Goal: Task Accomplishment & Management: Use online tool/utility

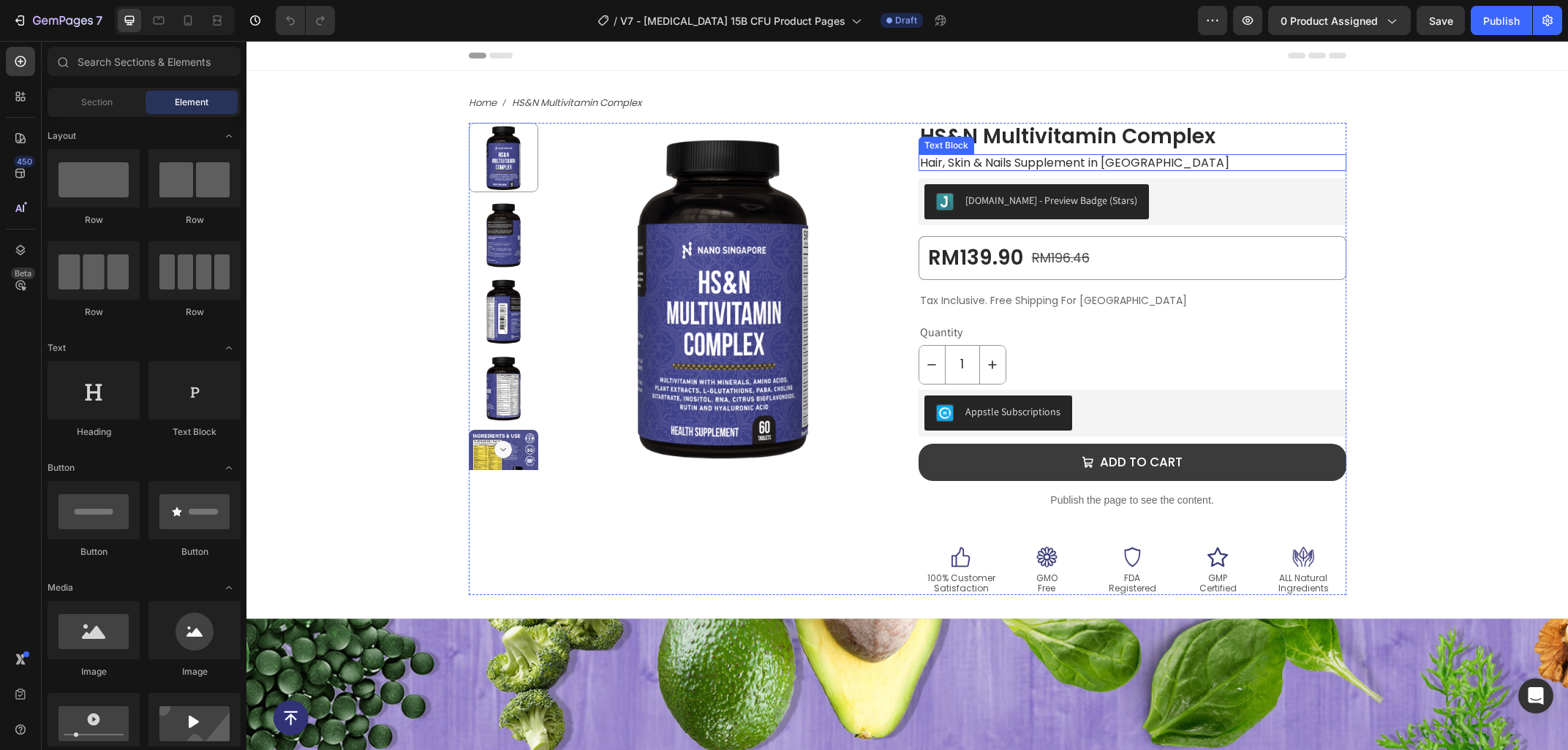
click at [944, 136] on h1 "HS&N Multivitamin Complex" at bounding box center [1132, 136] width 428 height 27
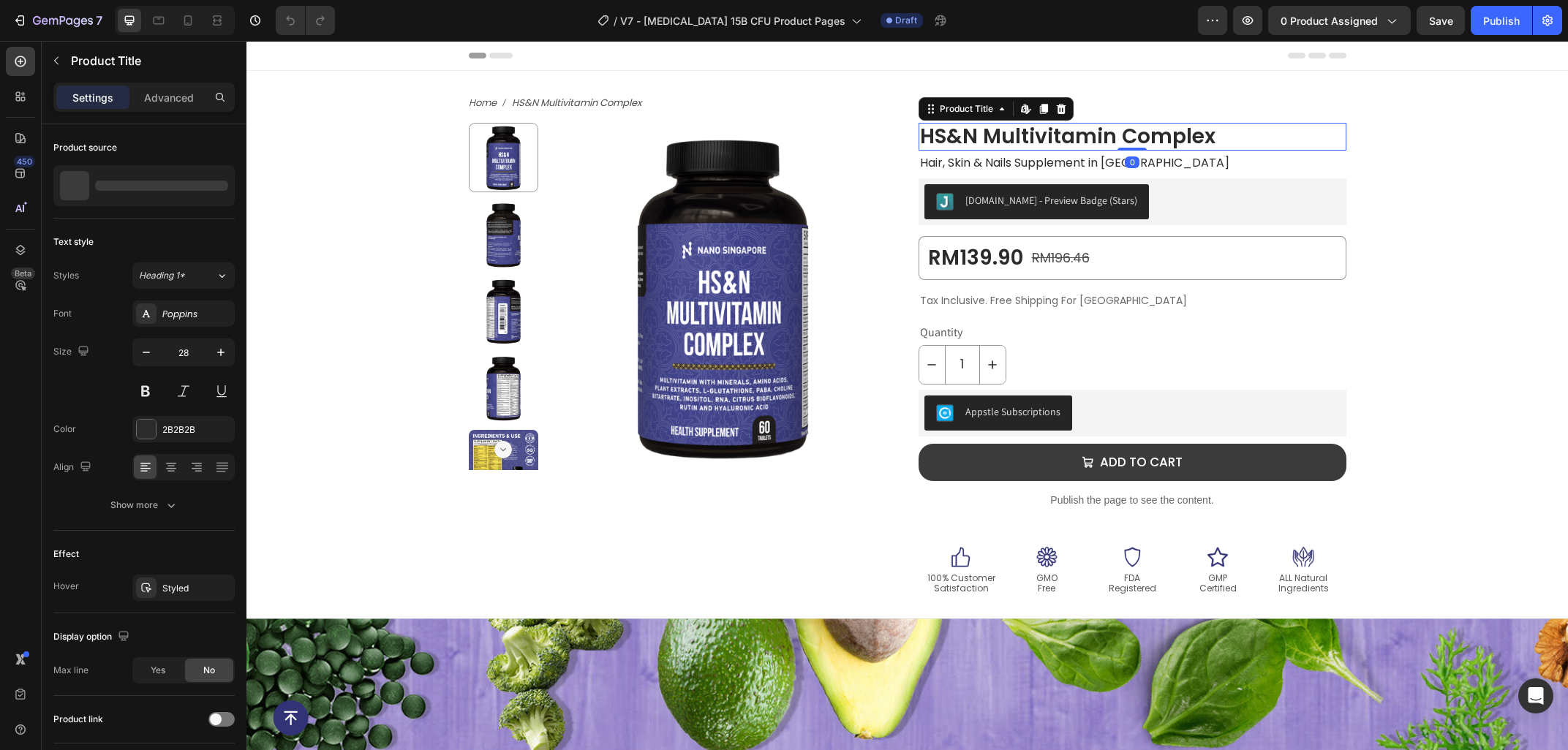
click at [1042, 137] on h1 "HS&N Multivitamin Complex" at bounding box center [1132, 136] width 428 height 27
click at [1313, 126] on h1 "HS&N Multivitamin Complex" at bounding box center [1132, 136] width 428 height 27
click at [1315, 32] on button "0 product assigned" at bounding box center [1339, 21] width 143 height 29
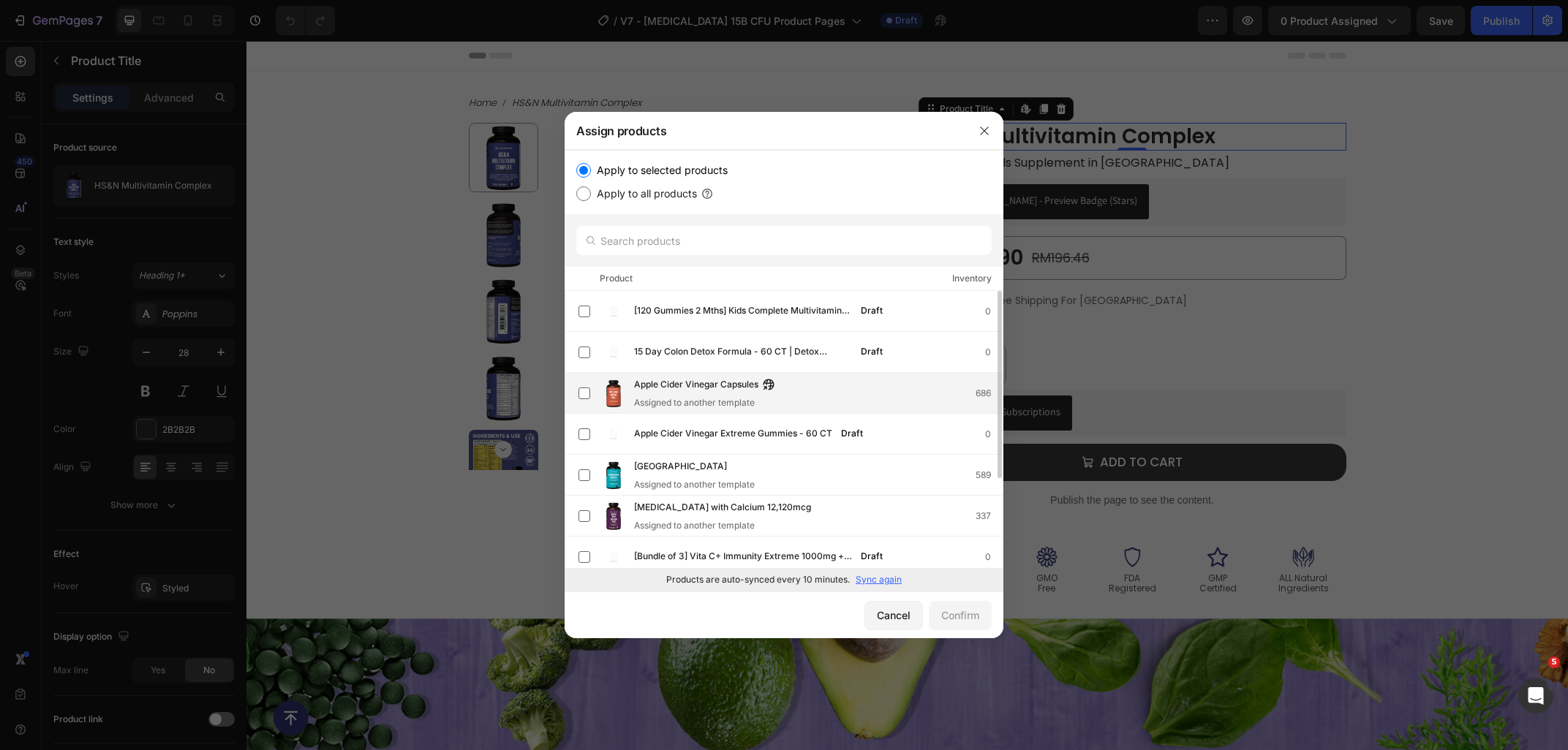
click at [812, 389] on div "Apple Cider Vinegar Capsules Assigned to another template 686" at bounding box center [818, 393] width 368 height 32
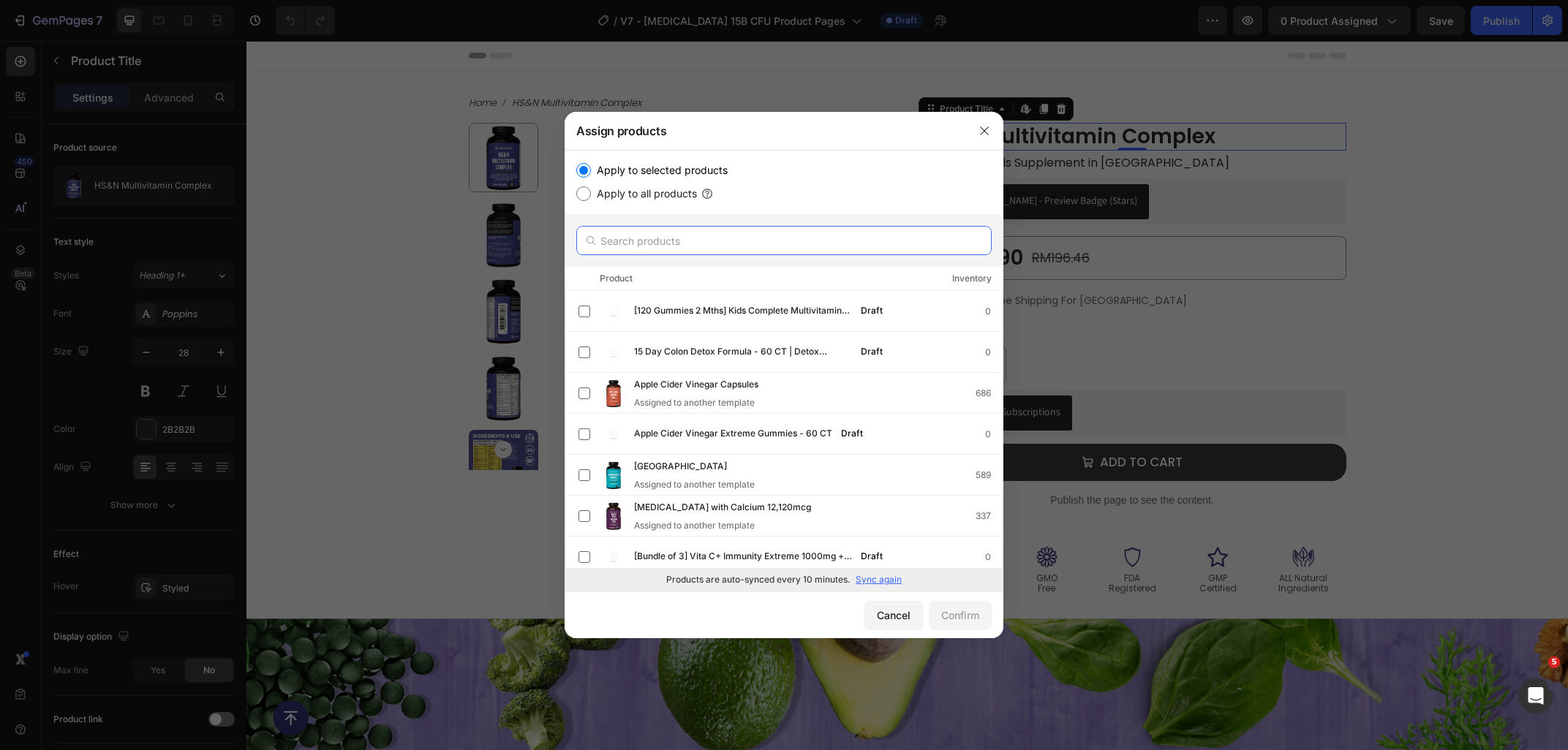
click at [628, 239] on input "text" at bounding box center [784, 240] width 415 height 29
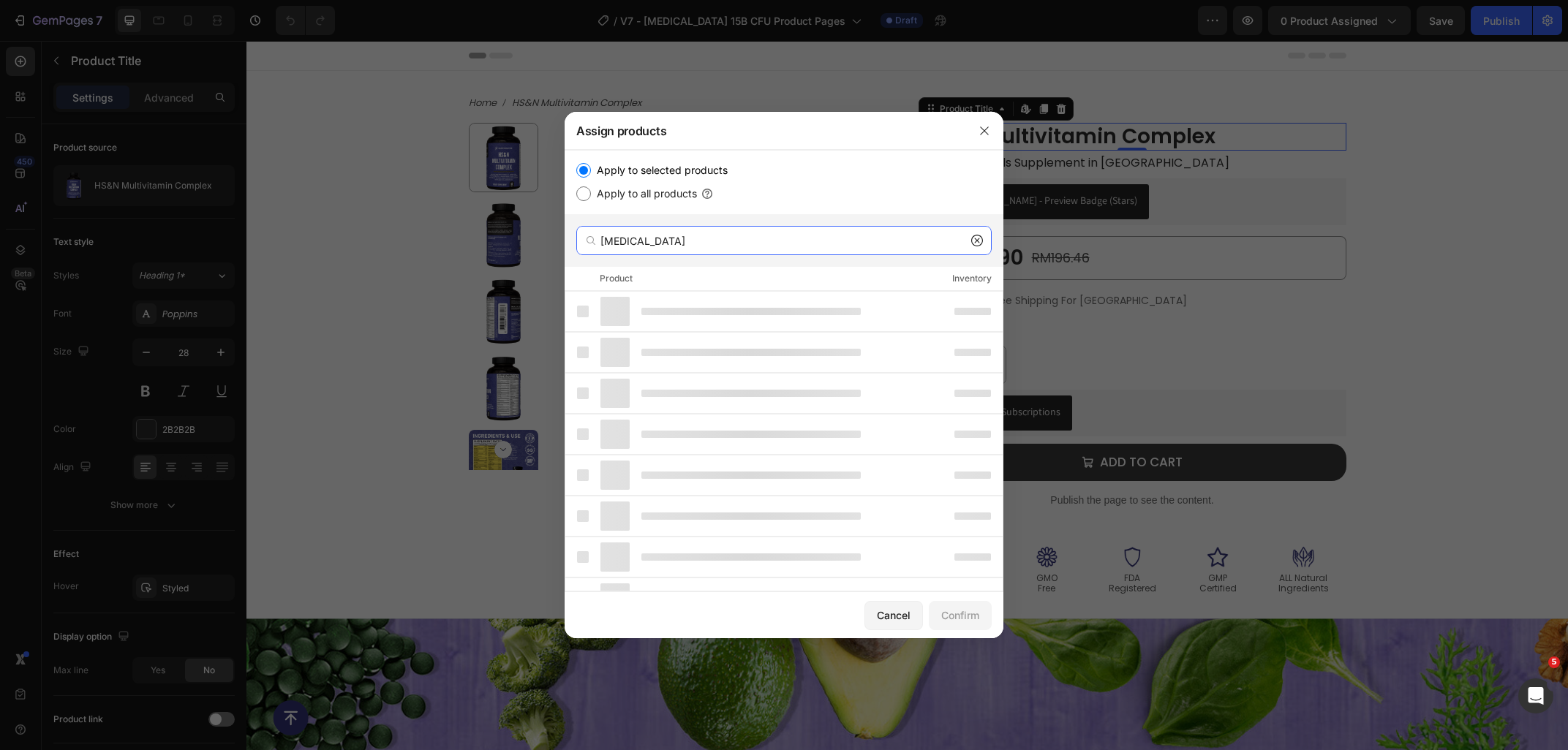
type input "prebiotic"
click at [693, 196] on label "Apply to all products" at bounding box center [643, 194] width 106 height 18
click at [591, 196] on input "Apply to all products" at bounding box center [583, 194] width 14 height 14
radio input "true"
click at [665, 180] on div "Apply to selected products Apply to all products" at bounding box center [784, 182] width 415 height 41
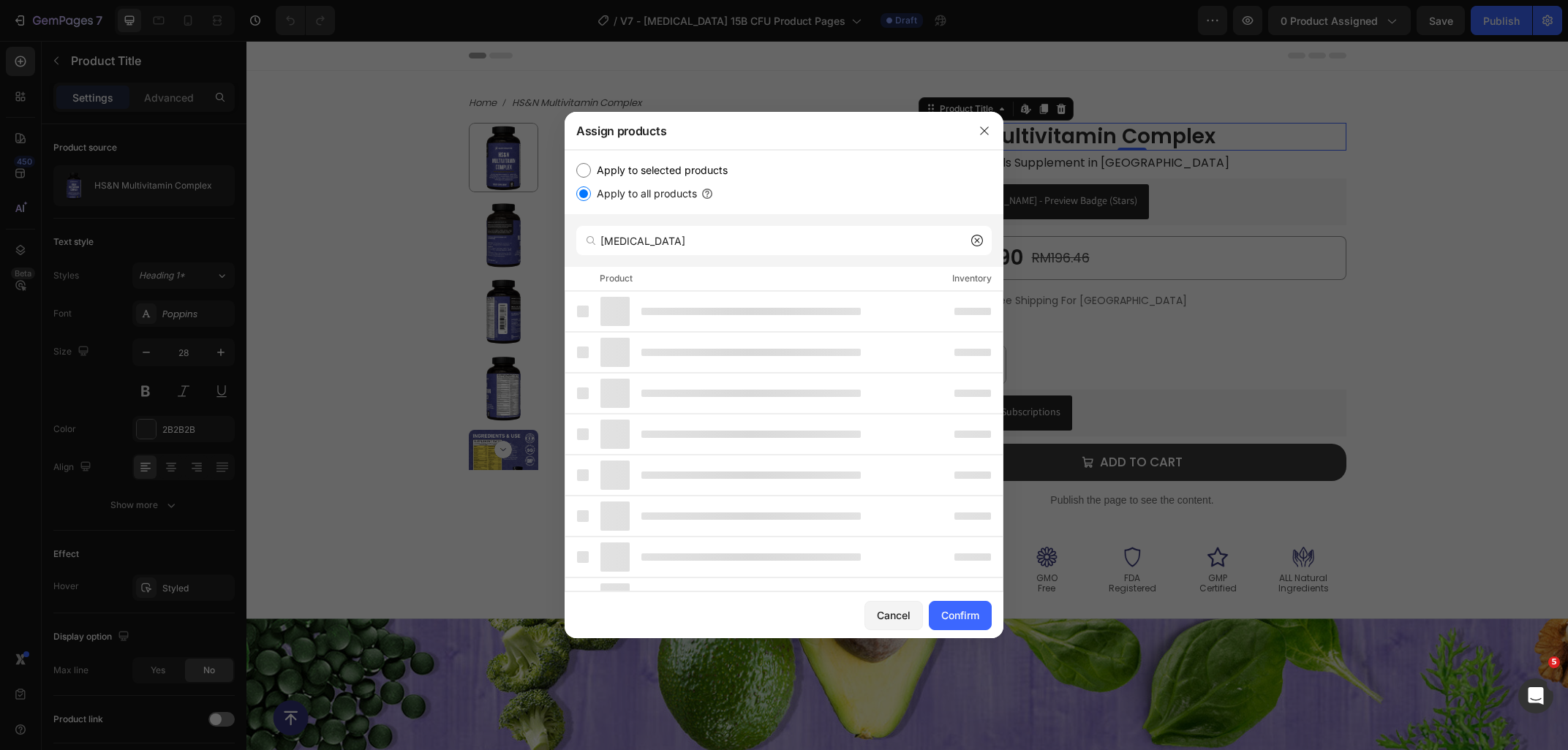
click at [657, 168] on label "Apply to selected products" at bounding box center [659, 170] width 136 height 18
click at [591, 168] on input "Apply to selected products" at bounding box center [583, 170] width 14 height 14
radio input "true"
click at [664, 250] on input "prebiotic" at bounding box center [784, 240] width 415 height 29
type input "prebi"
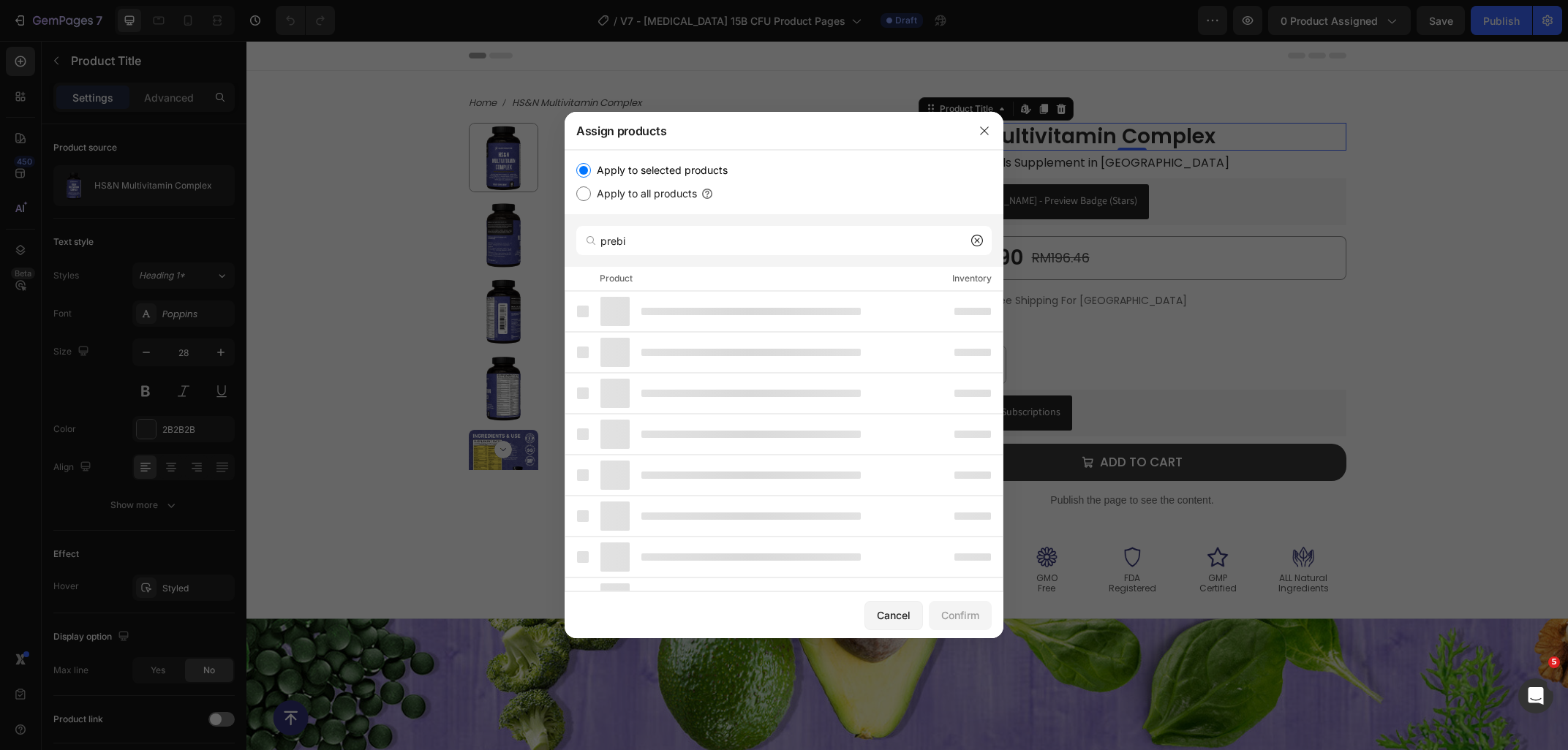
click at [979, 242] on icon at bounding box center [976, 240] width 11 height 11
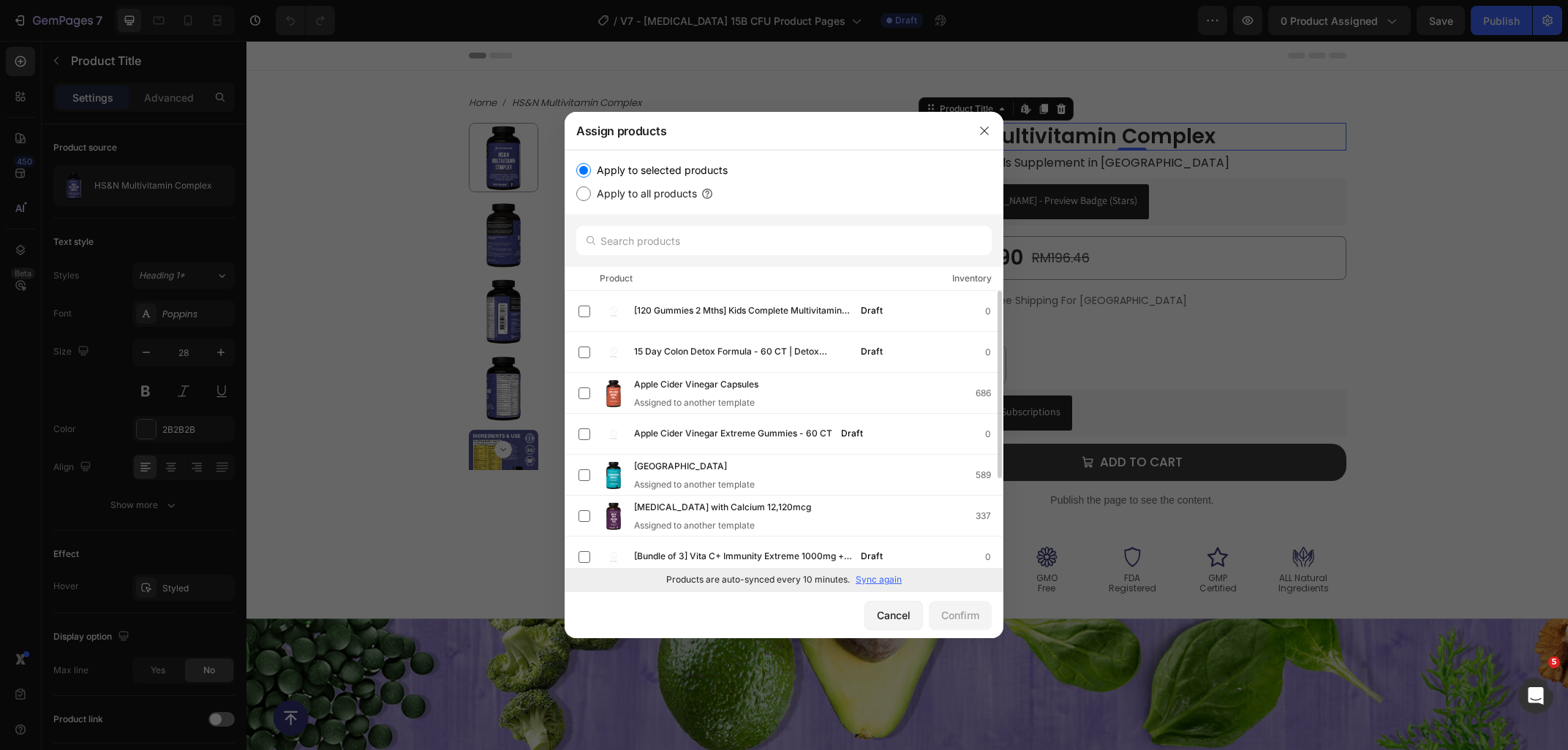
click at [877, 582] on p "Sync again" at bounding box center [878, 579] width 46 height 13
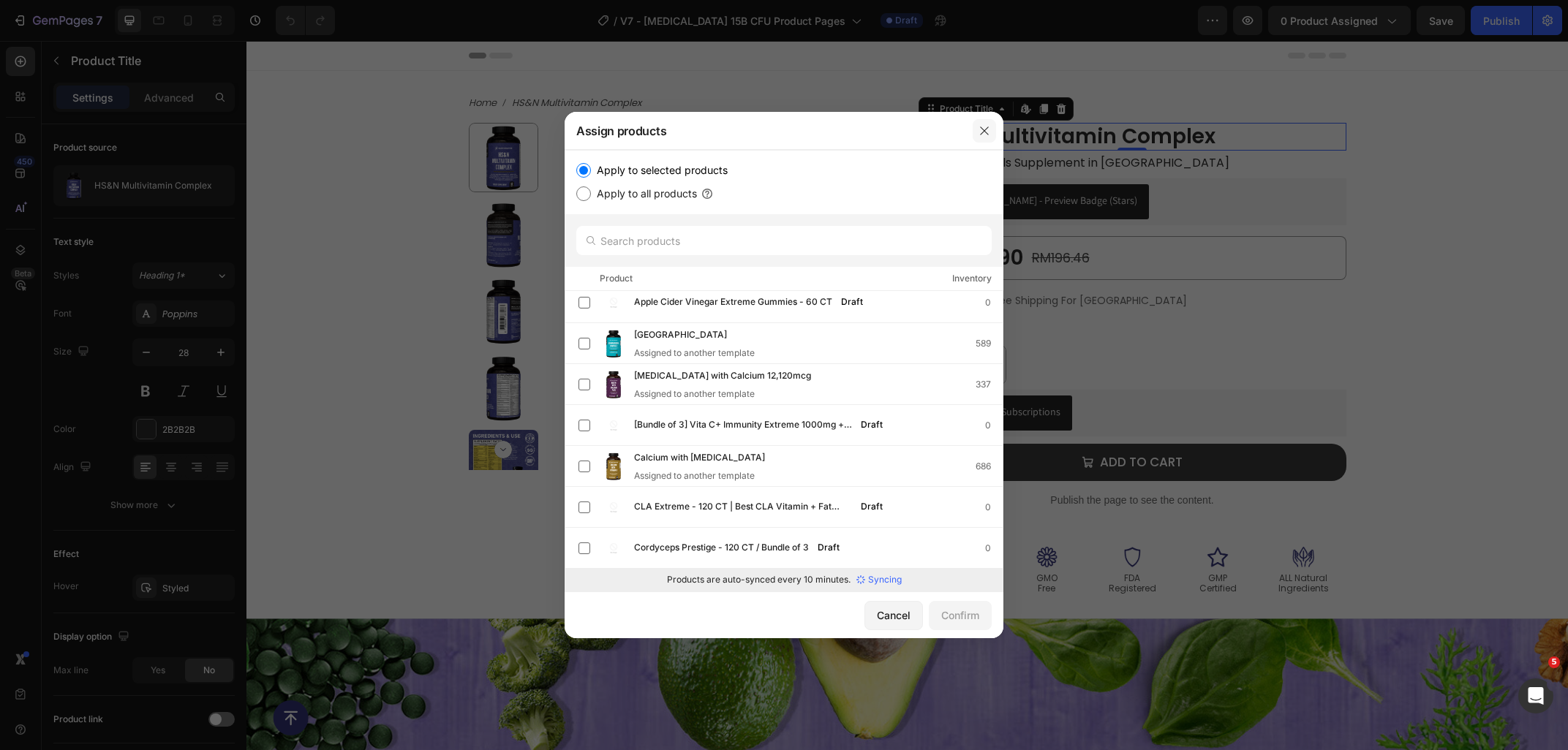
click at [983, 126] on icon "button" at bounding box center [983, 130] width 11 height 11
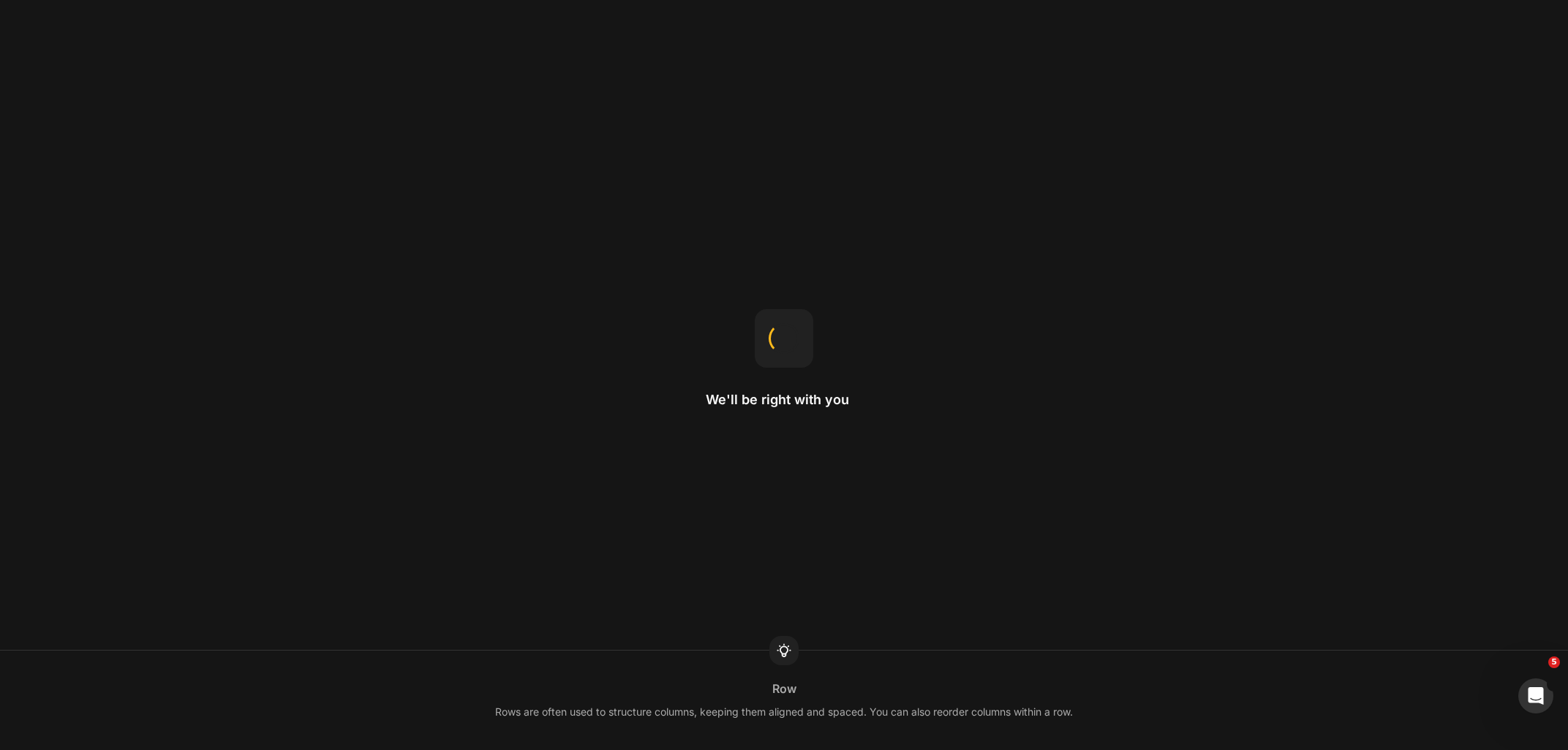
click at [92, 142] on div "We'll be right with you Row Rows are often used to structure columns, keeping t…" at bounding box center [784, 375] width 1568 height 750
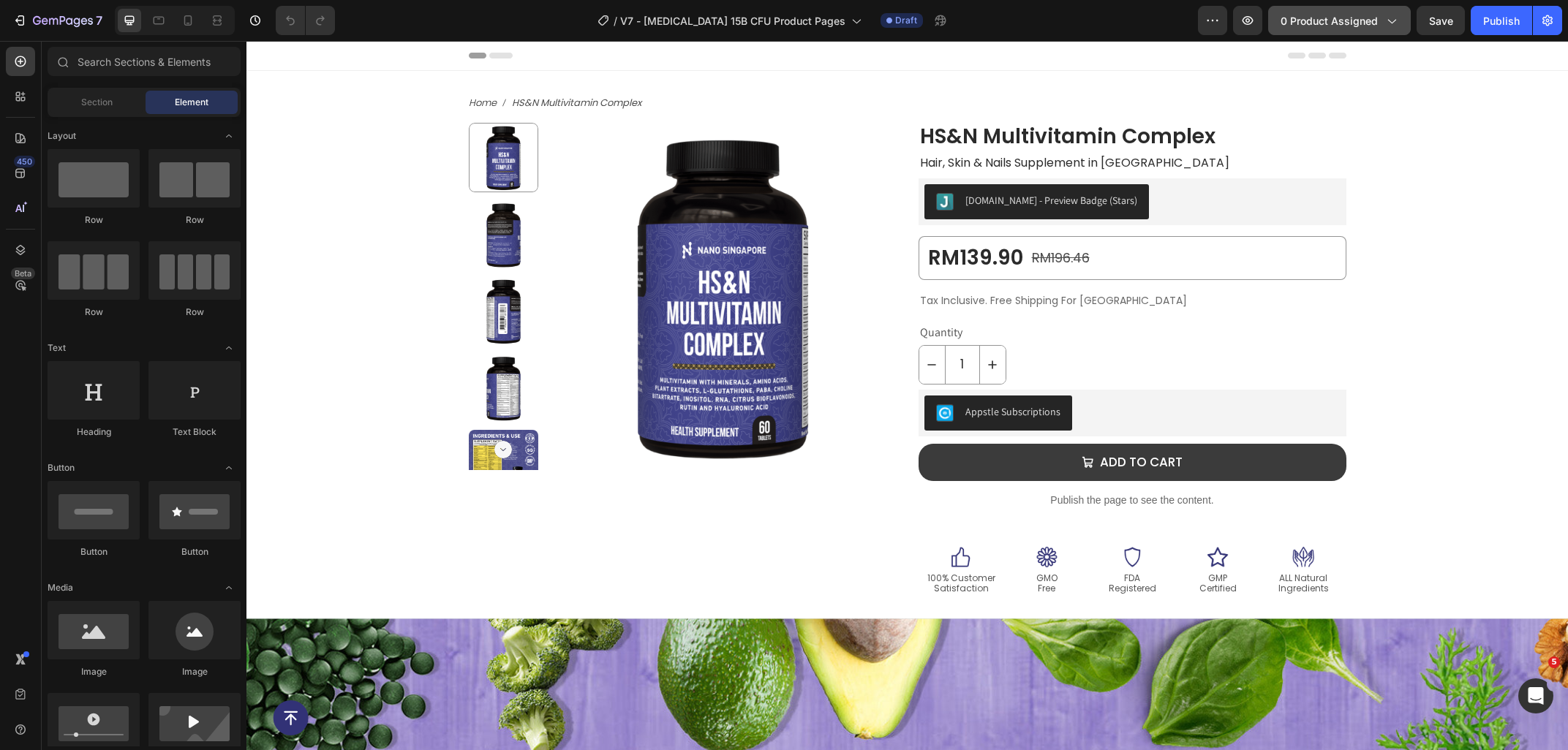
click at [1311, 26] on span "0 product assigned" at bounding box center [1329, 21] width 98 height 15
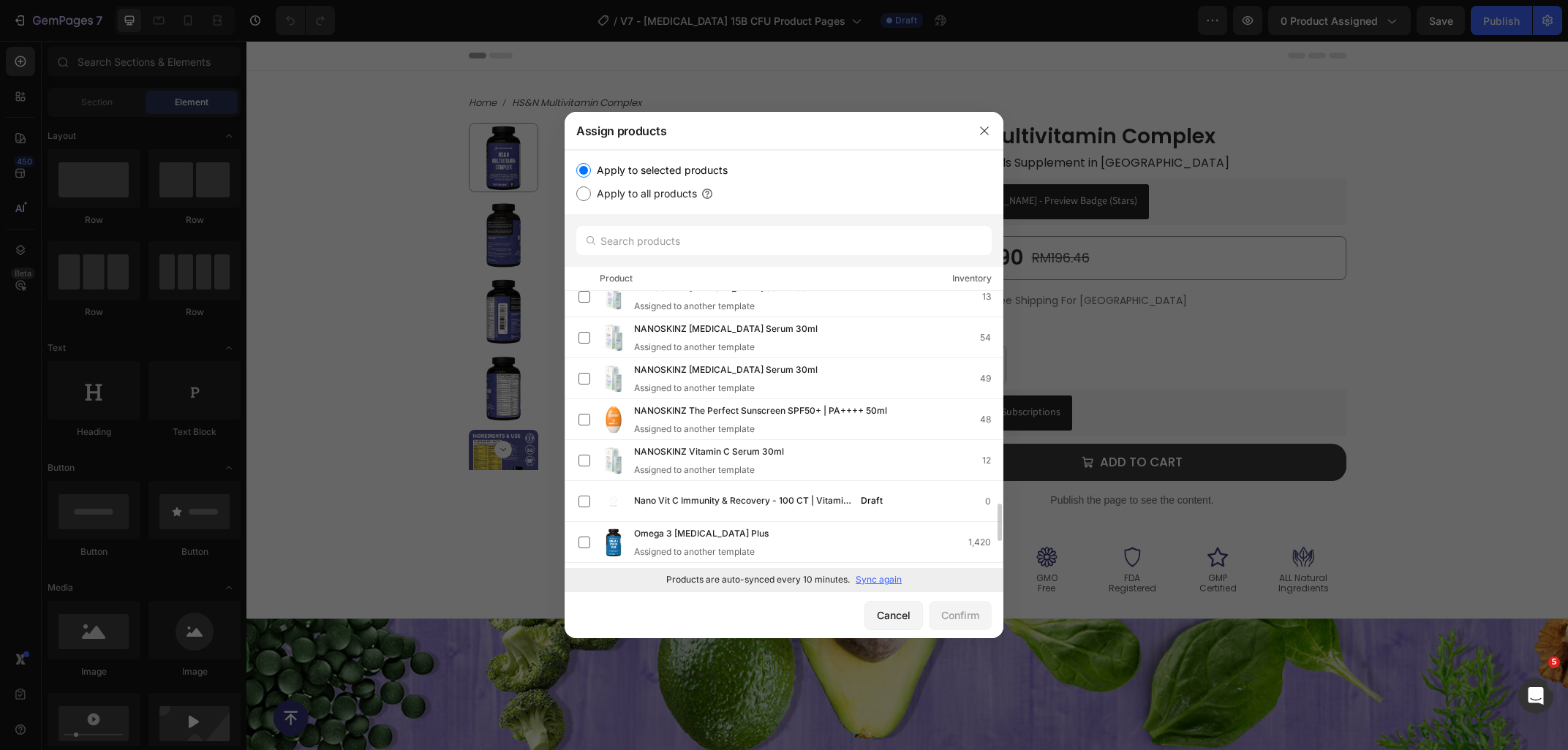
scroll to position [1729, 0]
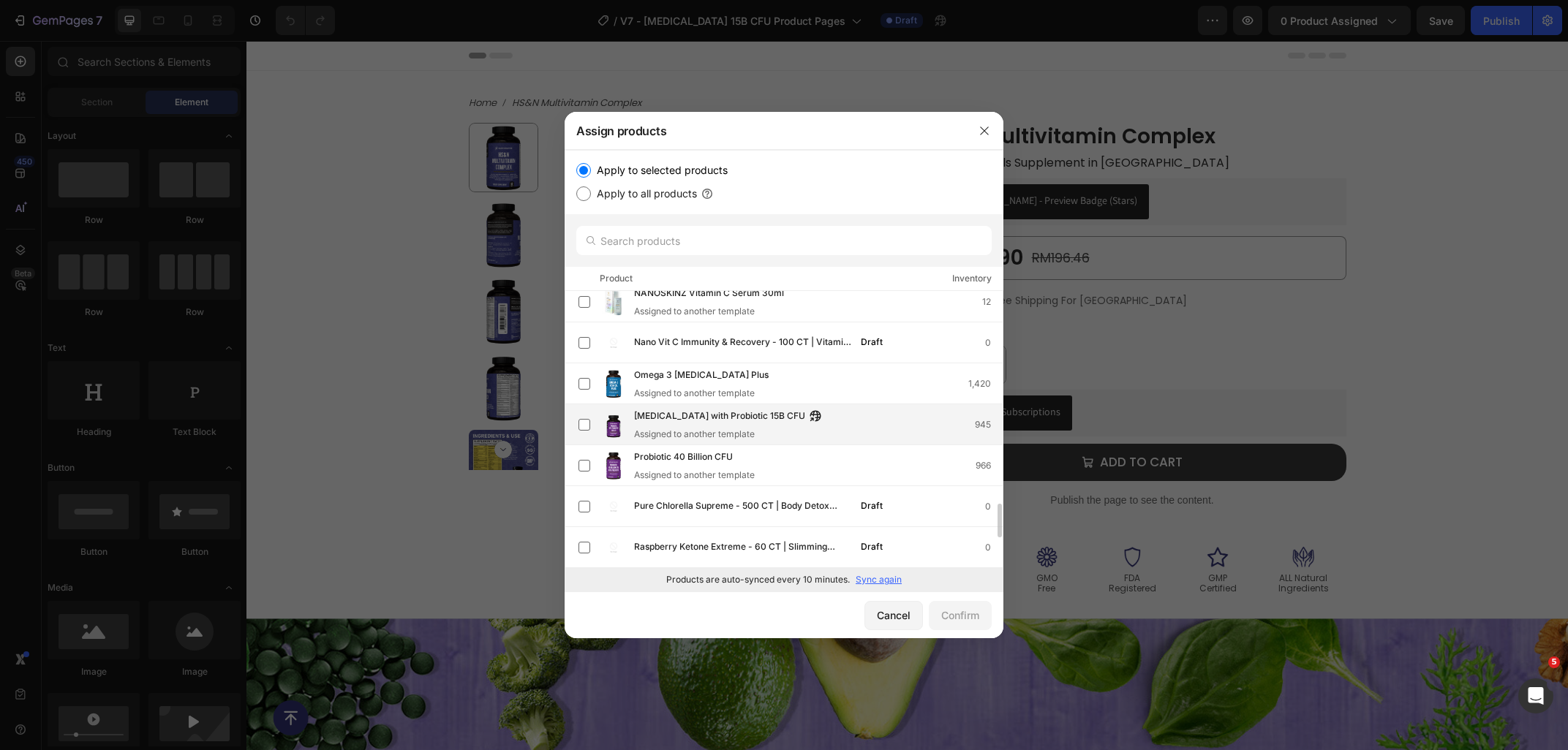
click at [672, 430] on div "Assigned to another template" at bounding box center [731, 434] width 194 height 13
click at [956, 611] on div "Confirm" at bounding box center [960, 615] width 38 height 15
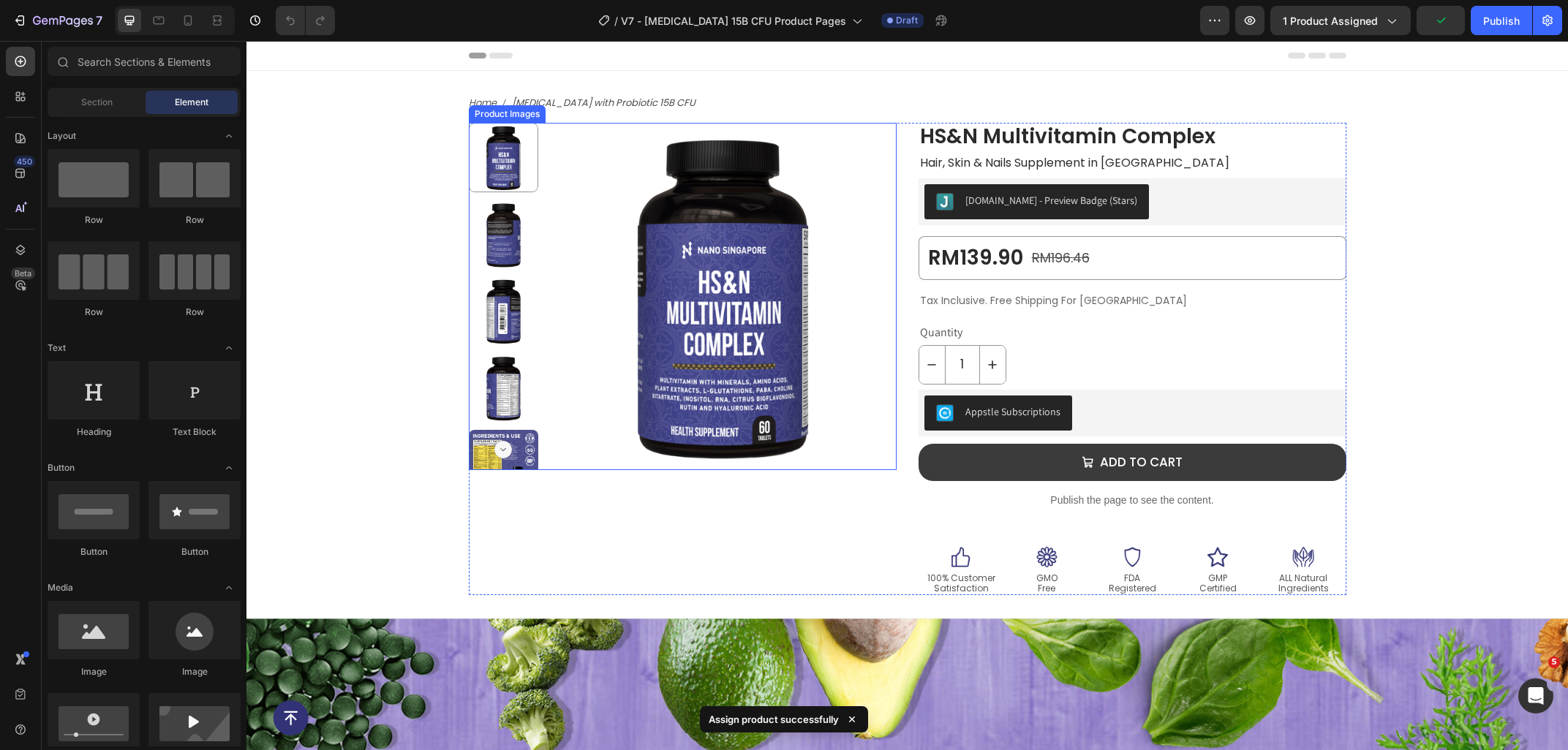
click at [506, 119] on div "Product Images" at bounding box center [507, 114] width 77 height 18
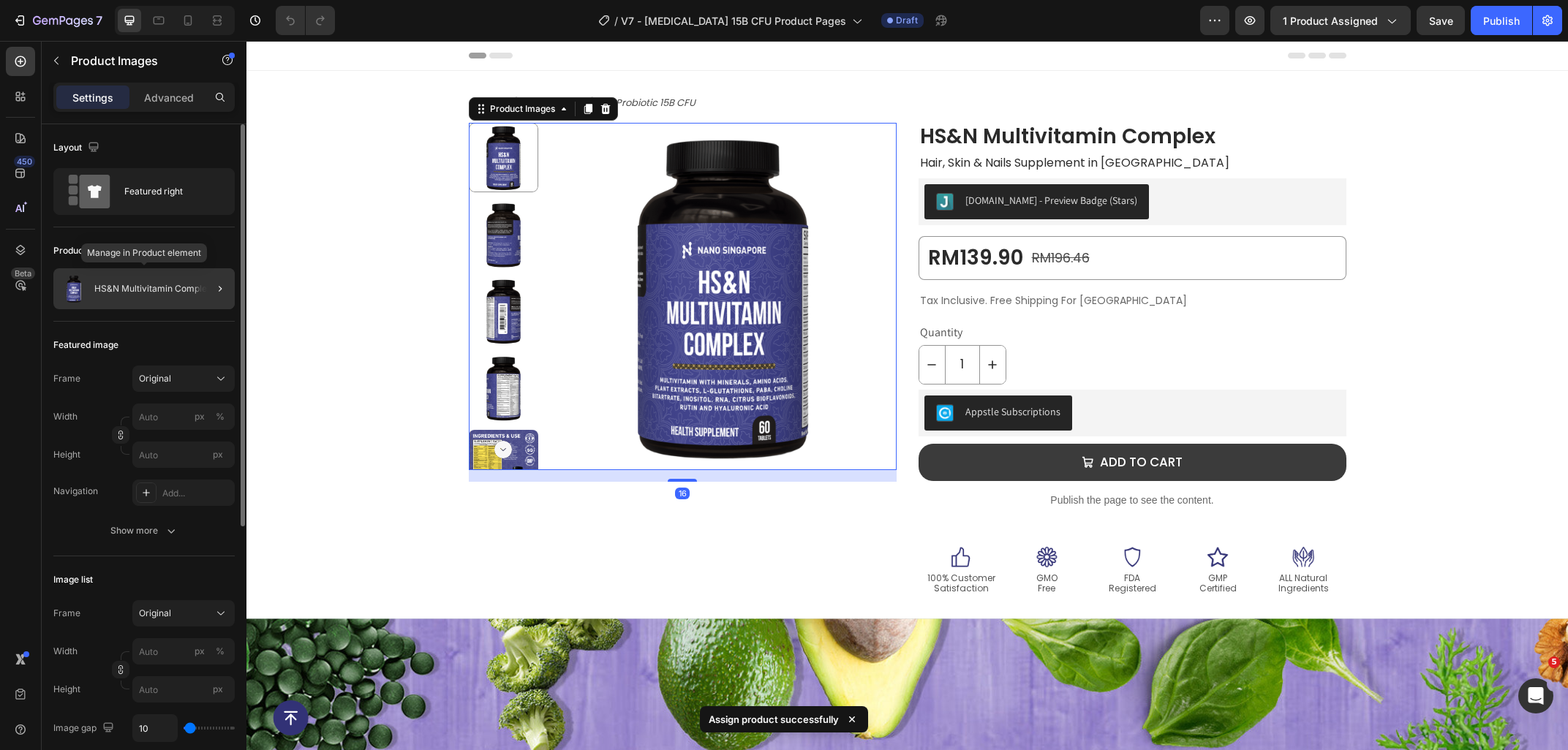
click at [146, 284] on p "HS&N Multivitamin Complex" at bounding box center [153, 288] width 117 height 10
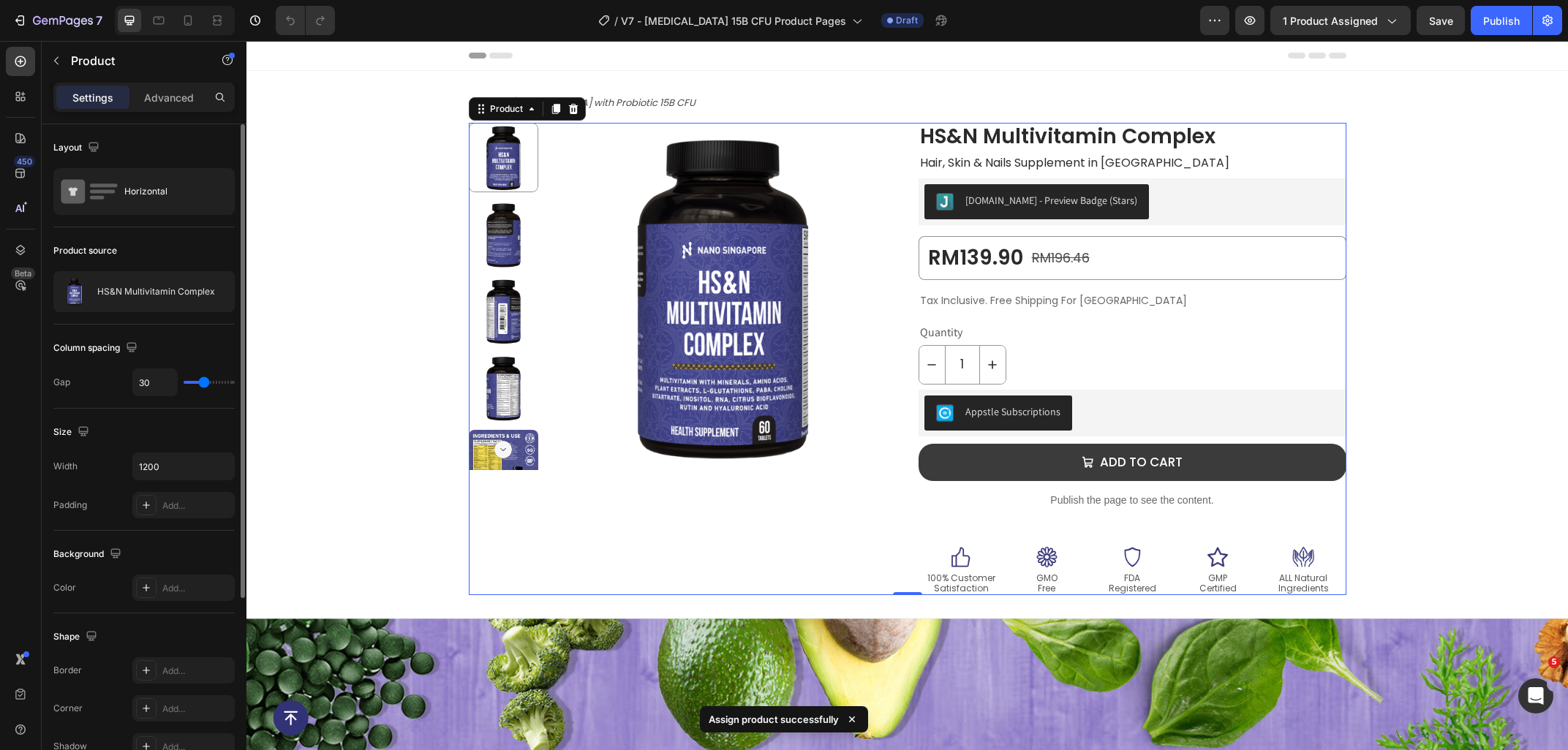
click at [163, 293] on p "HS&N Multivitamin Complex" at bounding box center [156, 291] width 117 height 10
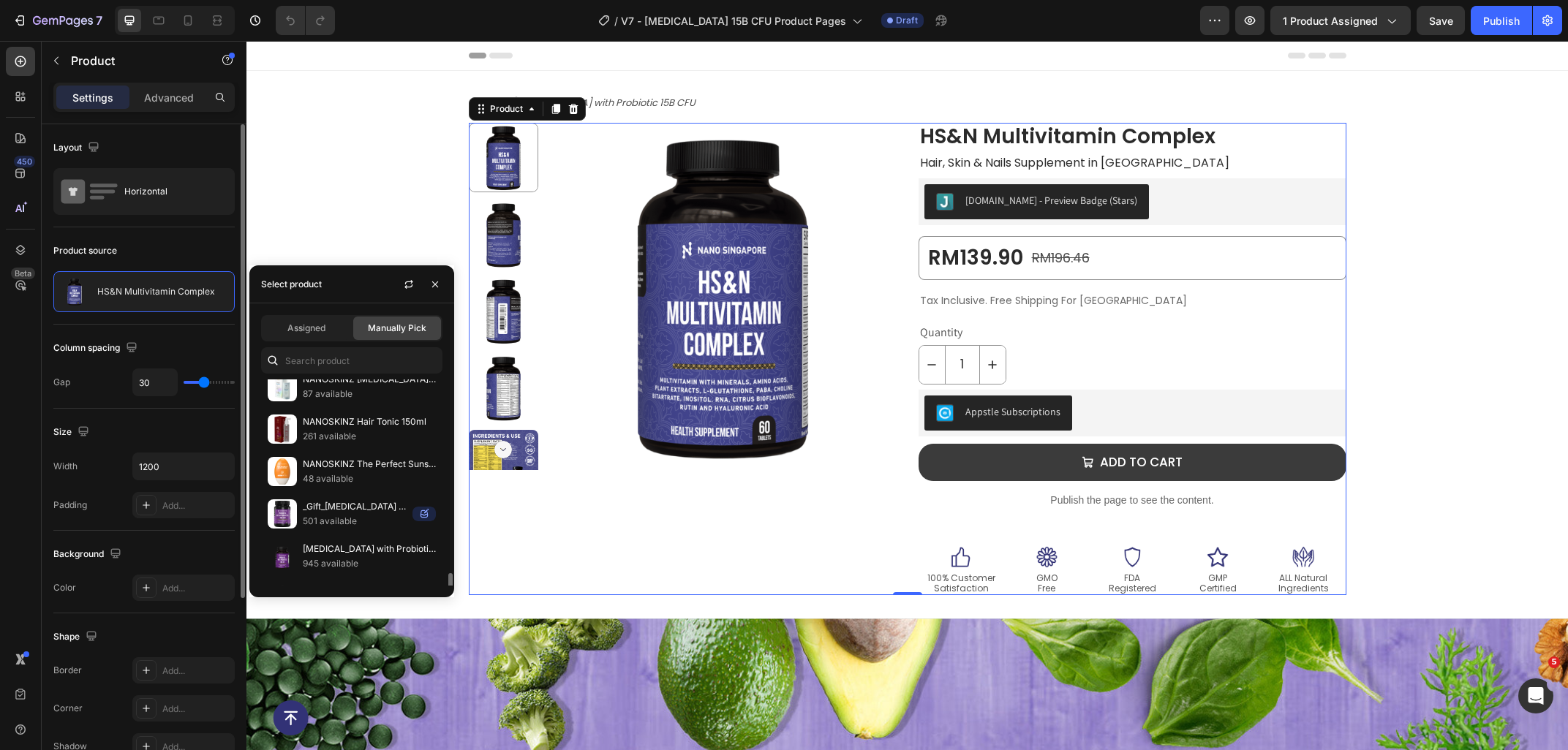
scroll to position [475, 0]
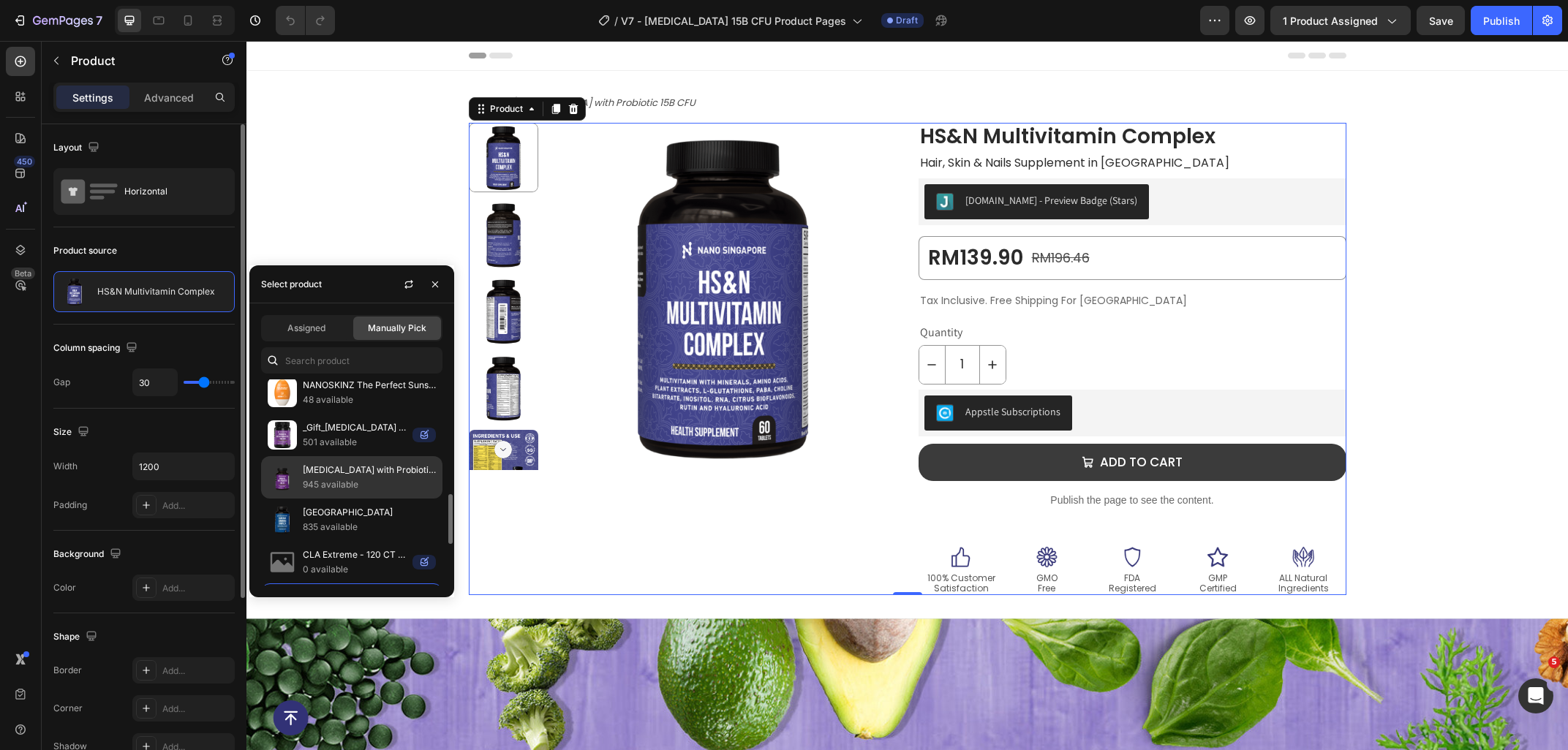
click at [350, 470] on p "[MEDICAL_DATA] with Probiotic 15B CFU" at bounding box center [369, 470] width 133 height 14
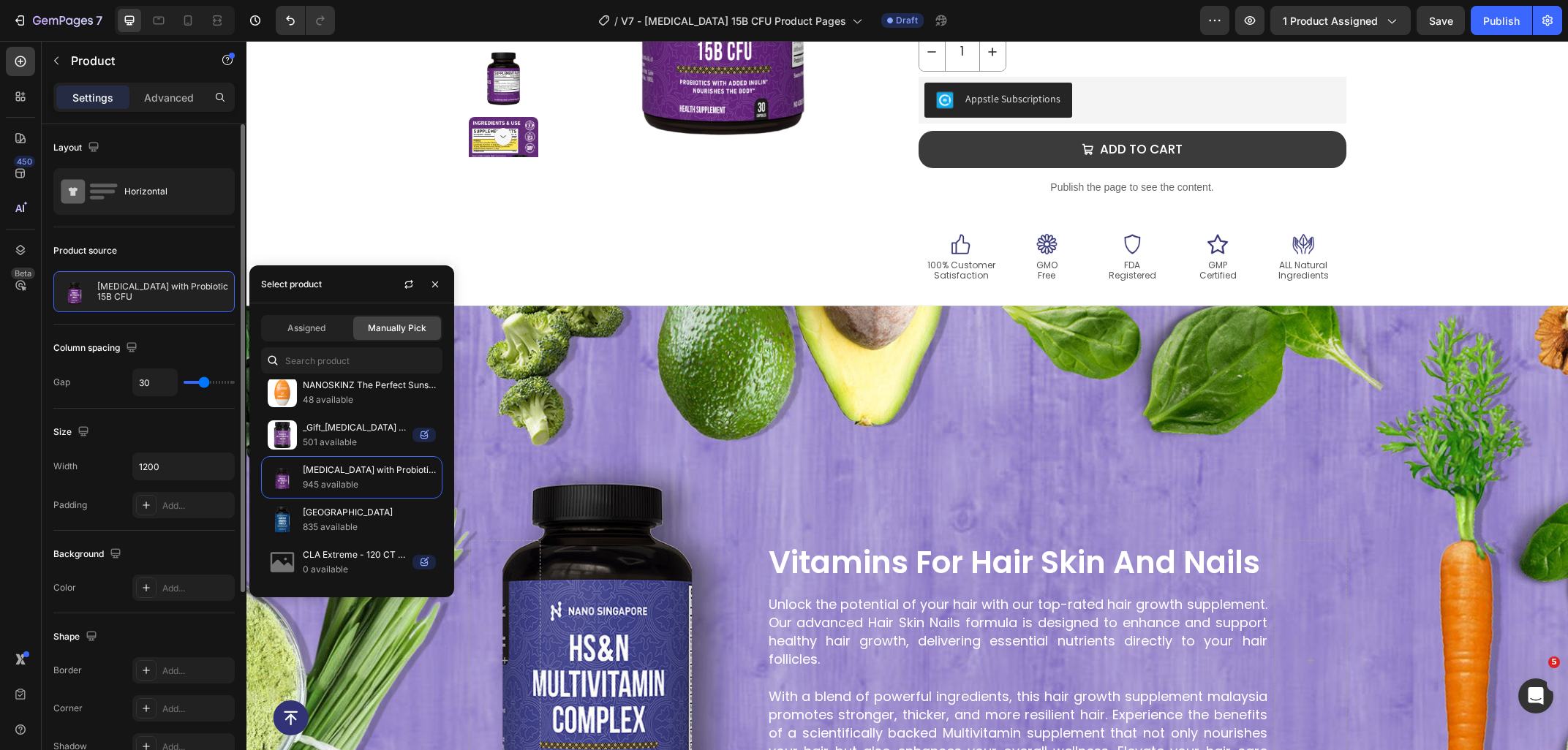
scroll to position [548, 0]
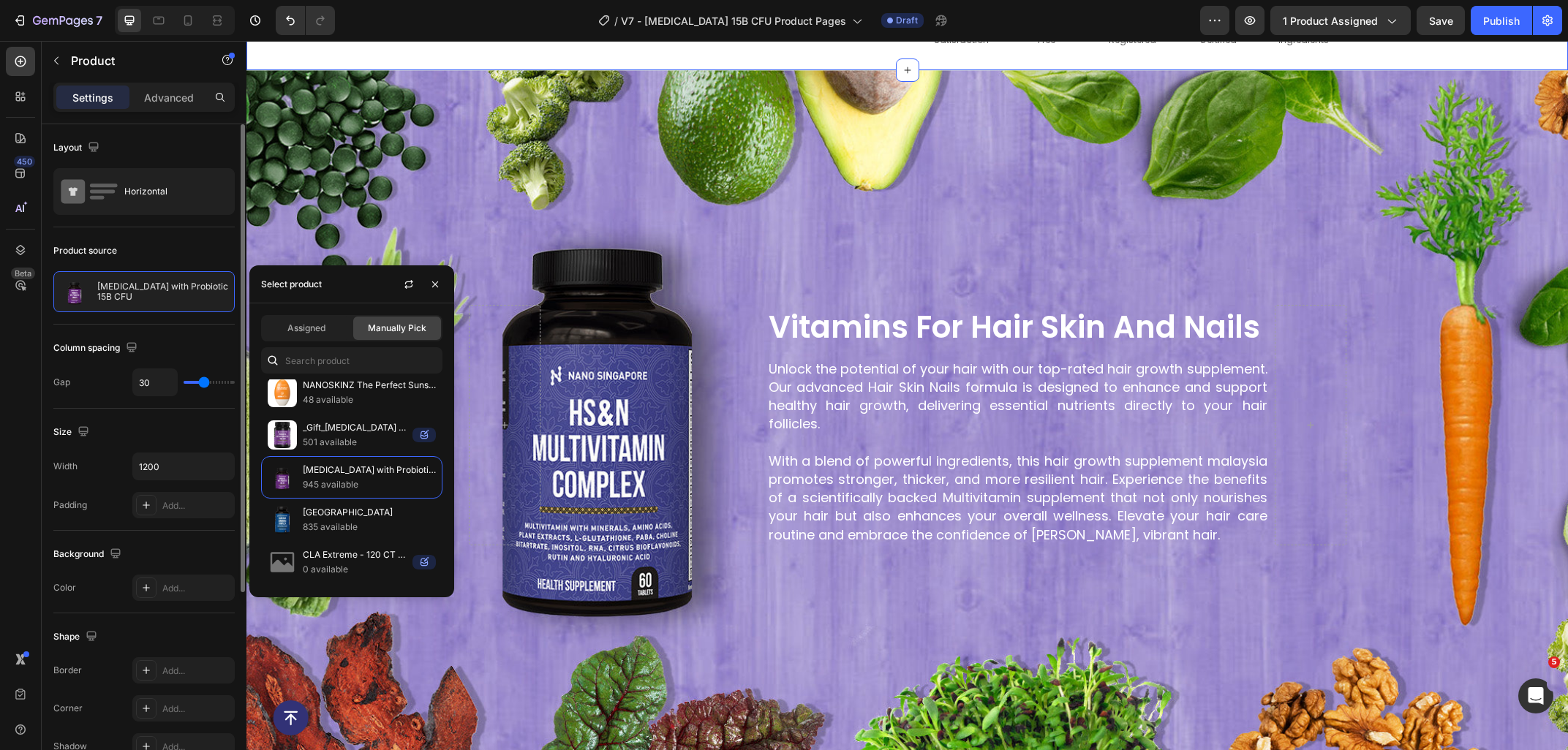
click at [492, 117] on div "Background Image" at bounding box center [906, 425] width 1321 height 709
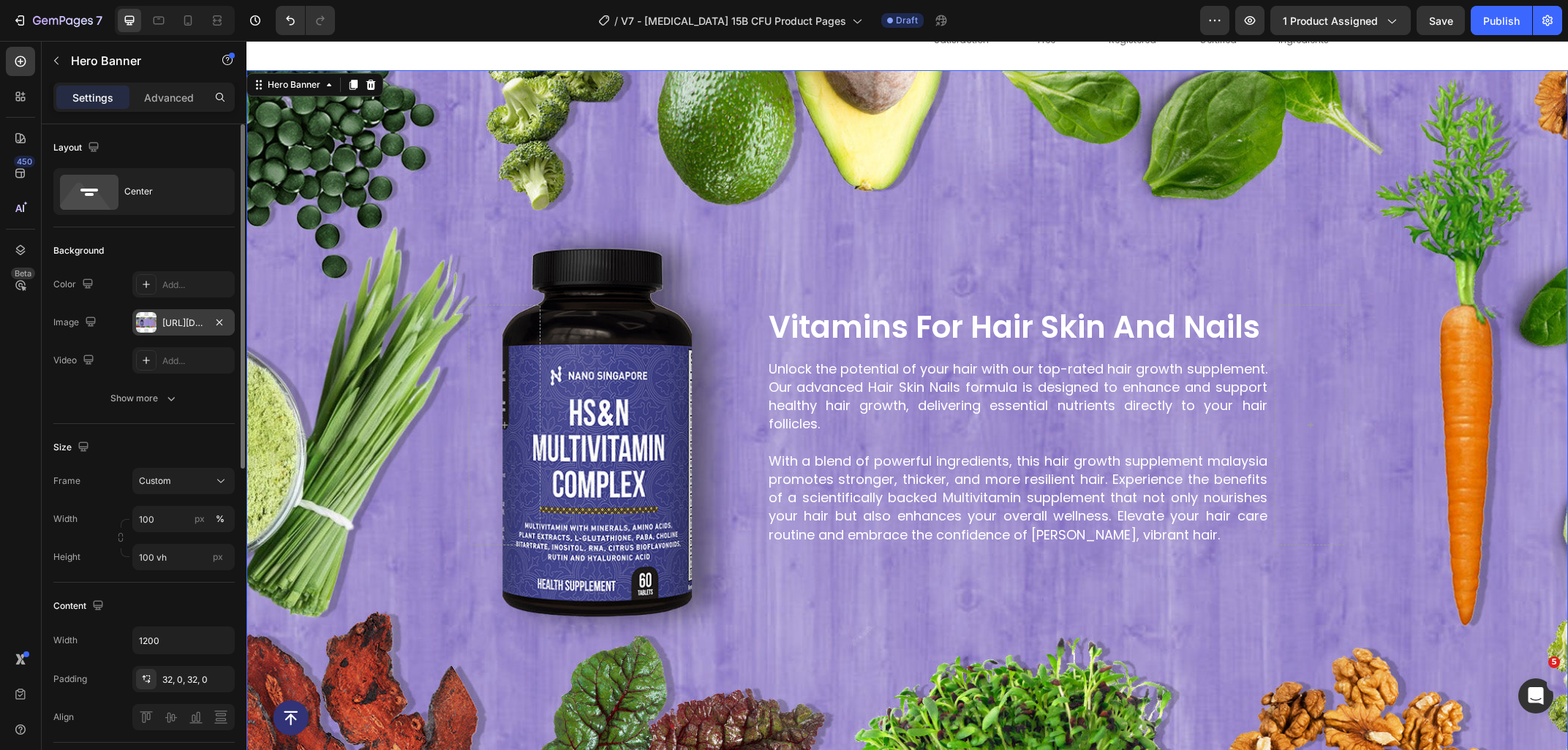
click at [178, 315] on div "https://cdn.shopify.com/s/files/1/0515/0487/3641/files/gempages_484490412615009…" at bounding box center [184, 322] width 102 height 27
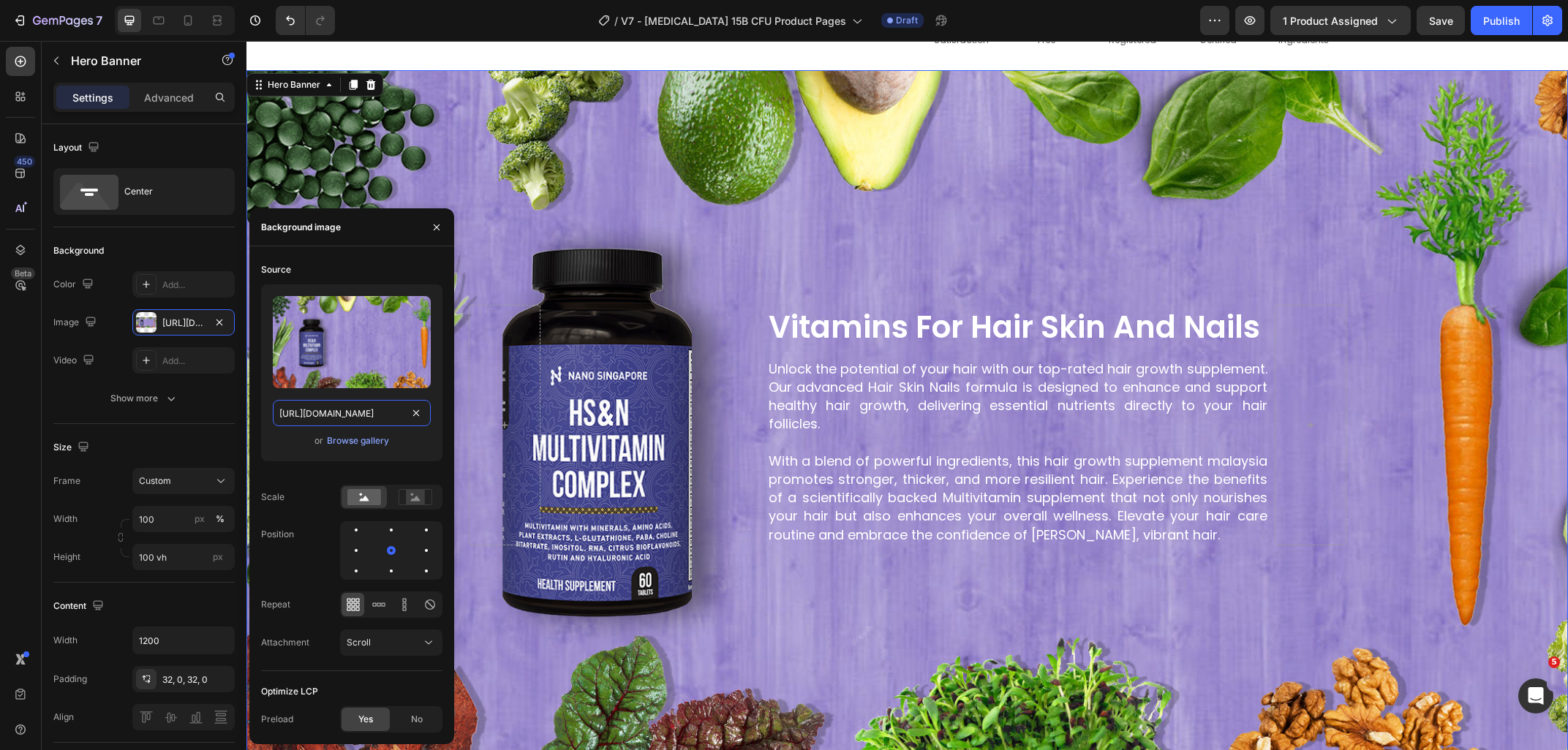
click at [341, 412] on input "https://cdn.shopify.com/s/files/1/0515/0487/3641/files/gempages_484490412615009…" at bounding box center [351, 413] width 158 height 27
paste input "ucarecdn.com/8181aec9-5349-4603-bf66-a62fe0335ca9/-/format/auto/-/preview/3000x…"
type input "https://ucarecdn.com/8181aec9-5349-4603-bf66-a62fe0335ca9/-/format/auto/-/previ…"
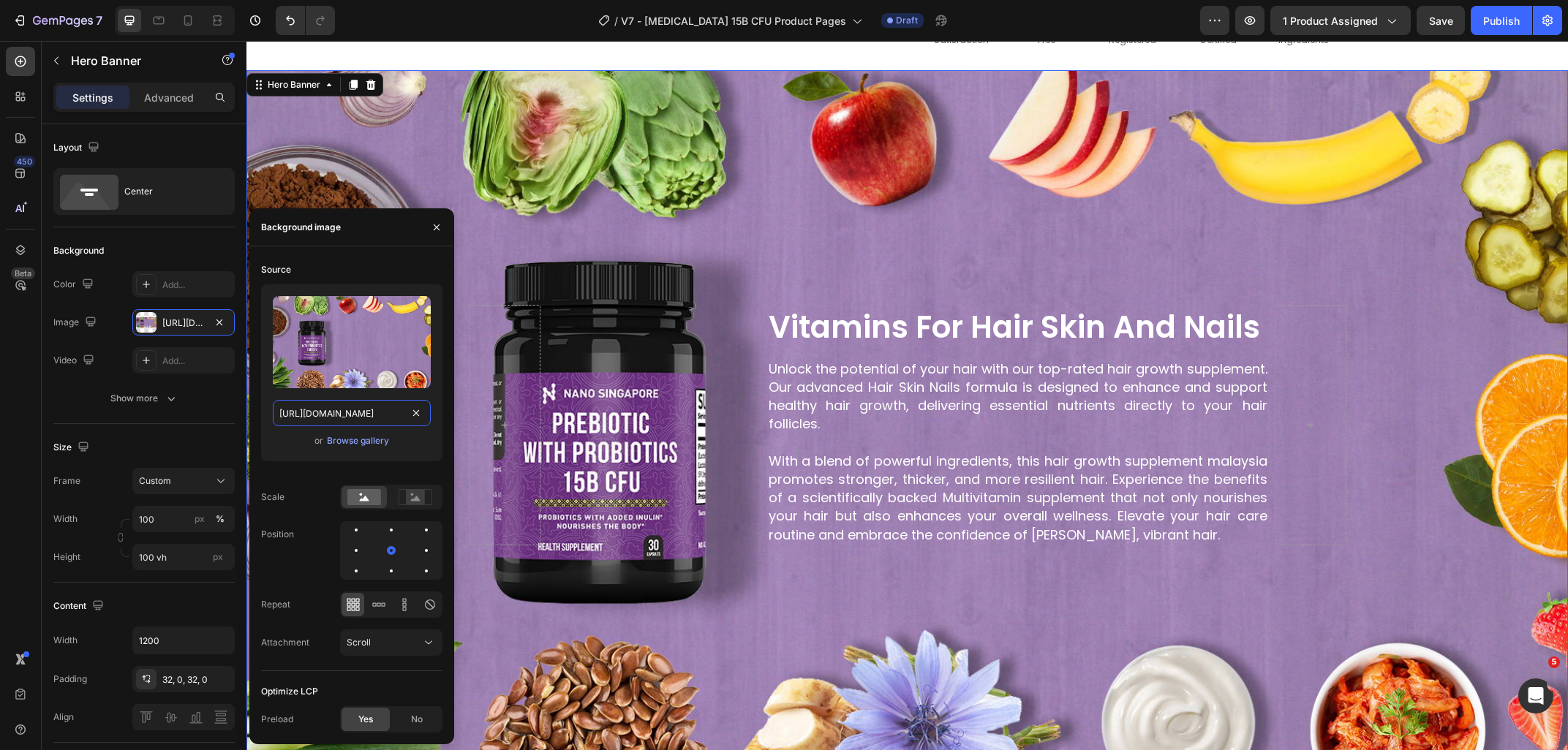
scroll to position [0, 442]
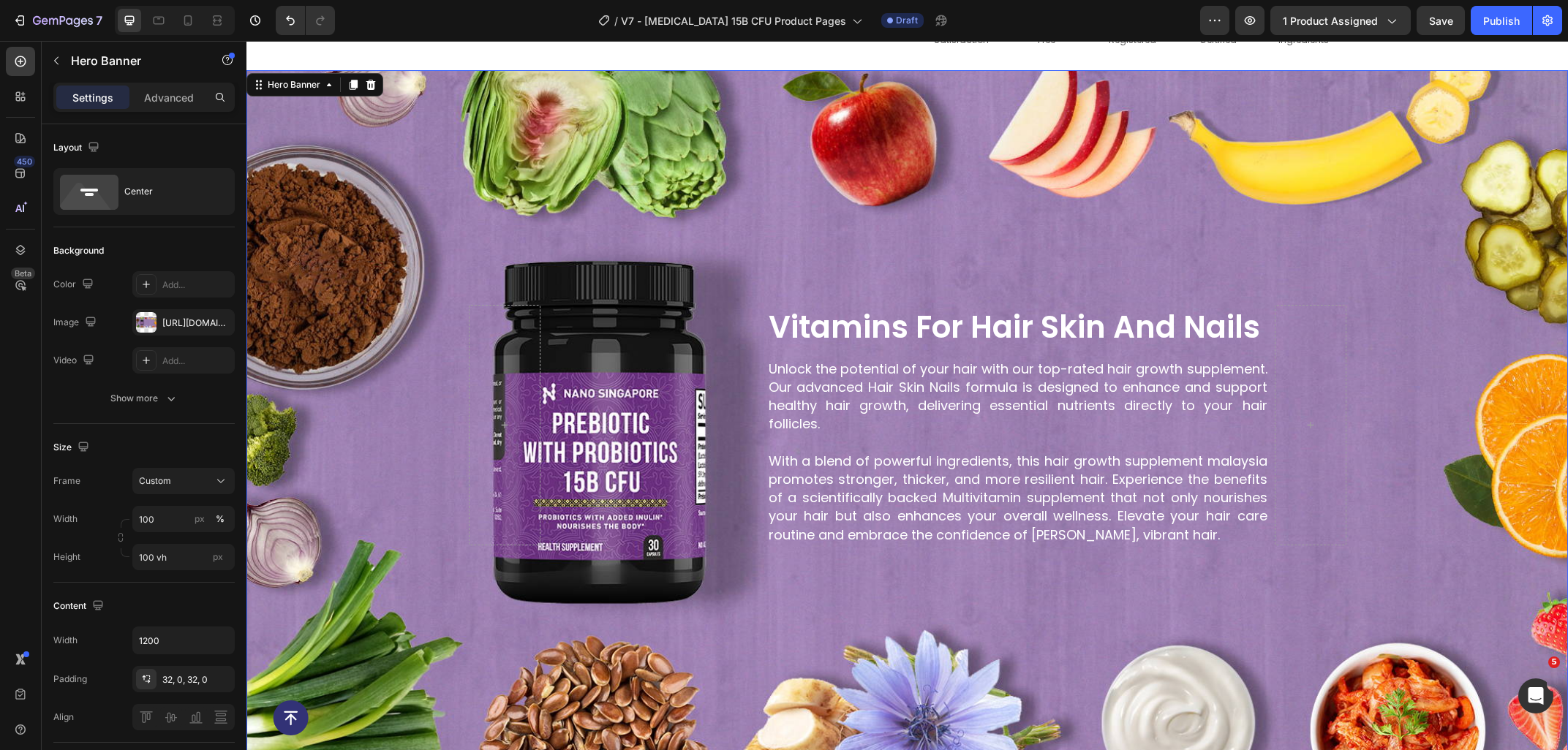
click at [583, 101] on div "Background Image" at bounding box center [906, 425] width 1321 height 709
click at [1054, 329] on h2 "vitamins for hair skin and nails" at bounding box center [1018, 328] width 502 height 46
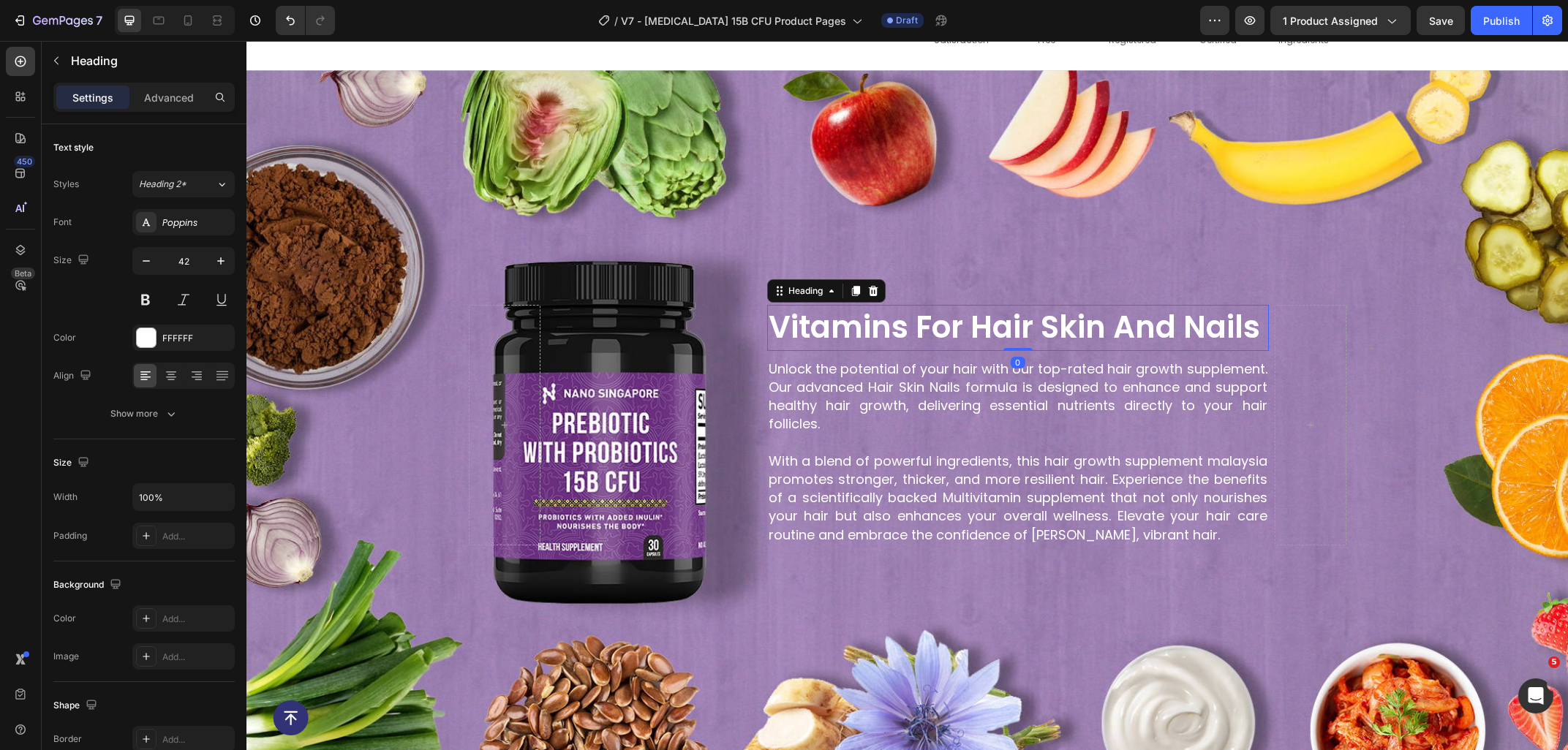
click at [1229, 343] on h2 "vitamins for hair skin and nails" at bounding box center [1018, 328] width 502 height 46
click at [1255, 332] on p "vitamins for hair skin and nails" at bounding box center [1018, 328] width 499 height 43
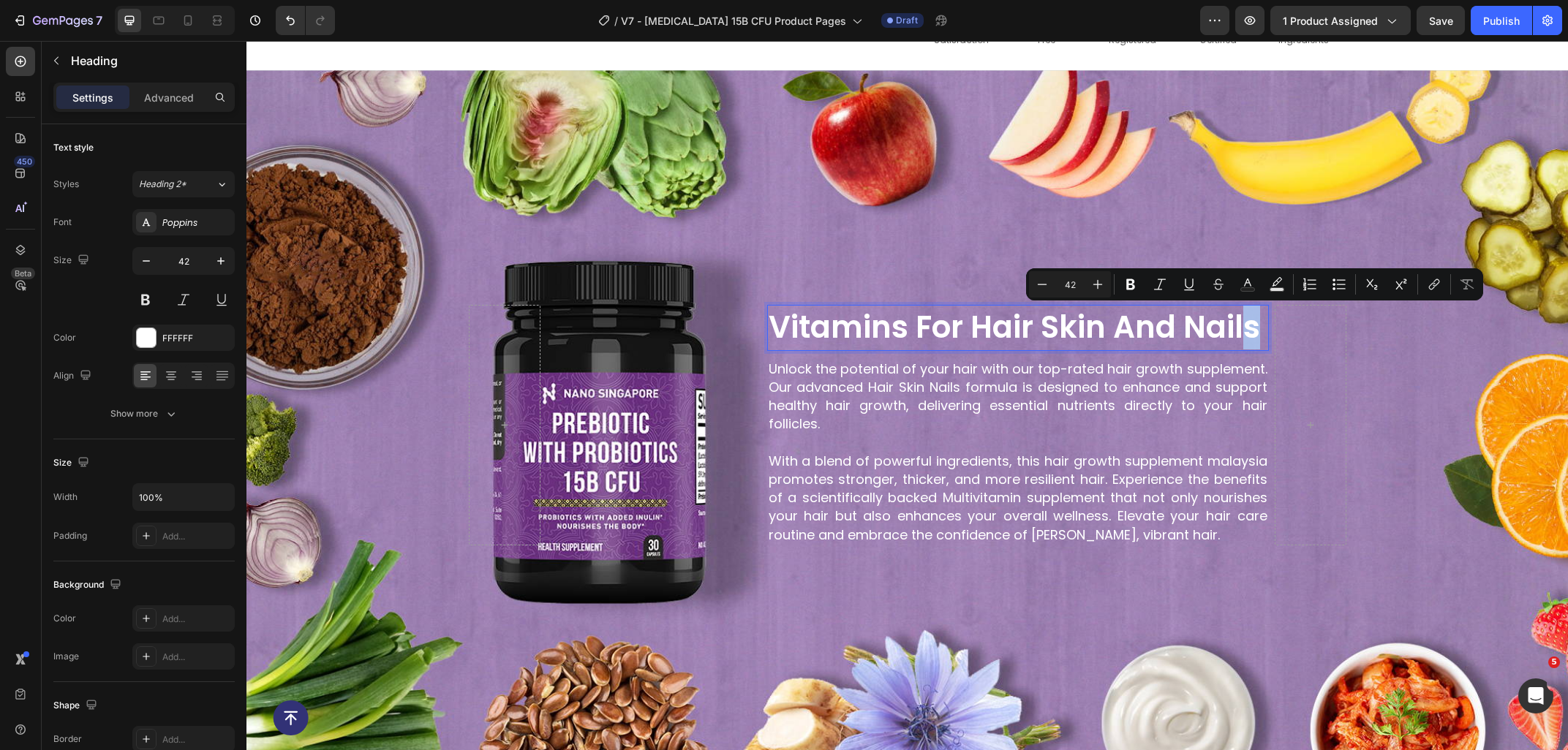
click at [1259, 332] on p "vitamins for hair skin and nails" at bounding box center [1018, 328] width 499 height 43
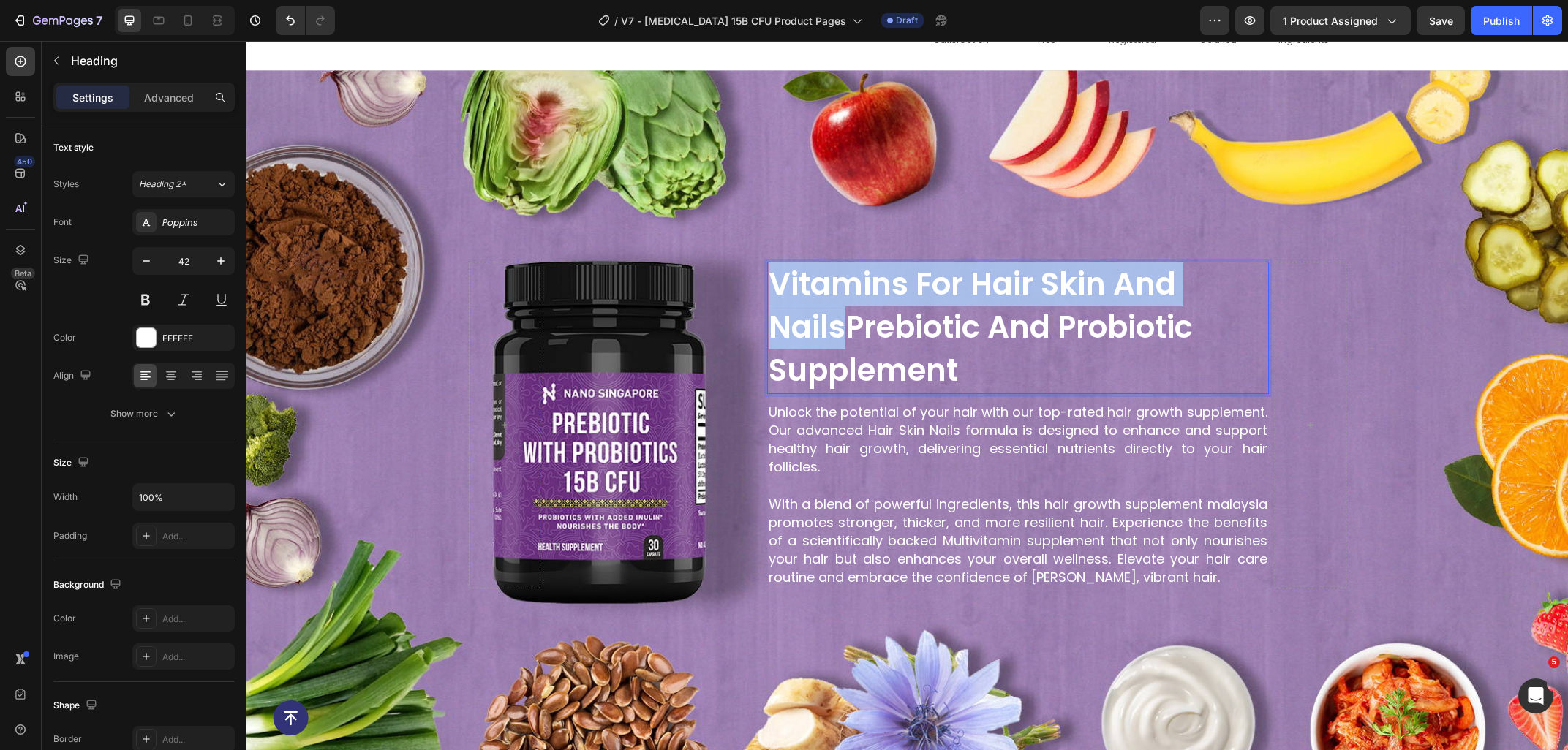
drag, startPoint x: 847, startPoint y: 332, endPoint x: 768, endPoint y: 287, distance: 90.9
click at [768, 287] on h2 "vitamins for hair skin and nailsPrebiotic and Probiotic Supplement" at bounding box center [1018, 327] width 502 height 132
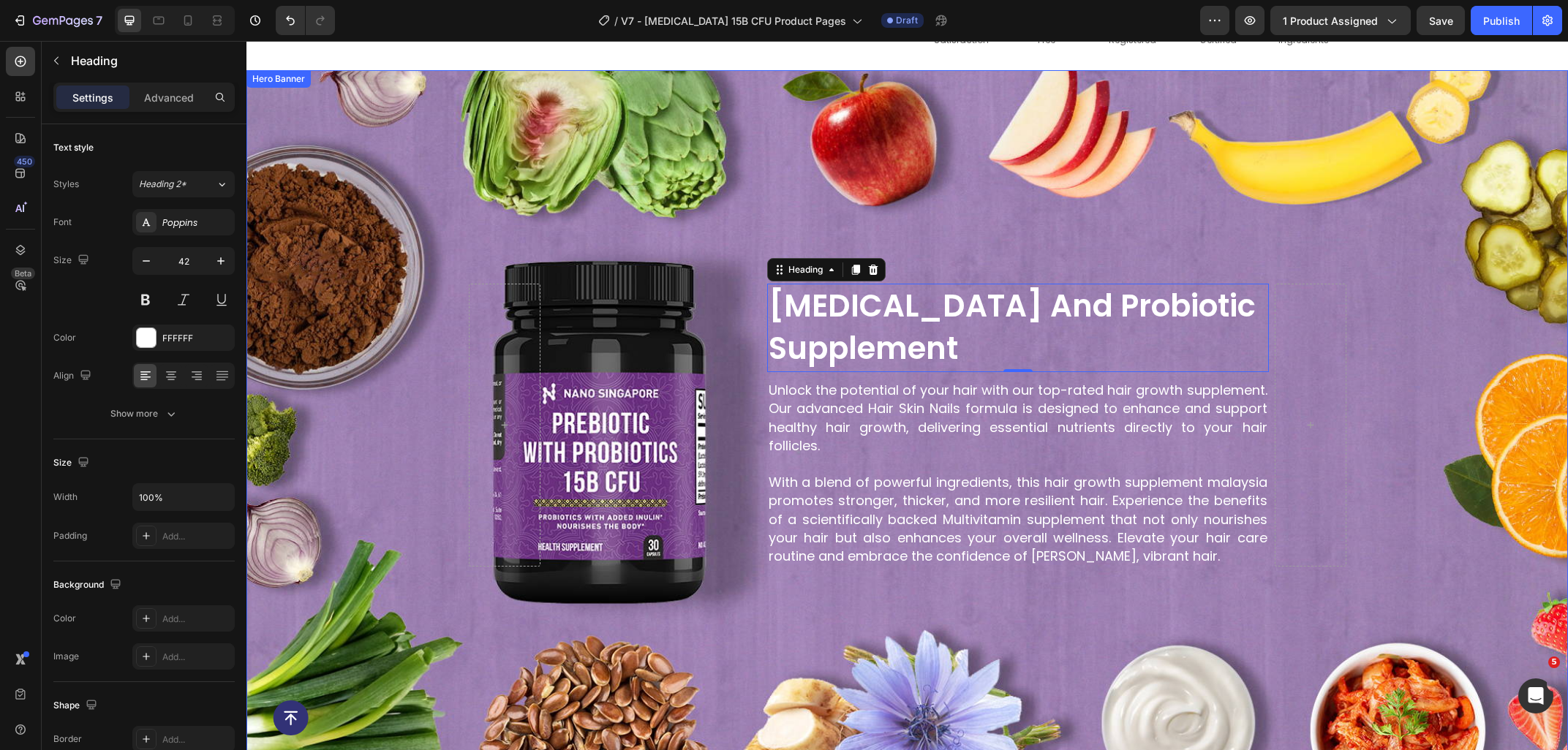
click at [920, 487] on p "With a blend of powerful ingredients, this hair growth supplement malaysia prom…" at bounding box center [1018, 519] width 499 height 92
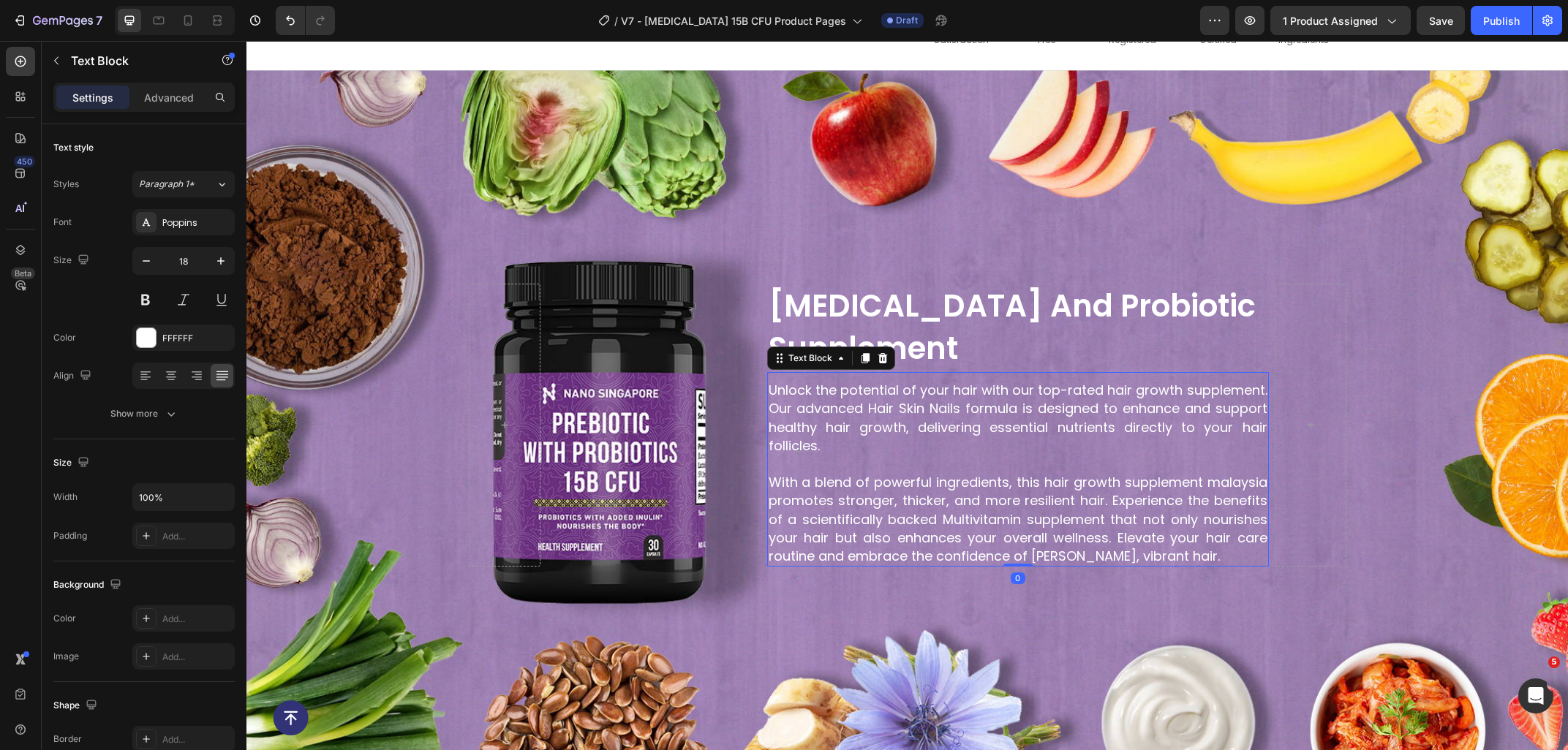
click at [1178, 553] on p "With a blend of powerful ingredients, this hair growth supplement malaysia prom…" at bounding box center [1018, 519] width 499 height 92
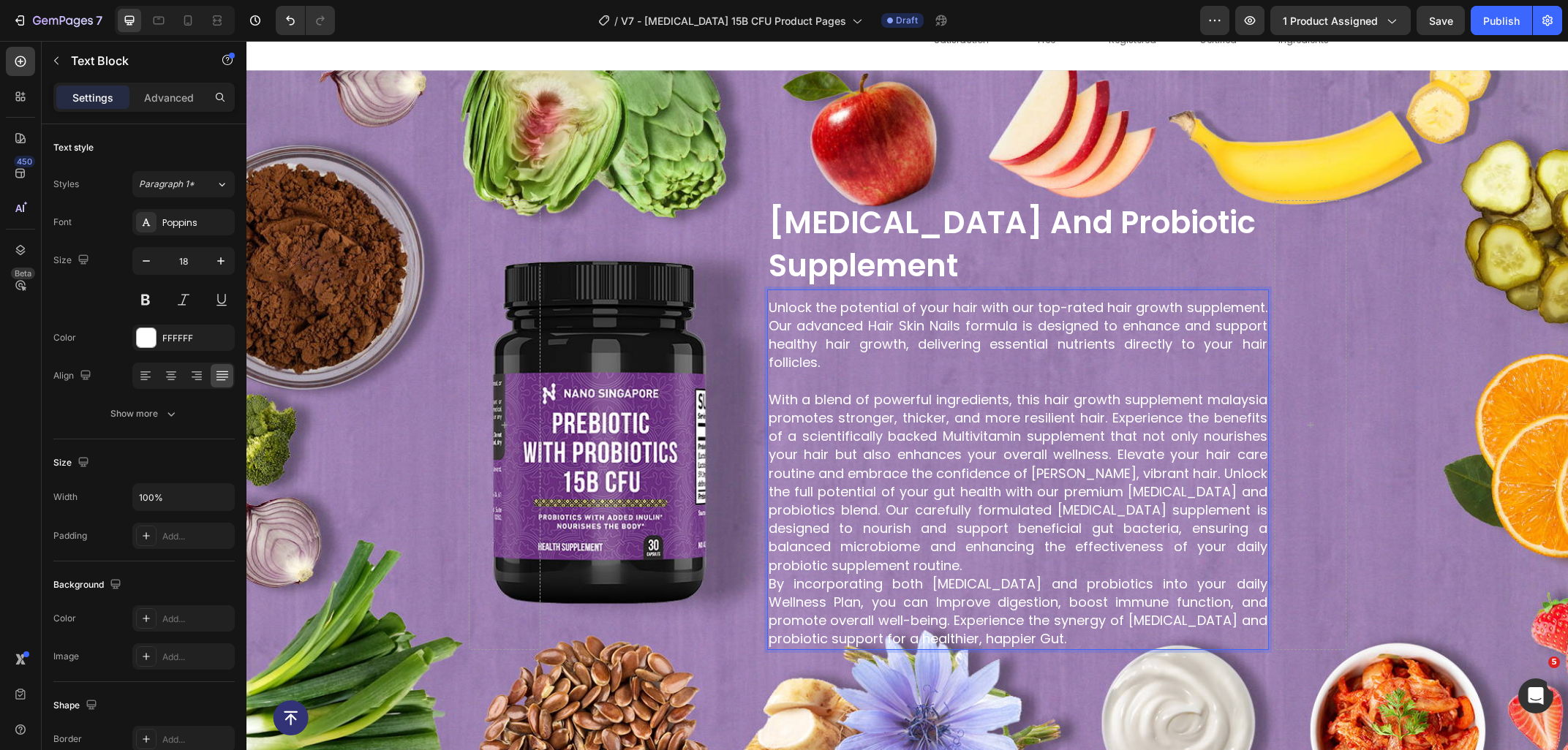
click at [1129, 510] on p "With a blend of powerful ingredients, this hair growth supplement malaysia prom…" at bounding box center [1018, 482] width 499 height 184
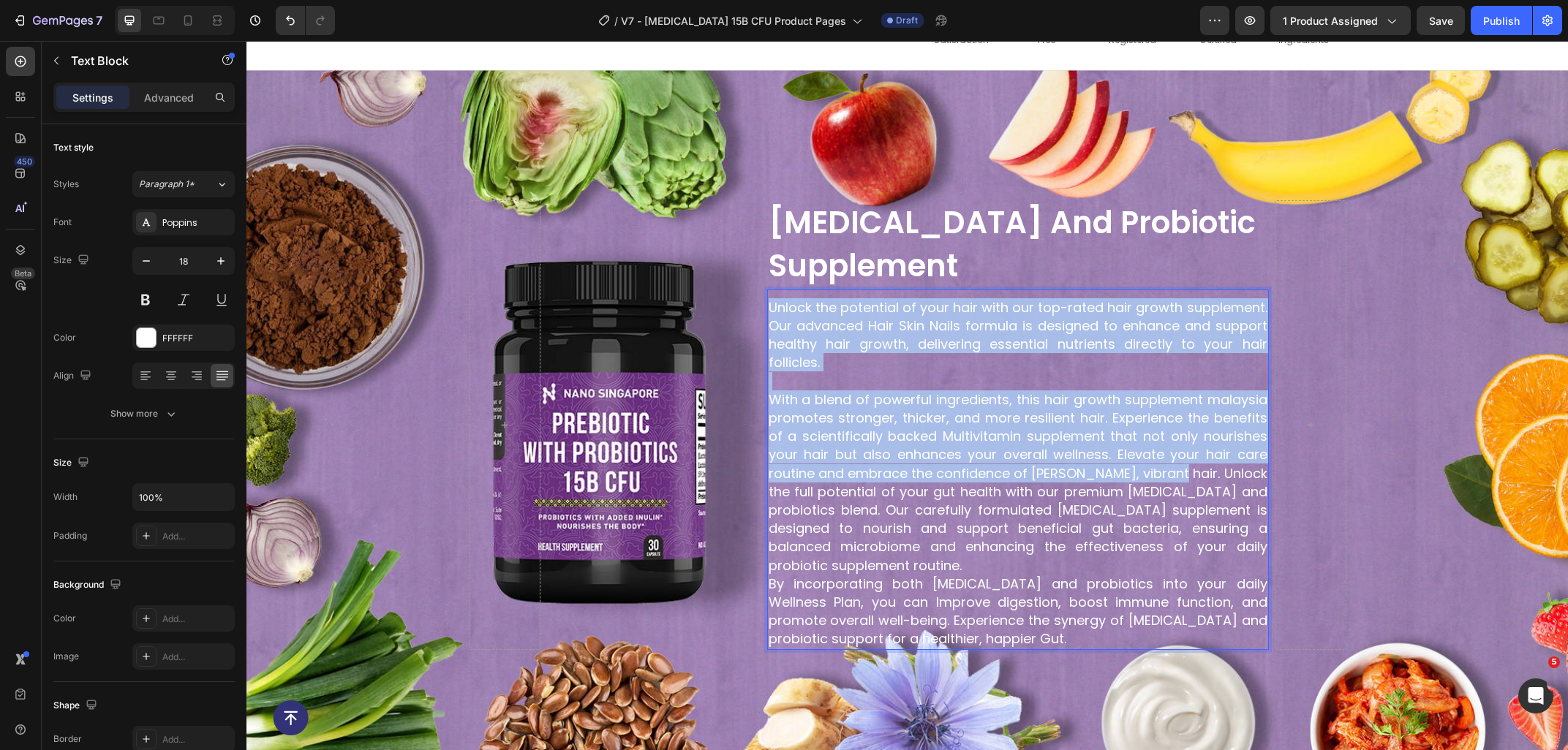
drag, startPoint x: 1169, startPoint y: 487, endPoint x: 764, endPoint y: 313, distance: 440.8
click at [767, 313] on div "Unlock the potential of your hair with our top-rated hair growth supplement. Ou…" at bounding box center [1018, 473] width 502 height 353
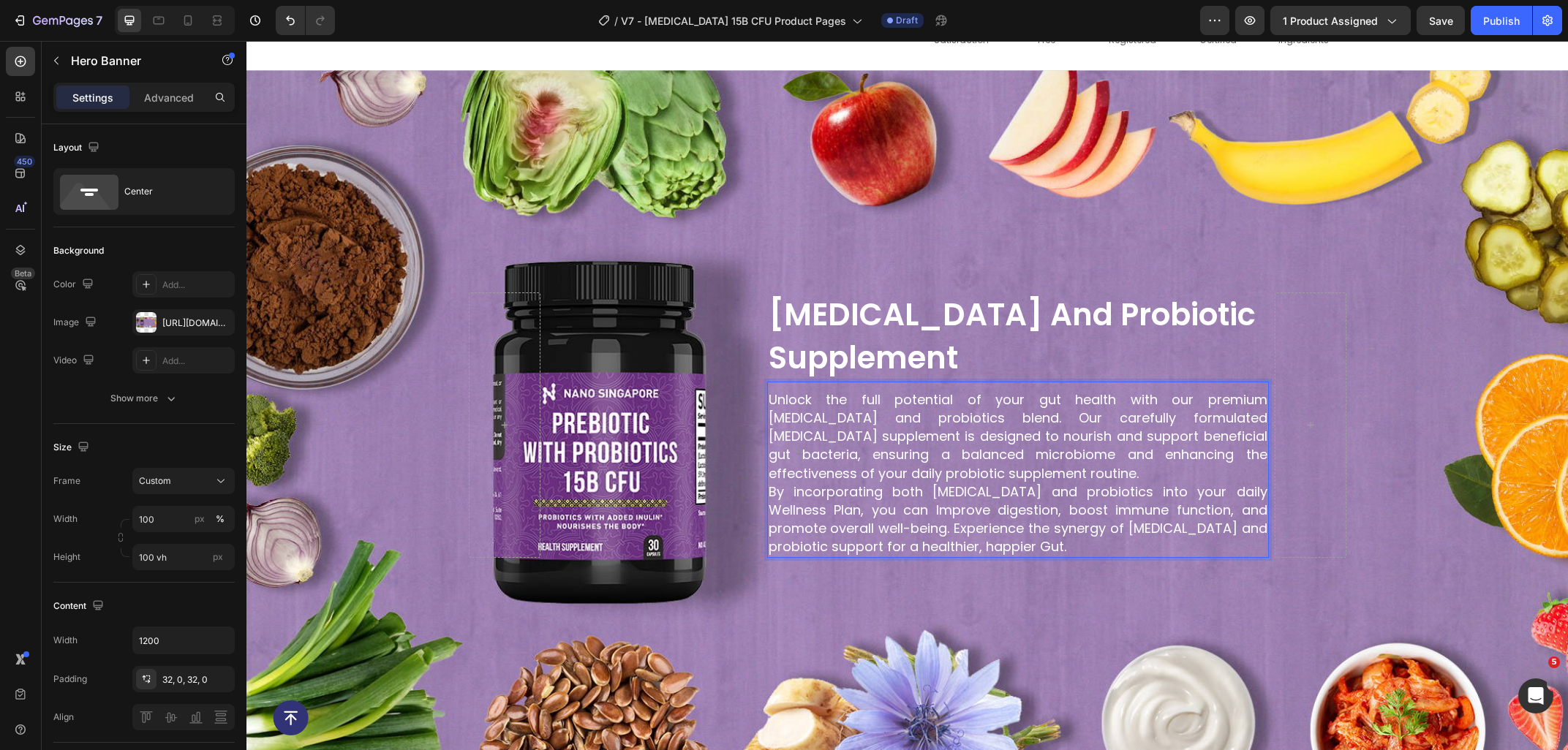
click at [779, 603] on div "Background Image" at bounding box center [906, 425] width 1321 height 709
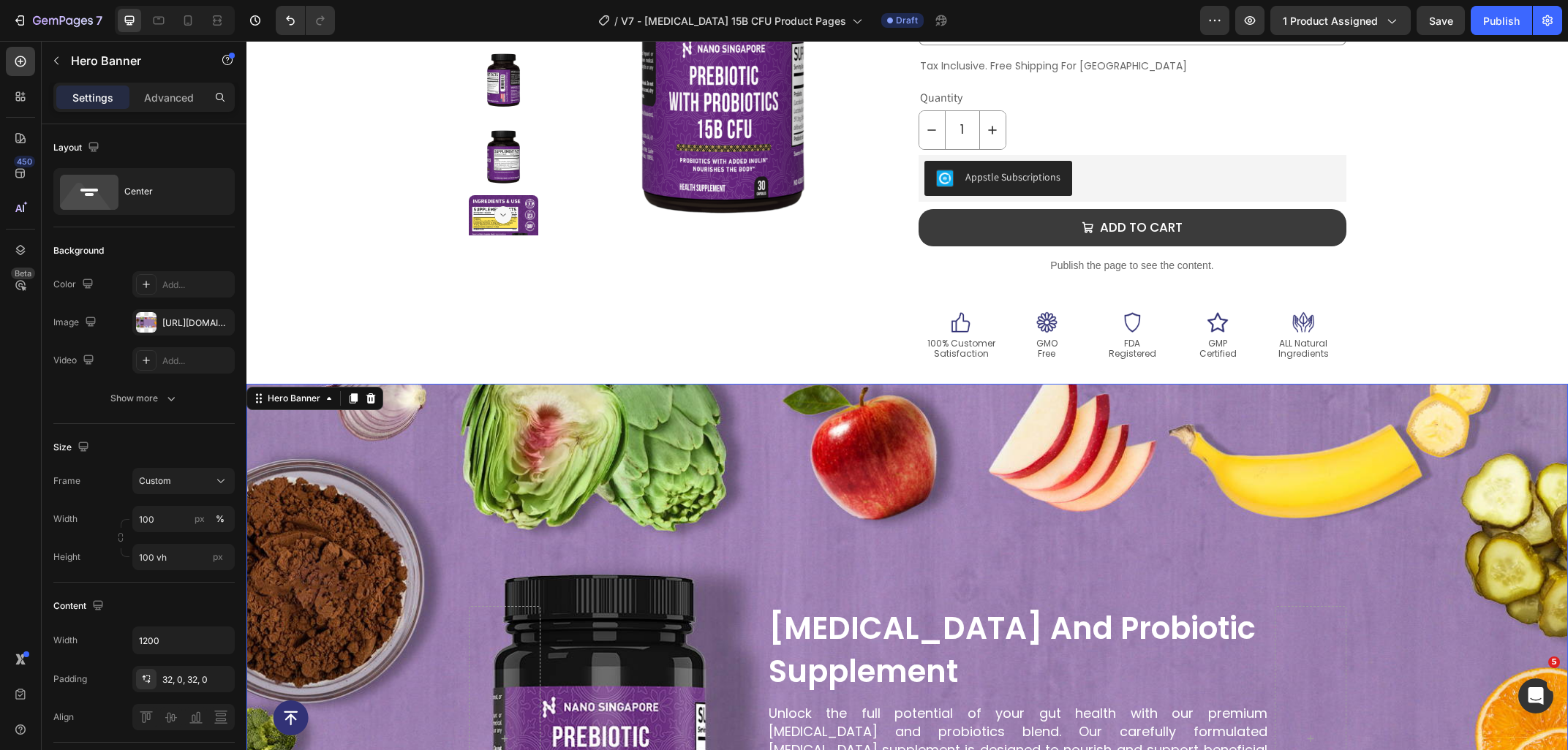
scroll to position [0, 0]
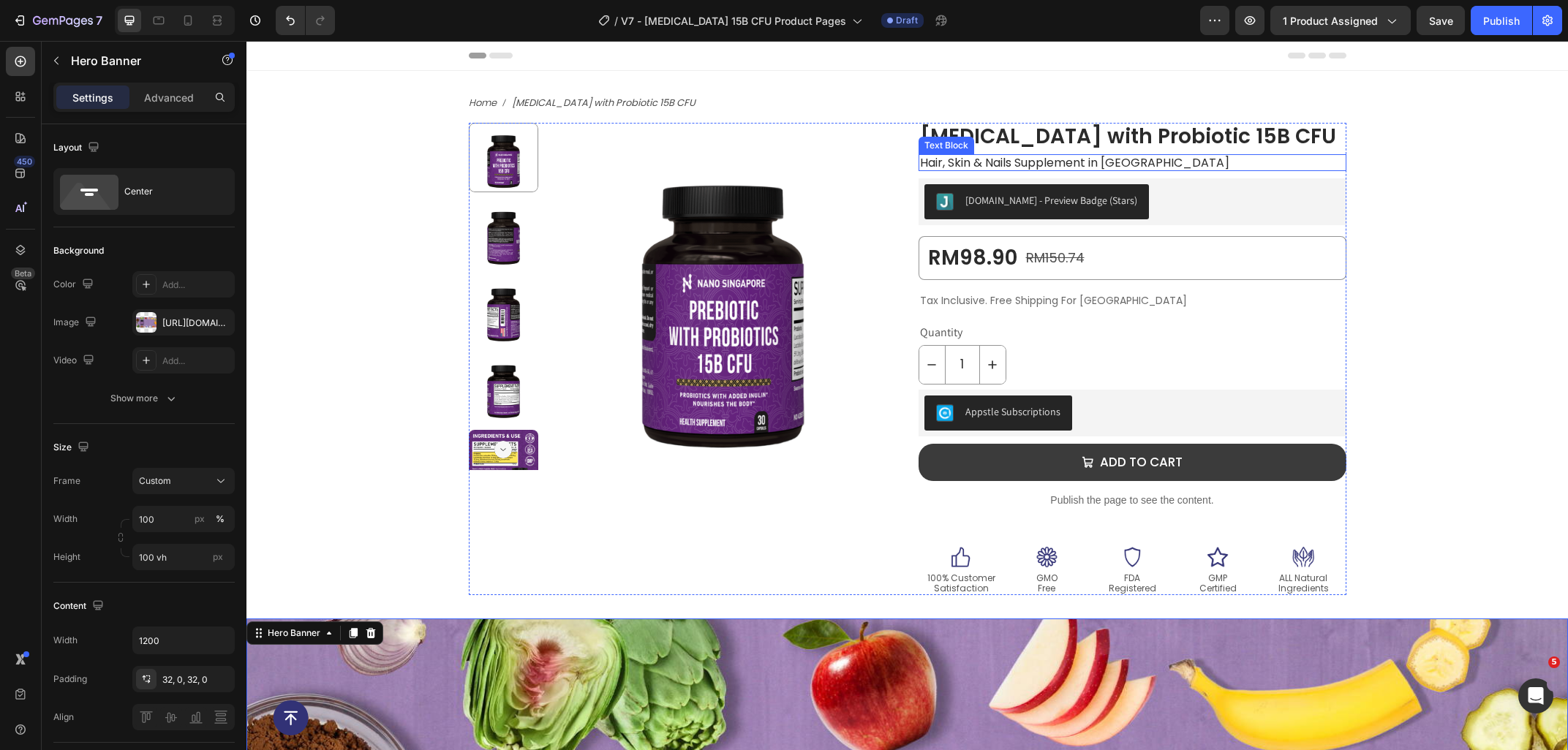
click at [1172, 166] on p "Hair, Skin & Nails Supplement in Malaysia" at bounding box center [1132, 162] width 425 height 14
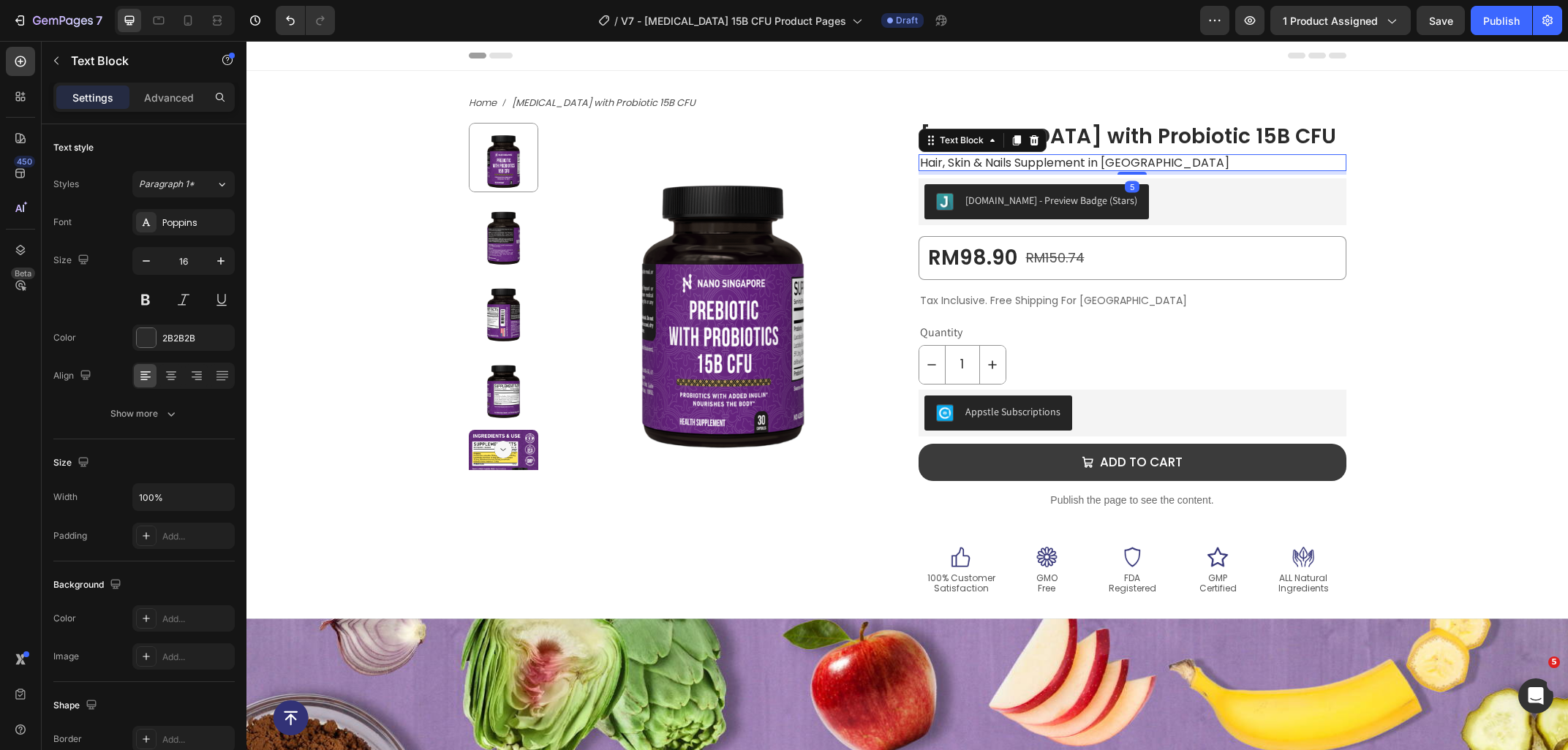
click at [1173, 160] on p "Hair, Skin & Nails Supplement in Malaysia" at bounding box center [1132, 162] width 425 height 14
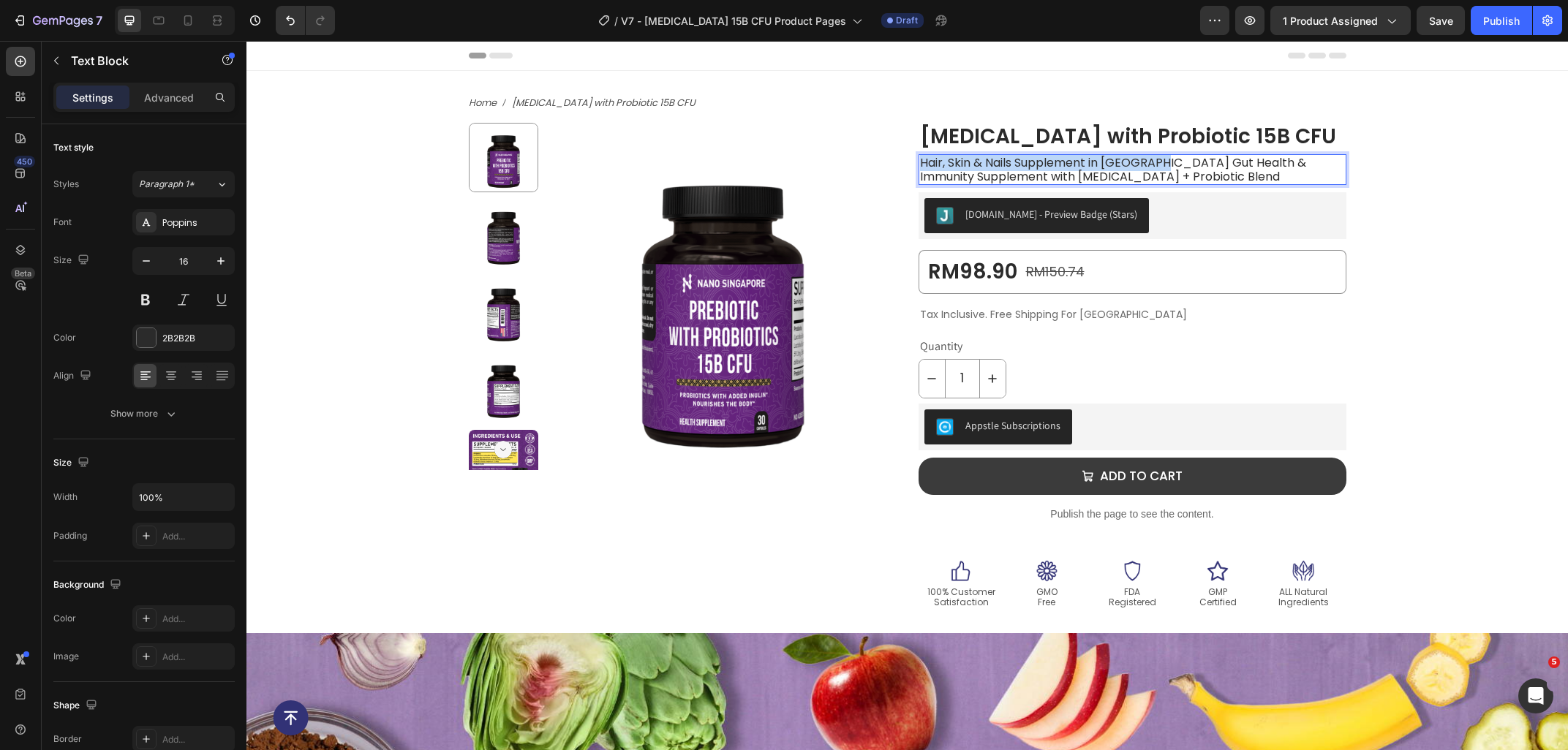
drag, startPoint x: 1163, startPoint y: 164, endPoint x: 919, endPoint y: 165, distance: 244.0
click at [919, 165] on div "Hair, Skin & Nails Supplement in Malaysia Gut Health & Immunity Supplement with…" at bounding box center [1132, 169] width 428 height 30
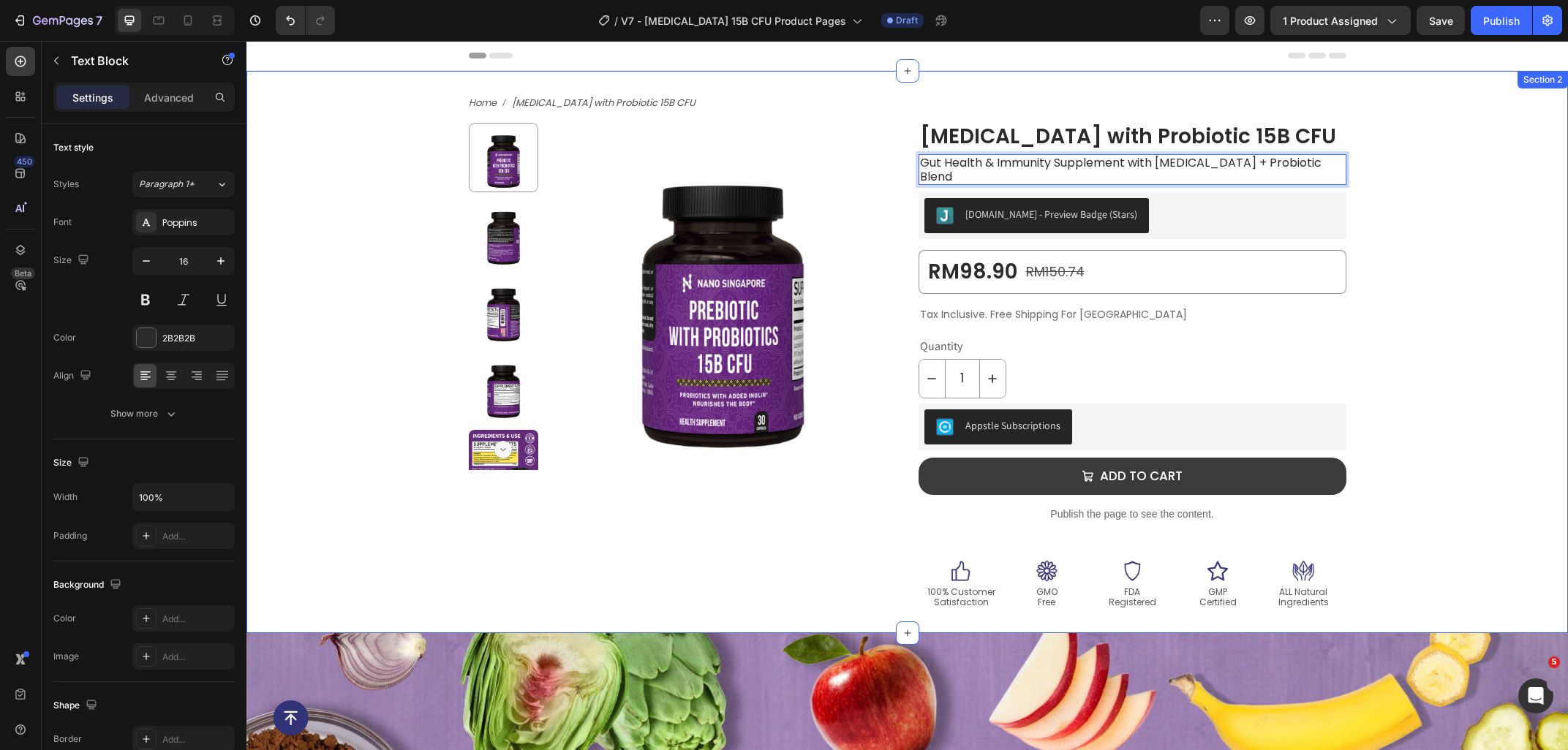
click at [1388, 282] on div "Home Prebiotic with Probiotic 15B CFU Breadcrumb Row Product Images Prebiotic w…" at bounding box center [906, 352] width 1248 height 515
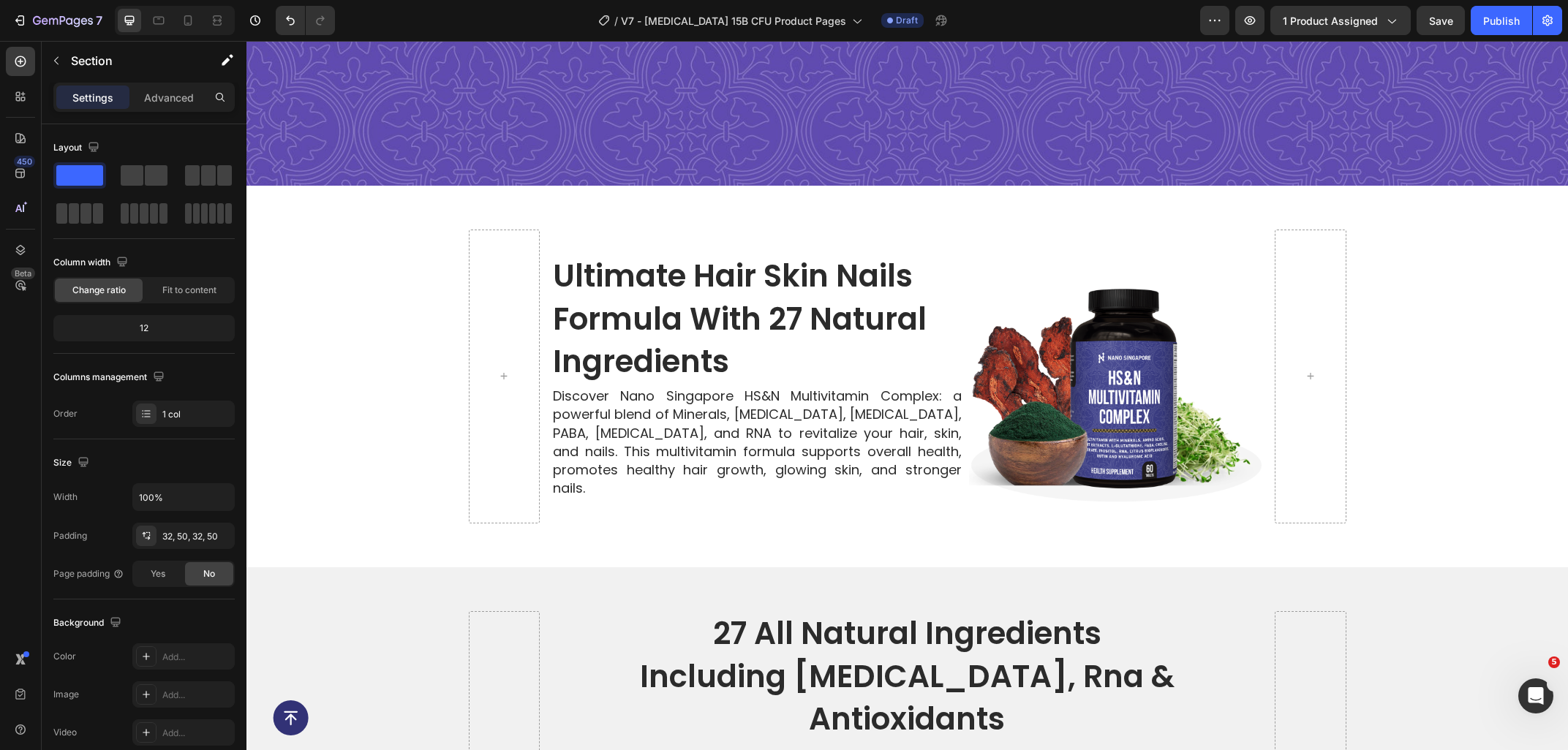
scroll to position [3056, 0]
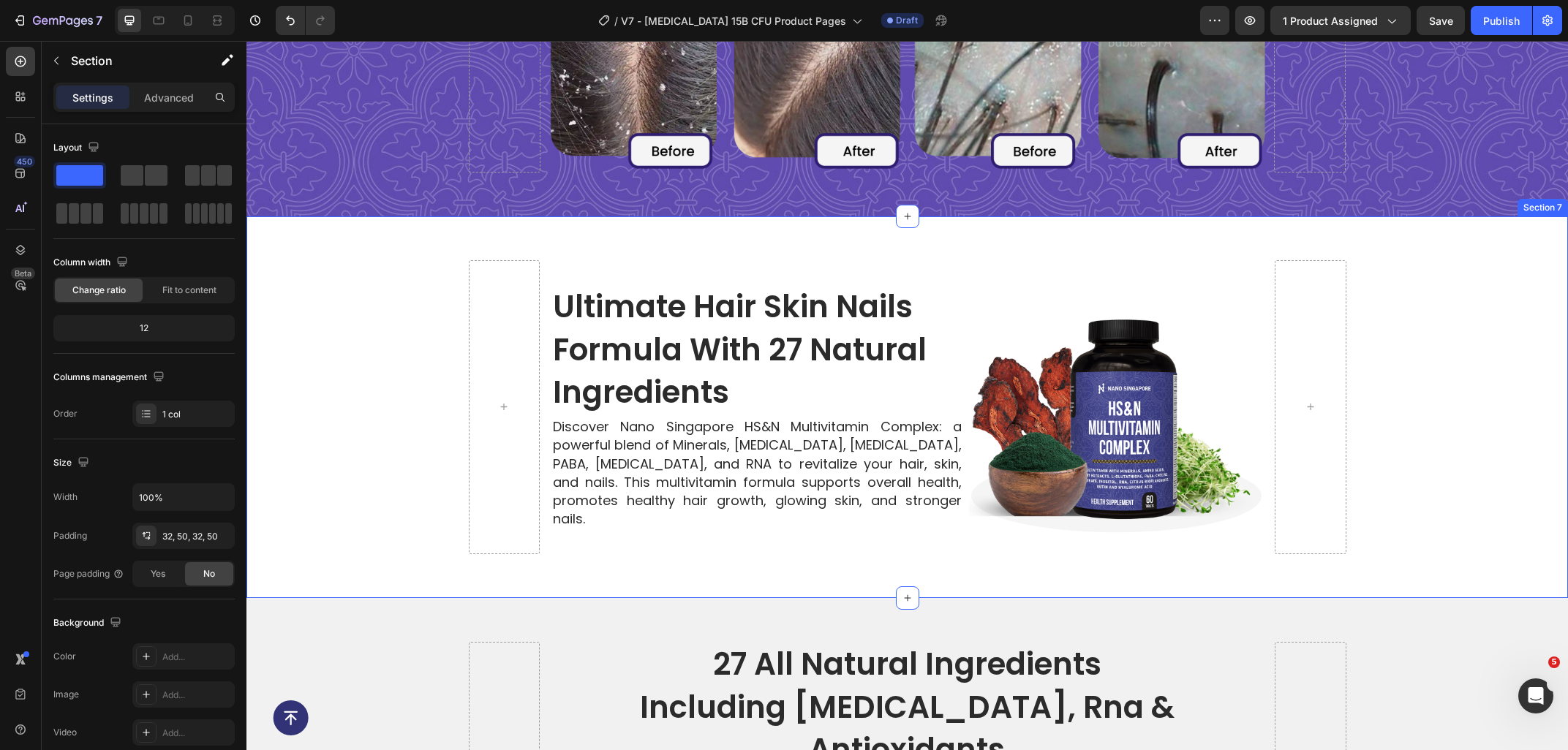
click at [710, 355] on h2 "ultimate hair skin nails formula with 27 natural ingredients" at bounding box center [757, 350] width 412 height 132
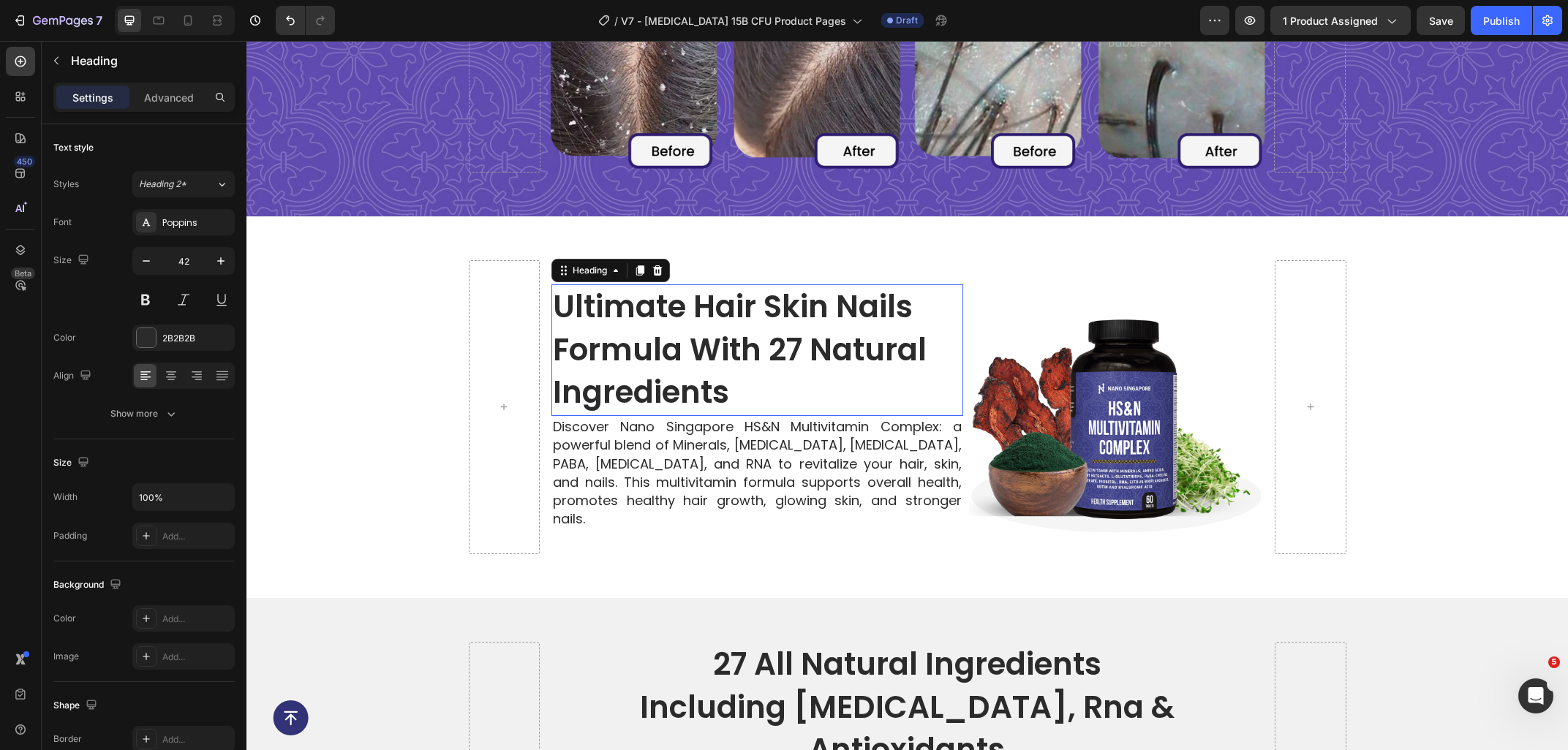
click at [756, 396] on h2 "ultimate hair skin nails formula with 27 natural ingredients" at bounding box center [757, 350] width 412 height 132
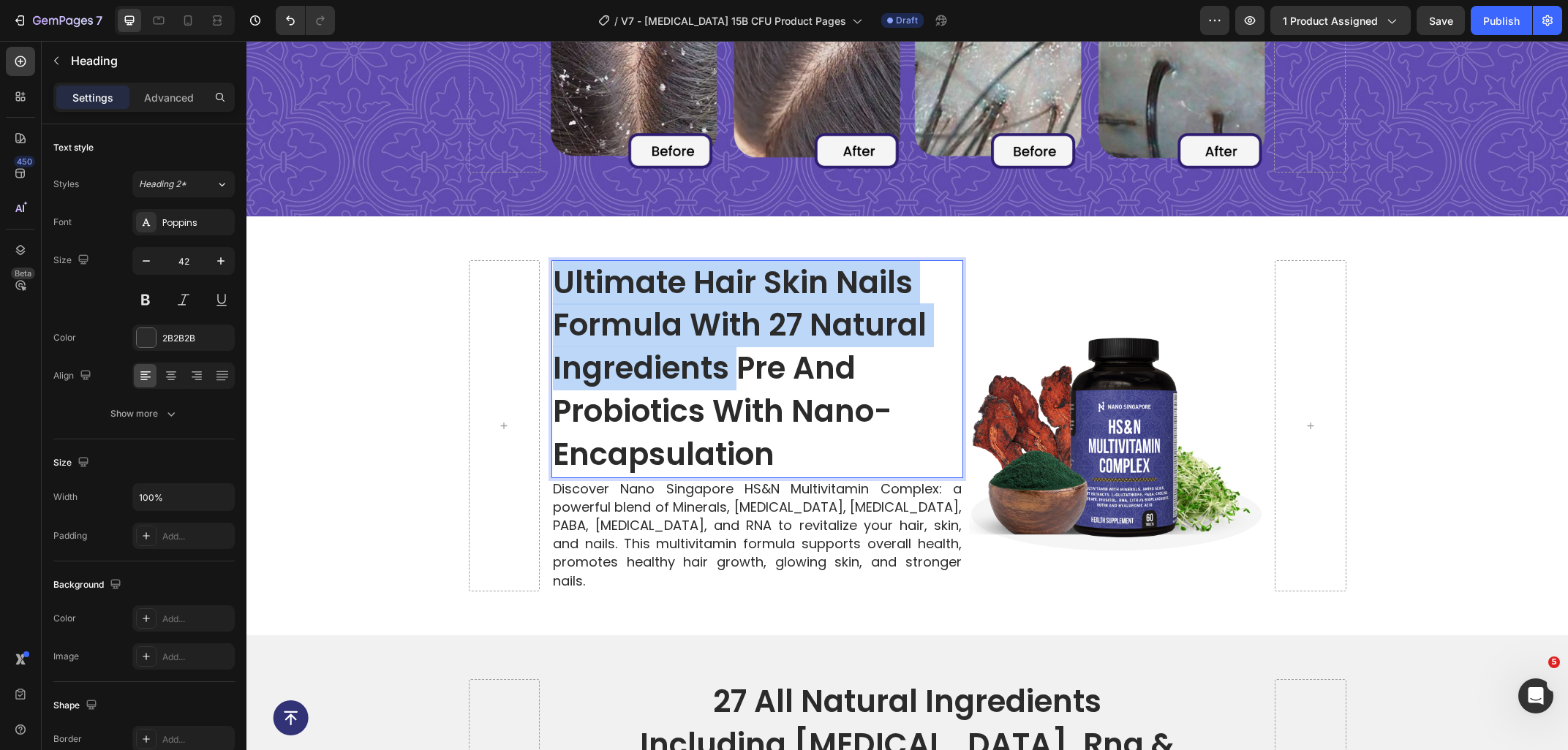
drag, startPoint x: 737, startPoint y: 370, endPoint x: 544, endPoint y: 286, distance: 210.5
click at [551, 286] on h2 "ultimate hair skin nails formula with 27 natural ingredients Pre and Probiotics…" at bounding box center [757, 369] width 412 height 218
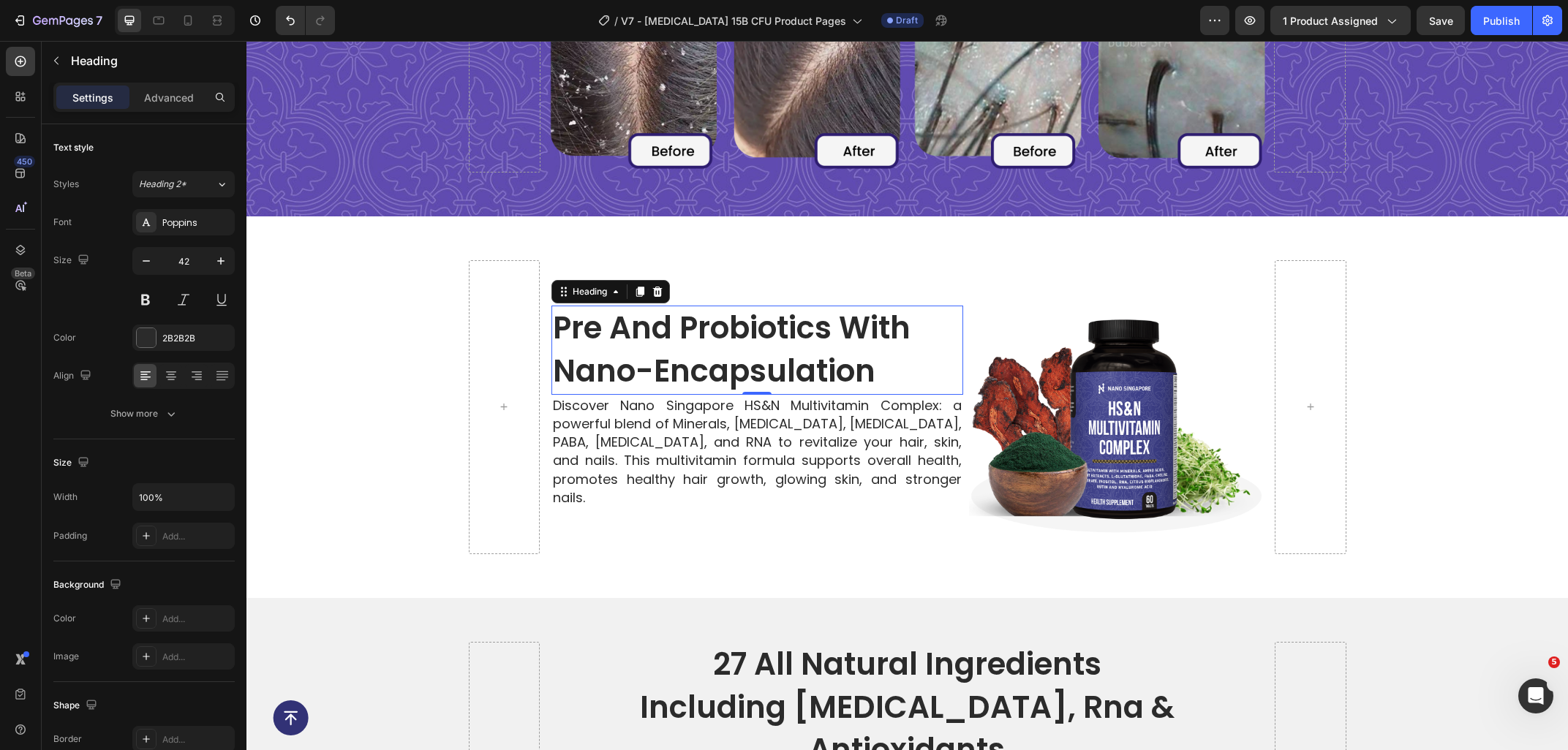
click at [765, 434] on p "Discover Nano Singapore HS&N Multivitamin Complex: a powerful blend of Minerals…" at bounding box center [757, 451] width 409 height 111
click at [925, 488] on p "Discover Nano Singapore HS&N Multivitamin Complex: a powerful blend of Minerals…" at bounding box center [757, 451] width 409 height 111
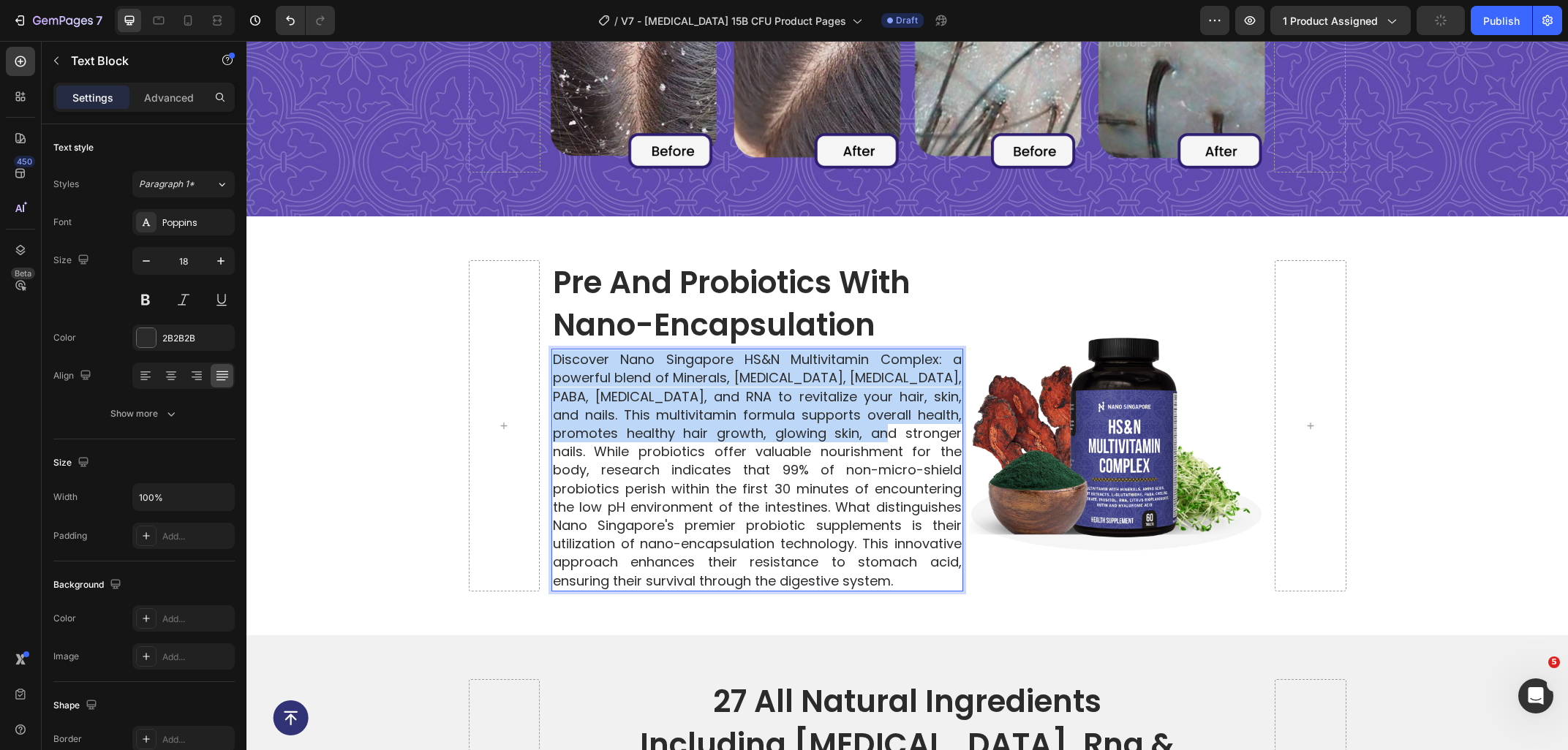
drag, startPoint x: 923, startPoint y: 431, endPoint x: 540, endPoint y: 351, distance: 391.3
click at [551, 351] on div "Discover Nano Singapore HS&N Multivitamin Complex: a powerful blend of Minerals…" at bounding box center [757, 470] width 412 height 242
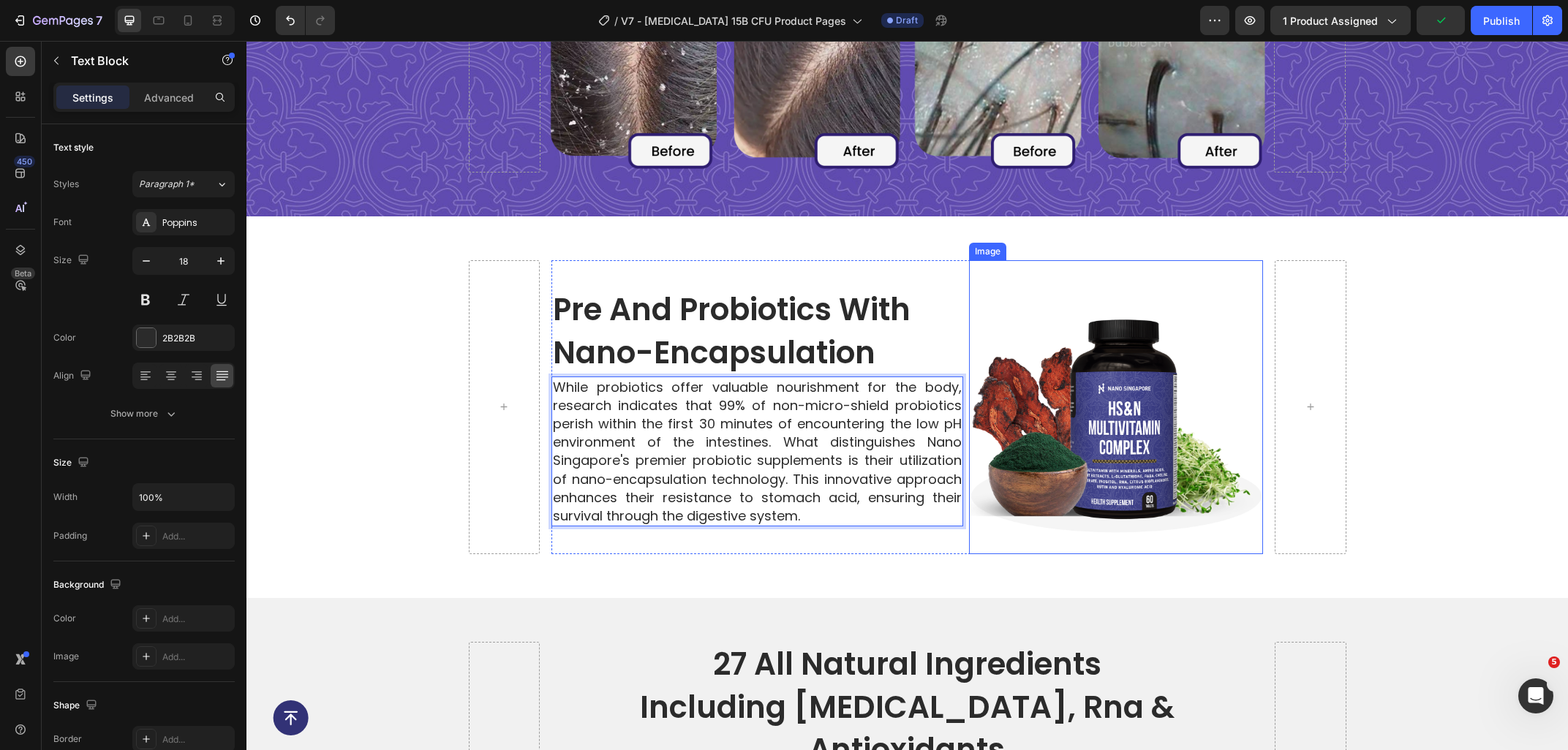
click at [1028, 390] on img at bounding box center [1116, 407] width 294 height 294
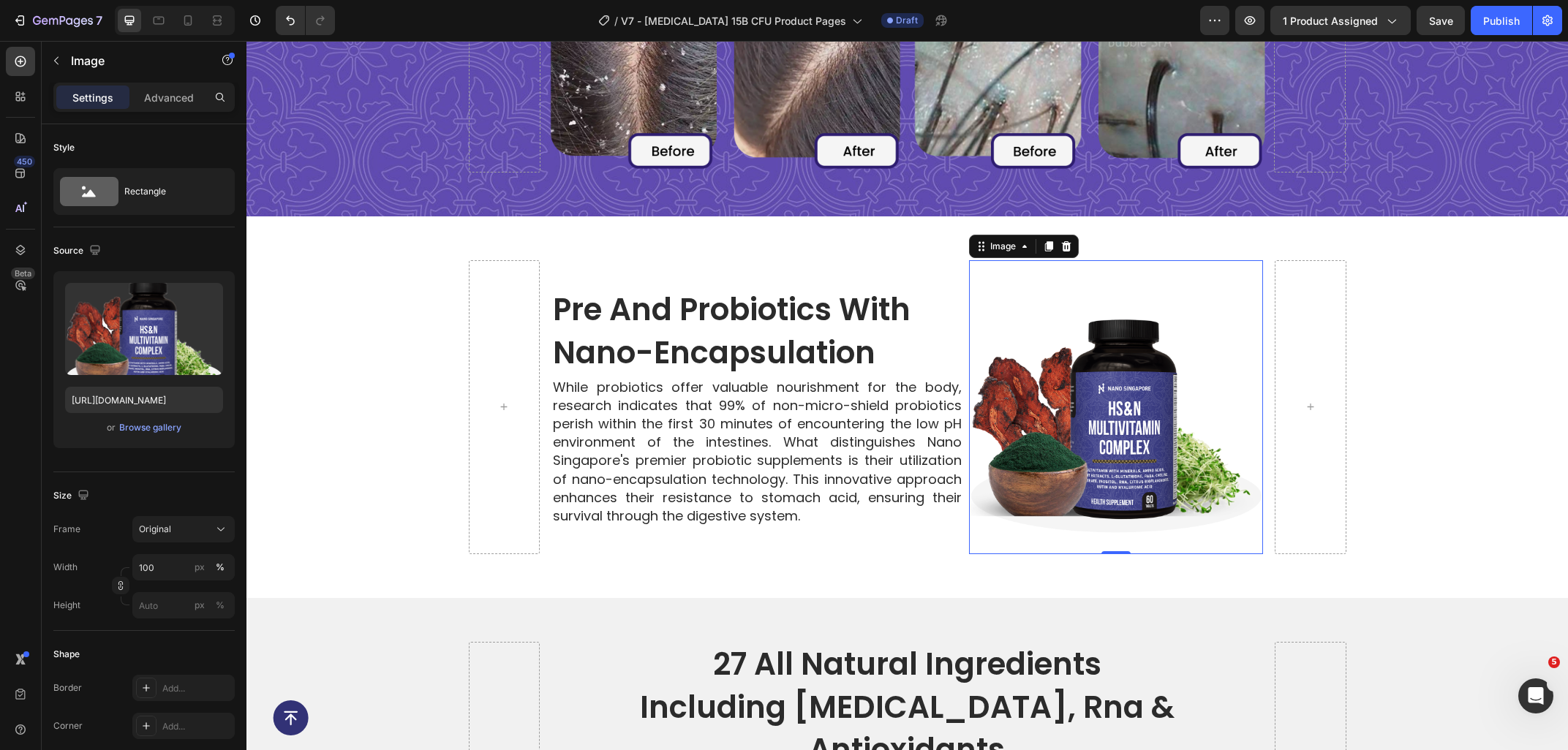
click at [1057, 415] on img at bounding box center [1116, 407] width 294 height 294
click at [135, 399] on input "https://cdn.shopify.com/s/files/1/0515/0487/3641/files/gempages_484490412615009…" at bounding box center [143, 399] width 158 height 27
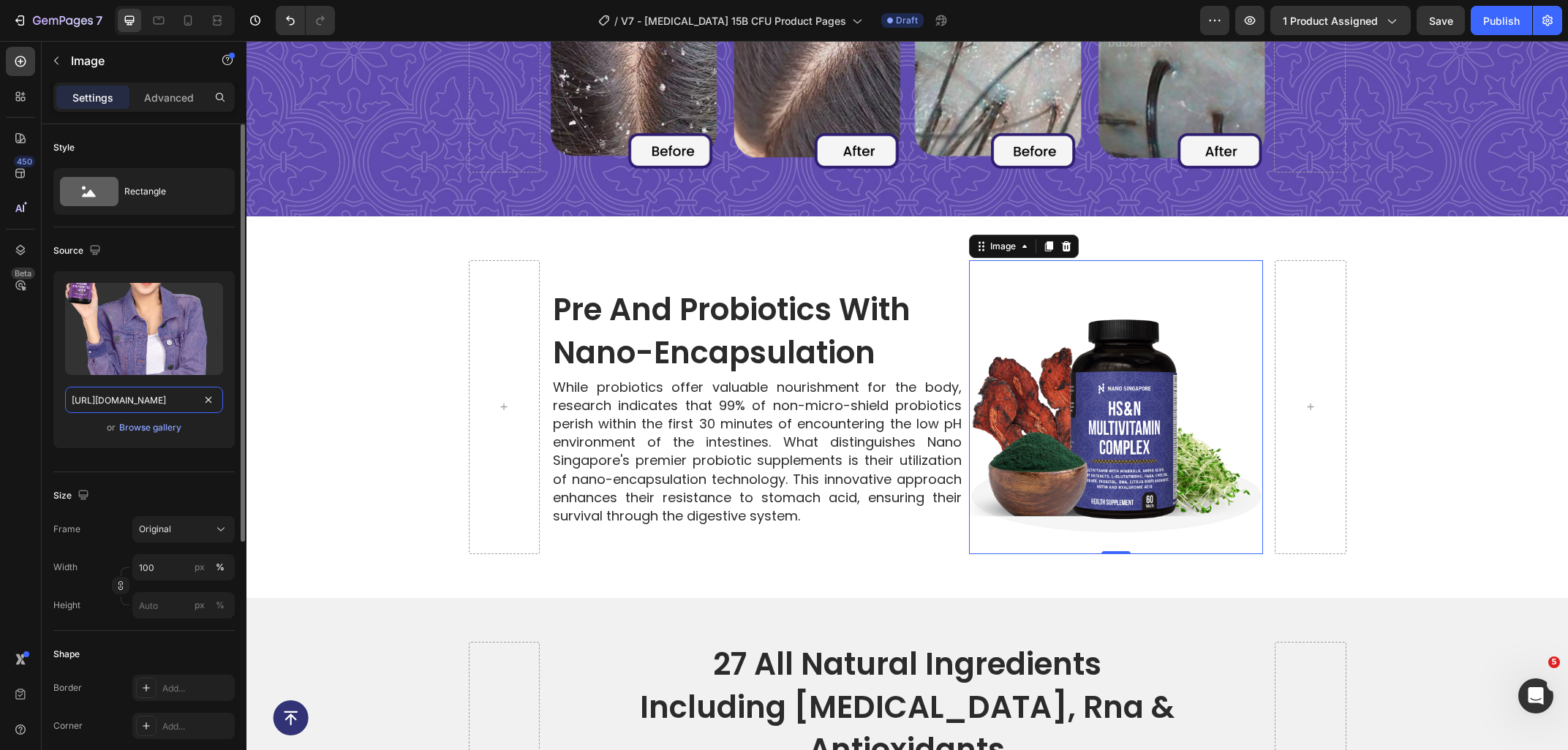
type input "[URL][DOMAIN_NAME]"
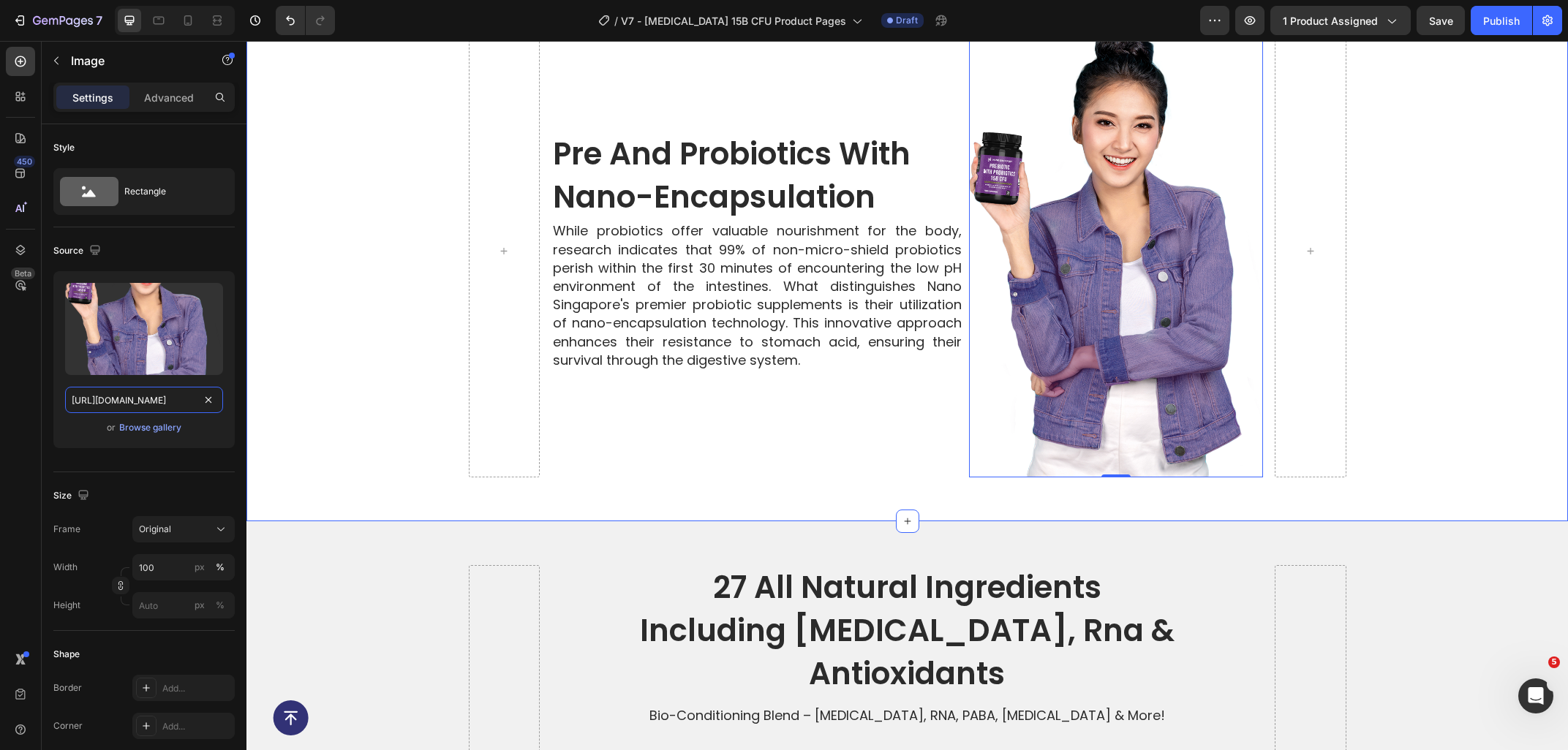
scroll to position [3135, 0]
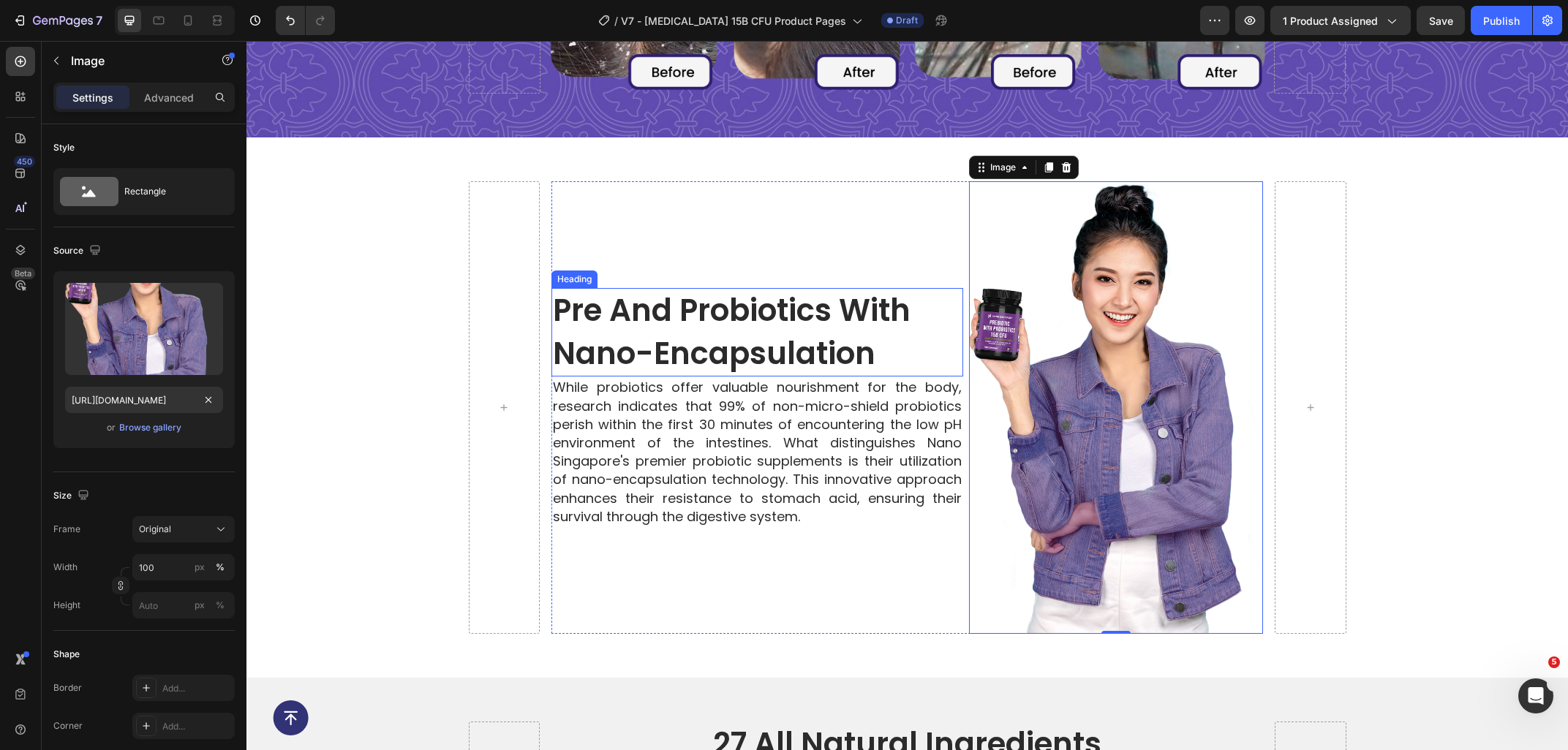
click at [616, 319] on p "Pre and Probiotics with Nano-Encapsulation" at bounding box center [757, 332] width 409 height 86
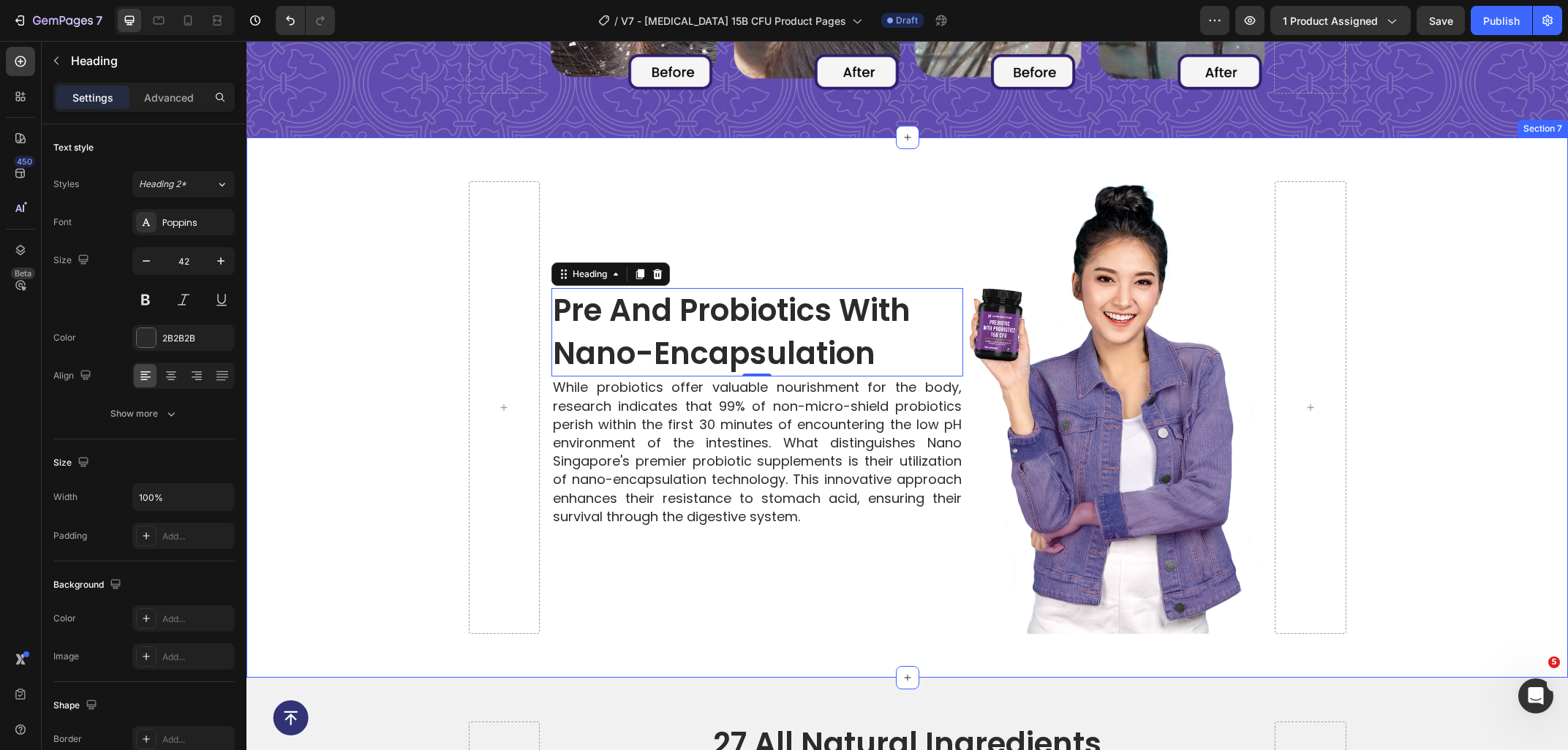
click at [335, 146] on div "Pre and Probiotics with Nano-Encapsulation Heading 0 While probiotics offer val…" at bounding box center [906, 408] width 1321 height 541
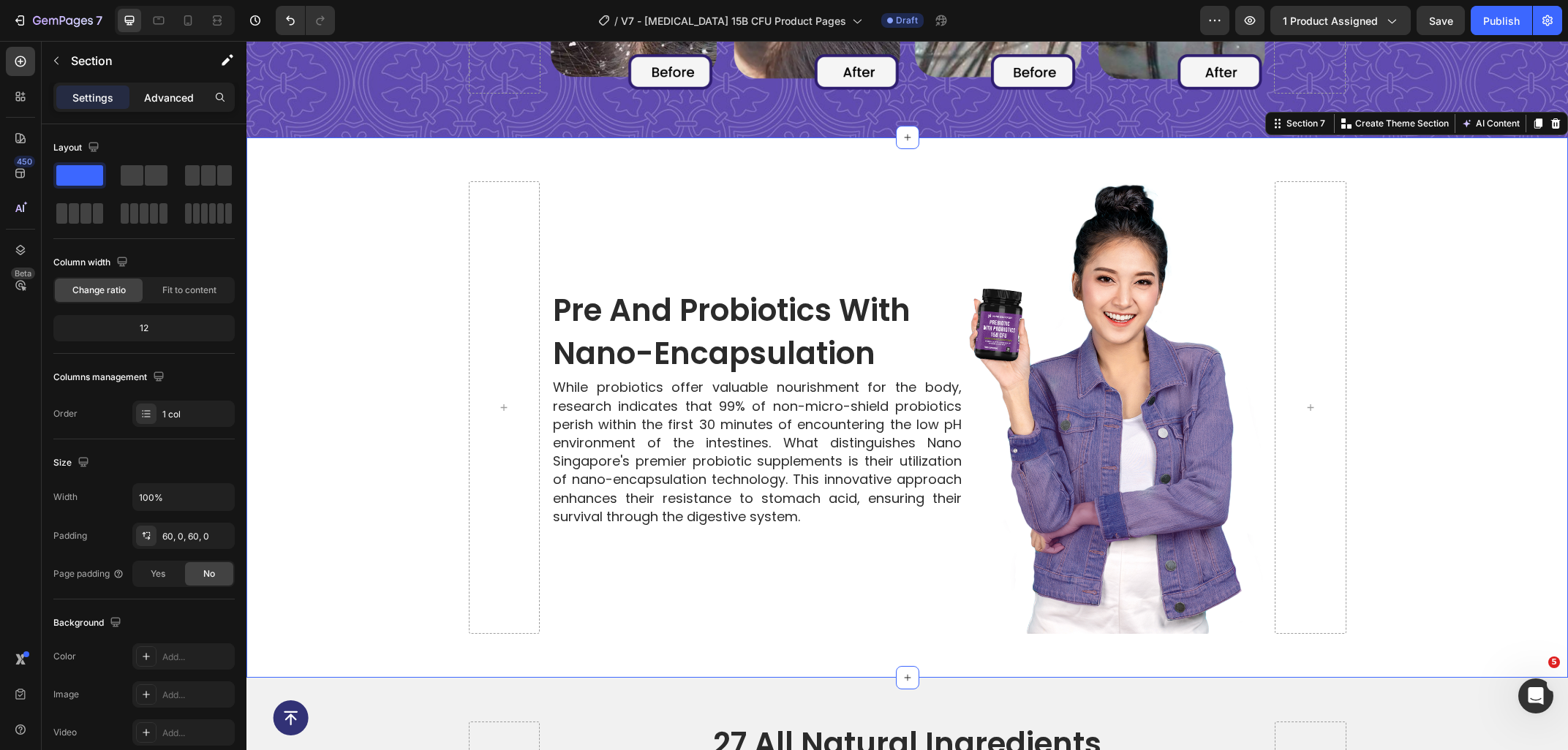
click at [152, 106] on div "Advanced" at bounding box center [169, 97] width 73 height 24
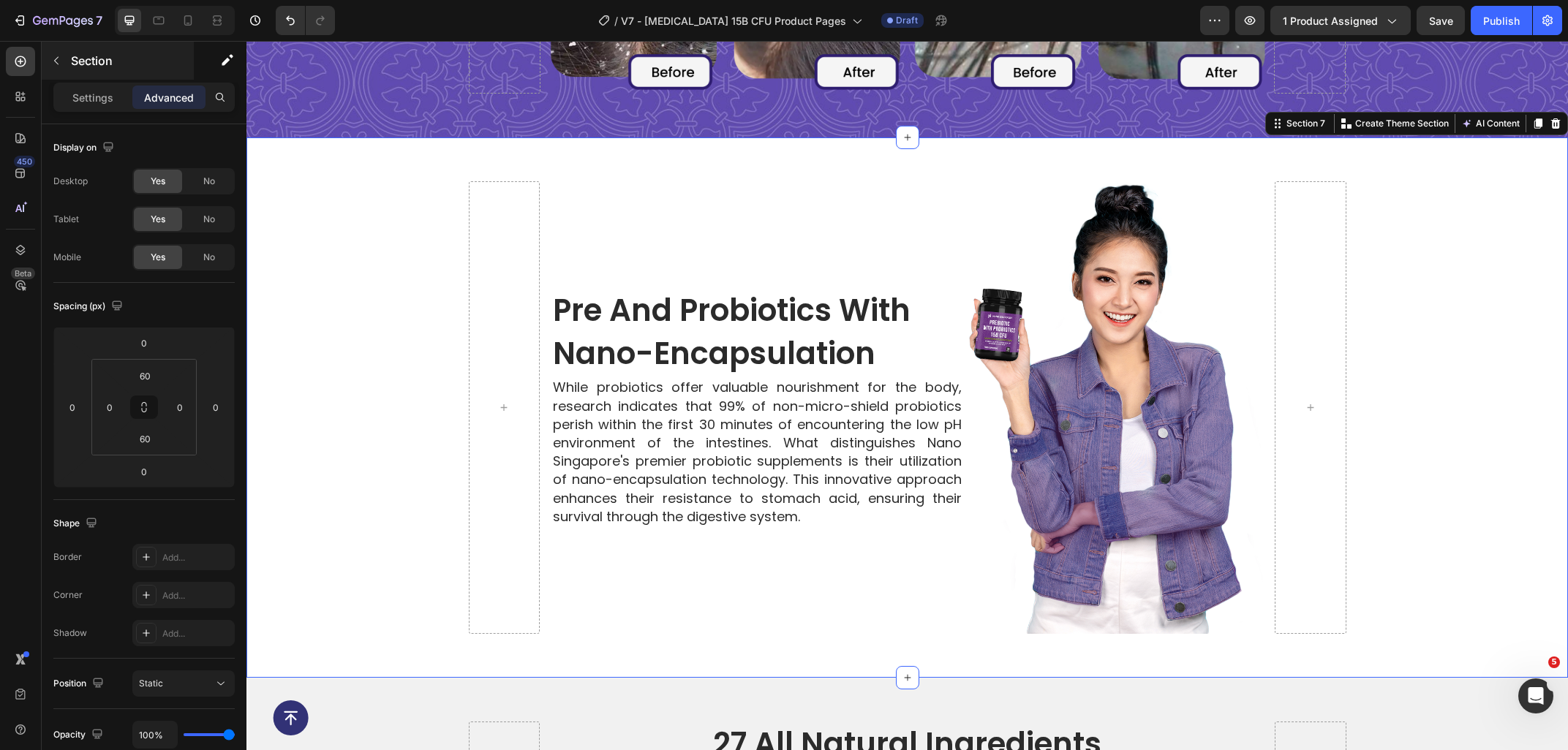
click at [96, 62] on p "Section" at bounding box center [130, 60] width 120 height 18
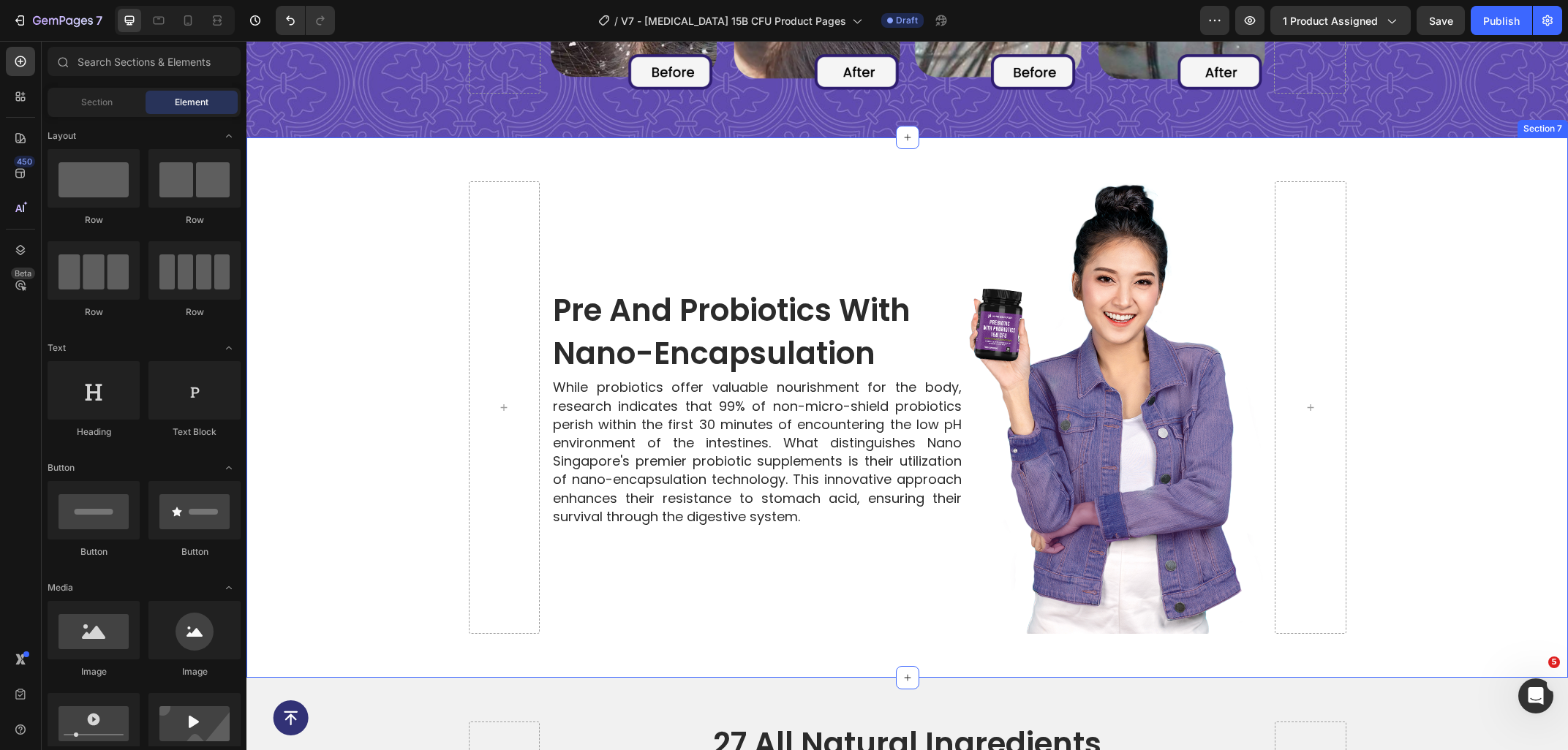
click at [348, 156] on div "Pre and Probiotics with Nano-Encapsulation Heading While probiotics offer valua…" at bounding box center [906, 408] width 1321 height 541
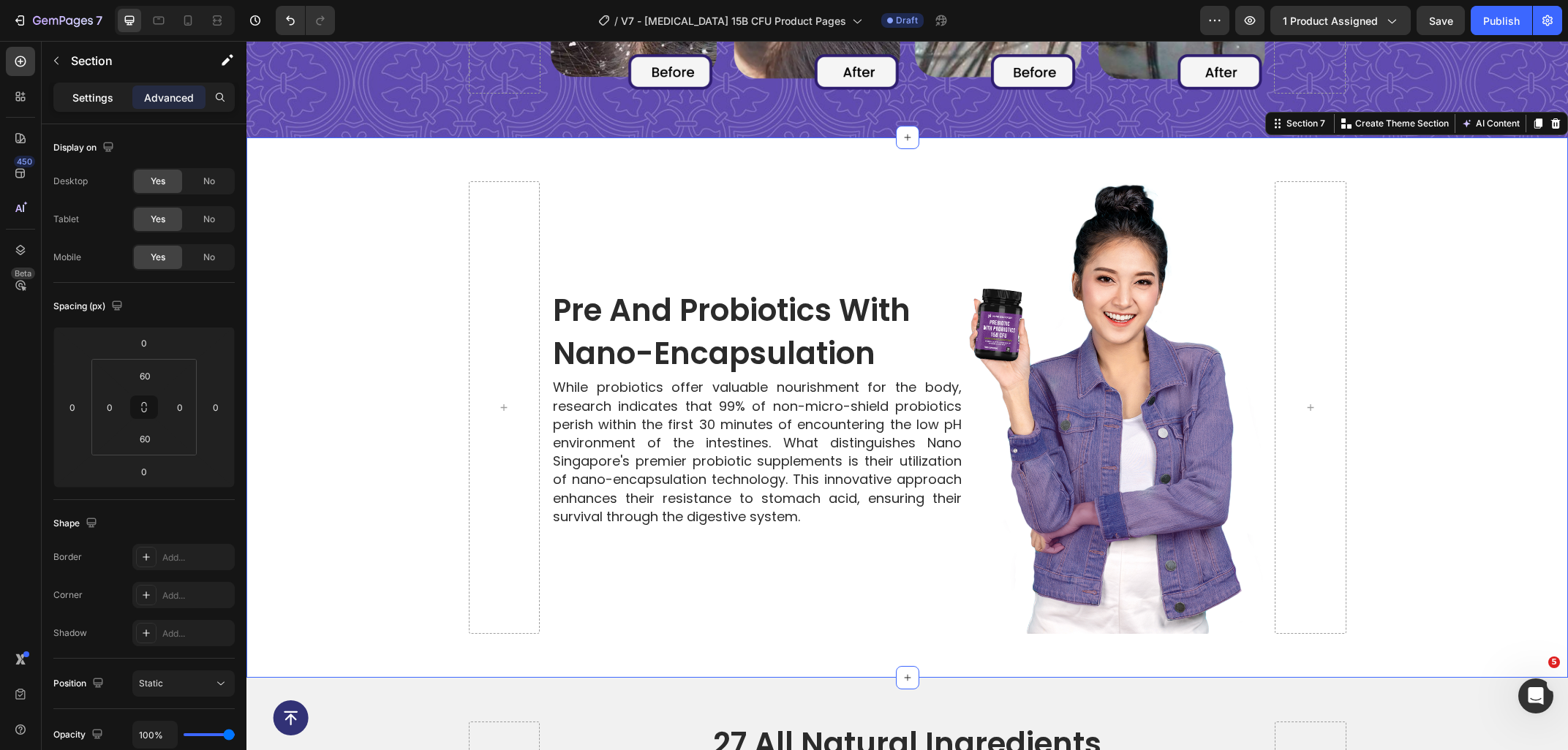
click at [97, 98] on p "Settings" at bounding box center [93, 98] width 41 height 15
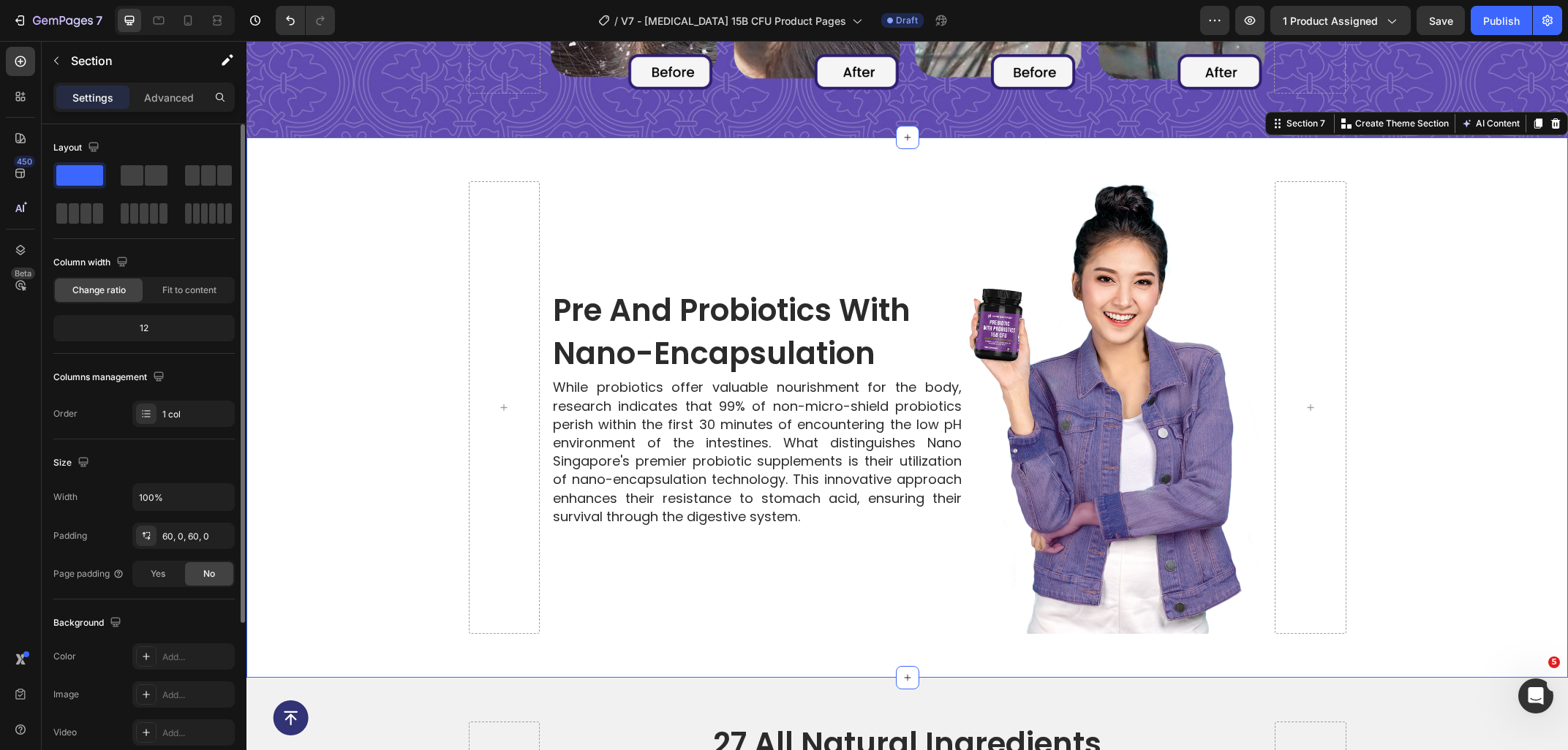
scroll to position [158, 0]
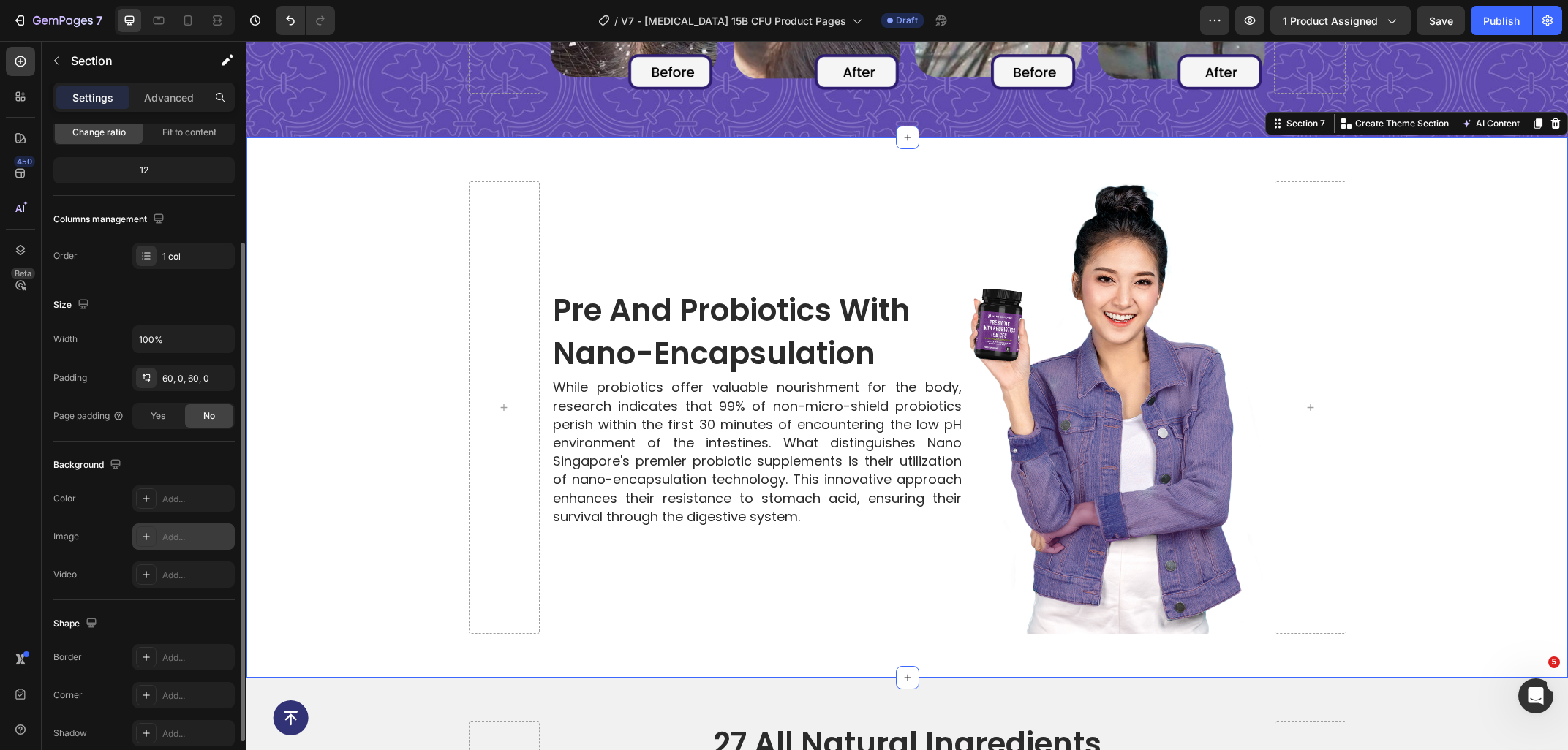
click at [168, 525] on div "Add..." at bounding box center [184, 537] width 102 height 27
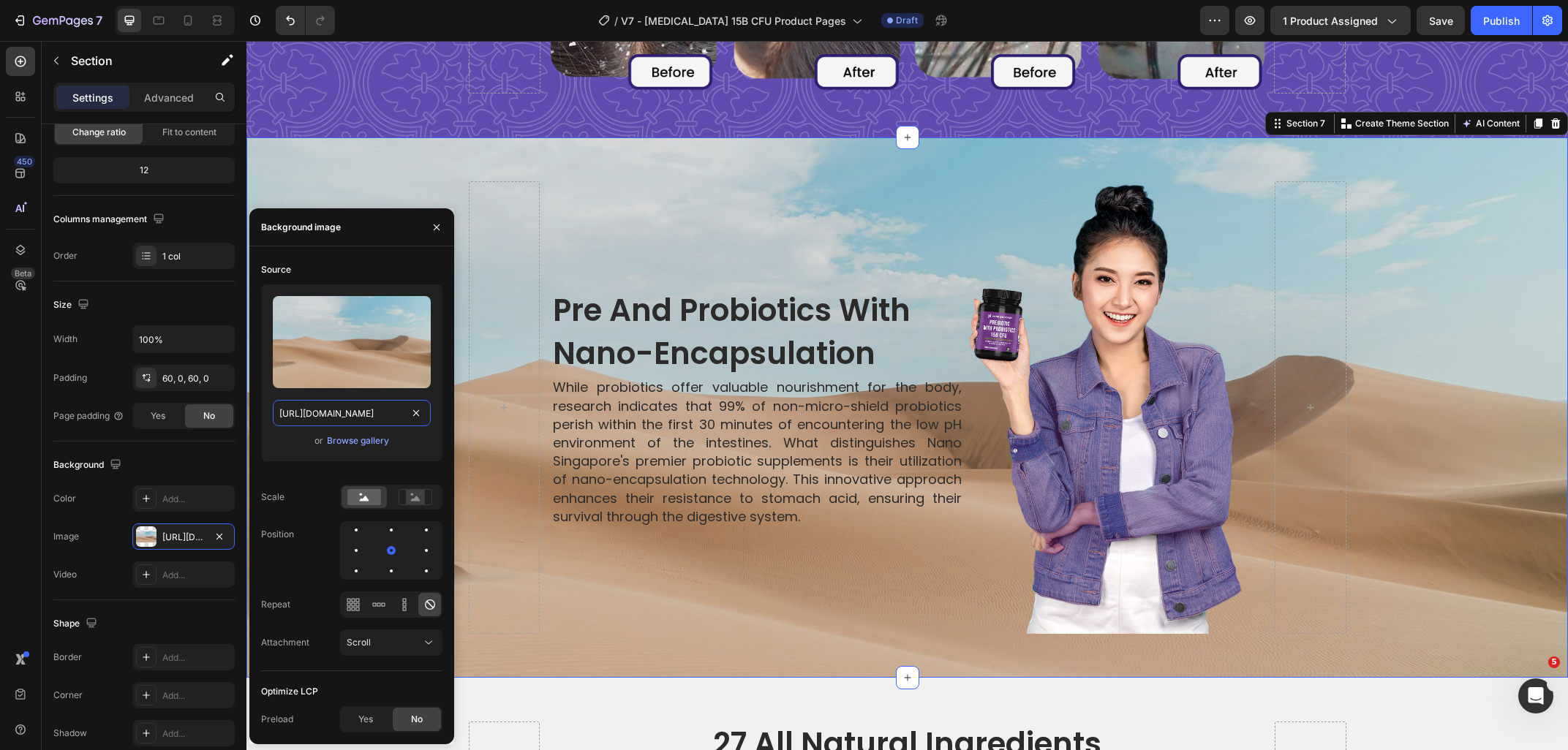
click at [338, 408] on input "https://cdn.shopify.com/s/files/1/2005/9307/files/background_settings.jpg" at bounding box center [351, 413] width 158 height 27
paste input "ucarecdn.com/cb8ccb82-35e9-4ab6-a1d8-91d7ed76370d/-/format/auto/-/preview/3000x…"
type input "https://ucarecdn.com/cb8ccb82-35e9-4ab6-a1d8-91d7ed76370d/-/format/auto/-/previ…"
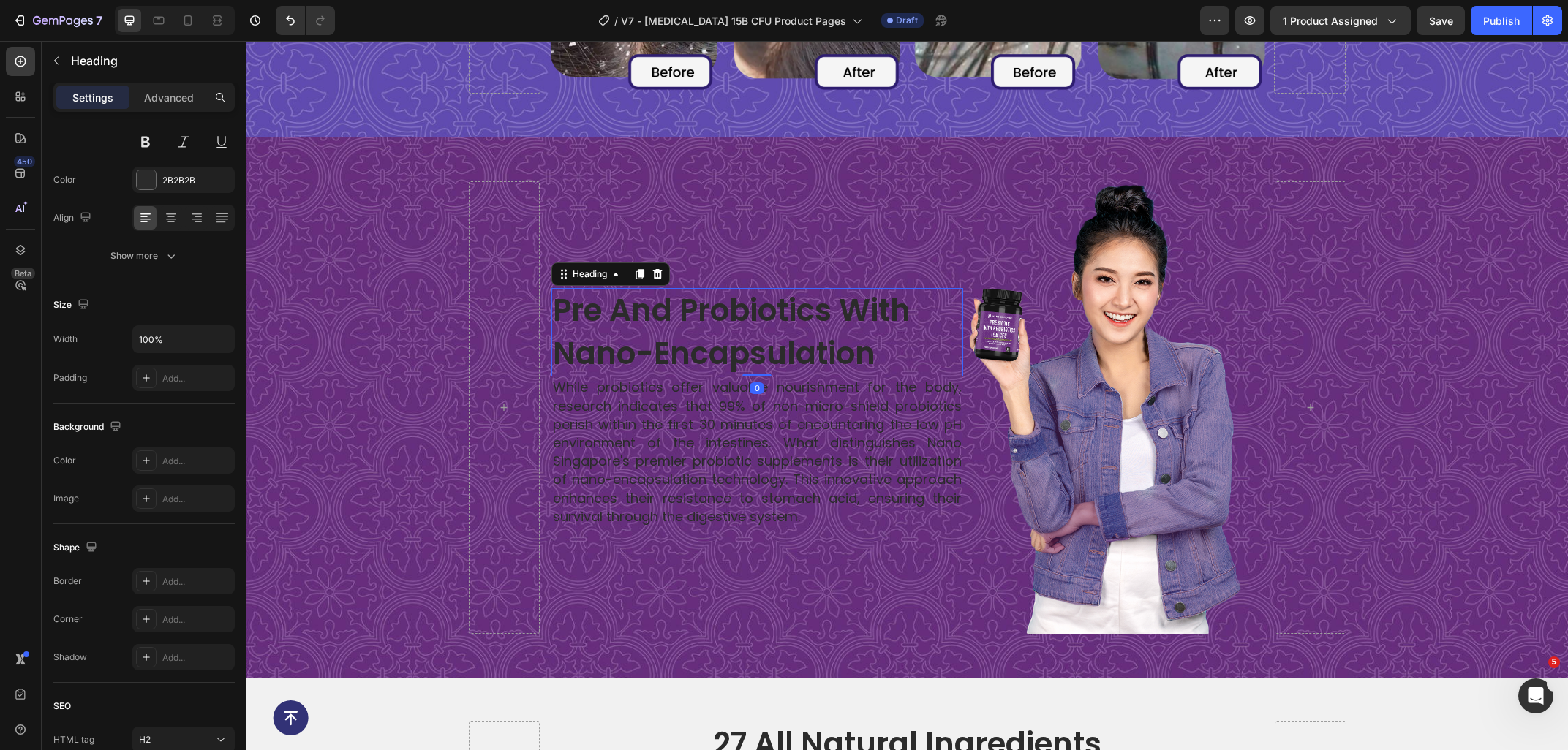
click at [623, 348] on p "Pre and Probiotics with Nano-Encapsulation" at bounding box center [757, 332] width 409 height 86
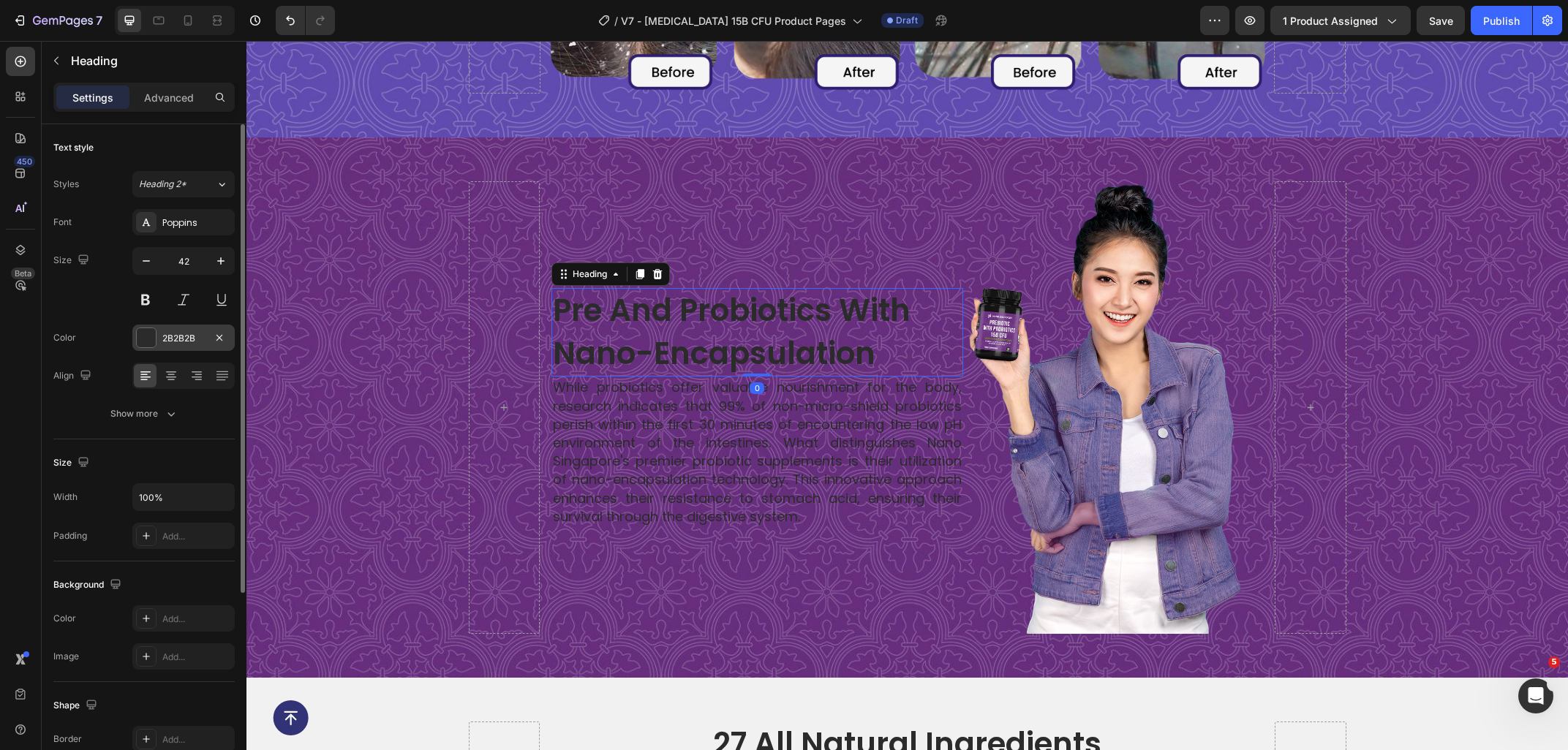
click at [162, 329] on div "2B2B2B" at bounding box center [184, 338] width 102 height 27
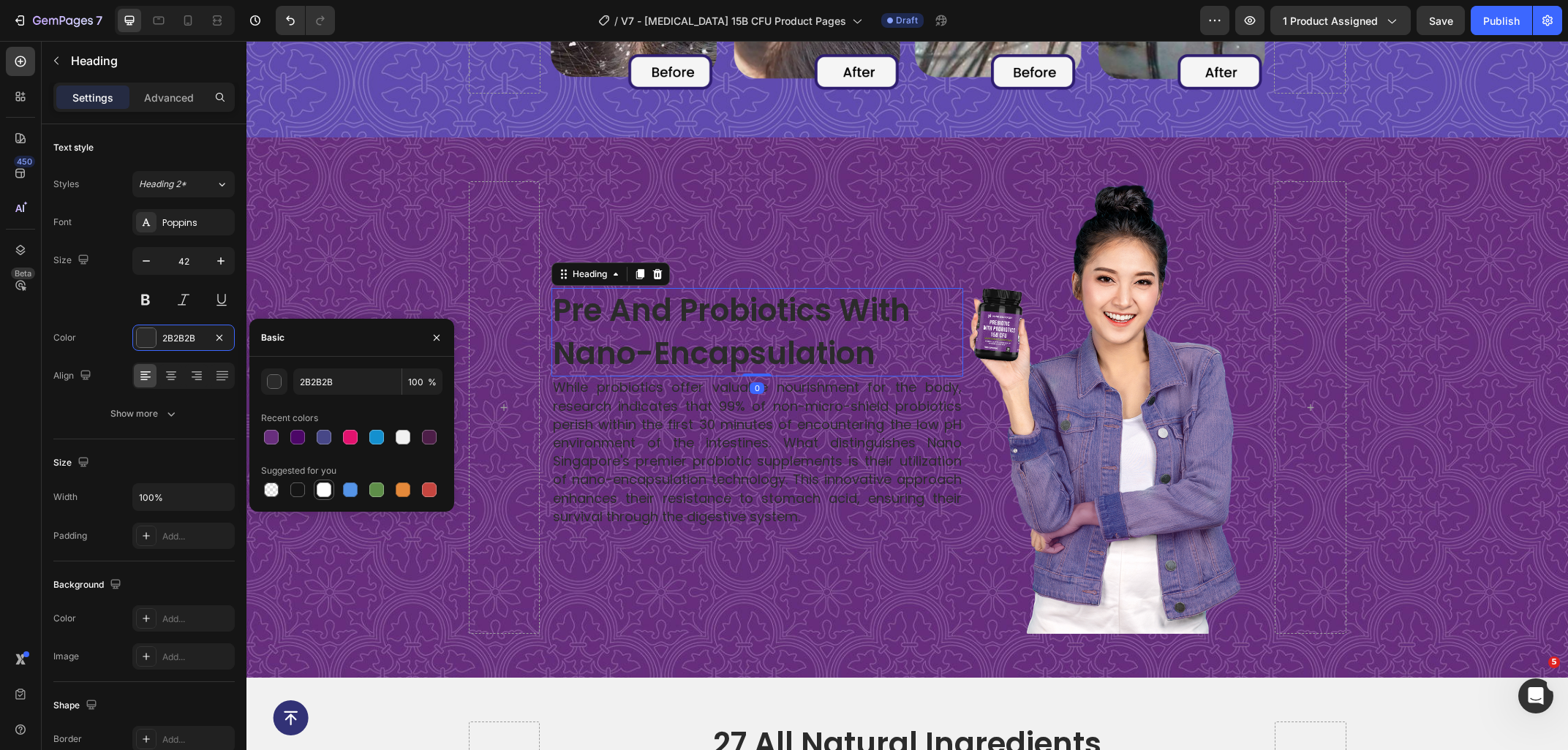
click at [333, 494] on div at bounding box center [324, 489] width 21 height 21
type input "FFFFFF"
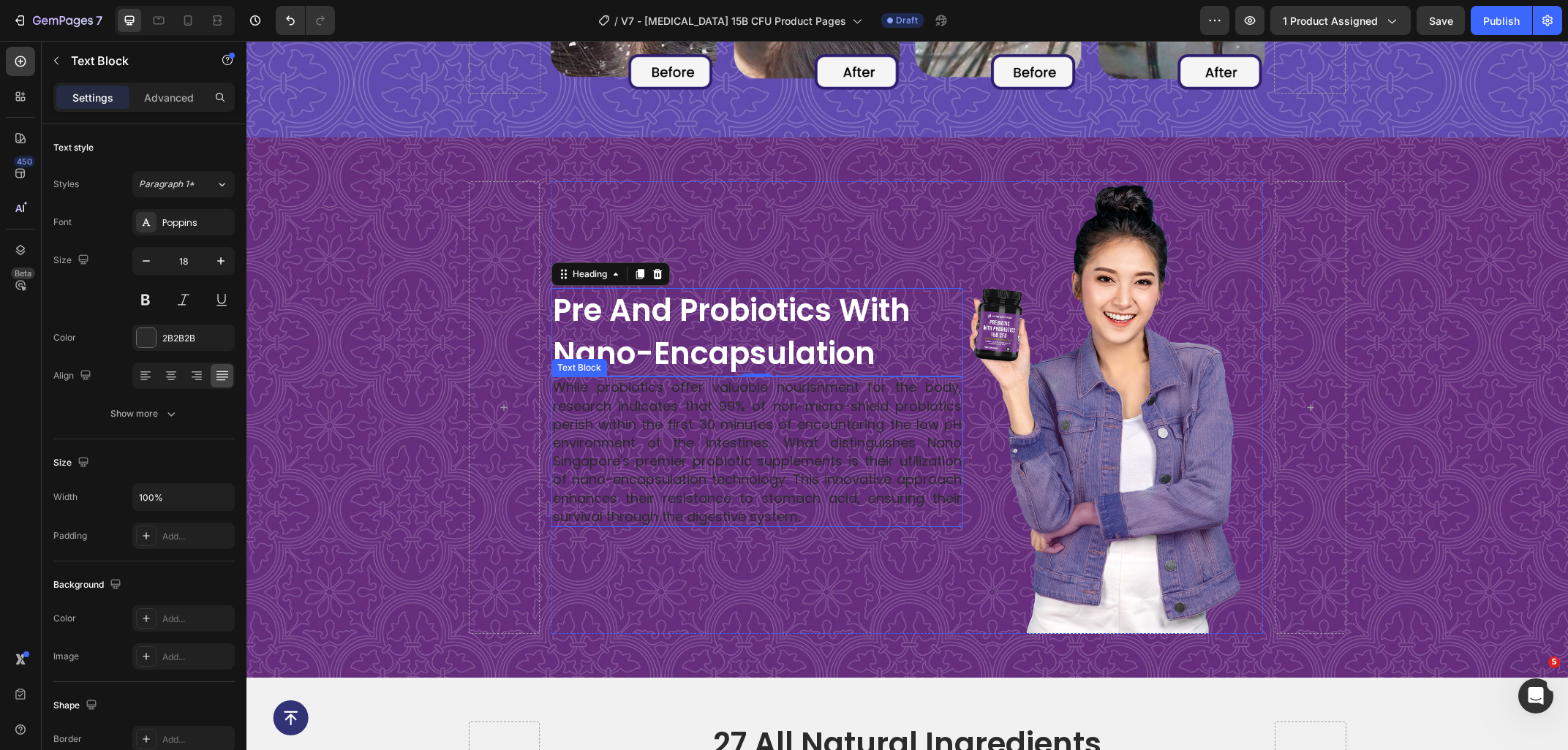
click at [701, 432] on p "While probiotics offer valuable nourishment for the body, research indicates th…" at bounding box center [757, 452] width 409 height 148
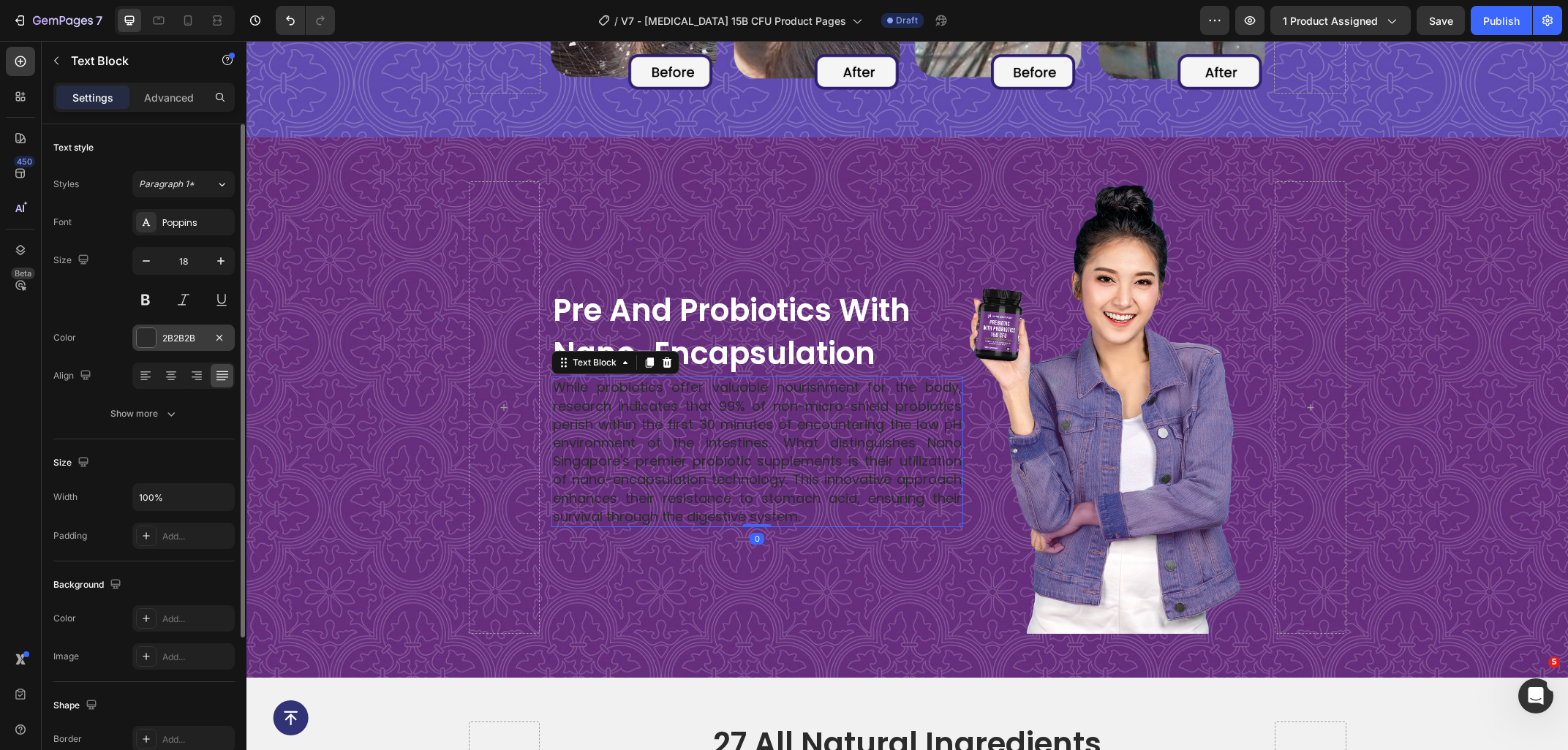
click at [166, 333] on div "2B2B2B" at bounding box center [184, 338] width 43 height 13
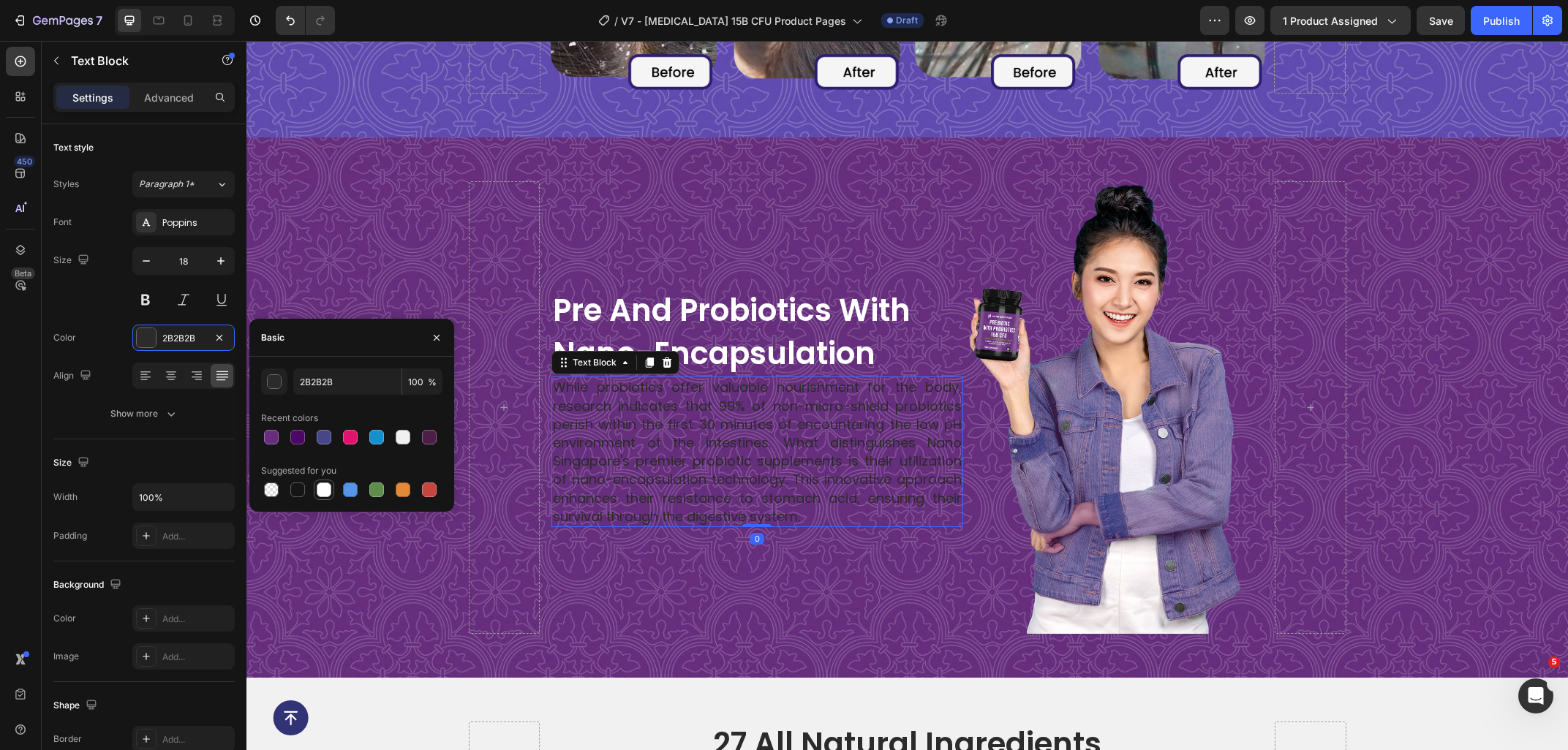
click at [331, 484] on div at bounding box center [323, 489] width 18 height 18
type input "FFFFFF"
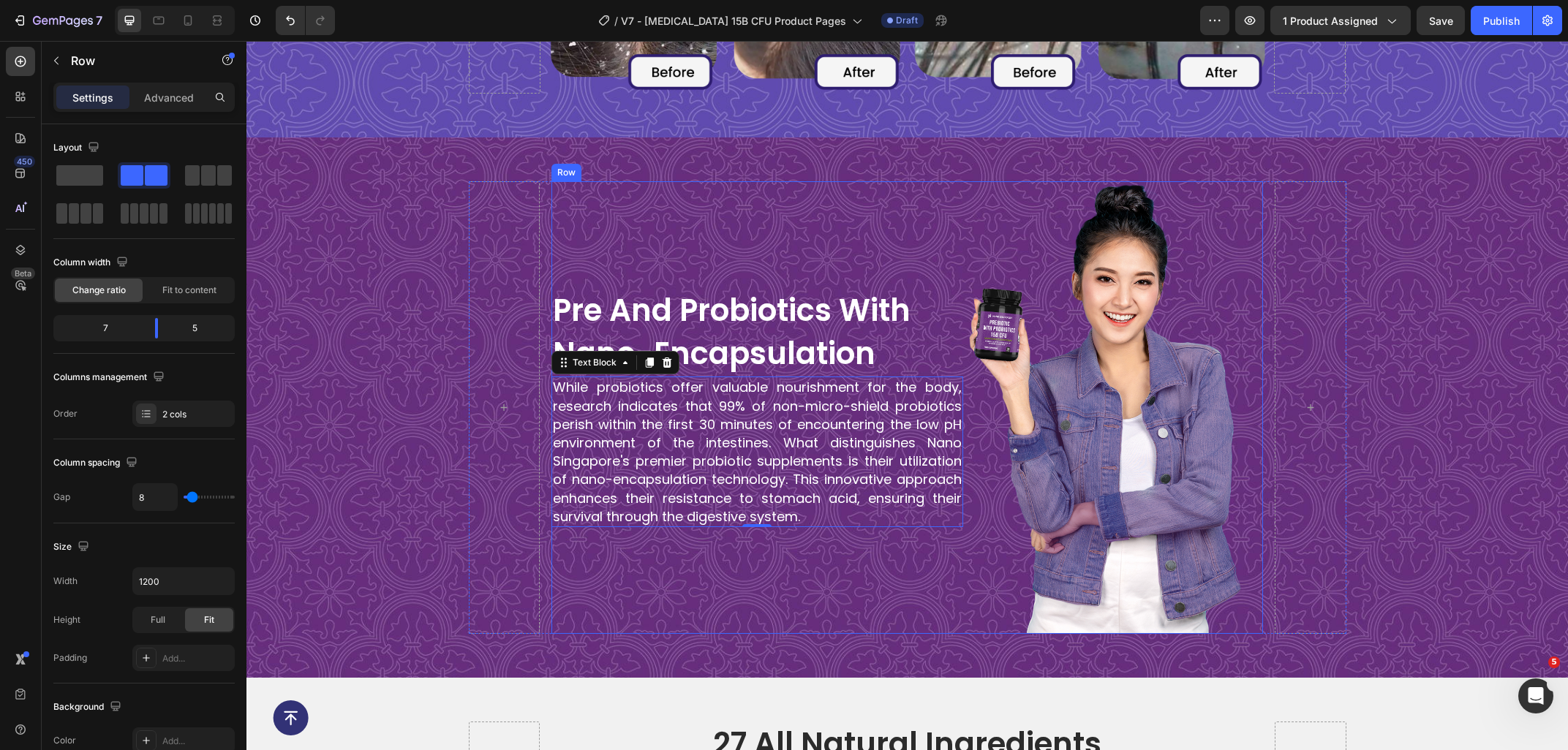
click at [793, 245] on div "Pre and Probiotics with Nano-Encapsulation Heading While probiotics offer valua…" at bounding box center [757, 408] width 412 height 454
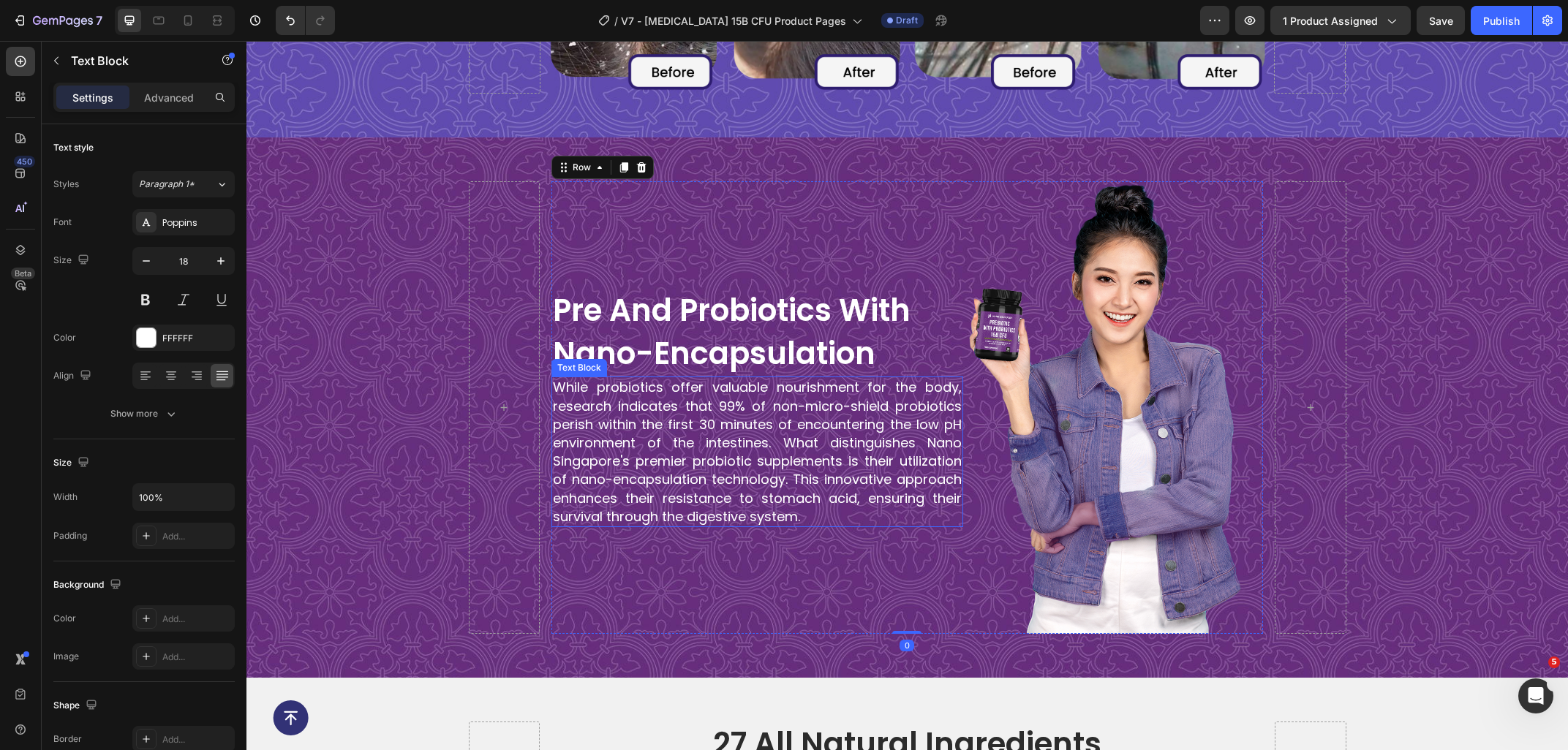
click at [714, 406] on p "While probiotics offer valuable nourishment for the body, research indicates th…" at bounding box center [757, 452] width 409 height 148
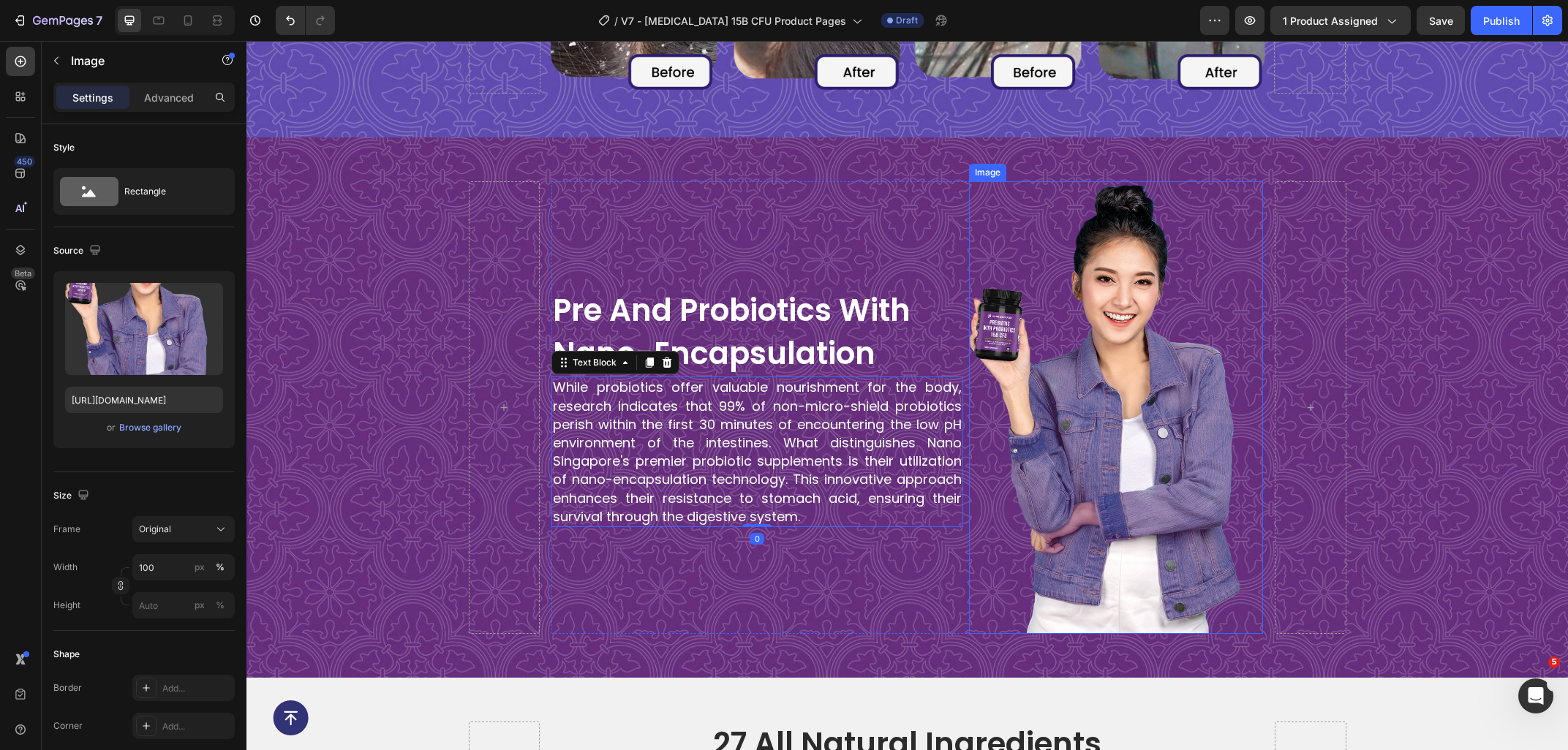
click at [1220, 429] on img at bounding box center [1116, 408] width 294 height 454
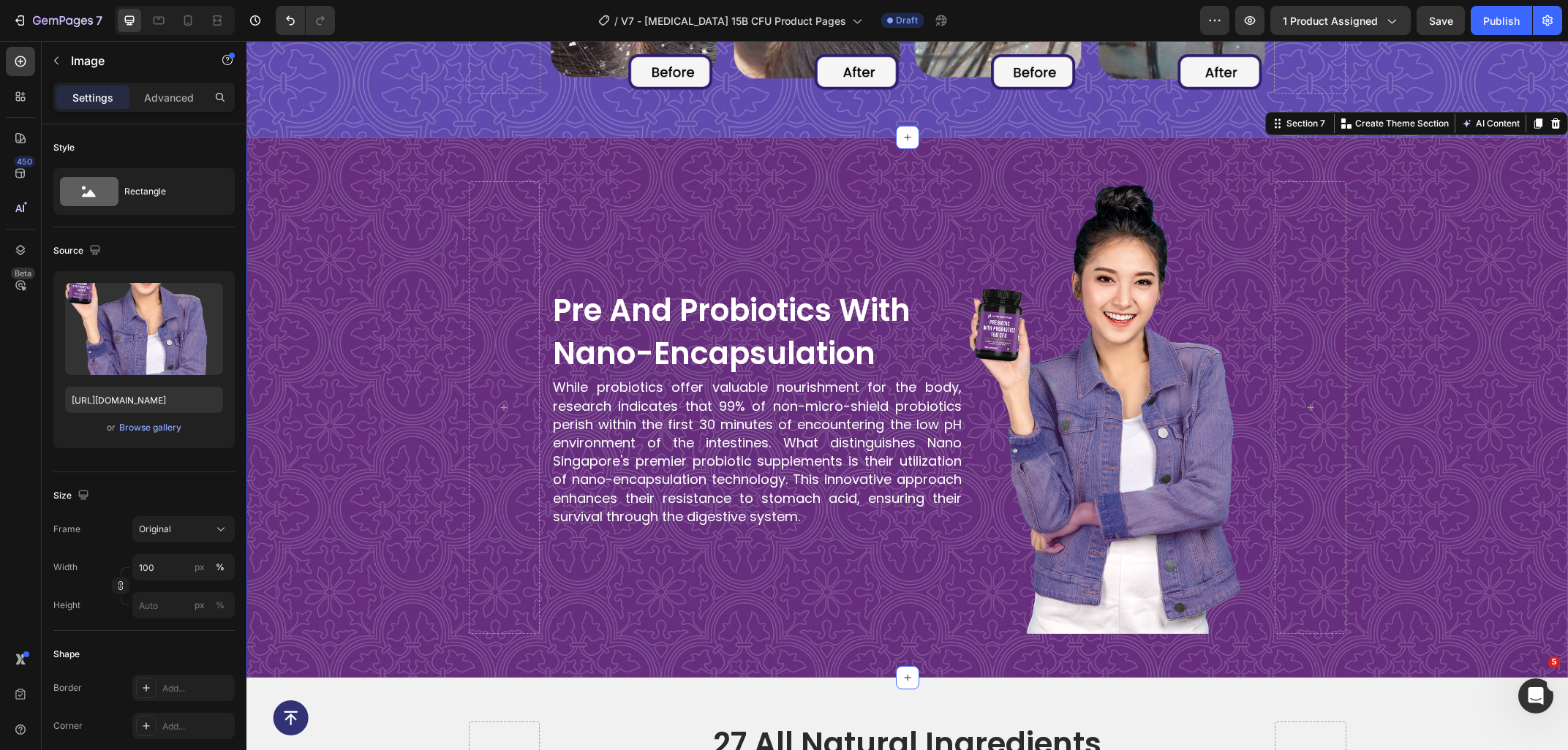
click at [413, 168] on div "Pre and Probiotics with Nano-Encapsulation Heading While probiotics offer valua…" at bounding box center [906, 408] width 1321 height 541
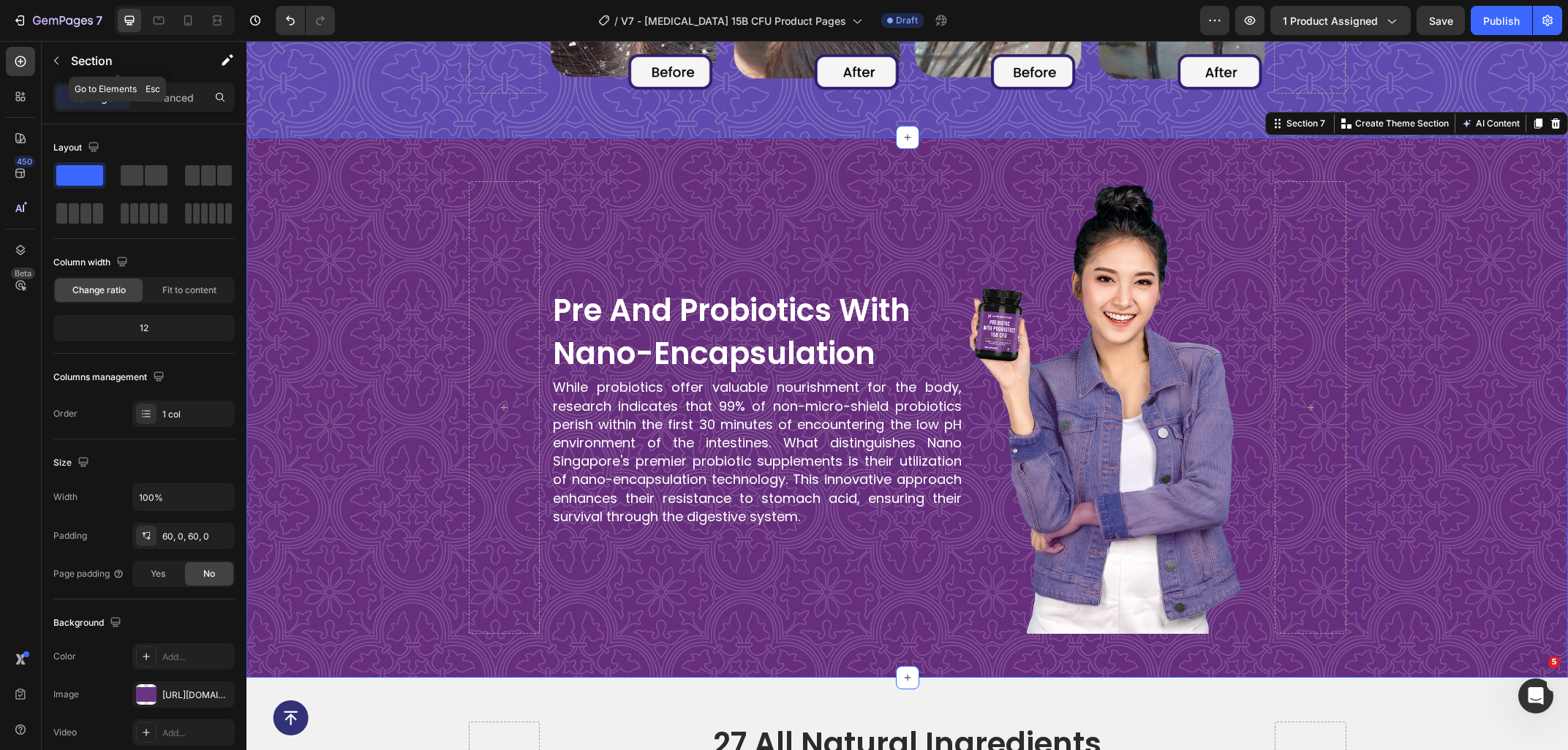
click at [159, 81] on div "Section" at bounding box center [118, 62] width 152 height 42
click at [177, 98] on p "Advanced" at bounding box center [168, 98] width 50 height 15
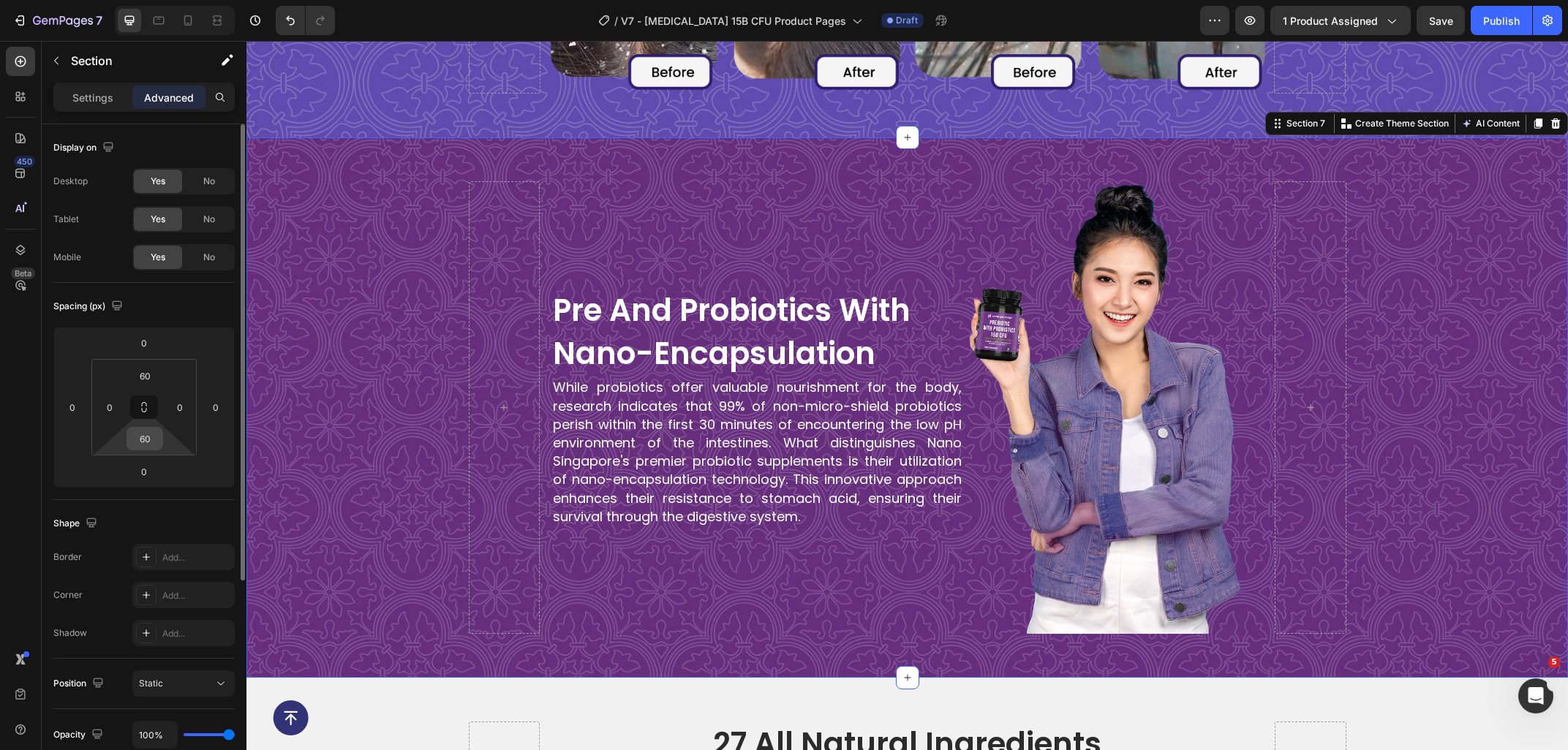
click at [147, 439] on input "60" at bounding box center [145, 438] width 29 height 22
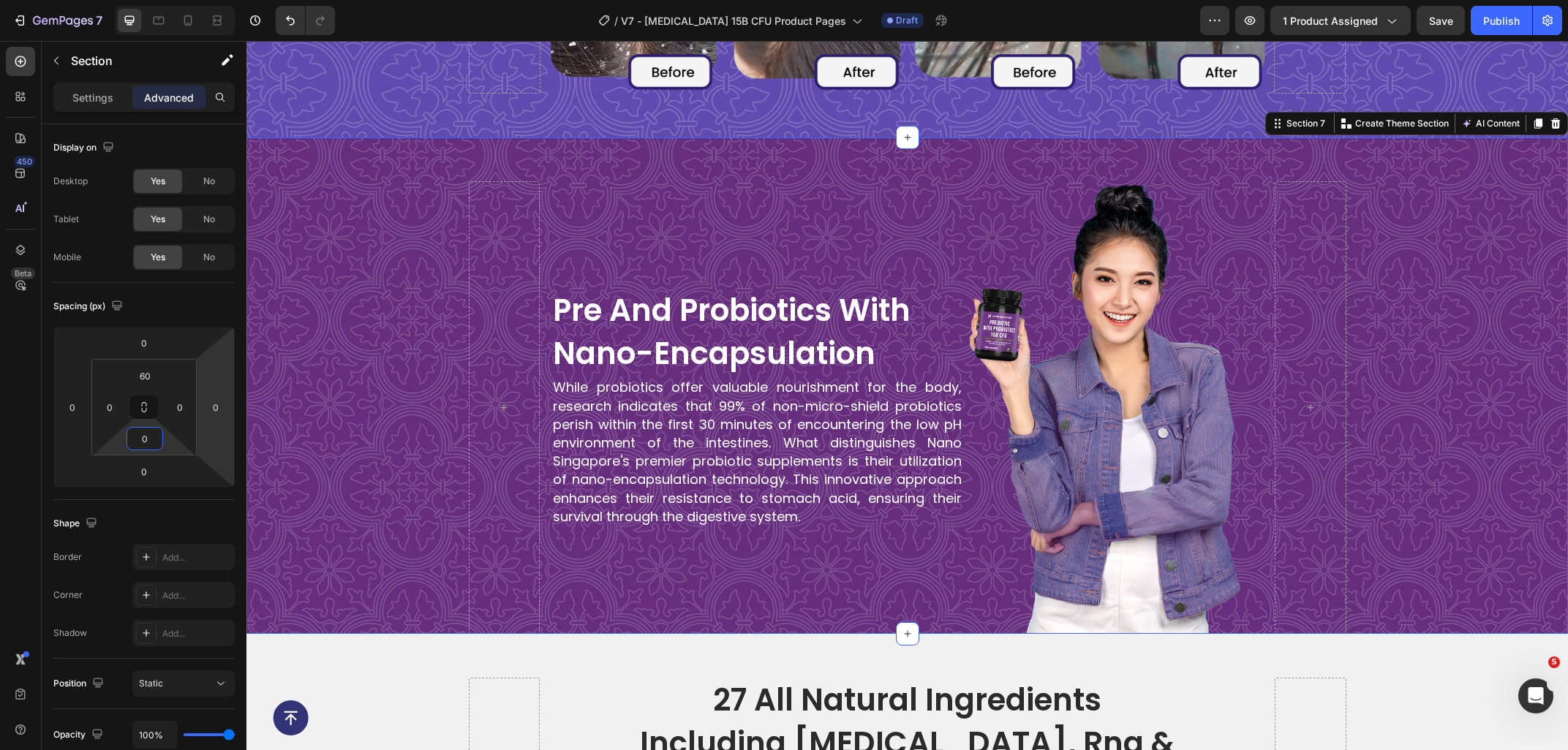
type input "0"
click at [1473, 403] on div "Pre and Probiotics with Nano-Encapsulation Heading While probiotics offer valua…" at bounding box center [906, 408] width 1321 height 454
click at [679, 415] on p "While probiotics offer valuable nourishment for the body, research indicates th…" at bounding box center [757, 452] width 409 height 148
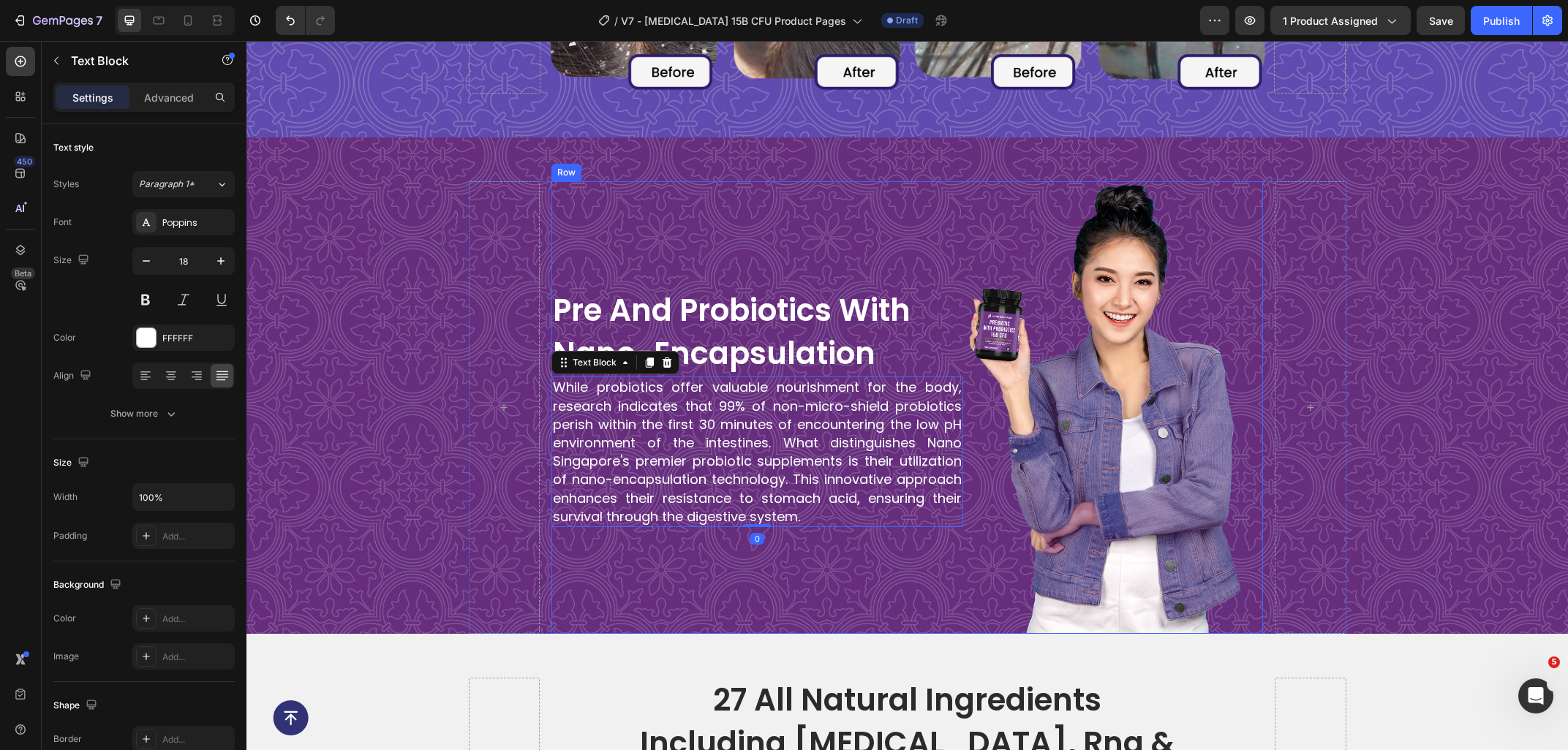
click at [798, 237] on div "Pre and Probiotics with Nano-Encapsulation Heading While probiotics offer valua…" at bounding box center [757, 408] width 412 height 454
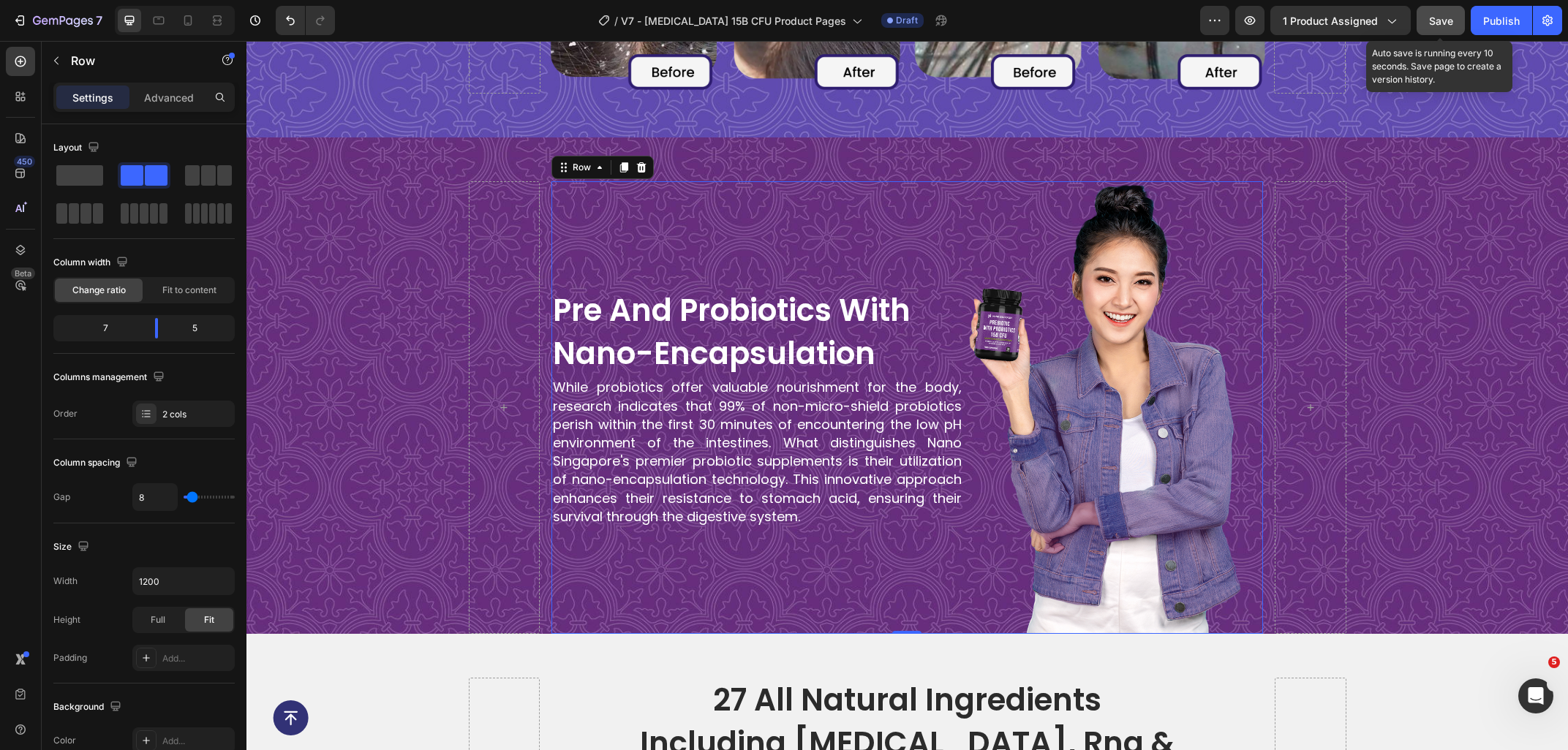
click at [1422, 24] on button "Save" at bounding box center [1440, 21] width 48 height 29
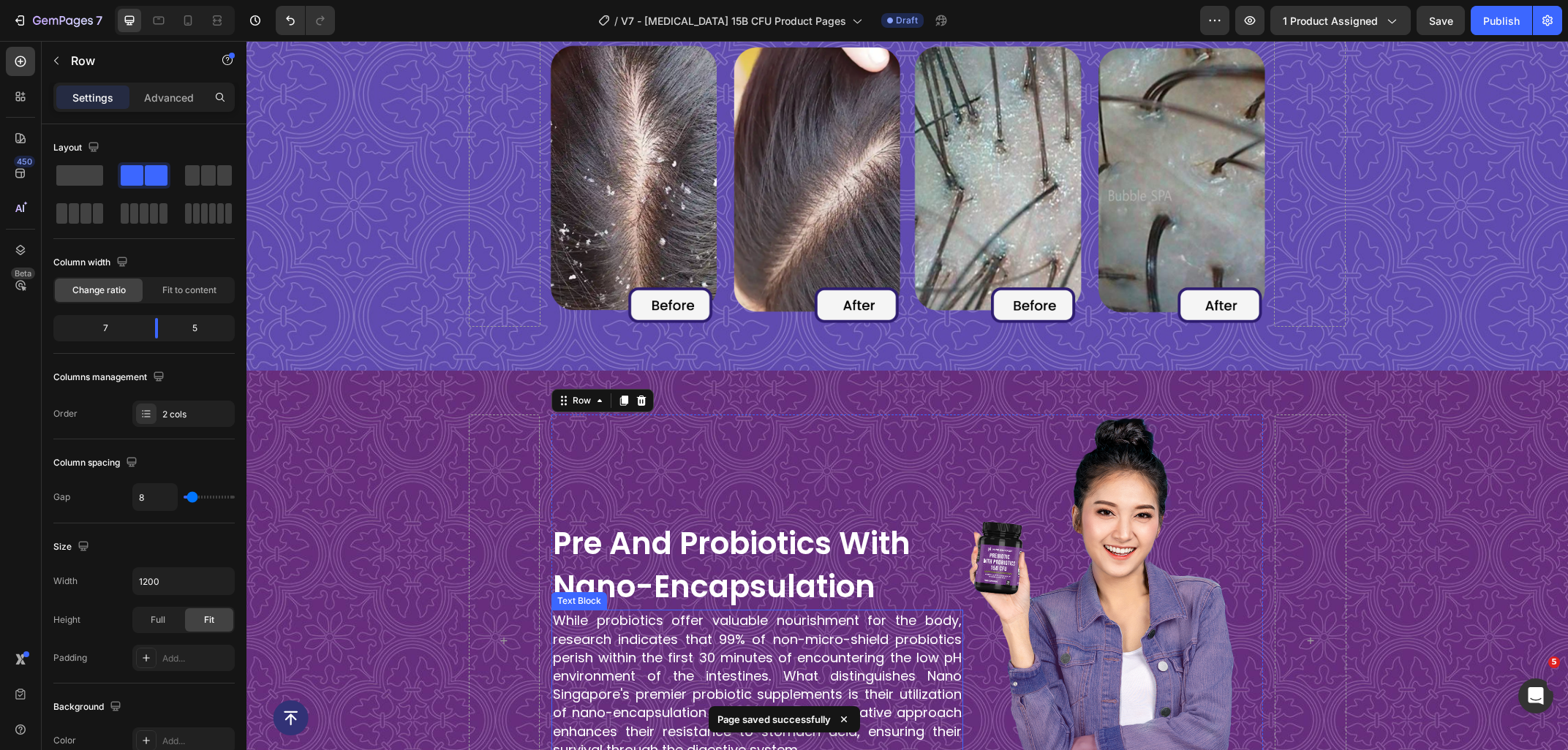
scroll to position [2899, 0]
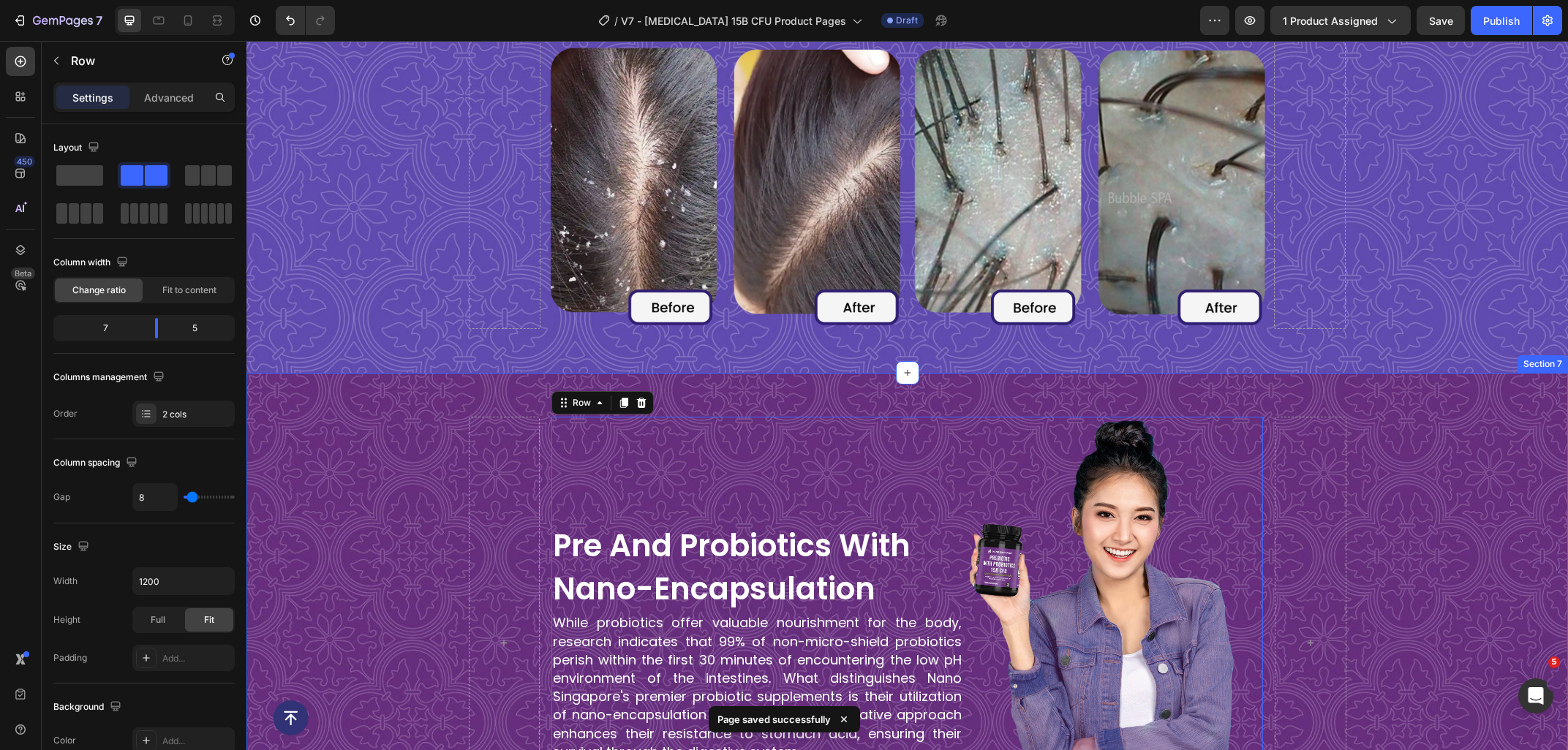
click at [396, 404] on div "Pre and Probiotics with Nano-Encapsulation Heading While probiotics offer valua…" at bounding box center [906, 621] width 1321 height 497
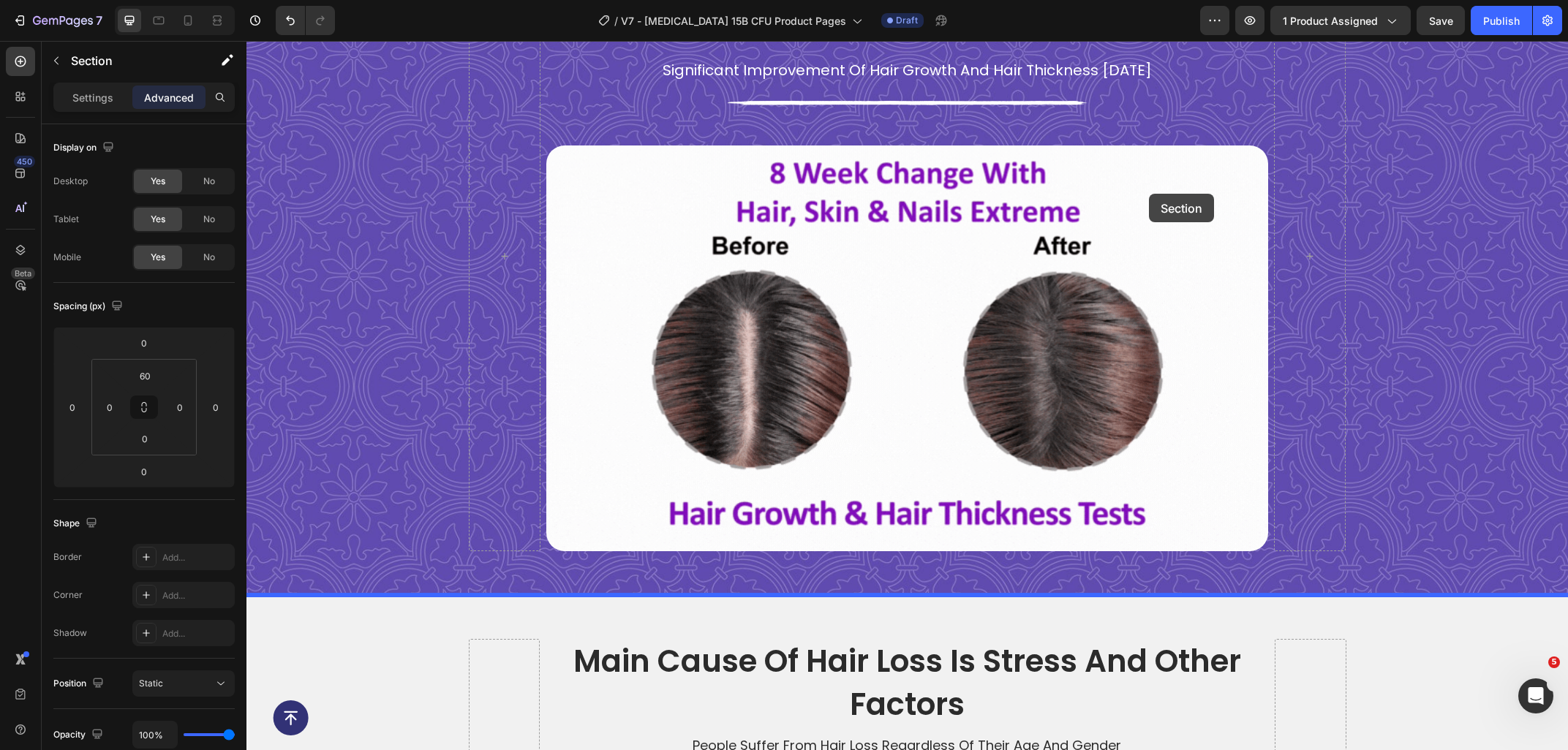
scroll to position [1018, 0]
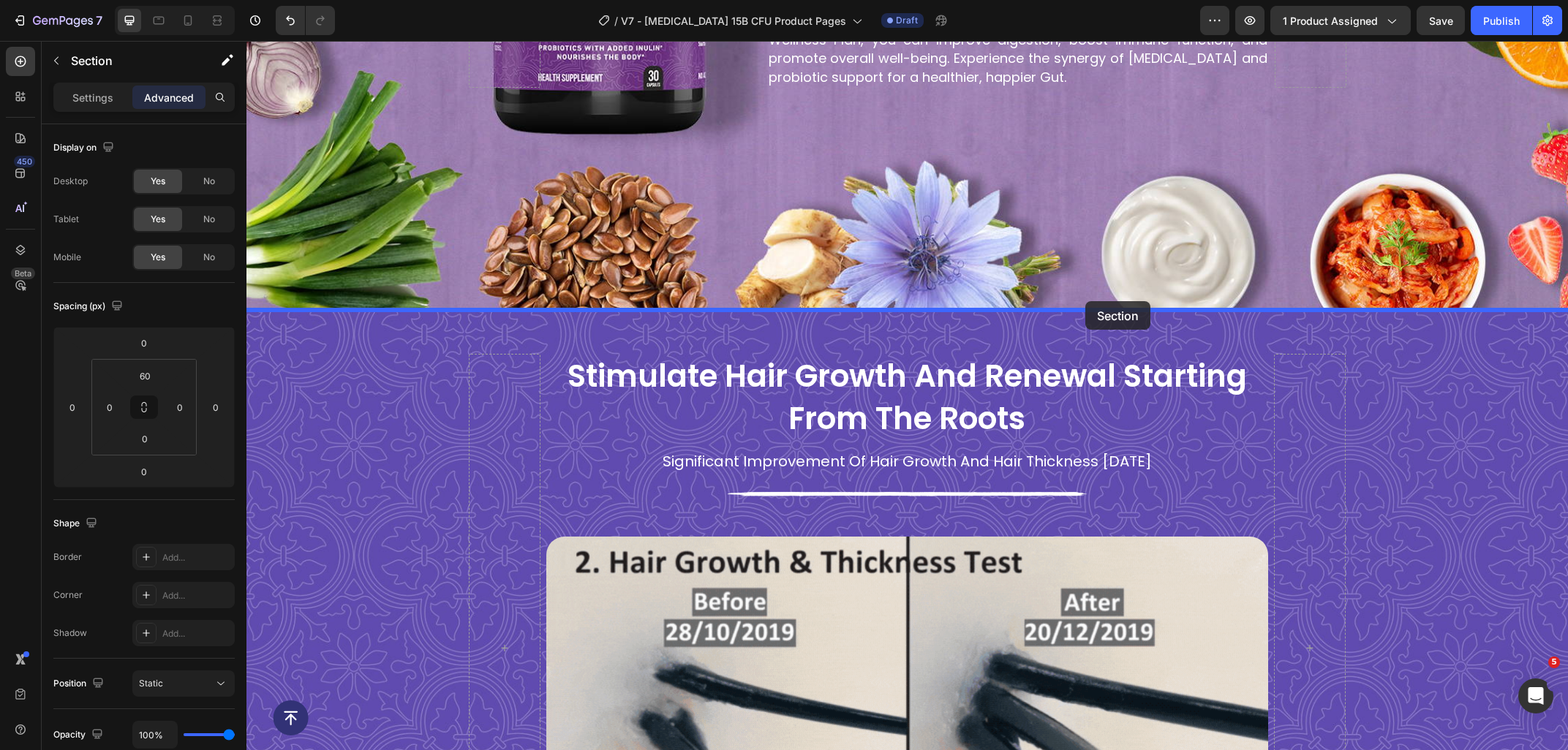
drag, startPoint x: 1300, startPoint y: 356, endPoint x: 1085, endPoint y: 301, distance: 221.9
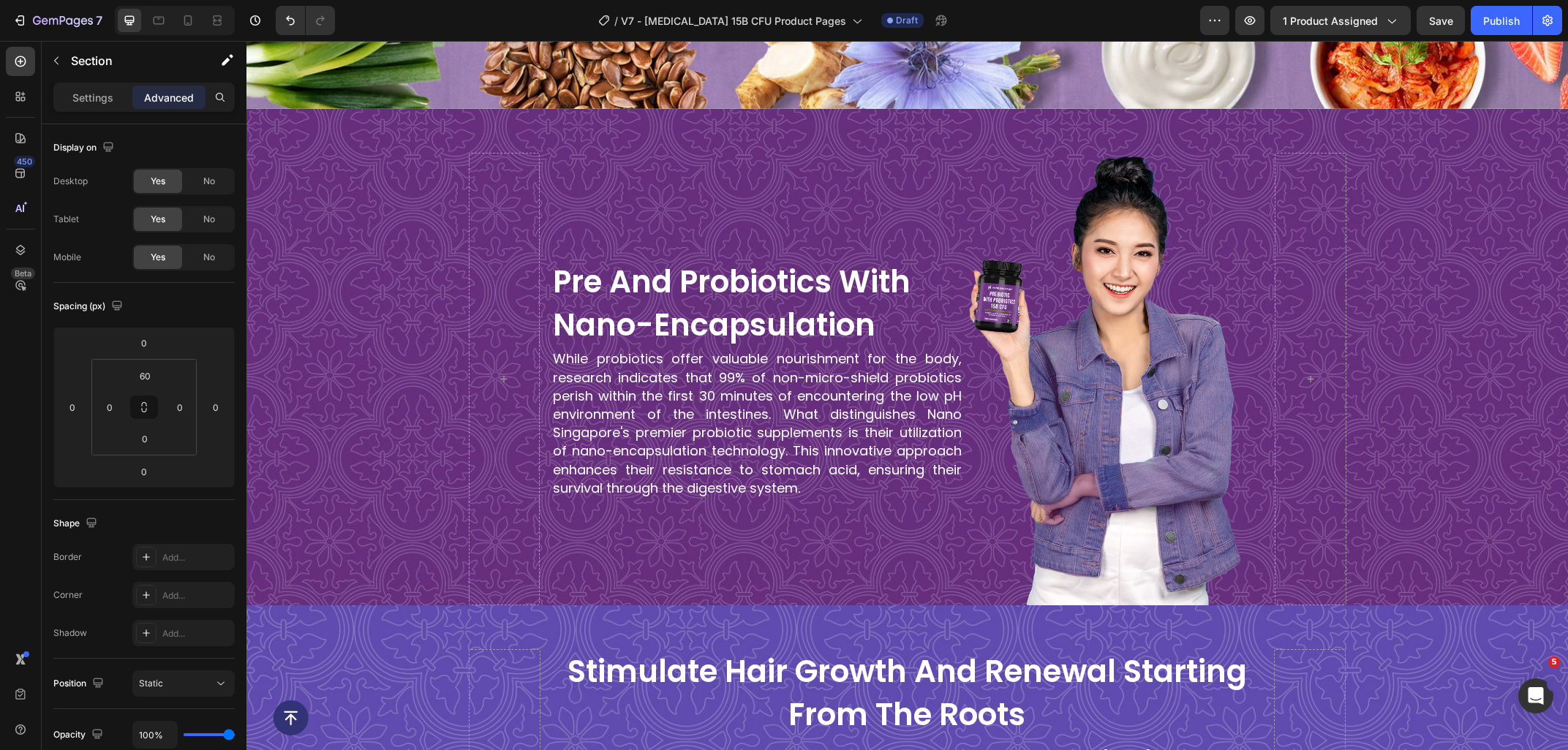
scroll to position [1175, 0]
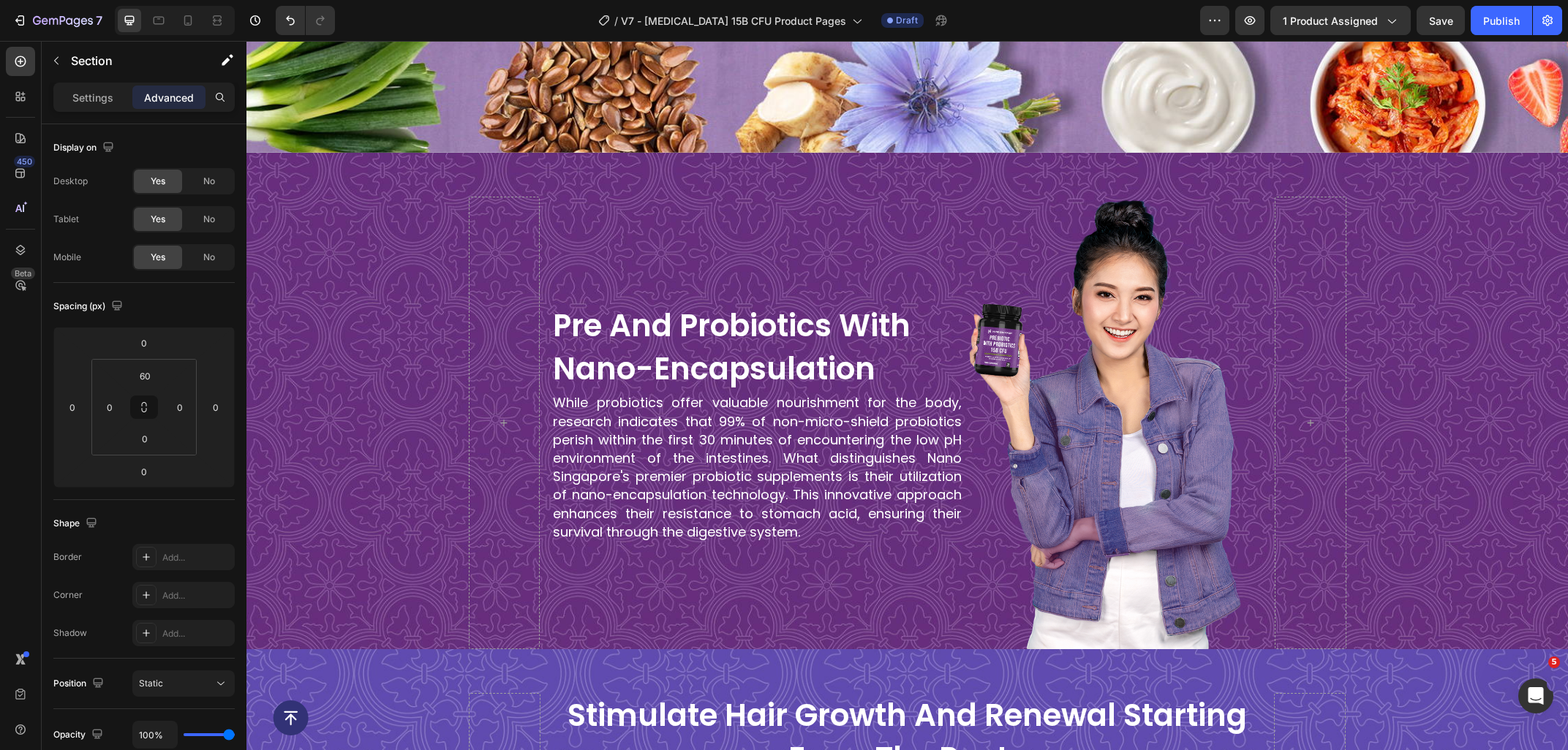
click at [380, 263] on div "pre and probiotics with nano-encapsulation Heading While probiotics offer valua…" at bounding box center [906, 423] width 1321 height 454
click at [1358, 187] on div "pre and probiotics with nano-encapsulation Heading While probiotics offer valua…" at bounding box center [906, 401] width 1321 height 497
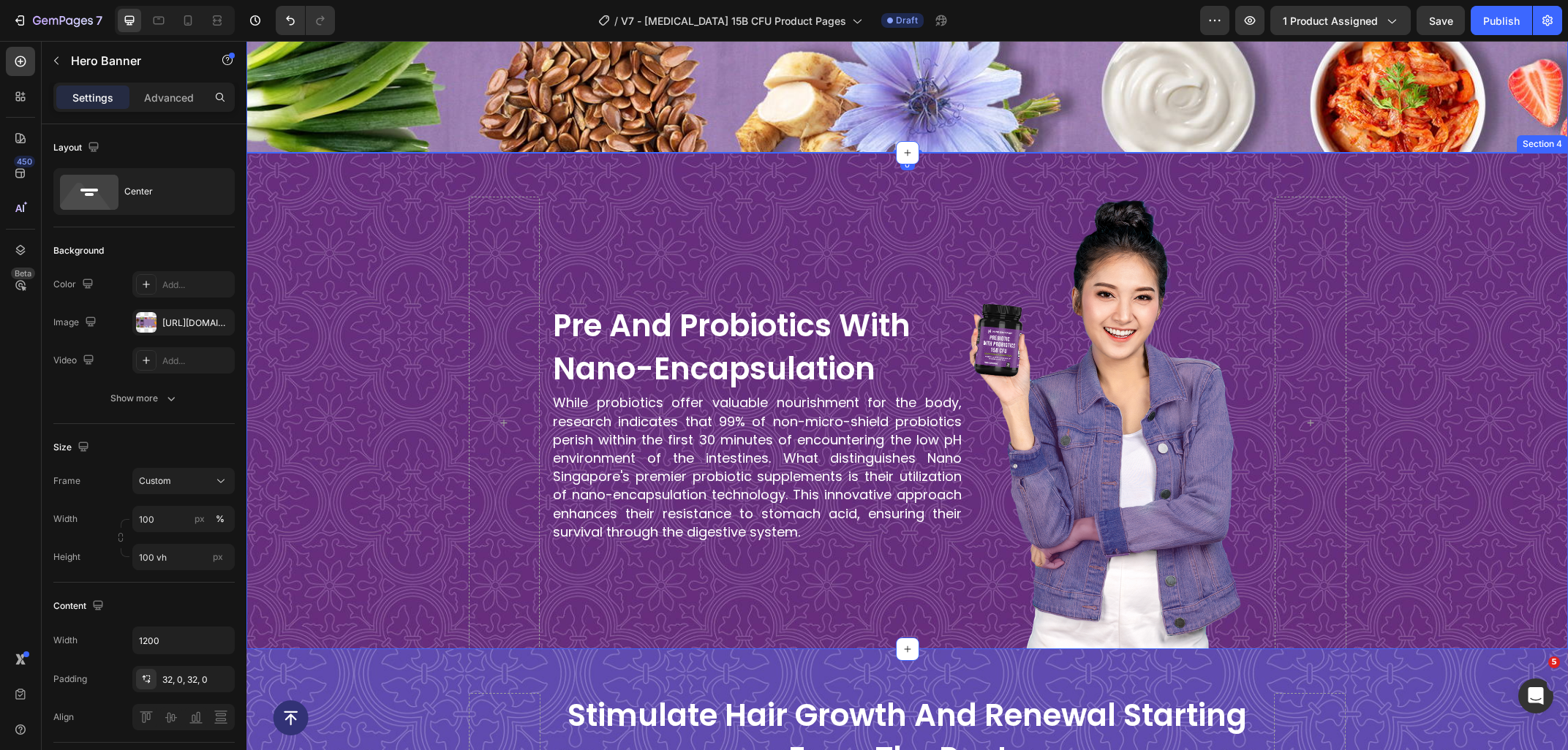
click at [774, 164] on div "pre and probiotics with nano-encapsulation Heading While probiotics offer valua…" at bounding box center [906, 401] width 1321 height 497
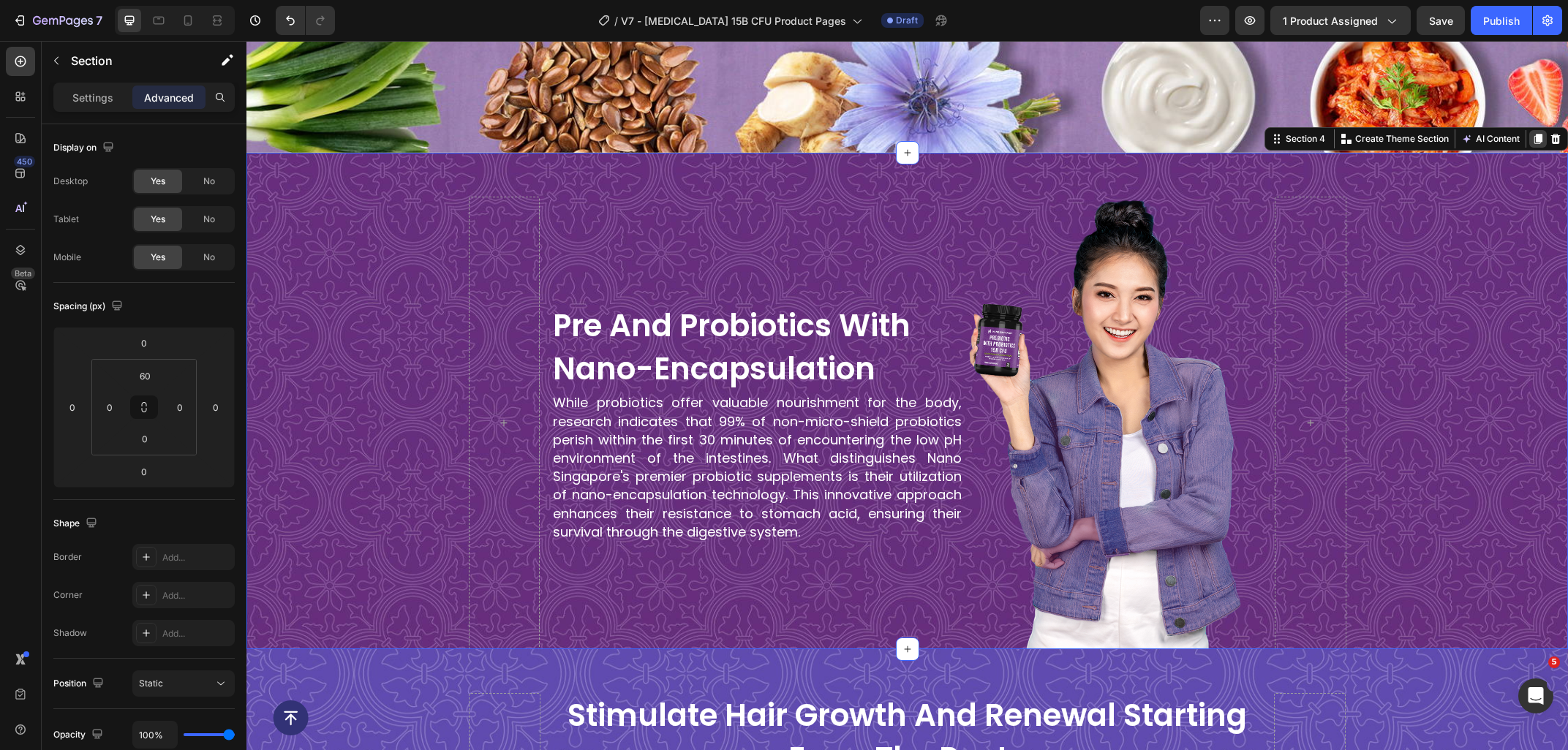
click at [1532, 134] on div at bounding box center [1538, 139] width 18 height 18
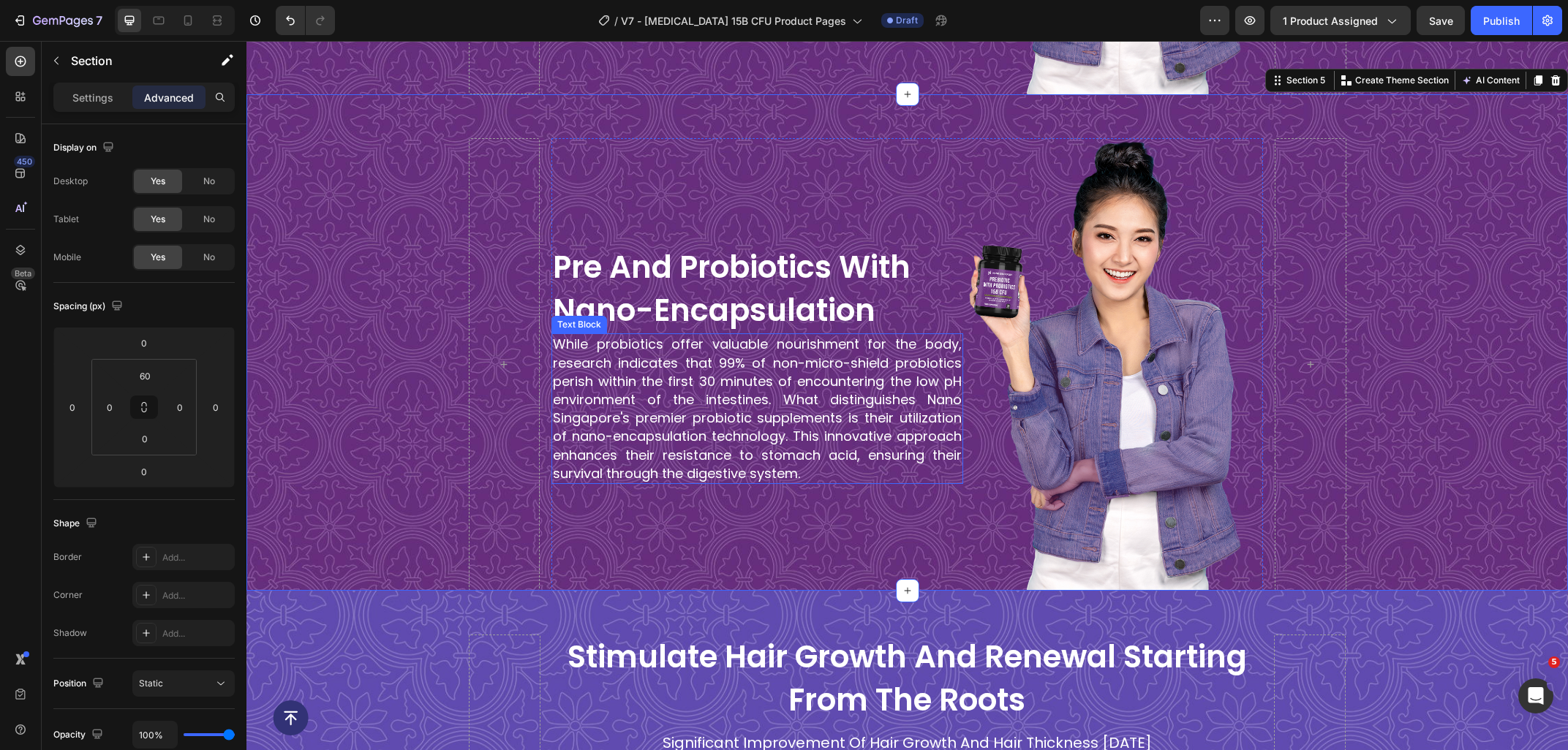
scroll to position [1732, 0]
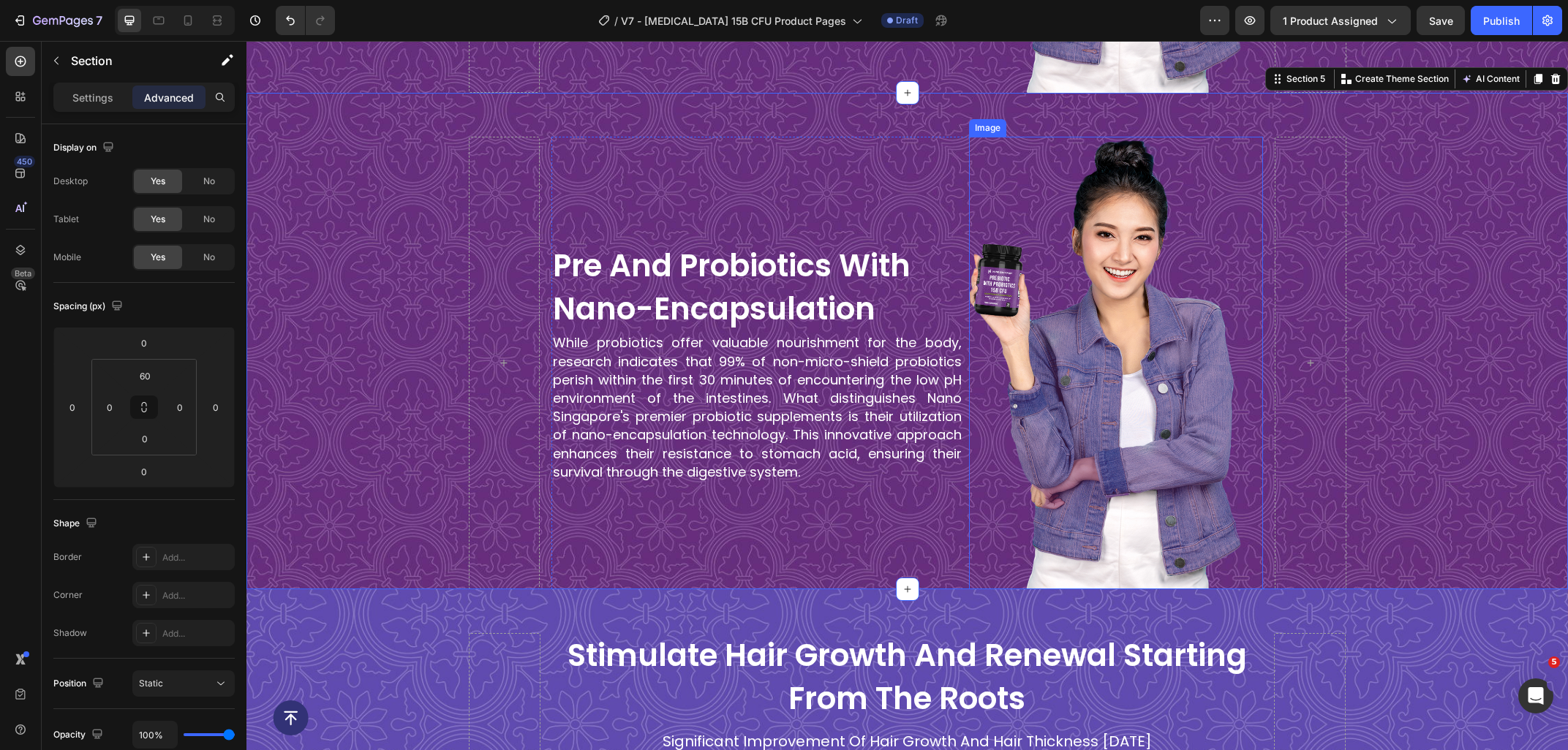
click at [1062, 261] on img at bounding box center [1116, 363] width 294 height 454
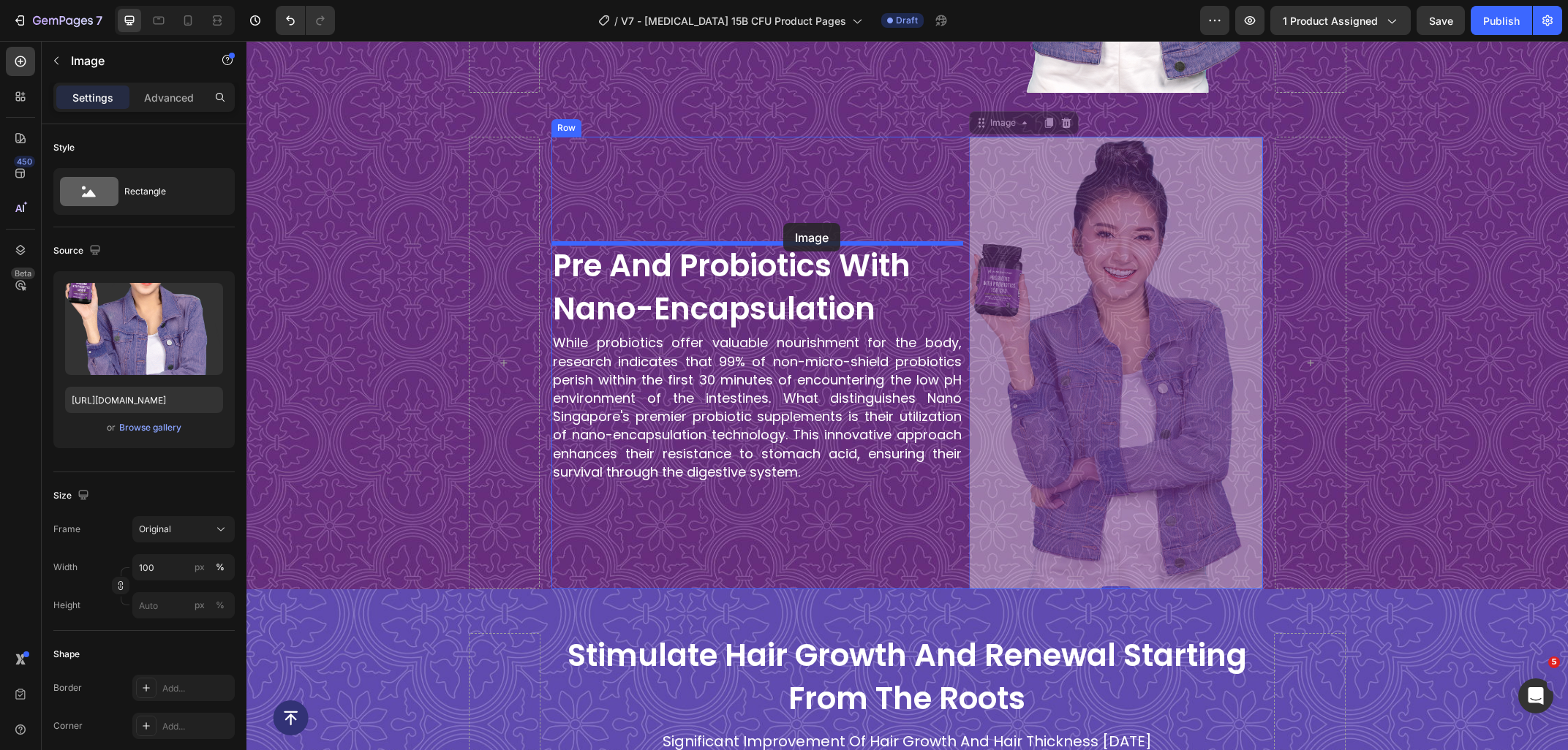
drag, startPoint x: 1015, startPoint y: 127, endPoint x: 783, endPoint y: 223, distance: 251.1
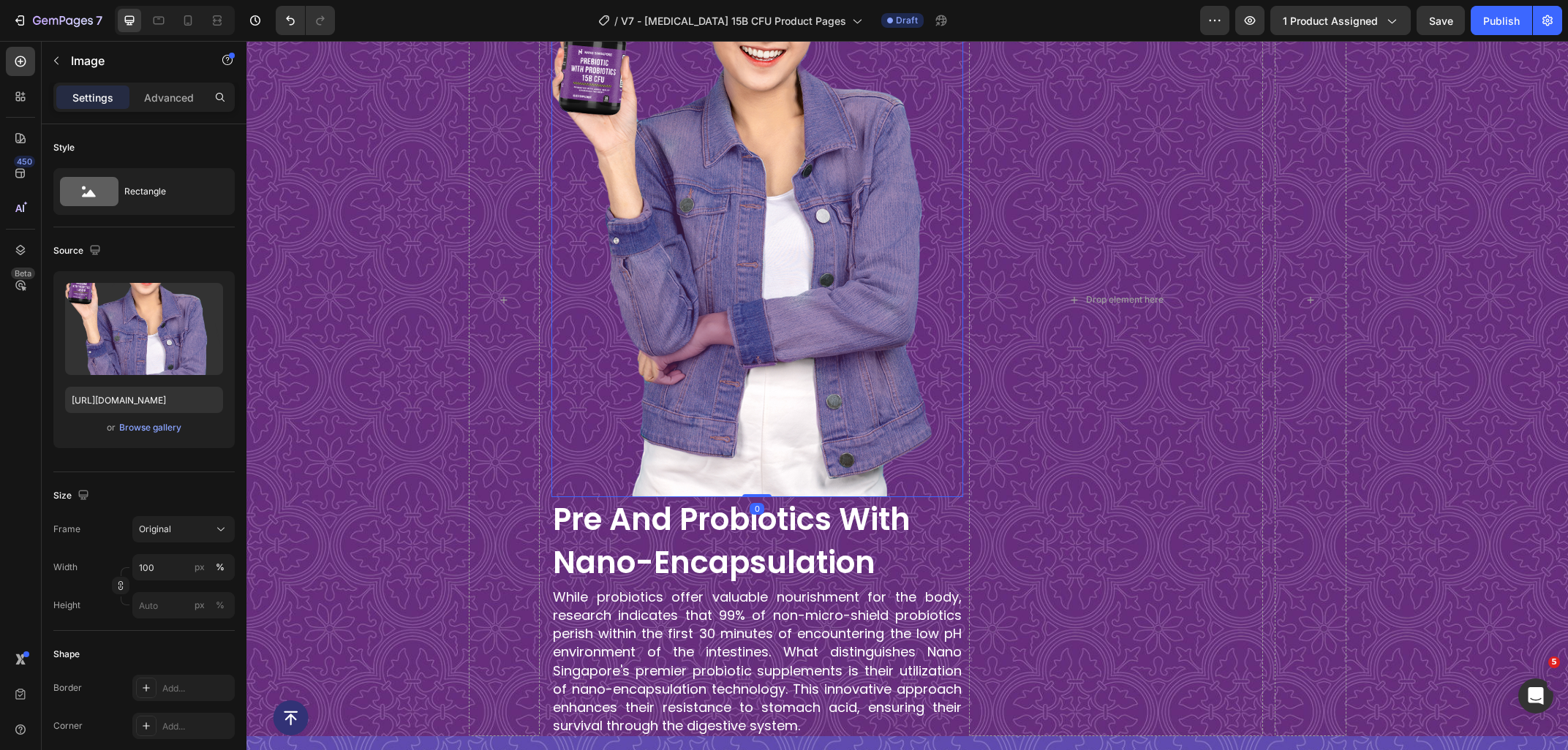
scroll to position [2046, 0]
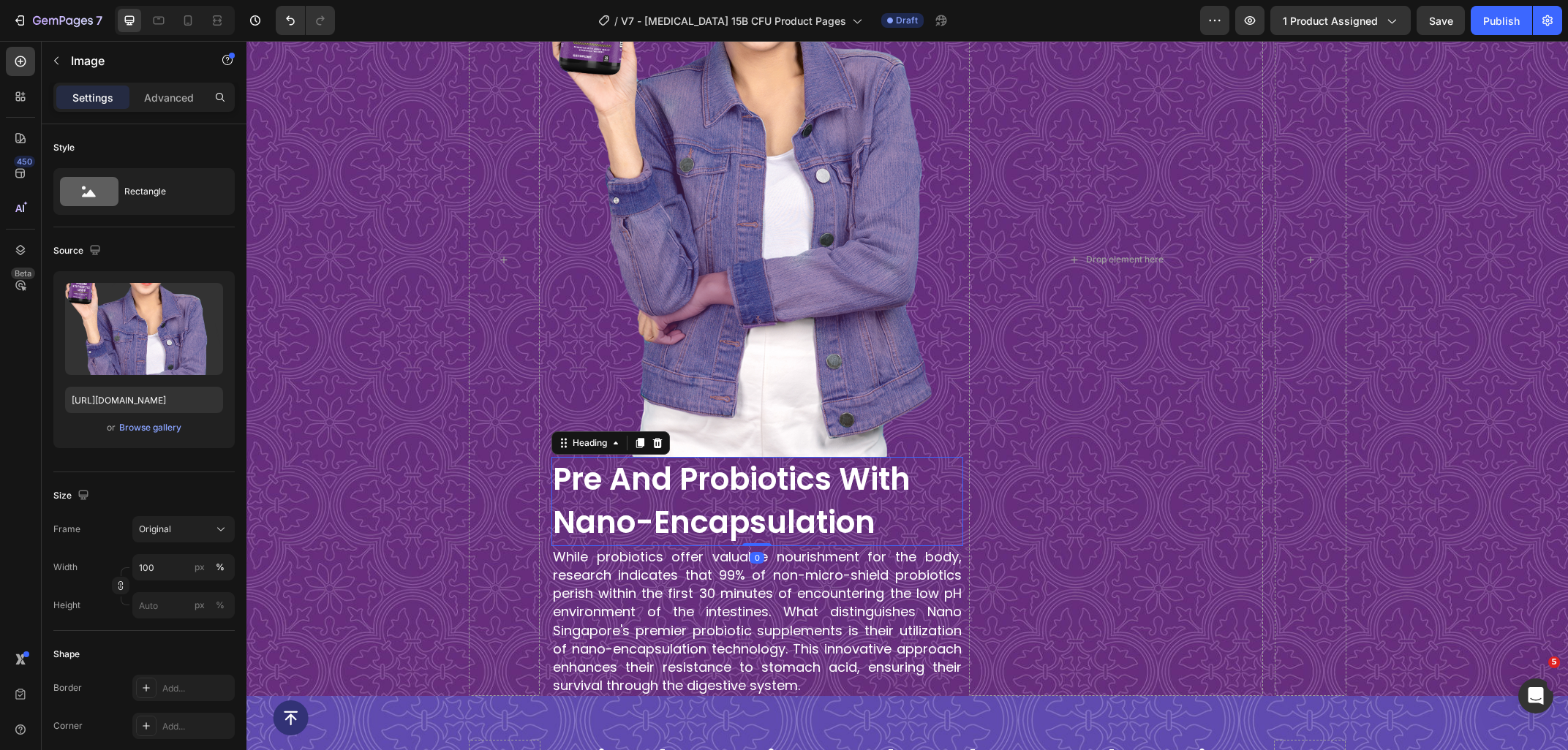
click at [707, 494] on h2 "pre and probiotics with nano-encapsulation" at bounding box center [757, 502] width 412 height 89
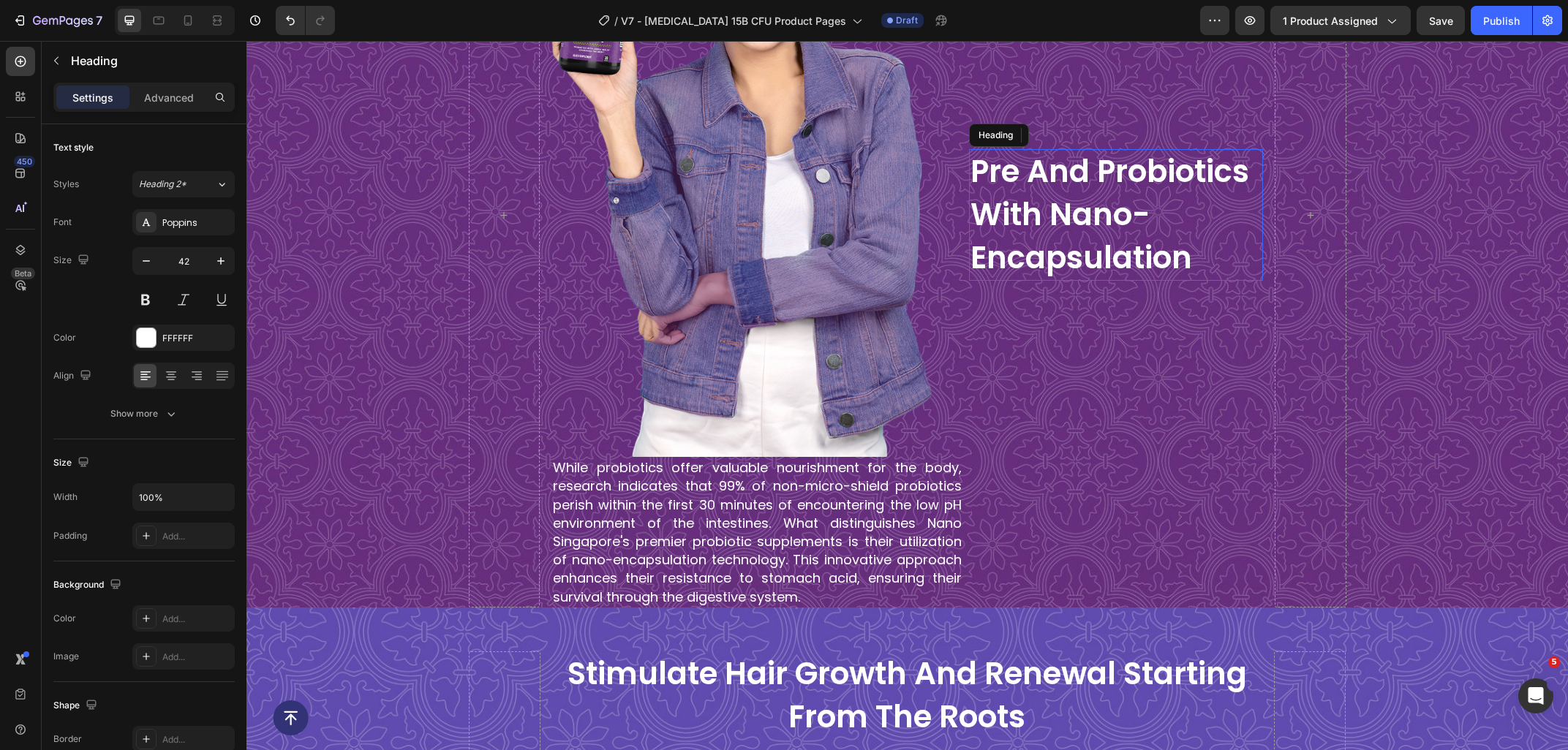
scroll to position [2002, 0]
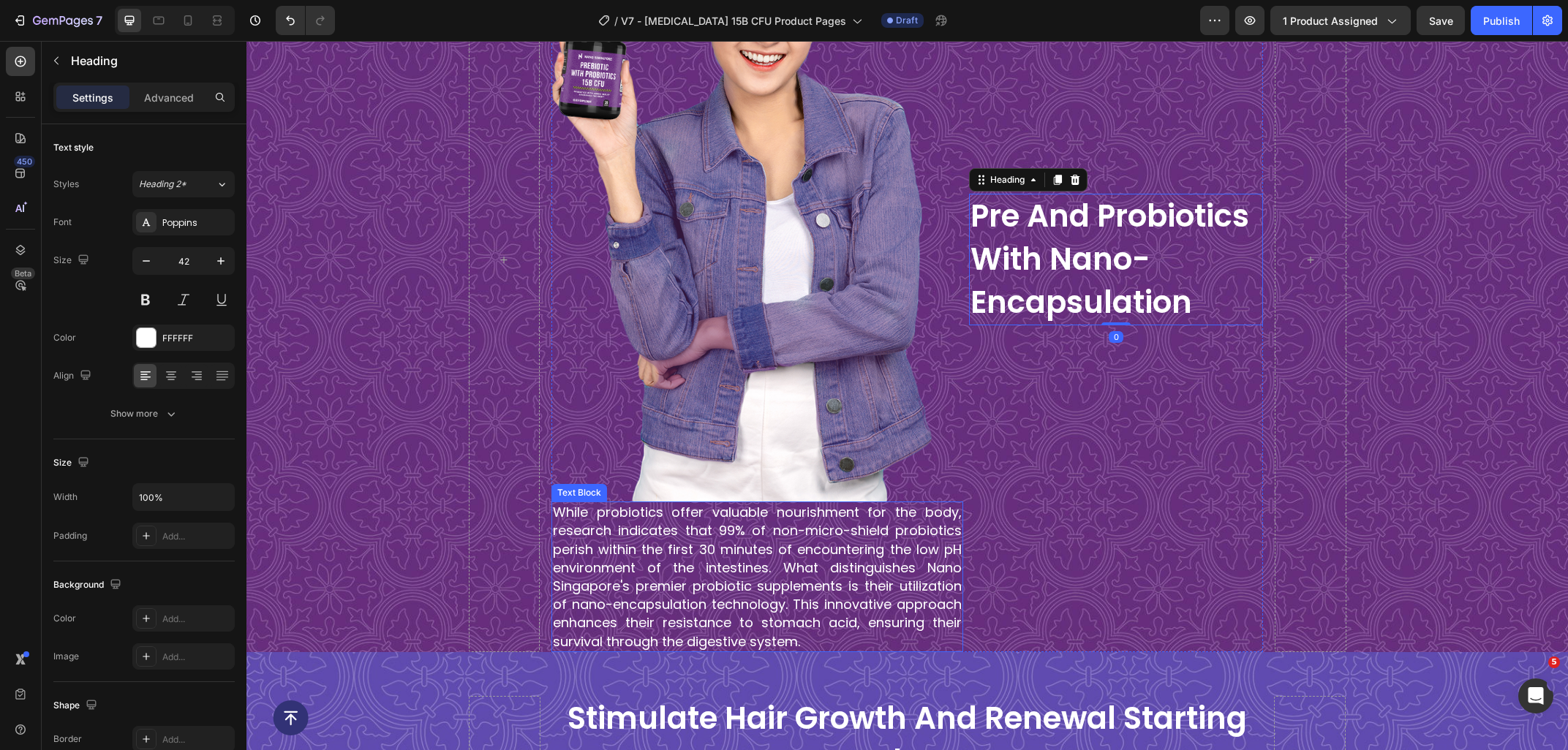
click at [709, 527] on p "While probiotics offer valuable nourishment for the body, research indicates th…" at bounding box center [757, 577] width 409 height 148
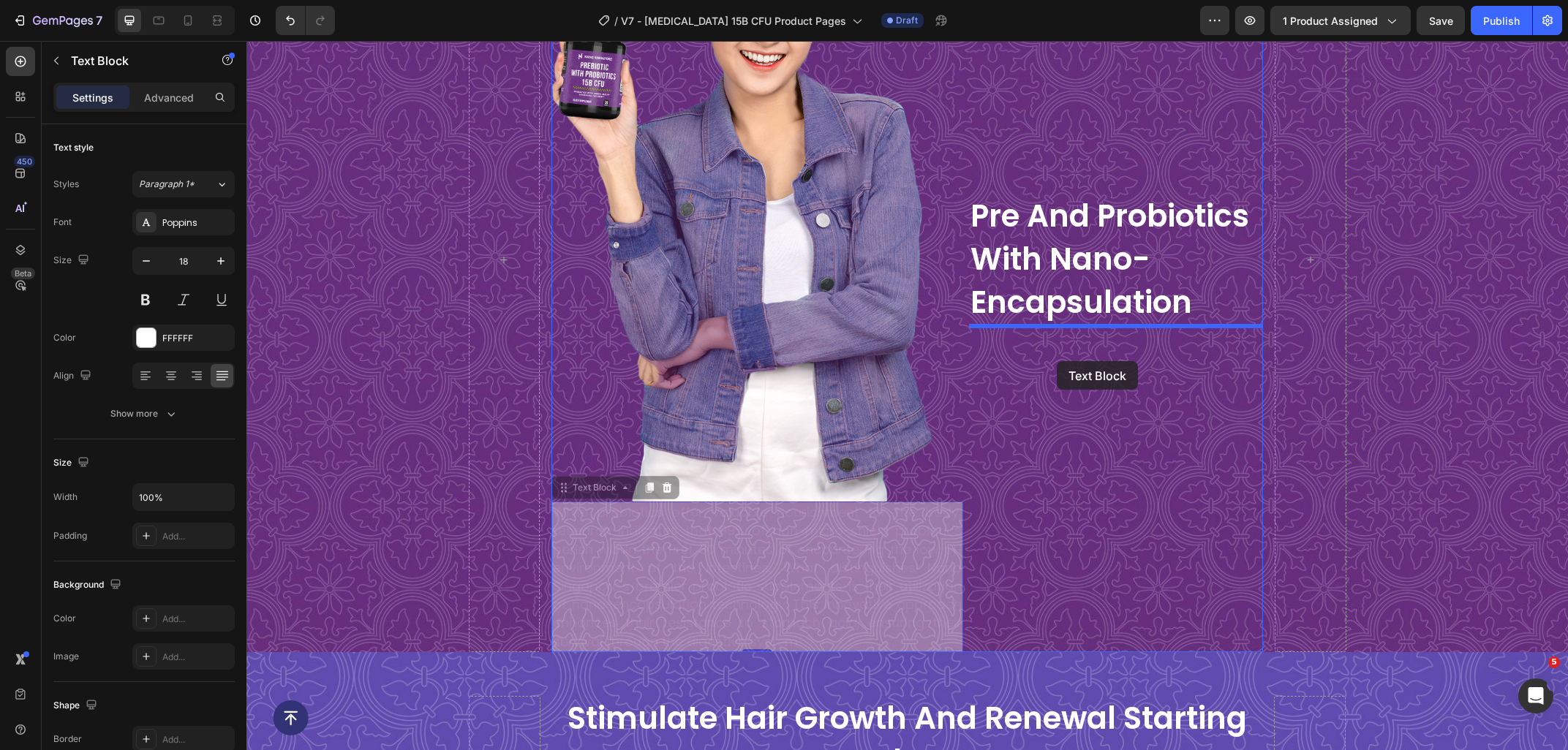
drag, startPoint x: 595, startPoint y: 491, endPoint x: 1057, endPoint y: 361, distance: 479.9
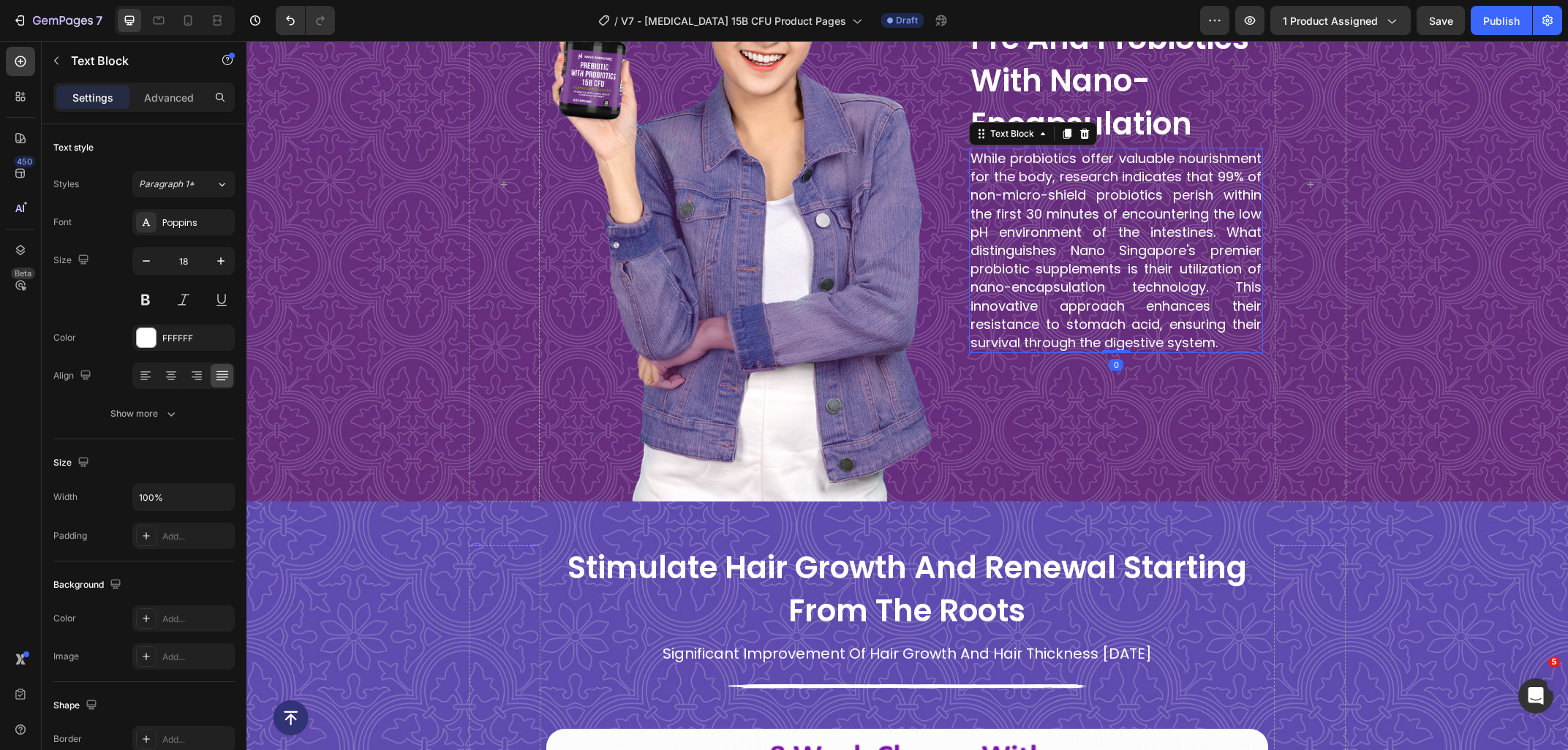
scroll to position [1927, 0]
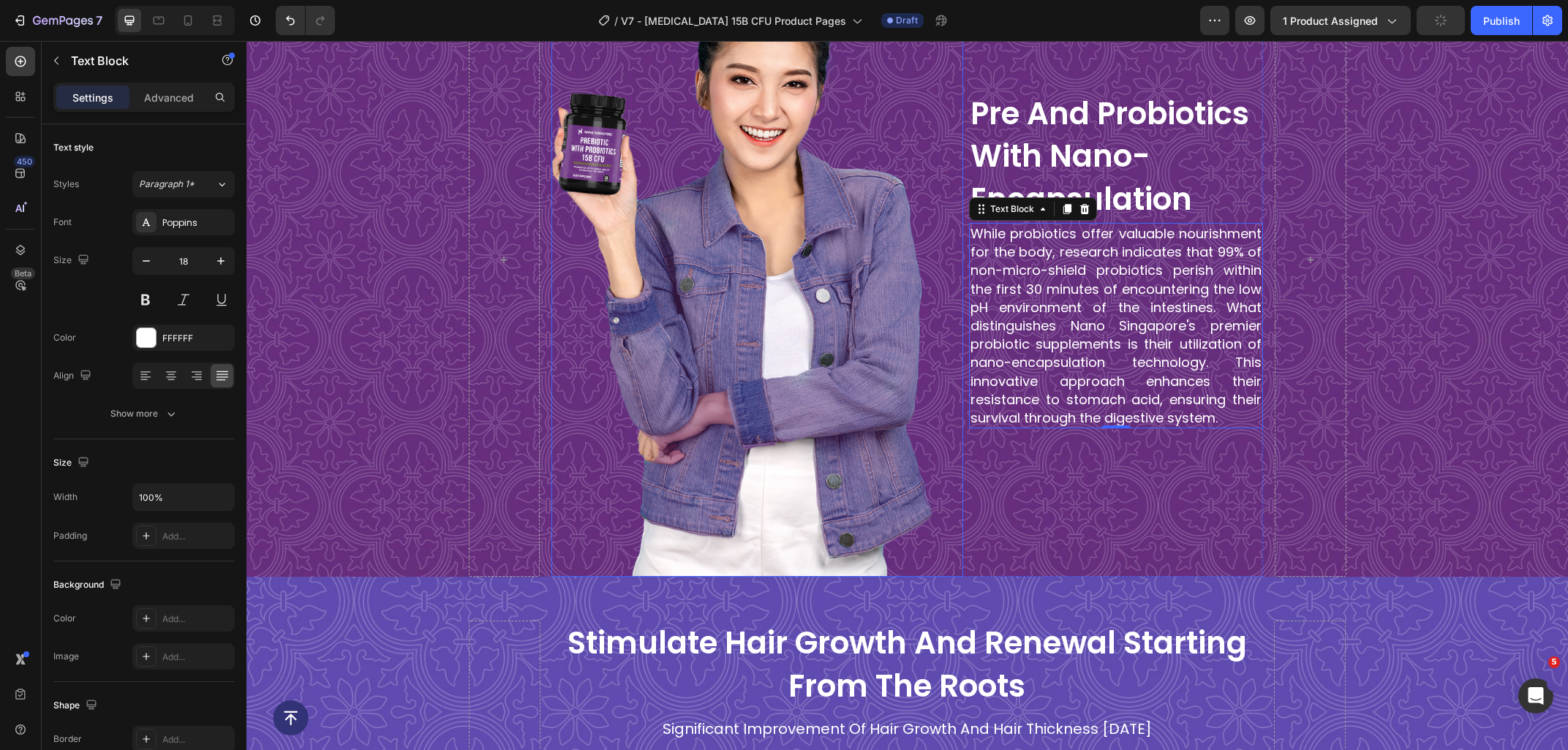
click at [628, 276] on img at bounding box center [757, 260] width 412 height 634
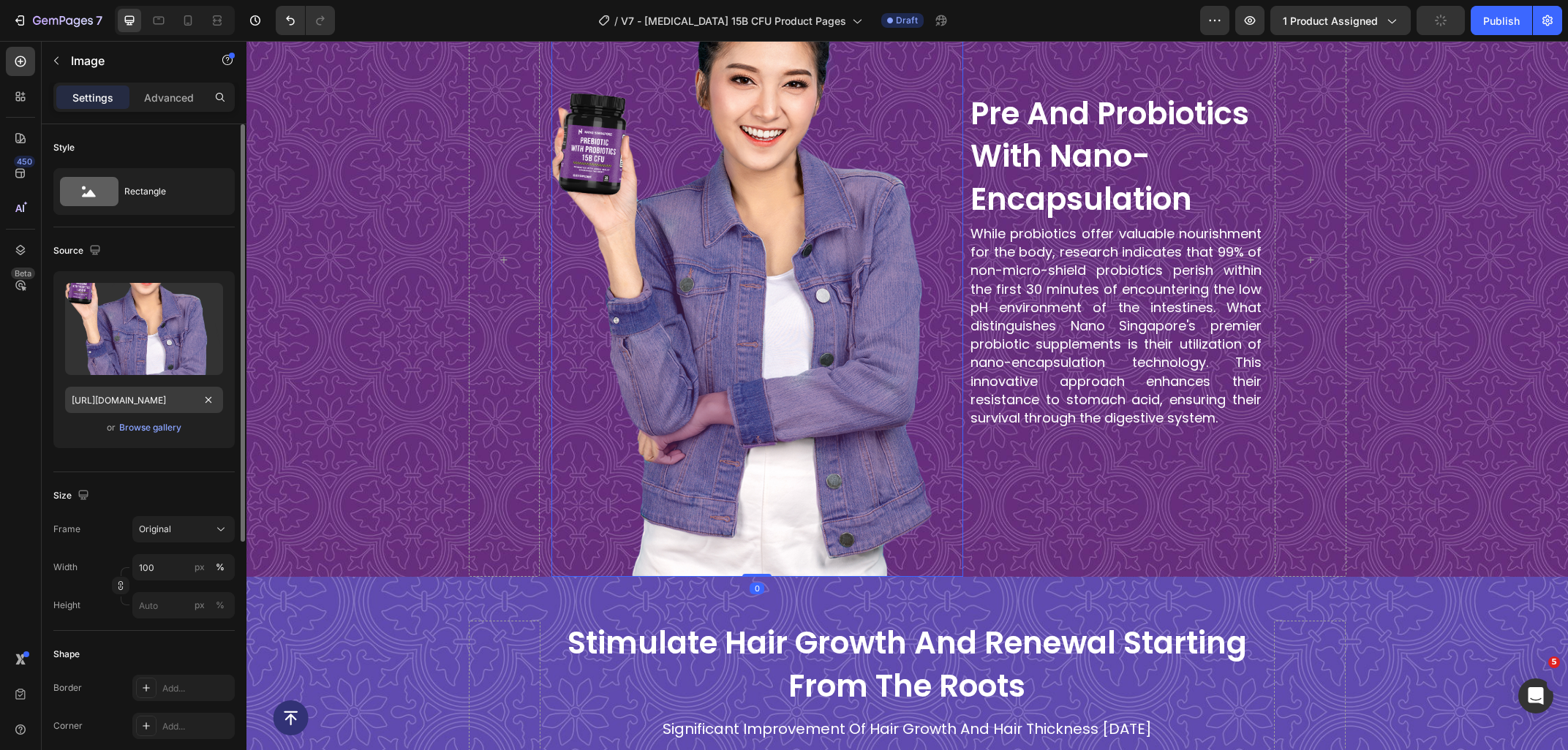
click at [167, 403] on input "[URL][DOMAIN_NAME]" at bounding box center [143, 399] width 158 height 27
type input "[URL][DOMAIN_NAME]"
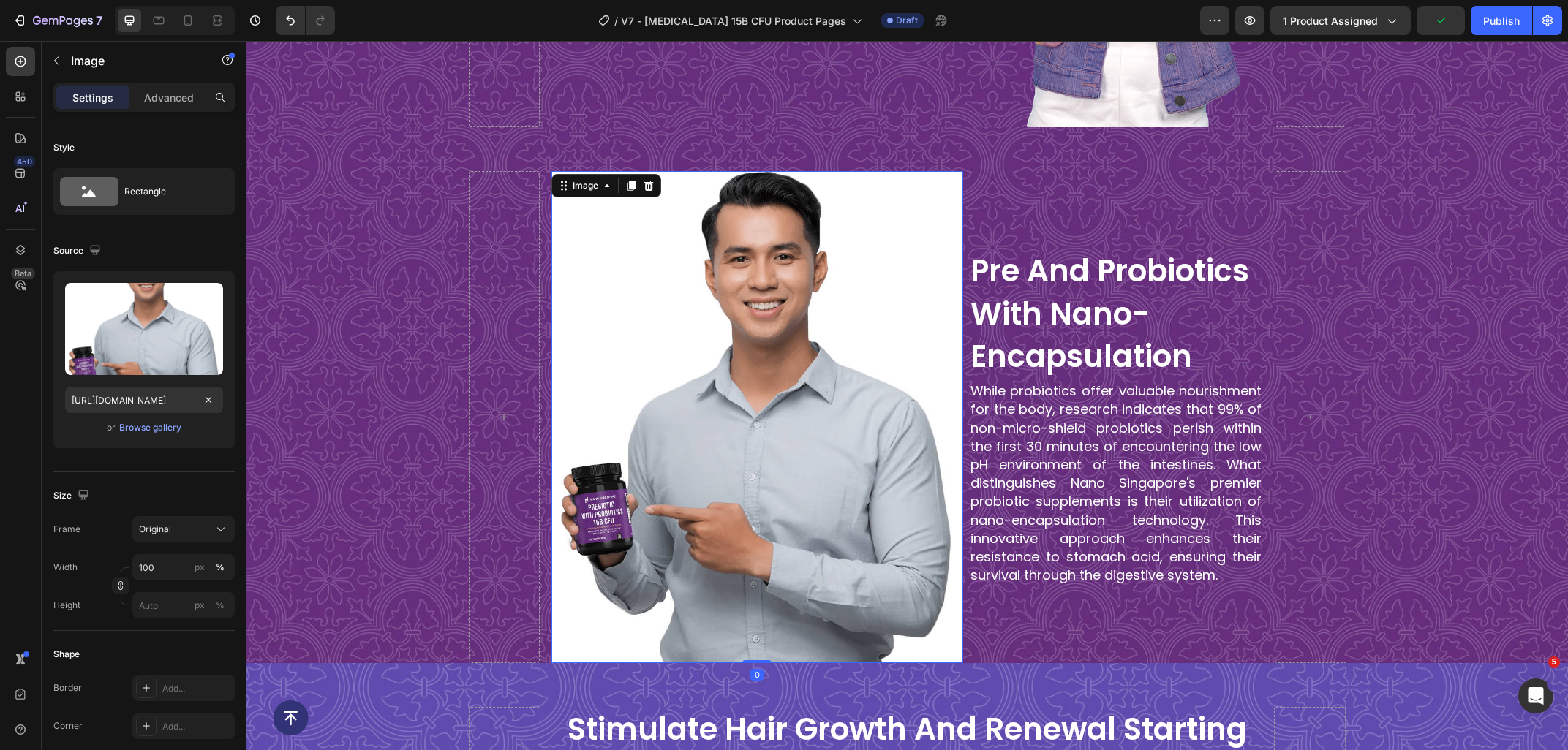
scroll to position [1621, 0]
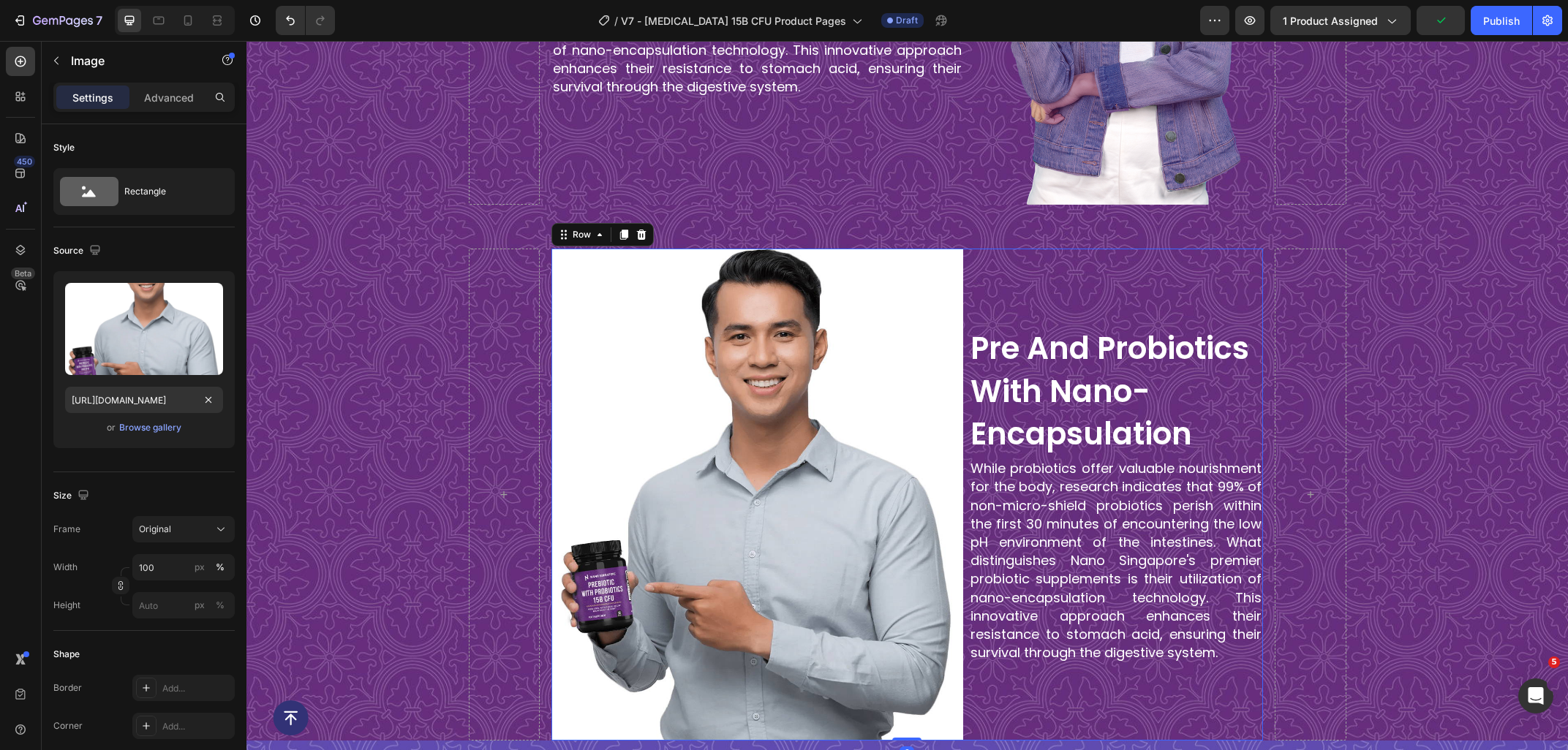
click at [1077, 287] on div "pre and probiotics with nano-encapsulation Heading While probiotics offer valua…" at bounding box center [1116, 495] width 294 height 493
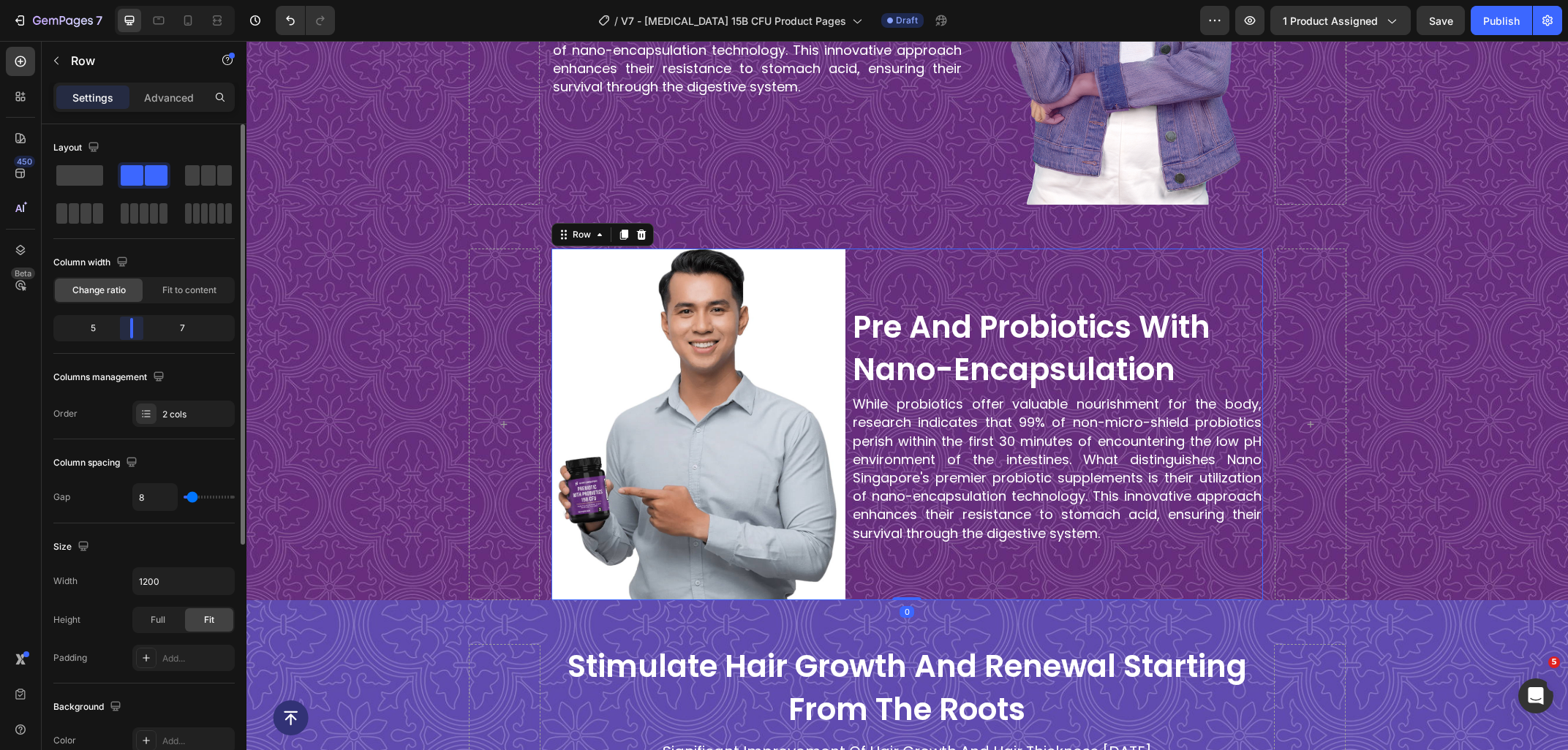
drag, startPoint x: 156, startPoint y: 321, endPoint x: 130, endPoint y: 320, distance: 26.0
click at [130, 320] on div "Layout Column width Change ratio Fit to content 5 7 Columns management Order 2 …" at bounding box center [144, 458] width 205 height 668
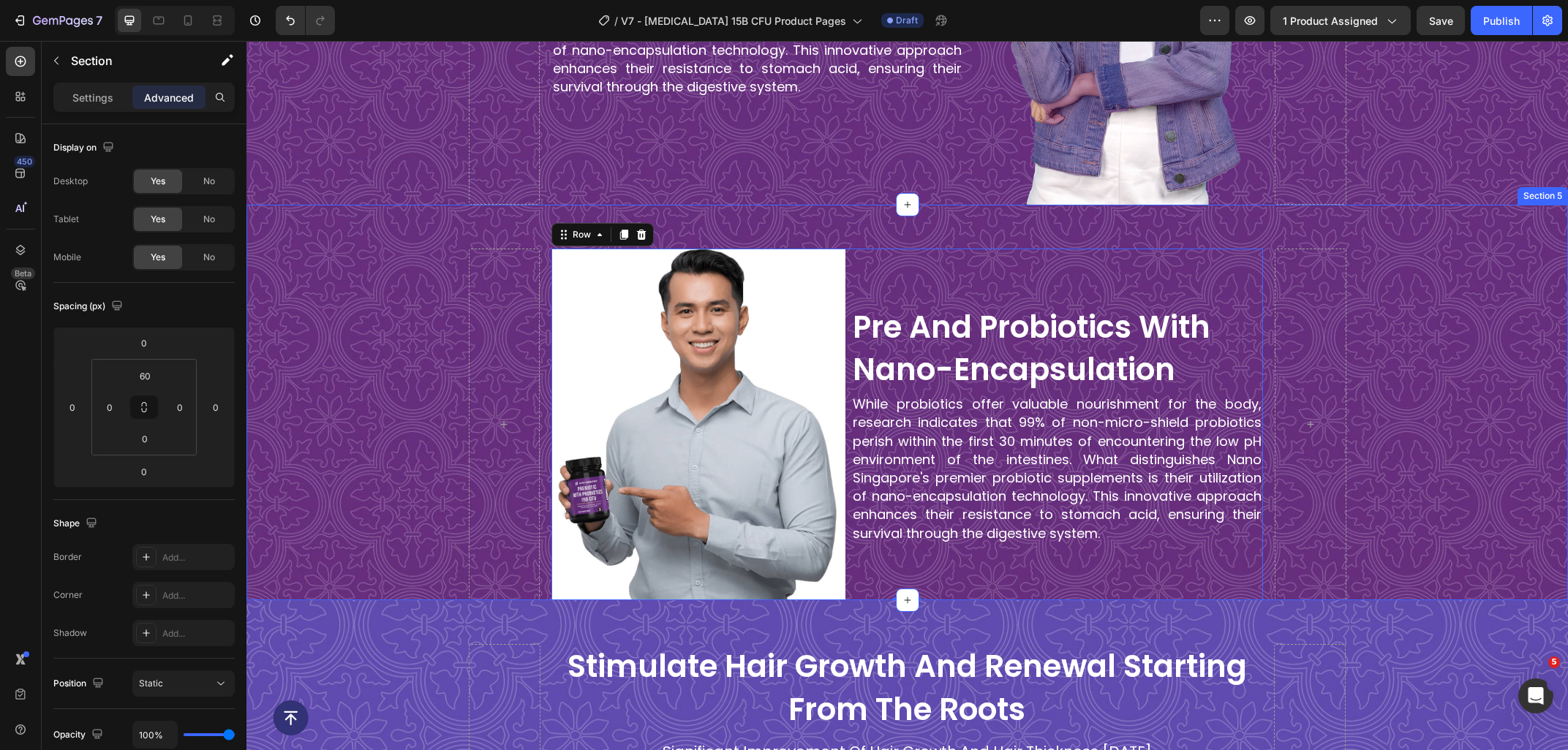
click at [380, 275] on div "Image Image pre and probiotics with nano-encapsulation Heading While probiotics…" at bounding box center [906, 424] width 1321 height 351
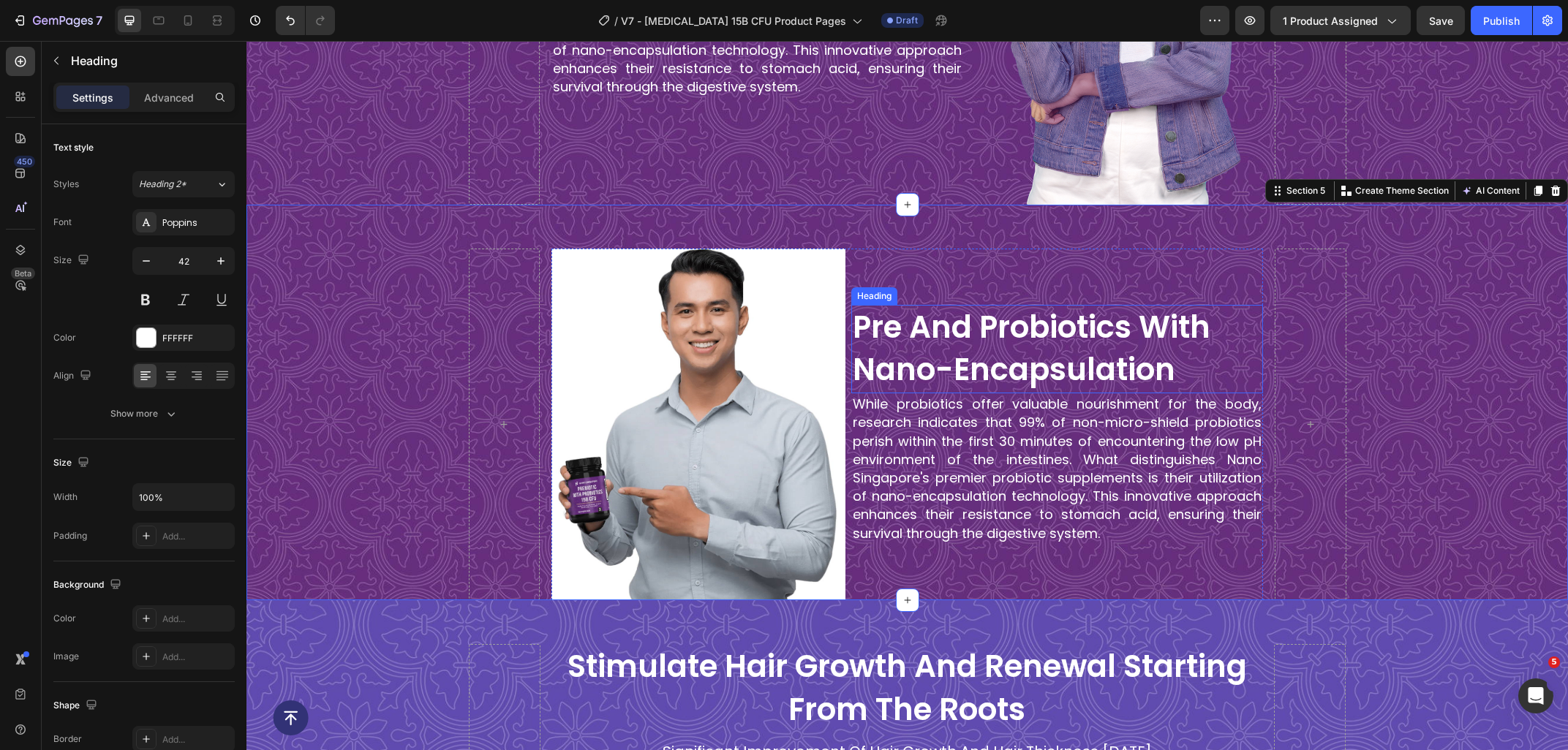
click at [1148, 342] on h2 "pre and probiotics with nano-encapsulation" at bounding box center [1057, 349] width 412 height 89
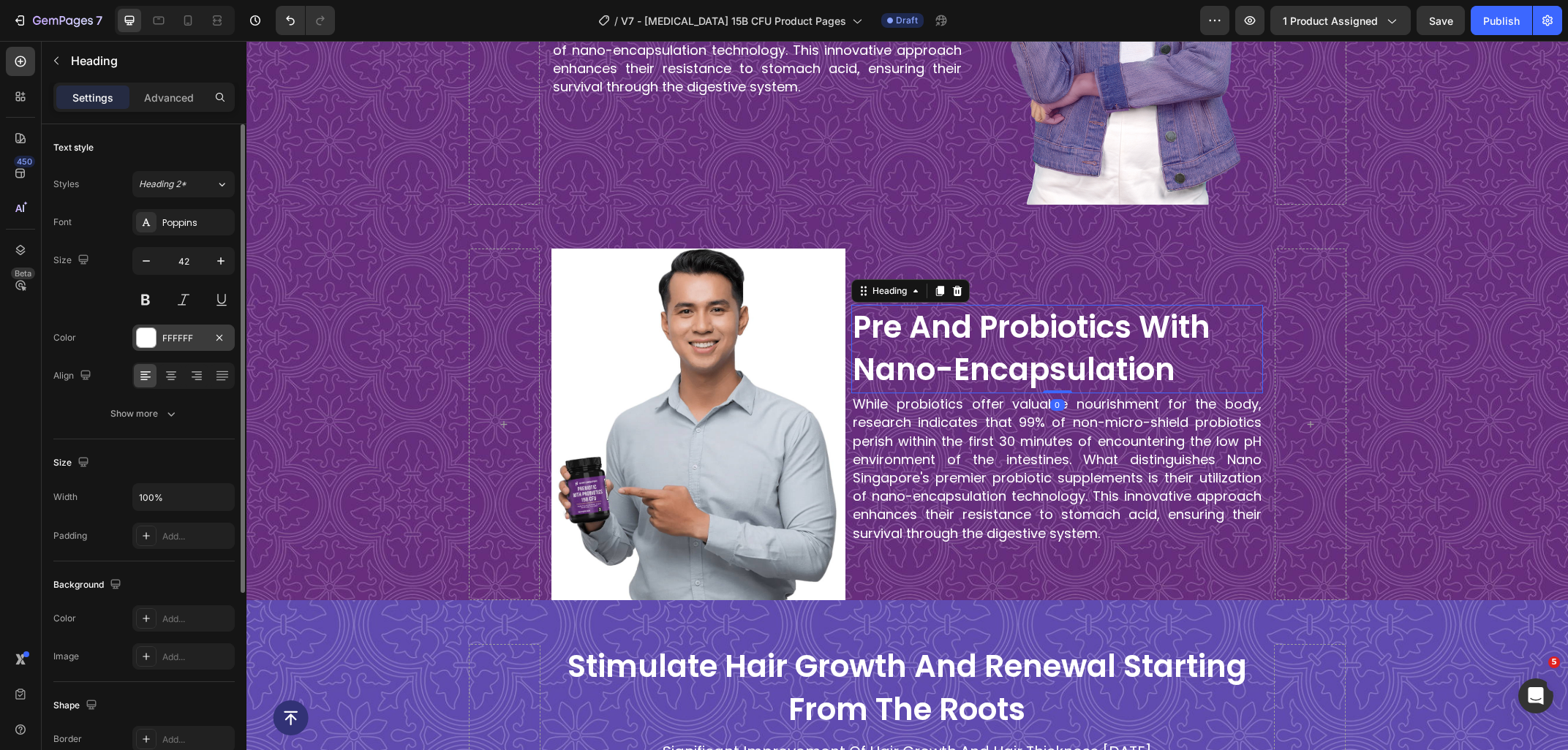
click at [191, 341] on div "FFFFFF" at bounding box center [184, 338] width 43 height 13
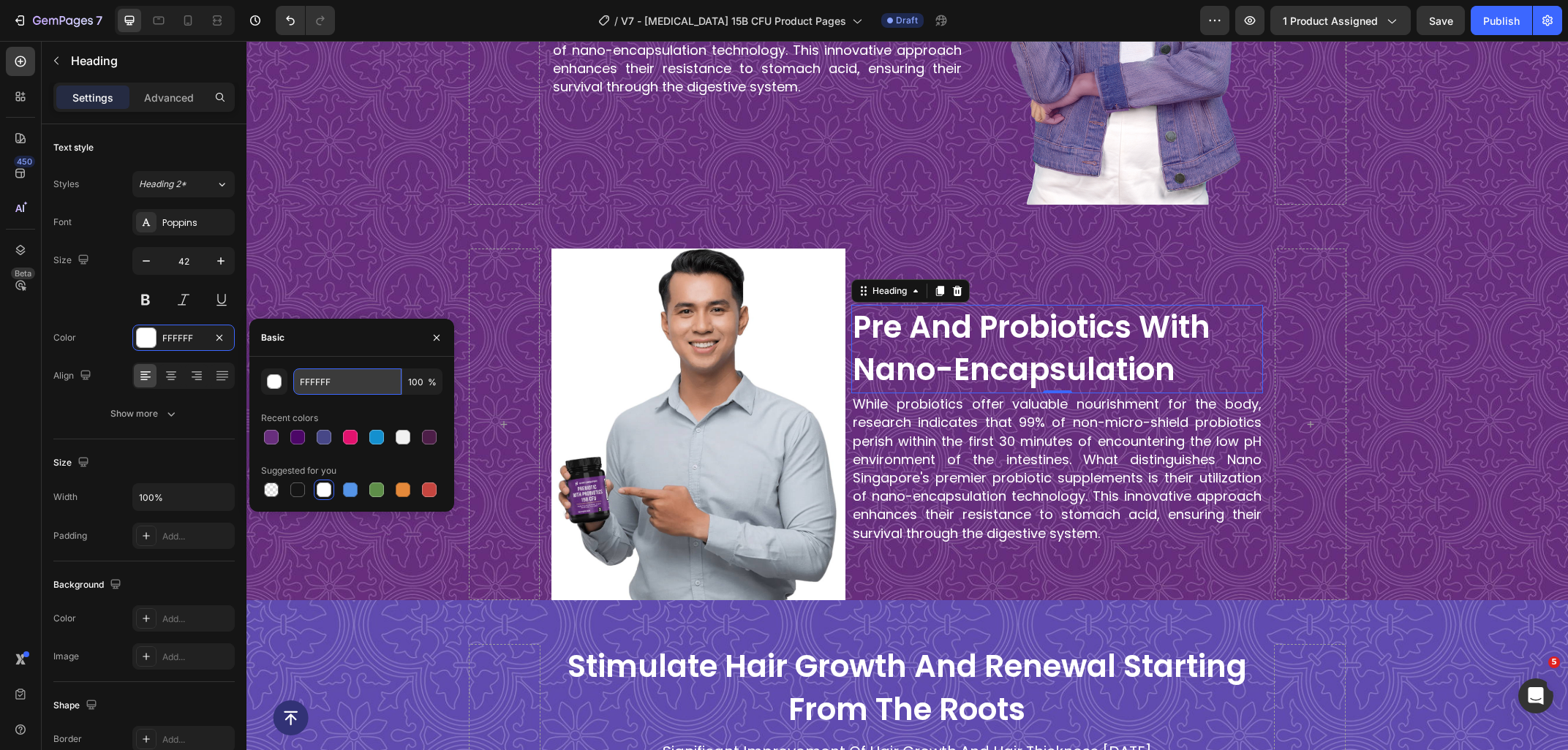
click at [342, 387] on input "FFFFFF" at bounding box center [348, 381] width 108 height 27
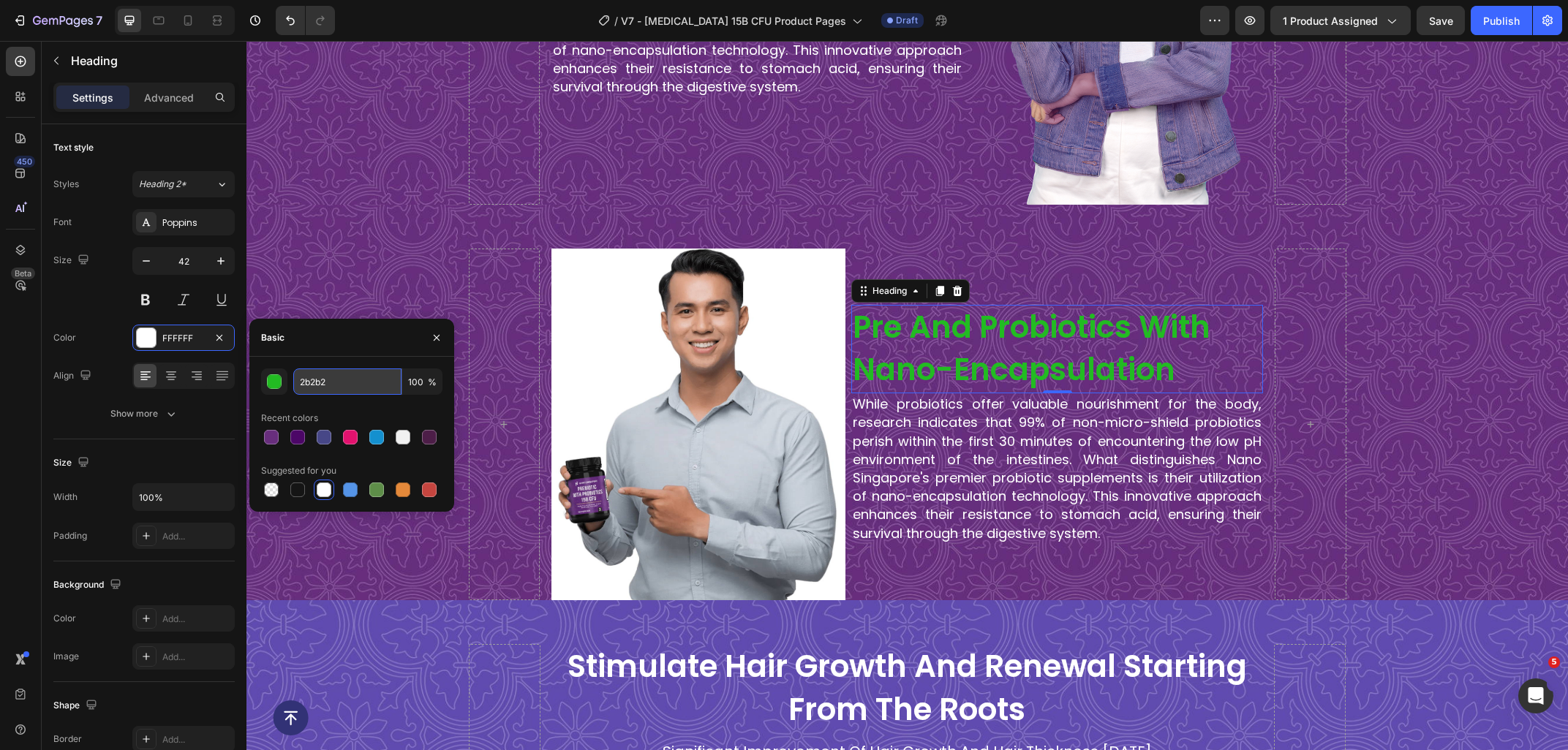
type input "2b2b2b"
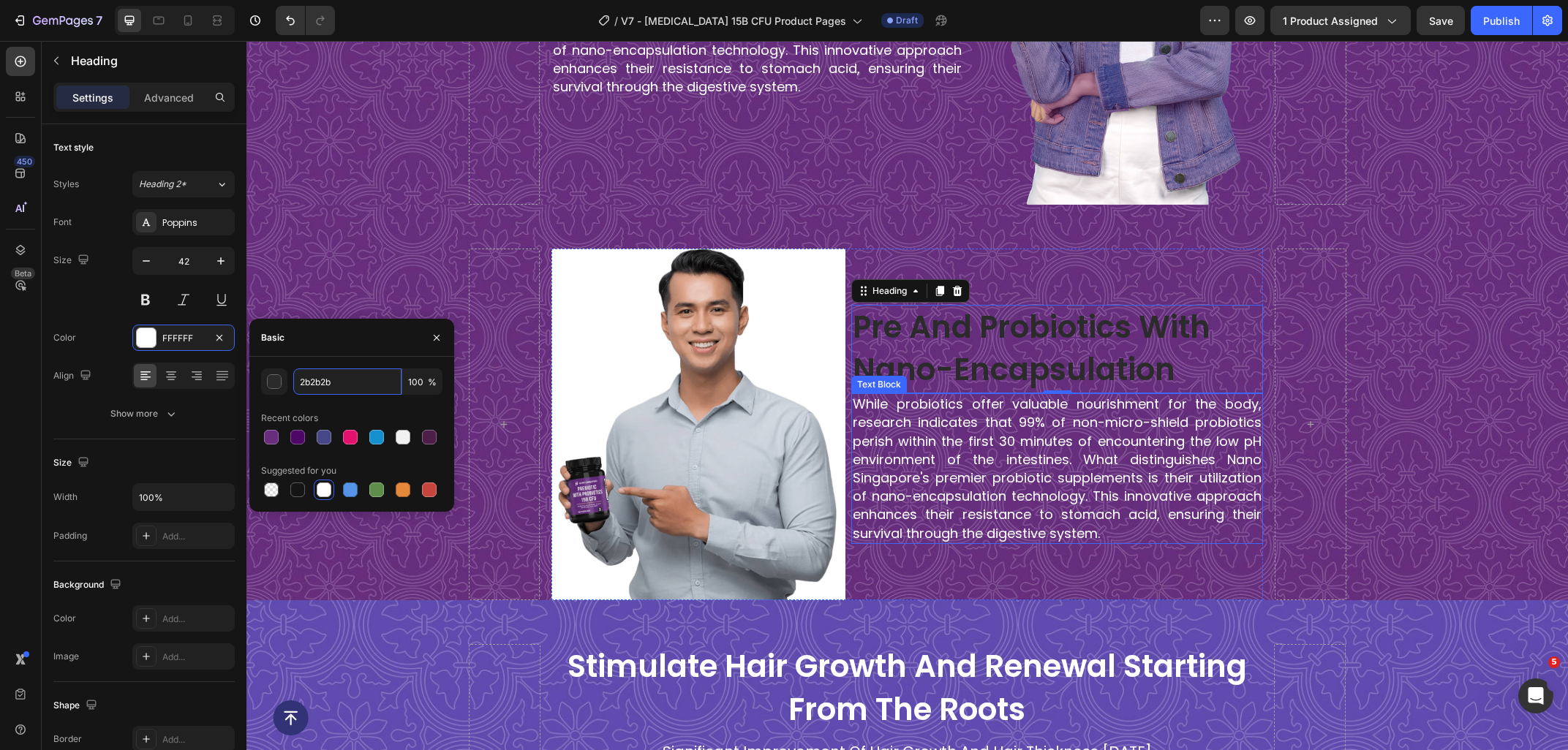
click at [1037, 435] on p "While probiotics offer valuable nourishment for the body, research indicates th…" at bounding box center [1057, 469] width 409 height 148
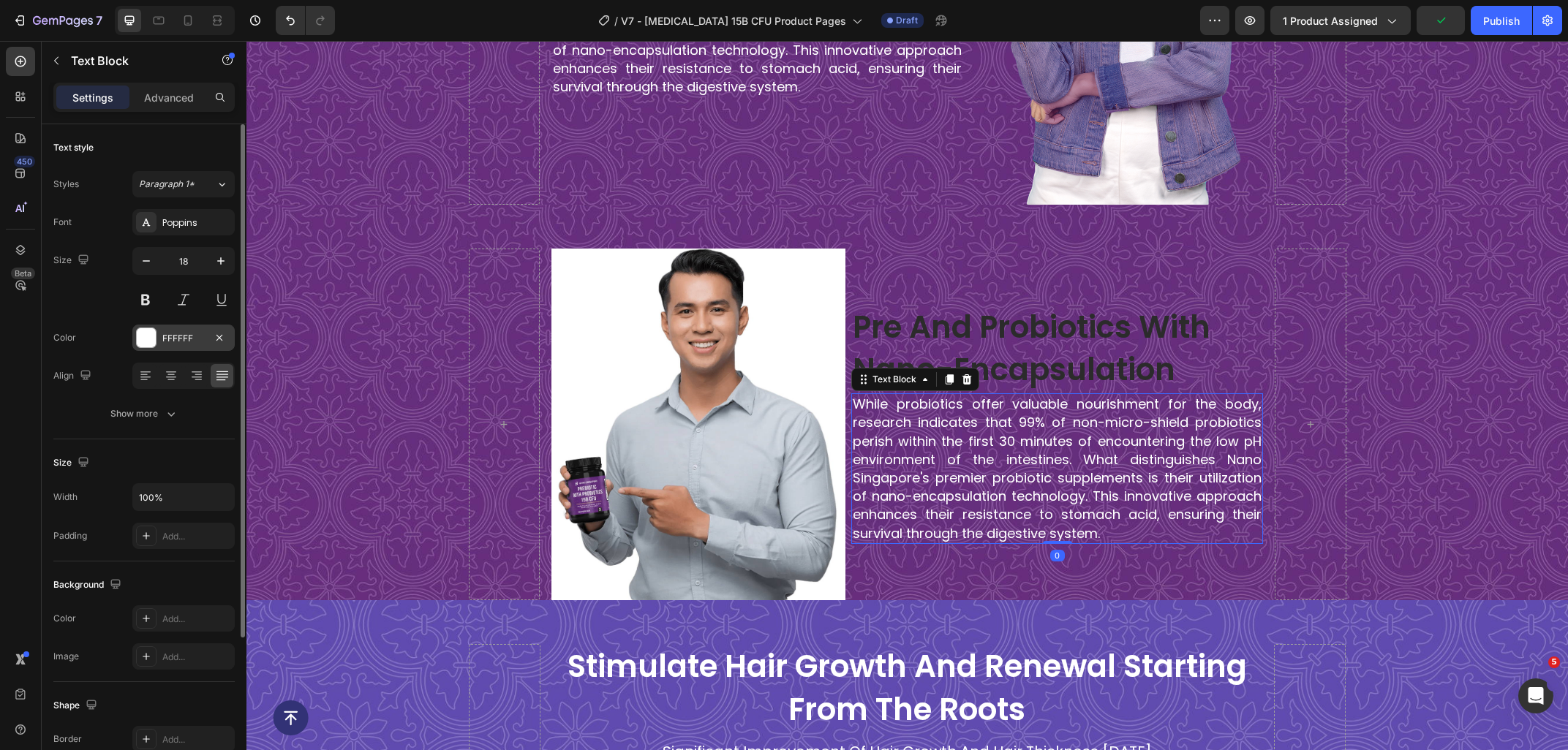
click at [178, 334] on div "FFFFFF" at bounding box center [184, 338] width 43 height 13
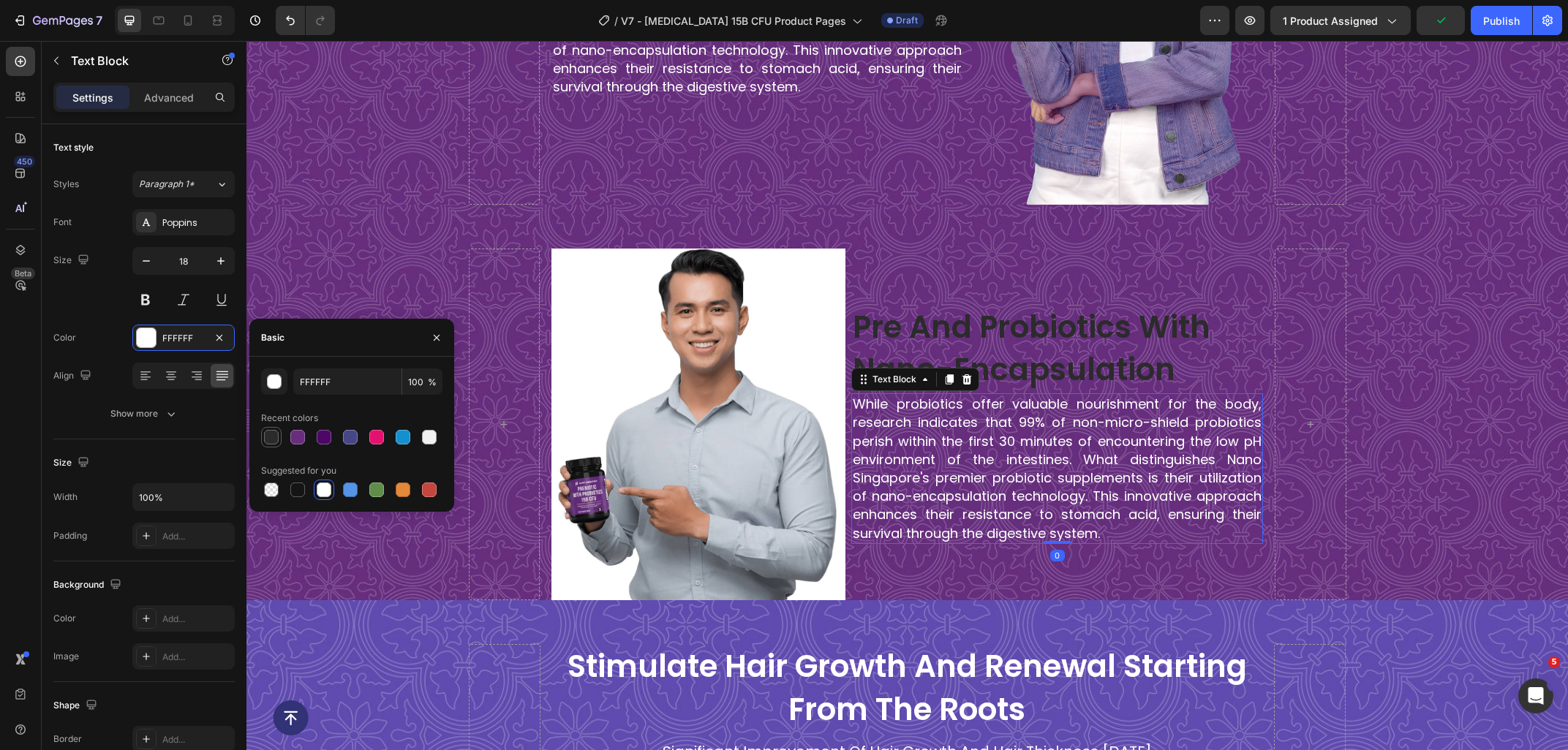
click at [271, 443] on div at bounding box center [271, 437] width 14 height 14
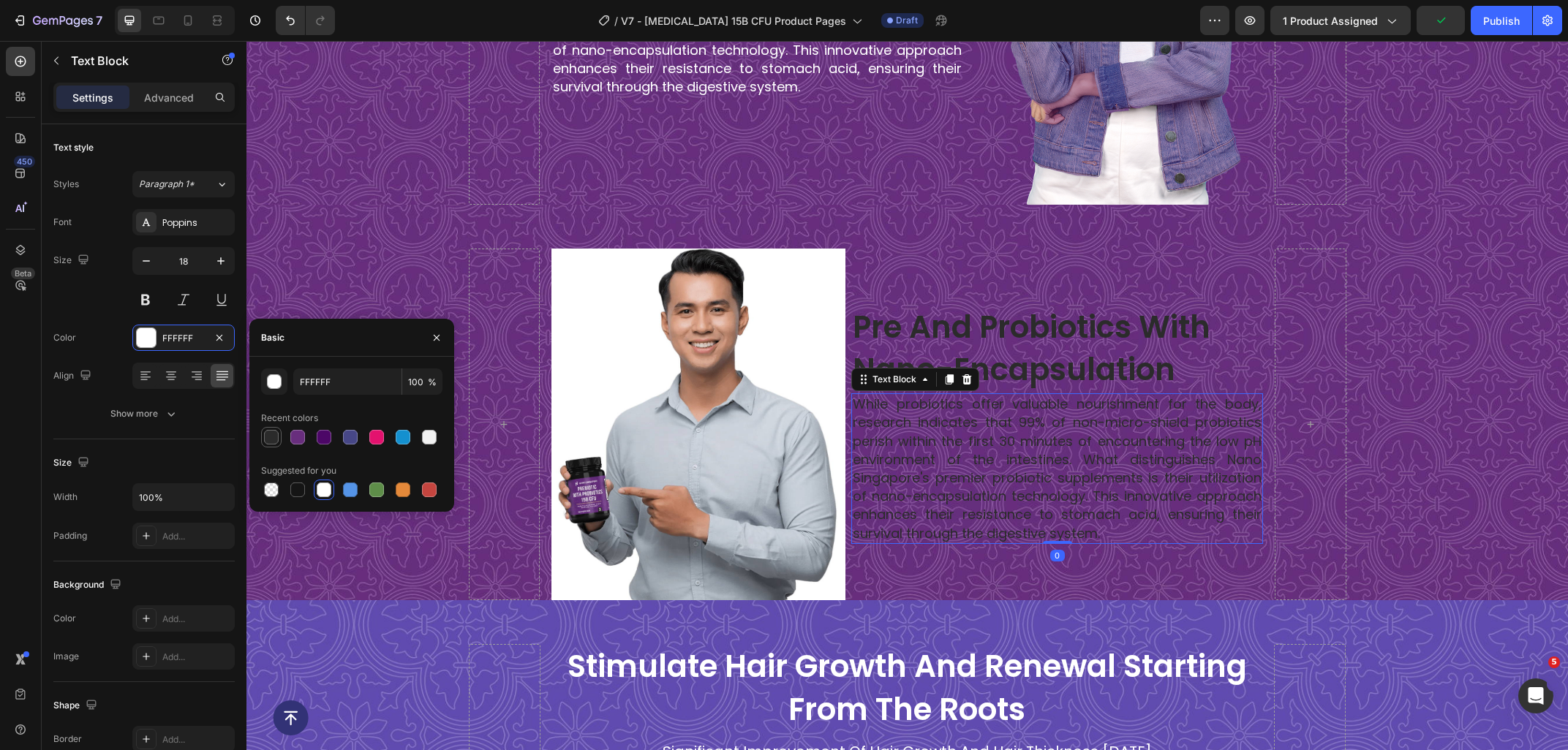
type input "2B2B2B"
click at [1533, 424] on div "Image Image pre and probiotics with nano-encapsulation Heading While probiotics…" at bounding box center [906, 424] width 1321 height 351
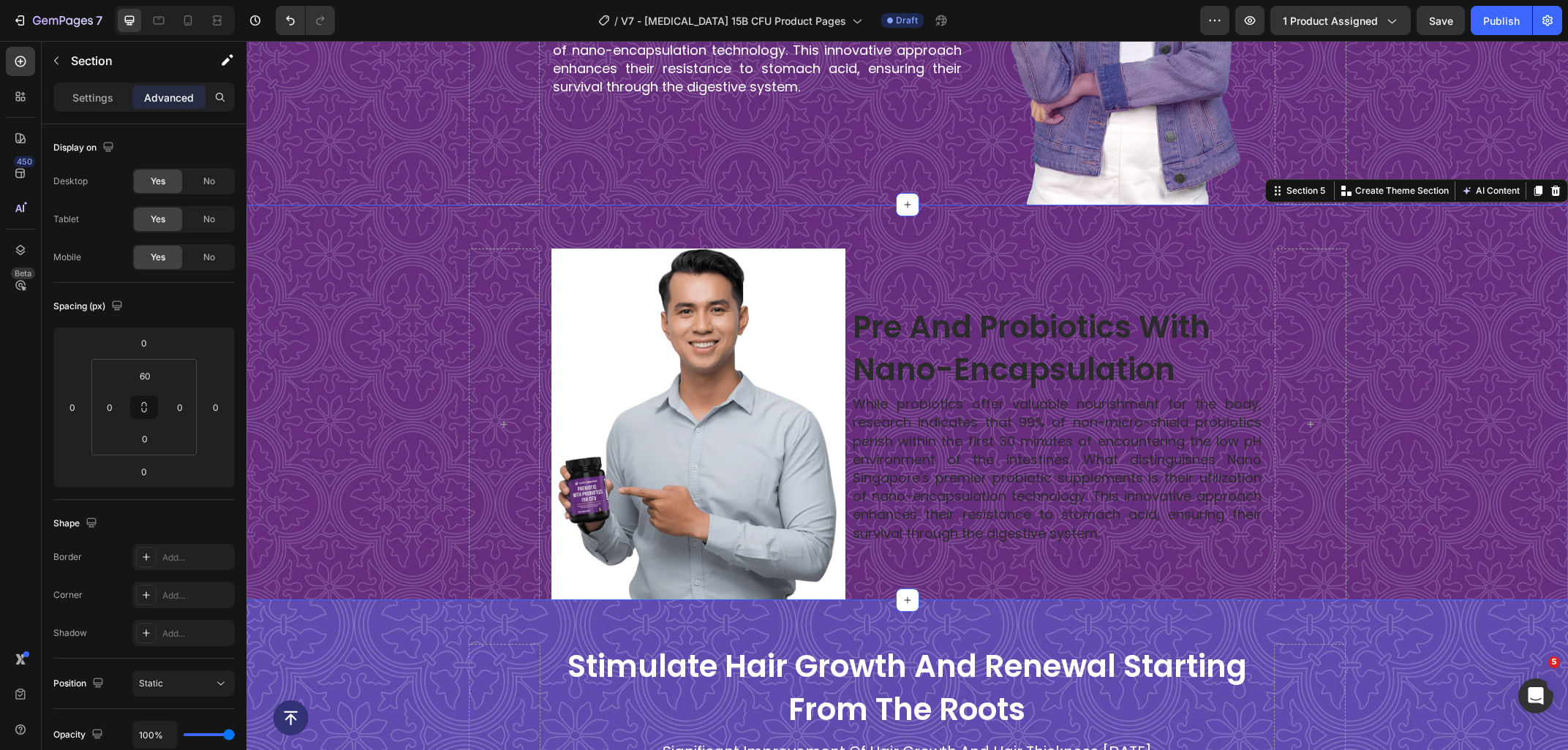
click at [399, 260] on div "Image Image pre and probiotics with nano-encapsulation Heading While probiotics…" at bounding box center [906, 424] width 1321 height 351
click at [98, 105] on div "Settings" at bounding box center [93, 97] width 73 height 24
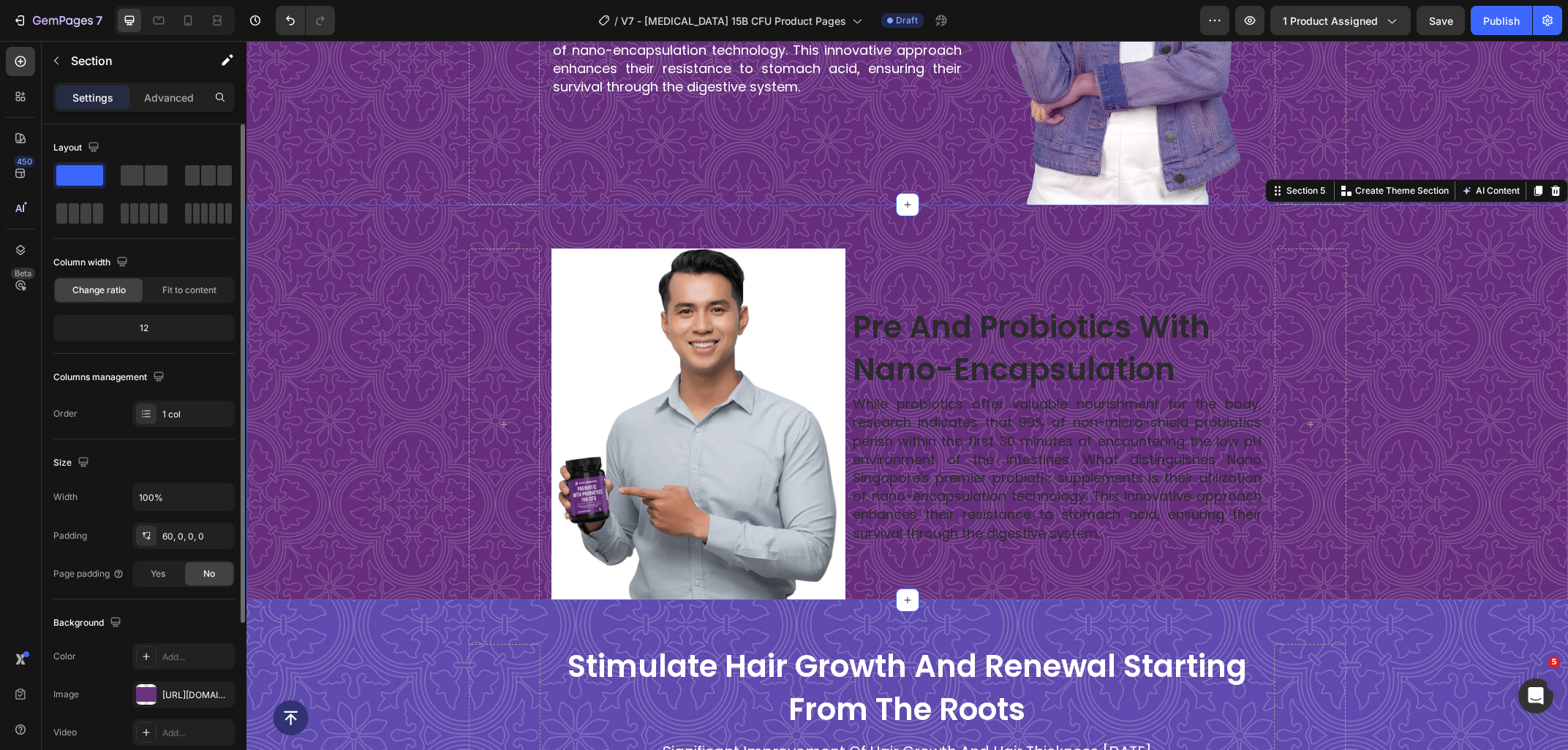
scroll to position [225, 0]
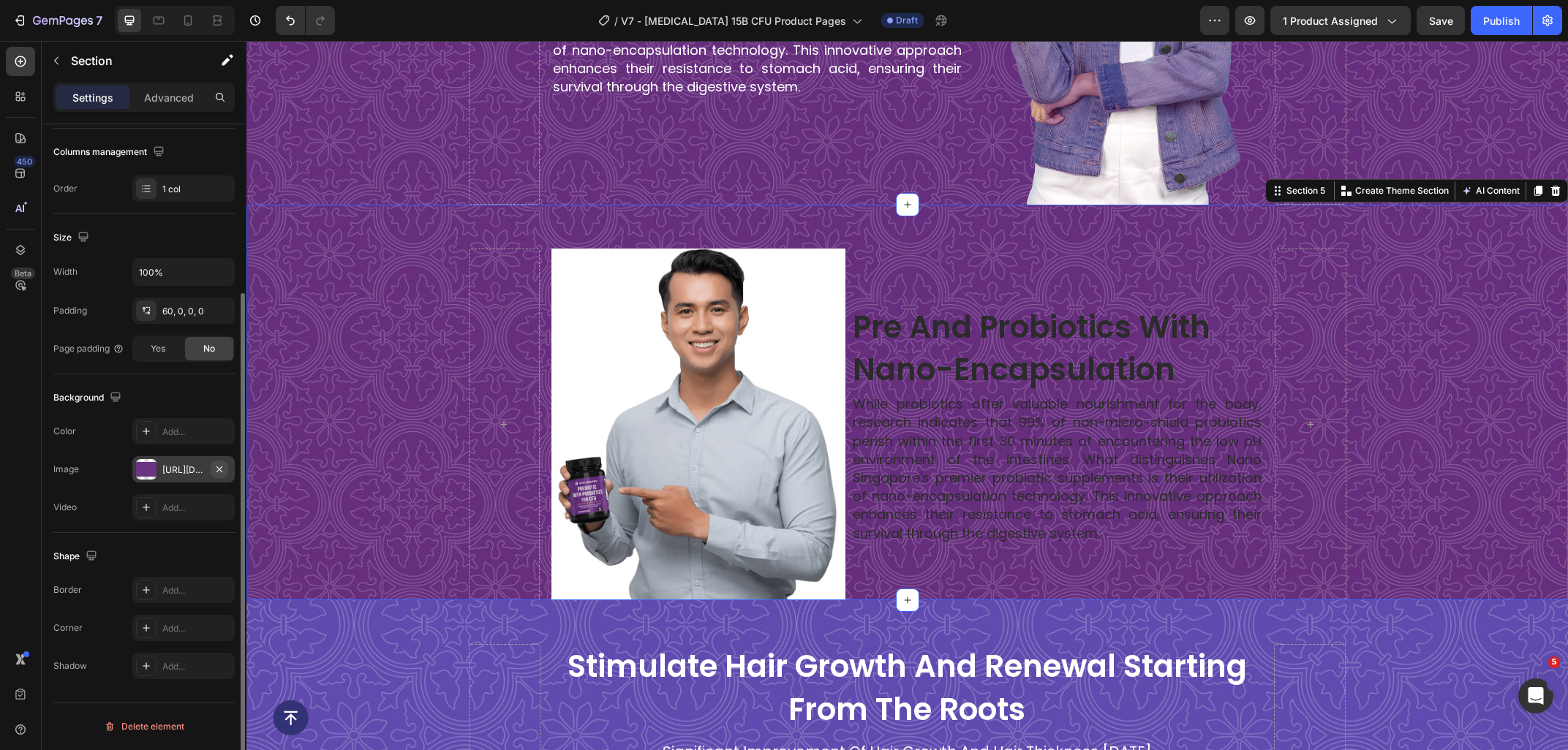
click at [223, 471] on icon "button" at bounding box center [219, 469] width 11 height 11
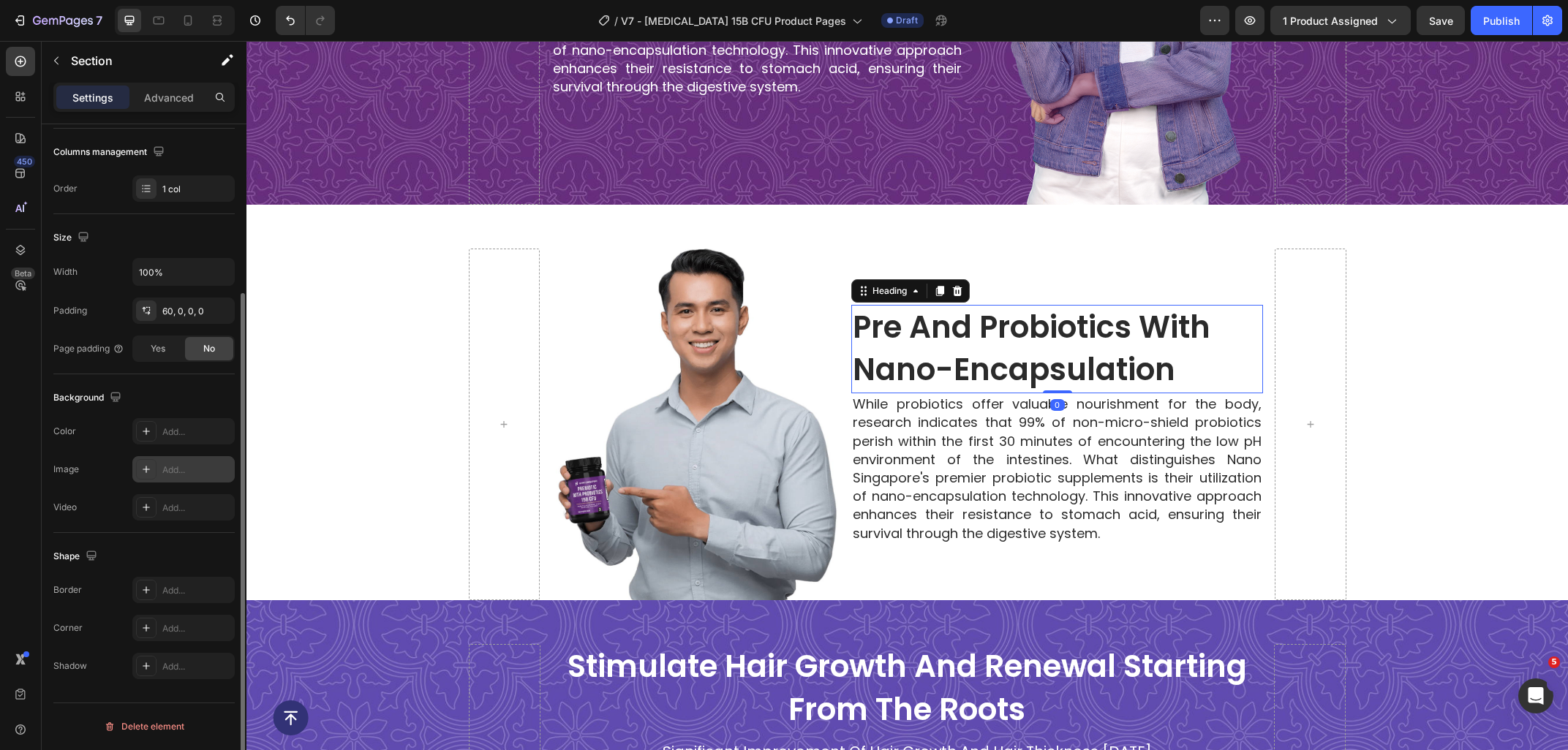
click at [944, 340] on h2 "pre and probiotics with nano-encapsulation" at bounding box center [1057, 349] width 412 height 89
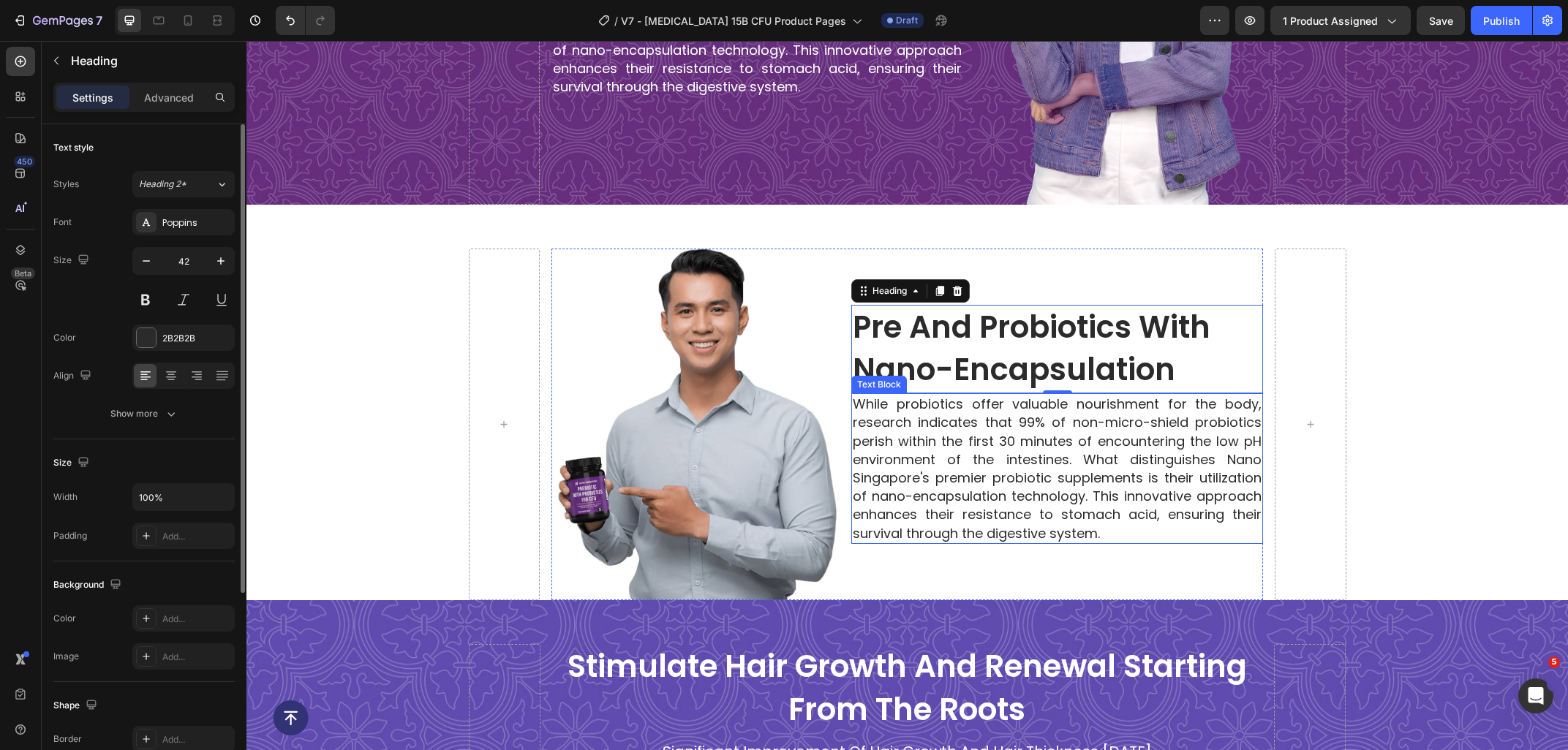
click at [1052, 350] on h2 "pre and probiotics with nano-encapsulation" at bounding box center [1057, 349] width 412 height 89
click at [1203, 383] on p "pre and probiotics with nano-encapsulation" at bounding box center [1057, 349] width 409 height 86
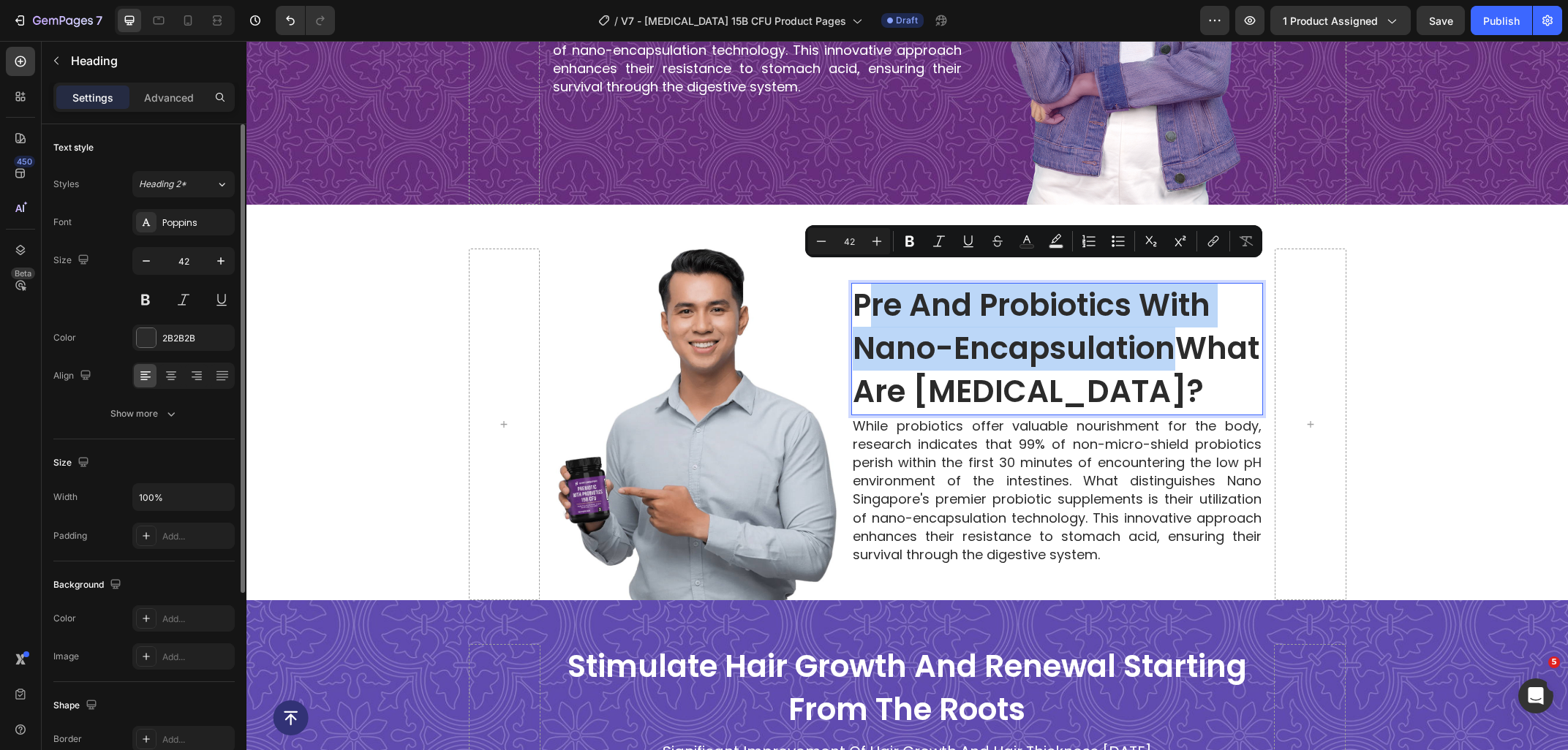
drag, startPoint x: 1078, startPoint y: 377, endPoint x: 864, endPoint y: 291, distance: 230.6
click at [864, 291] on p "pre and probiotics with nano-encapsulationWhat Are Prebiotics?" at bounding box center [1057, 348] width 409 height 129
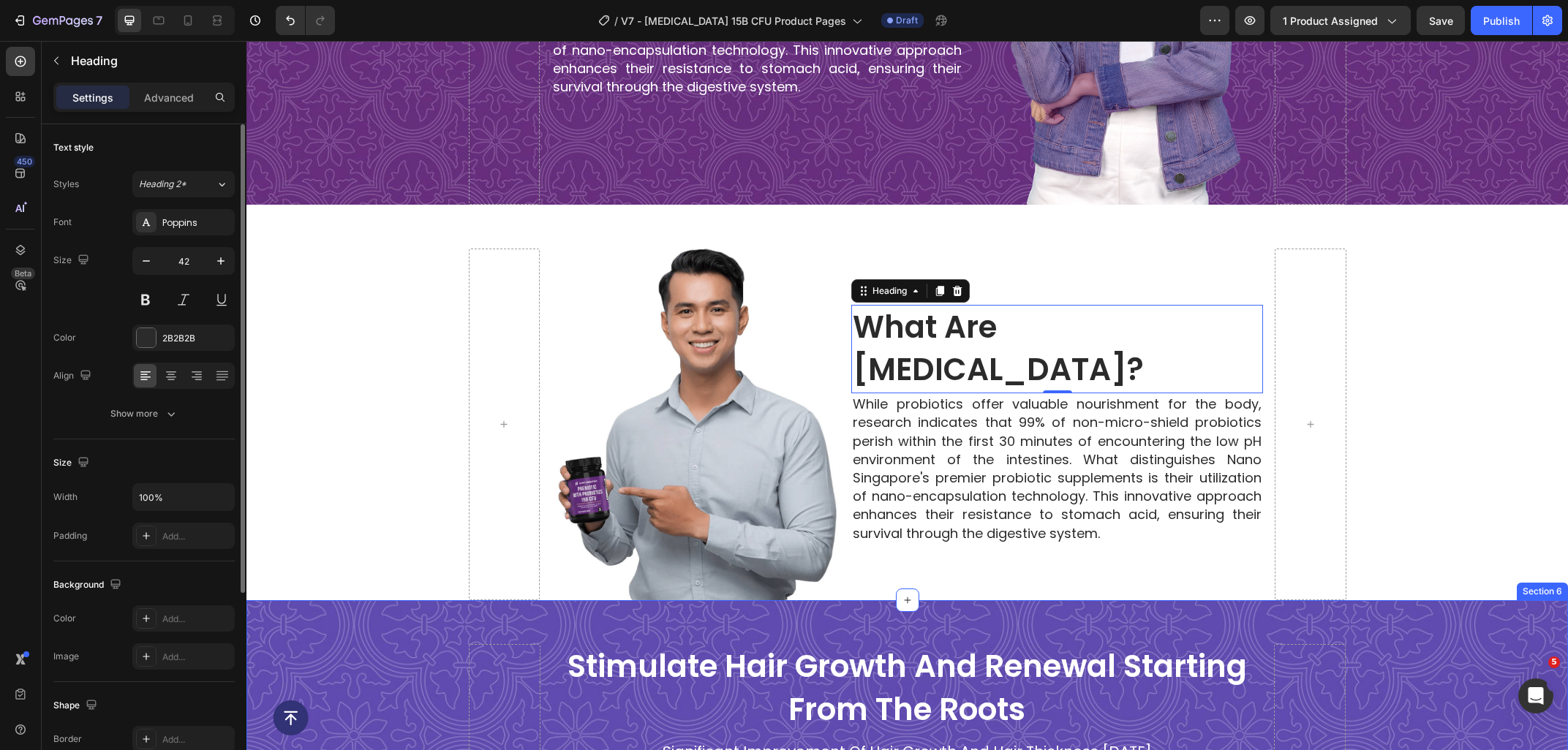
click at [988, 490] on p "While probiotics offer valuable nourishment for the body, research indicates th…" at bounding box center [1057, 469] width 409 height 148
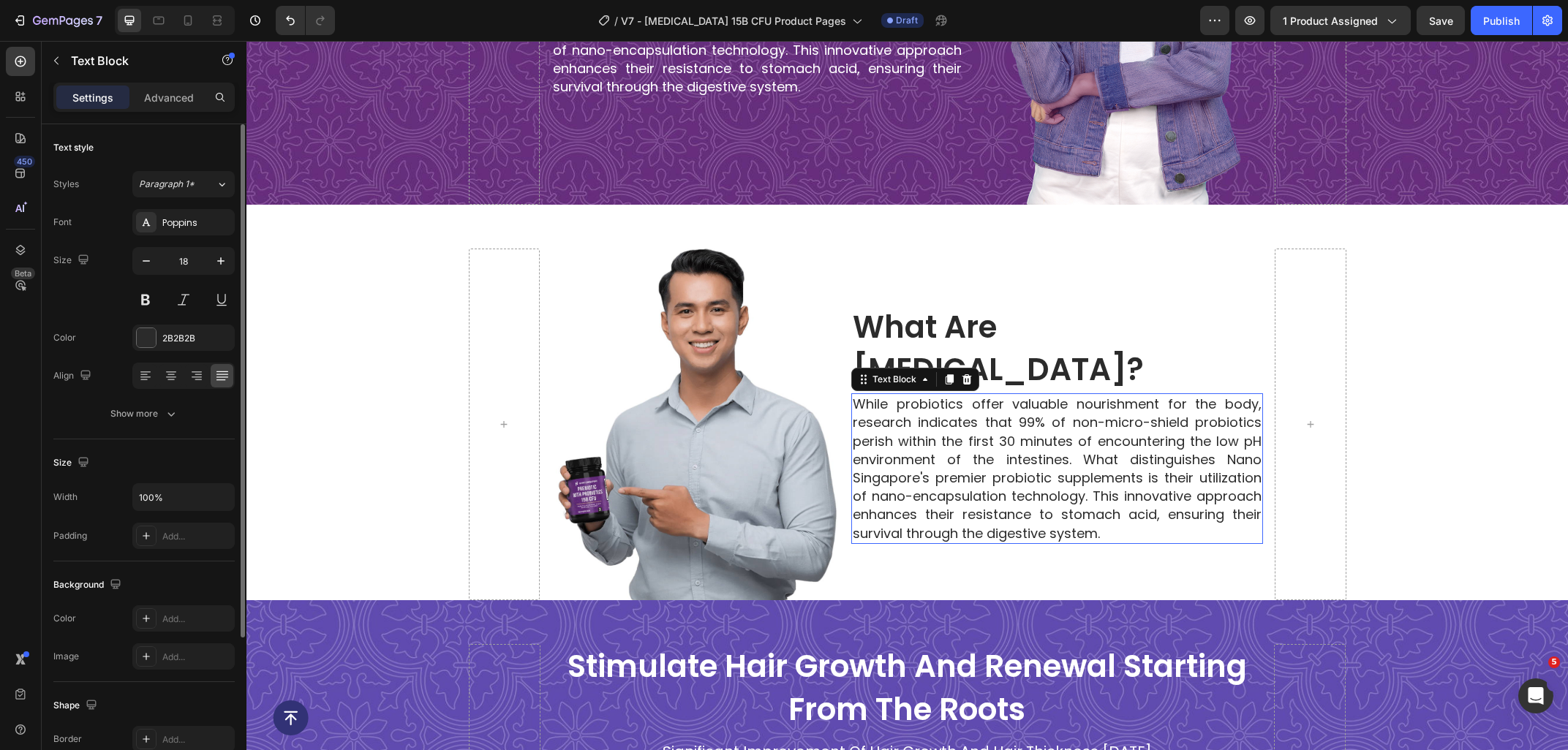
click at [1114, 508] on p "While probiotics offer valuable nourishment for the body, research indicates th…" at bounding box center [1057, 469] width 409 height 148
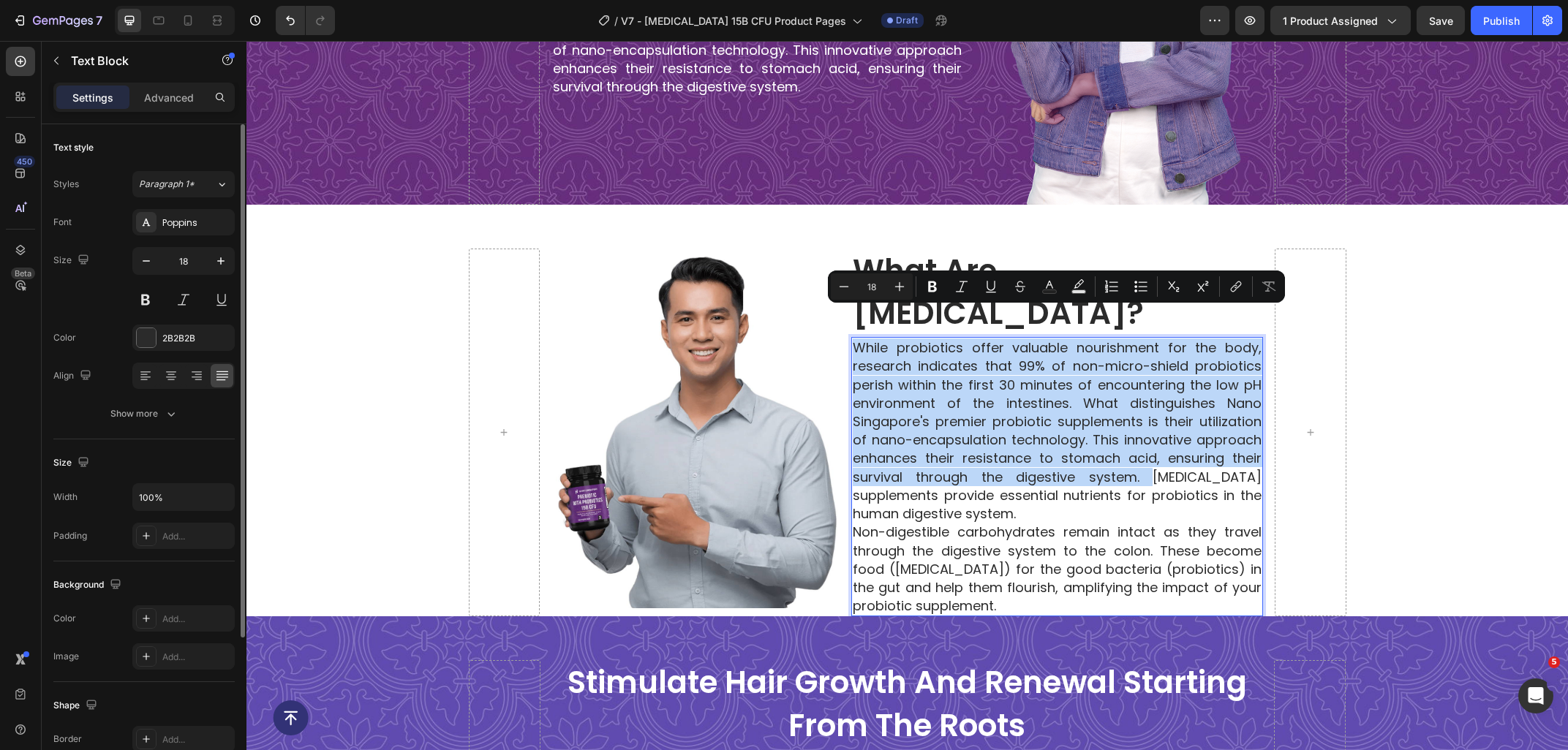
drag, startPoint x: 1113, startPoint y: 450, endPoint x: 851, endPoint y: 317, distance: 293.8
click at [851, 337] on div "While probiotics offer valuable nourishment for the body, research indicates th…" at bounding box center [1057, 476] width 412 height 279
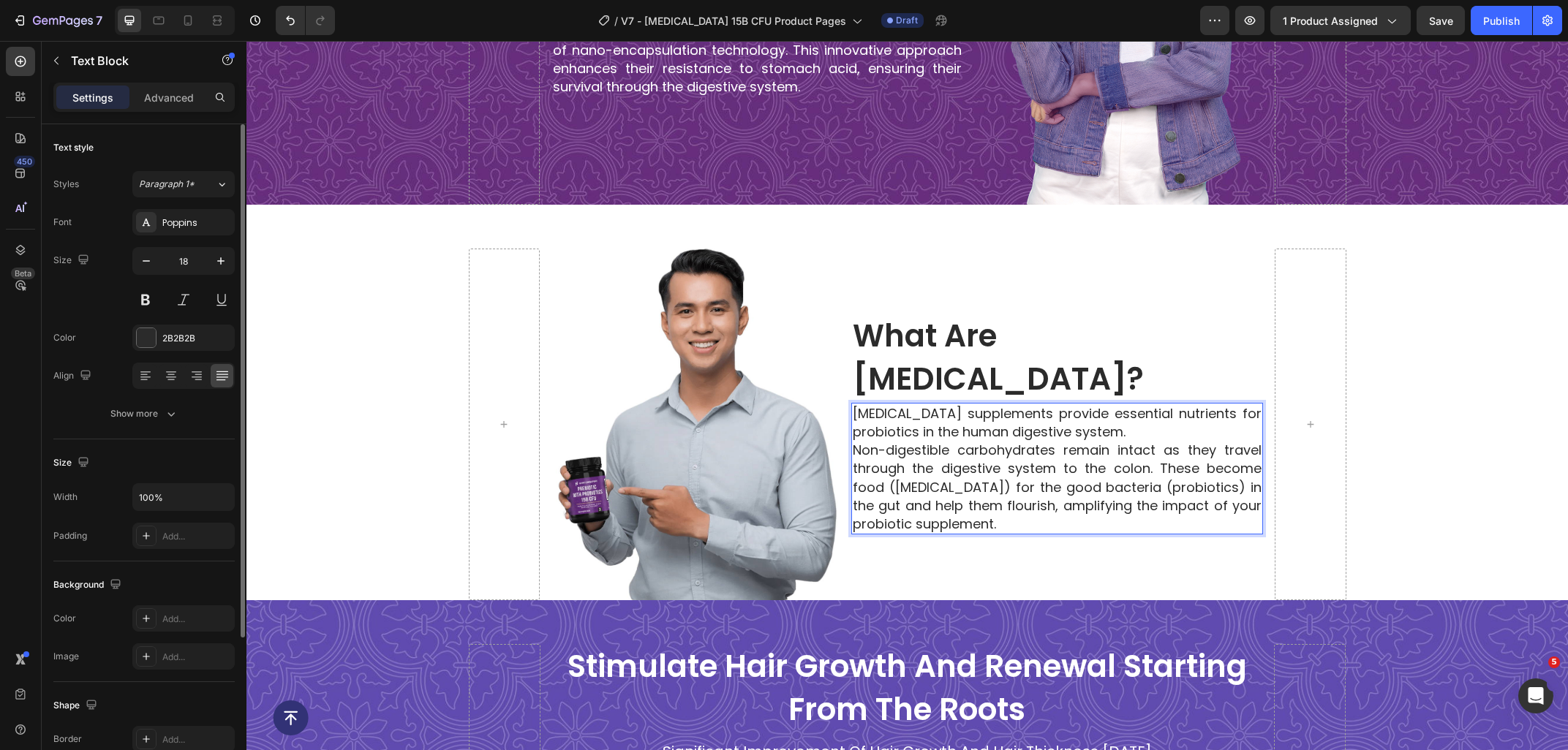
click at [1147, 414] on p "[MEDICAL_DATA] supplements provide essential nutrients for probiotics in the hu…" at bounding box center [1057, 422] width 409 height 37
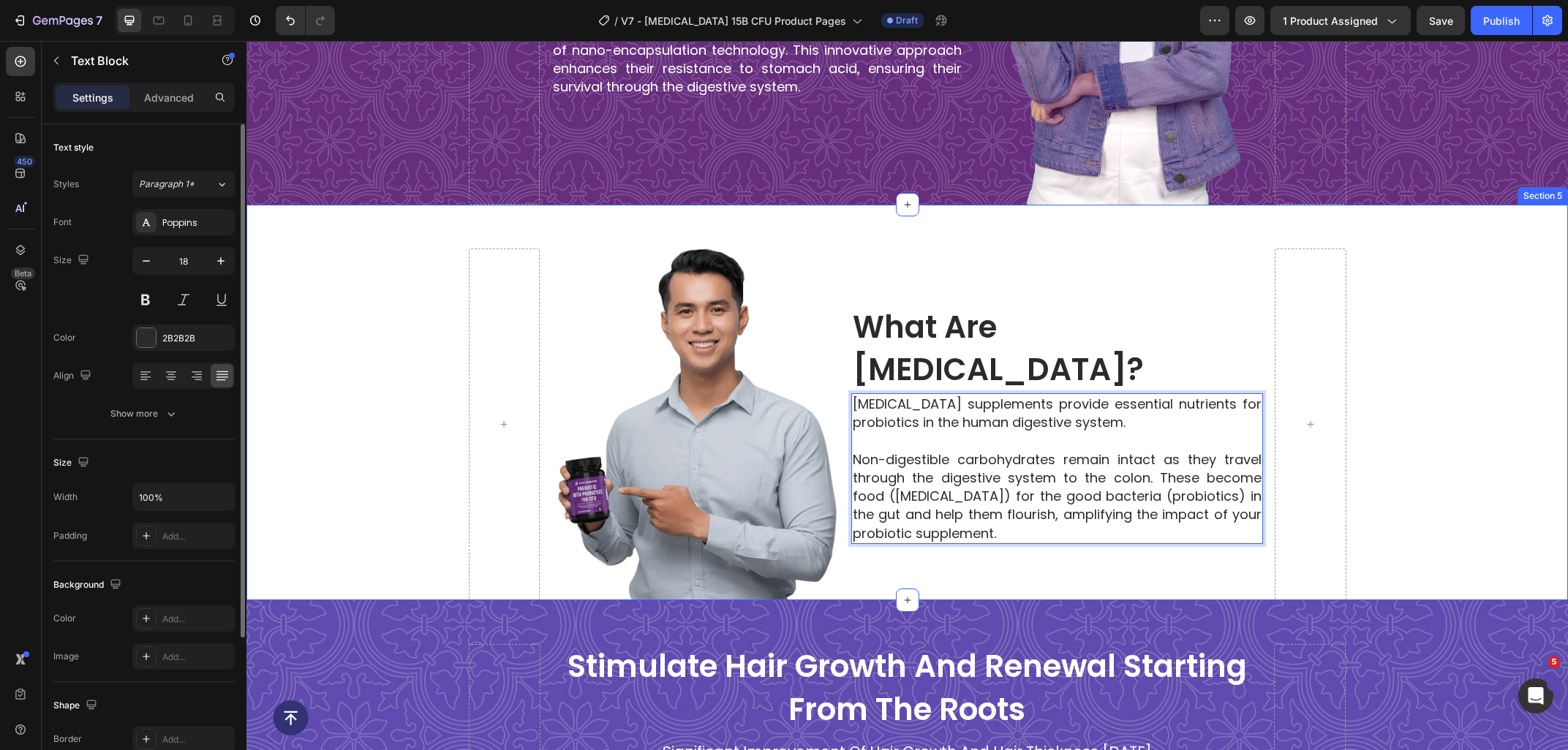
click at [1457, 498] on div "Image Image What Are Prebiotics? Heading Prebiotic supplements provide essentia…" at bounding box center [906, 424] width 1321 height 351
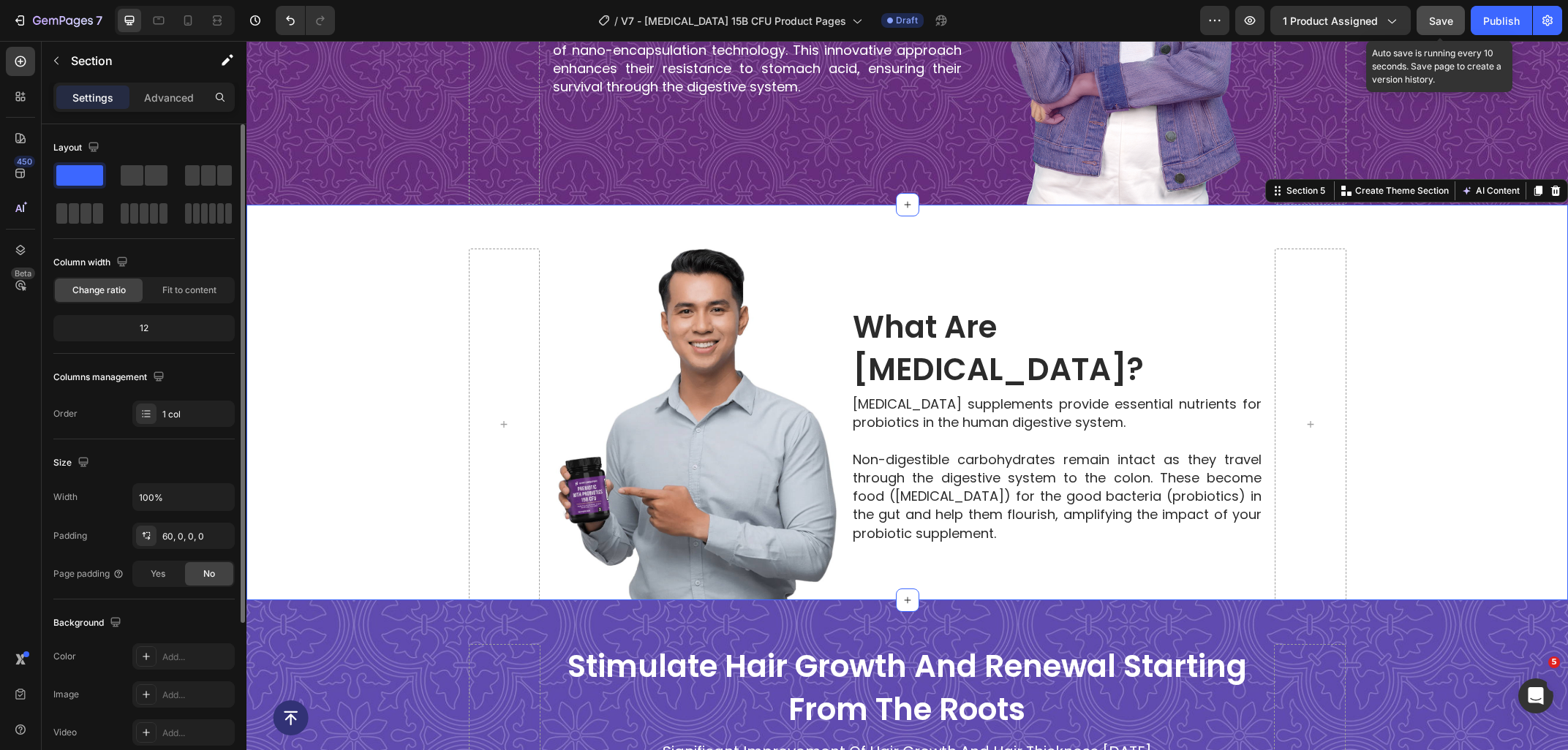
click at [1442, 26] on span "Save" at bounding box center [1441, 21] width 24 height 12
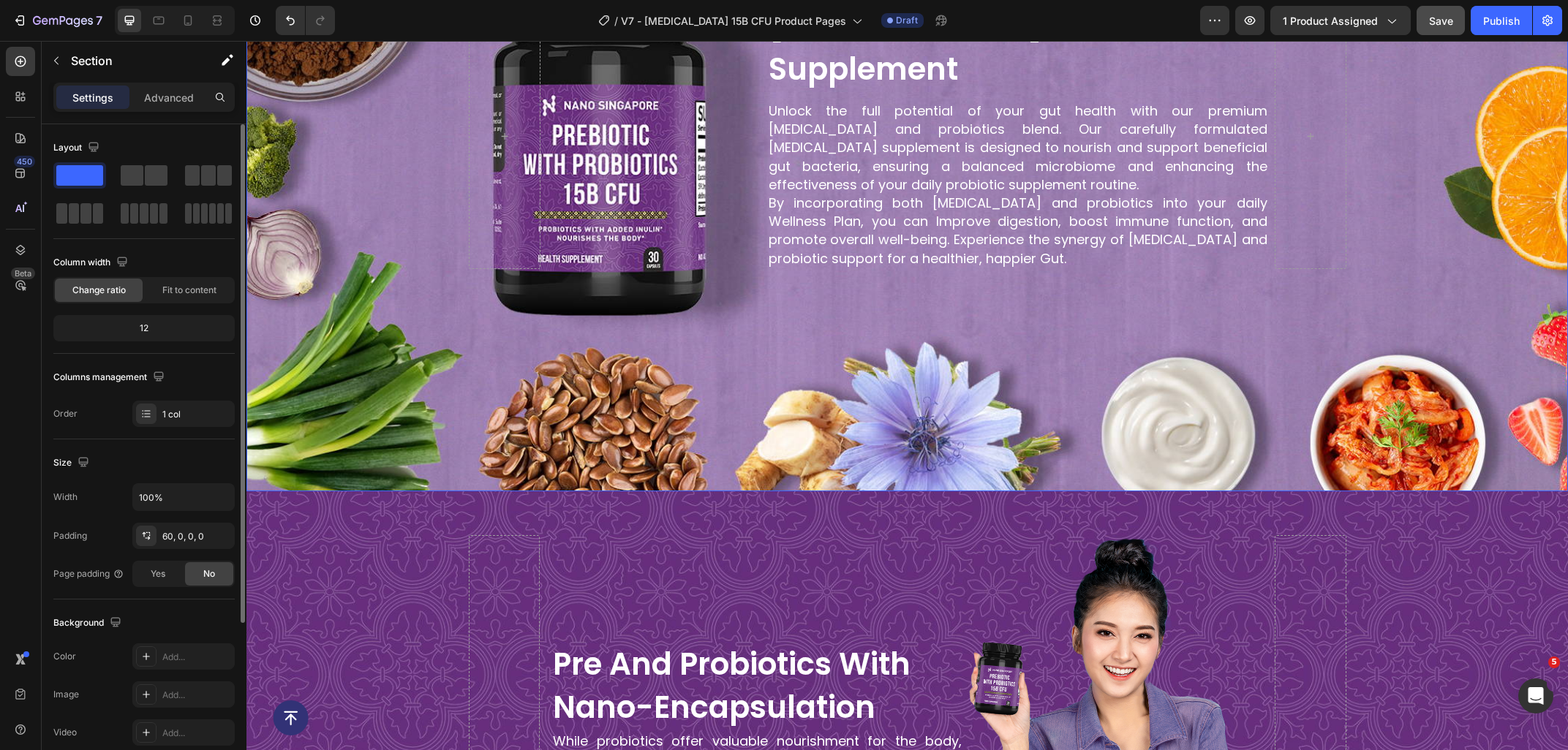
scroll to position [524, 0]
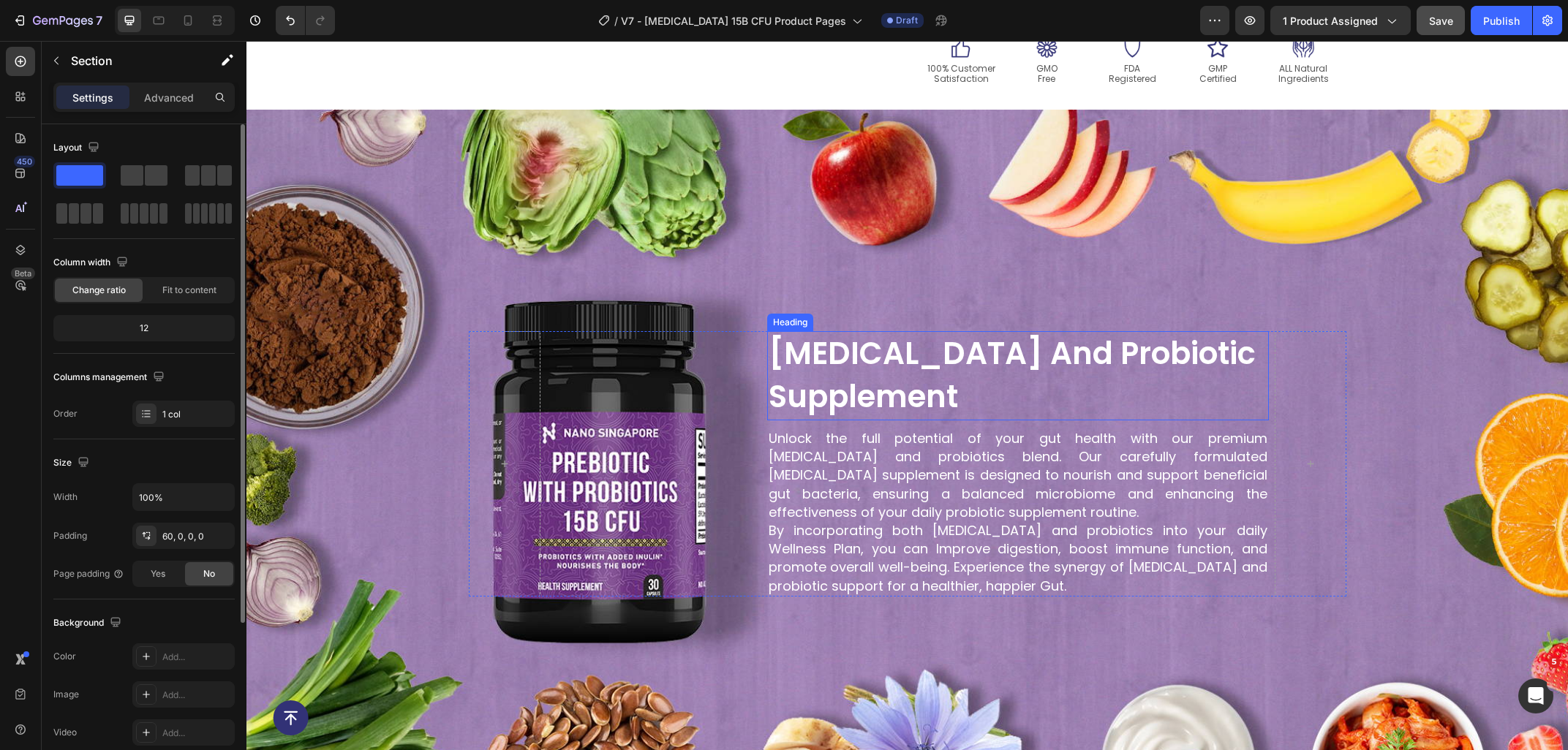
click at [936, 345] on h2 "prebiotic and probiotic supplement" at bounding box center [1018, 376] width 502 height 89
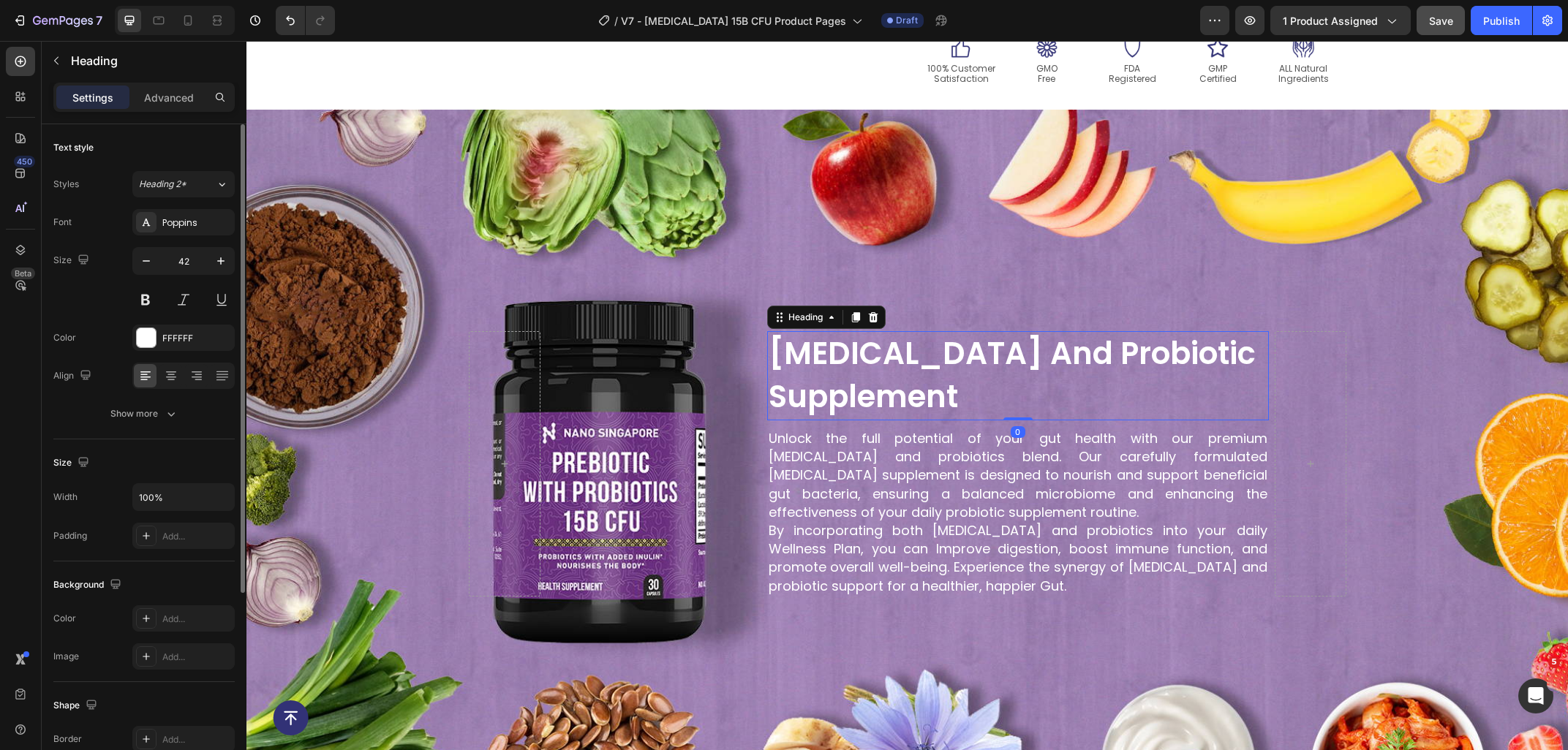
click at [996, 380] on h2 "prebiotic and probiotic supplement" at bounding box center [1018, 376] width 502 height 89
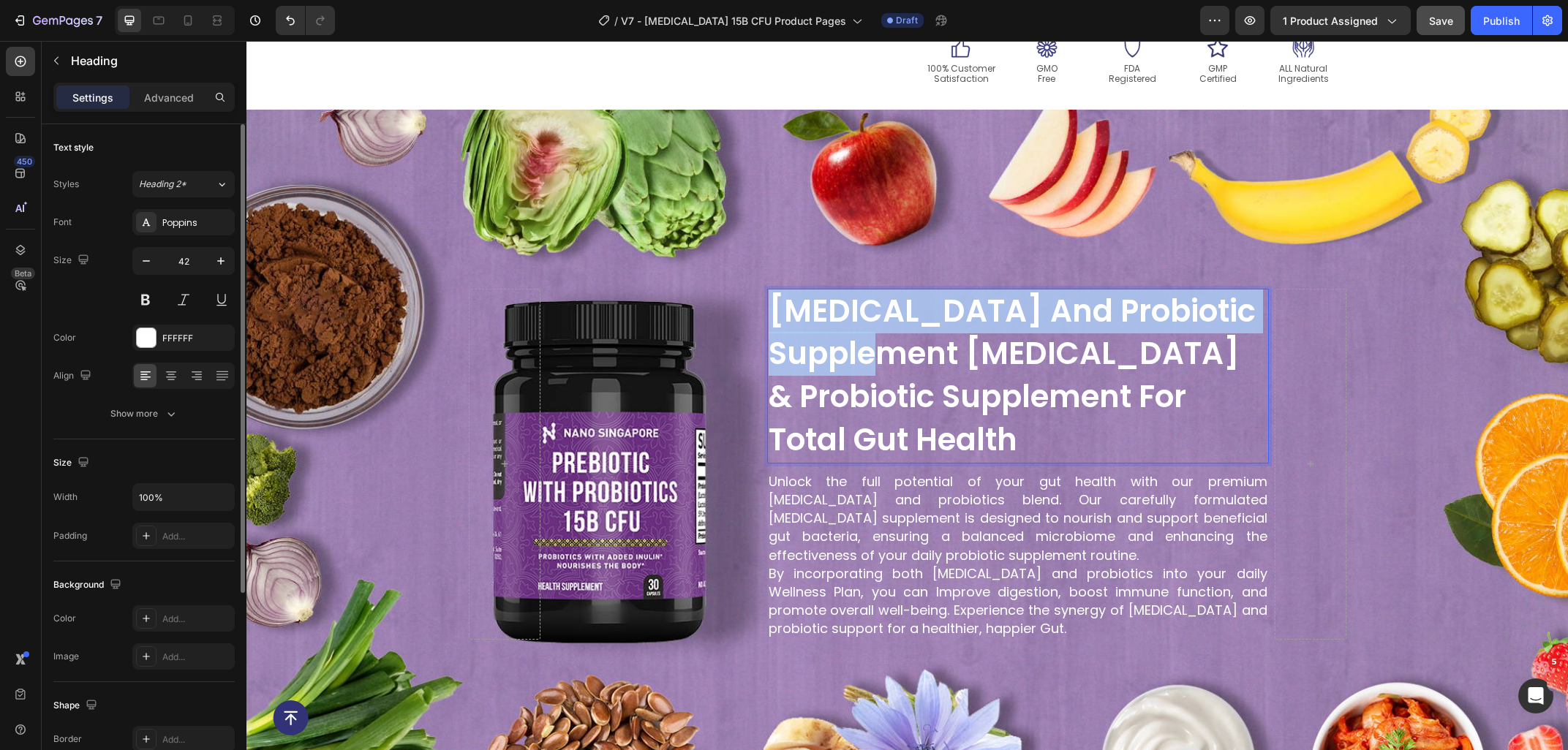
drag, startPoint x: 964, startPoint y: 348, endPoint x: 771, endPoint y: 302, distance: 198.4
click at [771, 302] on p "prebiotic and probiotic supplement Prebiotic & Probiotic Supplement for Total G…" at bounding box center [1018, 376] width 499 height 171
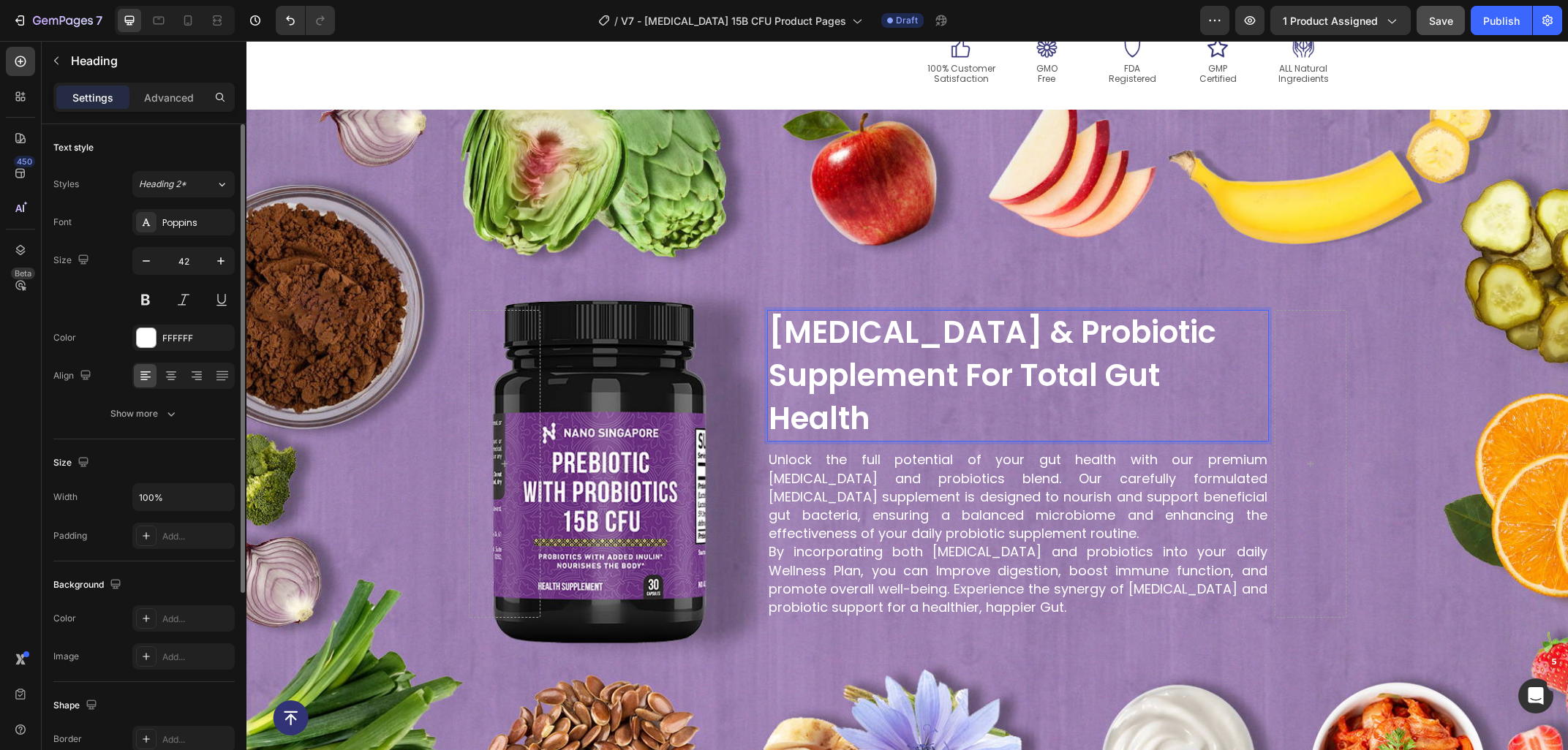
click at [1428, 350] on div "Background Image" at bounding box center [906, 464] width 1321 height 709
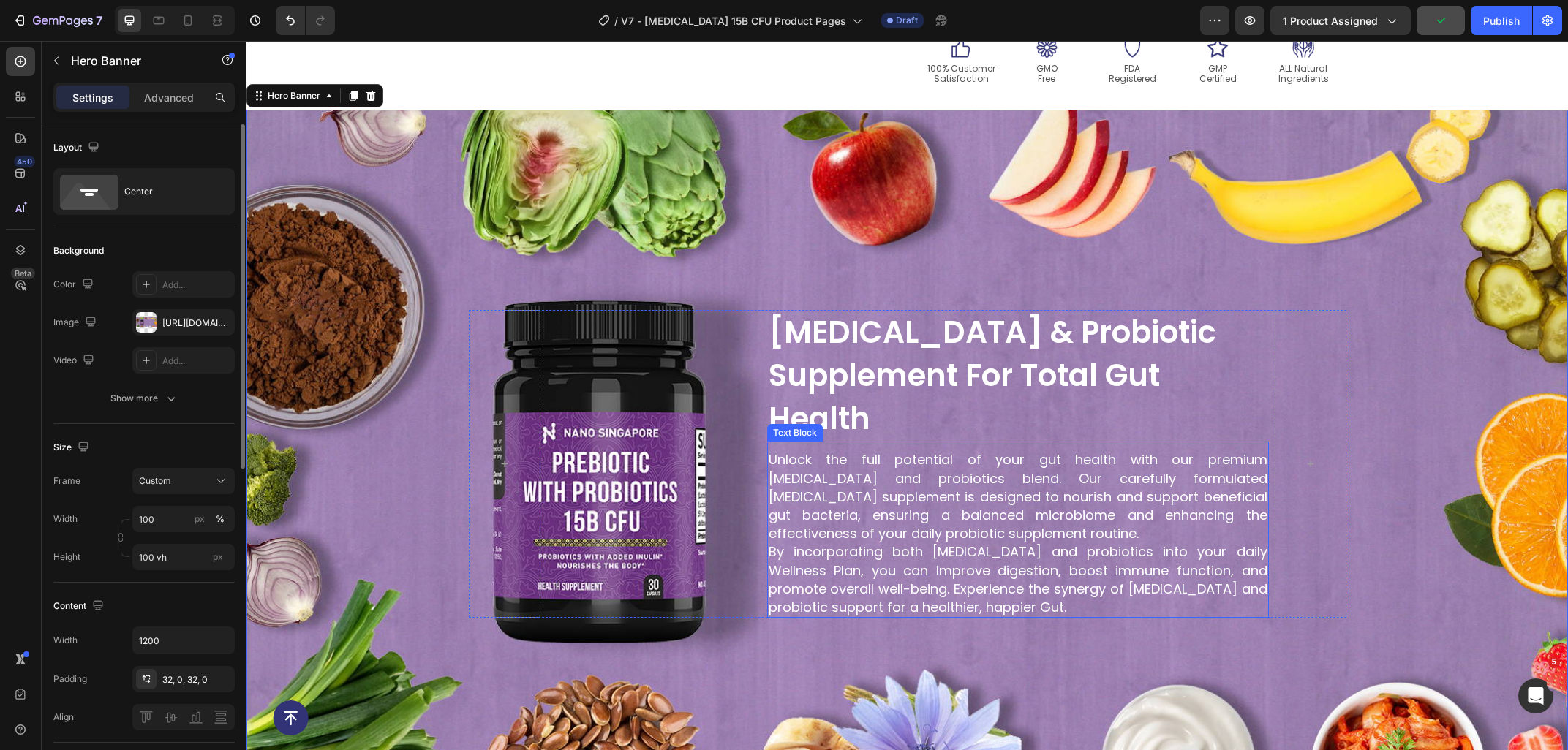
click at [1124, 546] on p "By incorporating both prebiotics and probiotics into your daily Wellness Plan, …" at bounding box center [1018, 579] width 499 height 74
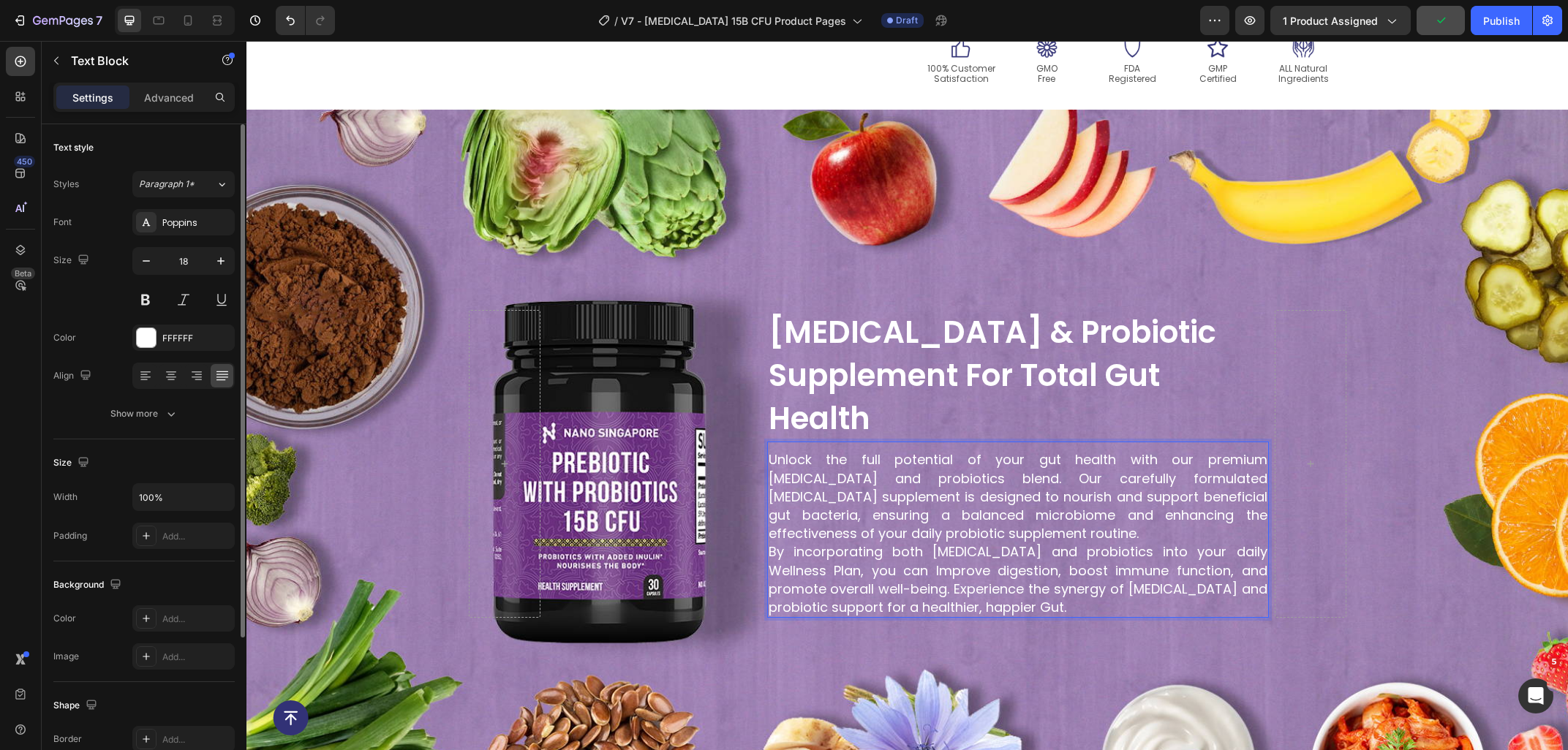
click at [1038, 590] on p "By incorporating both prebiotics and probiotics into your daily Wellness Plan, …" at bounding box center [1018, 579] width 499 height 74
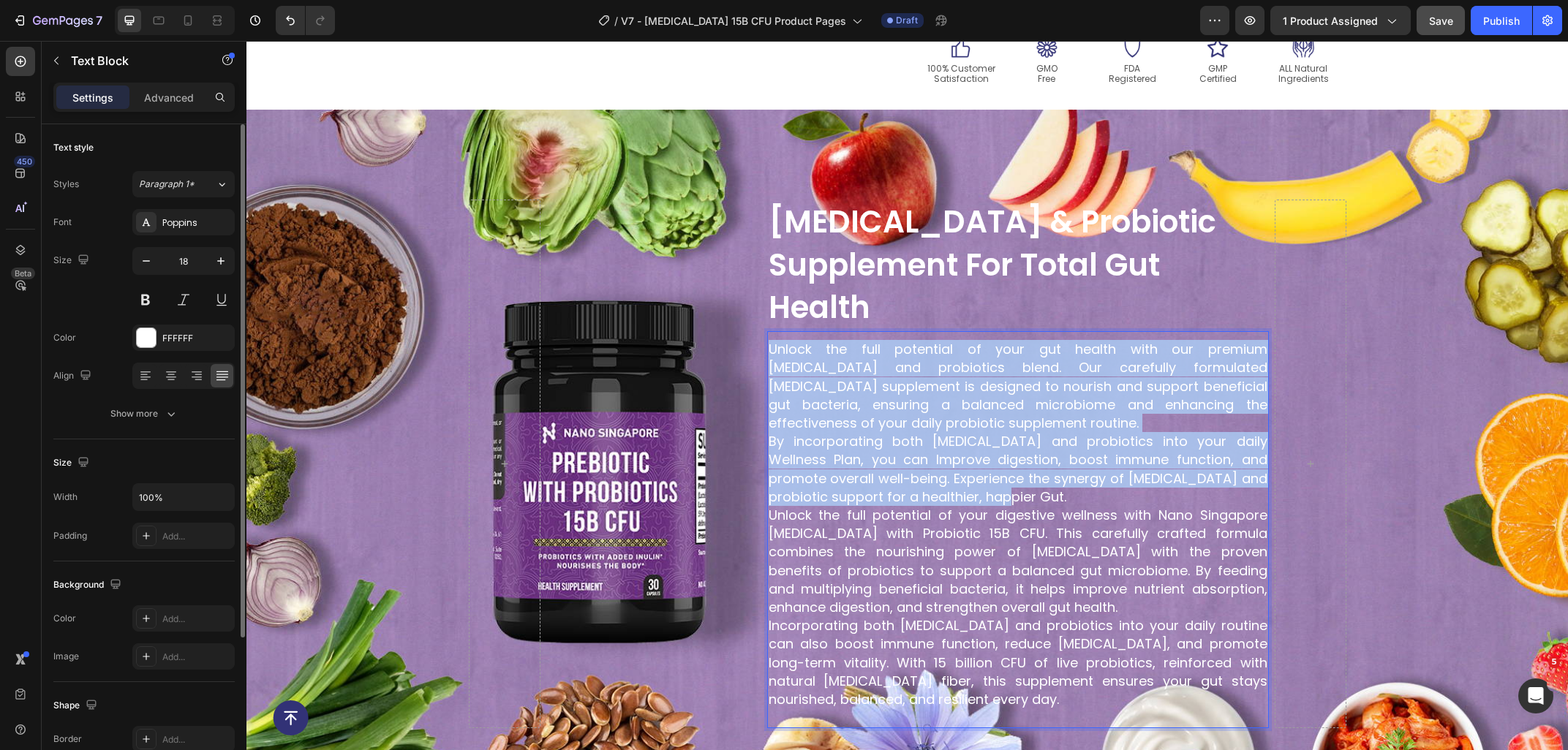
drag, startPoint x: 1024, startPoint y: 482, endPoint x: 753, endPoint y: 334, distance: 308.8
click at [767, 338] on div "Unlock the full potential of your gut health with our premium prebiotic and pro…" at bounding box center [1018, 533] width 502 height 389
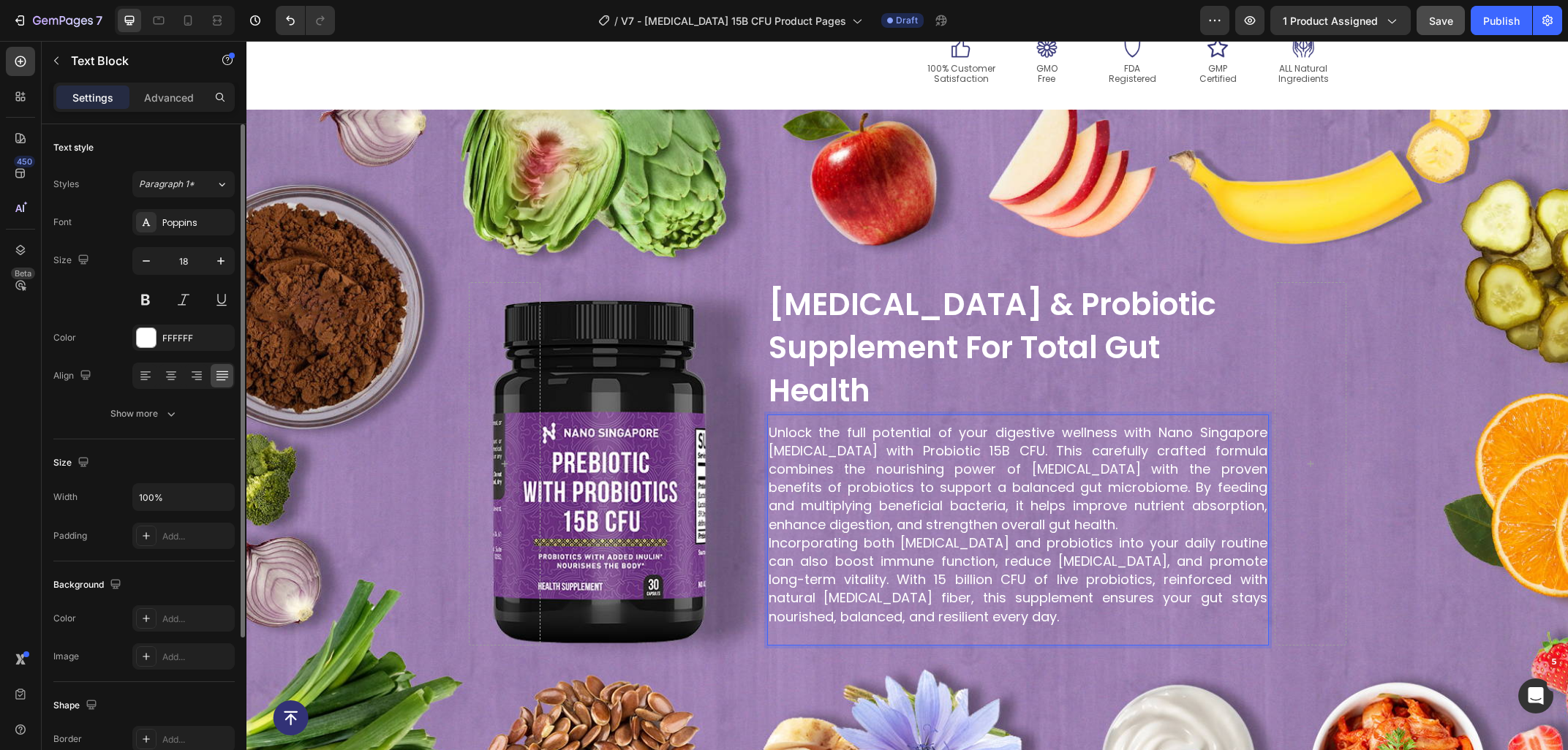
click at [989, 504] on p "Unlock the full potential of your digestive wellness with Nano Singapore [MEDIC…" at bounding box center [1018, 478] width 499 height 111
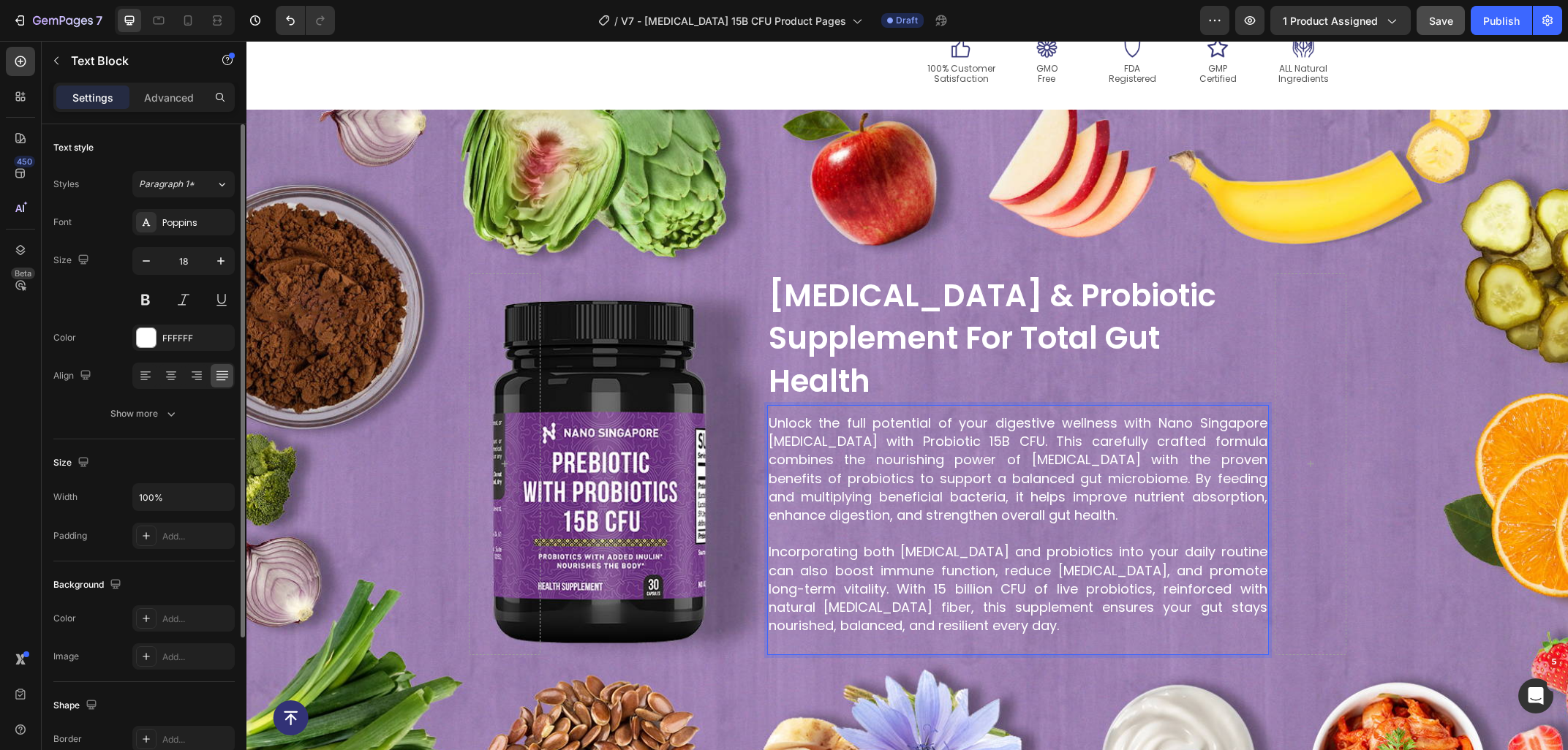
click at [834, 635] on p "Rich Text Editor. Editing area: main" at bounding box center [1018, 644] width 499 height 18
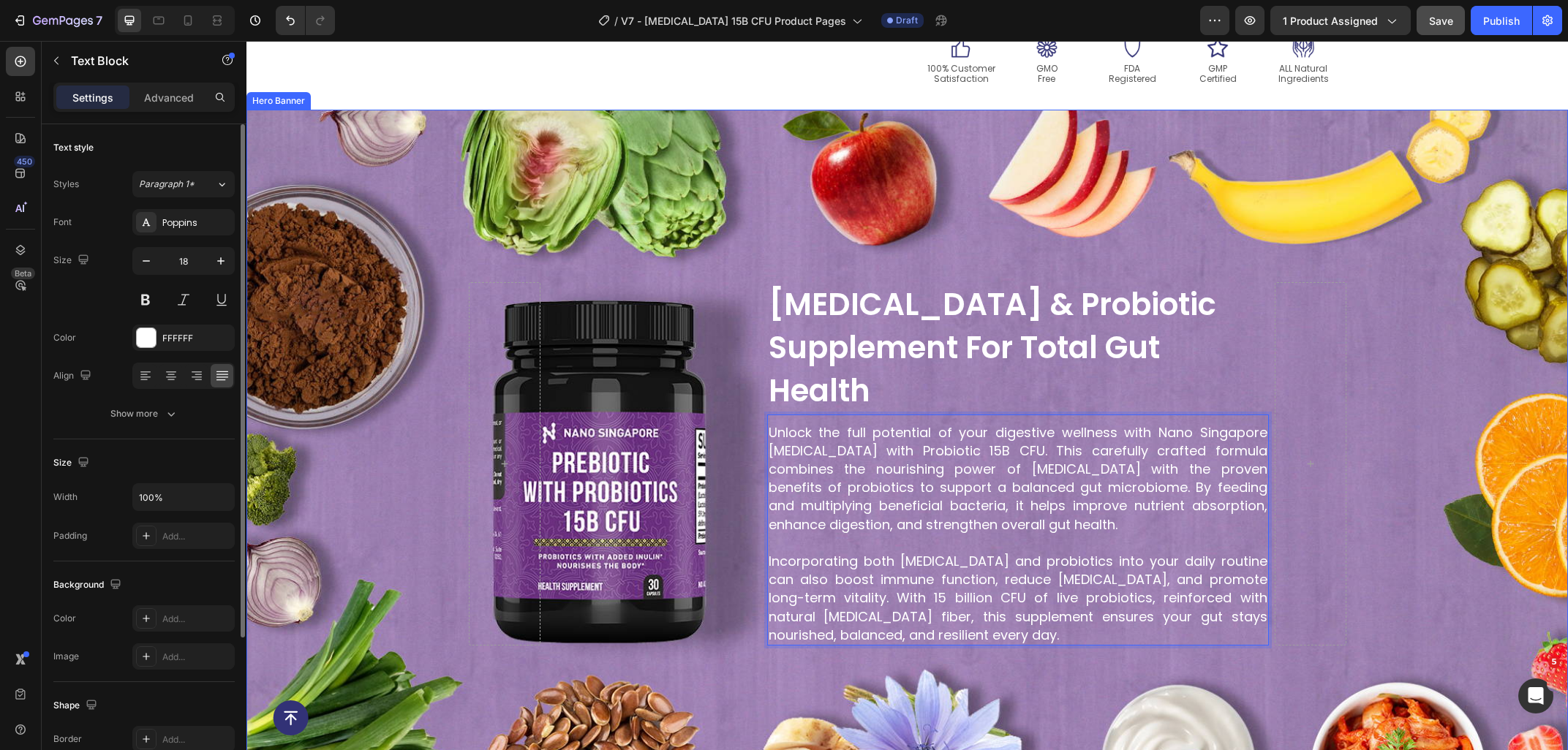
click at [1425, 484] on div "Background Image" at bounding box center [906, 464] width 1321 height 709
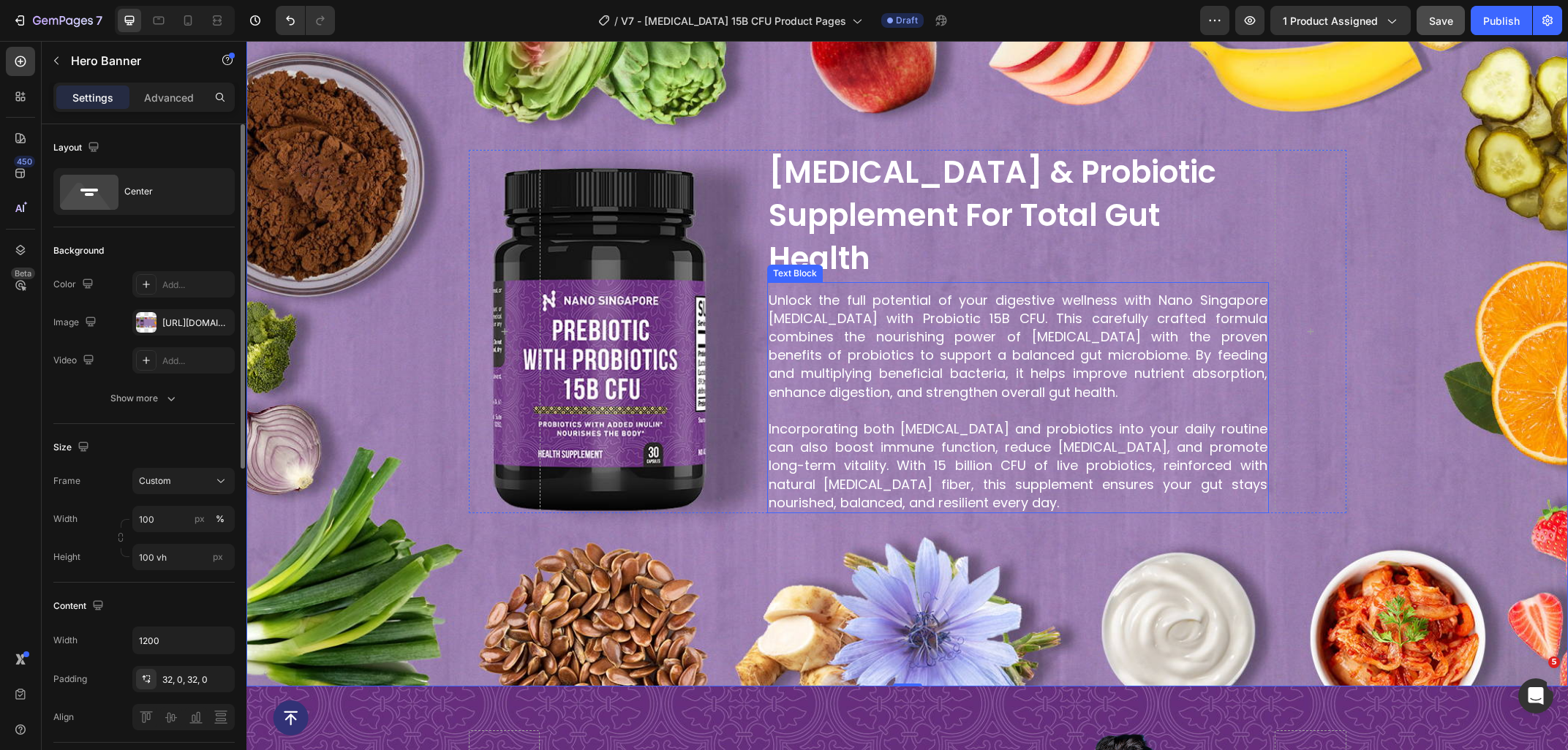
scroll to position [680, 0]
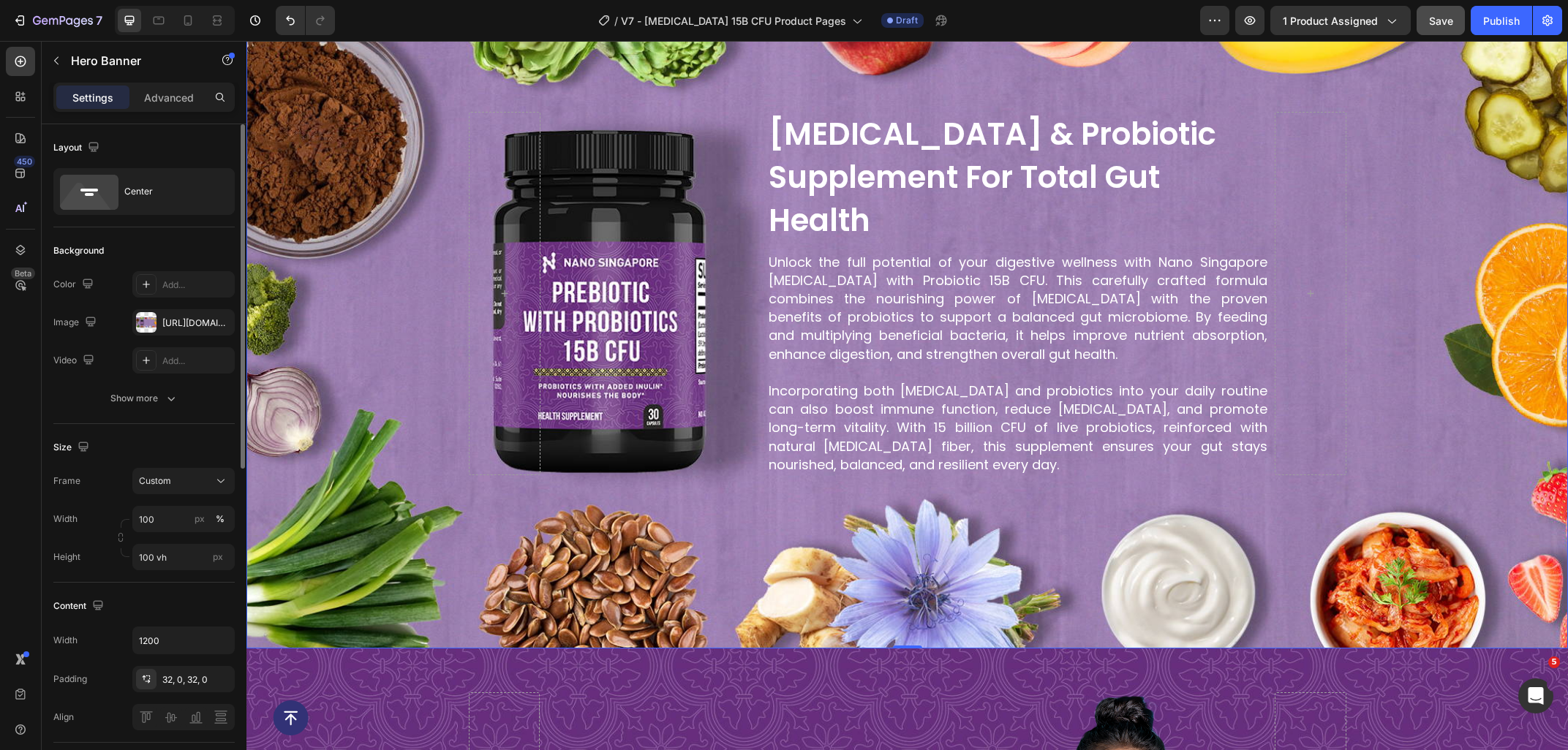
click at [786, 542] on div "Background Image" at bounding box center [906, 293] width 1321 height 709
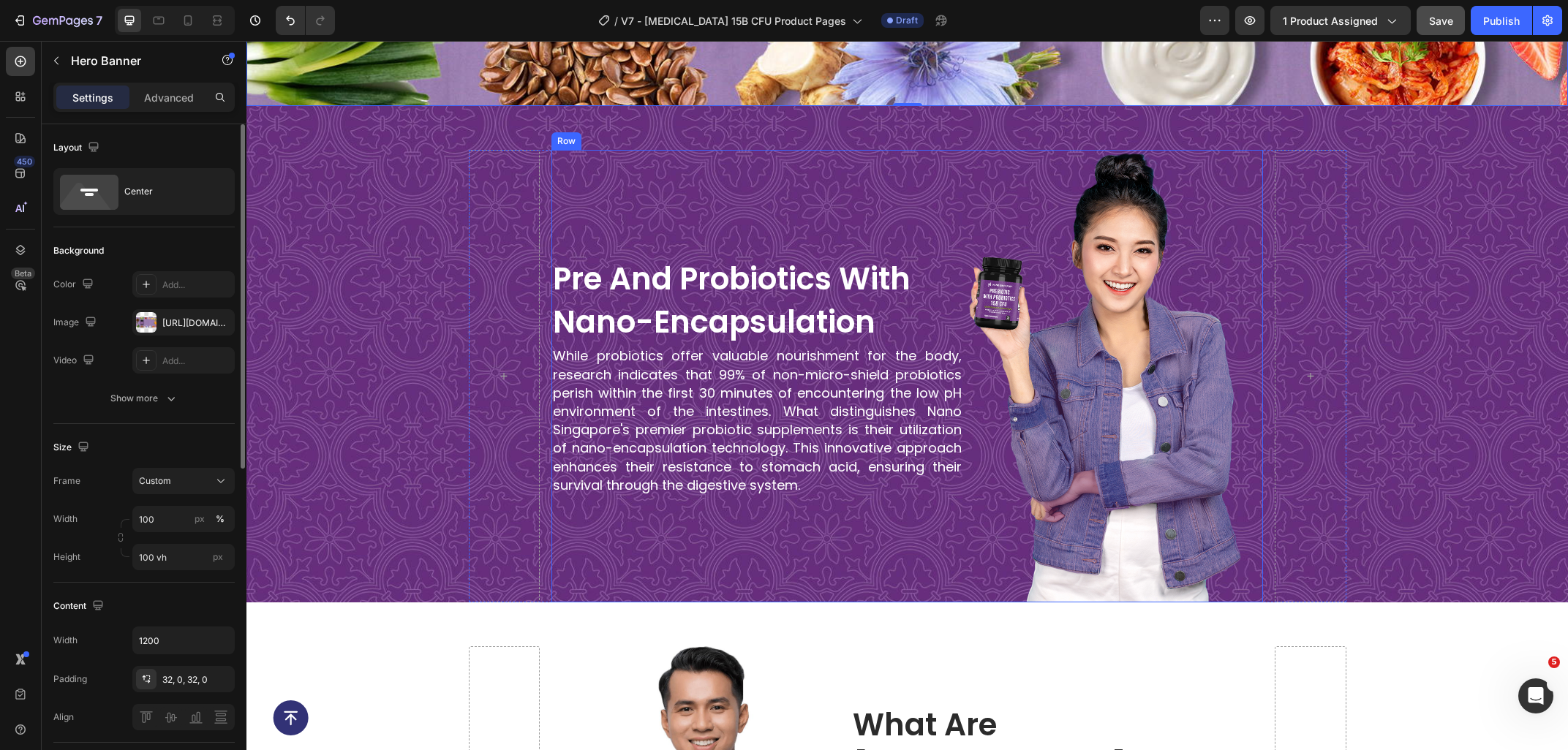
scroll to position [1229, 0]
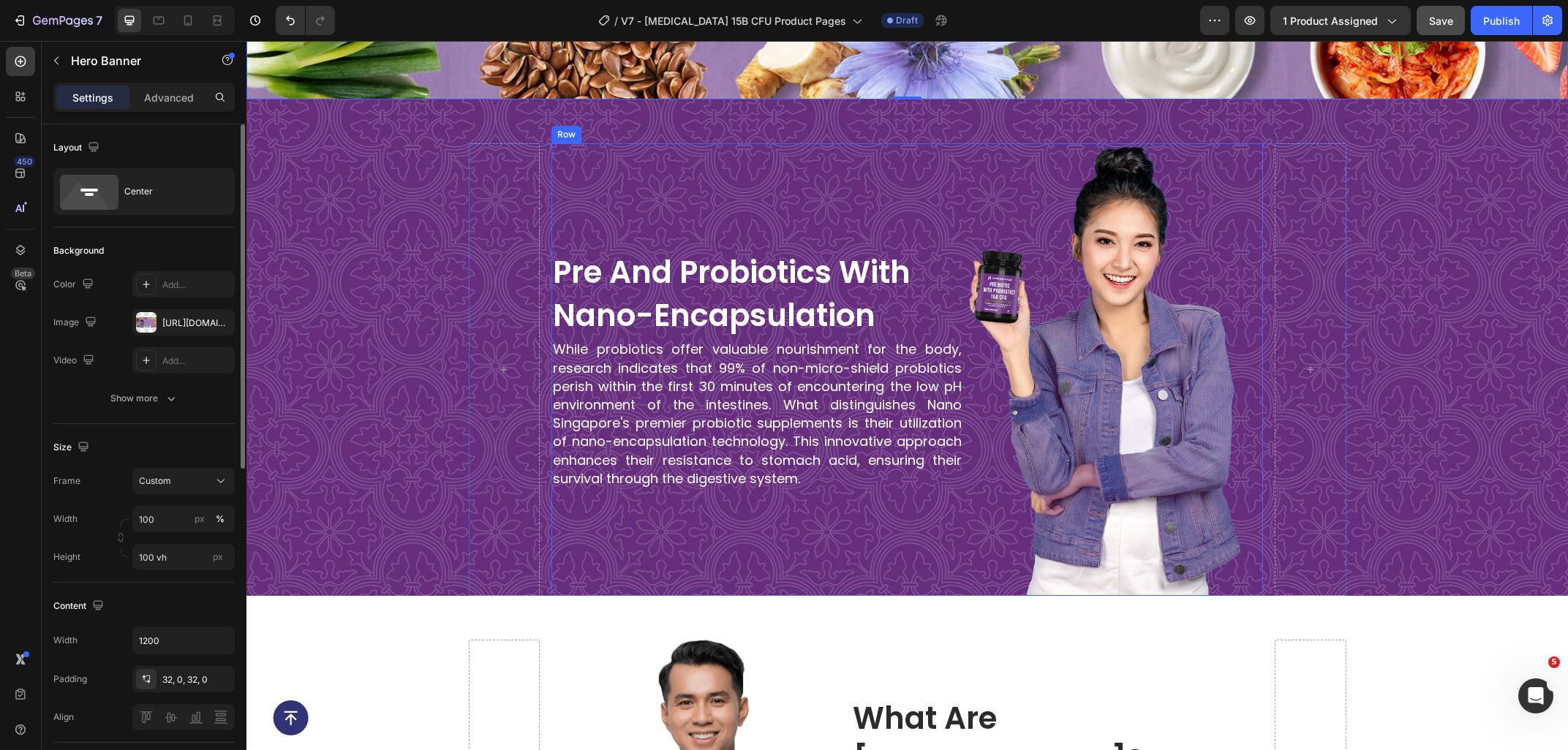
click at [817, 476] on p "While probiotics offer valuable nourishment for the body, research indicates th…" at bounding box center [757, 414] width 409 height 148
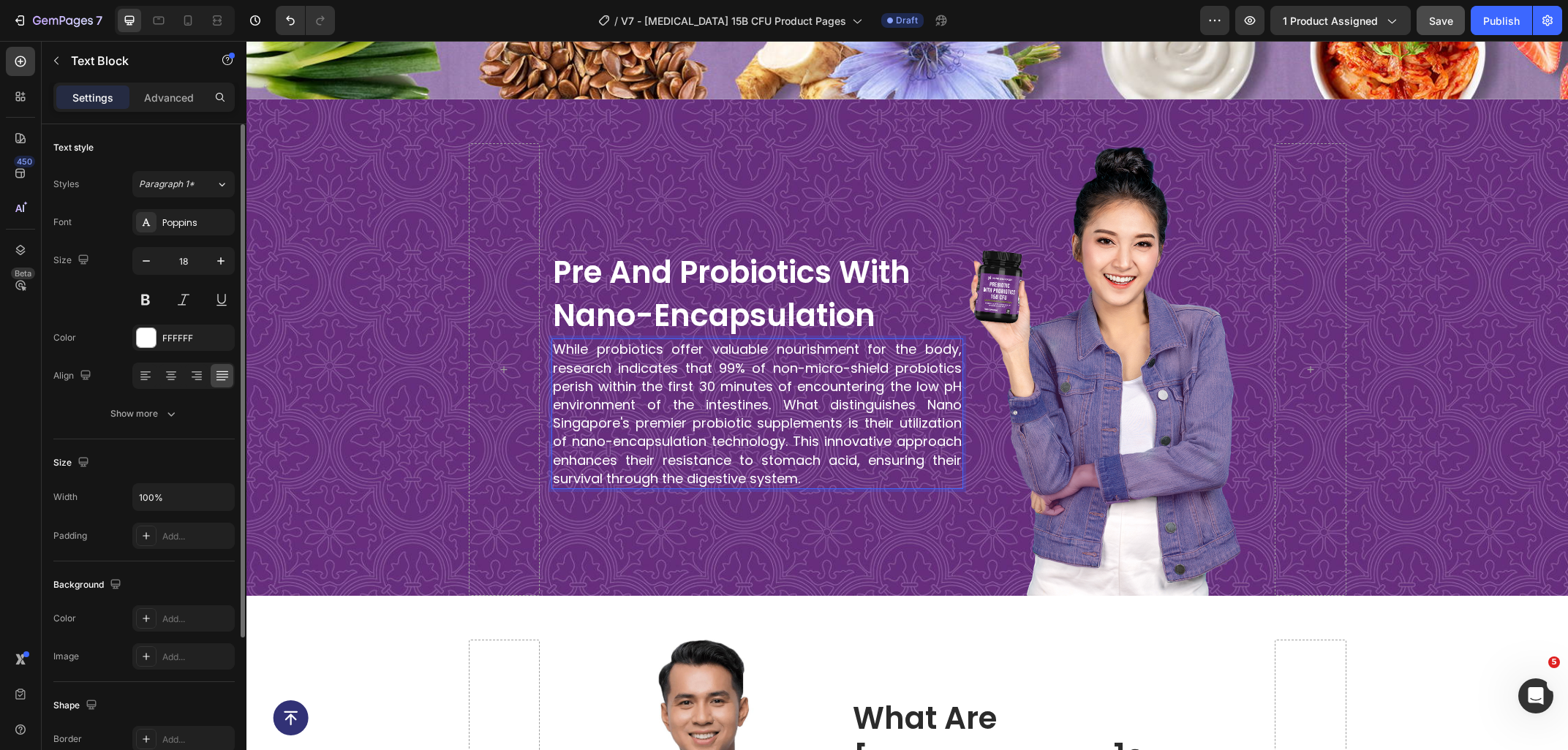
click at [830, 480] on p "While probiotics offer valuable nourishment for the body, research indicates th…" at bounding box center [757, 414] width 409 height 148
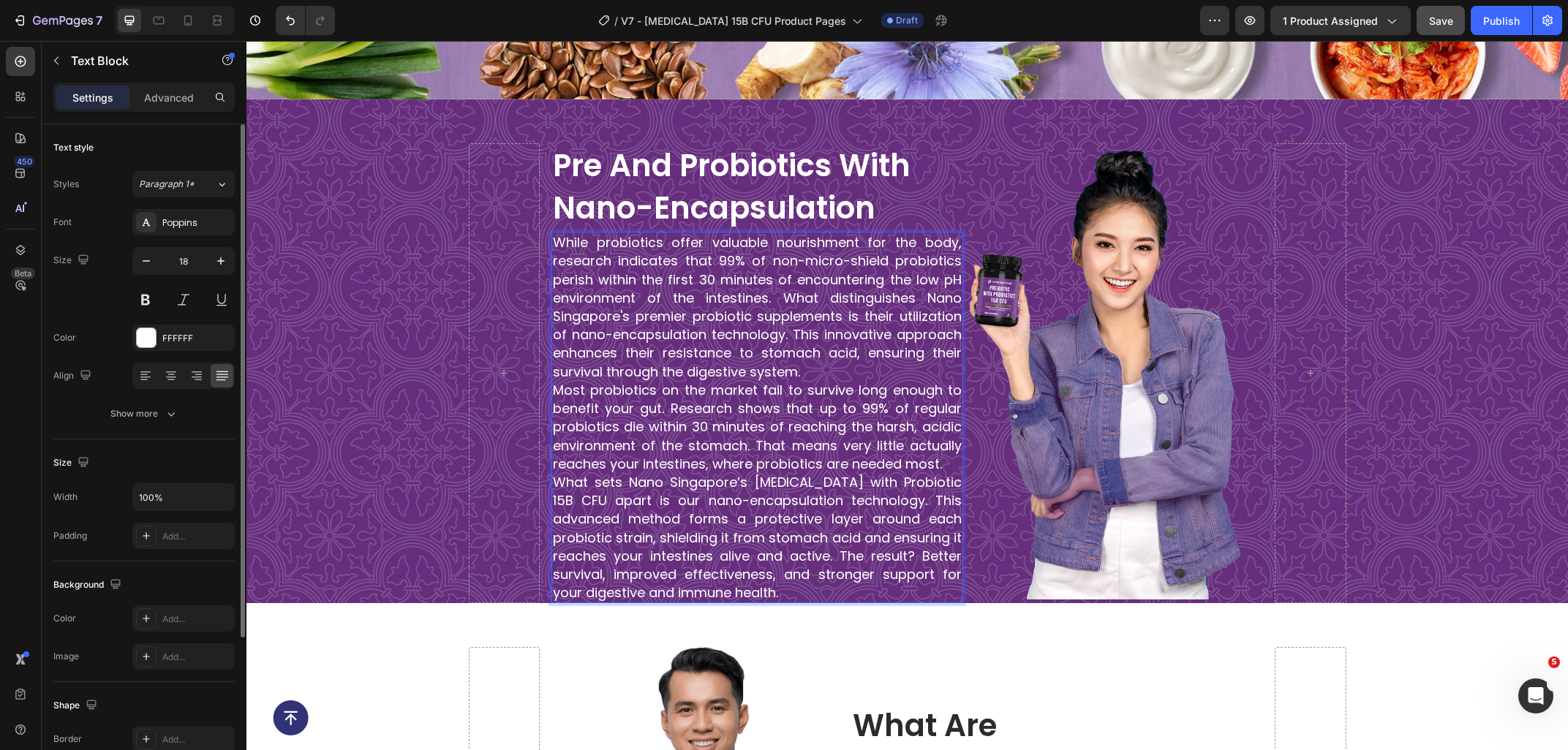
drag, startPoint x: 833, startPoint y: 370, endPoint x: 544, endPoint y: 234, distance: 319.4
click at [551, 234] on div "While probiotics offer valuable nourishment for the body, research indicates th…" at bounding box center [757, 417] width 412 height 371
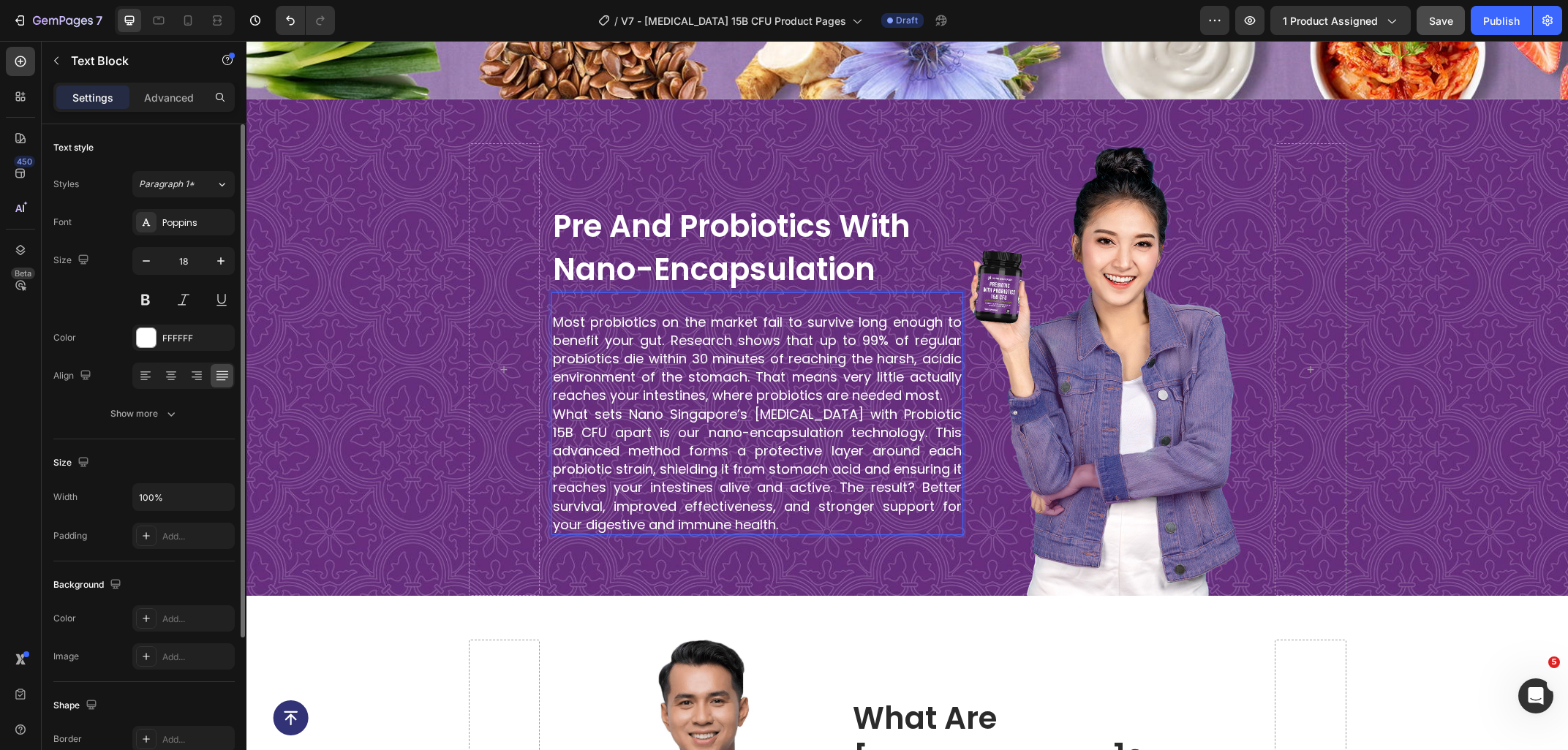
click at [563, 316] on p "Most probiotics on the market fail to survive long enough to benefit your gut. …" at bounding box center [757, 359] width 409 height 92
click at [558, 326] on p "Most probiotics on the market fail to survive long enough to benefit your gut. …" at bounding box center [757, 359] width 409 height 92
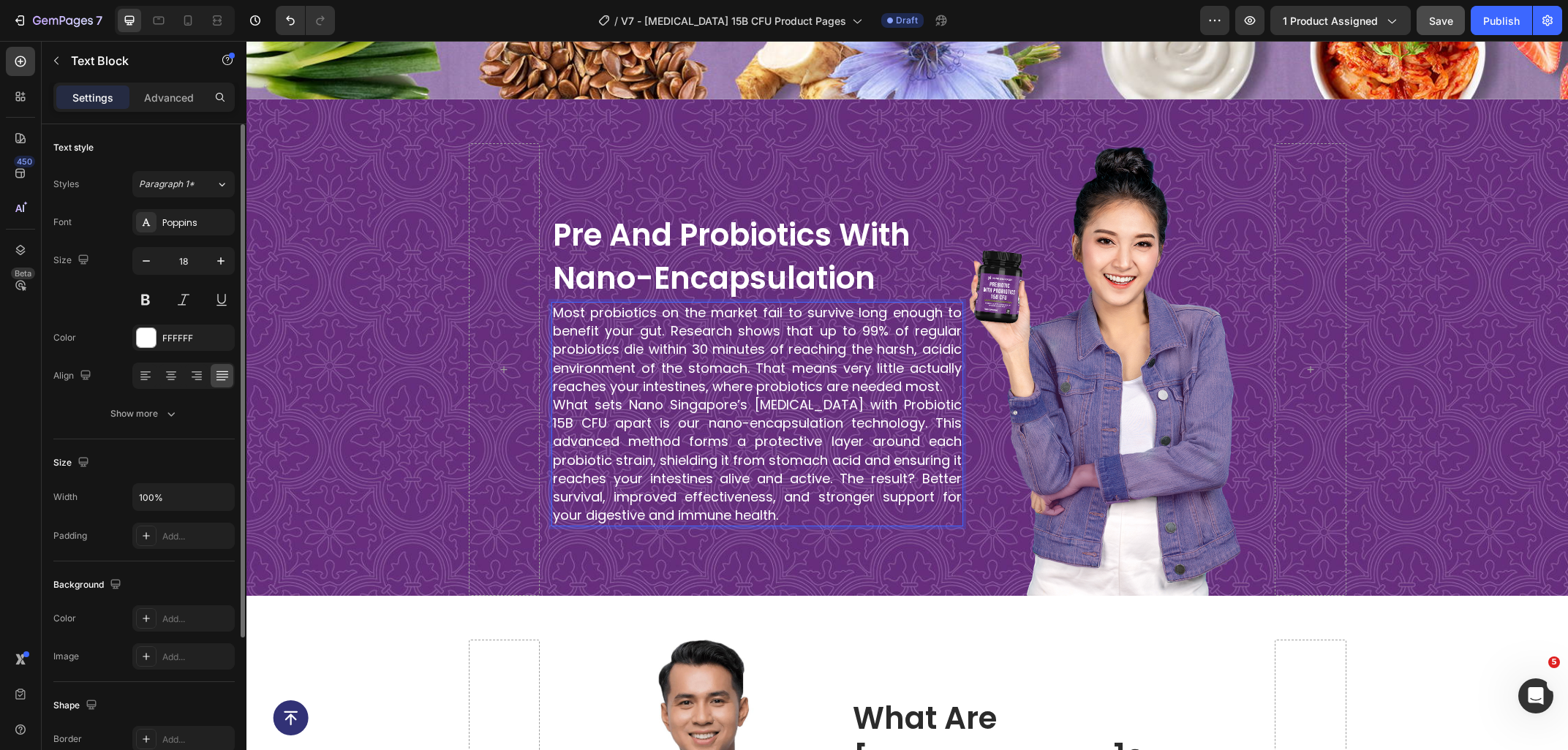
click at [938, 389] on p "Most probiotics on the market fail to survive long enough to benefit your gut. …" at bounding box center [757, 349] width 409 height 92
click at [946, 389] on p "Most probiotics on the market fail to survive long enough to benefit your gut. …" at bounding box center [757, 349] width 409 height 92
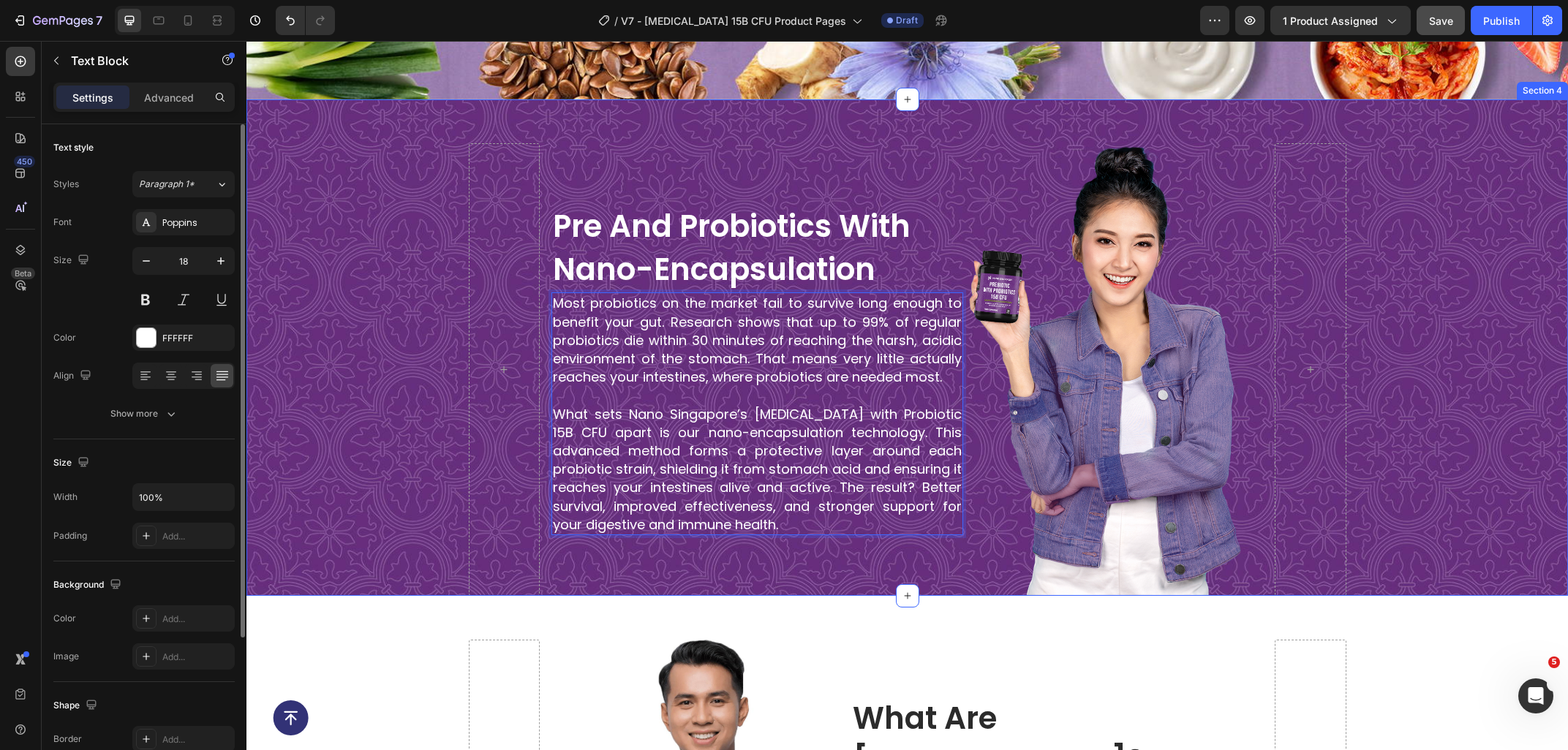
click at [1407, 371] on div "pre and probiotics with nano-encapsulation Heading Most probiotics on the marke…" at bounding box center [906, 370] width 1321 height 454
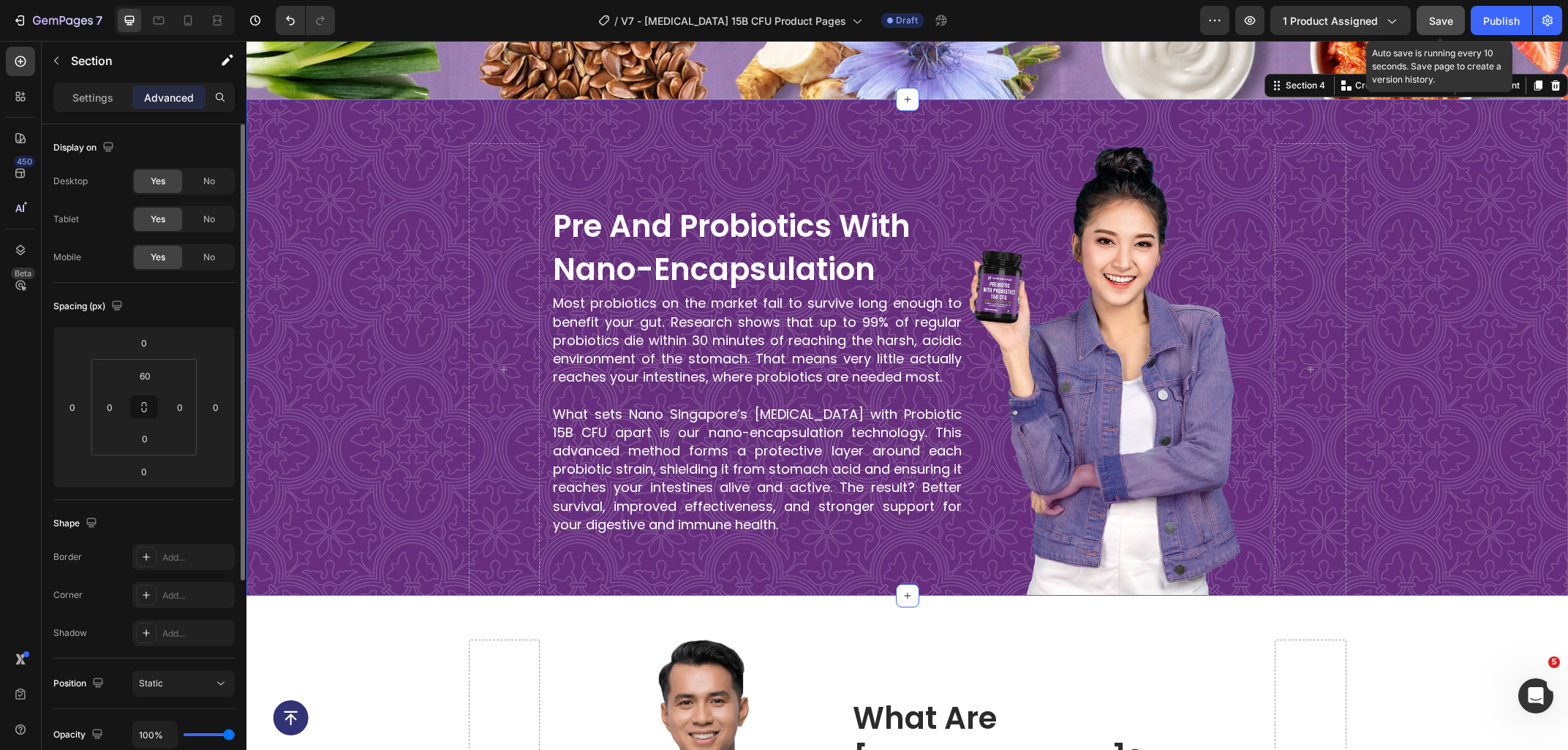
click at [1446, 26] on span "Save" at bounding box center [1441, 21] width 24 height 12
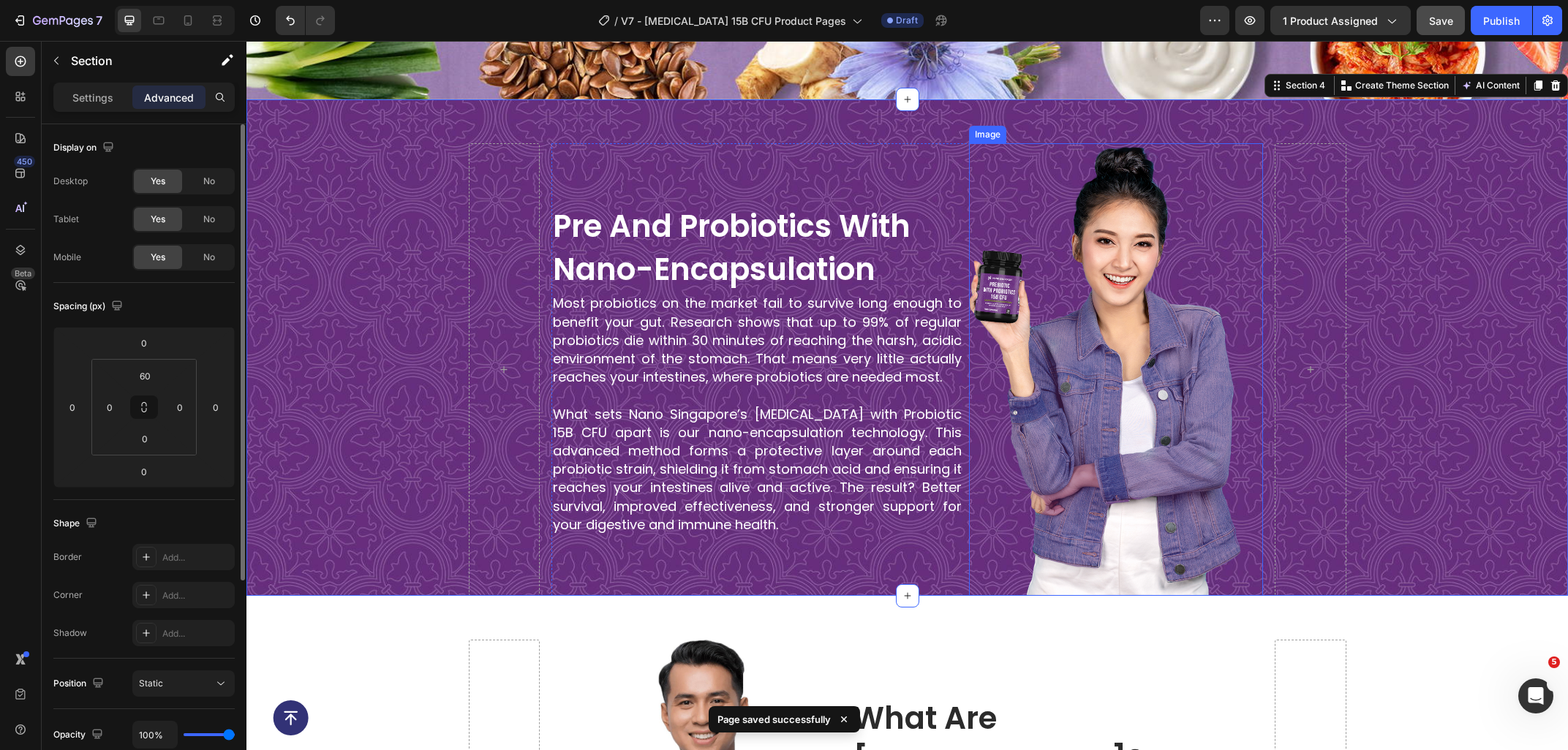
click at [1134, 300] on img at bounding box center [1116, 370] width 294 height 454
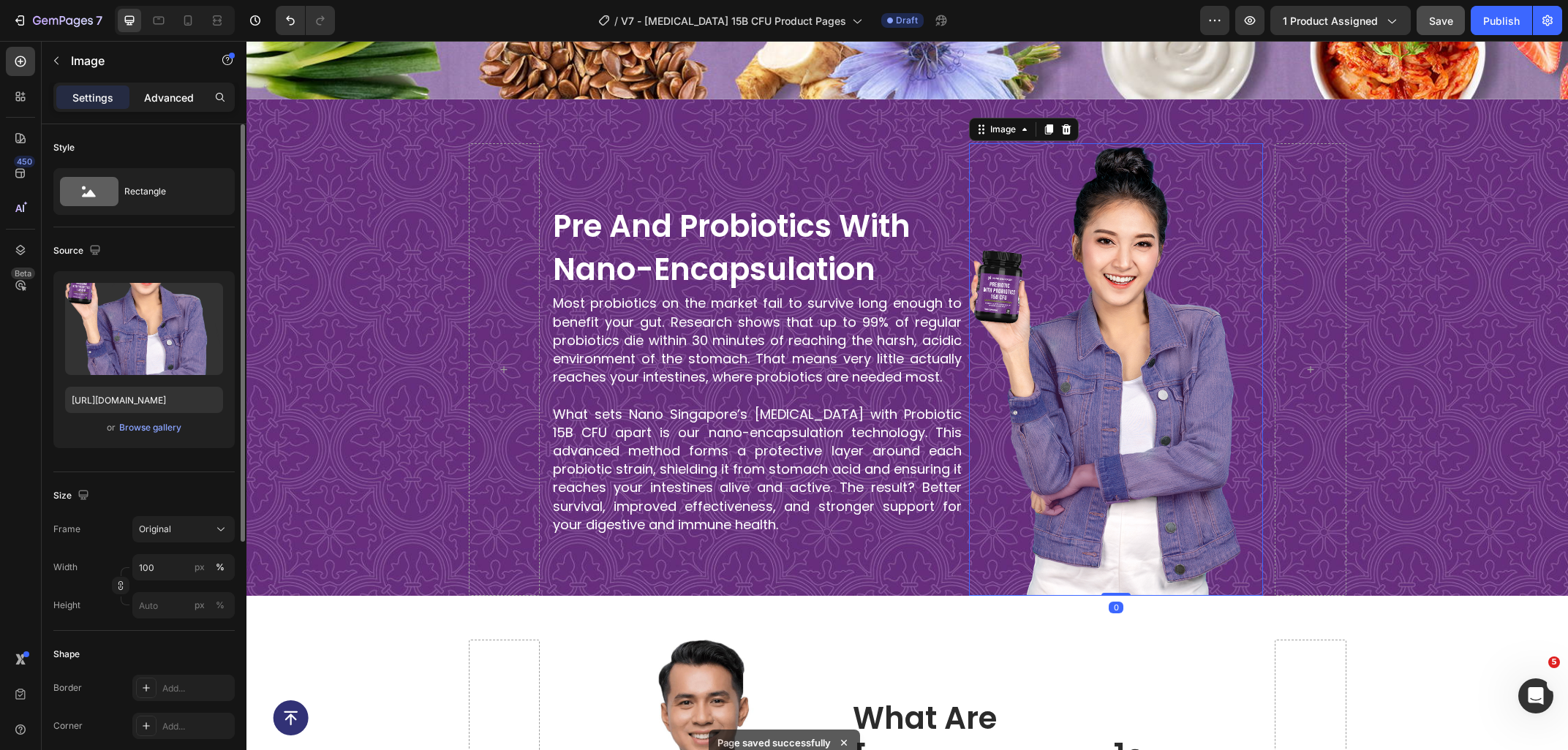
click at [167, 104] on p "Advanced" at bounding box center [168, 98] width 50 height 15
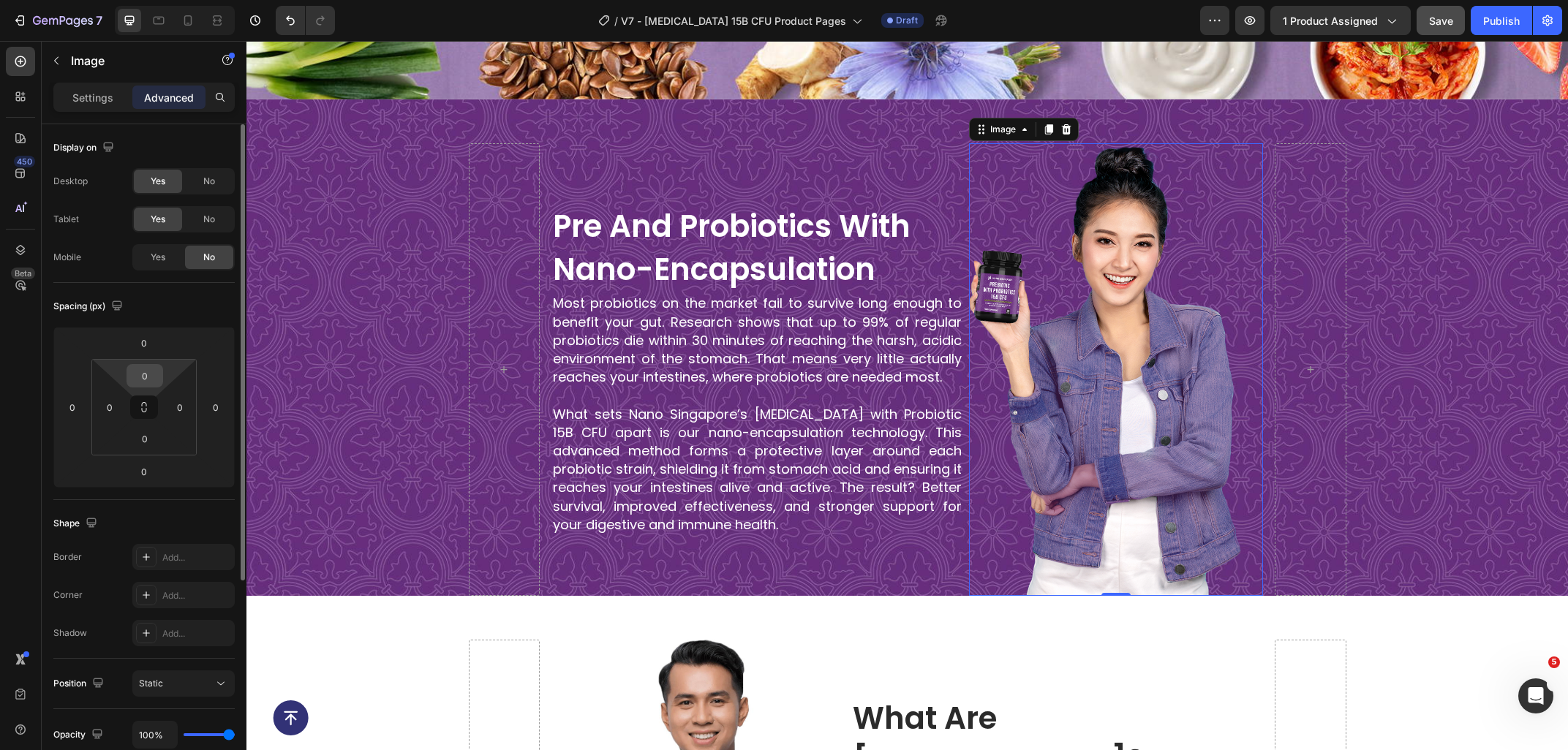
click at [152, 380] on input "0" at bounding box center [145, 376] width 29 height 22
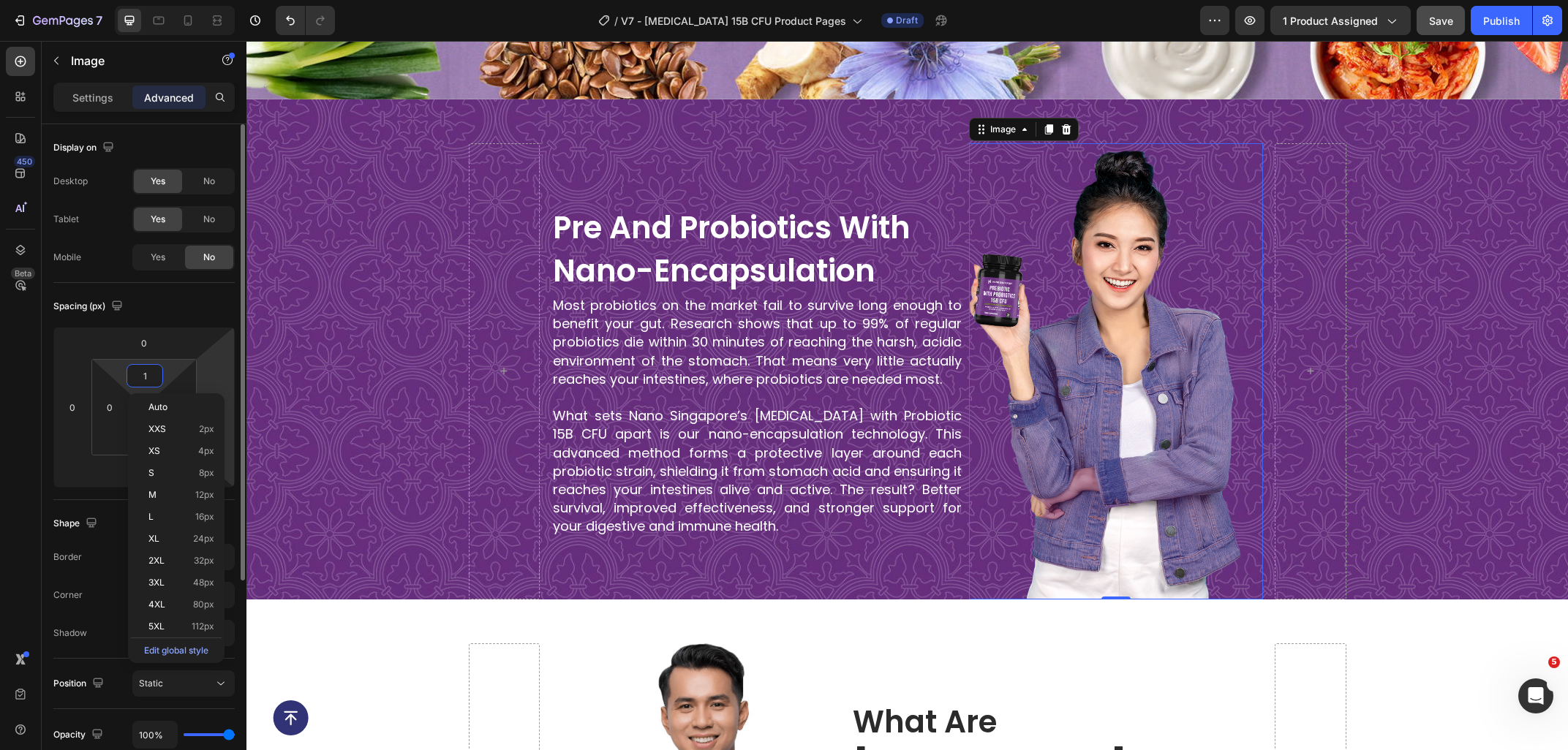
type input "0"
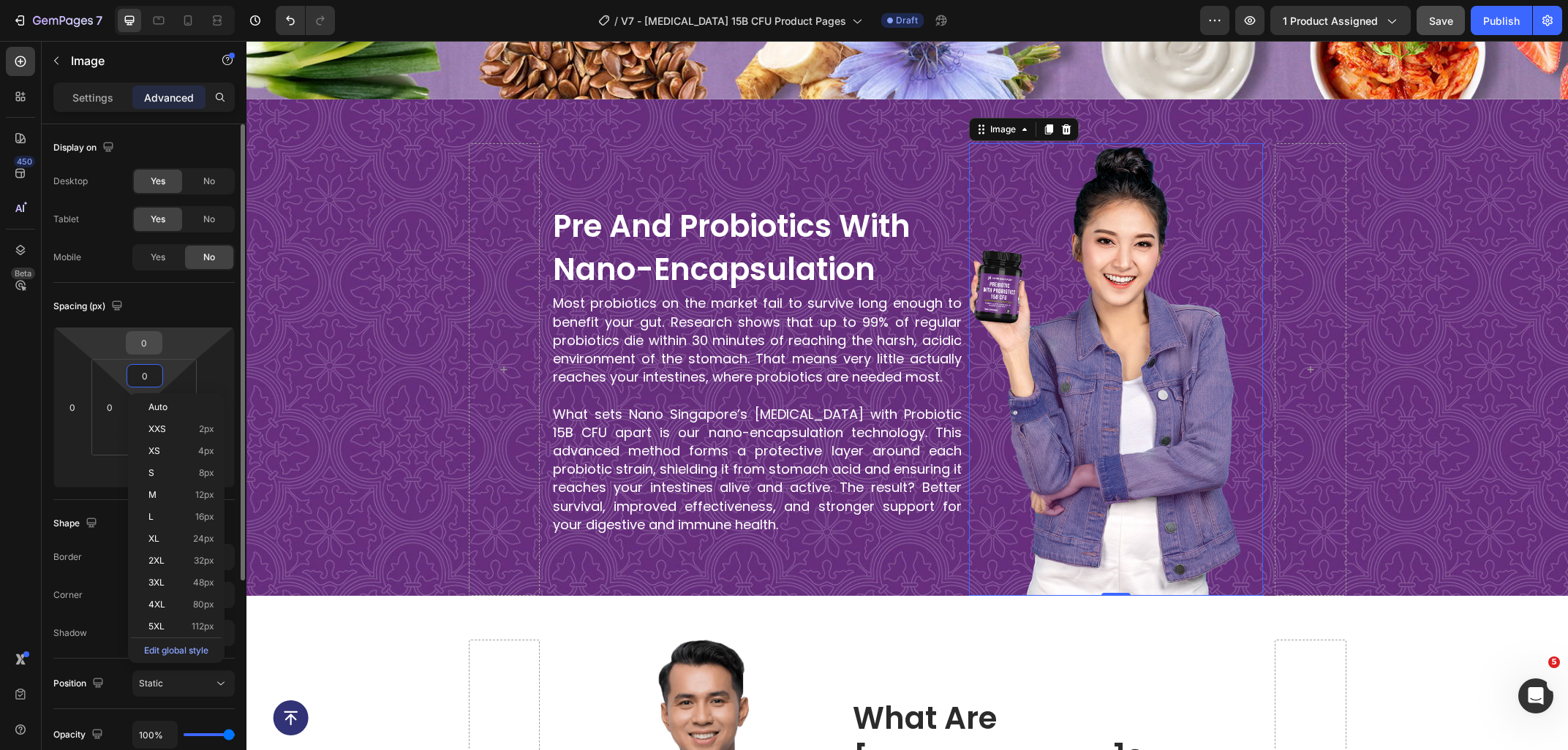
click at [147, 348] on input "0" at bounding box center [144, 342] width 29 height 22
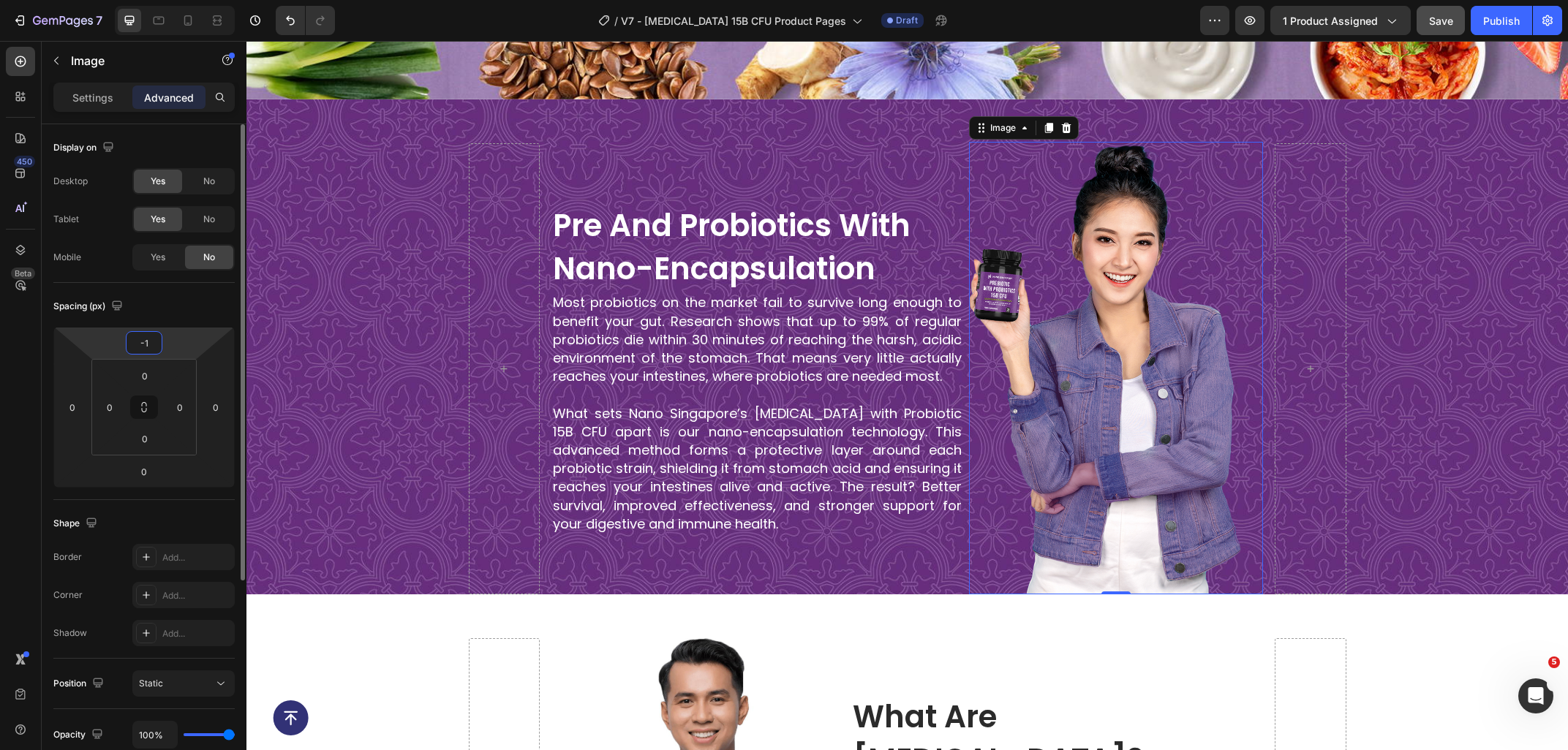
type input "0"
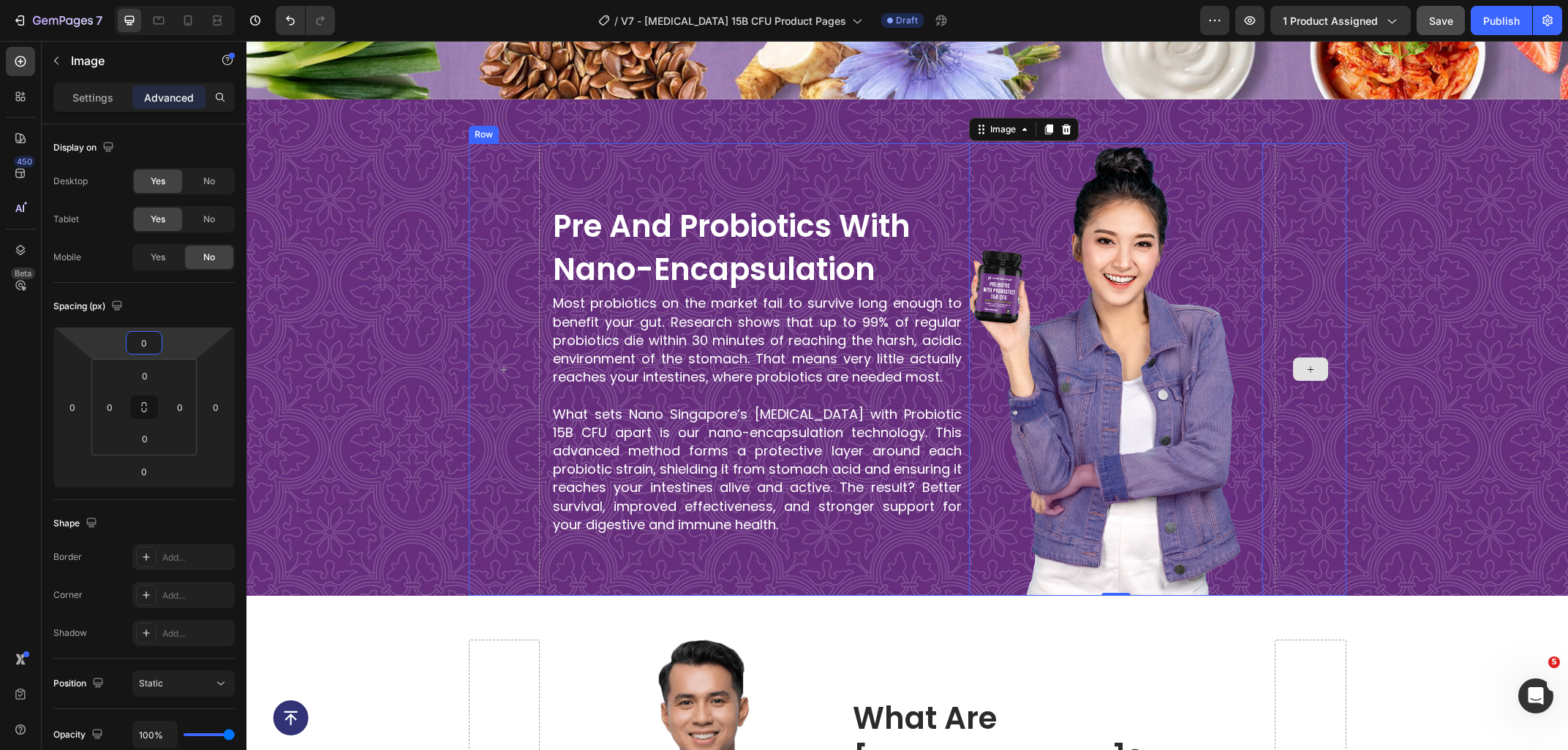
click at [1531, 386] on div "pre and probiotics with nano-encapsulation Heading Most probiotics on the marke…" at bounding box center [906, 370] width 1321 height 454
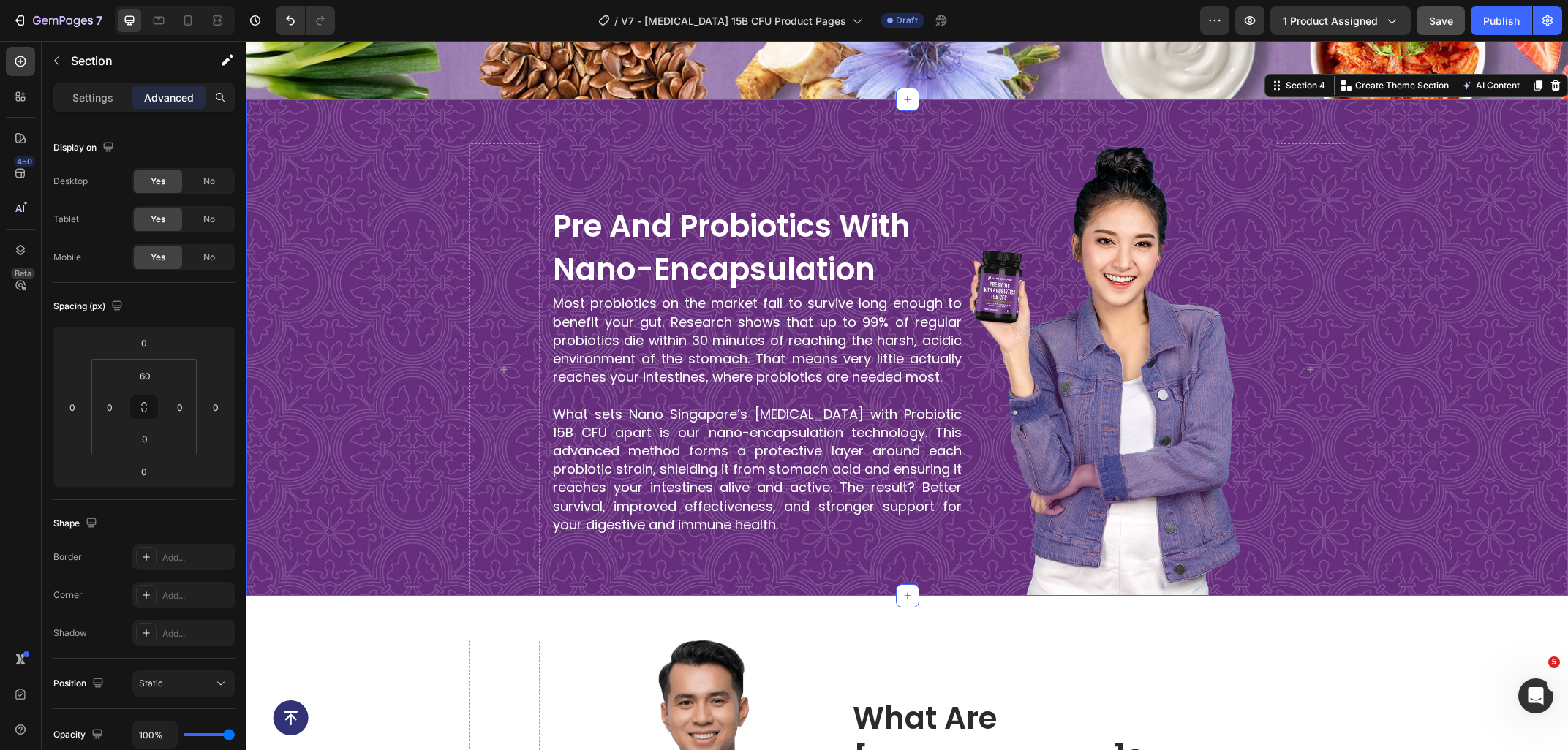
click at [421, 211] on div "pre and probiotics with nano-encapsulation Heading Most probiotics on the marke…" at bounding box center [906, 370] width 1321 height 454
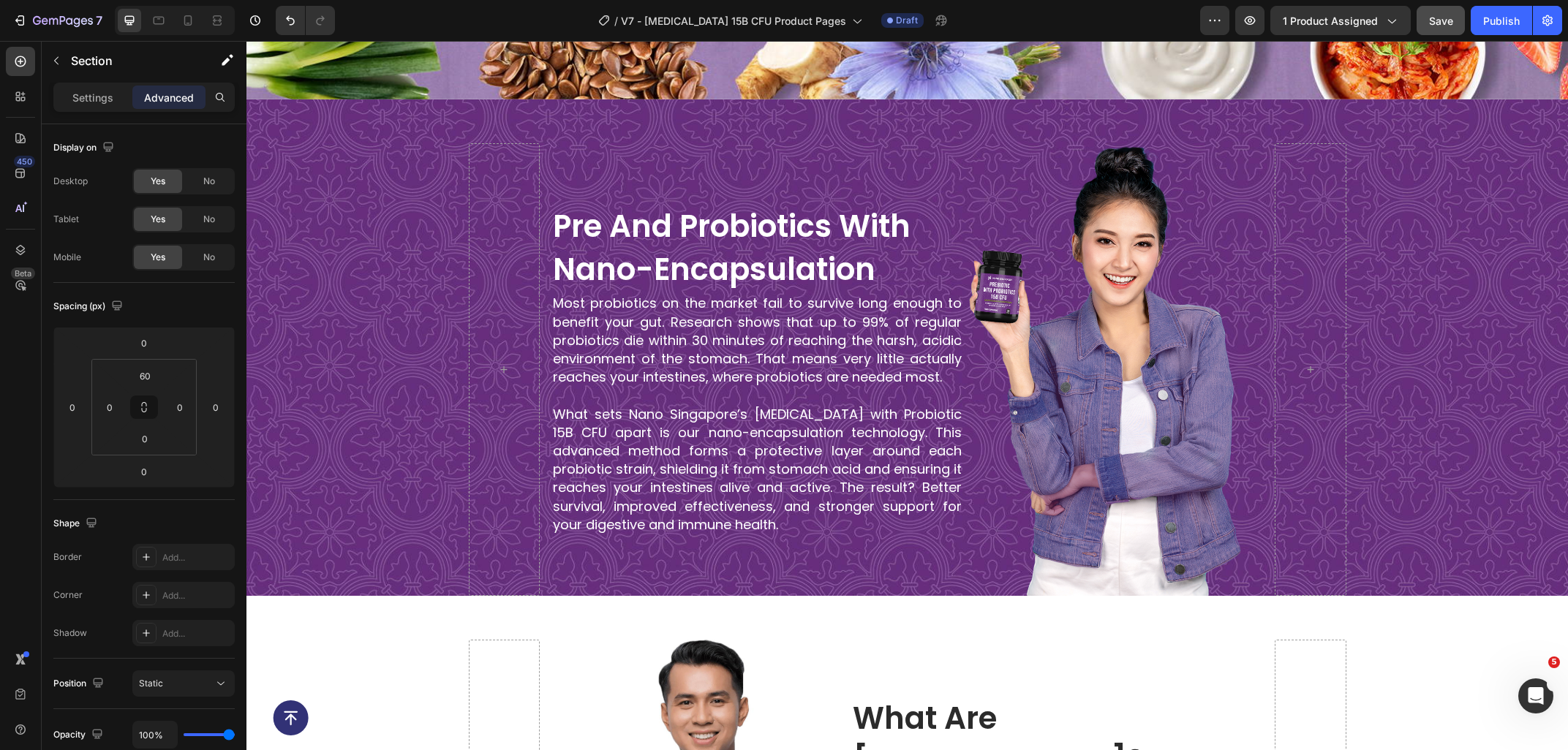
click at [316, 329] on div "pre and probiotics with nano-encapsulation Heading Most probiotics on the marke…" at bounding box center [906, 370] width 1321 height 454
click at [1453, 137] on div "pre and probiotics with nano-encapsulation Heading Most probiotics on the marke…" at bounding box center [906, 348] width 1321 height 497
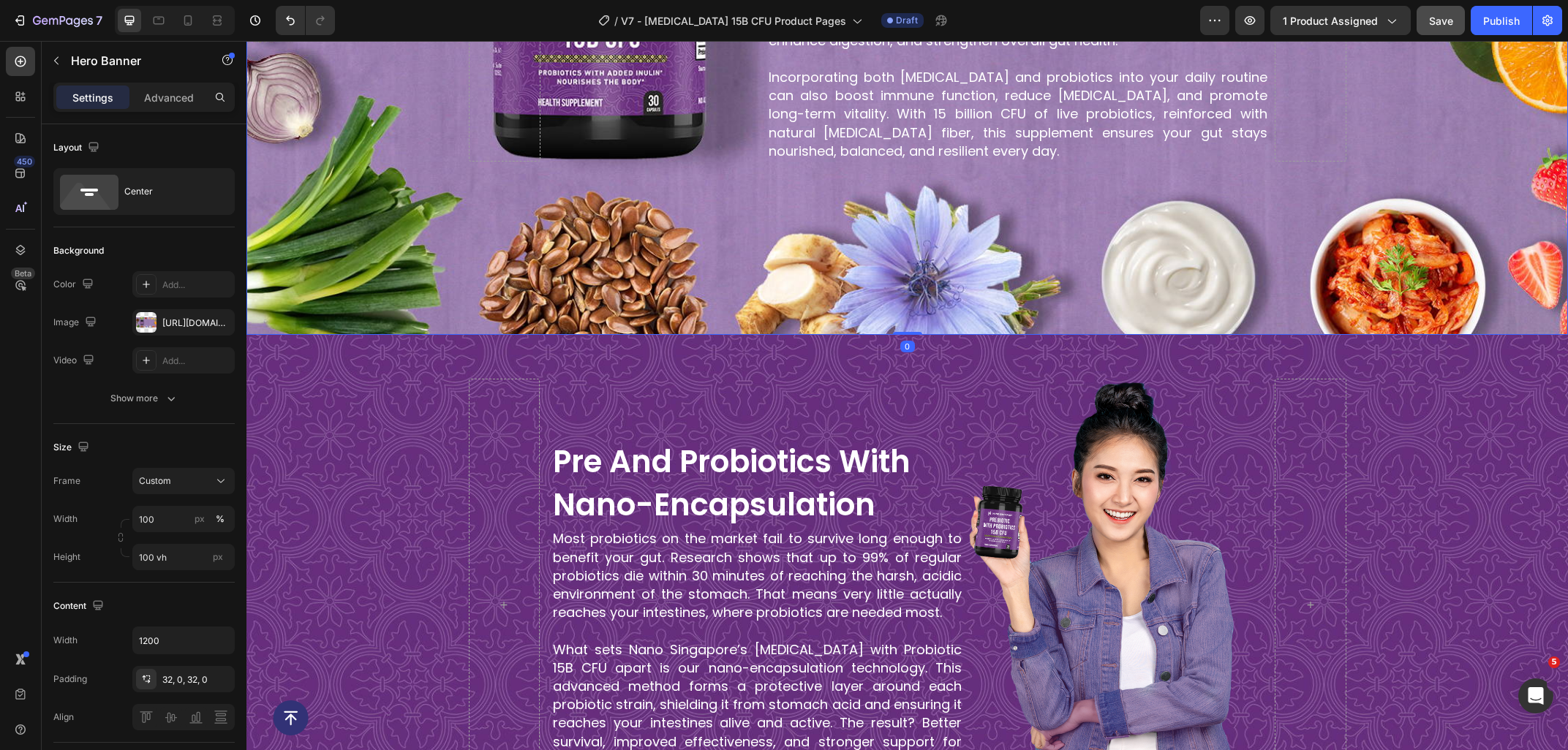
scroll to position [1229, 0]
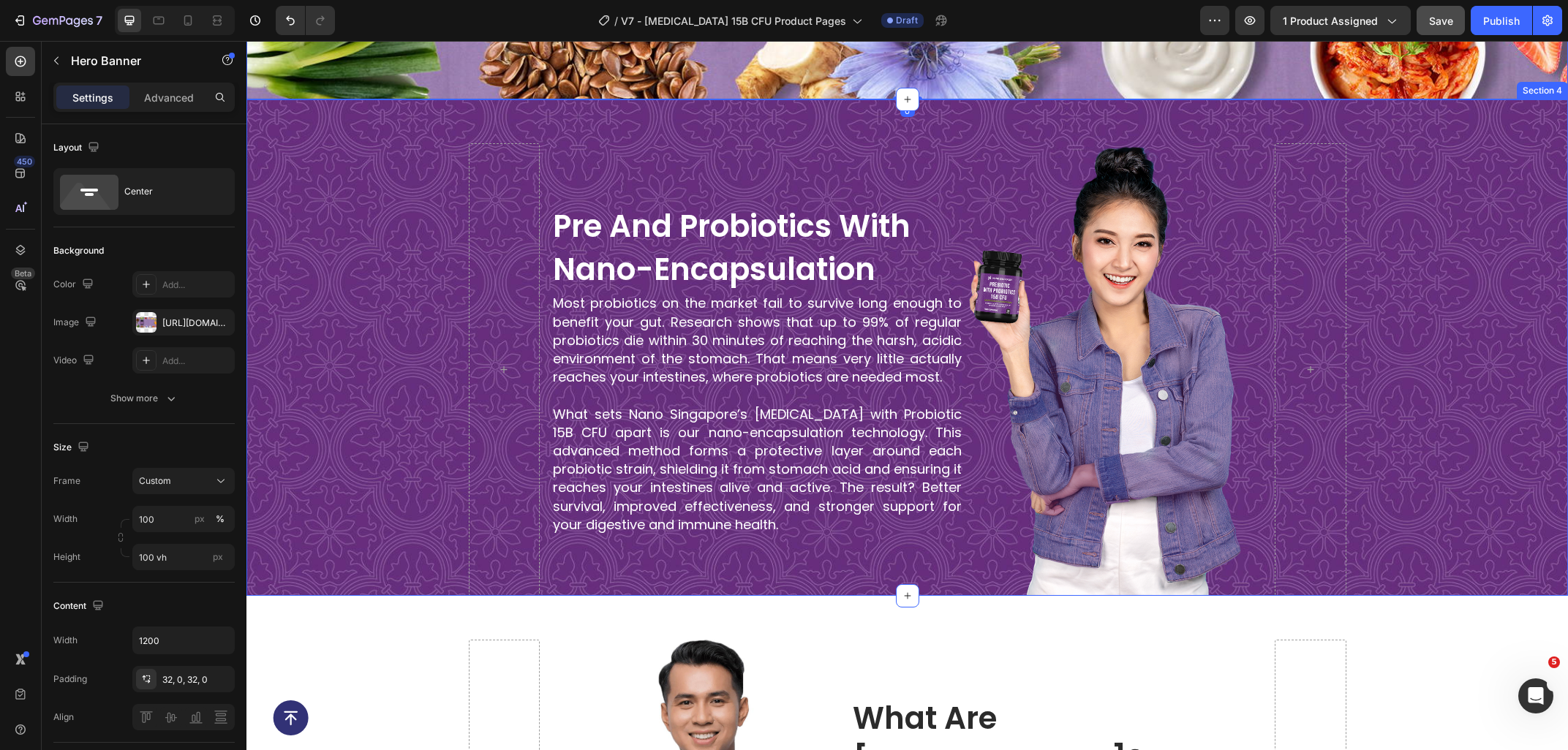
click at [407, 194] on div "pre and probiotics with nano-encapsulation Heading Most probiotics on the marke…" at bounding box center [906, 370] width 1321 height 454
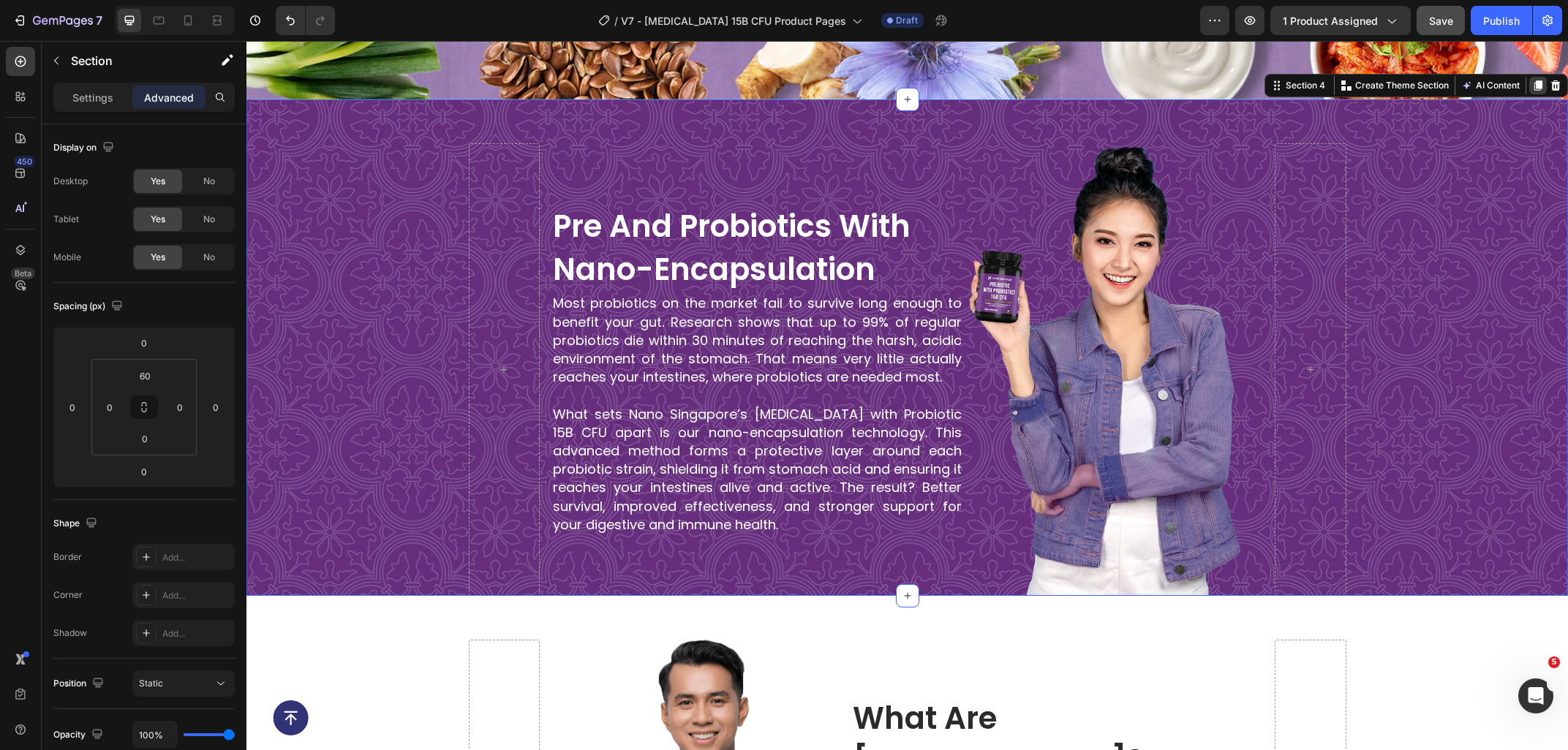
click at [1533, 83] on icon at bounding box center [1538, 85] width 11 height 11
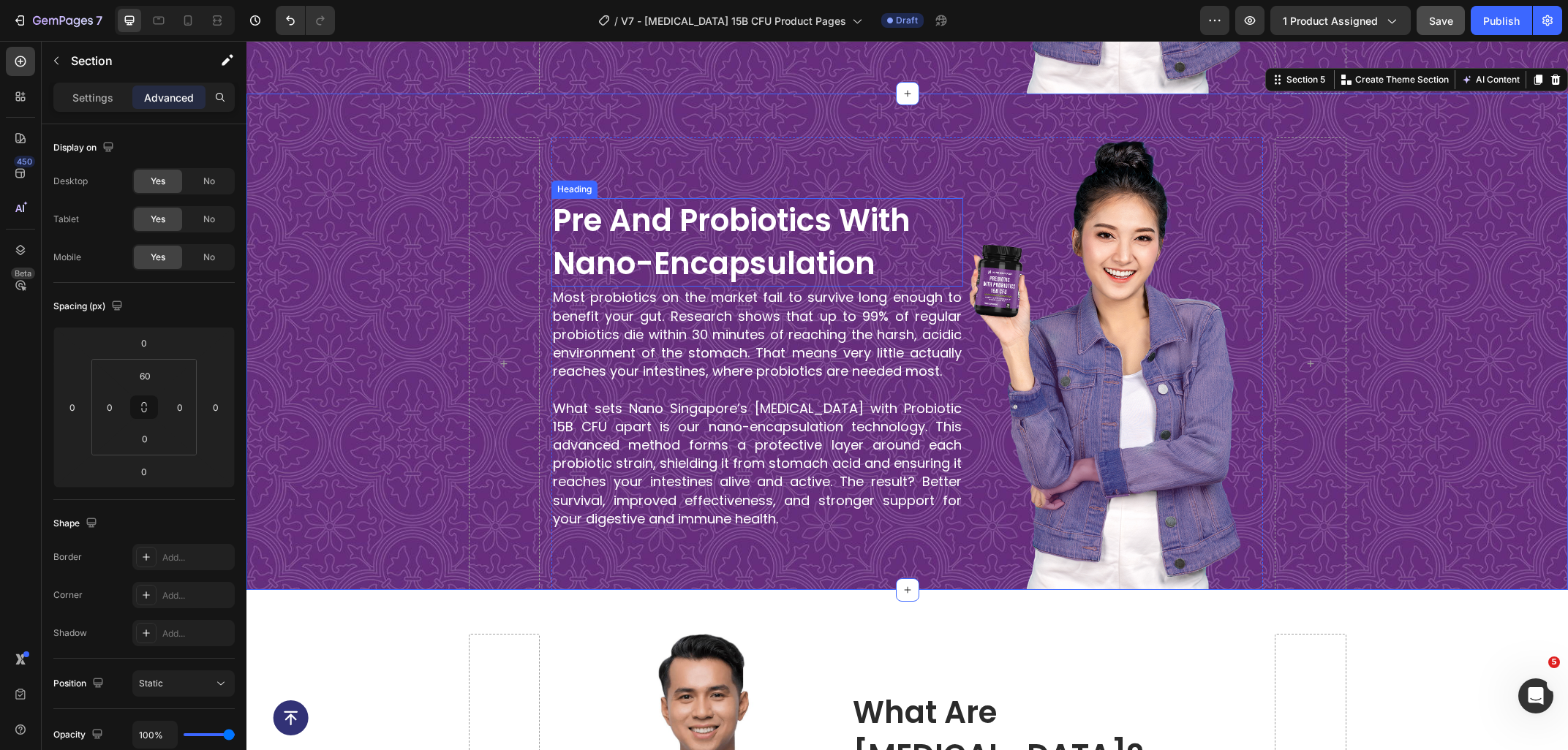
scroll to position [1732, 0]
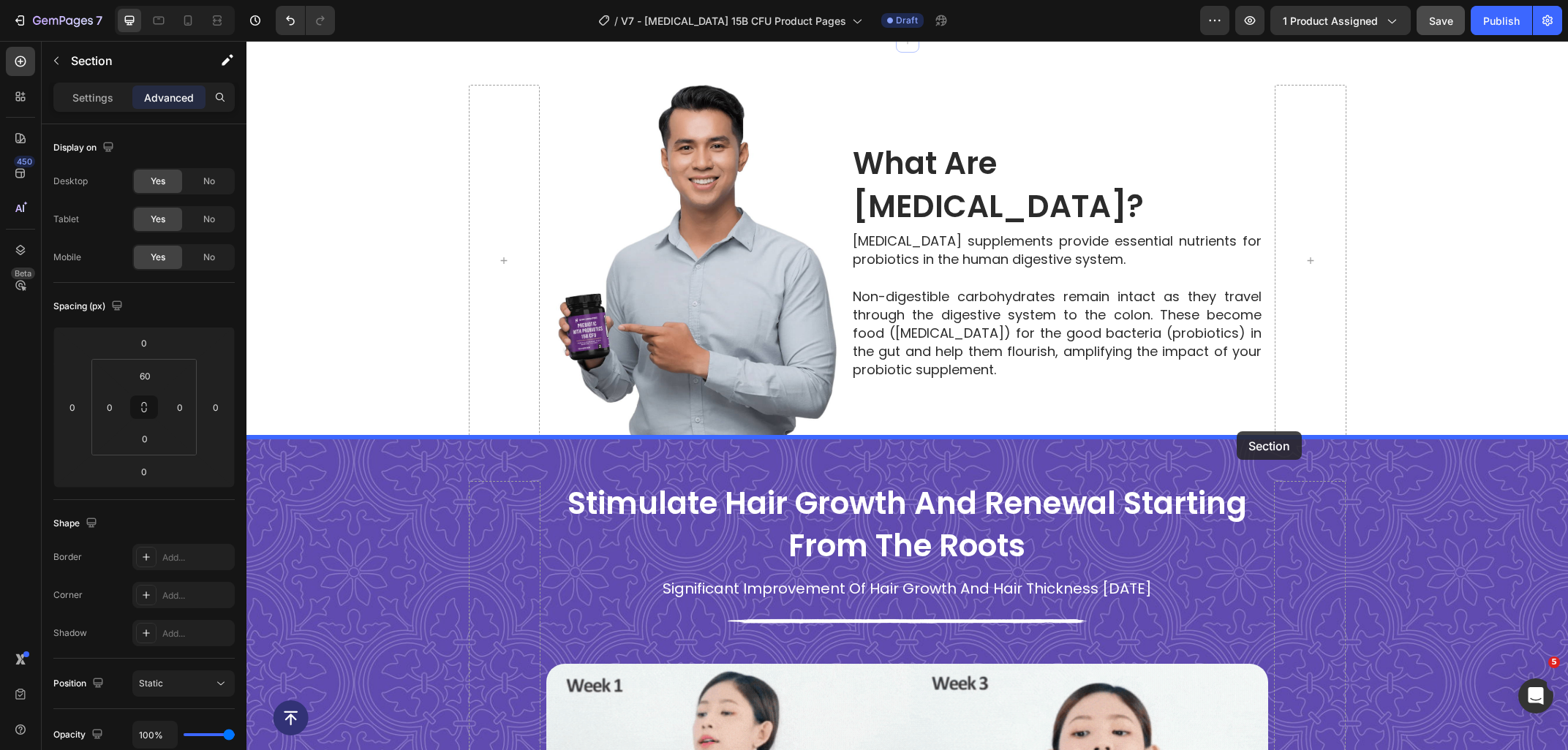
drag, startPoint x: 1307, startPoint y: 82, endPoint x: 1236, endPoint y: 431, distance: 356.1
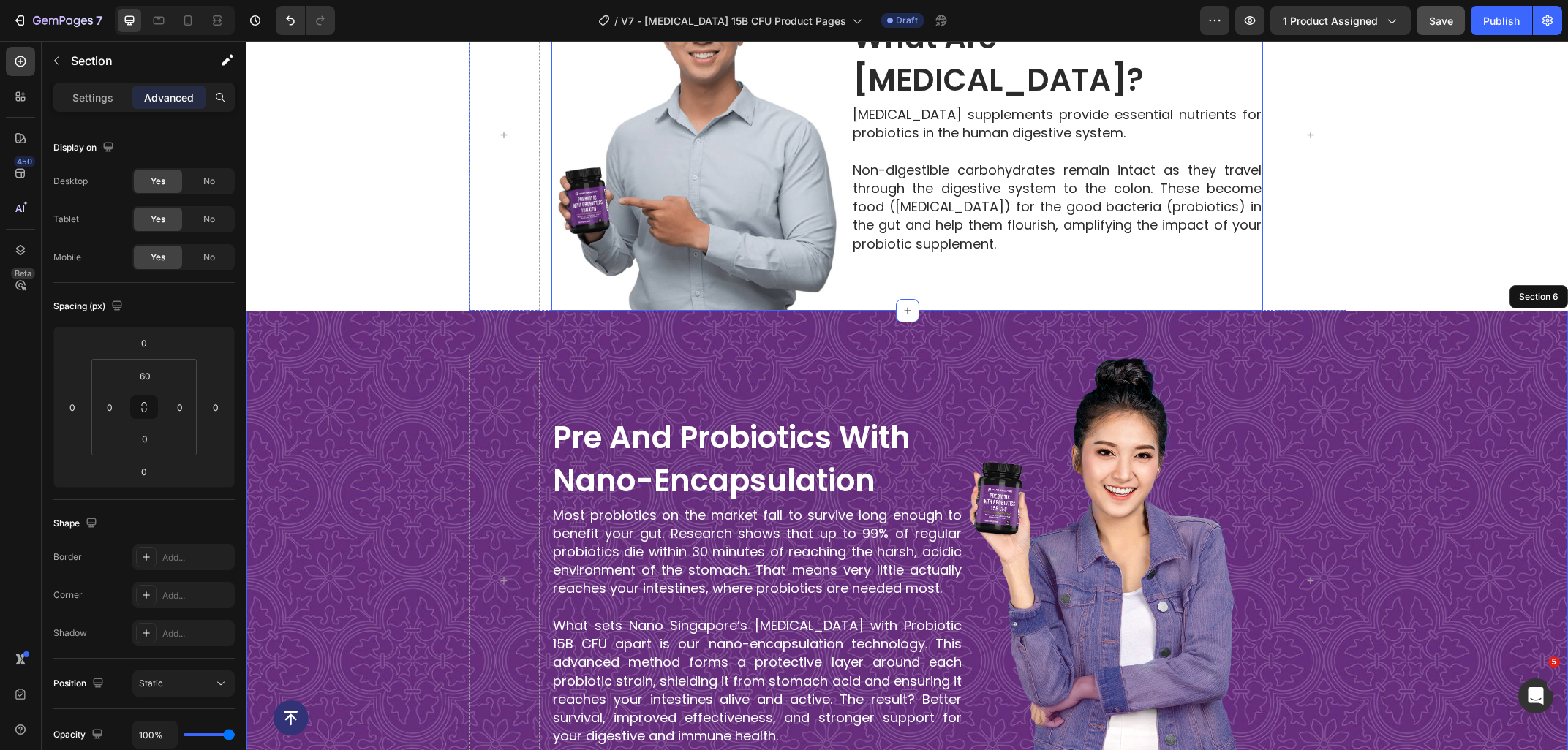
scroll to position [2019, 0]
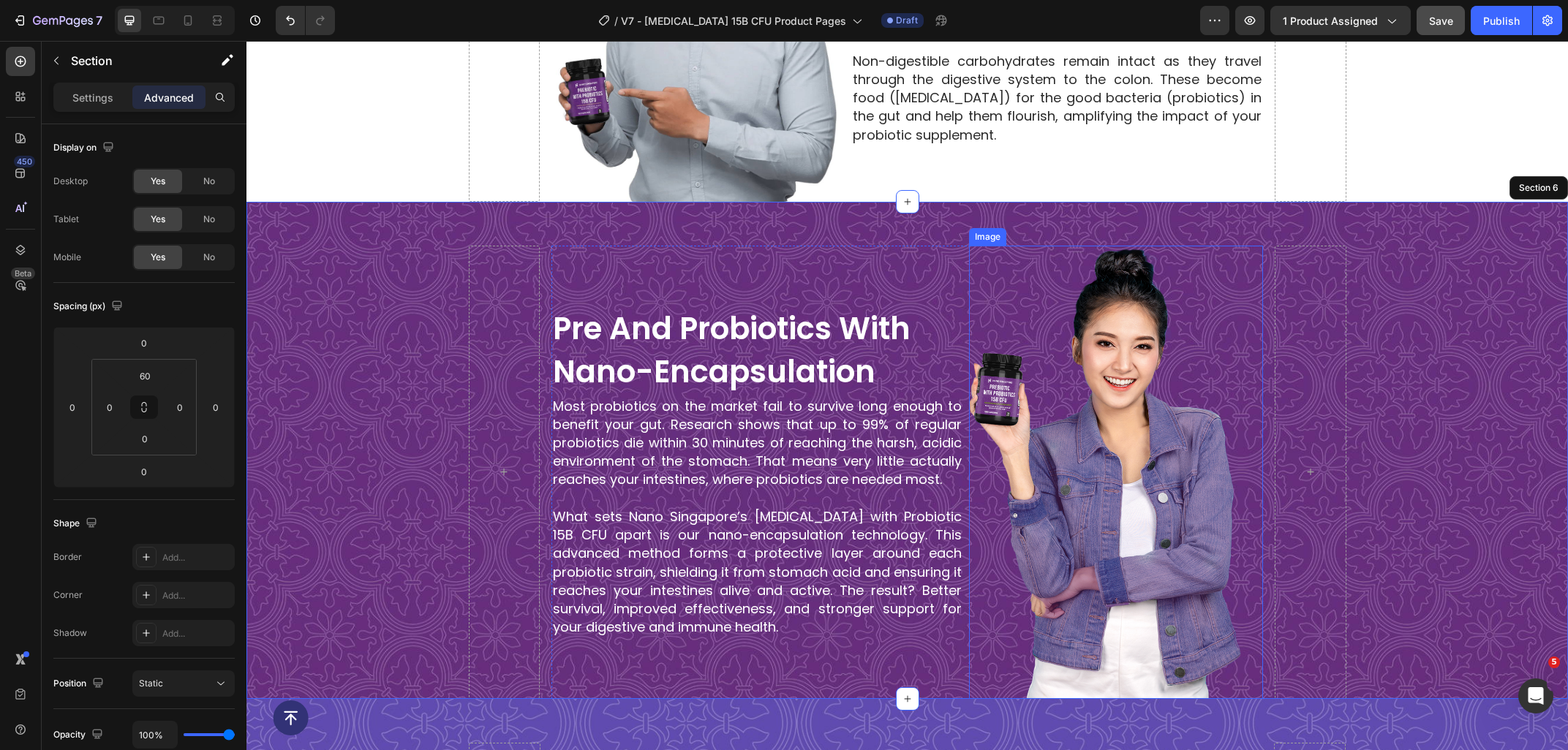
click at [1049, 431] on img at bounding box center [1116, 472] width 294 height 454
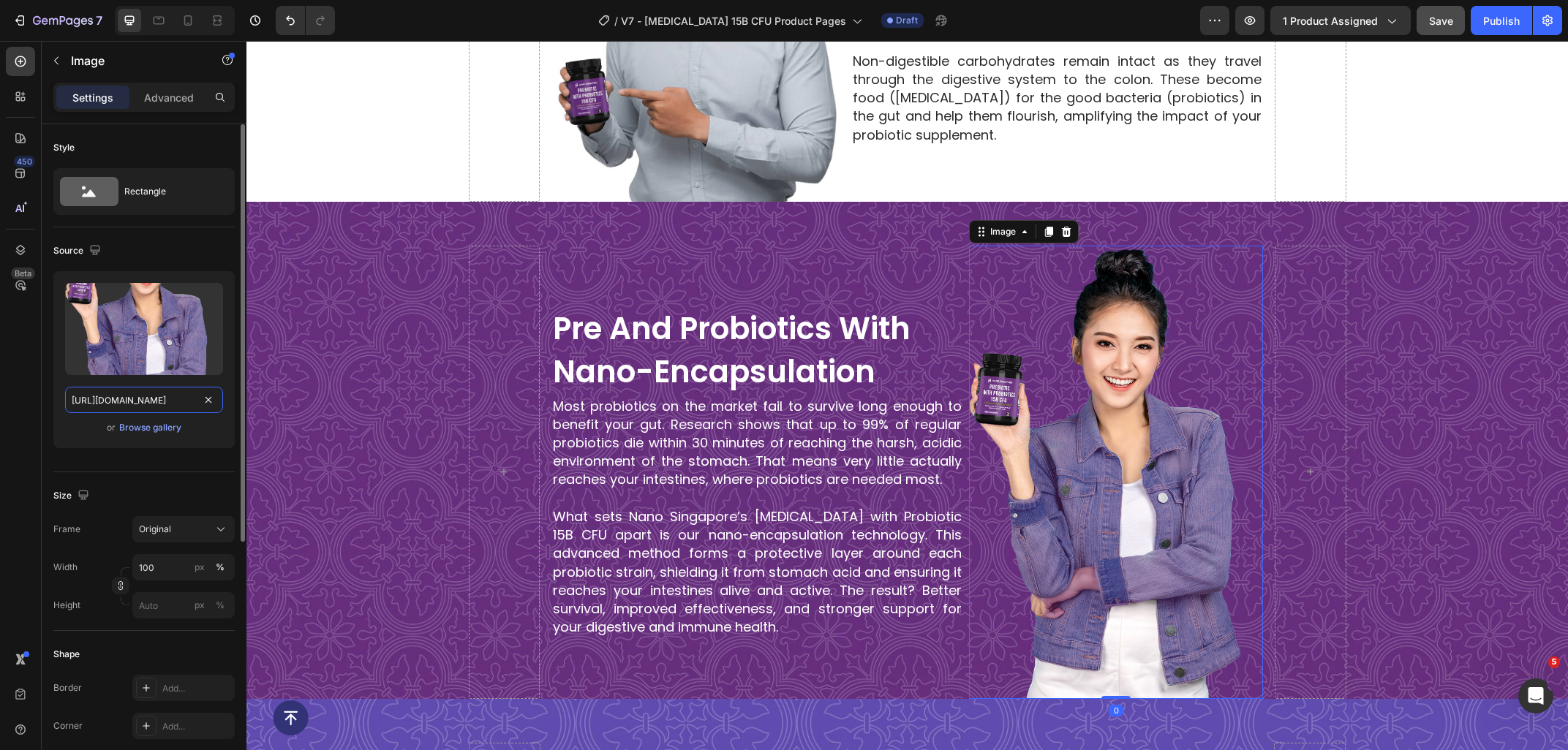
click at [146, 393] on input "[URL][DOMAIN_NAME]" at bounding box center [143, 399] width 158 height 27
paste input "070361e8-ae9e-45ab-ae09-f83a552ee509/-/format/auto/-/preview/3000x3000/-/qualit…"
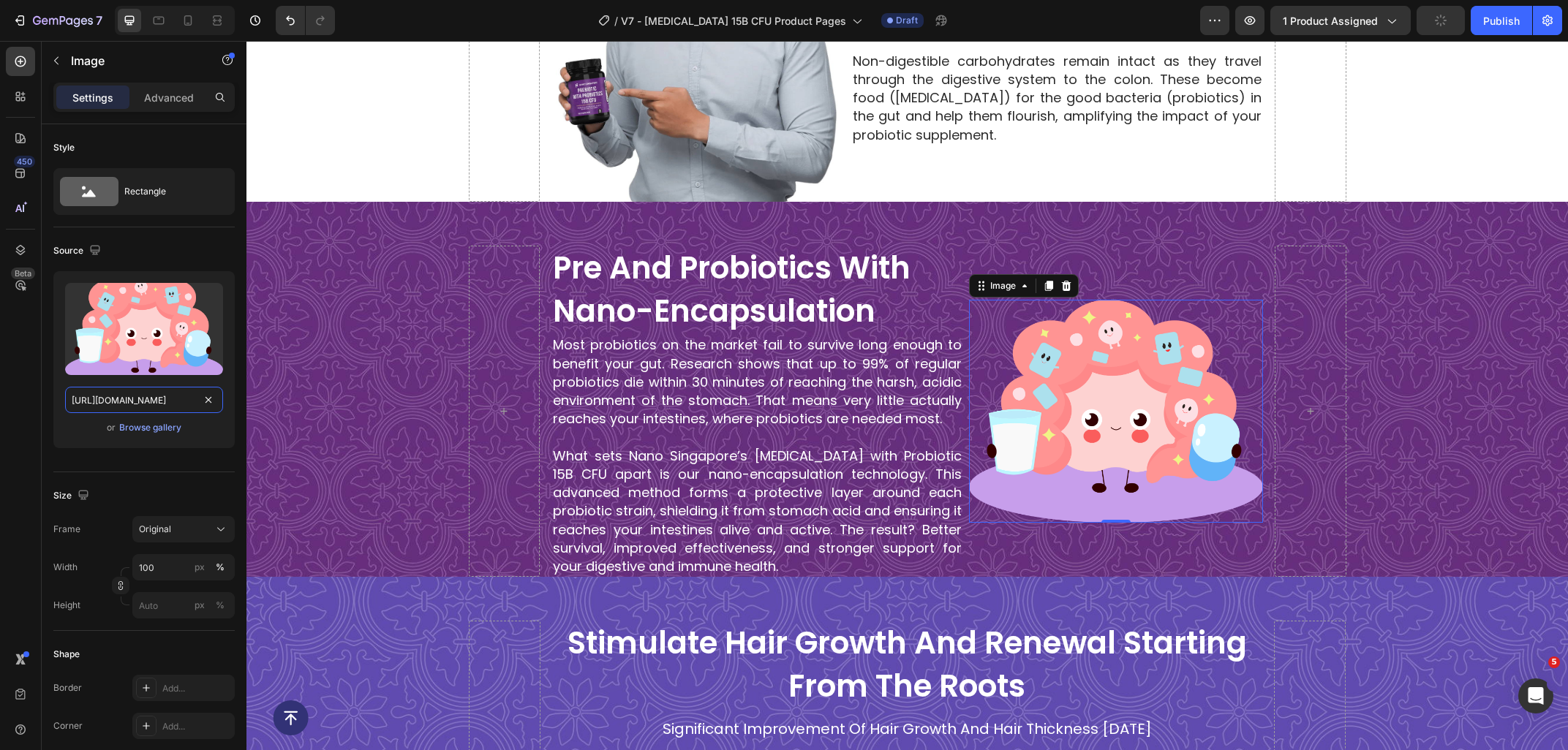
type input "[URL][DOMAIN_NAME]"
click at [788, 299] on h2 "pre and probiotics with nano-encapsulation" at bounding box center [757, 290] width 412 height 89
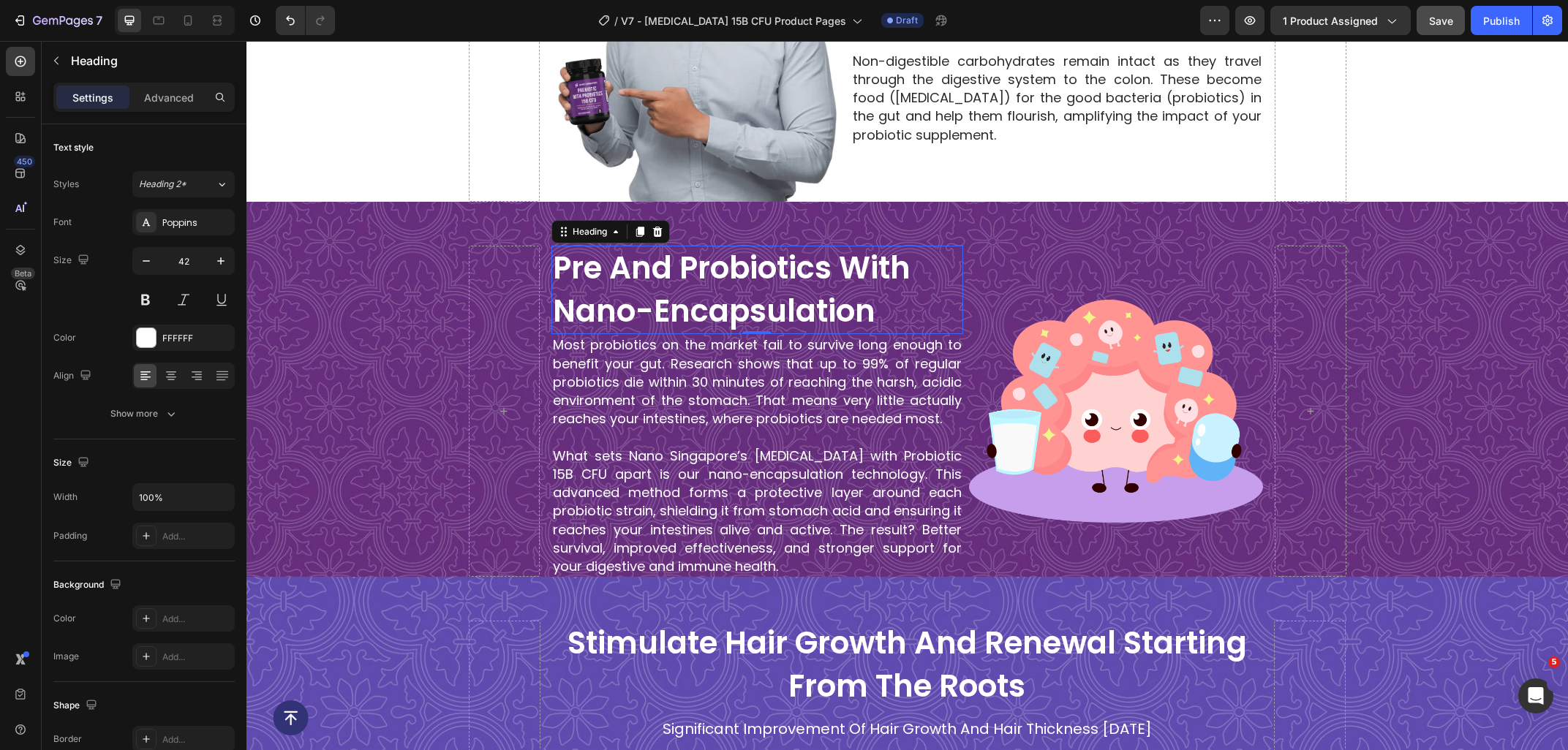
click at [887, 305] on h2 "pre and probiotics with nano-encapsulation" at bounding box center [757, 290] width 412 height 89
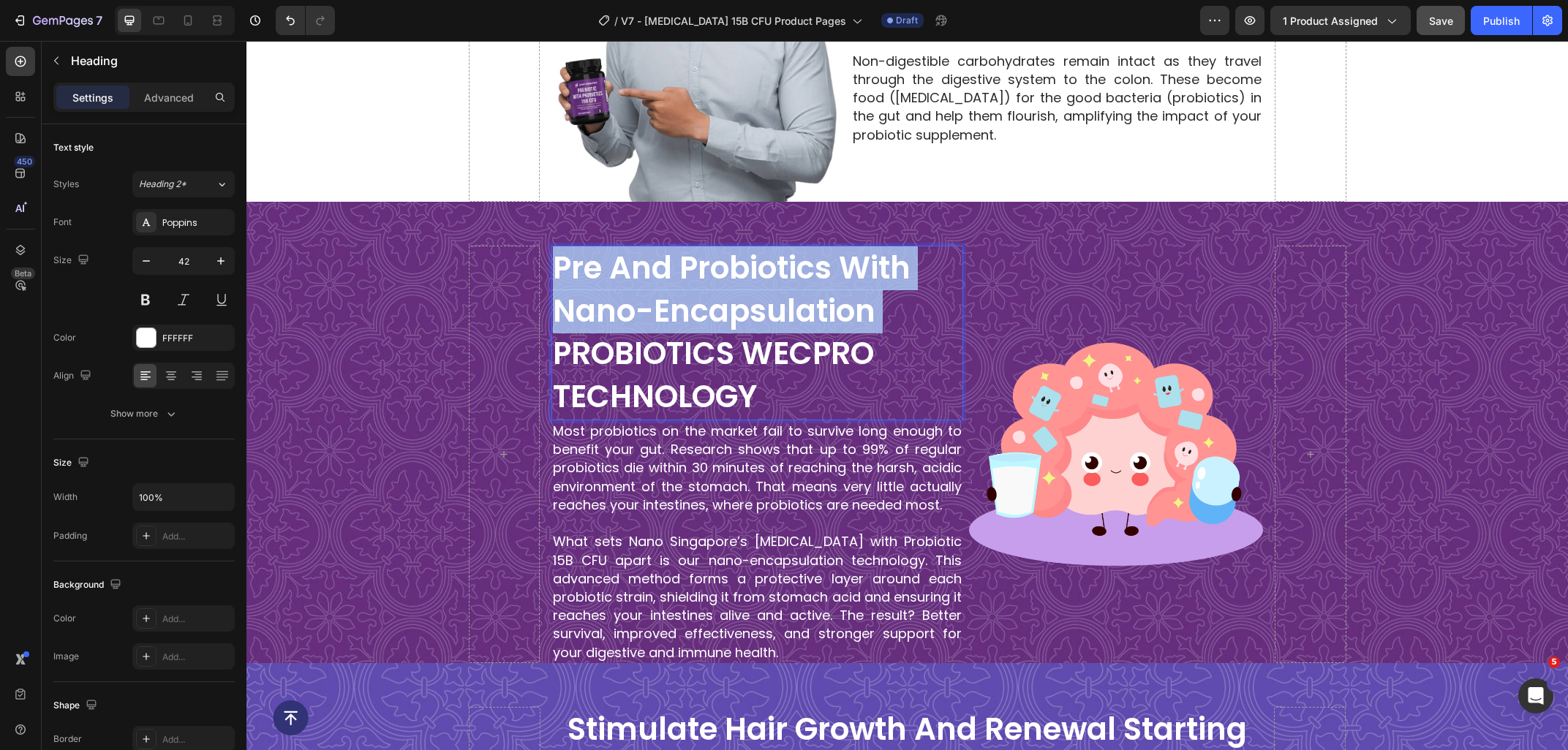
drag, startPoint x: 907, startPoint y: 323, endPoint x: 523, endPoint y: 280, distance: 386.4
click at [551, 280] on h2 "pre and probiotics with nano-encapsulation PROBIOTICS WECPRO TECHNOLOGY" at bounding box center [757, 332] width 412 height 175
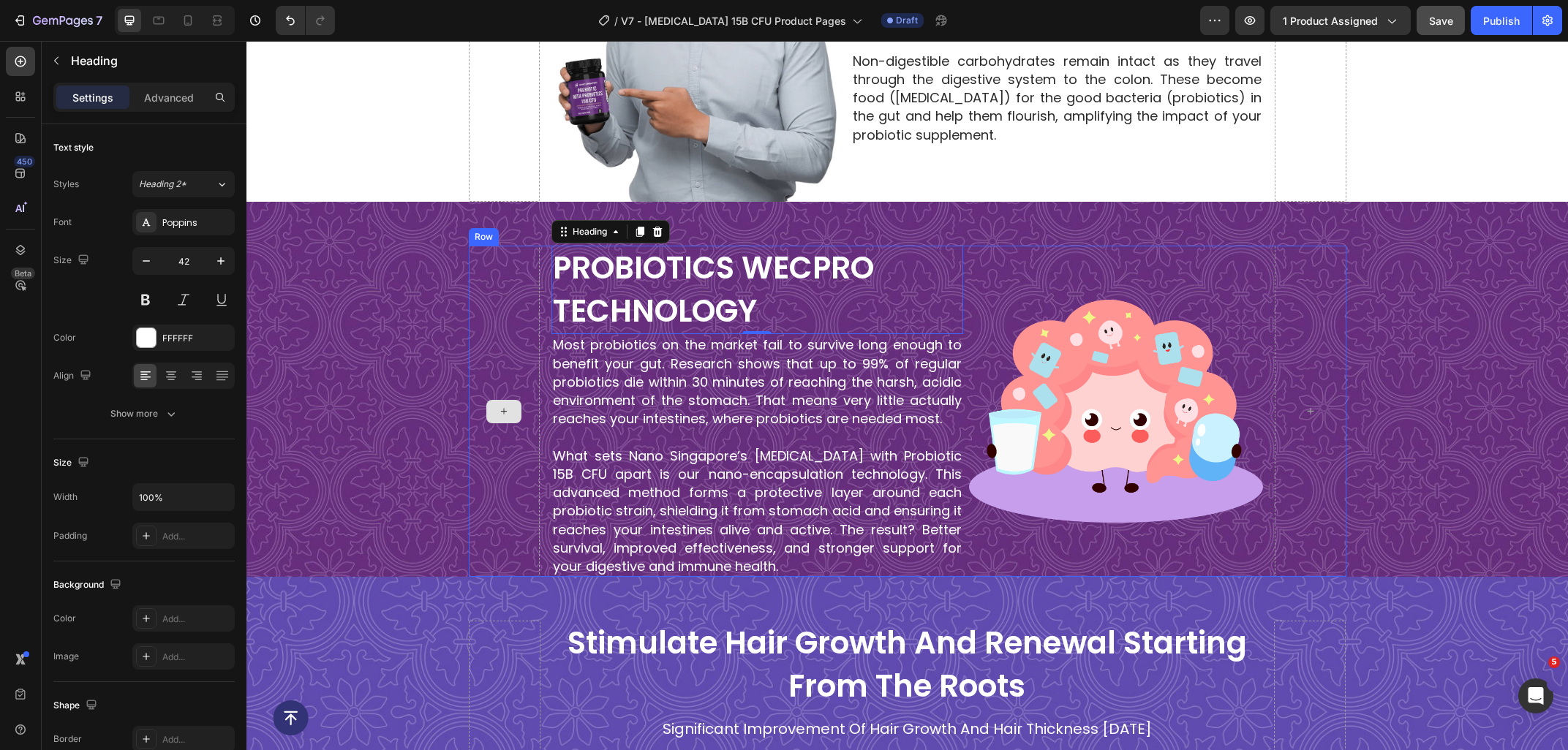
click at [674, 450] on p "What sets Nano Singapore’s [MEDICAL_DATA] with Probiotic 15B CFU apart is our n…" at bounding box center [757, 511] width 409 height 129
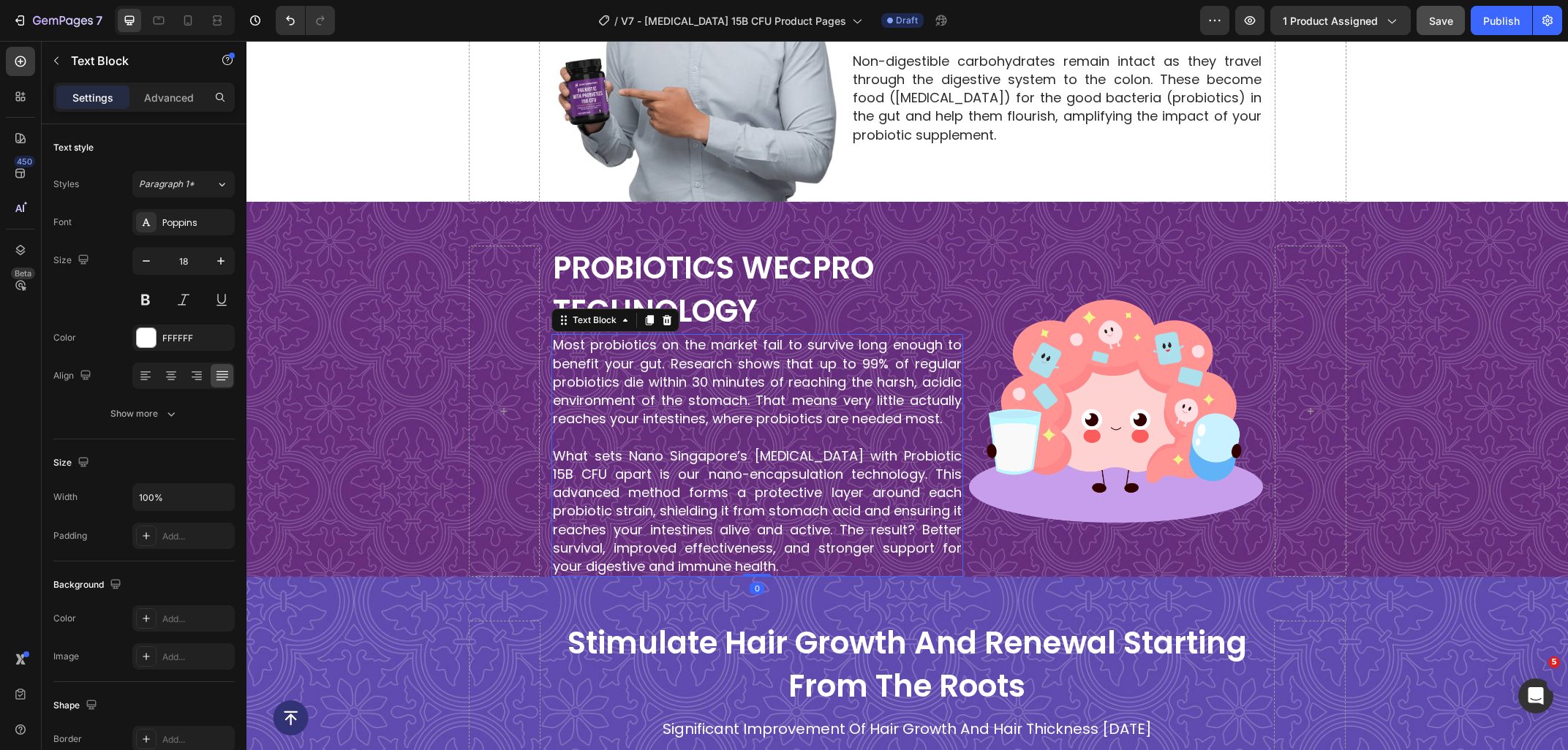
click at [771, 562] on p "What sets Nano Singapore’s [MEDICAL_DATA] with Probiotic 15B CFU apart is our n…" at bounding box center [757, 511] width 409 height 129
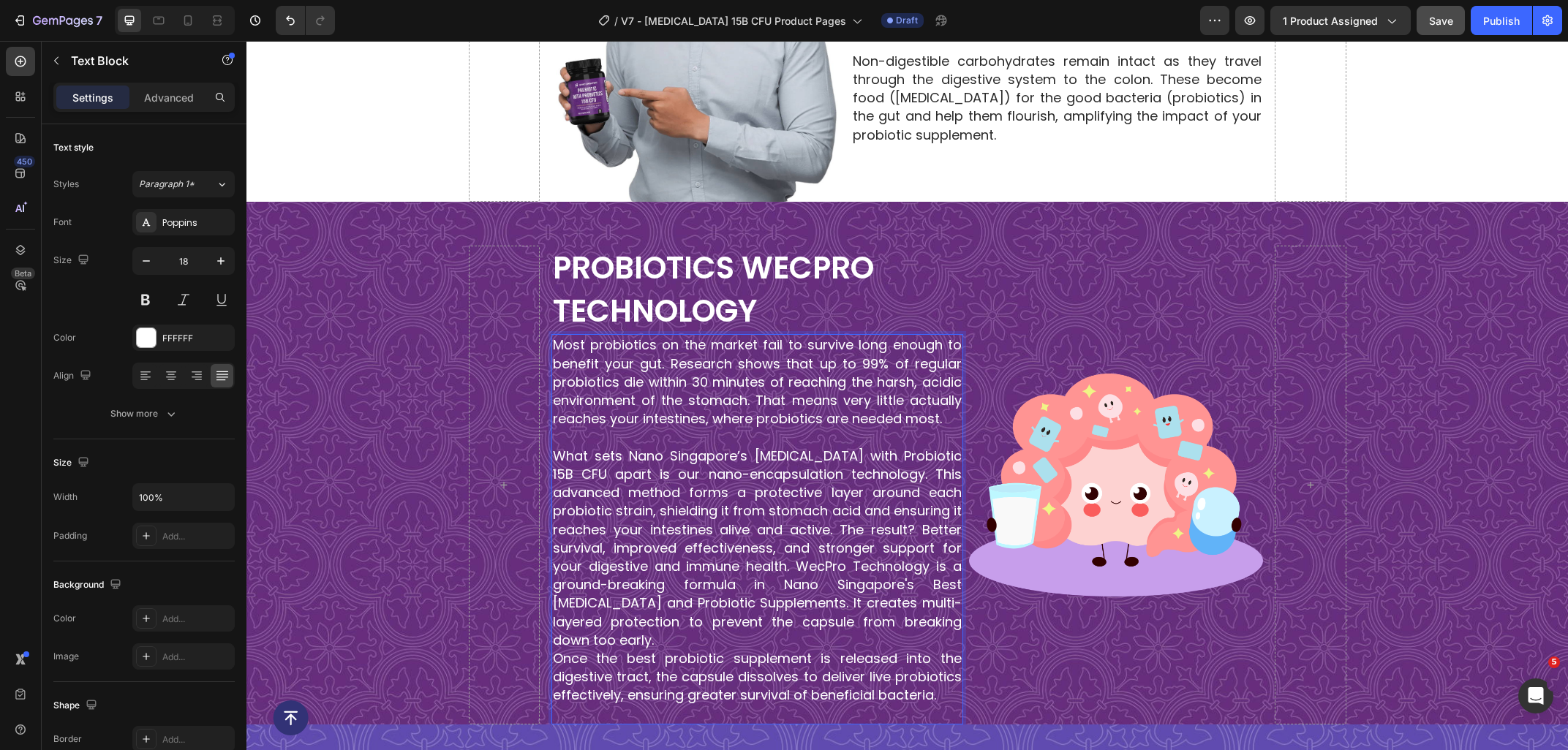
click at [613, 639] on p "What sets Nano Singapore’s Prebiotic with Probiotic 15B CFU apart is our nano-e…" at bounding box center [757, 548] width 409 height 203
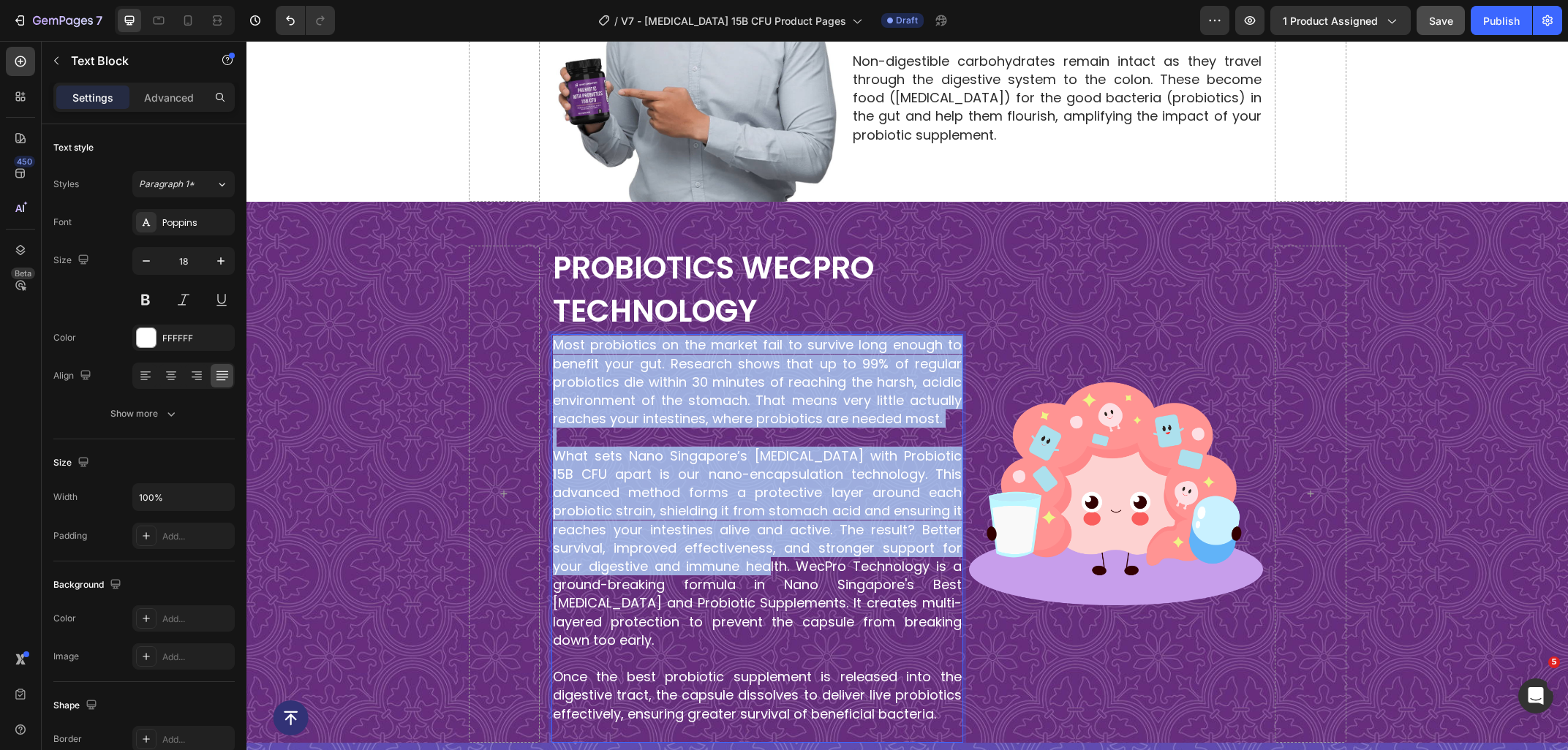
drag, startPoint x: 786, startPoint y: 571, endPoint x: 536, endPoint y: 345, distance: 337.0
click at [551, 345] on div "Most probiotics on the market fail to survive long enough to benefit your gut. …" at bounding box center [757, 537] width 412 height 408
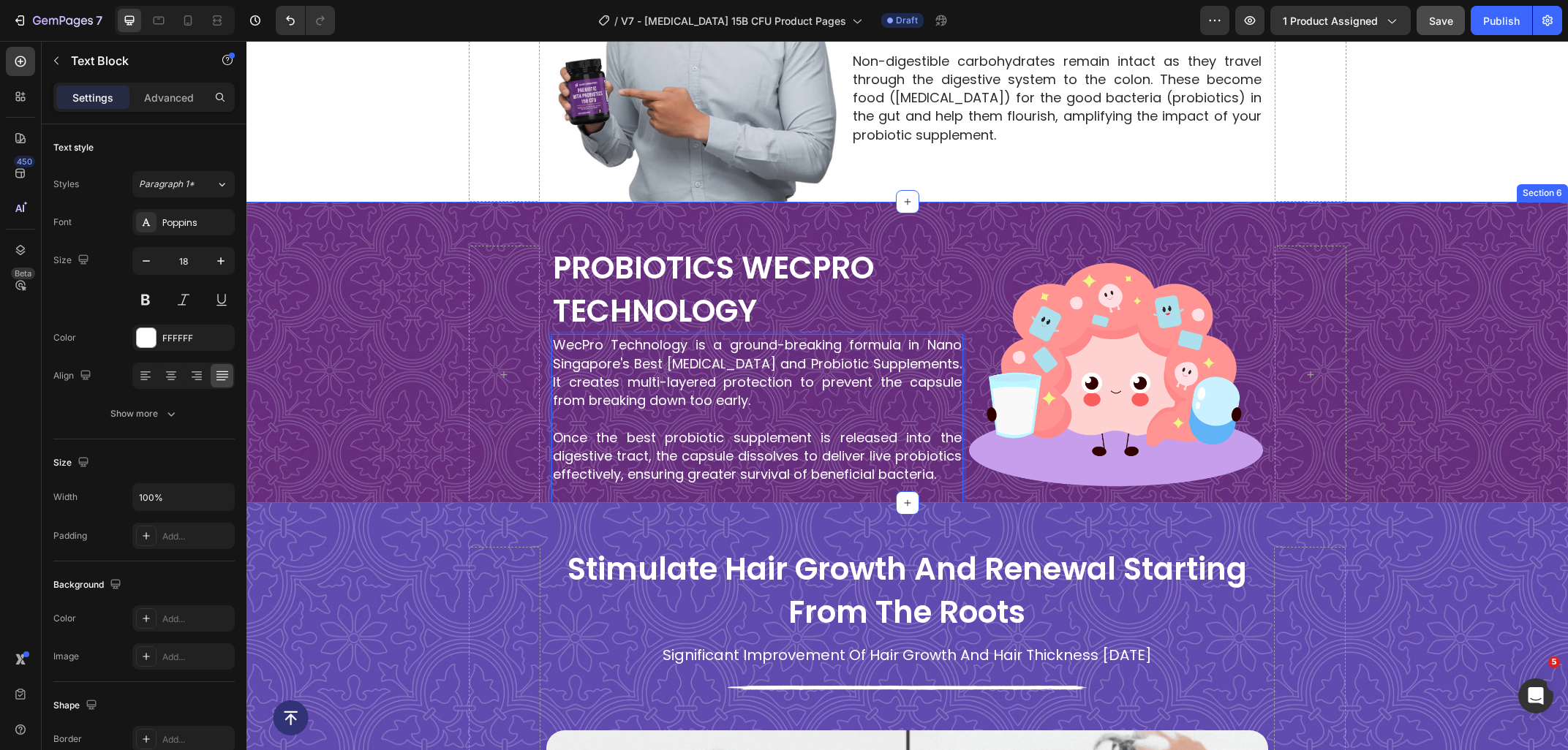
click at [638, 233] on div "PROBIOTICS WECPRO TECHNOLOGY Heading WecPro Technology is a ground-breaking for…" at bounding box center [906, 352] width 1321 height 301
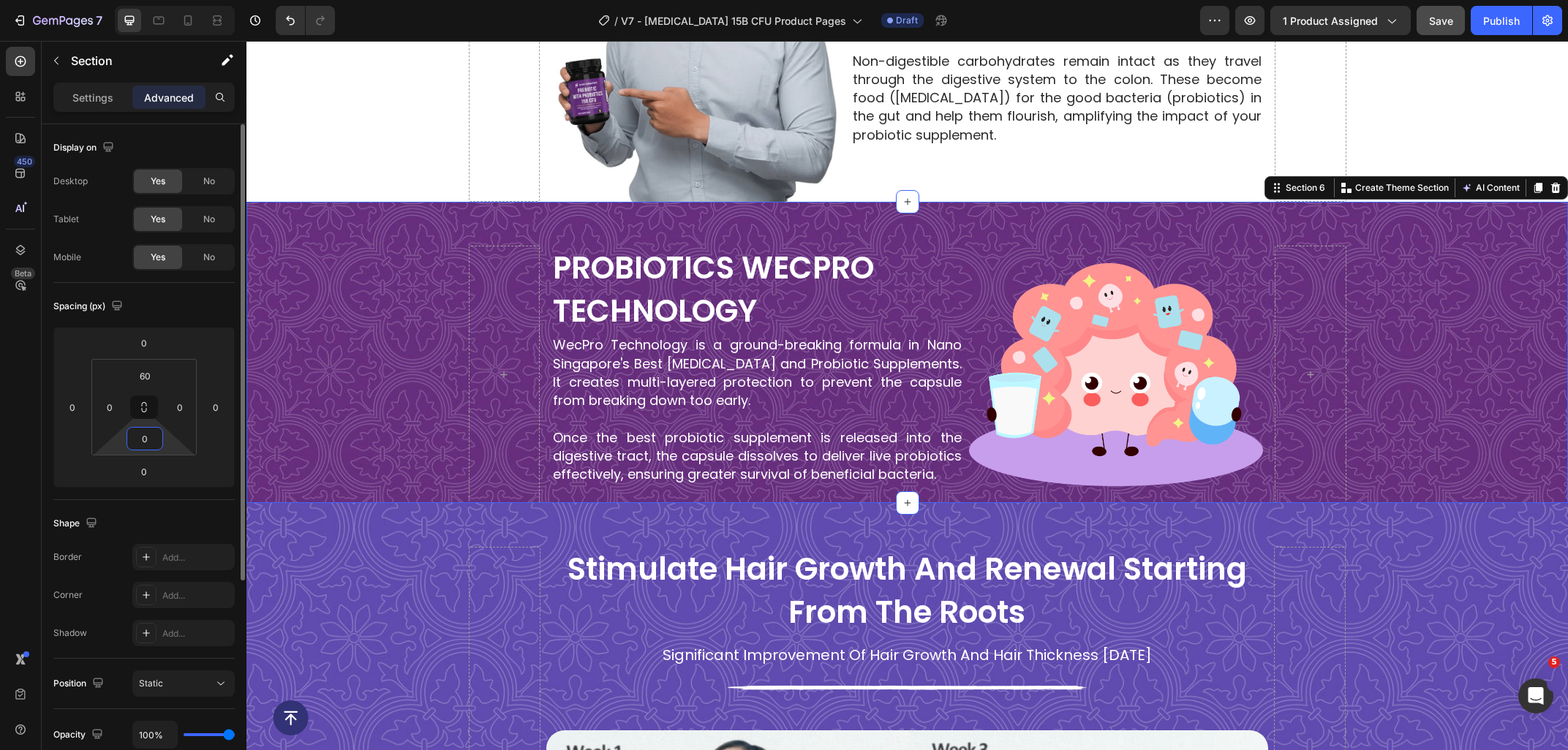
click at [156, 439] on input "0" at bounding box center [145, 438] width 29 height 22
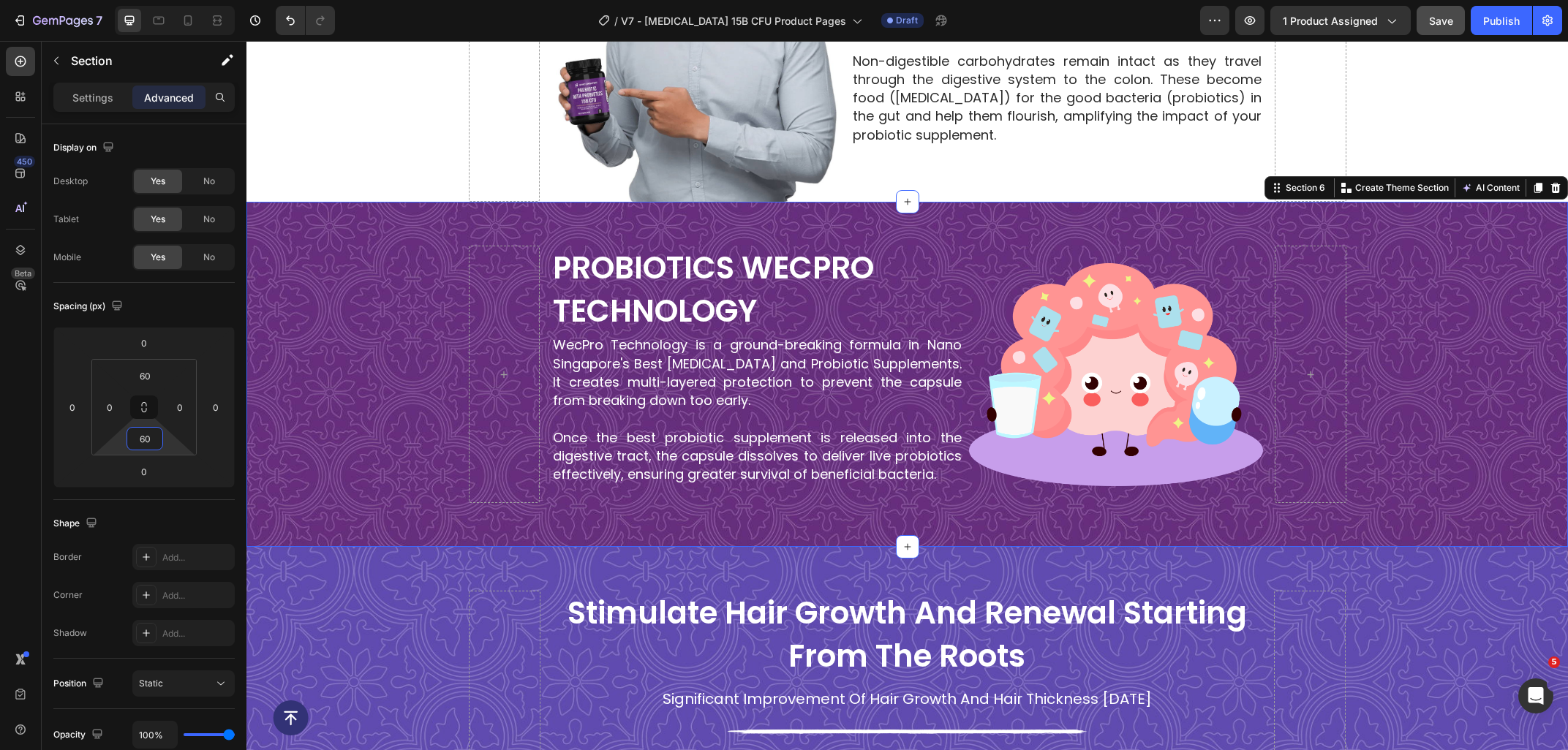
type input "60"
click at [1442, 14] on span "Save" at bounding box center [1441, 21] width 24 height 12
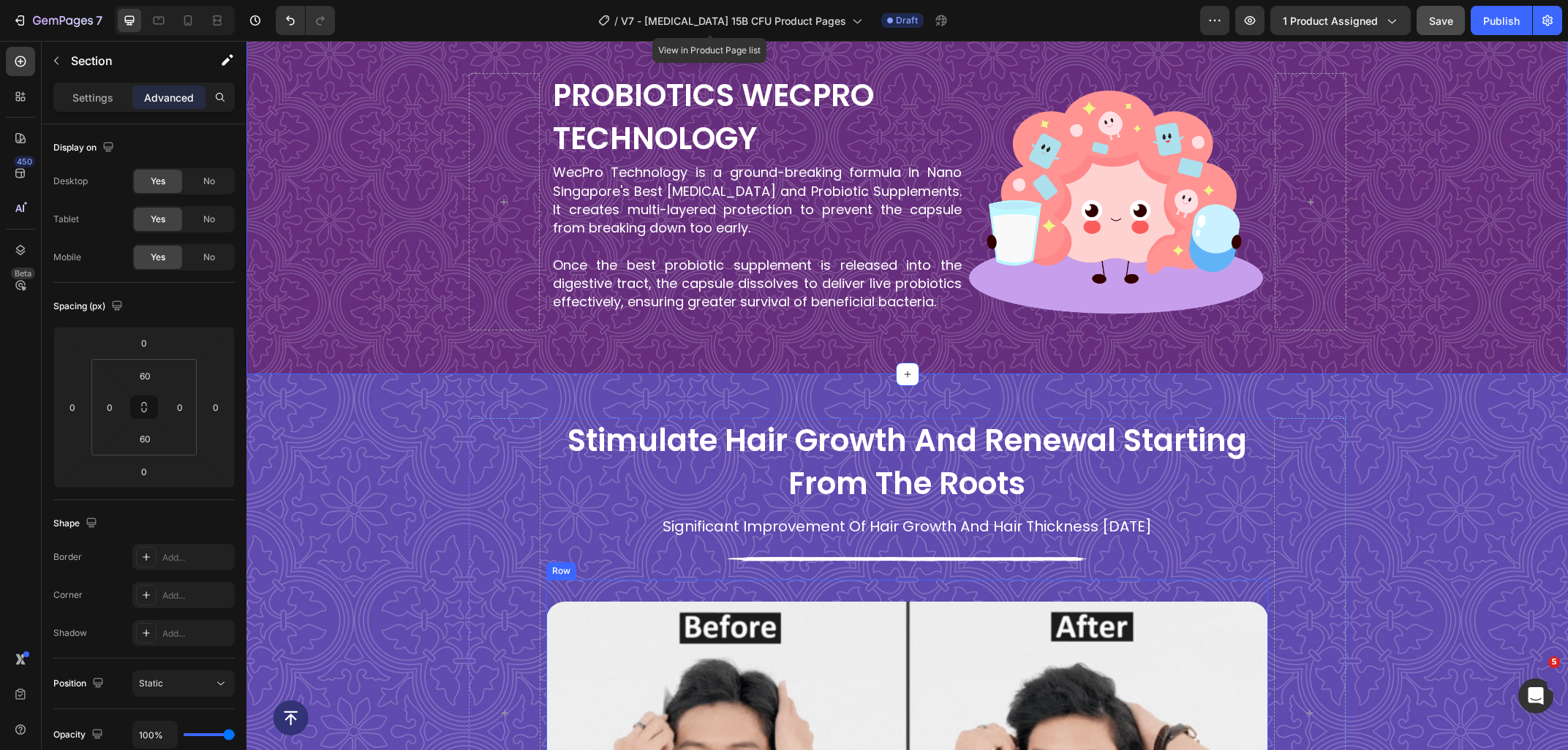
scroll to position [2098, 0]
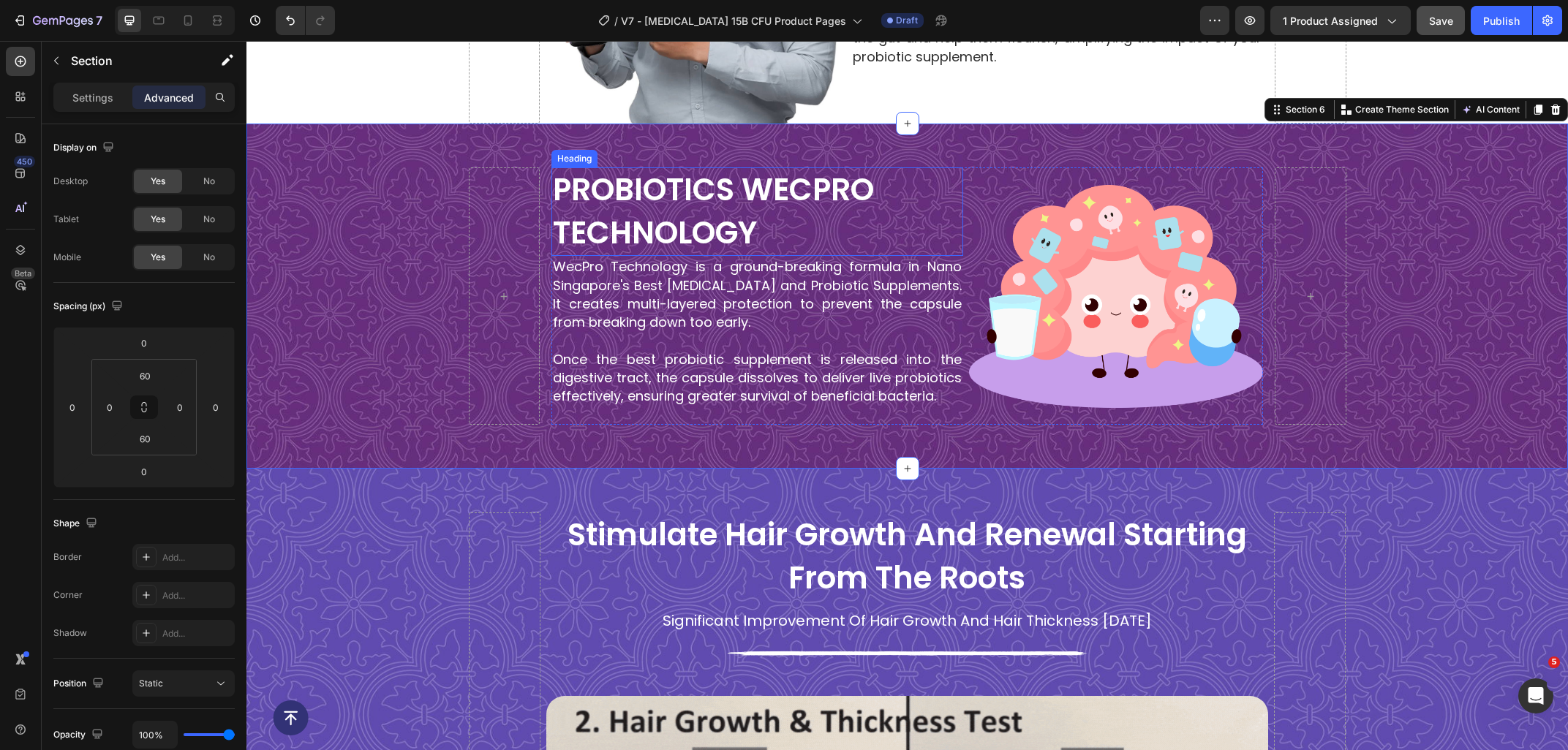
click at [668, 222] on p "PROBIOTICS WECPRO TECHNOLOGY" at bounding box center [757, 212] width 409 height 86
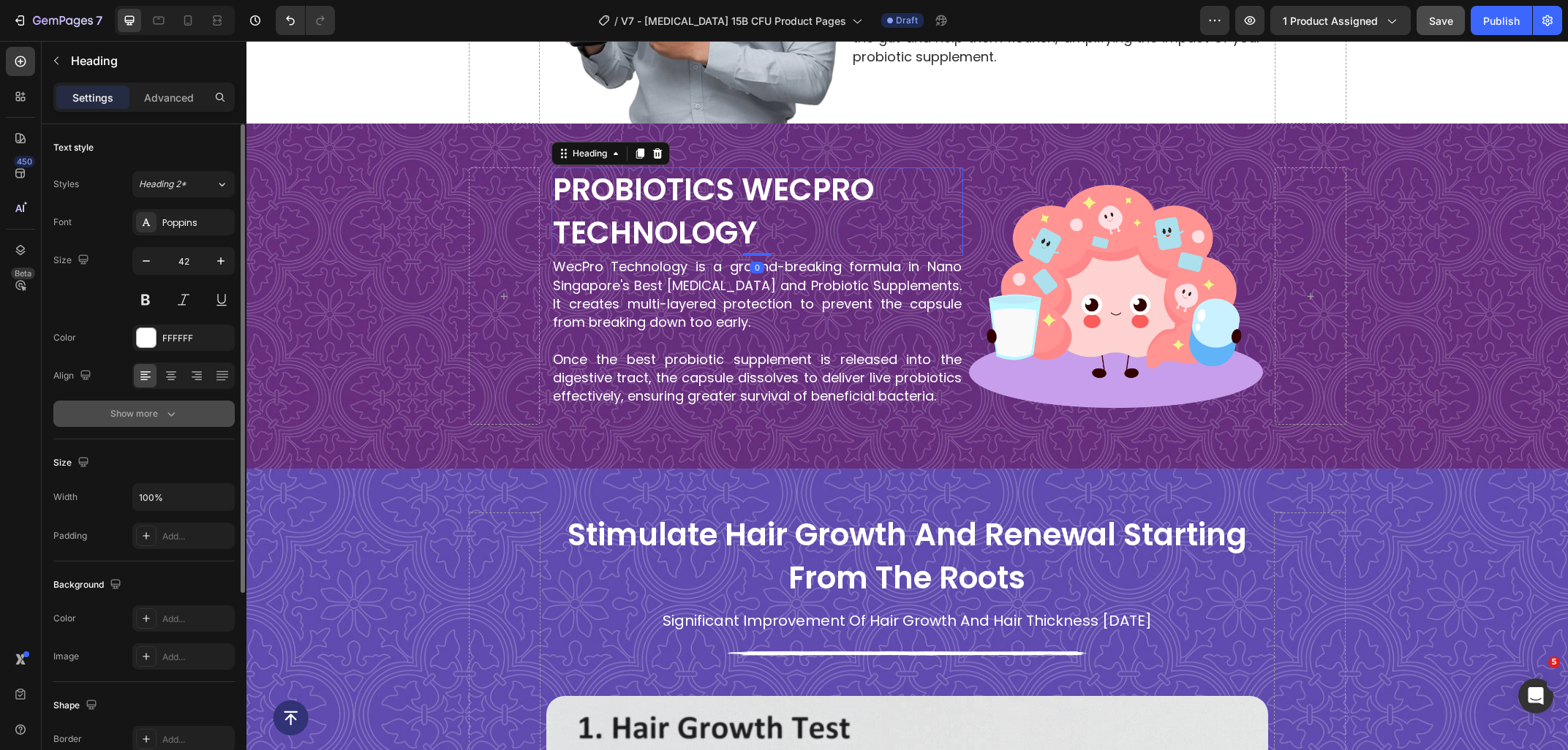
click at [148, 421] on button "Show more" at bounding box center [144, 414] width 181 height 27
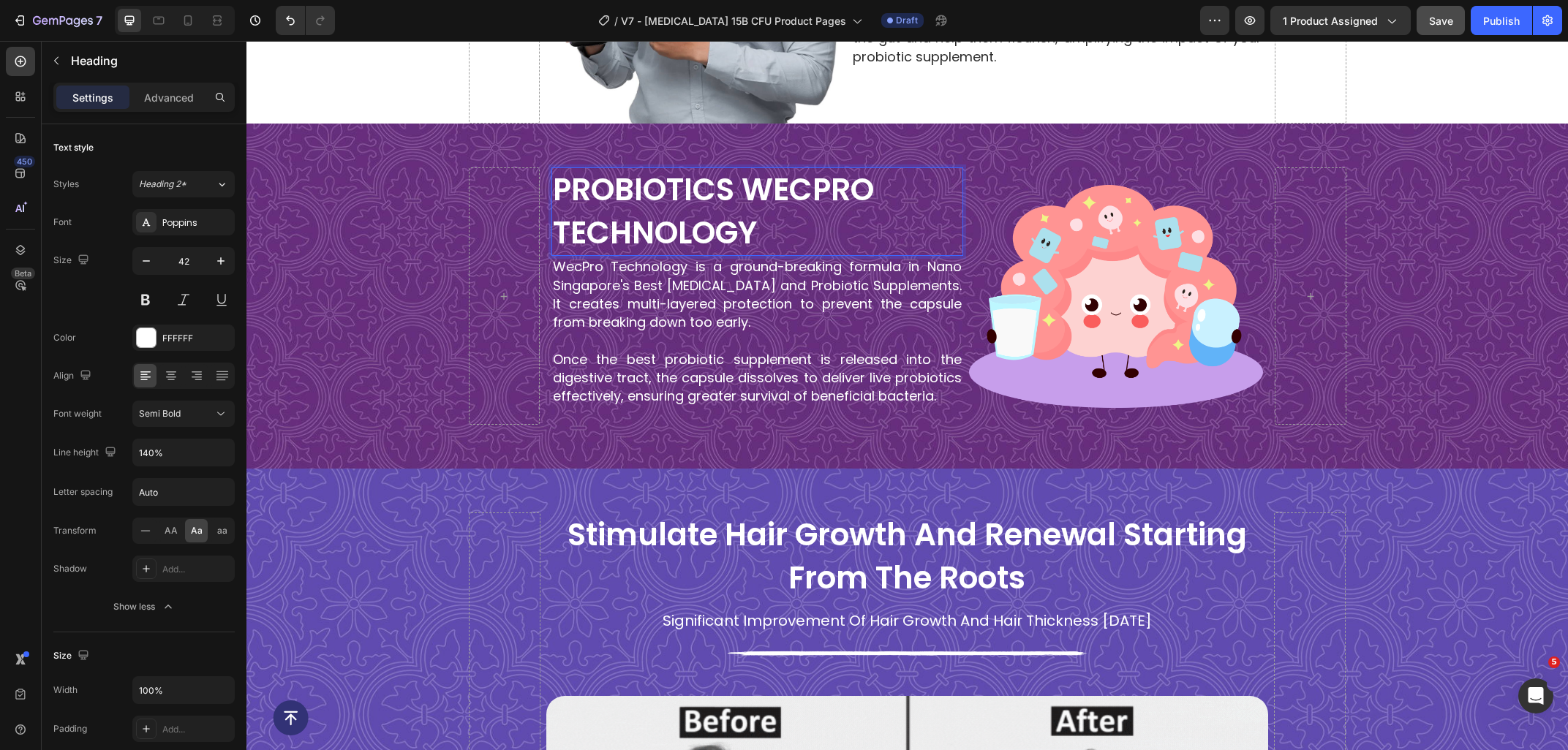
click at [793, 237] on p "PROBIOTICS WECPRO TECHNOLOGY" at bounding box center [757, 212] width 409 height 86
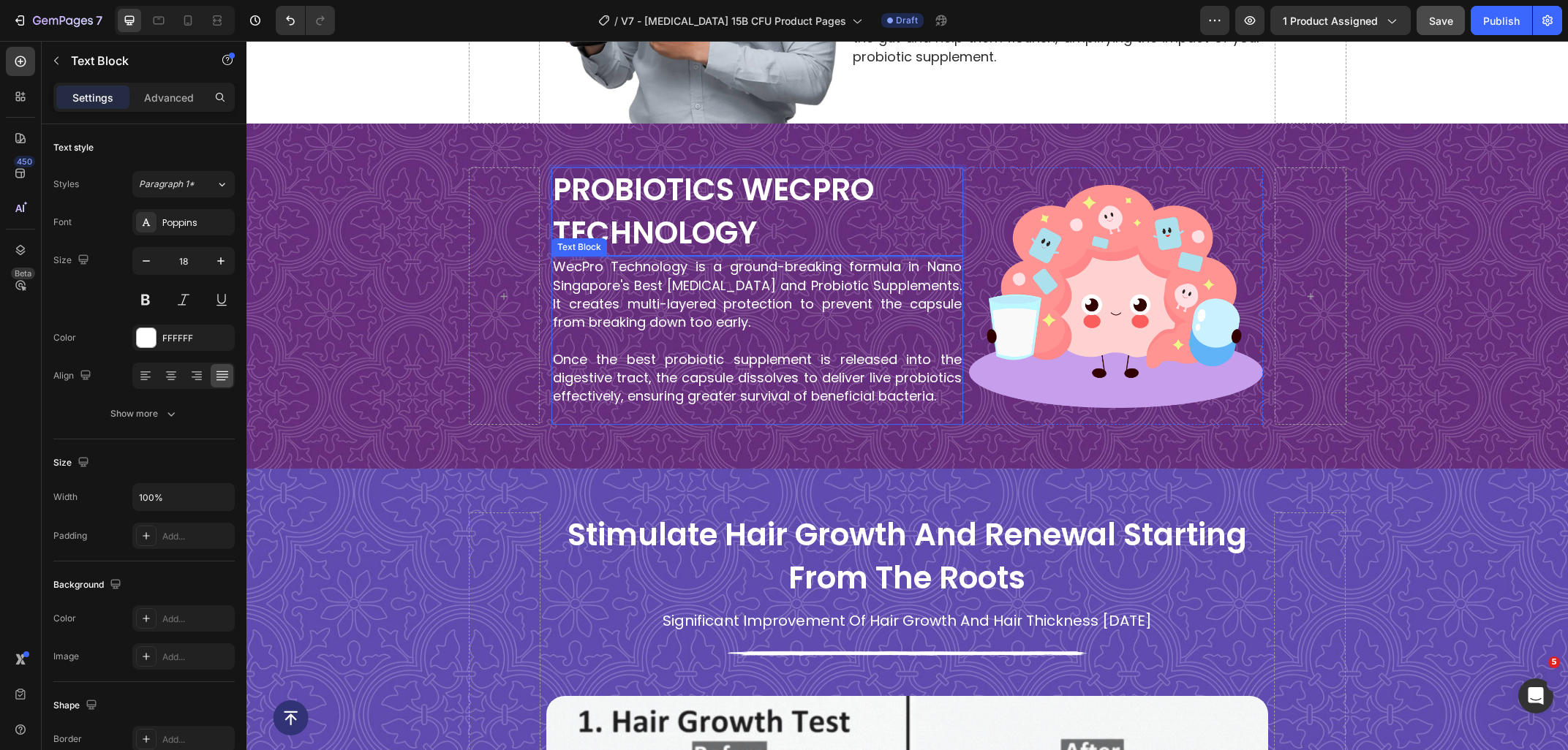
click at [727, 369] on p "Once the best probiotic supplement is released into the digestive tract, the ca…" at bounding box center [757, 377] width 409 height 56
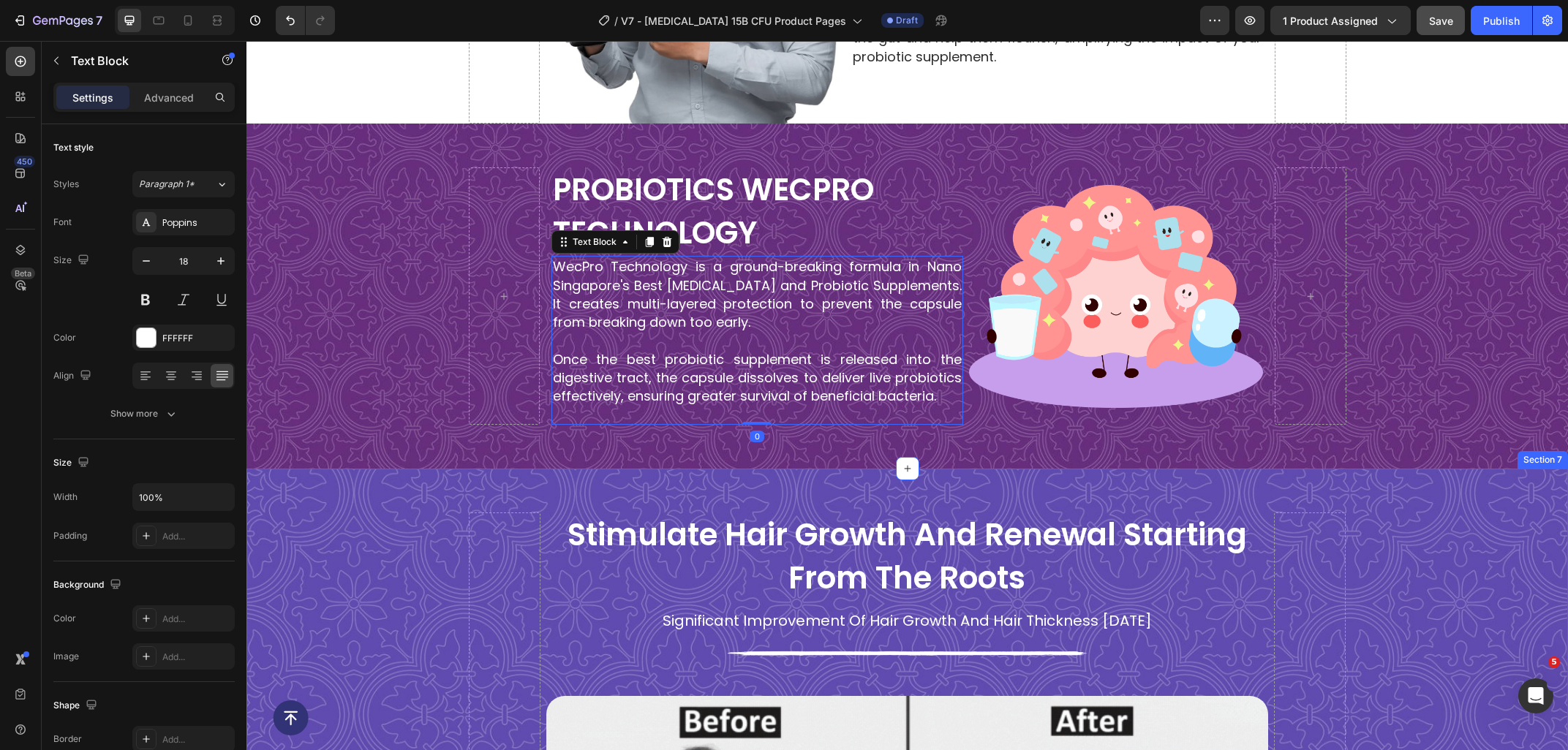
click at [636, 514] on h2 "stimulate hair growth and renewal starting from the roots" at bounding box center [907, 556] width 722 height 89
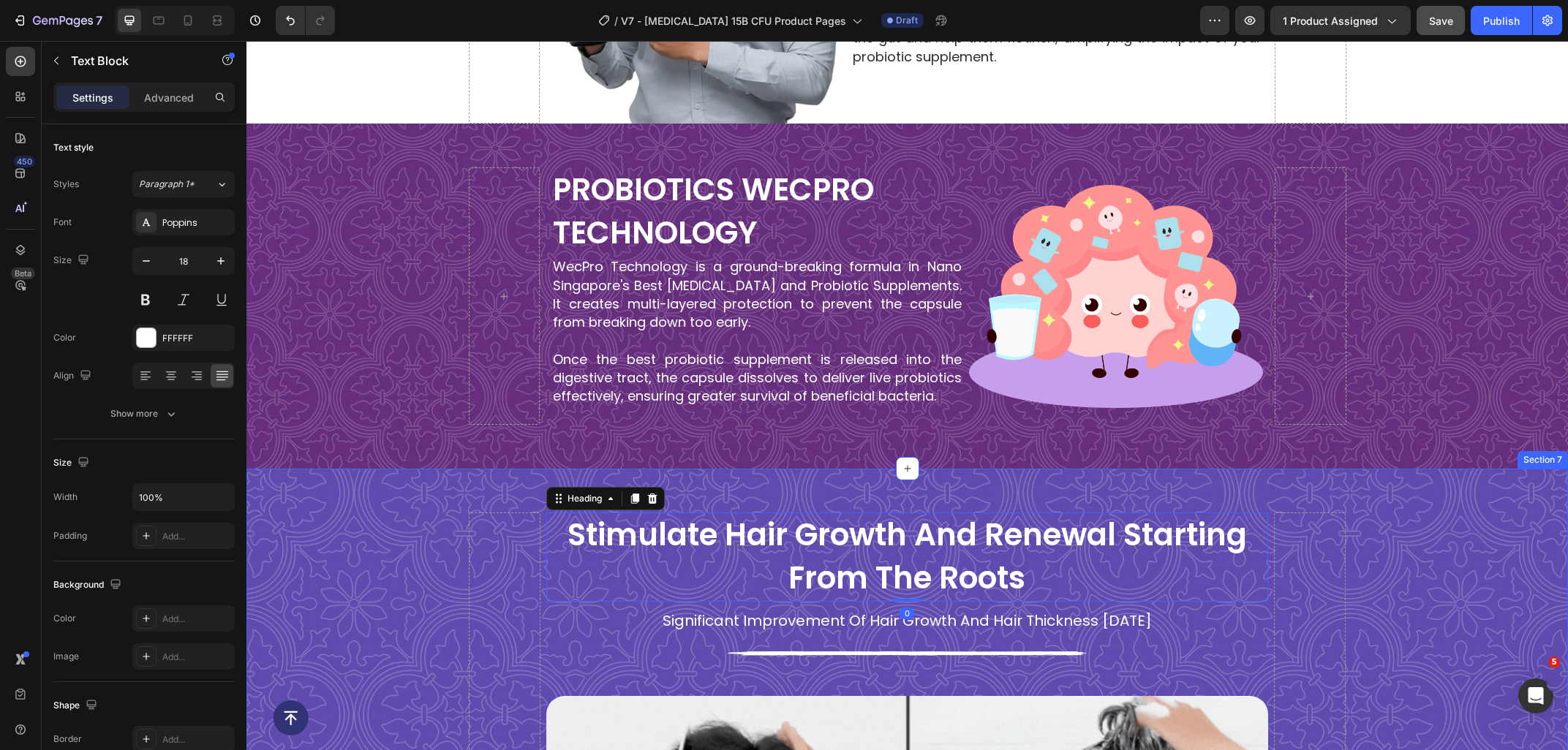
click at [697, 390] on p "Once the best probiotic supplement is released into the digestive tract, the ca…" at bounding box center [757, 377] width 409 height 56
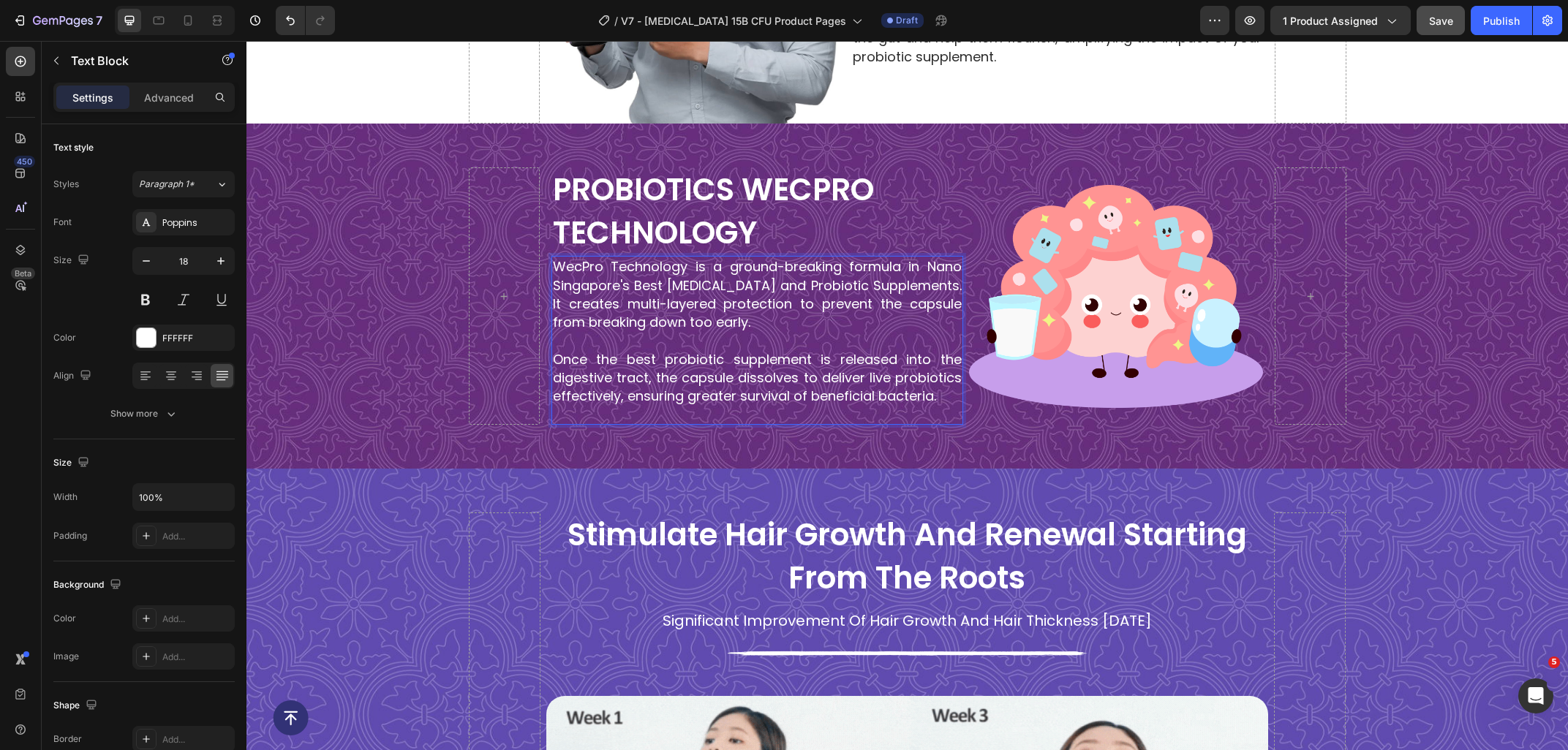
click at [670, 401] on p "Once the best probiotic supplement is released into the digestive tract, the ca…" at bounding box center [757, 377] width 409 height 56
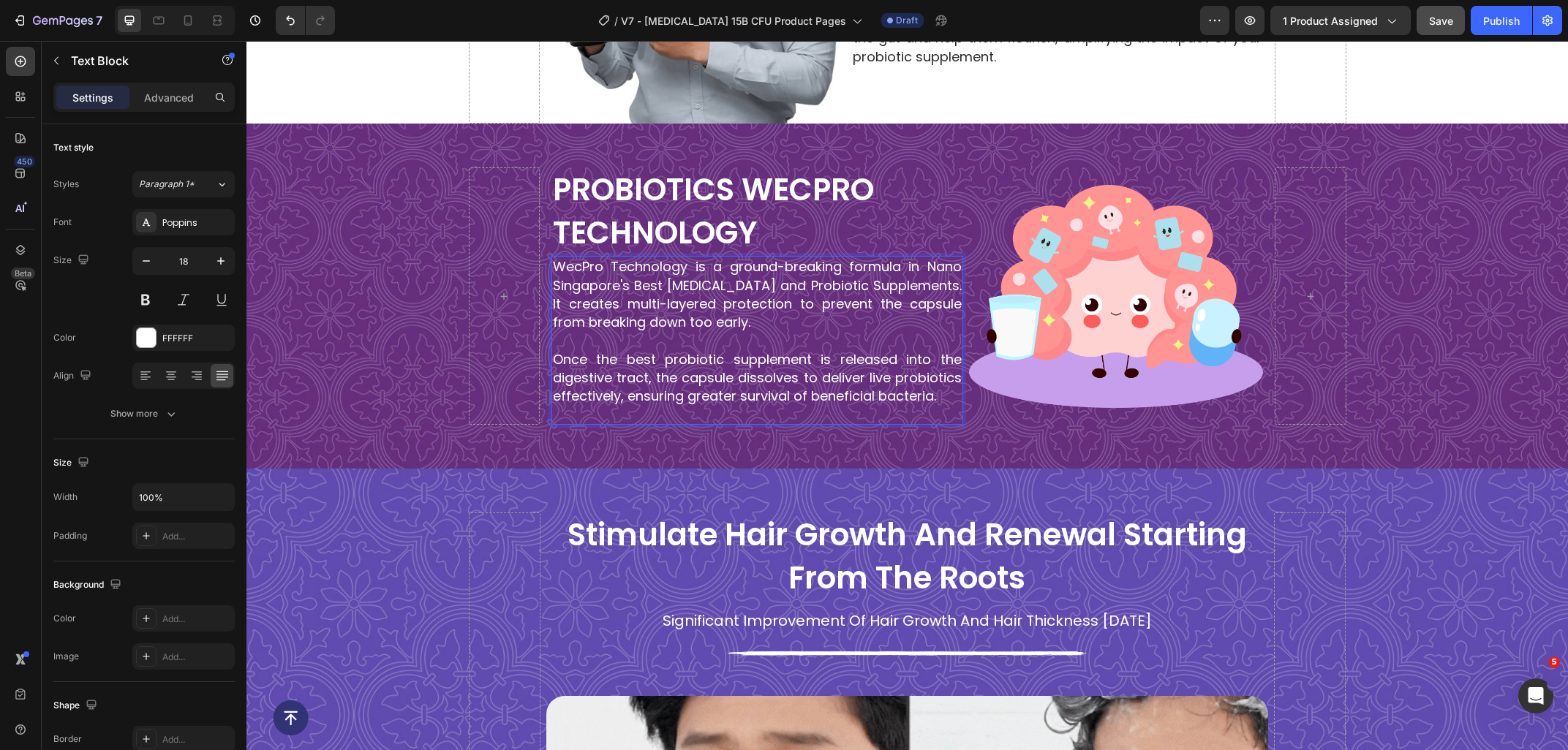
click at [646, 415] on p "Rich Text Editor. Editing area: main" at bounding box center [757, 414] width 409 height 18
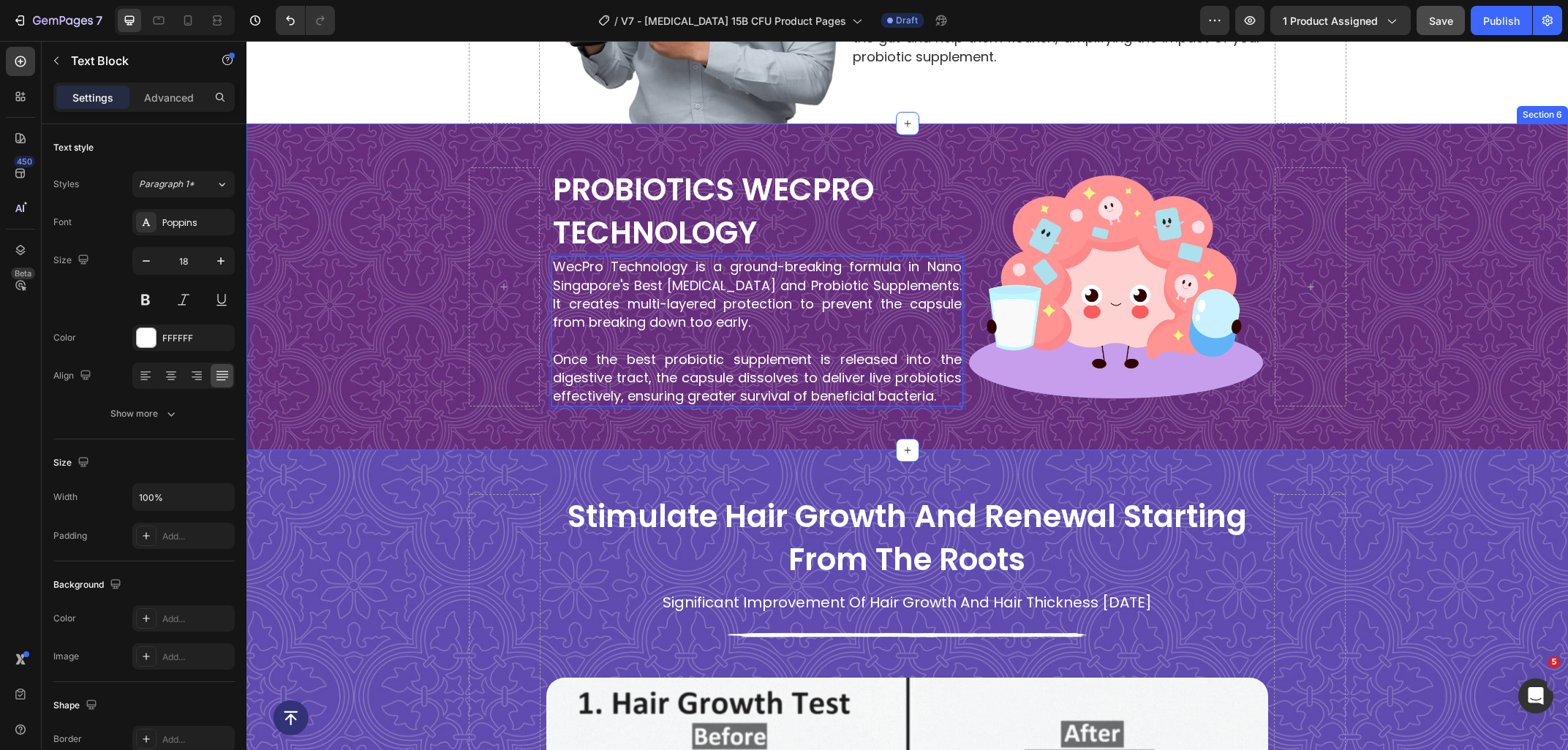
click at [1454, 373] on div "PROBIOTICS WECPRO TECHNOLOGY Heading WecPro Technology is a ground-breaking for…" at bounding box center [906, 287] width 1321 height 239
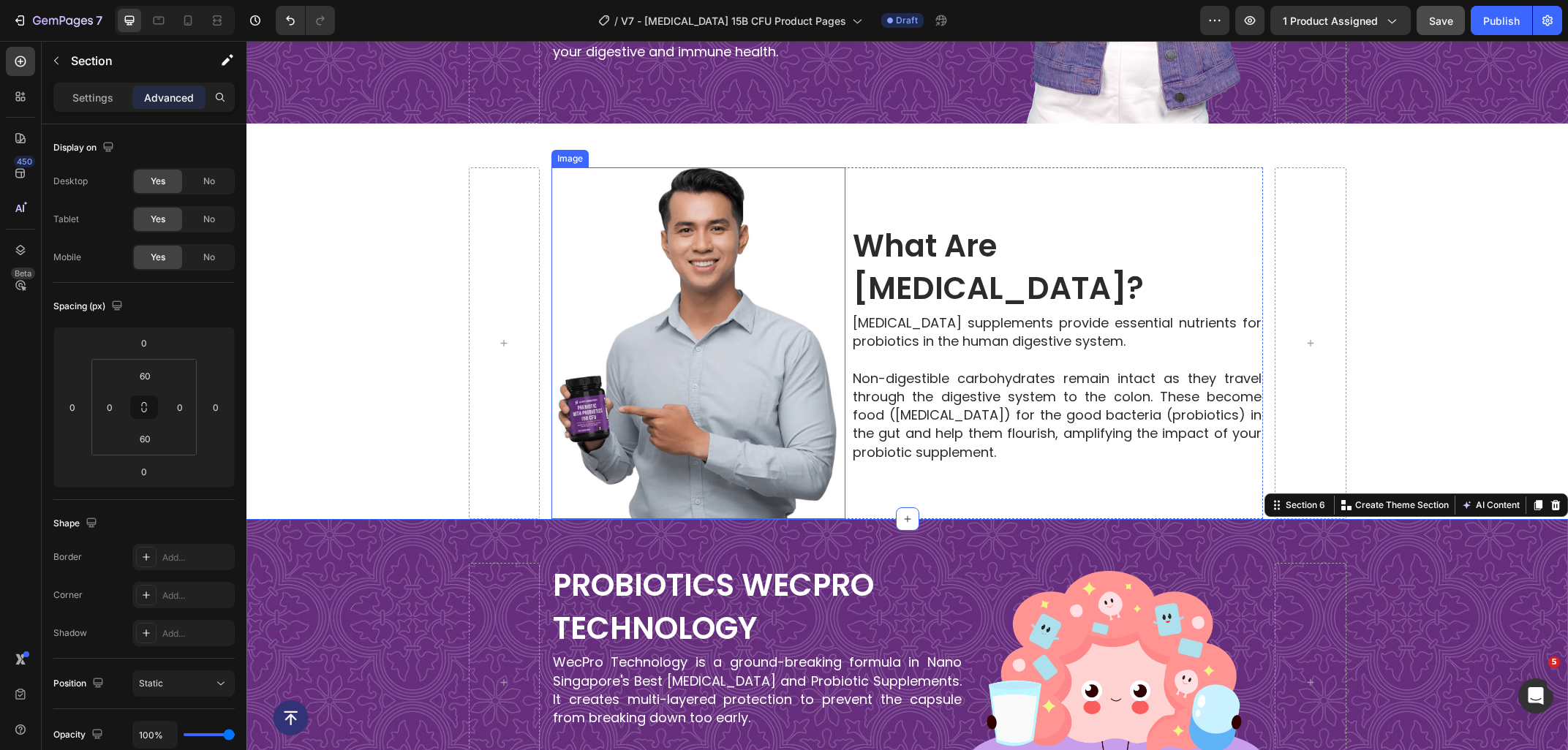
scroll to position [1627, 0]
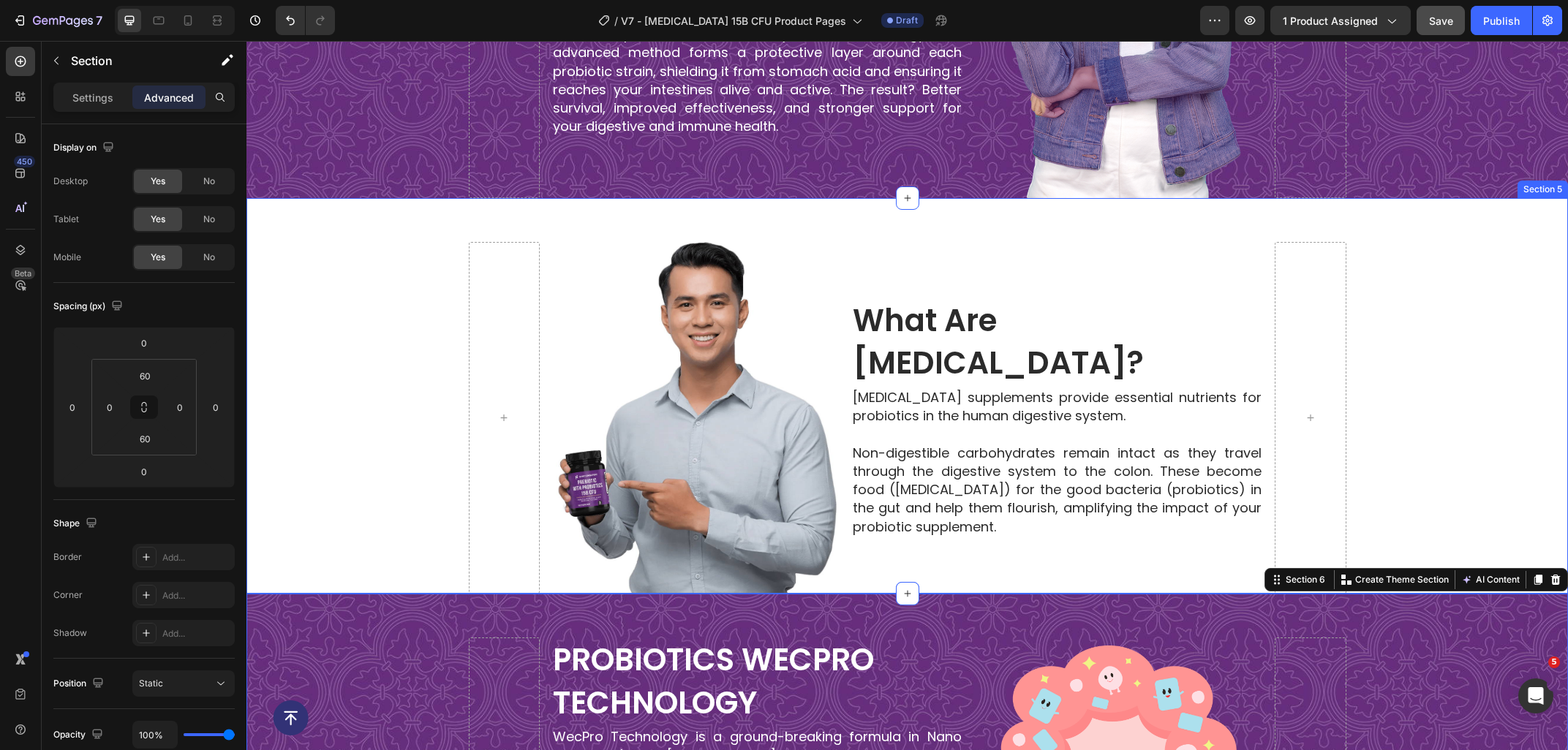
click at [411, 264] on div "Image Image what are prebiotics? Heading Prebiotic supplements provide essentia…" at bounding box center [906, 418] width 1321 height 351
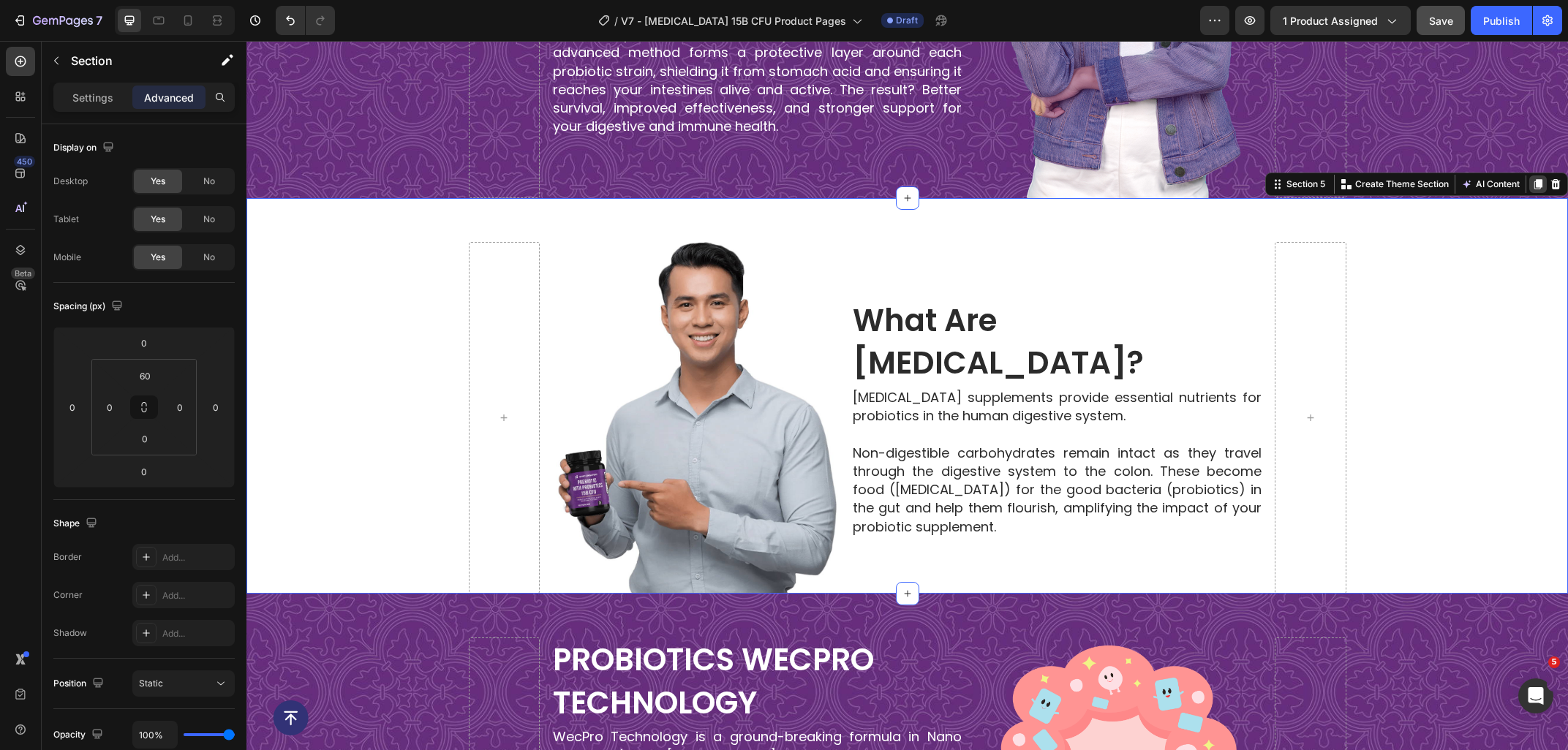
click at [1534, 184] on icon at bounding box center [1538, 184] width 8 height 10
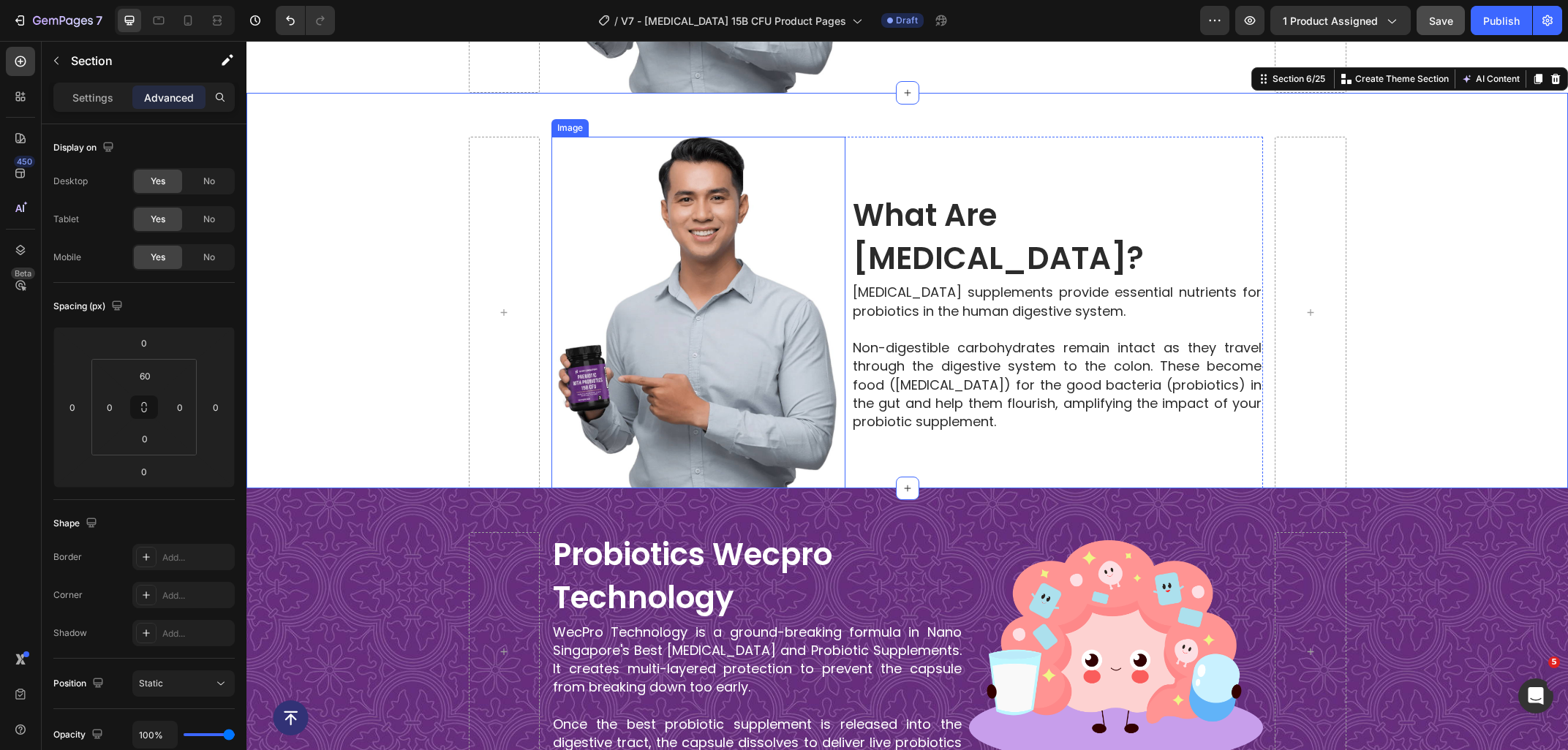
scroll to position [2129, 0]
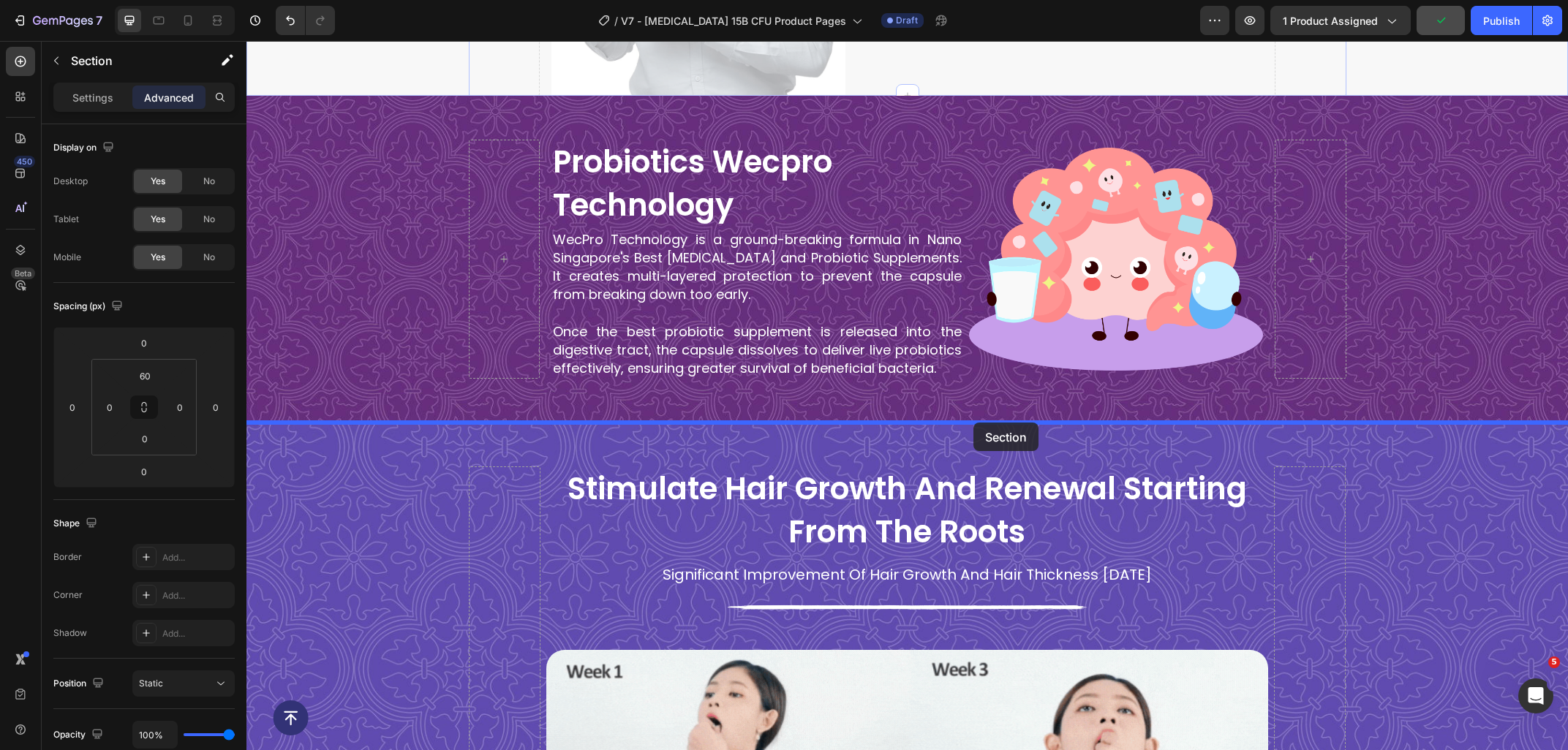
drag, startPoint x: 1287, startPoint y: 79, endPoint x: 973, endPoint y: 422, distance: 465.0
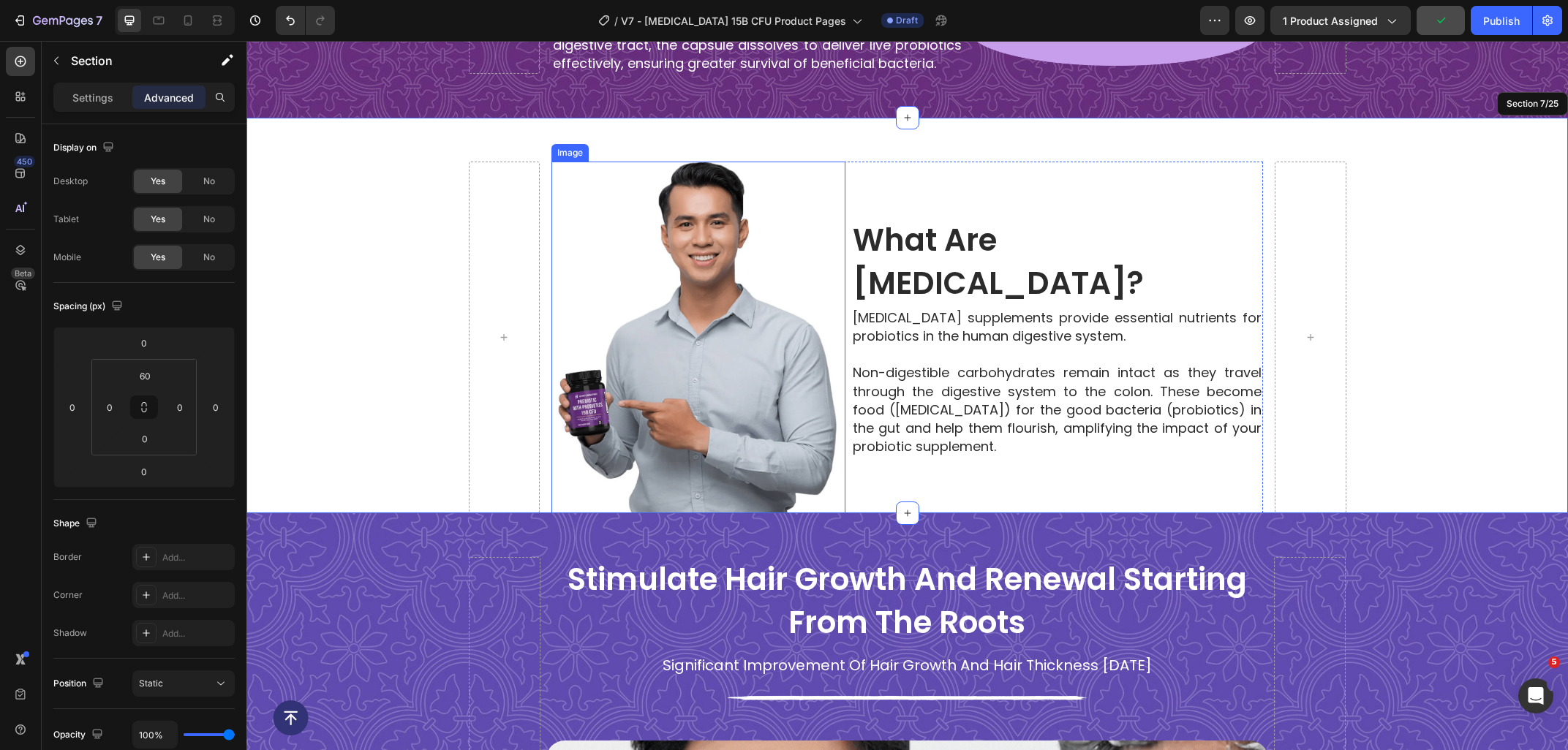
scroll to position [2438, 0]
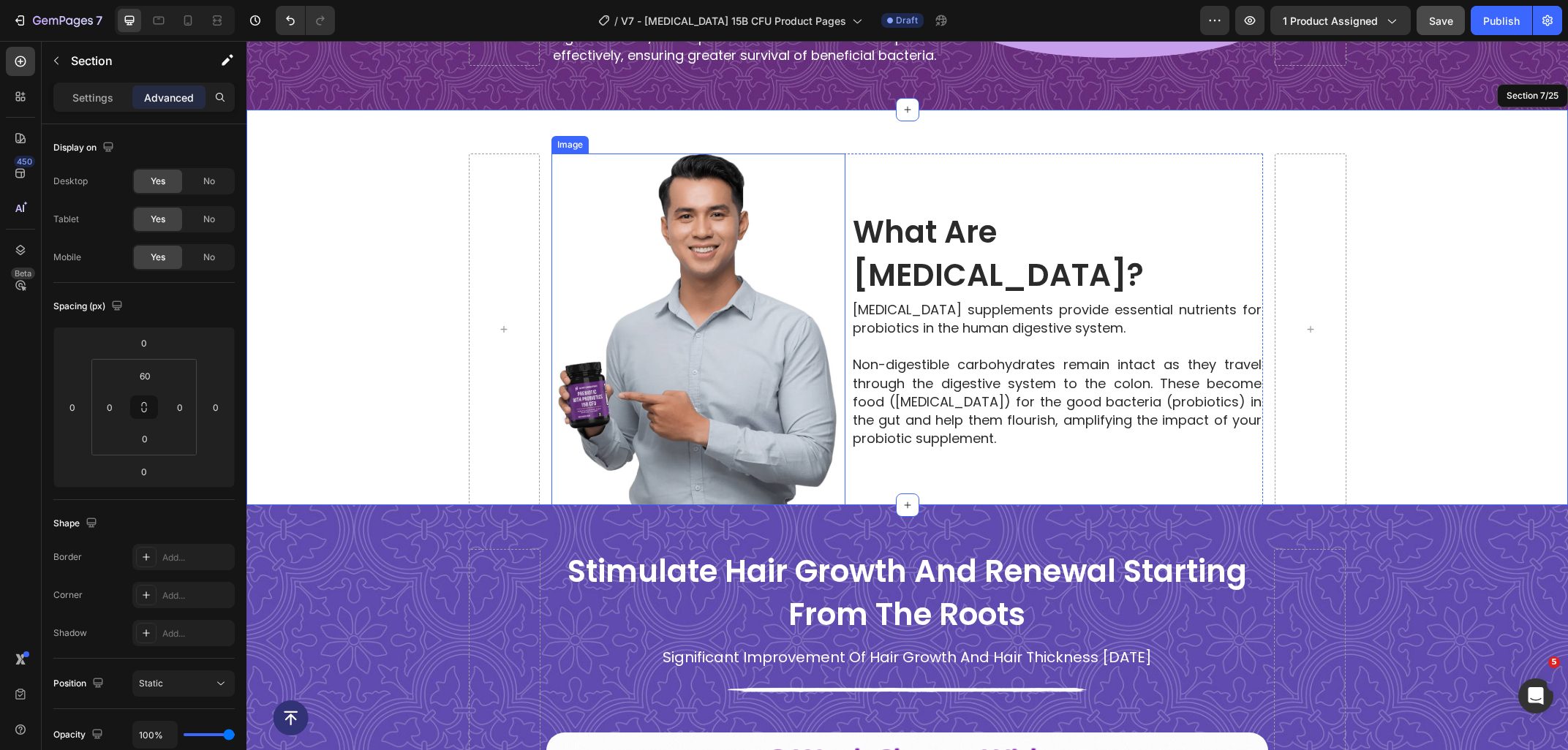
click at [651, 303] on img at bounding box center [698, 329] width 294 height 351
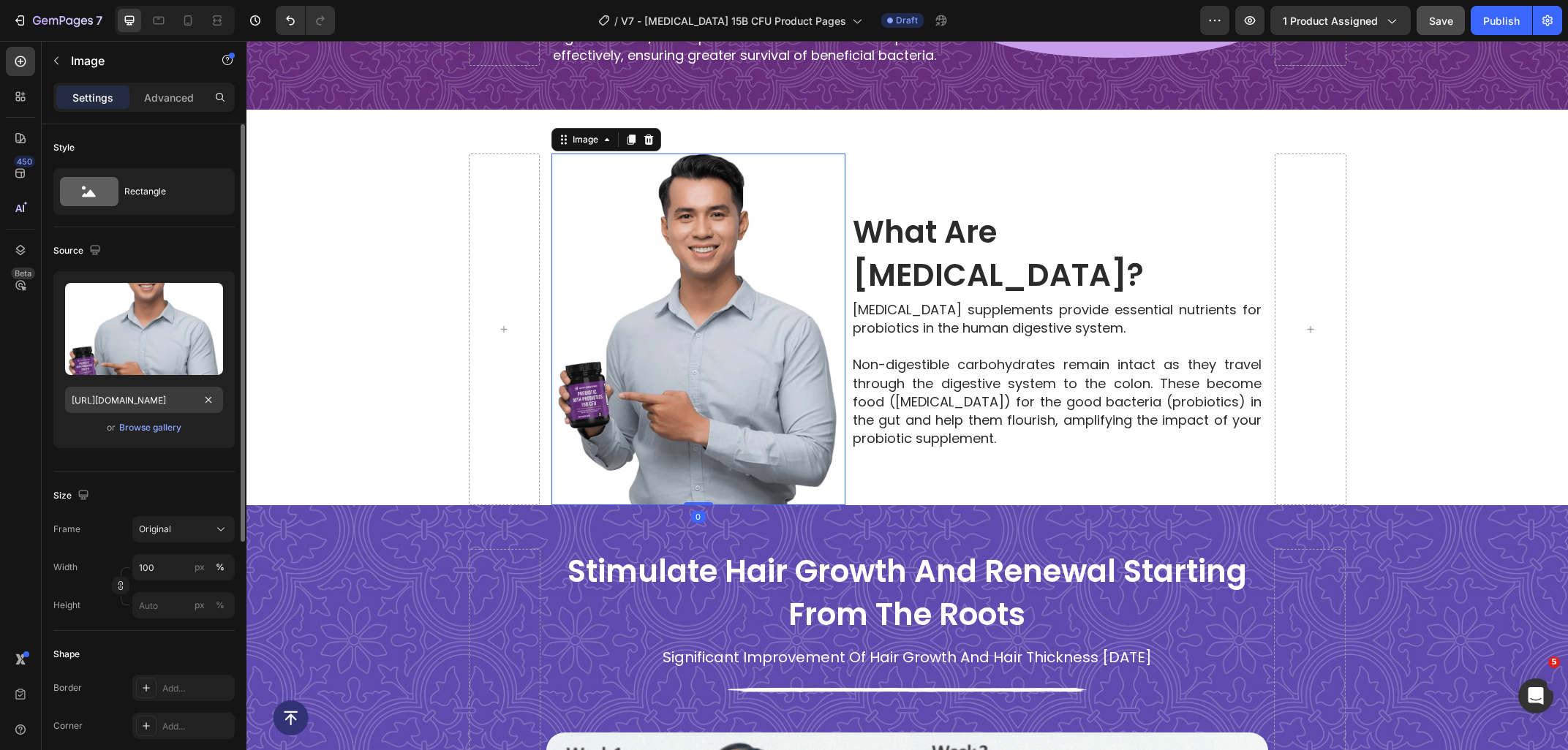
click at [111, 402] on input "[URL][DOMAIN_NAME]" at bounding box center [143, 399] width 158 height 27
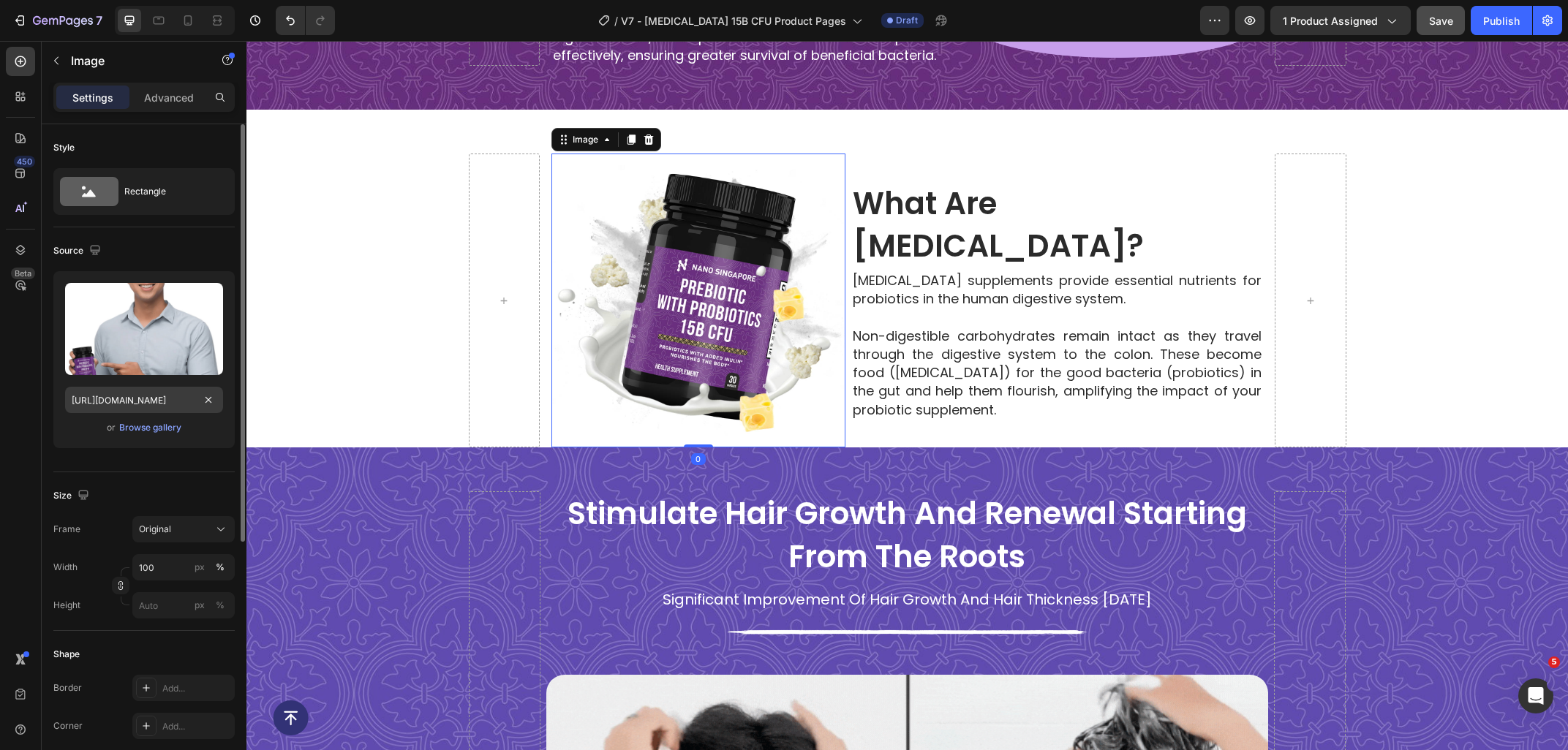
scroll to position [0, 501]
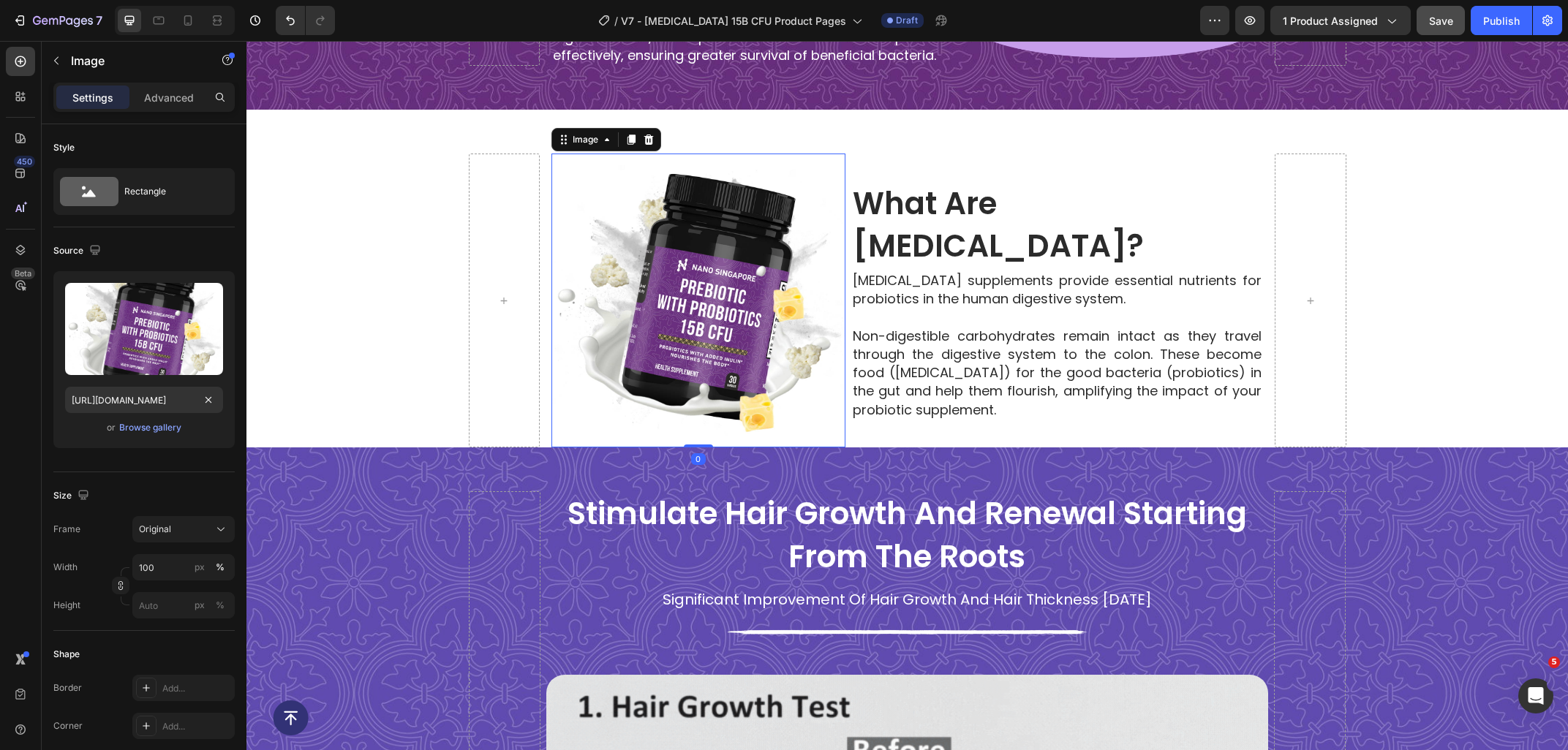
type input "[URL][DOMAIN_NAME]"
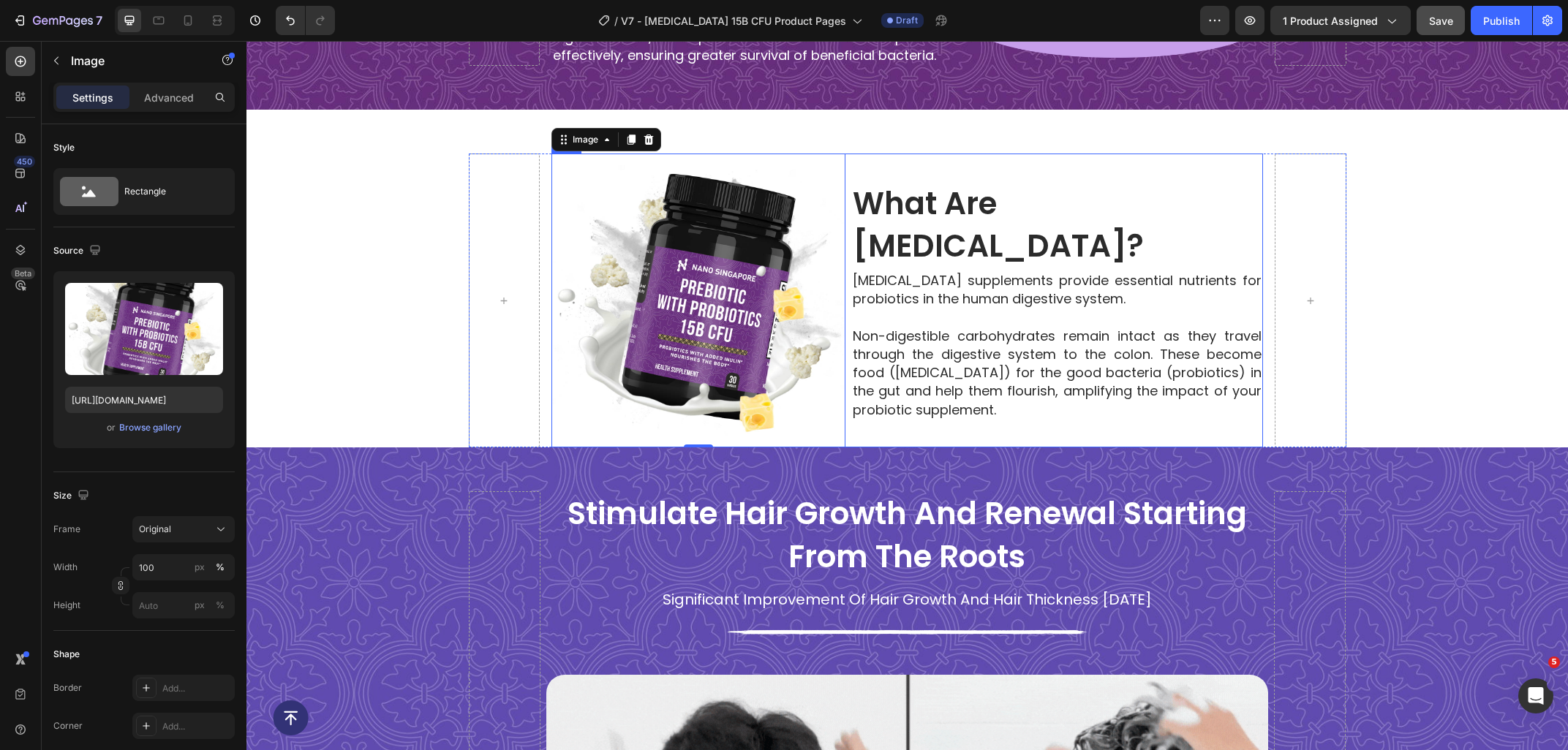
click at [1185, 214] on h2 "what are [MEDICAL_DATA]?" at bounding box center [1057, 226] width 412 height 89
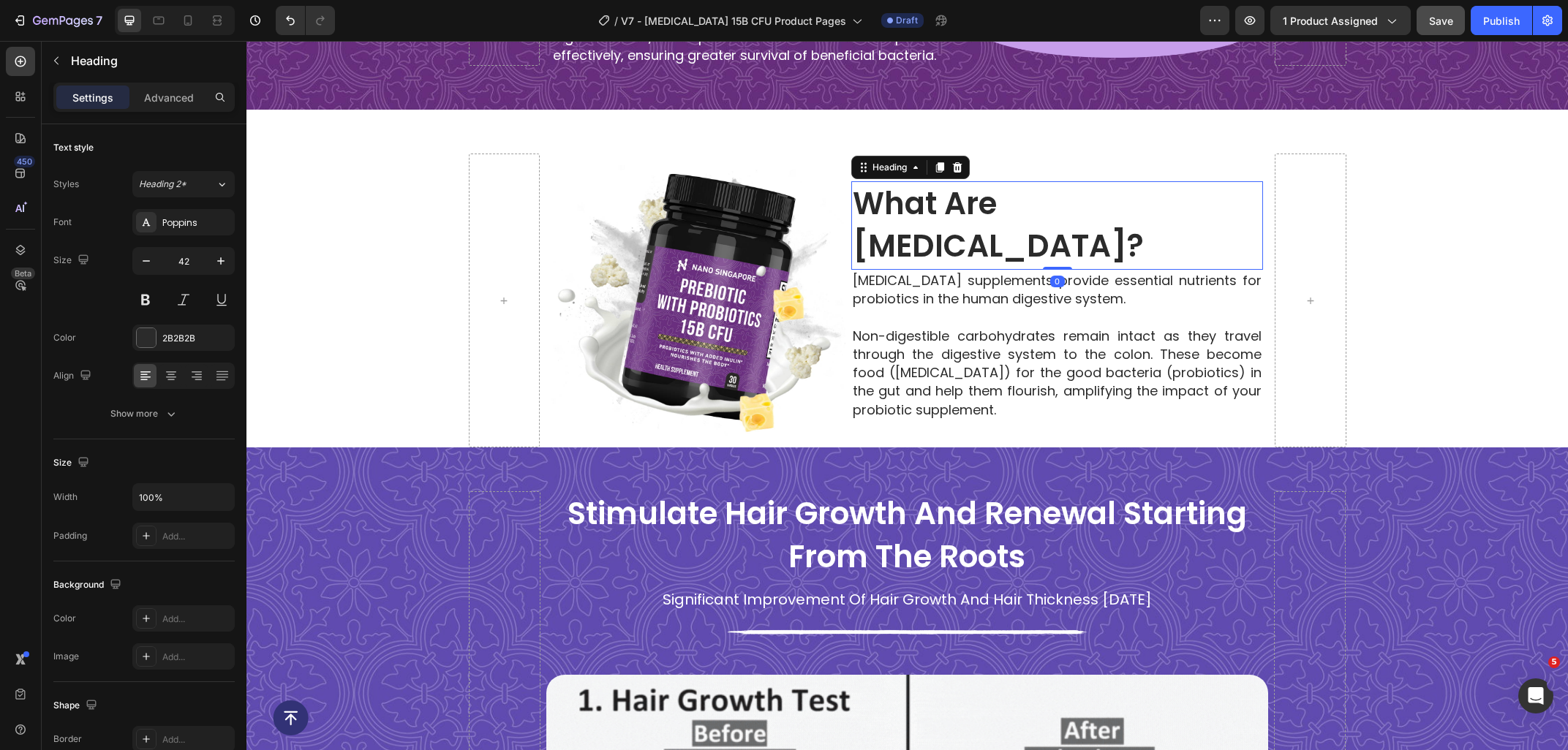
click at [1192, 224] on h2 "what are [MEDICAL_DATA]?" at bounding box center [1057, 226] width 412 height 89
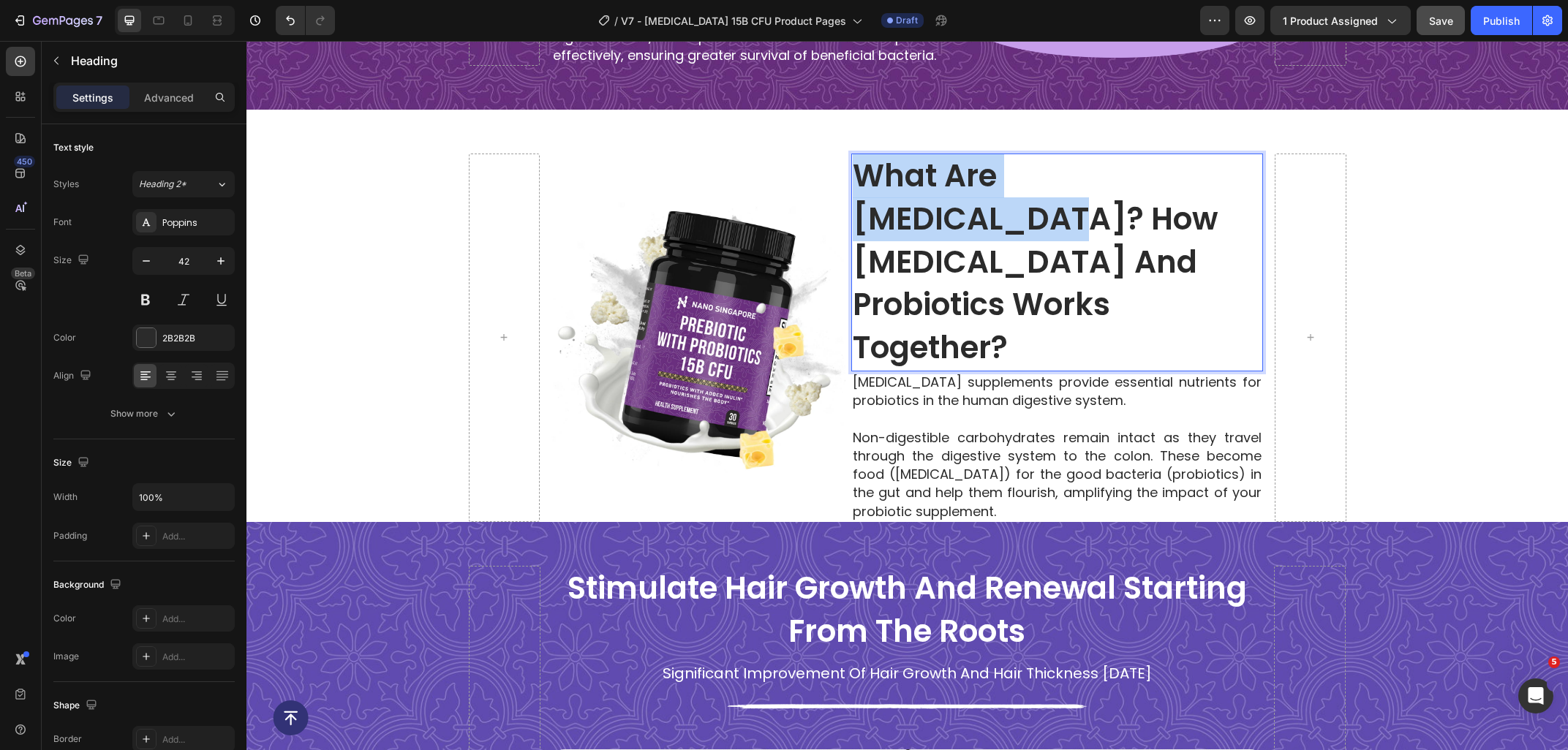
drag, startPoint x: 1183, startPoint y: 188, endPoint x: 868, endPoint y: 190, distance: 315.0
click at [868, 190] on p "what are prebiotics? How Prebiotics And Probiotics Works Together?" at bounding box center [1057, 262] width 409 height 215
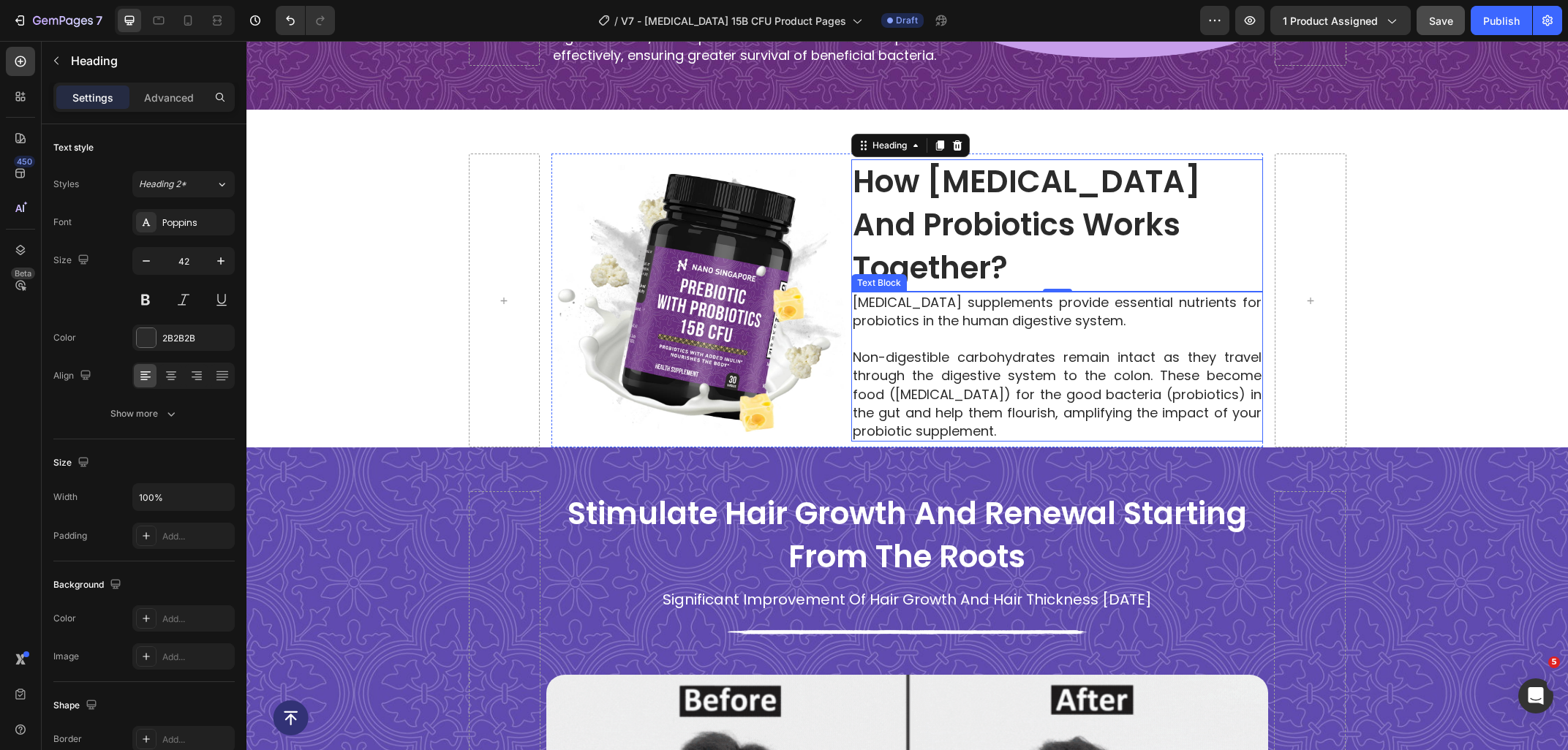
click at [1027, 389] on p "Non-digestible carbohydrates remain intact as they travel through the digestive…" at bounding box center [1057, 394] width 409 height 92
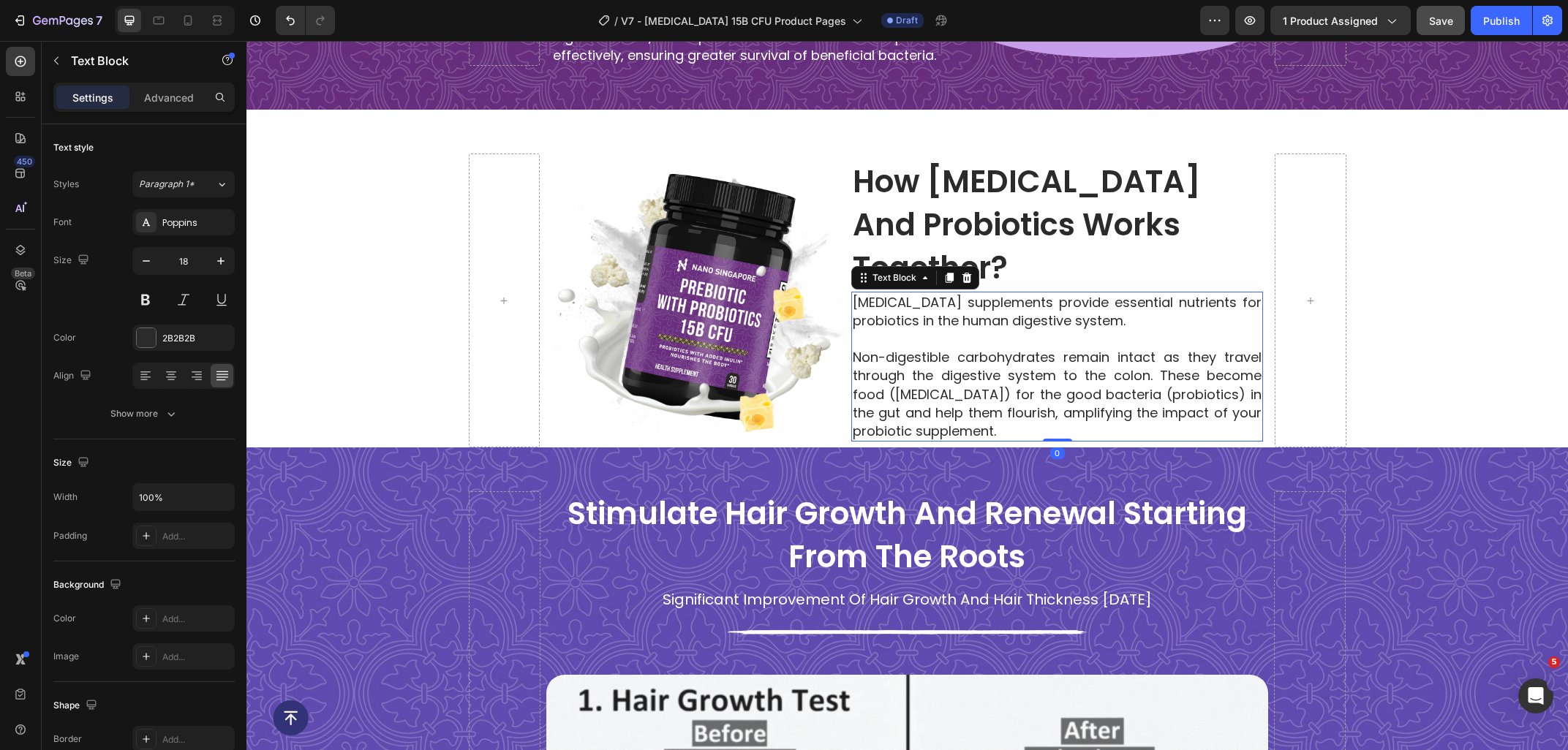
click at [1015, 428] on p "Non-digestible carbohydrates remain intact as they travel through the digestive…" at bounding box center [1057, 394] width 409 height 92
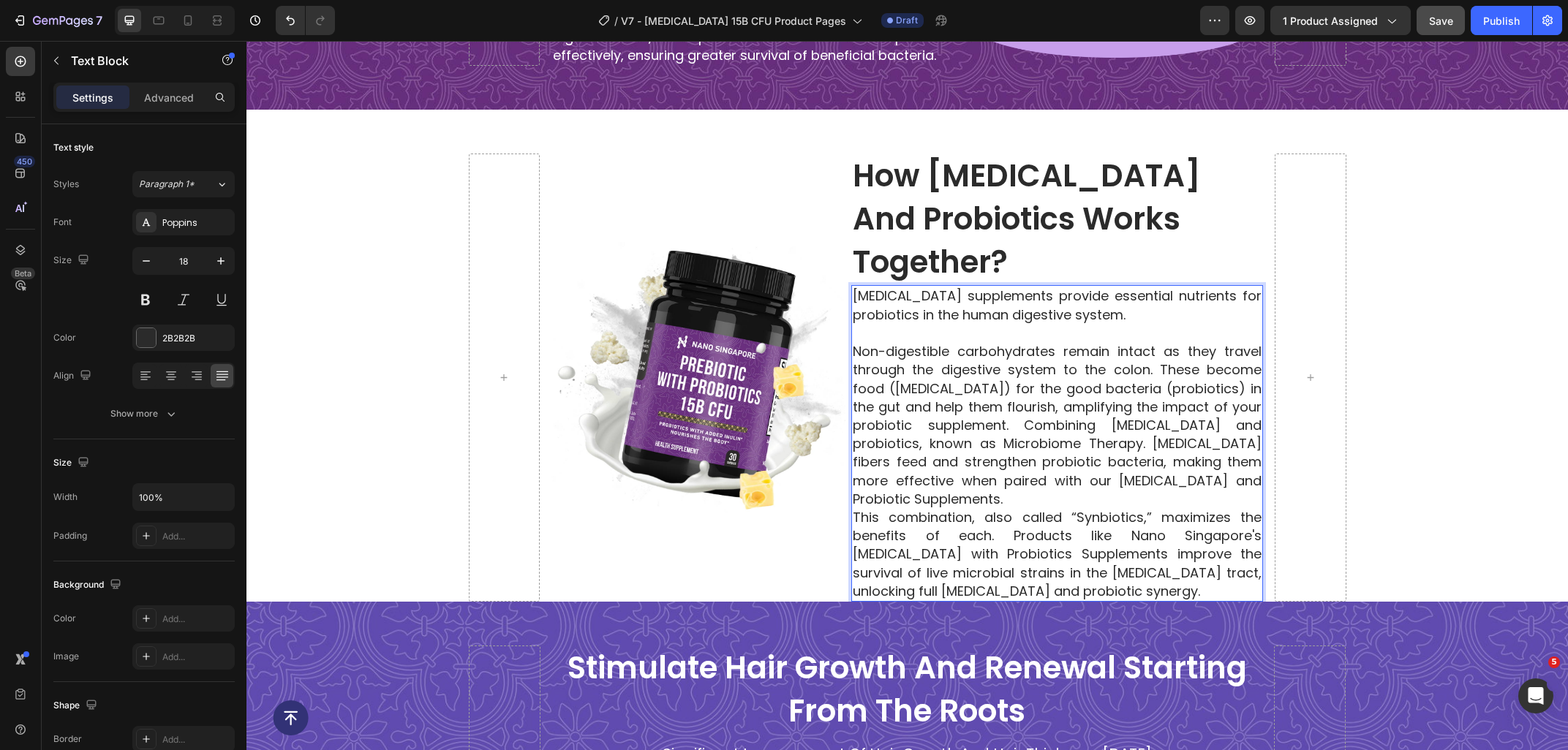
click at [1008, 429] on p "Non-digestible carbohydrates remain intact as they travel through the digestive…" at bounding box center [1057, 425] width 409 height 166
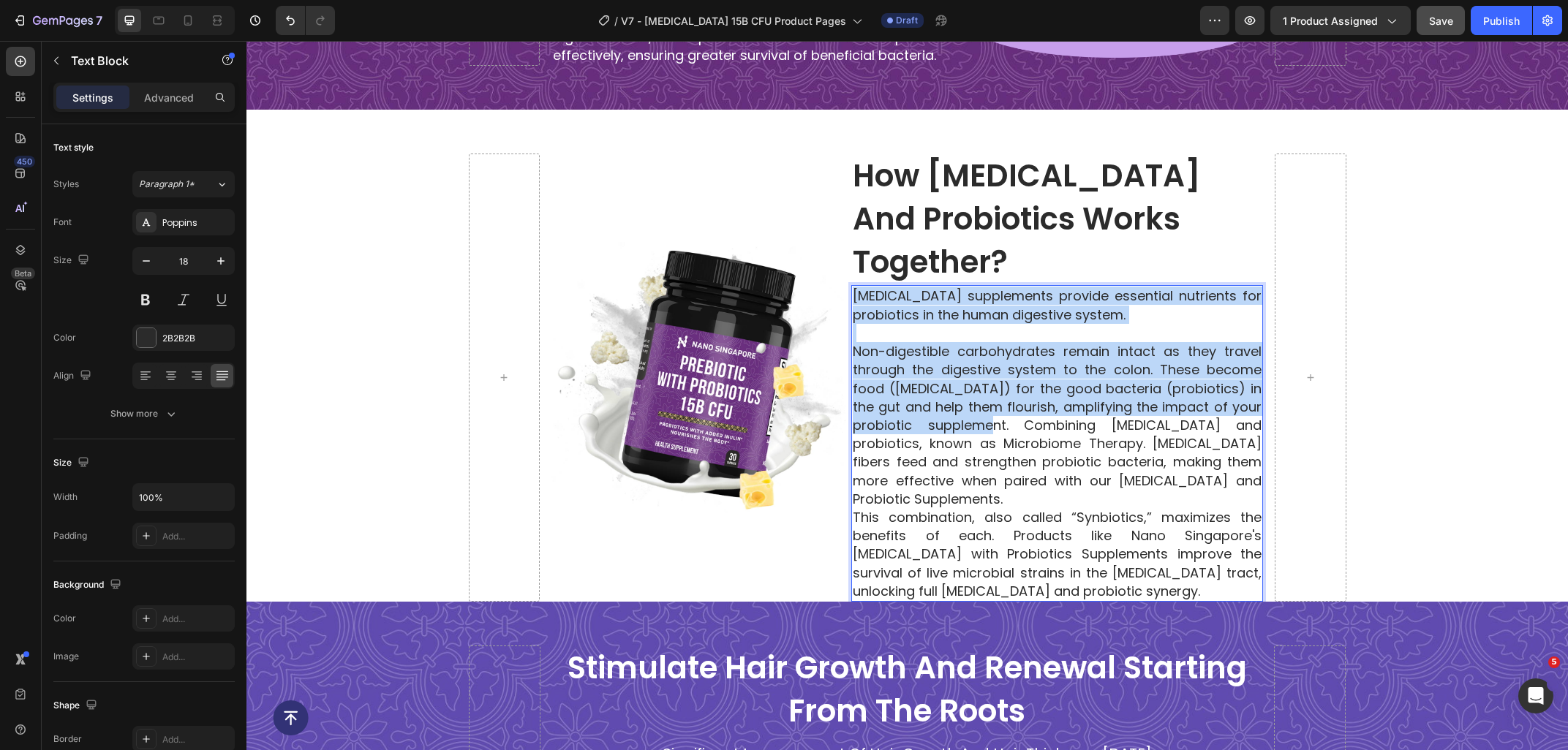
drag, startPoint x: 1008, startPoint y: 425, endPoint x: 848, endPoint y: 287, distance: 211.3
click at [851, 287] on div "Prebiotic supplements provide essential nutrients for probiotics in the human d…" at bounding box center [1057, 443] width 412 height 316
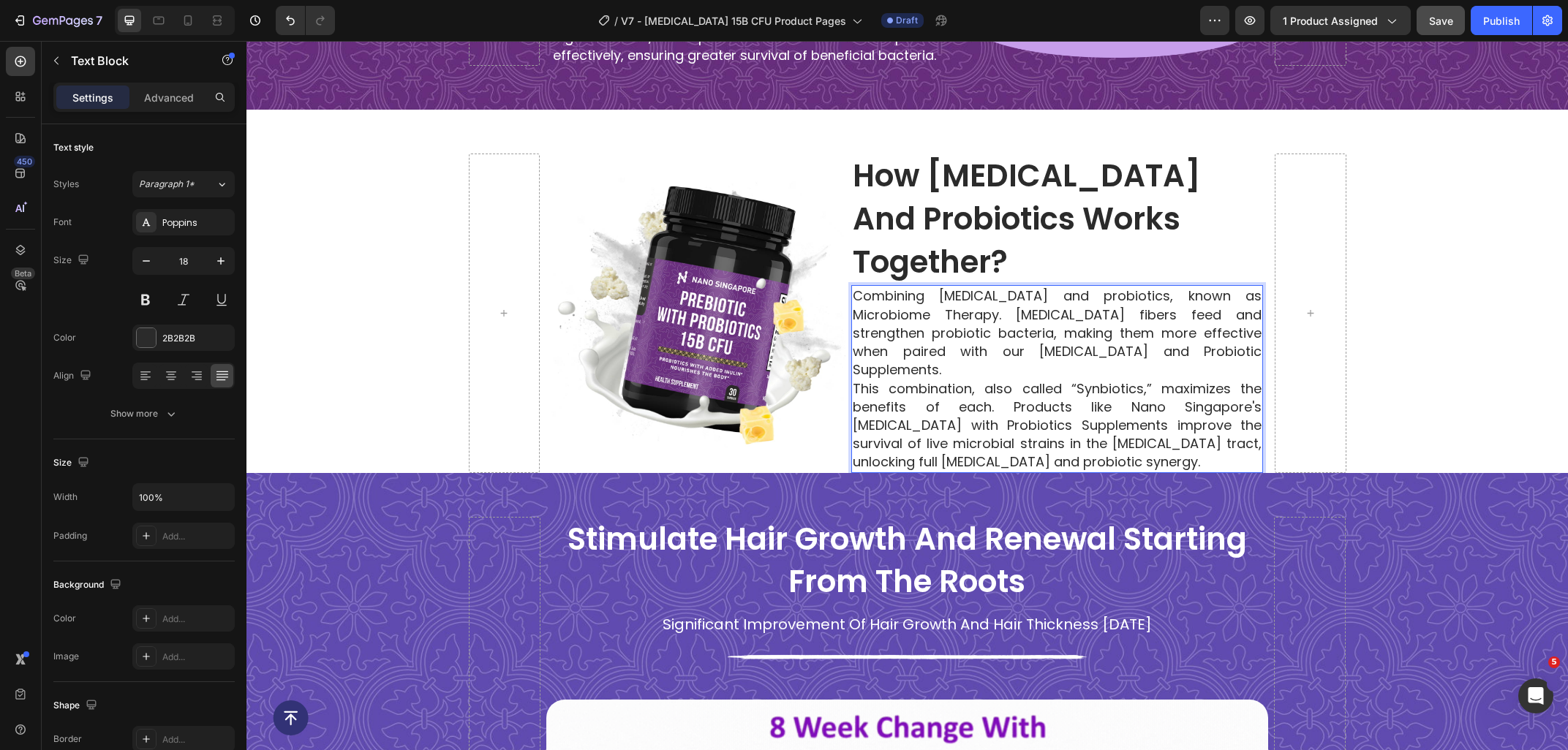
click at [1103, 350] on p "Combining [MEDICAL_DATA] and probiotics, known as Microbiome Therapy. [MEDICAL_…" at bounding box center [1057, 332] width 409 height 92
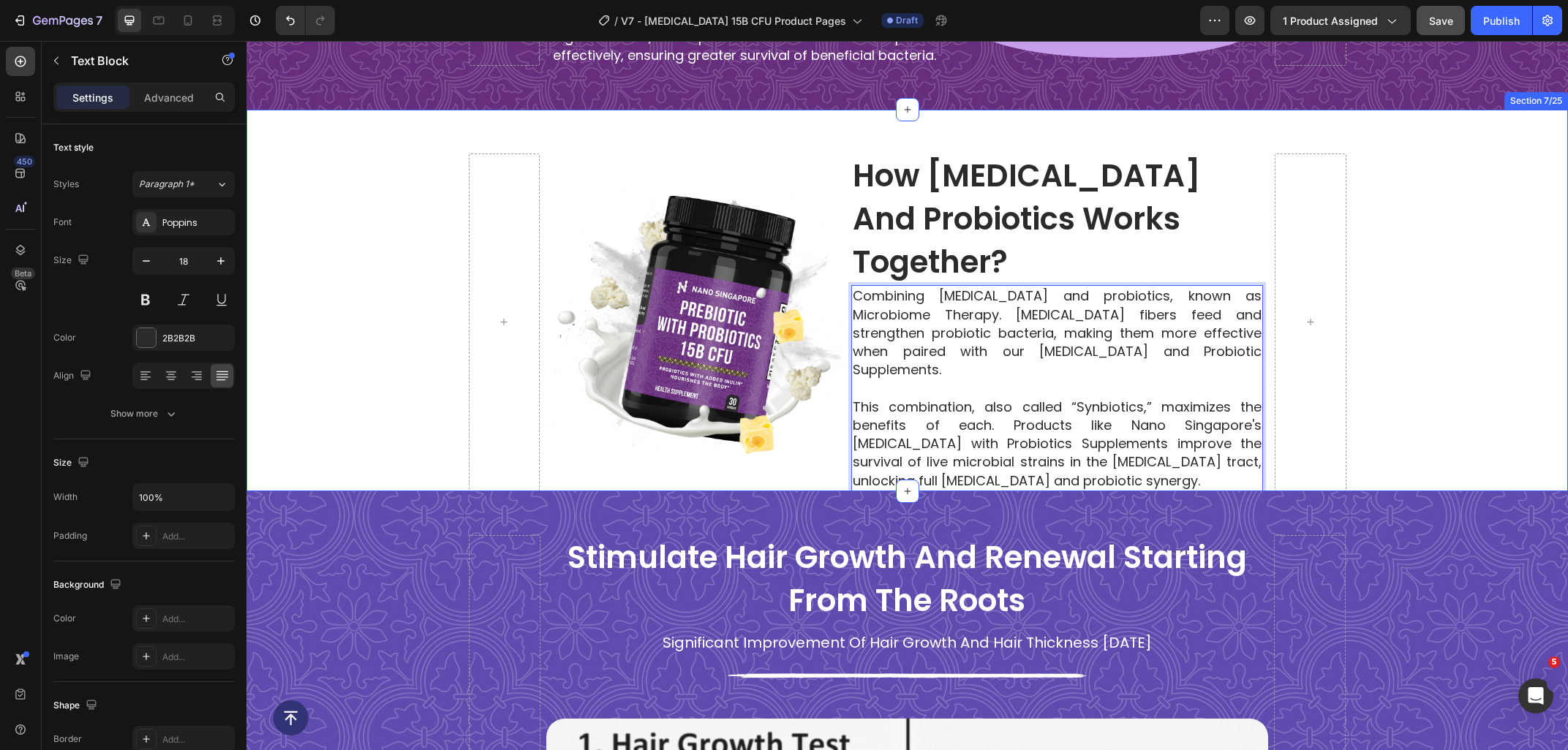
click at [532, 120] on div "Image Image How Prebiotics And Probiotics Works Together? Heading Combining pre…" at bounding box center [906, 300] width 1321 height 382
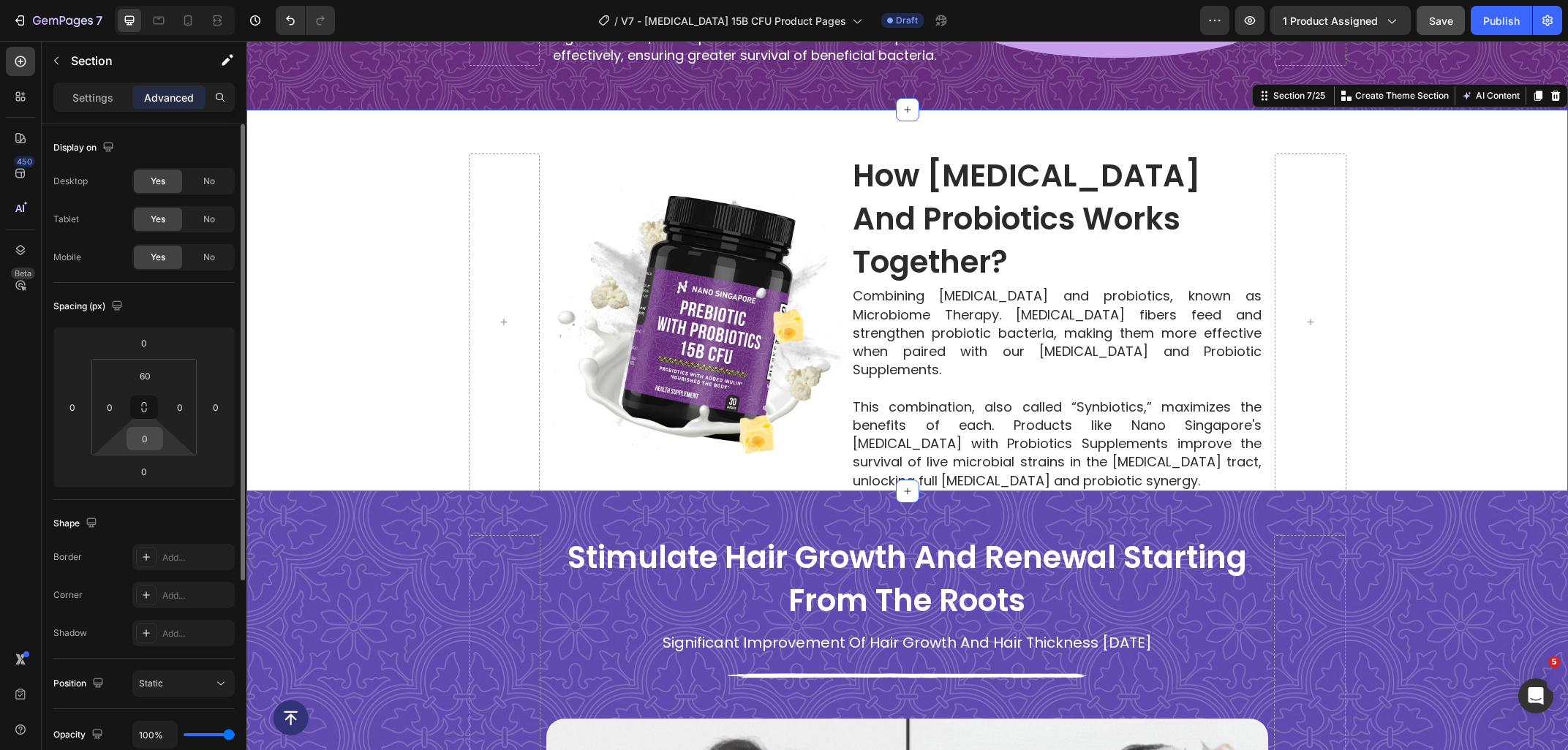
click at [160, 448] on div "0" at bounding box center [145, 438] width 37 height 24
click at [150, 433] on input "0" at bounding box center [145, 438] width 29 height 22
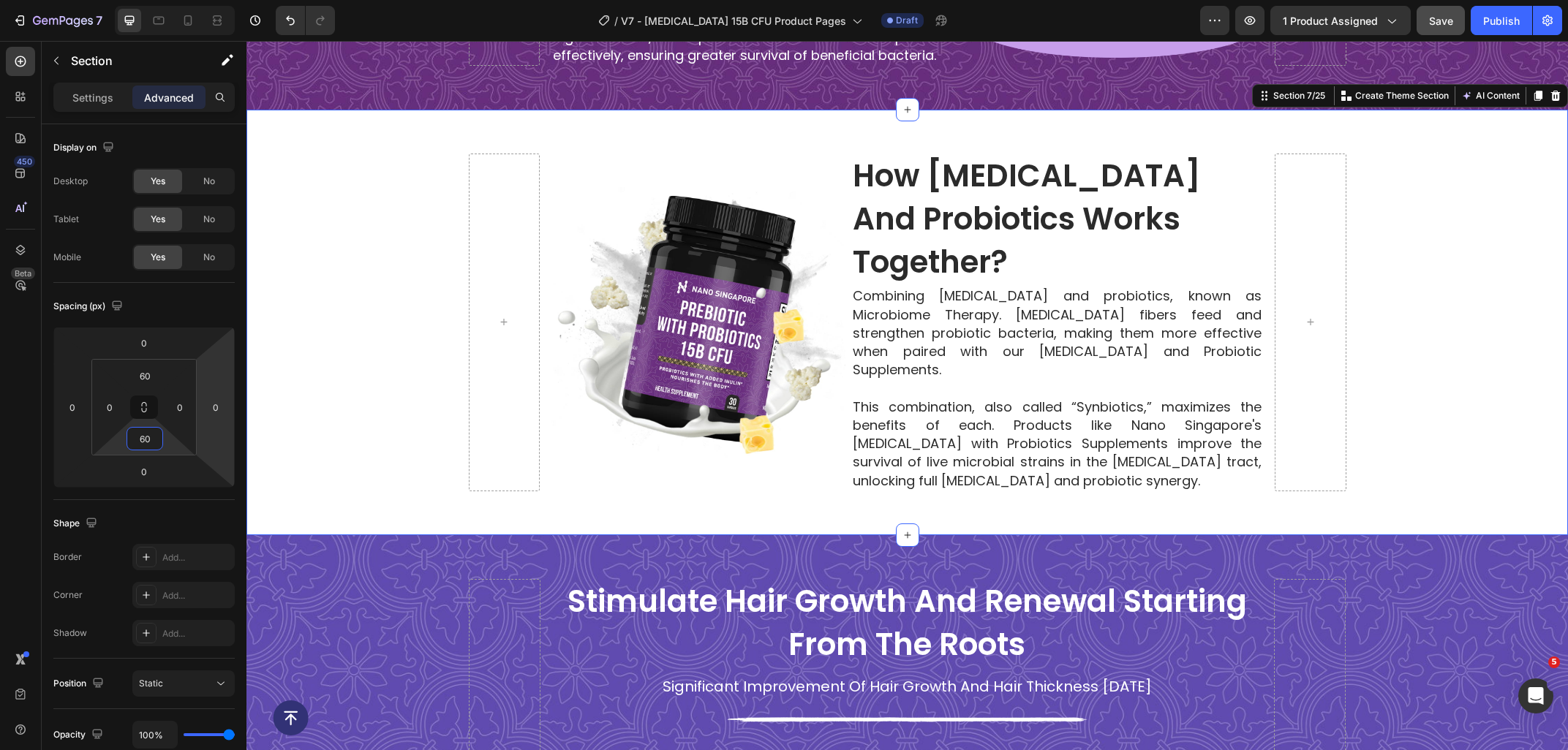
type input "60"
click at [1428, 338] on div "Image Image How Prebiotics And Probiotics Works Together? Heading Combining pre…" at bounding box center [906, 322] width 1321 height 338
click at [1444, 22] on span "Save" at bounding box center [1441, 21] width 24 height 12
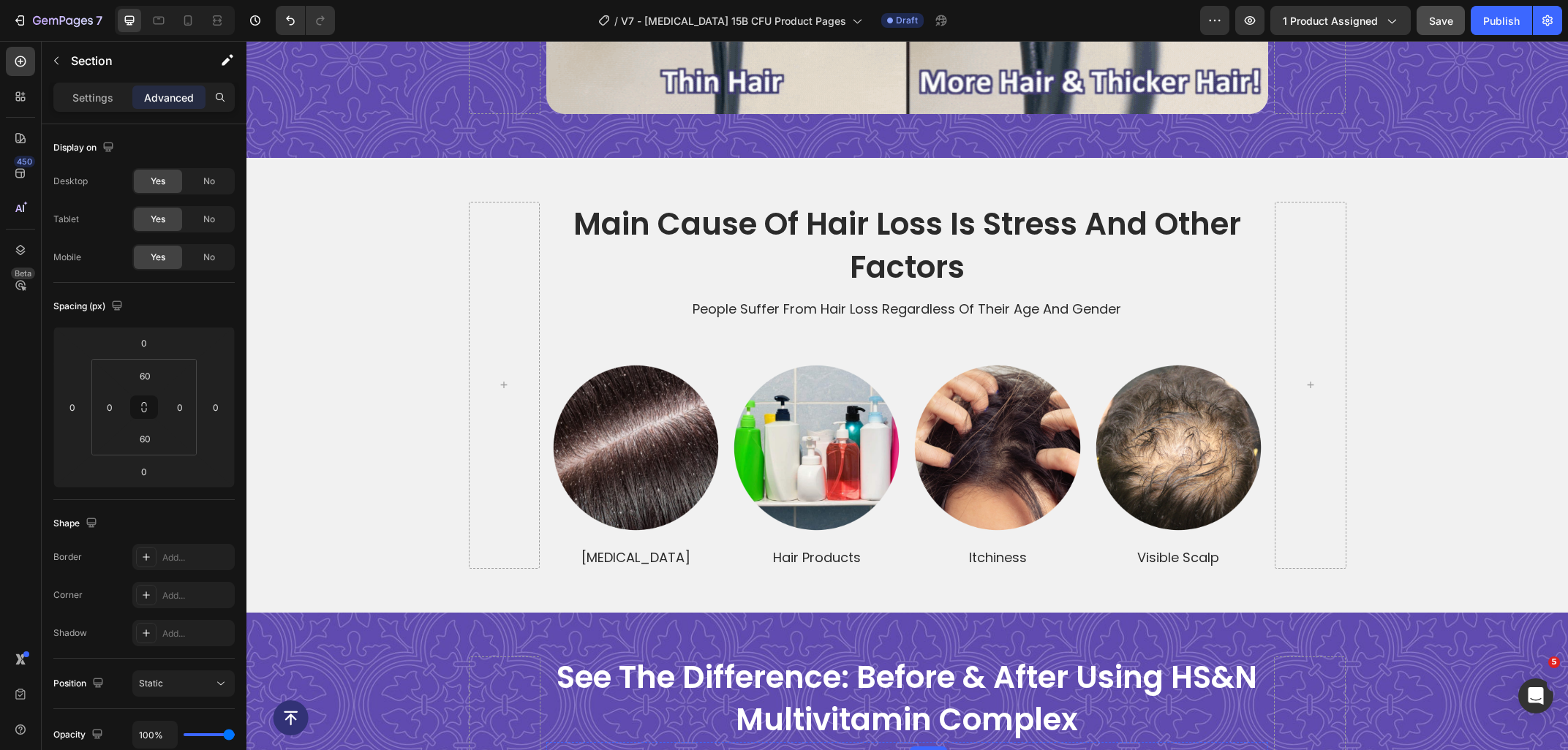
scroll to position [3457, 0]
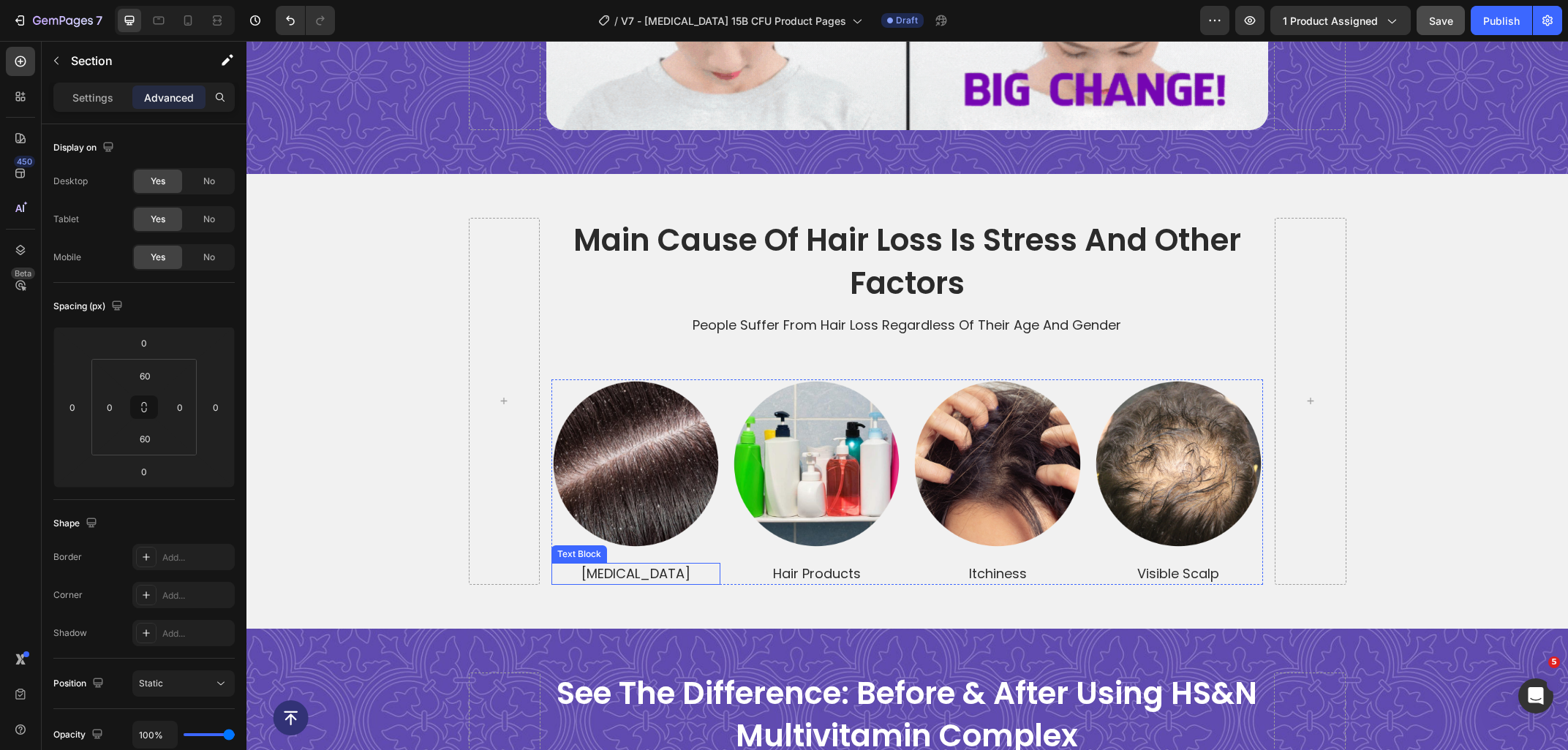
click at [623, 579] on p "dandruff" at bounding box center [636, 574] width 166 height 18
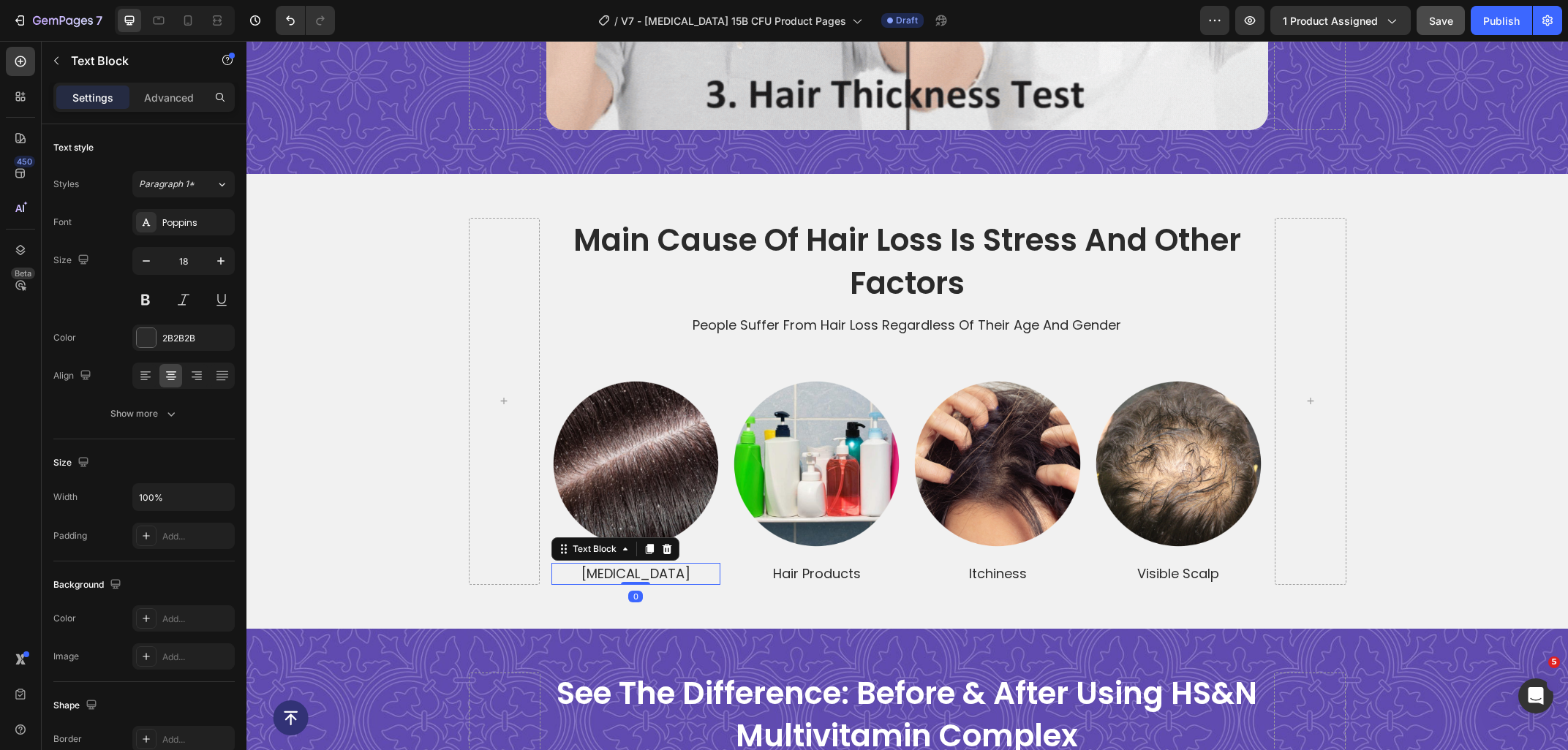
click at [670, 579] on p "dandruff" at bounding box center [636, 574] width 166 height 18
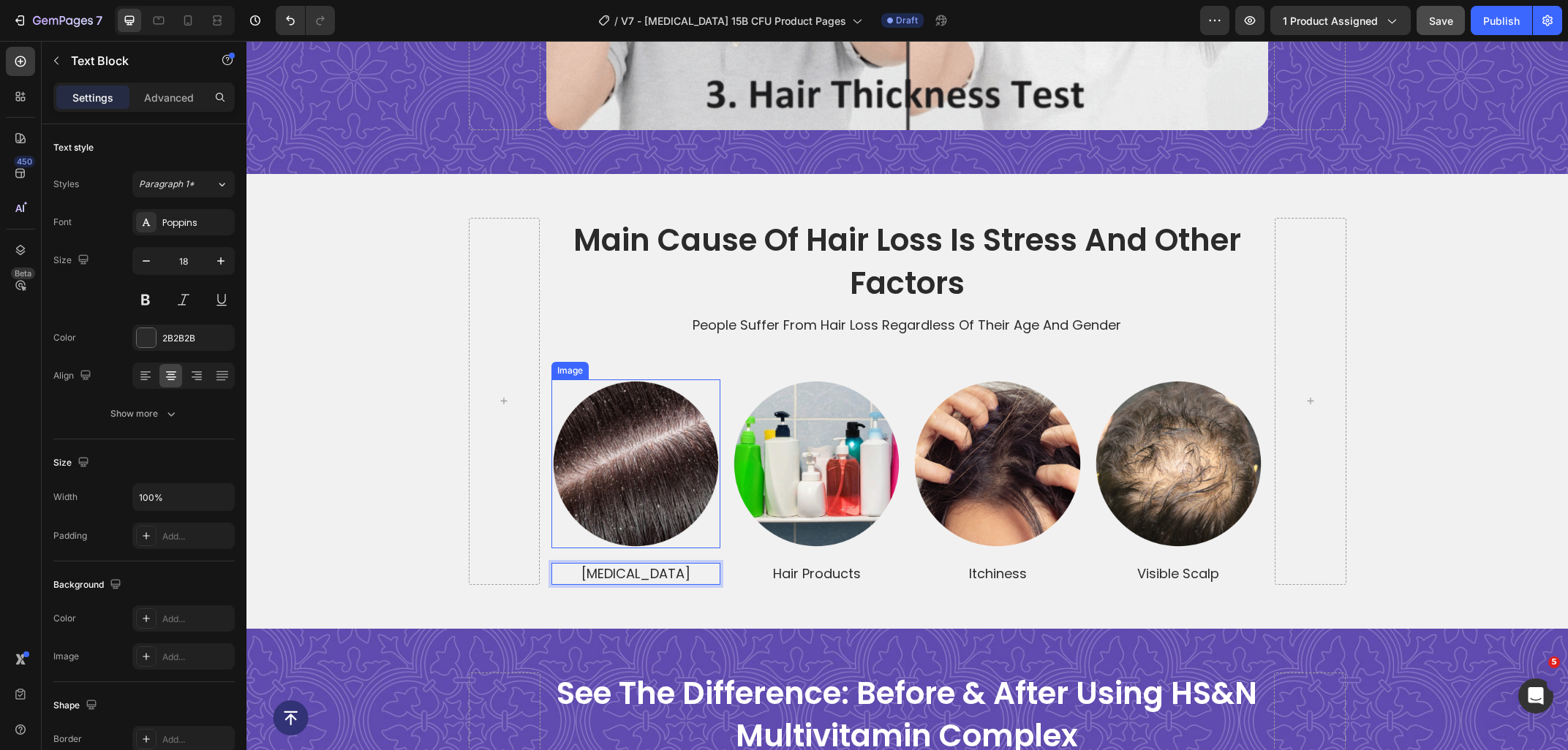
click at [644, 496] on img at bounding box center [636, 464] width 169 height 169
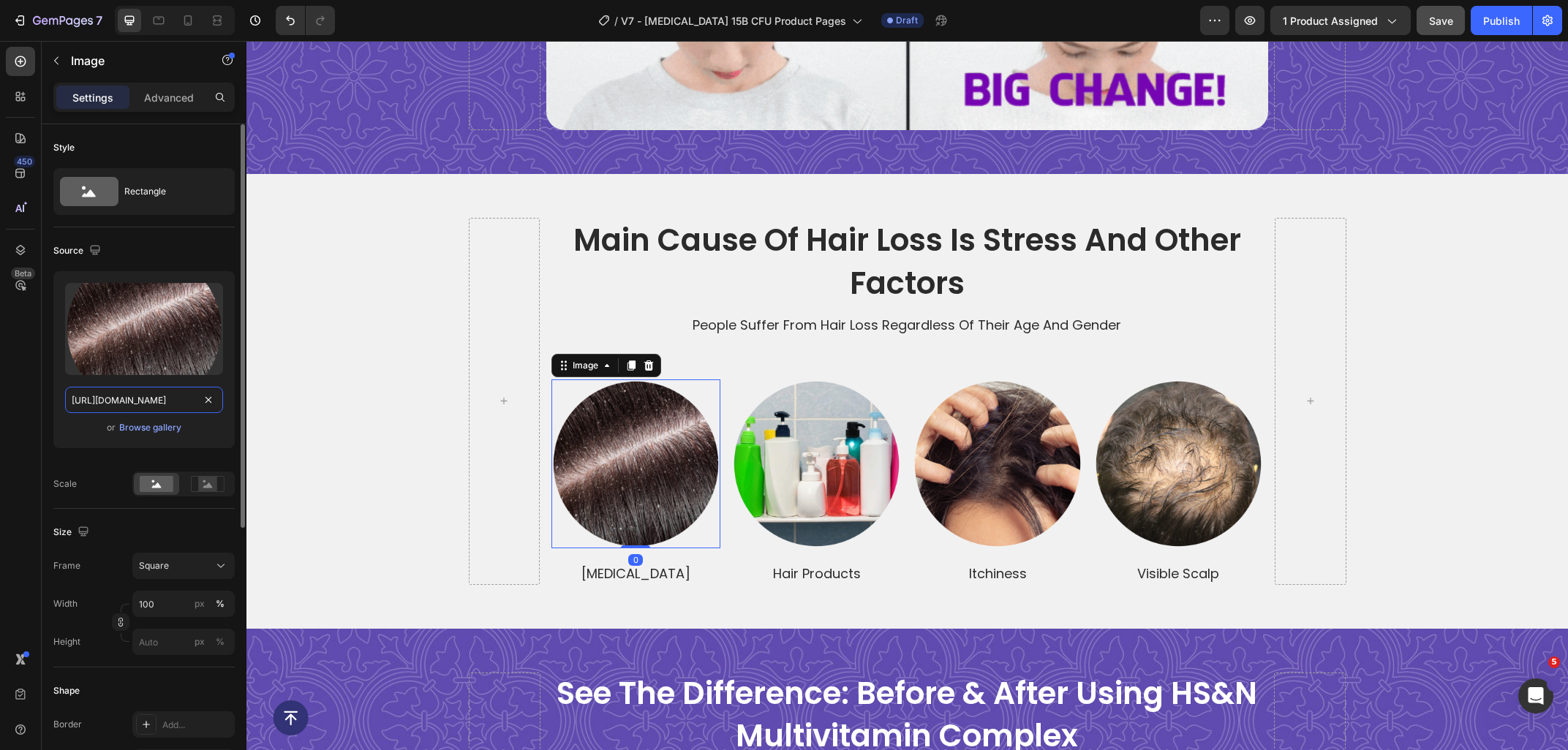
click at [134, 397] on input "https://ucarecdn.com/1387688a-1869-4a4e-b533-8cdc3631a100/-/format/auto/-/previ…" at bounding box center [143, 399] width 158 height 27
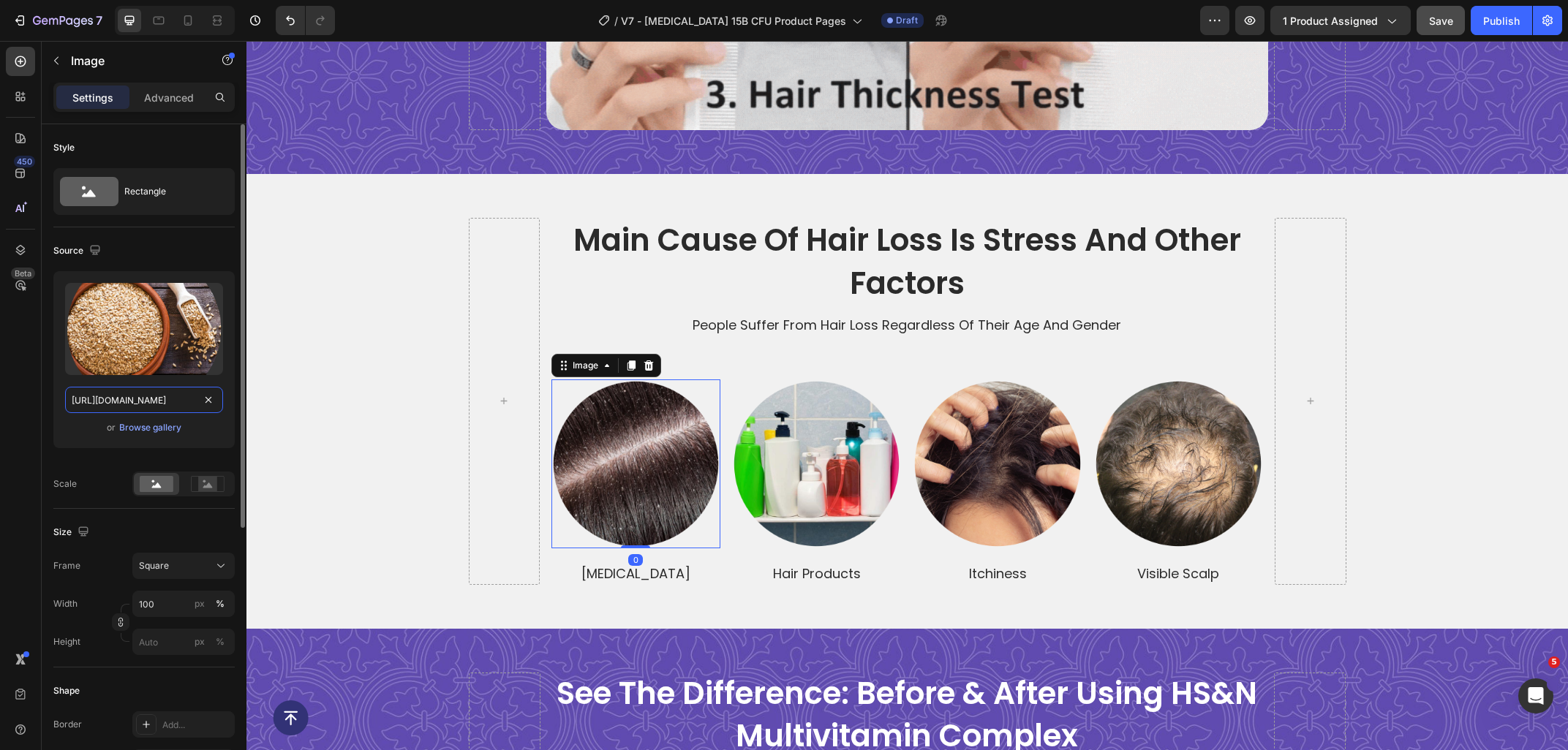
scroll to position [0, 409]
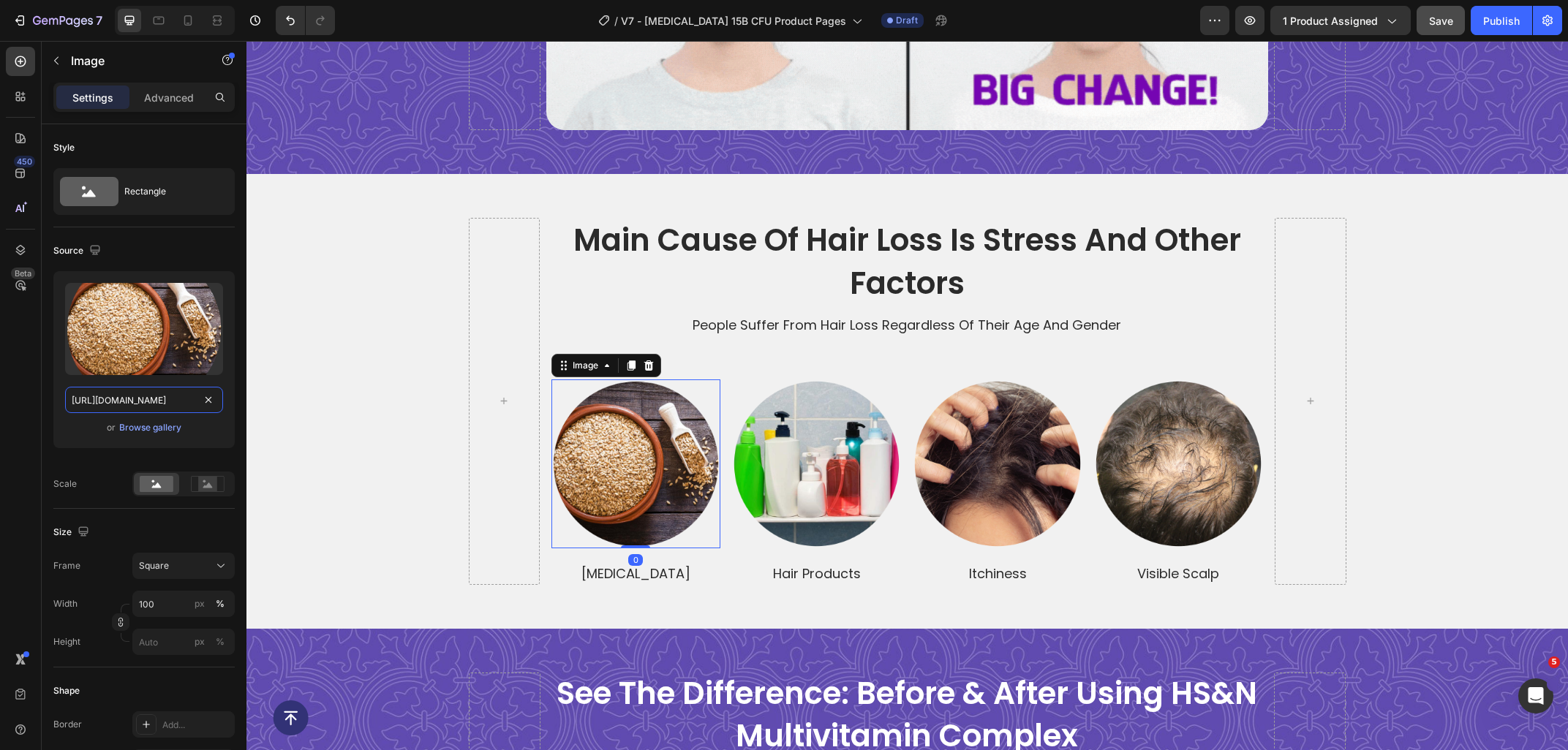
type input "https://ucarecdn.com/e4b06e54-18a0-4c36-acbc-6122b58179bf/-/format/auto/-/previ…"
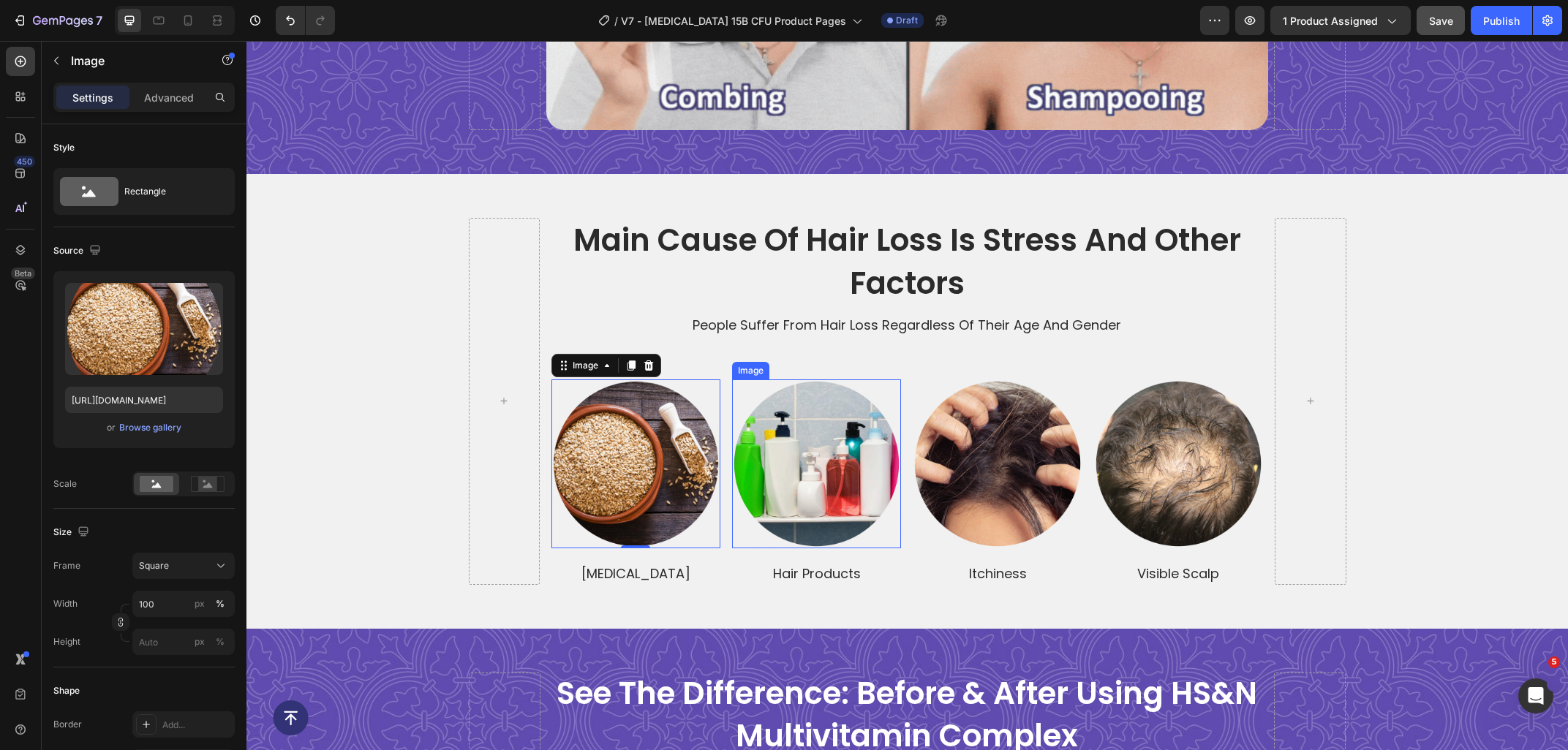
click at [803, 490] on img at bounding box center [816, 464] width 169 height 169
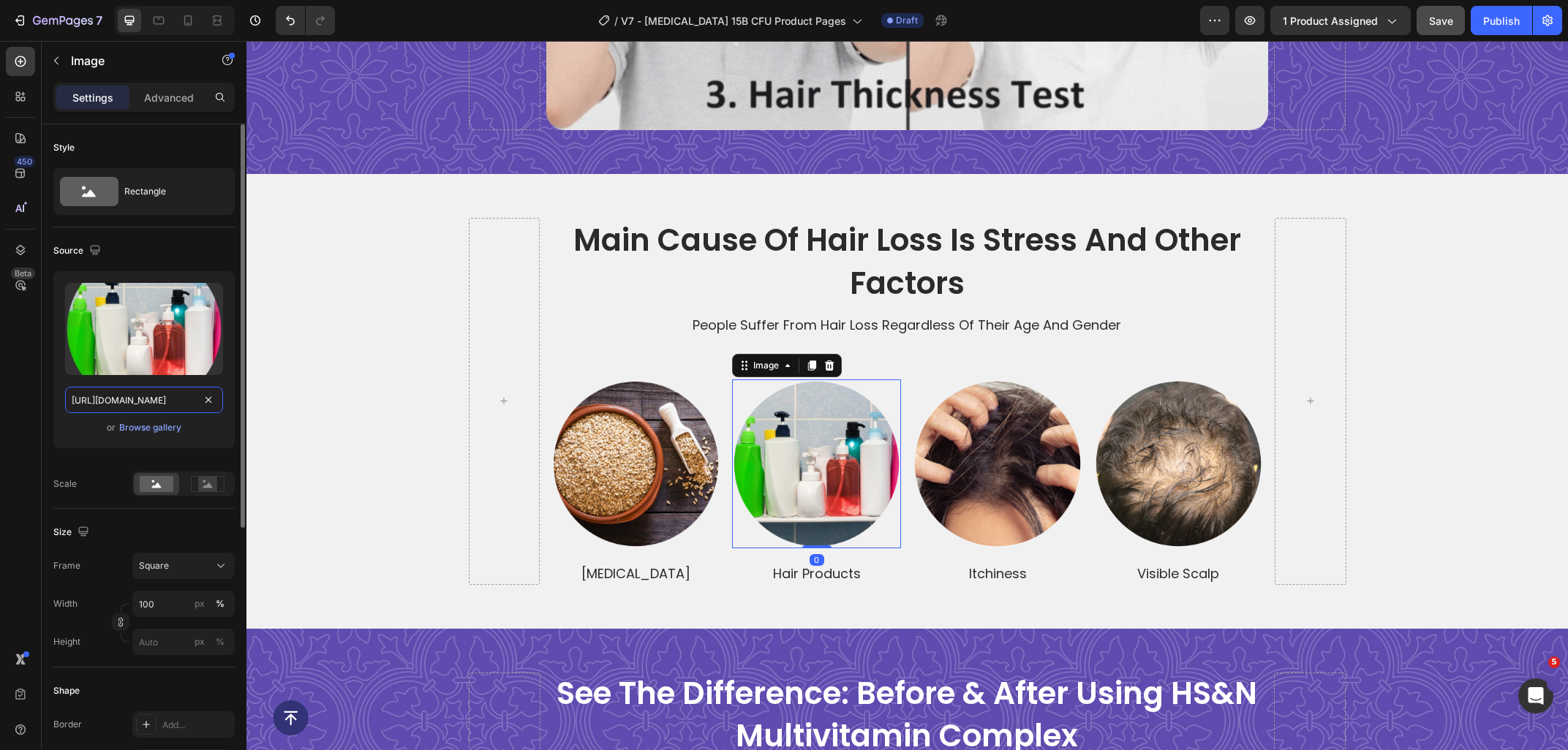
click at [148, 407] on input "https://ucarecdn.com/0f1f380b-e975-4c98-82fe-abacd06c72ff/-/format/auto/-/previ…" at bounding box center [143, 399] width 158 height 27
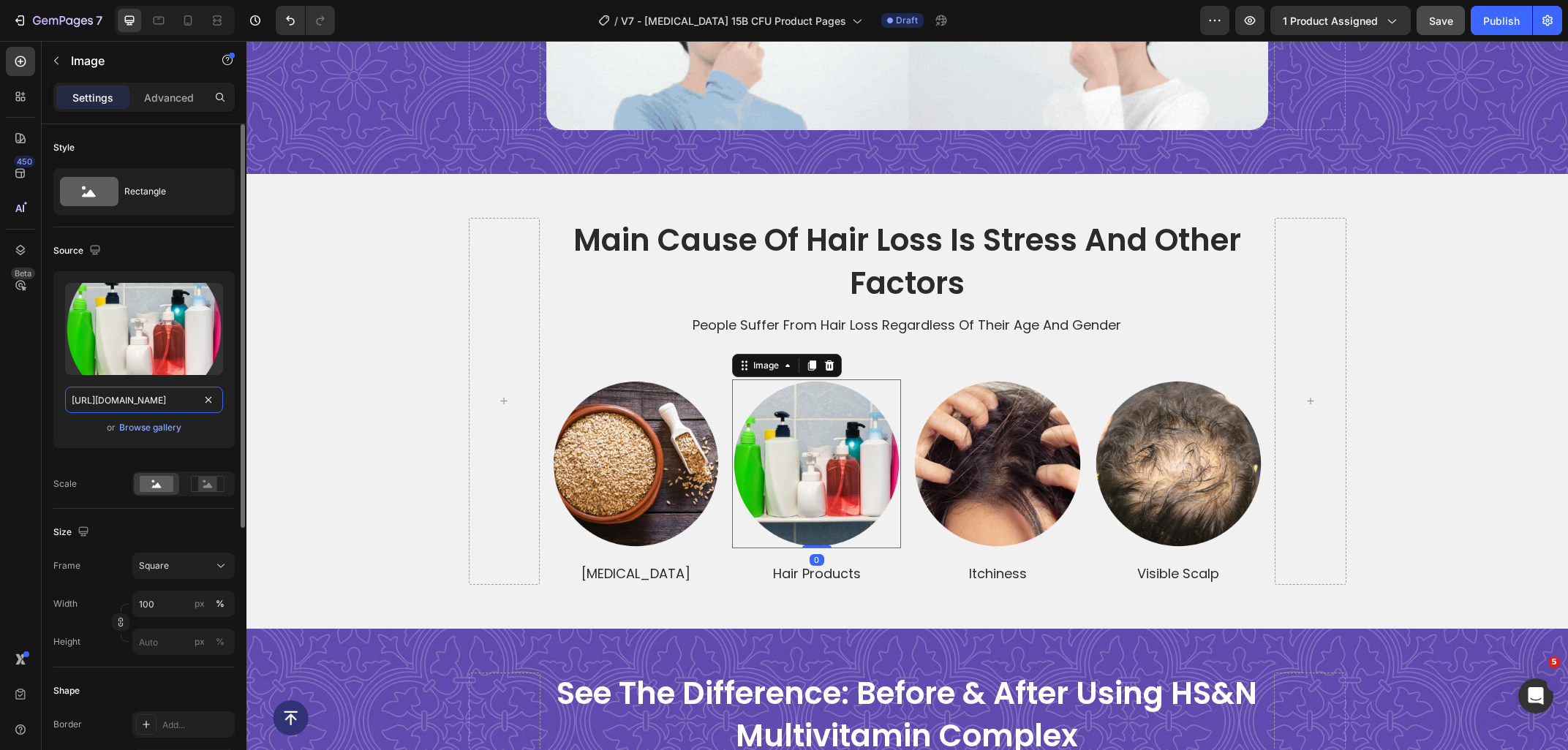
paste input "c95517c3-ca2b-4911-9686-b0d3202f367f/-/format/auto/-/preview/3000x3000/-/qualit…"
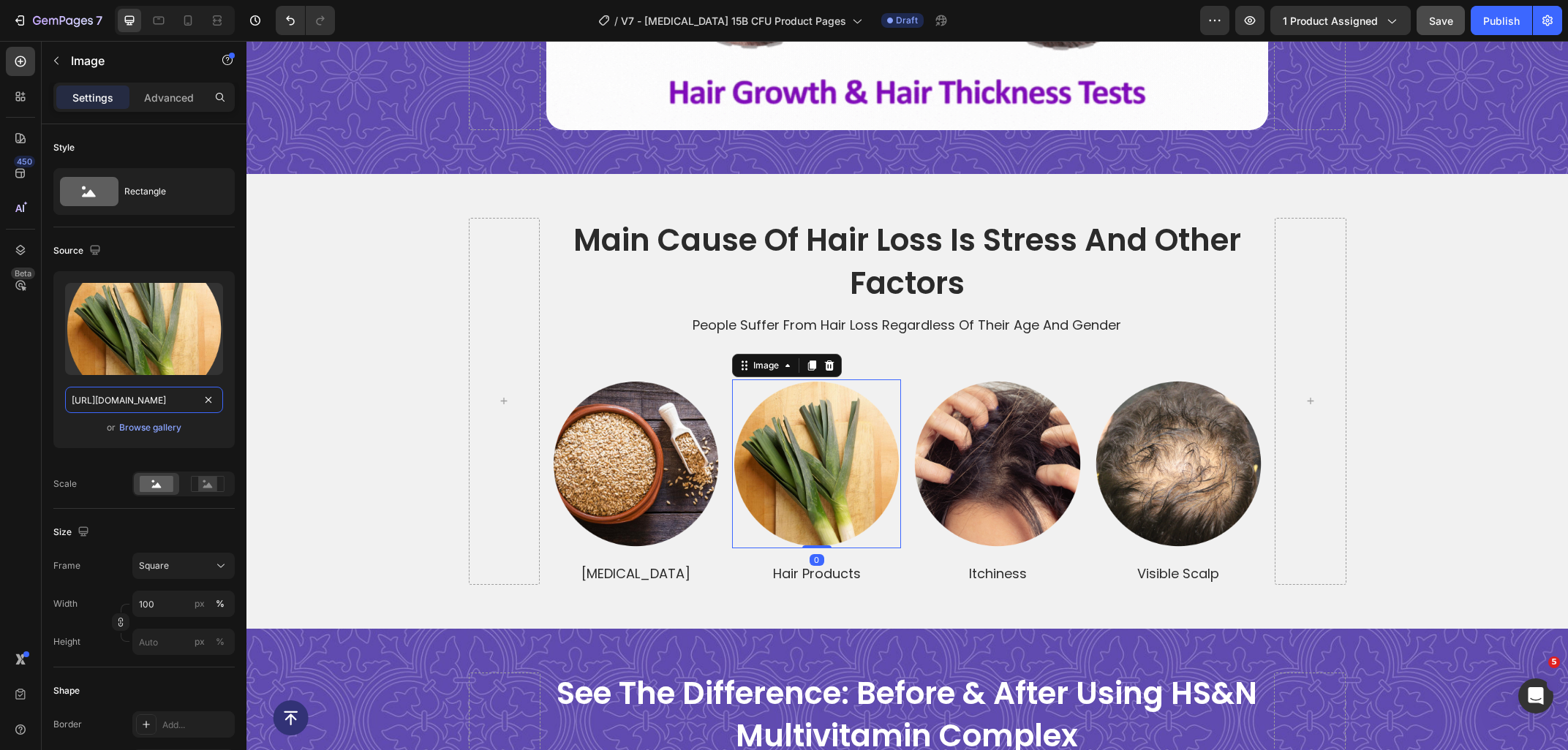
type input "https://ucarecdn.com/c95517c3-ca2b-4911-9686-b0d3202f367f/-/format/auto/-/previ…"
click at [1013, 462] on img at bounding box center [997, 464] width 169 height 169
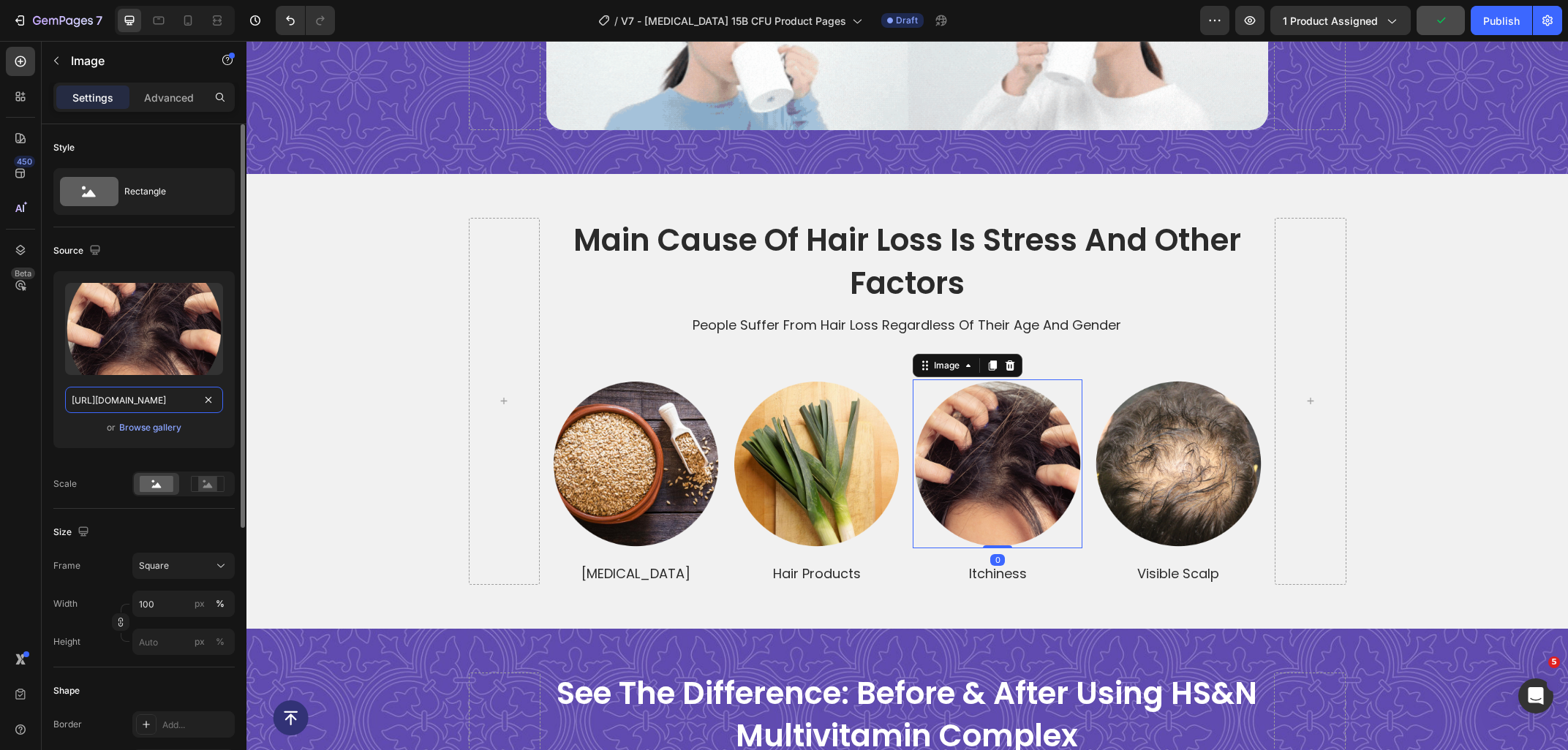
click at [105, 399] on input "https://ucarecdn.com/f019e861-d12c-47ea-9524-734d10be6e81/-/format/auto/-/previ…" at bounding box center [143, 399] width 158 height 27
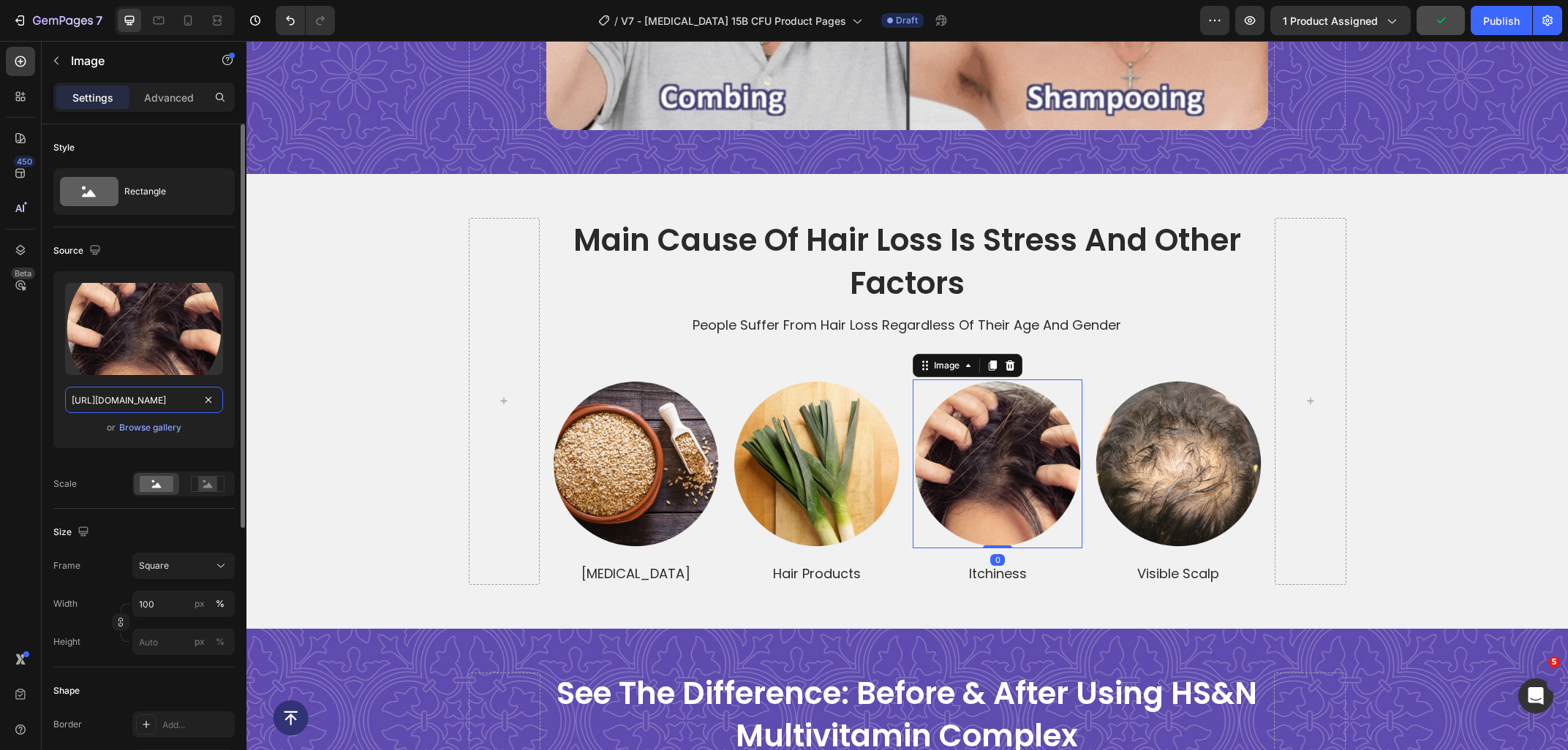
paste input "75bb9897-0425-4e4a-9dc3-96b73b066185/-/format/auto/-/preview/3000x3000/-/qualit…"
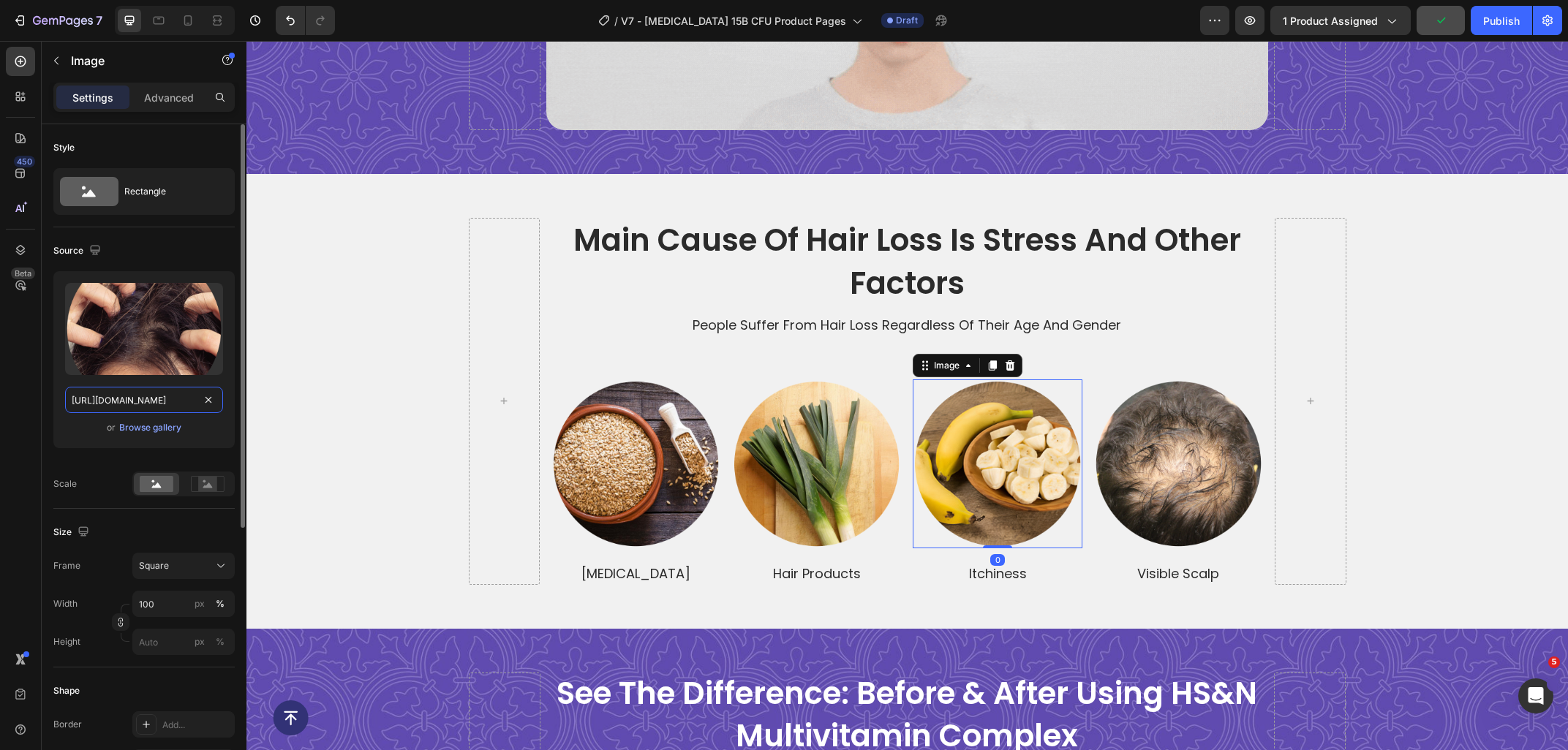
scroll to position [0, 418]
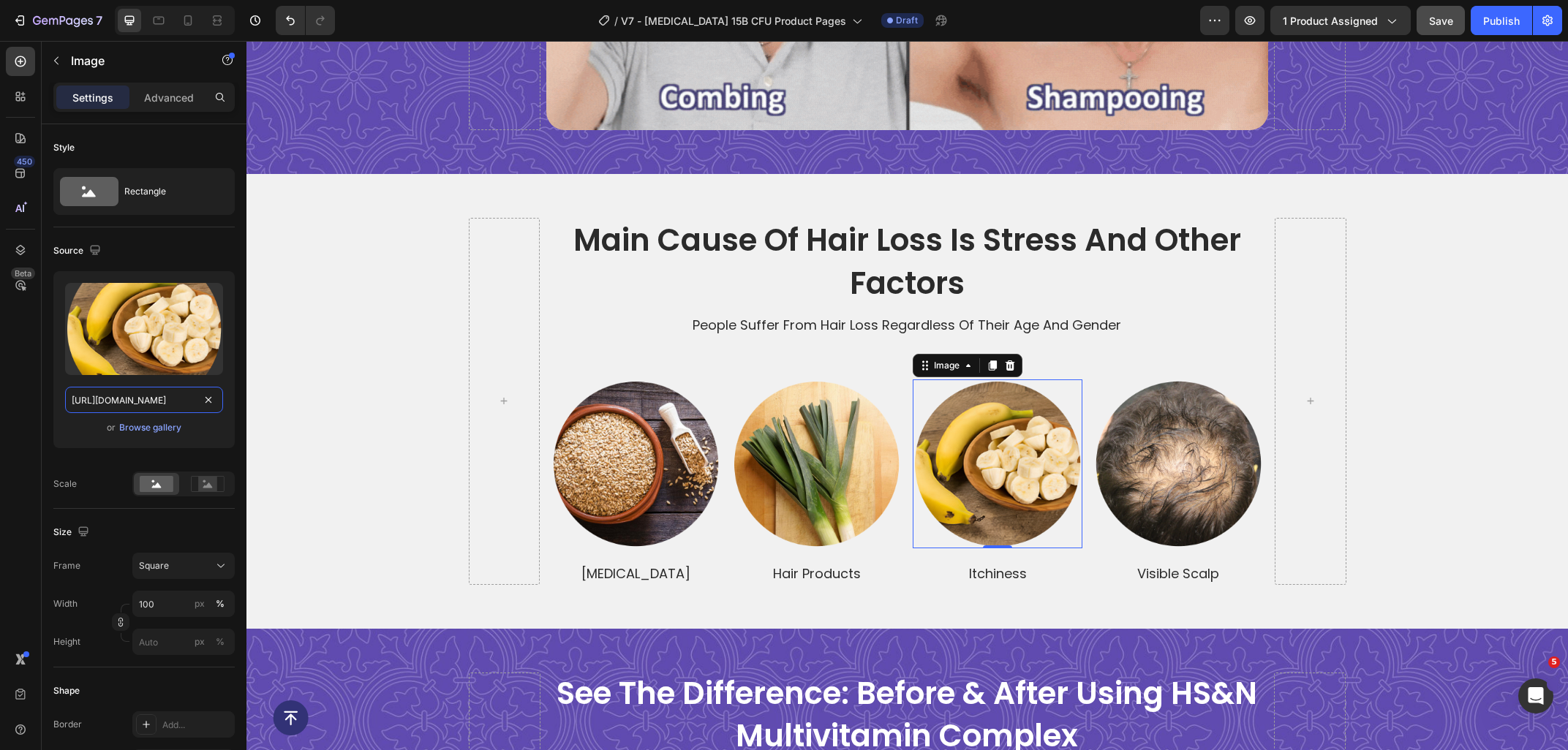
type input "https://ucarecdn.com/75bb9897-0425-4e4a-9dc3-96b73b066185/-/format/auto/-/previ…"
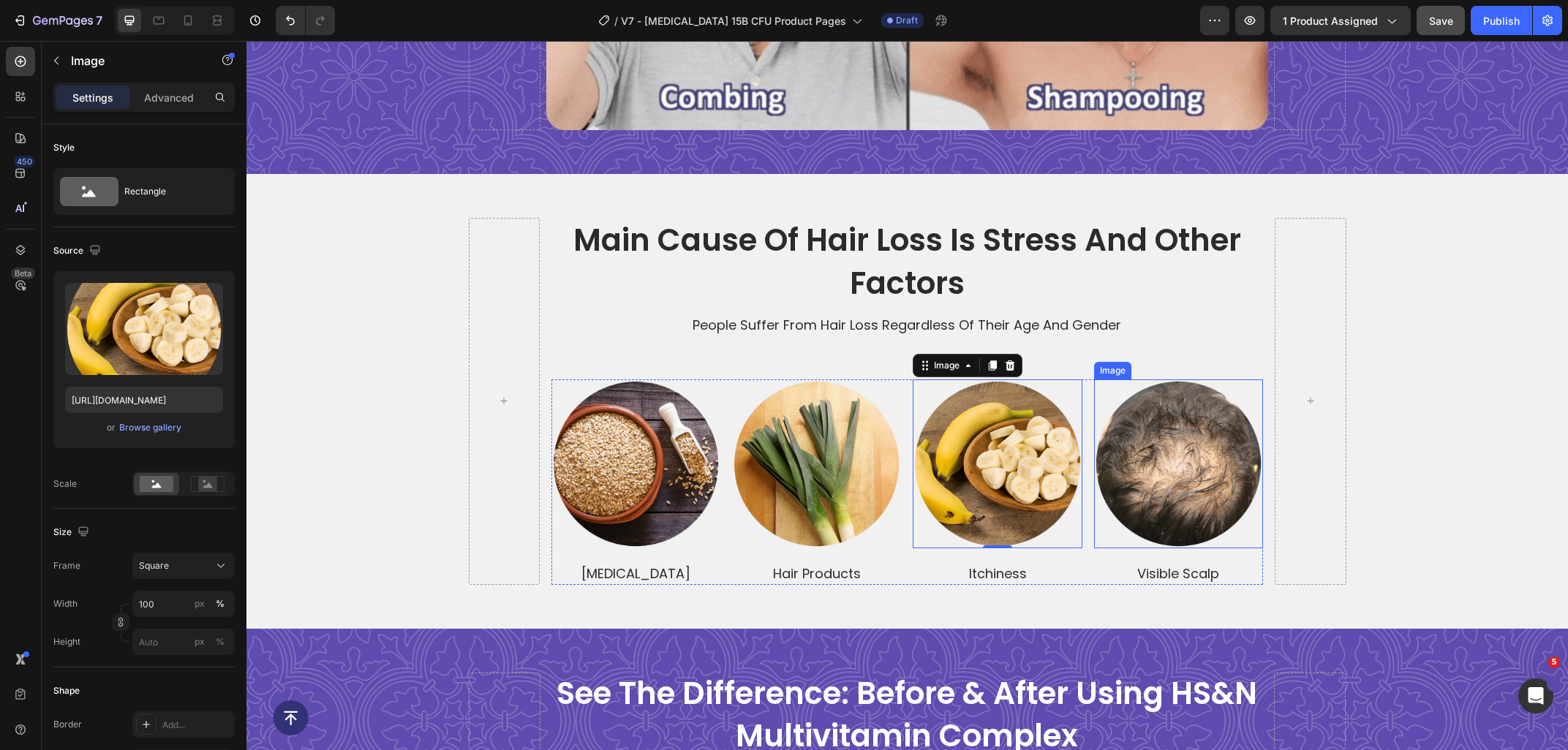
click at [1183, 489] on img at bounding box center [1178, 464] width 169 height 169
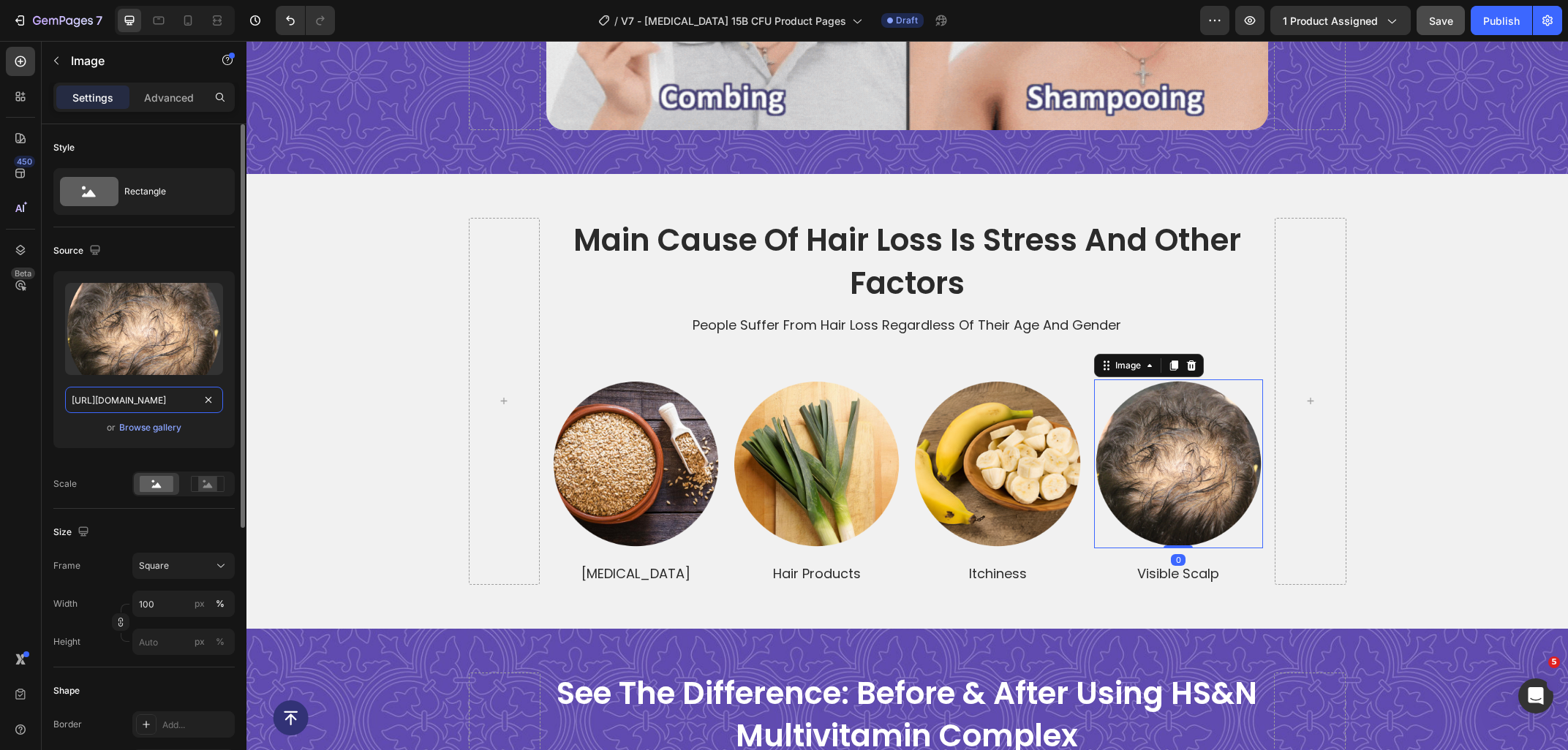
click at [136, 400] on input "https://ucarecdn.com/1b2f1080-eec2-4833-a1be-98af2b346c67/-/format/auto/-/previ…" at bounding box center [143, 399] width 158 height 27
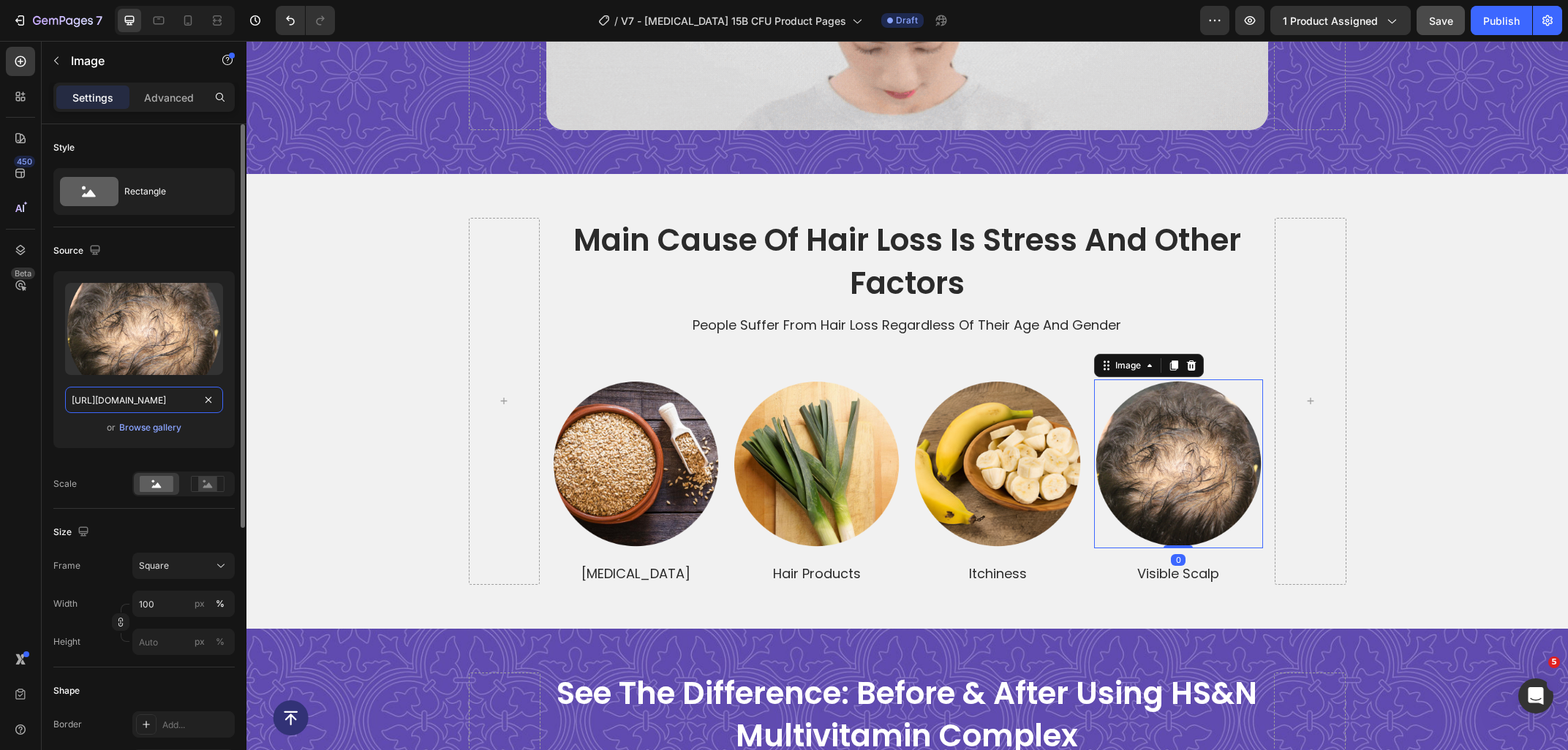
paste input "dbce649a-bd4e-4bbc-ac6d-bbabf6470e93"
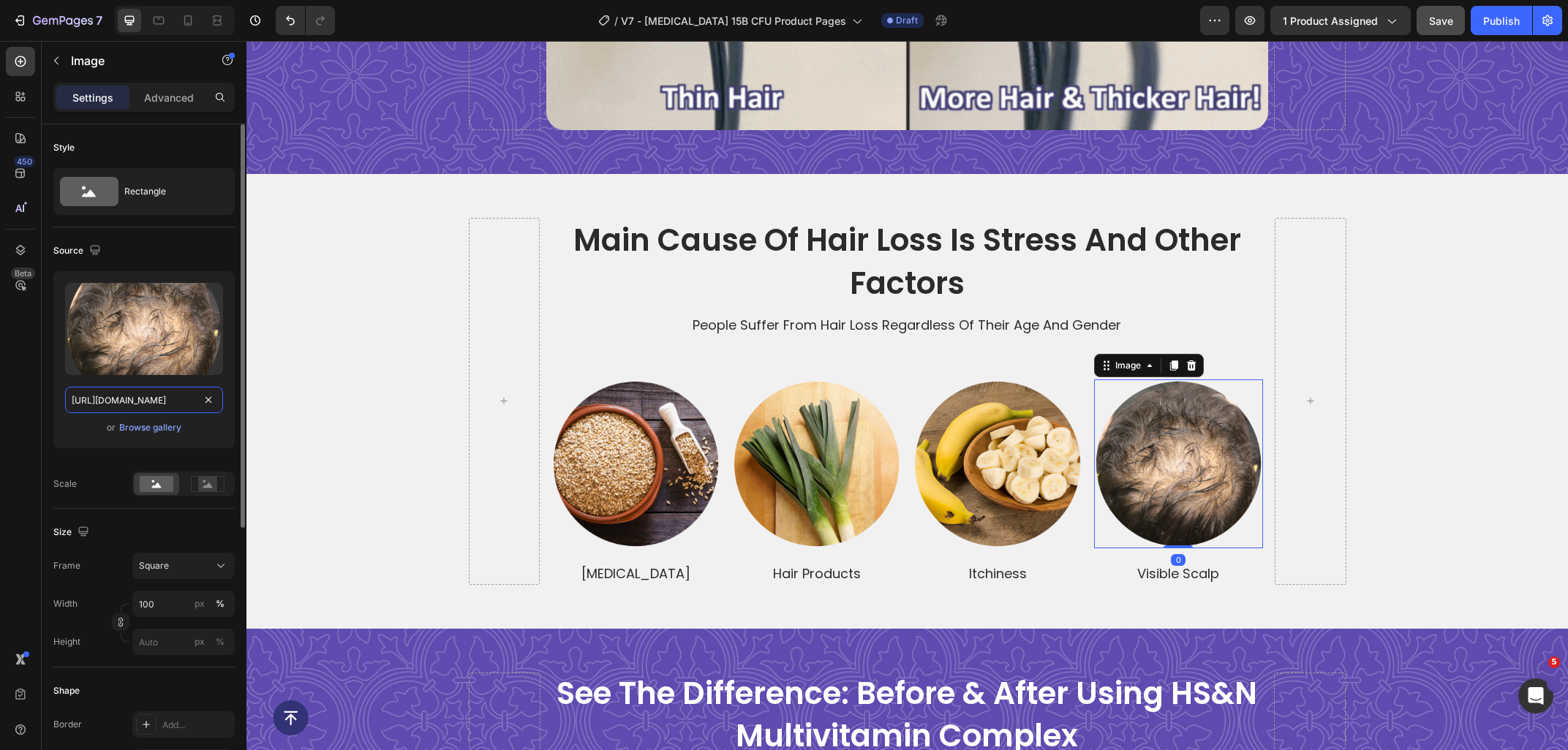
type input "https://ucarecdn.com/dbce649a-bd4e-4bbc-ac6d-bbabf6470e93/-/format/auto/-/previ…"
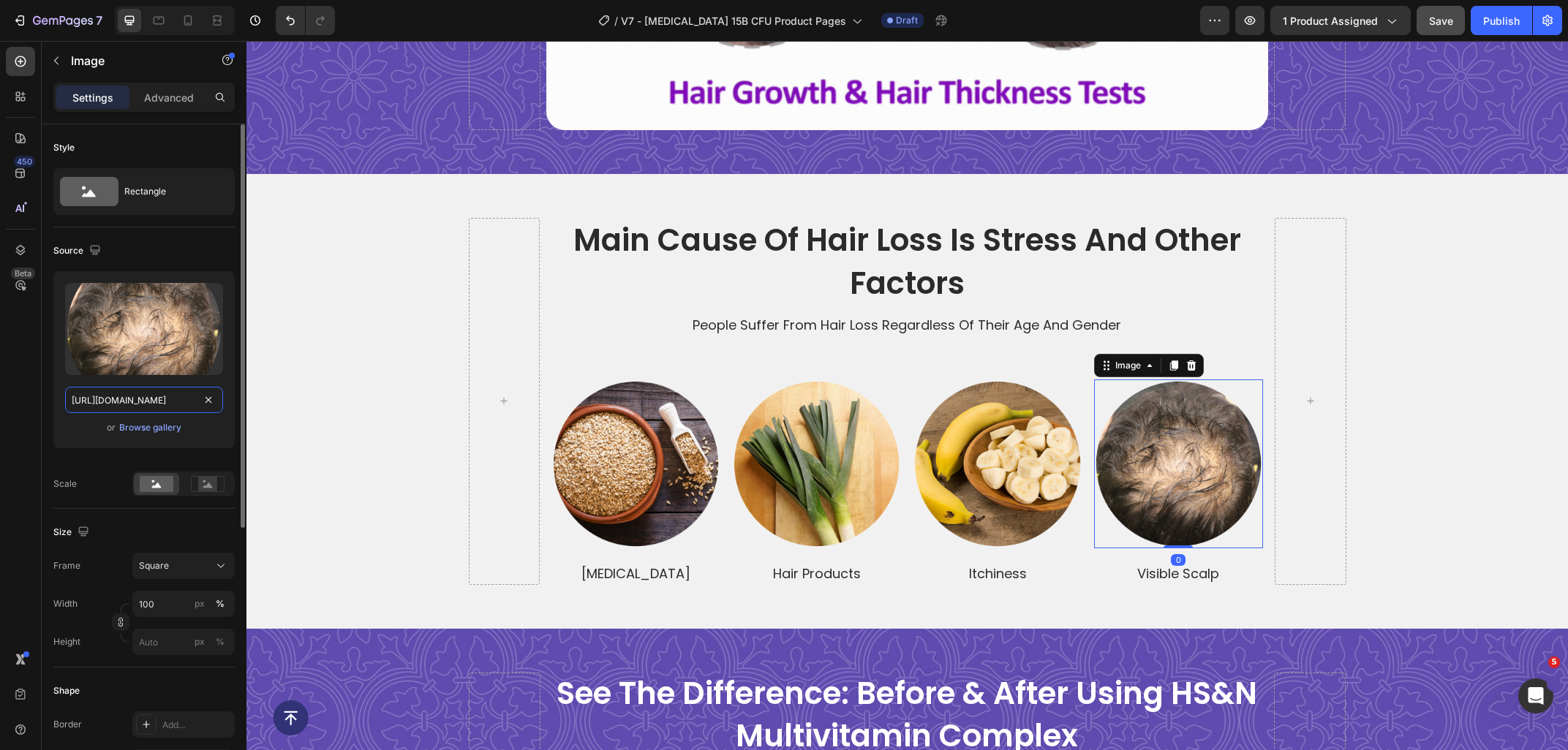
scroll to position [0, 403]
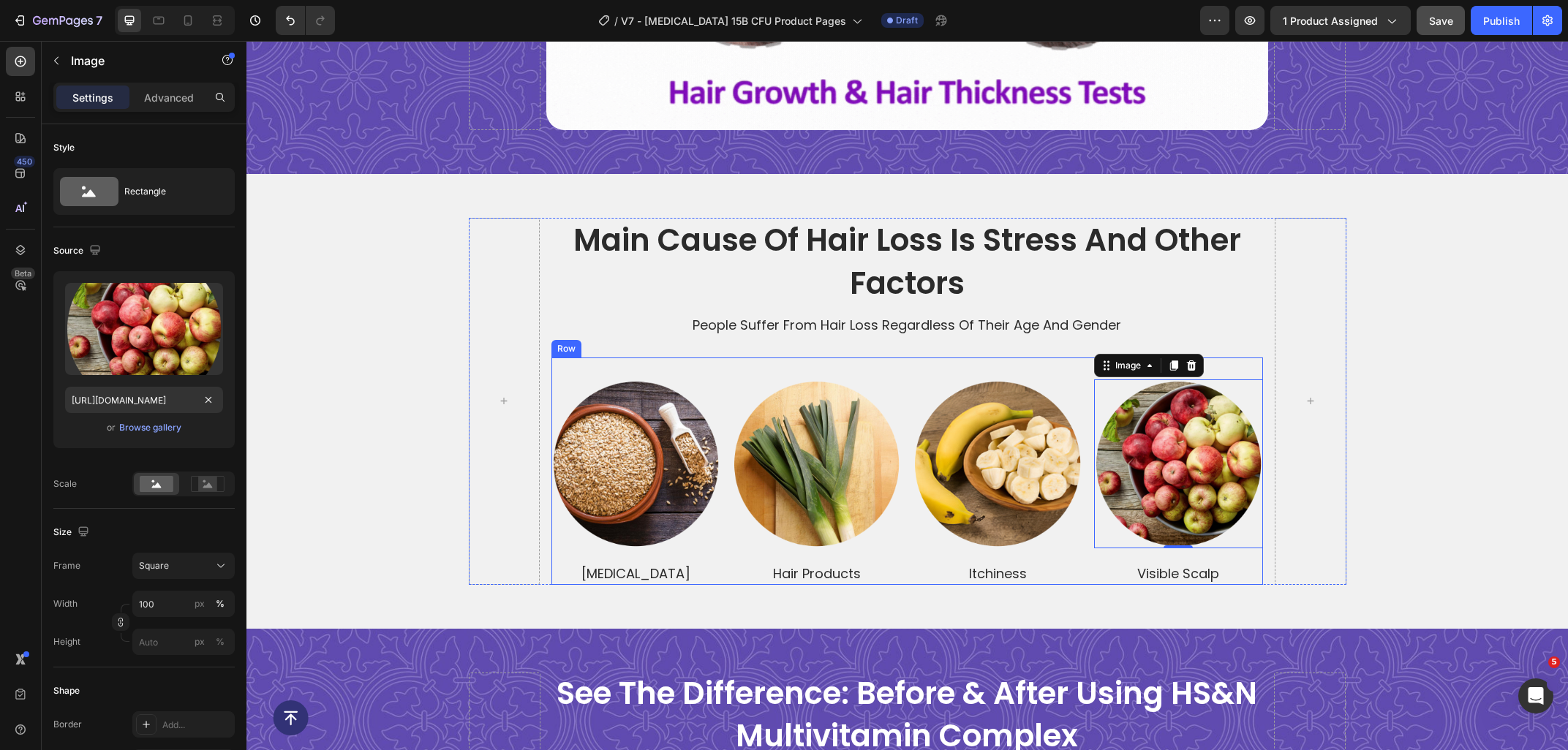
click at [742, 363] on div "Image Row dandruff Text Block Image Row hair products Text Block Image Row itch…" at bounding box center [906, 471] width 711 height 227
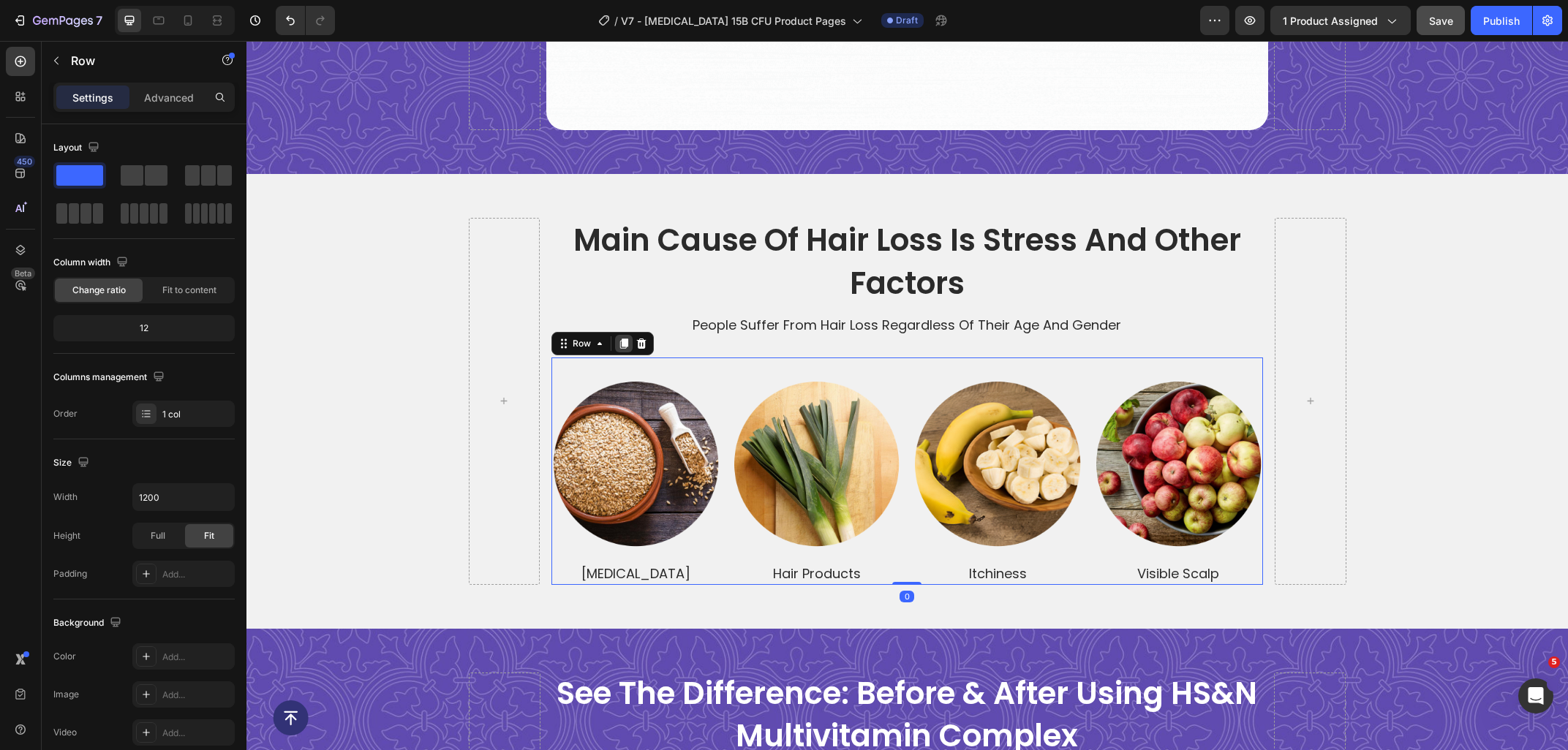
click at [621, 345] on icon at bounding box center [624, 343] width 8 height 10
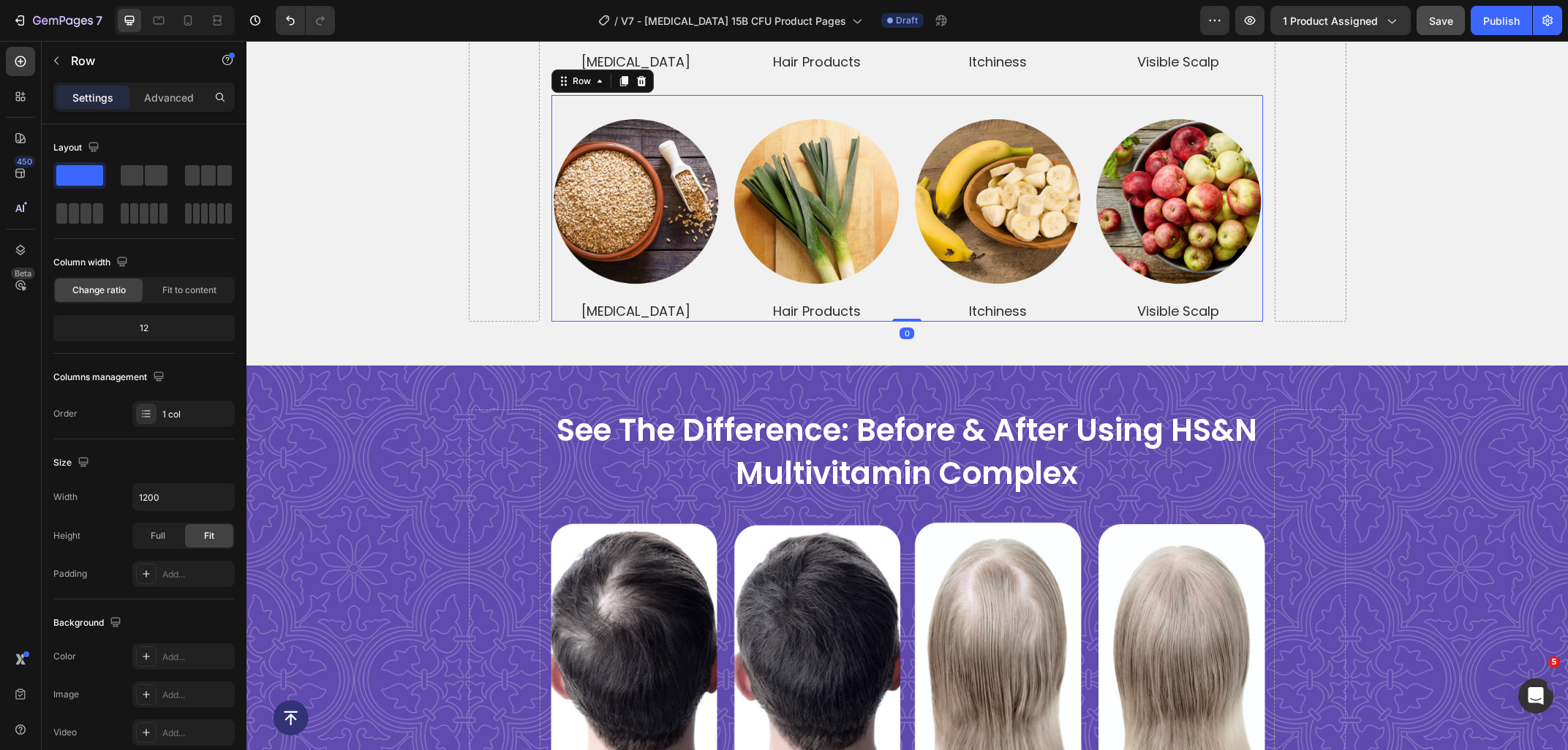
scroll to position [3972, 0]
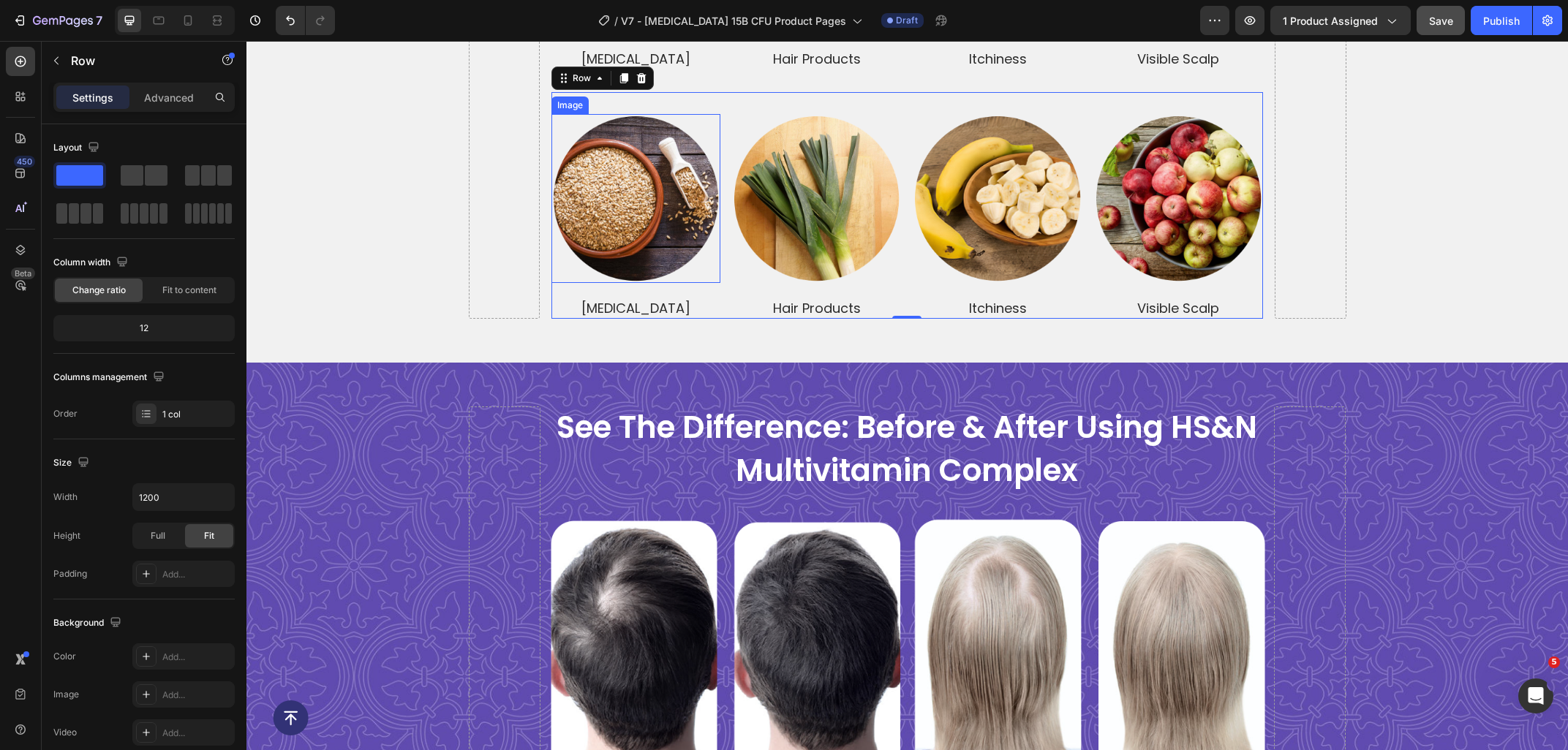
click at [621, 242] on img at bounding box center [636, 199] width 169 height 169
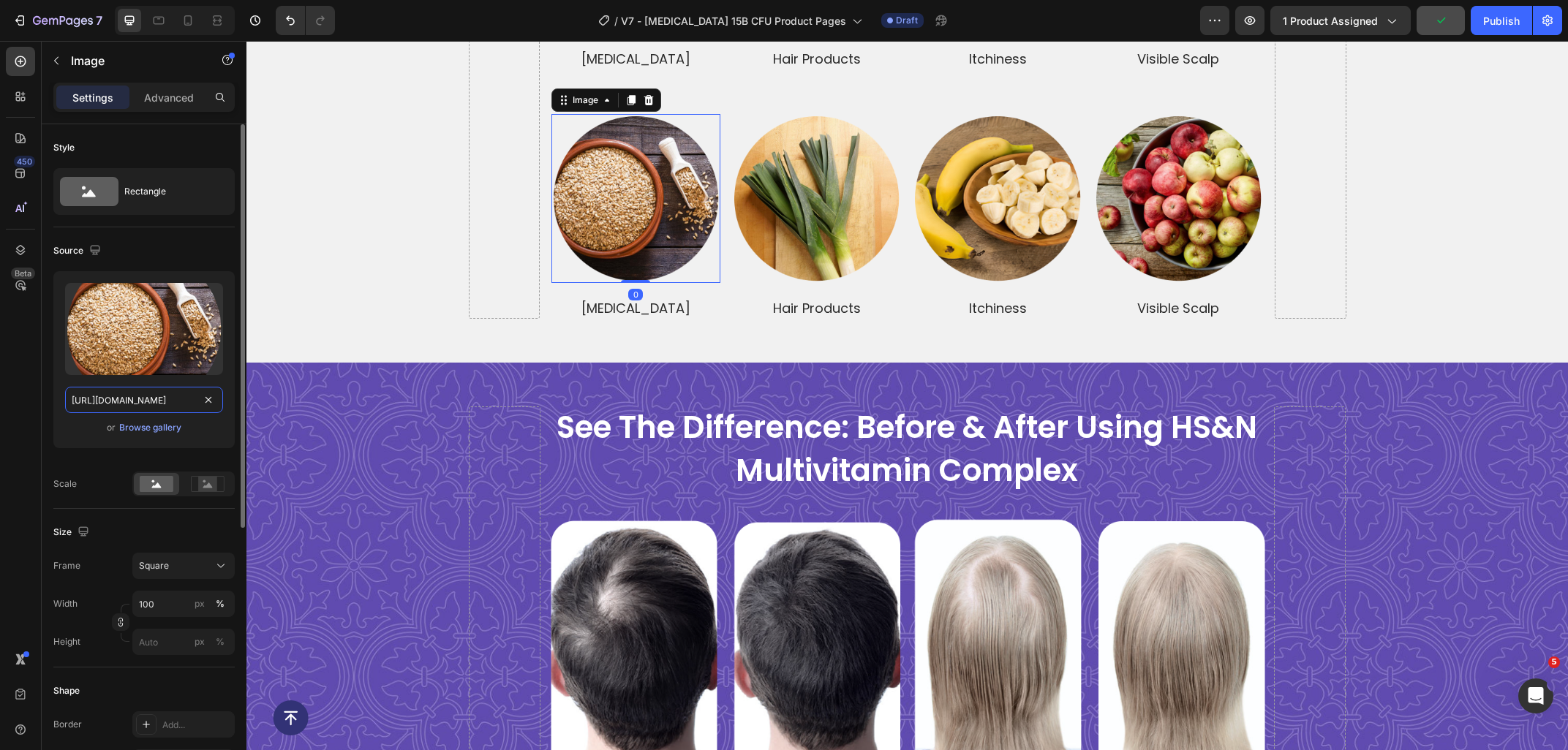
click at [136, 408] on input "https://ucarecdn.com/e4b06e54-18a0-4c36-acbc-6122b58179bf/-/format/auto/-/previ…" at bounding box center [143, 399] width 158 height 27
paste input "d473341e-7862-425b-a328-7731c136a6e4/-/format/auto/-/preview/3000x3000/-/qualit…"
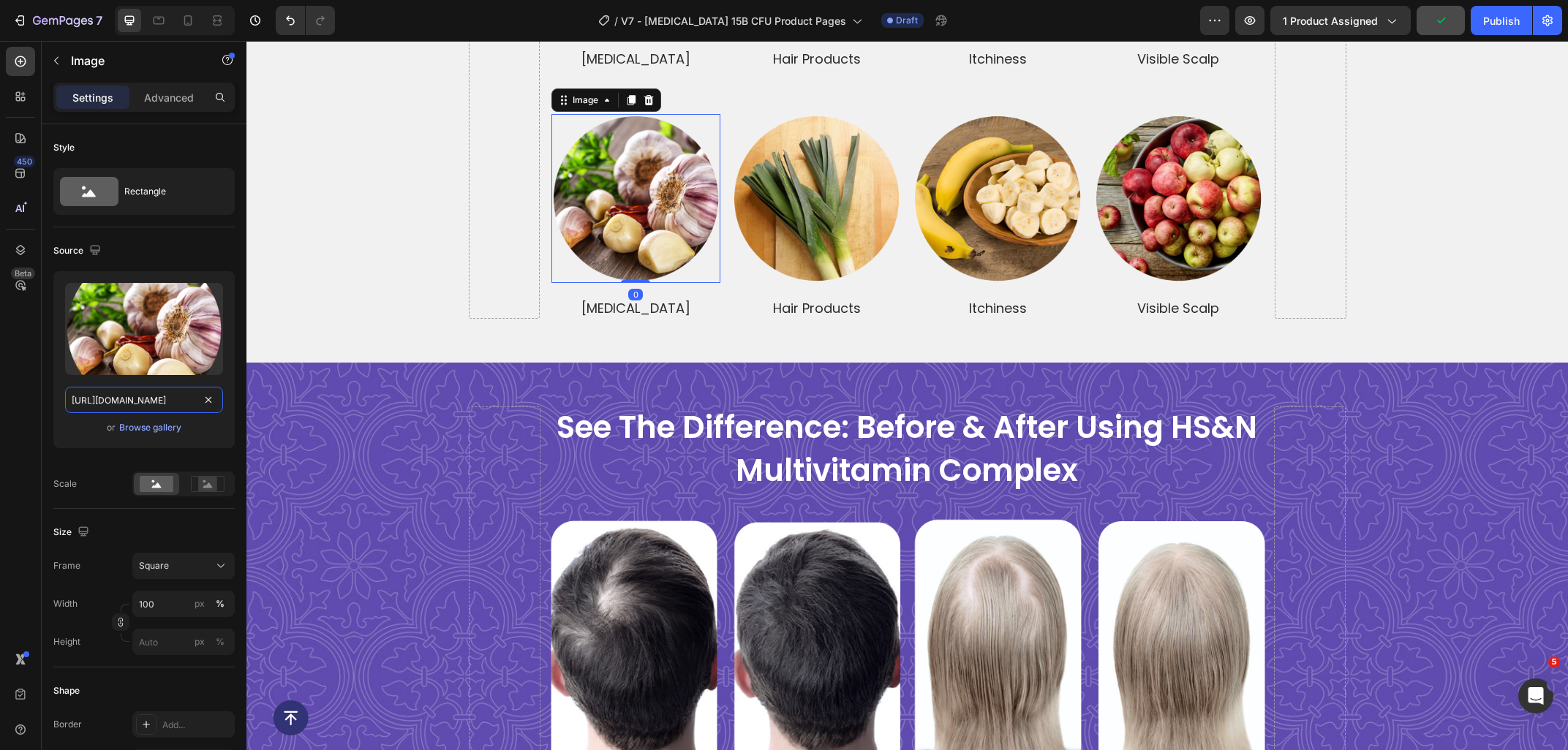
type input "https://ucarecdn.com/d473341e-7862-425b-a328-7731c136a6e4/-/format/auto/-/previ…"
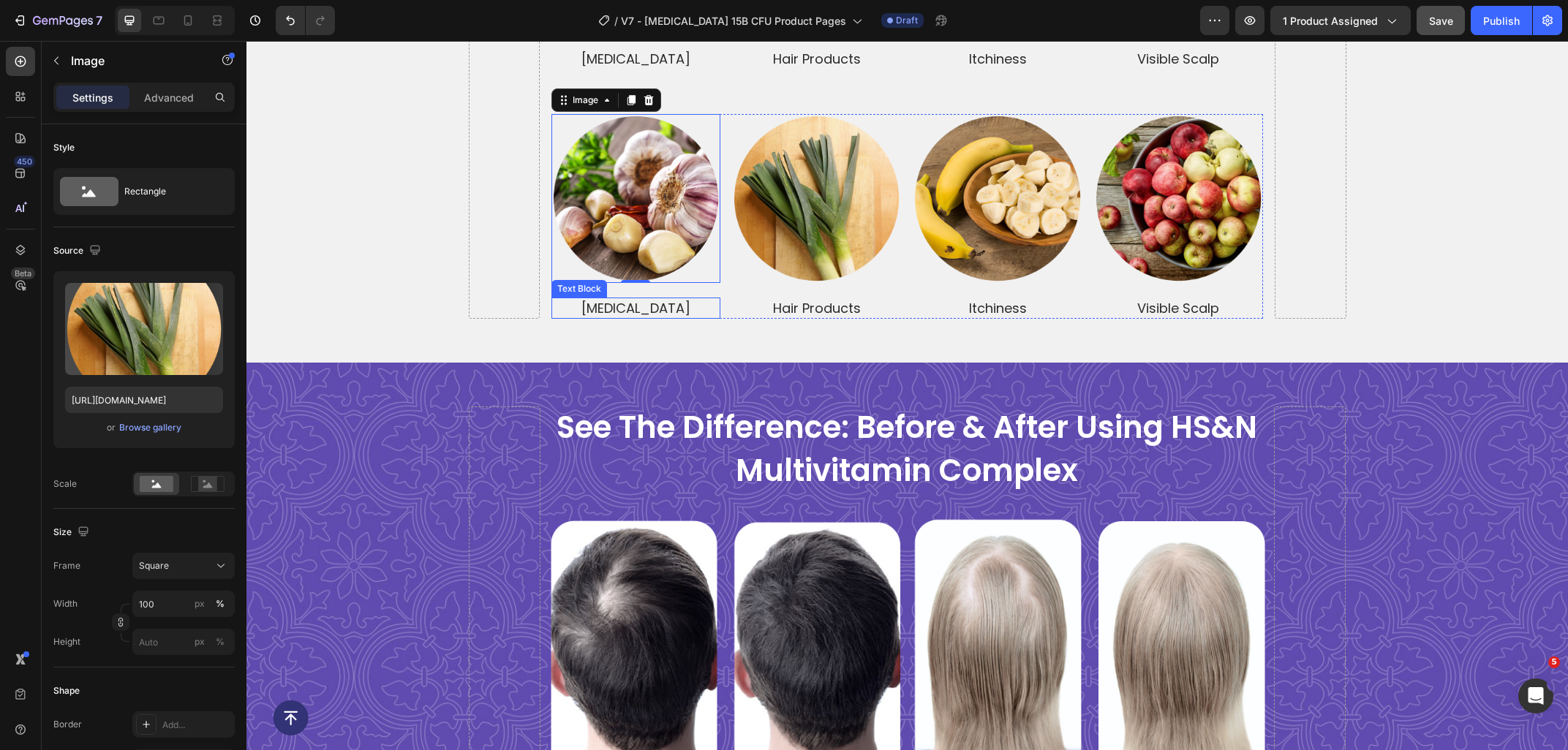
click at [771, 184] on img at bounding box center [816, 199] width 169 height 169
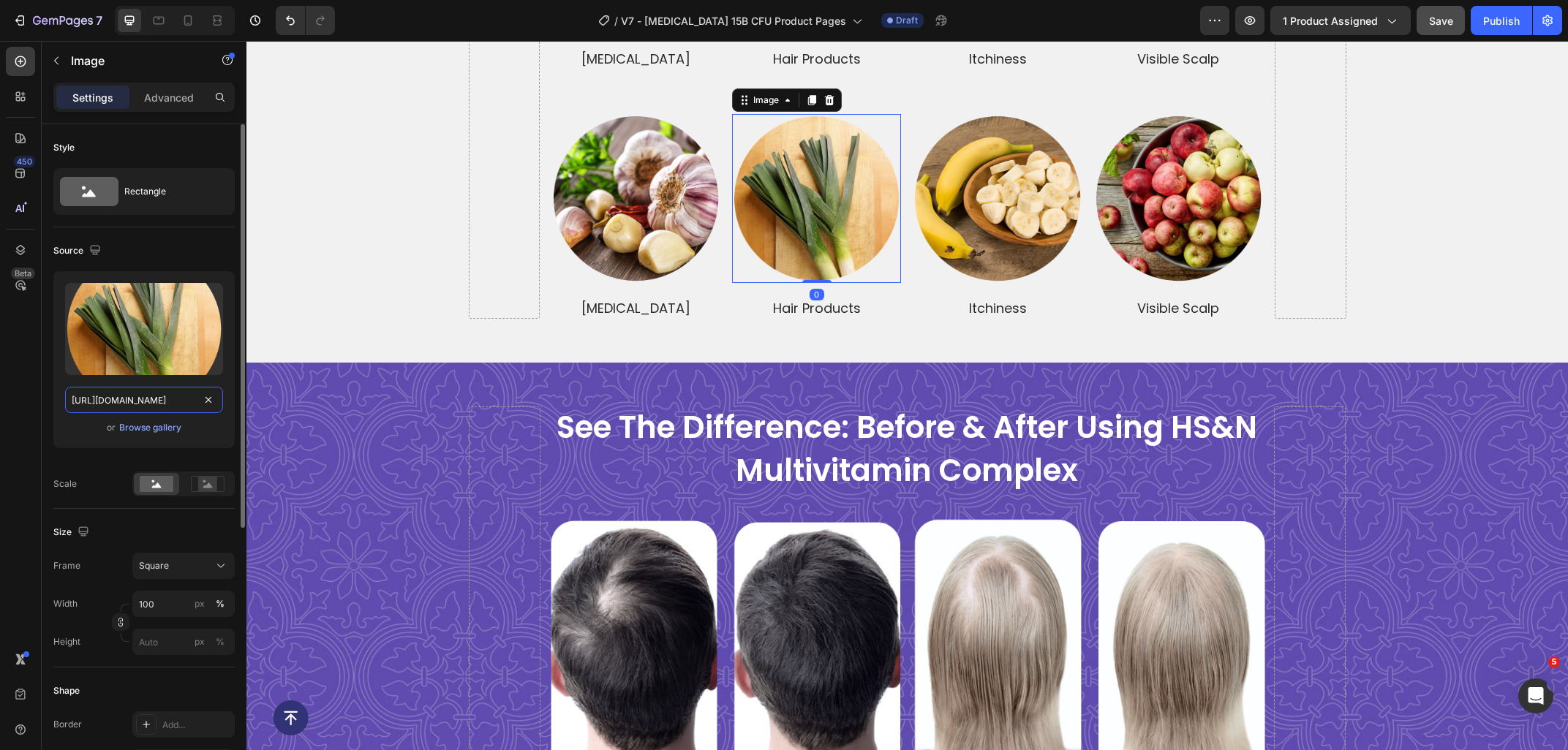
click at [148, 404] on input "https://ucarecdn.com/c95517c3-ca2b-4911-9686-b0d3202f367f/-/format/auto/-/previ…" at bounding box center [143, 399] width 158 height 27
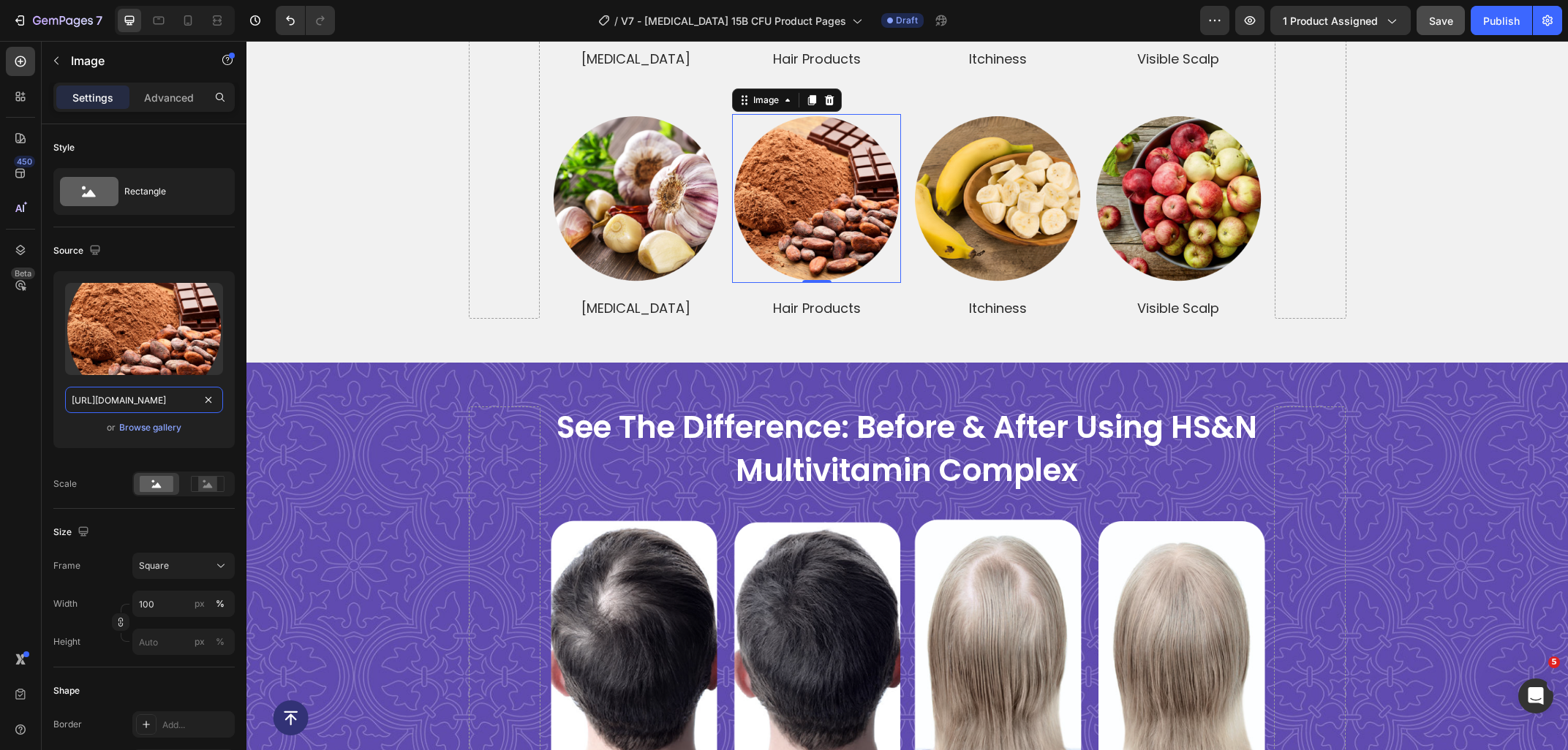
type input "https://ucarecdn.com/8638554b-fca7-4c7f-9476-77d76335b938/-/format/auto/-/previ…"
click at [992, 241] on img at bounding box center [997, 199] width 169 height 169
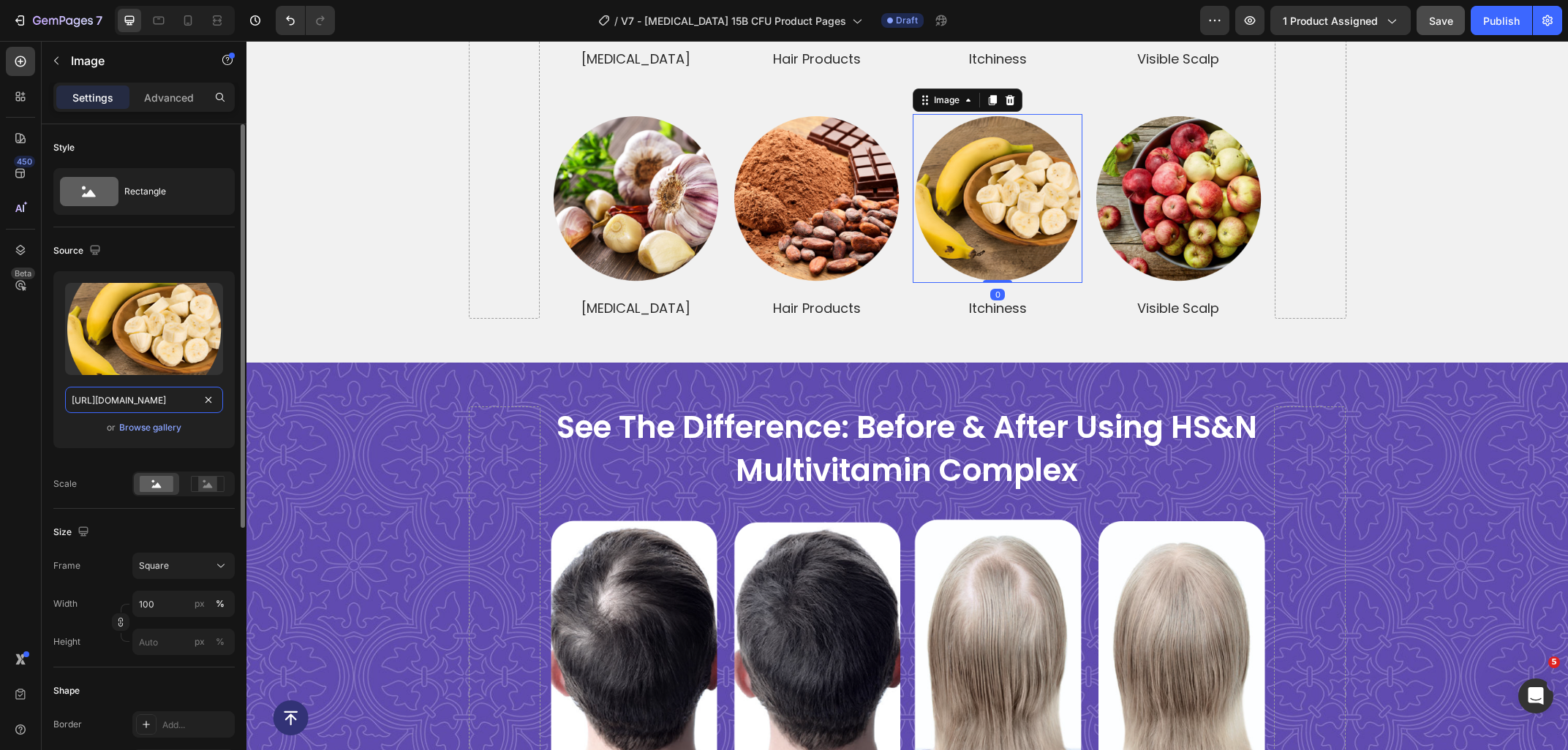
click at [144, 408] on input "https://ucarecdn.com/75bb9897-0425-4e4a-9dc3-96b73b066185/-/format/auto/-/previ…" at bounding box center [143, 399] width 158 height 27
paste input "e207b721-8ee1-4c31-9c36-8143847d6174/-/format/auto/-/preview/3000x3000/-/qualit…"
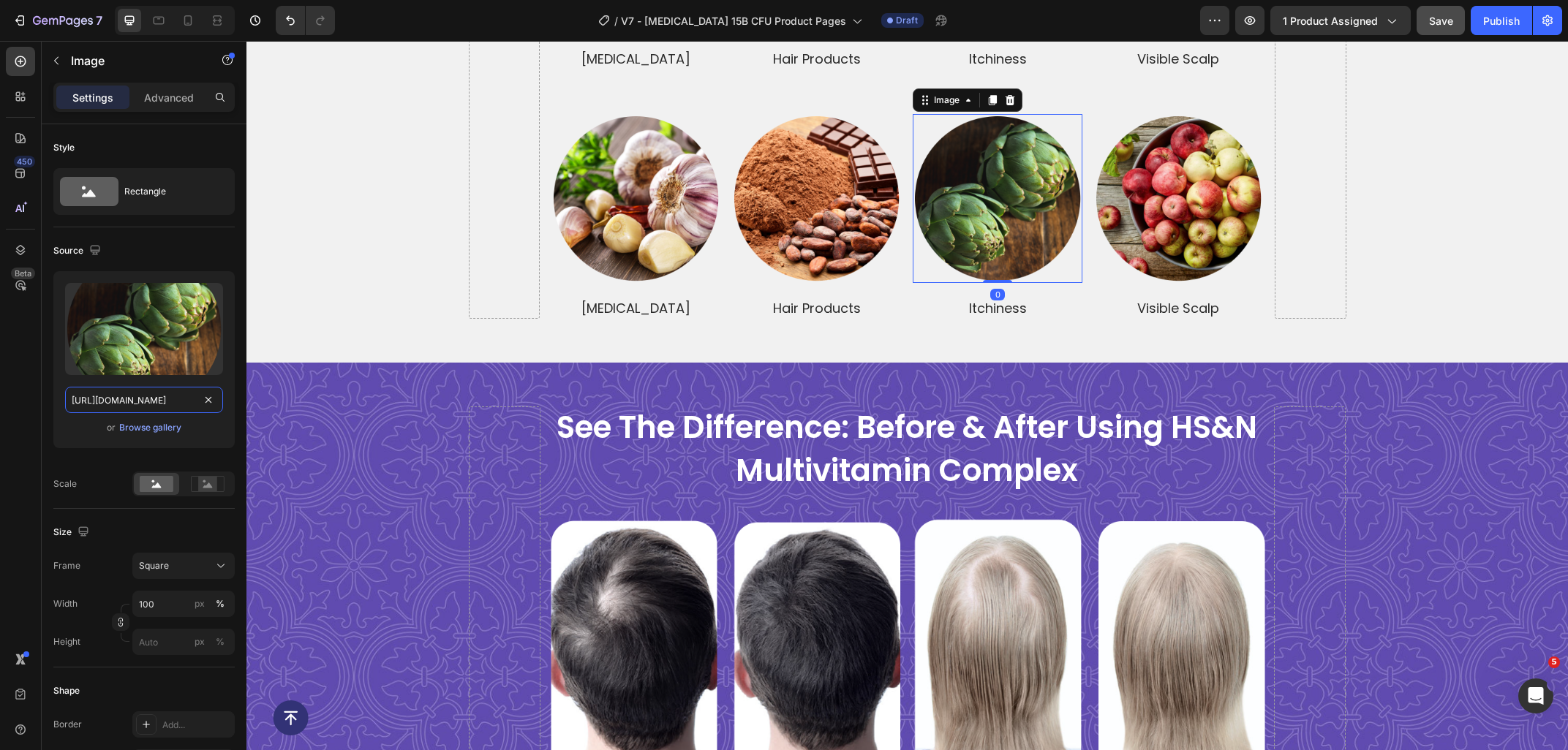
type input "https://ucarecdn.com/e207b721-8ee1-4c31-9c36-8143847d6174/-/format/auto/-/previ…"
click at [1175, 179] on img at bounding box center [1178, 199] width 169 height 169
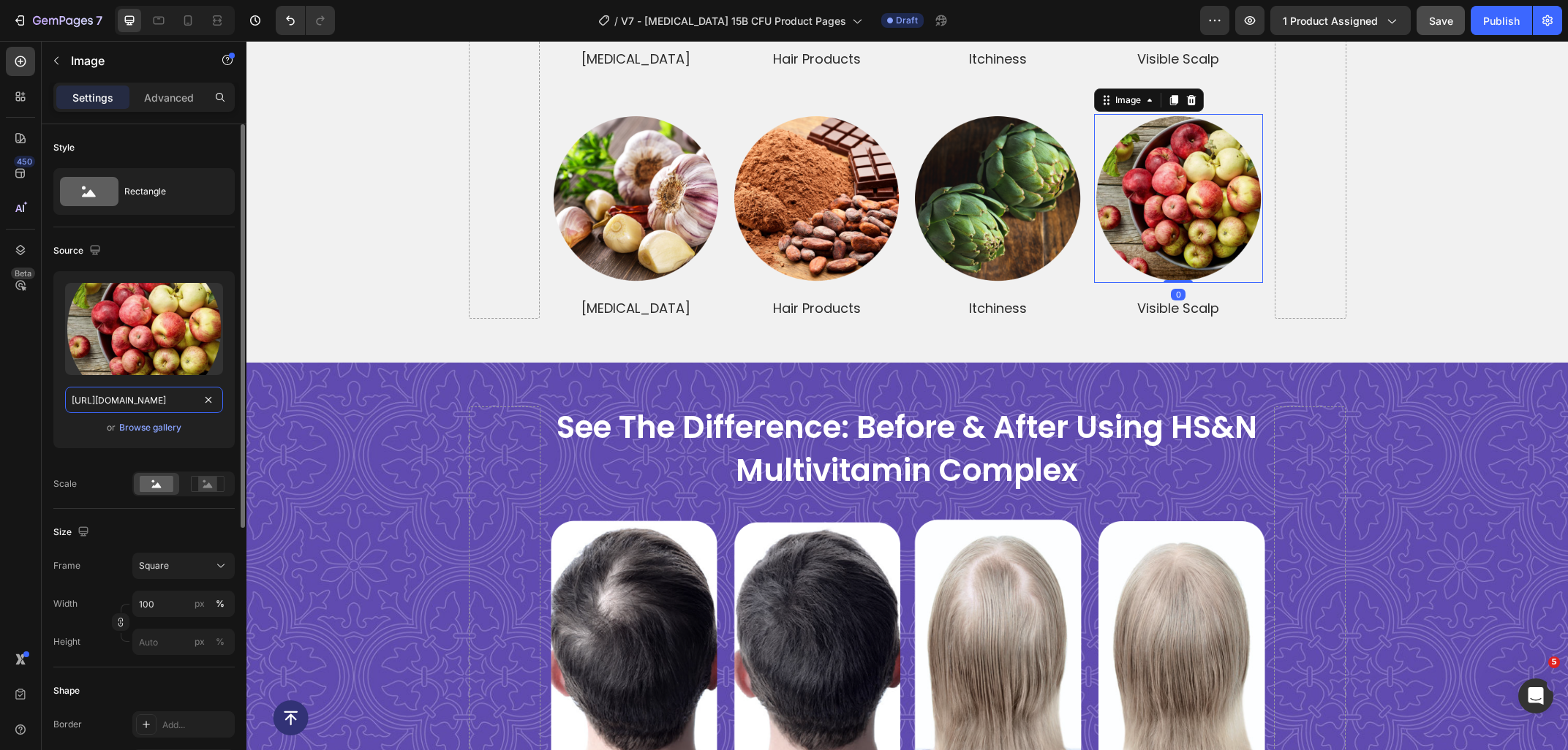
click at [130, 399] on input "https://ucarecdn.com/dbce649a-bd4e-4bbc-ac6d-bbabf6470e93/-/format/auto/-/previ…" at bounding box center [143, 399] width 158 height 27
paste input "86730371-ae52-47ed-a48a-b86345531428/-/format/auto/-/preview/3000x3000/-/qualit…"
type input "https://ucarecdn.com/86730371-ae52-47ed-a48a-b86345531428/-/format/auto/-/previ…"
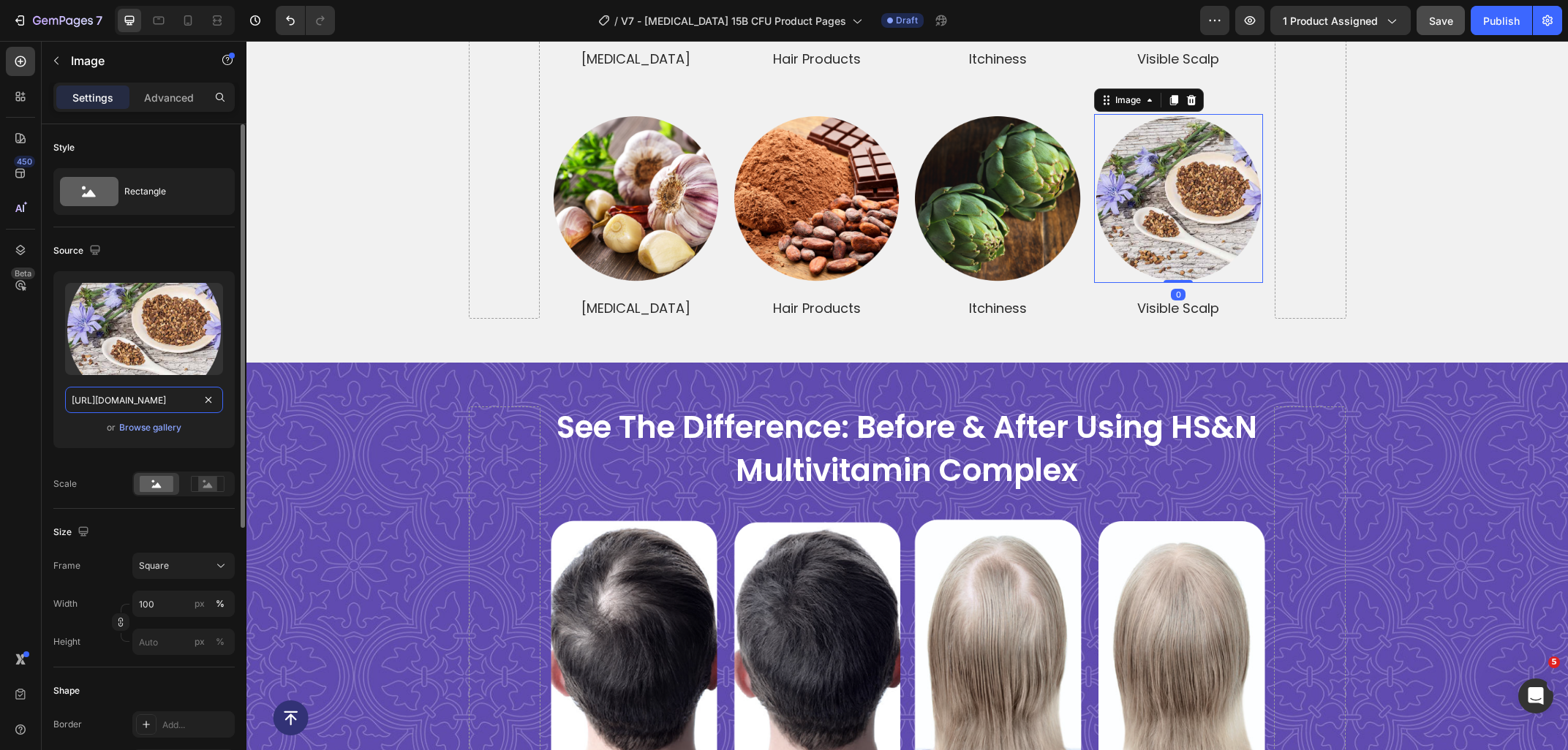
scroll to position [0, 415]
click at [435, 276] on div "main cause of hair loss is stress and other factors Heading people suffer from …" at bounding box center [906, 11] width 1321 height 616
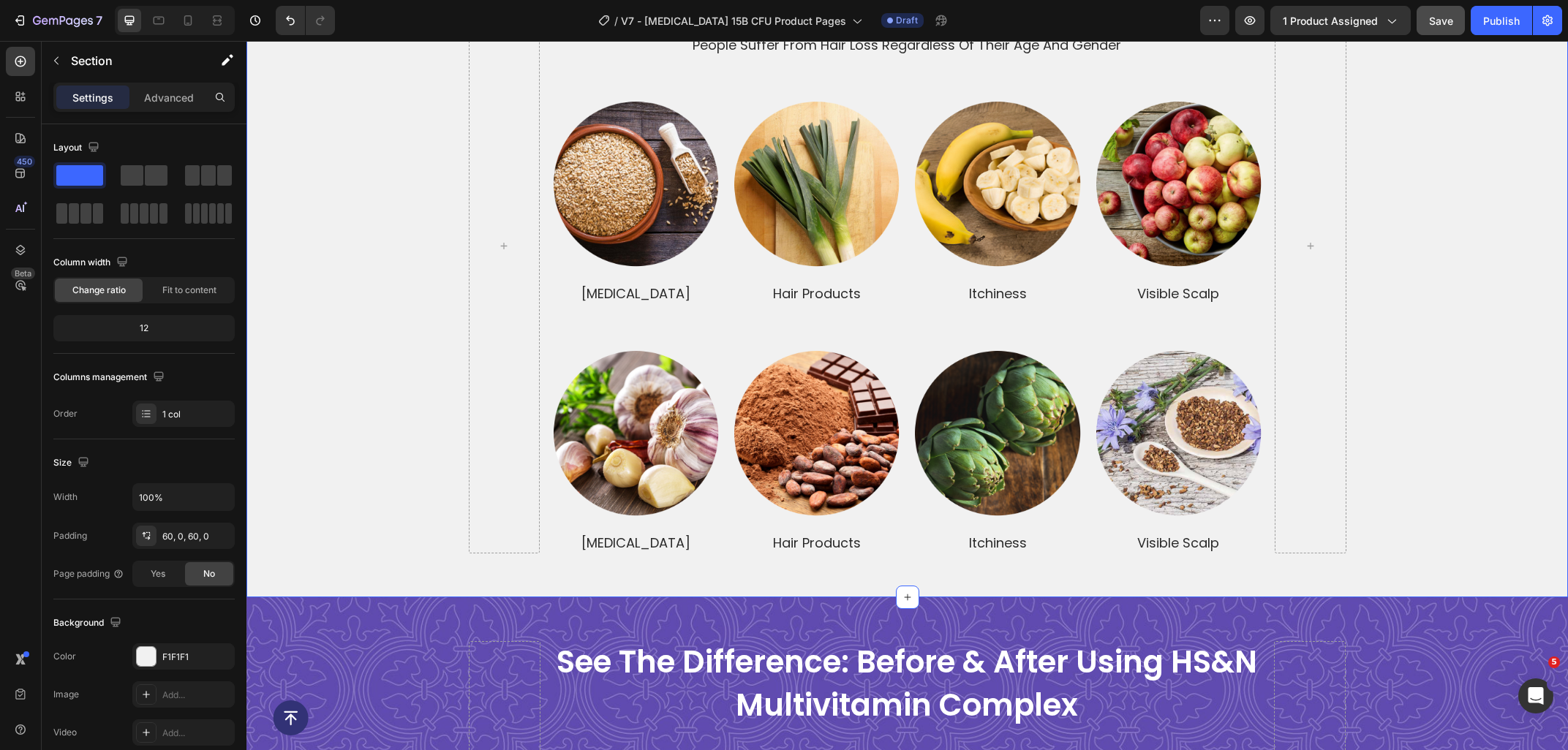
scroll to position [3737, 0]
click at [659, 303] on p "dandruff" at bounding box center [636, 294] width 166 height 18
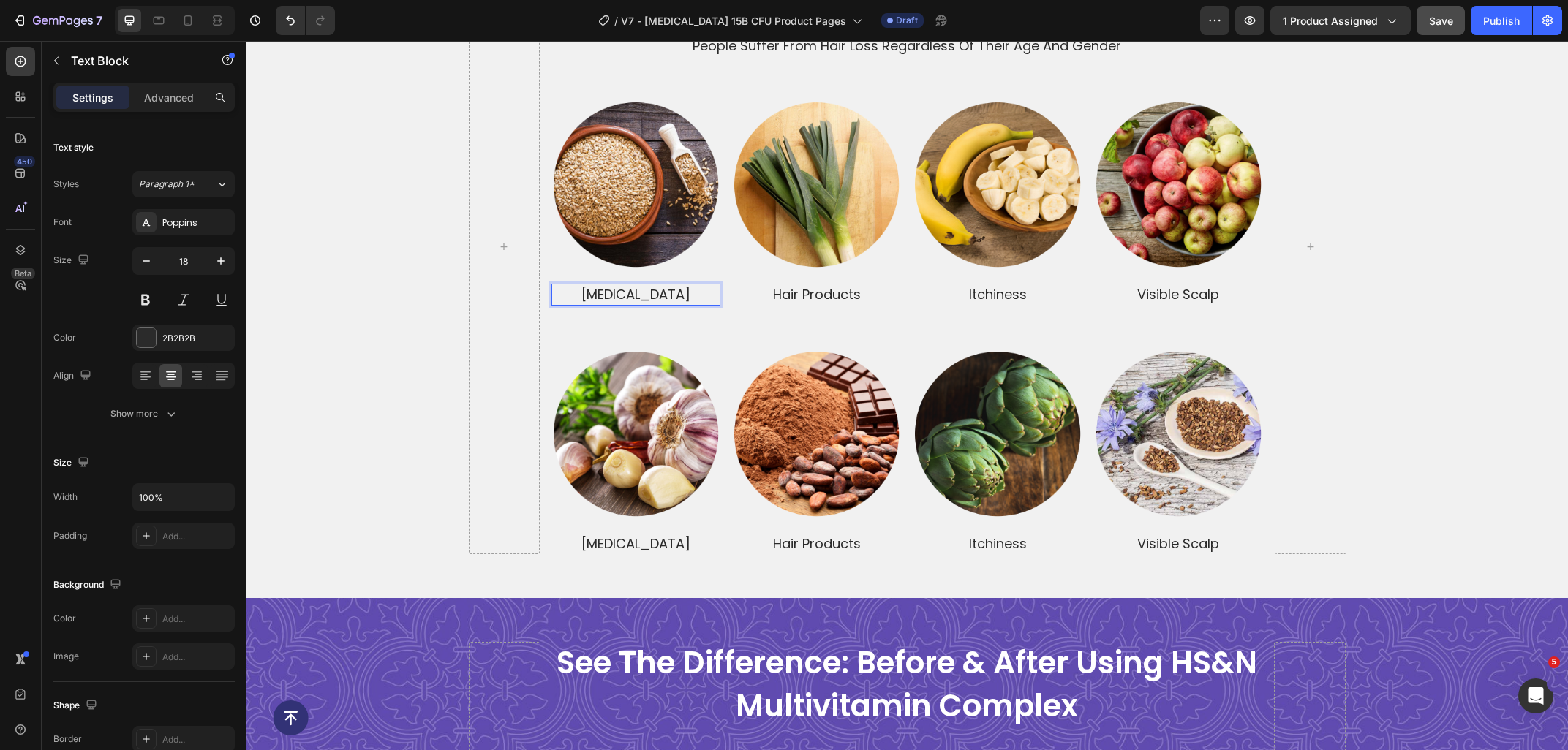
click at [677, 296] on p "dandruff" at bounding box center [636, 294] width 166 height 18
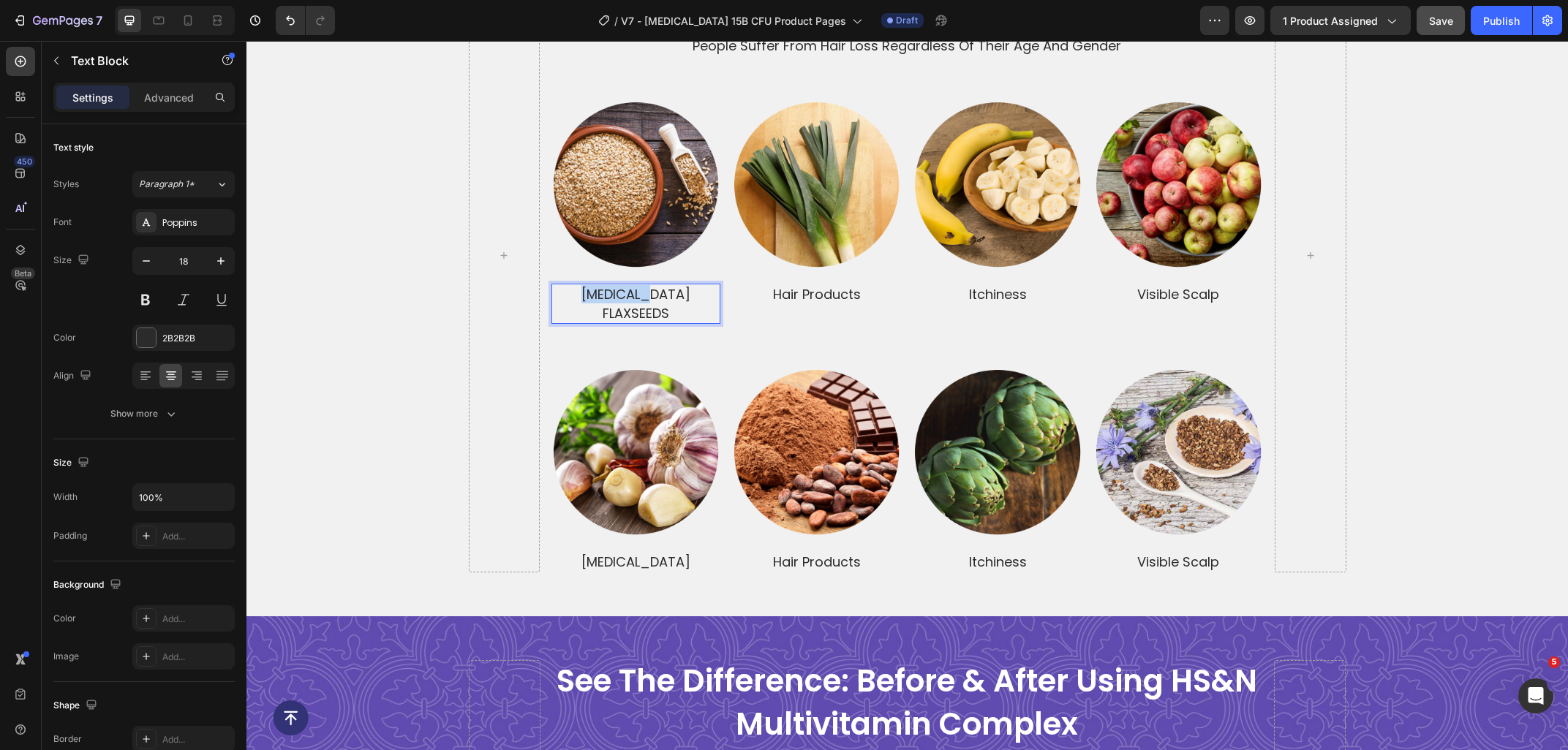
drag, startPoint x: 632, startPoint y: 300, endPoint x: 527, endPoint y: 299, distance: 105.0
click at [551, 299] on div "dandruff FLAXSEEDS" at bounding box center [636, 303] width 169 height 40
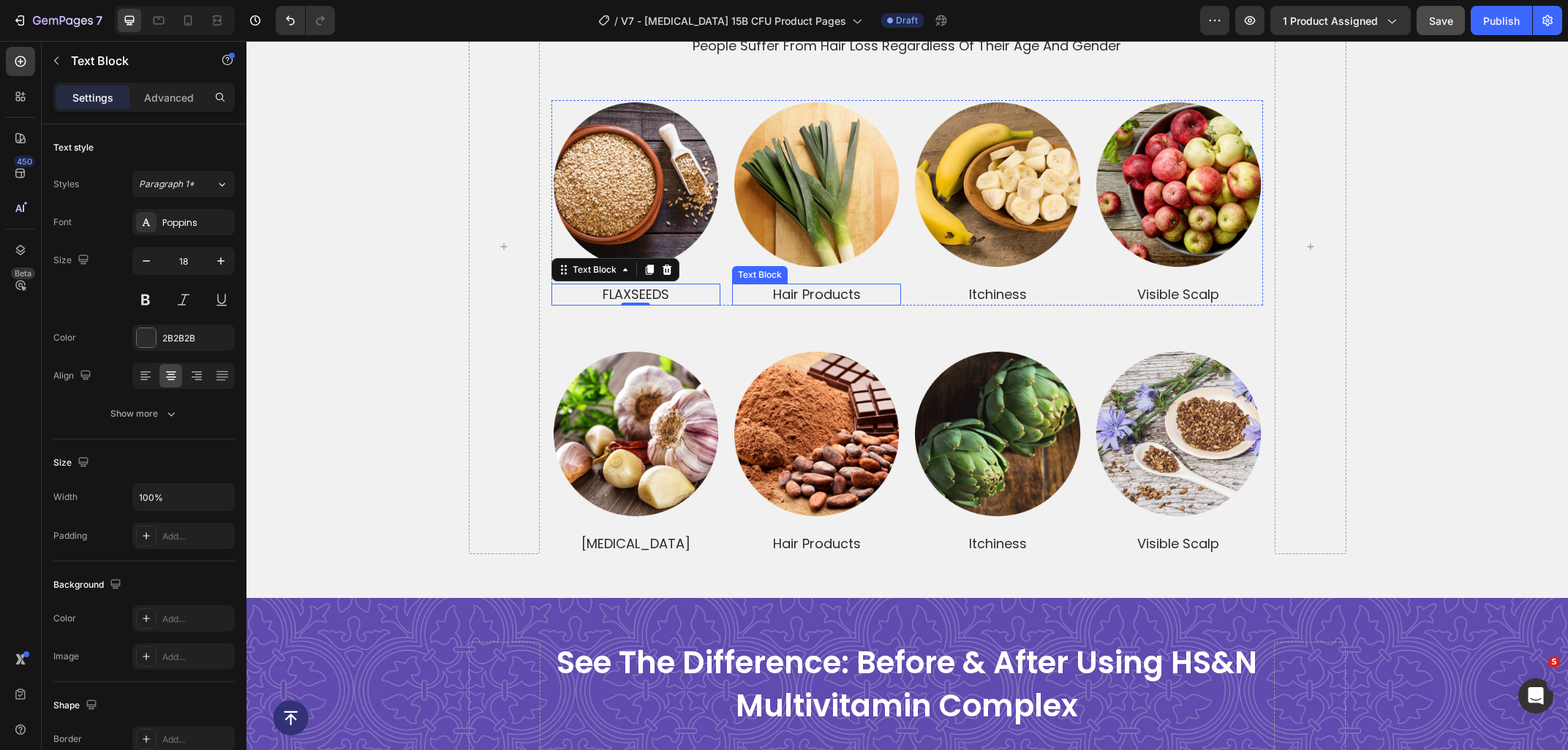
click at [844, 302] on p "hair products" at bounding box center [816, 294] width 166 height 18
click at [871, 293] on p "hair products" at bounding box center [816, 294] width 166 height 18
click at [842, 302] on p "hair productsLEEKS" at bounding box center [816, 294] width 166 height 18
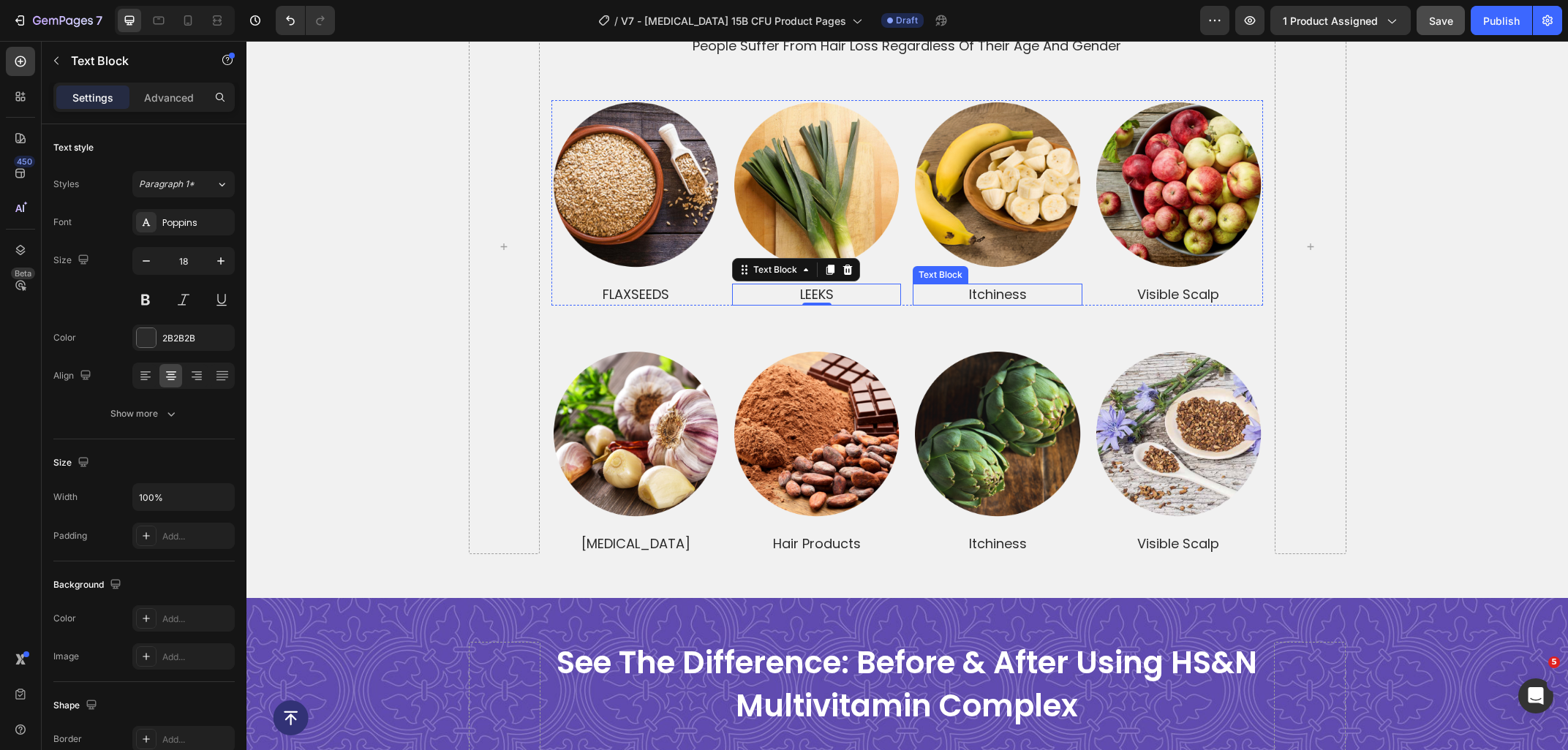
click at [1045, 288] on p "itchiness" at bounding box center [997, 294] width 166 height 18
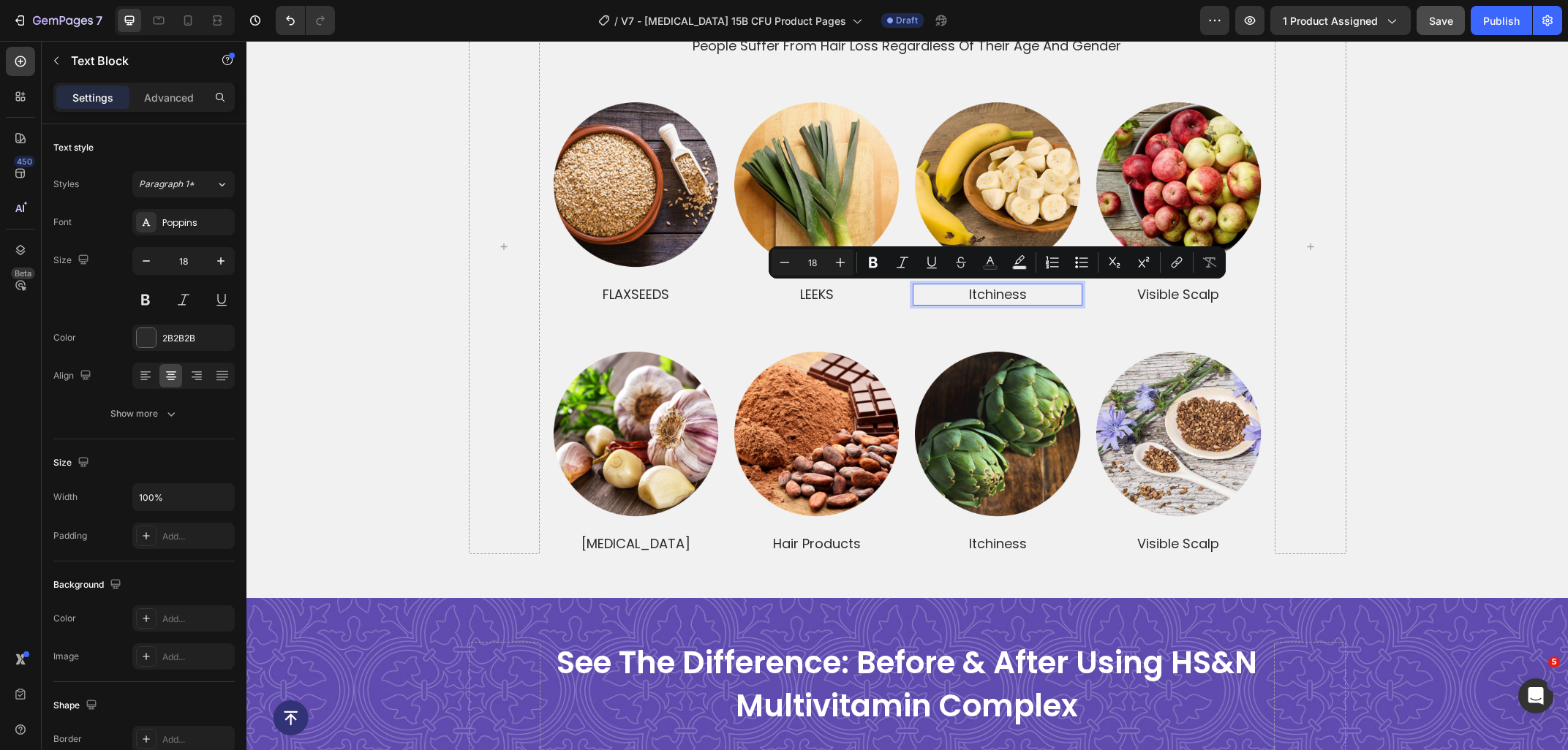
click at [1049, 294] on p "itchiness" at bounding box center [997, 294] width 166 height 18
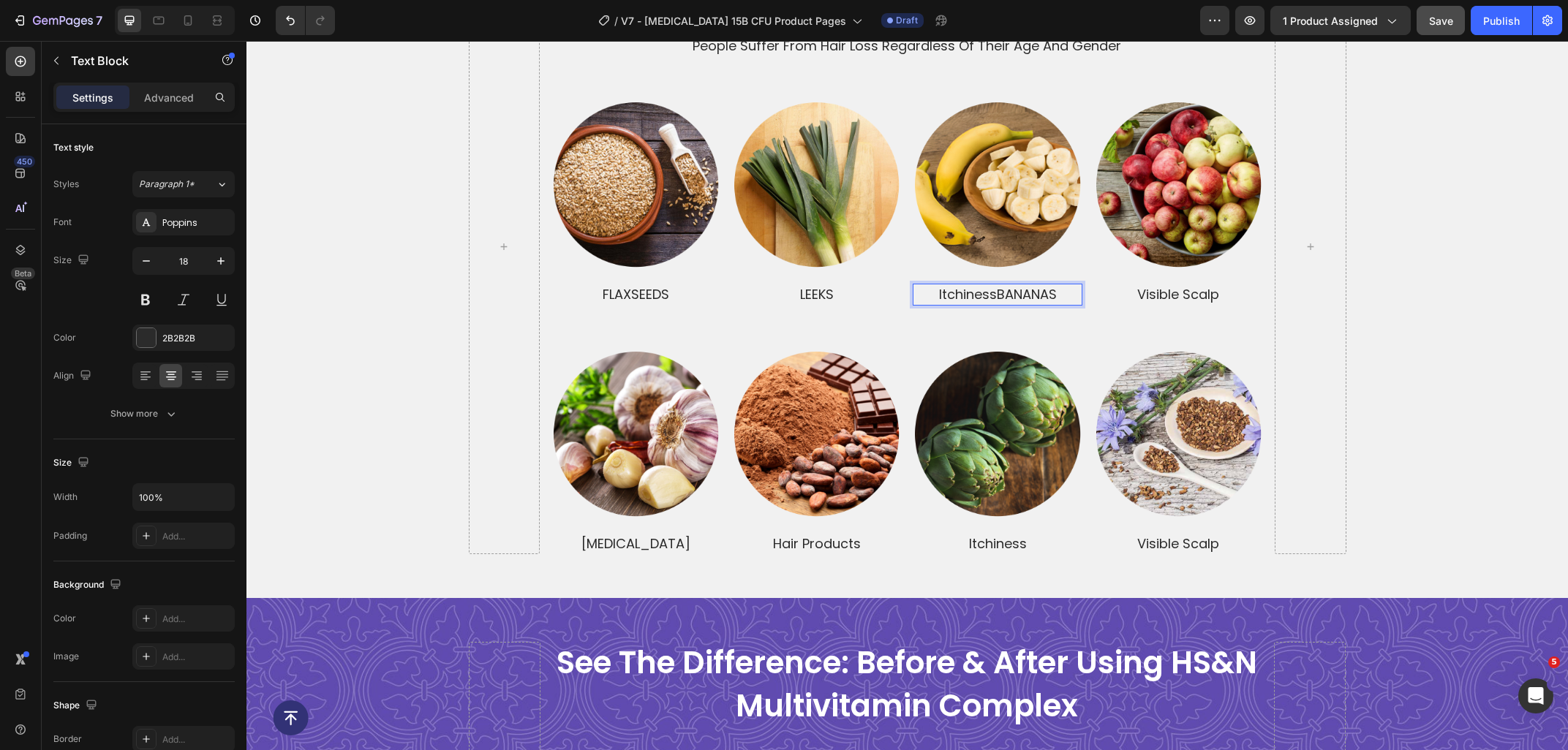
click at [998, 293] on p "itchinessBANANAS" at bounding box center [997, 294] width 166 height 18
click at [1212, 286] on p "visible scalp" at bounding box center [1178, 294] width 166 height 18
click at [1226, 286] on p "visible scalp" at bounding box center [1178, 294] width 166 height 18
click at [1195, 298] on p "visible scalpAPPLES" at bounding box center [1178, 294] width 166 height 18
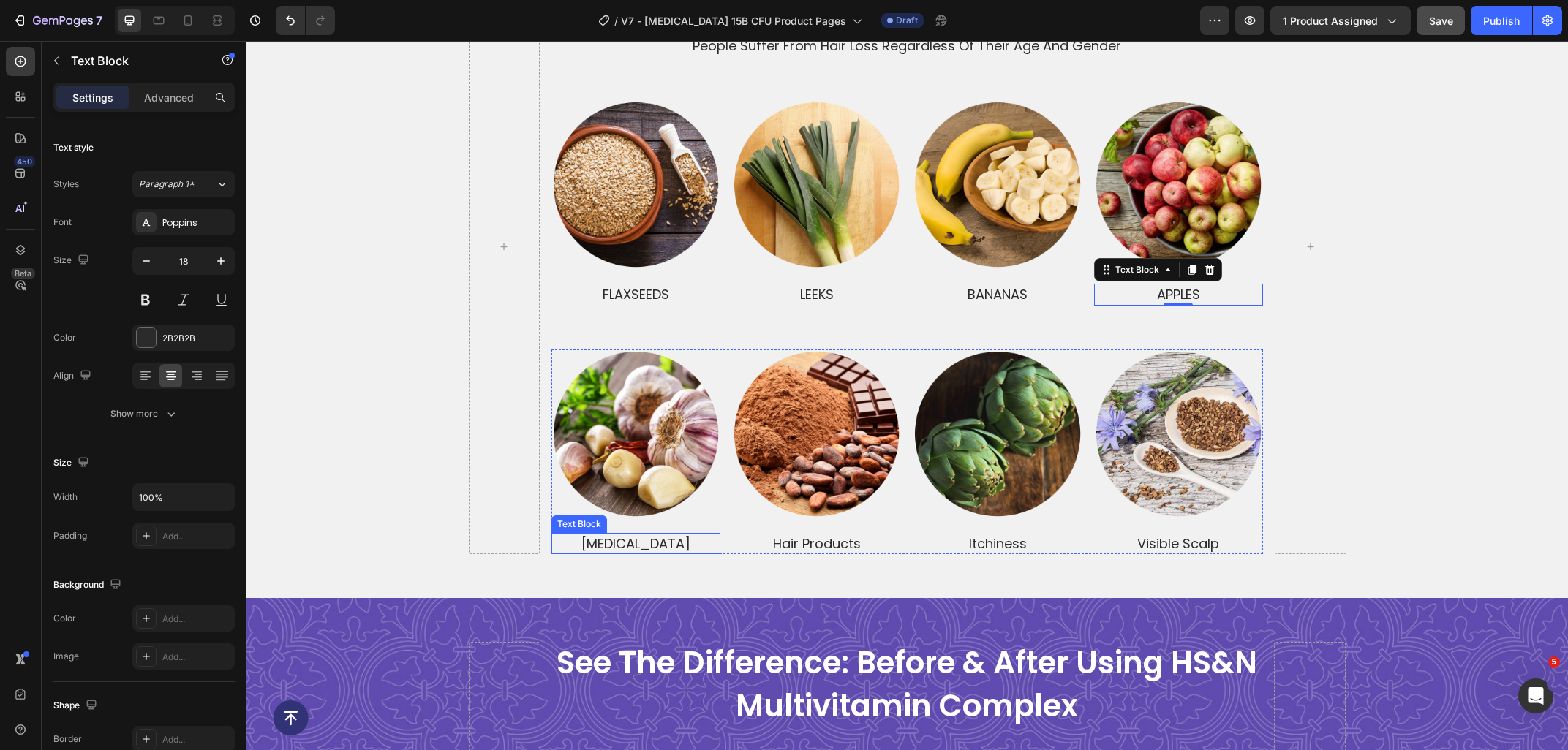
click at [672, 534] on div "dandruff" at bounding box center [636, 543] width 169 height 21
click at [691, 537] on p "dandruff" at bounding box center [636, 543] width 166 height 18
drag, startPoint x: 645, startPoint y: 548, endPoint x: 560, endPoint y: 544, distance: 85.1
click at [560, 544] on p "dandruff GARLIC" at bounding box center [636, 543] width 166 height 18
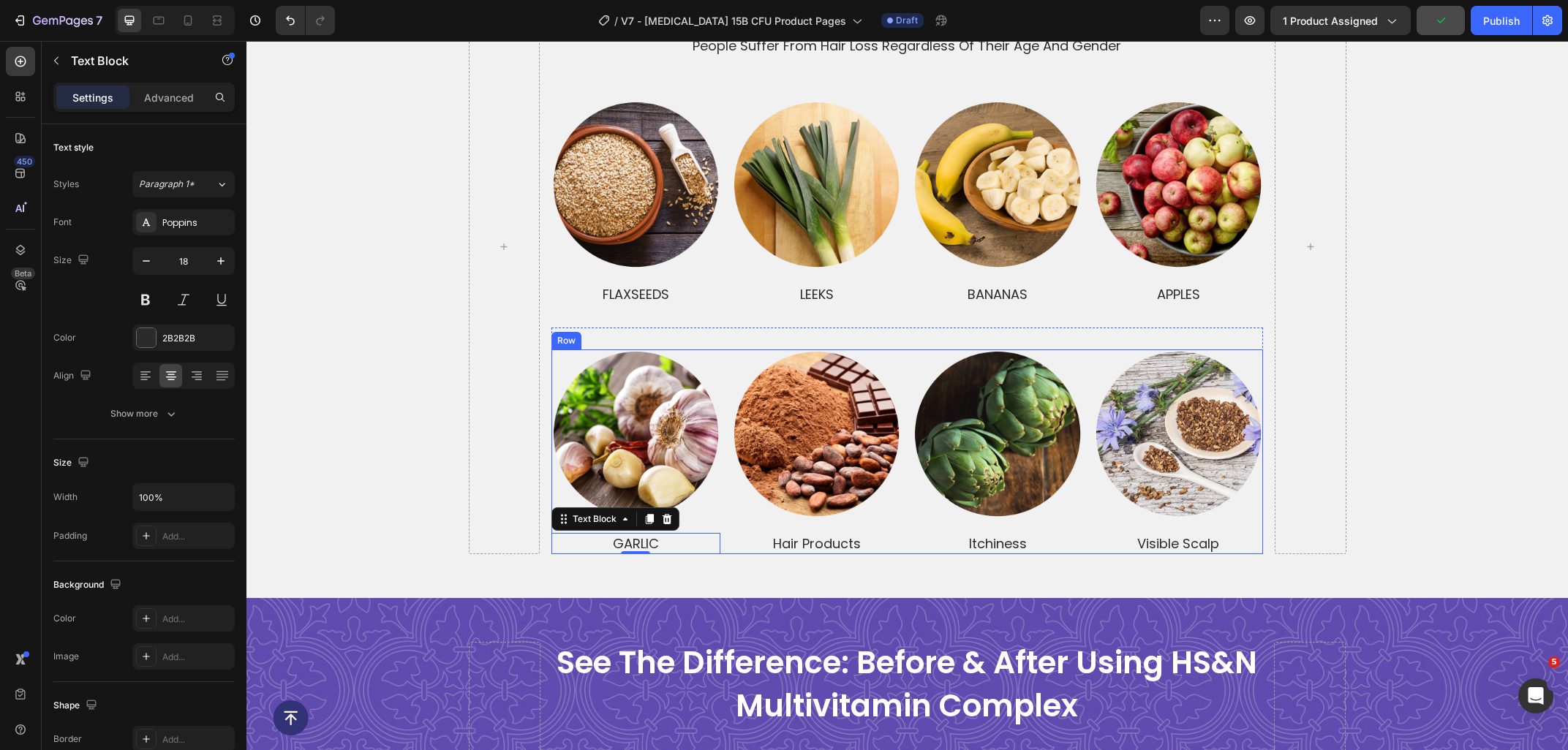
click at [890, 529] on div "Image Row hair products Text Block" at bounding box center [816, 453] width 169 height 206
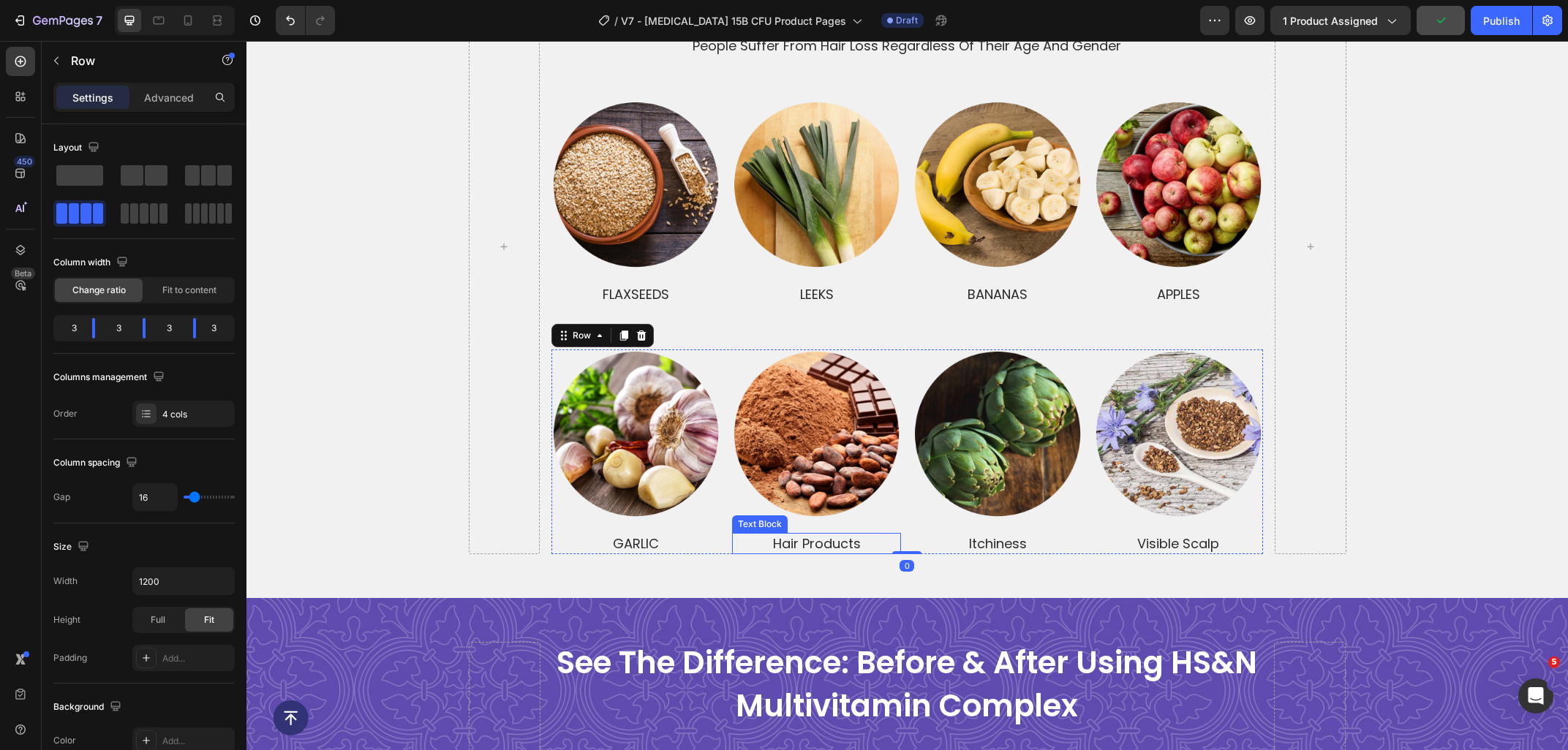
click at [884, 539] on p "hair products" at bounding box center [816, 543] width 166 height 18
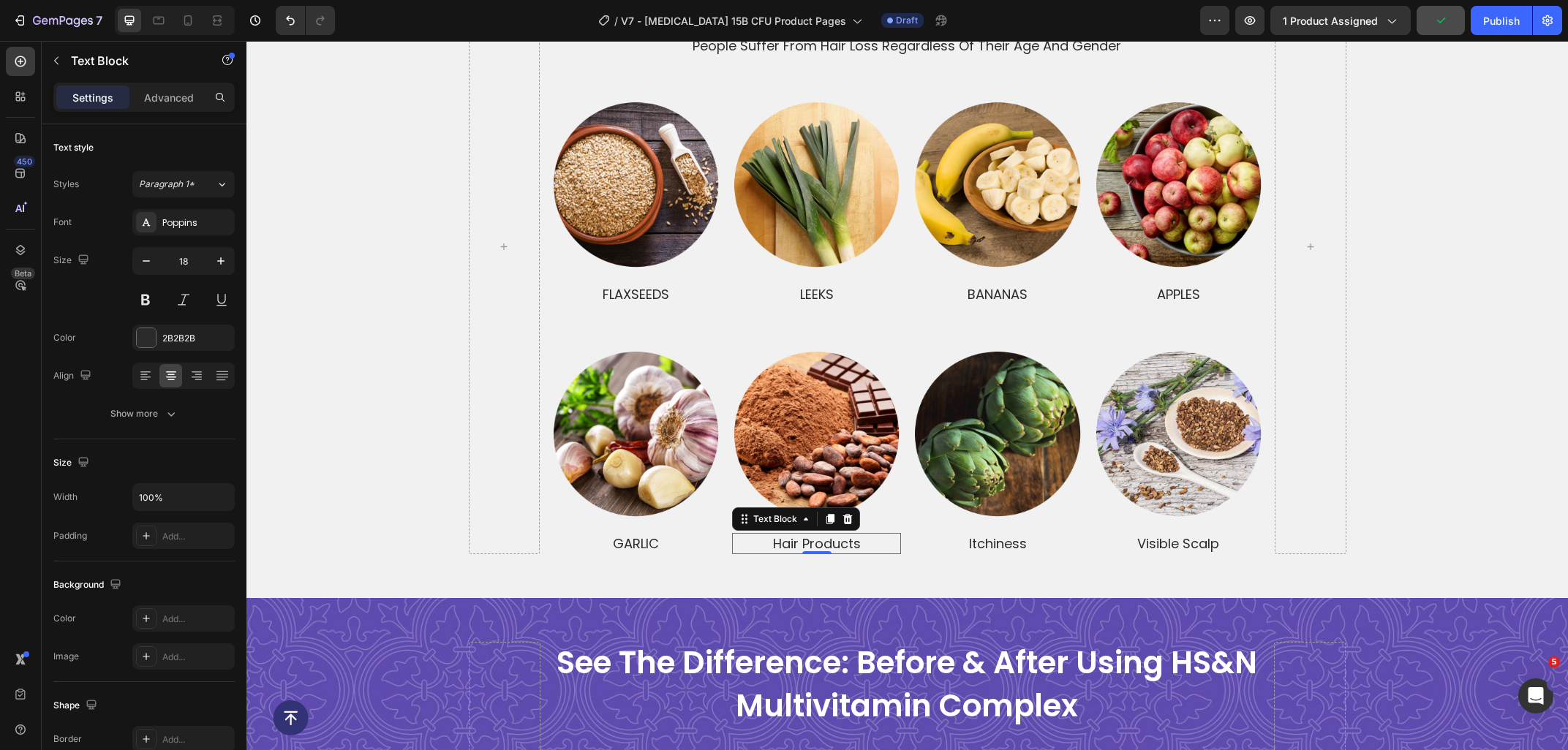
click at [884, 539] on p "hair products" at bounding box center [816, 543] width 166 height 18
click at [880, 540] on p "hair products" at bounding box center [816, 543] width 166 height 18
drag, startPoint x: 832, startPoint y: 550, endPoint x: 758, endPoint y: 538, distance: 75.0
click at [758, 538] on p "hair productsCOCOA" at bounding box center [816, 543] width 166 height 18
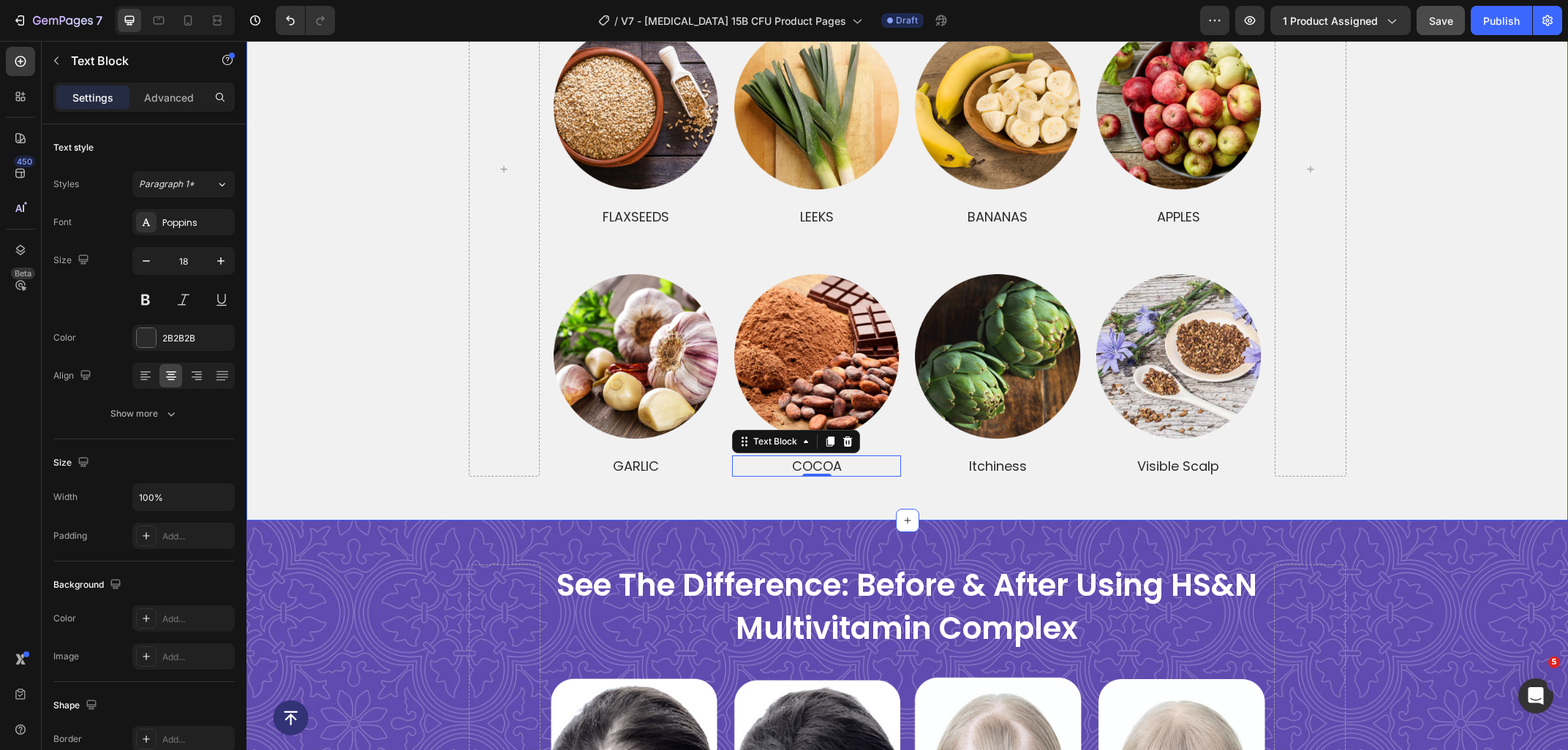
scroll to position [3815, 0]
click at [1056, 460] on p "itchiness" at bounding box center [997, 466] width 166 height 18
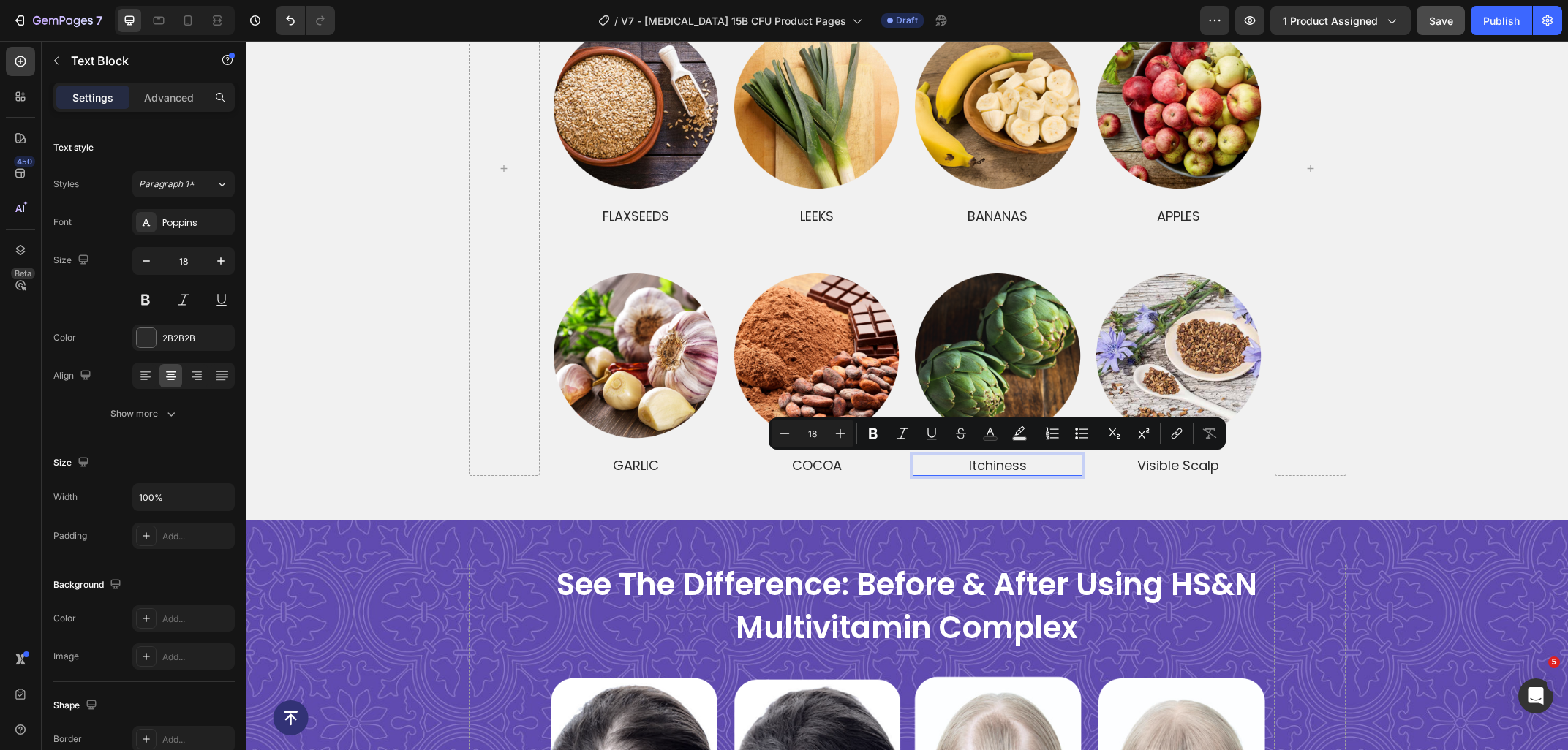
click at [1056, 460] on p "itchiness" at bounding box center [997, 466] width 166 height 18
click at [1055, 461] on p "itchiness" at bounding box center [997, 466] width 166 height 18
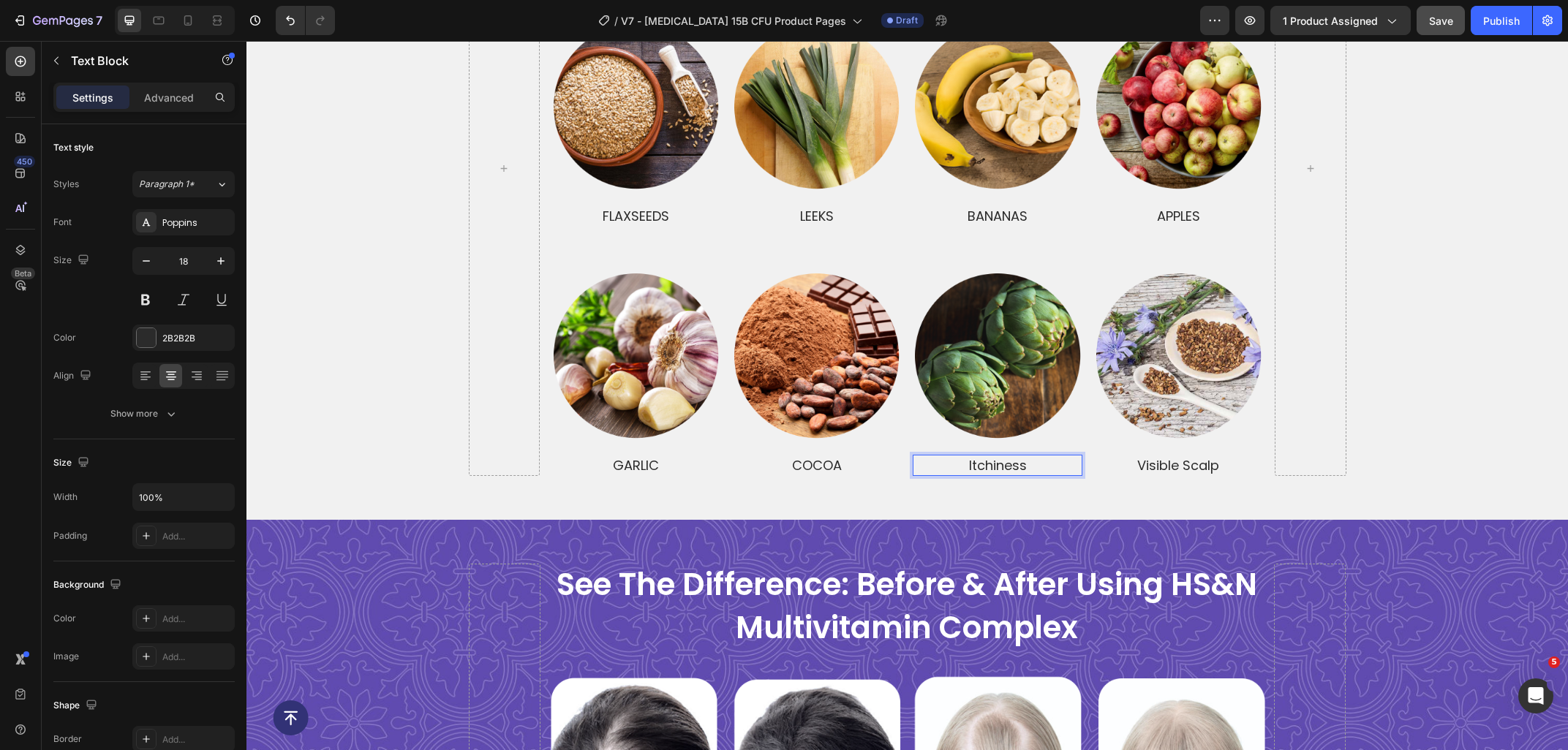
click at [1050, 463] on p "itchiness" at bounding box center [997, 466] width 166 height 18
drag, startPoint x: 992, startPoint y: 470, endPoint x: 883, endPoint y: 460, distance: 109.5
click at [912, 460] on div "itchiness ARTICHOKES" at bounding box center [997, 466] width 169 height 21
click at [1217, 464] on p "visible scalp" at bounding box center [1178, 466] width 166 height 18
click at [1231, 463] on p "visible scalp" at bounding box center [1178, 466] width 166 height 18
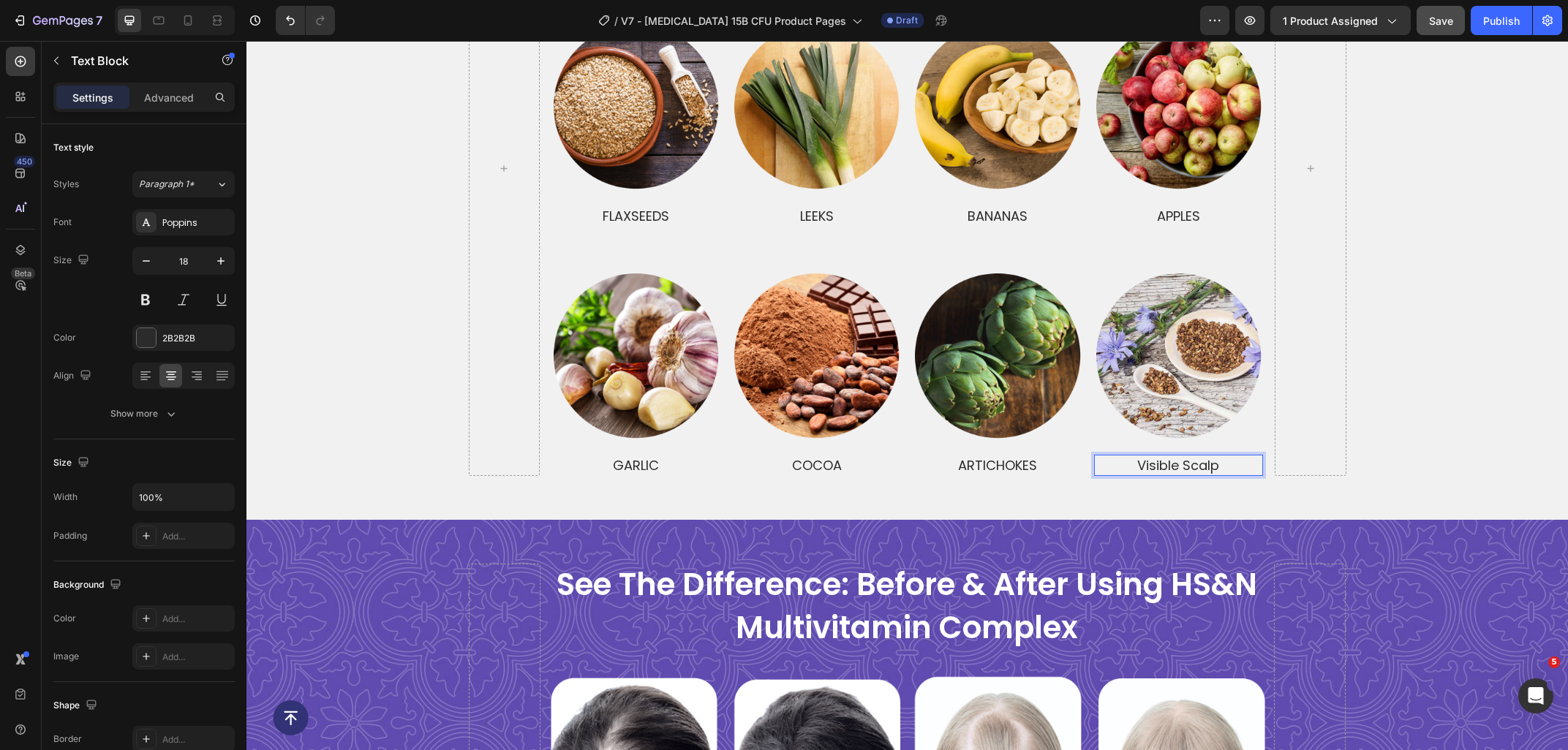
scroll to position [3825, 0]
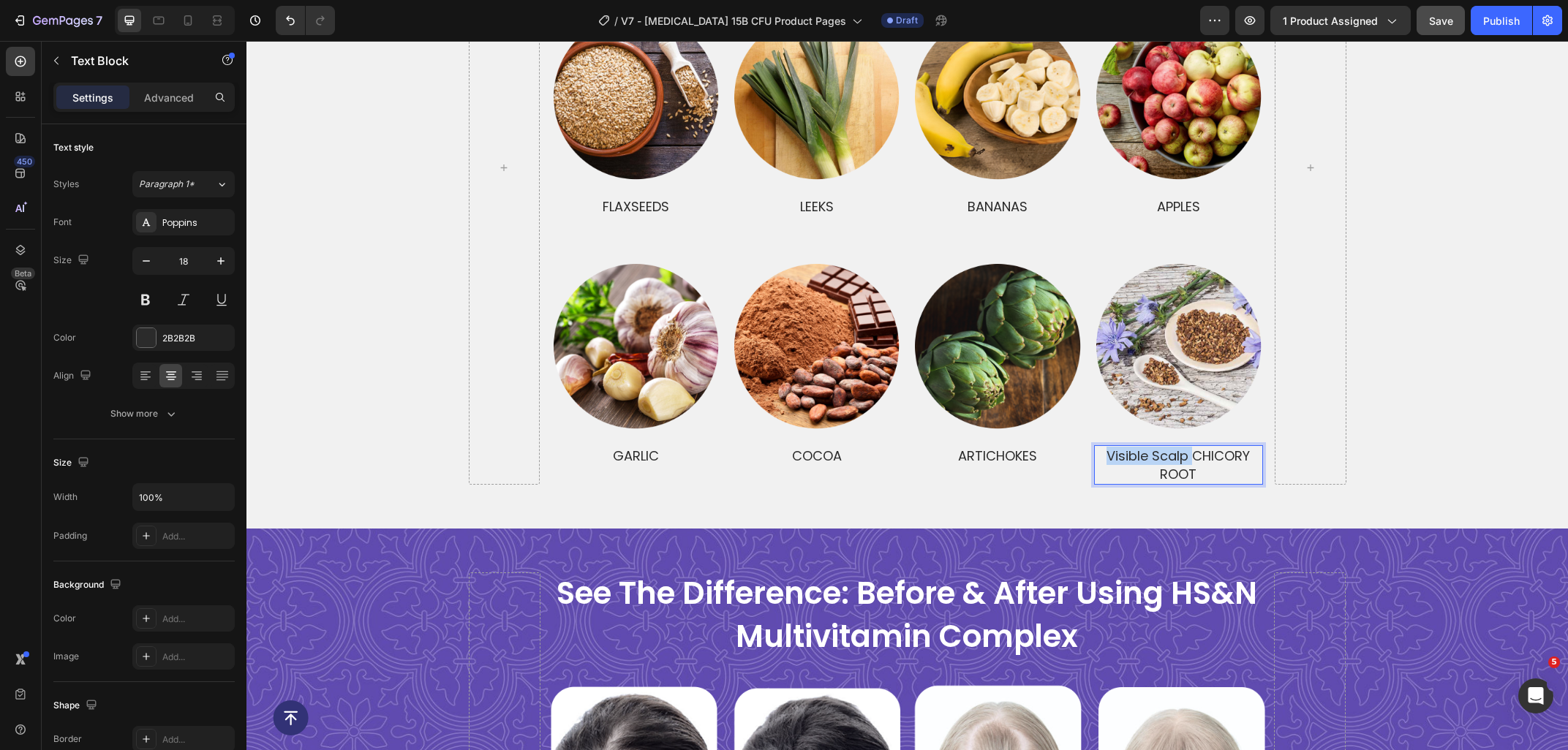
drag, startPoint x: 1194, startPoint y: 455, endPoint x: 1069, endPoint y: 442, distance: 125.7
click at [1094, 445] on div "visible scalp CHICORY ROOT" at bounding box center [1178, 465] width 169 height 40
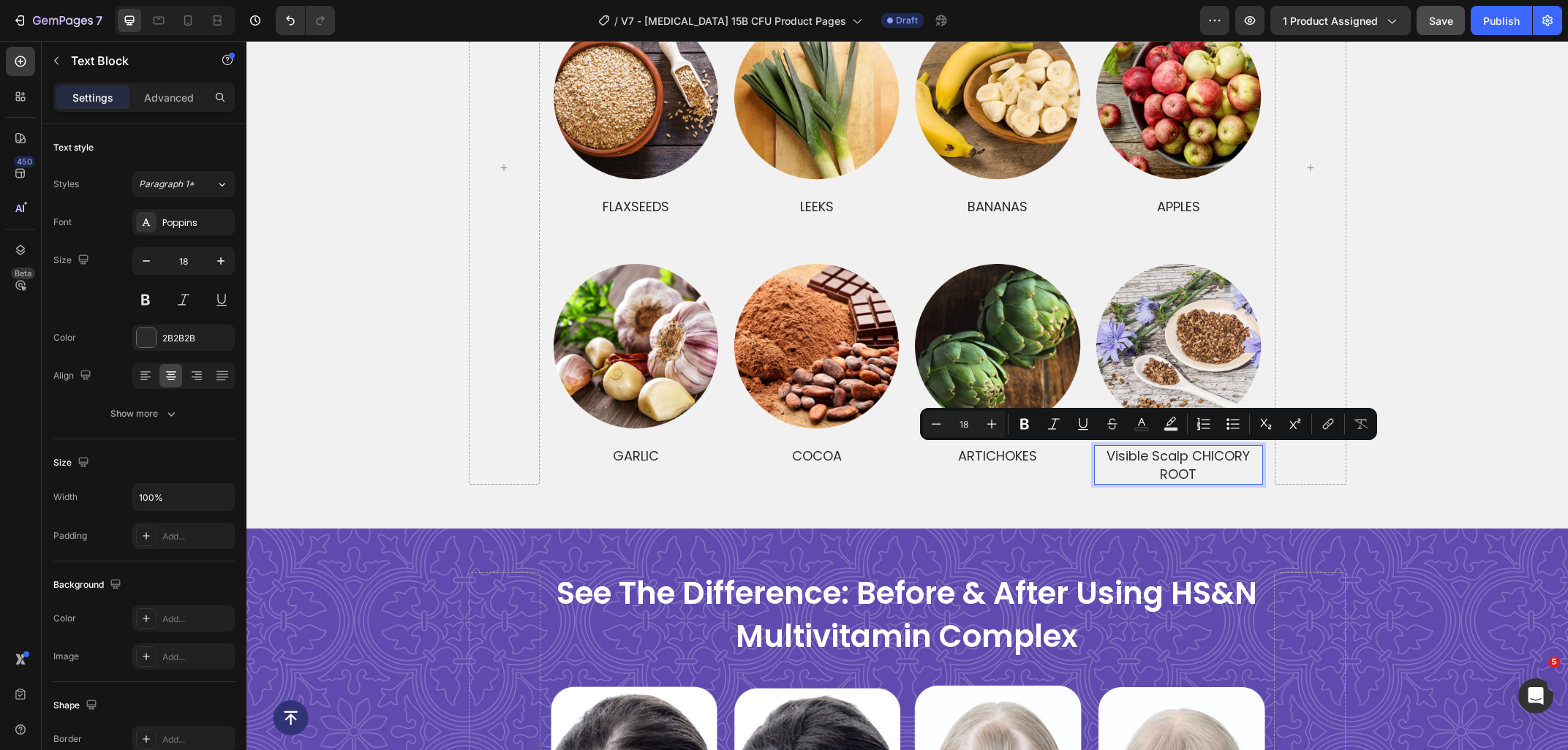
scroll to position [3815, 0]
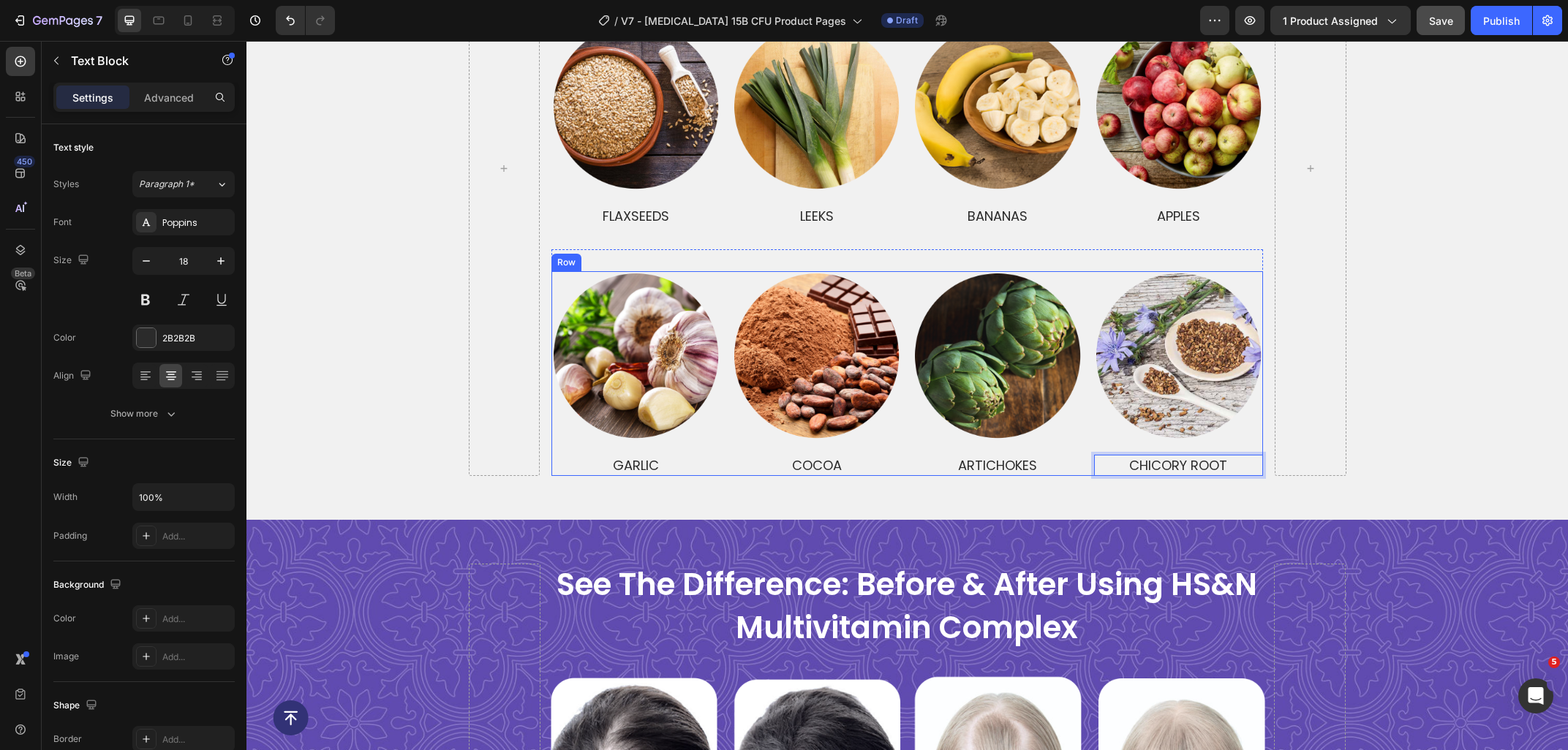
click at [1478, 459] on div "main cause of hair loss is stress and other factors Heading people suffer from …" at bounding box center [906, 168] width 1321 height 616
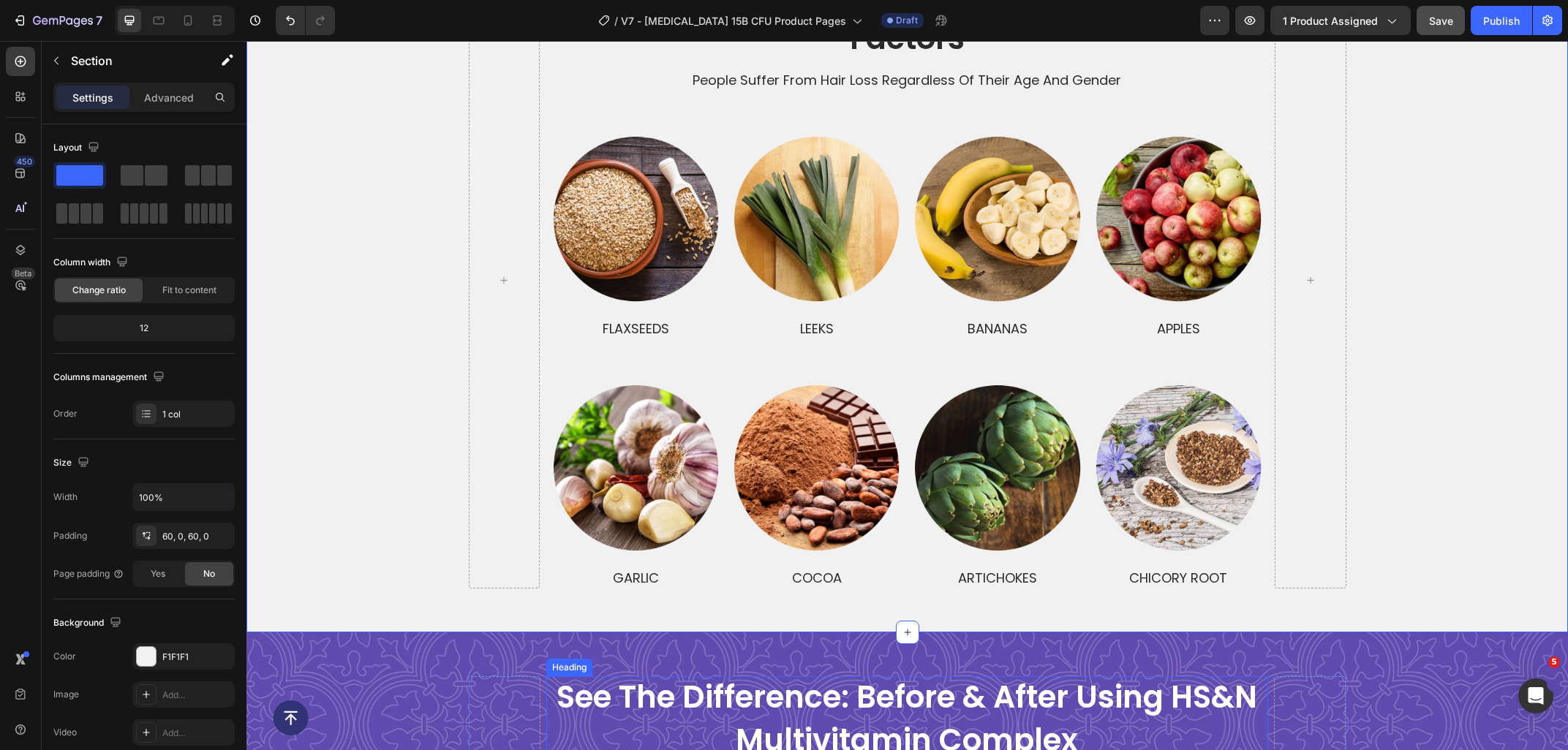
scroll to position [3267, 0]
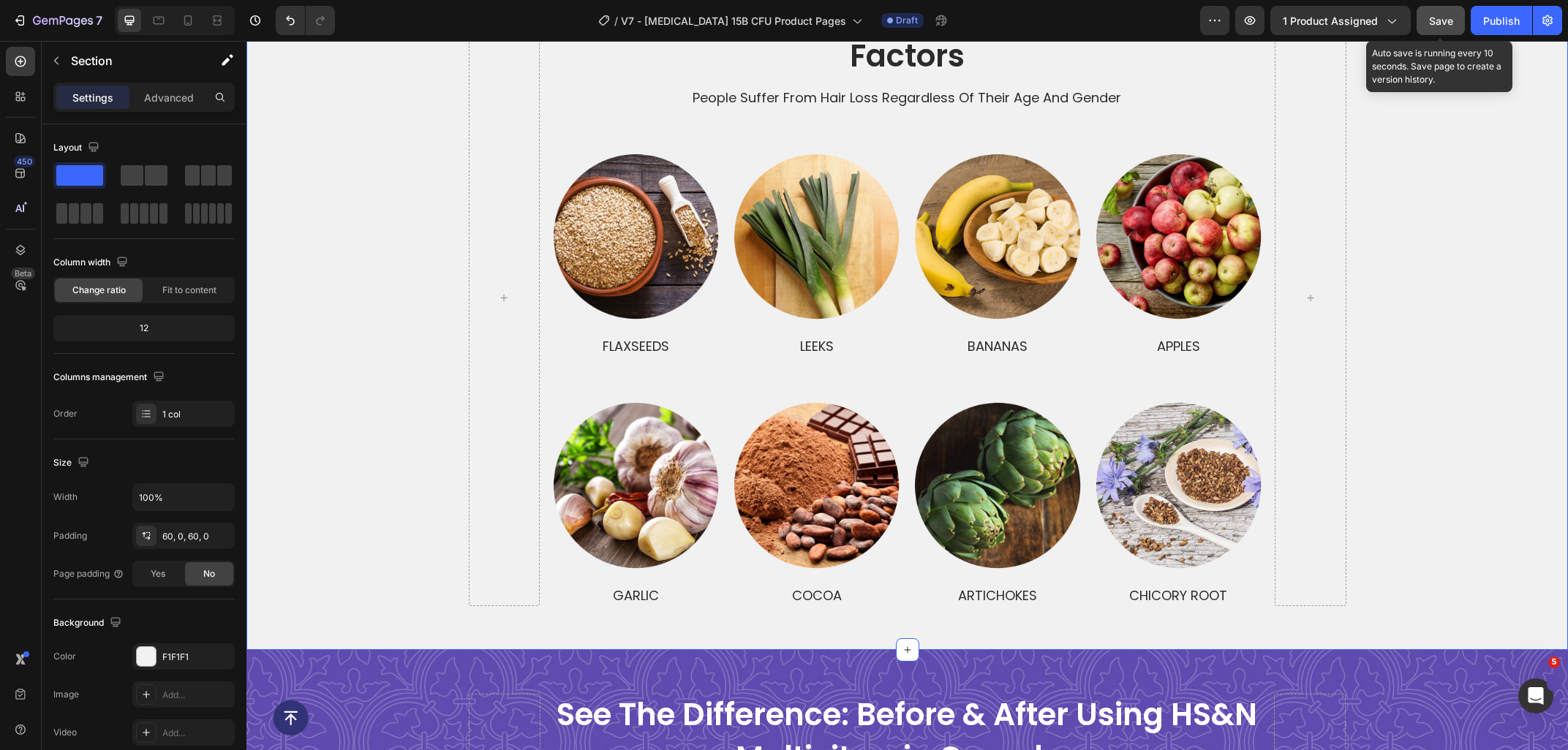
click at [1441, 21] on span "Save" at bounding box center [1441, 21] width 24 height 12
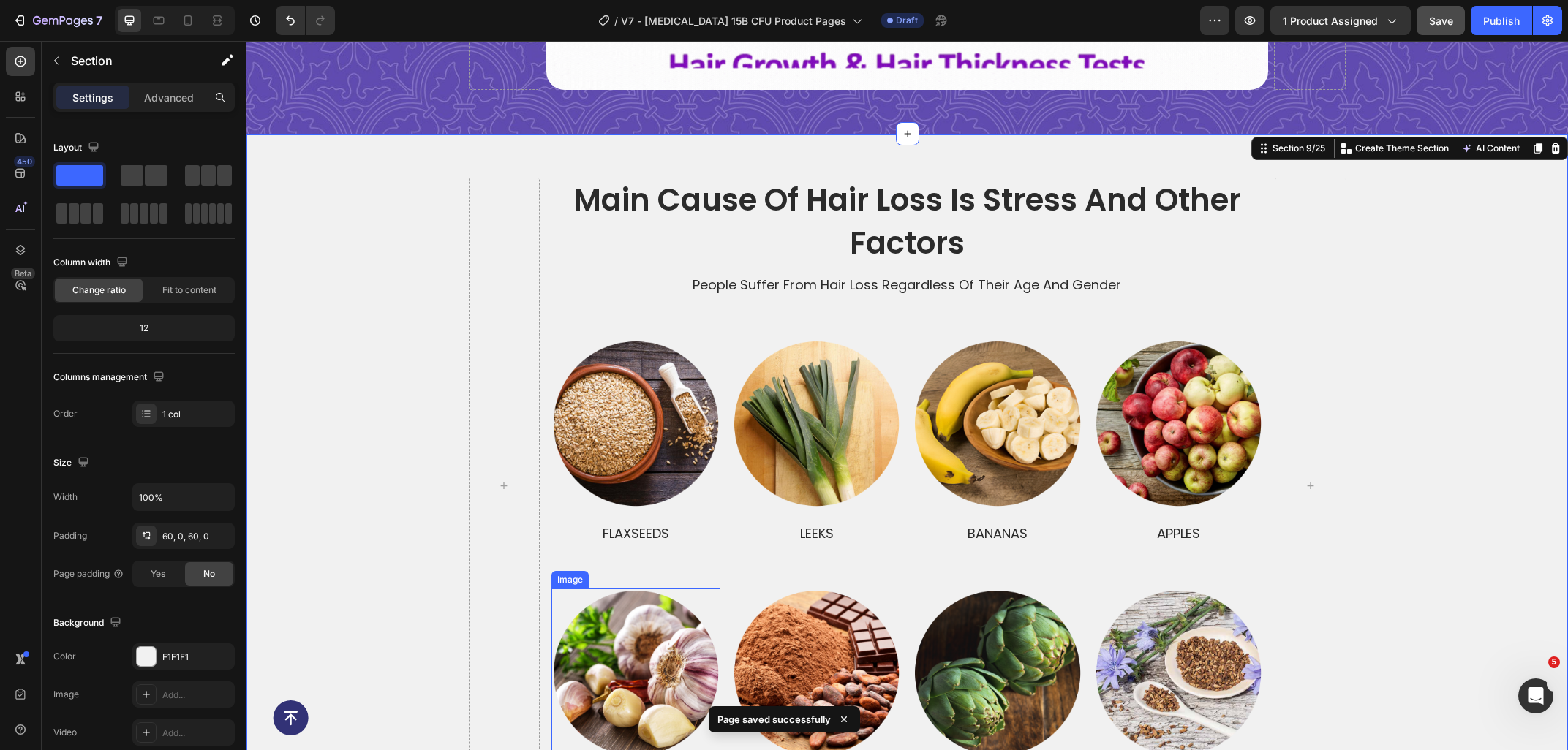
scroll to position [3423, 0]
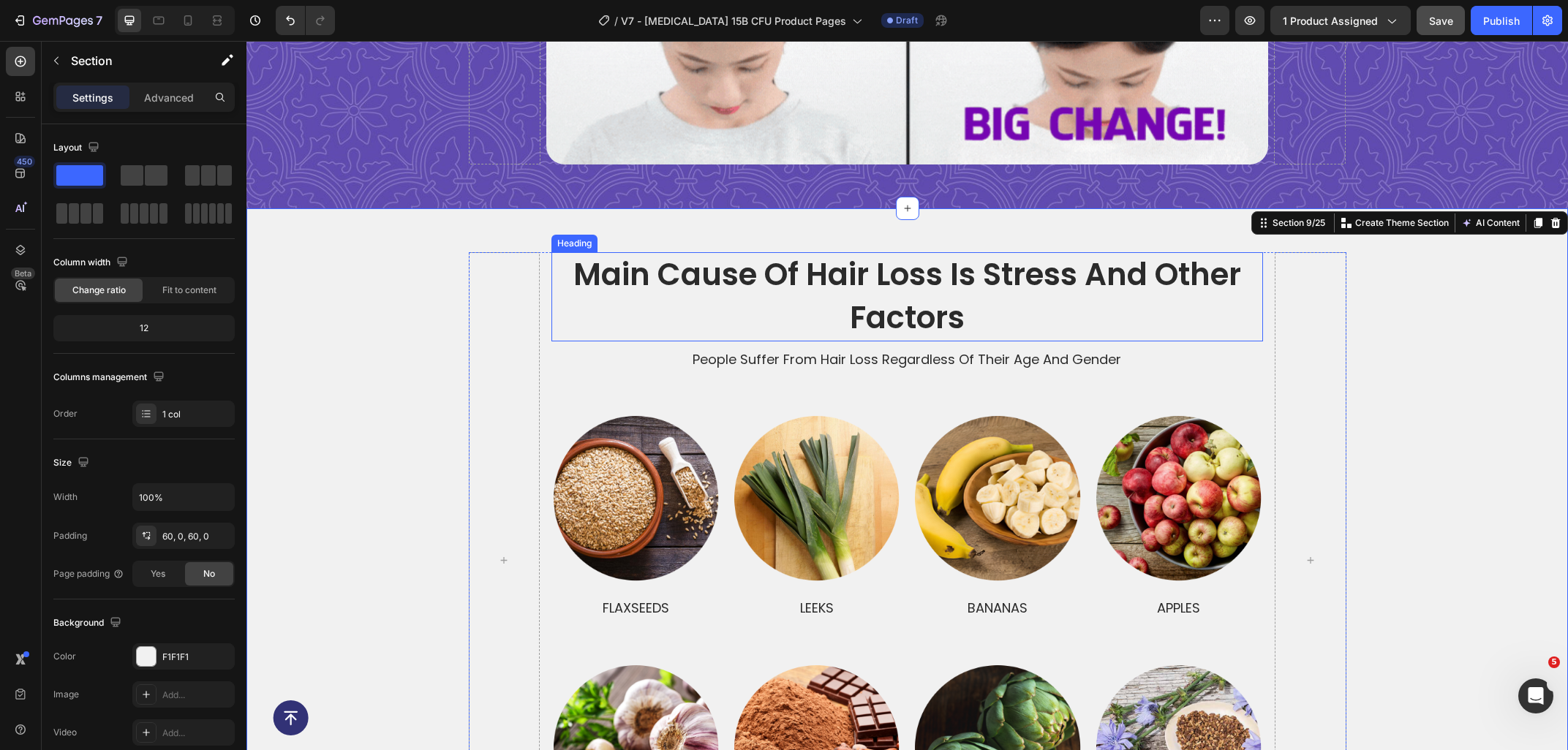
click at [1021, 296] on h2 "main cause of hair loss is stress and other factors" at bounding box center [906, 296] width 711 height 89
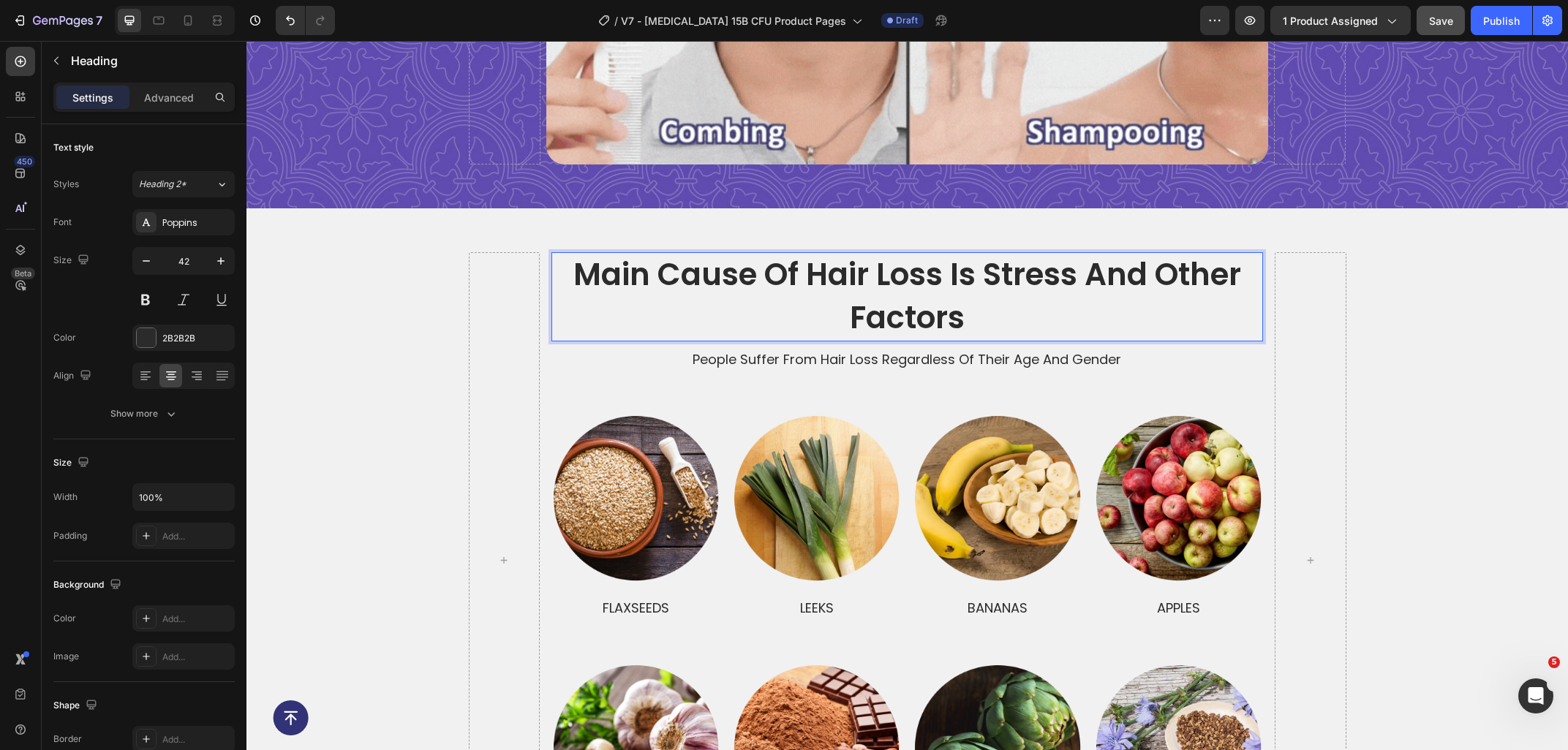
click at [996, 317] on h2 "main cause of hair loss is stress and other factors" at bounding box center [906, 296] width 711 height 89
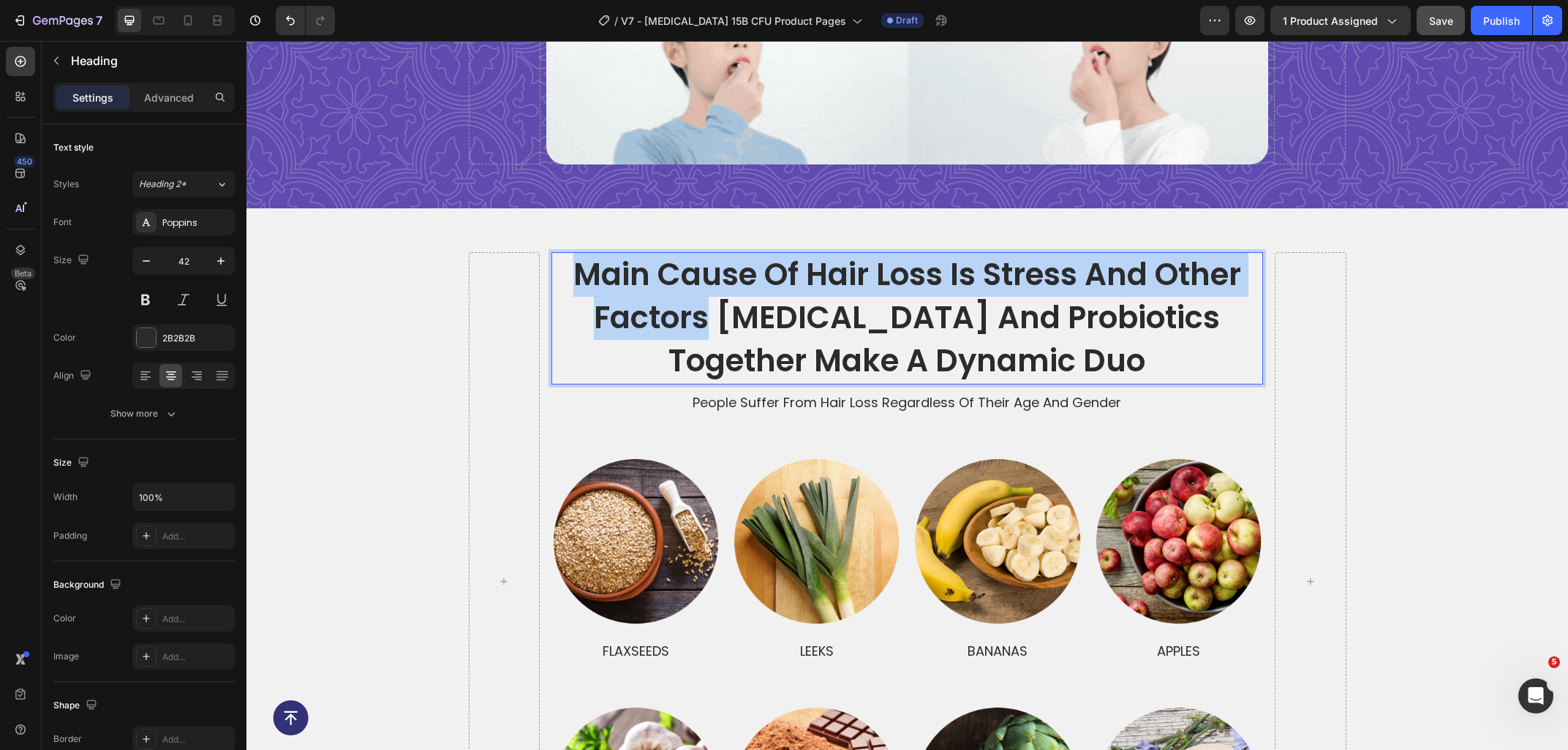
drag, startPoint x: 694, startPoint y: 319, endPoint x: 566, endPoint y: 263, distance: 139.7
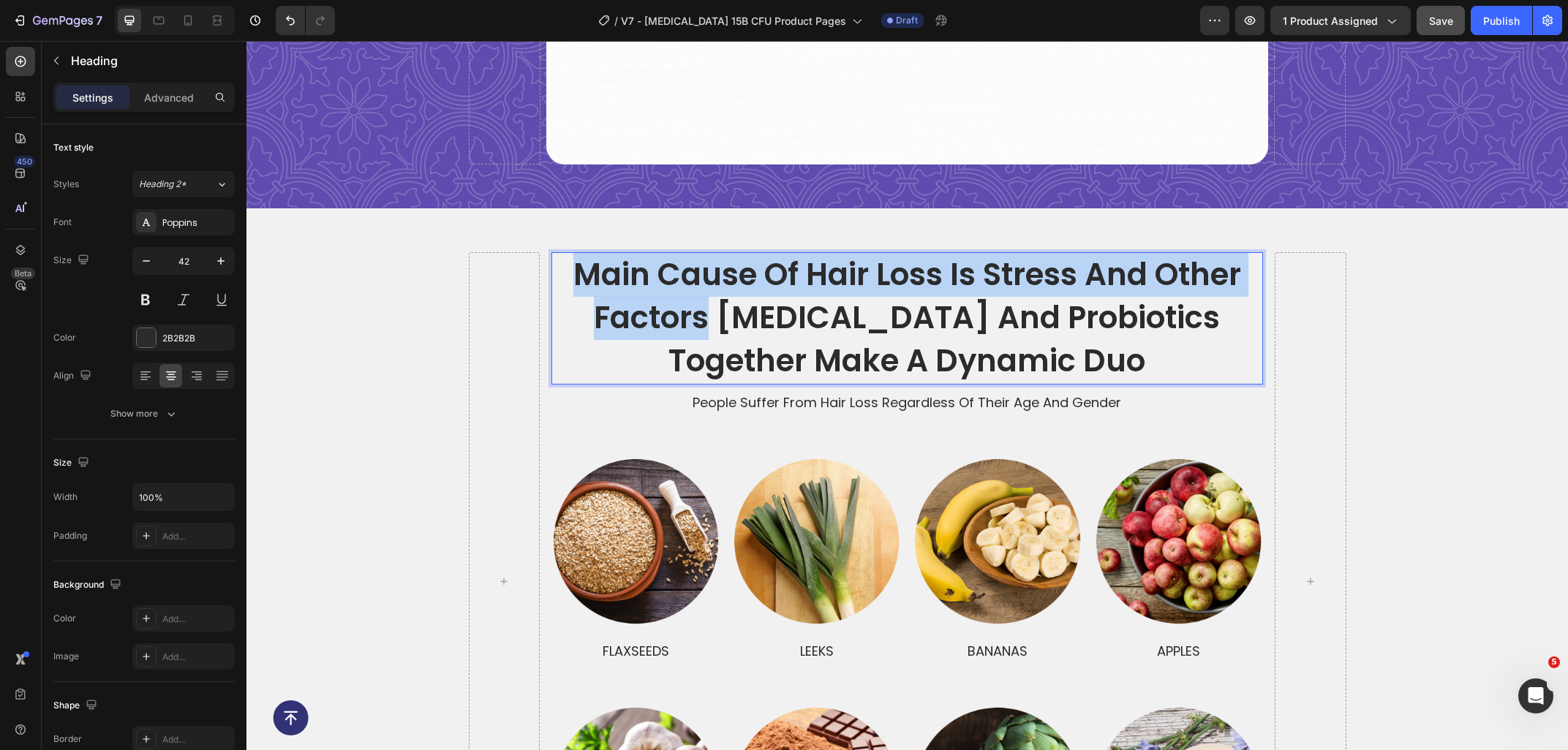
click at [566, 263] on p "main cause of hair loss is stress and other factors Prebiotics and Probiotics T…" at bounding box center [906, 318] width 708 height 129
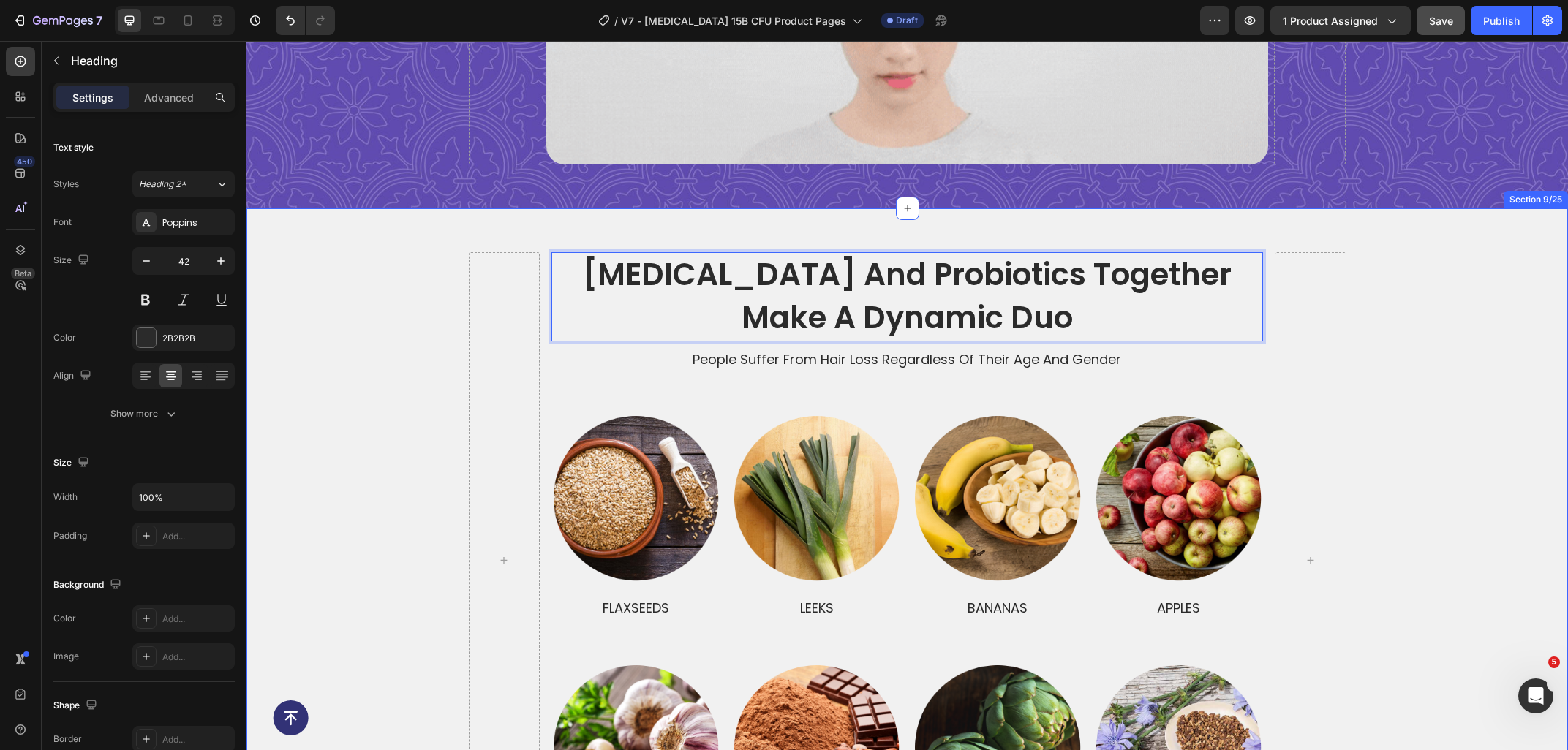
click at [1413, 368] on div "Prebiotics and Probiotics Together Make a Dynamic Duo Heading 0 people suffer f…" at bounding box center [906, 560] width 1321 height 616
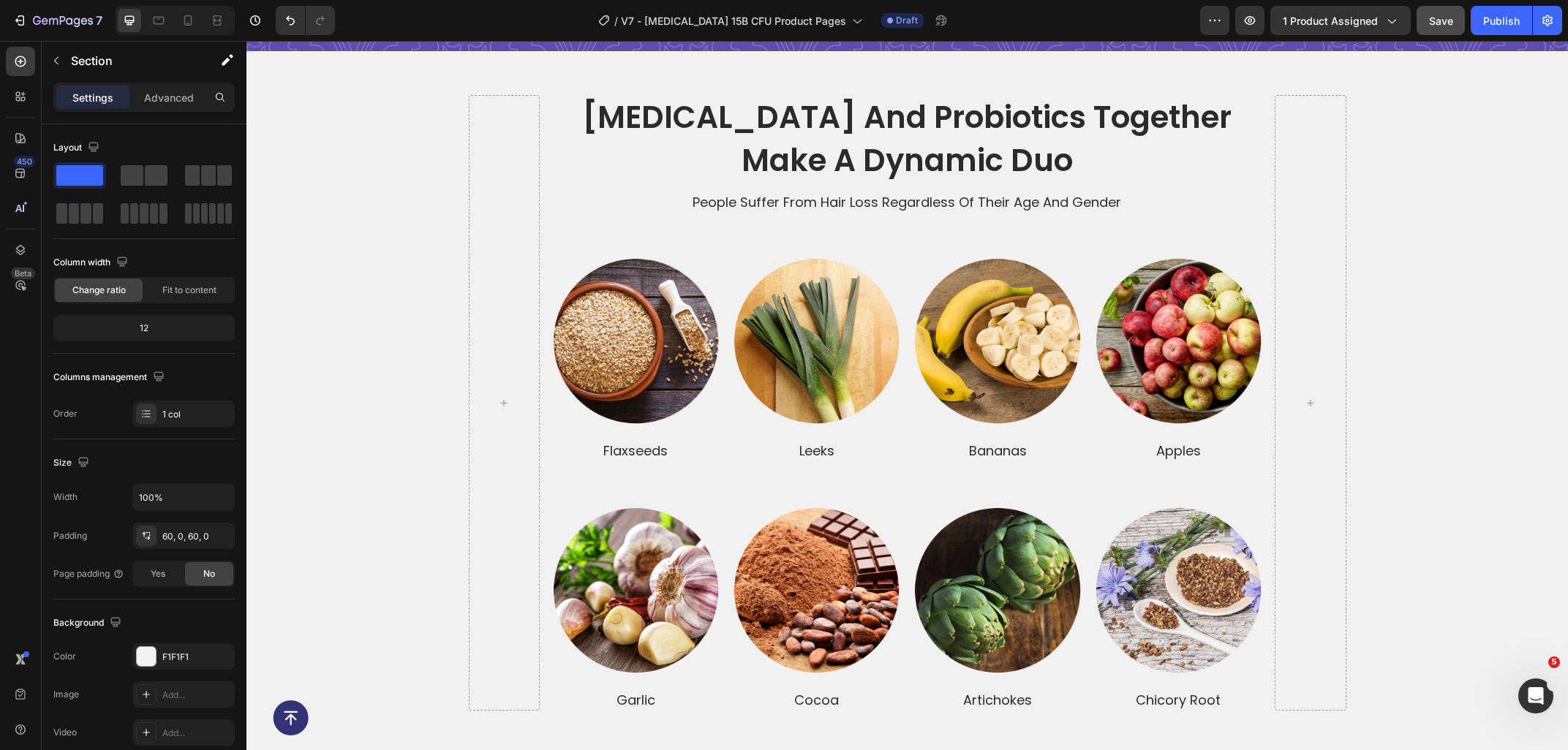
click at [251, 184] on div "prebiotics and probiotics together make a dynamic duo Heading people suffer fro…" at bounding box center [906, 403] width 1321 height 616
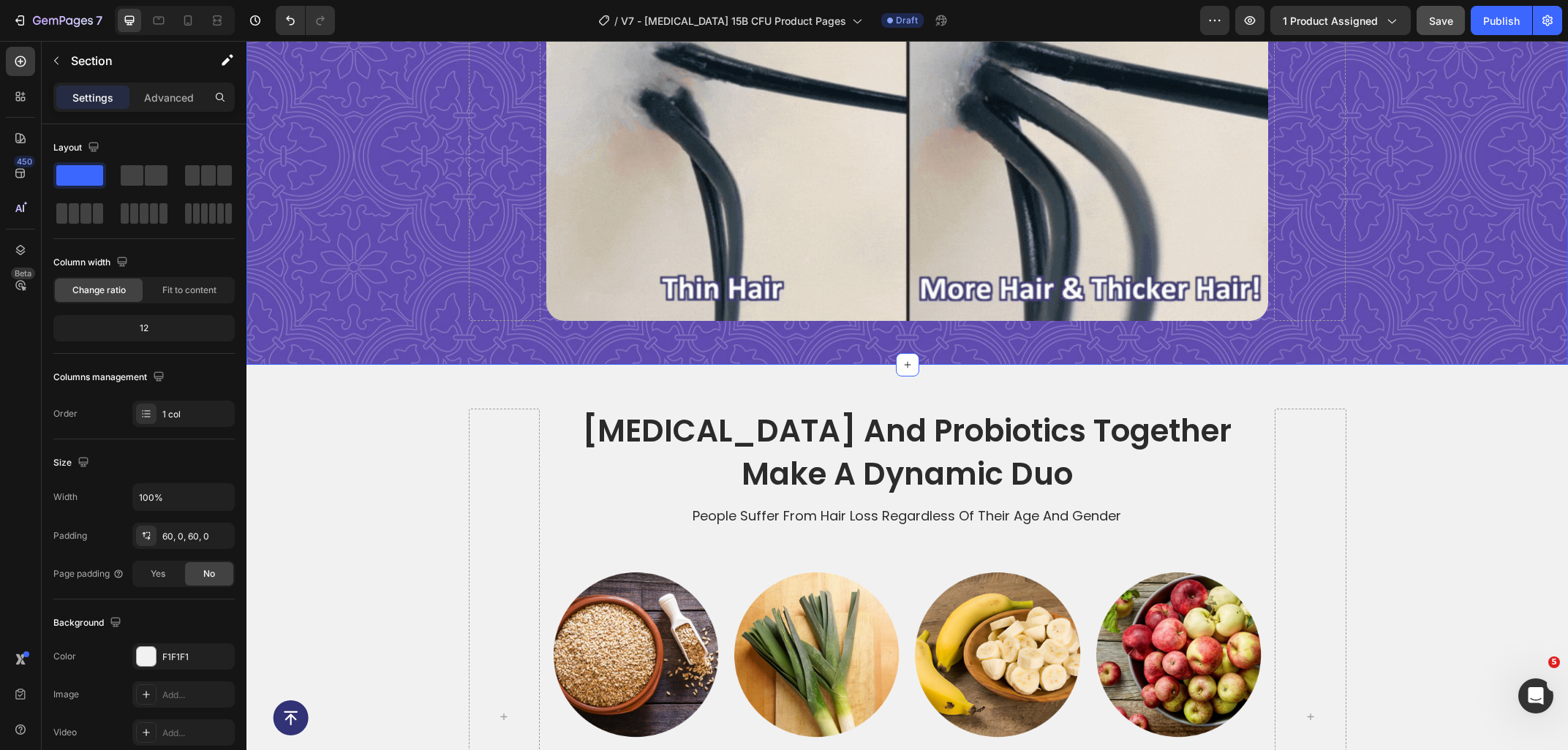
click at [366, 307] on div "stimulate hair growth and renewal starting from the roots Heading significant i…" at bounding box center [906, 26] width 1321 height 589
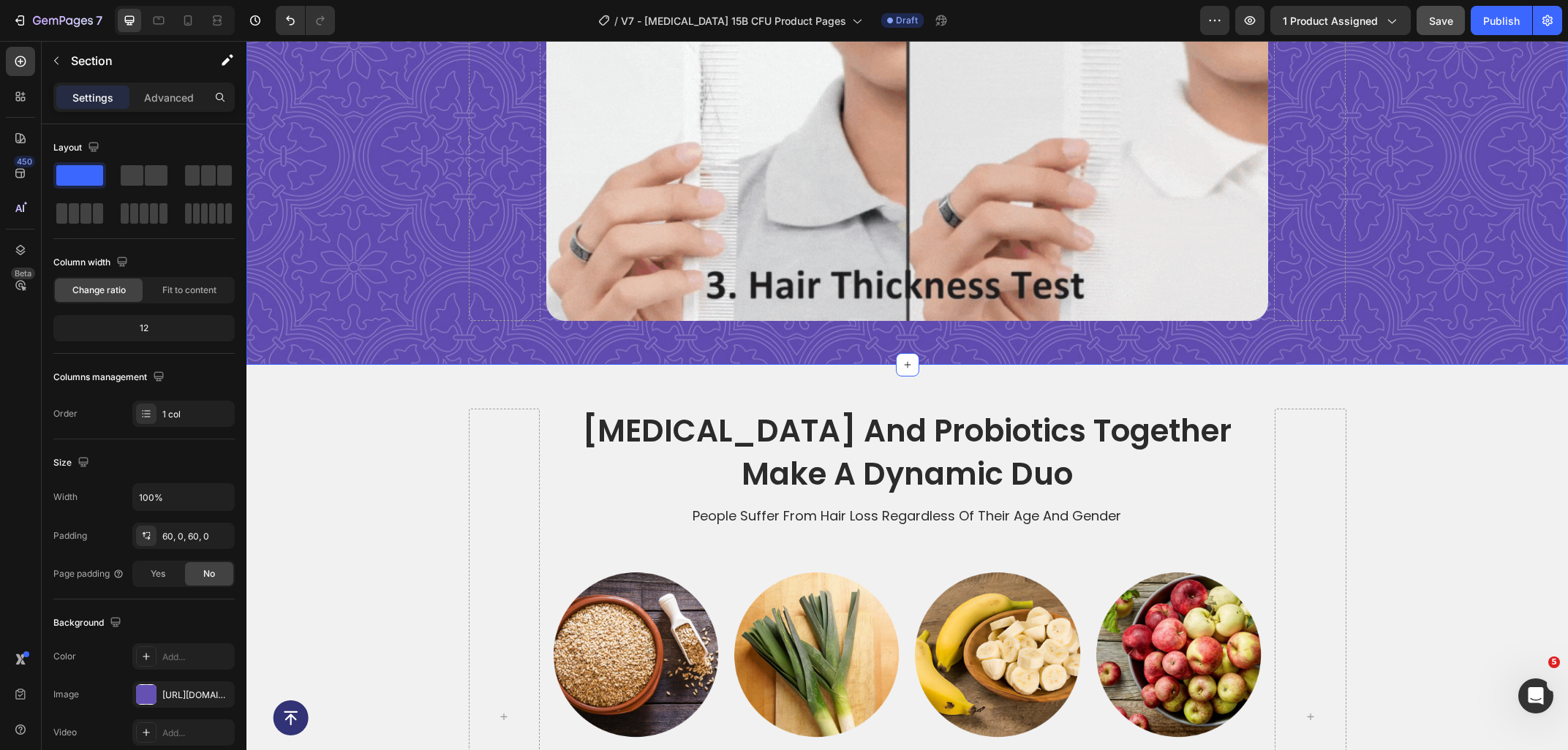
click at [409, 412] on div "prebiotics and probiotics together make a dynamic duo Heading people suffer fro…" at bounding box center [906, 716] width 1321 height 616
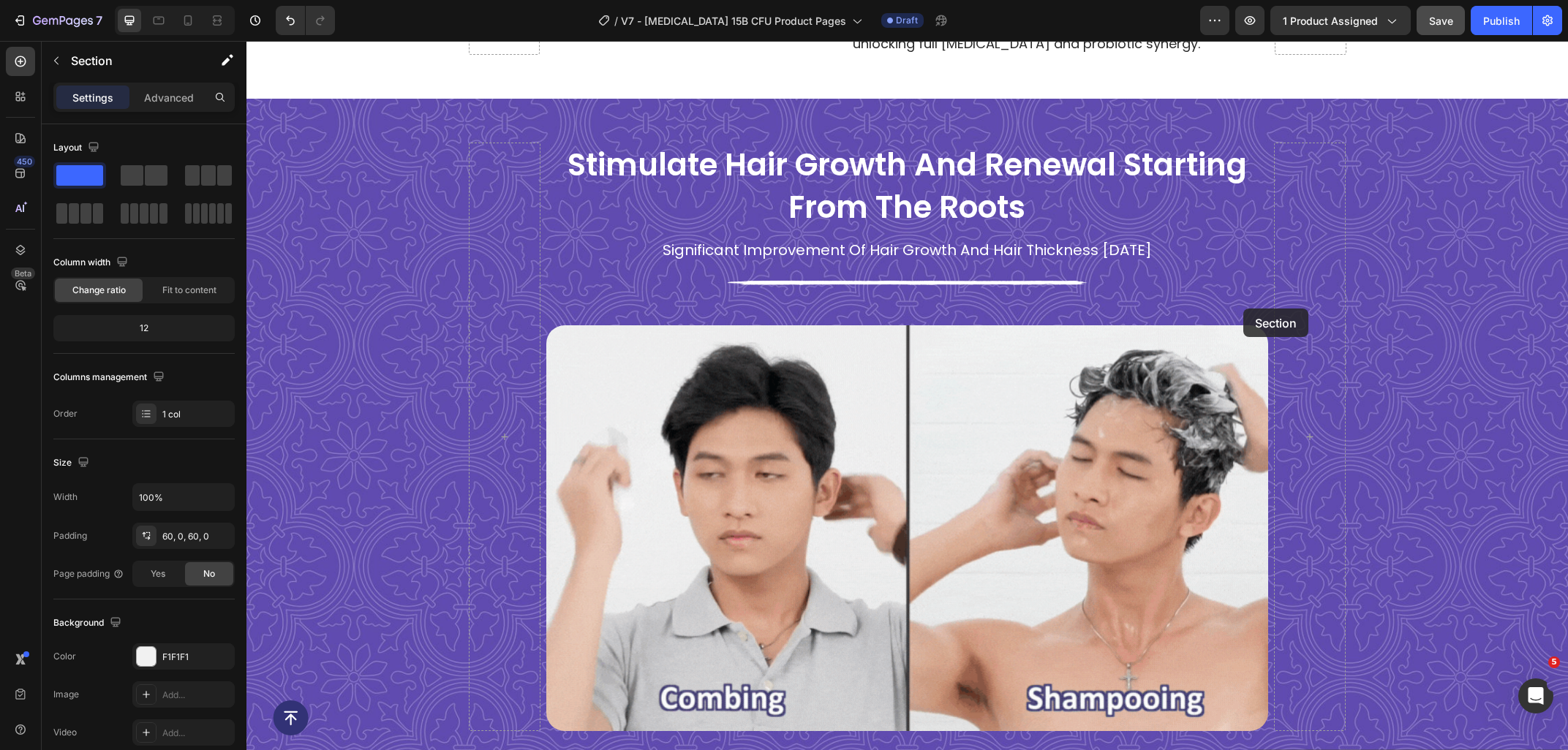
scroll to position [2639, 0]
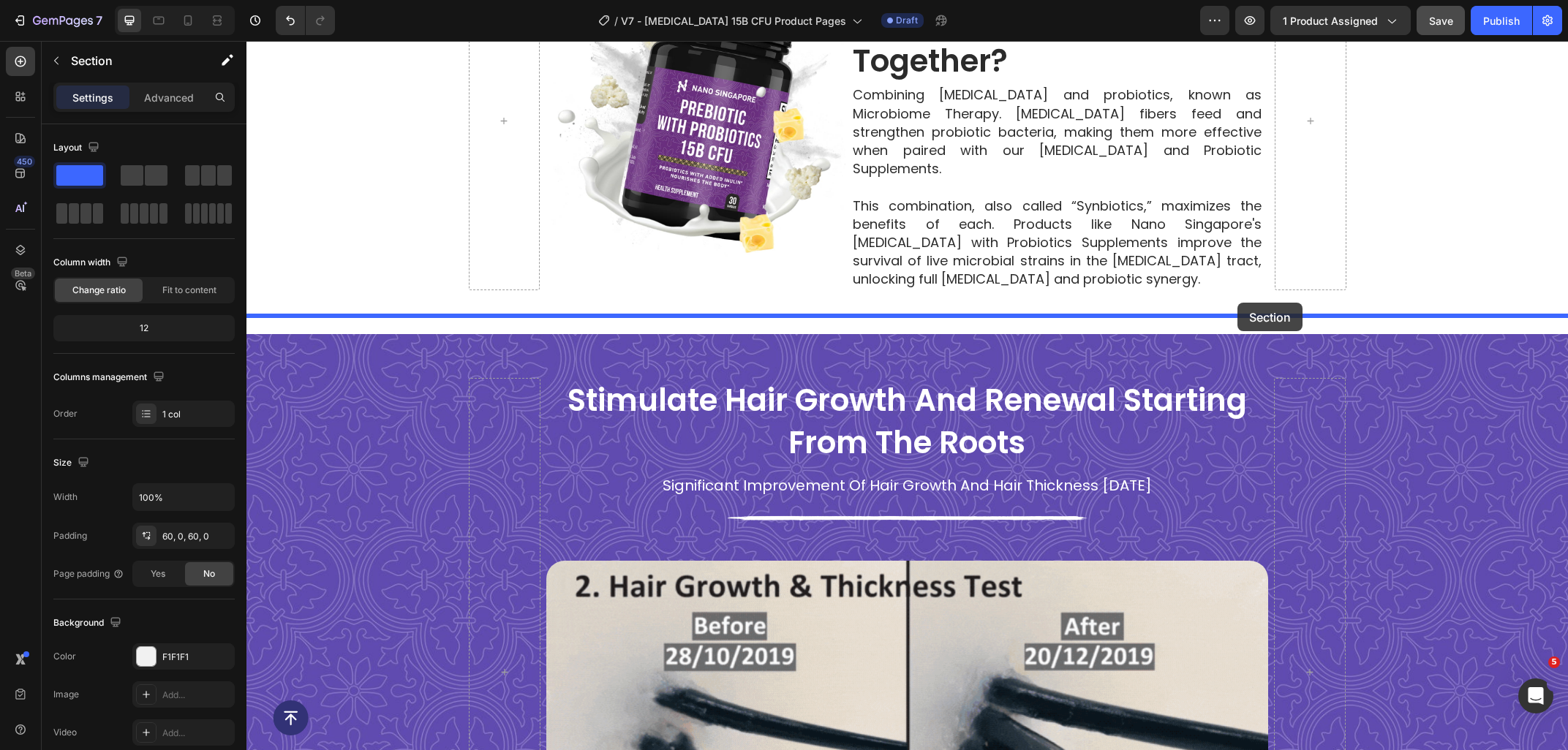
drag, startPoint x: 1264, startPoint y: 354, endPoint x: 1237, endPoint y: 303, distance: 57.7
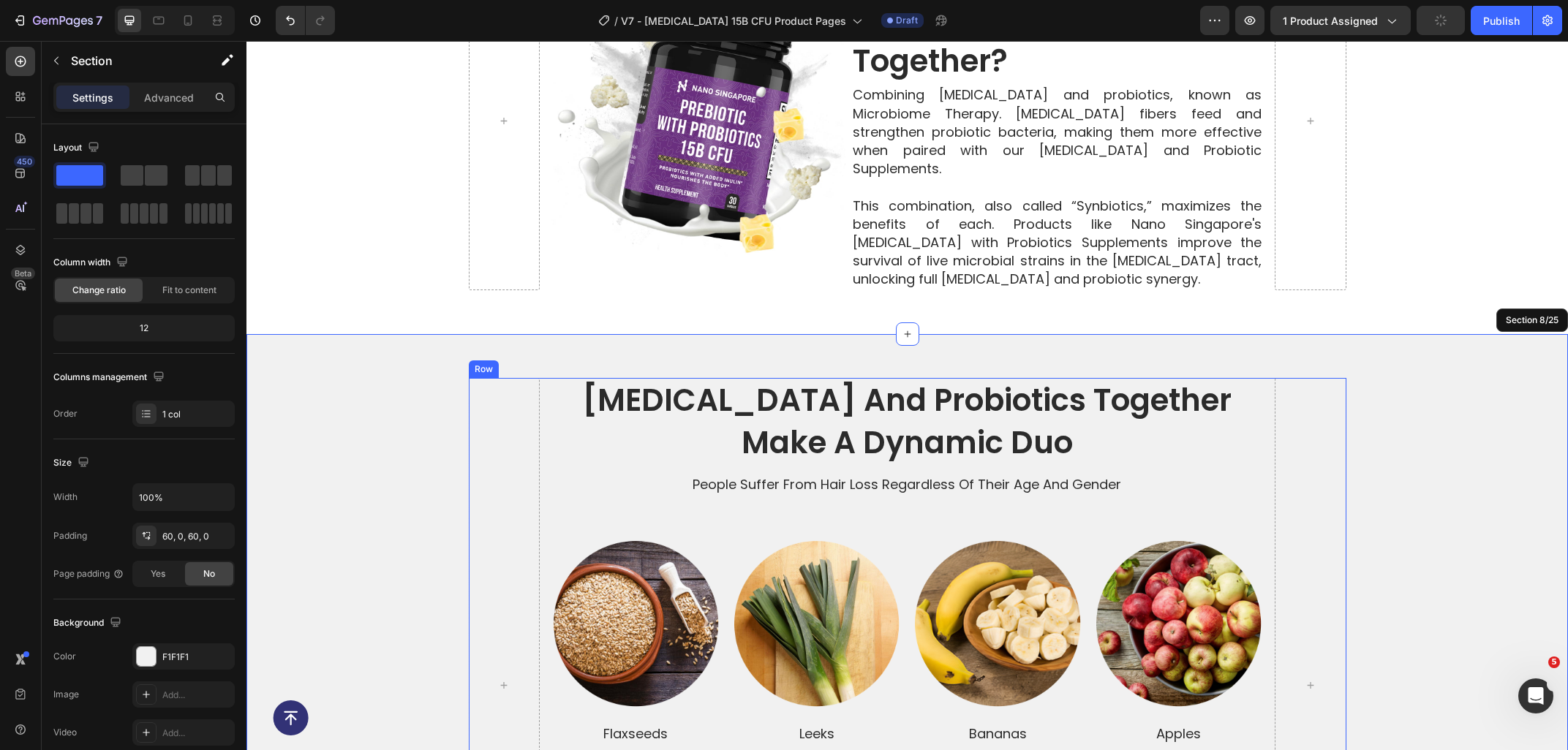
scroll to position [2953, 0]
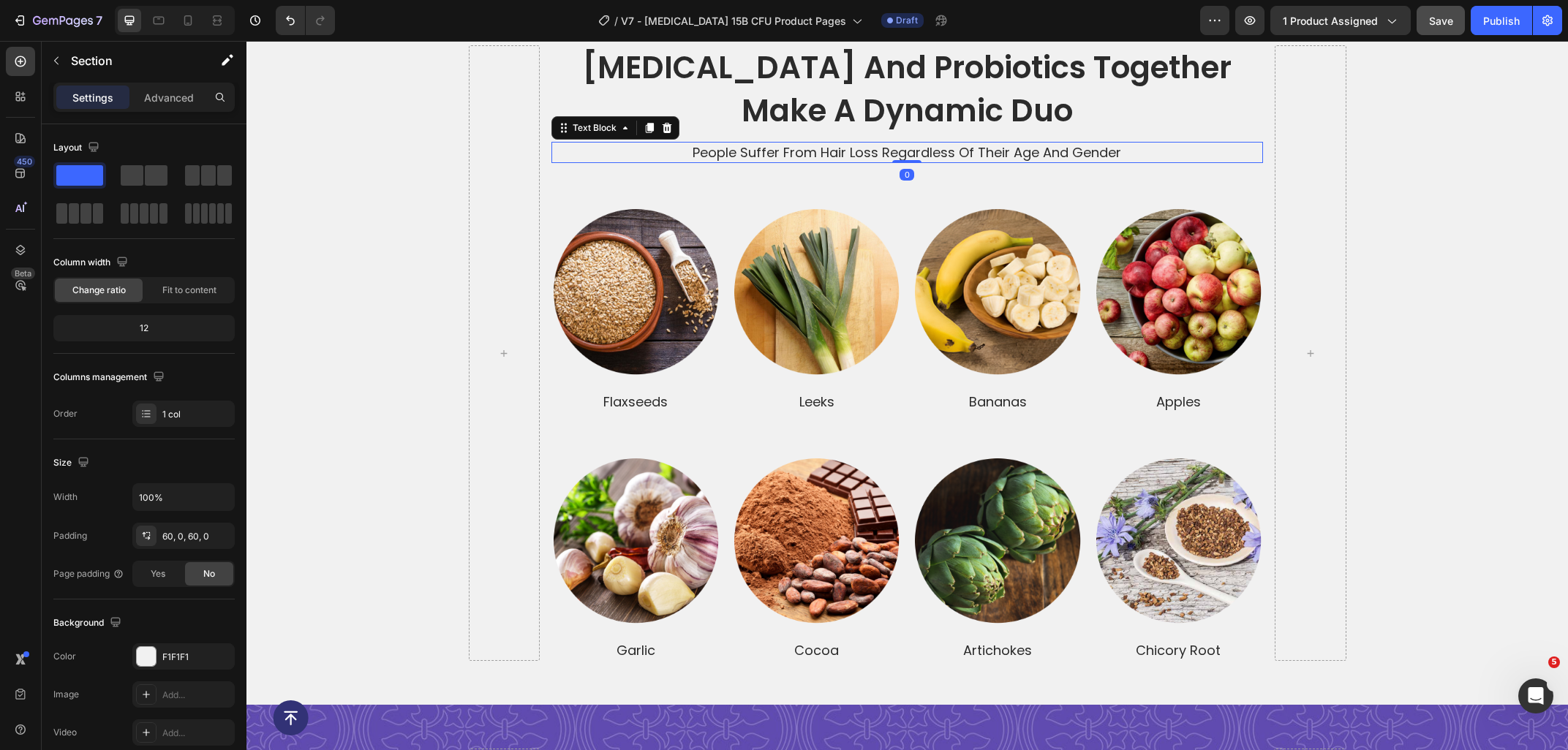
click at [744, 152] on p "people suffer from hair loss regardless of their age and gender" at bounding box center [906, 152] width 708 height 18
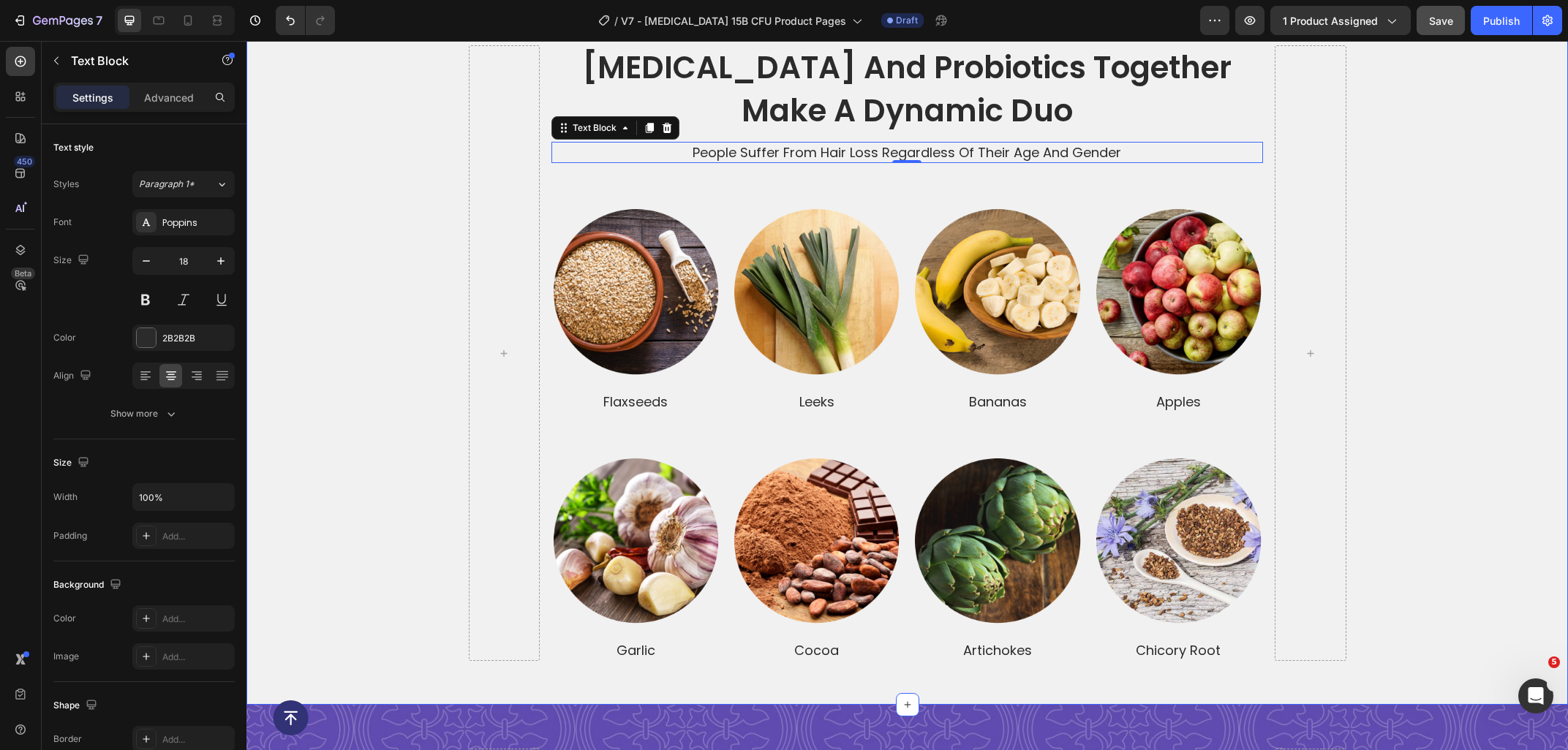
click at [1458, 341] on div "prebiotics and probiotics together make a dynamic duo Heading people suffer fro…" at bounding box center [906, 353] width 1321 height 616
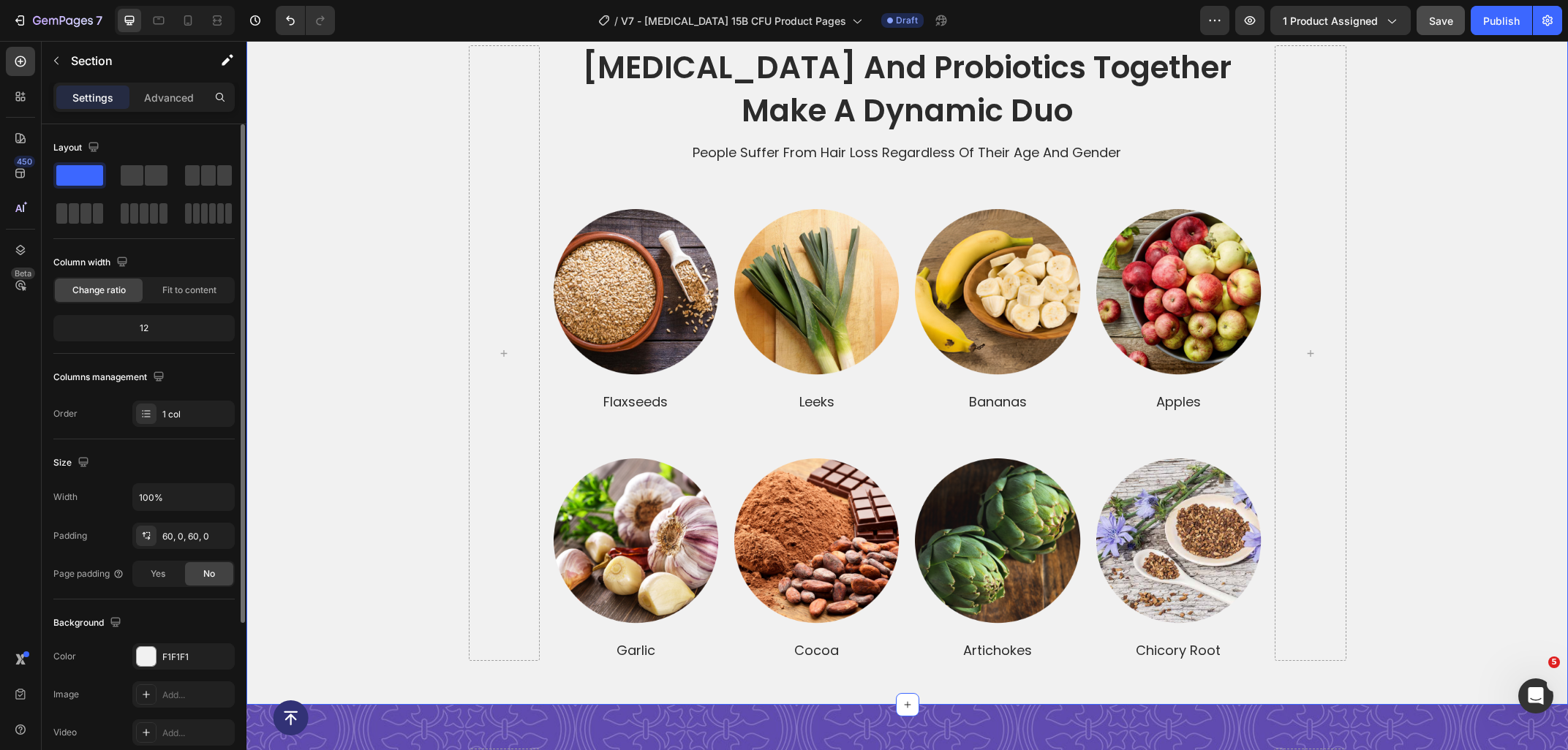
drag, startPoint x: 130, startPoint y: 184, endPoint x: 156, endPoint y: 189, distance: 26.5
click at [156, 189] on div at bounding box center [144, 194] width 181 height 64
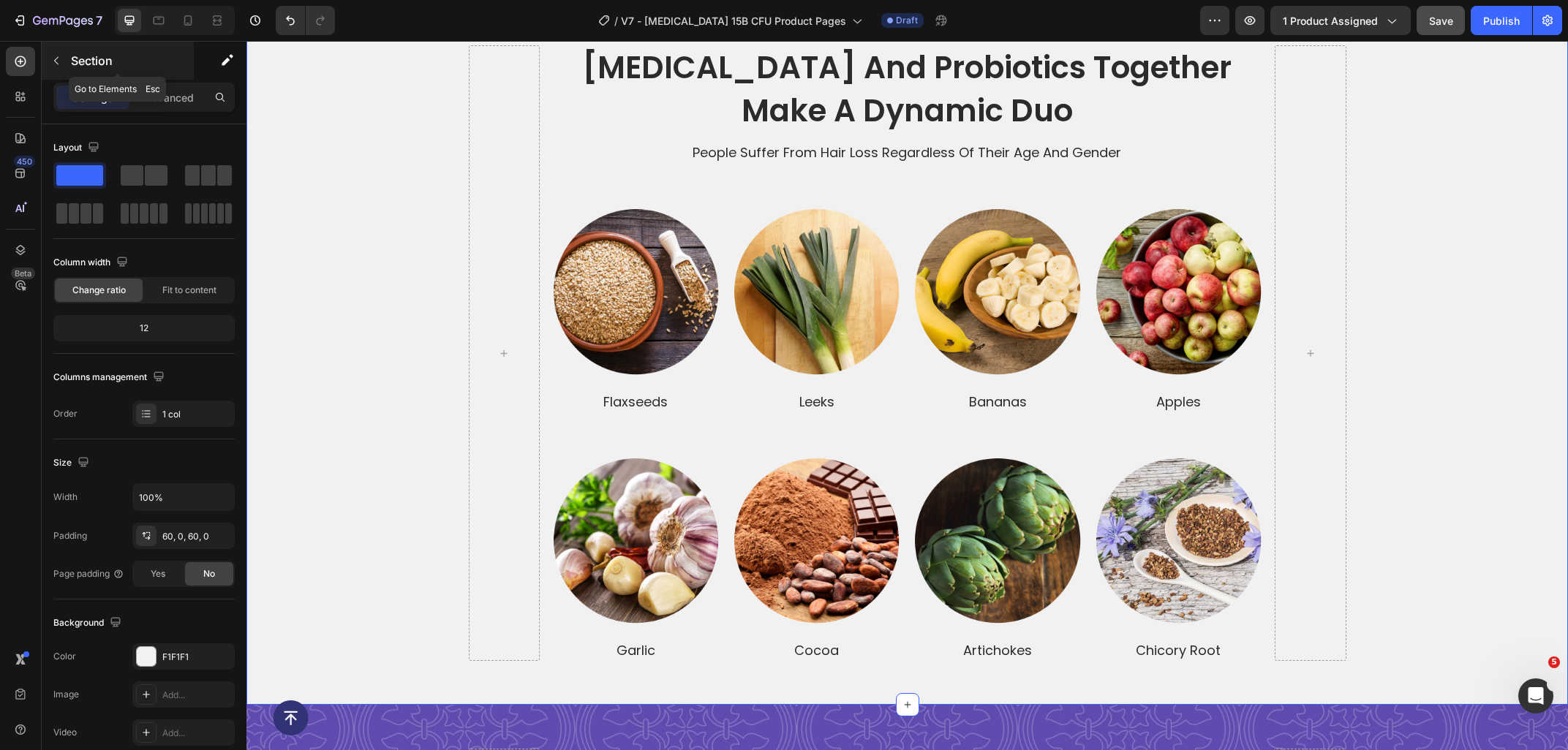
click at [72, 60] on p "Section" at bounding box center [130, 60] width 120 height 18
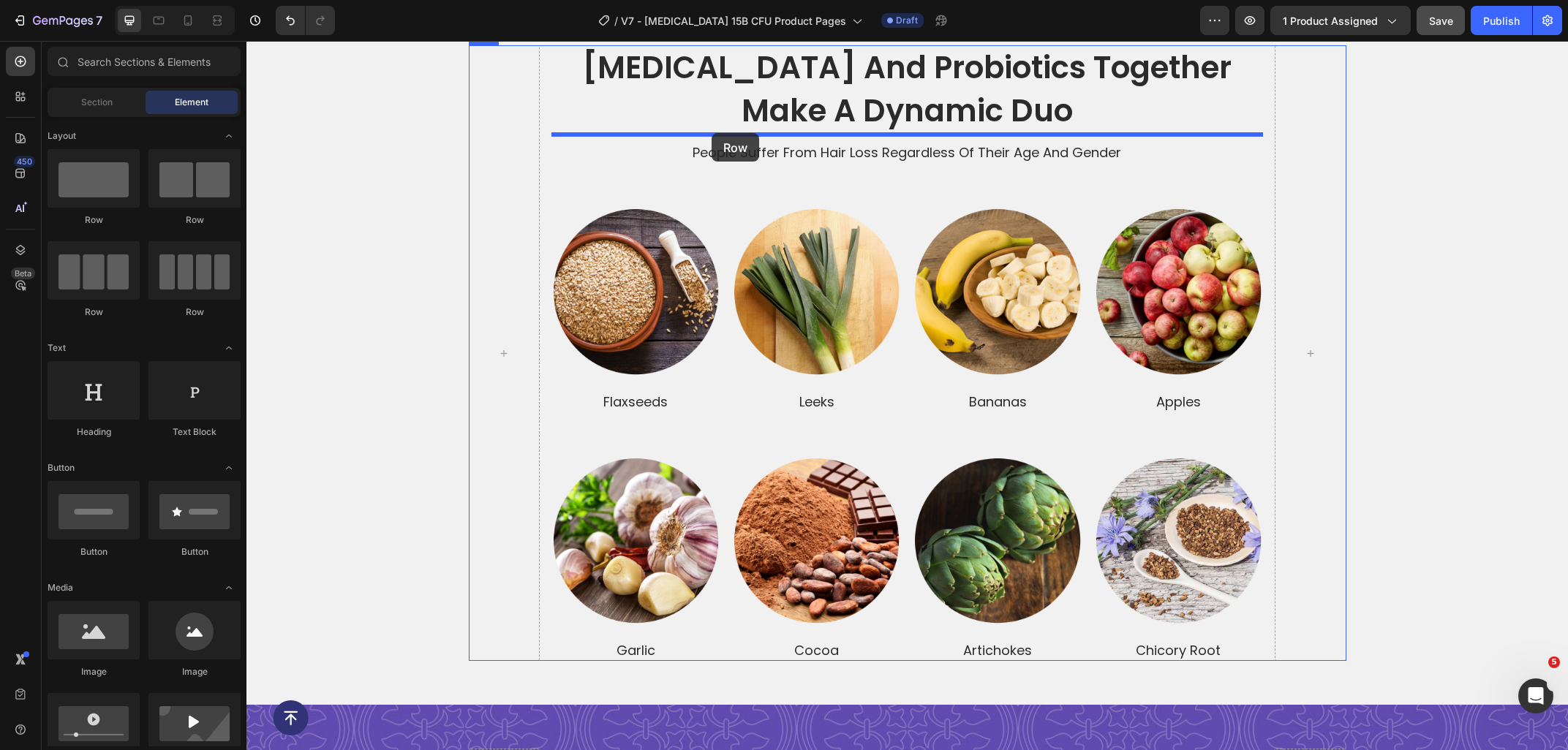
drag, startPoint x: 336, startPoint y: 161, endPoint x: 711, endPoint y: 133, distance: 376.0
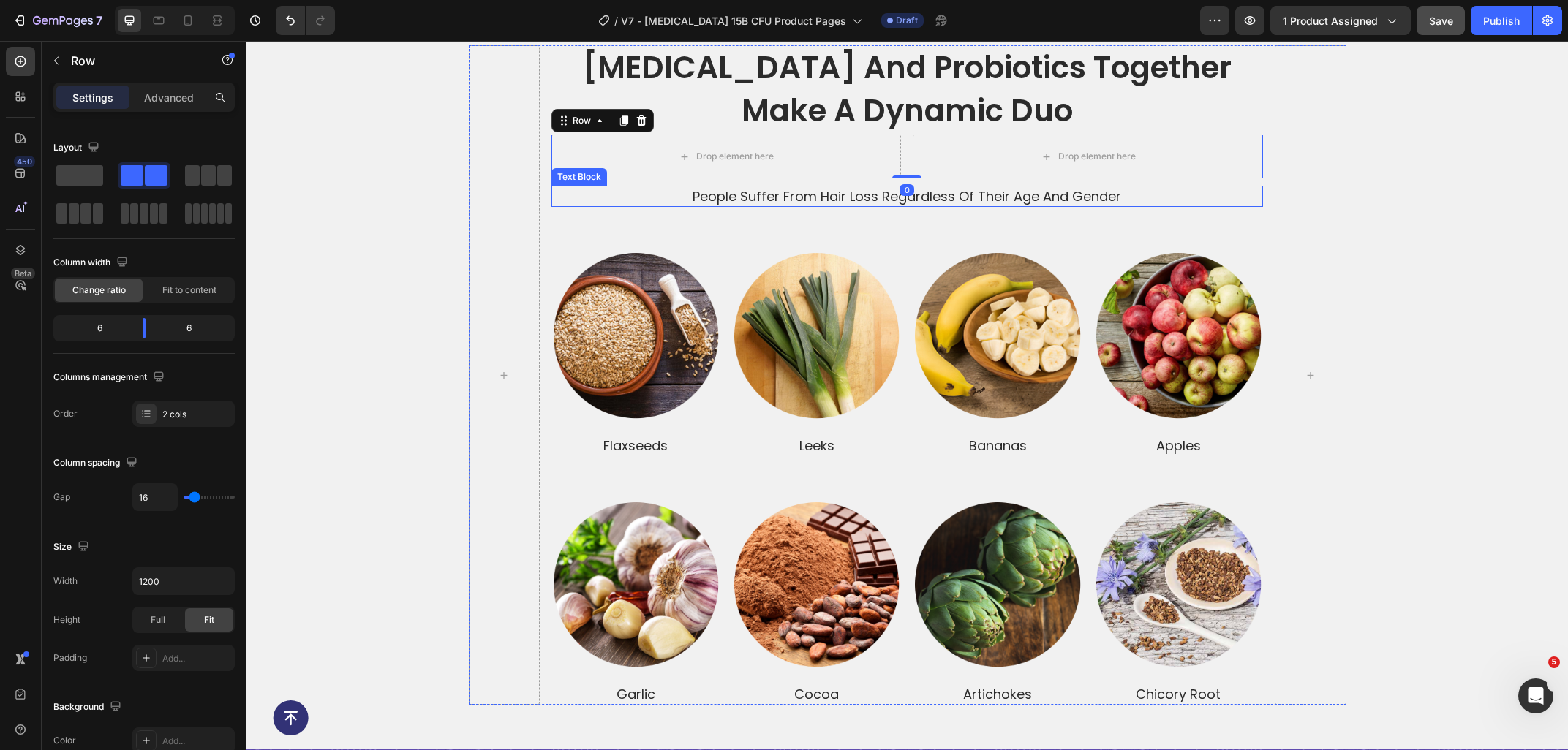
click at [707, 190] on p "people suffer from hair loss regardless of their age and gender" at bounding box center [906, 197] width 708 height 18
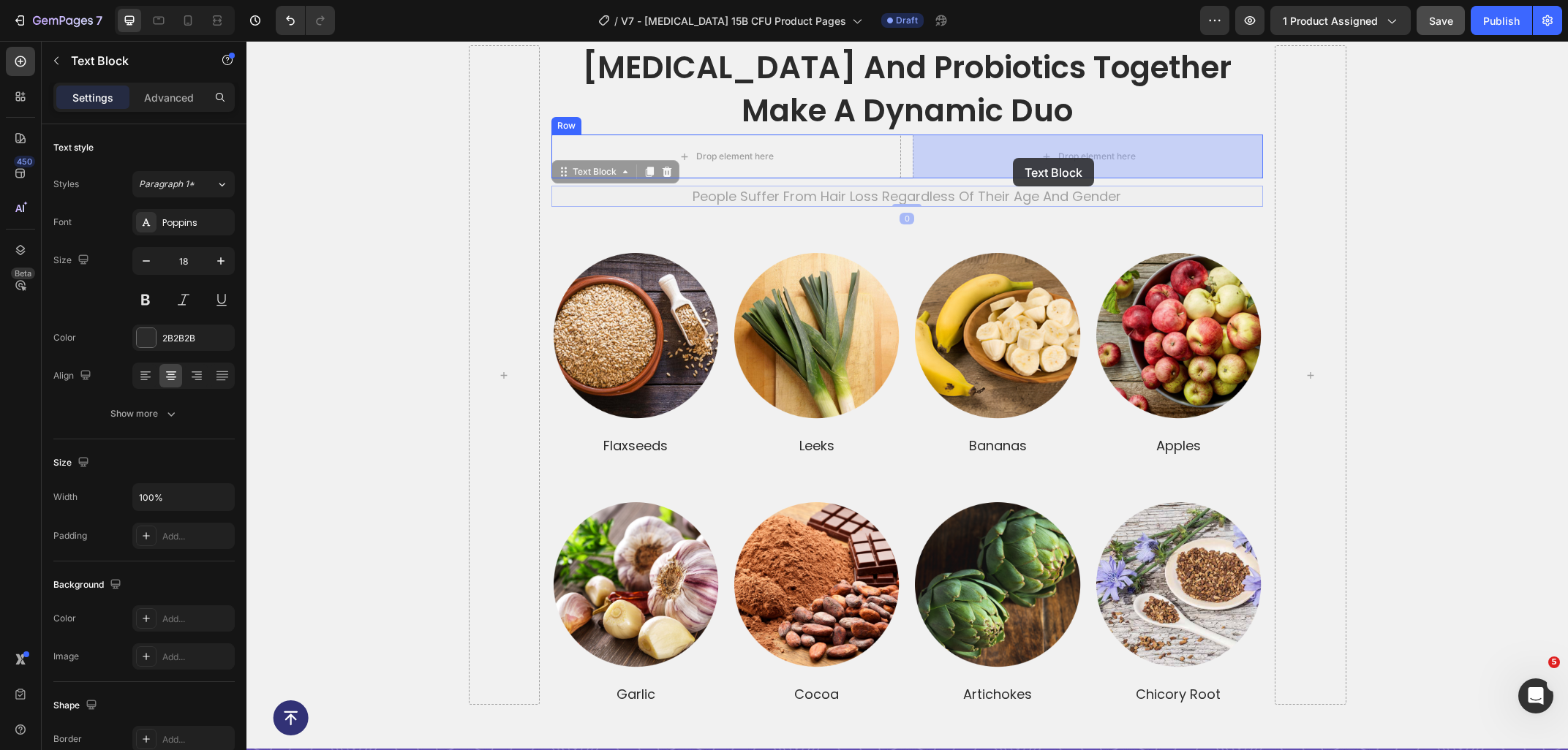
drag, startPoint x: 600, startPoint y: 180, endPoint x: 1012, endPoint y: 158, distance: 412.6
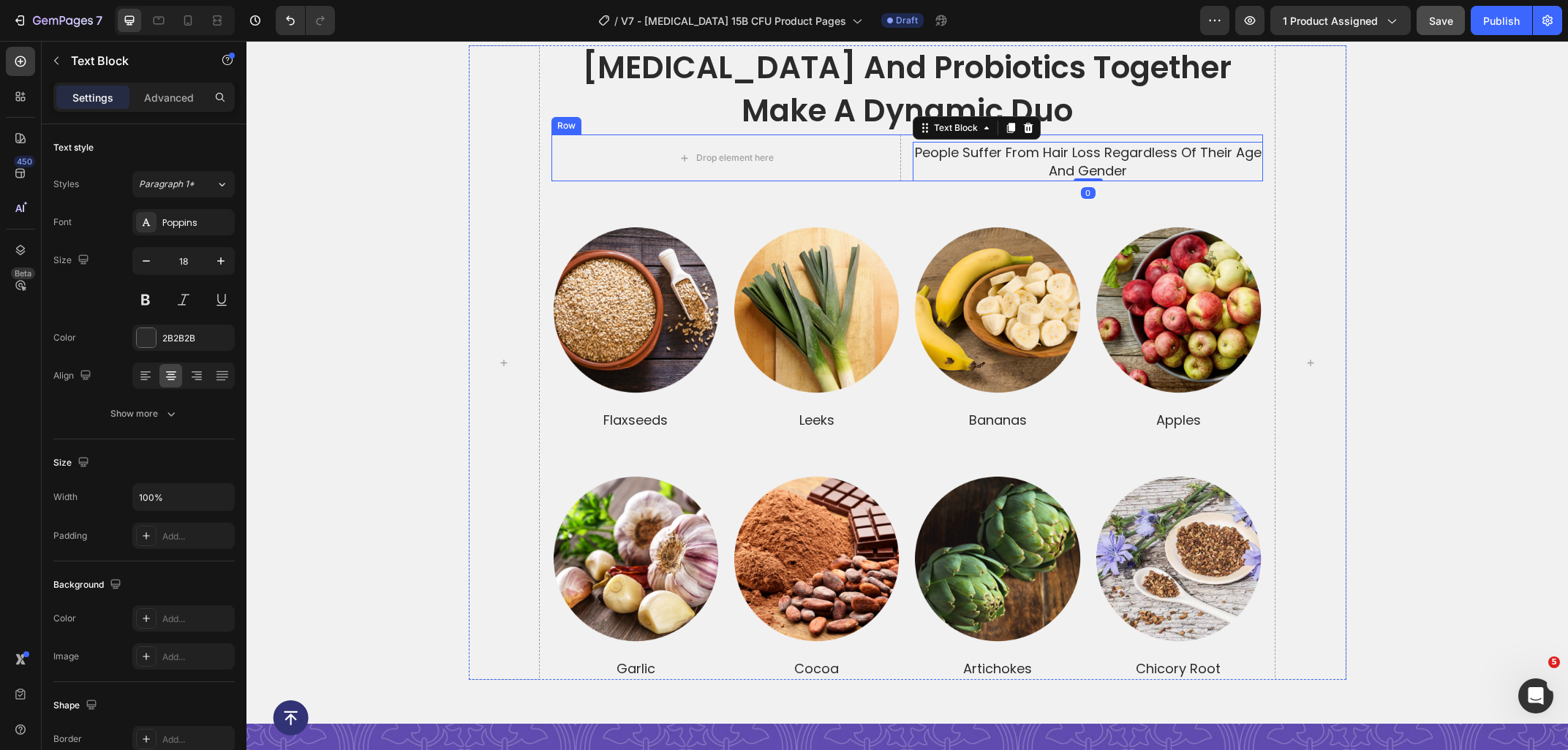
click at [783, 156] on div "Drop element here" at bounding box center [726, 158] width 118 height 24
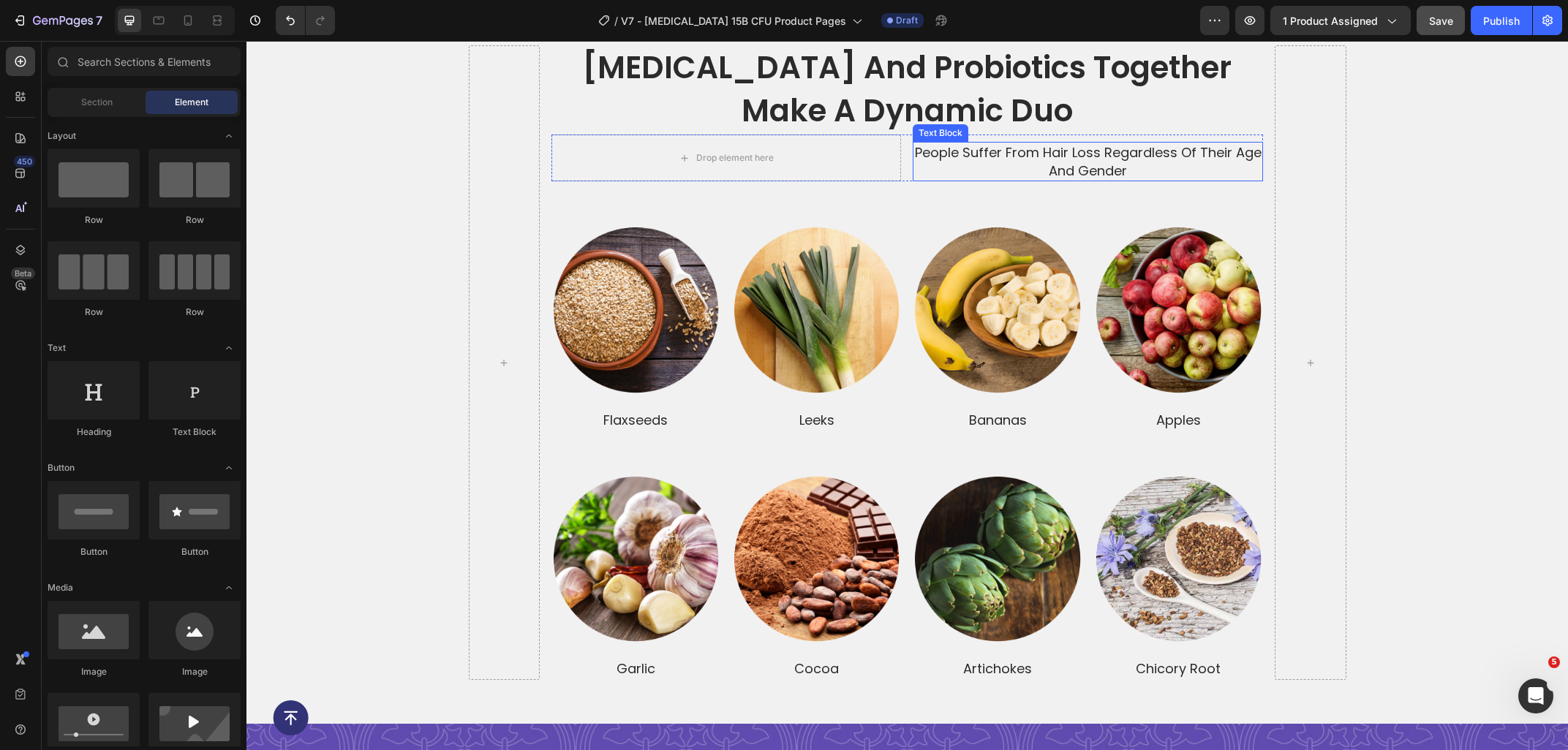
click at [1024, 160] on p "people suffer from hair loss regardless of their age and gender" at bounding box center [1088, 162] width 348 height 37
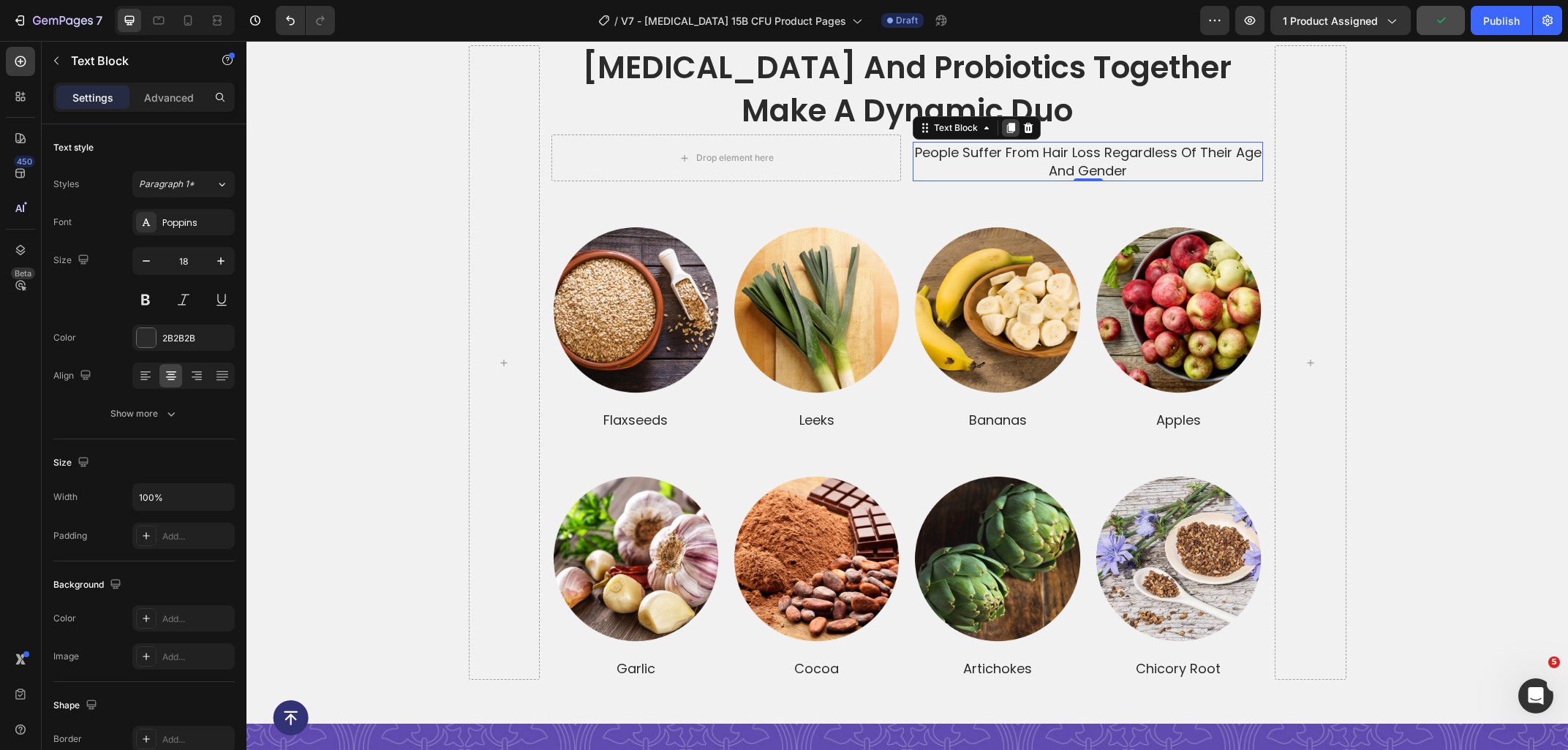
click at [1008, 132] on icon at bounding box center [1011, 127] width 8 height 10
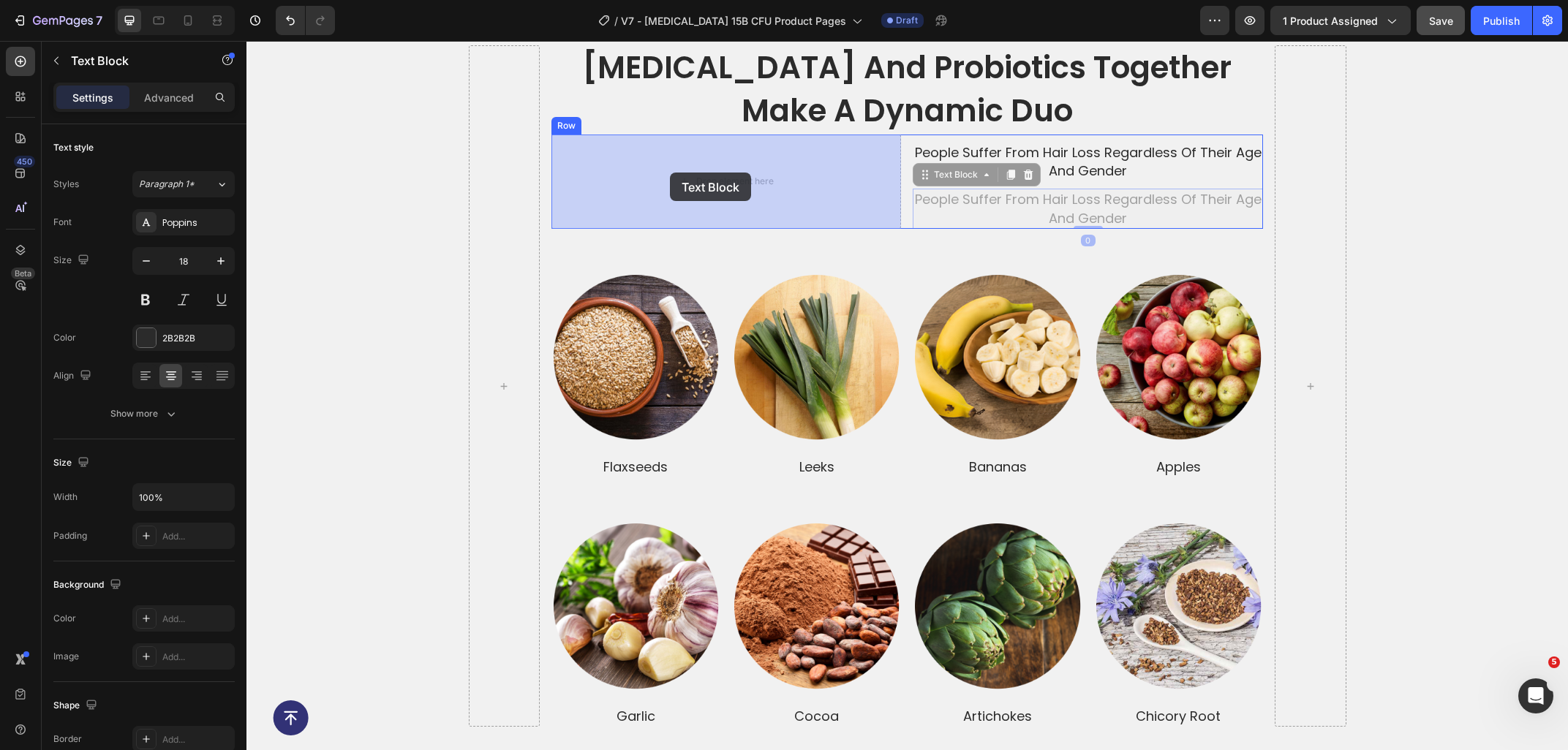
drag, startPoint x: 954, startPoint y: 175, endPoint x: 670, endPoint y: 172, distance: 284.0
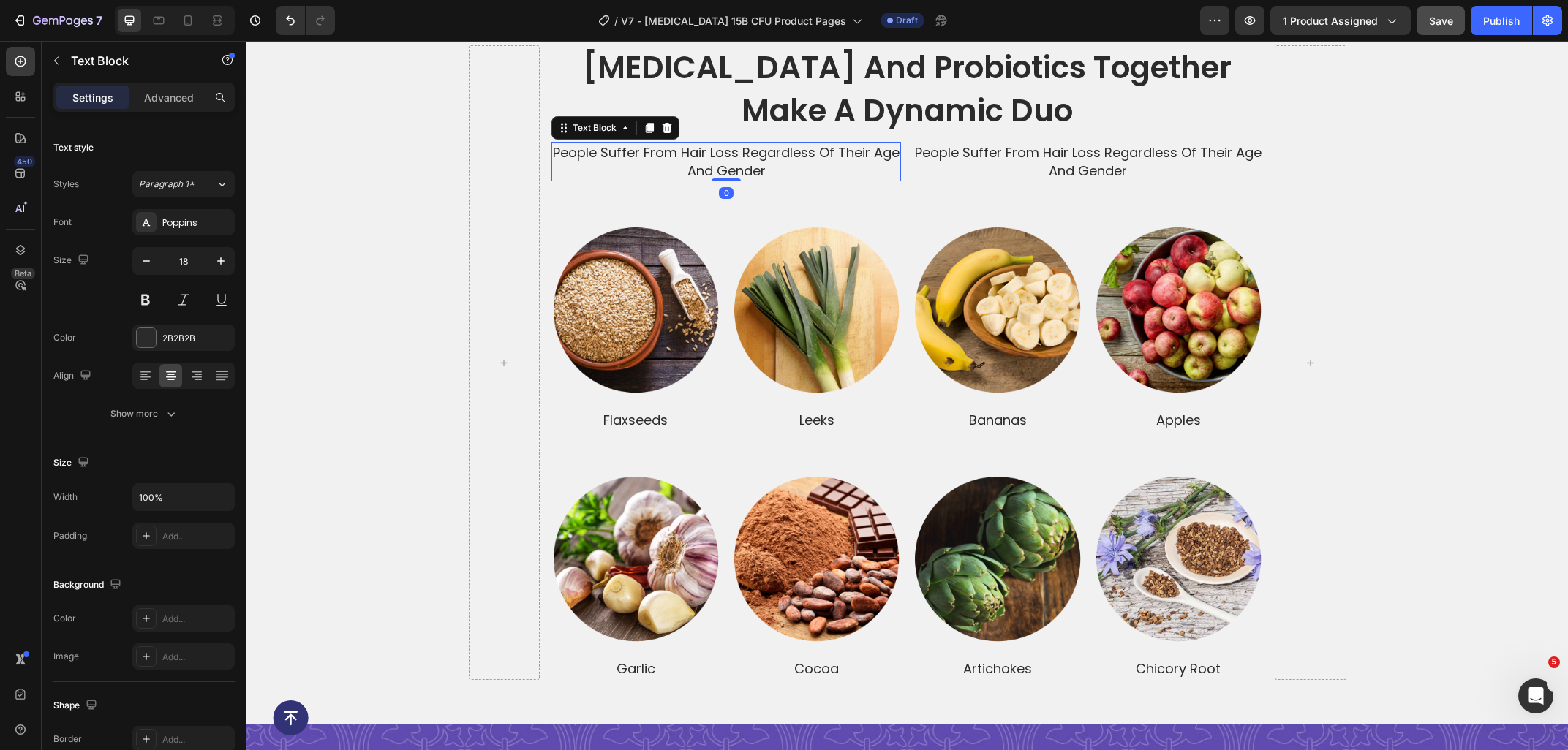
click at [665, 170] on p "people suffer from hair loss regardless of their age and gender" at bounding box center [726, 162] width 348 height 37
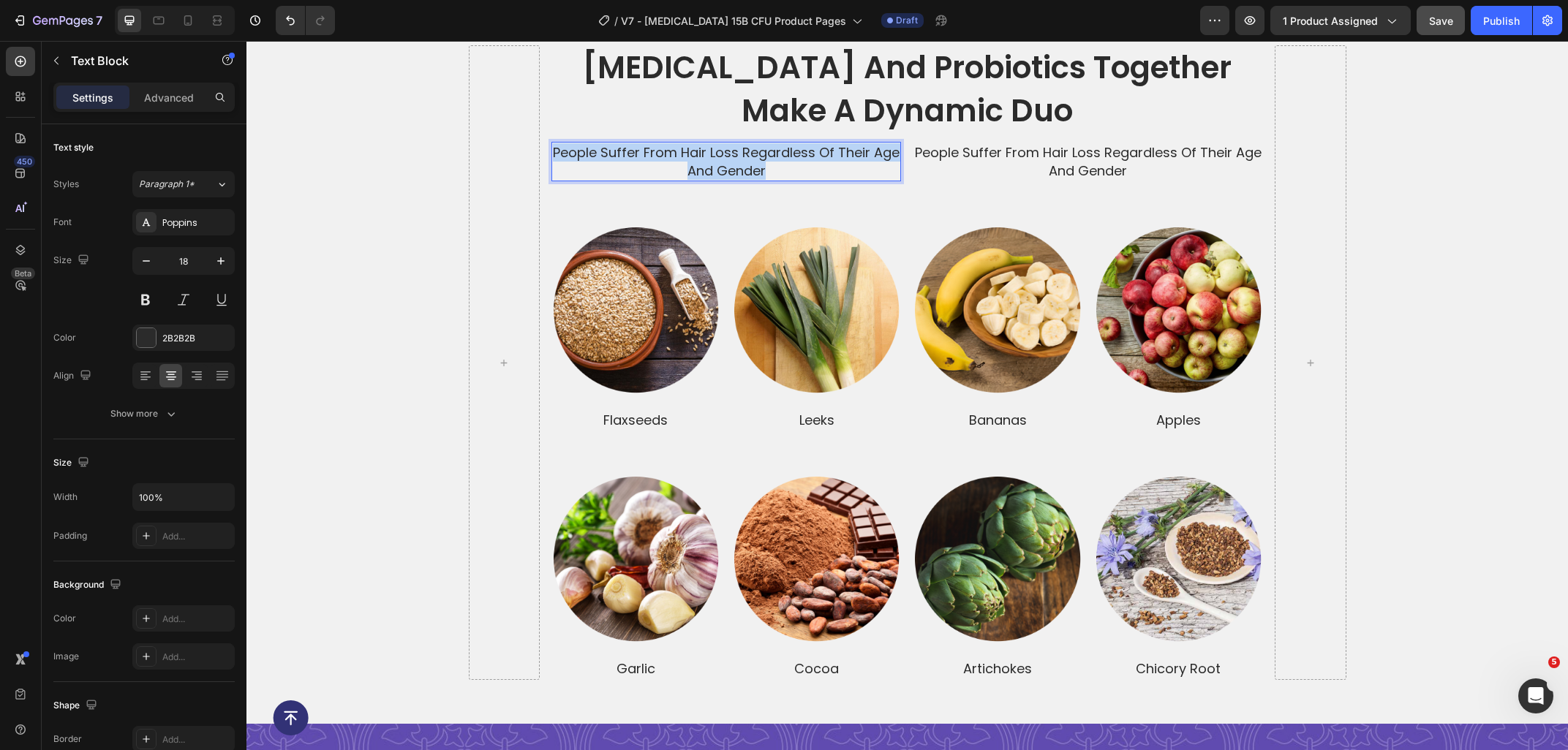
click at [663, 170] on p "people suffer from hair loss regardless of their age and gender" at bounding box center [726, 162] width 348 height 37
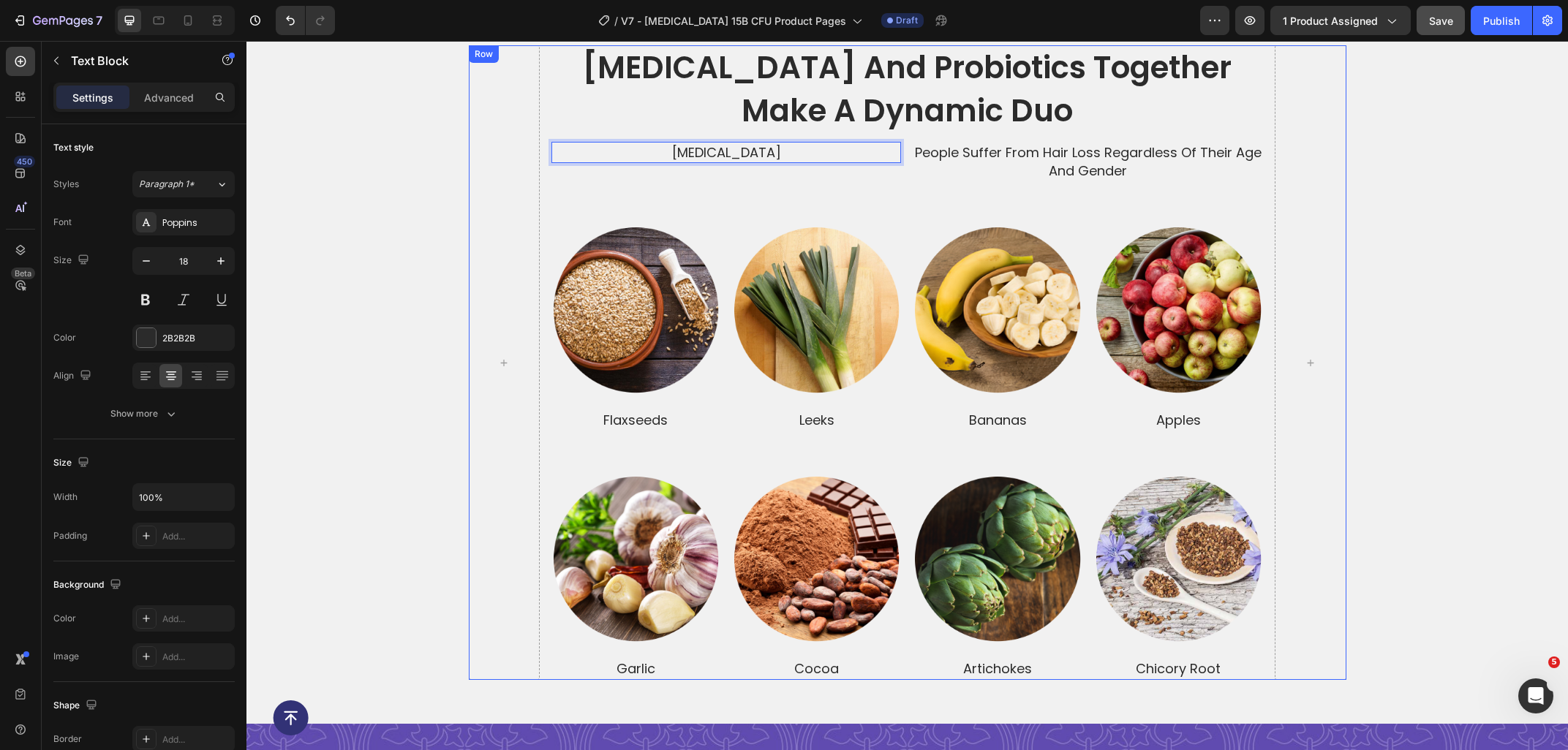
click at [683, 185] on div "prebiotics and probiotics together make a dynamic duo Heading Prebiotics Text B…" at bounding box center [906, 362] width 711 height 634
click at [799, 148] on p "Prebiotics" at bounding box center [726, 152] width 348 height 18
click at [779, 175] on div "Prebiotics Text Block 0" at bounding box center [726, 157] width 350 height 46
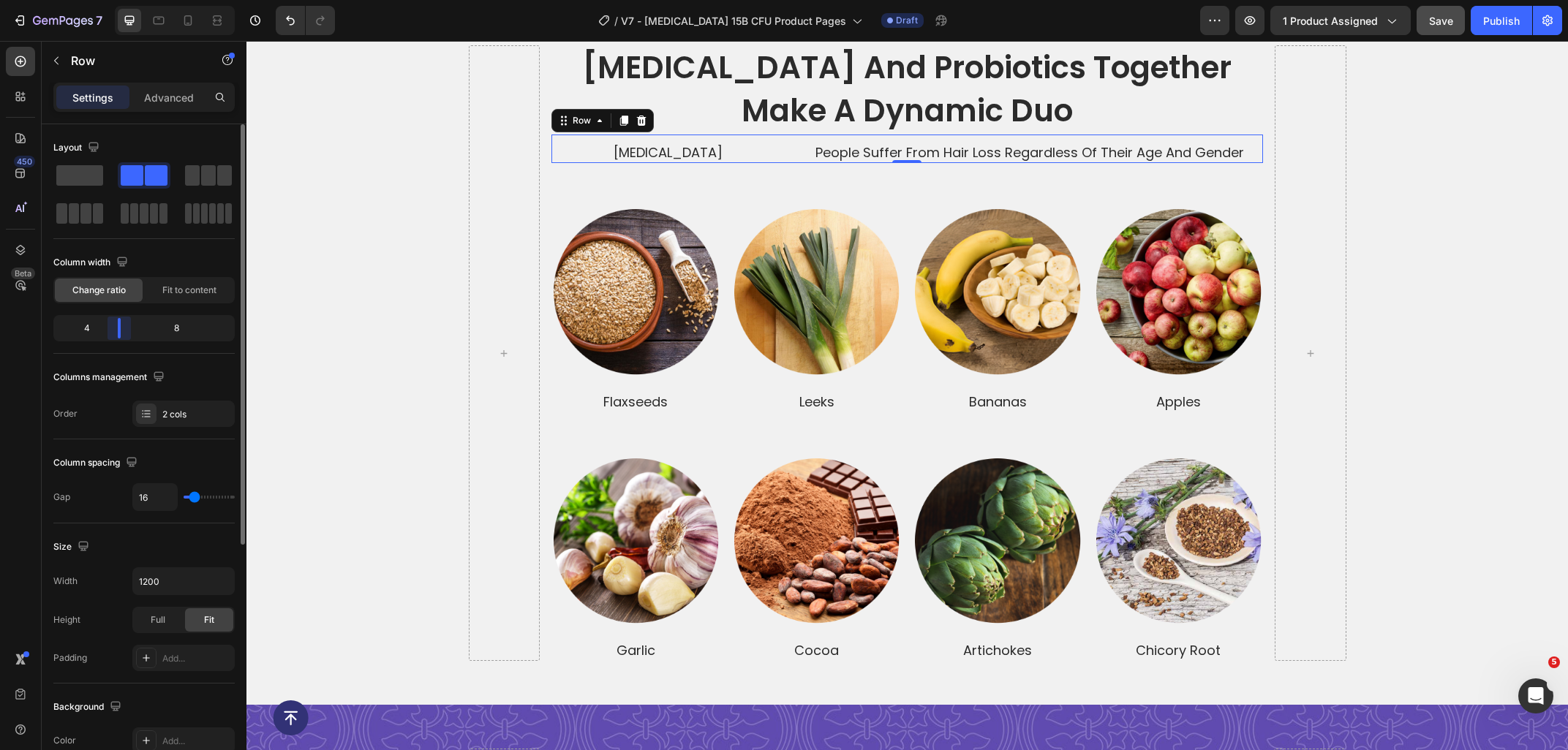
drag, startPoint x: 148, startPoint y: 332, endPoint x: 112, endPoint y: 332, distance: 36.0
click at [112, 332] on div "Layout Column width Change ratio Fit to content 4 8 Columns management Order 2 …" at bounding box center [144, 458] width 205 height 668
click at [705, 159] on p "Prebiotics" at bounding box center [668, 152] width 230 height 18
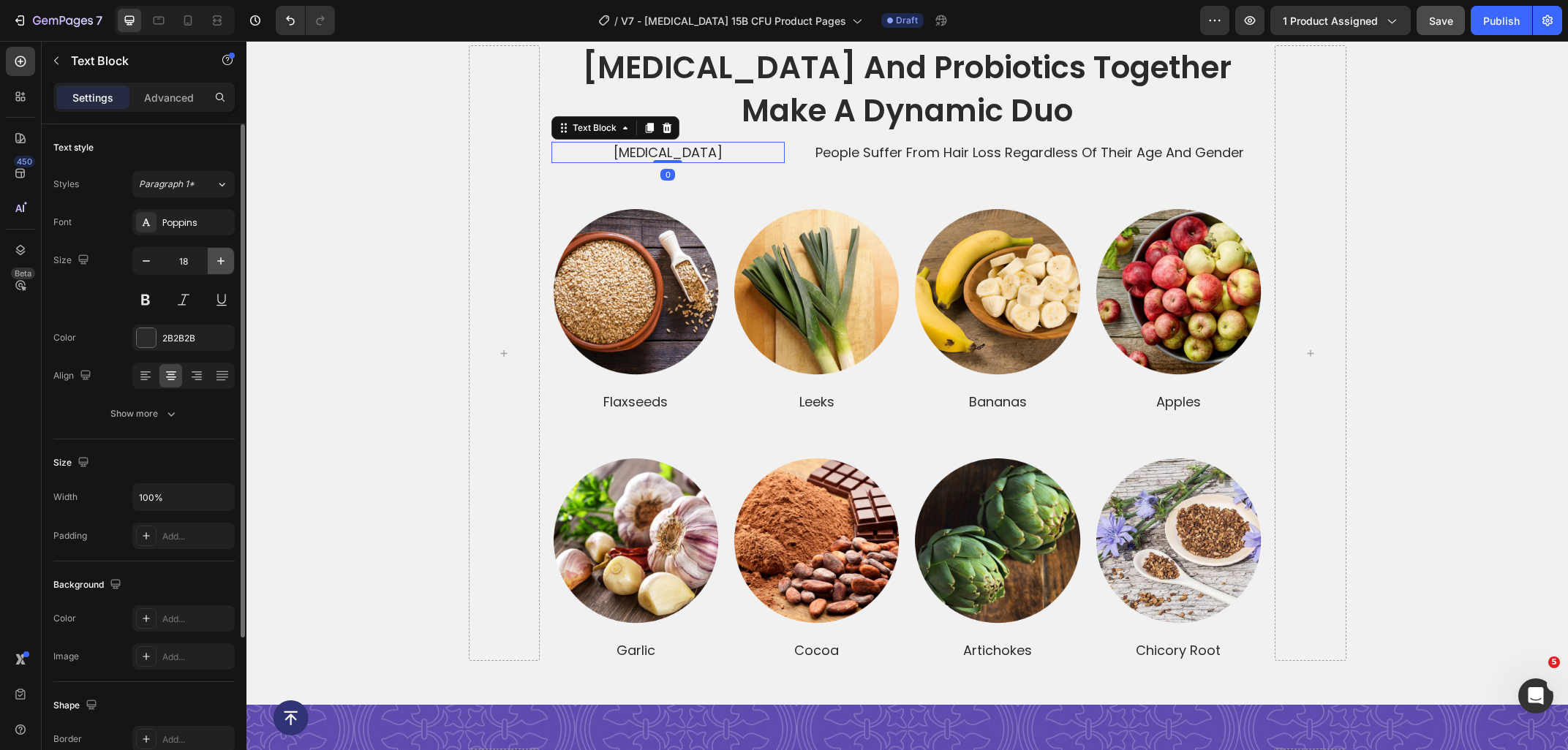
click at [217, 263] on icon "button" at bounding box center [220, 261] width 14 height 14
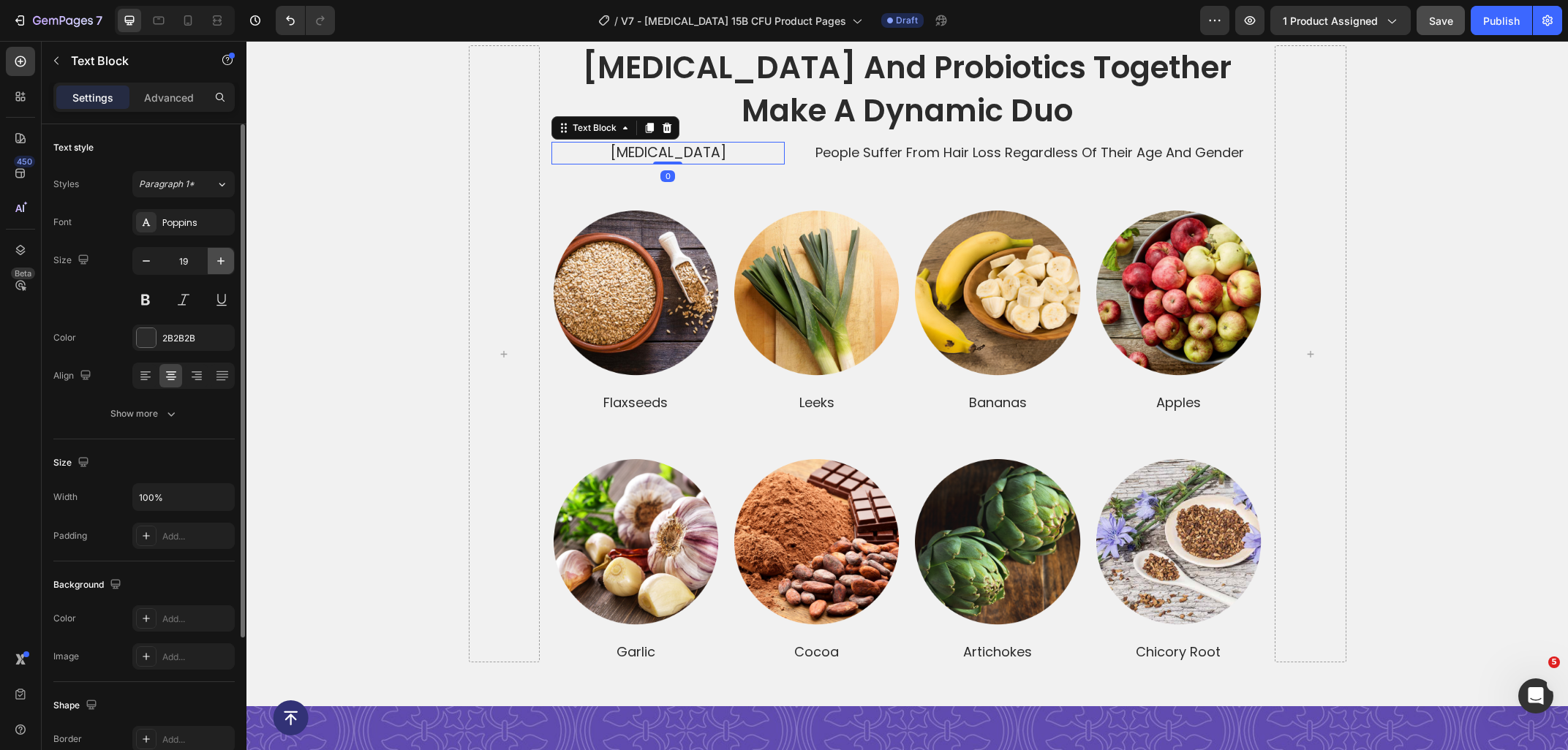
click at [217, 263] on icon "button" at bounding box center [220, 261] width 14 height 14
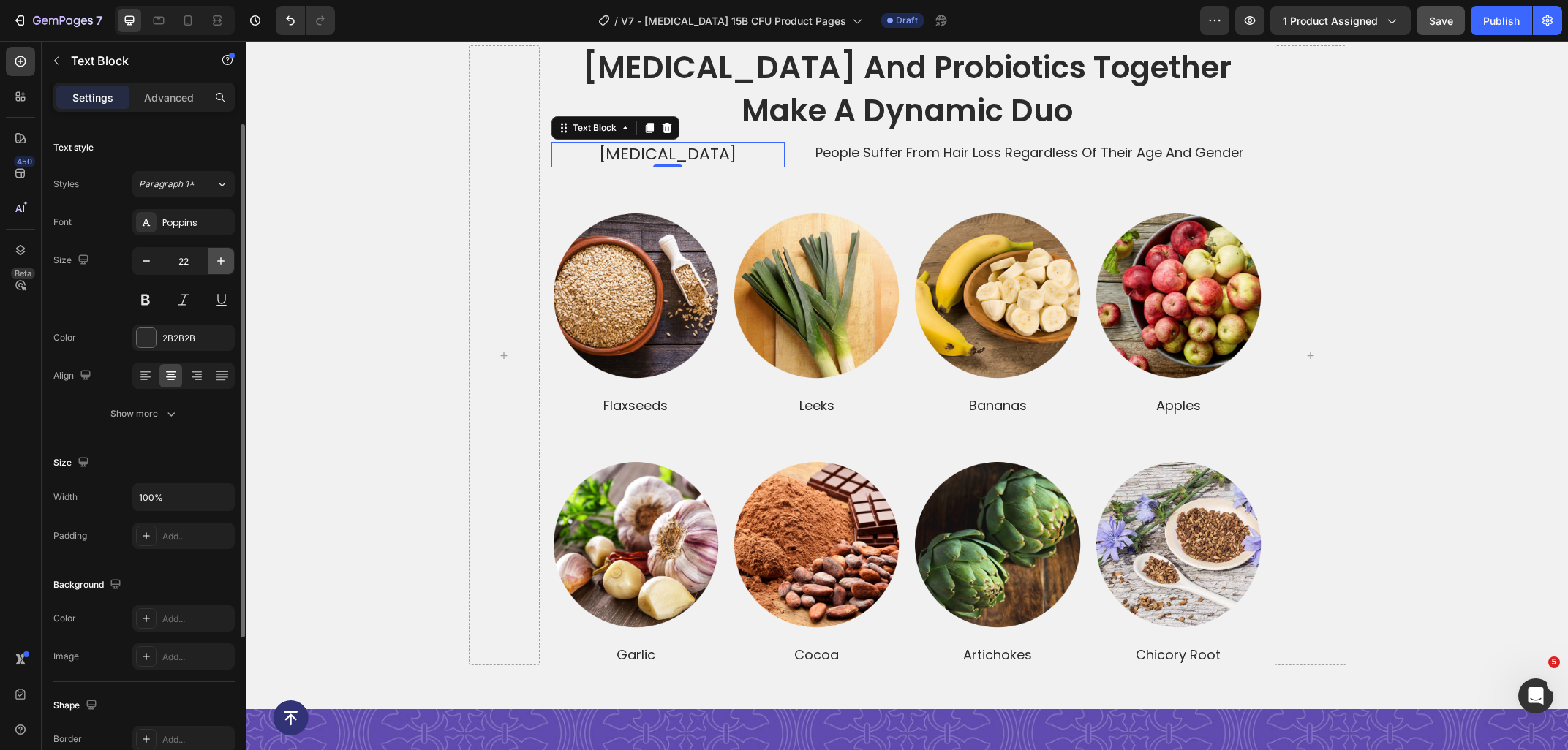
click at [217, 263] on icon "button" at bounding box center [220, 261] width 14 height 14
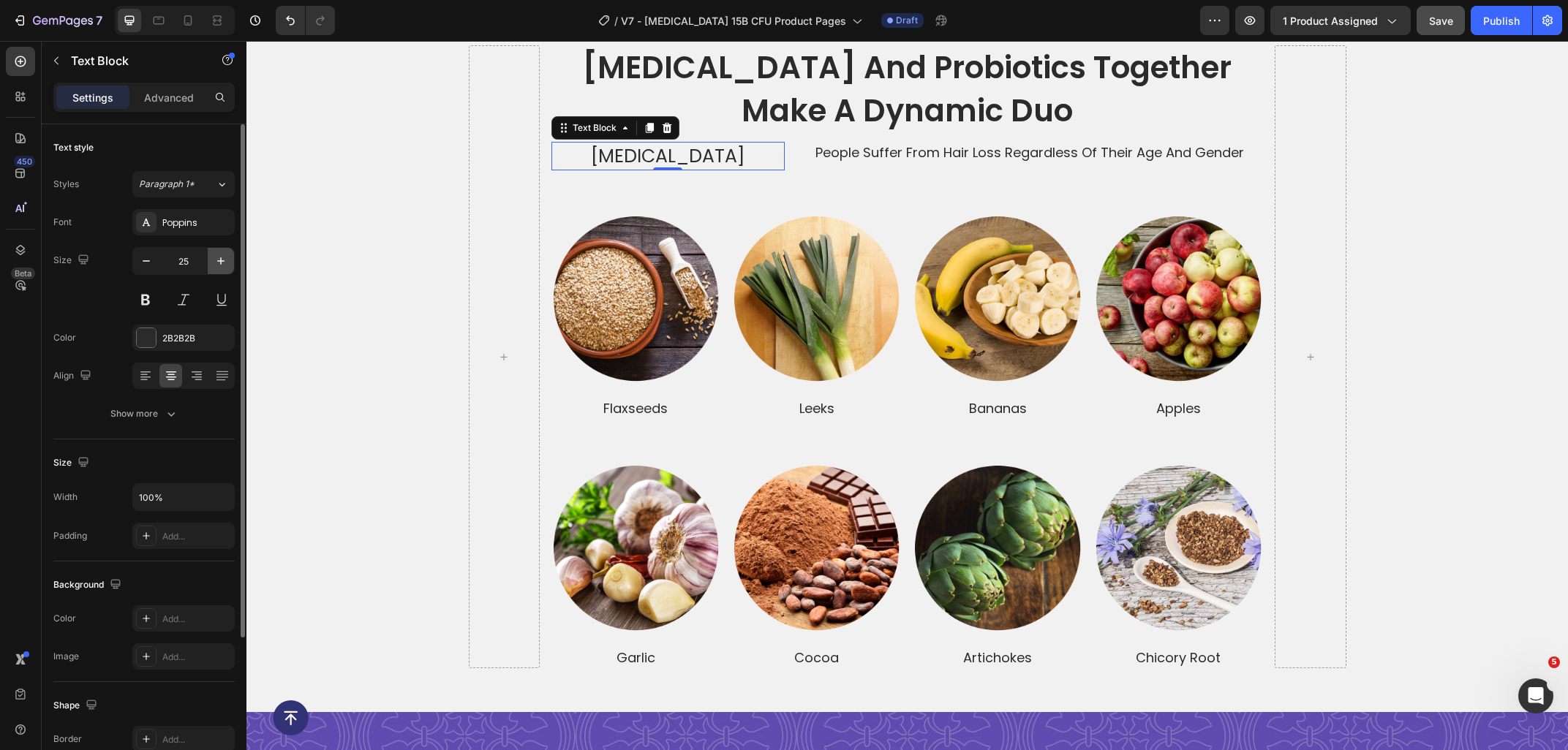
click at [217, 263] on icon "button" at bounding box center [220, 261] width 14 height 14
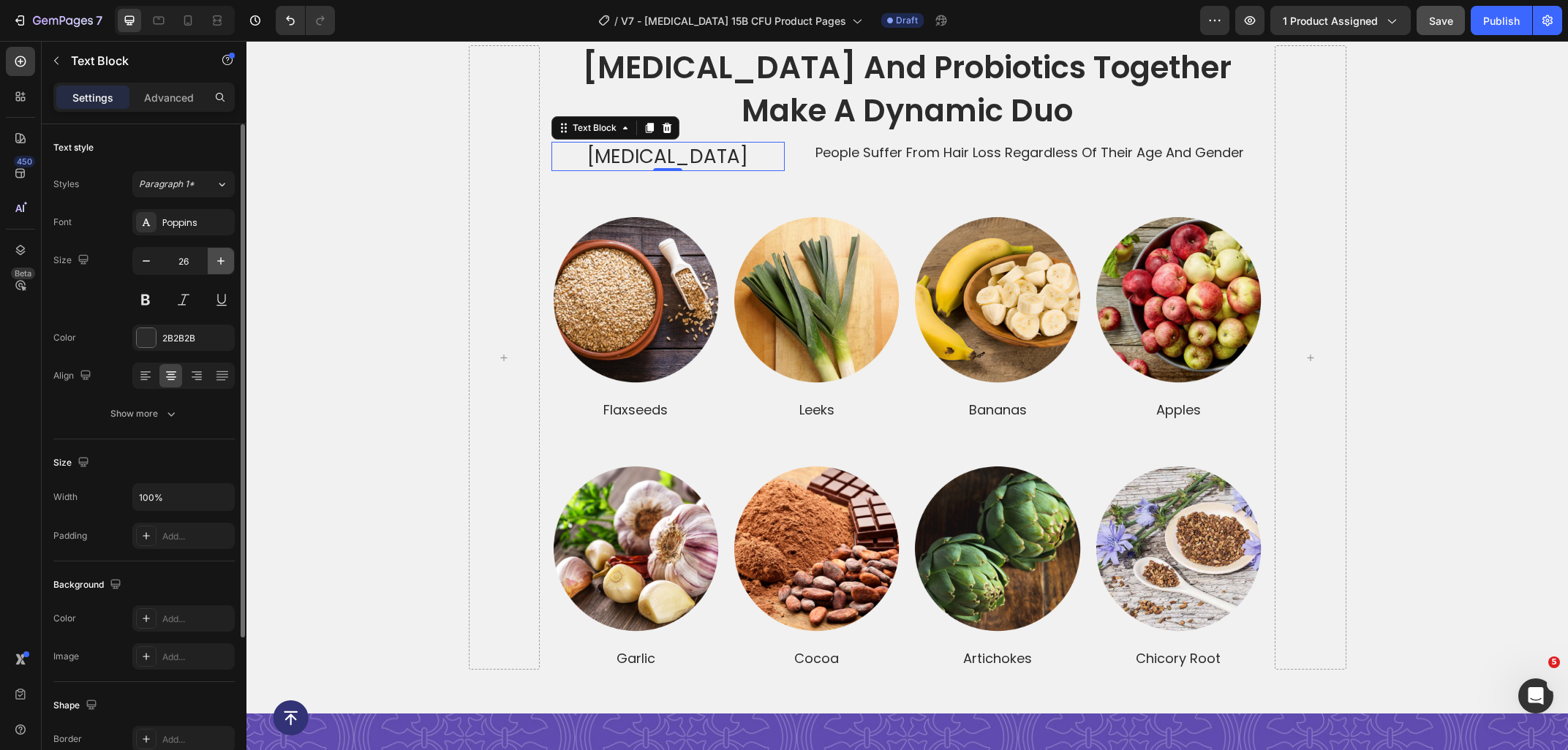
click at [217, 263] on icon "button" at bounding box center [220, 261] width 14 height 14
type input "28"
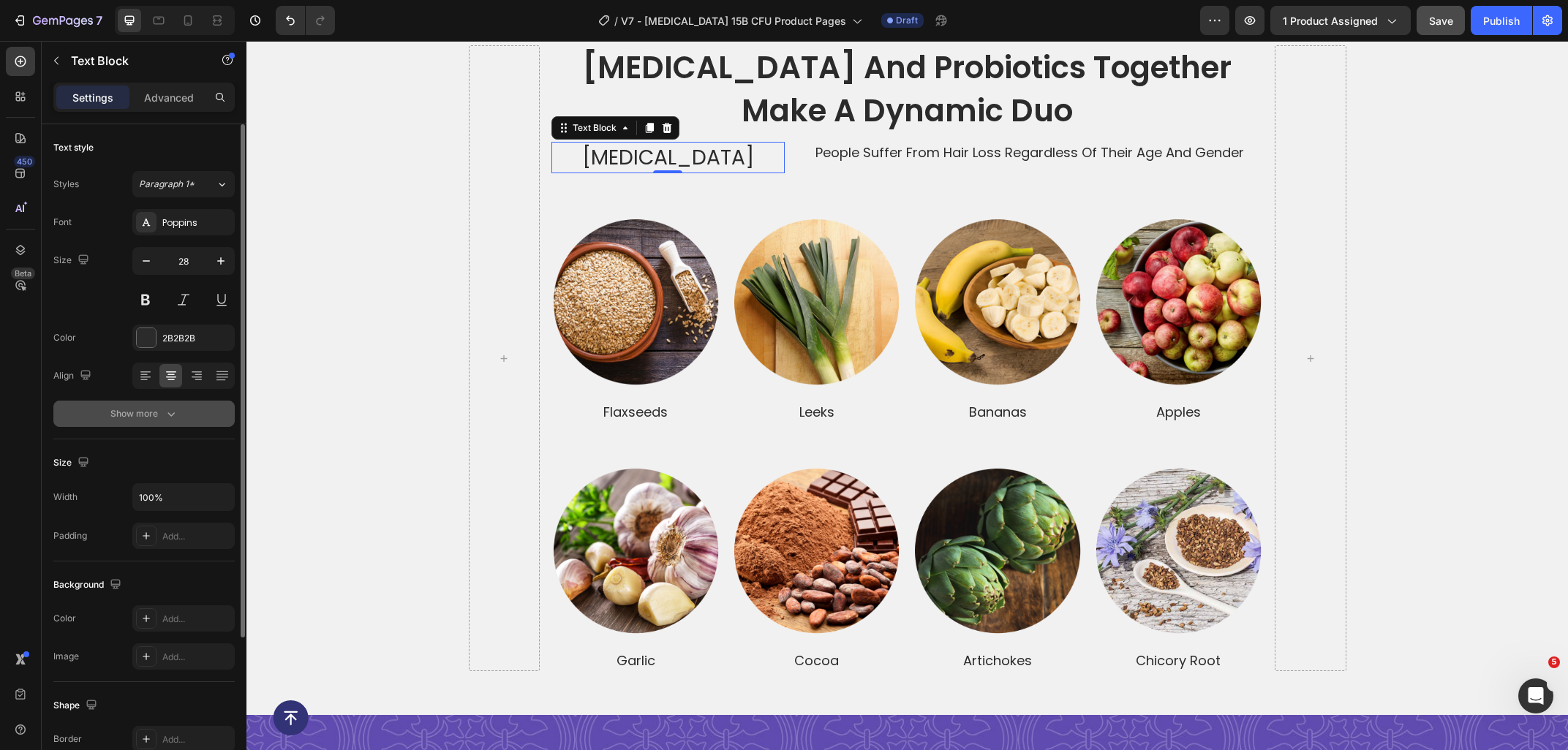
click at [176, 418] on icon "button" at bounding box center [171, 413] width 14 height 14
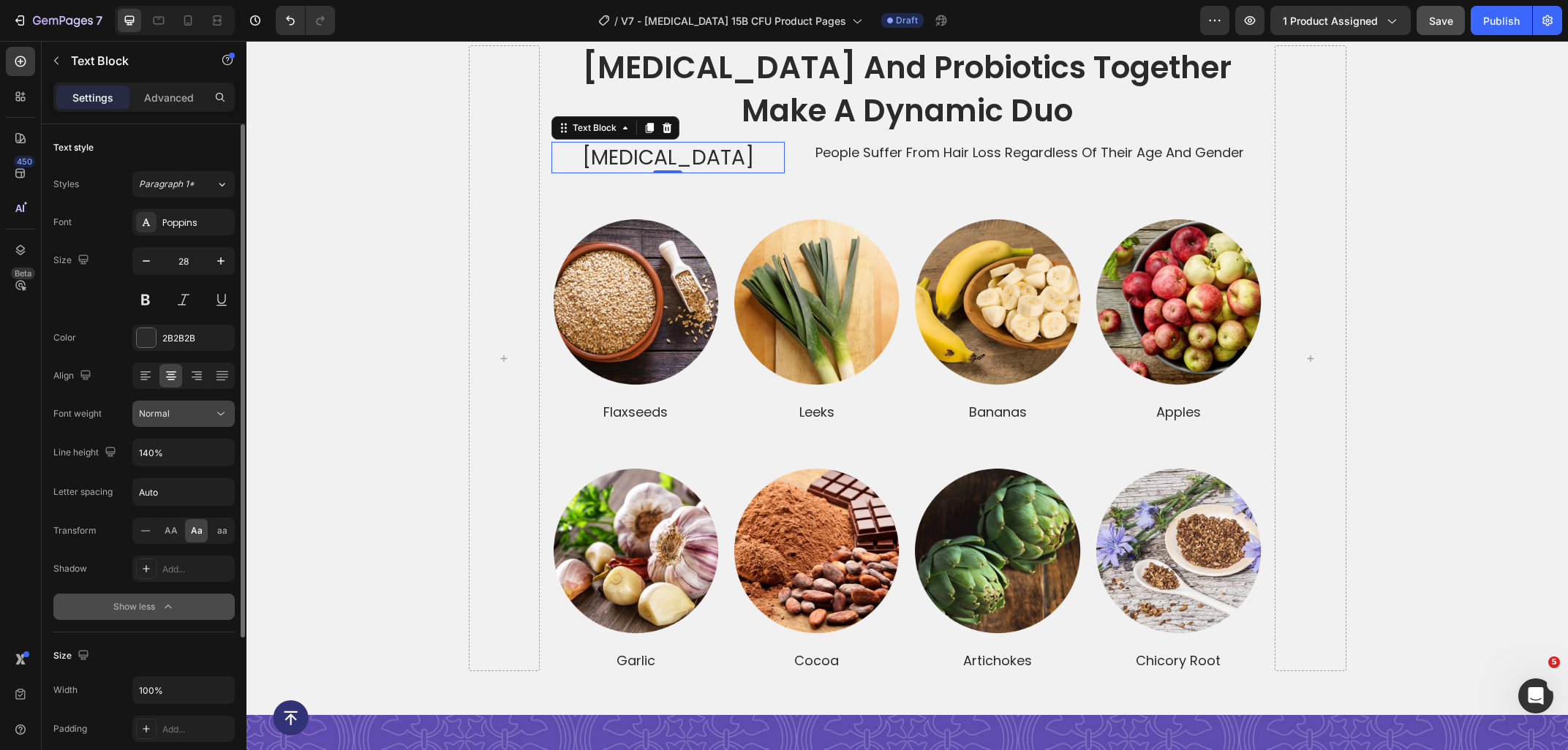
click at [173, 419] on div "Normal" at bounding box center [176, 413] width 75 height 13
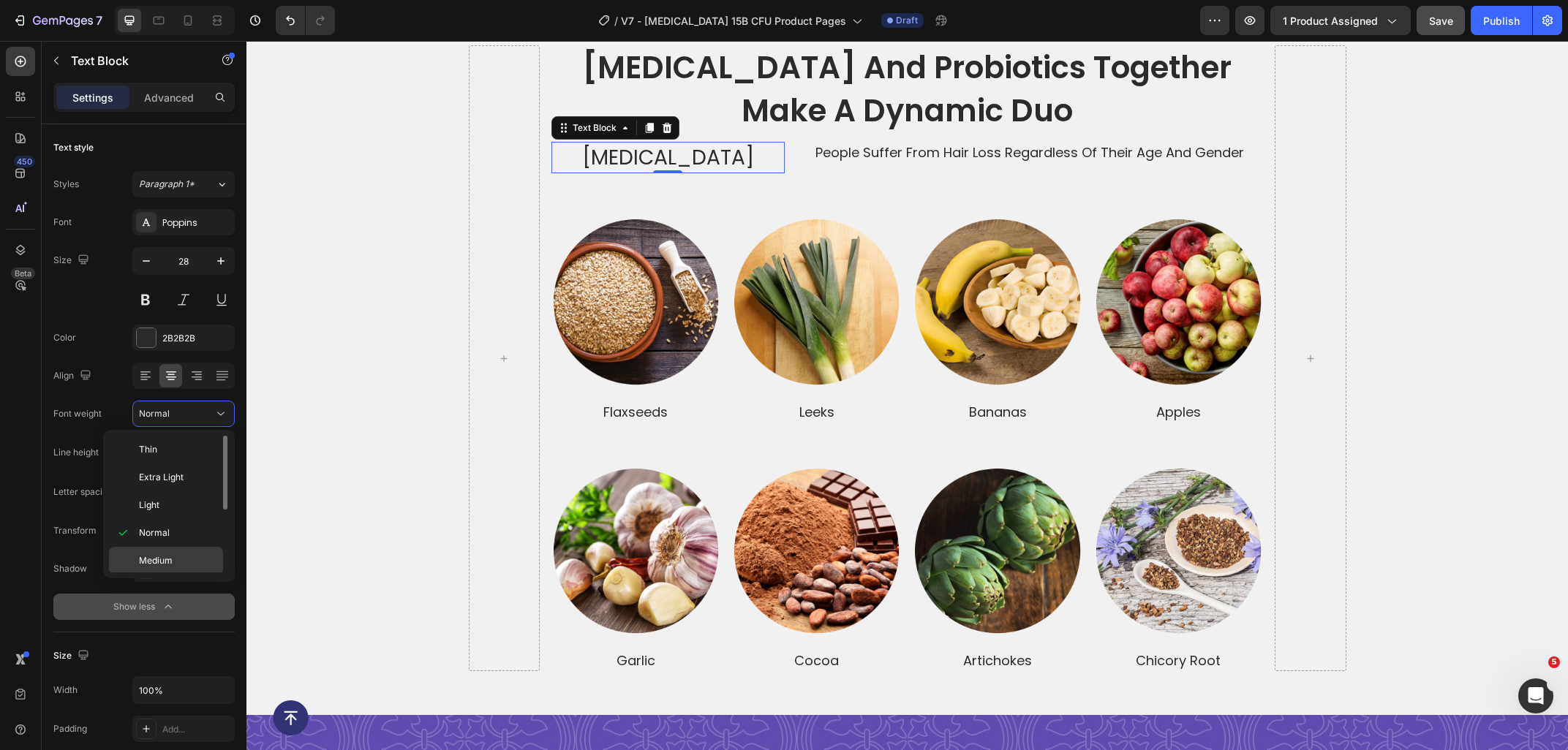
click at [167, 562] on span "Medium" at bounding box center [156, 560] width 34 height 13
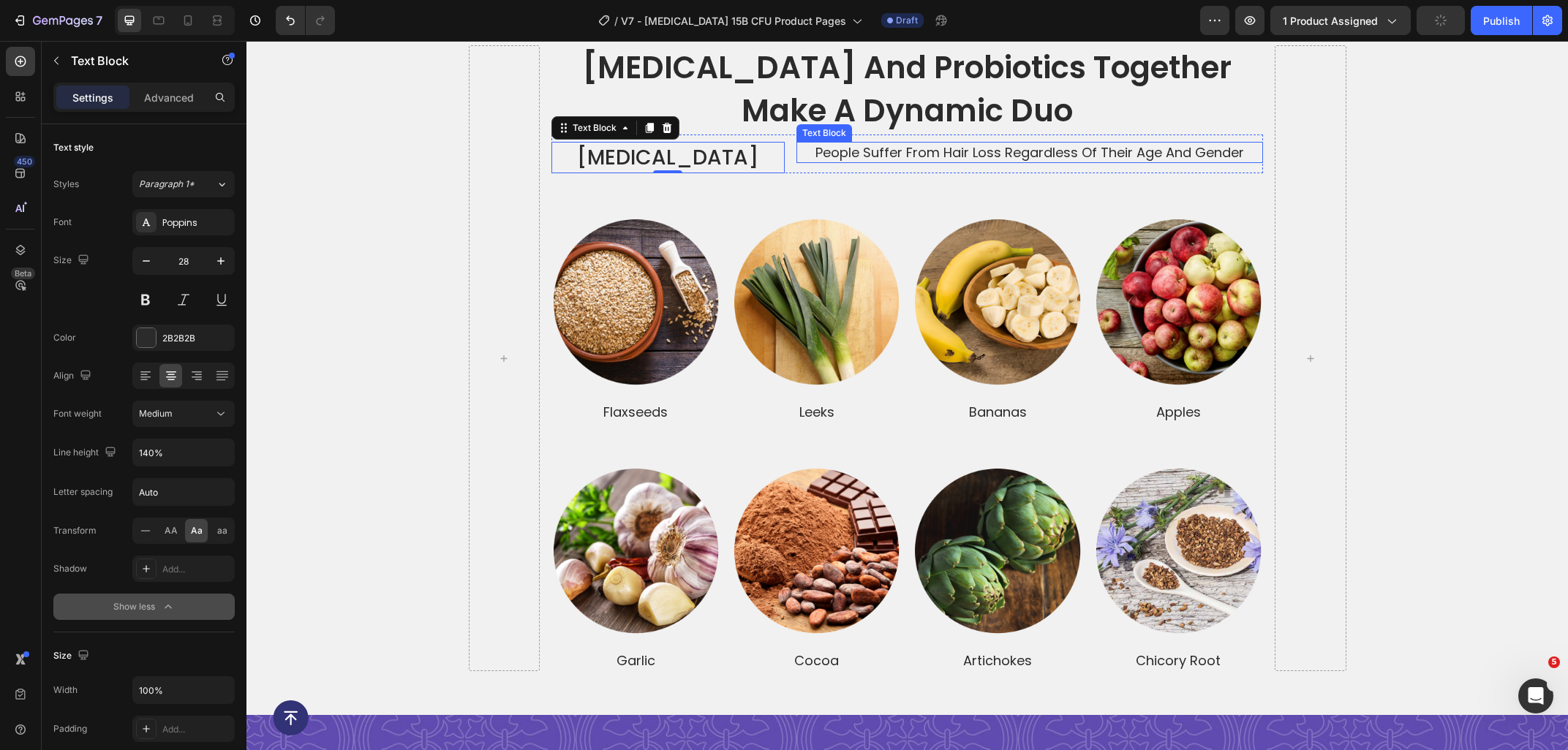
click at [856, 152] on p "people suffer from hair loss regardless of their age and gender" at bounding box center [1030, 152] width 463 height 18
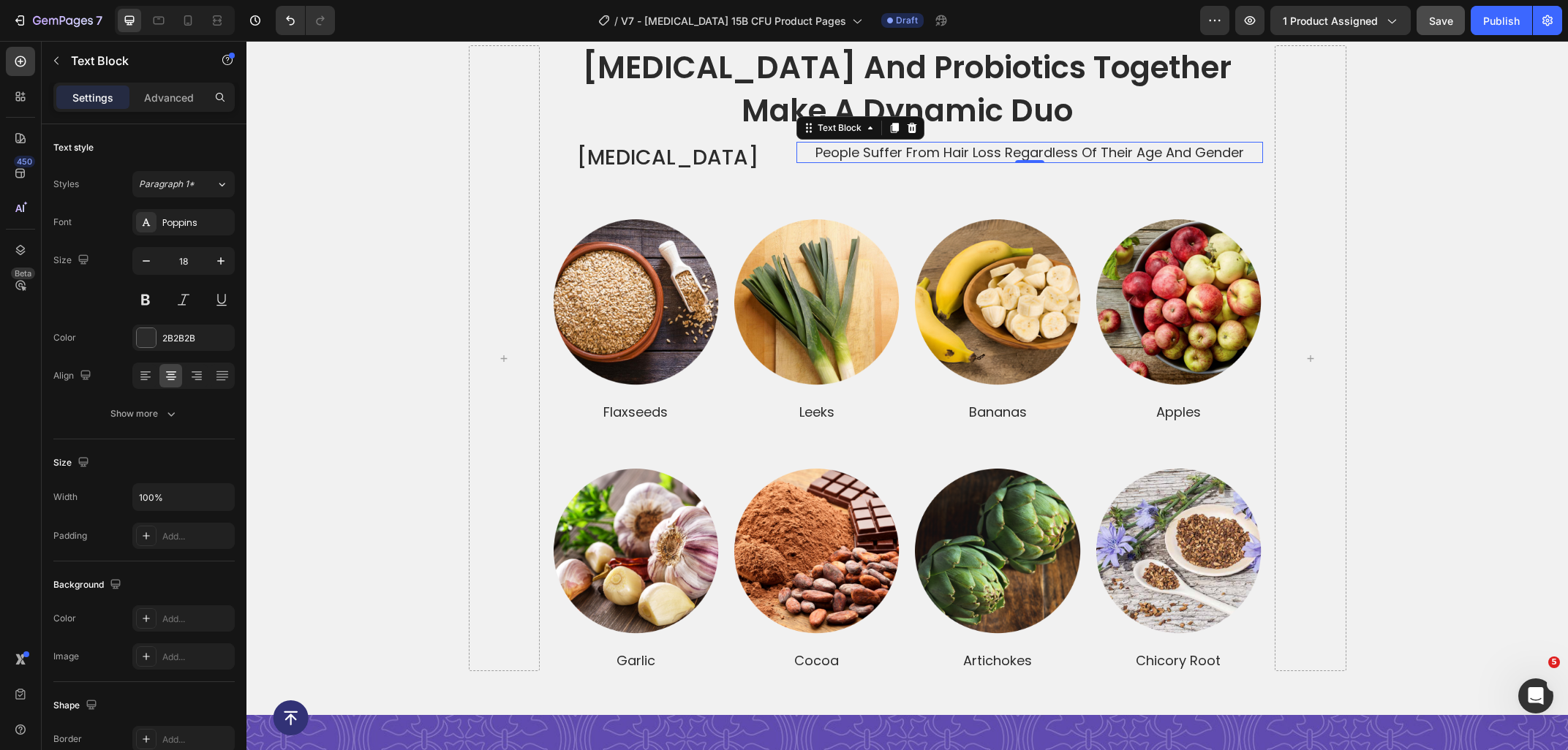
click at [821, 154] on p "people suffer from hair loss regardless of their age and gender" at bounding box center [1030, 152] width 463 height 18
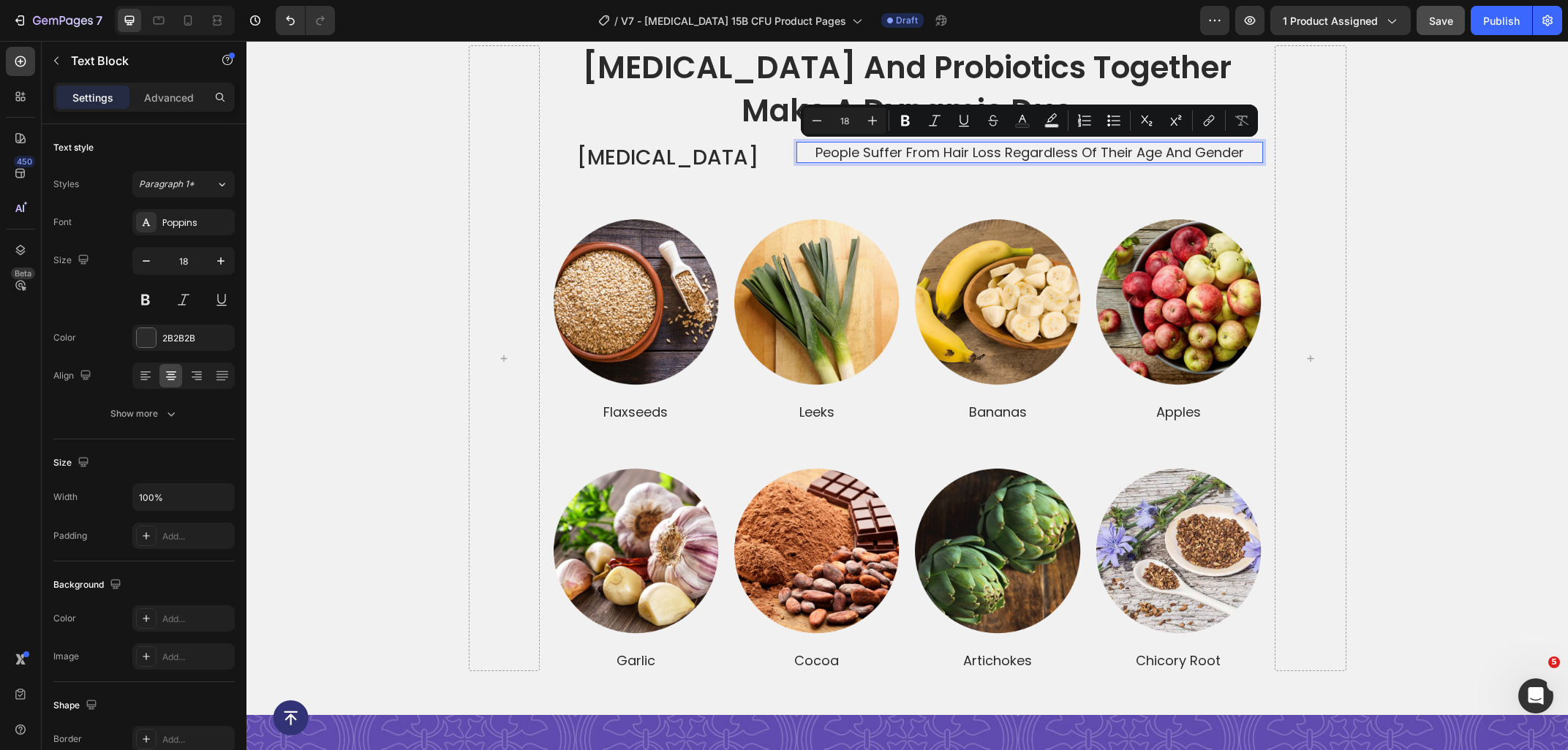
click at [1255, 152] on p "people suffer from hair loss regardless of their age and gender" at bounding box center [1030, 152] width 463 height 18
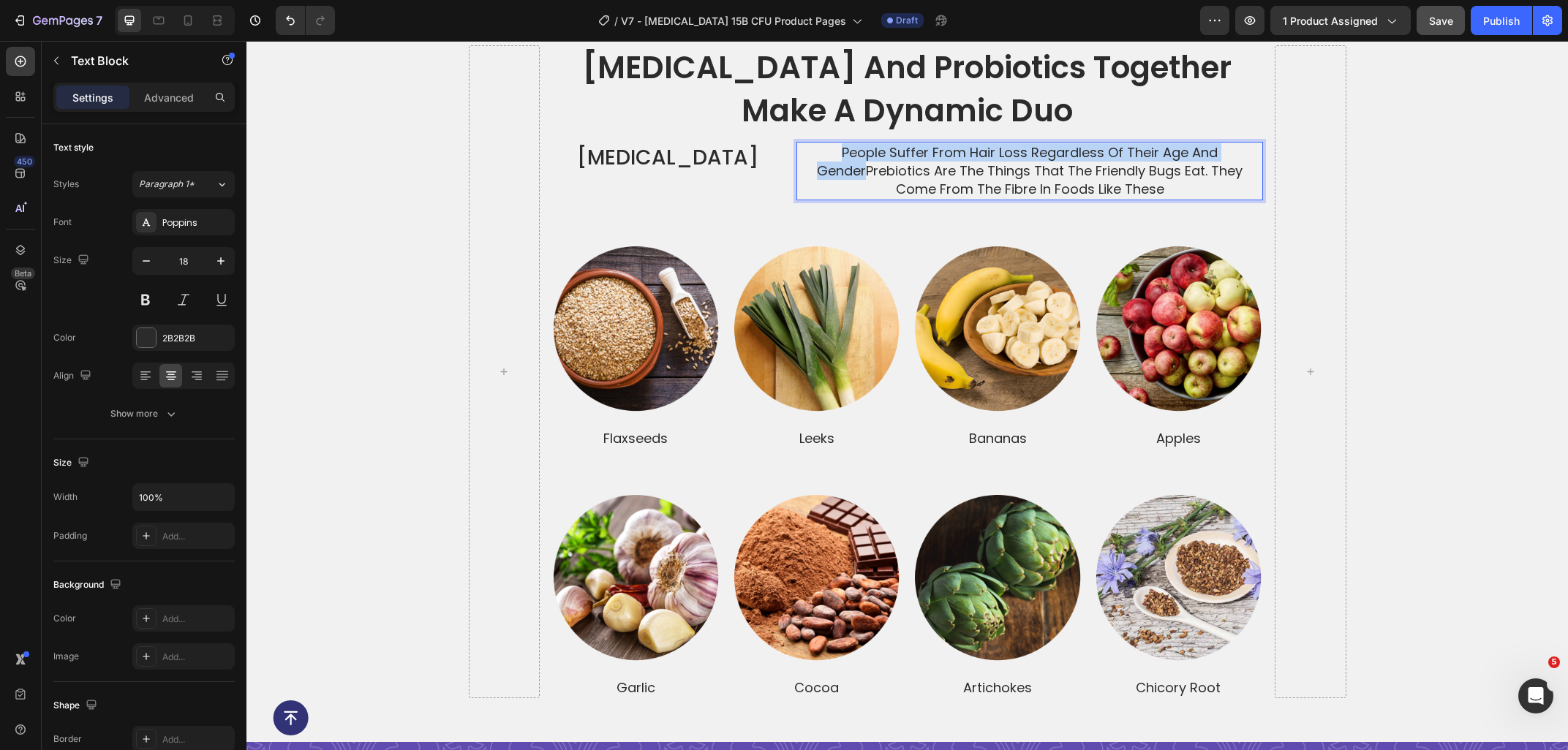
drag, startPoint x: 870, startPoint y: 172, endPoint x: 826, endPoint y: 152, distance: 48.3
click at [826, 152] on p "people suffer from hair loss regardless of their age and genderPrebiotics are t…" at bounding box center [1030, 171] width 463 height 56
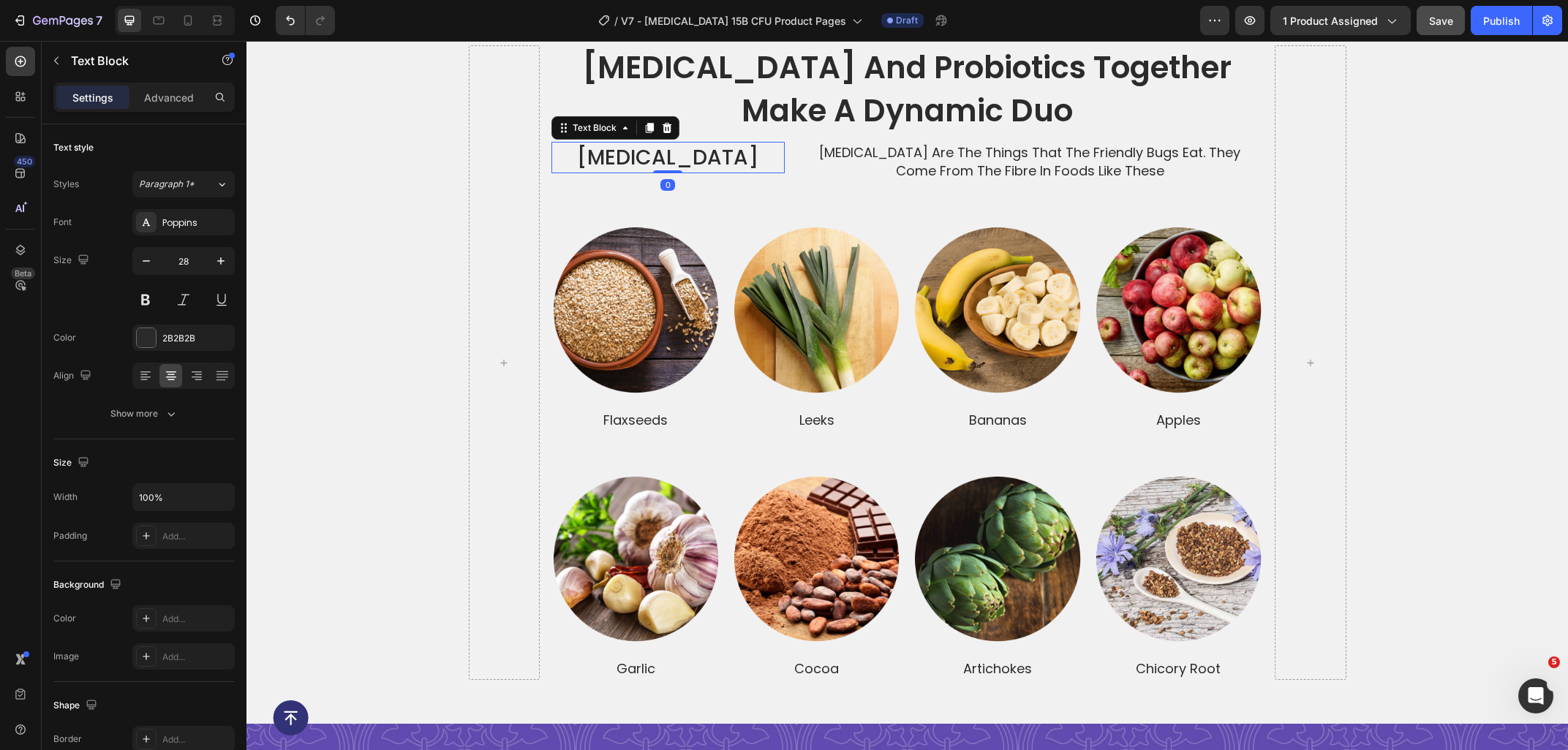
click at [688, 145] on p "Prebiotics" at bounding box center [668, 157] width 230 height 28
click at [672, 137] on div "Text Block" at bounding box center [615, 128] width 128 height 24
click at [800, 165] on p "Prebiotics are the things that the friendly bugs eat. They come from the fibre …" at bounding box center [1030, 162] width 463 height 37
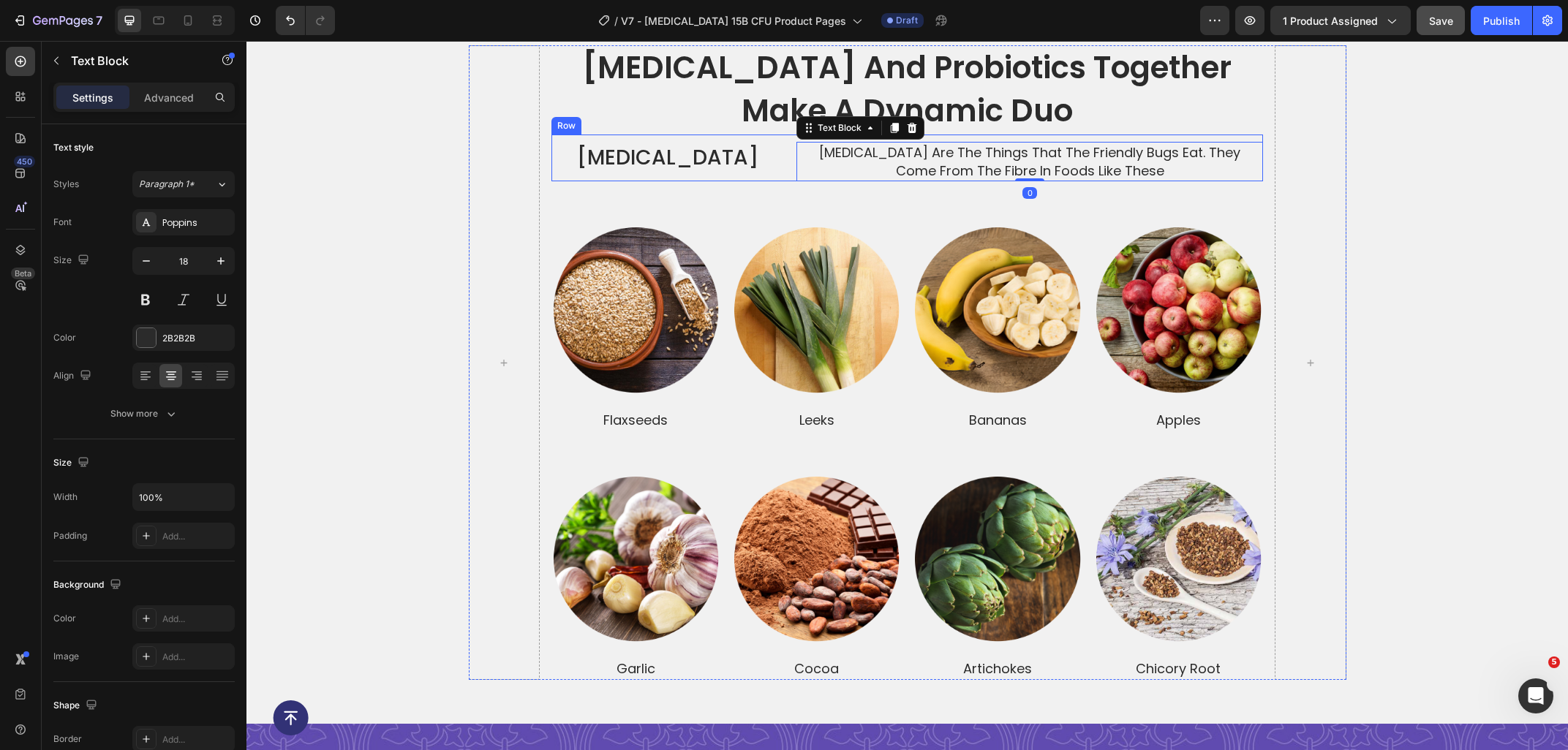
click at [788, 173] on div "Prebiotics Text Block Prebiotics are the things that the friendly bugs eat. The…" at bounding box center [906, 157] width 711 height 46
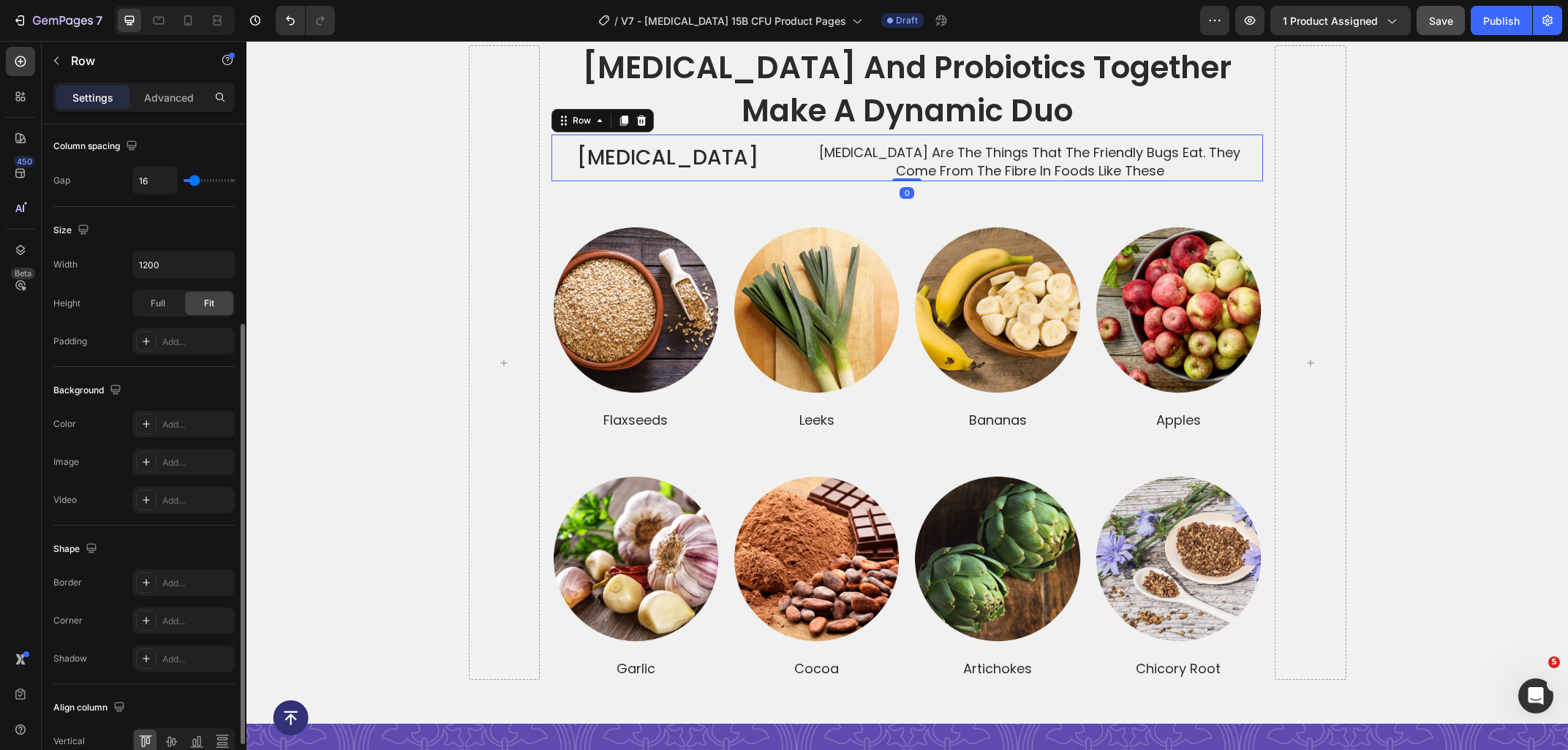
scroll to position [392, 0]
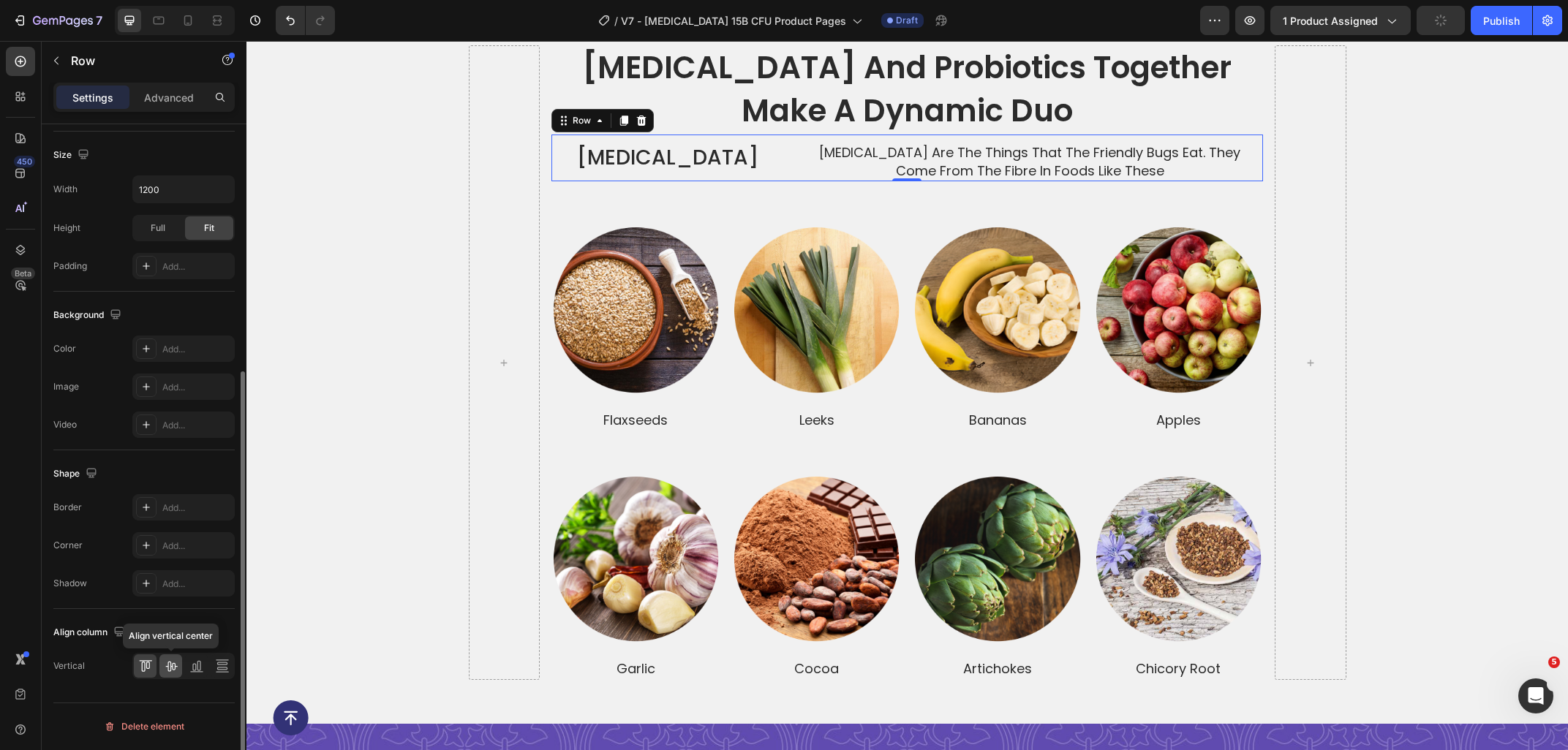
click at [181, 665] on div at bounding box center [171, 666] width 23 height 24
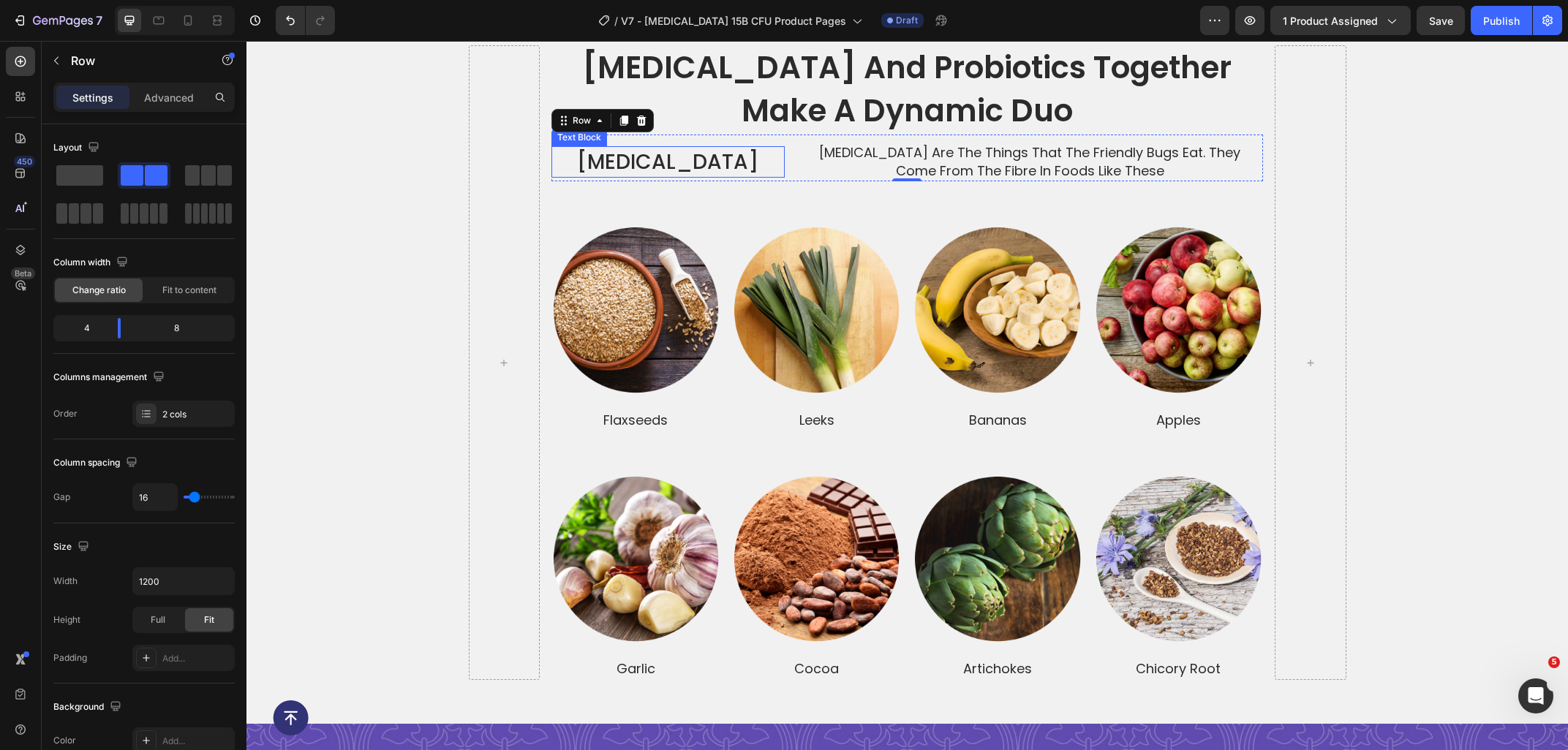
scroll to position [392, 0]
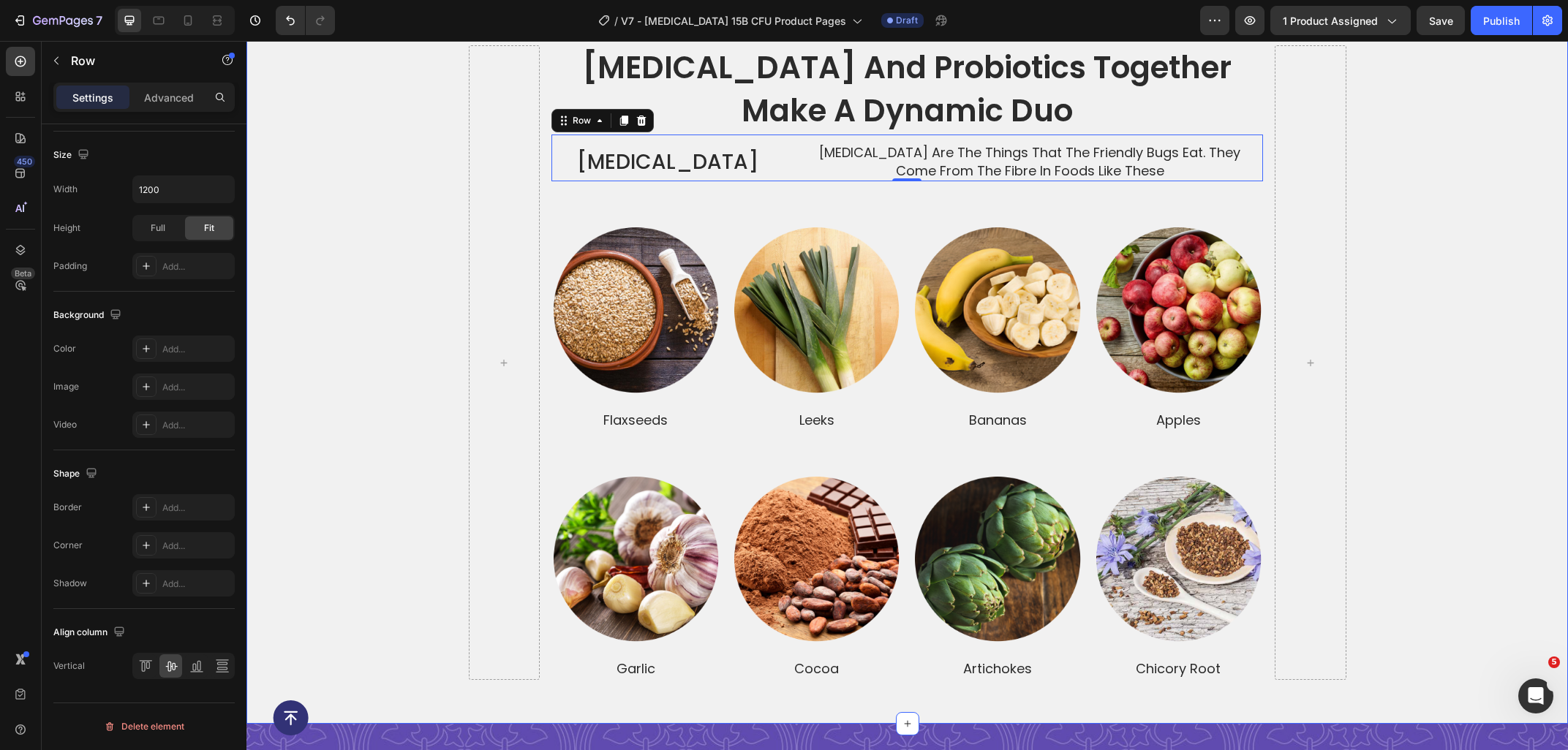
click at [1470, 264] on div "[MEDICAL_DATA] and probiotics together make a dynamic duo Heading [MEDICAL_DATA…" at bounding box center [906, 362] width 1321 height 634
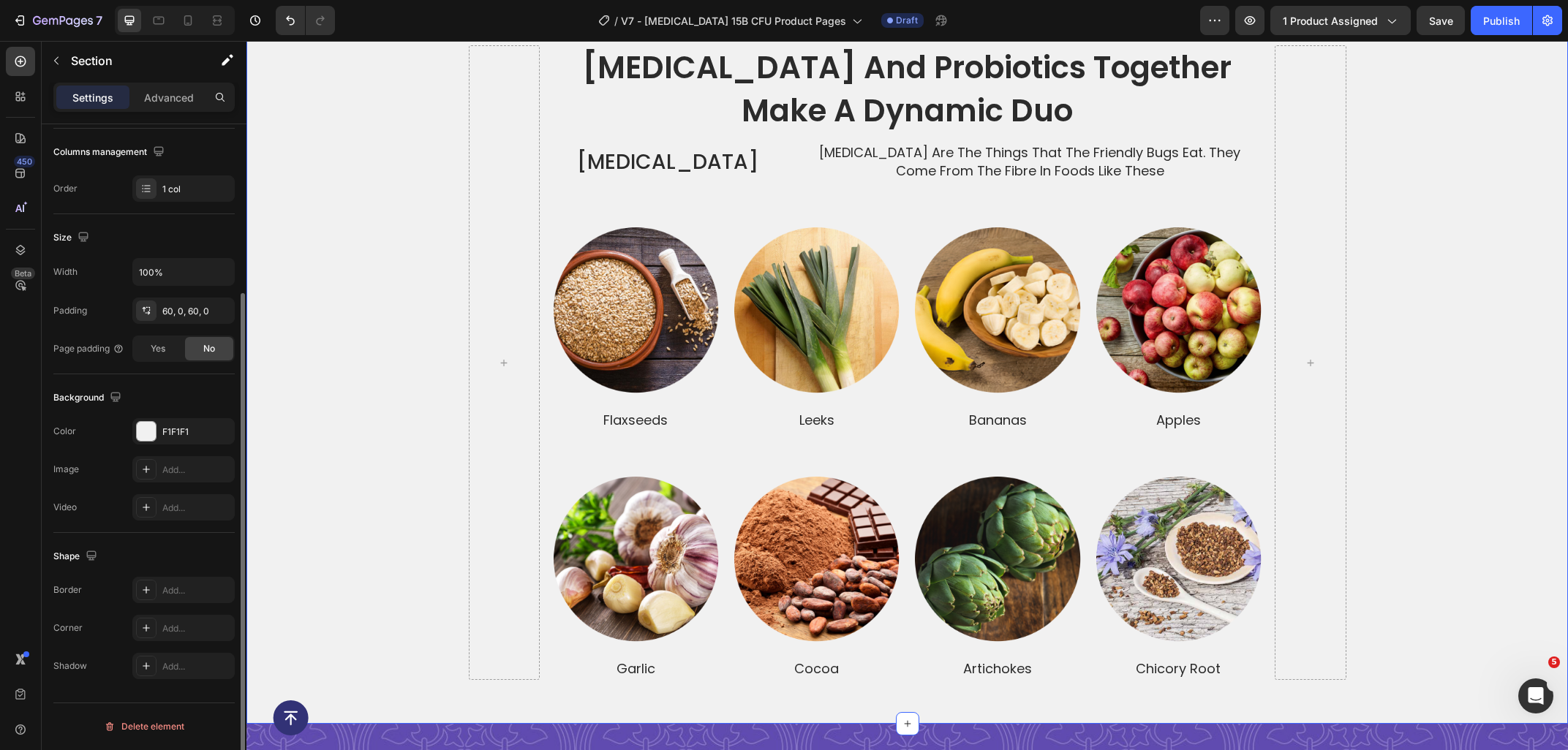
scroll to position [0, 0]
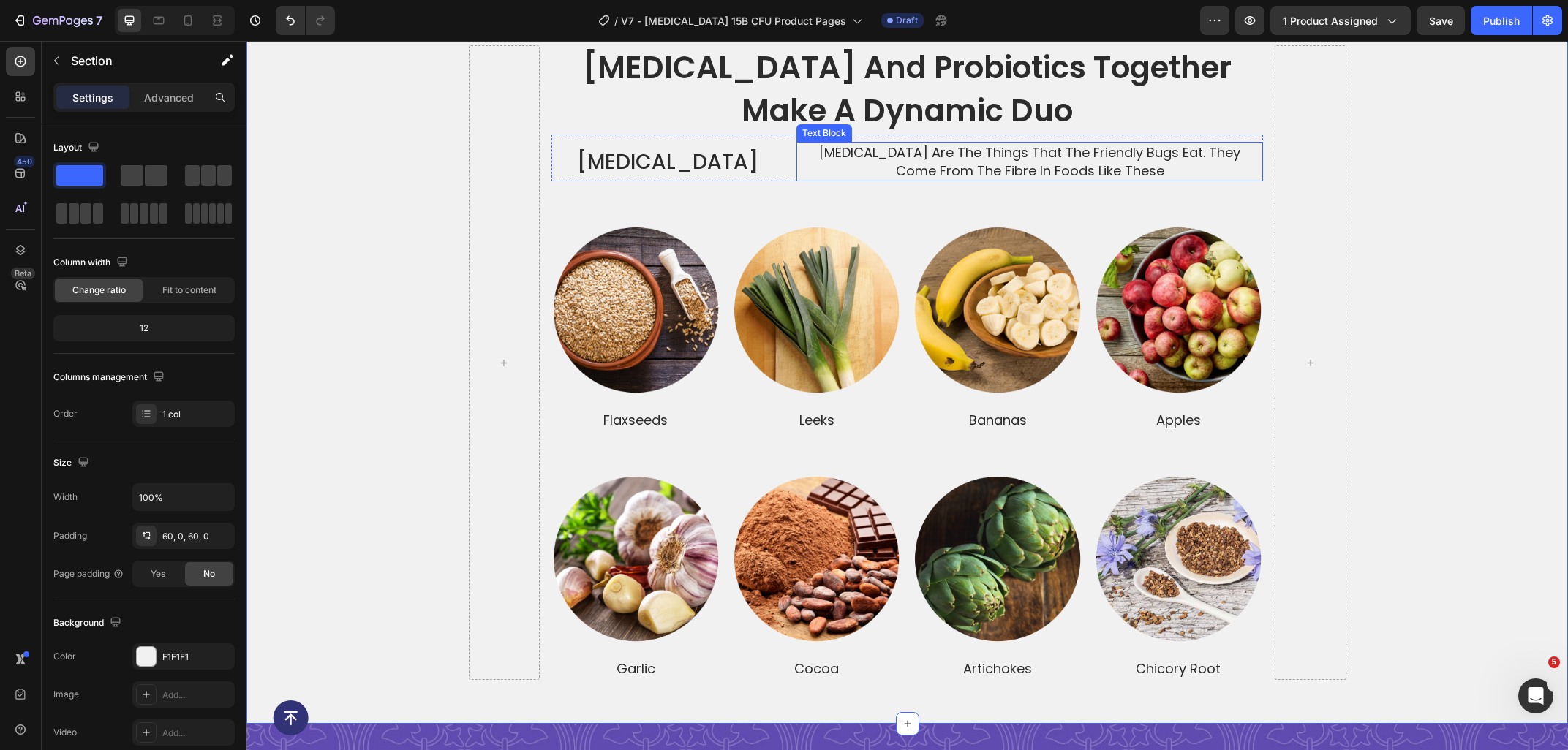
click at [961, 171] on p "[MEDICAL_DATA] are the things that the friendly bugs eat. They come from the fi…" at bounding box center [1030, 162] width 463 height 37
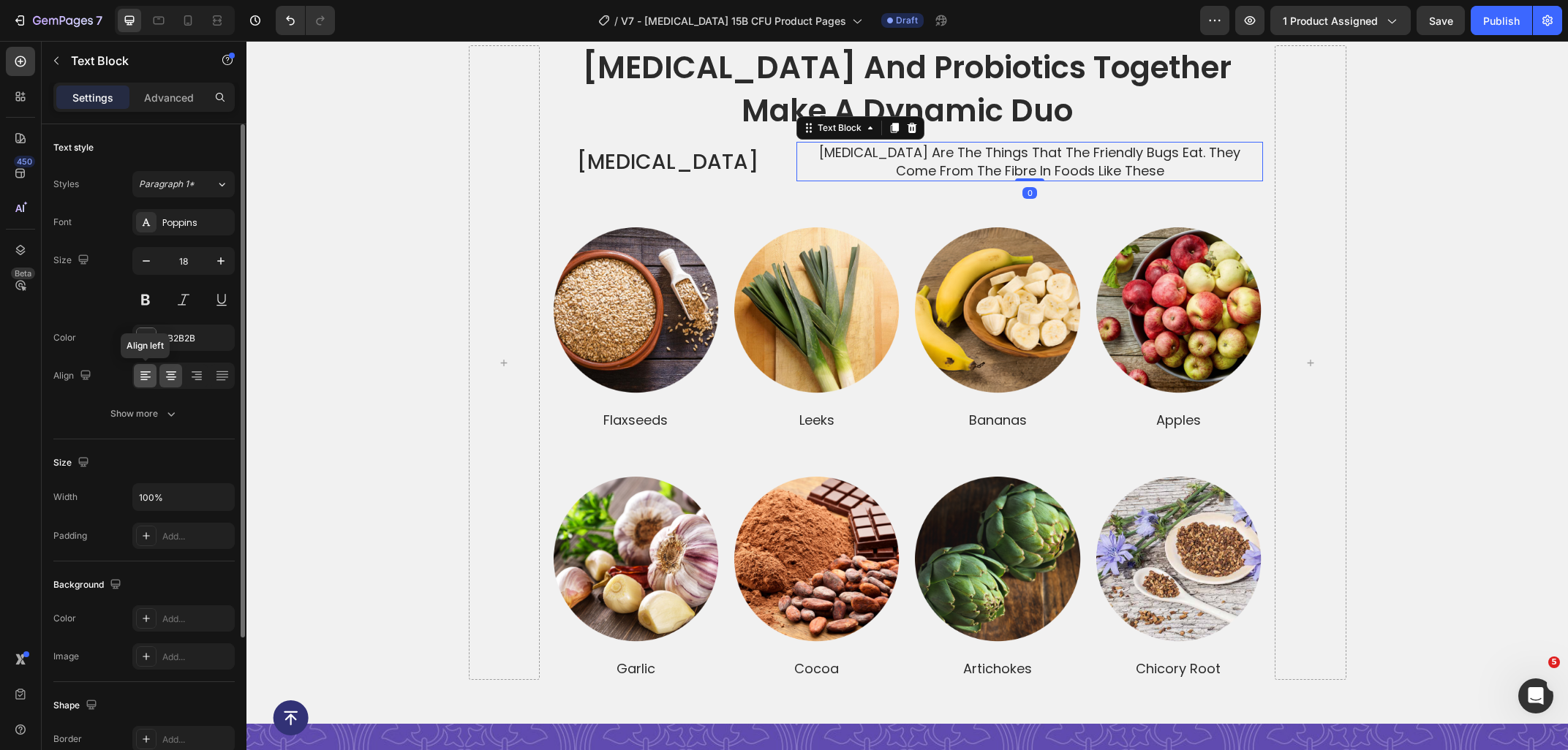
click at [146, 383] on icon at bounding box center [145, 375] width 14 height 14
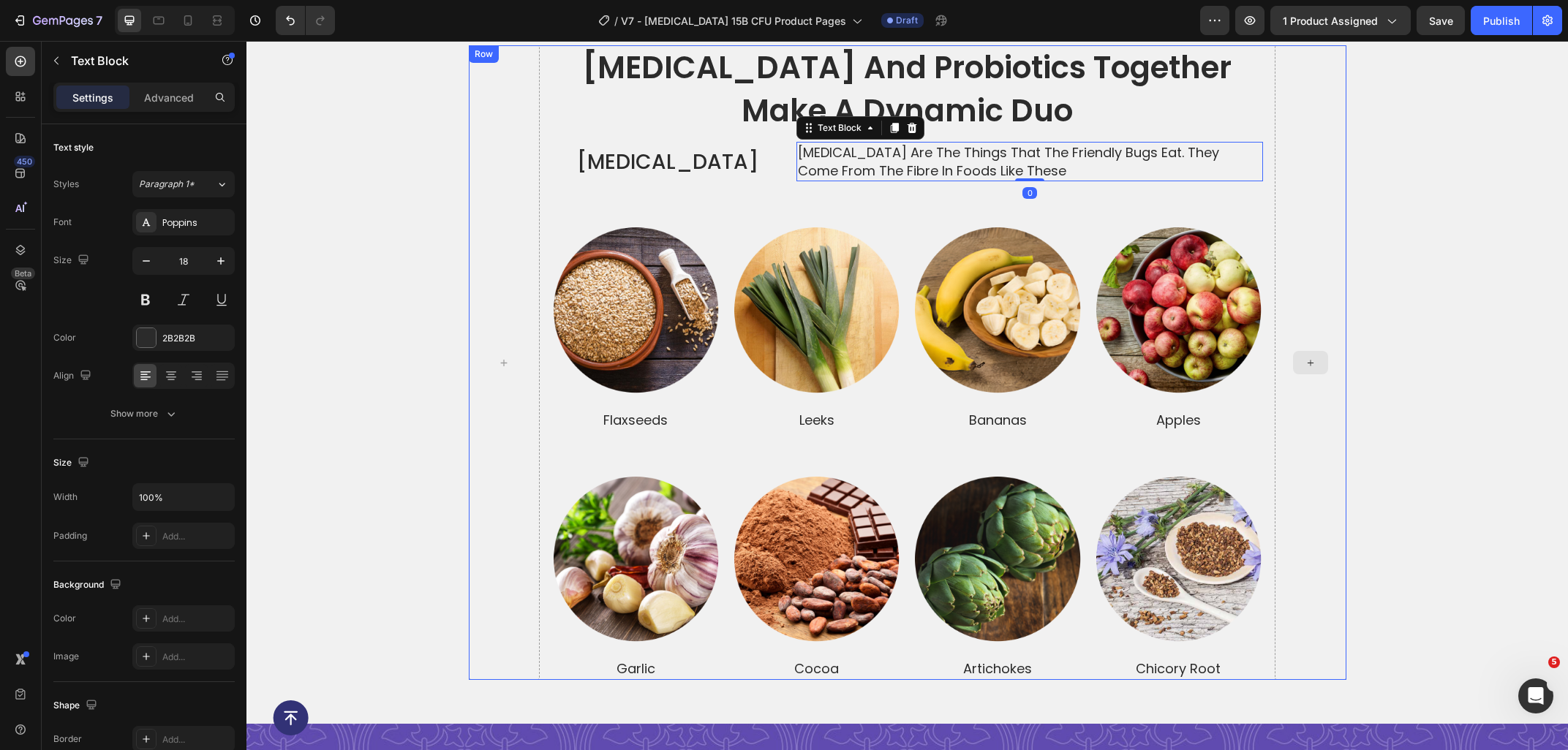
click at [1480, 291] on div "prebiotics and probiotics together make a dynamic duo Heading Prebiotics Text B…" at bounding box center [906, 362] width 1321 height 634
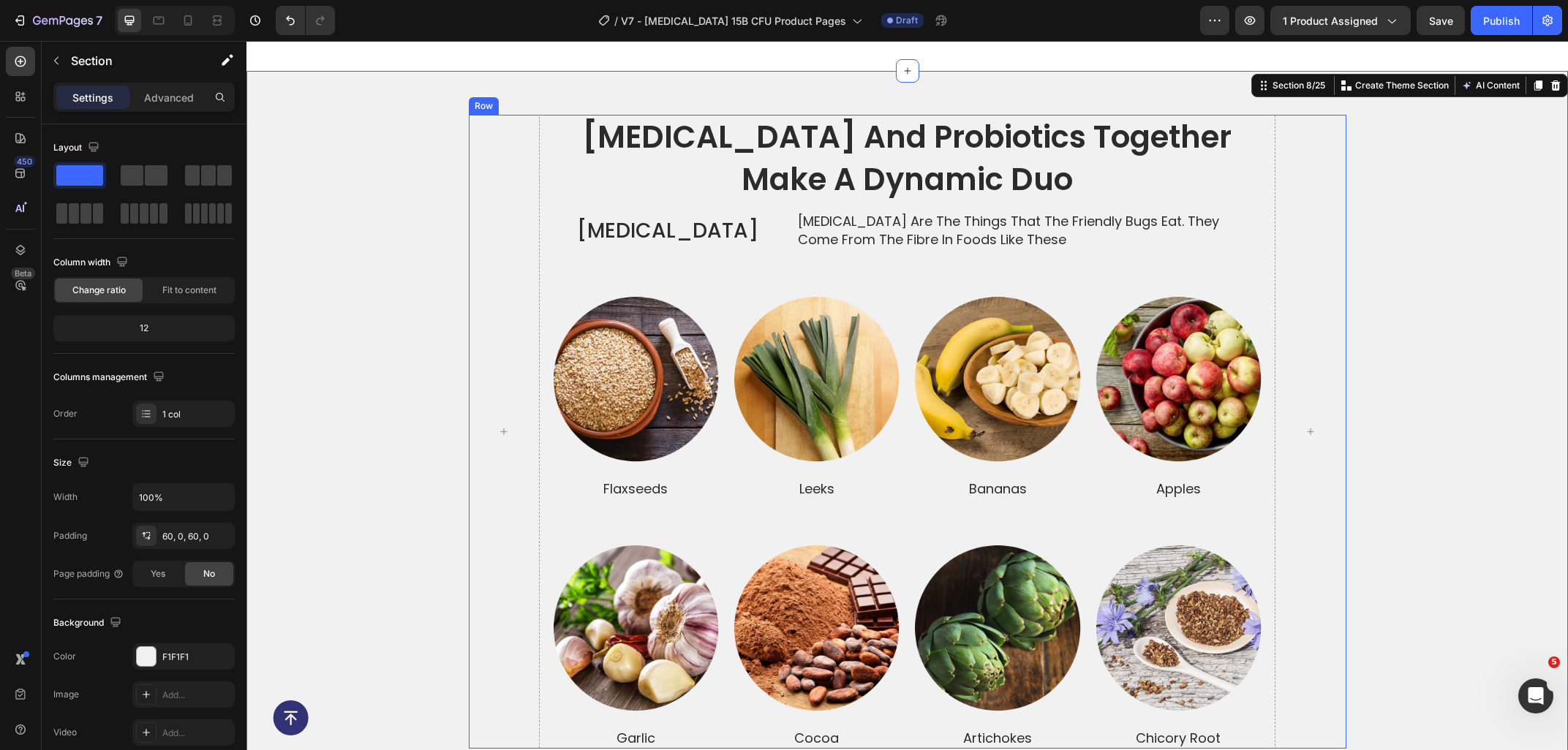
scroll to position [2875, 0]
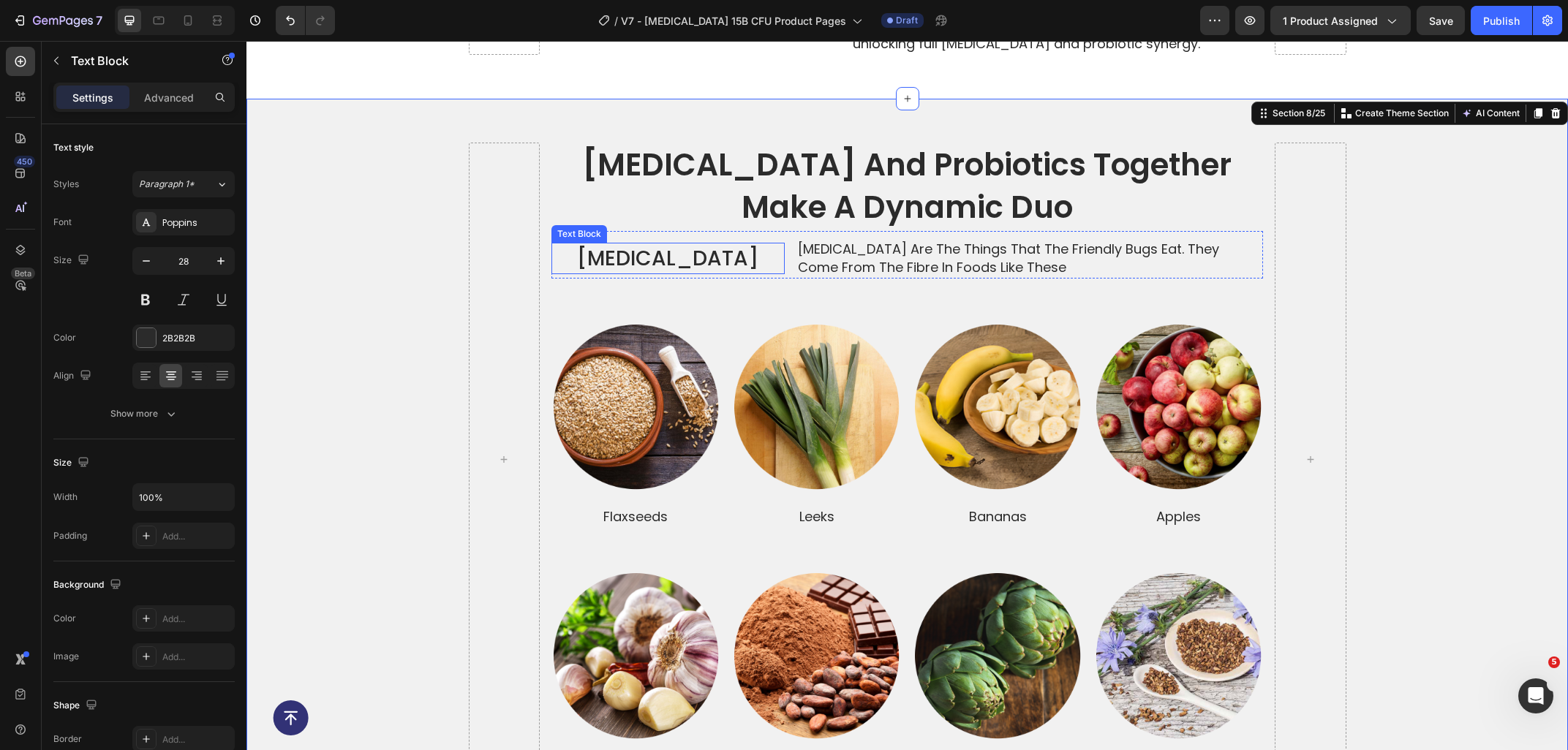
click at [574, 227] on div "Text Block" at bounding box center [579, 233] width 50 height 13
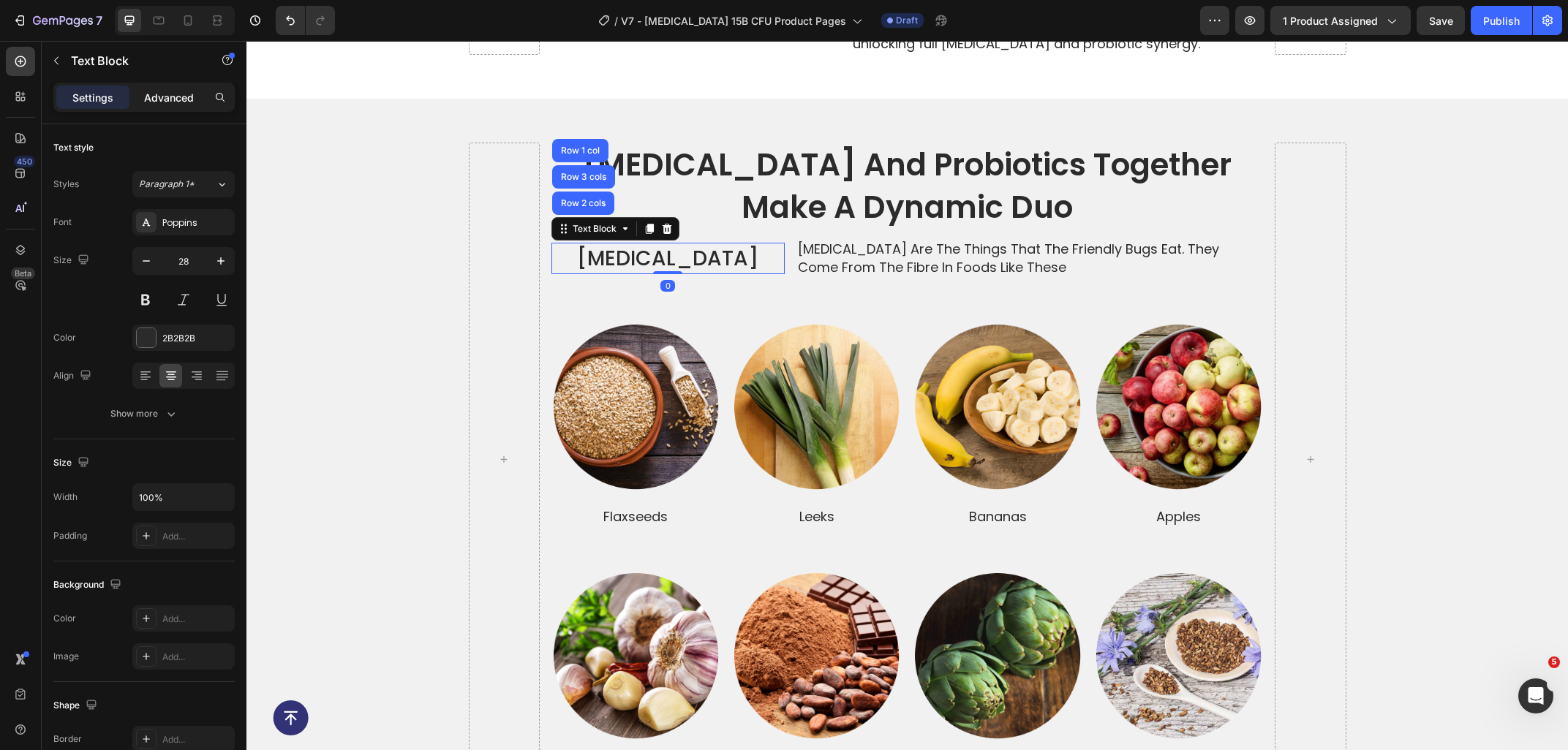
click at [166, 95] on p "Advanced" at bounding box center [168, 98] width 50 height 15
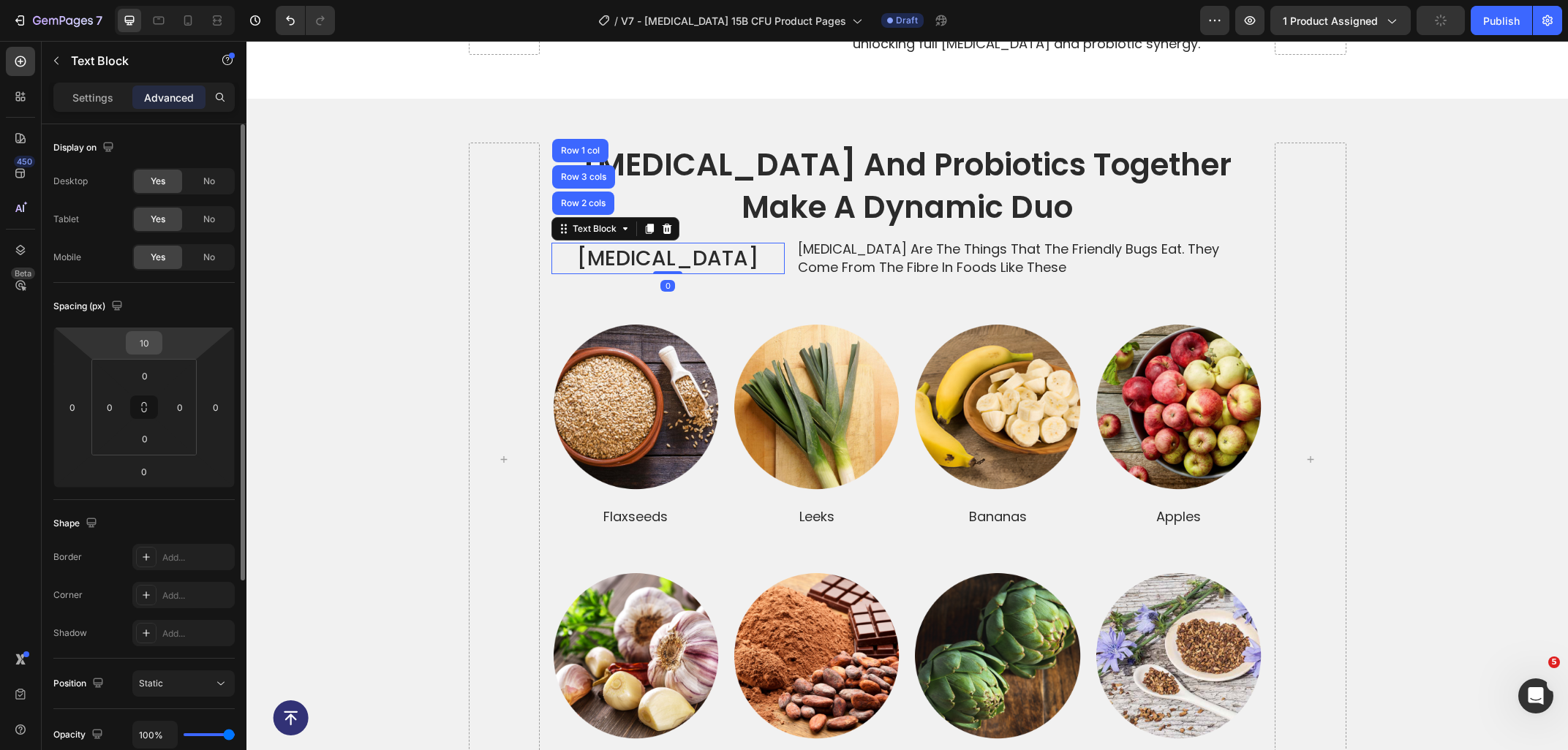
click at [145, 354] on input "10" at bounding box center [144, 342] width 29 height 22
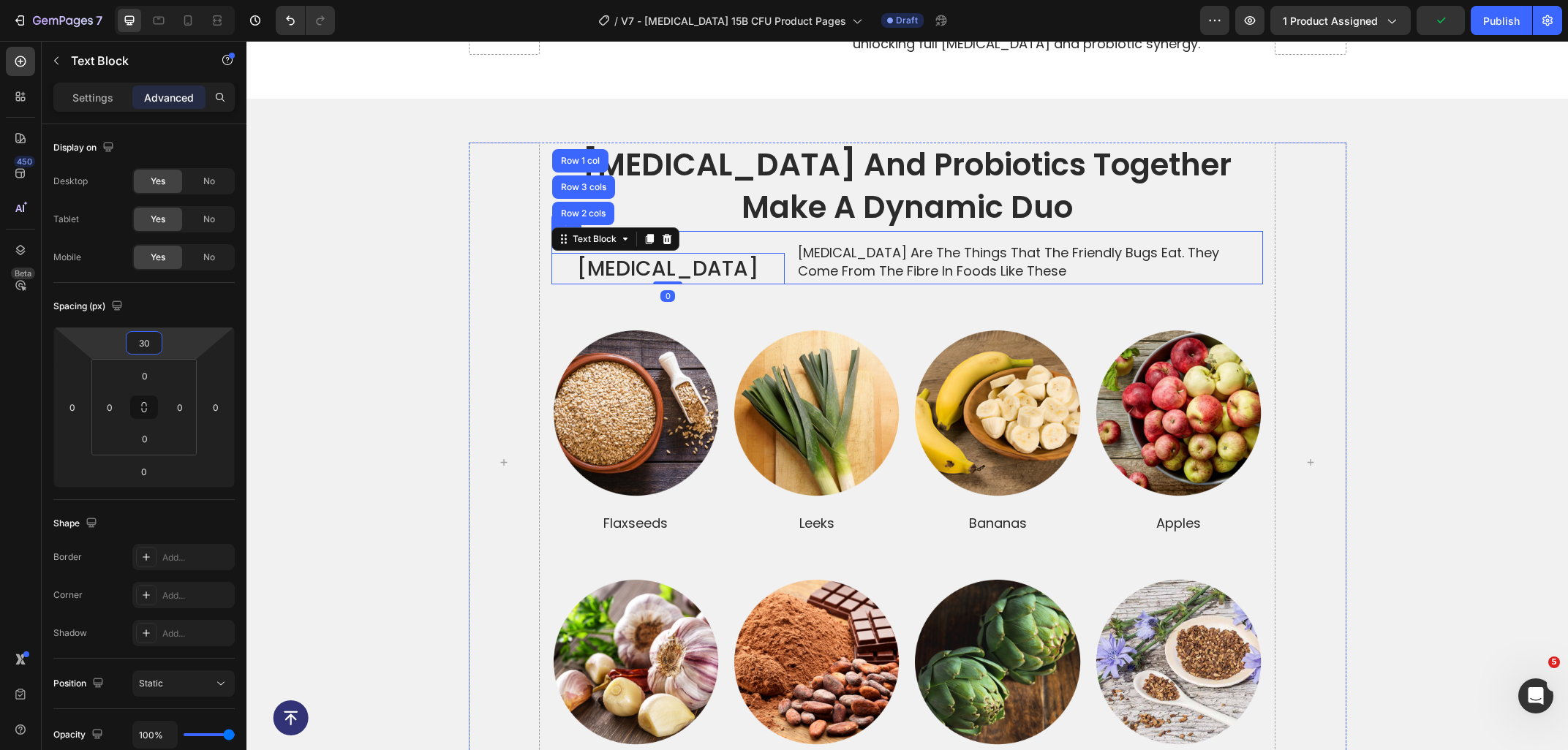
type input "10"
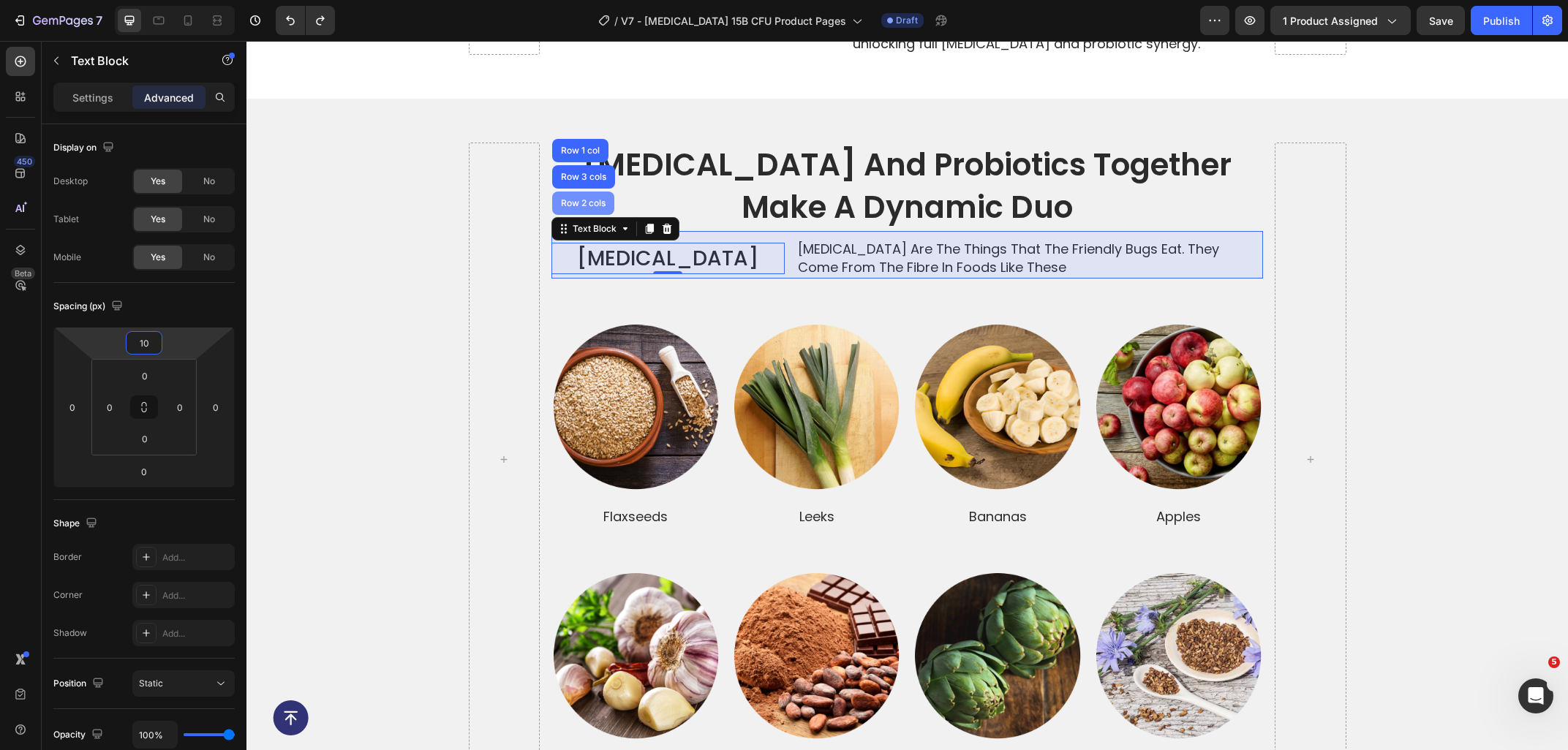
click at [560, 199] on div "Row 2 cols" at bounding box center [583, 204] width 50 height 9
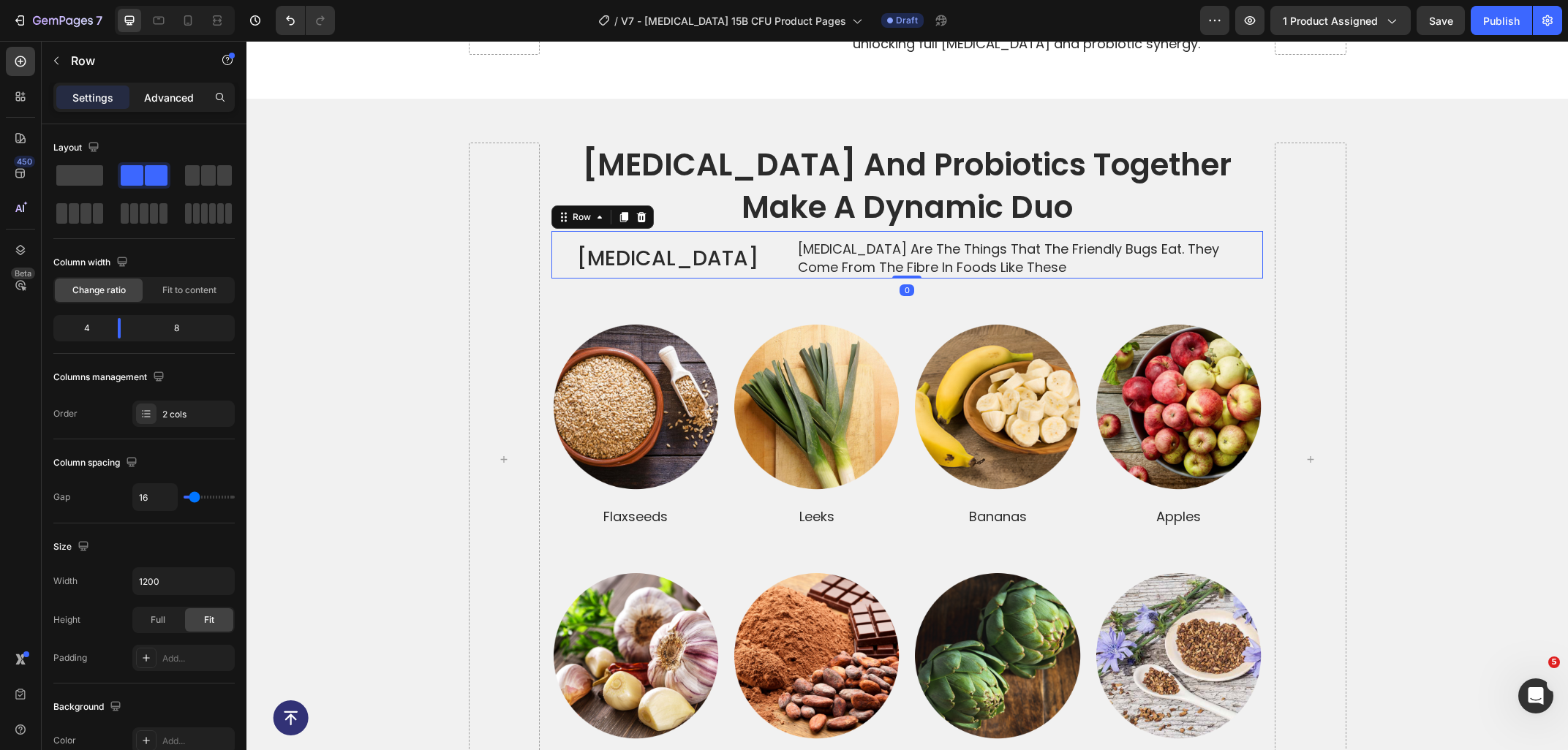
click at [152, 99] on p "Advanced" at bounding box center [168, 98] width 50 height 15
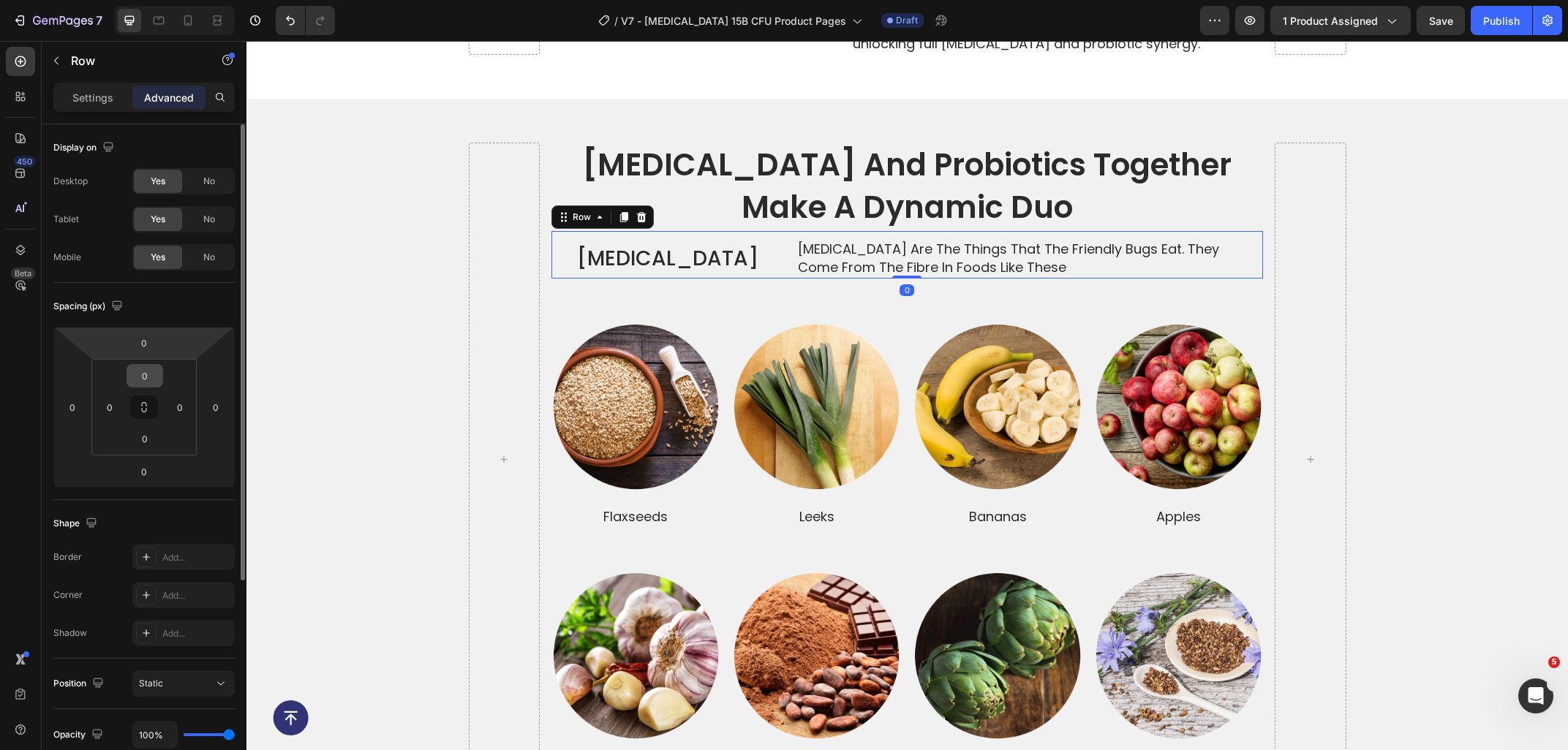
click at [145, 371] on input "0" at bounding box center [145, 376] width 29 height 22
click at [140, 343] on input "0" at bounding box center [144, 342] width 29 height 22
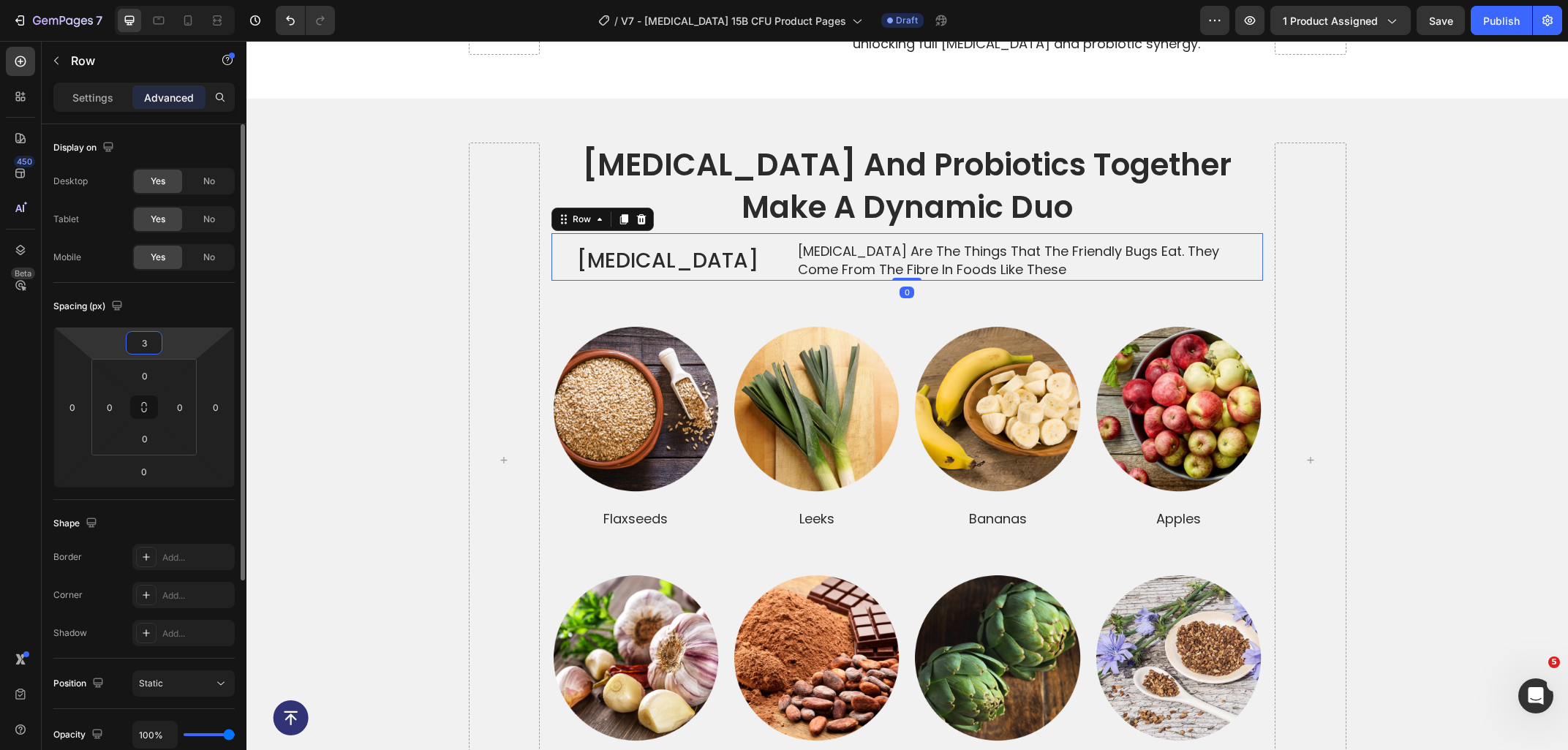
type input "30"
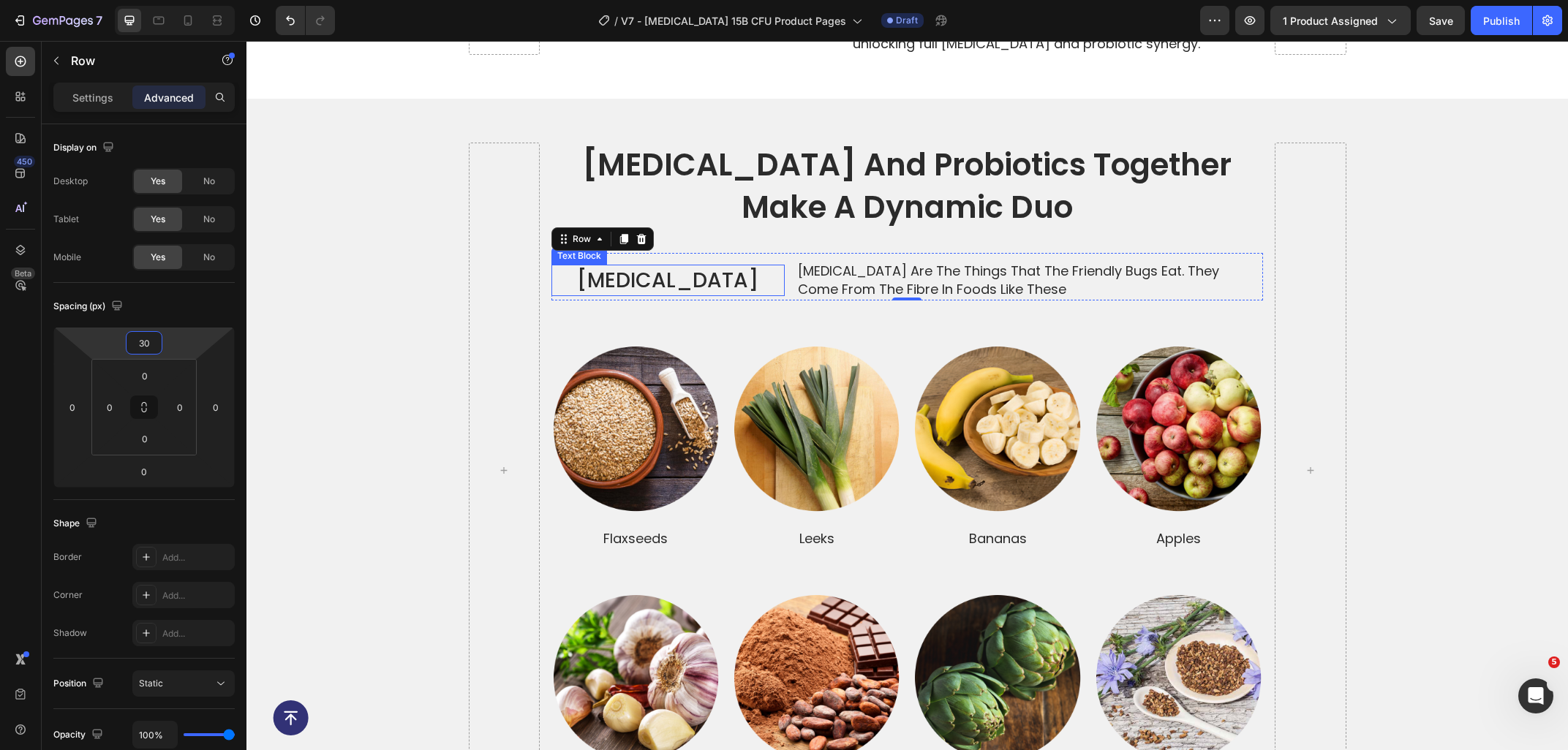
click at [665, 266] on p "Prebiotics" at bounding box center [668, 280] width 230 height 28
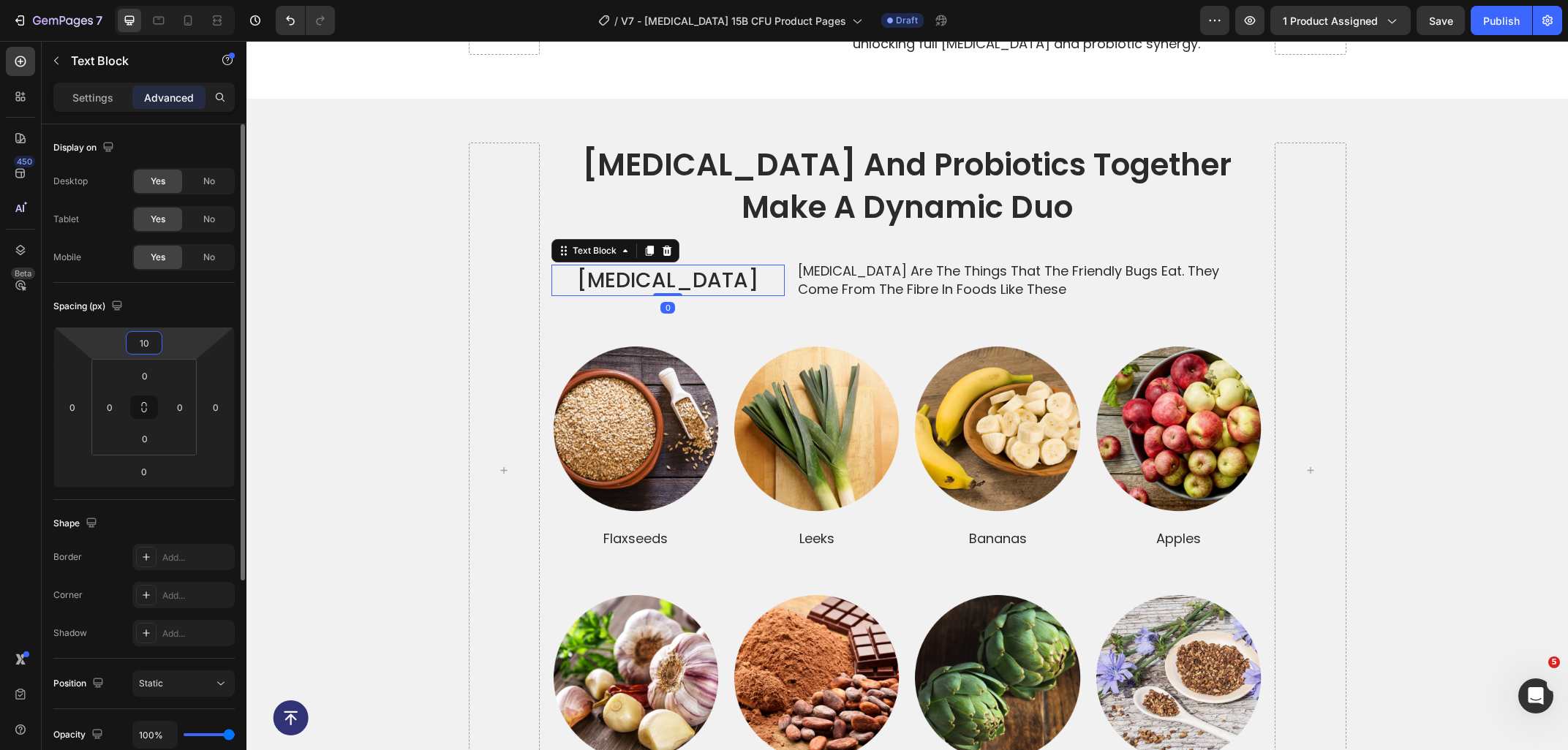
click at [137, 344] on input "10" at bounding box center [144, 342] width 29 height 22
click at [139, 344] on input "10" at bounding box center [144, 342] width 29 height 22
type input "0"
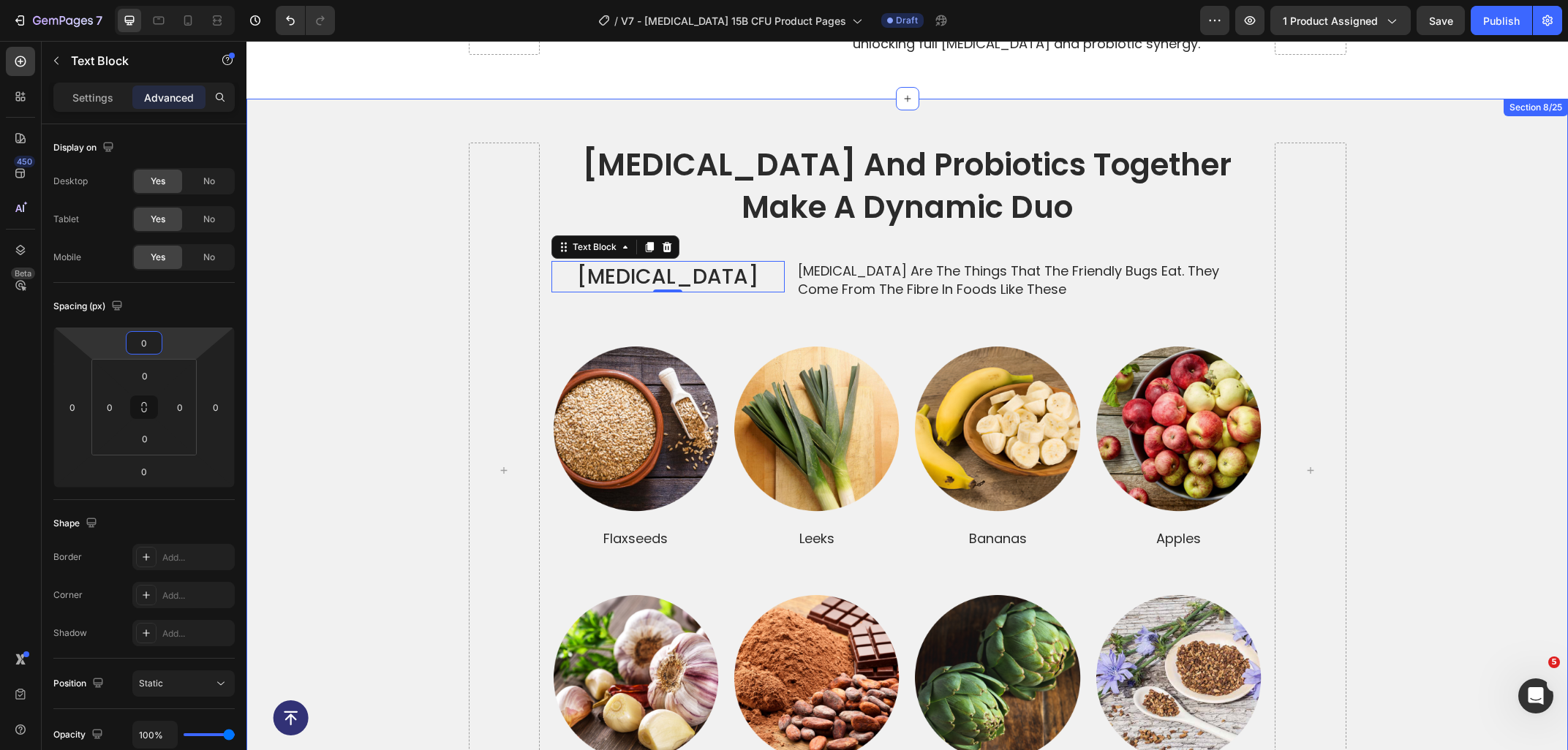
click at [1438, 335] on div "prebiotics and probiotics together make a dynamic duo Heading Prebiotics Text B…" at bounding box center [906, 470] width 1321 height 655
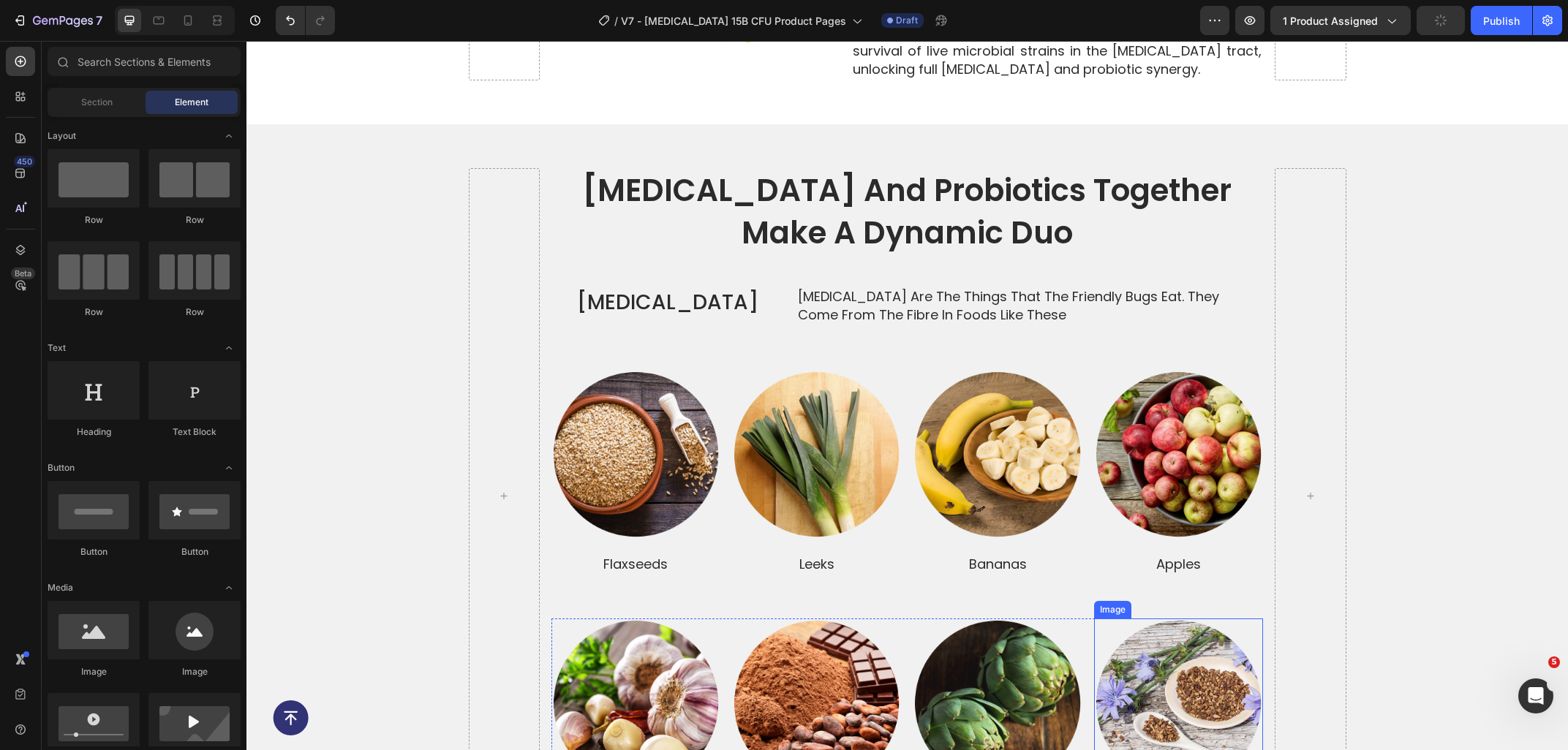
scroll to position [2803, 0]
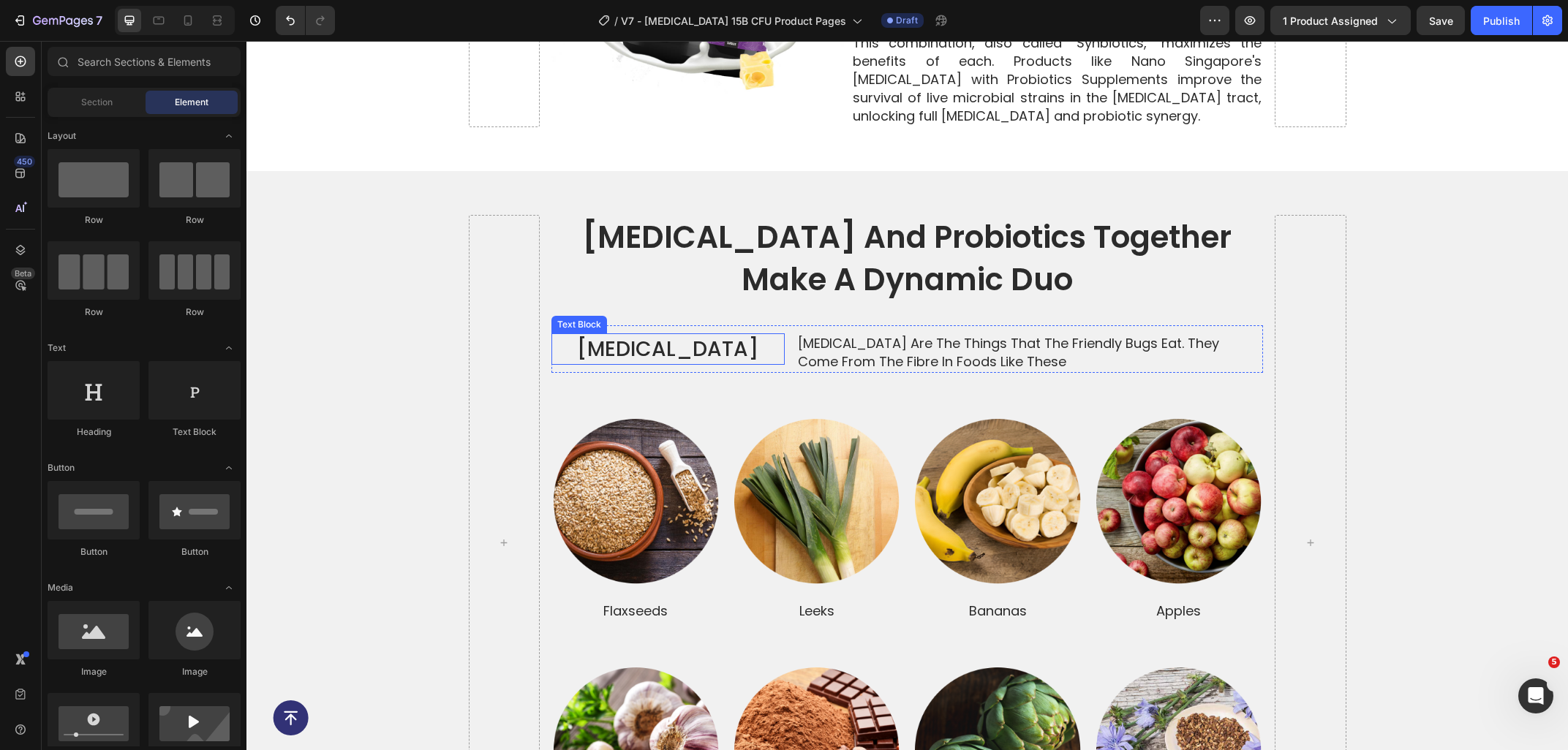
click at [703, 335] on p "Prebiotics" at bounding box center [668, 348] width 230 height 28
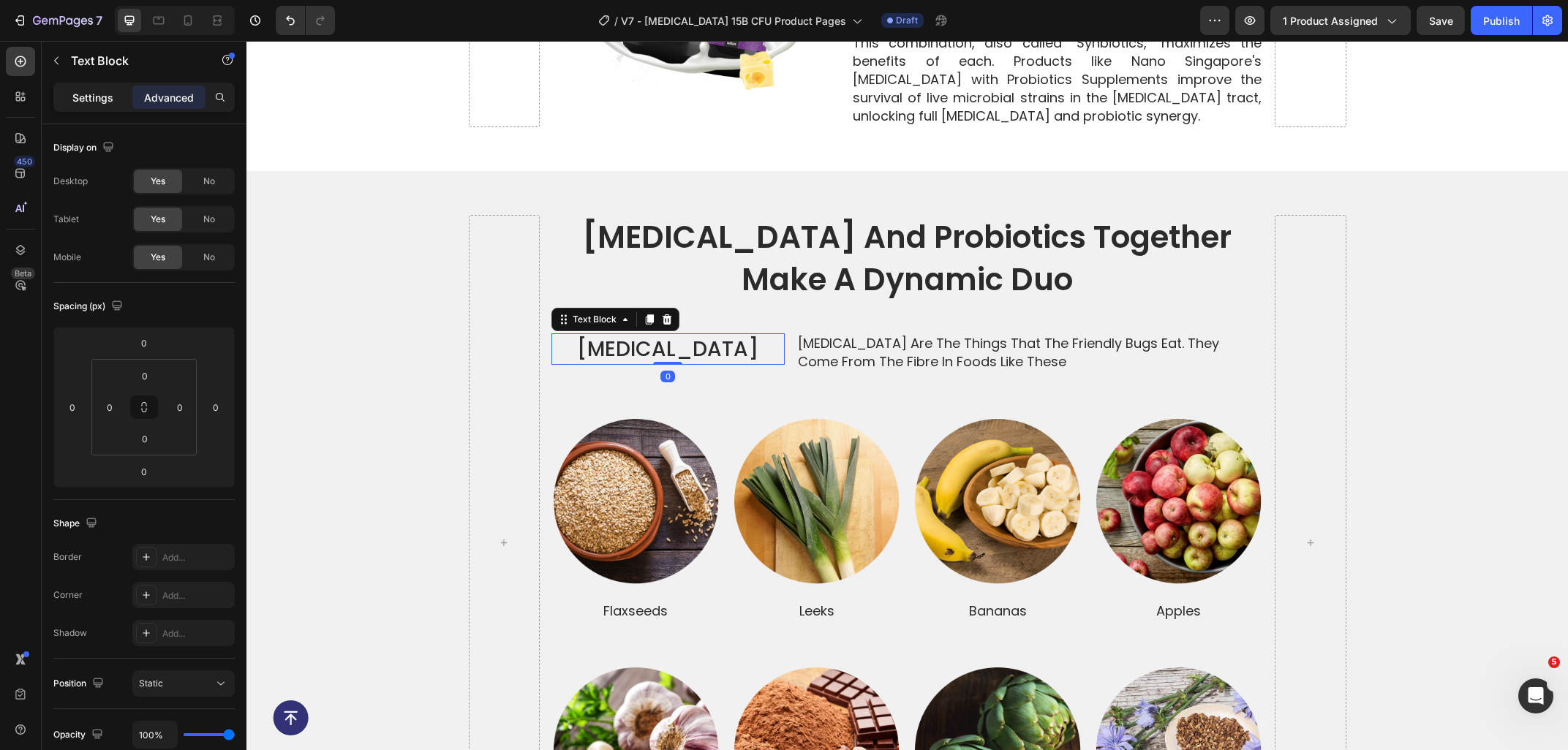
click at [75, 91] on p "Settings" at bounding box center [93, 98] width 41 height 15
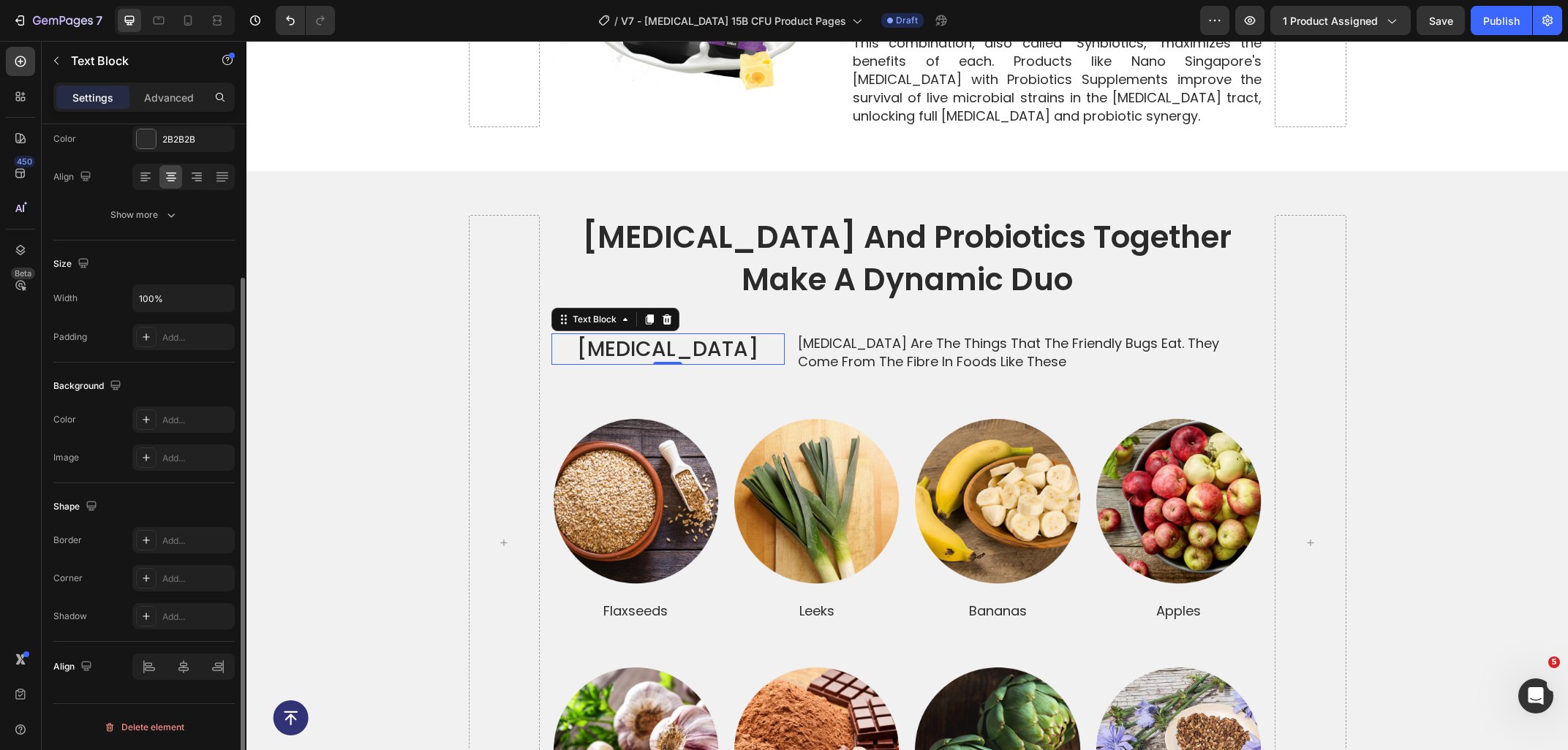
scroll to position [0, 0]
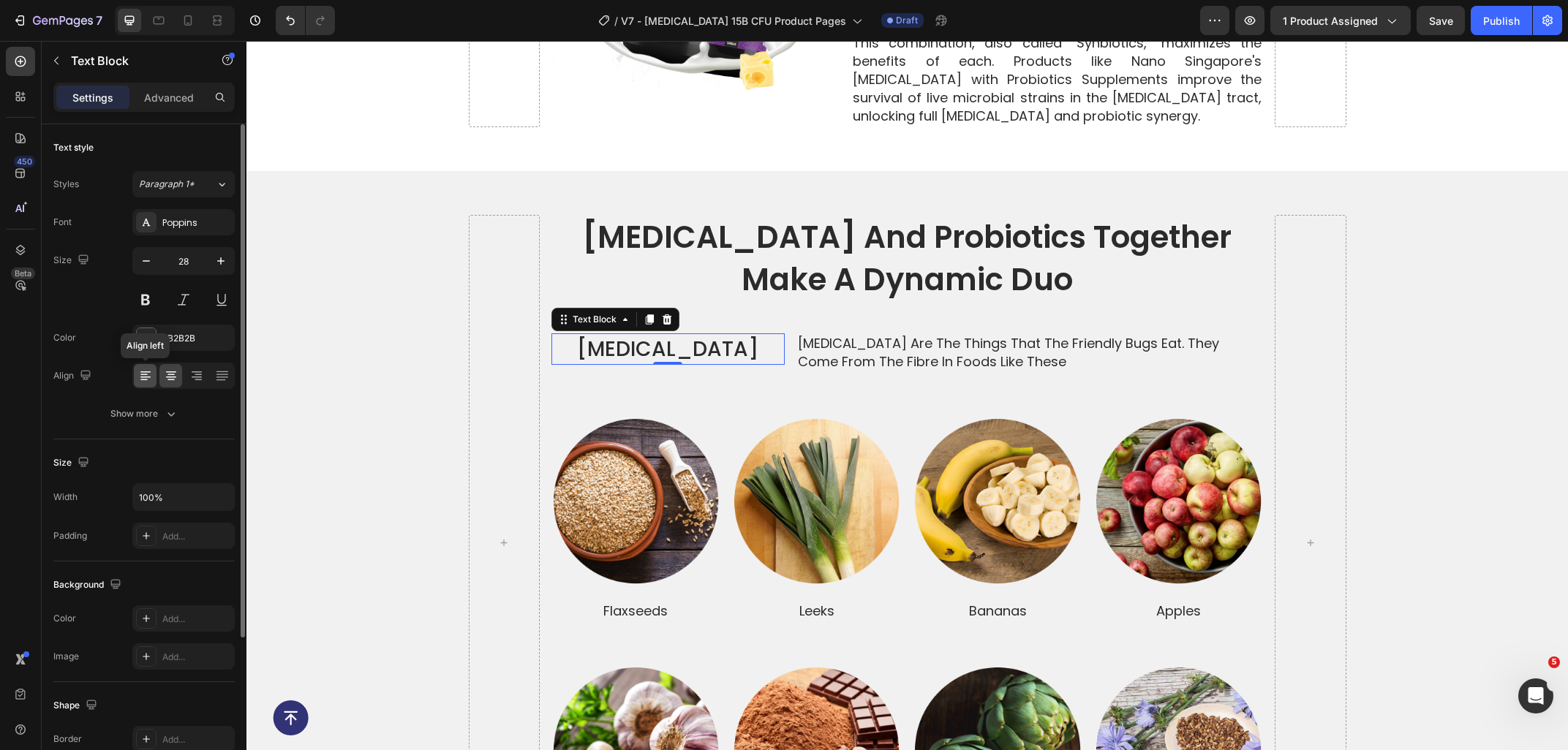
click at [141, 372] on icon at bounding box center [145, 372] width 10 height 2
click at [170, 373] on icon at bounding box center [171, 375] width 14 height 14
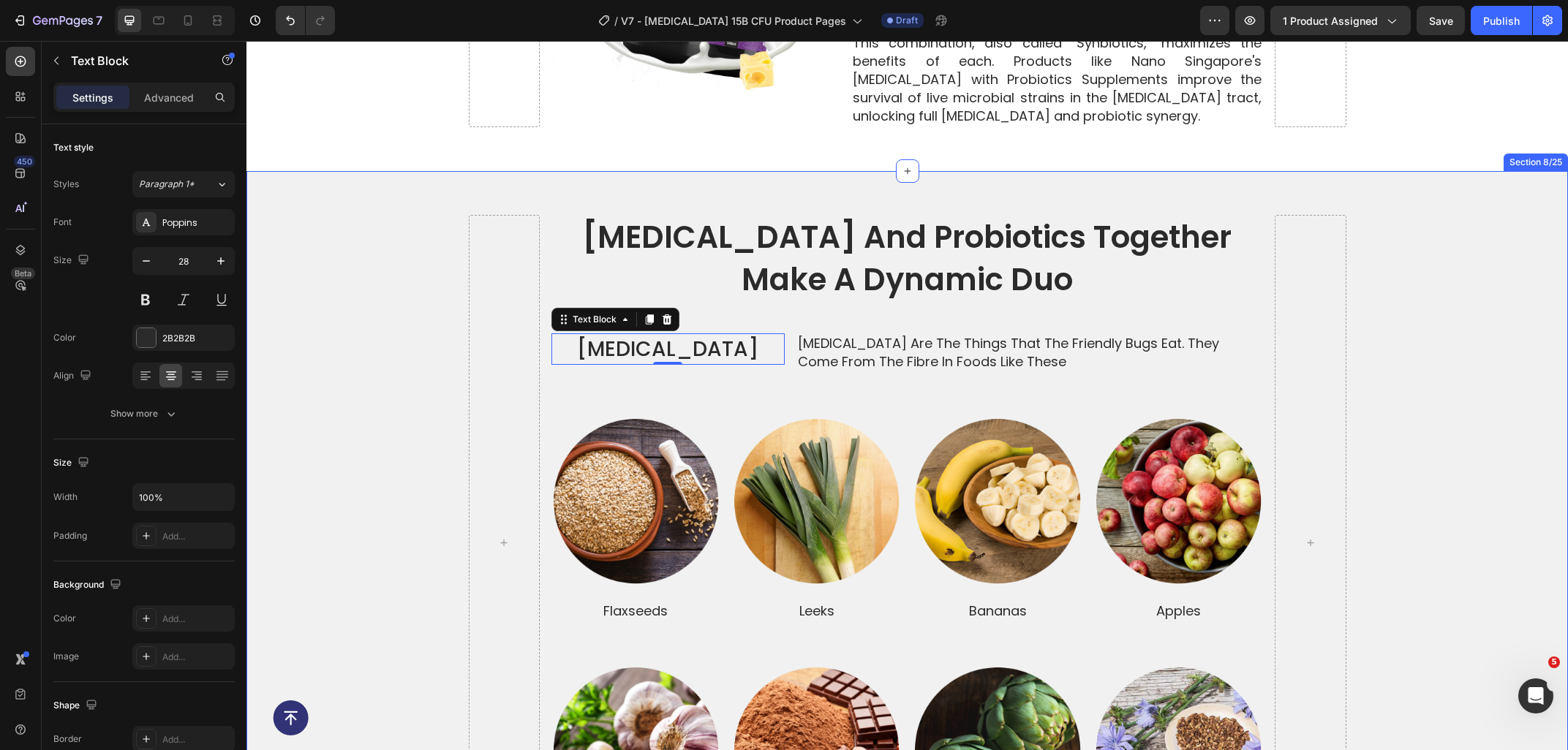
click at [1374, 377] on div "prebiotics and probiotics together make a dynamic duo Heading Prebiotics Text B…" at bounding box center [906, 543] width 1321 height 655
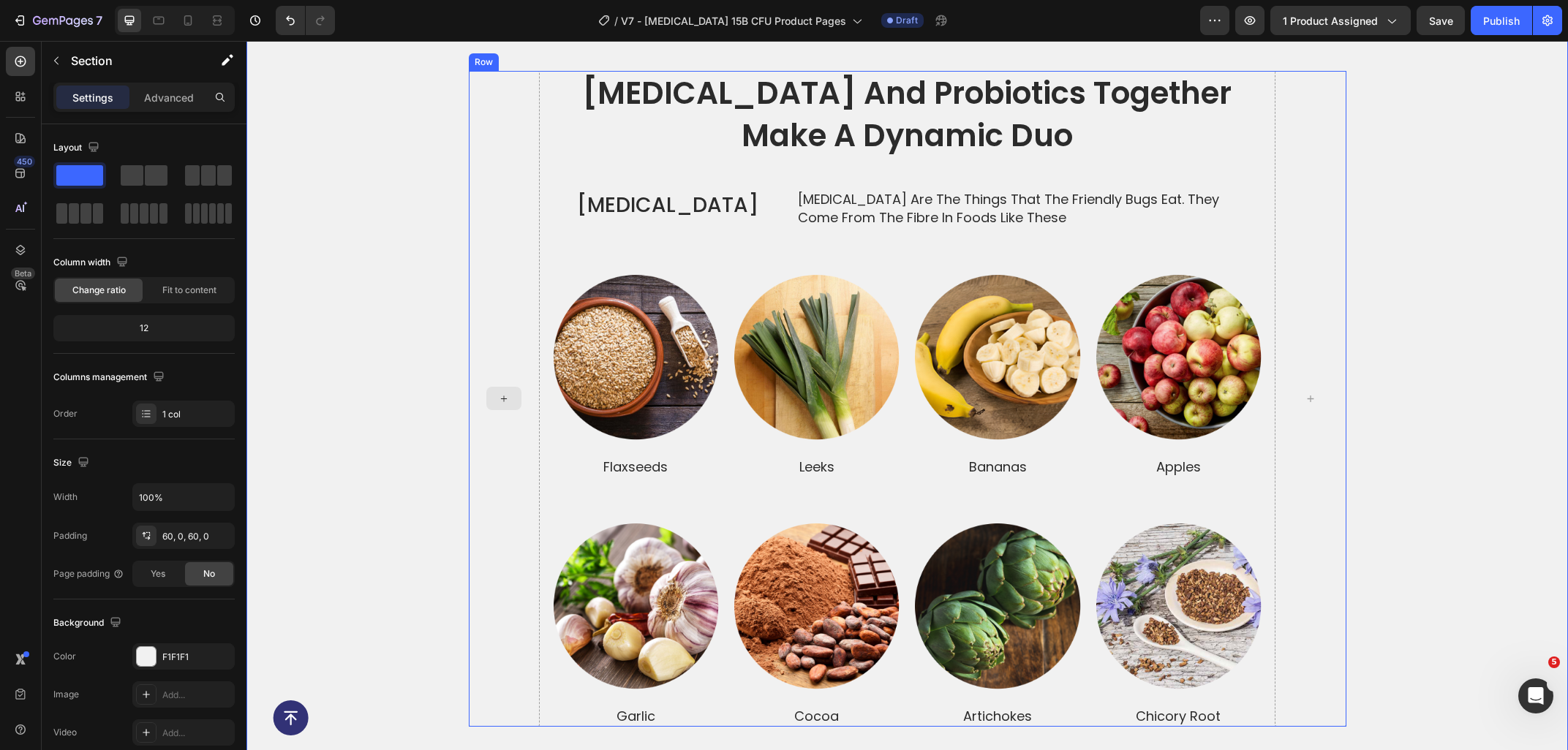
scroll to position [2960, 0]
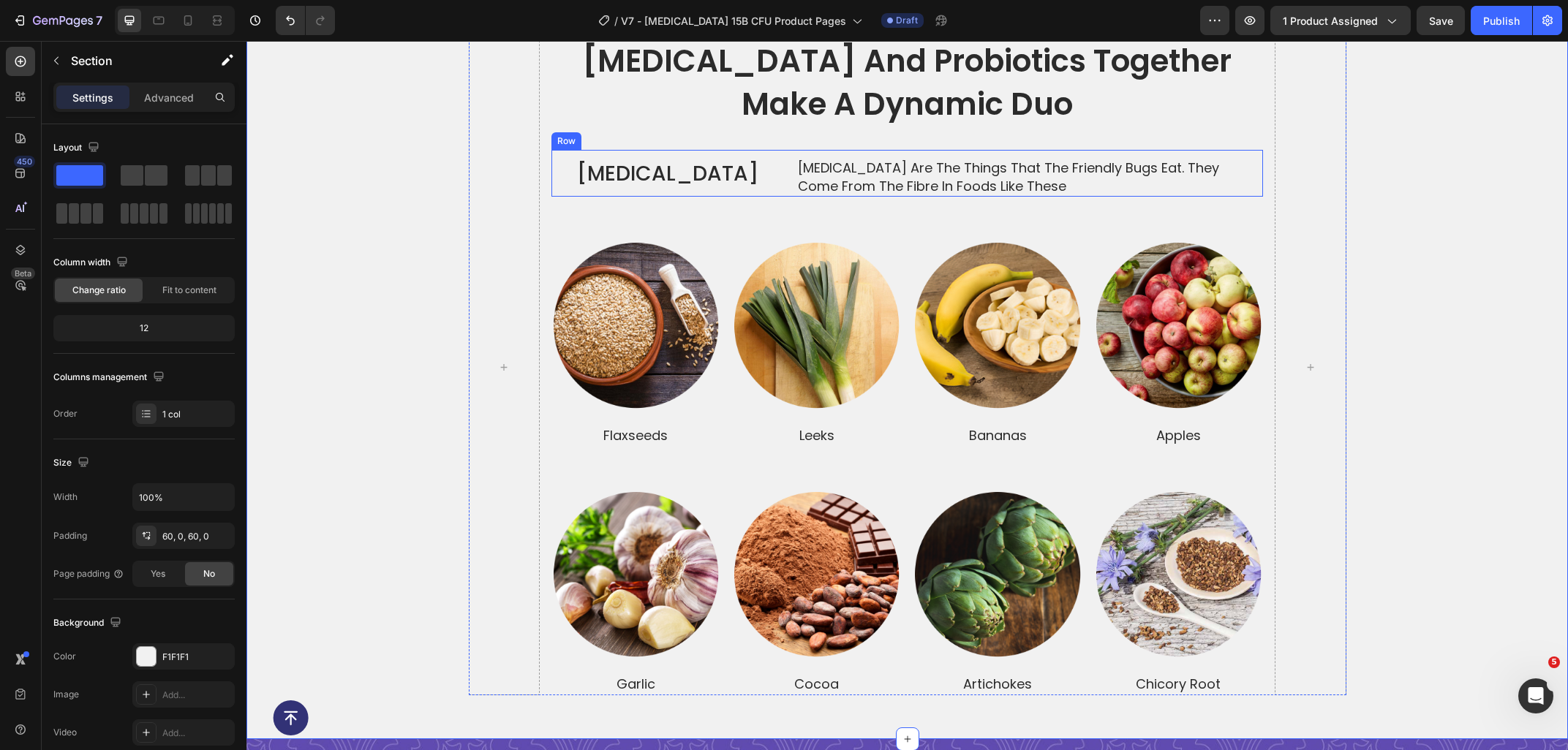
click at [793, 172] on div "Prebiotics Text Block Prebiotics are the things that the friendly bugs eat. The…" at bounding box center [906, 173] width 711 height 46
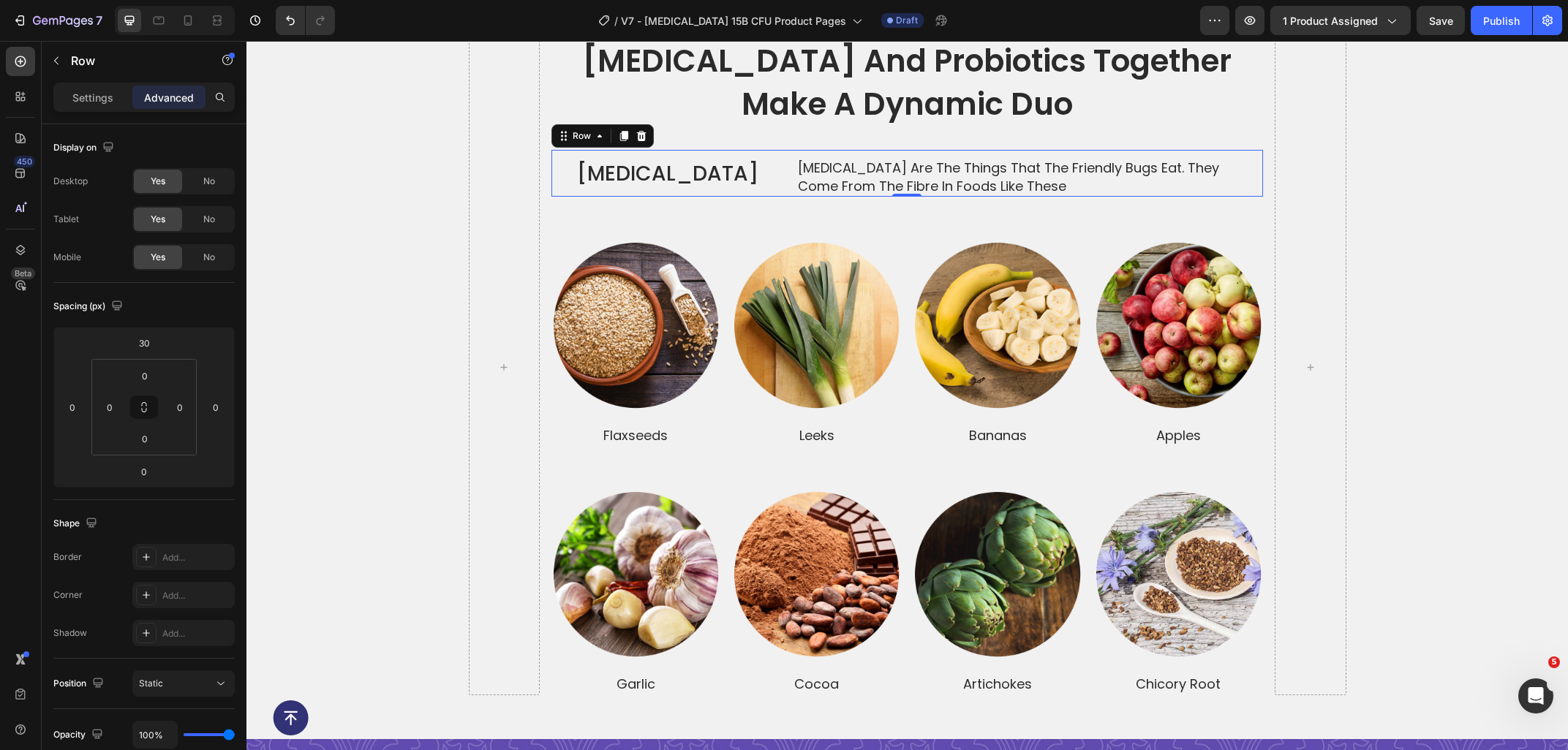
click at [786, 180] on div "Prebiotics Text Block Prebiotics are the things that the friendly bugs eat. The…" at bounding box center [906, 173] width 711 height 46
click at [98, 90] on p "Settings" at bounding box center [93, 98] width 41 height 15
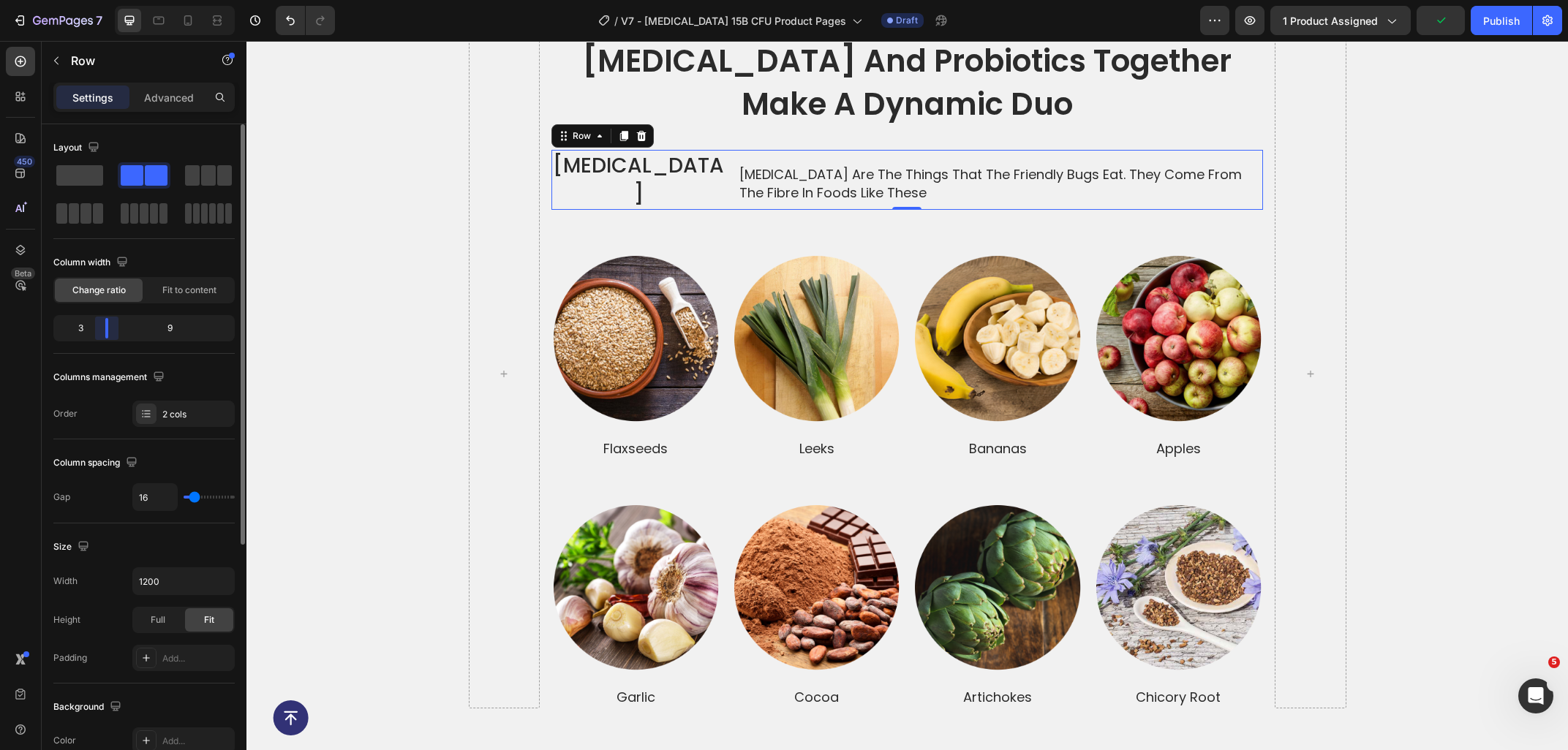
drag, startPoint x: 117, startPoint y: 333, endPoint x: 204, endPoint y: 262, distance: 112.3
click at [100, 332] on div "Layout Column width Change ratio Fit to content 3 9 Columns management Order 2 …" at bounding box center [144, 458] width 205 height 668
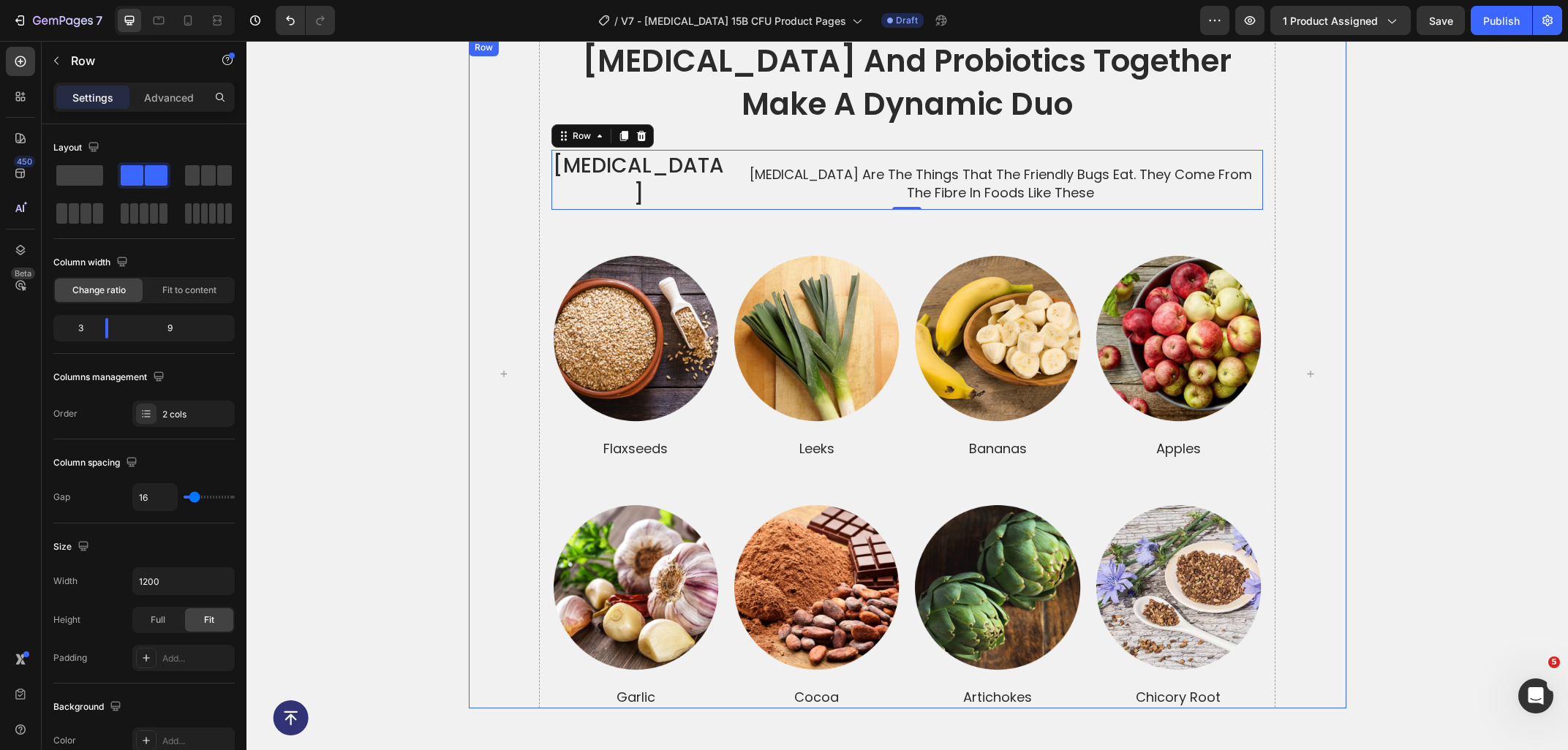
click at [1041, 179] on p "Prebiotics are the things that the friendly bugs eat. They come from the fibre …" at bounding box center [1000, 184] width 522 height 37
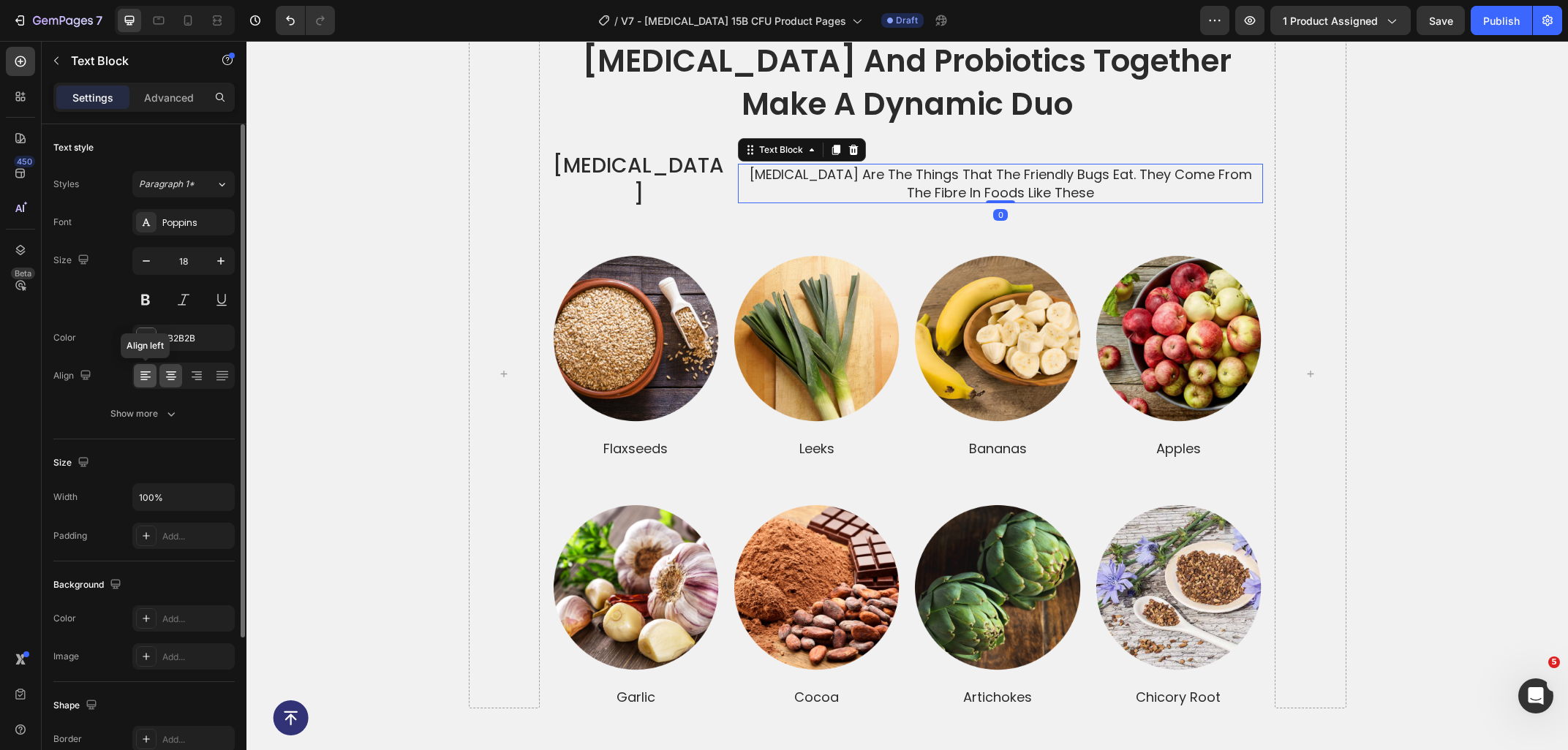
click at [145, 380] on icon at bounding box center [144, 380] width 8 height 2
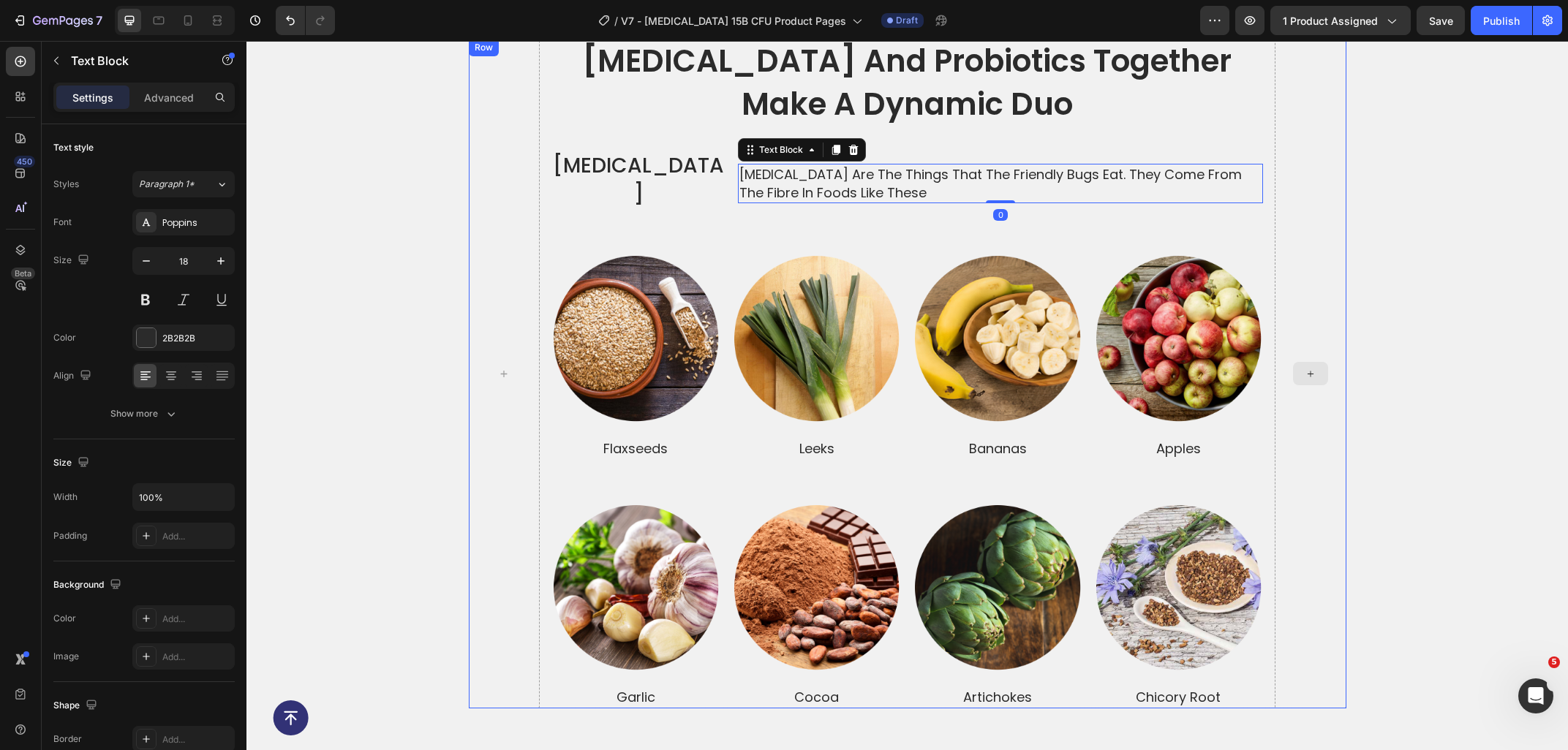
click at [1393, 270] on div "prebiotics and probiotics together make a dynamic duo Heading Prebiotics Text B…" at bounding box center [906, 373] width 1321 height 669
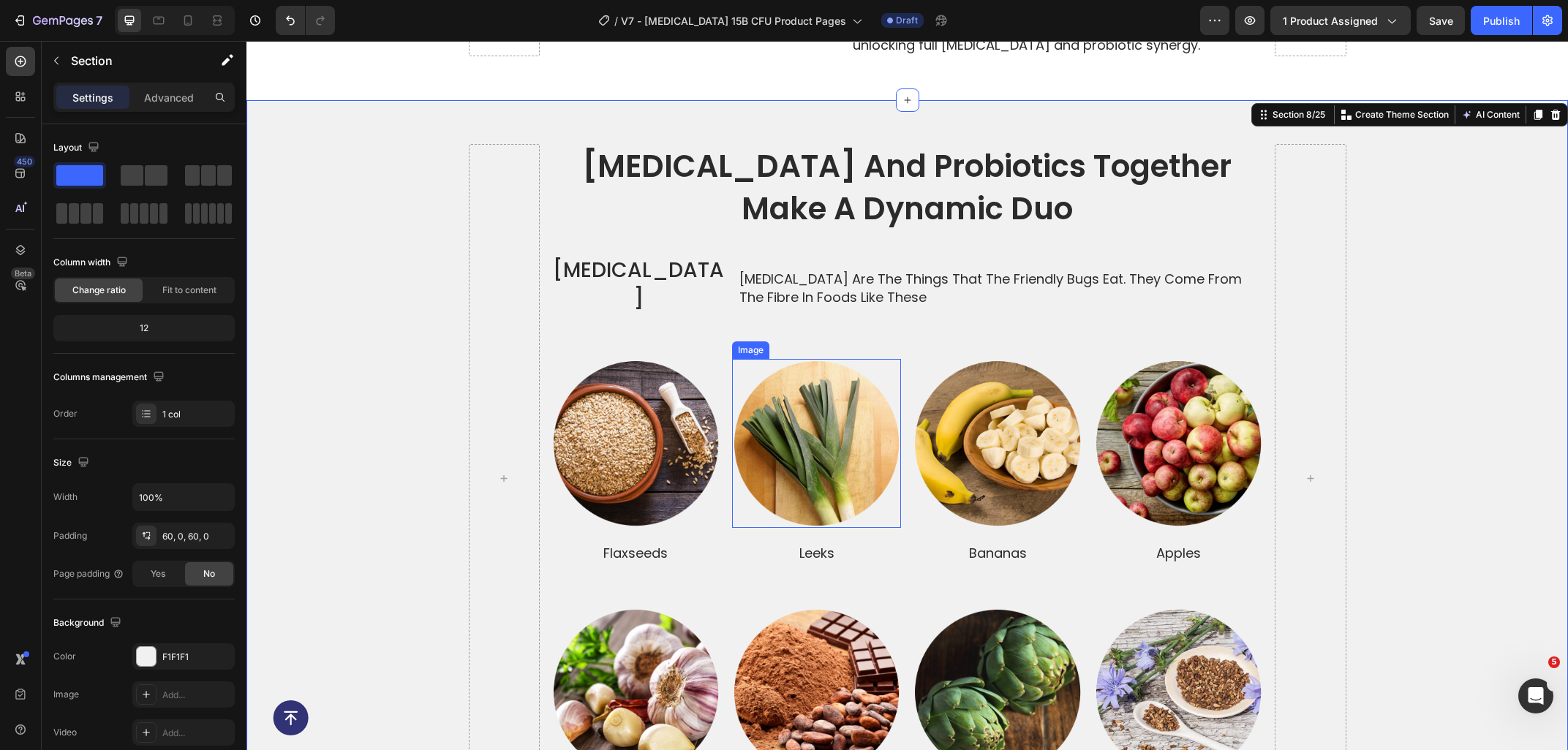
scroll to position [2803, 0]
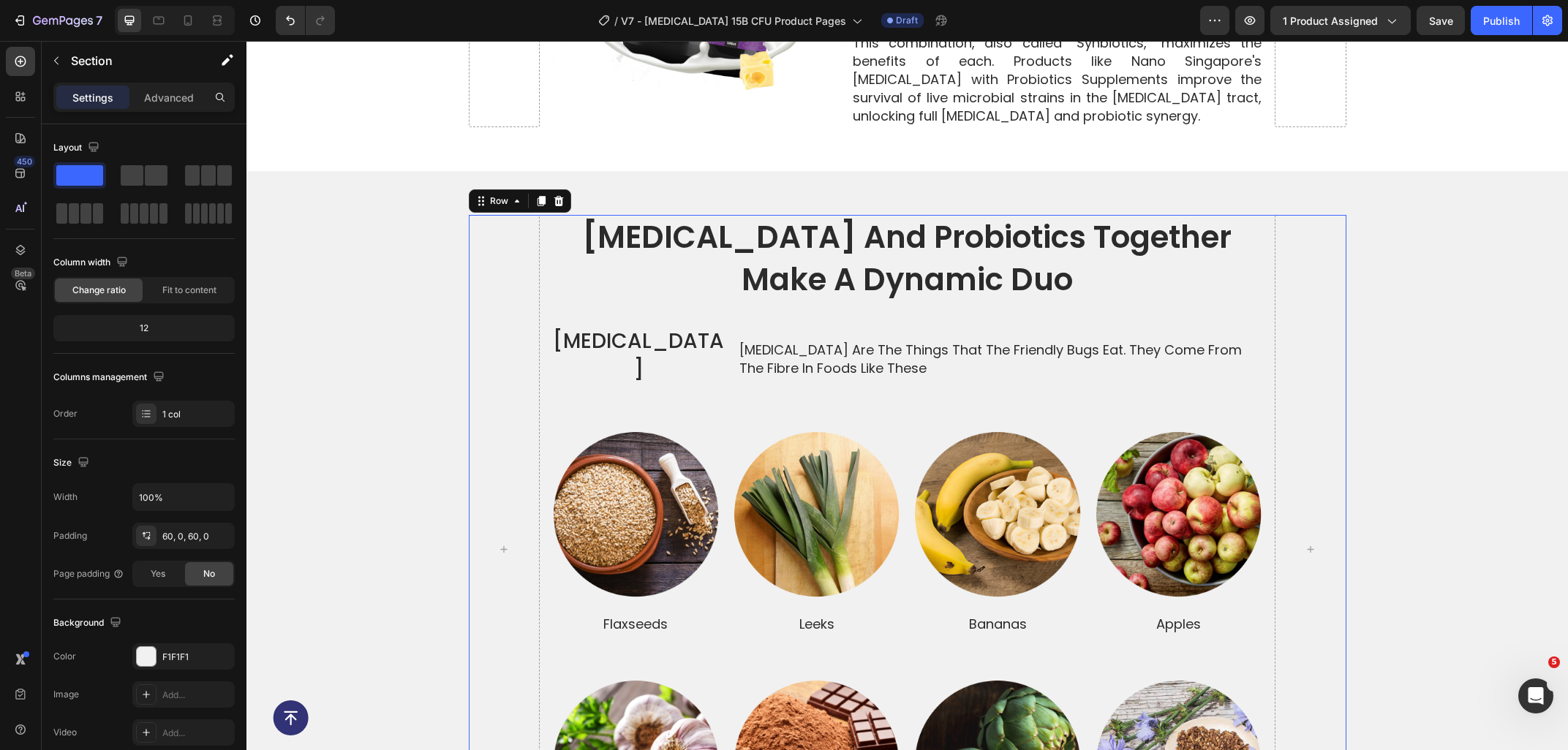
click at [595, 363] on div "prebiotics and probiotics together make a dynamic duo Heading Prebiotics Text B…" at bounding box center [906, 550] width 711 height 669
click at [561, 408] on div "Image Row flaxseeds Text Block Image Row leeks Text Block Image Row bananas Tex…" at bounding box center [906, 521] width 711 height 227
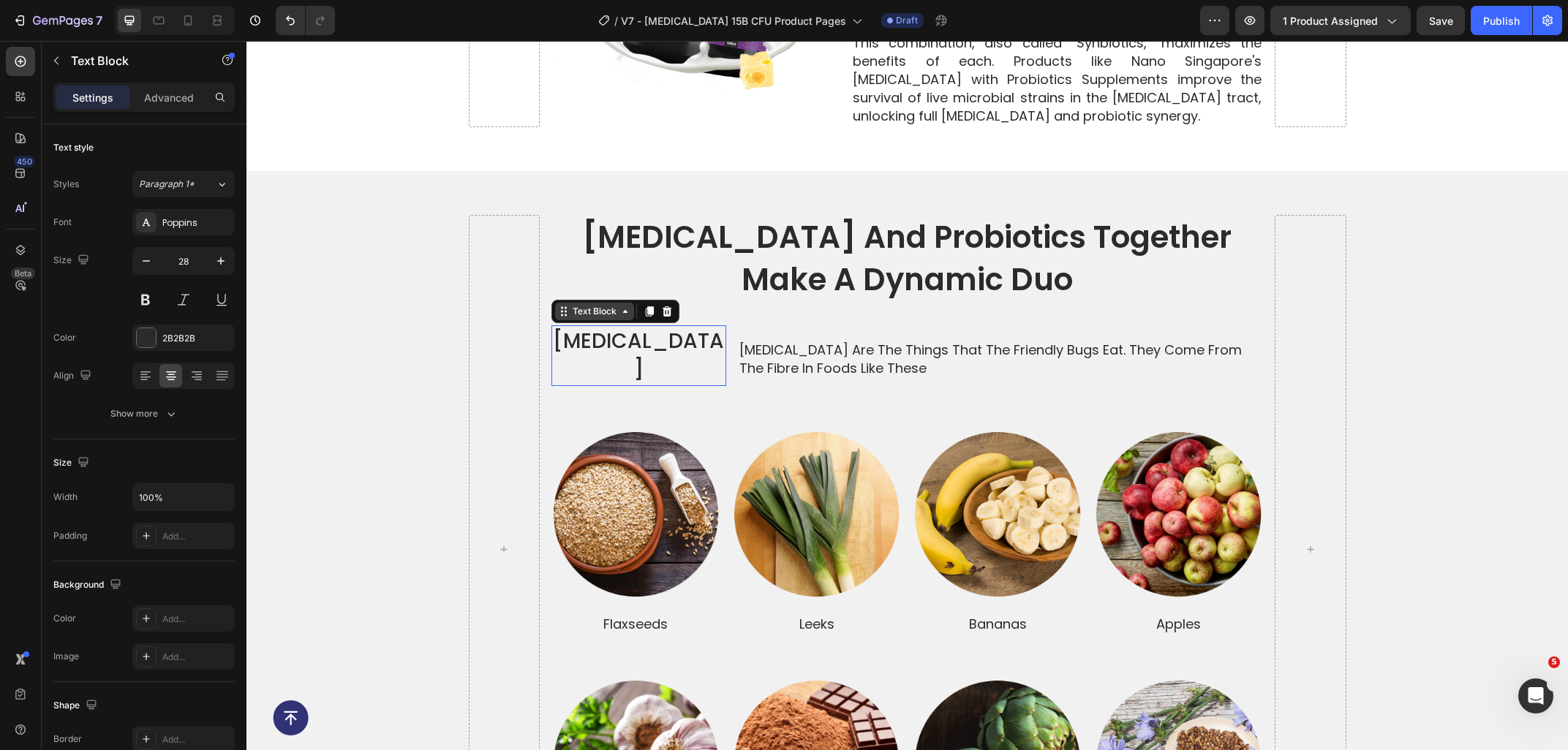
click at [601, 306] on div "Text Block" at bounding box center [594, 311] width 50 height 13
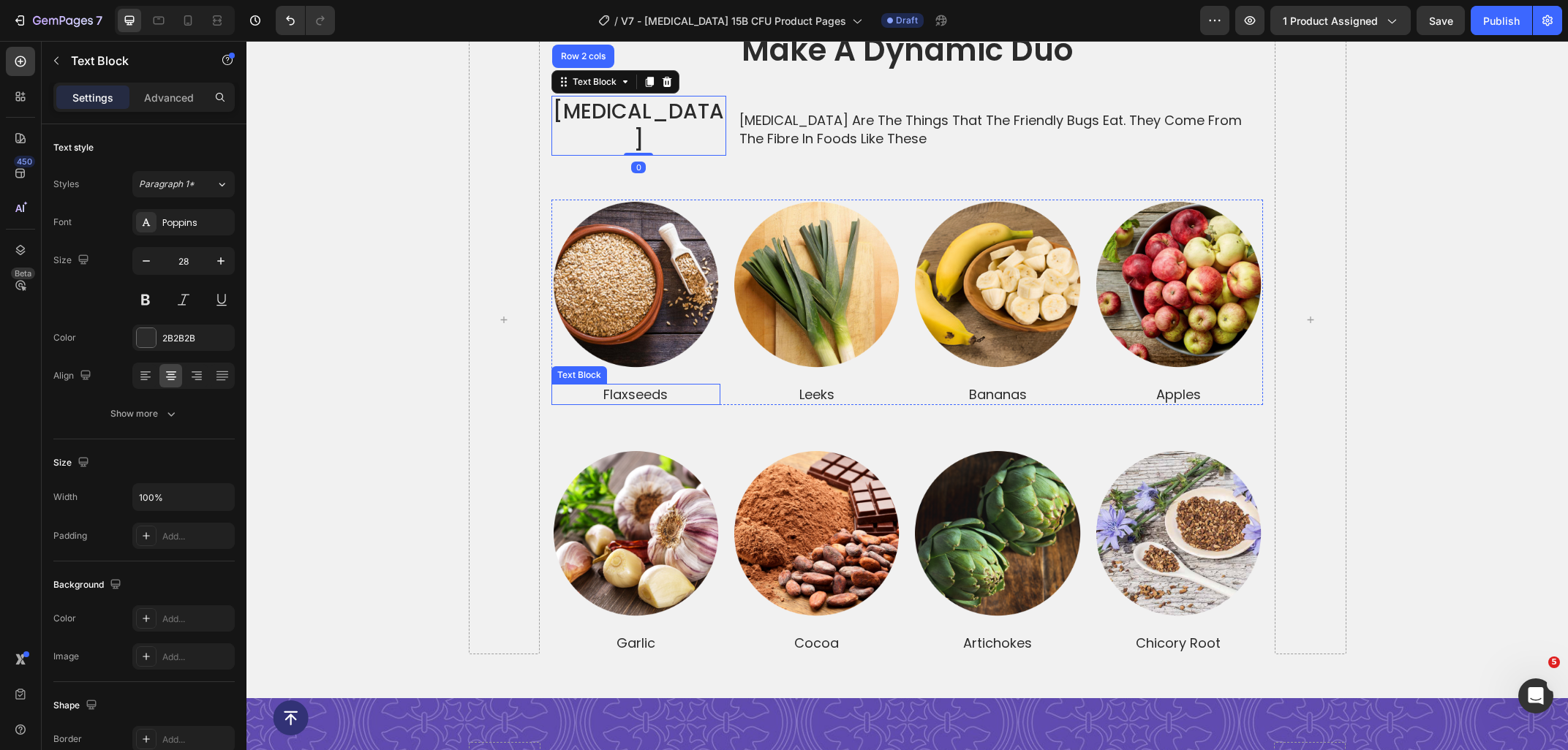
scroll to position [3038, 0]
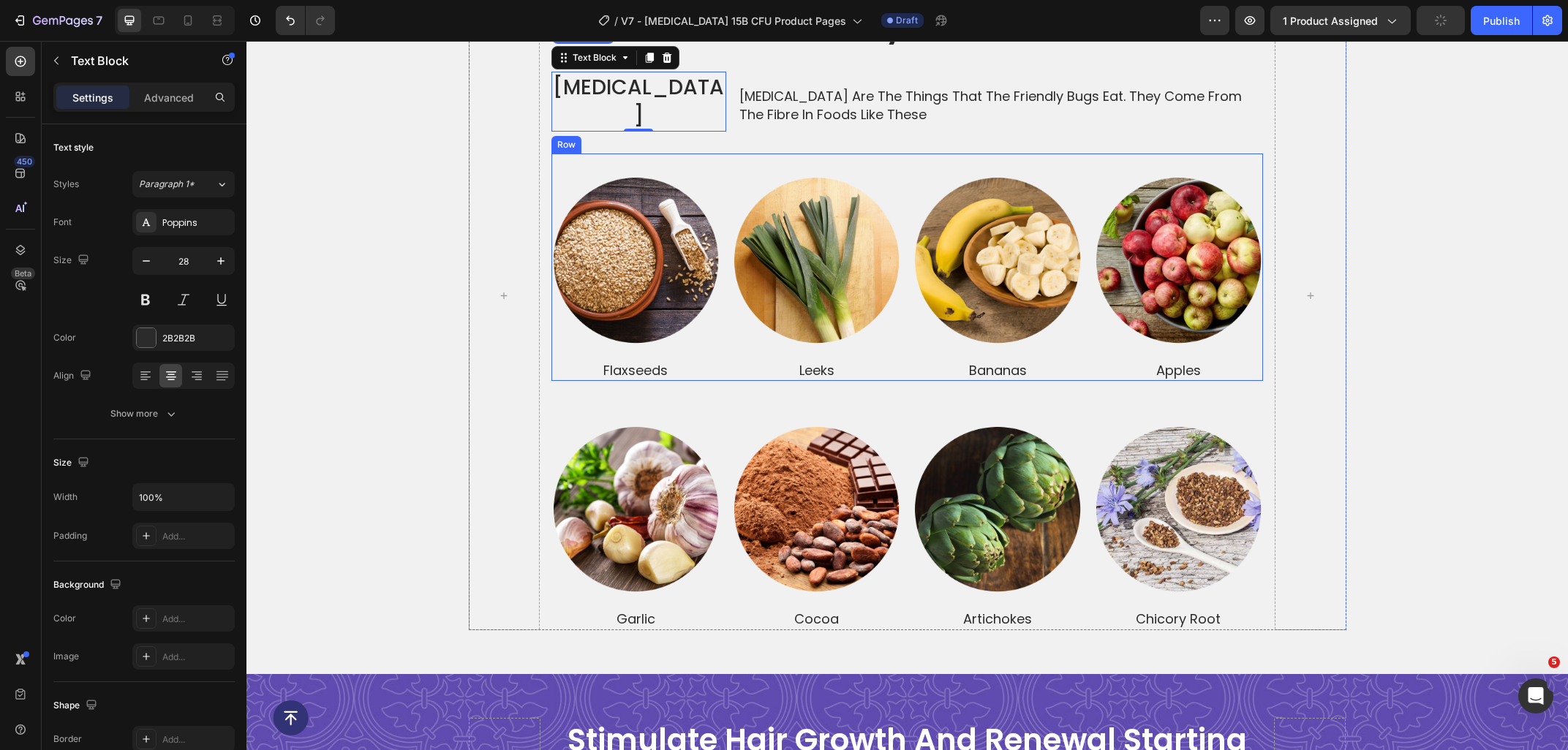
click at [636, 154] on div "Image Row flaxseeds Text Block Image Row leeks Text Block Image Row bananas Tex…" at bounding box center [906, 267] width 711 height 227
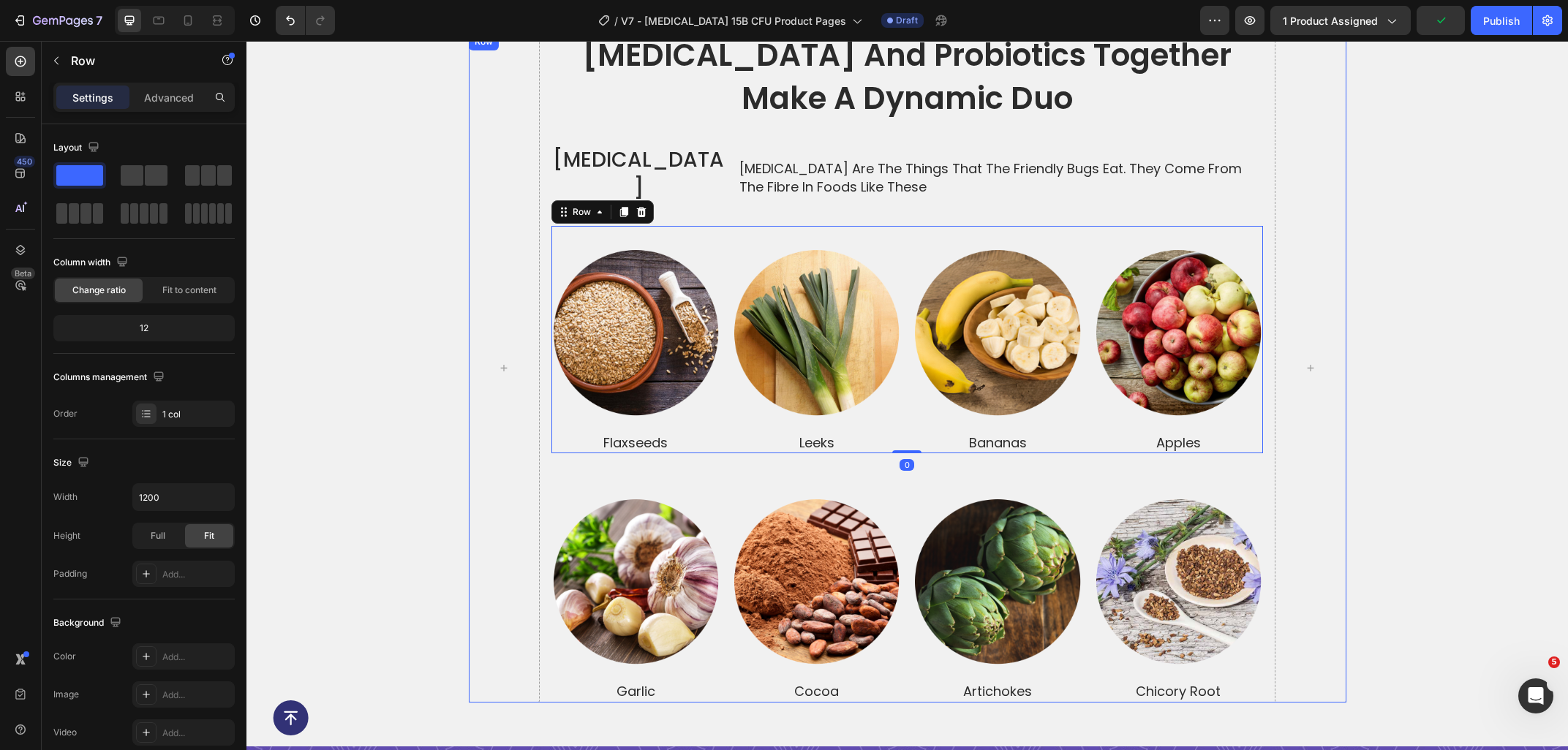
scroll to position [2881, 0]
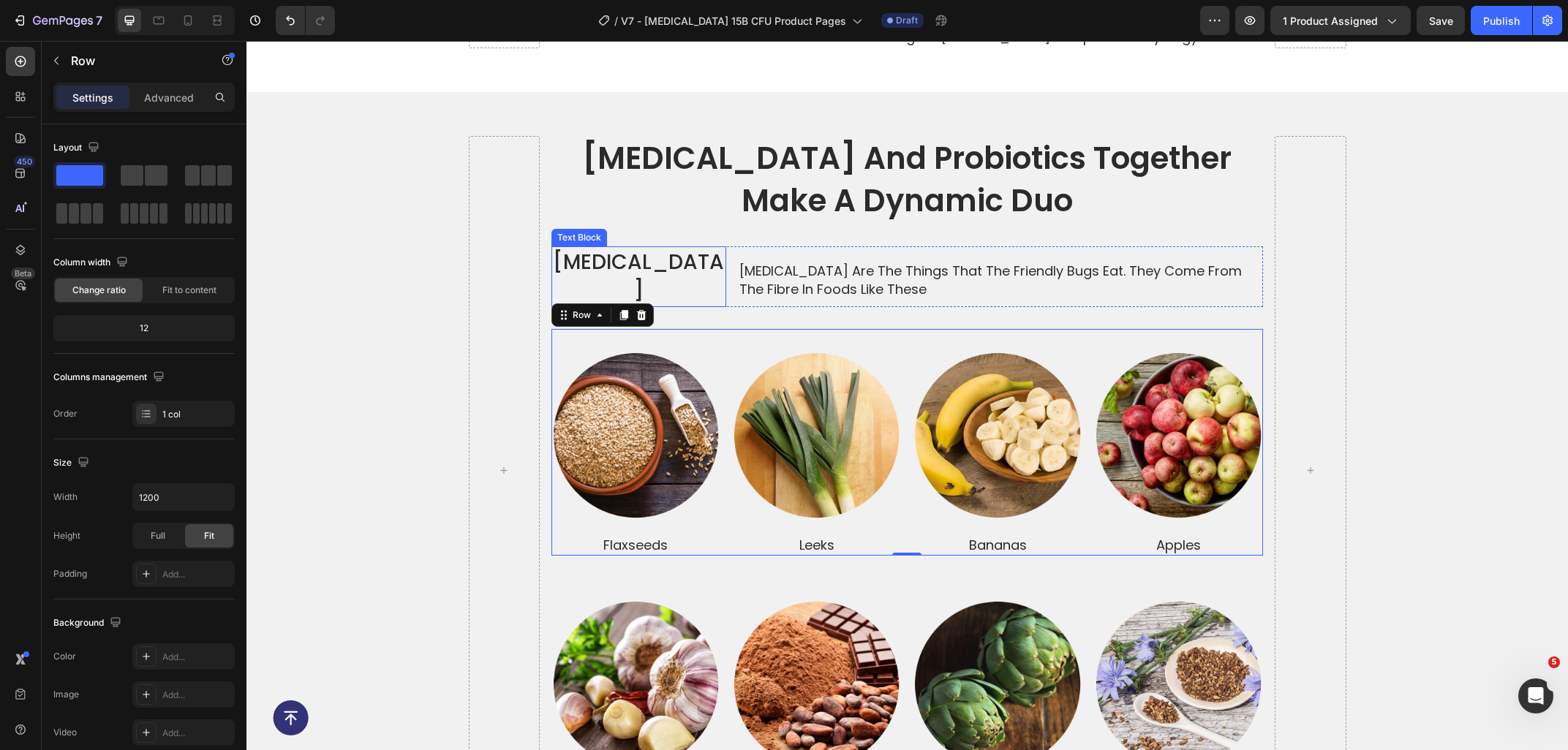
click at [569, 246] on div "Prebiotics Text Block" at bounding box center [638, 276] width 175 height 60
click at [566, 329] on div "Image Row flaxseeds Text Block Image Row leeks Text Block Image Row bananas Tex…" at bounding box center [906, 443] width 711 height 227
click at [567, 309] on icon at bounding box center [563, 315] width 11 height 11
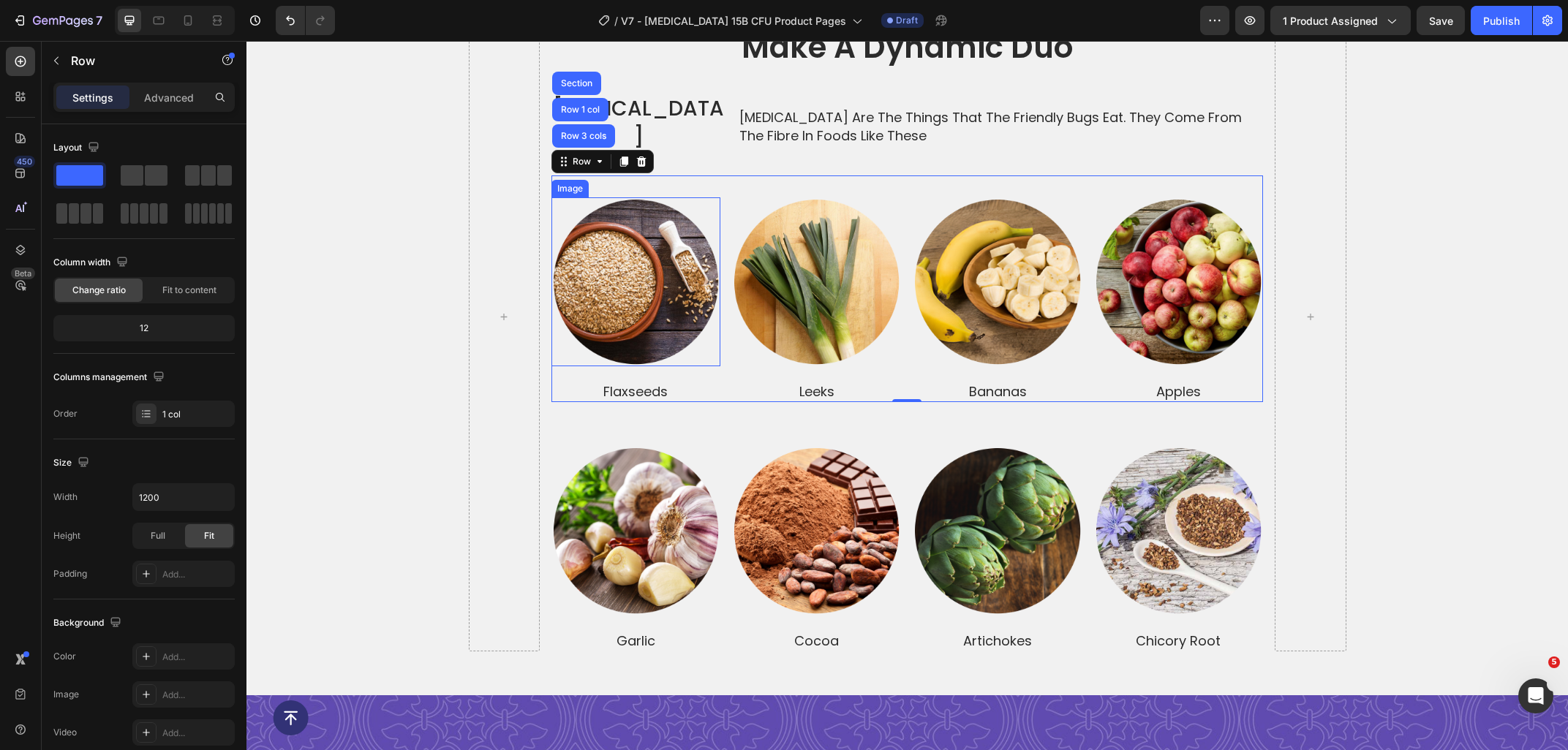
scroll to position [3038, 0]
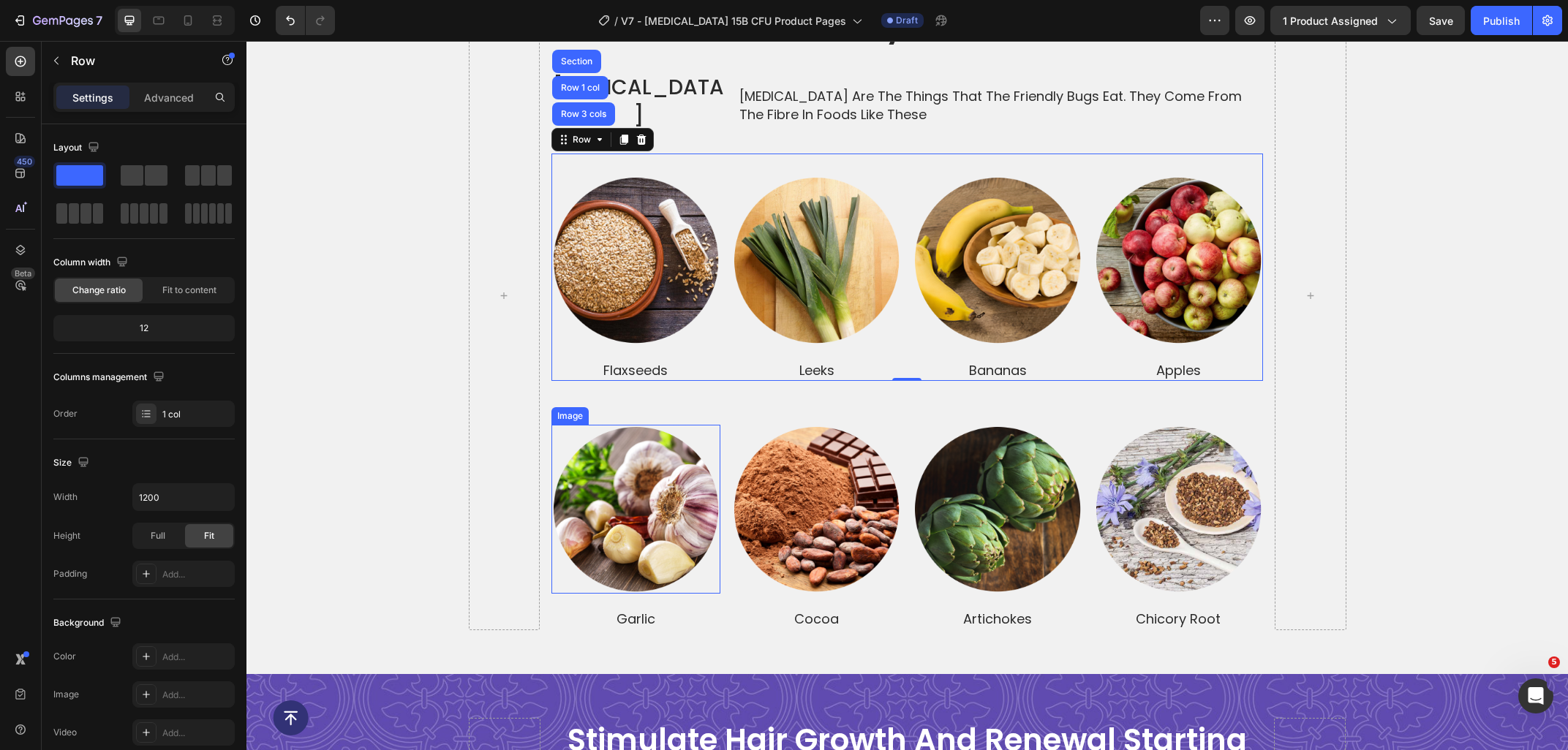
click at [717, 425] on div at bounding box center [636, 509] width 169 height 169
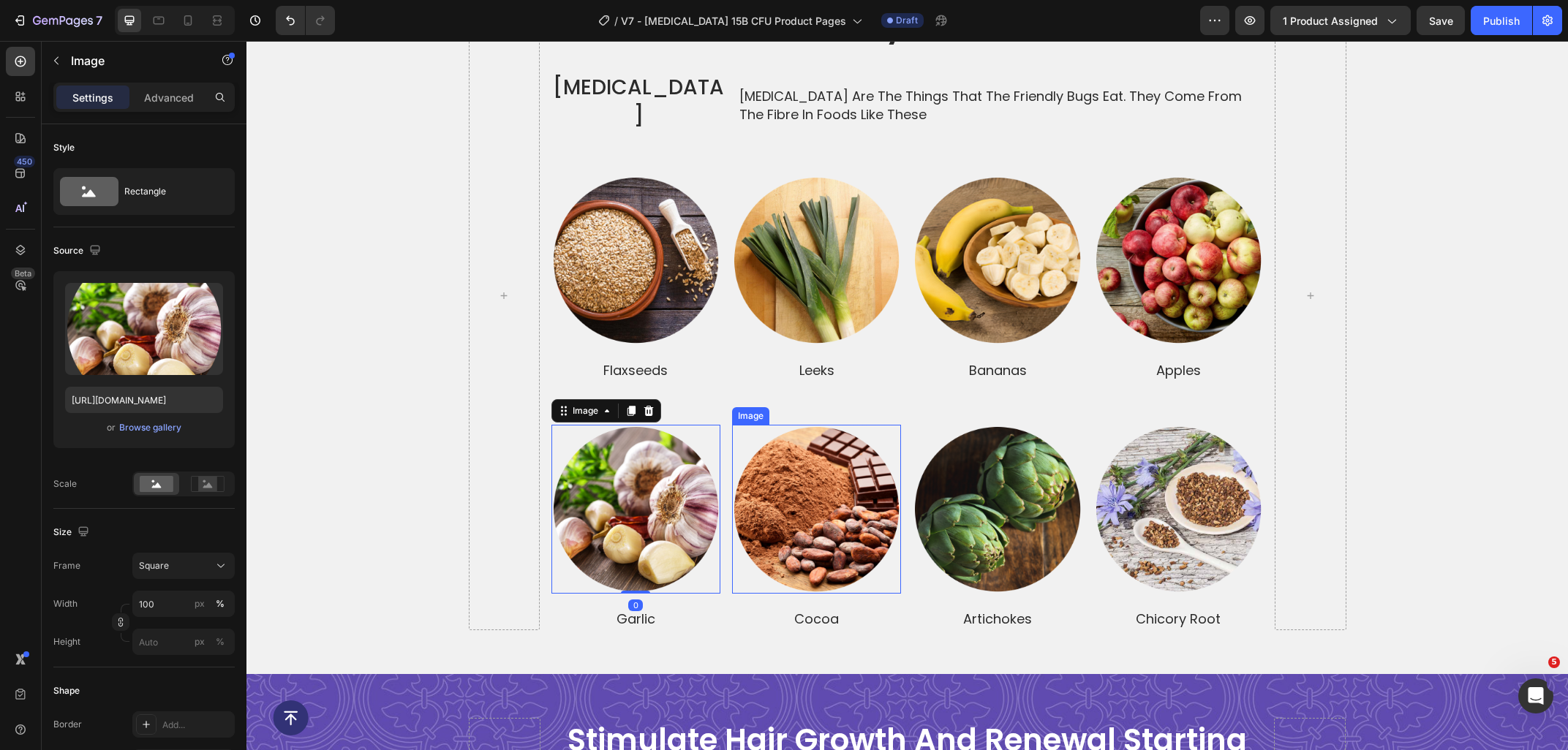
click at [740, 425] on div at bounding box center [816, 509] width 169 height 169
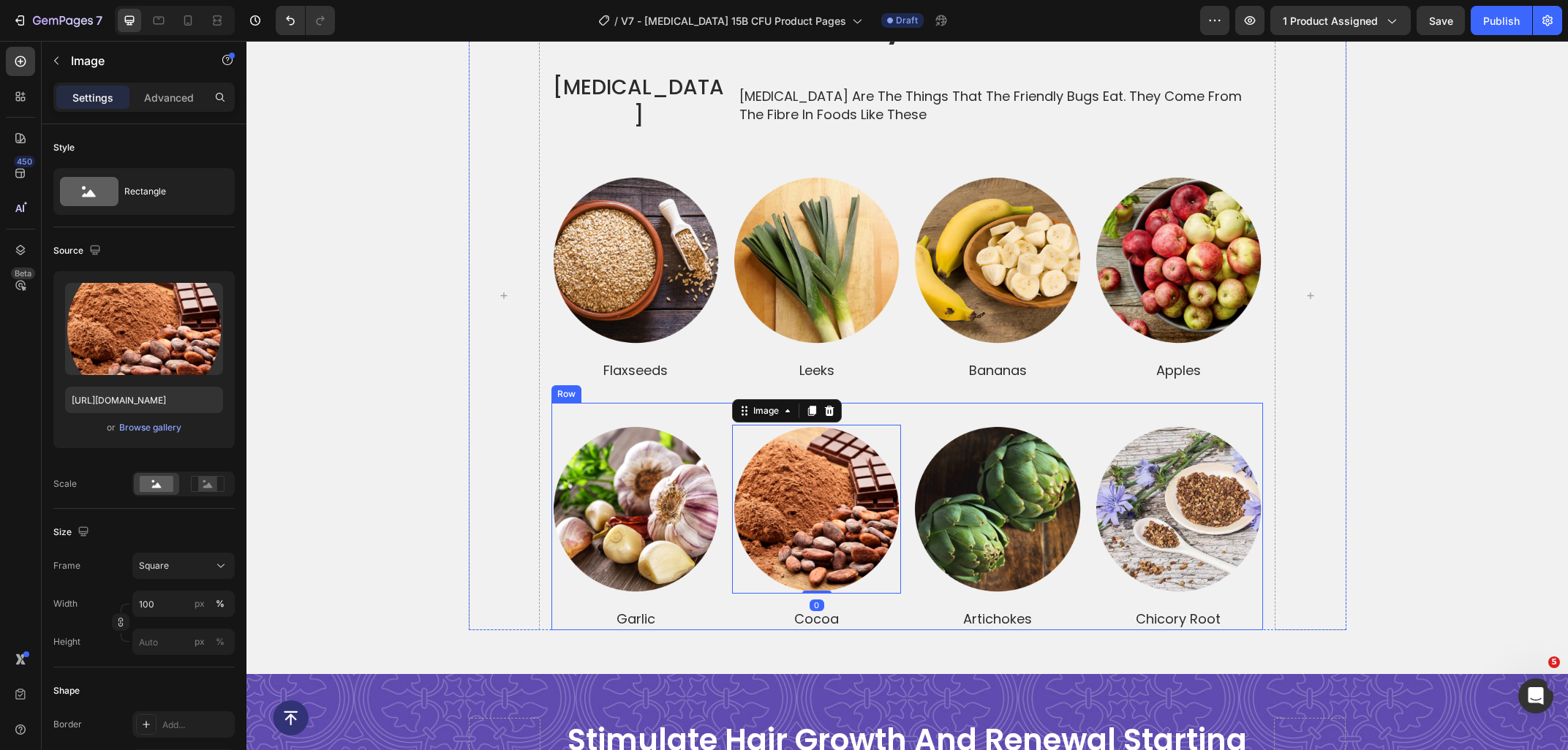
click at [572, 403] on div "Image Row garlic Text Block Image 0 Row cocoa Text Block Image Row artichokes T…" at bounding box center [906, 517] width 711 height 227
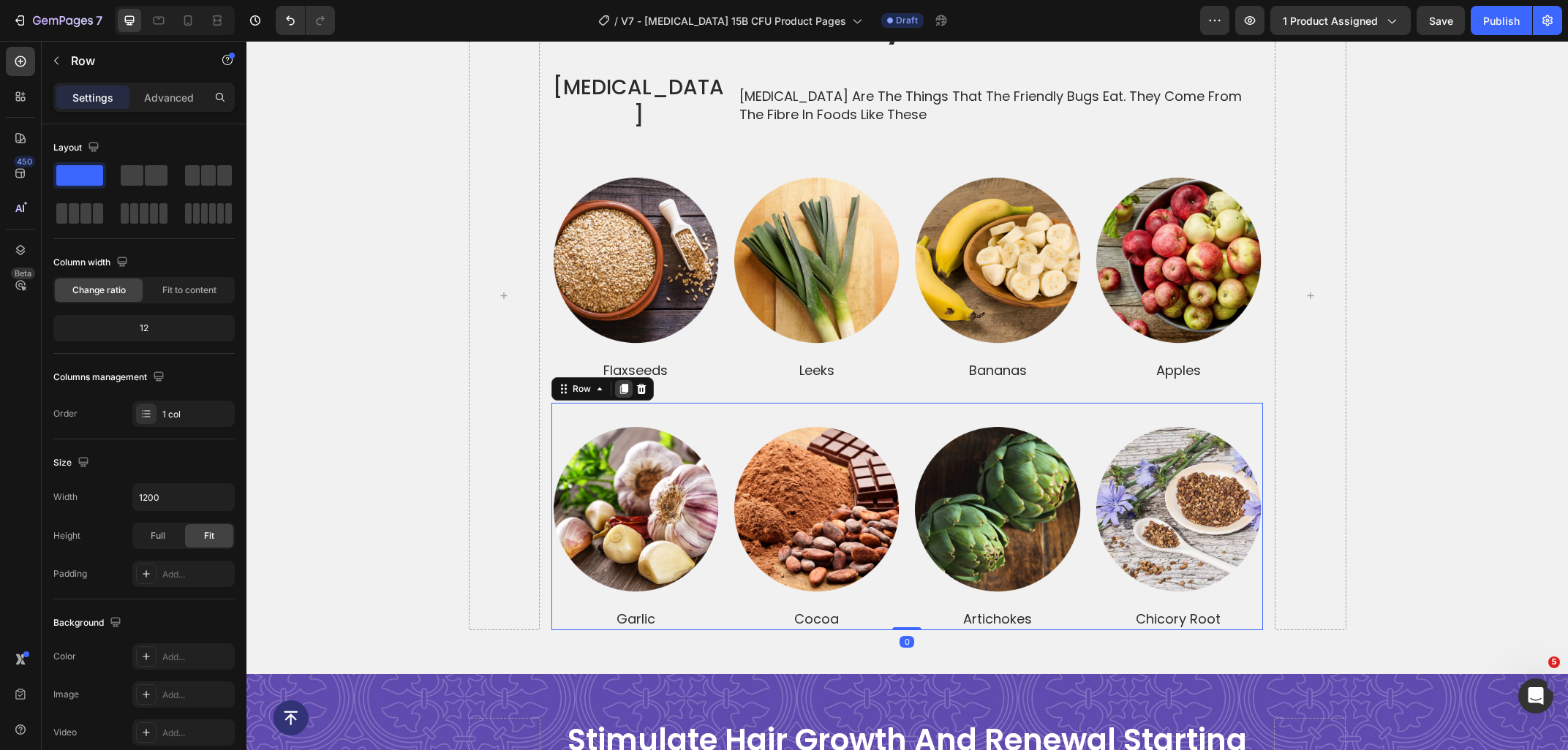
click at [624, 384] on icon at bounding box center [624, 389] width 8 height 10
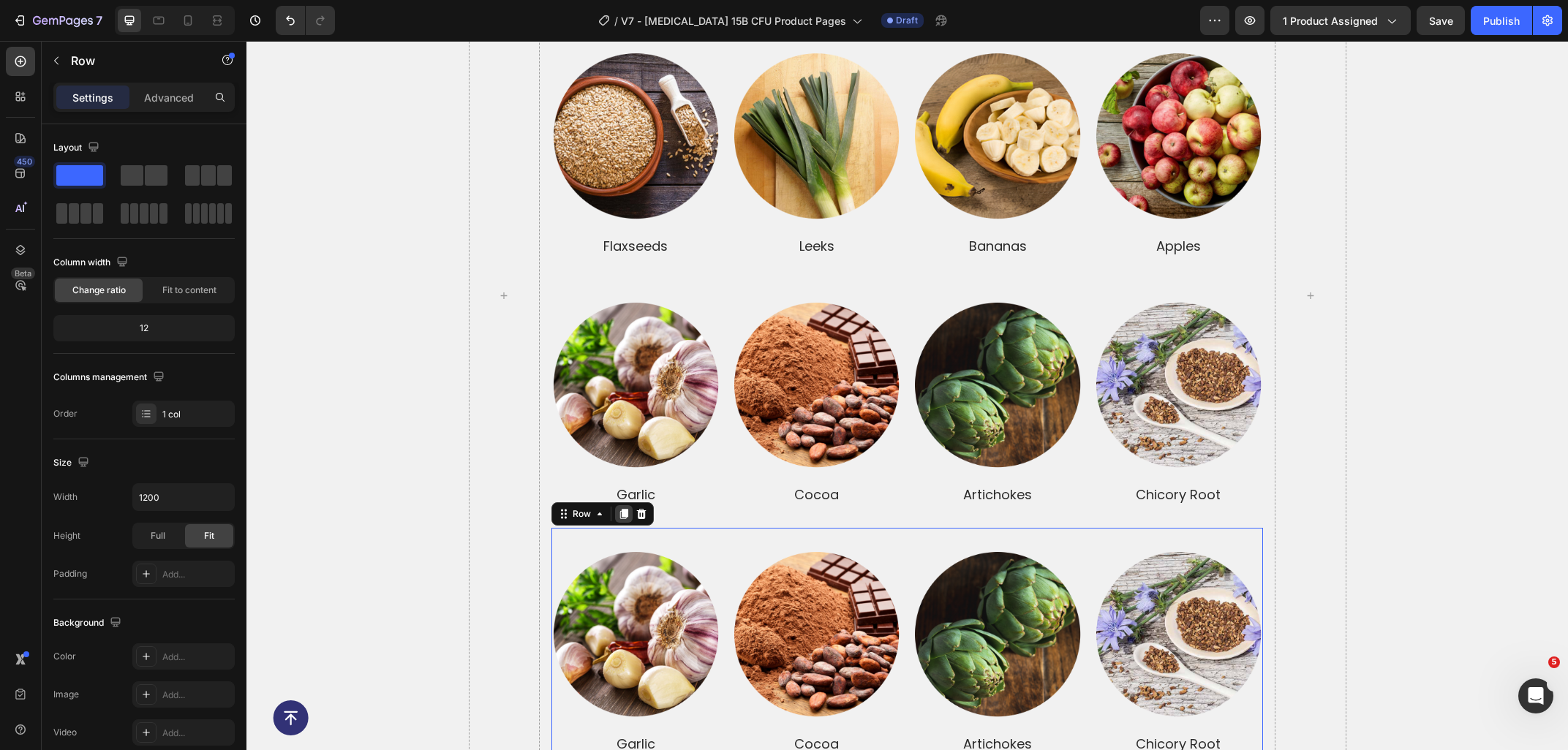
click at [627, 509] on icon at bounding box center [624, 514] width 8 height 10
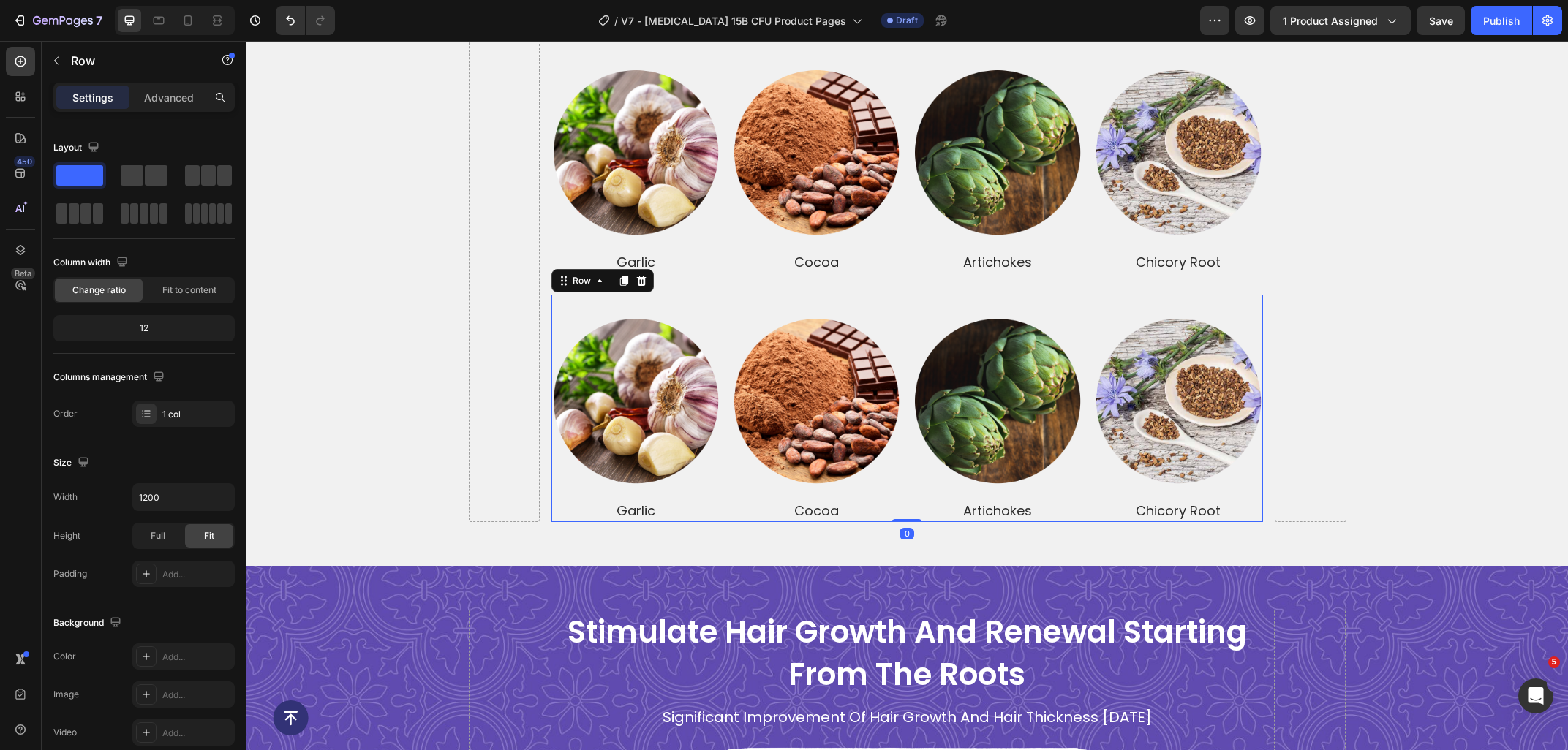
scroll to position [3635, 0]
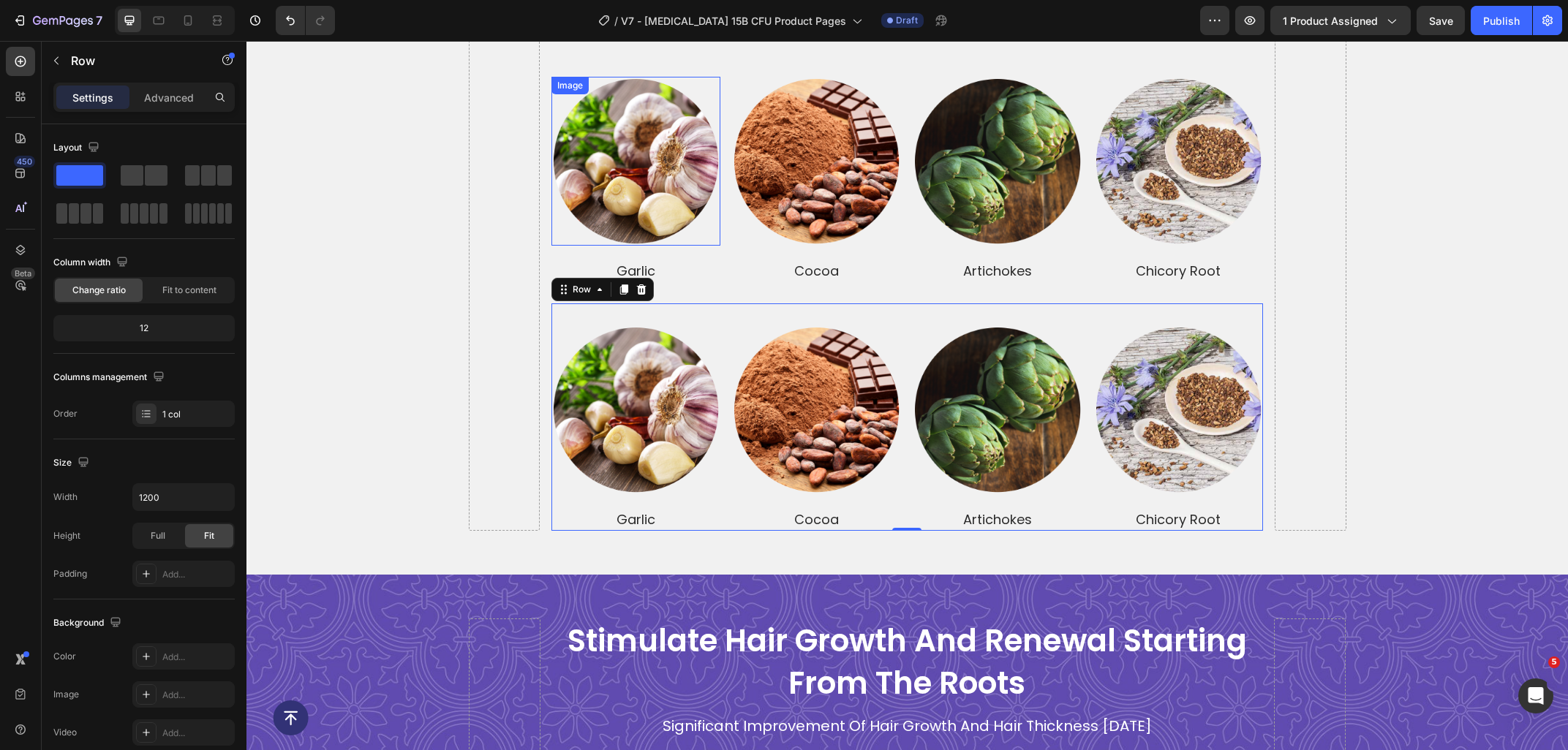
click at [611, 183] on img at bounding box center [636, 162] width 169 height 169
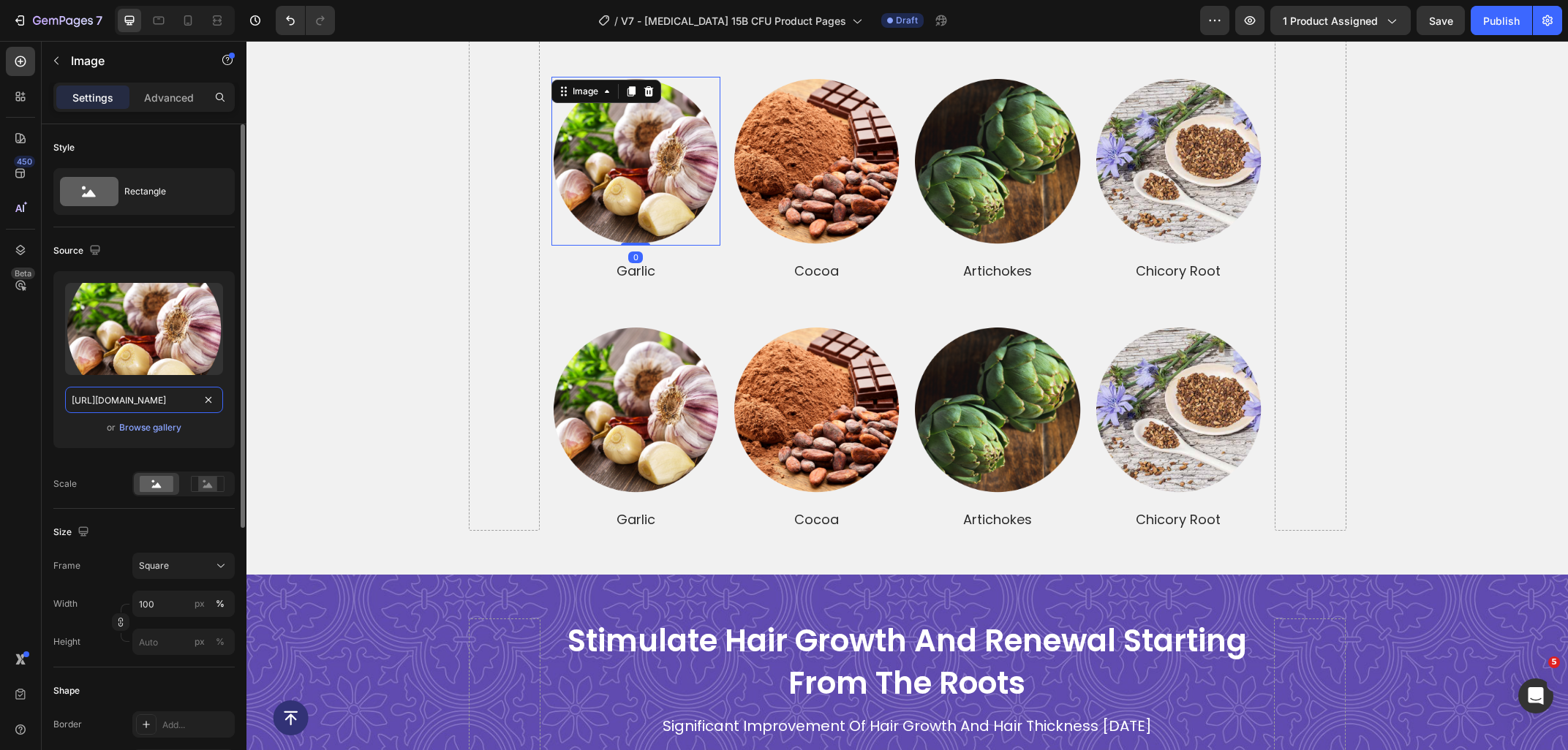
click at [129, 399] on input "https://ucarecdn.com/d473341e-7862-425b-a328-7731c136a6e4/-/format/auto/-/previ…" at bounding box center [143, 399] width 158 height 27
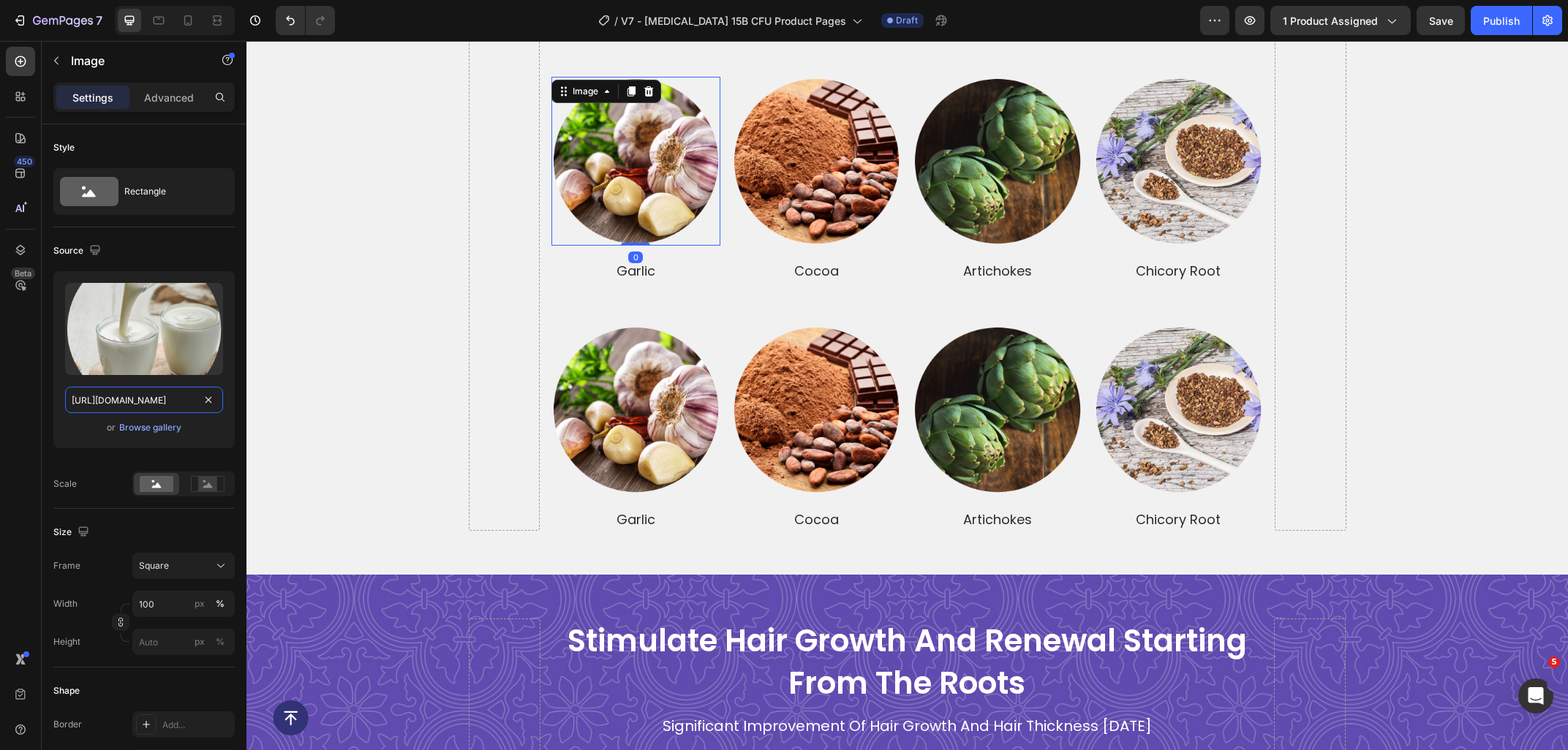
scroll to position [0, 405]
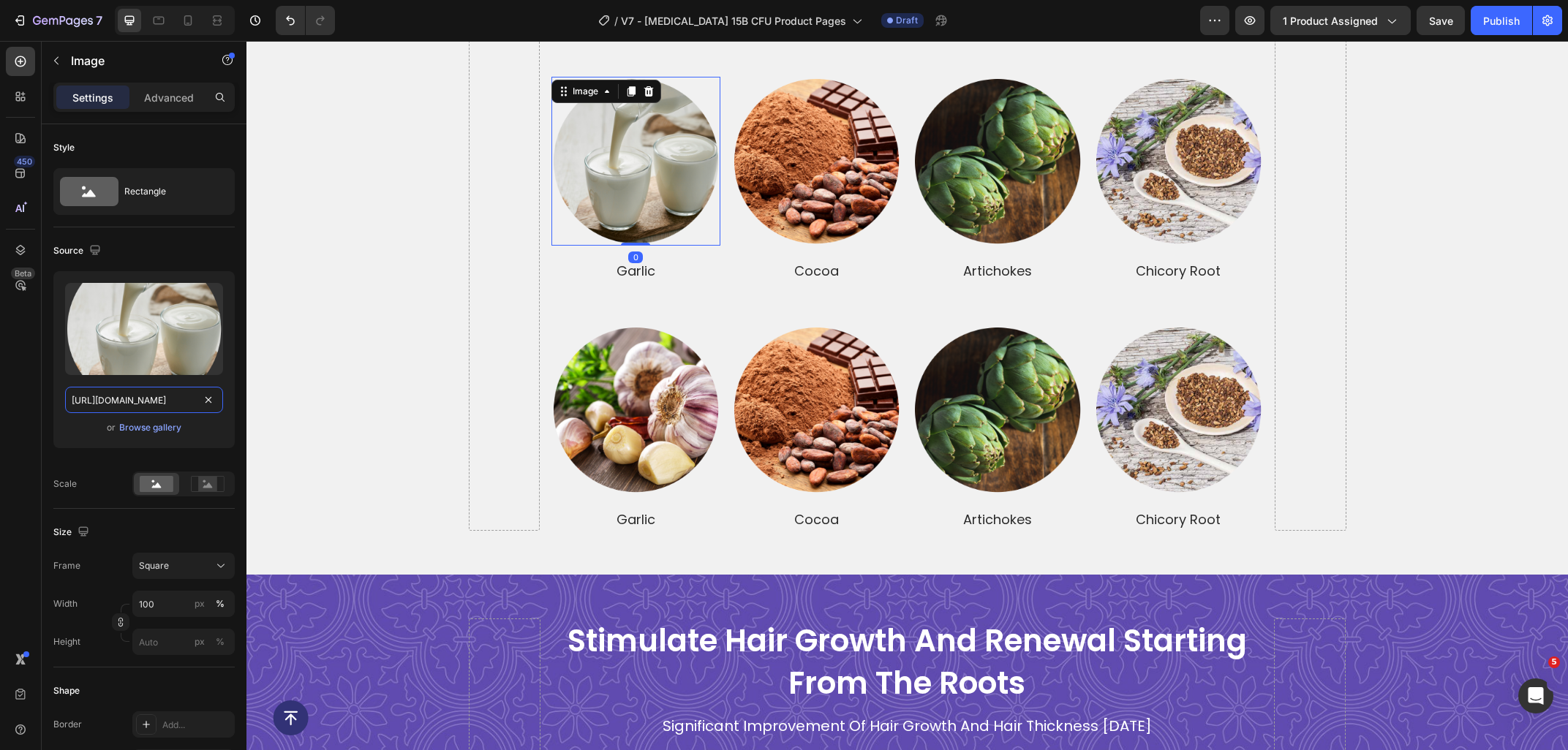
type input "https://ucarecdn.com/e6ec13ff-b2c2-48be-91b6-282e1d7e420a/-/format/auto/-/previ…"
click at [835, 204] on img at bounding box center [816, 162] width 169 height 169
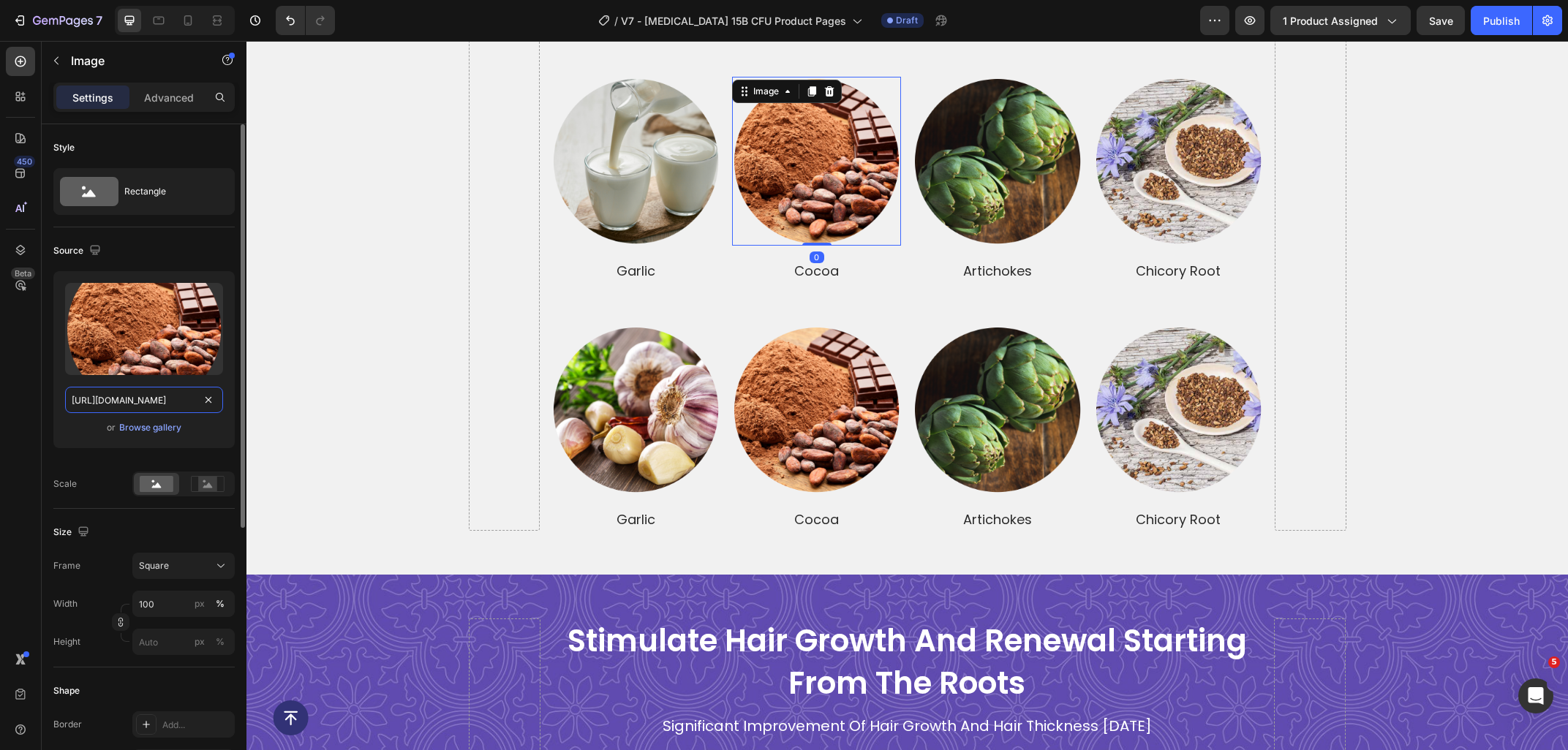
click at [133, 410] on input "https://ucarecdn.com/8638554b-fca7-4c7f-9476-77d76335b938/-/format/auto/-/previ…" at bounding box center [143, 399] width 158 height 27
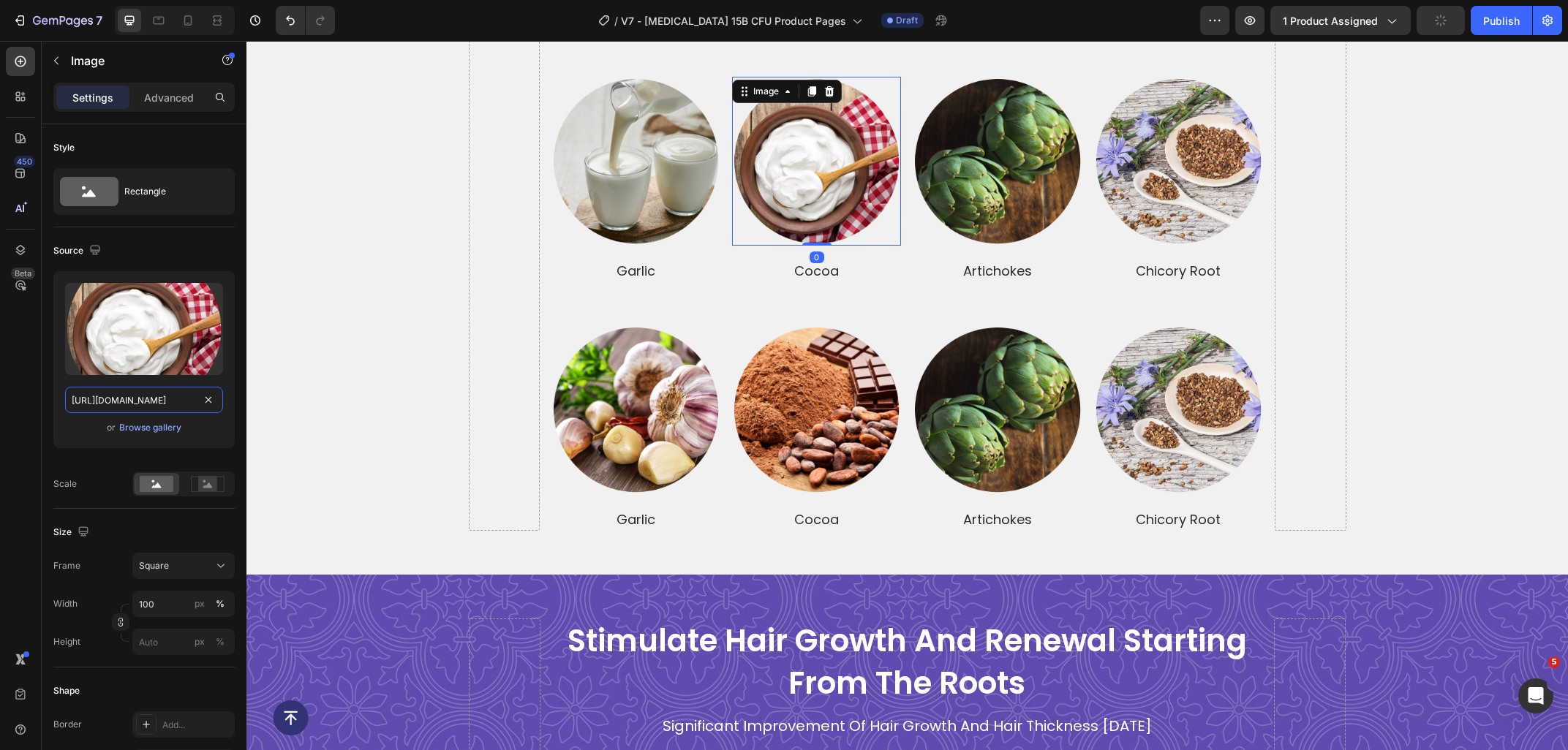
type input "https://ucarecdn.com/b127f3fd-d3ca-4005-af86-4f9c4b59a17e/-/format/auto/-/previ…"
click at [1045, 153] on img at bounding box center [997, 162] width 169 height 169
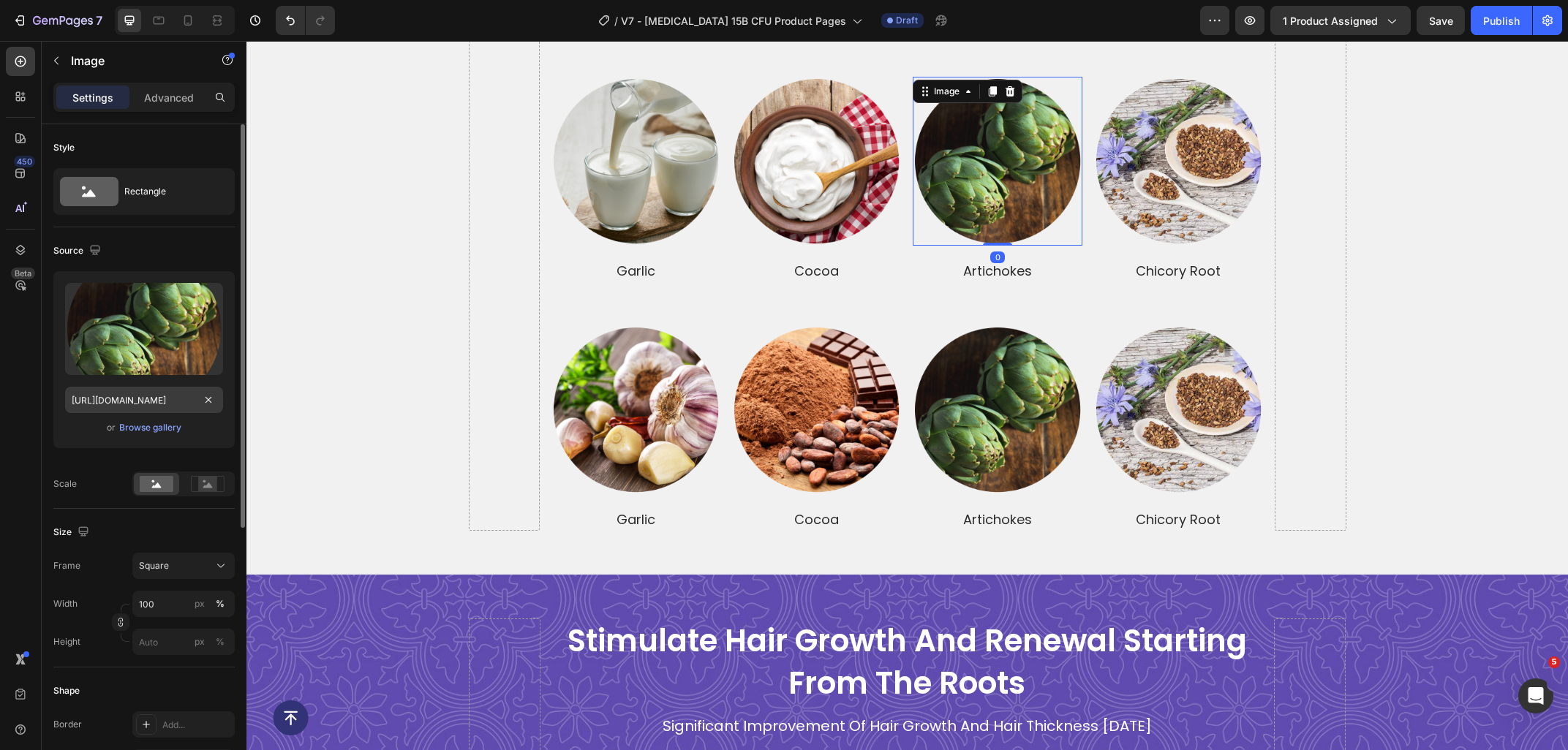
click at [149, 393] on input "https://ucarecdn.com/e207b721-8ee1-4c31-9c36-8143847d6174/-/format/auto/-/previ…" at bounding box center [143, 399] width 158 height 27
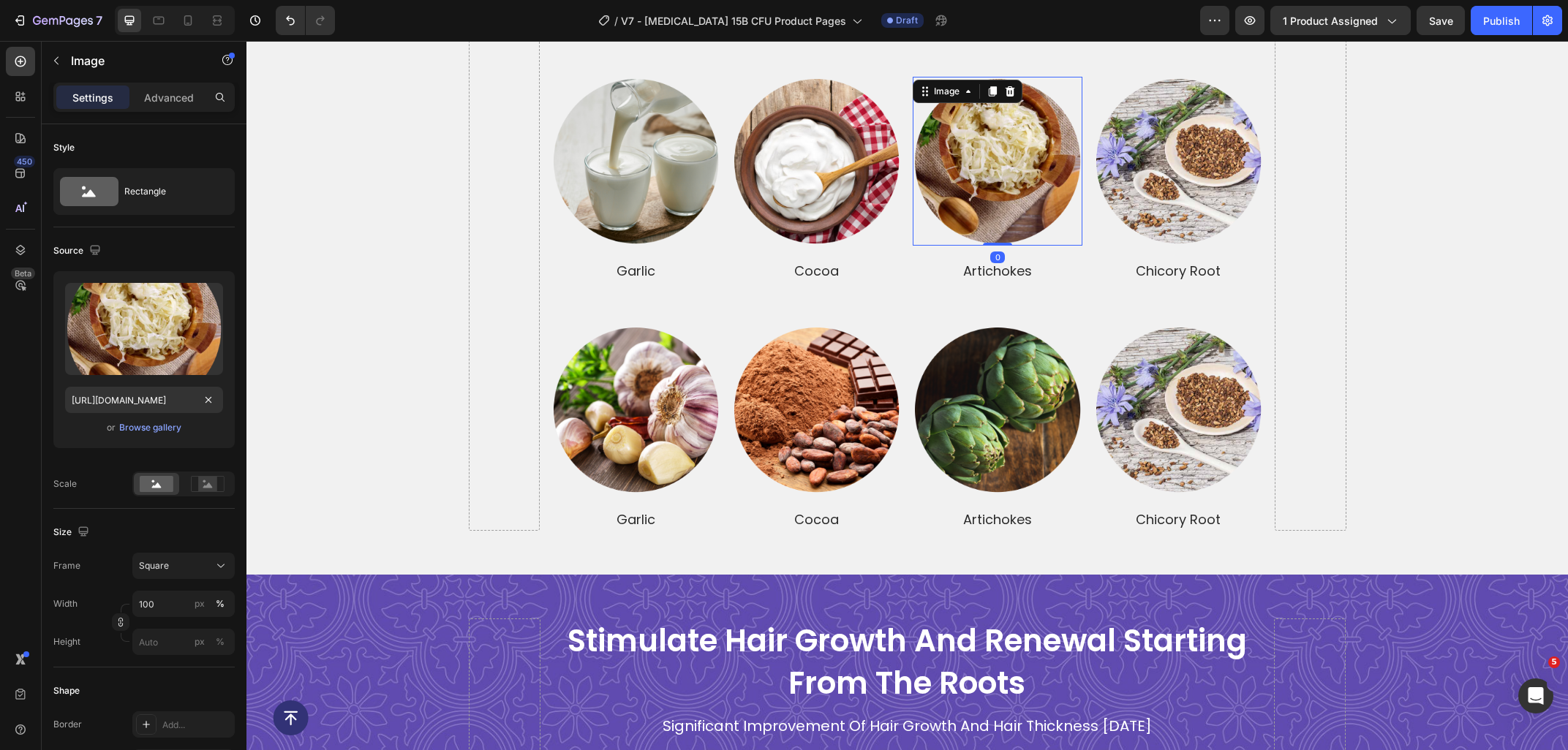
type input "https://ucarecdn.com/9c82801f-03f7-4eb7-9c03-c9d74c475f43/-/format/auto/-/previ…"
click at [1191, 205] on img at bounding box center [1178, 162] width 169 height 169
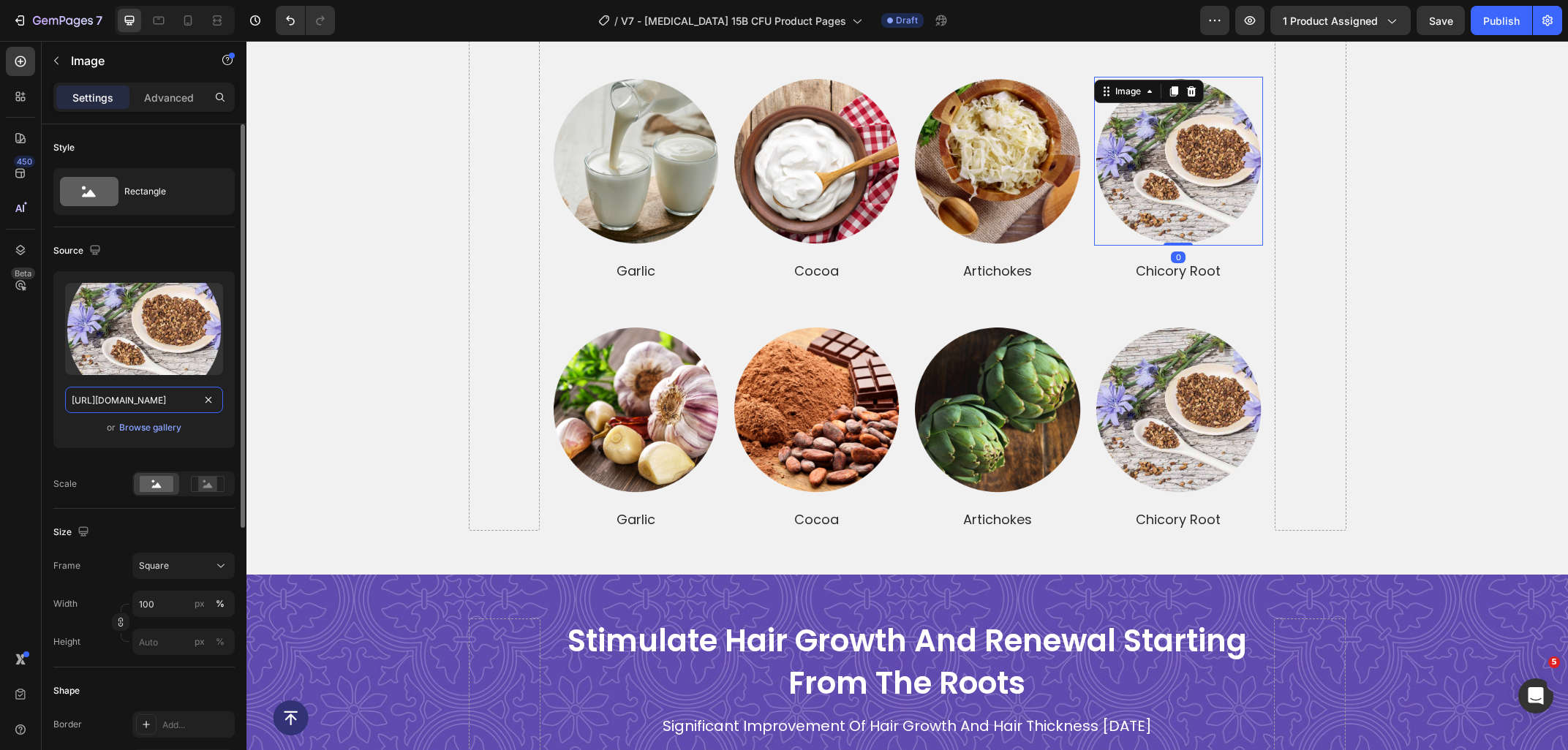
click at [123, 397] on input "https://ucarecdn.com/86730371-ae52-47ed-a48a-b86345531428/-/format/auto/-/previ…" at bounding box center [143, 399] width 158 height 27
paste input "2e49807b-ad1f-4375-87c8-be0f82d6157e/-/format/auto/-/preview/3000x3000/-/qualit…"
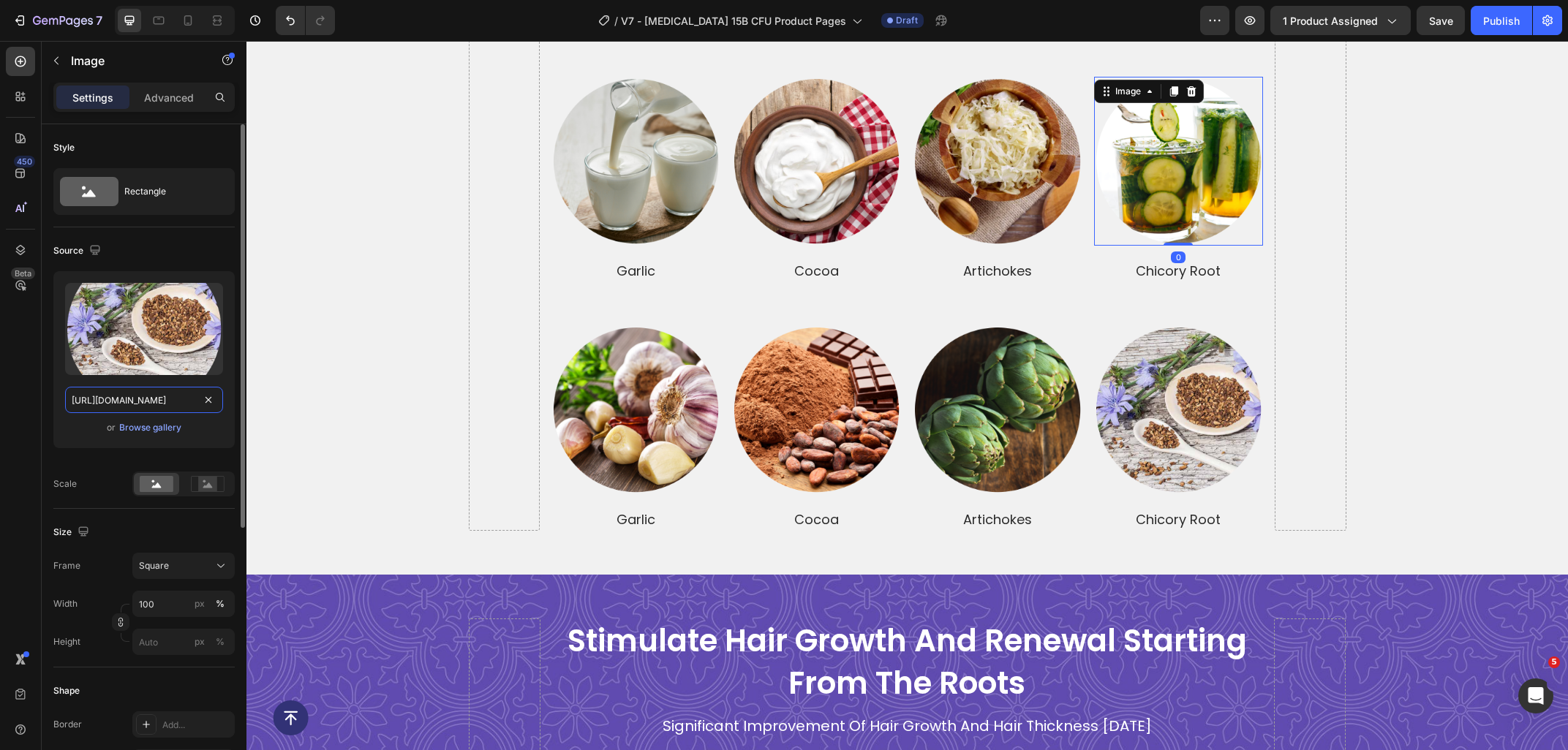
scroll to position [0, 407]
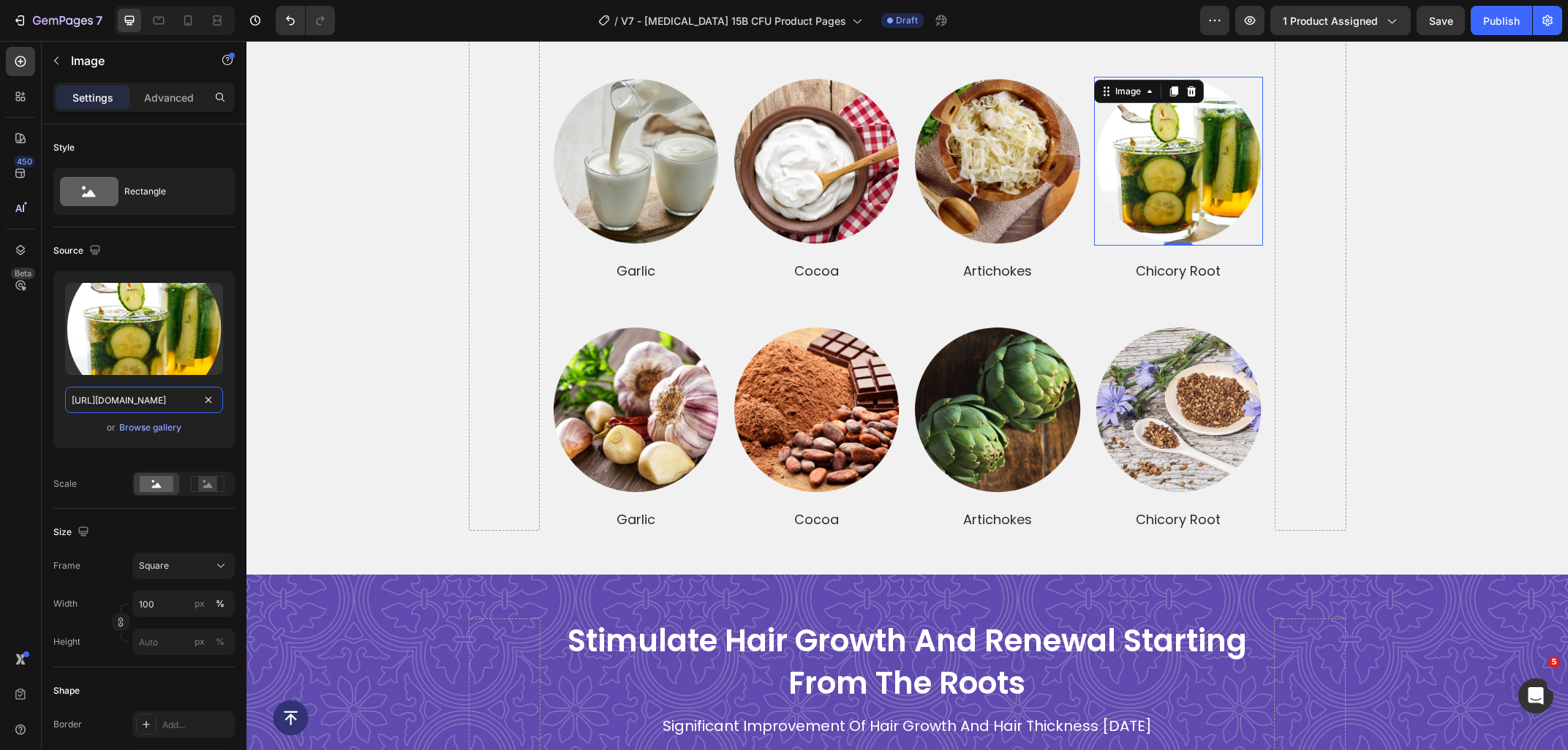
type input "https://ucarecdn.com/2e49807b-ad1f-4375-87c8-be0f82d6157e/-/format/auto/-/previ…"
click at [628, 442] on img at bounding box center [636, 410] width 169 height 169
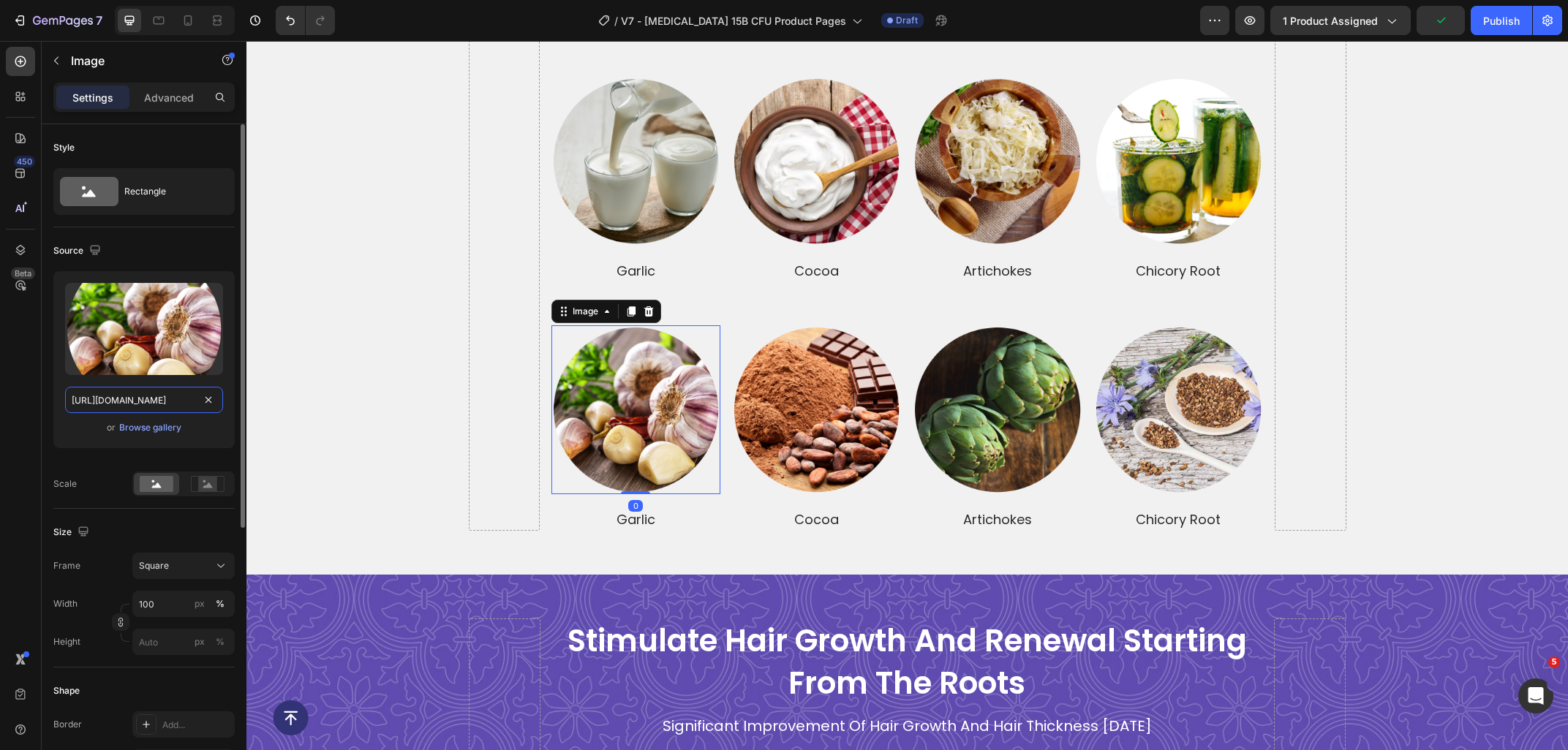
click at [149, 401] on input "https://ucarecdn.com/d473341e-7862-425b-a328-7731c136a6e4/-/format/auto/-/previ…" at bounding box center [143, 399] width 158 height 27
paste input "9119fa41-9d19-4659-b0ec-98c8cfcdf96a/-/format/auto/-/preview/3000x3000/-/qualit…"
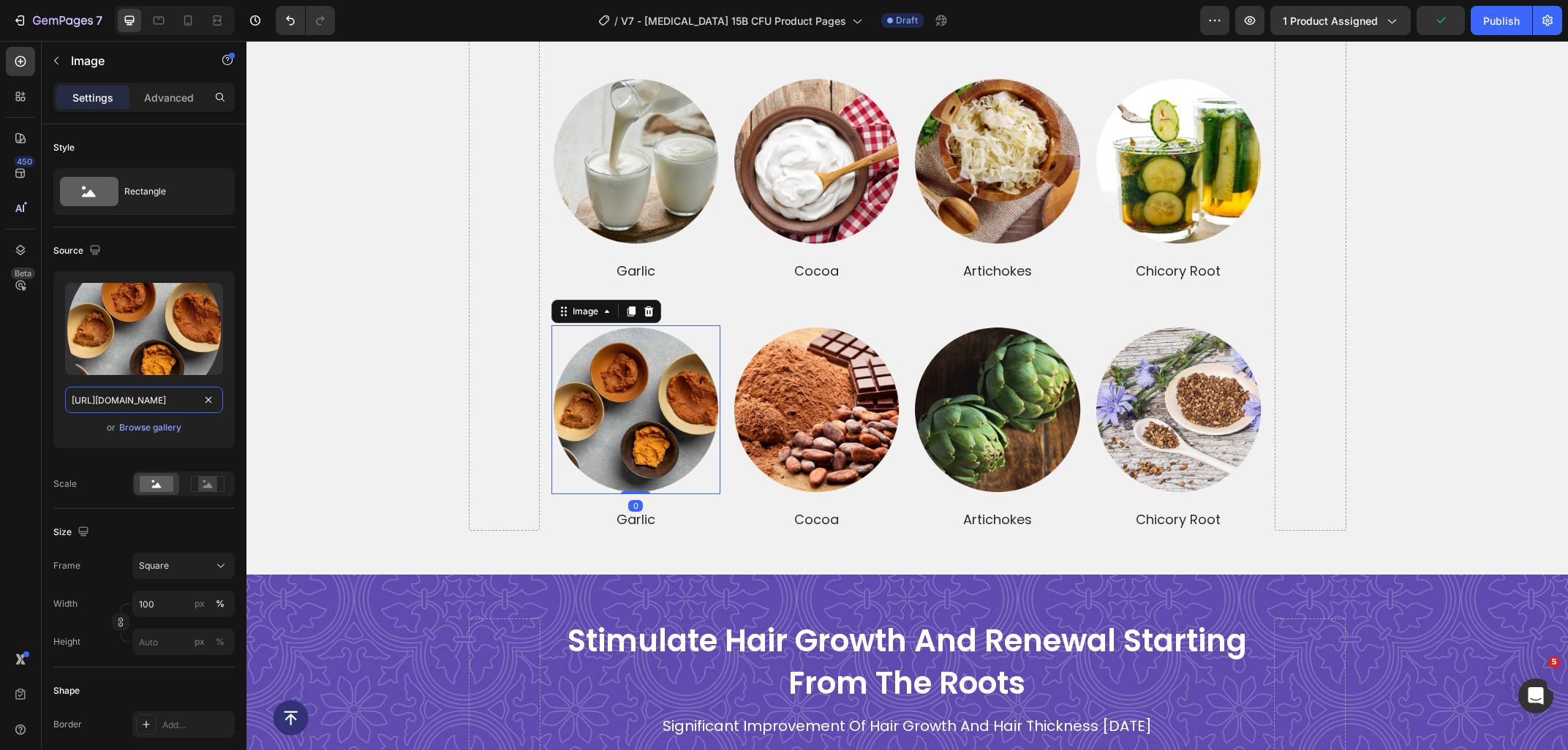
scroll to position [0, 404]
type input "https://ucarecdn.com/9119fa41-9d19-4659-b0ec-98c8cfcdf96a/-/format/auto/-/previ…"
click at [822, 441] on img at bounding box center [816, 410] width 169 height 169
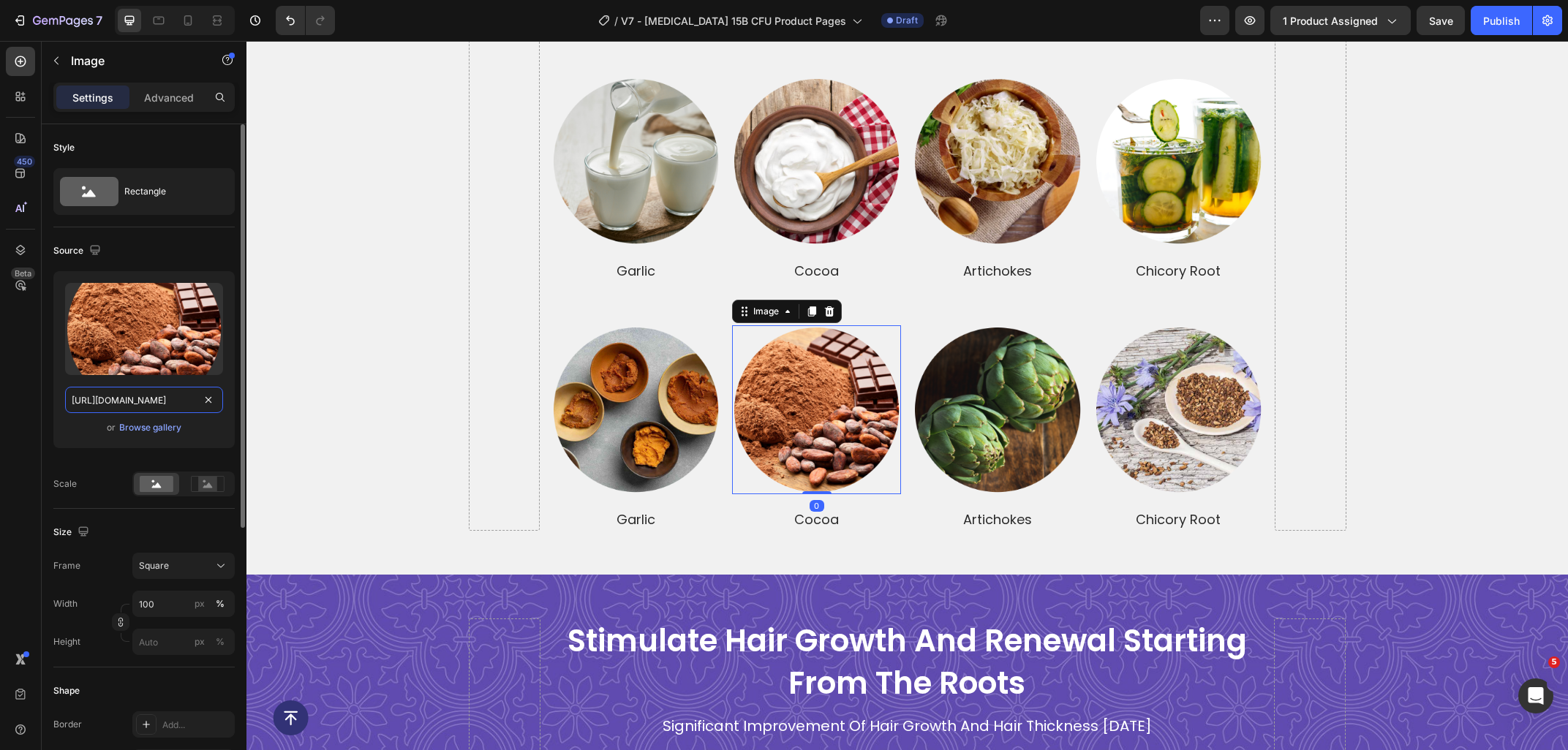
click at [130, 400] on input "https://ucarecdn.com/8638554b-fca7-4c7f-9476-77d76335b938/-/format/auto/-/previ…" at bounding box center [143, 399] width 158 height 27
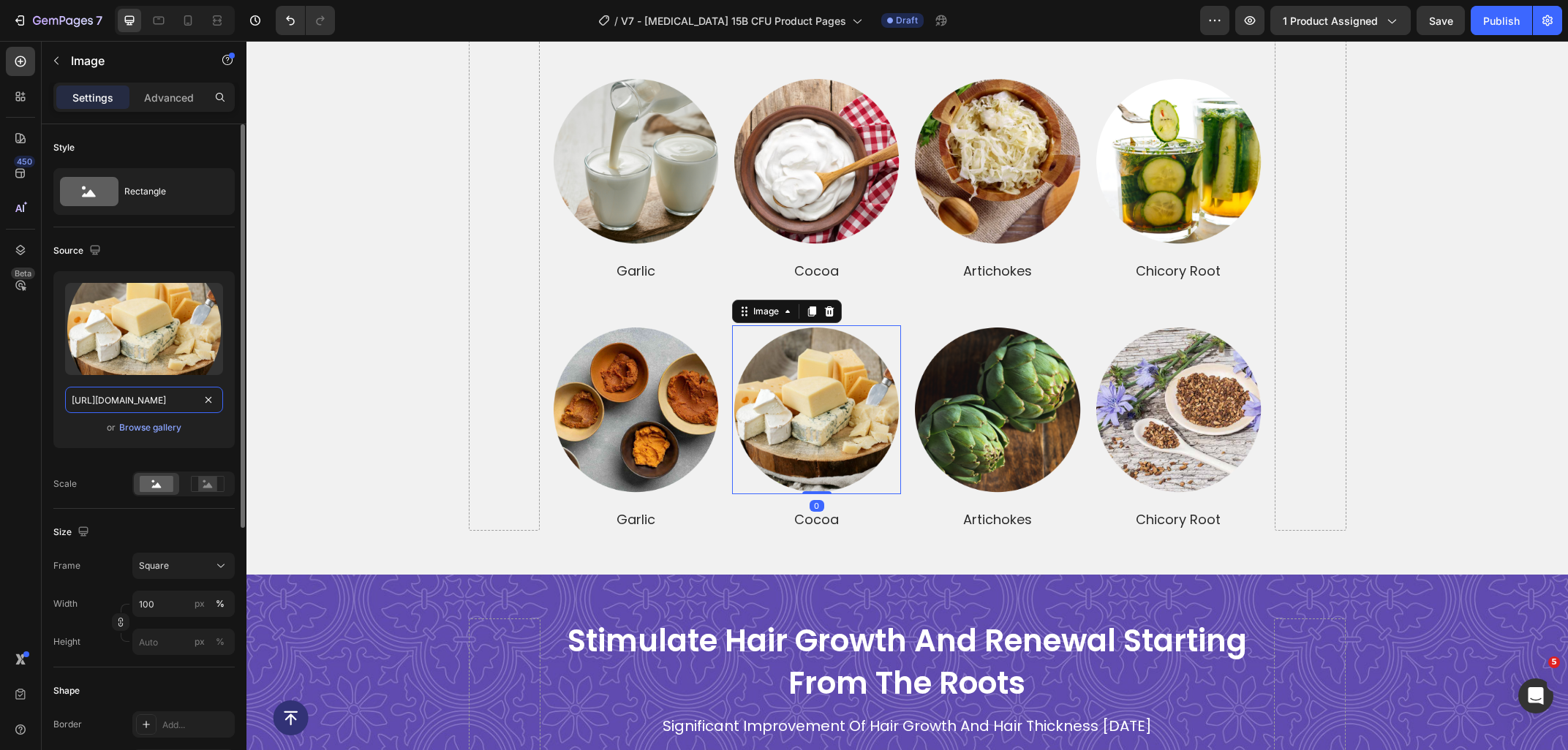
scroll to position [0, 408]
type input "https://ucarecdn.com/f07b3519-31c0-4fe0-bb37-976dd79a6974/-/format/auto/-/previ…"
click at [992, 415] on img at bounding box center [997, 410] width 169 height 169
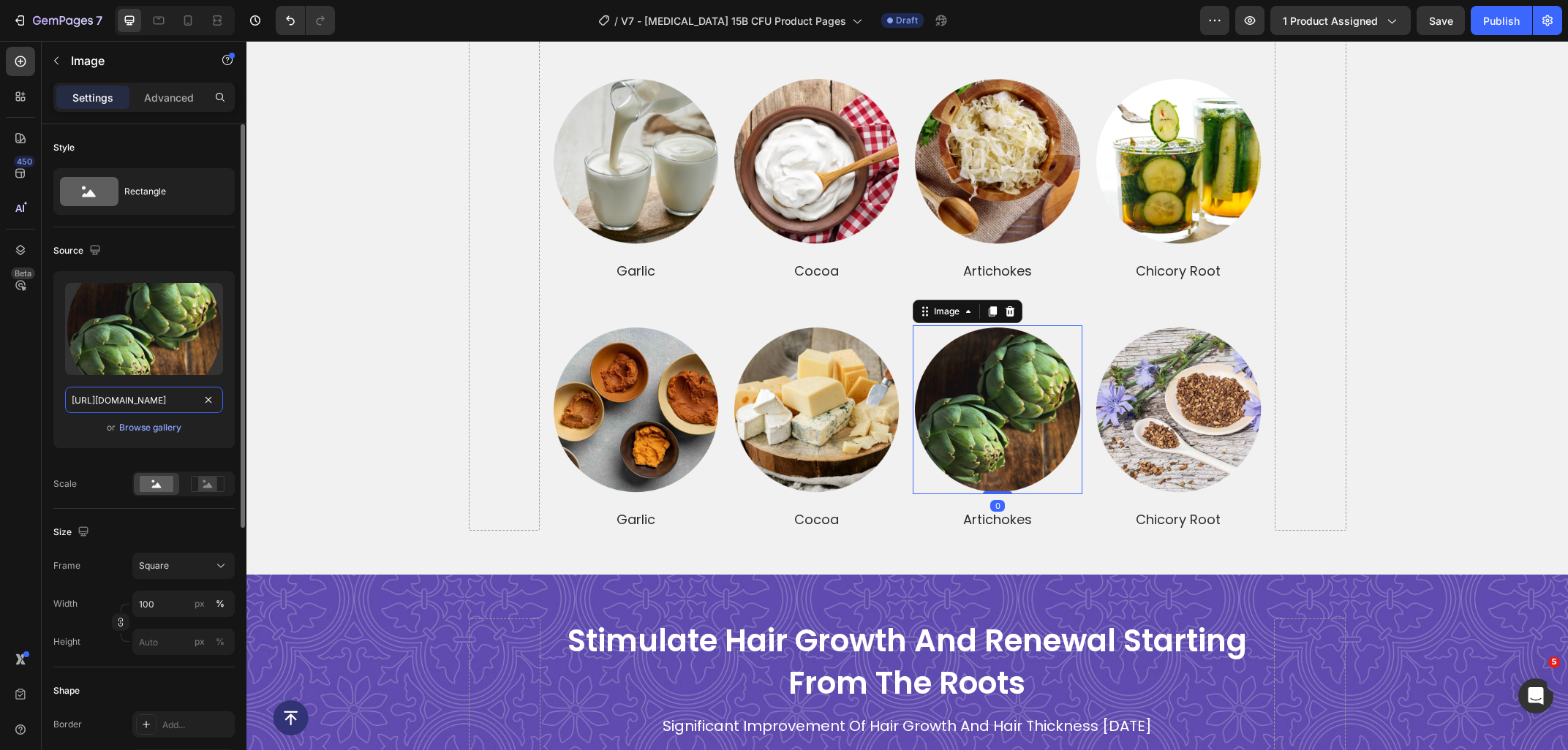
click at [139, 394] on input "https://ucarecdn.com/e207b721-8ee1-4c31-9c36-8143847d6174/-/format/auto/-/previ…" at bounding box center [143, 399] width 158 height 27
paste input "94339fba-2b7e-4728-9266-12f440e31525/-/format/auto/-/preview/3000x3000/-/qualit…"
type input "https://ucarecdn.com/94339fba-2b7e-4728-9266-12f440e31525/-/format/auto/-/previ…"
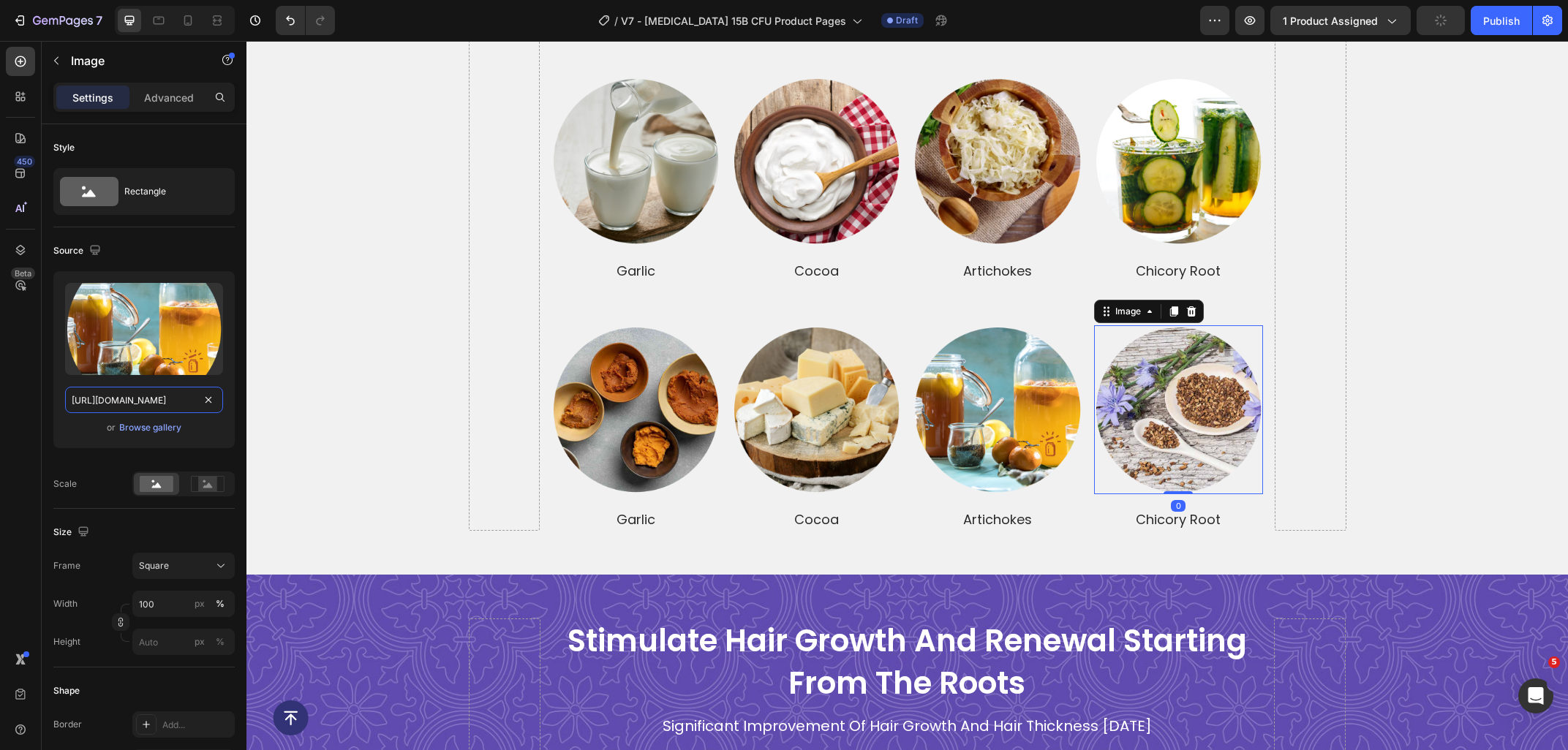
click at [1191, 424] on img at bounding box center [1178, 410] width 169 height 169
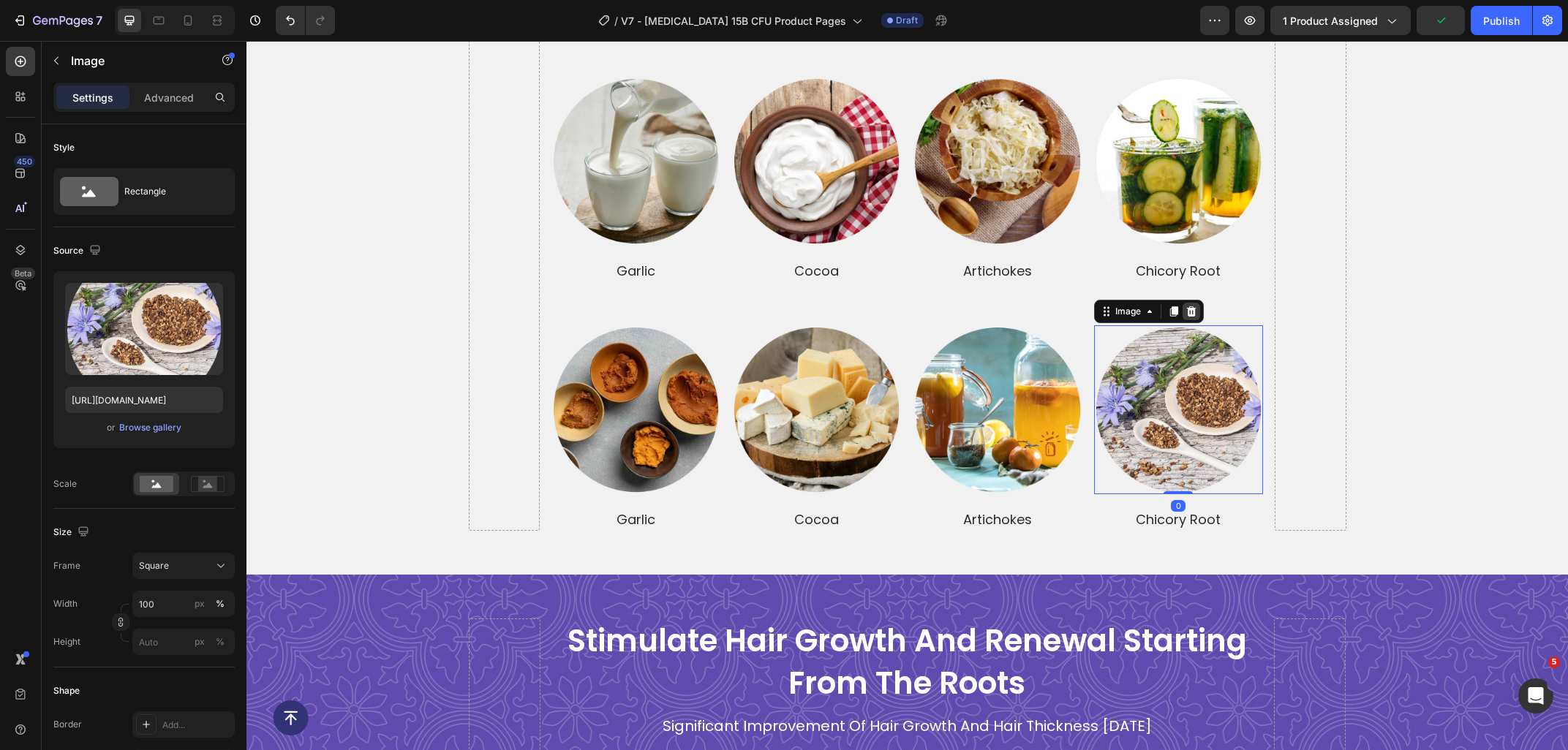
click at [1190, 306] on icon at bounding box center [1191, 311] width 11 height 11
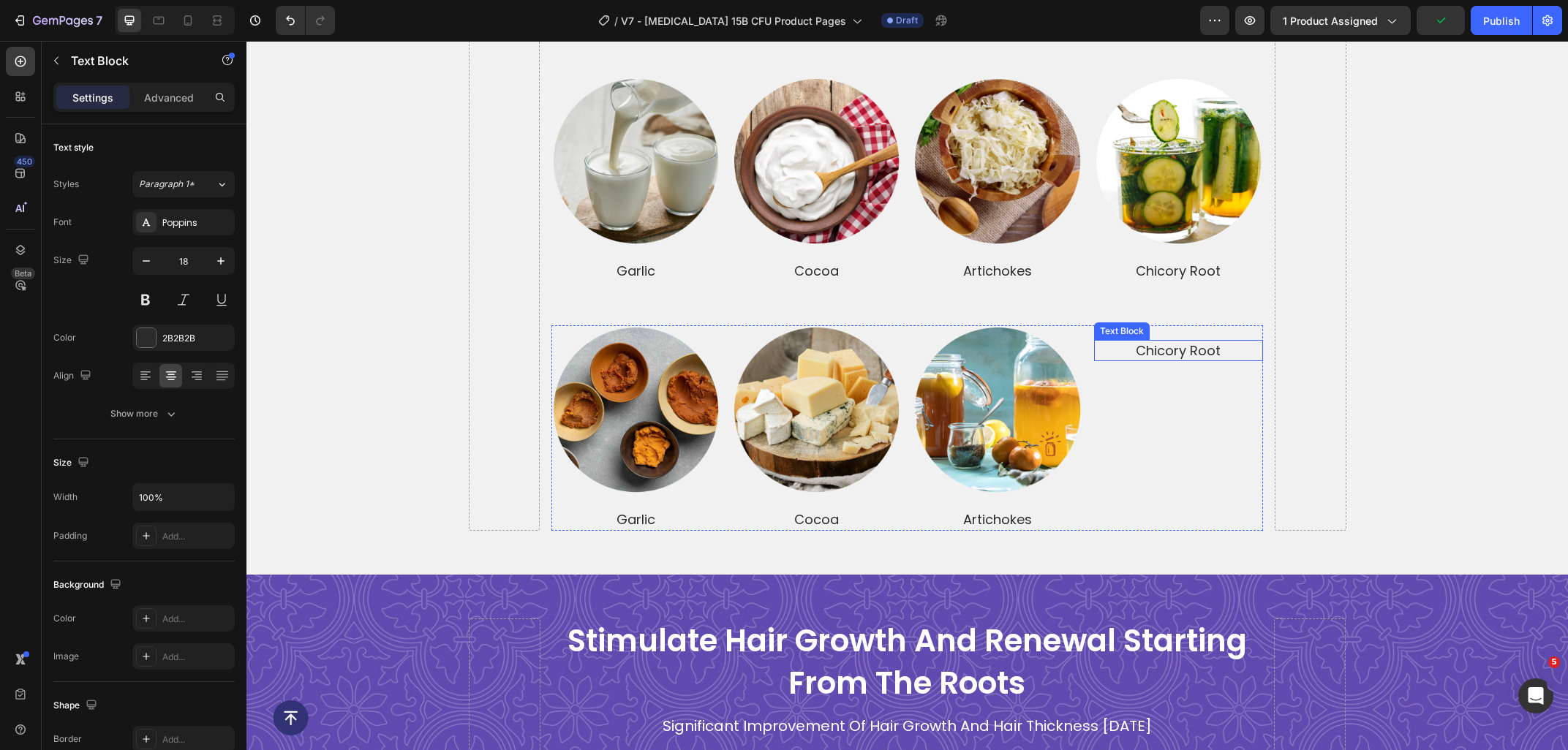
click at [1175, 341] on p "chicory root" at bounding box center [1178, 351] width 166 height 18
click at [1211, 317] on div at bounding box center [1209, 325] width 18 height 18
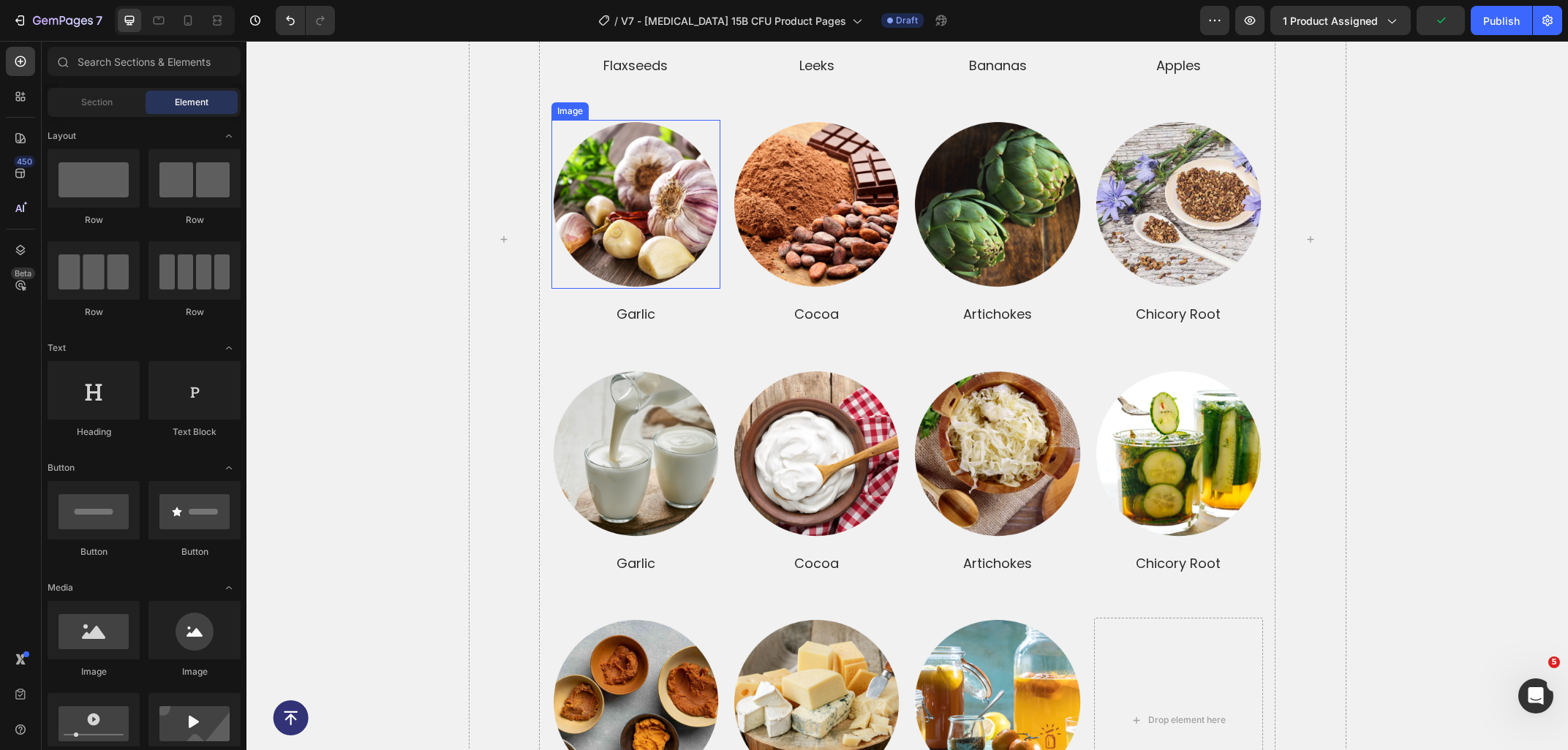
scroll to position [3400, 0]
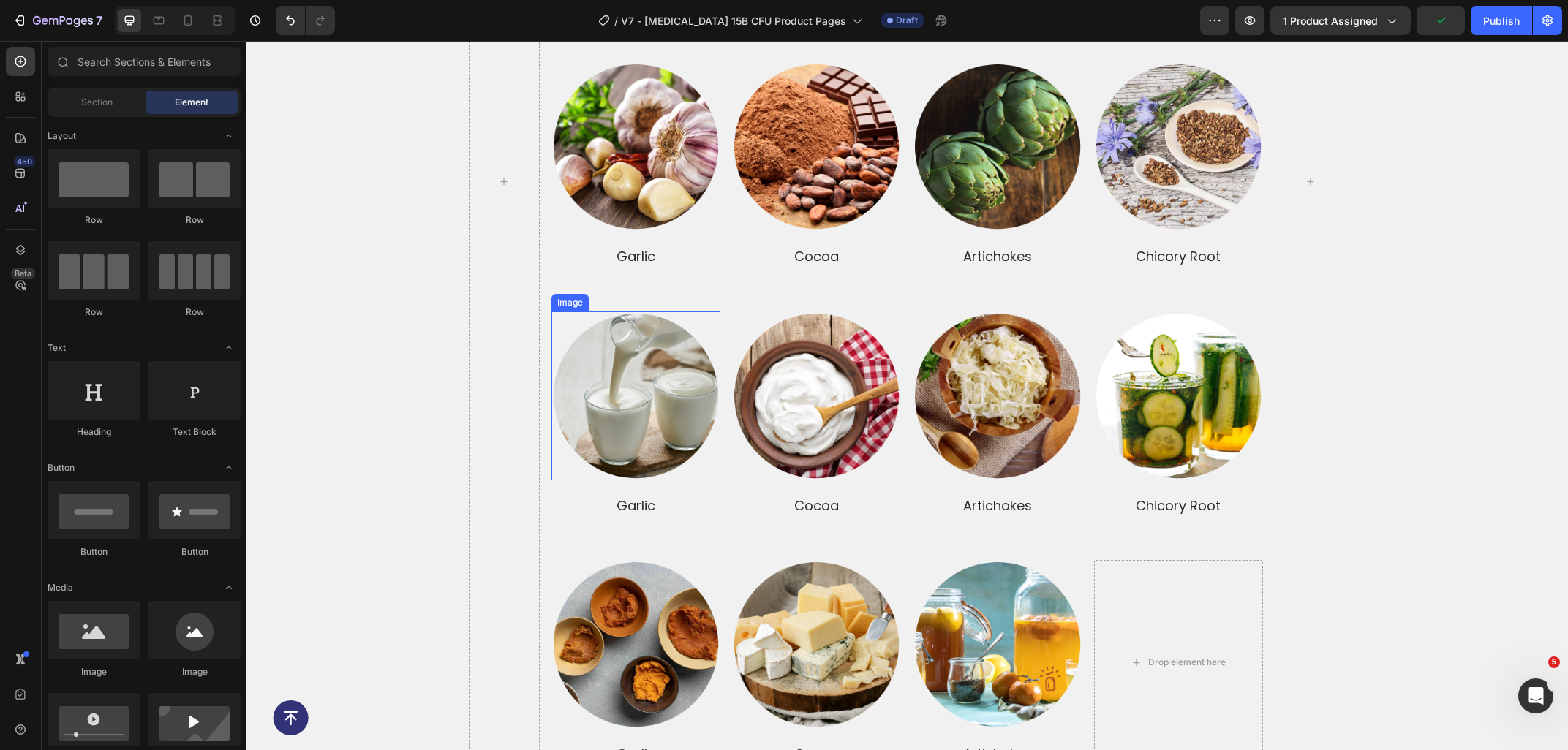
click at [678, 496] on p "garlic" at bounding box center [636, 505] width 166 height 18
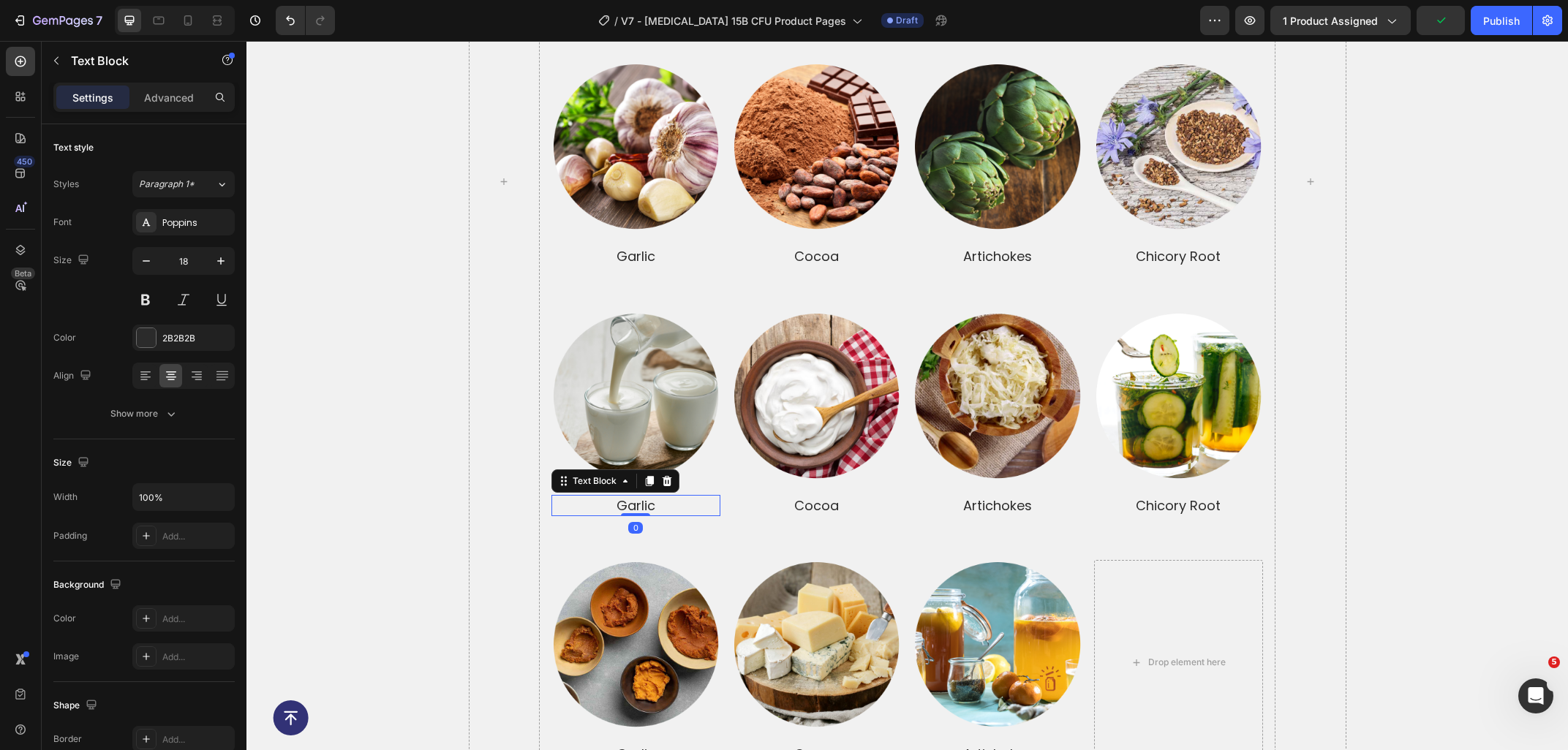
click at [678, 496] on p "garlic" at bounding box center [636, 505] width 166 height 18
click at [639, 496] on p "garlicKEFIR" at bounding box center [636, 505] width 166 height 18
click at [737, 538] on div "Image Row garlic Text Block Image Row cocoa Text Block Image Row artichokes Tex…" at bounding box center [906, 652] width 711 height 227
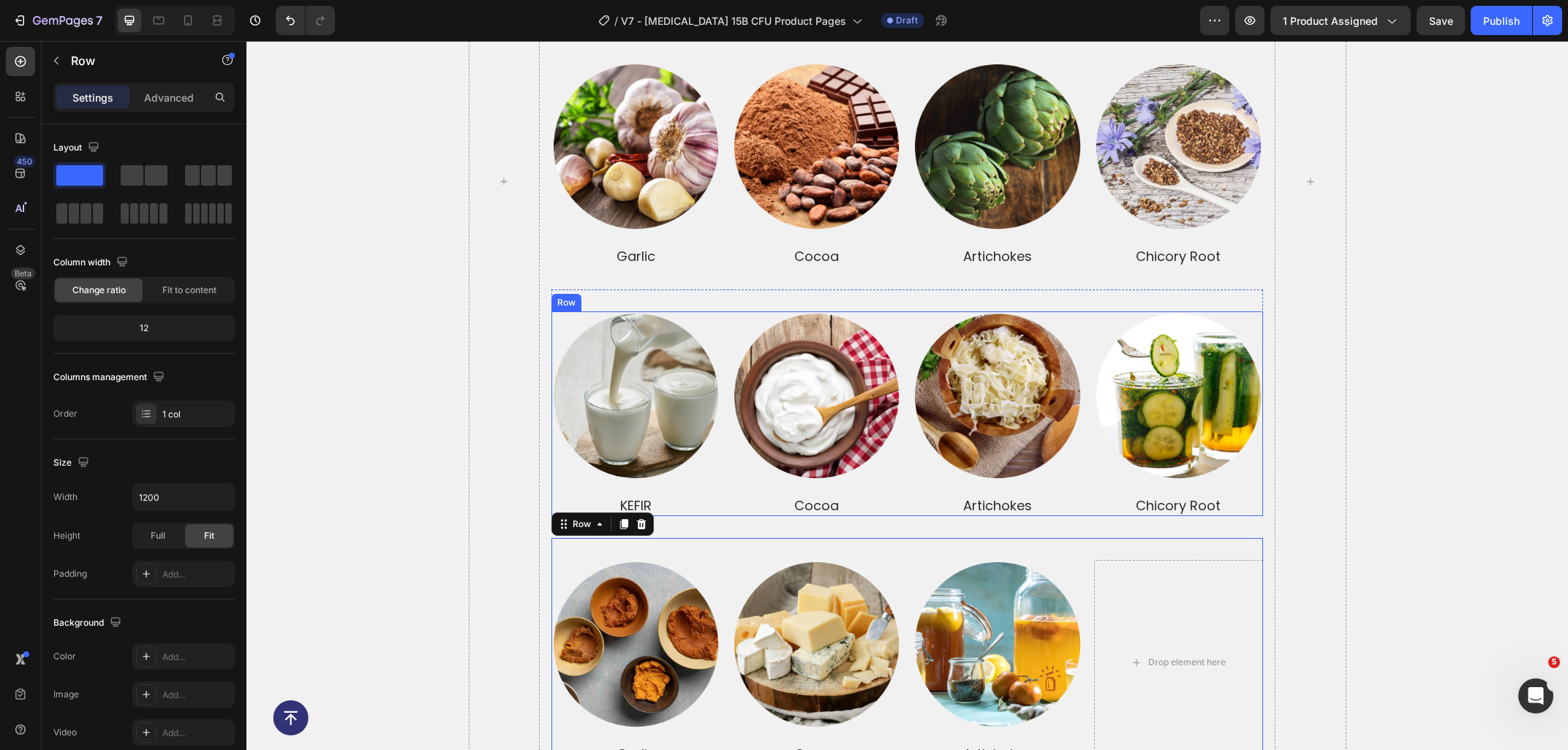
click at [835, 496] on p "cocoa" at bounding box center [816, 505] width 166 height 18
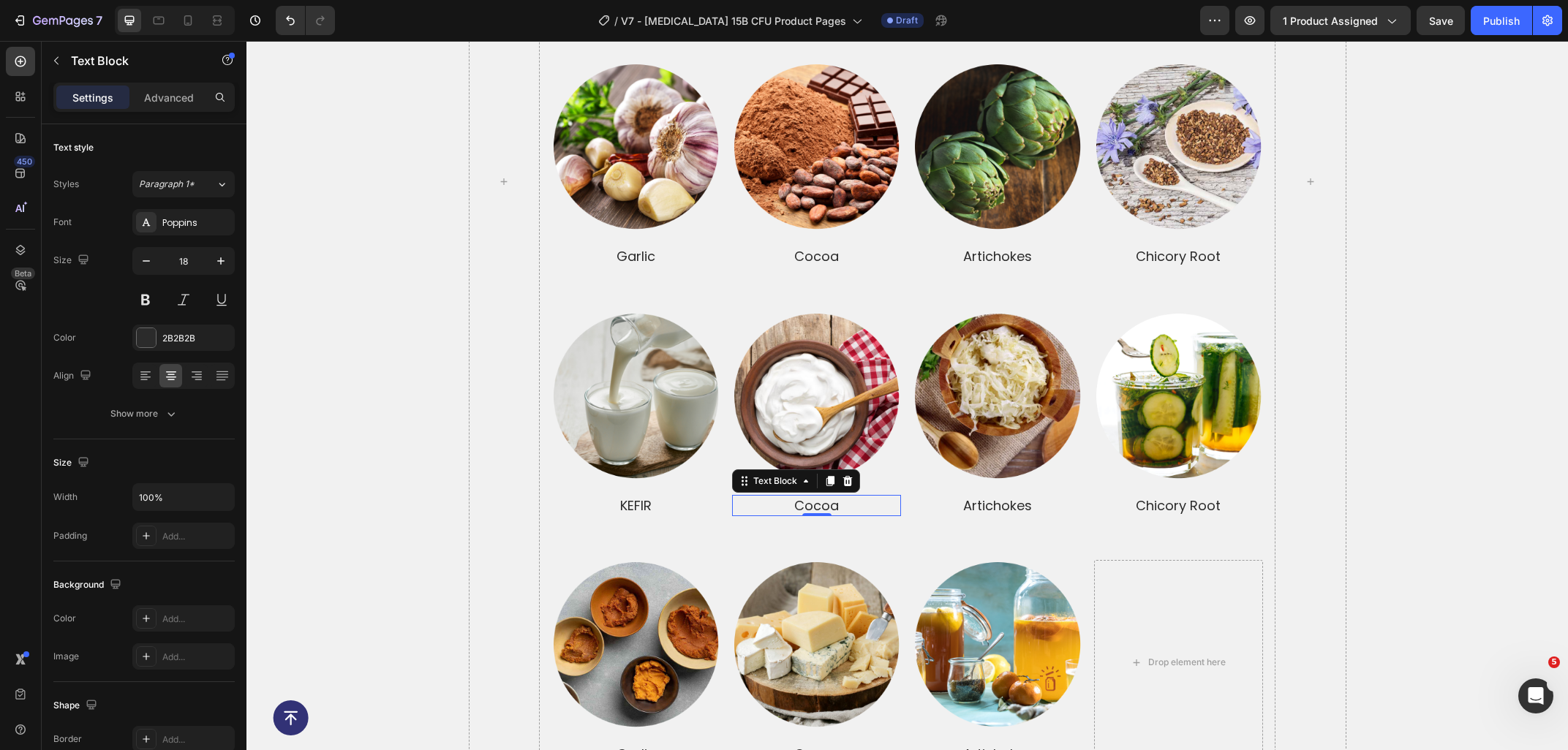
click at [877, 496] on p "cocoa" at bounding box center [816, 505] width 166 height 18
drag, startPoint x: 816, startPoint y: 497, endPoint x: 765, endPoint y: 493, distance: 51.2
click at [765, 496] on p "cocoa YOGURT" at bounding box center [816, 505] width 166 height 18
click at [1056, 496] on p "artichokes" at bounding box center [997, 505] width 166 height 18
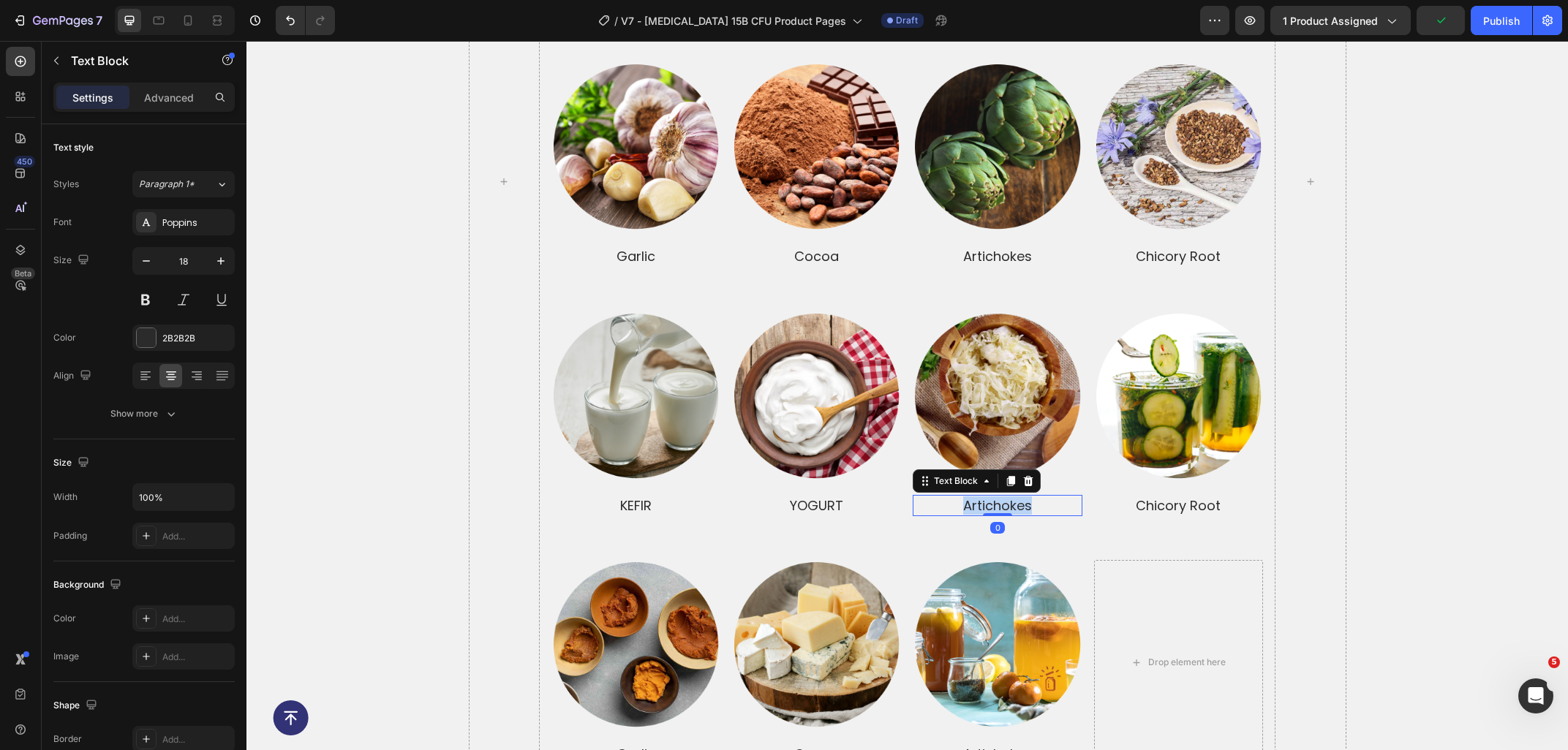
click at [1056, 496] on p "artichokes" at bounding box center [997, 505] width 166 height 18
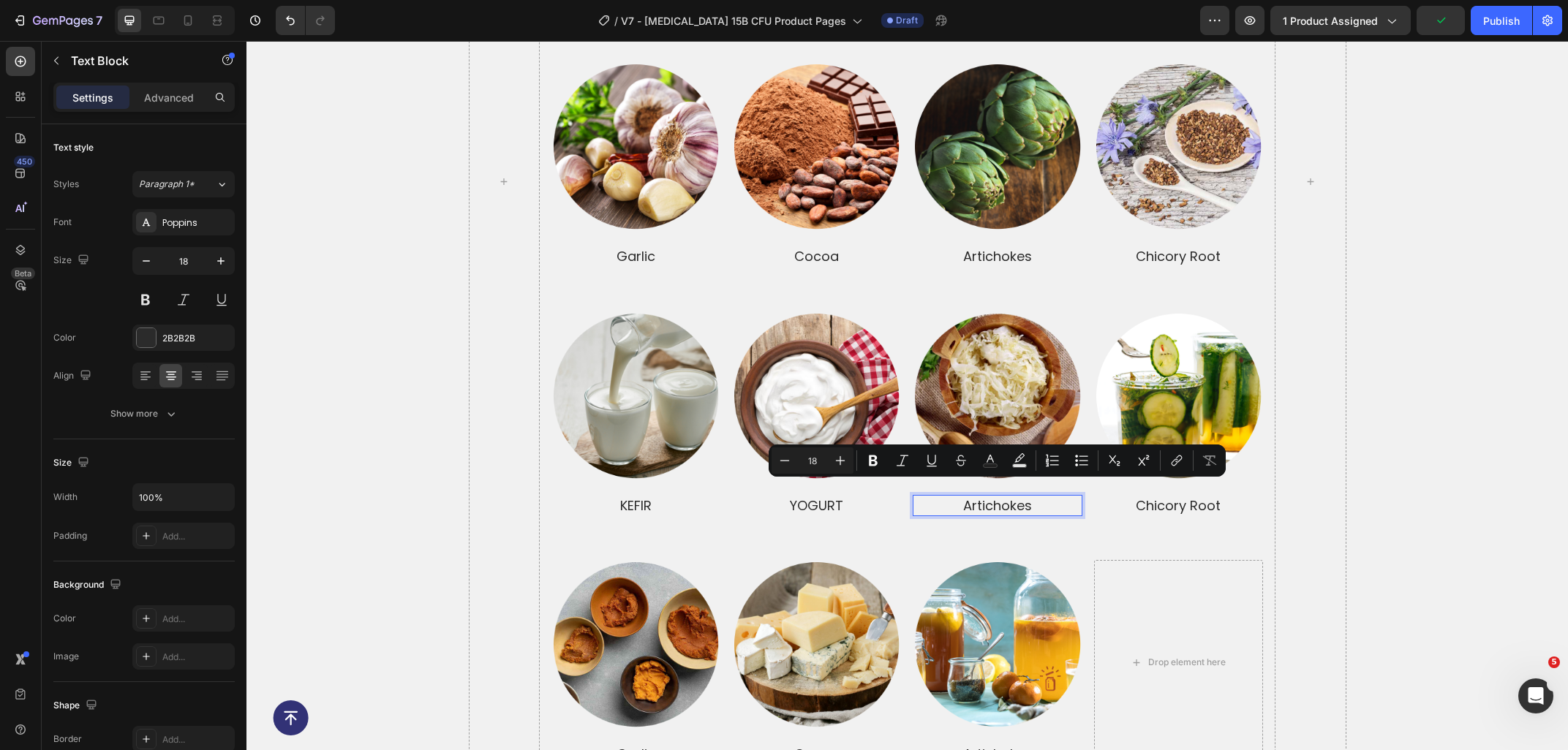
click at [1056, 496] on p "artichokes" at bounding box center [997, 505] width 166 height 18
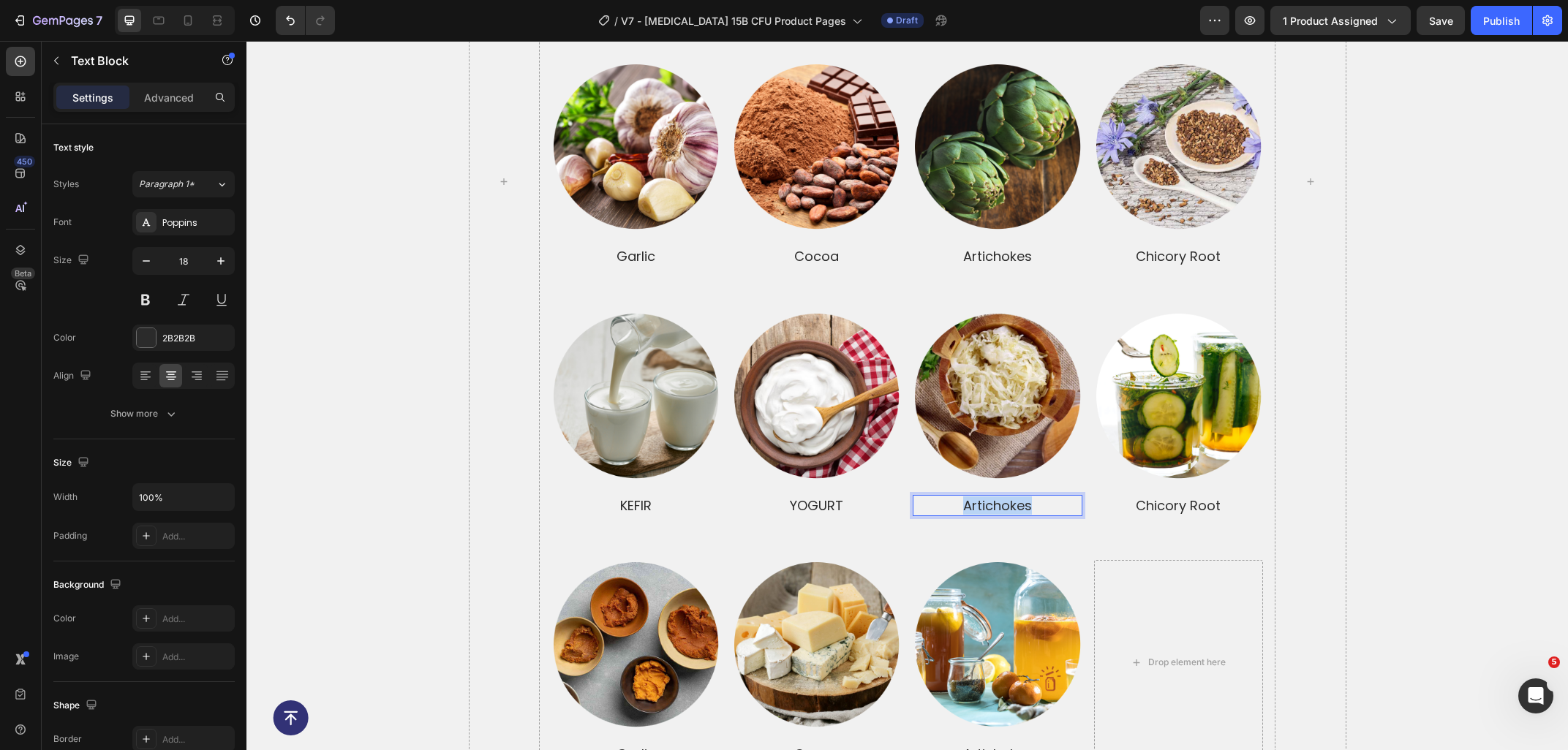
click at [1056, 496] on p "artichokes" at bounding box center [997, 505] width 166 height 18
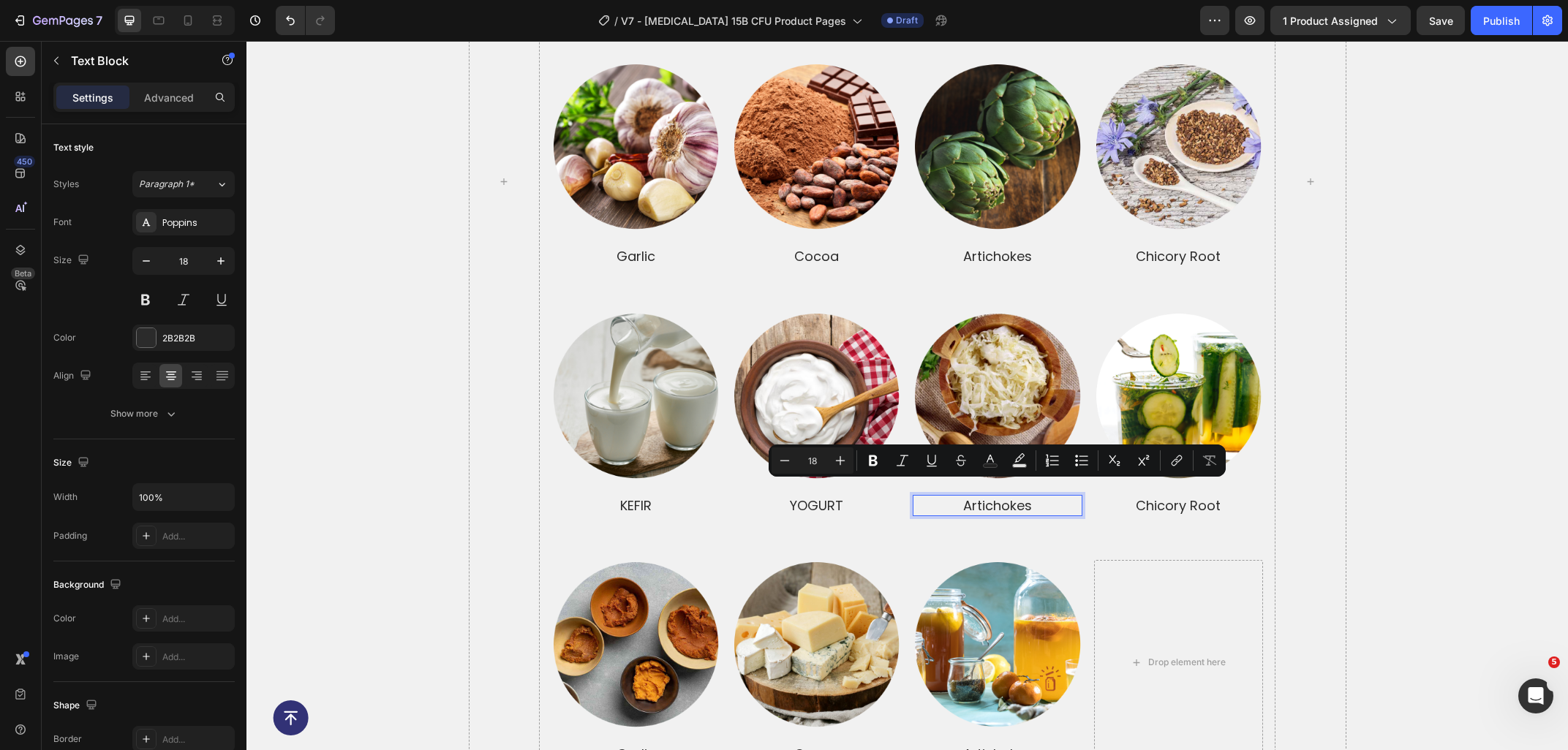
click at [1054, 496] on p "artichokes" at bounding box center [997, 505] width 166 height 18
click at [1052, 496] on p "artichokes" at bounding box center [997, 505] width 166 height 18
click at [1050, 496] on p "artichokes" at bounding box center [997, 505] width 166 height 18
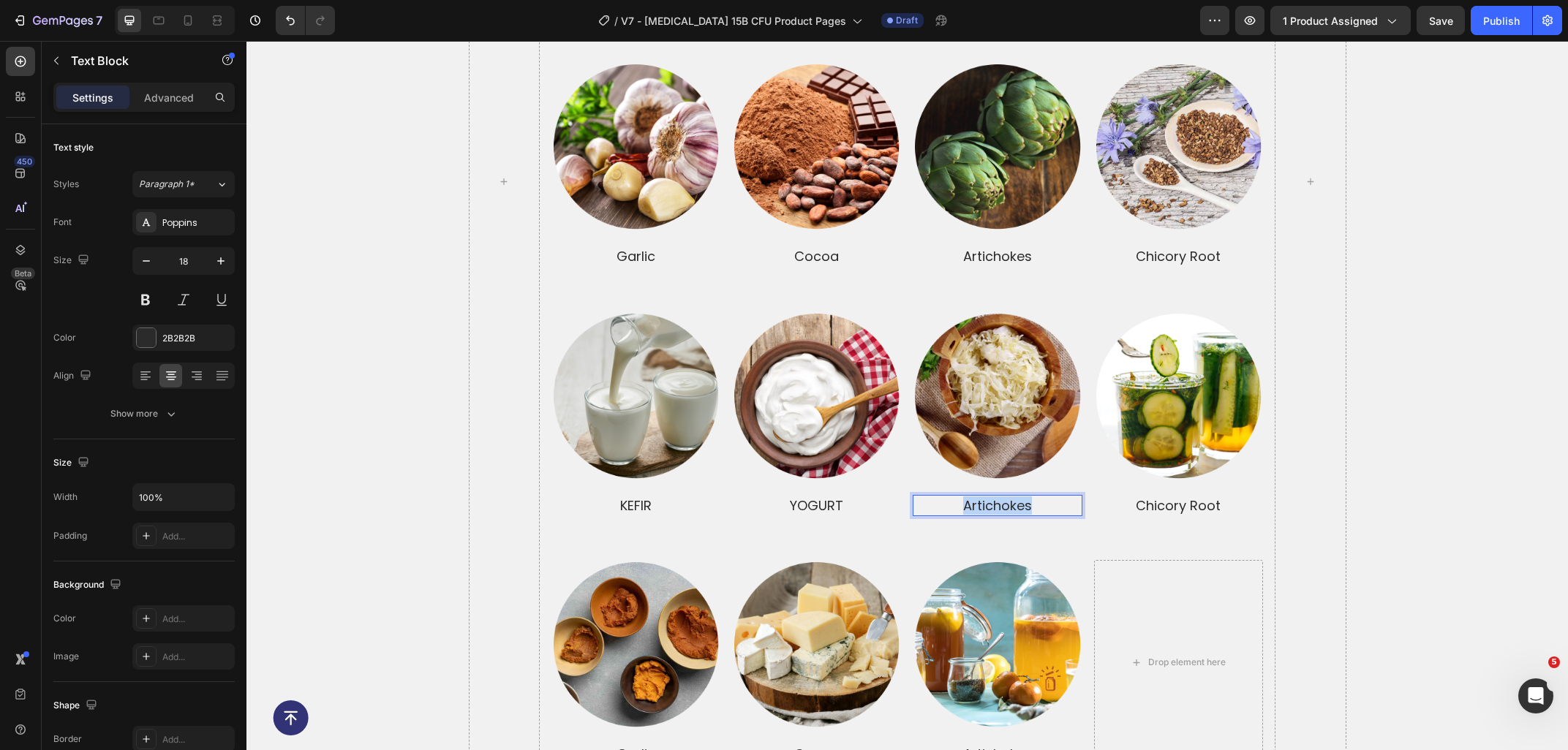
click at [1050, 496] on p "artichokes" at bounding box center [997, 505] width 166 height 18
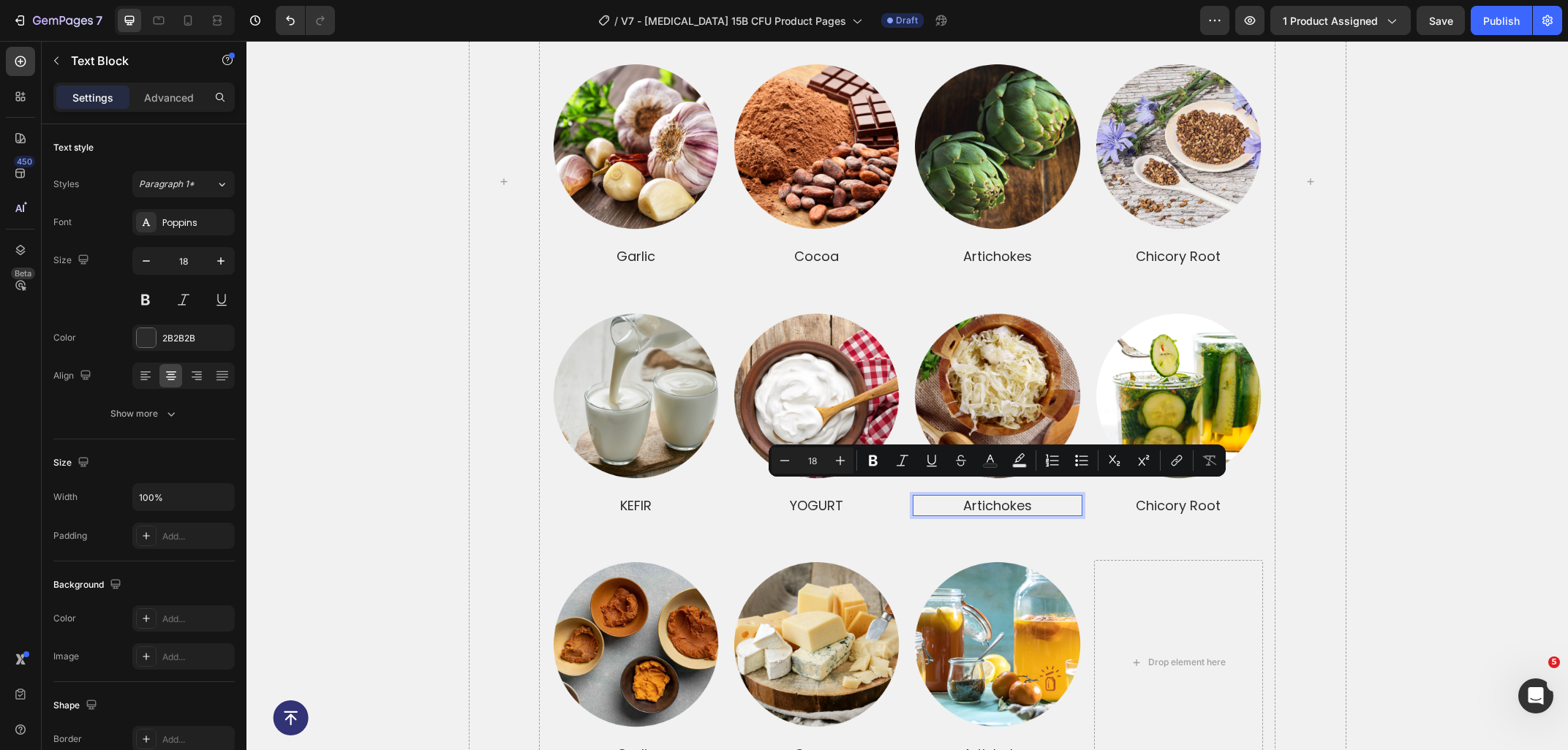
click at [1050, 496] on p "artichokes" at bounding box center [997, 505] width 166 height 18
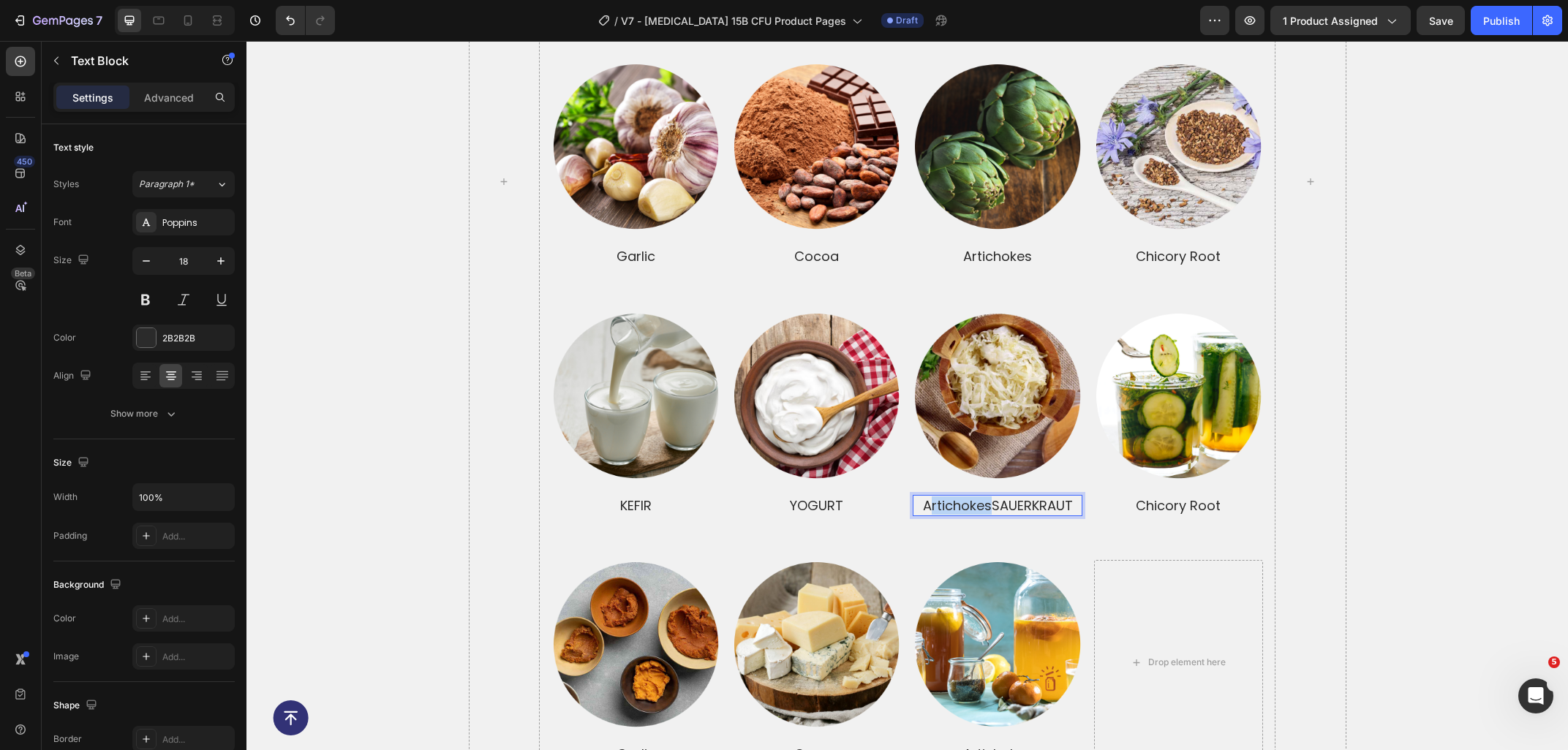
drag, startPoint x: 992, startPoint y: 492, endPoint x: 932, endPoint y: 487, distance: 60.2
click at [932, 496] on p "artichokesSAUERKRAUT" at bounding box center [997, 505] width 166 height 18
drag, startPoint x: 1439, startPoint y: 495, endPoint x: 1412, endPoint y: 492, distance: 27.2
click at [1440, 495] on div "prebiotics and probiotics together make a dynamic duo Heading Prebiotics Text B…" at bounding box center [906, 181] width 1321 height 1167
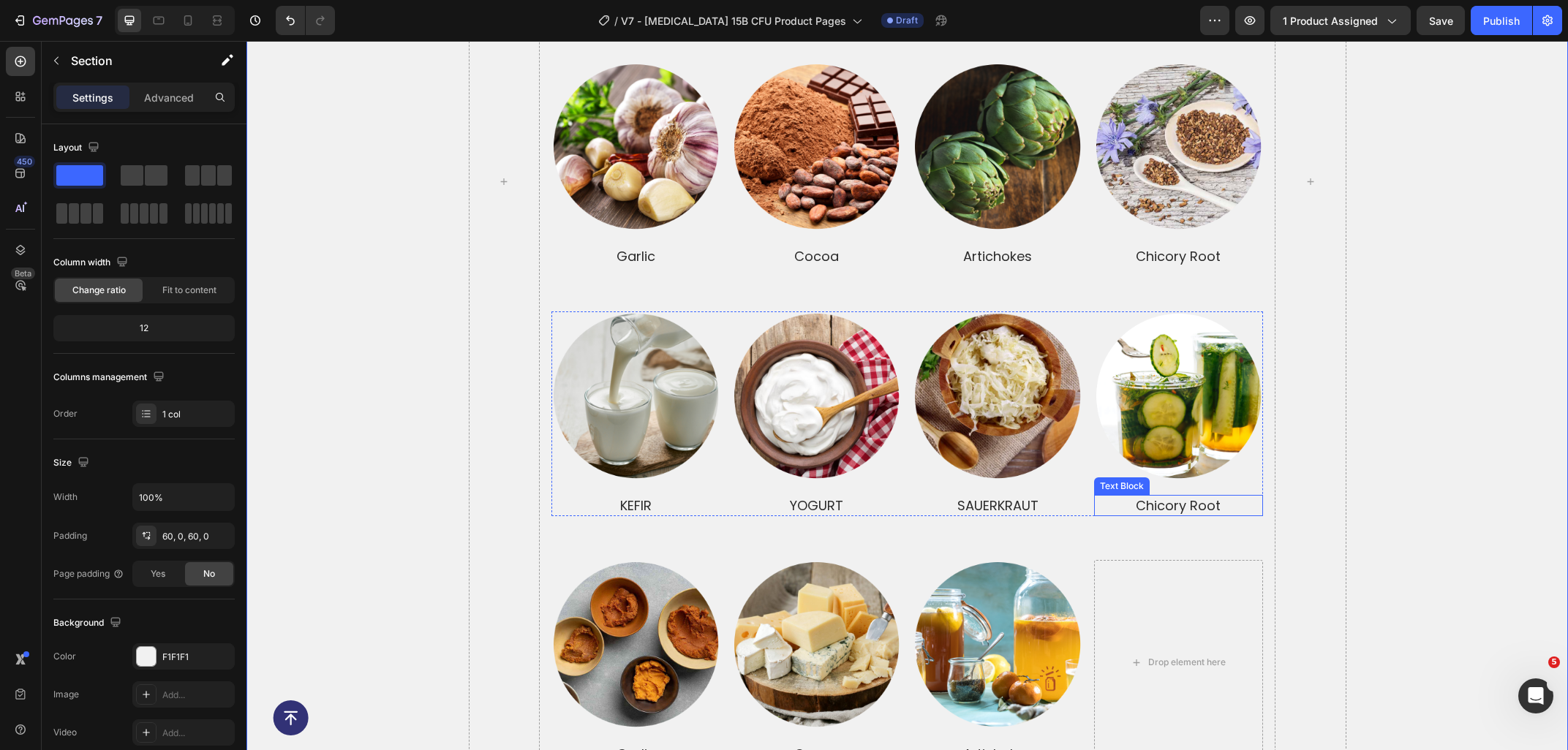
click at [1223, 496] on p "chicory root" at bounding box center [1178, 505] width 166 height 18
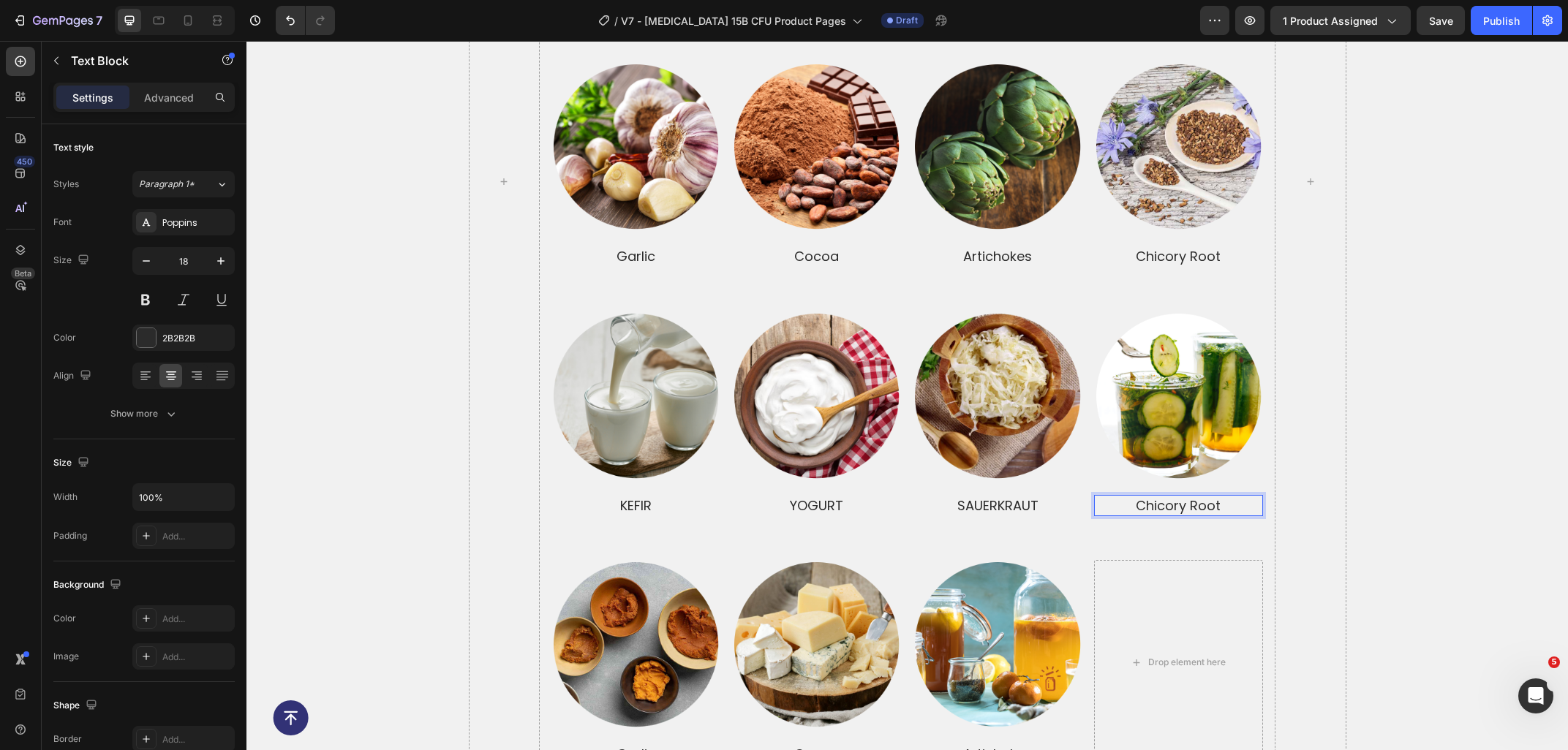
click at [1236, 496] on p "chicory root" at bounding box center [1178, 505] width 166 height 18
drag, startPoint x: 1197, startPoint y: 494, endPoint x: 1077, endPoint y: 482, distance: 120.6
click at [1094, 495] on div "chicory root PICKLES" at bounding box center [1178, 505] width 169 height 21
click at [1489, 518] on div "prebiotics and probiotics together make a dynamic duo Heading Prebiotics Text B…" at bounding box center [906, 181] width 1321 height 1167
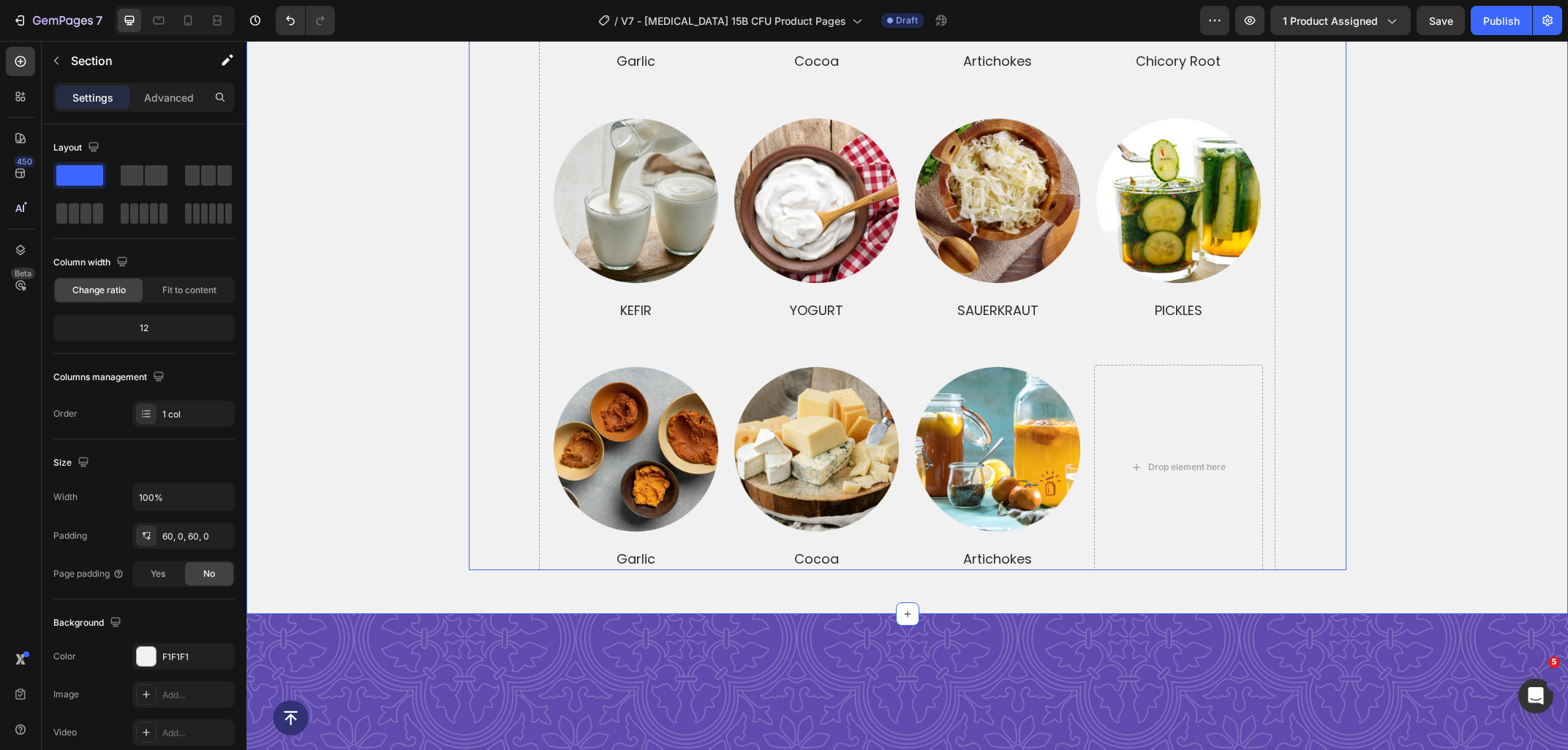
scroll to position [3635, 0]
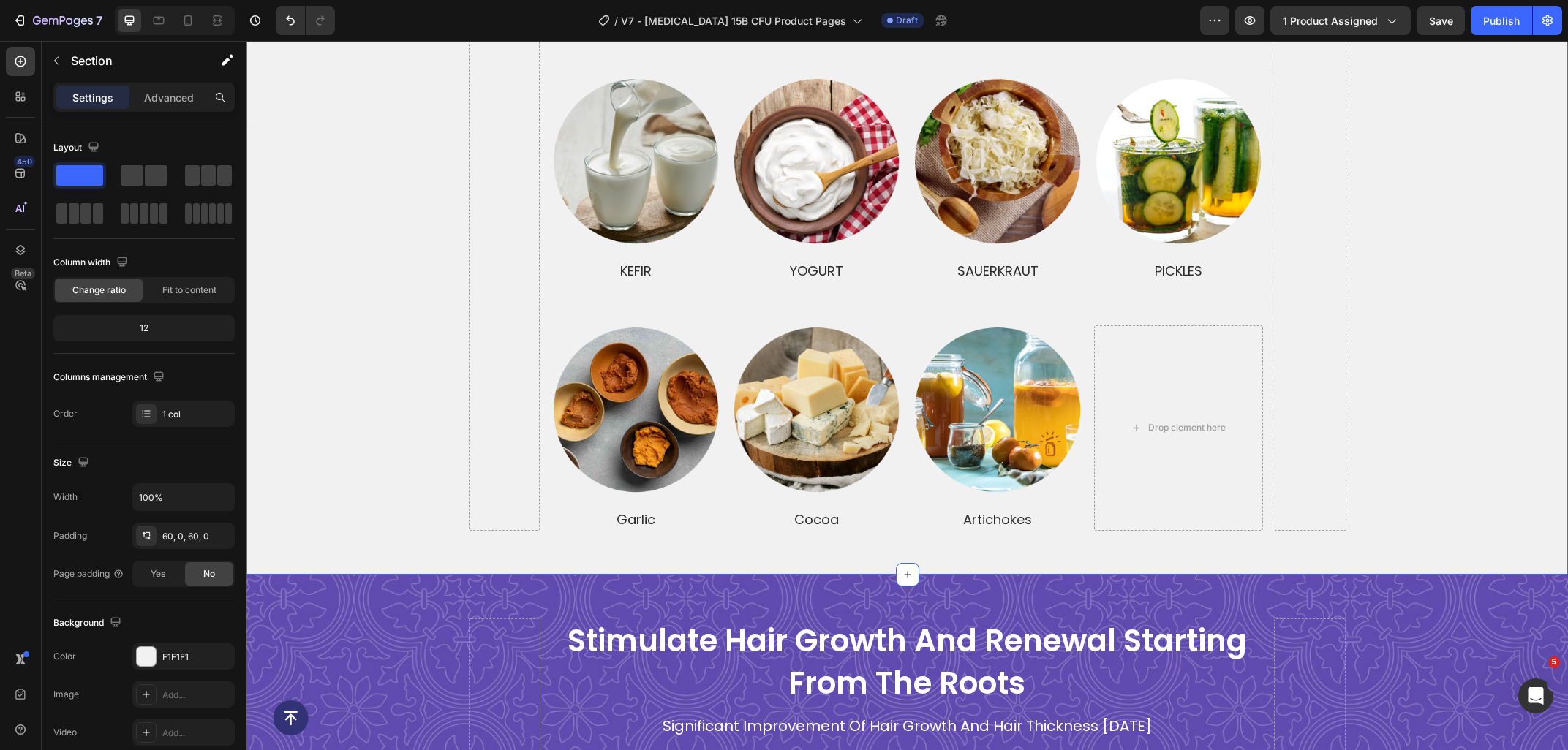
click at [688, 516] on div "garlic" at bounding box center [636, 520] width 169 height 21
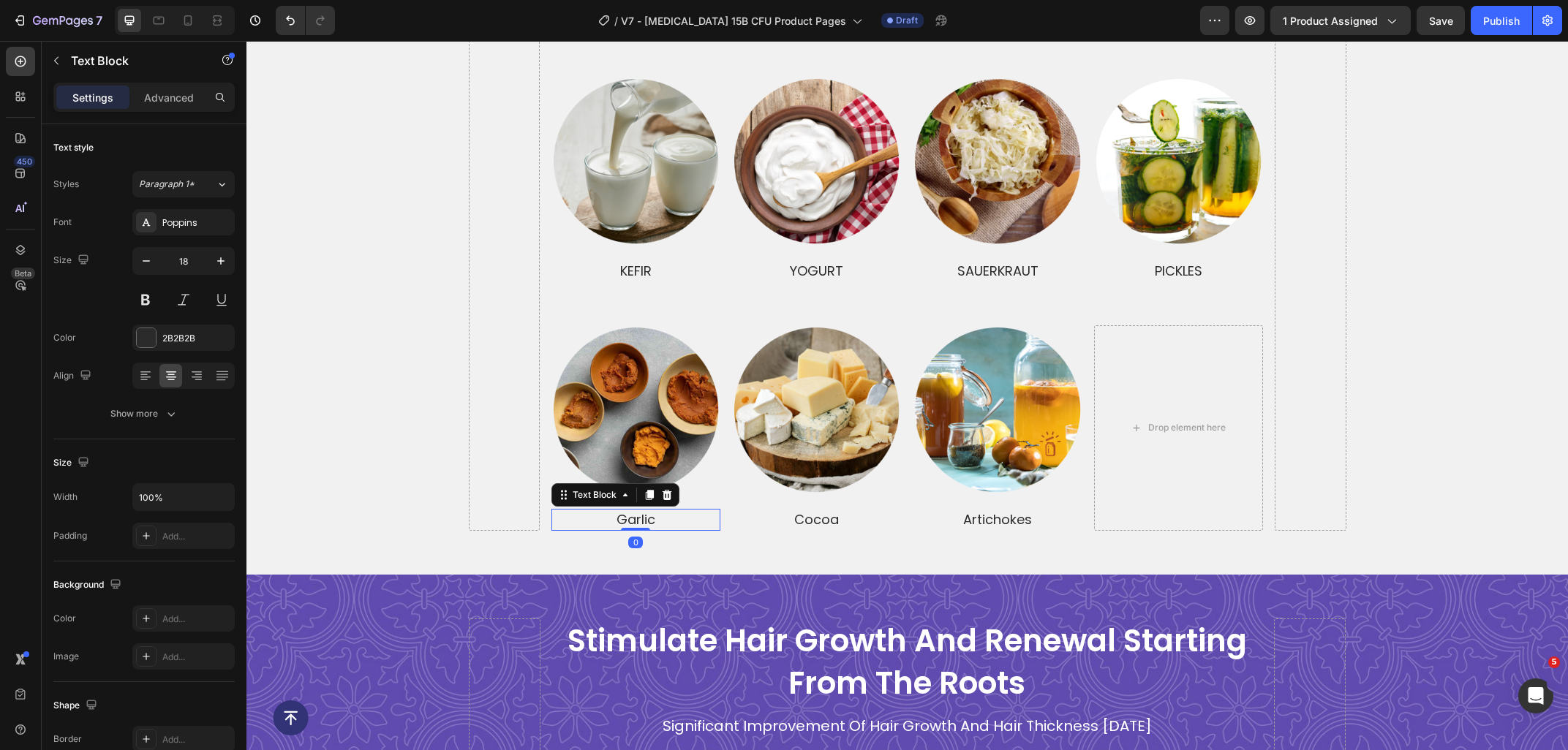
click at [685, 511] on p "garlic" at bounding box center [636, 520] width 166 height 18
drag, startPoint x: 642, startPoint y: 509, endPoint x: 568, endPoint y: 499, distance: 74.7
click at [568, 511] on p "garlic MISO" at bounding box center [636, 520] width 166 height 18
click at [853, 511] on p "cocoa" at bounding box center [816, 520] width 166 height 18
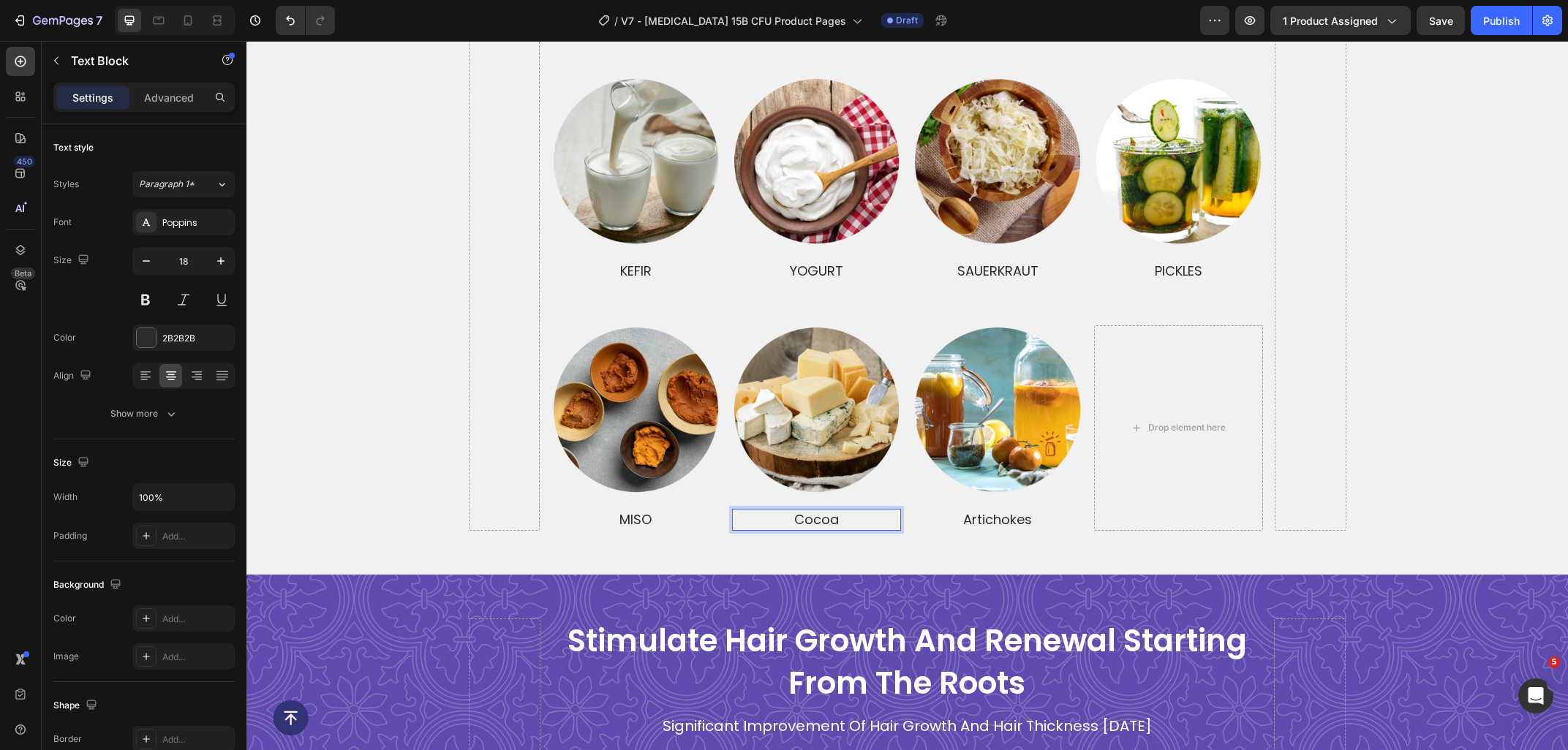
click at [862, 511] on p "cocoa" at bounding box center [816, 520] width 166 height 18
drag, startPoint x: 802, startPoint y: 508, endPoint x: 794, endPoint y: 506, distance: 8.2
click at [794, 511] on p "cocoa AGED CHEESE" at bounding box center [816, 520] width 166 height 18
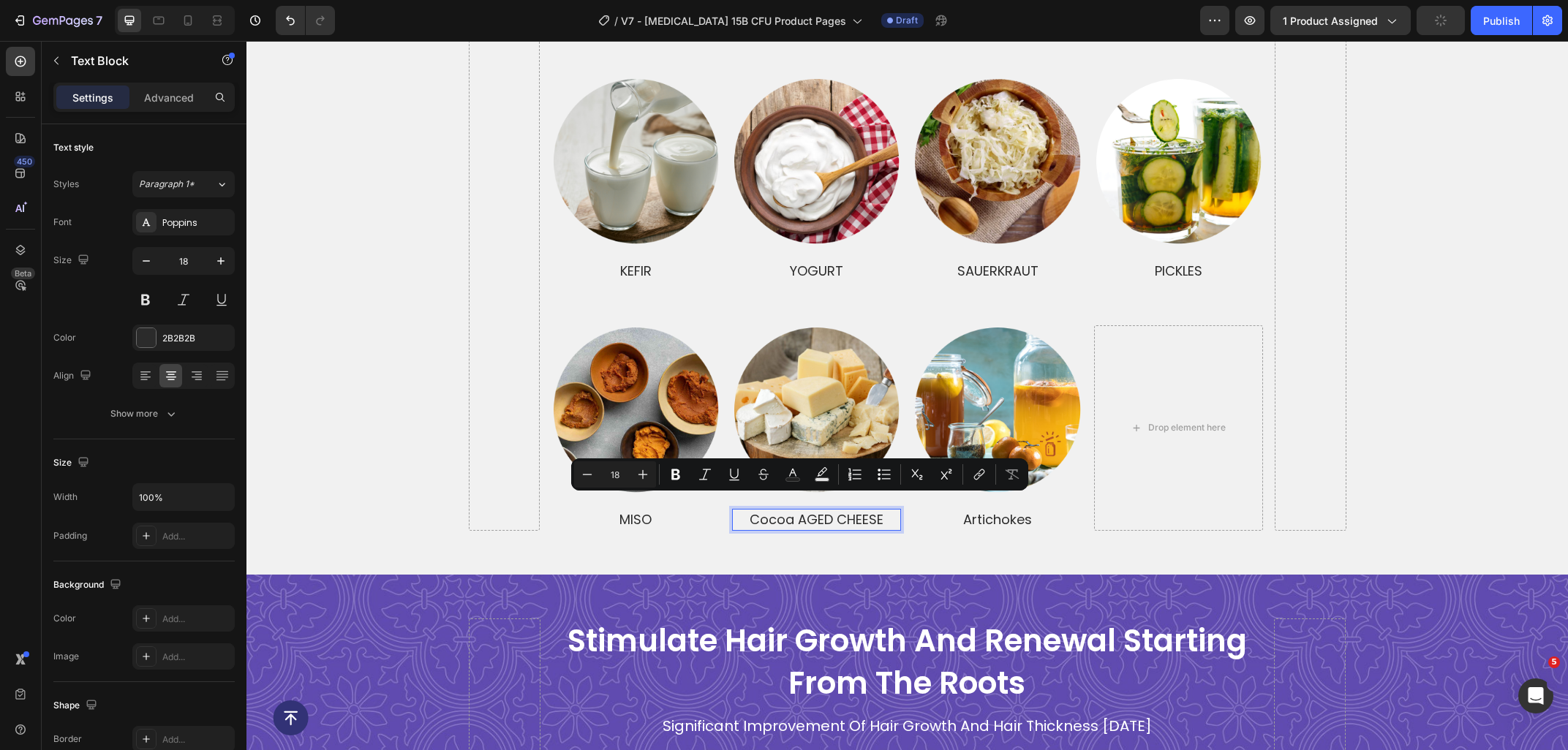
click at [794, 511] on p "cocoa AGED CHEESE" at bounding box center [816, 520] width 166 height 18
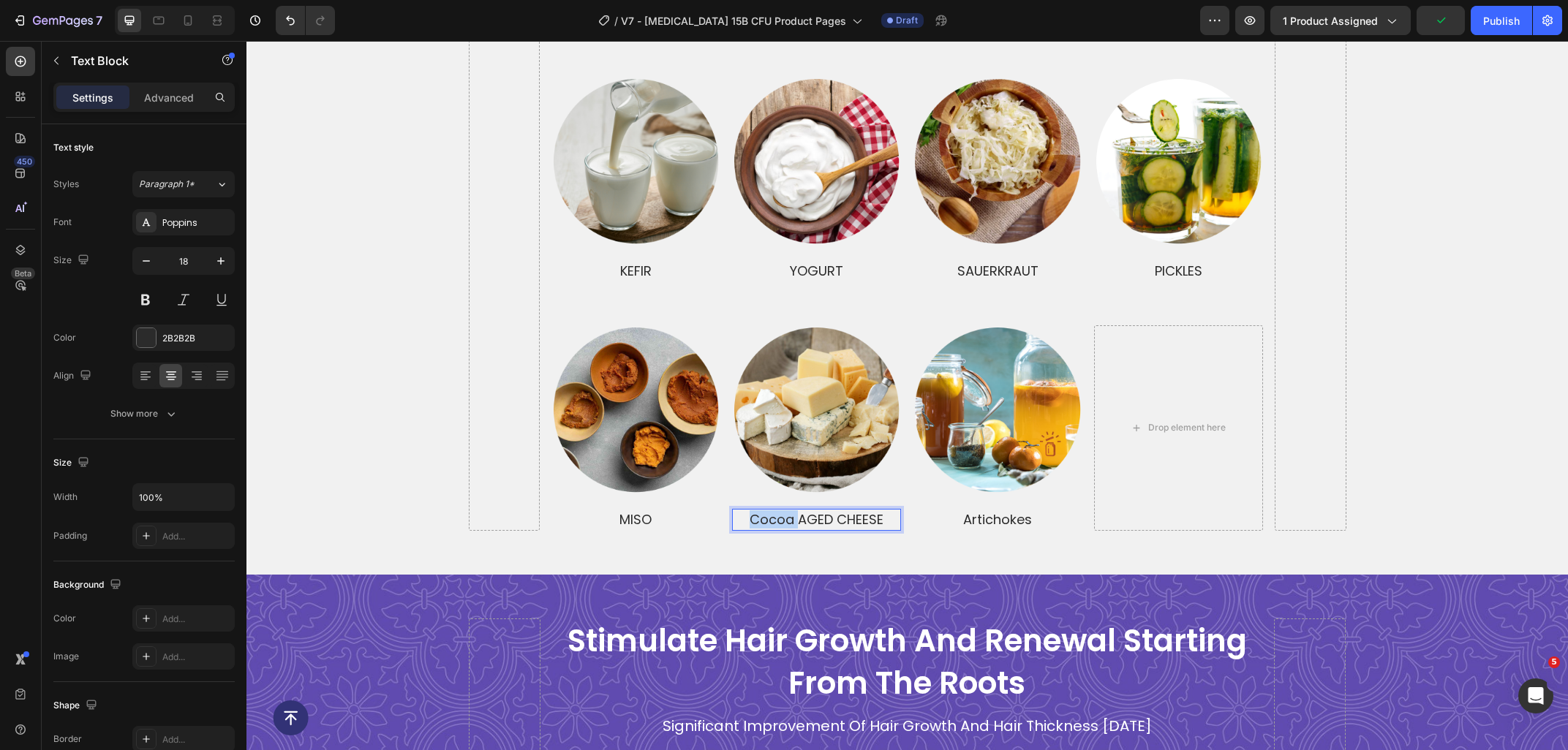
drag, startPoint x: 798, startPoint y: 506, endPoint x: 729, endPoint y: 507, distance: 69.0
click at [732, 509] on div "cocoa AGED CHEESE" at bounding box center [816, 520] width 169 height 21
click at [1041, 511] on p "artichokes" at bounding box center [997, 520] width 166 height 18
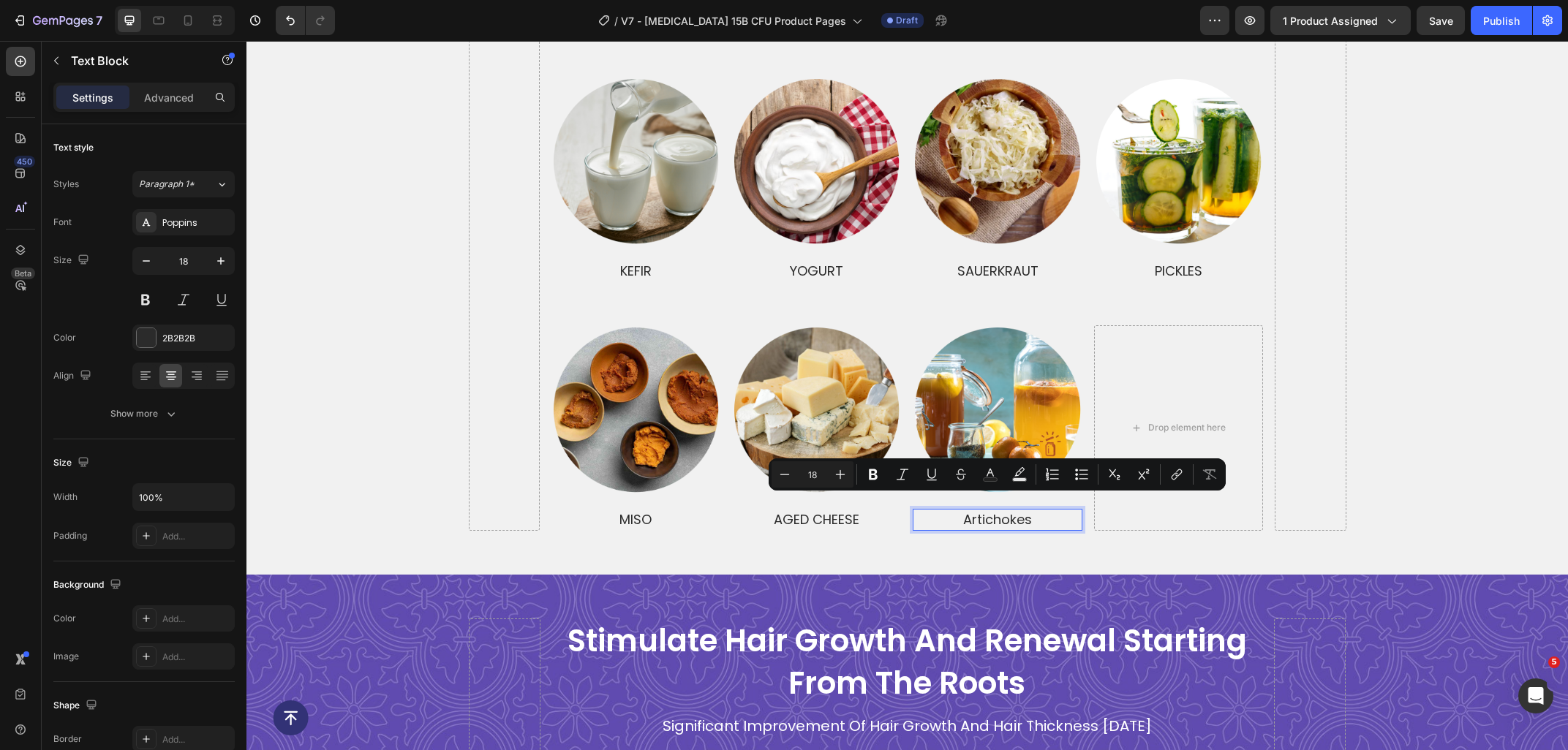
click at [1049, 511] on p "artichokes" at bounding box center [997, 520] width 166 height 18
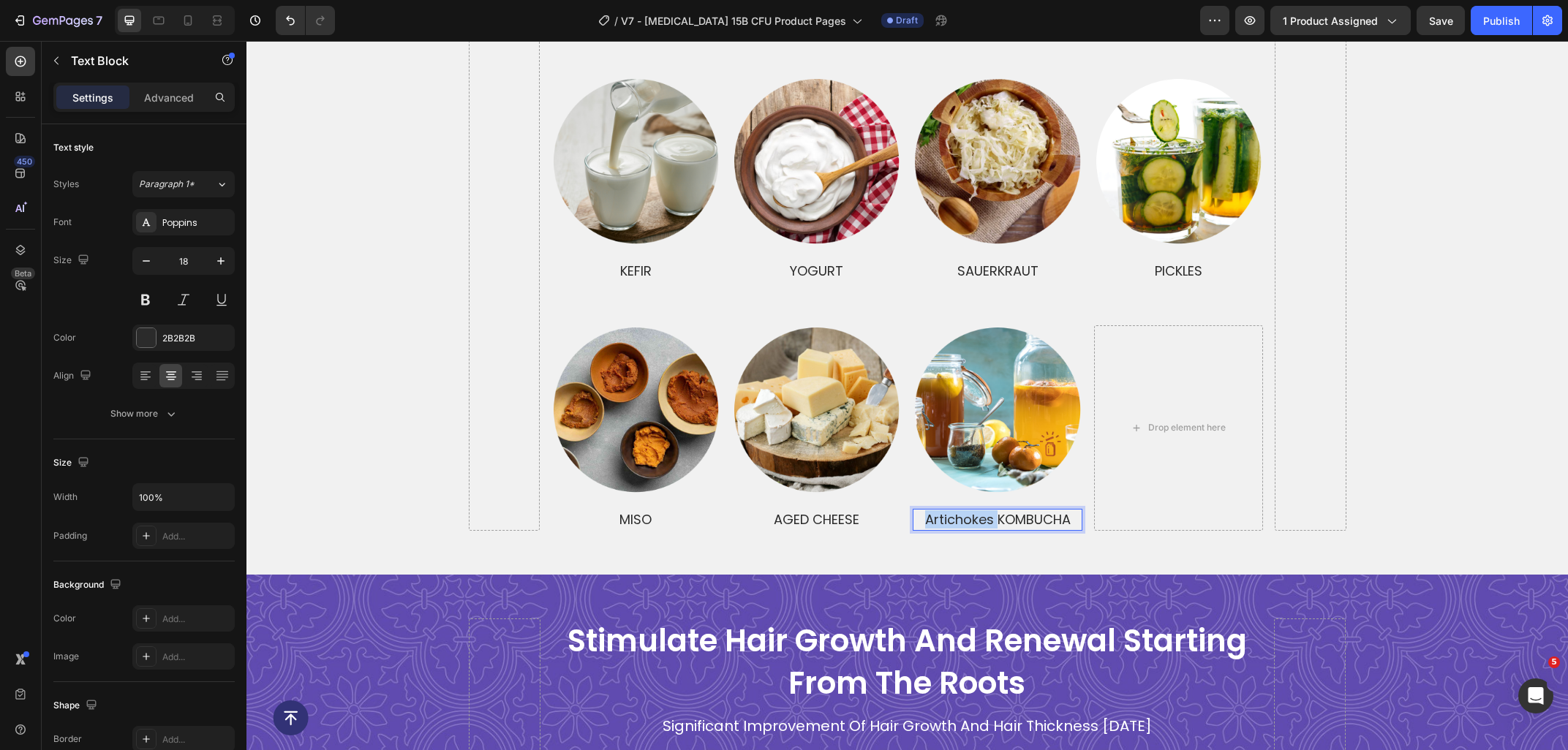
drag, startPoint x: 996, startPoint y: 515, endPoint x: 917, endPoint y: 505, distance: 79.6
click at [917, 511] on p "artichokes KOMBUCHA" at bounding box center [997, 520] width 166 height 18
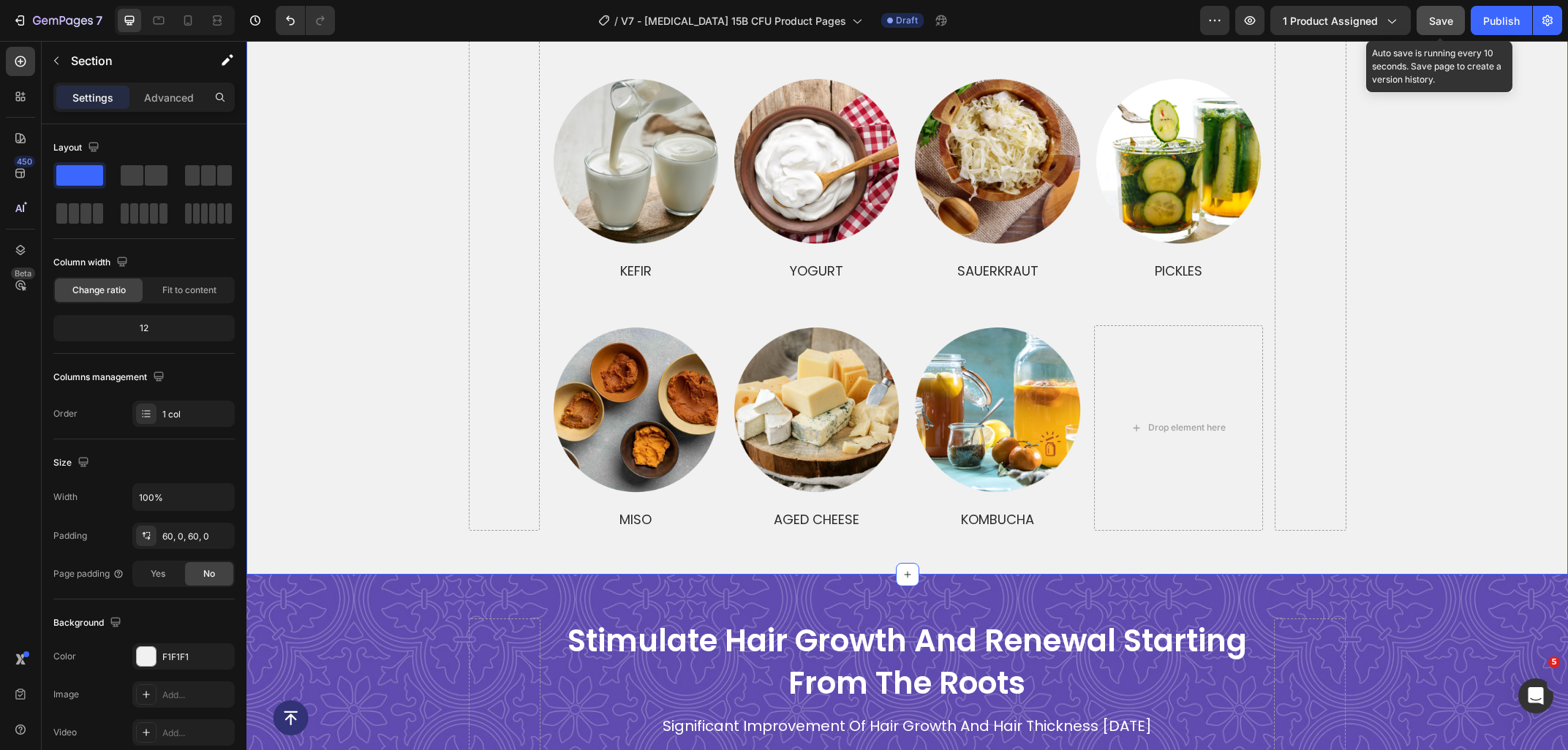
click at [1447, 28] on button "Save" at bounding box center [1440, 21] width 48 height 29
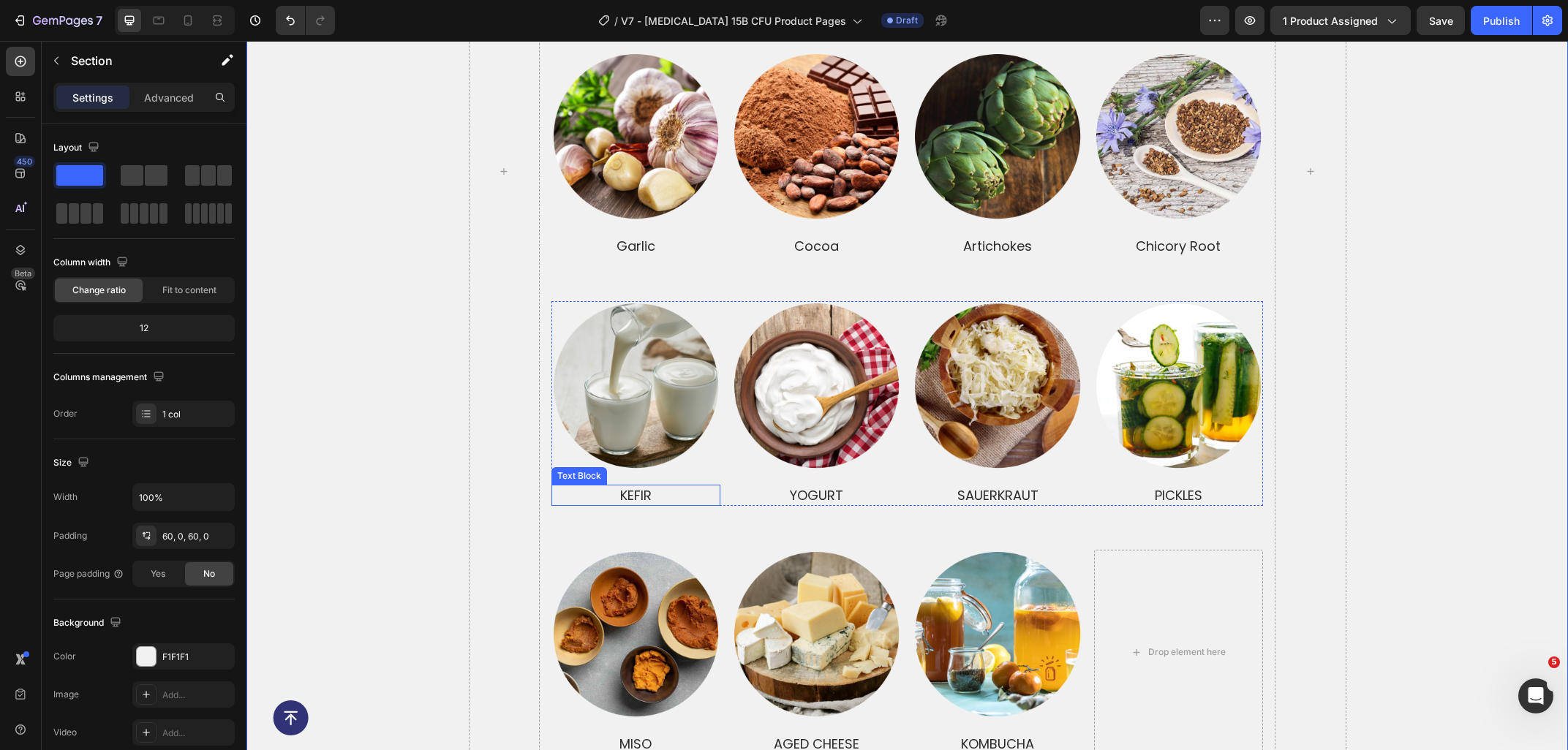
scroll to position [3400, 0]
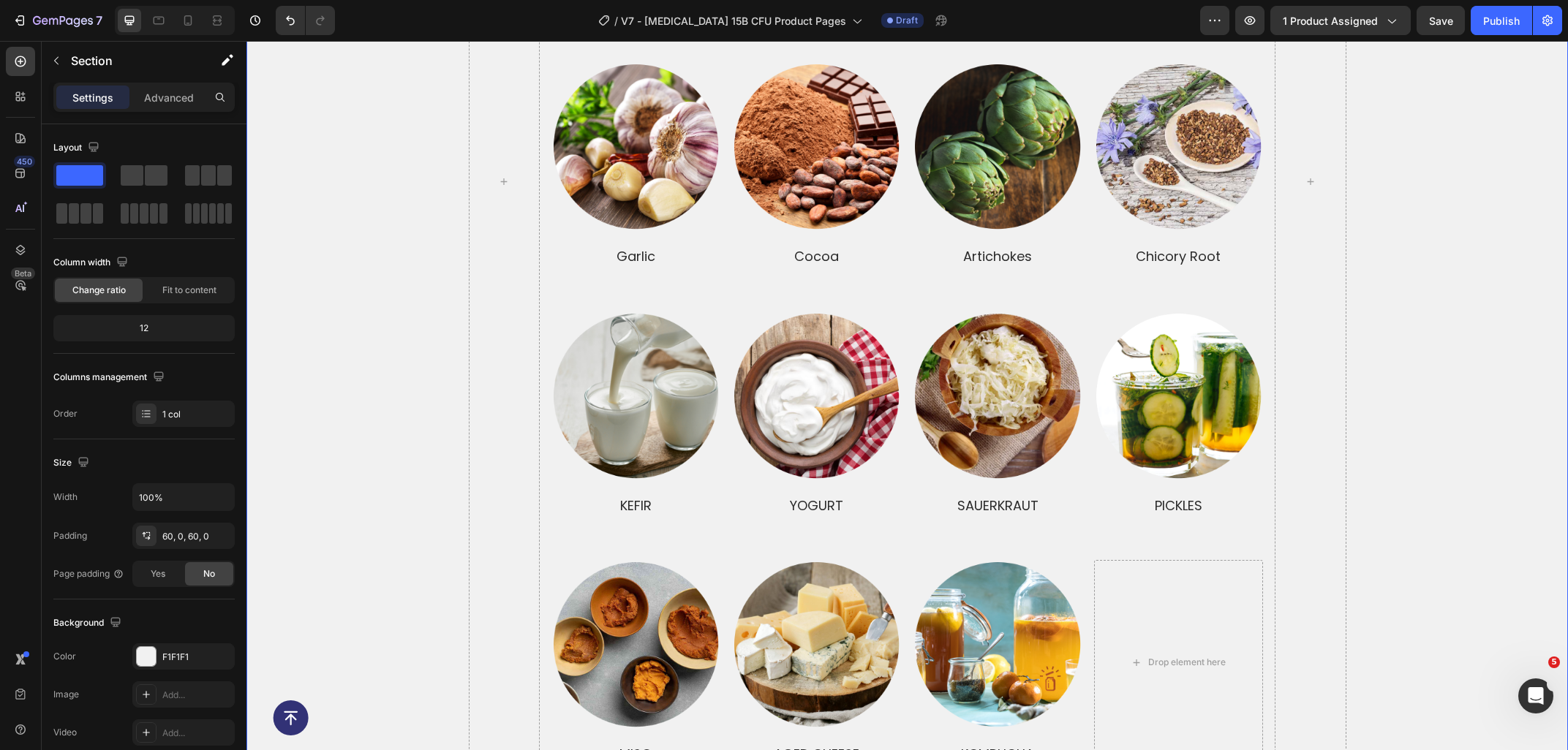
click at [1471, 421] on div "prebiotics and probiotics together make a dynamic duo Heading Prebiotics Text B…" at bounding box center [906, 181] width 1321 height 1167
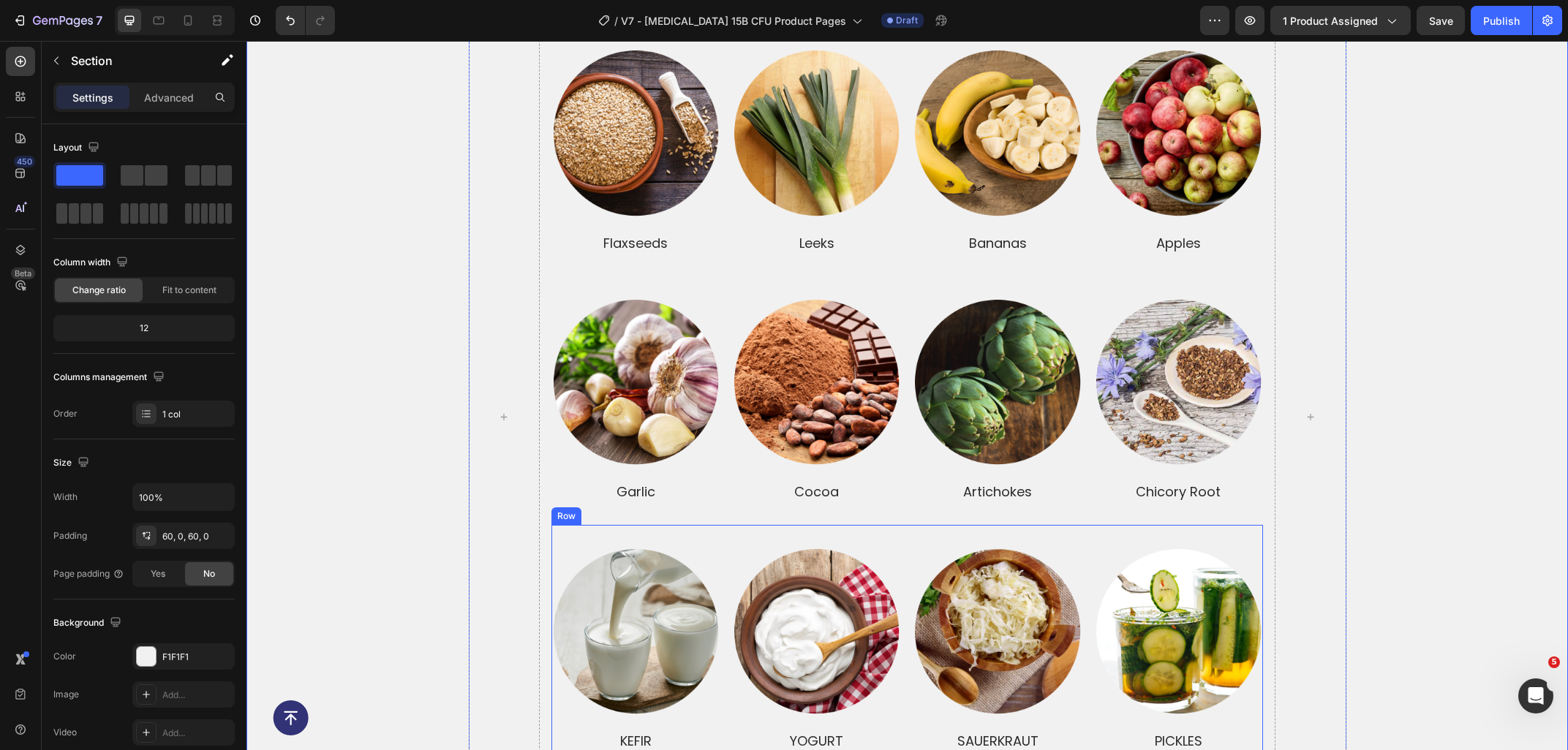
click at [726, 525] on div "Image Row KEFIR Text Block Image Row YOGURT Text Block Image Row SAUERKRAUT Tex…" at bounding box center [906, 639] width 711 height 227
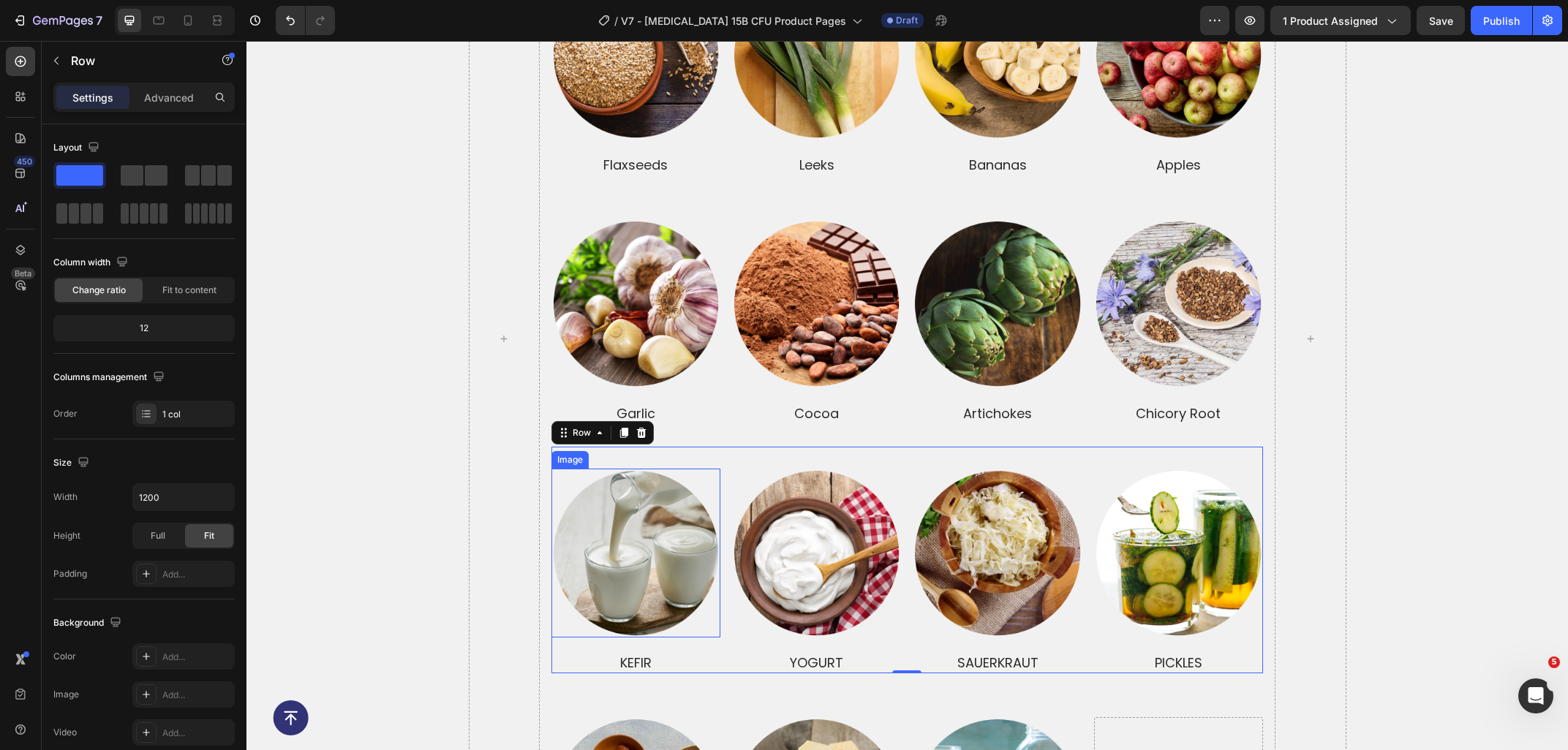
scroll to position [2931, 0]
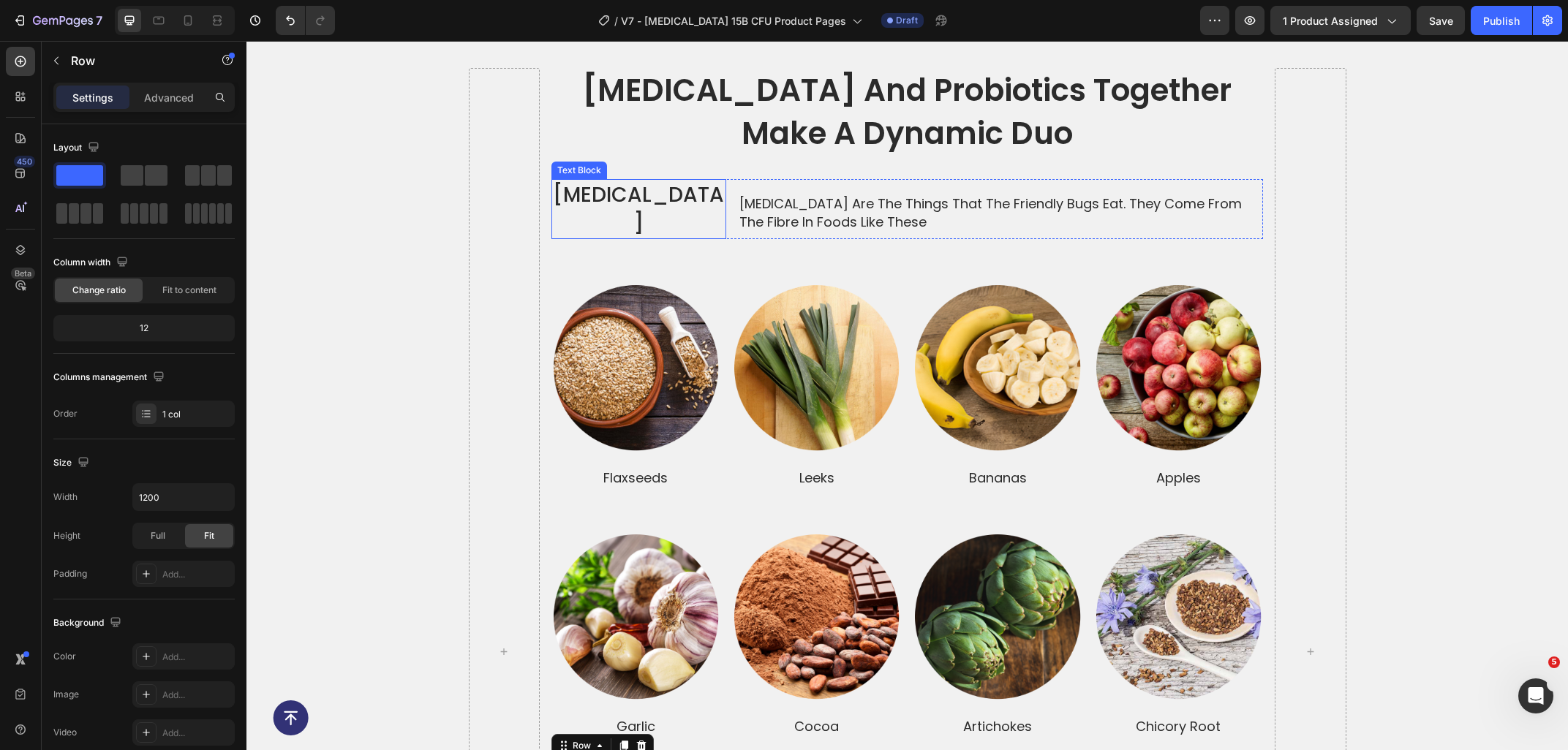
click at [643, 217] on div "Prebiotics Text Block" at bounding box center [638, 209] width 175 height 60
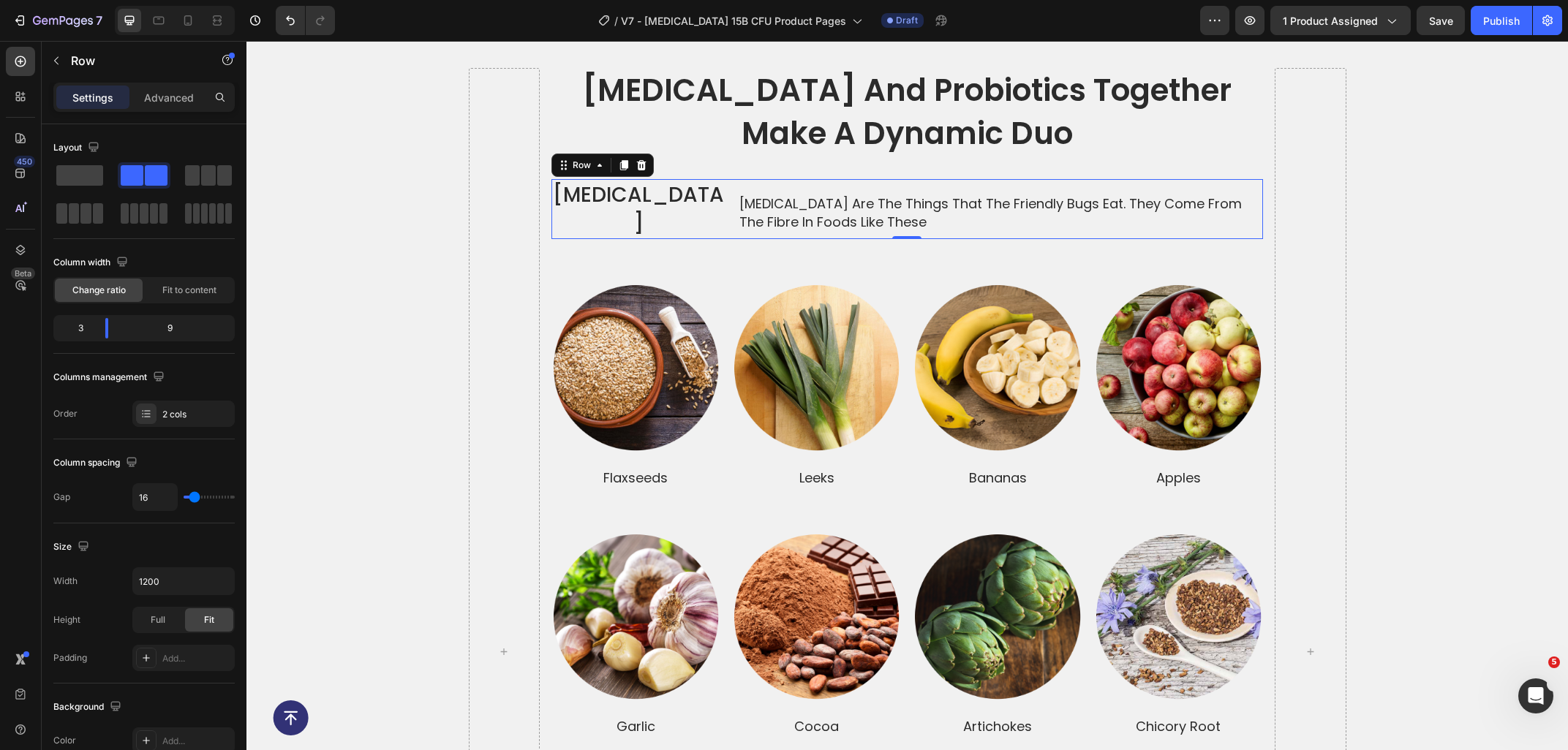
click at [729, 184] on div "Prebiotics Text Block Prebiotics are the things that the friendly bugs eat. The…" at bounding box center [906, 209] width 711 height 60
click at [633, 163] on div at bounding box center [641, 165] width 18 height 18
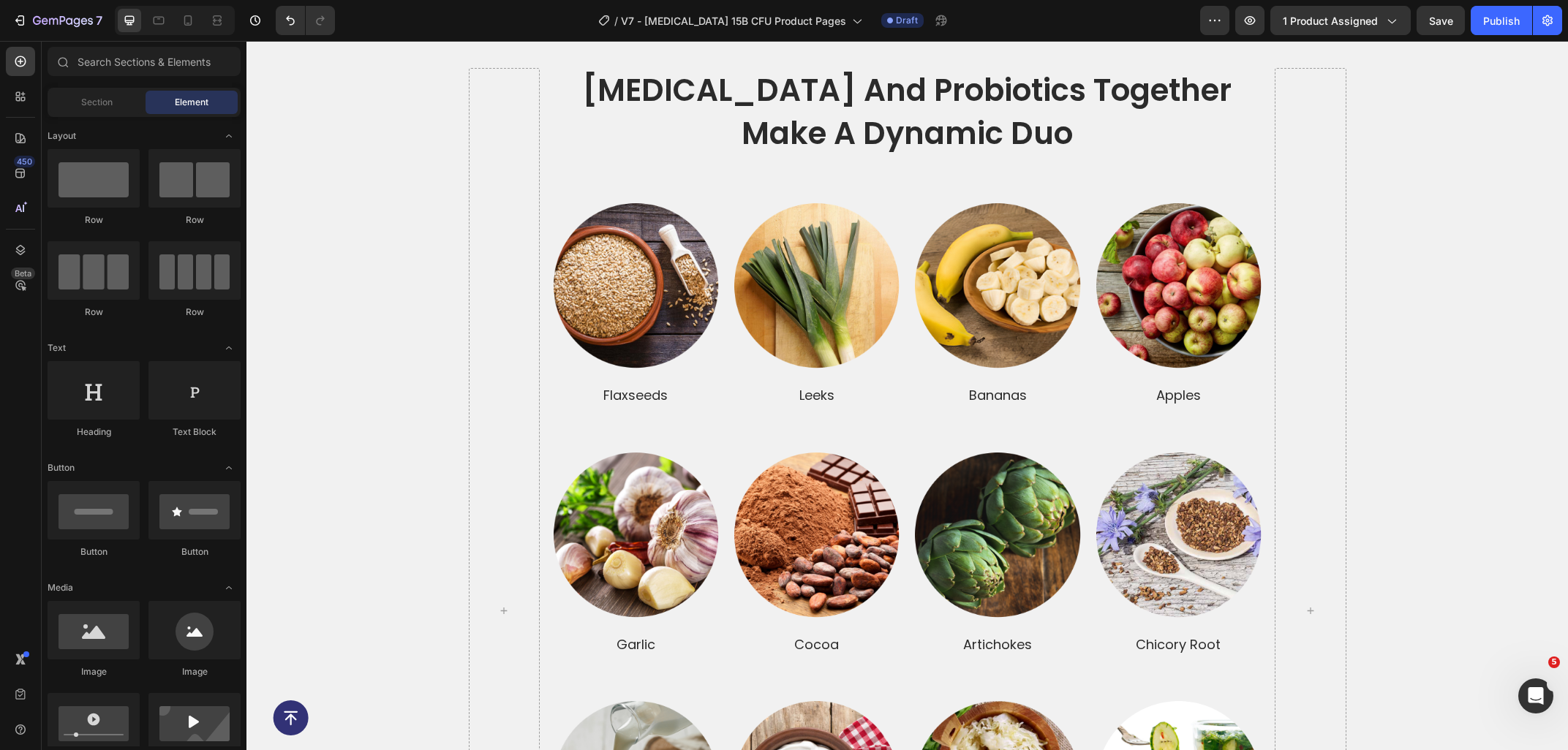
scroll to position [2896, 0]
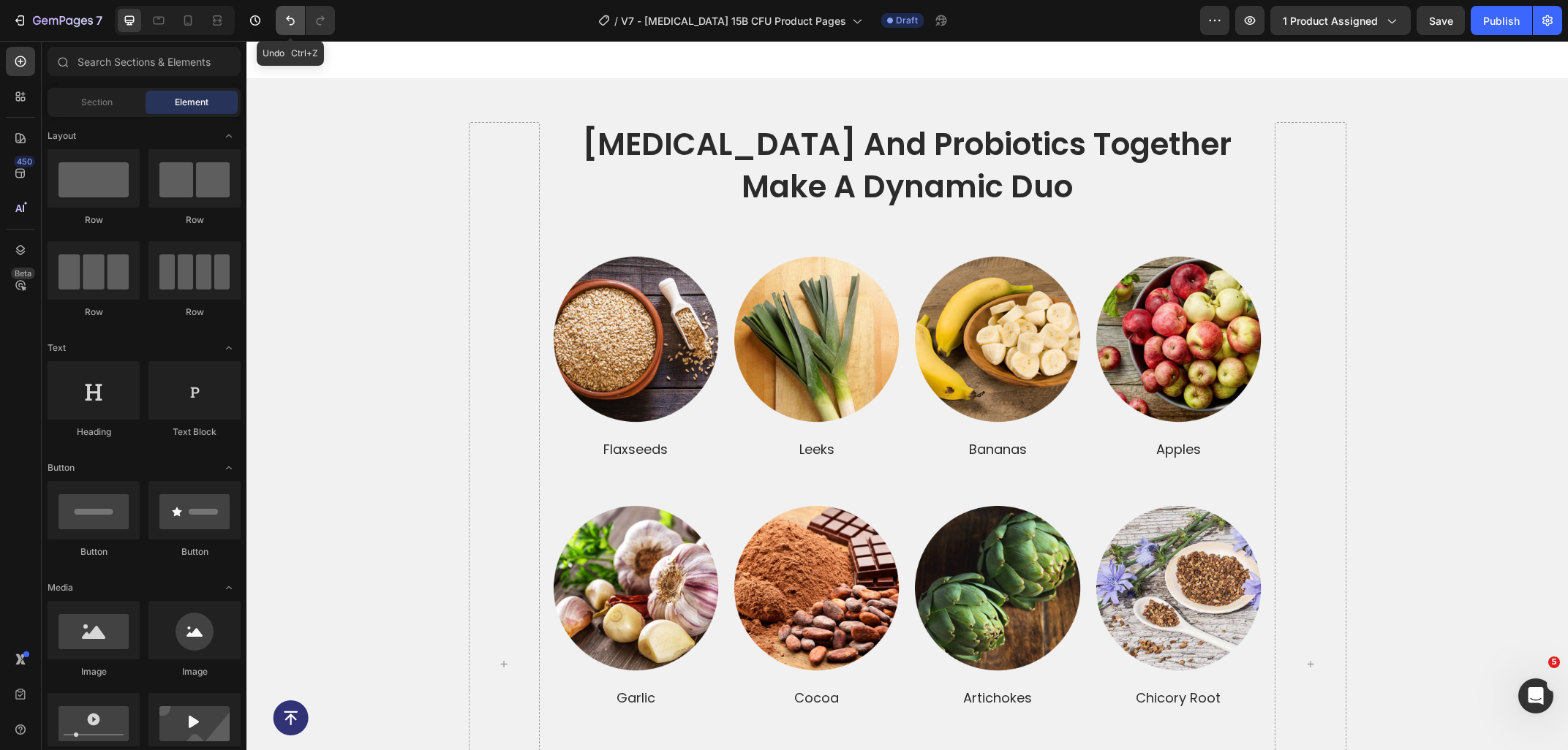
click at [298, 19] on button "Undo/Redo" at bounding box center [290, 21] width 29 height 29
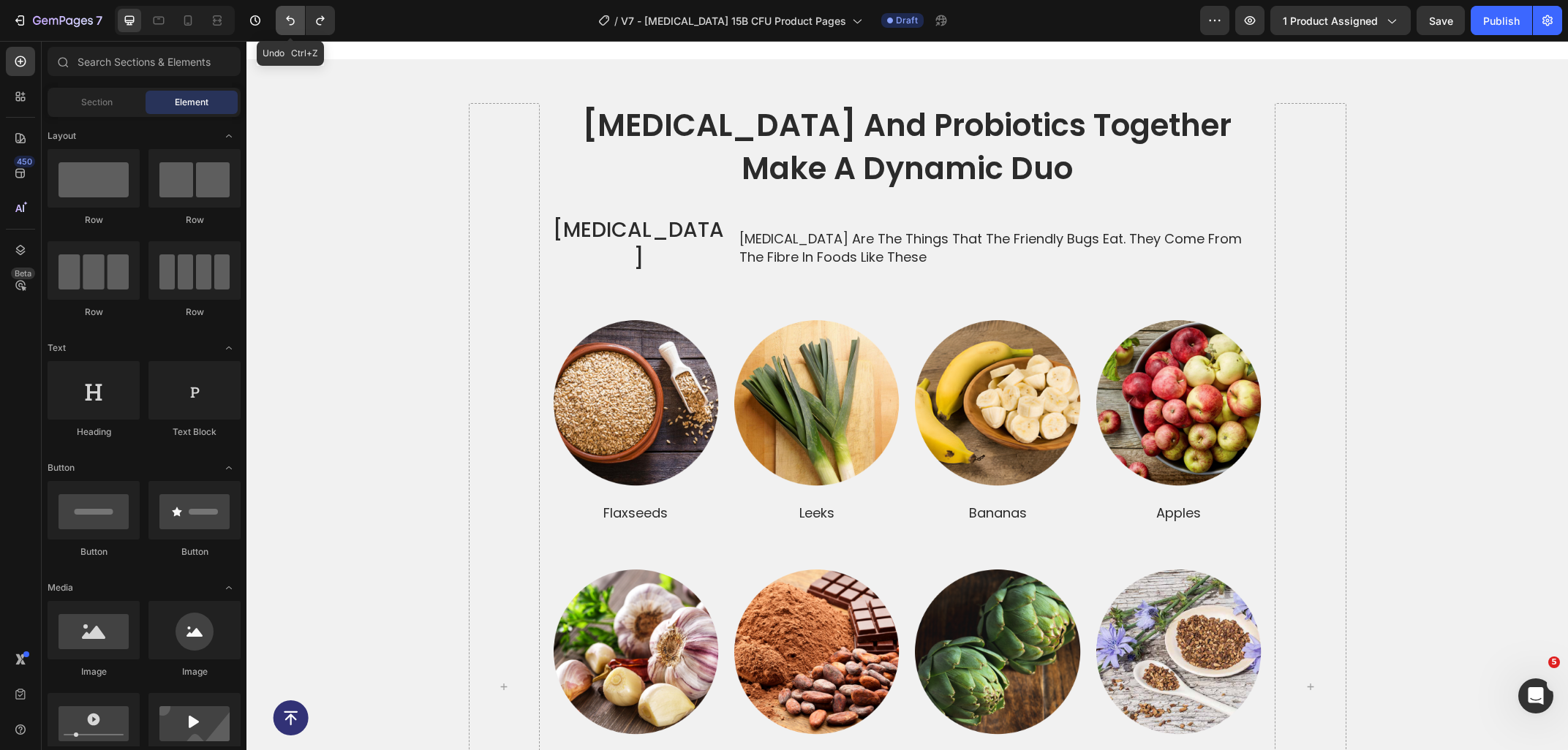
scroll to position [2931, 0]
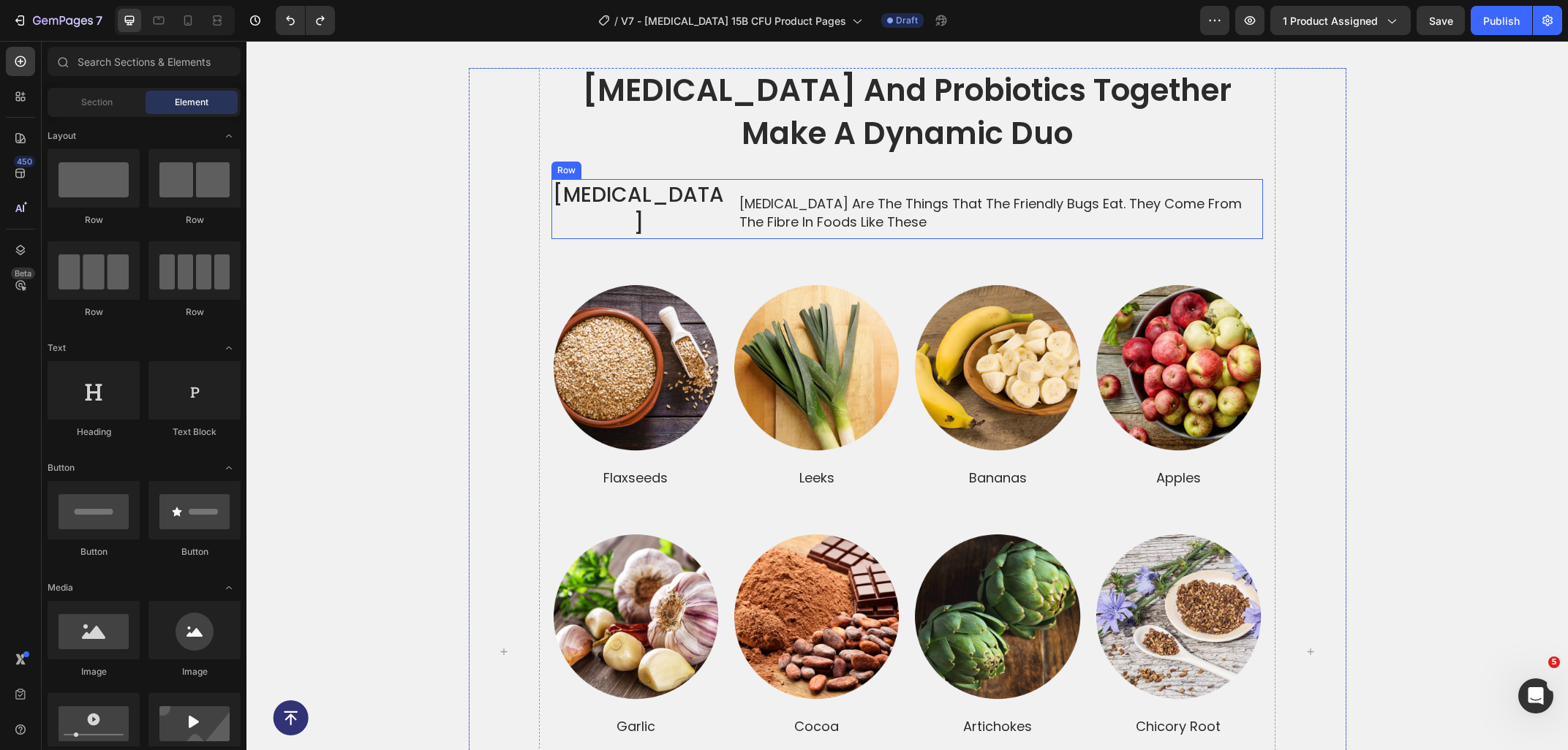
click at [716, 222] on div "prebiotics Text Block" at bounding box center [638, 209] width 175 height 60
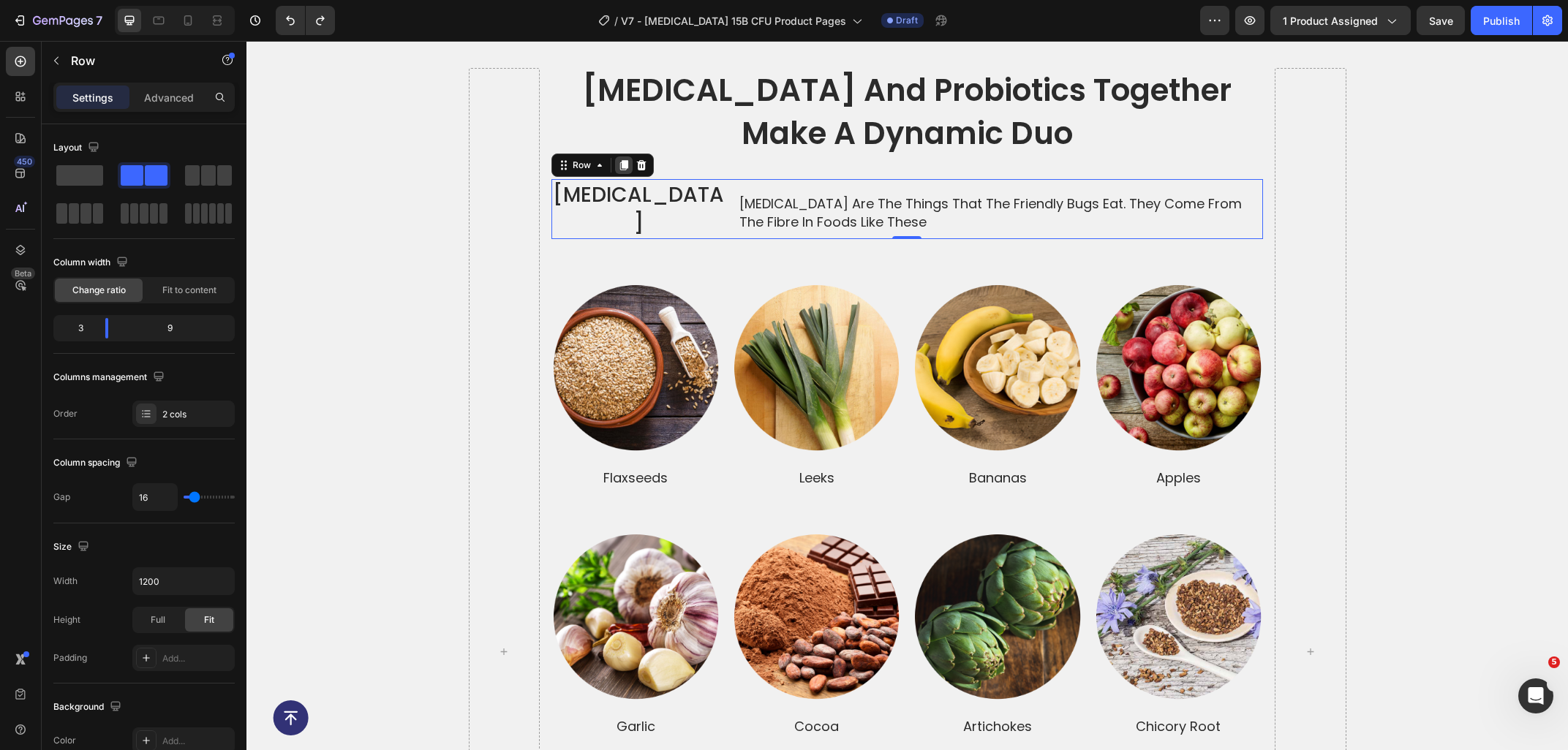
click at [629, 165] on icon at bounding box center [624, 165] width 11 height 11
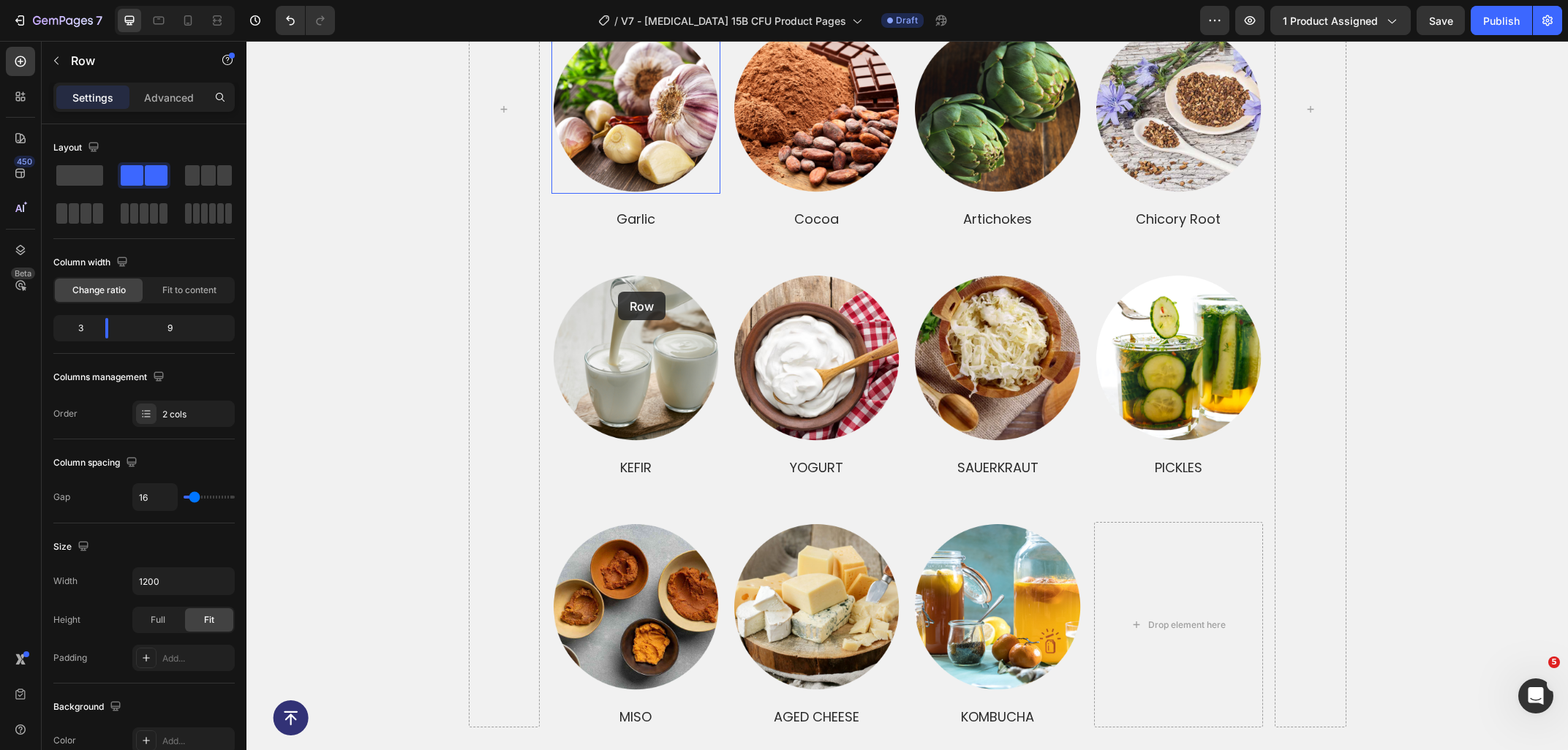
scroll to position [3513, 0]
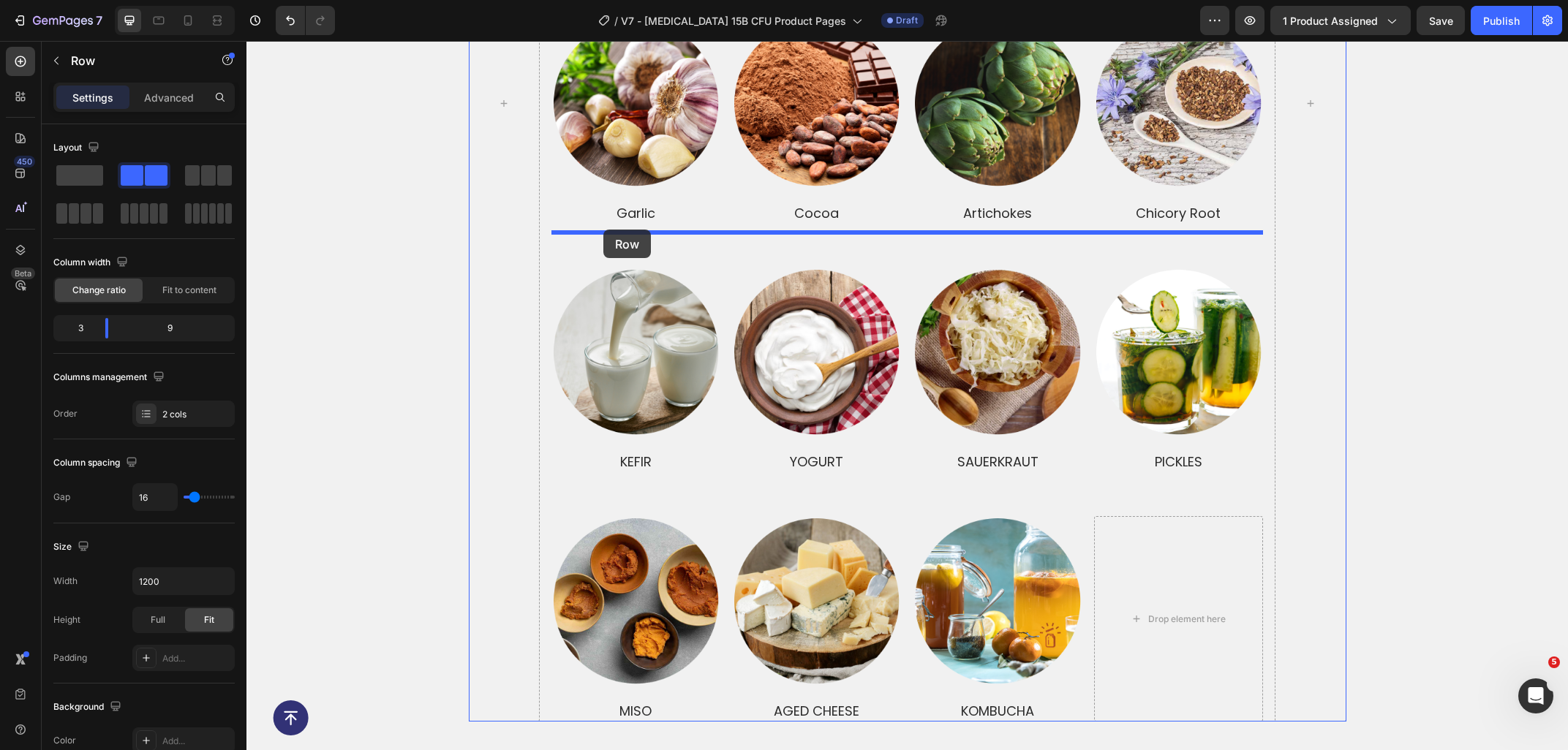
drag, startPoint x: 581, startPoint y: 199, endPoint x: 603, endPoint y: 229, distance: 37.2
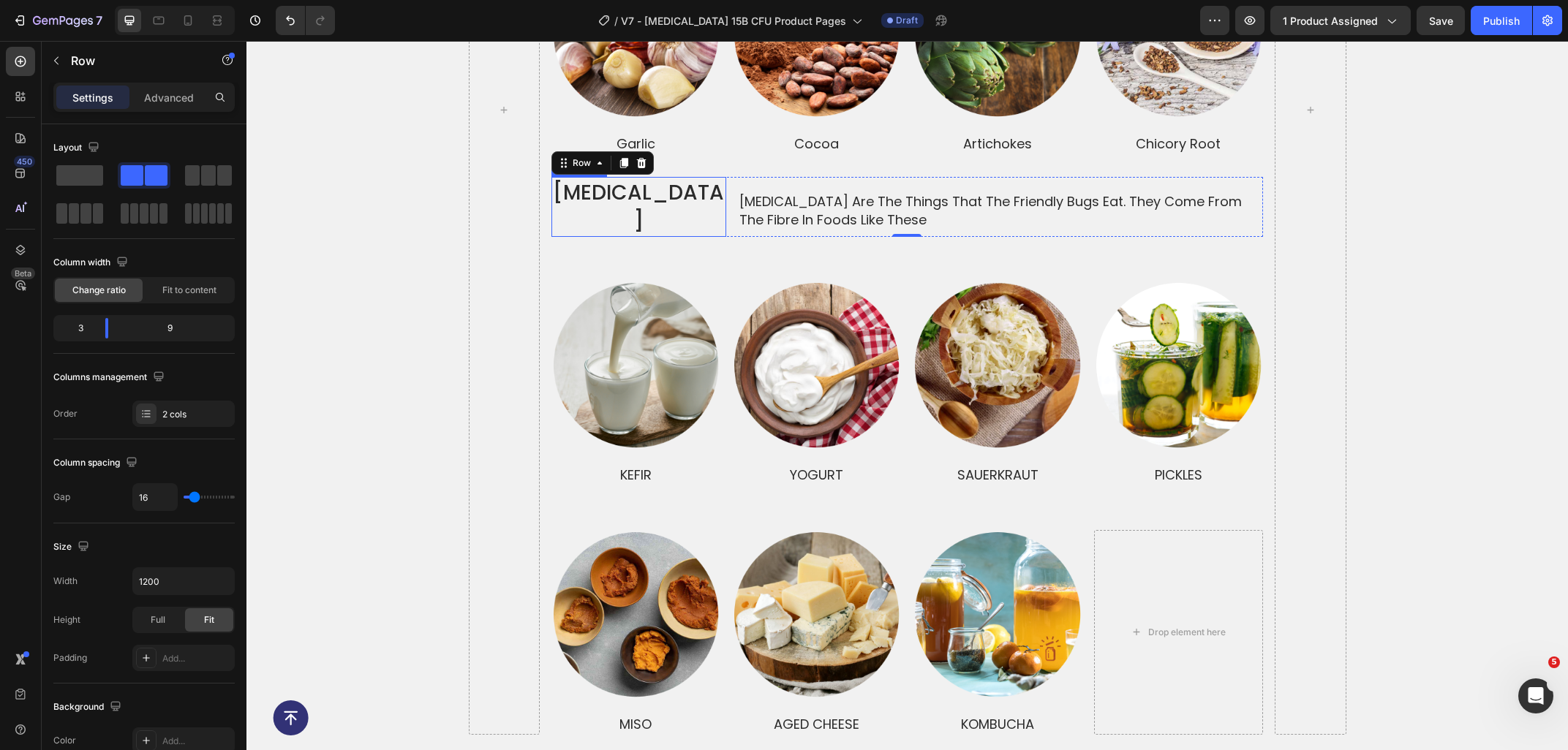
click at [683, 185] on p "[MEDICAL_DATA]" at bounding box center [638, 207] width 172 height 57
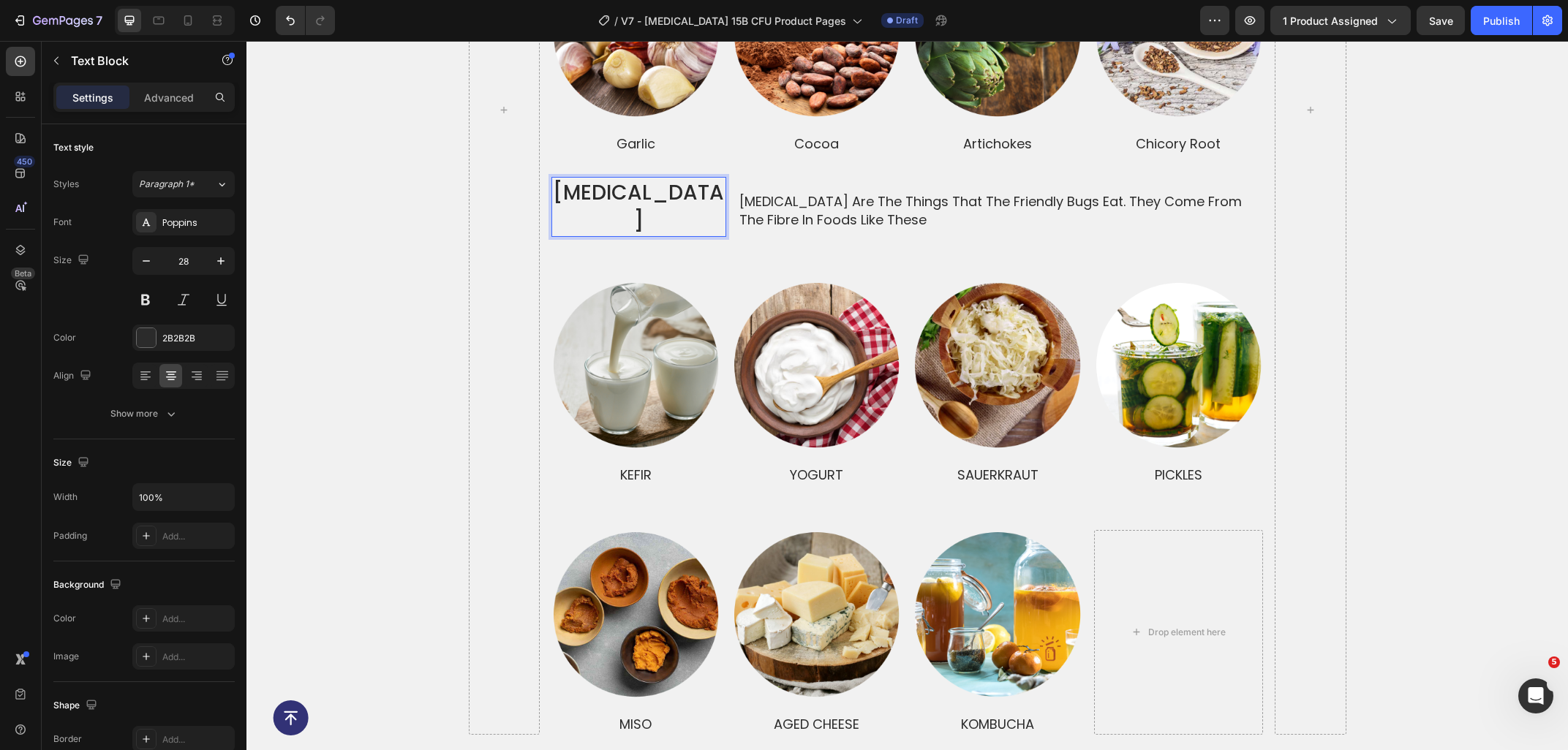
click at [691, 187] on p "[MEDICAL_DATA]" at bounding box center [638, 207] width 172 height 57
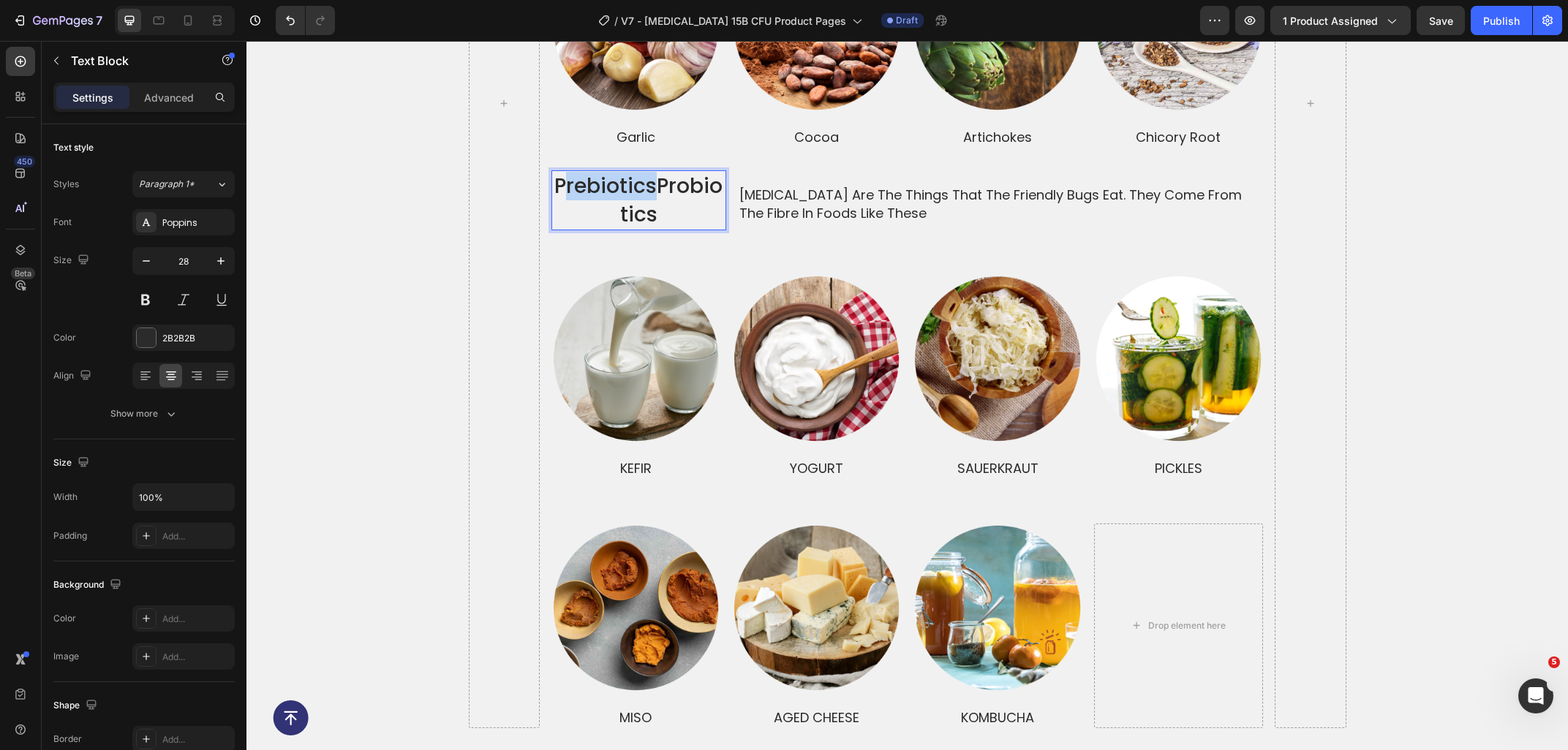
drag, startPoint x: 656, startPoint y: 167, endPoint x: 567, endPoint y: 178, distance: 89.7
click at [567, 178] on p "prebioticsProbiotics" at bounding box center [638, 200] width 172 height 57
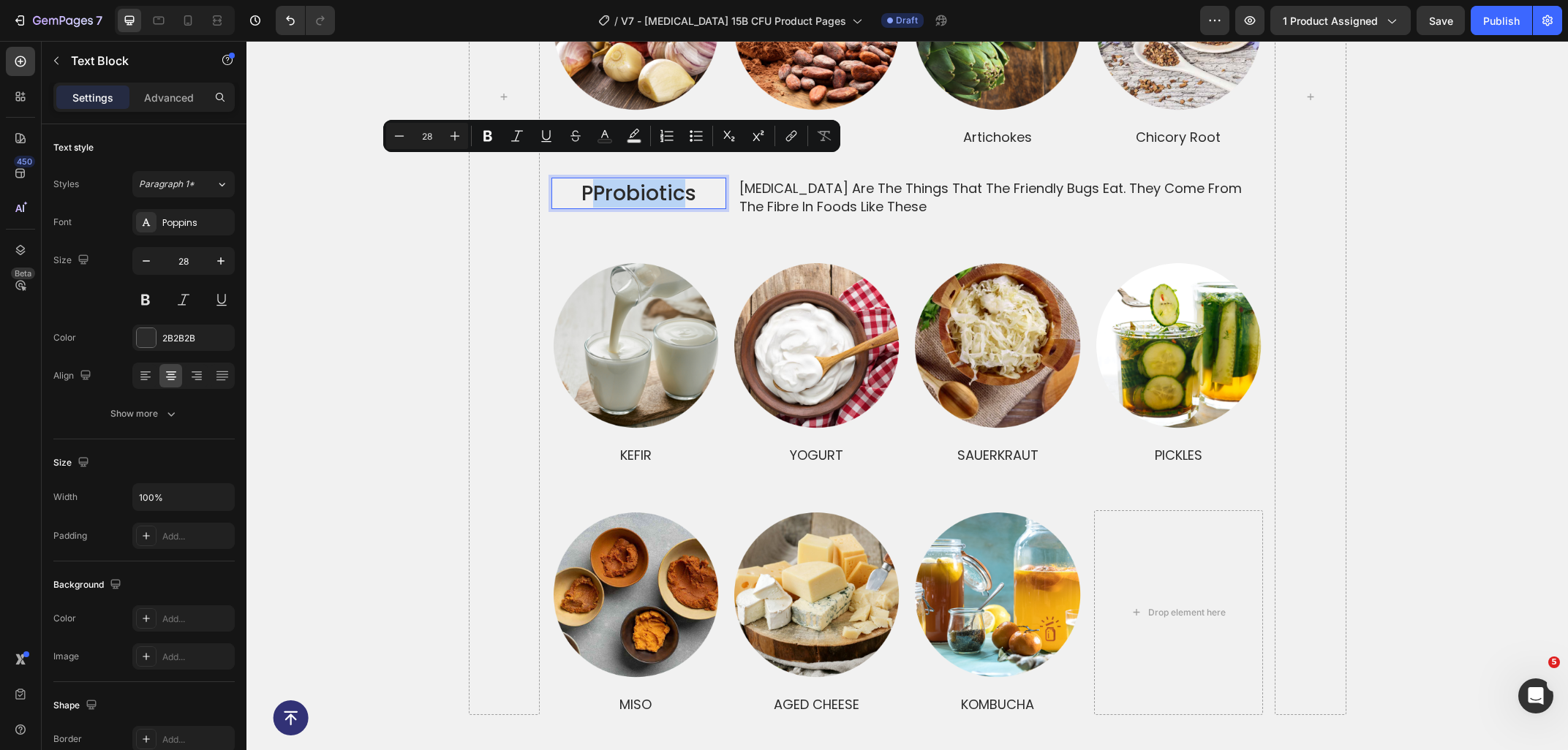
scroll to position [3513, 0]
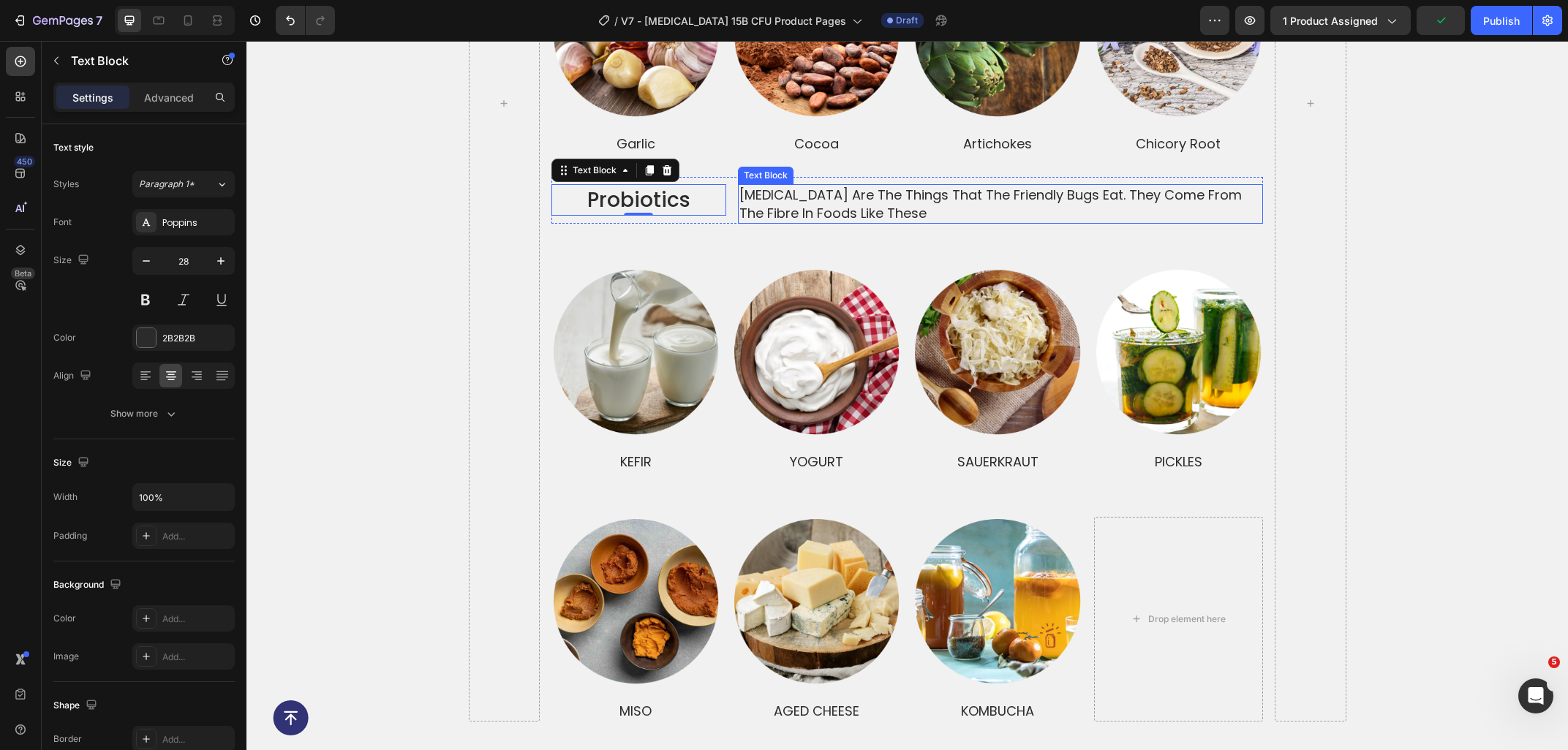
click at [885, 204] on p "[MEDICAL_DATA] are the things that the friendly bugs eat. they come from the fi…" at bounding box center [1000, 204] width 522 height 37
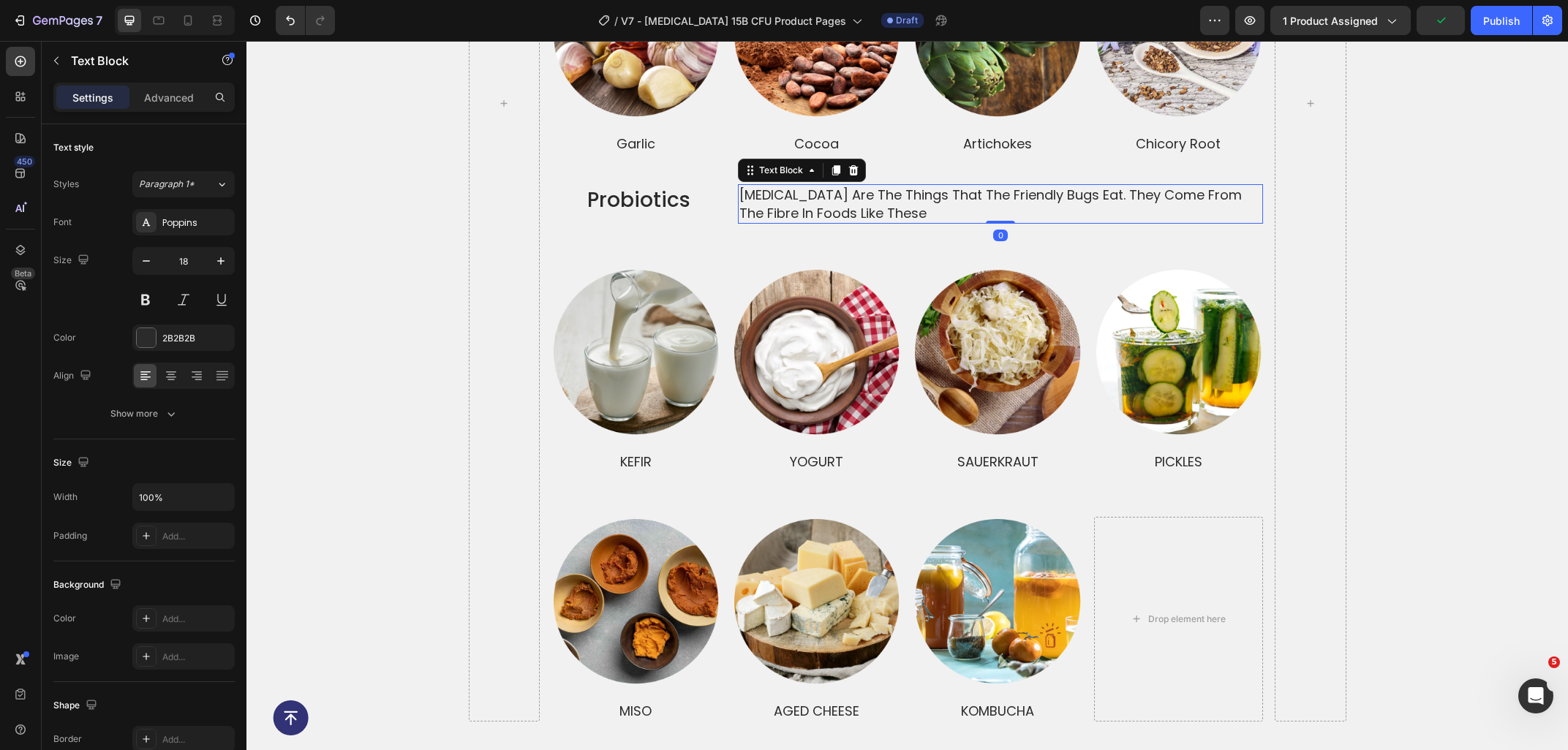
click at [890, 197] on p "[MEDICAL_DATA] are the things that the friendly bugs eat. they come from the fi…" at bounding box center [1000, 204] width 522 height 37
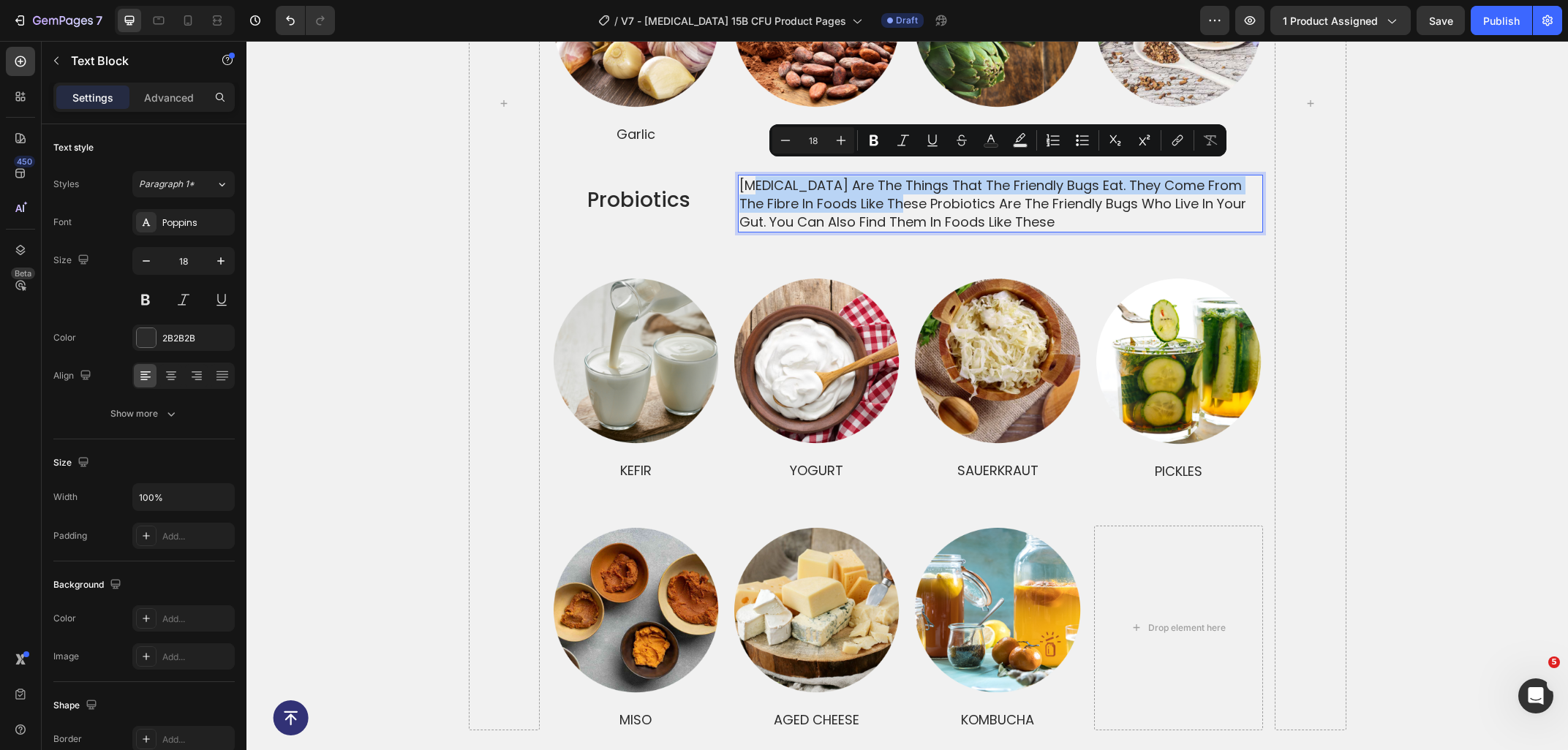
drag, startPoint x: 868, startPoint y: 191, endPoint x: 752, endPoint y: 167, distance: 118.5
click at [752, 176] on p "prebiotics are the things that the friendly bugs eat. they come from the fibre …" at bounding box center [1000, 204] width 522 height 56
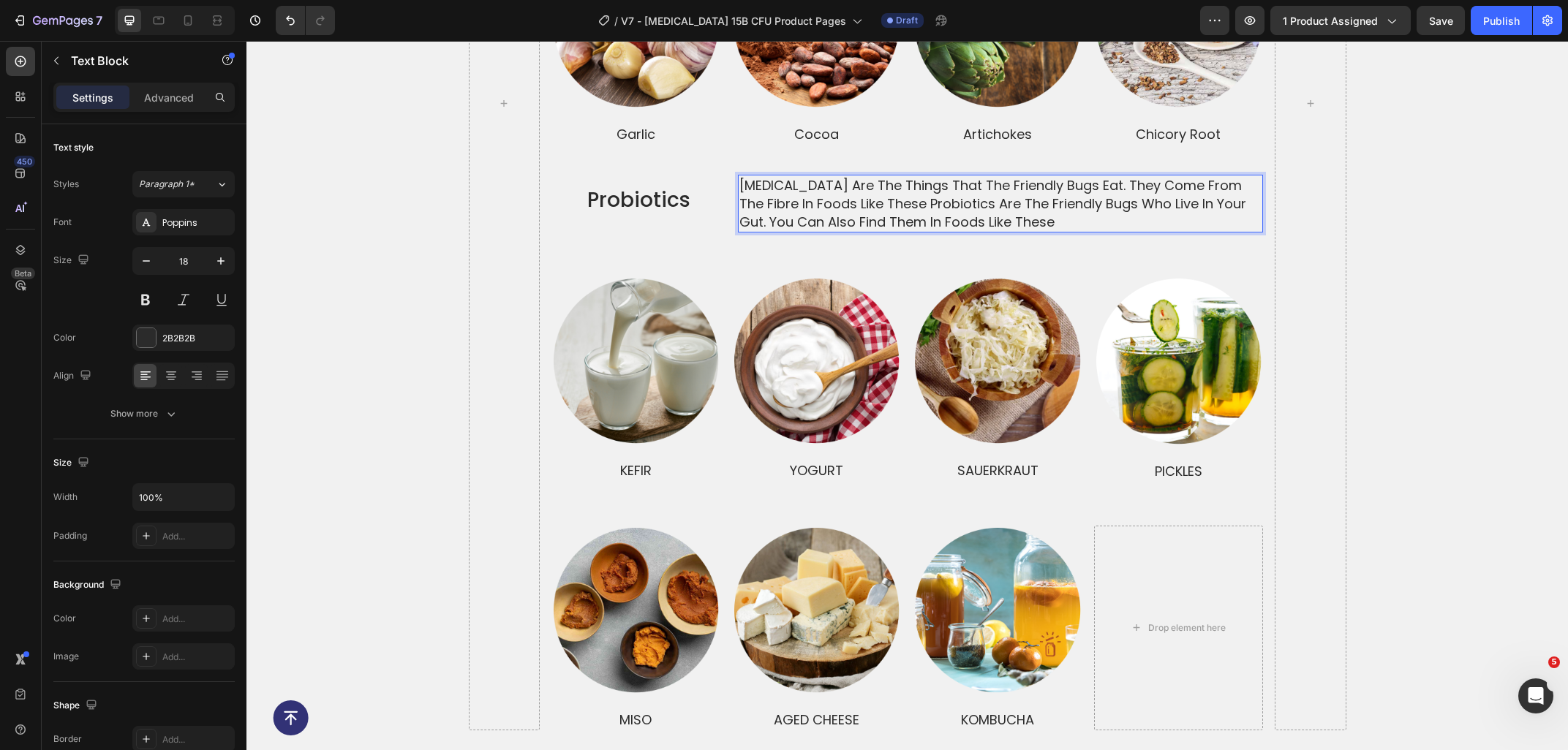
scroll to position [3513, 0]
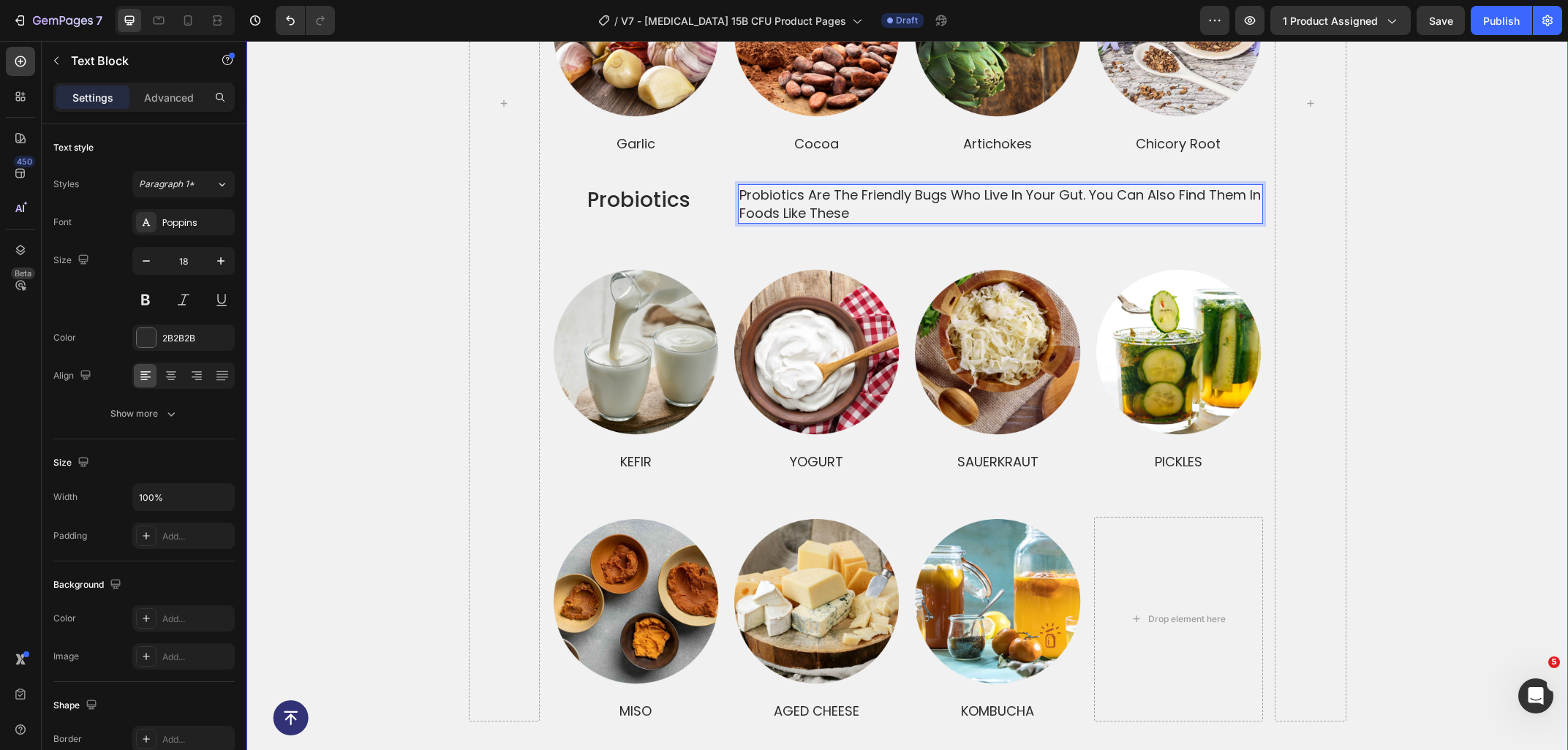
click at [1468, 251] on div "prebiotics and probiotics together make a dynamic duo Heading prebiotics Text B…" at bounding box center [906, 104] width 1321 height 1236
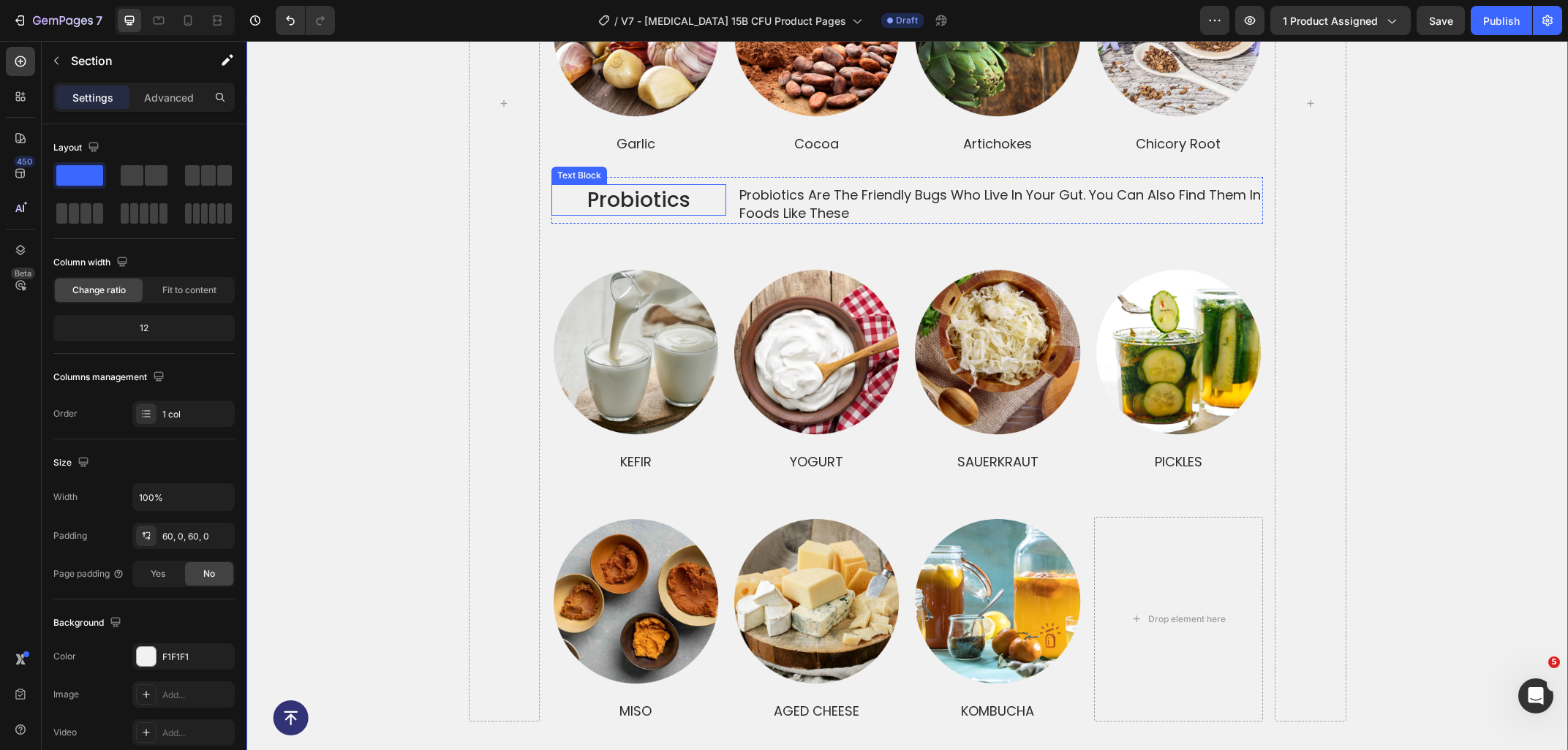
click at [722, 186] on p "Probiotics" at bounding box center [638, 200] width 172 height 28
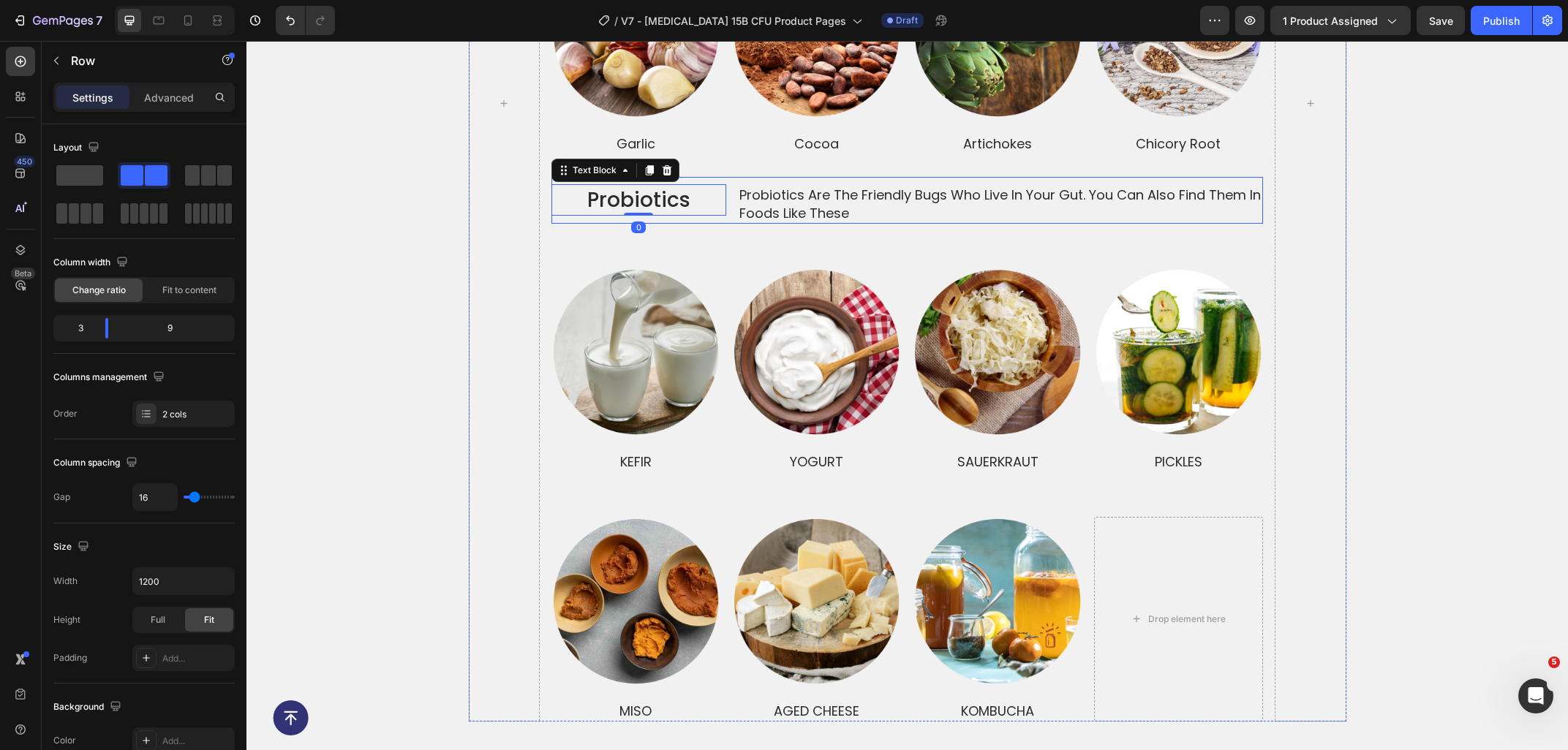
click at [729, 202] on div "Probiotics Text Block 0 Probiotics are the friendly bugs who live in your gut. …" at bounding box center [906, 200] width 711 height 46
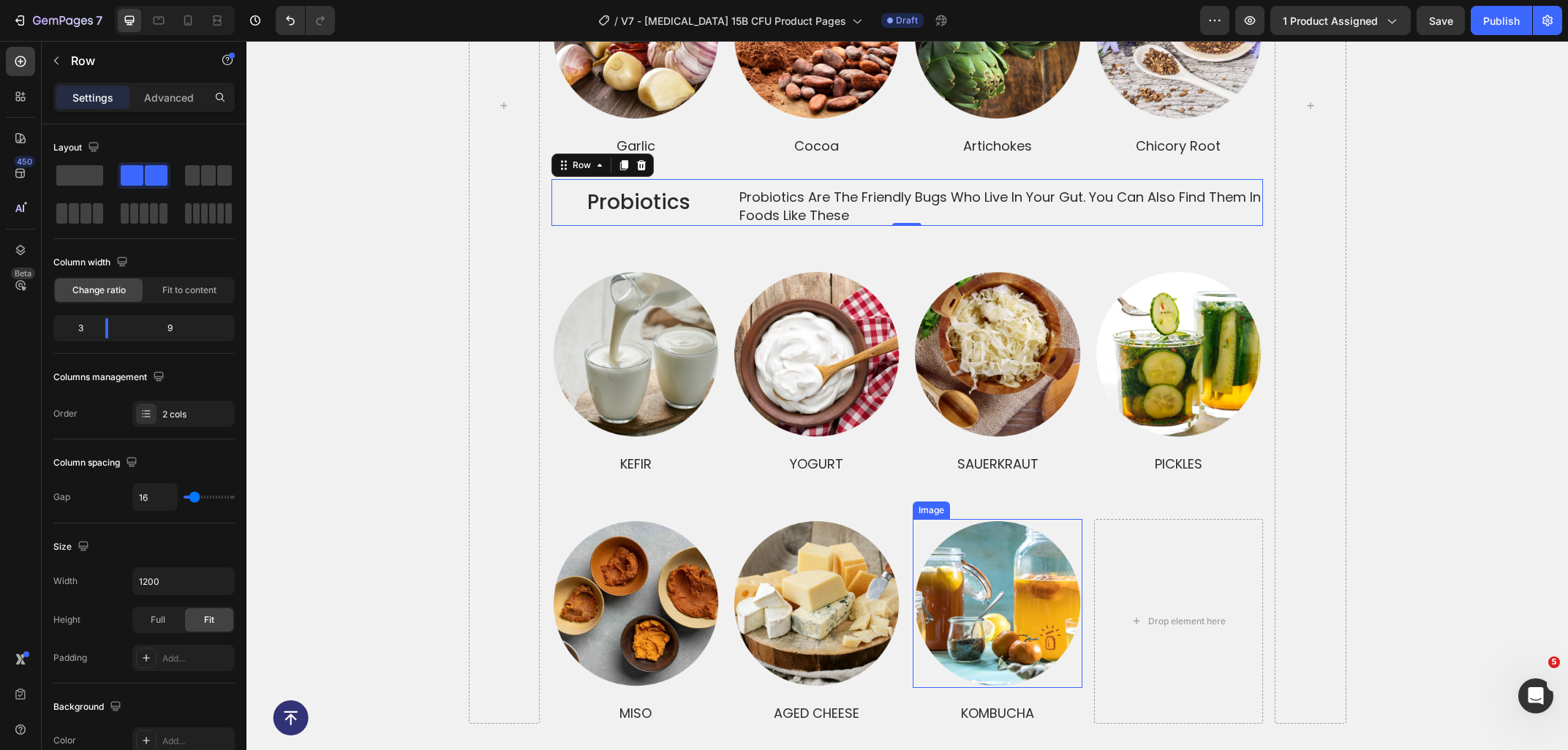
scroll to position [3434, 0]
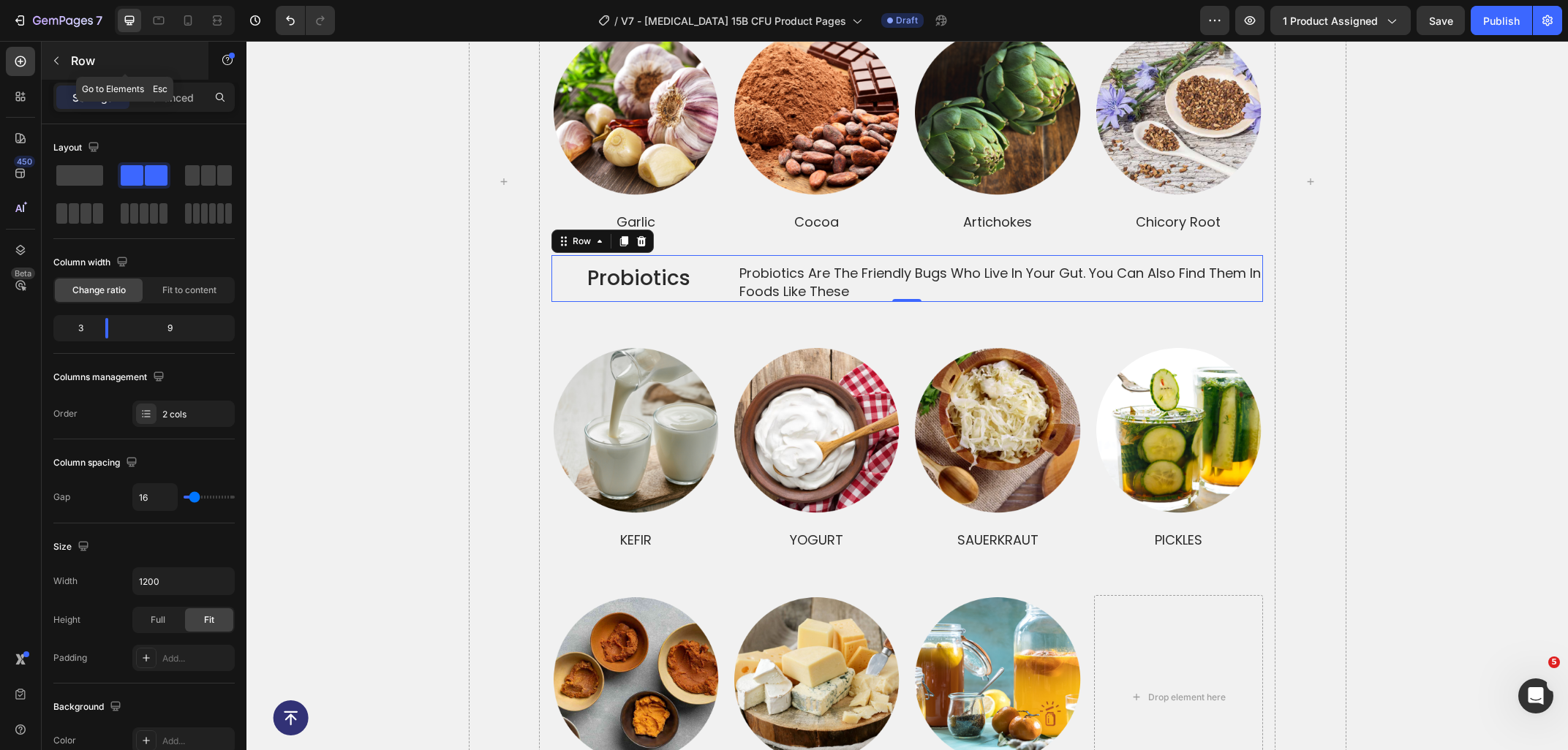
click at [52, 62] on icon "button" at bounding box center [56, 60] width 11 height 11
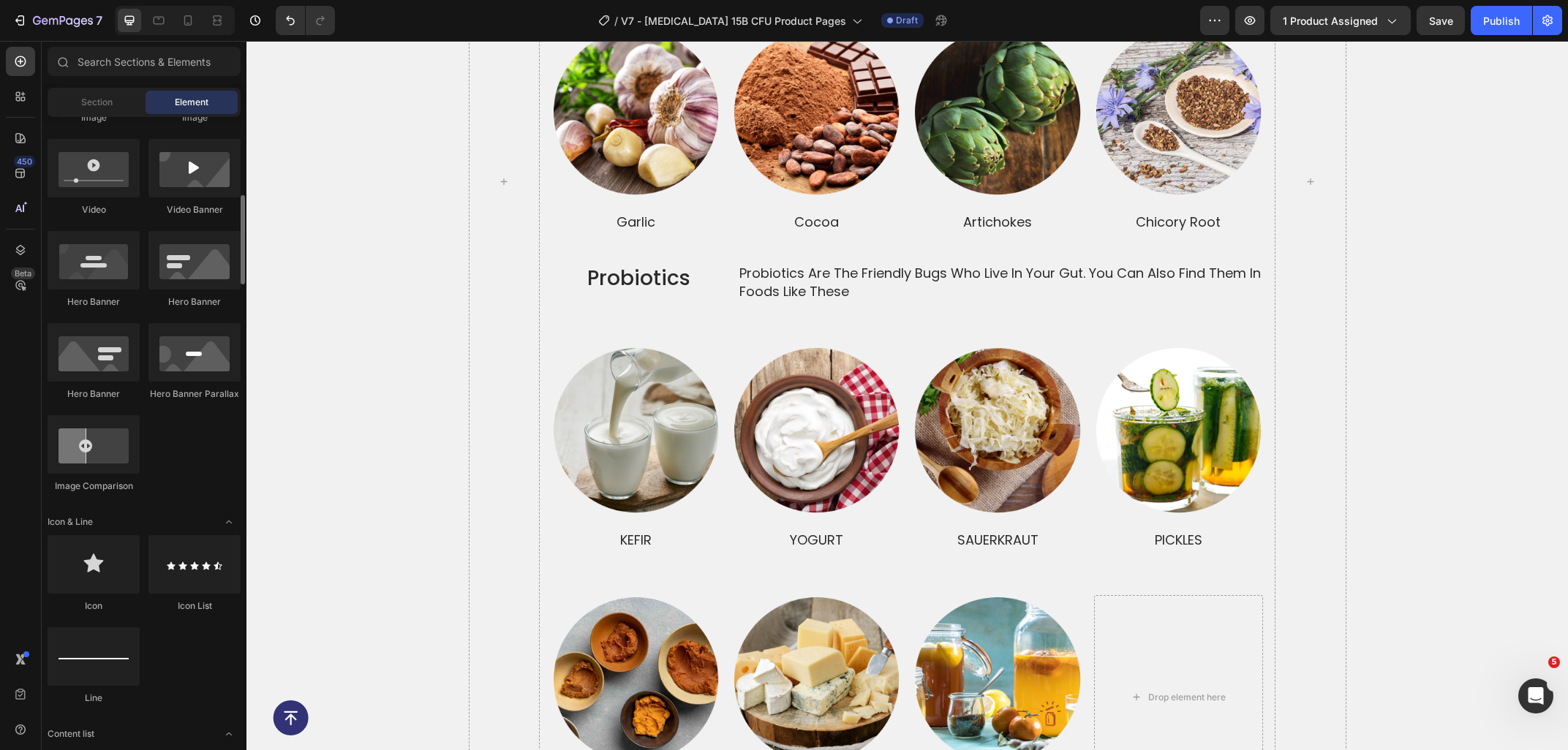
scroll to position [633, 0]
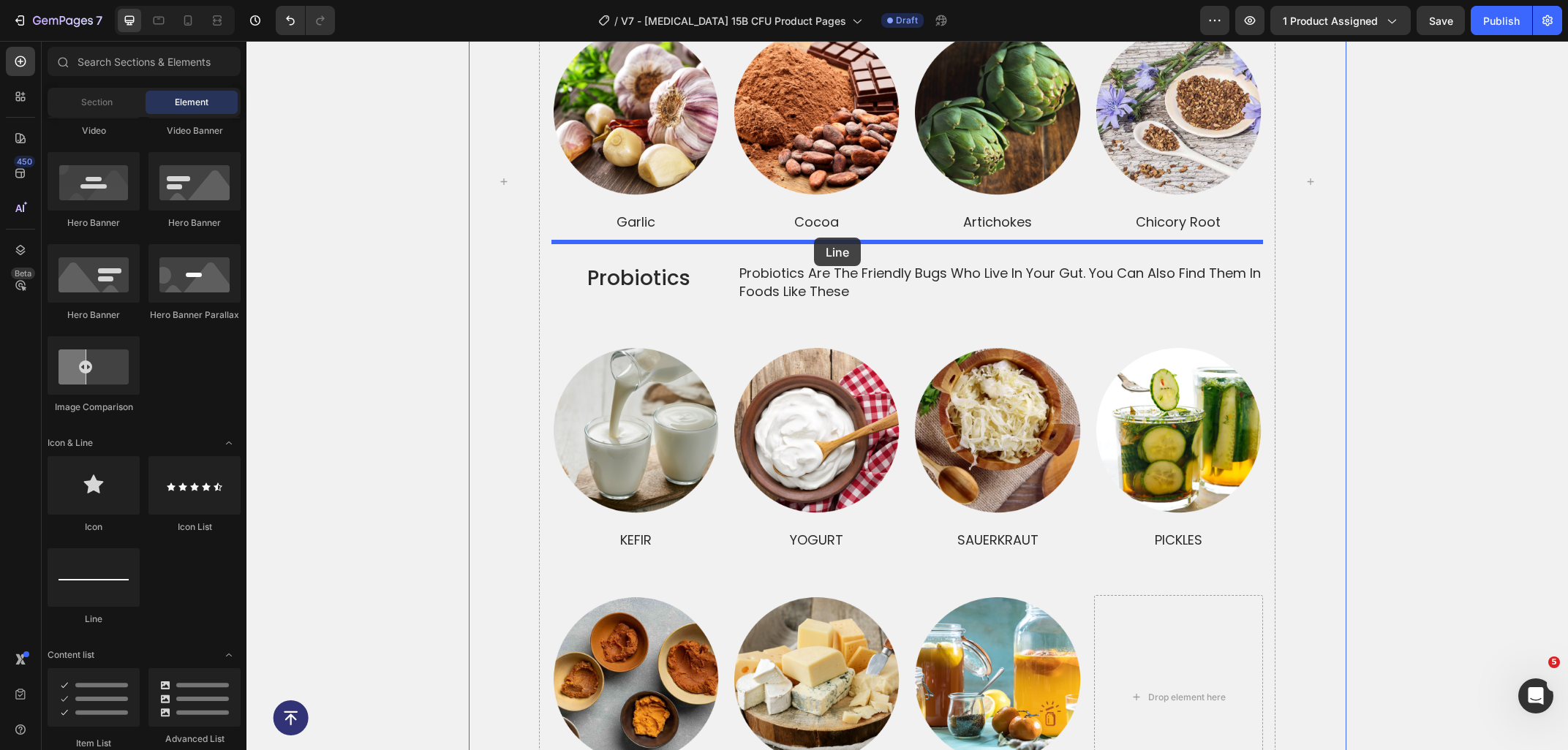
drag, startPoint x: 357, startPoint y: 638, endPoint x: 814, endPoint y: 238, distance: 607.3
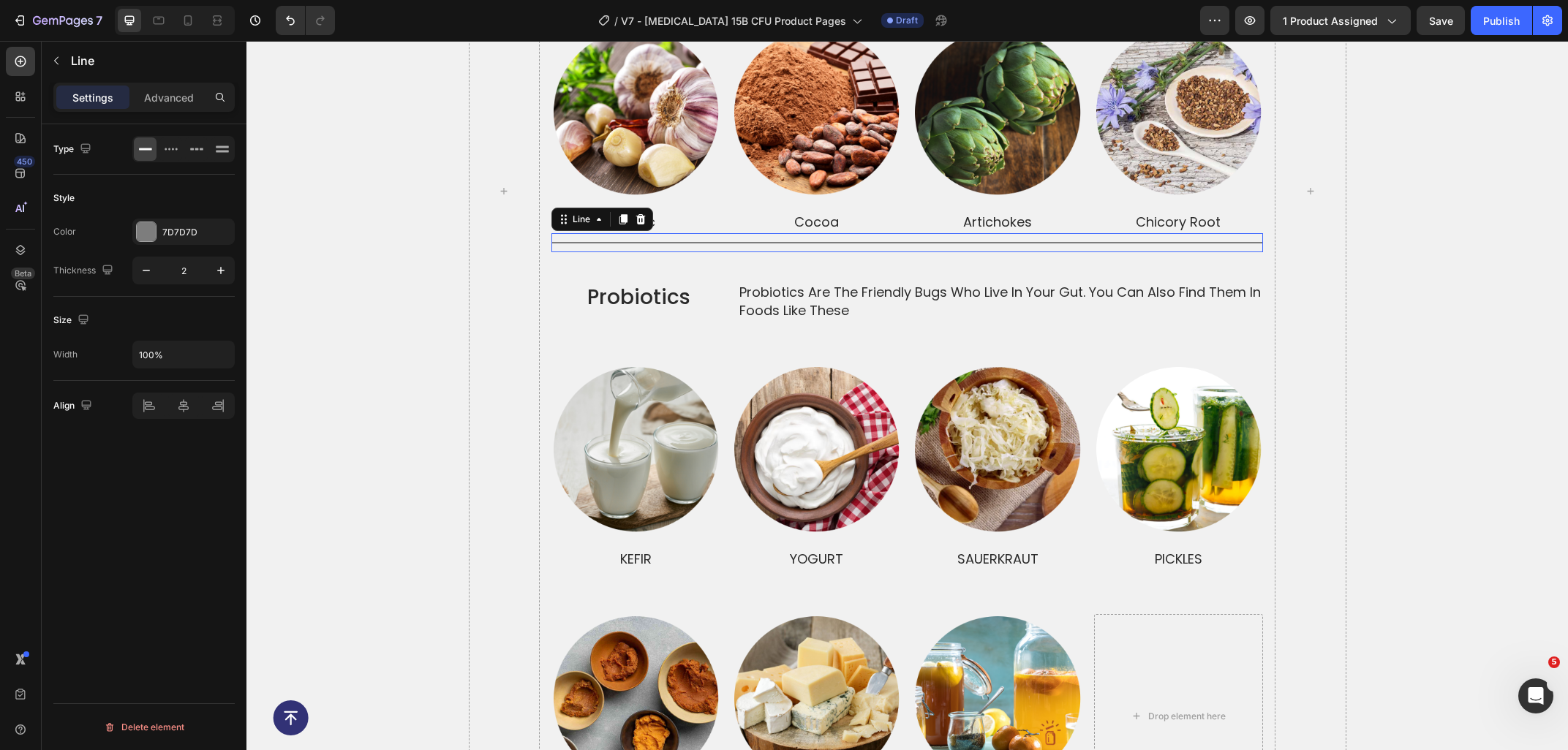
scroll to position [3444, 0]
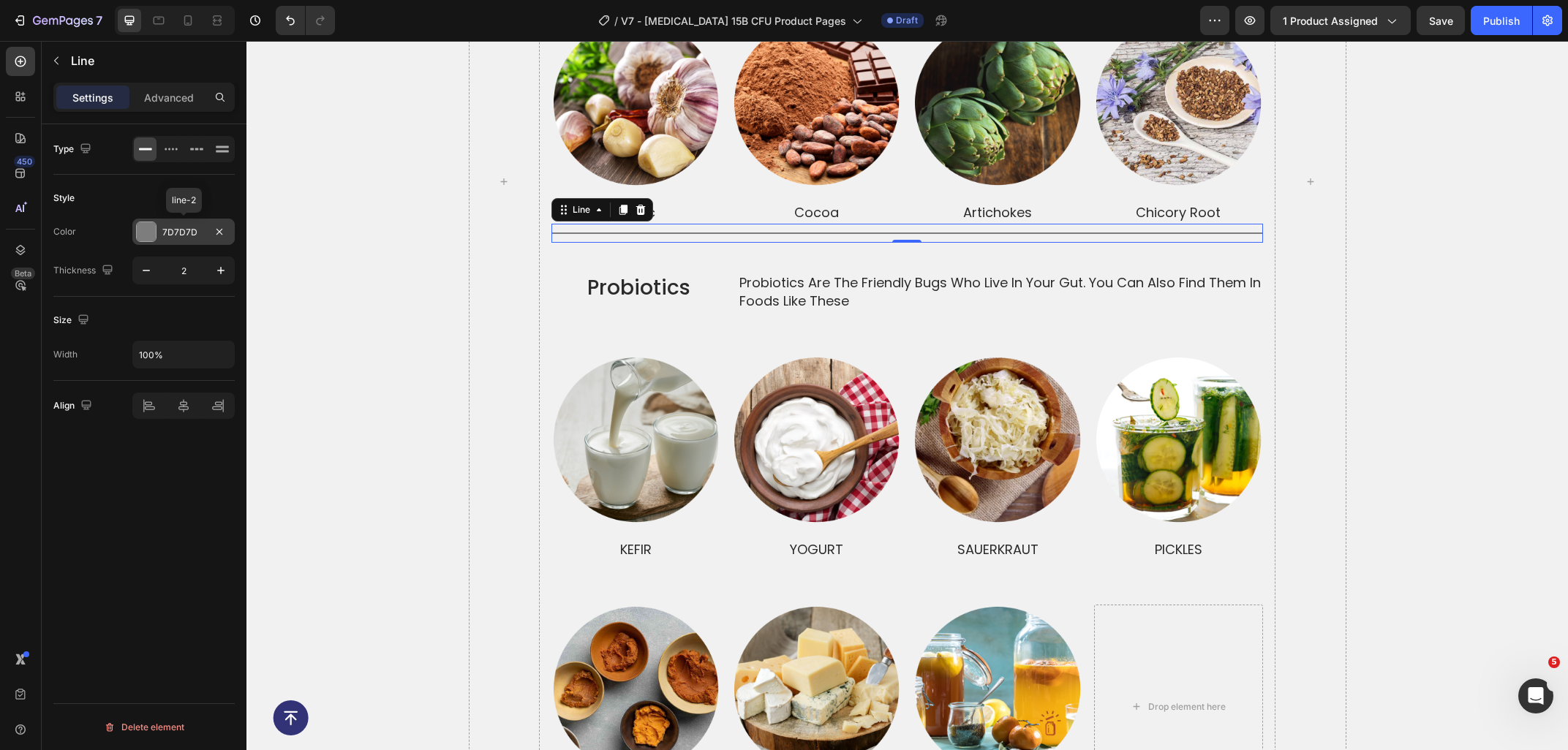
click at [175, 239] on div "7D7D7D" at bounding box center [184, 232] width 102 height 27
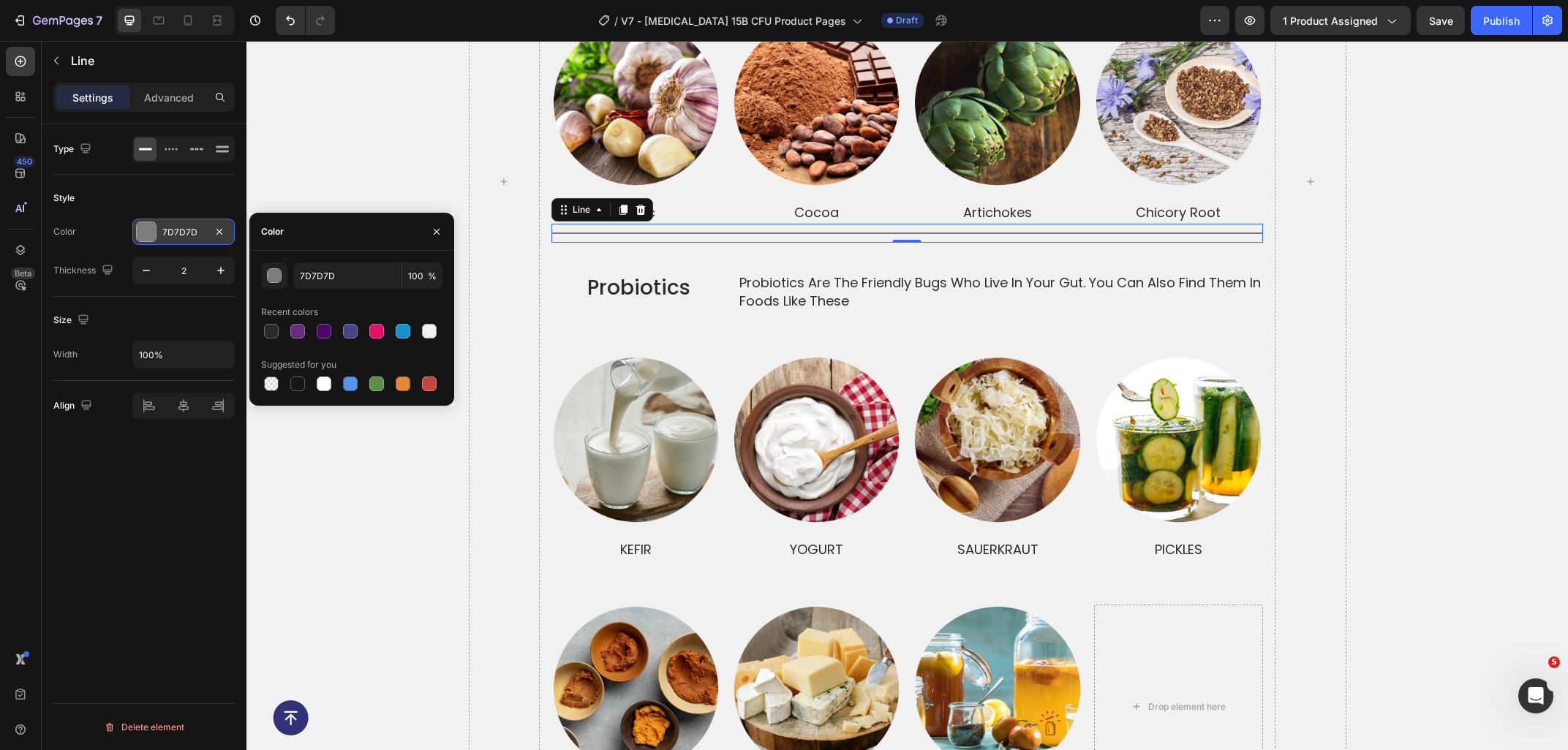
click at [185, 239] on div "7D7D7D" at bounding box center [184, 232] width 43 height 13
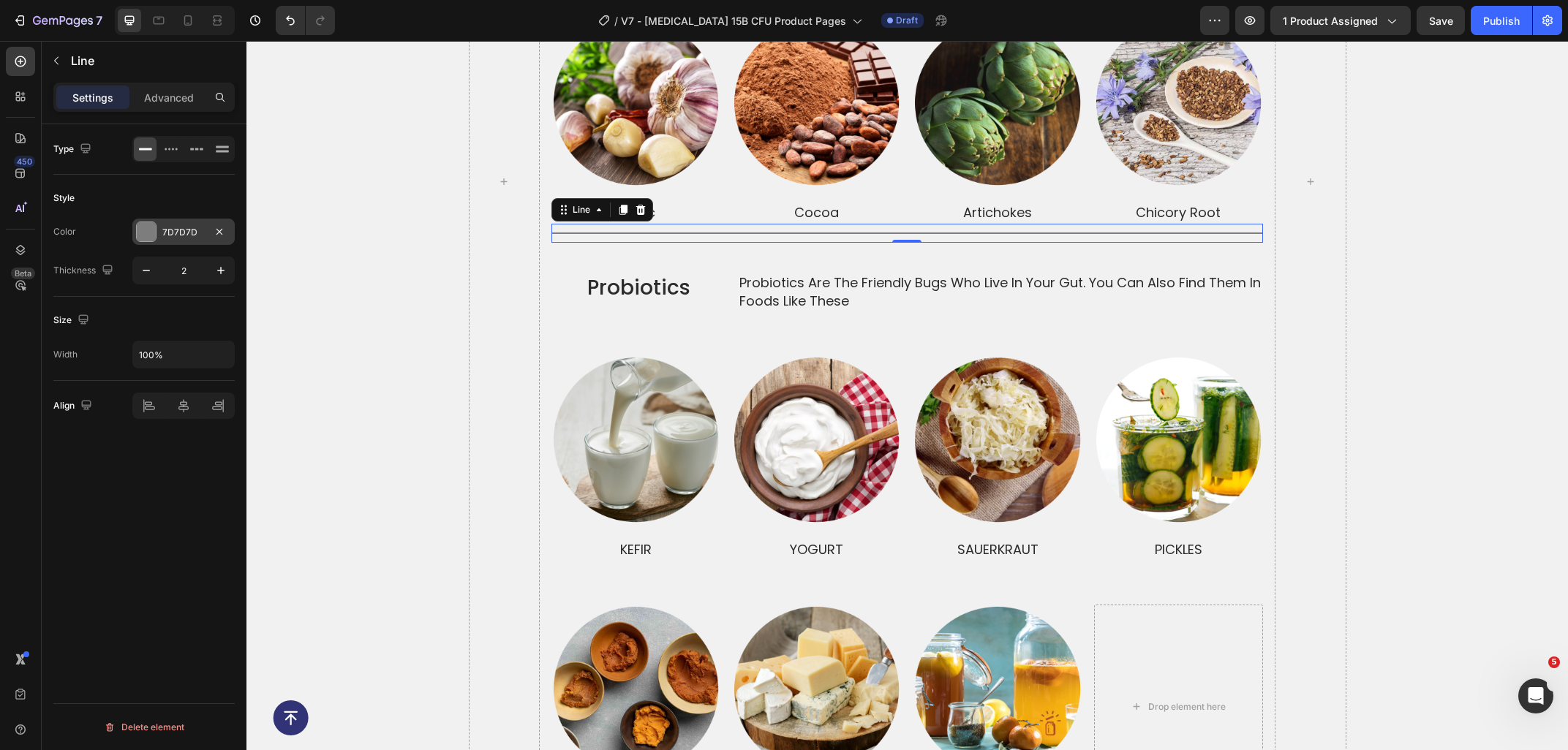
click at [184, 230] on div "7D7D7D" at bounding box center [184, 232] width 43 height 13
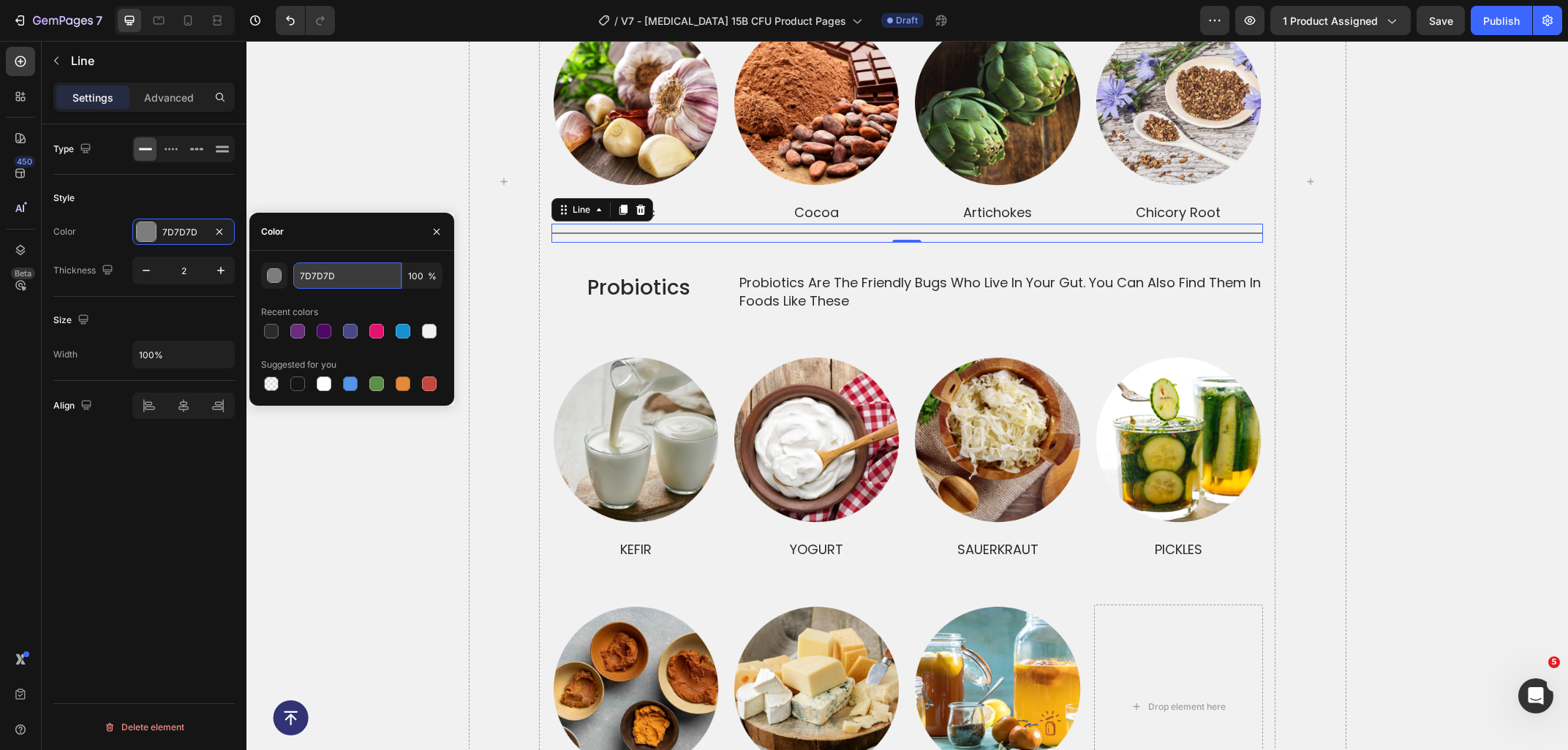
click at [338, 279] on input "7D7D7D" at bounding box center [348, 275] width 108 height 27
click at [362, 218] on div "Color" at bounding box center [351, 232] width 205 height 38
type input "D1D1D1"
click at [384, 129] on div "prebiotics and probiotics together make a dynamic duo Heading prebiotics Text B…" at bounding box center [906, 181] width 1321 height 1255
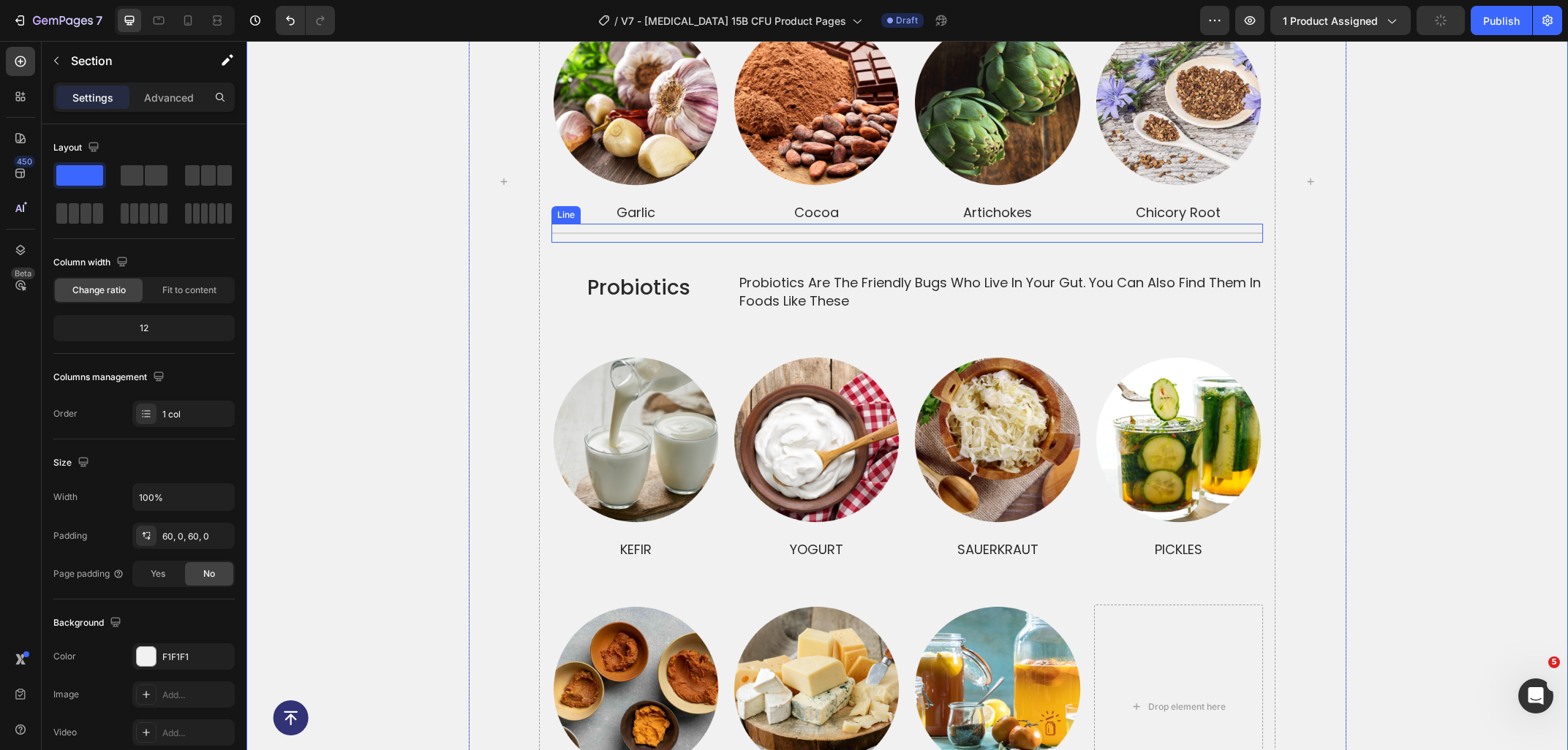
click at [576, 224] on div "Title Line" at bounding box center [906, 233] width 711 height 19
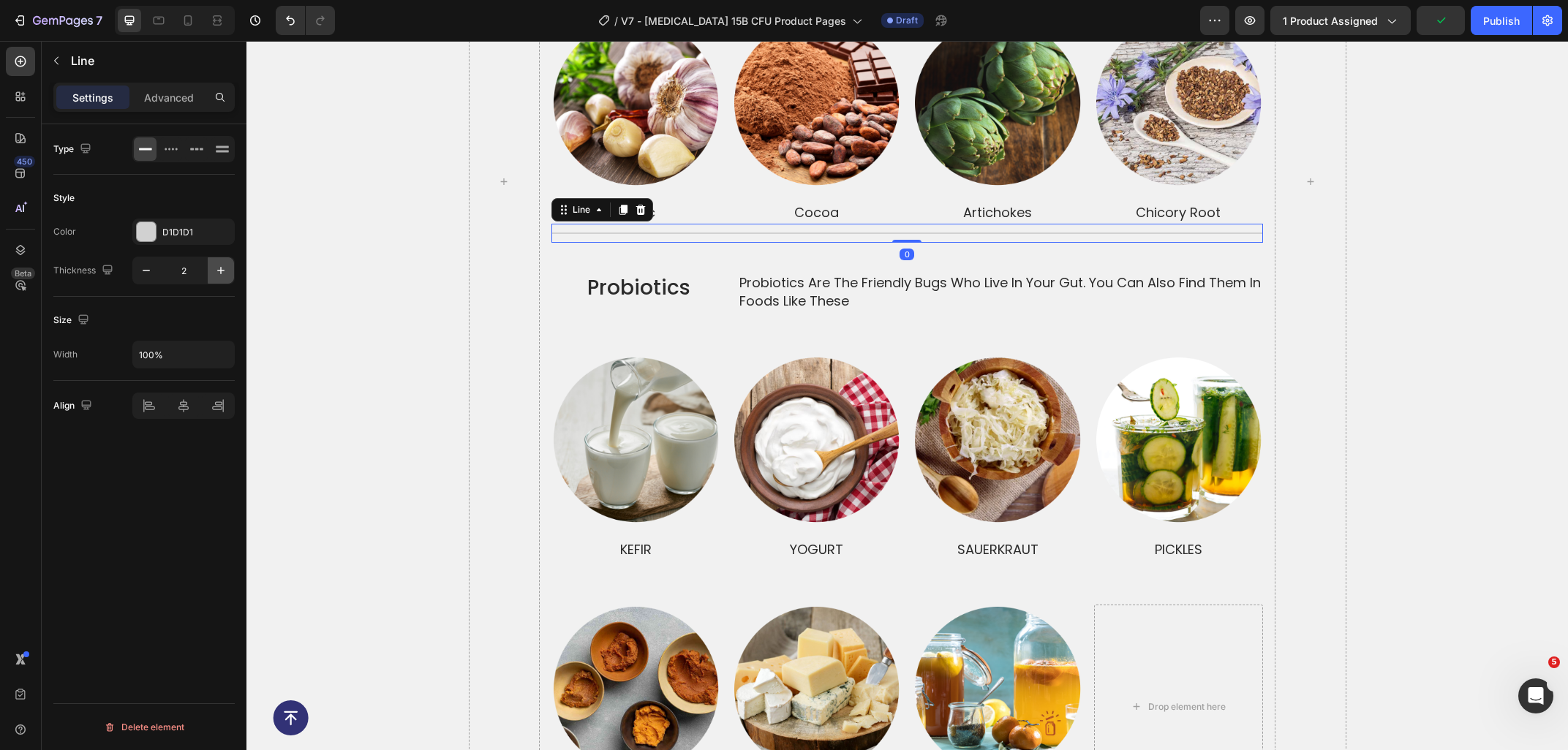
click at [221, 273] on icon "button" at bounding box center [221, 271] width 8 height 8
type input "3"
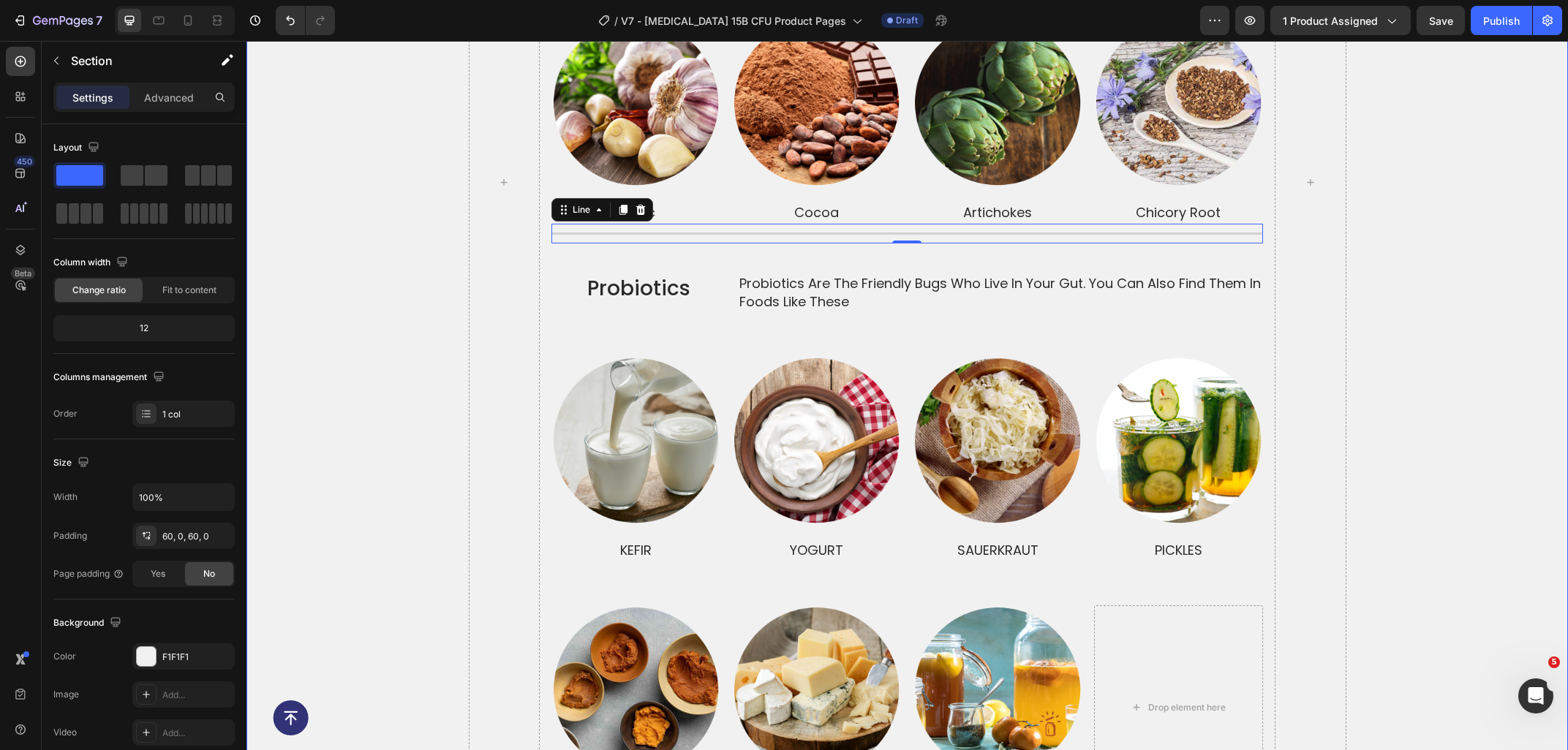
click at [371, 306] on div "prebiotics and probiotics together make a dynamic duo Heading prebiotics Text B…" at bounding box center [906, 182] width 1321 height 1256
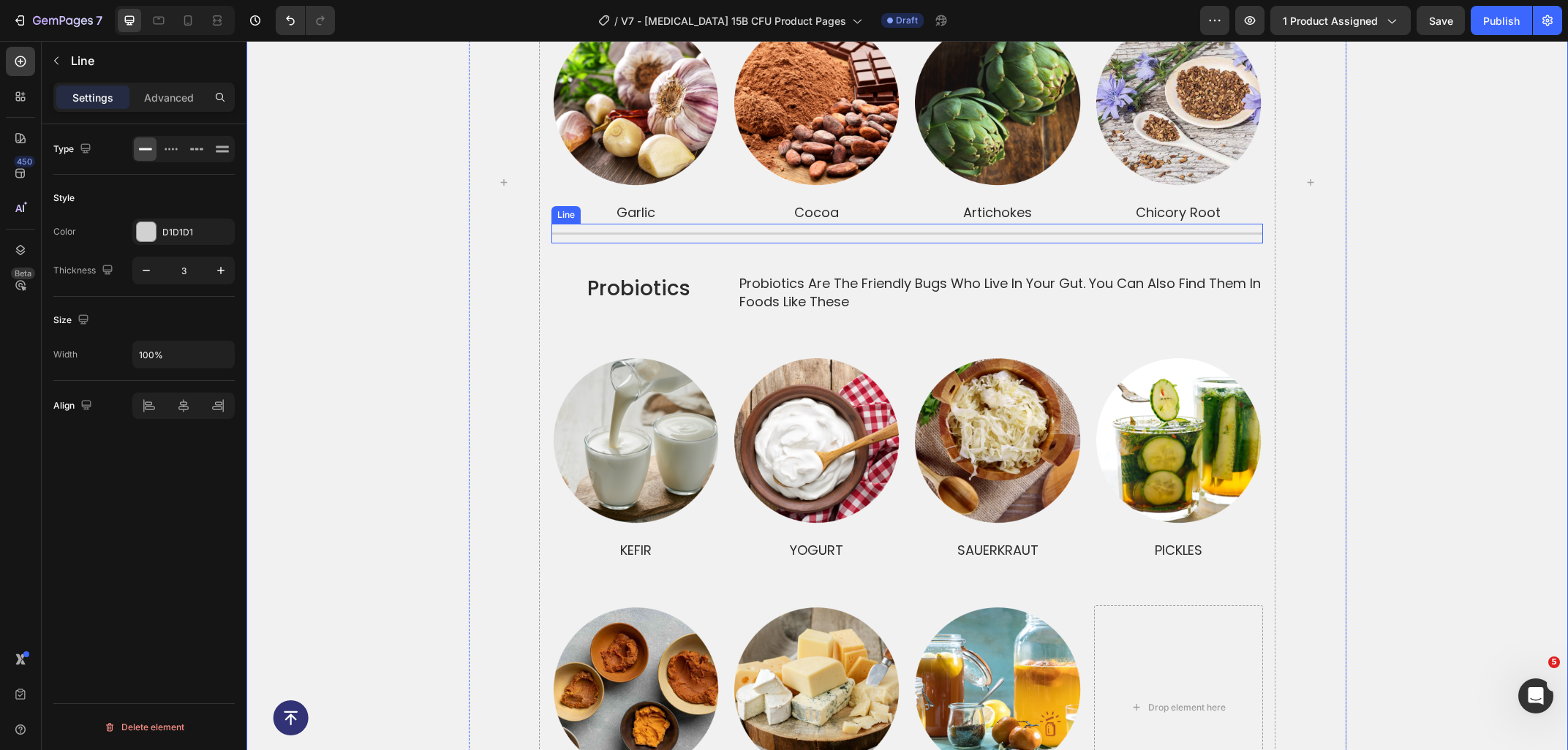
click at [596, 226] on div "Title Line" at bounding box center [906, 234] width 711 height 20
click at [149, 274] on icon "button" at bounding box center [146, 270] width 14 height 14
type input "2"
click at [364, 280] on div "prebiotics and probiotics together make a dynamic duo Heading prebiotics Text B…" at bounding box center [906, 181] width 1321 height 1255
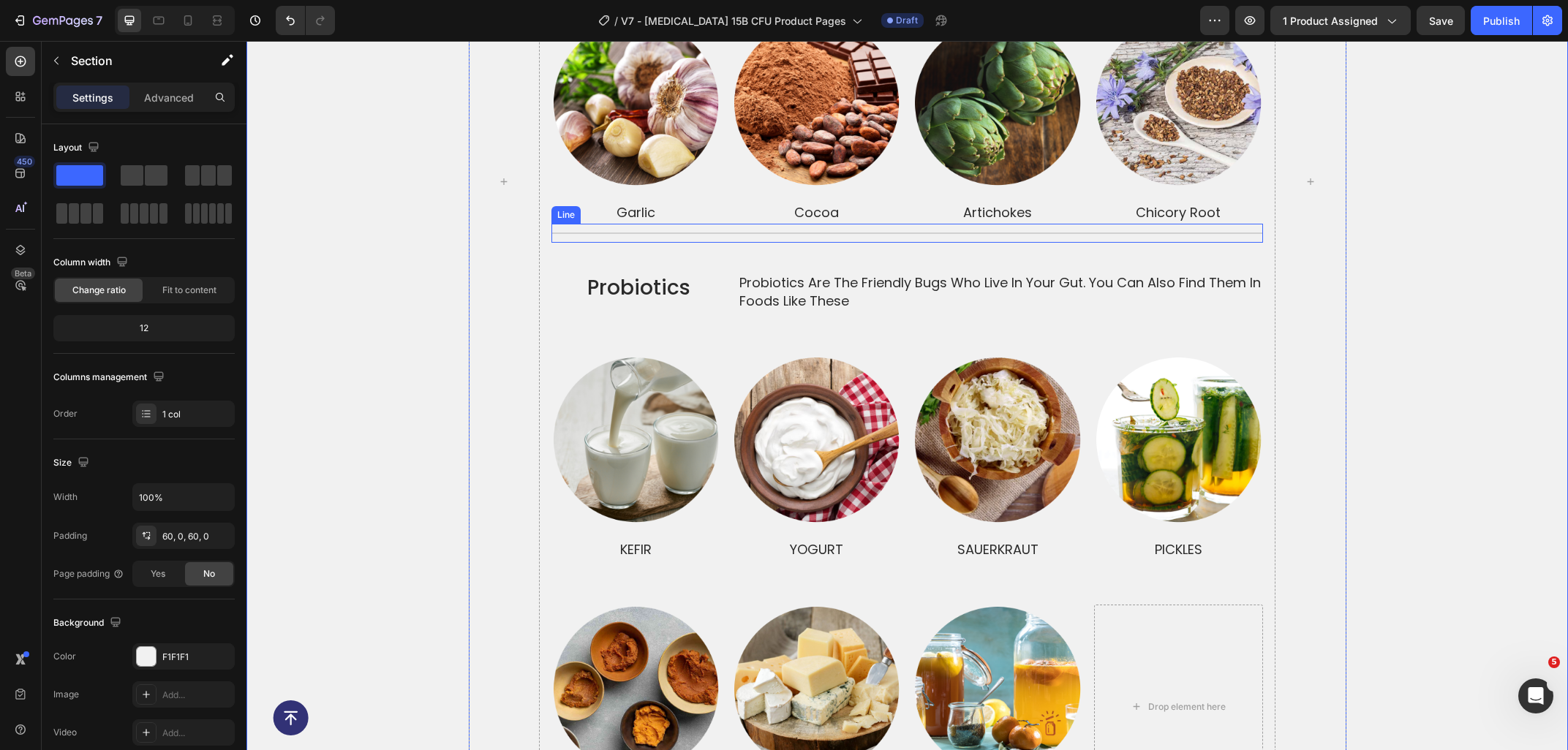
click at [706, 224] on div "Title Line" at bounding box center [906, 233] width 711 height 19
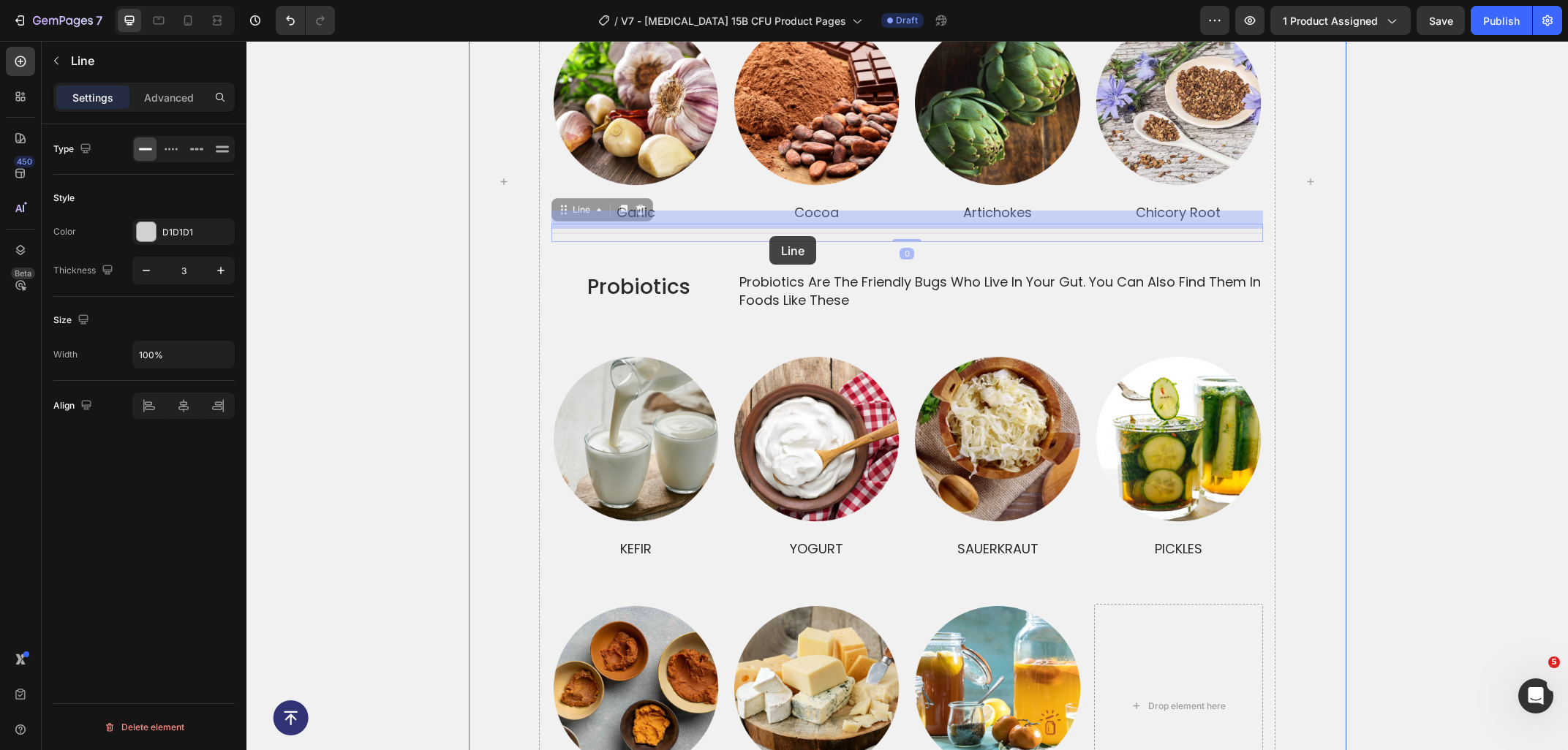
drag, startPoint x: 576, startPoint y: 204, endPoint x: 769, endPoint y: 236, distance: 195.6
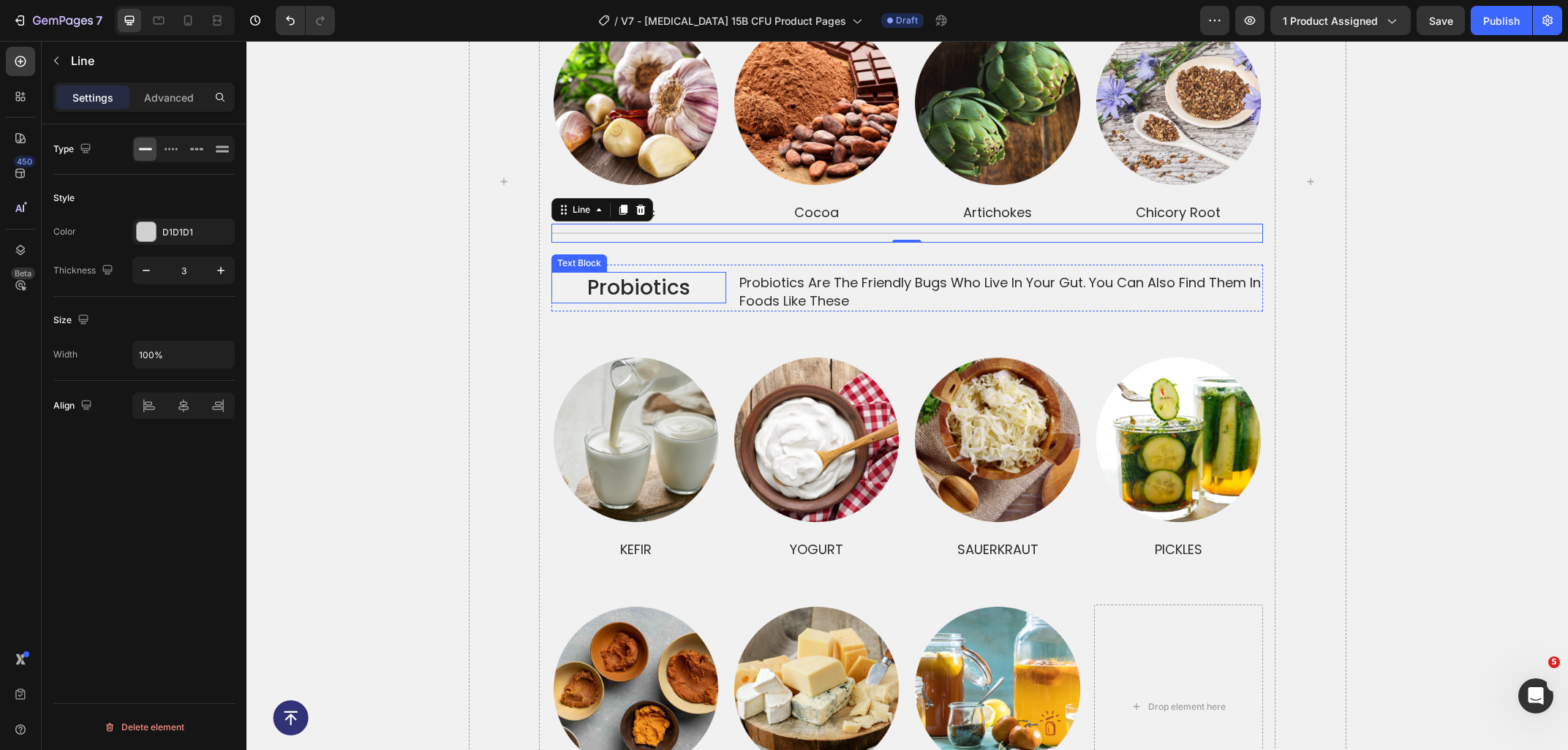
click at [716, 278] on p "Probiotics" at bounding box center [638, 287] width 172 height 28
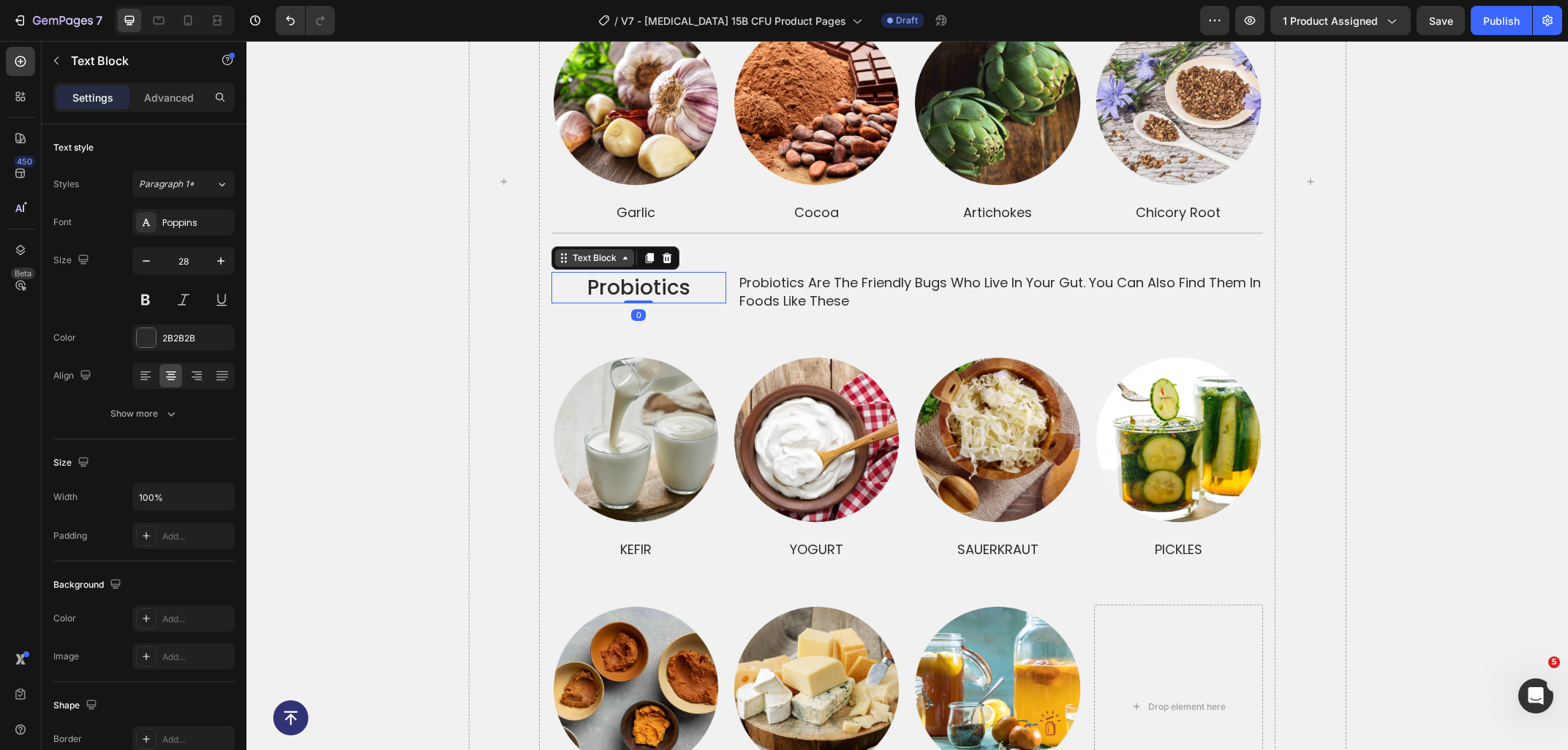
click at [606, 252] on div "Text Block" at bounding box center [594, 258] width 50 height 13
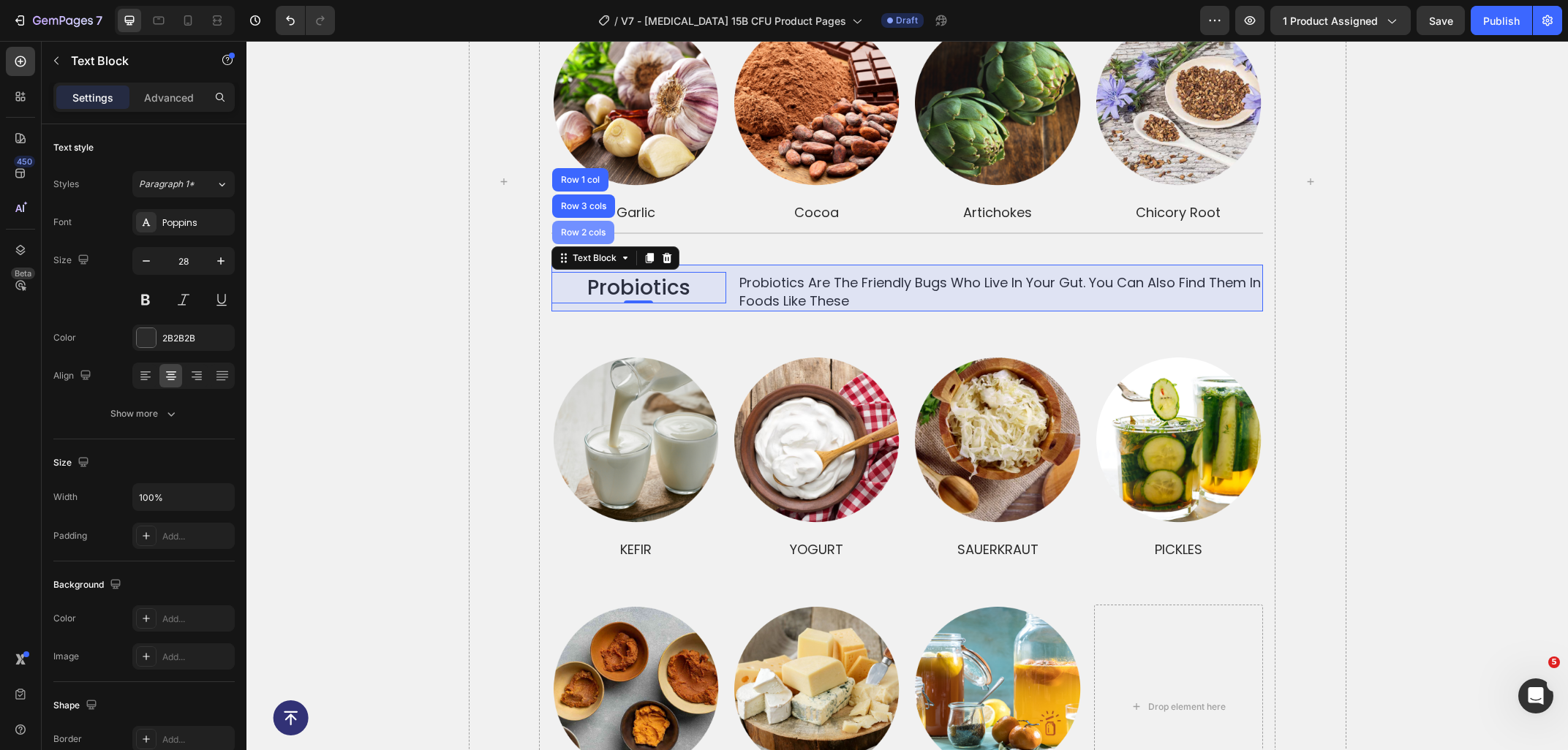
click at [582, 228] on div "Row 2 cols" at bounding box center [583, 232] width 50 height 9
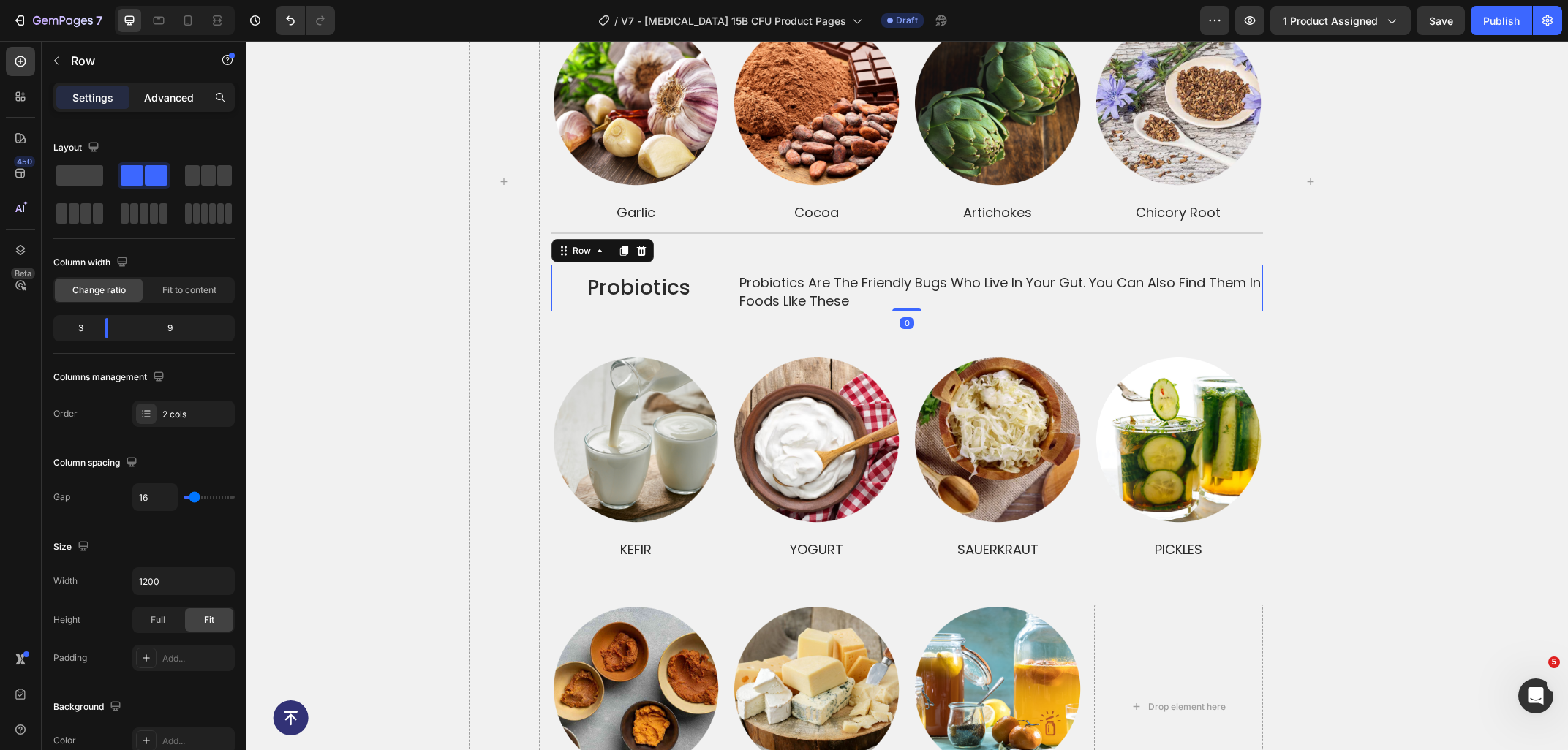
click at [153, 92] on p "Advanced" at bounding box center [168, 98] width 50 height 15
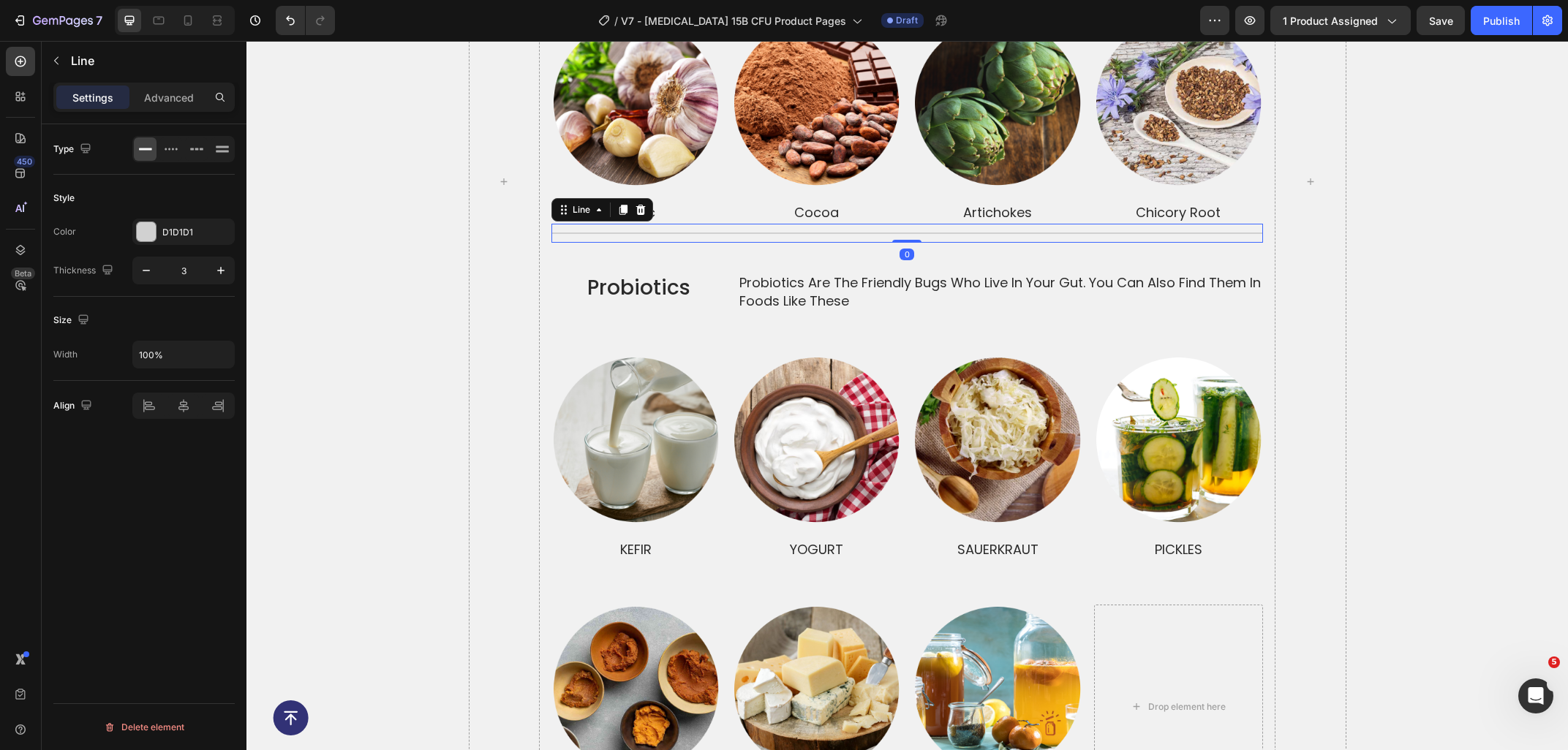
click at [718, 224] on div "Title Line 0" at bounding box center [906, 233] width 711 height 19
drag, startPoint x: 167, startPoint y: 75, endPoint x: 168, endPoint y: 102, distance: 27.0
click at [167, 77] on div "Line" at bounding box center [136, 61] width 190 height 38
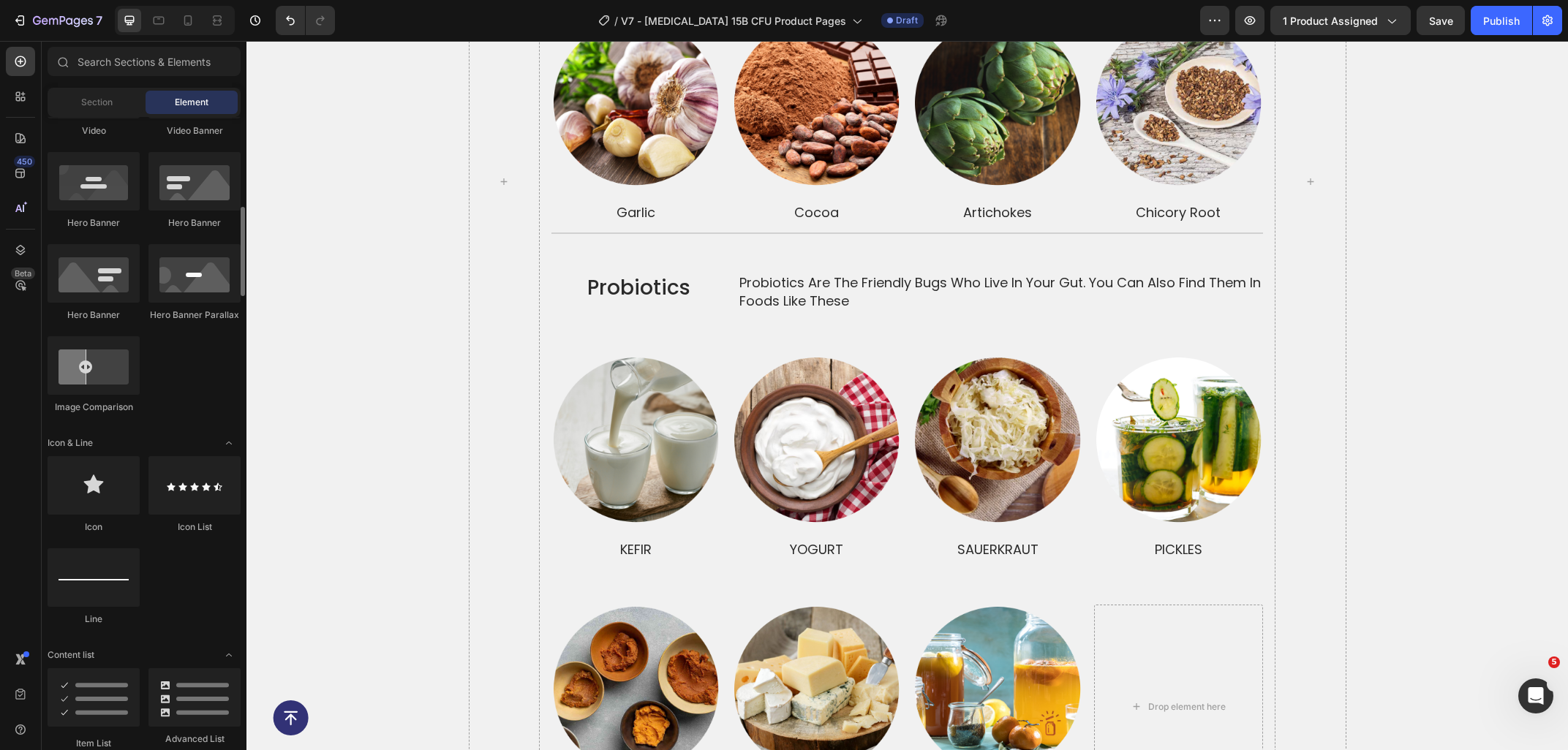
click at [168, 102] on div "Element" at bounding box center [191, 102] width 92 height 24
click at [676, 224] on div "Title Line" at bounding box center [906, 233] width 711 height 19
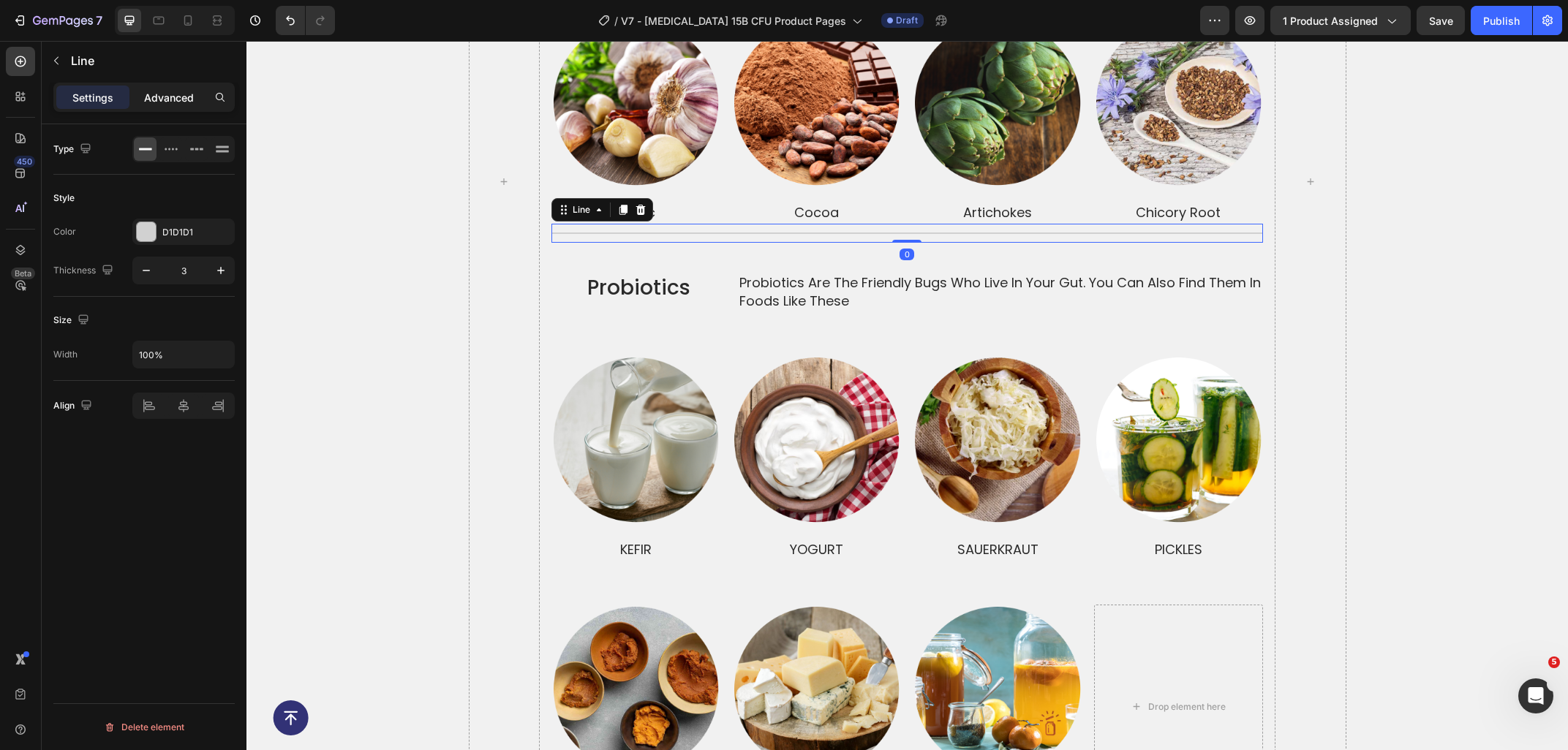
click at [168, 102] on p "Advanced" at bounding box center [168, 98] width 50 height 15
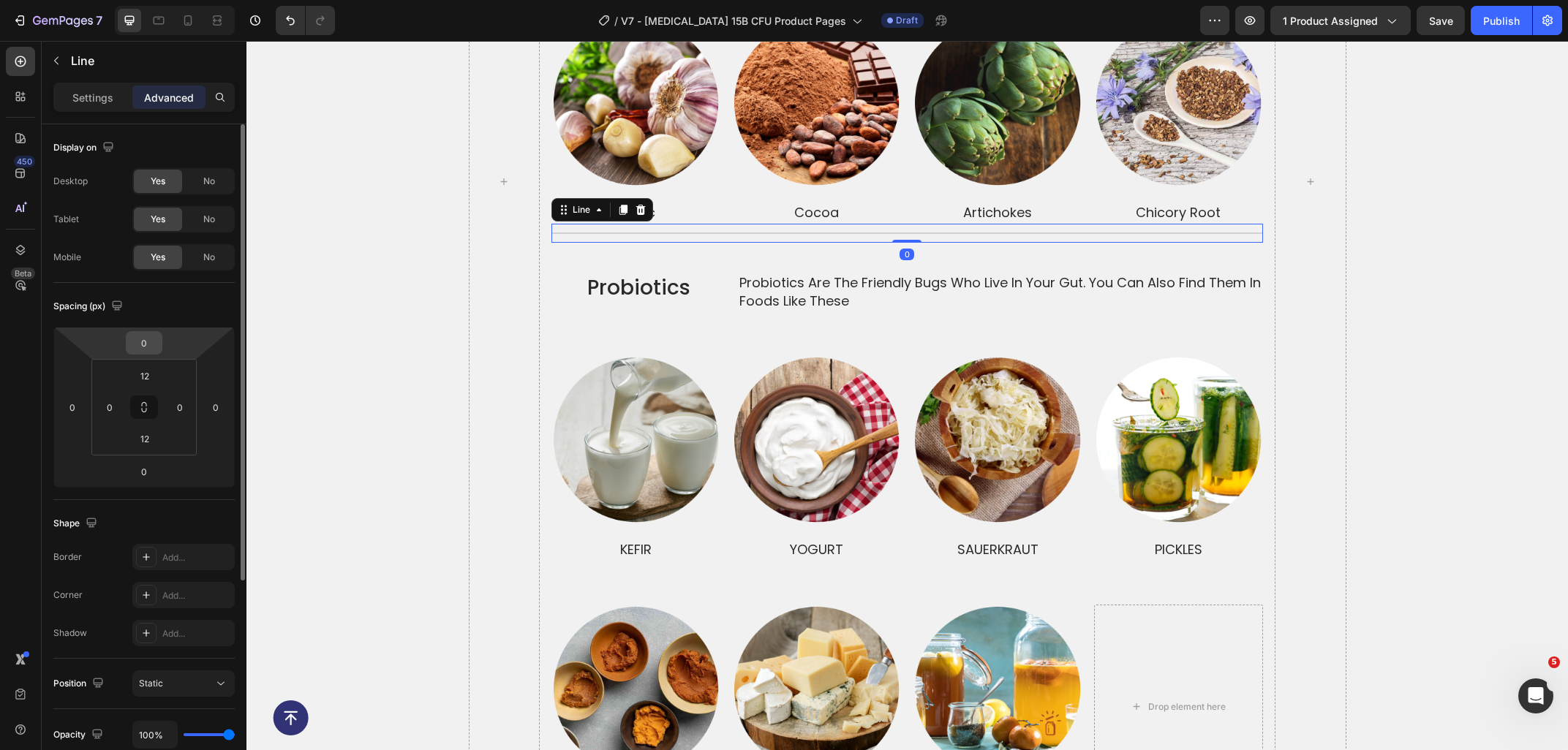
click at [146, 348] on input "0" at bounding box center [144, 342] width 29 height 22
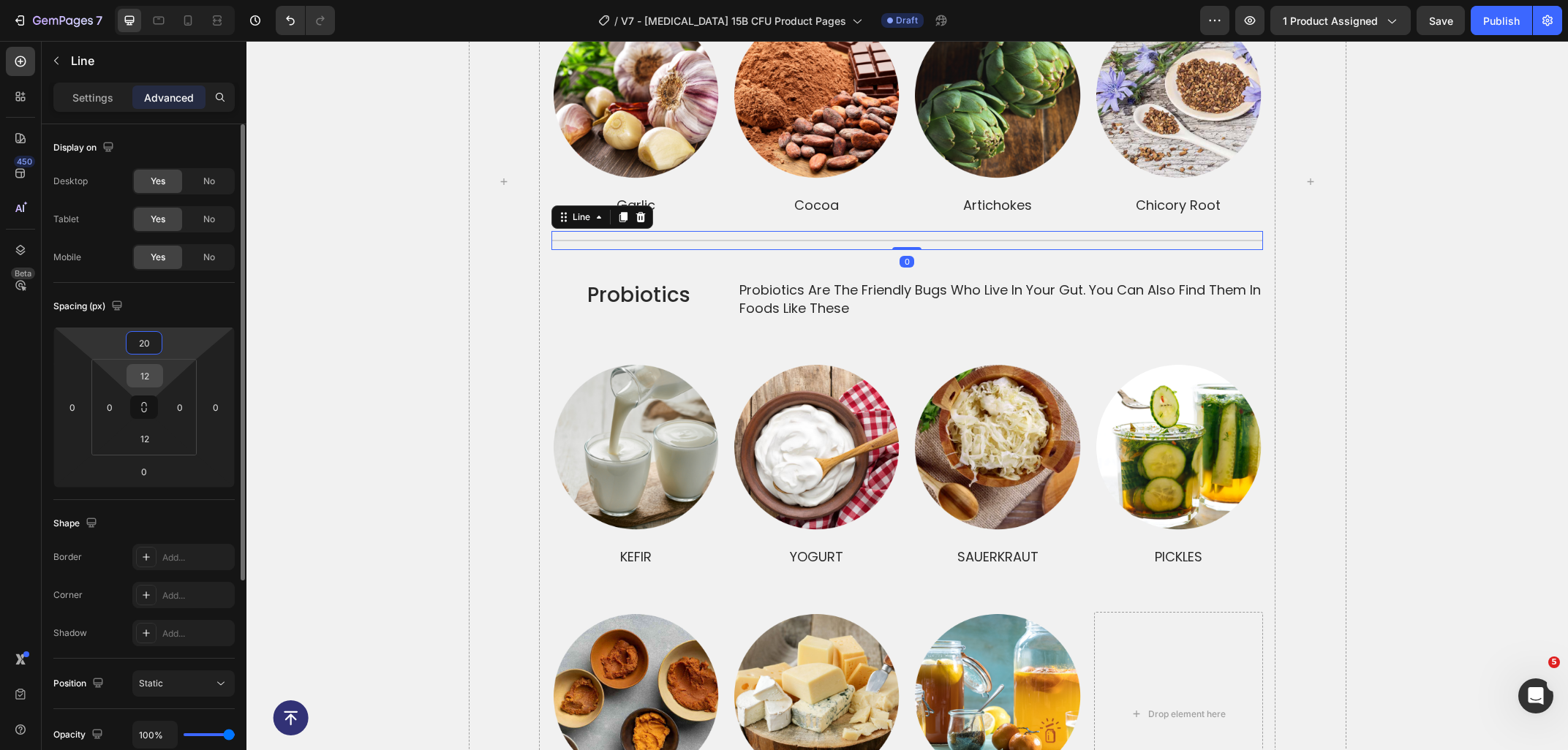
type input "20"
click at [150, 370] on input "12" at bounding box center [145, 376] width 29 height 22
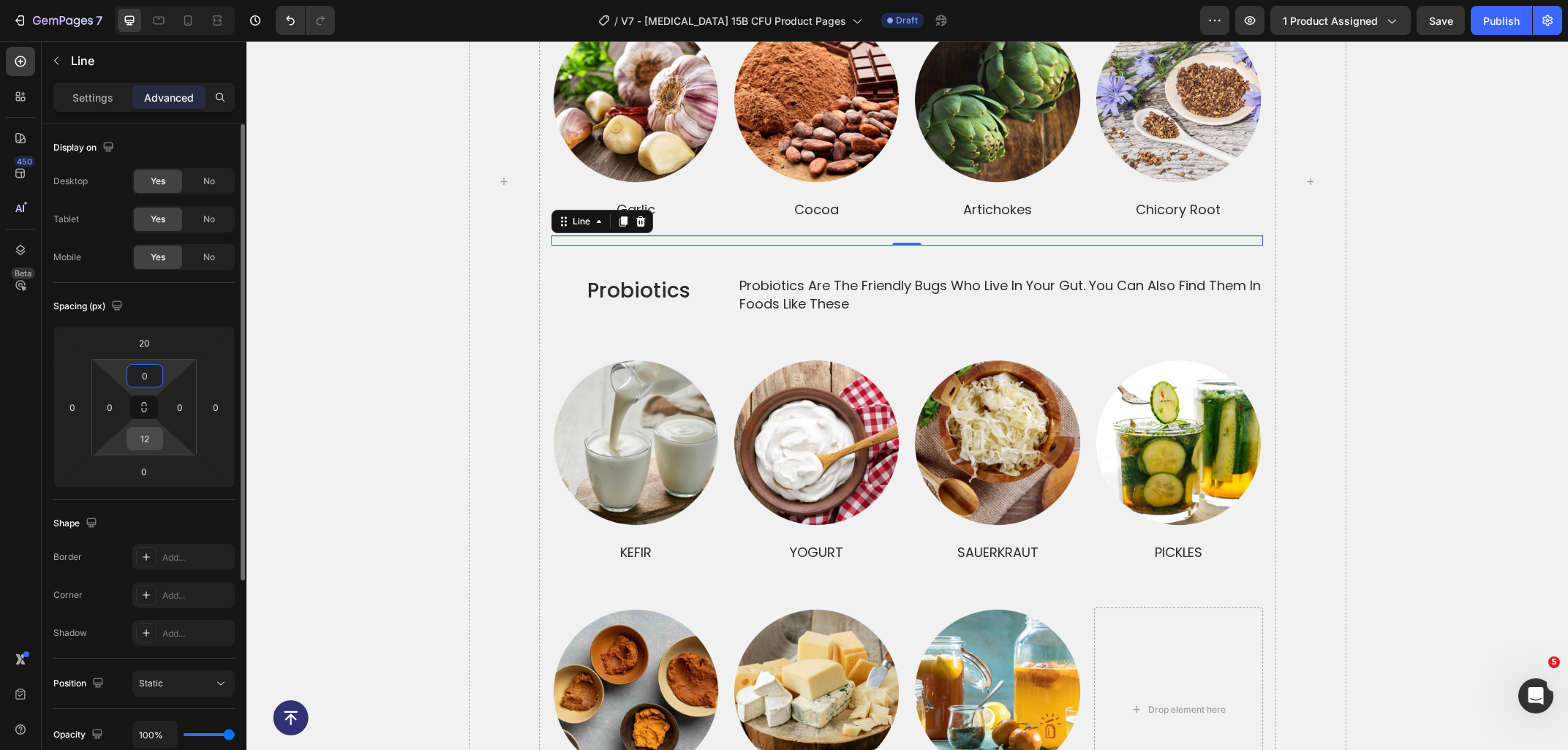
type input "0"
click at [150, 436] on input "12" at bounding box center [145, 438] width 29 height 22
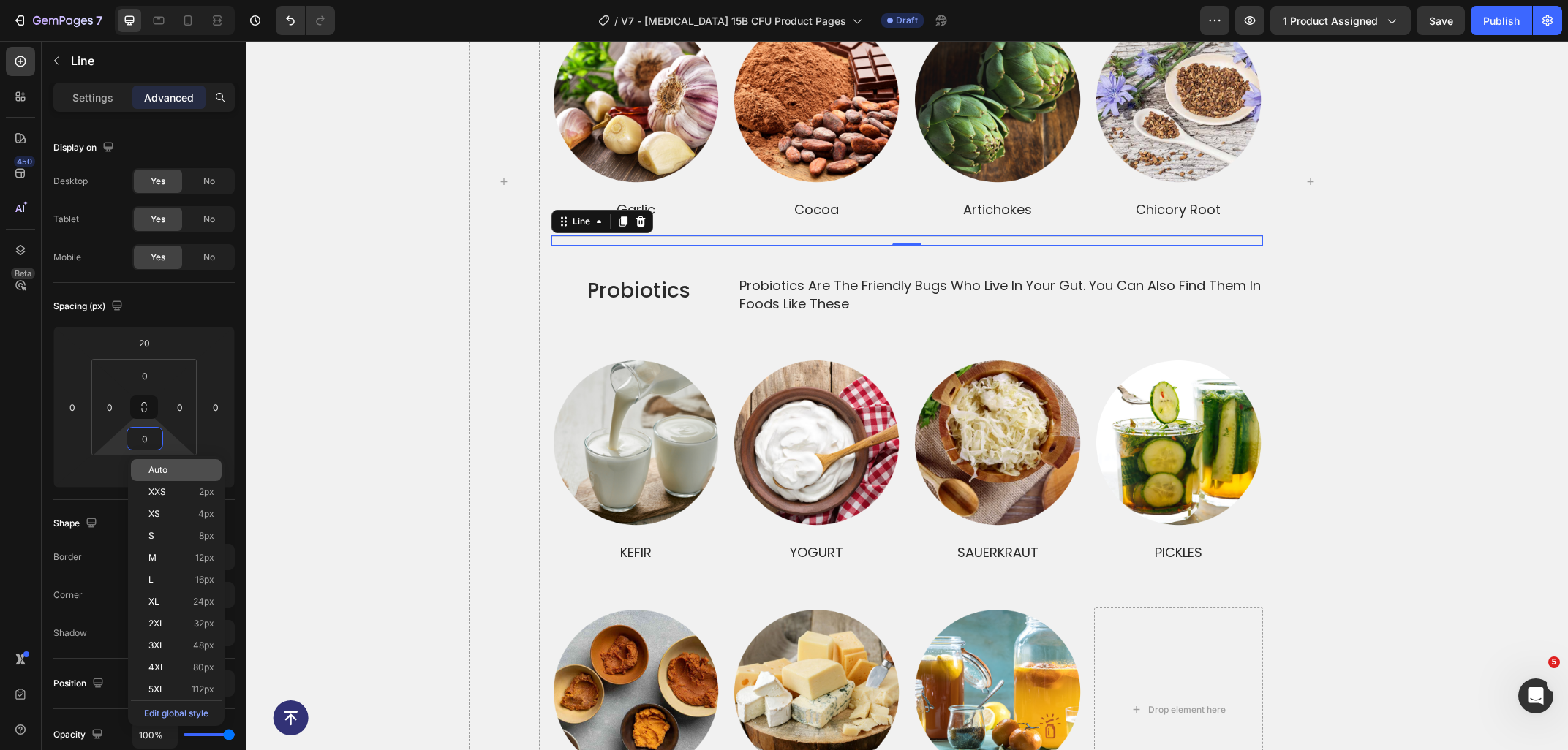
scroll to position [3443, 0]
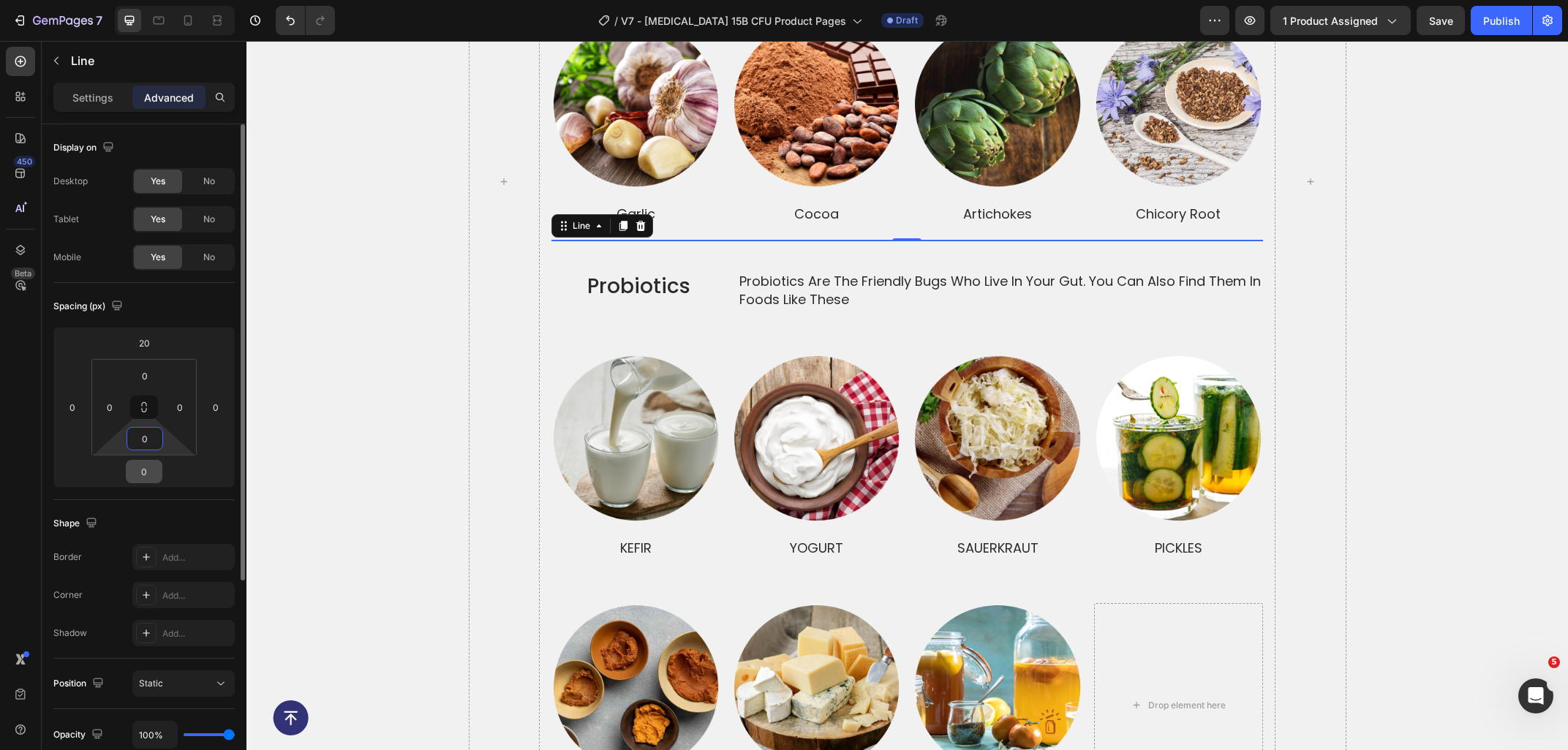
type input "0"
click at [139, 478] on input "0" at bounding box center [144, 471] width 29 height 22
type input "20"
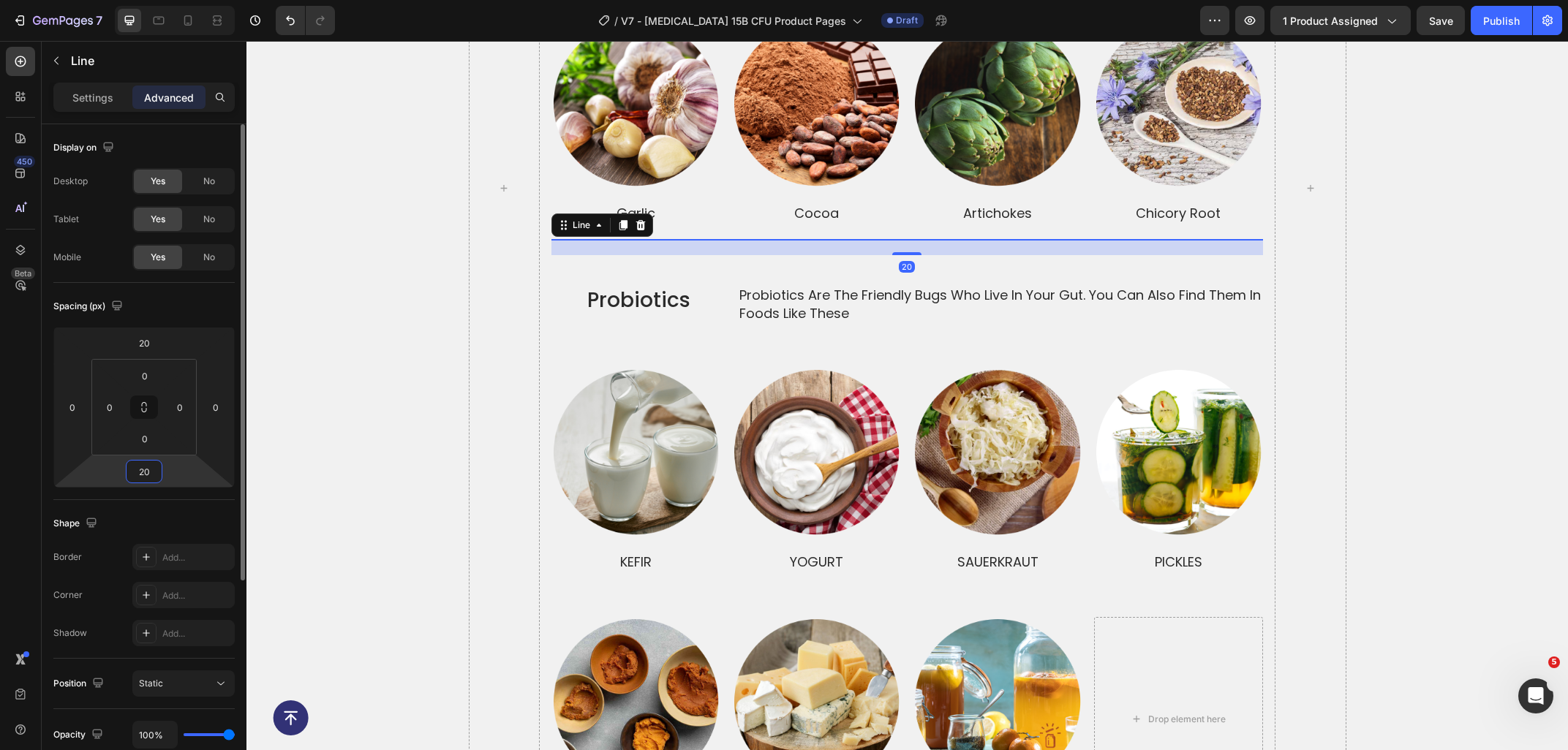
scroll to position [3450, 0]
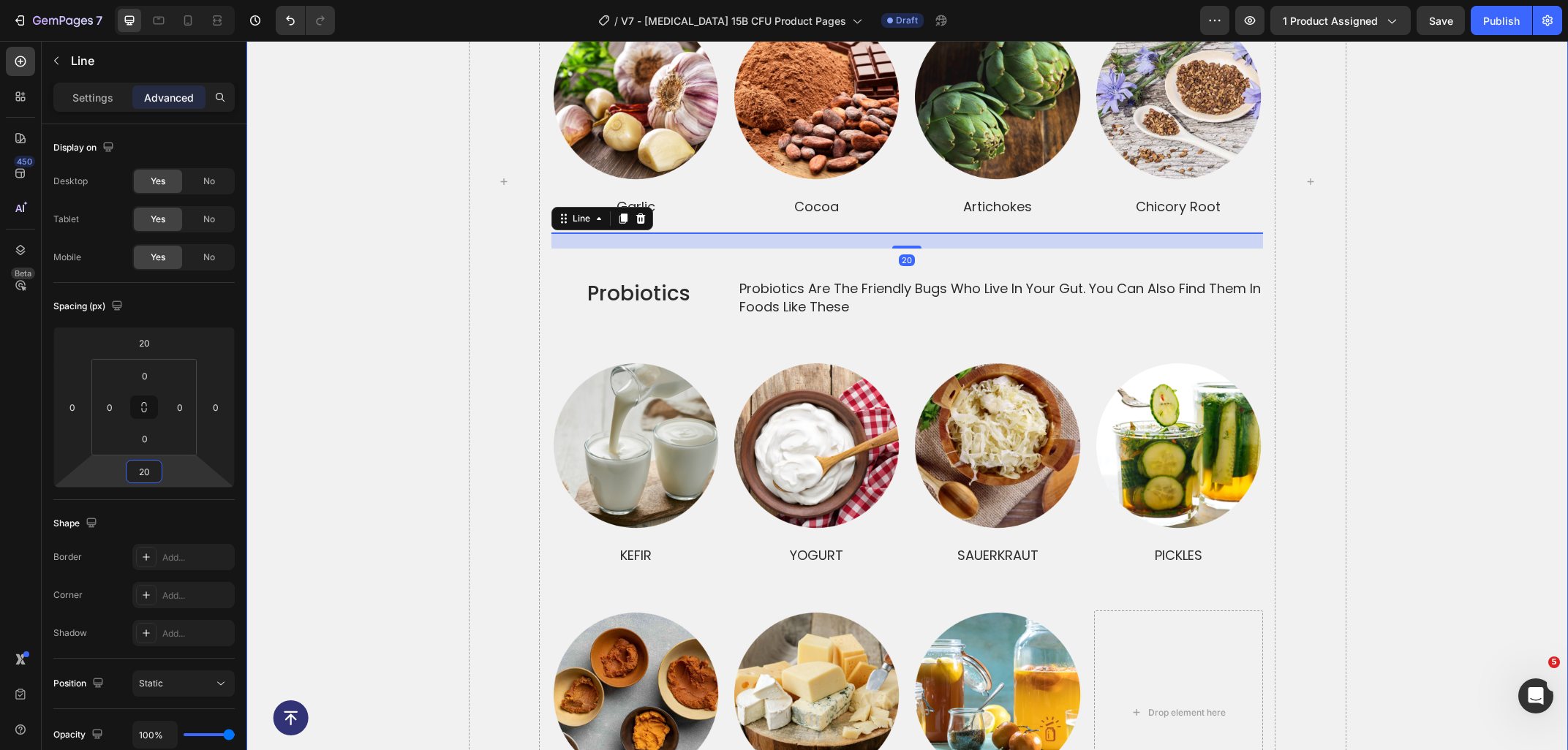
click at [1480, 328] on div "prebiotics and probiotics together make a dynamic duo Heading prebiotics Text B…" at bounding box center [906, 181] width 1321 height 1267
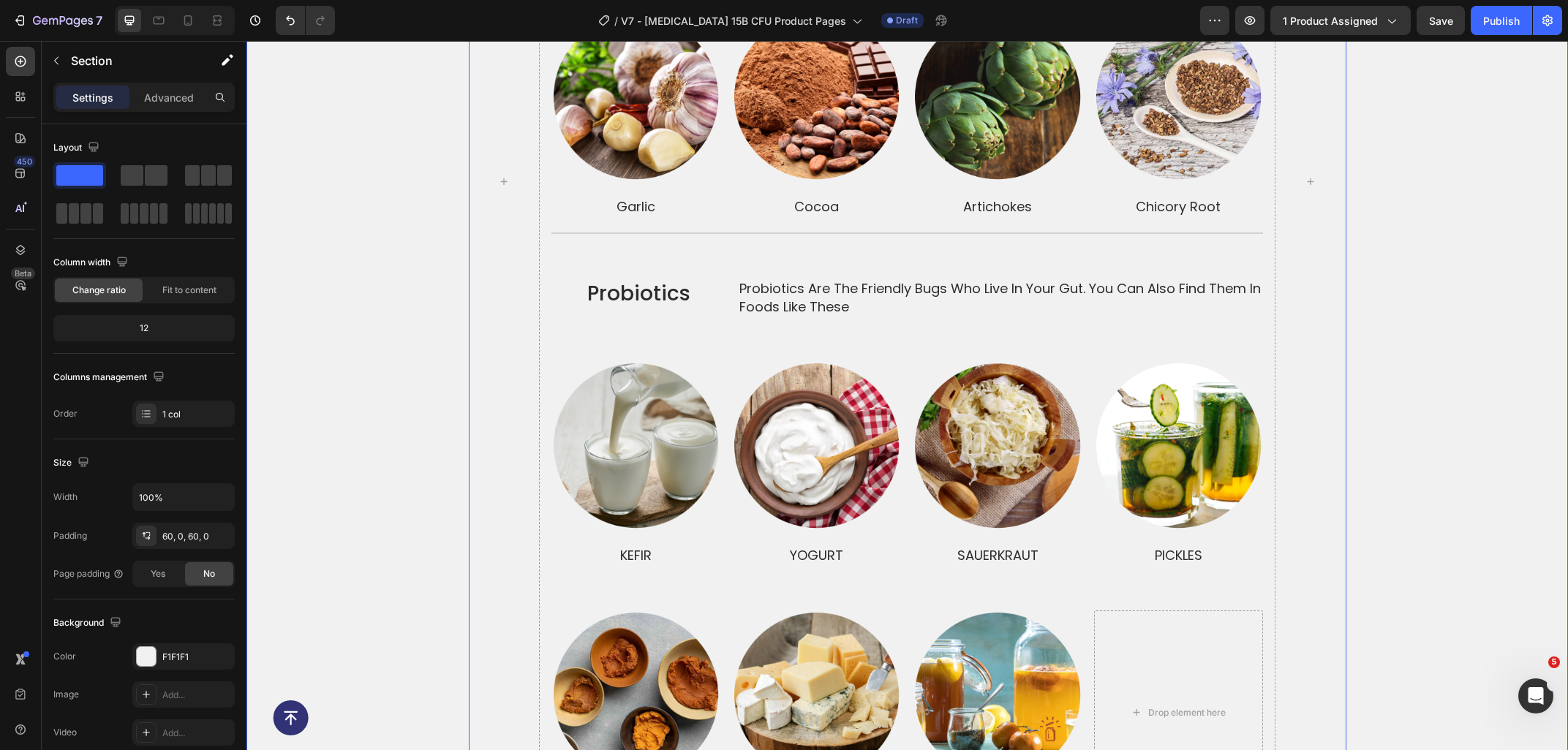
click at [595, 271] on div "Probiotics Text Block" at bounding box center [638, 293] width 175 height 46
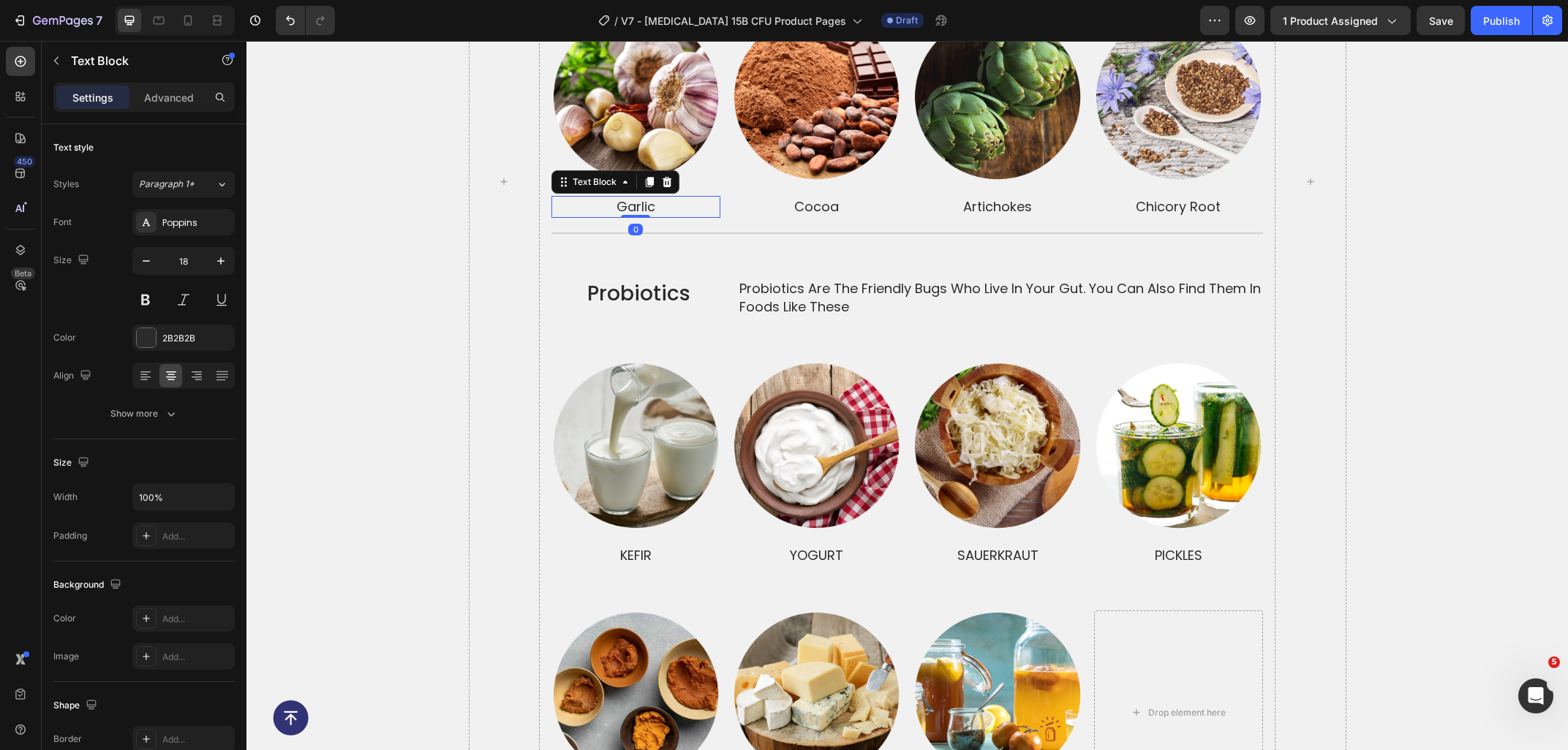
click at [587, 199] on p "garlic" at bounding box center [636, 207] width 166 height 18
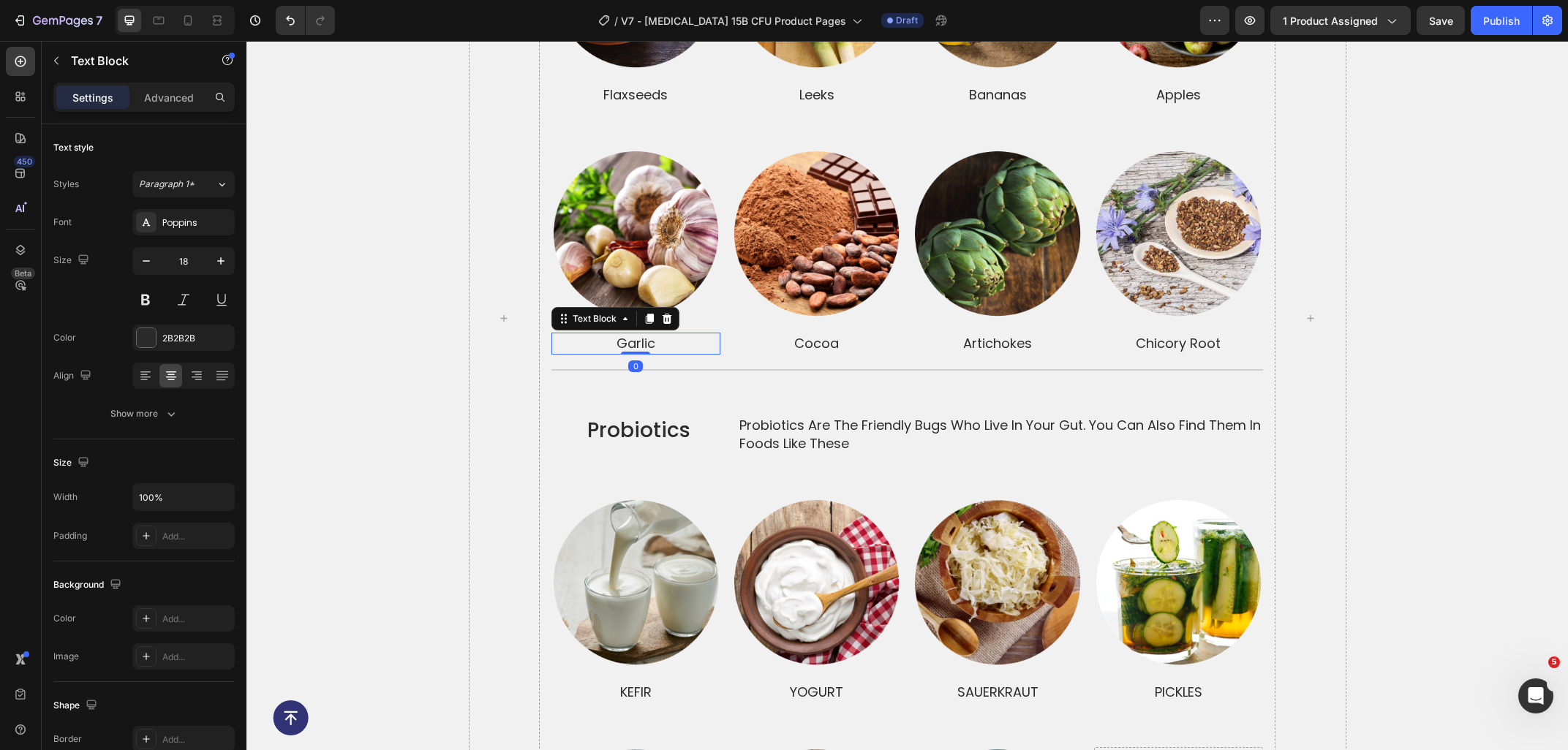
scroll to position [3215, 0]
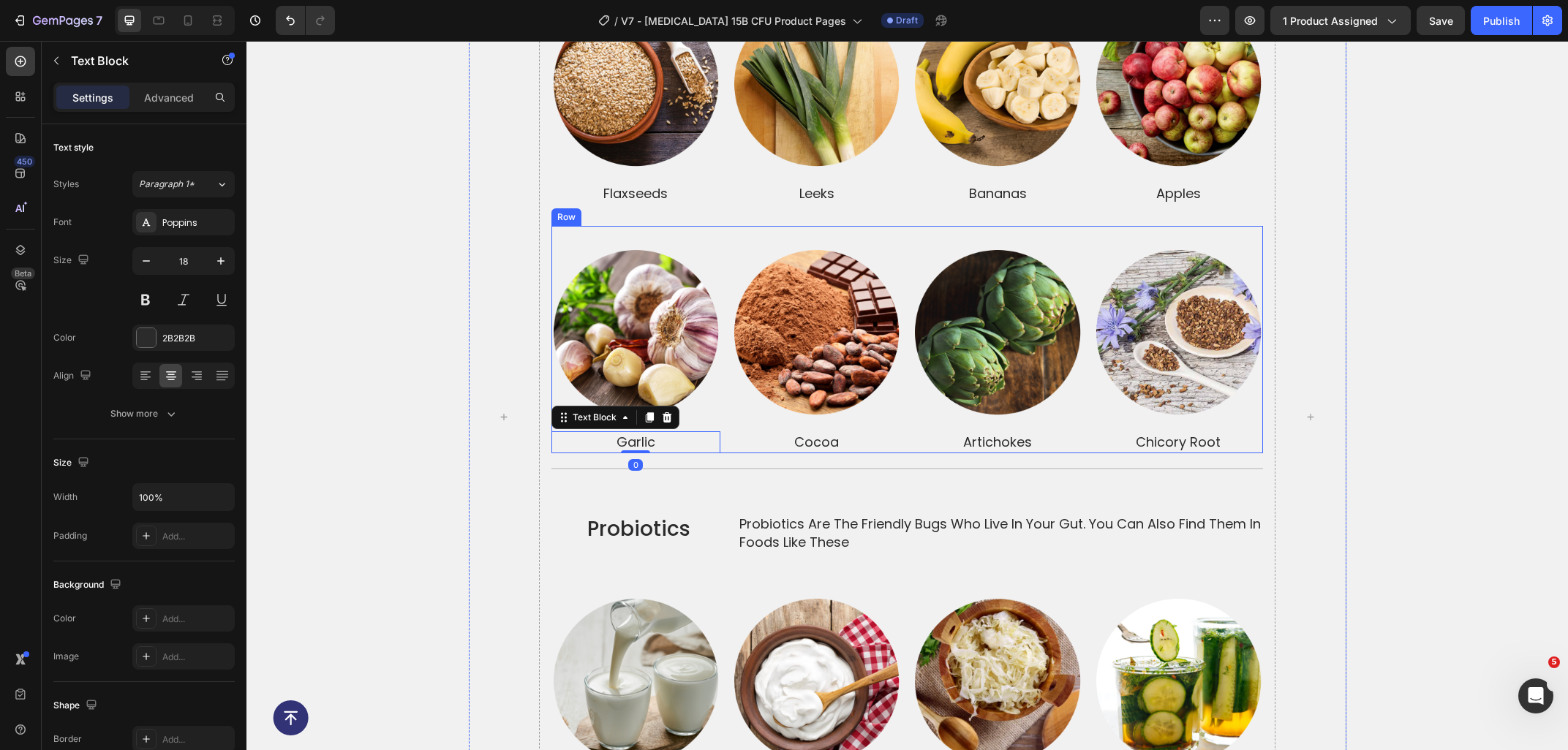
click at [723, 231] on div "Image Row garlic Text Block 0 Image Row cocoa Text Block Image Row artichokes T…" at bounding box center [906, 339] width 711 height 227
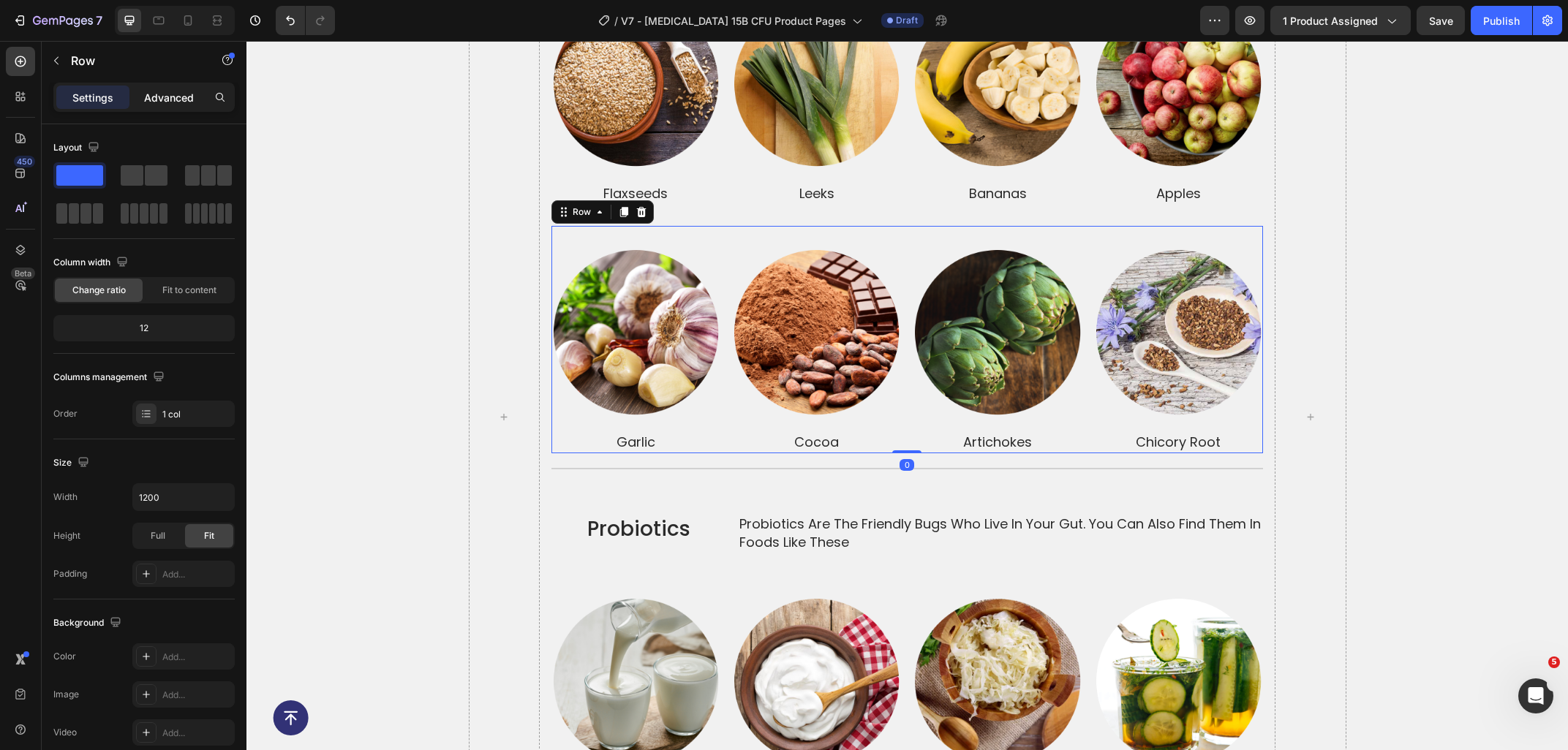
click at [163, 100] on p "Advanced" at bounding box center [168, 98] width 50 height 15
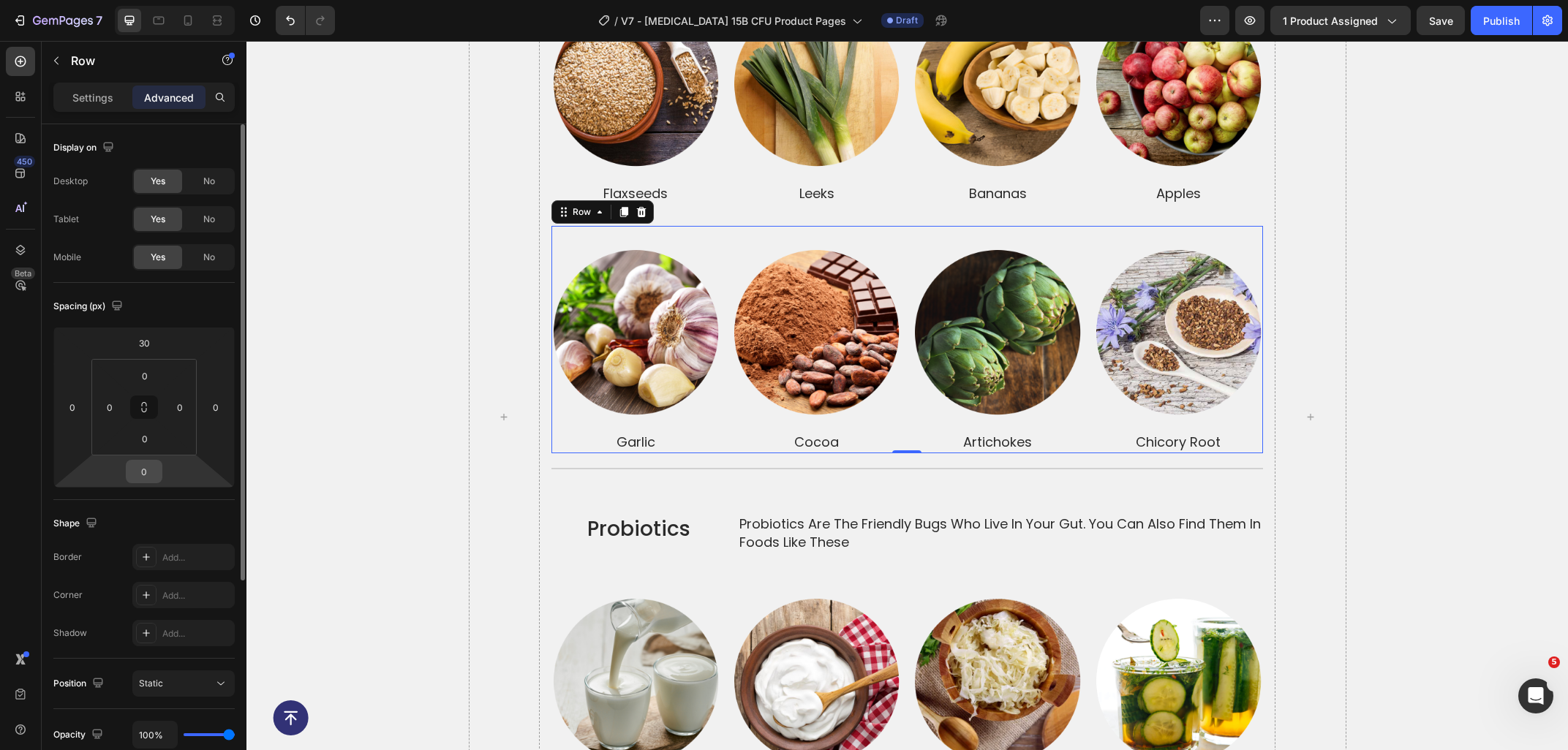
click at [156, 476] on input "0" at bounding box center [144, 471] width 29 height 22
type input "30"
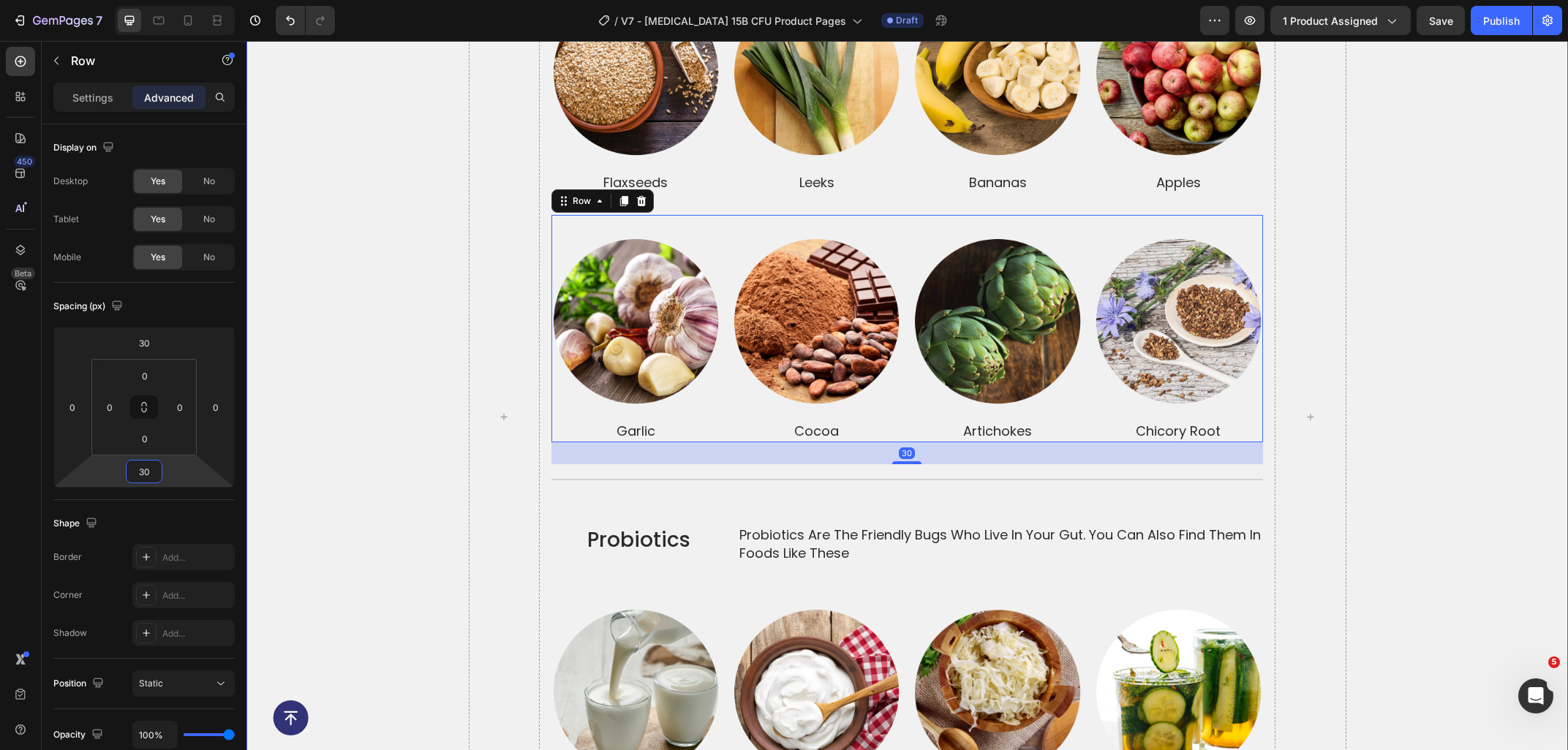
click at [1482, 463] on div "prebiotics and probiotics together make a dynamic duo Heading prebiotics Text B…" at bounding box center [906, 417] width 1321 height 1289
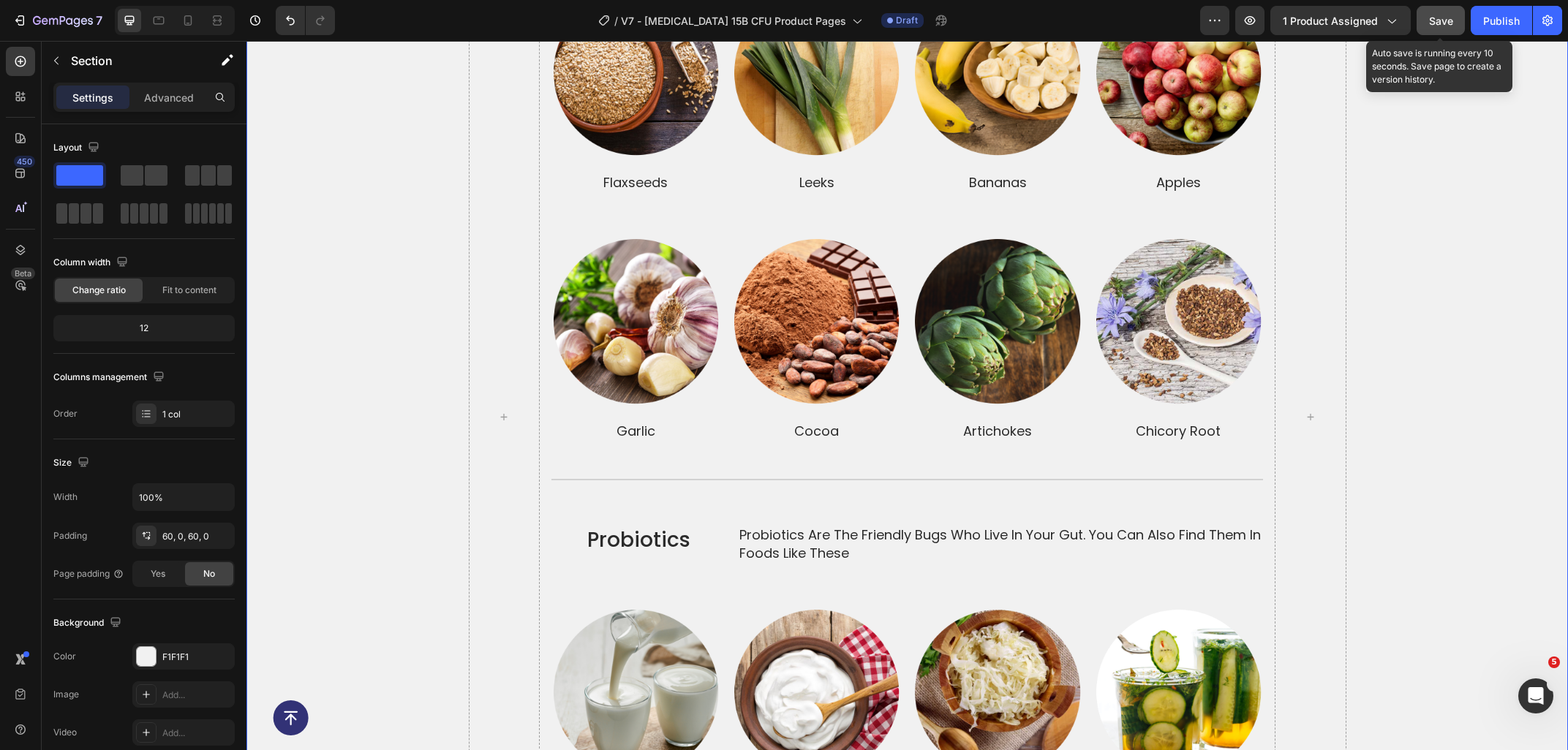
click at [1435, 25] on span "Save" at bounding box center [1441, 21] width 24 height 12
click at [907, 543] on p "Probiotics are the friendly bugs who live in your gut. You can also find them i…" at bounding box center [1000, 544] width 522 height 37
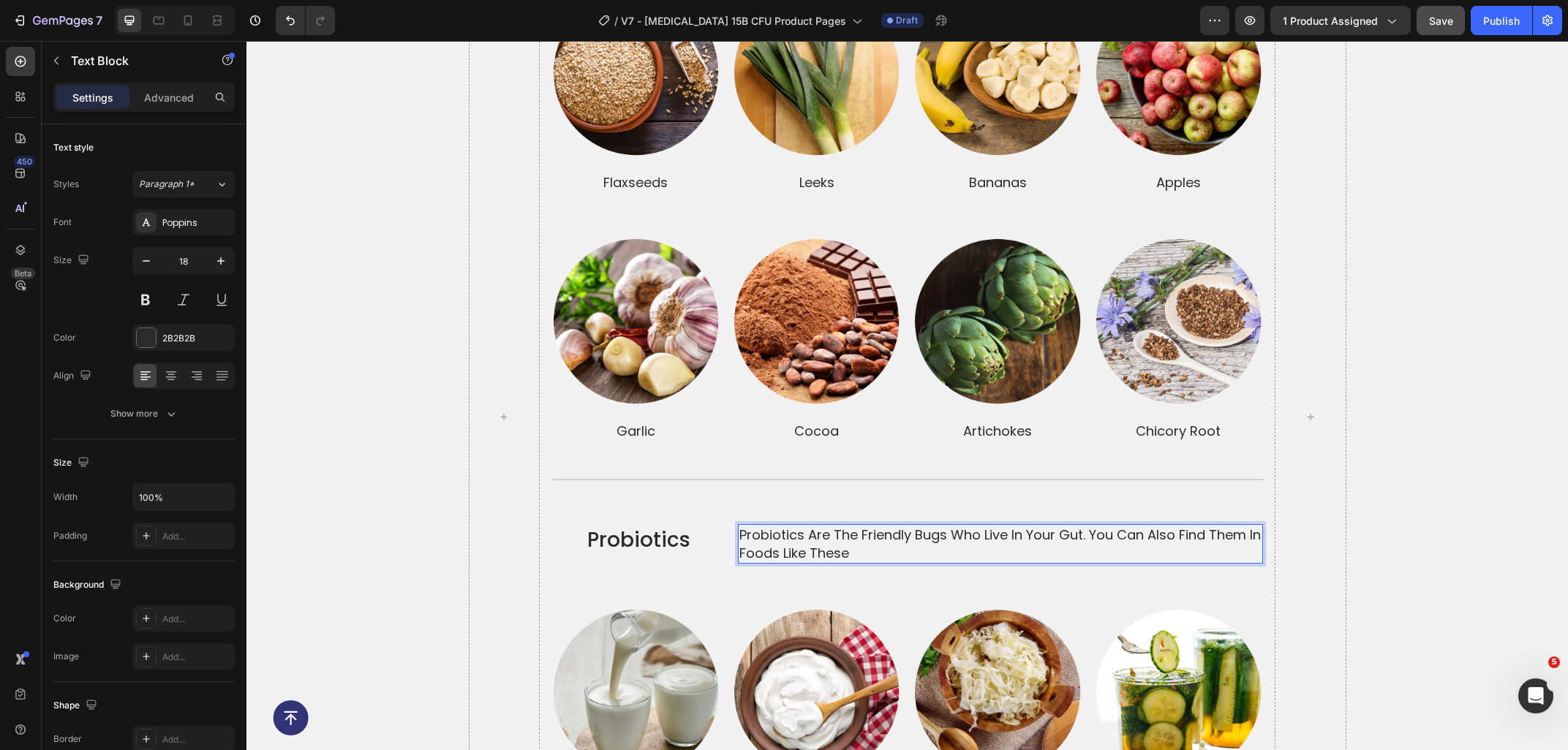
click at [895, 540] on p "Probiotics are the friendly bugs who live in your gut. You can also find them i…" at bounding box center [1000, 544] width 522 height 37
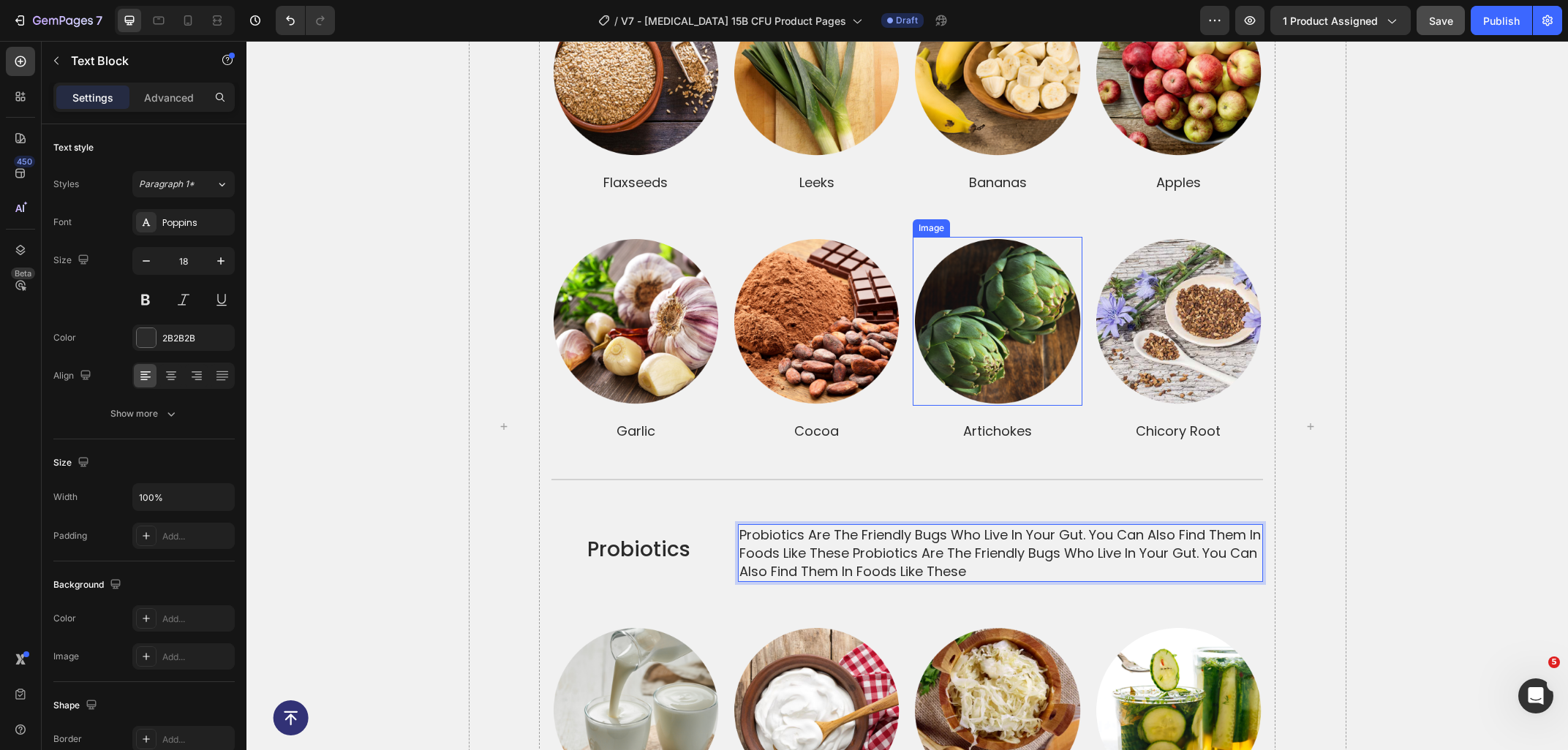
scroll to position [3236, 0]
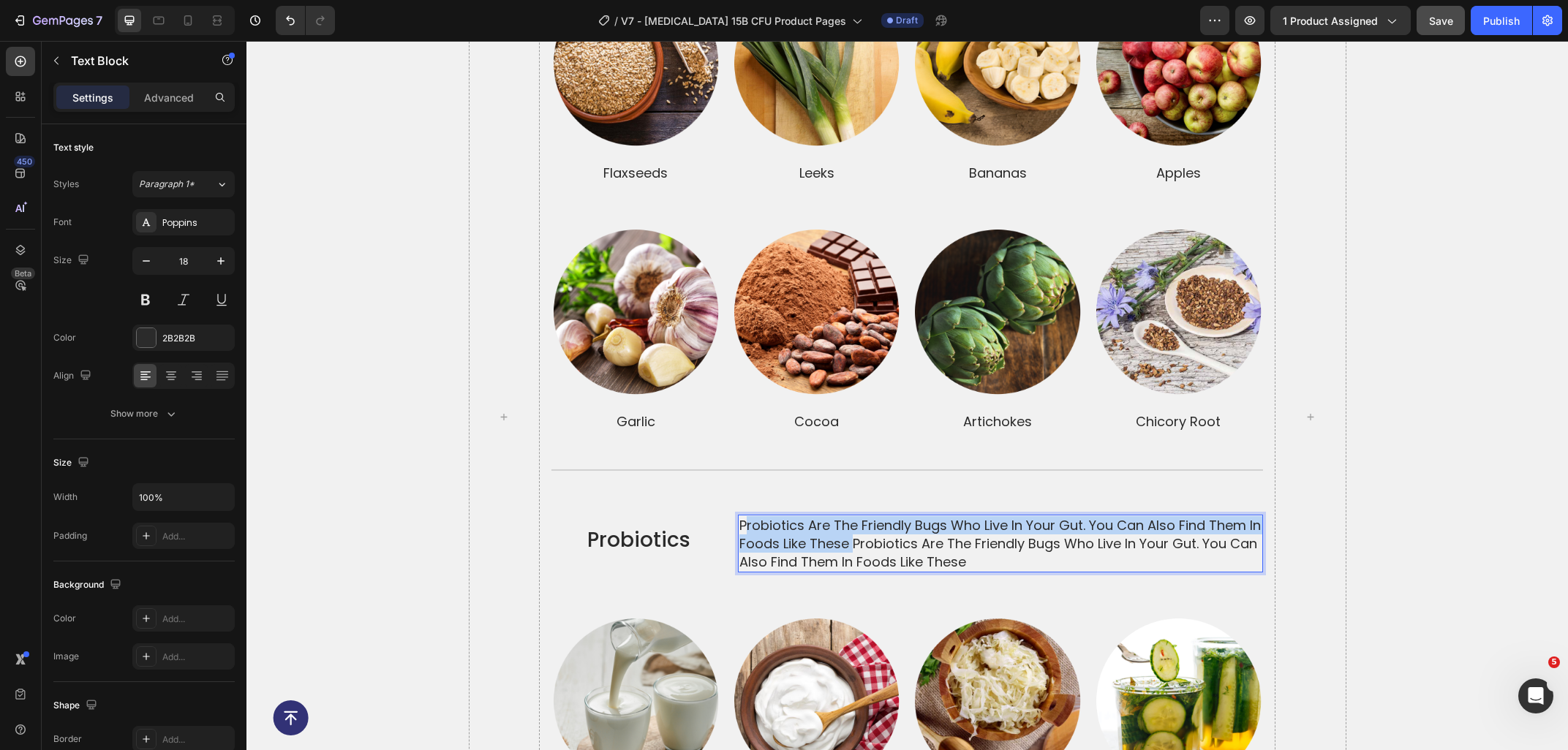
drag, startPoint x: 870, startPoint y: 531, endPoint x: 746, endPoint y: 515, distance: 125.0
click at [746, 516] on p "Probiotics are the friendly bugs who live in your gut. You can also find them i…" at bounding box center [1000, 543] width 522 height 56
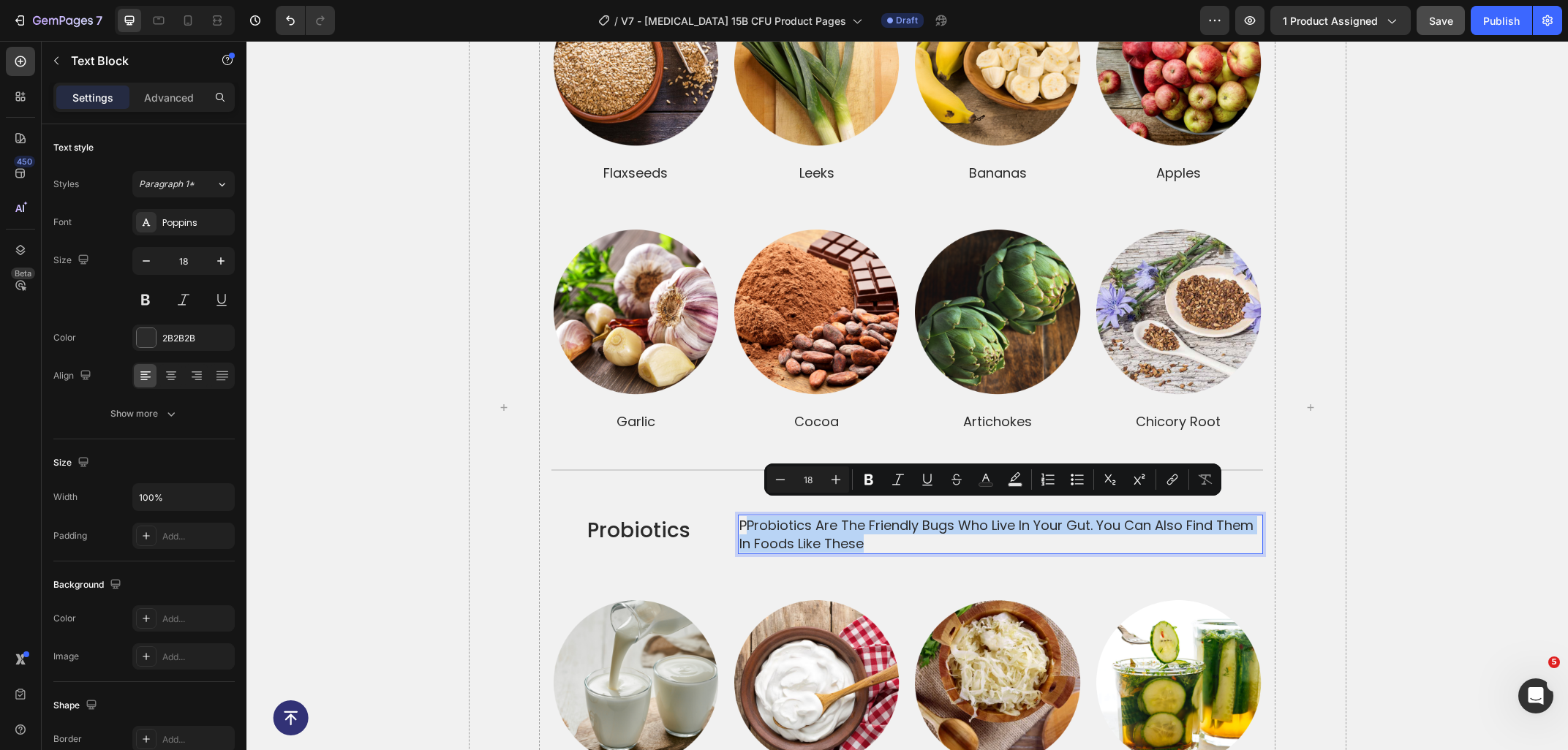
scroll to position [3226, 0]
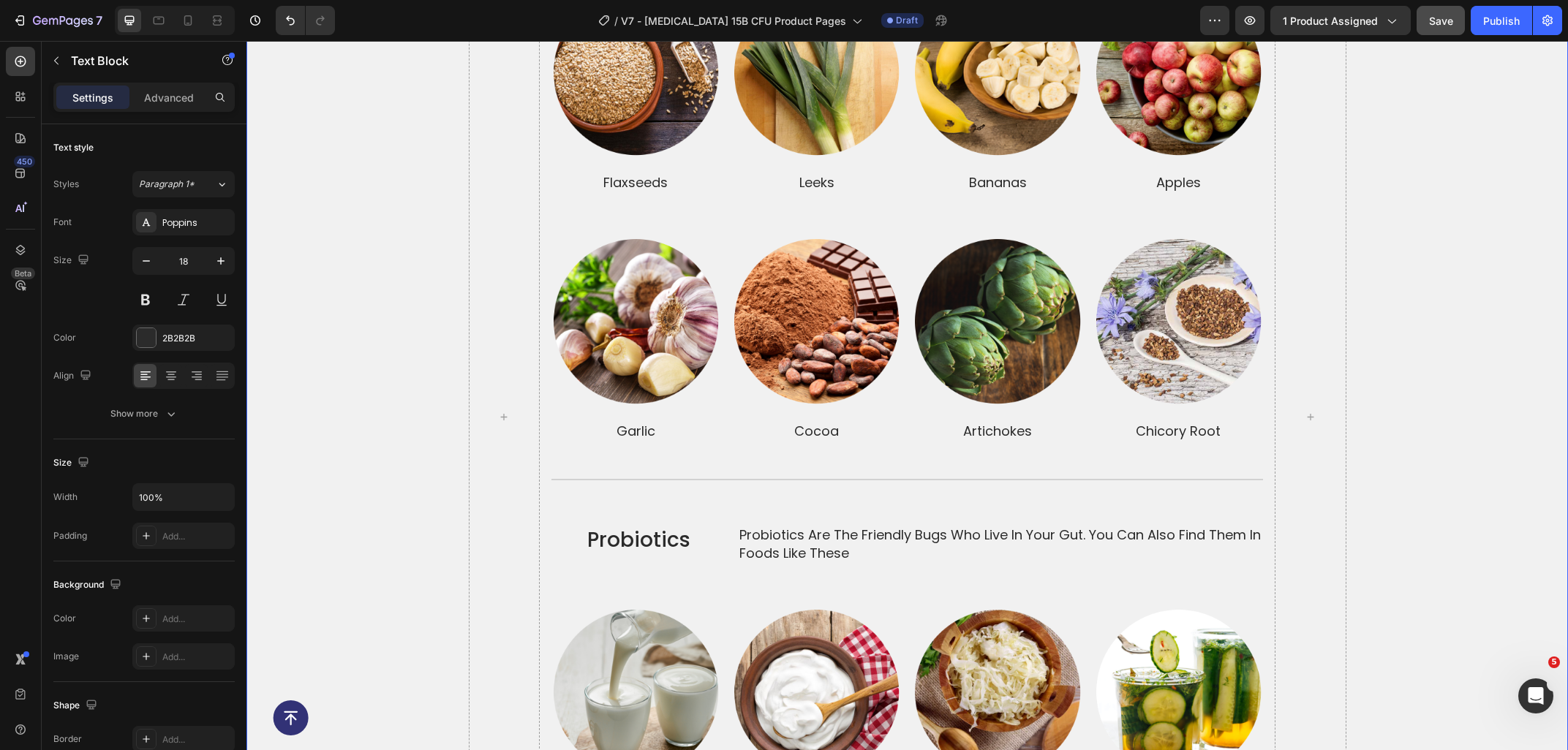
click at [1390, 525] on div "prebiotics and probiotics together make a dynamic duo Heading prebiotics Text B…" at bounding box center [906, 417] width 1321 height 1289
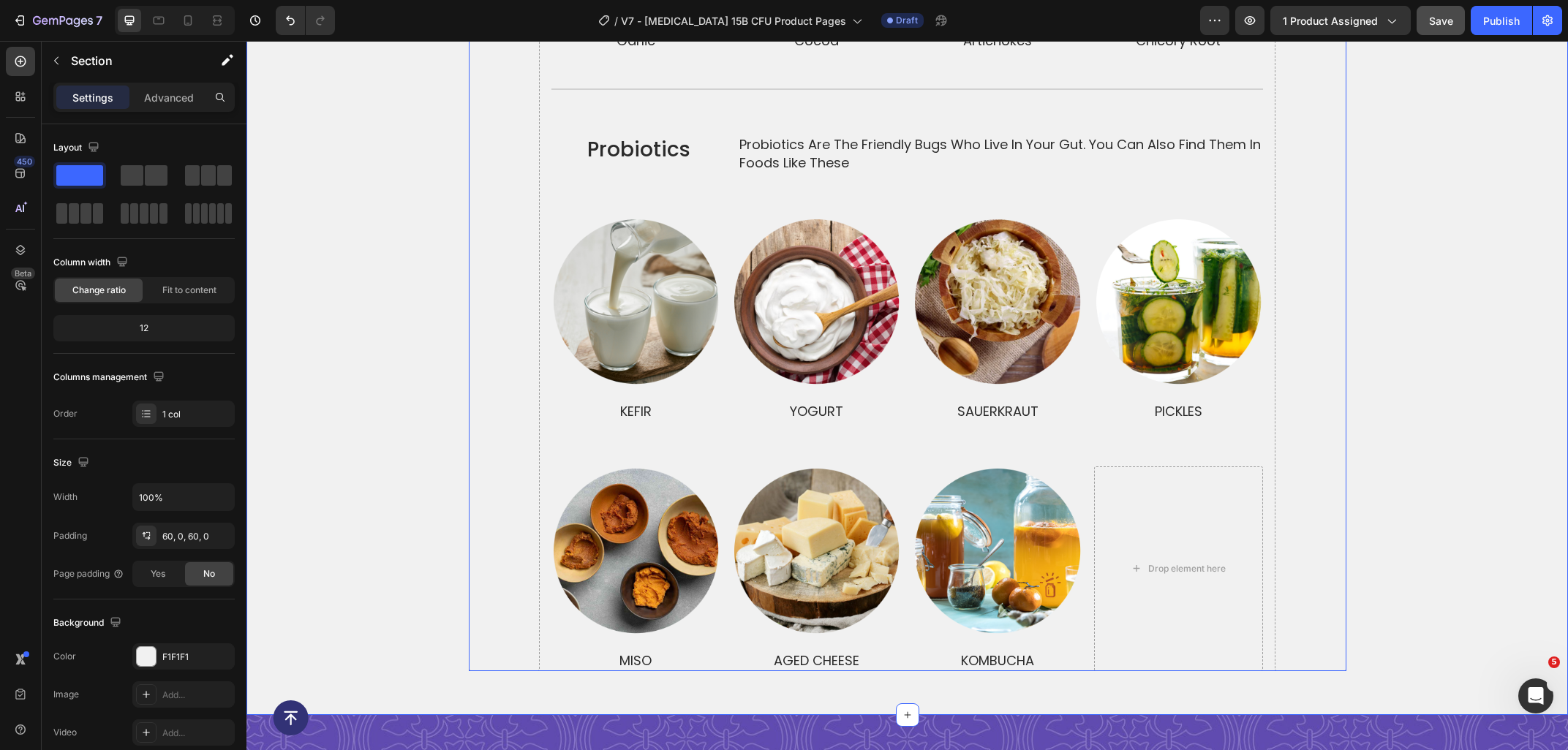
scroll to position [3617, 0]
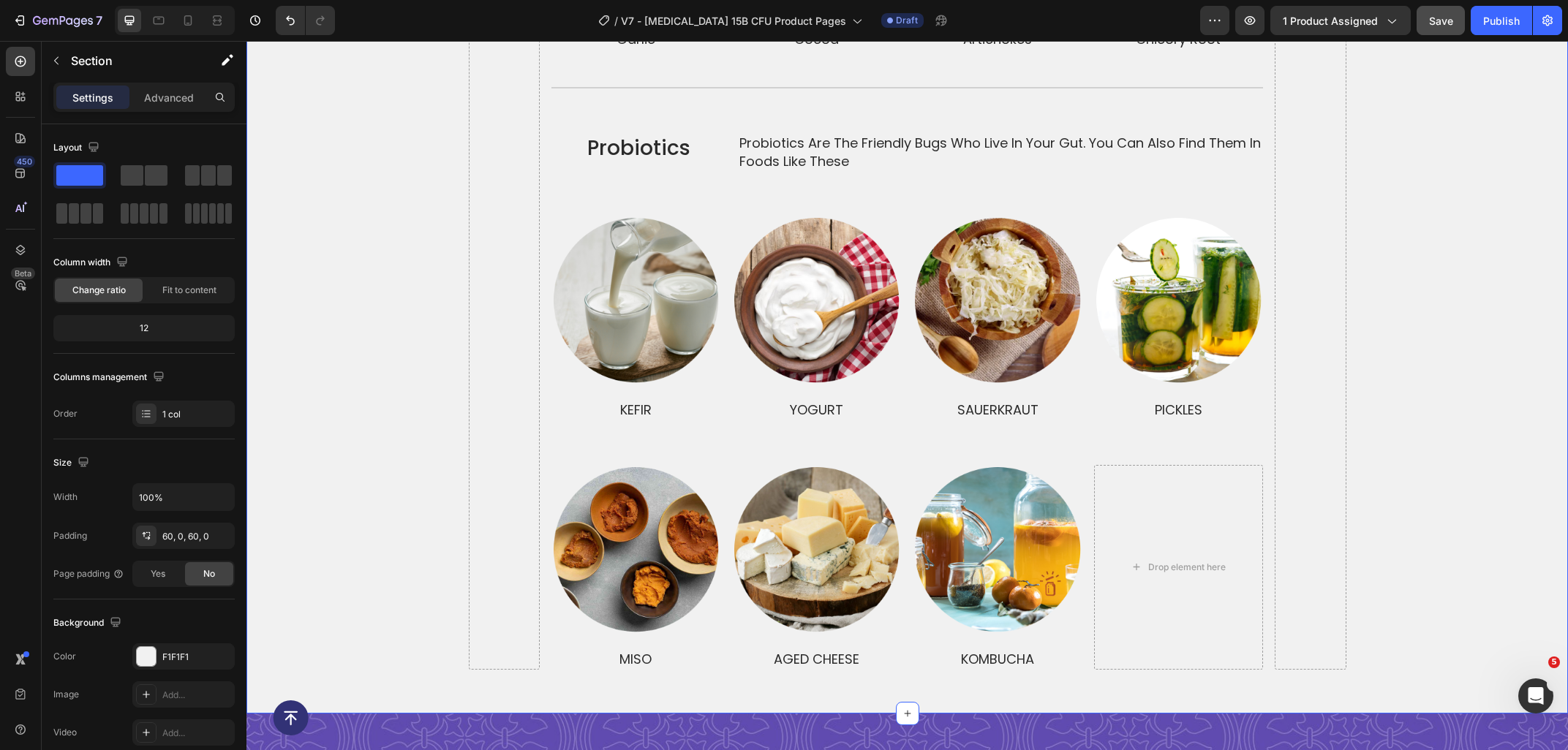
click at [1439, 24] on span "Save" at bounding box center [1441, 21] width 24 height 12
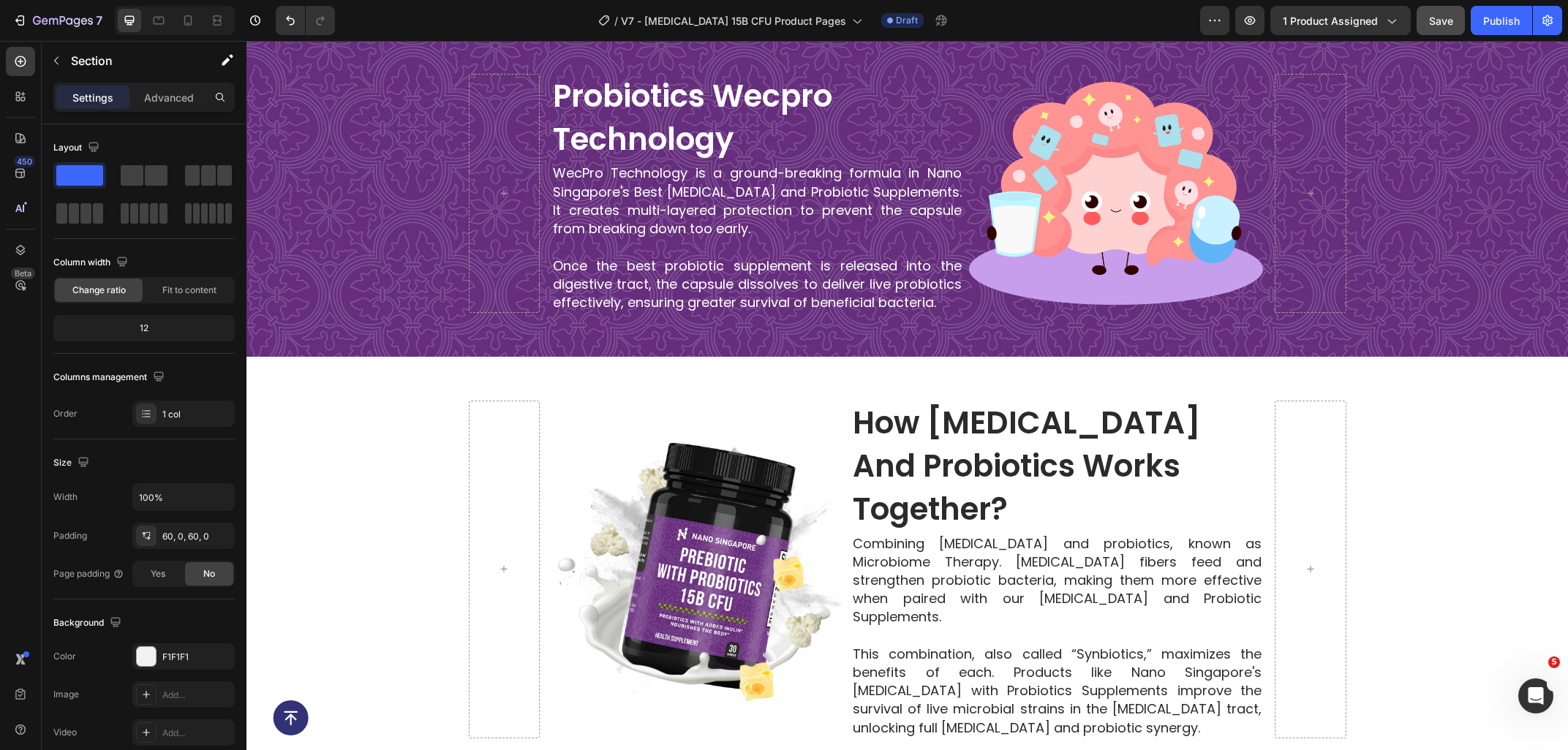
scroll to position [2286, 0]
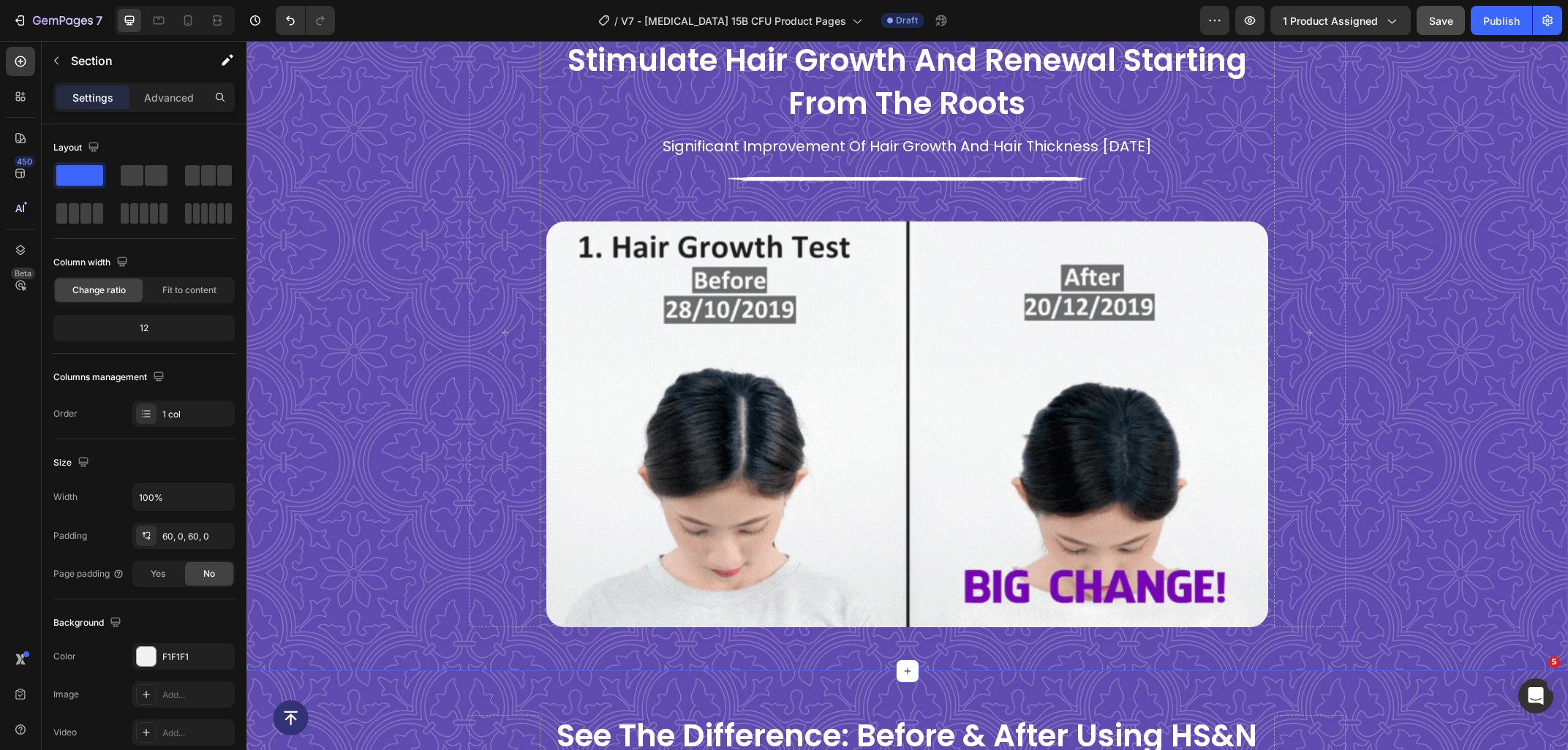
click at [421, 350] on div "stimulate hair growth and renewal starting from the roots Heading significant i…" at bounding box center [906, 332] width 1321 height 589
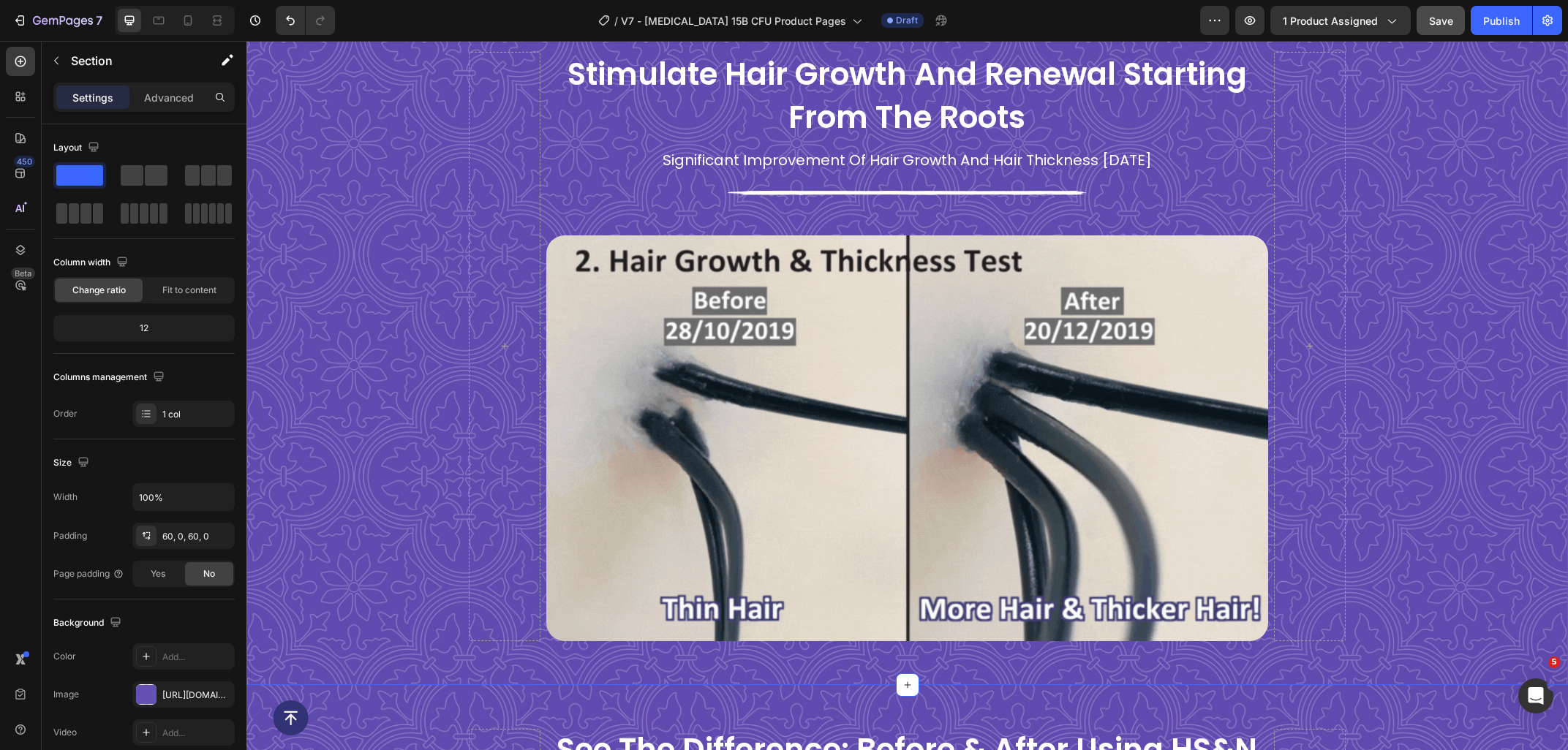
scroll to position [4009, 0]
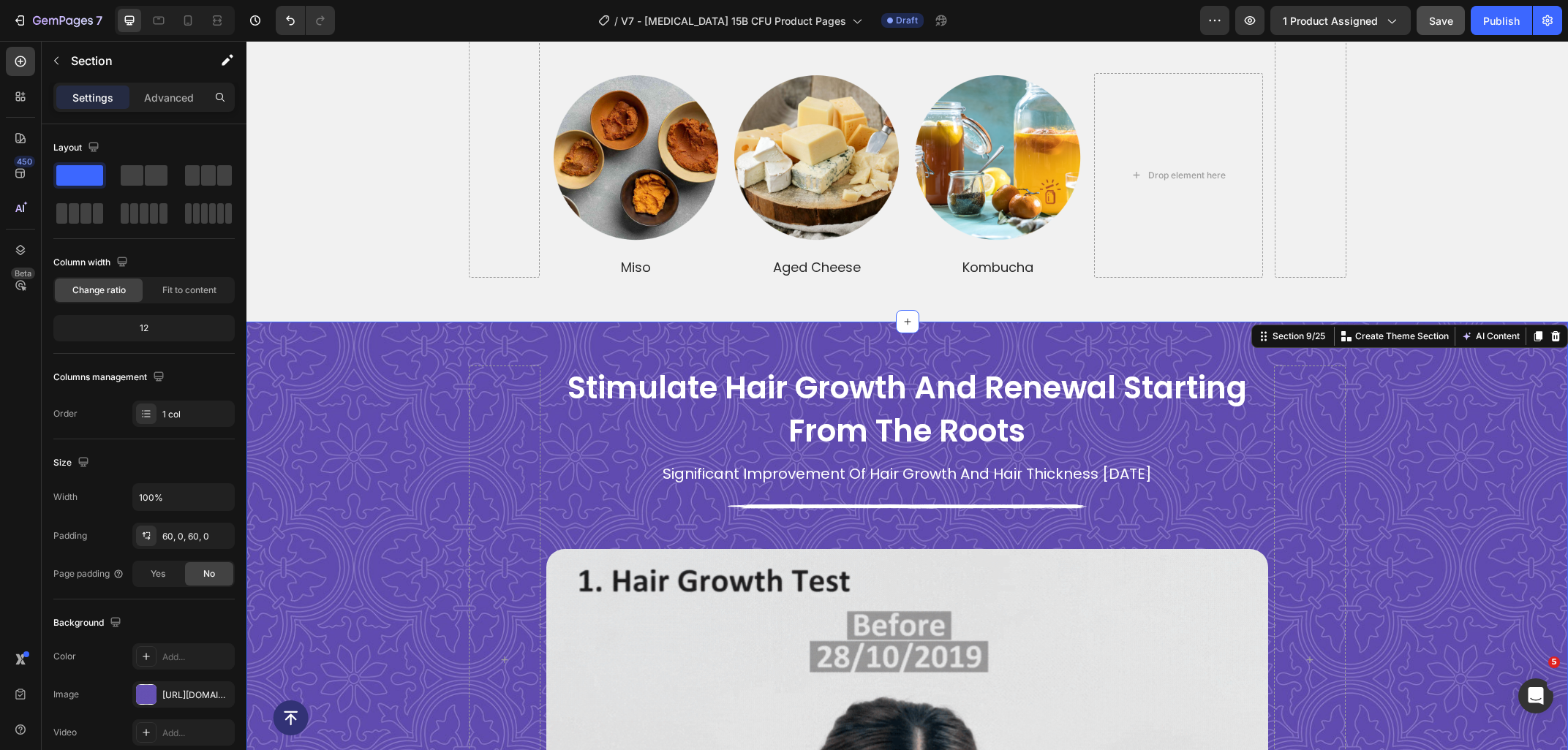
click at [1393, 366] on div "stimulate hair growth and renewal starting from the roots Heading significant i…" at bounding box center [906, 660] width 1321 height 589
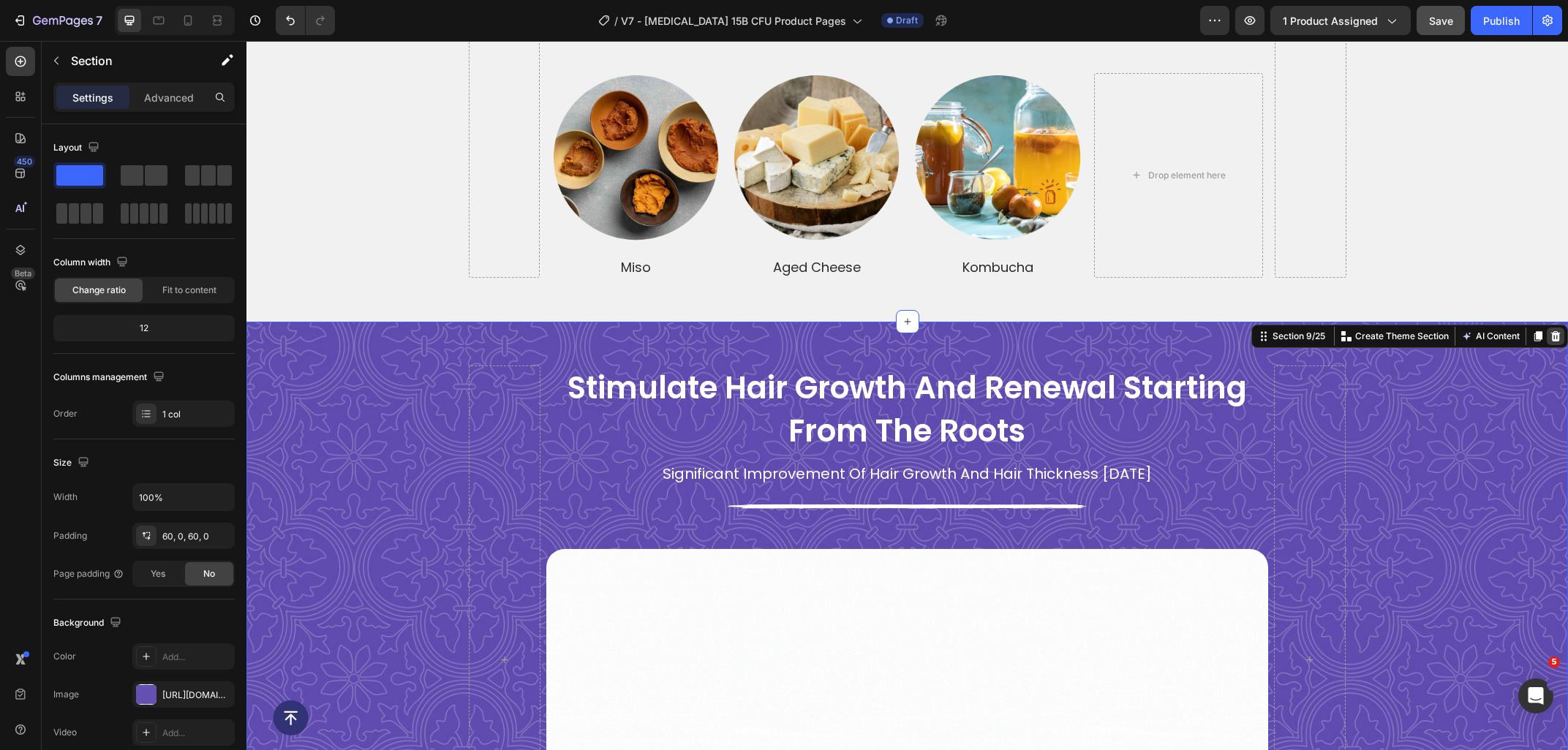
click at [1555, 332] on icon at bounding box center [1556, 336] width 9 height 10
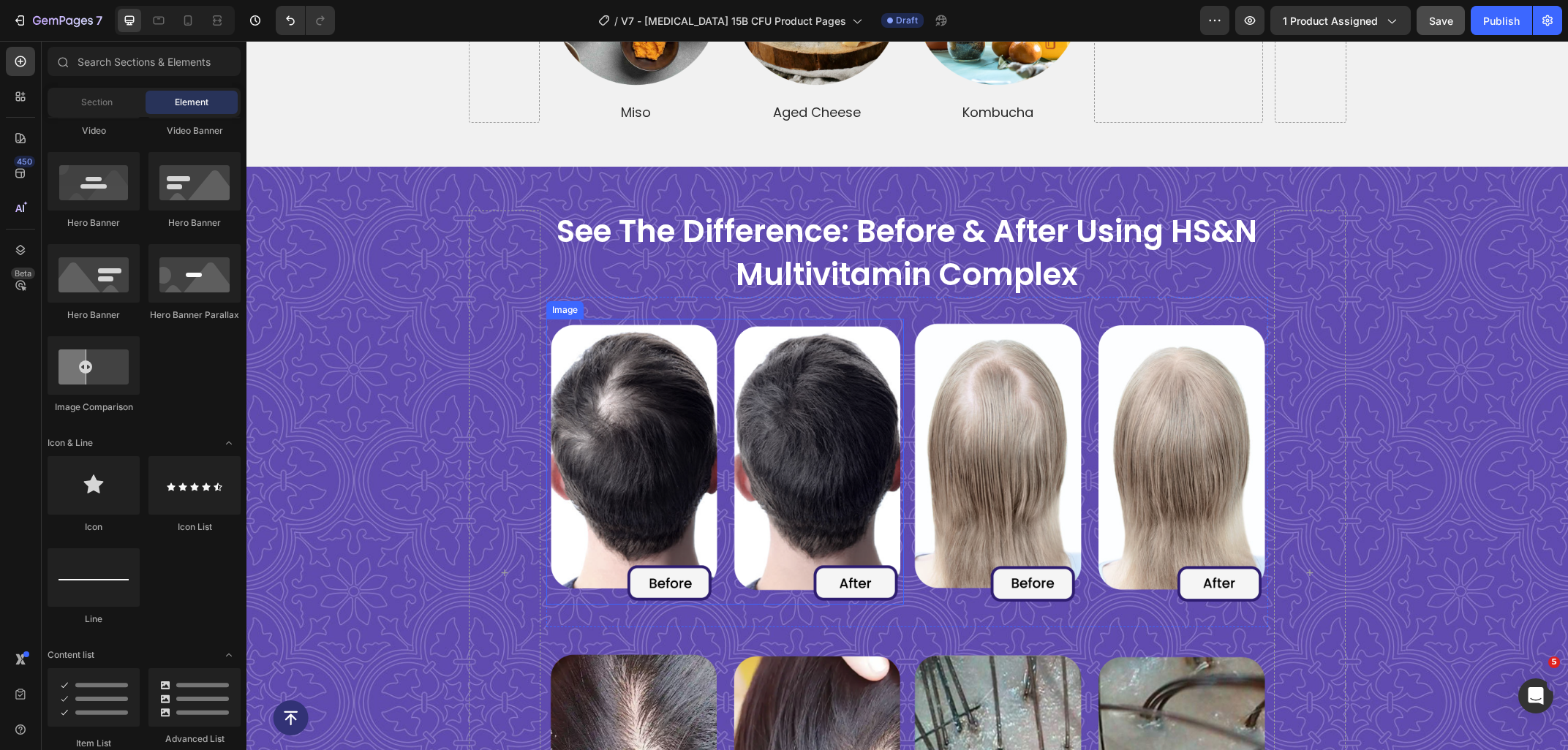
scroll to position [4166, 0]
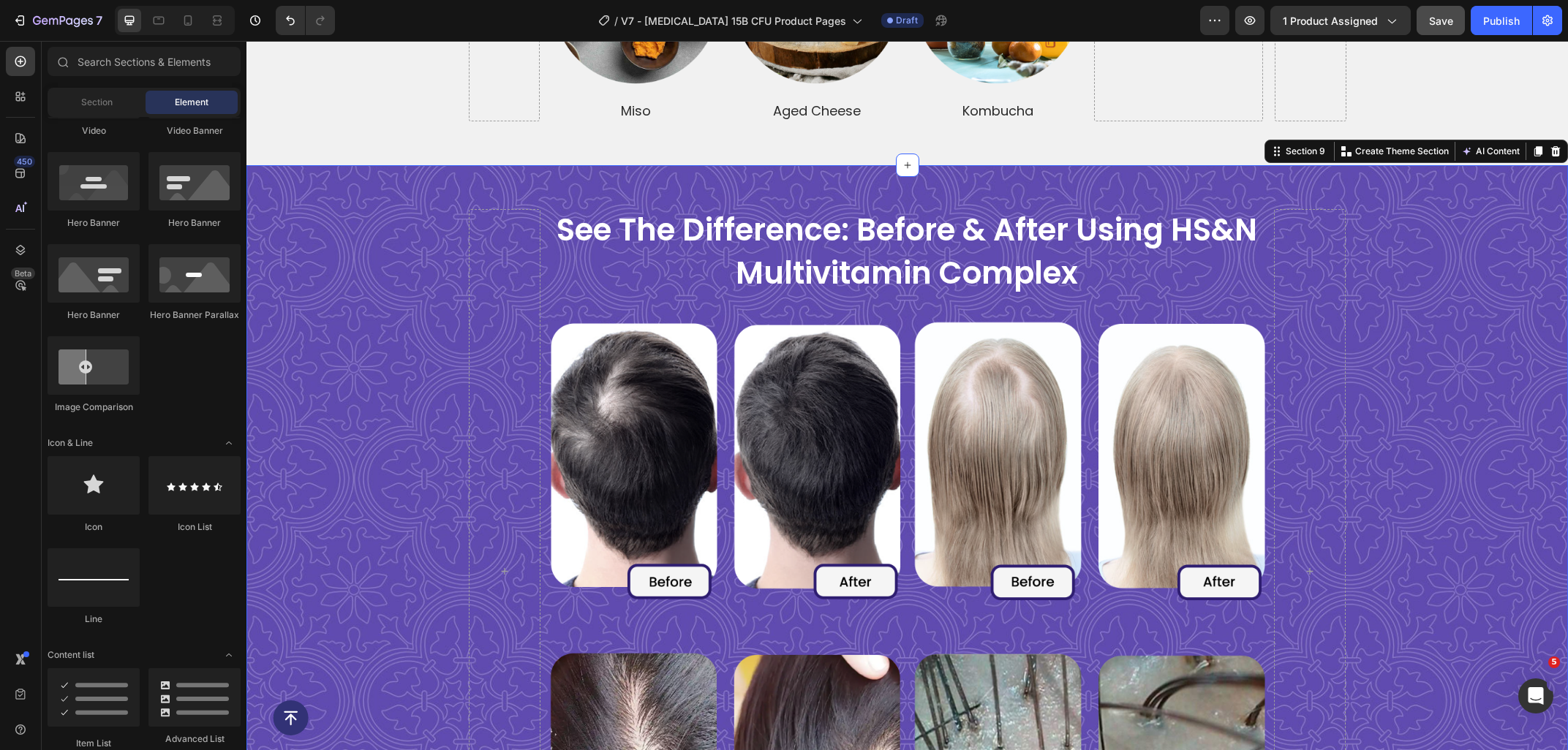
click at [441, 168] on div "See The Difference: Before & After Using HS&N Multivitamin Complex Heading Imag…" at bounding box center [906, 572] width 1321 height 812
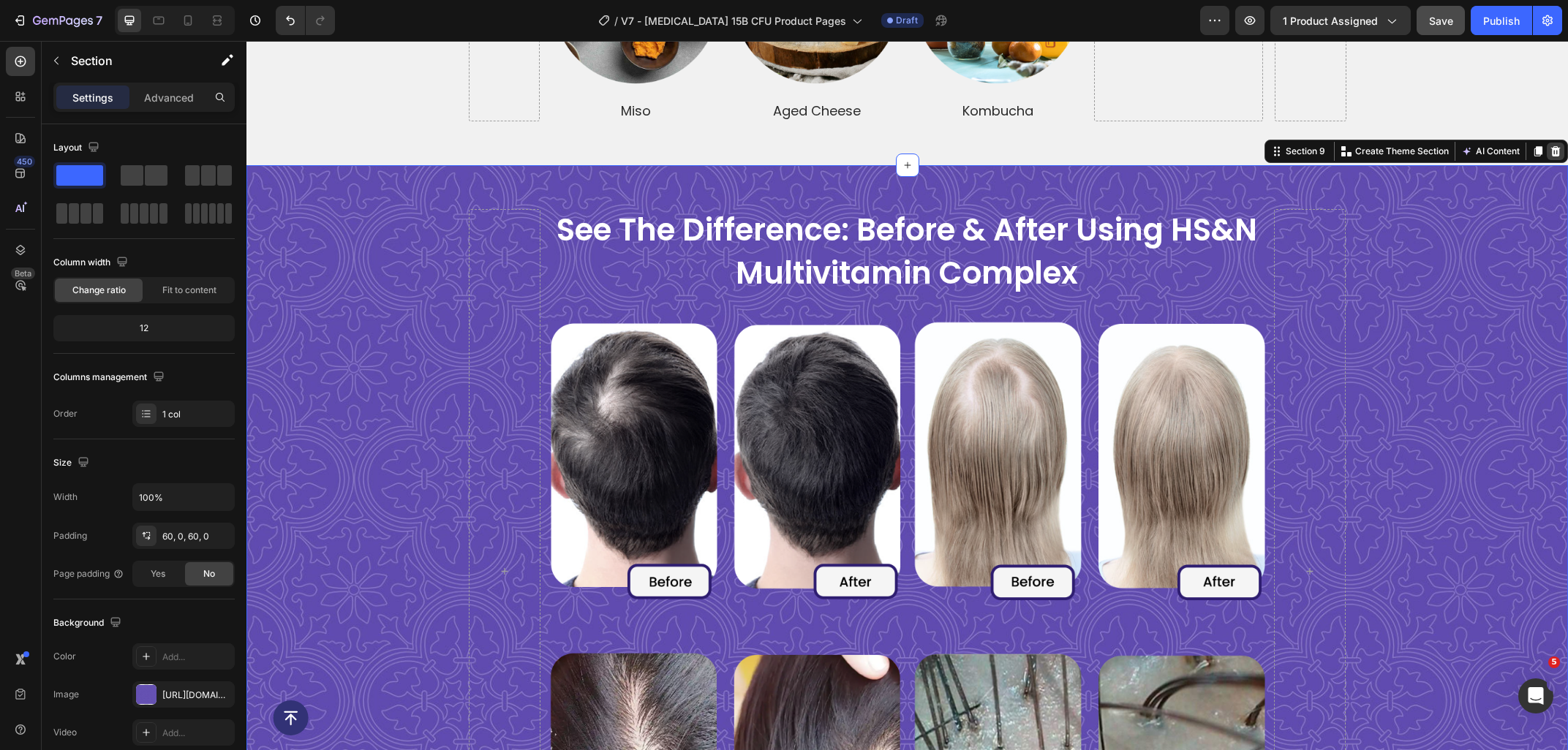
click at [1551, 146] on icon at bounding box center [1555, 151] width 11 height 11
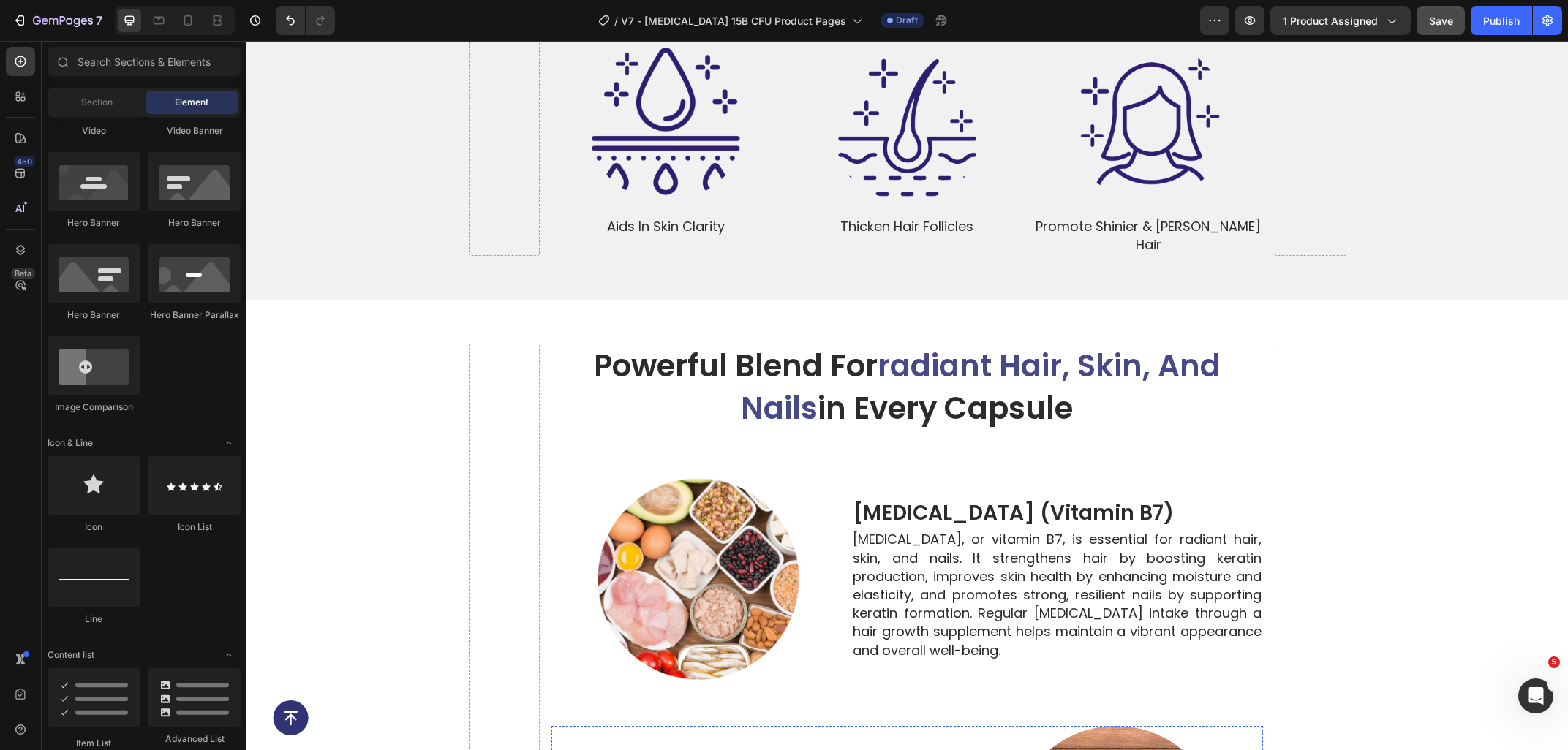
scroll to position [4715, 0]
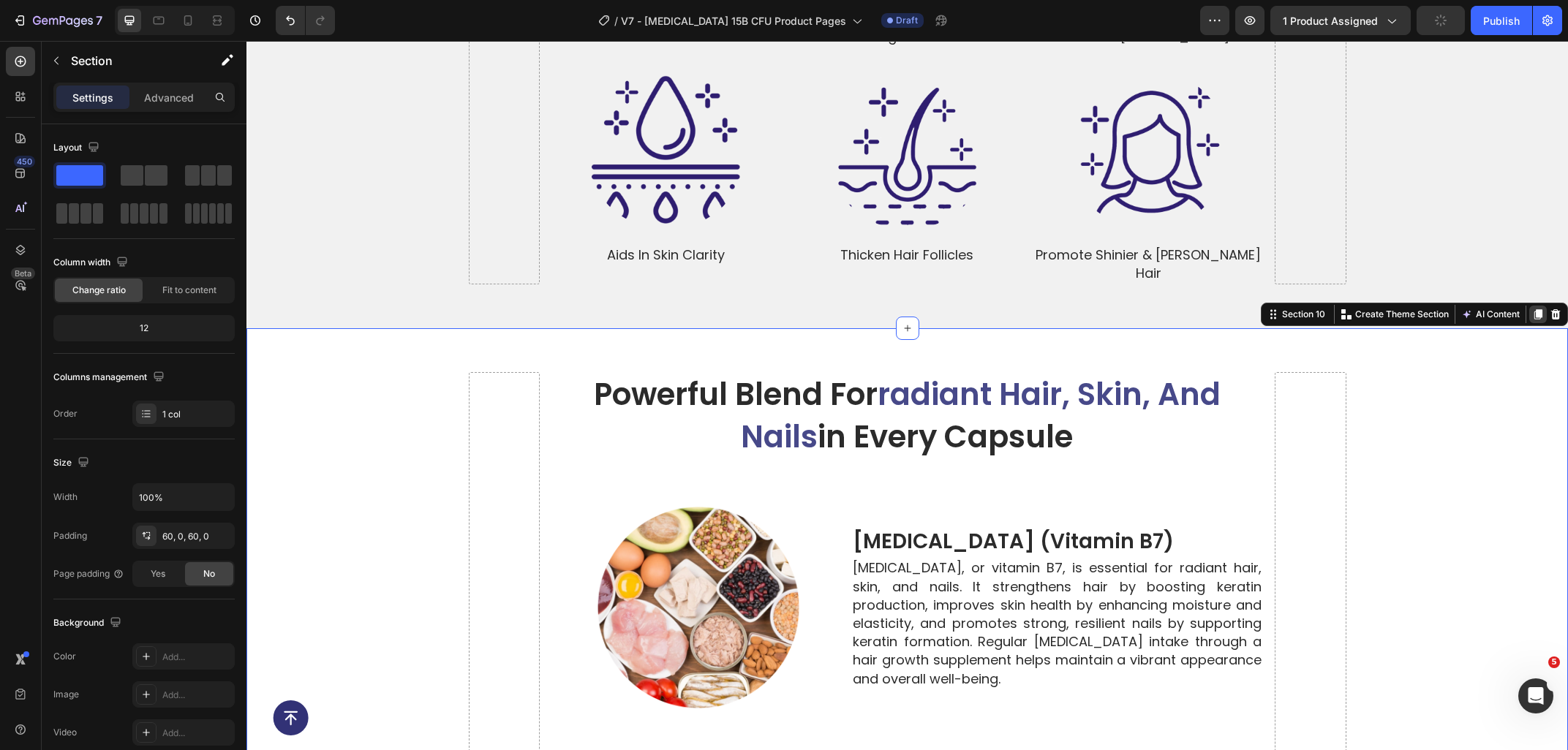
click at [1538, 309] on icon at bounding box center [1538, 314] width 8 height 10
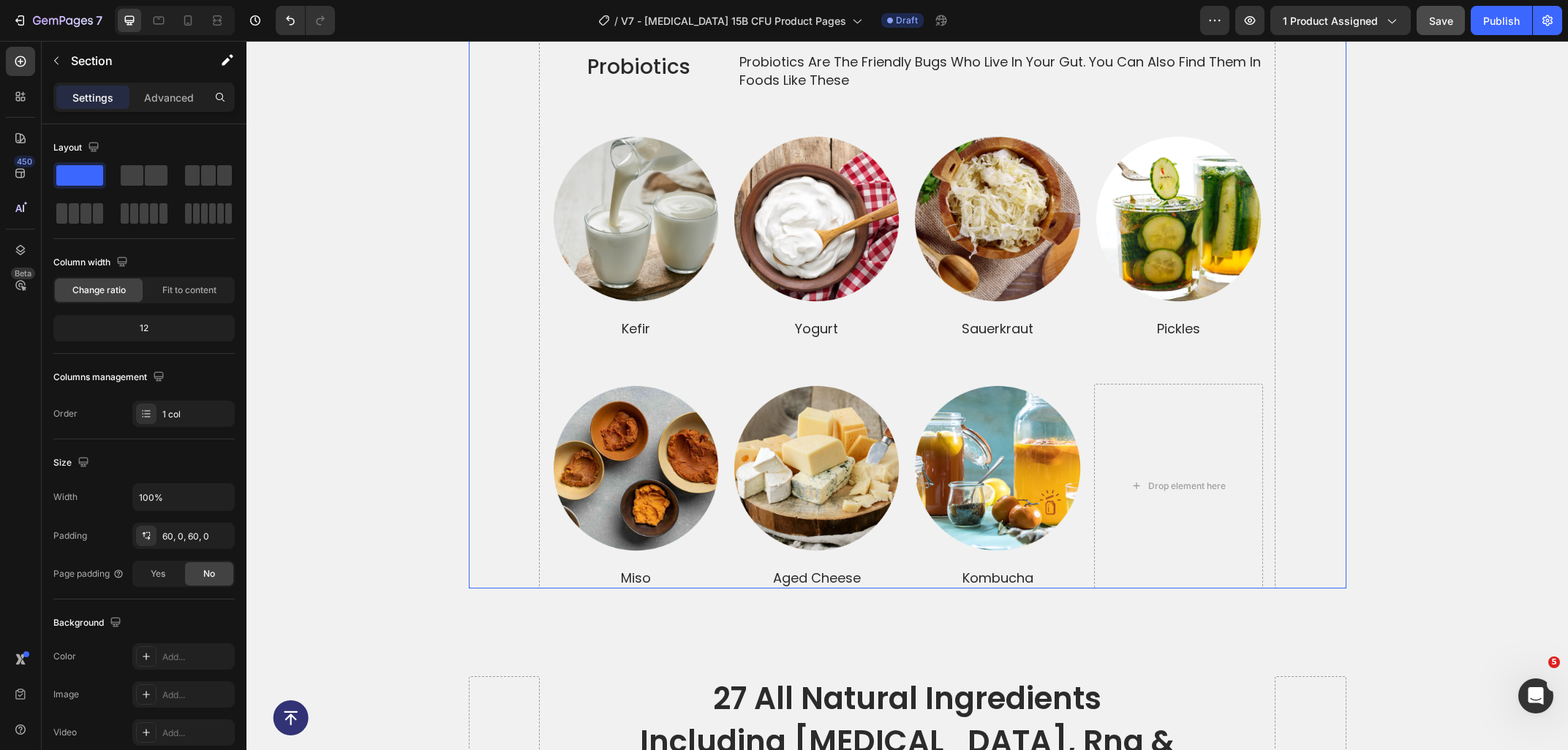
scroll to position [4091, 0]
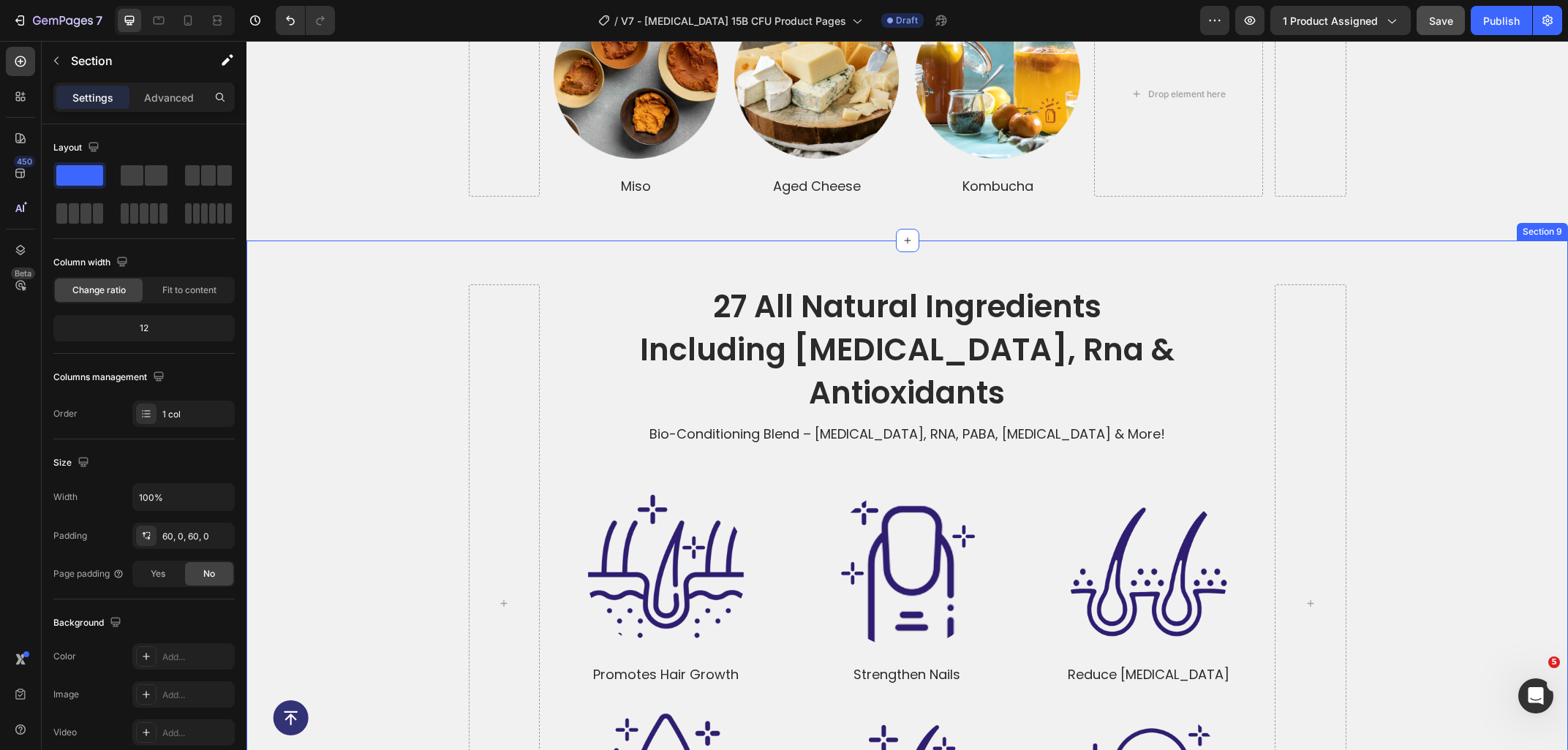
click at [364, 252] on div "27 all natural ingredients including biotin, rna & antioxidants Heading Bio-Con…" at bounding box center [906, 604] width 1321 height 726
click at [1556, 222] on icon at bounding box center [1556, 226] width 9 height 10
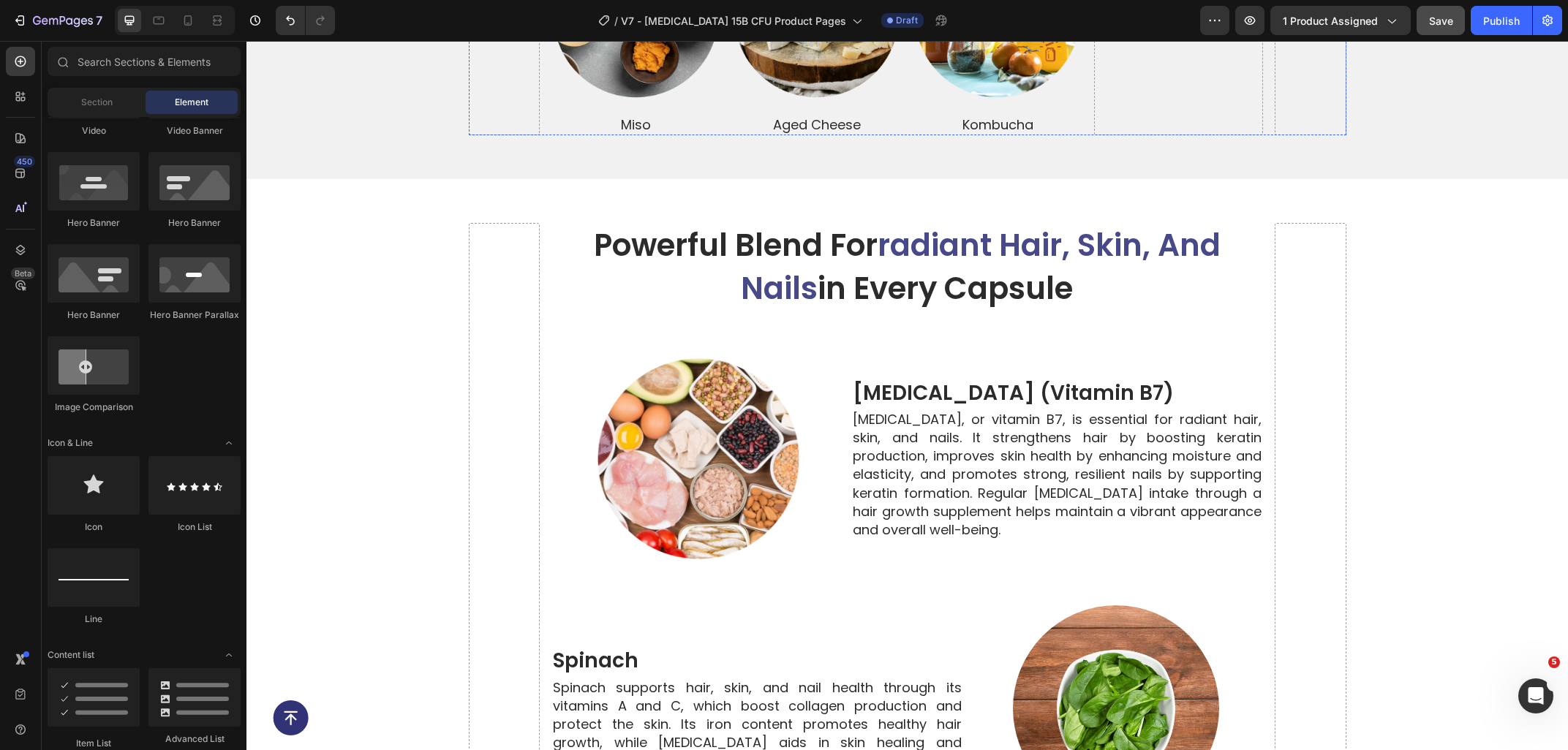
scroll to position [4168, 0]
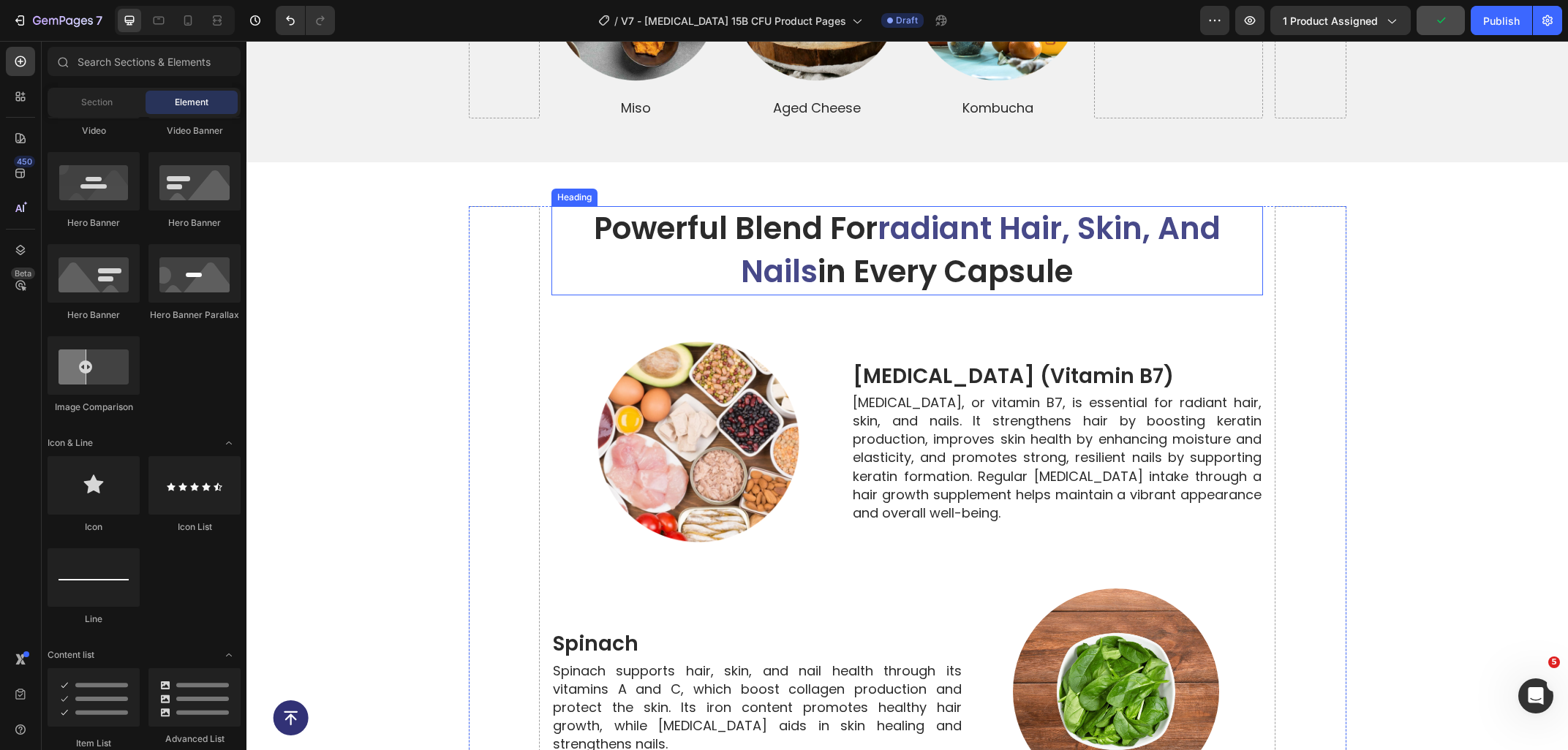
click at [1141, 260] on h2 "powerful blend for radiant hair, skin, and nails in every capsule" at bounding box center [906, 251] width 711 height 89
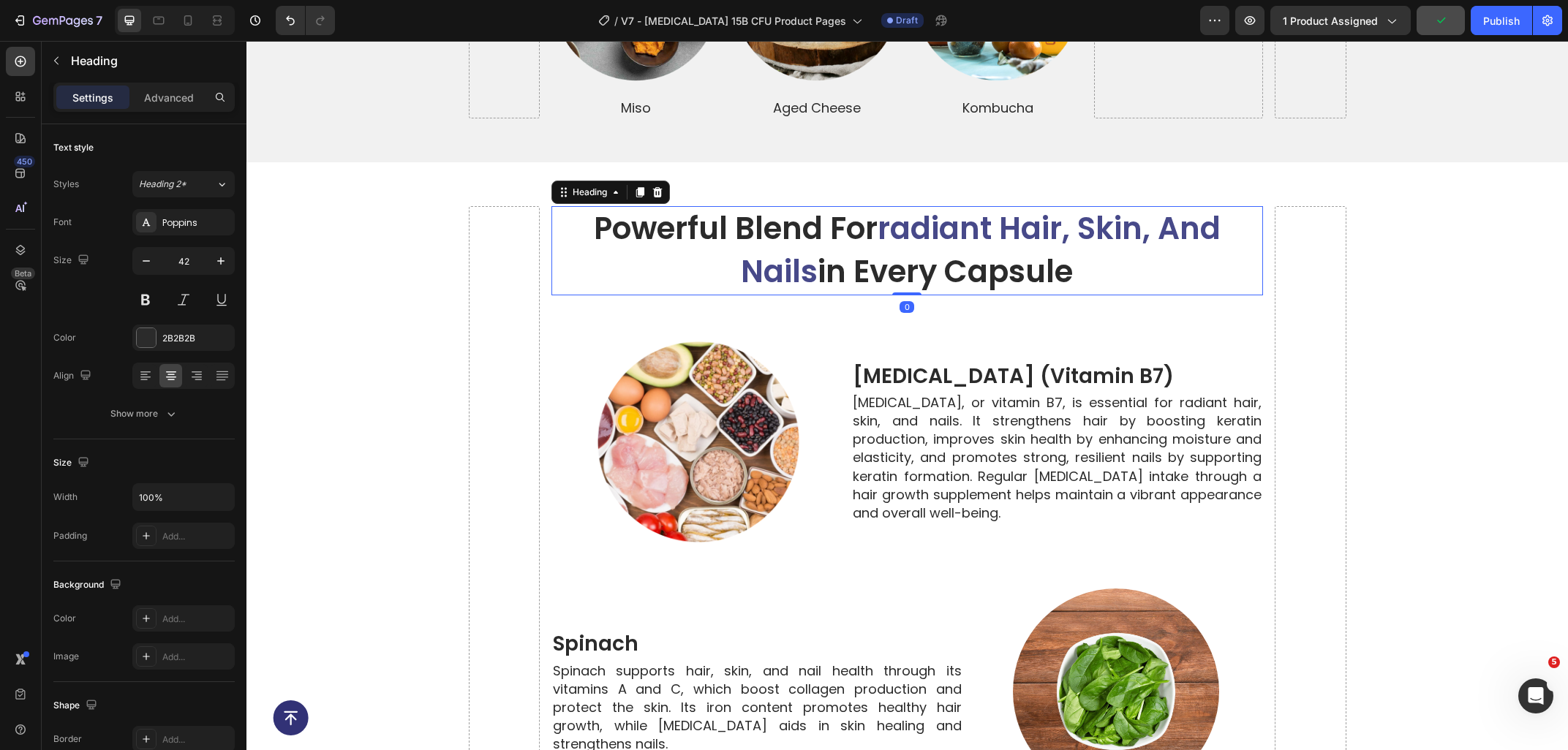
click at [1115, 261] on h2 "powerful blend for radiant hair, skin, and nails in every capsule" at bounding box center [906, 251] width 711 height 89
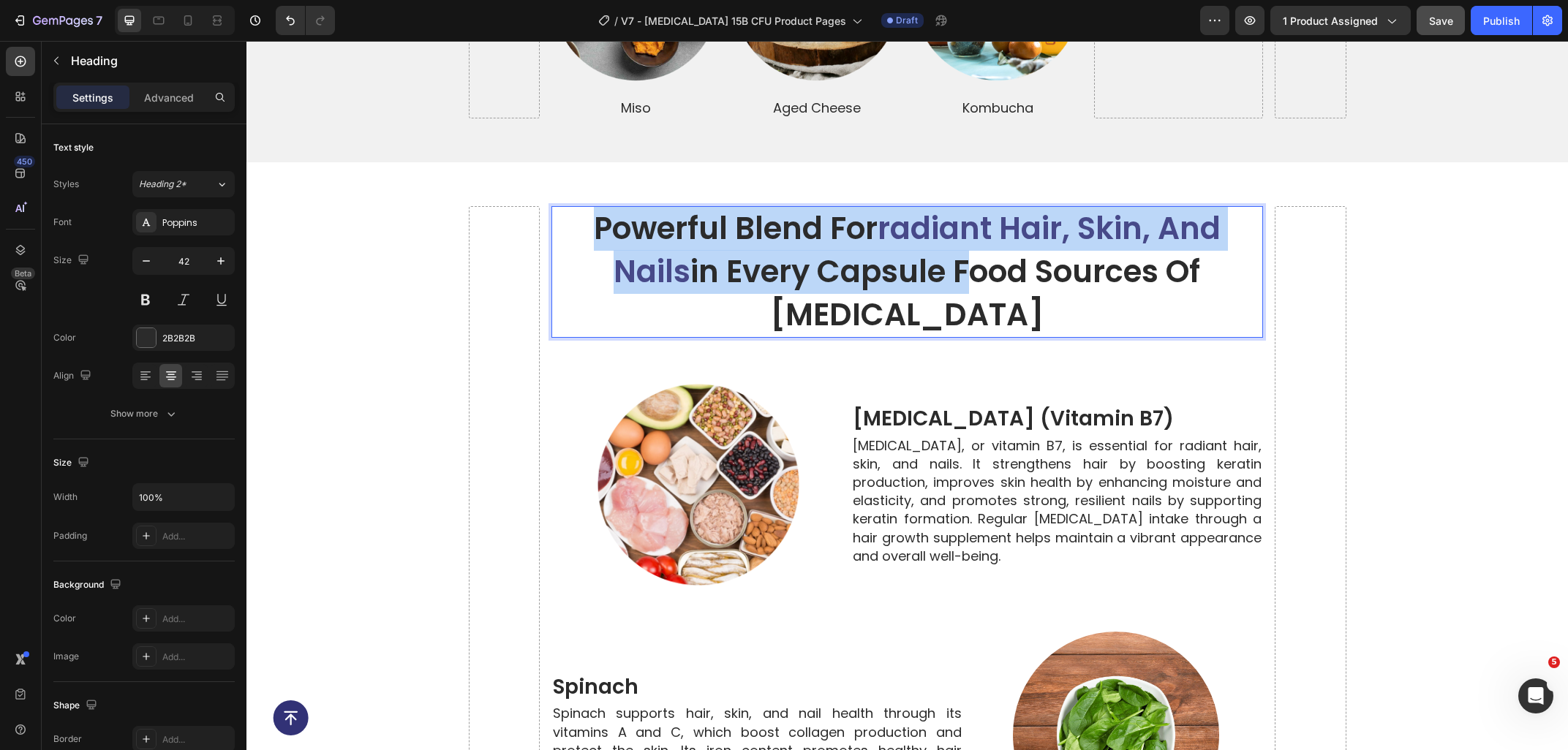
drag, startPoint x: 912, startPoint y: 261, endPoint x: 589, endPoint y: 214, distance: 326.4
click at [589, 214] on p "powerful blend for radiant hair, skin, and nails in every capsule Food Sources …" at bounding box center [906, 271] width 708 height 129
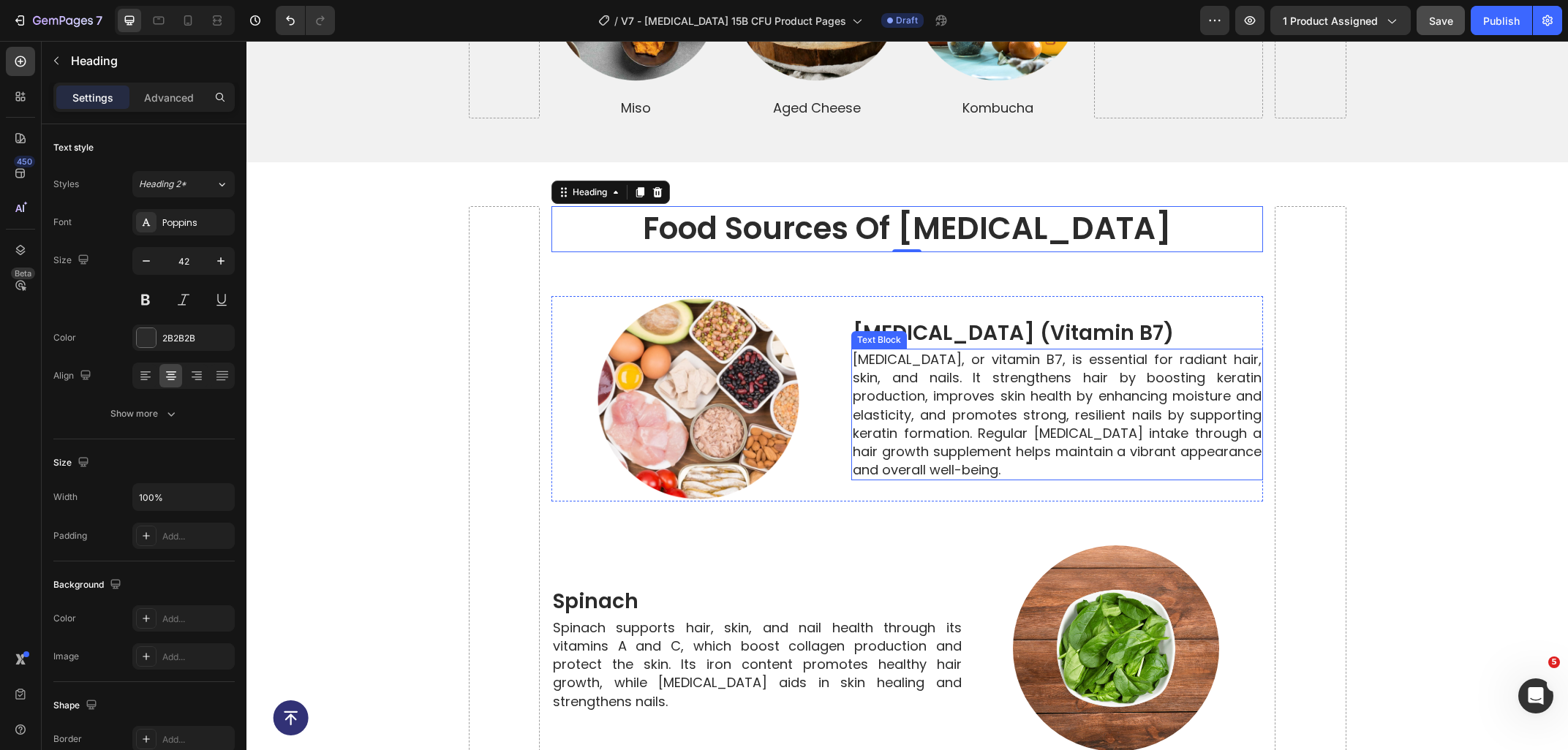
click at [912, 419] on p "Biotin, or vitamin B7, is essential for radiant hair, skin, and nails. It stren…" at bounding box center [1057, 414] width 409 height 129
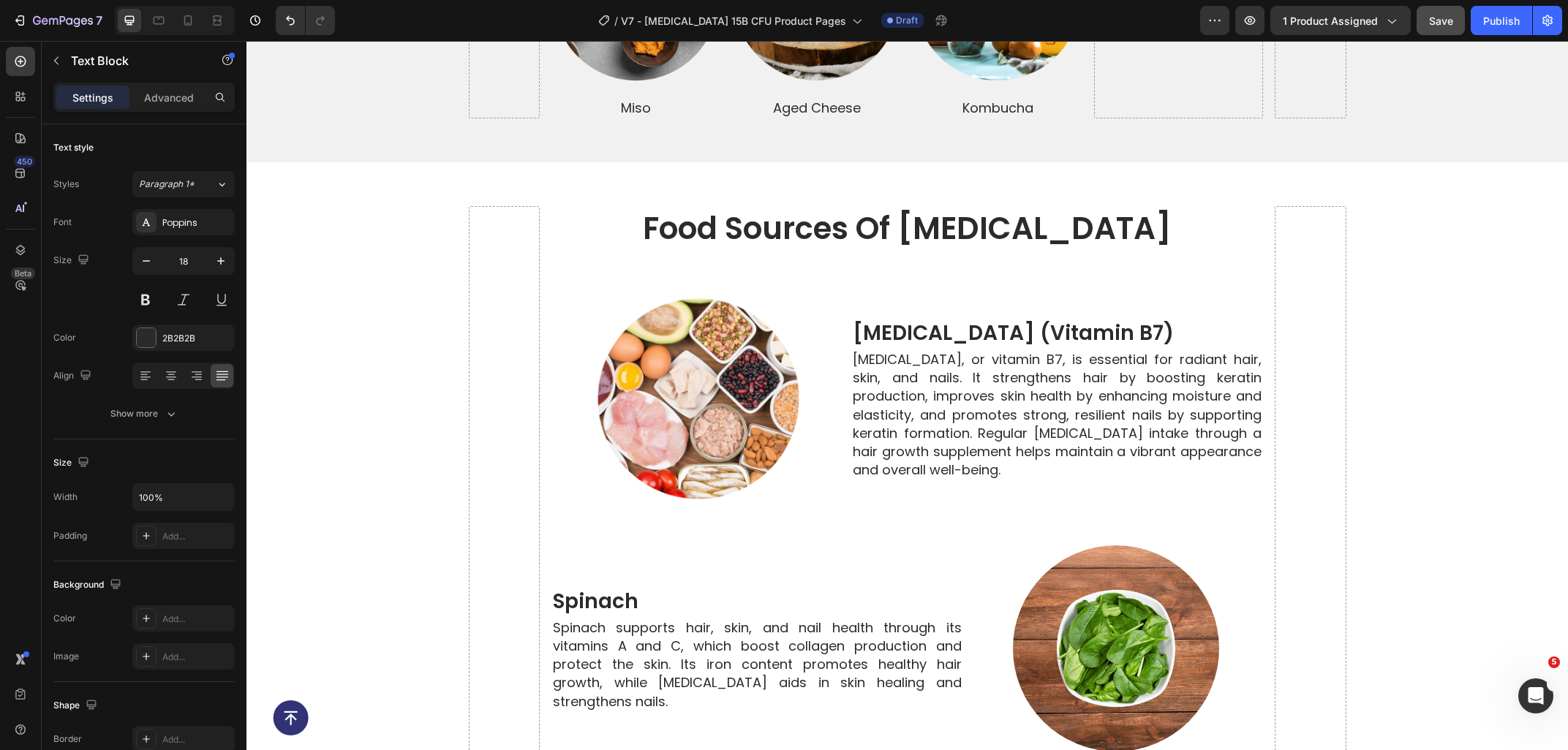
click at [903, 402] on p "Biotin, or vitamin B7, is essential for radiant hair, skin, and nails. It stren…" at bounding box center [1057, 414] width 409 height 129
click at [943, 385] on p "Biotin, or vitamin B7, is essential for radiant hair, skin, and nails. It stren…" at bounding box center [1057, 414] width 409 height 129
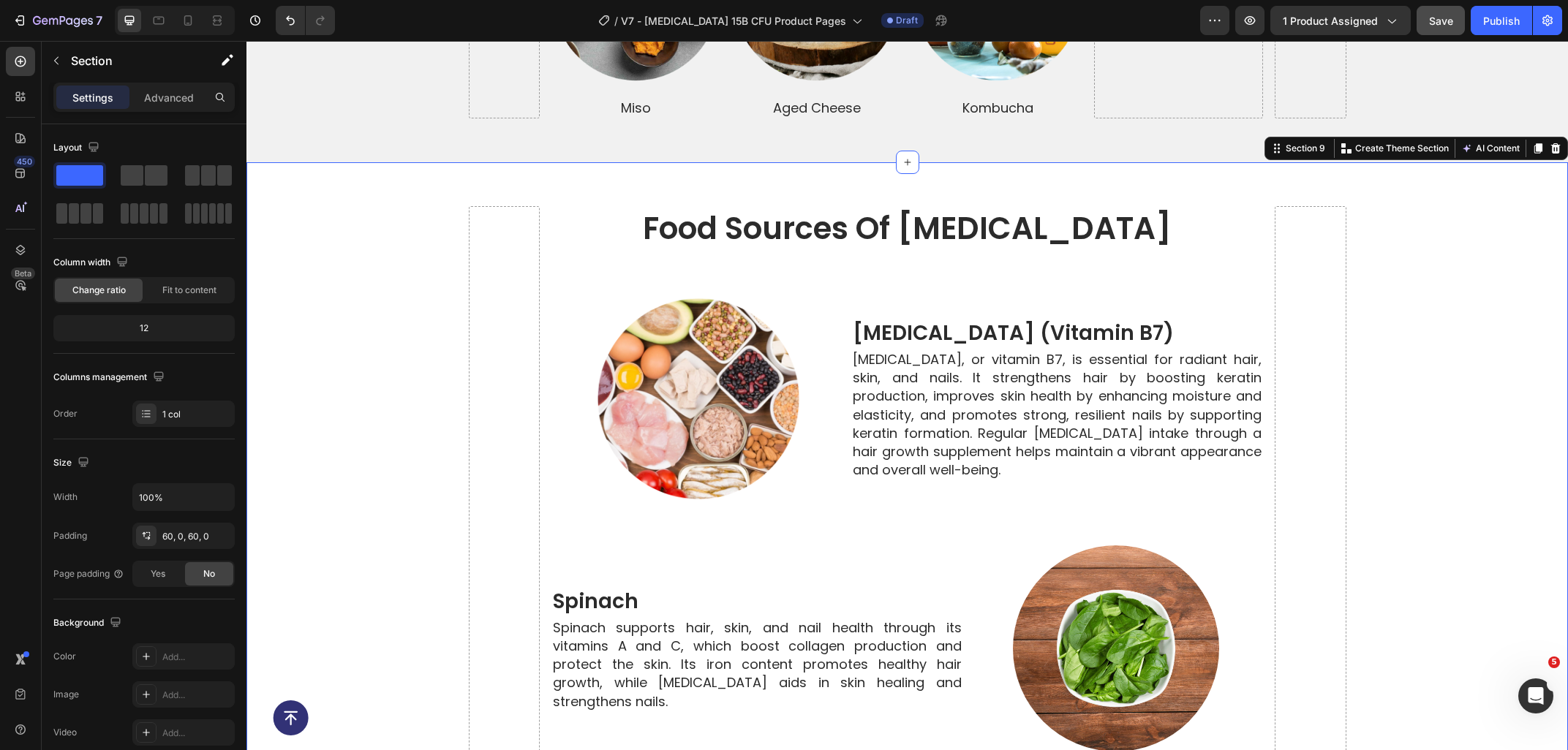
click at [1079, 393] on p "Biotin, or vitamin B7, is essential for radiant hair, skin, and nails. It stren…" at bounding box center [1057, 414] width 409 height 129
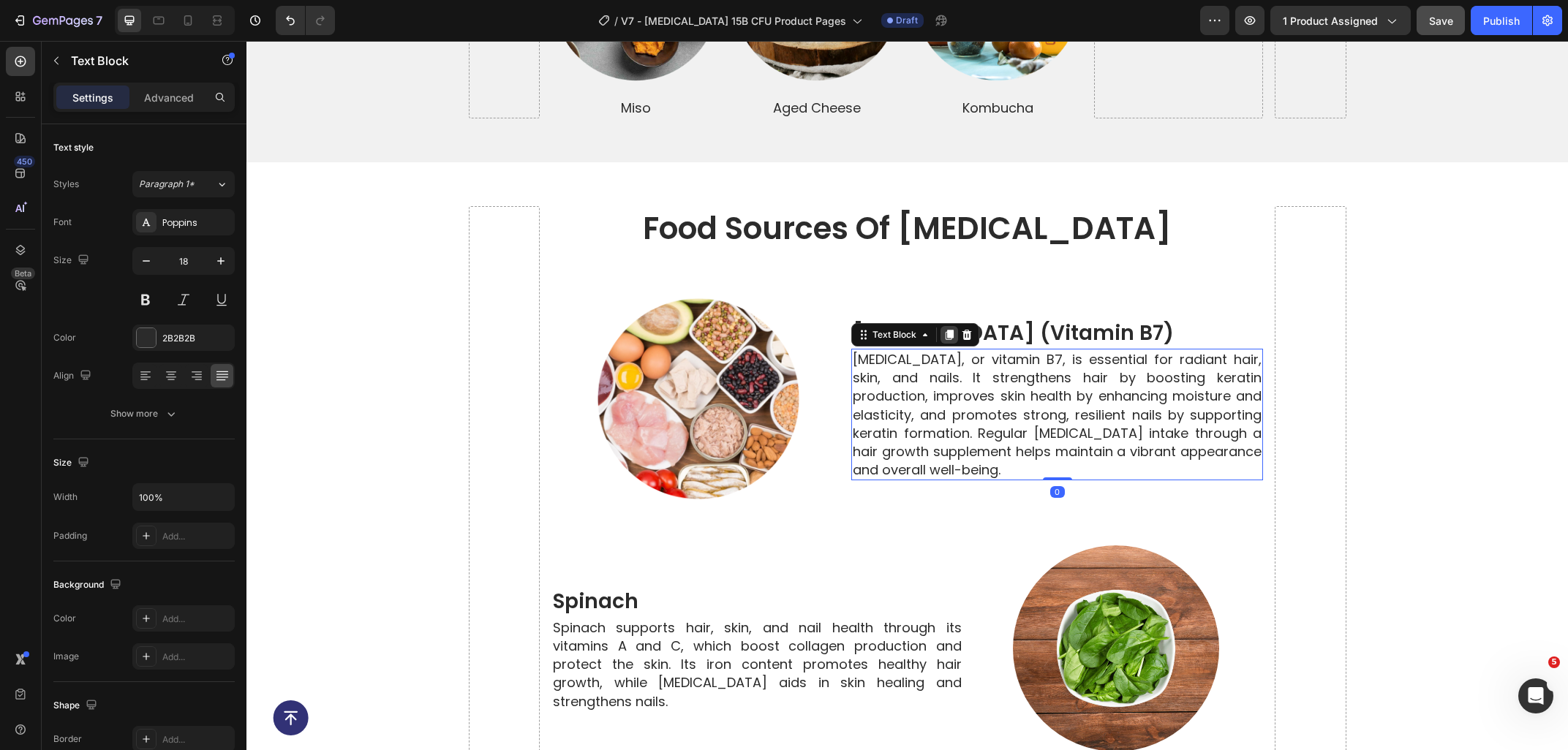
click at [952, 330] on icon at bounding box center [949, 335] width 8 height 10
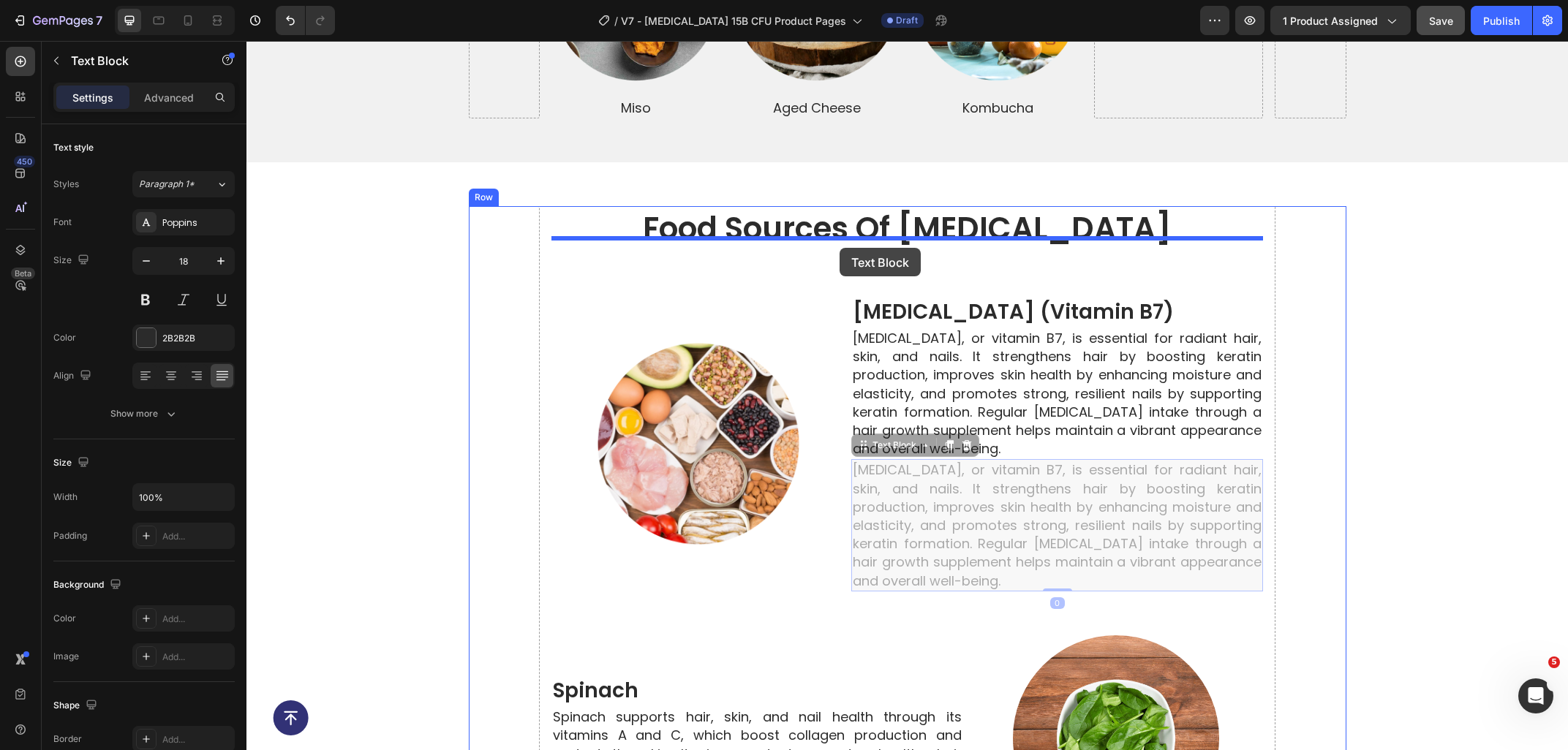
drag, startPoint x: 889, startPoint y: 435, endPoint x: 839, endPoint y: 248, distance: 193.6
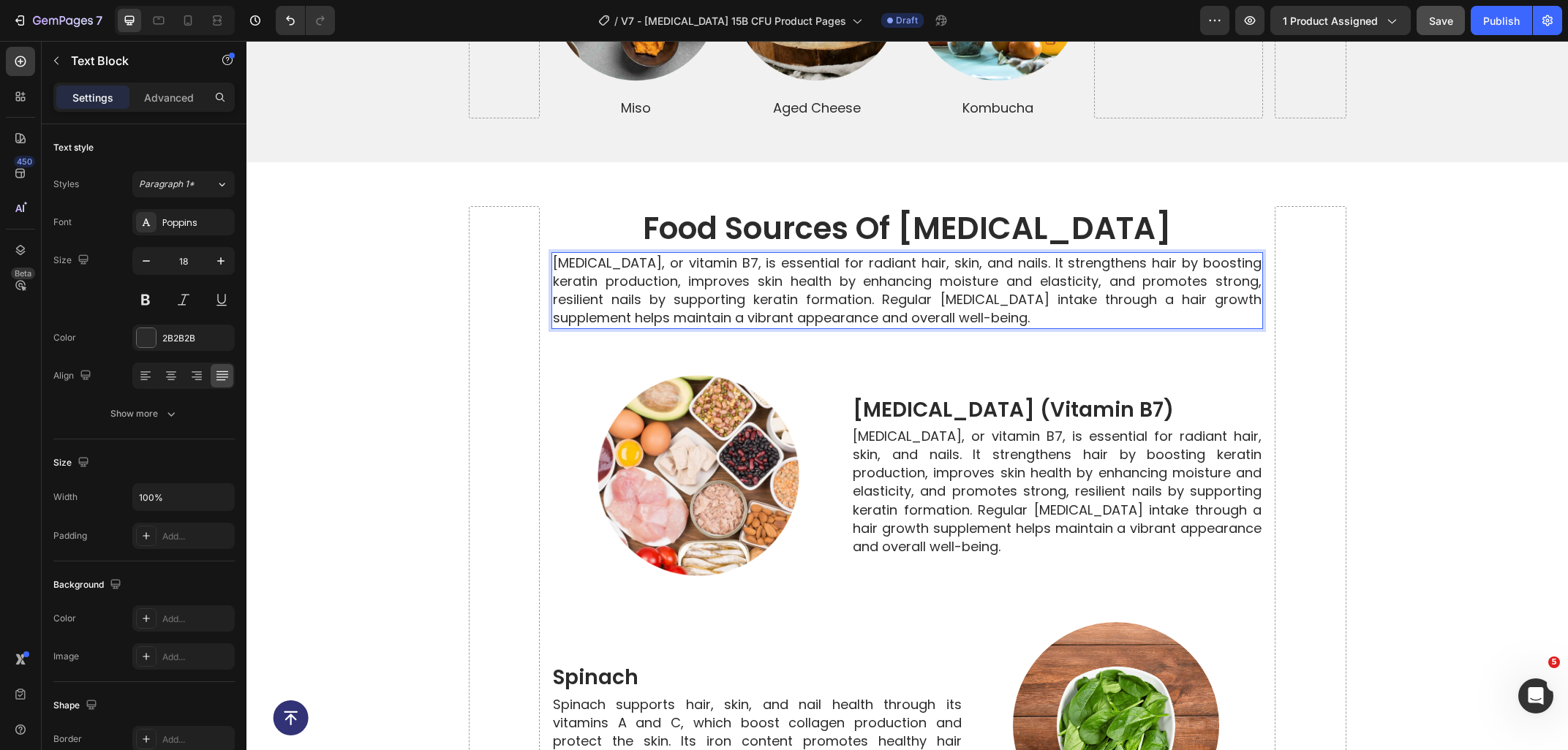
click at [823, 273] on p "Biotin, or vitamin B7, is essential for radiant hair, skin, and nails. It stren…" at bounding box center [906, 290] width 708 height 74
click at [858, 293] on p "Biotin, or vitamin B7, is essential for radiant hair, skin, and nails. It stren…" at bounding box center [906, 290] width 708 height 74
click at [861, 307] on p "Biotin, or vitamin B7, is essential for radiant hair, skin, and nails. It stren…" at bounding box center [906, 290] width 708 height 74
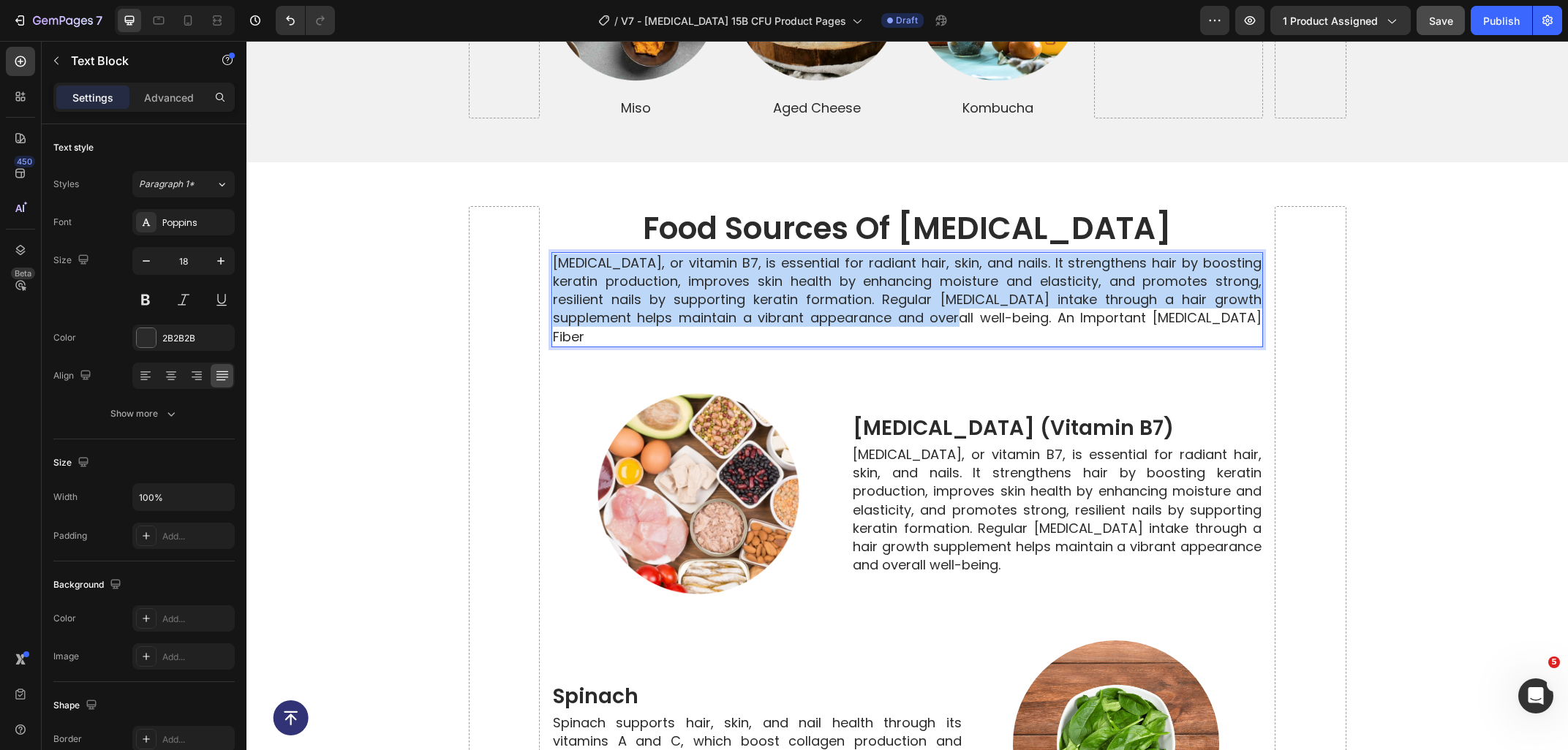
drag, startPoint x: 842, startPoint y: 305, endPoint x: 548, endPoint y: 246, distance: 299.9
click at [551, 252] on div "Biotin, or vitamin B7, is essential for radiant hair, skin, and nails. It stren…" at bounding box center [906, 300] width 711 height 95
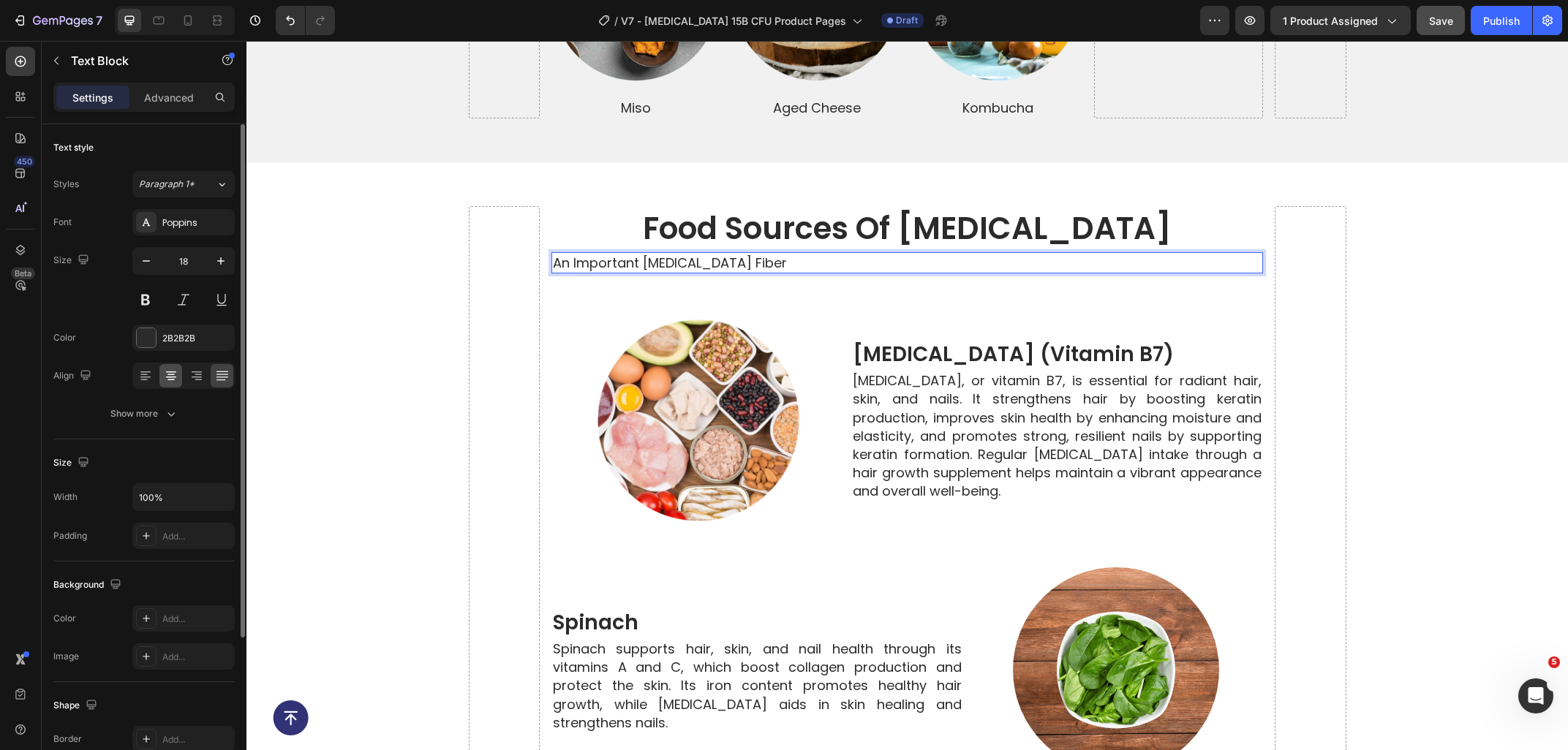
click at [163, 380] on div at bounding box center [171, 376] width 23 height 24
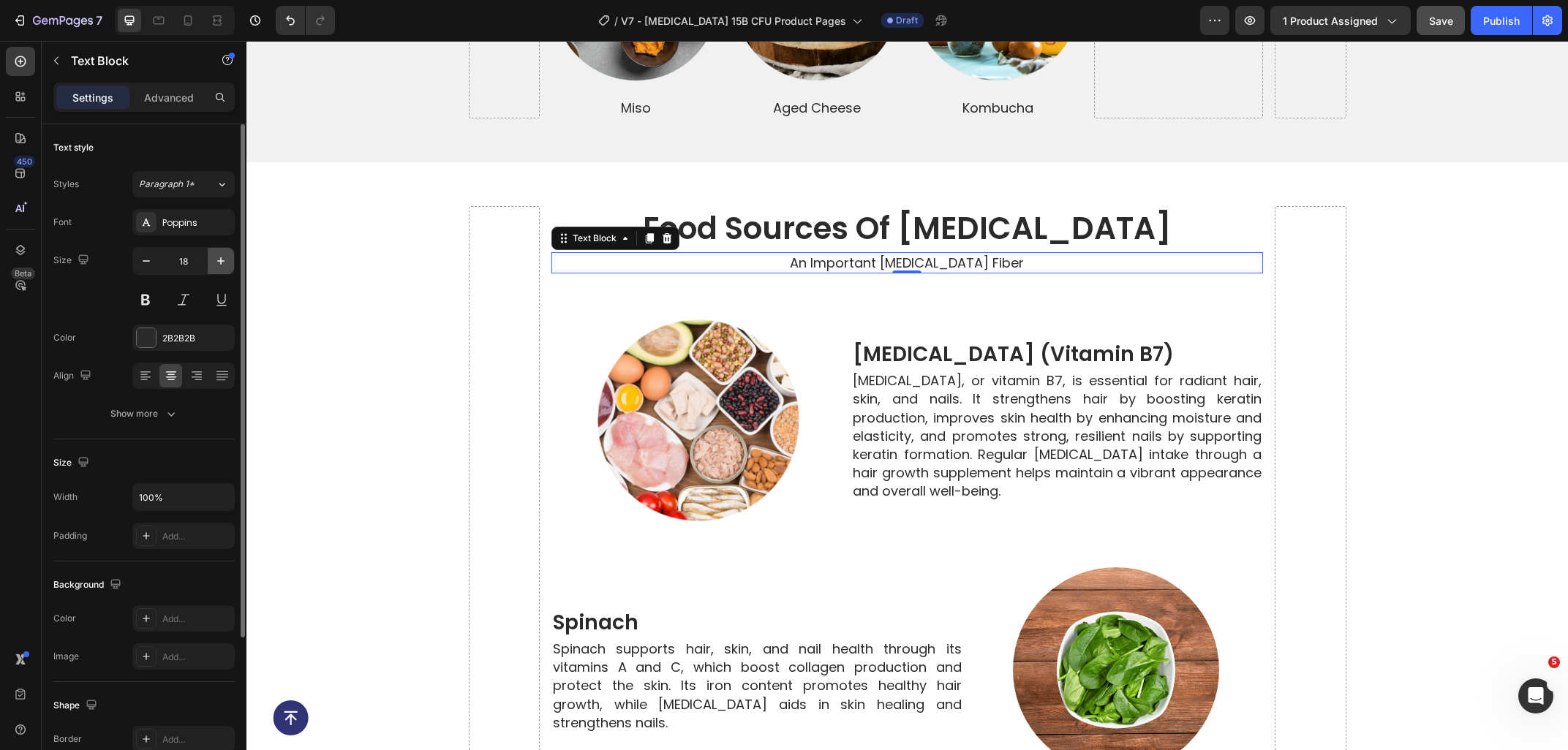
click at [216, 274] on button "button" at bounding box center [220, 261] width 27 height 27
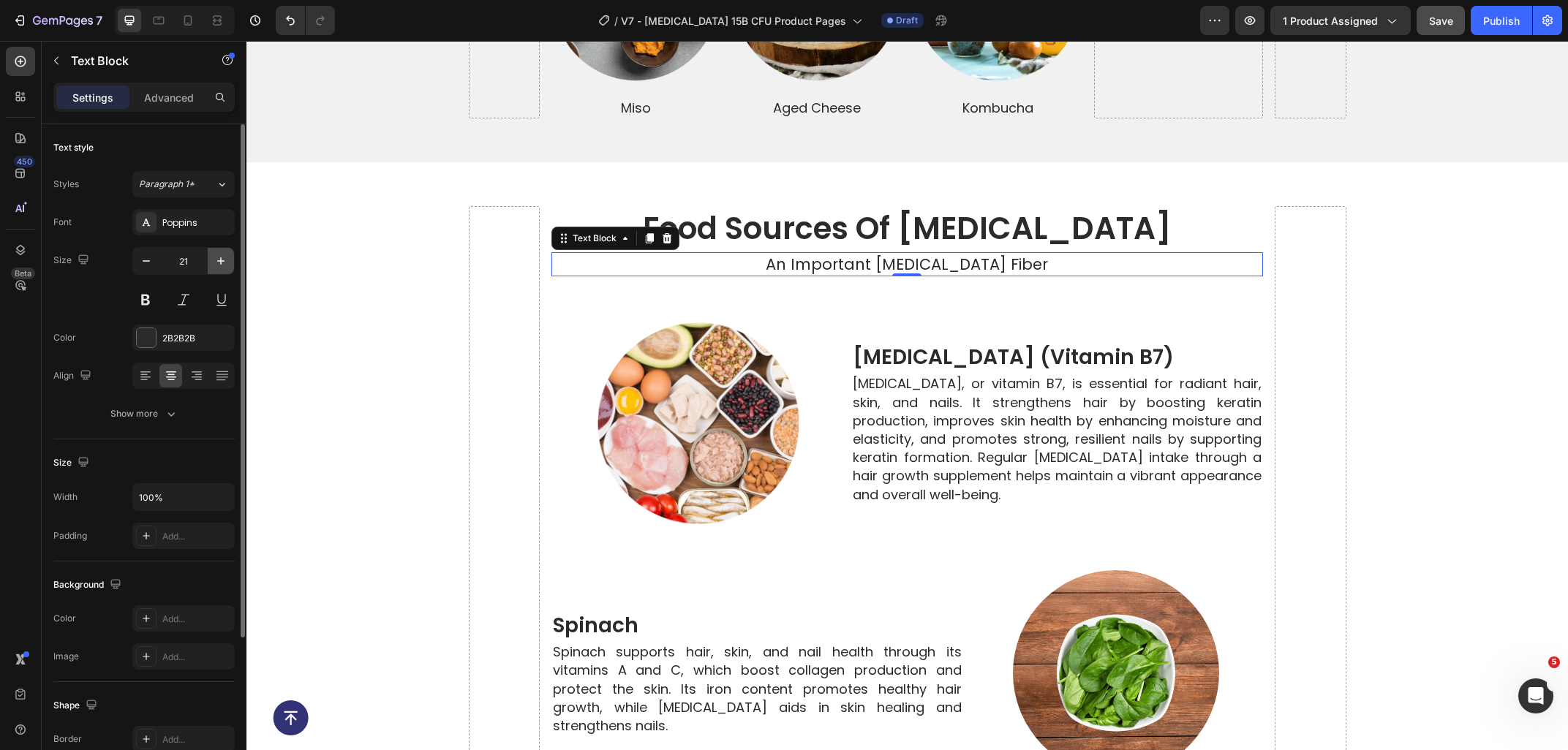
click at [216, 274] on button "button" at bounding box center [220, 261] width 27 height 27
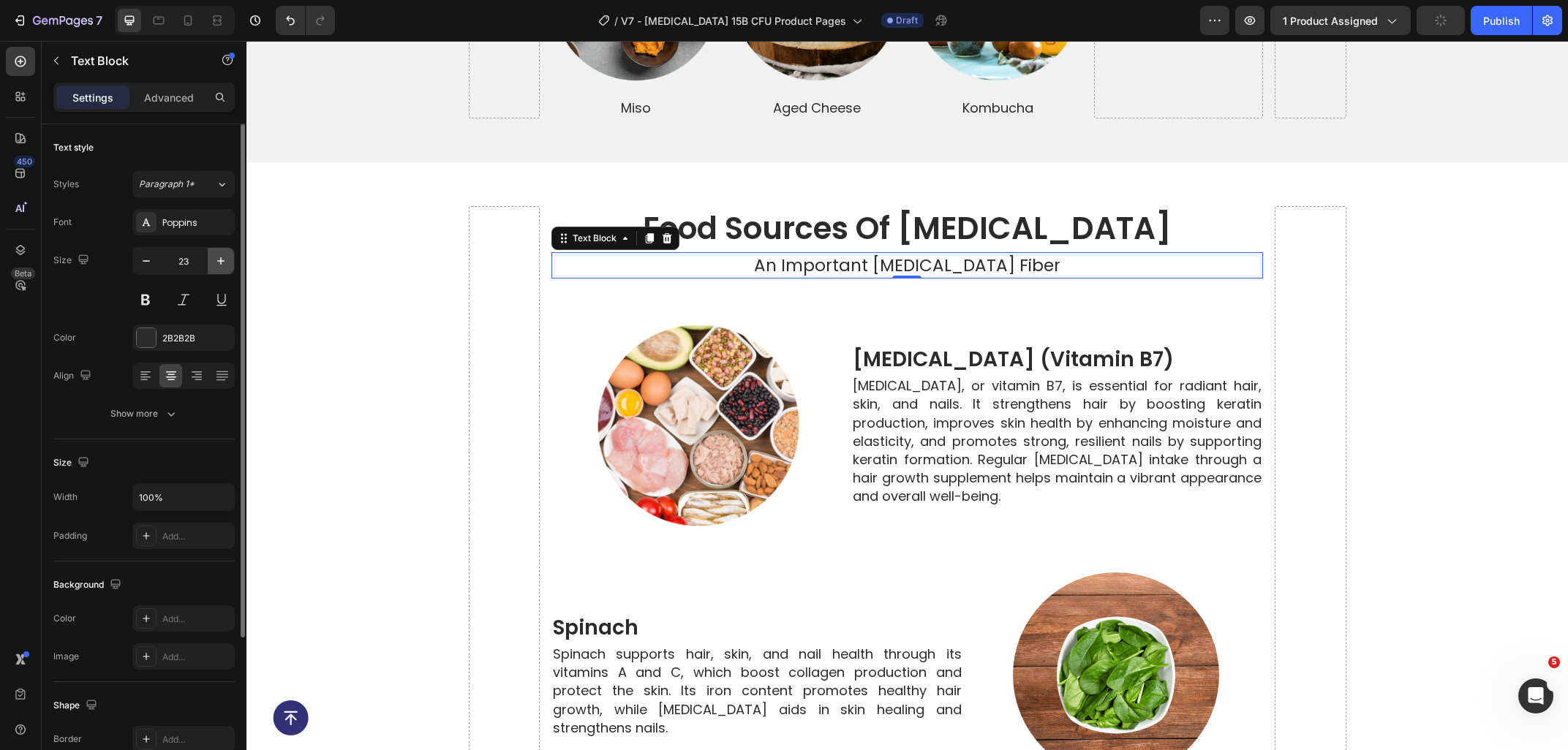
click at [216, 274] on button "button" at bounding box center [220, 261] width 27 height 27
type input "24"
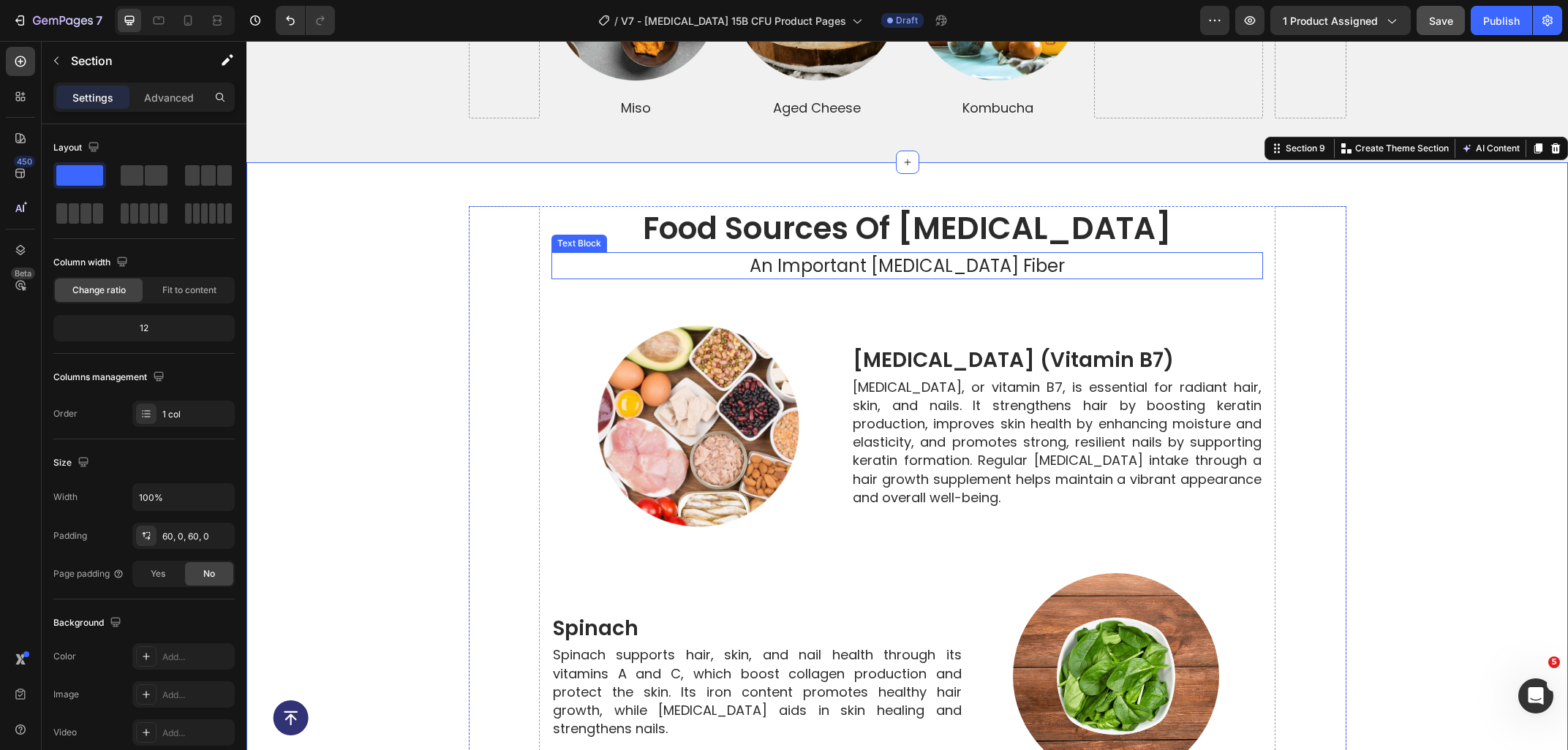
click at [829, 257] on p "An Important [MEDICAL_DATA] Fiber" at bounding box center [906, 266] width 708 height 25
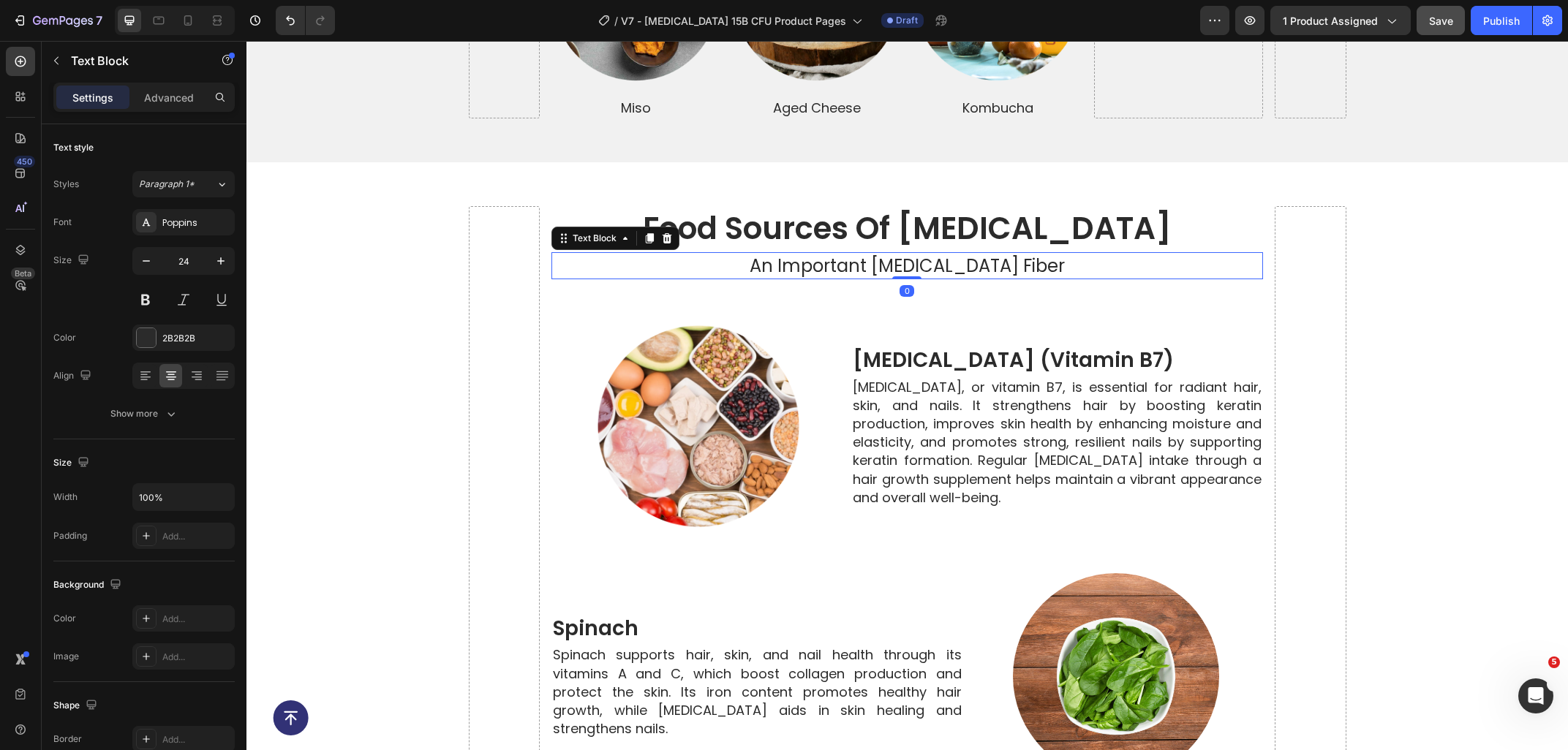
click at [163, 111] on div "Settings Advanced" at bounding box center [144, 97] width 181 height 29
click at [174, 107] on div "Advanced" at bounding box center [169, 97] width 73 height 24
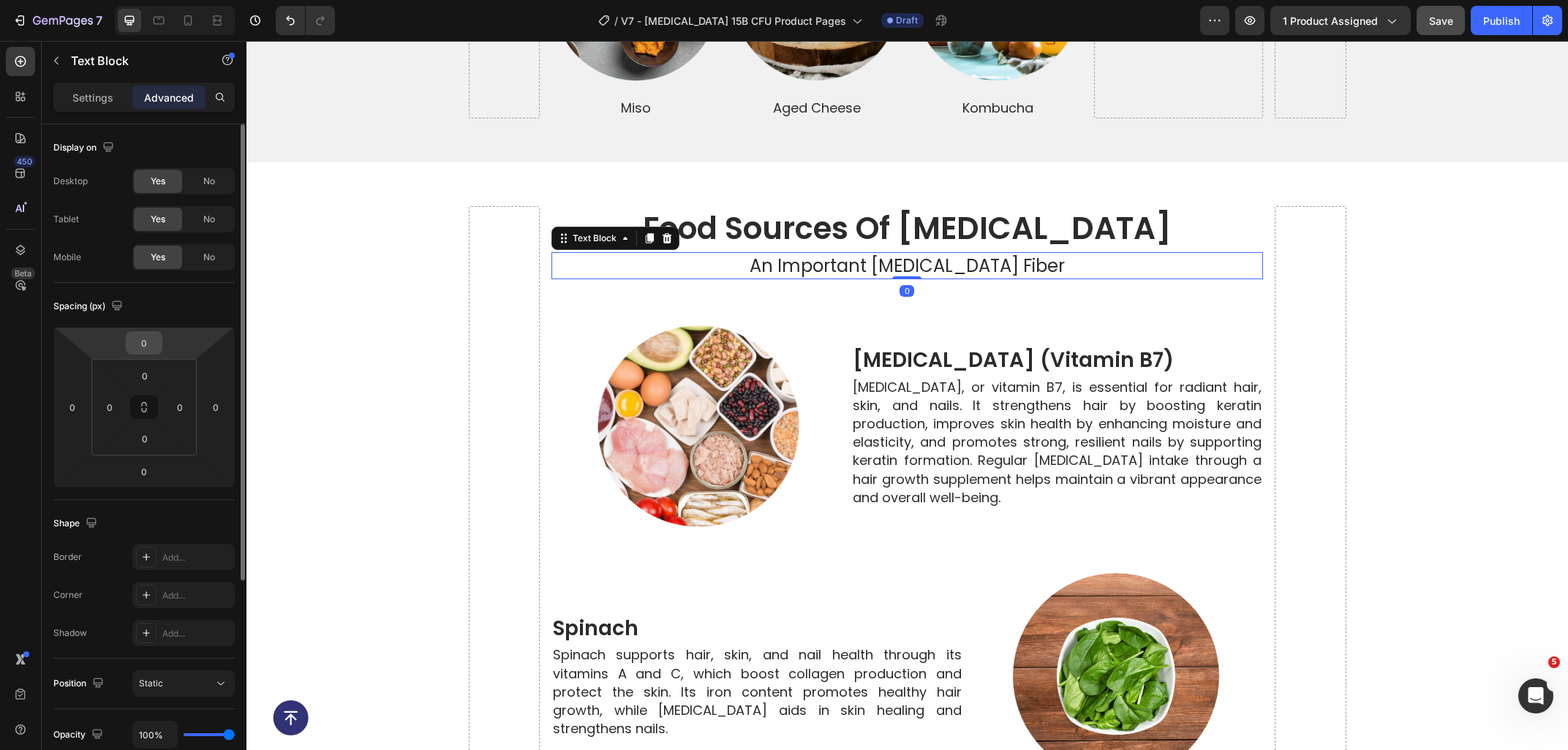
click at [149, 341] on input "0" at bounding box center [144, 342] width 29 height 22
type input "10"
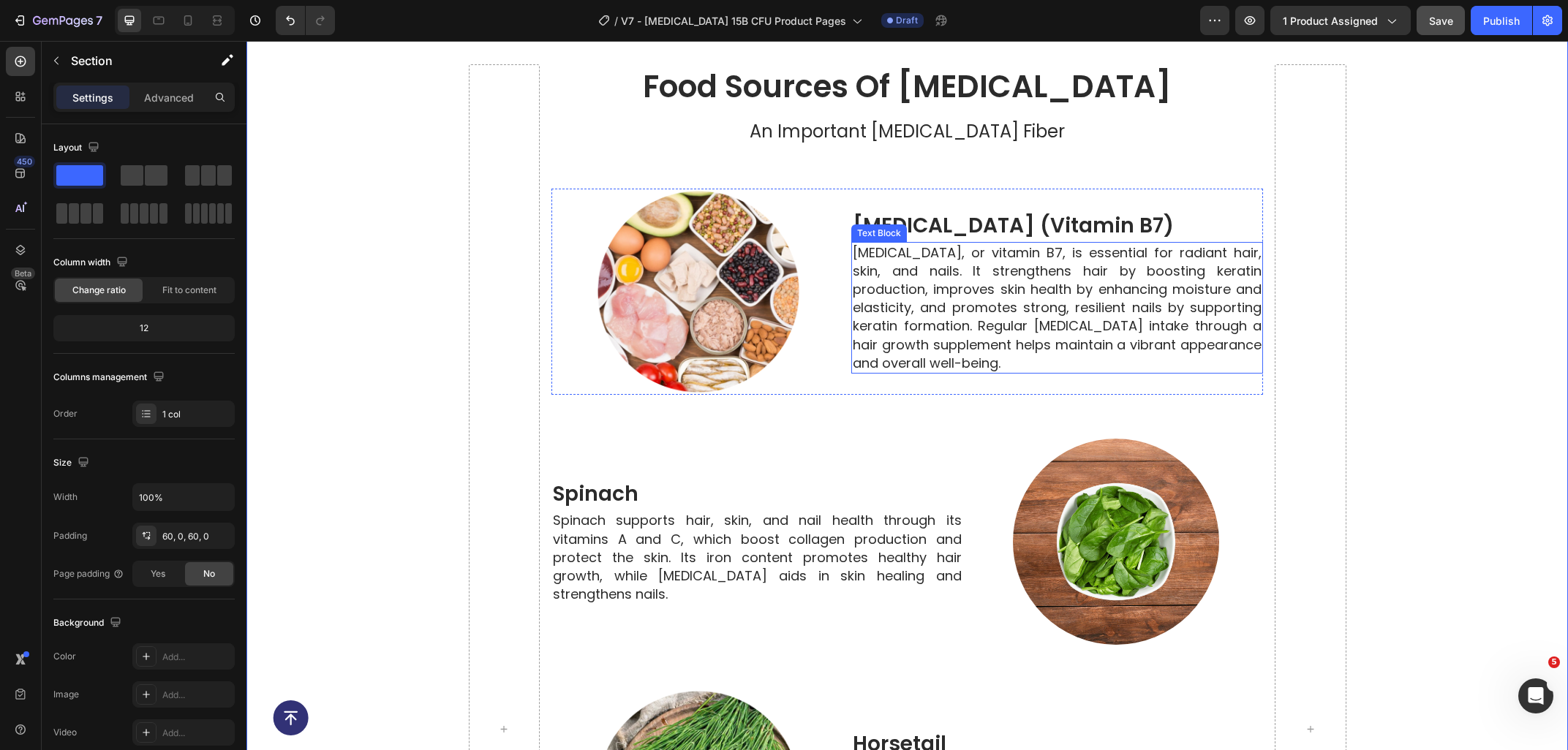
scroll to position [4482, 0]
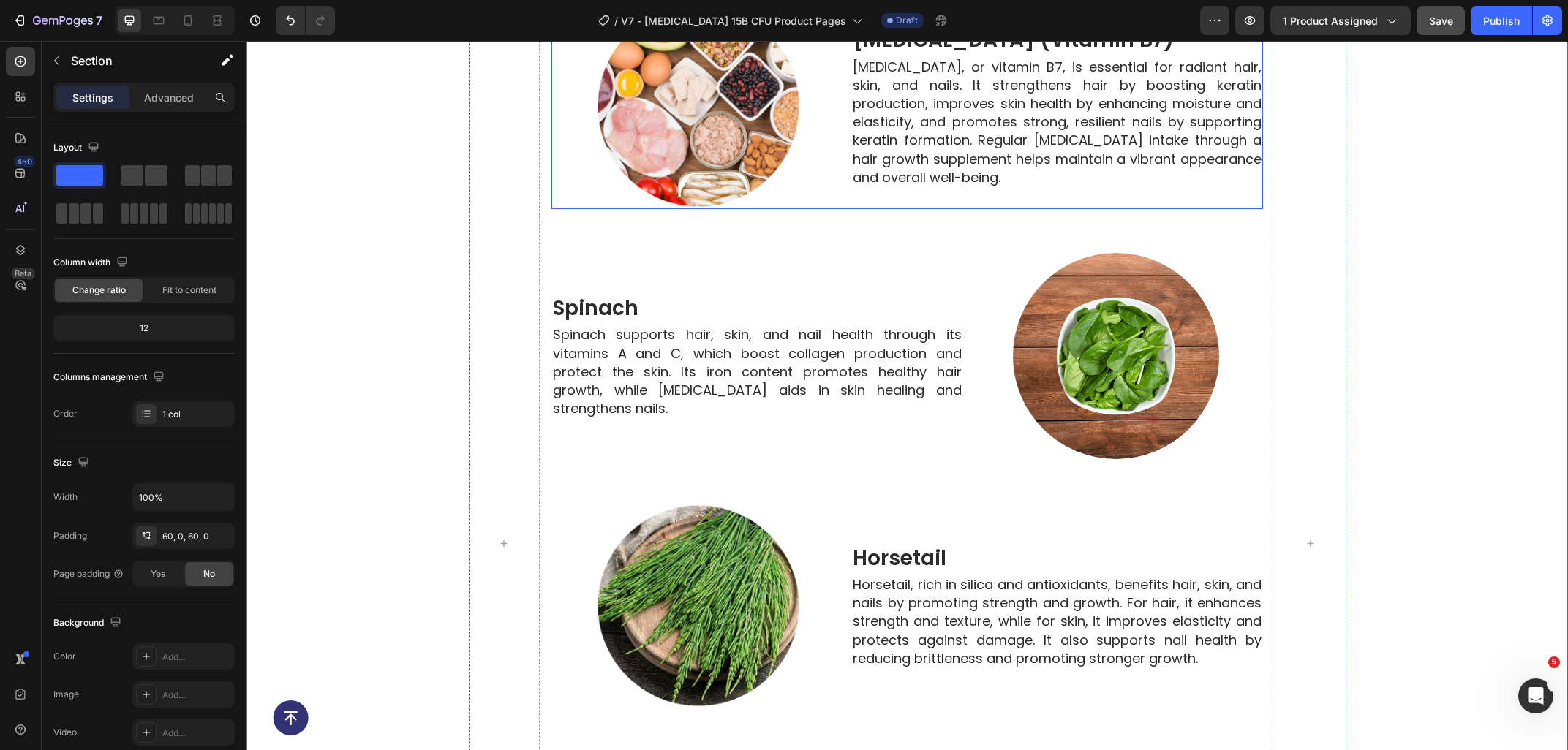
click at [940, 195] on div "biotin (vitamin b7) Heading Biotin, or vitamin B7, is essential for radiant hai…" at bounding box center [1057, 106] width 412 height 207
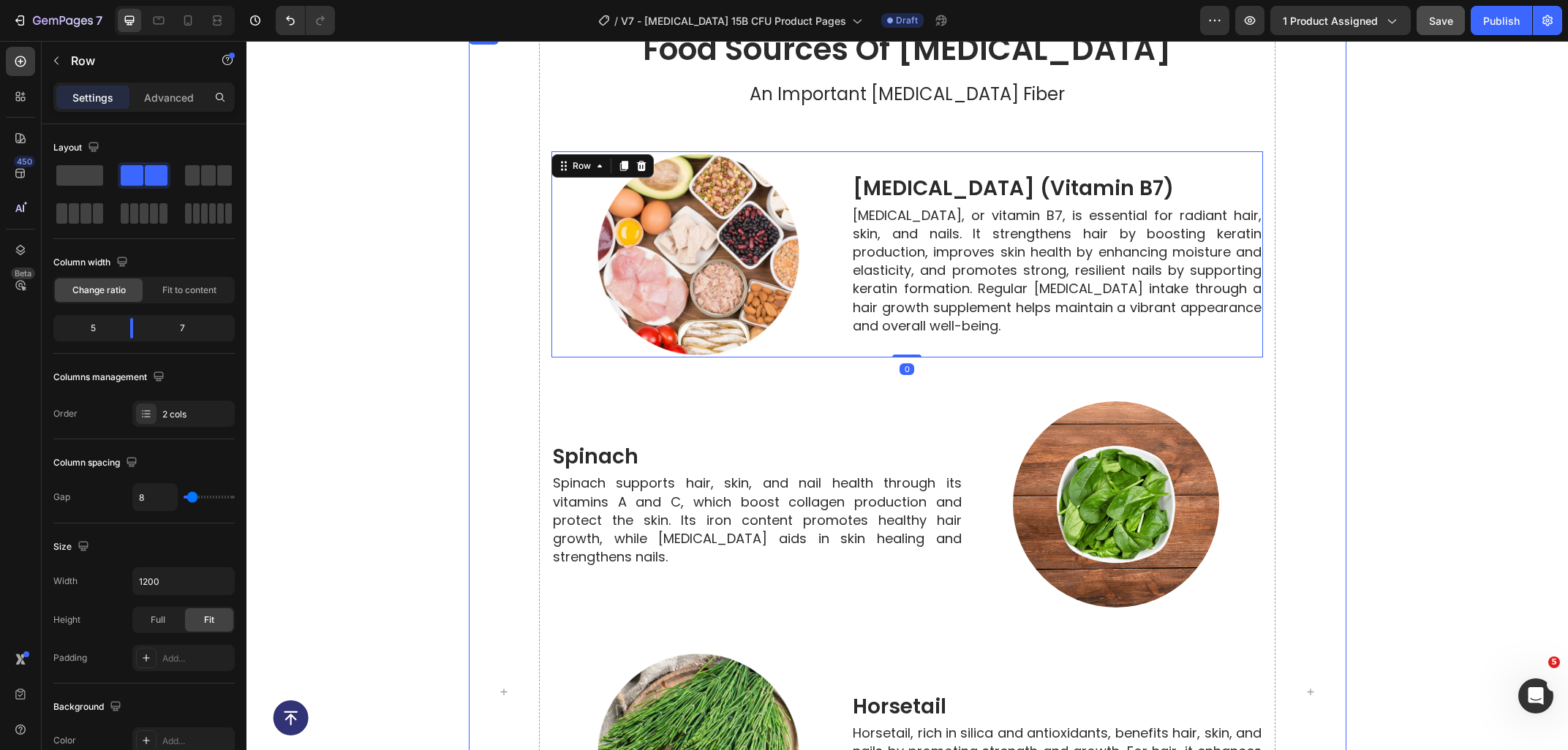
scroll to position [4247, 0]
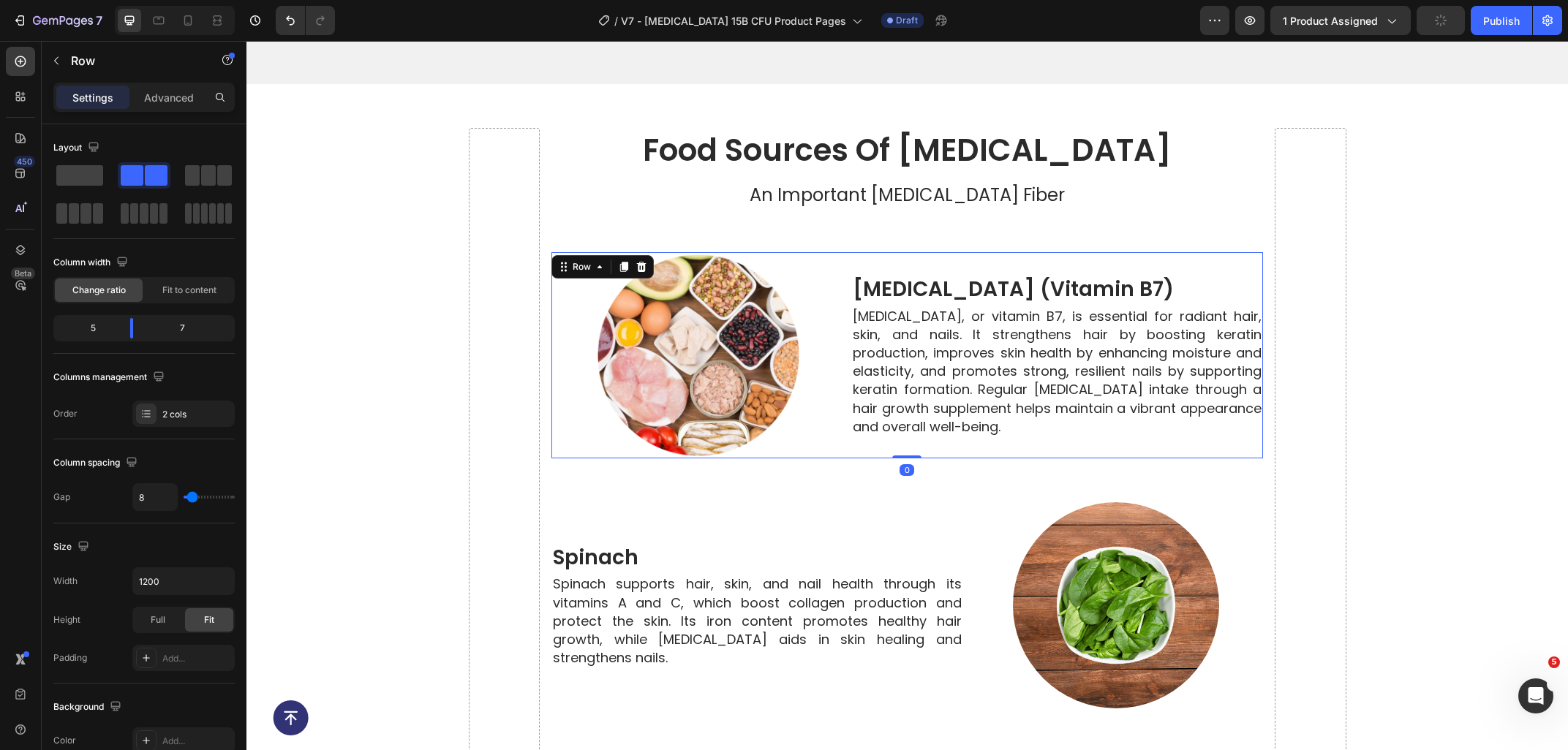
click at [868, 252] on div "biotin (vitamin b7) Heading Biotin, or vitamin B7, is essential for radiant hai…" at bounding box center [1057, 355] width 412 height 207
click at [629, 260] on div at bounding box center [624, 267] width 18 height 18
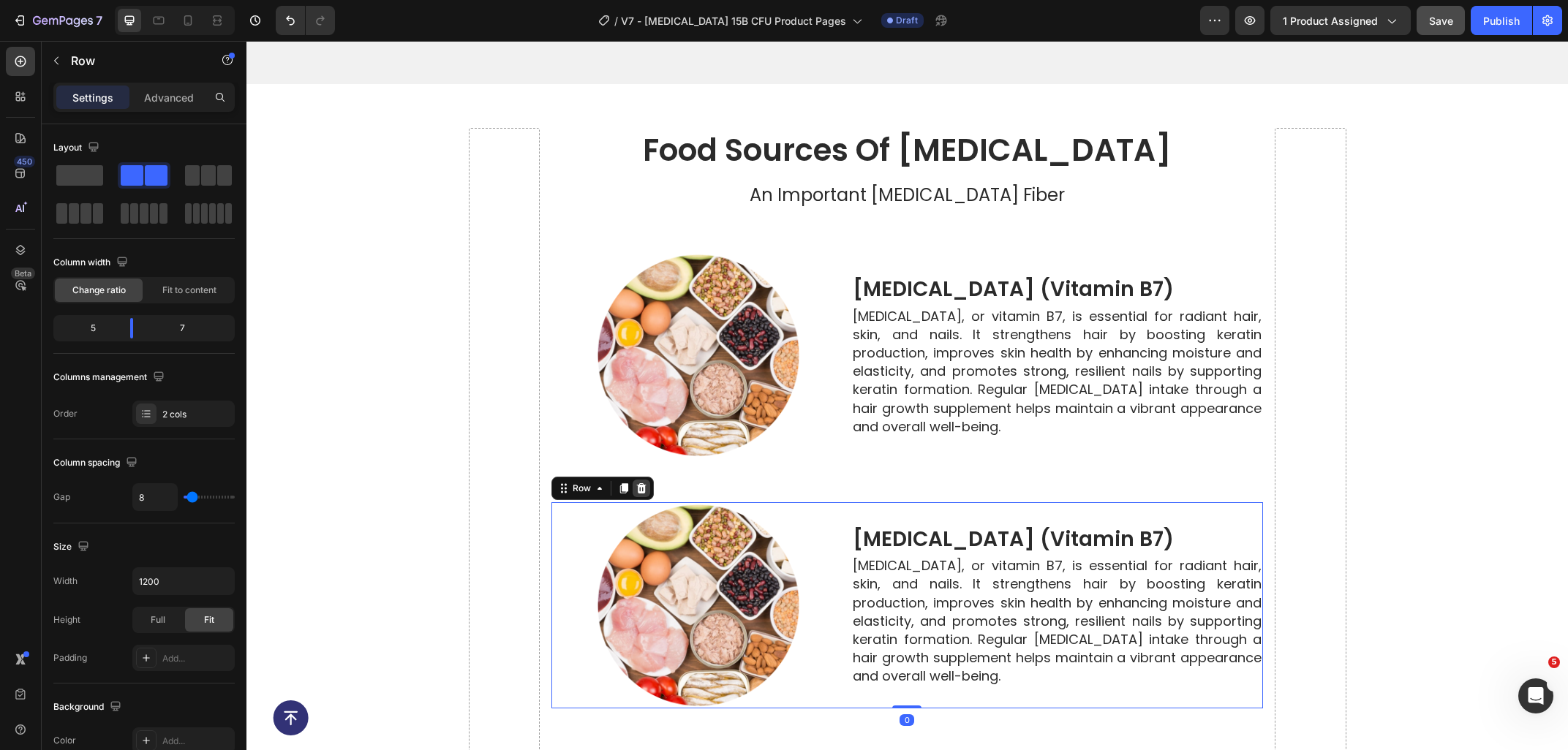
click at [634, 481] on div at bounding box center [641, 488] width 18 height 18
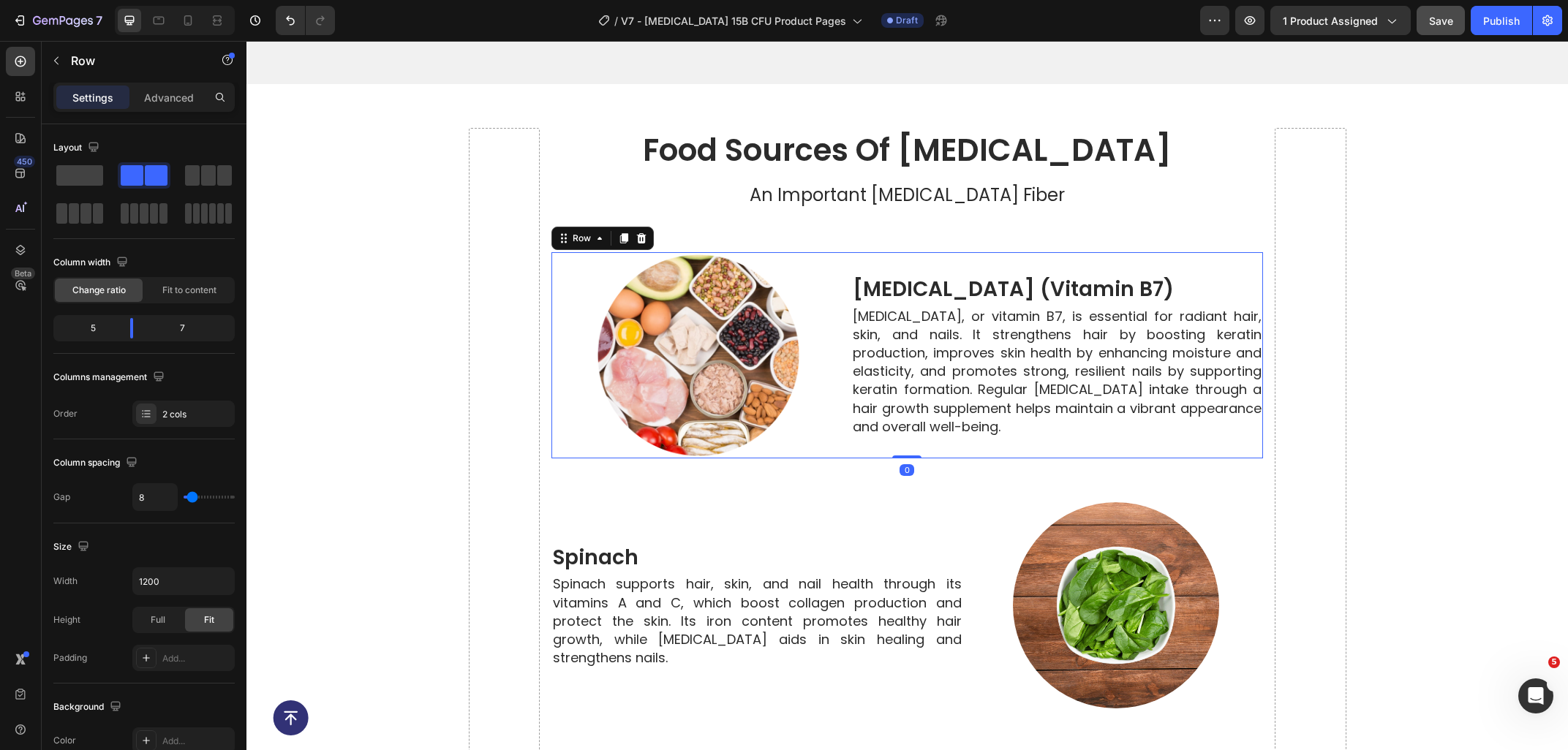
click at [870, 434] on div "biotin (vitamin b7) Heading Biotin, or vitamin B7, is essential for radiant hai…" at bounding box center [1057, 355] width 412 height 207
click at [620, 232] on icon at bounding box center [624, 238] width 11 height 11
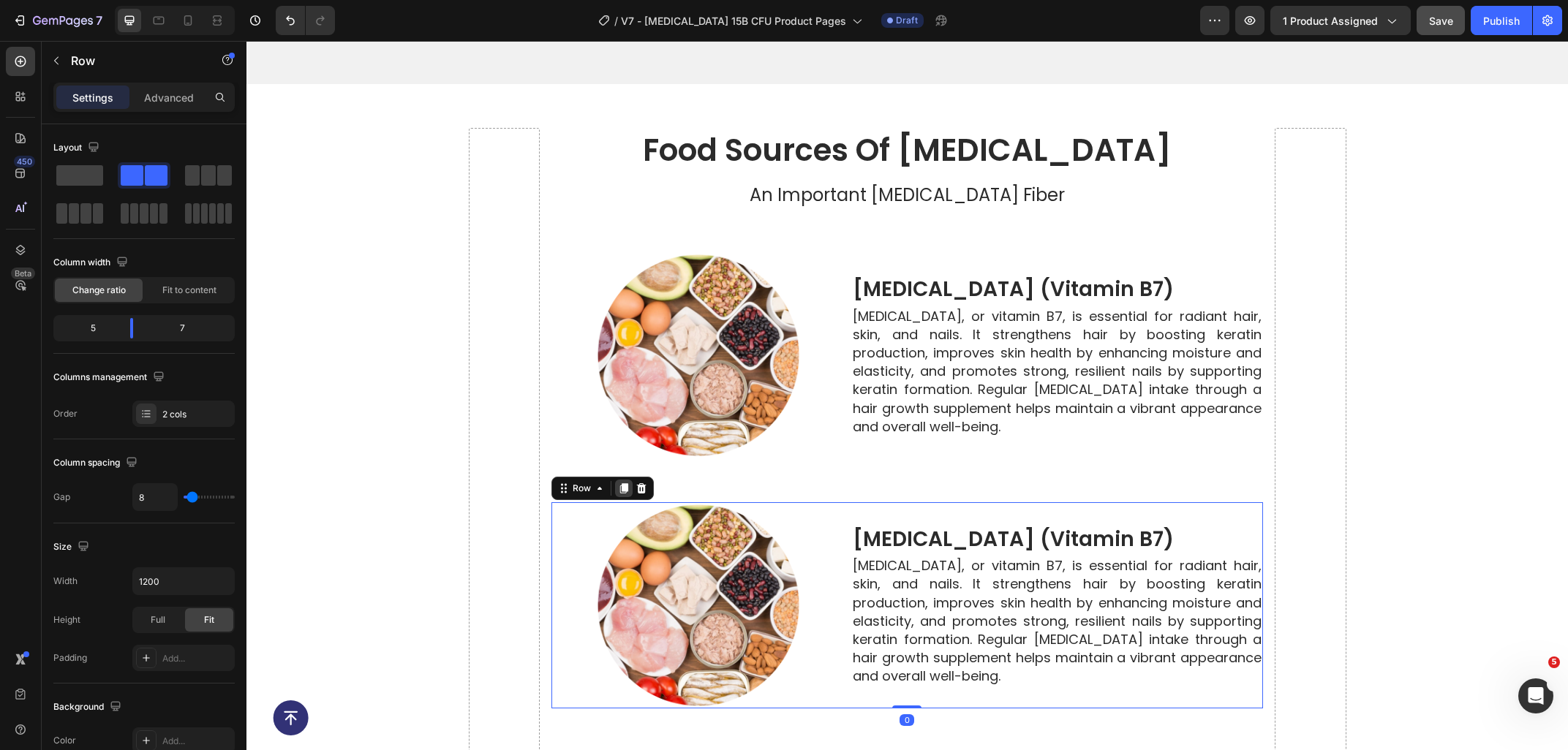
click at [621, 481] on div at bounding box center [624, 488] width 18 height 18
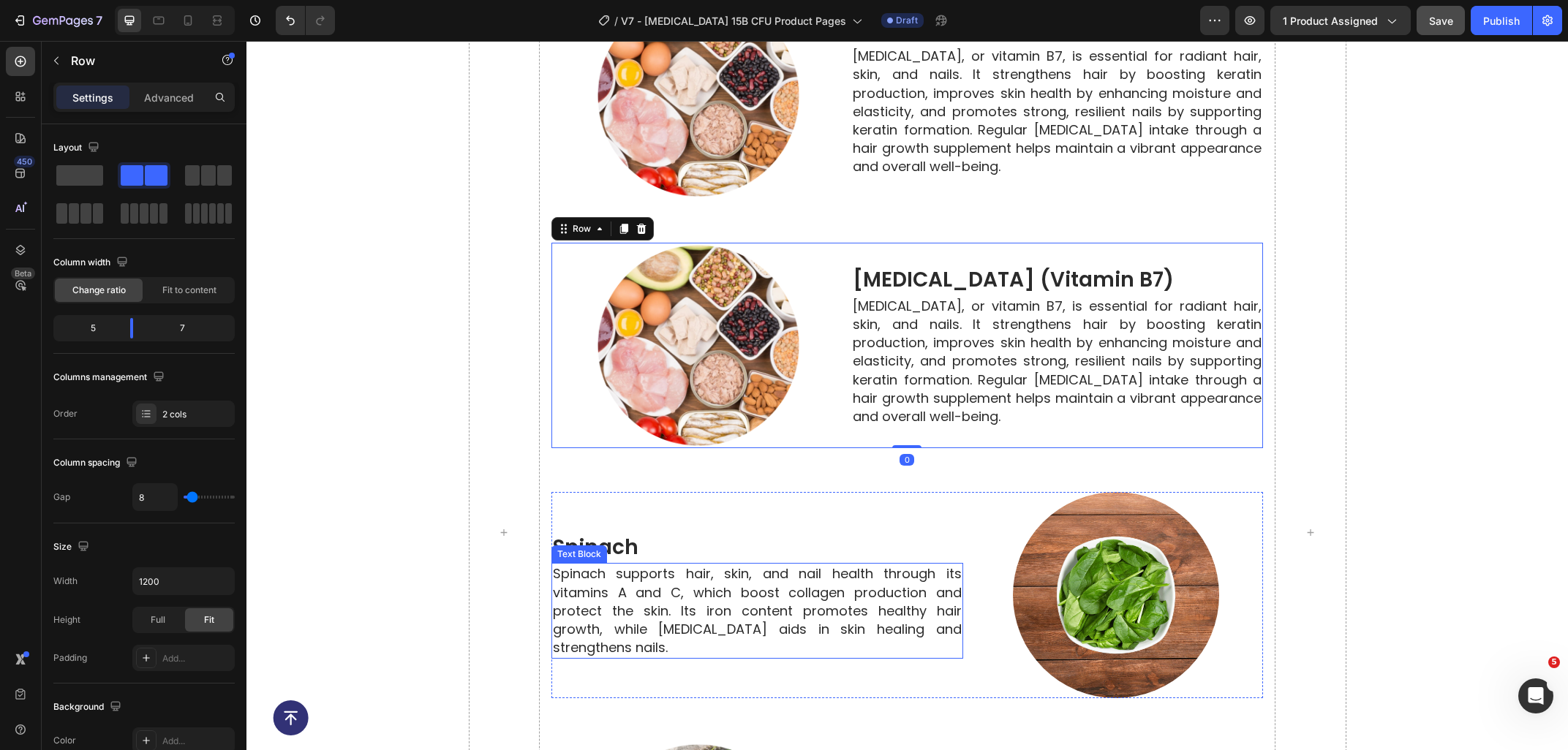
scroll to position [4683, 0]
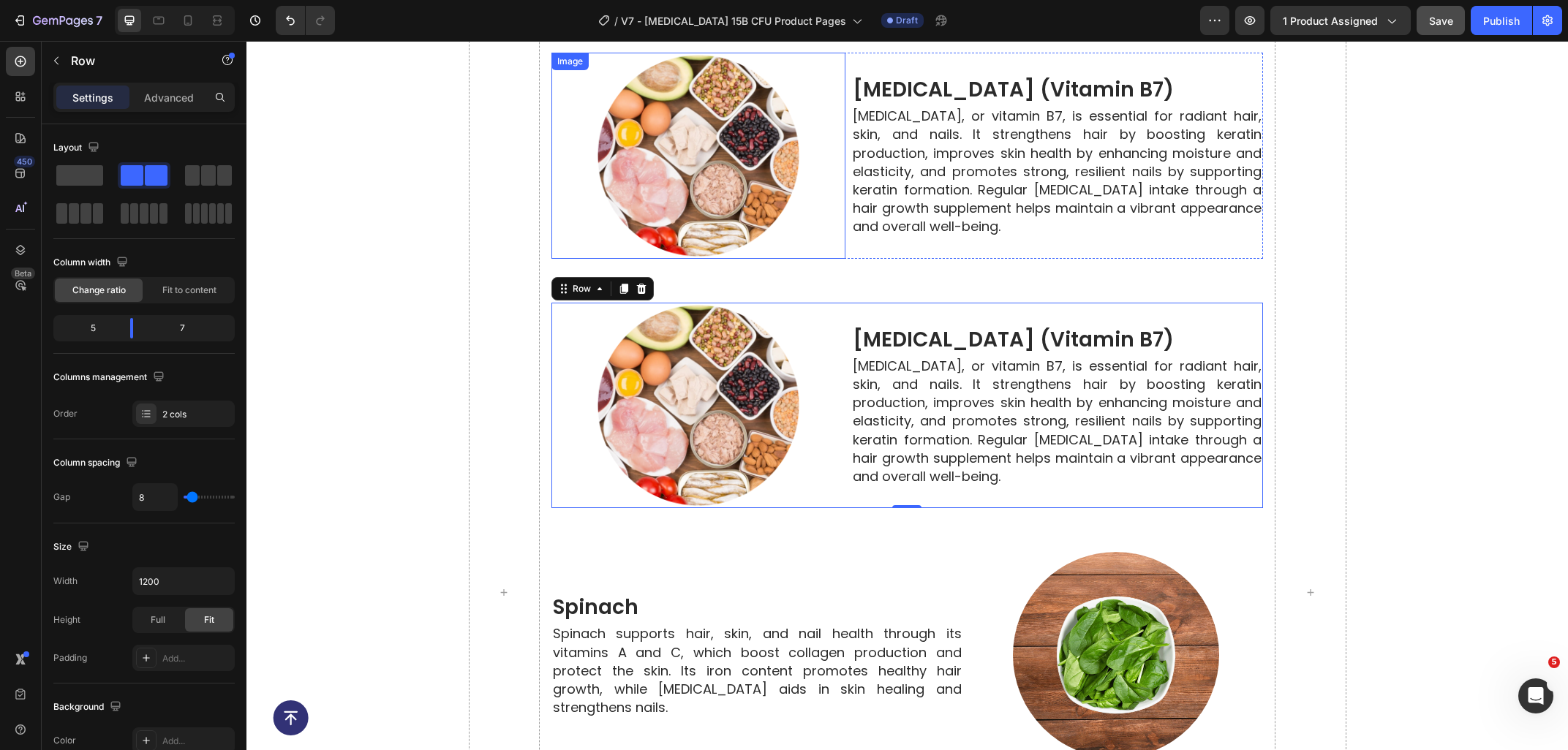
click at [654, 225] on img at bounding box center [698, 155] width 207 height 207
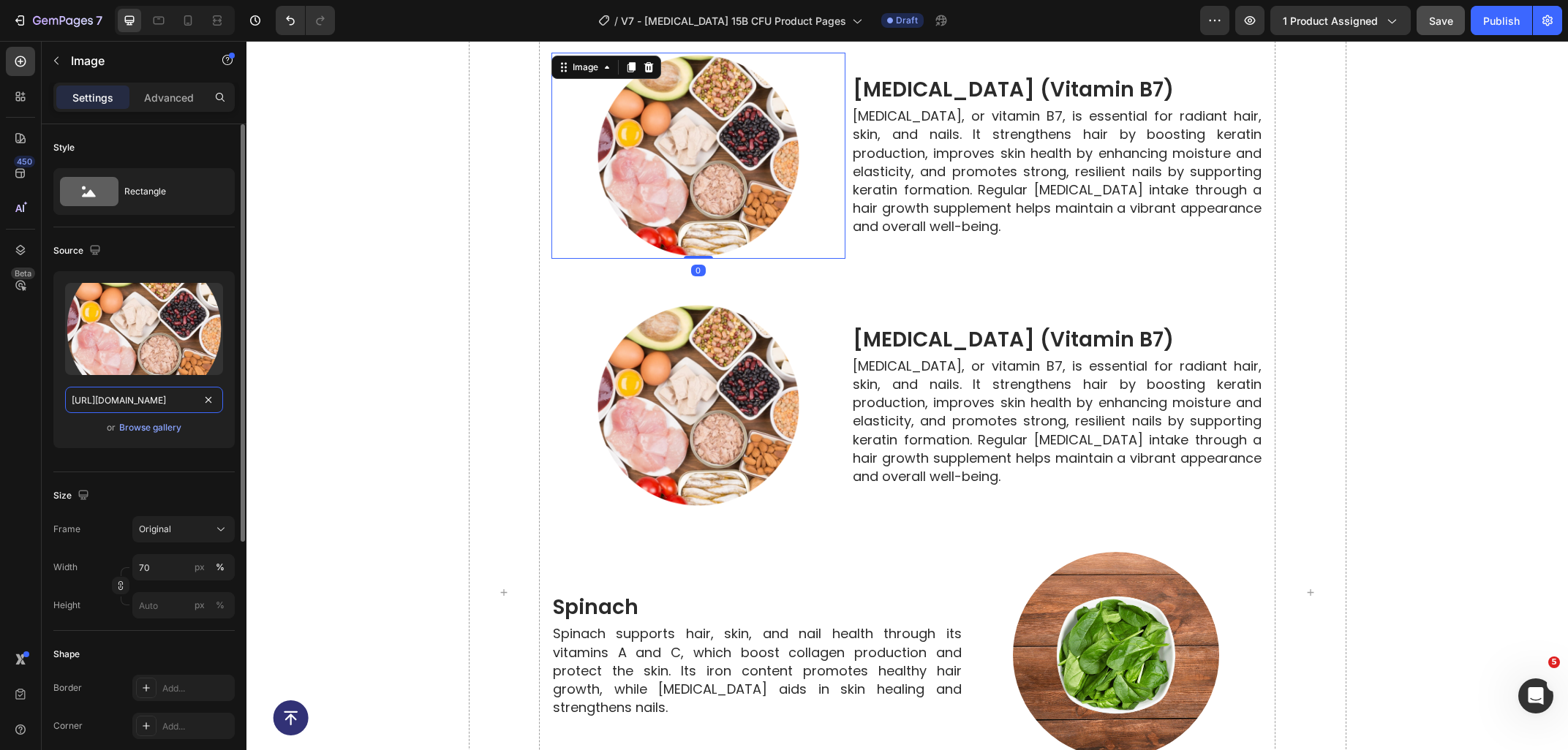
click at [133, 402] on input "https://ucarecdn.com/6ce5257d-8a06-4bca-9dcf-f7d250941cd1/-/format/auto/-/previ…" at bounding box center [143, 399] width 158 height 27
paste input "8ffd0464-2473-408d-8d50-7a8d95bae7fe/-/format/auto/-/preview/3000x3000/-/qualit…"
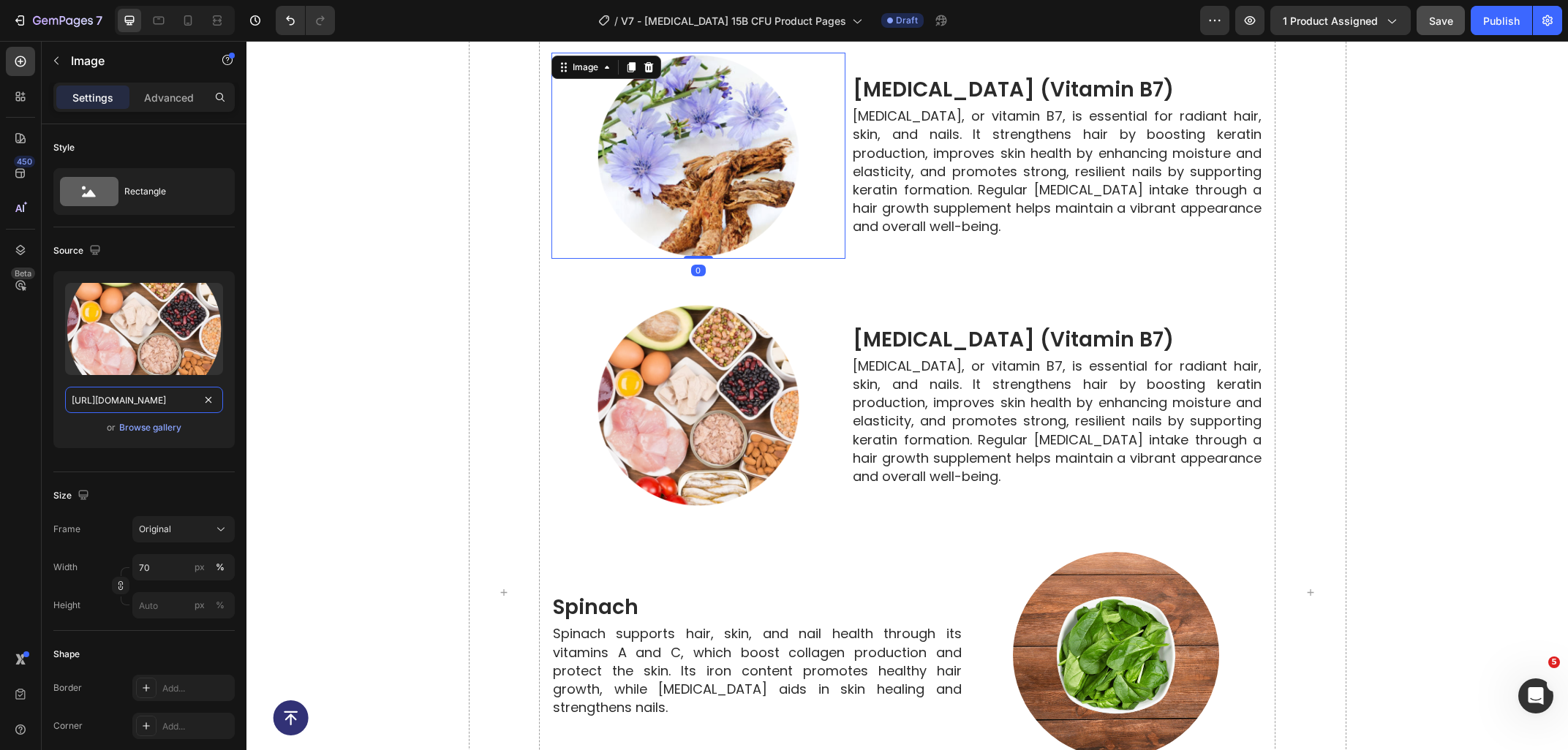
scroll to position [0, 409]
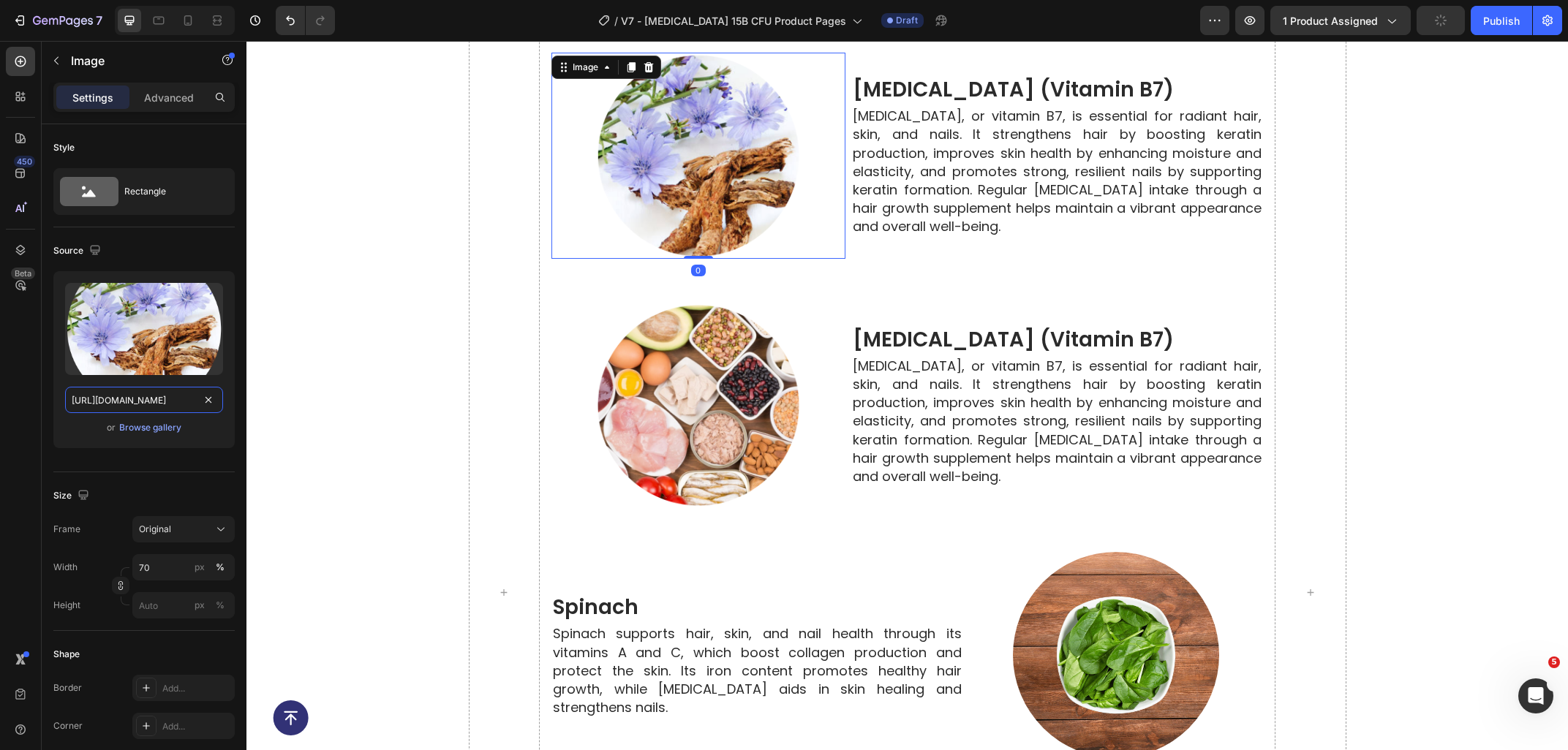
type input "[URL][DOMAIN_NAME]"
click at [668, 459] on img at bounding box center [698, 405] width 207 height 207
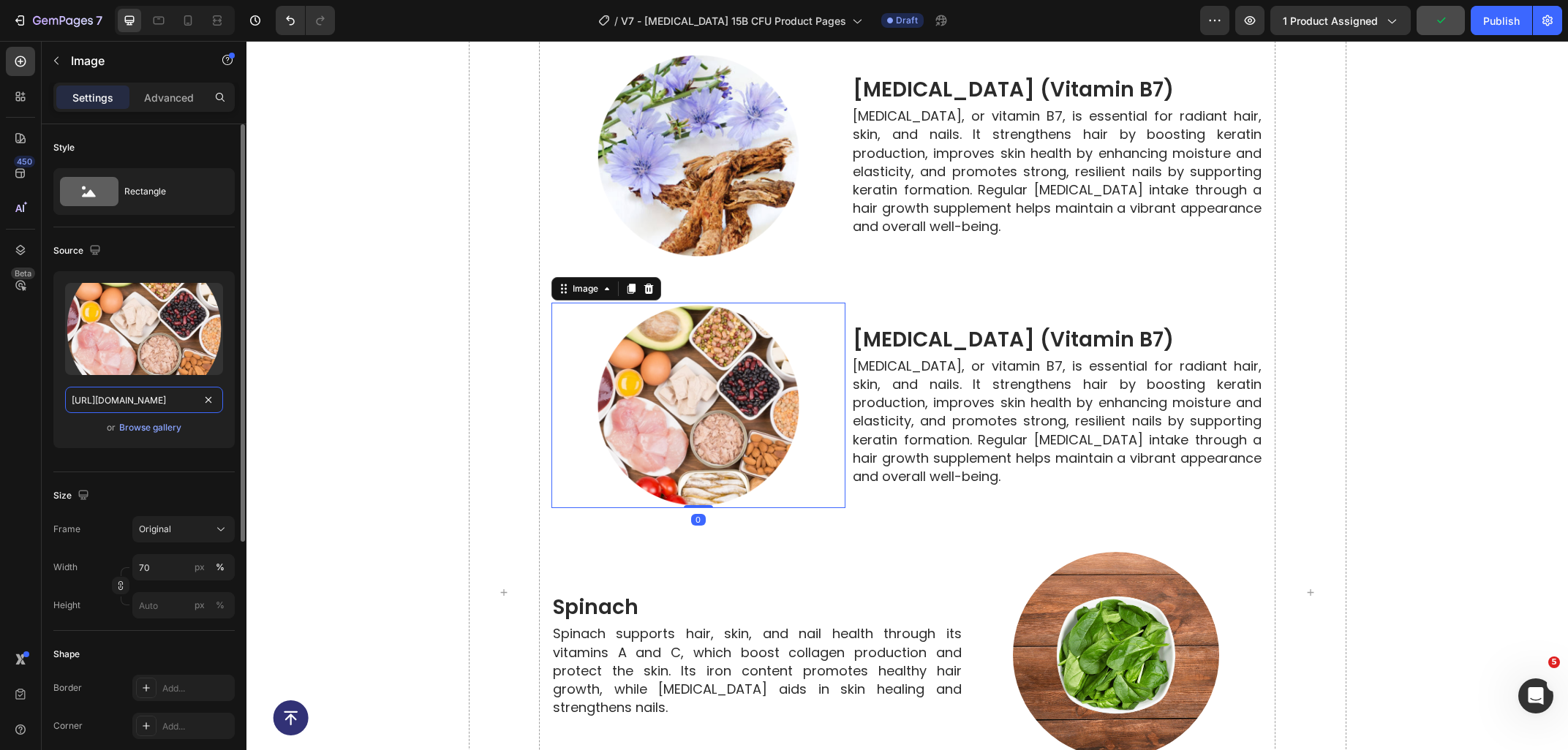
click at [150, 399] on input "https://ucarecdn.com/6ce5257d-8a06-4bca-9dcf-f7d250941cd1/-/format/auto/-/previ…" at bounding box center [143, 399] width 158 height 27
paste input "3a61cce6-6d1b-45b5-a0b2-715cdf05033d/-/format/auto/-/preview/3000x3000/-/qualit…"
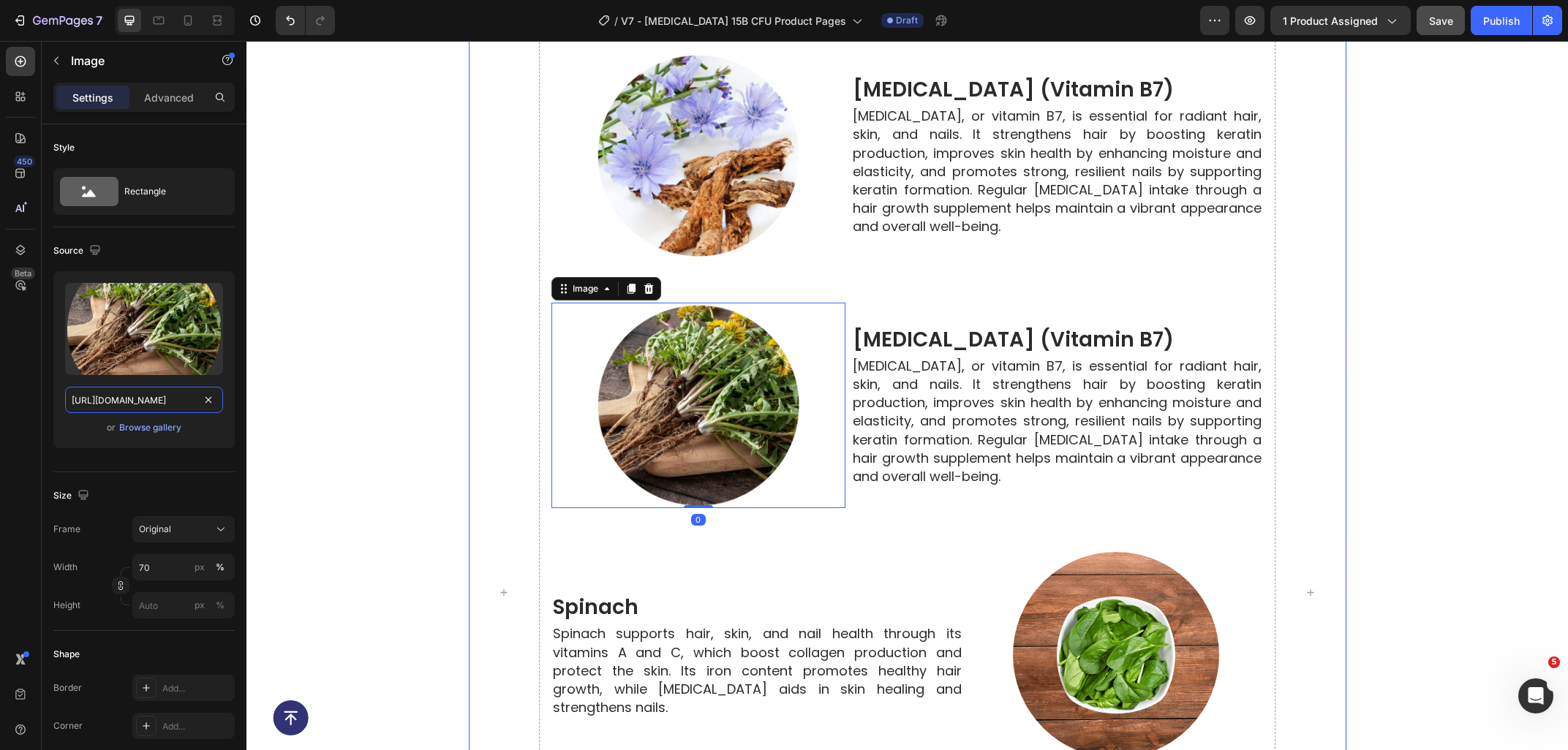
scroll to position [4448, 0]
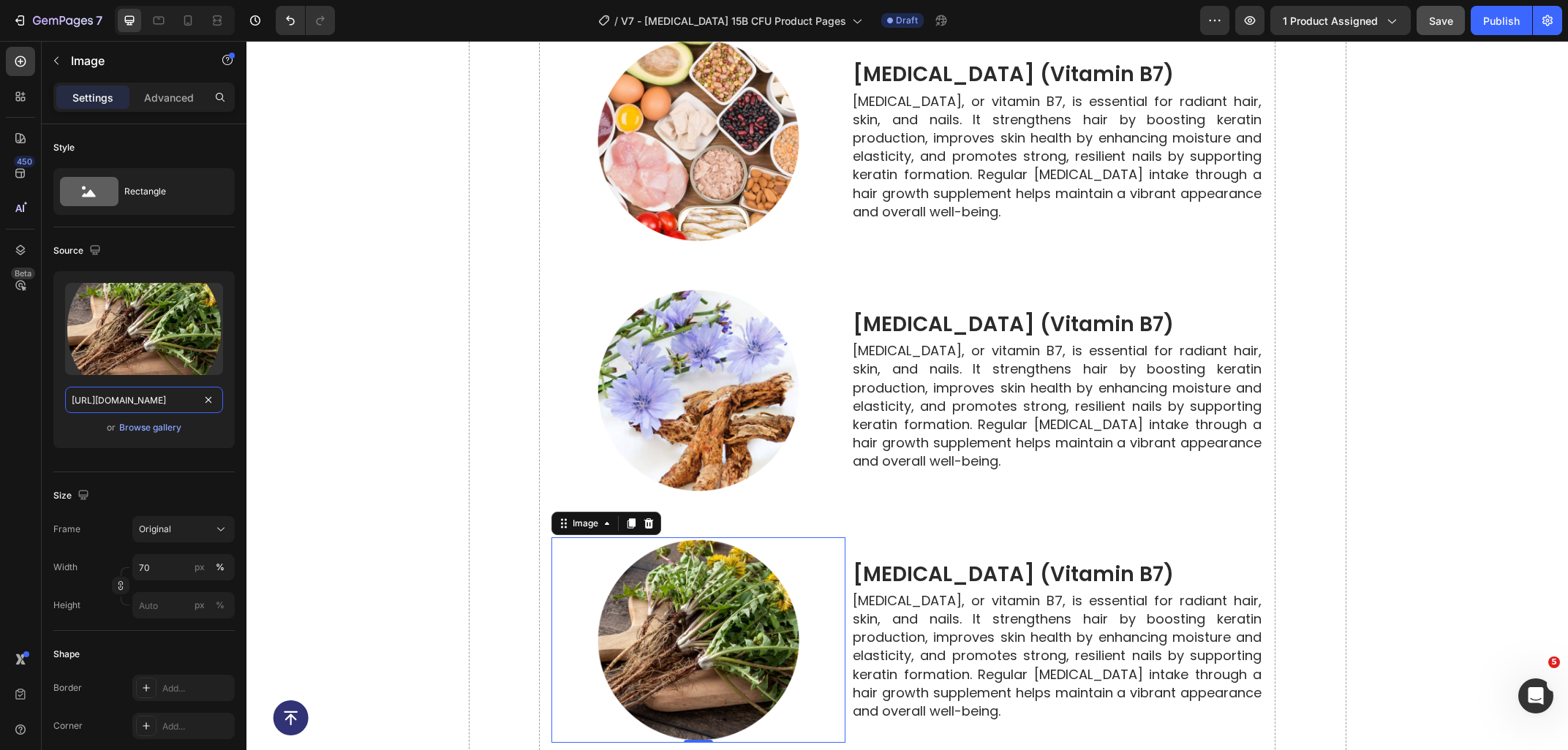
type input "[URL][DOMAIN_NAME]"
click at [653, 229] on img at bounding box center [698, 140] width 207 height 207
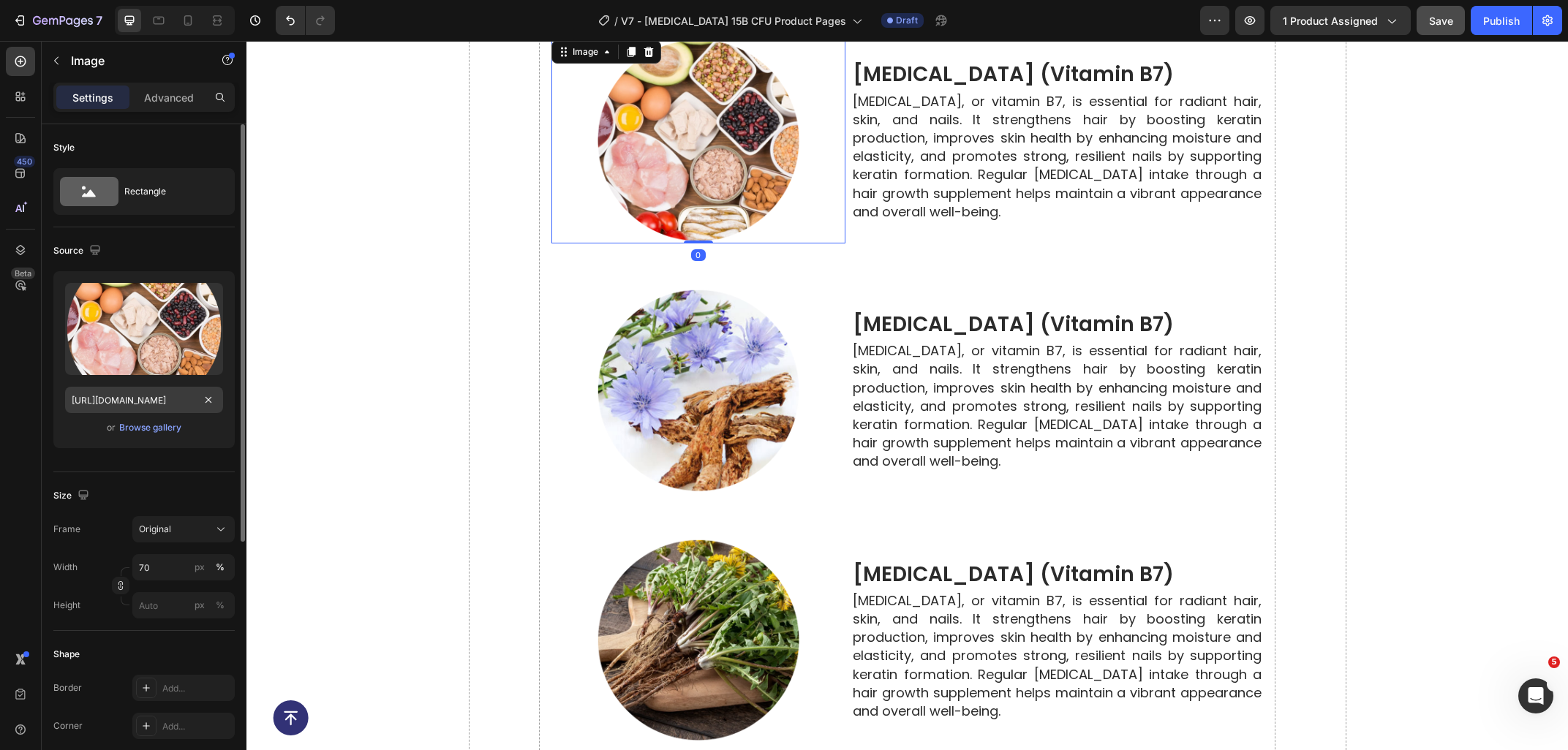
click at [152, 403] on input "https://ucarecdn.com/6ce5257d-8a06-4bca-9dcf-f7d250941cd1/-/format/auto/-/previ…" at bounding box center [143, 399] width 158 height 27
type input "[URL][DOMAIN_NAME]"
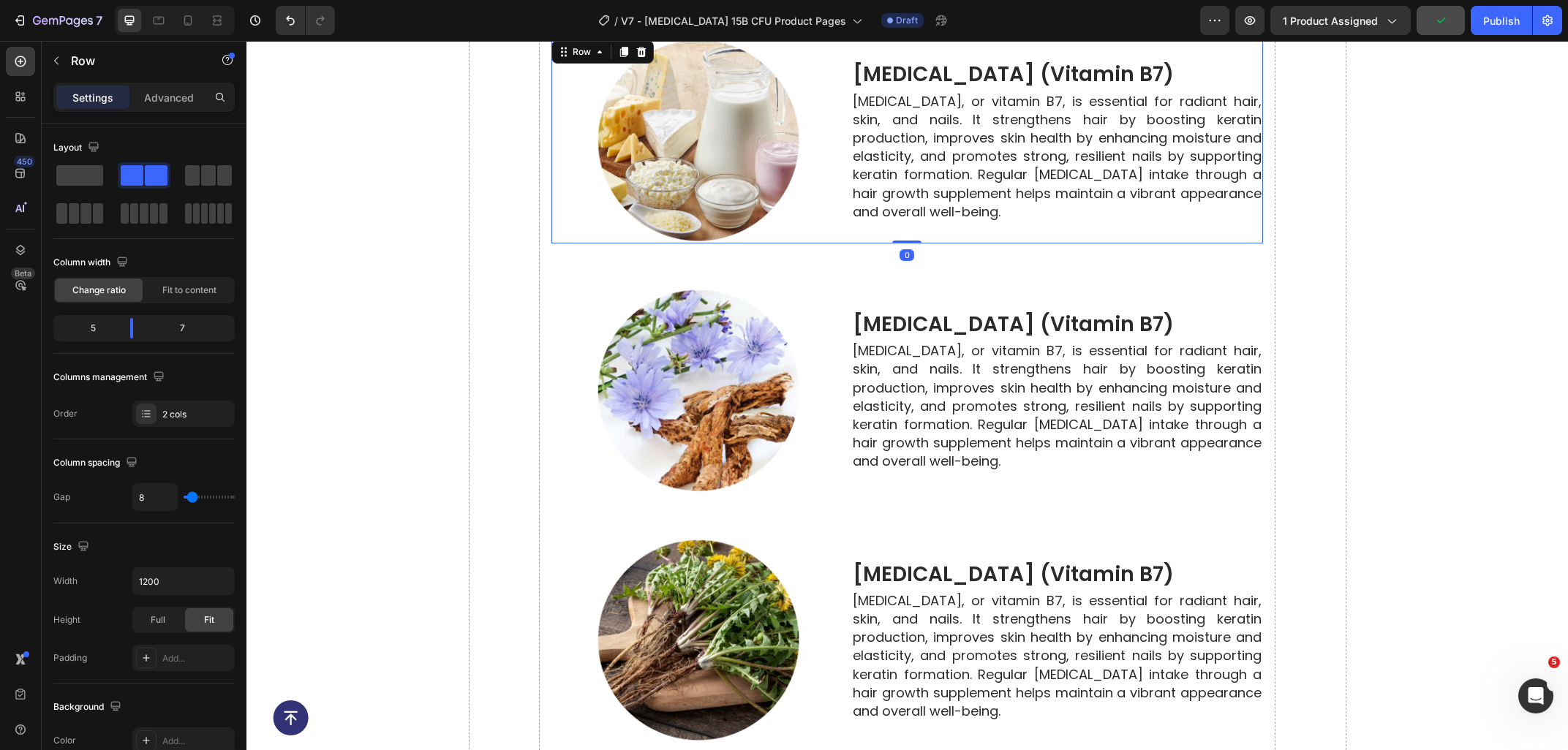
click at [923, 238] on div "biotin (vitamin b7) Heading Biotin, or vitamin B7, is essential for radiant hai…" at bounding box center [1057, 140] width 412 height 207
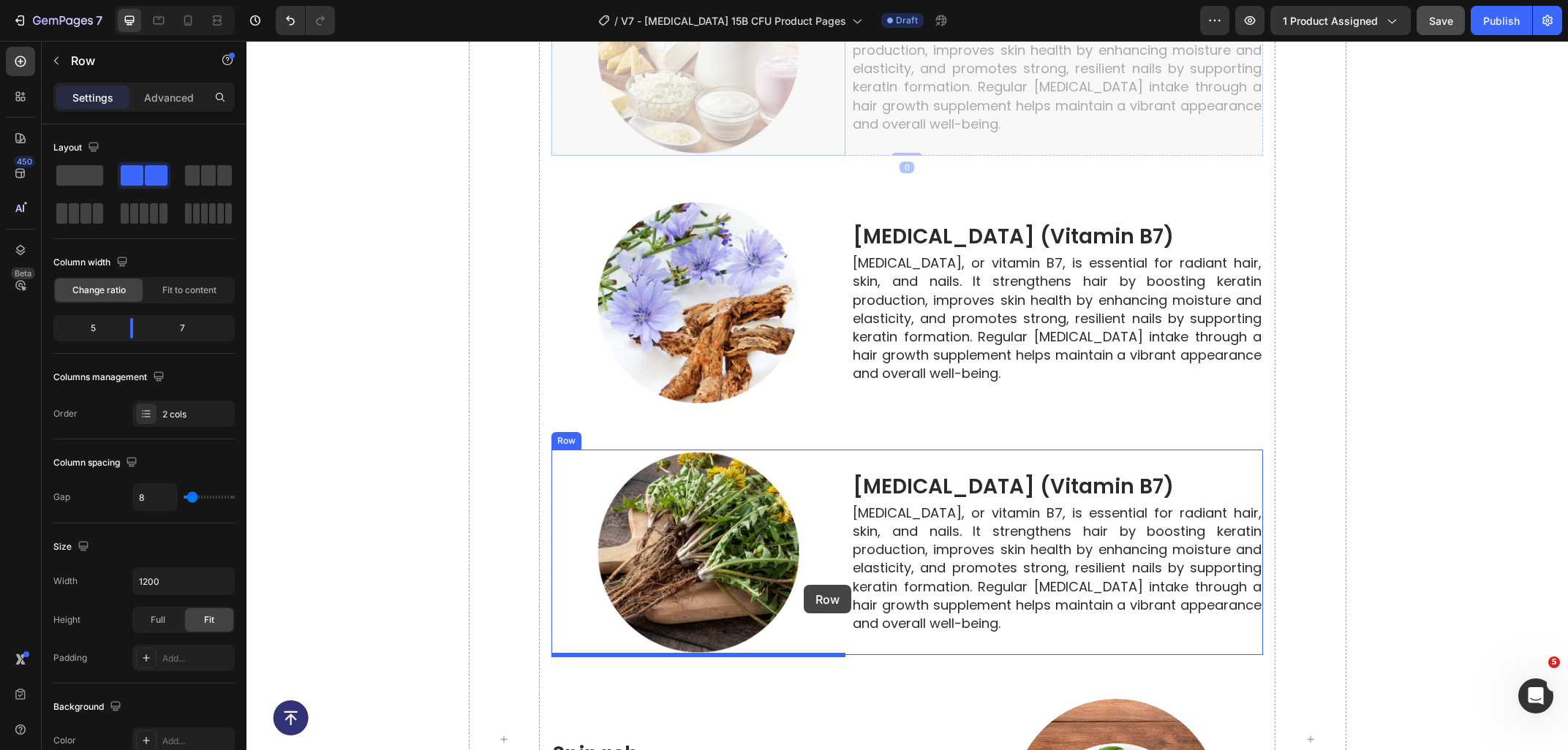
scroll to position [4655, 0]
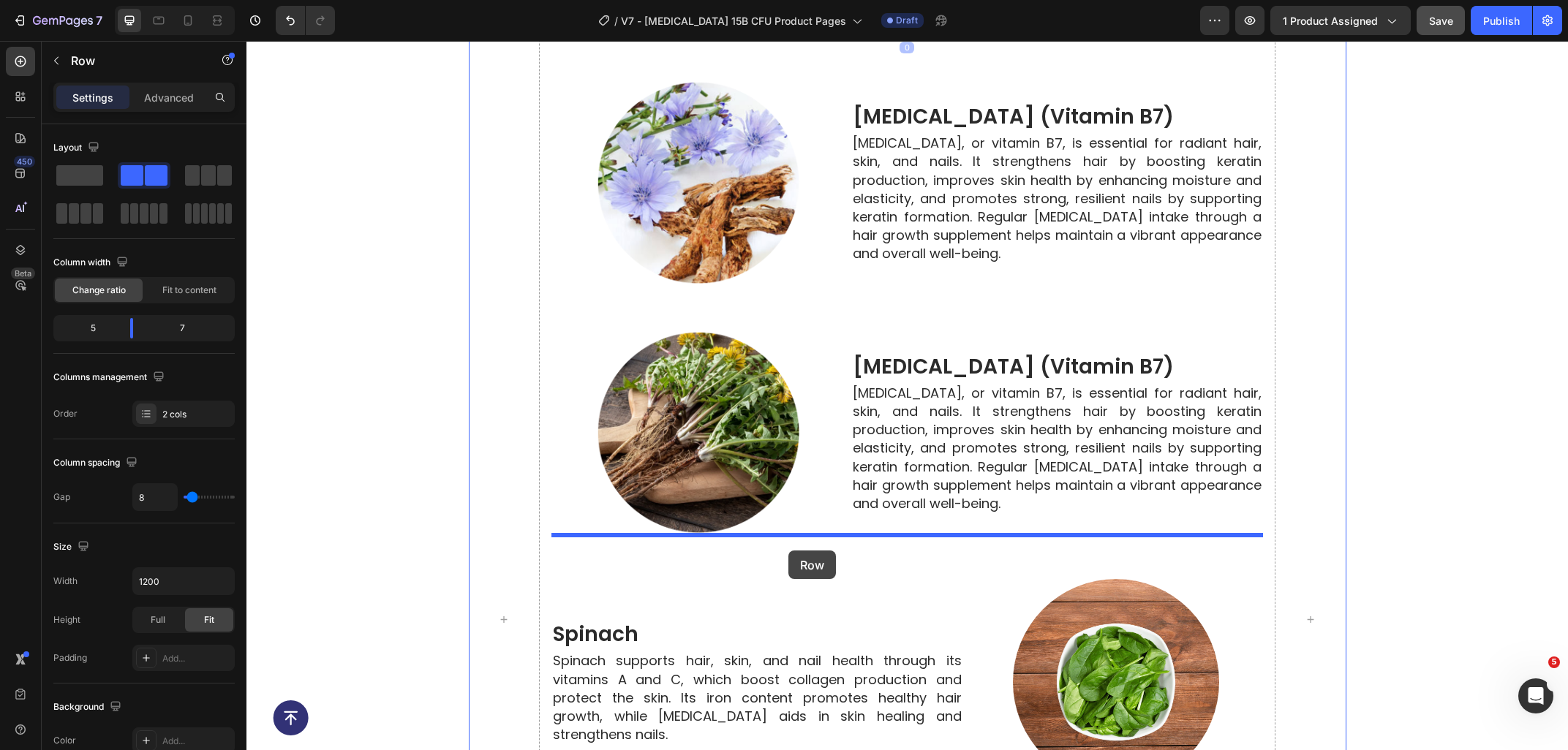
drag, startPoint x: 580, startPoint y: 60, endPoint x: 788, endPoint y: 550, distance: 532.3
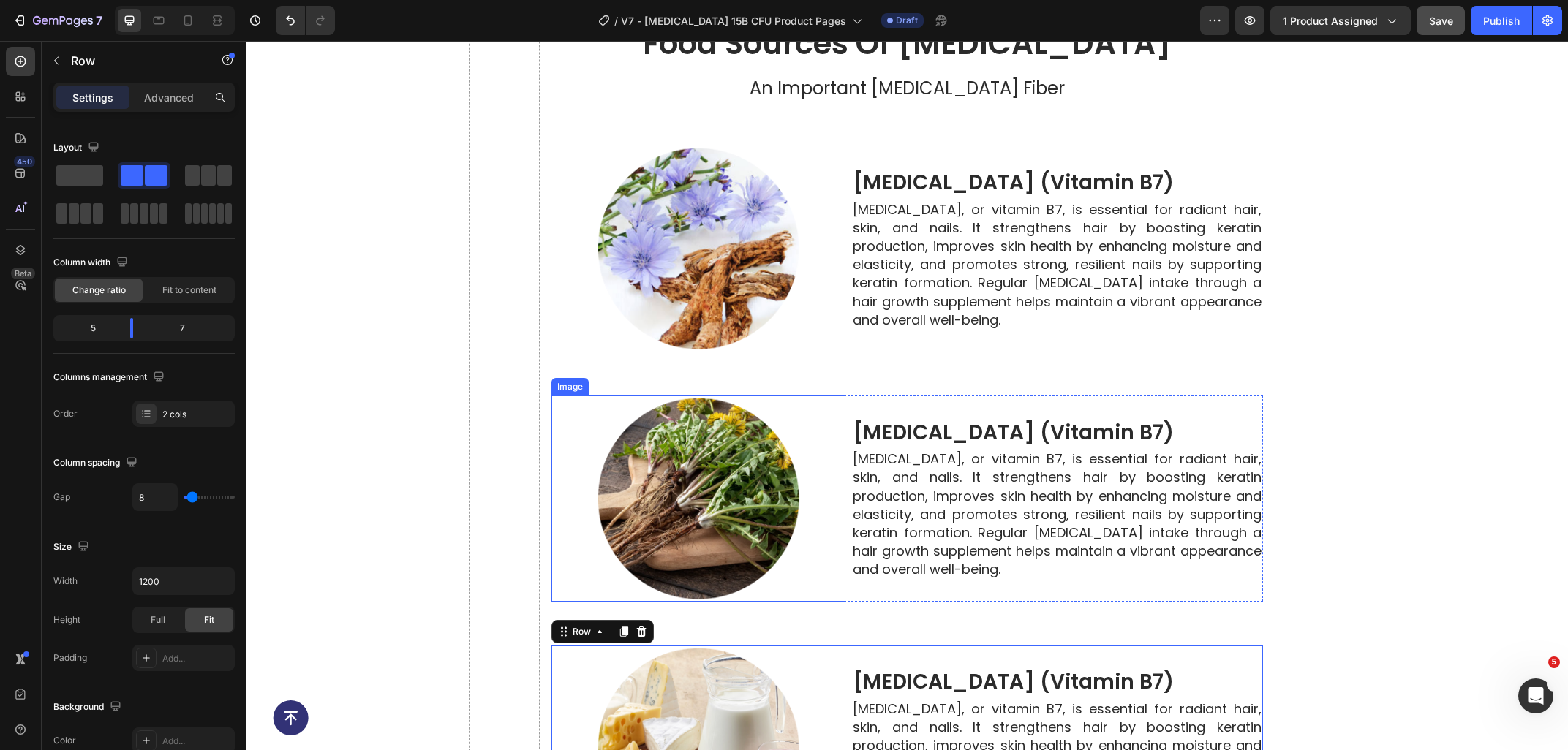
scroll to position [4264, 0]
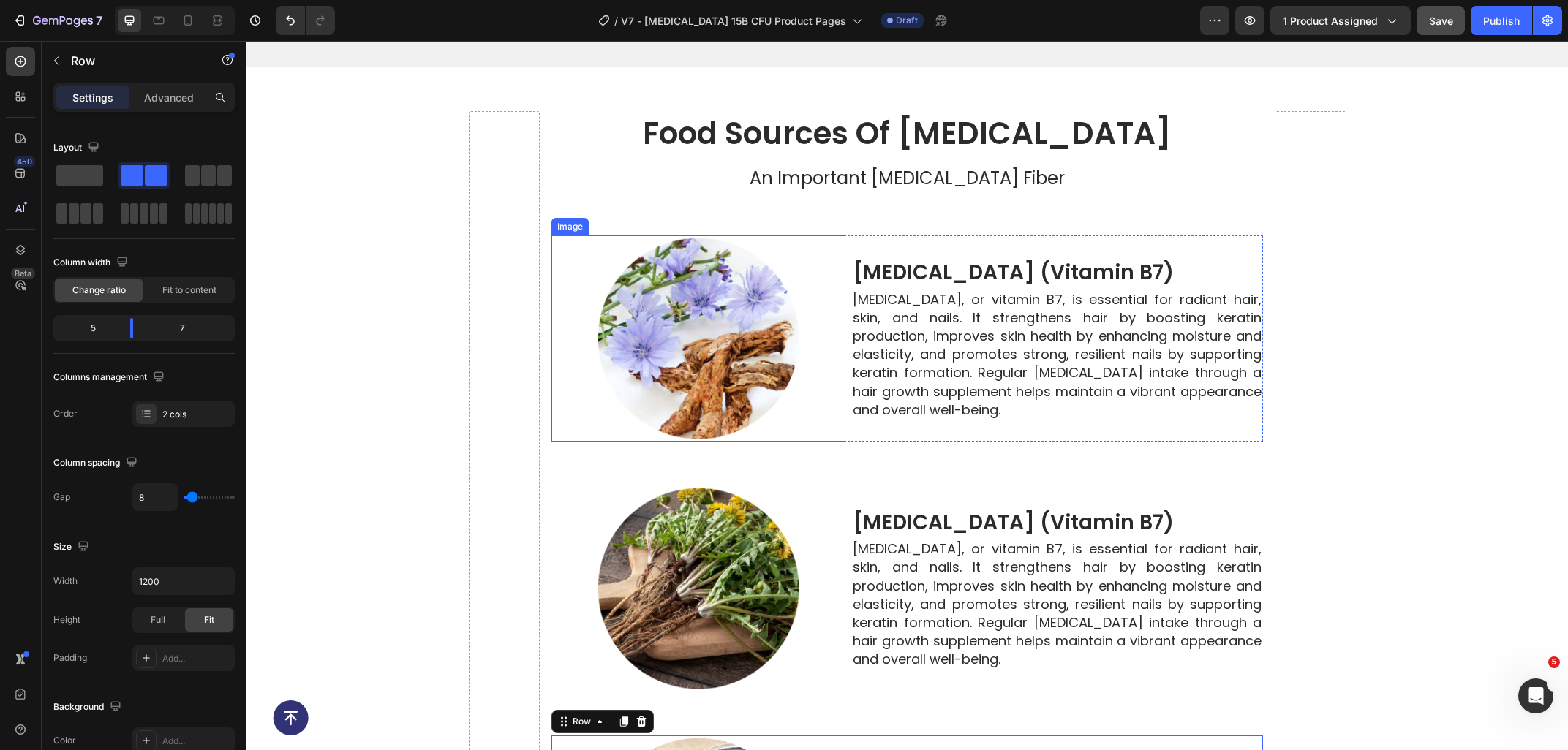
click at [887, 345] on p "Biotin, or vitamin B7, is essential for radiant hair, skin, and nails. It stren…" at bounding box center [1057, 354] width 409 height 129
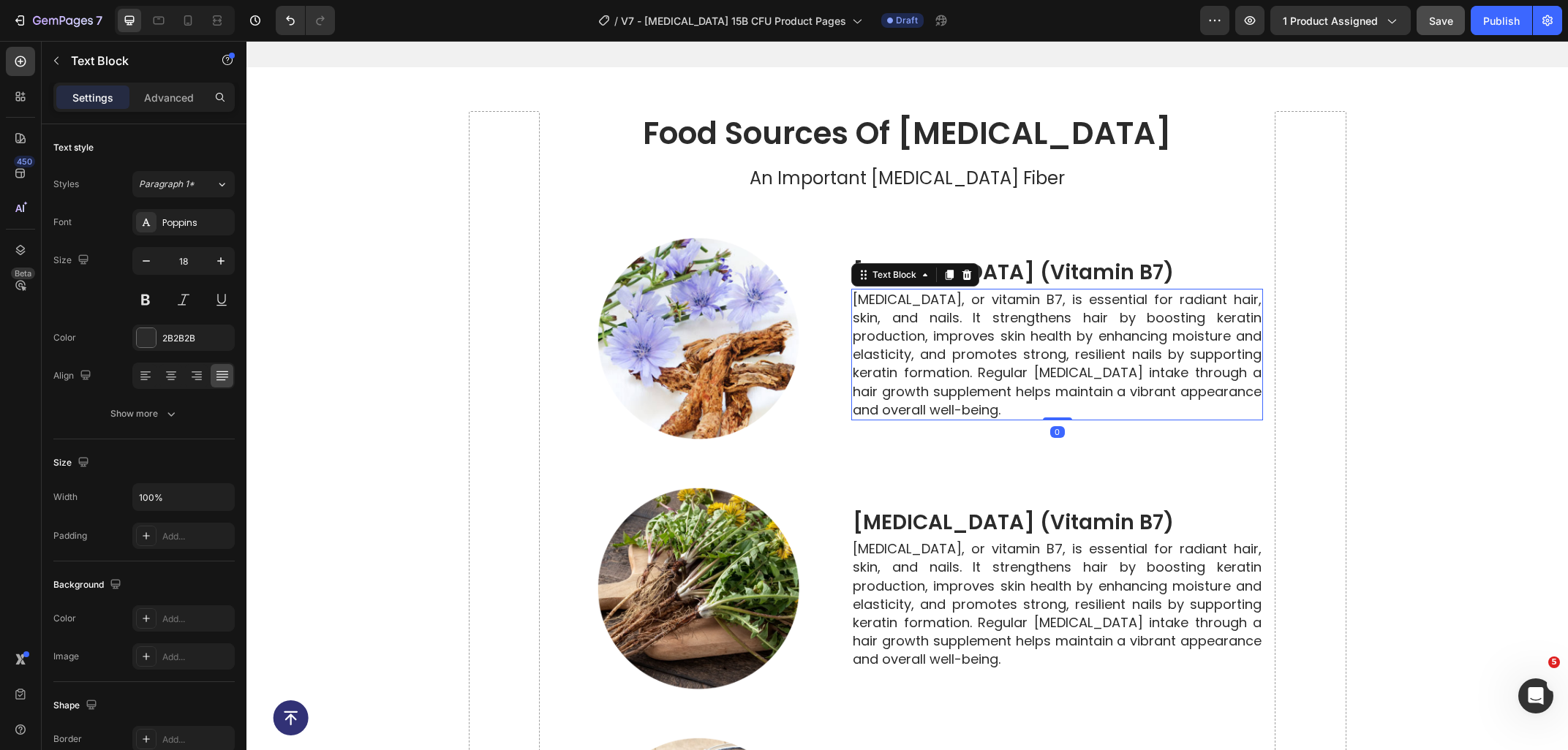
click at [951, 387] on p "Biotin, or vitamin B7, is essential for radiant hair, skin, and nails. It stren…" at bounding box center [1057, 354] width 409 height 129
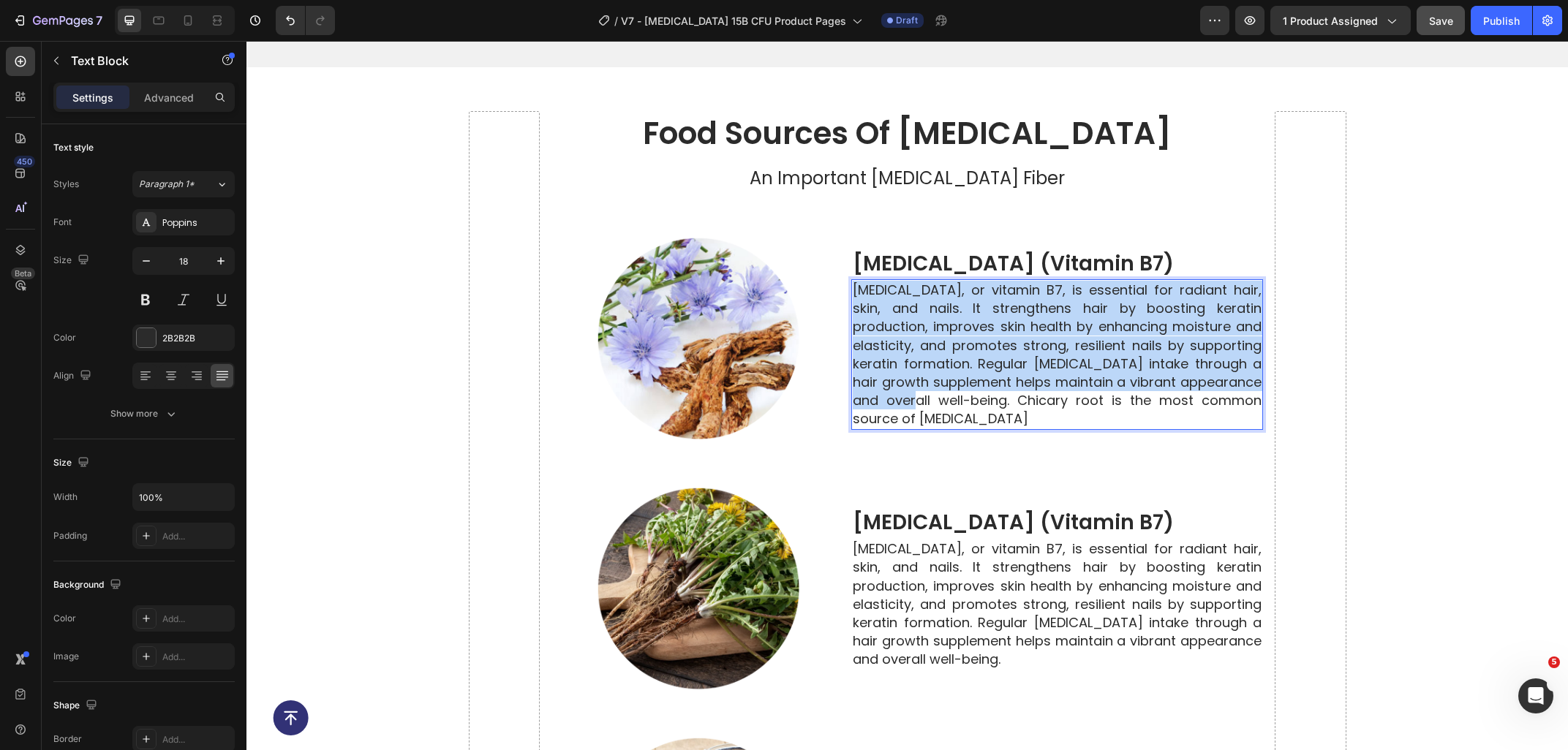
drag, startPoint x: 932, startPoint y: 401, endPoint x: 845, endPoint y: 273, distance: 154.8
click at [851, 279] on div "Biotin, or vitamin B7, is essential for radiant hair, skin, and nails. It stren…" at bounding box center [1057, 354] width 412 height 151
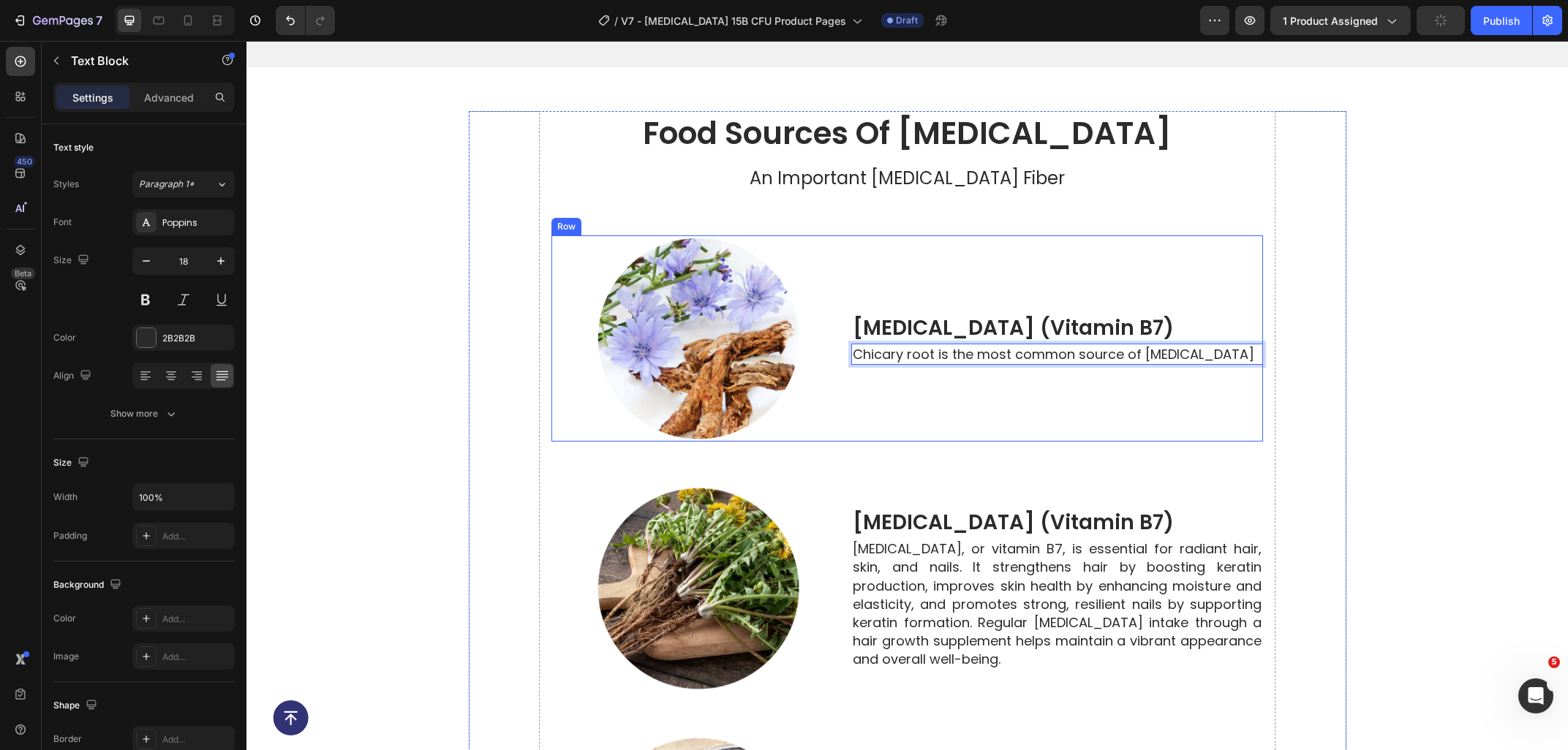
click at [960, 315] on h2 "biotin (vitamin b7)" at bounding box center [1057, 328] width 412 height 31
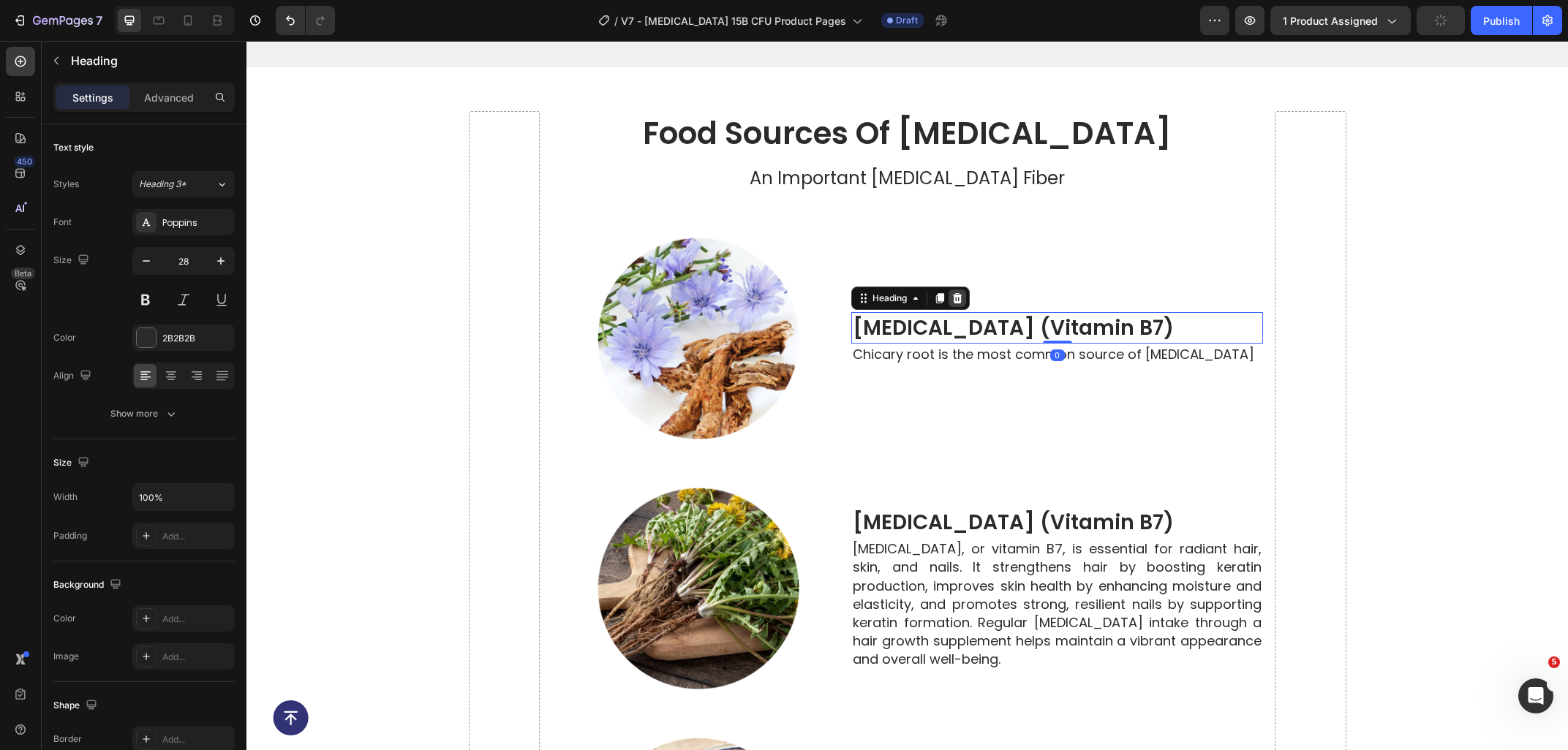
click at [960, 293] on icon at bounding box center [957, 298] width 9 height 10
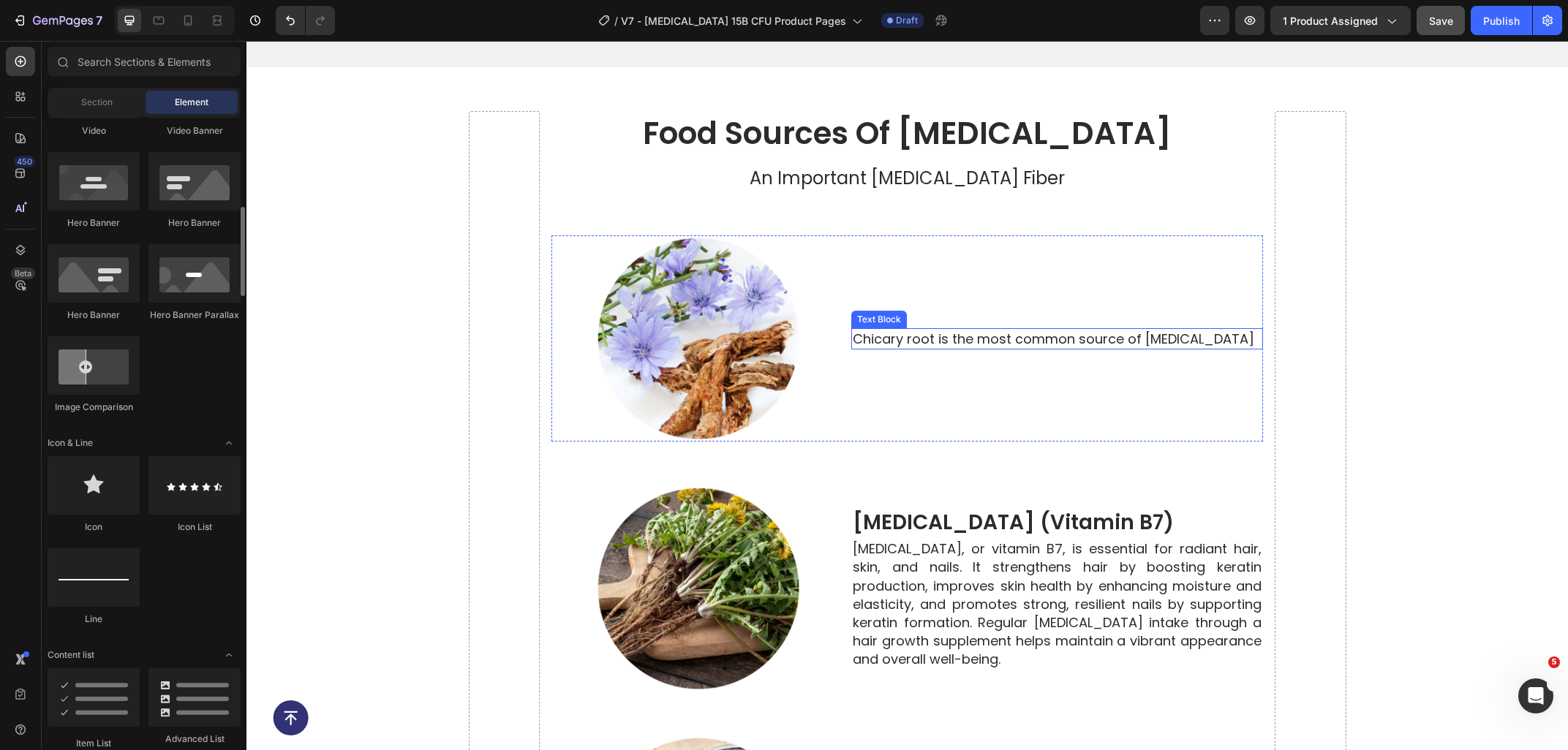
click at [924, 330] on p "Chicary root is the most common source of [MEDICAL_DATA]" at bounding box center [1057, 339] width 409 height 18
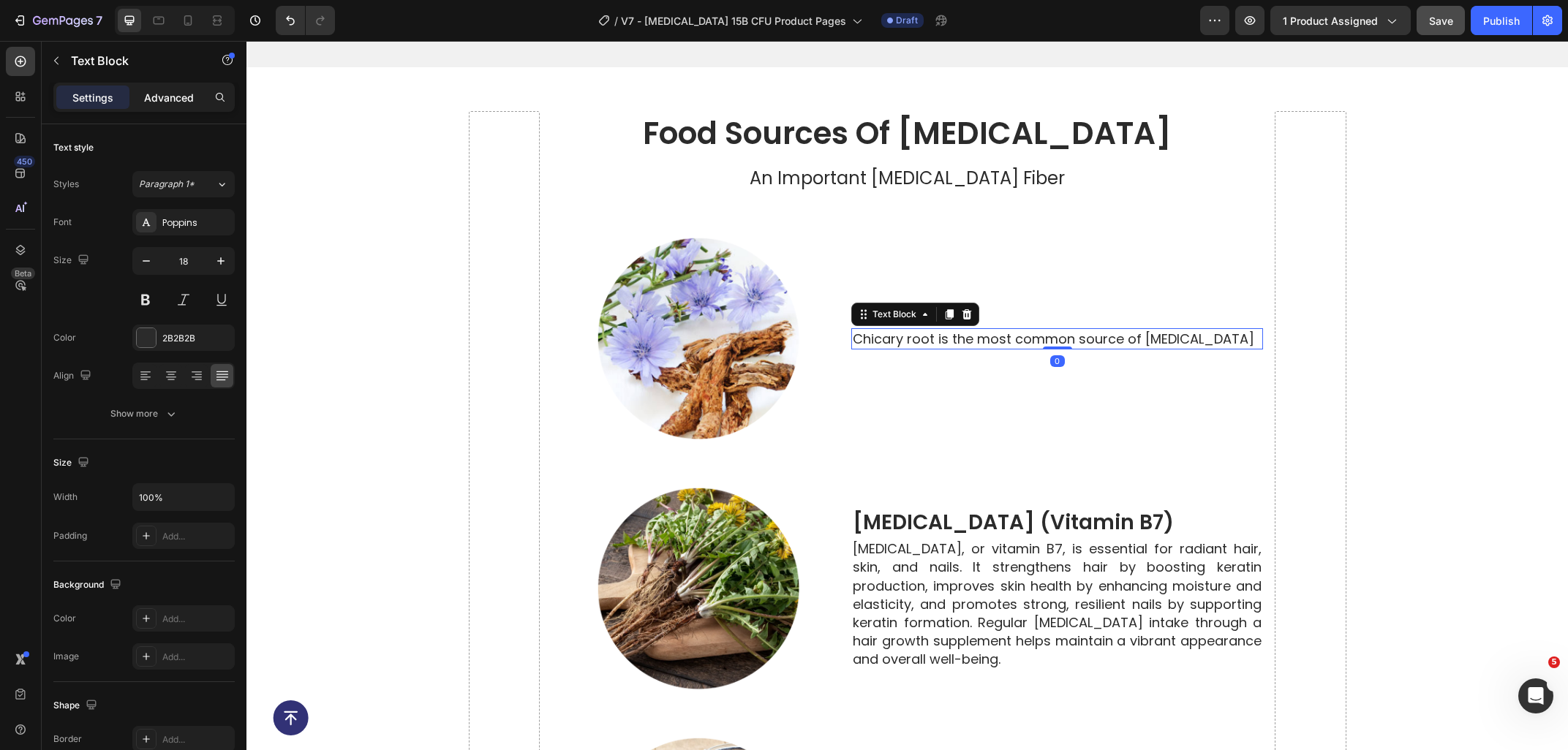
click at [167, 91] on p "Advanced" at bounding box center [168, 98] width 50 height 15
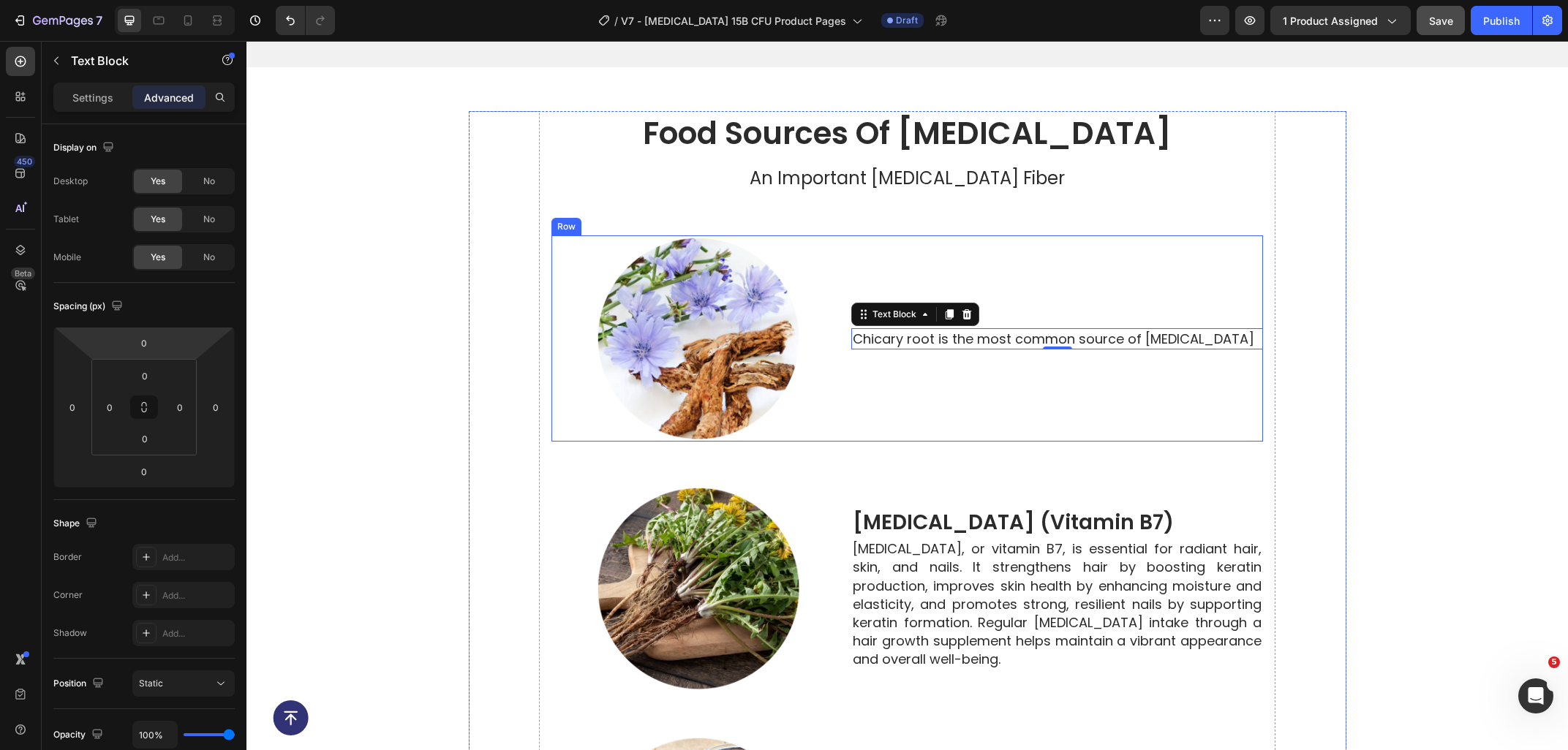
click at [896, 383] on div "Chicary root is the most common source of inulin Text Block 0" at bounding box center [1057, 338] width 412 height 207
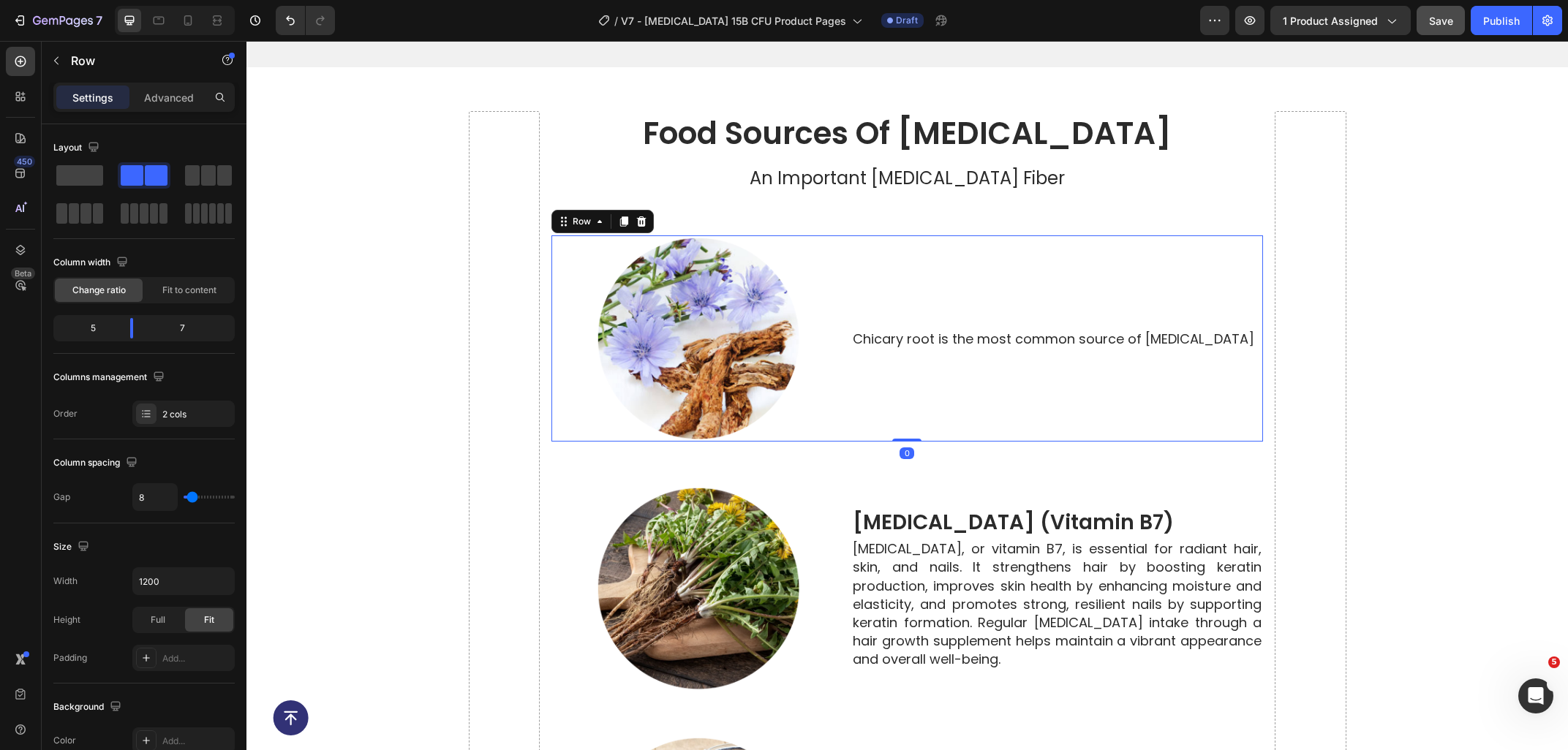
click at [911, 335] on div "Chicary root is the most common source of [MEDICAL_DATA]" at bounding box center [1057, 339] width 412 height 21
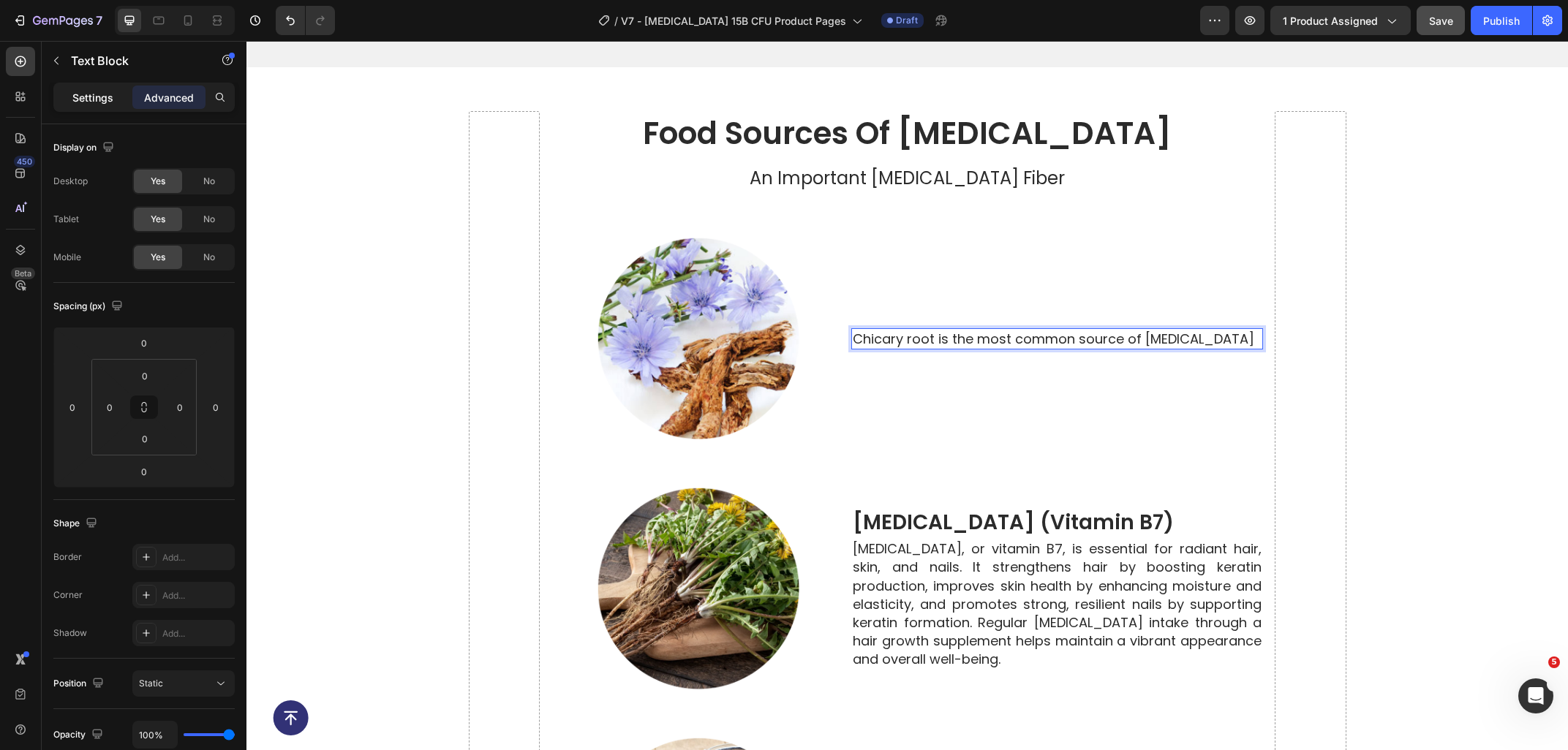
click at [85, 105] on div "Settings" at bounding box center [93, 97] width 73 height 24
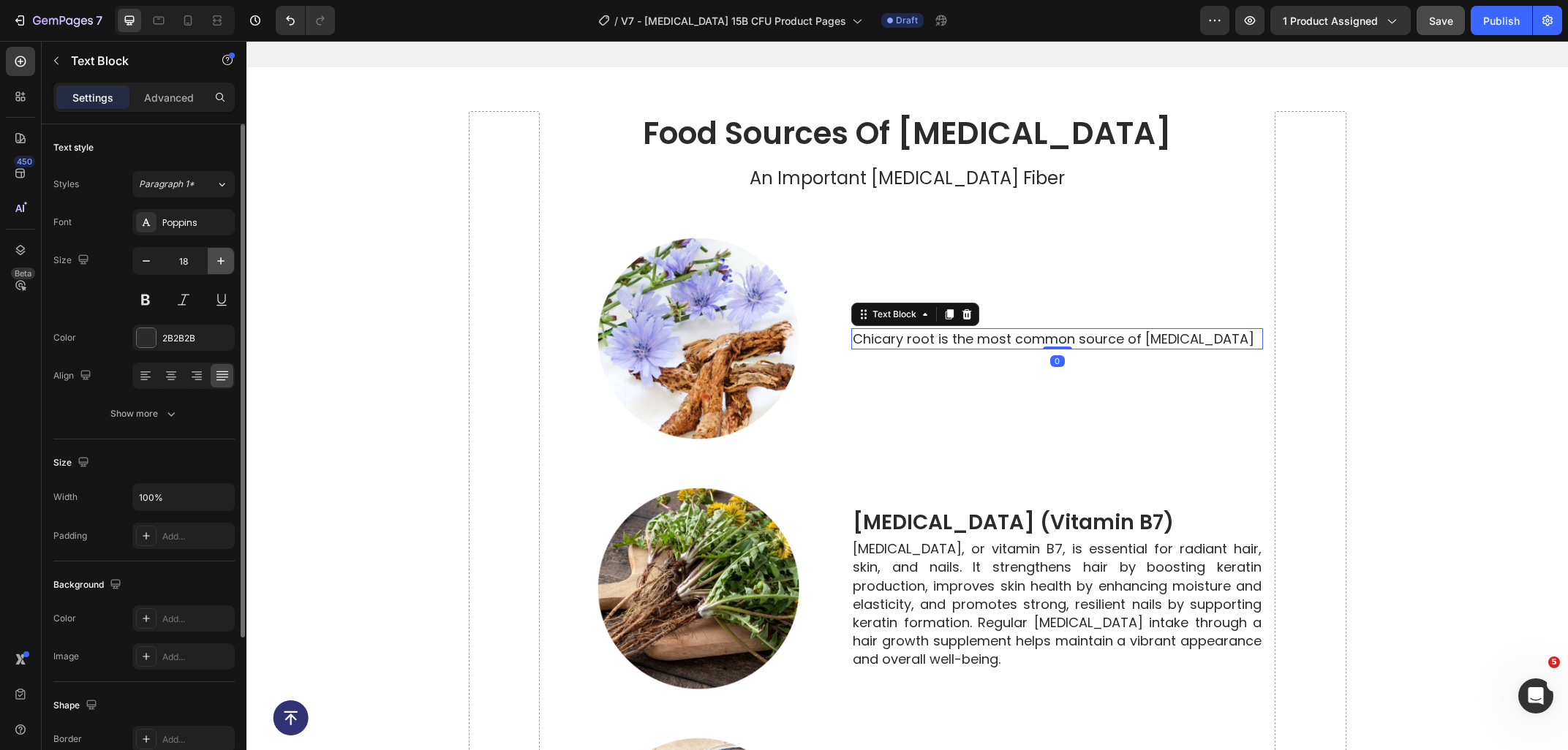
click at [212, 261] on button "button" at bounding box center [220, 261] width 27 height 27
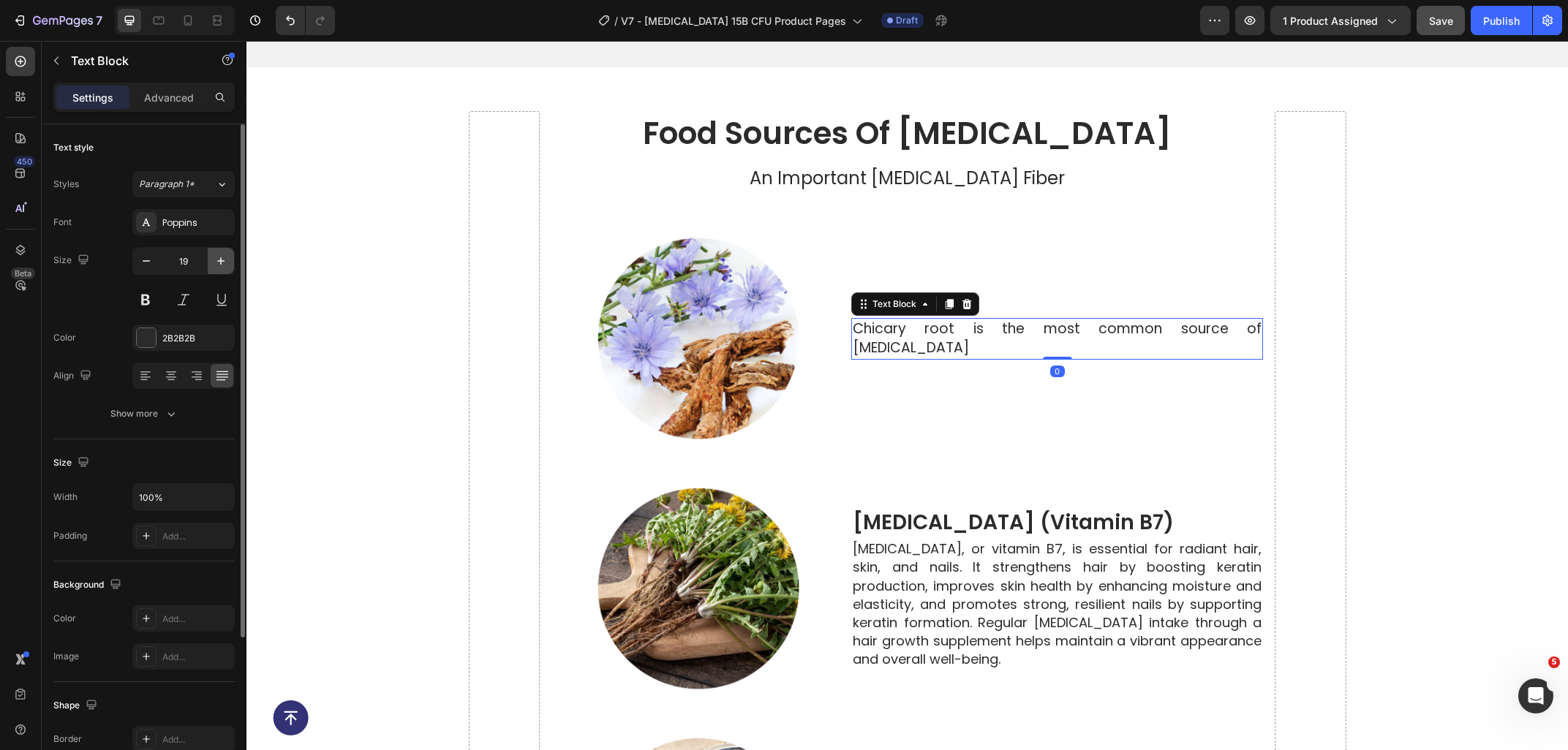
click at [212, 261] on button "button" at bounding box center [220, 261] width 27 height 27
type input "20"
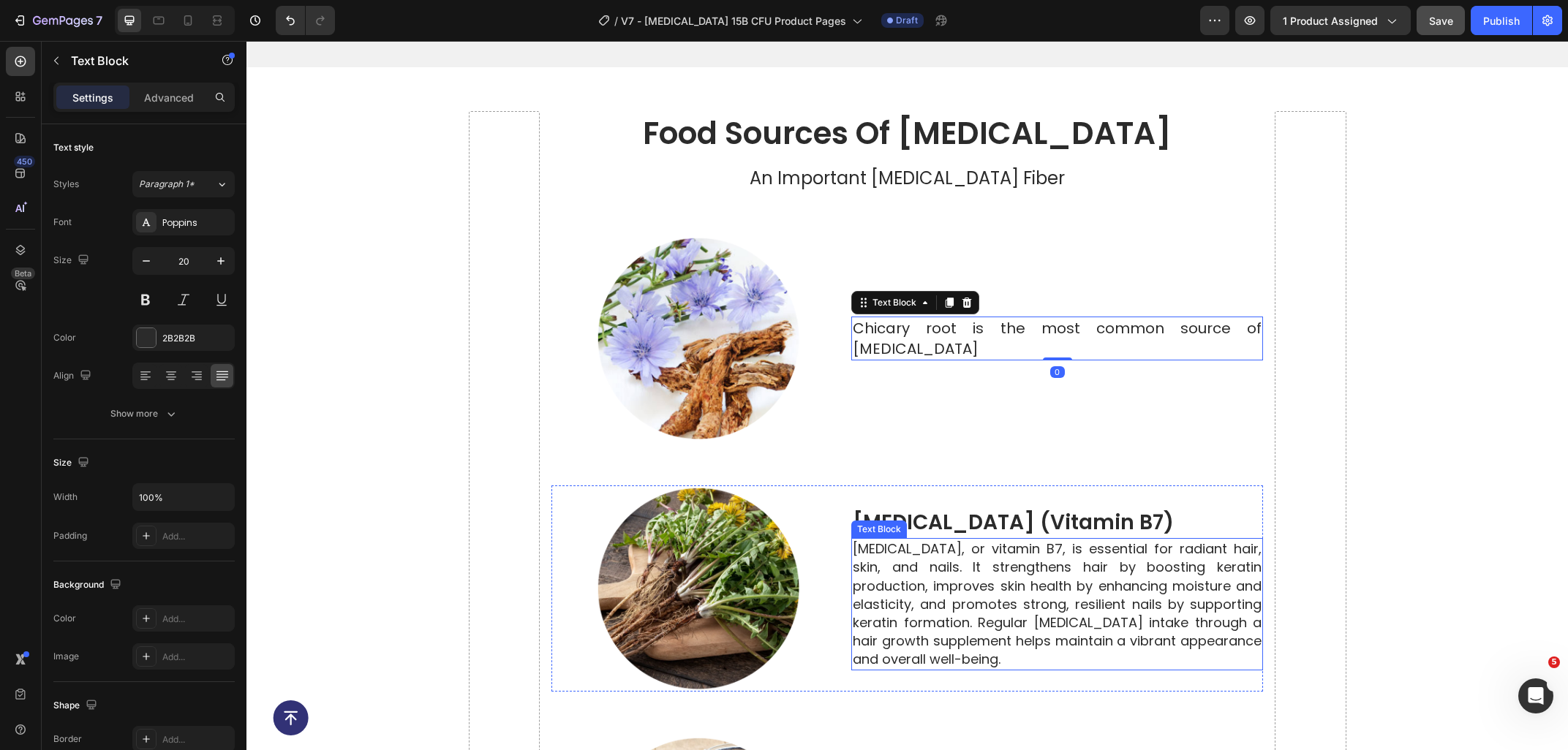
click at [918, 541] on p "Biotin, or vitamin B7, is essential for radiant hair, skin, and nails. It stren…" at bounding box center [1057, 604] width 409 height 129
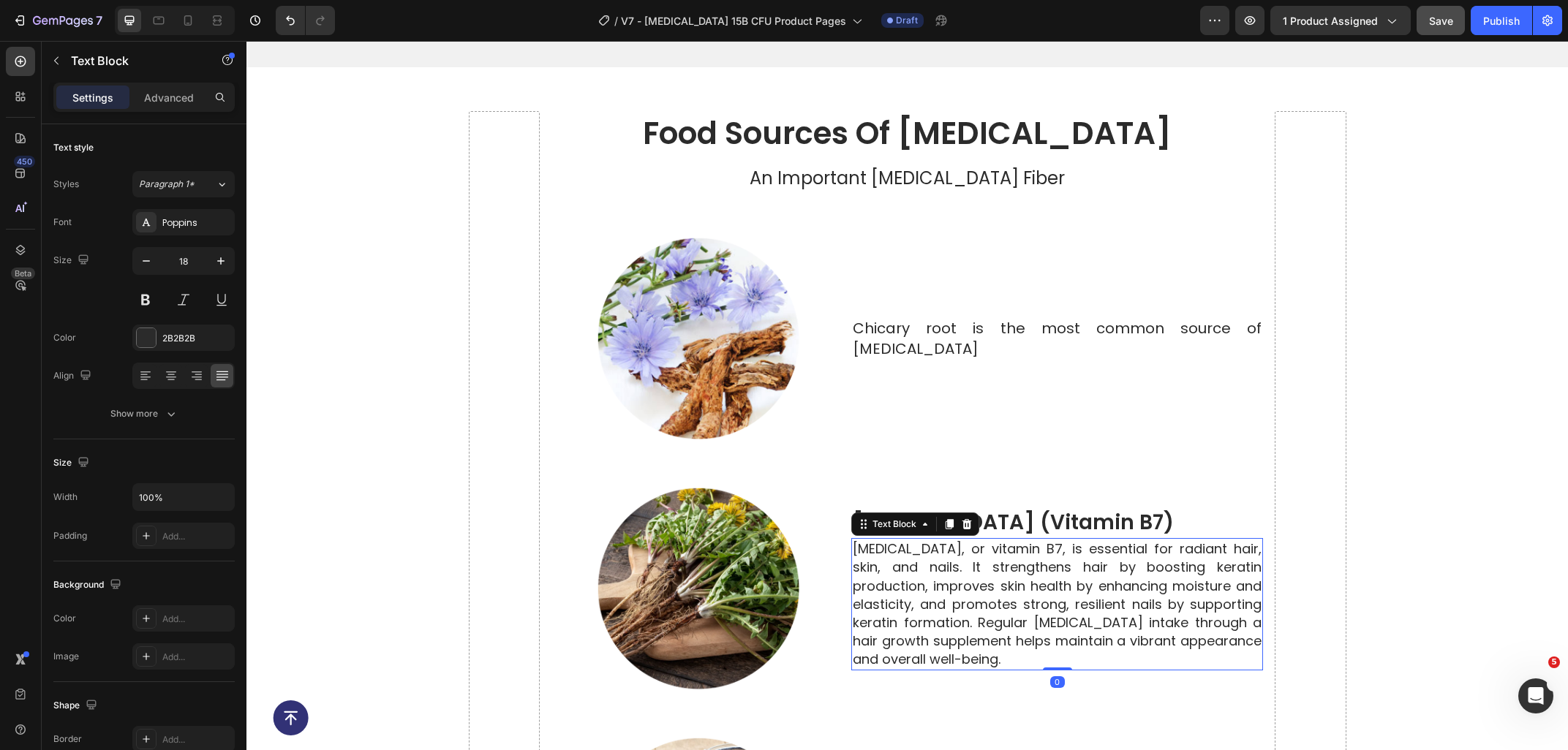
click at [1052, 517] on h2 "biotin (vitamin b7)" at bounding box center [1057, 522] width 412 height 31
click at [954, 488] on icon at bounding box center [957, 492] width 9 height 10
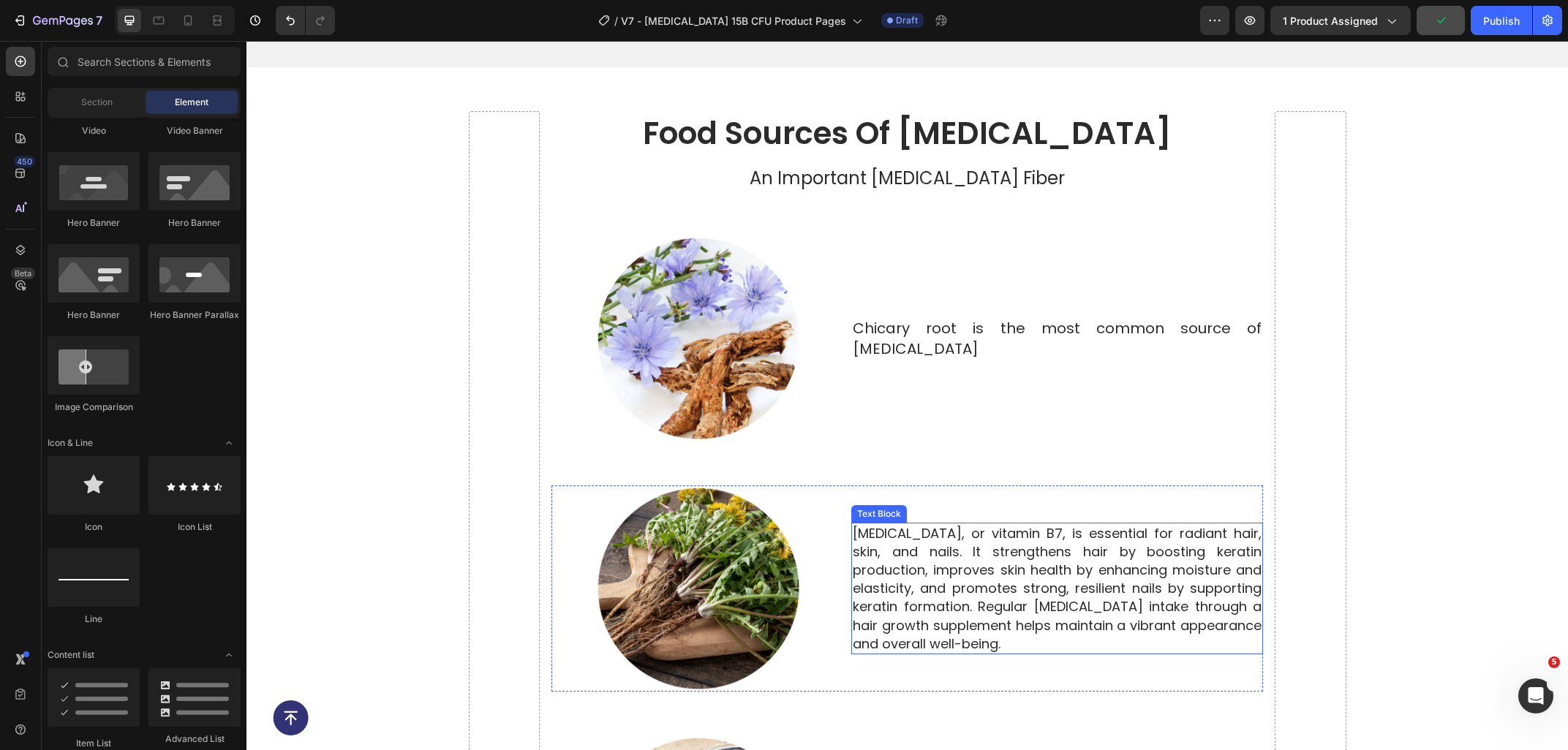
scroll to position [4420, 0]
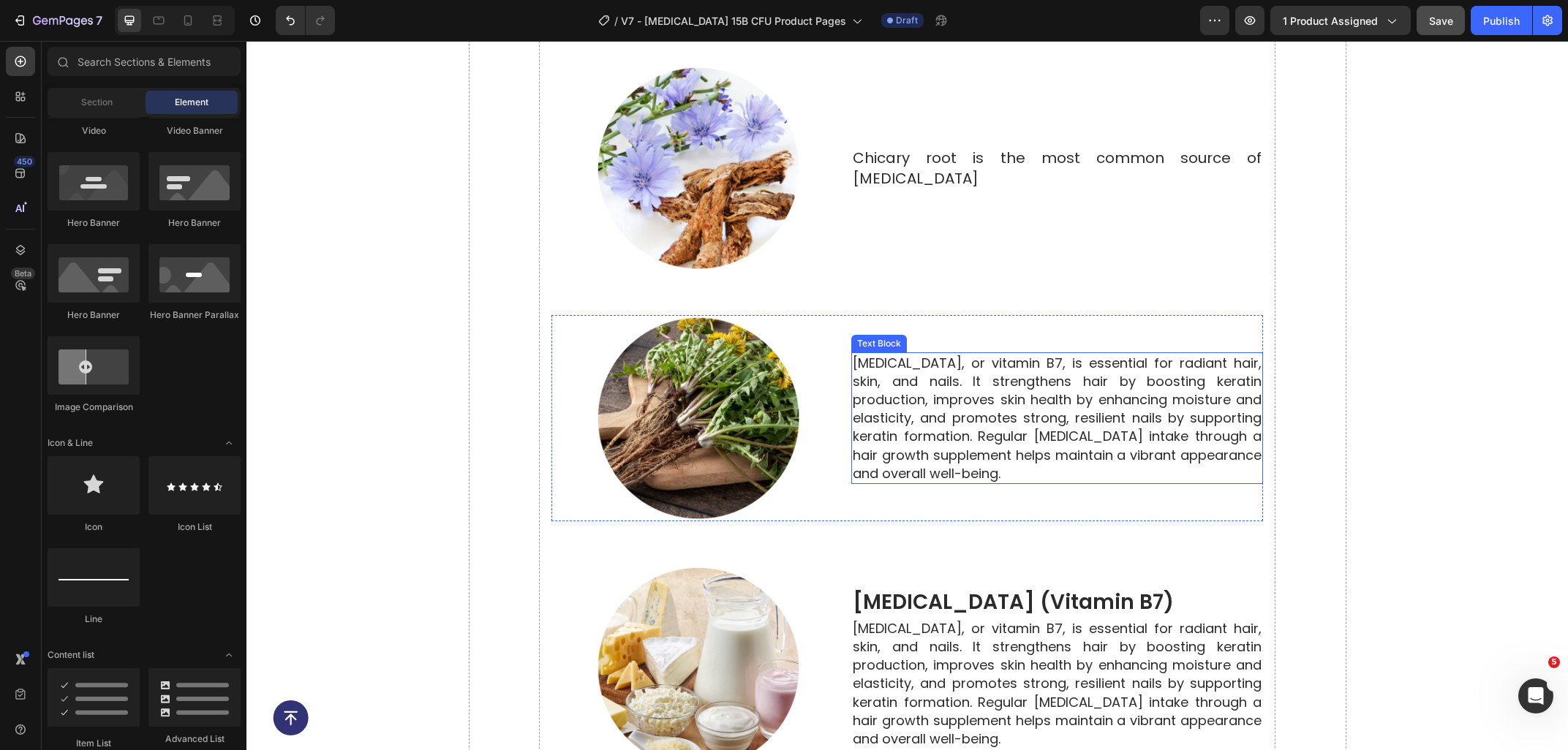
click at [985, 467] on p "Biotin, or vitamin B7, is essential for radiant hair, skin, and nails. It stren…" at bounding box center [1057, 418] width 409 height 129
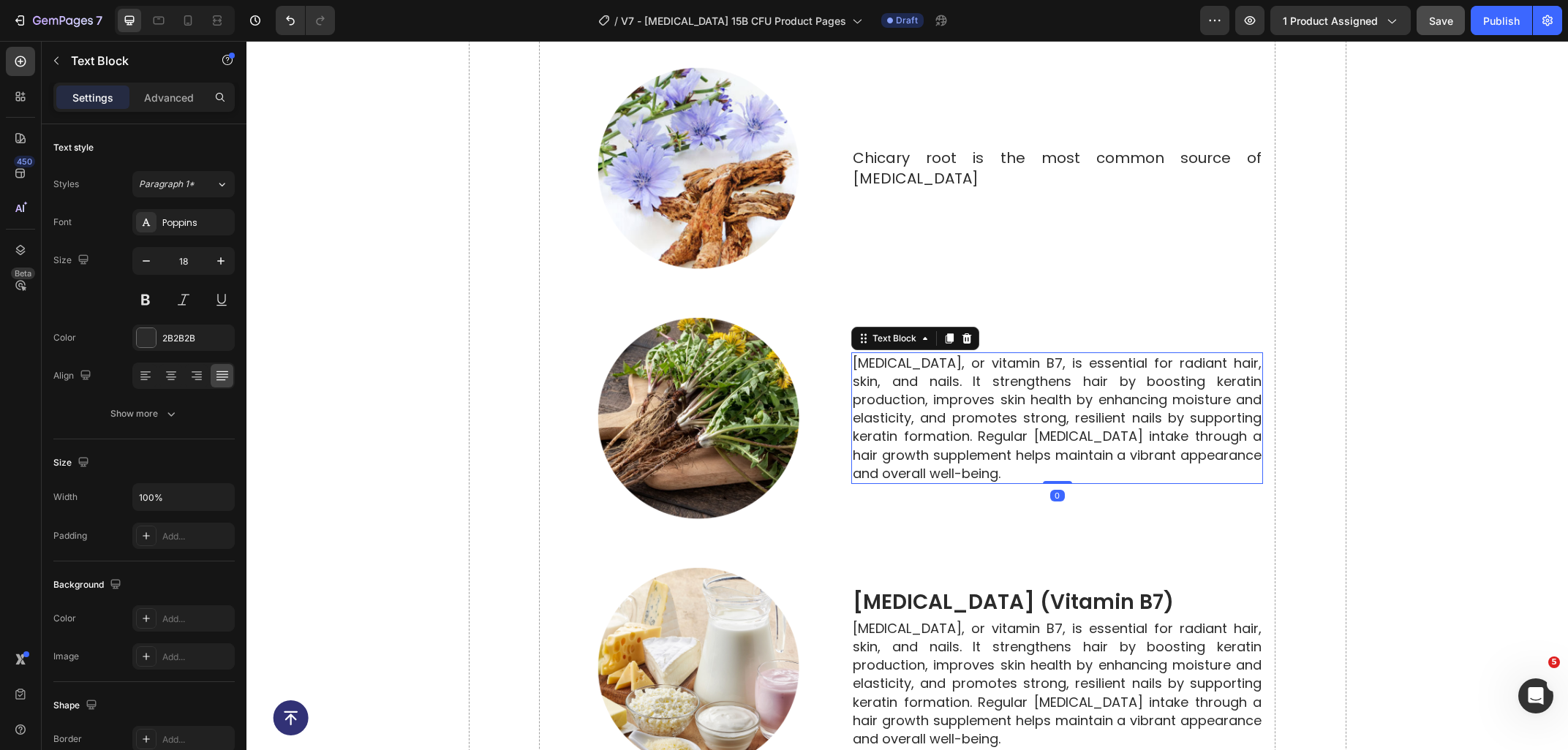
click at [971, 476] on p "Biotin, or vitamin B7, is essential for radiant hair, skin, and nails. It stren…" at bounding box center [1057, 418] width 409 height 129
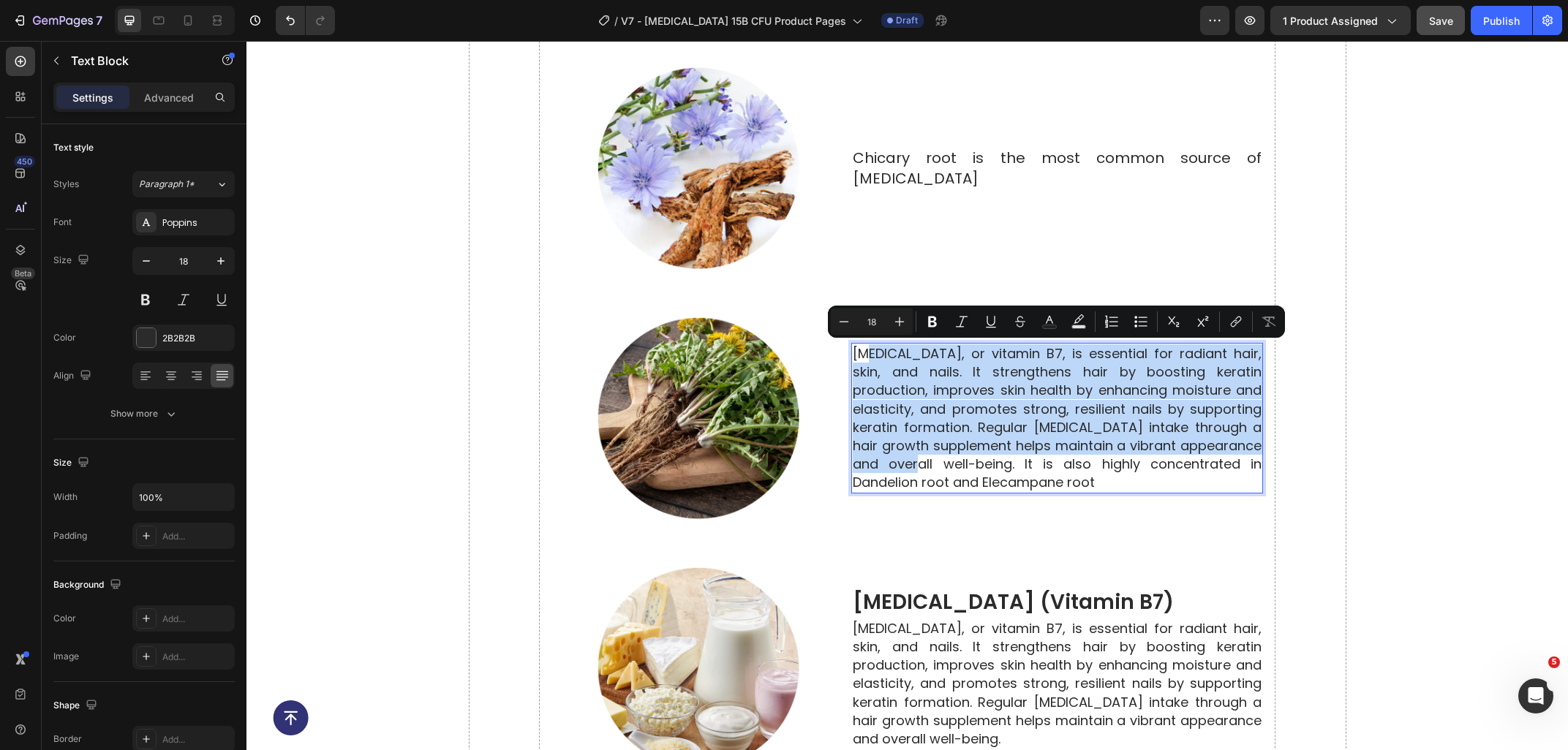
drag, startPoint x: 932, startPoint y: 466, endPoint x: 867, endPoint y: 345, distance: 137.4
click at [867, 345] on p "Biotin, or vitamin B7, is essential for radiant hair, skin, and nails. It stren…" at bounding box center [1057, 418] width 409 height 148
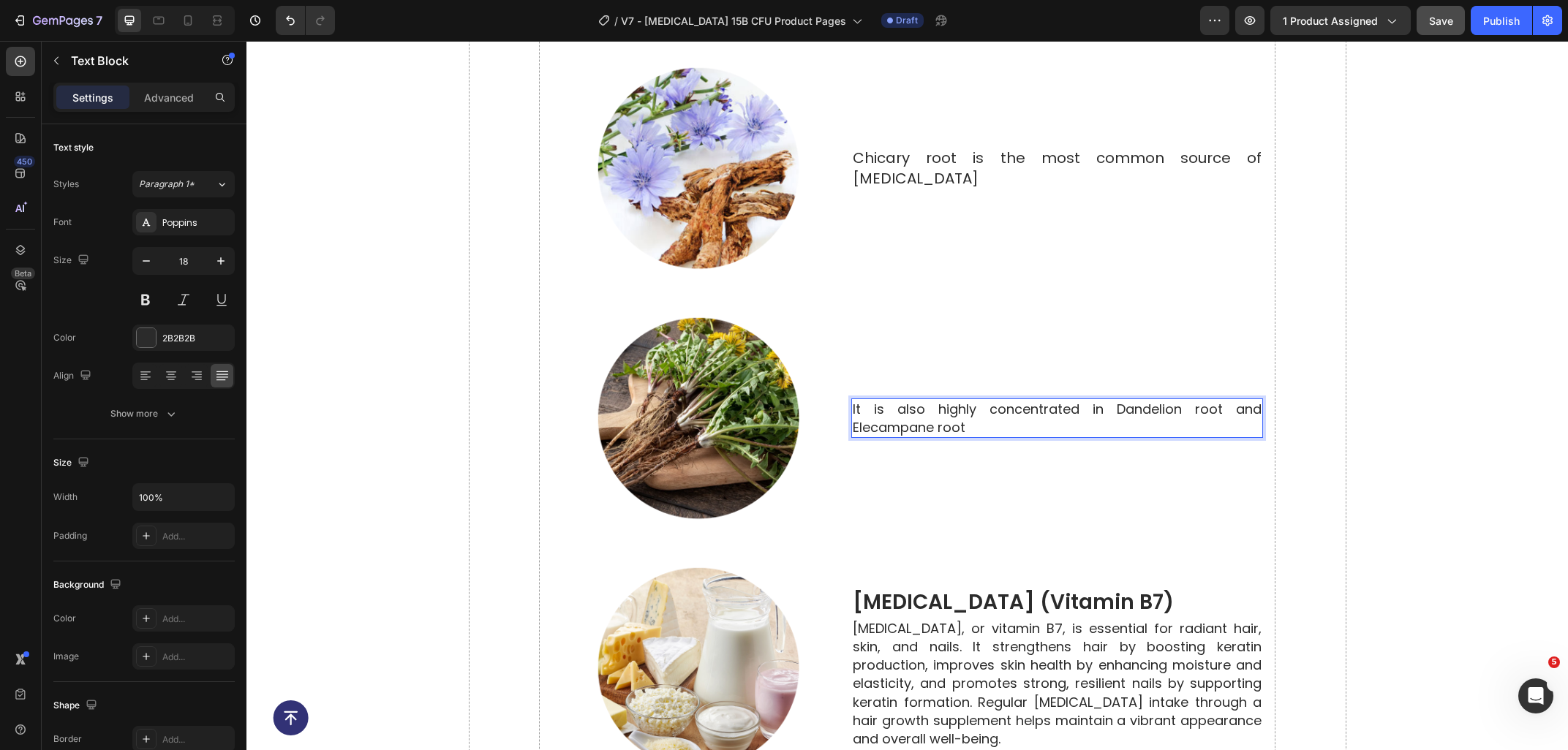
click at [1024, 421] on p "It is also highly concentrated in Dandelion root and Elecampane root" at bounding box center [1057, 418] width 409 height 37
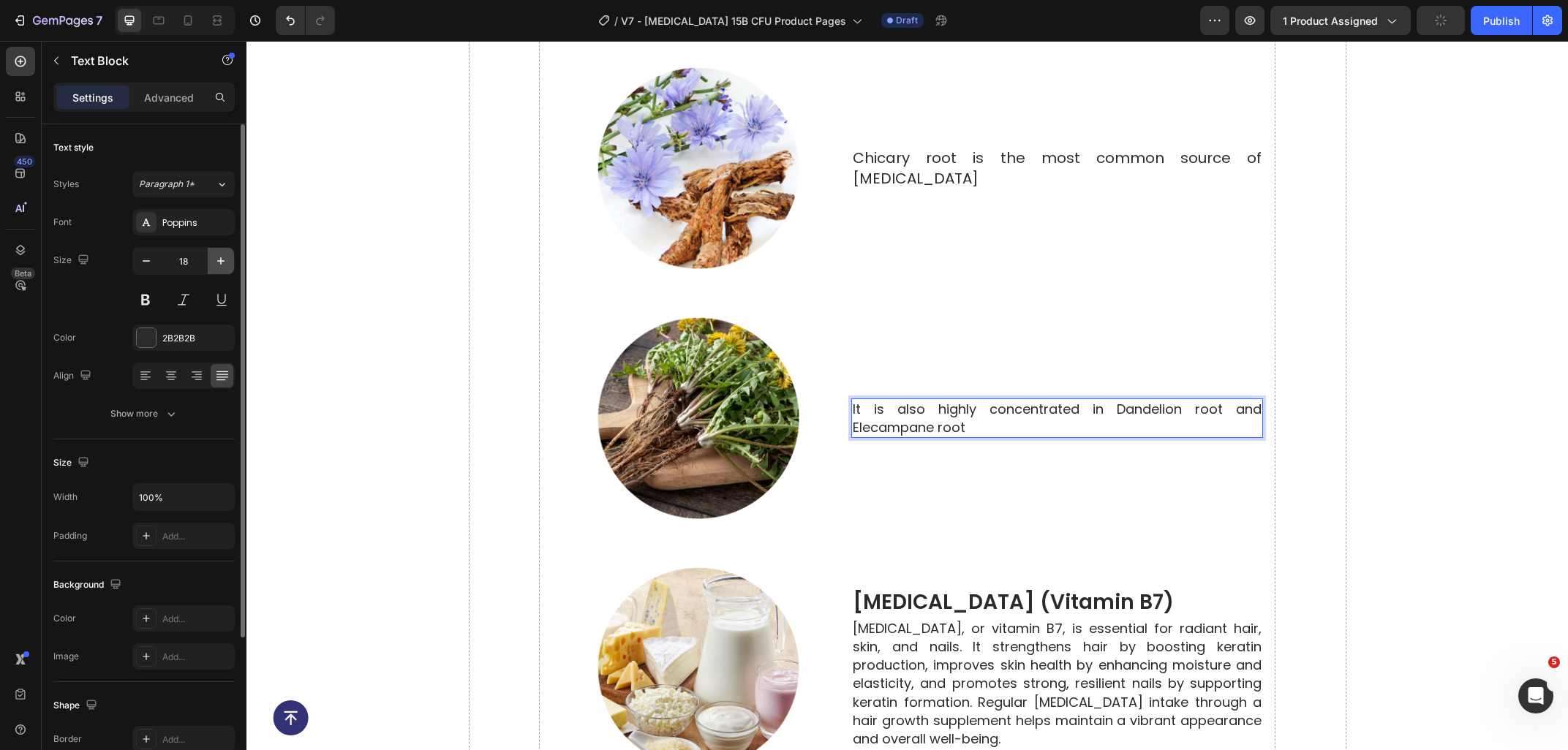
click at [232, 260] on button "button" at bounding box center [220, 261] width 27 height 27
type input "20"
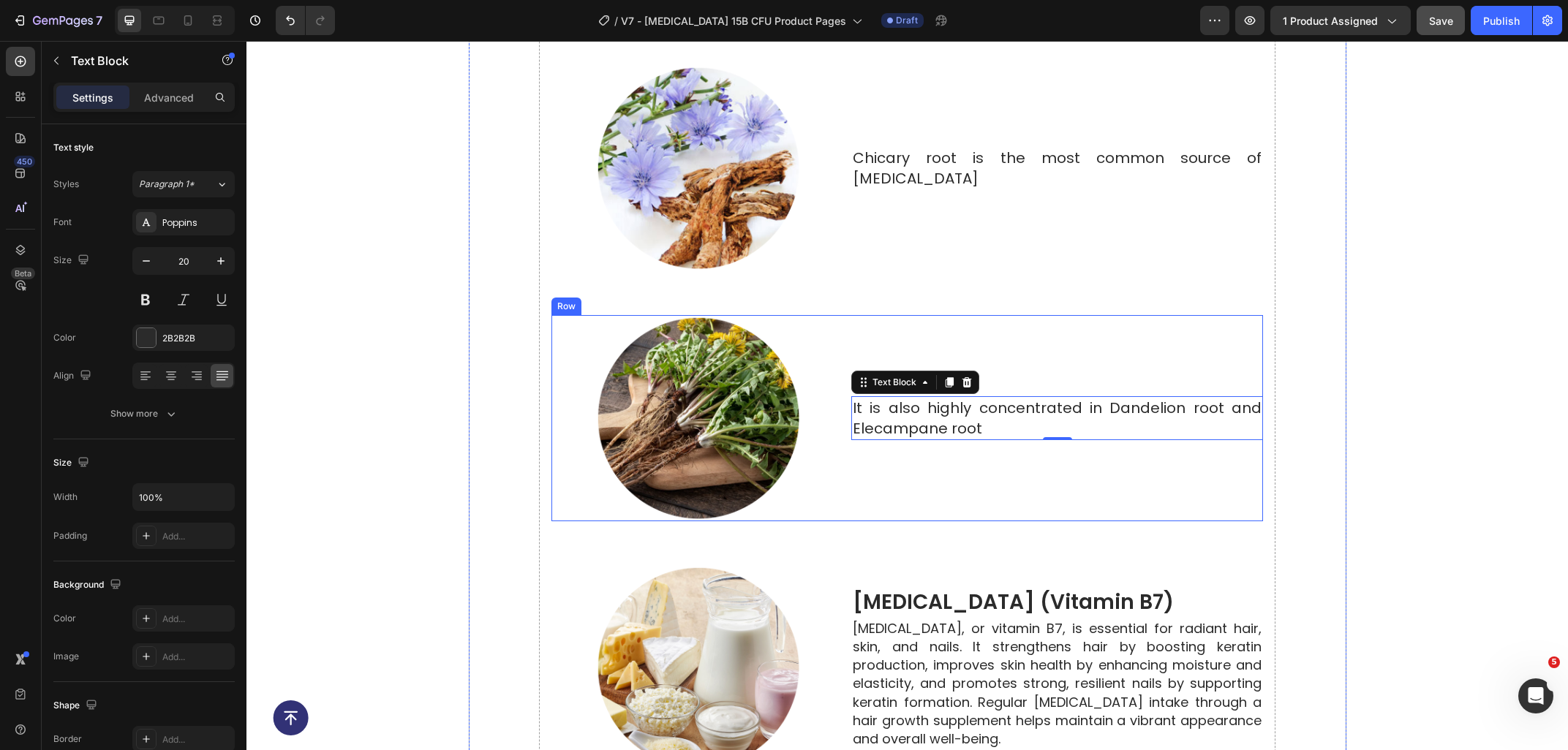
click at [963, 485] on div "It is also highly concentrated in Dandelion root and Elecampane root Text Block…" at bounding box center [1057, 418] width 412 height 207
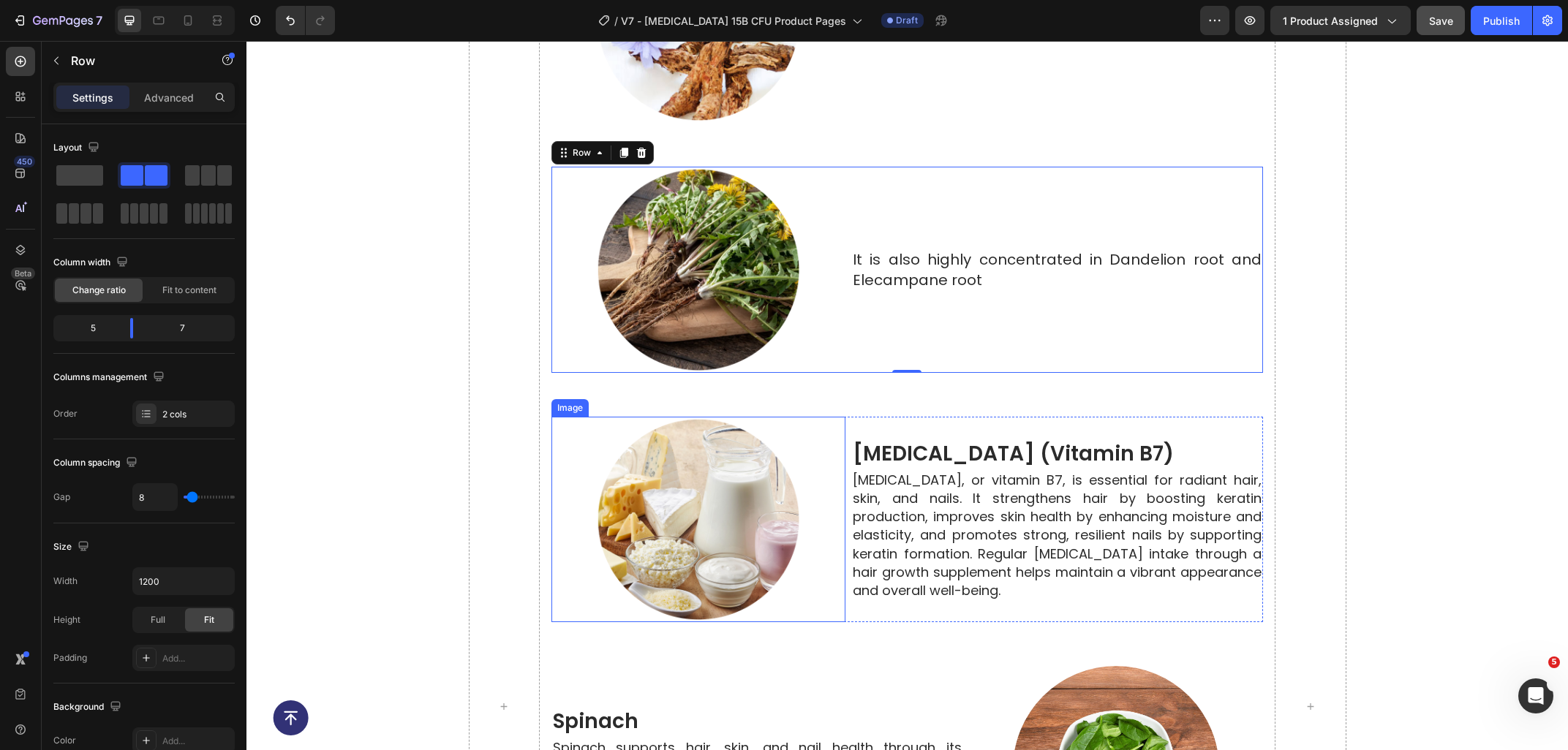
scroll to position [4577, 0]
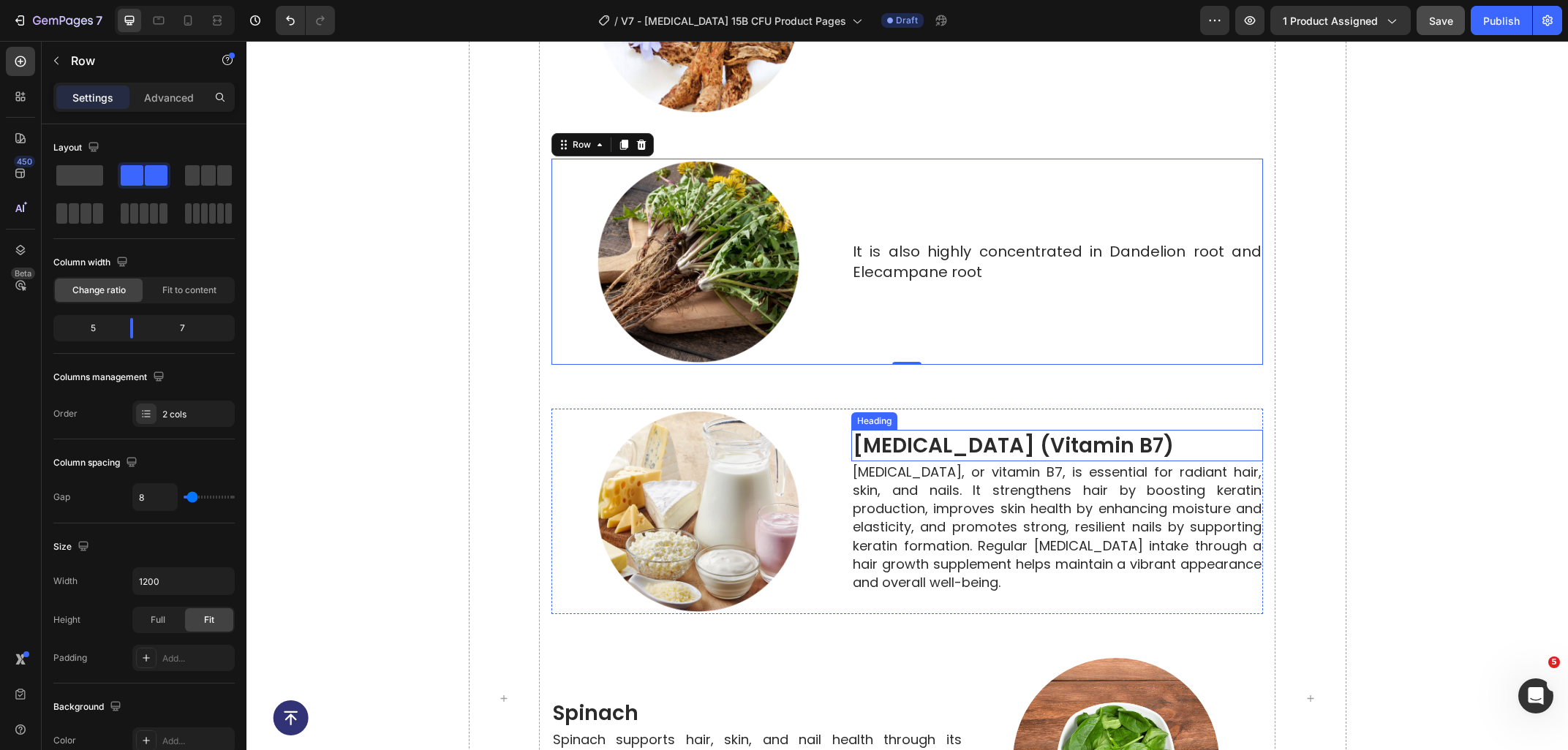
click at [1061, 434] on h2 "biotin (vitamin b7)" at bounding box center [1057, 445] width 412 height 31
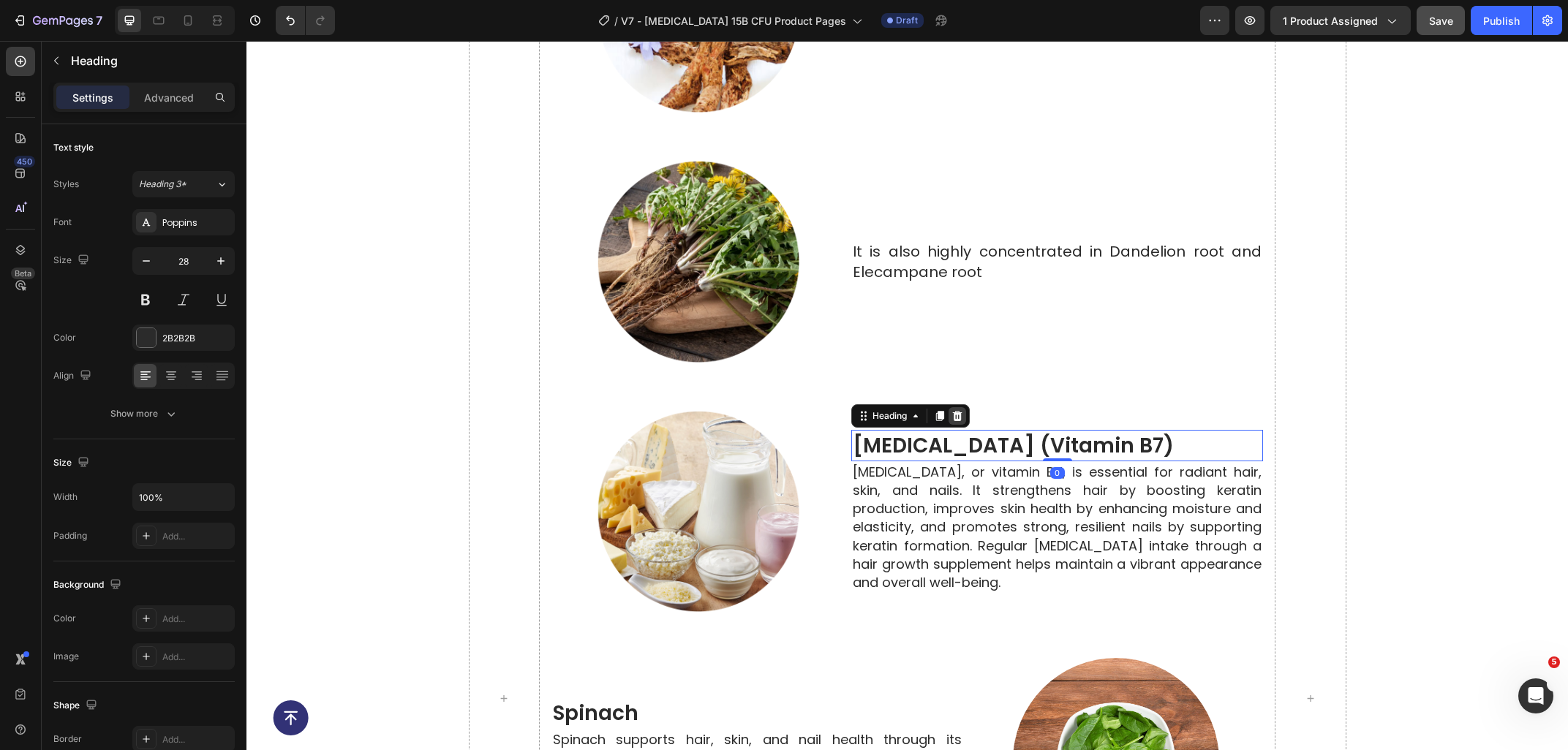
click at [954, 408] on div at bounding box center [957, 415] width 18 height 18
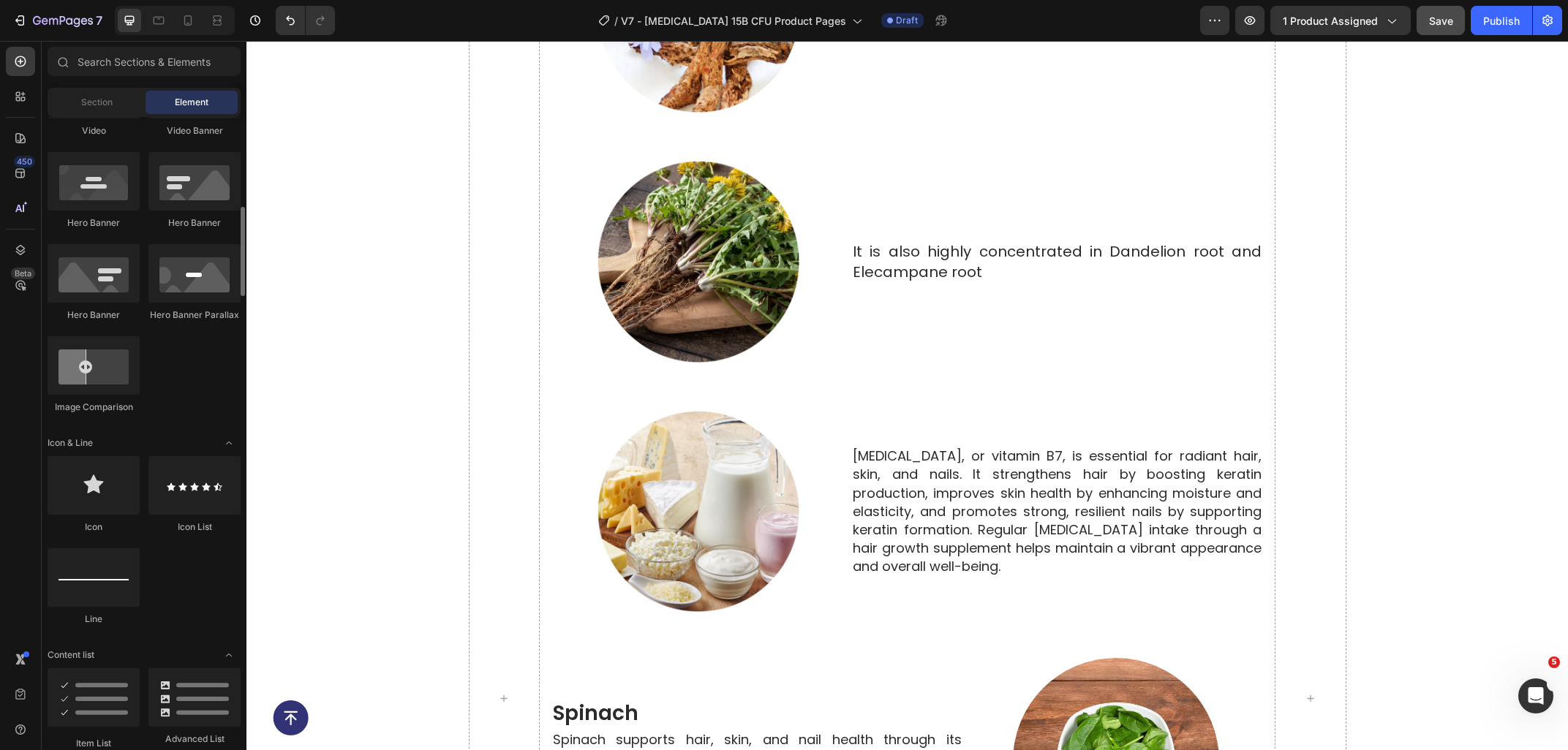
scroll to position [633, 0]
click at [989, 579] on div "Biotin, or vitamin B7, is essential for radiant hair, skin, and nails. It stren…" at bounding box center [1057, 511] width 412 height 207
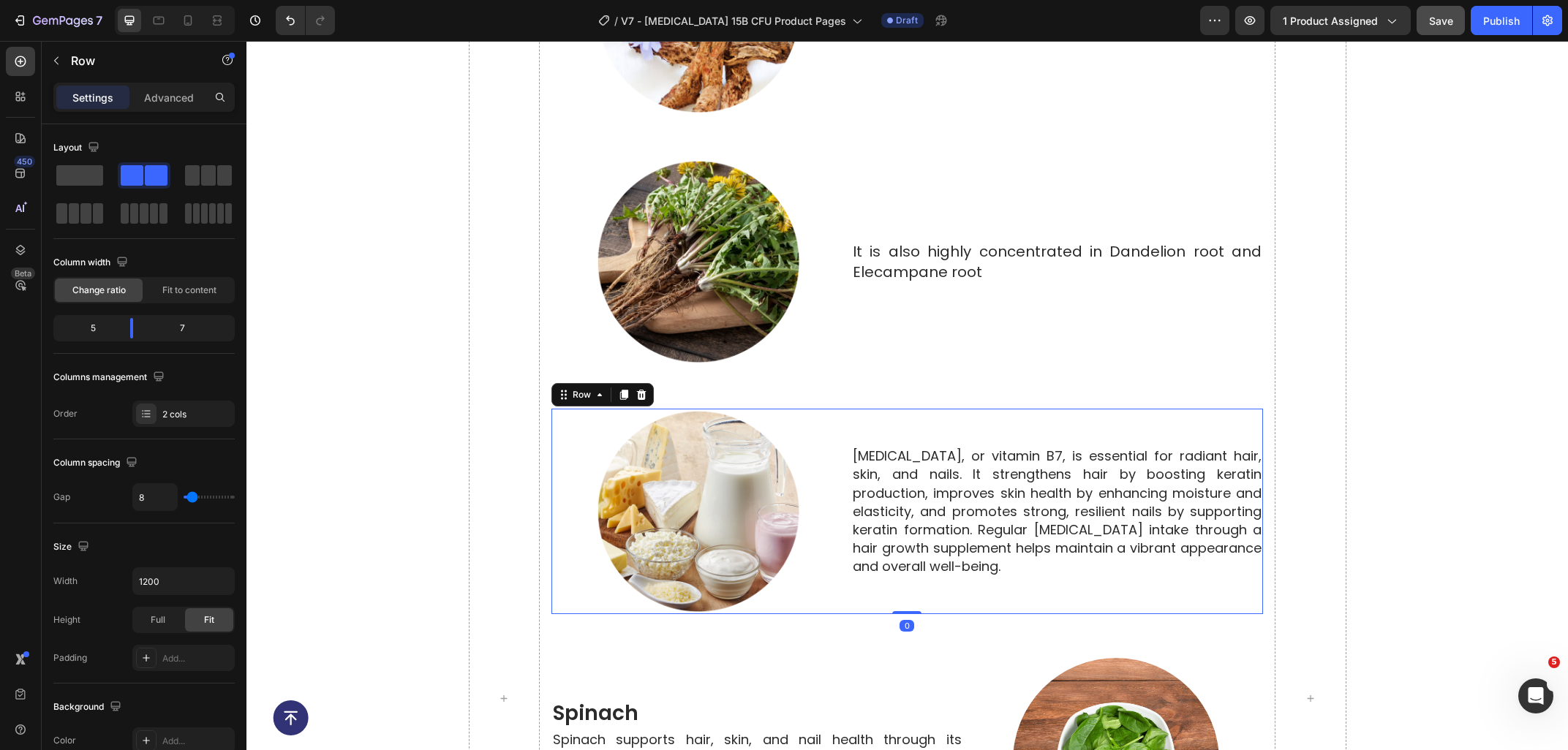
click at [980, 566] on p "Biotin, or vitamin B7, is essential for radiant hair, skin, and nails. It stren…" at bounding box center [1057, 511] width 409 height 129
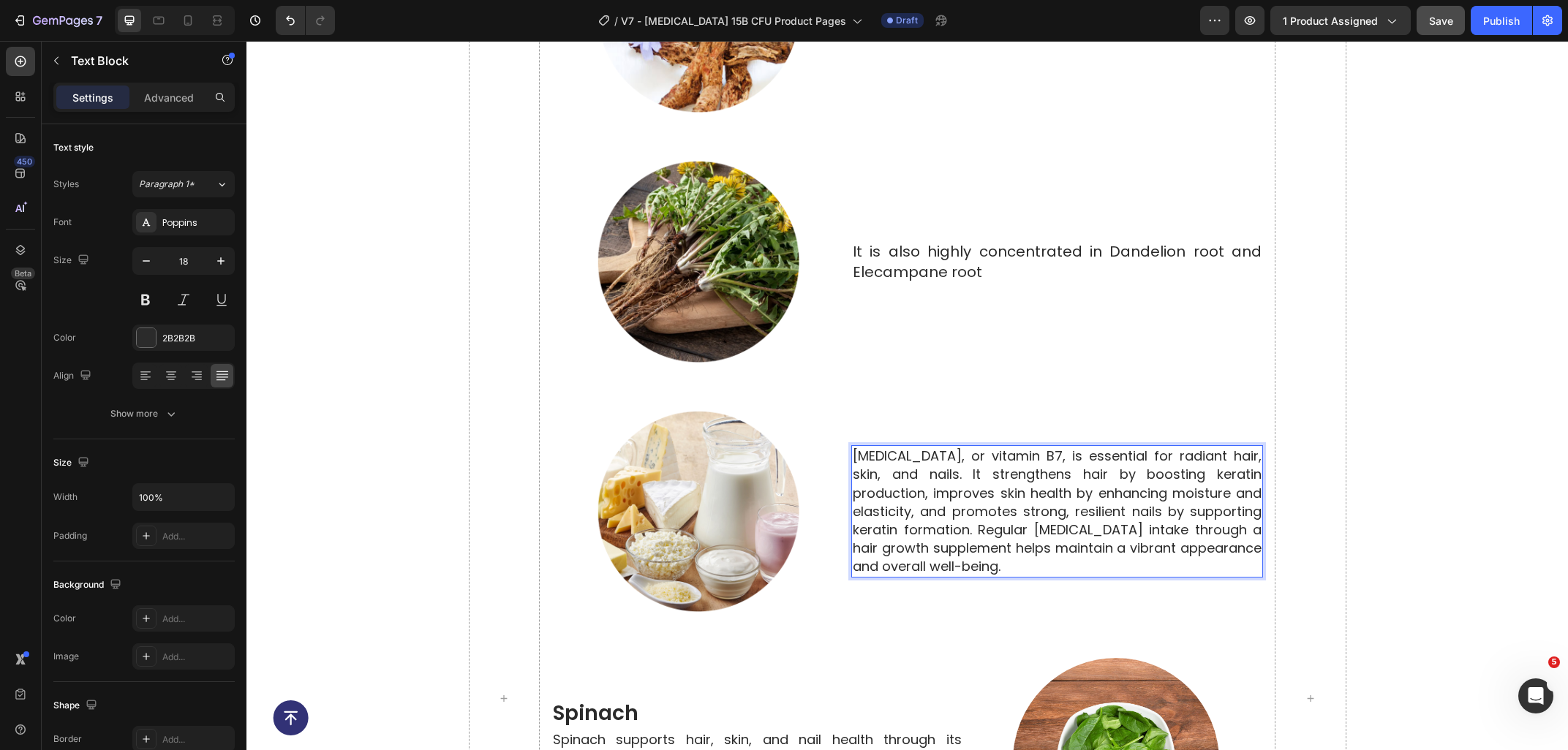
click at [977, 565] on p "Biotin, or vitamin B7, is essential for radiant hair, skin, and nails. It stren…" at bounding box center [1057, 511] width 409 height 129
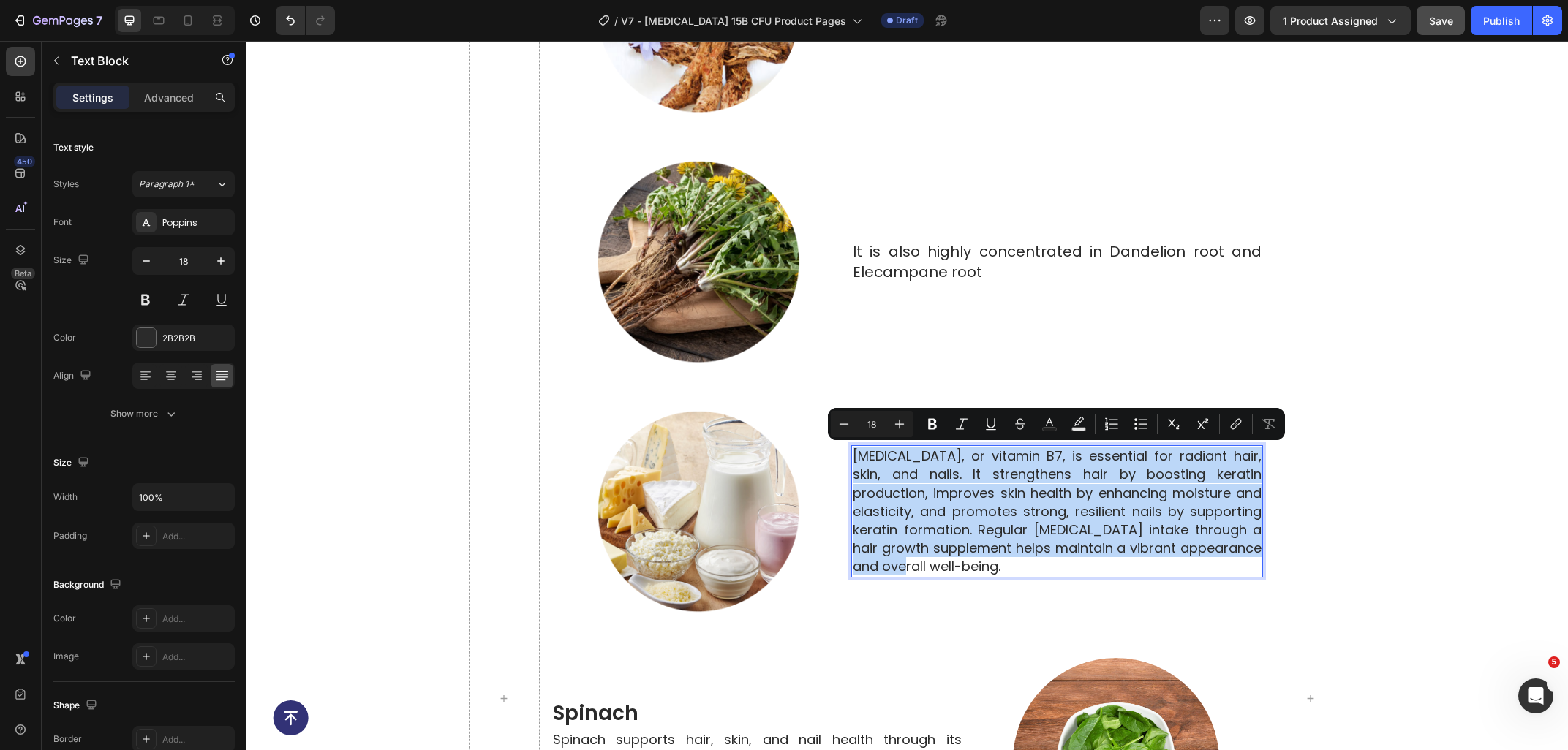
click at [980, 541] on p "Biotin, or vitamin B7, is essential for radiant hair, skin, and nails. It stren…" at bounding box center [1057, 511] width 409 height 129
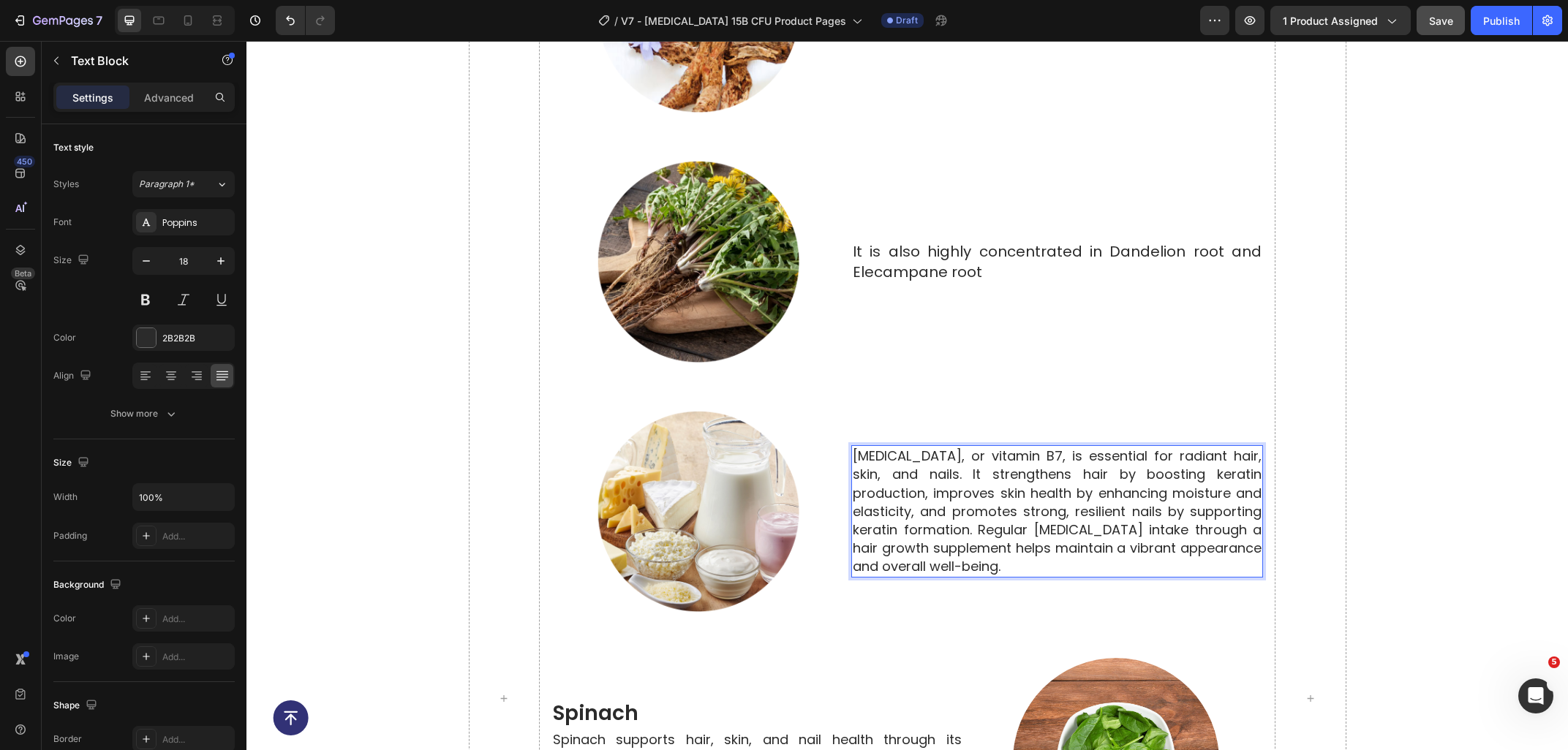
click at [960, 565] on p "Biotin, or vitamin B7, is essential for radiant hair, skin, and nails. It stren…" at bounding box center [1057, 511] width 409 height 129
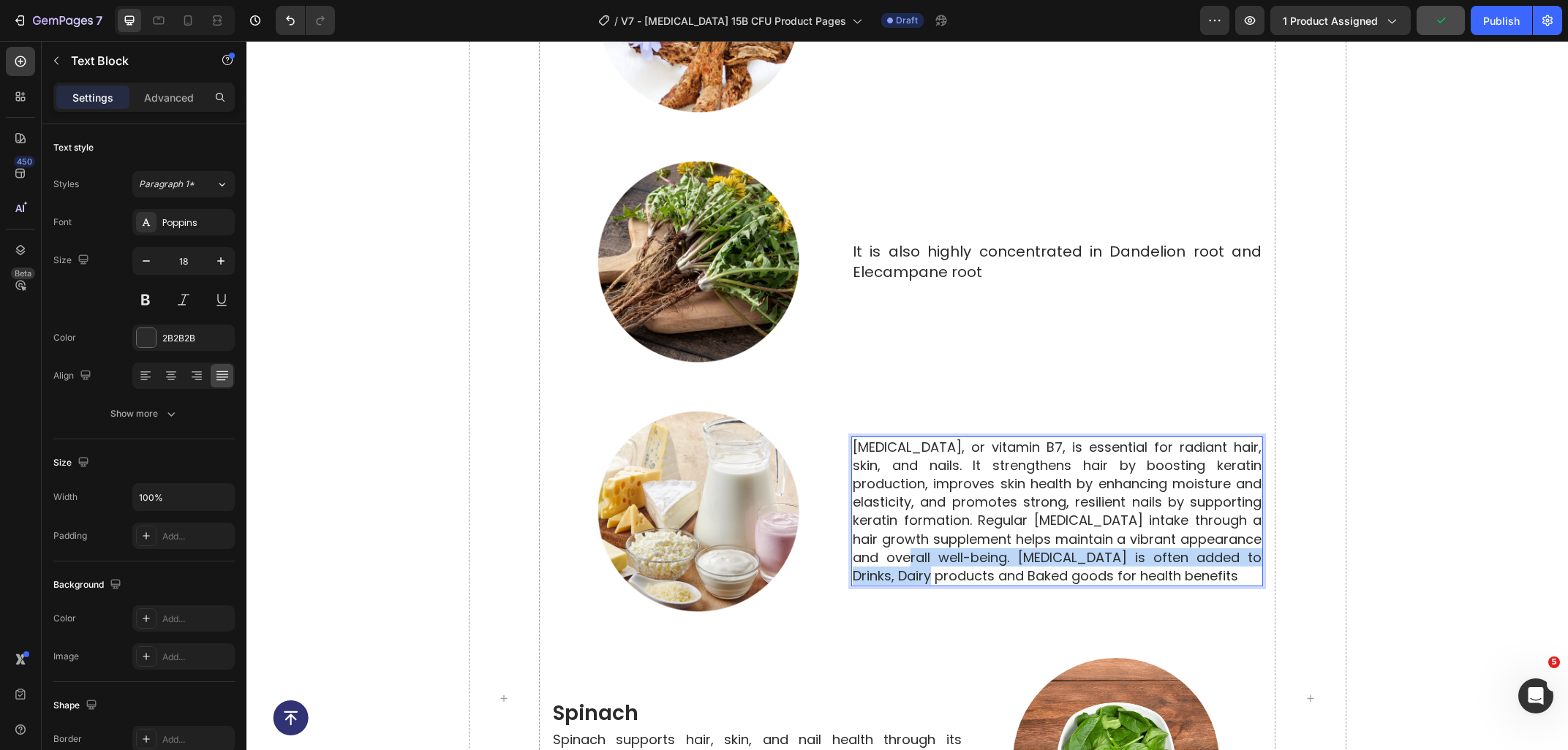
drag, startPoint x: 929, startPoint y: 566, endPoint x: 925, endPoint y: 556, distance: 10.8
click at [925, 556] on p "Biotin, or vitamin B7, is essential for radiant hair, skin, and nails. It stren…" at bounding box center [1057, 512] width 409 height 148
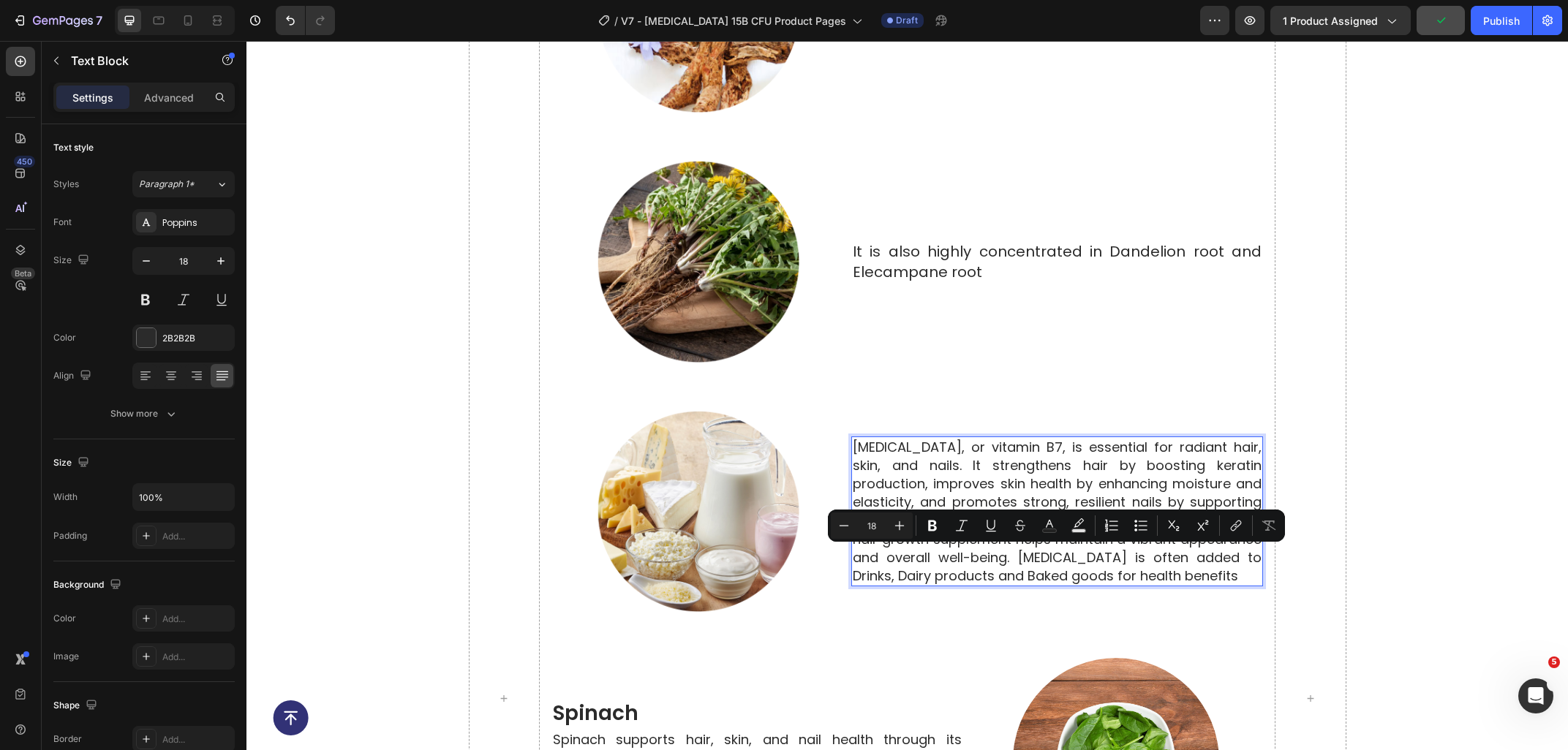
click at [925, 556] on p "Biotin, or vitamin B7, is essential for radiant hair, skin, and nails. It stren…" at bounding box center [1057, 512] width 409 height 148
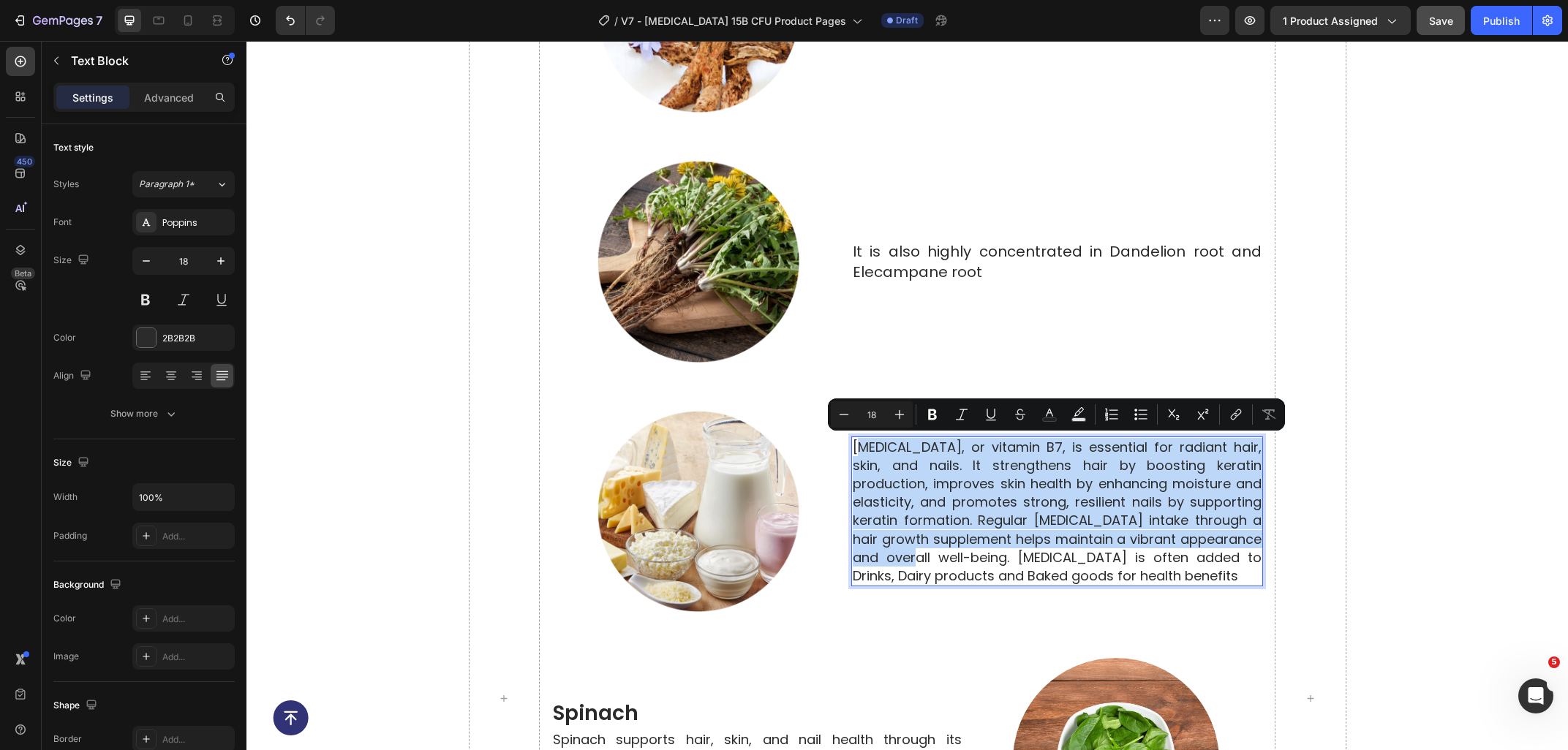
drag, startPoint x: 929, startPoint y: 558, endPoint x: 861, endPoint y: 438, distance: 137.9
click at [861, 438] on p "Biotin, or vitamin B7, is essential for radiant hair, skin, and nails. It stren…" at bounding box center [1057, 512] width 409 height 148
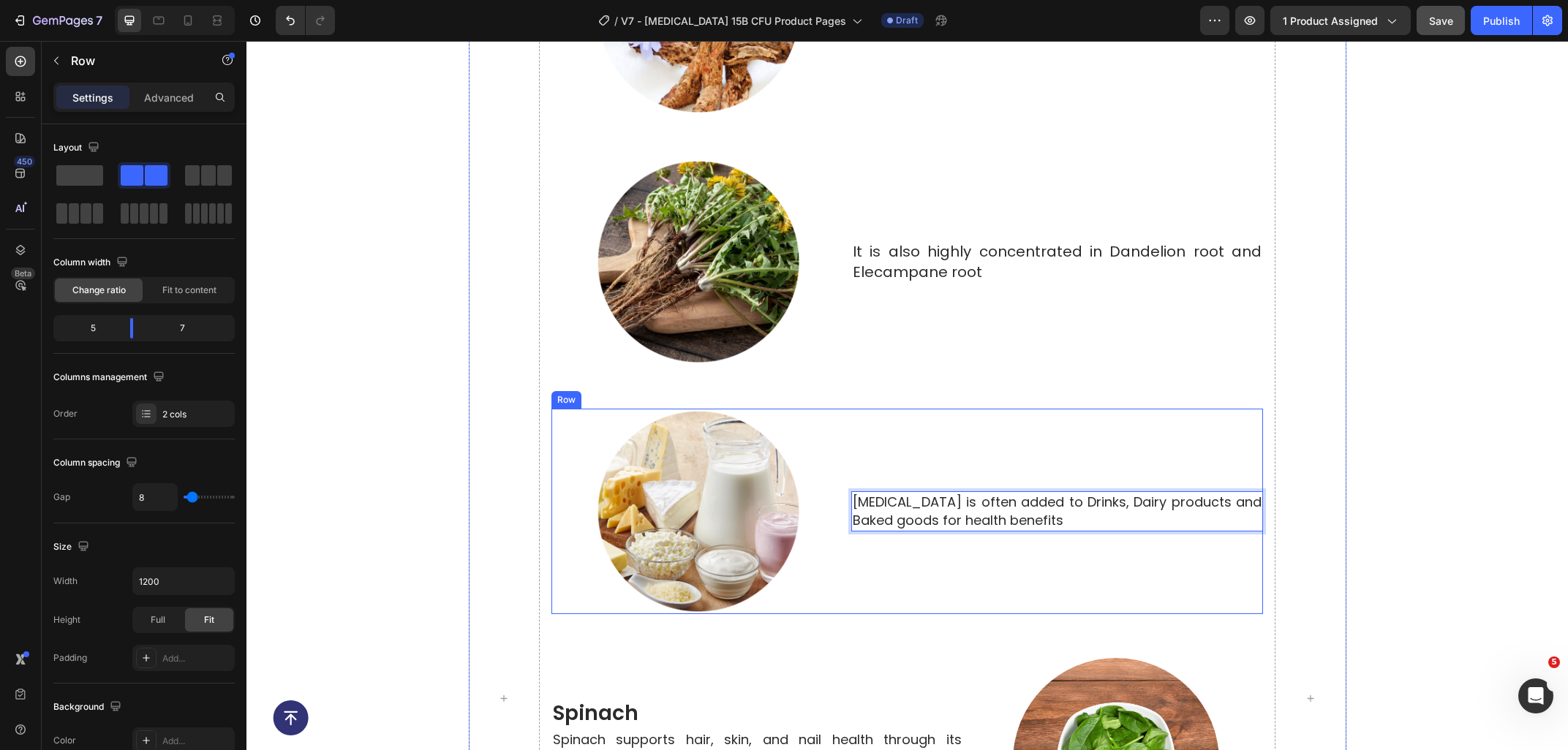
click at [936, 491] on div "Inulin is often added to Drinks, Dairy products and Baked goods for health bene…" at bounding box center [1057, 511] width 412 height 207
click at [917, 491] on div "Inulin is often added to Drinks, Dairy products and Baked goods for health bene…" at bounding box center [1057, 511] width 412 height 207
click at [922, 512] on p "[MEDICAL_DATA] is often added to Drinks, Dairy products and Baked goods for hea…" at bounding box center [1057, 511] width 409 height 37
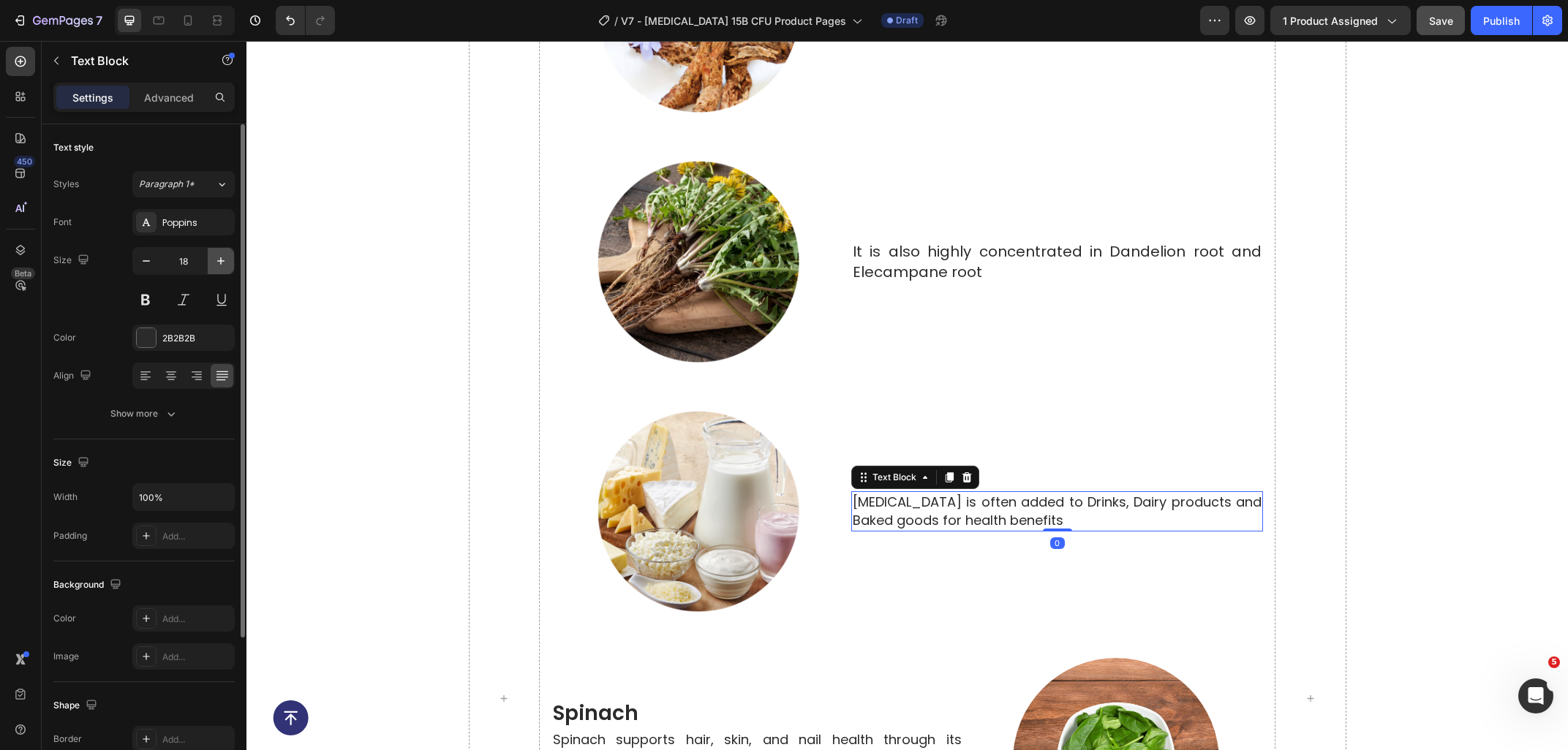
click at [218, 261] on icon "button" at bounding box center [221, 261] width 8 height 8
type input "20"
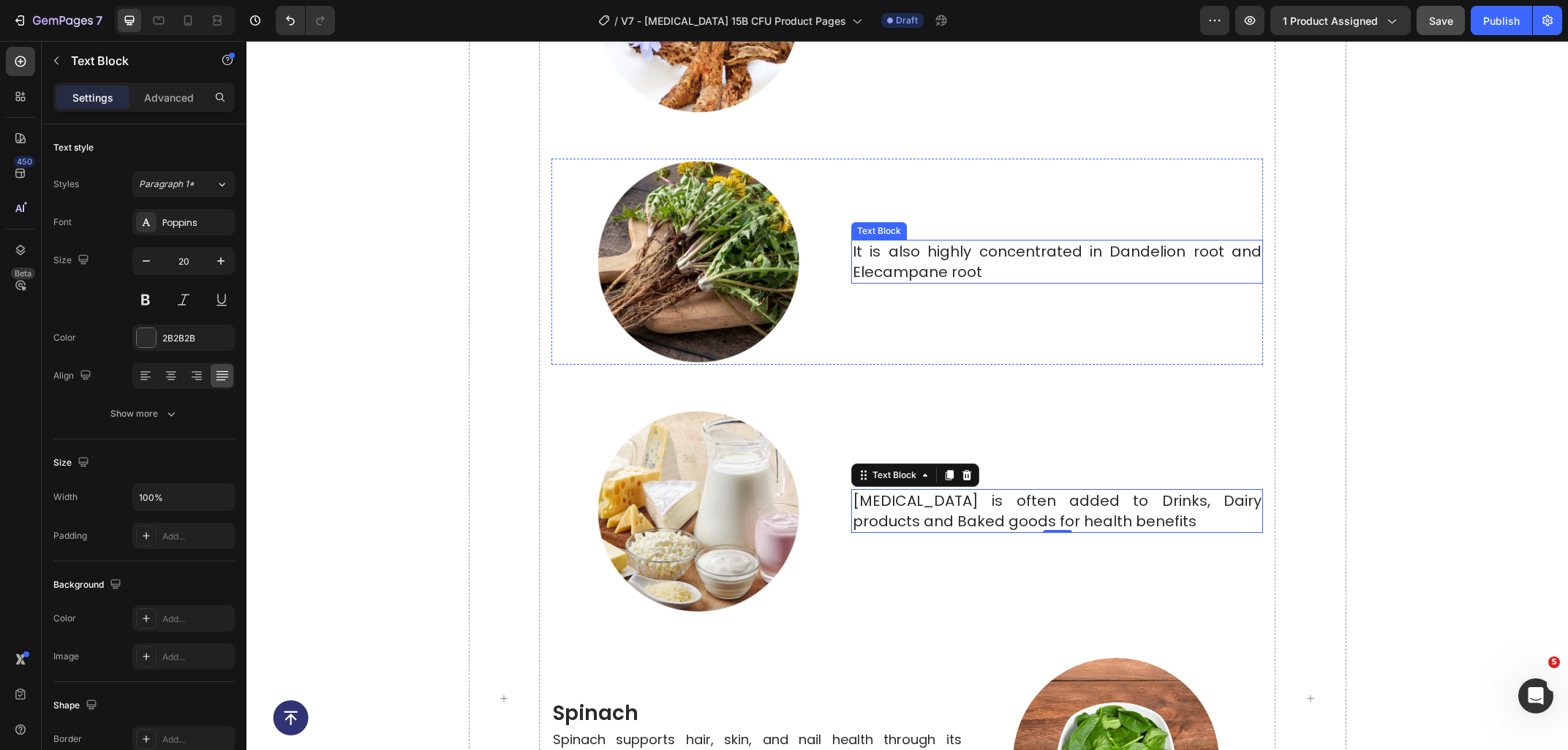
click at [986, 248] on p "It is also highly concentrated in Dandelion root and Elecampane root" at bounding box center [1057, 262] width 409 height 41
click at [938, 498] on p "[MEDICAL_DATA] is often added to Drinks, Dairy products and Baked goods for hea…" at bounding box center [1057, 511] width 409 height 41
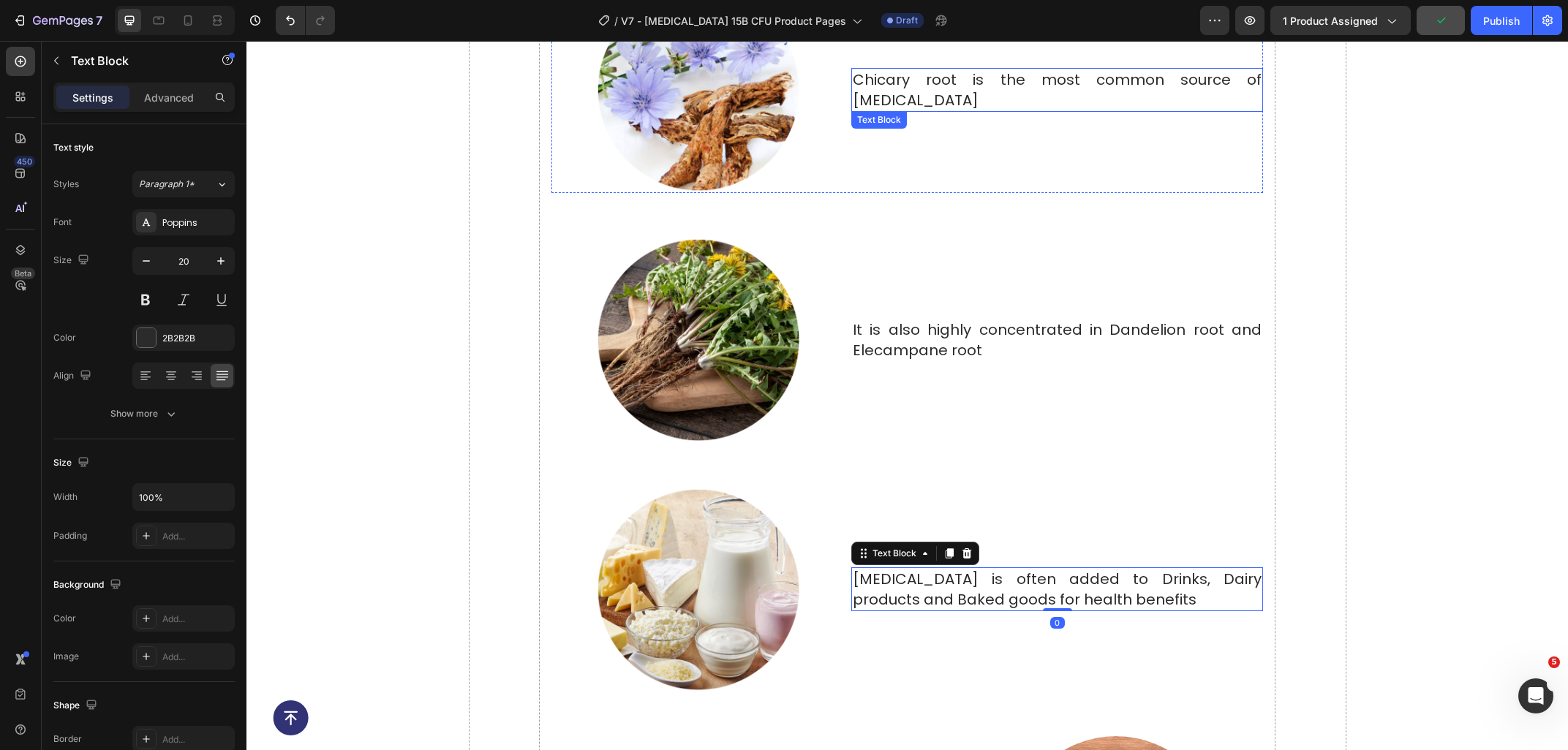
click at [897, 84] on p "Chicary root is the most common source of [MEDICAL_DATA]" at bounding box center [1057, 90] width 409 height 41
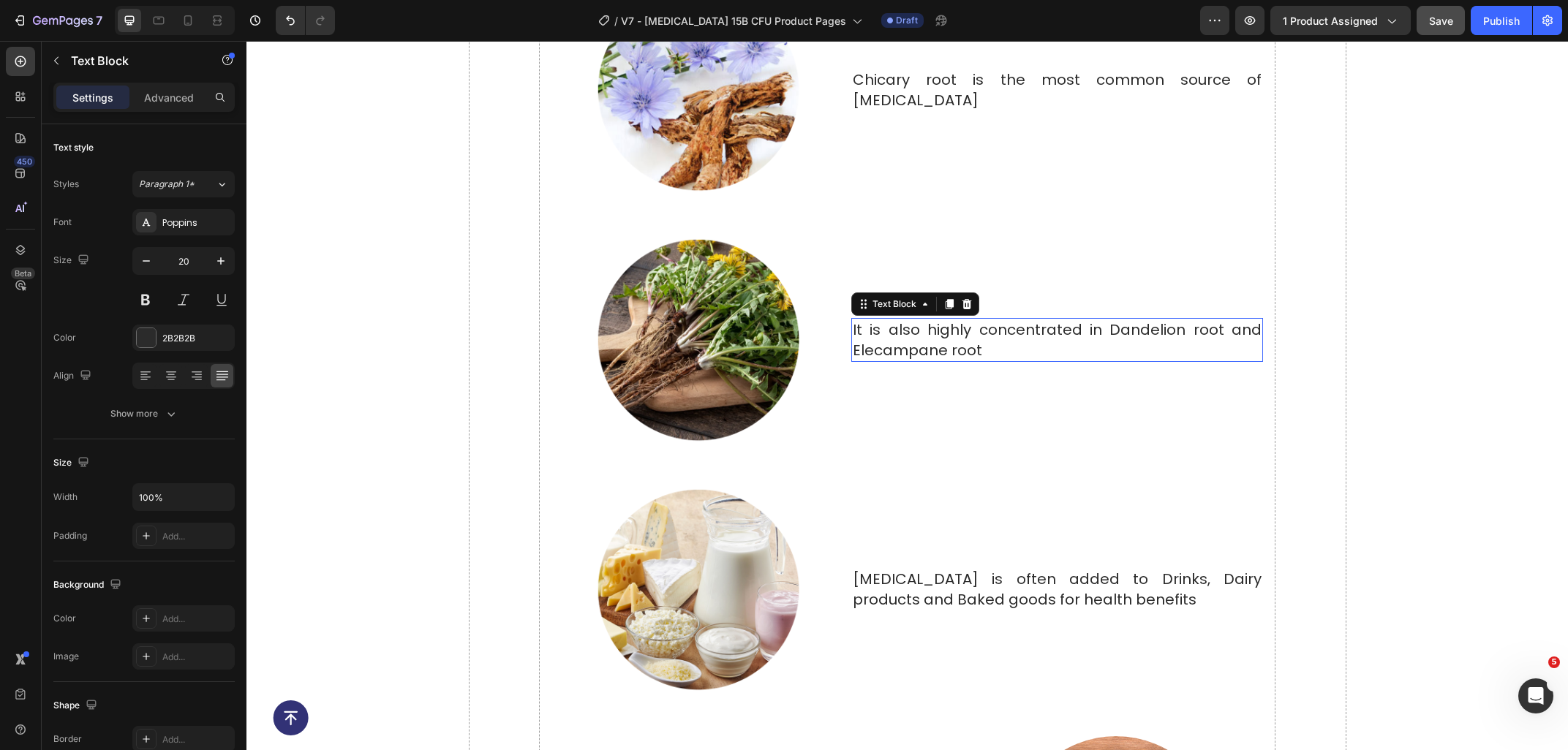
click at [899, 354] on p "It is also highly concentrated in Dandelion root and Elecampane root" at bounding box center [1057, 340] width 409 height 41
click at [870, 583] on p "[MEDICAL_DATA] is often added to Drinks, Dairy products and Baked goods for hea…" at bounding box center [1057, 589] width 409 height 41
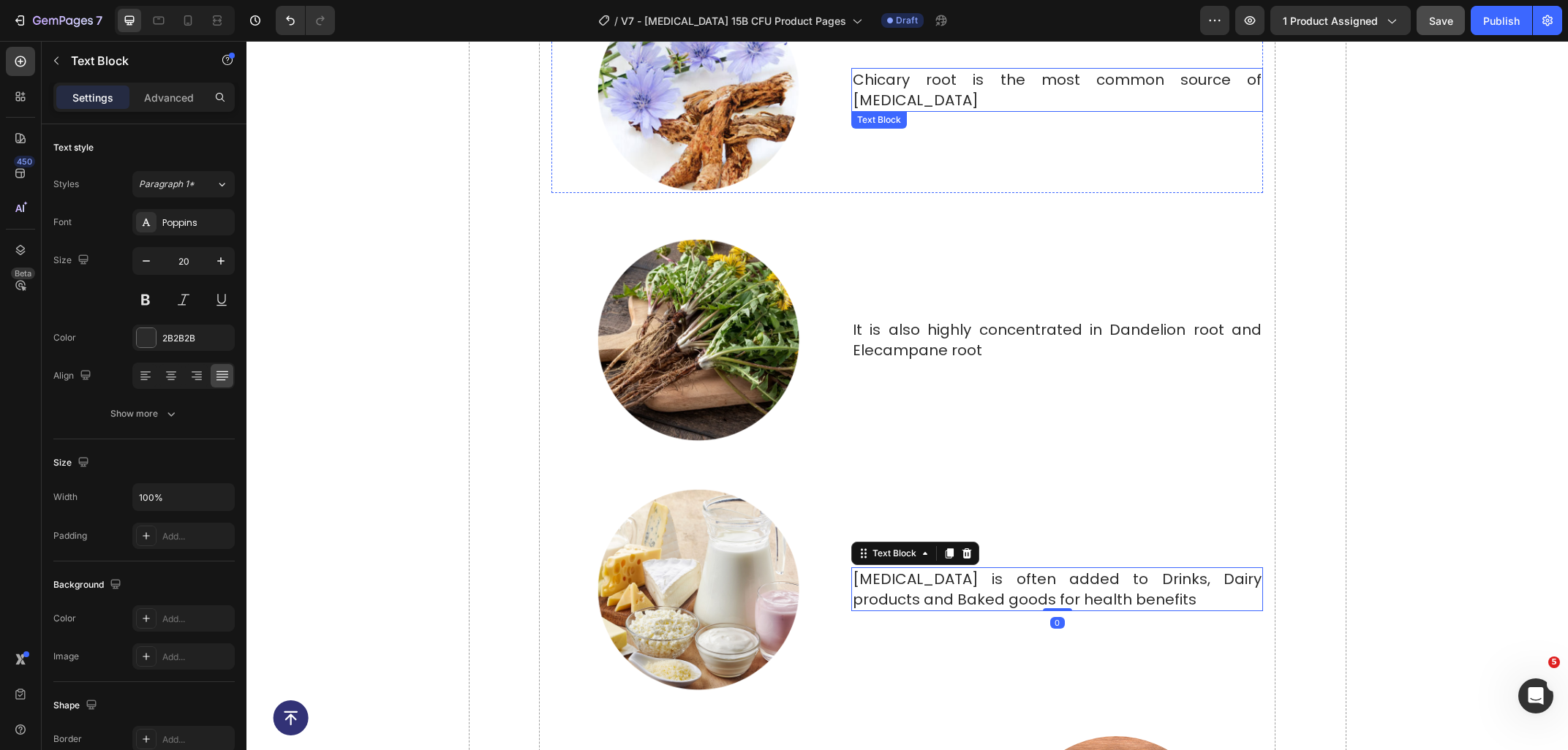
click at [1009, 89] on p "Chicary root is the most common source of [MEDICAL_DATA]" at bounding box center [1057, 90] width 409 height 41
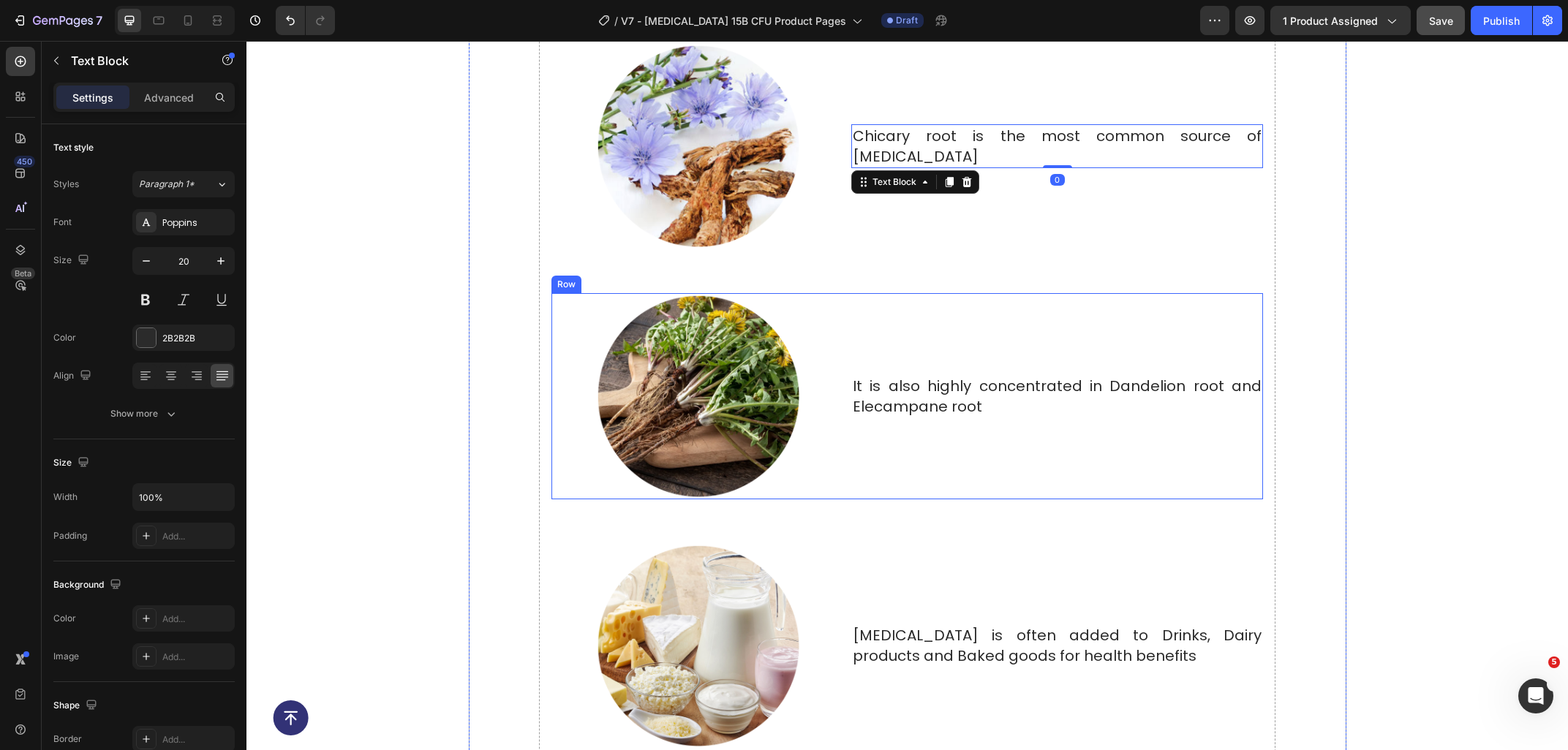
scroll to position [4342, 0]
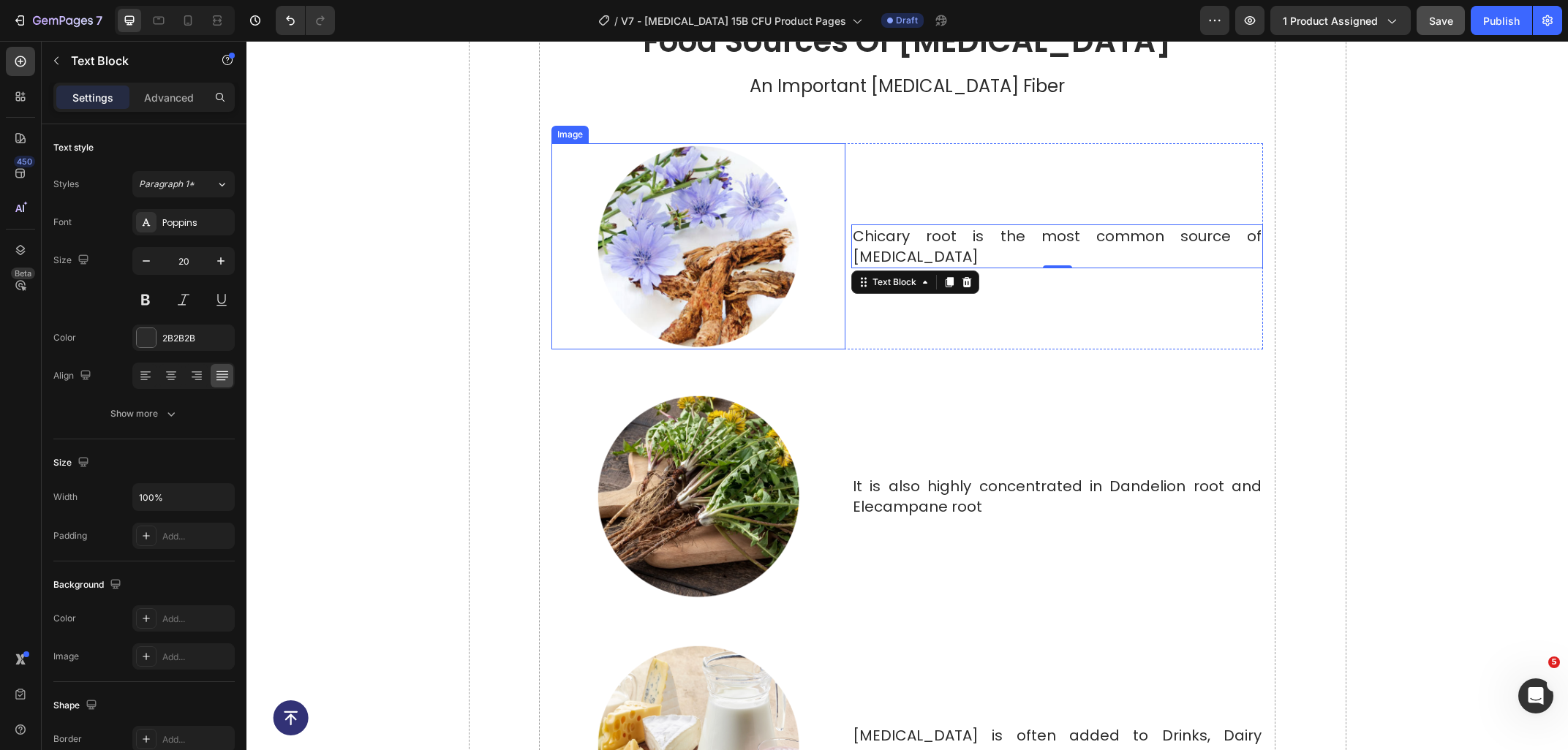
click at [746, 252] on img at bounding box center [698, 246] width 207 height 207
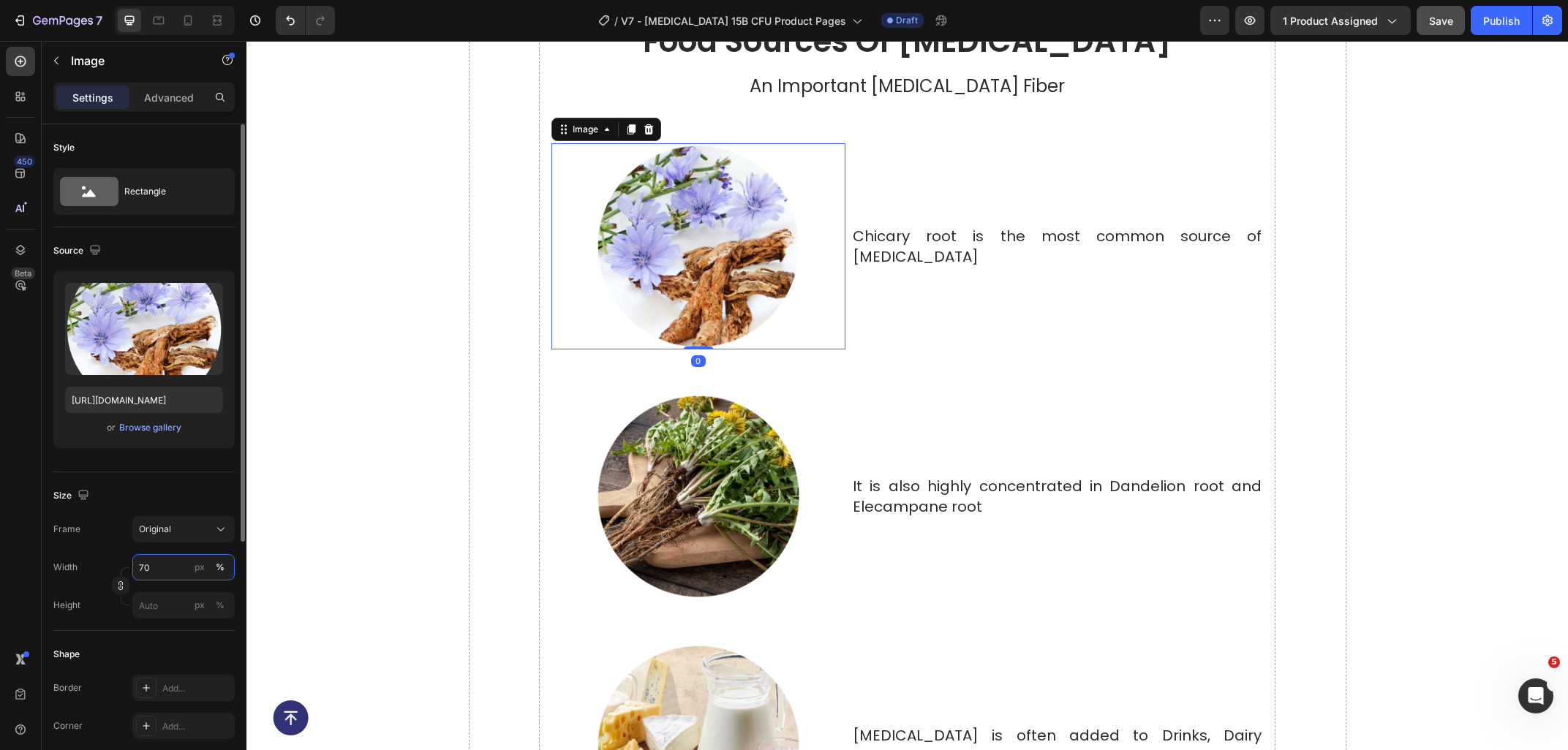
click at [158, 565] on input "70" at bounding box center [184, 567] width 102 height 27
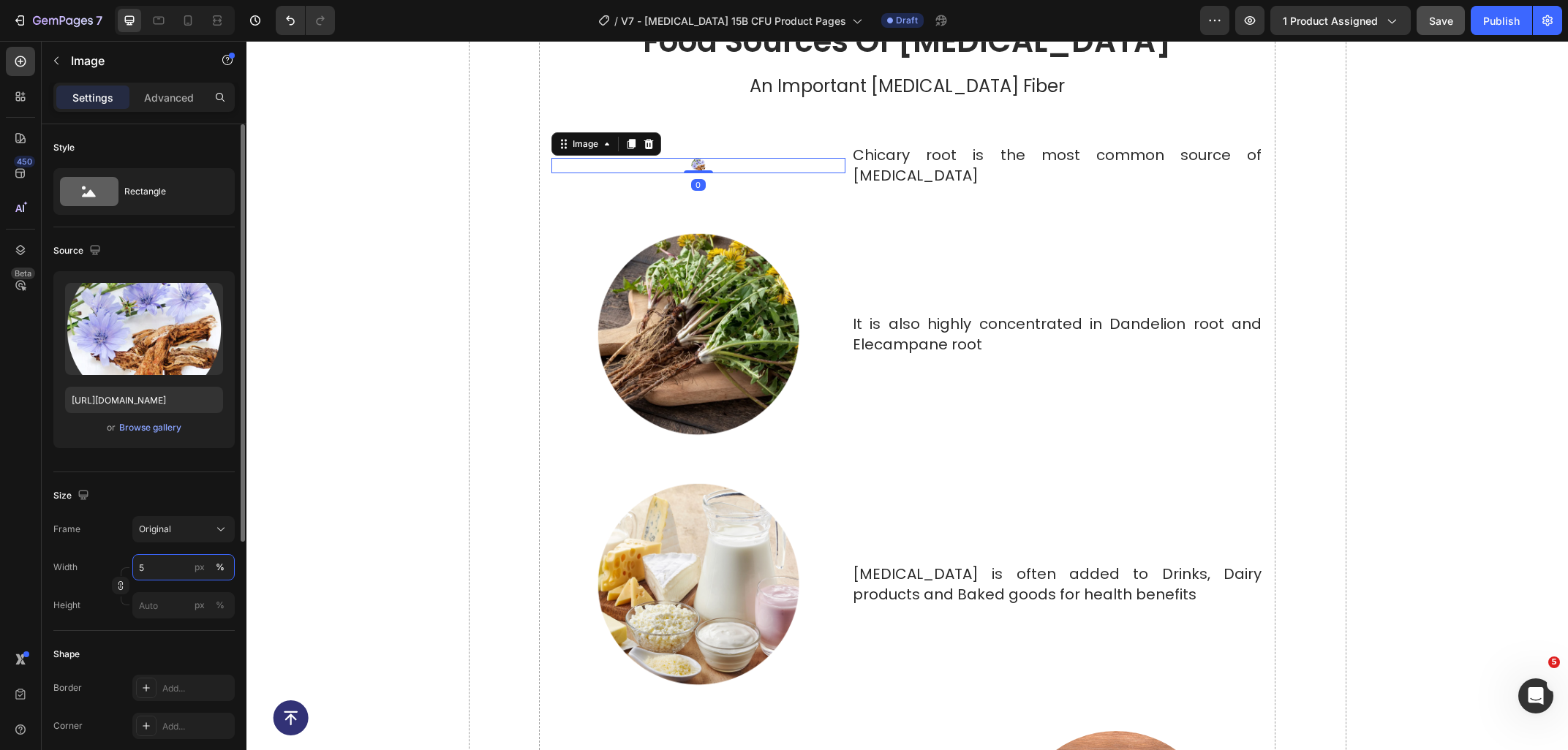
type input "50"
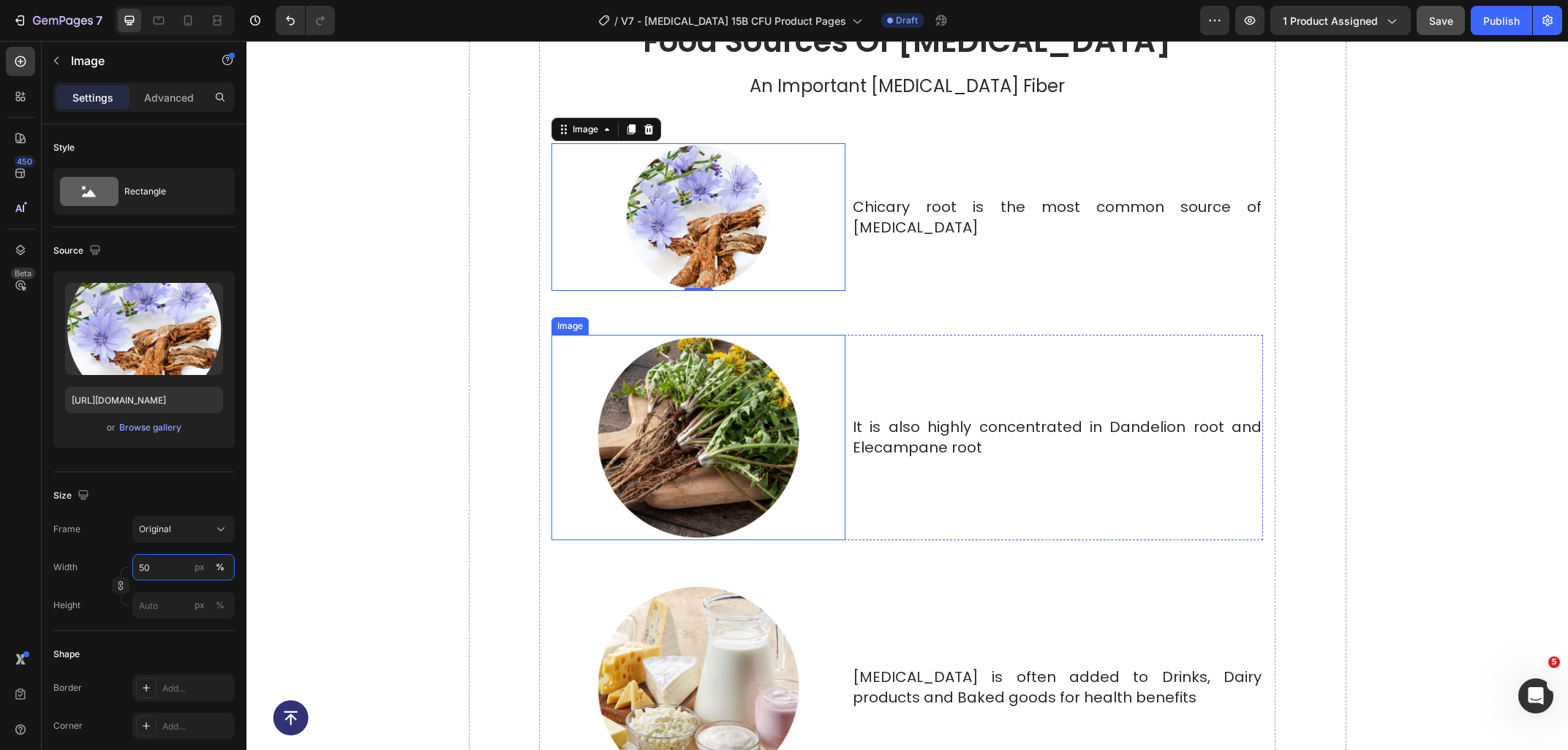
click at [676, 401] on img at bounding box center [698, 438] width 207 height 207
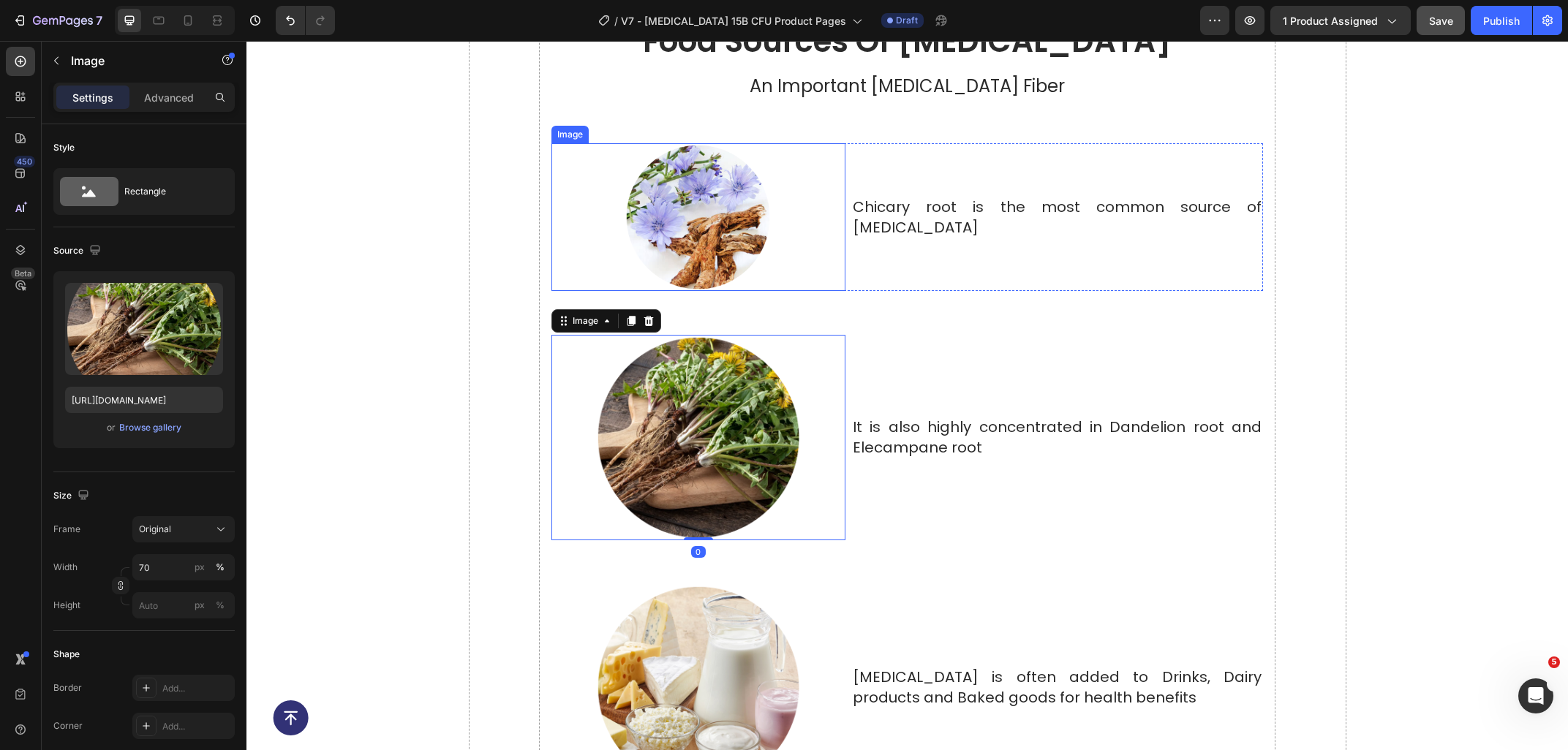
click at [675, 197] on img at bounding box center [697, 216] width 147 height 147
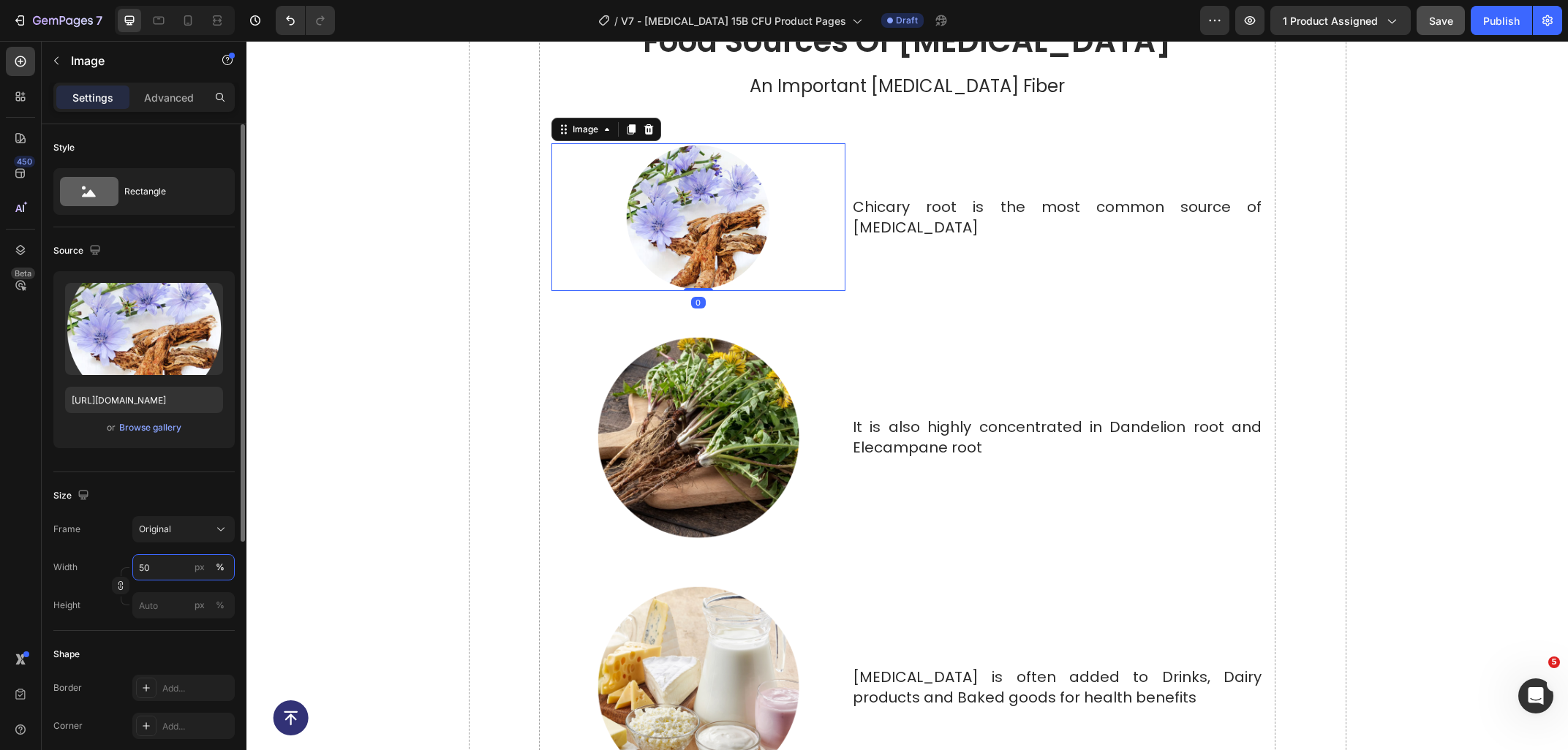
click at [159, 572] on input "50" at bounding box center [184, 567] width 102 height 27
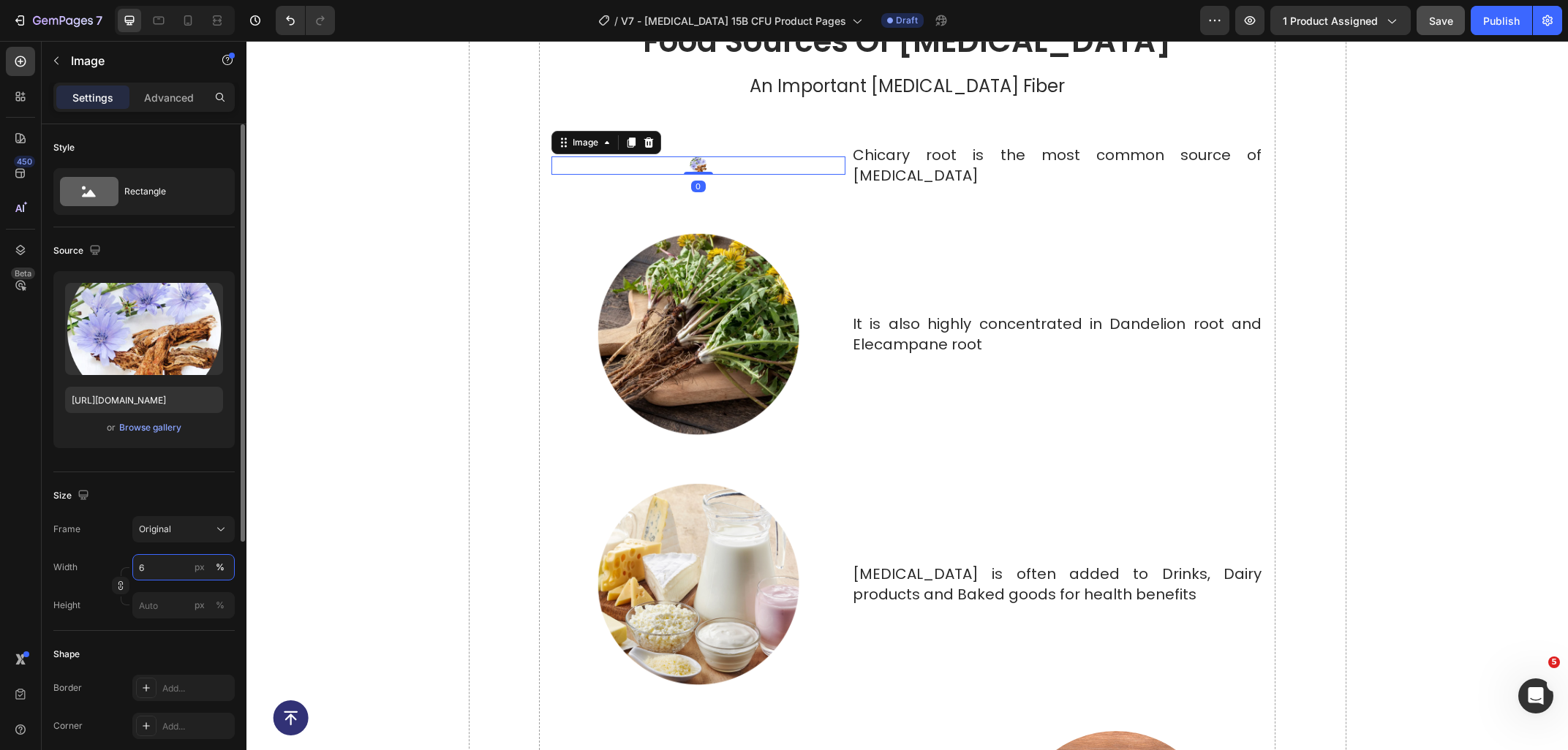
type input "60"
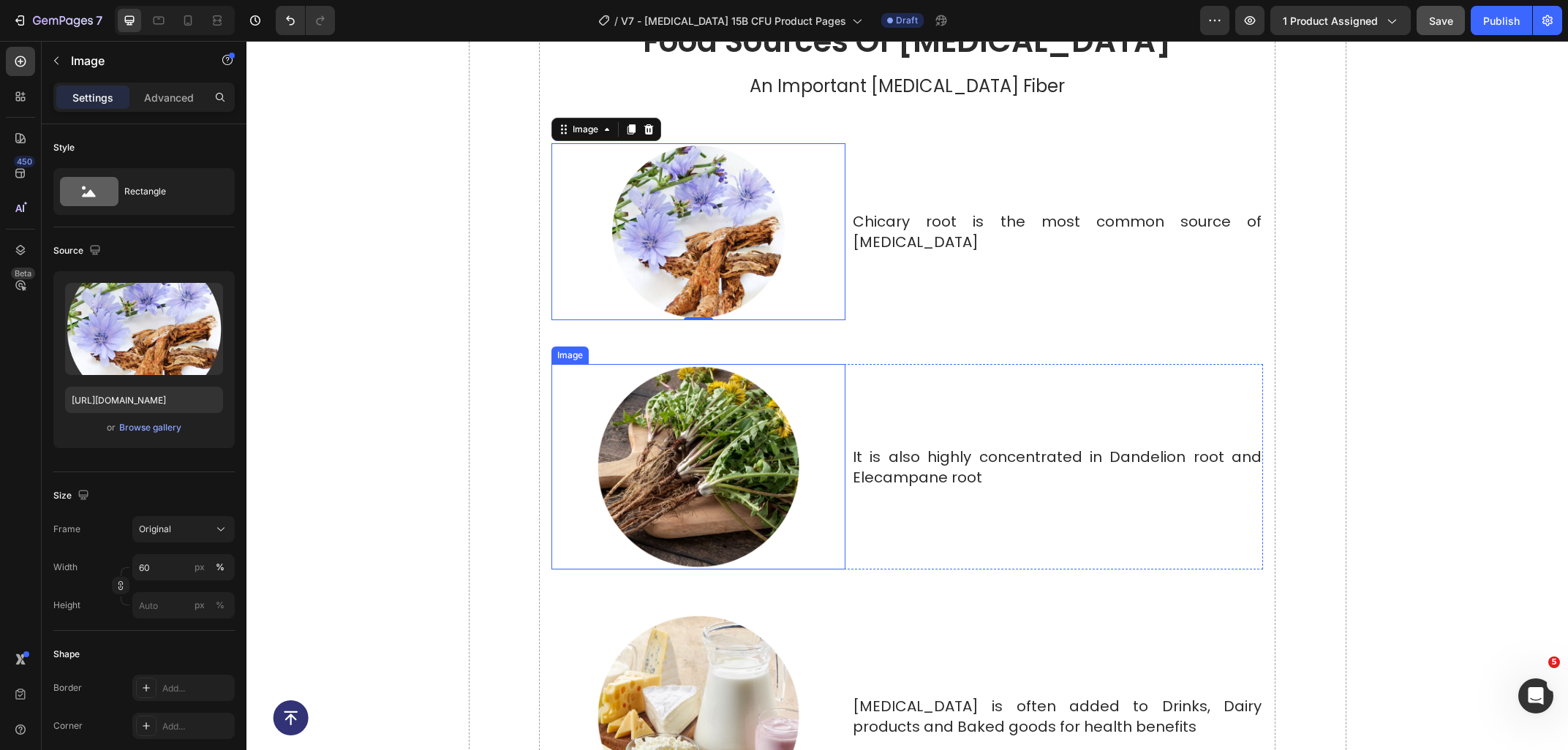
click at [730, 473] on img at bounding box center [698, 467] width 207 height 207
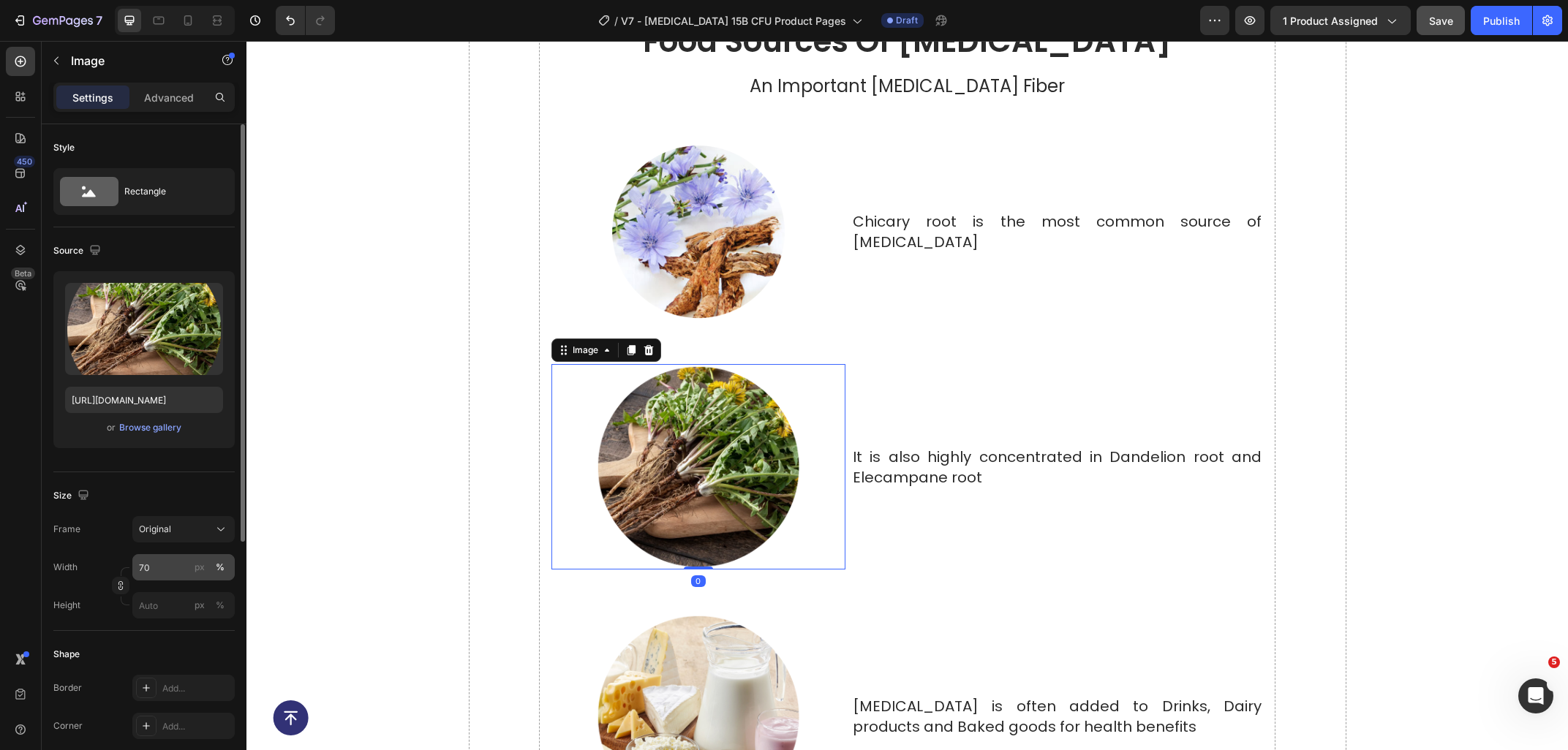
click at [176, 572] on input "70" at bounding box center [184, 567] width 102 height 27
type input "60"
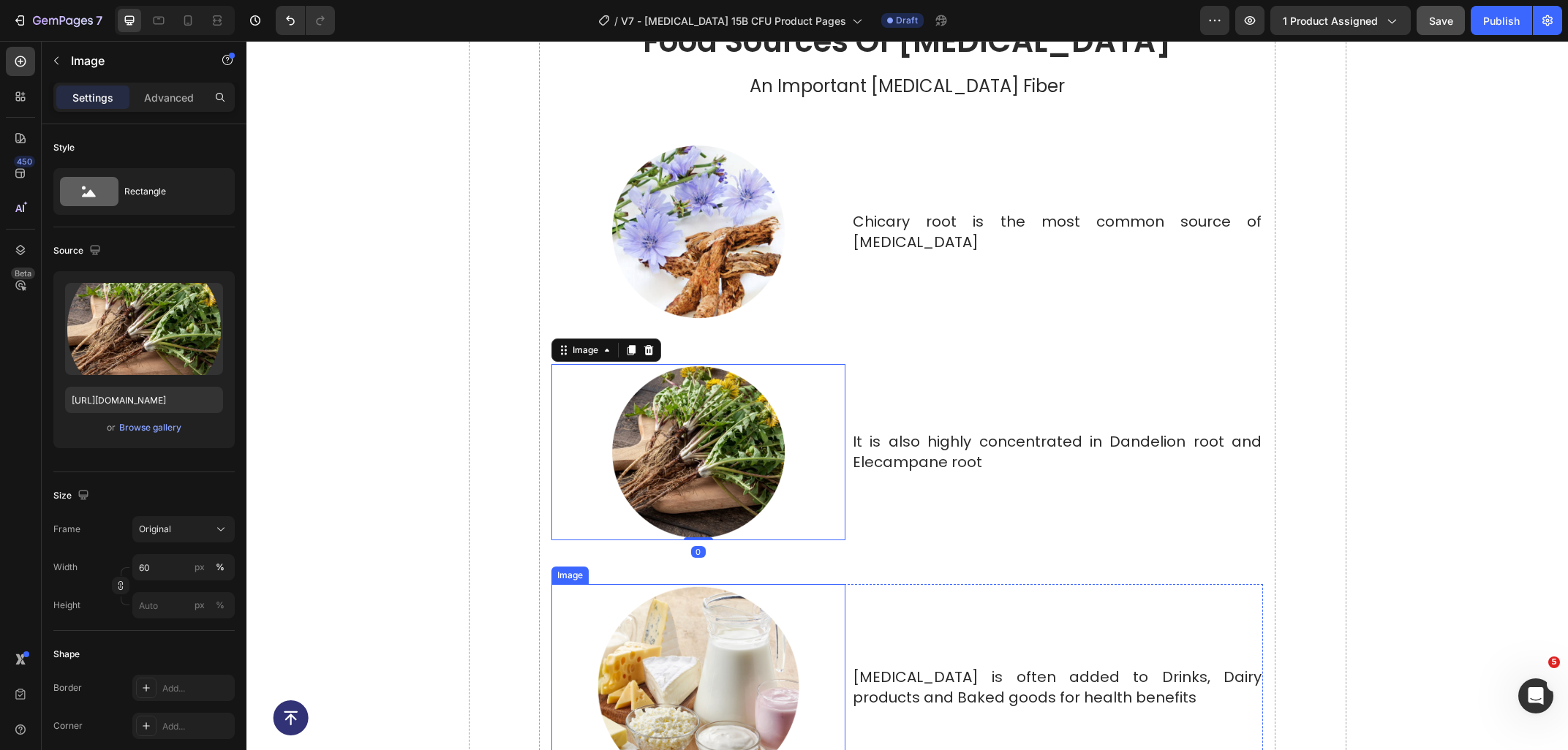
click at [653, 650] on img at bounding box center [698, 687] width 207 height 207
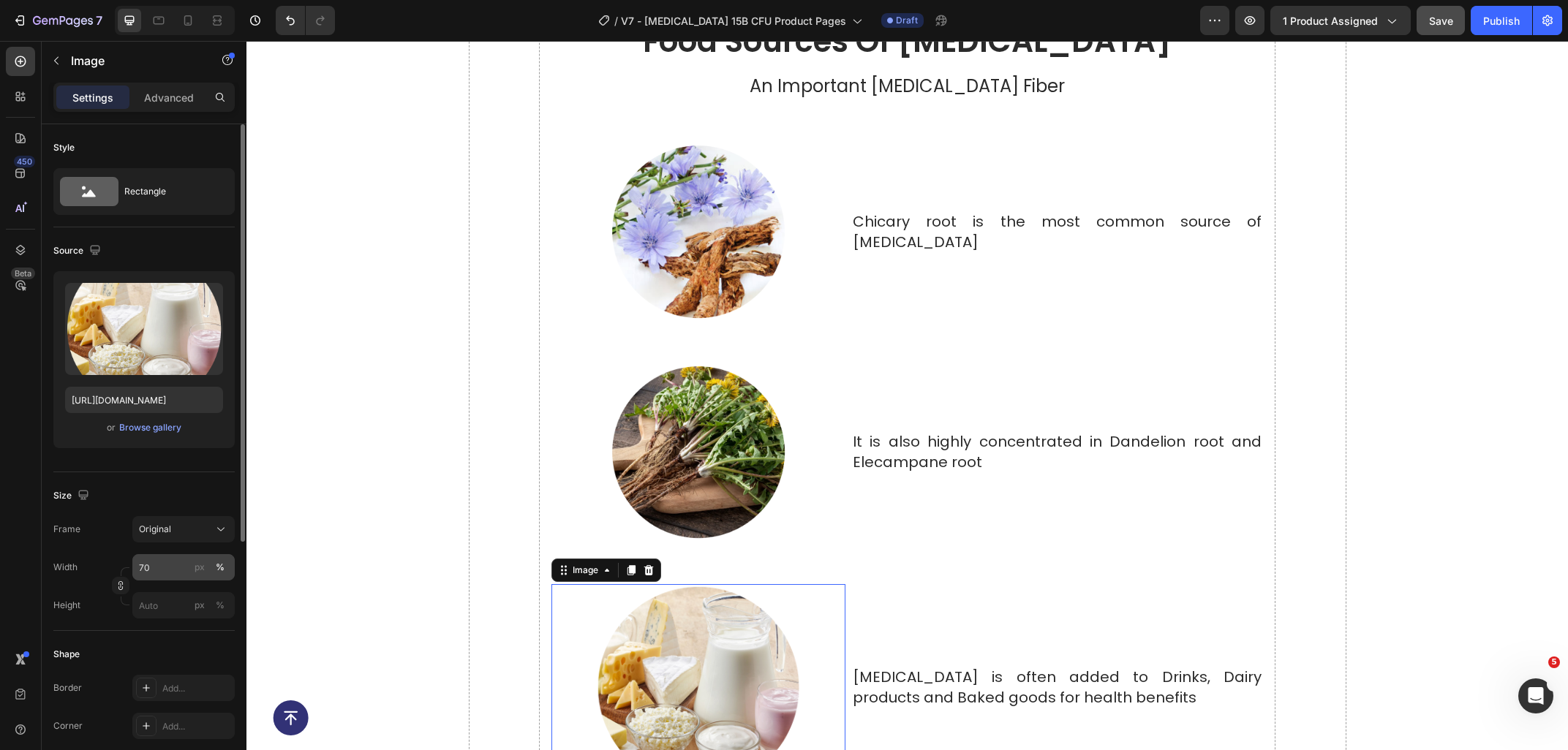
click at [159, 572] on input "70" at bounding box center [184, 567] width 102 height 27
type input "60"
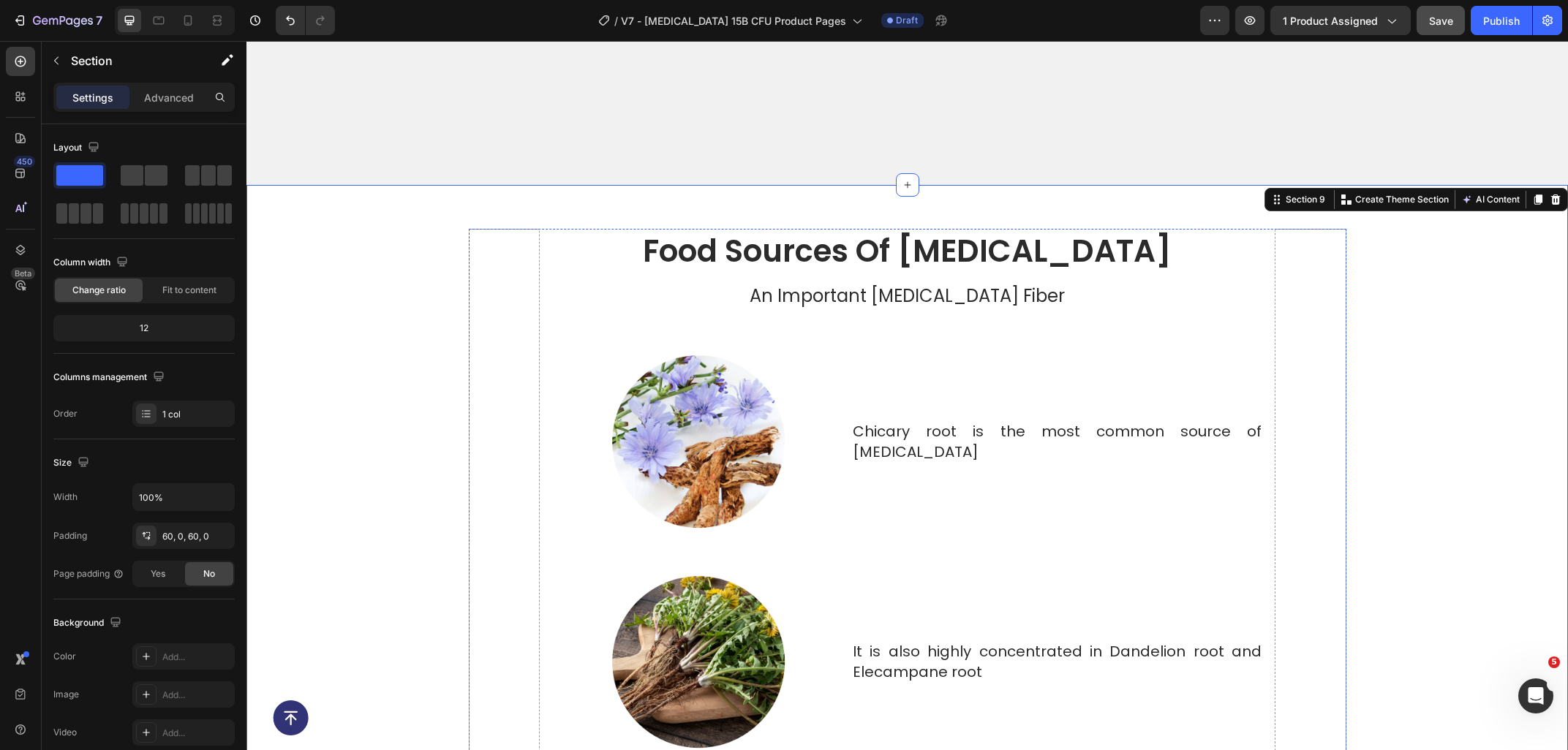
scroll to position [4107, 0]
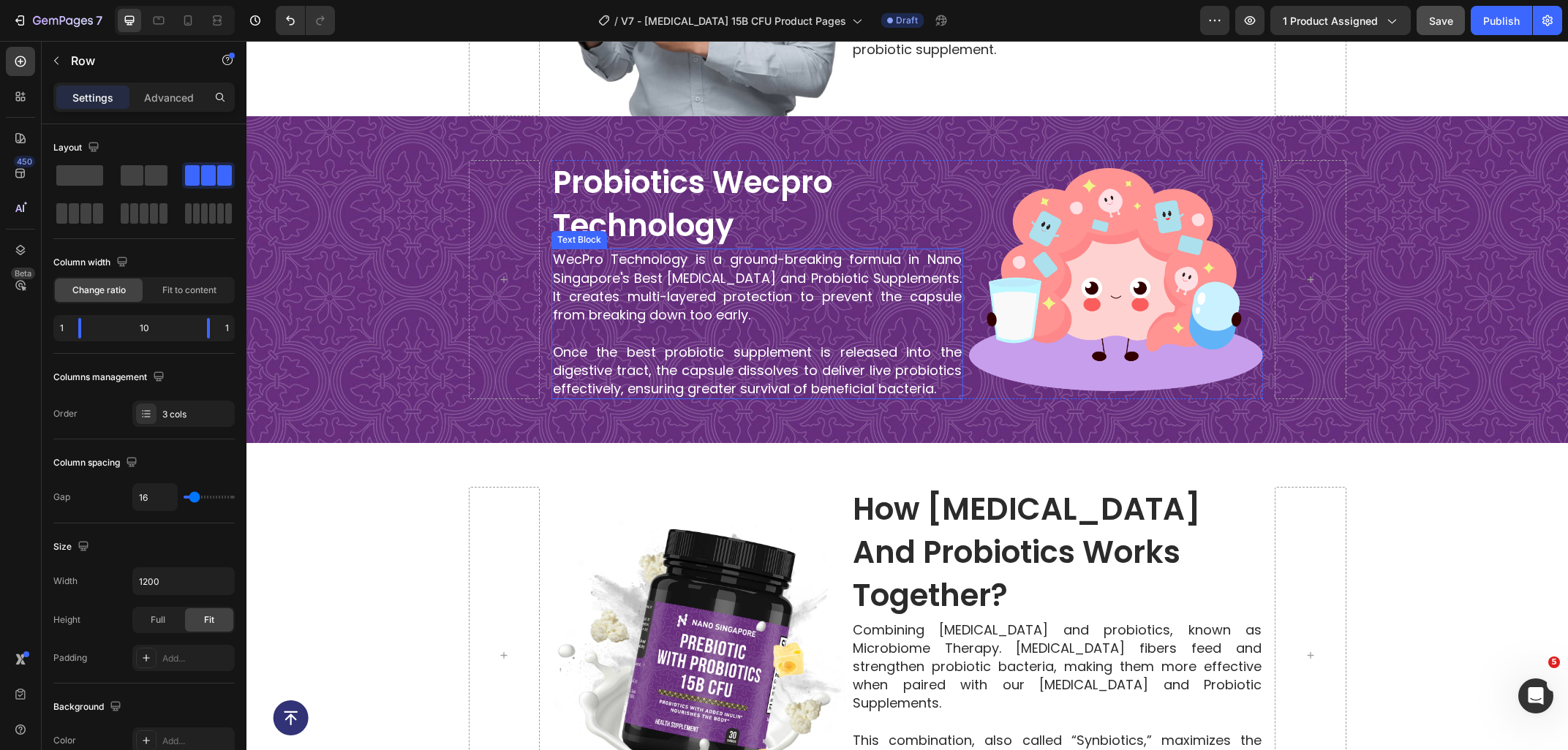
scroll to position [2069, 0]
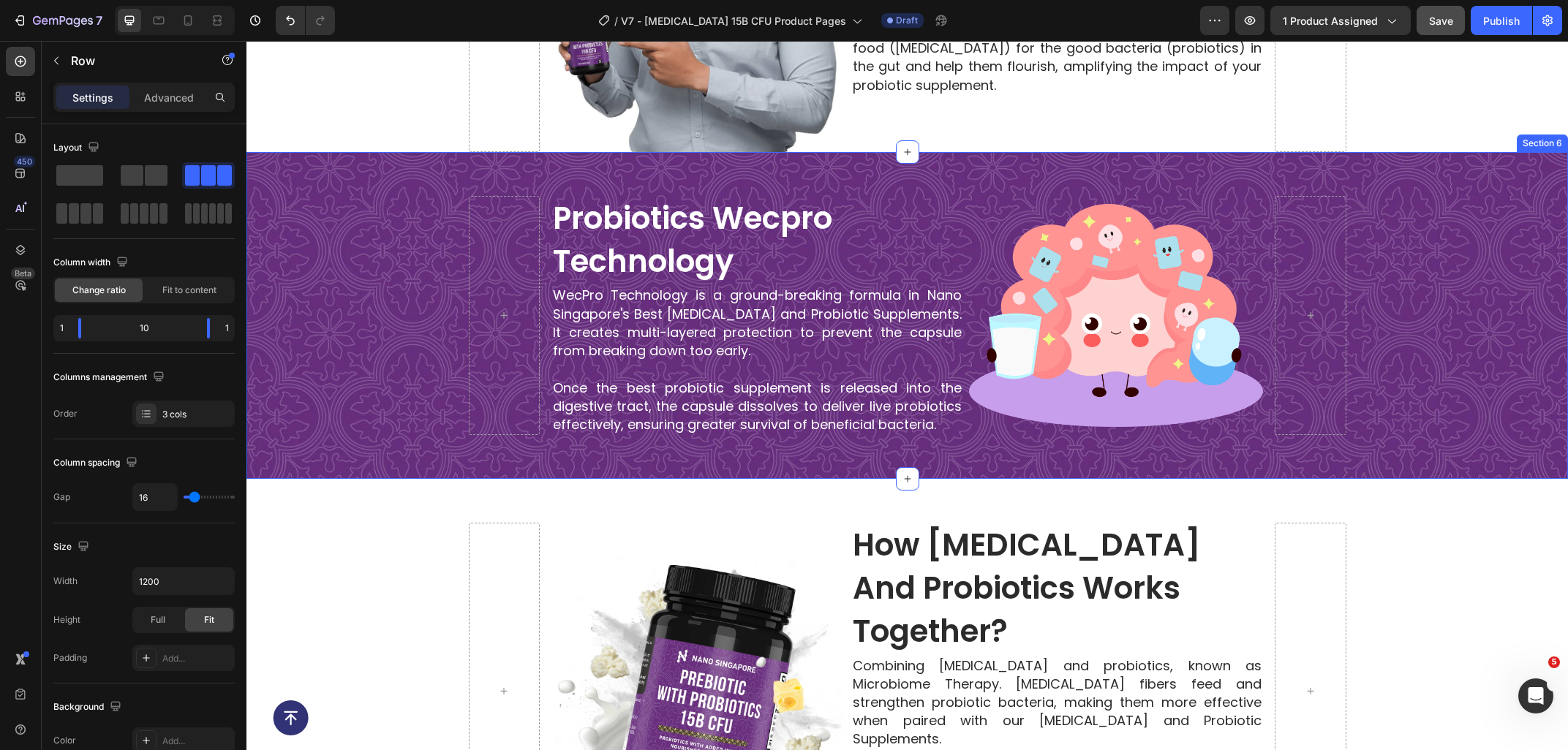
click at [310, 436] on div "probiotics wecpro technology Heading WecPro Technology is a ground-breaking for…" at bounding box center [906, 316] width 1321 height 327
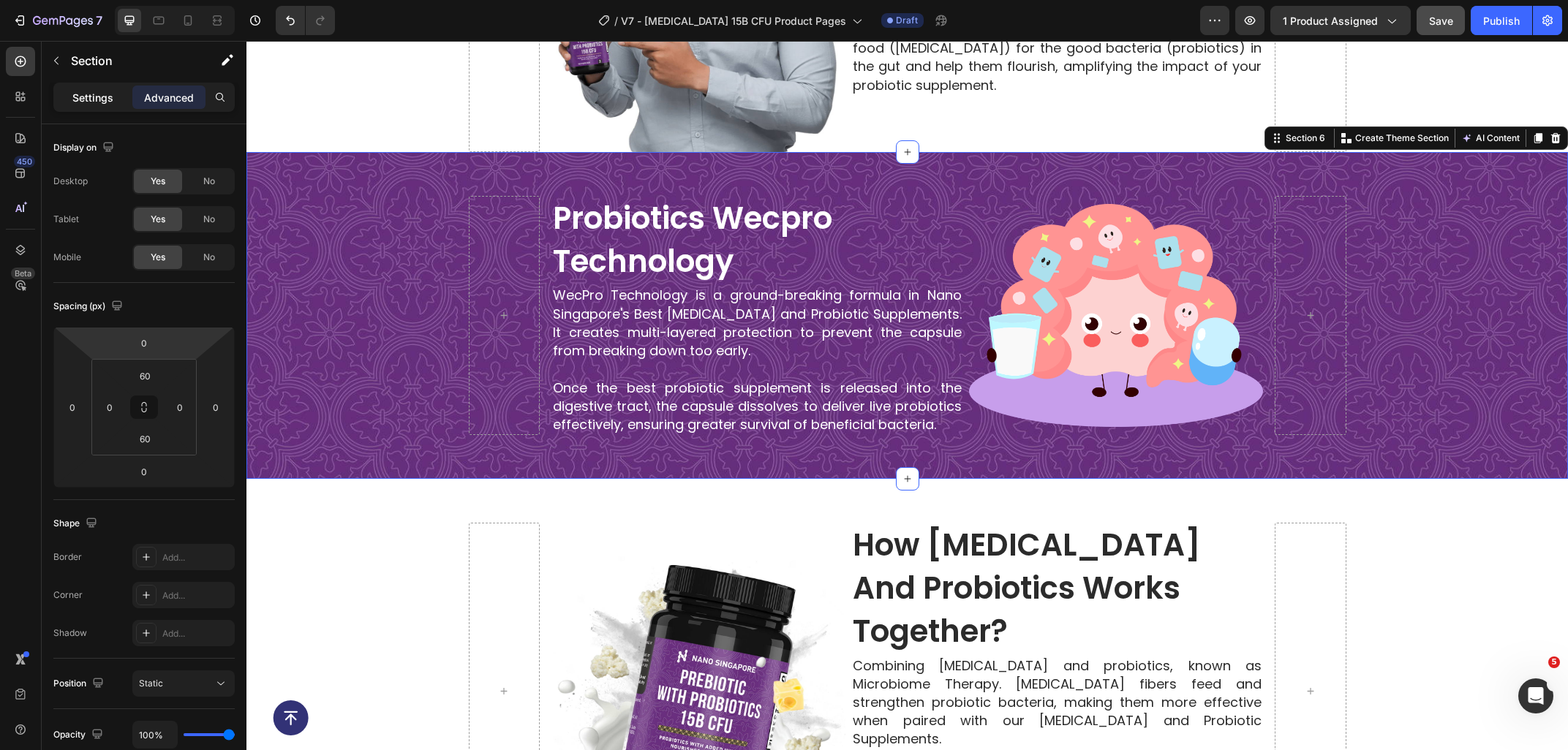
click at [91, 98] on p "Settings" at bounding box center [93, 98] width 41 height 15
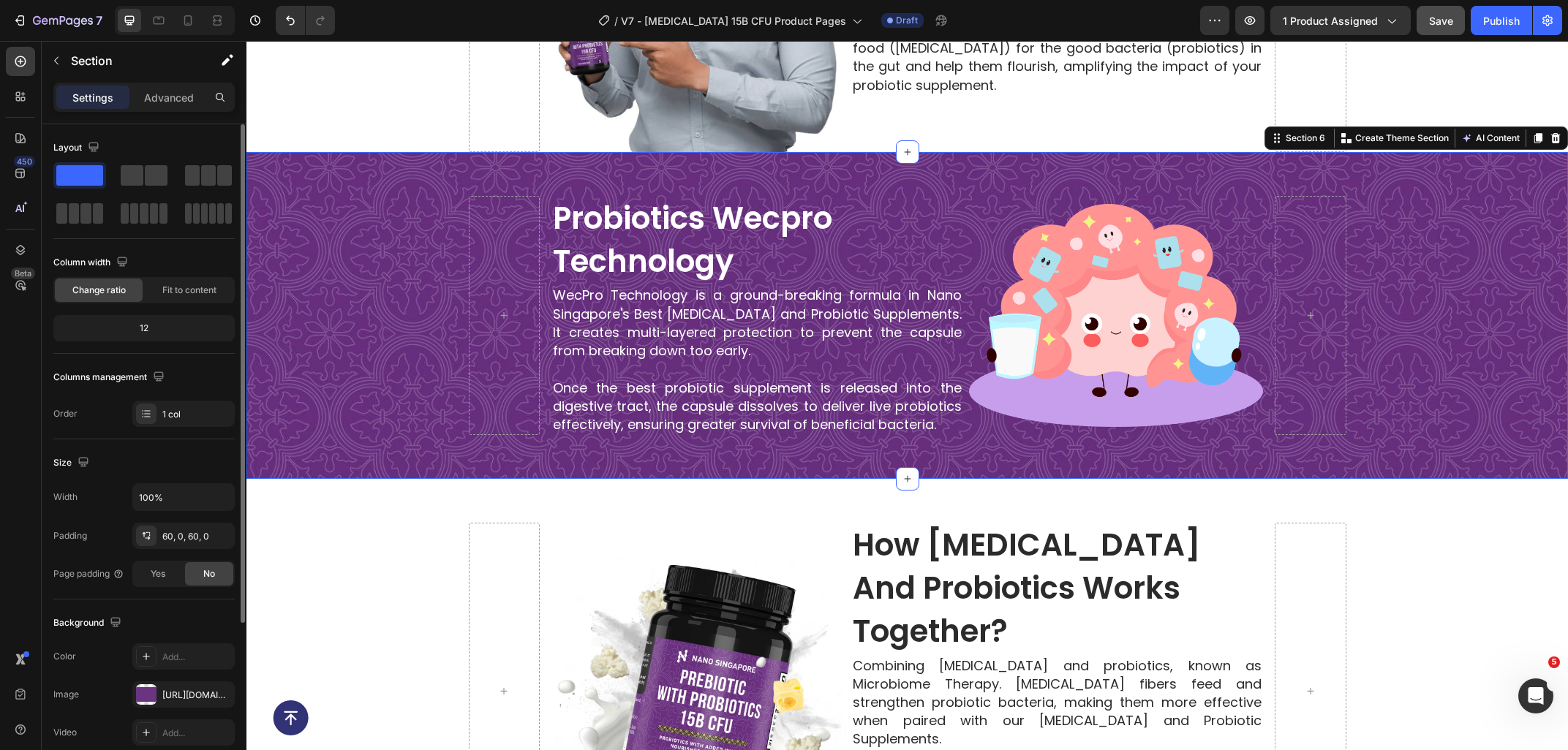
scroll to position [225, 0]
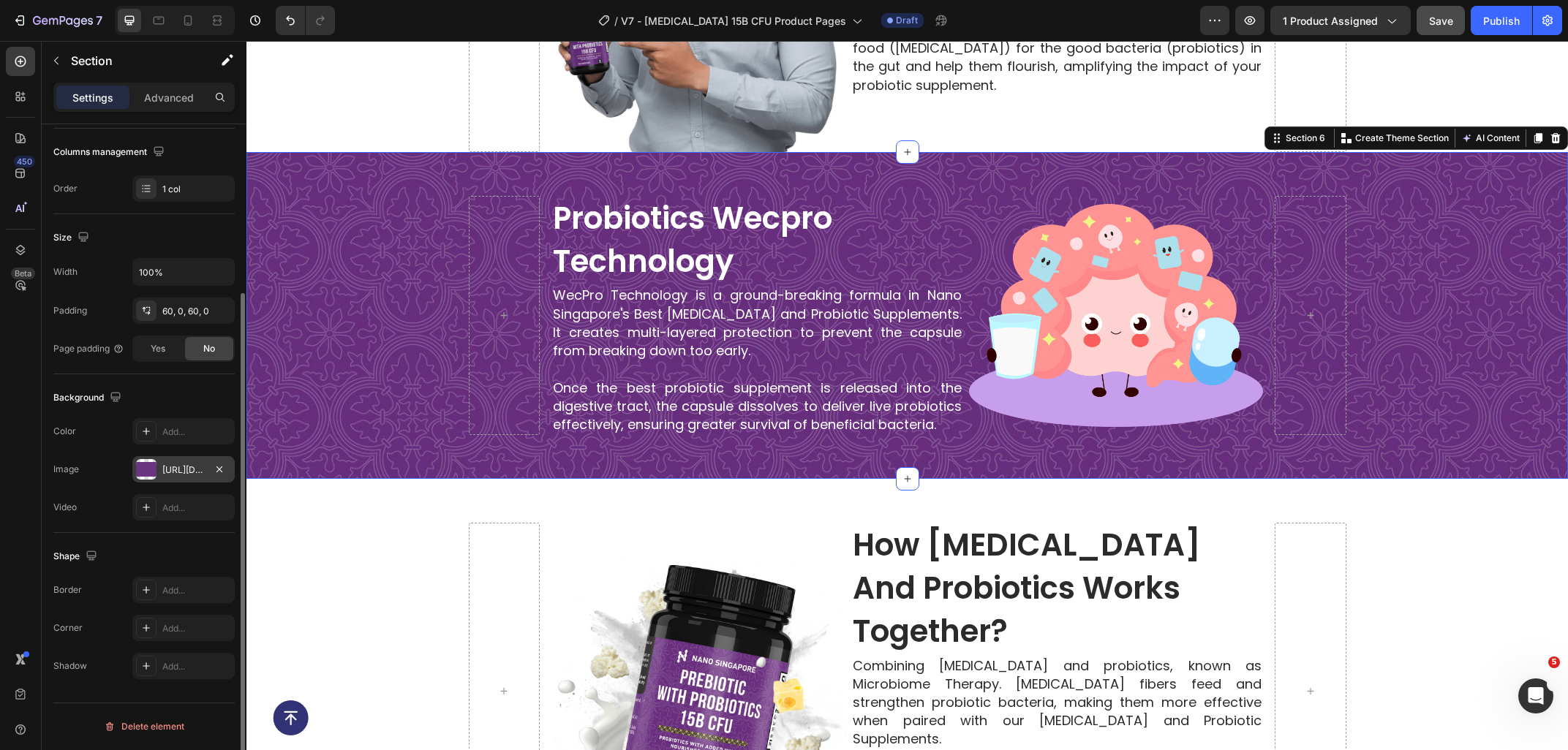
click at [182, 474] on div "https://ucarecdn.com/cb8ccb82-35e9-4ab6-a1d8-91d7ed76370d/-/format/auto/-/previ…" at bounding box center [184, 470] width 43 height 13
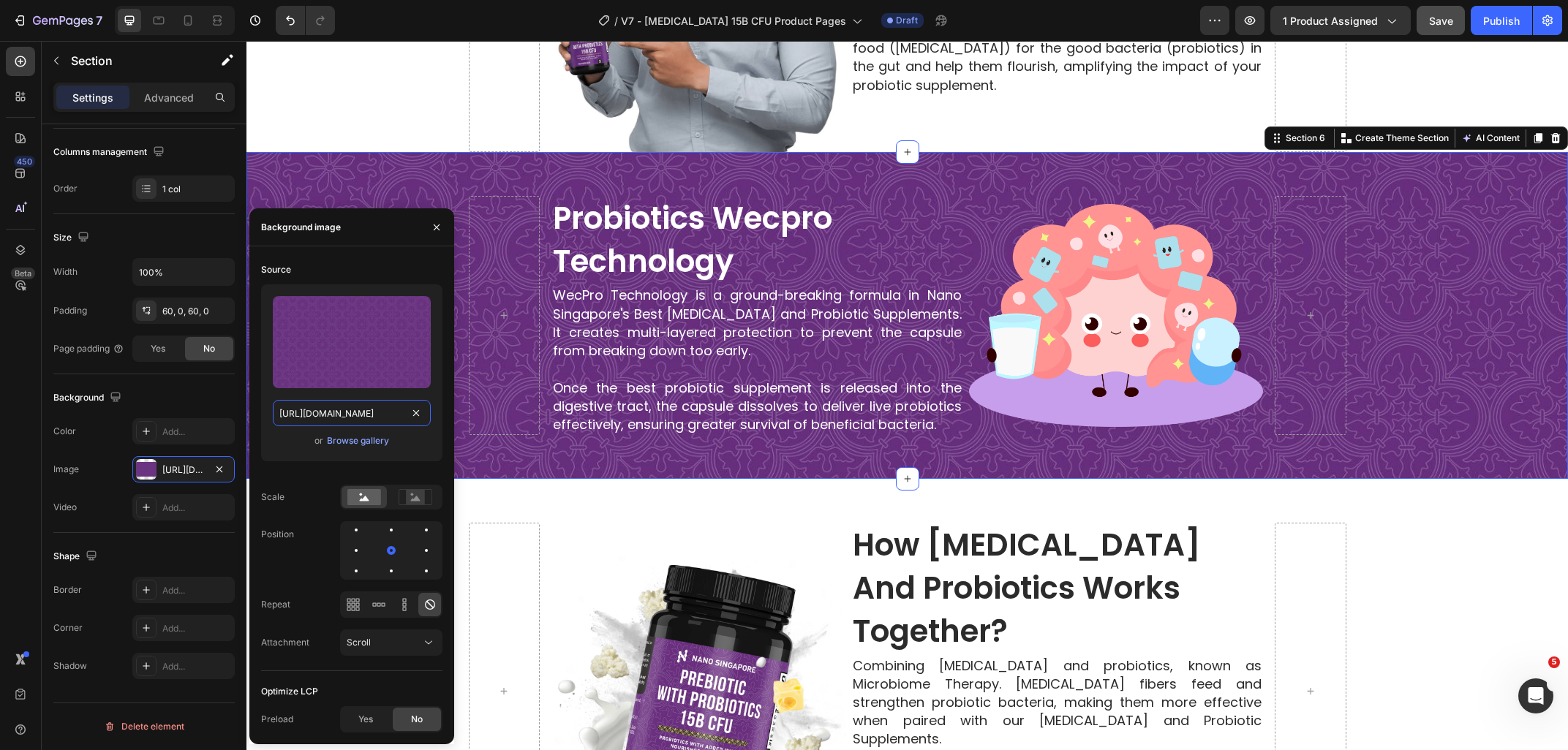
click at [337, 412] on input "https://ucarecdn.com/cb8ccb82-35e9-4ab6-a1d8-91d7ed76370d/-/format/auto/-/previ…" at bounding box center [351, 413] width 158 height 27
click at [576, 172] on div "probiotics wecpro technology Heading WecPro Technology is a ground-breaking for…" at bounding box center [906, 316] width 1321 height 327
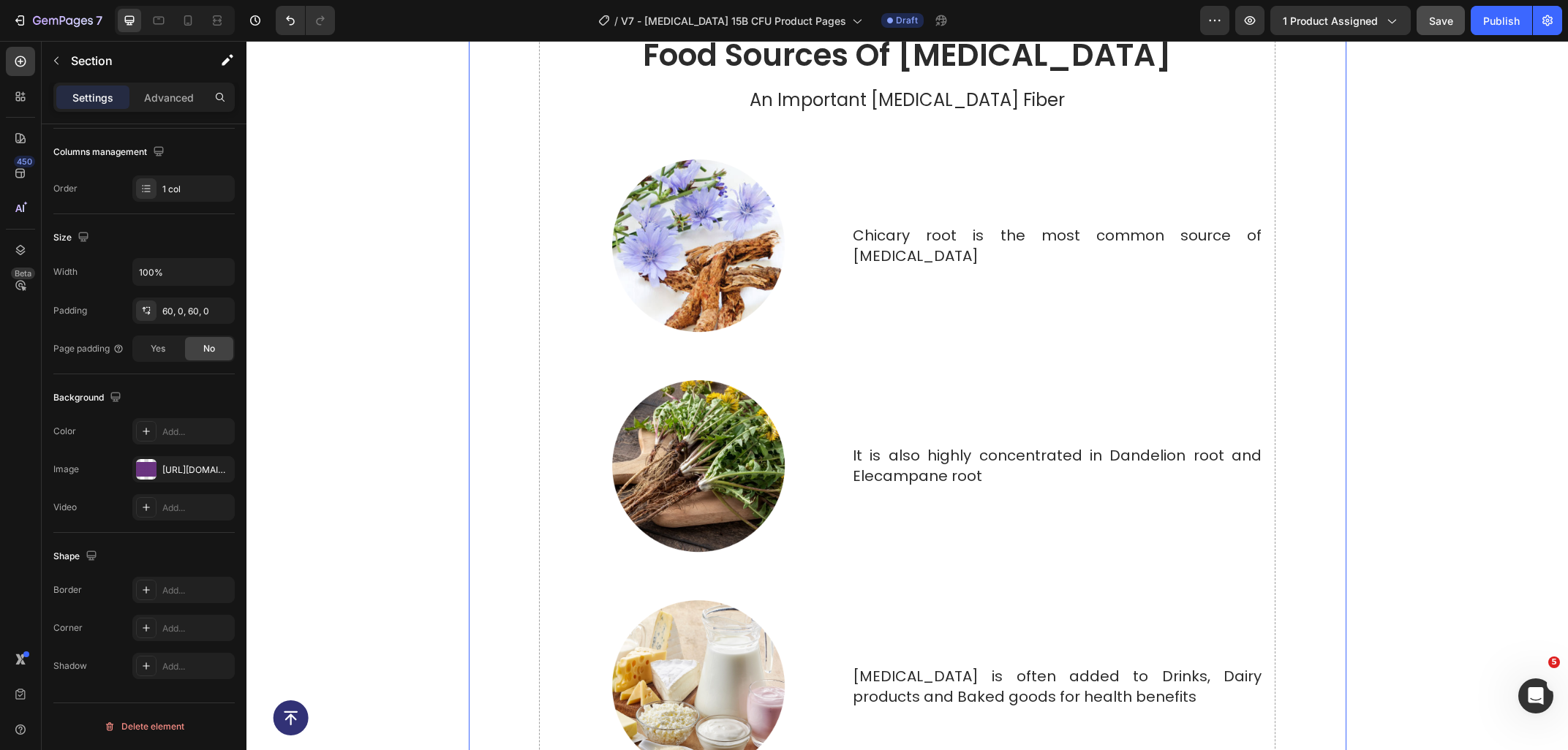
scroll to position [4028, 0]
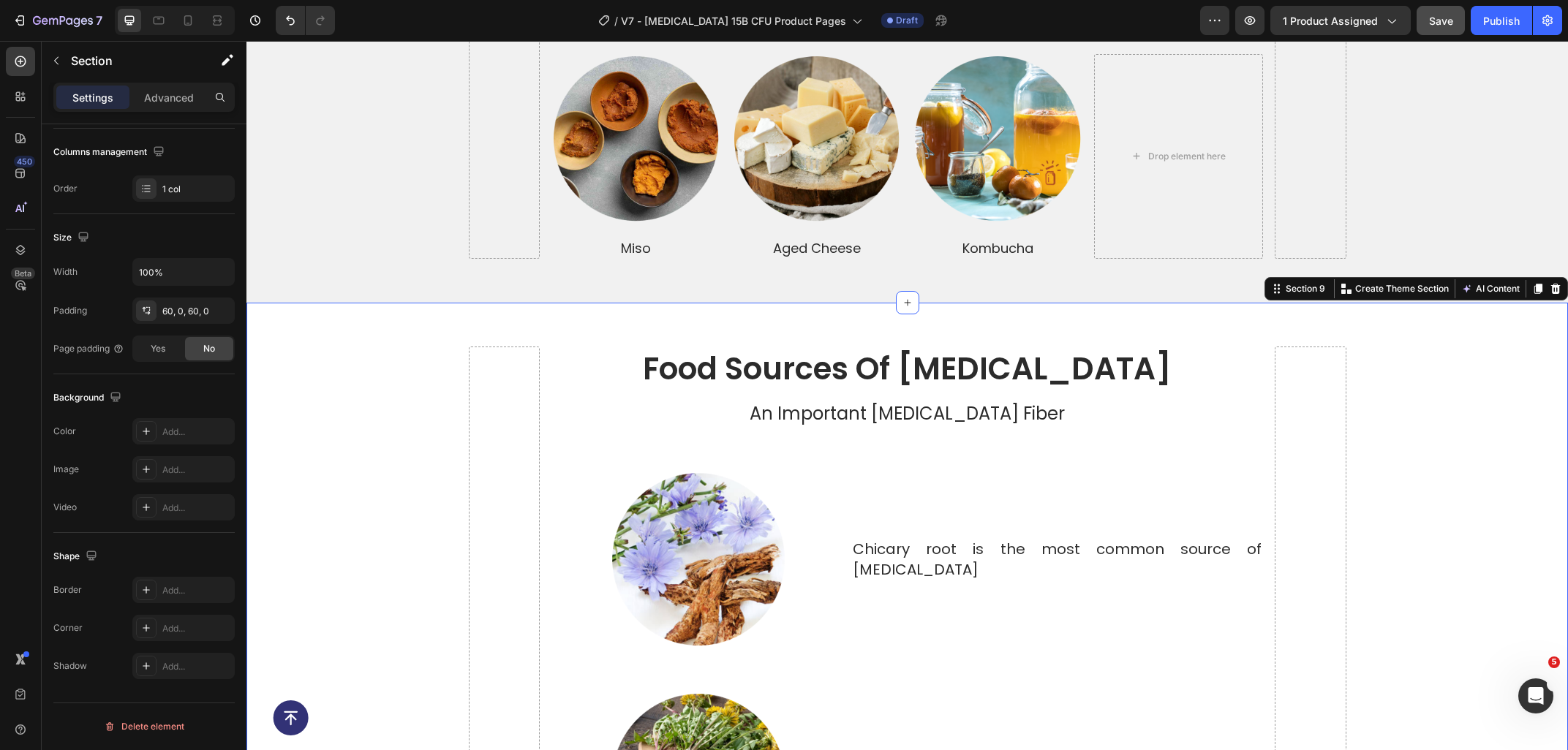
drag, startPoint x: 322, startPoint y: 303, endPoint x: 463, endPoint y: 433, distance: 191.8
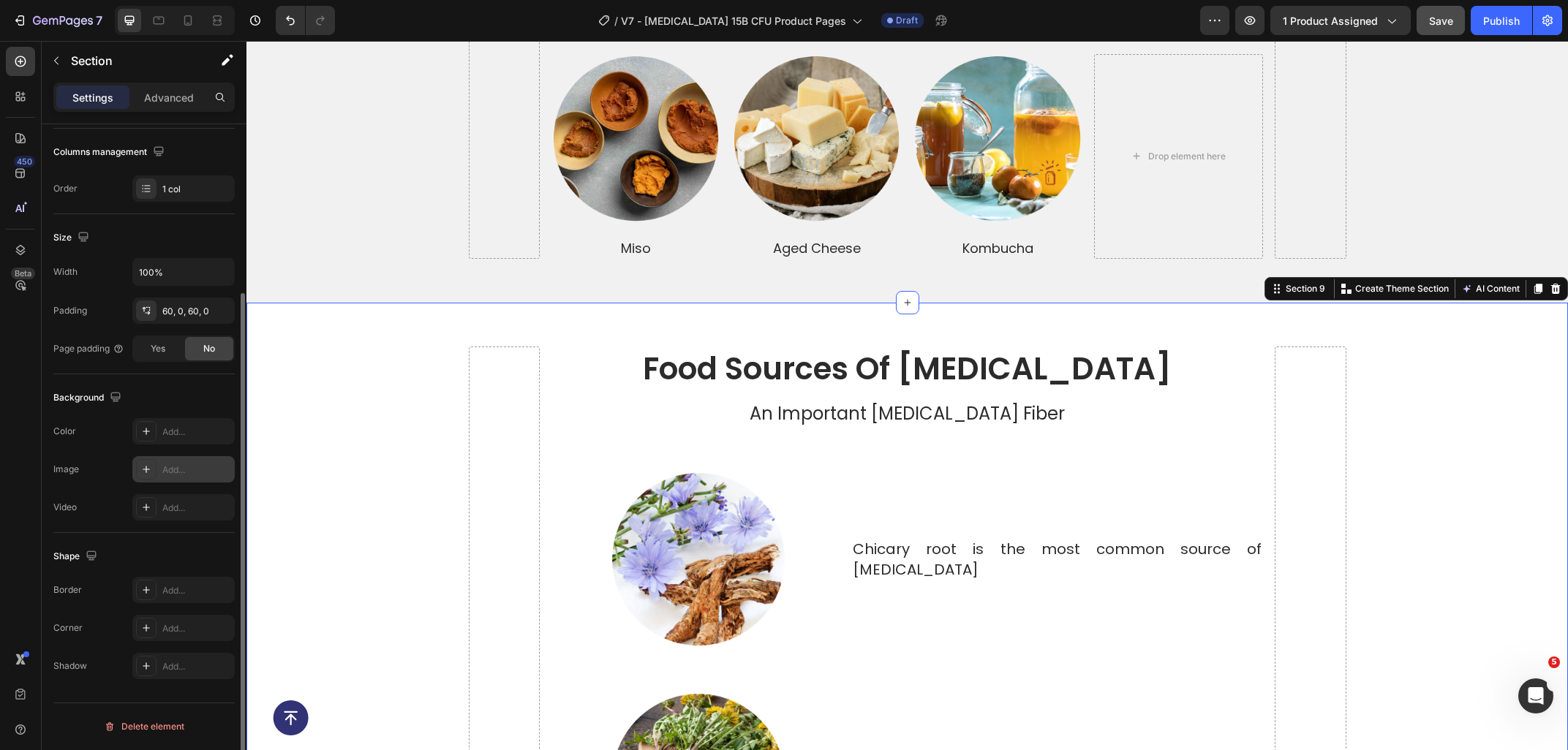
click at [184, 464] on div "Add..." at bounding box center [197, 470] width 69 height 13
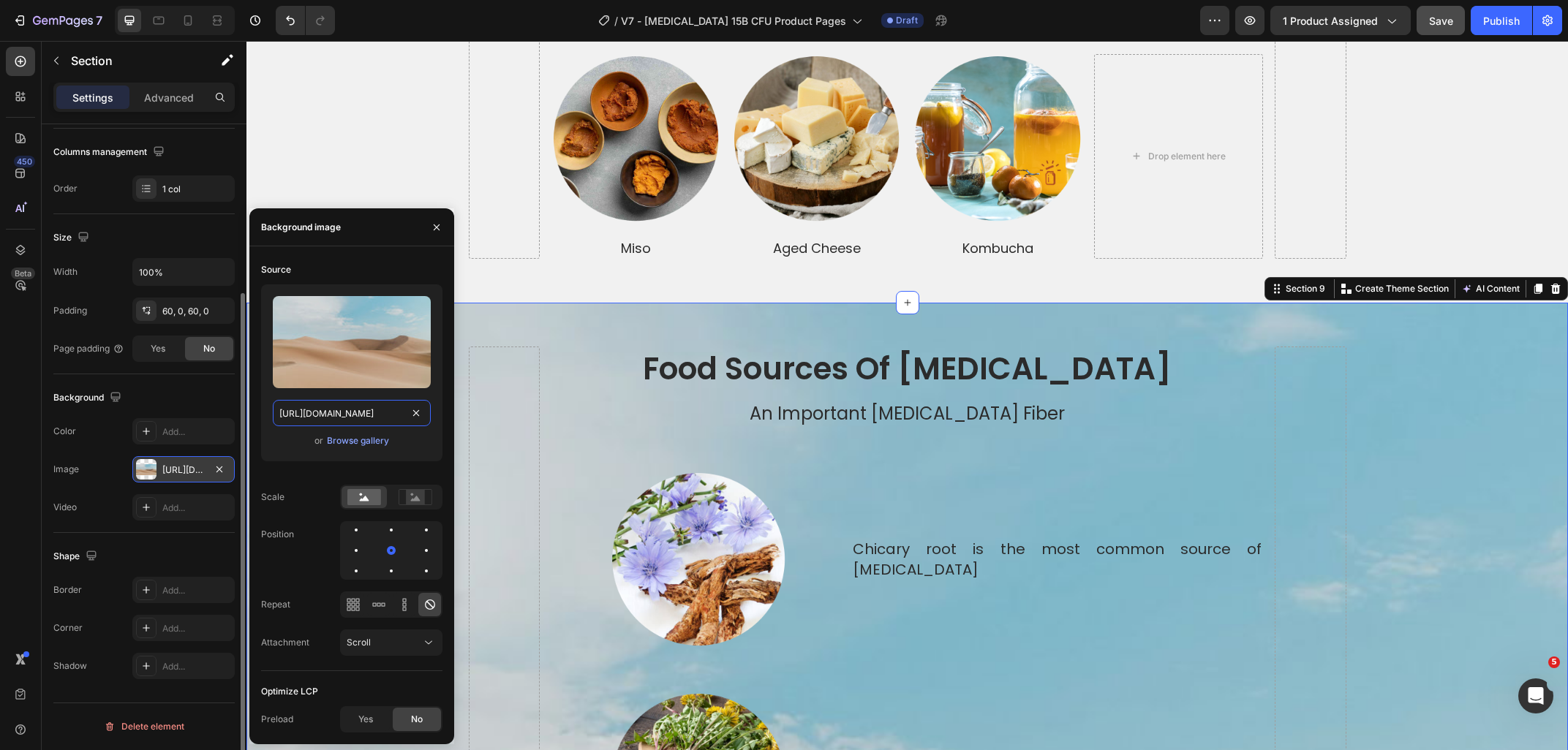
click at [329, 413] on input "https://cdn.shopify.com/s/files/1/2005/9307/files/background_settings.jpg" at bounding box center [351, 413] width 158 height 27
paste input "ucarecdn.com/cb8ccb82-35e9-4ab6-a1d8-91d7ed76370d/-/format/auto/-/preview/3000x…"
type input "https://ucarecdn.com/cb8ccb82-35e9-4ab6-a1d8-91d7ed76370d/-/format/auto/-/previ…"
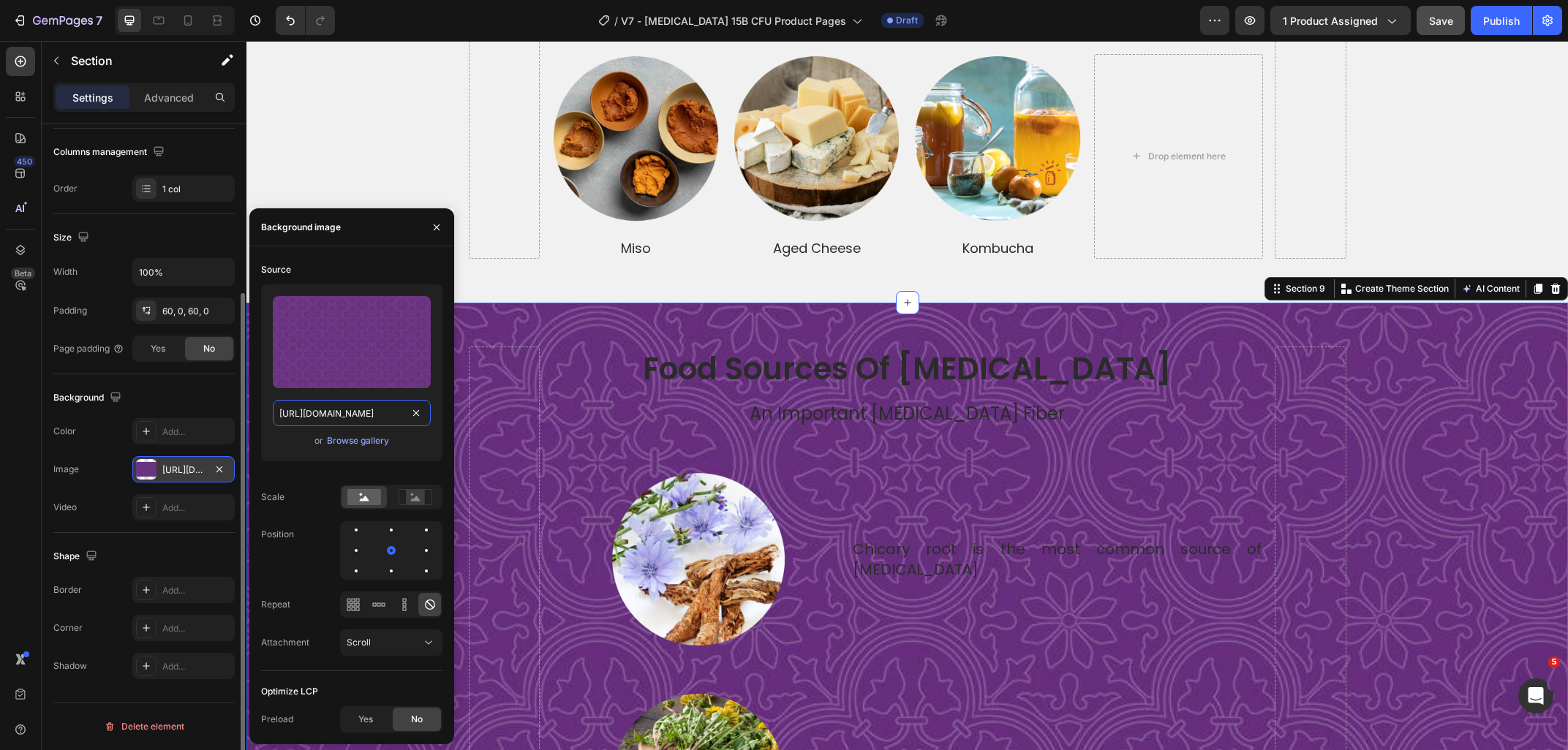
scroll to position [0, 444]
click at [776, 371] on h2 "food sources of [MEDICAL_DATA]" at bounding box center [906, 370] width 711 height 46
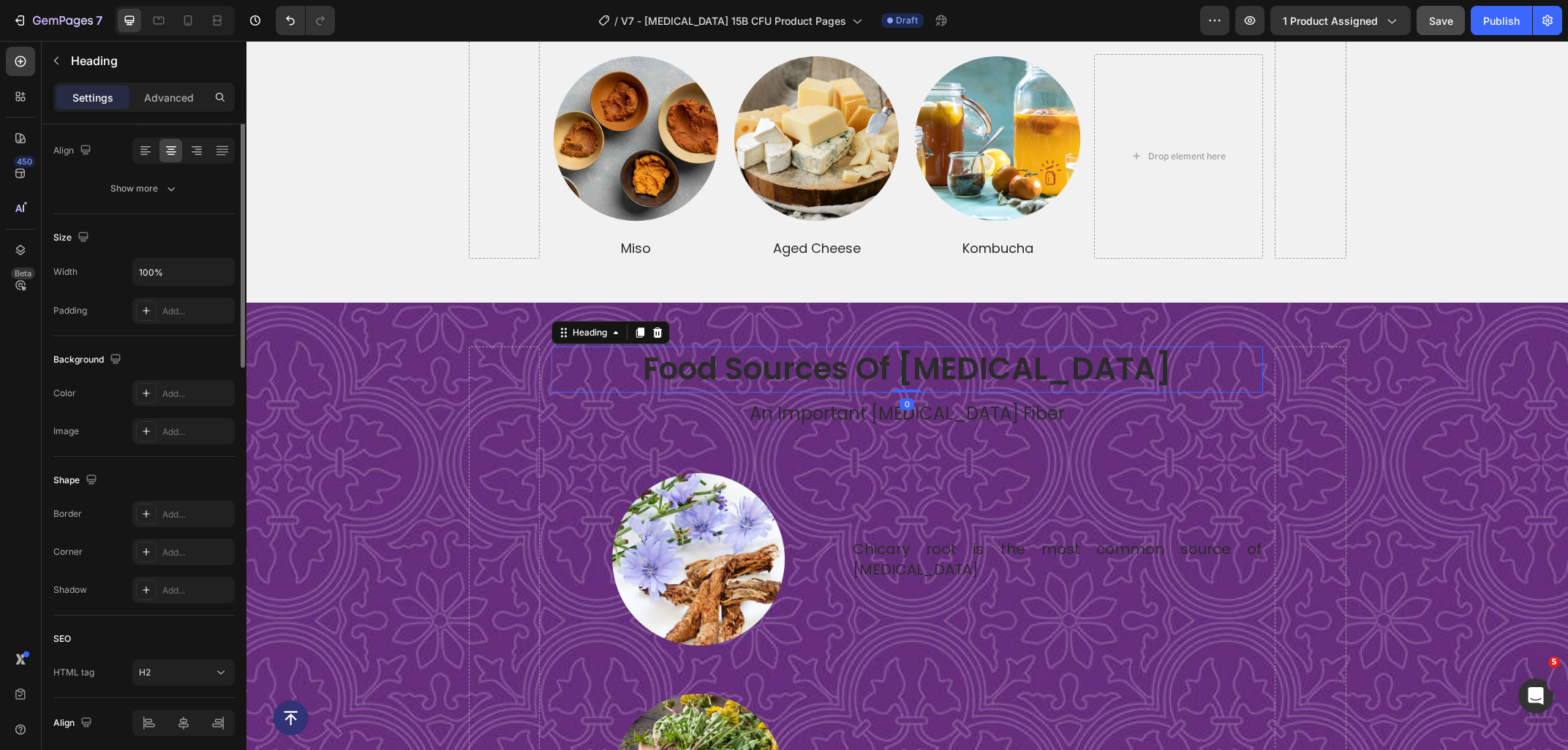
scroll to position [0, 0]
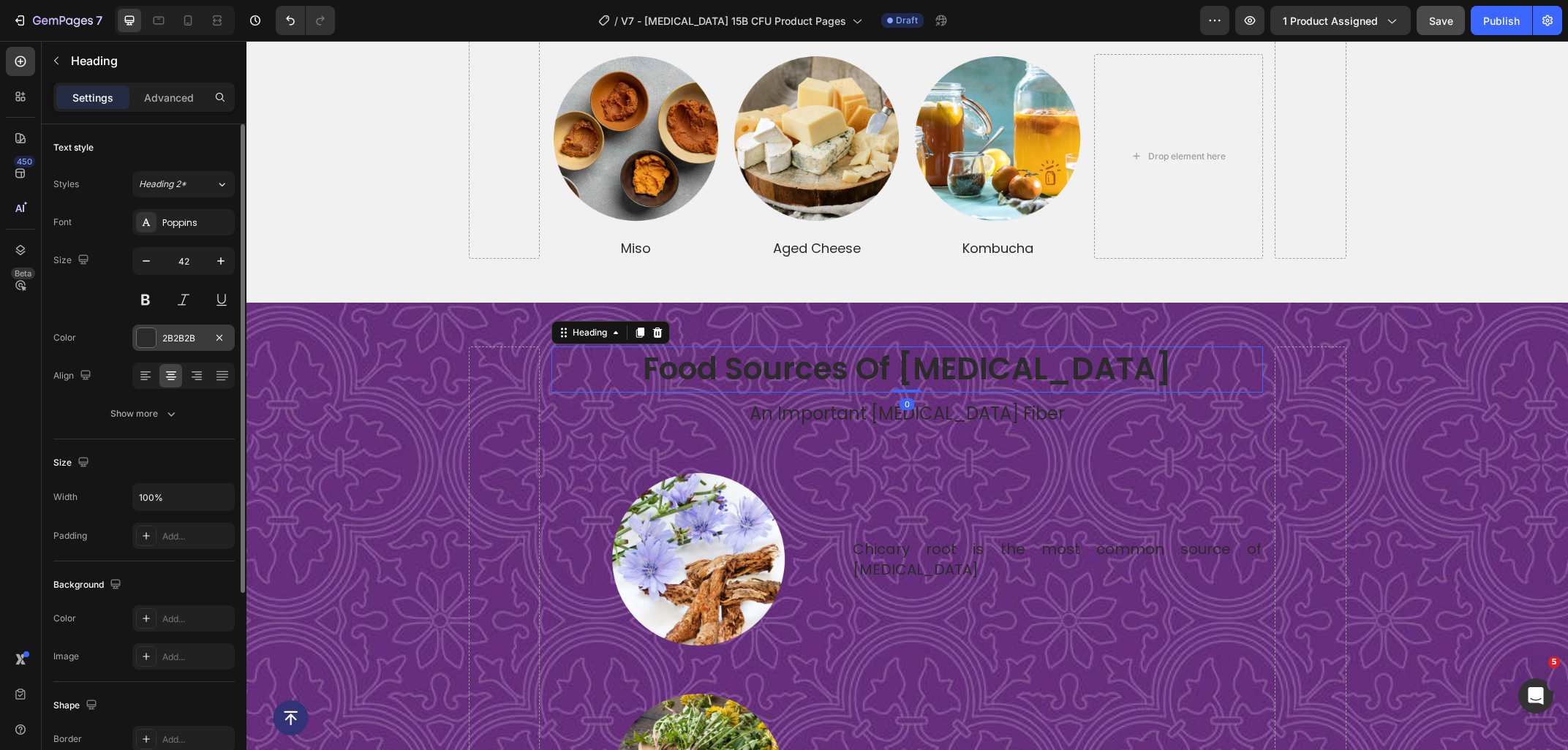
click at [179, 340] on div "2B2B2B" at bounding box center [184, 338] width 43 height 13
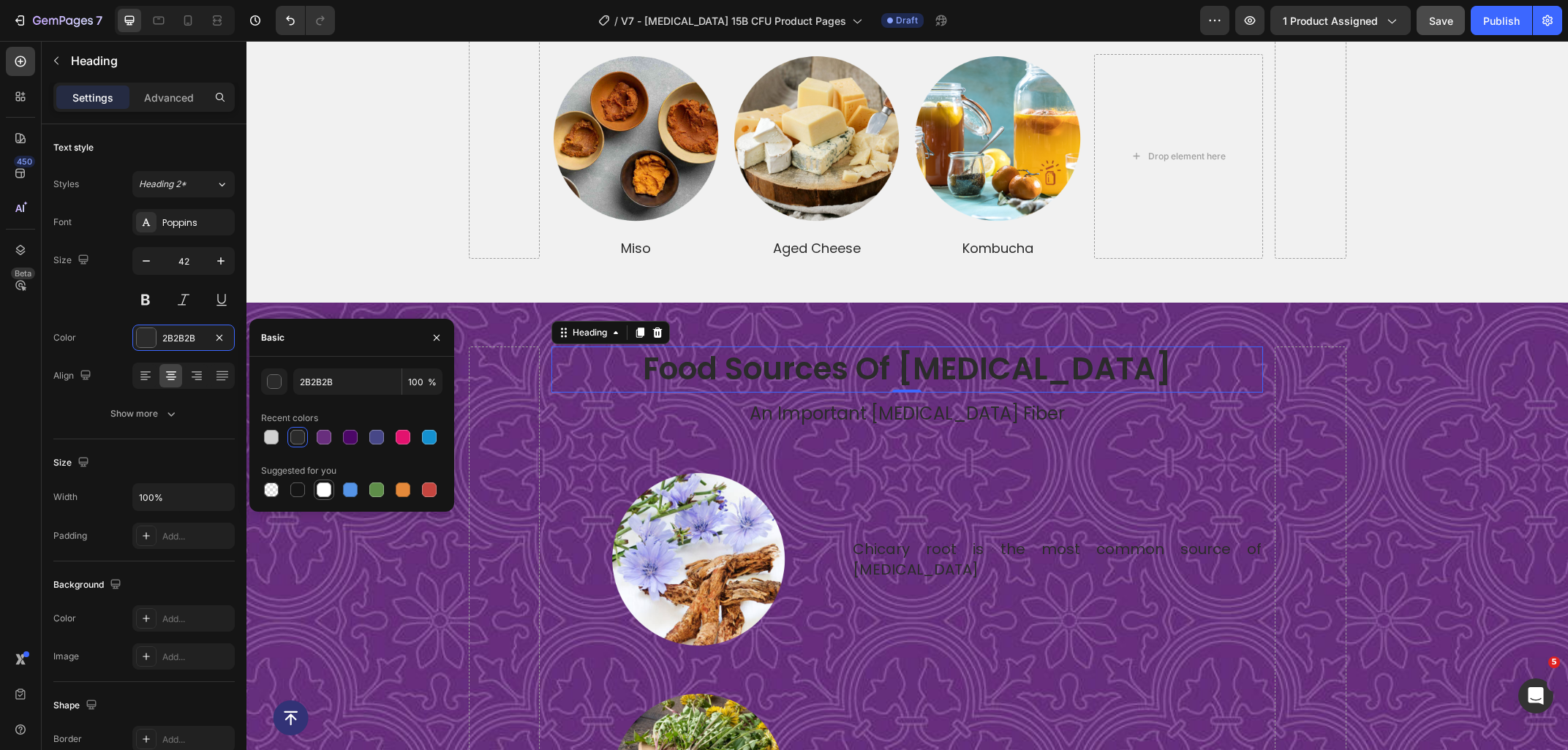
click at [331, 486] on div at bounding box center [323, 489] width 18 height 18
type input "FFFFFF"
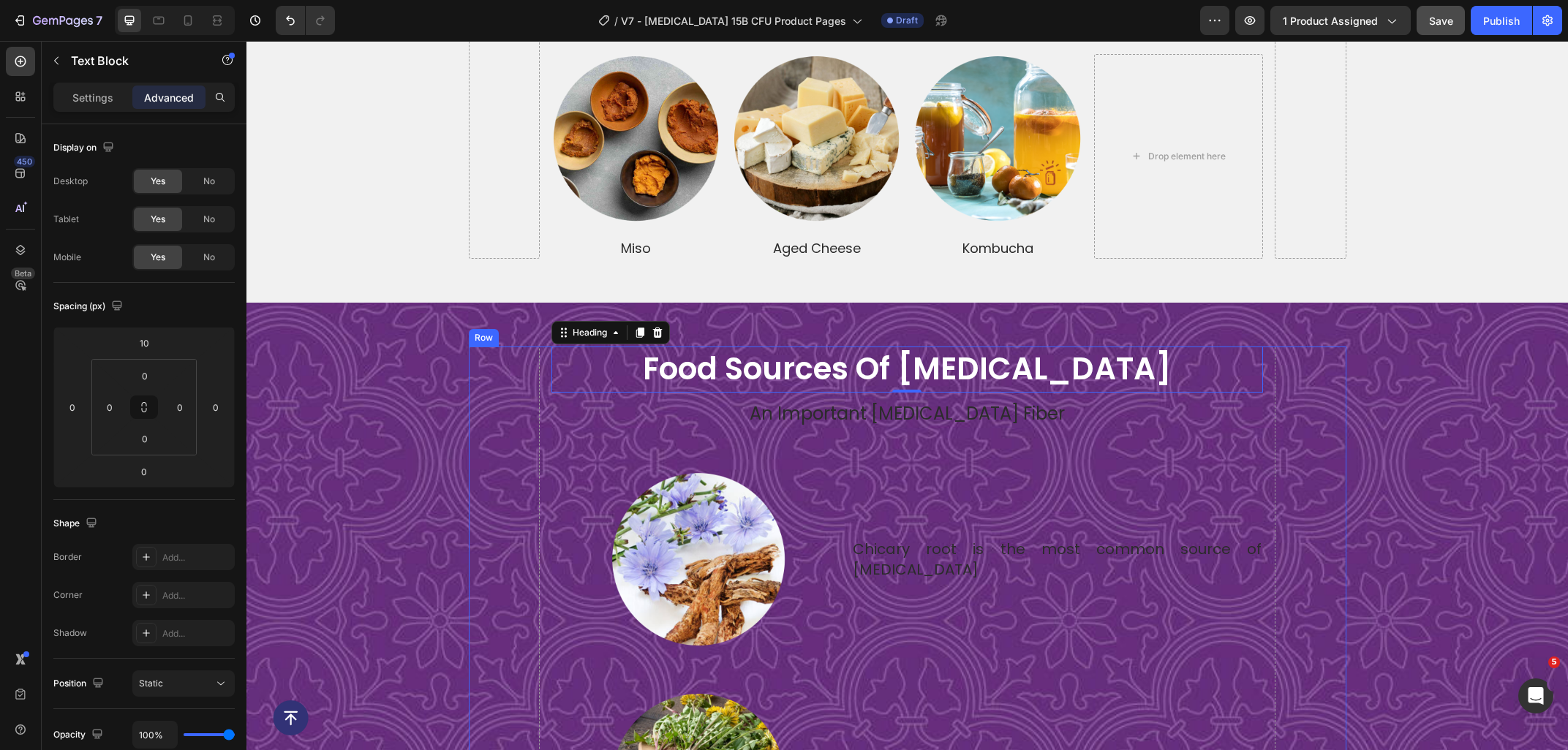
click at [807, 404] on p "An Important [MEDICAL_DATA] Fiber" at bounding box center [906, 414] width 708 height 25
click at [109, 101] on p "Settings" at bounding box center [93, 98] width 41 height 15
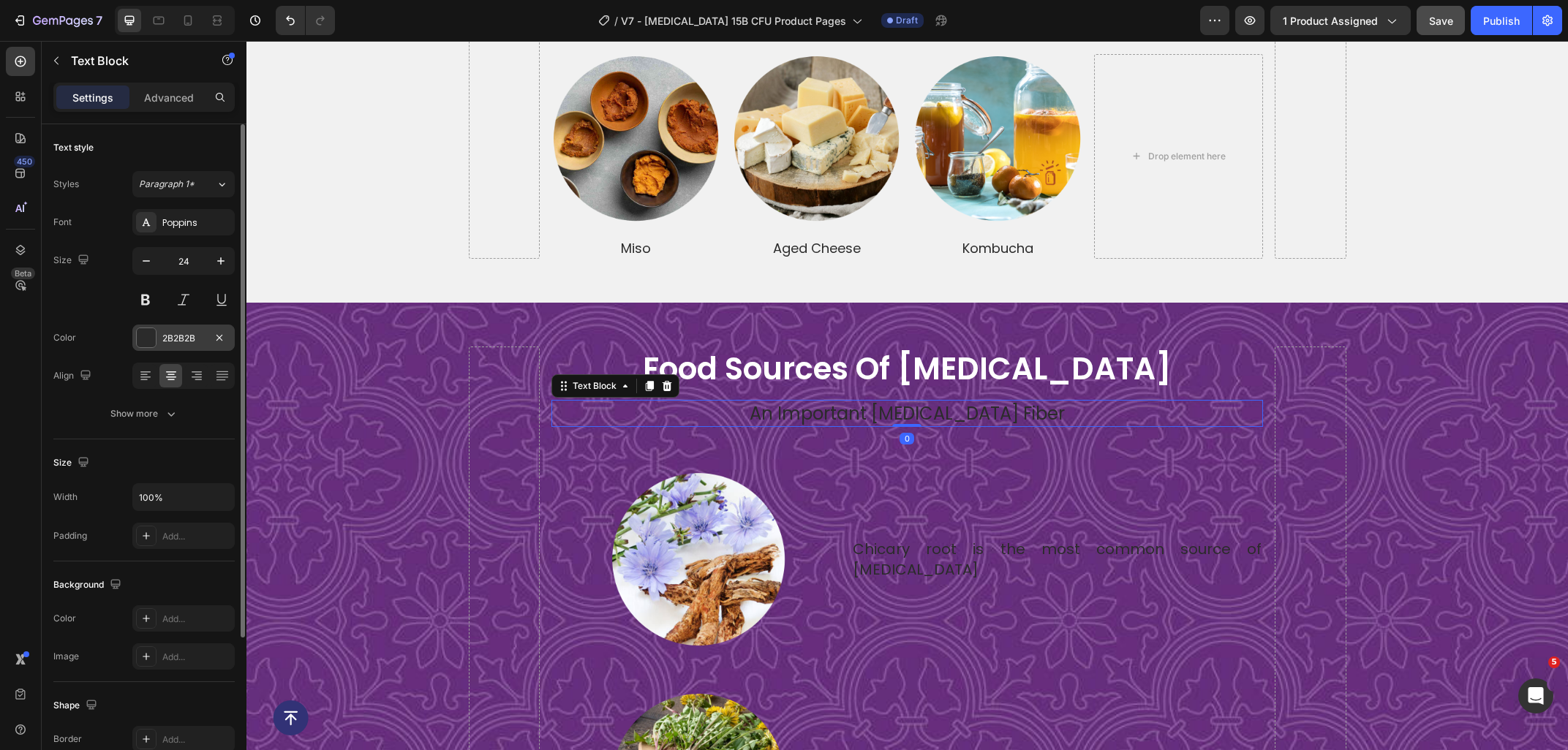
click at [188, 348] on div "2B2B2B" at bounding box center [184, 338] width 102 height 27
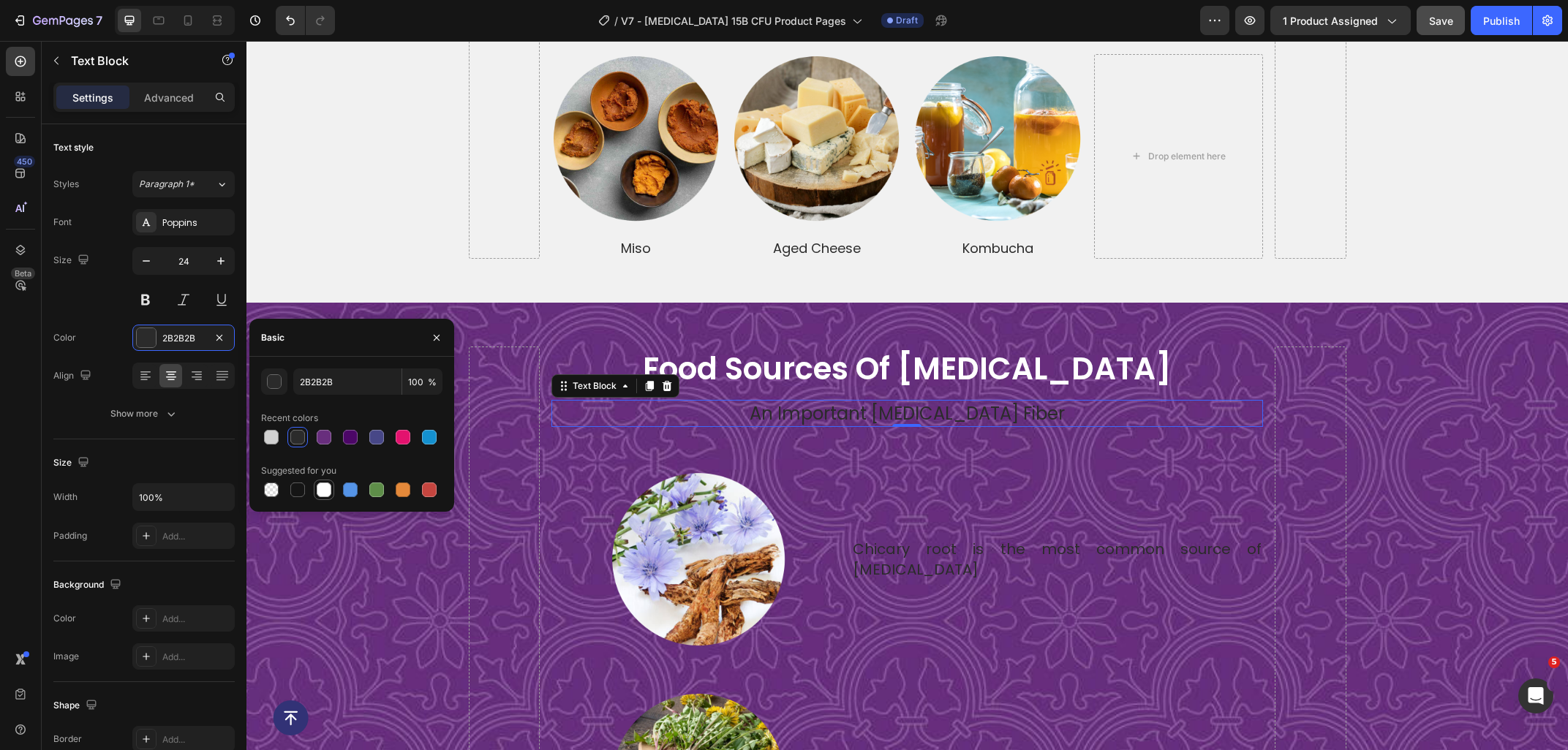
click at [323, 493] on div at bounding box center [323, 489] width 14 height 14
type input "FFFFFF"
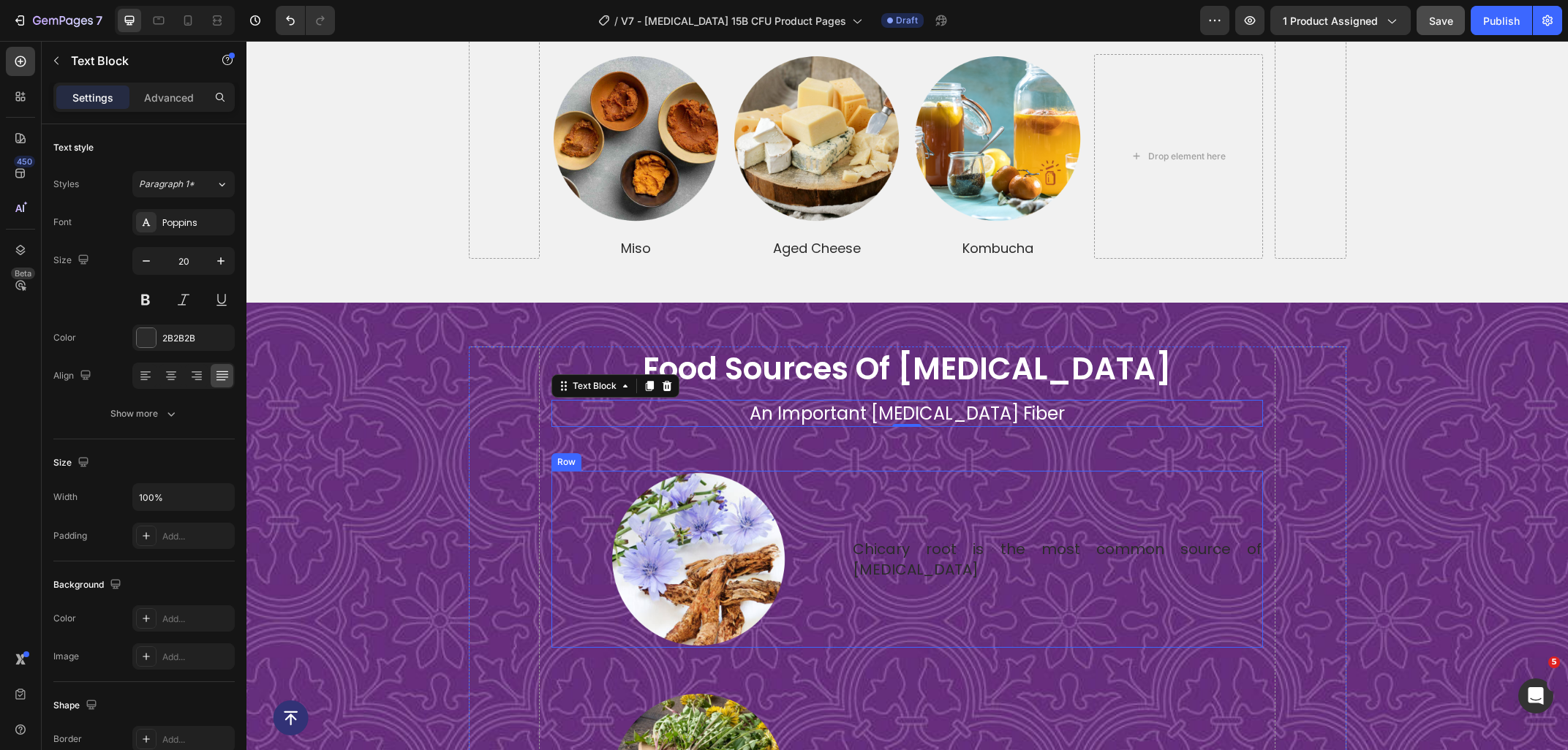
click at [915, 550] on p "Chicary root is the most common source of [MEDICAL_DATA]" at bounding box center [1057, 559] width 409 height 41
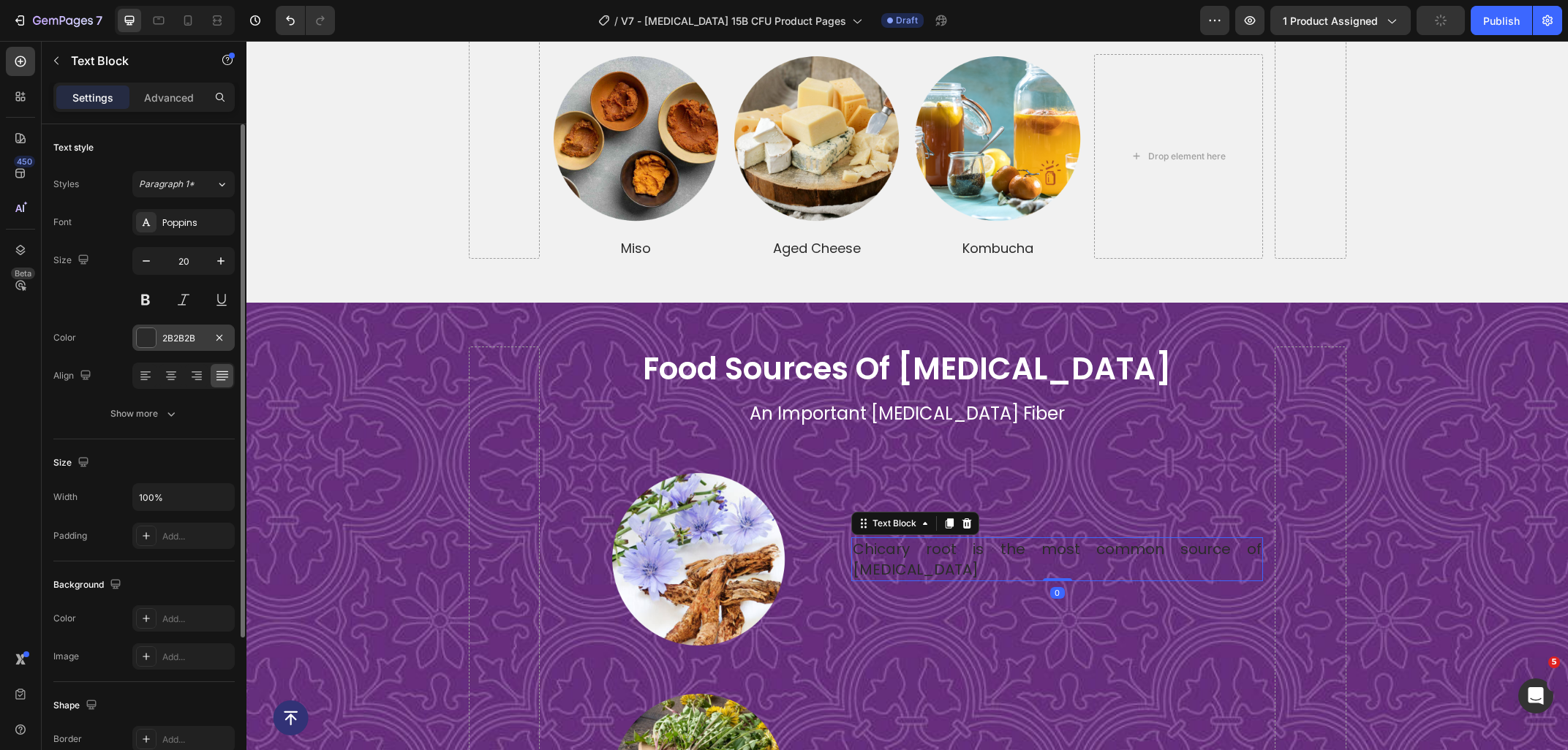
click at [181, 344] on div "2B2B2B" at bounding box center [184, 338] width 43 height 13
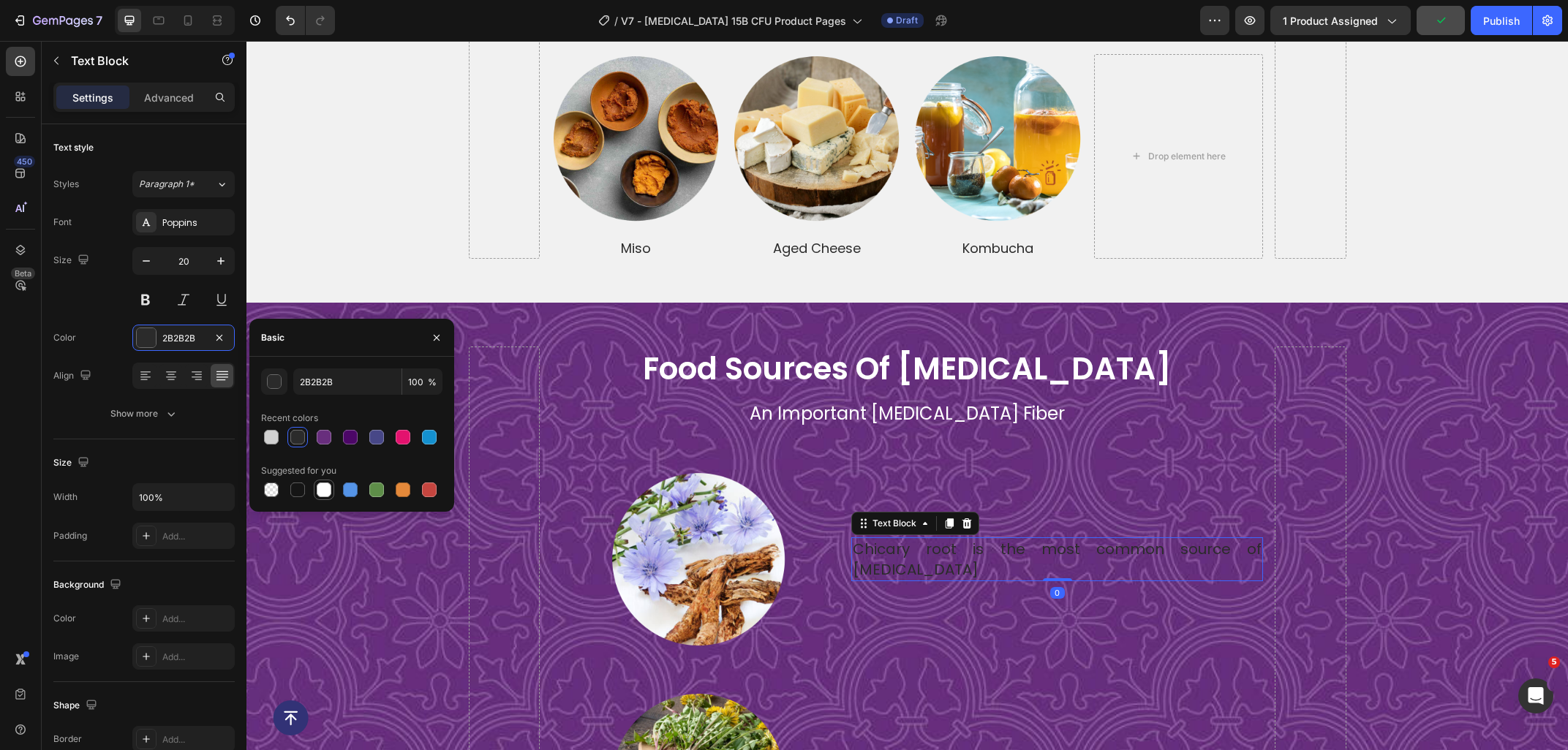
click at [327, 490] on div at bounding box center [323, 489] width 14 height 14
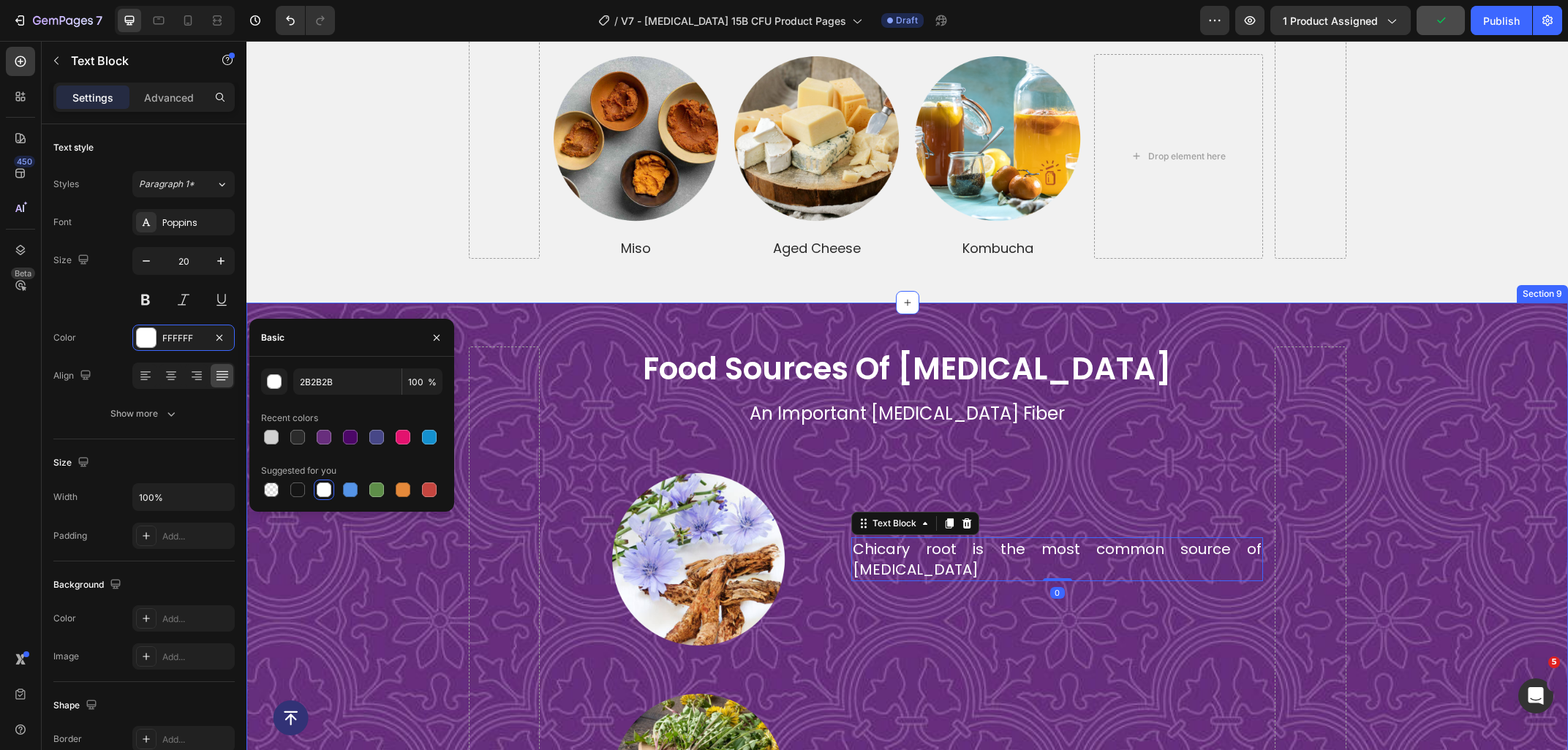
type input "FFFFFF"
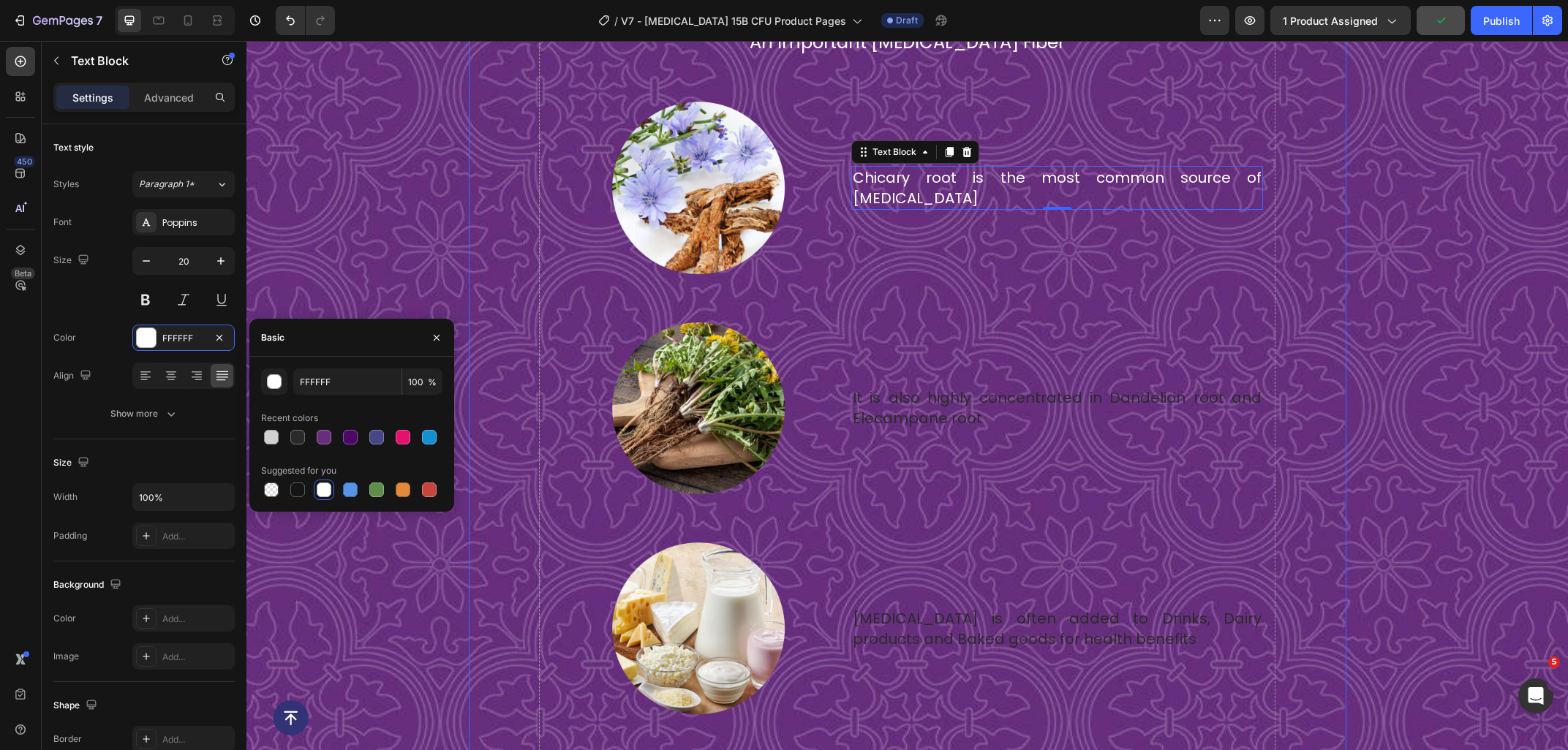
scroll to position [4420, 0]
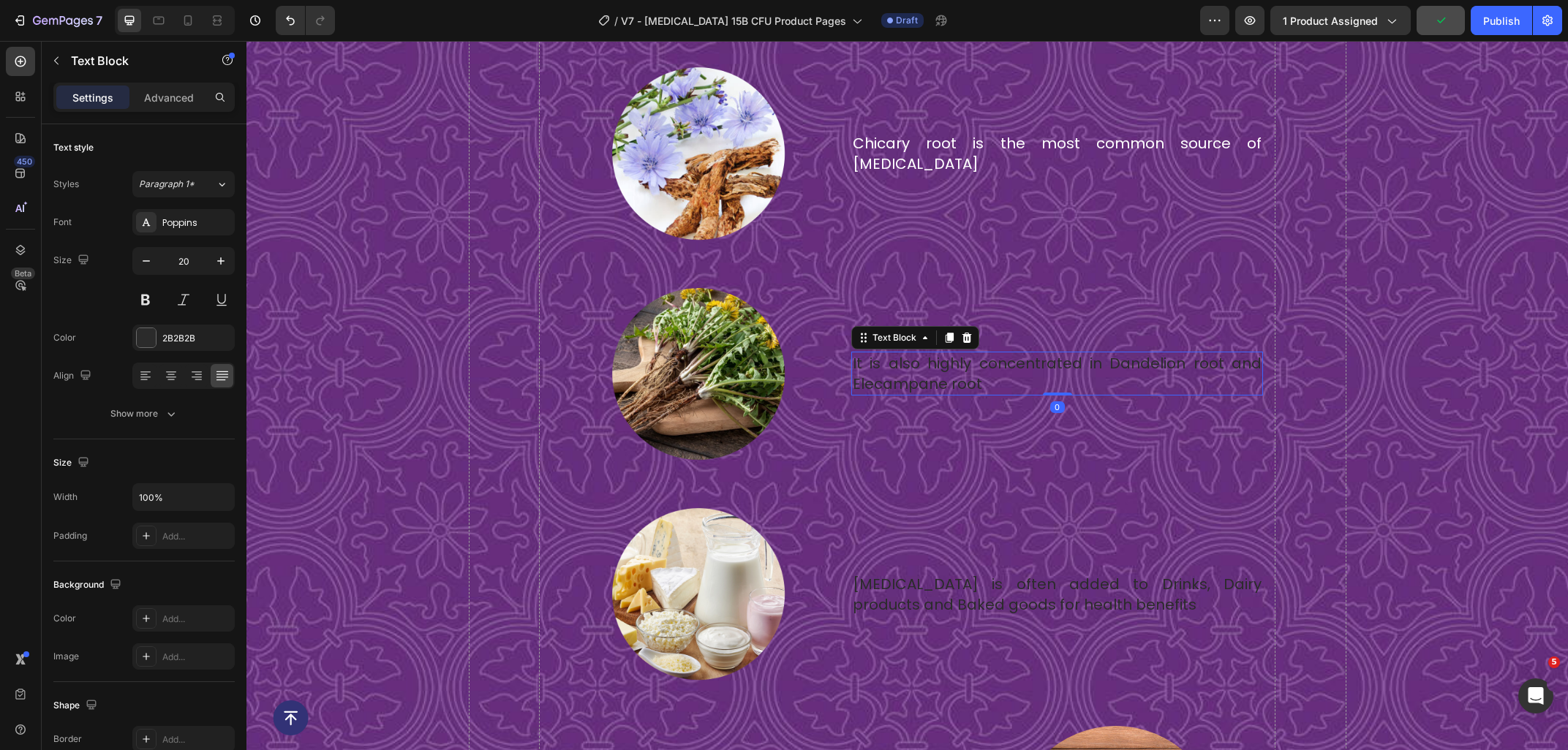
click at [893, 365] on p "It is also highly concentrated in Dandelion root and Elecampane root" at bounding box center [1057, 373] width 409 height 41
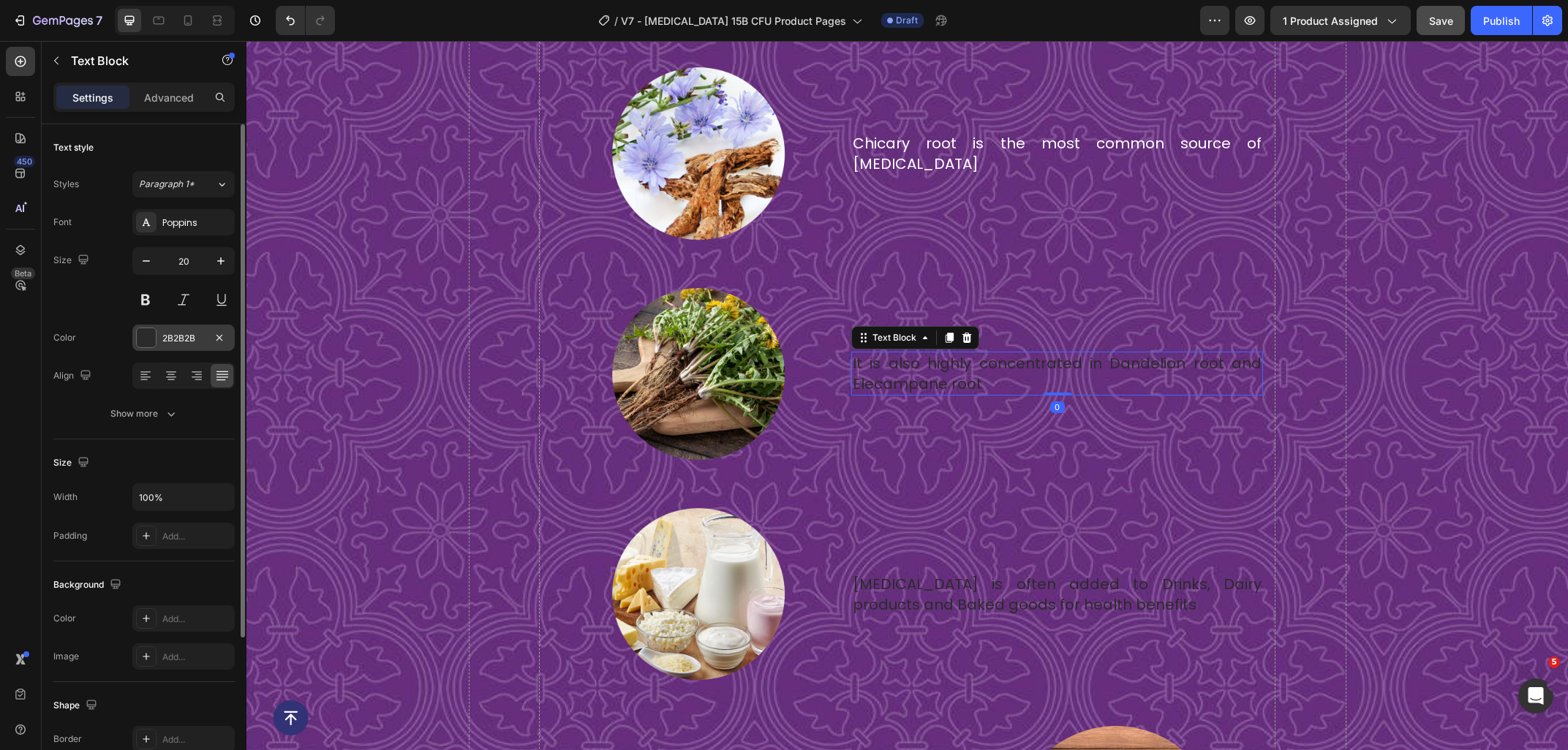
click at [161, 332] on div "2B2B2B" at bounding box center [184, 338] width 102 height 27
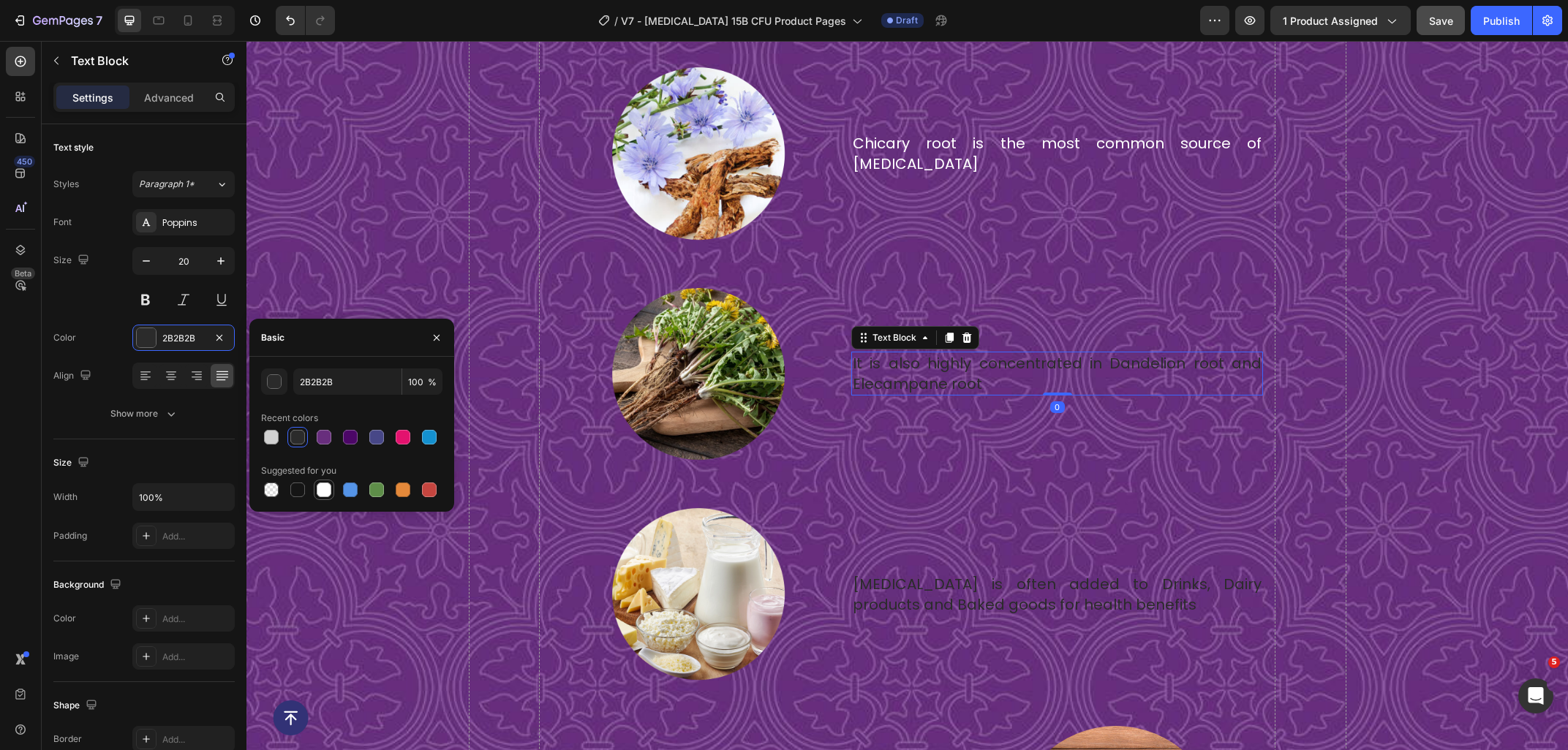
click at [324, 492] on div at bounding box center [323, 489] width 14 height 14
type input "FFFFFF"
click at [944, 598] on p "[MEDICAL_DATA] is often added to Drinks, Dairy products and Baked goods for hea…" at bounding box center [1057, 595] width 409 height 41
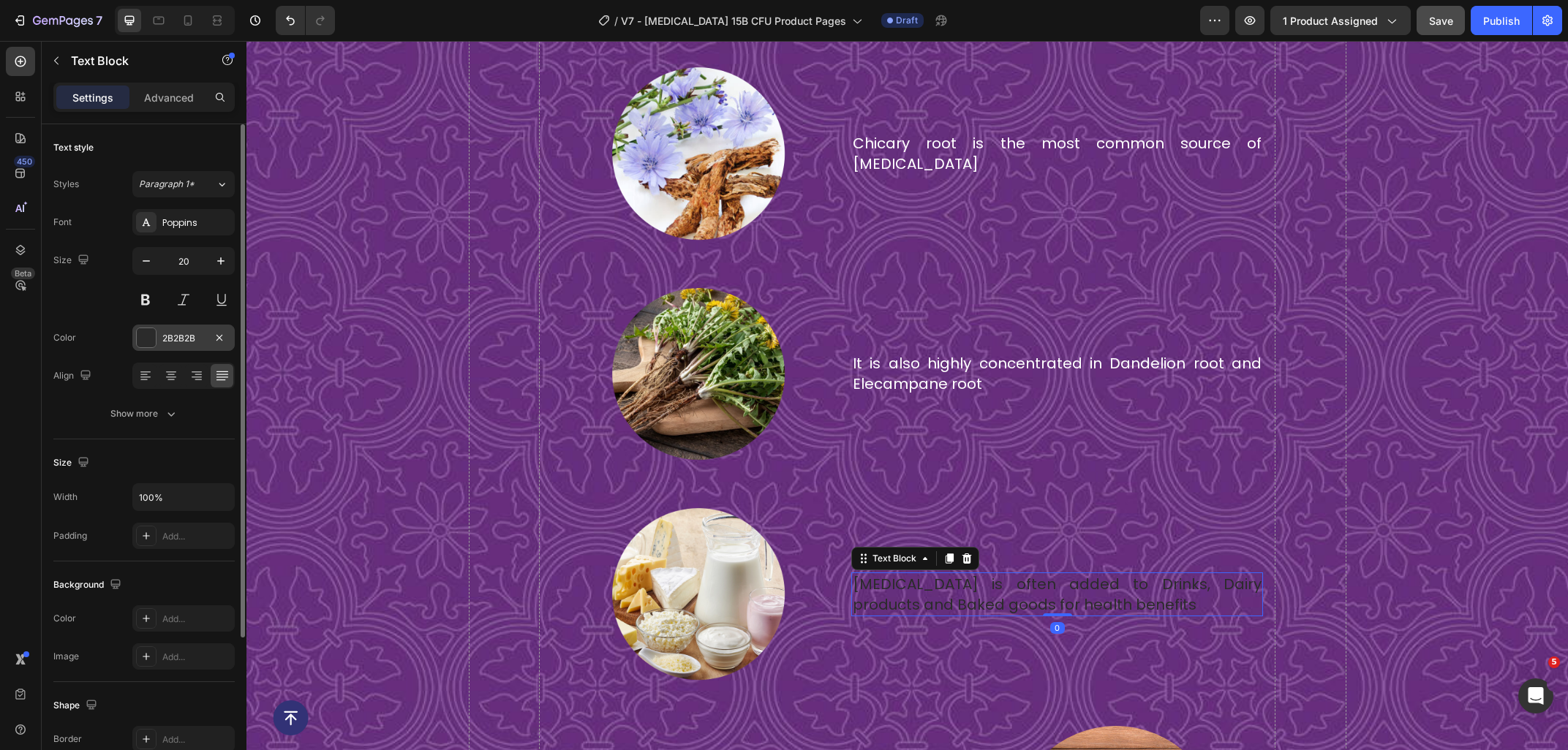
click at [160, 336] on div "2B2B2B" at bounding box center [184, 338] width 102 height 27
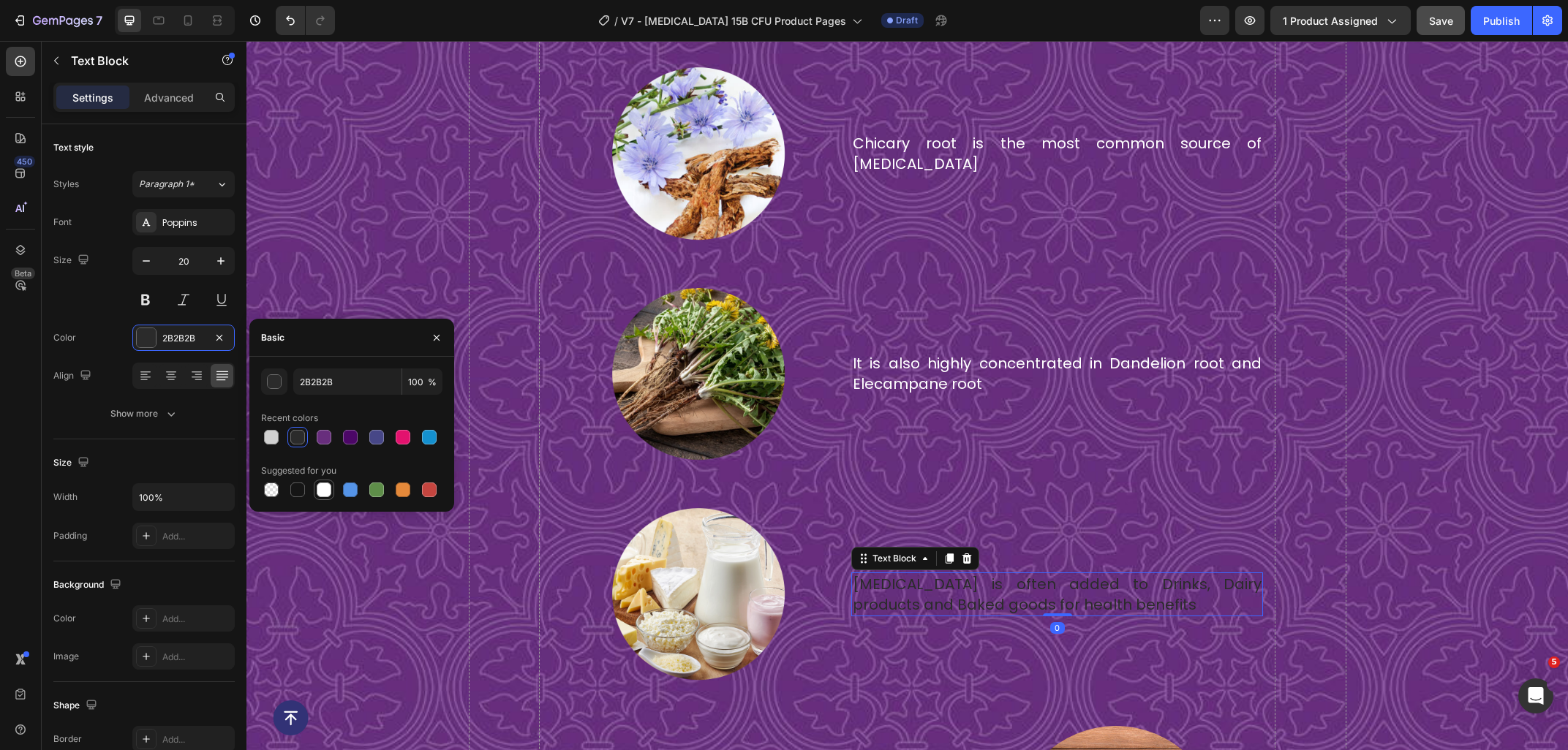
click at [329, 484] on div at bounding box center [323, 489] width 14 height 14
type input "FFFFFF"
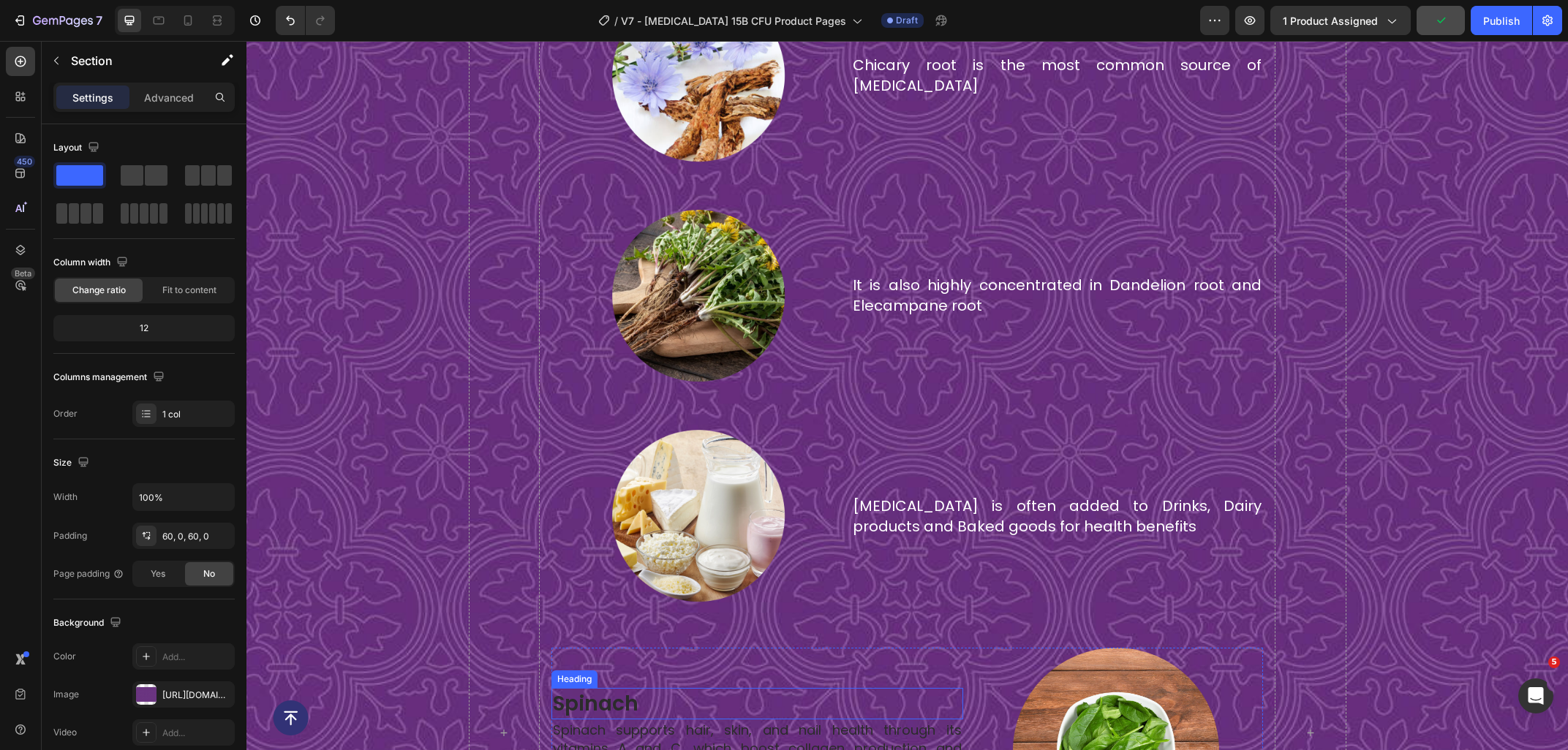
scroll to position [4812, 0]
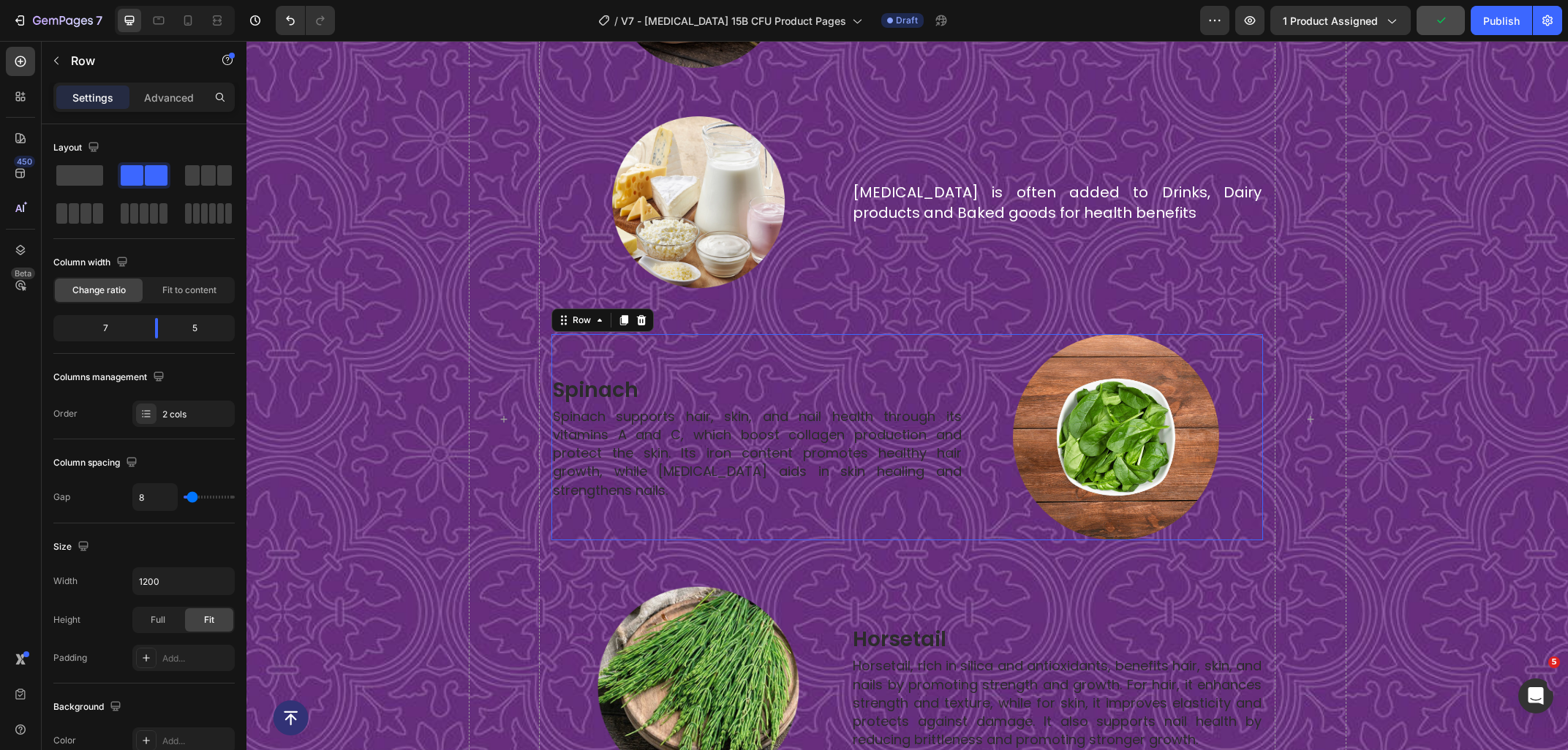
click at [815, 348] on div "Image spinach Heading Spinach supports hair, skin, and nail health through its …" at bounding box center [757, 437] width 412 height 207
click at [650, 320] on div "Row" at bounding box center [602, 320] width 102 height 24
click at [636, 319] on icon at bounding box center [641, 319] width 11 height 11
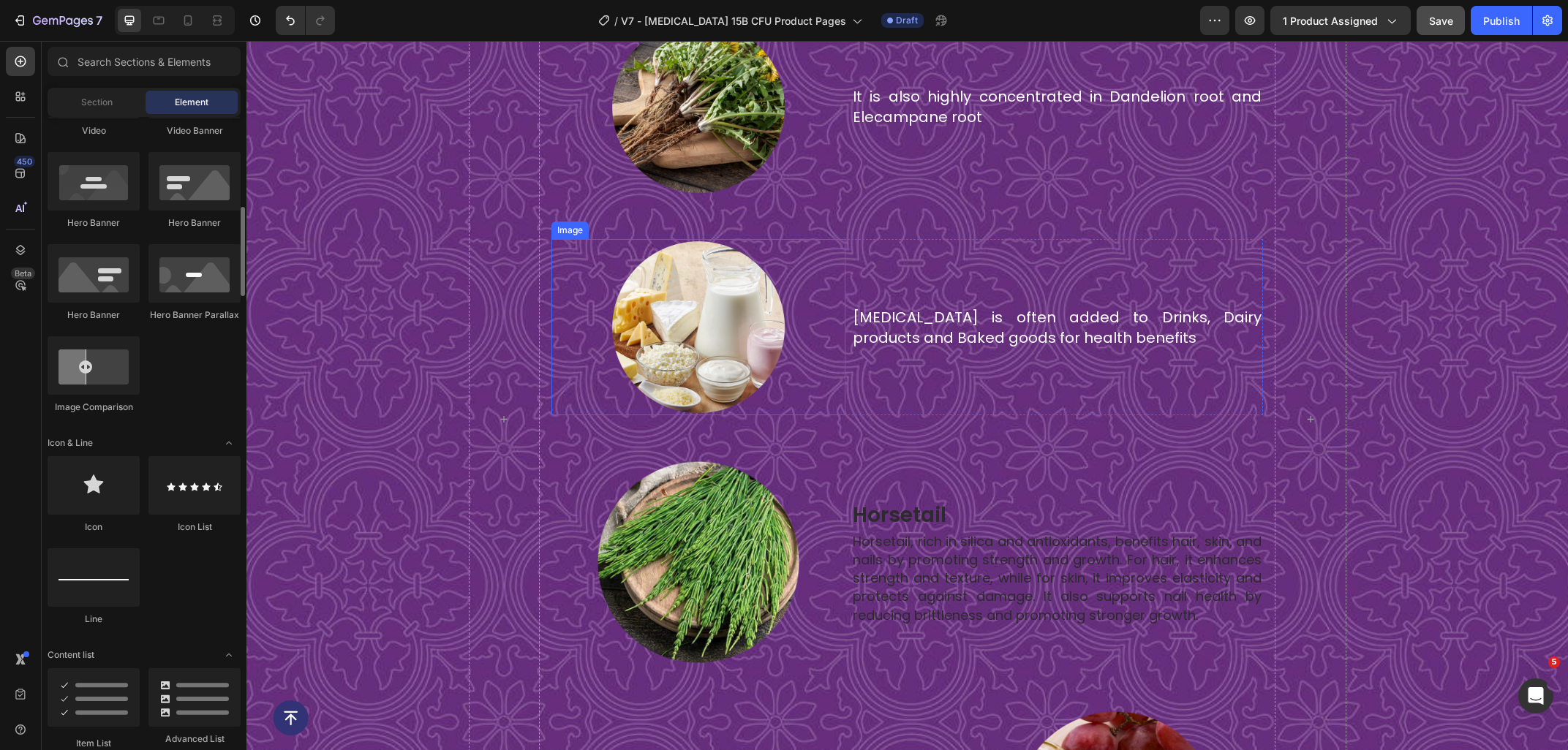
scroll to position [633, 0]
click at [819, 476] on div at bounding box center [698, 562] width 294 height 207
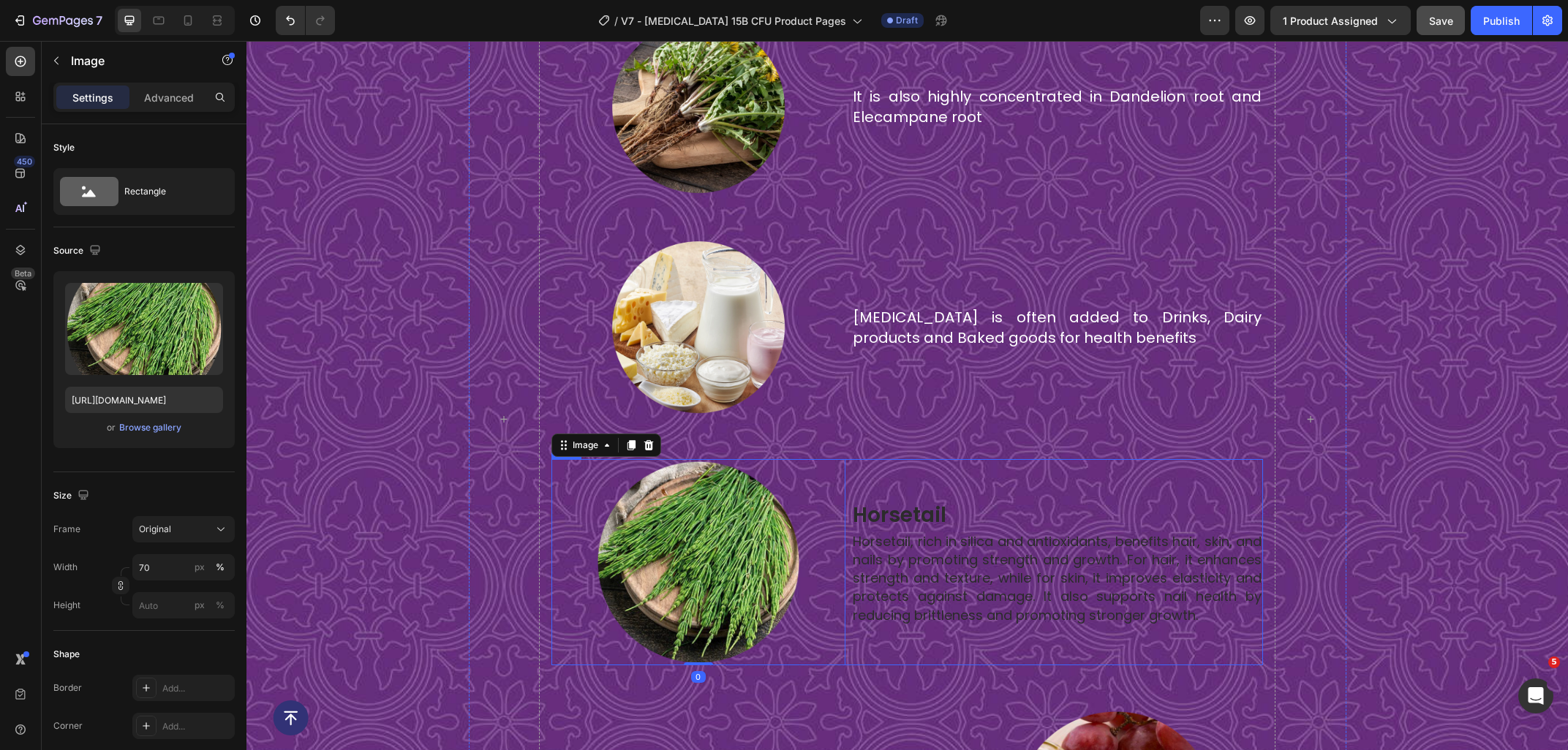
click at [907, 479] on div "horsetail Heading Horsetail, rich in silica and antioxidants, benefits hair, sk…" at bounding box center [1057, 562] width 412 height 207
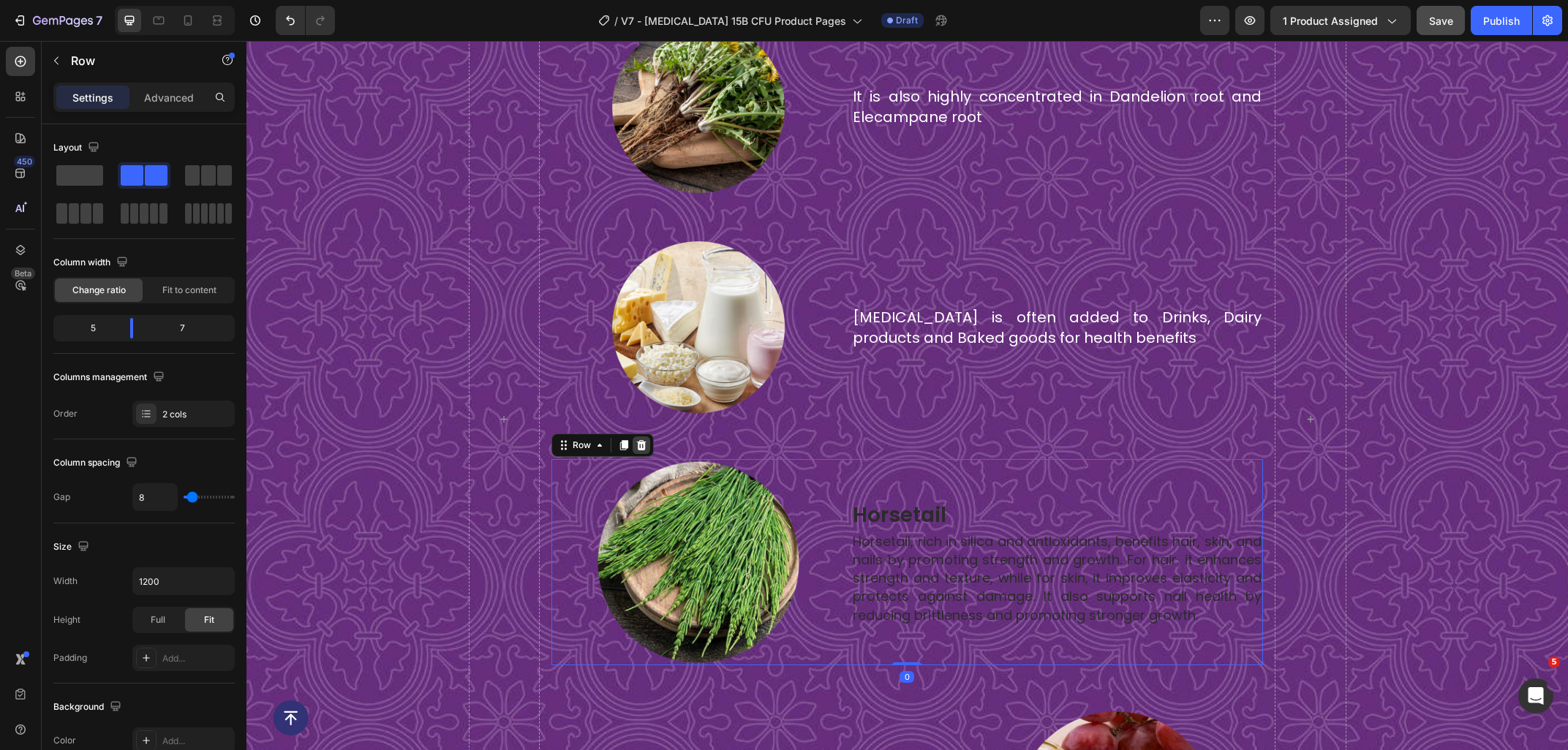
click at [646, 444] on icon at bounding box center [641, 444] width 11 height 11
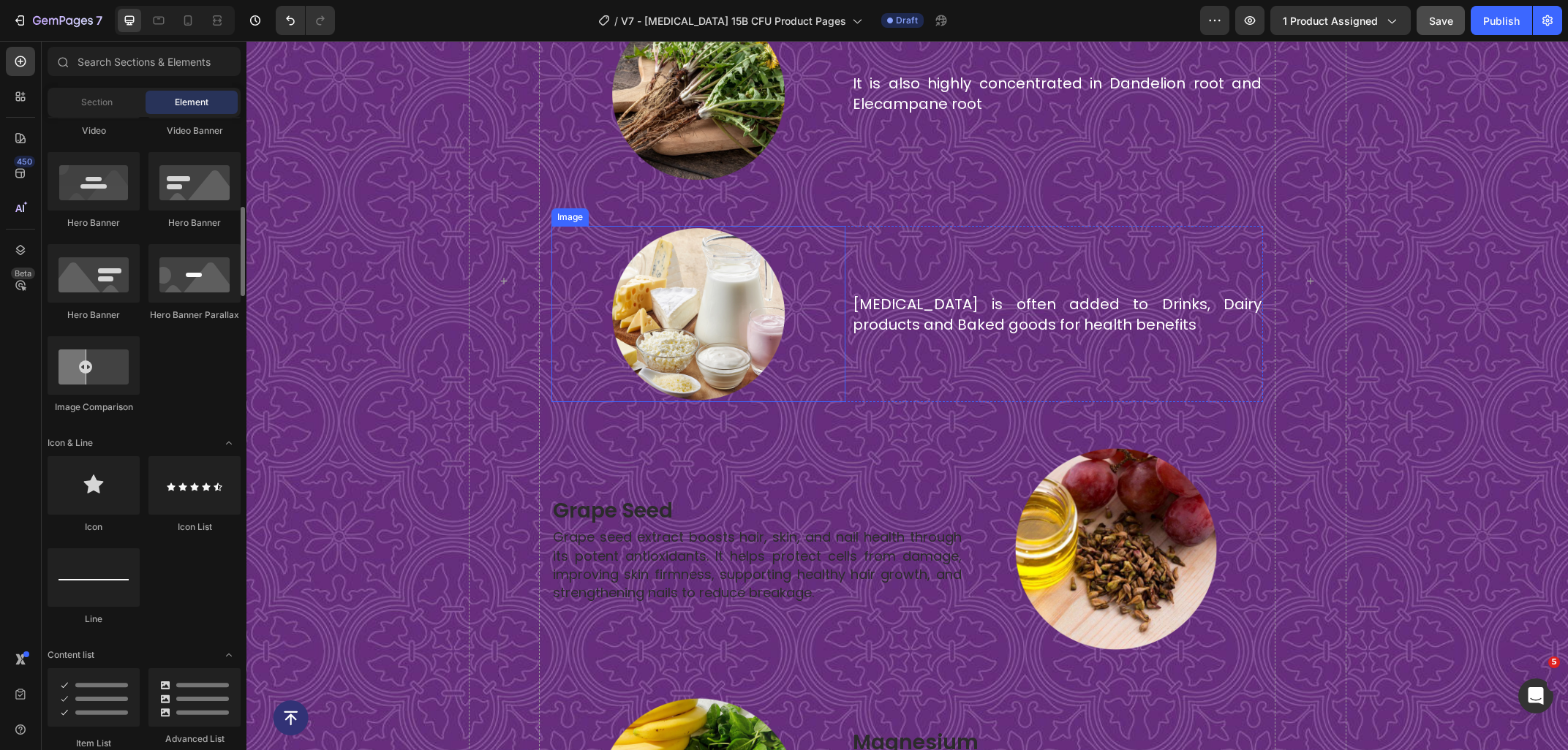
scroll to position [4720, 0]
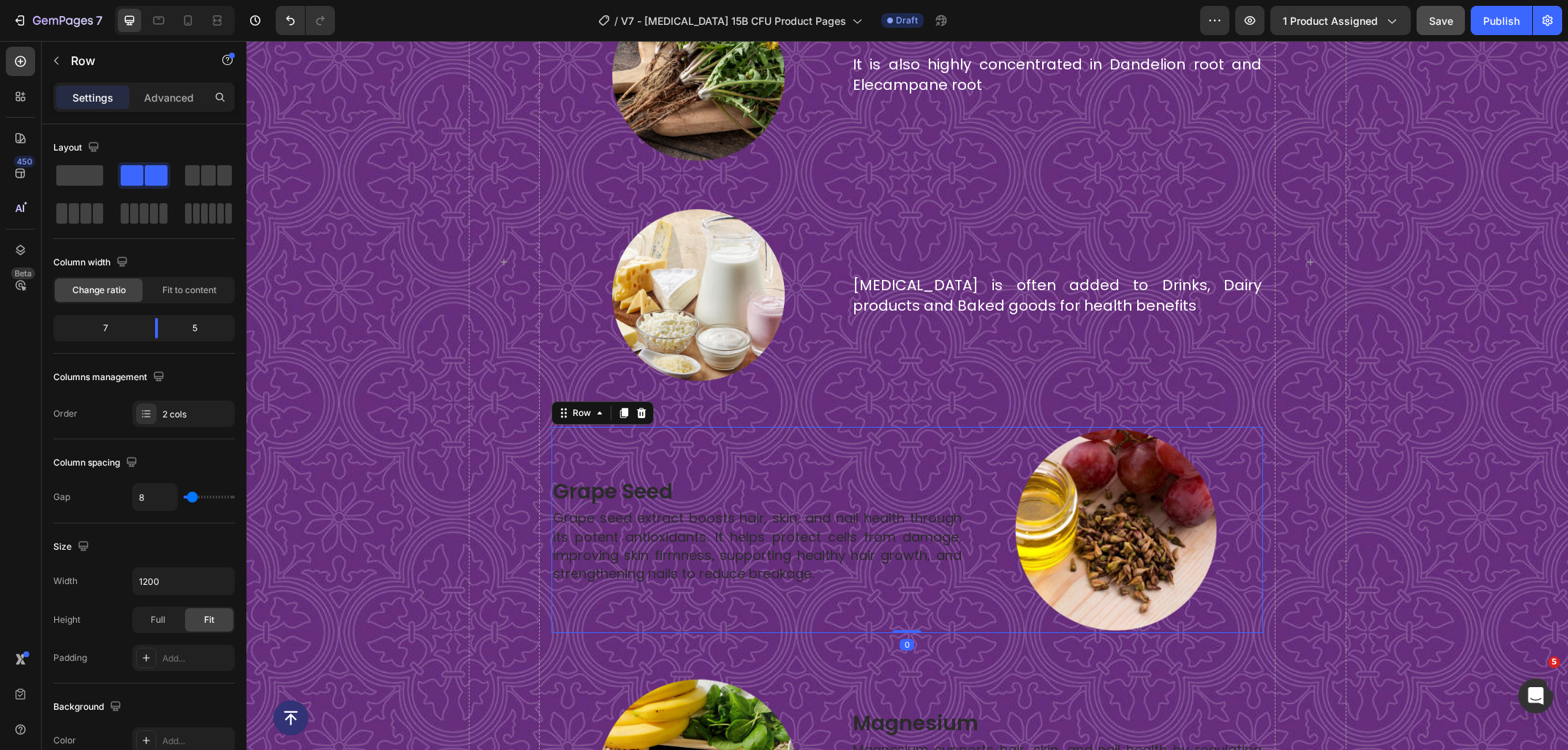
click at [754, 440] on div "Image grape seed Heading Grape seed extract boosts hair, skin, and nail health …" at bounding box center [757, 530] width 412 height 207
click at [646, 415] on icon at bounding box center [641, 412] width 11 height 11
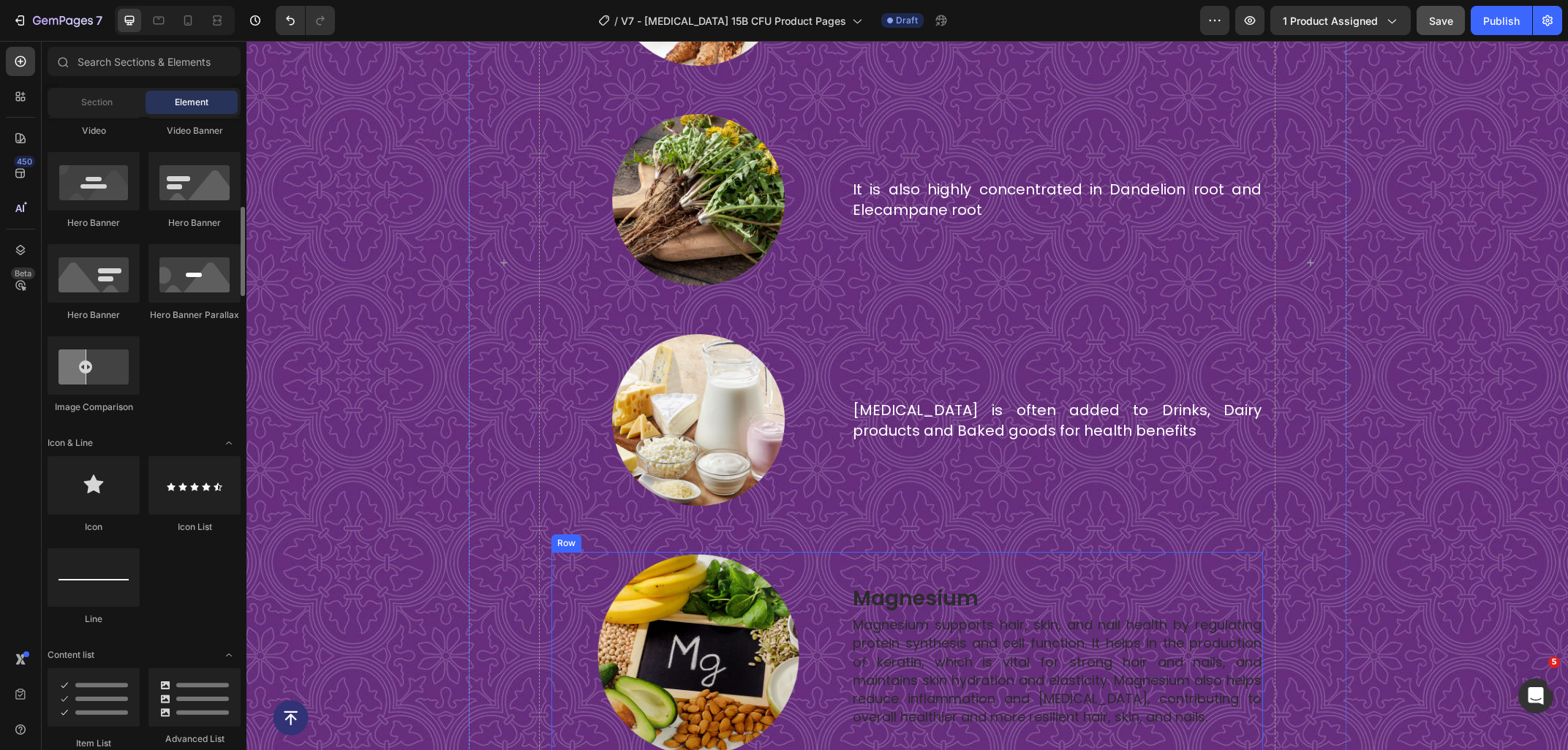
click at [859, 560] on div "magnesium Heading Magnesium supports hair, skin, and nail health by regulating …" at bounding box center [1057, 655] width 412 height 207
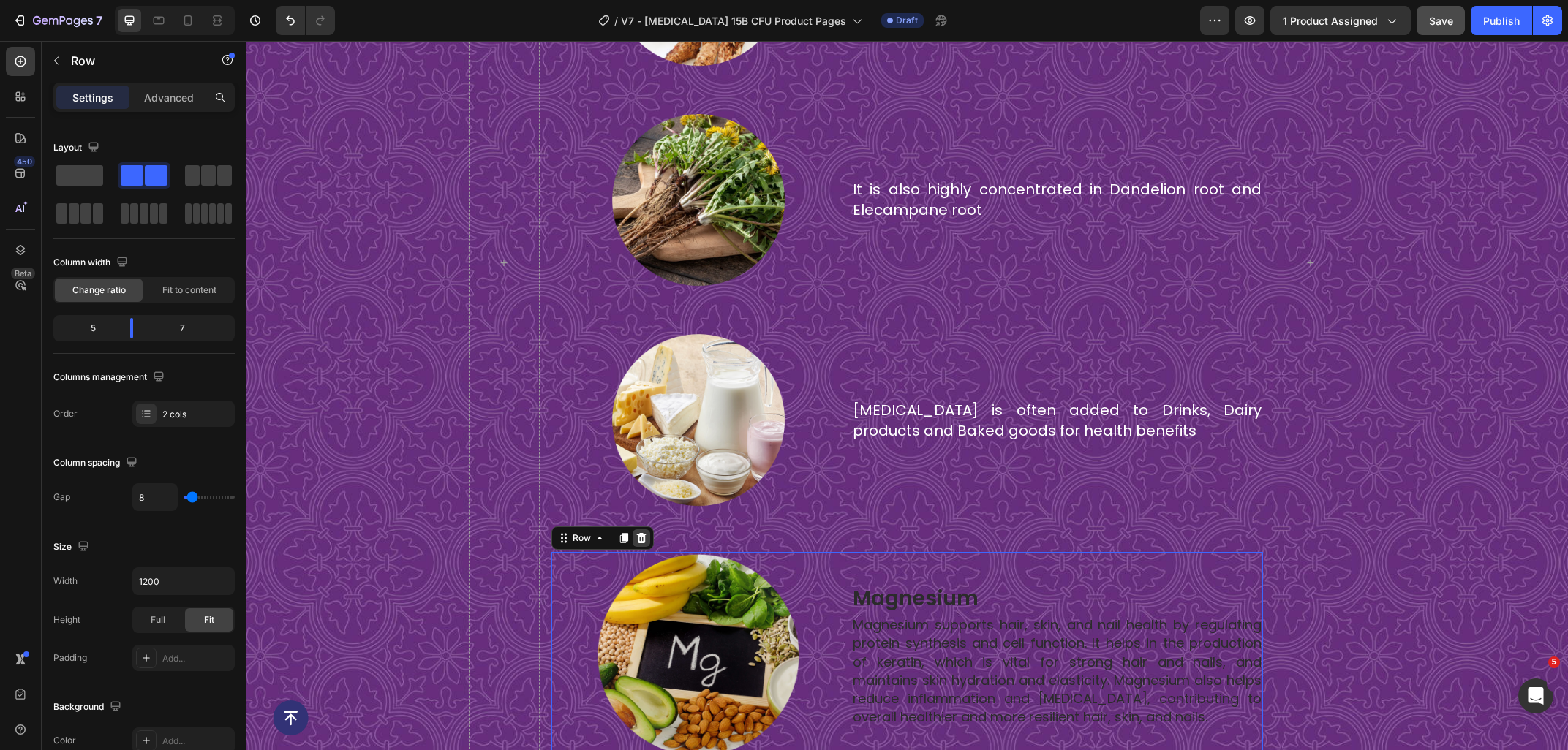
click at [640, 539] on icon at bounding box center [641, 537] width 11 height 11
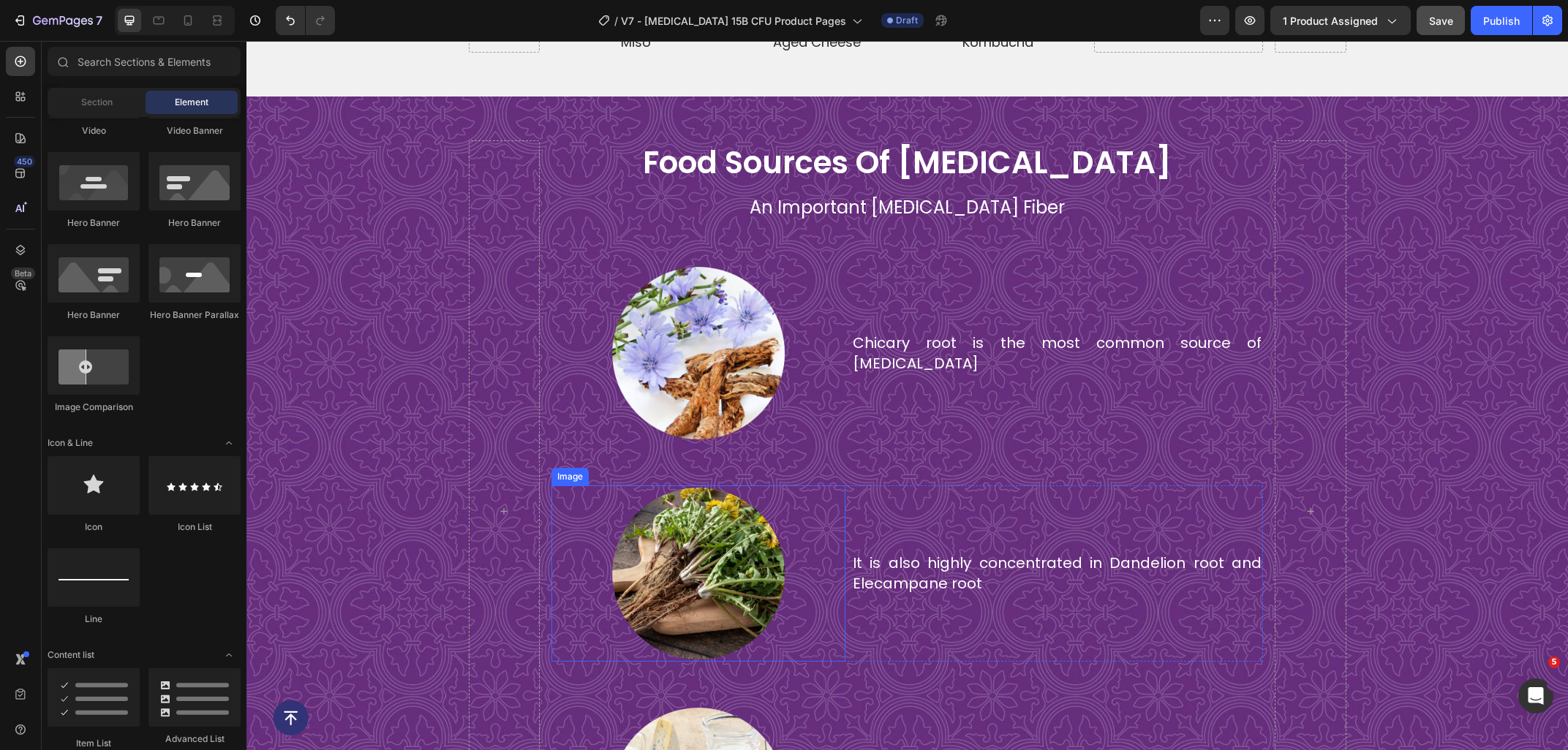
scroll to position [4391, 0]
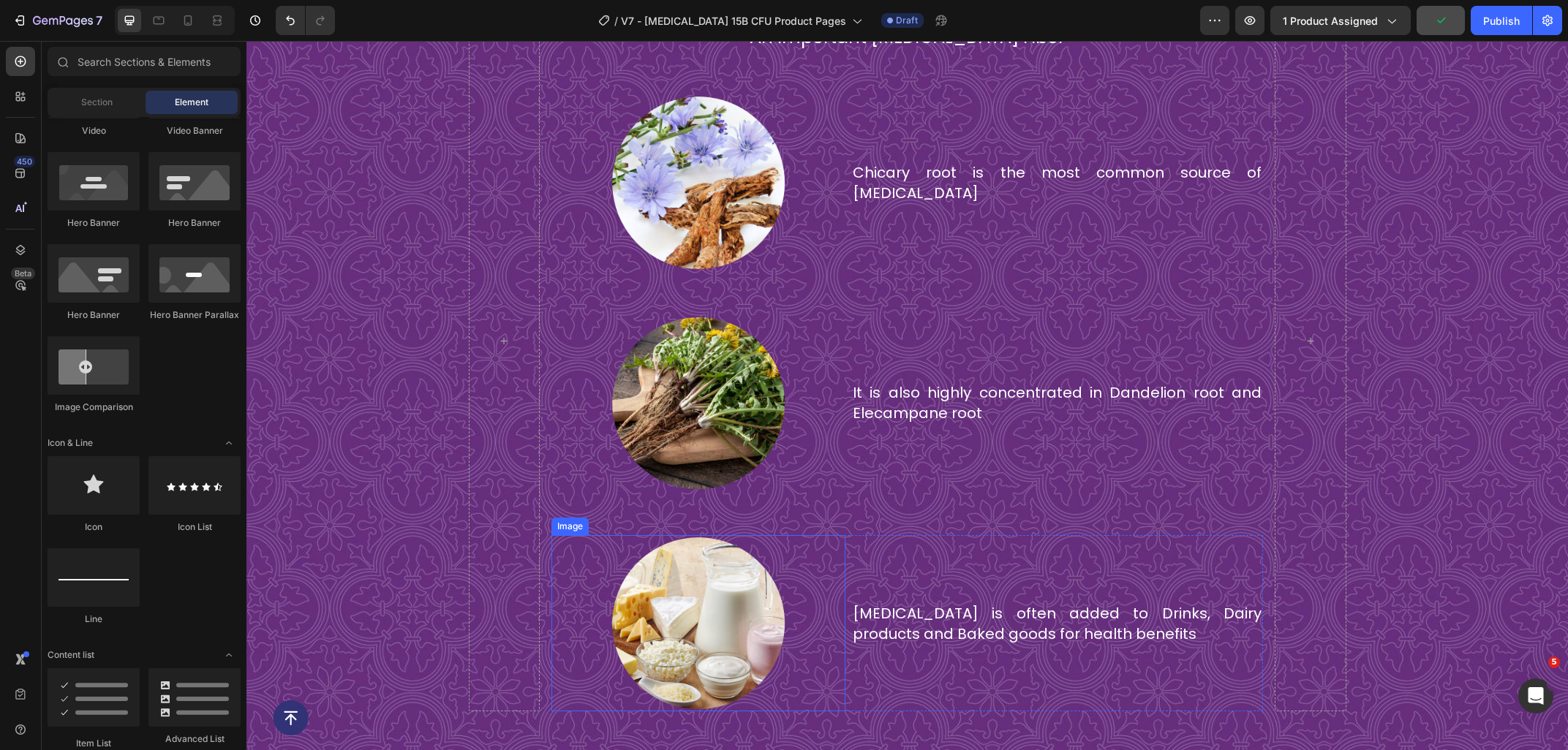
click at [706, 553] on img at bounding box center [697, 623] width 176 height 176
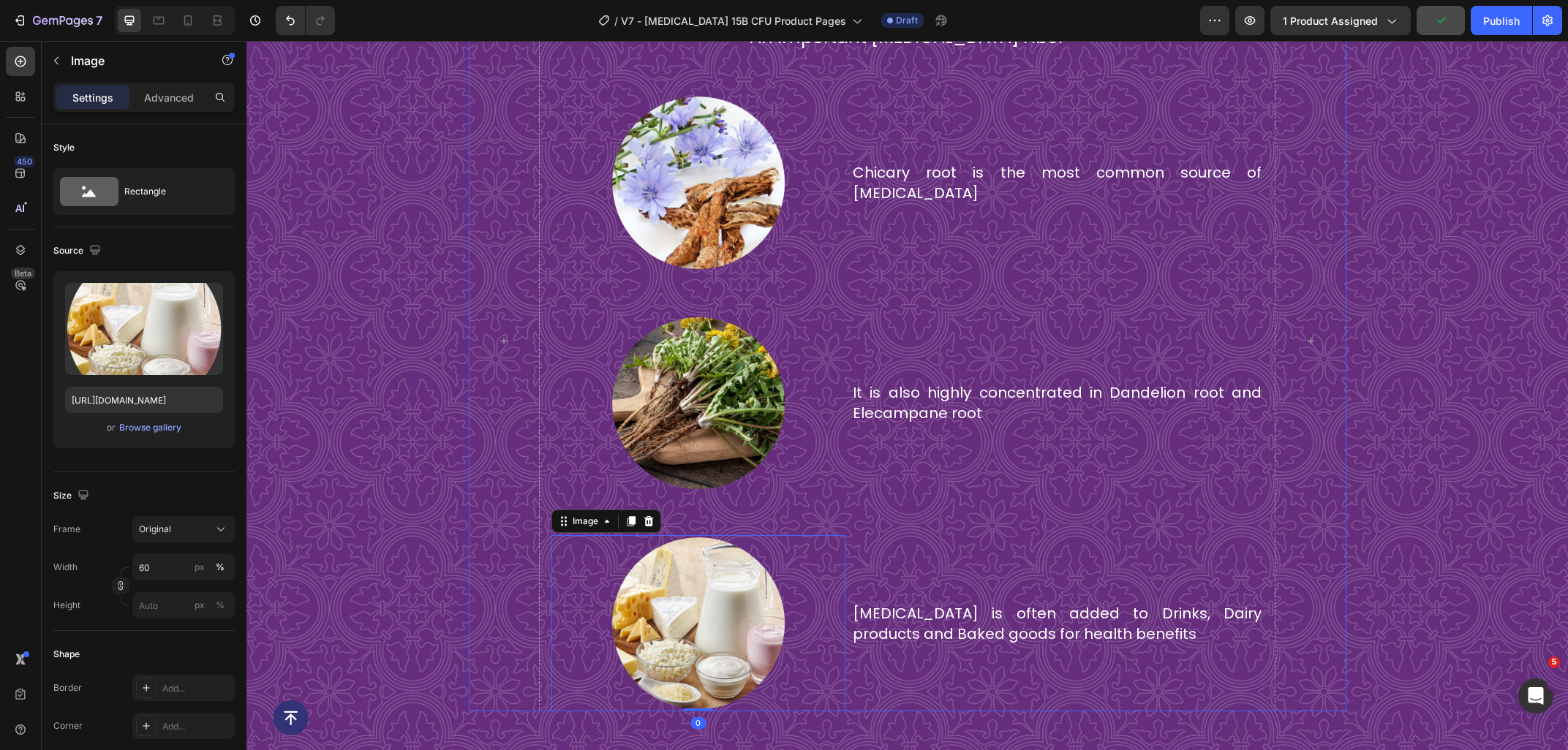
click at [710, 515] on div "food sources of inulin Heading An Important Prebiotic Fiber Text Block Image Ch…" at bounding box center [906, 341] width 711 height 742
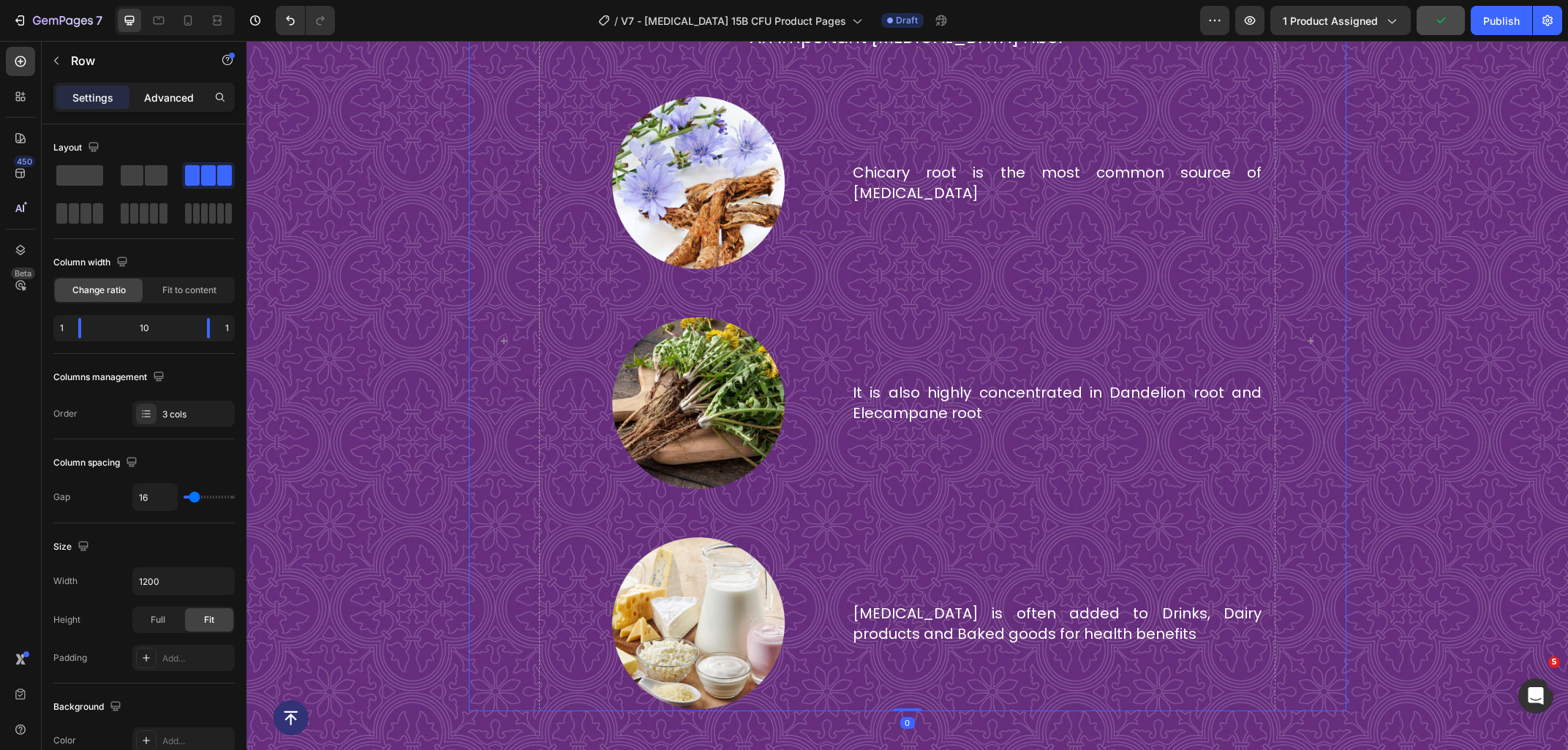
click at [148, 98] on p "Advanced" at bounding box center [168, 98] width 50 height 15
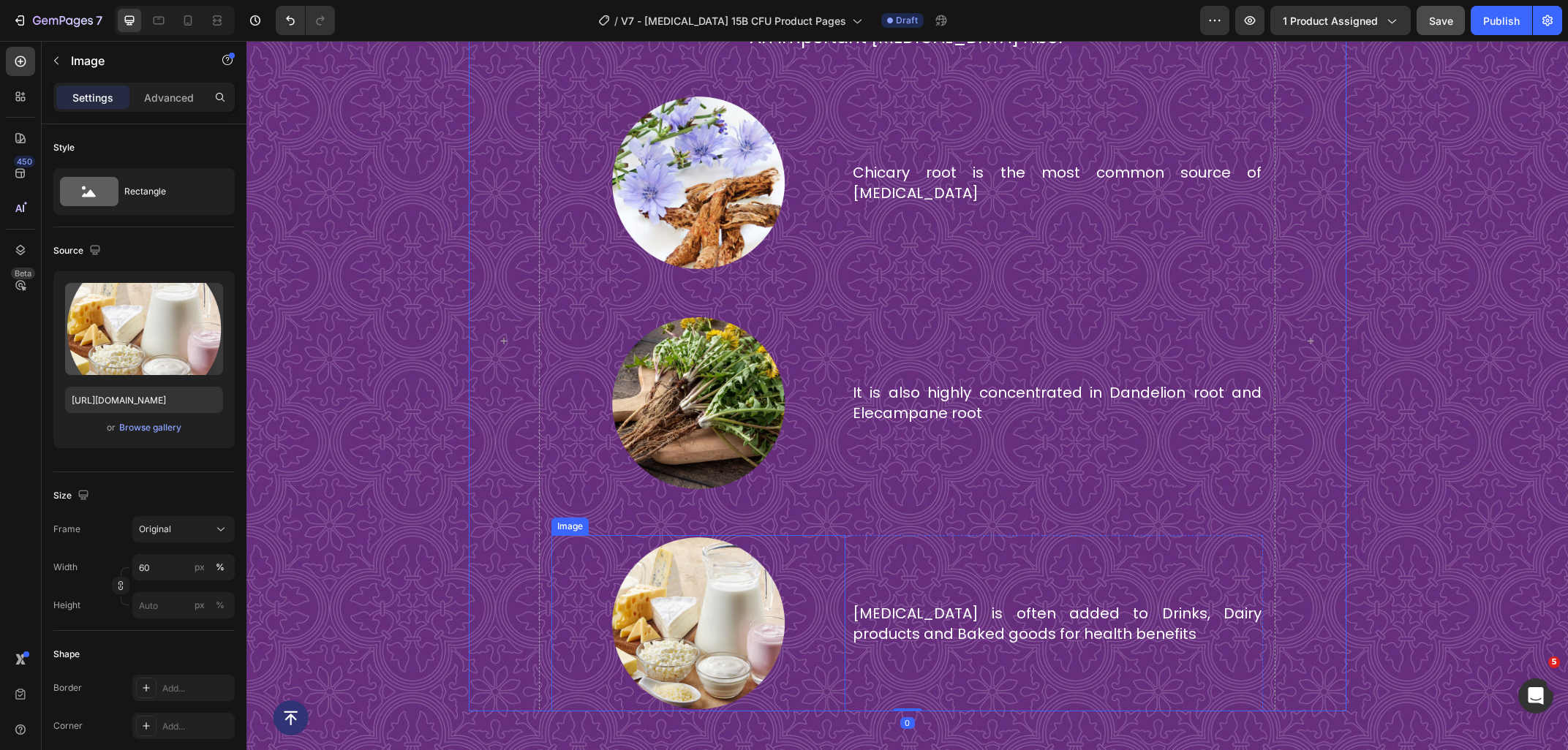
click at [643, 602] on img at bounding box center [697, 623] width 176 height 176
click at [577, 527] on div "Image" at bounding box center [585, 521] width 31 height 13
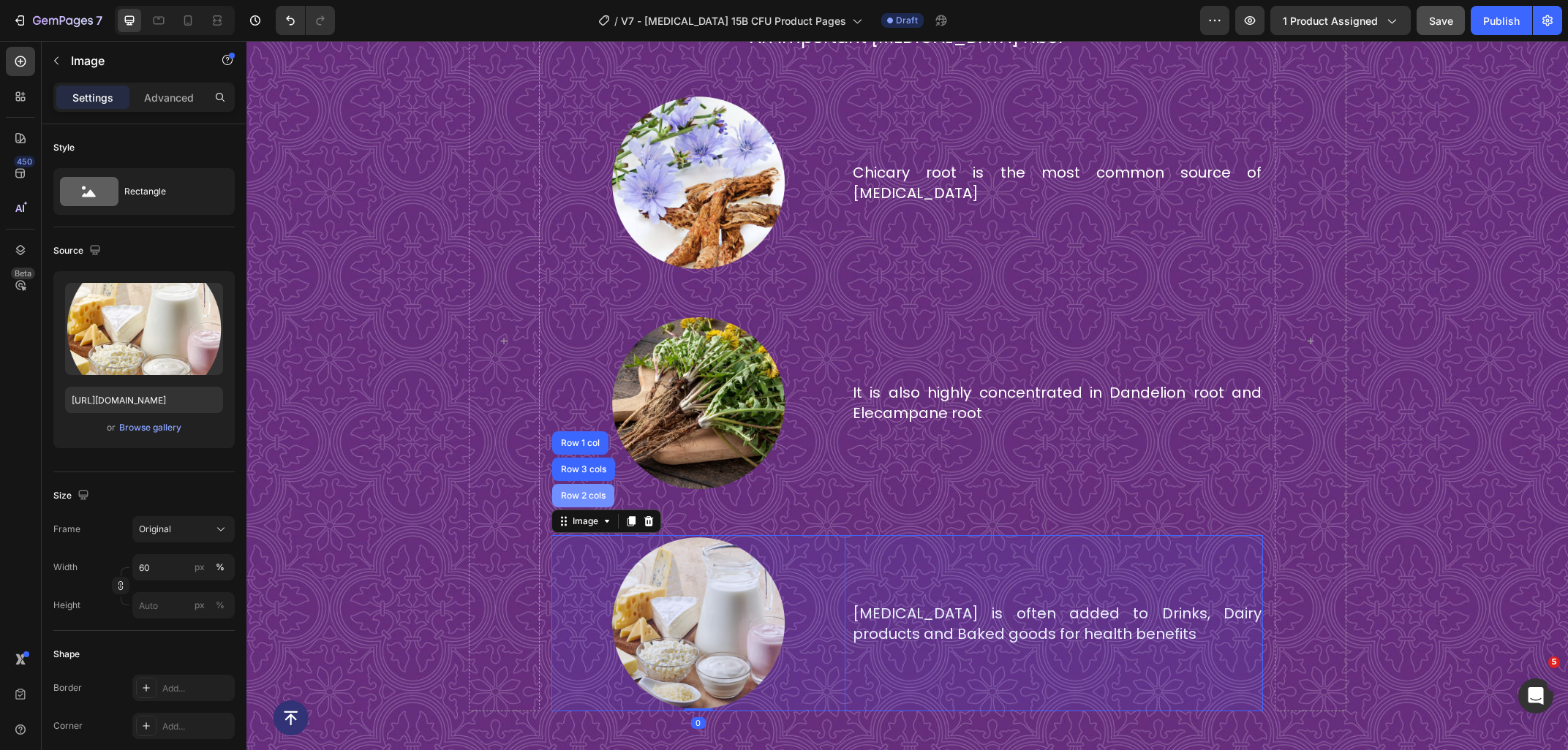
click at [579, 508] on div "Row 2 cols" at bounding box center [583, 495] width 63 height 24
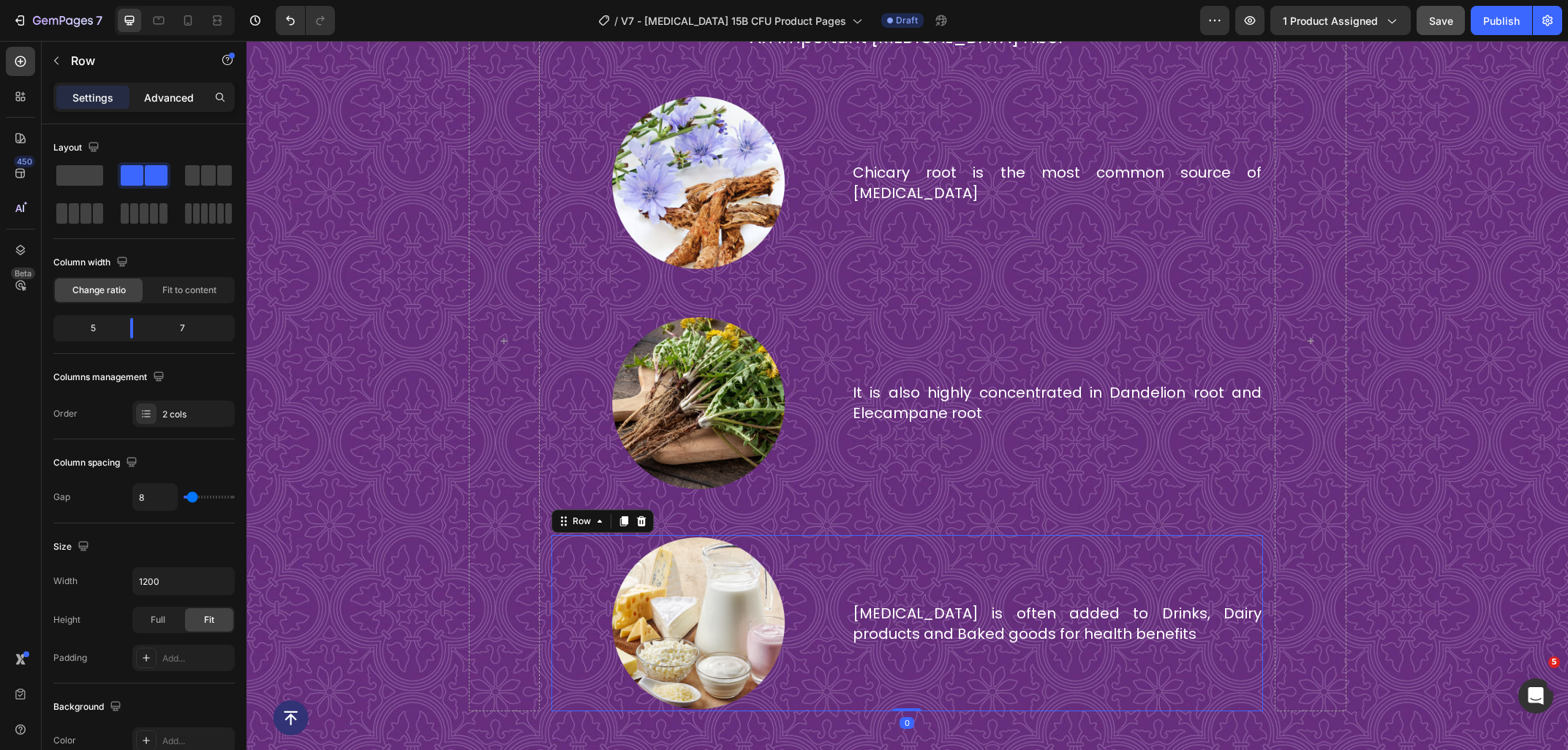
click at [175, 105] on div "Advanced" at bounding box center [169, 97] width 73 height 24
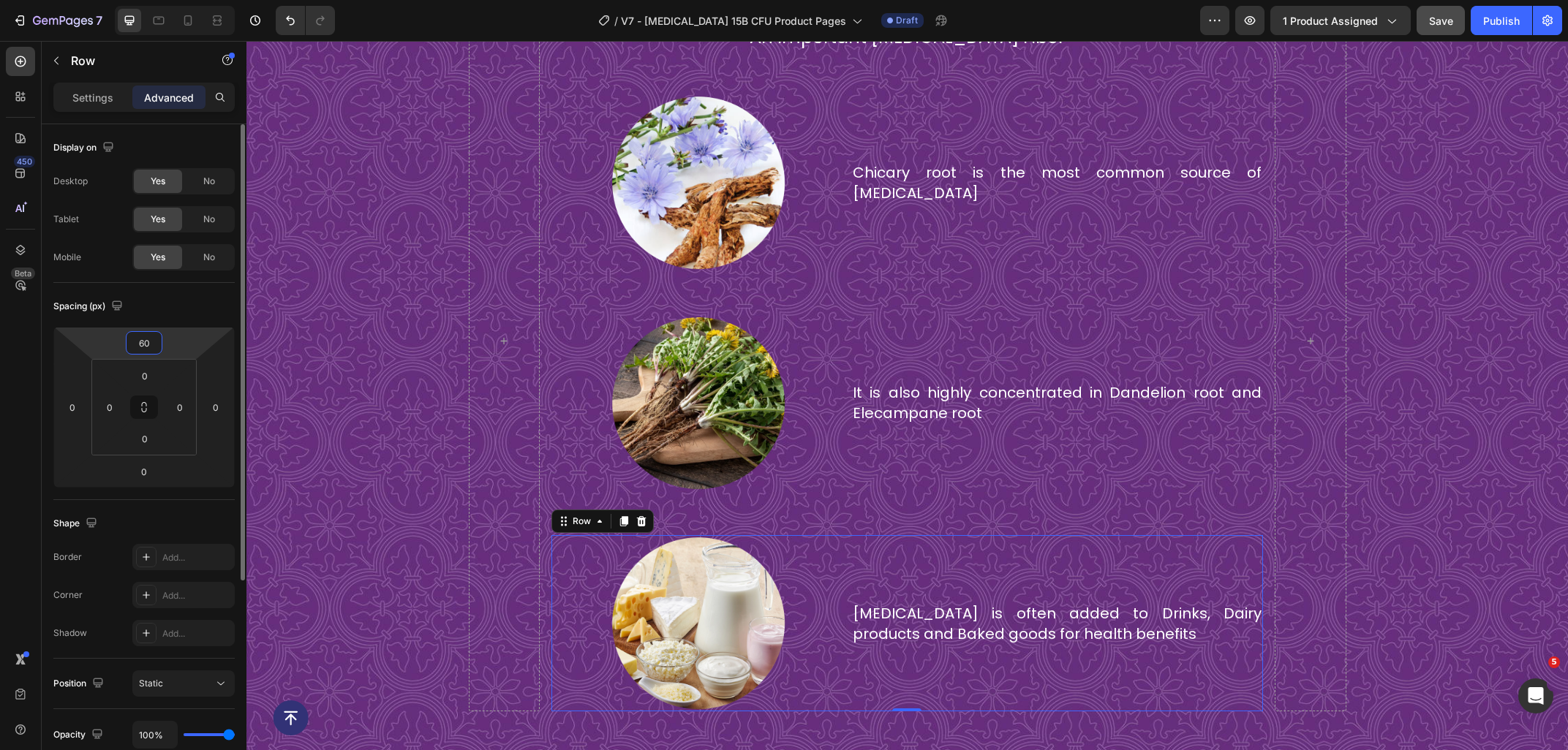
click at [149, 335] on input "60" at bounding box center [144, 342] width 29 height 22
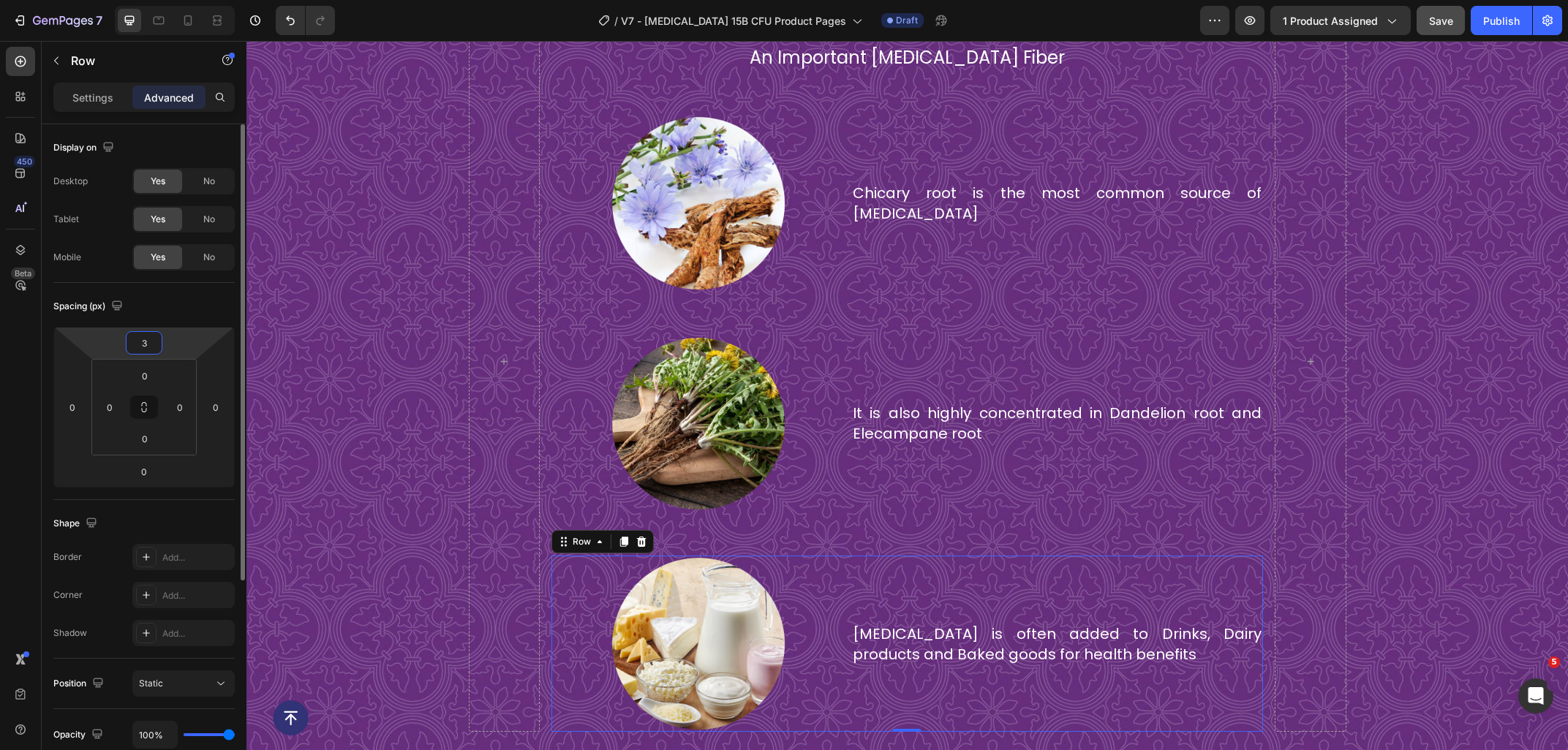
type input "30"
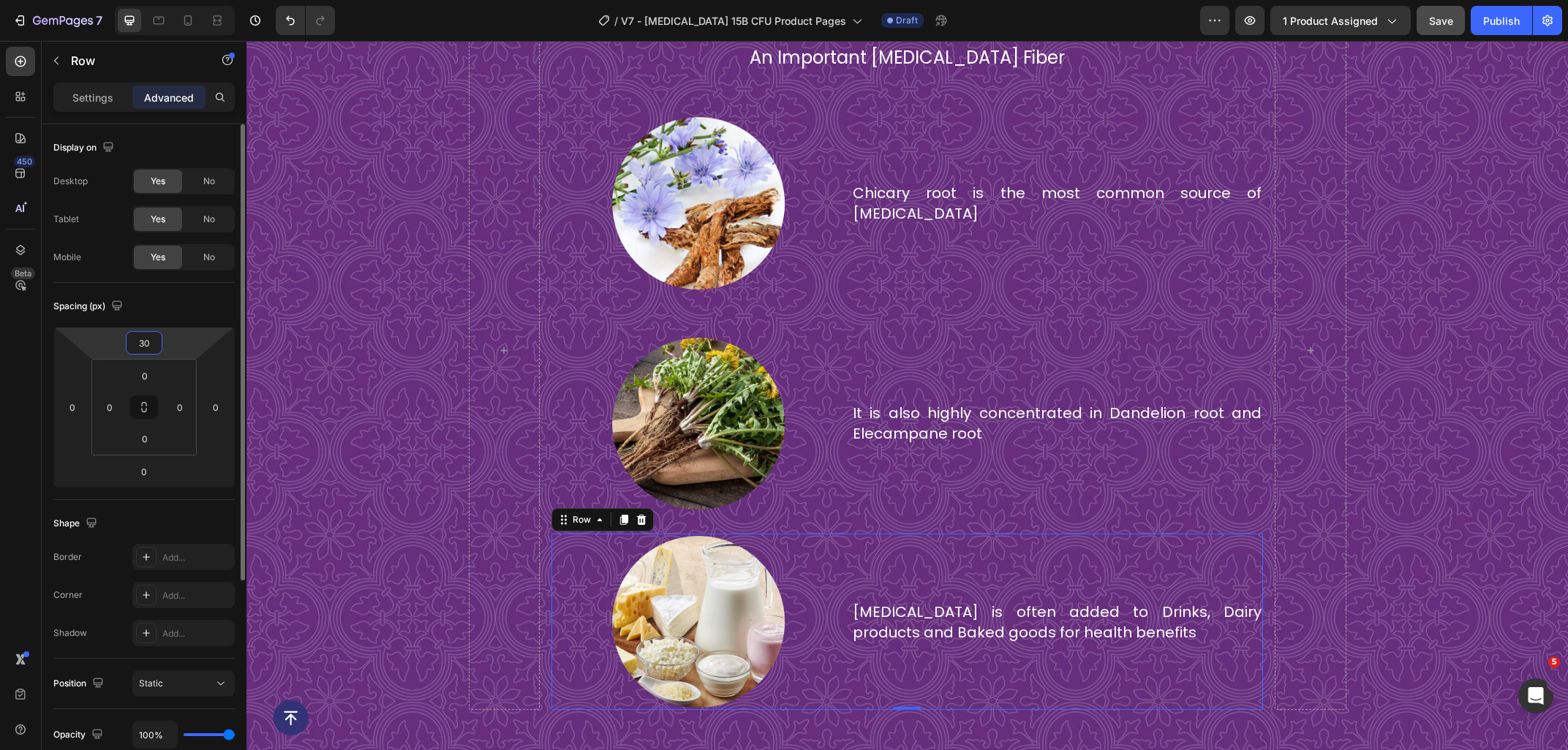
scroll to position [4380, 0]
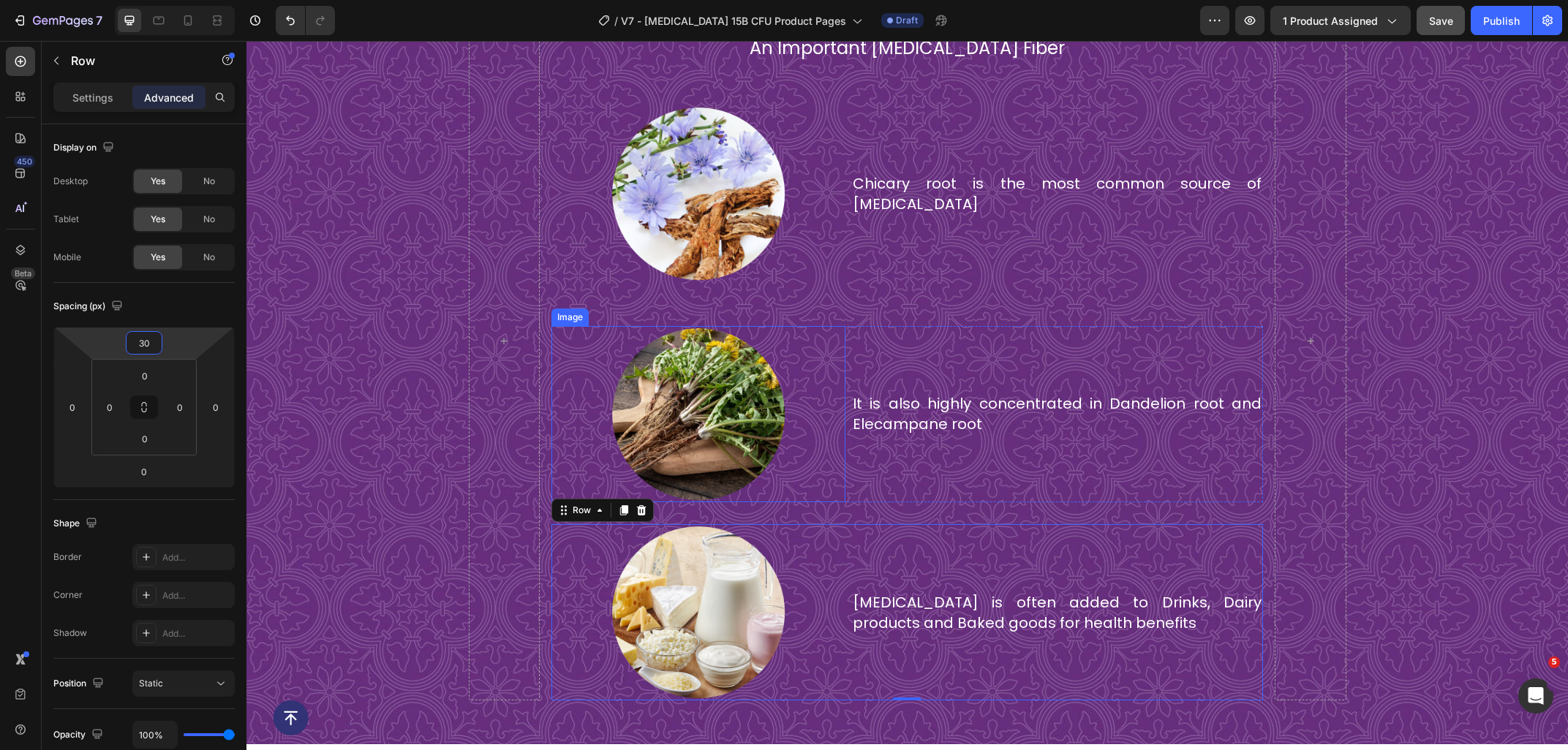
click at [591, 356] on div at bounding box center [698, 414] width 294 height 176
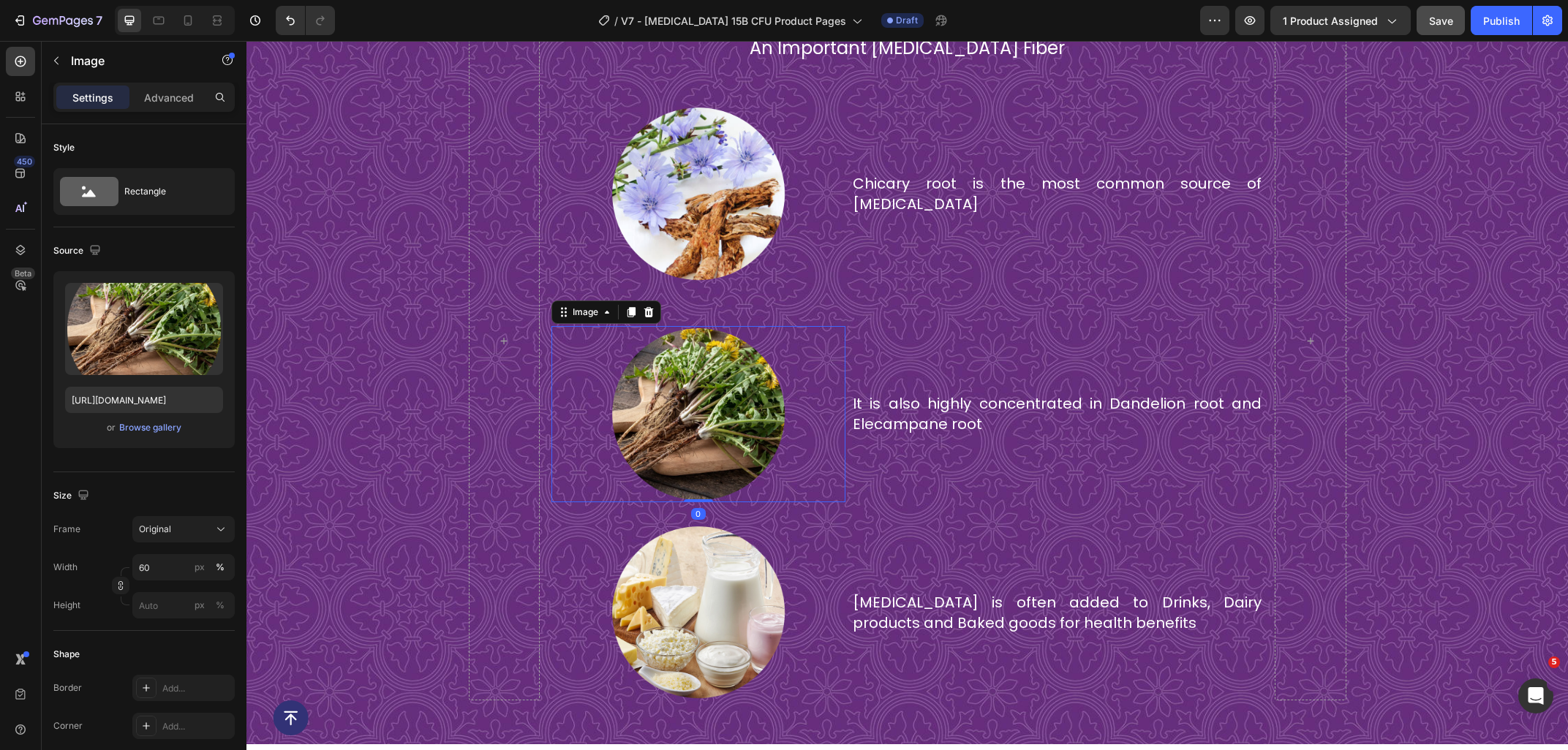
click at [575, 321] on div "Image" at bounding box center [606, 312] width 110 height 24
click at [585, 308] on div "Image" at bounding box center [585, 312] width 31 height 13
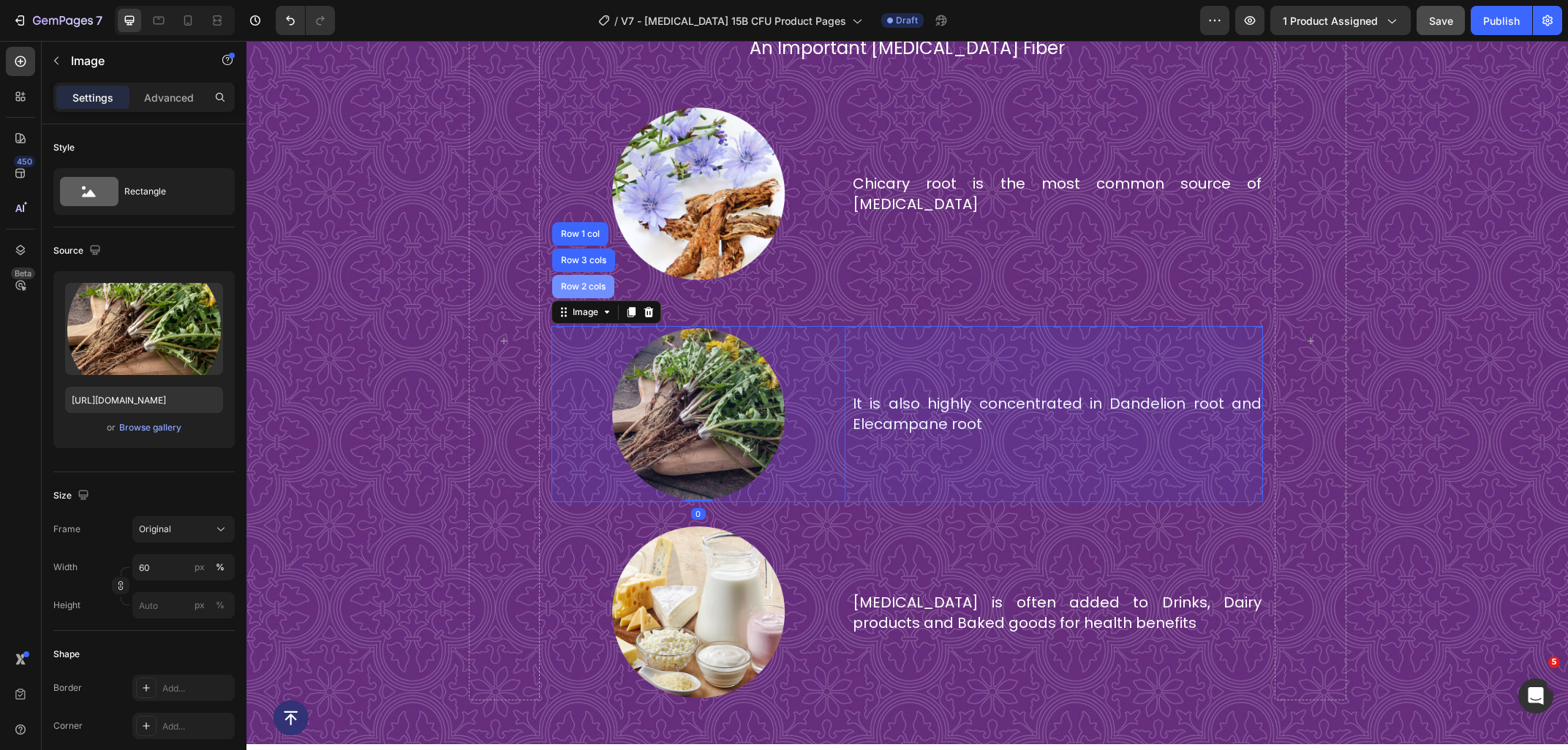
click at [586, 287] on div "Row 2 cols" at bounding box center [583, 287] width 50 height 9
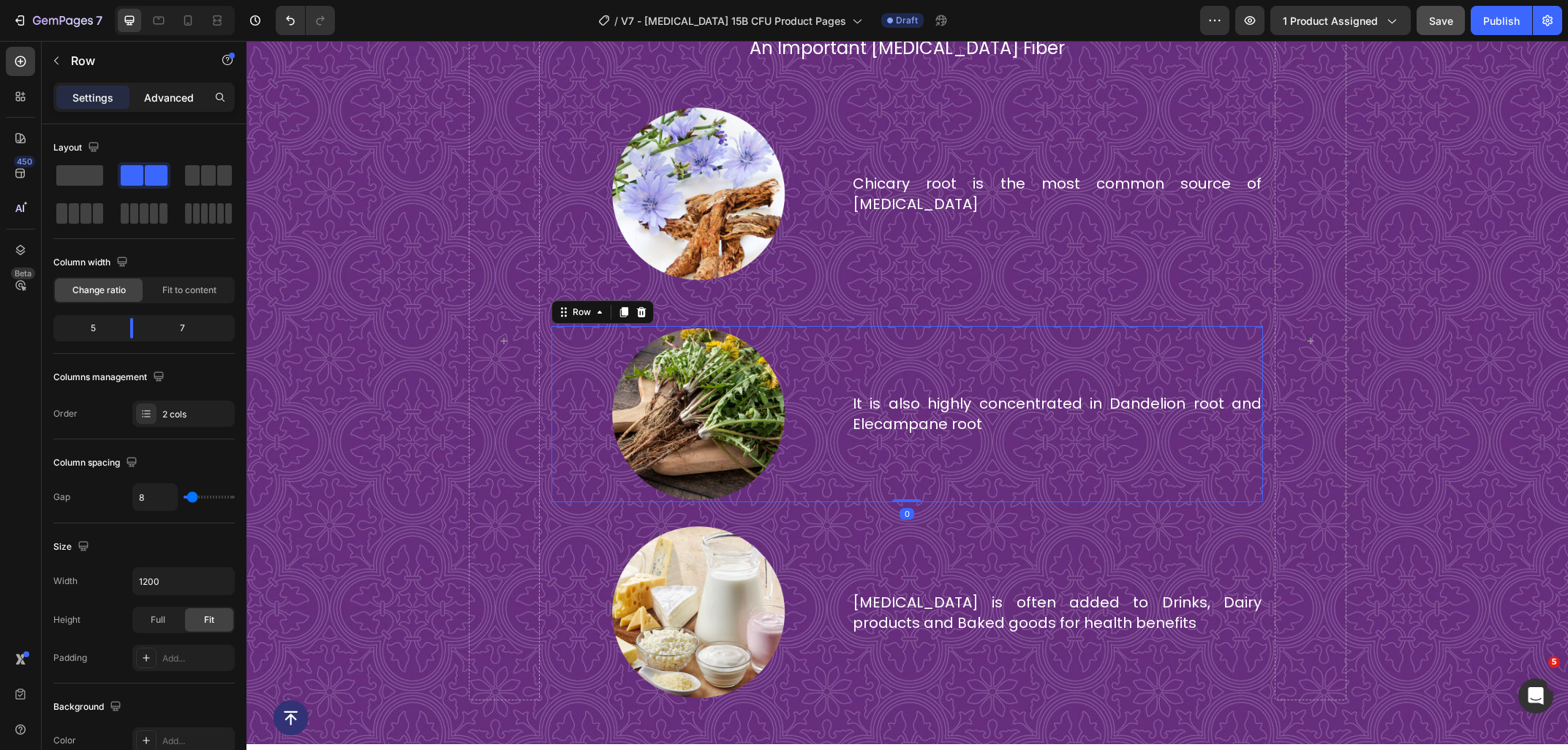
click at [174, 104] on p "Advanced" at bounding box center [168, 98] width 50 height 15
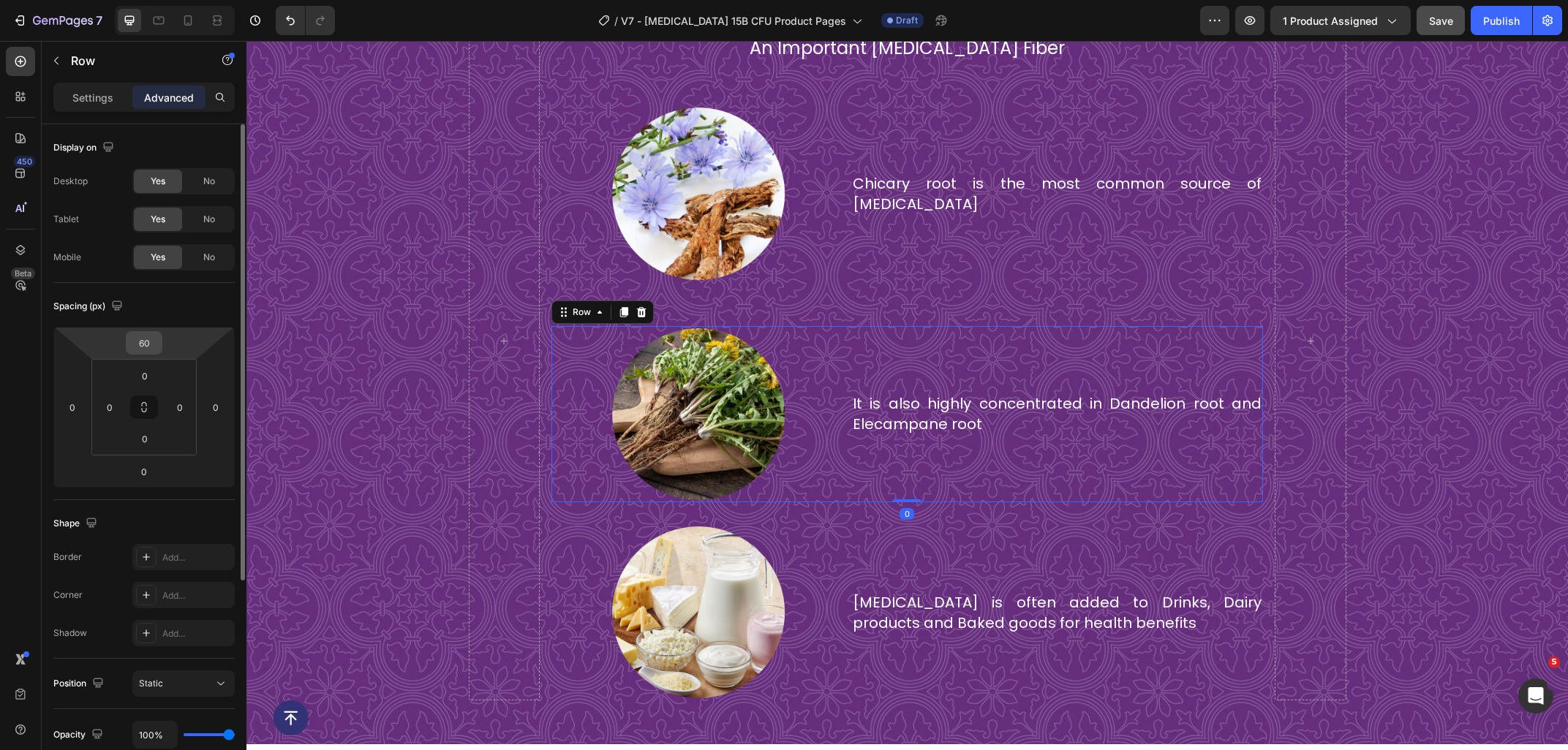
click at [147, 348] on input "60" at bounding box center [144, 342] width 29 height 22
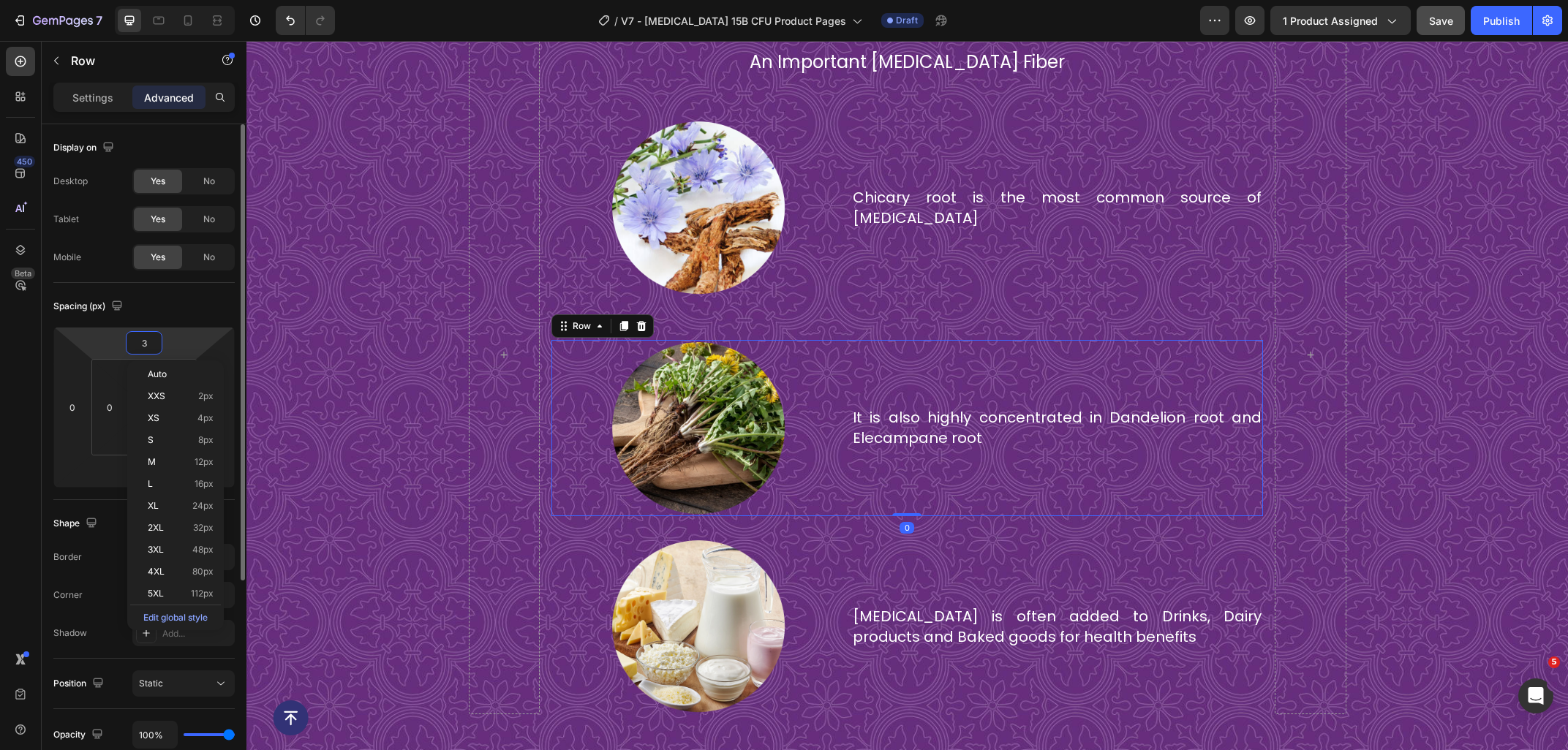
type input "30"
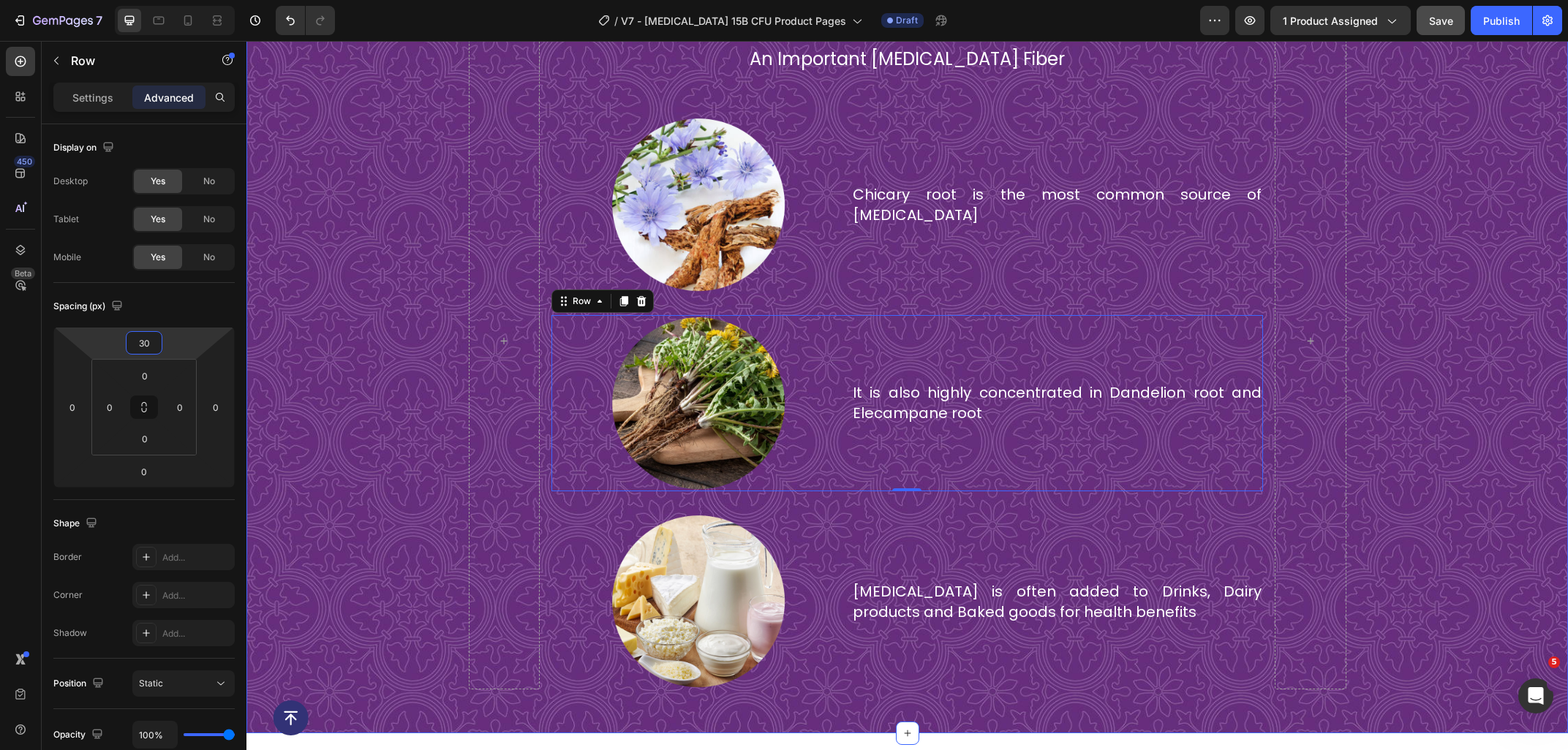
click at [1397, 428] on div "food sources of inulin Heading An Important Prebiotic Fiber Text Block Image Ch…" at bounding box center [906, 340] width 1321 height 697
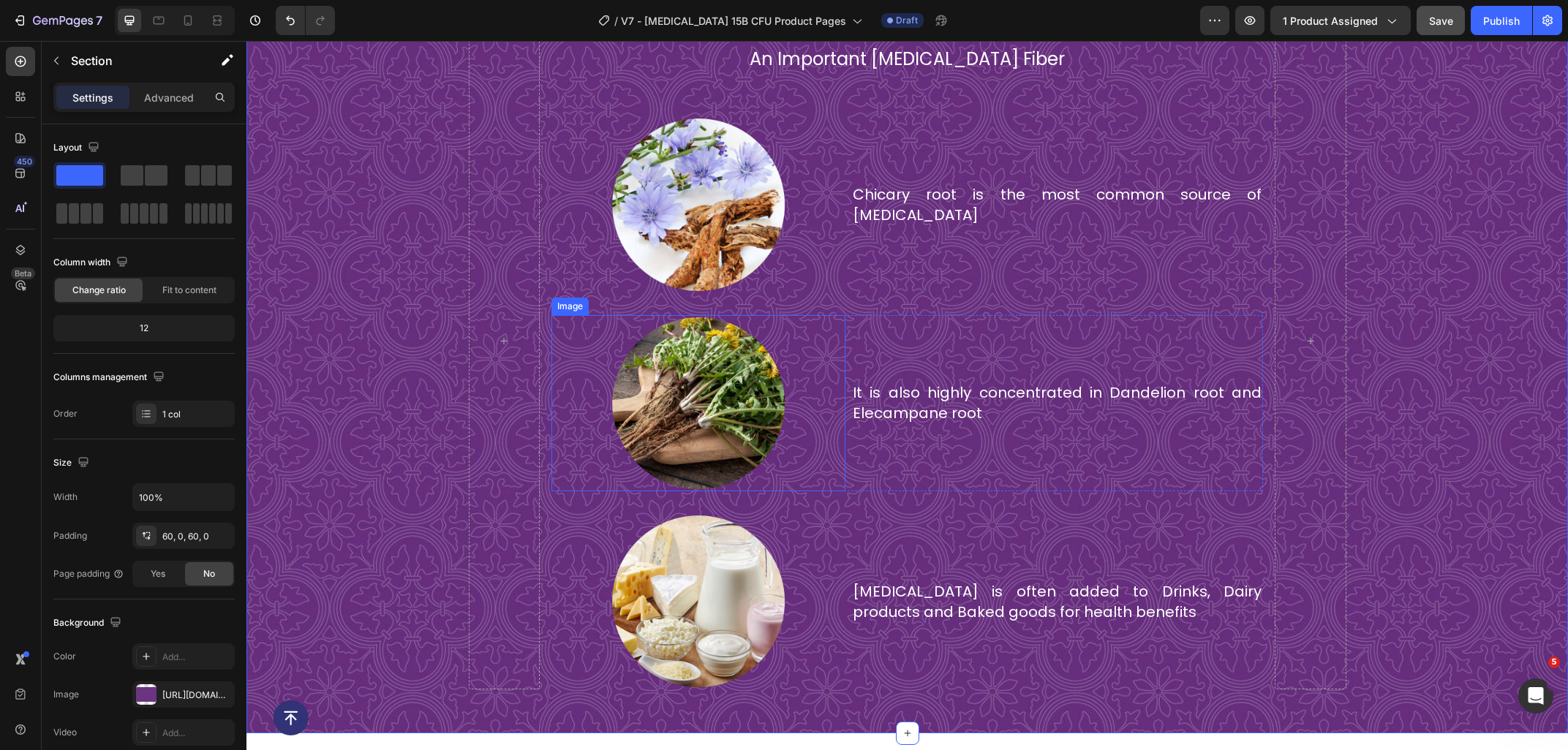
scroll to position [4213, 0]
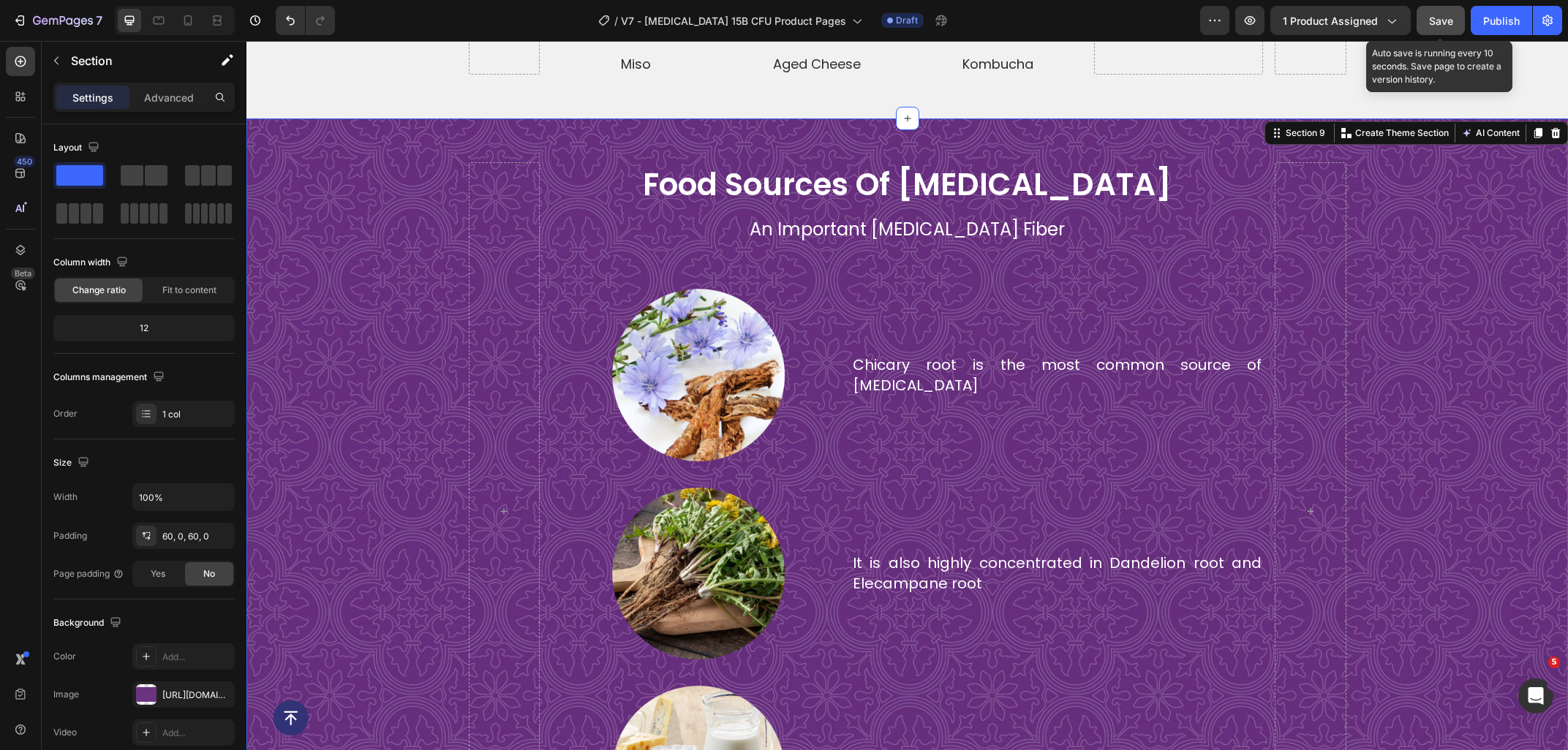
click at [1422, 20] on button "Save" at bounding box center [1440, 21] width 48 height 29
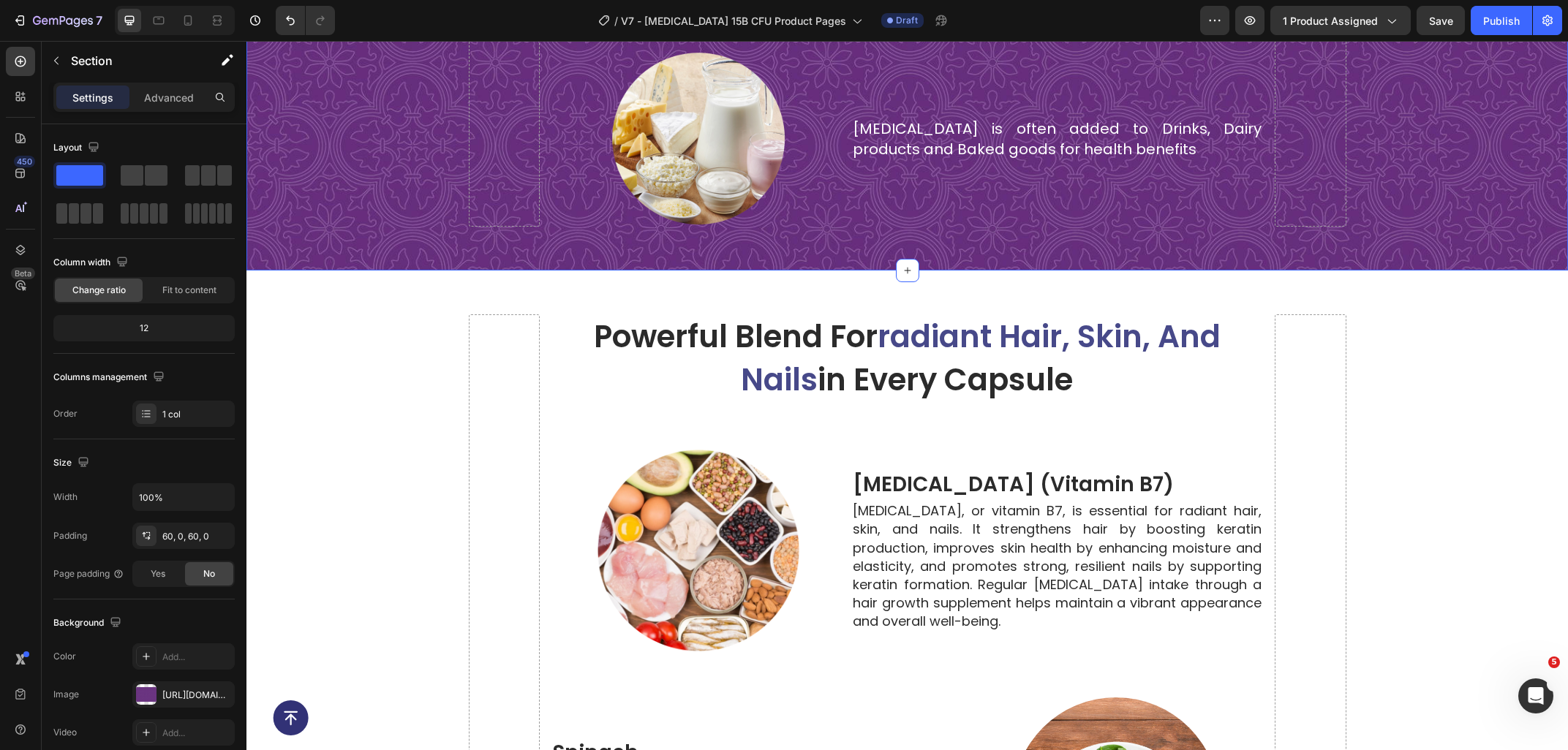
scroll to position [4839, 0]
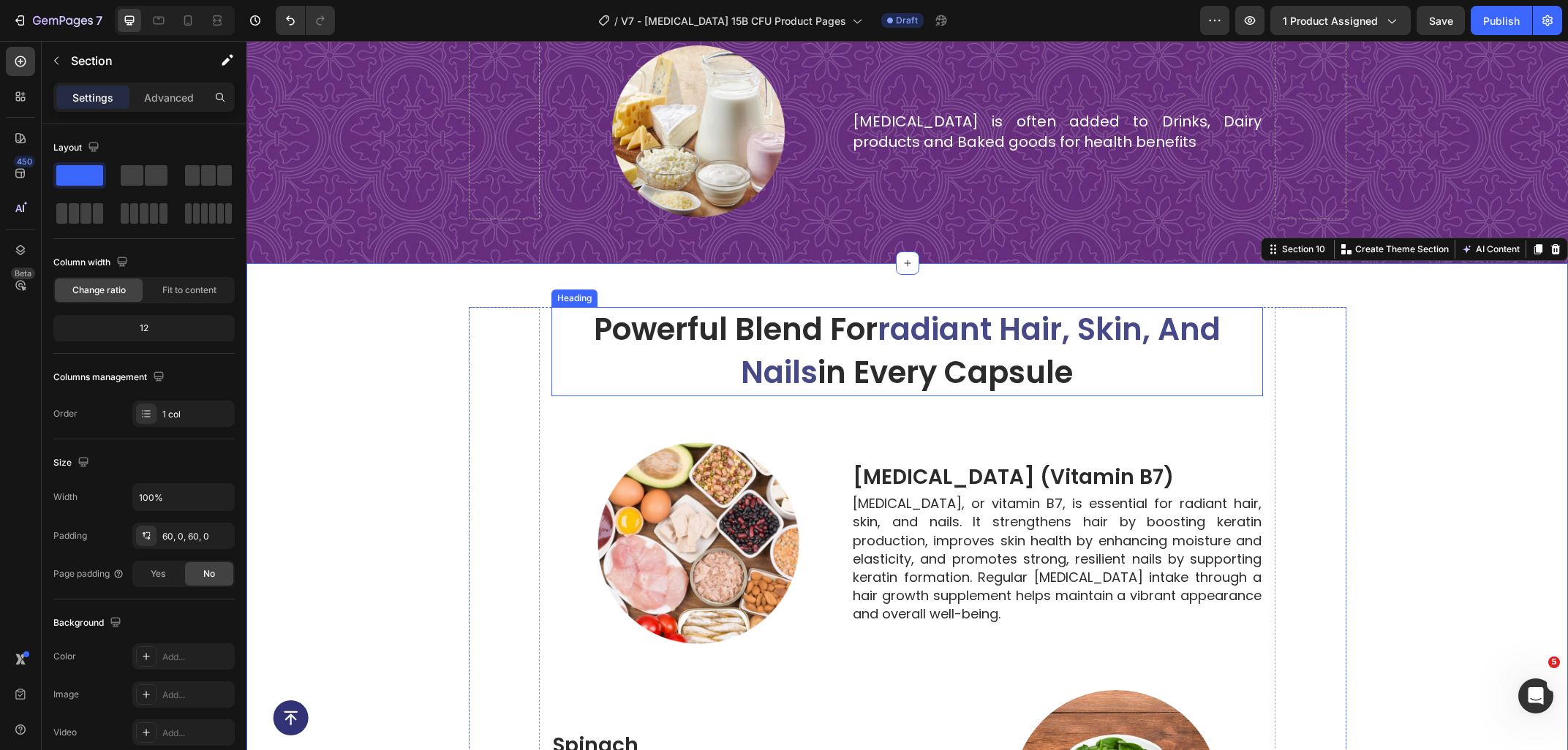
click at [1064, 338] on span "radiant hair, skin, and nails" at bounding box center [980, 351] width 479 height 86
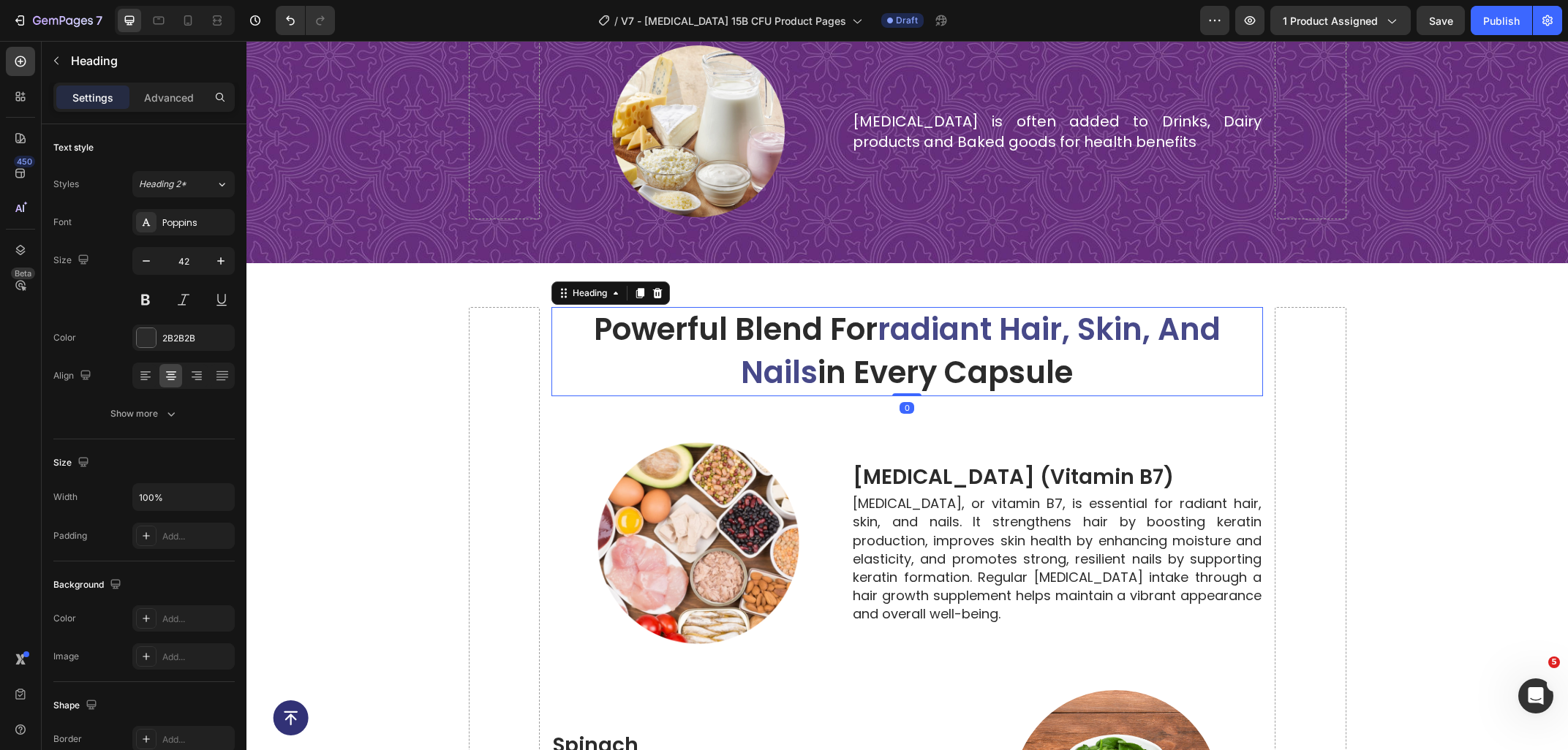
click at [1107, 358] on h2 "powerful blend for radiant hair, skin, and nails in every capsule" at bounding box center [906, 351] width 711 height 89
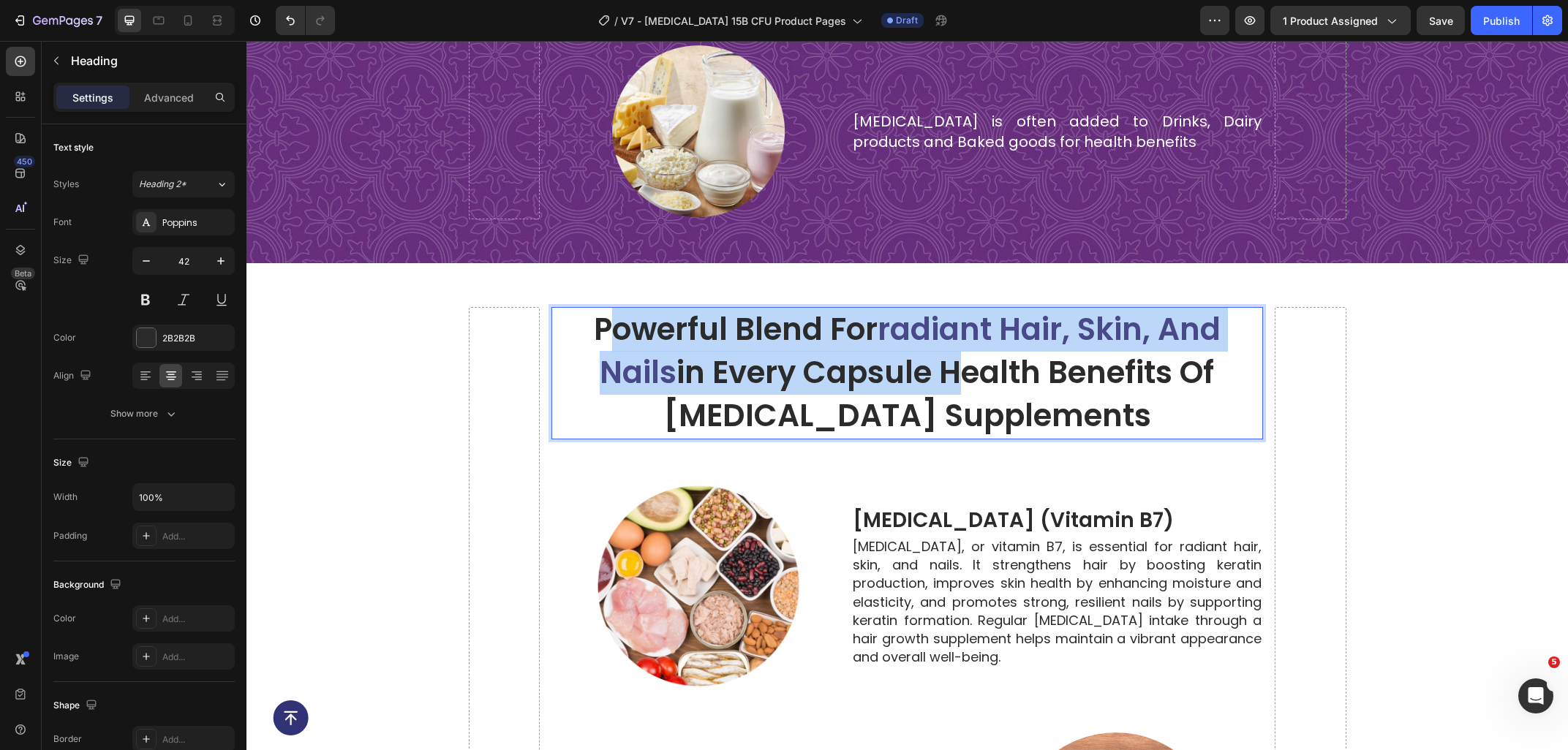
drag, startPoint x: 943, startPoint y: 373, endPoint x: 604, endPoint y: 342, distance: 340.4
click at [604, 342] on p "powerful blend for radiant hair, skin, and nails in every capsule Health Benefi…" at bounding box center [906, 373] width 708 height 129
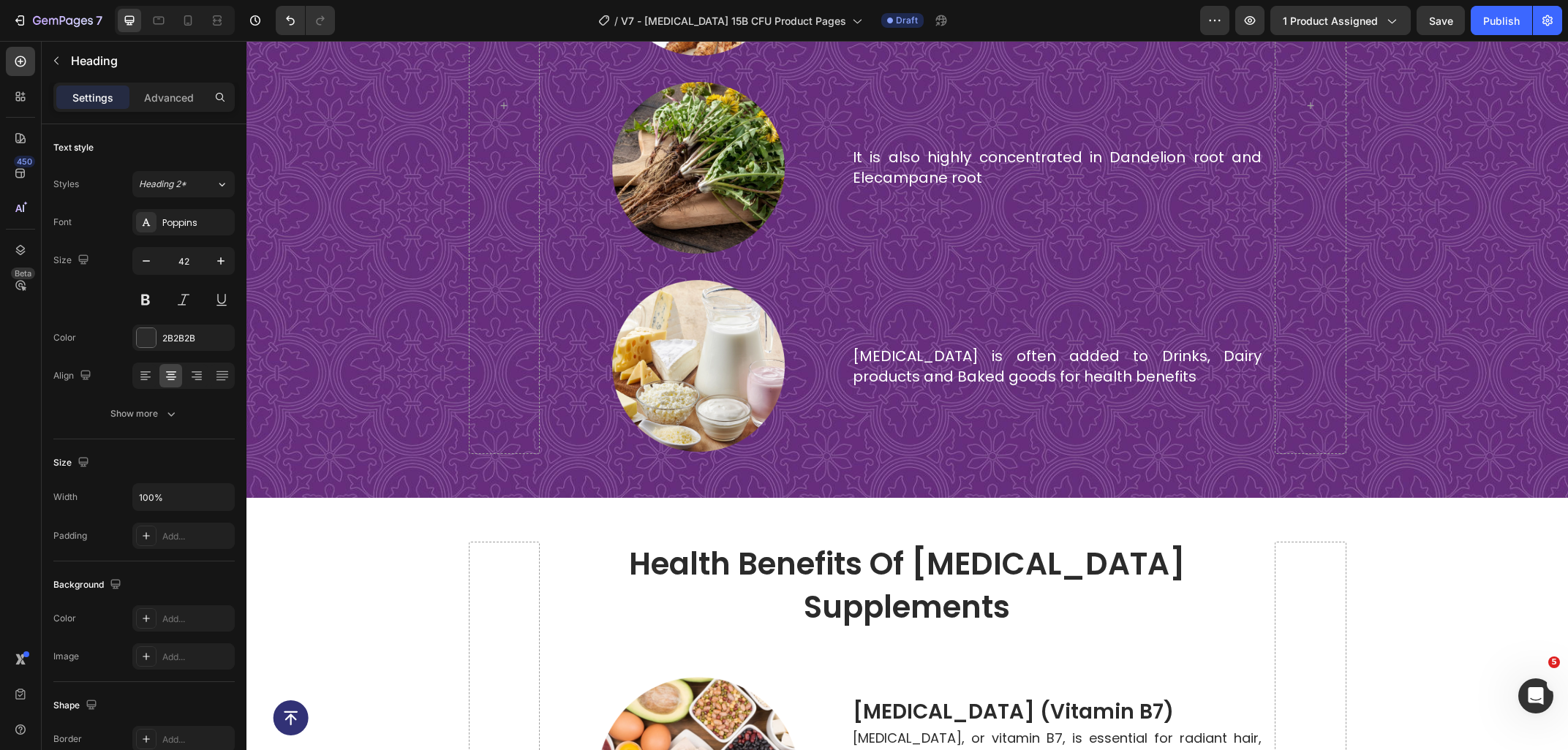
scroll to position [4996, 0]
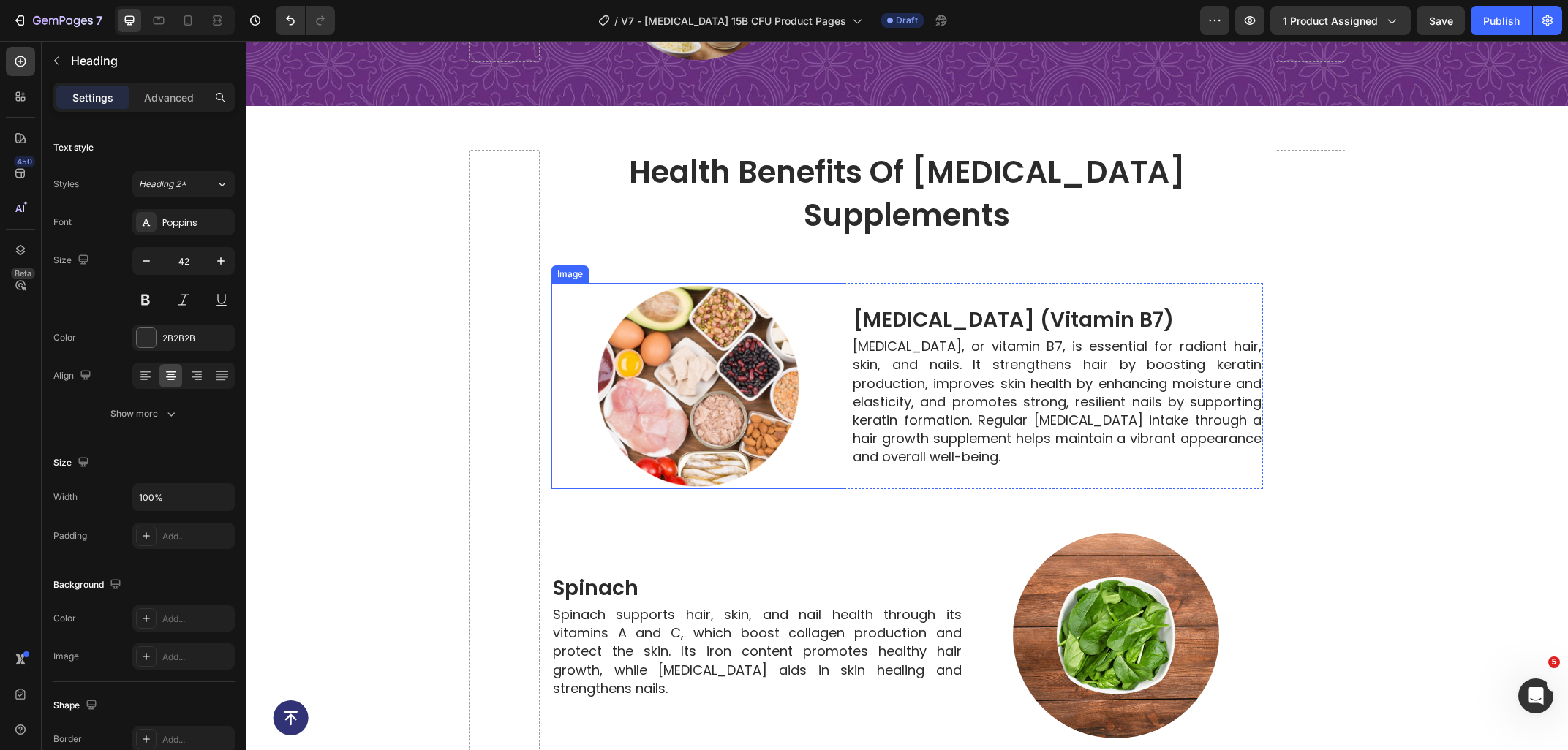
click at [714, 359] on img at bounding box center [698, 386] width 207 height 207
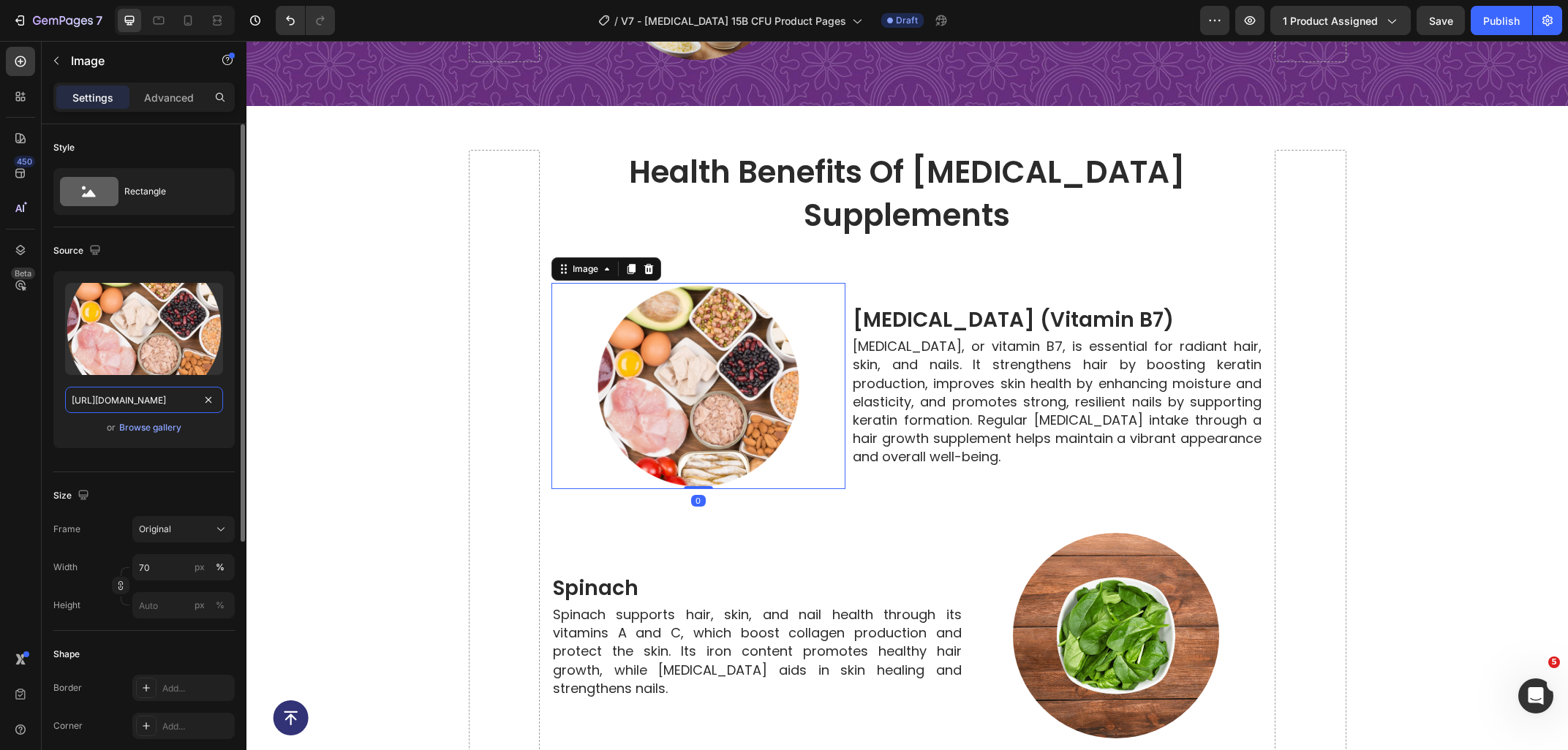
click at [141, 399] on input "https://ucarecdn.com/6ce5257d-8a06-4bca-9dcf-f7d250941cd1/-/format/auto/-/previ…" at bounding box center [143, 399] width 158 height 27
paste input "20101ed6-4468-41b6-8f0c-f5d6d6ceee76/-/format/auto/-/preview/3000x3000/-/qualit…"
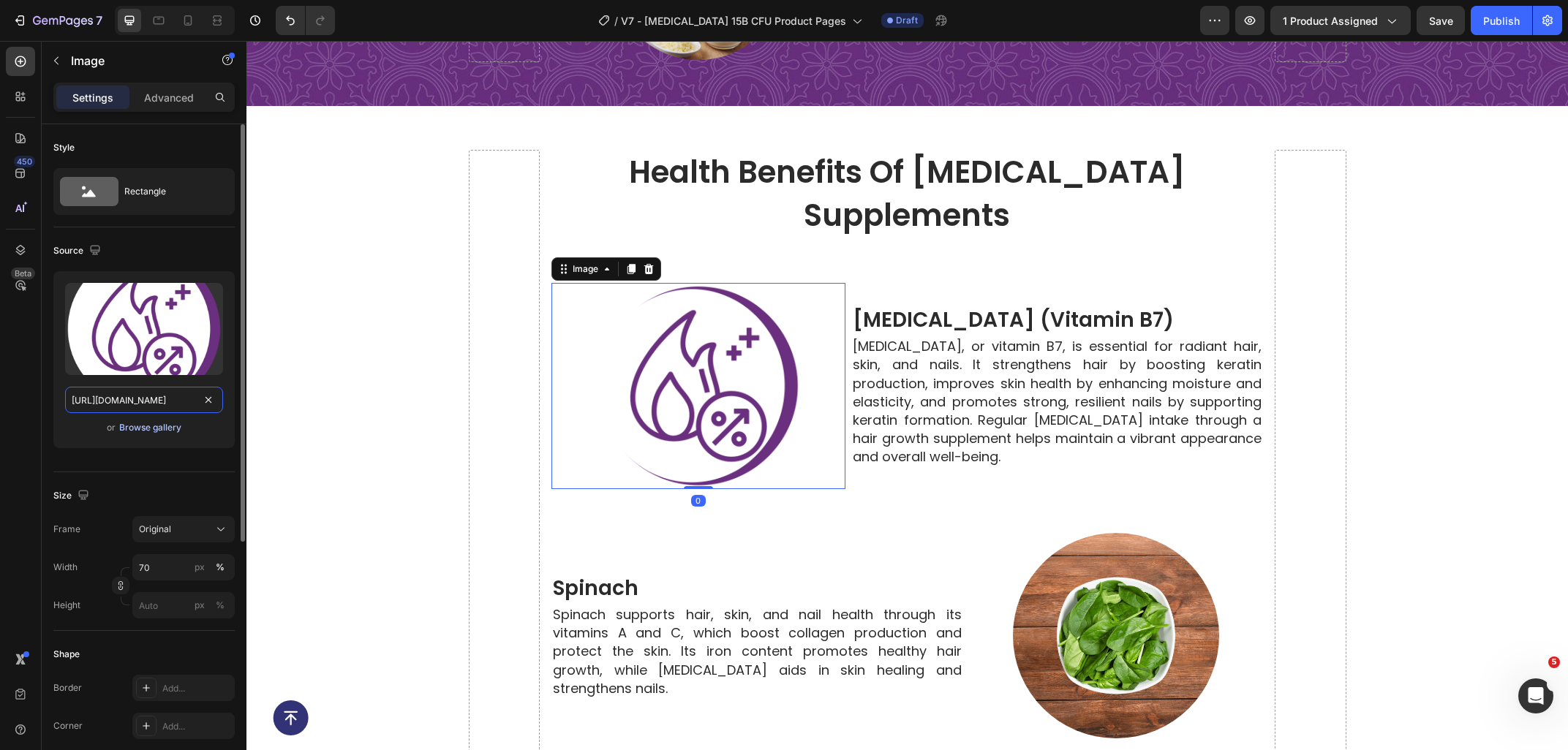
scroll to position [0, 408]
type input "https://ucarecdn.com/20101ed6-4468-41b6-8f0c-f5d6d6ceee76/-/format/auto/-/previ…"
click at [1076, 540] on img at bounding box center [1116, 636] width 207 height 207
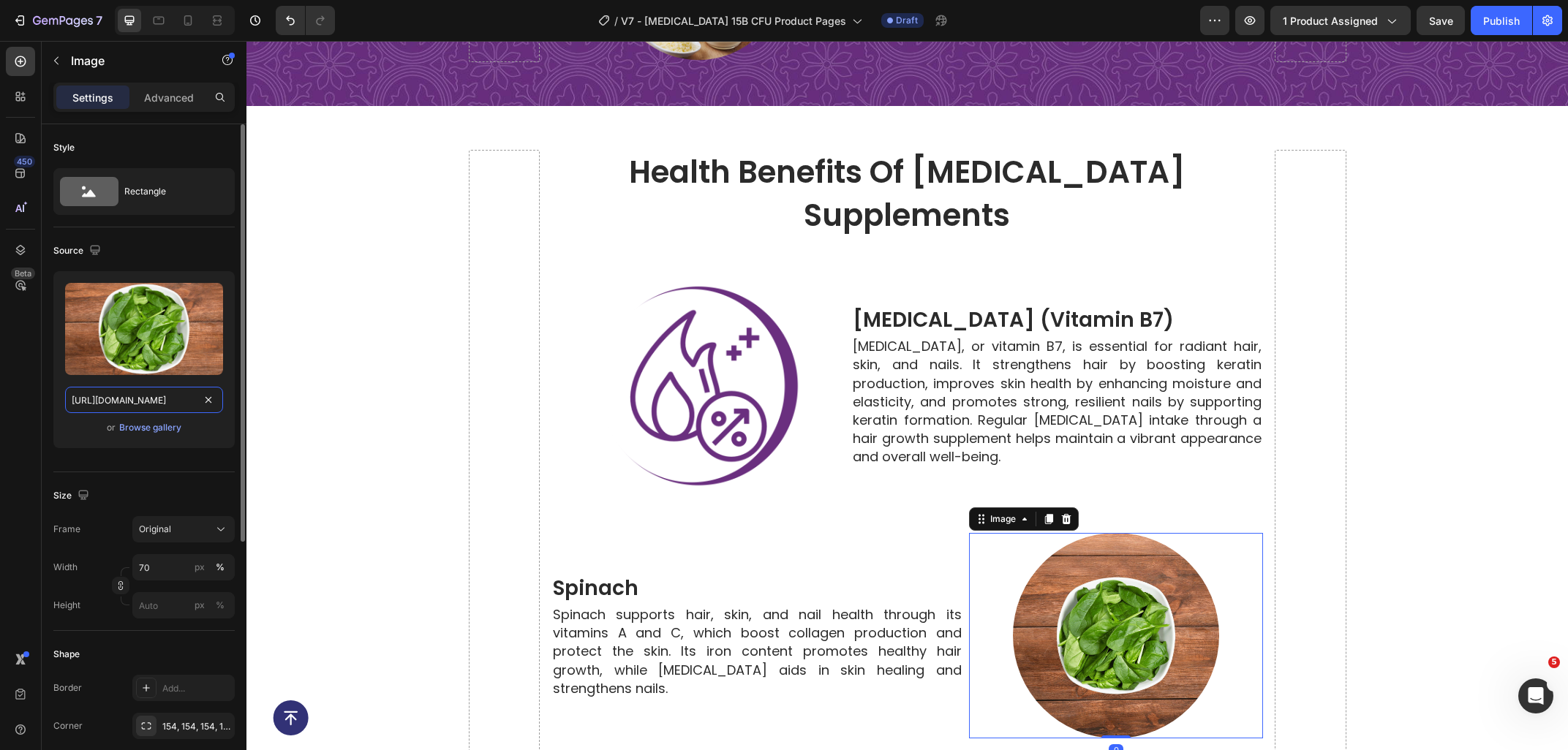
click at [125, 397] on input "https://ucarecdn.com/15b6e0fb-50ae-41db-b136-9ccb3240ef68/-/format/auto/-/previ…" at bounding box center [143, 399] width 158 height 27
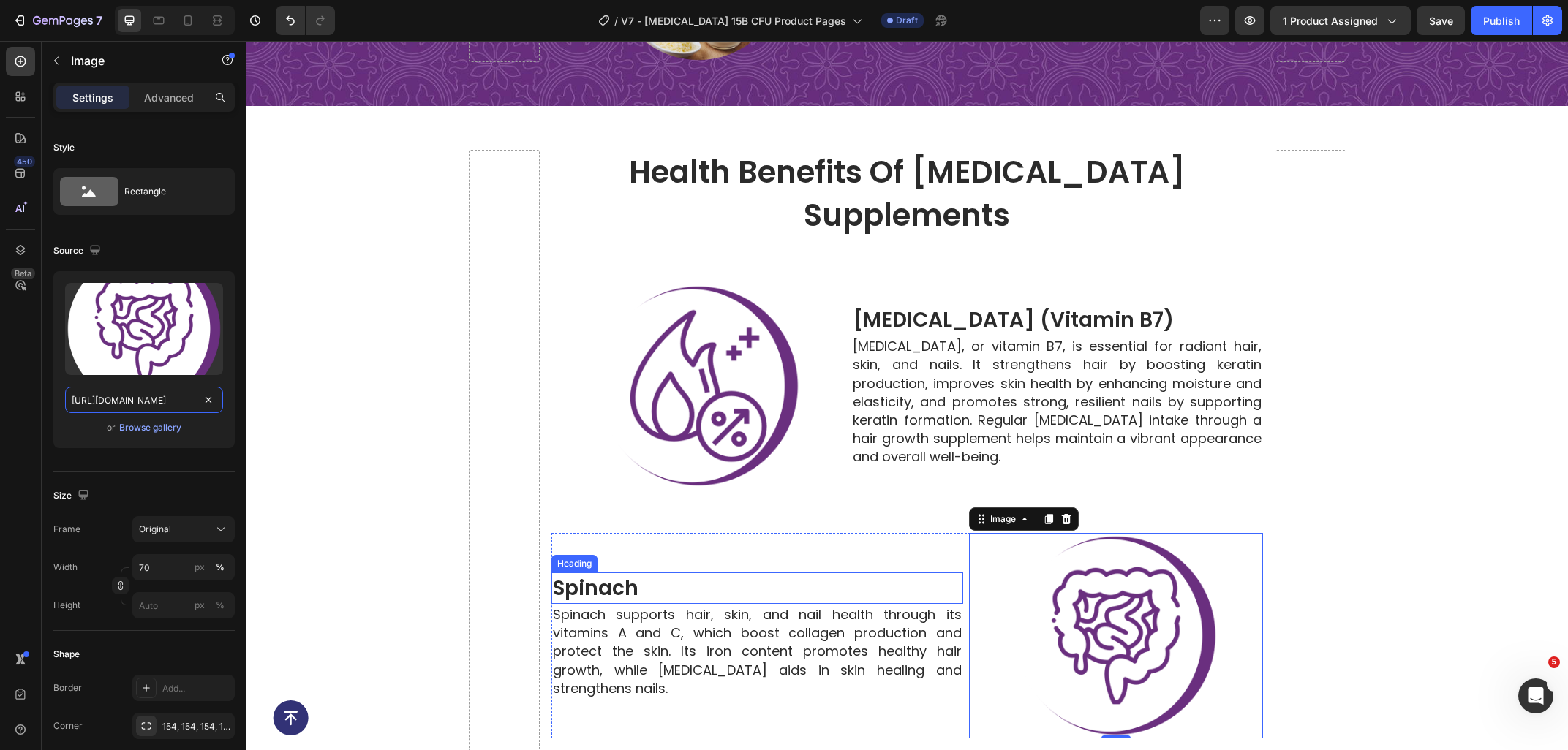
scroll to position [5231, 0]
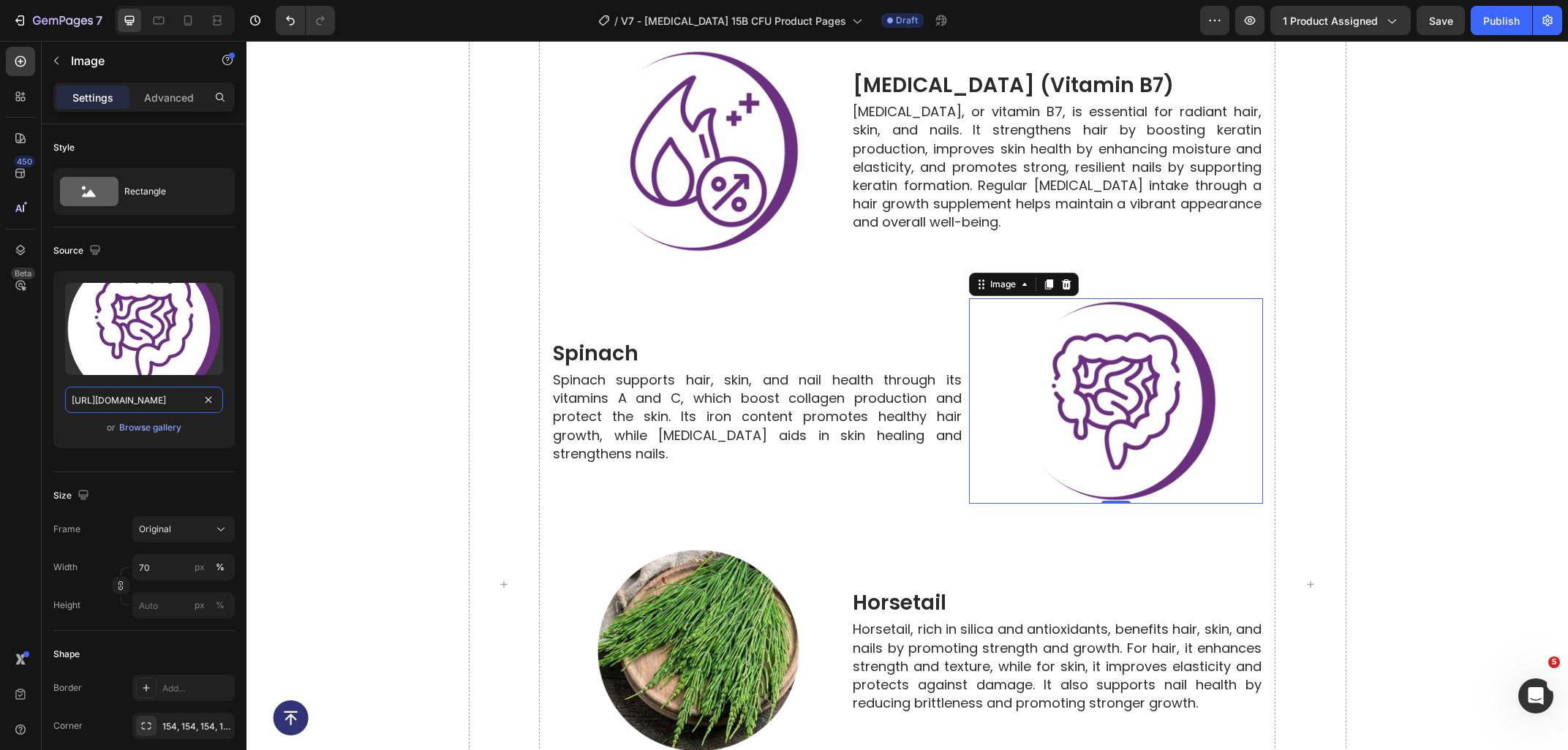
type input "https://ucarecdn.com/849e3f05-0ff5-4ee9-af09-73f7dab43be5/-/format/auto/-/previ…"
click at [694, 601] on img at bounding box center [698, 650] width 207 height 207
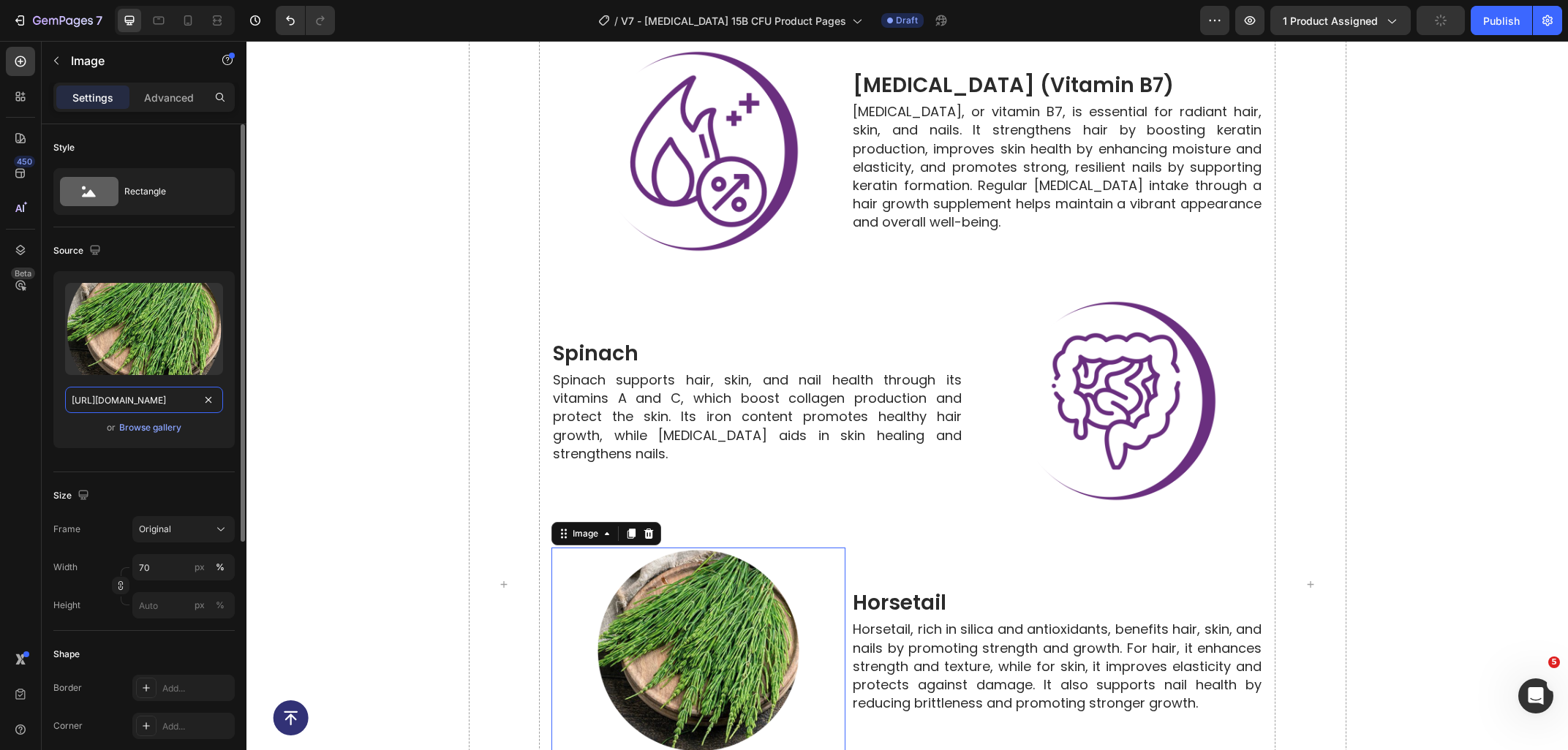
click at [133, 398] on input "https://ucarecdn.com/e19d94b9-6411-4780-a828-d2fcc9ebd2b2/-/format/auto/-/previ…" at bounding box center [143, 399] width 158 height 27
paste input "54234309-e148-492b-8762-b8ff49a2129d/-/format/auto/-/preview/3000x3000/-/qualit…"
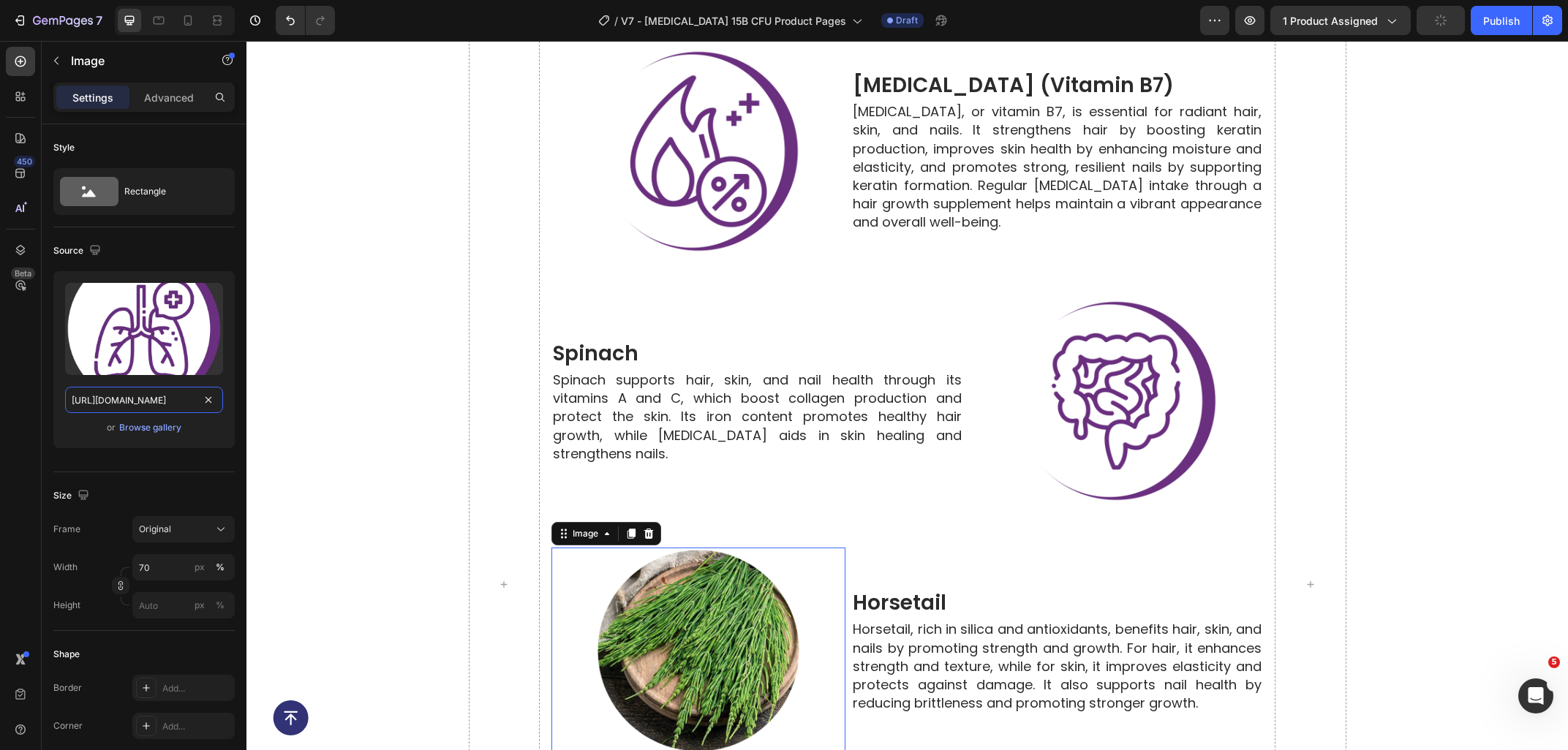
scroll to position [0, 412]
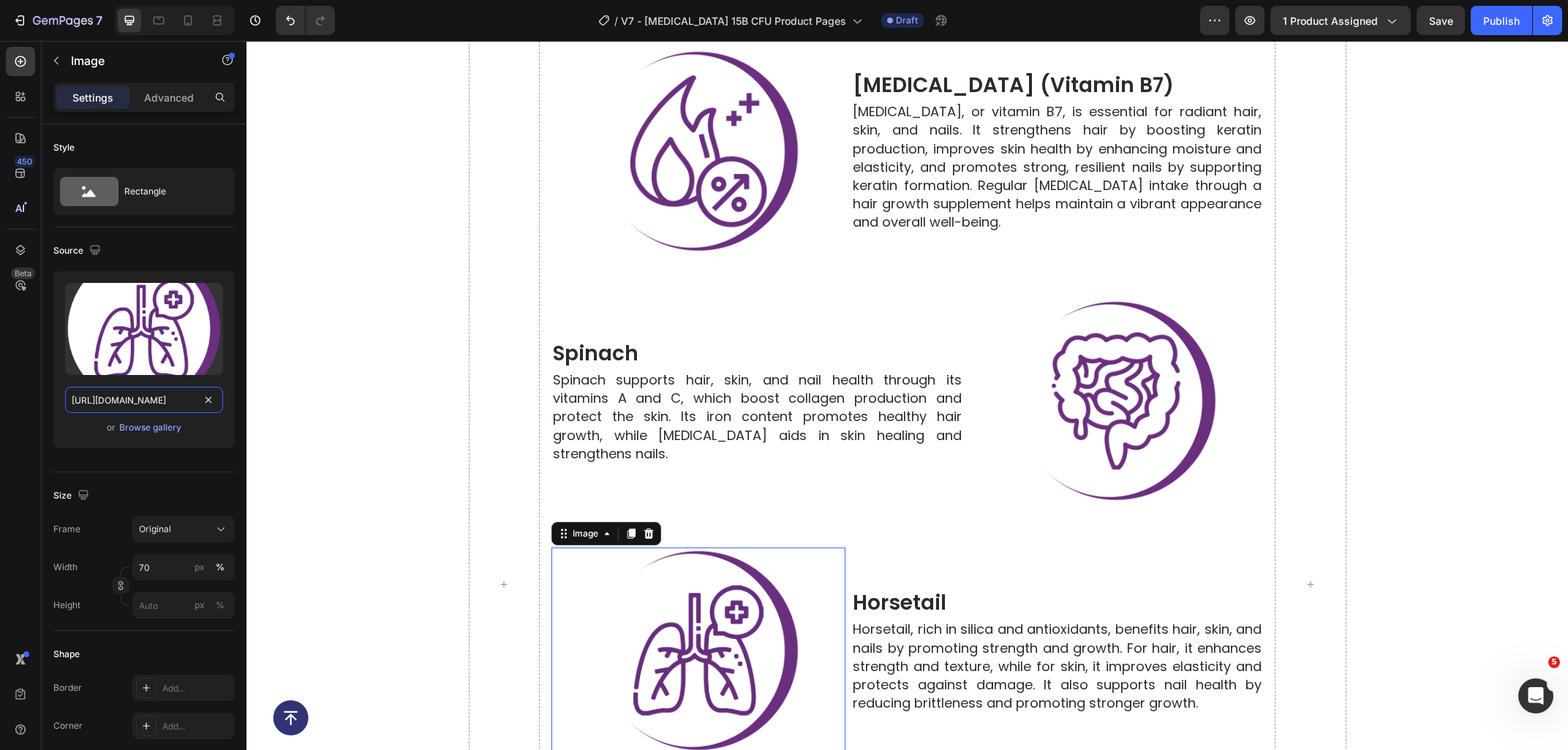
type input "https://ucarecdn.com/54234309-e148-492b-8762-b8ff49a2129d/-/format/auto/-/previ…"
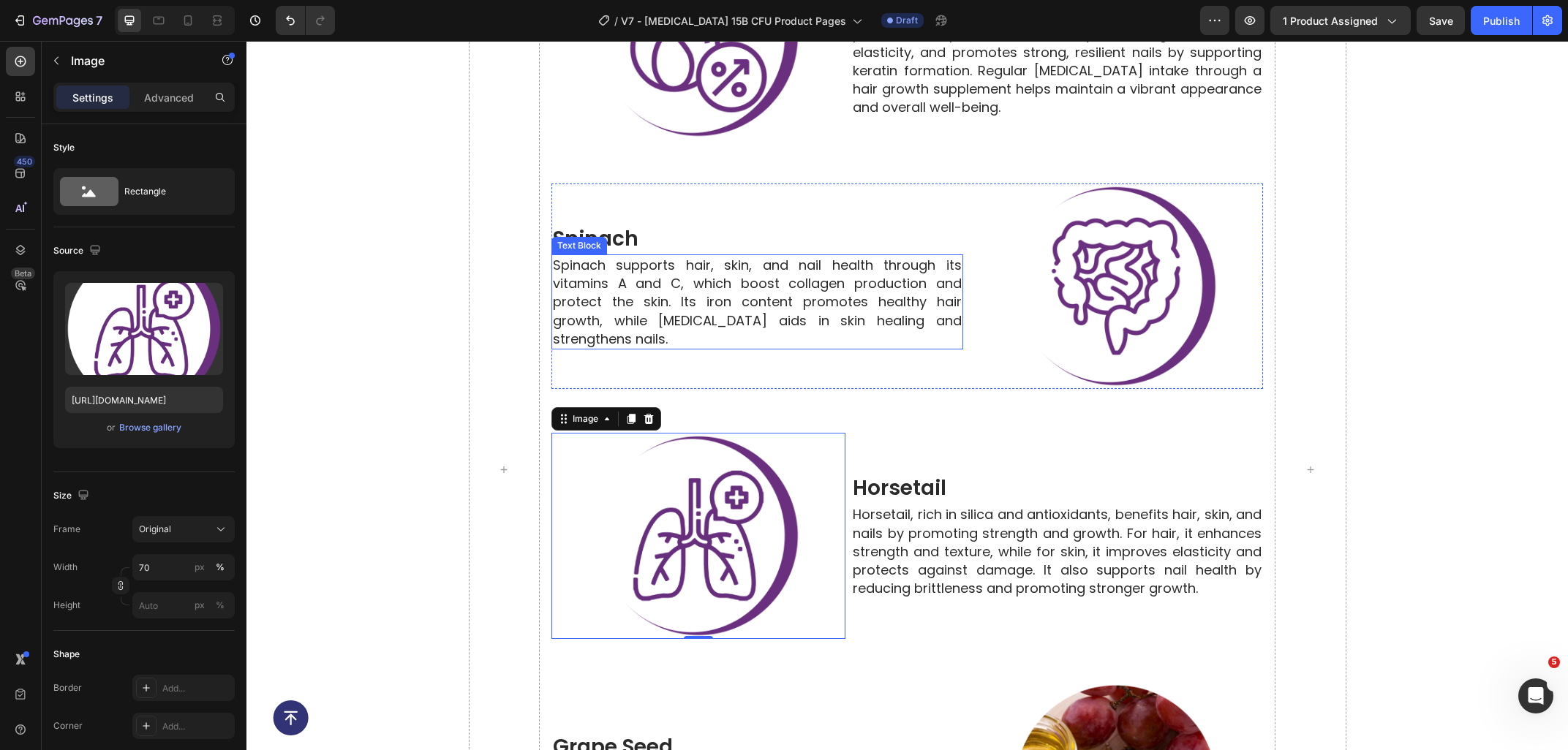
scroll to position [5466, 0]
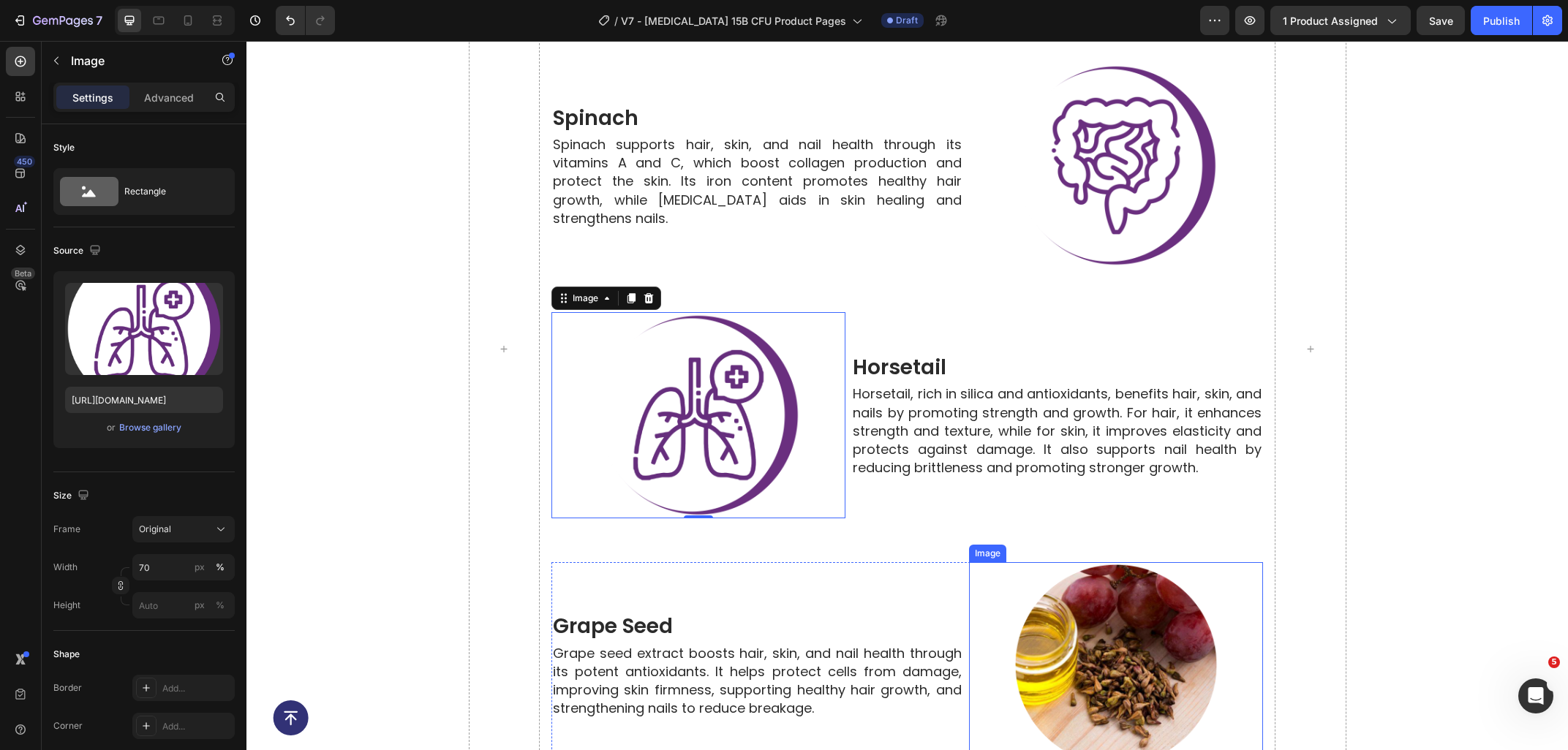
click at [1067, 582] on img at bounding box center [1116, 665] width 207 height 207
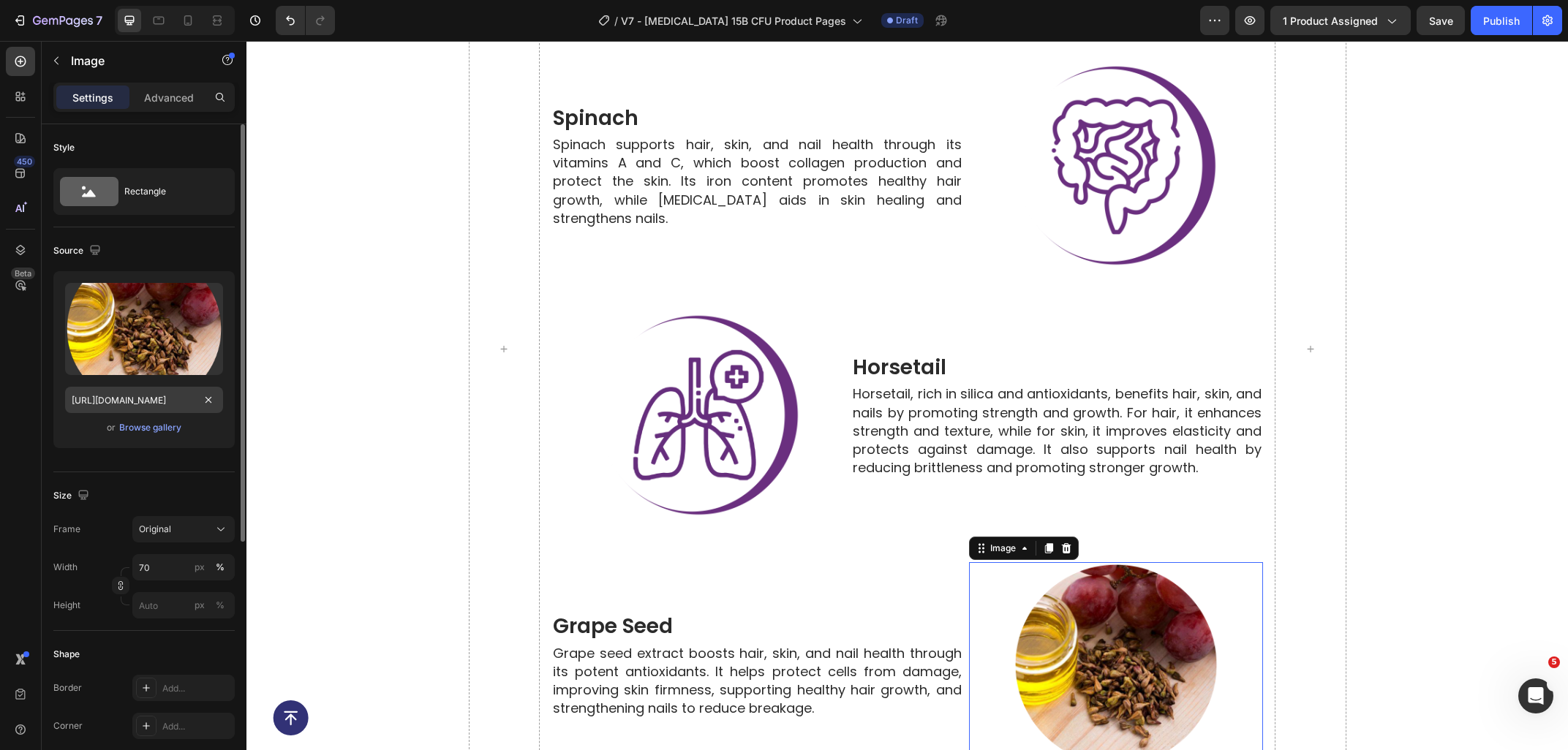
click at [158, 407] on input "https://ucarecdn.com/2be0546b-f4bd-4da7-bba1-c965f39b513c/-/format/auto/-/previ…" at bounding box center [143, 399] width 158 height 27
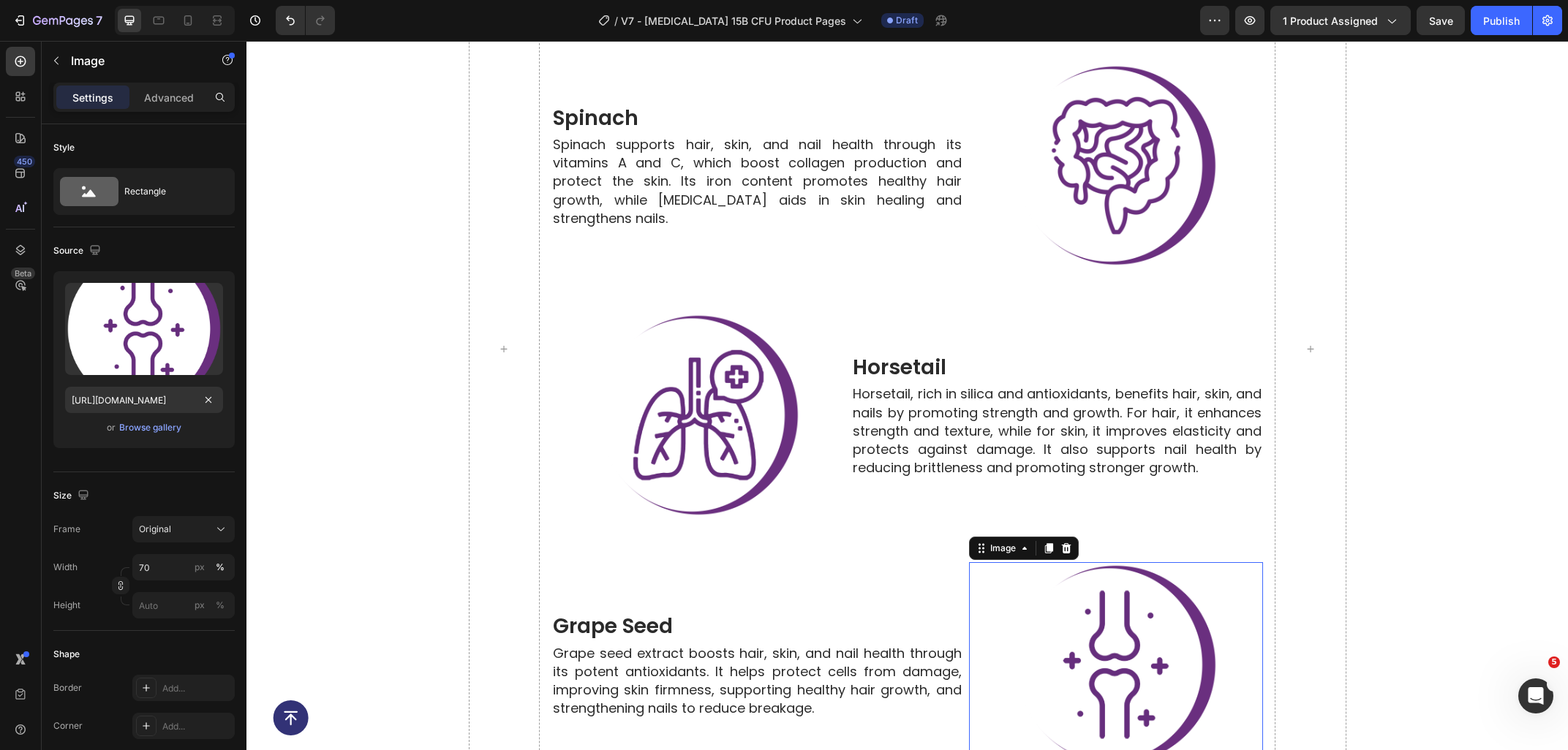
scroll to position [0, 407]
type input "https://ucarecdn.com/0e2282fd-936f-4423-af38-cd7e1ccc165c/-/format/auto/-/previ…"
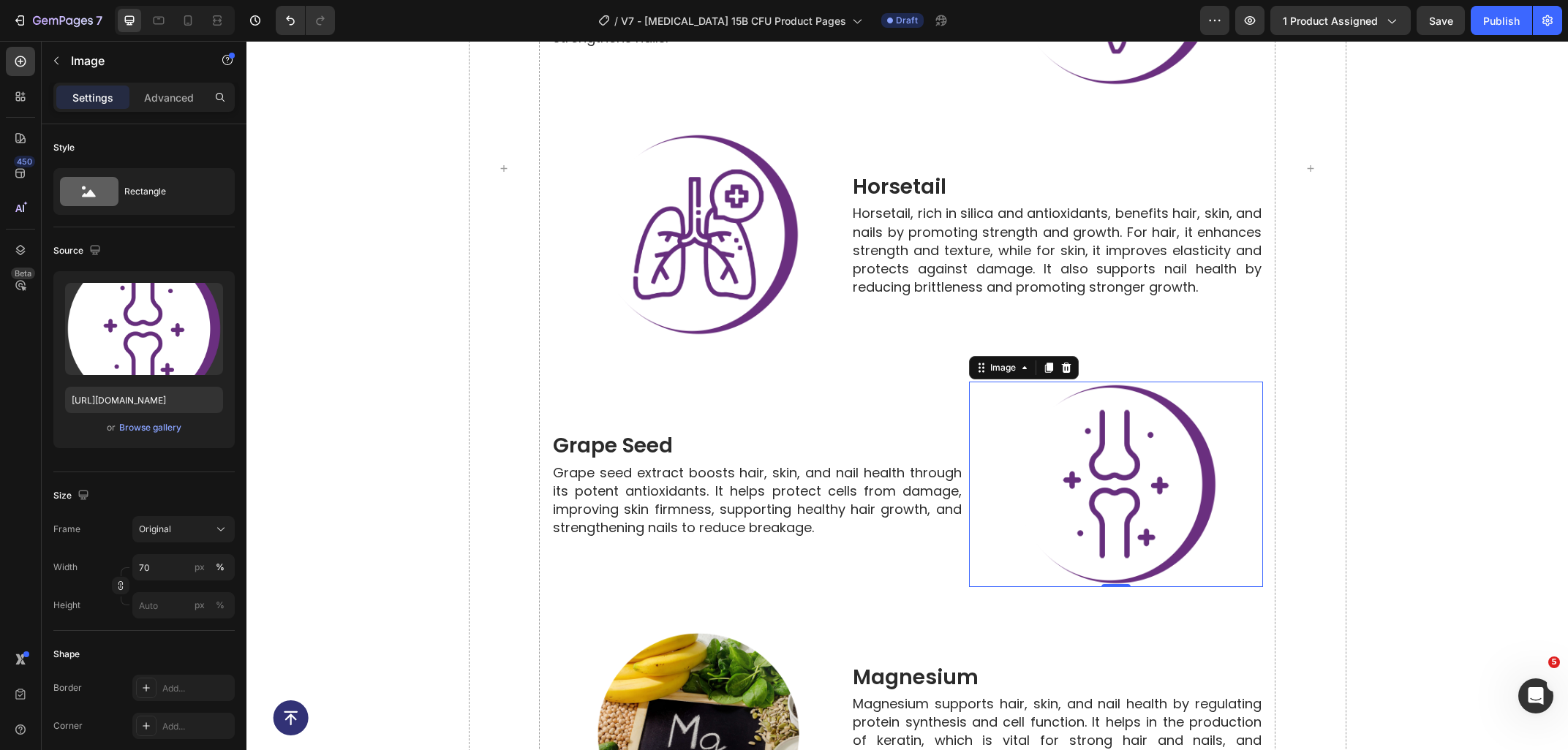
scroll to position [5701, 0]
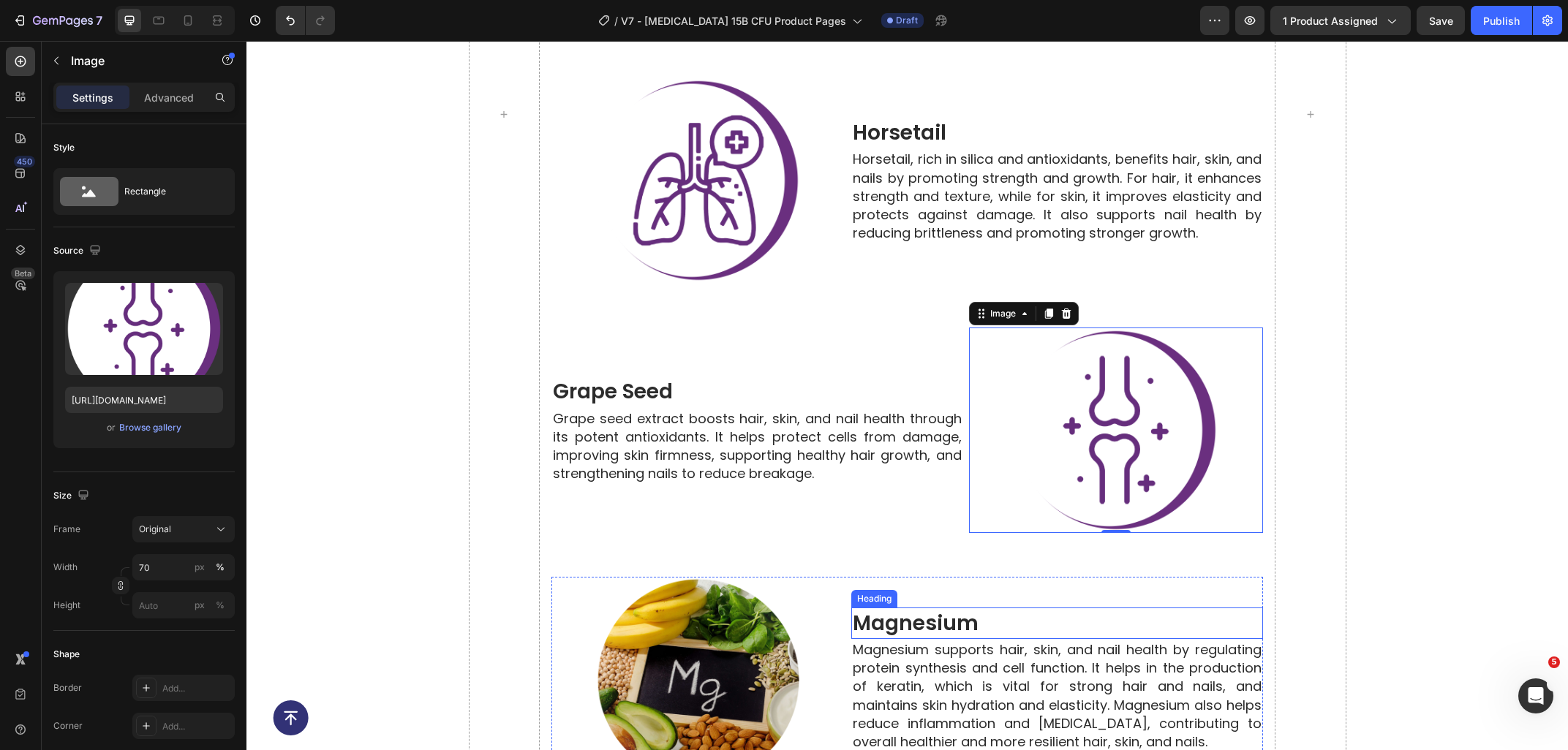
click at [727, 596] on img at bounding box center [698, 680] width 207 height 207
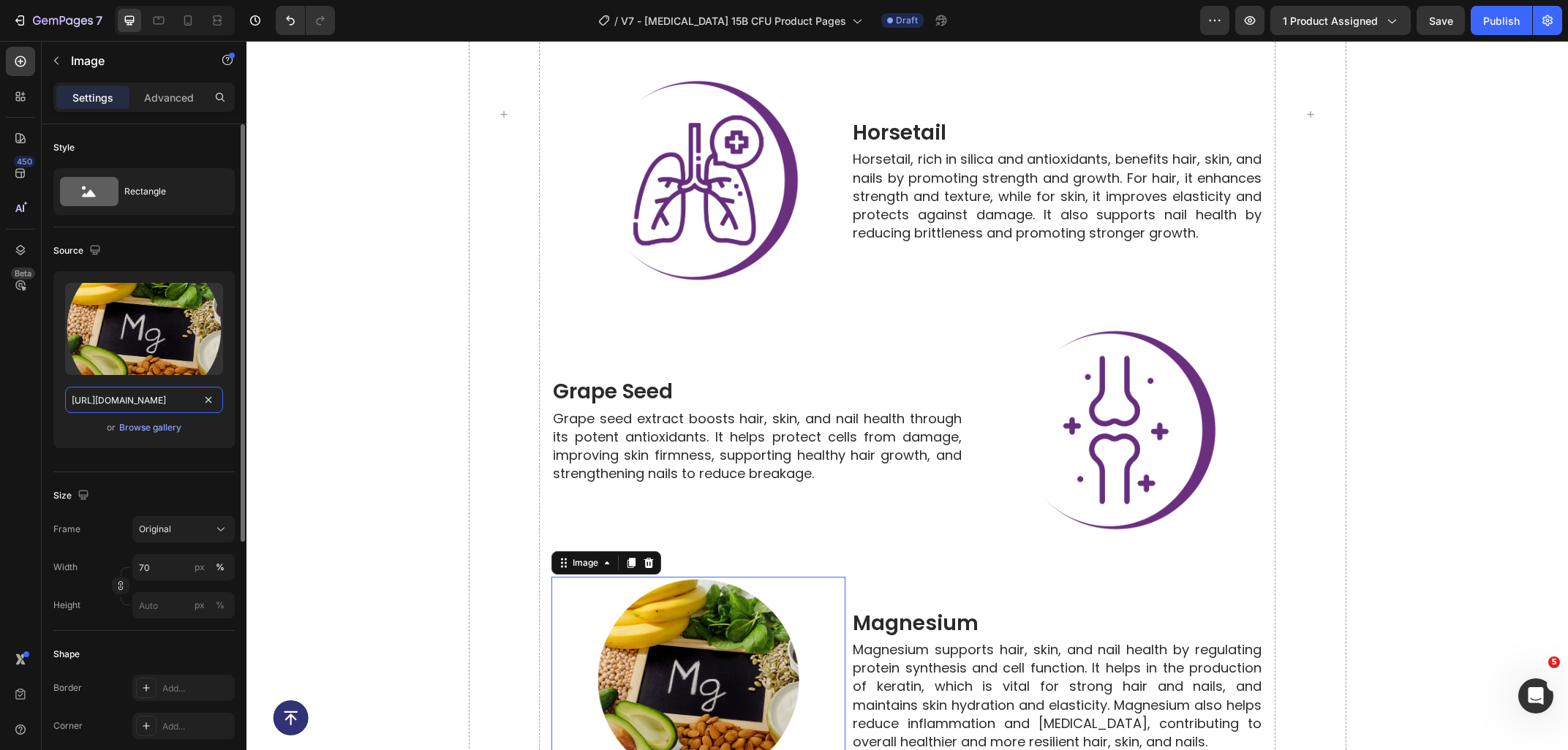
click at [126, 389] on input "https://ucarecdn.com/6680d6a1-9b6c-4fd1-b7ad-7702c91ebb09/-/format/auto/-/previ…" at bounding box center [143, 399] width 158 height 27
type input "https://ucarecdn.com/d696af47-f0dc-42cb-8d96-422e2330da24/-/format/auto/-/previ…"
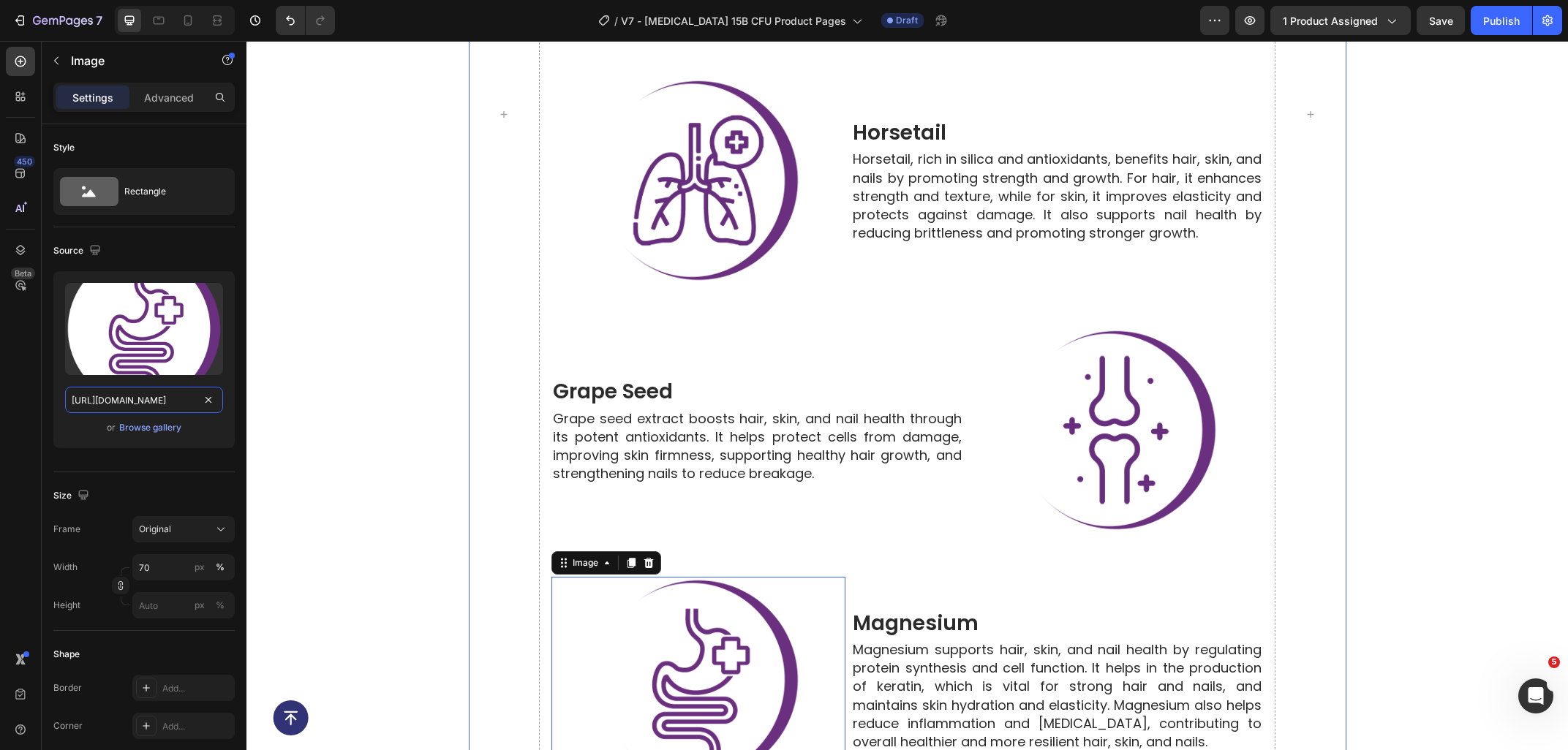
click at [806, 504] on div "health benefits of prebiotic supplements Heading Image biotin (vitamin b7) Head…" at bounding box center [906, 114] width 711 height 1337
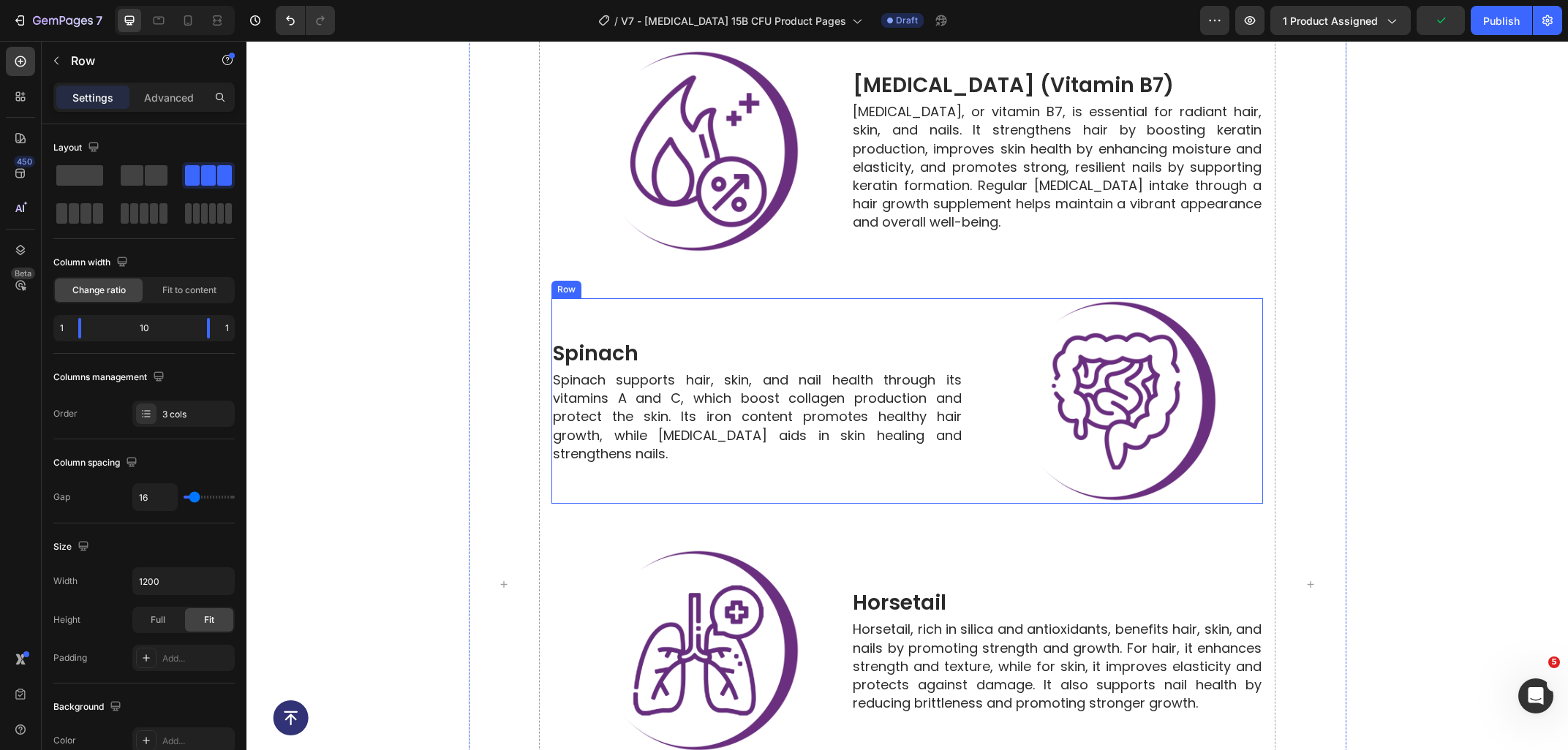
scroll to position [4918, 0]
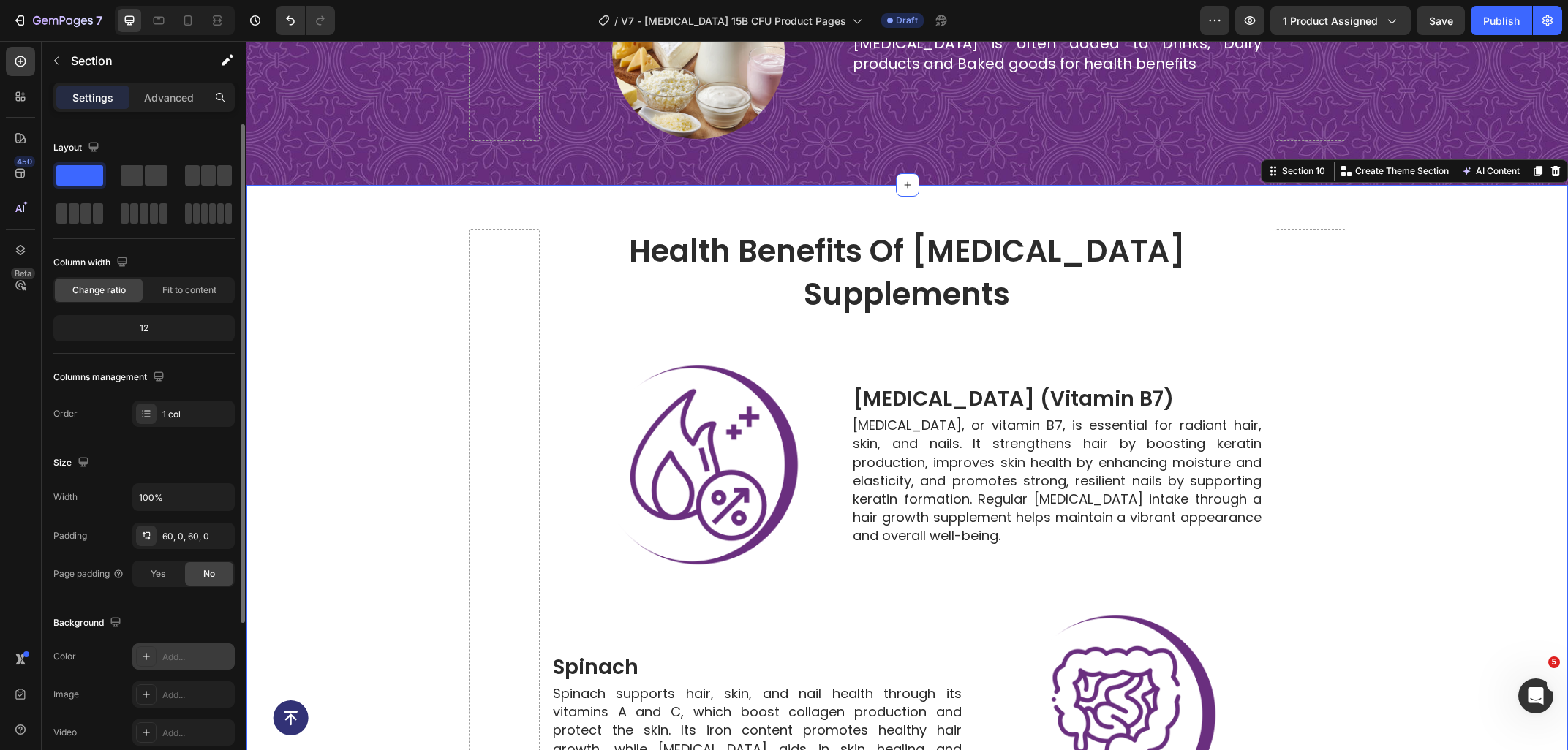
click at [191, 658] on div "Add..." at bounding box center [197, 657] width 69 height 13
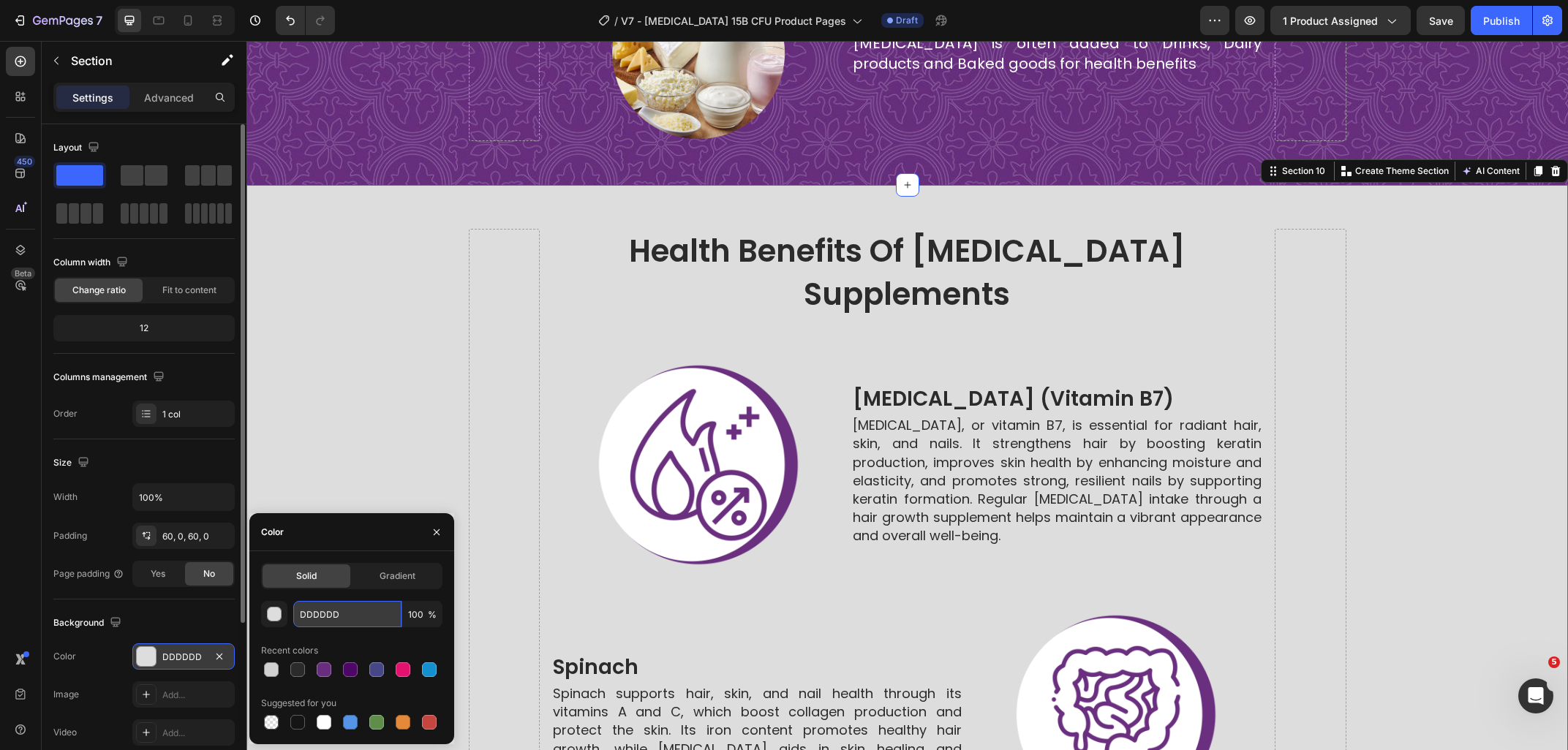
click at [350, 613] on input "DDDDDD" at bounding box center [348, 614] width 108 height 27
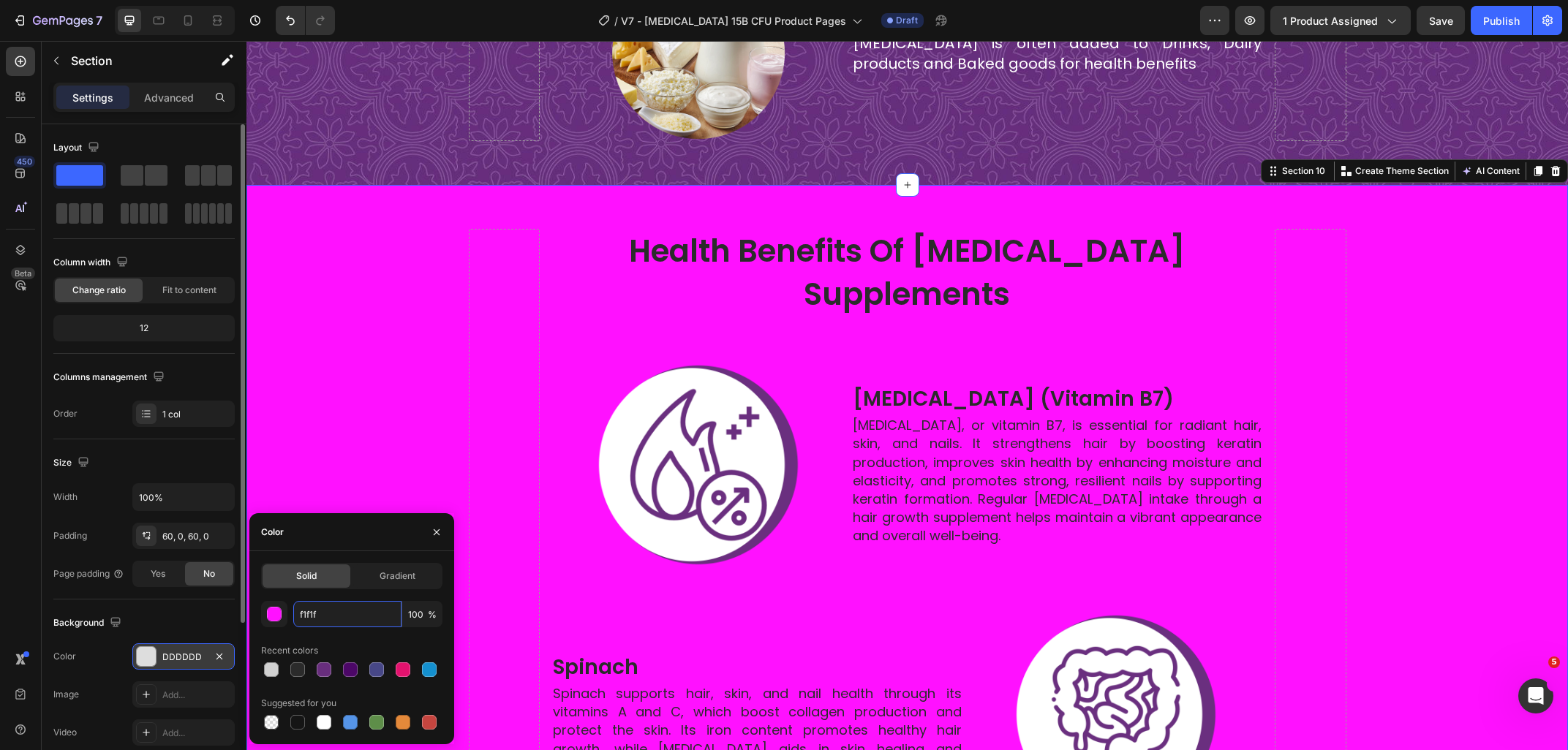
type input "f1f1f1"
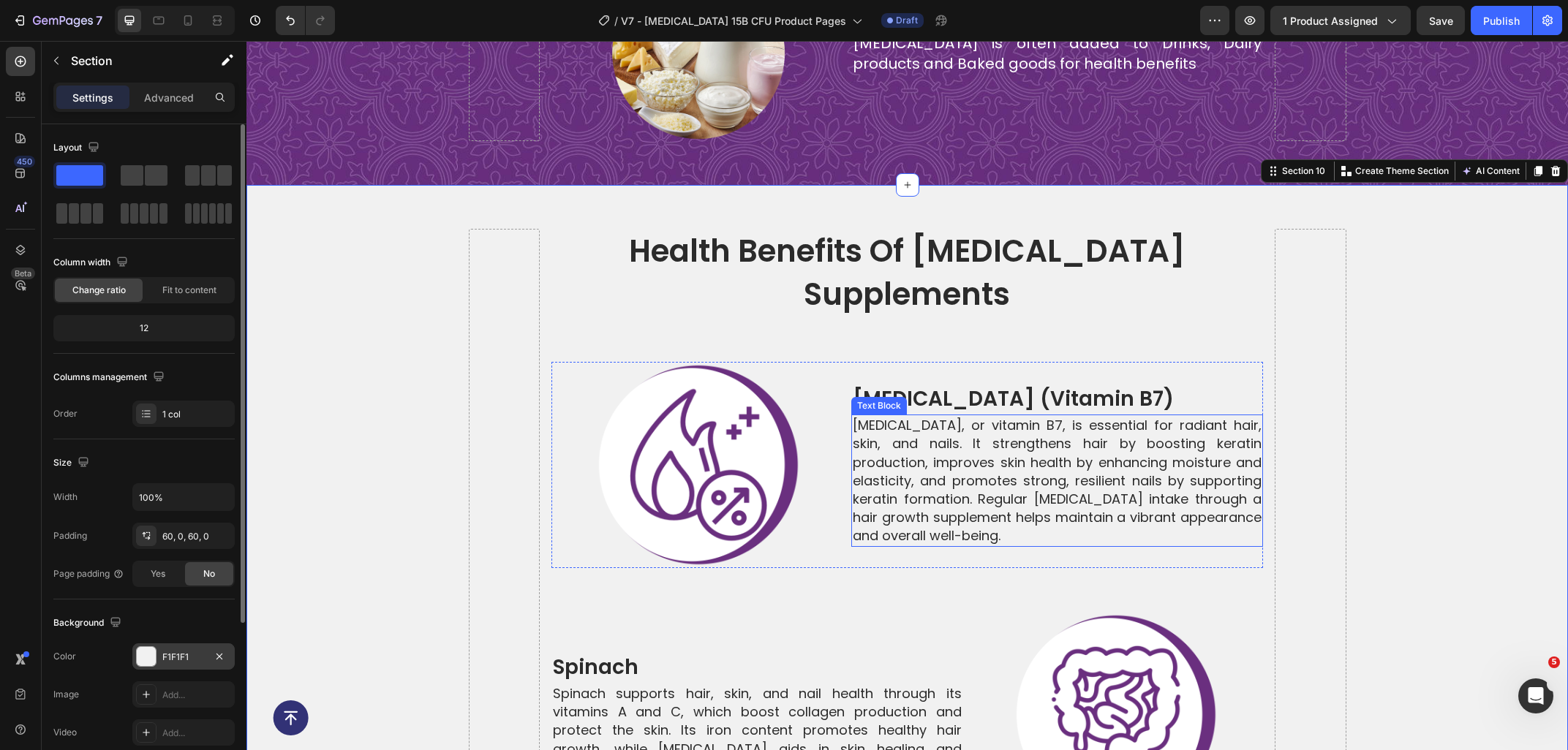
click at [947, 416] on p "Biotin, or vitamin B7, is essential for radiant hair, skin, and nails. It stren…" at bounding box center [1057, 480] width 409 height 129
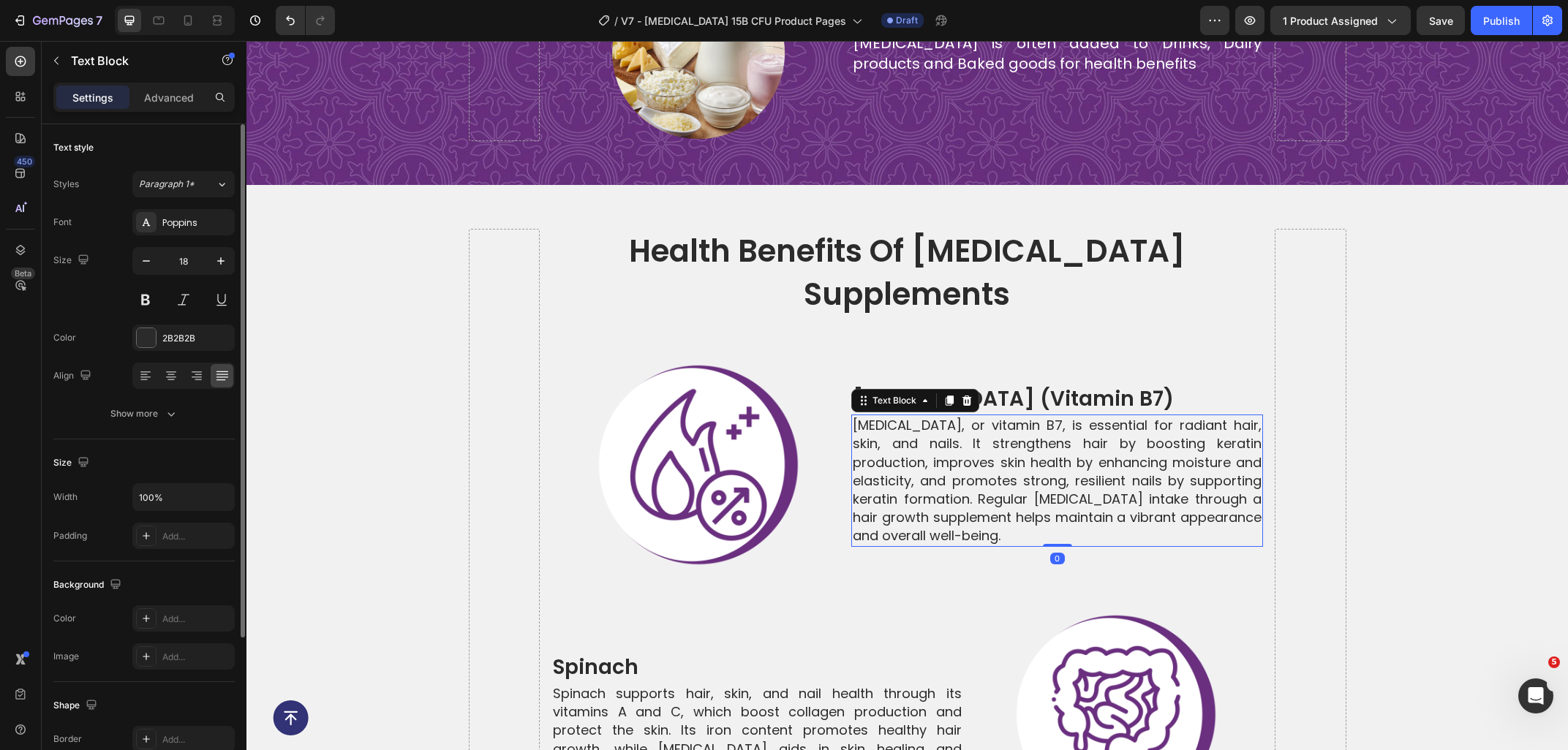
click at [954, 489] on p "Biotin, or vitamin B7, is essential for radiant hair, skin, and nails. It stren…" at bounding box center [1057, 480] width 409 height 129
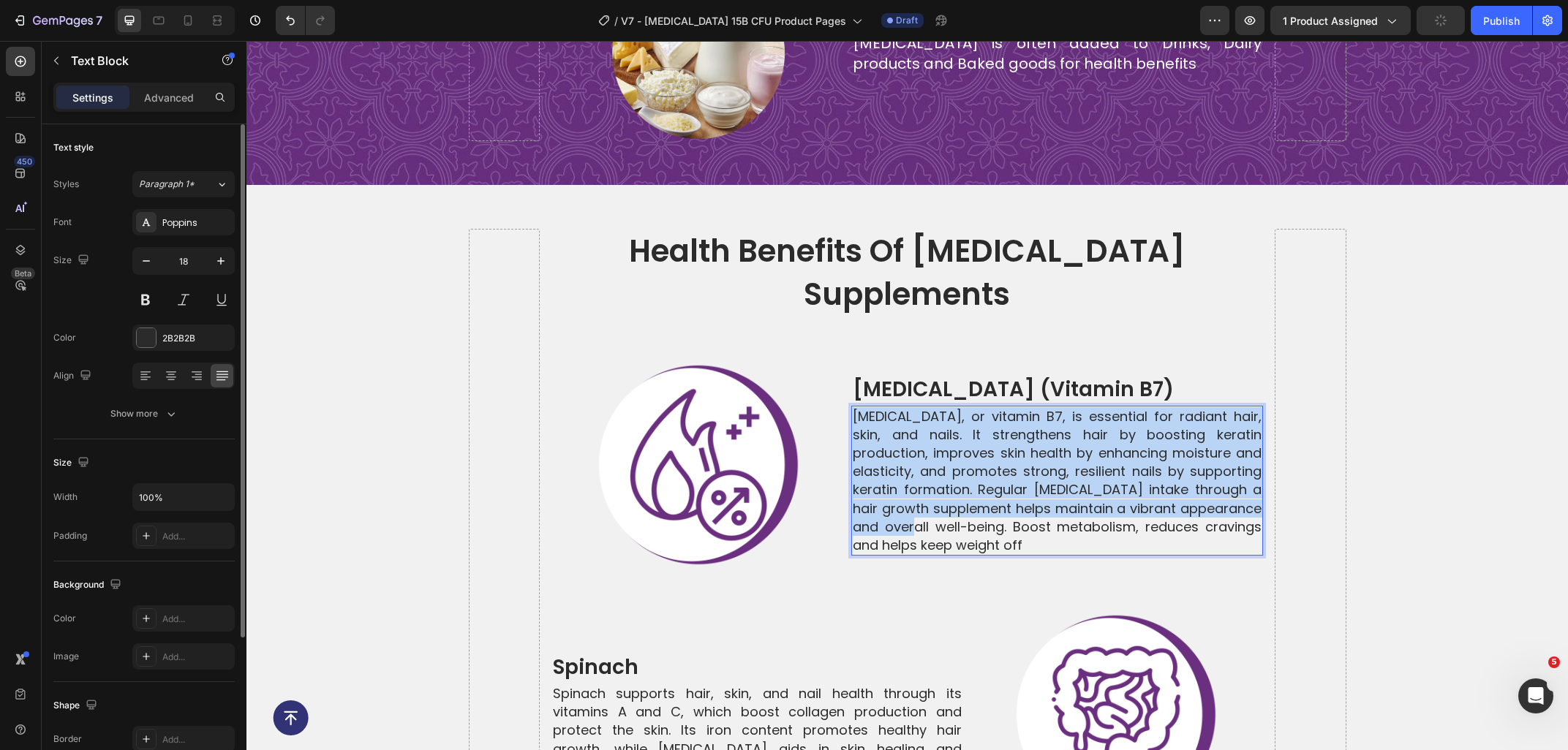
drag, startPoint x: 936, startPoint y: 484, endPoint x: 844, endPoint y: 366, distance: 149.6
click at [851, 405] on div "Biotin, or vitamin B7, is essential for radiant hair, skin, and nails. It stren…" at bounding box center [1057, 481] width 412 height 151
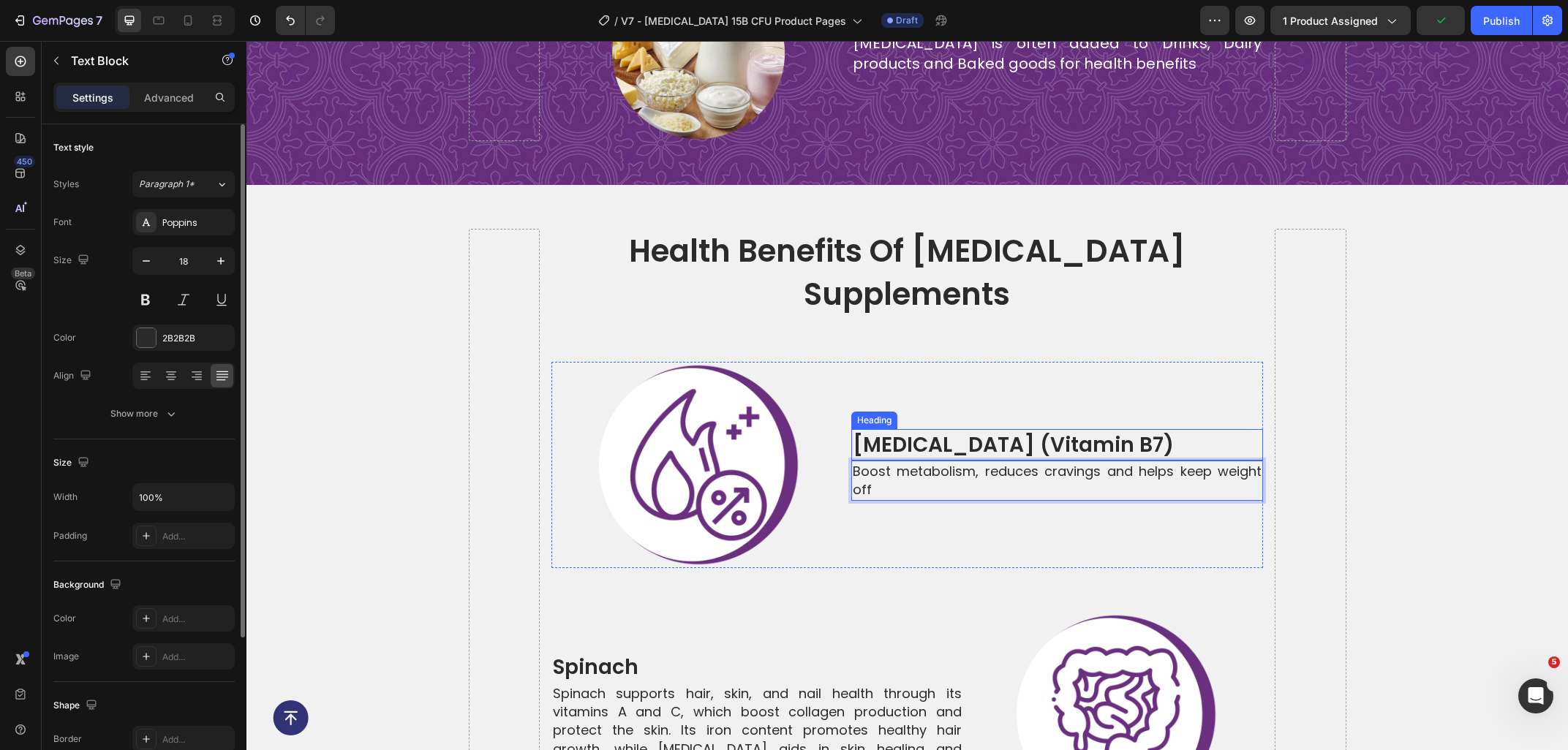
click at [951, 429] on h2 "biotin (vitamin b7)" at bounding box center [1057, 444] width 412 height 31
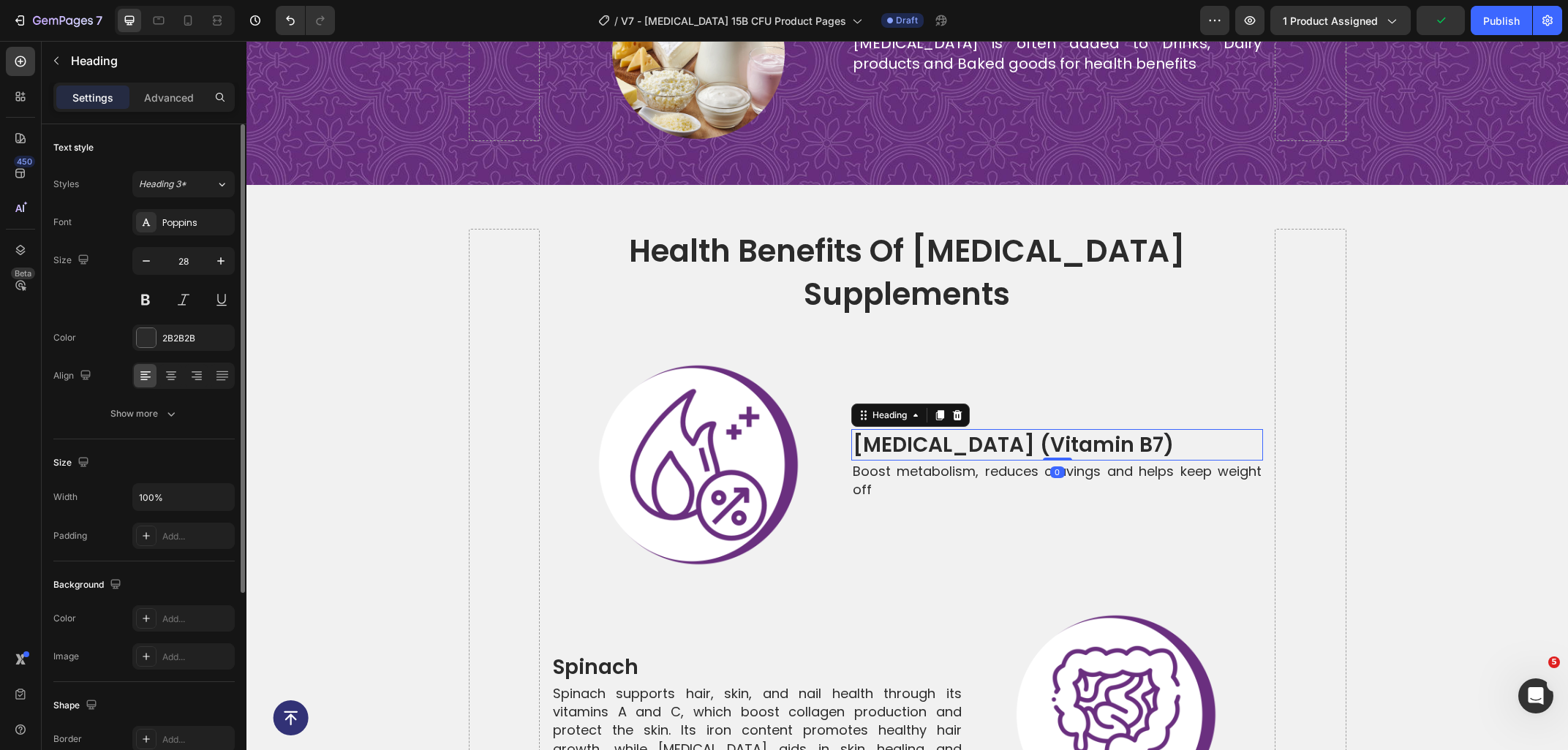
click at [960, 410] on icon at bounding box center [957, 415] width 9 height 10
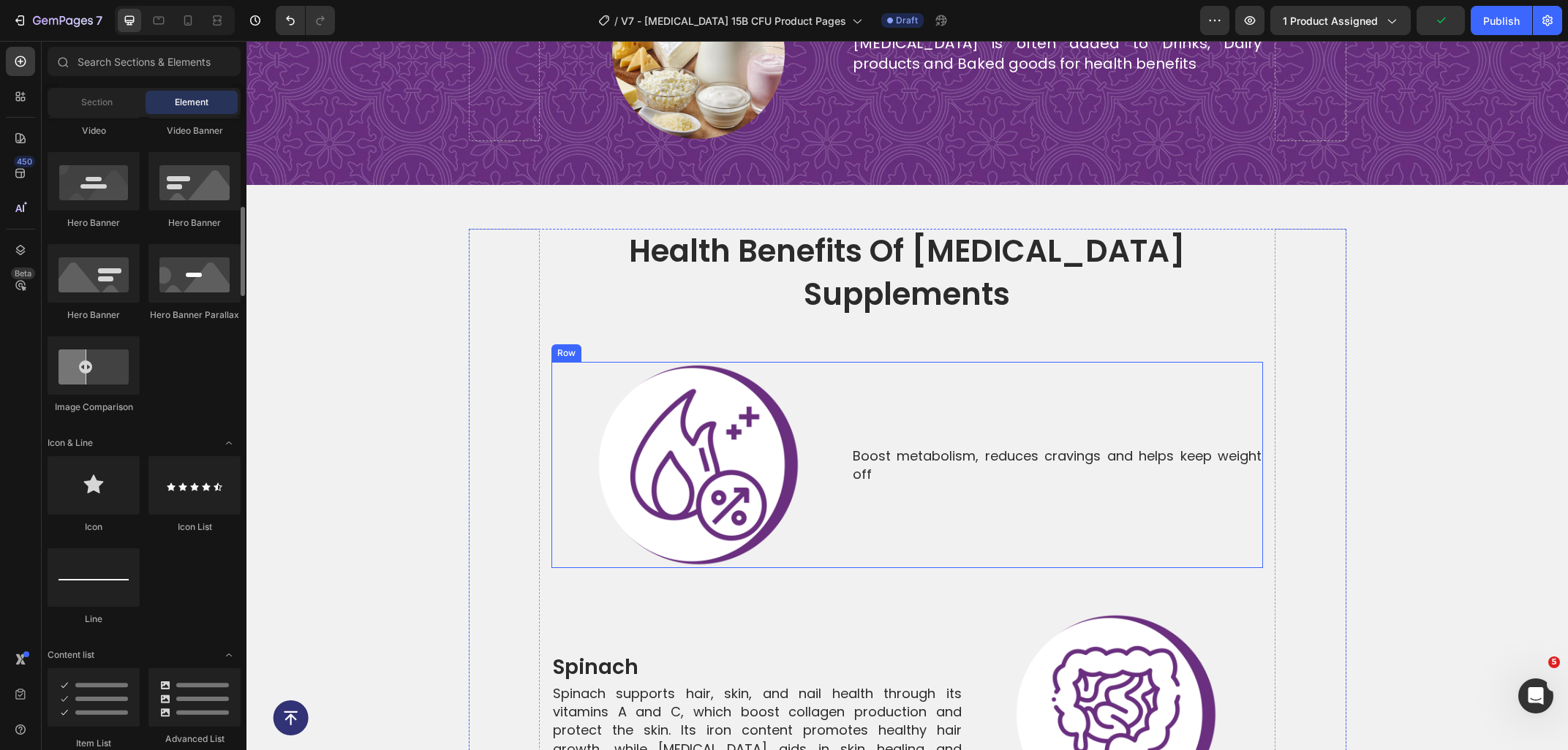
scroll to position [633, 0]
click at [906, 447] on p "Boost metabolism, reduces cravings and helps keep weight off" at bounding box center [1057, 465] width 409 height 37
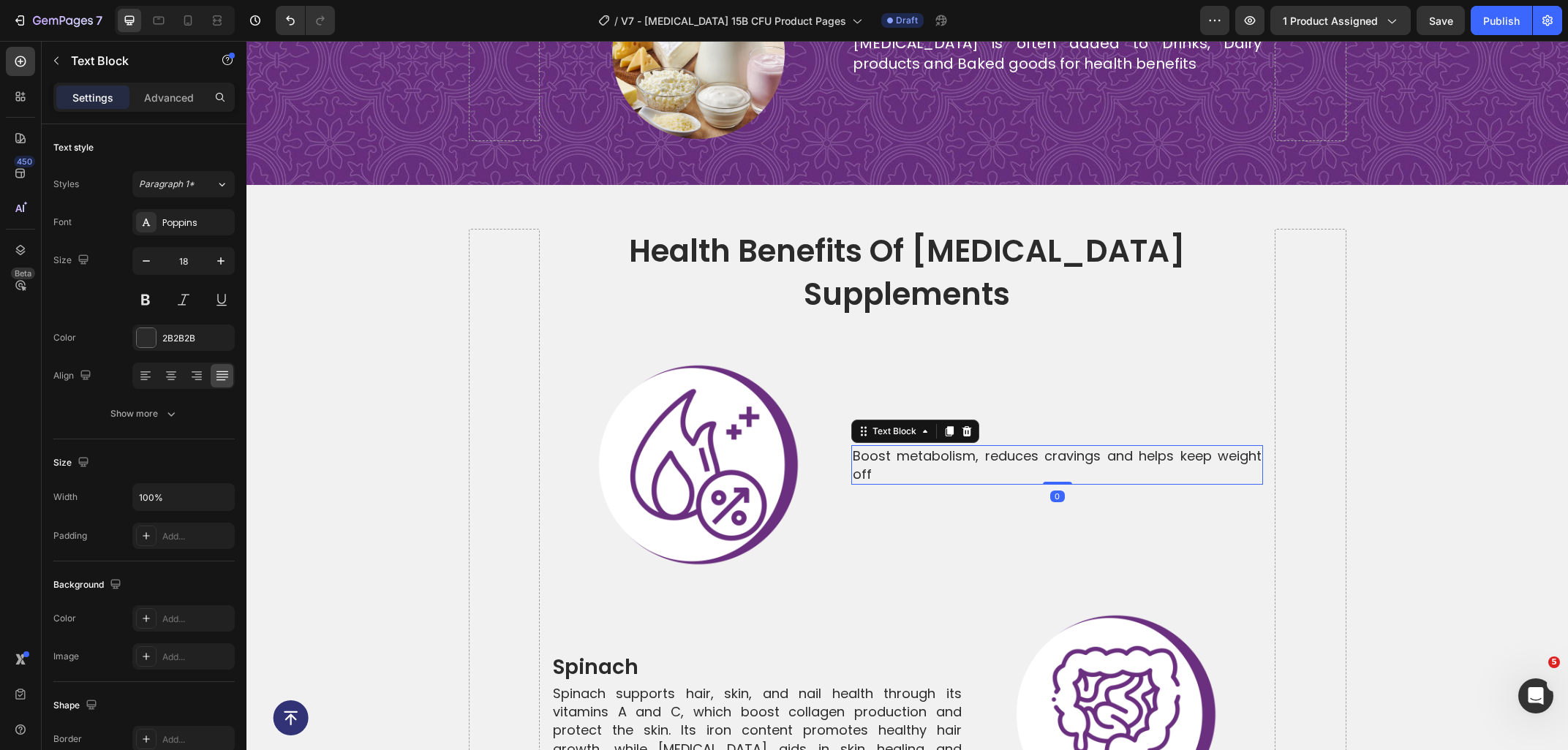
click at [168, 117] on div "Settings Advanced" at bounding box center [144, 103] width 205 height 42
click at [166, 104] on p "Advanced" at bounding box center [168, 98] width 50 height 15
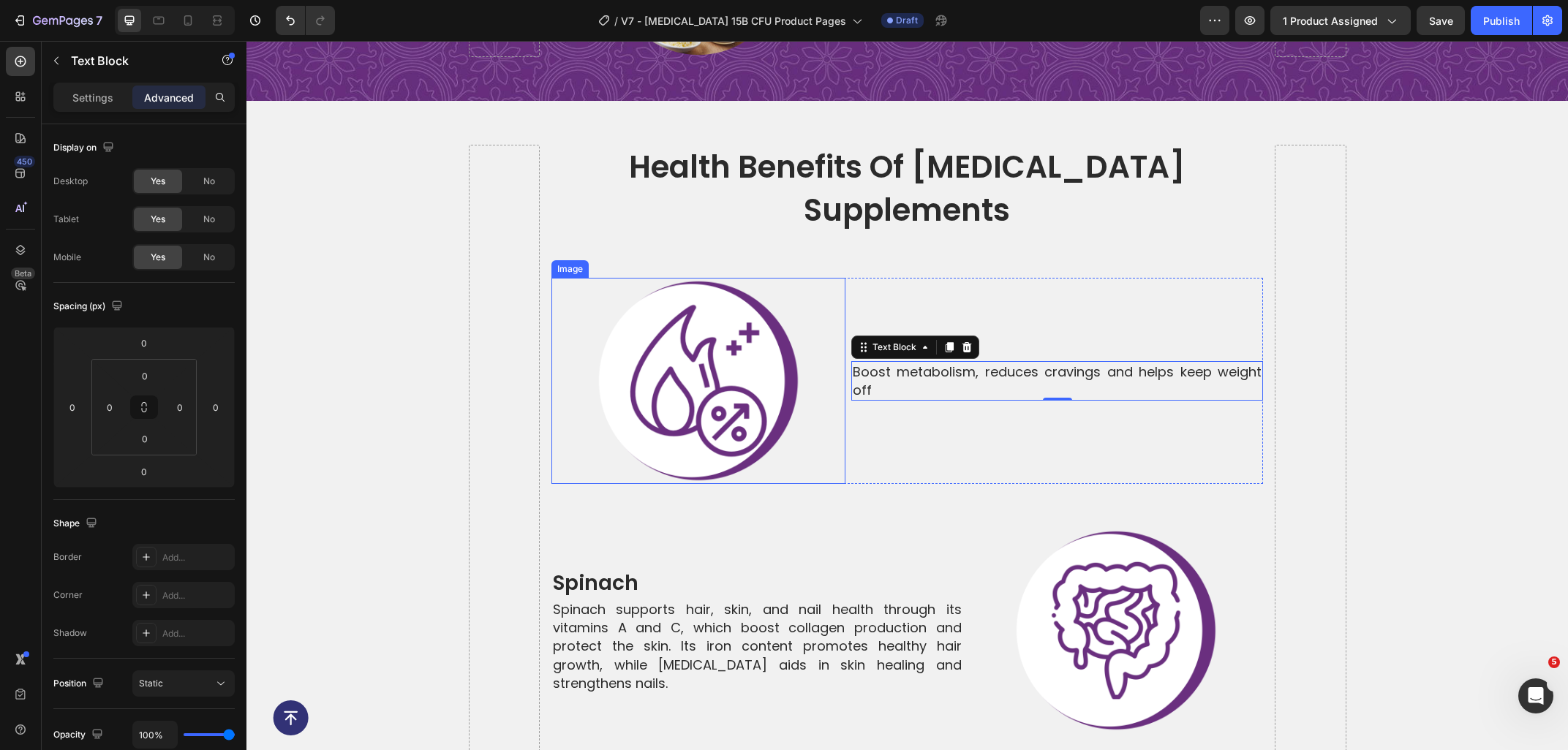
scroll to position [5075, 0]
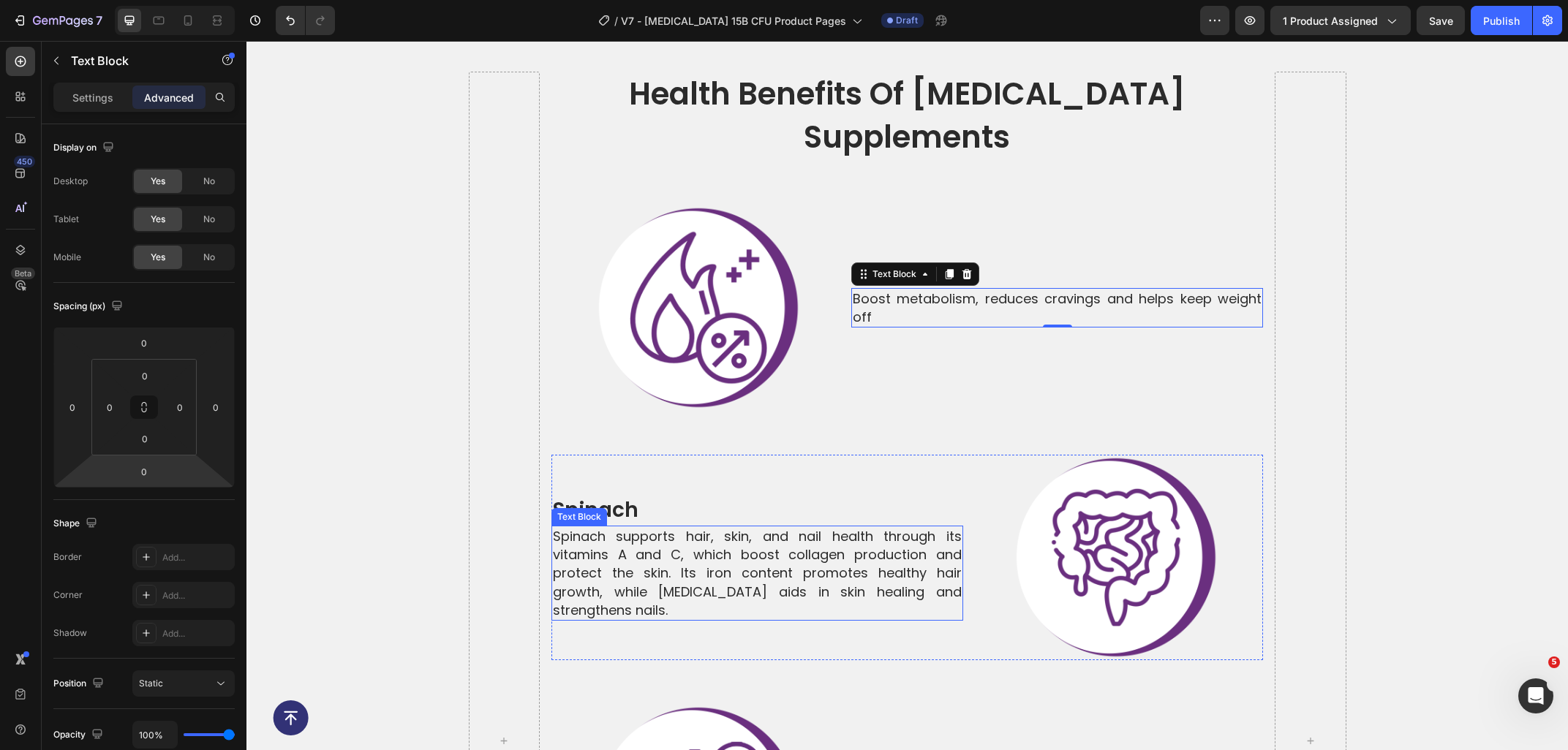
click at [747, 527] on p "Spinach supports hair, skin, and nail health through its vitamins A and C, whic…" at bounding box center [757, 573] width 409 height 92
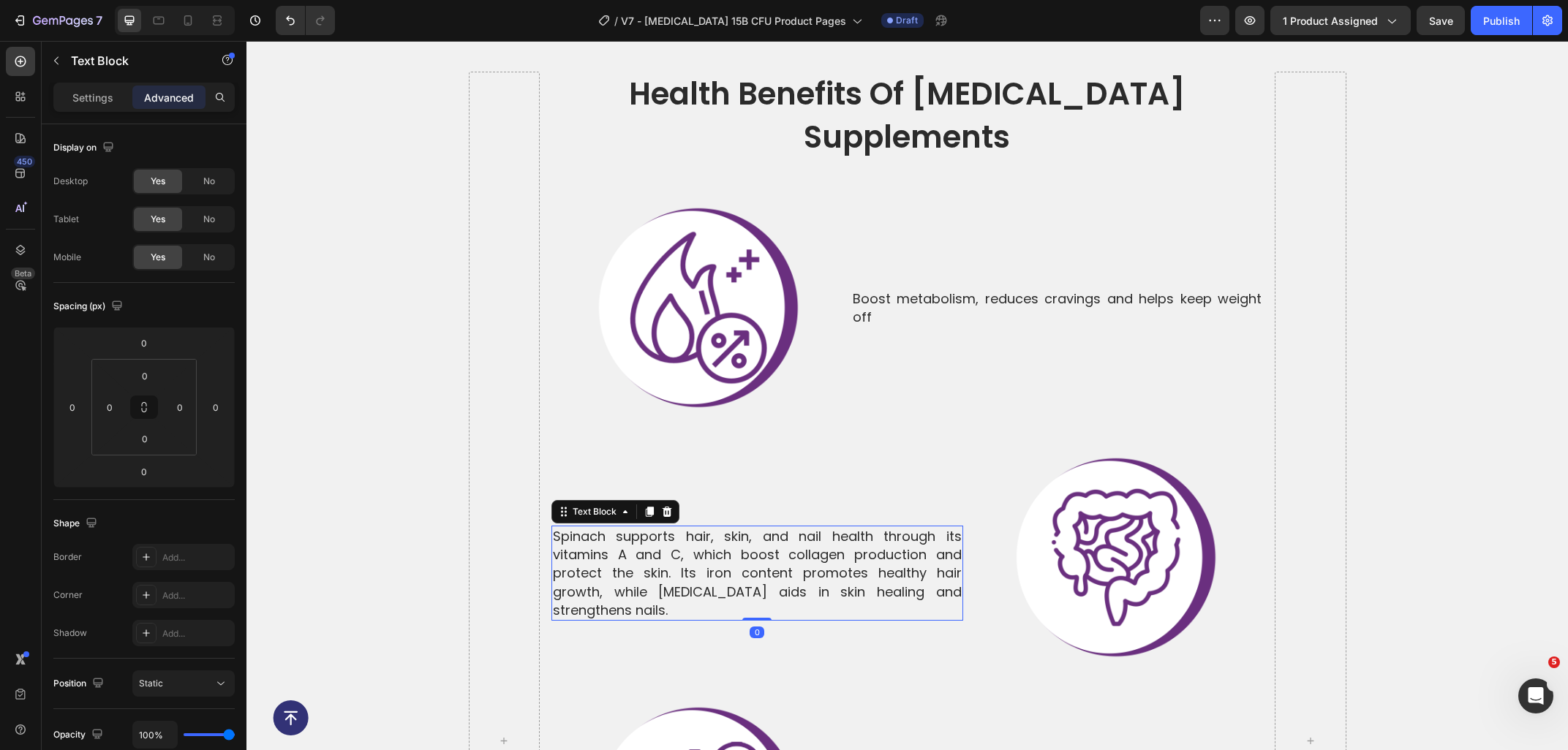
click at [944, 552] on p "Spinach supports hair, skin, and nail health through its vitamins A and C, whic…" at bounding box center [757, 573] width 409 height 92
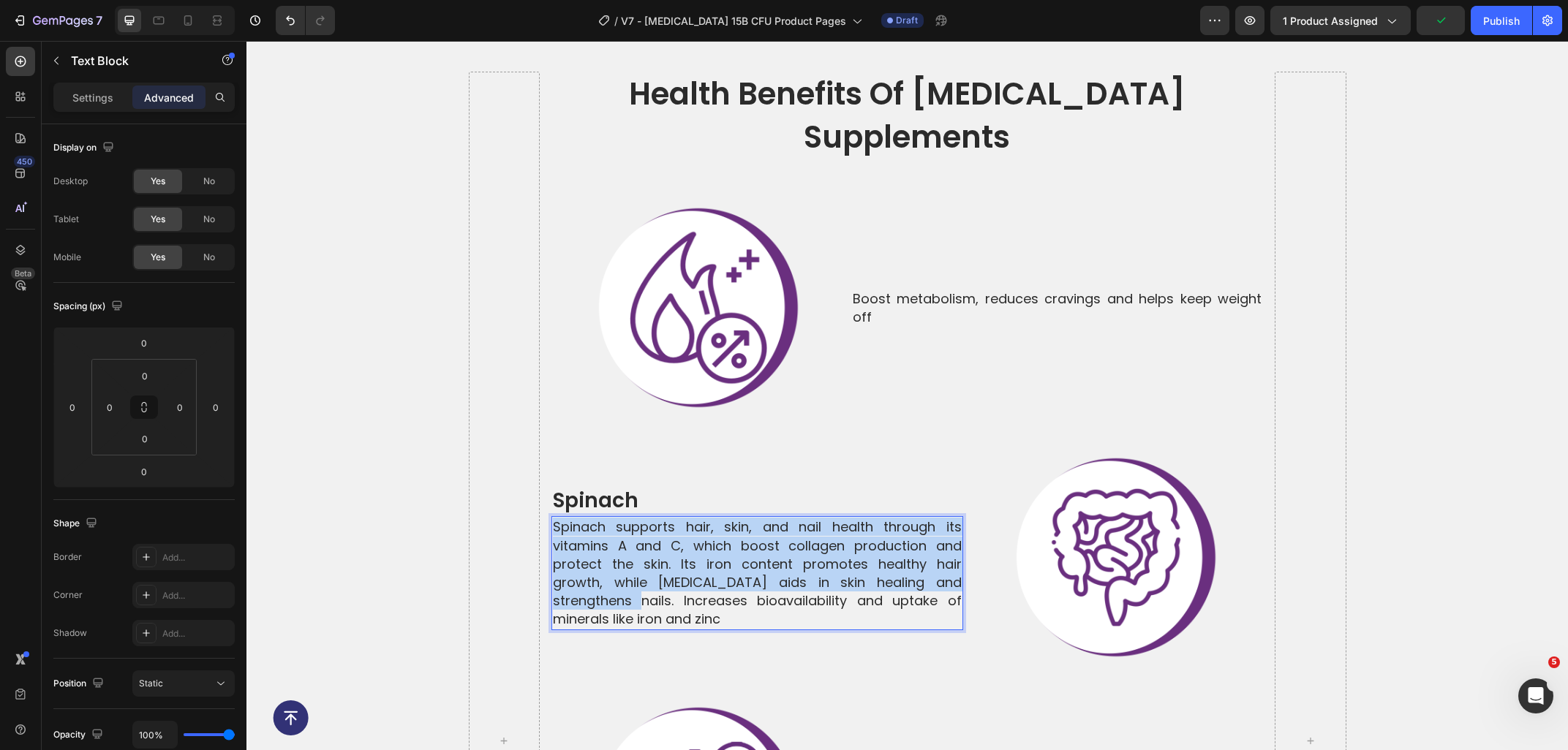
drag, startPoint x: 957, startPoint y: 538, endPoint x: 541, endPoint y: 490, distance: 418.8
click at [551, 516] on div "Spinach supports hair, skin, and nail health through its vitamins A and C, whic…" at bounding box center [757, 572] width 412 height 114
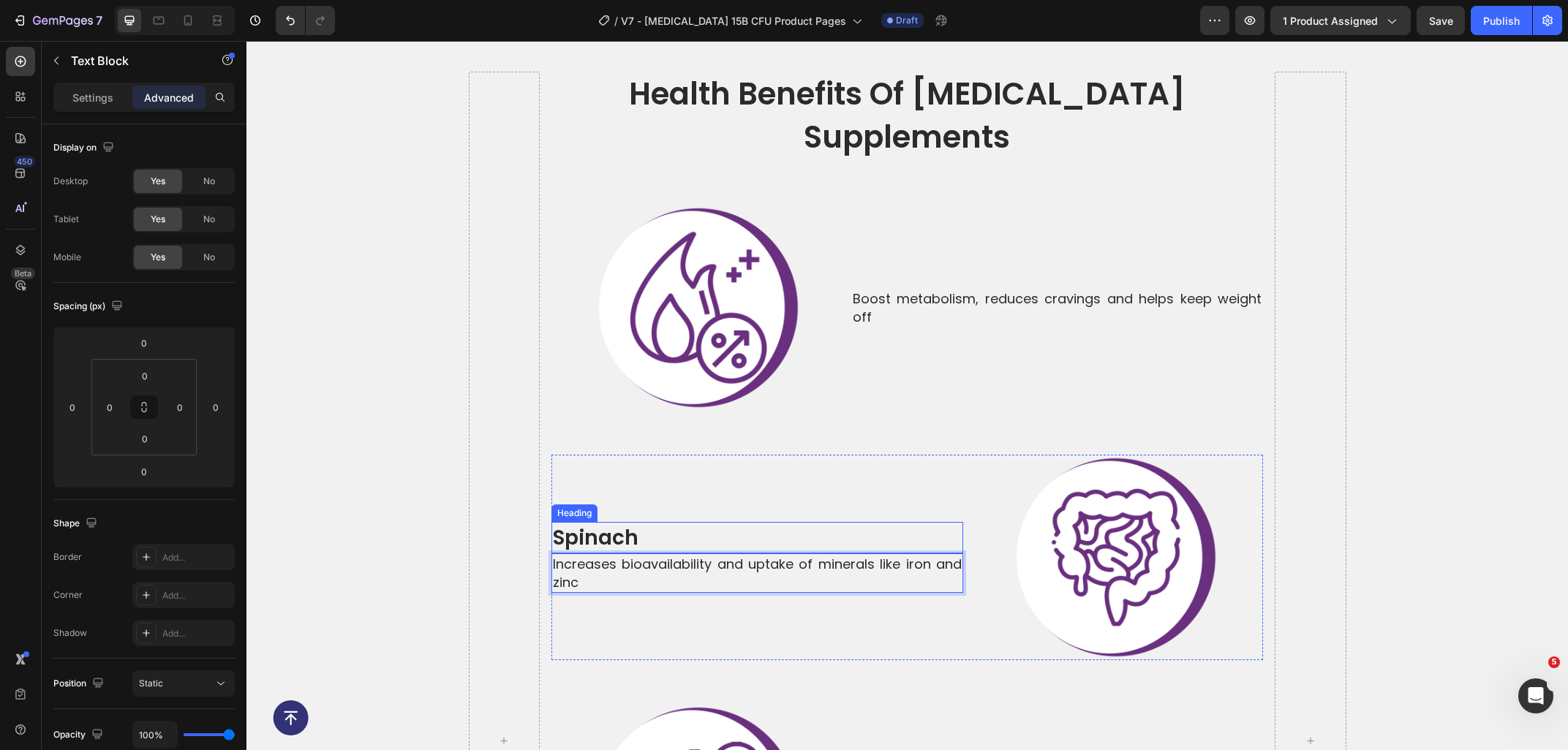
click at [665, 522] on h2 "spinach" at bounding box center [757, 537] width 412 height 31
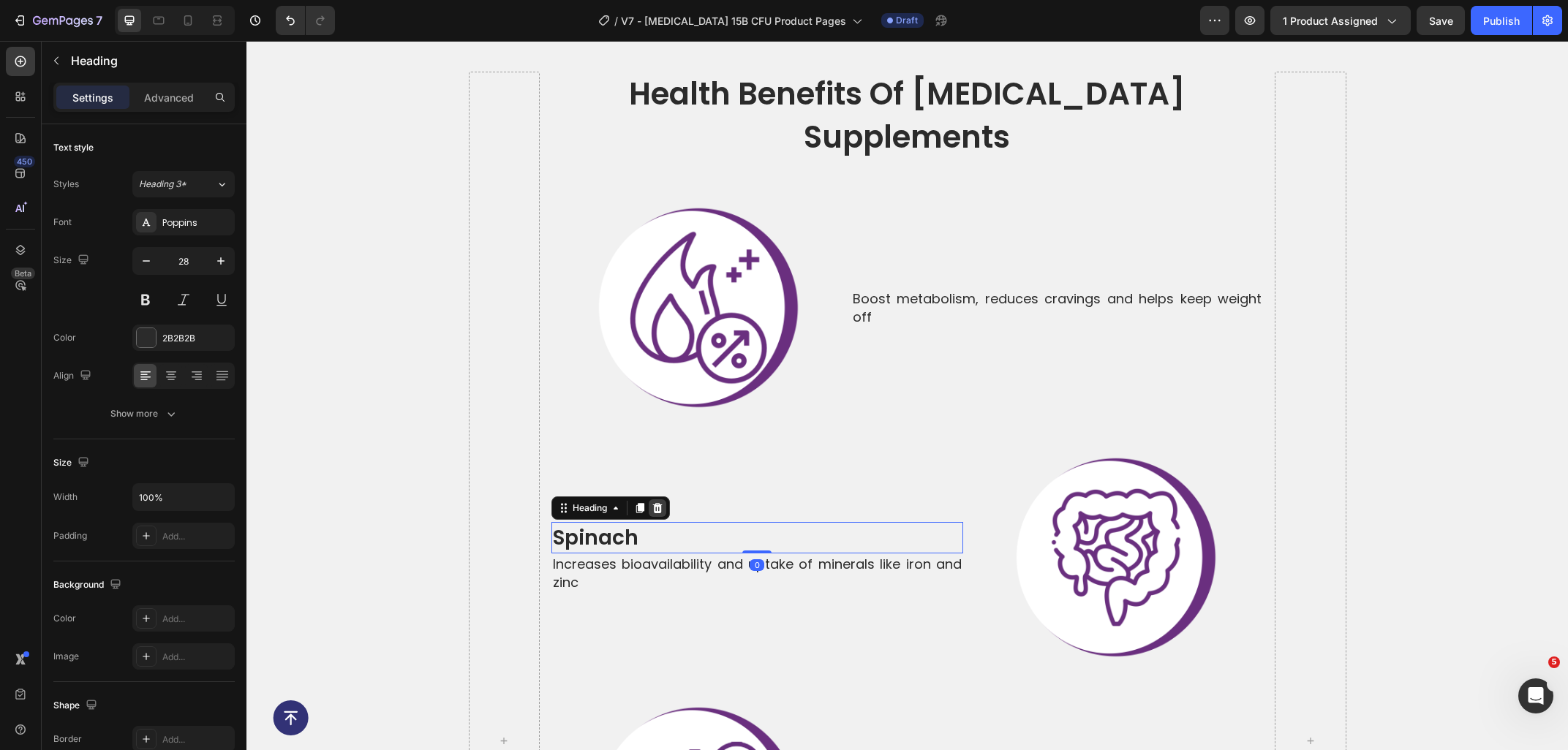
click at [653, 502] on icon at bounding box center [657, 508] width 11 height 11
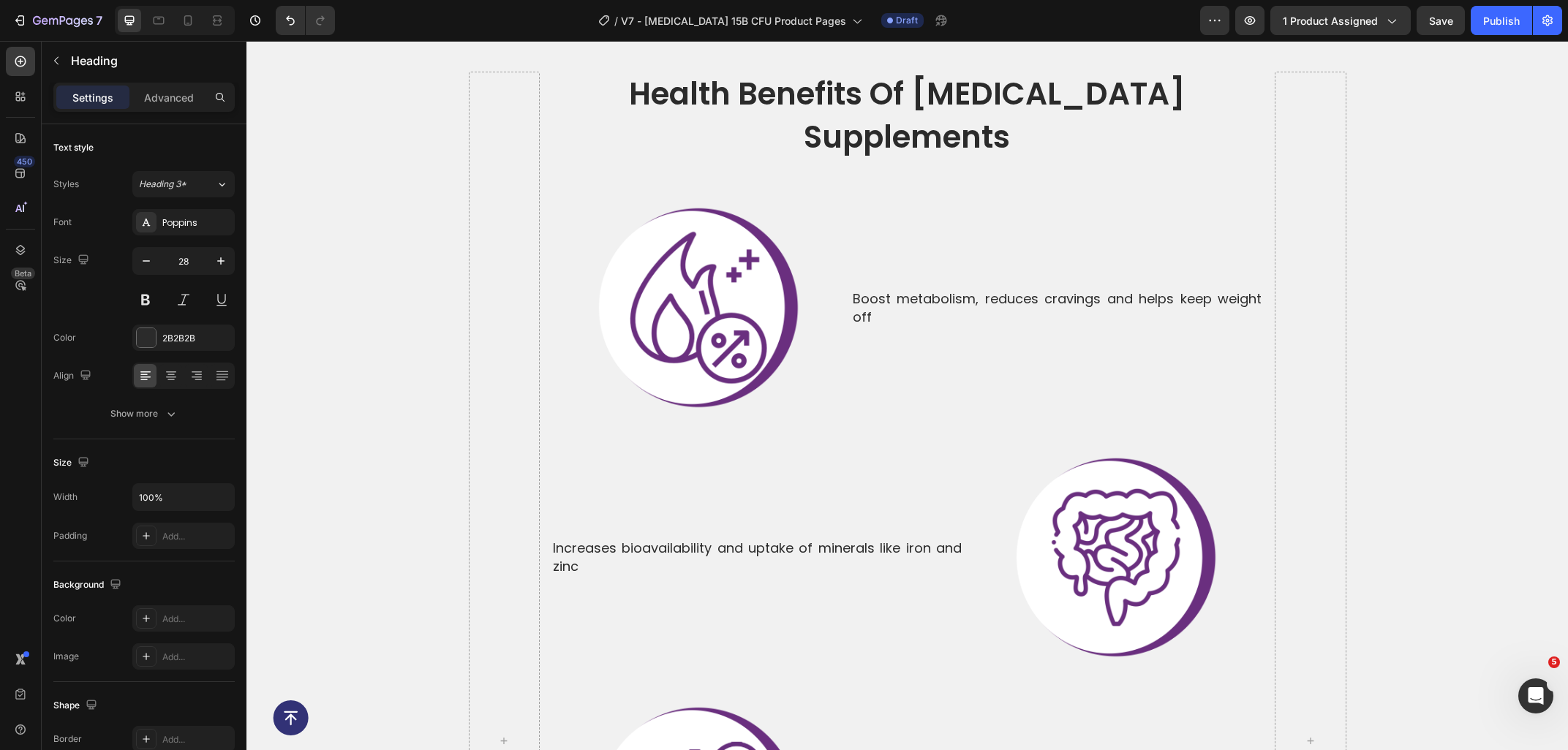
scroll to position [633, 0]
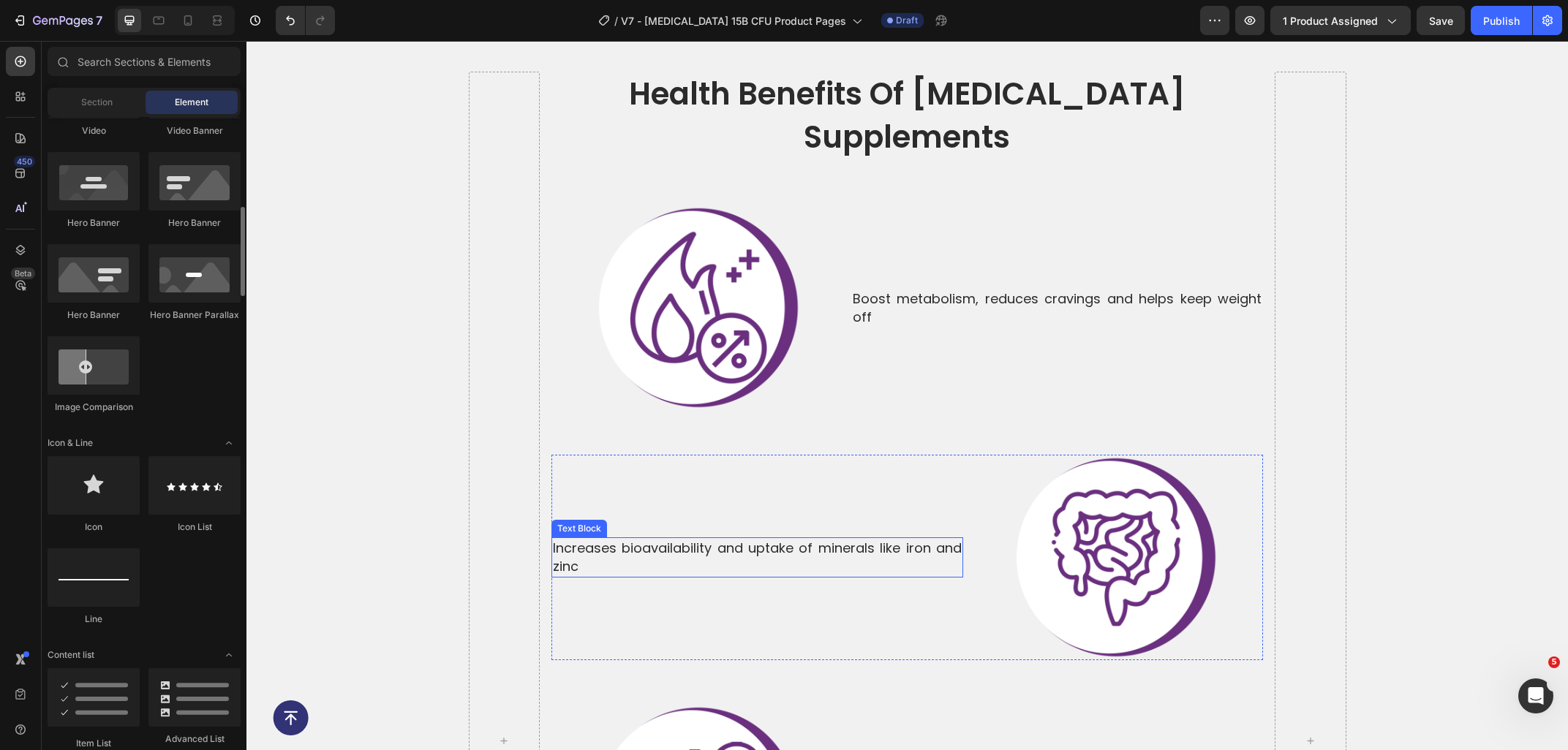
click at [618, 539] on p "Increases bioavailability and uptake of minerals like iron and zinc" at bounding box center [757, 557] width 409 height 37
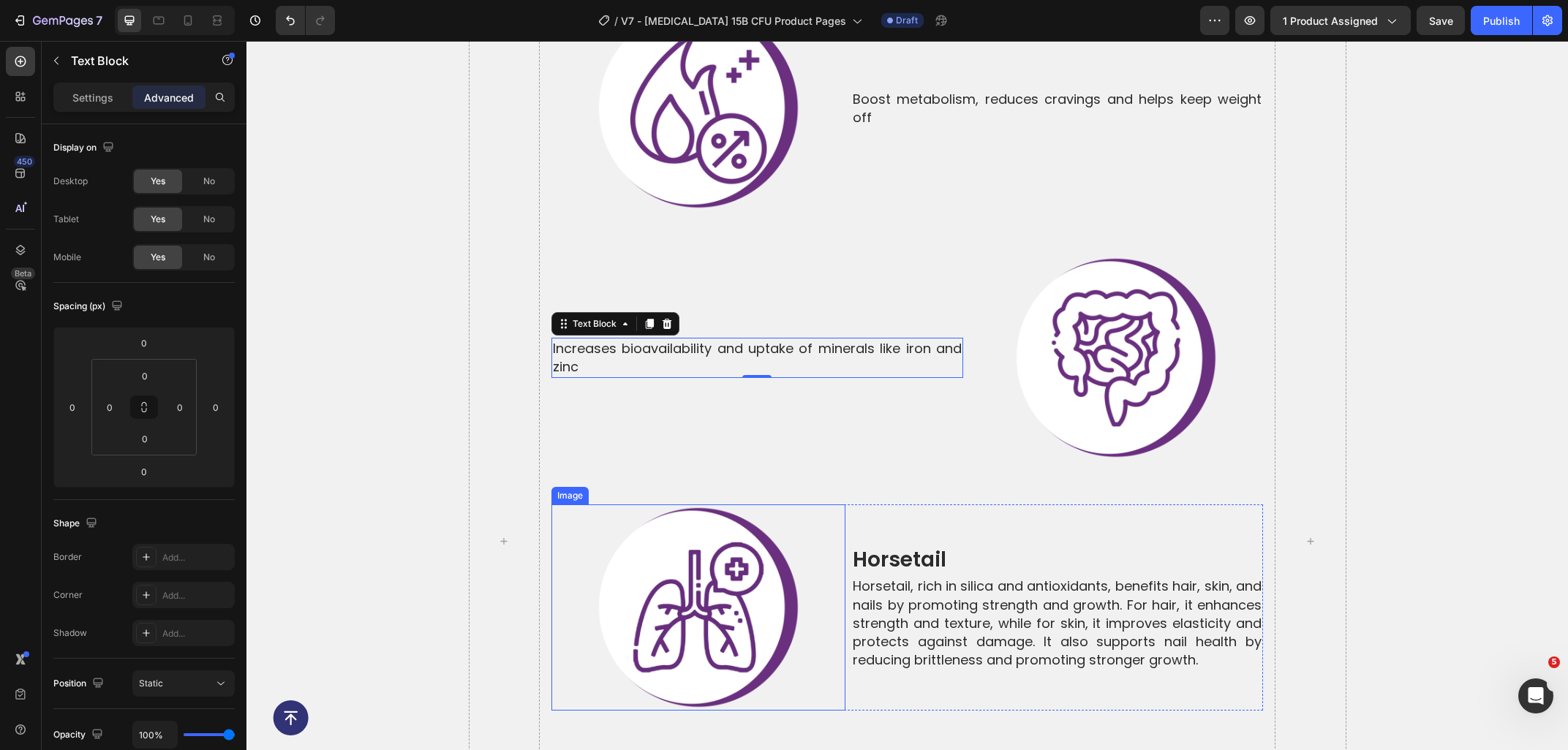
scroll to position [5309, 0]
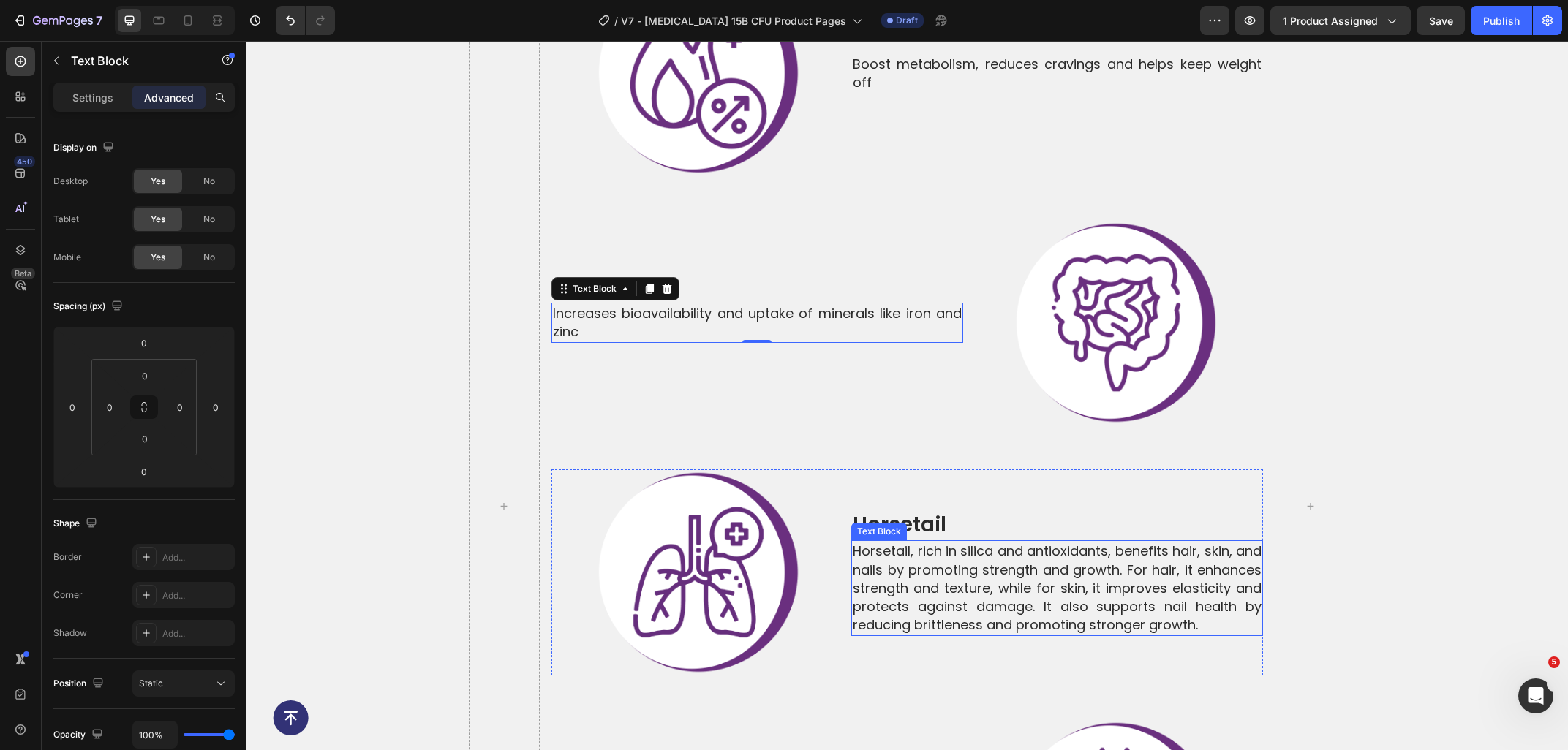
click at [1198, 590] on p "Horsetail, rich in silica and antioxidants, benefits hair, skin, and nails by p…" at bounding box center [1057, 588] width 409 height 92
click at [1217, 585] on p "Horsetail, rich in silica and antioxidants, benefits hair, skin, and nails by p…" at bounding box center [1057, 588] width 409 height 92
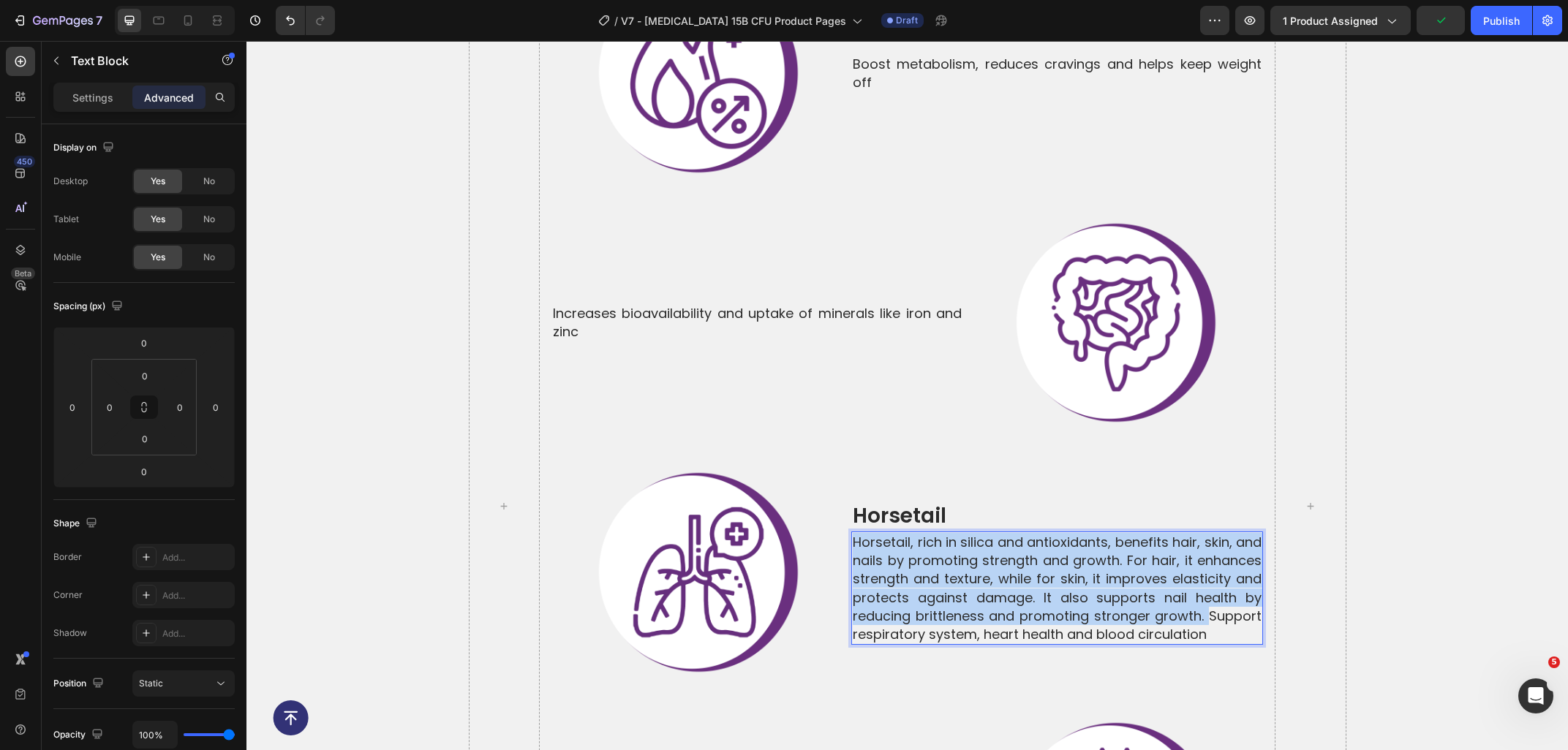
drag, startPoint x: 1212, startPoint y: 572, endPoint x: 830, endPoint y: 492, distance: 390.3
click at [851, 531] on div "Horsetail, rich in silica and antioxidants, benefits hair, skin, and nails by p…" at bounding box center [1057, 588] width 412 height 114
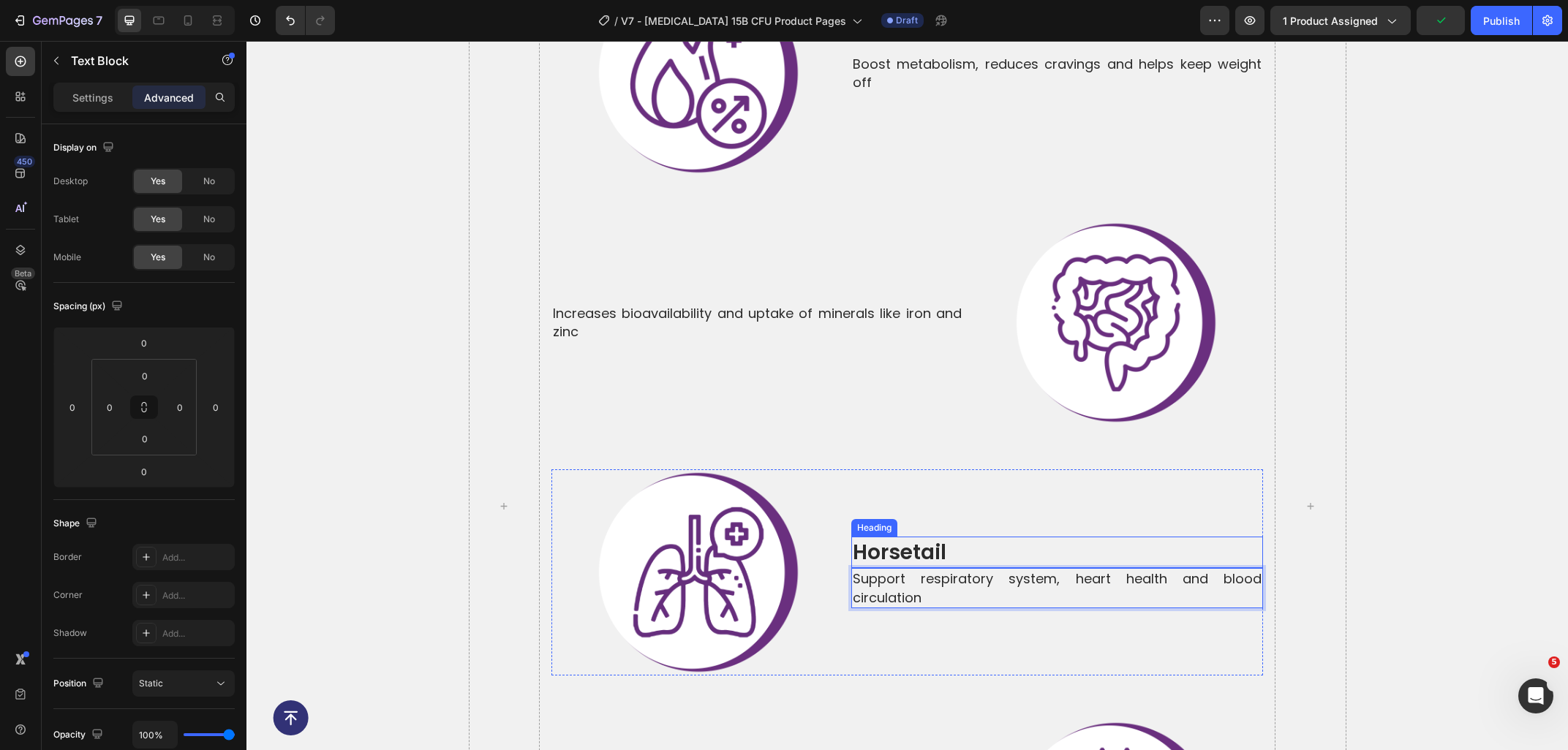
click at [969, 537] on h2 "horsetail" at bounding box center [1057, 552] width 412 height 31
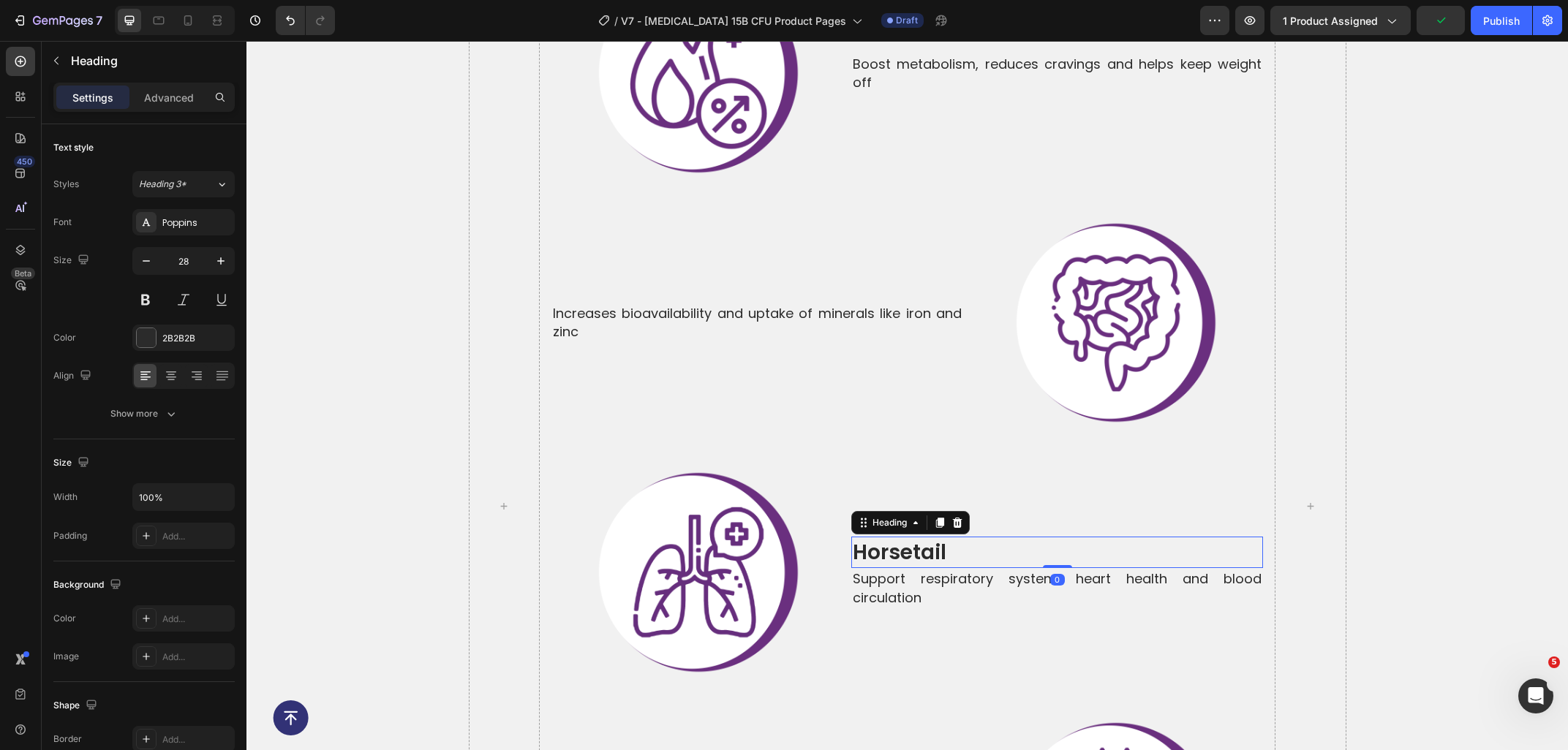
click at [957, 511] on div "Heading" at bounding box center [910, 522] width 118 height 24
click at [957, 517] on icon at bounding box center [957, 522] width 11 height 11
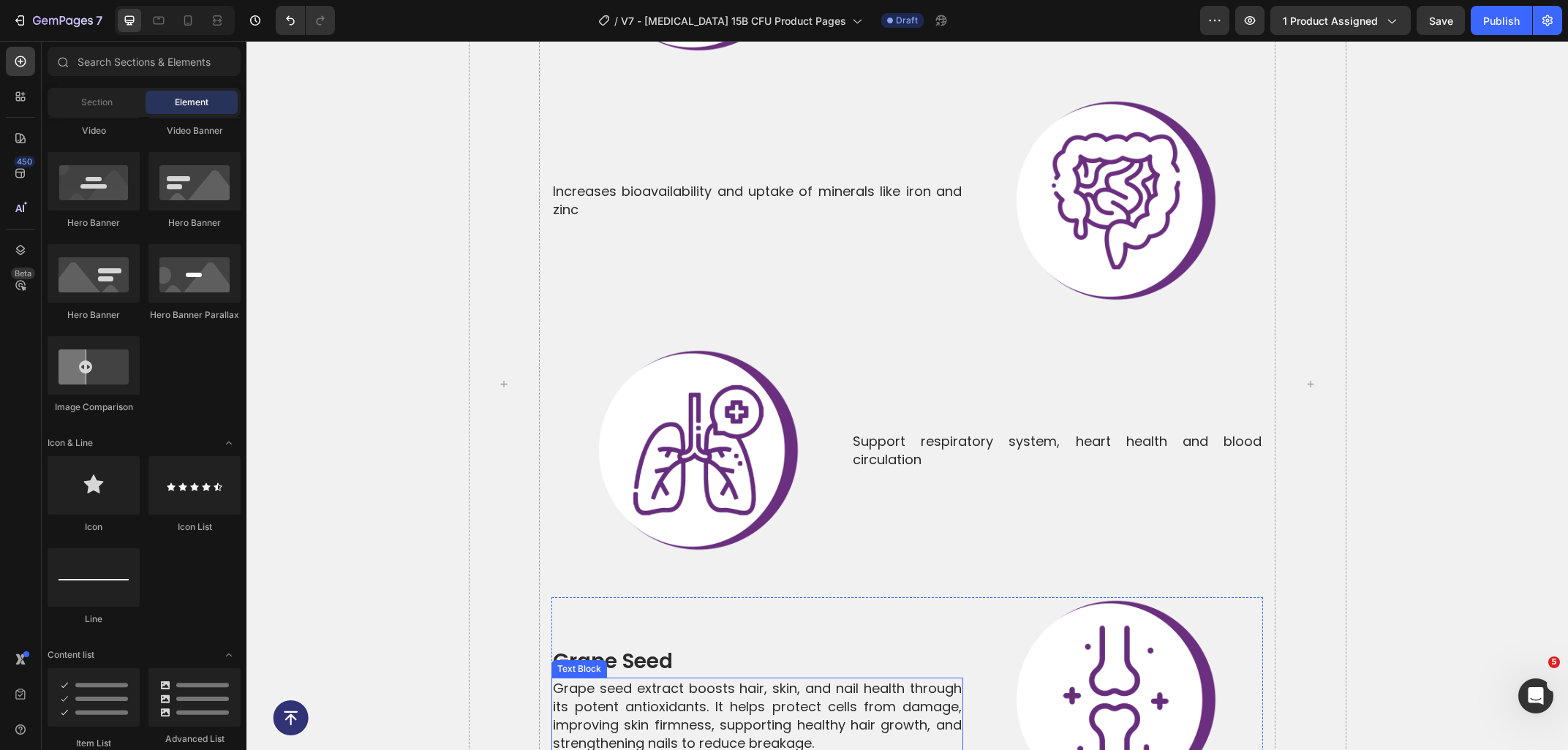
scroll to position [5623, 0]
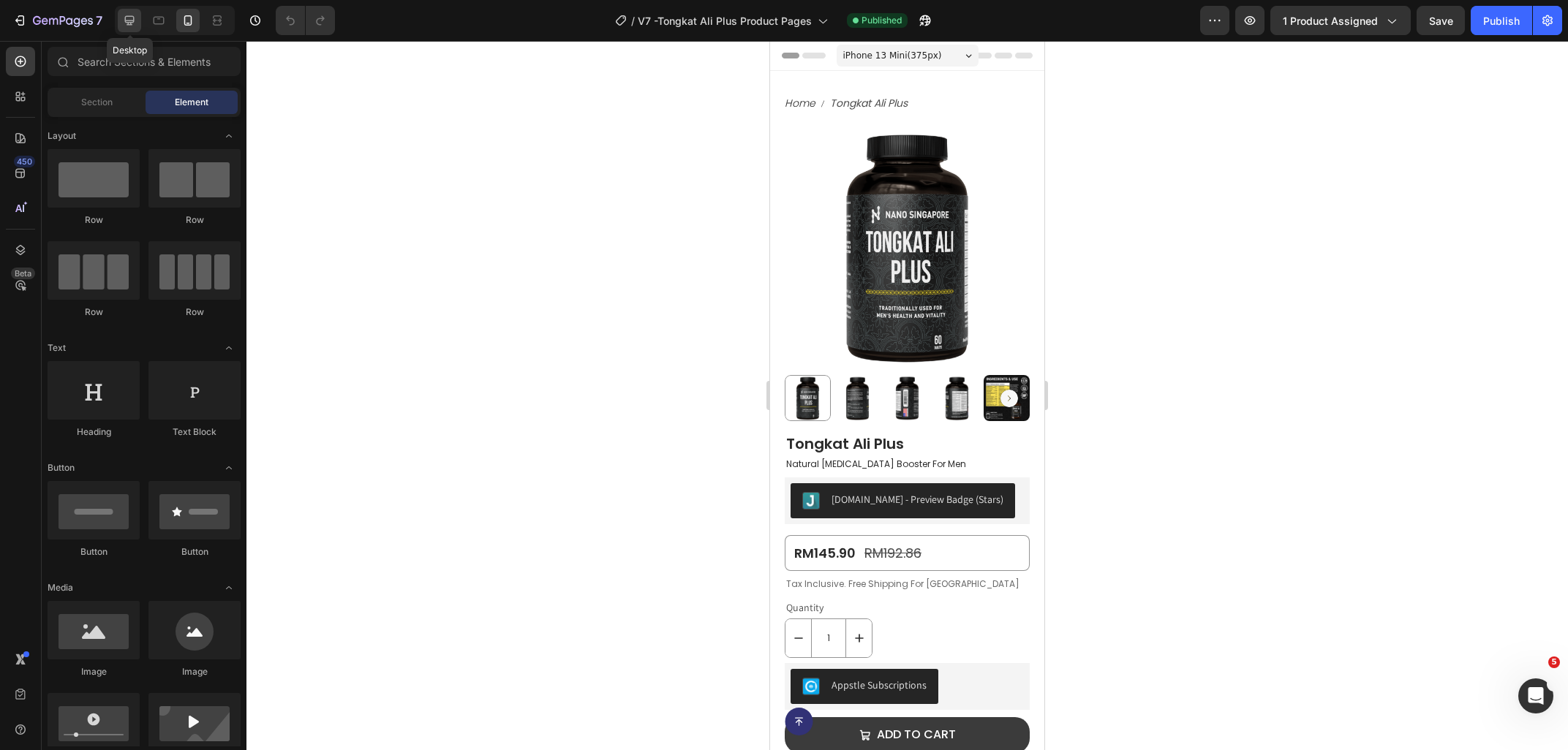
click at [127, 26] on icon at bounding box center [129, 20] width 14 height 14
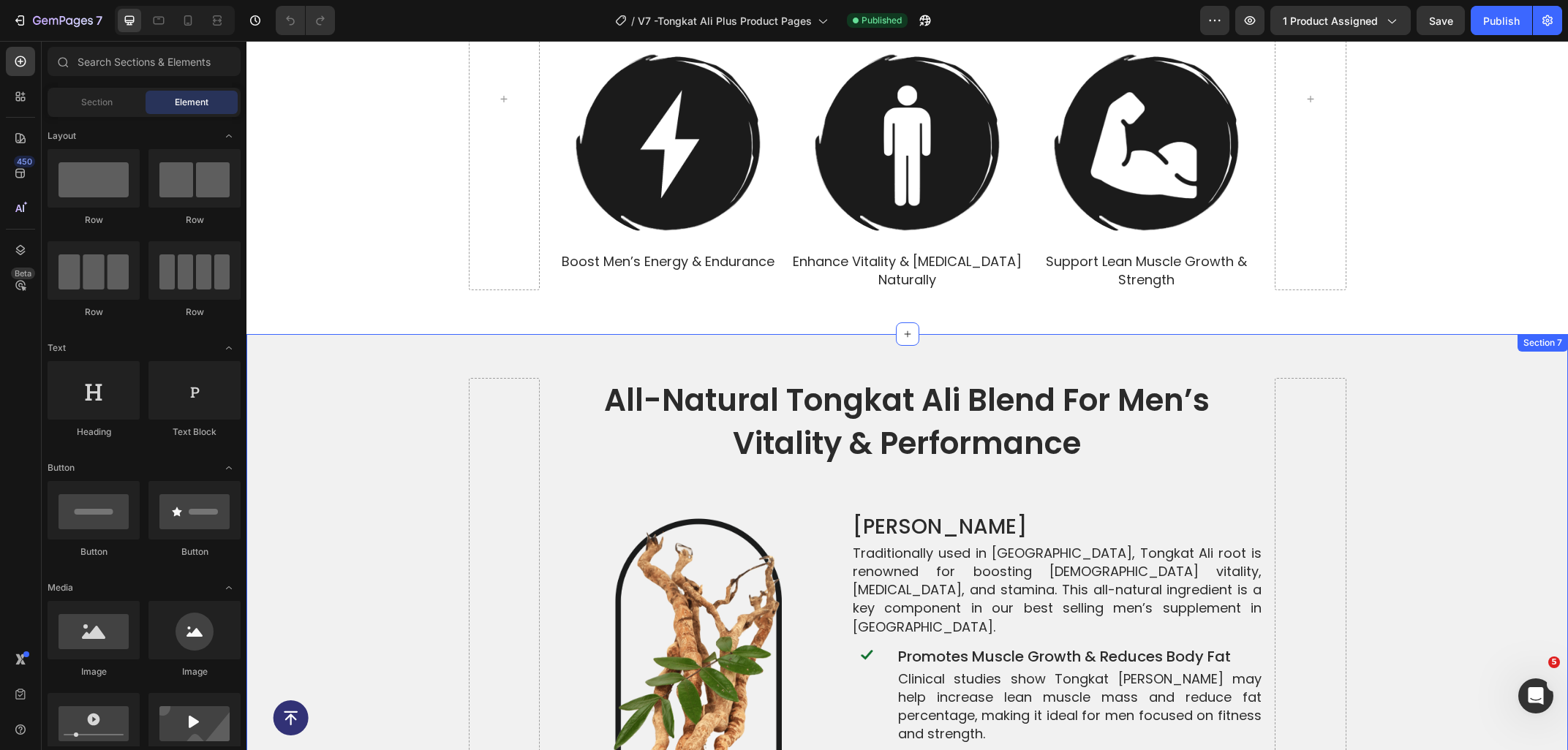
scroll to position [2508, 0]
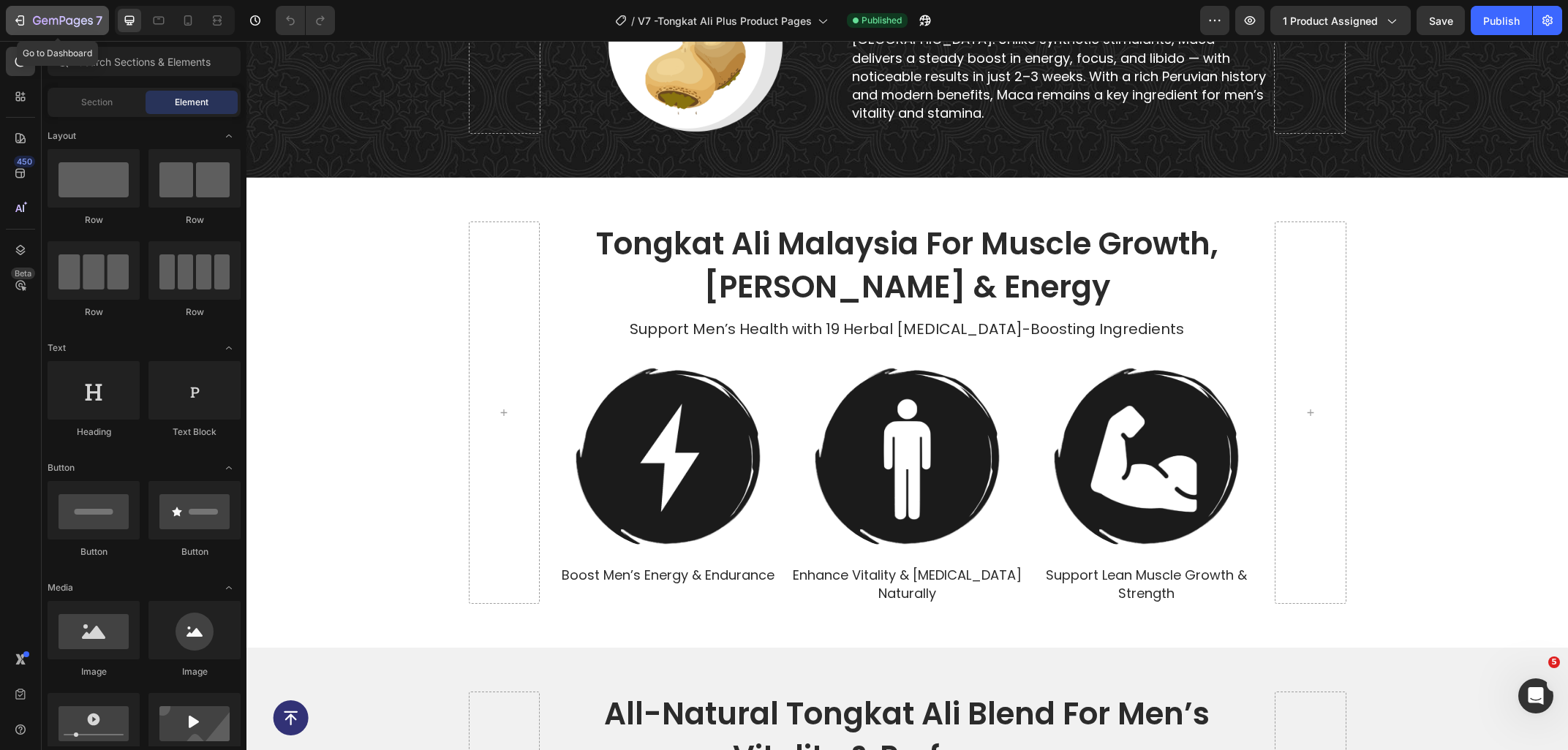
click at [56, 11] on button "7" at bounding box center [57, 21] width 103 height 29
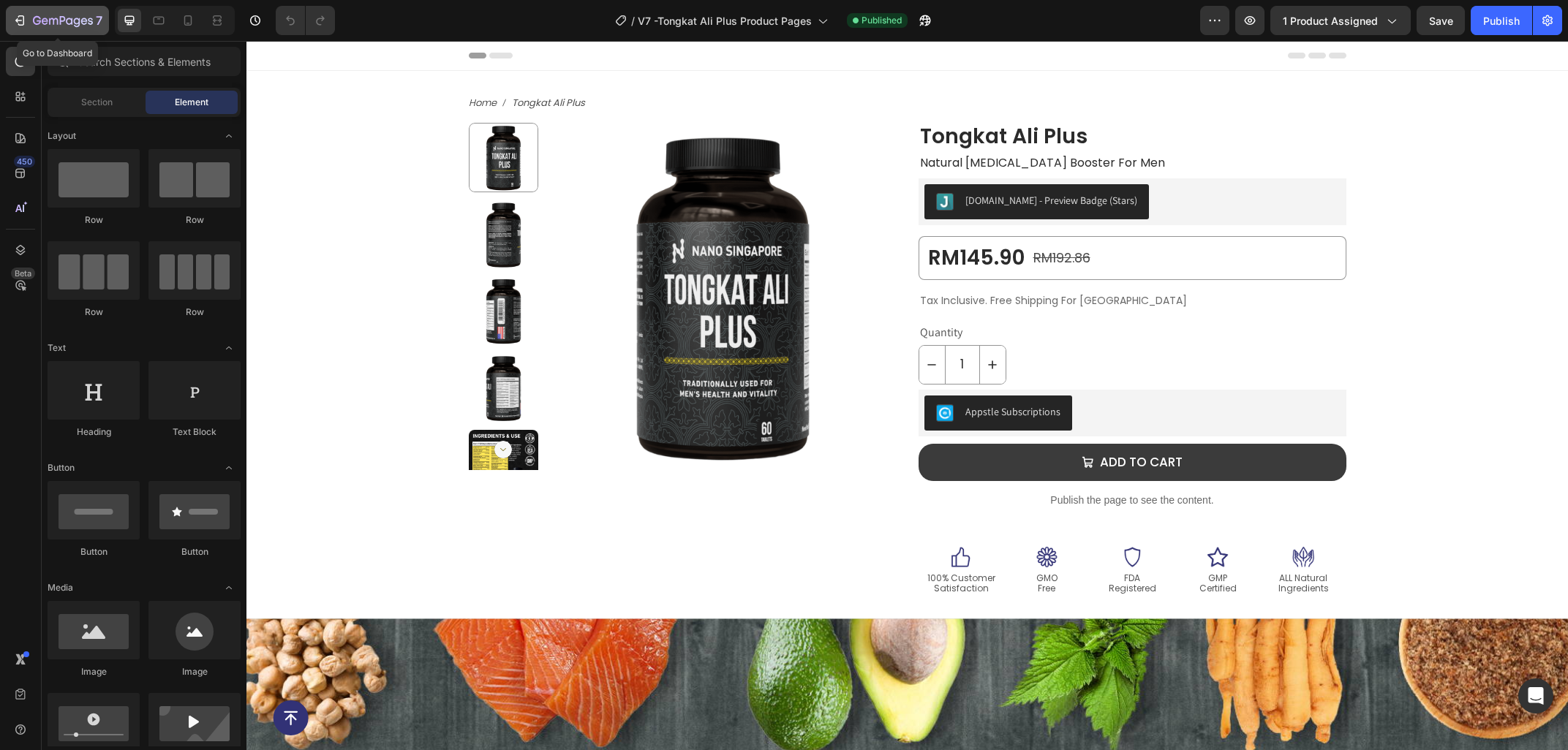
click at [61, 25] on icon "button" at bounding box center [63, 21] width 6 height 9
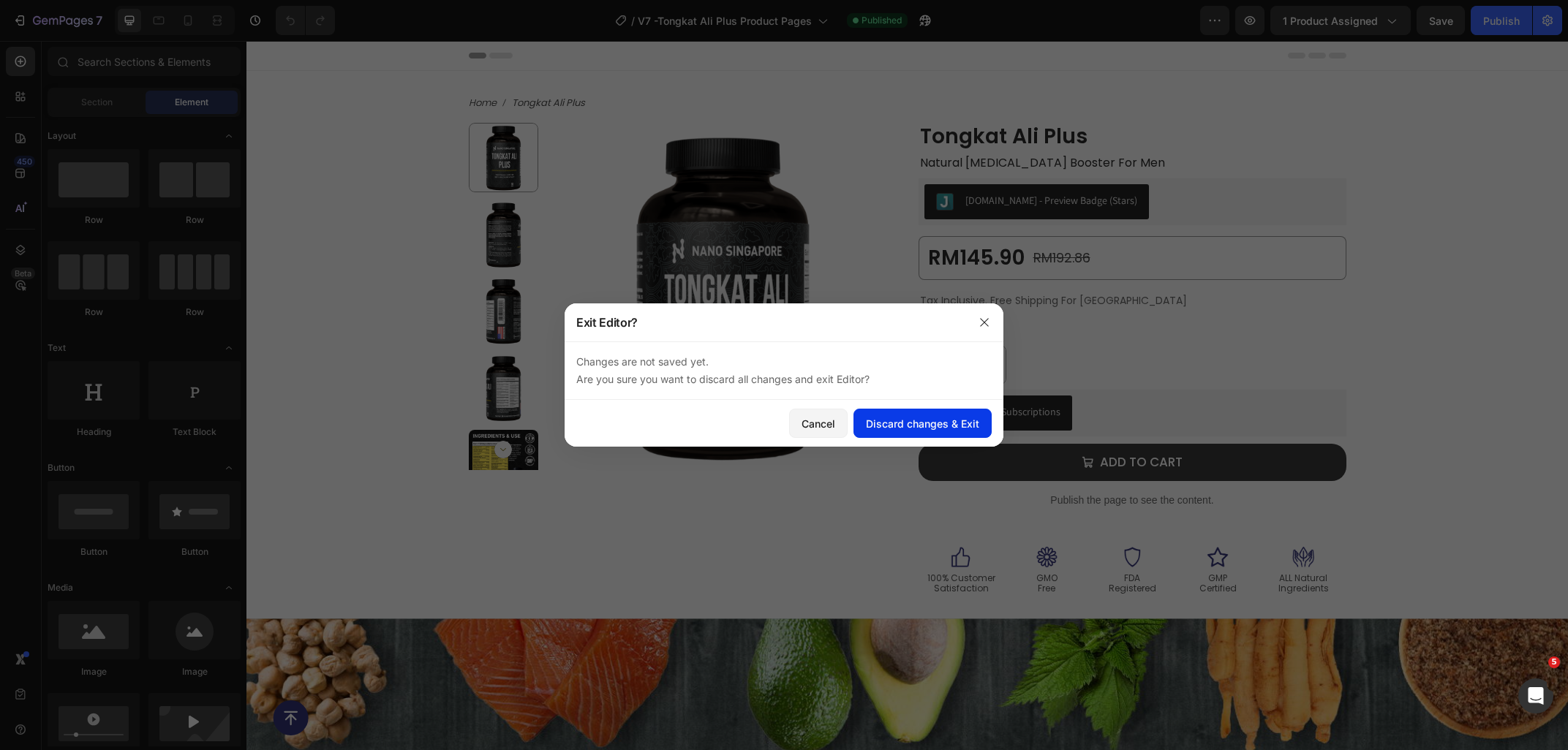
click at [875, 425] on div "Discard changes & Exit" at bounding box center [922, 424] width 114 height 15
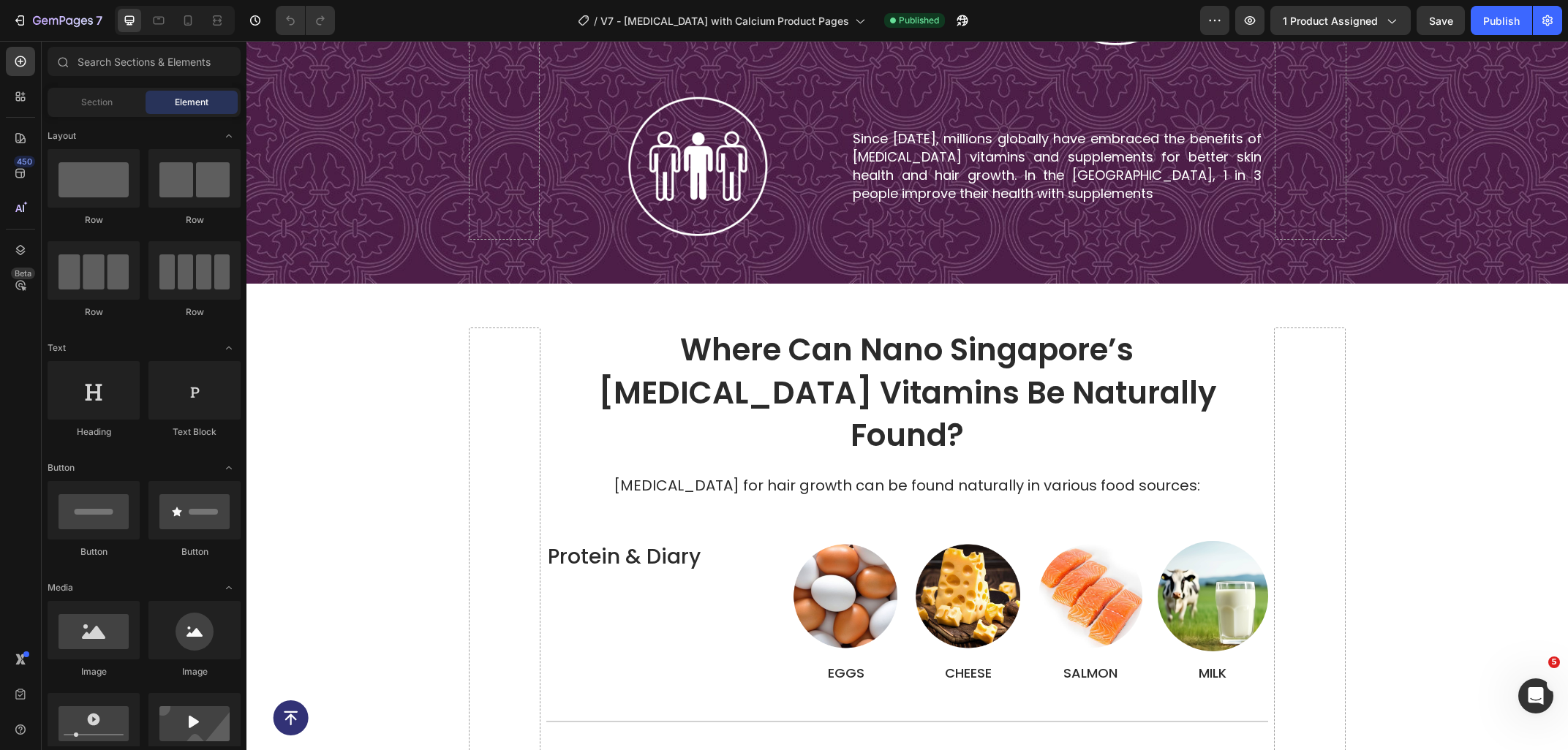
scroll to position [3370, 0]
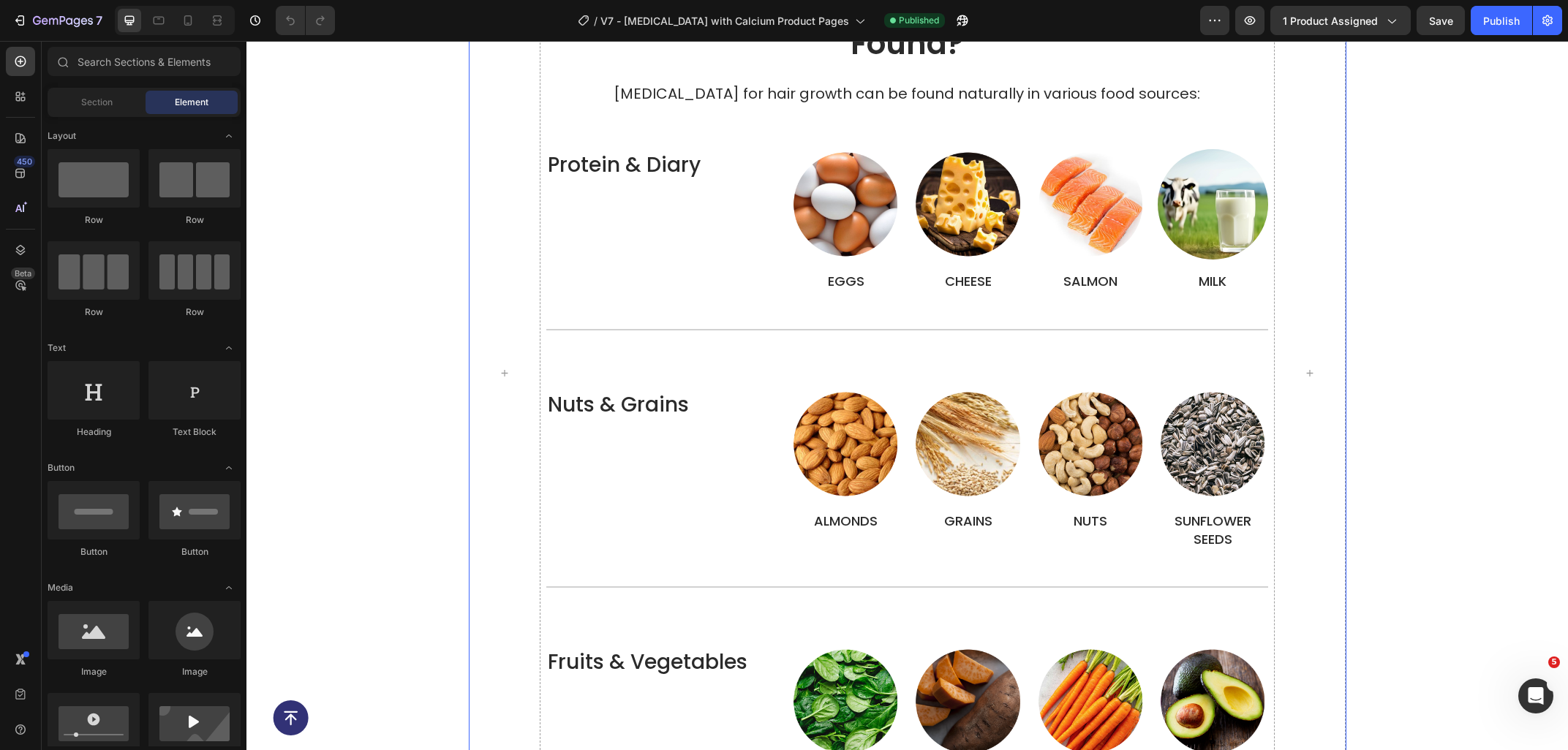
click at [695, 292] on div "where can nano singapore’s [MEDICAL_DATA] vitamins be naturally found? Heading …" at bounding box center [907, 373] width 722 height 876
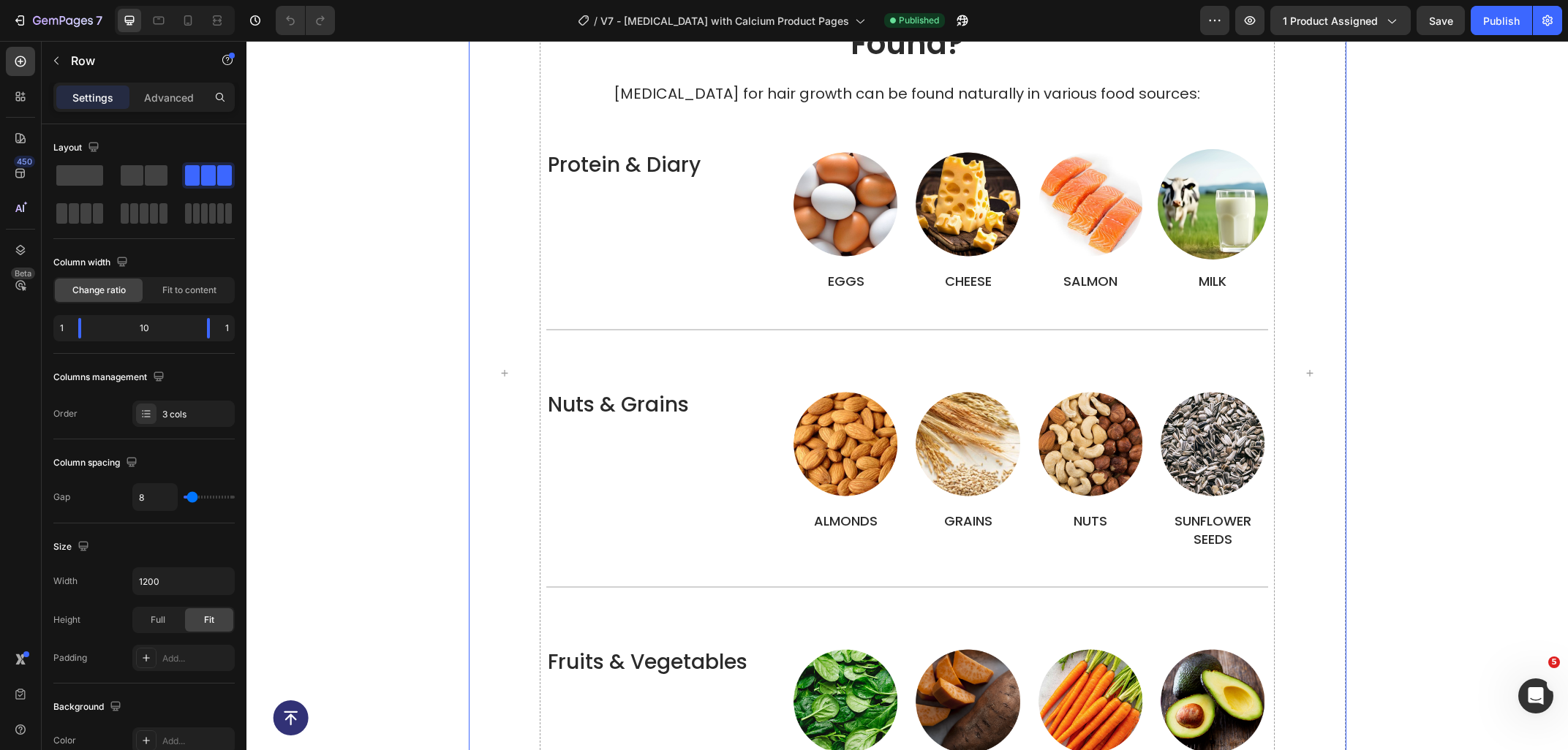
click at [692, 283] on div "where can nano singapore’s [MEDICAL_DATA] vitamins be naturally found? Heading …" at bounding box center [907, 373] width 722 height 876
click at [825, 278] on div "where can nano singapore’s [MEDICAL_DATA] vitamins be naturally found? Heading …" at bounding box center [907, 373] width 722 height 876
click at [831, 283] on div "where can nano singapore’s [MEDICAL_DATA] vitamins be naturally found? Heading …" at bounding box center [907, 373] width 722 height 876
click at [839, 329] on div at bounding box center [907, 330] width 722 height 2
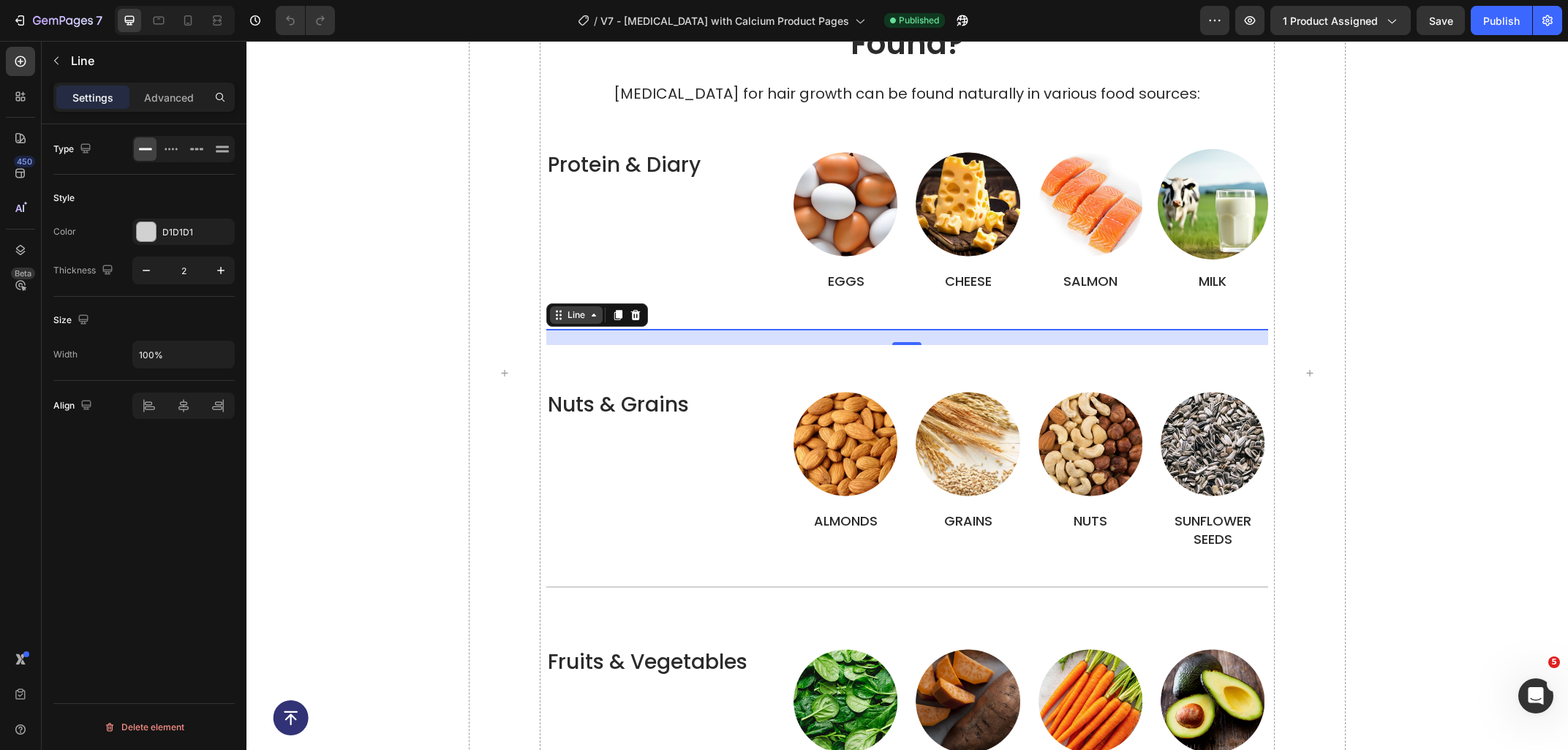
click at [579, 309] on div "Line" at bounding box center [576, 315] width 24 height 13
click at [167, 100] on p "Advanced" at bounding box center [168, 98] width 50 height 15
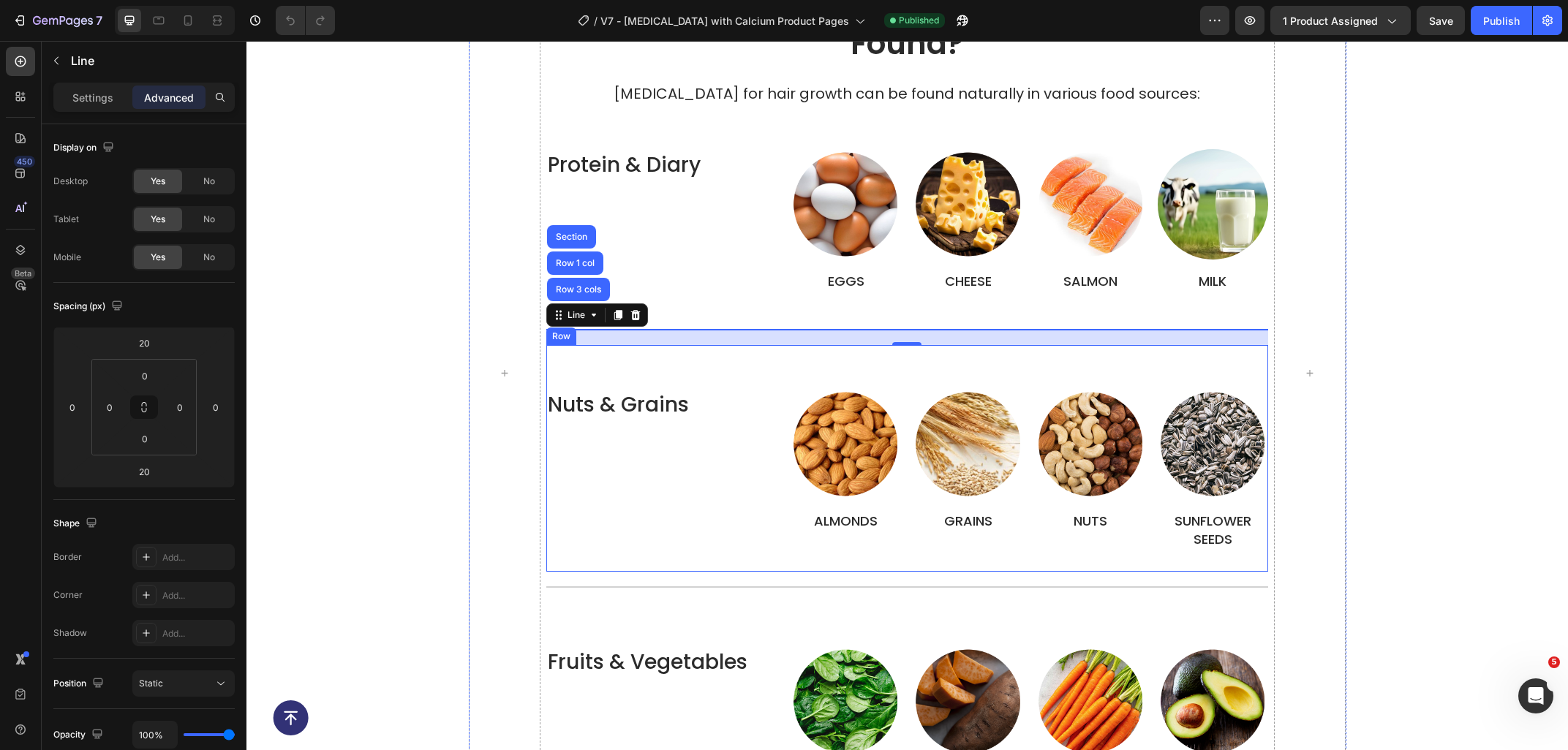
click at [497, 319] on div at bounding box center [505, 373] width 72 height 876
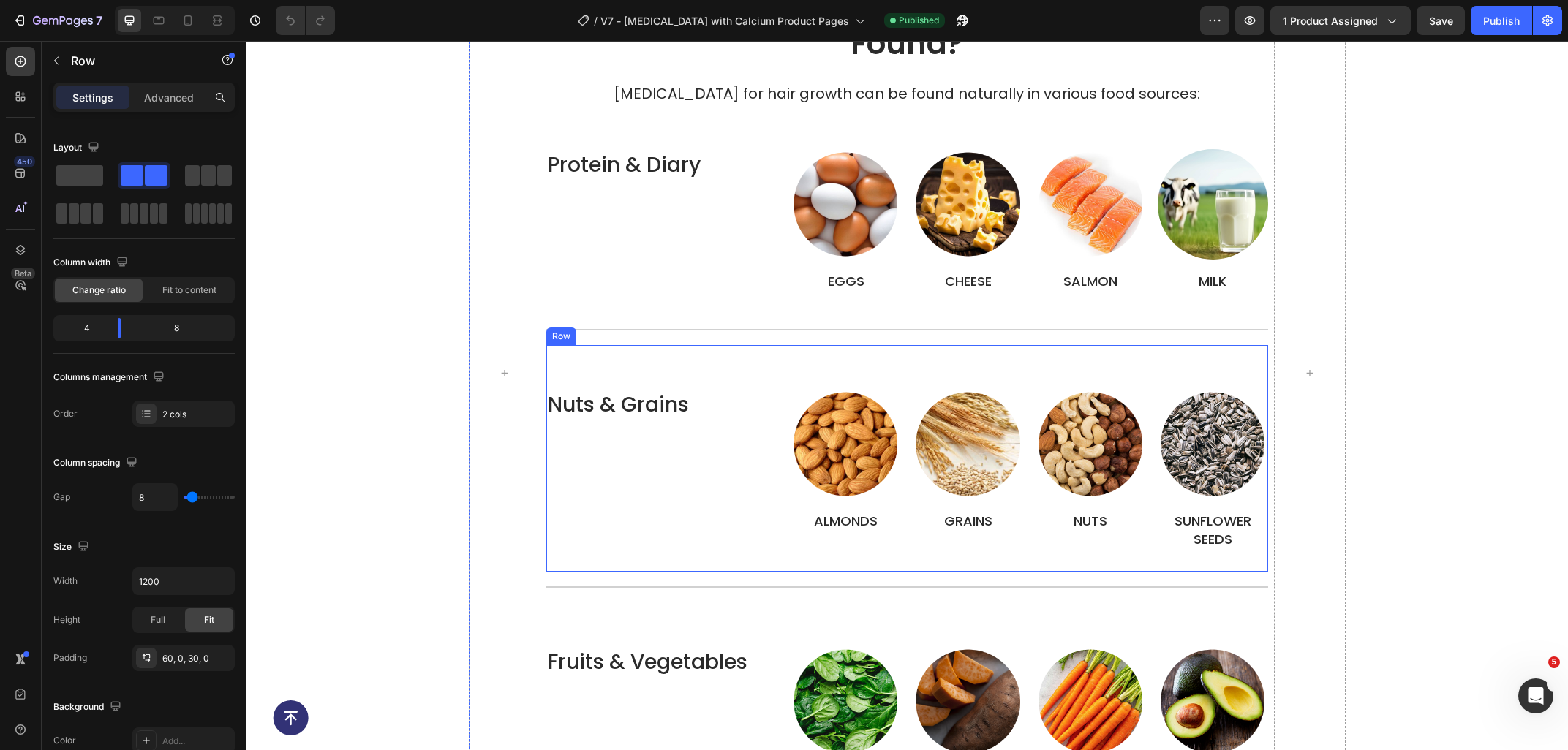
click at [626, 345] on div "Nuts & Grains Text Block Image ALMONDS Text Block Image GRAINS Text Block Image…" at bounding box center [907, 459] width 722 height 227
click at [169, 102] on p "Advanced" at bounding box center [168, 98] width 50 height 15
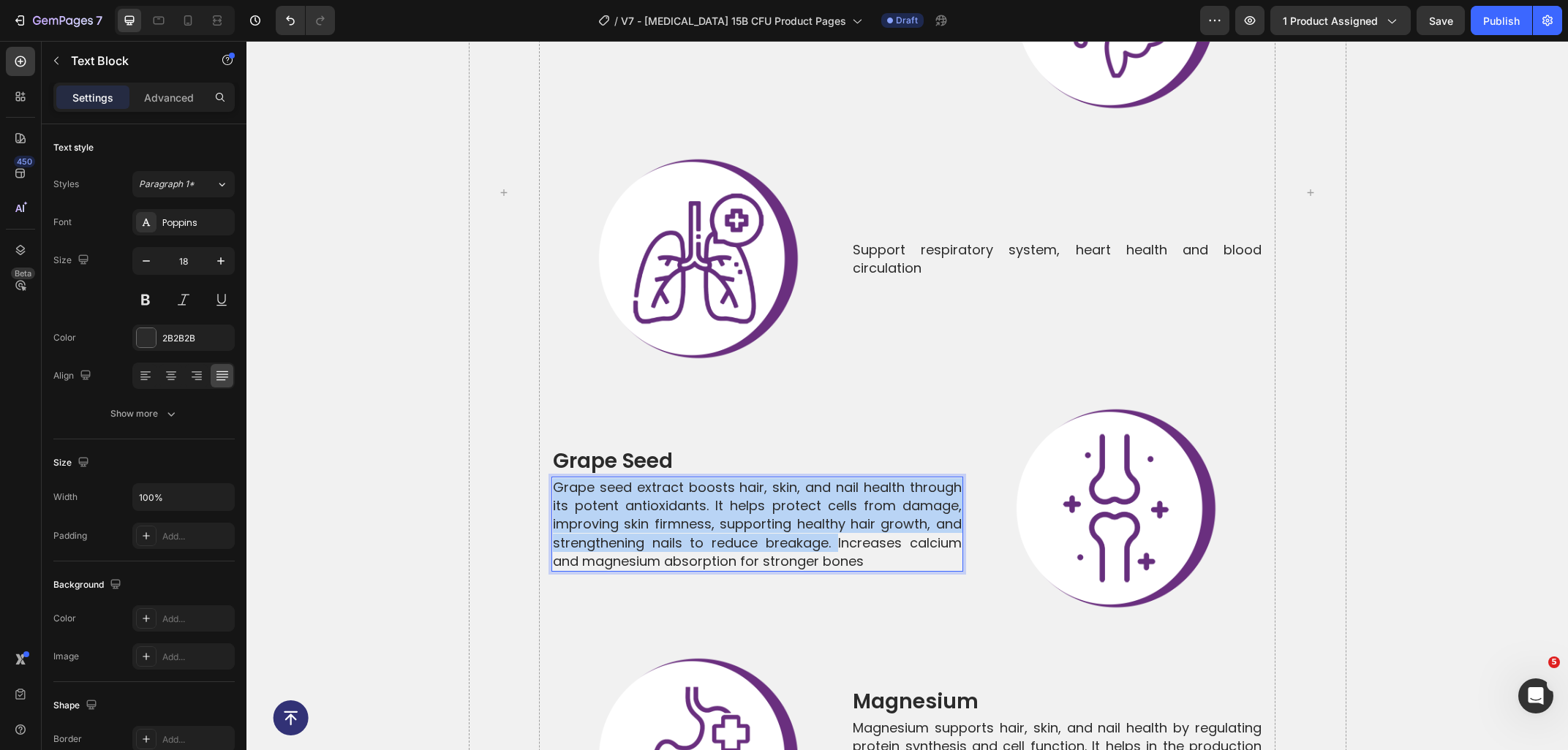
drag, startPoint x: 837, startPoint y: 498, endPoint x: 498, endPoint y: 428, distance: 346.2
click at [551, 476] on div "Grape seed extract boosts hair, skin, and nail health through its potent antiox…" at bounding box center [757, 524] width 412 height 95
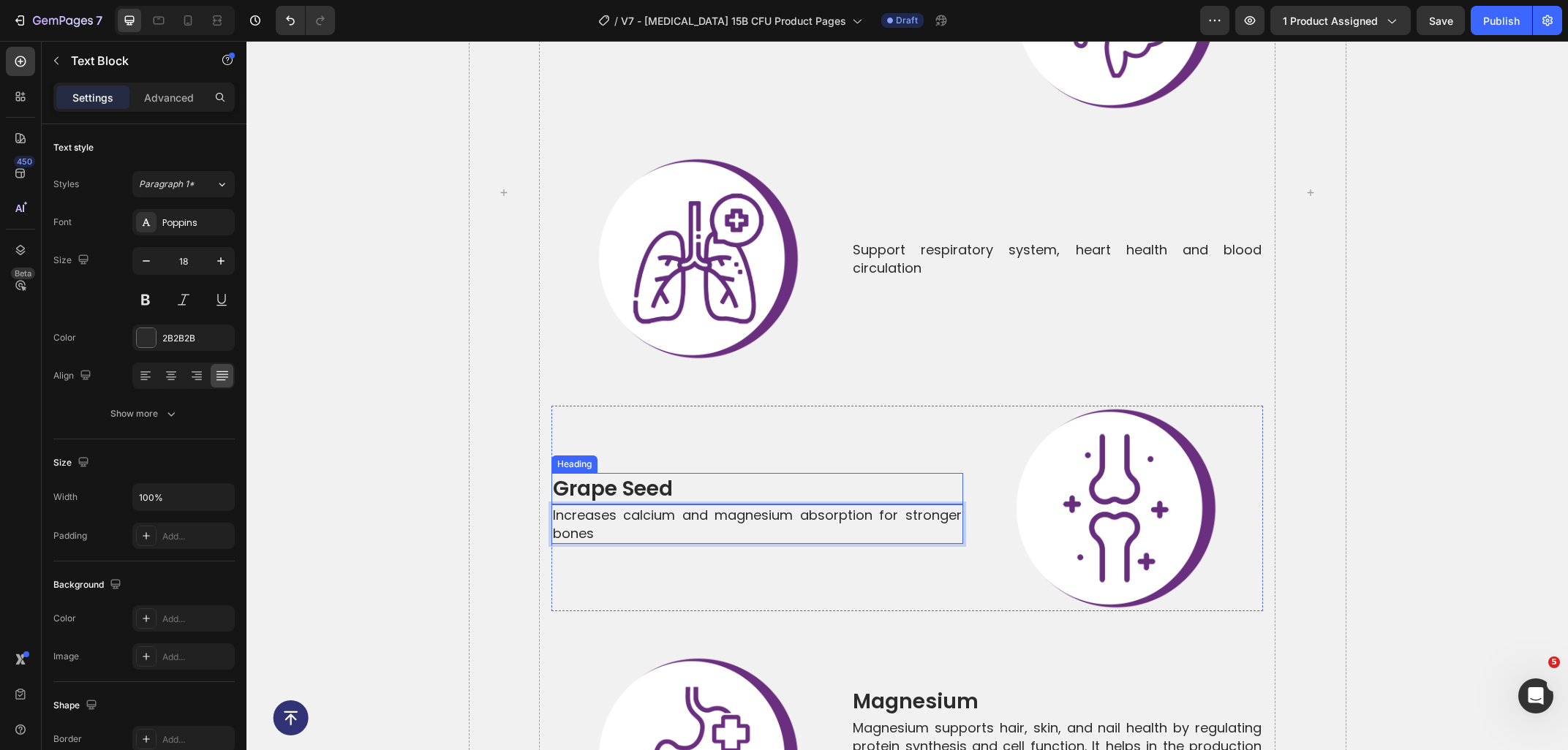
click at [657, 473] on h2 "grape seed" at bounding box center [757, 489] width 412 height 31
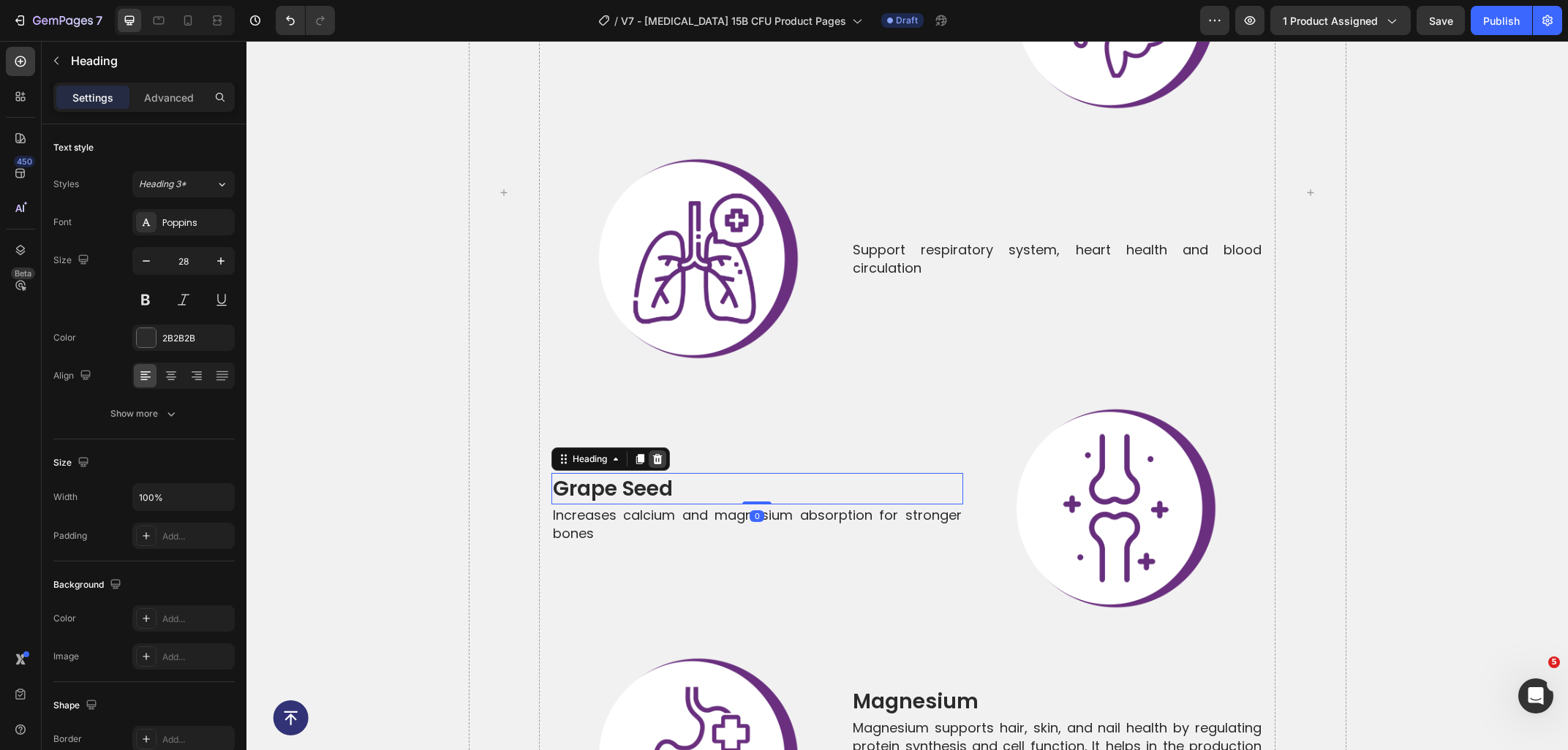
click at [662, 450] on div at bounding box center [657, 459] width 18 height 18
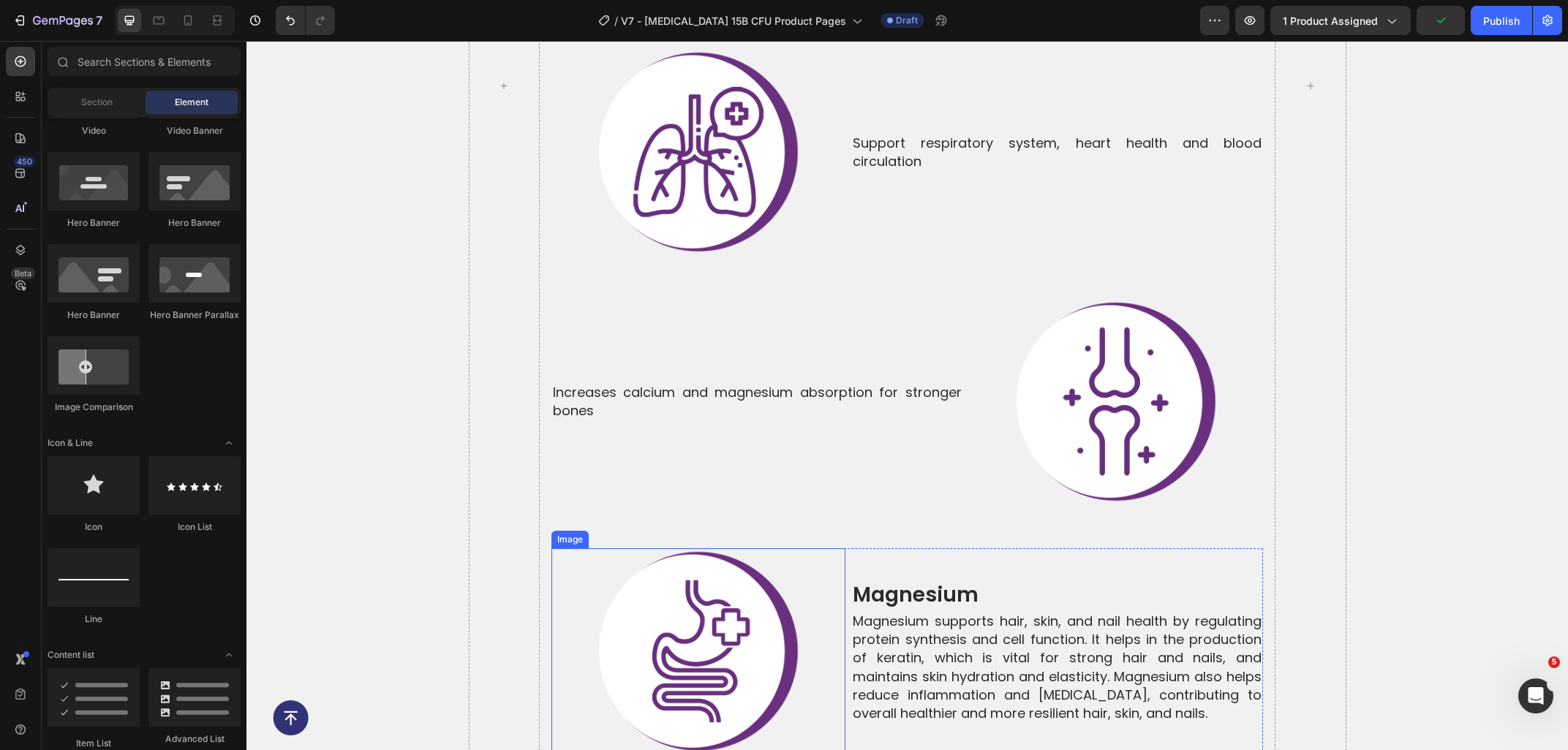
scroll to position [5858, 0]
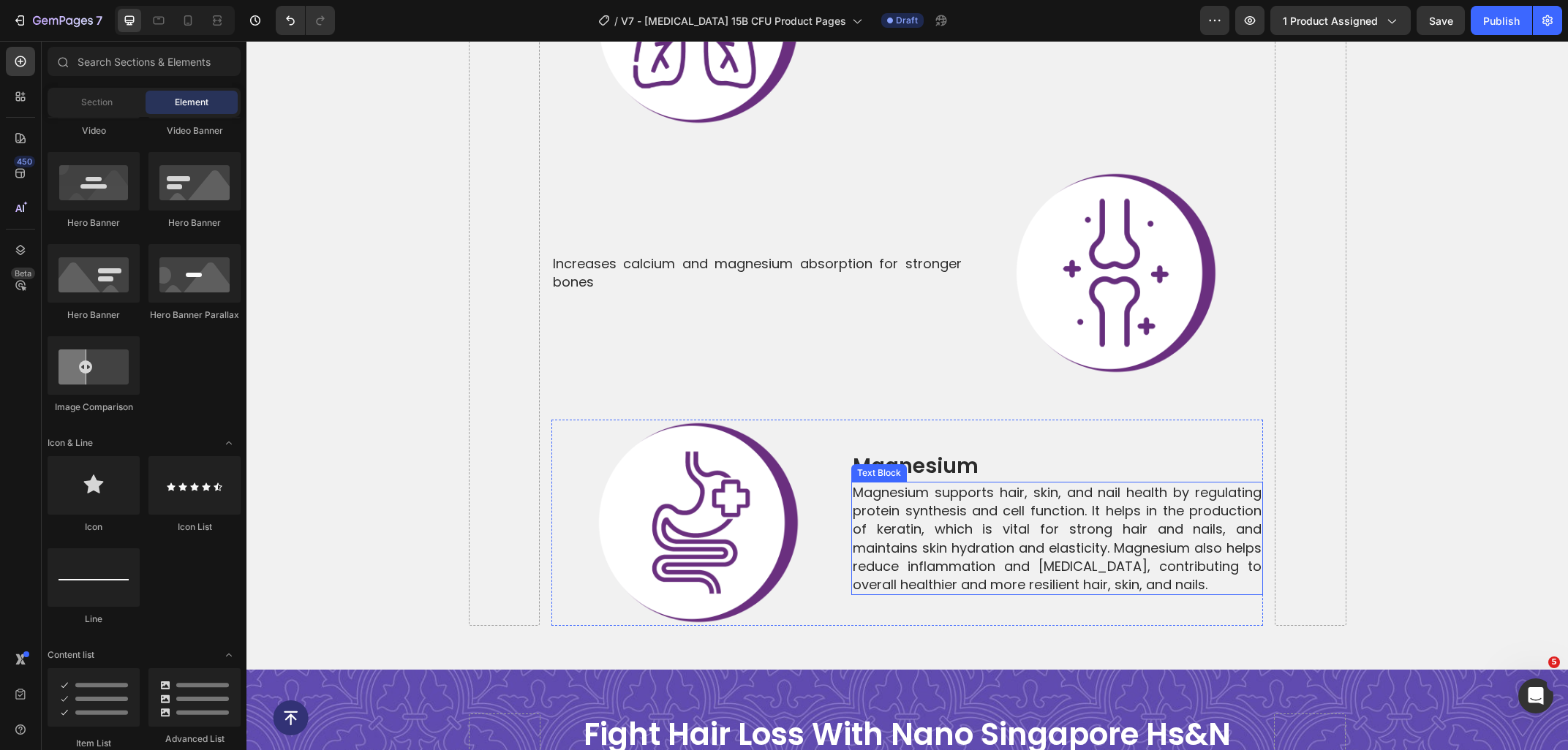
click at [1010, 524] on p "Magnesium supports hair, skin, and nail health by regulating protein synthesis …" at bounding box center [1057, 538] width 409 height 111
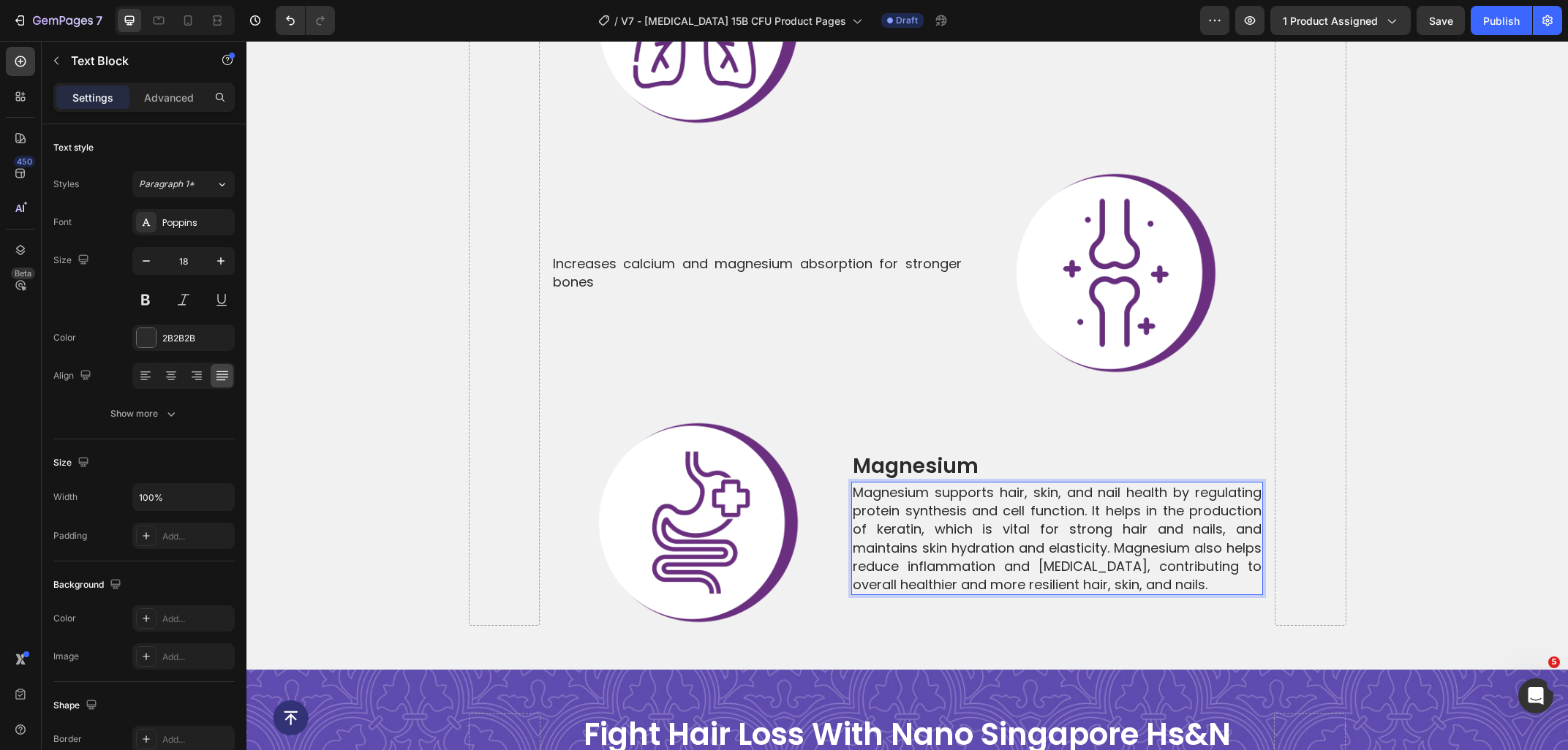
click at [1220, 542] on p "Magnesium supports hair, skin, and nail health by regulating protein synthesis …" at bounding box center [1057, 538] width 409 height 111
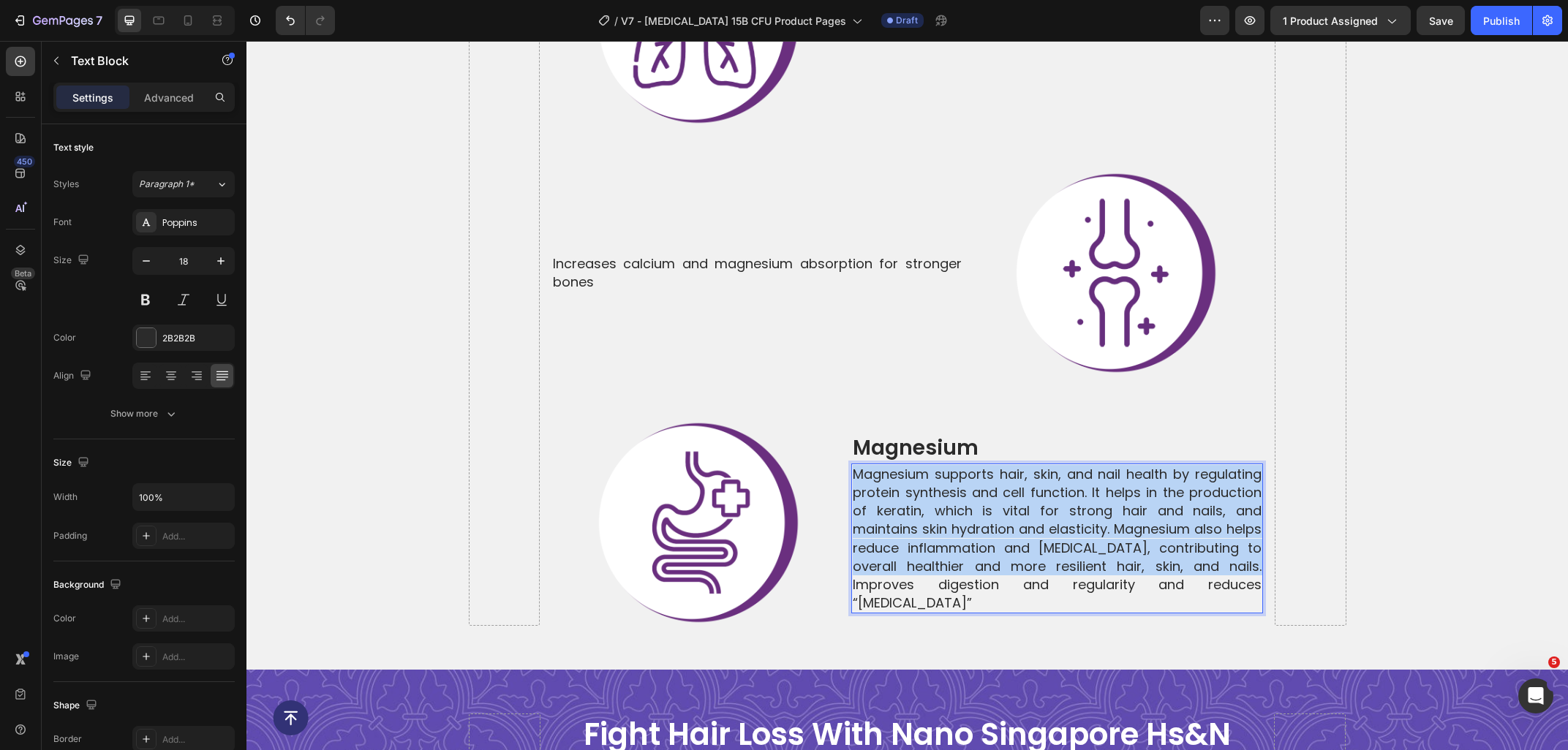
drag, startPoint x: 1258, startPoint y: 521, endPoint x: 798, endPoint y: 426, distance: 469.7
click at [851, 463] on div "Magnesium supports hair, skin, and nail health by regulating protein synthesis …" at bounding box center [1057, 539] width 412 height 151
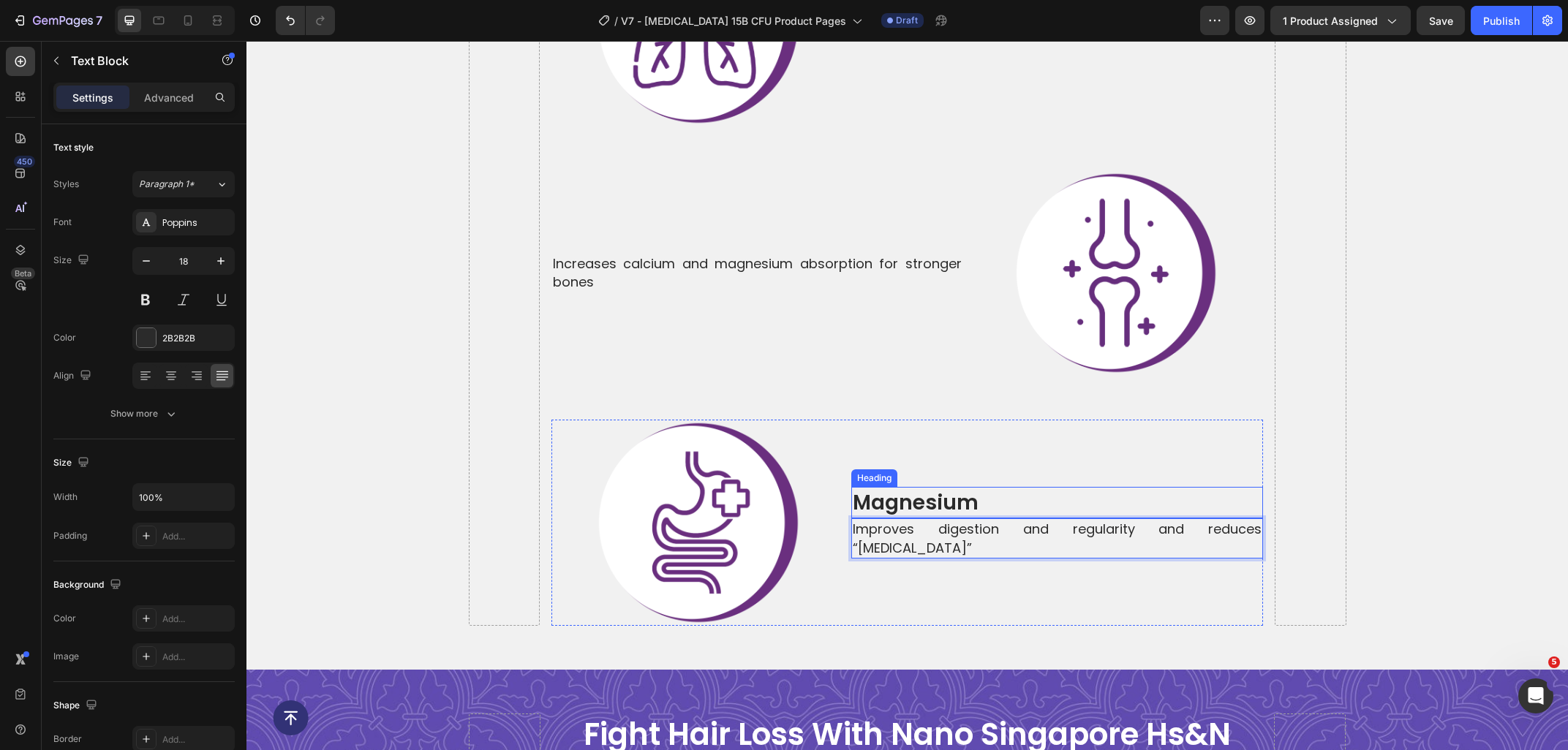
click at [949, 487] on h2 "magnesium" at bounding box center [1057, 502] width 412 height 31
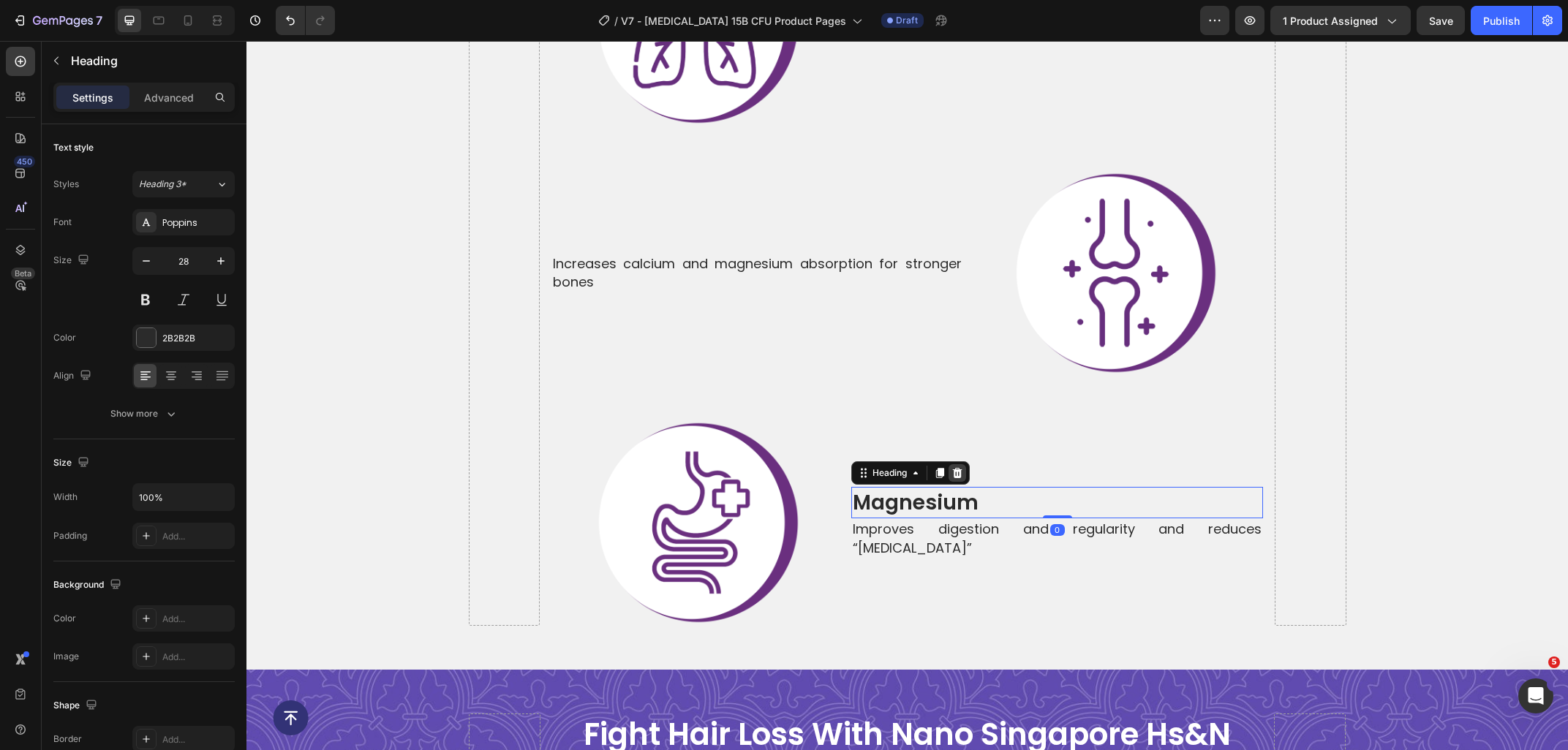
click at [954, 464] on div at bounding box center [957, 473] width 18 height 18
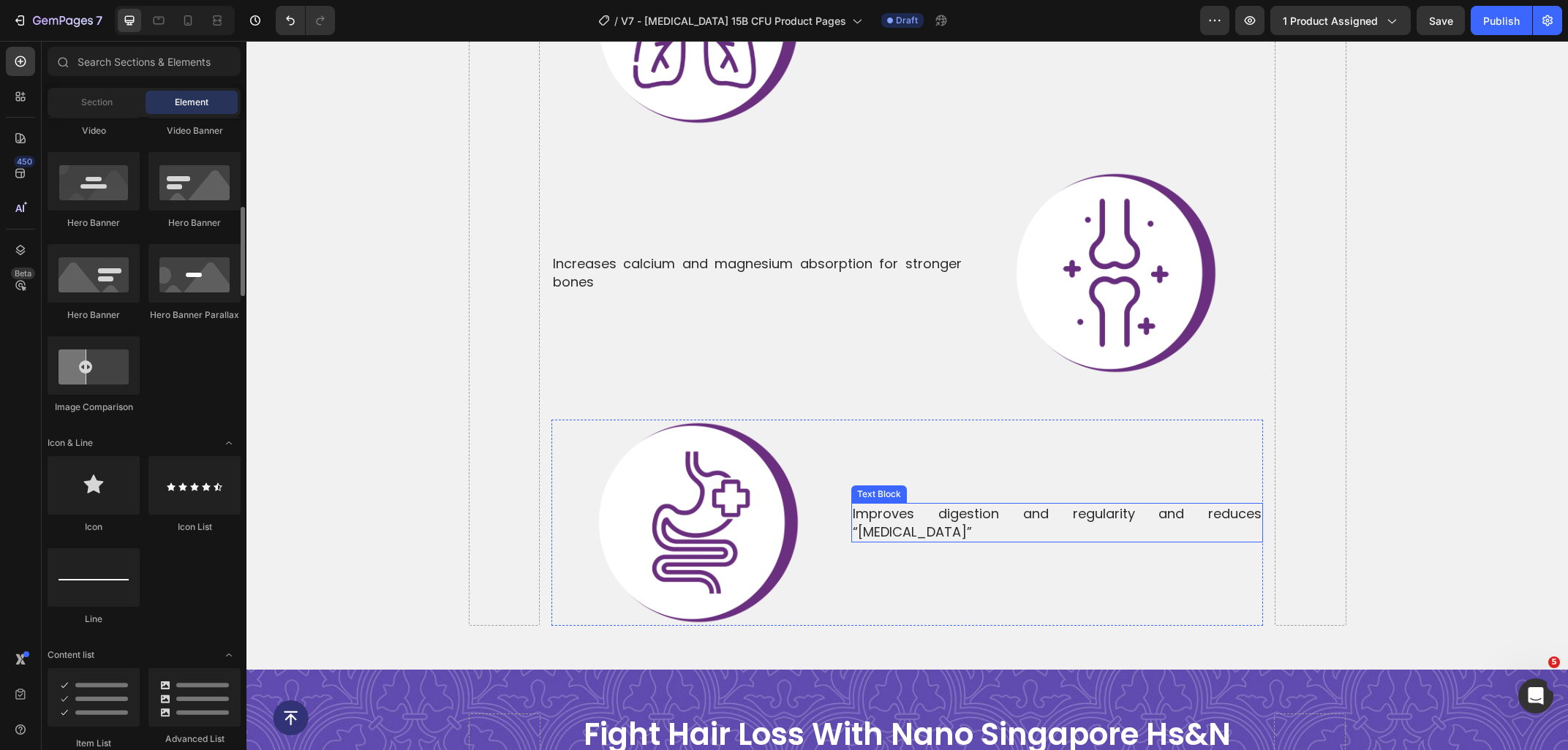
click at [930, 505] on p "Improves digestion and regularity and reduces “[MEDICAL_DATA]”" at bounding box center [1057, 523] width 409 height 37
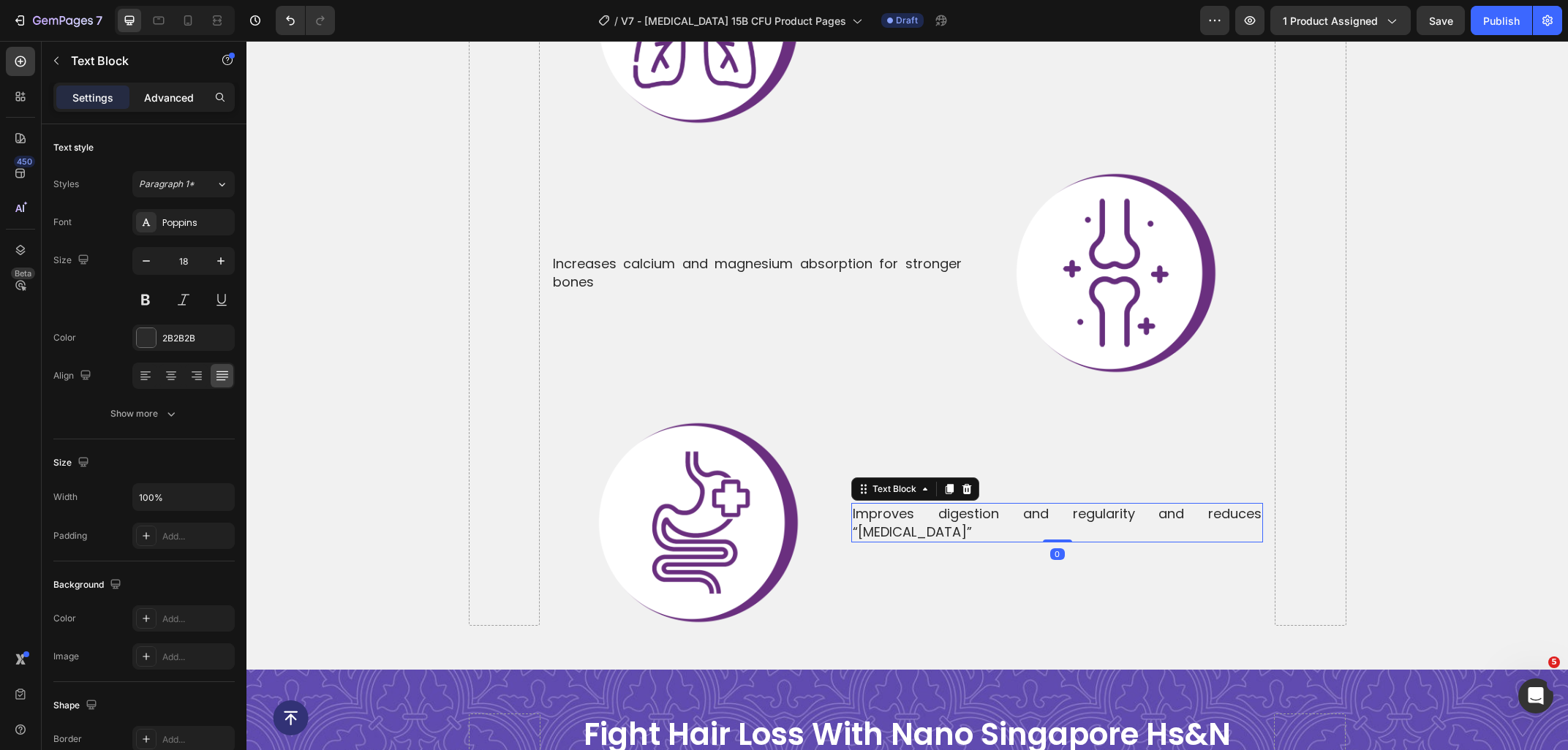
click at [195, 98] on div "Advanced" at bounding box center [169, 97] width 73 height 24
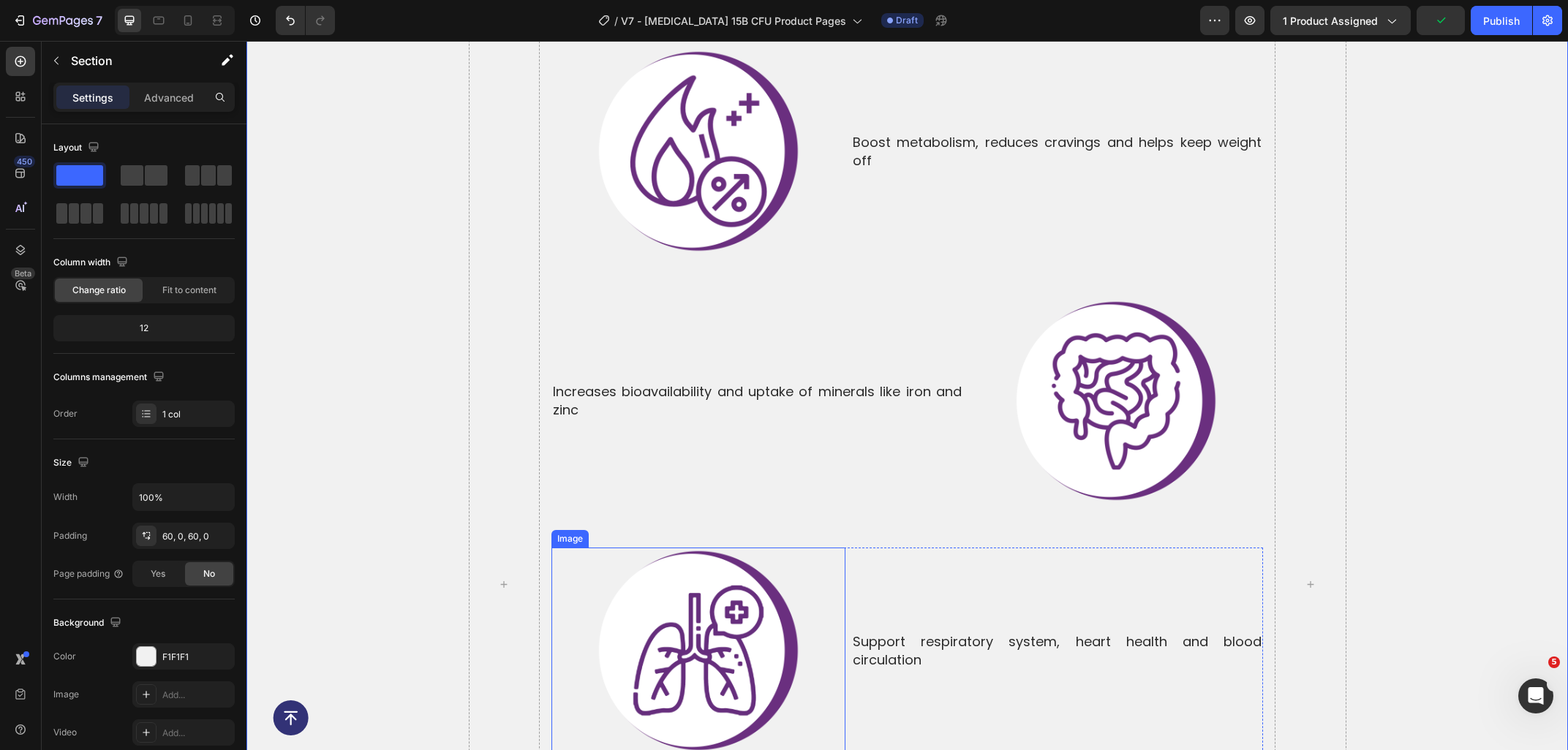
scroll to position [4839, 0]
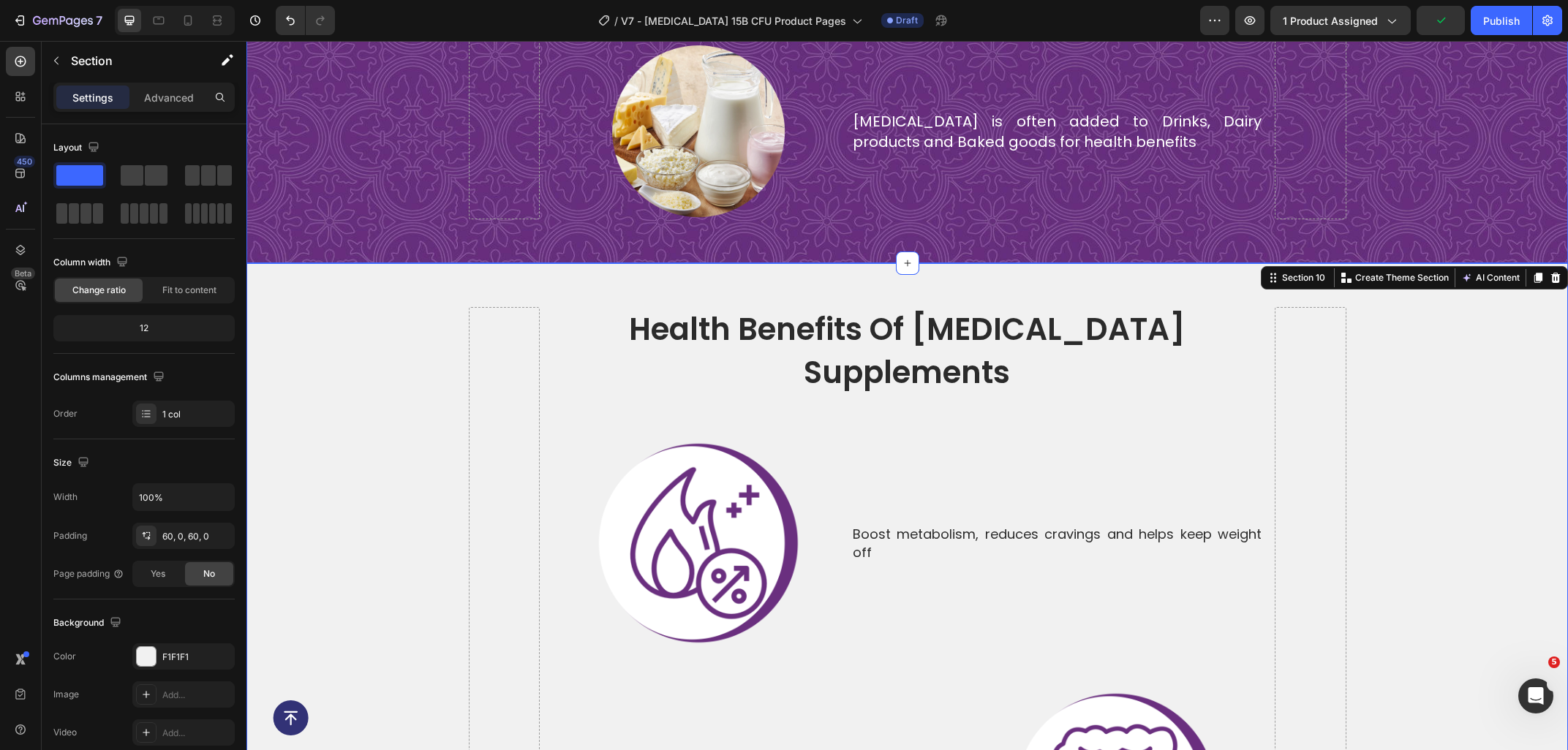
click at [989, 132] on p "[MEDICAL_DATA] is often added to Drinks, Dairy products and Baked goods for hea…" at bounding box center [1057, 132] width 409 height 41
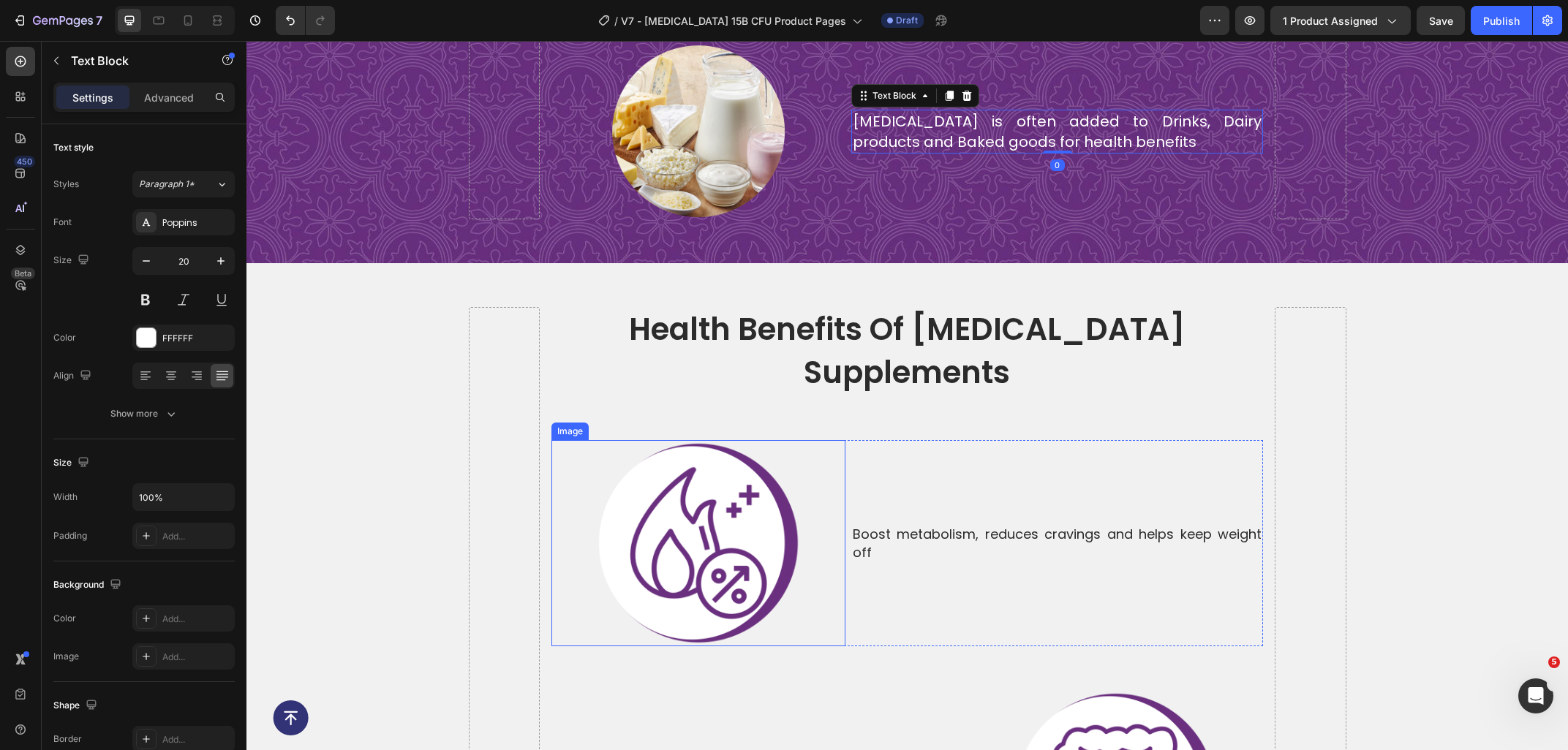
click at [915, 525] on p "Boost metabolism, reduces cravings and helps keep weight off" at bounding box center [1057, 543] width 409 height 37
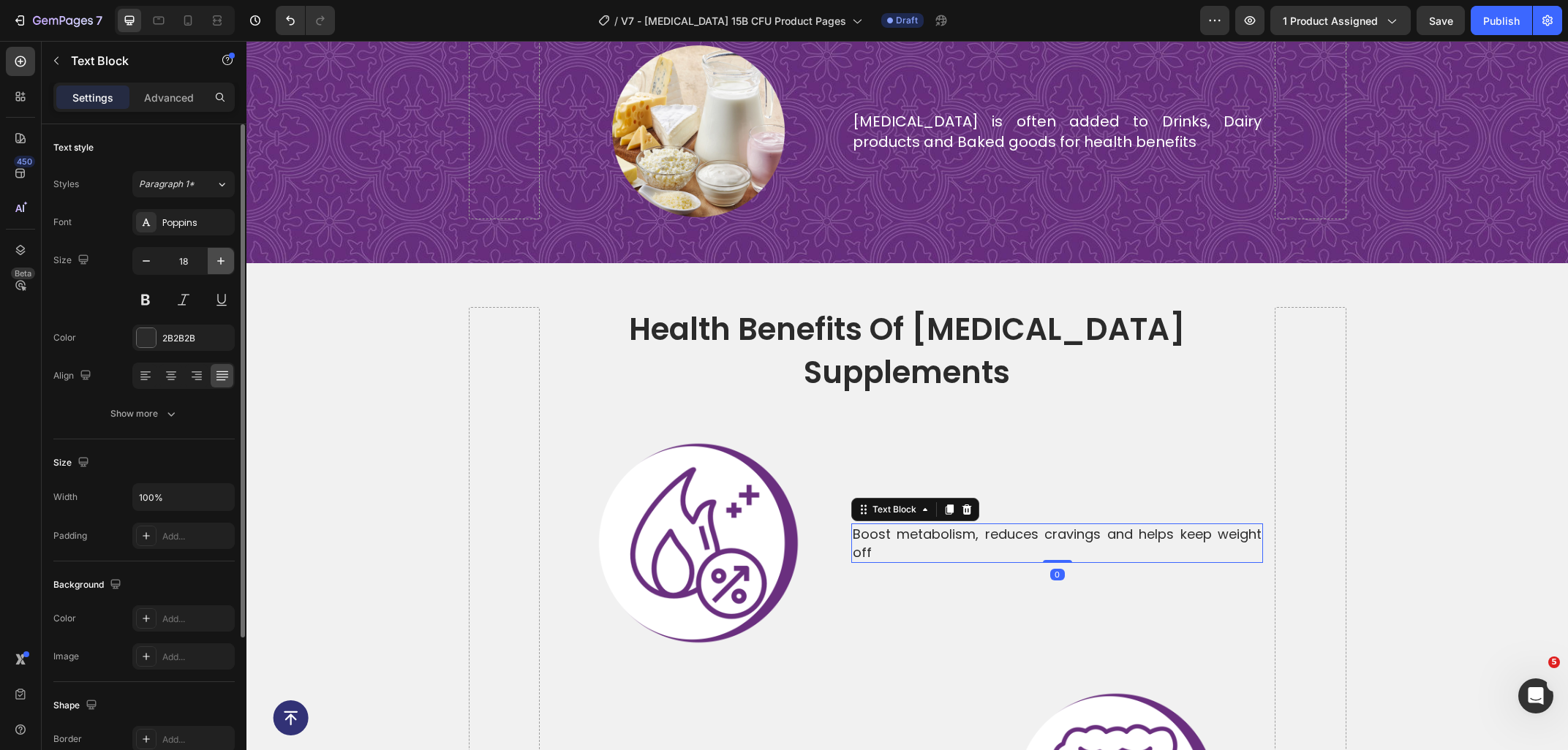
click at [221, 258] on icon "button" at bounding box center [221, 261] width 8 height 8
type input "20"
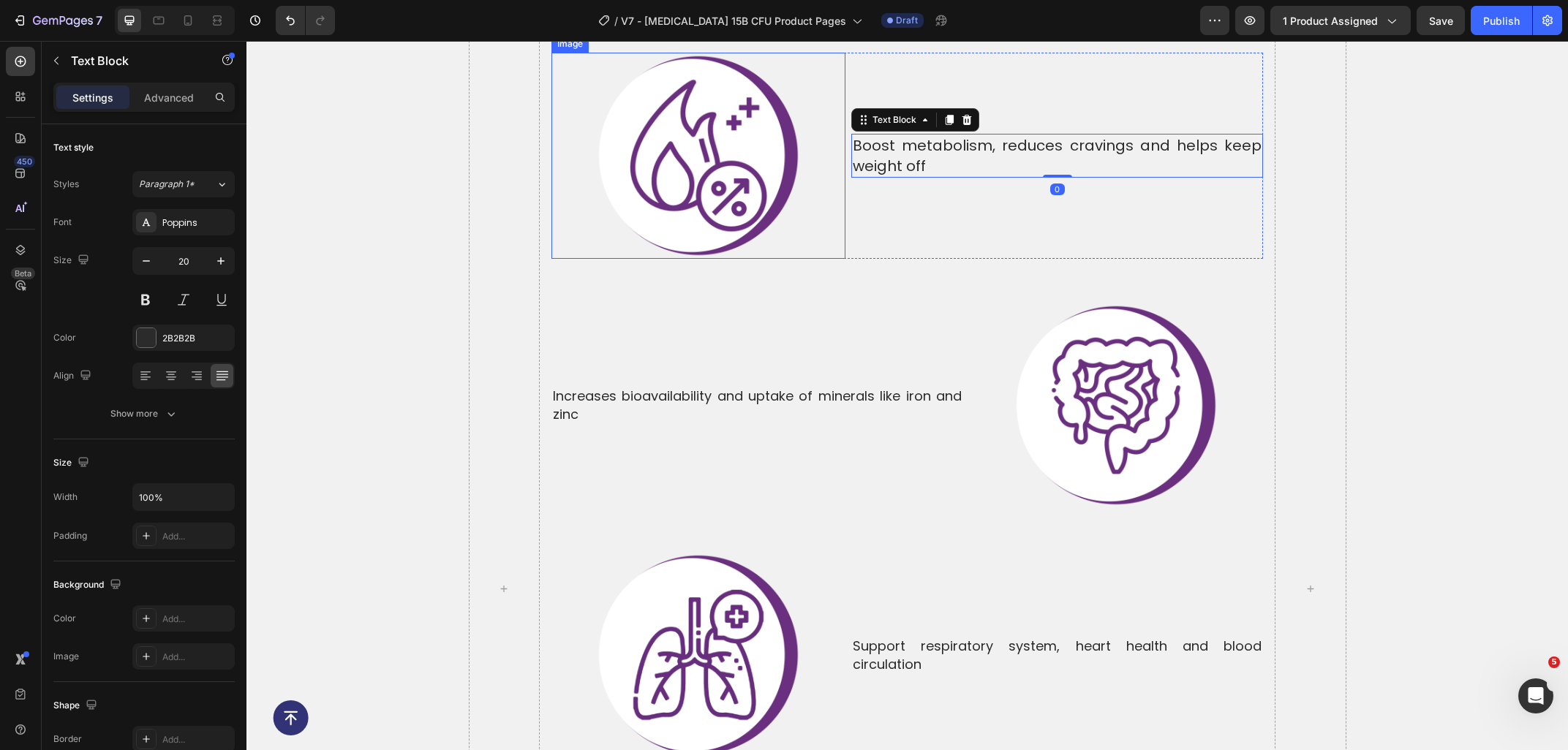
scroll to position [5231, 0]
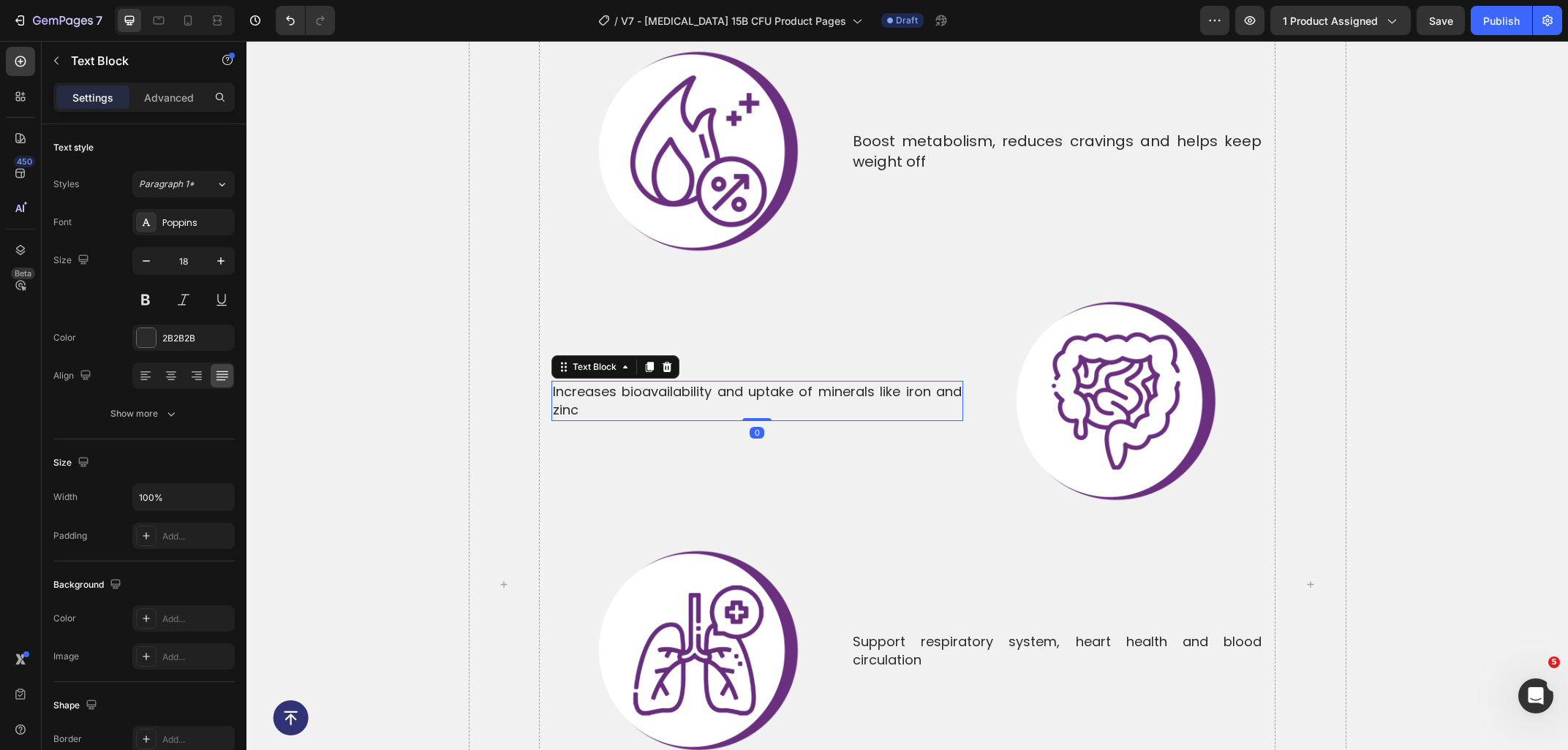
click at [657, 383] on p "Increases bioavailability and uptake of minerals like iron and zinc" at bounding box center [757, 401] width 409 height 37
click at [215, 255] on icon "button" at bounding box center [220, 261] width 14 height 14
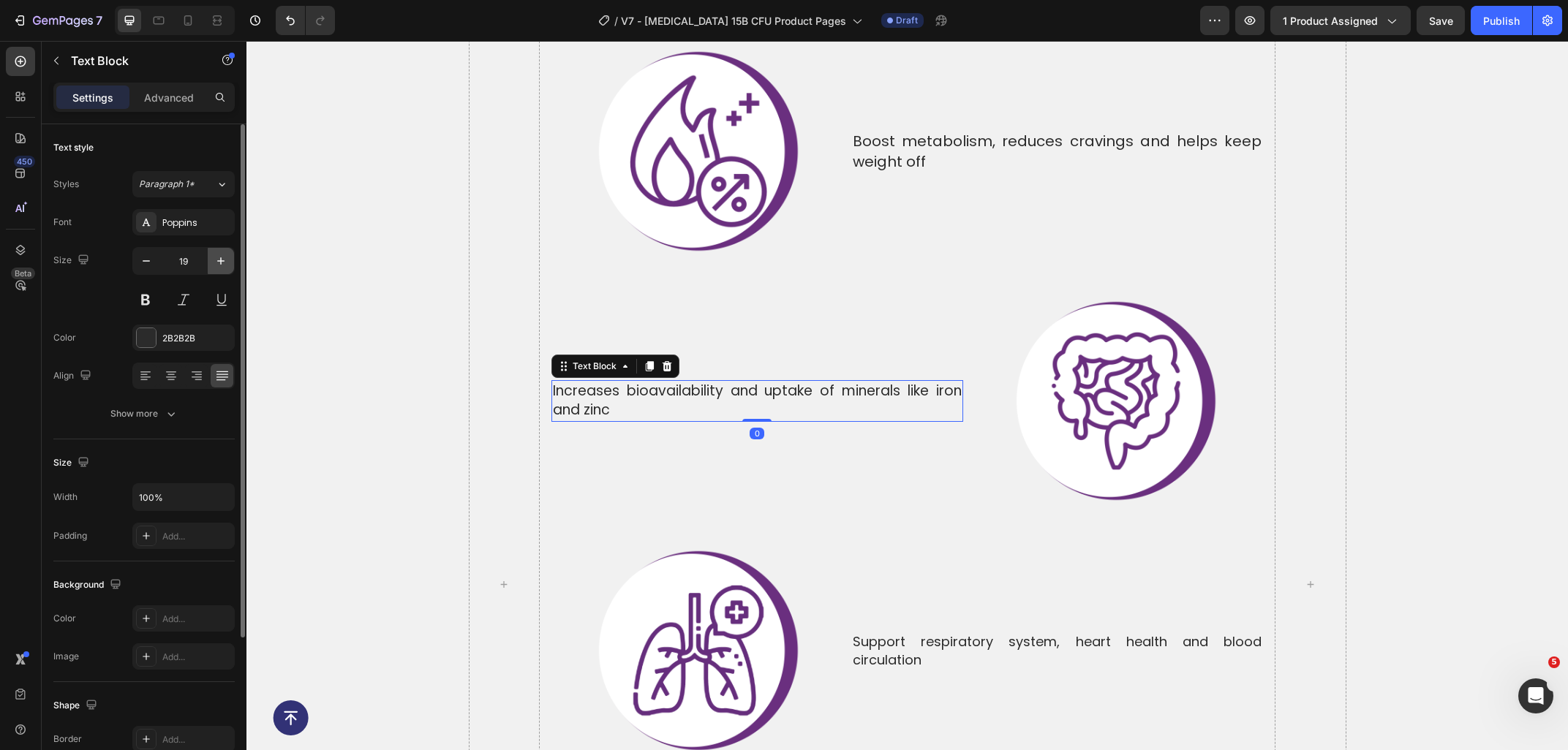
type input "20"
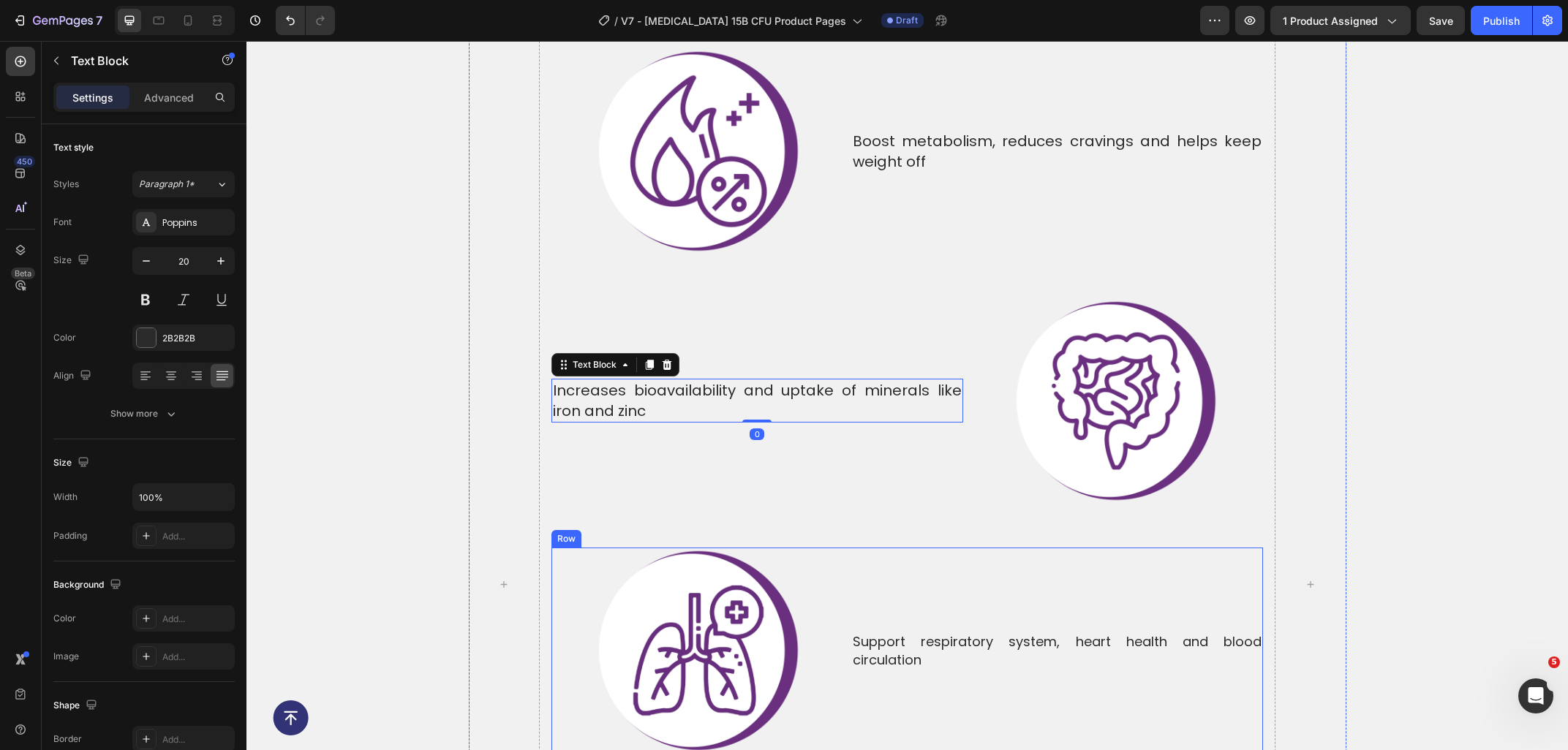
scroll to position [5388, 0]
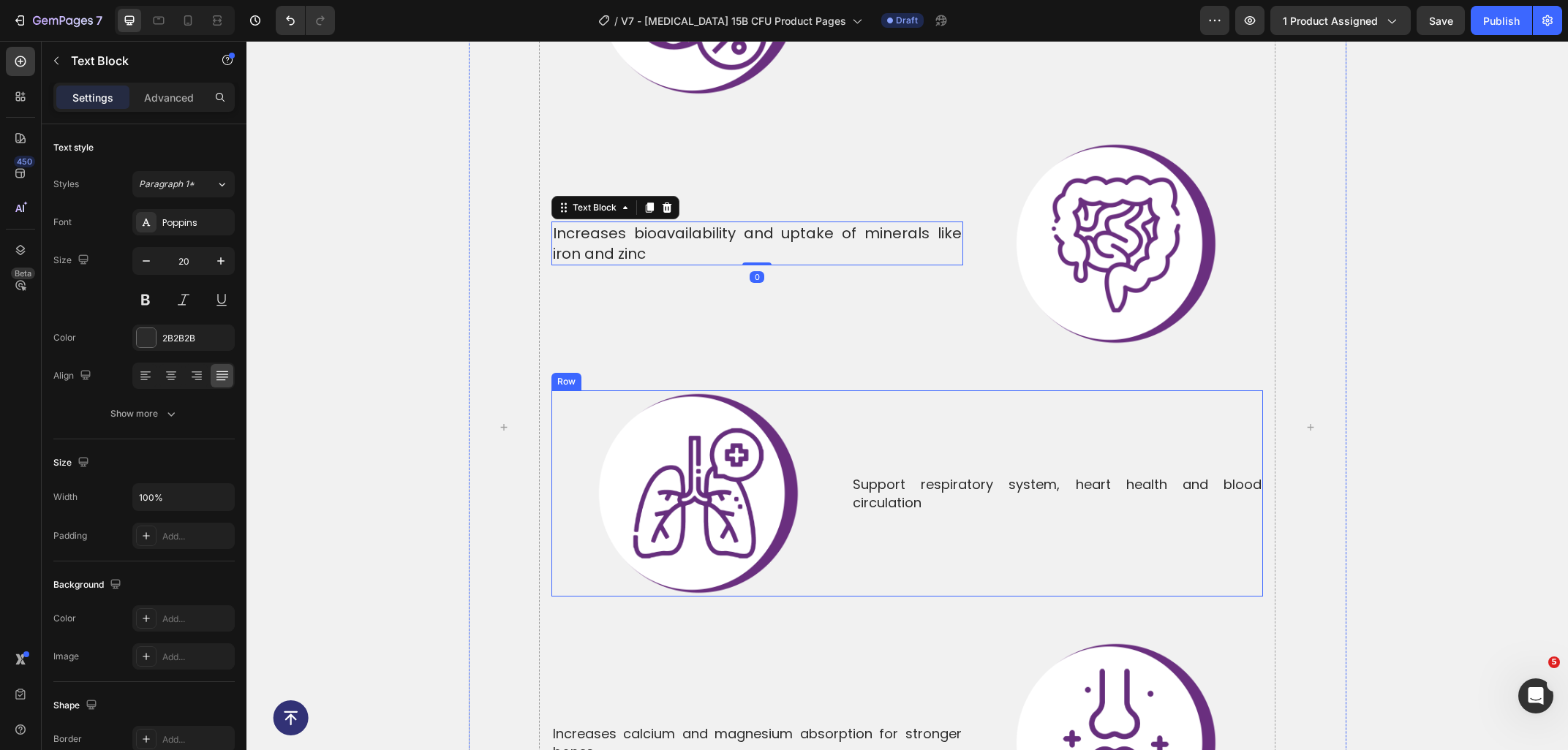
click at [877, 475] on p "Support respiratory system, heart health and blood circulation" at bounding box center [1057, 493] width 409 height 37
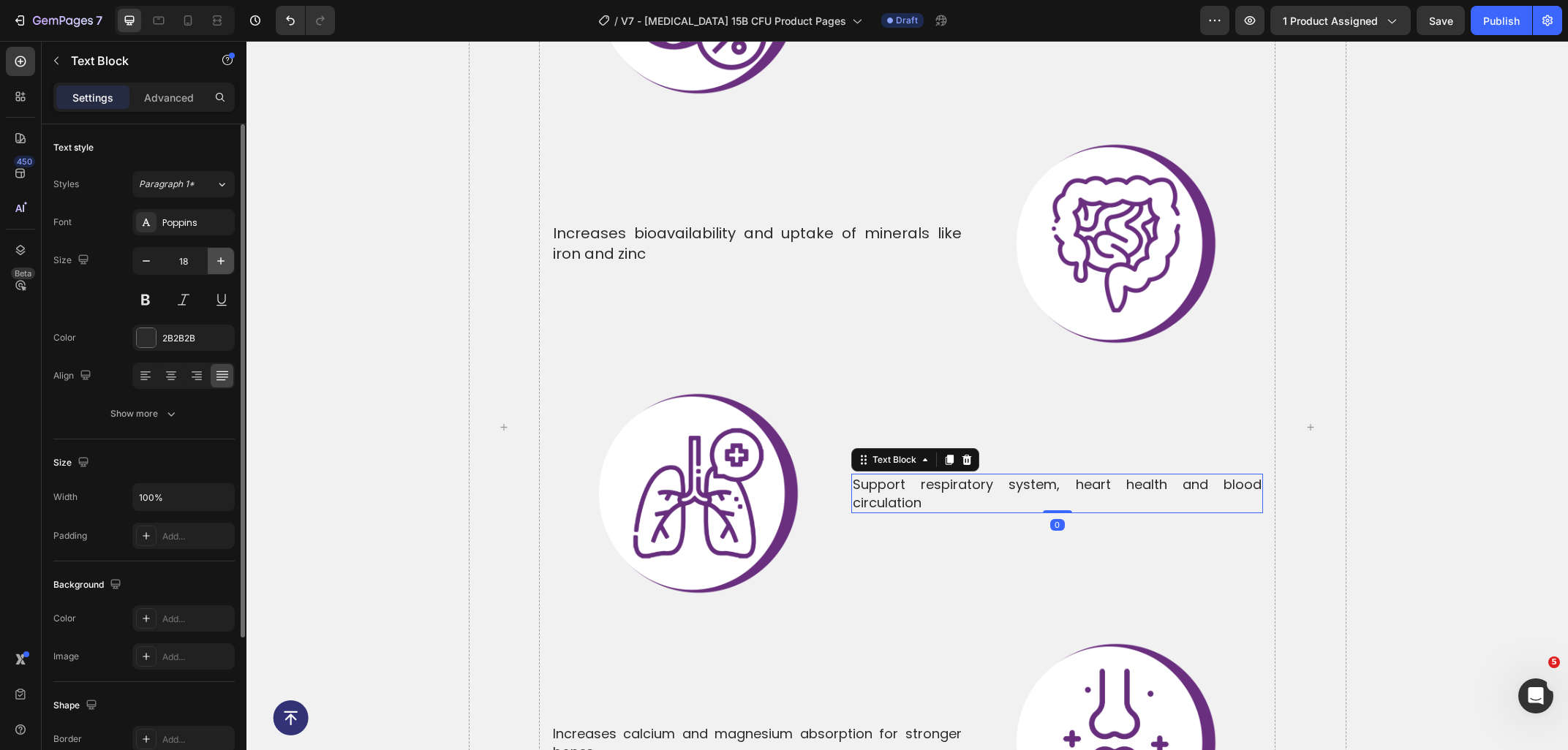
click at [216, 260] on icon "button" at bounding box center [220, 261] width 14 height 14
type input "20"
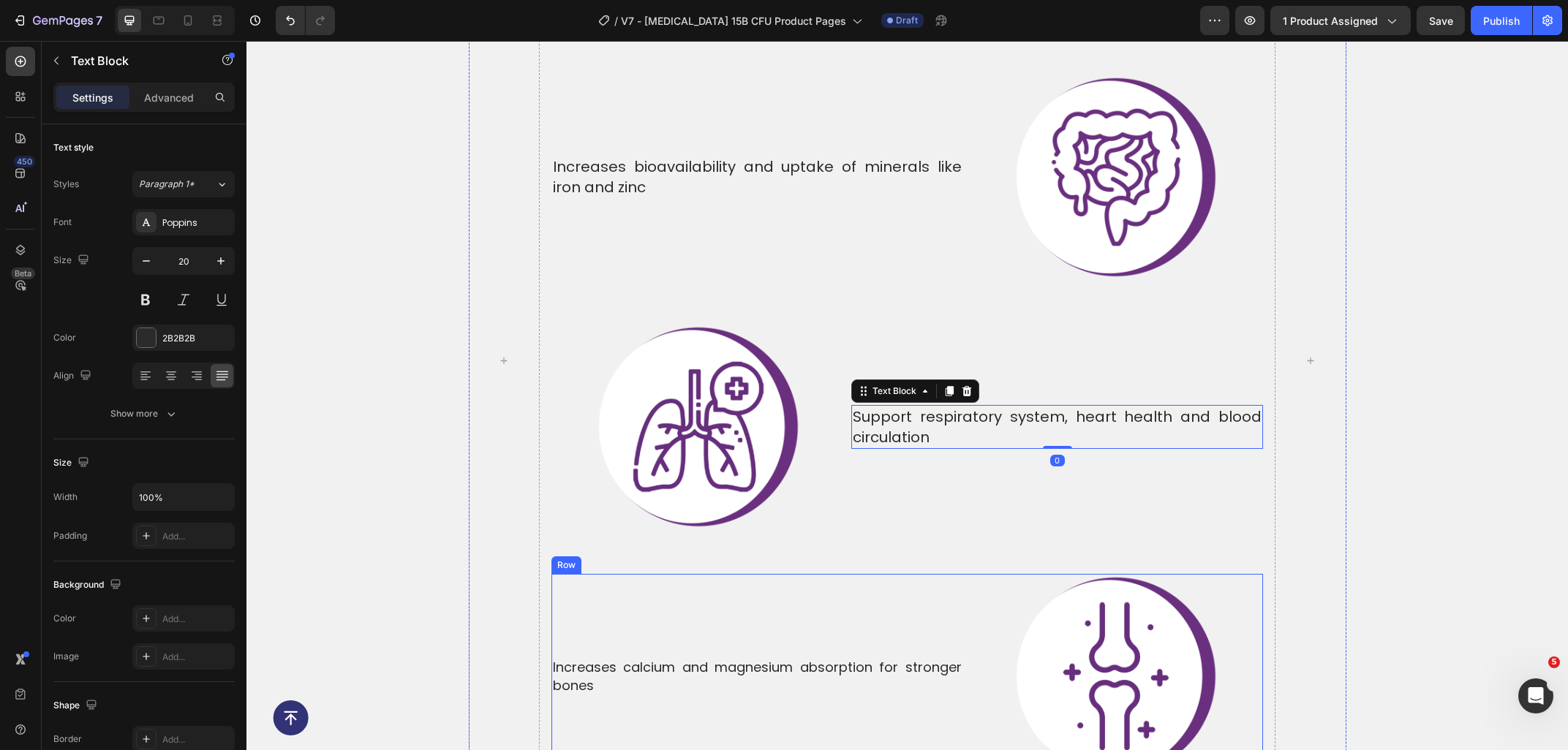
scroll to position [5623, 0]
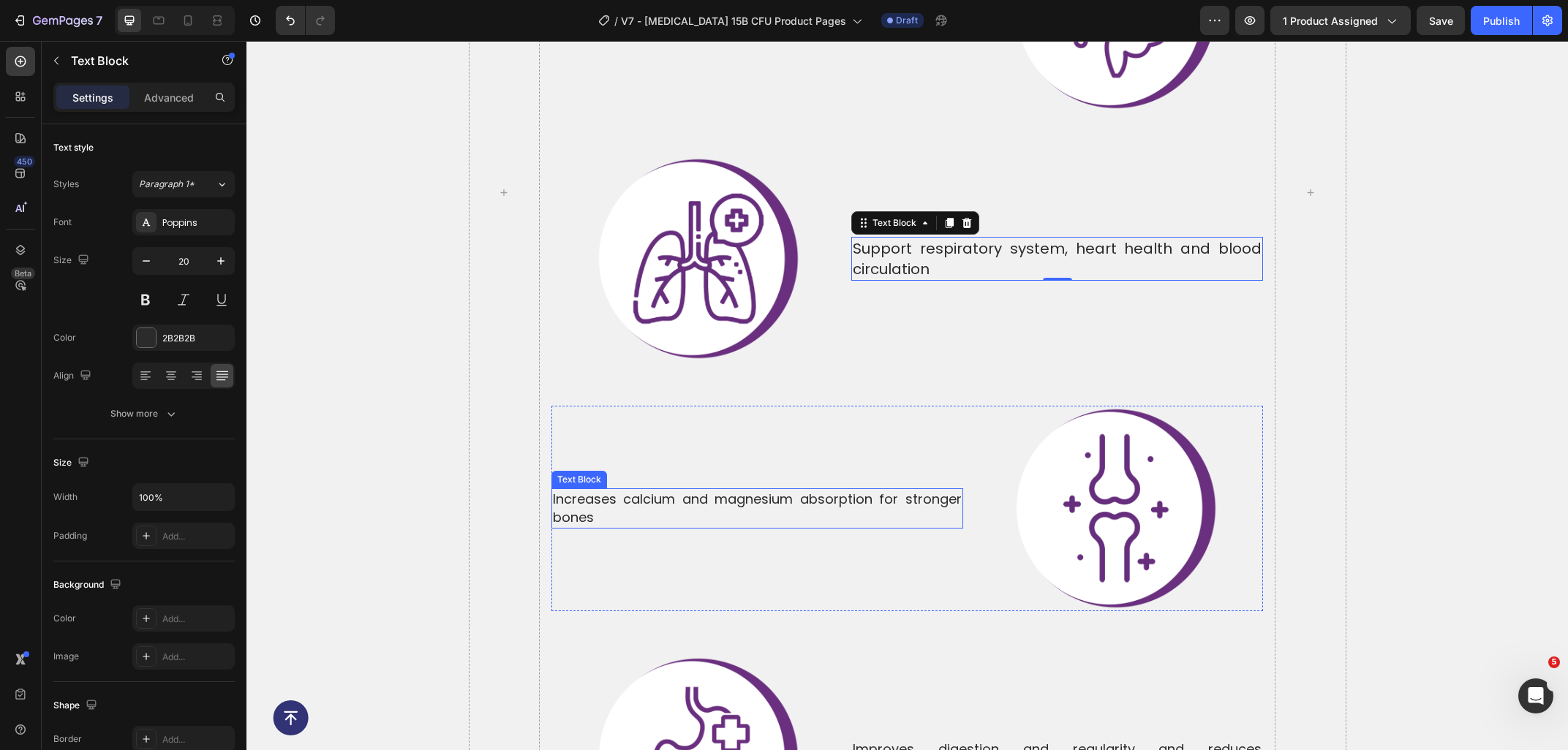
click at [634, 489] on div "Increases calcium and magnesium absorption for stronger bones" at bounding box center [757, 508] width 412 height 40
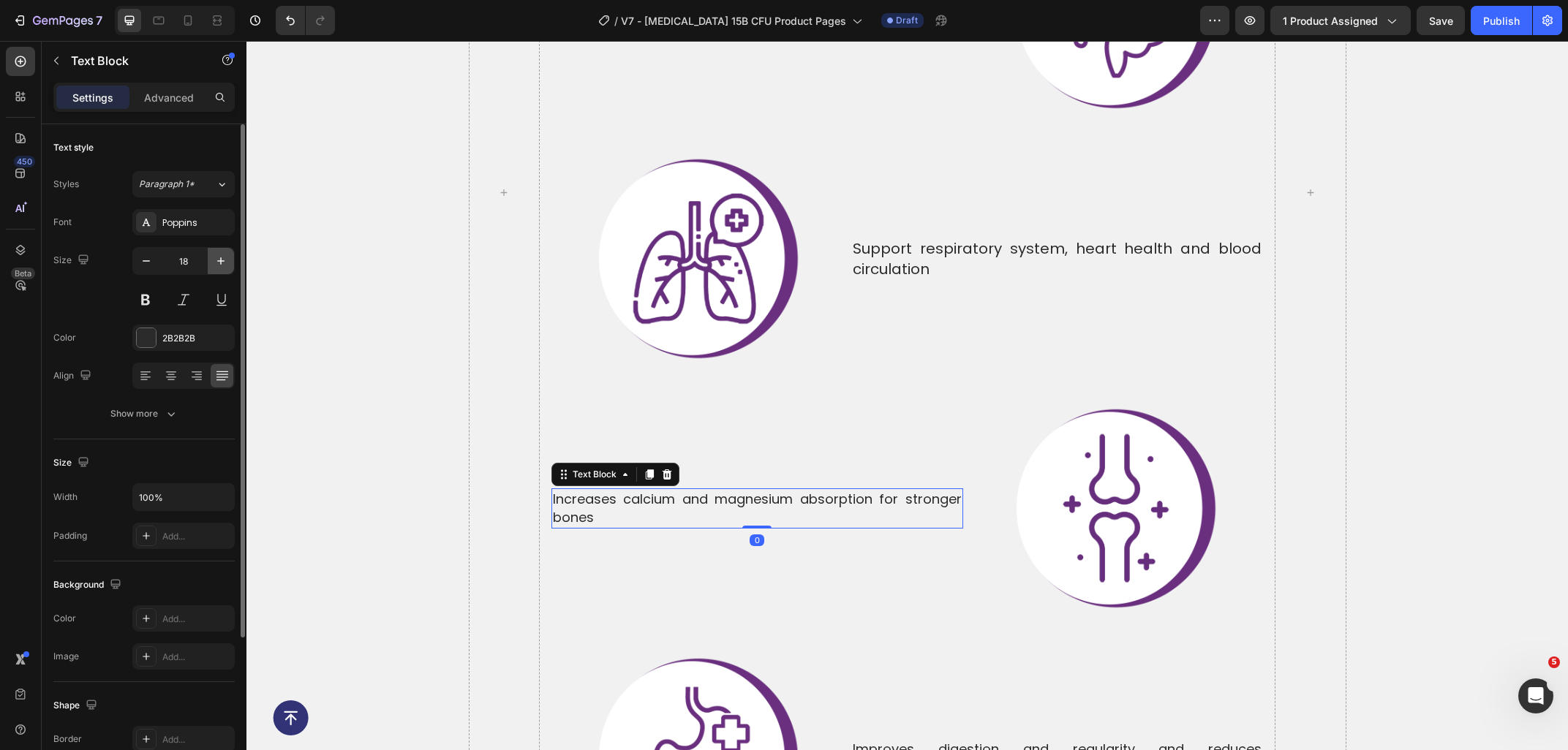
click at [213, 261] on button "button" at bounding box center [220, 261] width 27 height 27
type input "20"
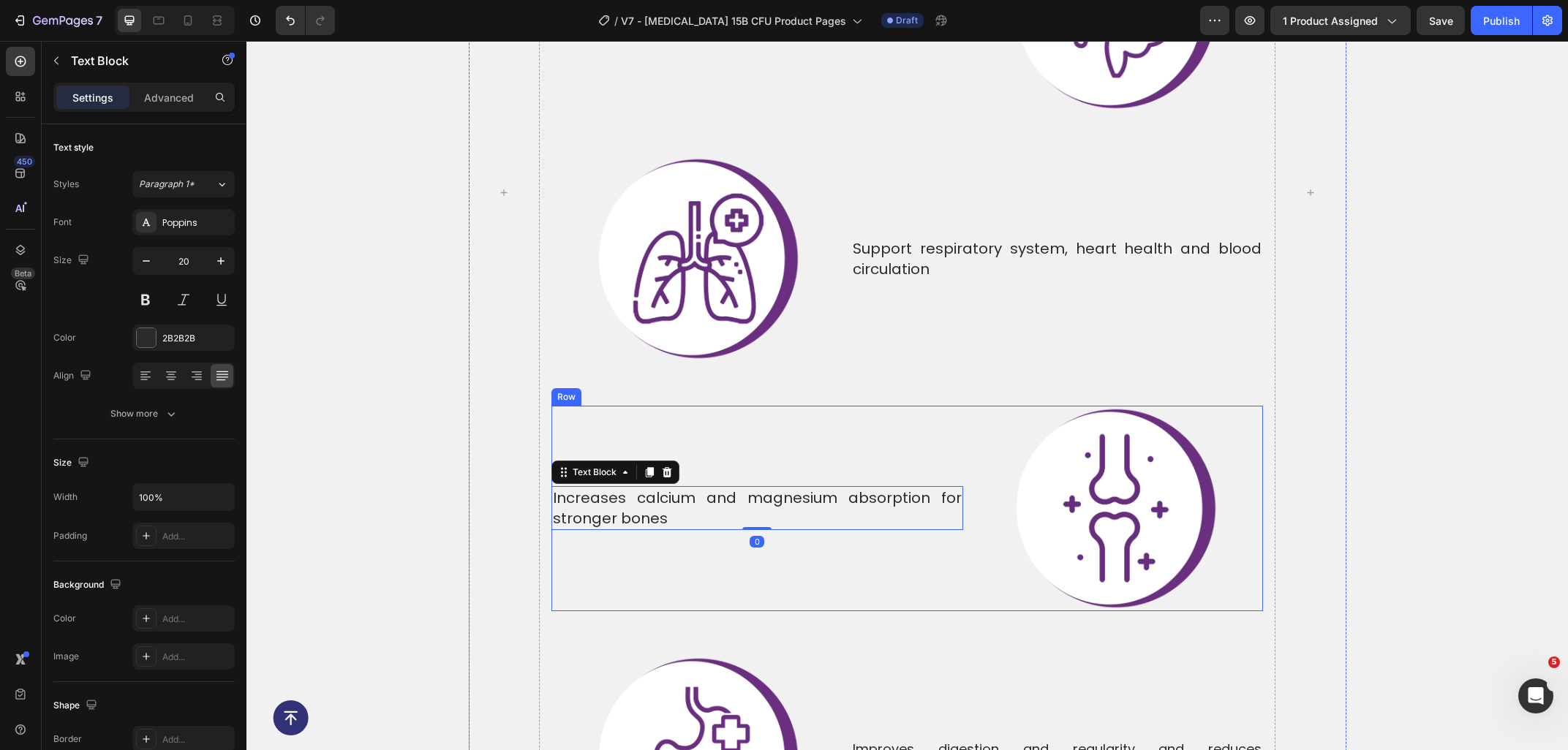
scroll to position [5858, 0]
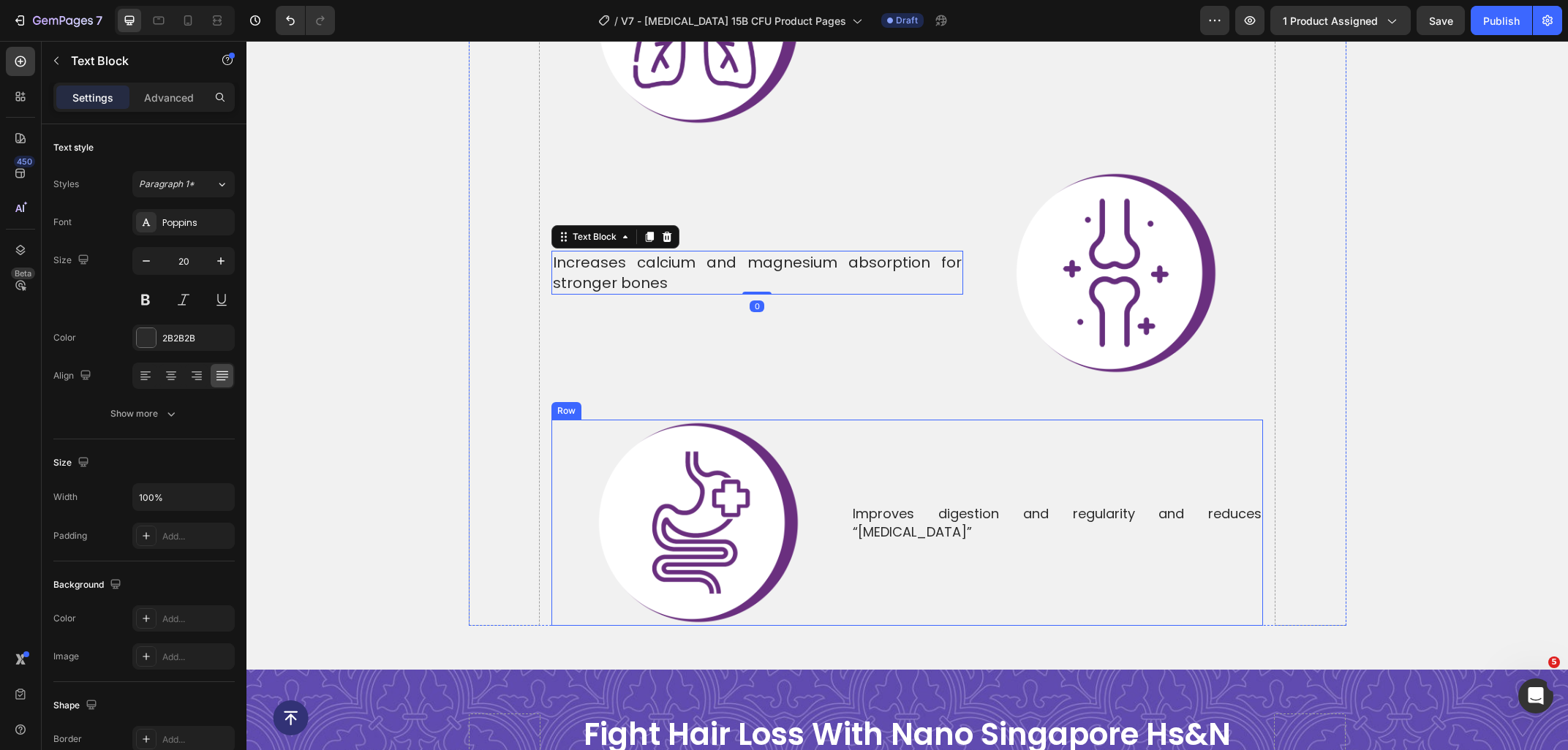
click at [867, 505] on div "Improves digestion and regularity and reduces “[MEDICAL_DATA]” Text Block" at bounding box center [1057, 523] width 412 height 207
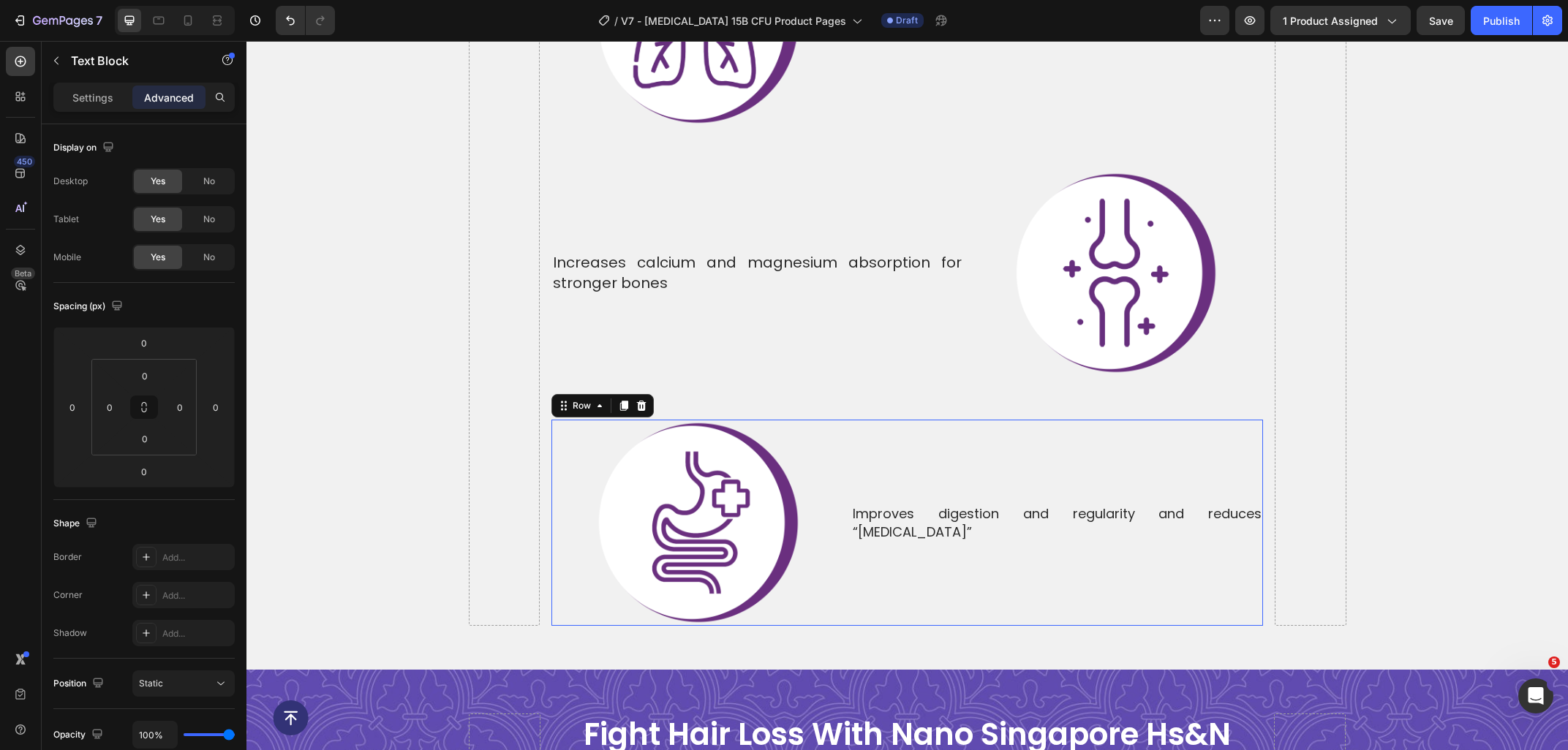
click at [869, 505] on p "Improves digestion and regularity and reduces “[MEDICAL_DATA]”" at bounding box center [1057, 523] width 409 height 37
click at [105, 111] on div "Settings Advanced" at bounding box center [144, 97] width 181 height 29
click at [97, 92] on p "Settings" at bounding box center [93, 98] width 41 height 15
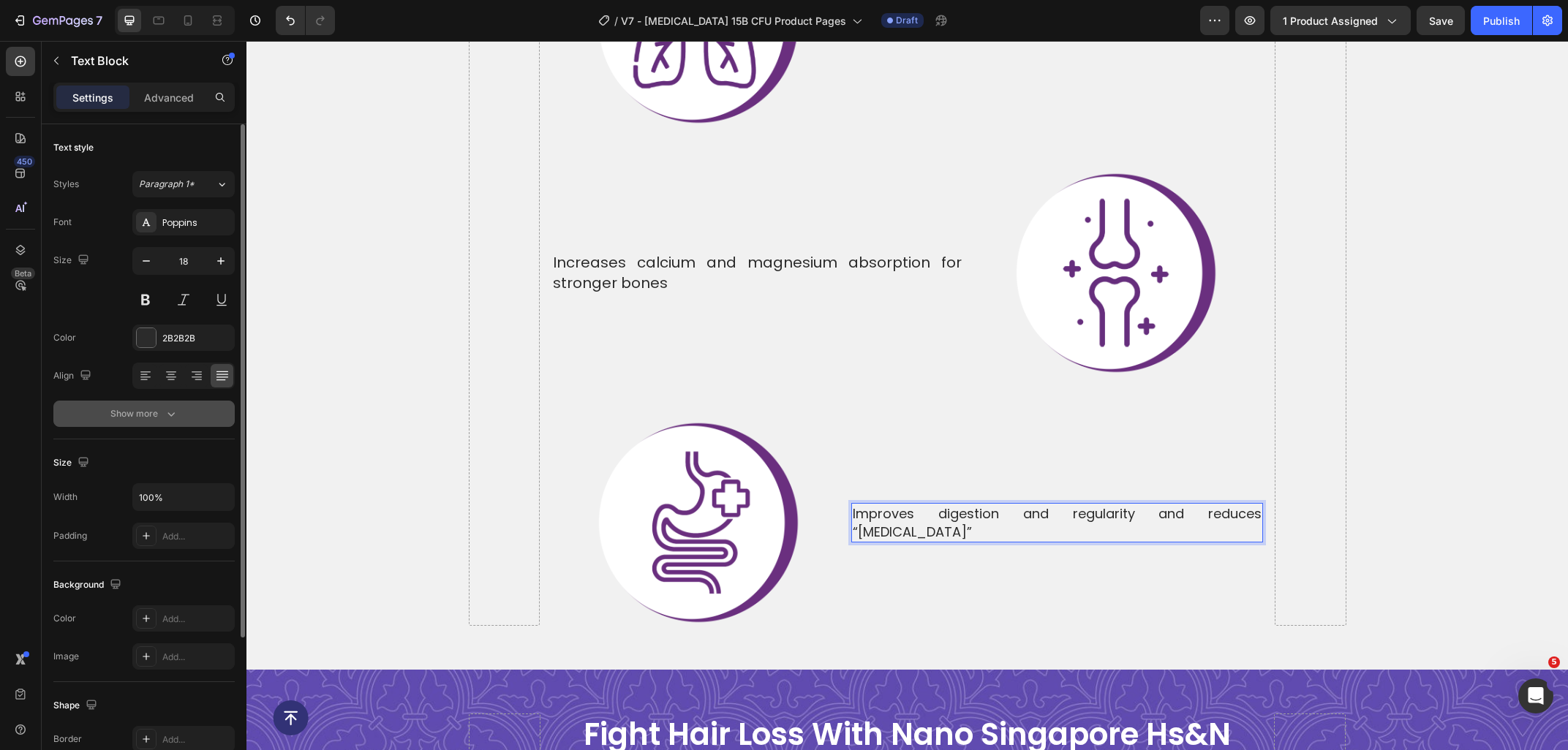
click at [145, 414] on div "Show more" at bounding box center [144, 413] width 68 height 14
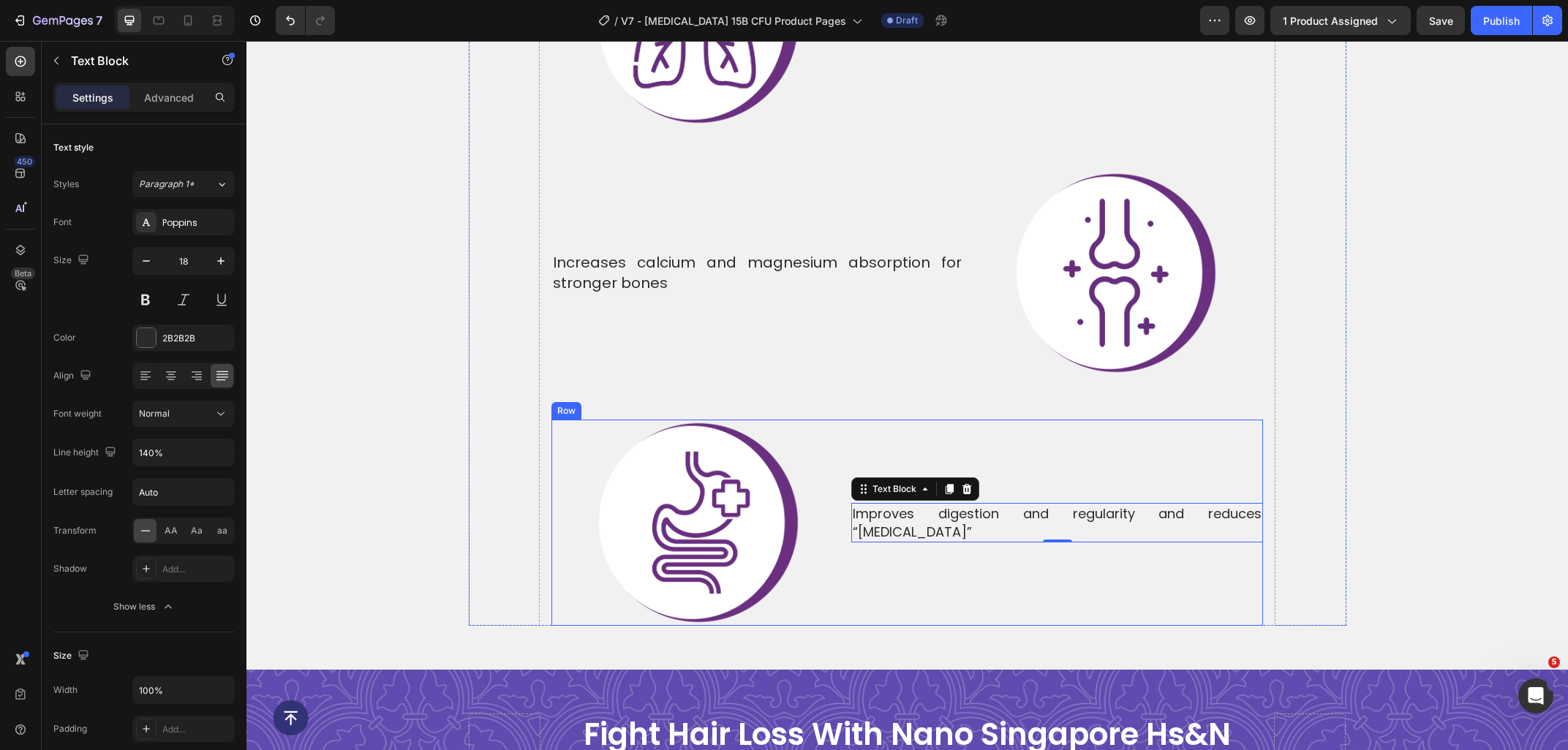
click at [907, 540] on div "Improves digestion and regularity and reduces “[MEDICAL_DATA]” Text Block 0" at bounding box center [1057, 523] width 412 height 207
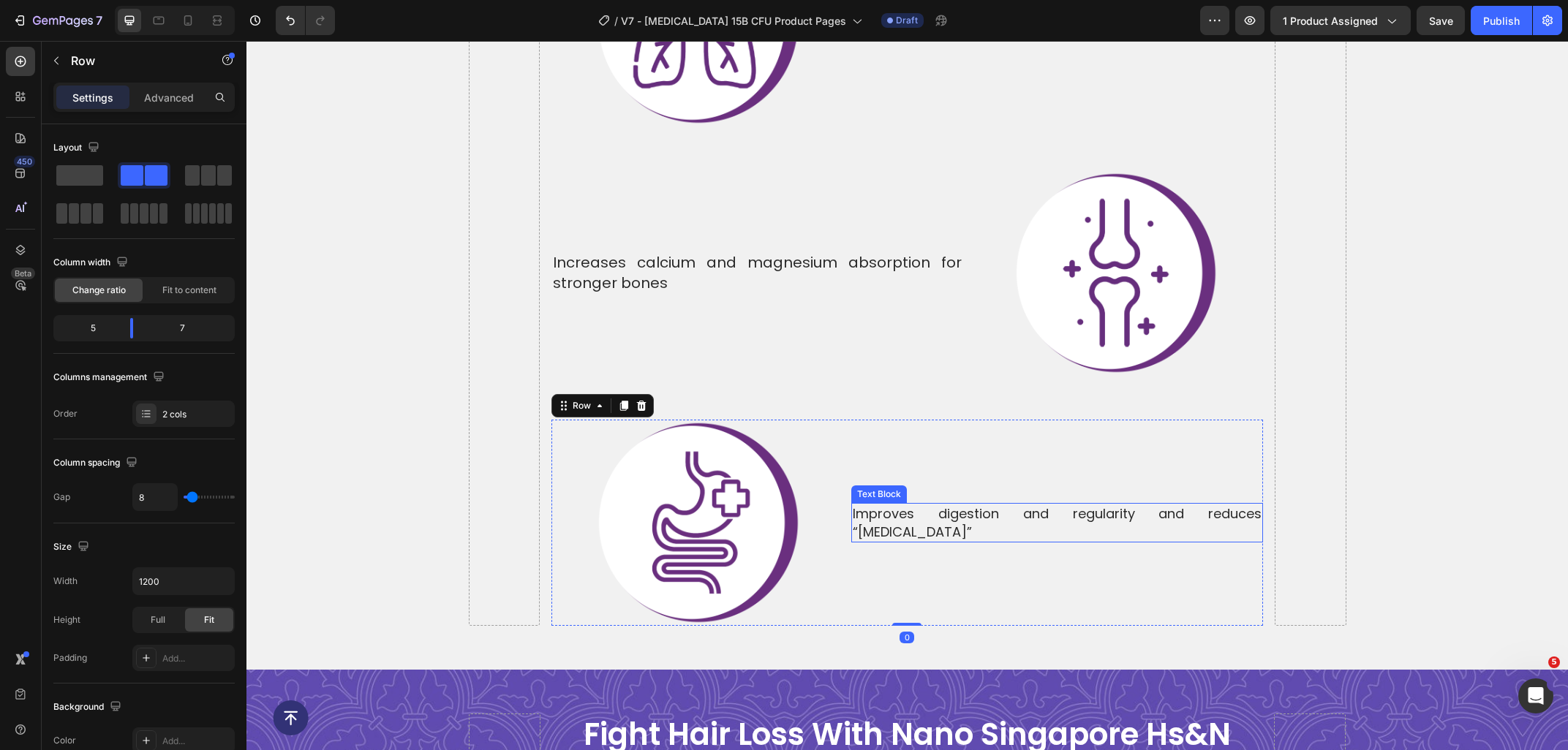
click at [898, 505] on p "Improves digestion and regularity and reduces “[MEDICAL_DATA]”" at bounding box center [1057, 523] width 409 height 37
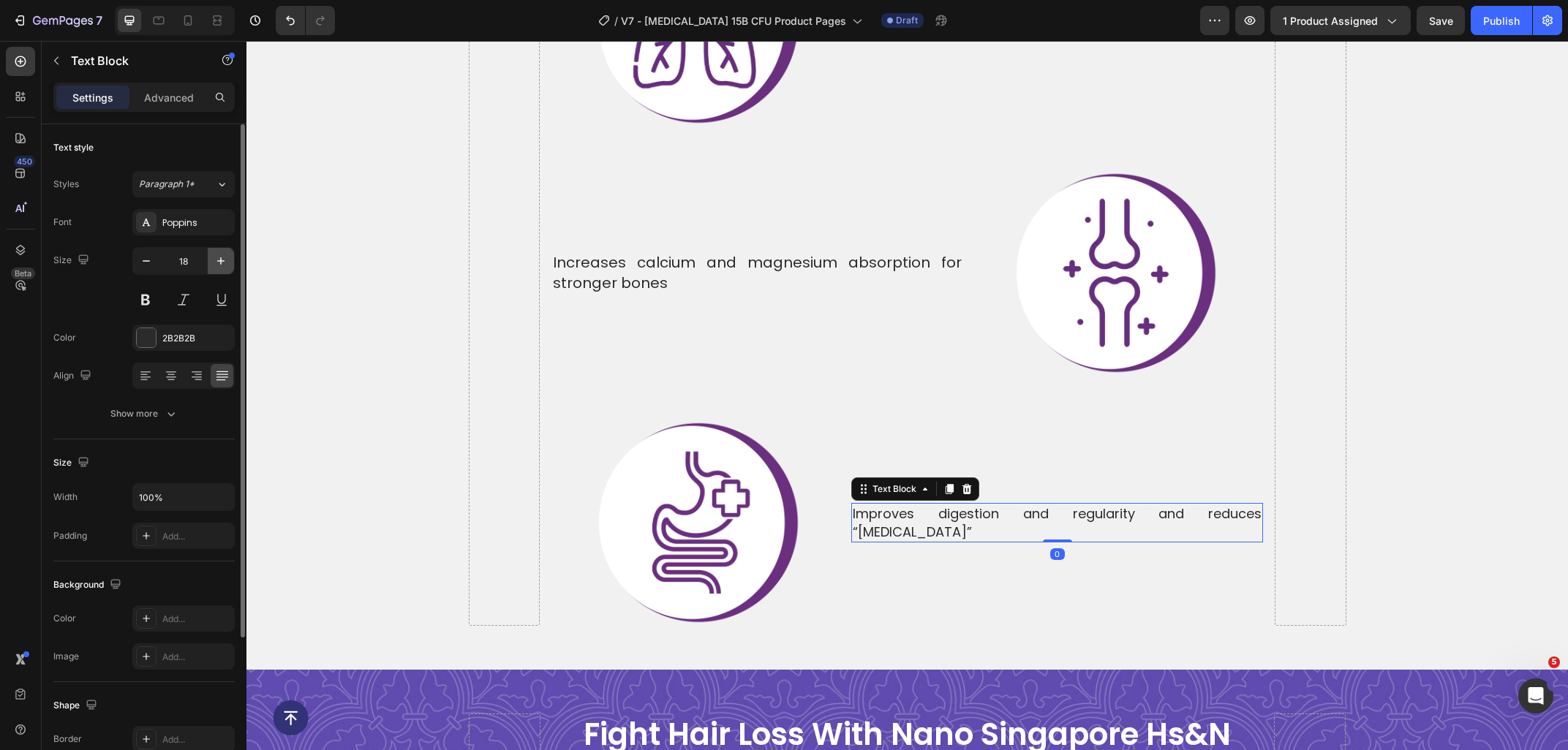
click at [216, 256] on icon "button" at bounding box center [220, 261] width 14 height 14
type input "20"
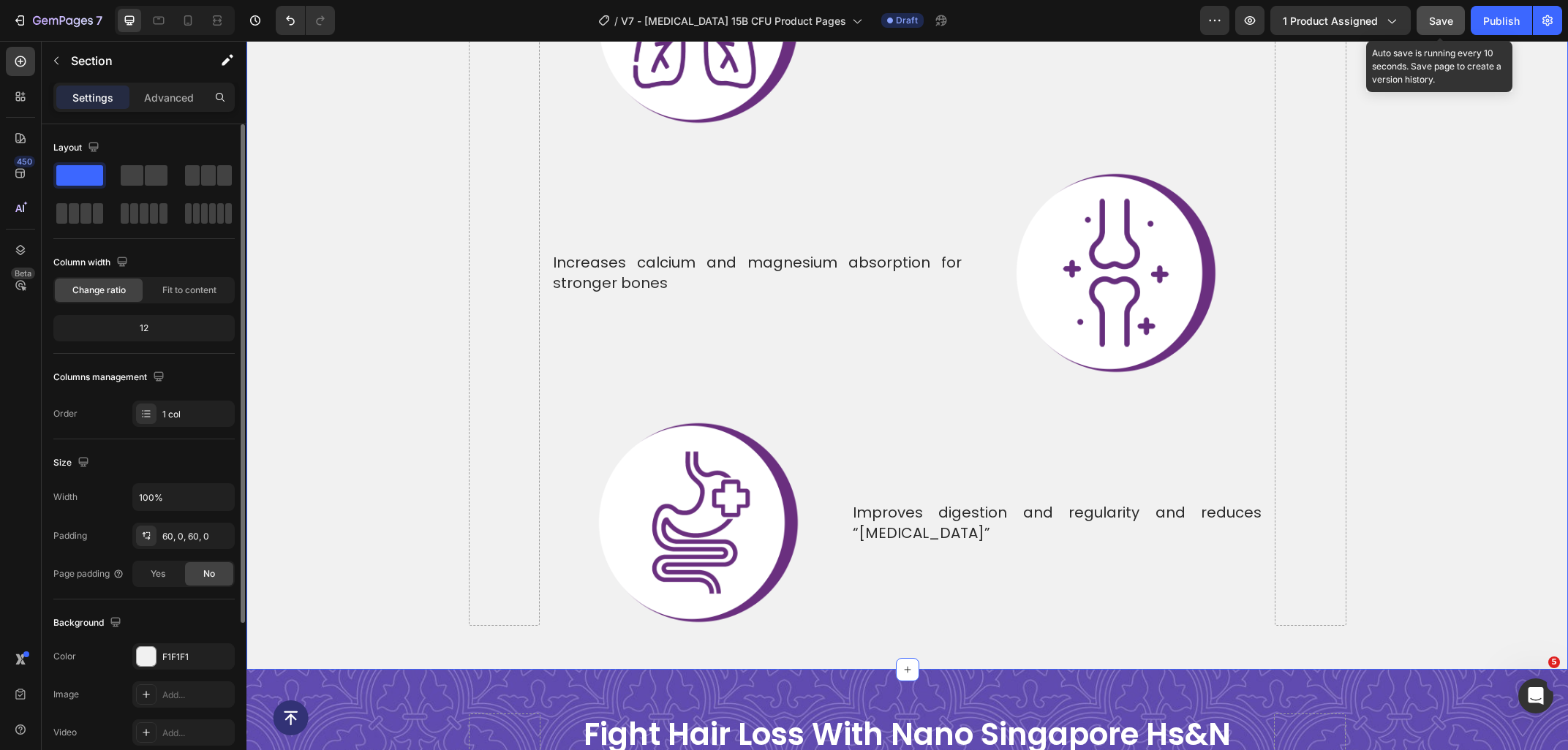
click at [1444, 25] on span "Save" at bounding box center [1441, 21] width 24 height 12
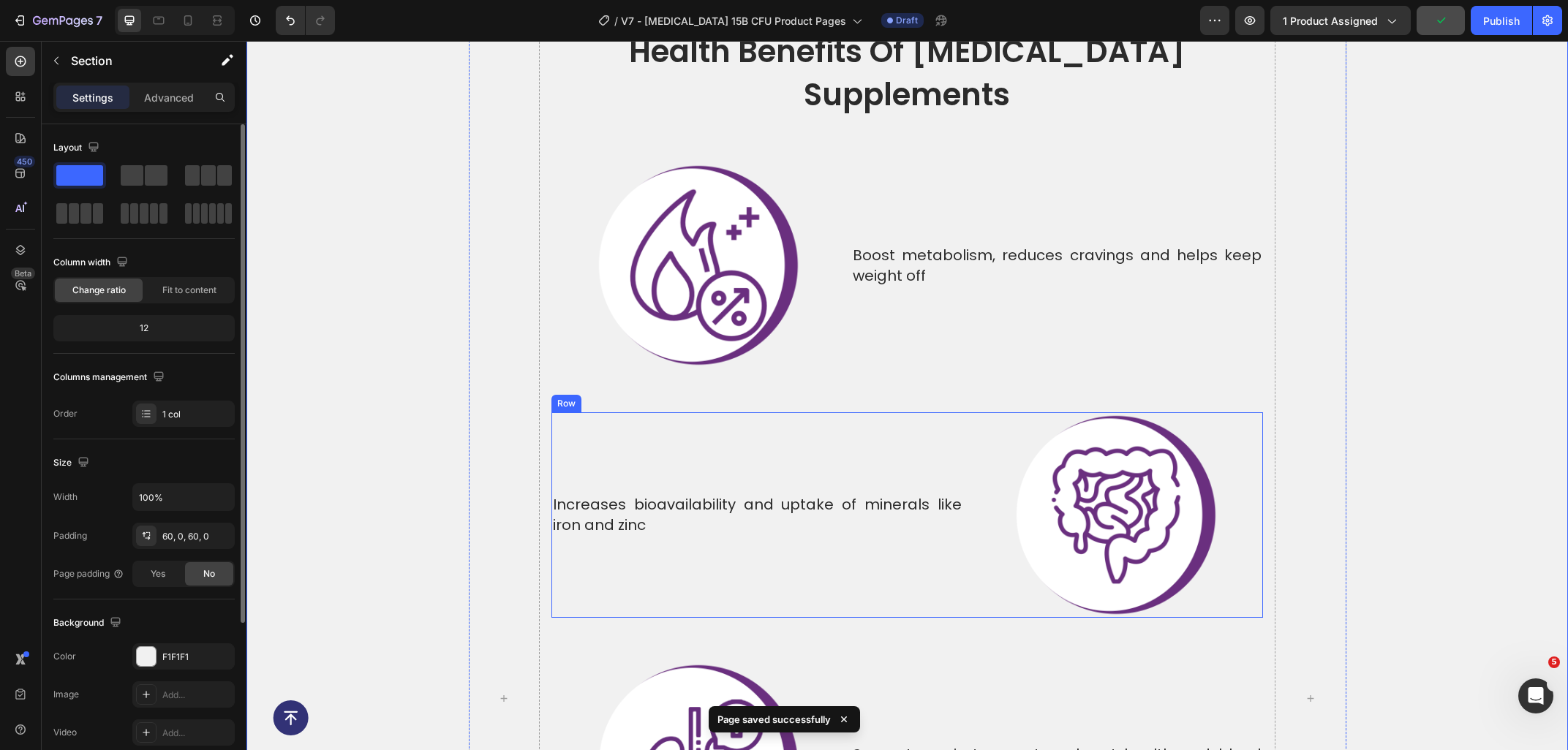
scroll to position [4996, 0]
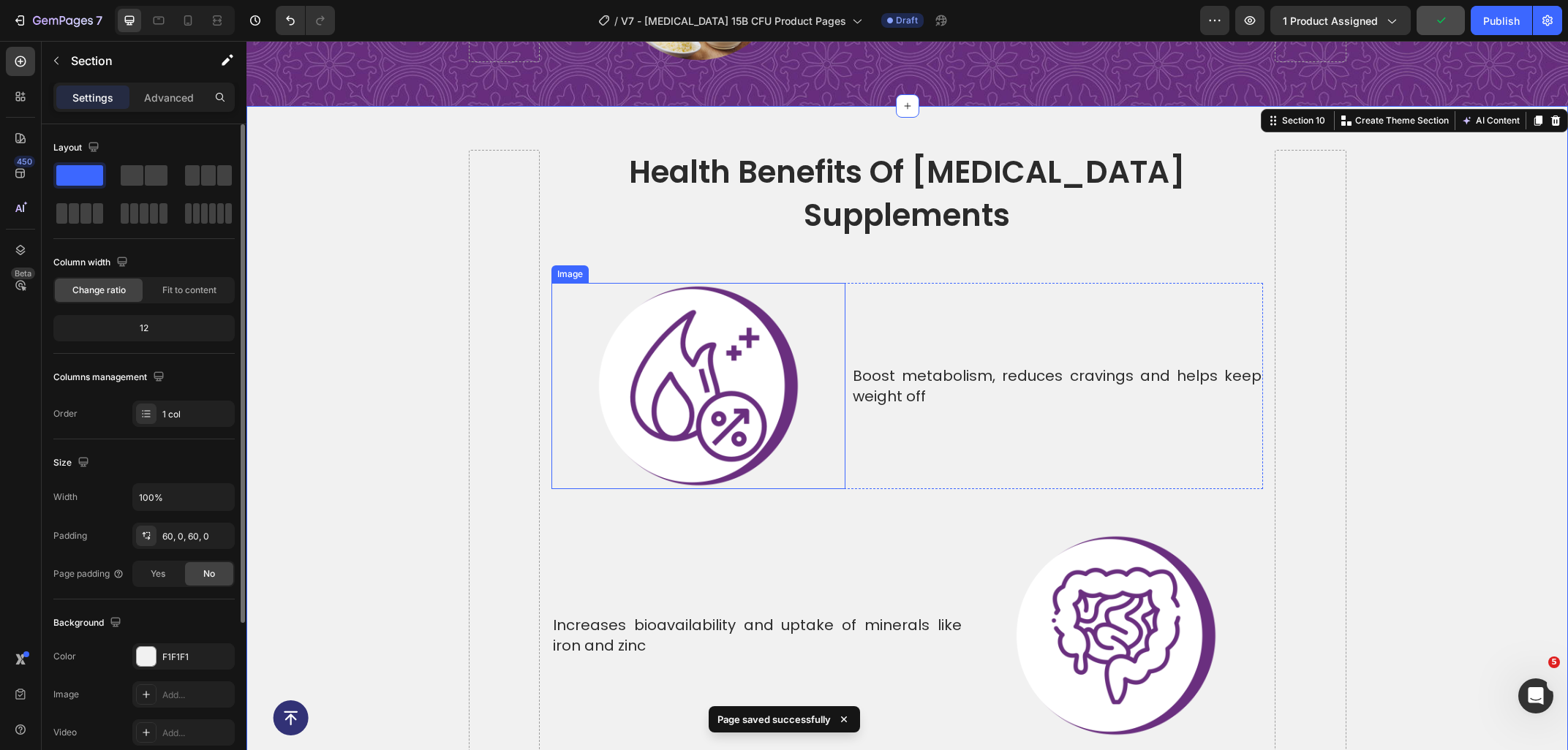
click at [685, 305] on img at bounding box center [698, 386] width 207 height 207
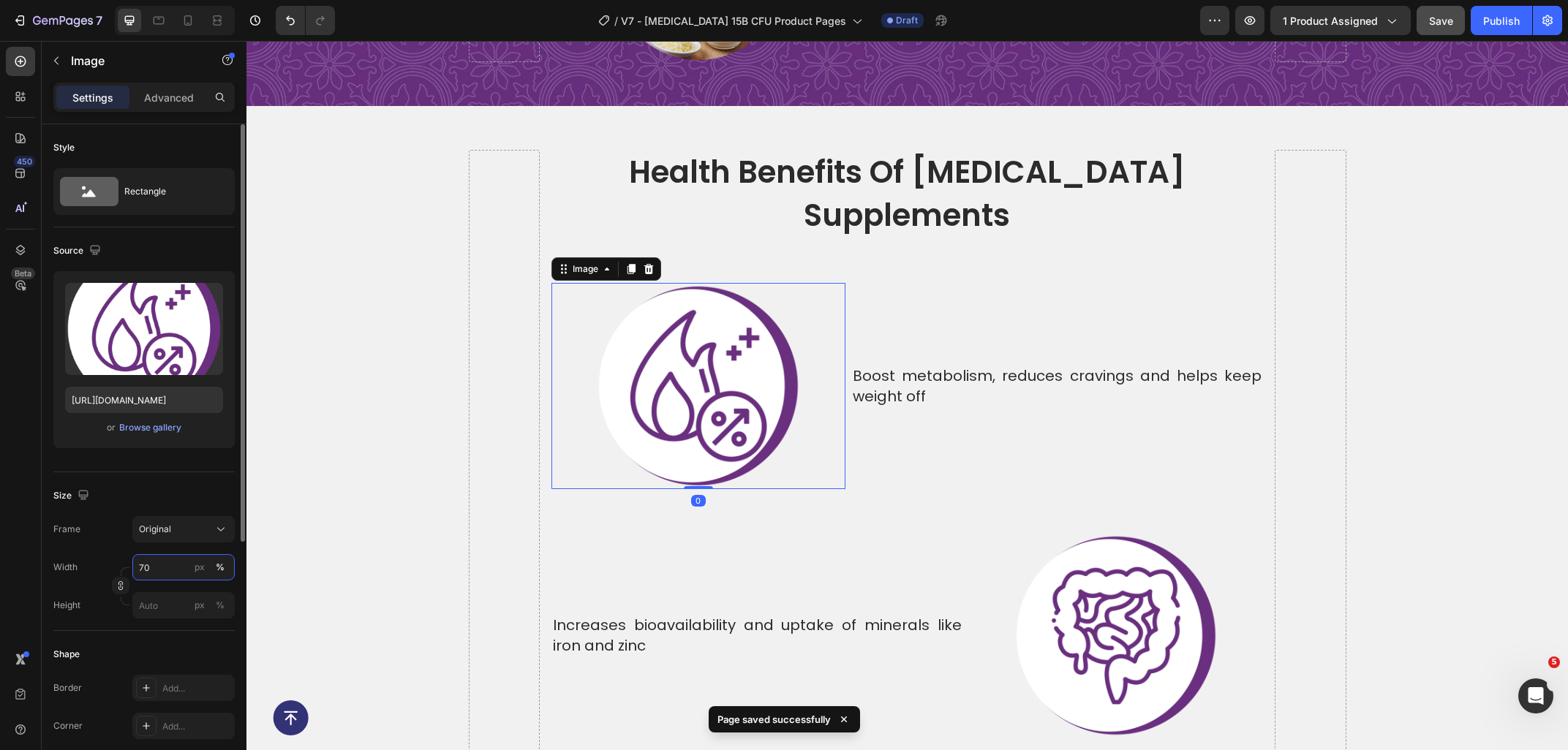
click at [152, 569] on input "70" at bounding box center [184, 567] width 102 height 27
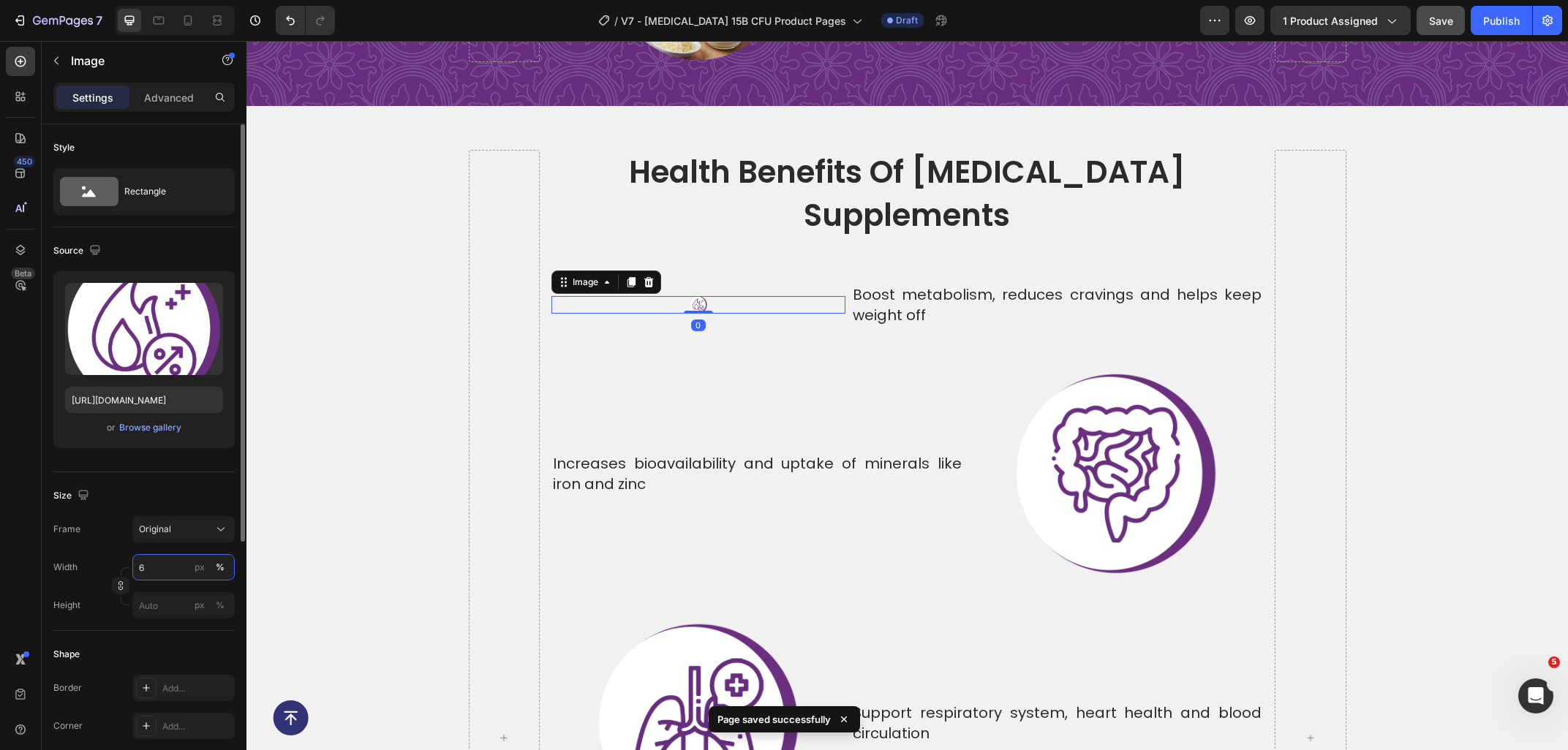
type input "60"
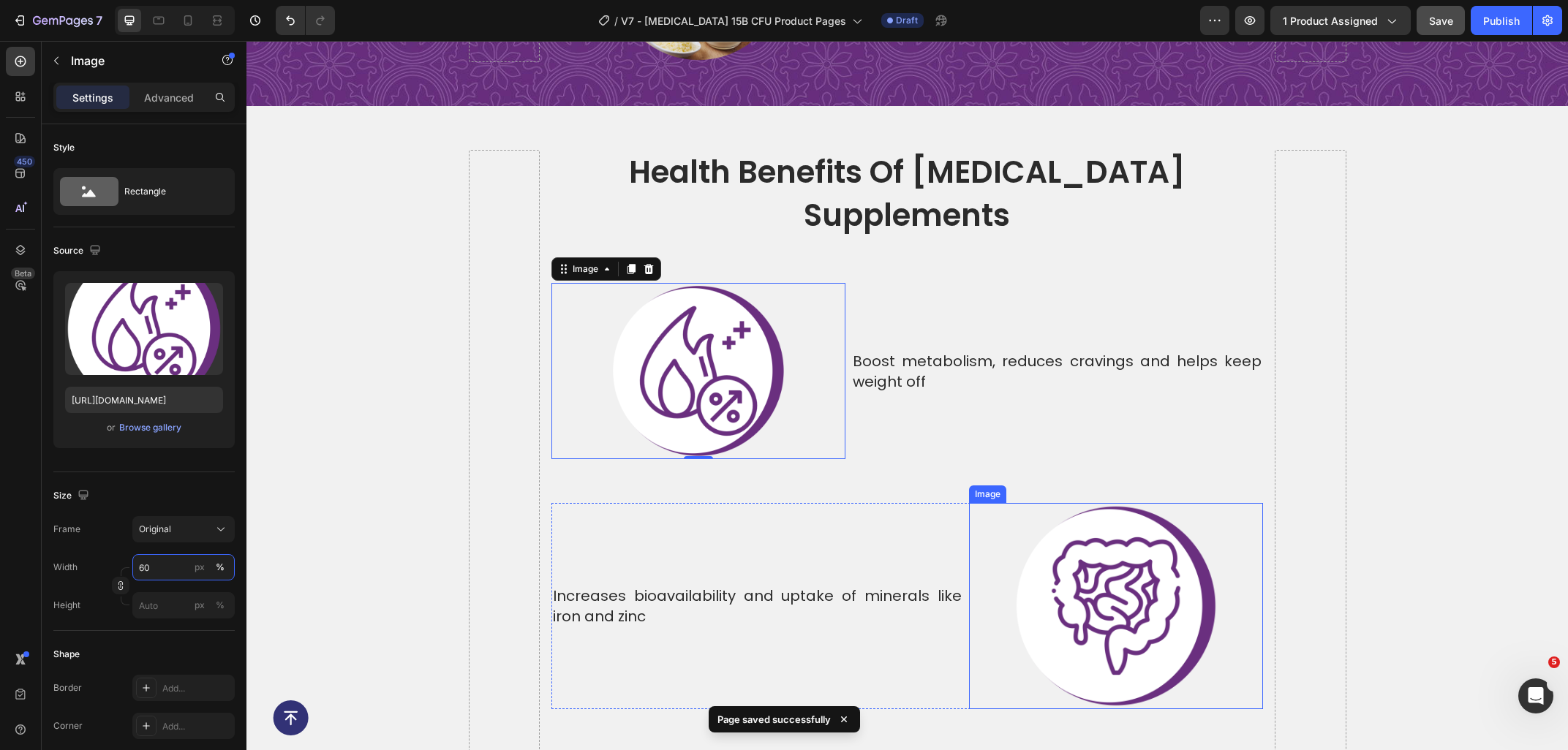
click at [1112, 566] on img at bounding box center [1116, 606] width 207 height 207
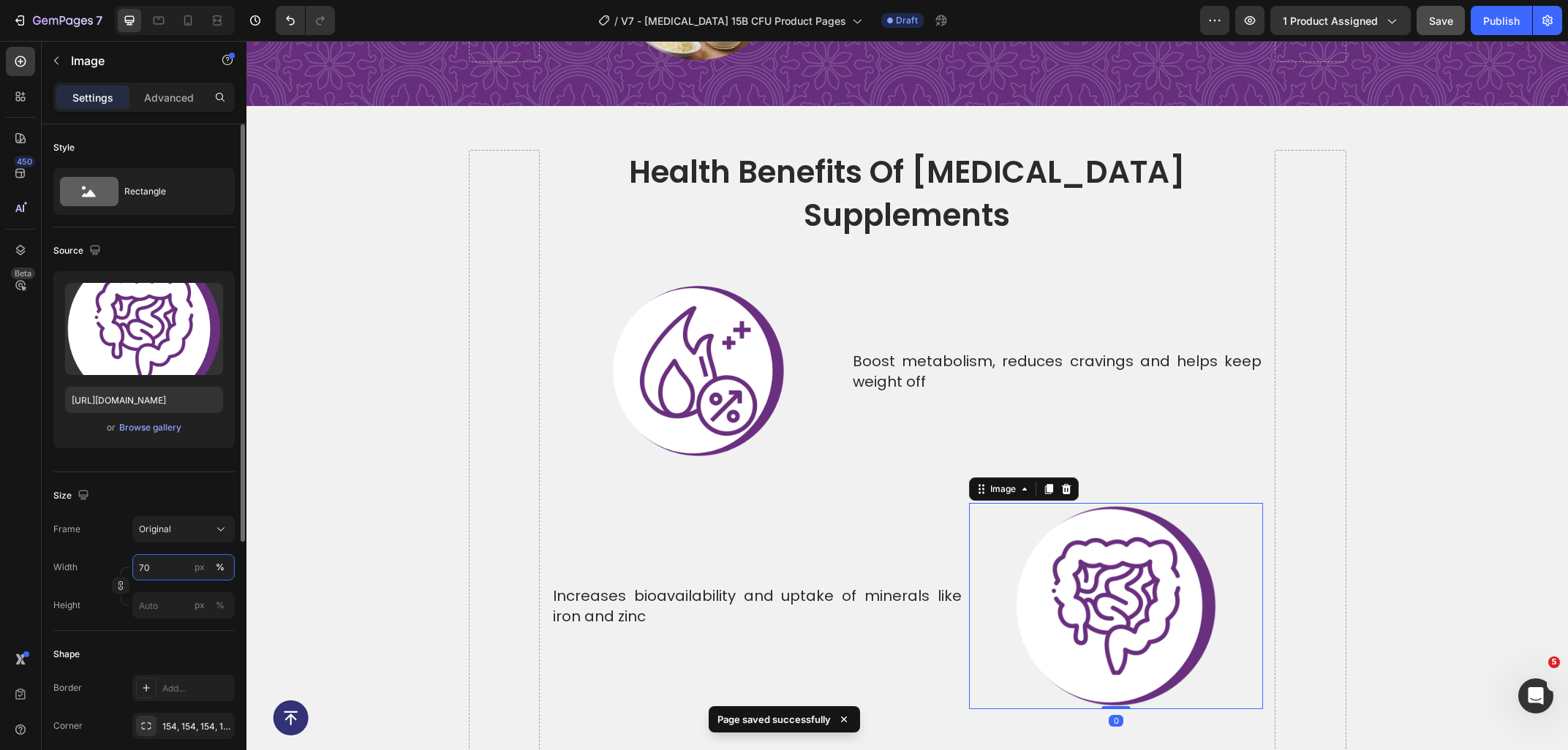
click at [168, 575] on input "70" at bounding box center [184, 567] width 102 height 27
type input "60"
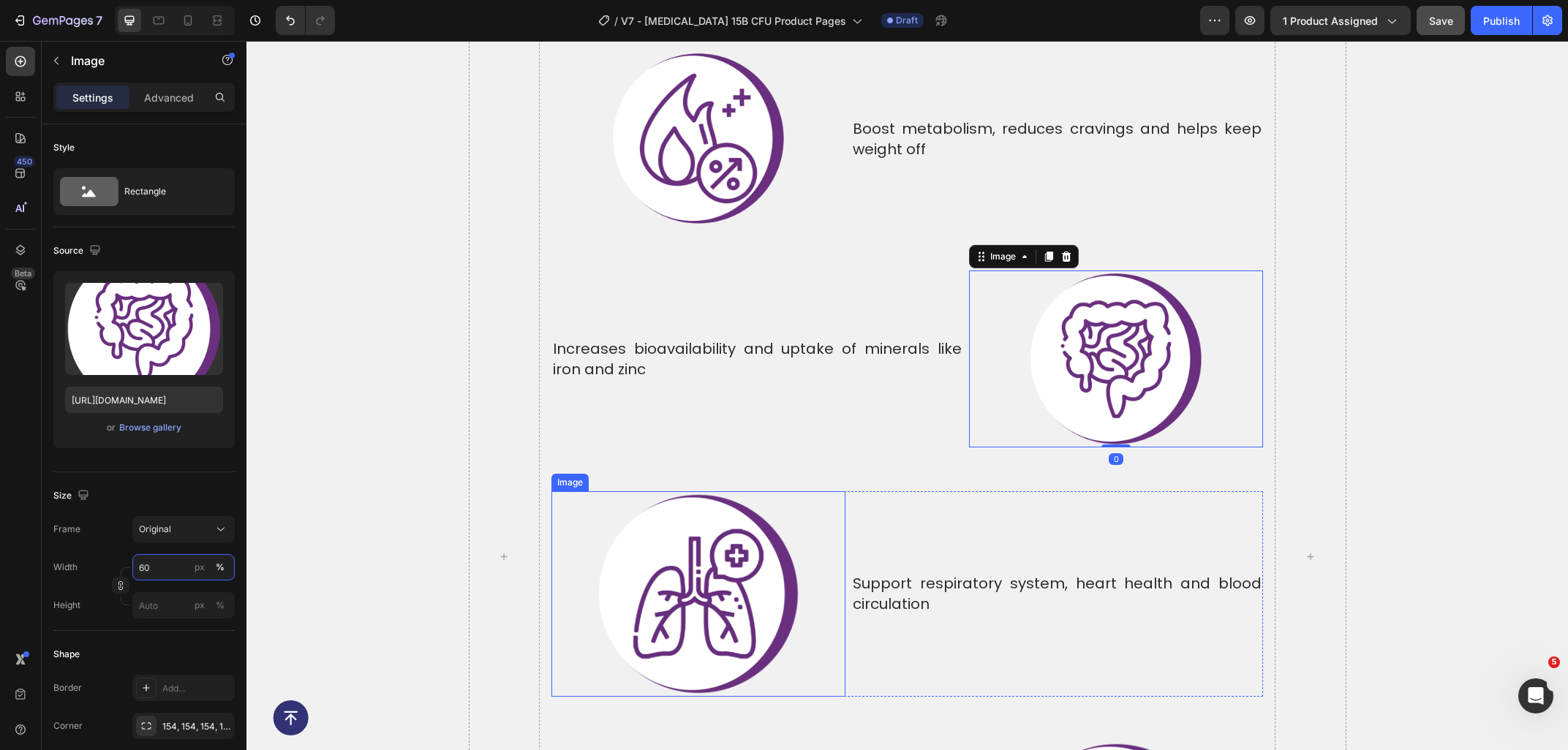
scroll to position [5309, 0]
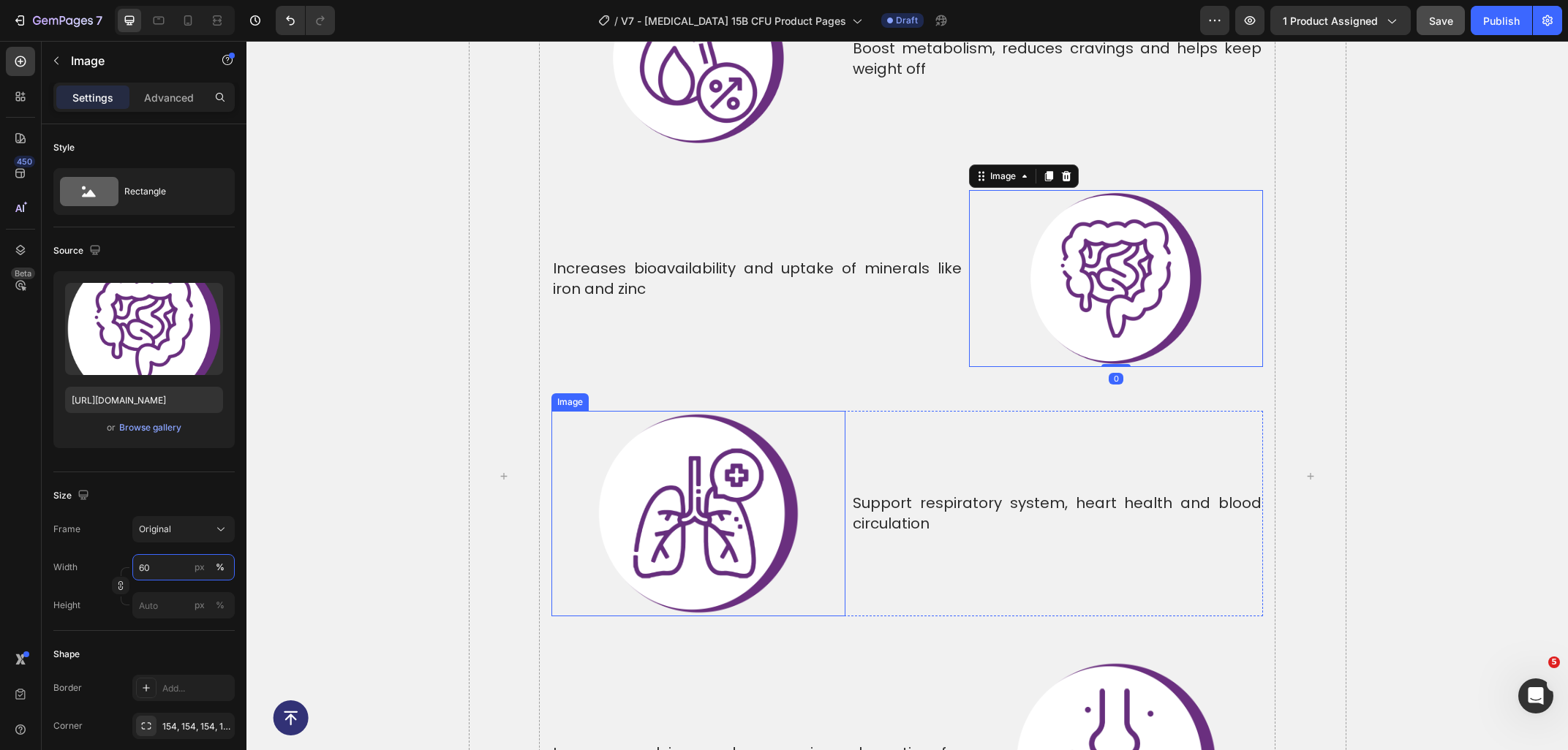
click at [665, 473] on img at bounding box center [698, 514] width 207 height 207
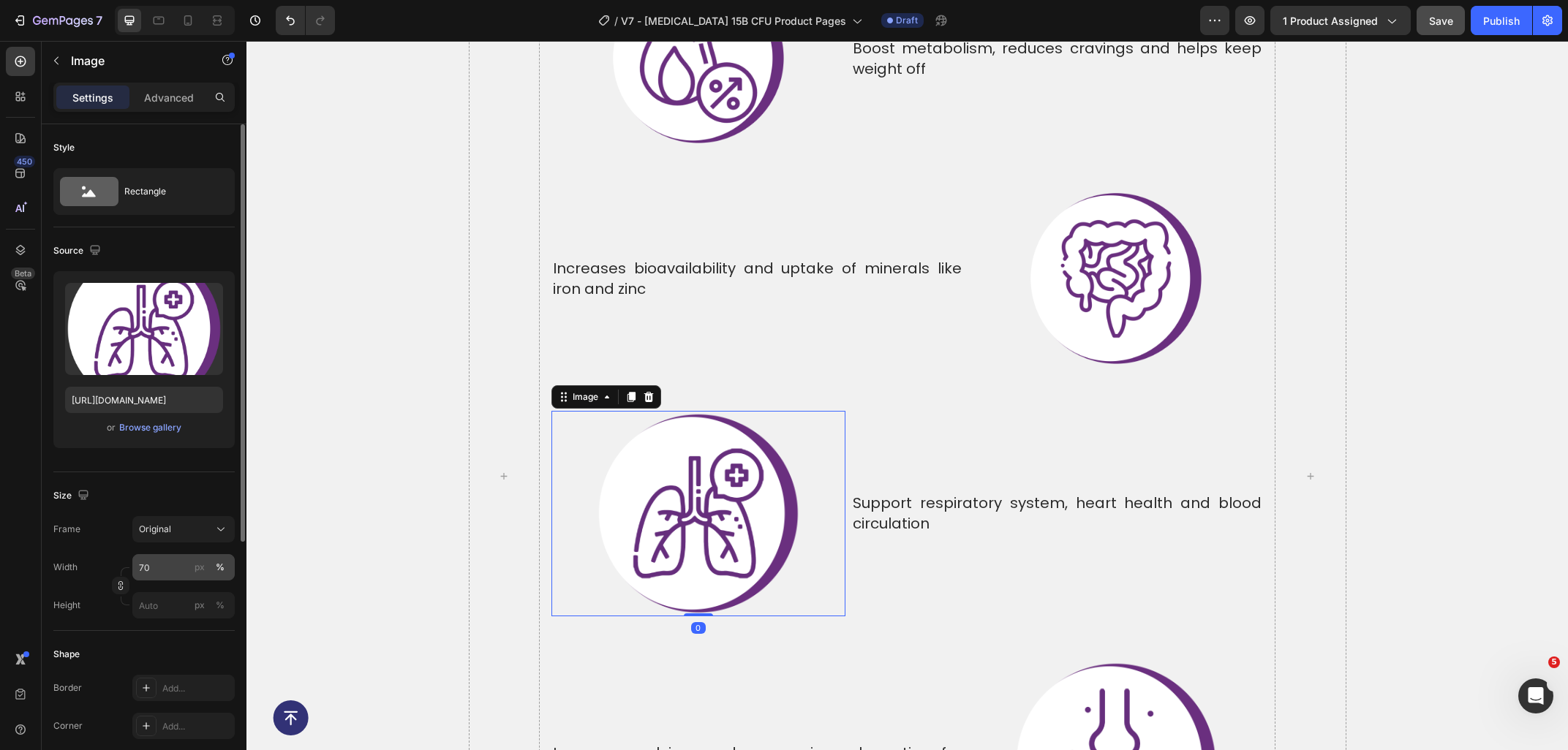
click at [170, 575] on input "70" at bounding box center [184, 567] width 102 height 27
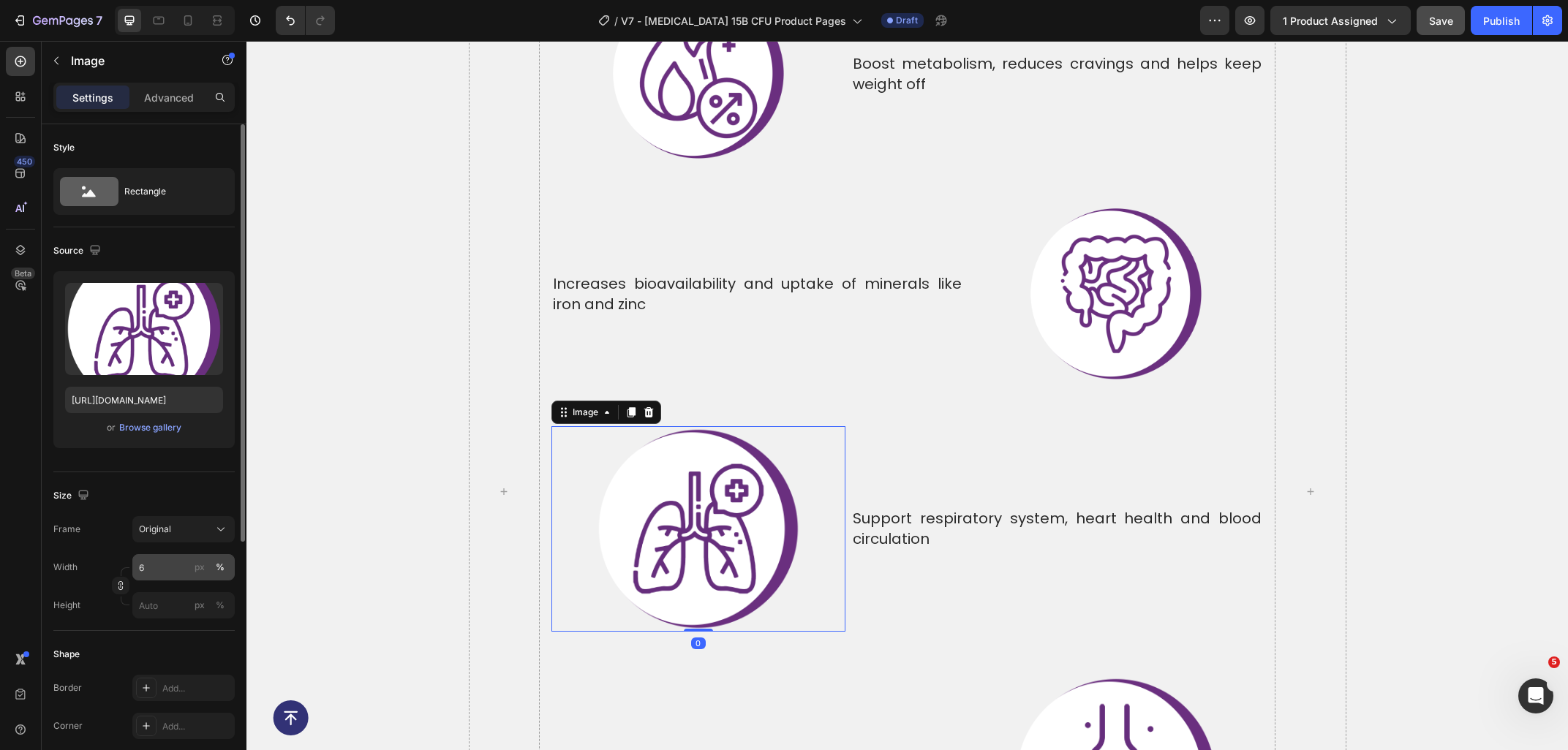
type input "60"
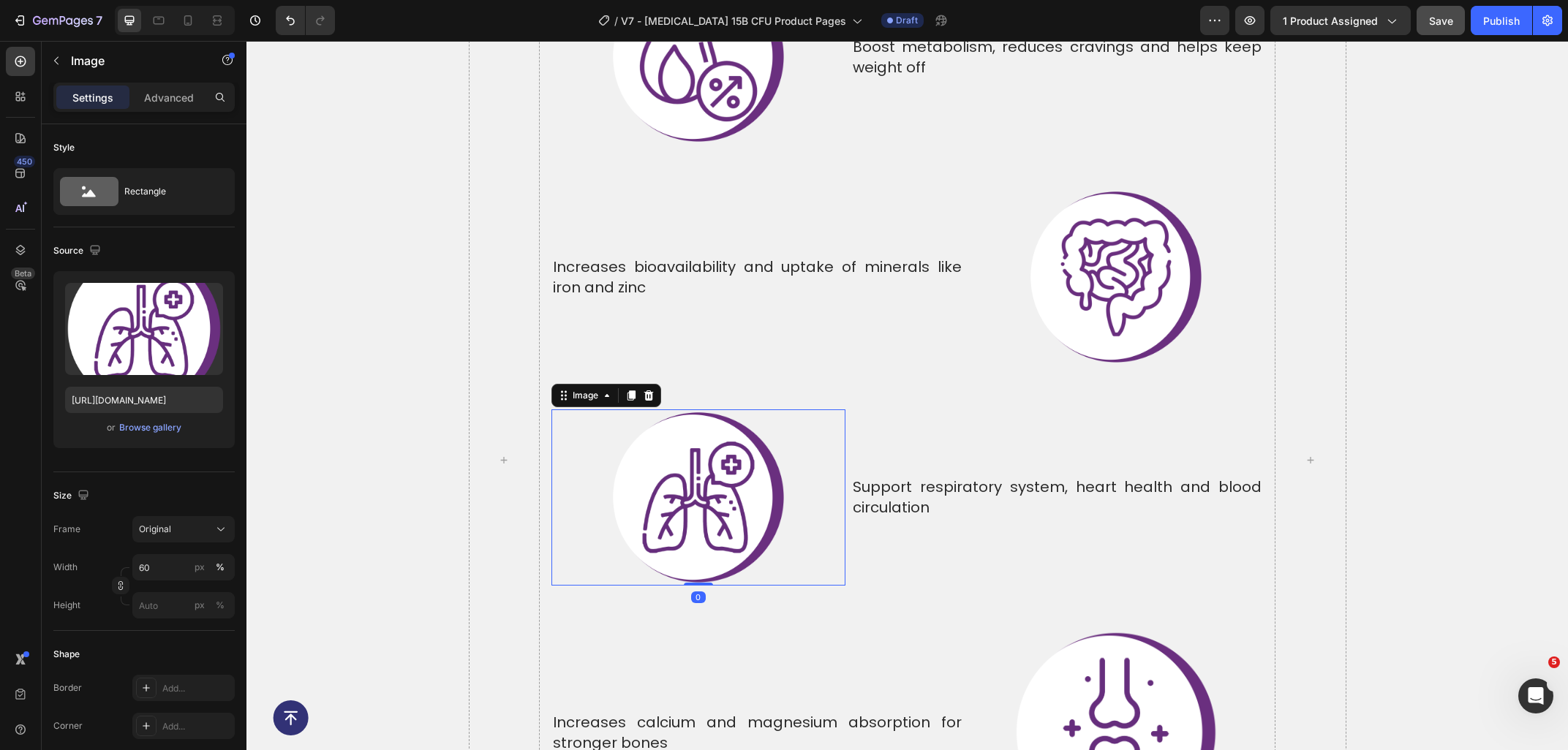
scroll to position [5608, 0]
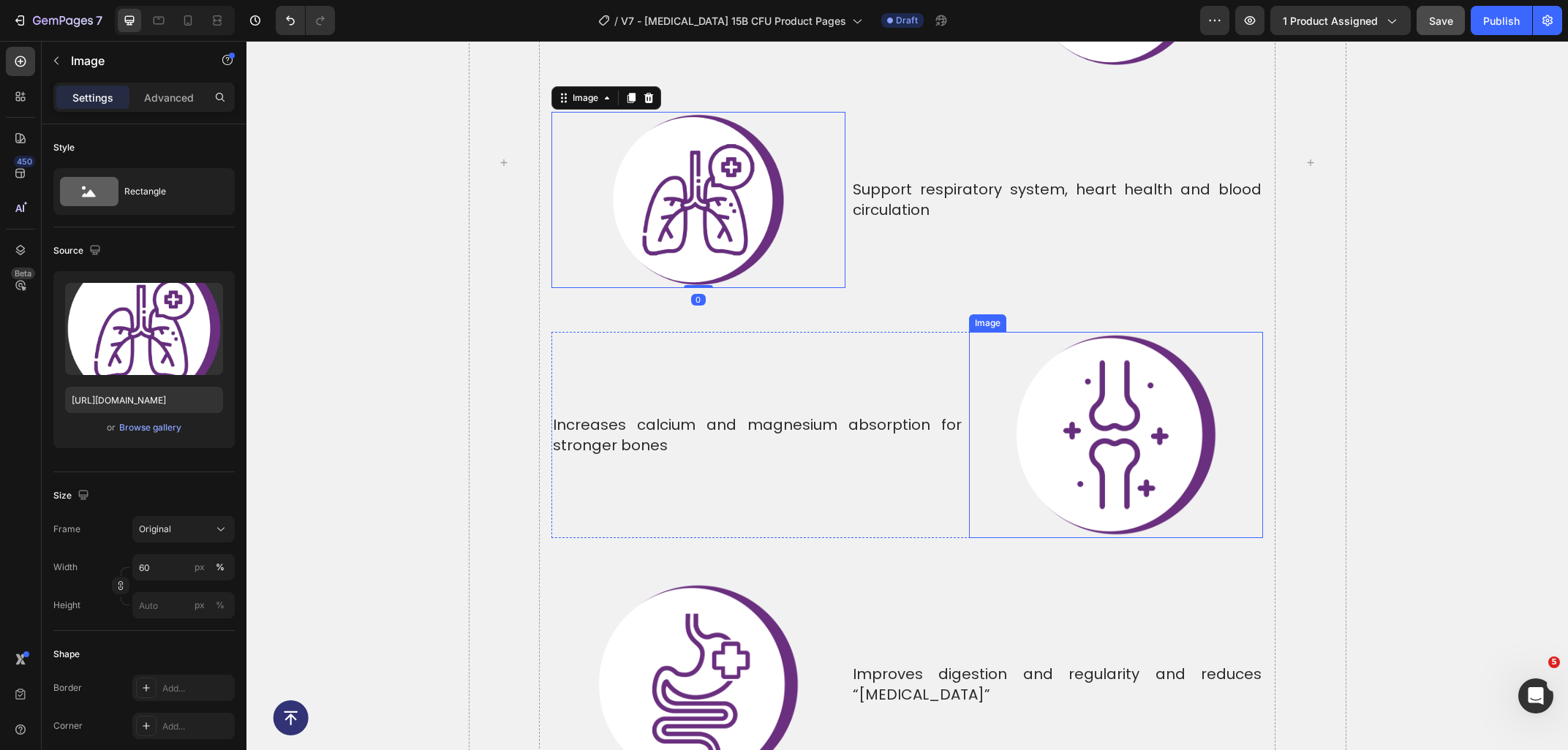
click at [1110, 410] on img at bounding box center [1116, 434] width 207 height 207
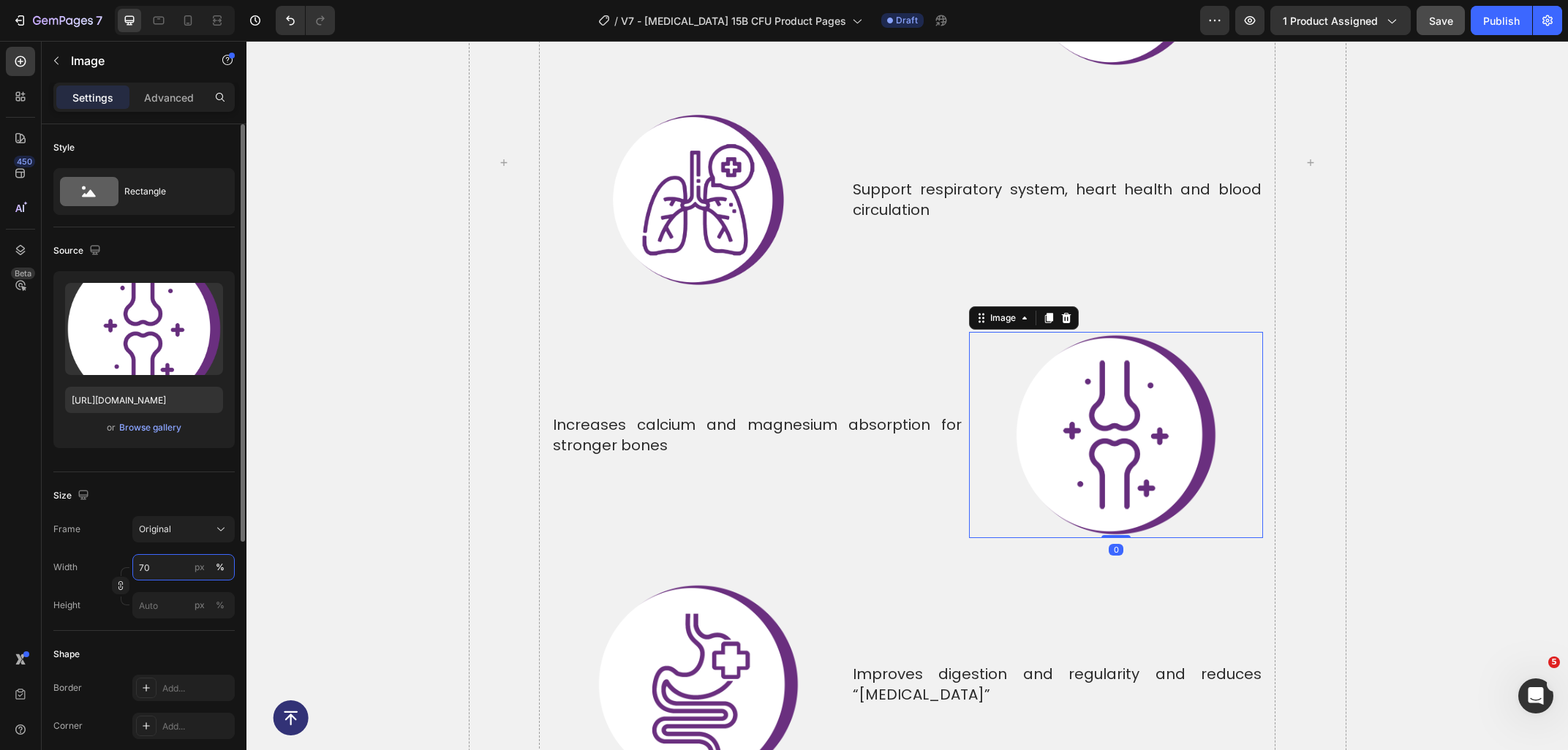
click at [156, 562] on input "70" at bounding box center [184, 567] width 102 height 27
type input "60"
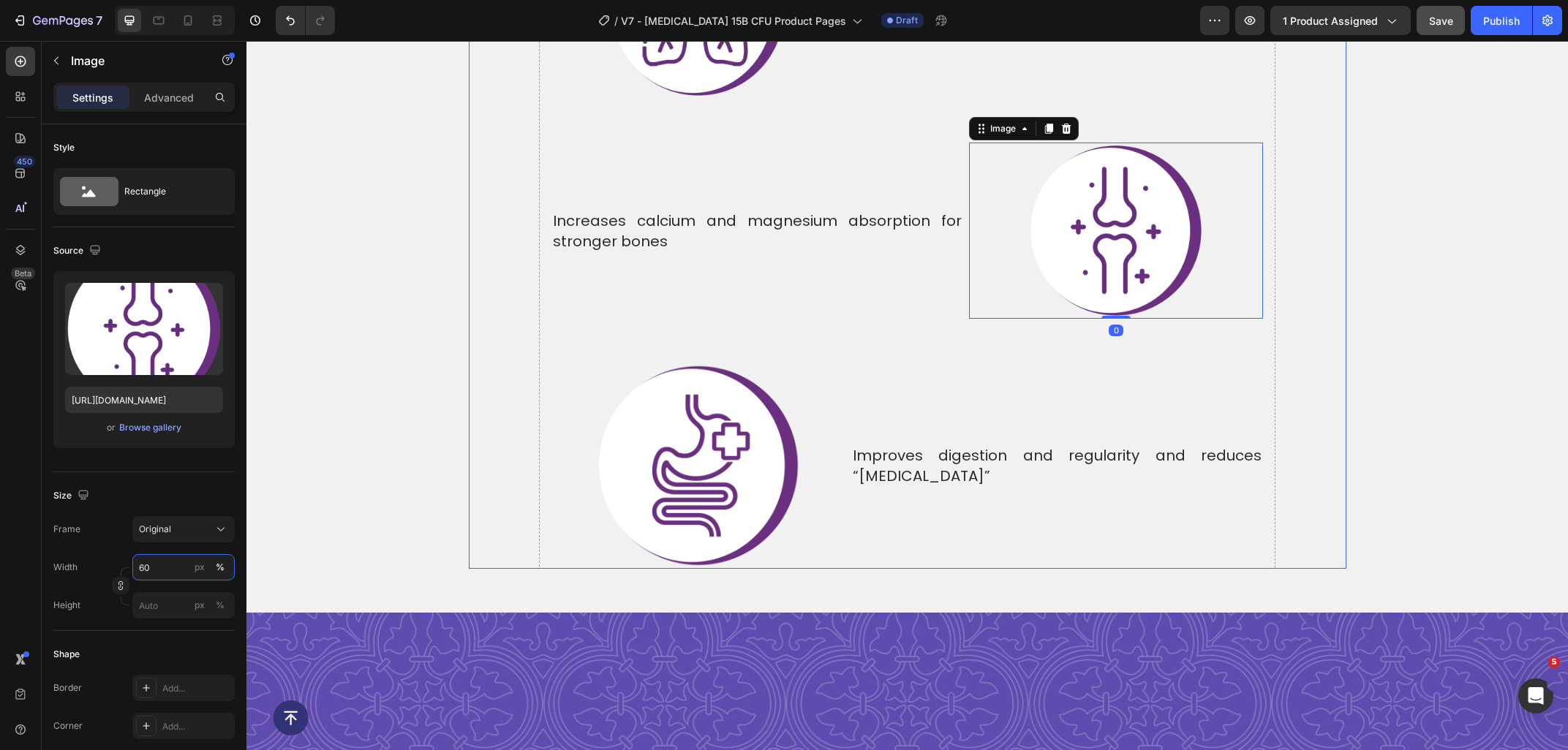
scroll to position [5829, 0]
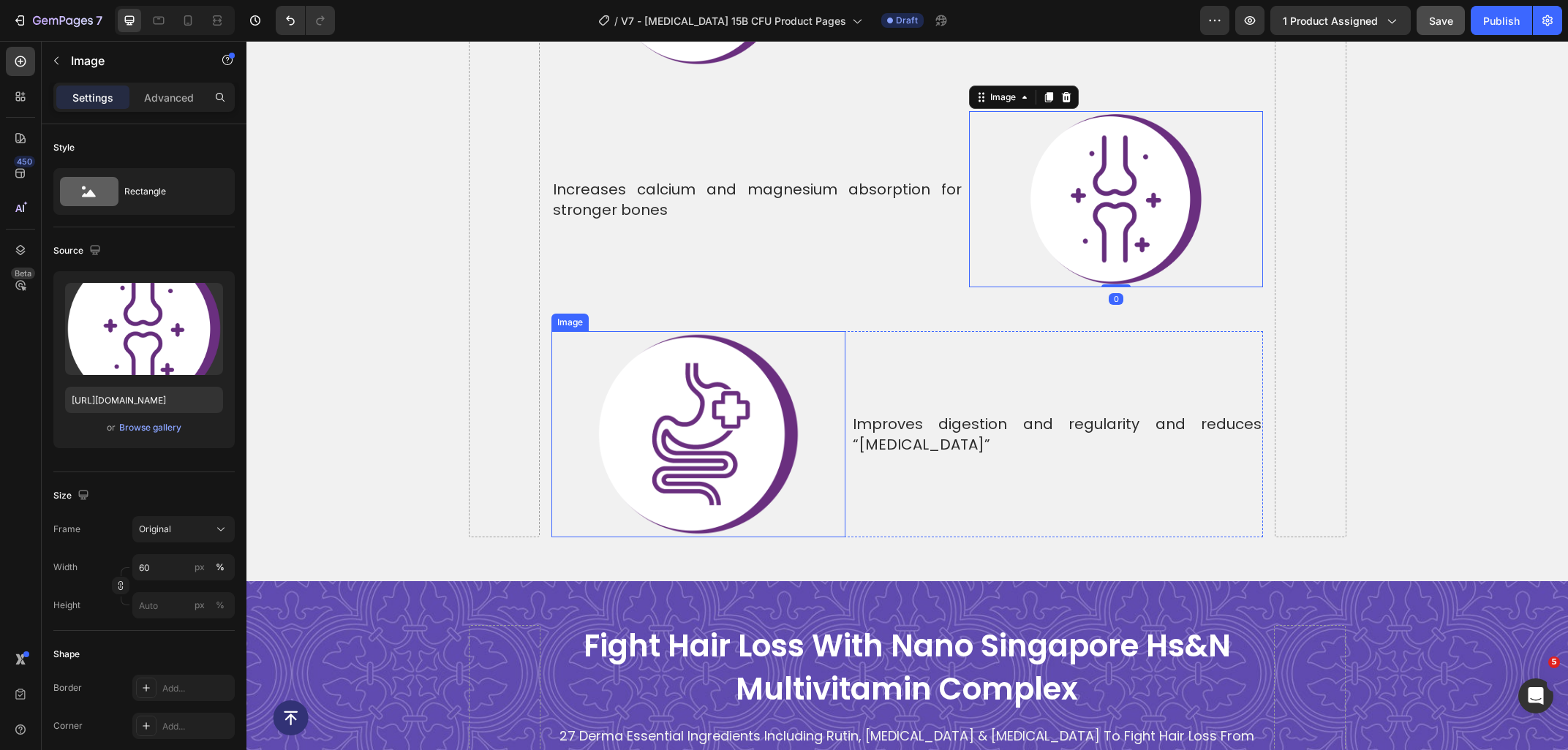
click at [668, 409] on img at bounding box center [698, 434] width 207 height 207
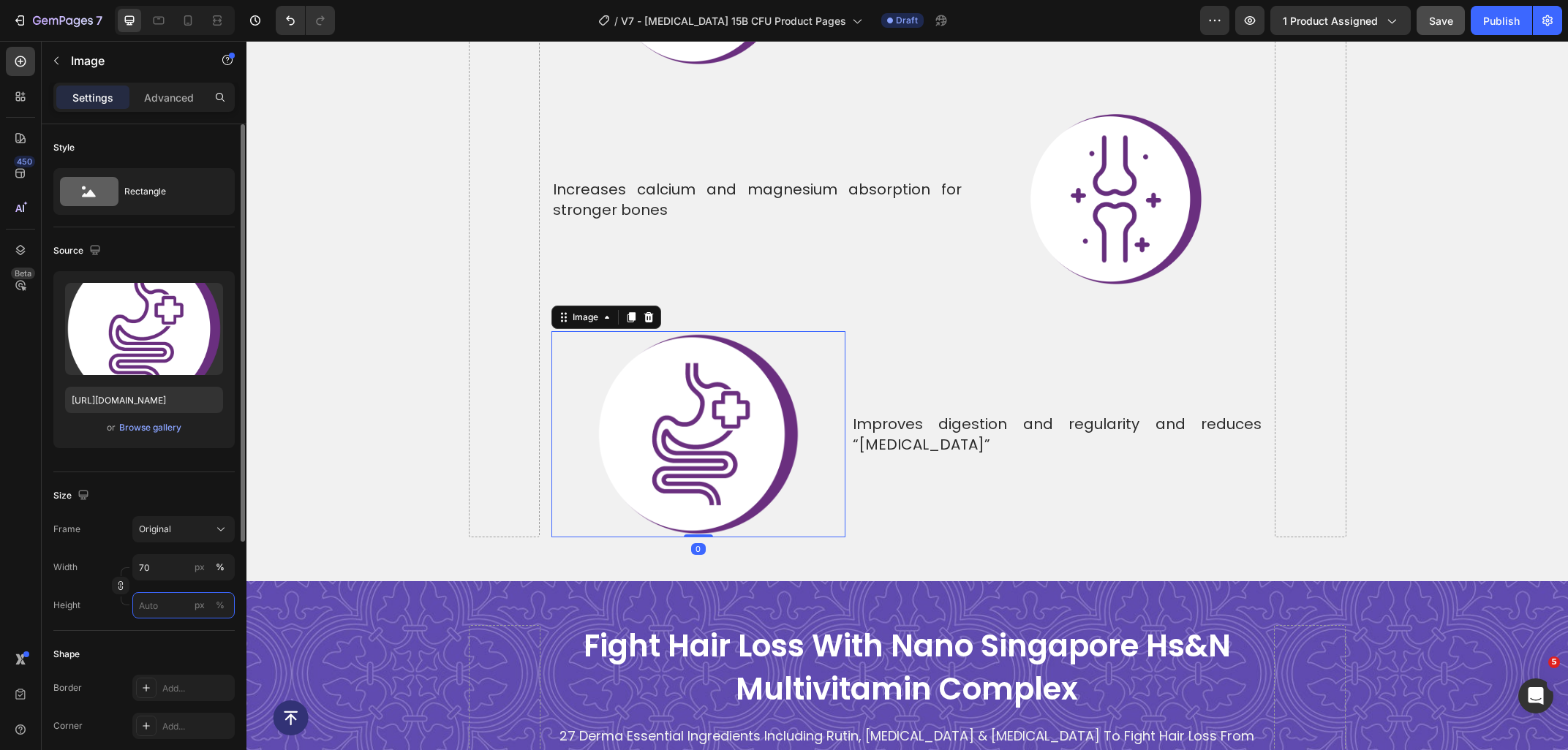
click at [168, 593] on input "px %" at bounding box center [184, 605] width 102 height 27
click at [169, 572] on input "70" at bounding box center [184, 567] width 102 height 27
type input "60"
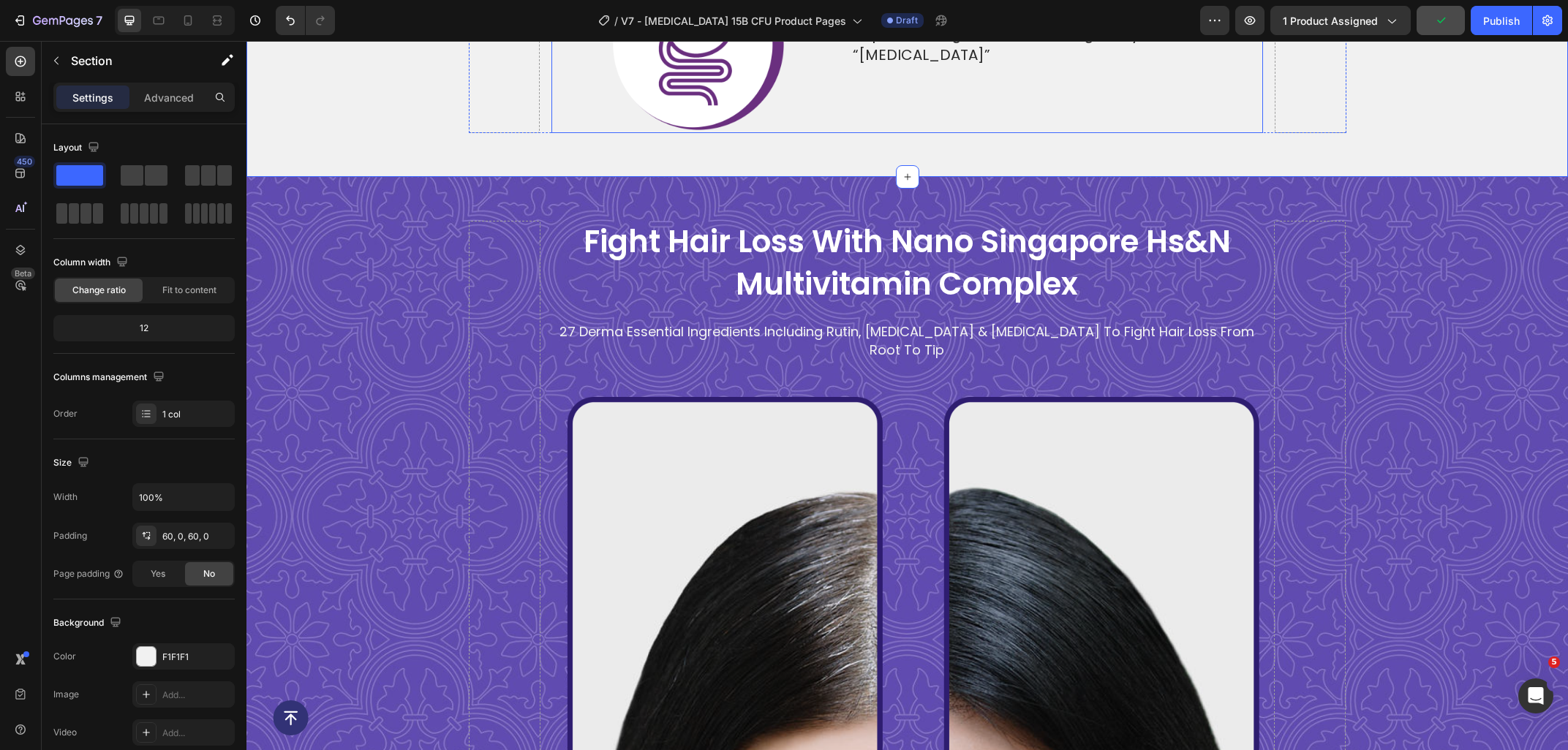
scroll to position [6221, 0]
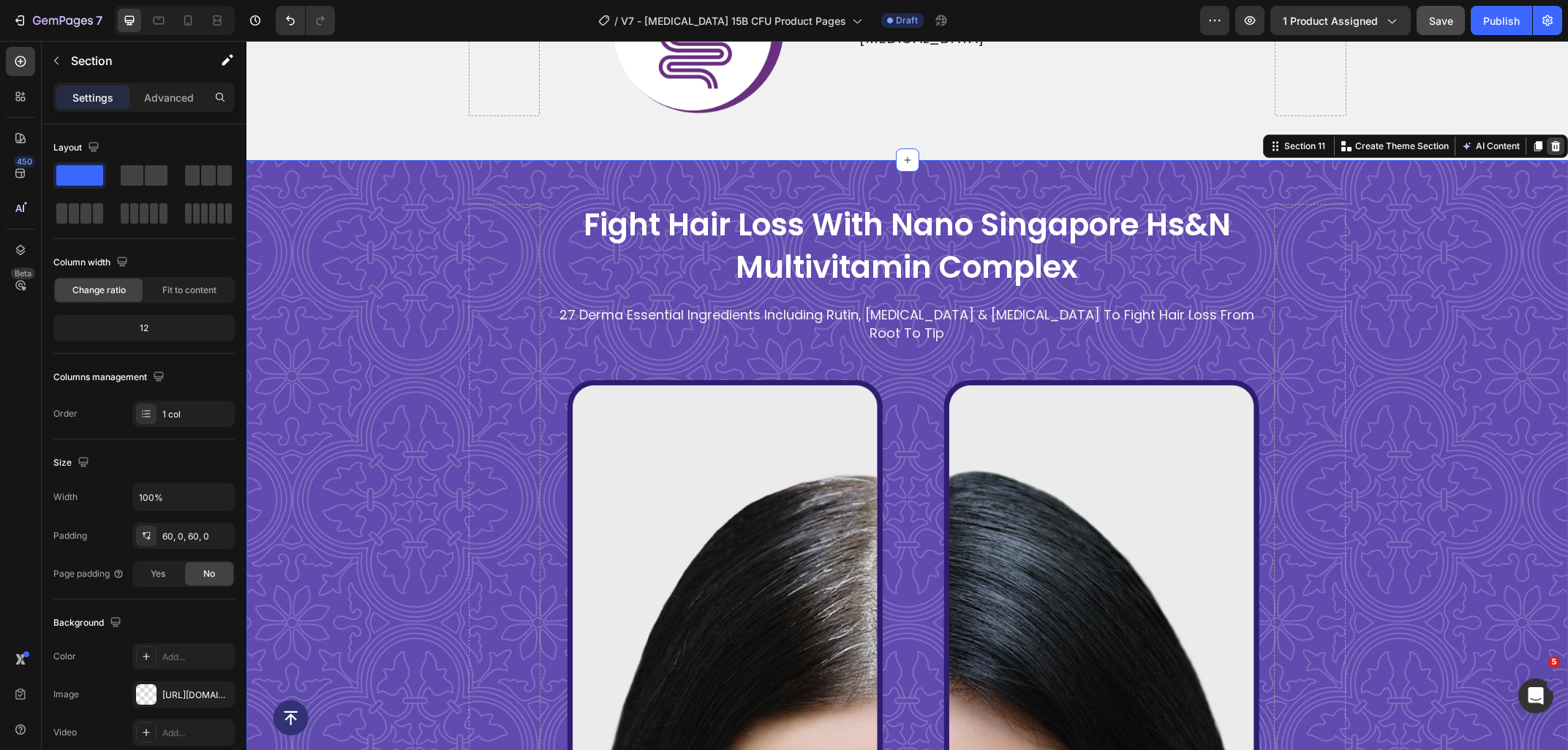
click at [1555, 141] on icon at bounding box center [1556, 146] width 9 height 10
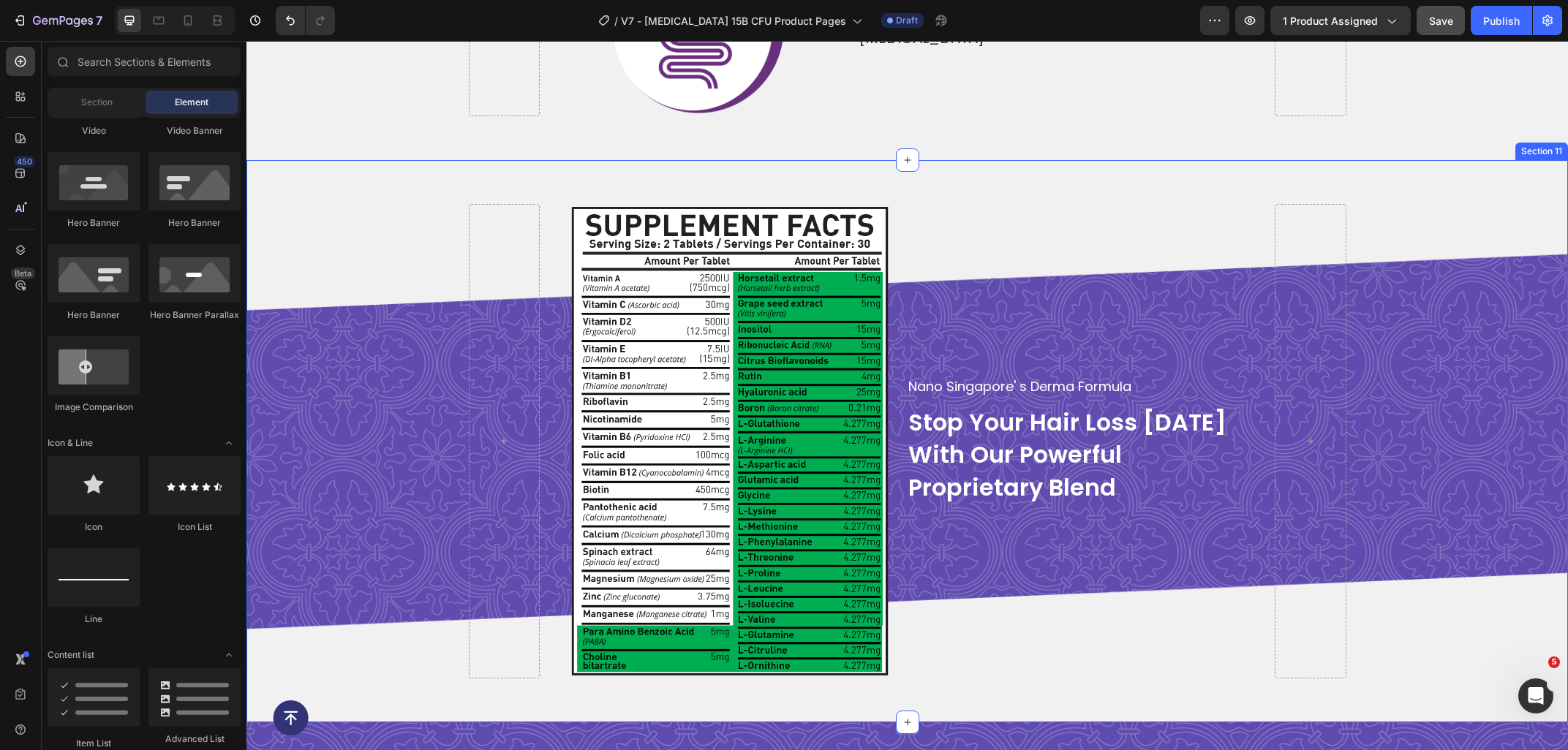
click at [360, 343] on div "Image Image Image Nano Singapore' s Derma Formula Text Block stop your hair los…" at bounding box center [906, 441] width 1321 height 475
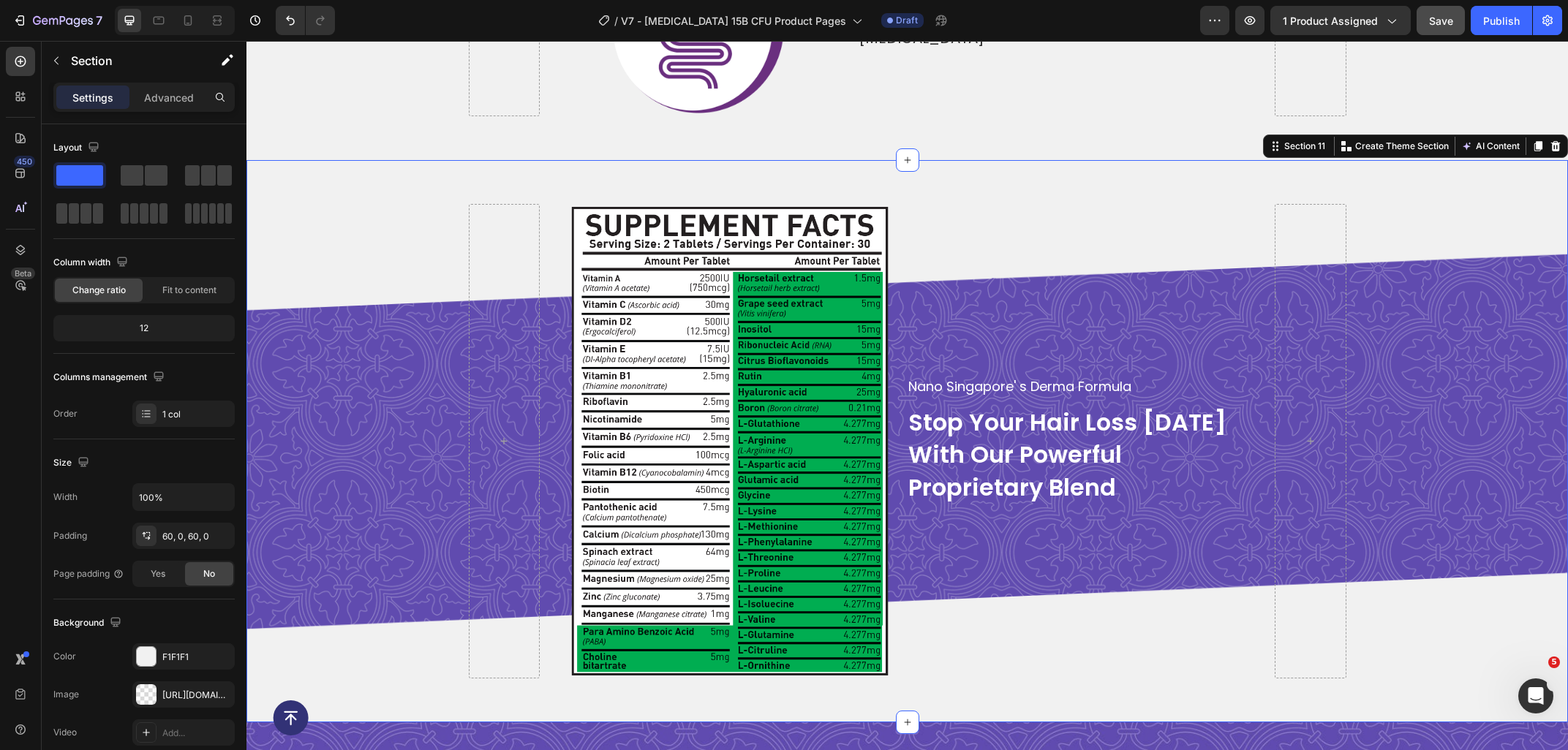
click at [1146, 160] on div "Image Image Image Nano Singapore' s Derma Formula Text Block stop your hair los…" at bounding box center [906, 441] width 1321 height 562
click at [373, 160] on div "Image Image Image Nano Singapore' s Derma Formula Text Block stop your hair los…" at bounding box center [906, 441] width 1321 height 562
click at [380, 204] on div "Image Image Image Nano Singapore' s Derma Formula Text Block stop your hair los…" at bounding box center [906, 441] width 1321 height 475
click at [309, 204] on div "Image Image Image Nano Singapore' s Derma Formula Text Block stop your hair los…" at bounding box center [906, 441] width 1321 height 475
click at [1553, 141] on icon at bounding box center [1556, 146] width 9 height 10
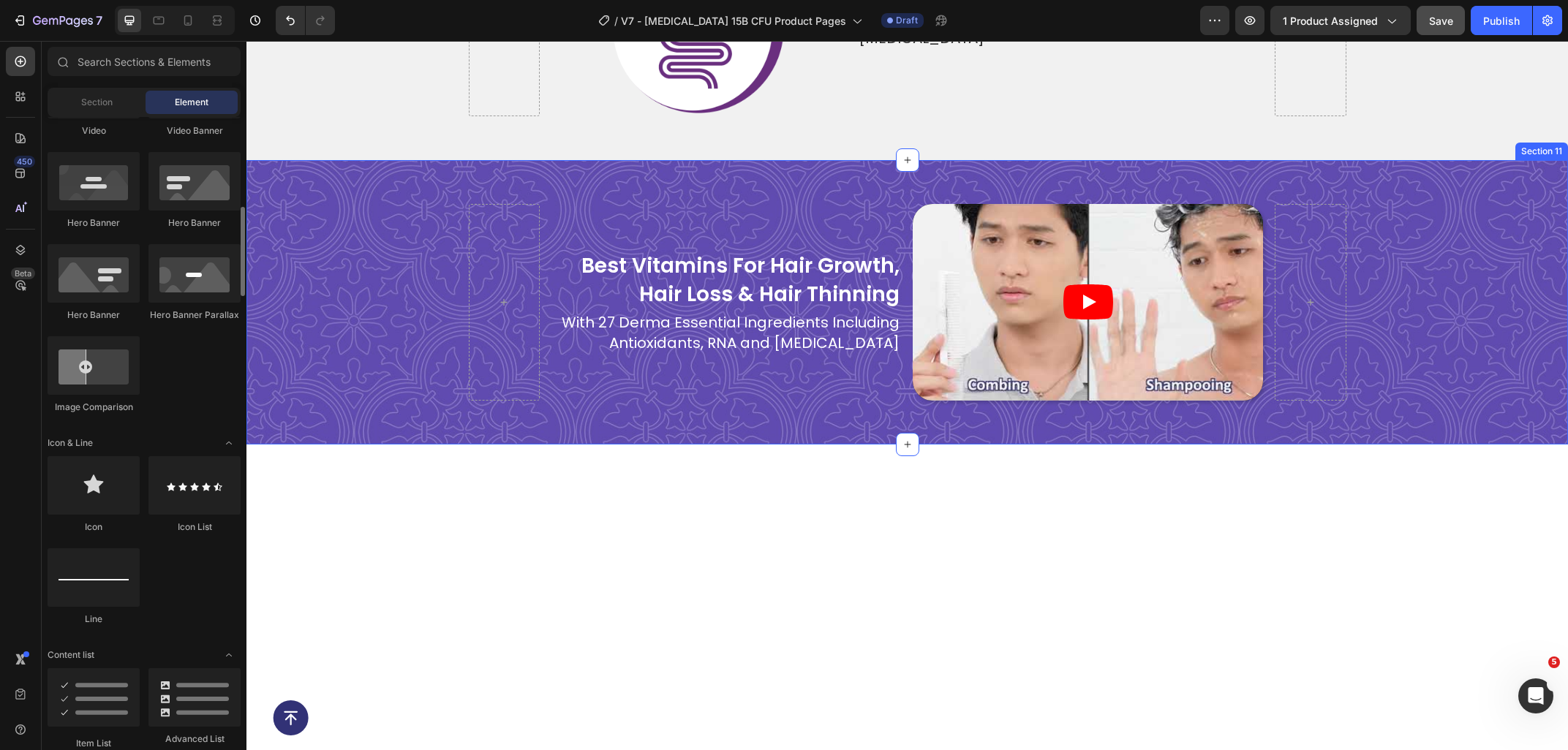
scroll to position [633, 0]
click at [351, 160] on div "best vitamins for hair growth, hair loss & hair thinning Heading With 27 Derma …" at bounding box center [906, 302] width 1321 height 284
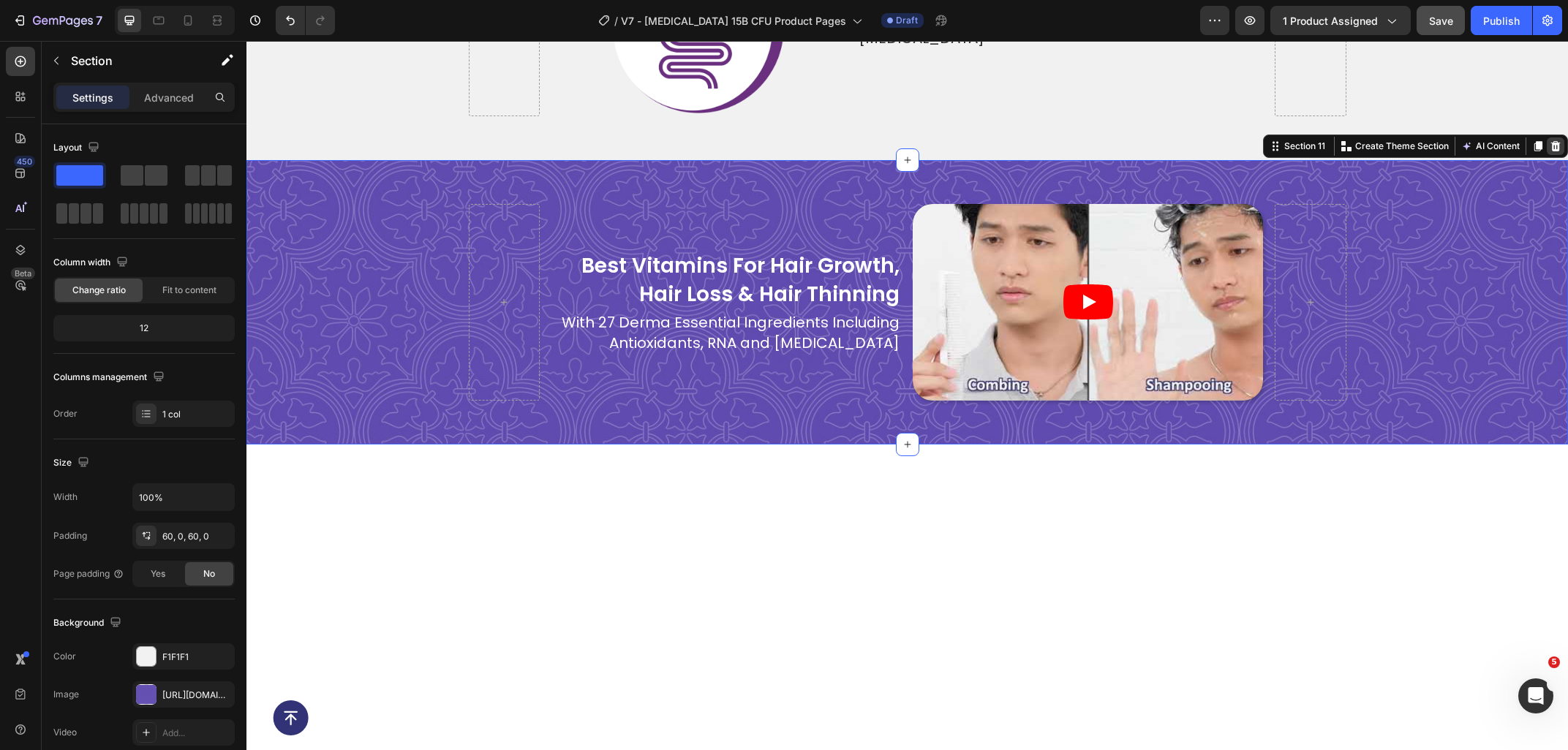
click at [1555, 141] on icon at bounding box center [1556, 146] width 9 height 10
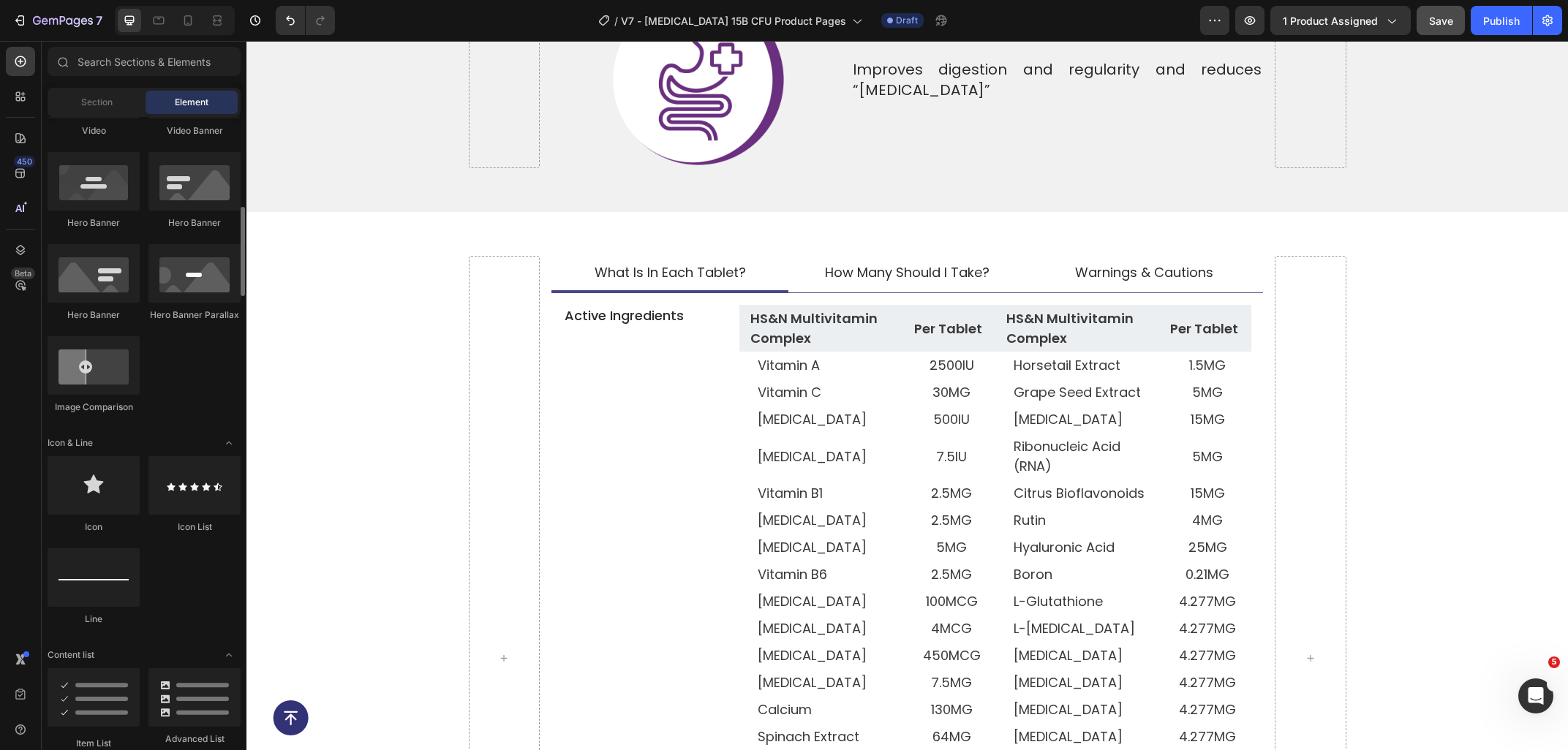
scroll to position [6221, 0]
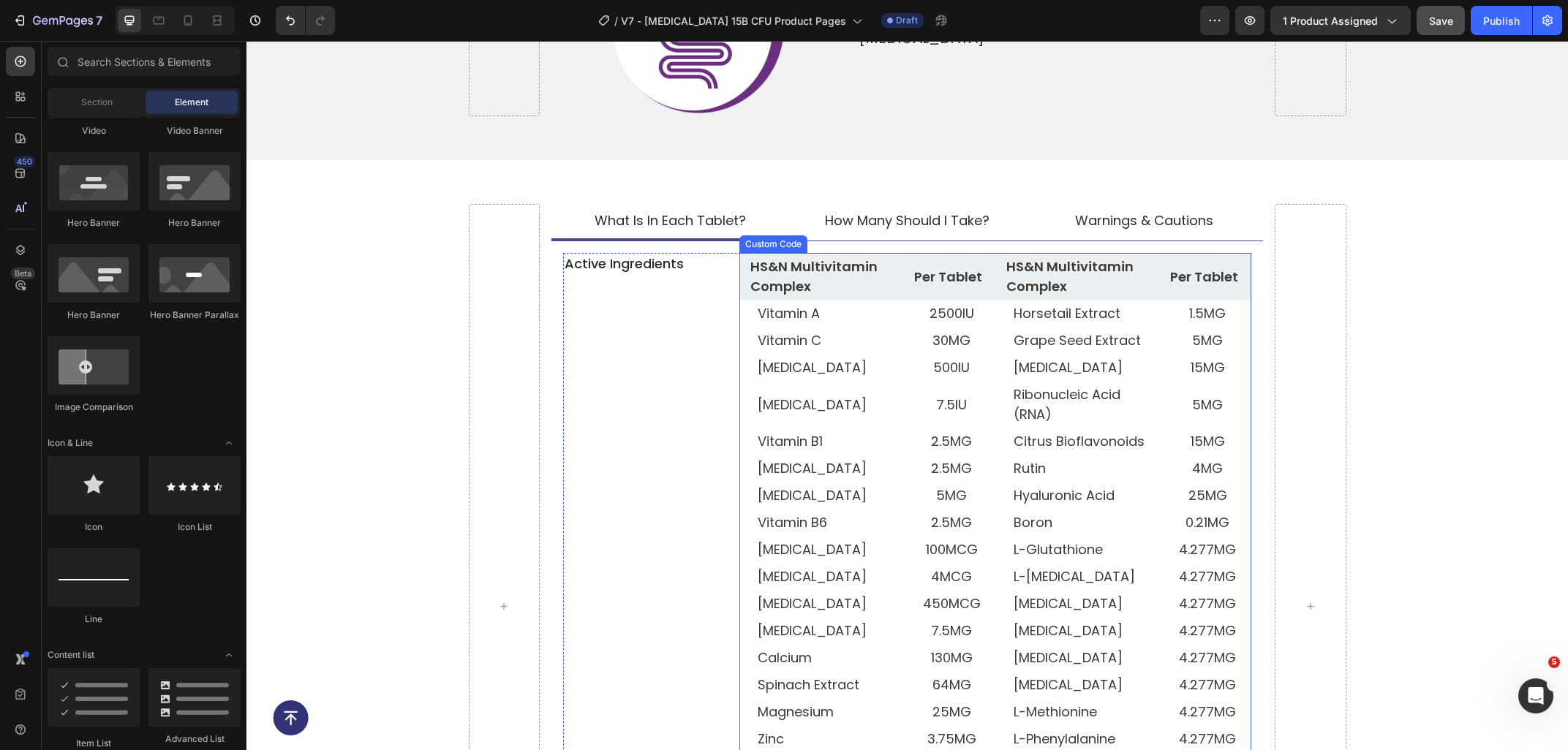
click at [769, 238] on div "Custom Code" at bounding box center [774, 244] width 63 height 13
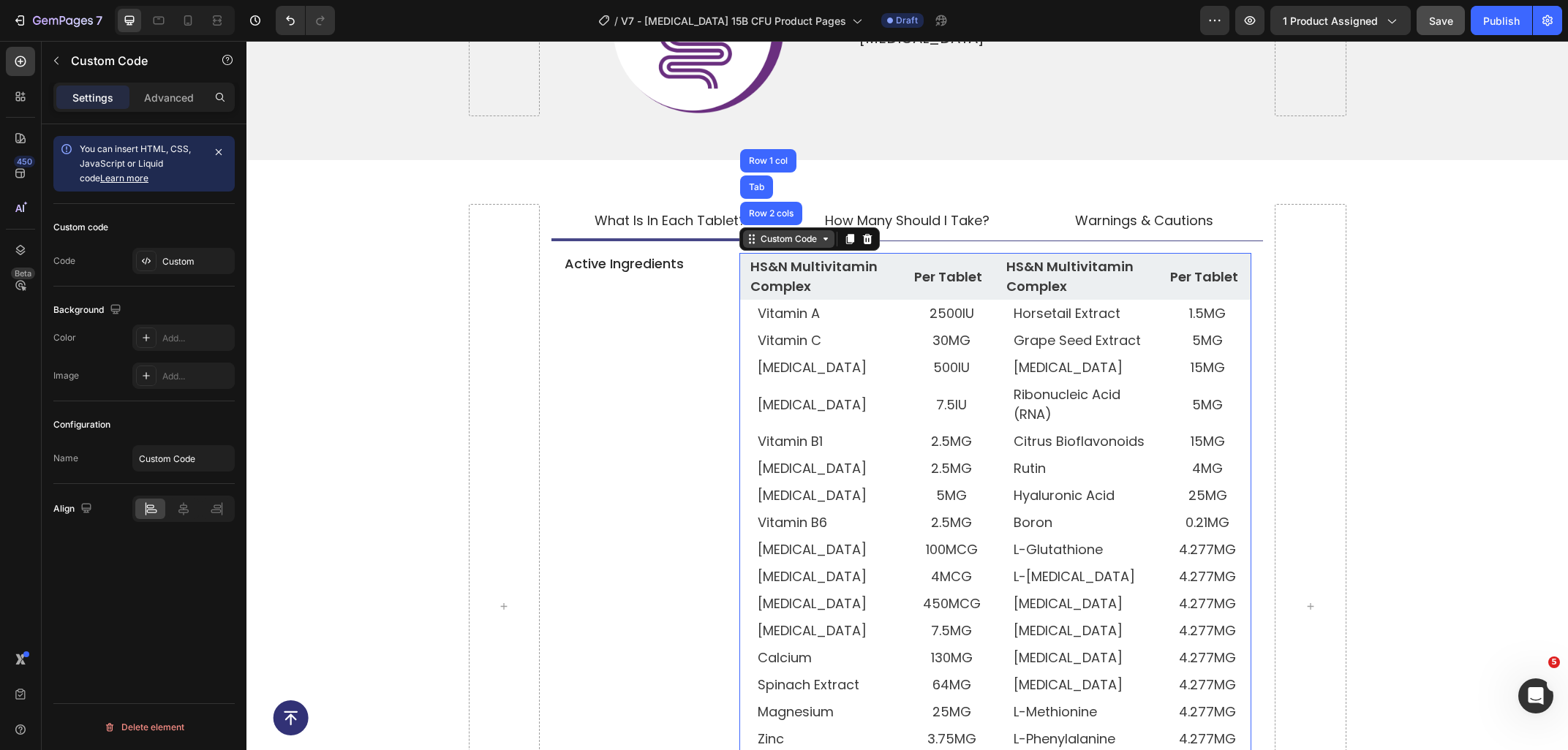
click at [769, 230] on div "Custom Code" at bounding box center [789, 239] width 91 height 18
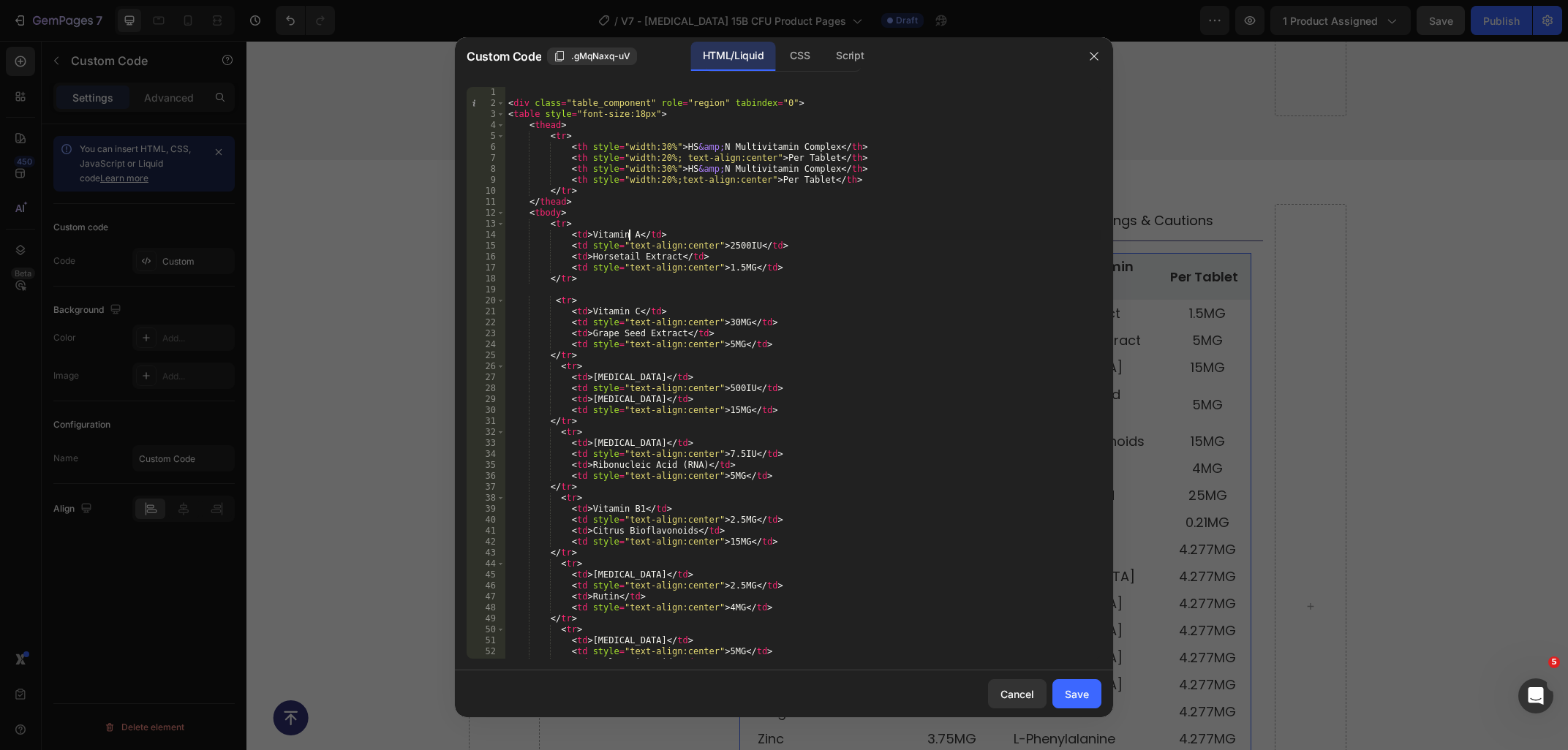
click at [629, 240] on div "< div class = "table_component" role = "region" tabindex = "0" > < table style …" at bounding box center [803, 383] width 596 height 594
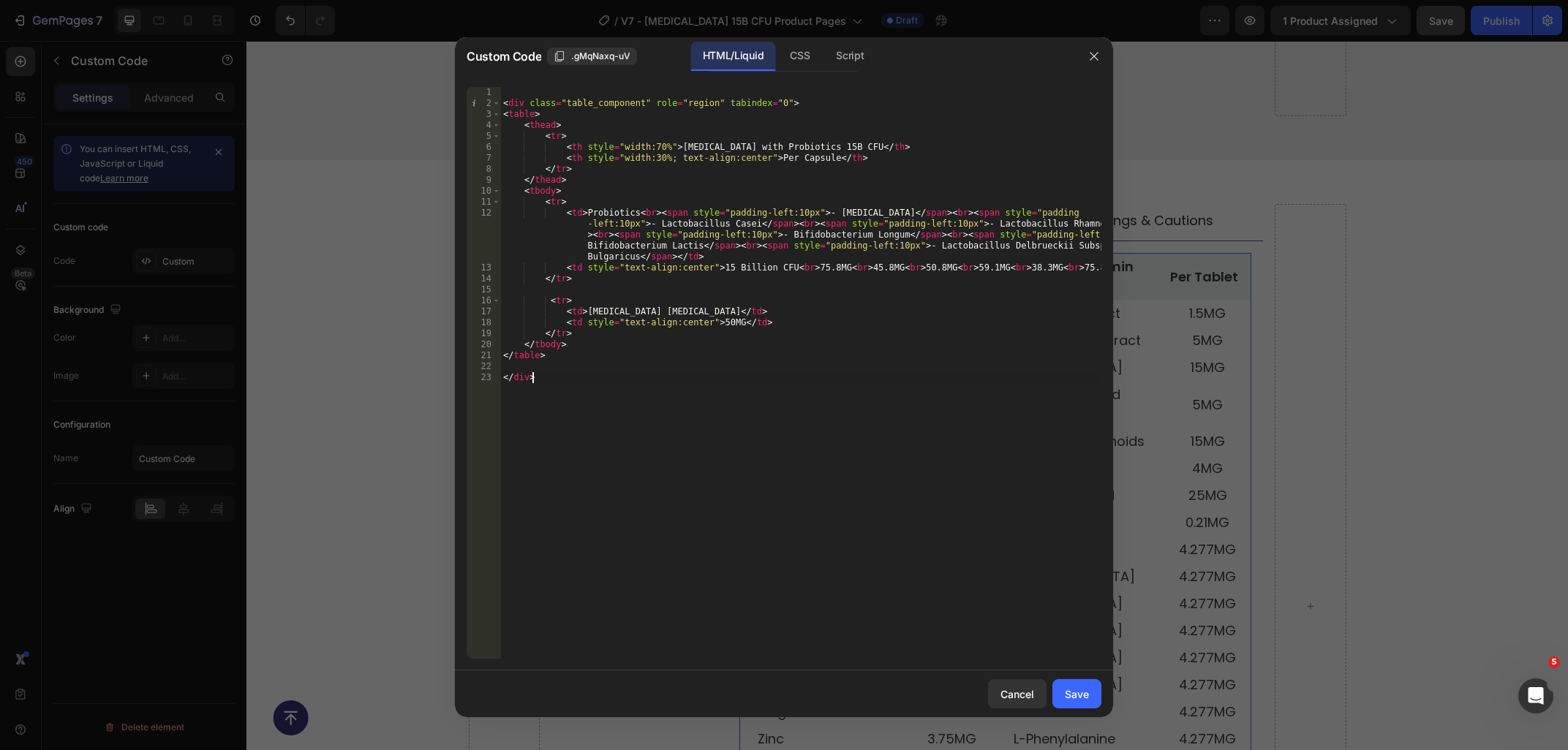
click at [529, 112] on div "< div class = "table_component" role = "region" tabindex = "0" > < table > < th…" at bounding box center [800, 383] width 601 height 594
type textarea "<table style="font-size:18px">"
click at [1078, 692] on div "Save" at bounding box center [1077, 694] width 24 height 15
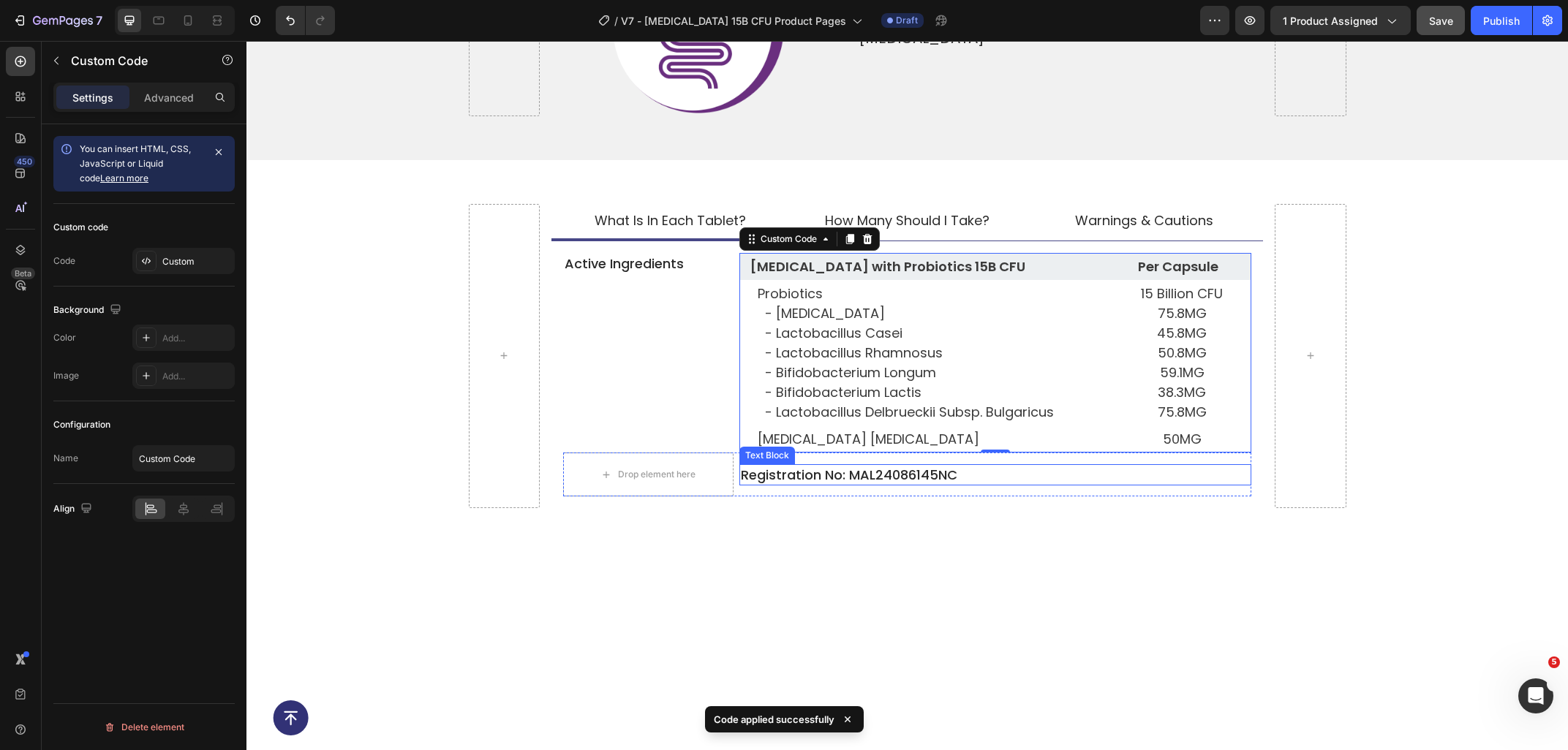
click at [964, 466] on p "Registration No: MAL24086145NC" at bounding box center [996, 475] width 509 height 18
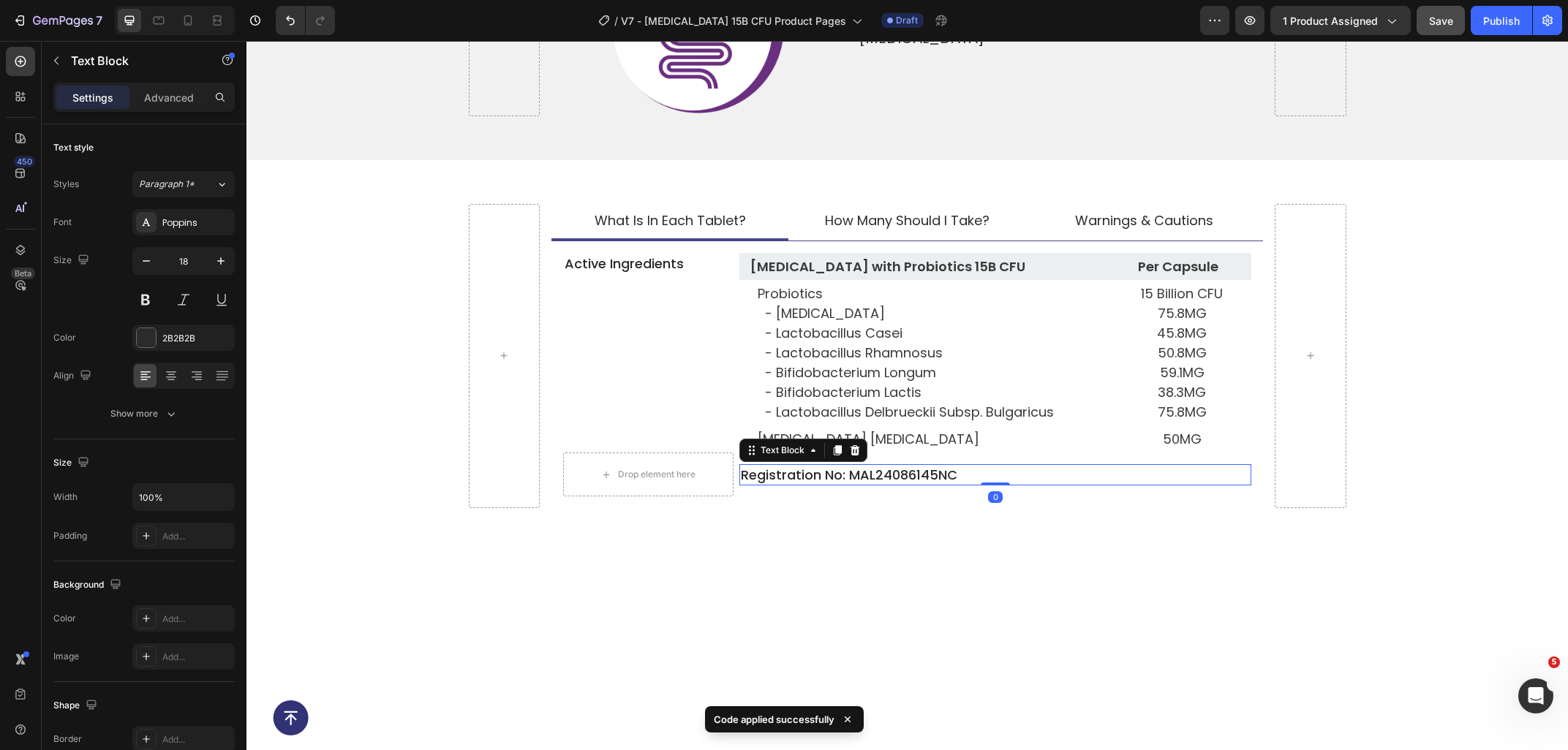
click at [969, 466] on p "Registration No: MAL24086145NC" at bounding box center [996, 475] width 509 height 18
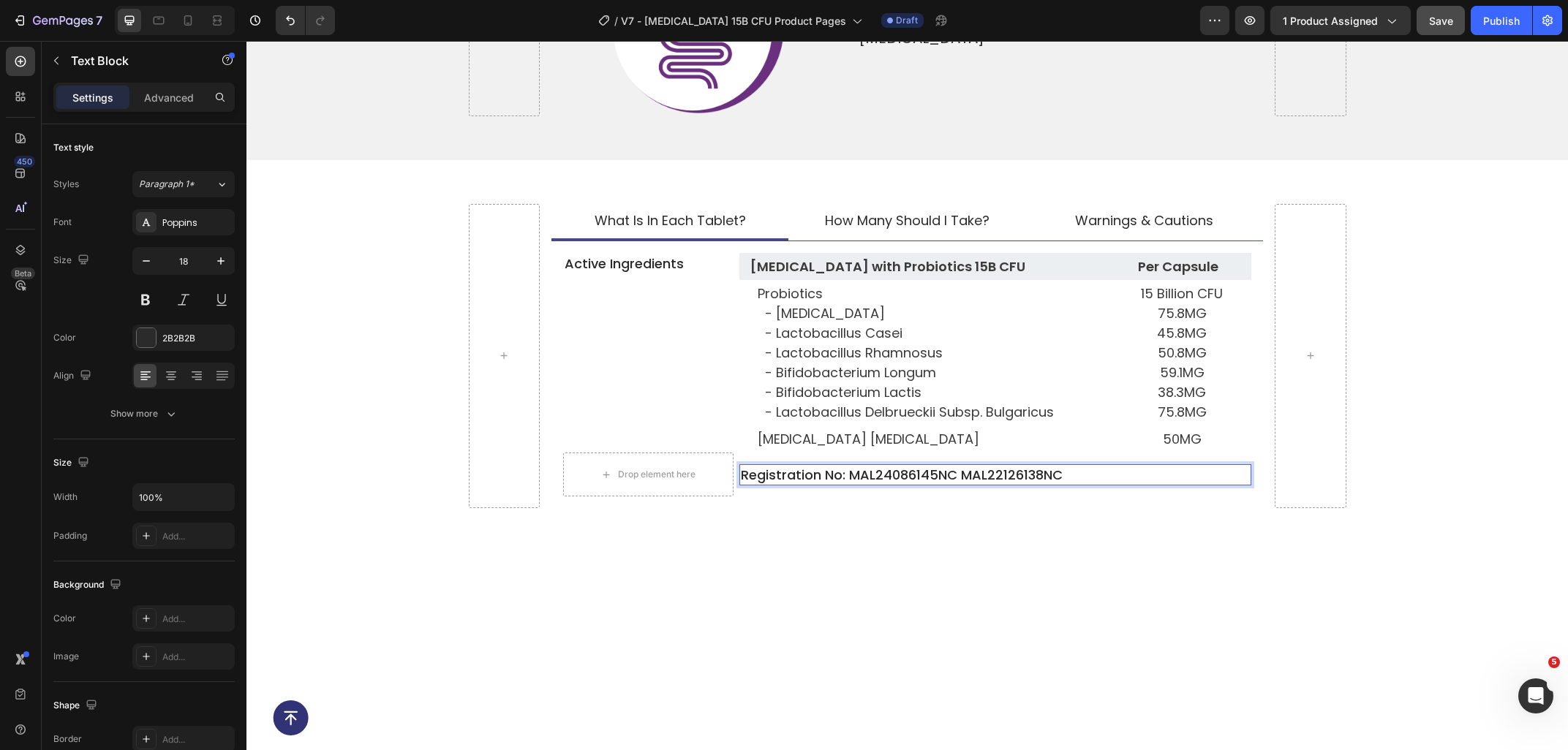
click at [964, 466] on p "Registration No: MAL24086145NC MAL22126138NC" at bounding box center [996, 475] width 509 height 18
click at [687, 211] on span "what is in each tablet?" at bounding box center [670, 220] width 152 height 18
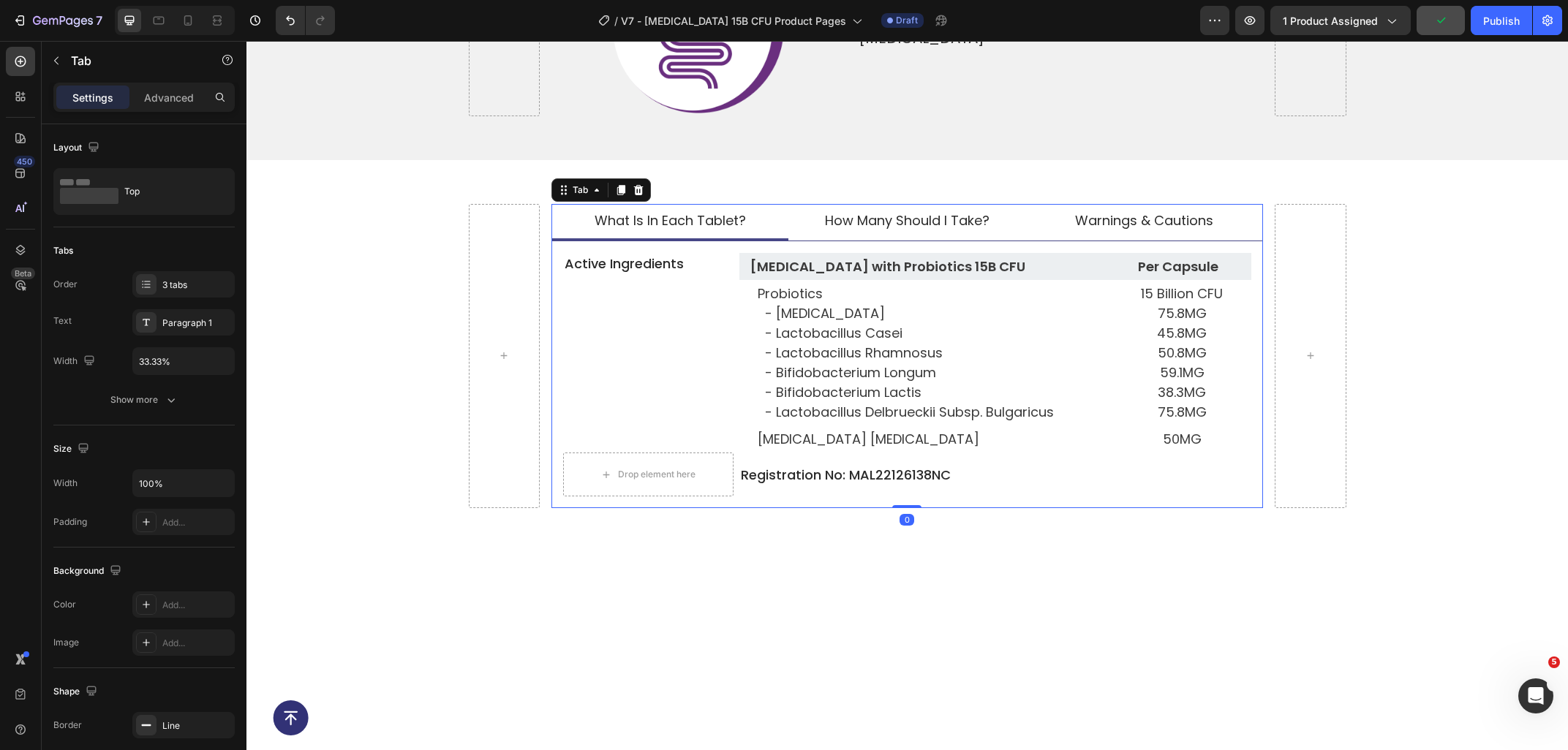
click at [702, 211] on span "what is in each tablet?" at bounding box center [670, 220] width 152 height 18
click at [697, 211] on span "what is in each tablet?" at bounding box center [670, 220] width 152 height 18
click at [839, 212] on span "how many should i take?" at bounding box center [907, 221] width 165 height 18
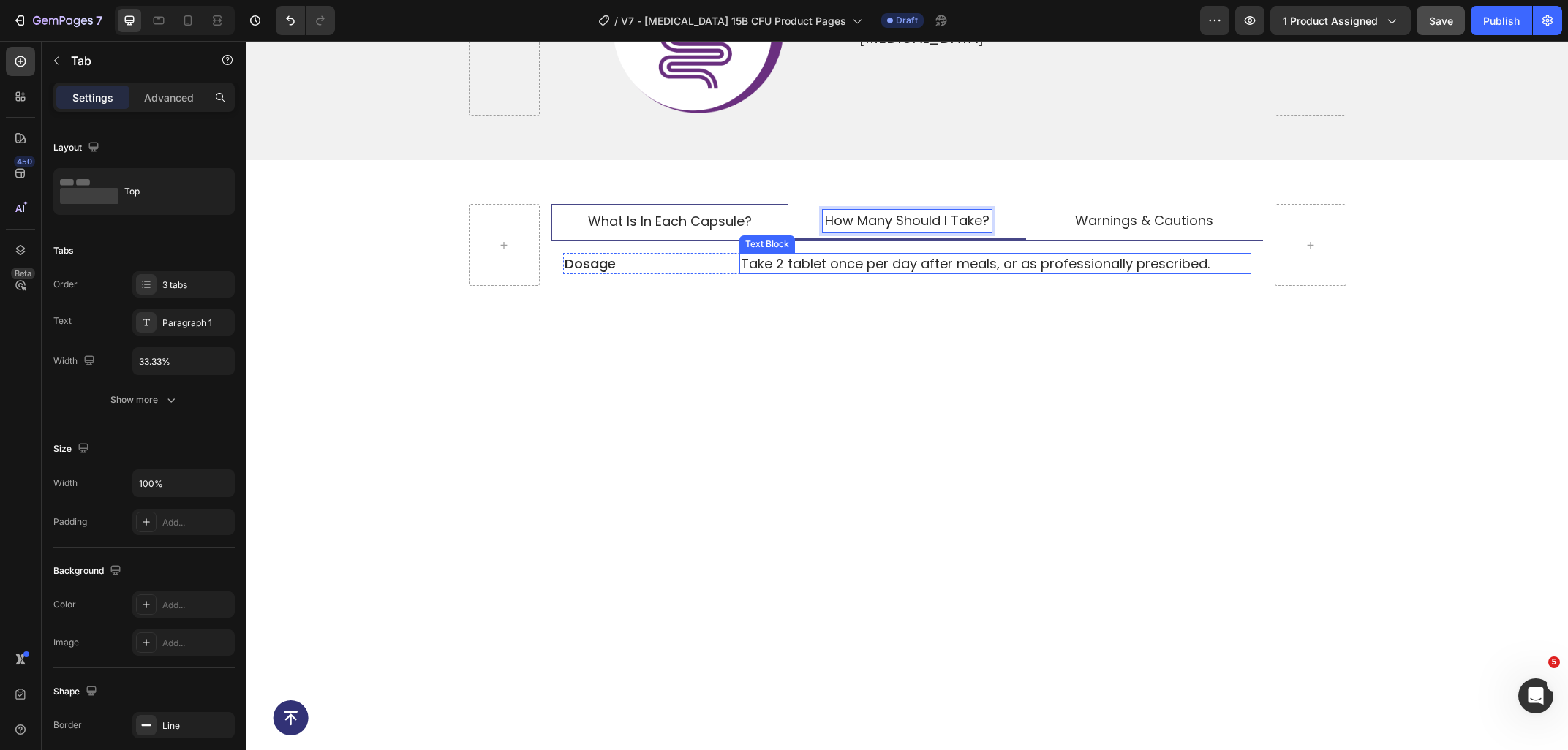
click at [778, 255] on p "Take 2 tablet once per day after meals, or as professionally prescribed." at bounding box center [996, 264] width 509 height 18
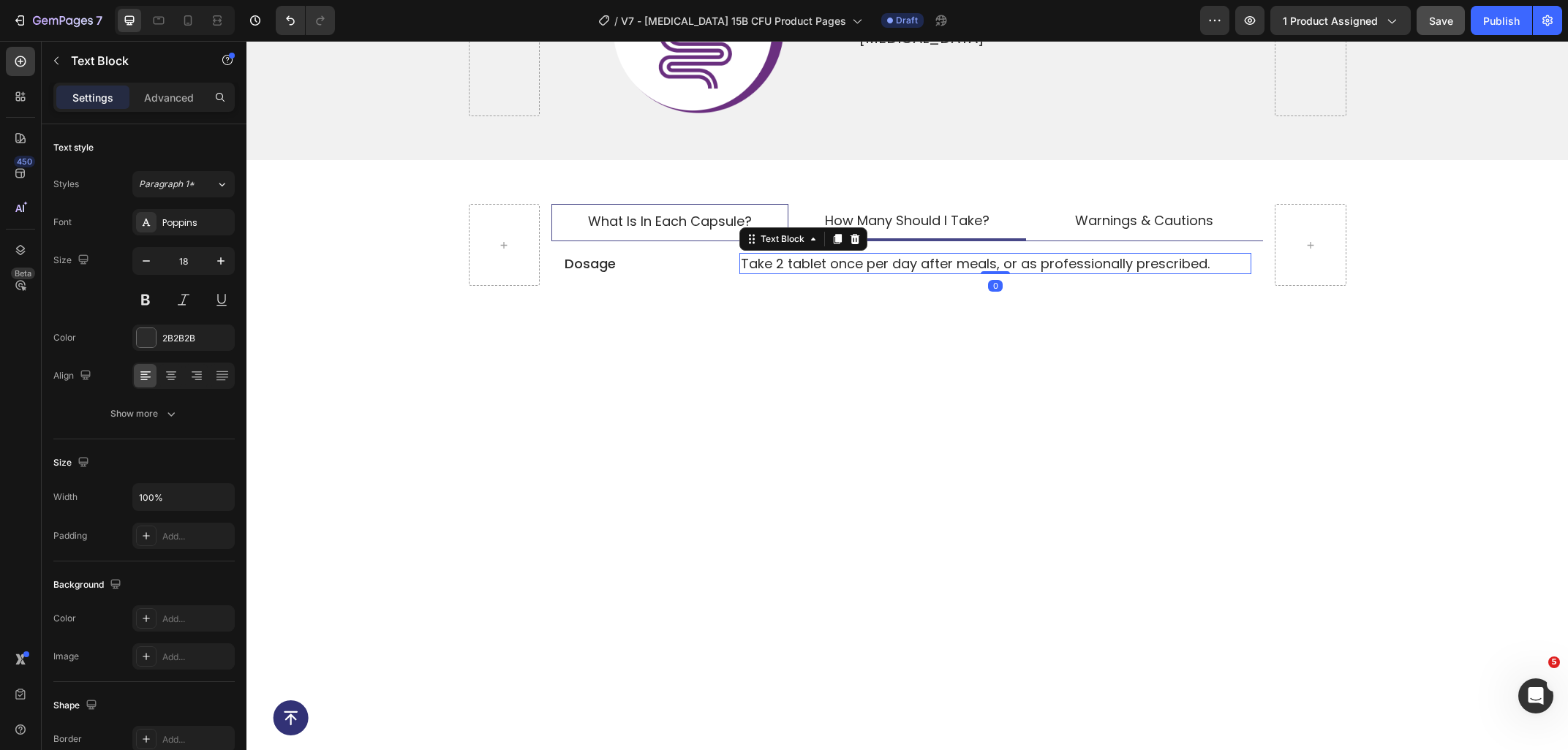
click at [781, 255] on p "Take 2 tablet once per day after meals, or as professionally prescribed." at bounding box center [996, 264] width 509 height 18
click at [870, 377] on div at bounding box center [906, 396] width 1321 height 132
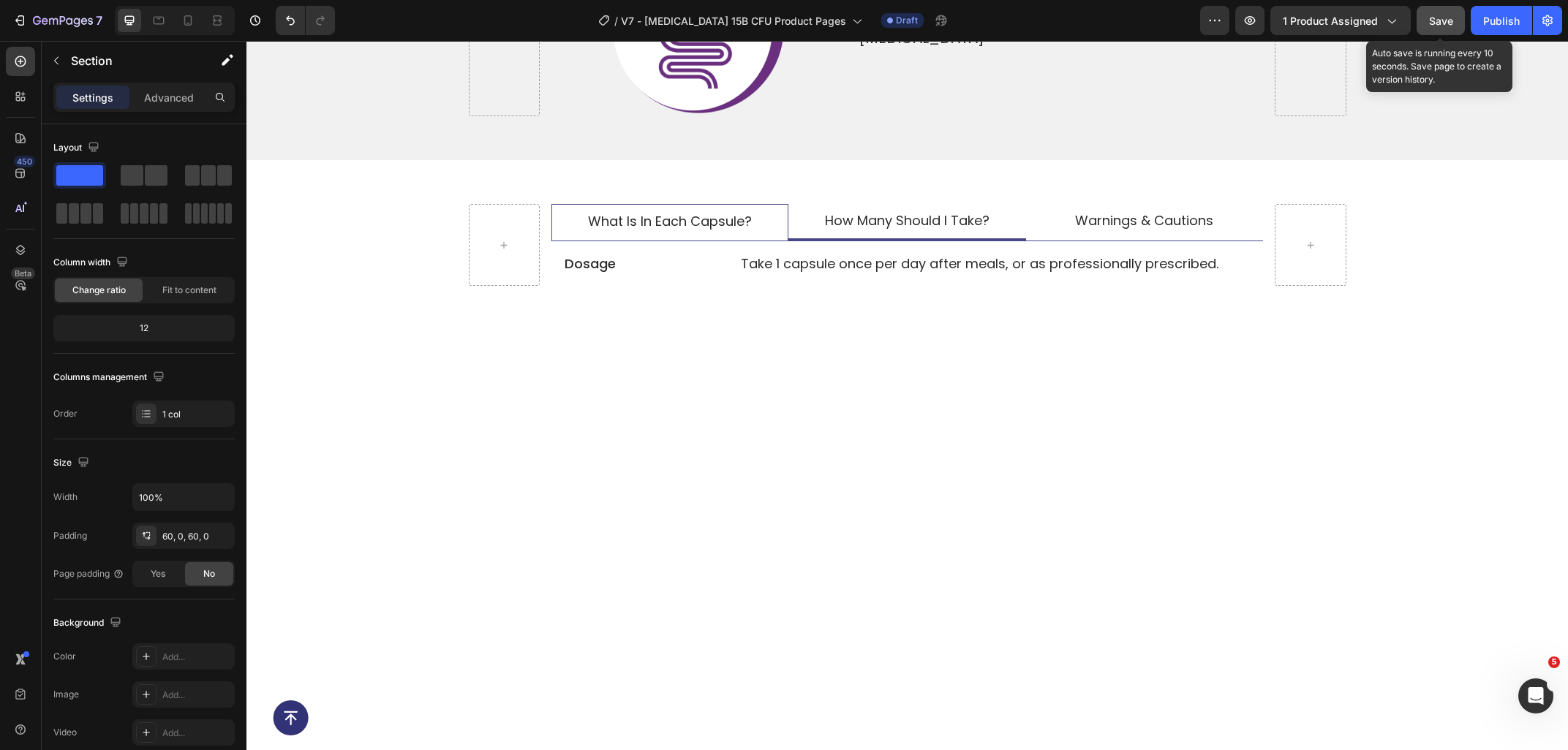
click at [1422, 25] on button "Save" at bounding box center [1440, 21] width 48 height 29
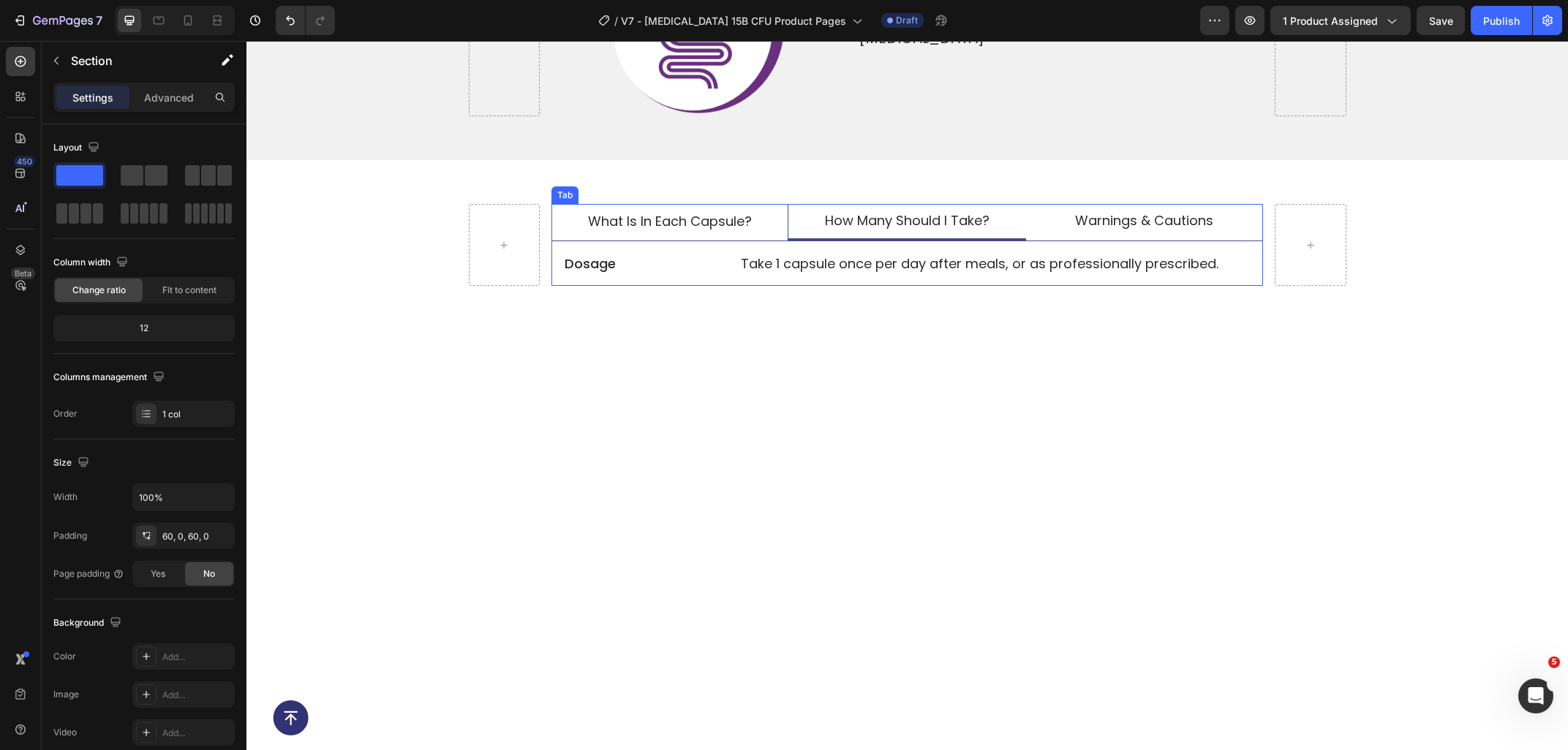
click at [637, 212] on span "what is in each Capsule?" at bounding box center [669, 221] width 164 height 18
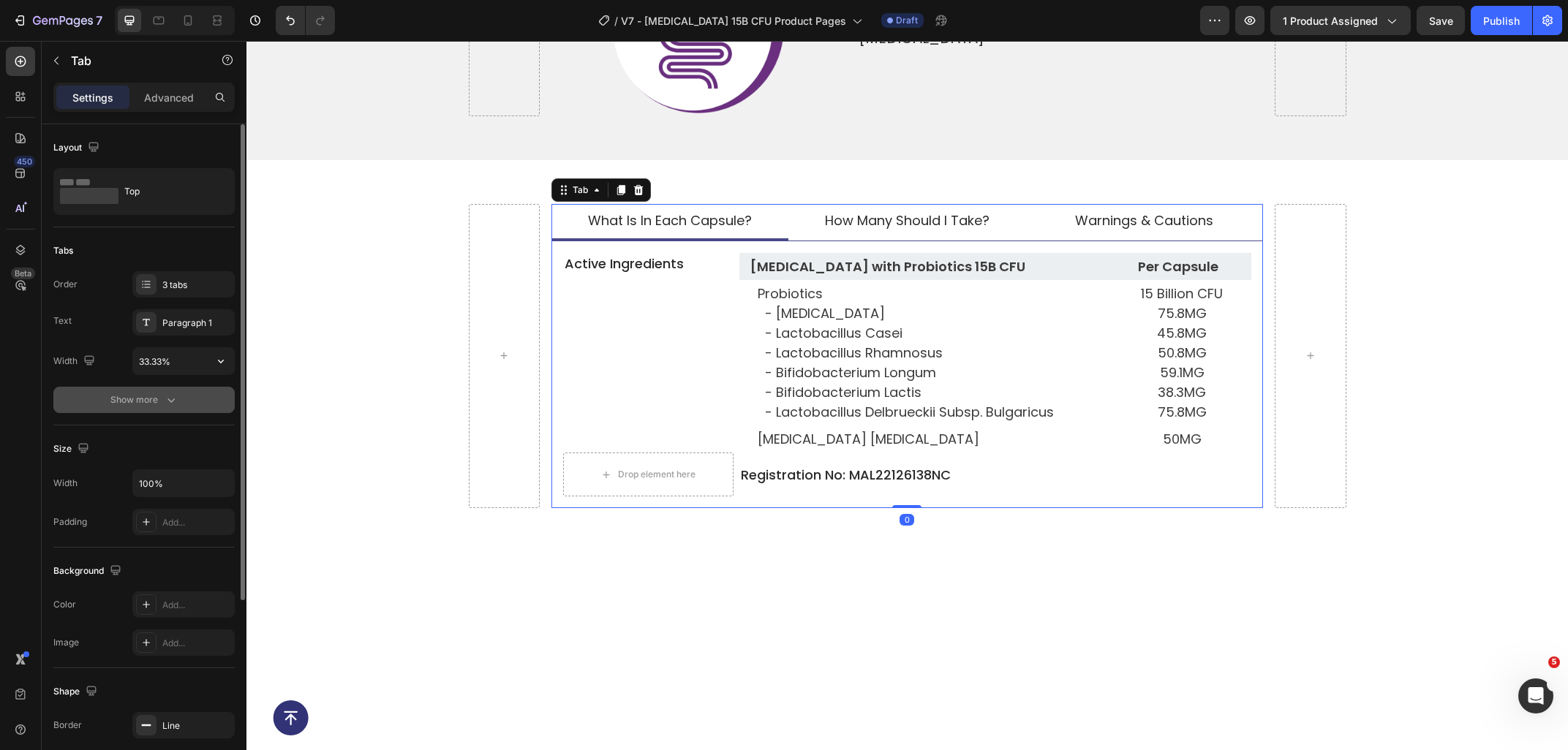
click at [168, 400] on icon "button" at bounding box center [172, 401] width 8 height 5
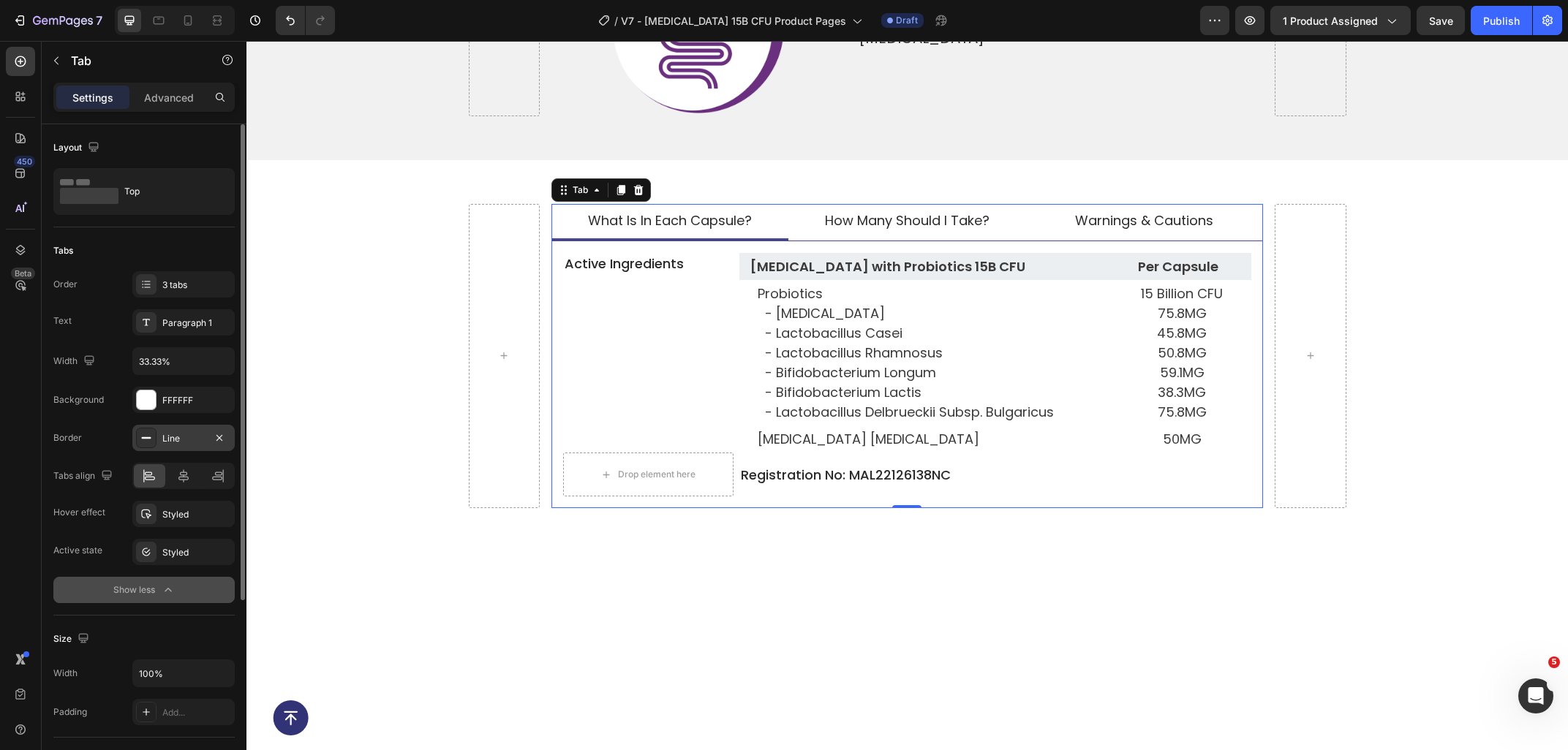
click at [194, 441] on div "Line" at bounding box center [184, 438] width 43 height 13
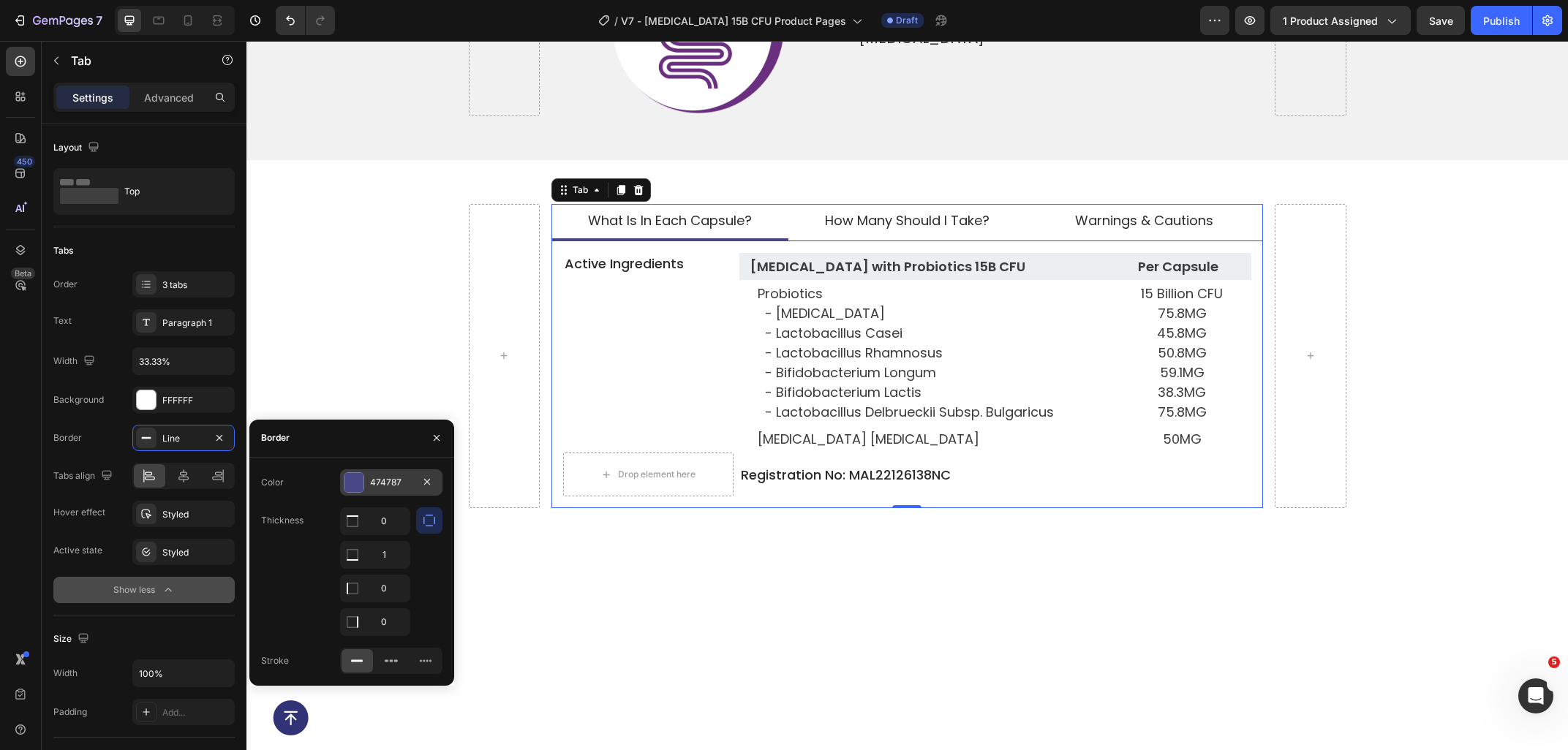
click at [392, 483] on div "474787" at bounding box center [391, 482] width 43 height 13
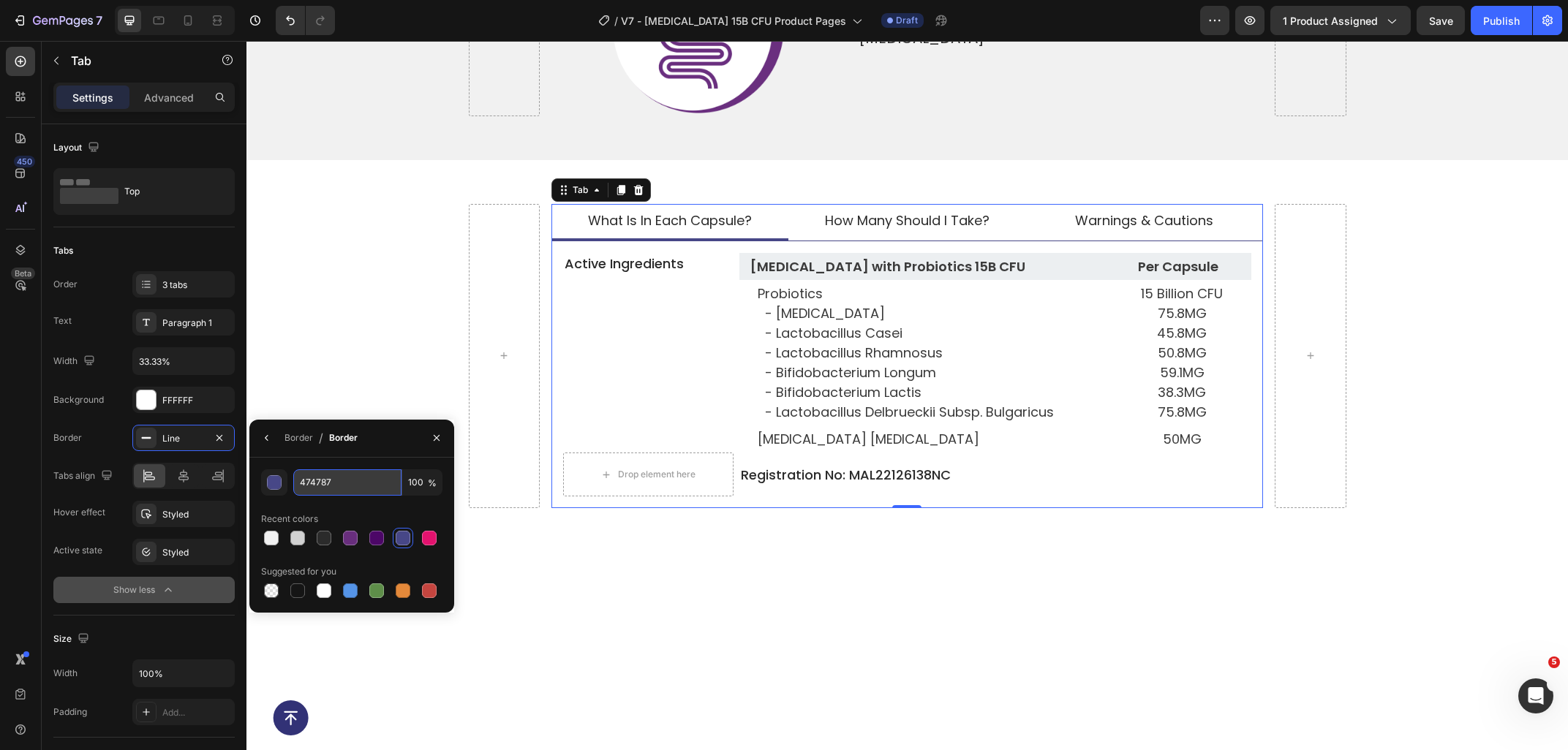
click at [333, 484] on input "474787" at bounding box center [348, 482] width 108 height 27
paste input "#682e7d"
click at [300, 482] on input "#682e7d" at bounding box center [348, 482] width 108 height 27
click at [310, 488] on input "#682e7d" at bounding box center [348, 482] width 108 height 27
type input "682e7d"
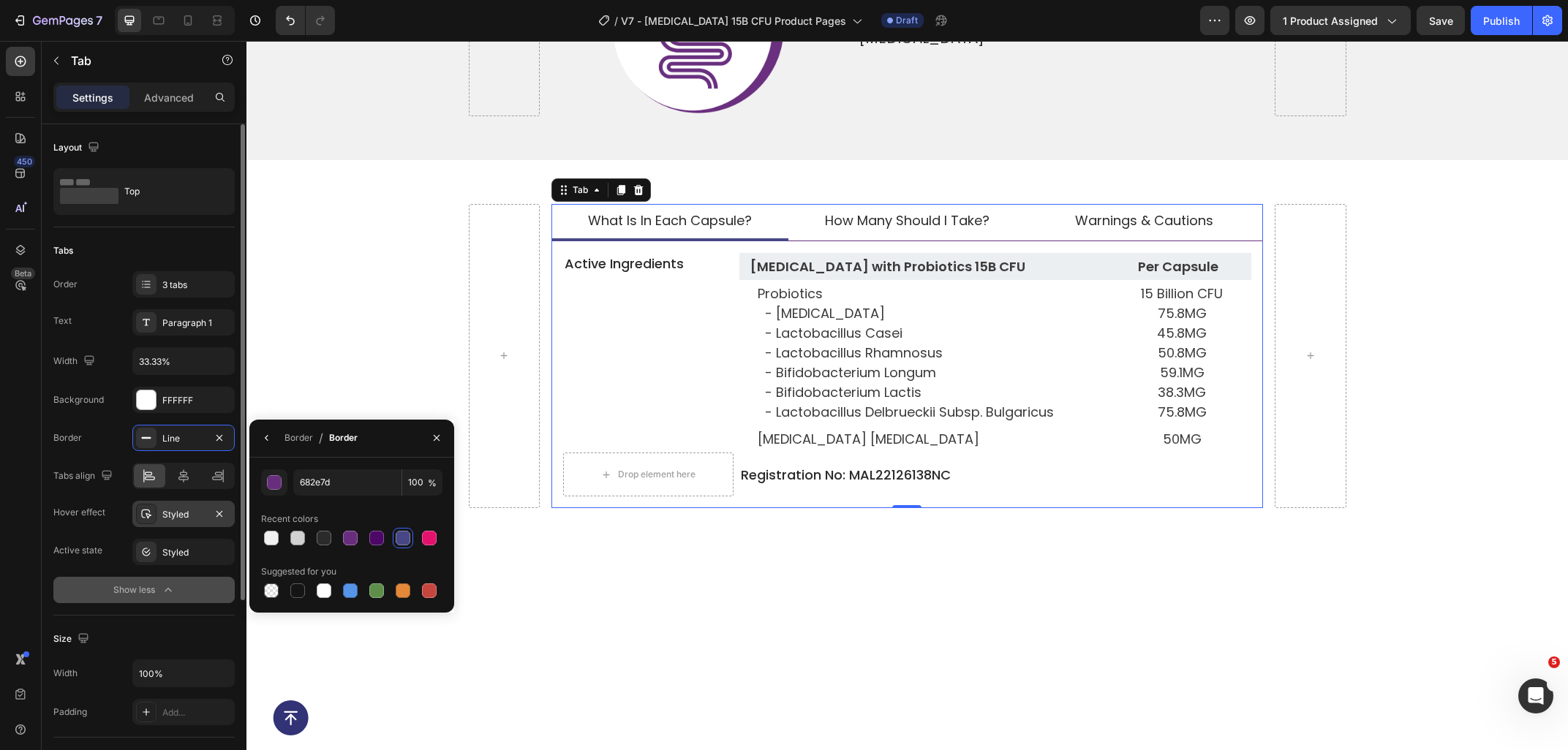
click at [196, 526] on div "Styled" at bounding box center [184, 514] width 102 height 27
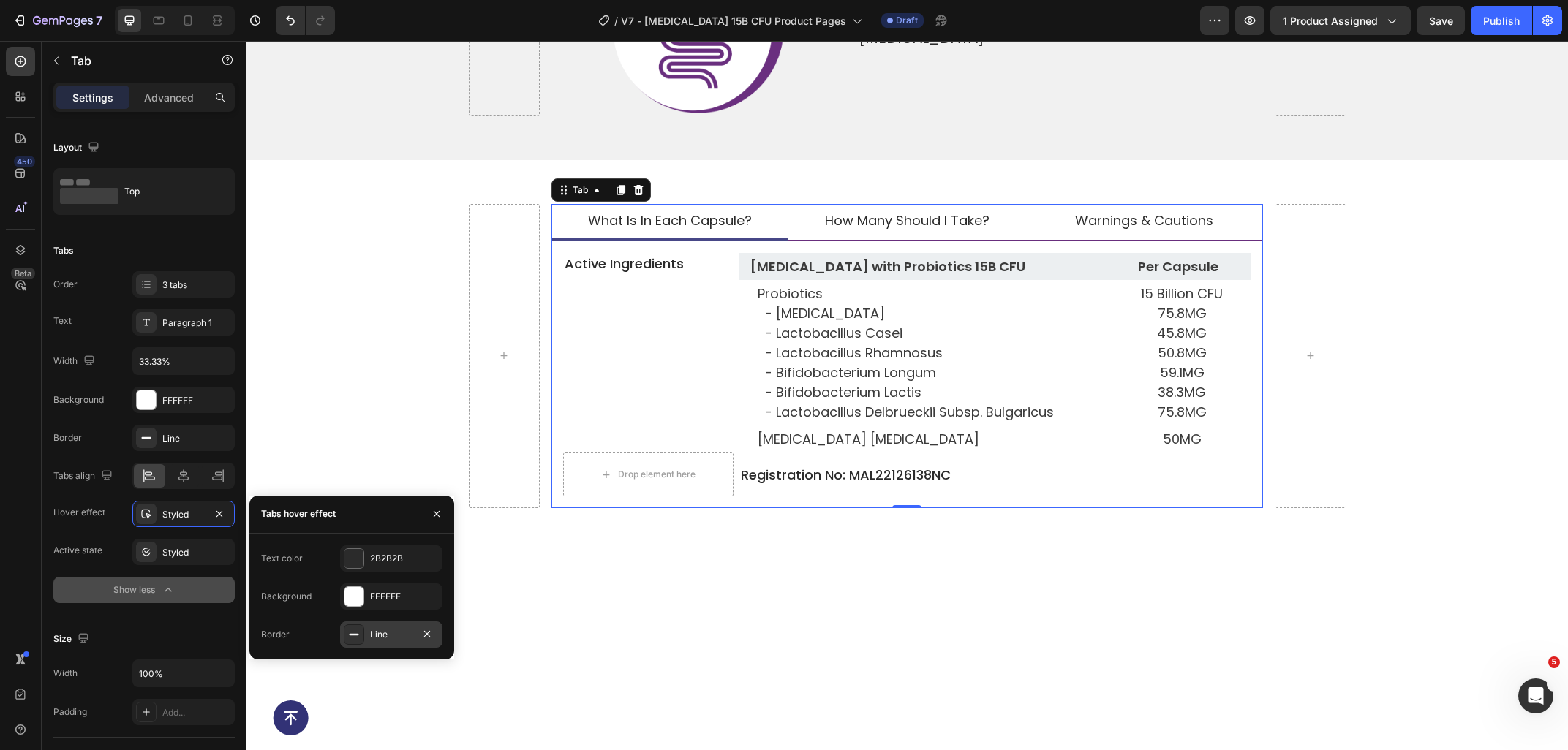
click at [396, 635] on div "Line" at bounding box center [391, 634] width 43 height 13
click at [389, 557] on div "474787" at bounding box center [391, 558] width 43 height 13
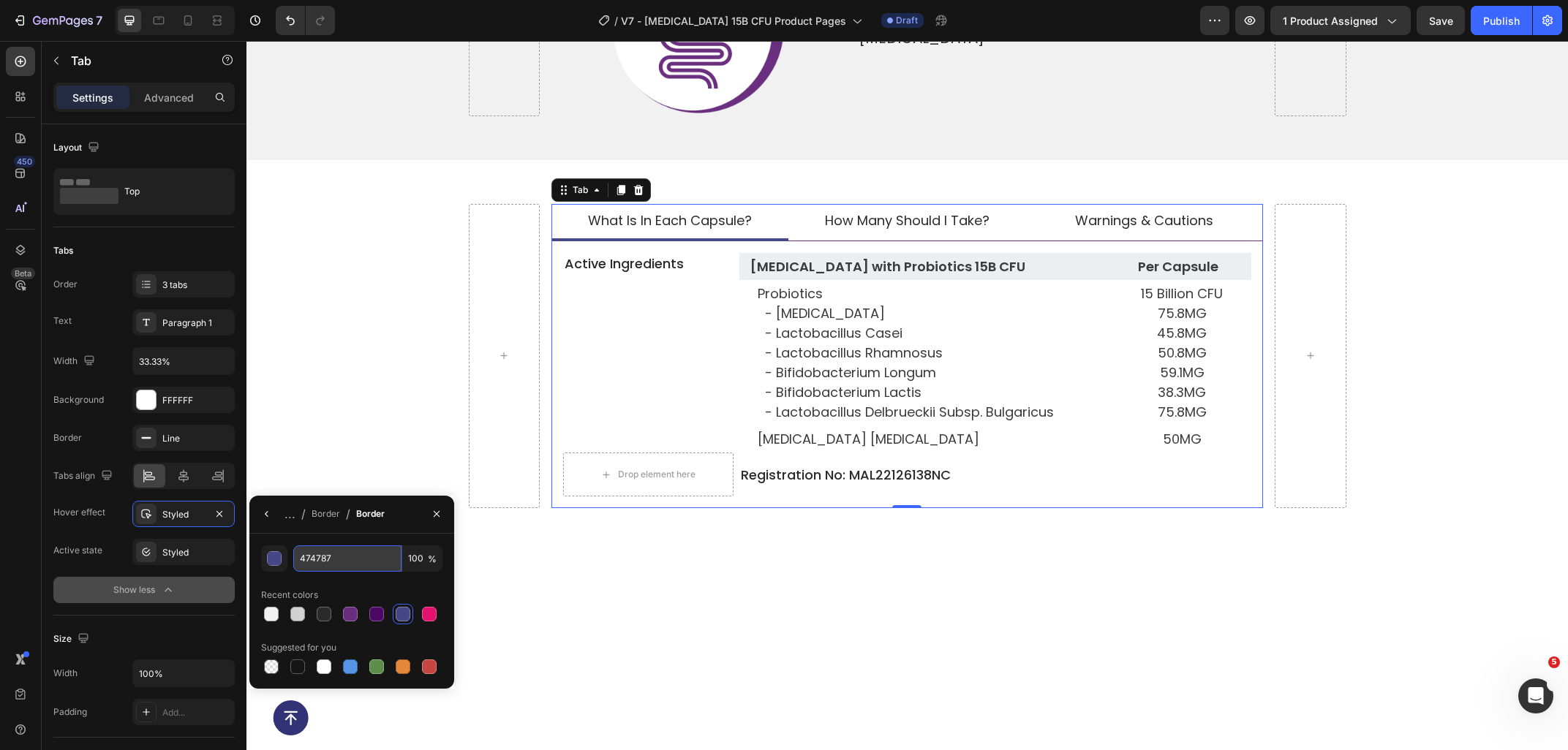
click at [0, 0] on input "474787" at bounding box center [0, 0] width 0 height 0
paste input "682e7d"
type input "682e7d"
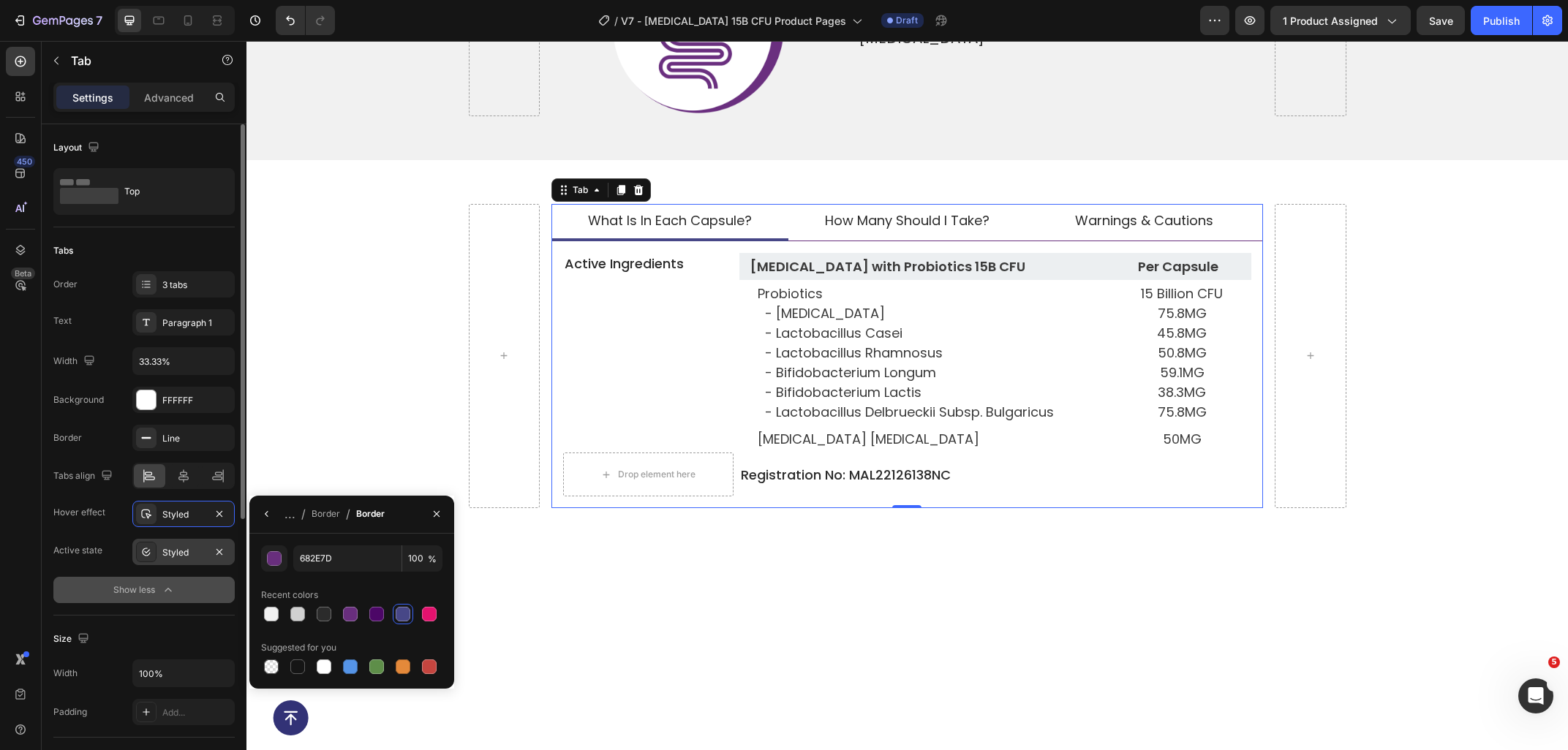
click at [169, 557] on div "Styled" at bounding box center [184, 553] width 43 height 13
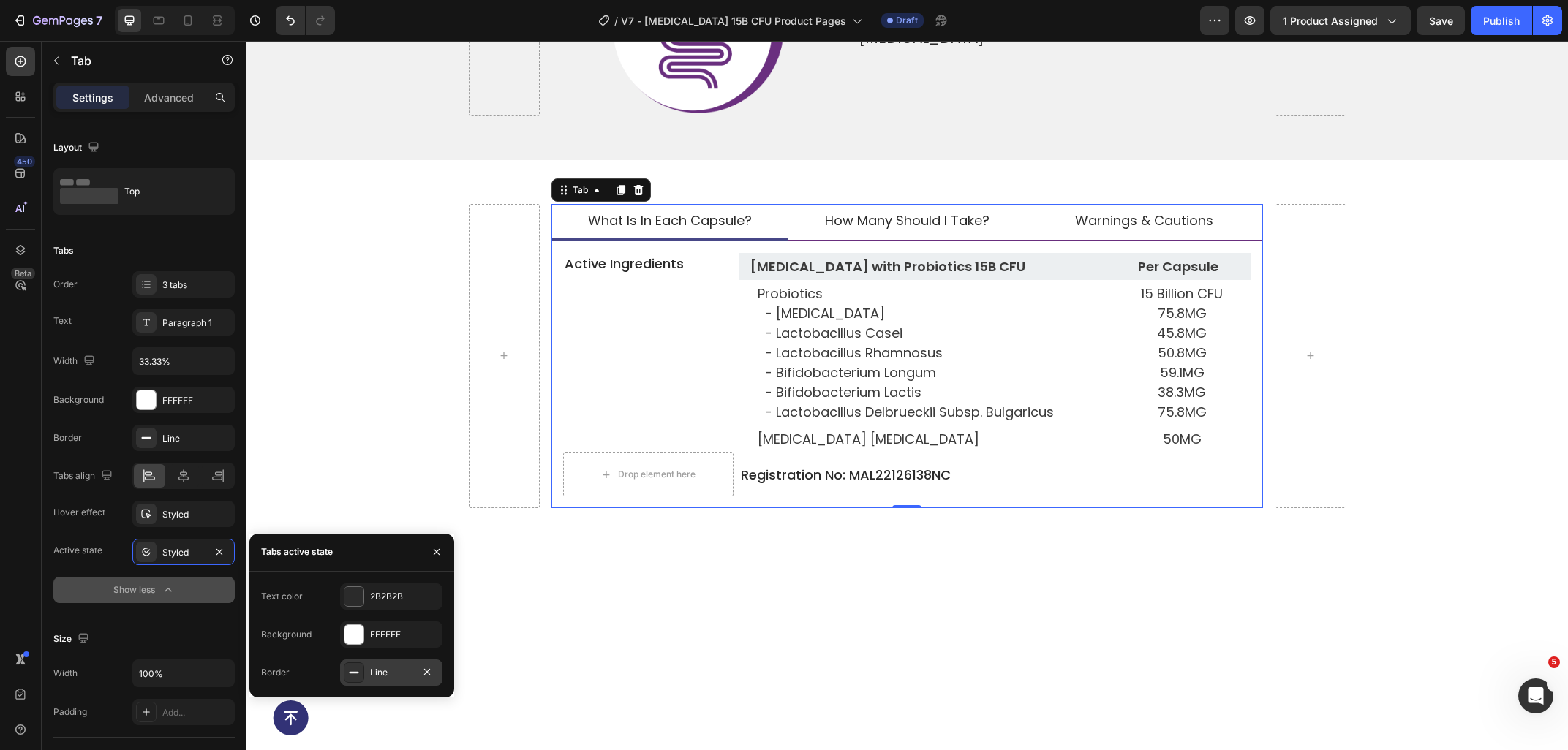
click at [390, 660] on div "Line" at bounding box center [391, 672] width 102 height 27
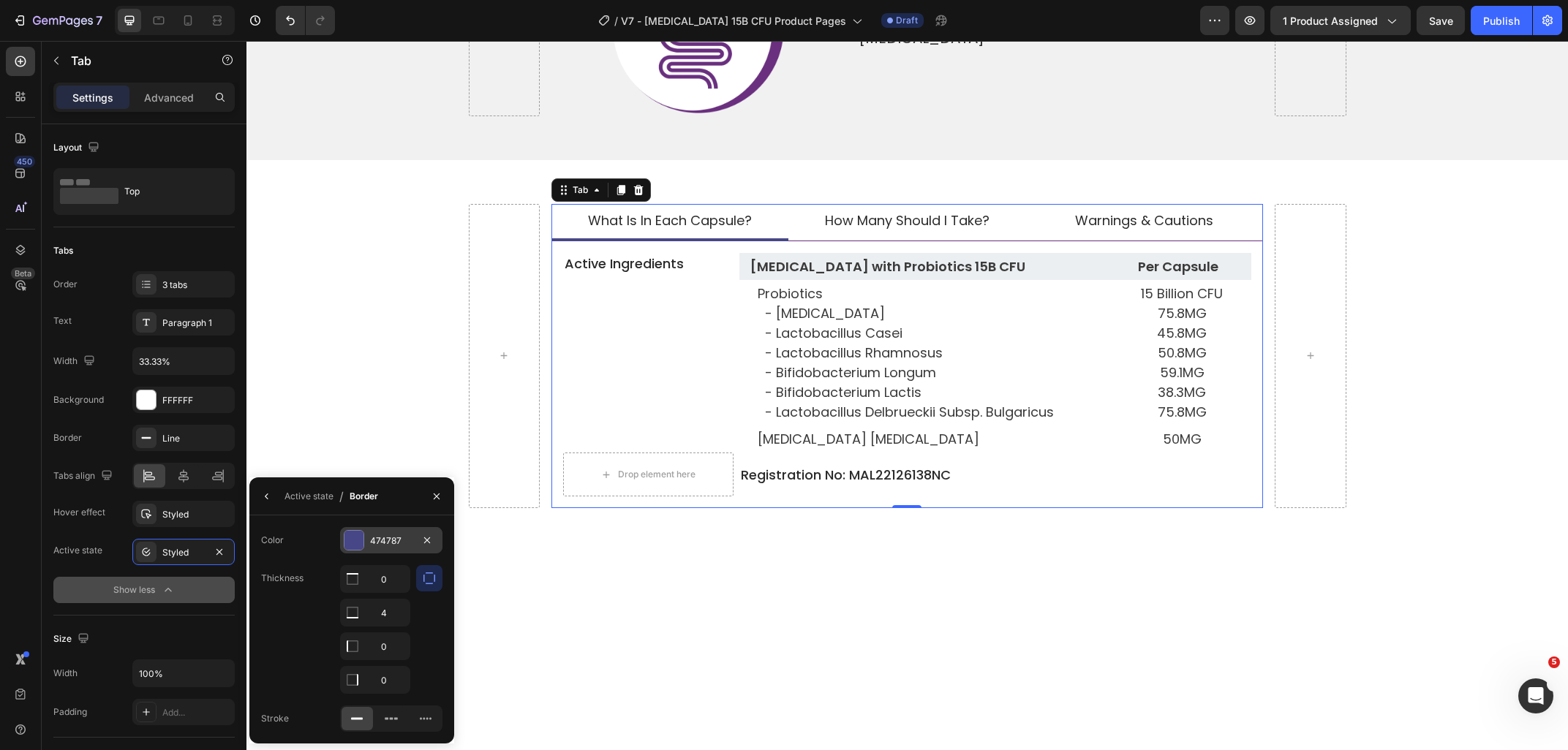
click at [390, 539] on div "474787" at bounding box center [391, 540] width 43 height 13
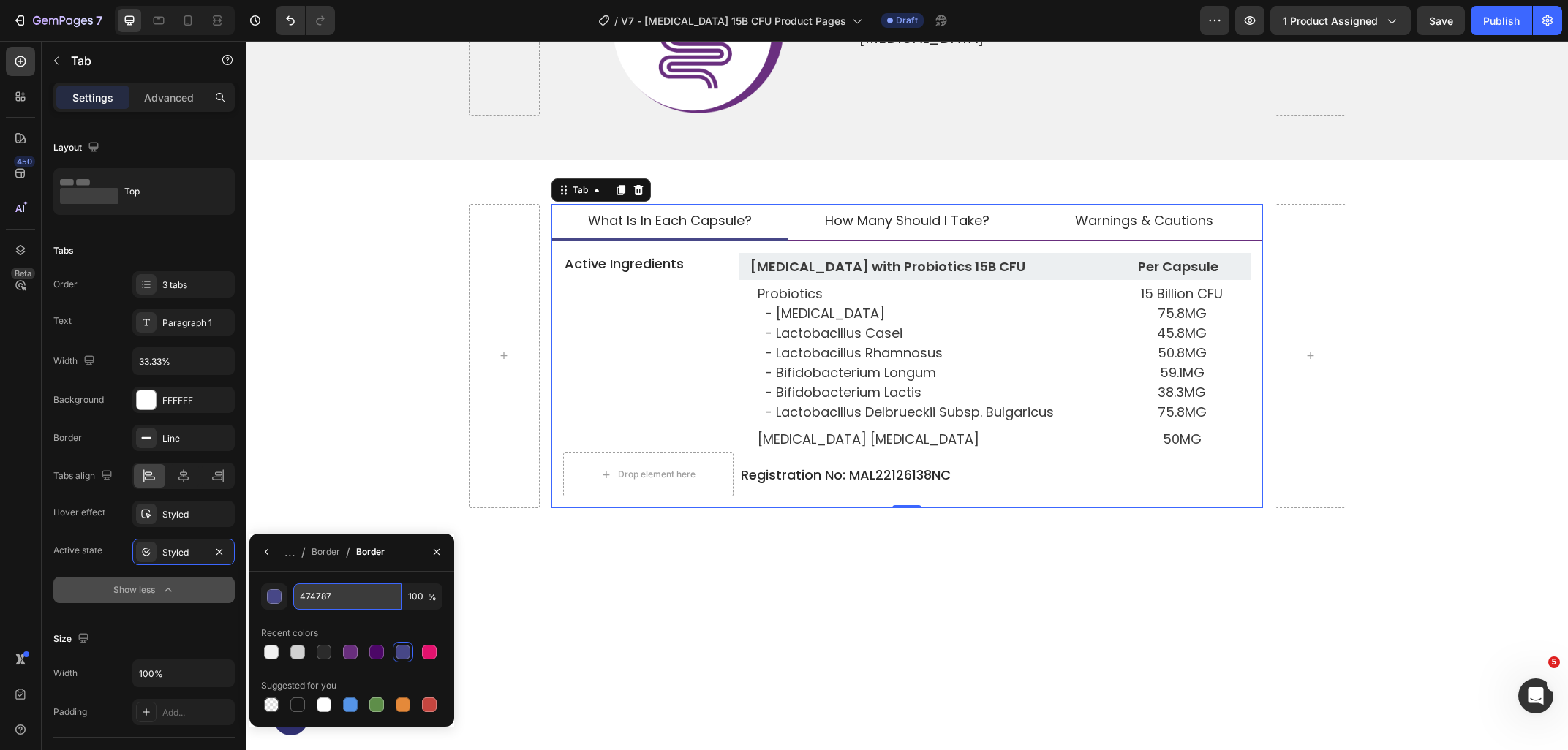
click at [0, 0] on input "474787" at bounding box center [0, 0] width 0 height 0
paste input "682e7d"
type input "682e7d"
click at [360, 414] on div "what is in each Capsule? how many should i take? warnings & cautions Active Ing…" at bounding box center [906, 357] width 1321 height 305
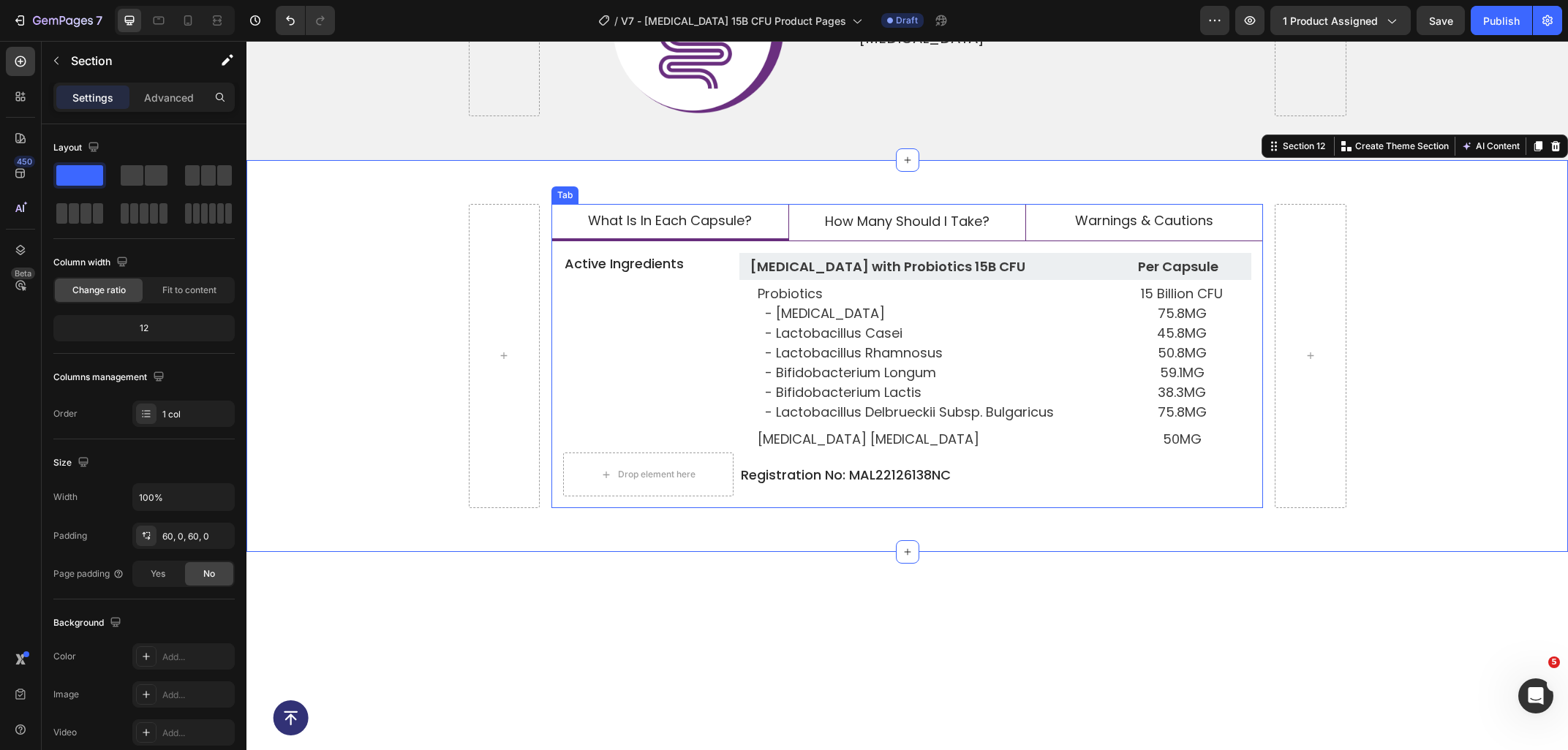
click at [868, 204] on li "how many should i take?" at bounding box center [906, 223] width 237 height 38
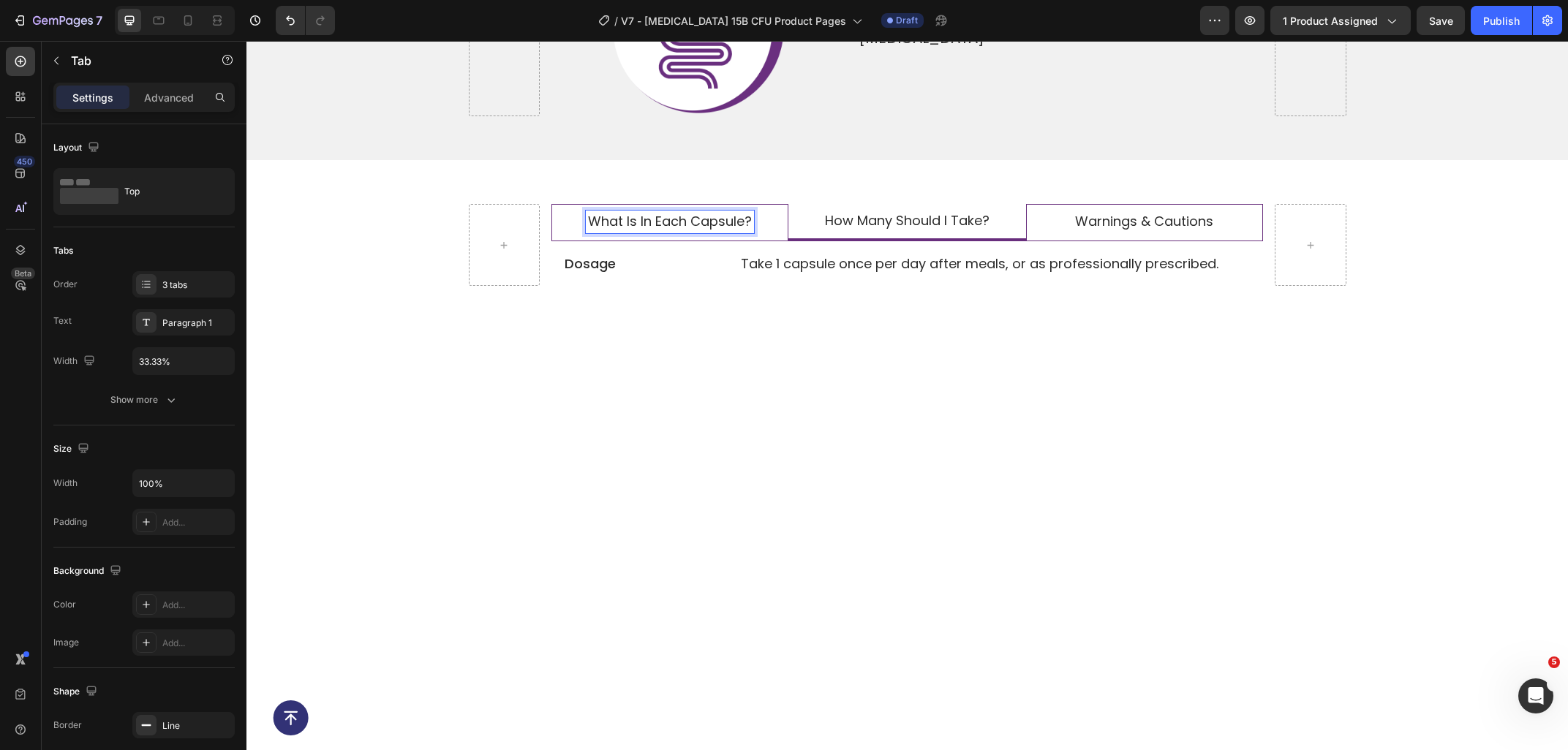
click at [708, 212] on span "what is in each Capsule?" at bounding box center [669, 221] width 164 height 18
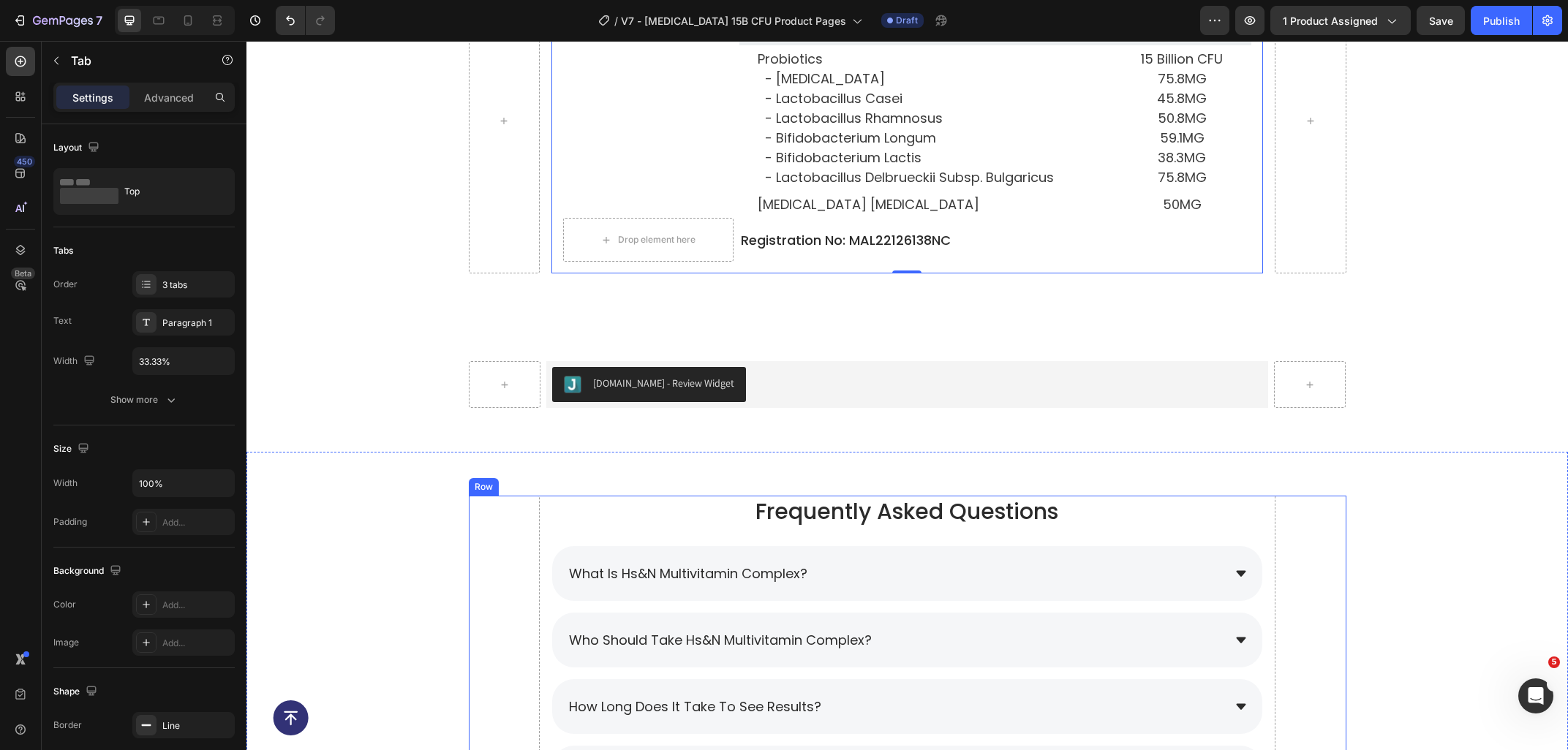
scroll to position [6142, 0]
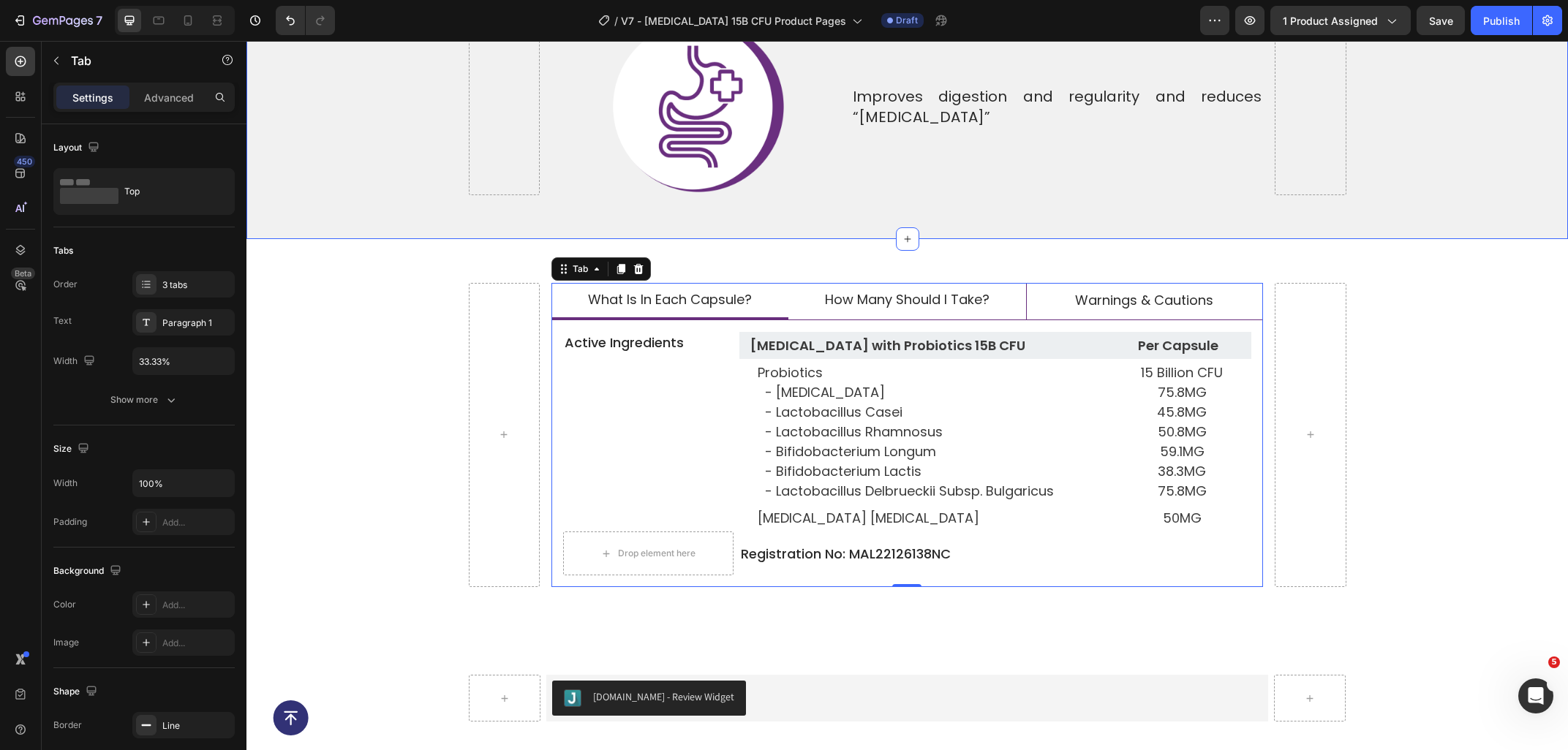
click at [1451, 21] on span "Save" at bounding box center [1441, 21] width 24 height 12
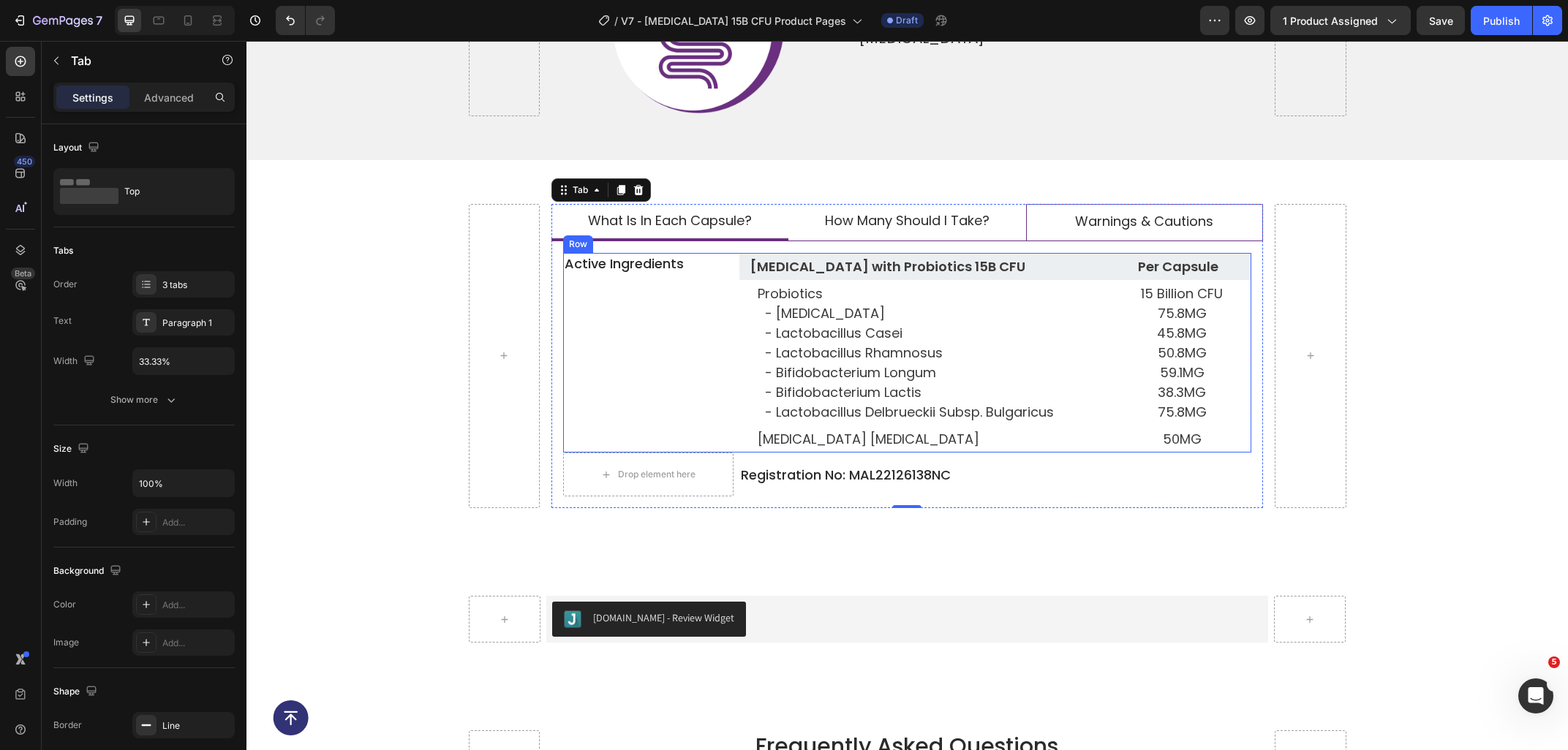
scroll to position [6613, 0]
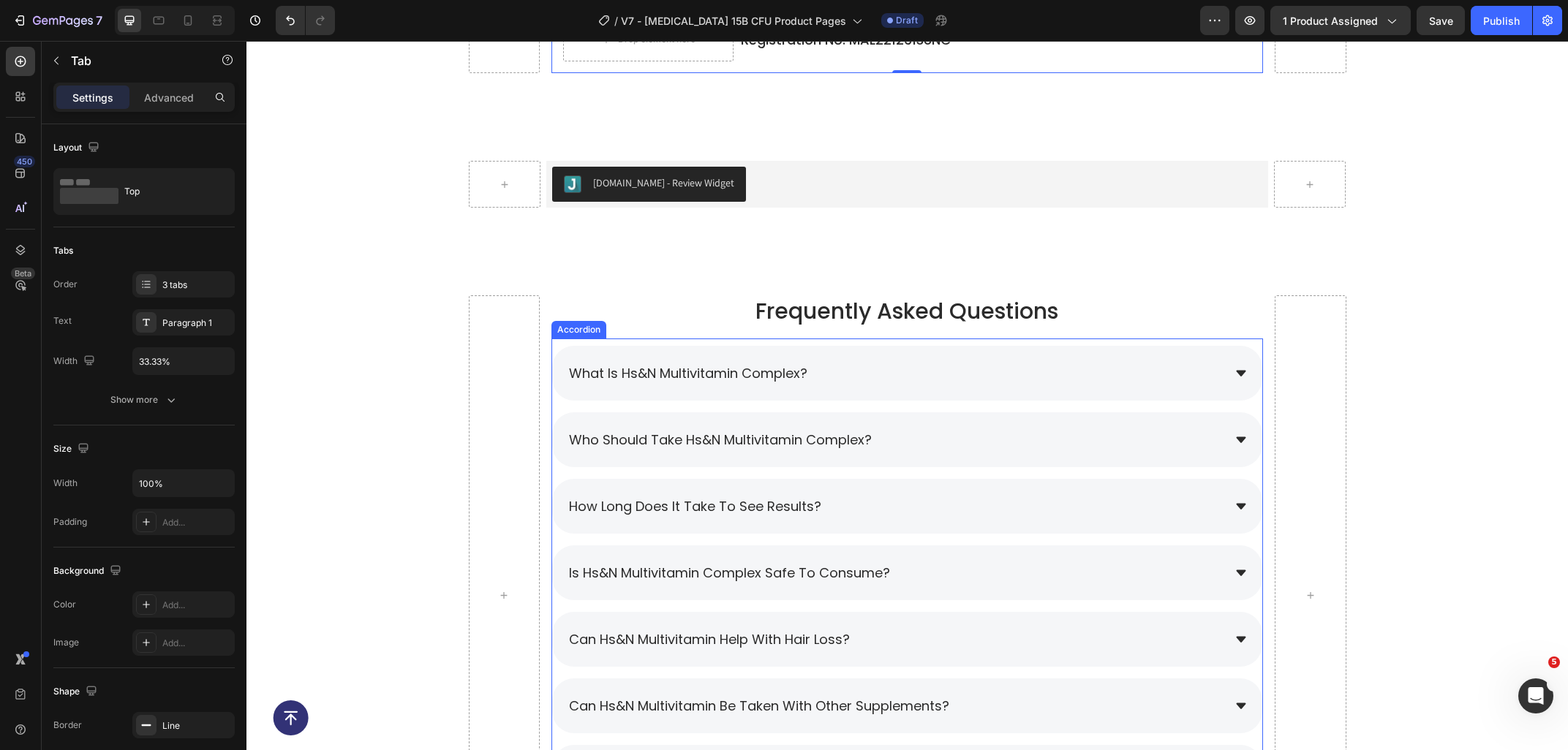
click at [752, 381] on span "what is hs&n multivitamin complex?" at bounding box center [688, 373] width 239 height 18
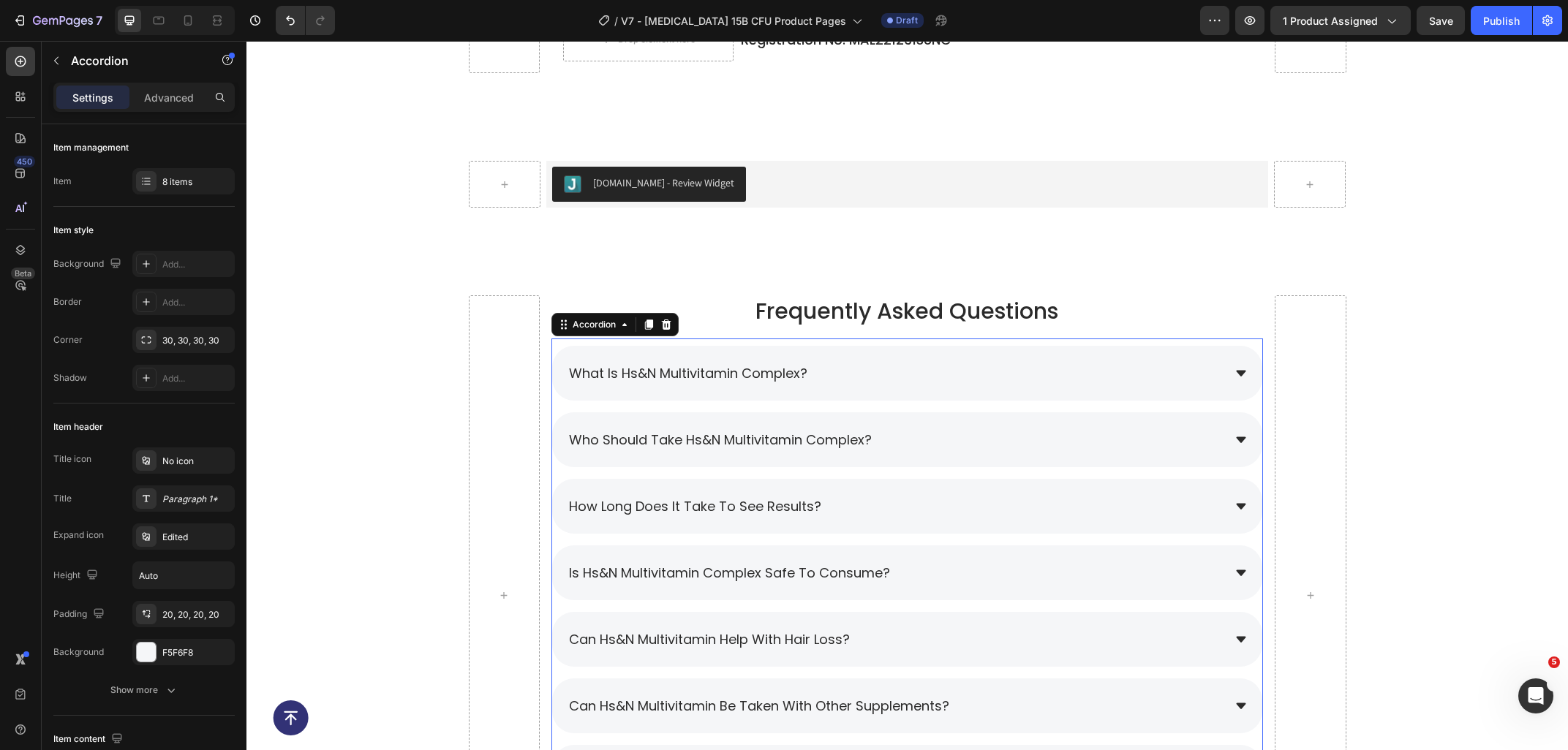
click at [805, 376] on span "what is hs&n multivitamin complex?" at bounding box center [688, 373] width 239 height 18
click at [807, 376] on span "what is hs&n multivitamin complex?" at bounding box center [688, 373] width 239 height 18
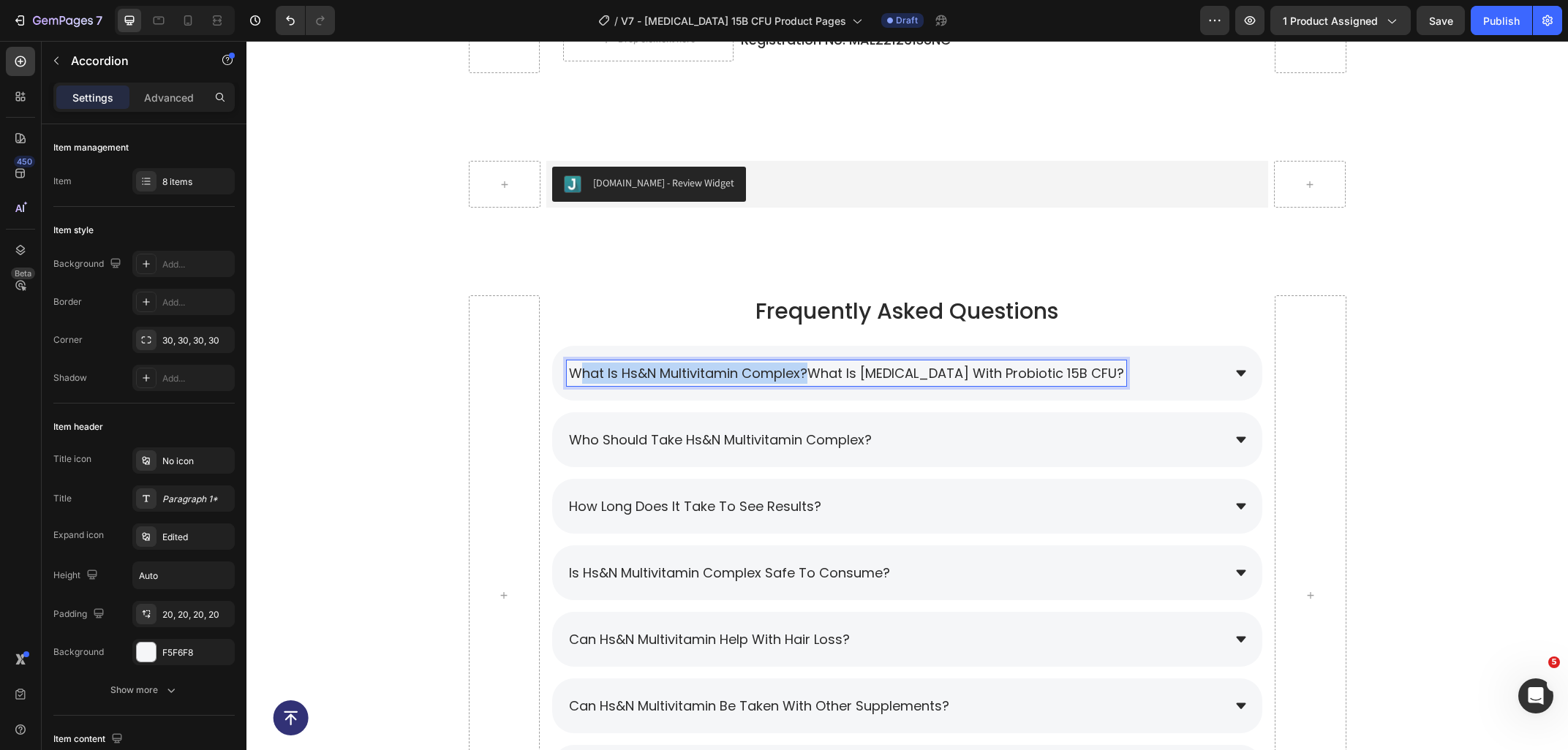
drag, startPoint x: 813, startPoint y: 380, endPoint x: 582, endPoint y: 373, distance: 231.1
click at [582, 373] on span "what is hs&n multivitamin complex?What is [MEDICAL_DATA] with Probiotic 15B CFU?" at bounding box center [846, 373] width 555 height 18
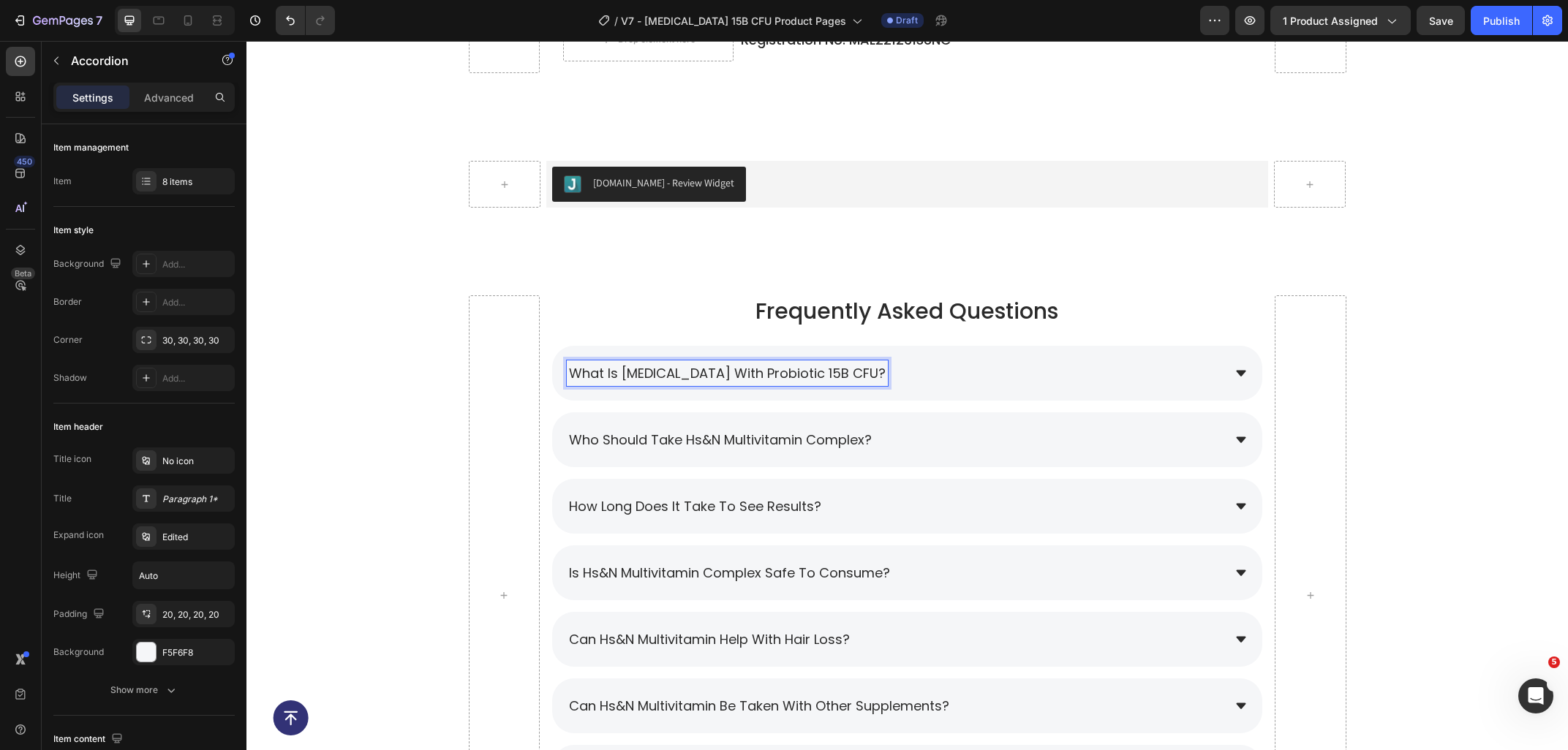
click at [925, 364] on div "What is [MEDICAL_DATA] with Probiotic 15B CFU?" at bounding box center [894, 373] width 656 height 26
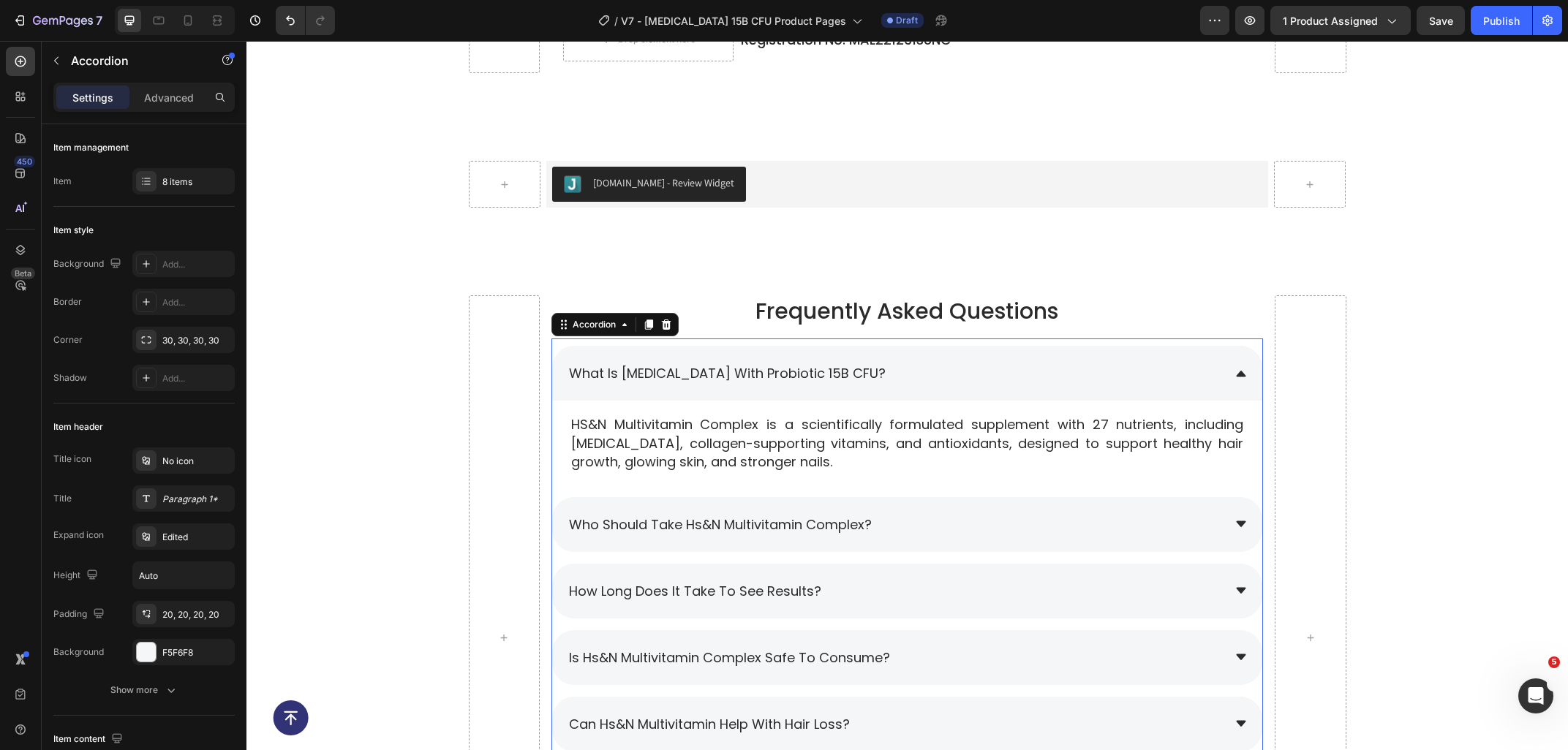
click at [739, 456] on p "HS&N Multivitamin Complex is a scientifically formulated supplement with 27 nut…" at bounding box center [907, 443] width 672 height 56
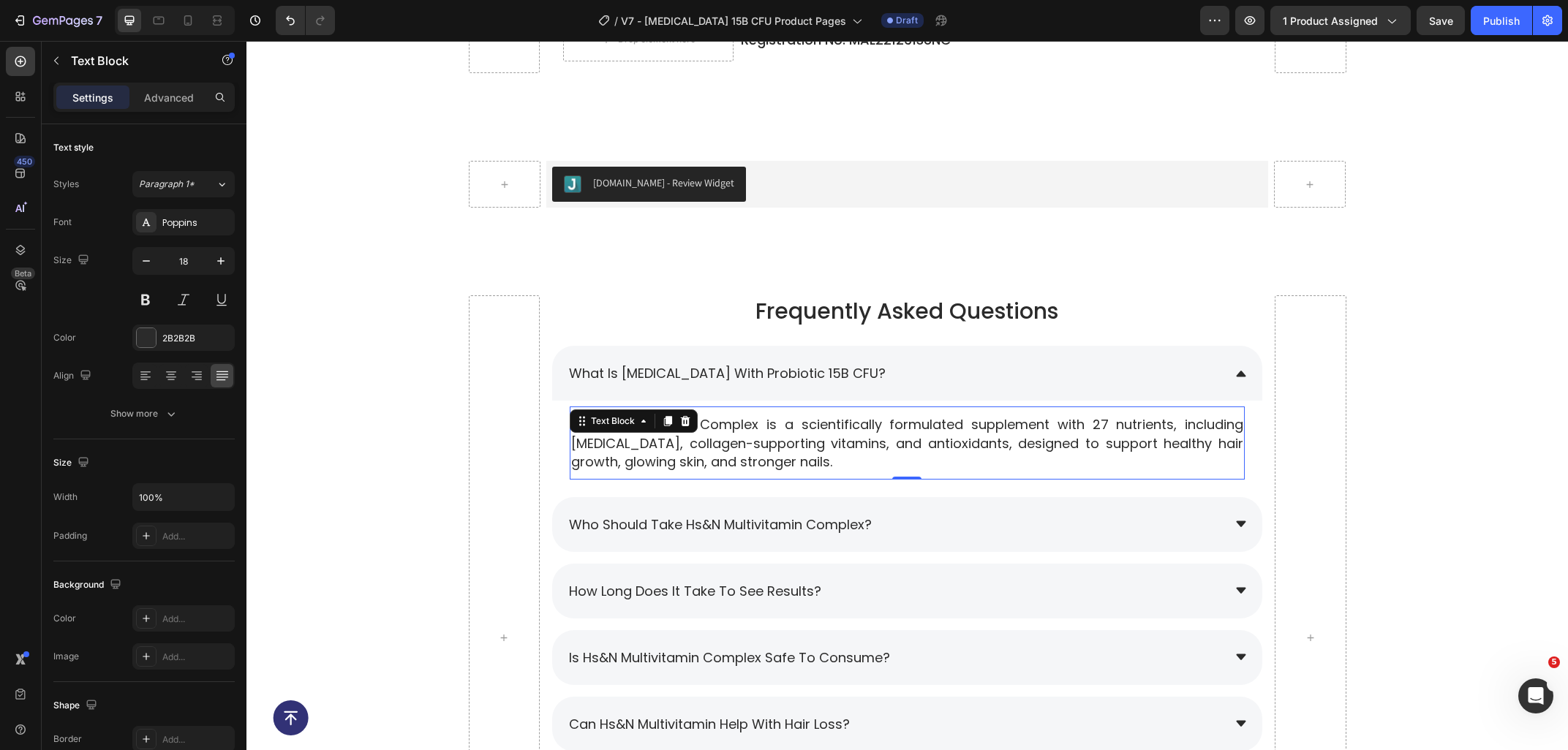
click at [784, 460] on p "HS&N Multivitamin Complex is a scientifically formulated supplement with 27 nut…" at bounding box center [907, 443] width 672 height 56
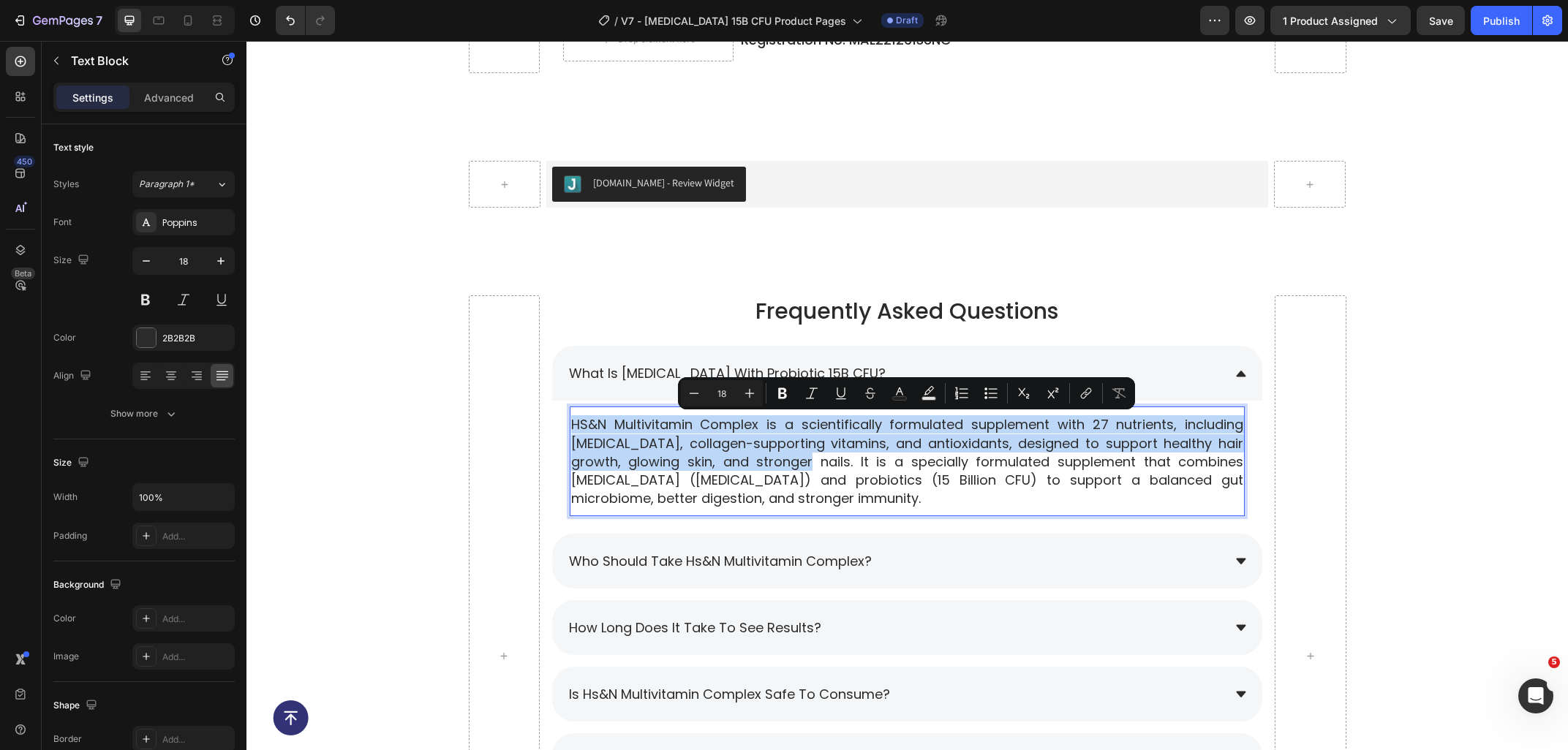
drag, startPoint x: 797, startPoint y: 466, endPoint x: 566, endPoint y: 420, distance: 235.5
click at [569, 420] on div "HS&N Multivitamin Complex is a scientifically formulated supplement with 27 nut…" at bounding box center [906, 461] width 675 height 95
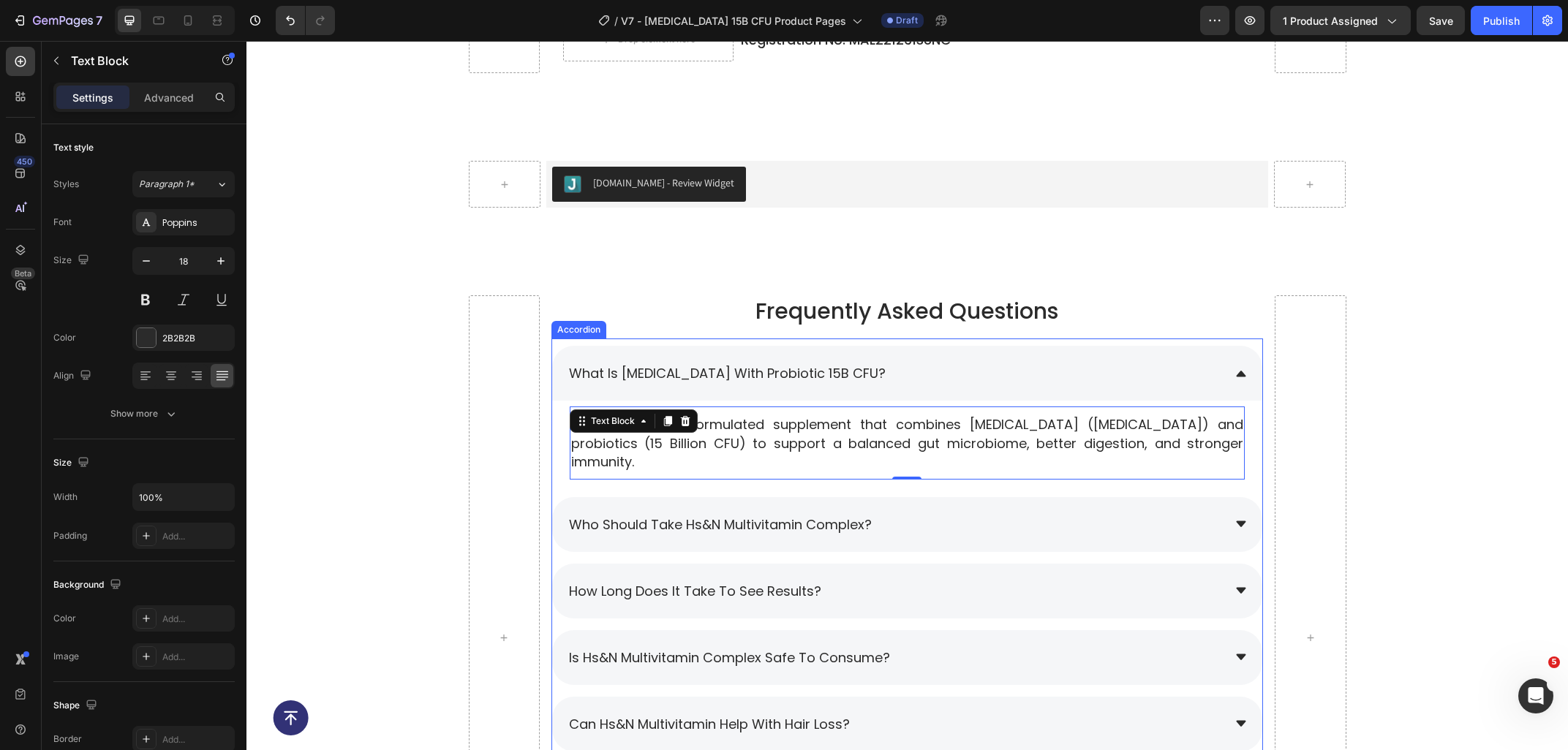
click at [909, 511] on div "who should take hs&n multivitamin complex?" at bounding box center [894, 524] width 656 height 26
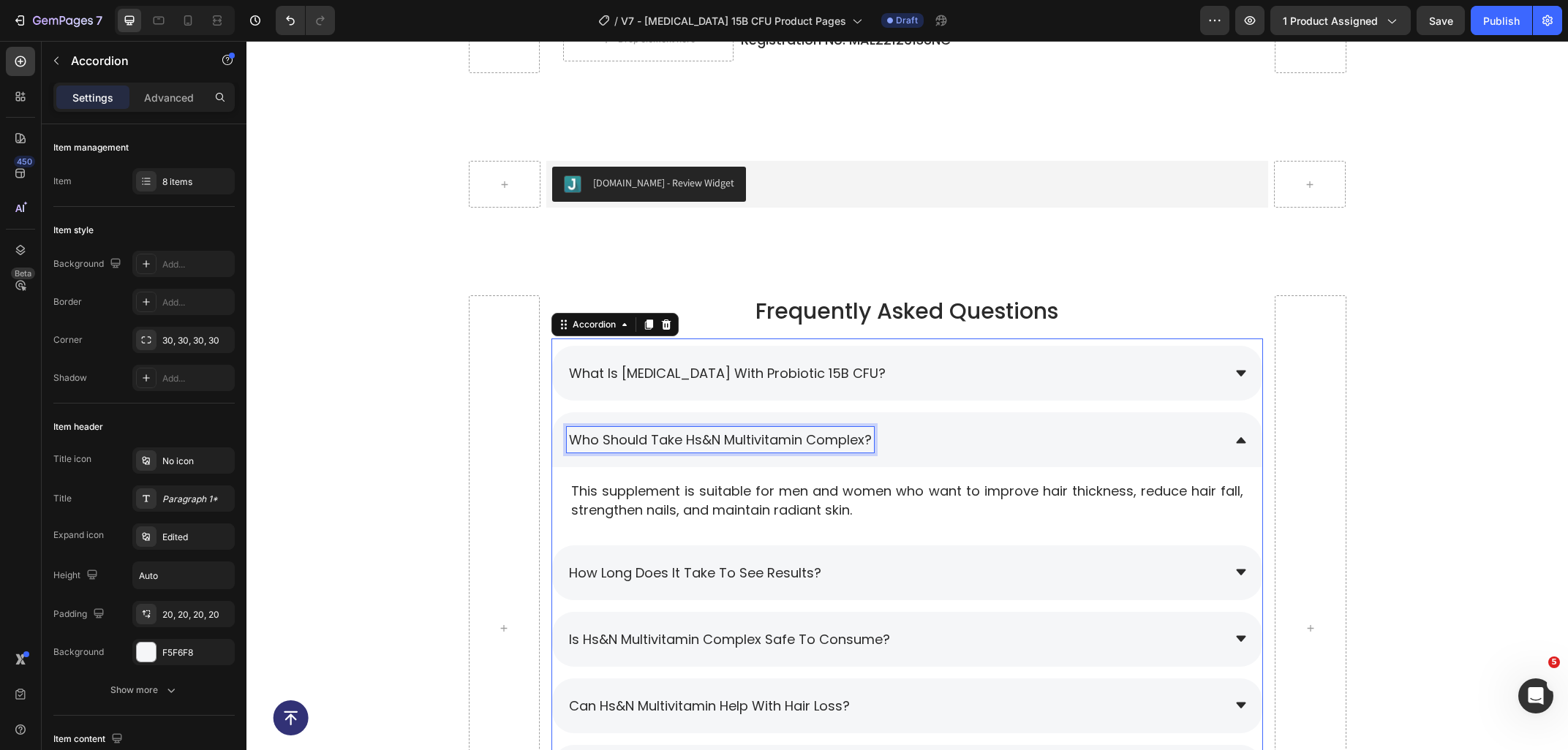
click at [871, 439] on span "who should take hs&n multivitamin complex?" at bounding box center [720, 440] width 303 height 18
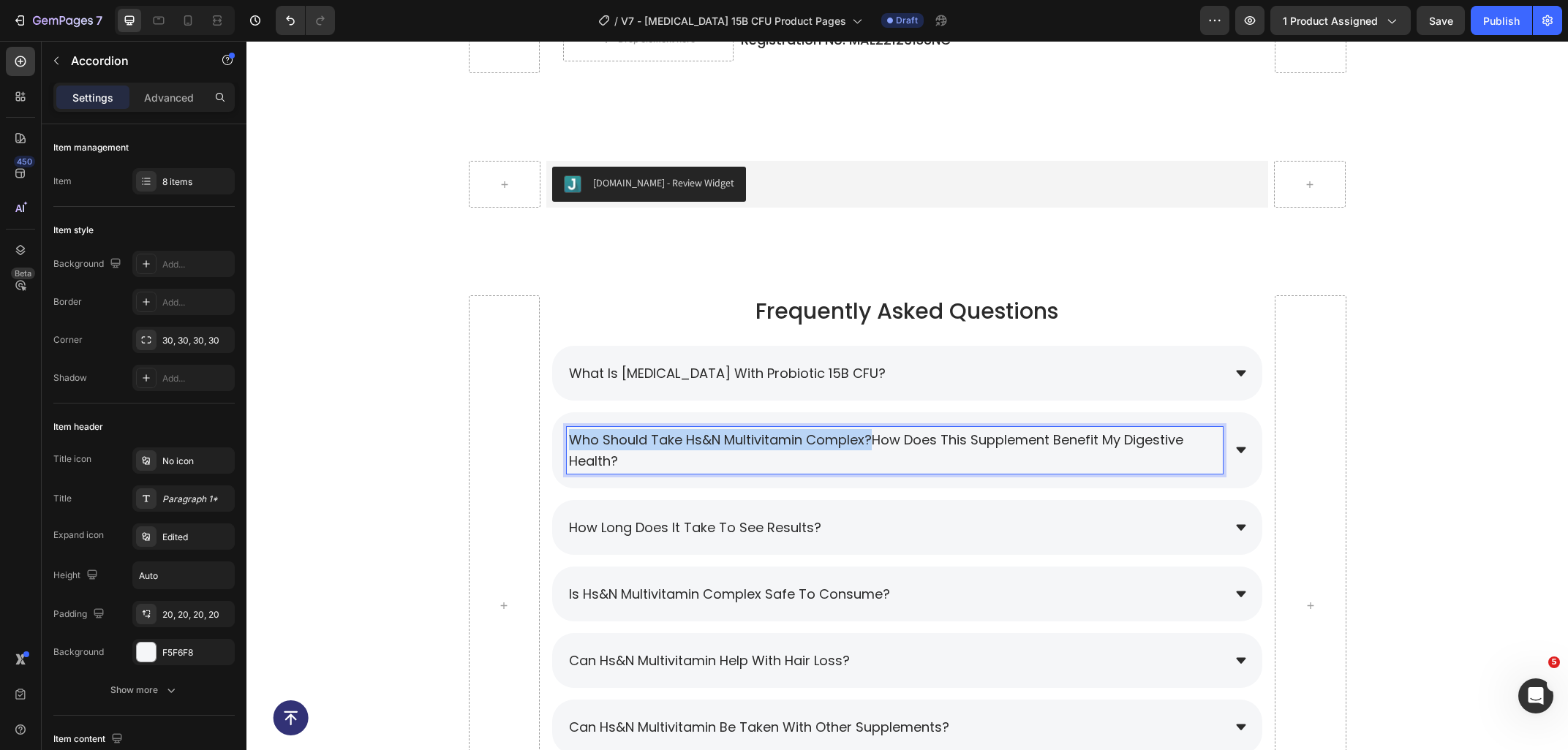
click at [575, 438] on span "who should take hs&n multivitamin complex?How does this supplement benefit my d…" at bounding box center [876, 450] width 614 height 40
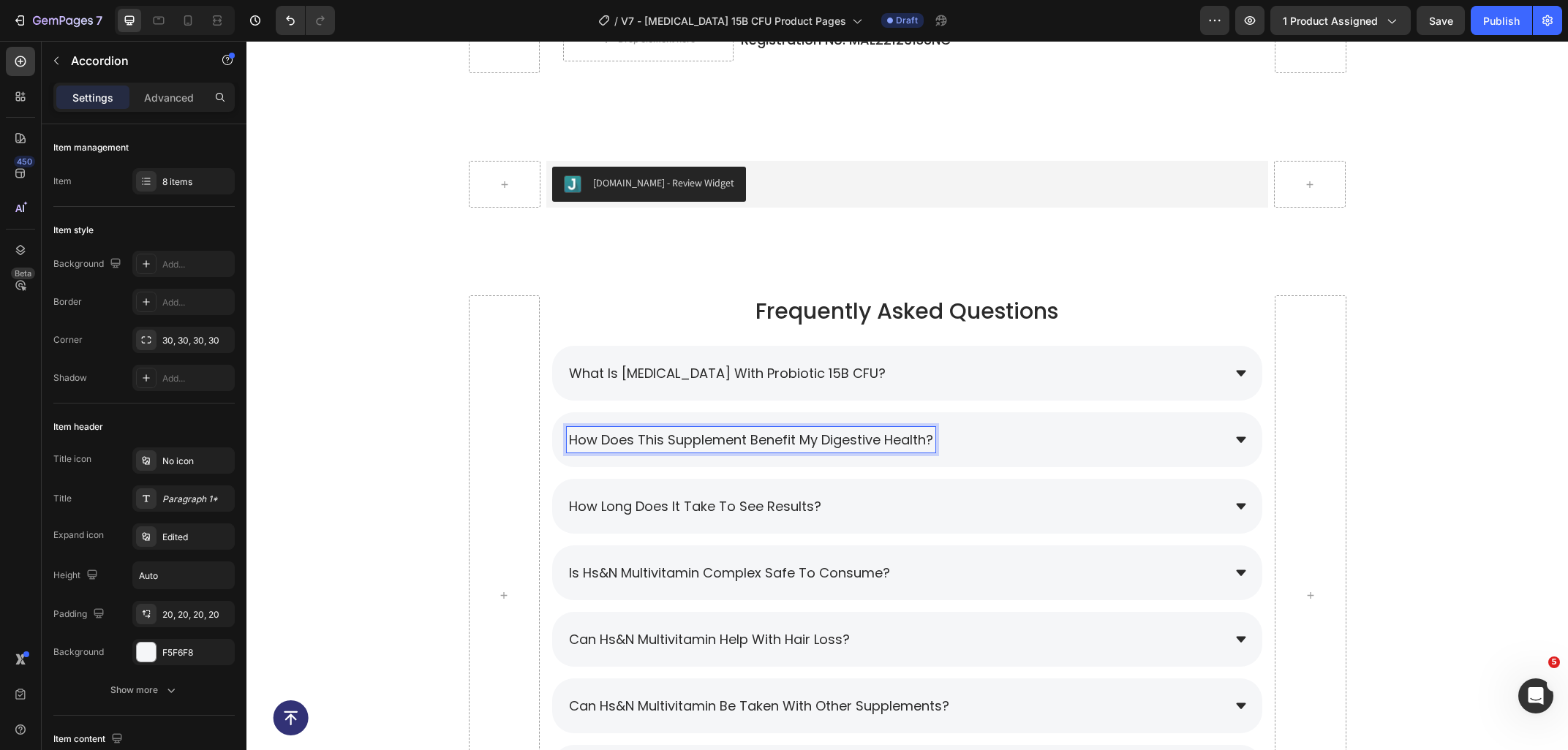
click at [1099, 428] on div "How does this supplement benefit my digestive health?" at bounding box center [894, 440] width 656 height 26
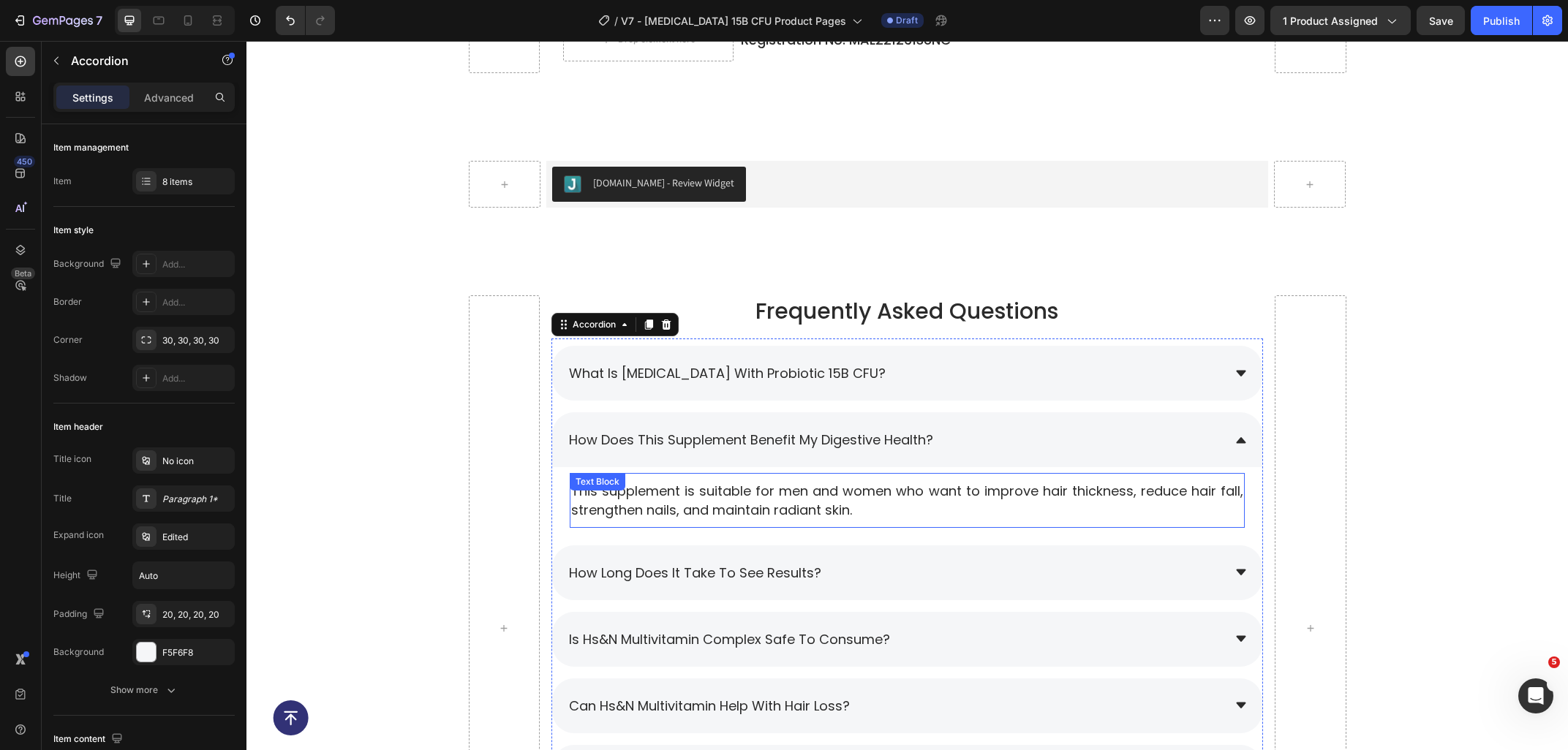
click at [845, 497] on p "This supplement is suitable for men and women who want to improve hair thicknes…" at bounding box center [907, 500] width 672 height 37
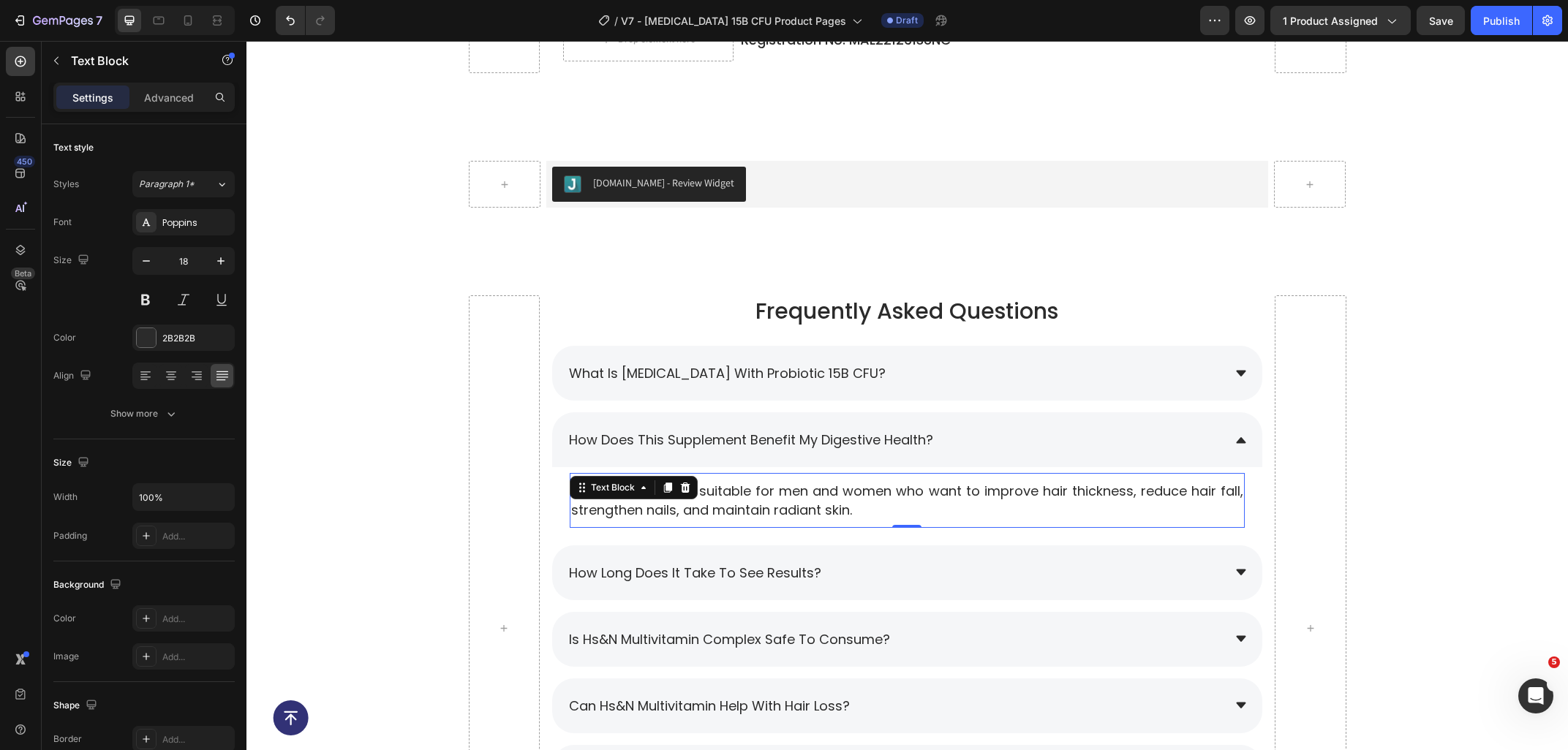
click at [977, 499] on p "This supplement is suitable for men and women who want to improve hair thicknes…" at bounding box center [907, 500] width 672 height 37
click at [873, 502] on p "This supplement is suitable for men and women who want to improve hair thicknes…" at bounding box center [907, 500] width 672 height 37
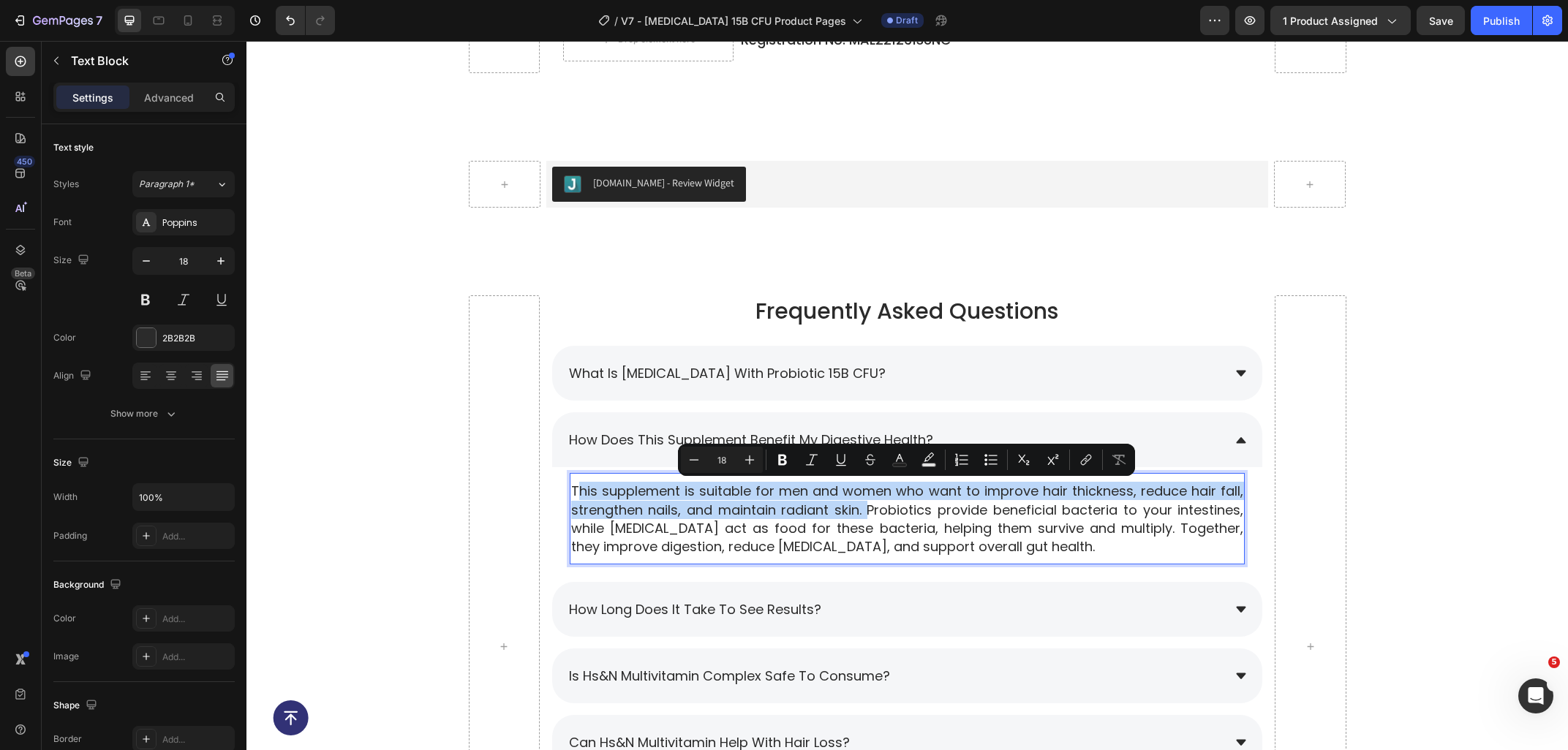
drag, startPoint x: 870, startPoint y: 511, endPoint x: 577, endPoint y: 492, distance: 293.6
click at [577, 492] on p "This supplement is suitable for men and women who want to improve hair thicknes…" at bounding box center [907, 518] width 672 height 74
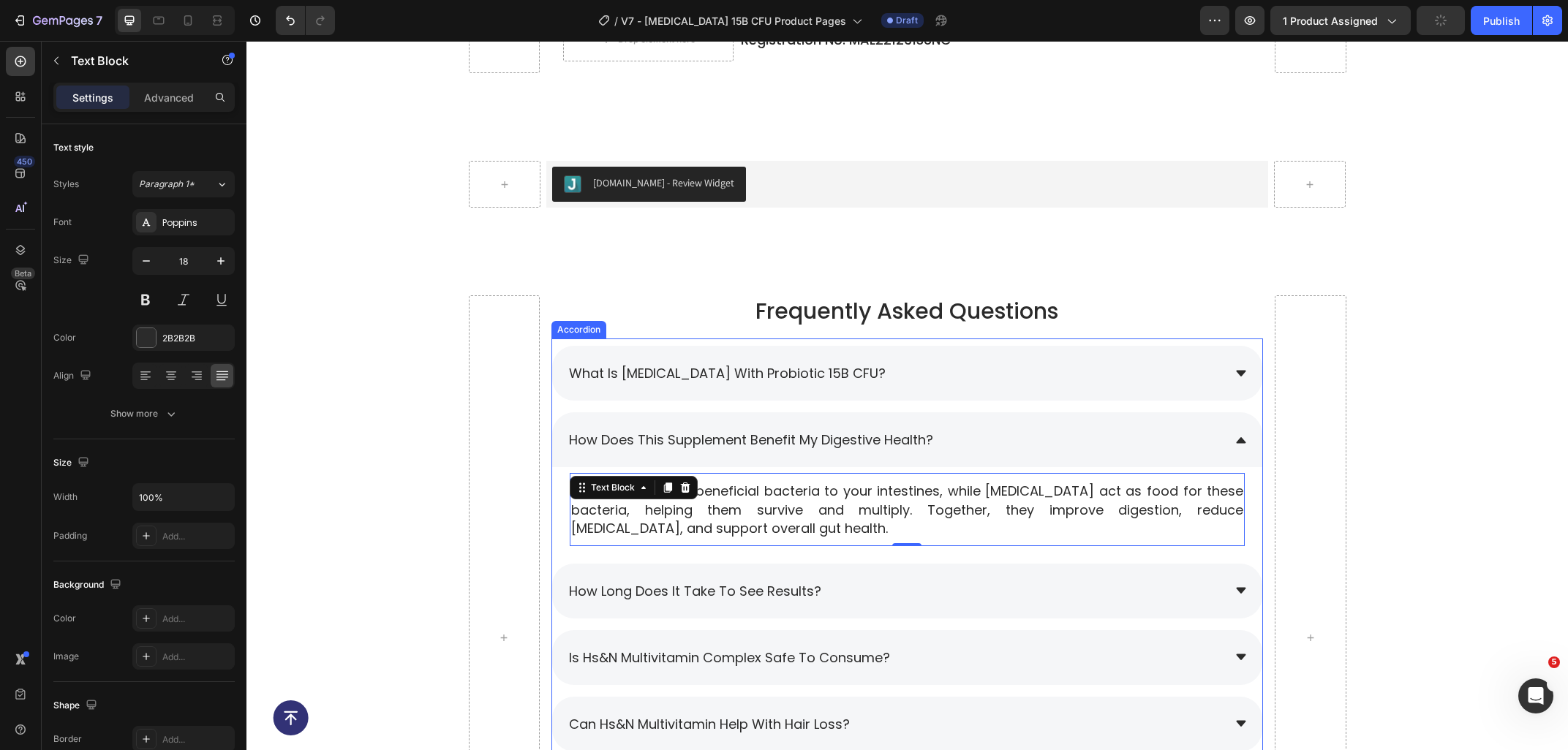
click at [806, 589] on span "how long does it take to see results?" at bounding box center [694, 591] width 252 height 18
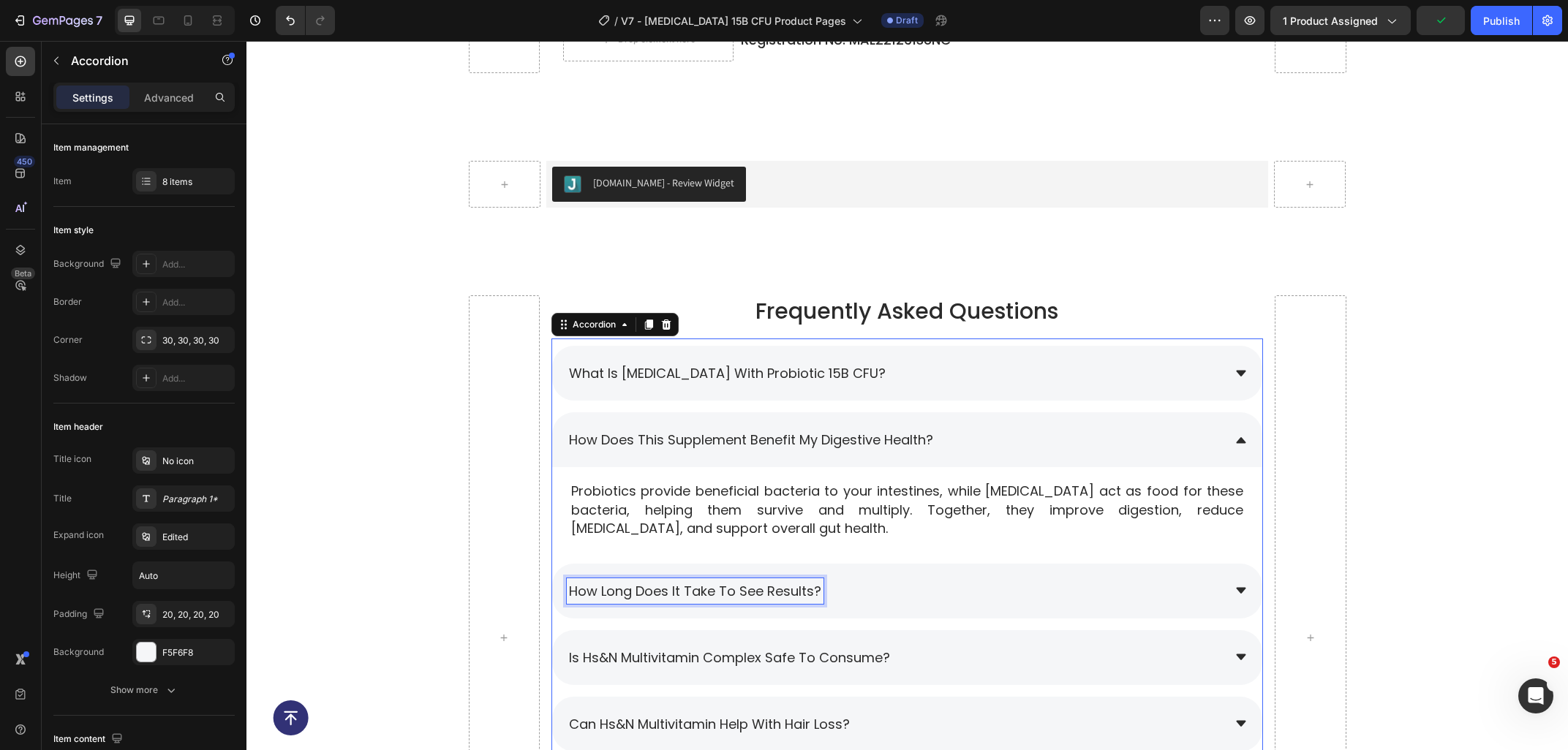
click at [818, 595] on div "What is [MEDICAL_DATA] with Probiotic 15B CFU? How does this supplement benefit…" at bounding box center [906, 659] width 711 height 641
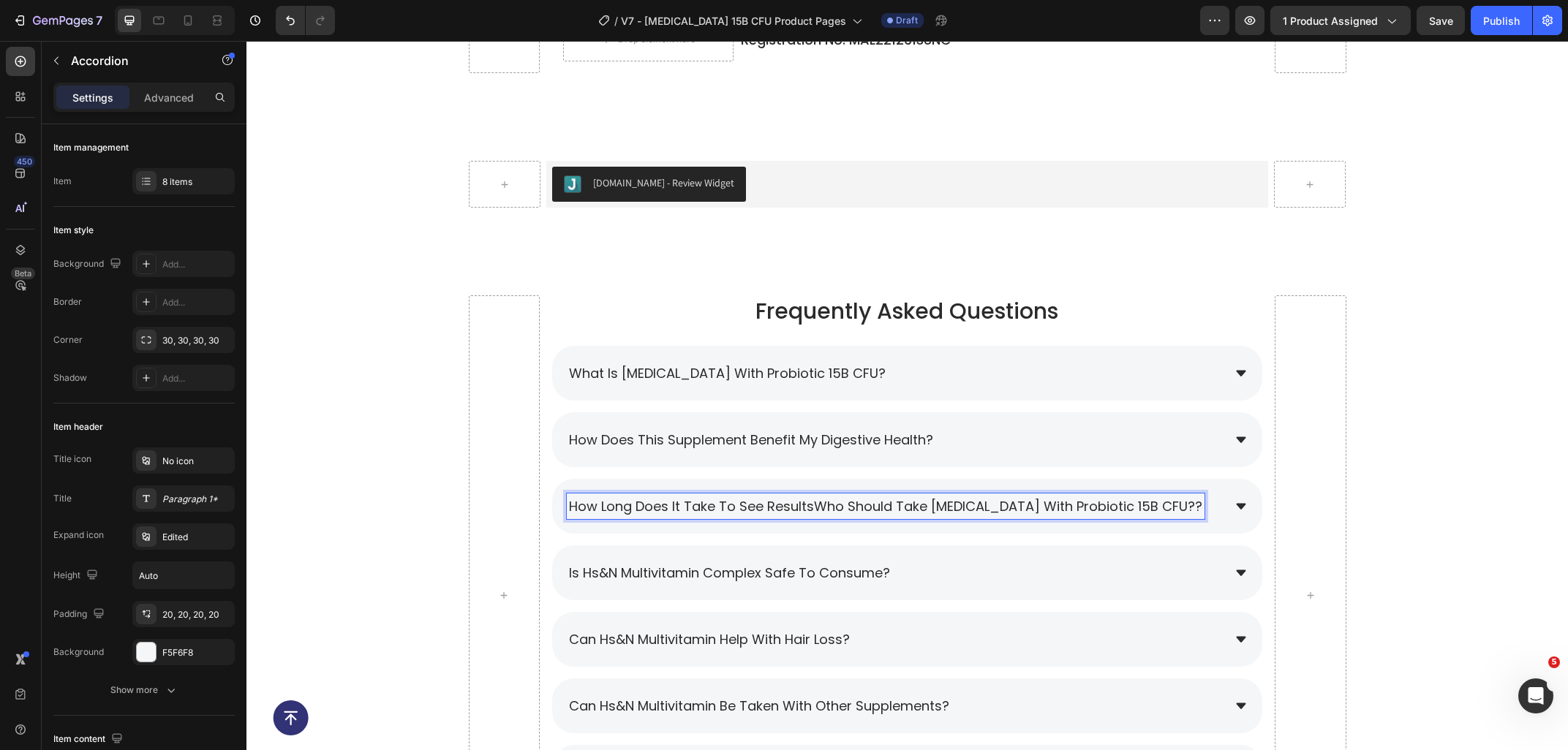
click at [812, 511] on span "how long does it take to see resultsWho should take [MEDICAL_DATA] with Probiot…" at bounding box center [885, 506] width 633 height 18
click at [902, 505] on span "Who should take [MEDICAL_DATA] with Probiotic 15B CFU??" at bounding box center [762, 506] width 388 height 18
click at [980, 511] on div "Who should take [MEDICAL_DATA] with Probiotic 15B CFU?" at bounding box center [894, 506] width 656 height 26
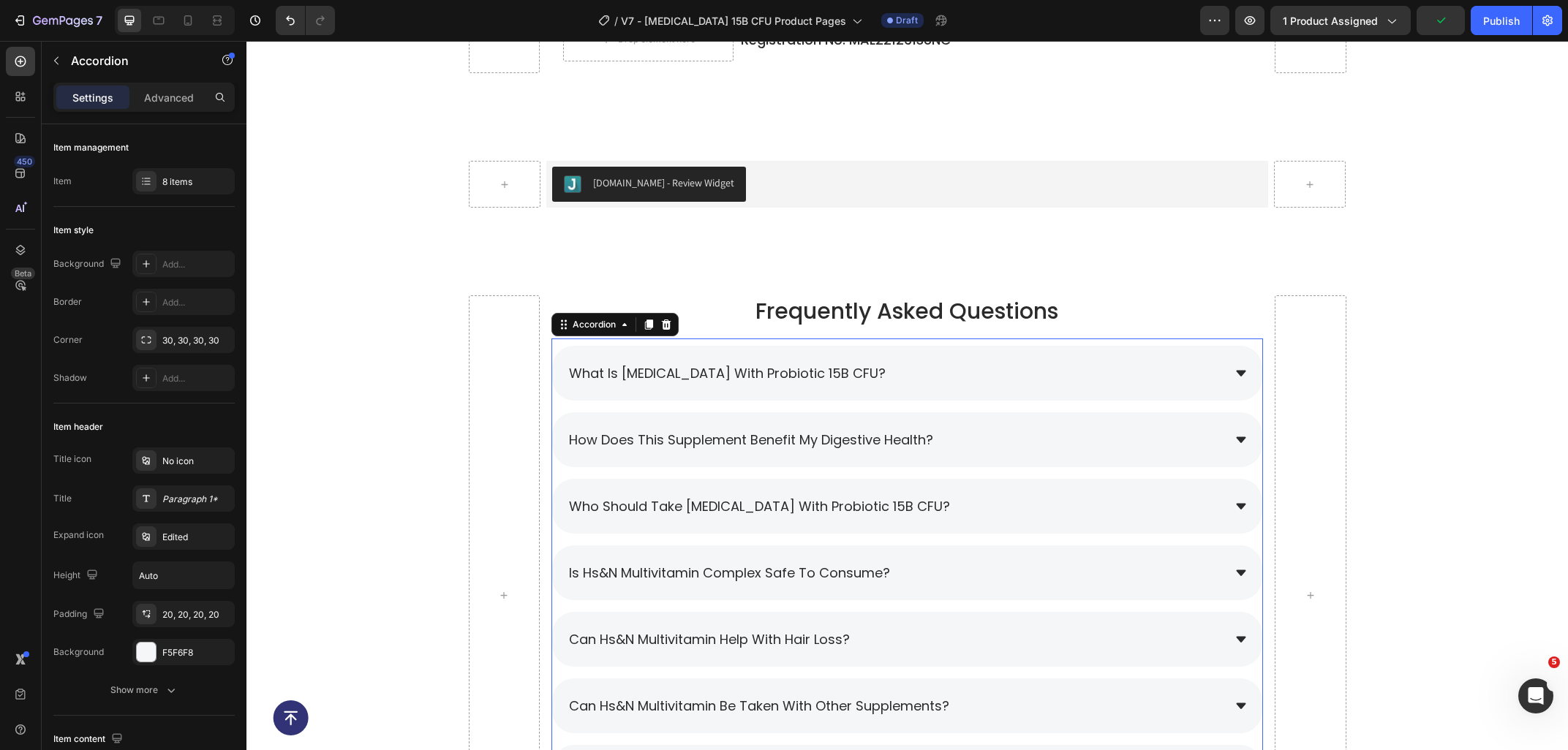
click at [1031, 502] on div "Who should take [MEDICAL_DATA] with Probiotic 15B CFU?" at bounding box center [894, 506] width 656 height 26
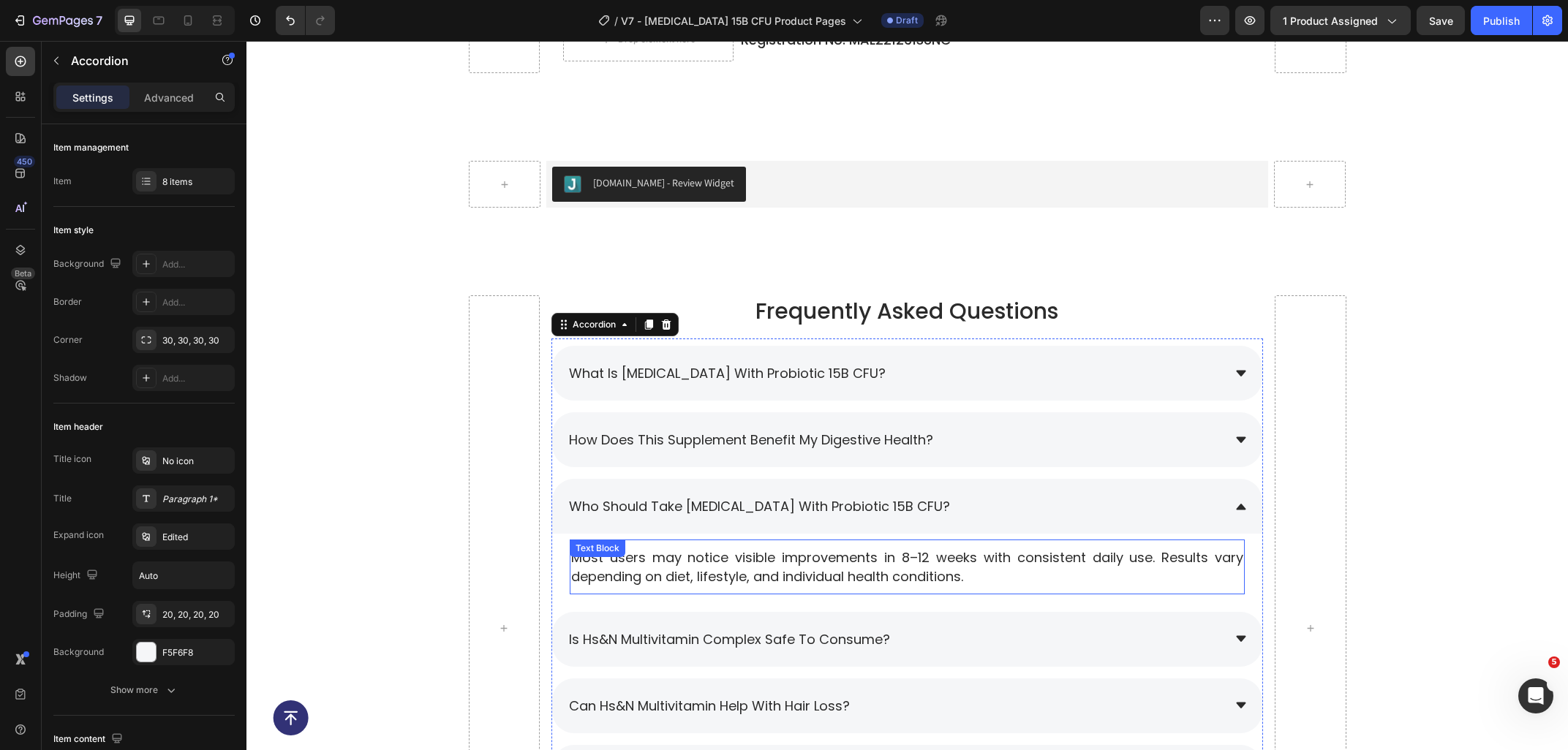
click at [1019, 573] on p "Most users may notice visible improvements in 8–12 weeks with consistent daily …" at bounding box center [907, 566] width 672 height 37
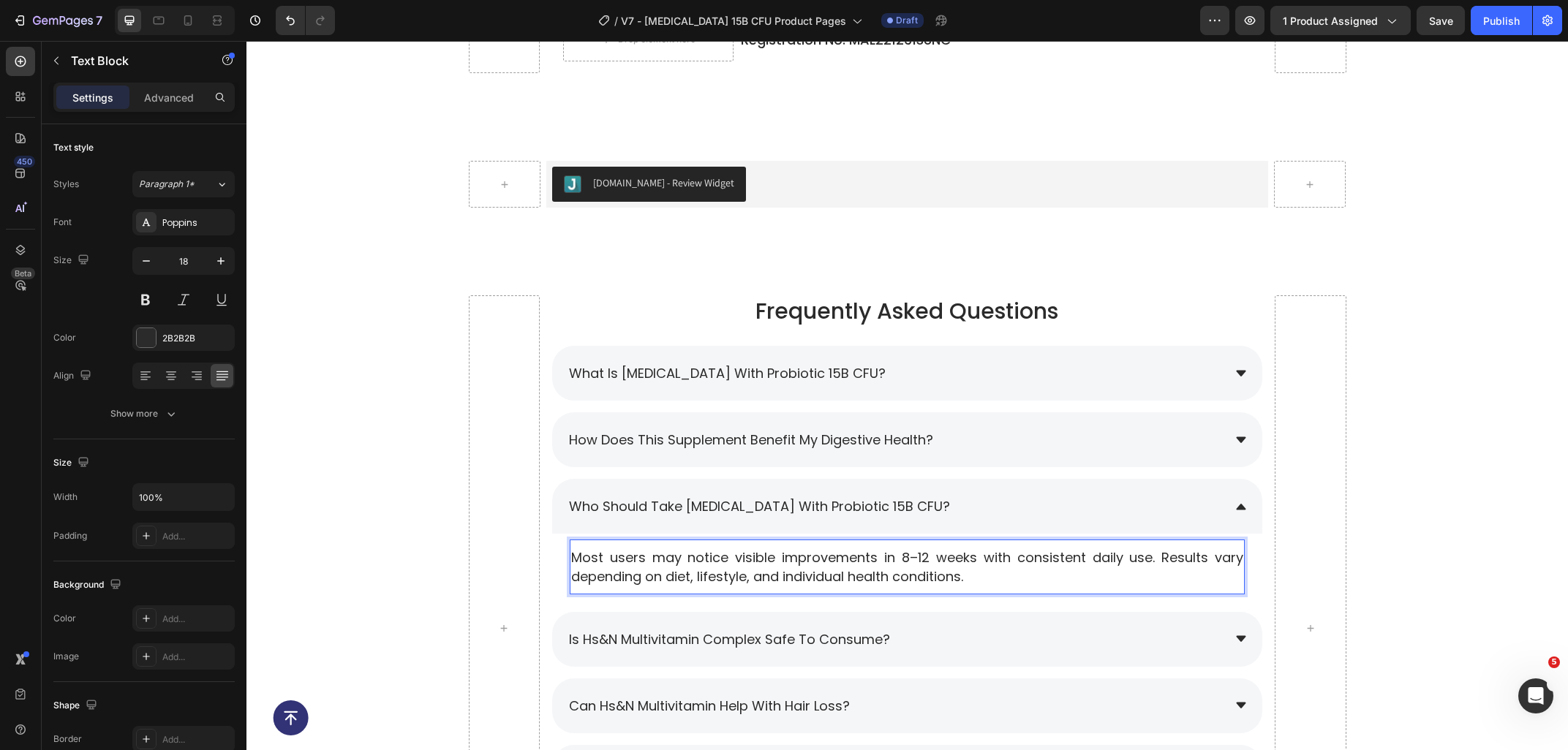
click at [1014, 583] on p "Most users may notice visible improvements in 8–12 weeks with consistent daily …" at bounding box center [907, 566] width 672 height 37
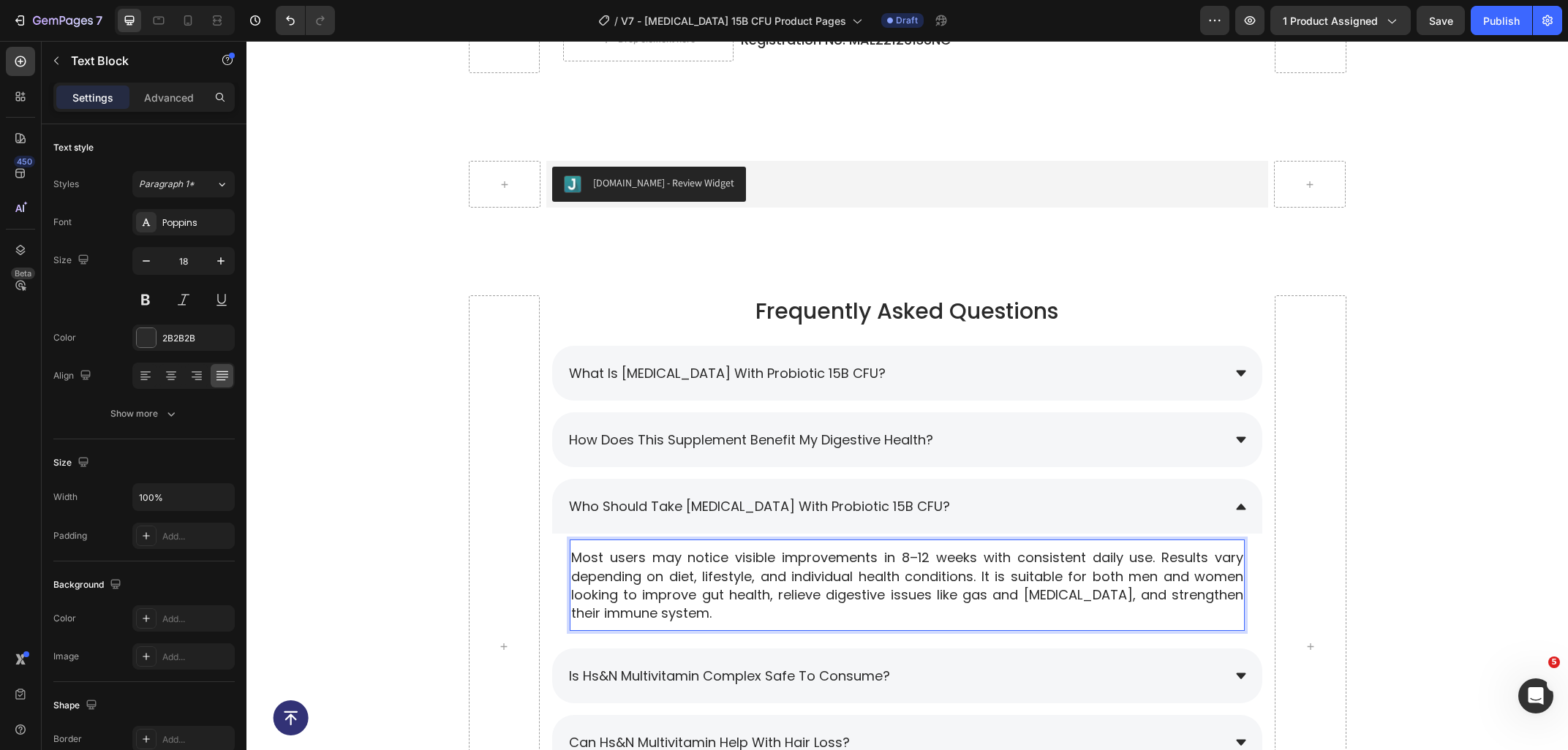
click at [986, 572] on p "Most users may notice visible improvements in 8–12 weeks with consistent daily …" at bounding box center [907, 585] width 672 height 74
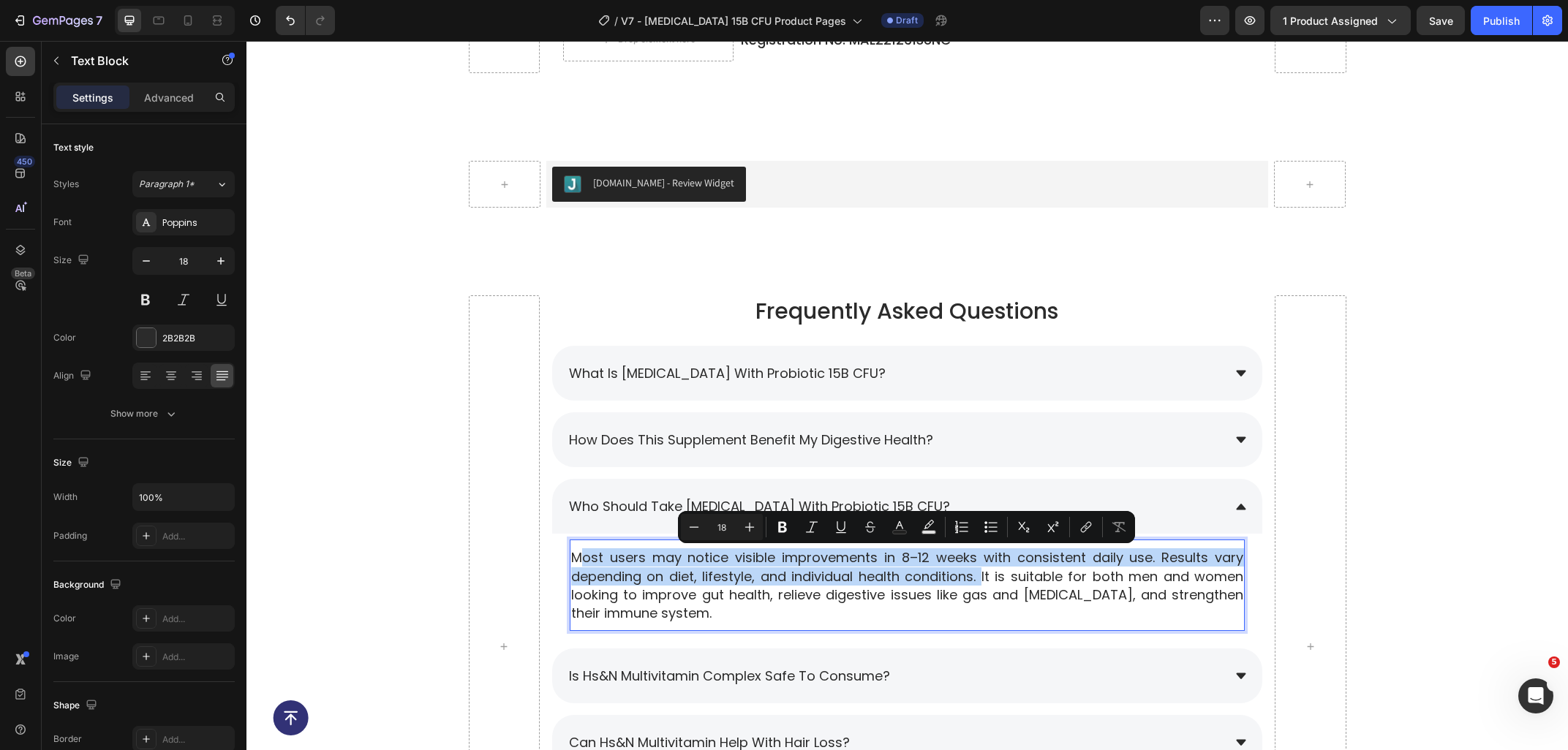
drag, startPoint x: 984, startPoint y: 579, endPoint x: 580, endPoint y: 550, distance: 405.0
click at [580, 550] on p "Most users may notice visible improvements in 8–12 weeks with consistent daily …" at bounding box center [907, 585] width 672 height 74
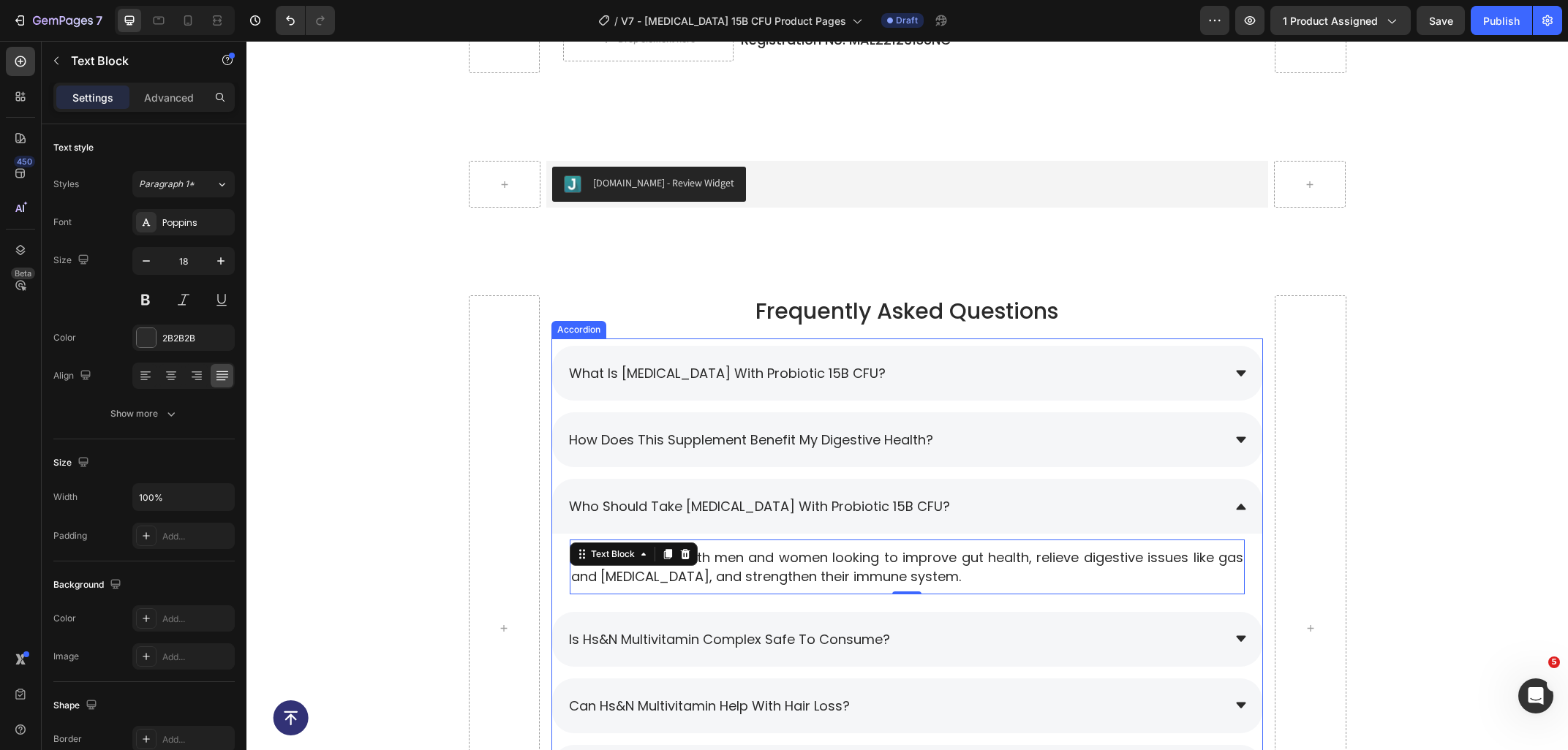
click at [954, 504] on div "Who should take [MEDICAL_DATA] with Probiotic 15B CFU?" at bounding box center [894, 506] width 656 height 26
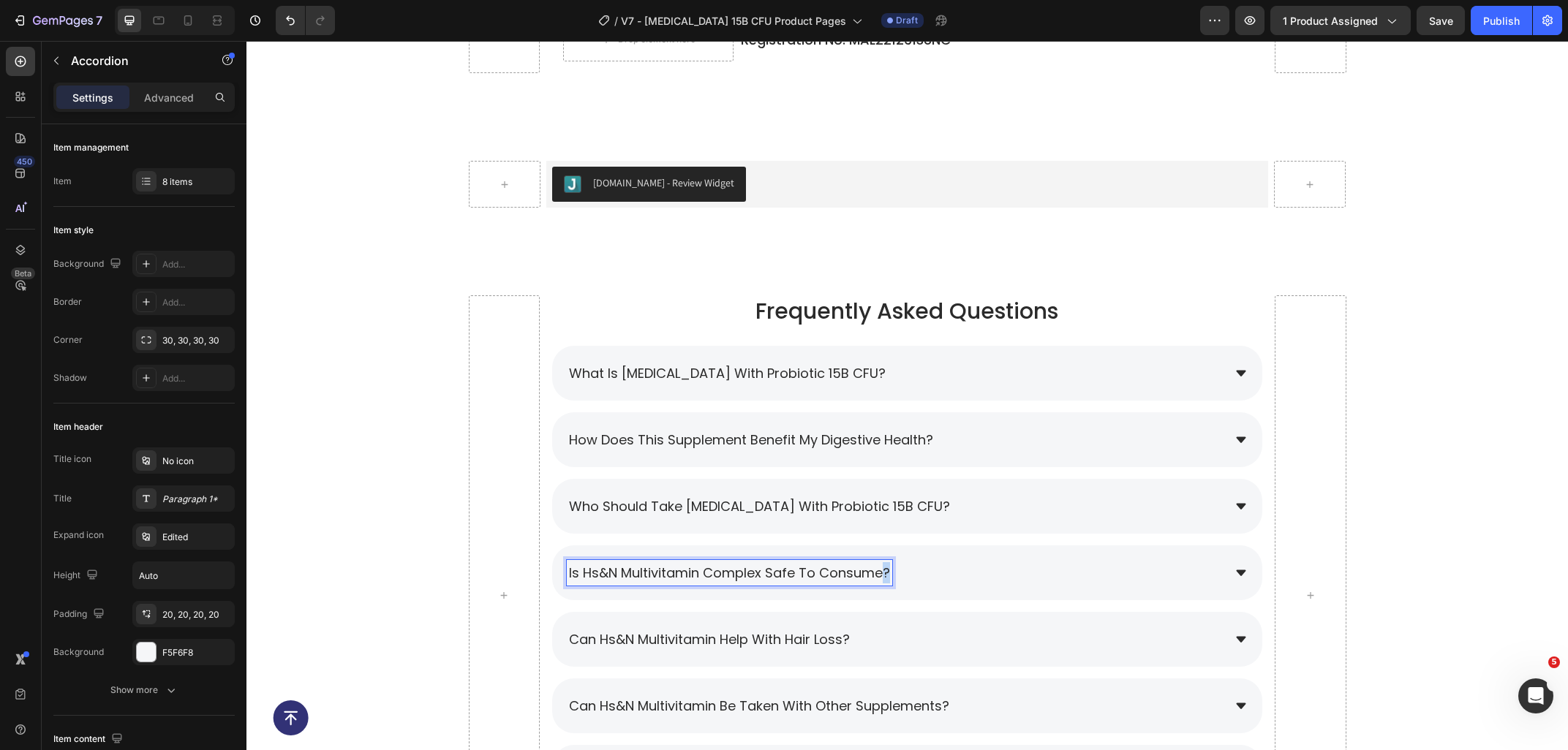
click at [888, 574] on span "is hs&n multivitamin complex safe to consume?" at bounding box center [729, 573] width 321 height 18
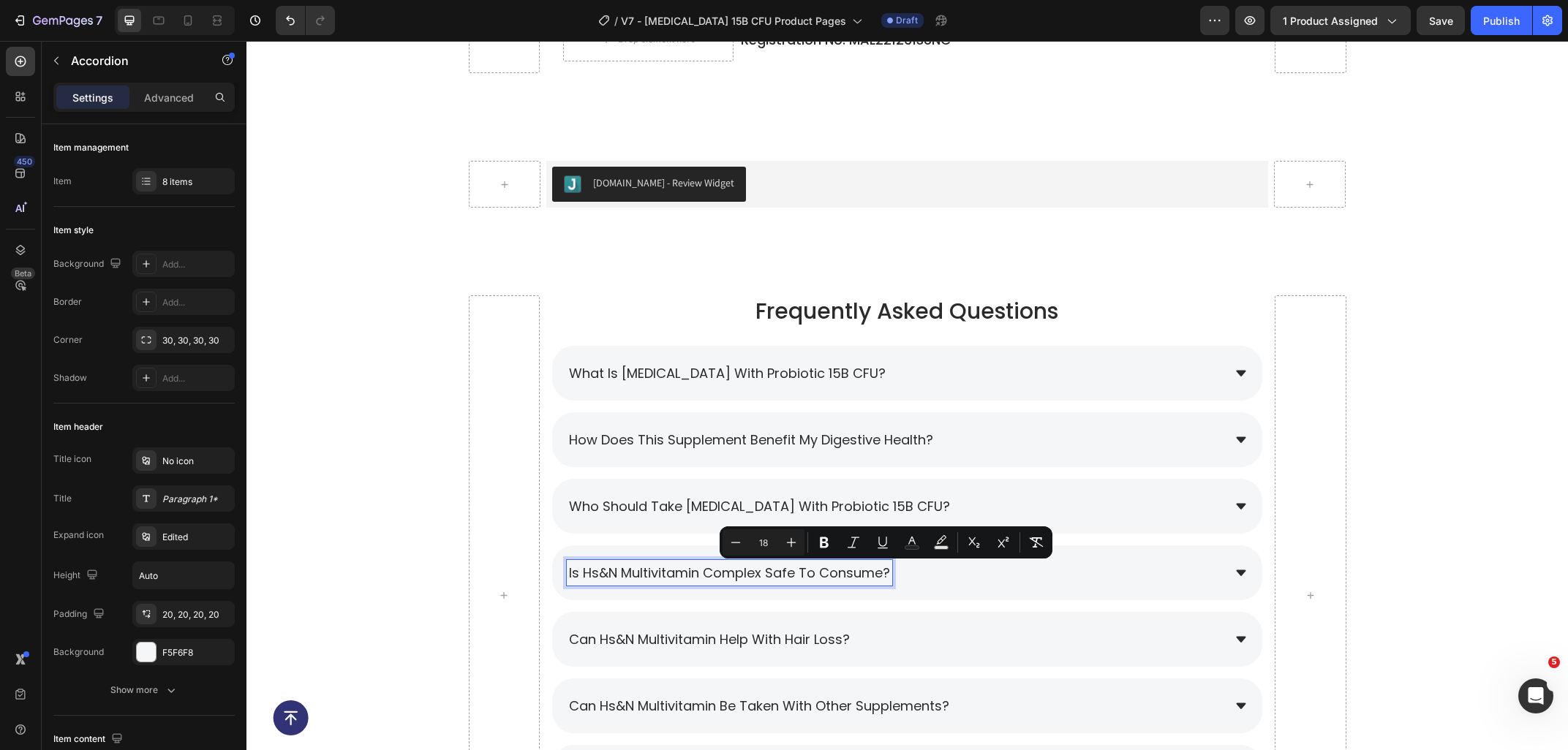
click at [890, 574] on div "is hs&n multivitamin complex safe to consume?" at bounding box center [729, 573] width 325 height 26
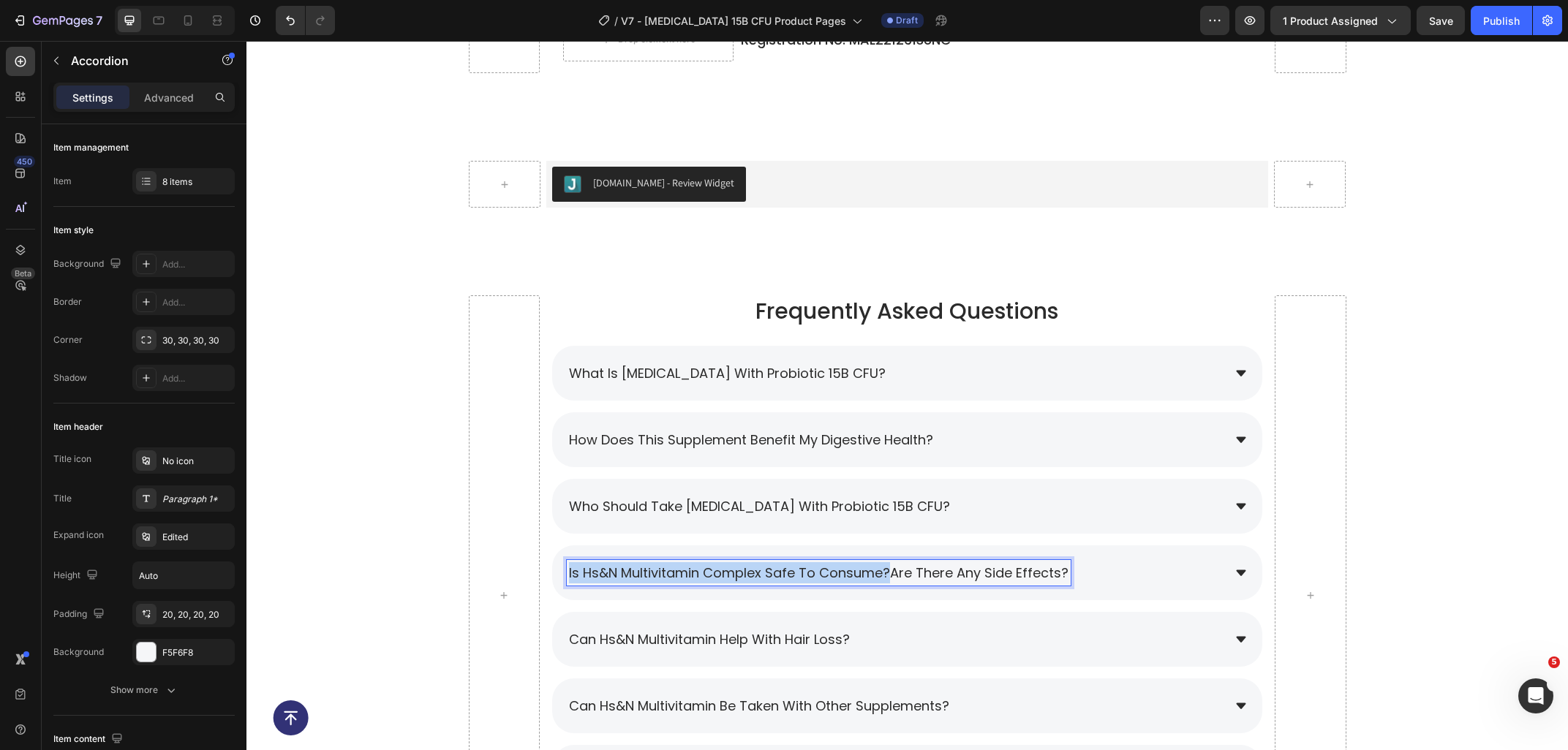
click at [566, 574] on div "is hs&n multivitamin complex safe to consume?Are there any side effects?" at bounding box center [818, 573] width 504 height 26
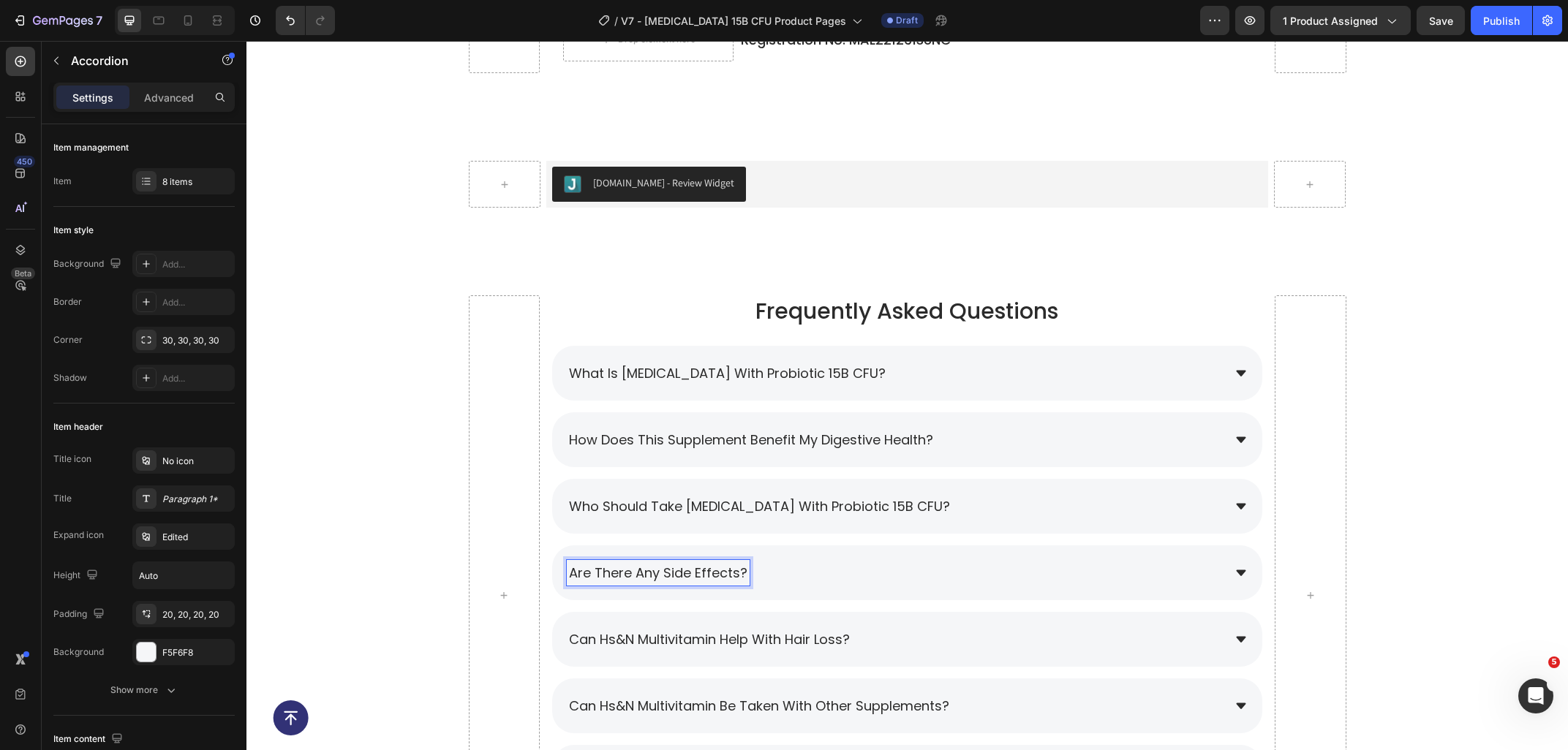
click at [631, 572] on span "Are there any side effects?" at bounding box center [658, 573] width 178 height 18
click at [899, 558] on div "Are there any side effects?" at bounding box center [906, 573] width 710 height 55
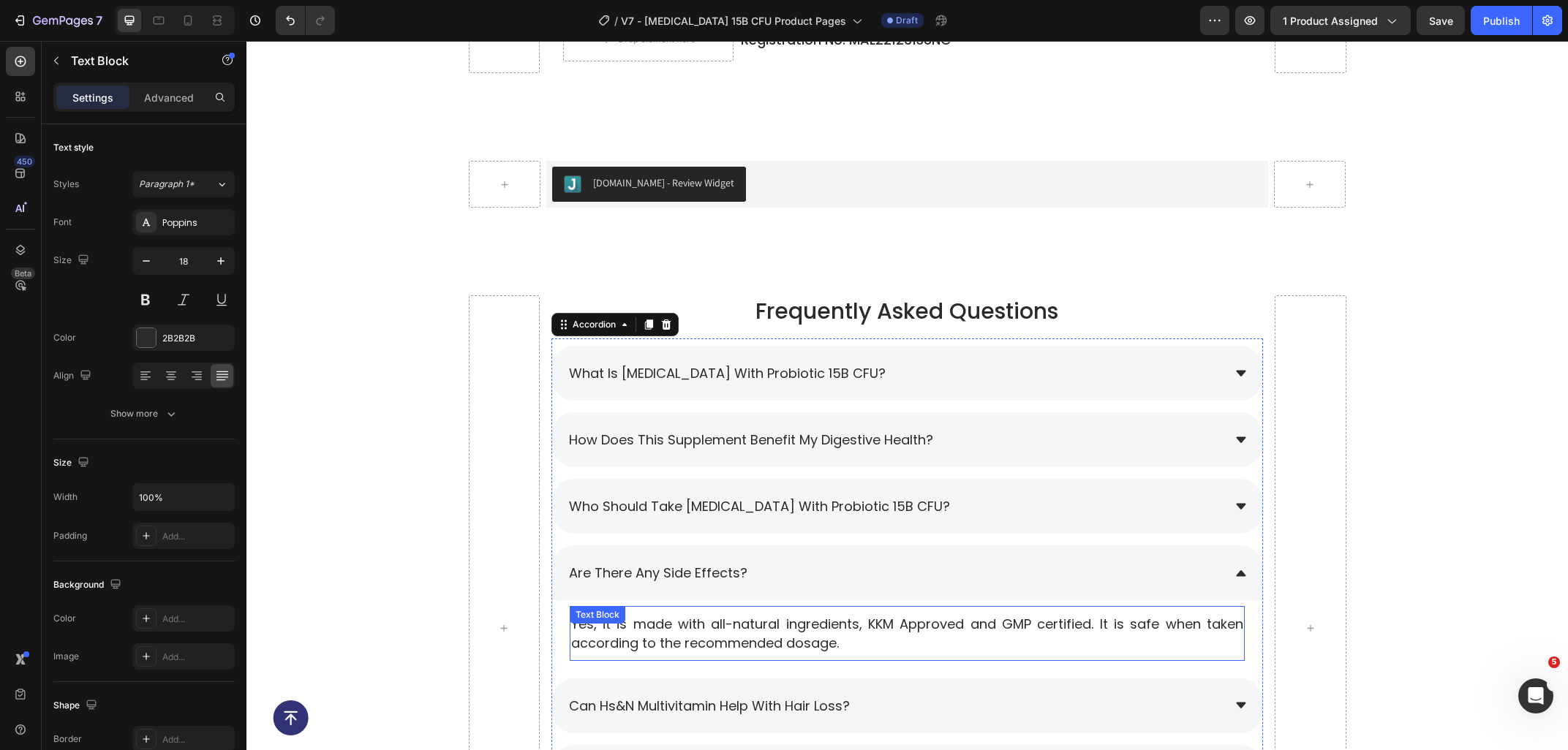
click at [861, 633] on p "Yes, it is made with all-natural ingredients, KKM Approved and GMP certified. I…" at bounding box center [907, 633] width 672 height 37
click at [883, 645] on p "Yes, it is made with all-natural ingredients, KKM Approved and GMP certified. I…" at bounding box center [907, 633] width 672 height 37
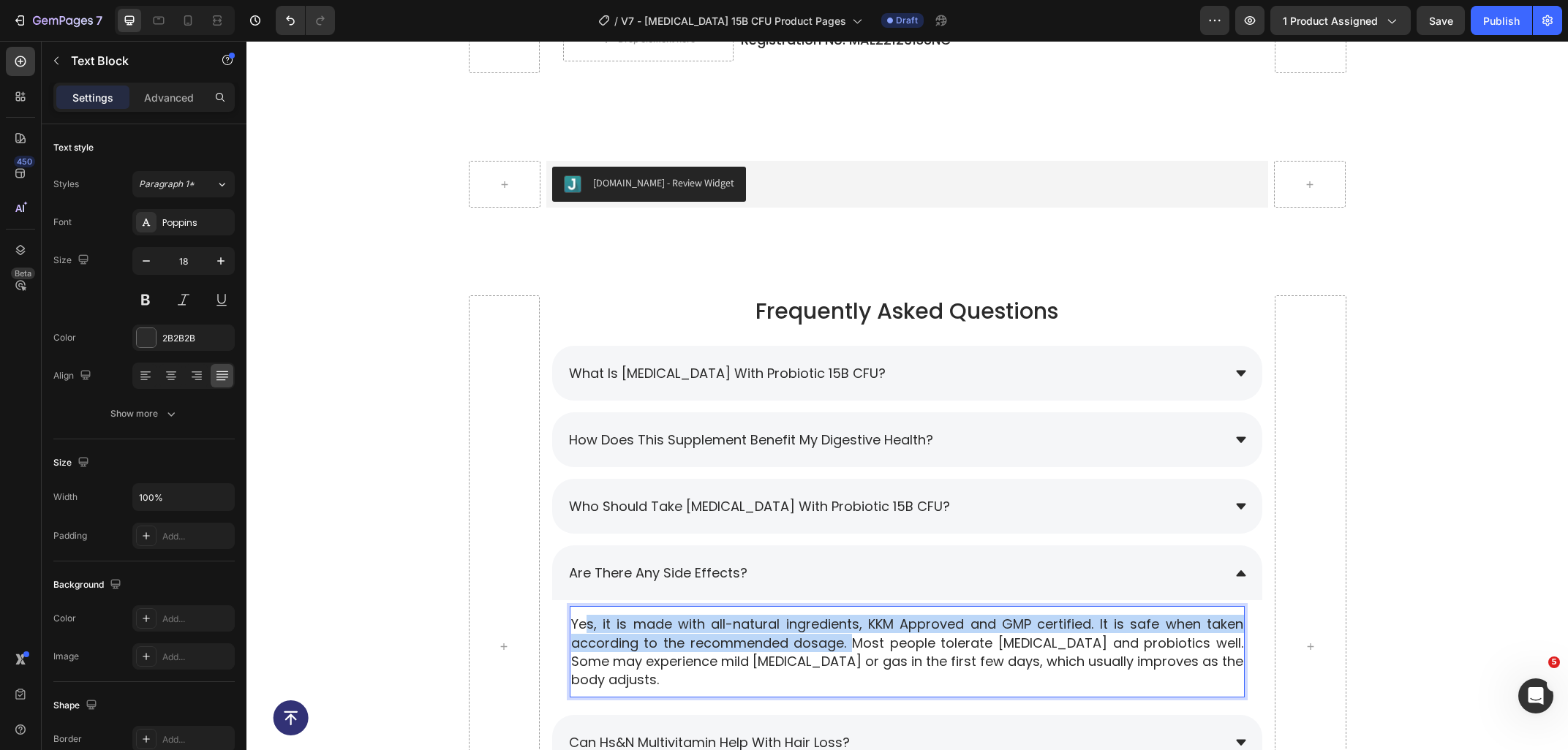
drag, startPoint x: 851, startPoint y: 650, endPoint x: 583, endPoint y: 626, distance: 269.1
click at [583, 626] on p "Yes, it is made with all-natural ingredients, KKM Approved and GMP certified. I…" at bounding box center [907, 652] width 672 height 74
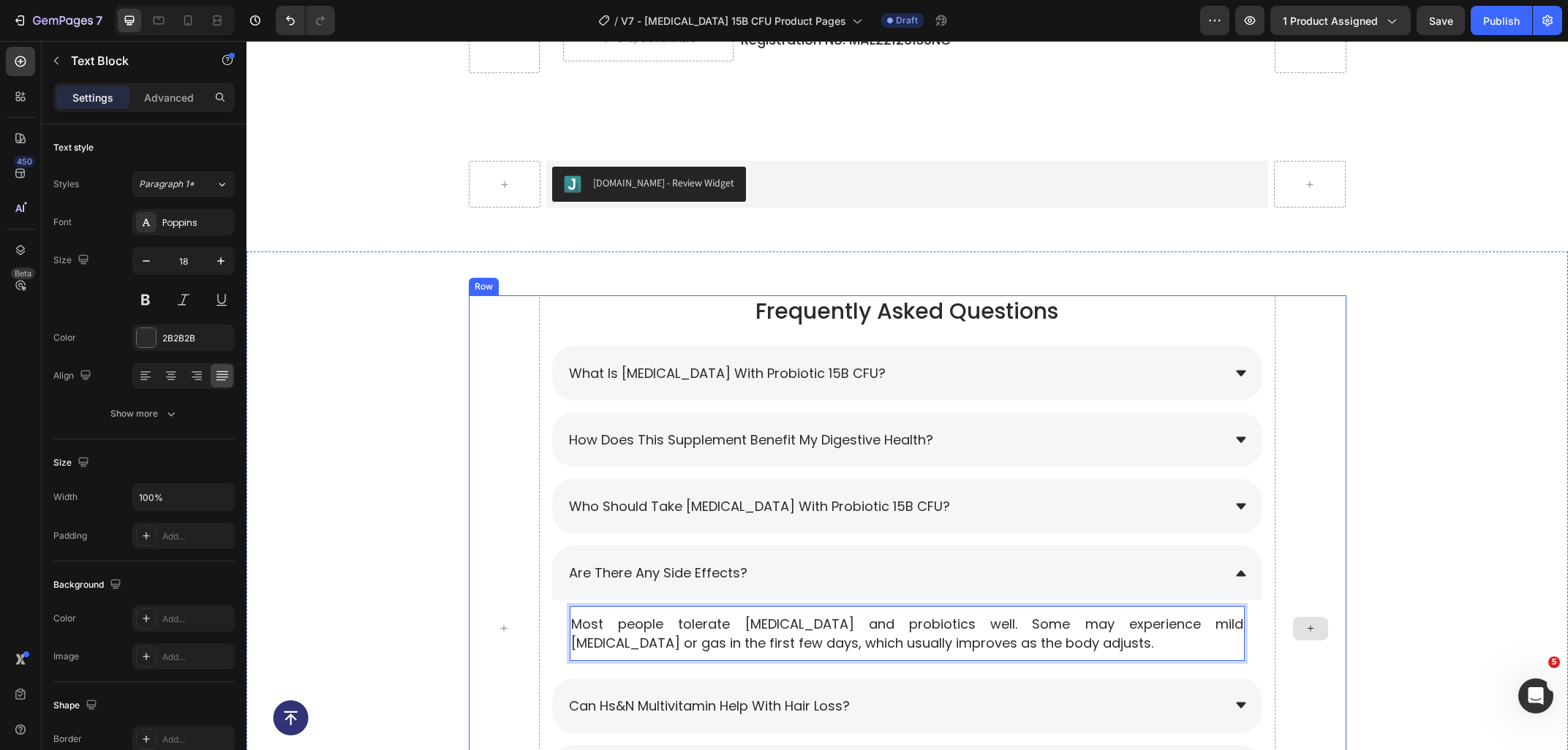
click at [1376, 579] on div "Frequently Asked Questions Heading What is Prebiotic with Probiotic 15B CFU? Ho…" at bounding box center [906, 634] width 1321 height 677
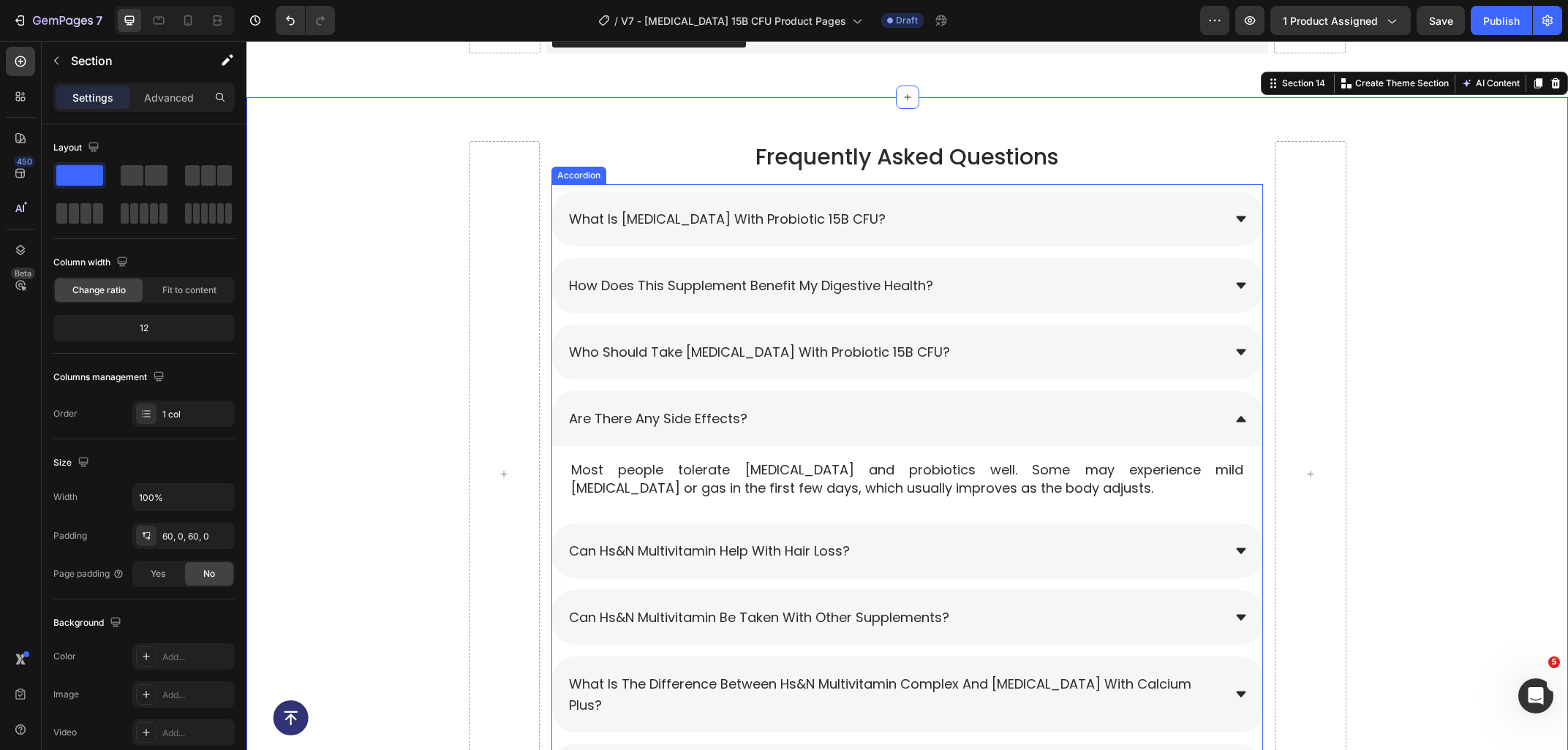
scroll to position [6769, 0]
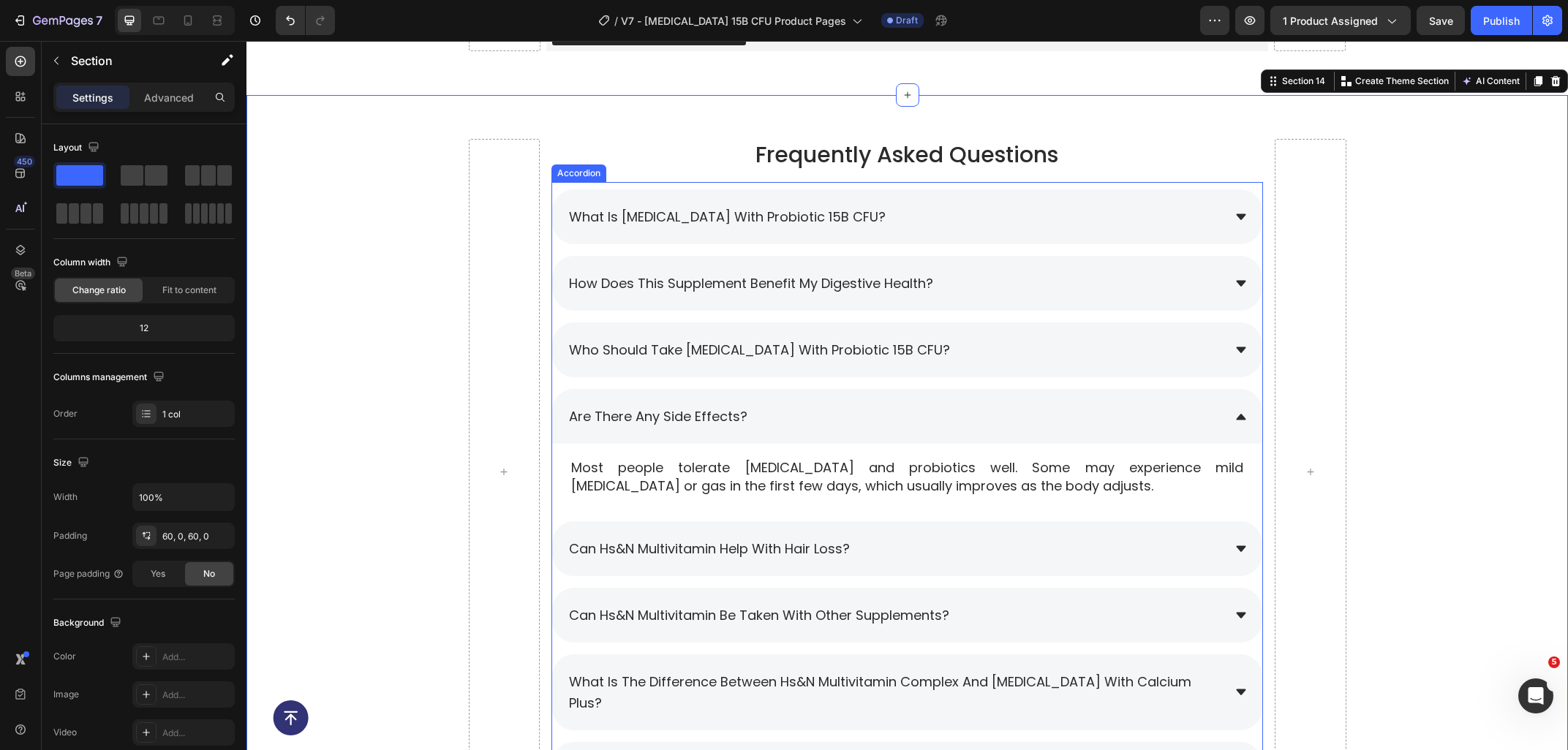
click at [949, 418] on div "Are there any side effects?" at bounding box center [894, 416] width 656 height 26
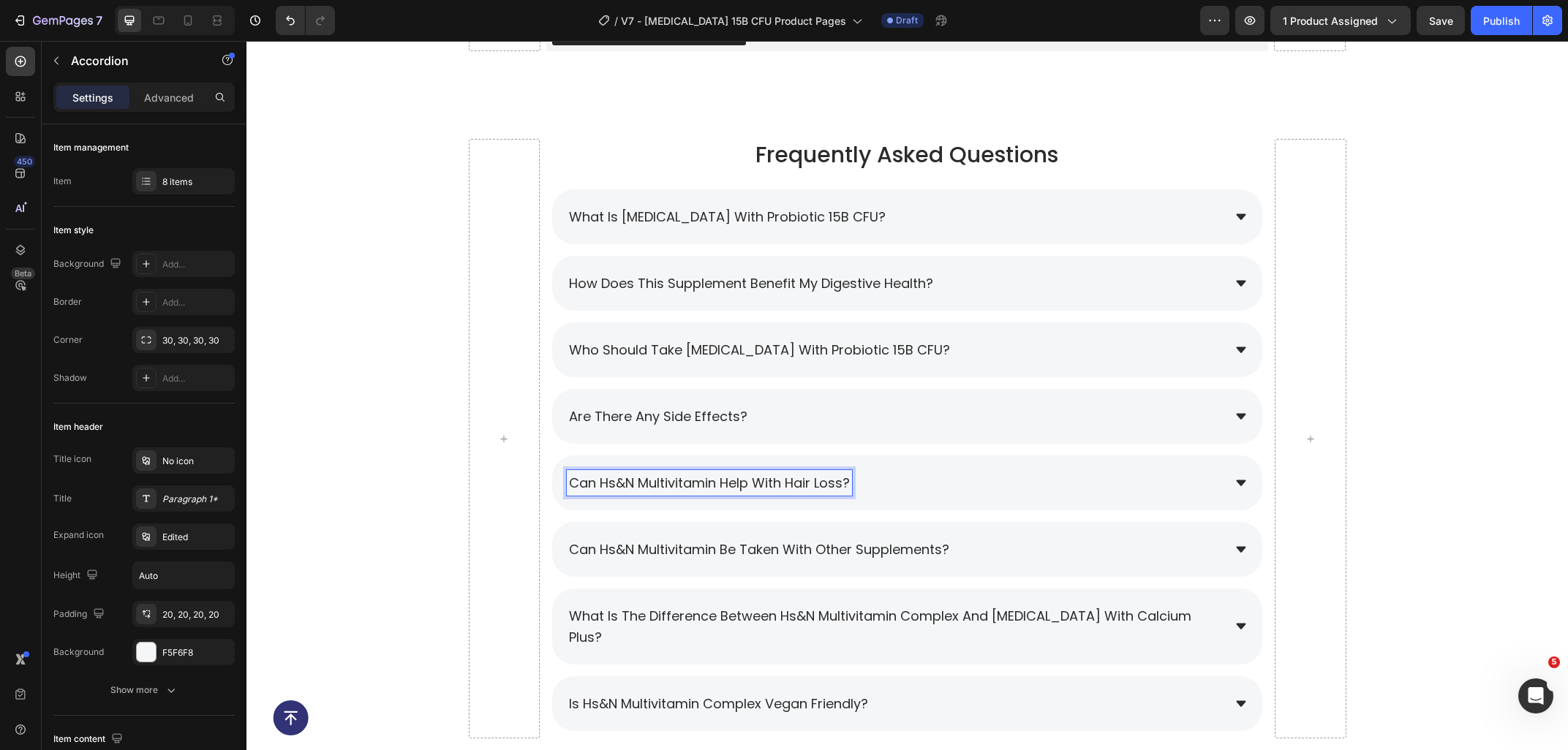
click at [850, 483] on span "can hs&n multivitamin help with hair loss?" at bounding box center [709, 483] width 281 height 18
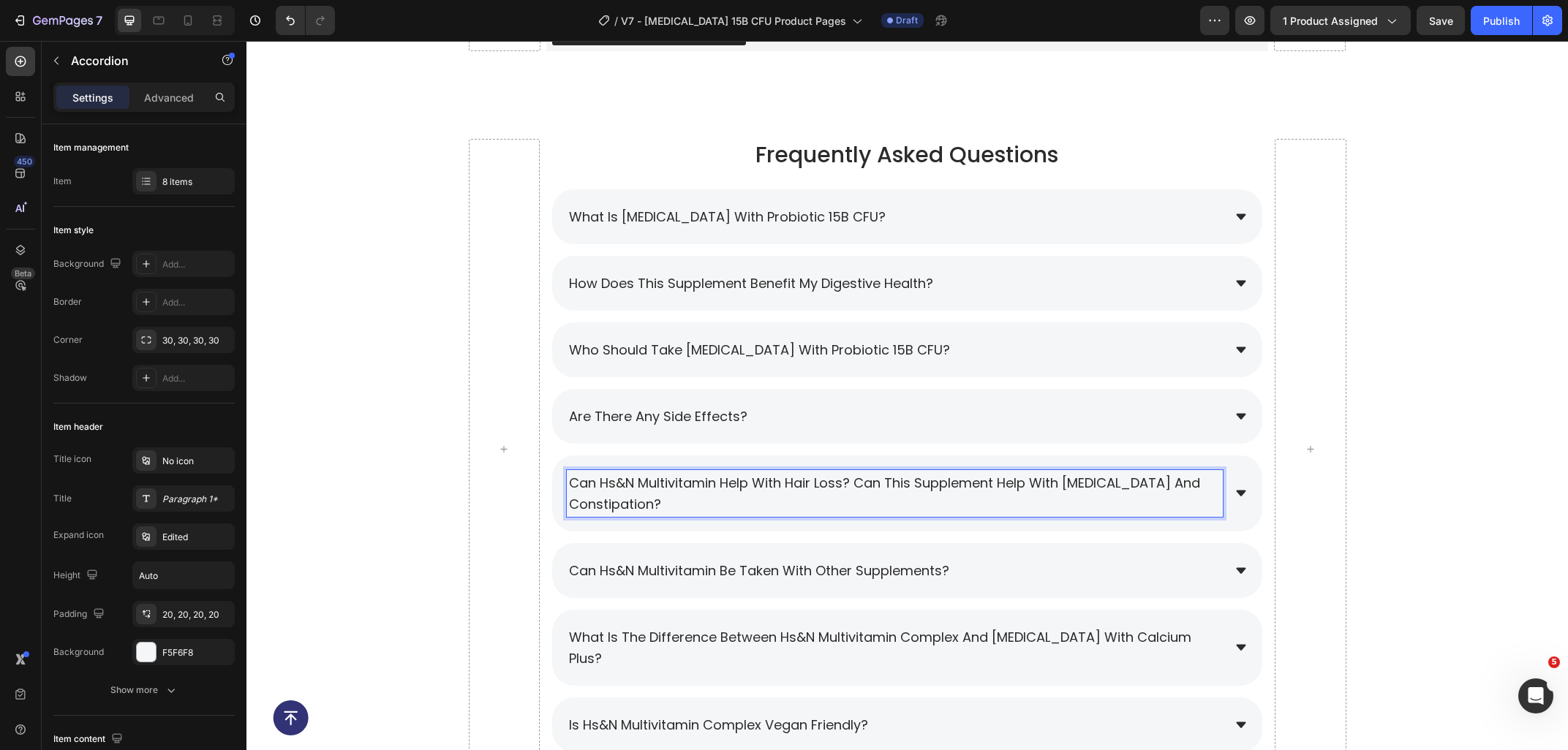
click at [853, 487] on span "can hs&n multivitamin help with hair loss? Can this supplement help with bloati…" at bounding box center [884, 494] width 631 height 40
drag, startPoint x: 855, startPoint y: 487, endPoint x: 564, endPoint y: 470, distance: 291.5
click at [566, 470] on div "can hs&n multivitamin help with hair loss? Can this supplement help with bloati…" at bounding box center [894, 493] width 656 height 46
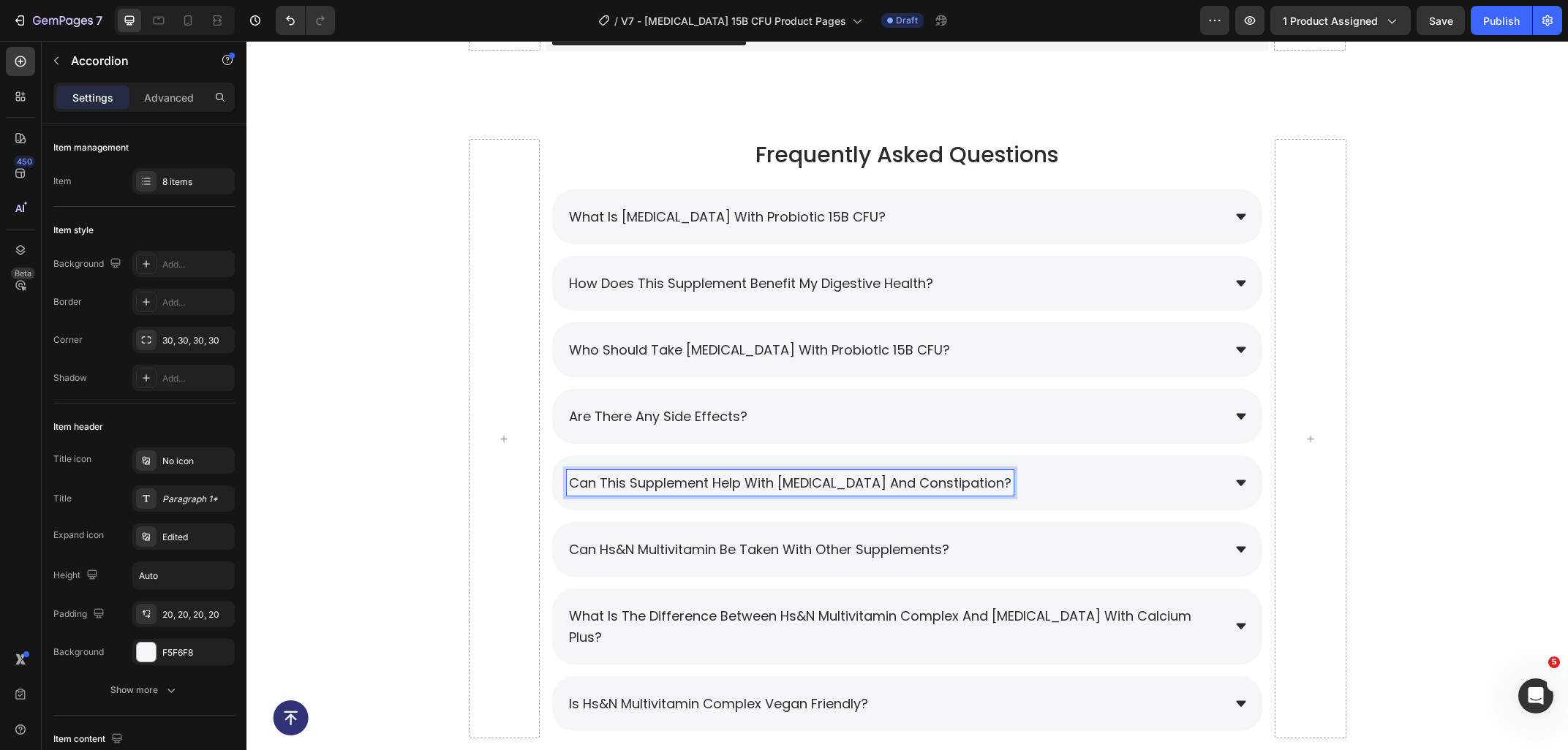
click at [626, 485] on span "Can this supplement help with bloating and constipation?" at bounding box center [790, 483] width 442 height 18
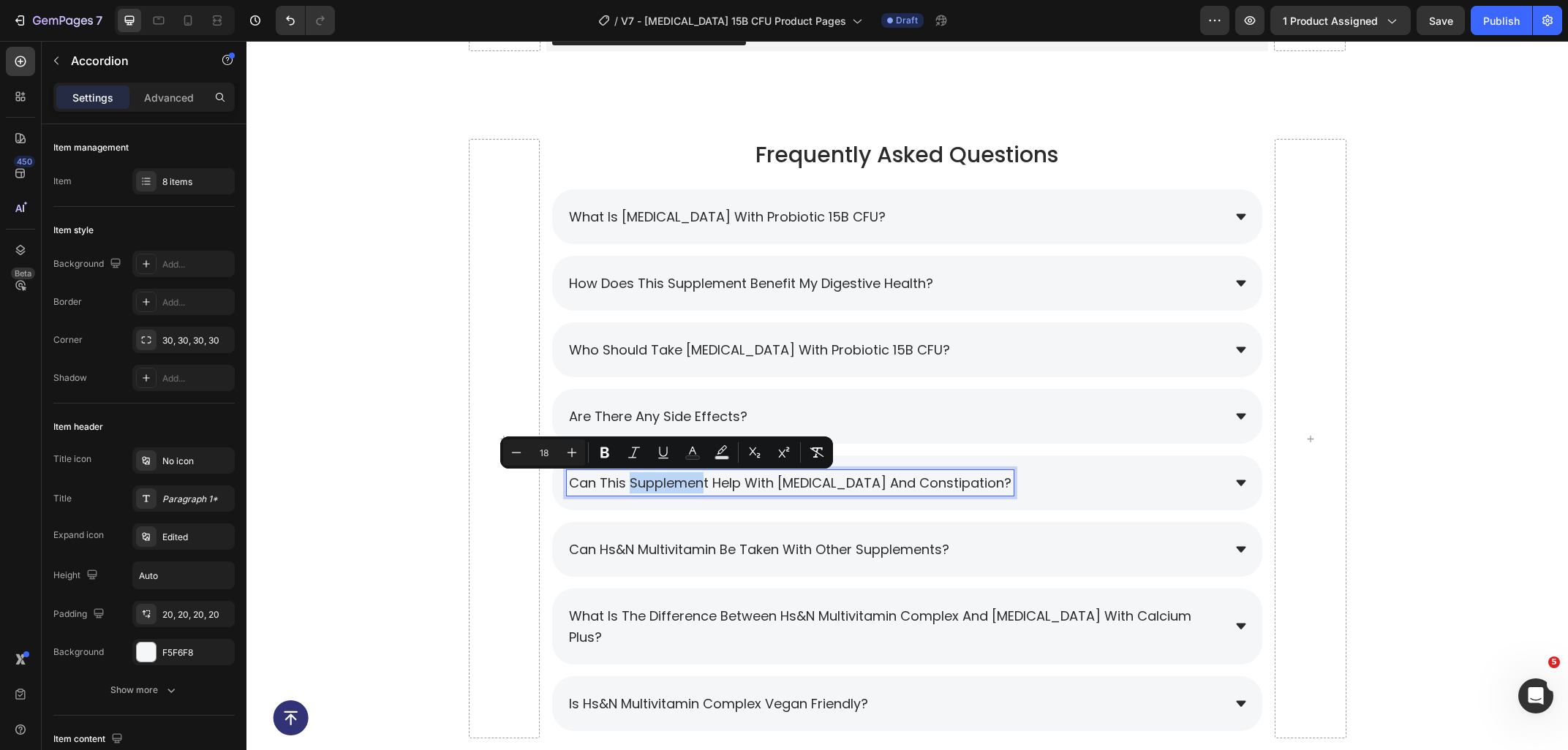
drag, startPoint x: 630, startPoint y: 485, endPoint x: 707, endPoint y: 481, distance: 77.1
click at [707, 481] on span "Can this supplement help with bloating and constipation?" at bounding box center [790, 483] width 442 height 18
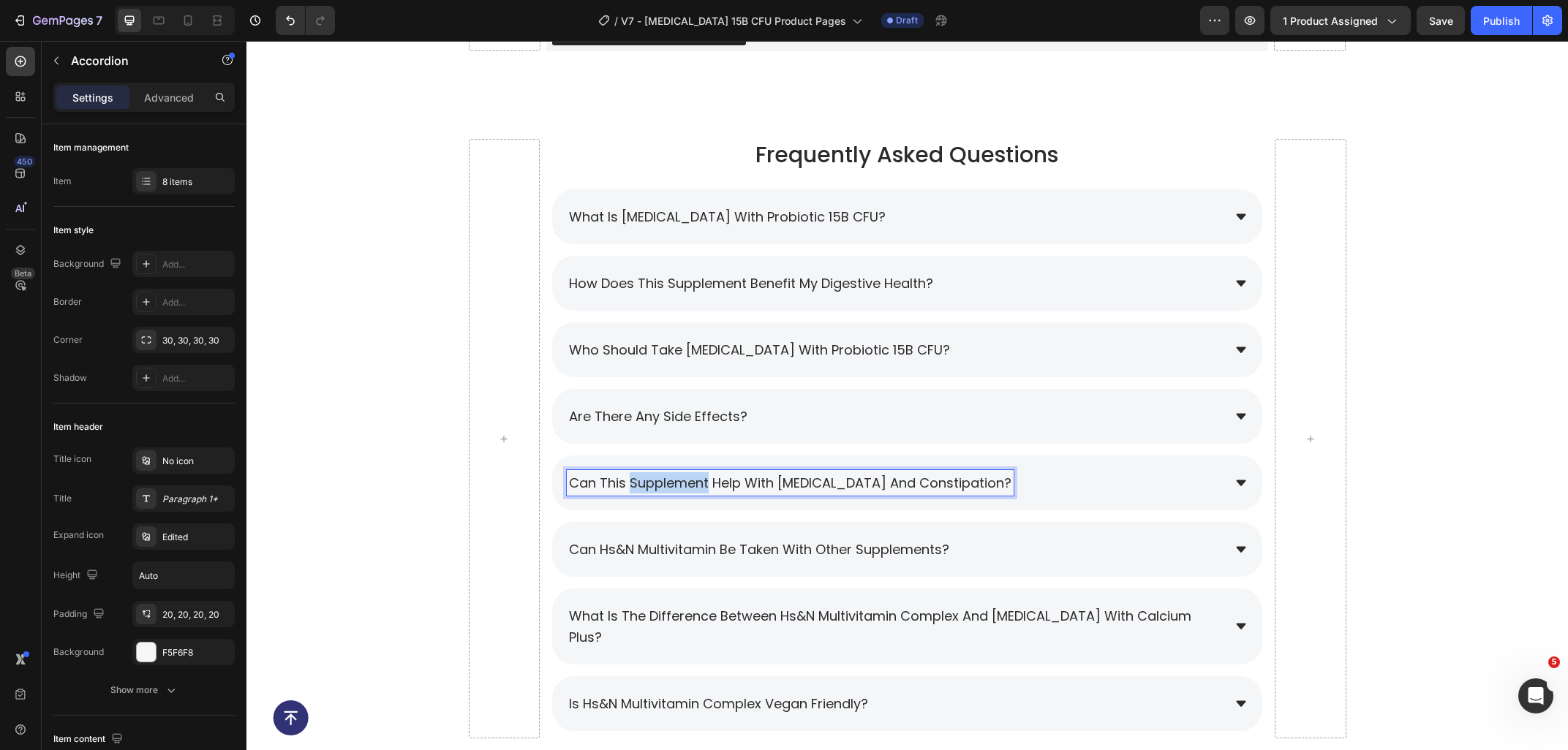
drag, startPoint x: 709, startPoint y: 481, endPoint x: 630, endPoint y: 482, distance: 79.0
click at [630, 482] on span "Can this supplement help with bloating and constipation?" at bounding box center [790, 483] width 442 height 18
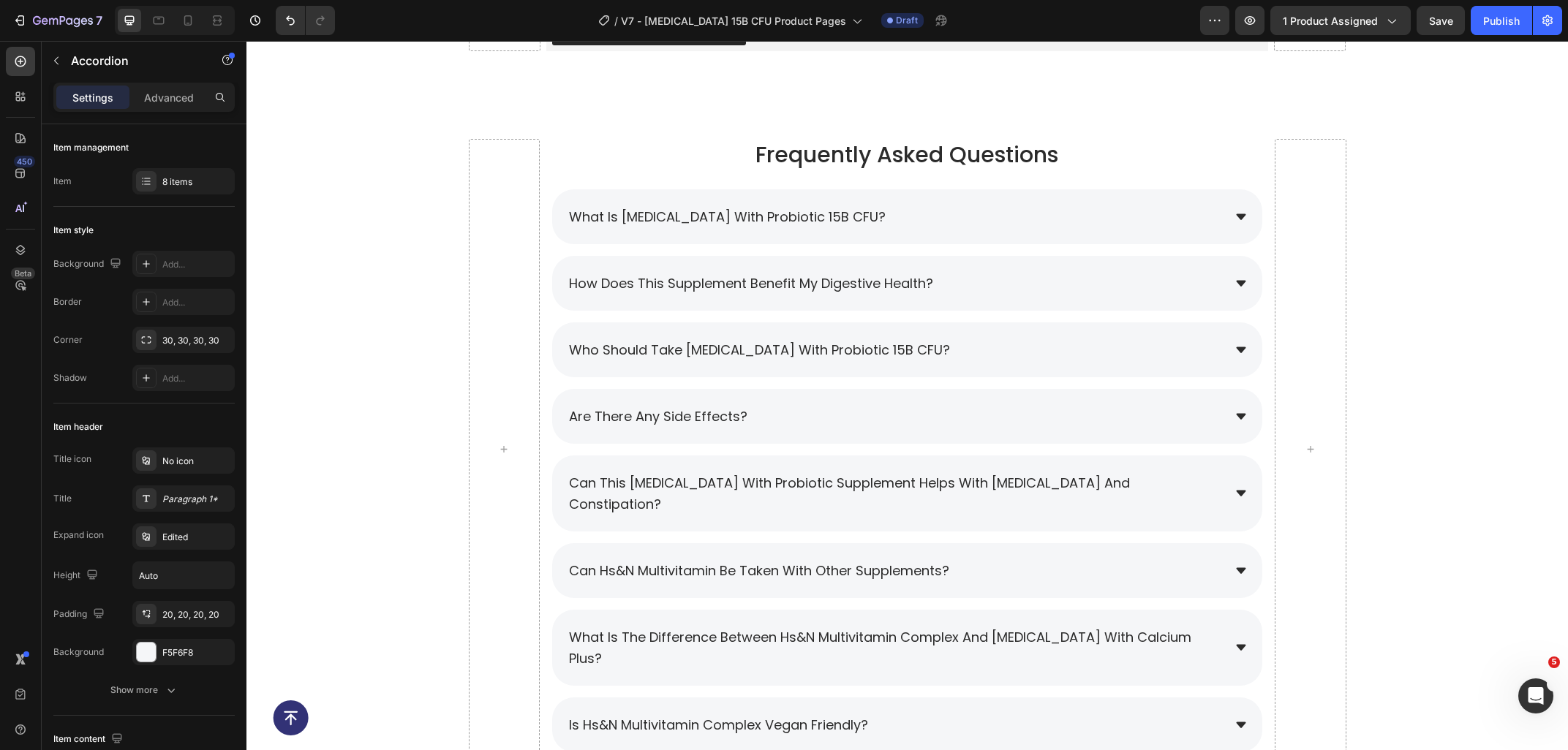
click at [1168, 490] on div "Can this Prebiotic with Probiotic Supplement helps with bloating and constipati…" at bounding box center [894, 493] width 656 height 46
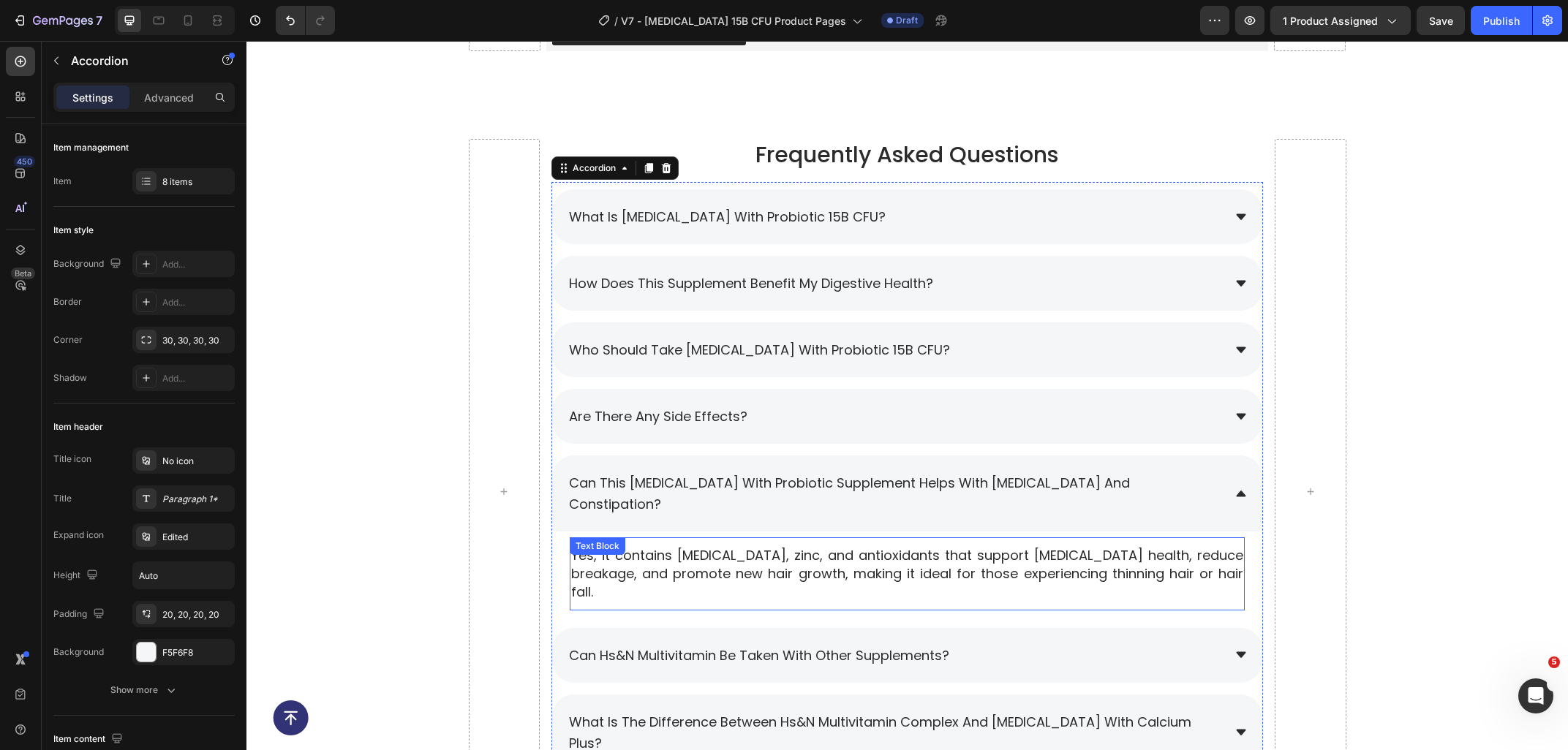
click at [1166, 550] on p "Yes, it contains biotin, zinc, and antioxidants that support hair follicle heal…" at bounding box center [907, 574] width 672 height 56
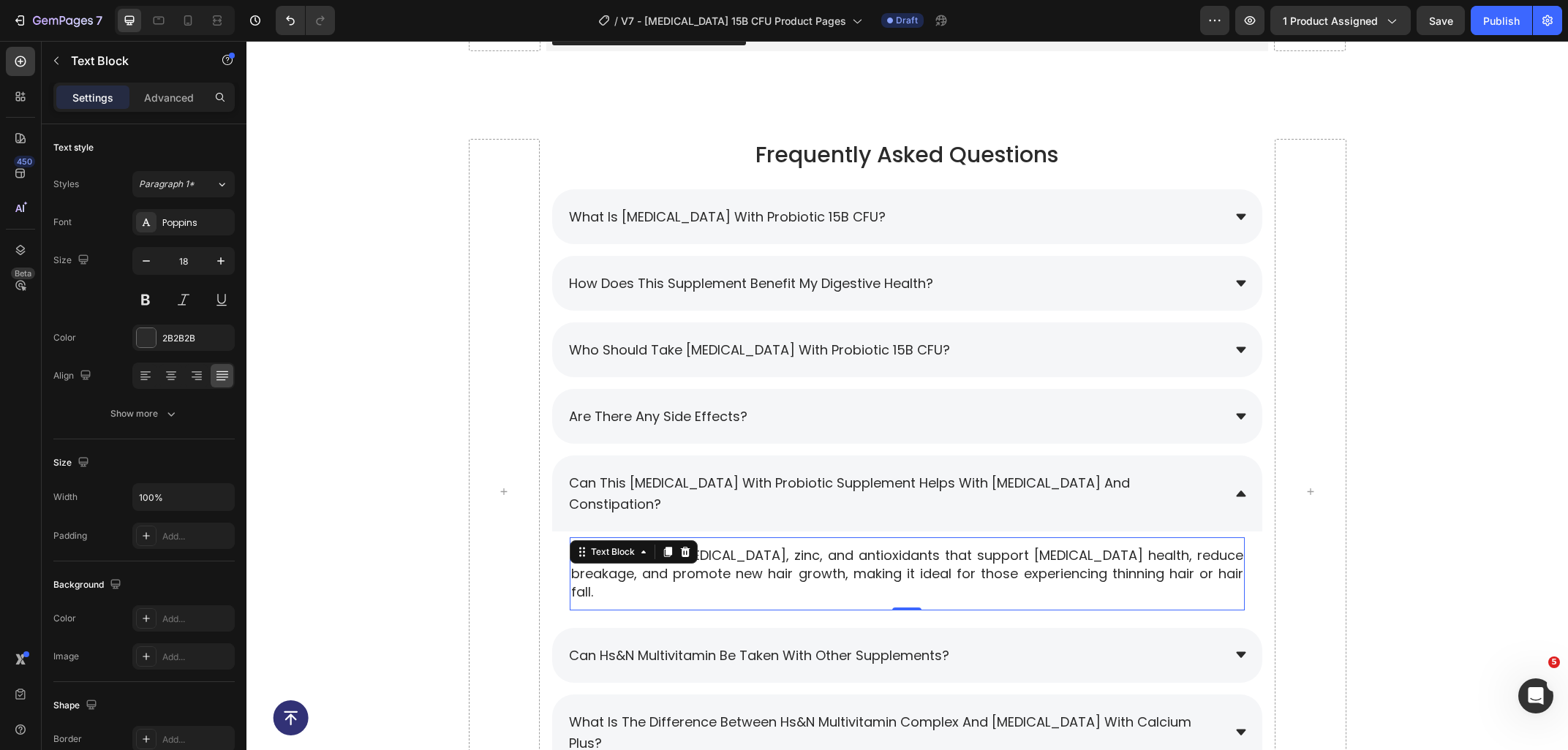
click at [1175, 553] on p "Yes, it contains biotin, zinc, and antioxidants that support hair follicle heal…" at bounding box center [907, 574] width 672 height 56
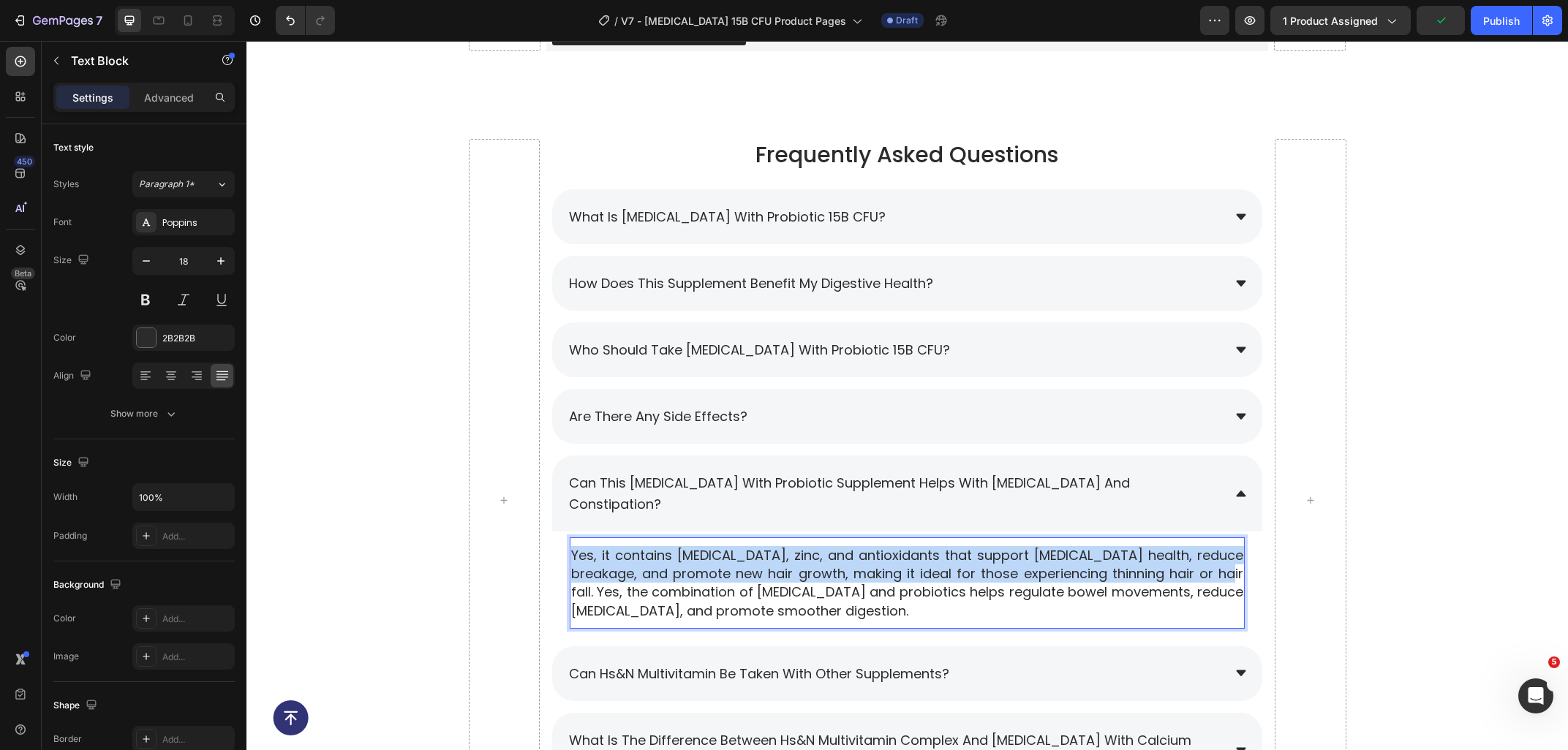
drag, startPoint x: 1191, startPoint y: 558, endPoint x: 574, endPoint y: 526, distance: 617.8
click at [574, 545] on div "Yes, it contains biotin, zinc, and antioxidants that support hair follicle heal…" at bounding box center [906, 583] width 675 height 77
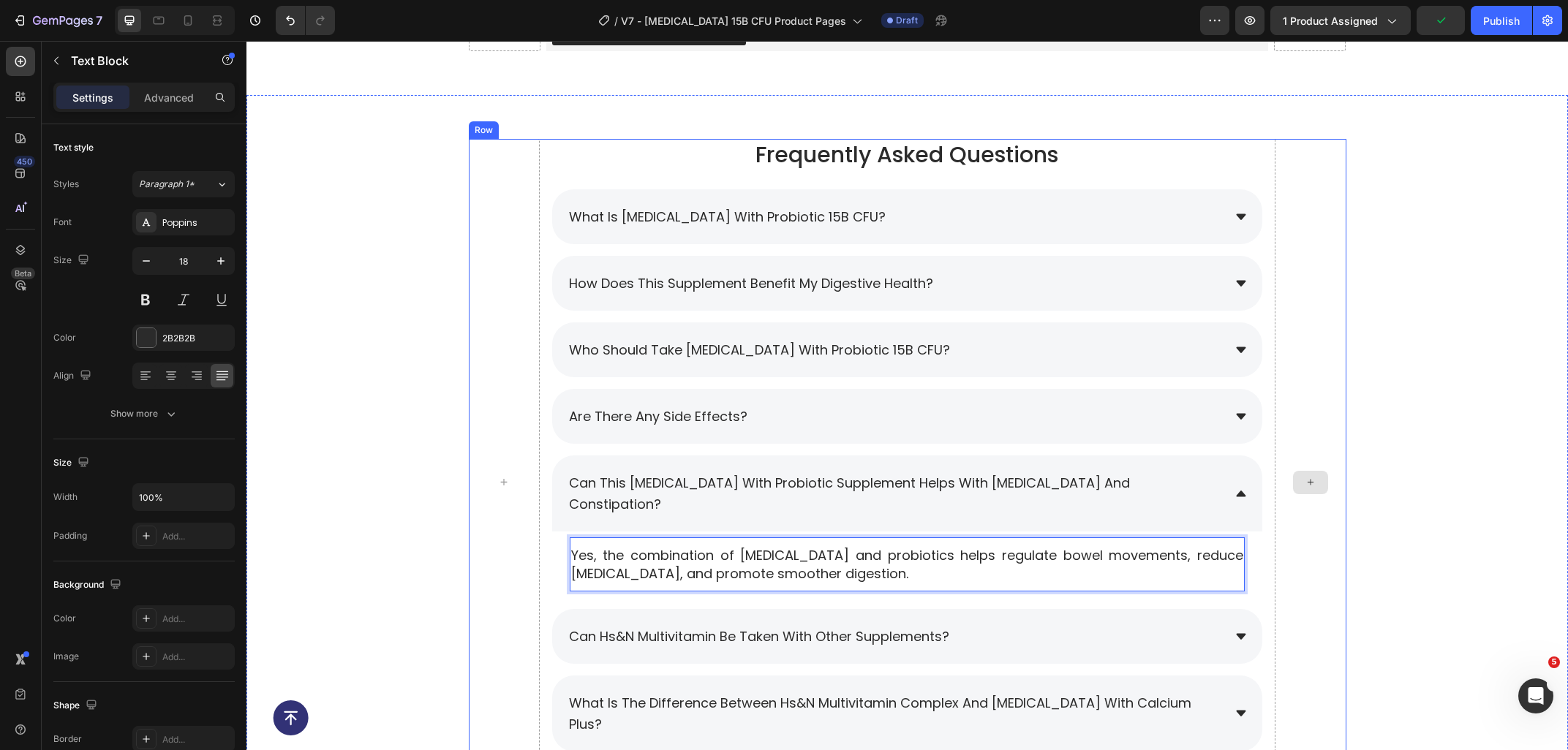
click at [1388, 489] on div "Frequently Asked Questions Heading What is Prebiotic with Probiotic 15B CFU? Ho…" at bounding box center [906, 488] width 1321 height 698
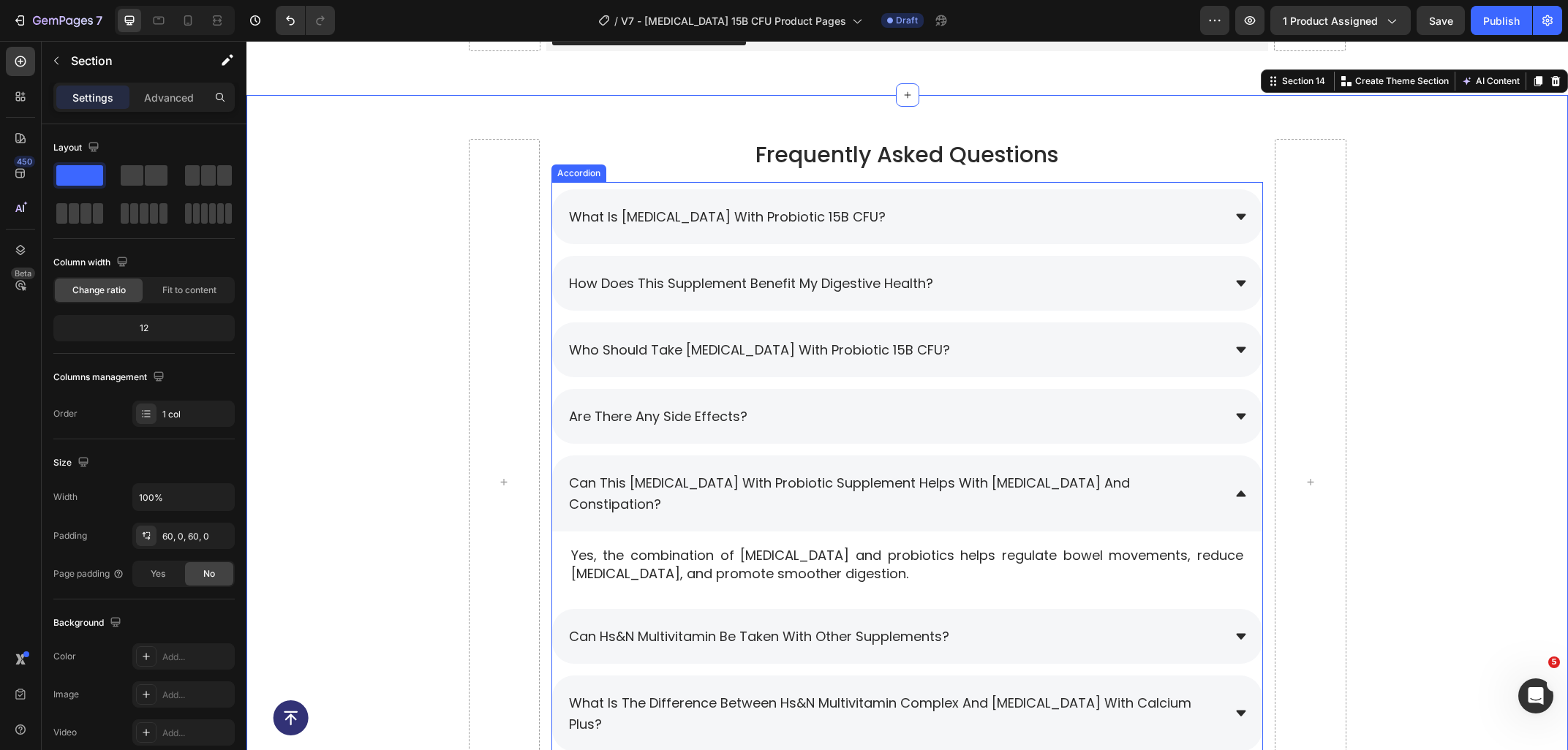
click at [1204, 490] on div "Can this Prebiotic with Probiotic Supplement helps with bloating and constipati…" at bounding box center [894, 493] width 656 height 46
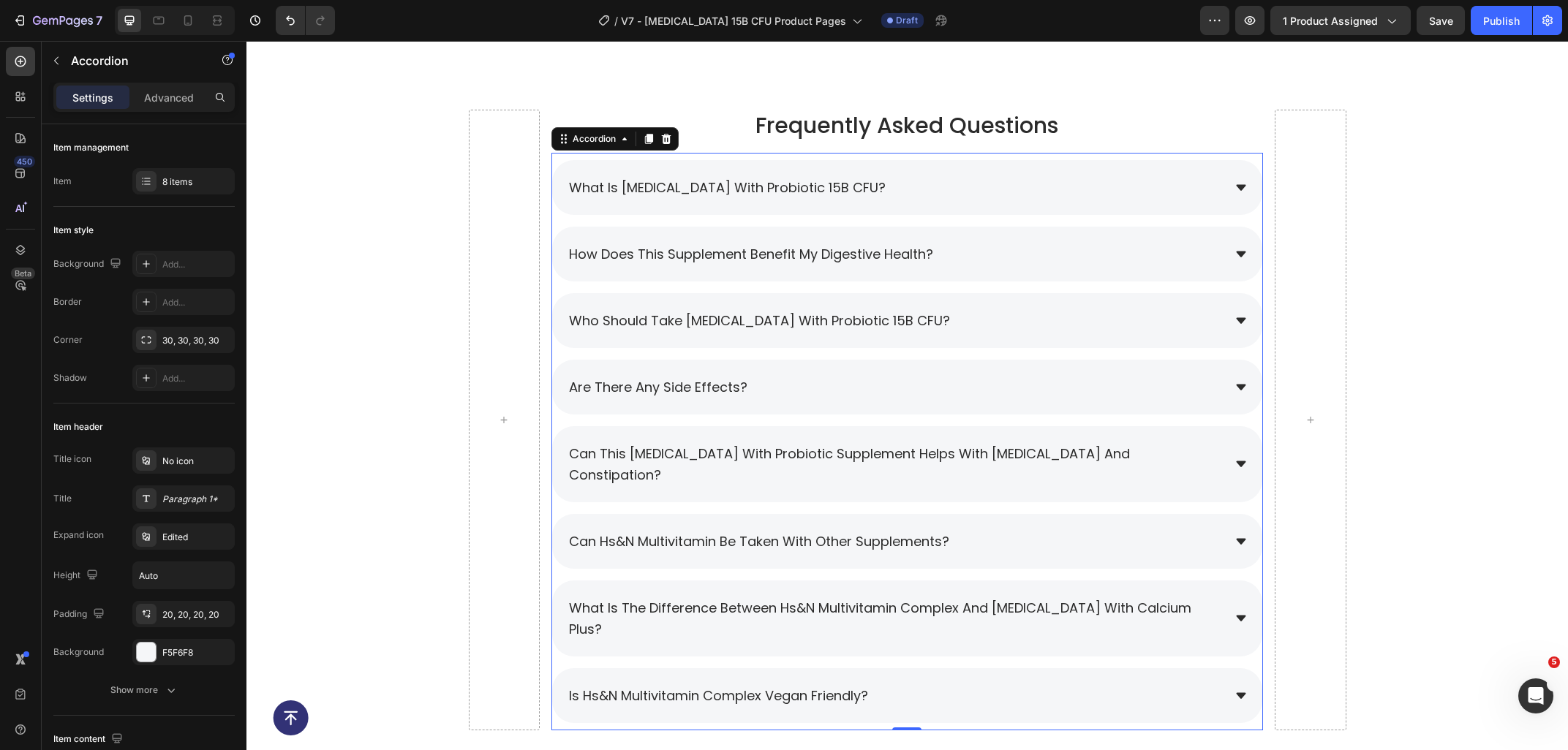
scroll to position [6848, 0]
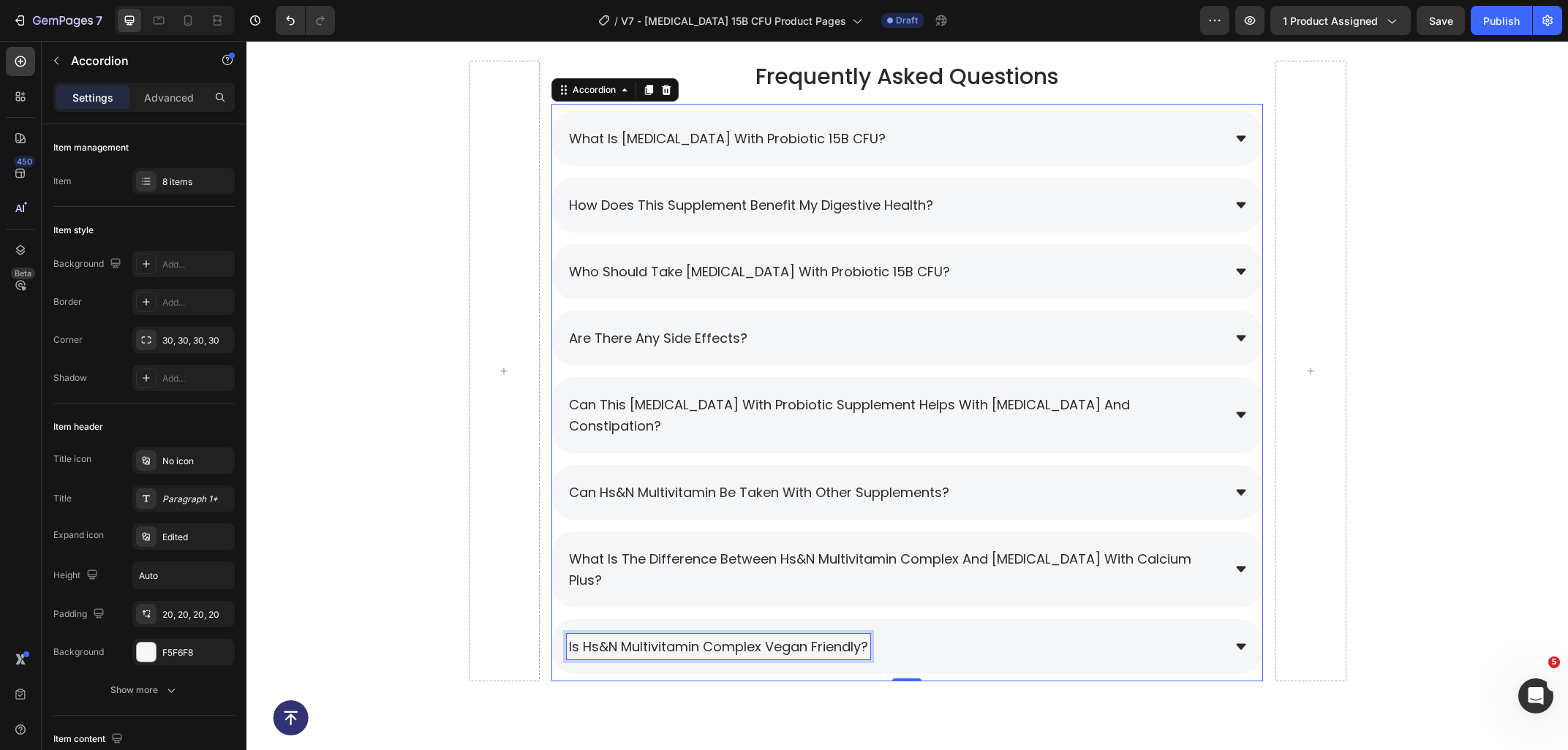
click at [642, 637] on span "is hs&n multivitamin complex vegan friendly?" at bounding box center [718, 646] width 299 height 18
drag, startPoint x: 684, startPoint y: 607, endPoint x: 585, endPoint y: 604, distance: 99.0
click at [585, 637] on span "is hs&n multivitamin complex vegan friendly?" at bounding box center [718, 646] width 299 height 18
click at [959, 634] on div "is Prebiotic with Probiotic 15B CFU vegan friendly?" at bounding box center [894, 647] width 656 height 26
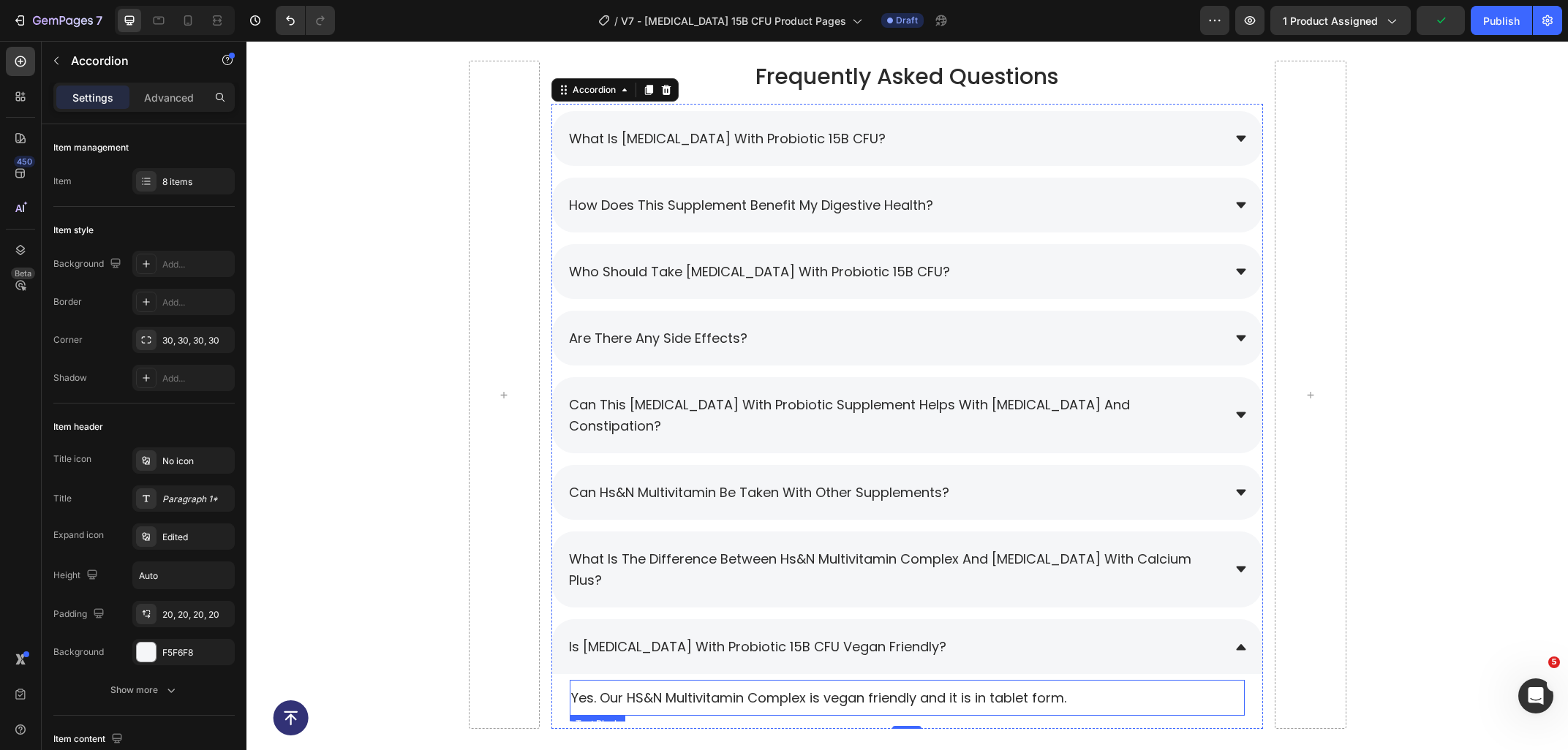
click at [668, 689] on p "Yes. Our HS&N Multivitamin Complex is vegan friendly and it is in tablet form." at bounding box center [907, 698] width 672 height 18
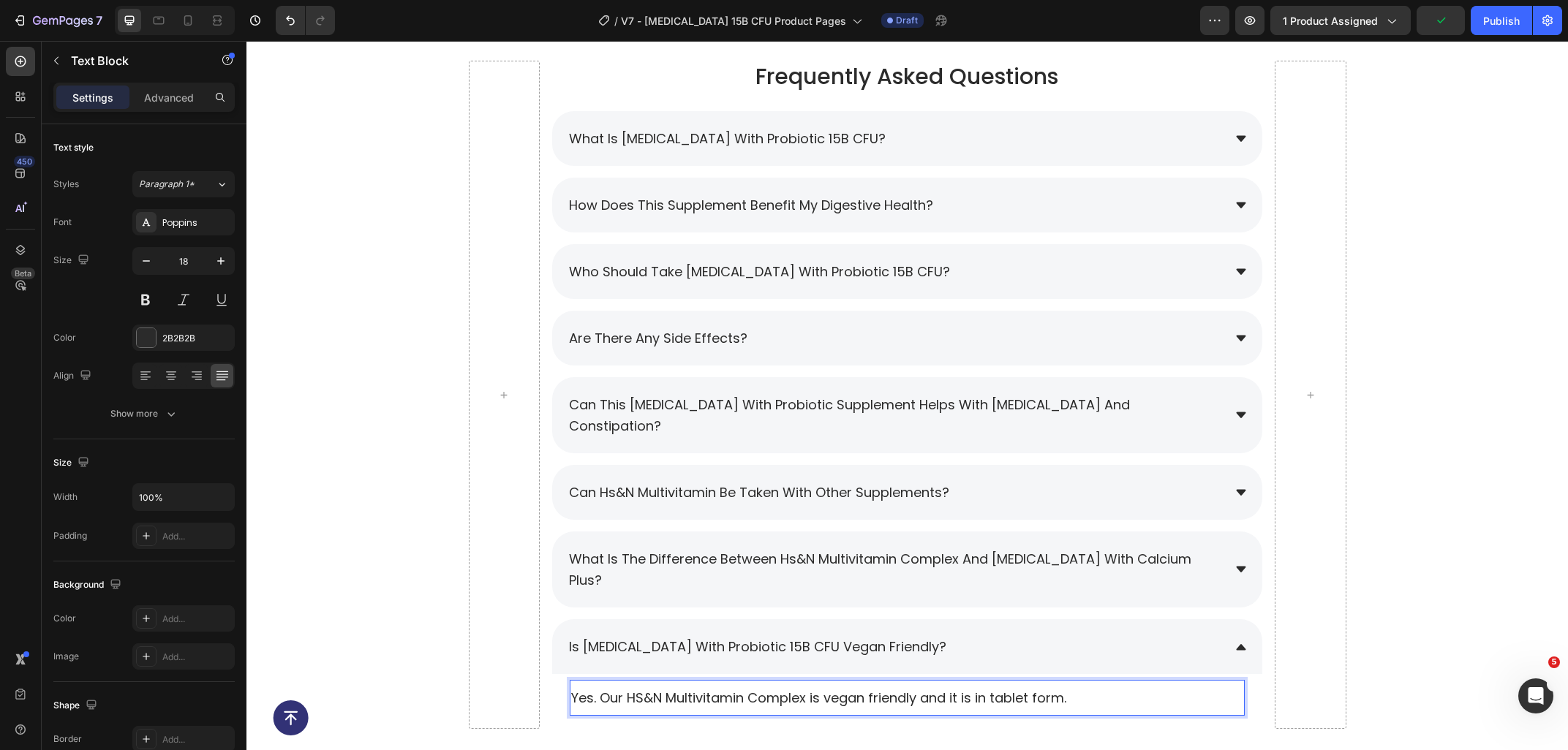
click at [636, 689] on p "Yes. Our HS&N Multivitamin Complex is vegan friendly and it is in tablet form." at bounding box center [907, 698] width 672 height 18
drag, startPoint x: 630, startPoint y: 654, endPoint x: 809, endPoint y: 662, distance: 179.2
click at [809, 689] on p "Yes. Our HS&N Multivitamin Complex is vegan friendly and it is in tablet form." at bounding box center [907, 698] width 672 height 18
click at [1432, 566] on div "Frequently Asked Questions Heading What is Prebiotic with Probiotic 15B CFU? Ho…" at bounding box center [906, 401] width 1321 height 680
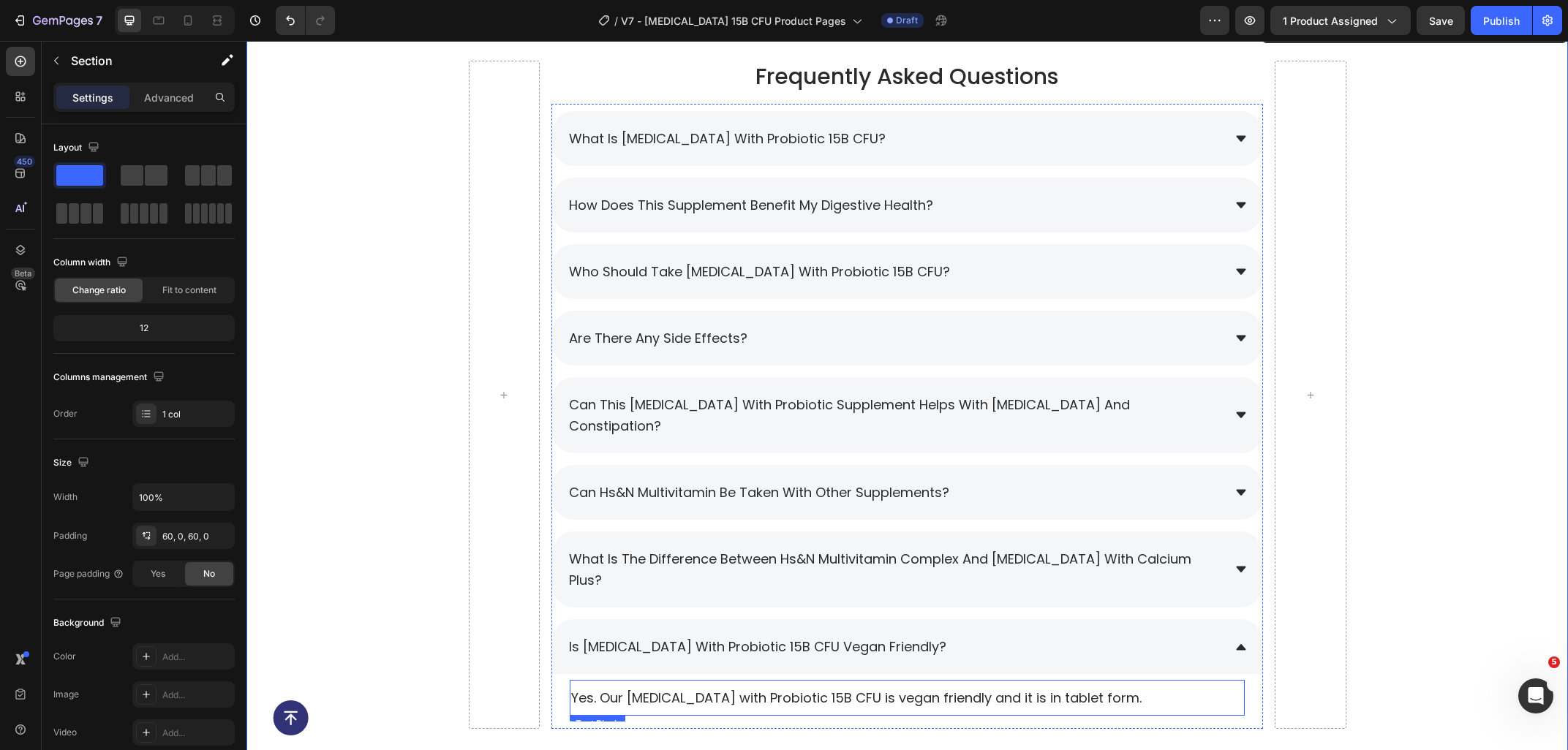
click at [1031, 689] on p "Yes. Our Prebiotic with Probiotic 15B CFU is vegan friendly and it is in tablet…" at bounding box center [907, 698] width 672 height 18
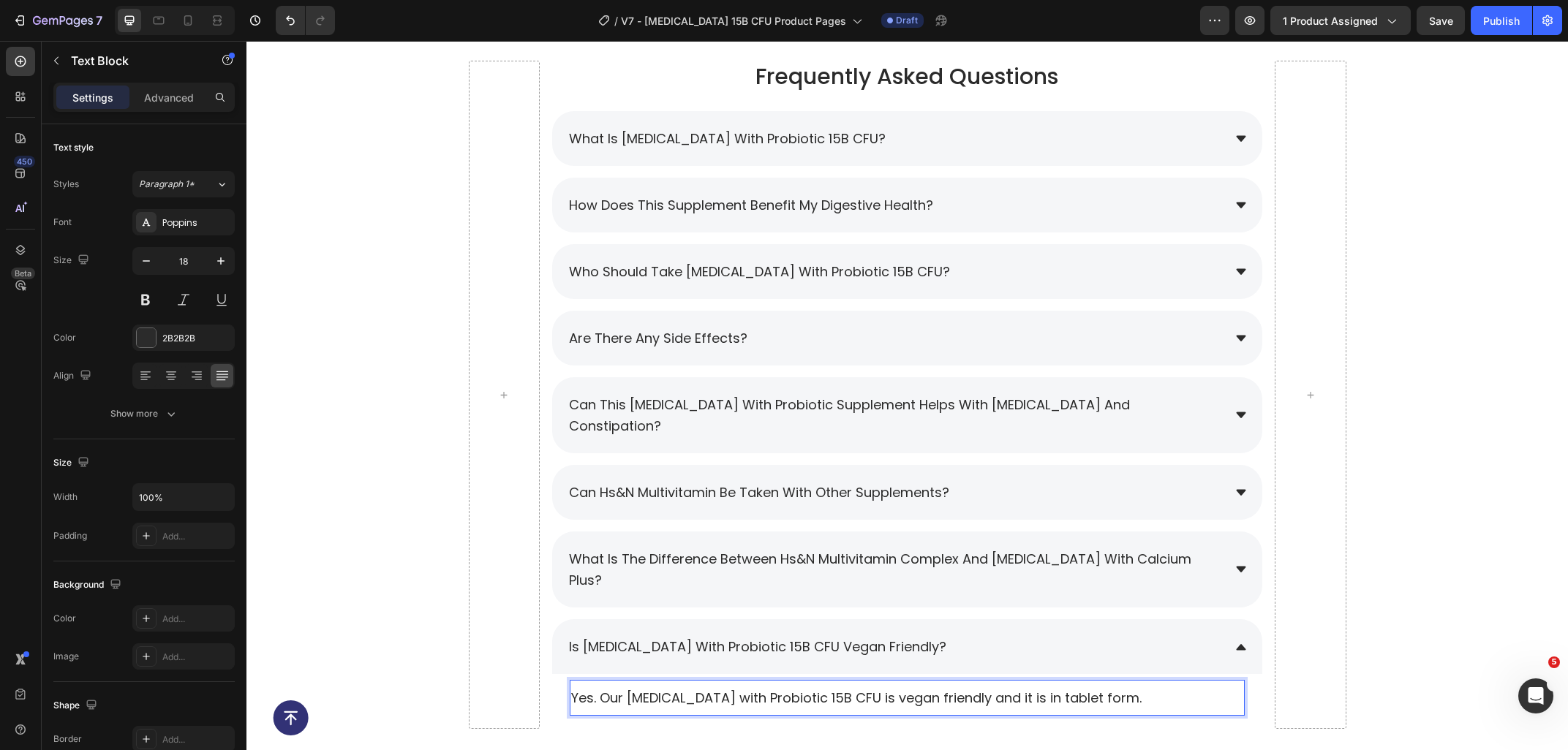
click at [1031, 689] on p "Yes. Our Prebiotic with Probiotic 15B CFU is vegan friendly and it is in tablet…" at bounding box center [907, 698] width 672 height 18
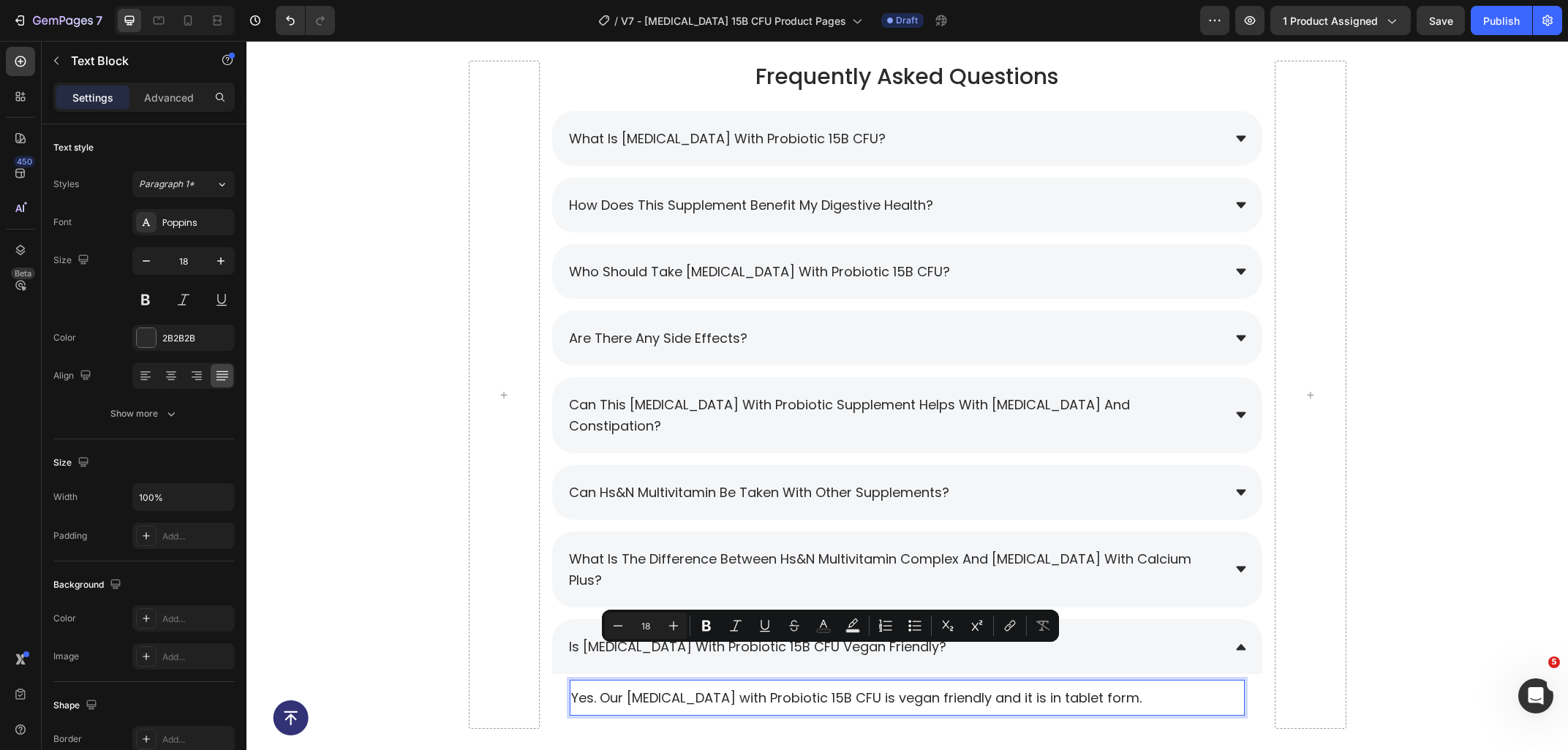
click at [1019, 689] on p "Yes. Our Prebiotic with Probiotic 15B CFU is vegan friendly and it is in tablet…" at bounding box center [907, 698] width 672 height 18
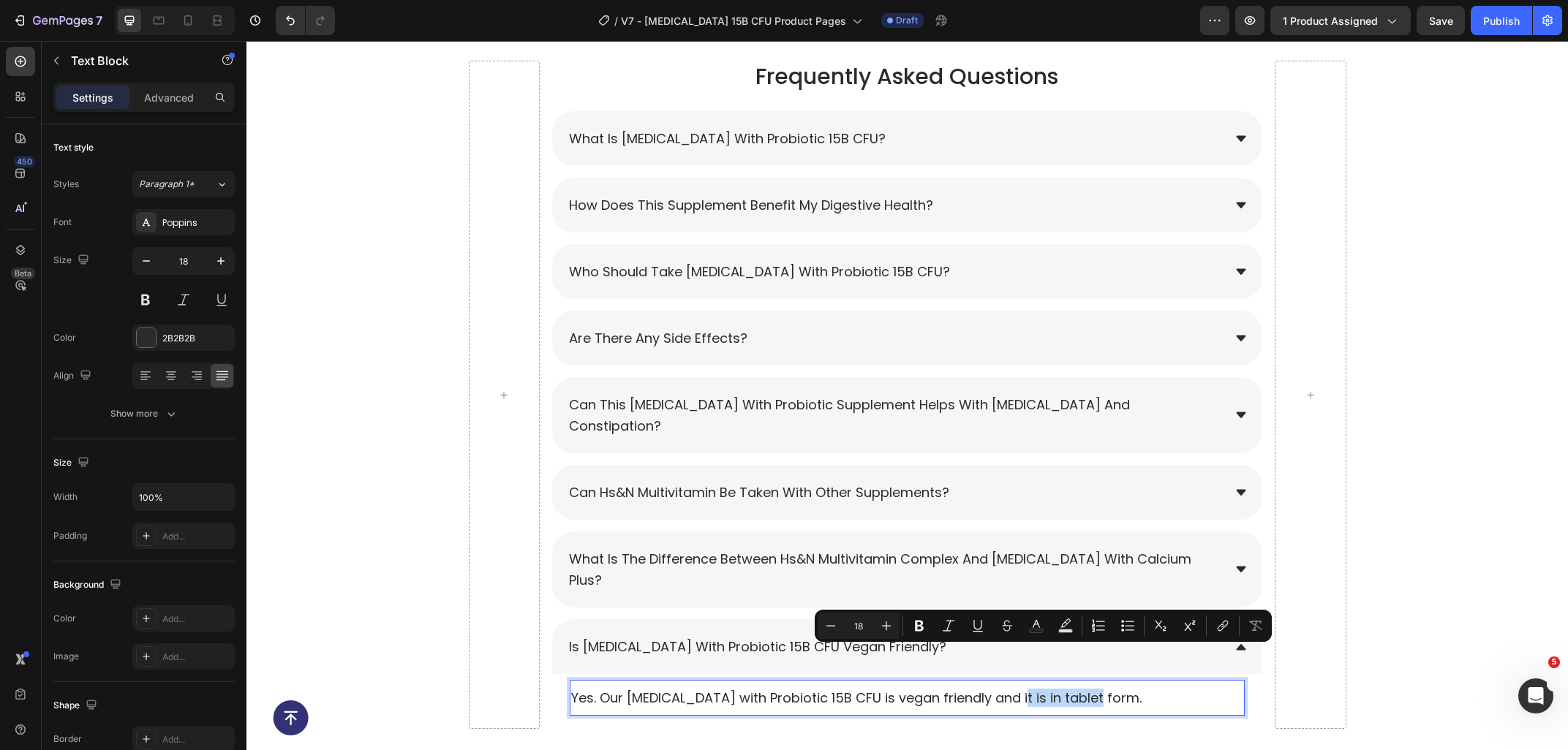
drag, startPoint x: 999, startPoint y: 657, endPoint x: 1085, endPoint y: 657, distance: 86.0
click at [1085, 689] on p "Yes. Our Prebiotic with Probiotic 15B CFU is vegan friendly and it is in tablet…" at bounding box center [907, 698] width 672 height 18
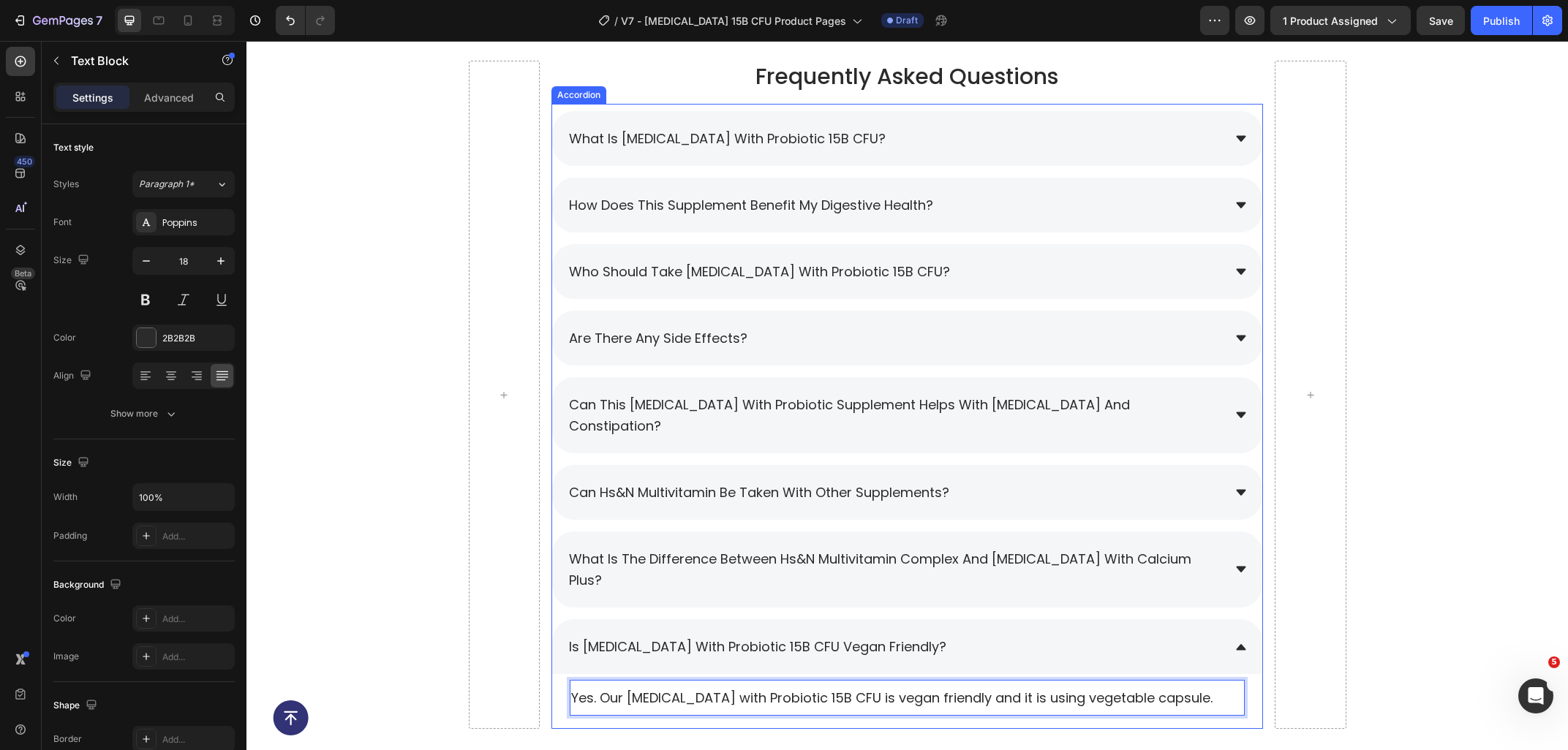
click at [1176, 634] on div "is Prebiotic with Probiotic 15B CFU vegan friendly?" at bounding box center [894, 647] width 656 height 26
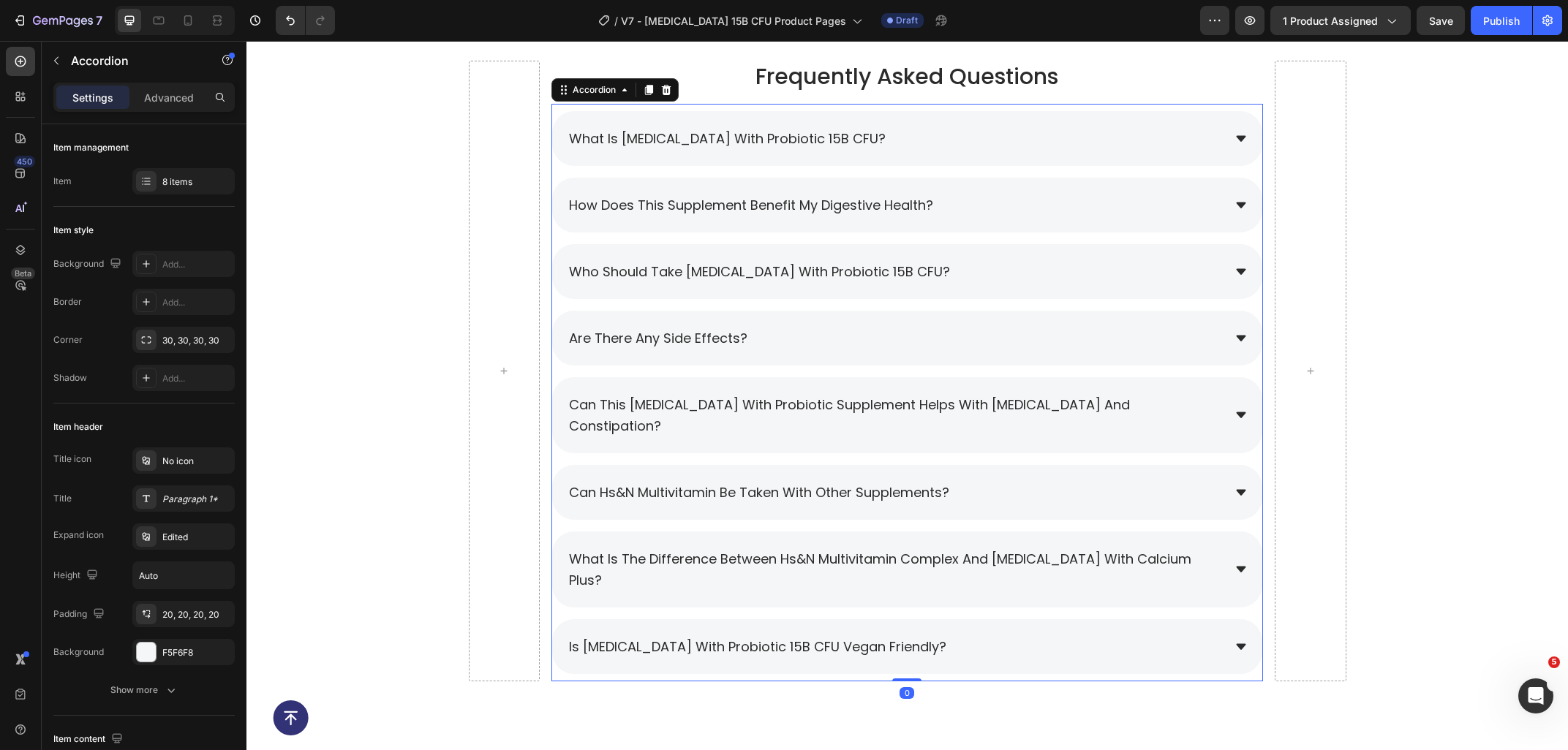
click at [1225, 532] on div "what is the difference between hs&n multivitamin complex and [MEDICAL_DATA] wit…" at bounding box center [906, 569] width 710 height 76
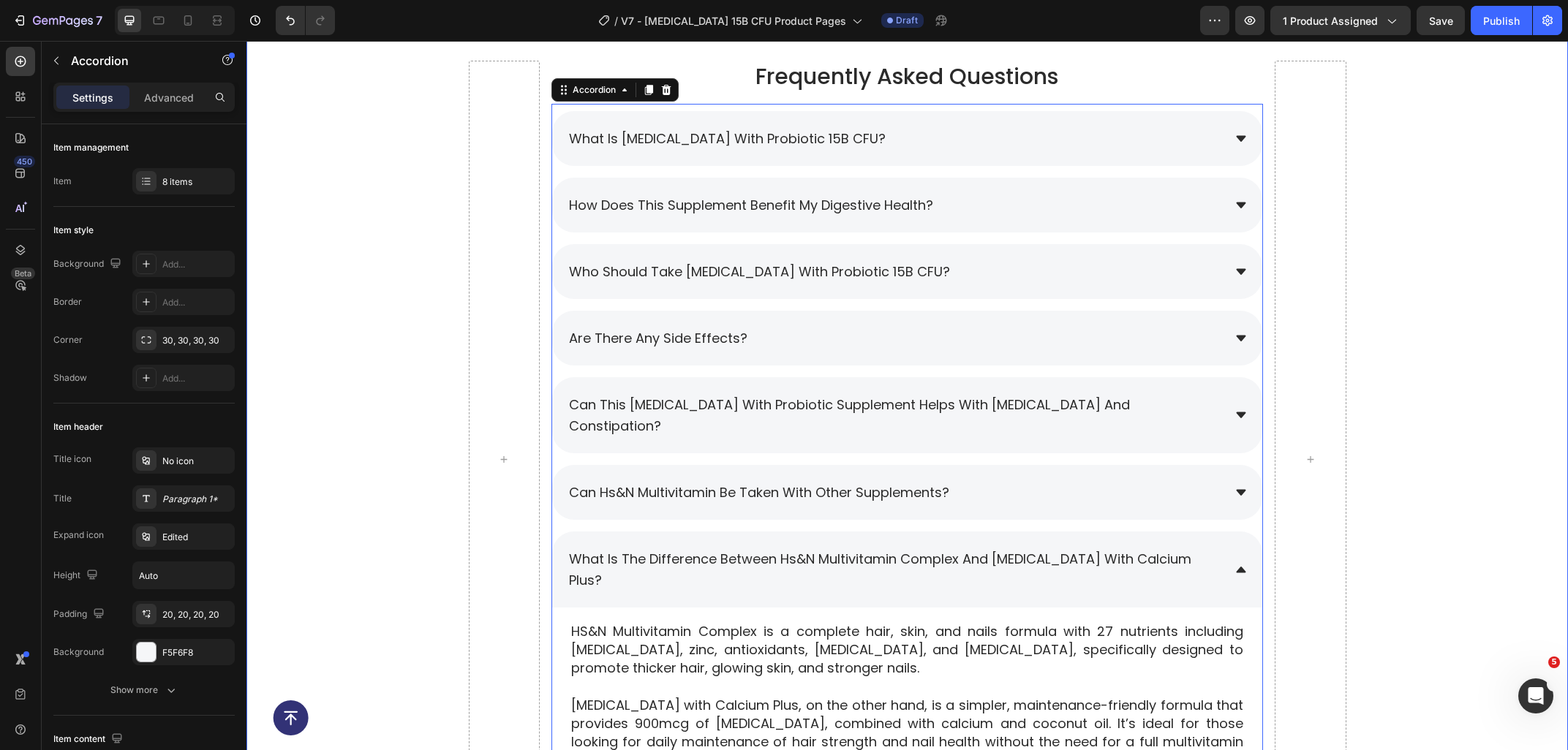
click at [1519, 466] on div "Frequently Asked Questions Heading What is Prebiotic with Probiotic 15B CFU? Ho…" at bounding box center [906, 466] width 1321 height 809
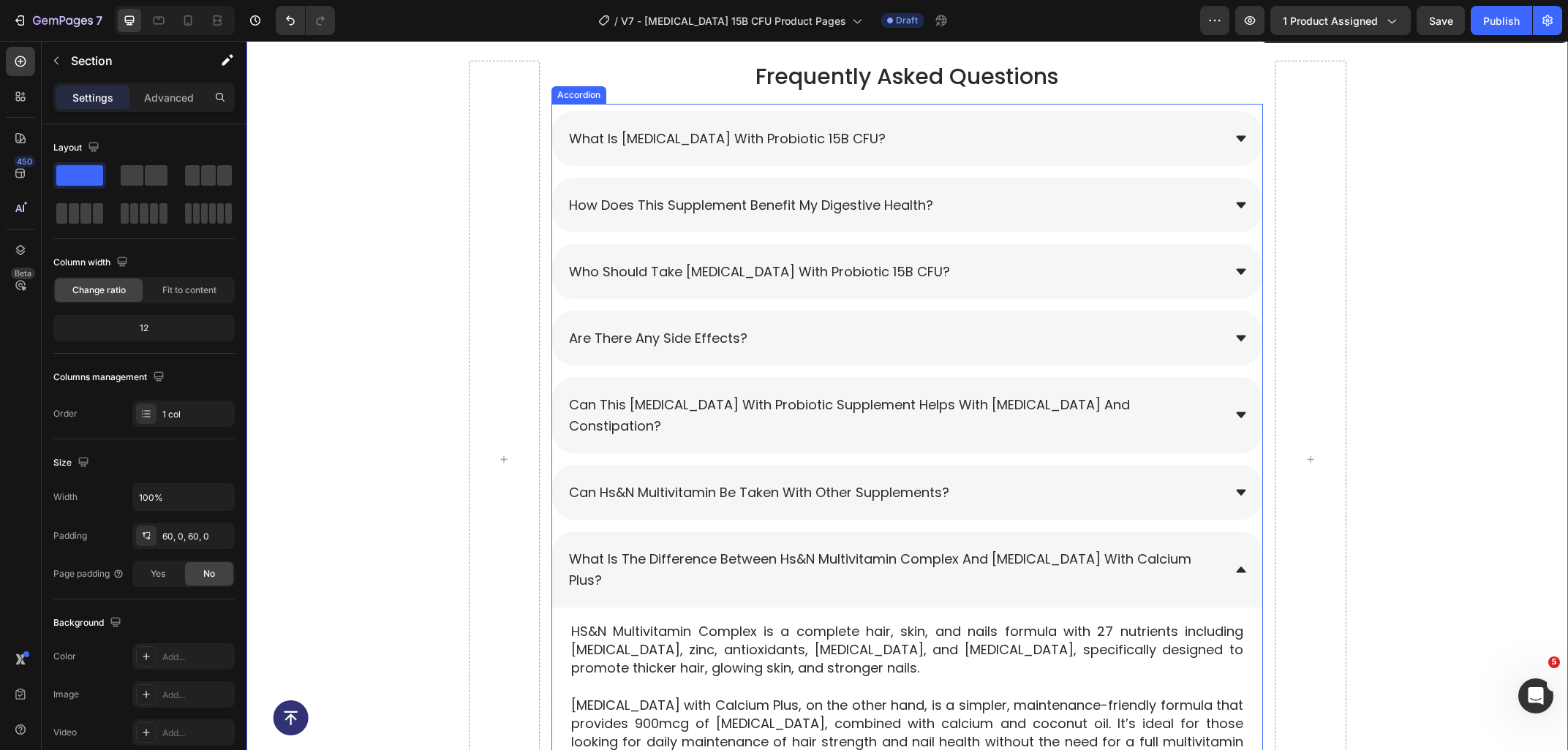
click at [858, 483] on span "can hs&n multivitamin be taken with other supplements?" at bounding box center [758, 492] width 380 height 18
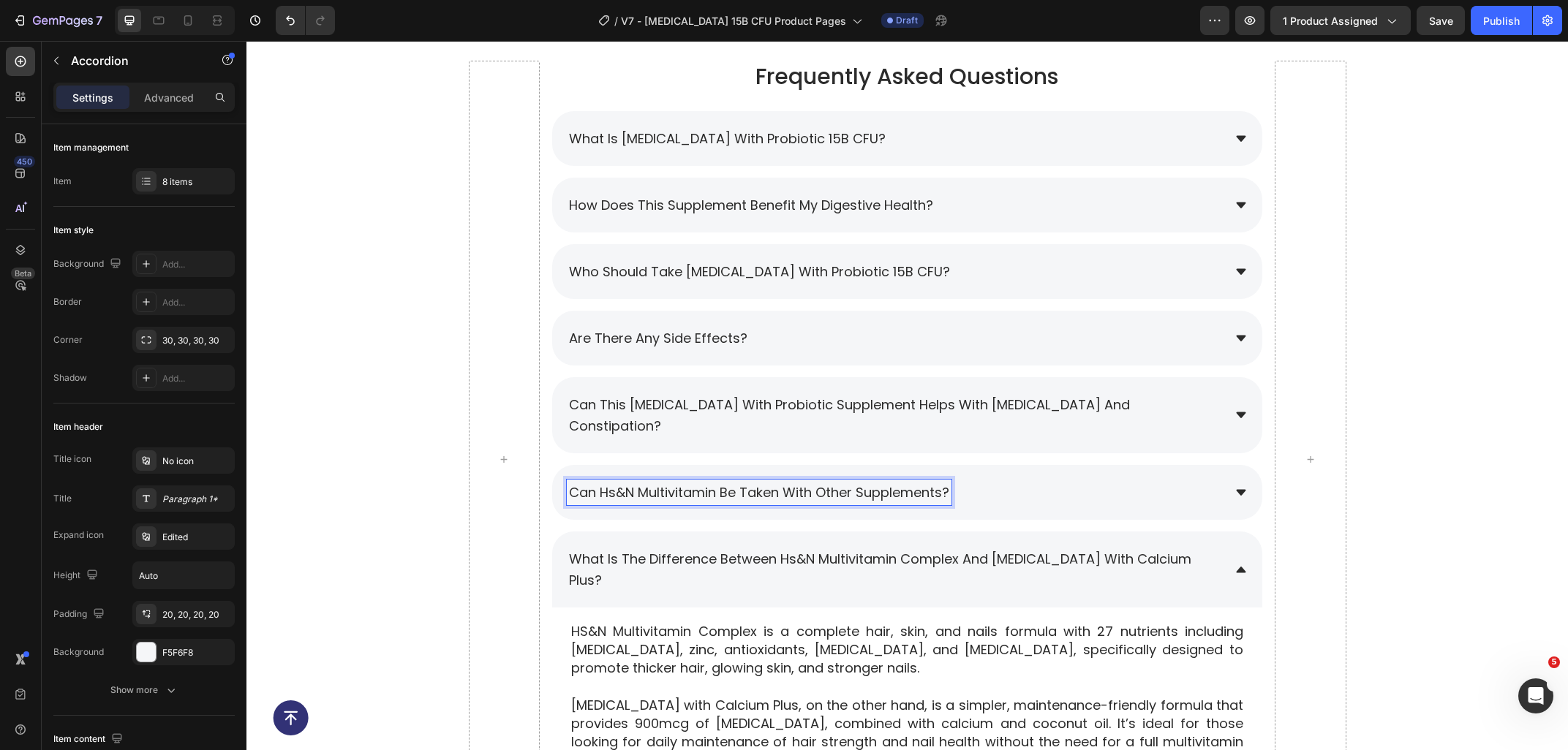
click at [619, 483] on span "can hs&n multivitamin be taken with other supplements?" at bounding box center [758, 492] width 380 height 18
drag, startPoint x: 598, startPoint y: 473, endPoint x: 718, endPoint y: 476, distance: 120.0
click at [718, 483] on span "can hs&n multivitamin be taken with other supplements?" at bounding box center [758, 492] width 380 height 18
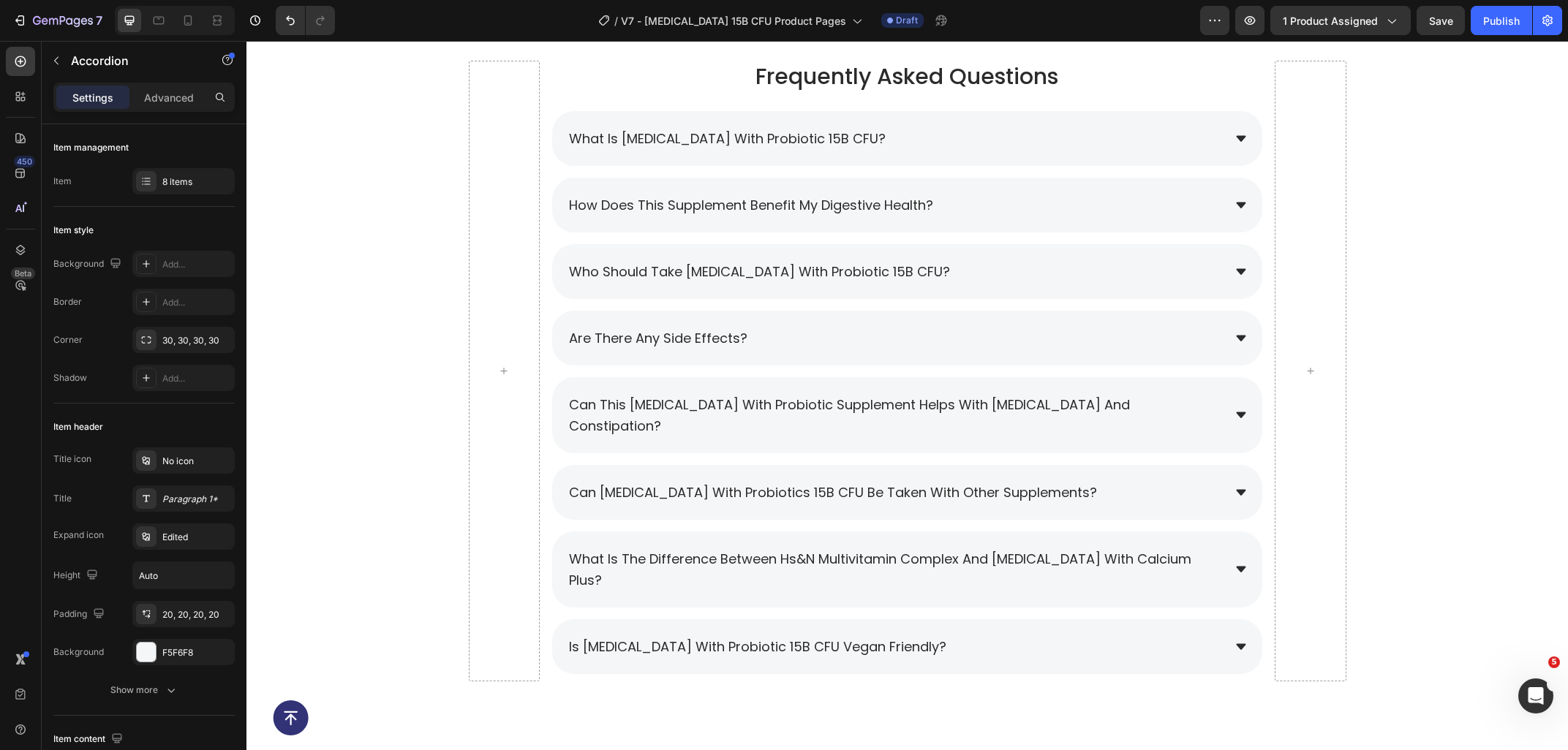
click at [1173, 479] on div "can Prebiotic with Probiotics 15B CFU be taken with other supplements?" at bounding box center [894, 492] width 656 height 26
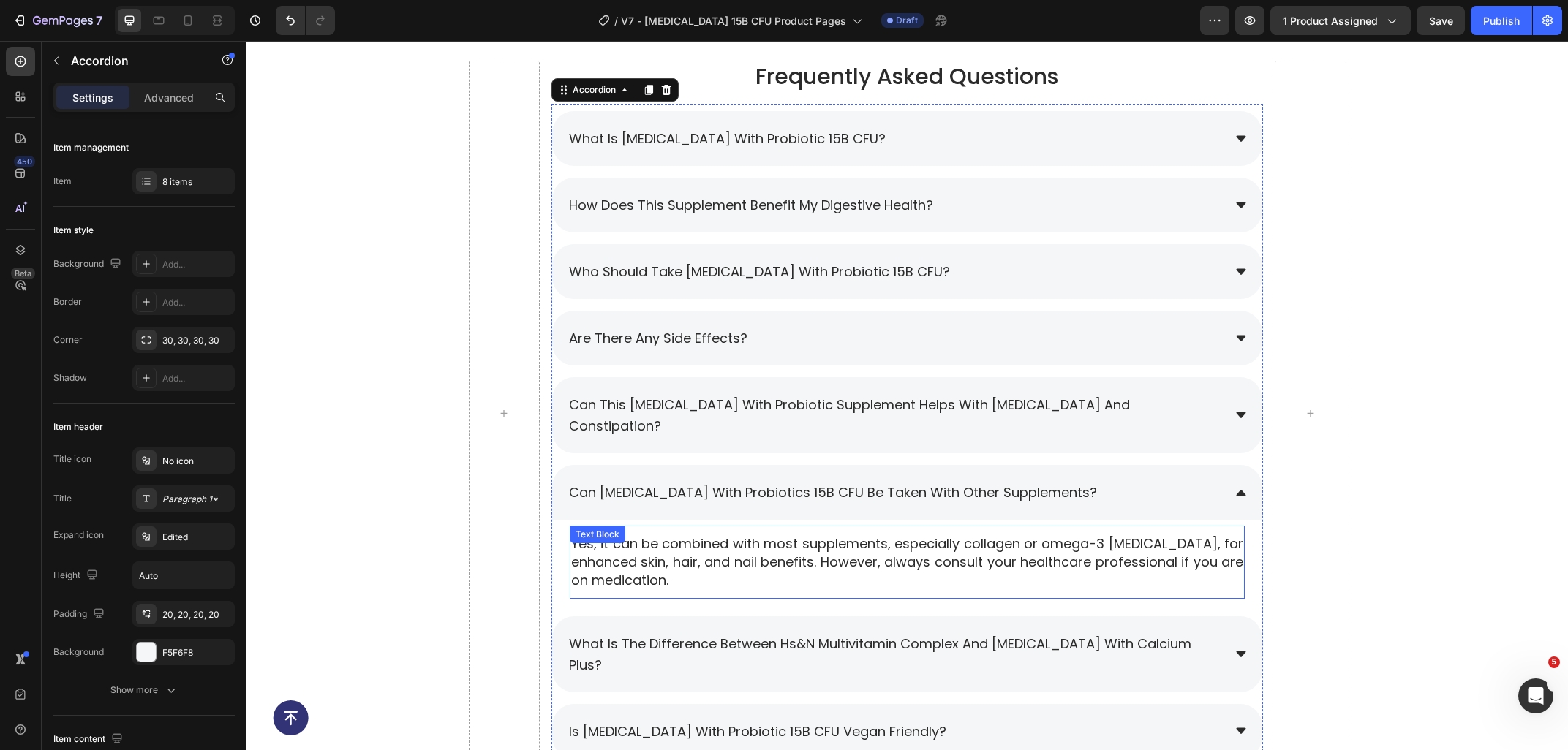
click at [691, 534] on p "Yes, it can be combined with most supplements, especially collagen or omega-3 f…" at bounding box center [907, 562] width 672 height 56
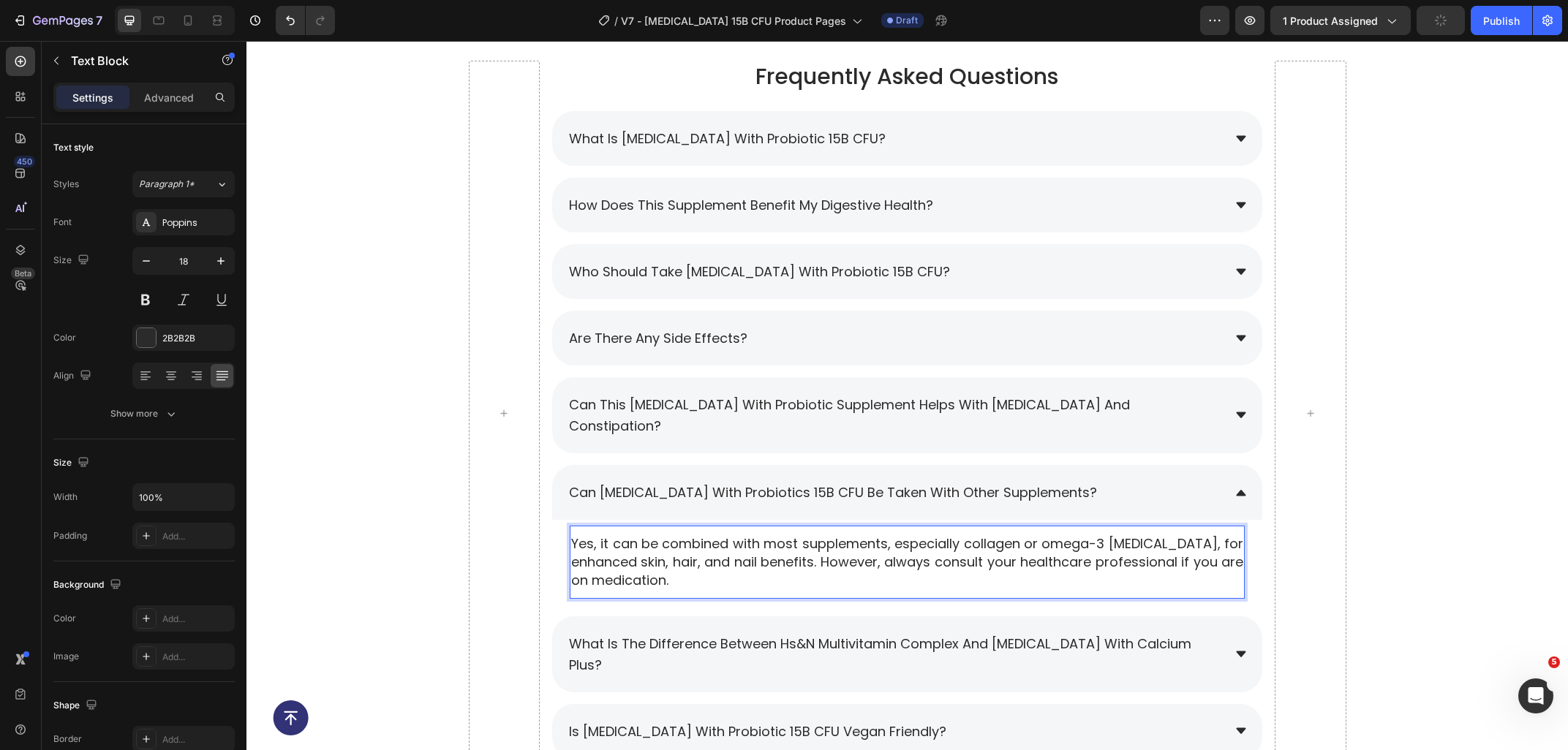
click at [772, 534] on p "Yes, it can be combined with most supplements, especially collagen or omega-3 f…" at bounding box center [907, 562] width 672 height 56
click at [903, 534] on p "Yes, it can be combined with most supplements, especially collagen or omega-3 f…" at bounding box center [907, 562] width 672 height 56
click at [975, 534] on p "Yes, it can be combined with most supplements, especially collagen or omega-3 f…" at bounding box center [907, 562] width 672 height 56
drag, startPoint x: 966, startPoint y: 524, endPoint x: 1017, endPoint y: 525, distance: 51.0
click at [1017, 534] on p "Yes, it can be combined with most supplements, especially collagen or omega-3 f…" at bounding box center [907, 562] width 672 height 56
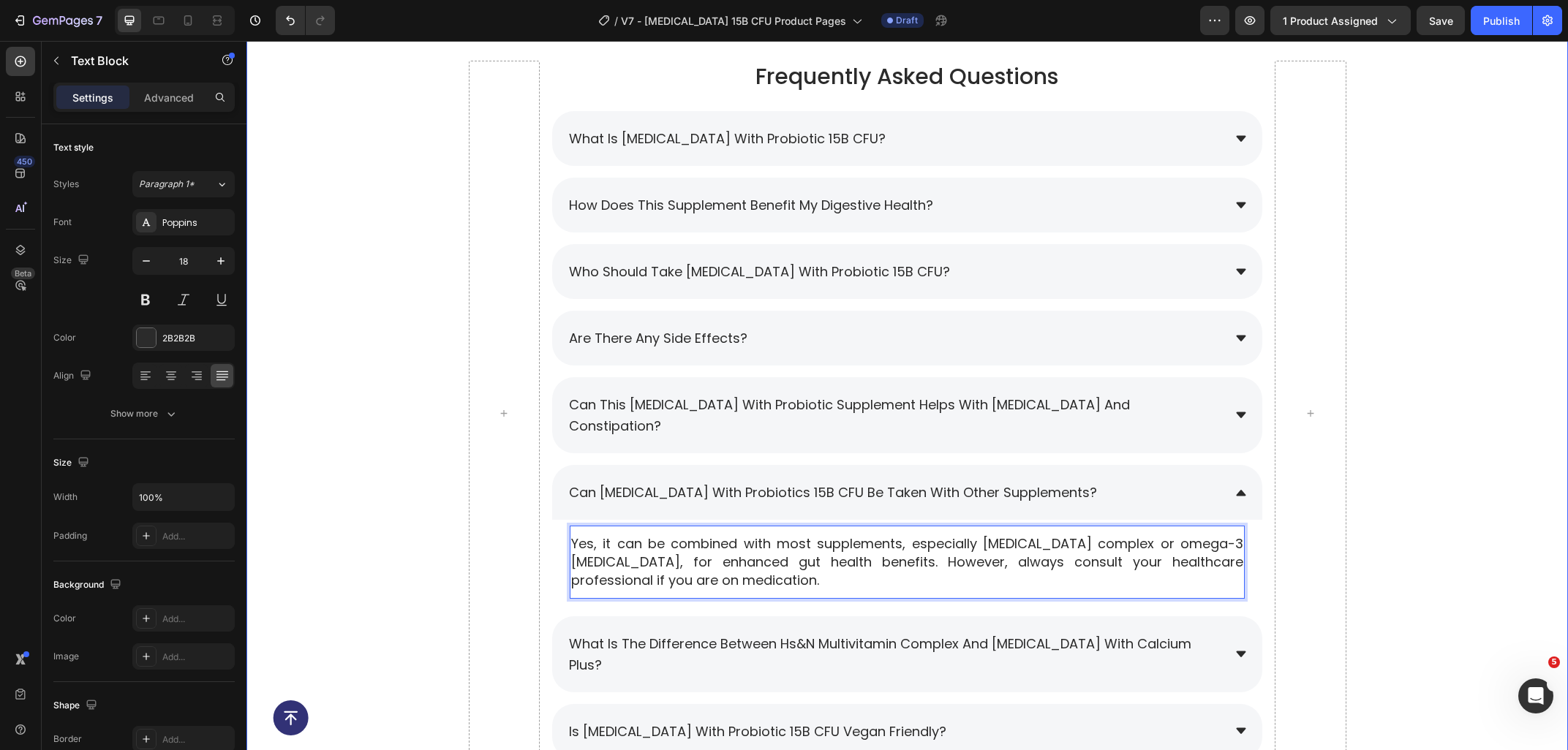
click at [1480, 330] on div "Frequently Asked Questions Heading What is Prebiotic with Probiotic 15B CFU? Ho…" at bounding box center [906, 419] width 1321 height 717
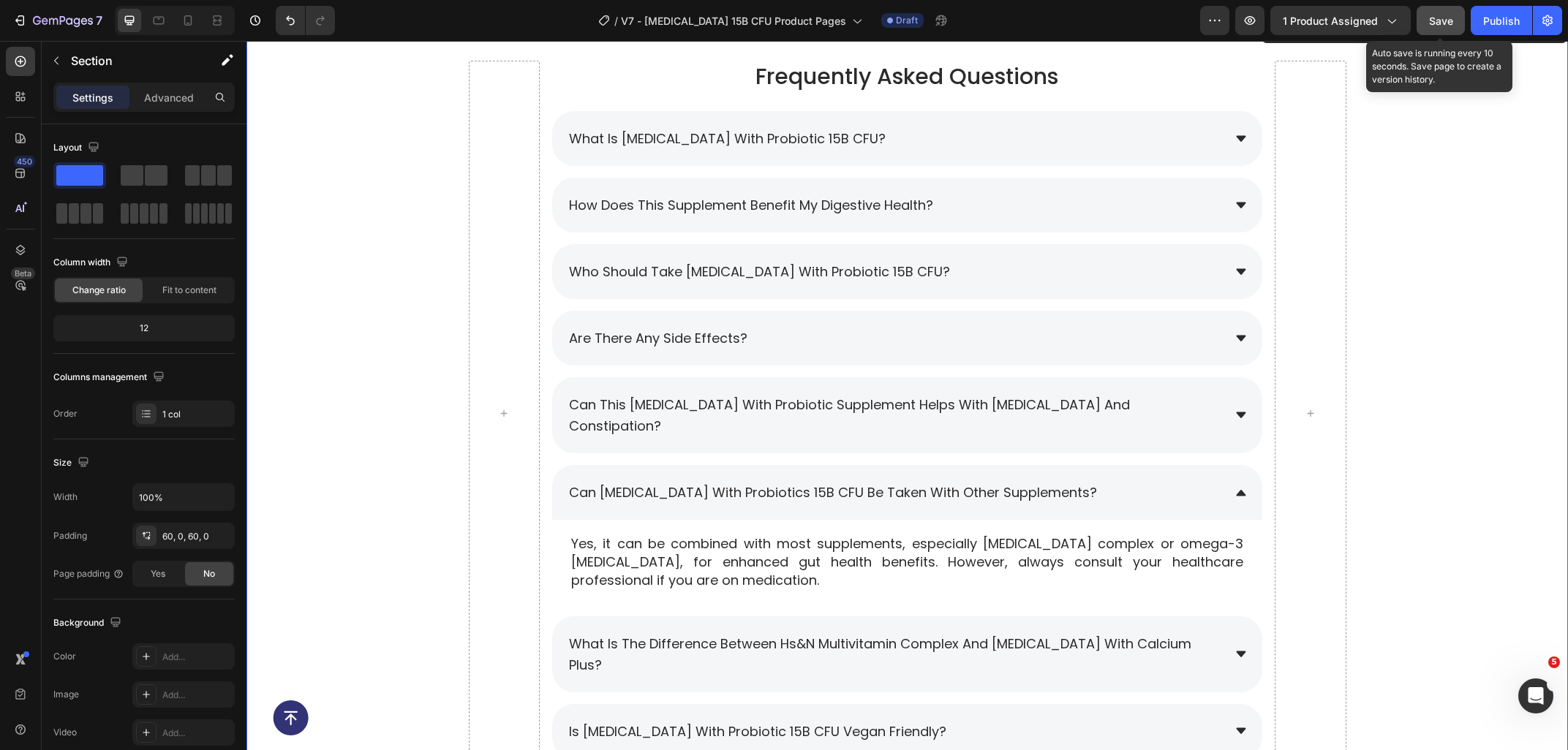
click at [1434, 21] on span "Save" at bounding box center [1441, 21] width 24 height 12
click at [789, 565] on p "Yes, it can be combined with most supplements, especially milk thistle complex …" at bounding box center [907, 562] width 672 height 56
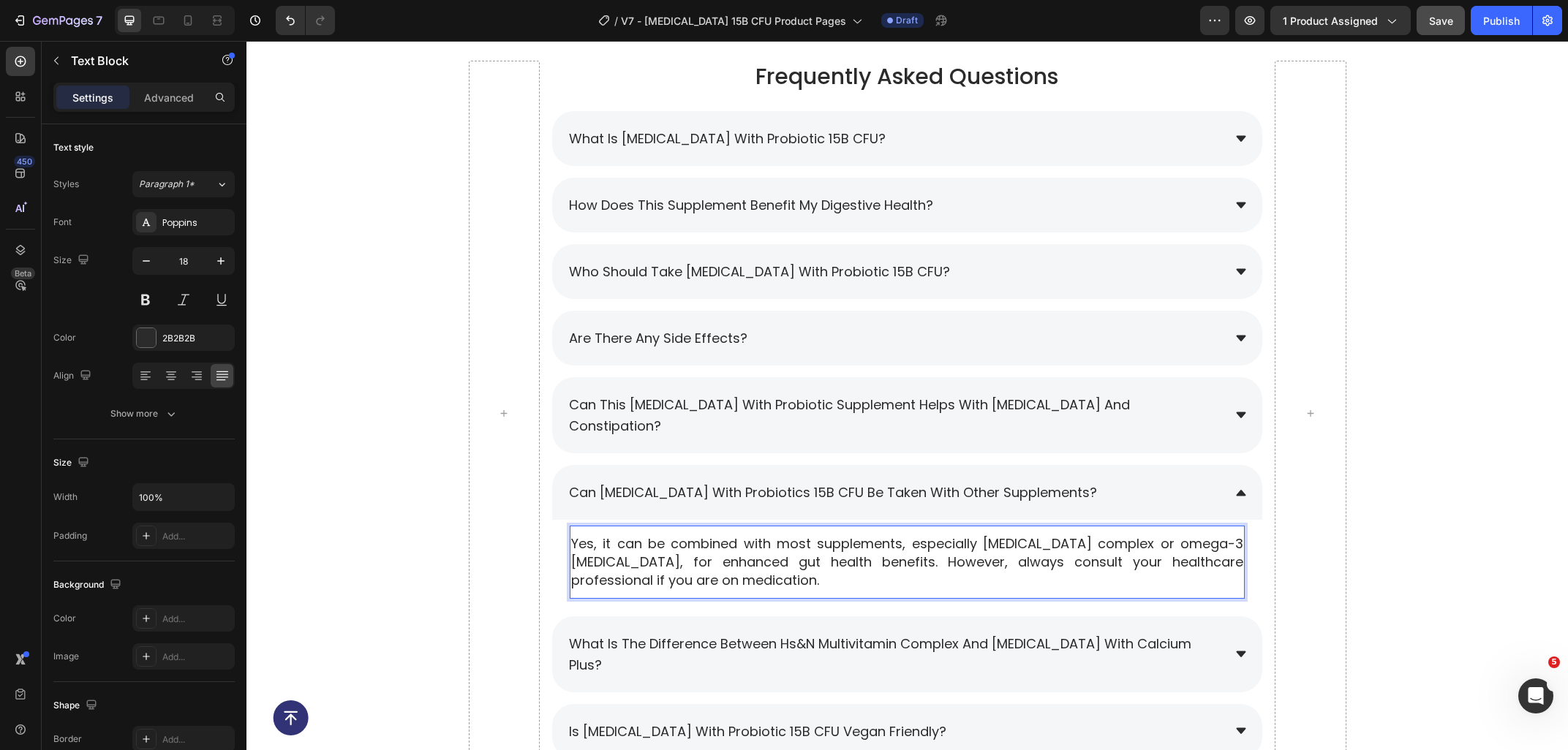
click at [789, 565] on p "Yes, it can be combined with most supplements, especially milk thistle complex …" at bounding box center [907, 562] width 672 height 56
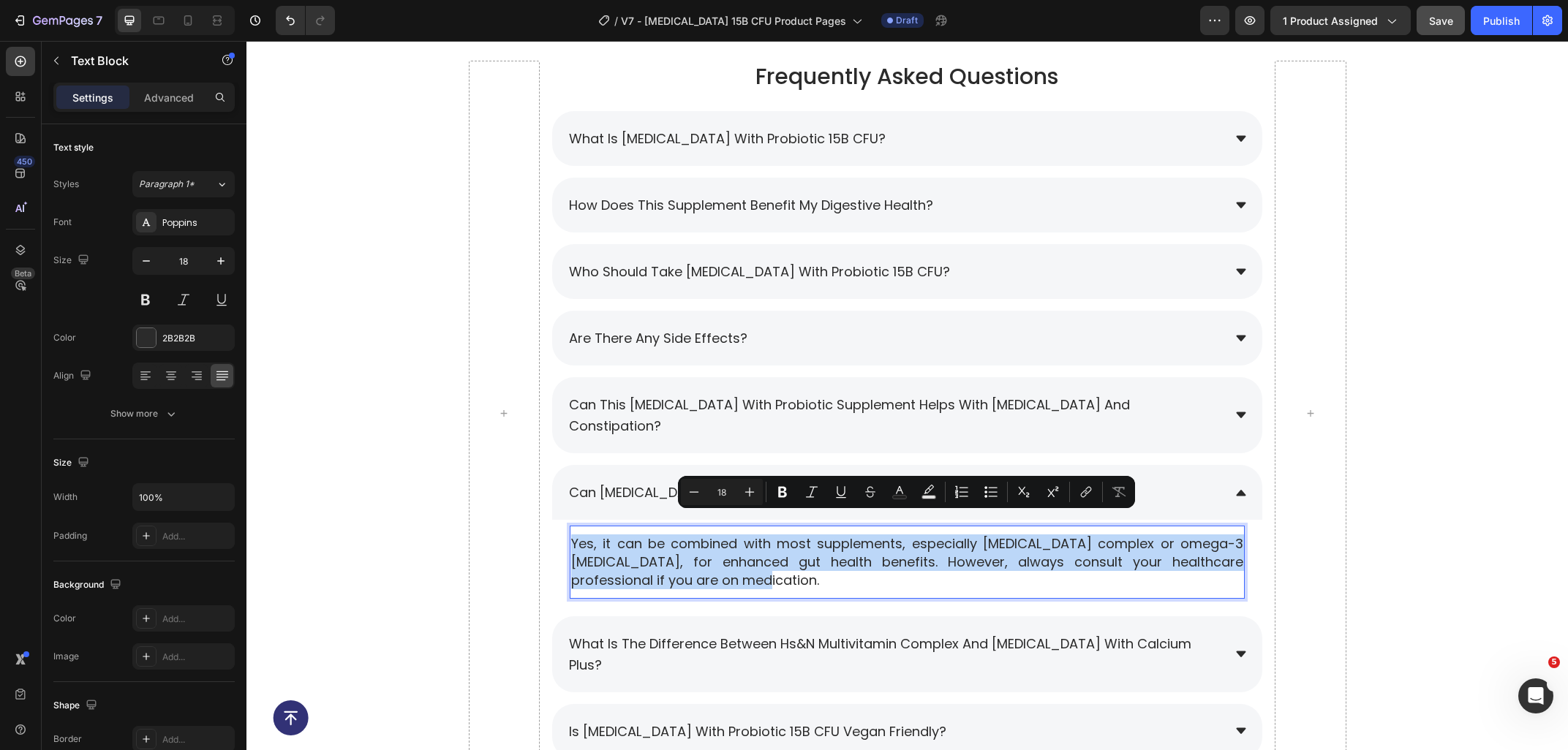
click at [789, 565] on p "Yes, it can be combined with most supplements, especially milk thistle complex …" at bounding box center [907, 562] width 672 height 56
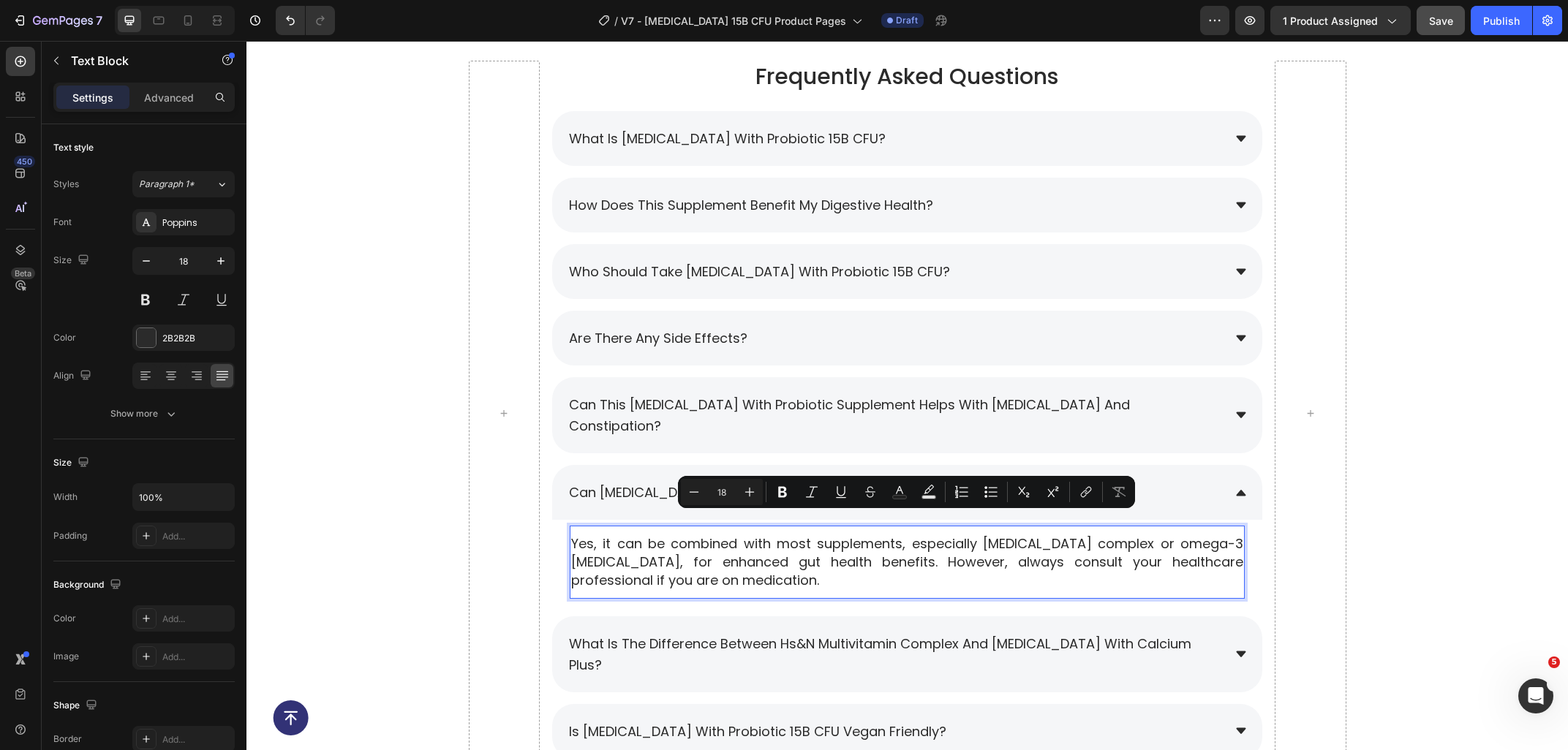
click at [792, 566] on p "Yes, it can be combined with most supplements, especially milk thistle complex …" at bounding box center [907, 562] width 672 height 56
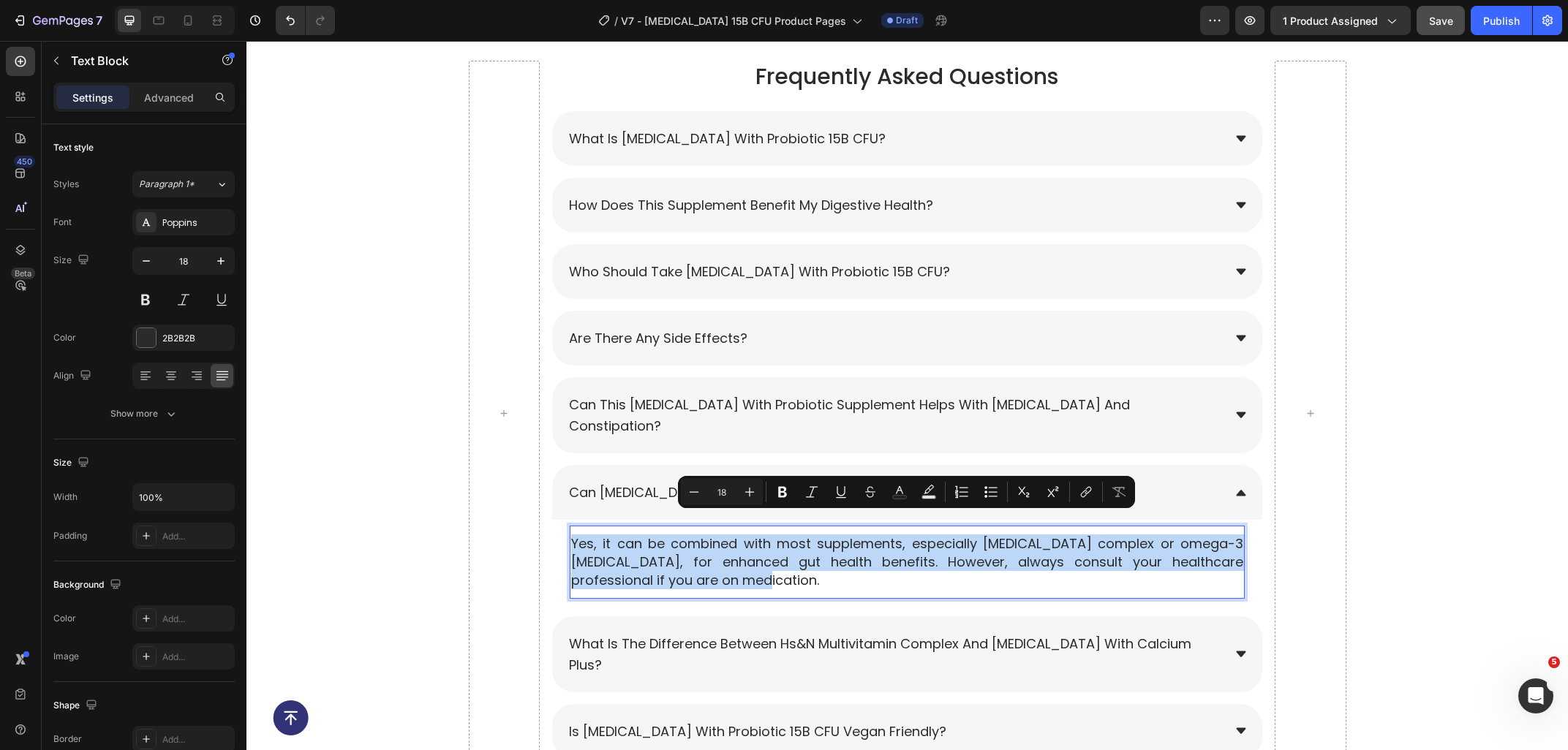
drag, startPoint x: 792, startPoint y: 566, endPoint x: 821, endPoint y: 552, distance: 32.2
click at [821, 552] on p "Yes, it can be combined with most supplements, especially milk thistle complex …" at bounding box center [907, 562] width 672 height 56
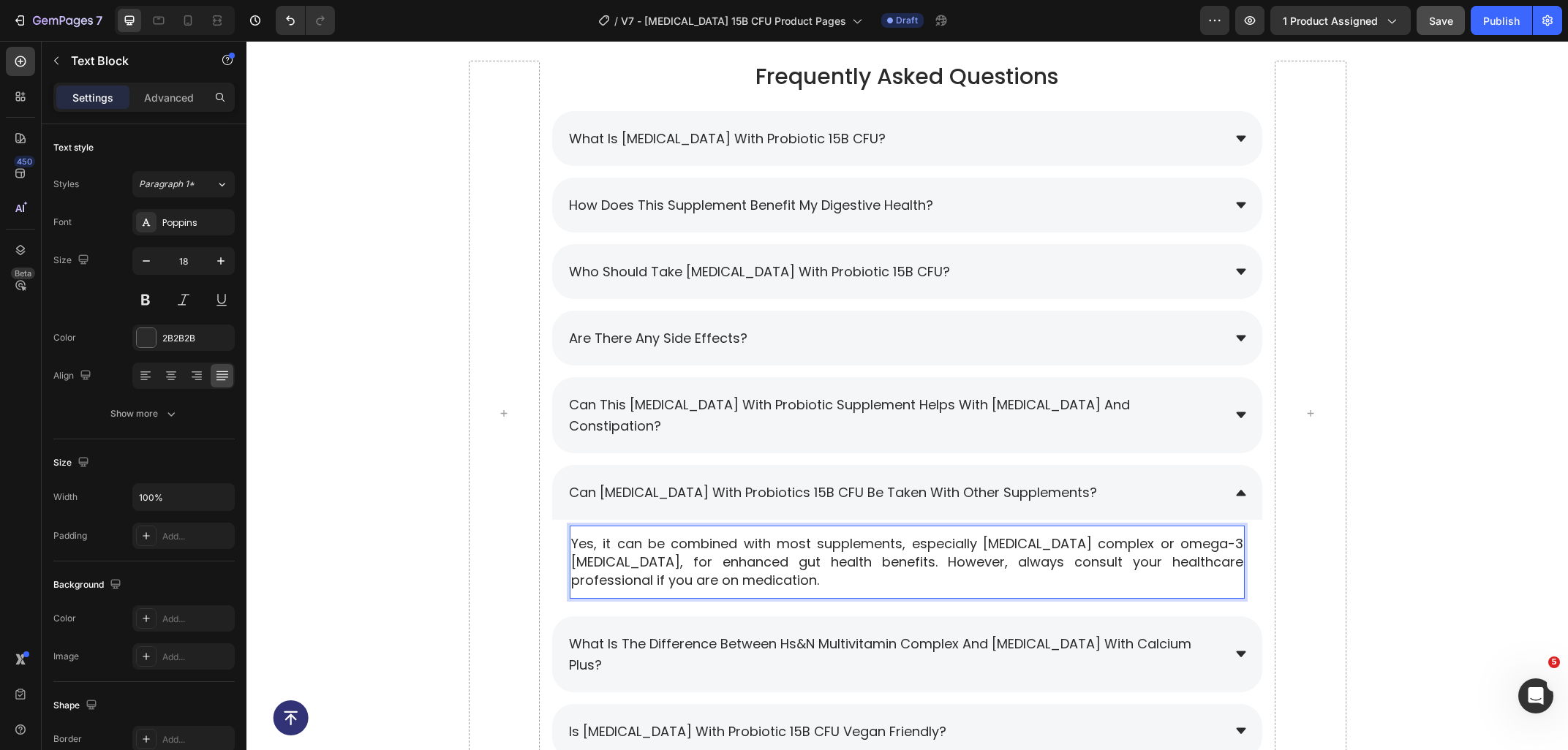
click at [826, 553] on p "Yes, it can be combined with most supplements, especially milk thistle complex …" at bounding box center [907, 562] width 672 height 56
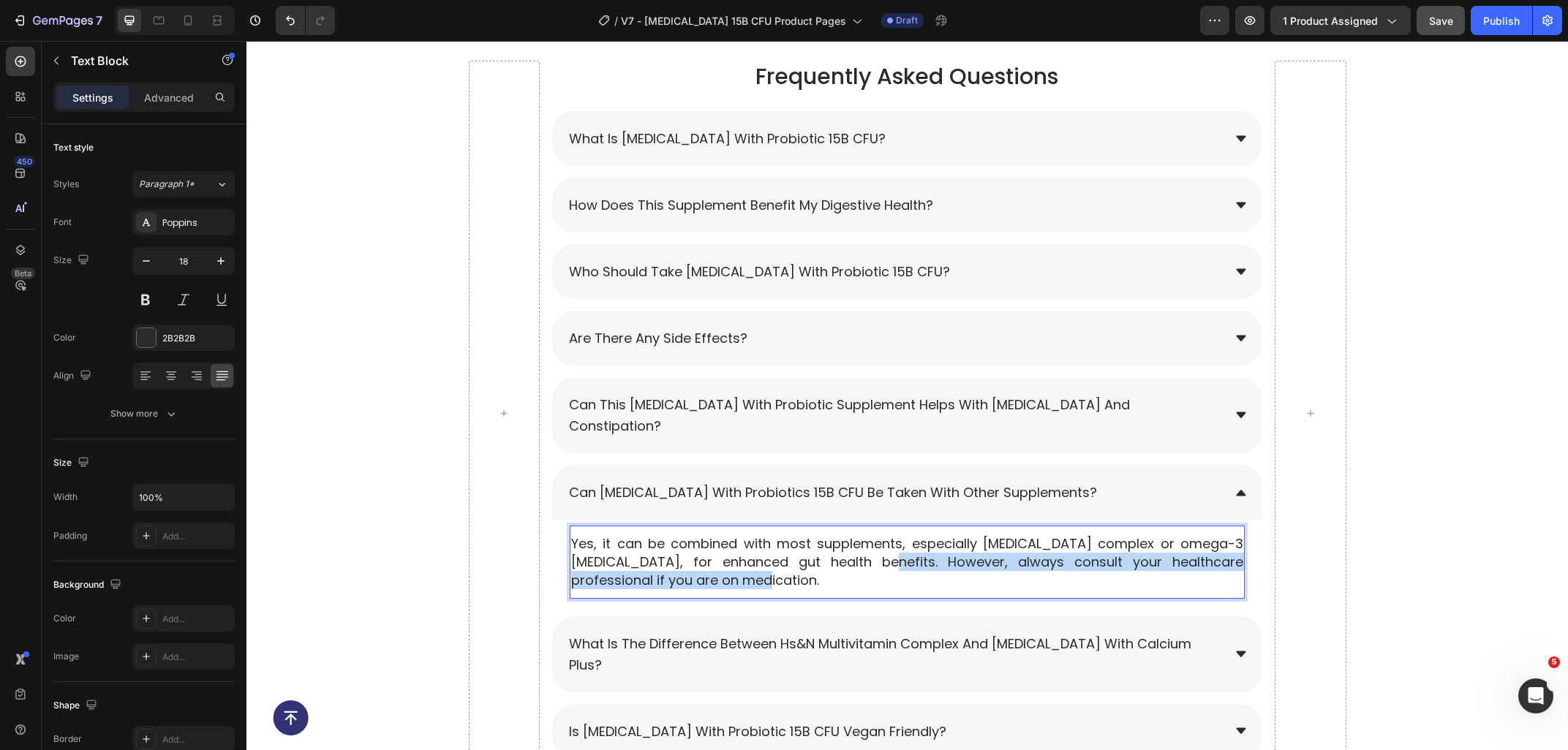
drag, startPoint x: 819, startPoint y: 565, endPoint x: 802, endPoint y: 543, distance: 27.8
click at [802, 543] on p "Yes, it can be combined with most supplements, especially milk thistle complex …" at bounding box center [907, 562] width 672 height 56
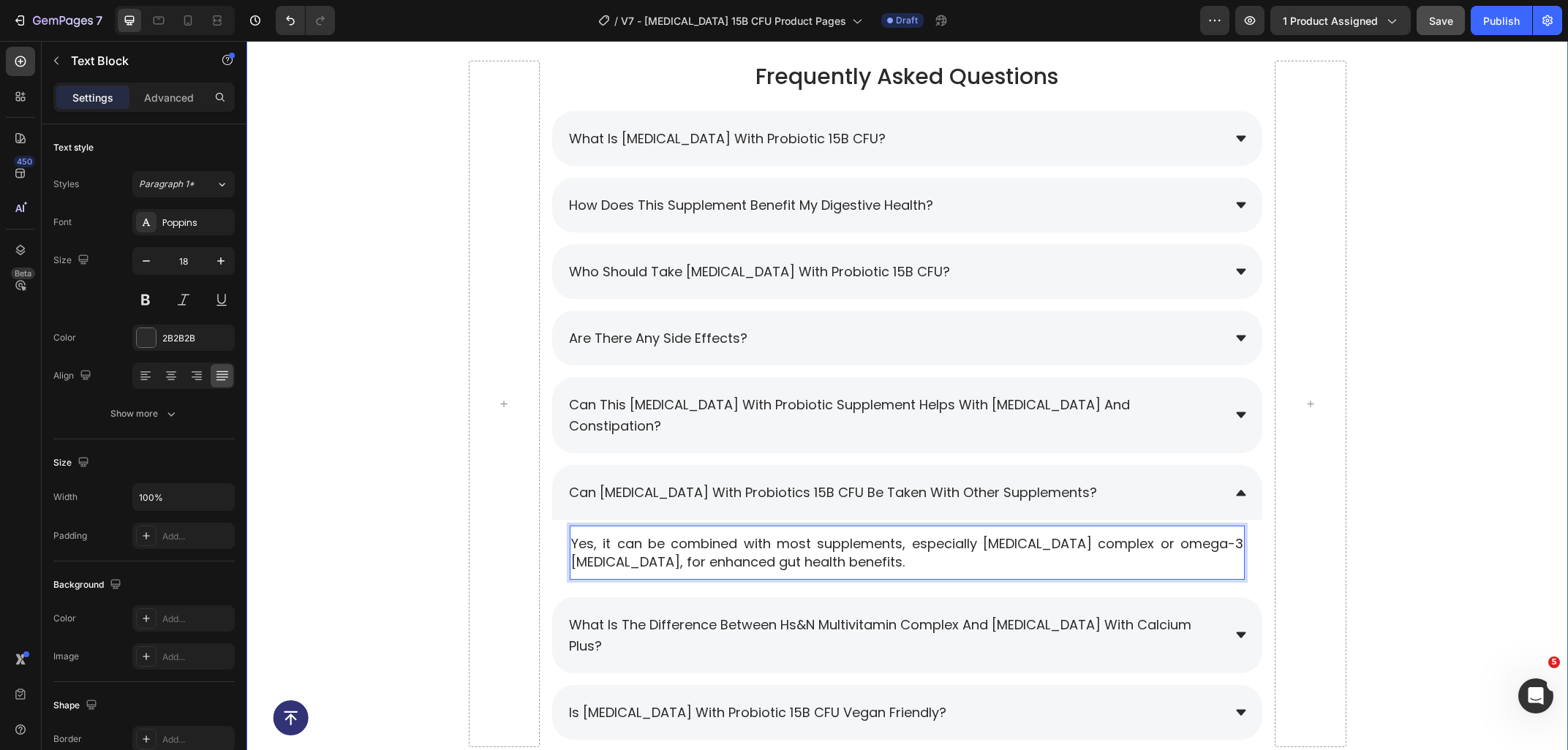
click at [1446, 511] on div "Frequently Asked Questions Heading What is Prebiotic with Probiotic 15B CFU? Ho…" at bounding box center [906, 410] width 1321 height 698
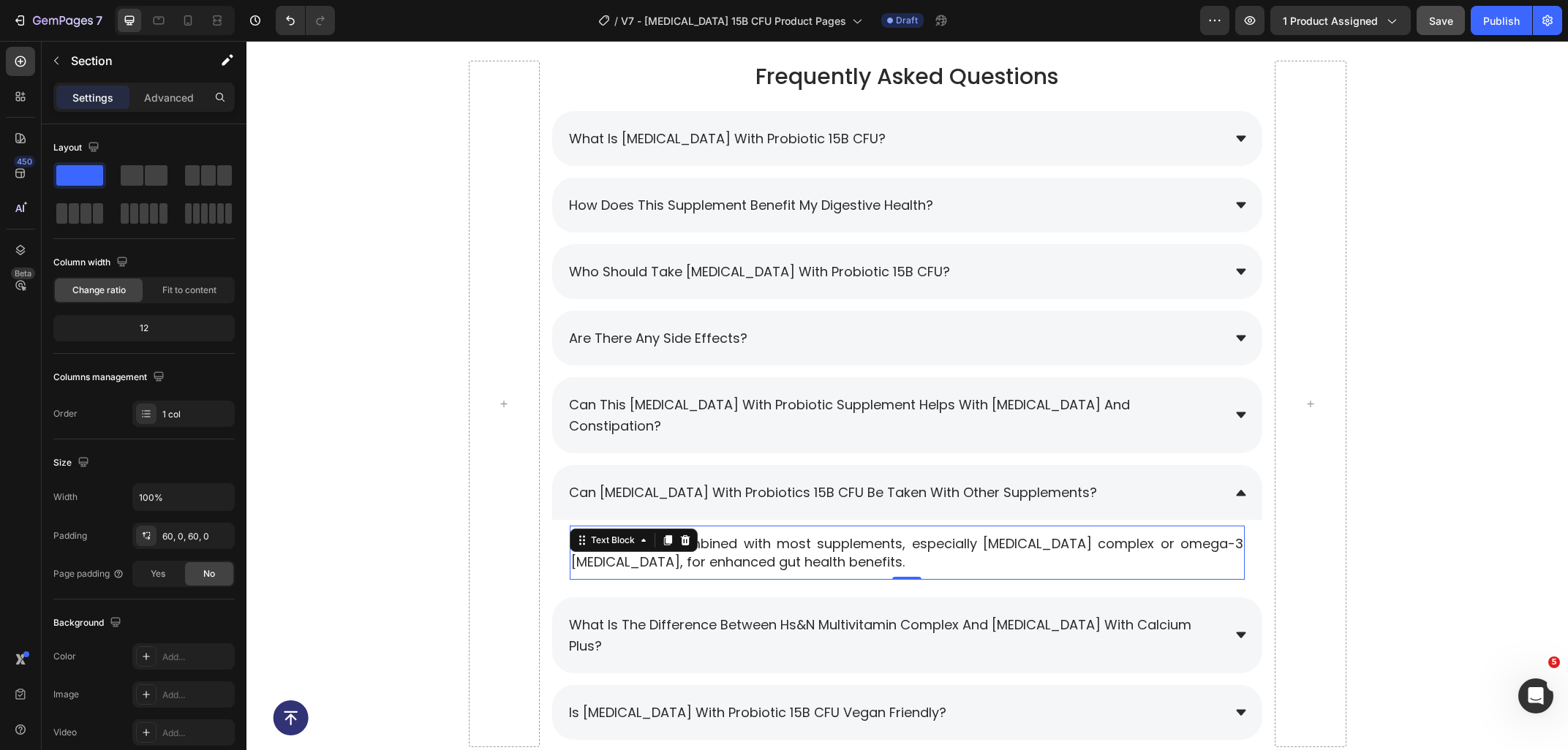
click at [935, 534] on p "Yes, it can be combined with most supplements, especially milk thistle complex …" at bounding box center [907, 553] width 672 height 37
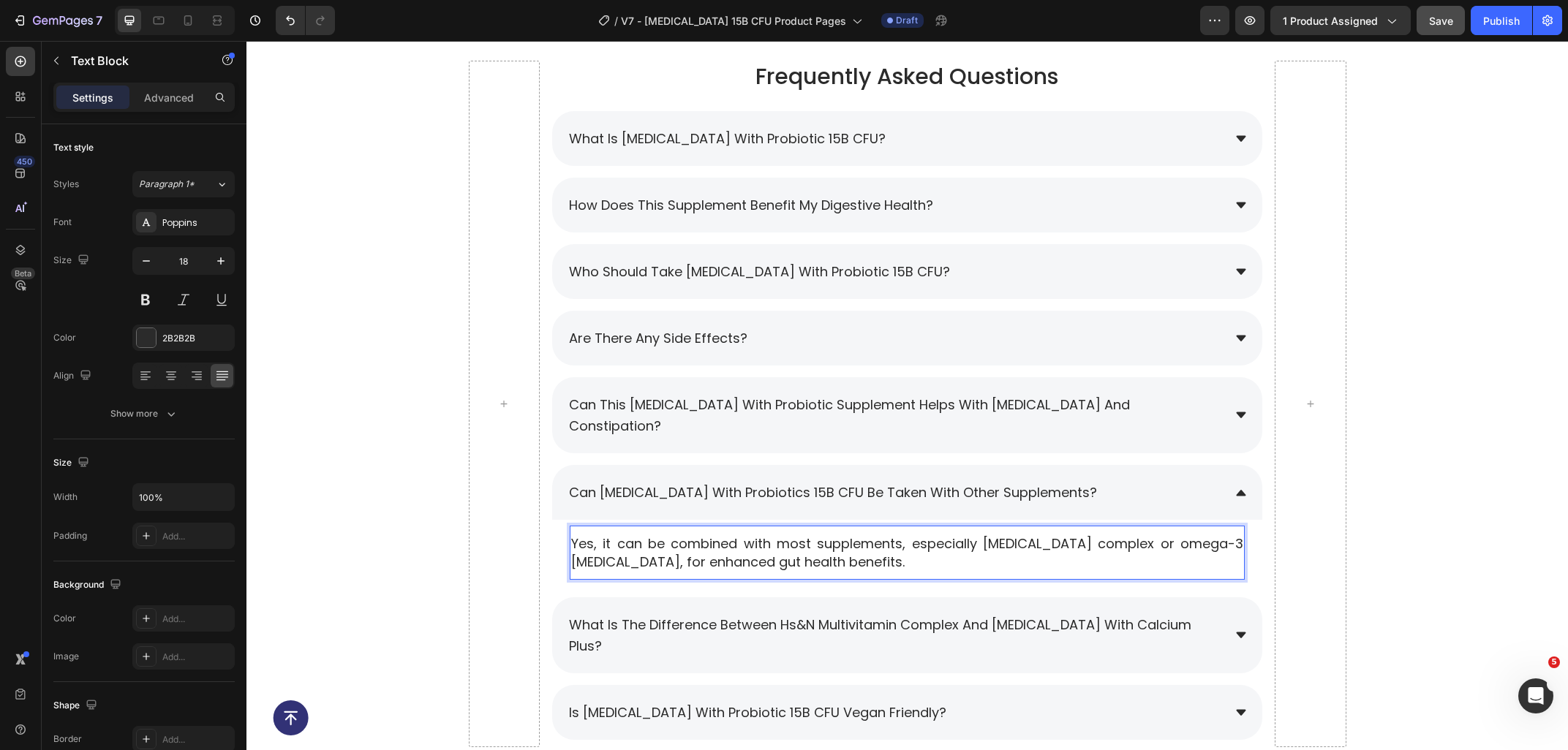
click at [1003, 537] on p "Yes, it can be combined with most supplements, especially milk thistle complex …" at bounding box center [907, 553] width 672 height 37
click at [1510, 524] on div "Frequently Asked Questions Heading What is Prebiotic with Probiotic 15B CFU? Ho…" at bounding box center [906, 410] width 1321 height 698
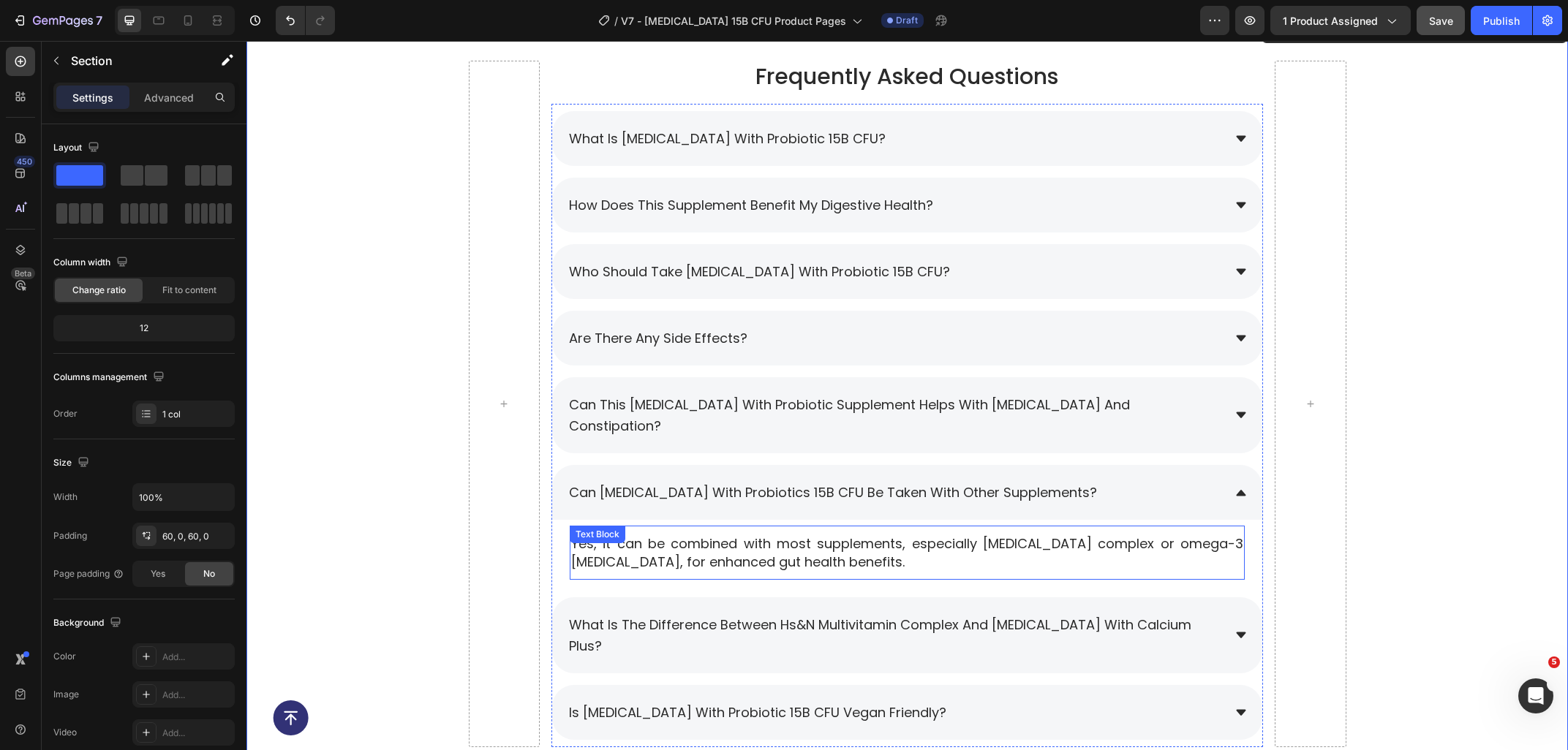
click at [1182, 534] on p "Yes, it can be combined with most supplements, especially milk thistle complex …" at bounding box center [907, 553] width 672 height 37
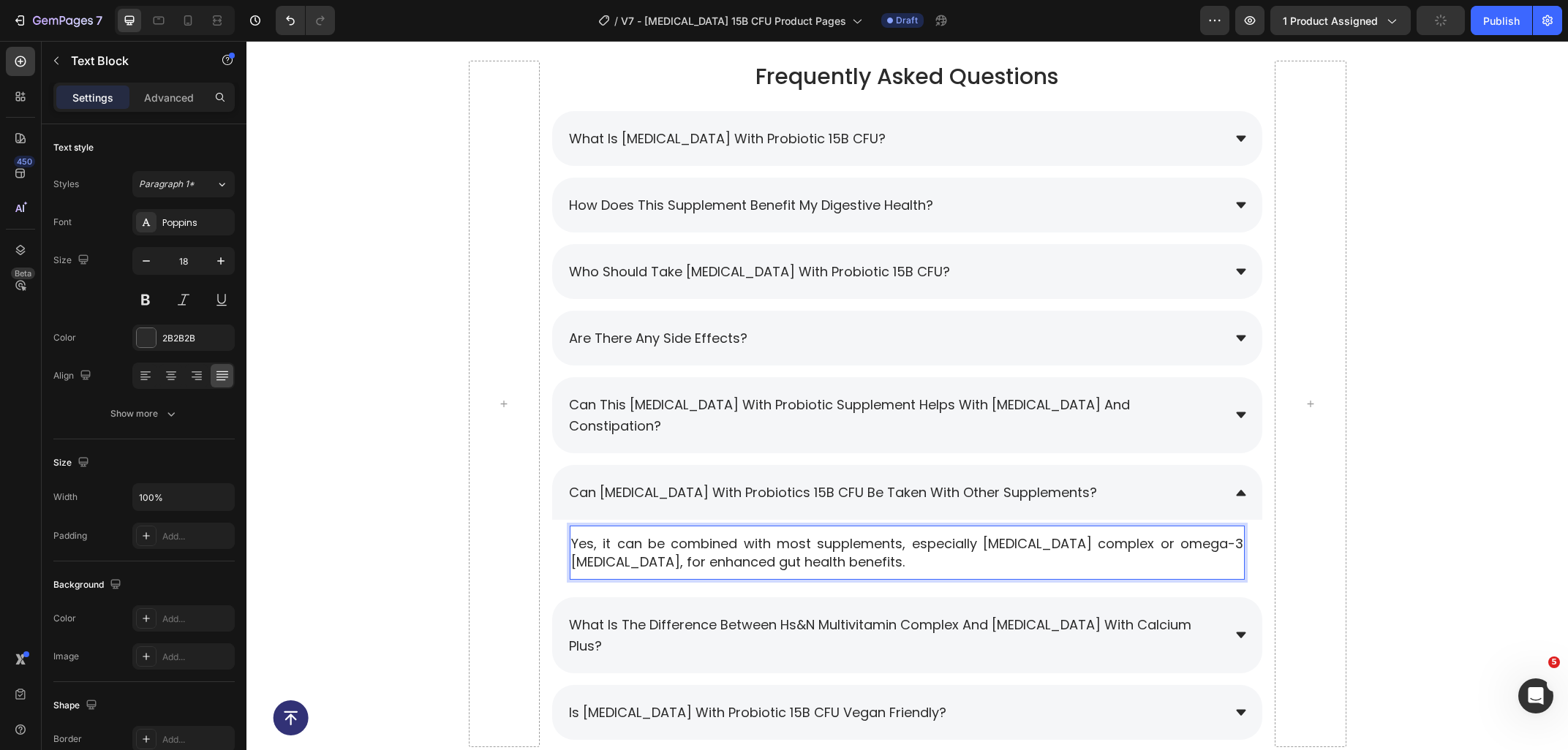
click at [1142, 534] on p "Yes, it can be combined with most supplements, especially milk thistle complex …" at bounding box center [907, 553] width 672 height 37
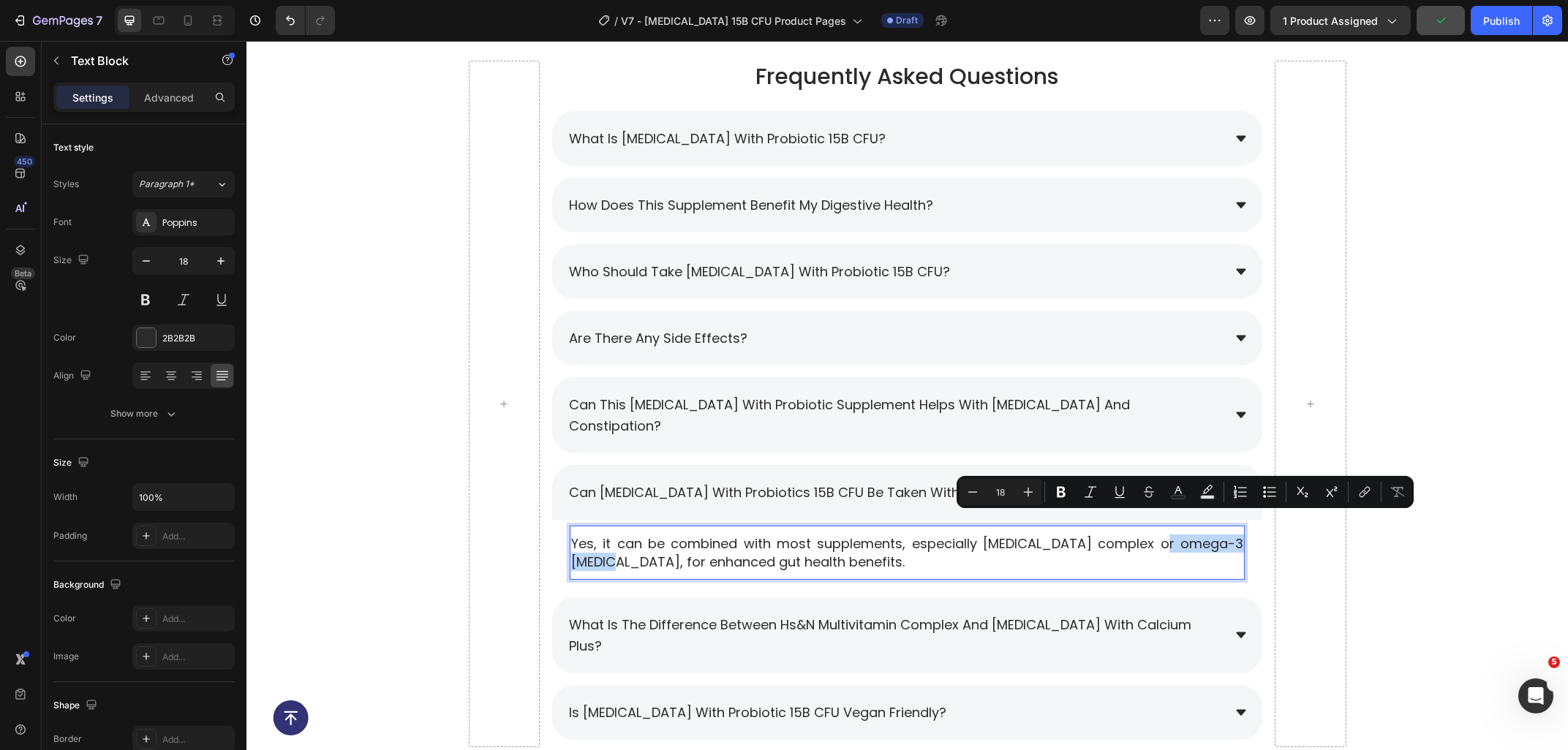
drag, startPoint x: 1133, startPoint y: 523, endPoint x: 1239, endPoint y: 521, distance: 106.0
click at [1239, 534] on p "Yes, it can be combined with most supplements, especially milk thistle complex …" at bounding box center [907, 553] width 672 height 37
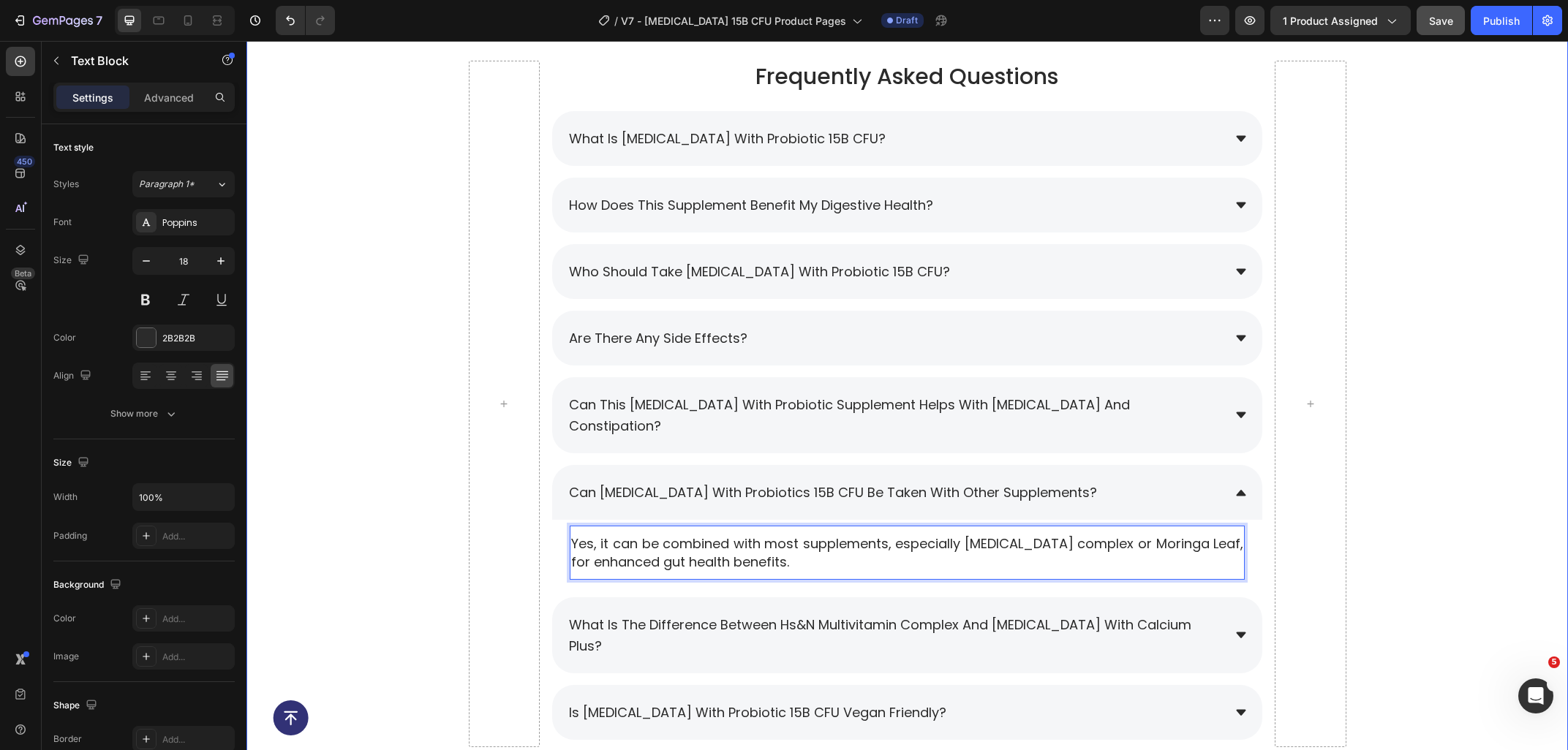
click at [1477, 550] on div "Frequently Asked Questions Heading What is Prebiotic with Probiotic 15B CFU? Ho…" at bounding box center [906, 410] width 1321 height 698
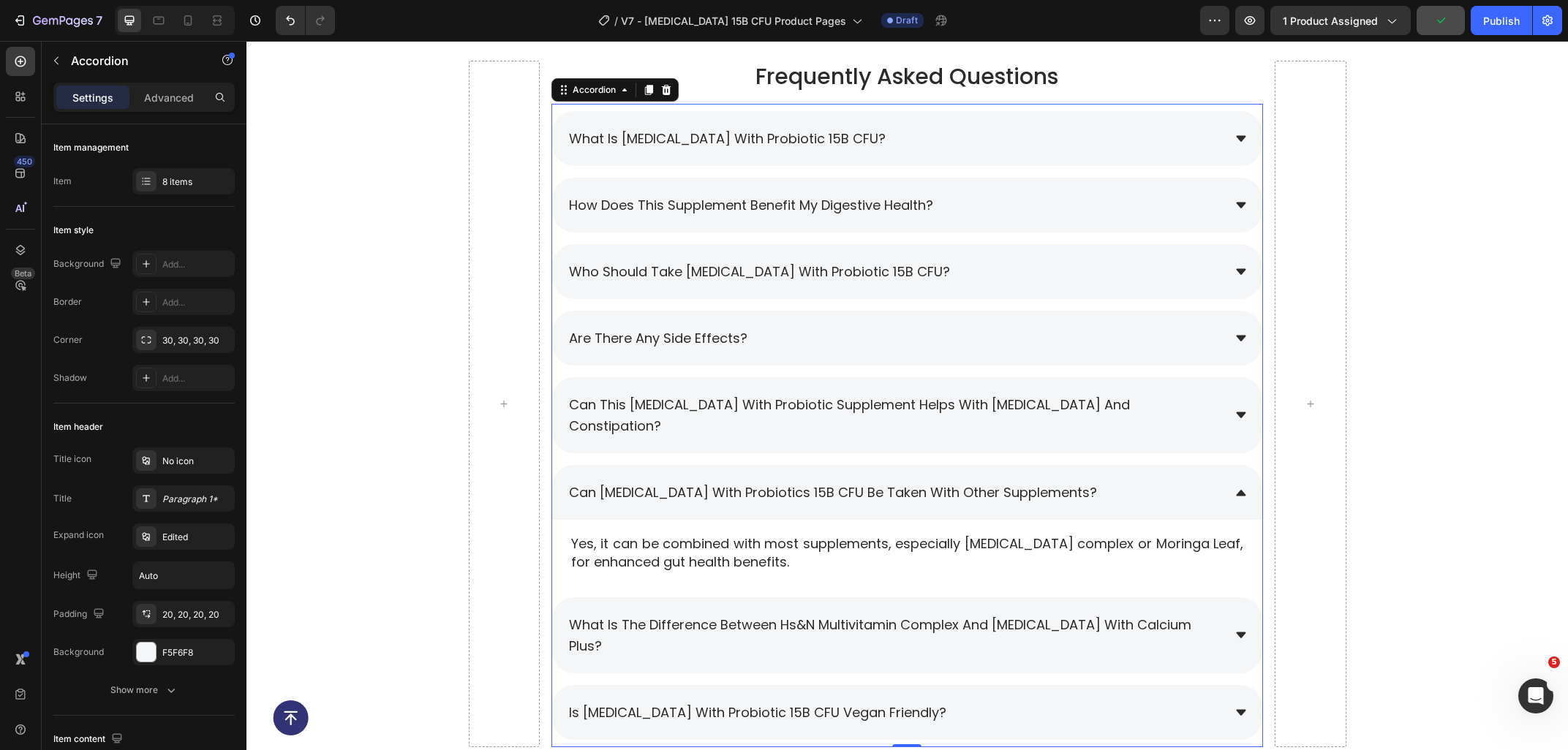
click at [1112, 479] on div "can Prebiotic with Probiotics 15B CFU be taken with other supplements?" at bounding box center [894, 492] width 656 height 26
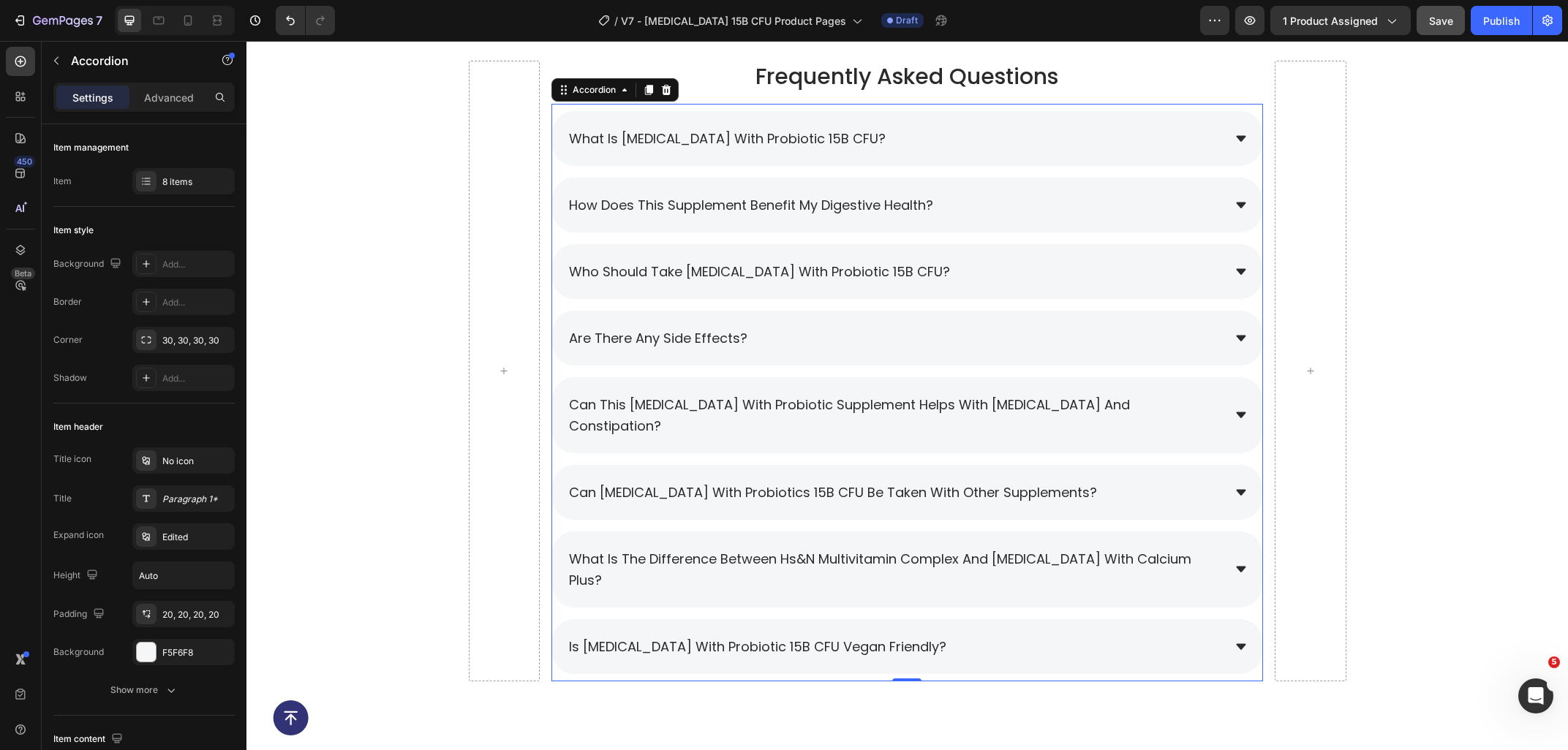
click at [557, 571] on div "What is Prebiotic with Probiotic 15B CFU? How does this supplement benefit my d…" at bounding box center [906, 393] width 711 height 563
click at [194, 181] on div "8 items" at bounding box center [197, 181] width 69 height 13
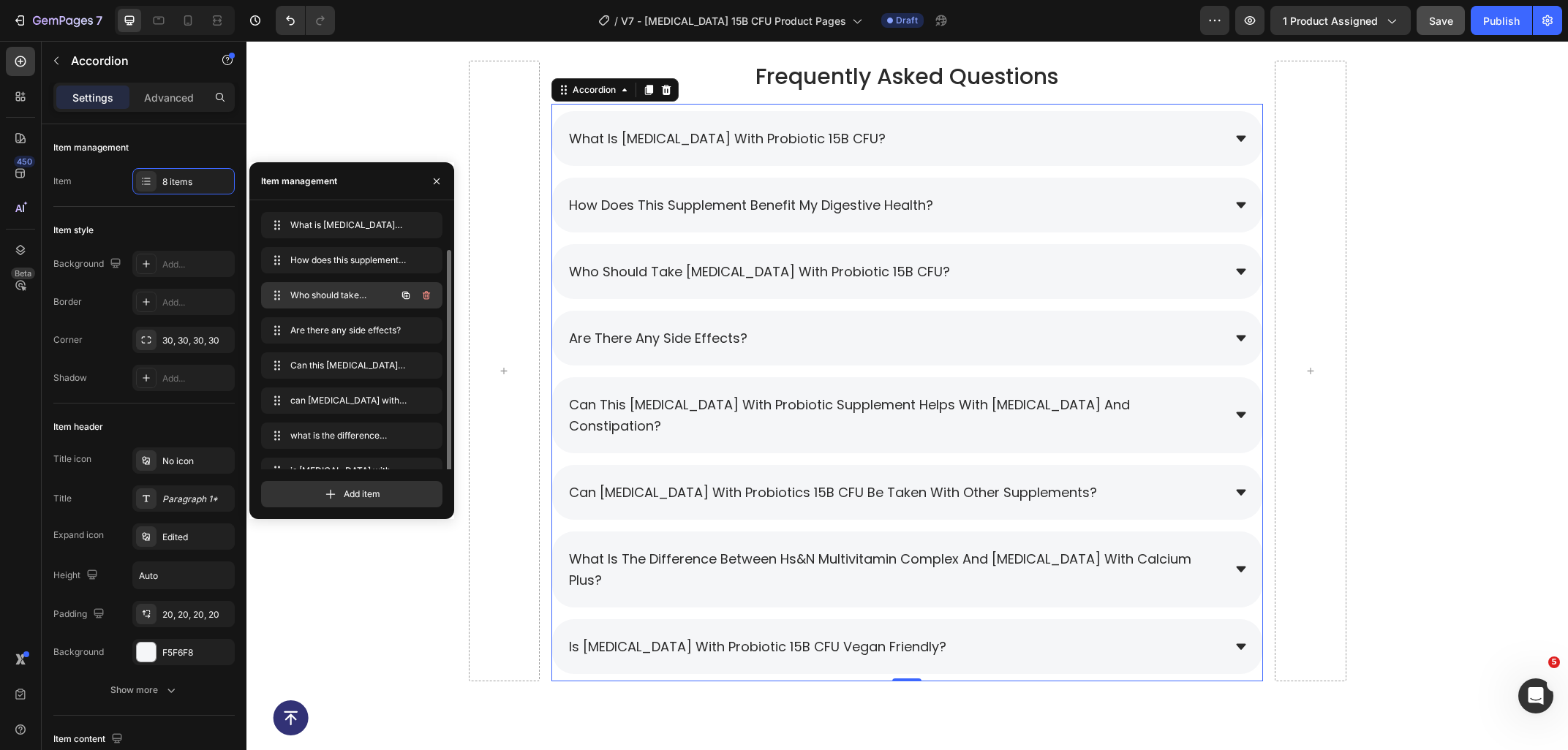
scroll to position [20, 0]
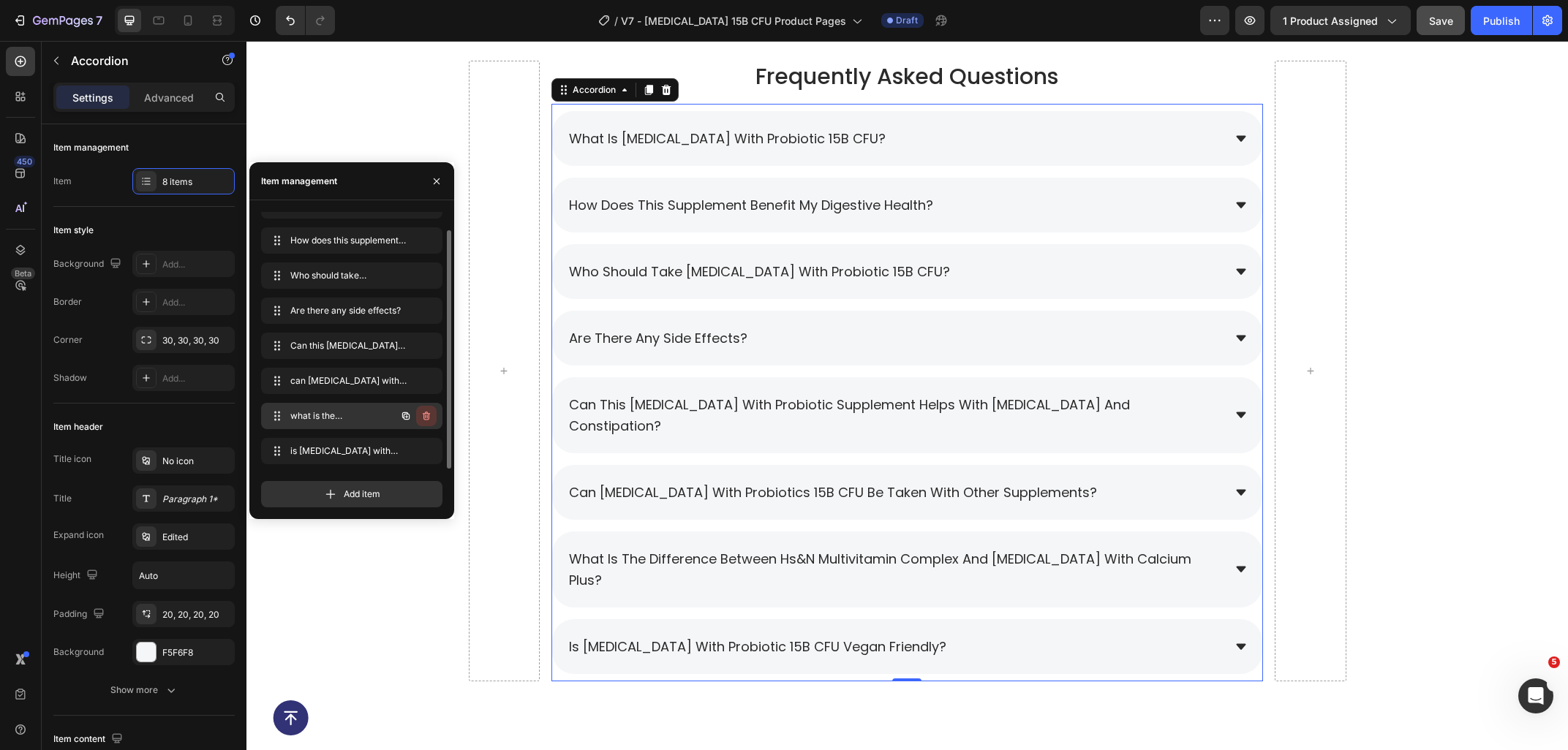
click at [425, 414] on icon "button" at bounding box center [426, 415] width 11 height 11
click at [428, 412] on div "Delete" at bounding box center [416, 415] width 27 height 13
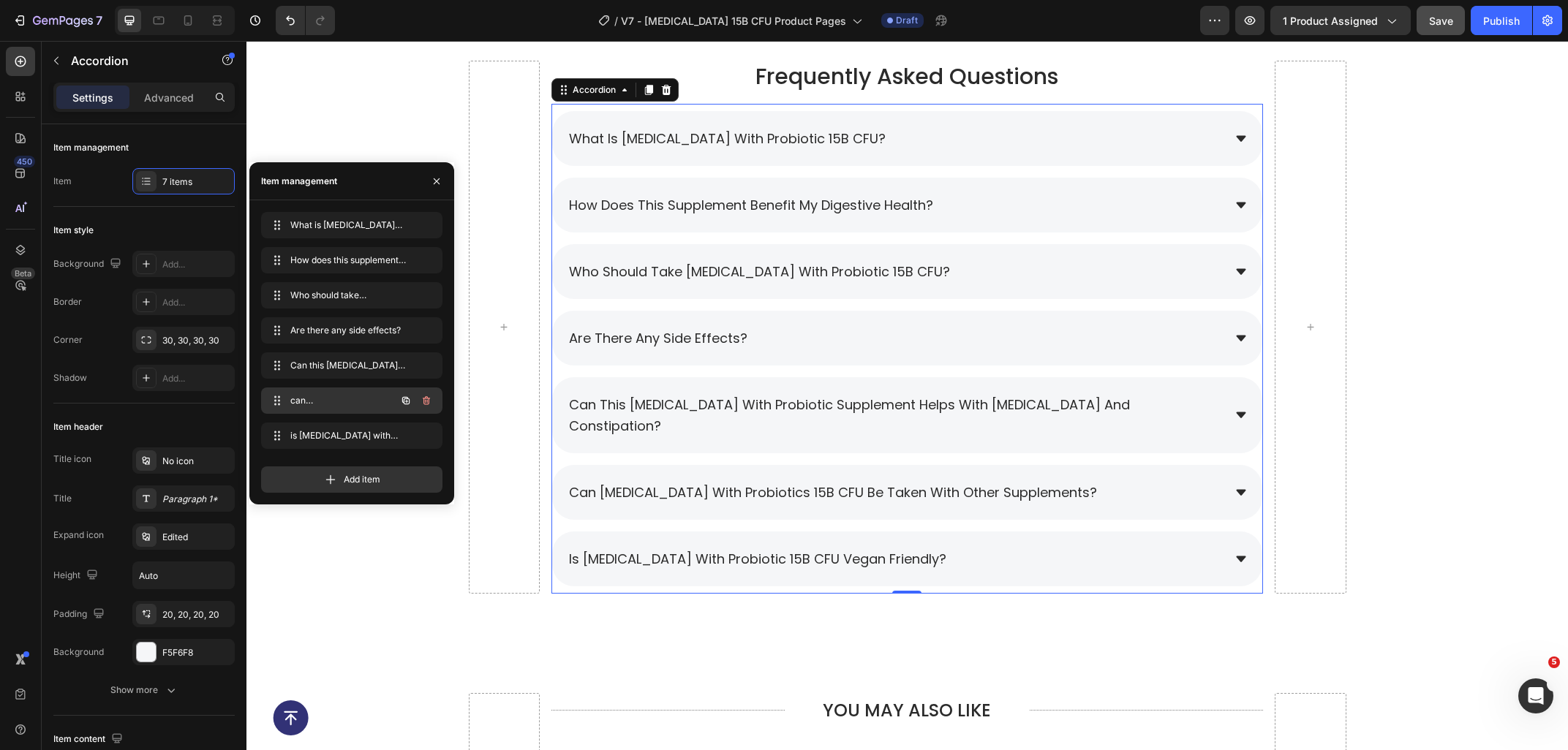
scroll to position [0, 0]
click at [1412, 489] on div "Frequently Asked Questions Heading What is Prebiotic with Probiotic 15B CFU? Ho…" at bounding box center [906, 333] width 1321 height 545
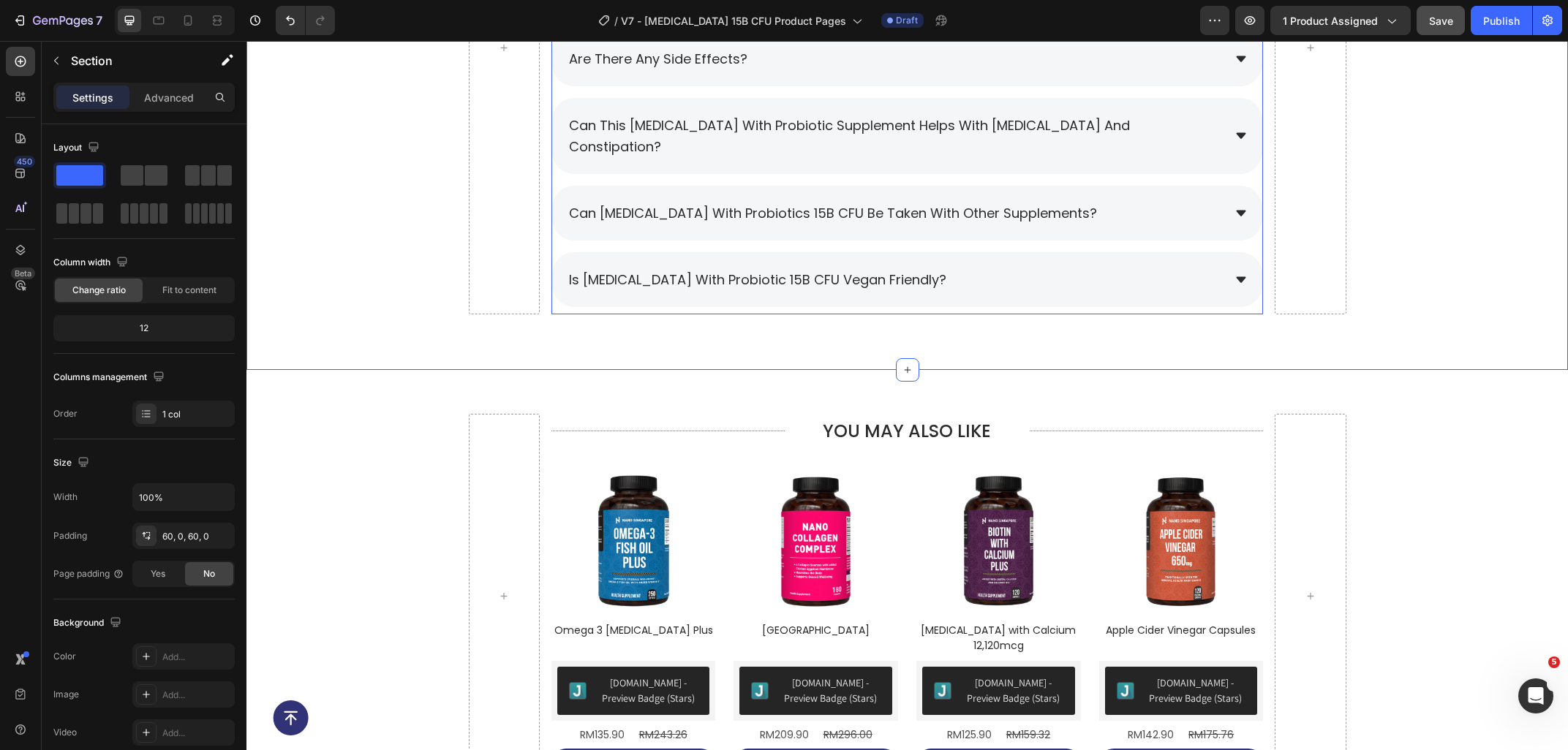
scroll to position [7162, 0]
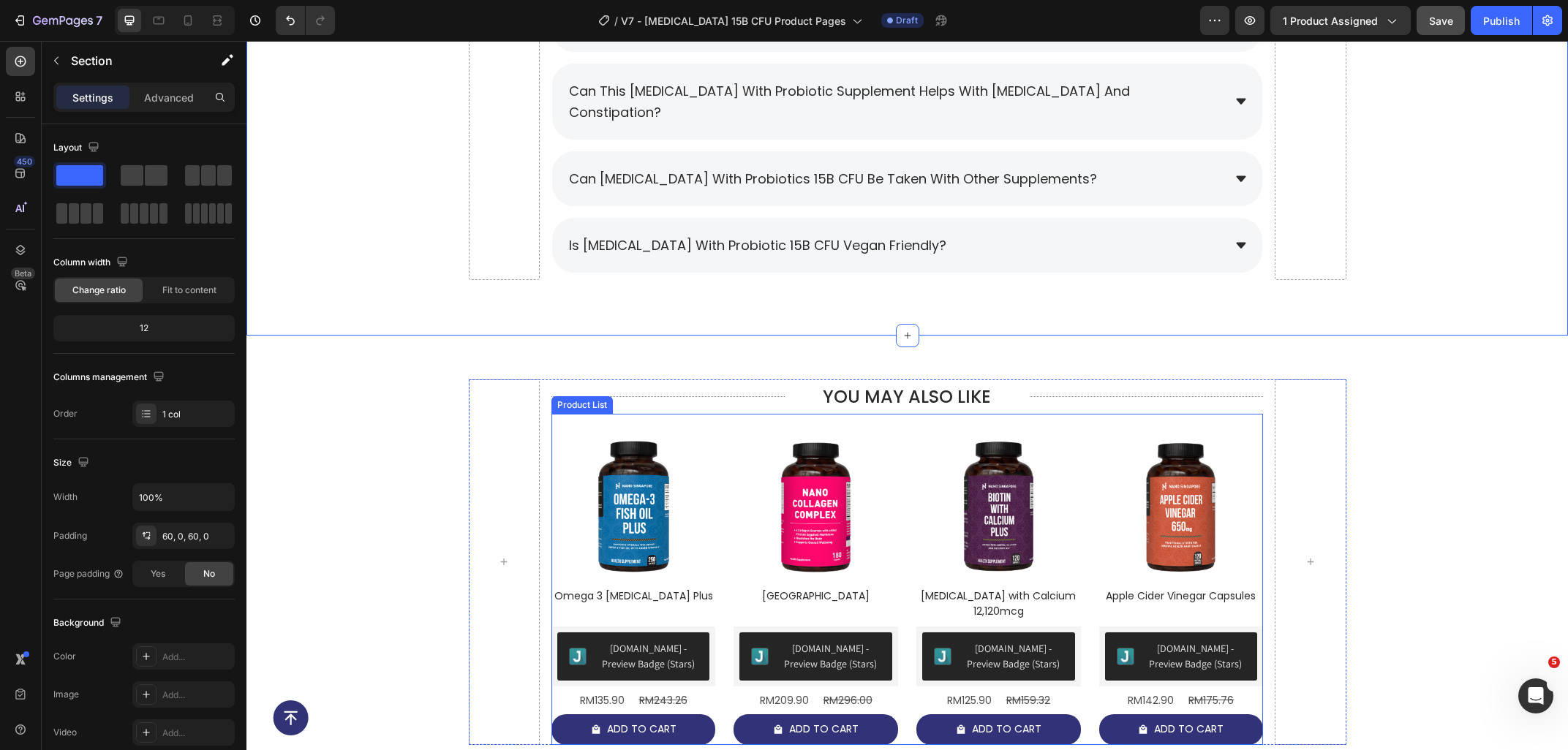
click at [580, 396] on div "Product List" at bounding box center [582, 405] width 62 height 18
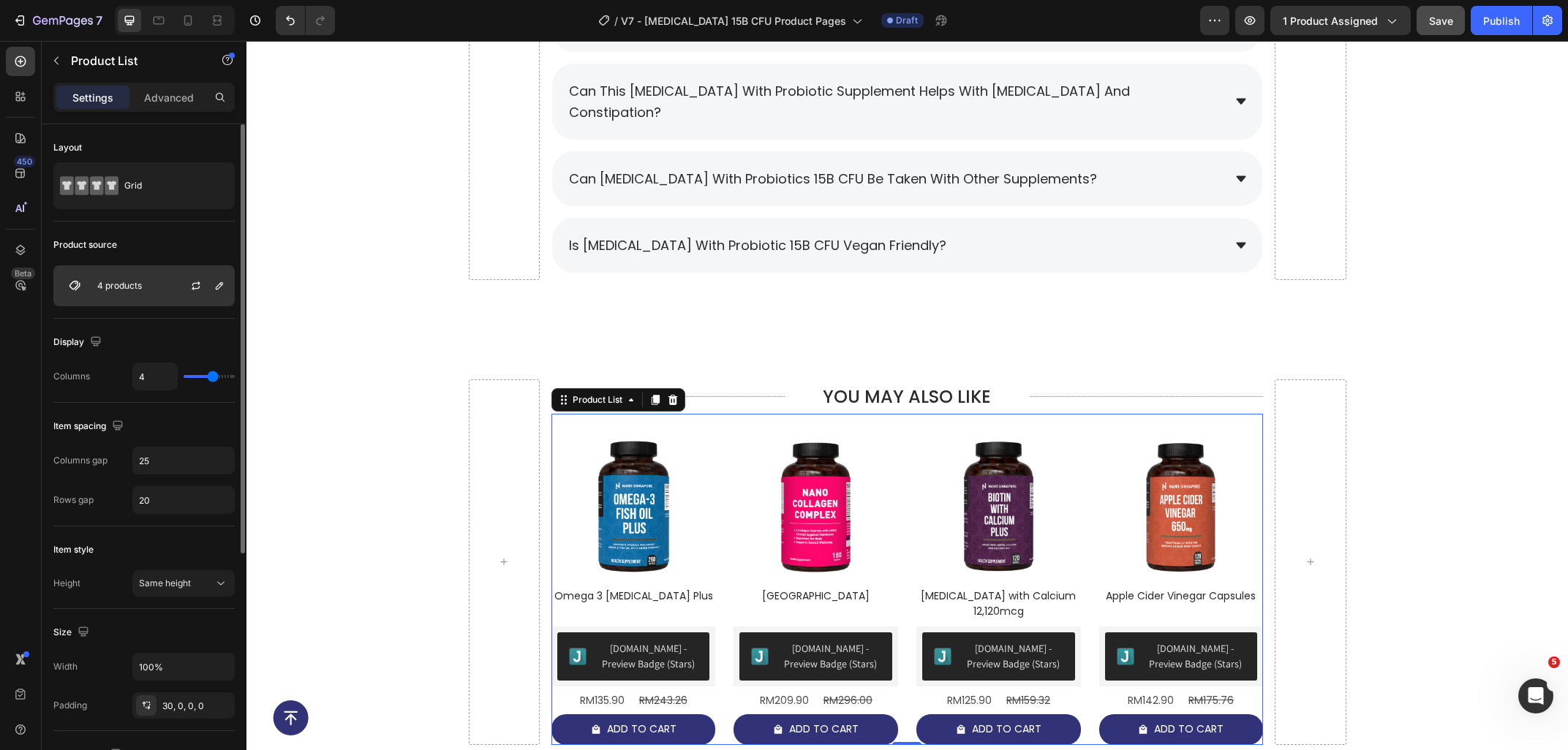
click at [141, 279] on div "4 products" at bounding box center [144, 286] width 181 height 41
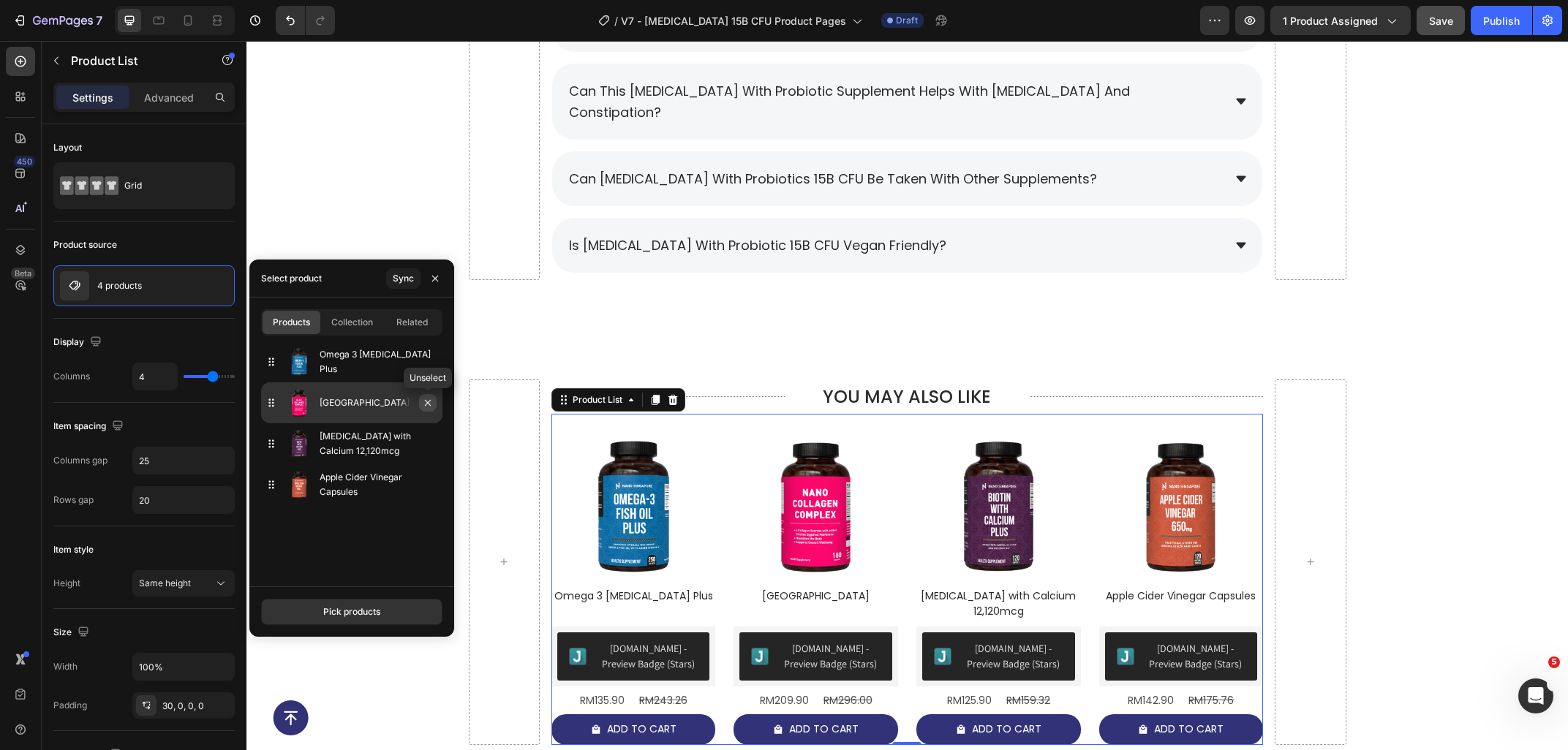
click at [432, 410] on button "button" at bounding box center [428, 402] width 18 height 18
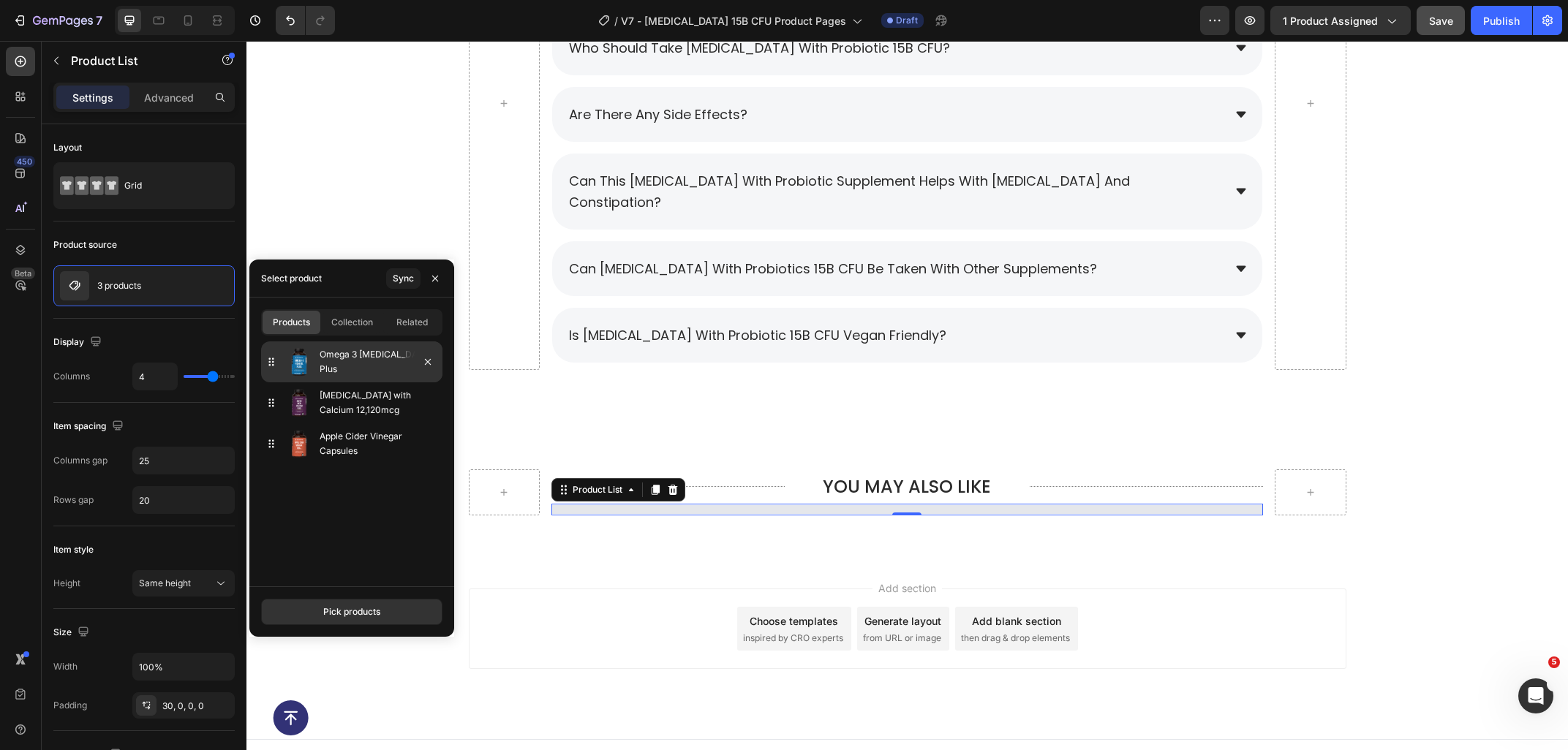
click at [428, 371] on div at bounding box center [422, 362] width 41 height 41
click at [429, 367] on icon "button" at bounding box center [427, 361] width 11 height 11
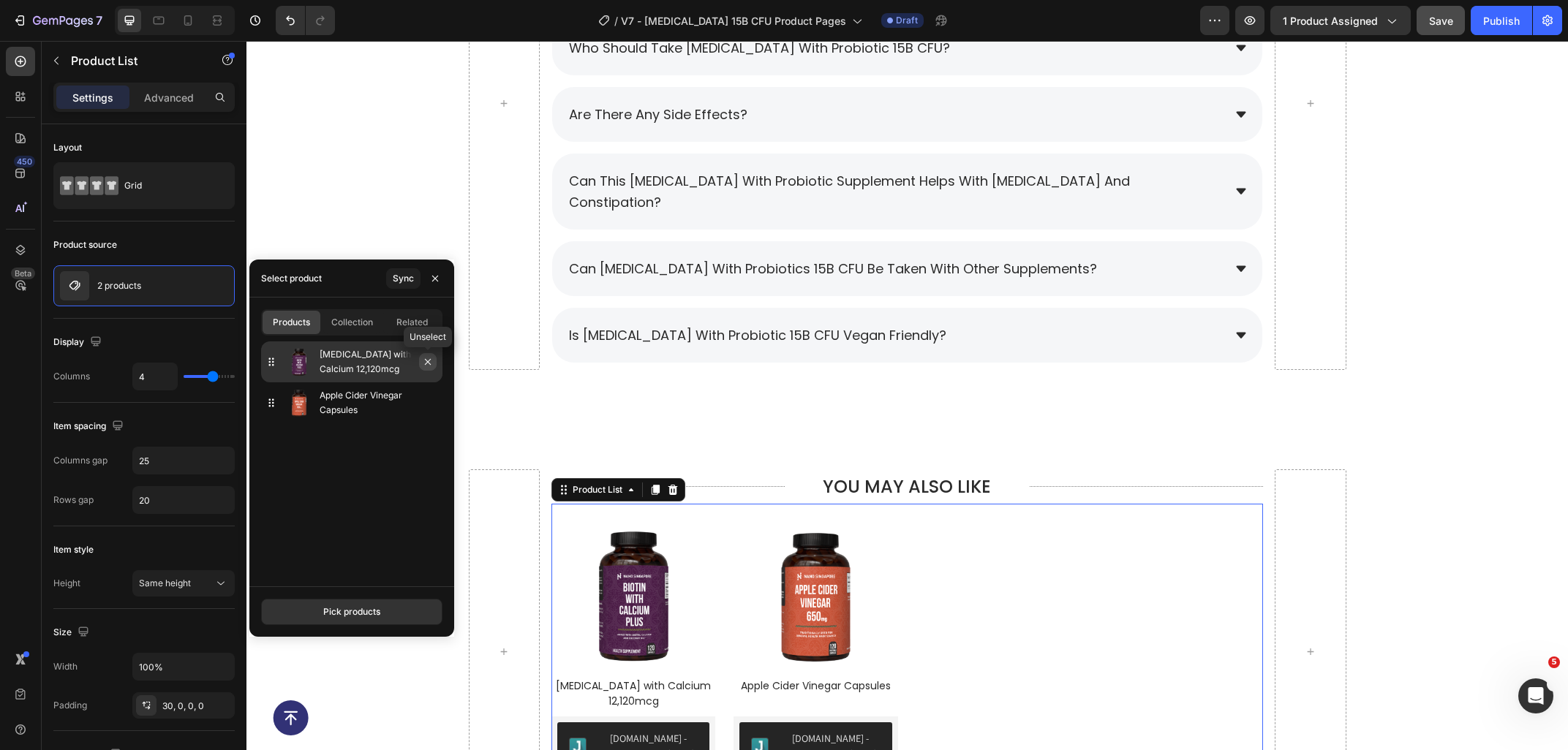
click at [422, 362] on icon "button" at bounding box center [427, 361] width 11 height 11
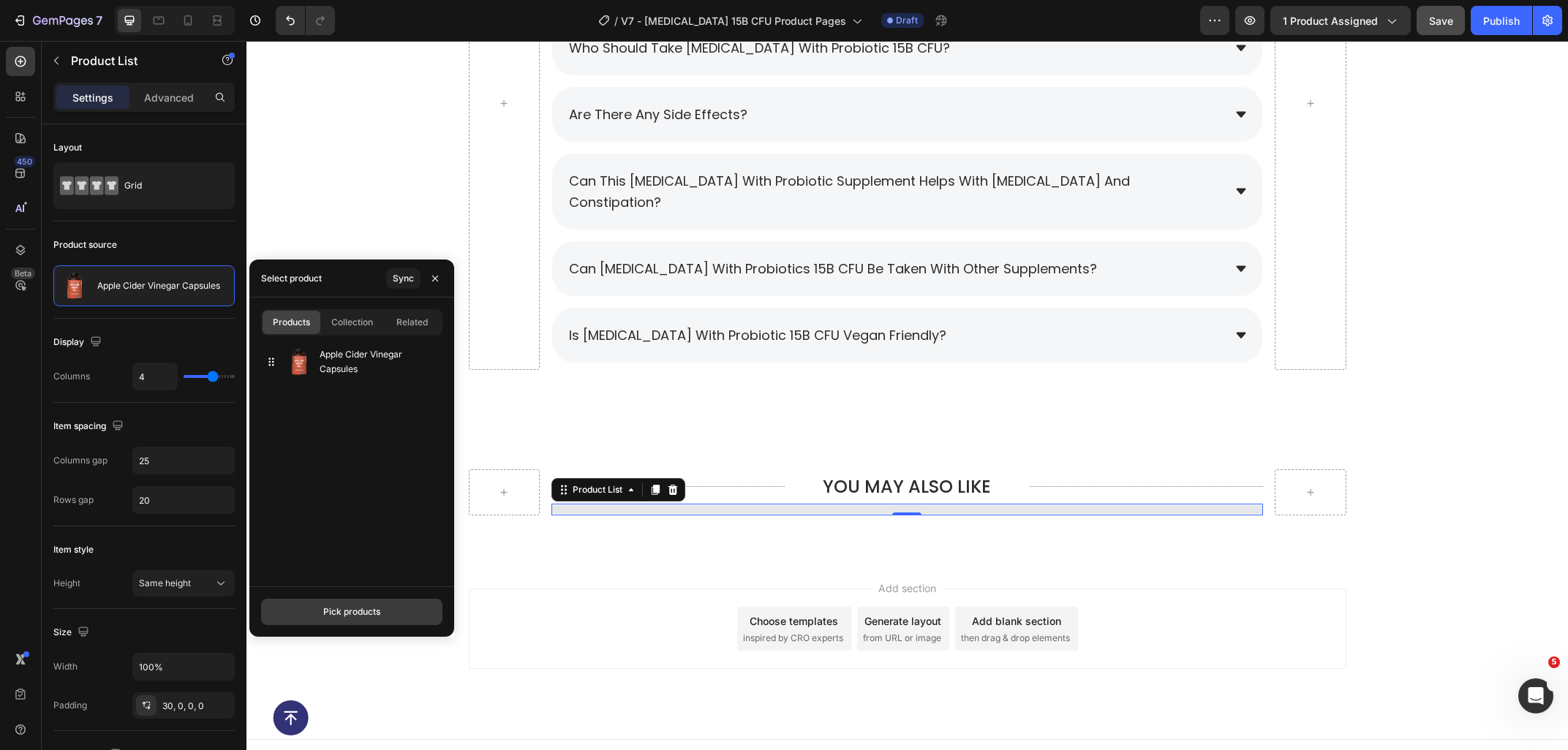
click at [367, 611] on div "Pick products" at bounding box center [351, 611] width 57 height 13
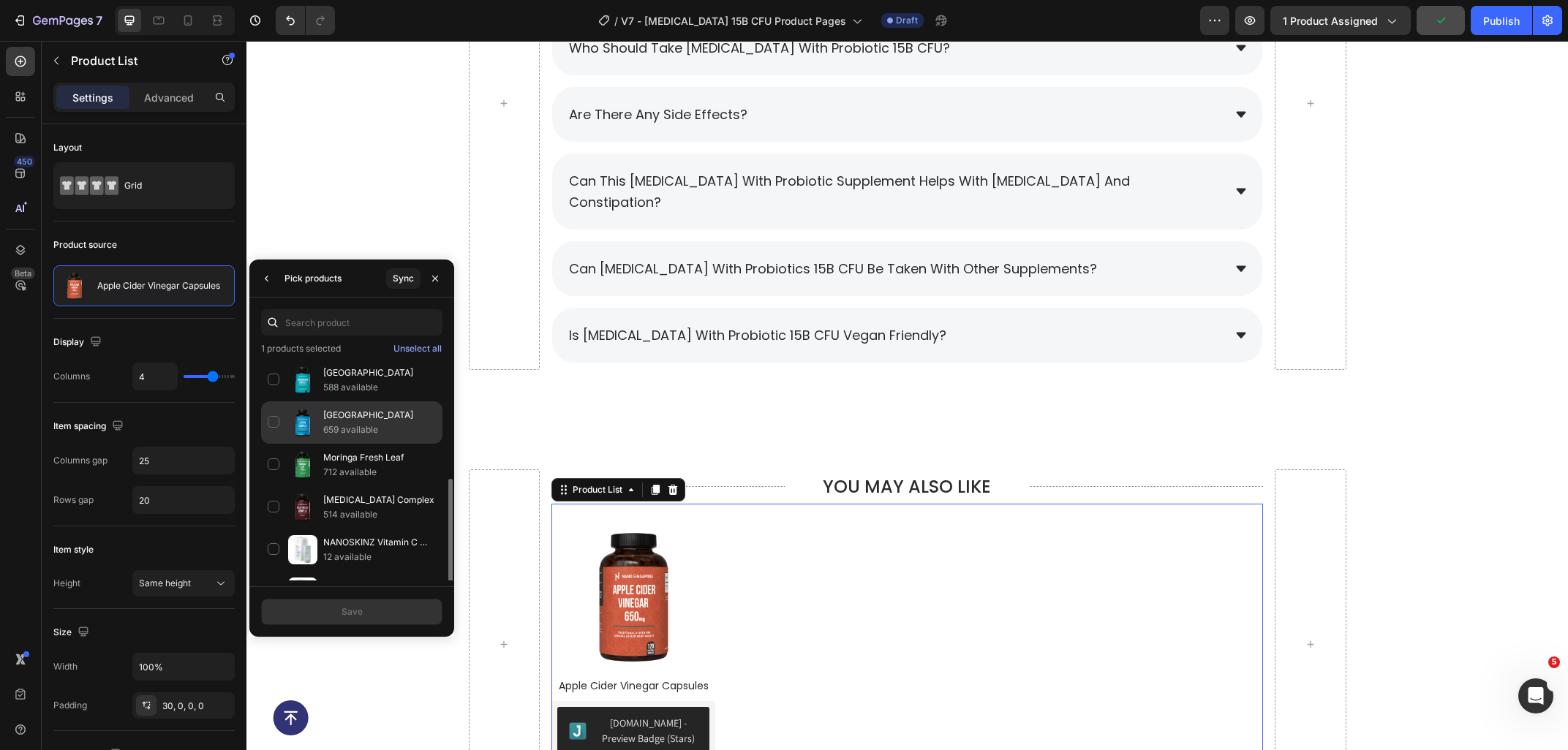
scroll to position [79, 0]
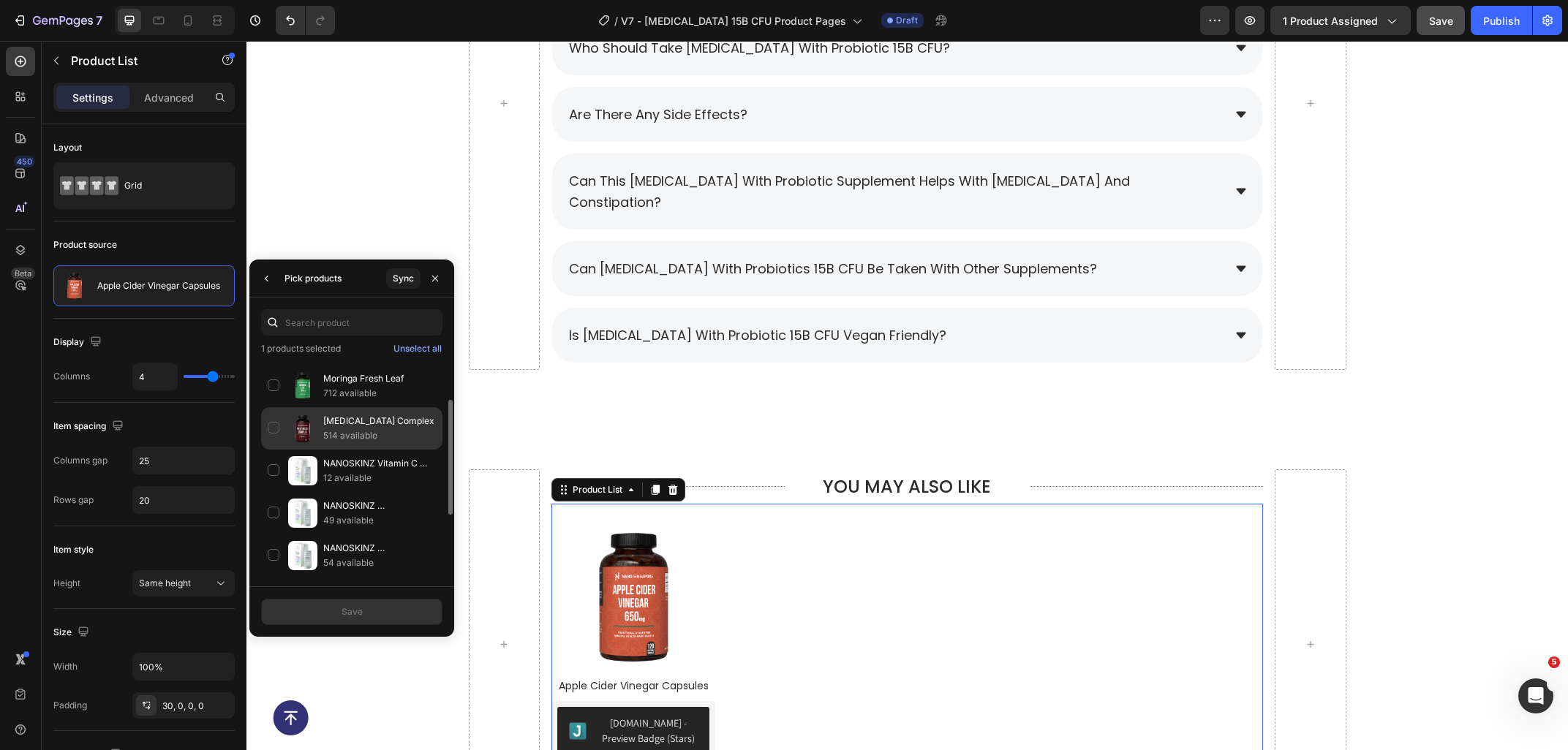
click at [360, 450] on div "Milk Thistle Complex 514 available" at bounding box center [351, 471] width 181 height 43
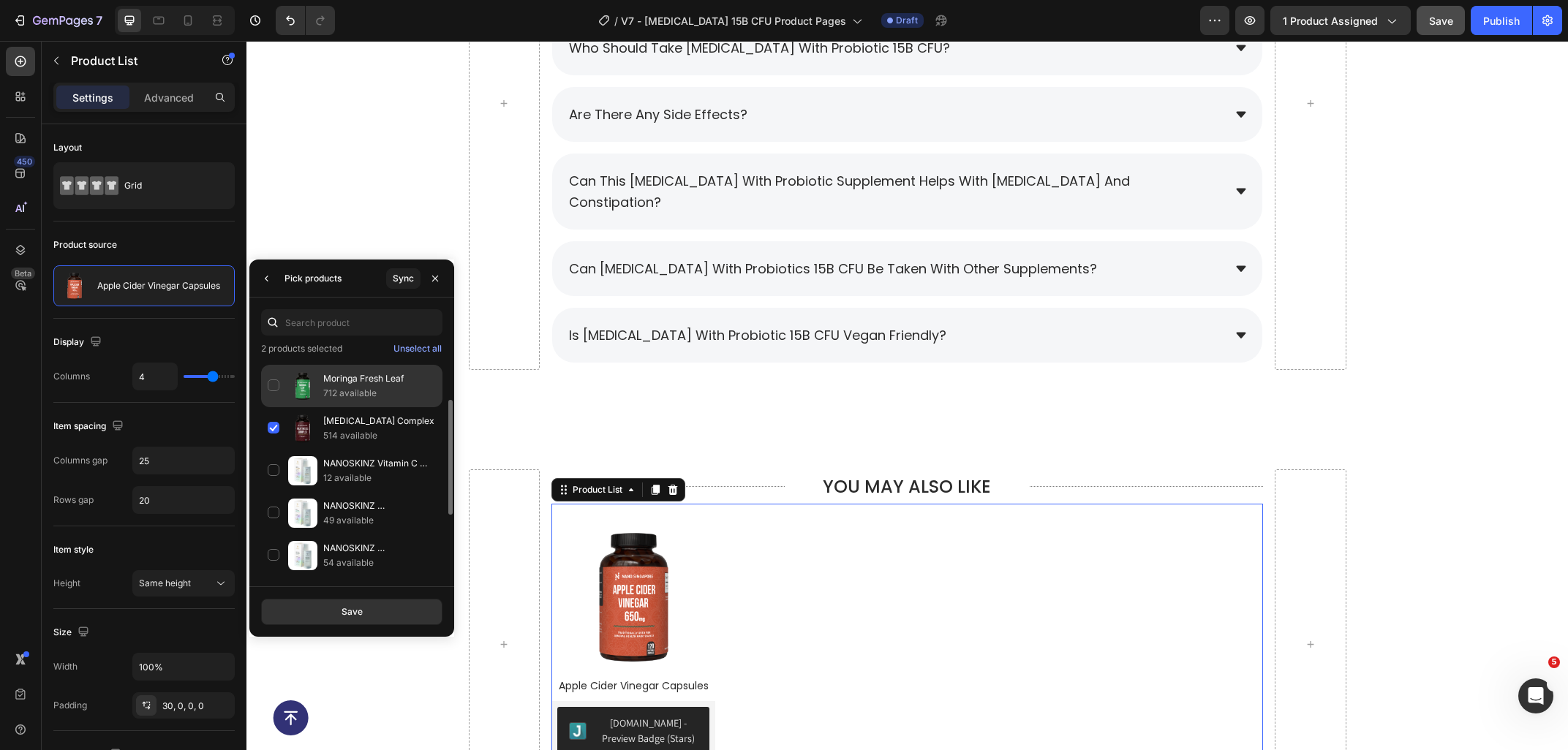
click at [349, 381] on p "Moringa Fresh Leaf" at bounding box center [380, 378] width 113 height 14
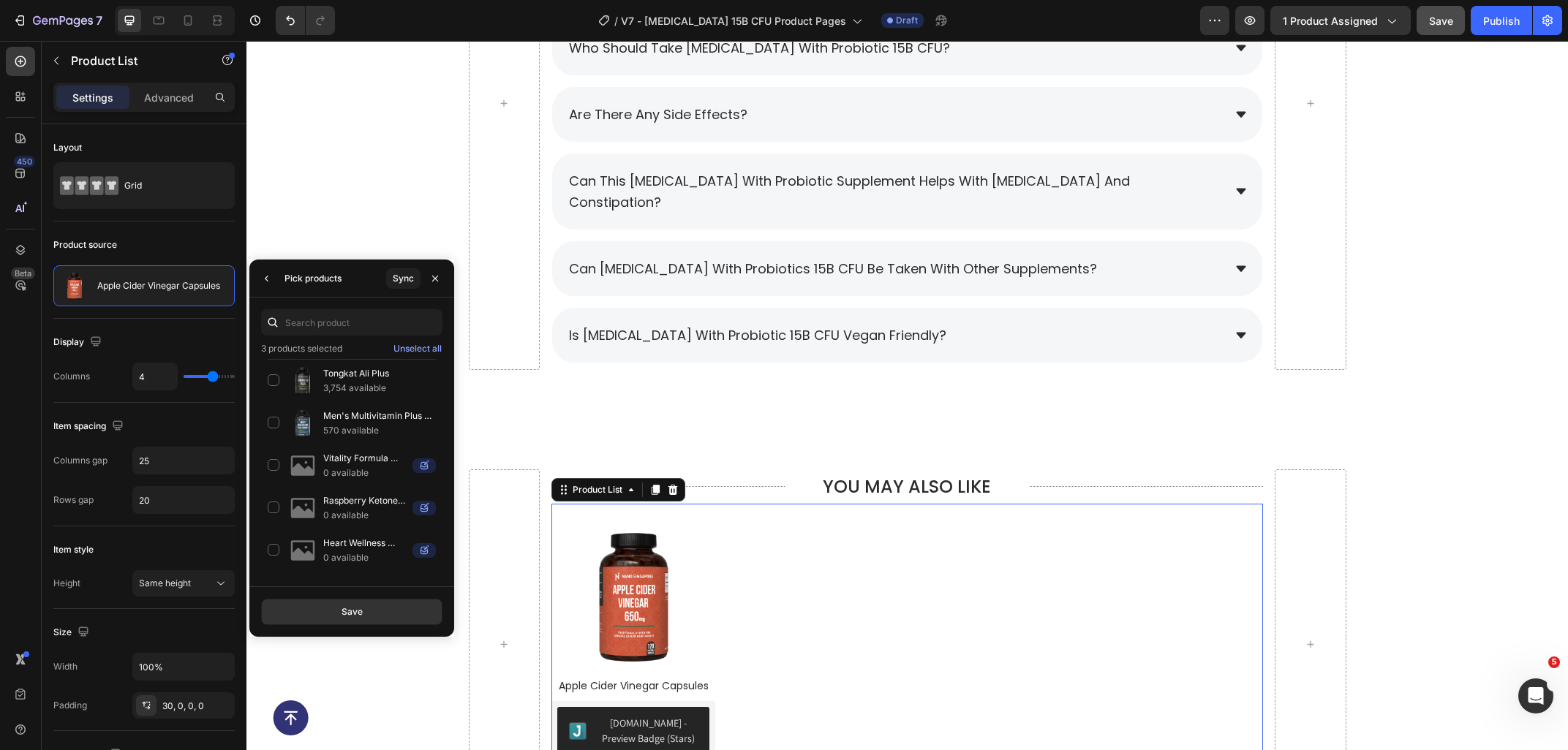
scroll to position [1261, 0]
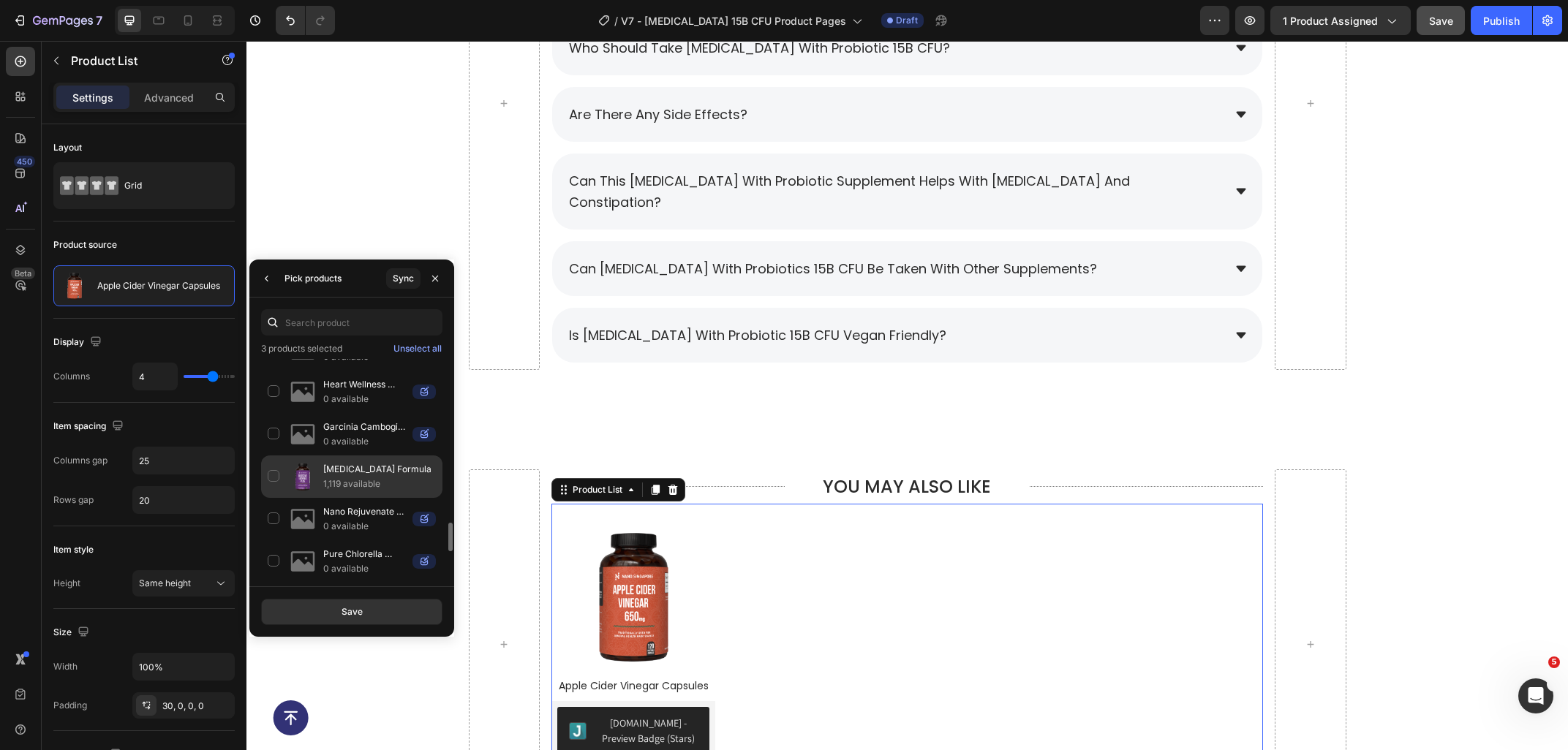
click at [358, 490] on p "1,119 available" at bounding box center [380, 483] width 113 height 14
click at [366, 611] on button "Save" at bounding box center [351, 612] width 181 height 27
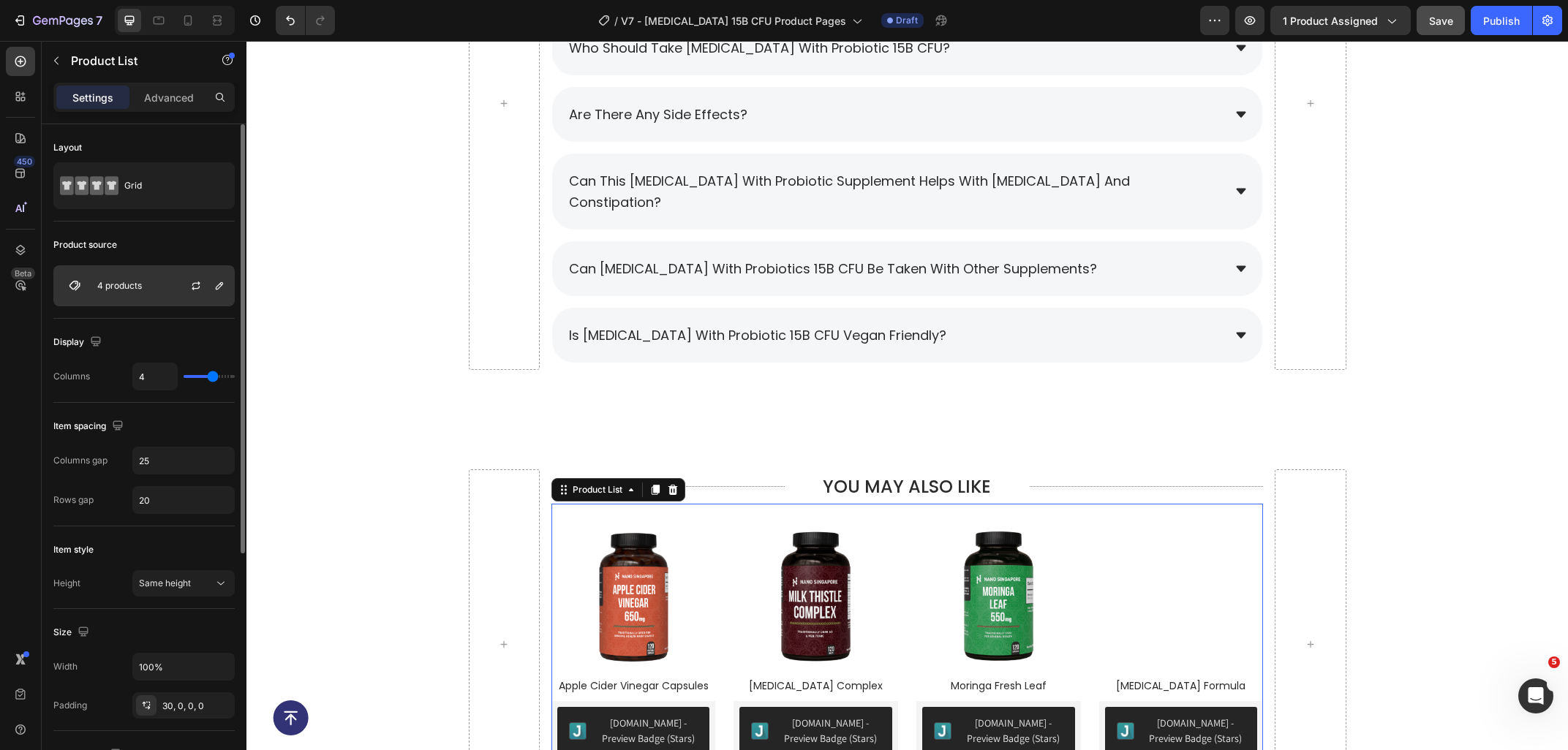
click at [159, 280] on div "4 products" at bounding box center [144, 286] width 181 height 41
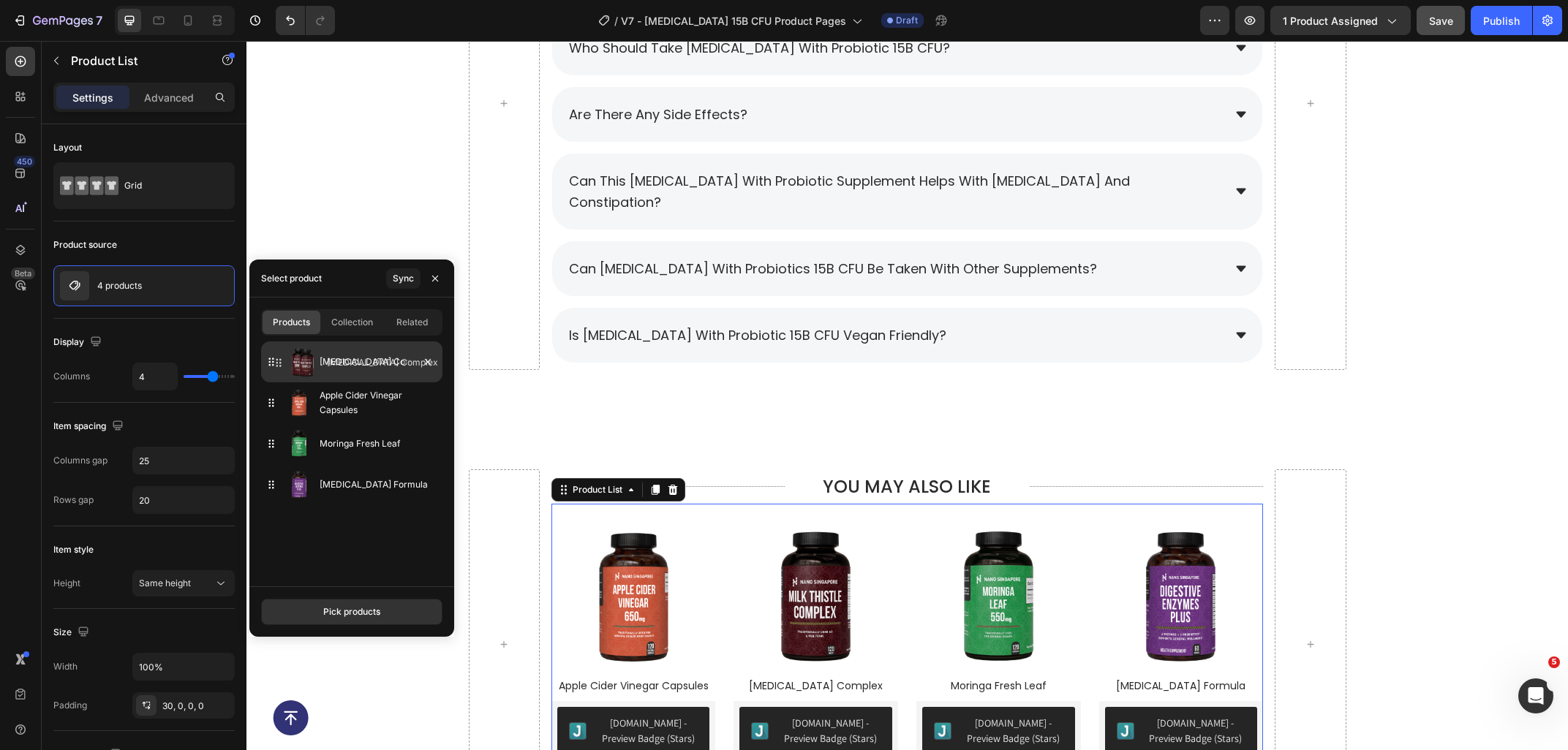
drag, startPoint x: 267, startPoint y: 403, endPoint x: 274, endPoint y: 364, distance: 39.6
click at [274, 364] on icon at bounding box center [271, 361] width 14 height 14
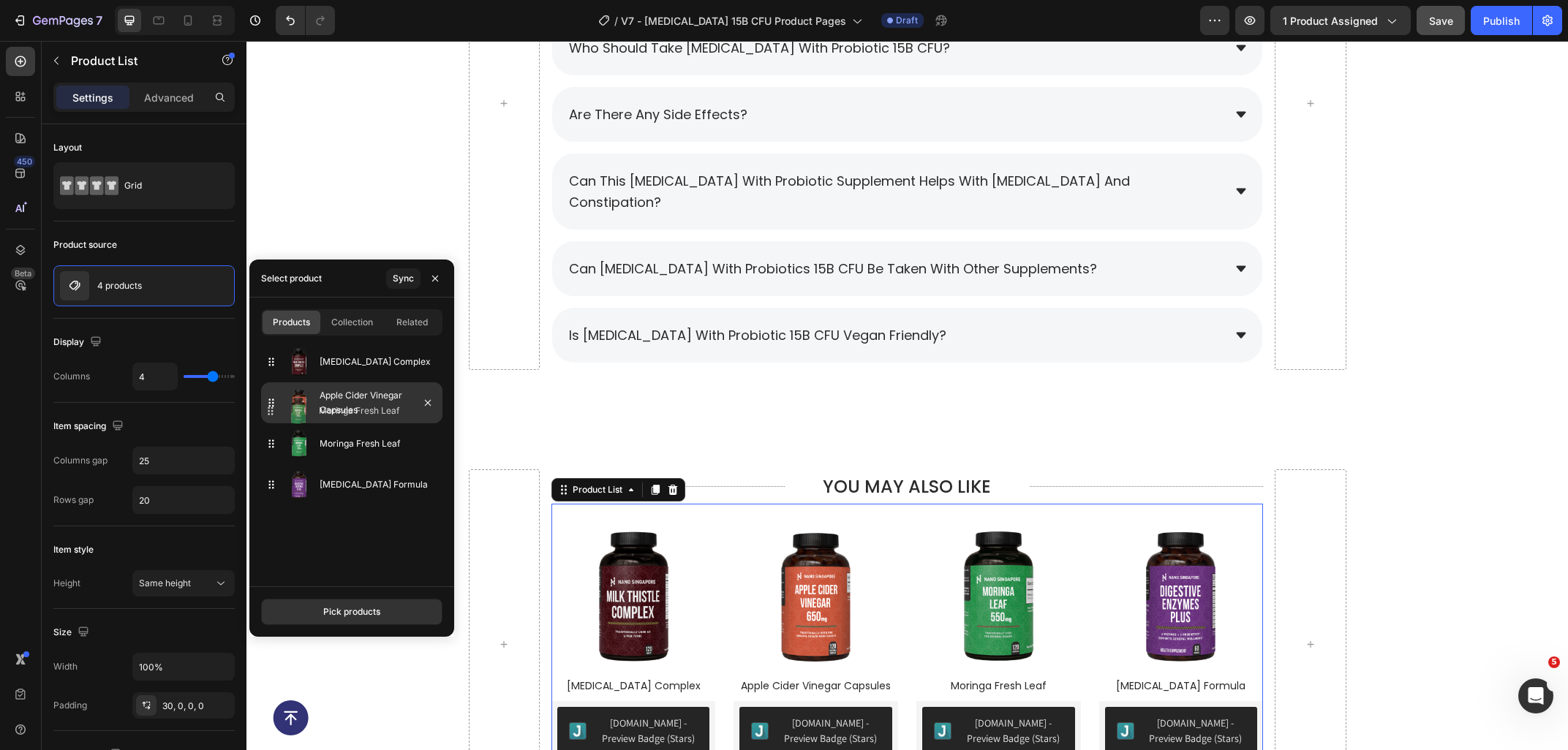
drag, startPoint x: 273, startPoint y: 452, endPoint x: 272, endPoint y: 405, distance: 47.0
click at [272, 423] on div "Moringa Fresh Leaf" at bounding box center [351, 444] width 181 height 41
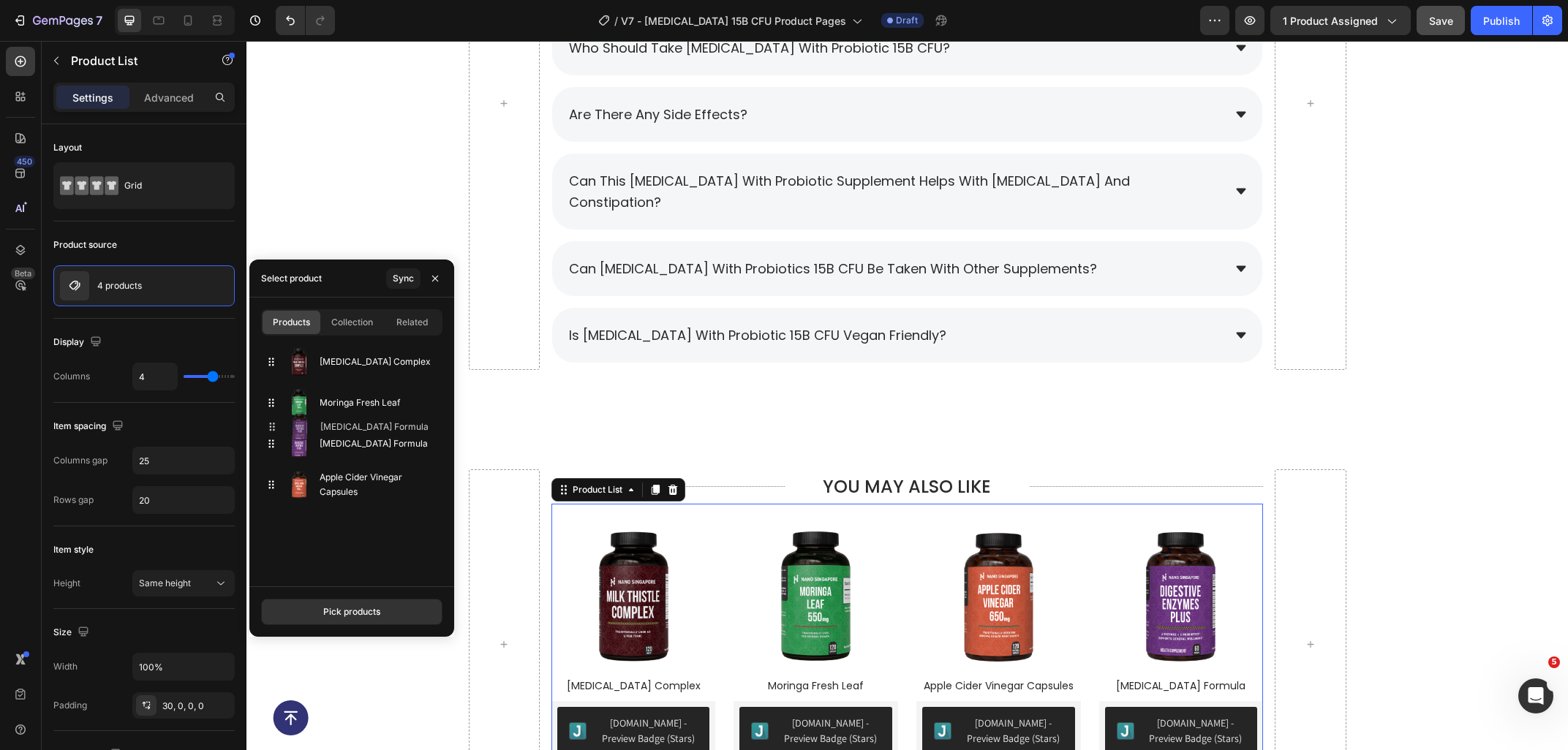
drag, startPoint x: 271, startPoint y: 489, endPoint x: 272, endPoint y: 431, distance: 58.0
click at [272, 431] on div "Digestive Enzymes Formula" at bounding box center [351, 444] width 181 height 41
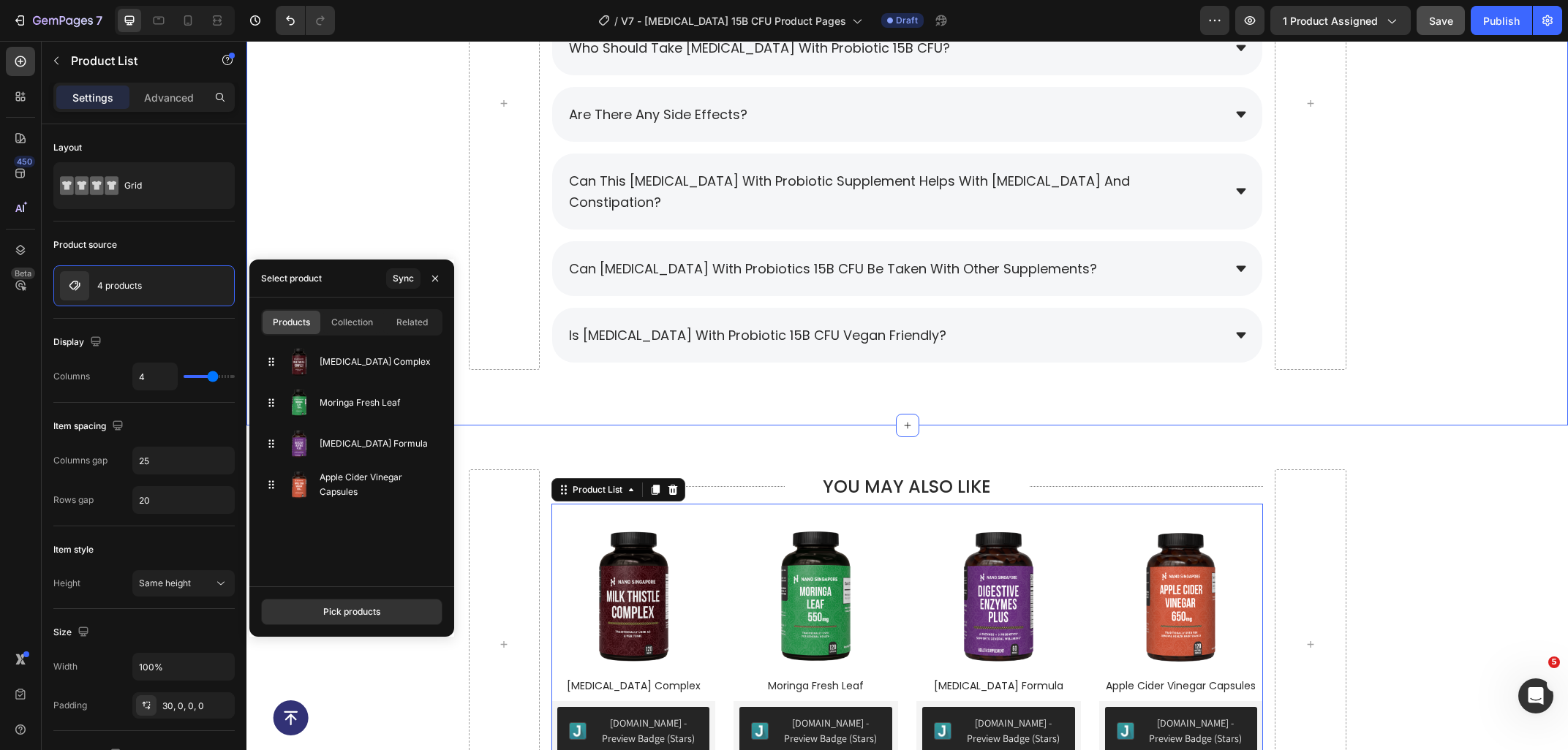
click at [784, 375] on div "Frequently Asked Questions Heading What is Prebiotic with Probiotic 15B CFU? Ho…" at bounding box center [906, 110] width 1321 height 633
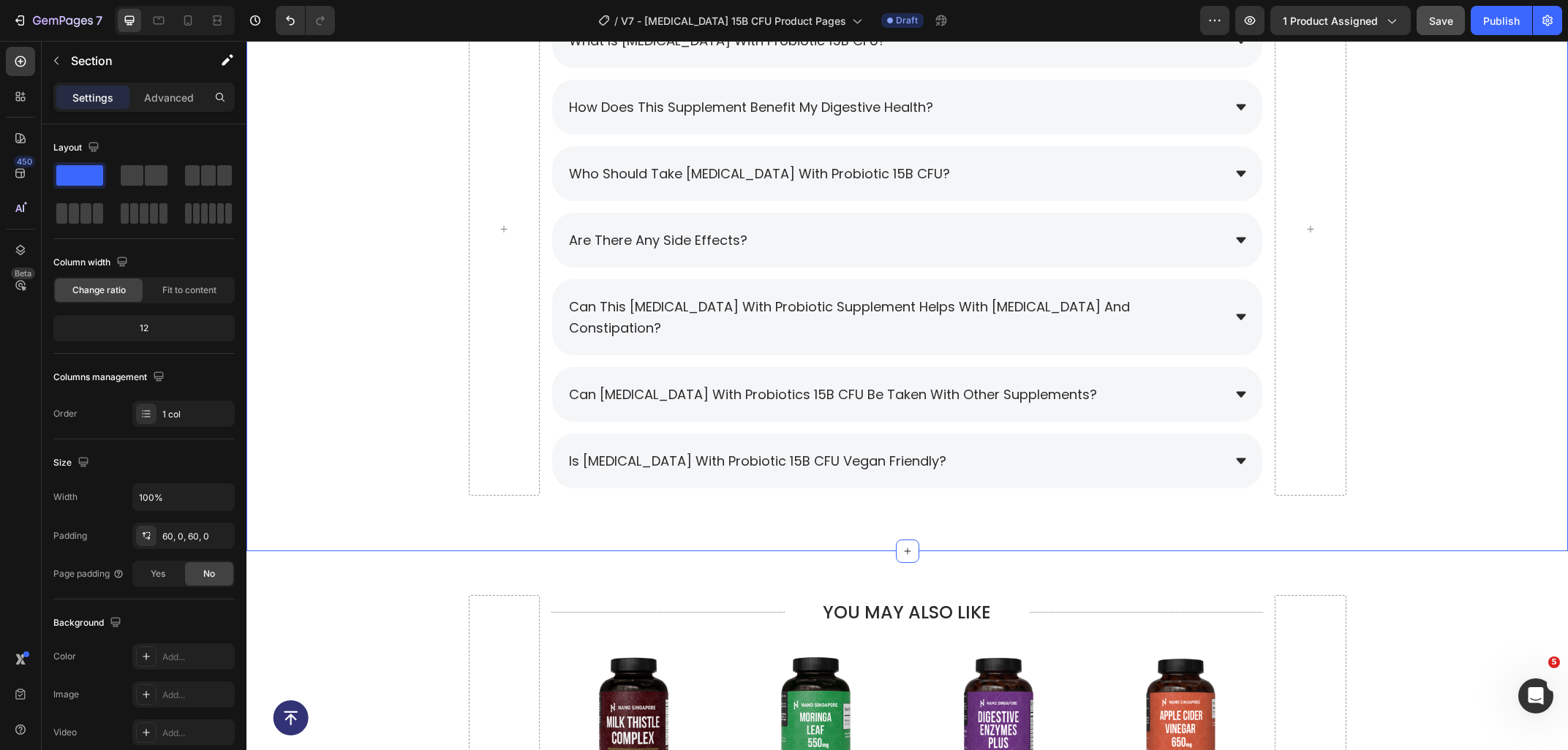
scroll to position [6836, 0]
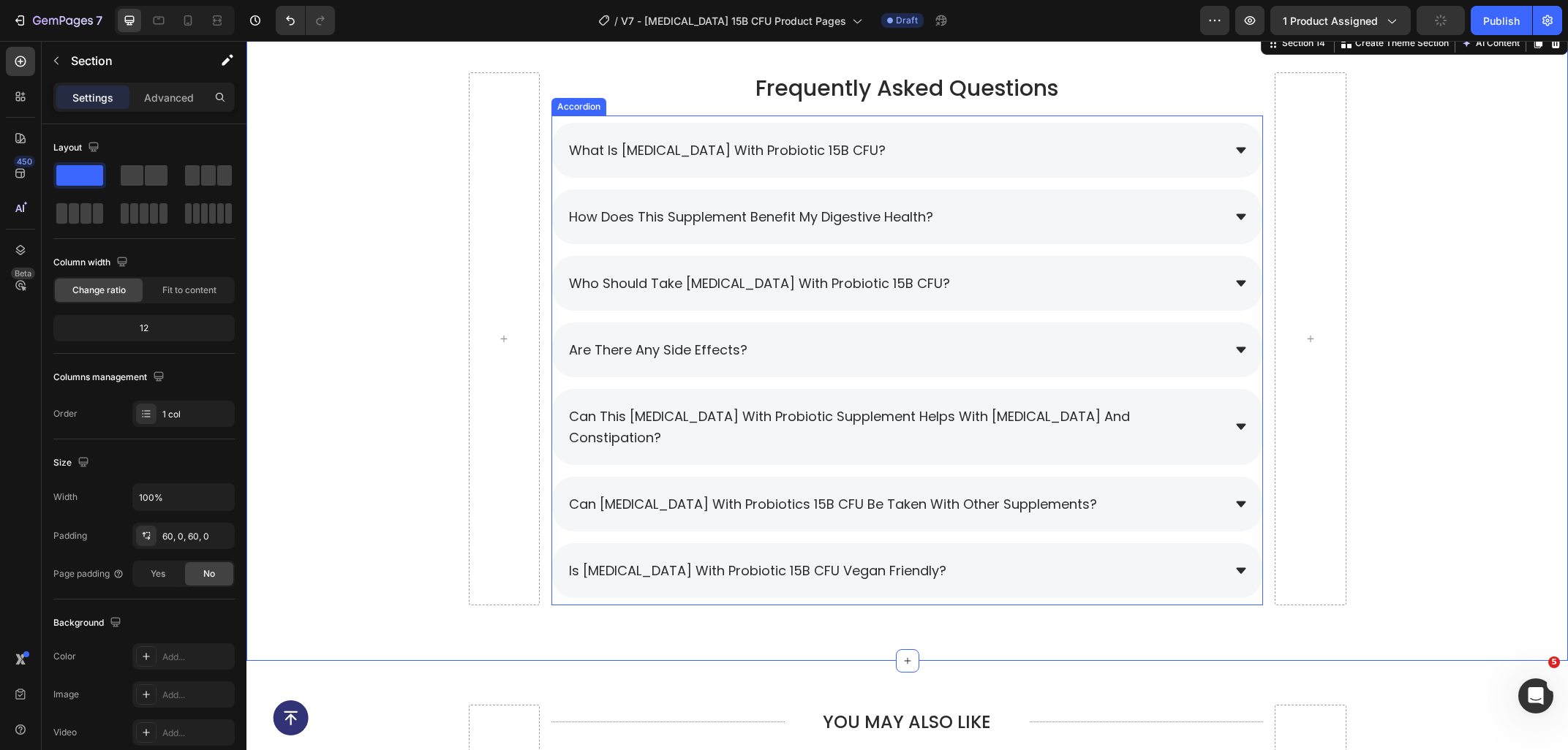
click at [1198, 492] on div "can Prebiotic with Probiotics 15B CFU be taken with other supplements?" at bounding box center [894, 505] width 656 height 26
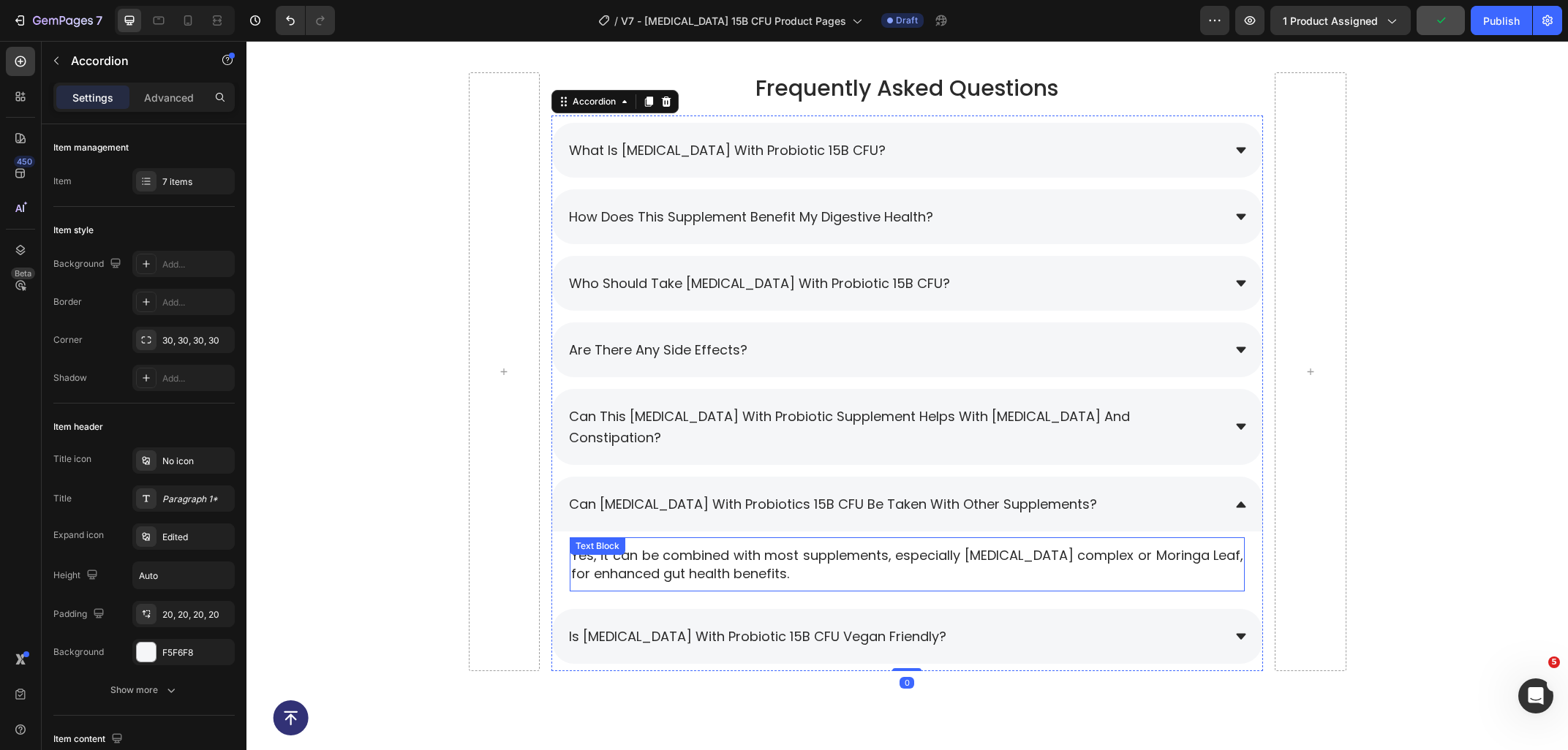
click at [1104, 546] on p "Yes, it can be combined with most supplements, especially milk thistle complex …" at bounding box center [907, 565] width 672 height 37
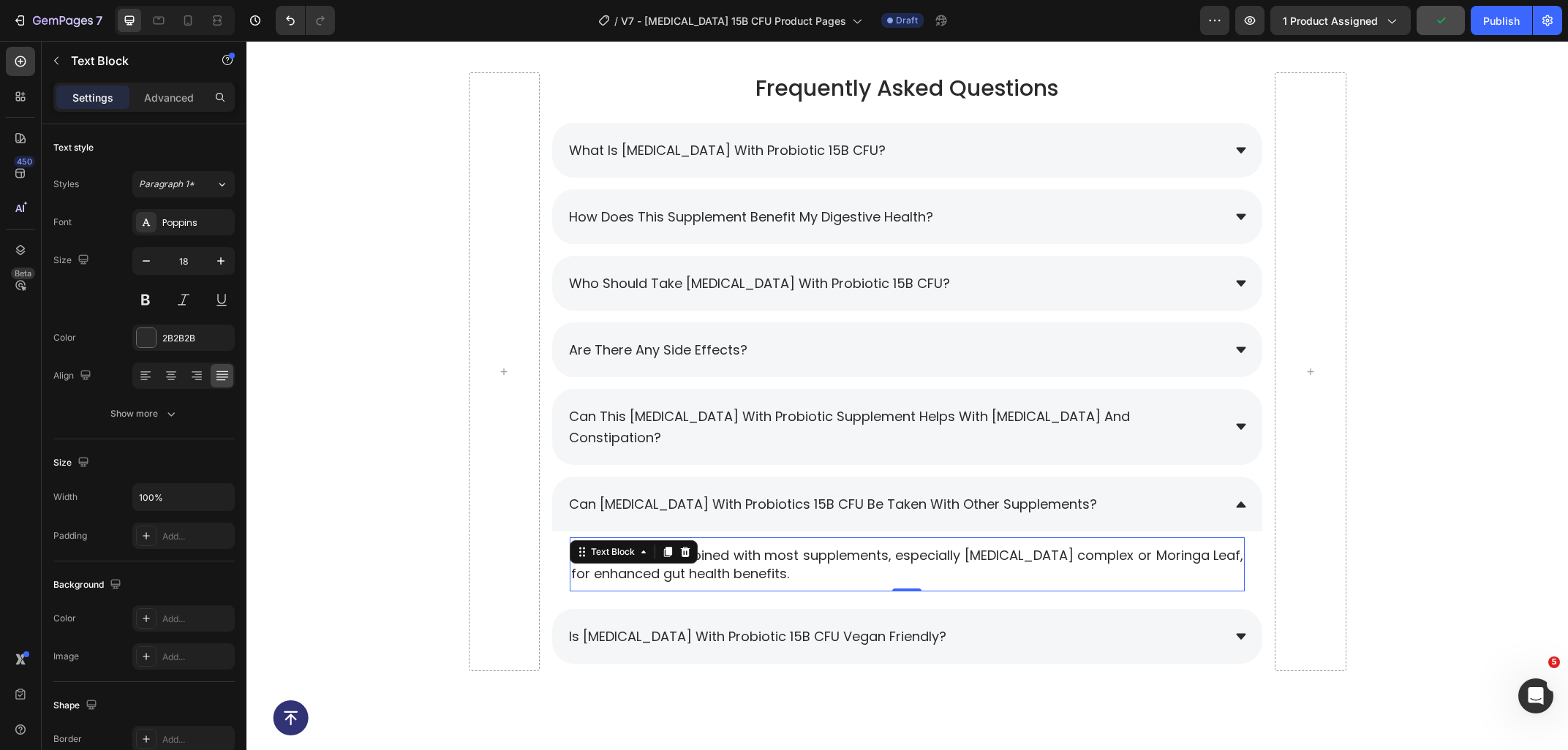
click at [1101, 546] on p "Yes, it can be combined with most supplements, especially milk thistle complex …" at bounding box center [907, 565] width 672 height 37
click at [1108, 546] on p "Yes, it can be combined with most supplements, especially milk thistle complex …" at bounding box center [907, 565] width 672 height 37
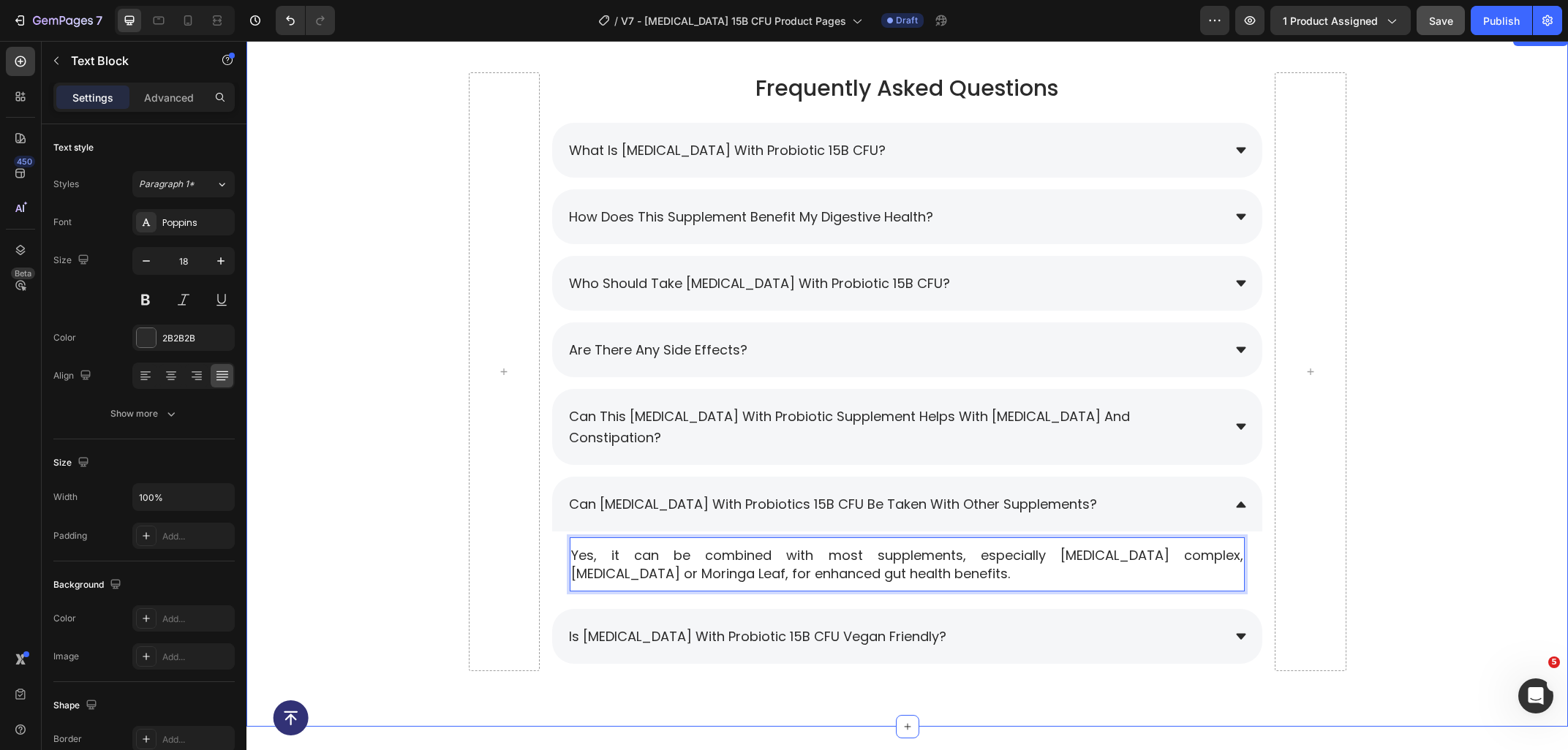
click at [1480, 575] on div "Frequently Asked Questions Heading What is Prebiotic with Probiotic 15B CFU? Ho…" at bounding box center [906, 377] width 1321 height 611
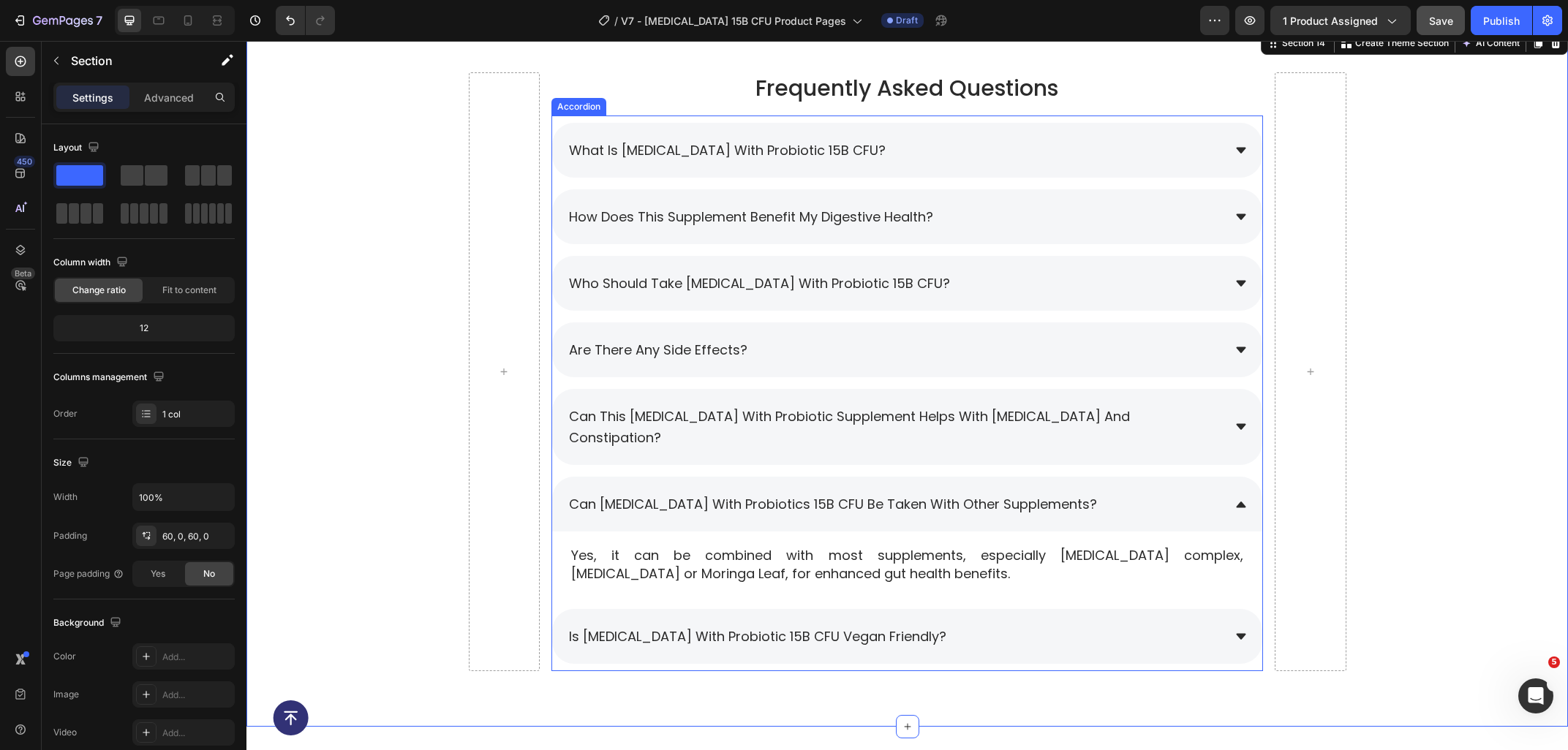
click at [1133, 492] on div "can Prebiotic with Probiotics 15B CFU be taken with other supplements?" at bounding box center [894, 505] width 656 height 26
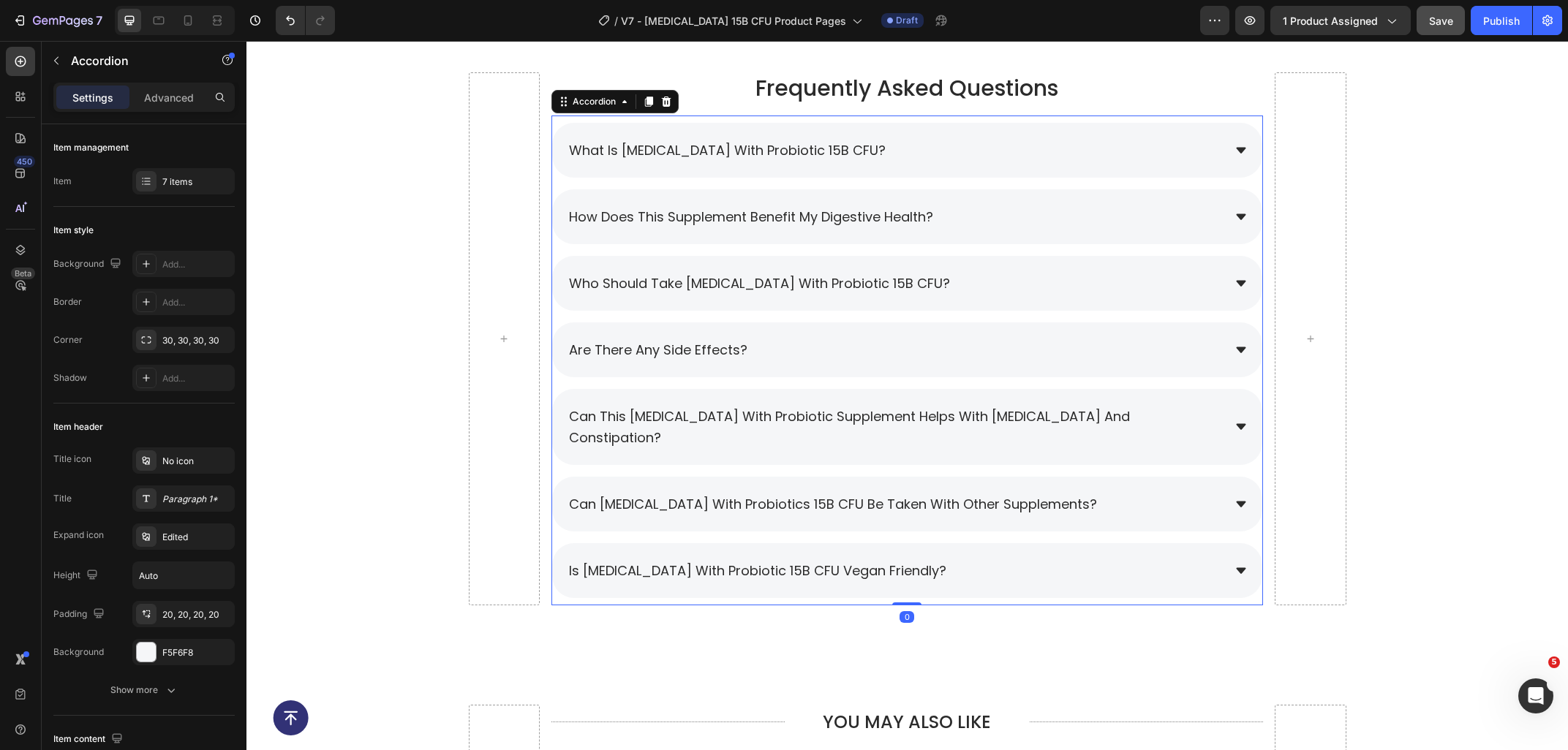
click at [889, 149] on div "What is Prebiotic with Probiotic 15B CFU?" at bounding box center [894, 150] width 656 height 26
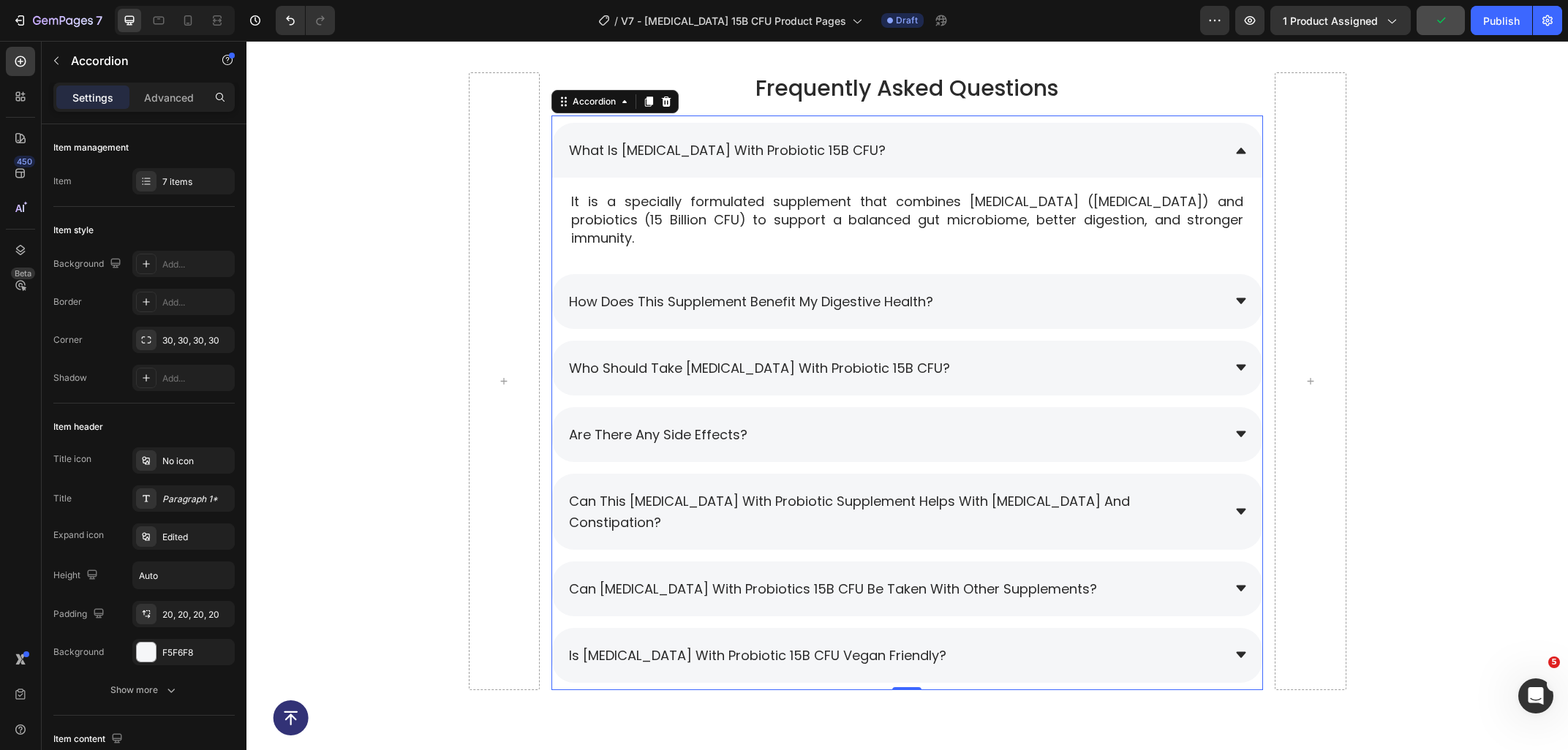
click at [900, 149] on div "What is Prebiotic with Probiotic 15B CFU?" at bounding box center [894, 150] width 656 height 26
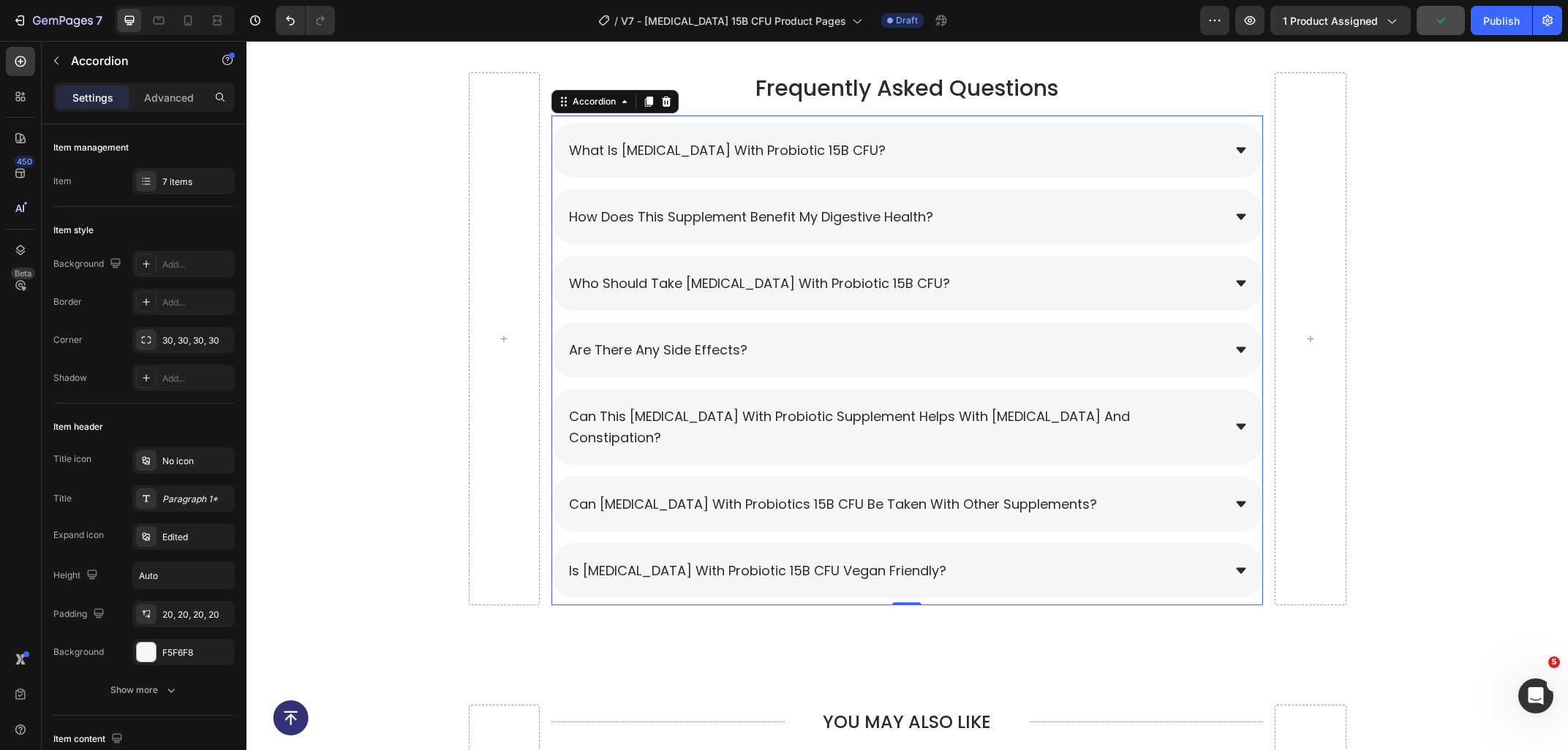
click at [970, 194] on div "How does this supplement benefit my digestive health?" at bounding box center [906, 216] width 710 height 55
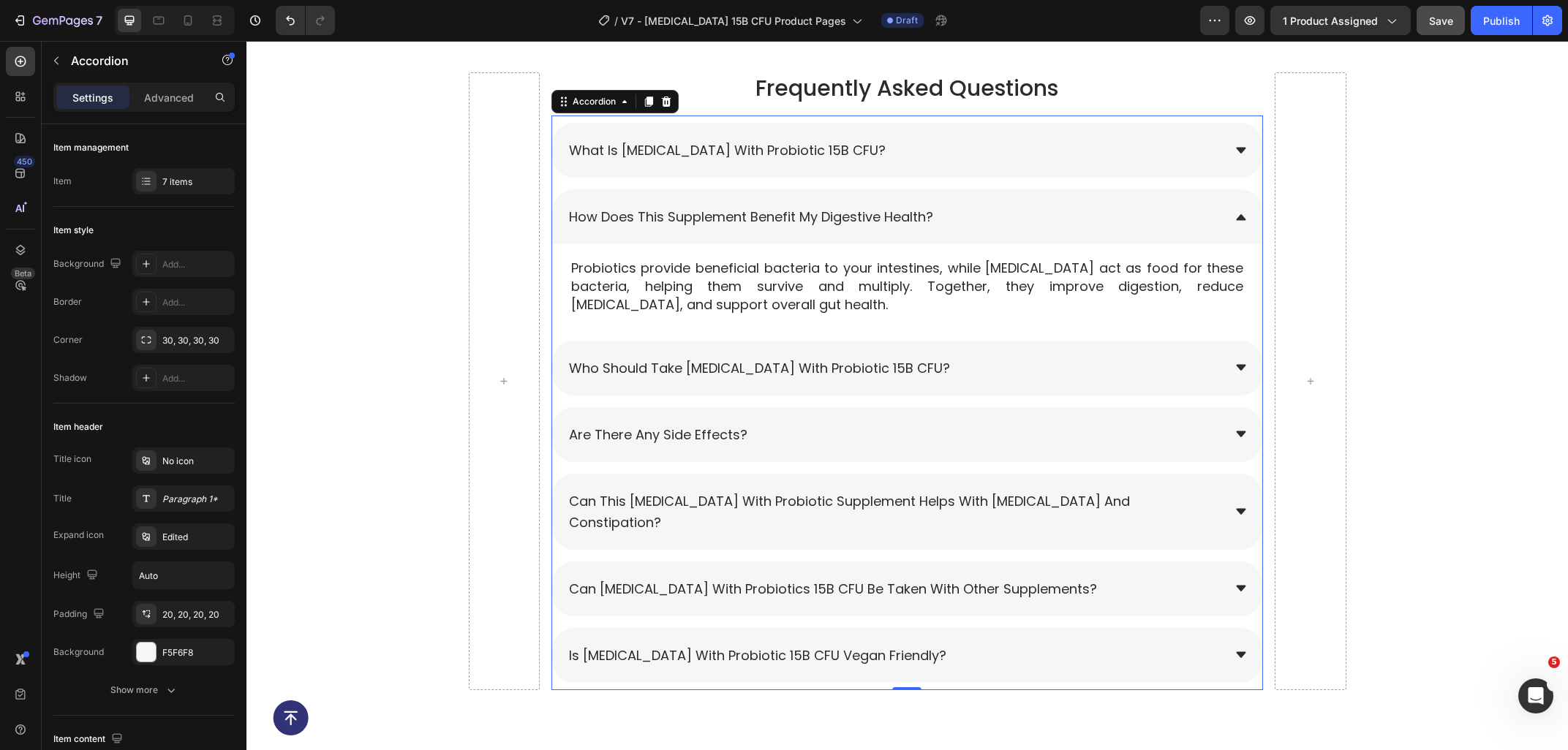
click at [992, 205] on div "How does this supplement benefit my digestive health?" at bounding box center [894, 217] width 656 height 26
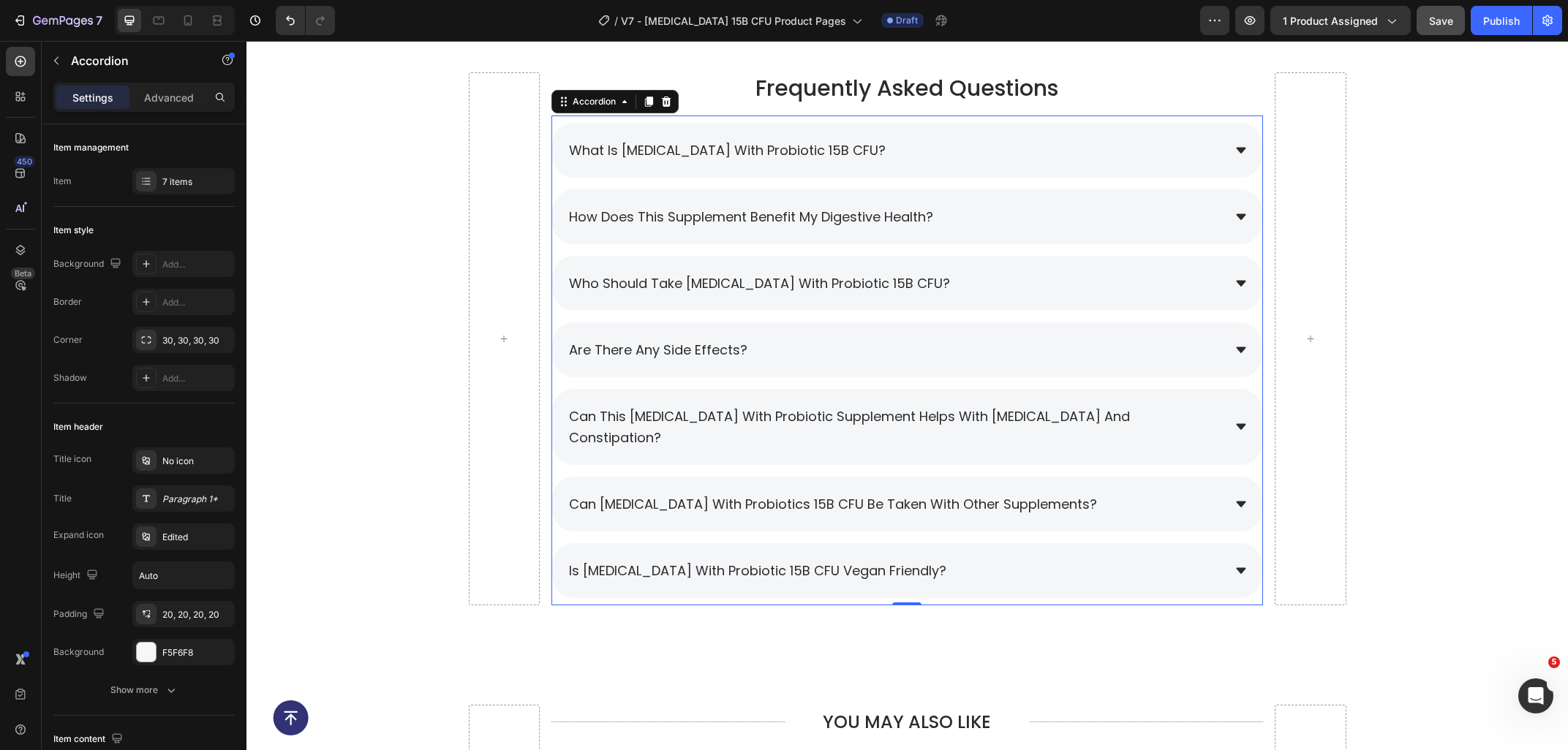
click at [1013, 268] on div "Who should take Prebiotic with Probiotic 15B CFU?" at bounding box center [906, 284] width 710 height 55
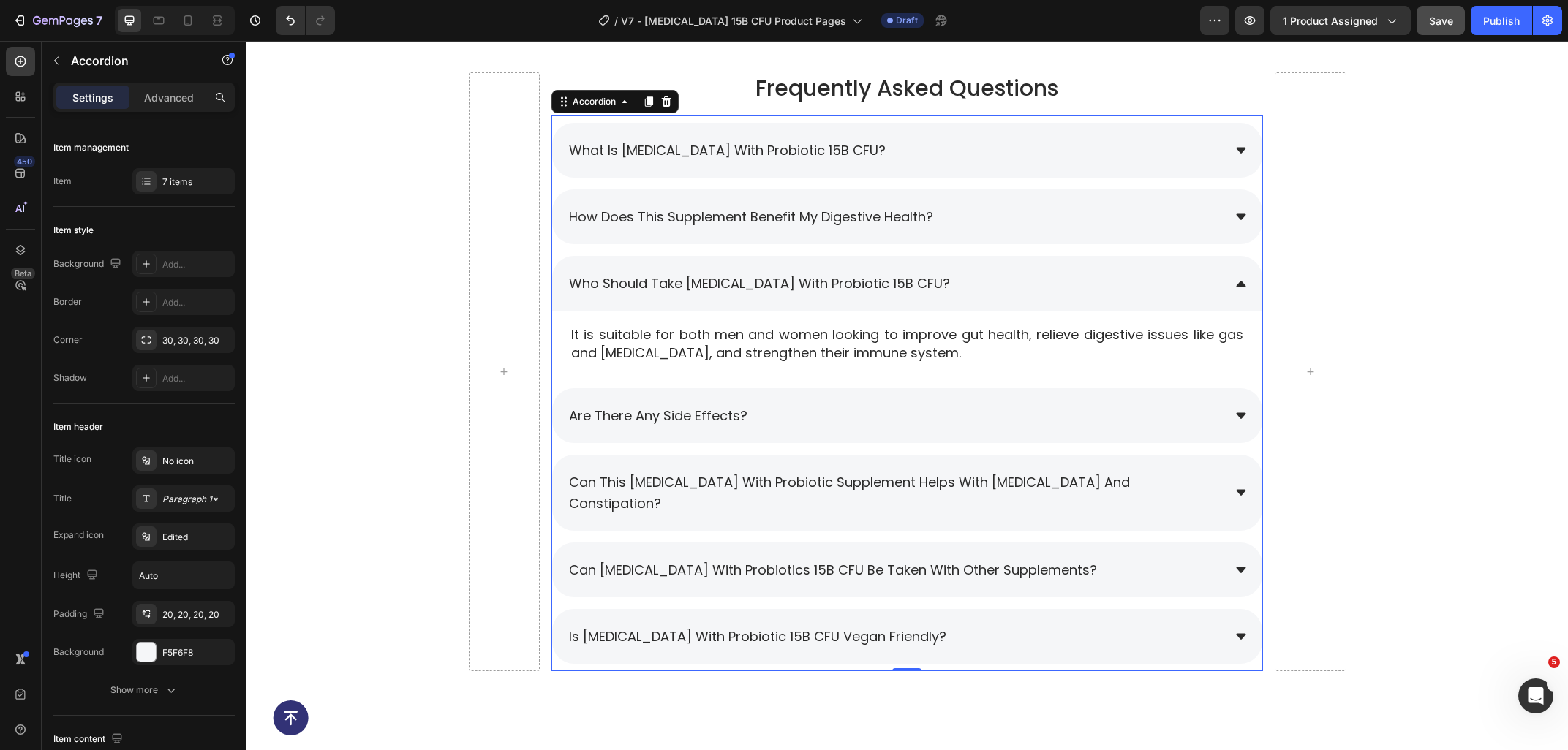
click at [1008, 417] on div "Are there any side effects?" at bounding box center [894, 416] width 656 height 26
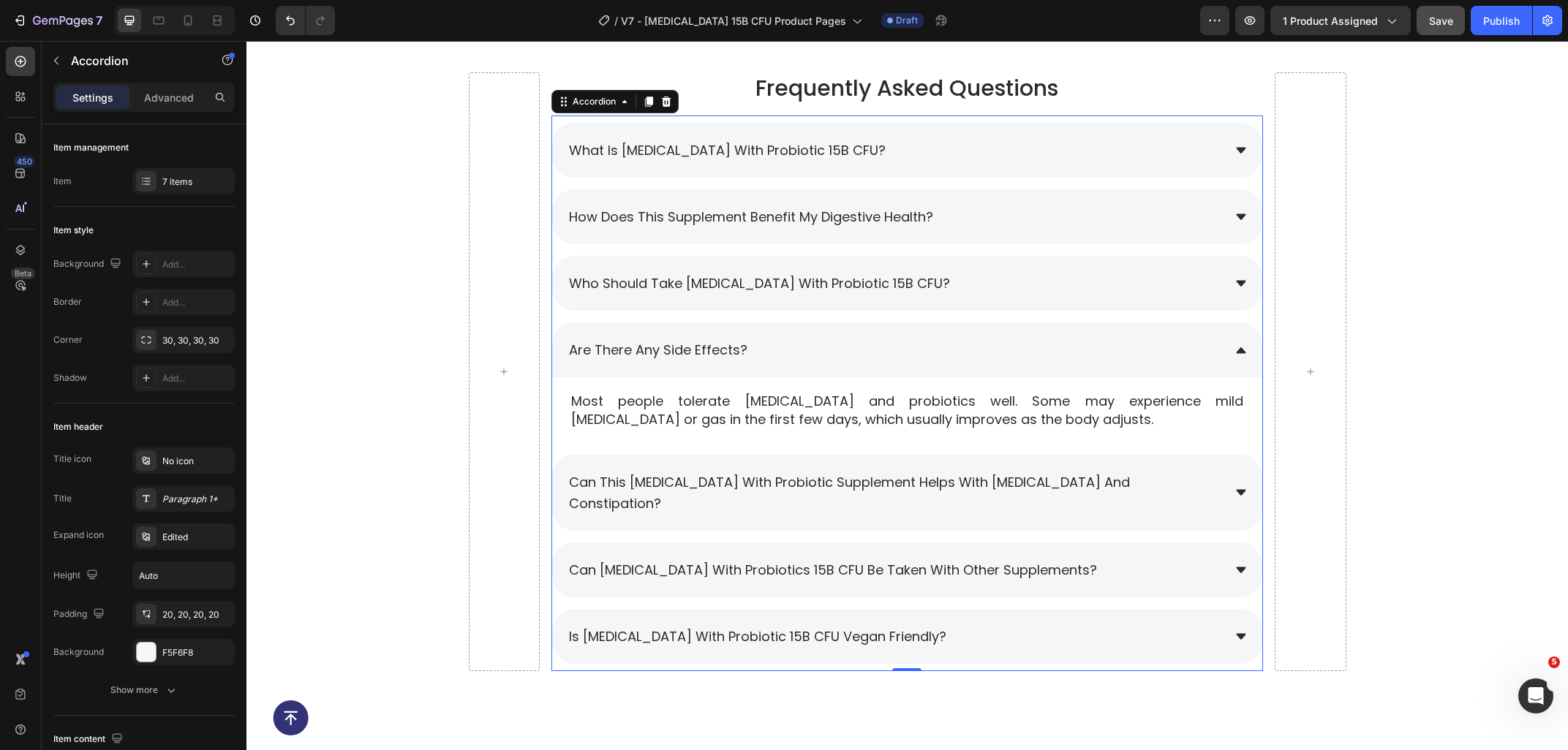
click at [1008, 417] on p "Most people tolerate prebiotics and probiotics well. Some may experience mild b…" at bounding box center [907, 410] width 672 height 37
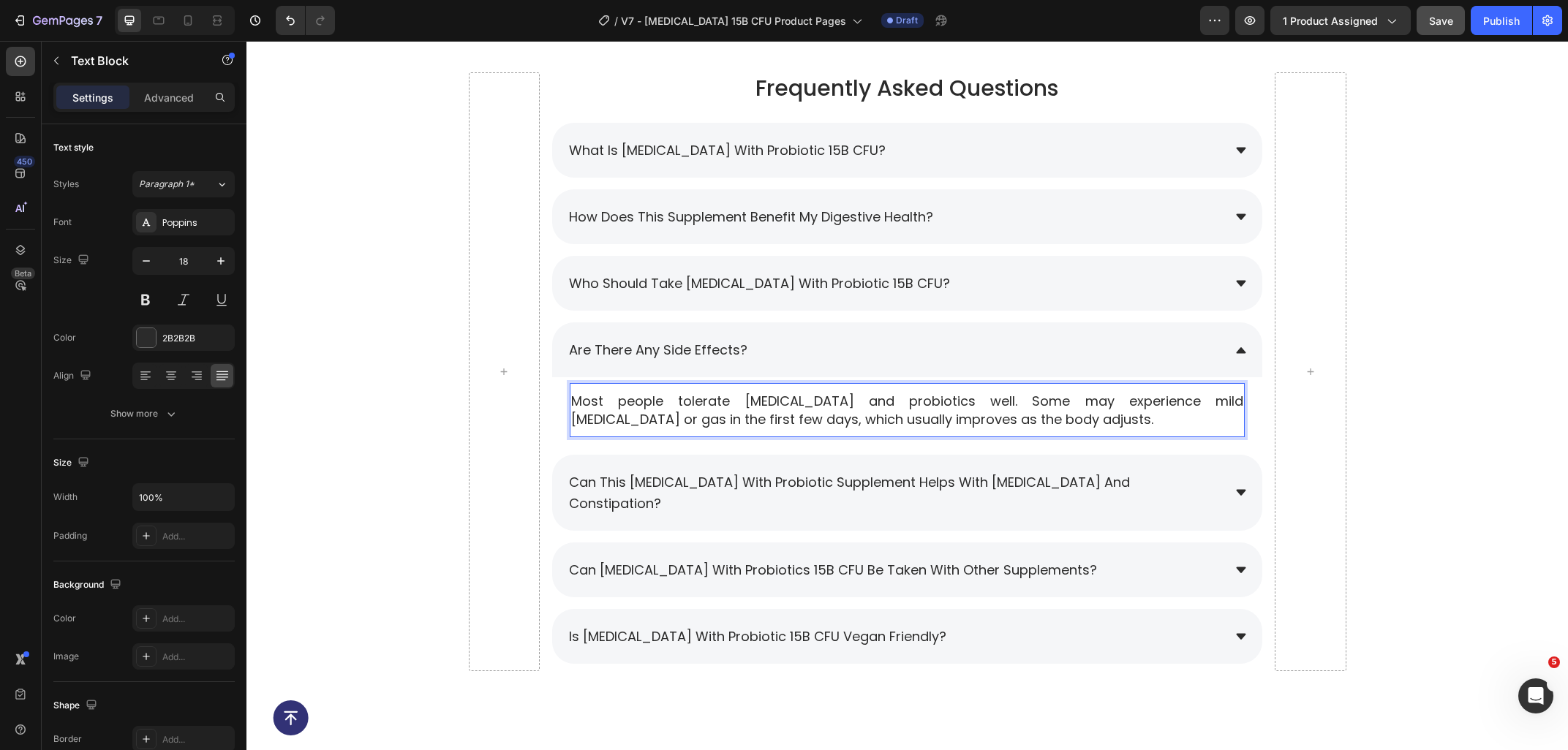
click at [1008, 417] on p "Most people tolerate prebiotics and probiotics well. Some may experience mild b…" at bounding box center [907, 410] width 672 height 37
click at [1526, 464] on div "Frequently Asked Questions Heading What is Prebiotic with Probiotic 15B CFU? Ho…" at bounding box center [906, 377] width 1321 height 611
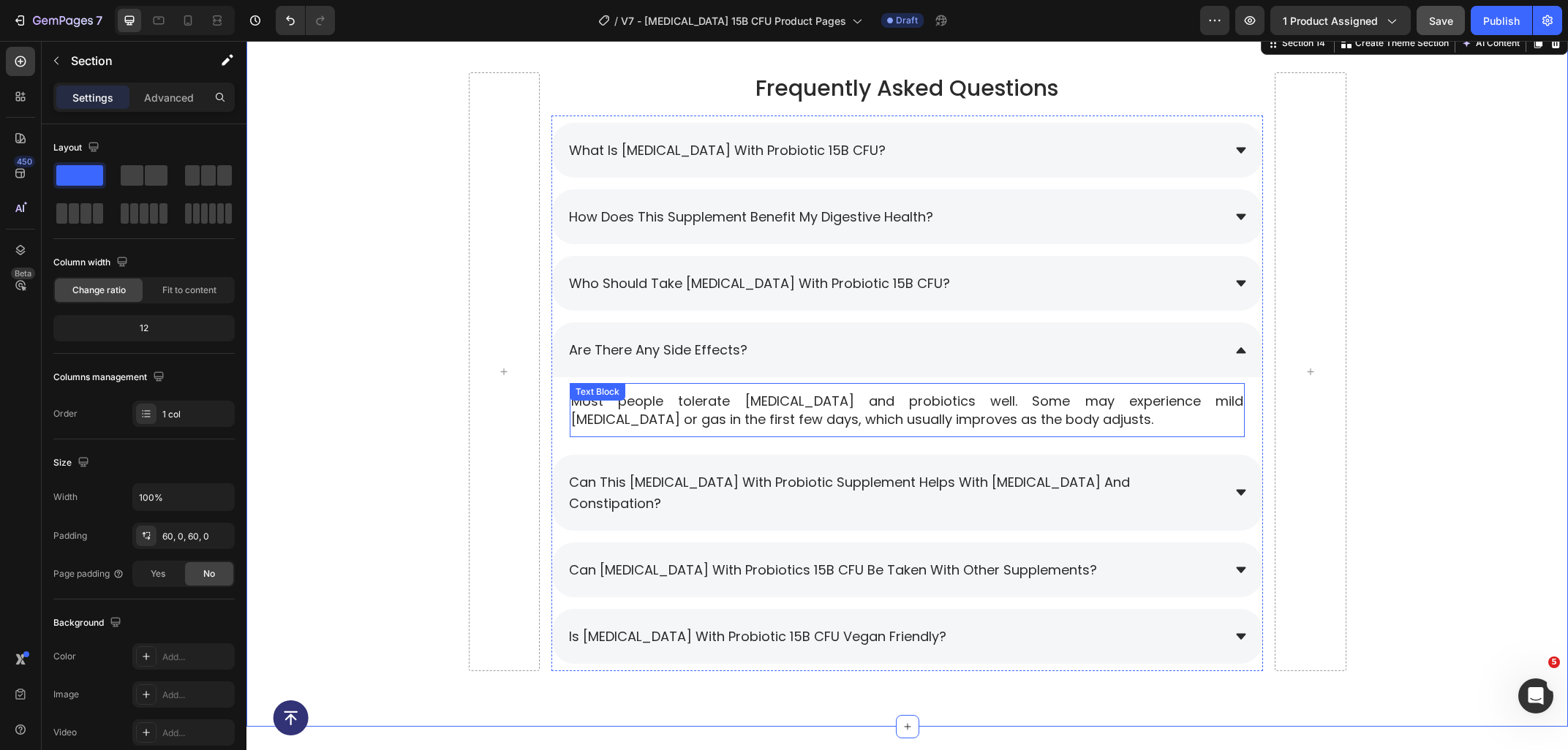
click at [992, 413] on p "Most people tolerate prebiotics and probiotics well. Some may experience mild b…" at bounding box center [907, 410] width 672 height 37
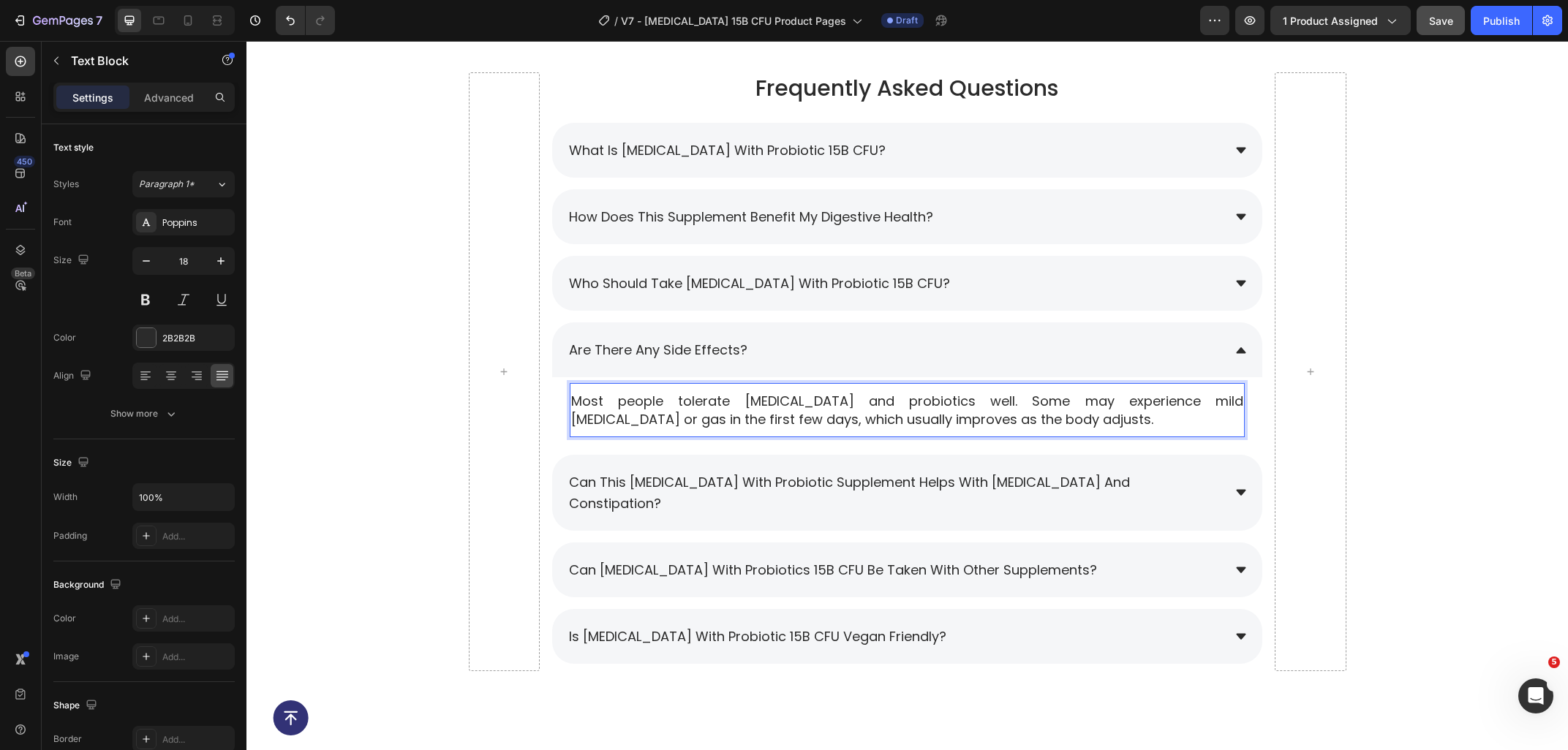
click at [993, 421] on p "Most people tolerate prebiotics and probiotics well. Some may experience mild b…" at bounding box center [907, 410] width 672 height 37
click at [1027, 349] on div "Are there any side effects?" at bounding box center [894, 350] width 656 height 26
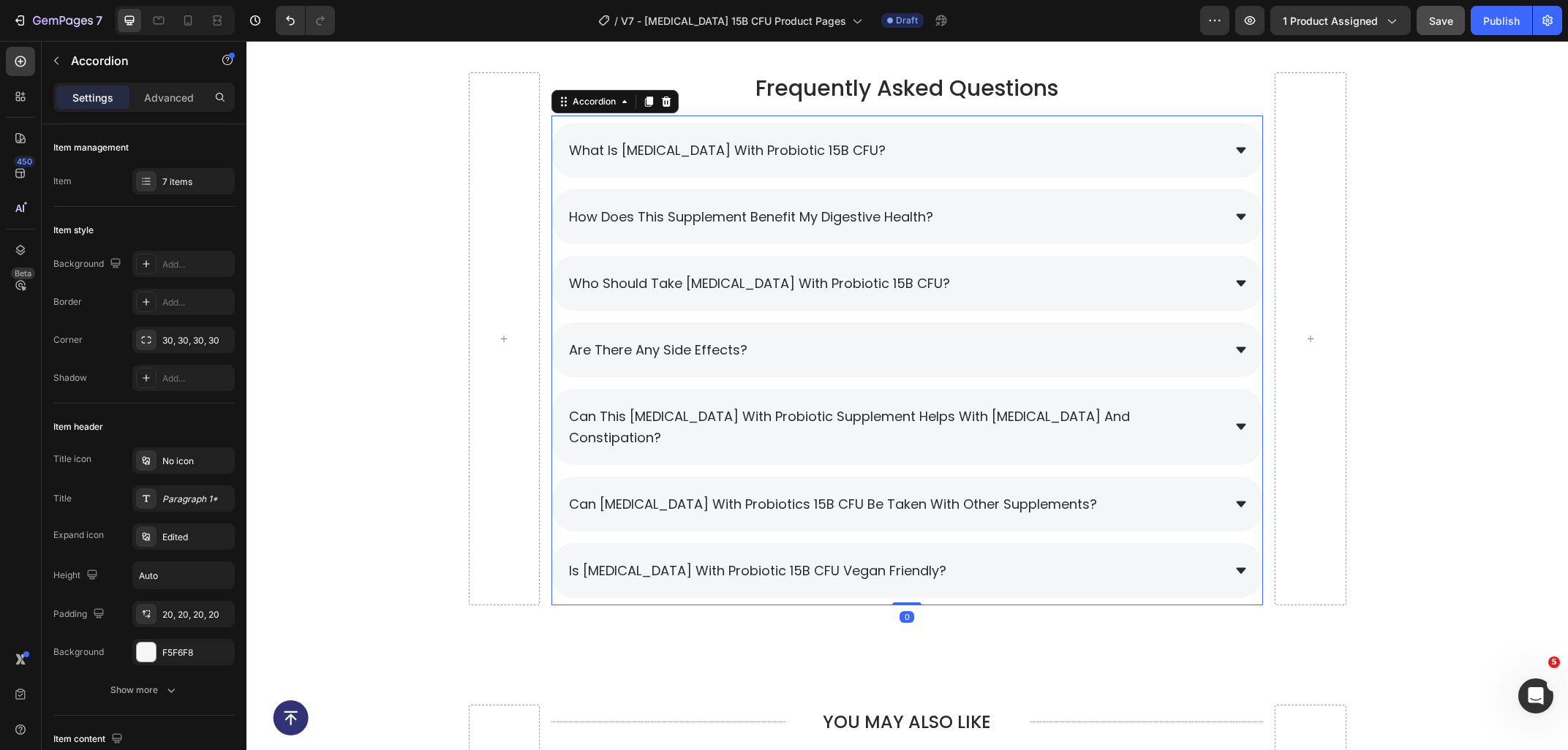
click at [1027, 349] on div "Are there any side effects?" at bounding box center [894, 350] width 656 height 26
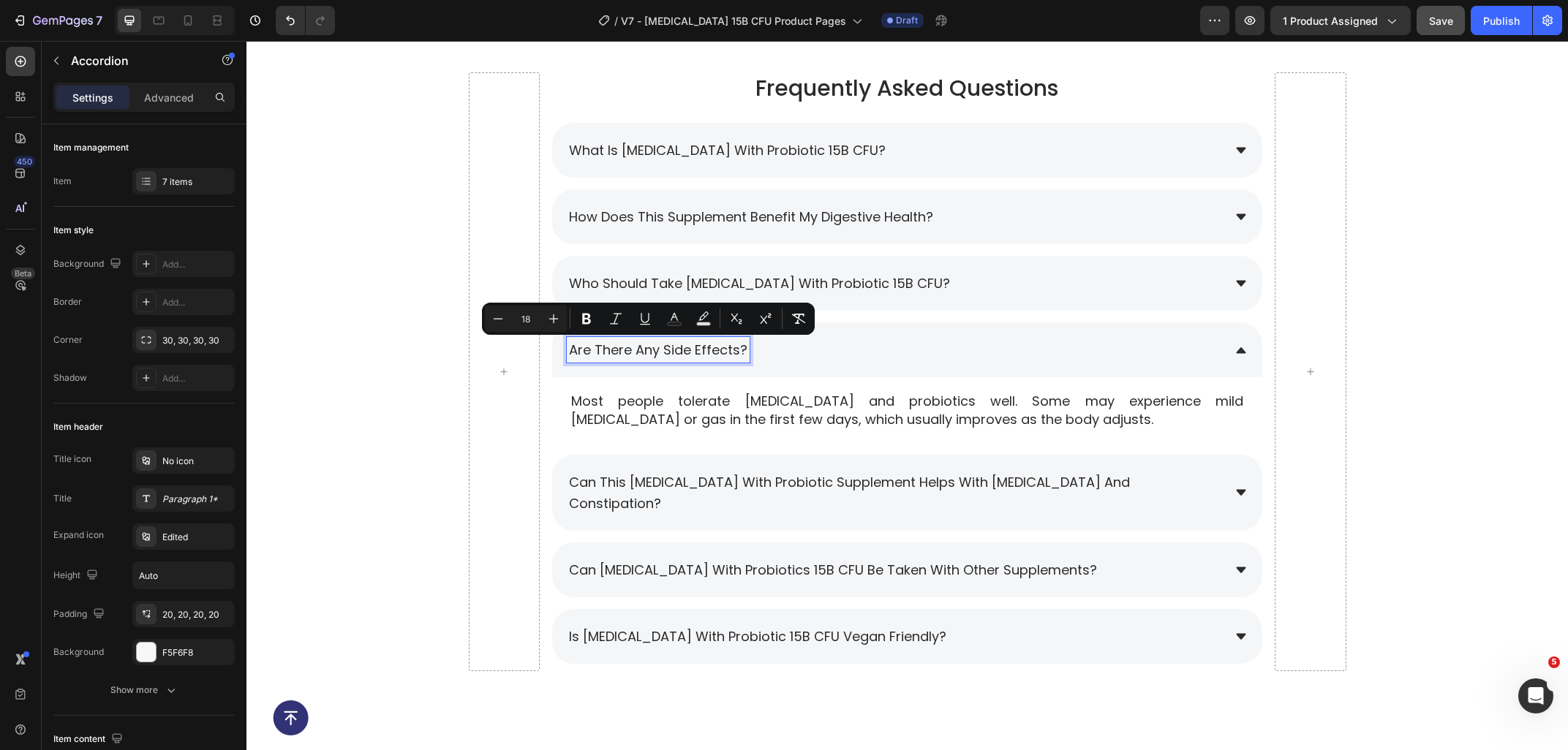
click at [726, 351] on span "Are there any side effects?" at bounding box center [658, 350] width 178 height 18
click at [737, 351] on span "Are there any side effects?" at bounding box center [658, 350] width 178 height 18
click at [694, 348] on span "Are there any side effects?" at bounding box center [658, 350] width 178 height 18
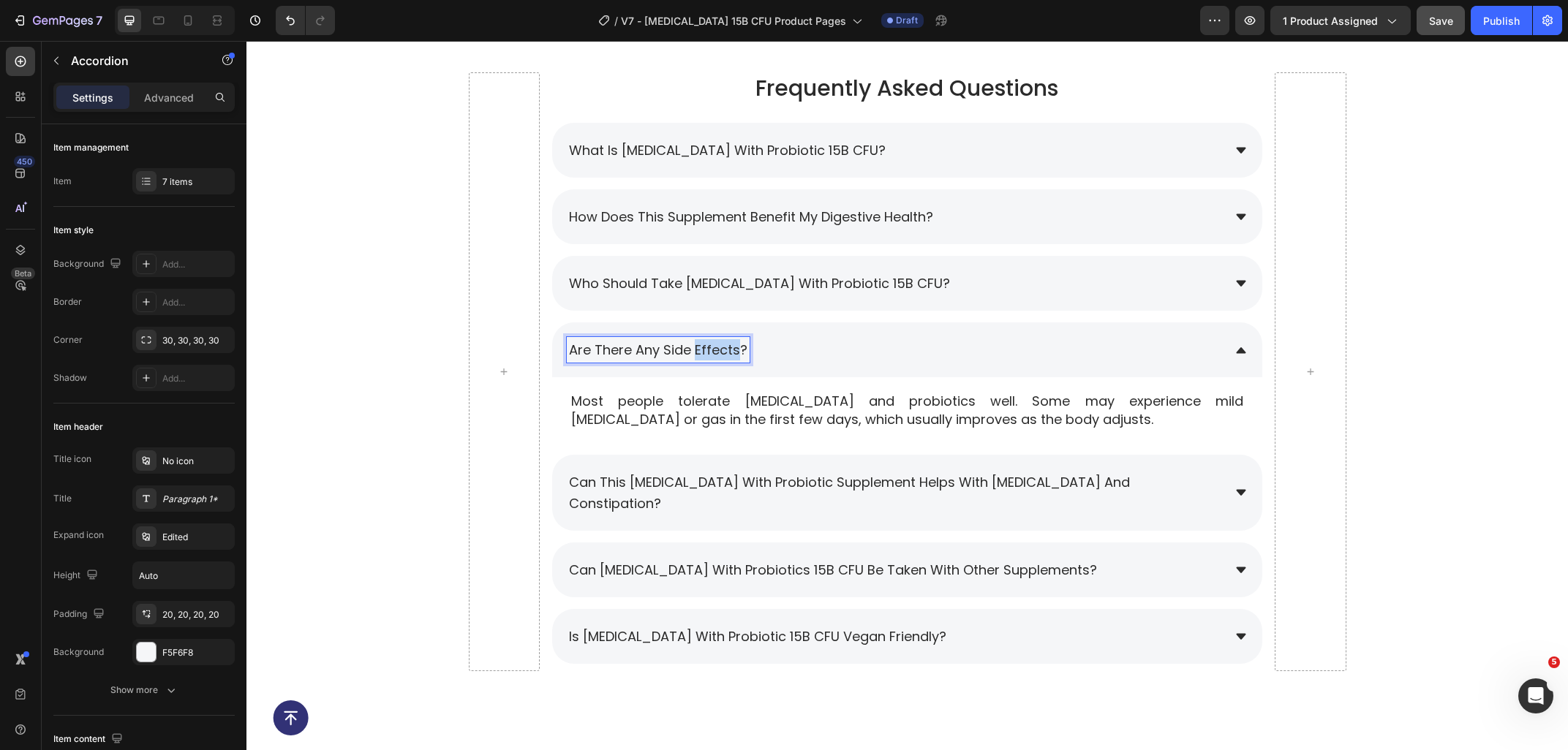
click at [694, 348] on span "Are there any side effects?" at bounding box center [658, 350] width 178 height 18
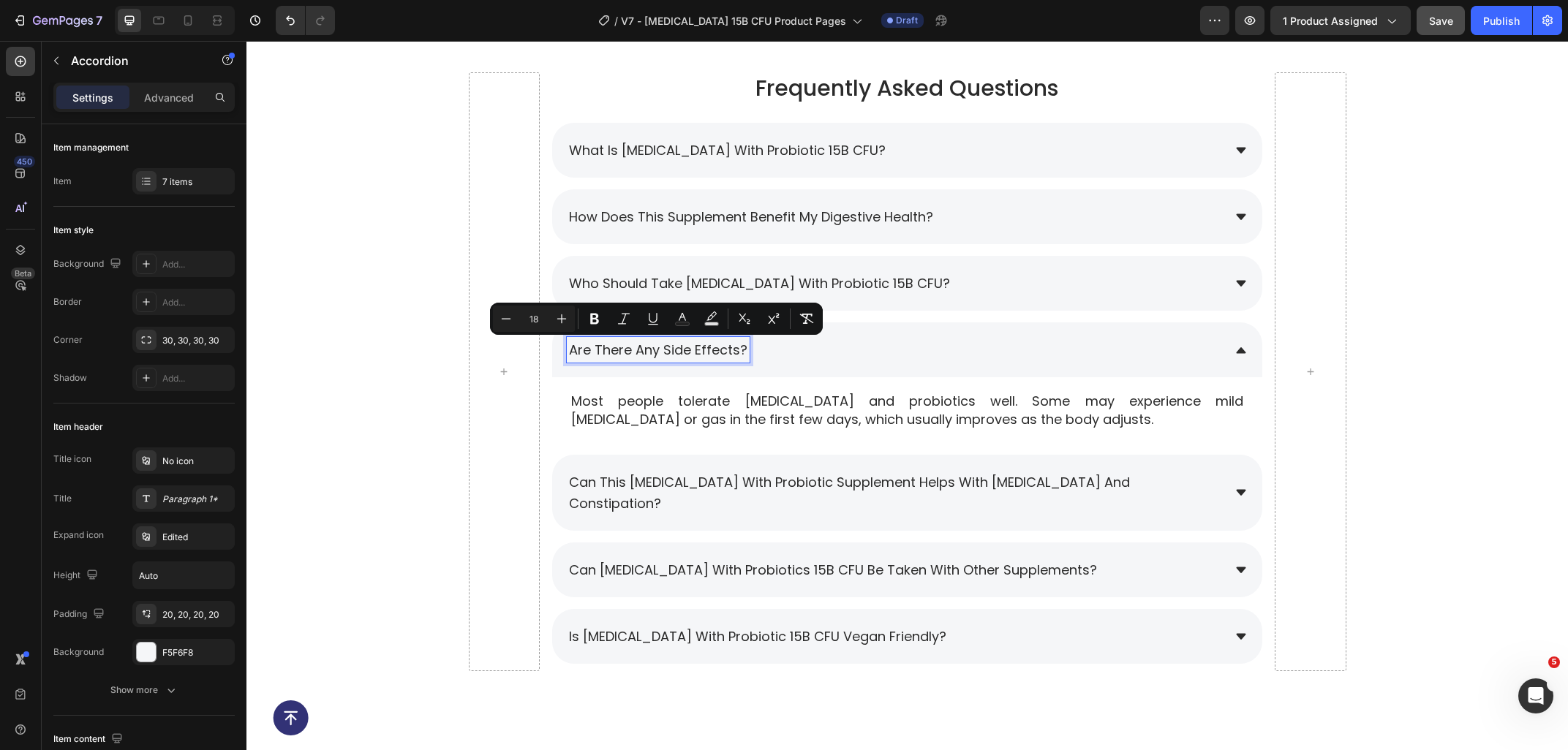
click at [640, 357] on span "Are there any side effects?" at bounding box center [658, 350] width 178 height 18
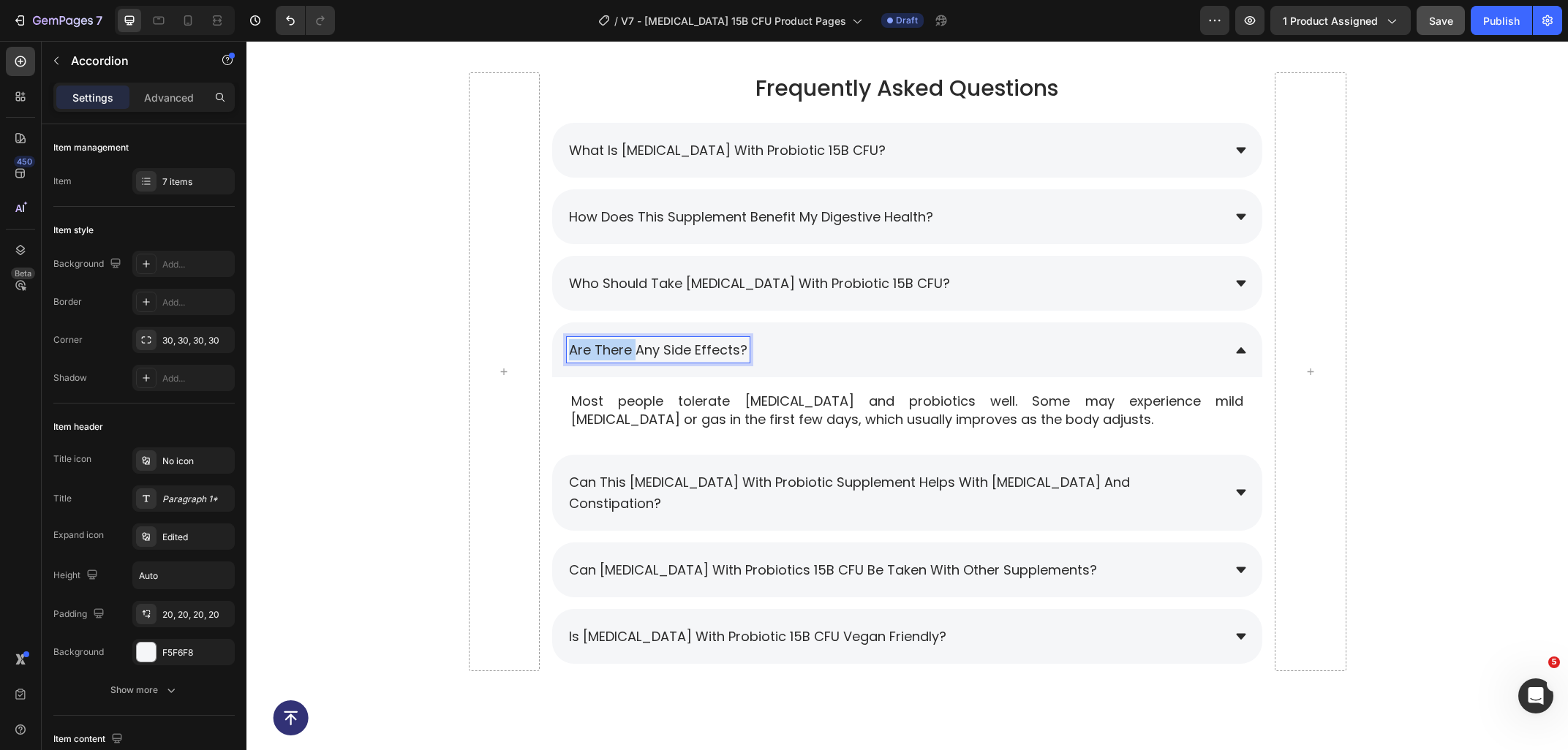
drag, startPoint x: 633, startPoint y: 355, endPoint x: 565, endPoint y: 351, distance: 68.1
click at [566, 351] on div "Are there any side effects?" at bounding box center [658, 350] width 183 height 26
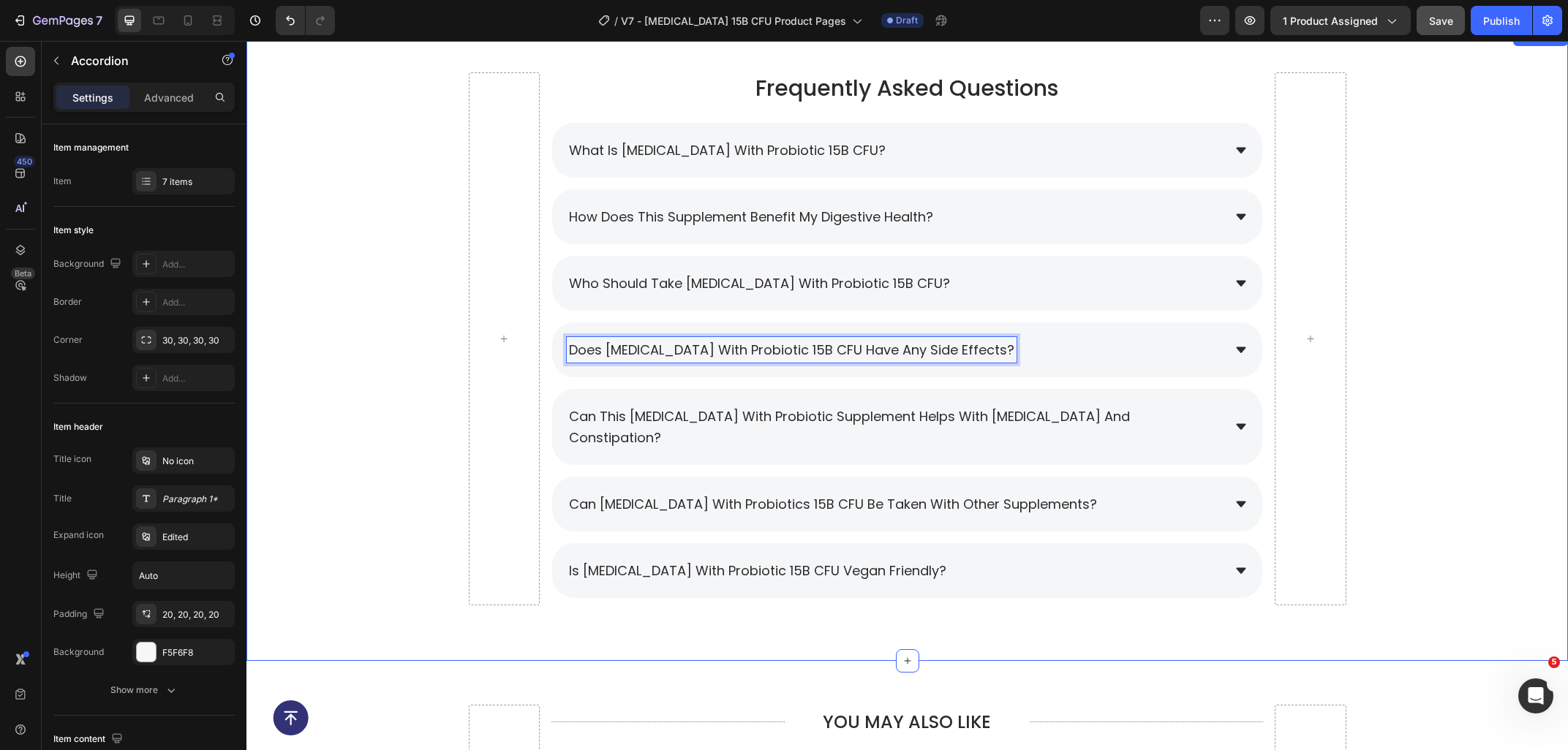
click at [1408, 336] on div "Frequently Asked Questions Heading What is Prebiotic with Probiotic 15B CFU? Ho…" at bounding box center [906, 345] width 1321 height 545
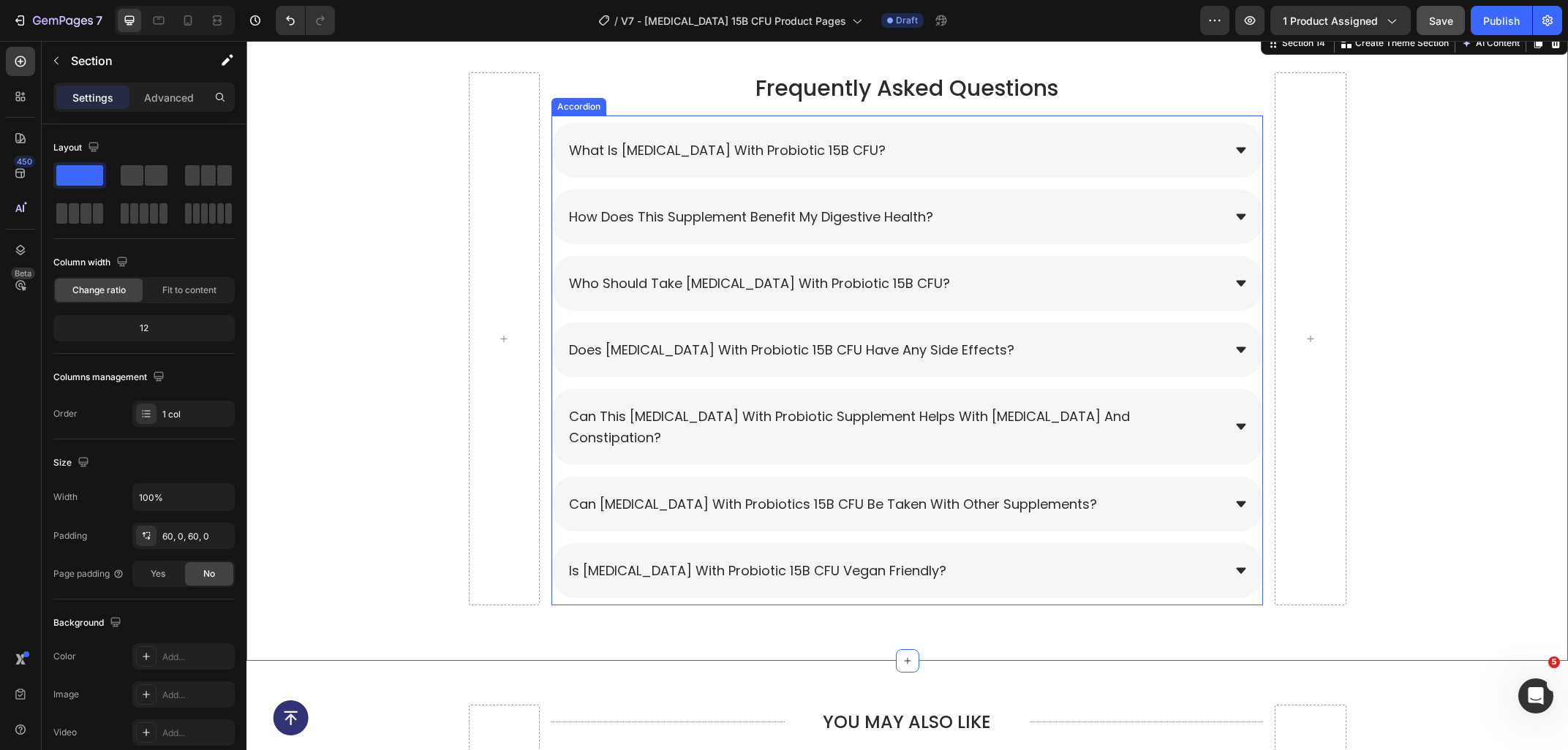
click at [1120, 345] on div "Does Prebiotic with Probiotic 15B CFU Have any side effects?" at bounding box center [894, 350] width 656 height 26
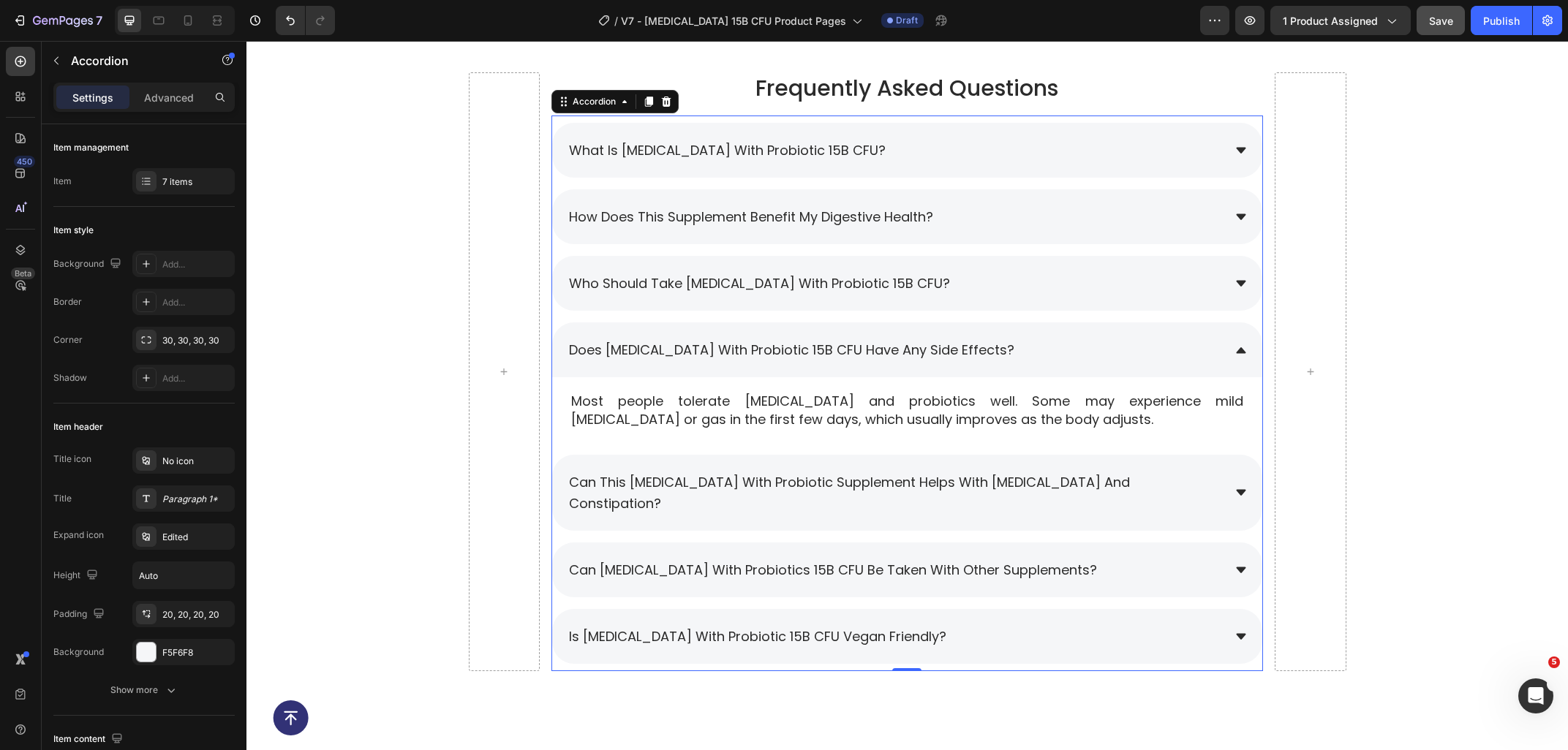
click at [1085, 336] on div "Does Prebiotic with Probiotic 15B CFU Have any side effects?" at bounding box center [906, 350] width 710 height 55
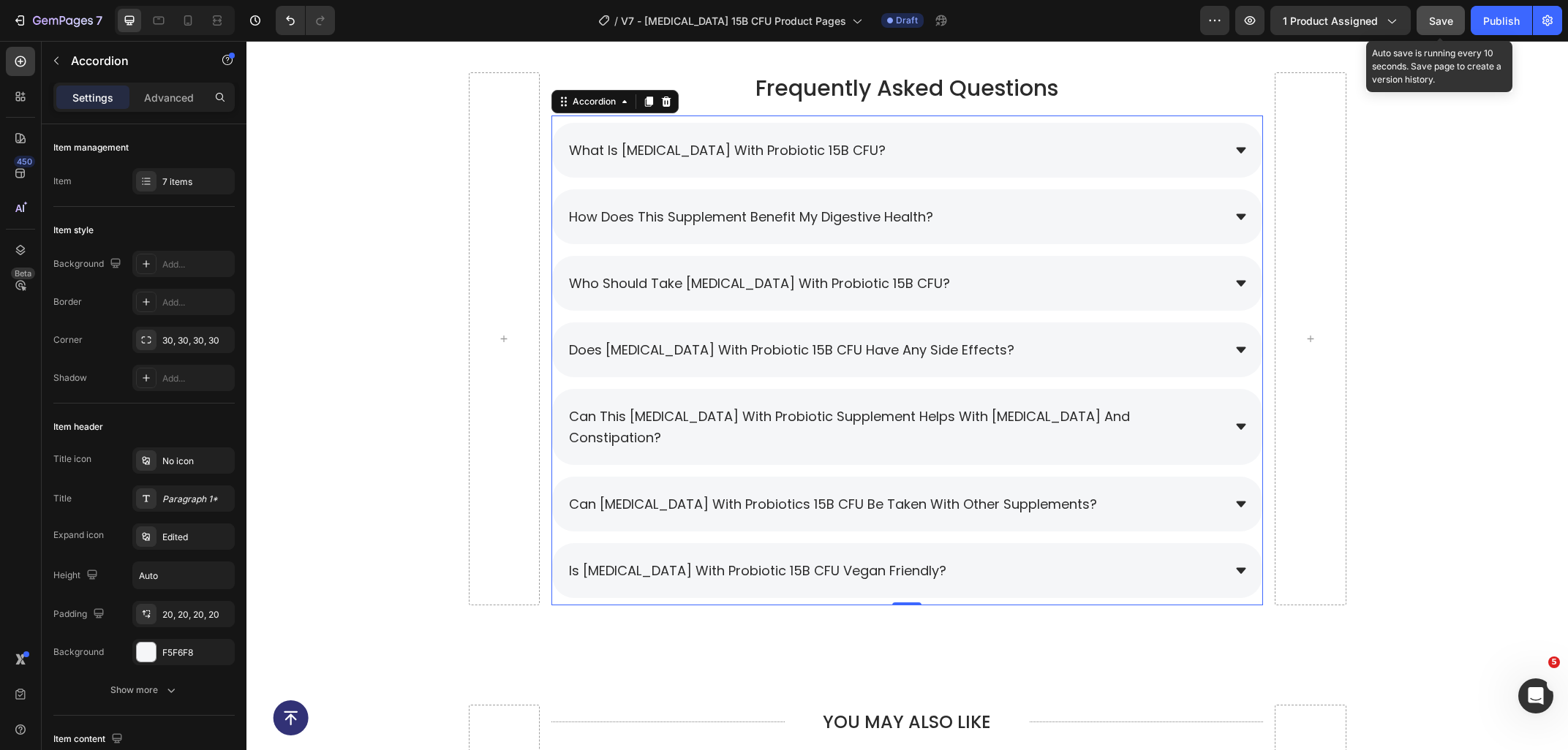
click at [1448, 29] on button "Save" at bounding box center [1440, 21] width 48 height 29
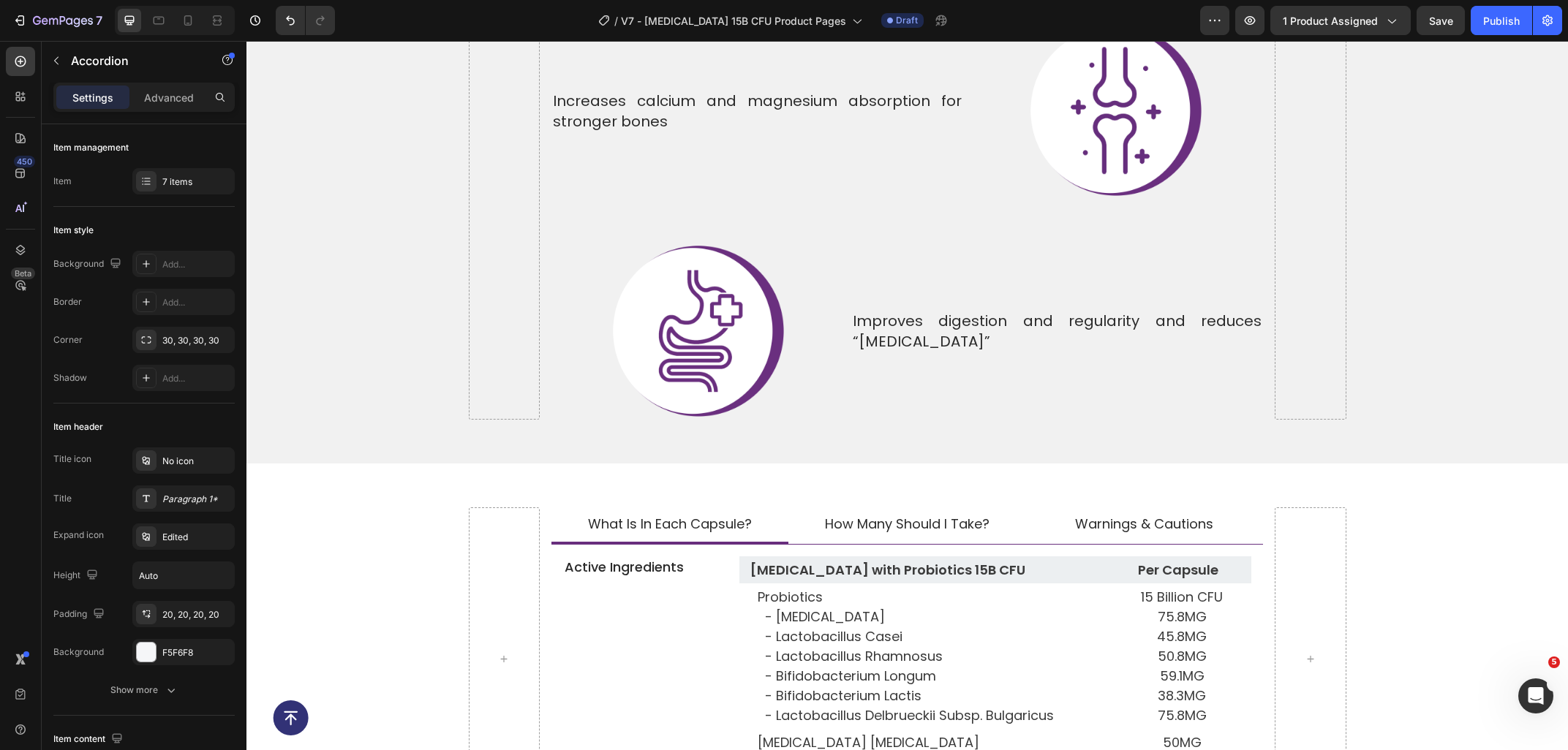
scroll to position [5886, 0]
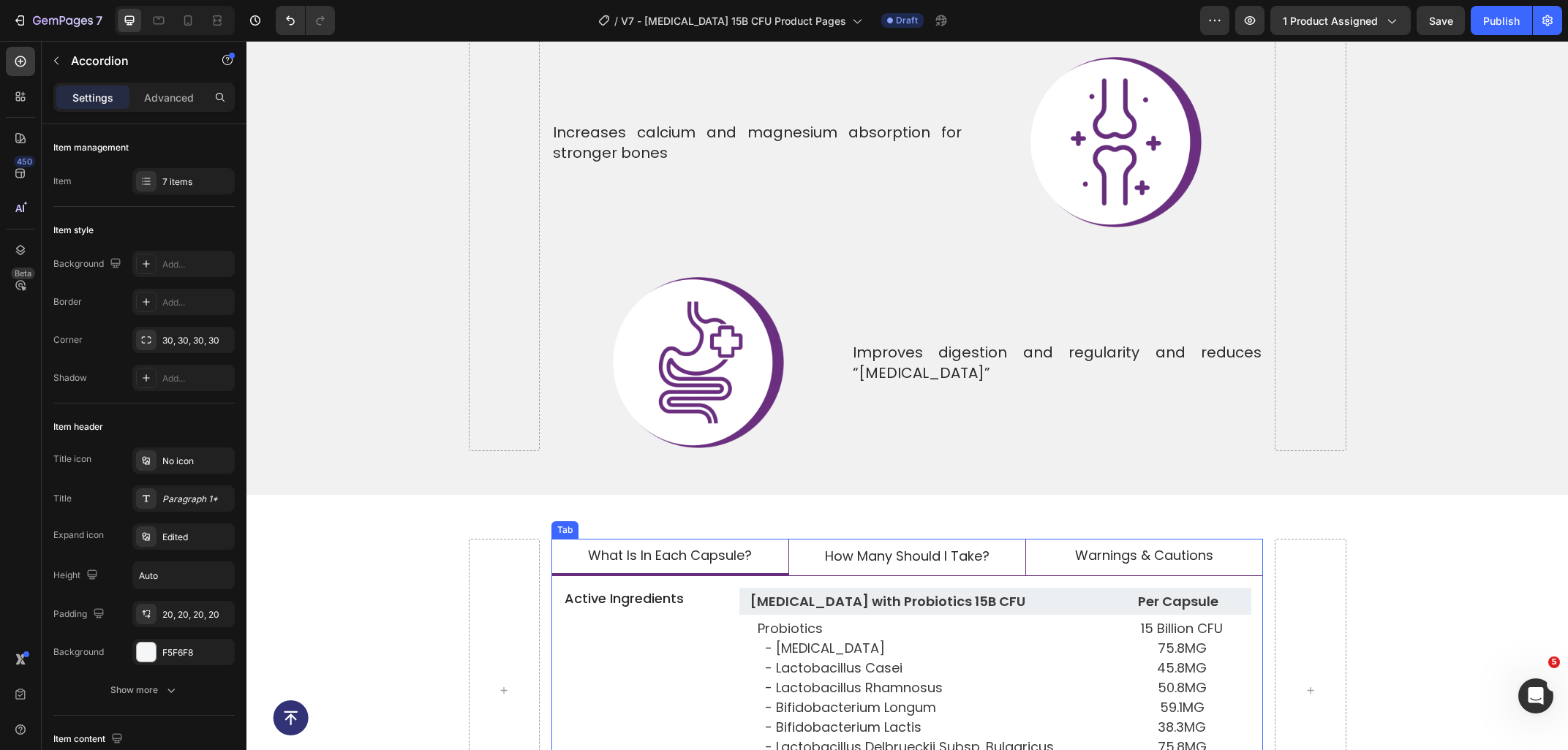
click at [850, 546] on span "how many should i take?" at bounding box center [907, 556] width 165 height 18
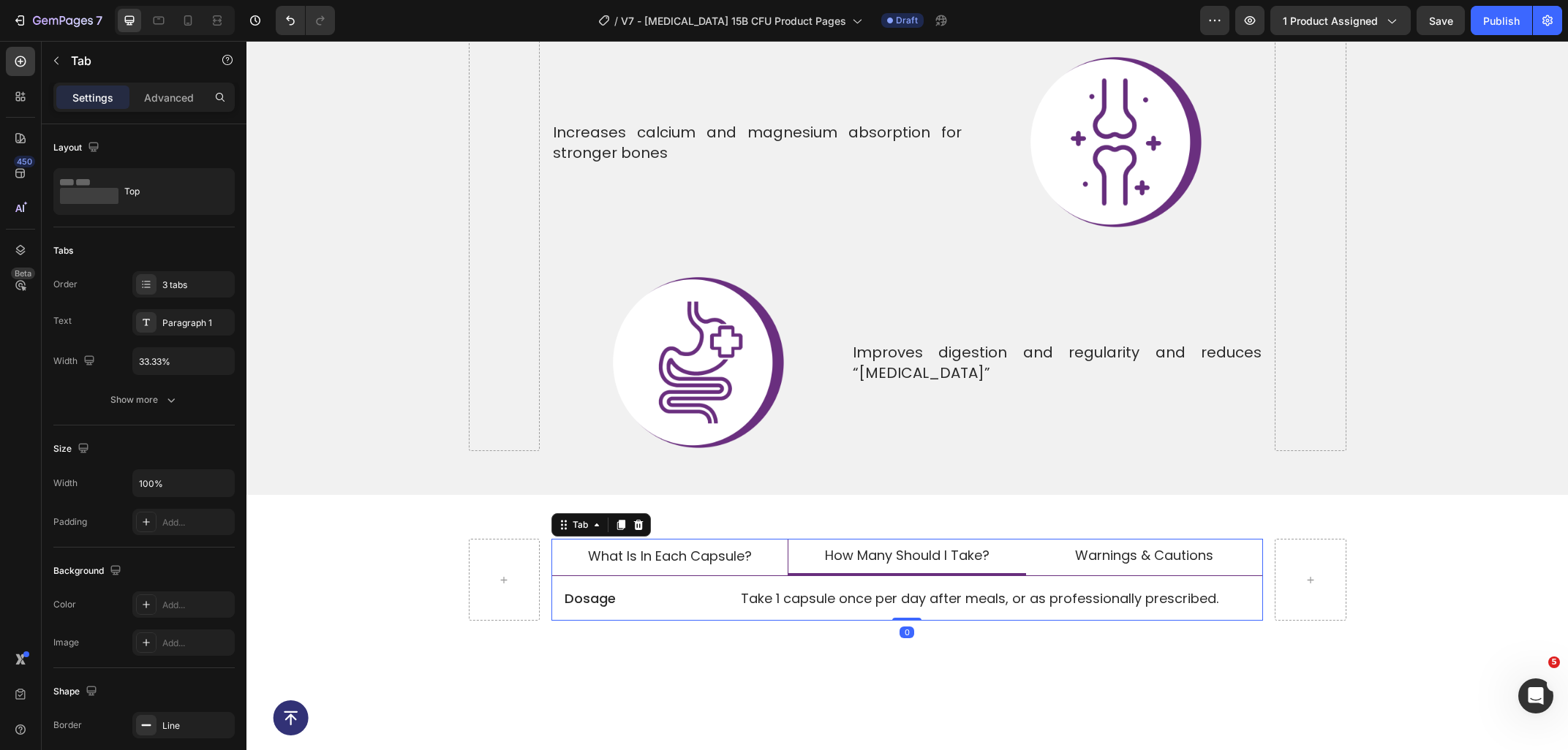
click at [679, 539] on li "what is in each capsule?" at bounding box center [669, 558] width 237 height 38
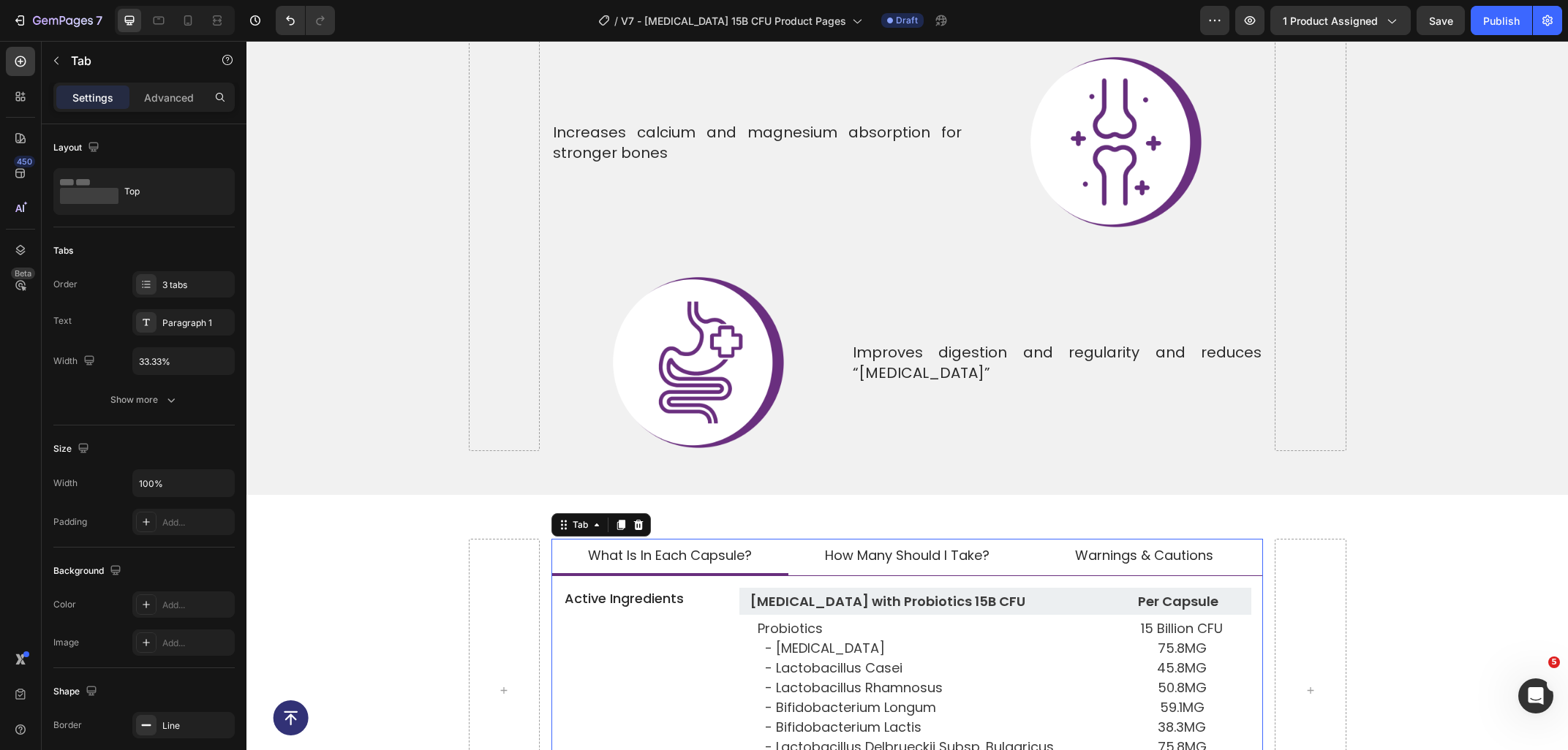
scroll to position [6199, 0]
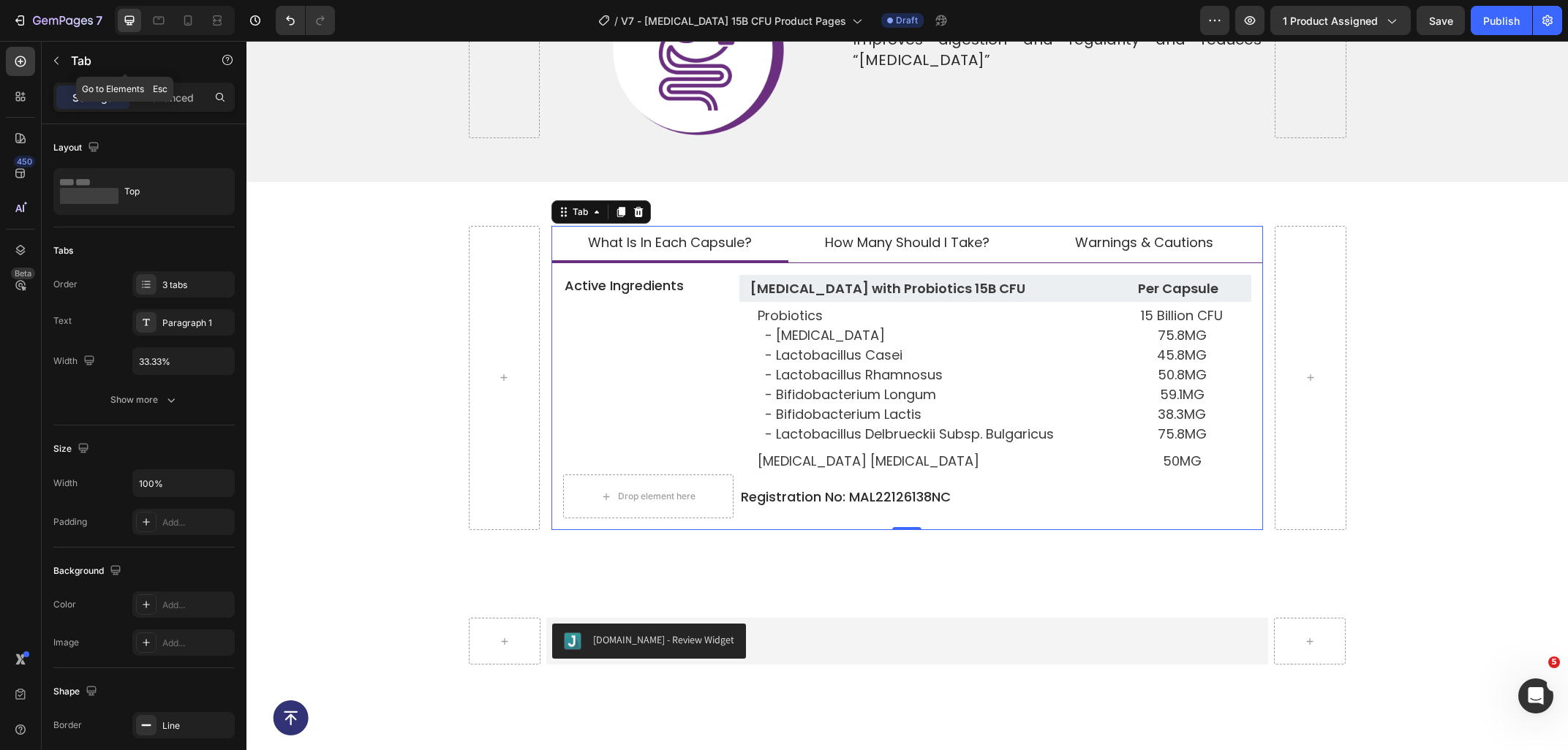
click at [66, 81] on div "Tab" at bounding box center [125, 62] width 167 height 42
click at [954, 488] on p "Registration No: MAL22126138NC" at bounding box center [996, 497] width 509 height 18
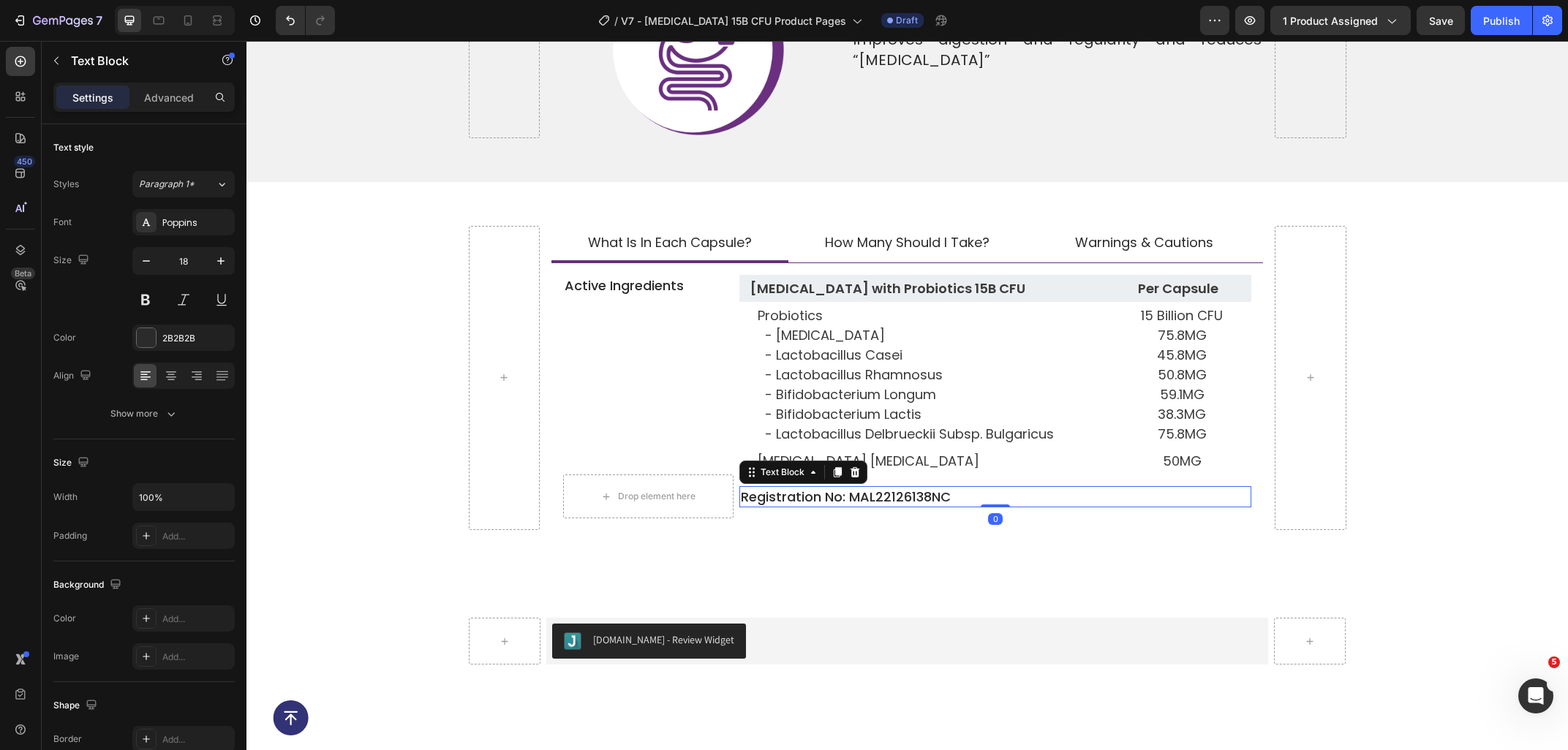
click at [968, 488] on p "Registration No: MAL22126138NC" at bounding box center [996, 497] width 509 height 18
click at [952, 488] on p "Registration No: MAL22126138NCMAL22126138NC" at bounding box center [996, 497] width 509 height 18
click at [170, 27] on div at bounding box center [159, 21] width 24 height 24
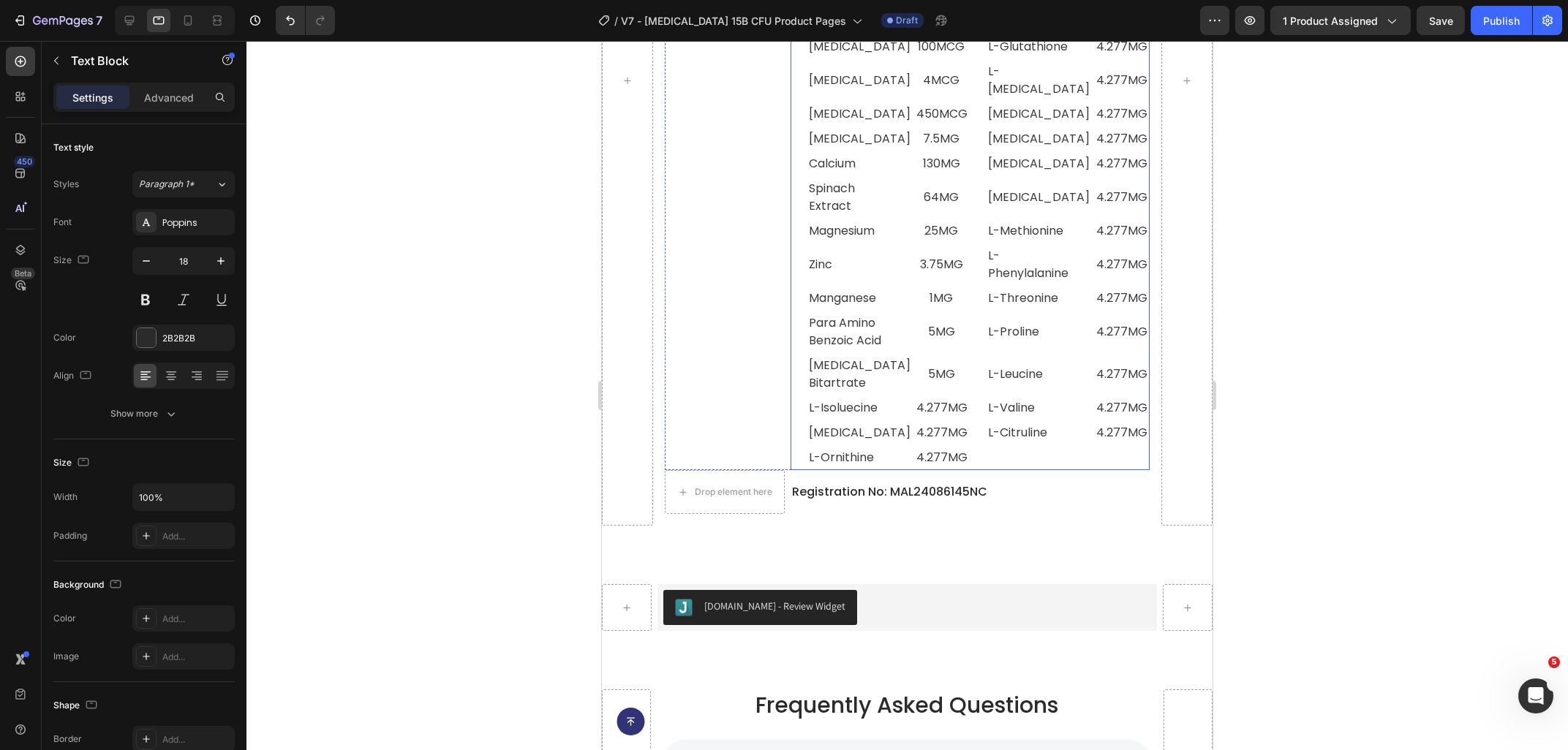
scroll to position [6822, 0]
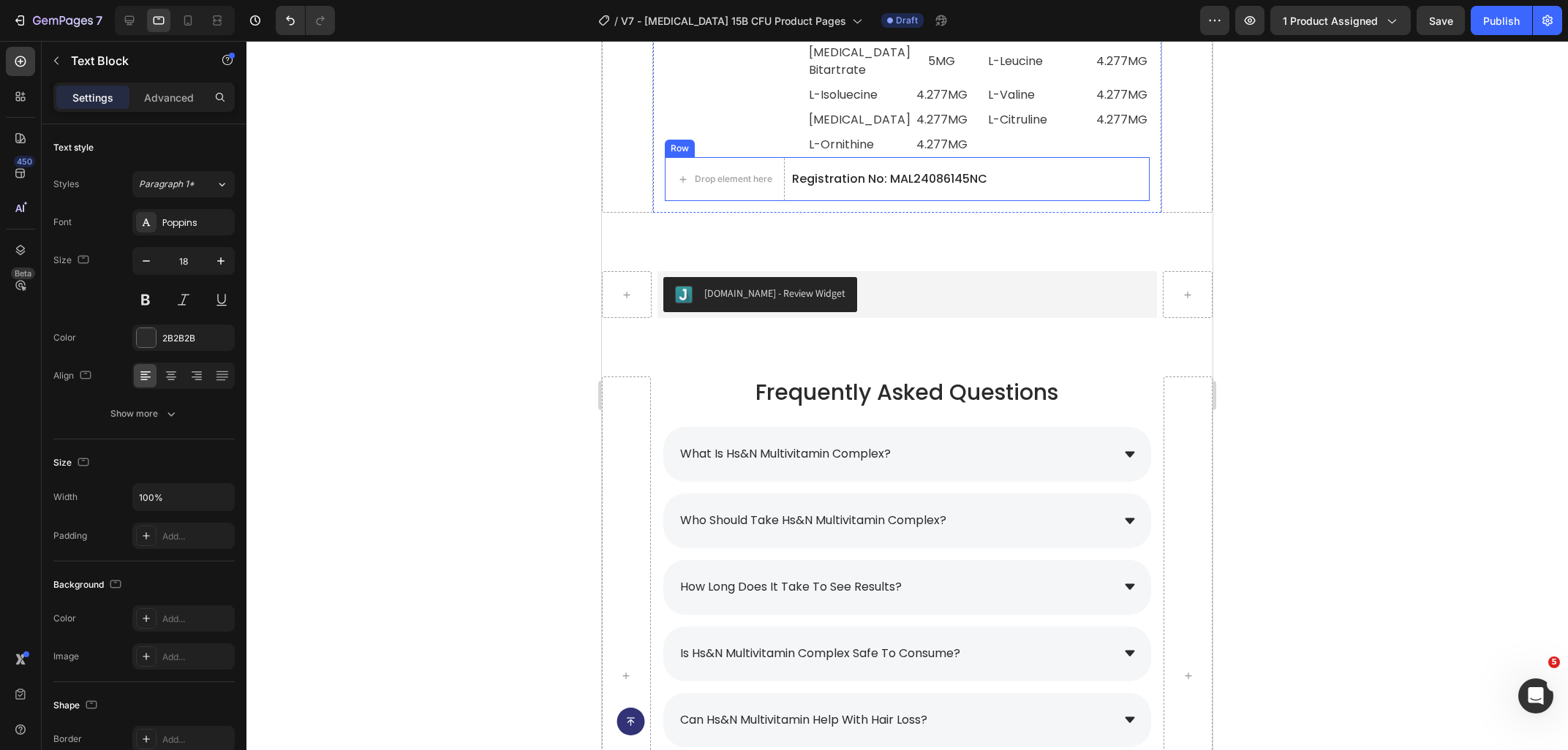
click at [1002, 190] on p "Registration No: MAL24086145NC" at bounding box center [970, 180] width 357 height 21
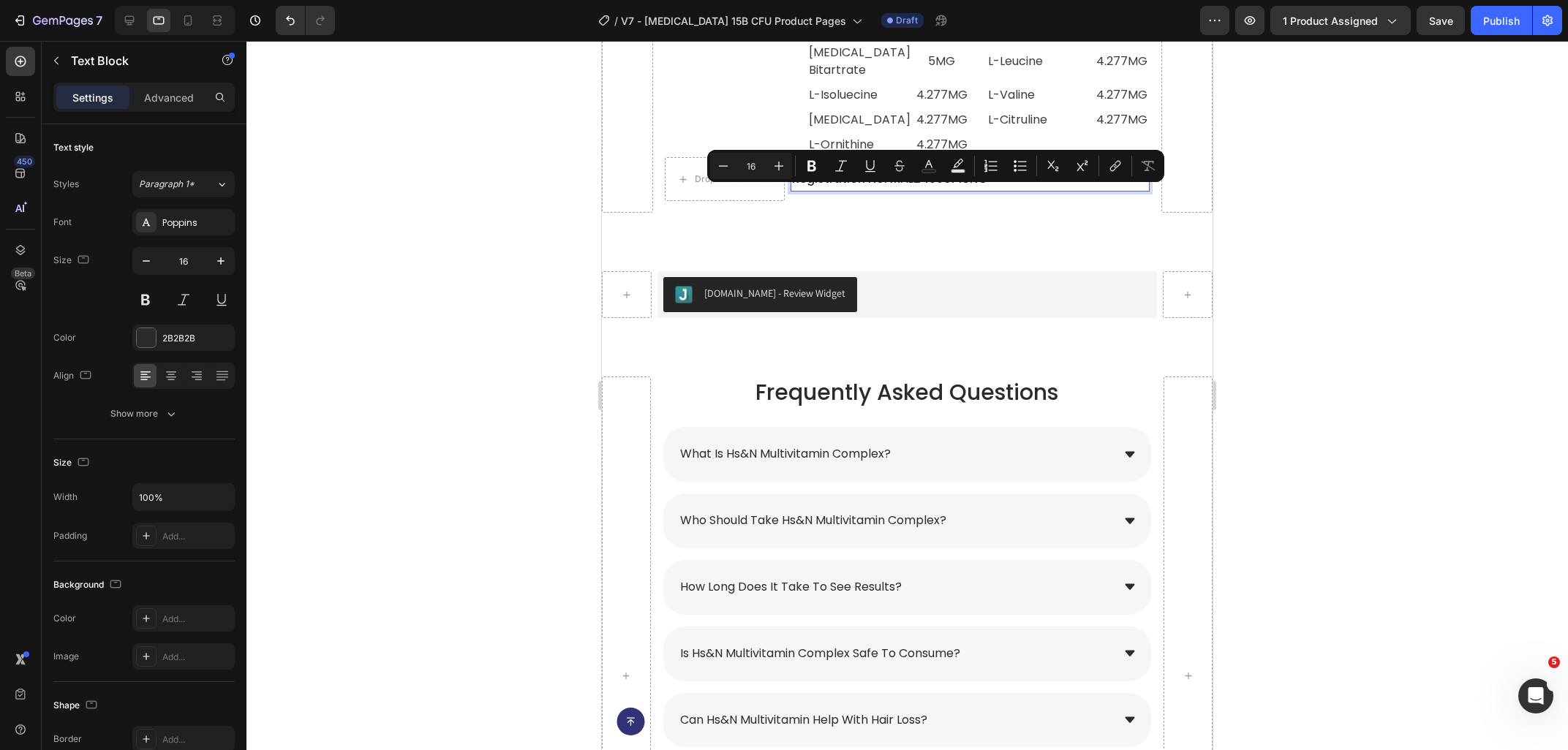
click at [1008, 190] on p "Registration No: MAL24086145NC" at bounding box center [970, 180] width 357 height 21
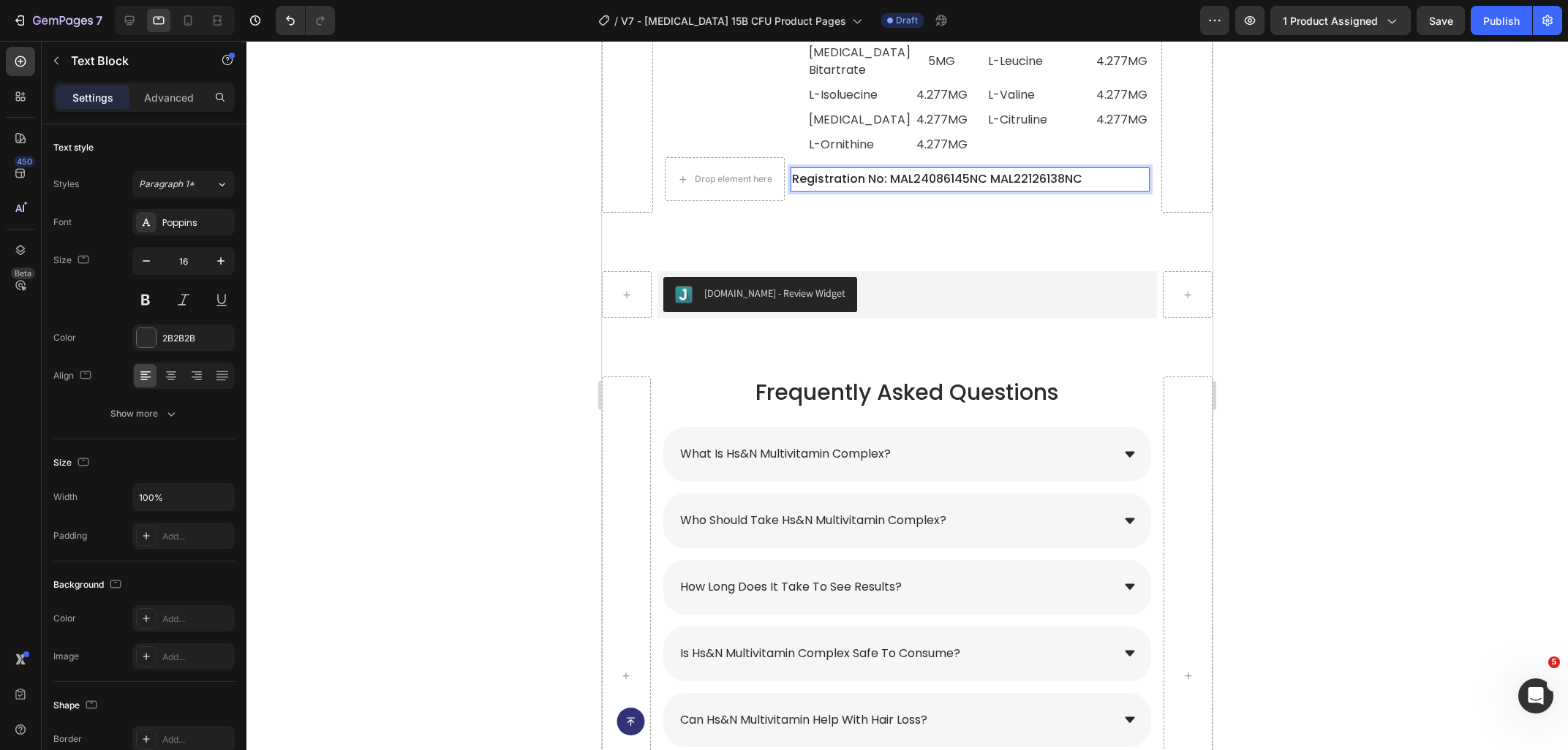
click at [986, 190] on p "Registration No: MAL24086145NC MAL22126138NC" at bounding box center [970, 180] width 357 height 21
click at [992, 190] on p "Registration No: MAL24086145NC MAL22126138NC" at bounding box center [970, 180] width 357 height 21
click at [132, 20] on icon at bounding box center [129, 20] width 14 height 14
type input "18"
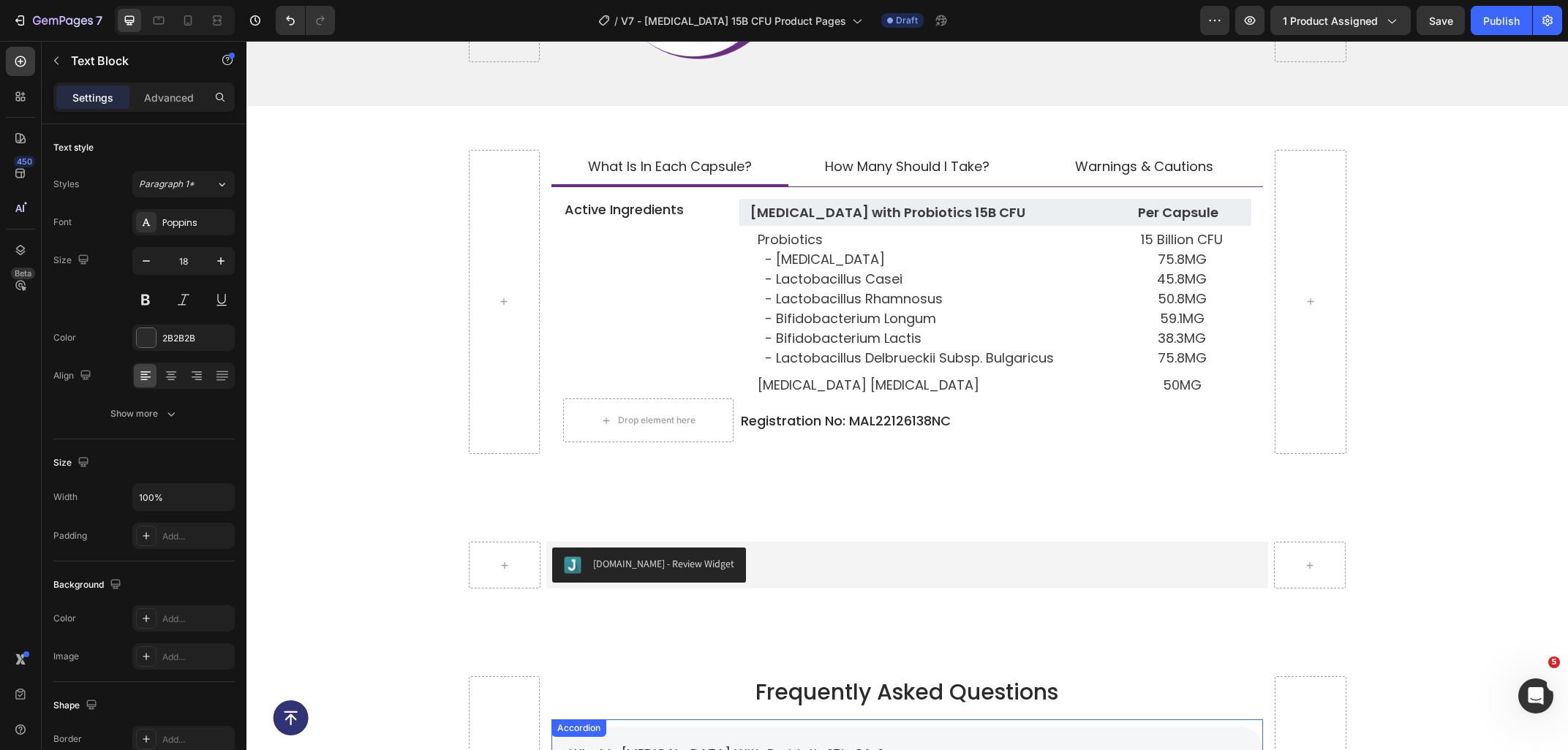
scroll to position [6177, 0]
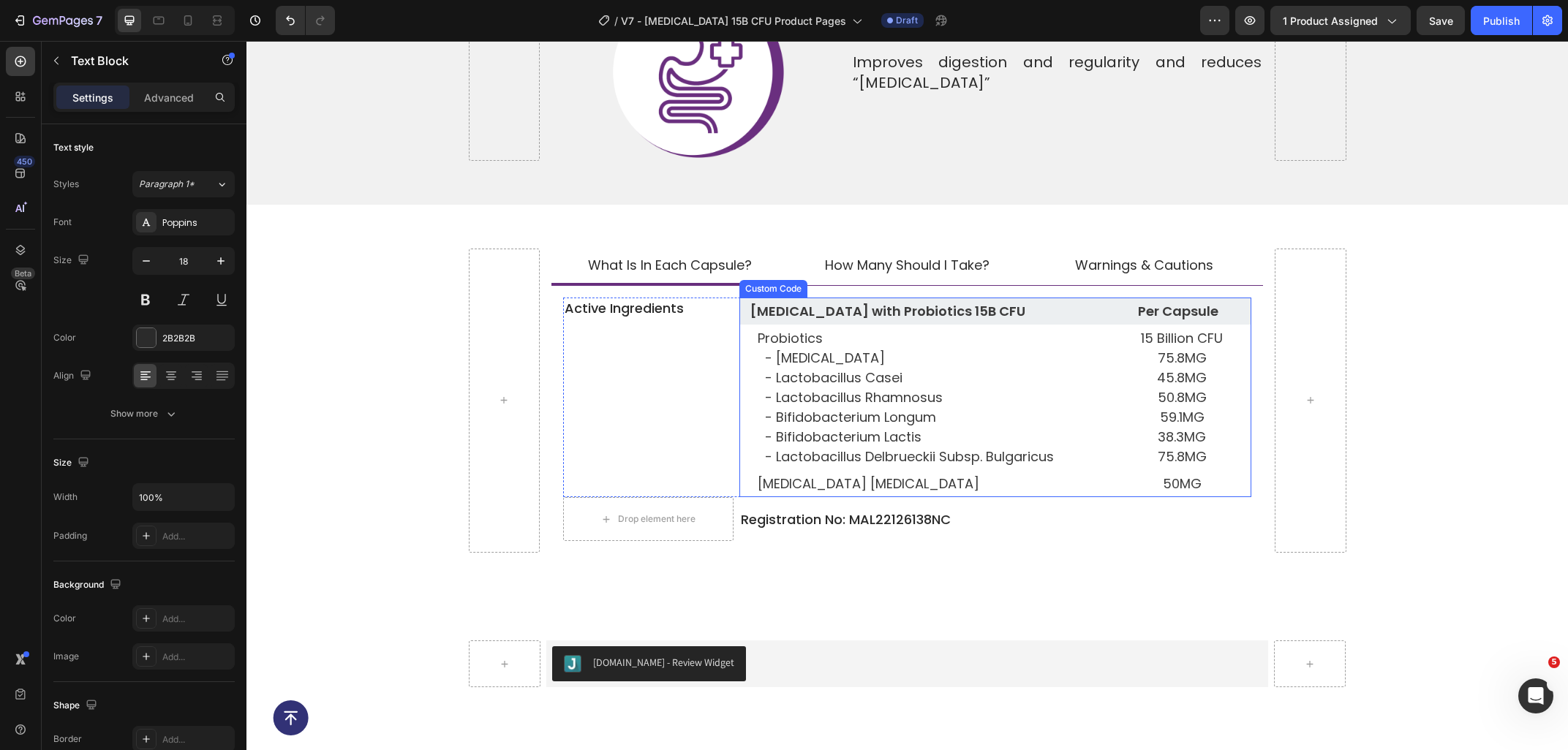
click at [762, 282] on div "Custom Code" at bounding box center [774, 288] width 63 height 13
click at [762, 277] on div "Custom Code" at bounding box center [789, 284] width 63 height 13
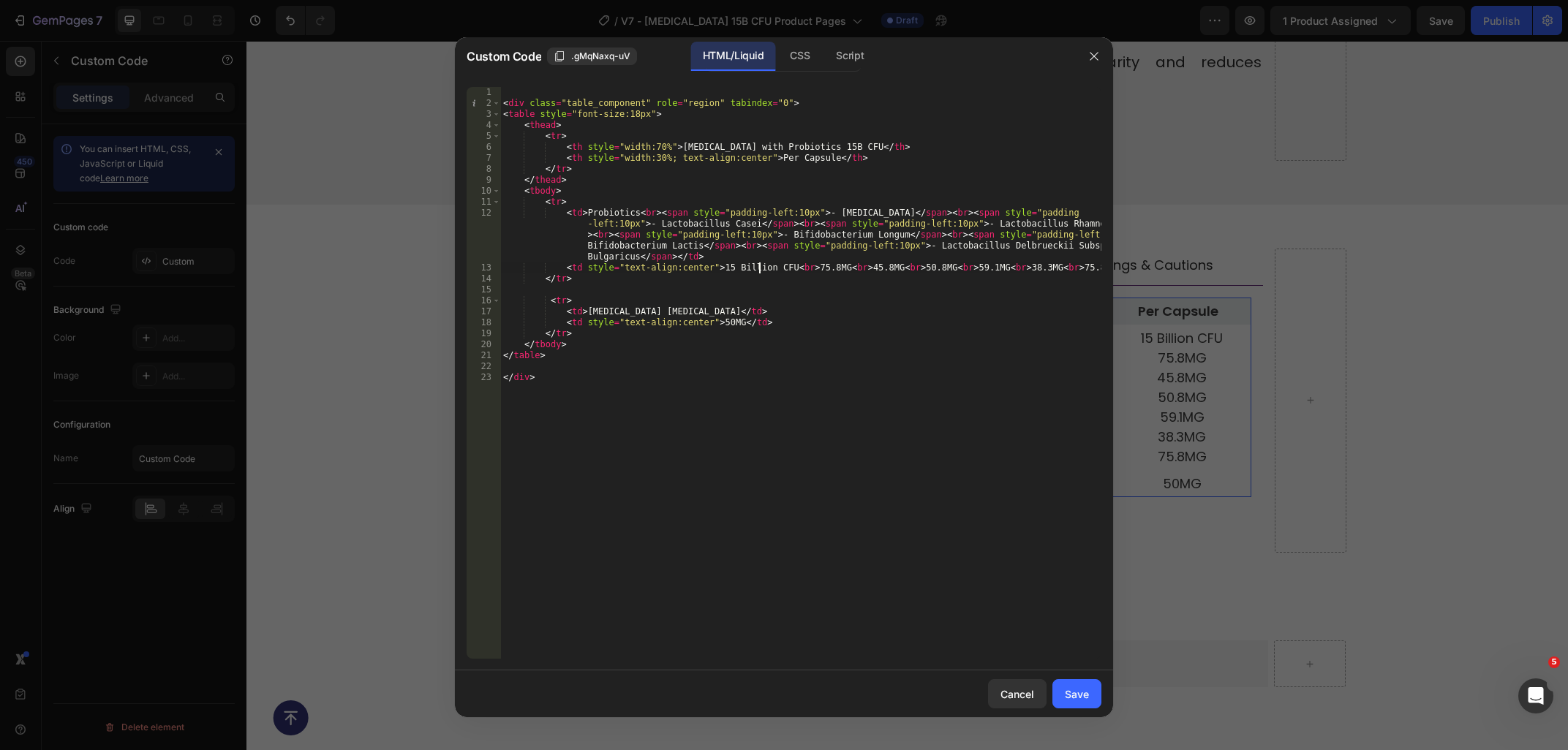
click at [757, 271] on div "< div class = "table_component" role = "region" tabindex = "0" > < table style …" at bounding box center [800, 383] width 601 height 594
type textarea "</div>"
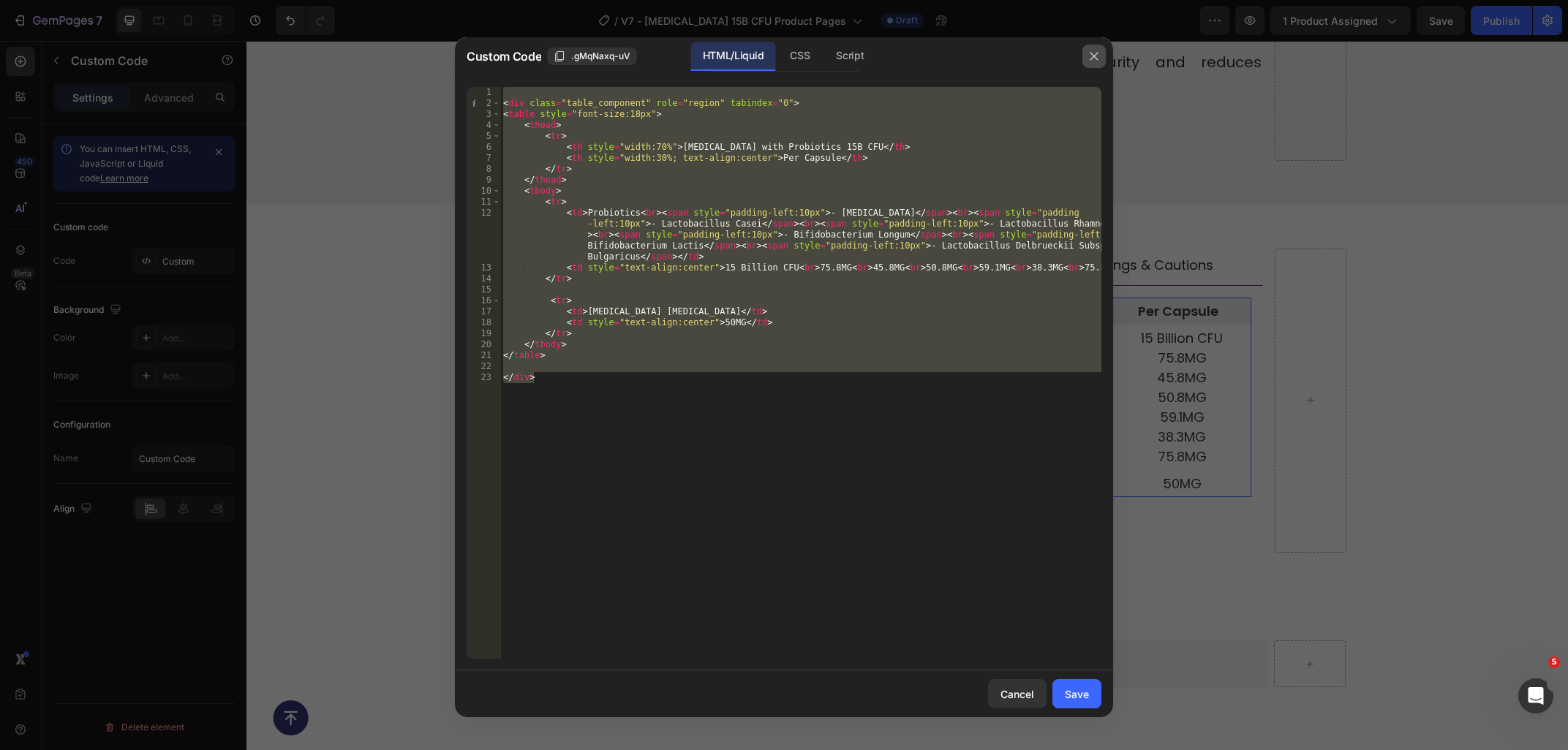
click at [1092, 56] on icon "button" at bounding box center [1093, 56] width 11 height 11
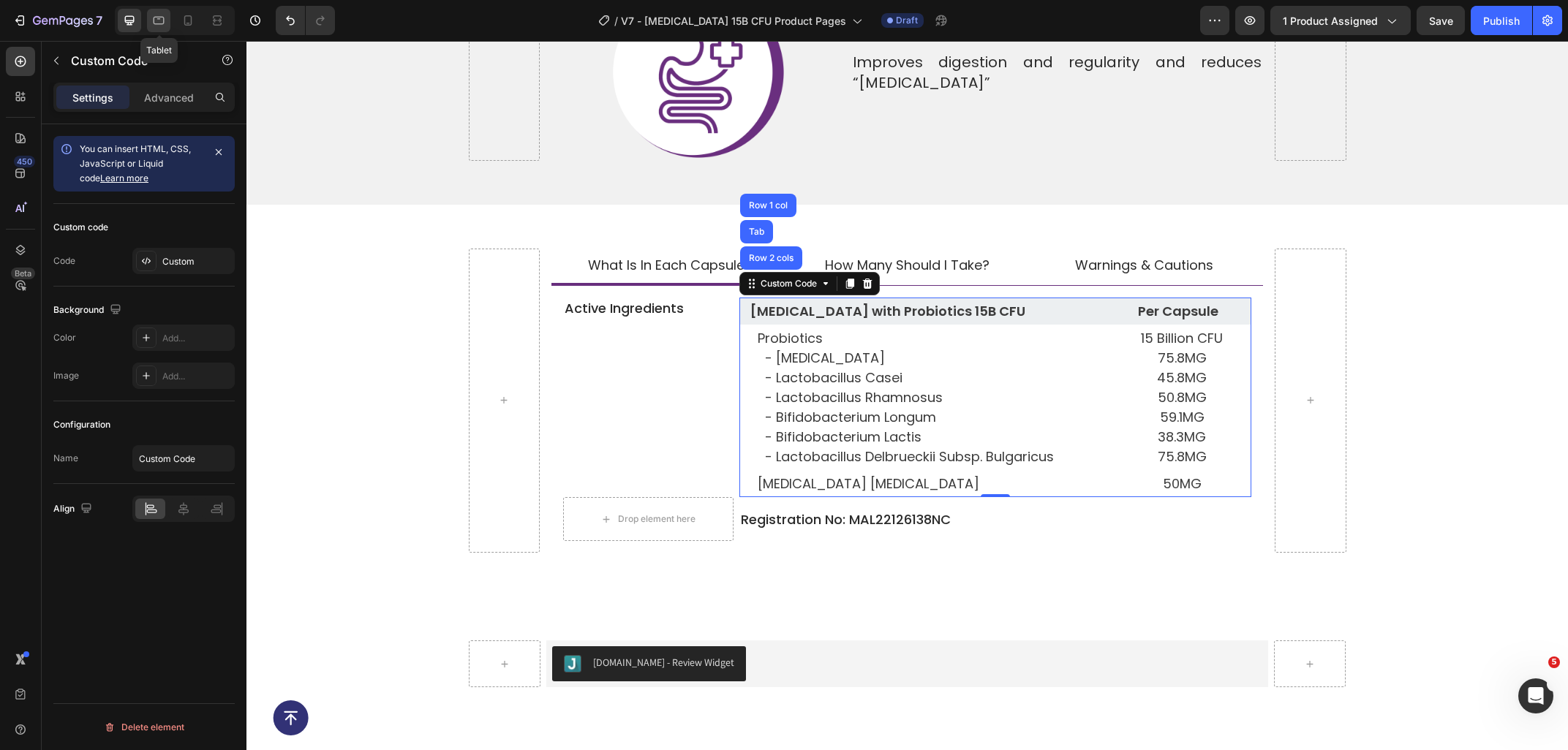
click at [164, 19] on icon at bounding box center [159, 21] width 11 height 8
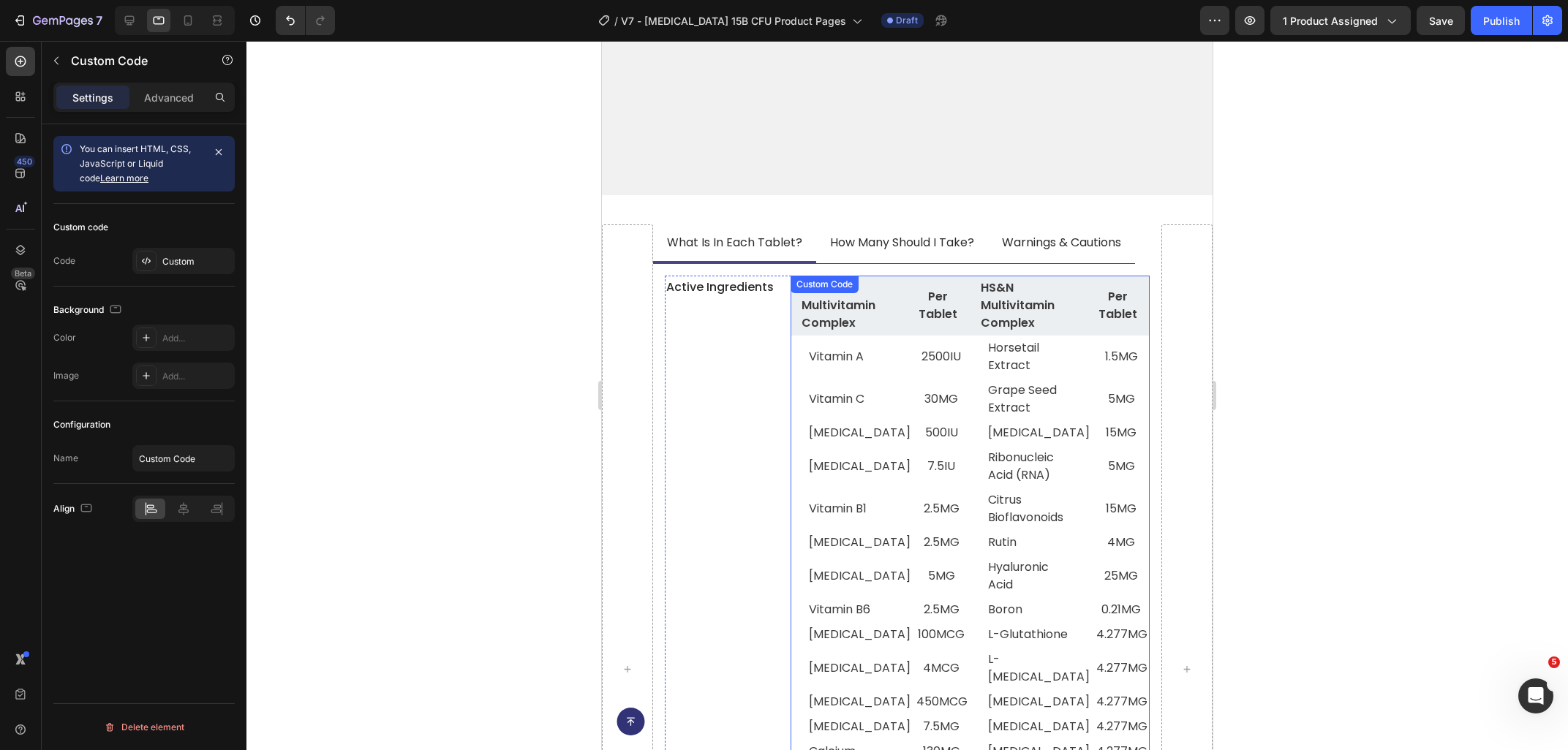
scroll to position [5832, 0]
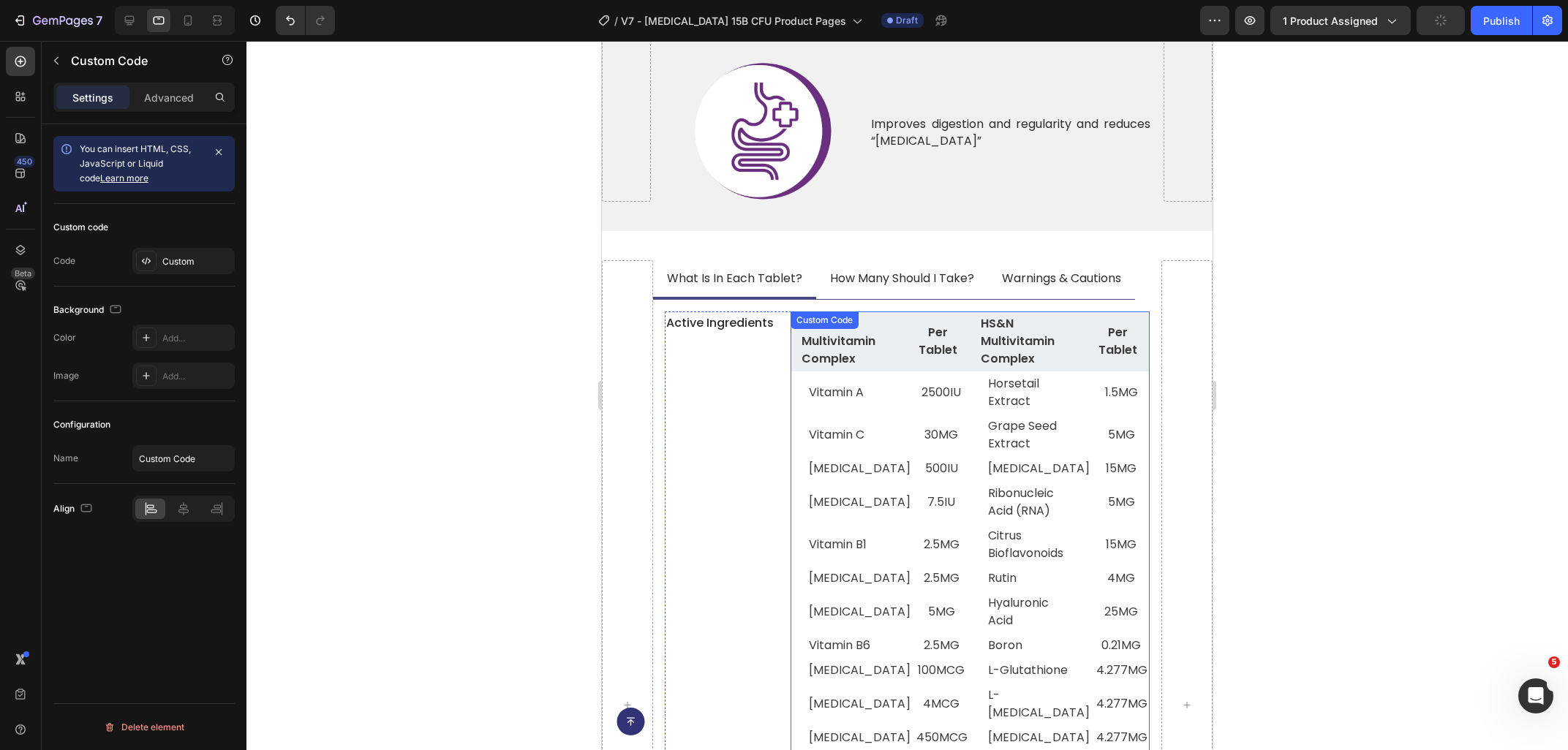
click at [824, 312] on div "HS&N Multivitamin Complex Per Tablet HS&N Multivitamin Complex Per Tablet Vitam…" at bounding box center [970, 703] width 360 height 782
click at [827, 291] on div "Custom Code" at bounding box center [840, 297] width 63 height 13
click at [828, 291] on div "Custom Code" at bounding box center [840, 297] width 63 height 13
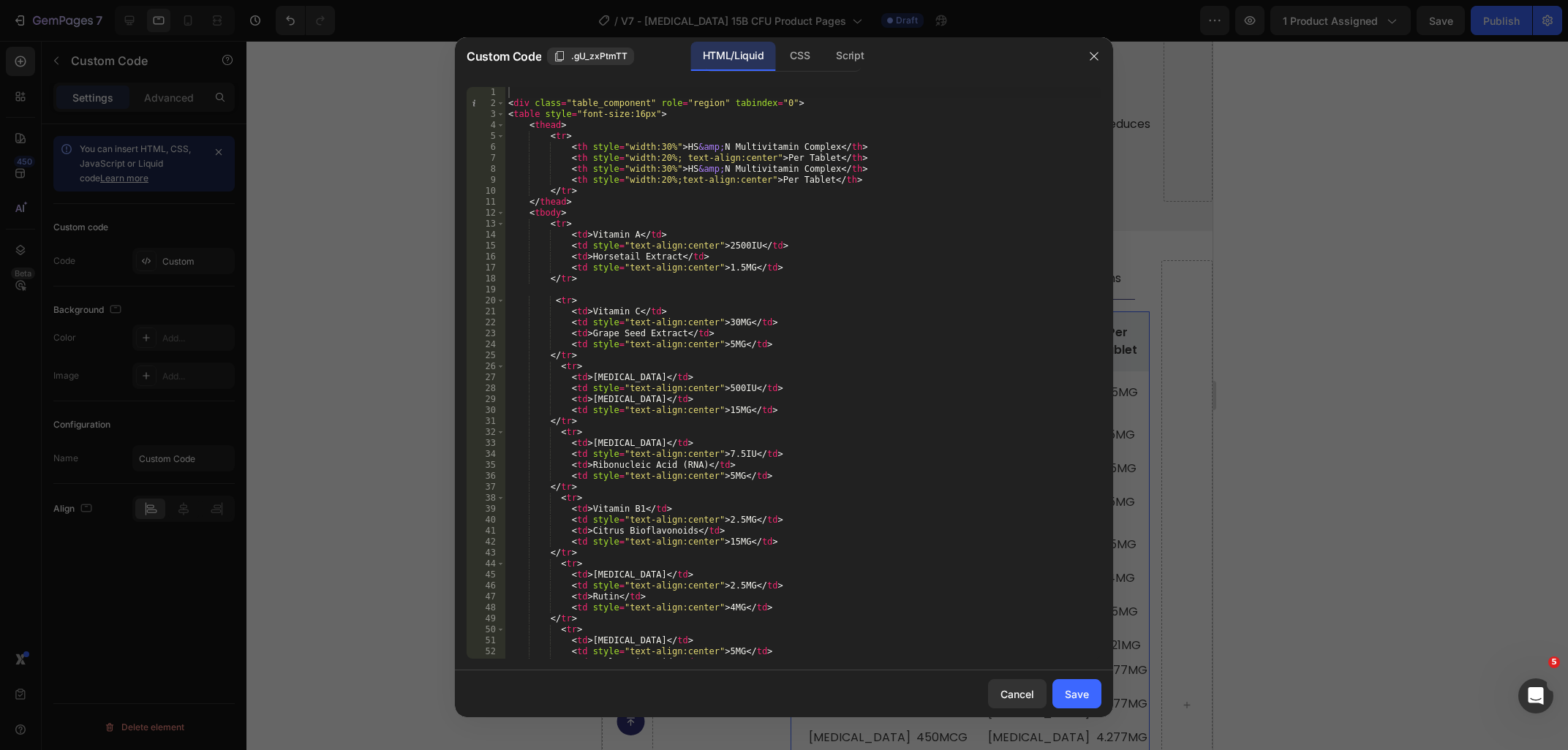
click at [814, 282] on div "< div class = "table_component" role = "region" tabindex = "0" > < table style …" at bounding box center [803, 383] width 596 height 594
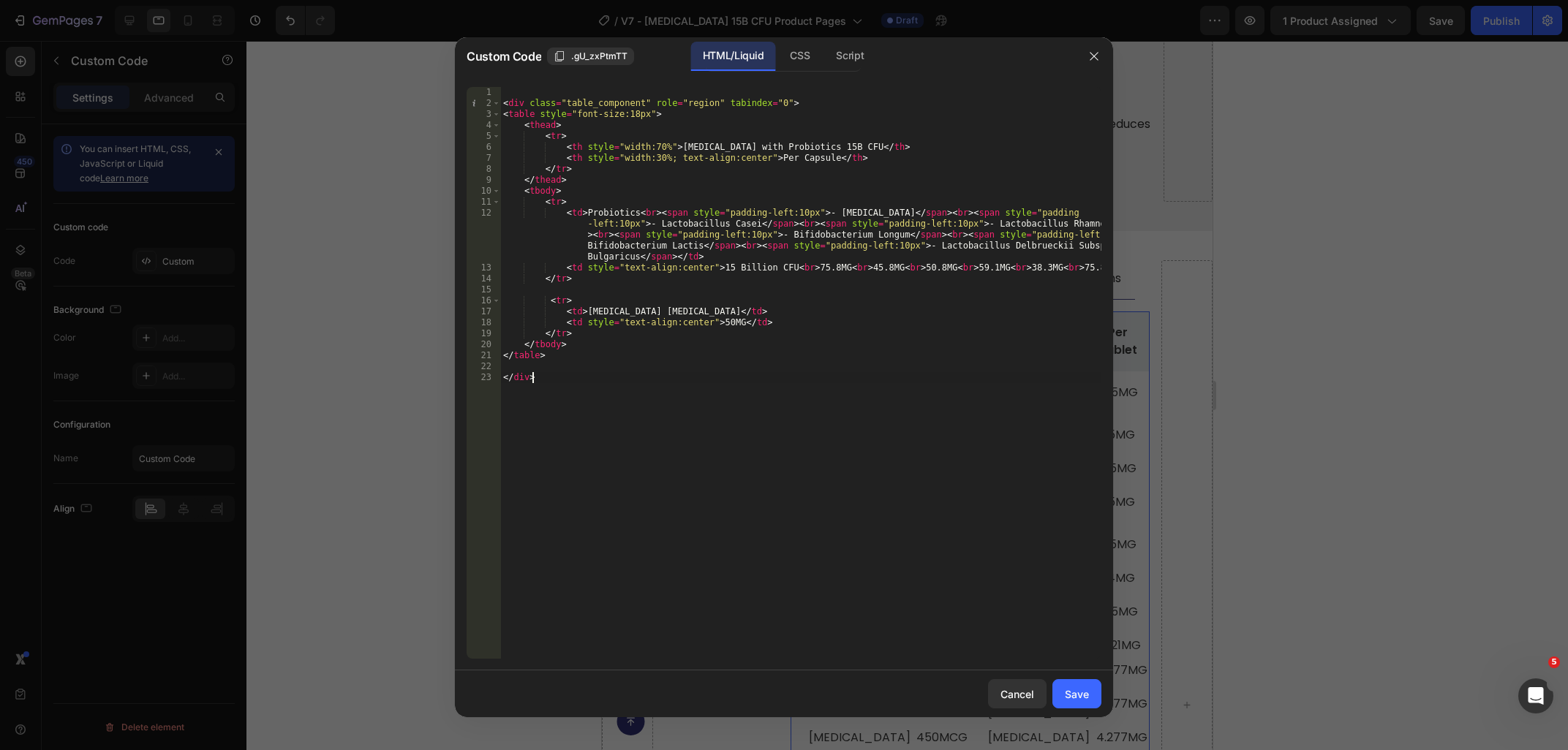
click at [627, 114] on div "< div class = "table_component" role = "region" tabindex = "0" > < table style …" at bounding box center [800, 383] width 601 height 594
type textarea "<table style="font-size:16px">"
click at [1073, 689] on div "Save" at bounding box center [1077, 694] width 24 height 15
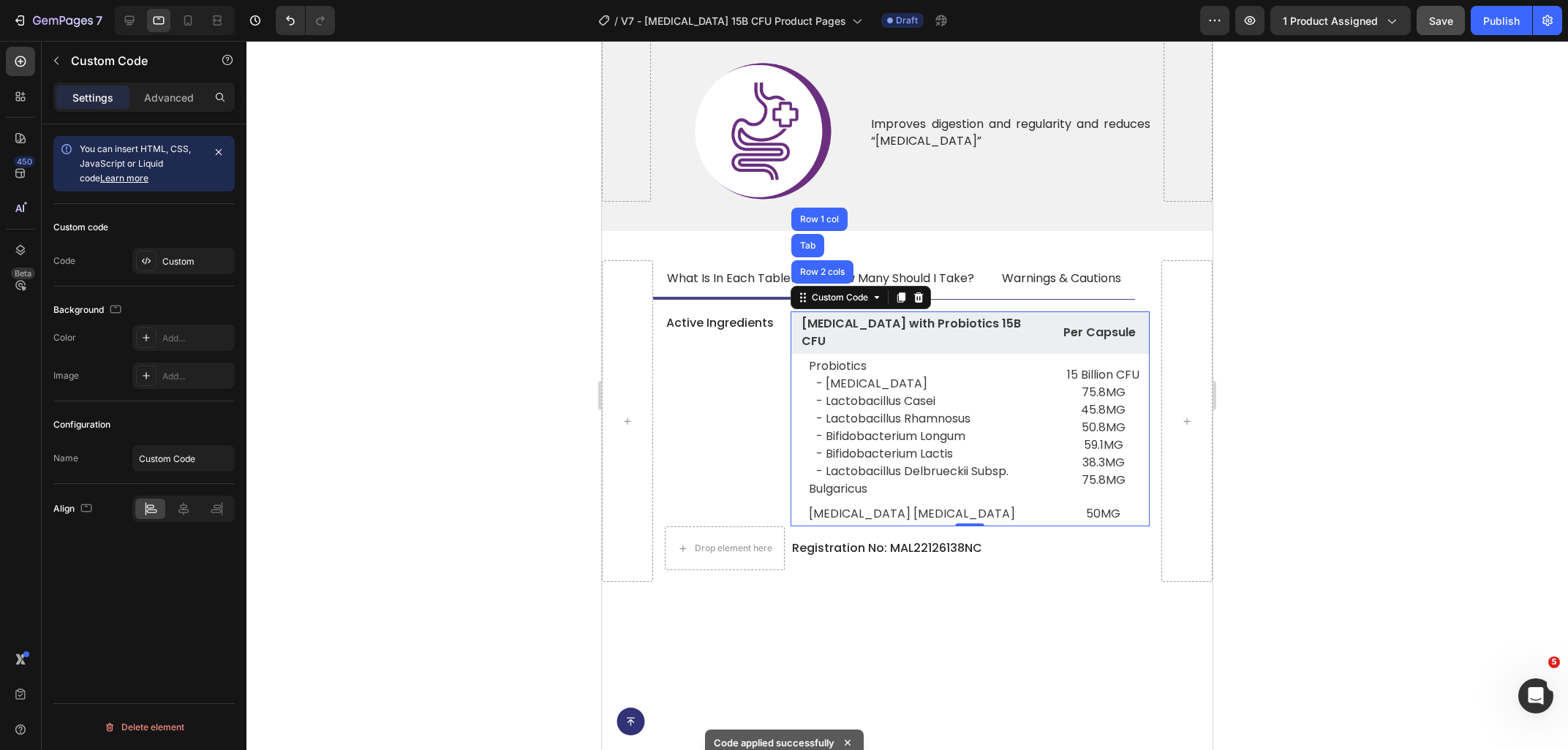
click at [1448, 29] on button "Save" at bounding box center [1440, 21] width 48 height 29
click at [1419, 309] on div at bounding box center [906, 396] width 1321 height 709
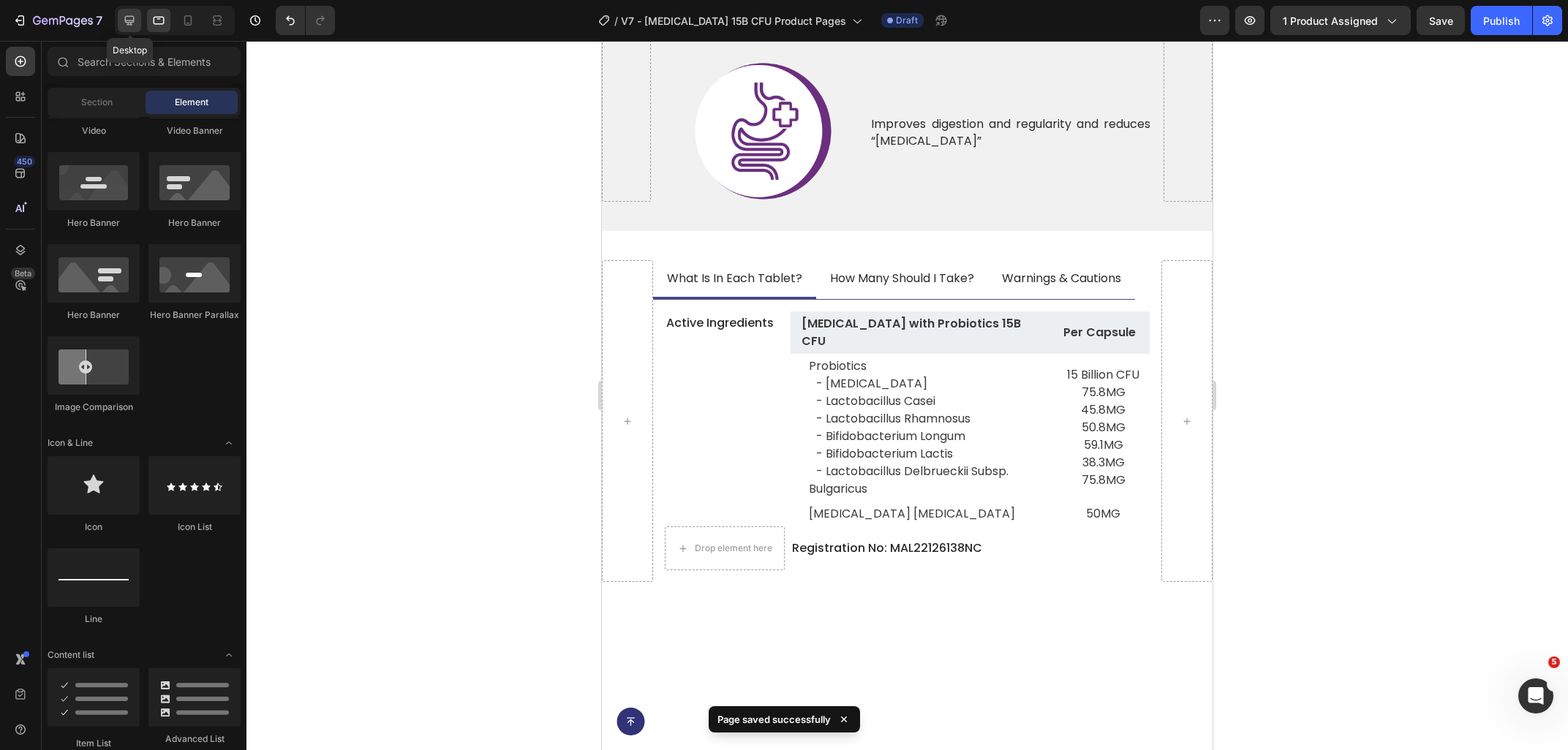
click at [133, 21] on icon at bounding box center [129, 20] width 14 height 14
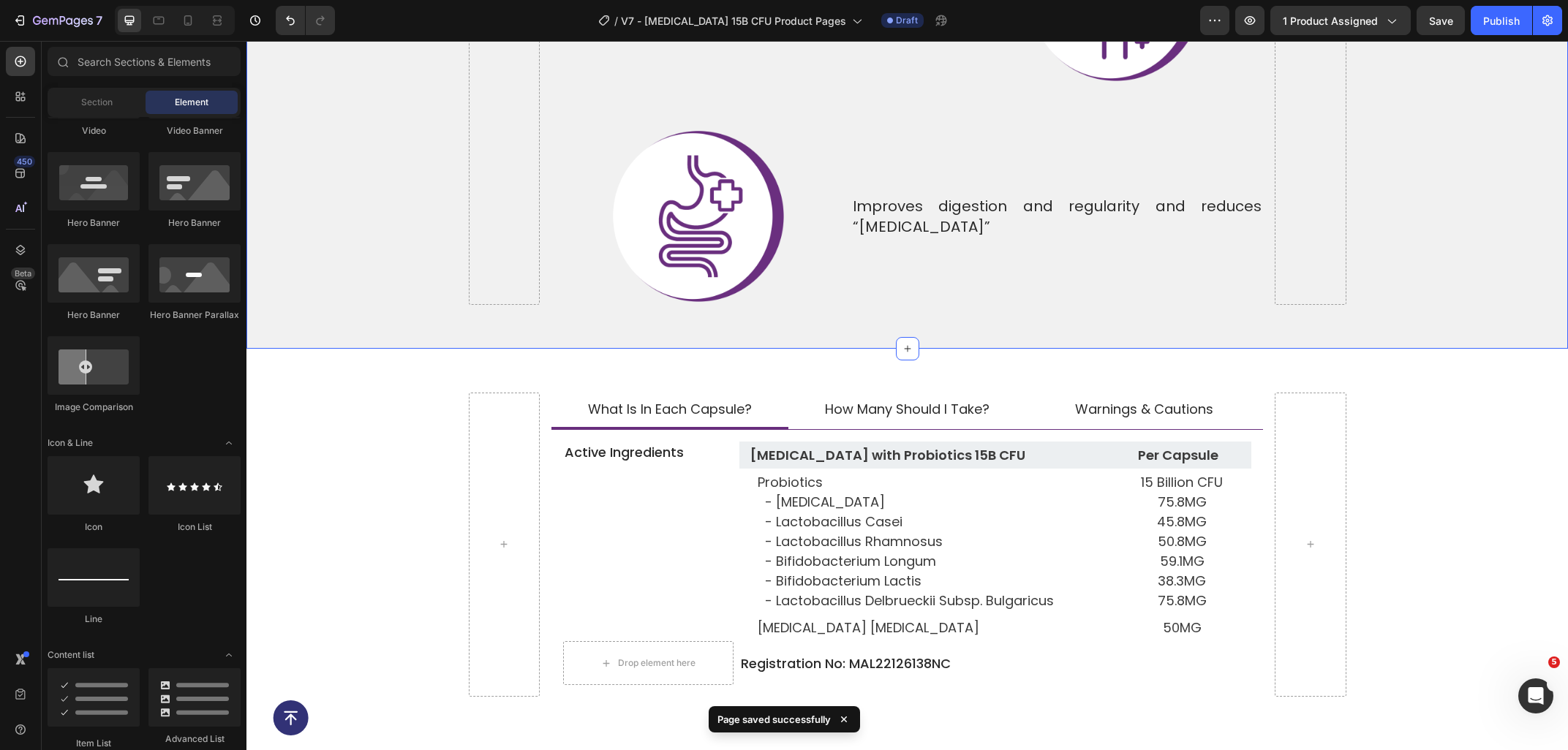
scroll to position [6066, 0]
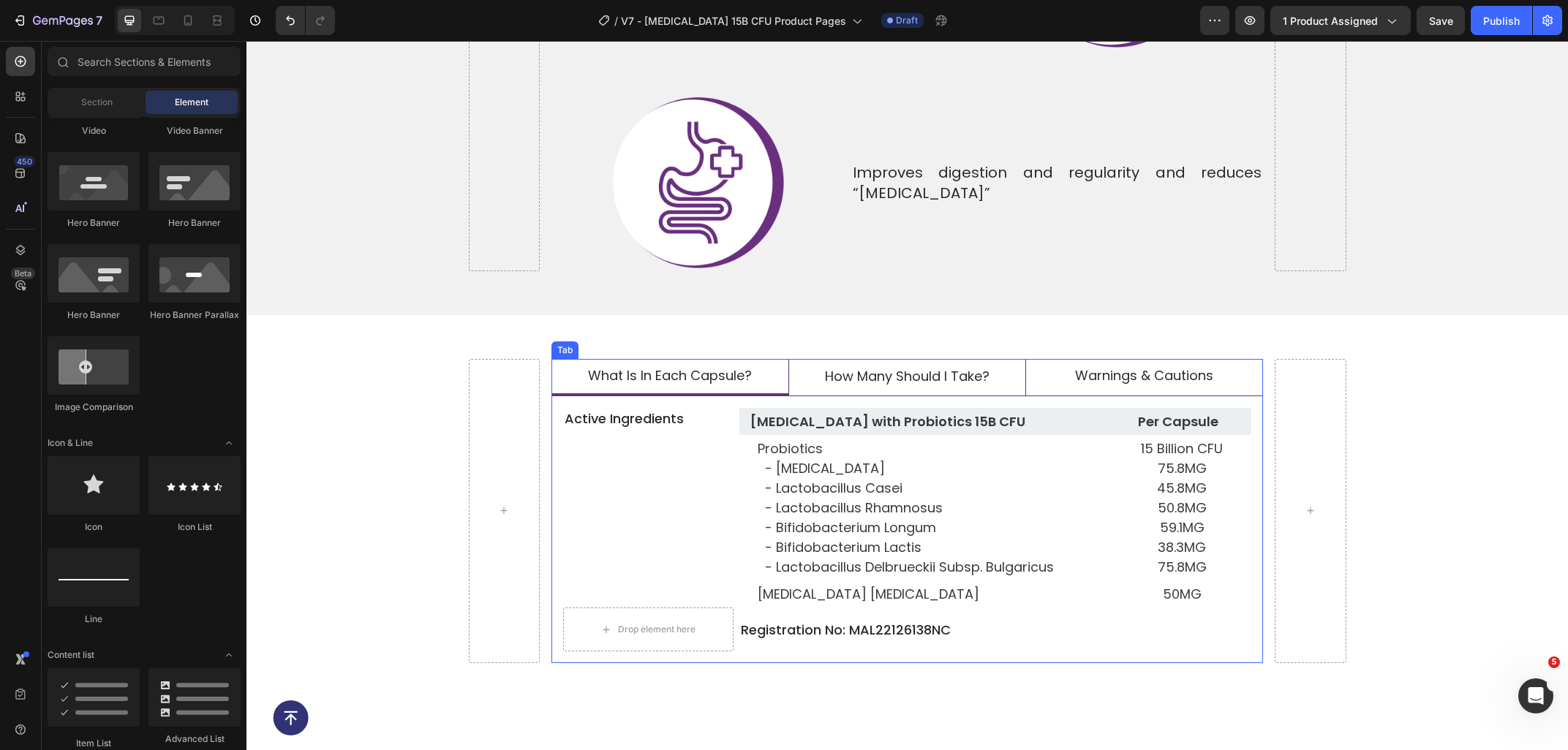
click at [798, 359] on li "how many should i take?" at bounding box center [906, 378] width 237 height 38
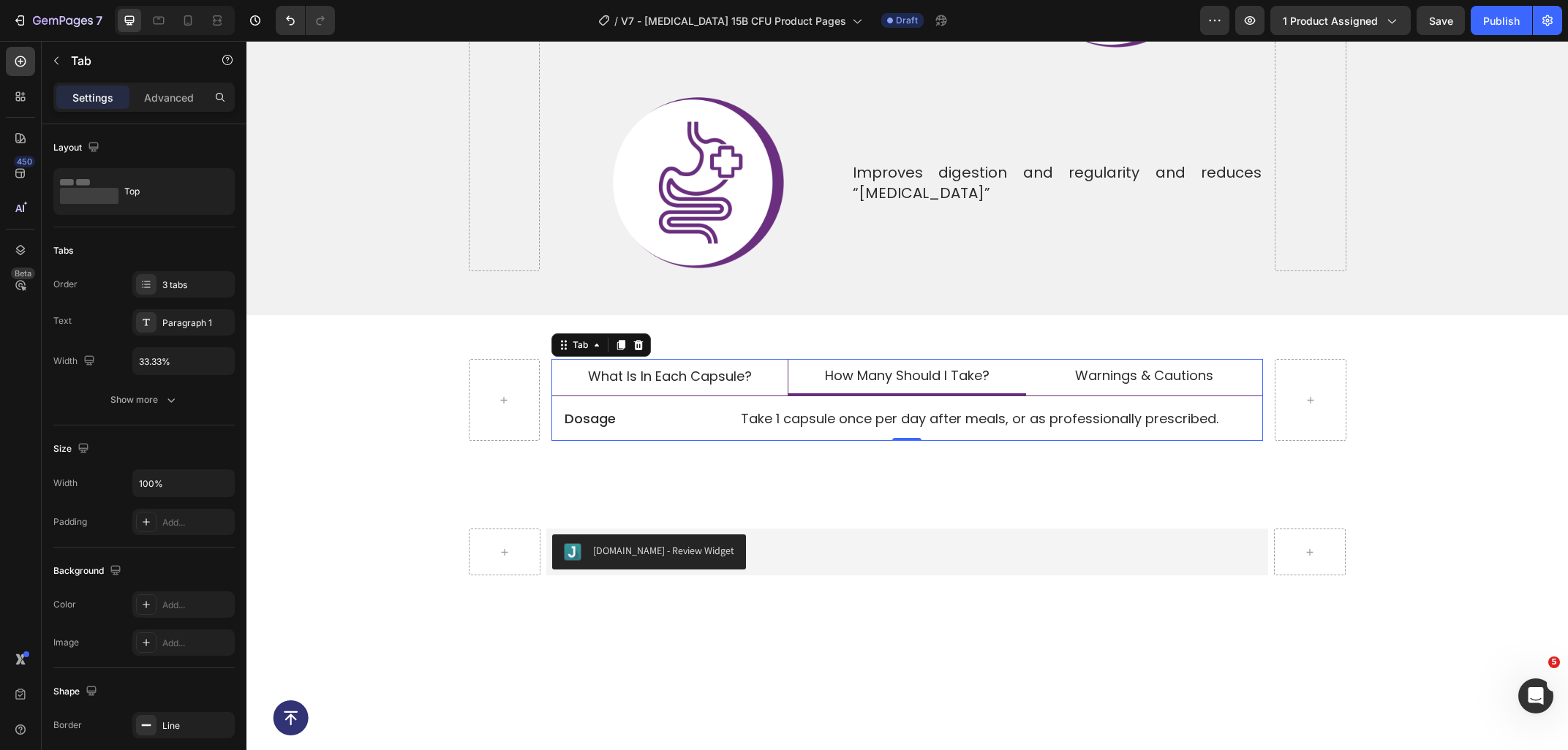
click at [681, 359] on li "what is in each capsule?" at bounding box center [669, 378] width 237 height 38
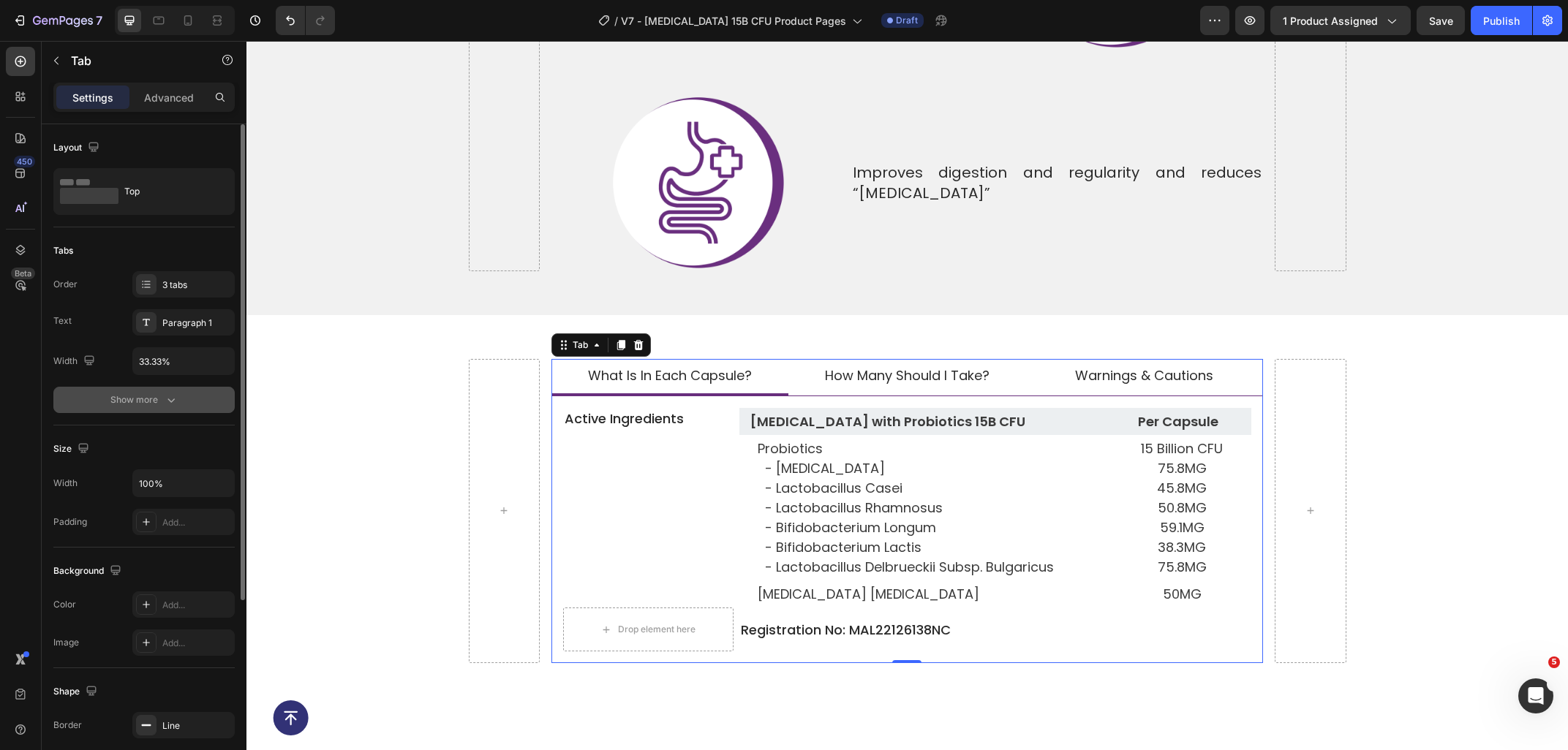
click at [133, 403] on div "Show more" at bounding box center [144, 399] width 68 height 14
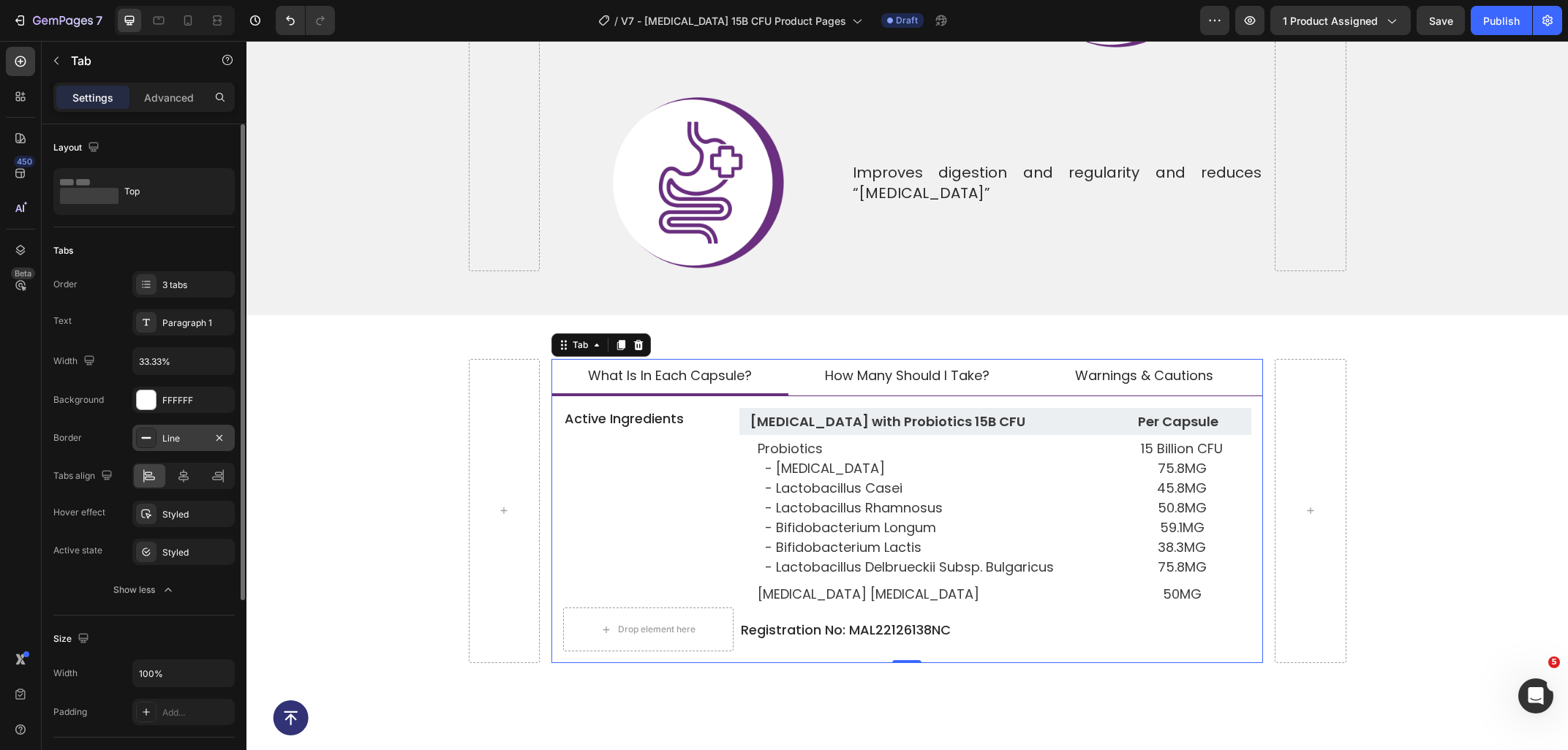
click at [166, 437] on div "Line" at bounding box center [184, 438] width 43 height 13
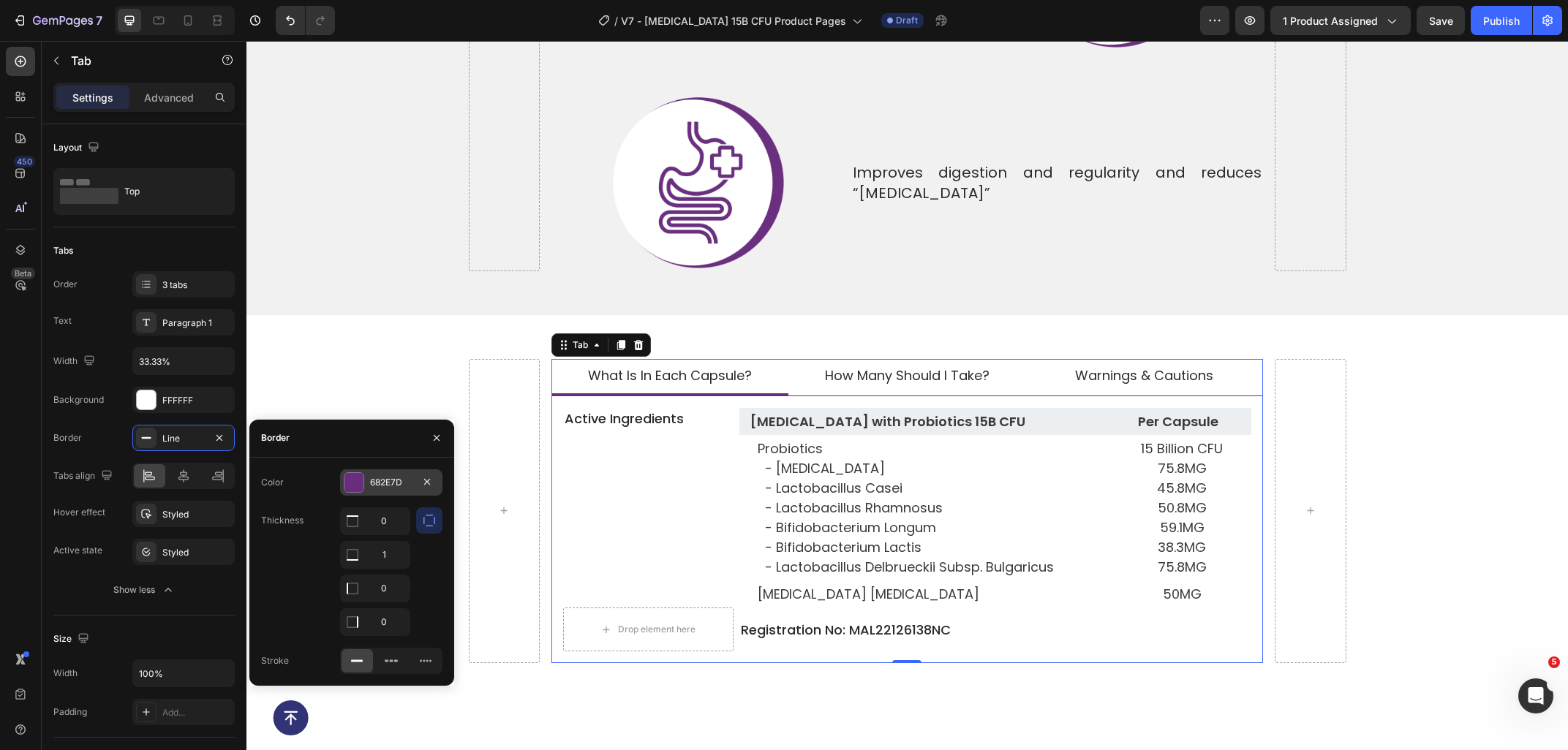
click at [387, 479] on div "682E7D" at bounding box center [391, 482] width 43 height 13
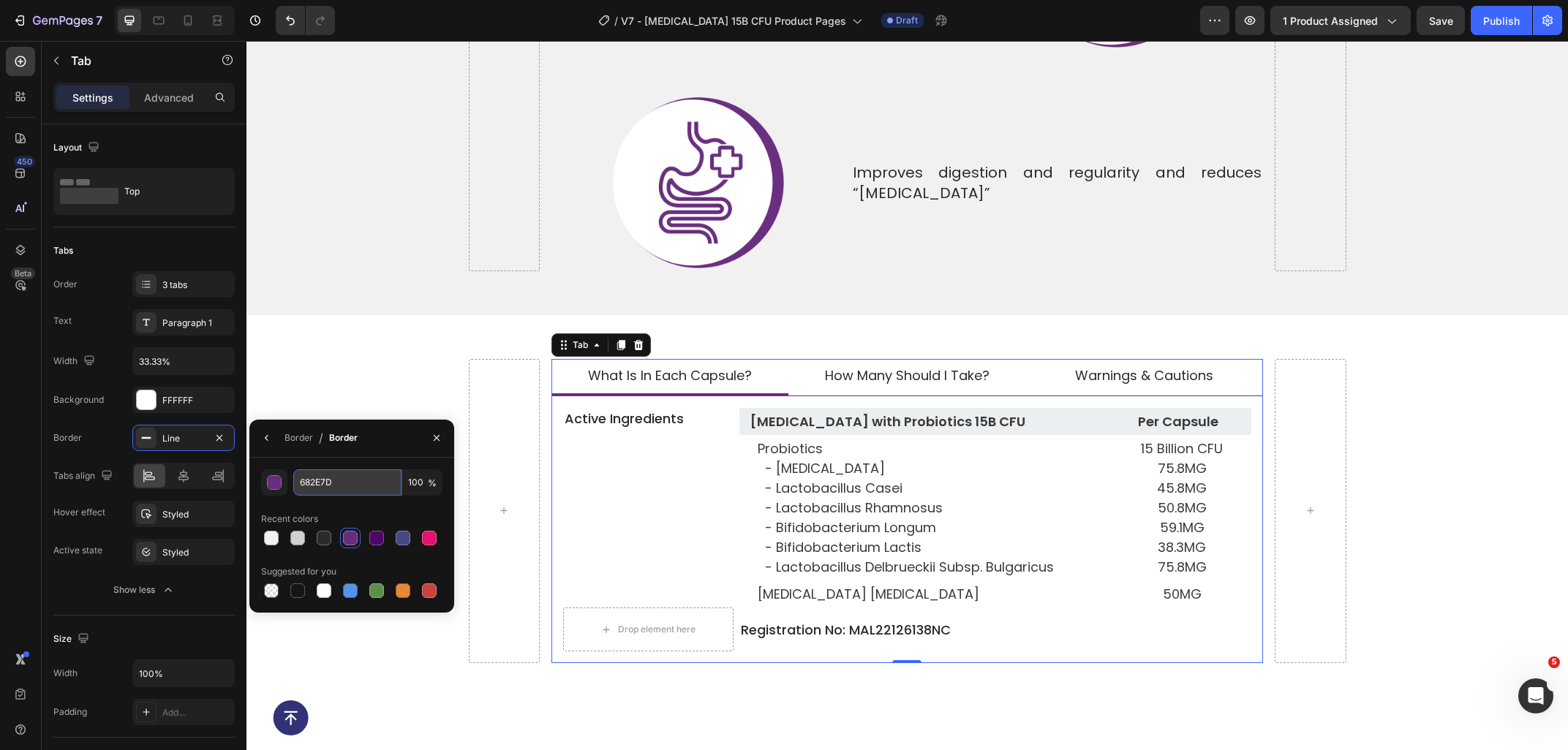
click at [348, 485] on input "682E7D" at bounding box center [348, 482] width 108 height 27
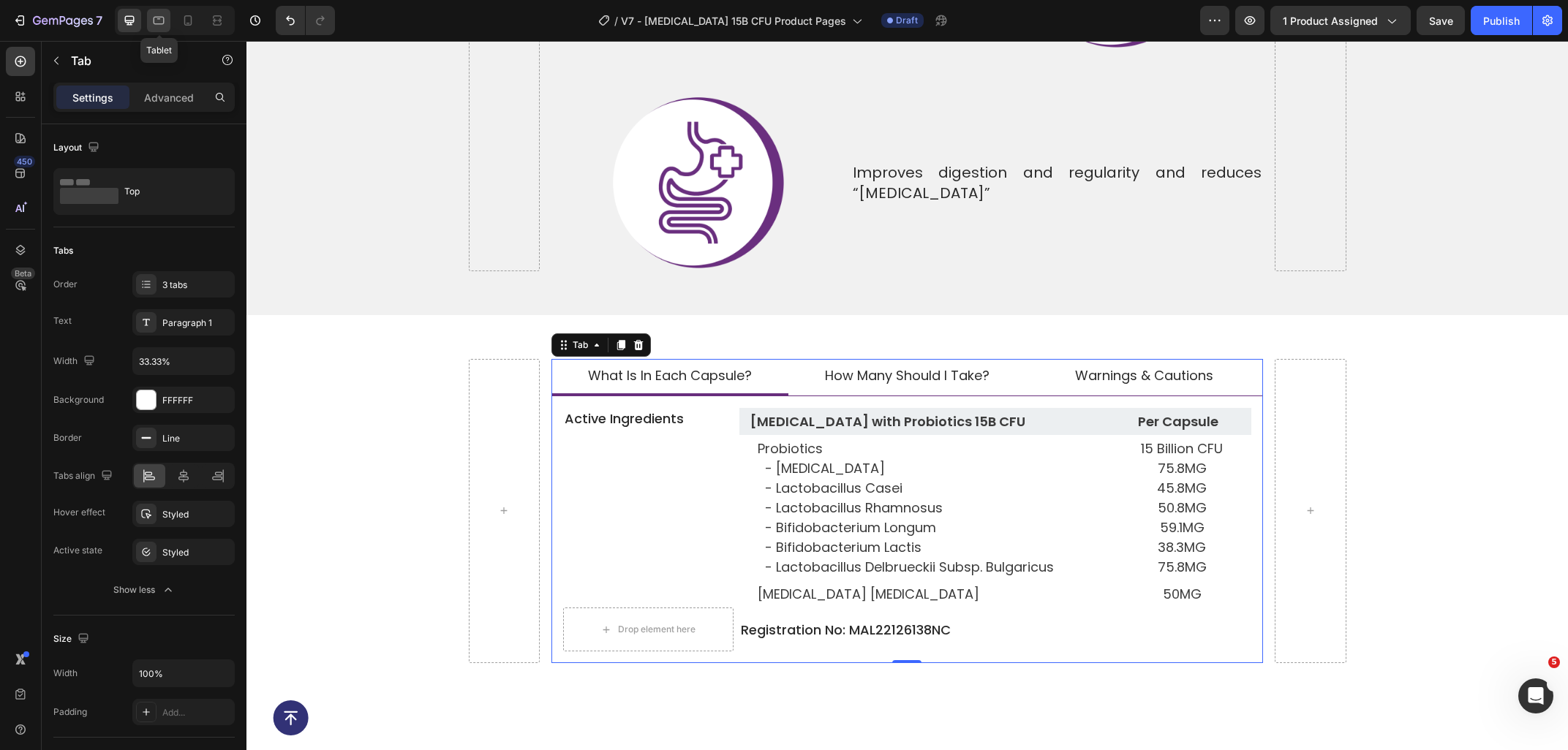
click at [162, 21] on icon at bounding box center [159, 20] width 14 height 14
type input "Auto"
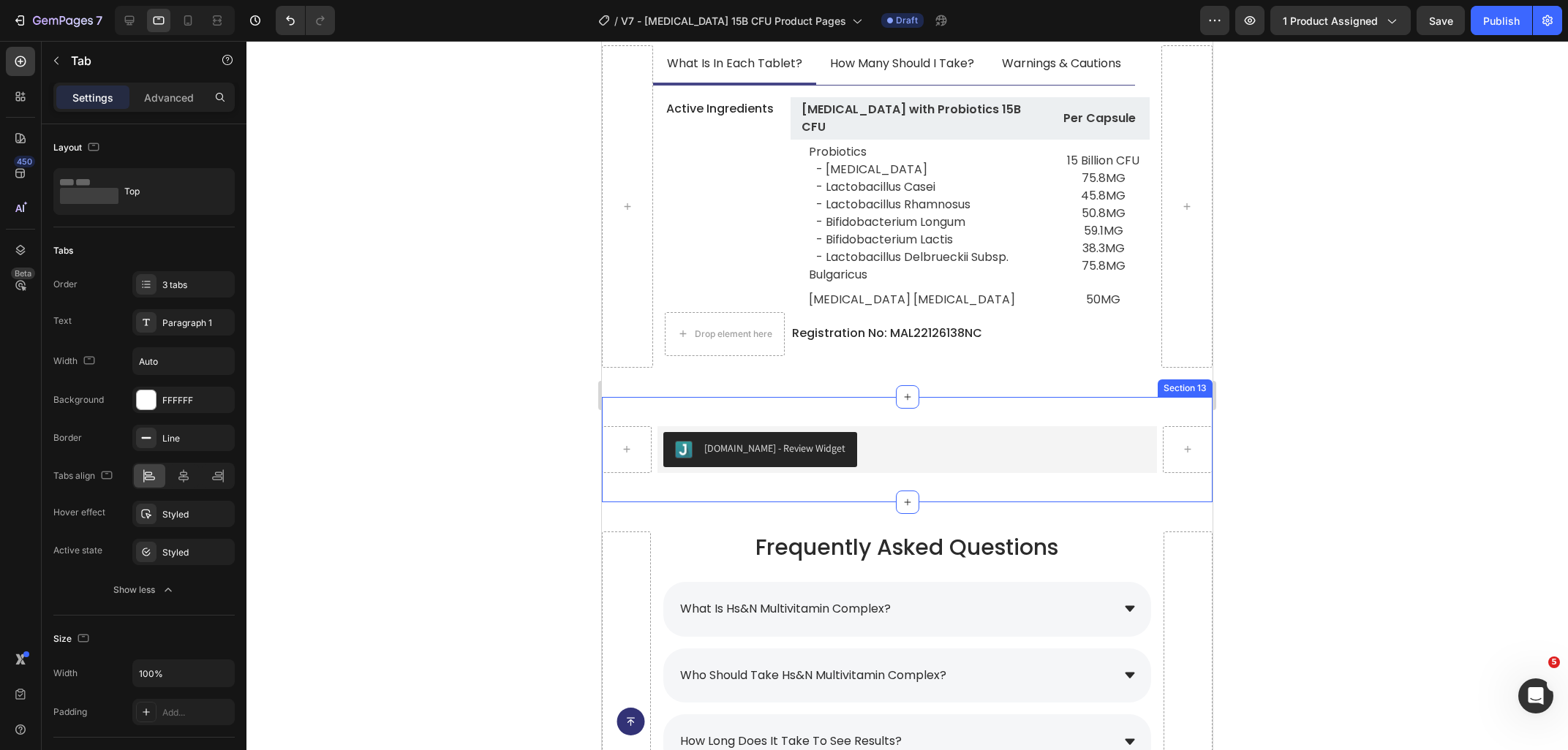
scroll to position [6015, 0]
click at [758, 78] on li "what is in each tablet?" at bounding box center [735, 66] width 163 height 40
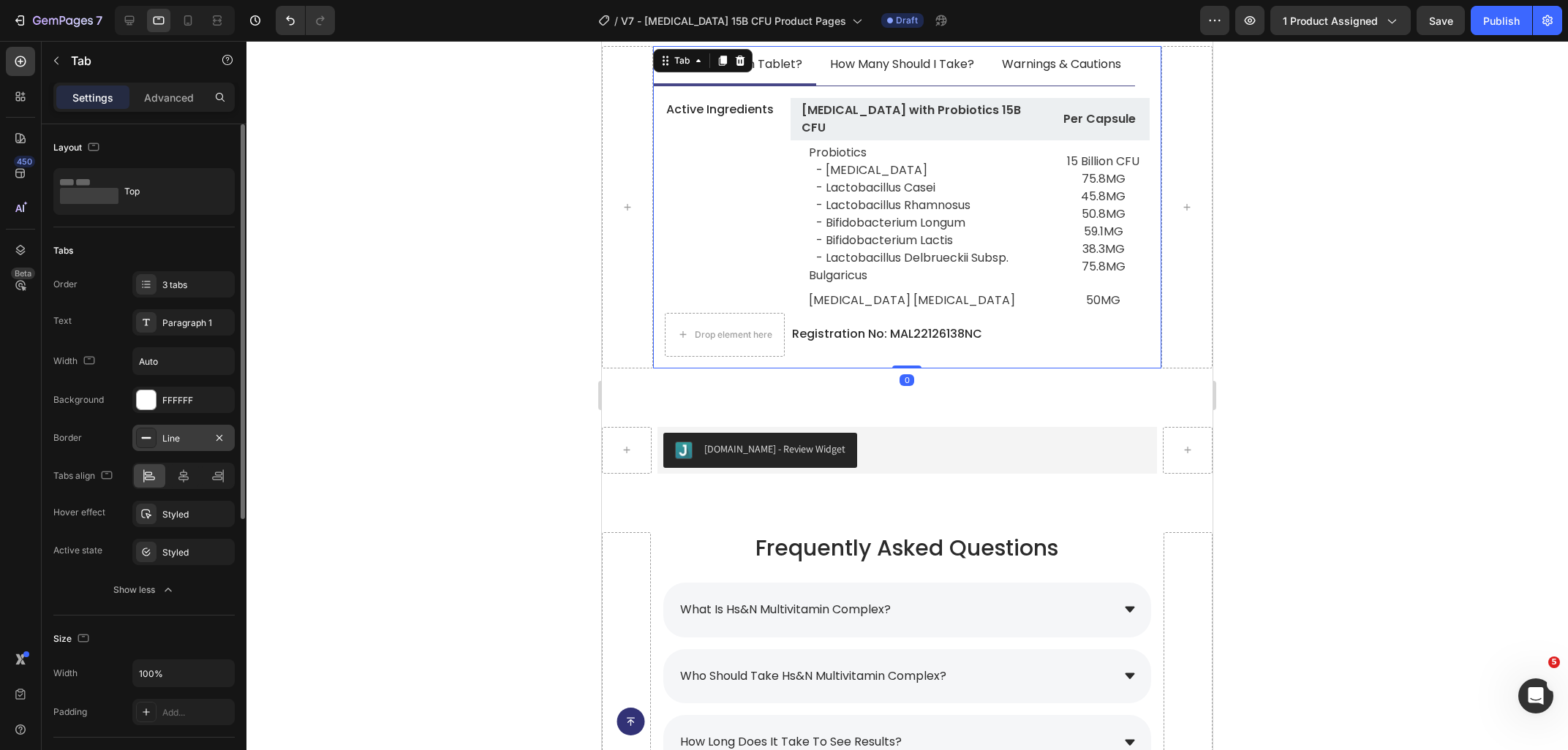
click at [163, 439] on div "Line" at bounding box center [184, 438] width 43 height 13
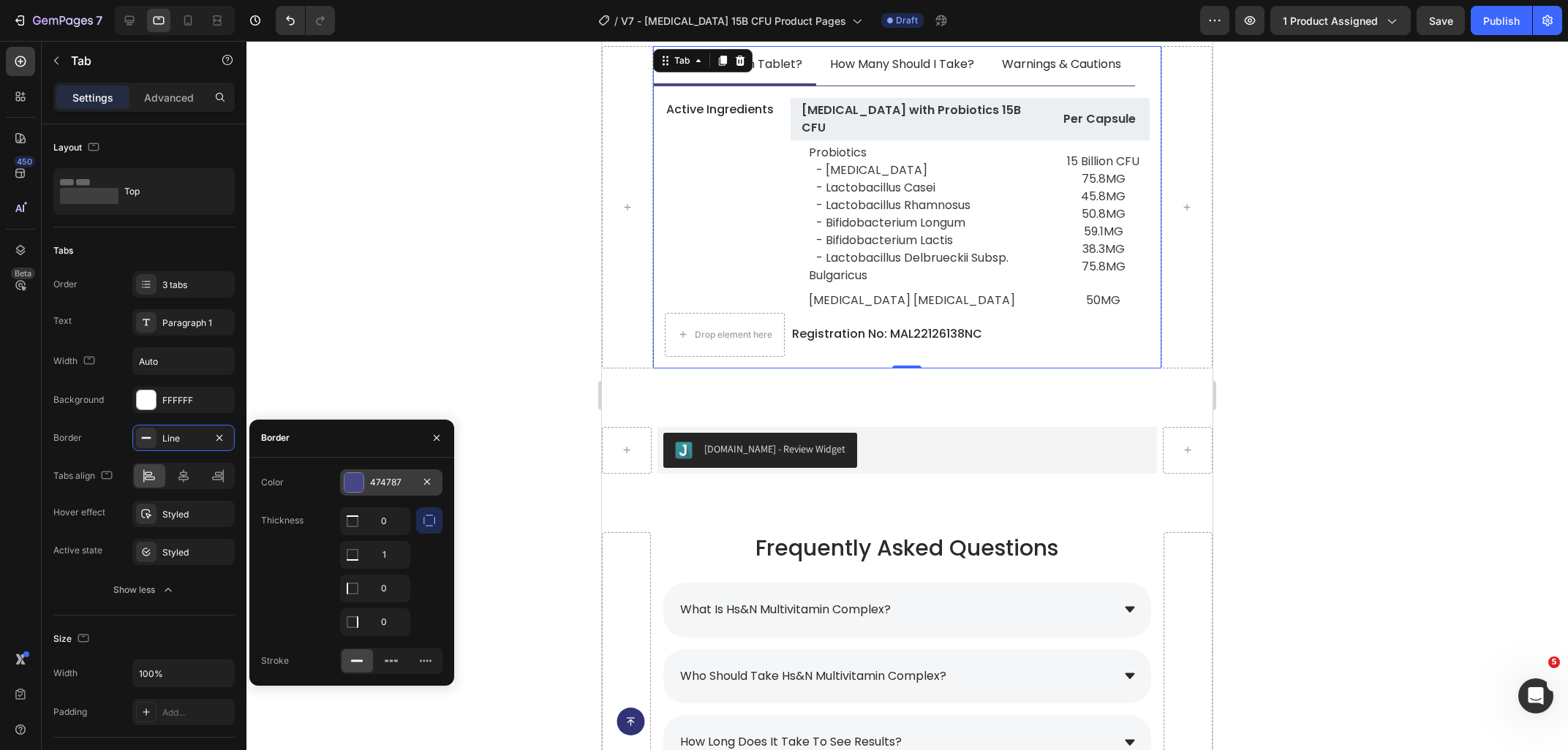
click at [395, 474] on div "474787" at bounding box center [391, 482] width 102 height 27
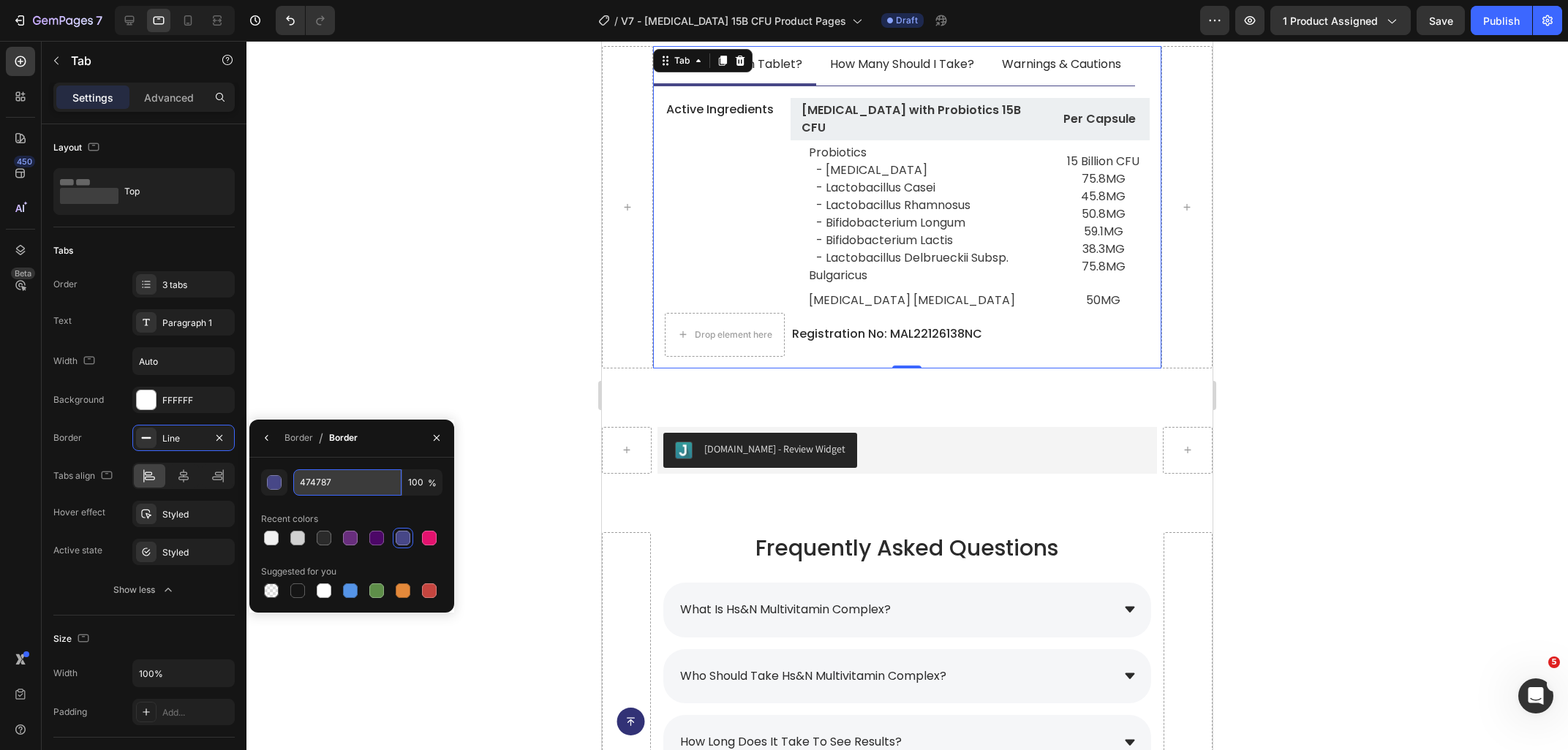
click at [345, 481] on input "474787" at bounding box center [348, 482] width 108 height 27
paste input "682E7D"
type input "682E7D"
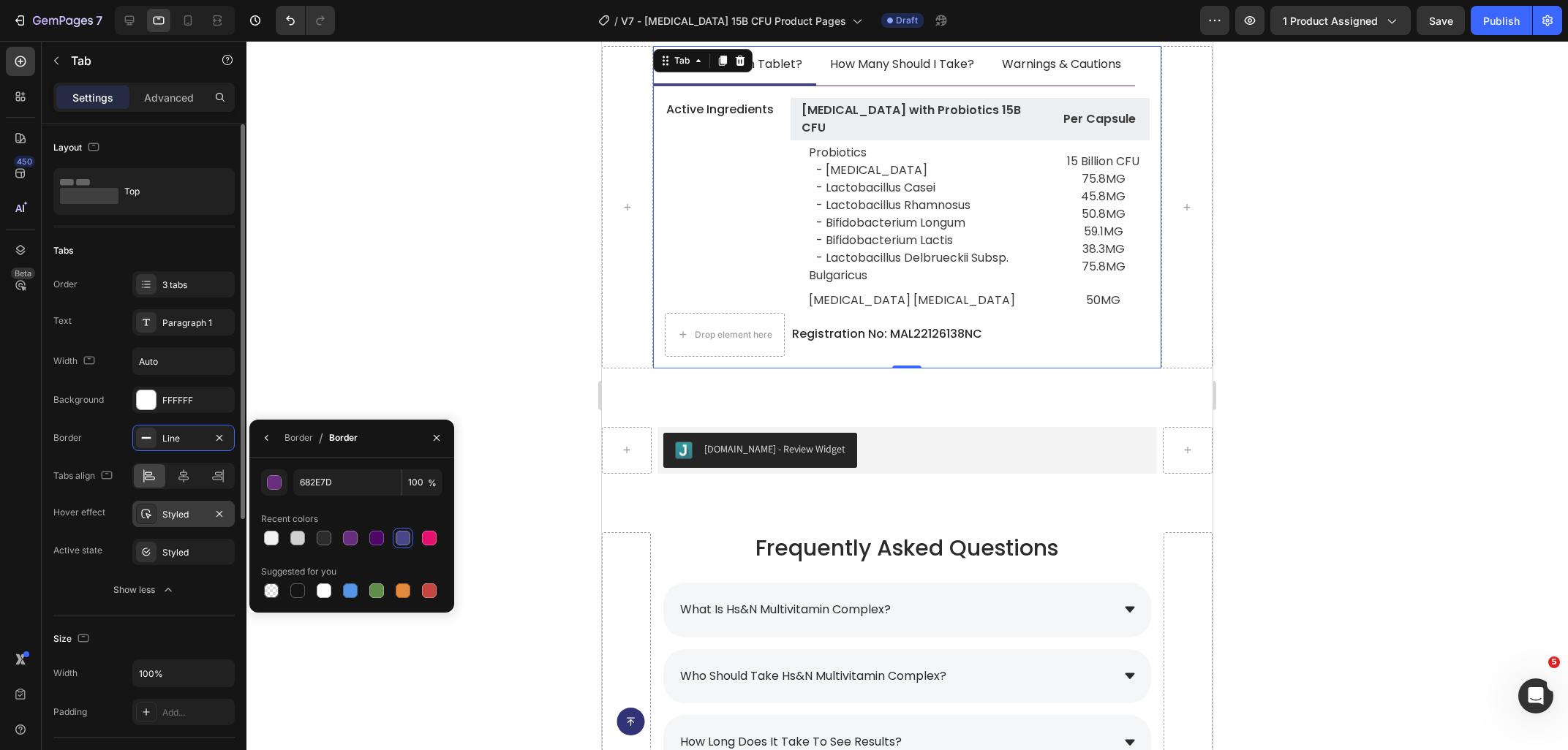
click at [165, 515] on div "Styled" at bounding box center [184, 514] width 43 height 13
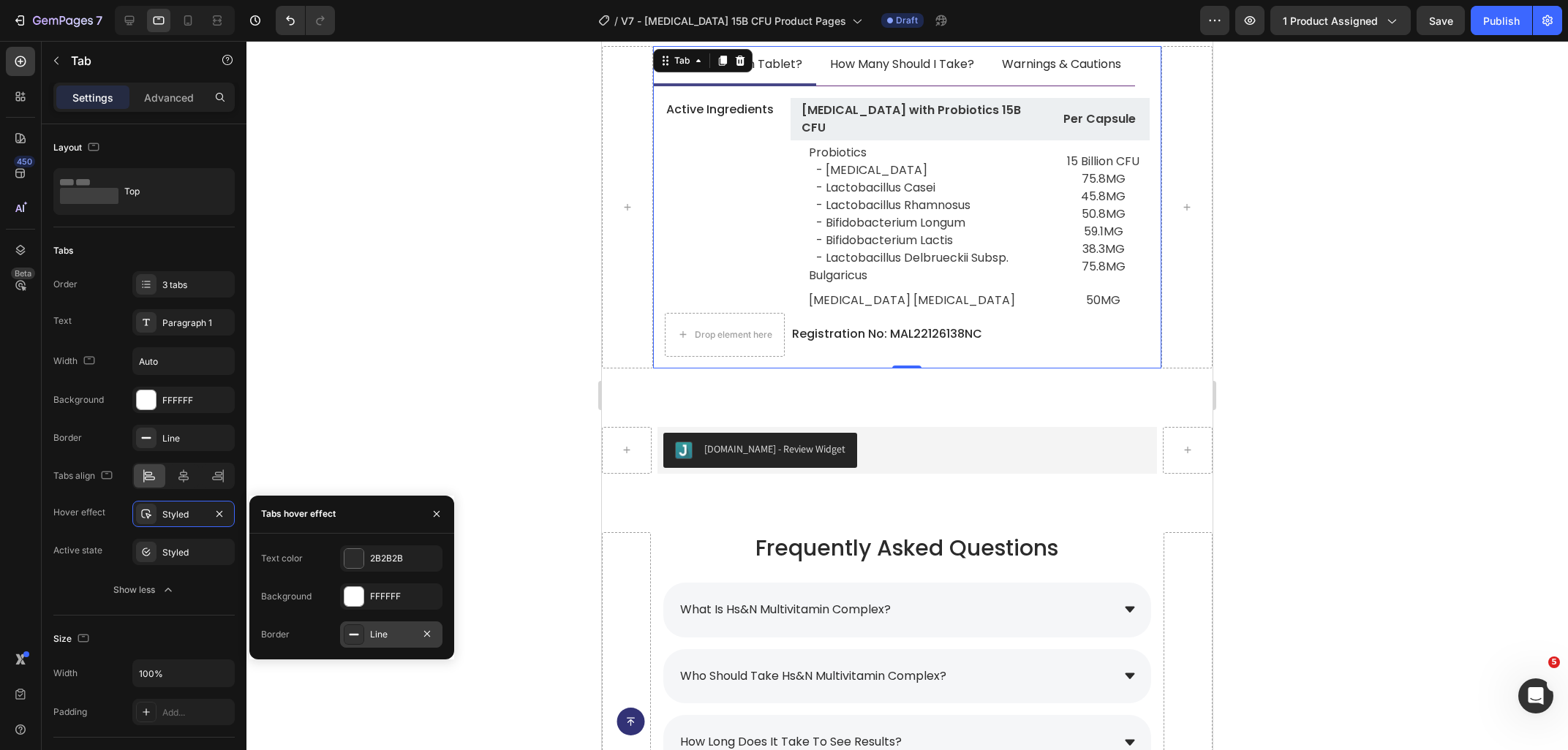
click at [383, 638] on div "Line" at bounding box center [391, 634] width 43 height 13
click at [383, 560] on div "474787" at bounding box center [391, 558] width 43 height 13
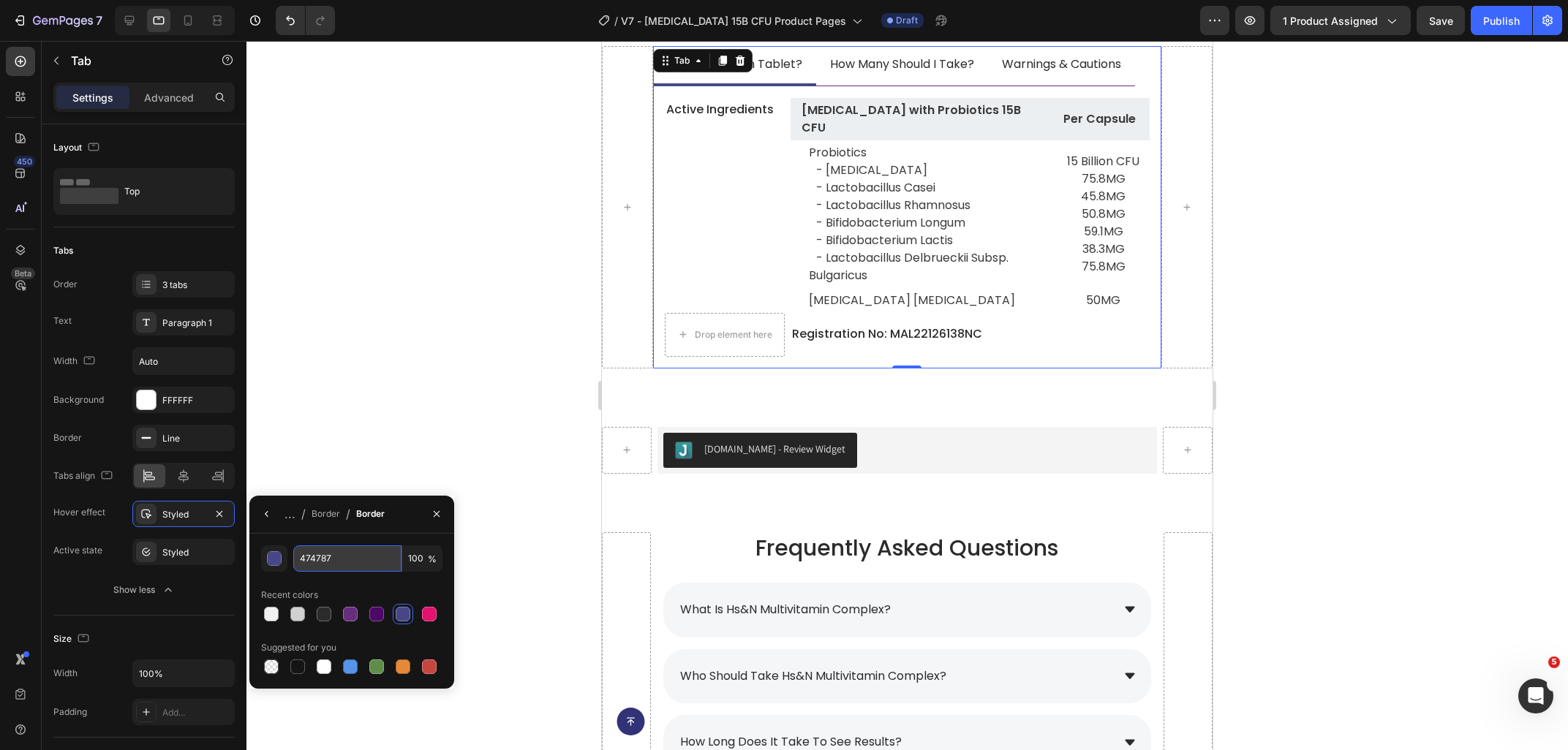
click at [0, 0] on input "474787" at bounding box center [0, 0] width 0 height 0
paste input "682E7D"
type input "682E7D"
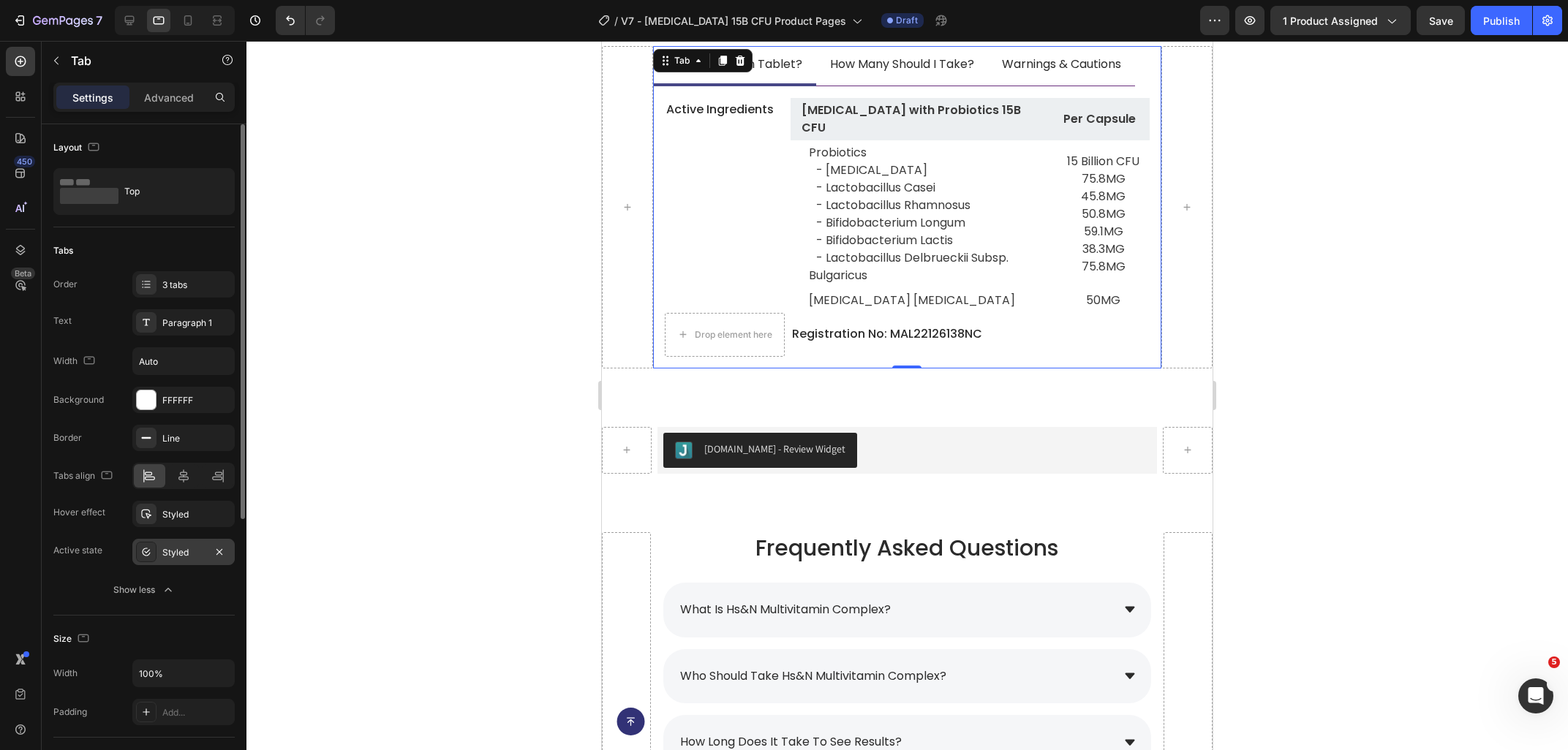
click at [176, 556] on div "Styled" at bounding box center [184, 553] width 43 height 13
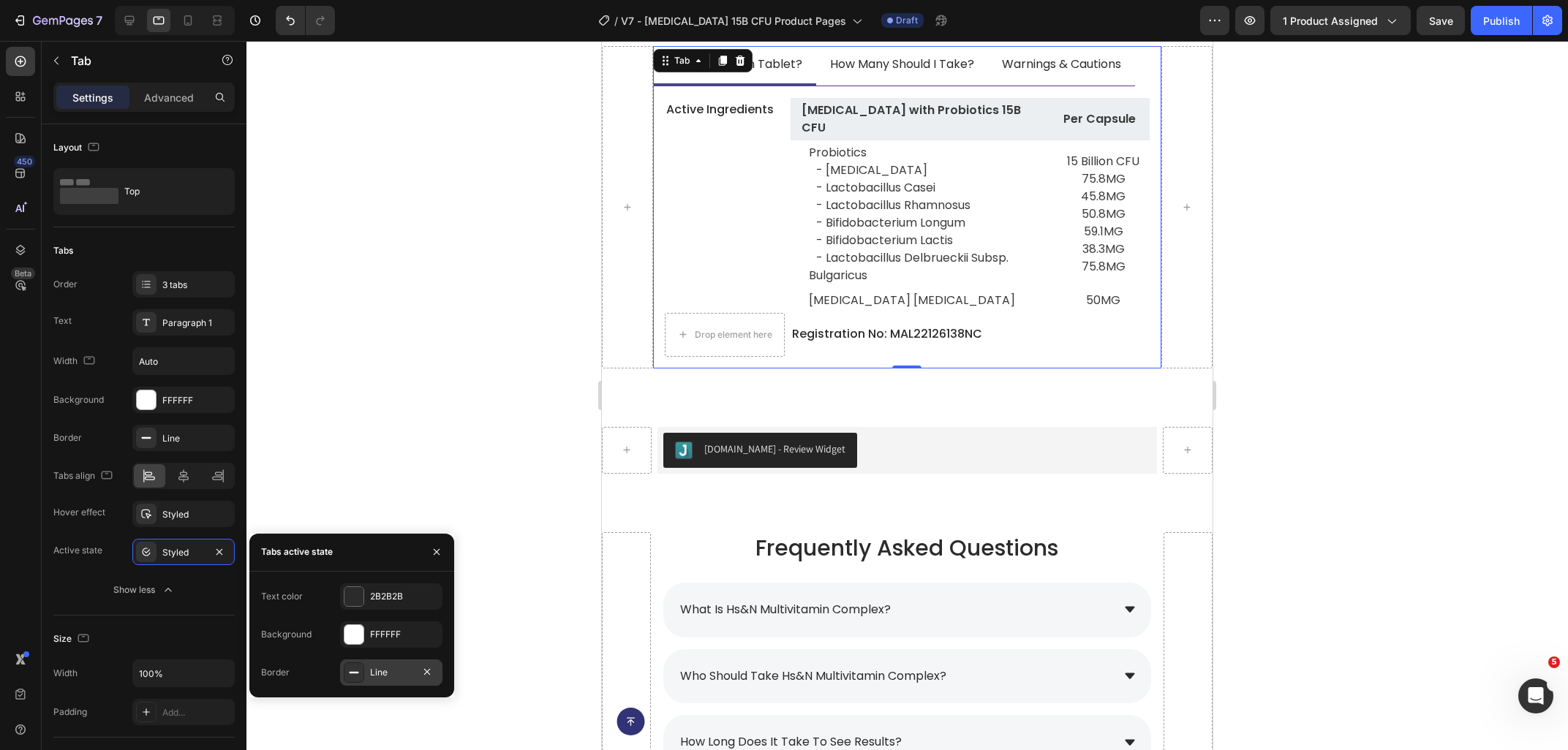
click at [380, 667] on div "Line" at bounding box center [391, 672] width 43 height 13
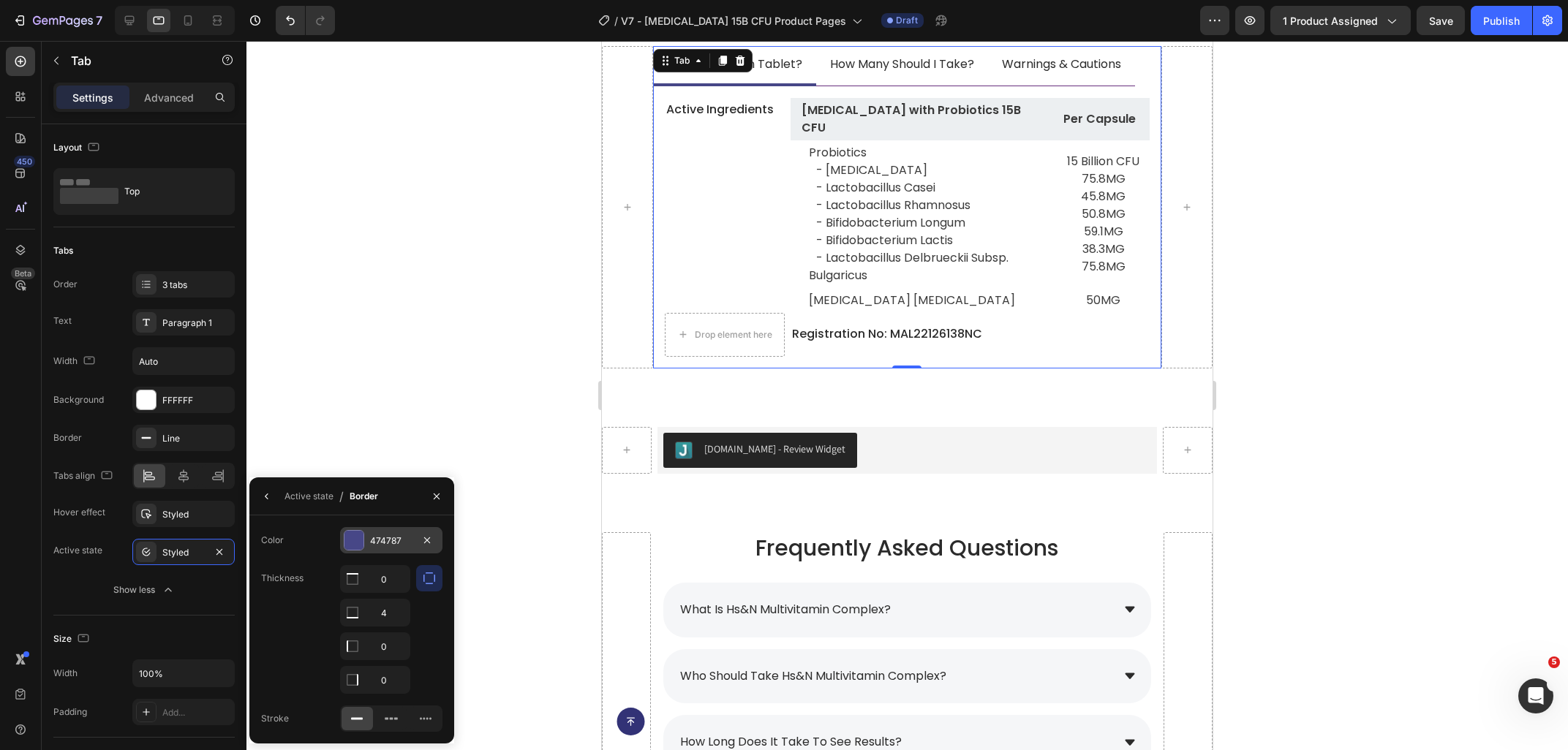
click at [389, 545] on div "474787" at bounding box center [391, 540] width 43 height 13
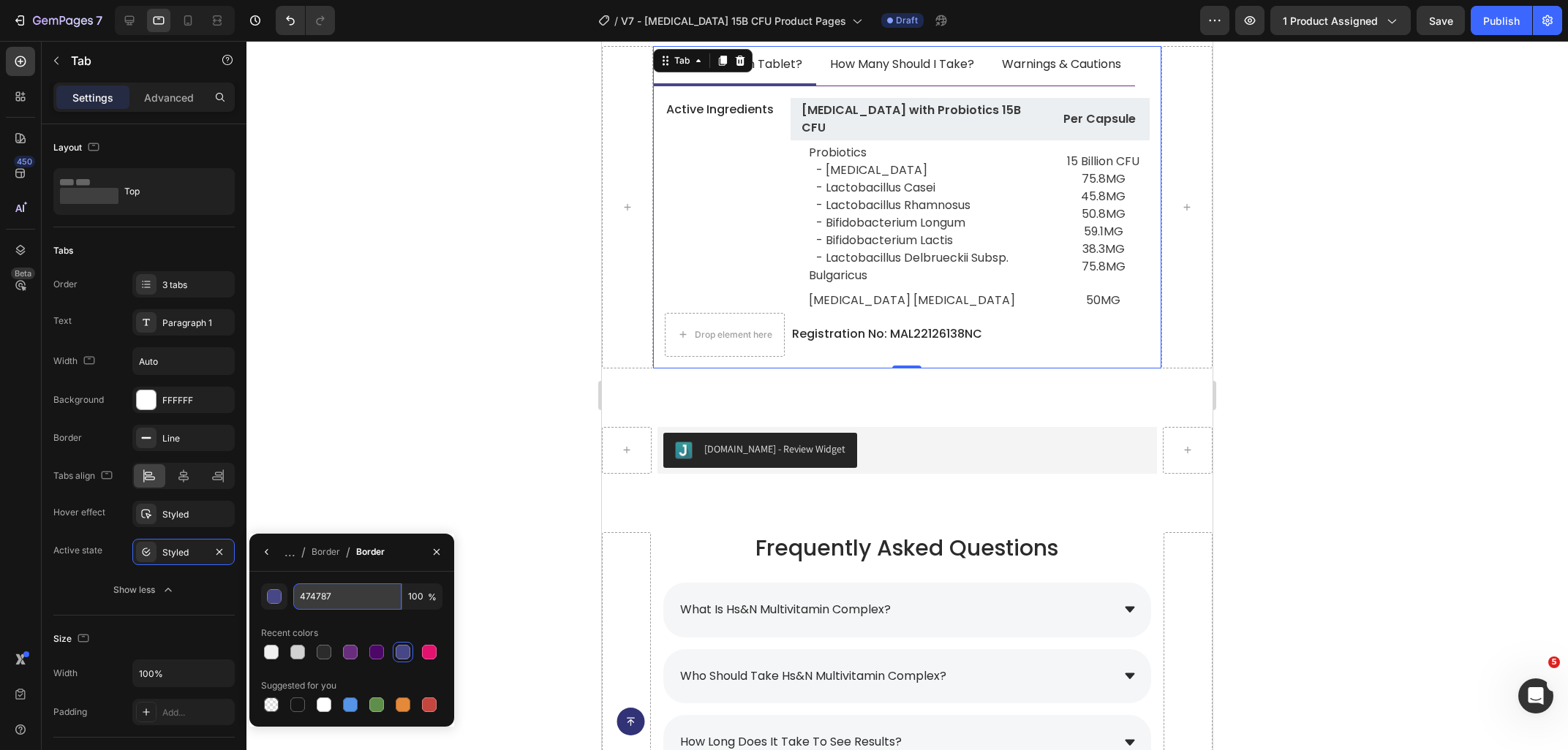
click at [0, 0] on input "474787" at bounding box center [0, 0] width 0 height 0
paste input "682E7D"
type input "682E7D"
click at [403, 343] on div at bounding box center [906, 396] width 1321 height 709
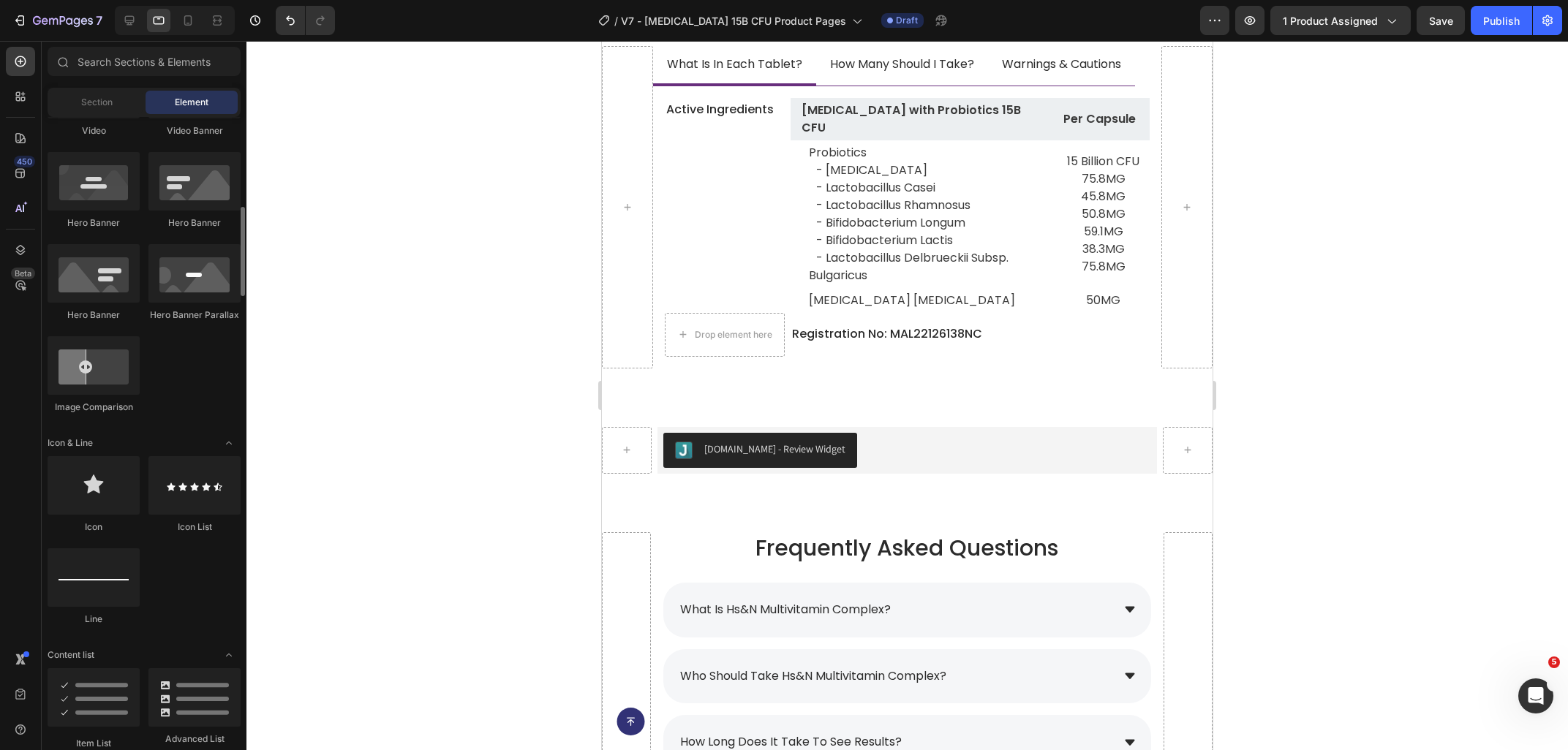
scroll to position [633, 0]
click at [1441, 21] on span "Save" at bounding box center [1441, 21] width 24 height 12
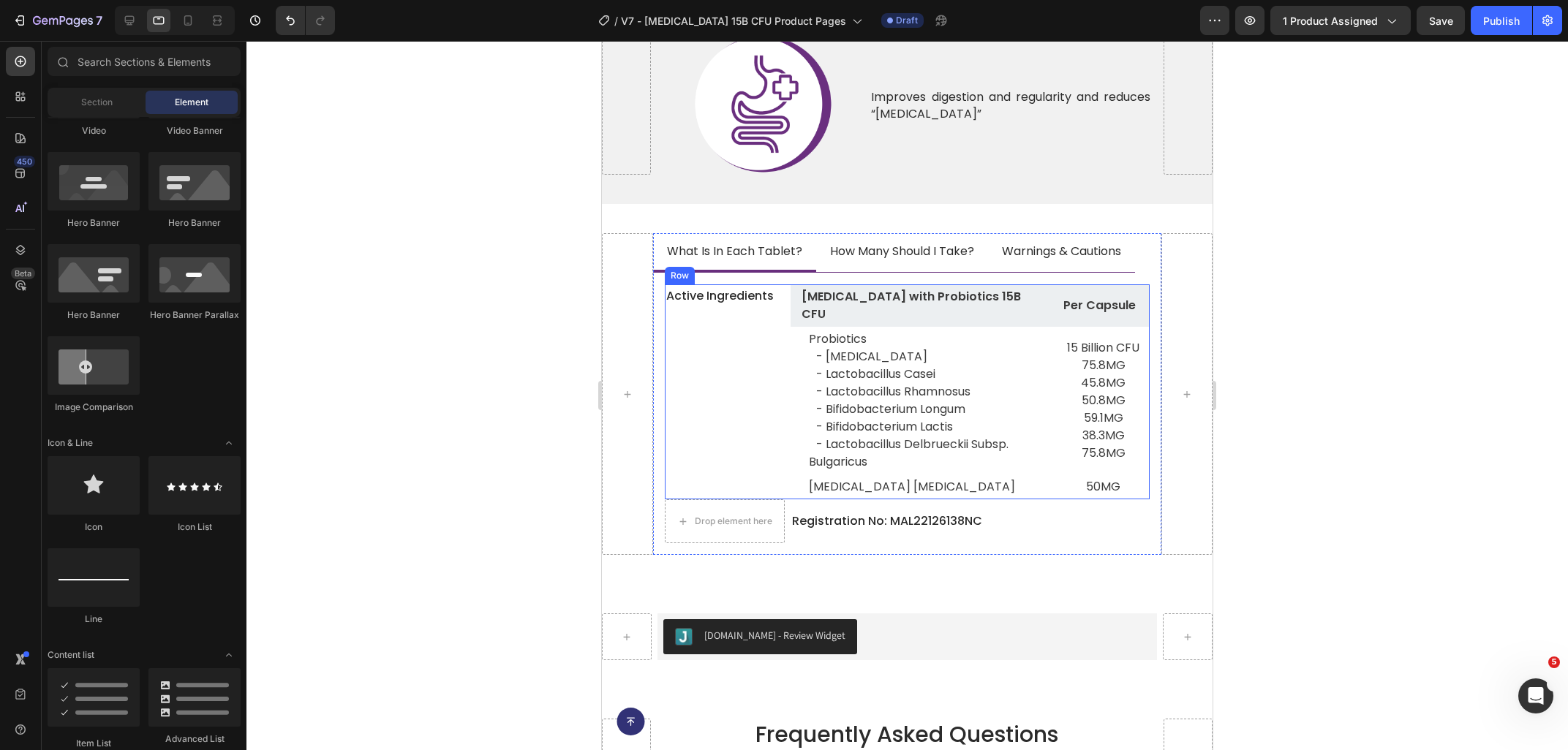
scroll to position [5623, 0]
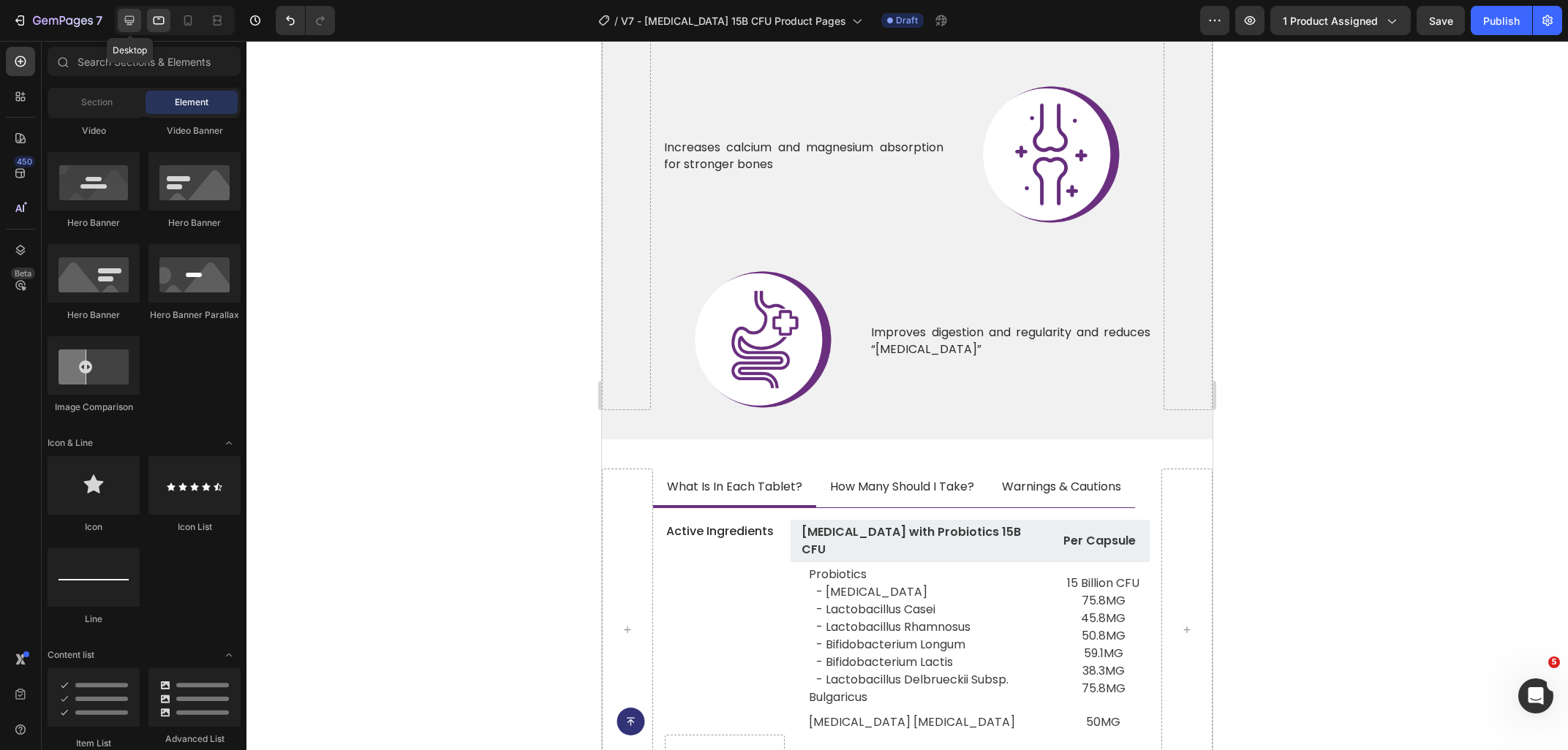
click at [127, 20] on icon at bounding box center [129, 20] width 14 height 14
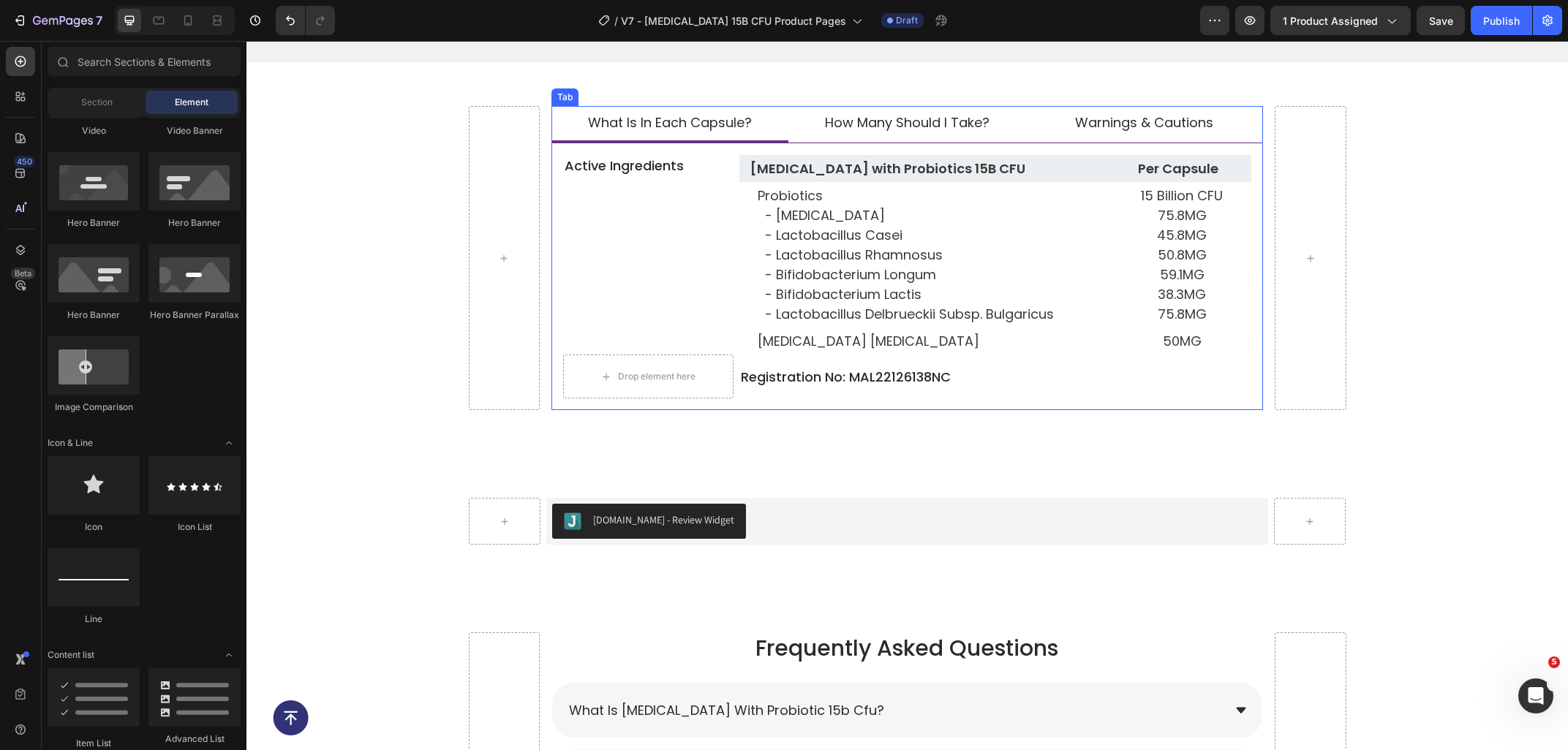
scroll to position [6589, 0]
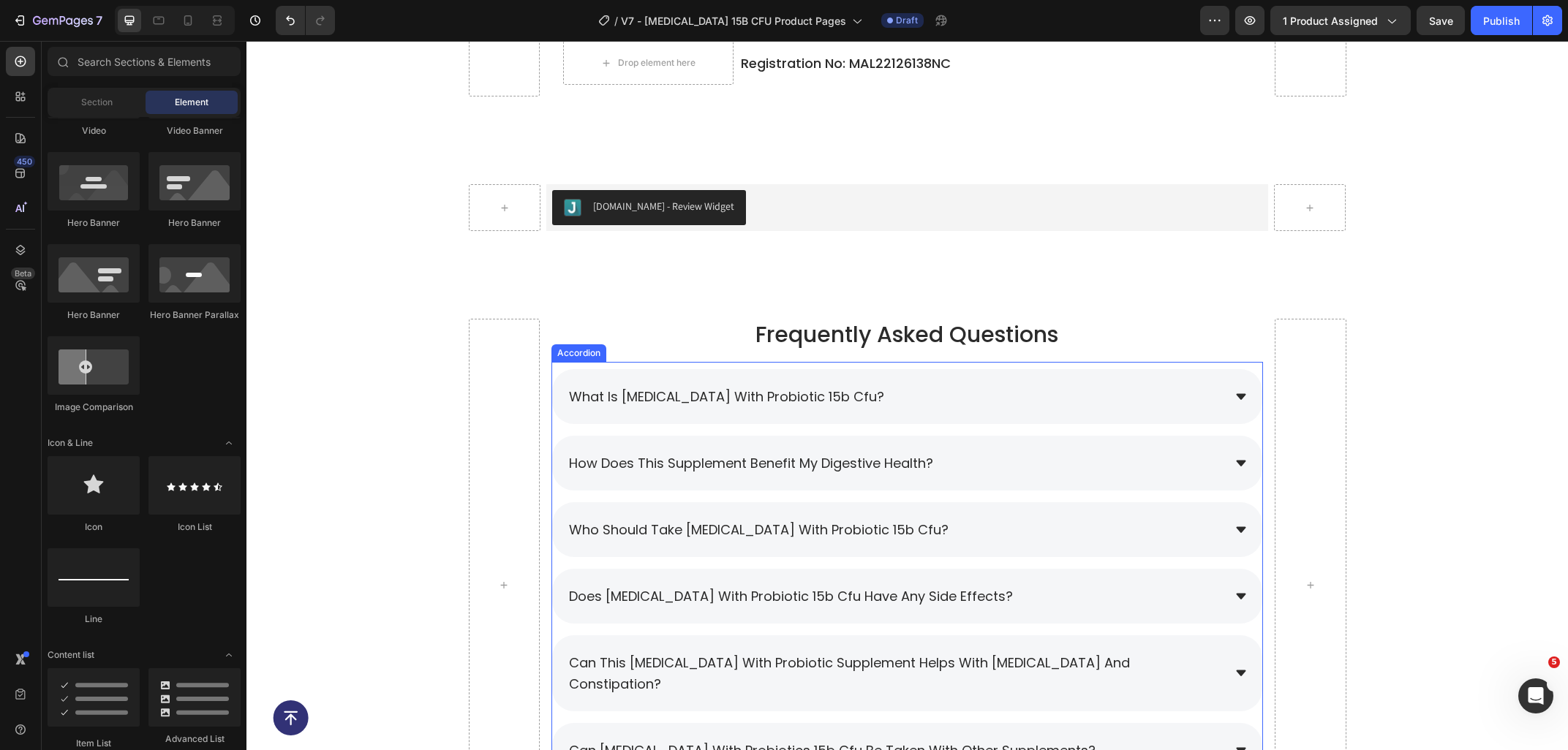
click at [715, 399] on span "what is [MEDICAL_DATA] with probiotic 15b cfu?" at bounding box center [726, 396] width 315 height 18
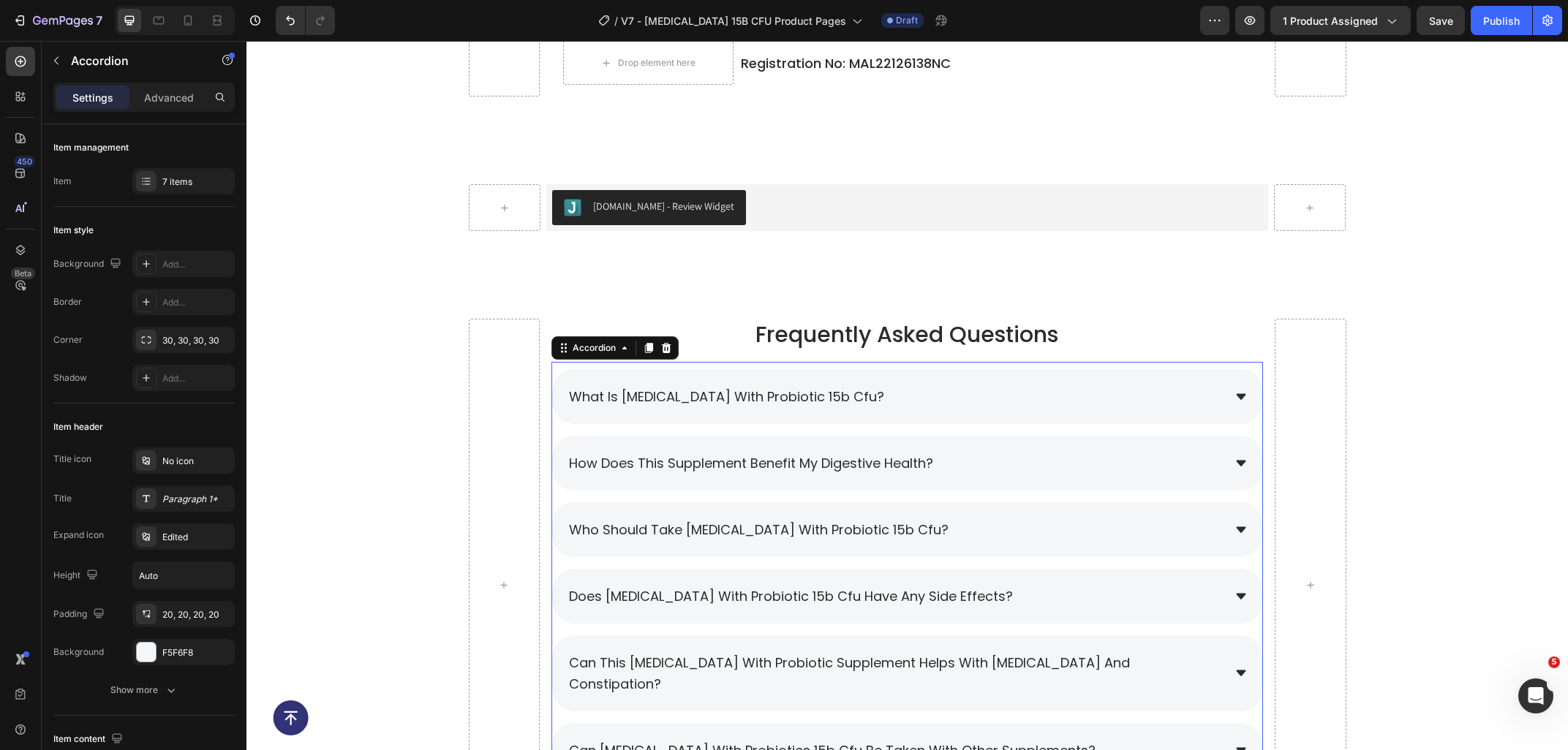
click at [715, 399] on span "what is [MEDICAL_DATA] with probiotic 15b cfu?" at bounding box center [726, 396] width 315 height 18
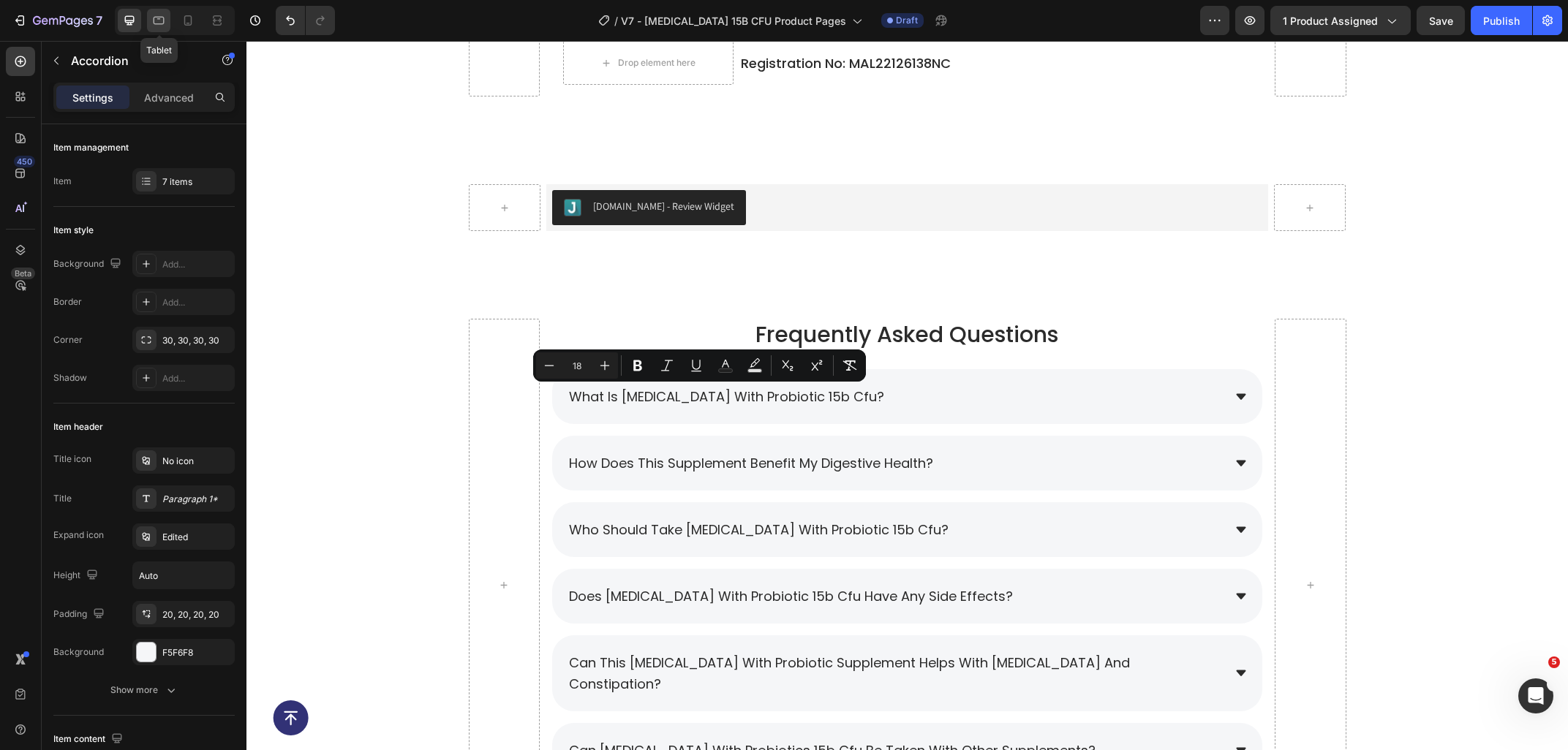
click at [169, 28] on div at bounding box center [159, 21] width 24 height 24
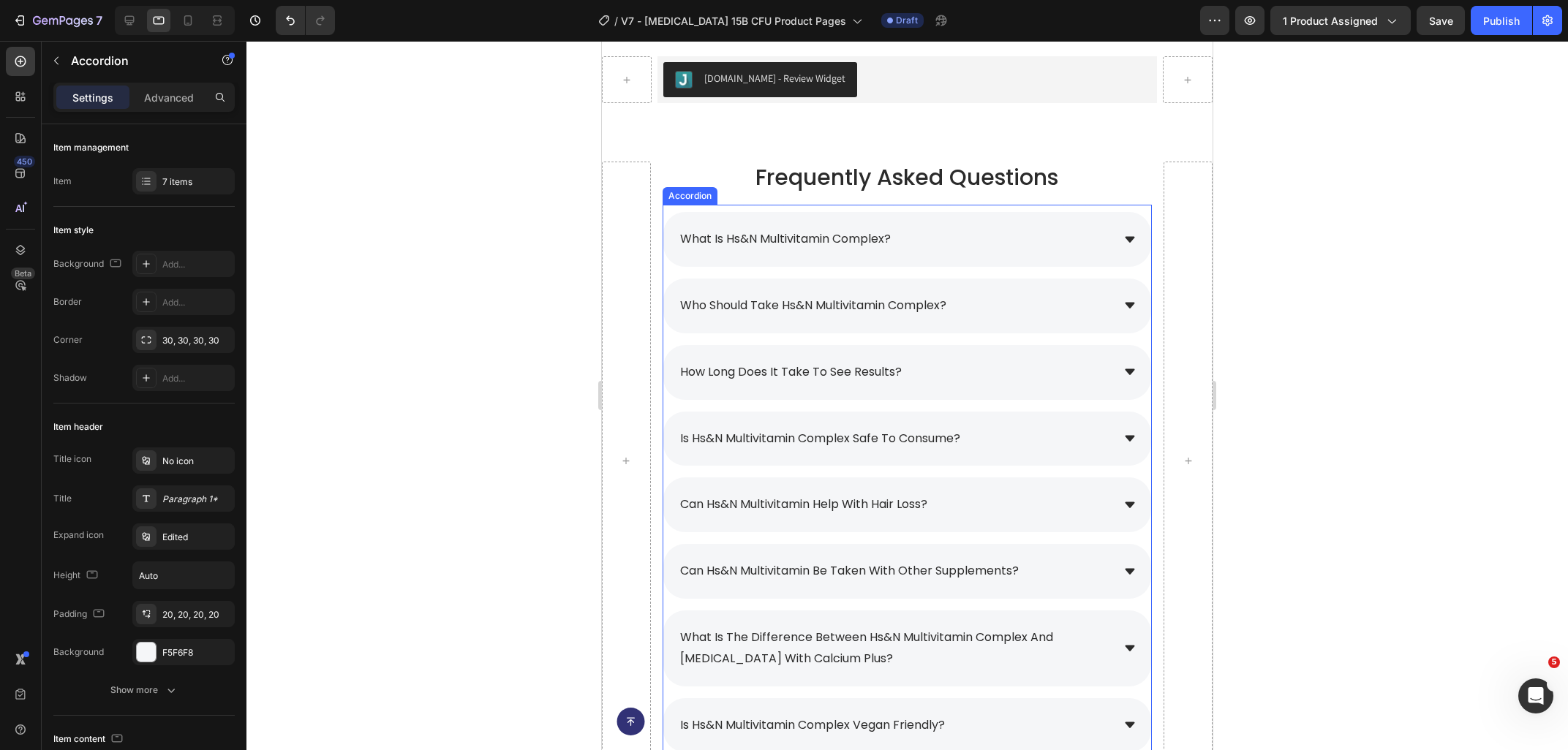
scroll to position [6556, 0]
click at [882, 244] on span "what is hs&n multivitamin complex?" at bounding box center [785, 239] width 210 height 17
click at [893, 244] on div "what is hs&n multivitamin complex?" at bounding box center [785, 240] width 215 height 26
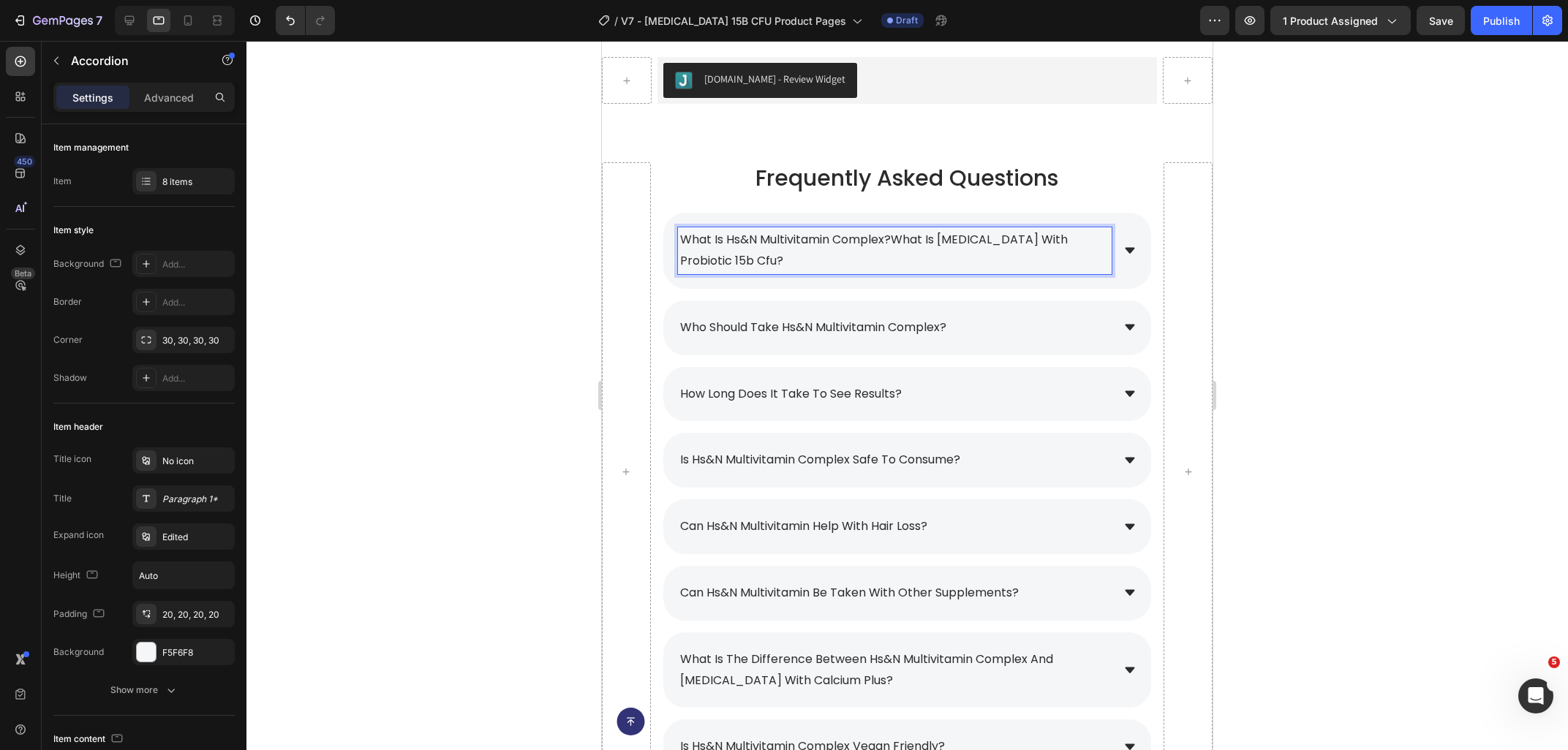
click at [894, 242] on span "what is hs&n multivitamin complex?what is prebiotic with probiotic 15b cfu?" at bounding box center [874, 250] width 387 height 38
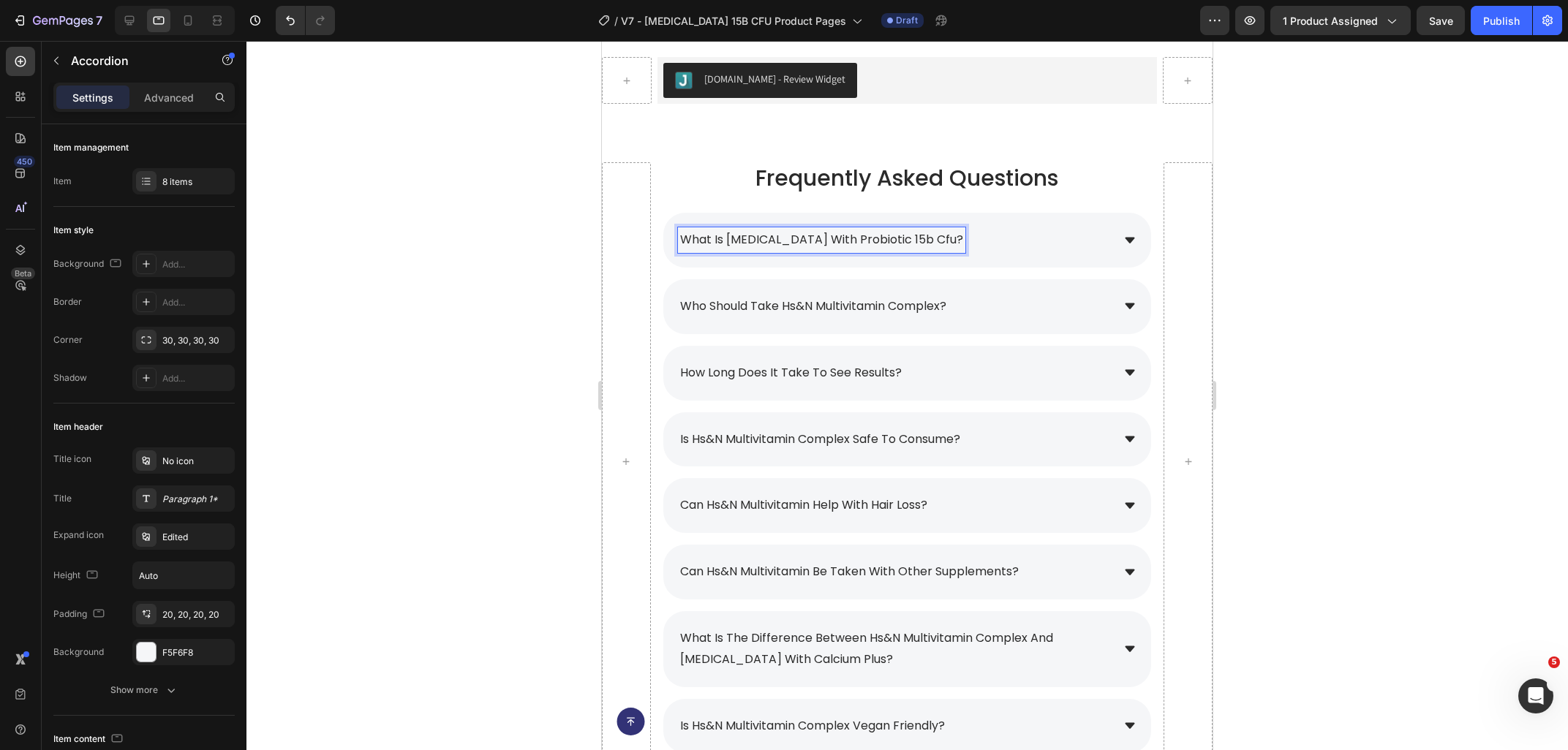
click at [1057, 253] on div "what is [MEDICAL_DATA] with probiotic 15b cfu?" at bounding box center [907, 240] width 488 height 55
click at [1027, 234] on div "what is [MEDICAL_DATA] with probiotic 15b cfu?" at bounding box center [894, 240] width 434 height 26
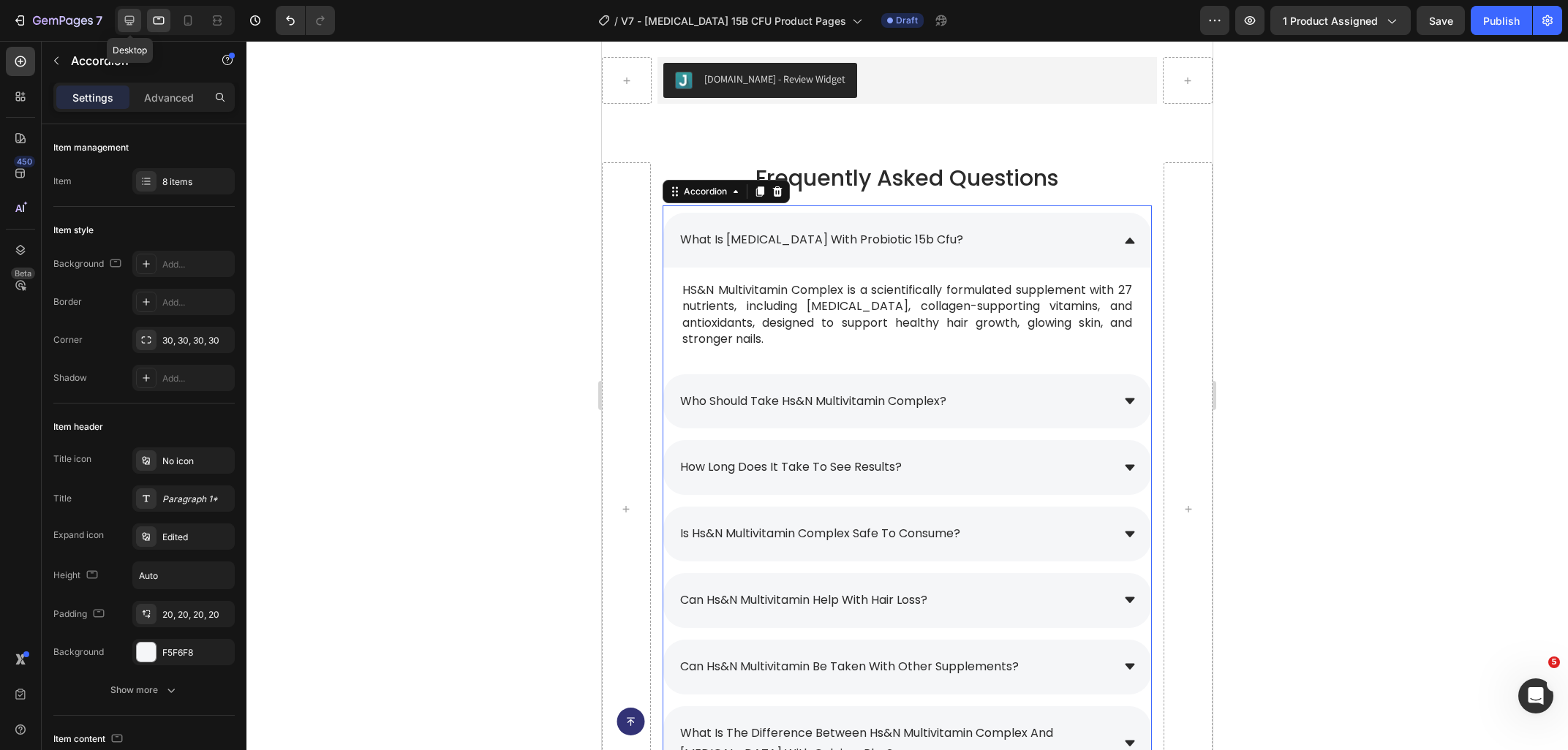
click at [139, 24] on div at bounding box center [129, 21] width 24 height 24
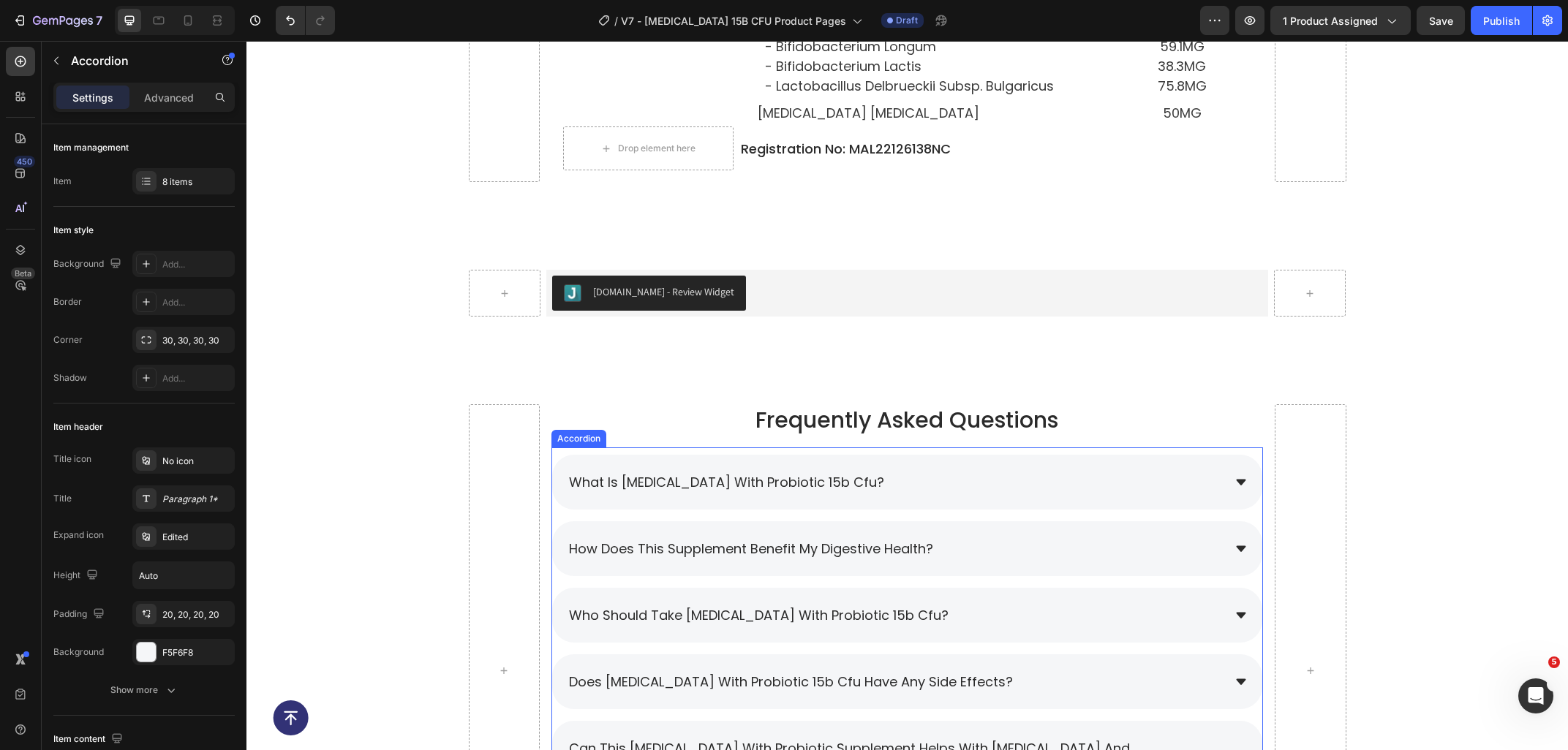
click at [1002, 478] on div "what is [MEDICAL_DATA] with probiotic 15b cfu?" at bounding box center [894, 482] width 656 height 26
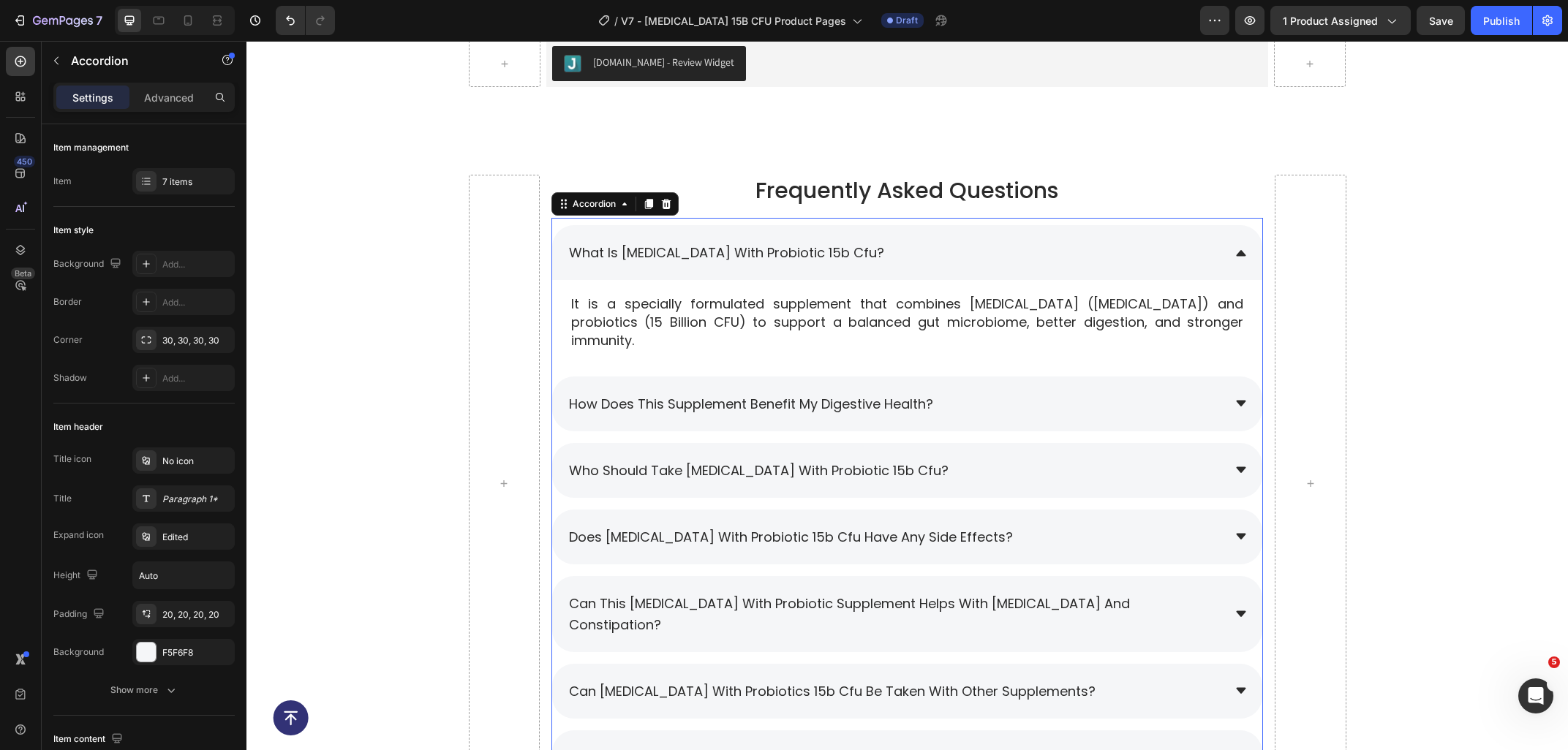
scroll to position [6739, 0]
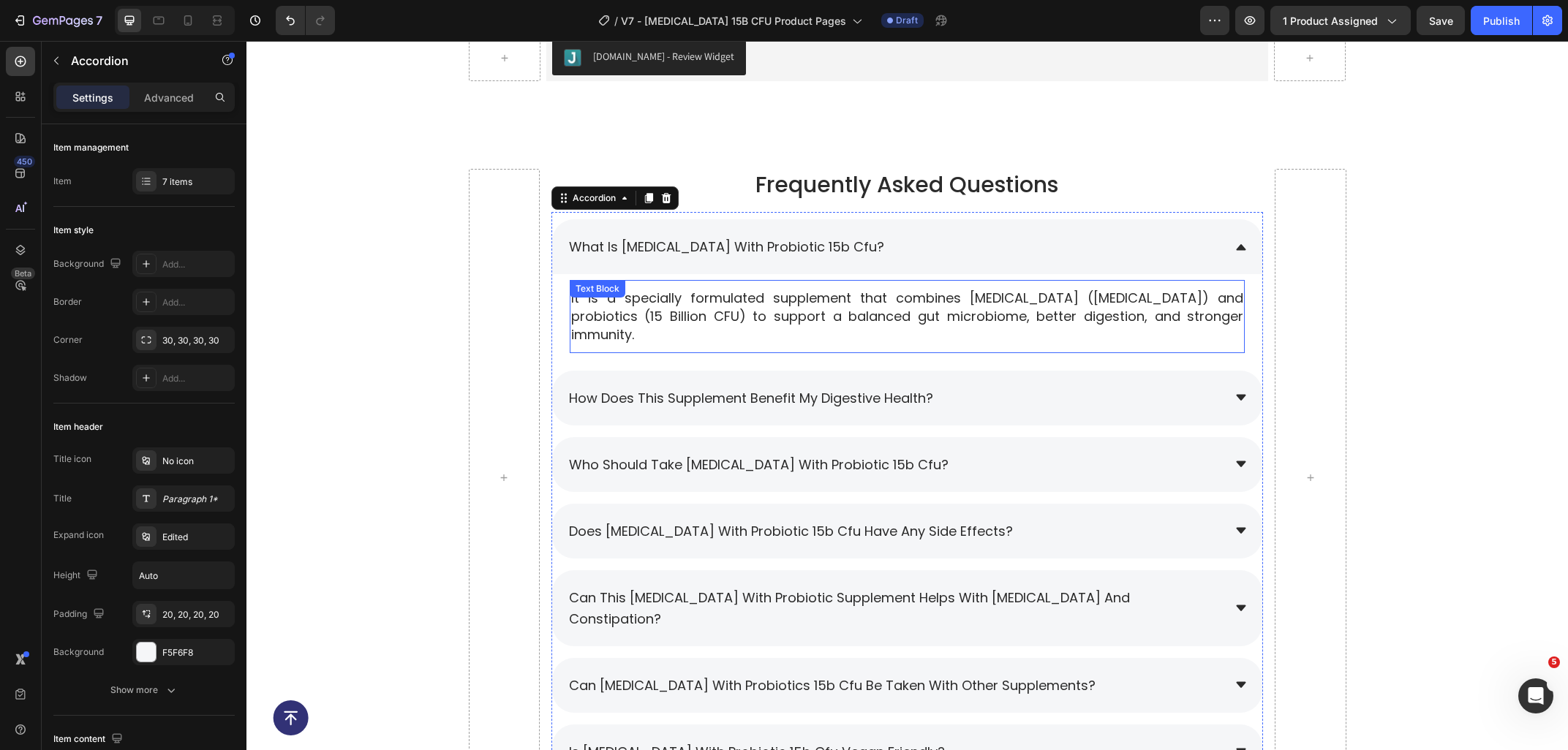
click at [773, 299] on p "It is a specially formulated supplement that combines prebiotics (Inulin) and p…" at bounding box center [907, 316] width 672 height 56
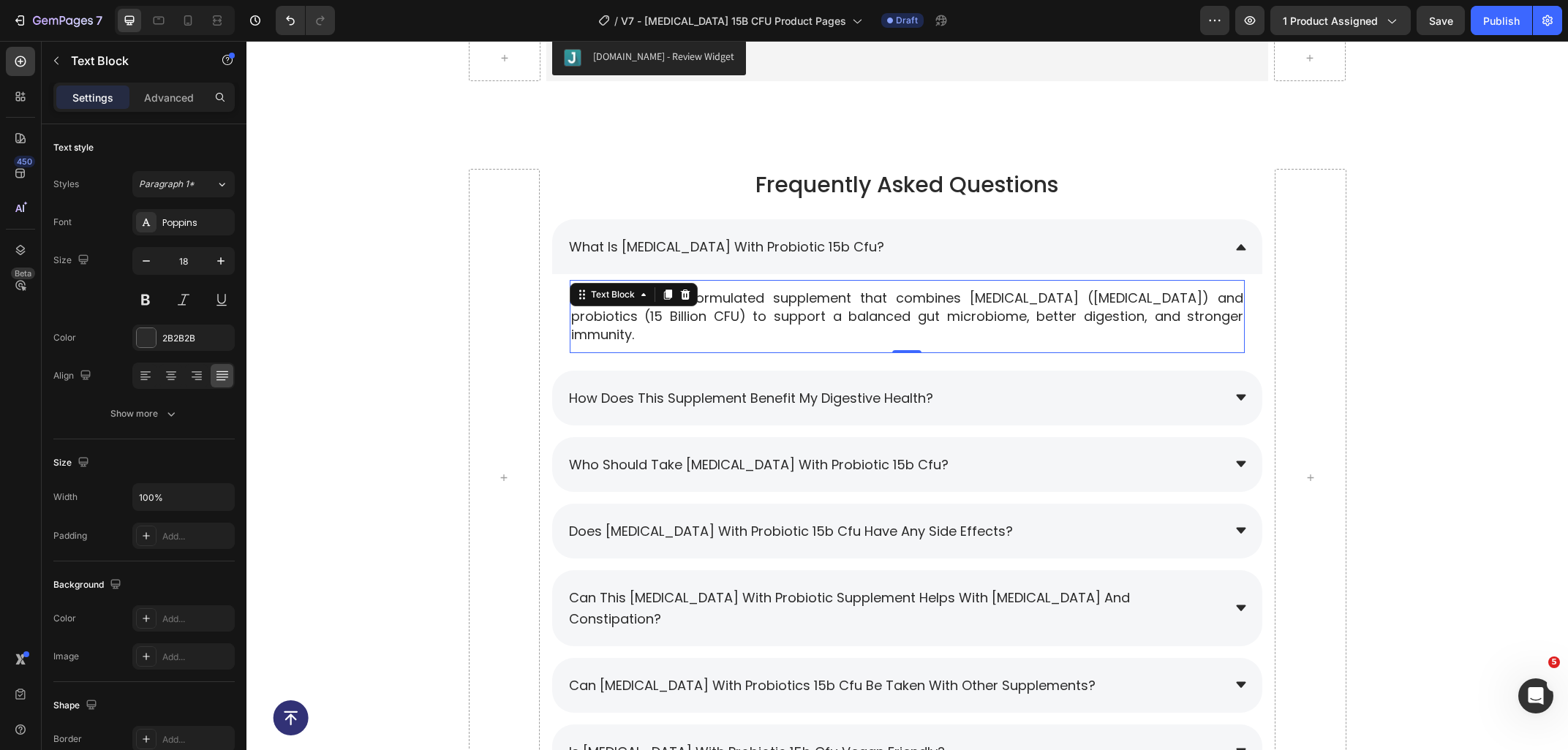
click at [773, 299] on p "It is a specially formulated supplement that combines prebiotics (Inulin) and p…" at bounding box center [907, 316] width 672 height 56
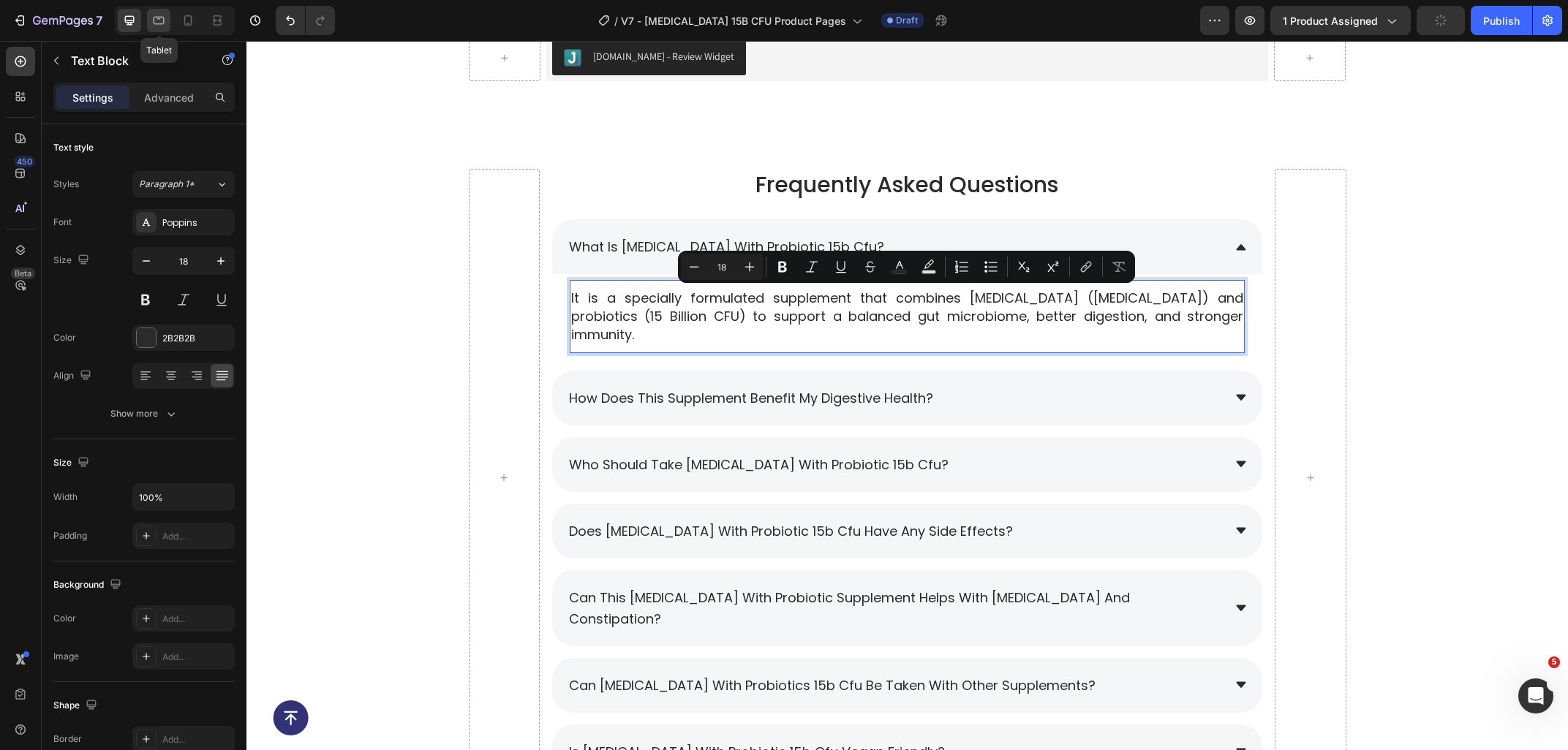
click at [162, 28] on div at bounding box center [159, 21] width 24 height 24
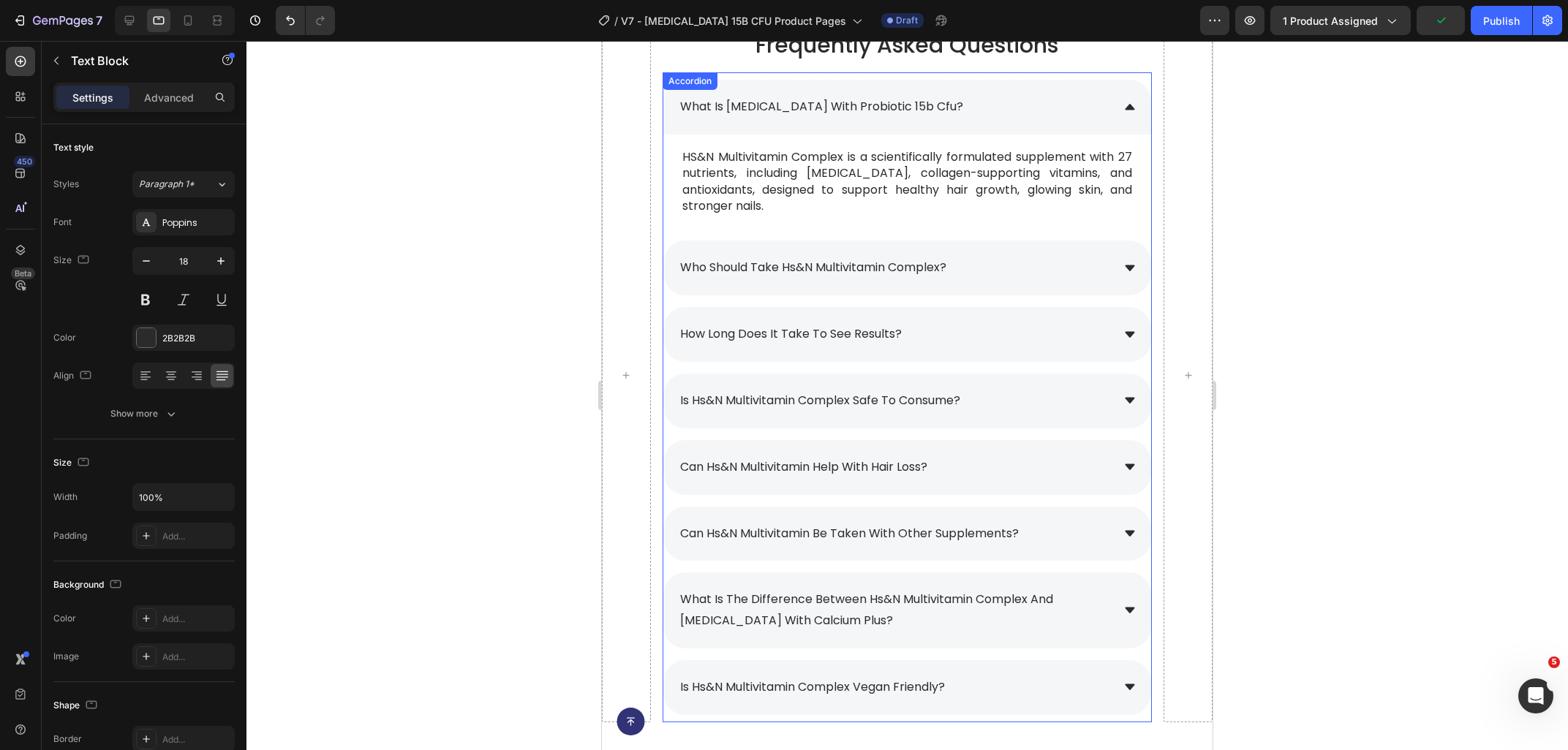
scroll to position [6688, 0]
click at [1114, 194] on p "HS&N Multivitamin Complex is a scientifically formulated supplement with 27 nut…" at bounding box center [907, 183] width 450 height 66
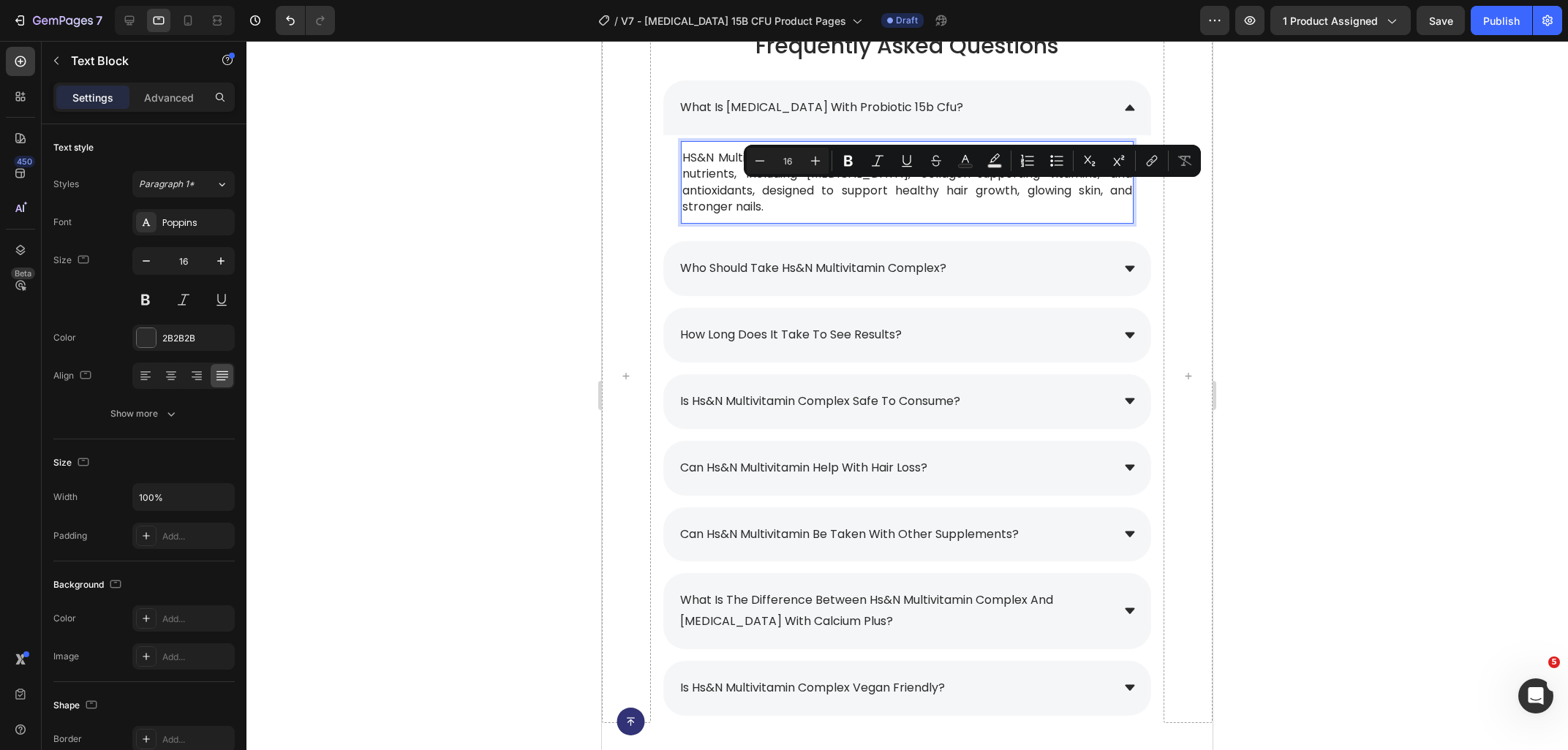
click at [1119, 193] on p "HS&N Multivitamin Complex is a scientifically formulated supplement with 27 nut…" at bounding box center [907, 183] width 450 height 66
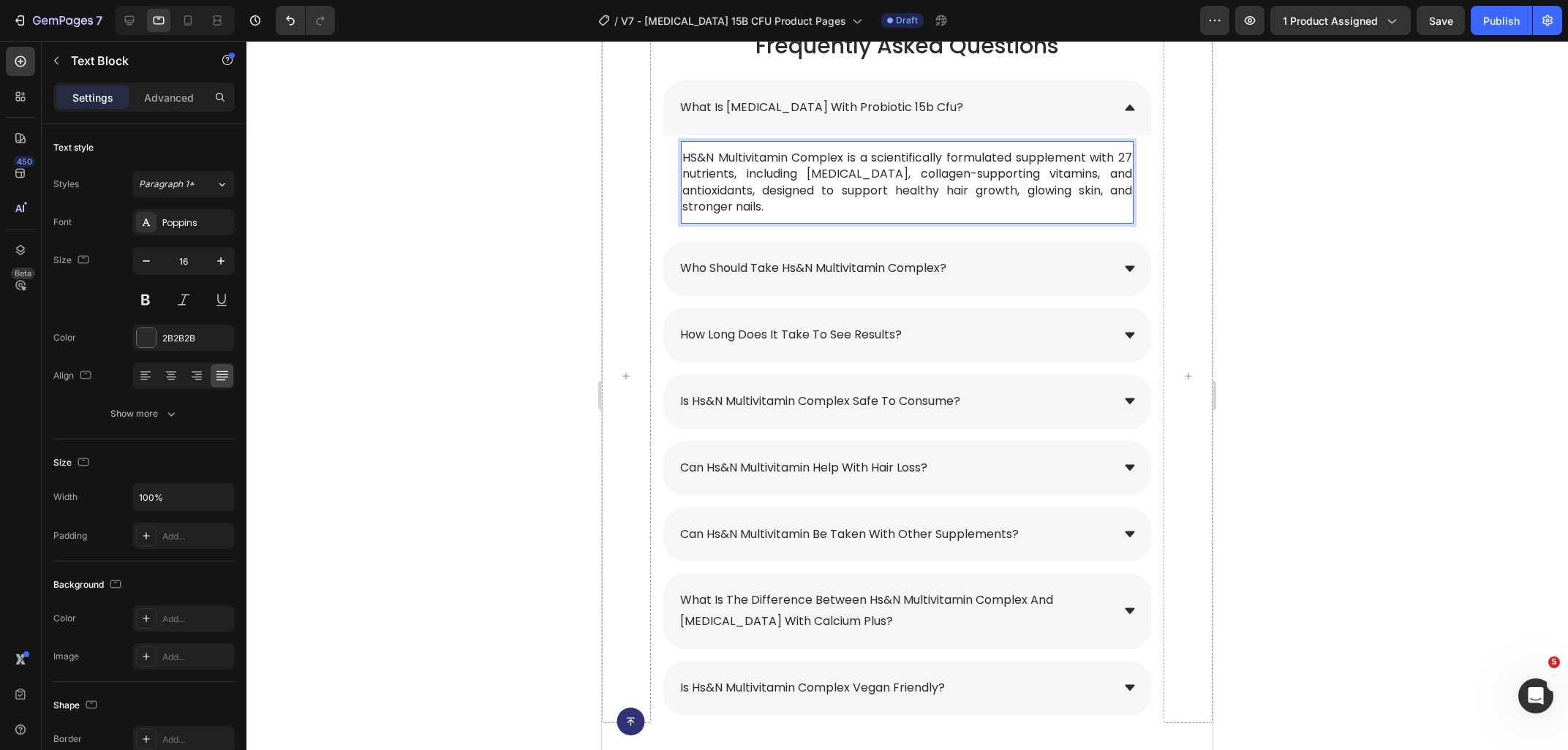
scroll to position [6713, 0]
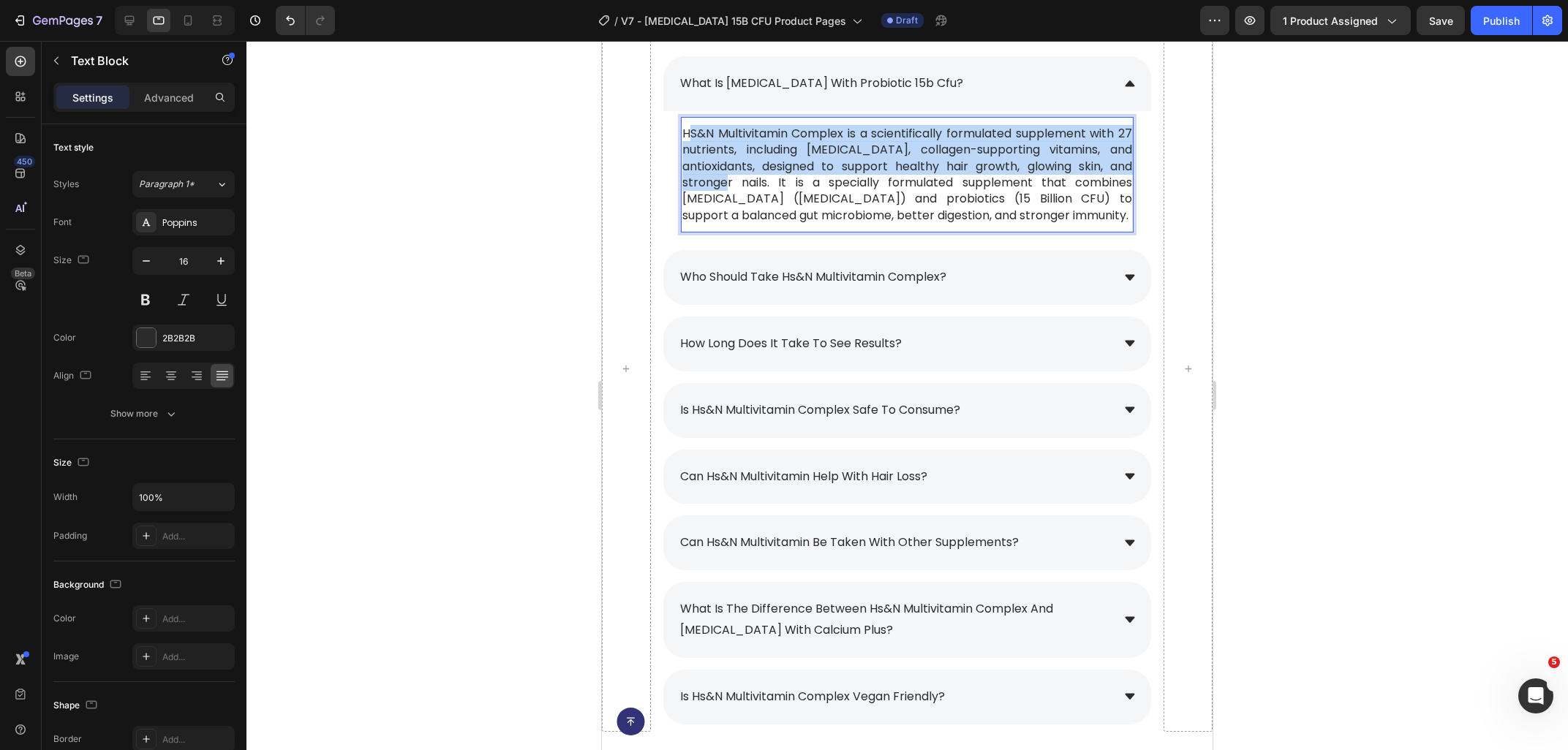
drag, startPoint x: 1111, startPoint y: 170, endPoint x: 688, endPoint y: 135, distance: 424.4
click at [688, 135] on p "HS&N Multivitamin Complex is a scientifically formulated supplement with 27 nut…" at bounding box center [907, 175] width 450 height 98
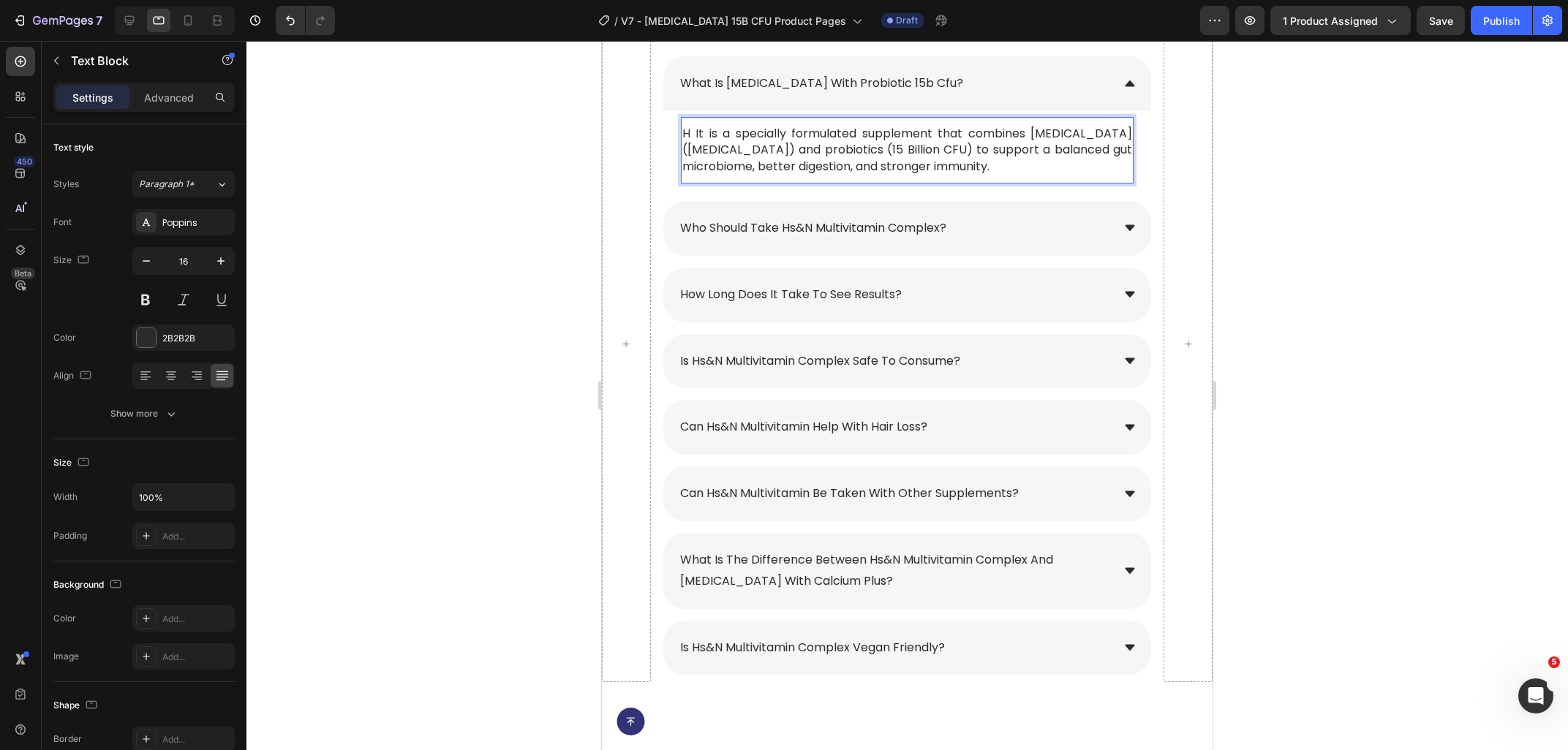
scroll to position [6688, 0]
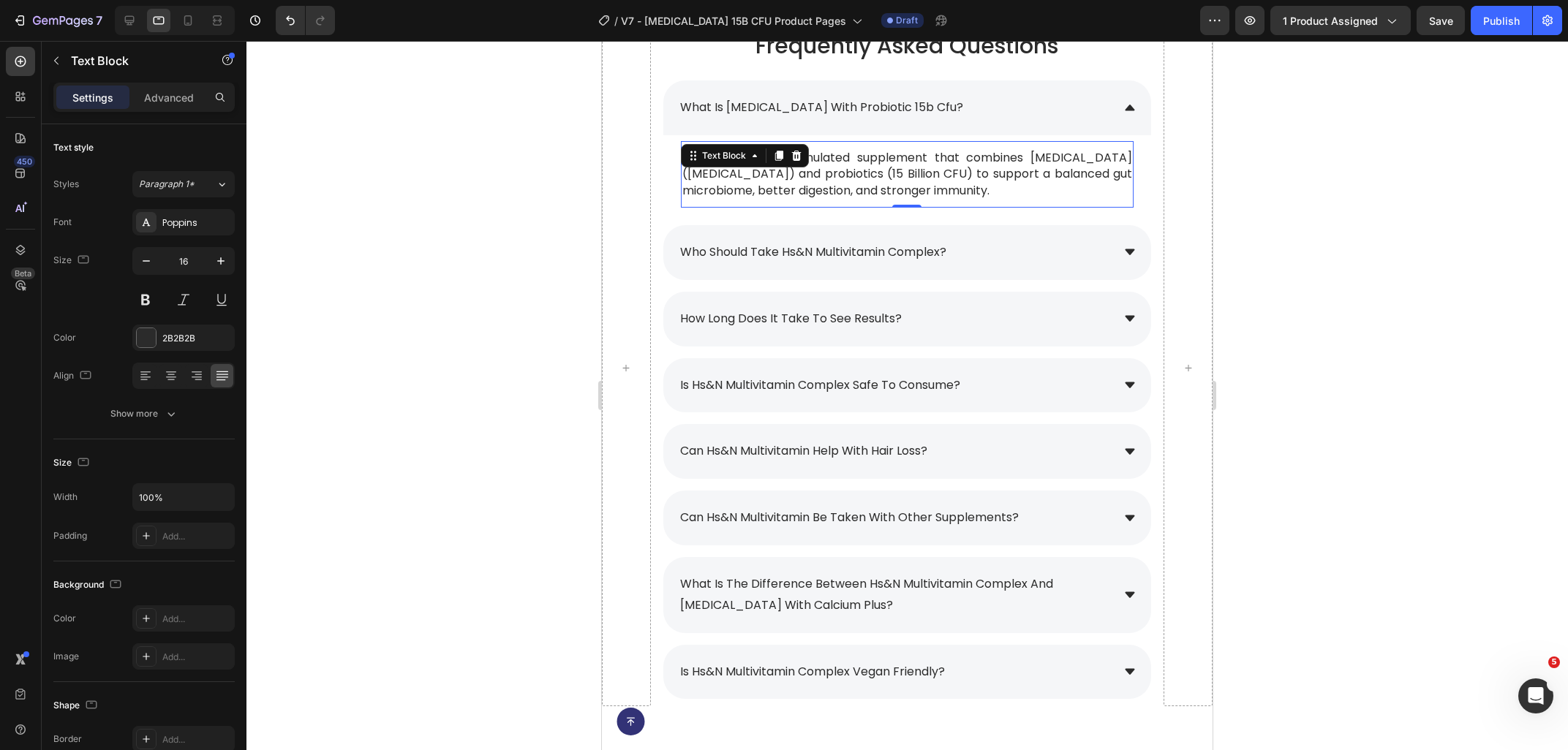
click at [1443, 229] on div at bounding box center [906, 396] width 1321 height 709
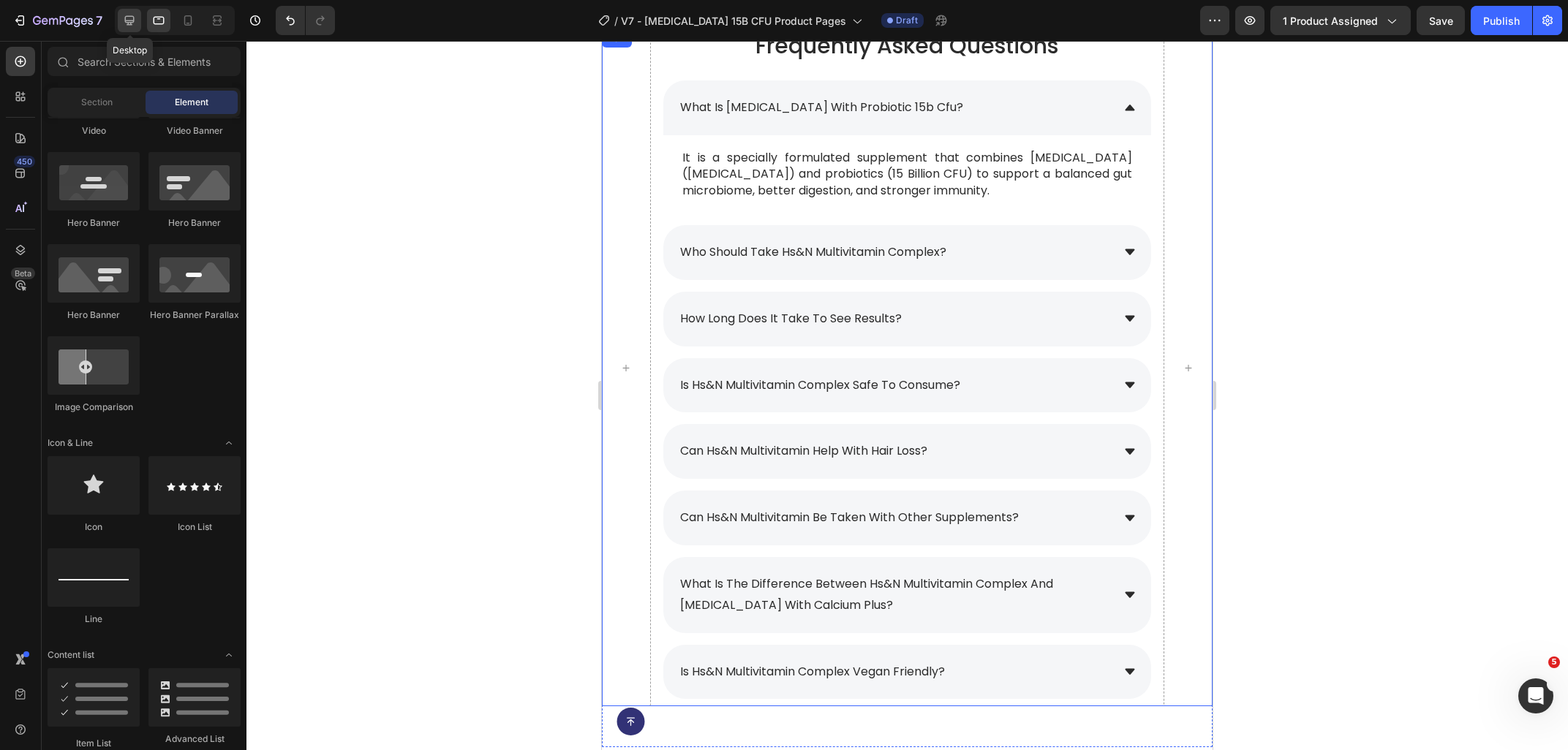
click at [139, 27] on div at bounding box center [129, 21] width 24 height 24
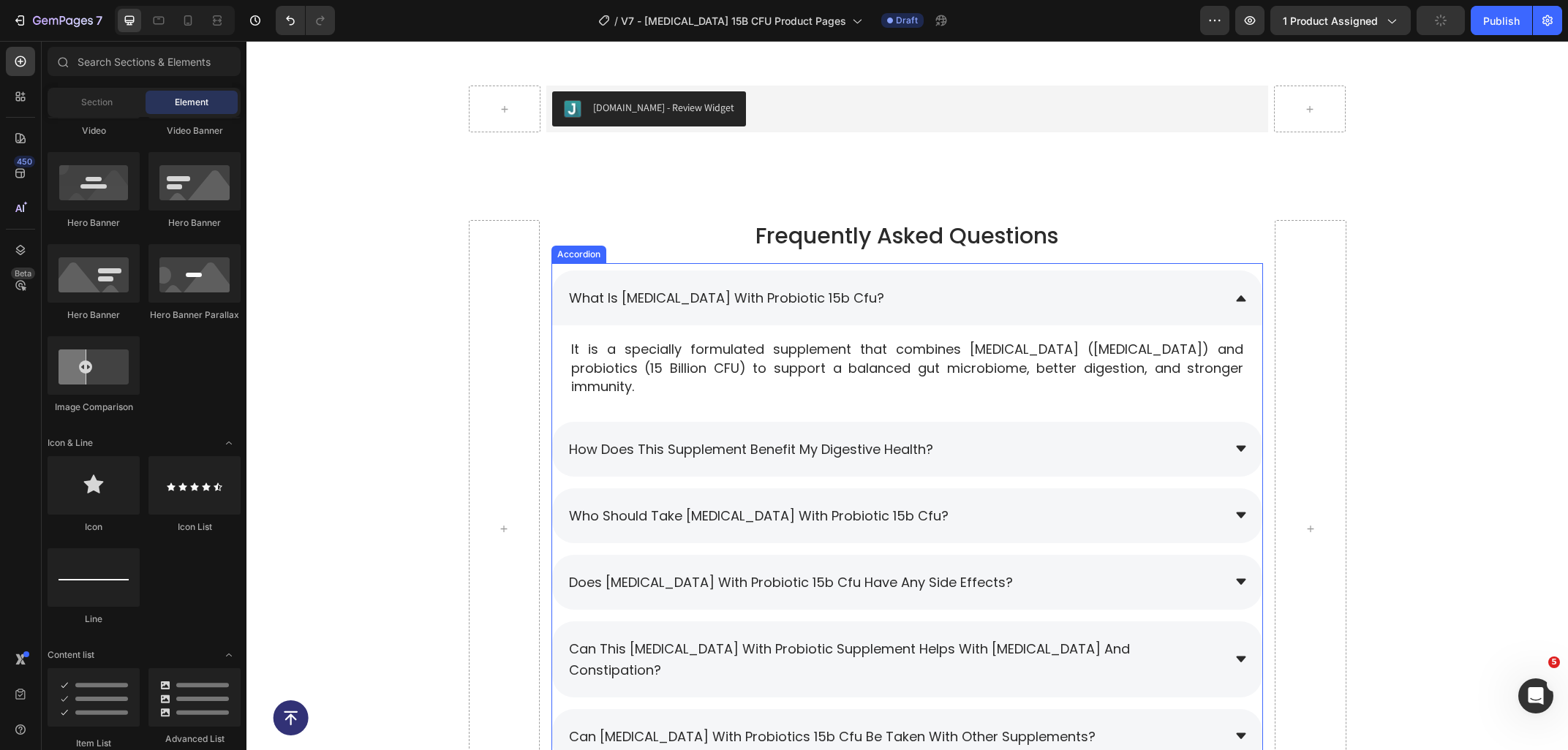
click at [1028, 437] on div "how does this supplement benefit my digestive health?" at bounding box center [894, 450] width 656 height 26
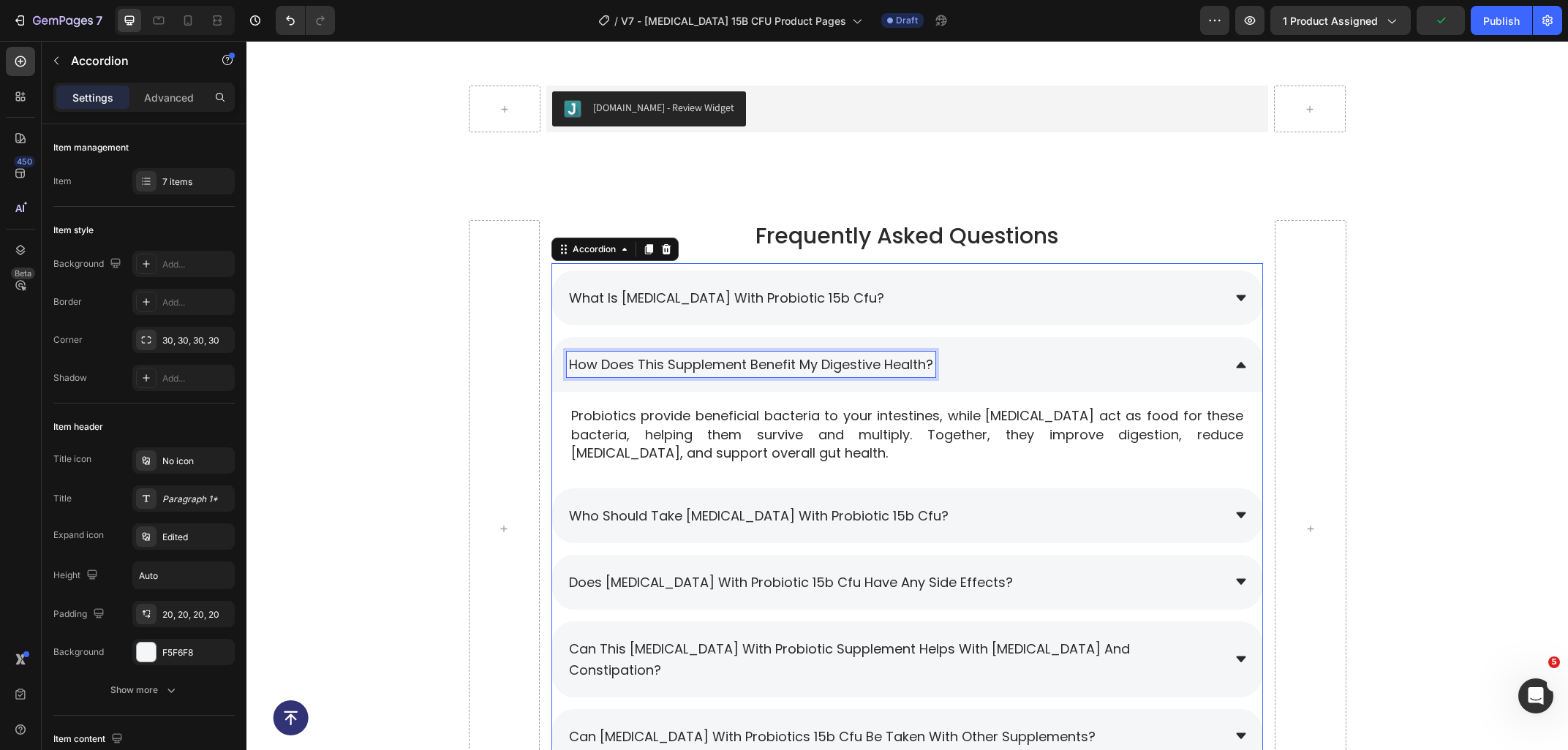
click at [702, 365] on span "how does this supplement benefit my digestive health?" at bounding box center [751, 364] width 364 height 18
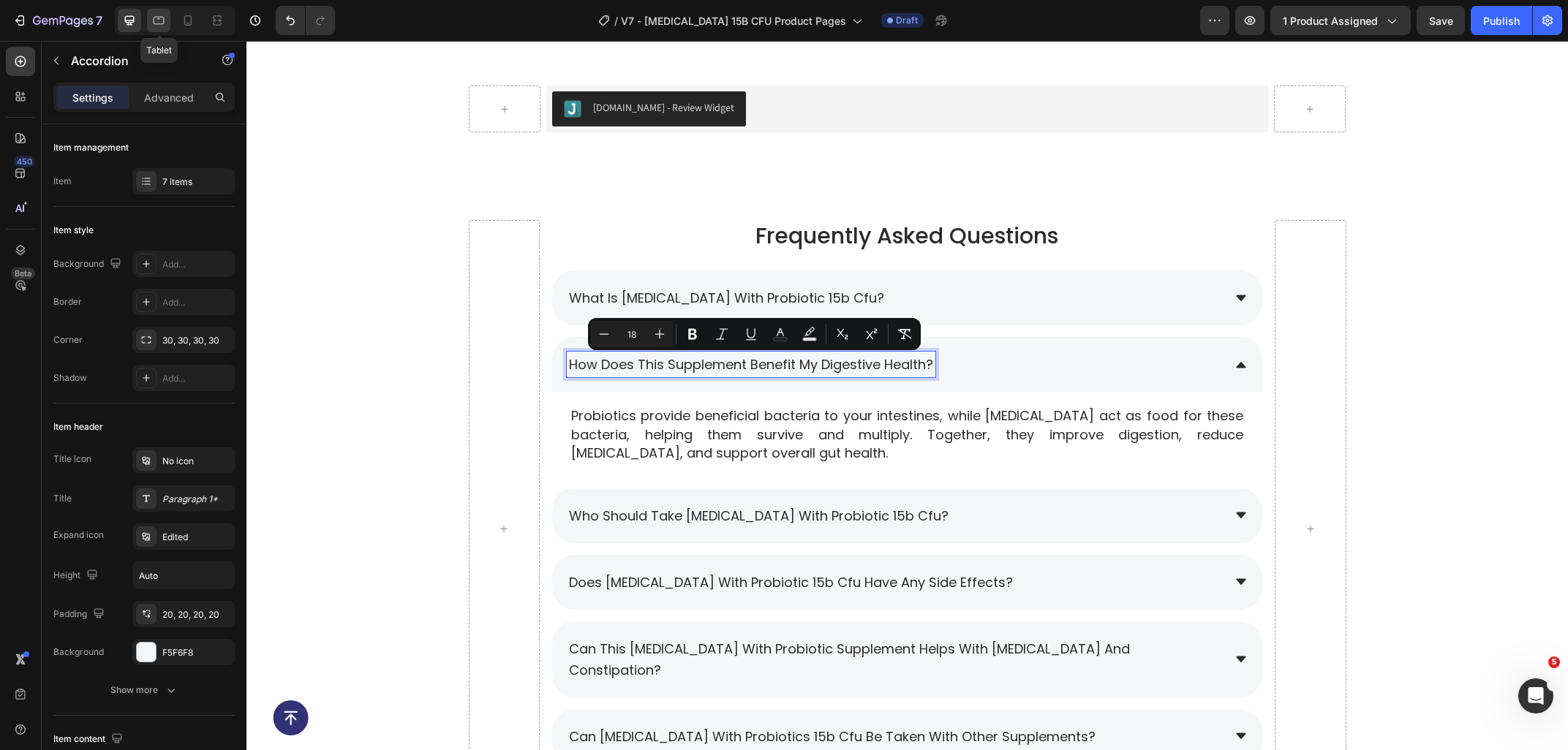
click at [153, 16] on icon at bounding box center [159, 20] width 14 height 14
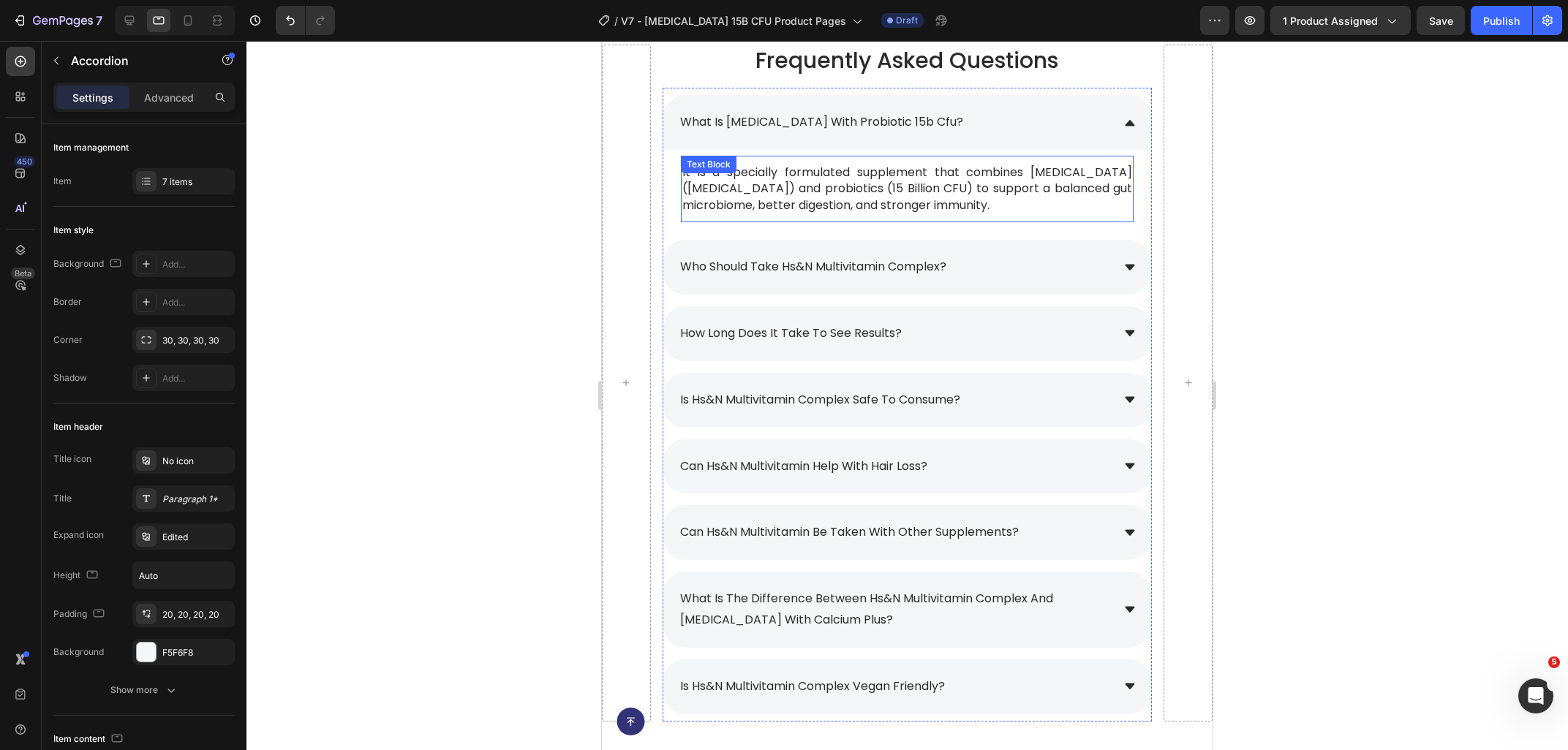
scroll to position [6673, 0]
click at [879, 275] on span "who should take hs&n multivitamin complex?" at bounding box center [813, 268] width 266 height 17
click at [946, 267] on span "who should take hs&n multivitamin complex?" at bounding box center [813, 268] width 266 height 17
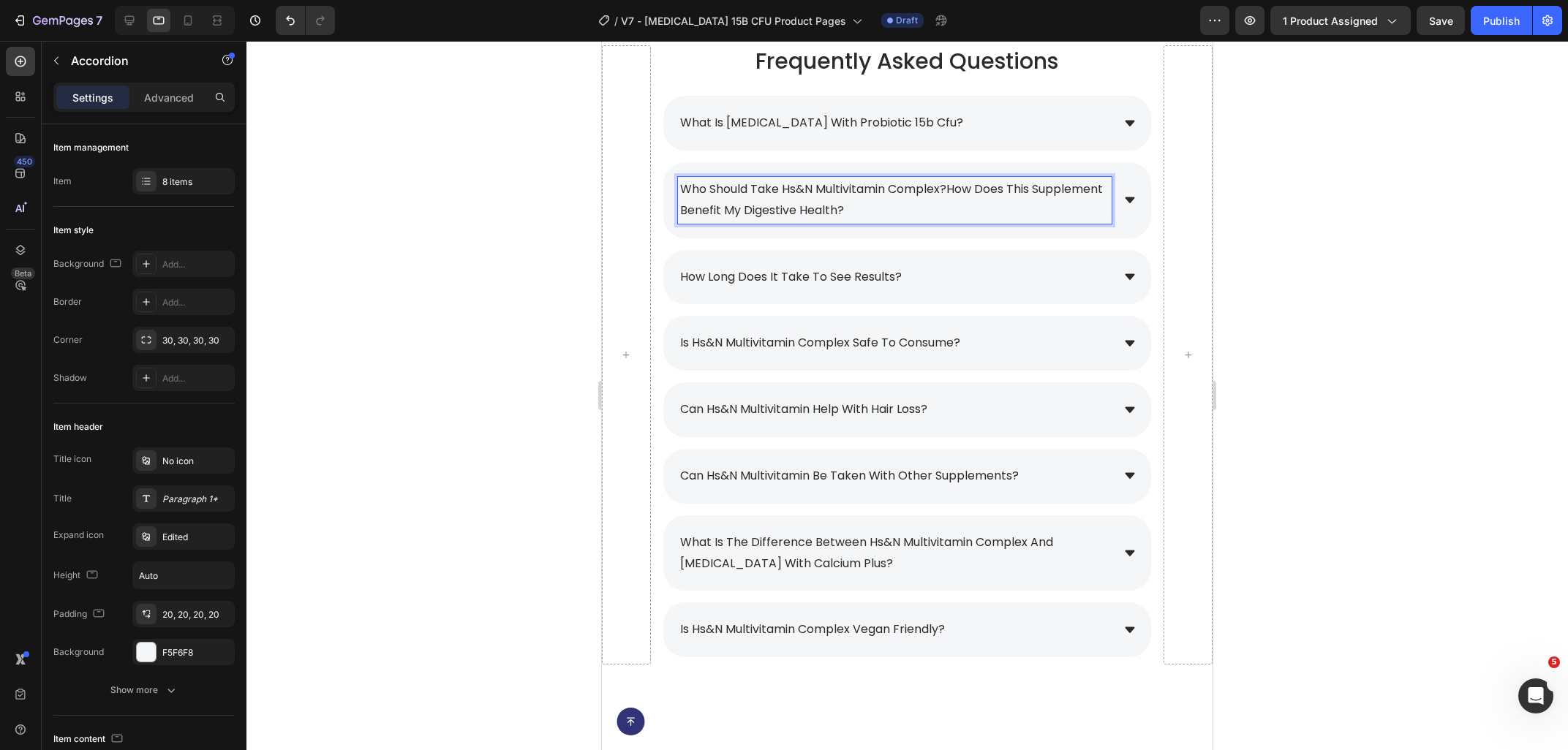
click at [950, 224] on div "who should take hs&n multivitamin complex?how does this supplement benefit my d…" at bounding box center [894, 200] width 434 height 46
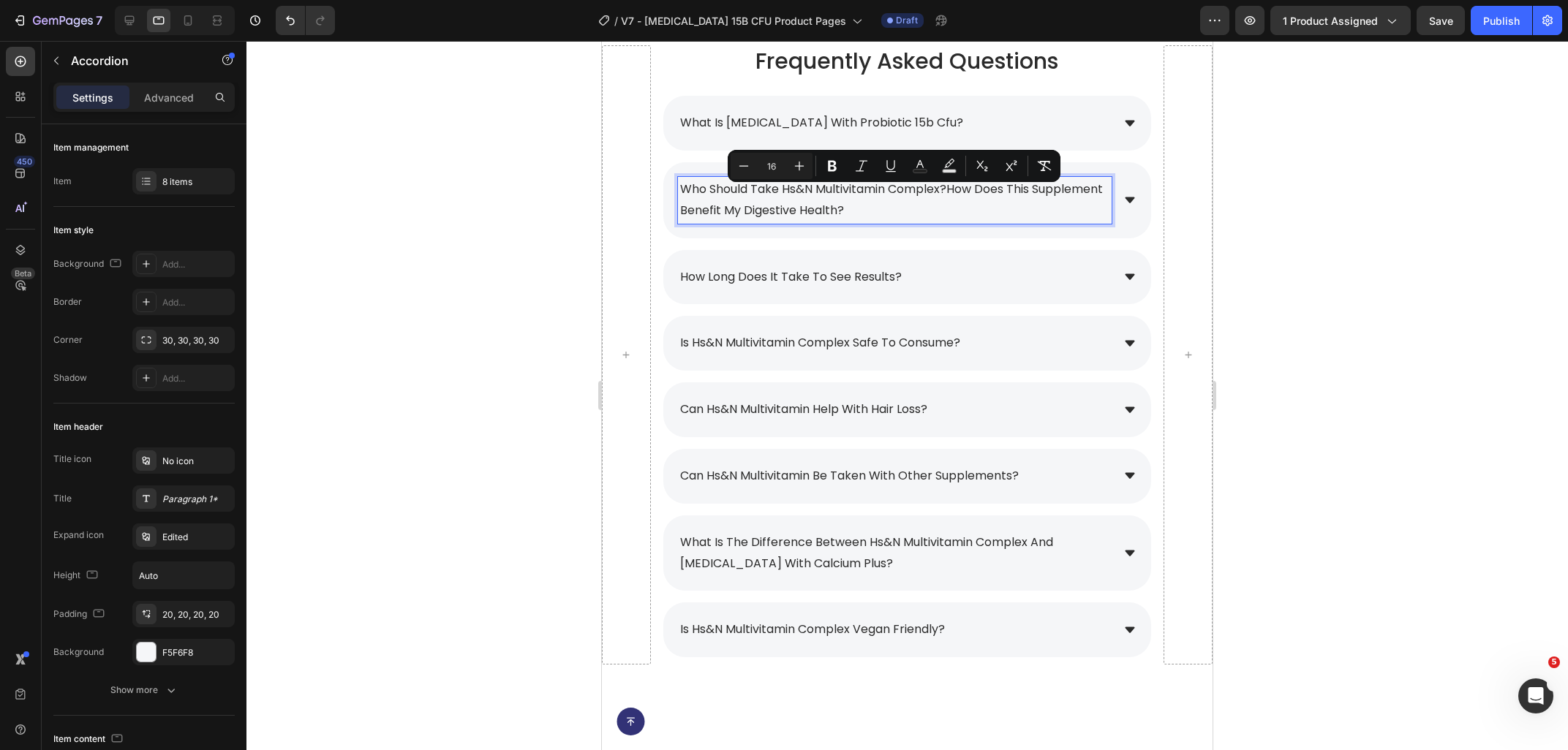
click at [943, 207] on p "who should take hs&n multivitamin complex?how does this supplement benefit my d…" at bounding box center [894, 200] width 429 height 43
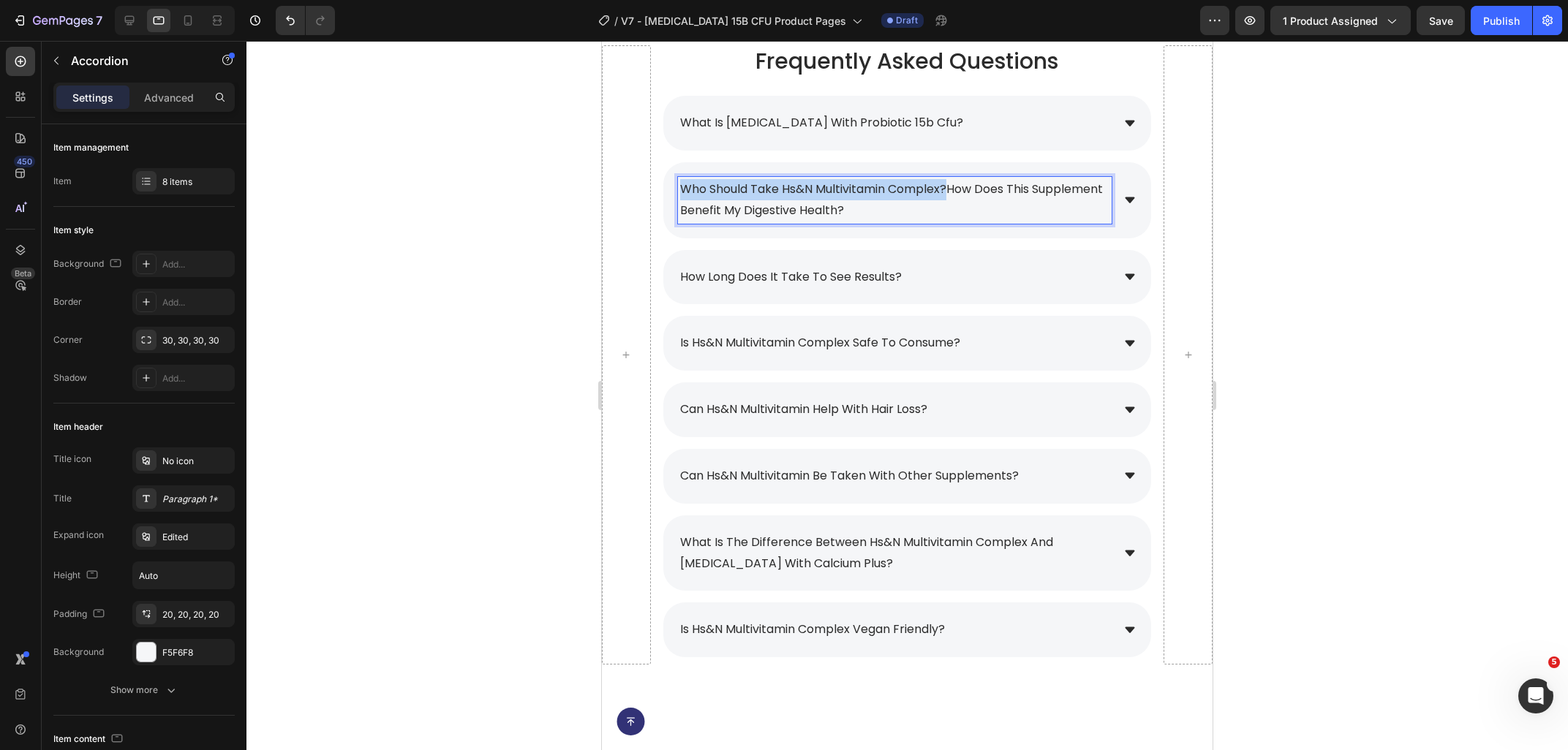
drag, startPoint x: 953, startPoint y: 188, endPoint x: 681, endPoint y: 188, distance: 272.0
click at [681, 188] on span "who should take hs&n multivitamin complex?how does this supplement benefit my d…" at bounding box center [891, 200] width 422 height 38
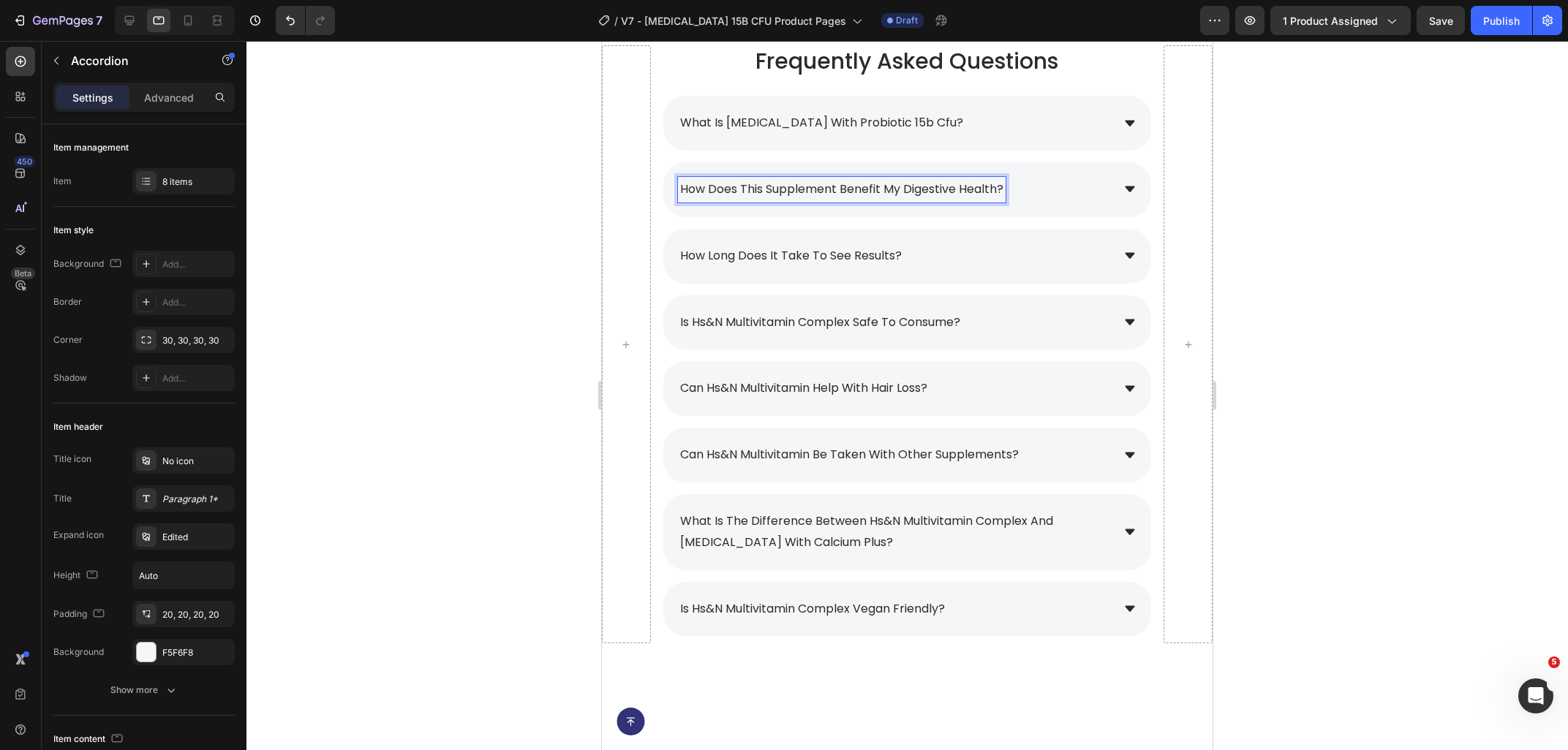
click at [1049, 183] on div "how does this supplement benefit my digestive health?" at bounding box center [894, 190] width 434 height 26
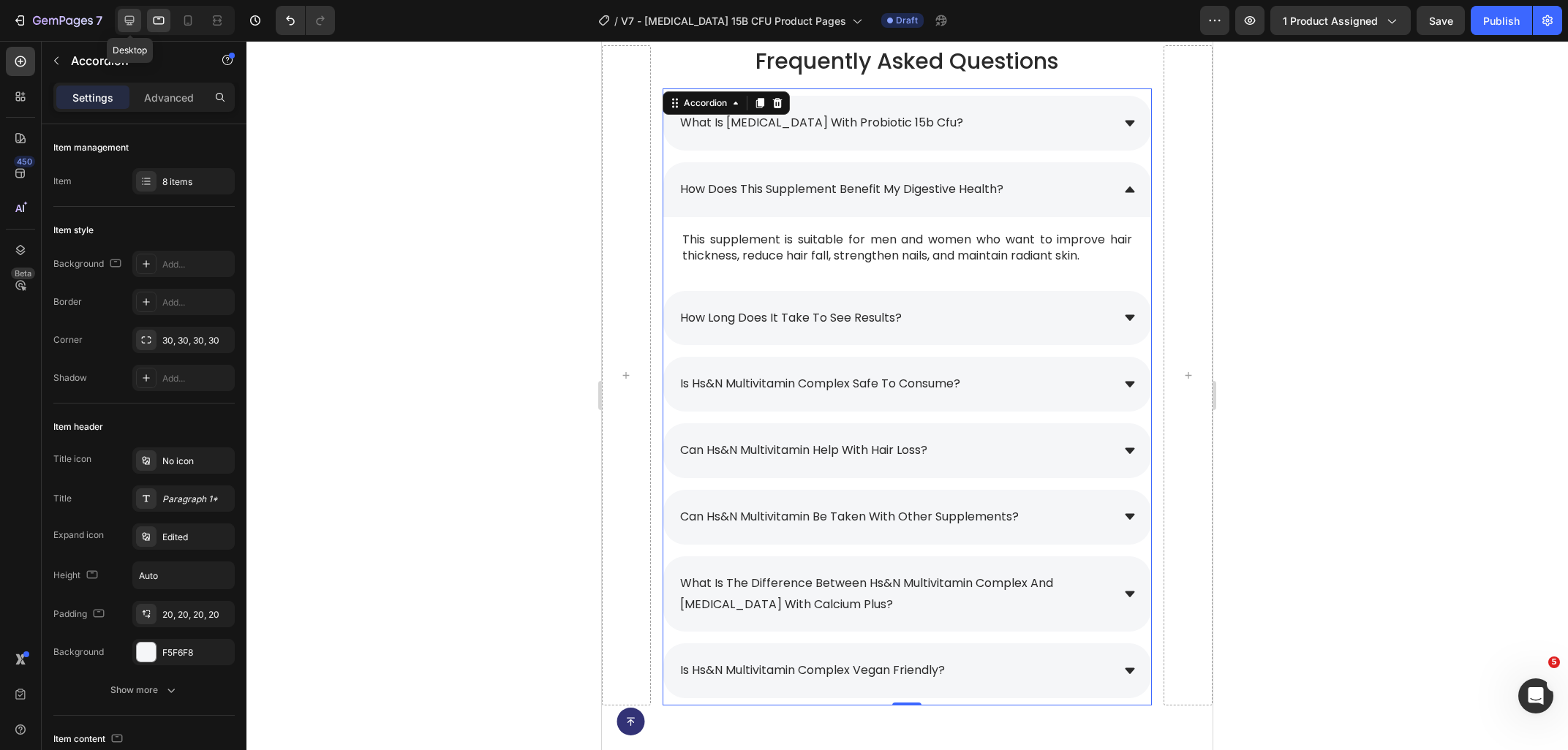
click at [137, 22] on div at bounding box center [129, 21] width 24 height 24
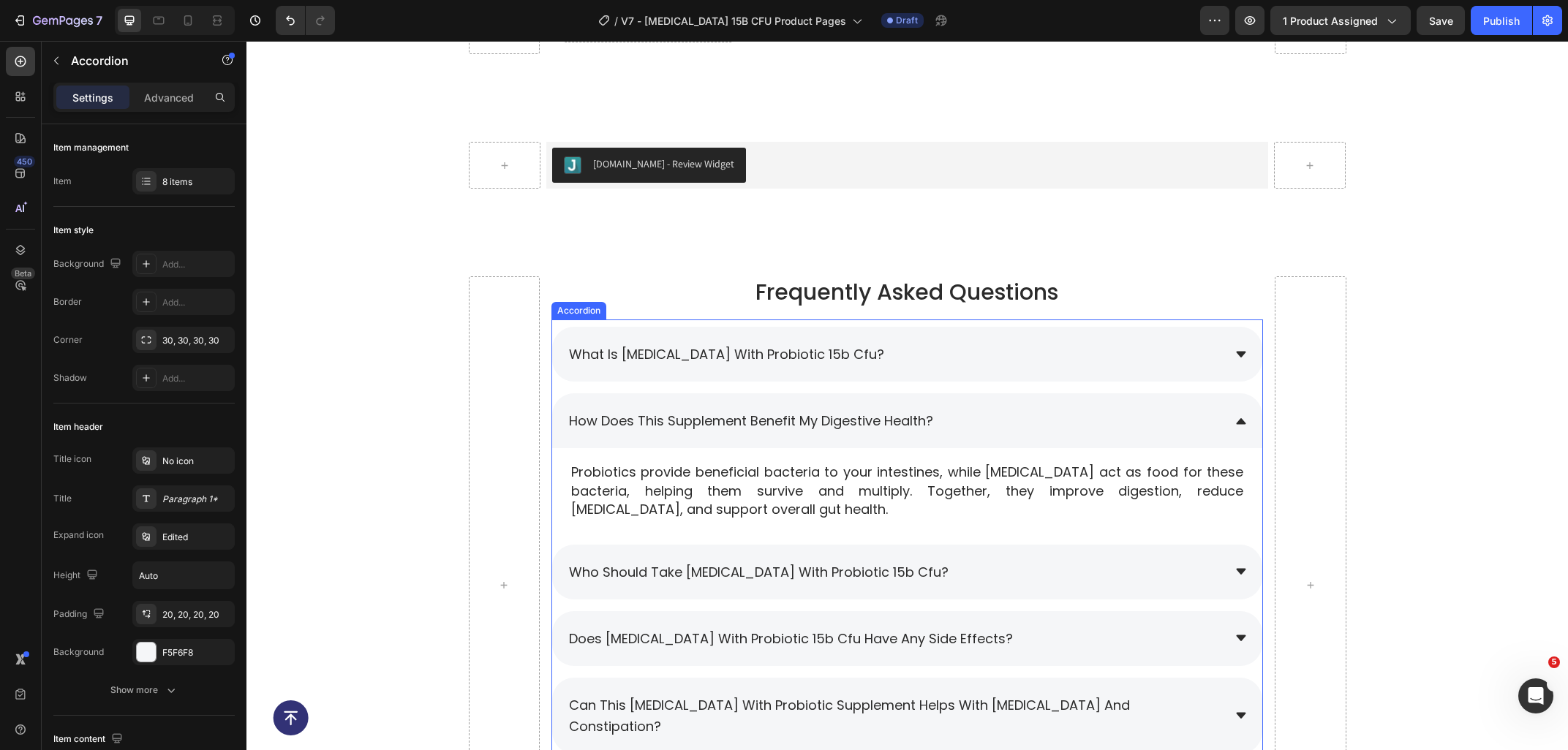
scroll to position [6621, 0]
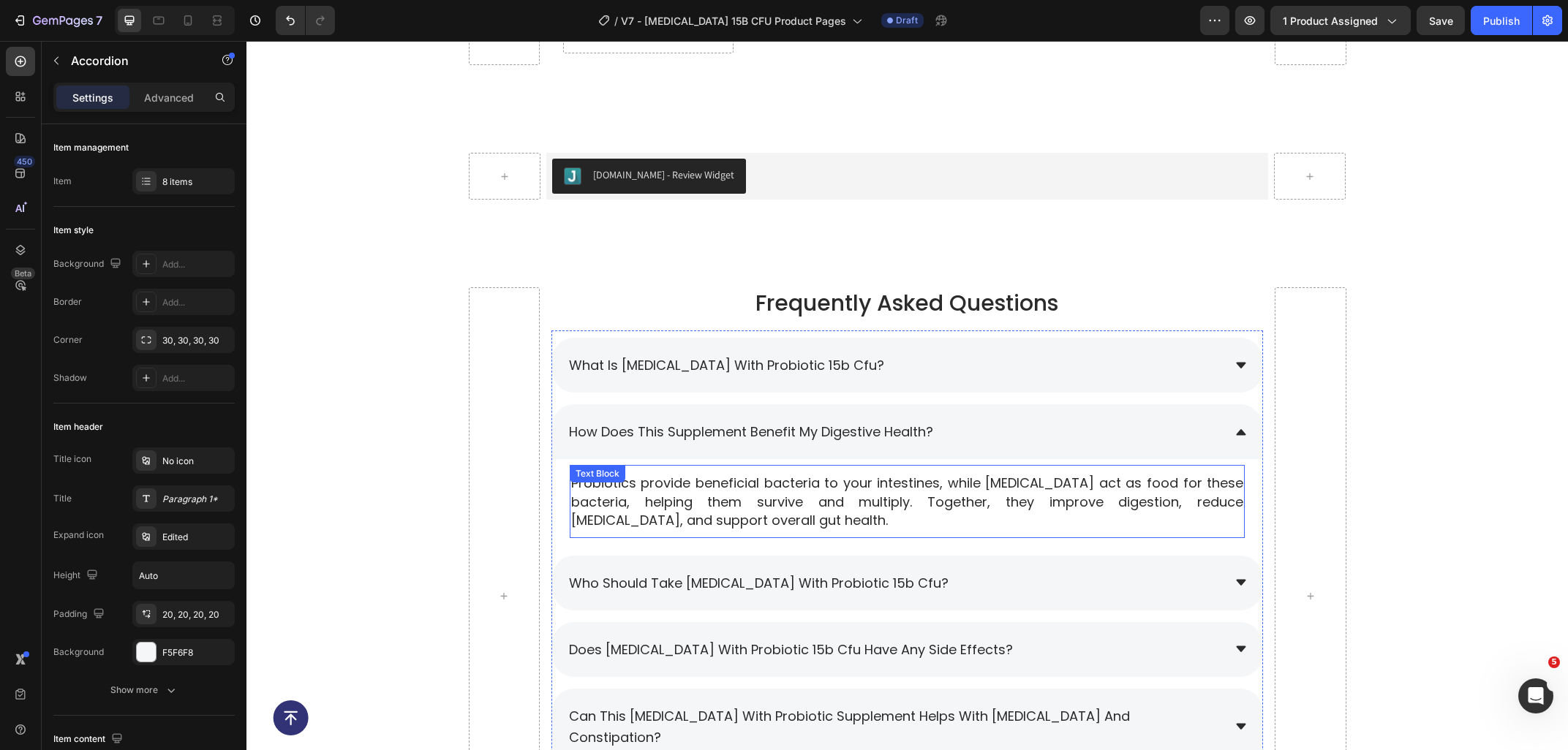
click at [717, 491] on p "Probiotics provide beneficial bacteria to your intestines, while prebiotics act…" at bounding box center [907, 502] width 672 height 56
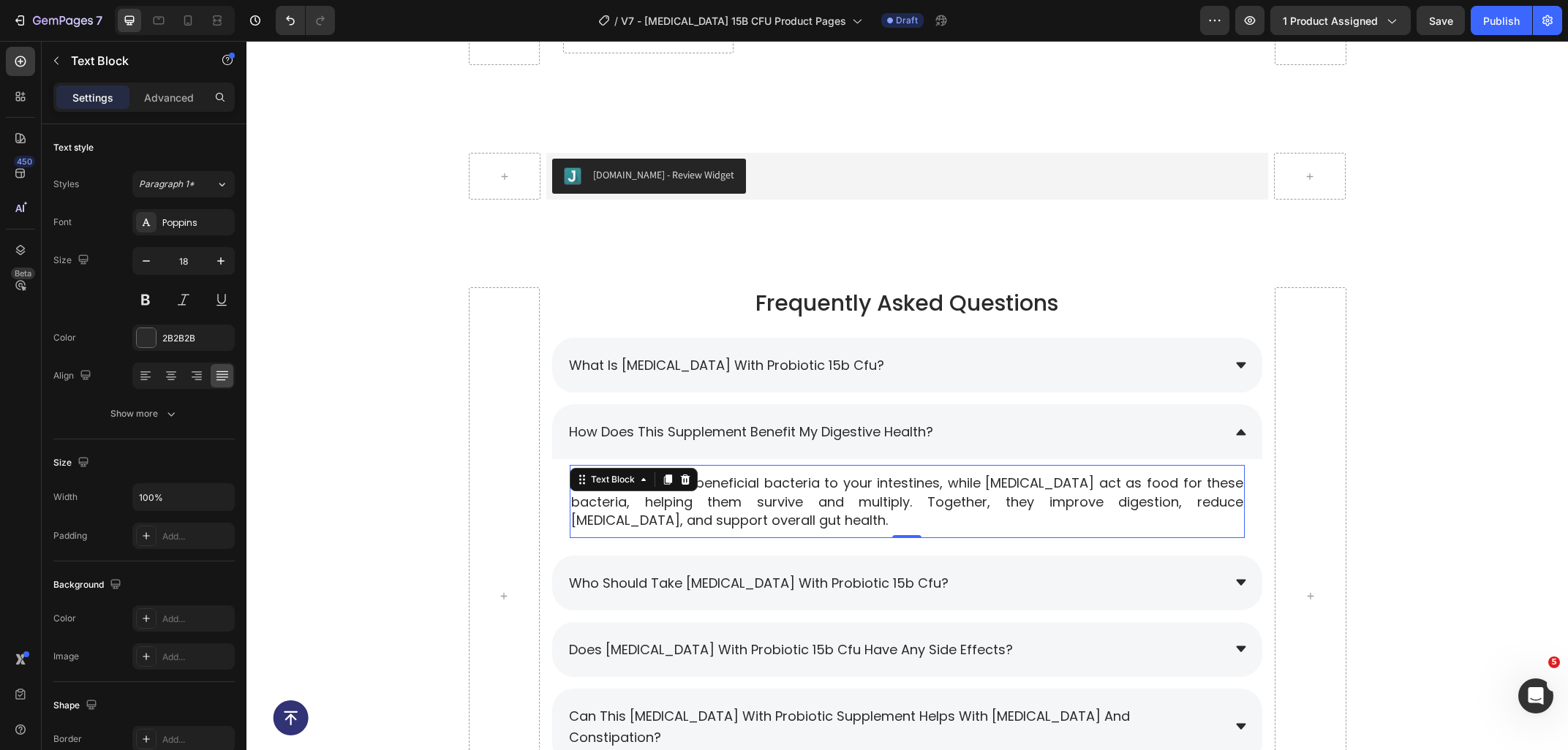
click at [717, 491] on p "Probiotics provide beneficial bacteria to your intestines, while prebiotics act…" at bounding box center [907, 502] width 672 height 56
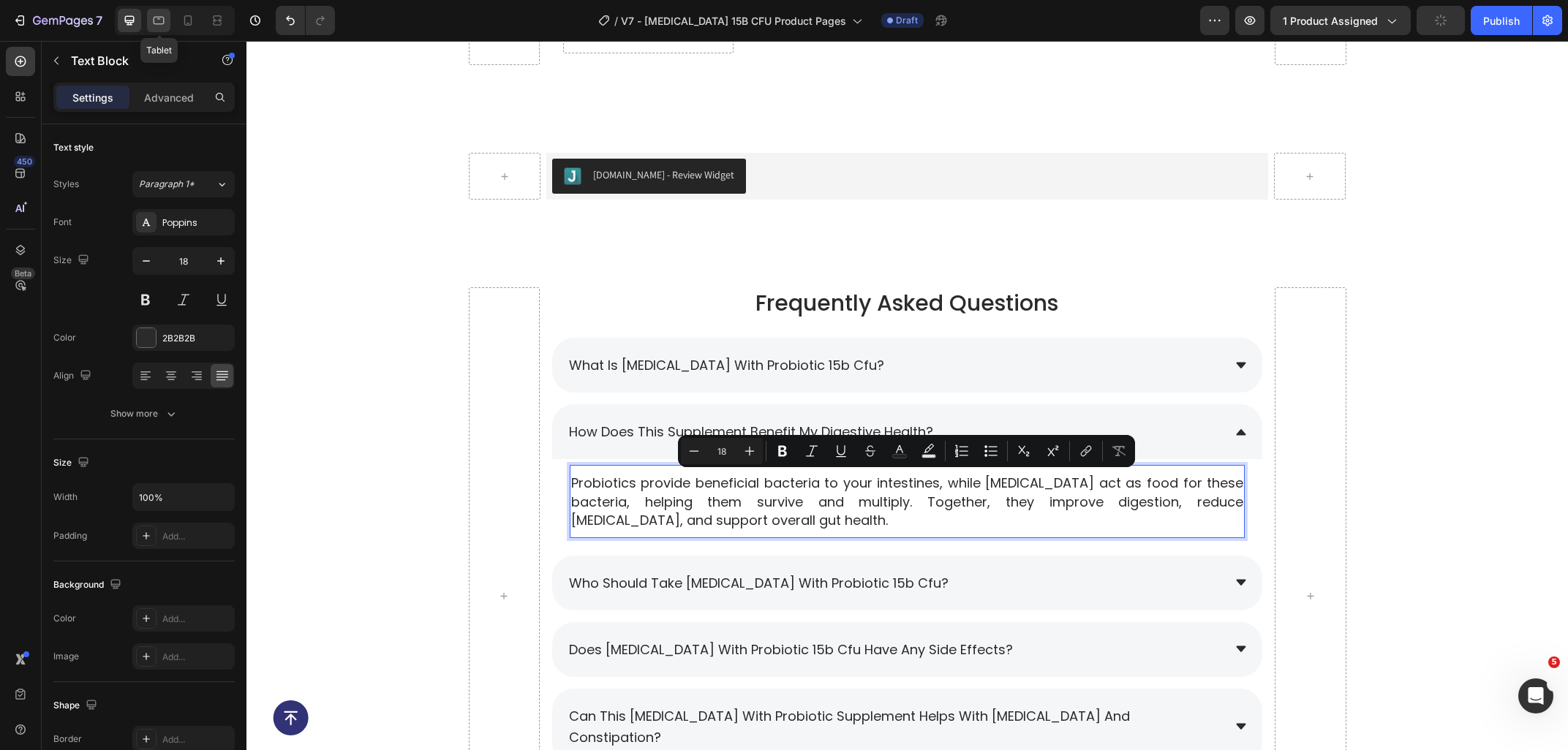
click at [162, 20] on icon at bounding box center [159, 20] width 14 height 14
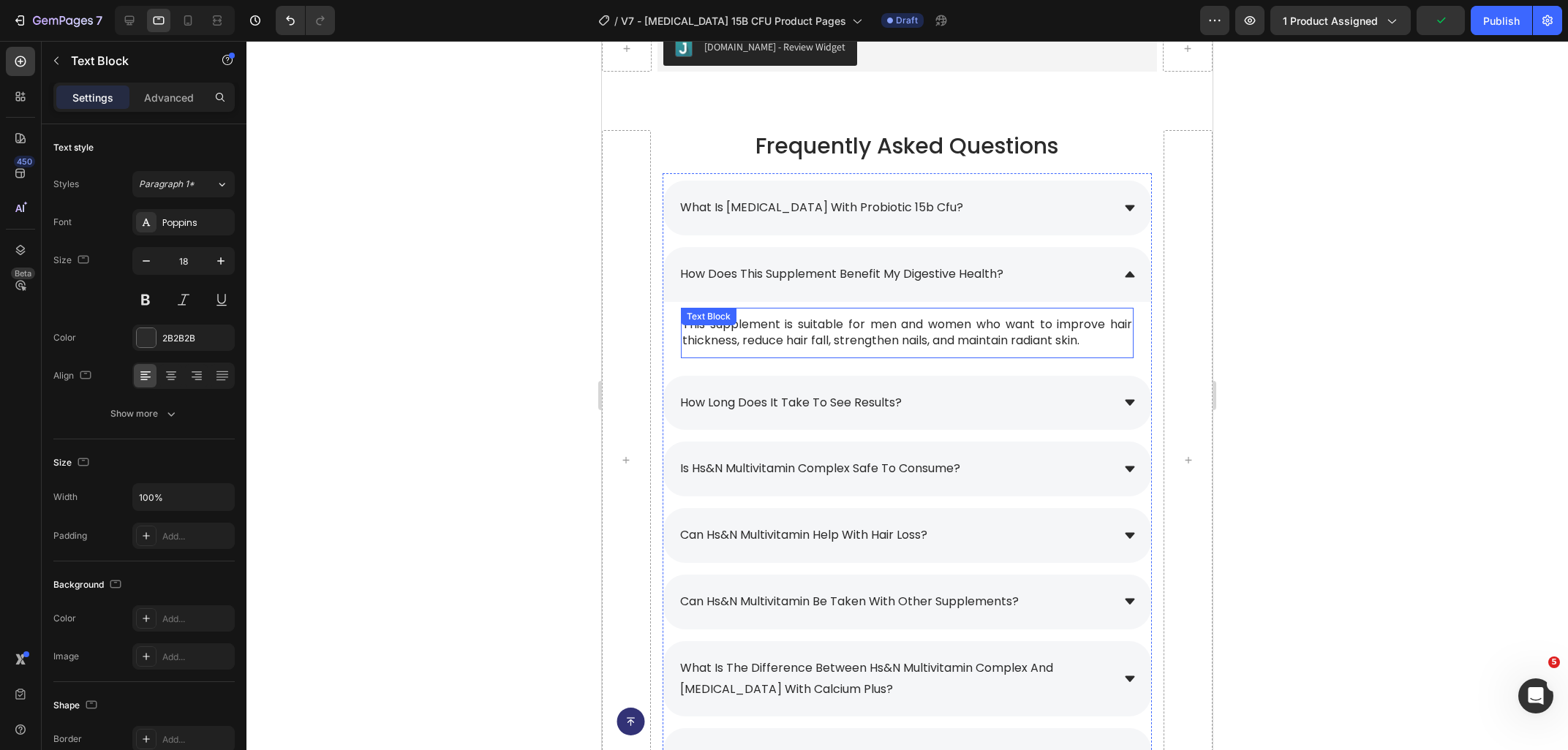
scroll to position [6570, 0]
click at [1111, 338] on p "This supplement is suitable for men and women who want to improve hair thicknes…" at bounding box center [907, 333] width 450 height 33
click at [1103, 343] on p "This supplement is suitable for men and women who want to improve hair thicknes…" at bounding box center [907, 333] width 450 height 33
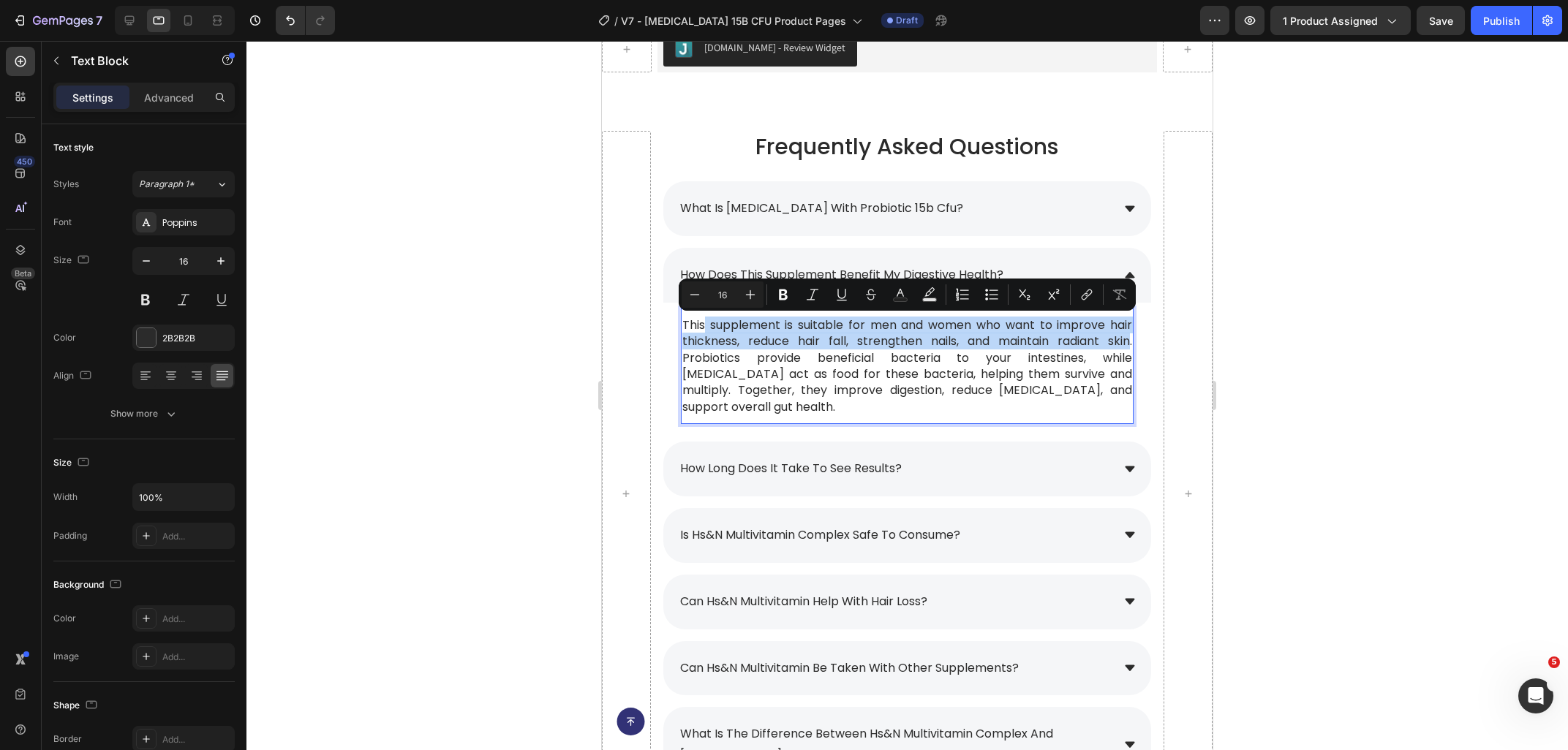
drag, startPoint x: 1131, startPoint y: 345, endPoint x: 703, endPoint y: 322, distance: 428.6
click at [703, 322] on p "This supplement is suitable for men and women who want to improve hair thicknes…" at bounding box center [907, 366] width 450 height 98
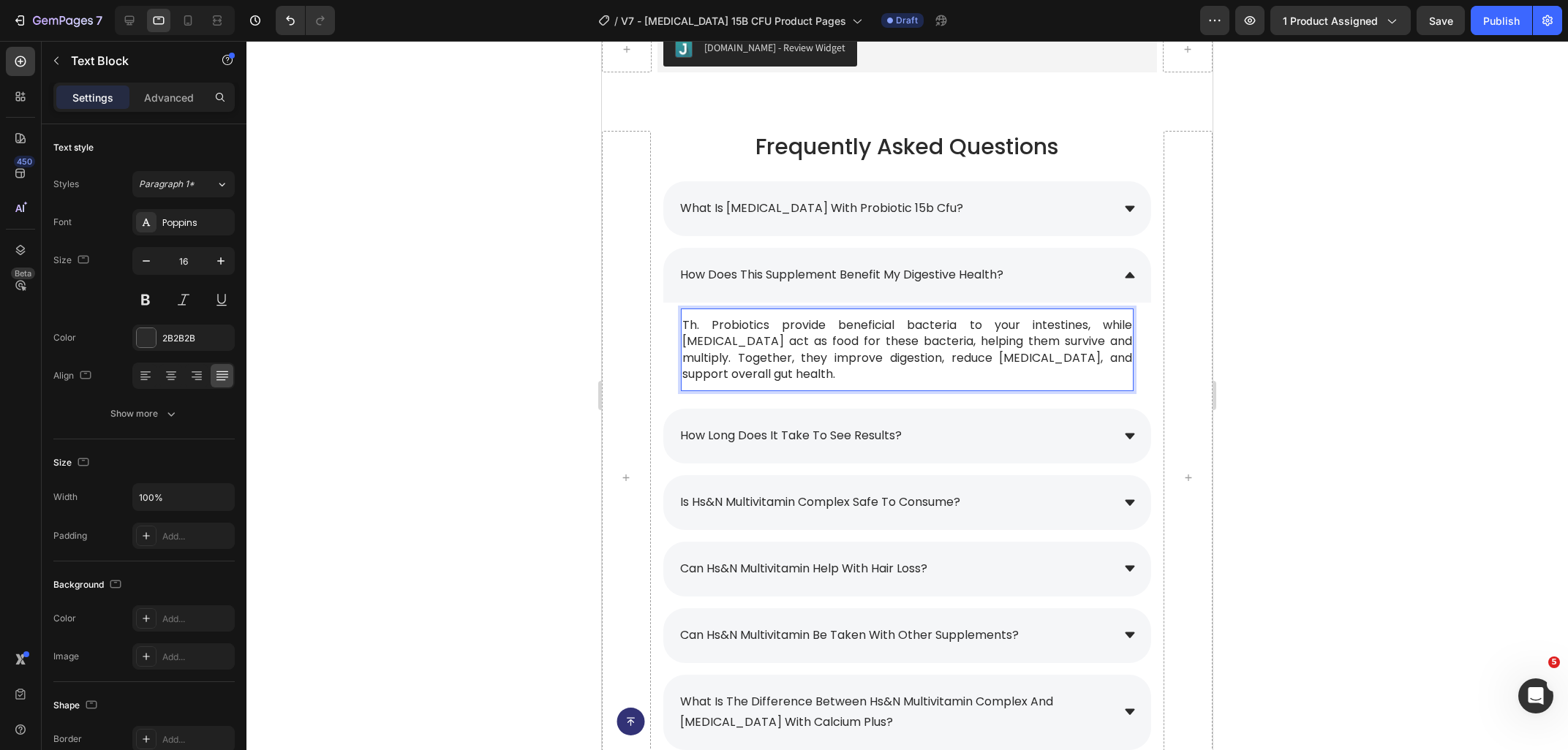
click at [704, 329] on p "Th. Probiotics provide beneficial bacteria to your intestines, while prebiotics…" at bounding box center [907, 350] width 450 height 66
click at [1034, 274] on div "how does this supplement benefit my digestive health?" at bounding box center [894, 275] width 434 height 26
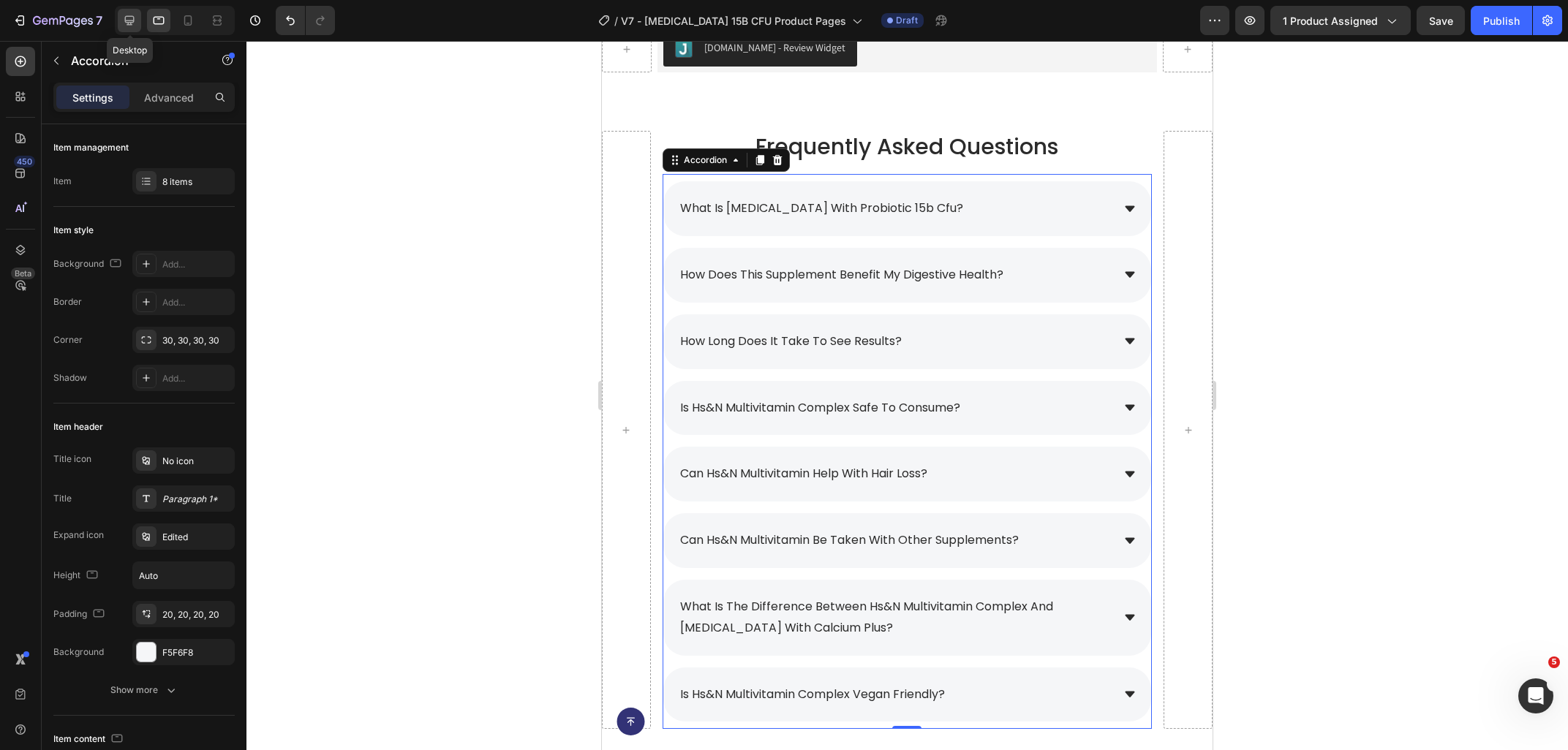
click at [136, 27] on div at bounding box center [129, 21] width 24 height 24
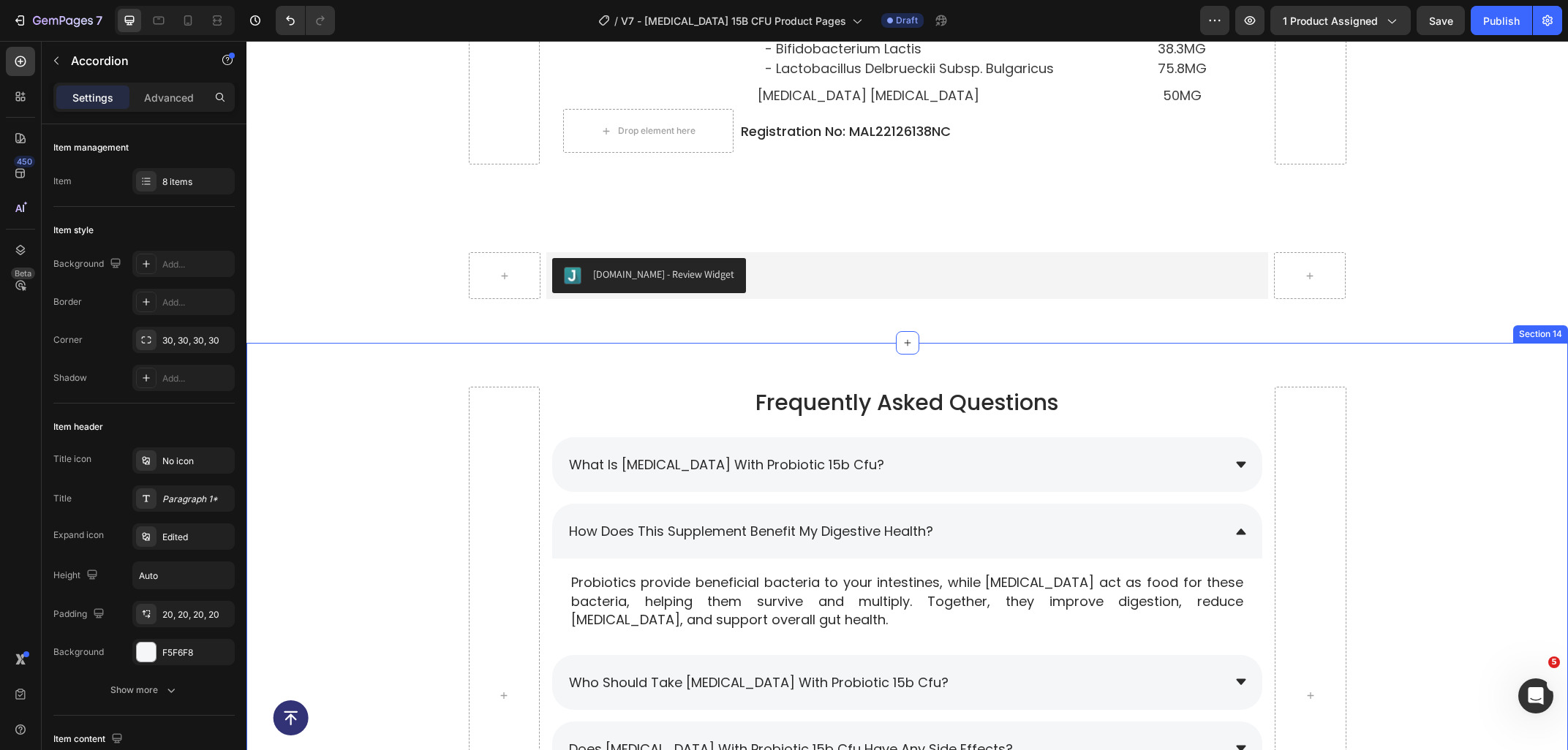
scroll to position [6757, 0]
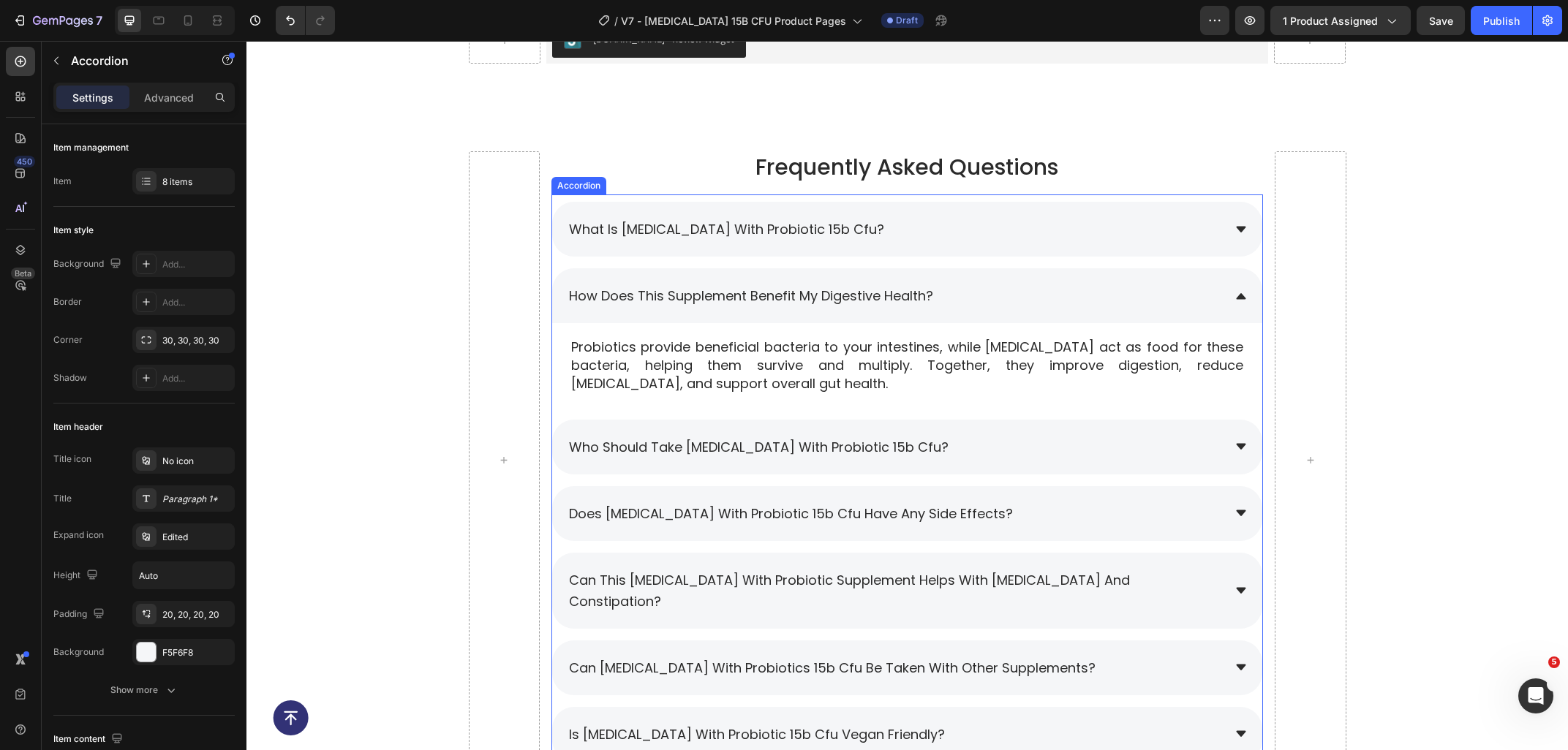
click at [1035, 283] on div "how does this supplement benefit my digestive health?" at bounding box center [906, 296] width 710 height 55
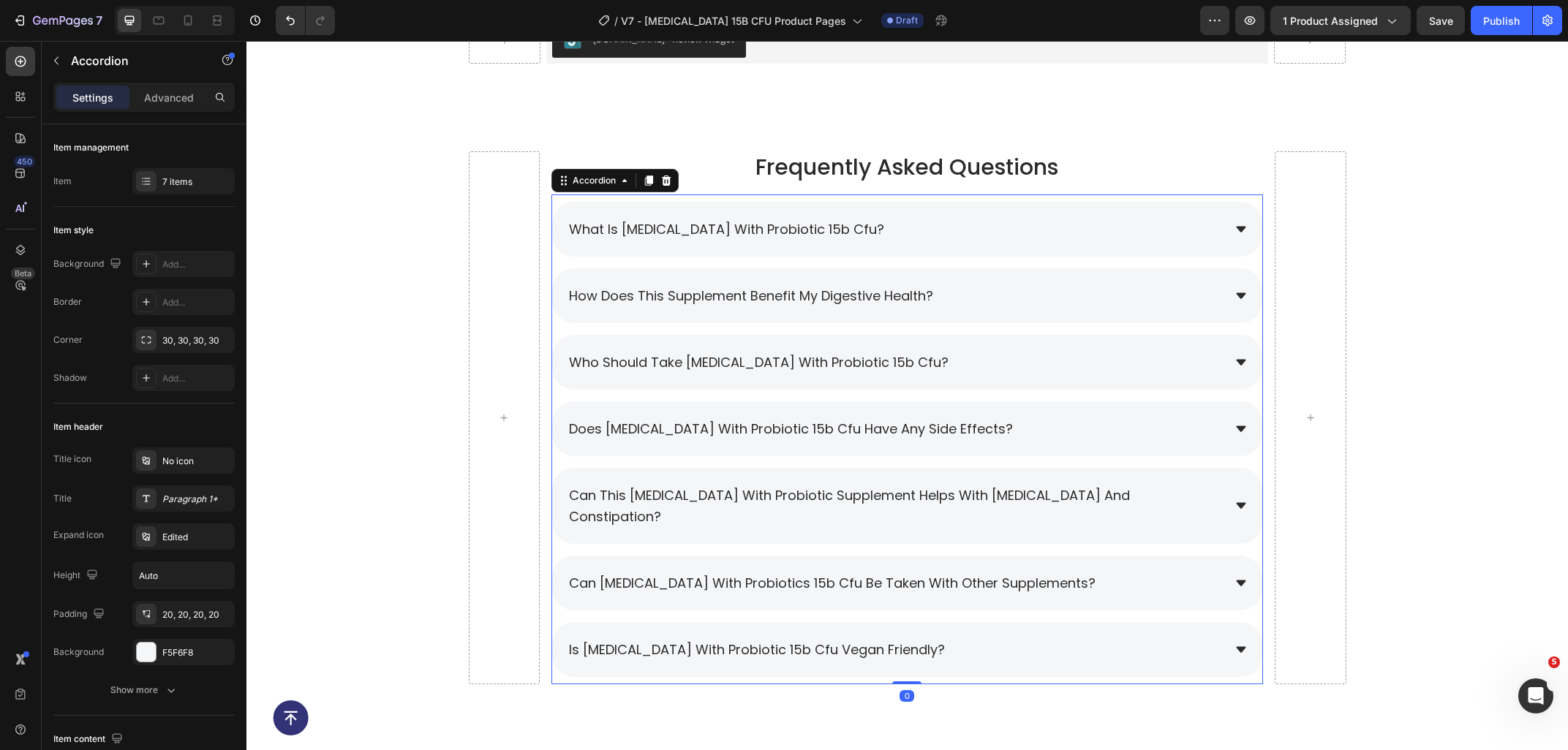
click at [1008, 363] on div "who should take [MEDICAL_DATA] with probiotic 15b cfu?" at bounding box center [894, 363] width 656 height 26
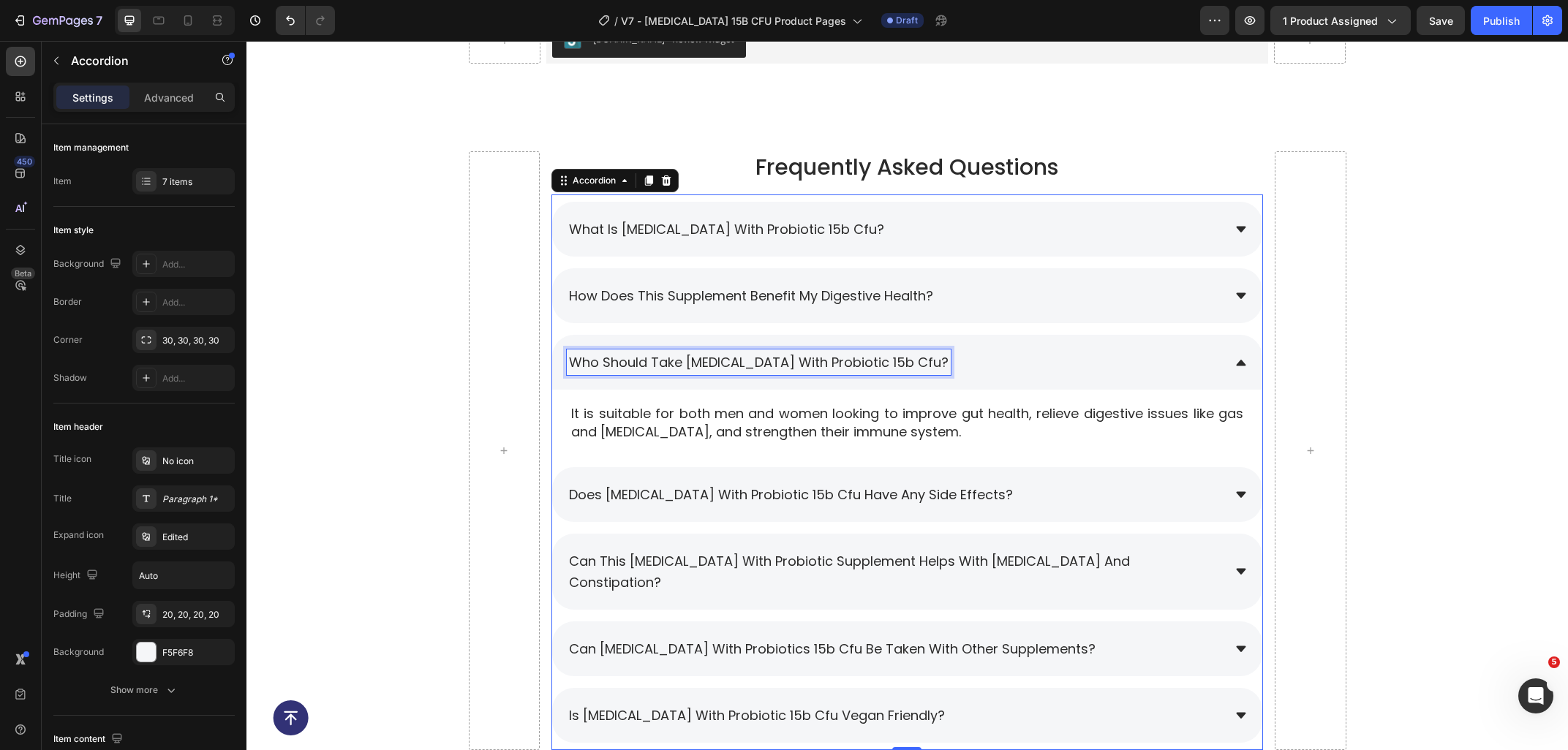
click at [837, 364] on span "who should take [MEDICAL_DATA] with probiotic 15b cfu?" at bounding box center [758, 362] width 380 height 18
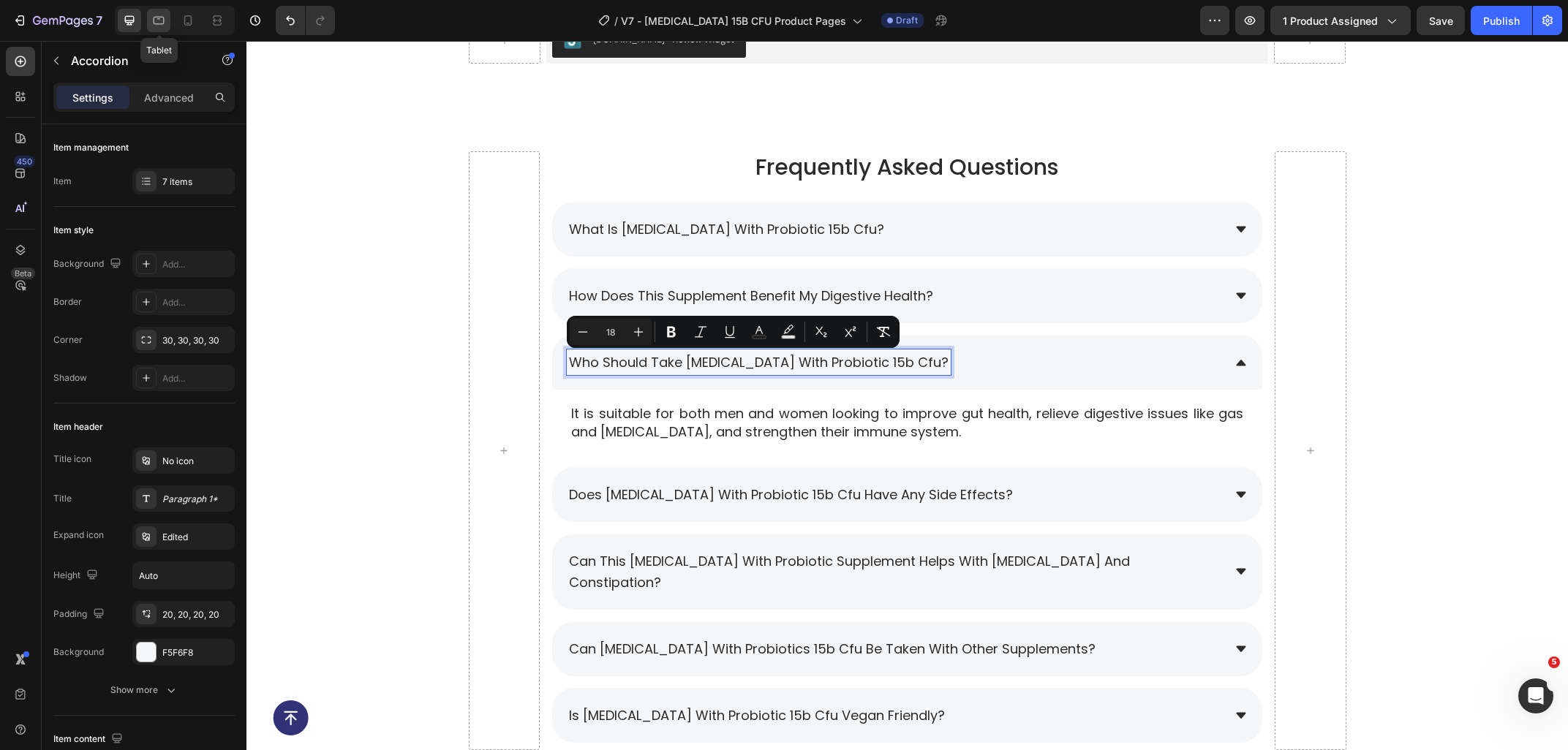
click at [156, 21] on icon at bounding box center [159, 20] width 14 height 14
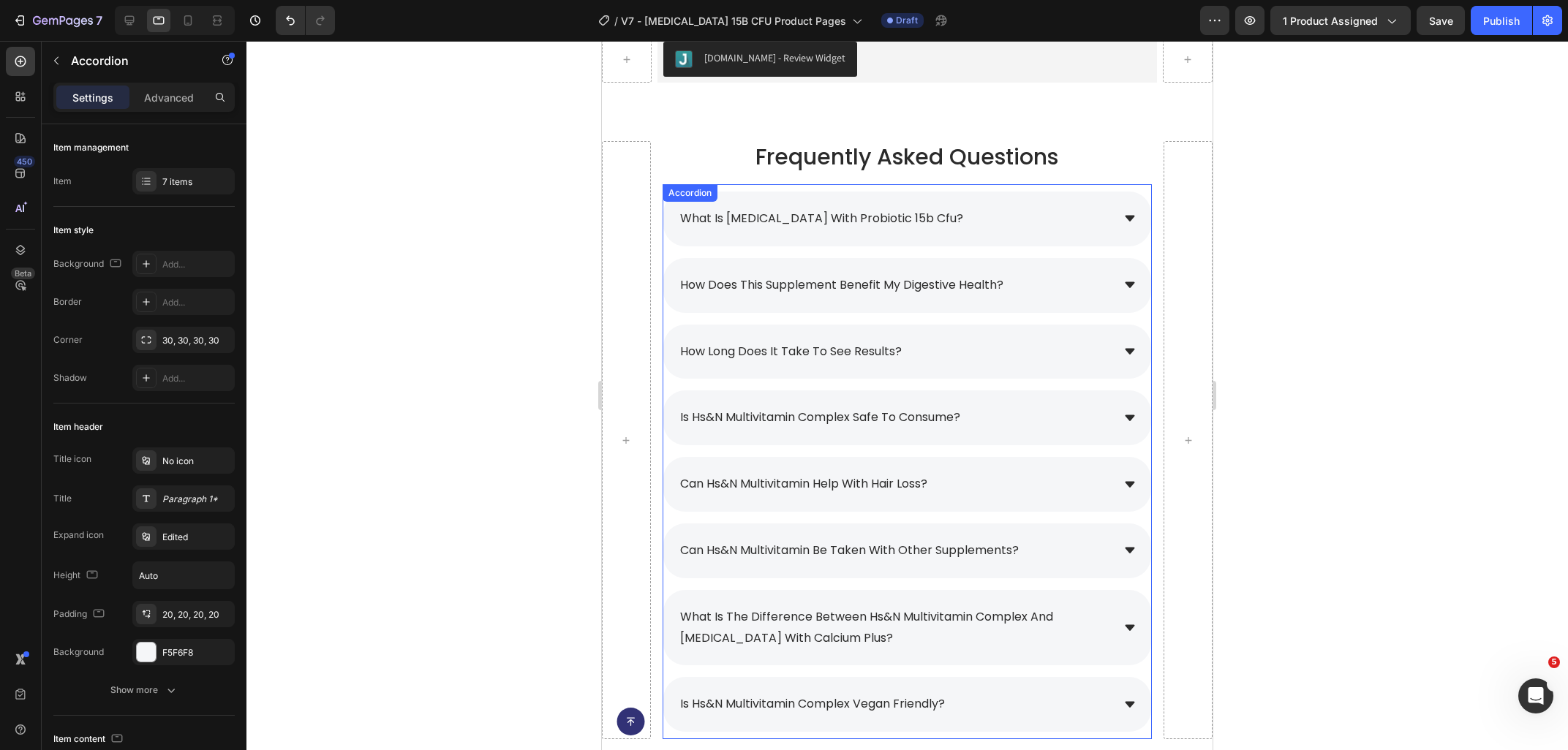
scroll to position [6562, 0]
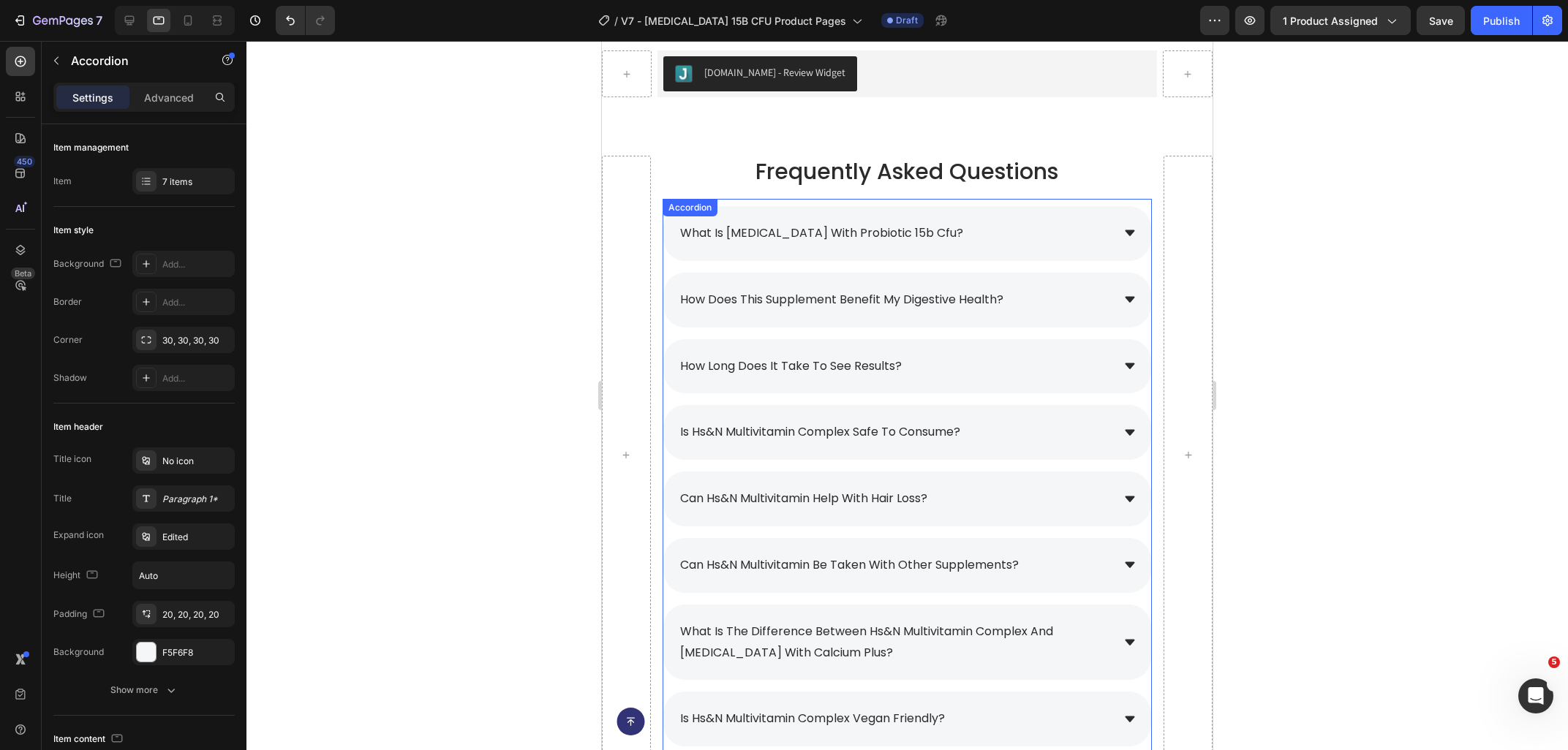
click at [899, 360] on span "how long does it take to see results?" at bounding box center [790, 366] width 222 height 17
click at [897, 370] on span "how long does it take to see results?" at bounding box center [790, 366] width 222 height 17
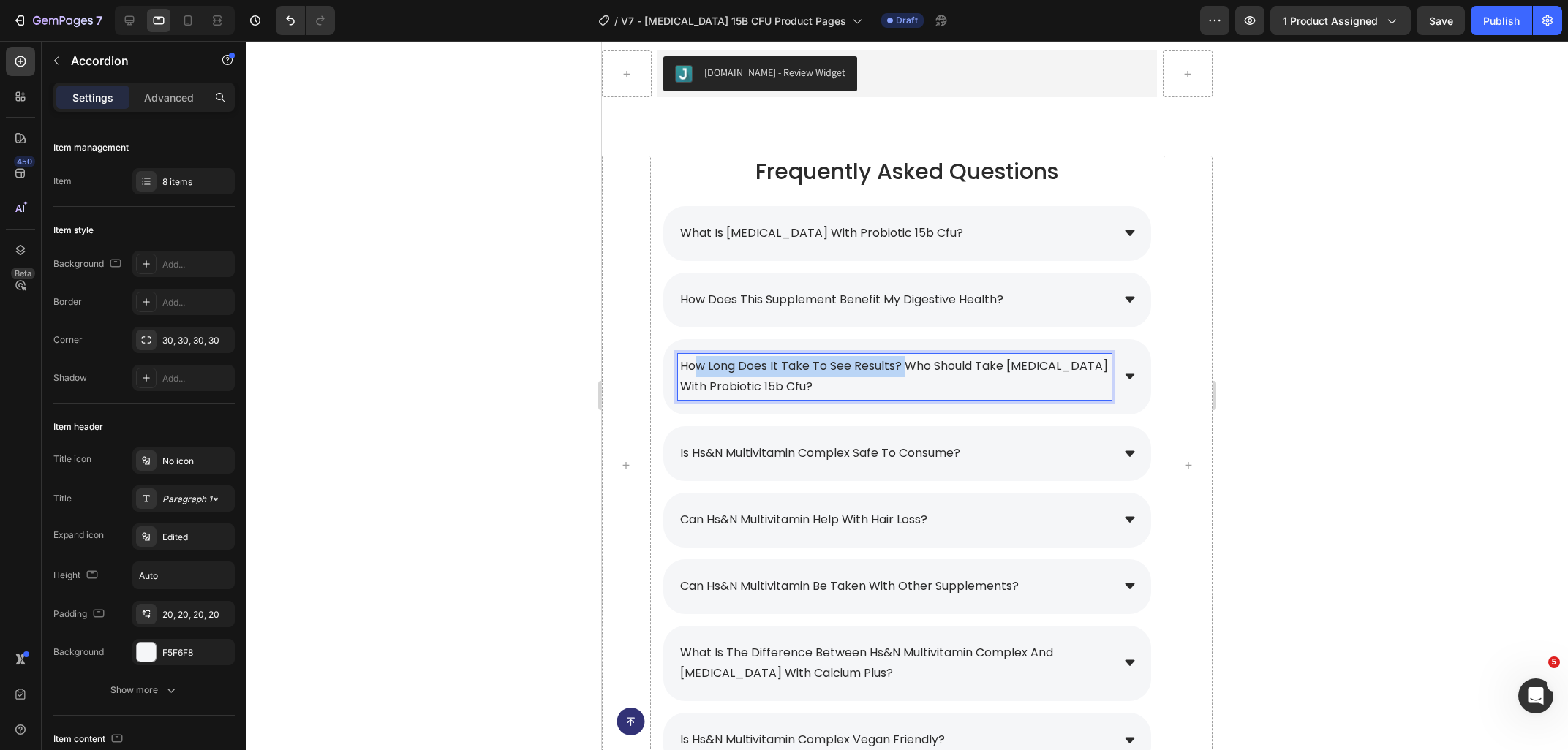
click at [697, 364] on span "how long does it take to see results? who should take prebiotic with probiotic …" at bounding box center [893, 377] width 428 height 38
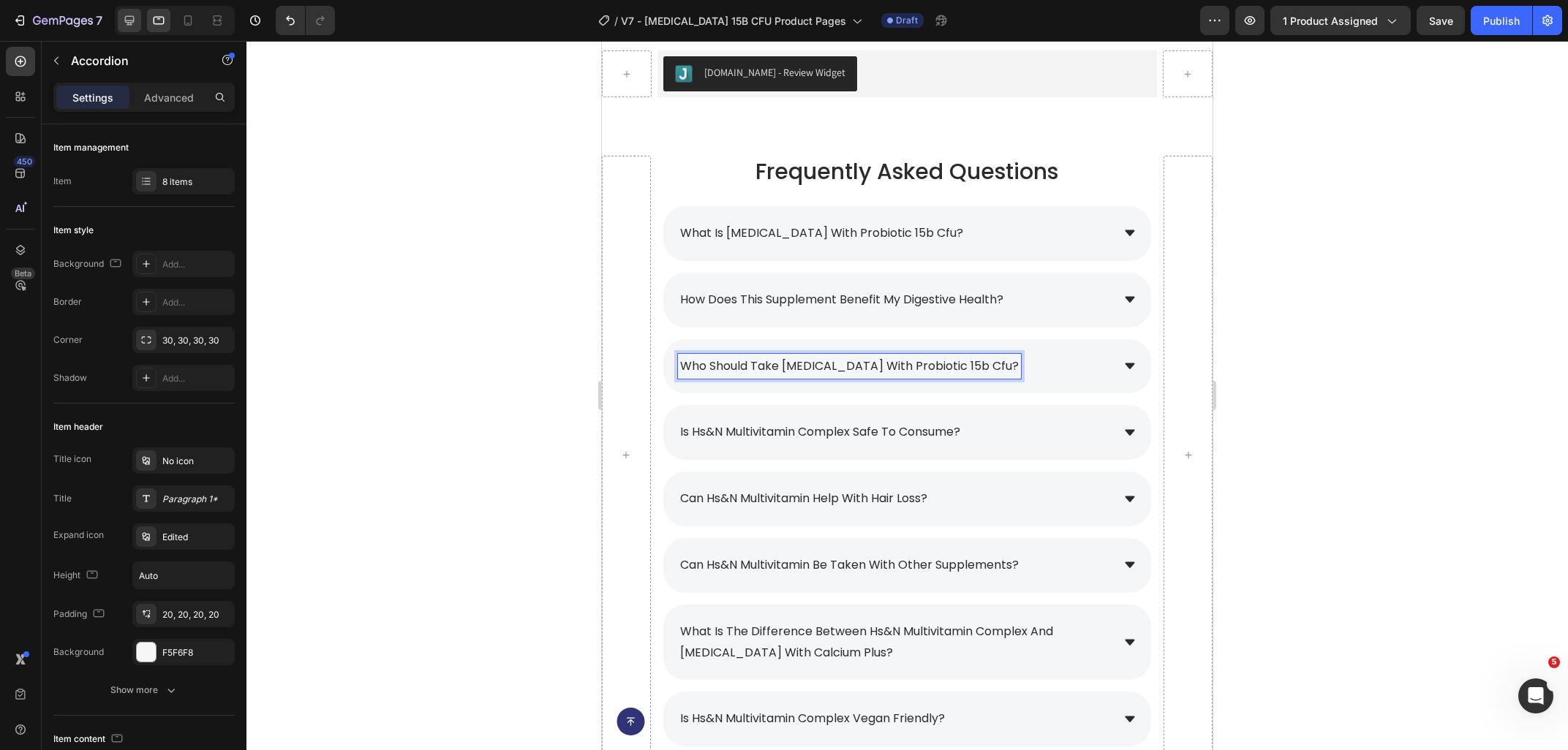
click at [138, 21] on div at bounding box center [129, 21] width 24 height 24
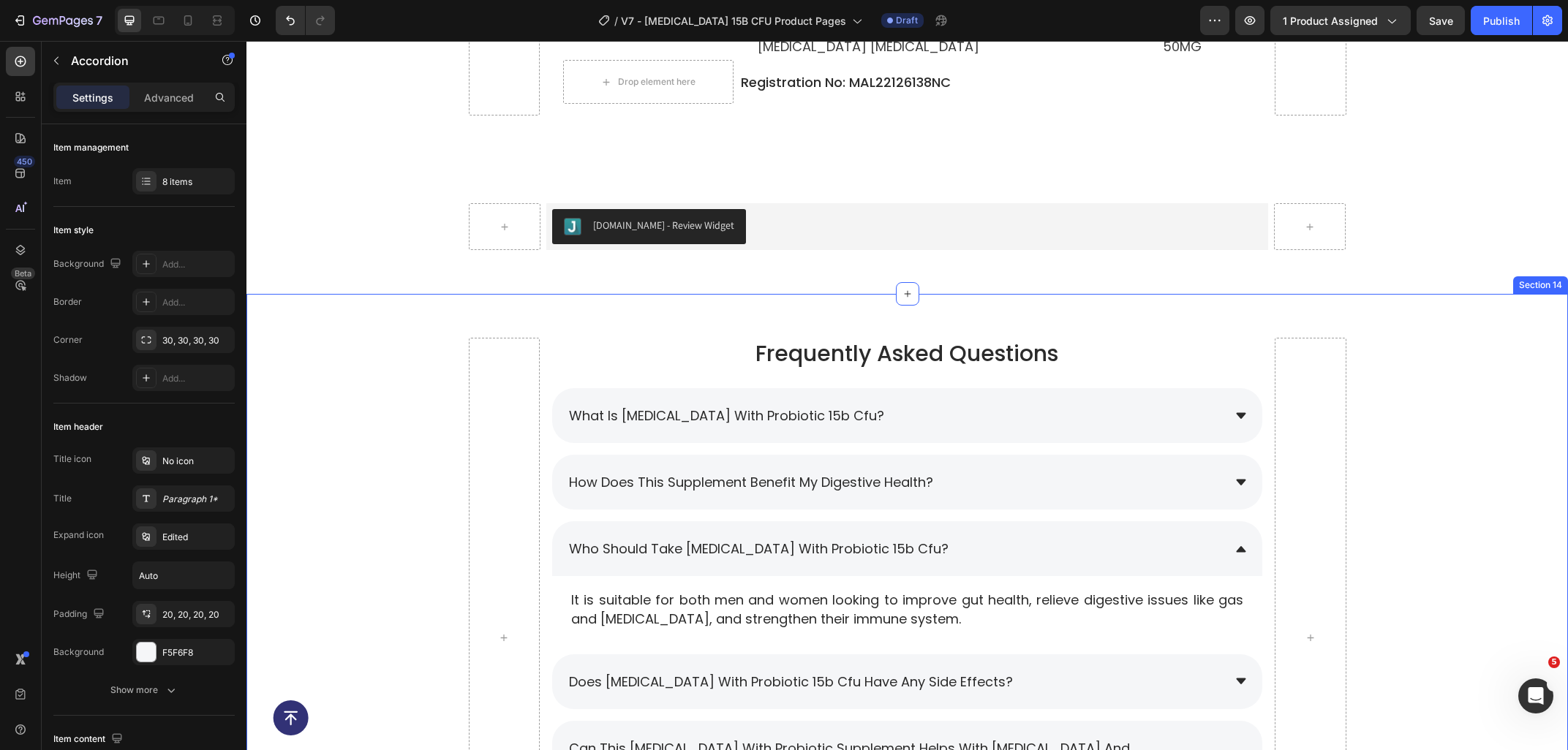
scroll to position [6747, 0]
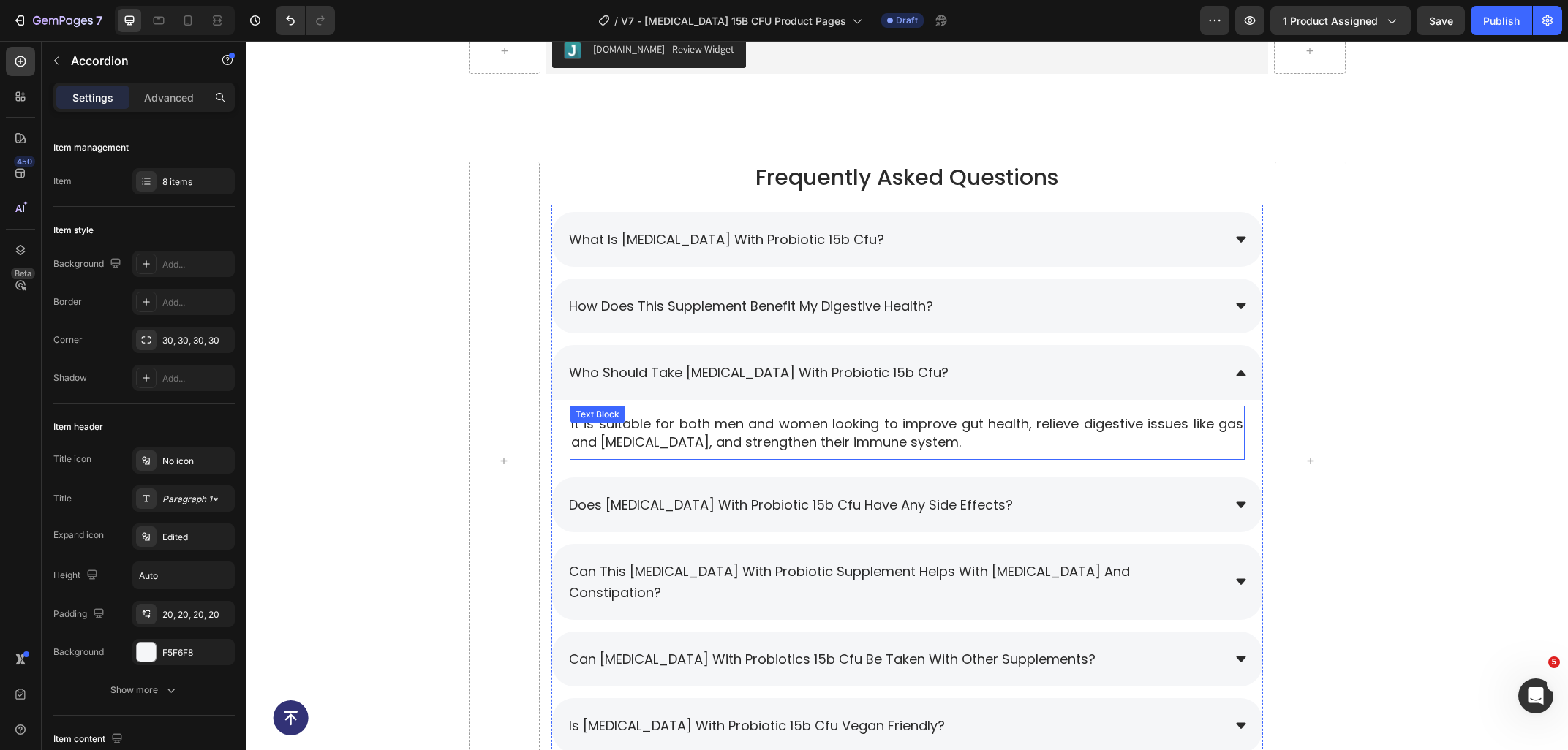
click at [768, 421] on p "It is suitable for both men and women looking to improve gut health, relieve di…" at bounding box center [907, 433] width 672 height 37
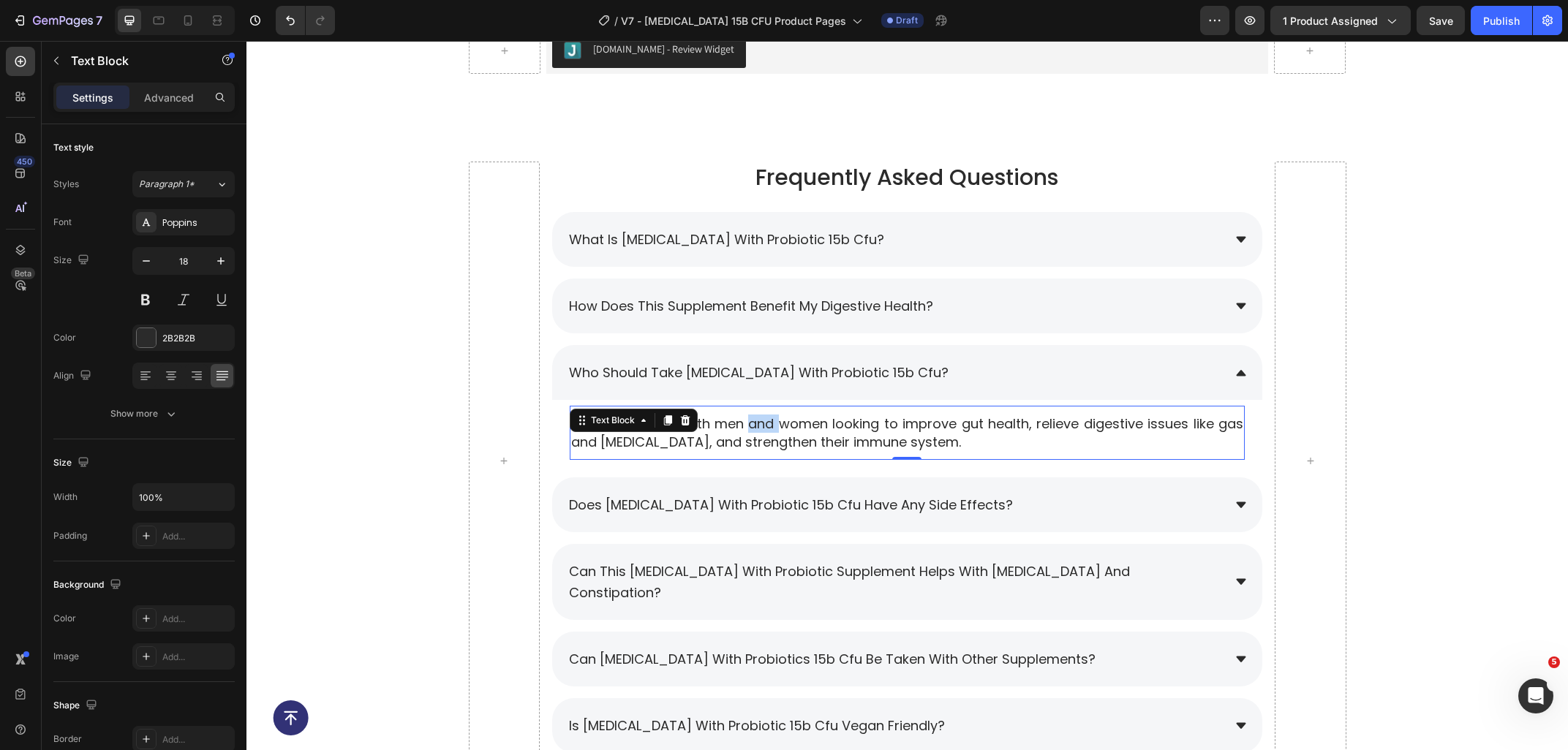
click at [768, 421] on p "It is suitable for both men and women looking to improve gut health, relieve di…" at bounding box center [907, 433] width 672 height 37
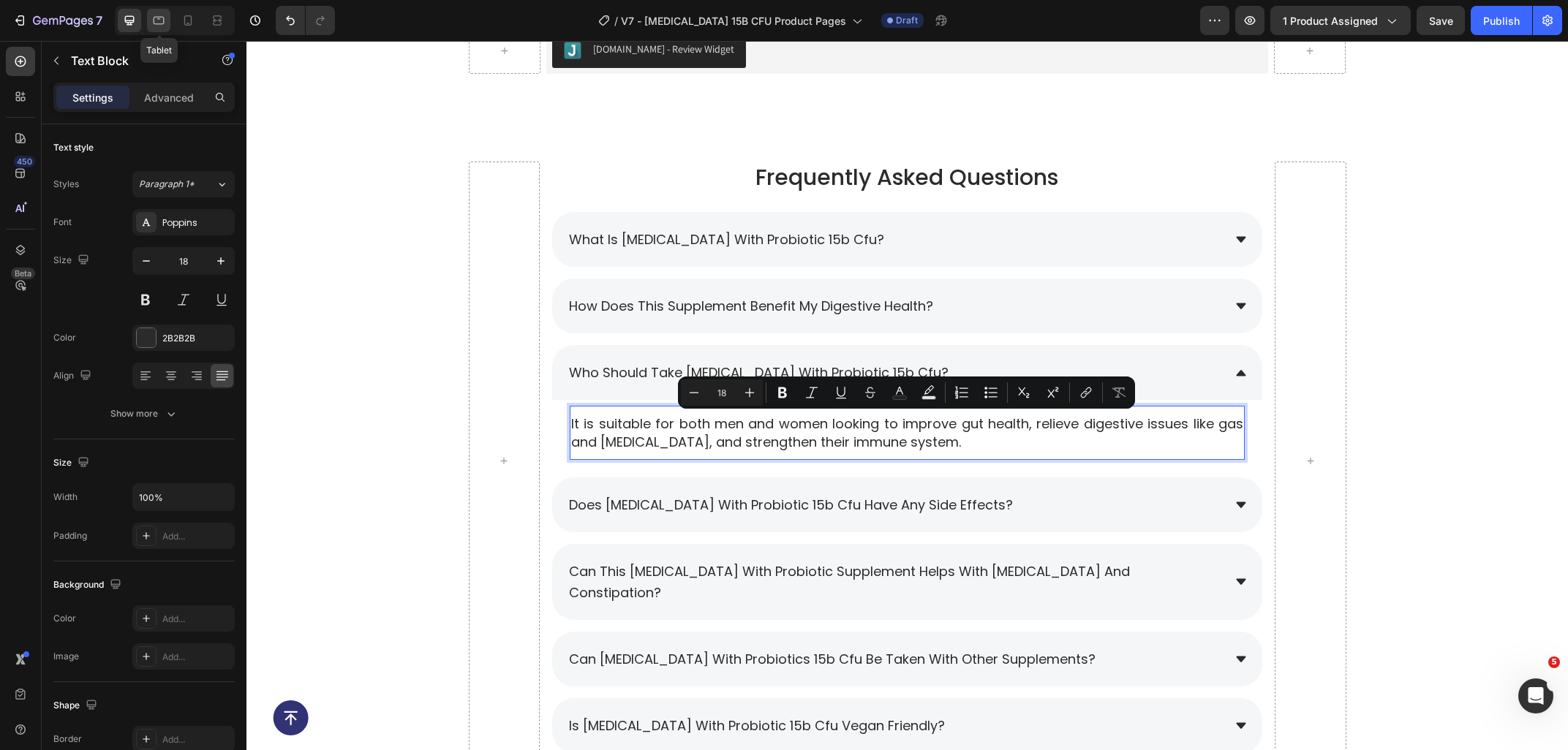
drag, startPoint x: 162, startPoint y: 13, endPoint x: 2, endPoint y: 152, distance: 211.9
click at [162, 13] on div at bounding box center [159, 21] width 24 height 24
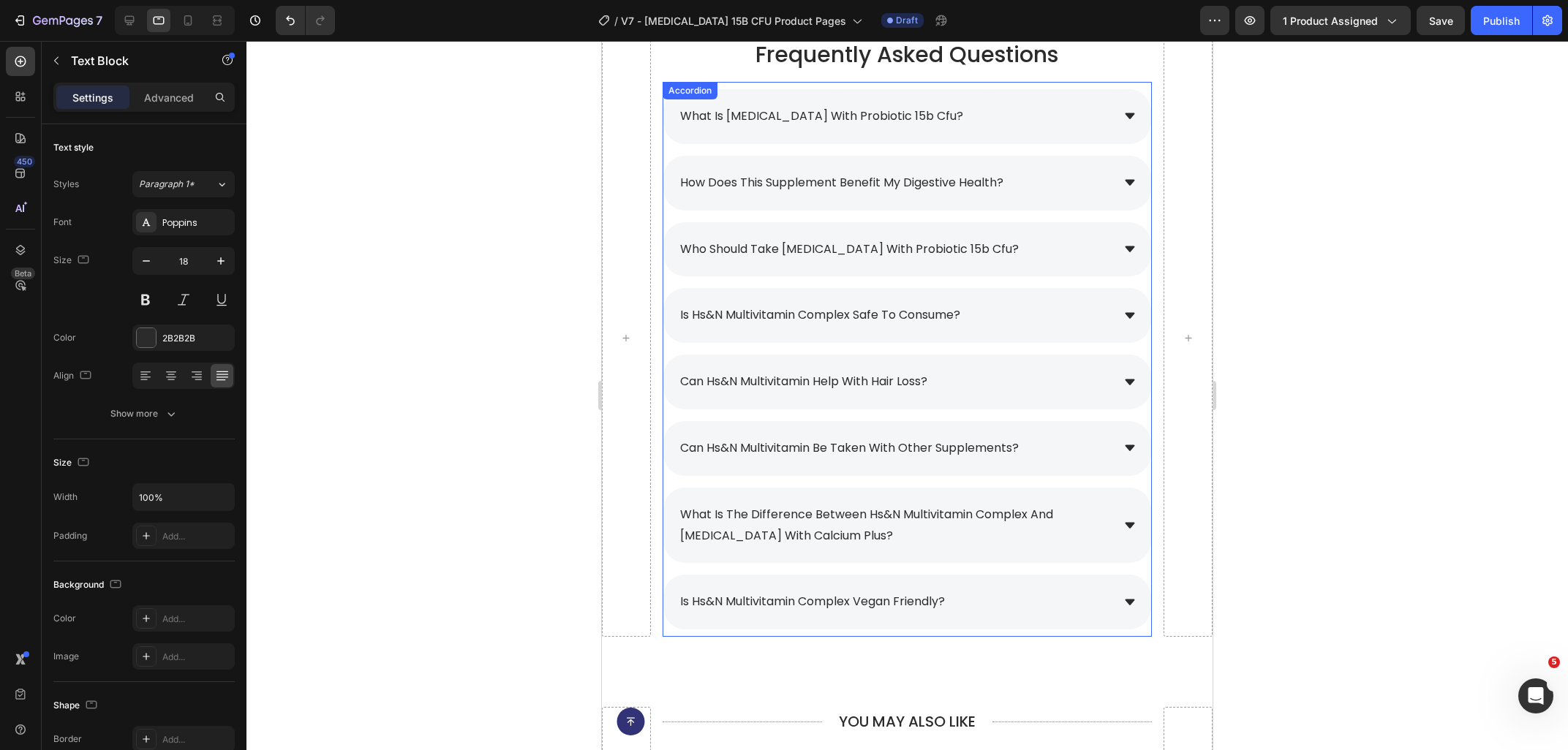
scroll to position [6473, 0]
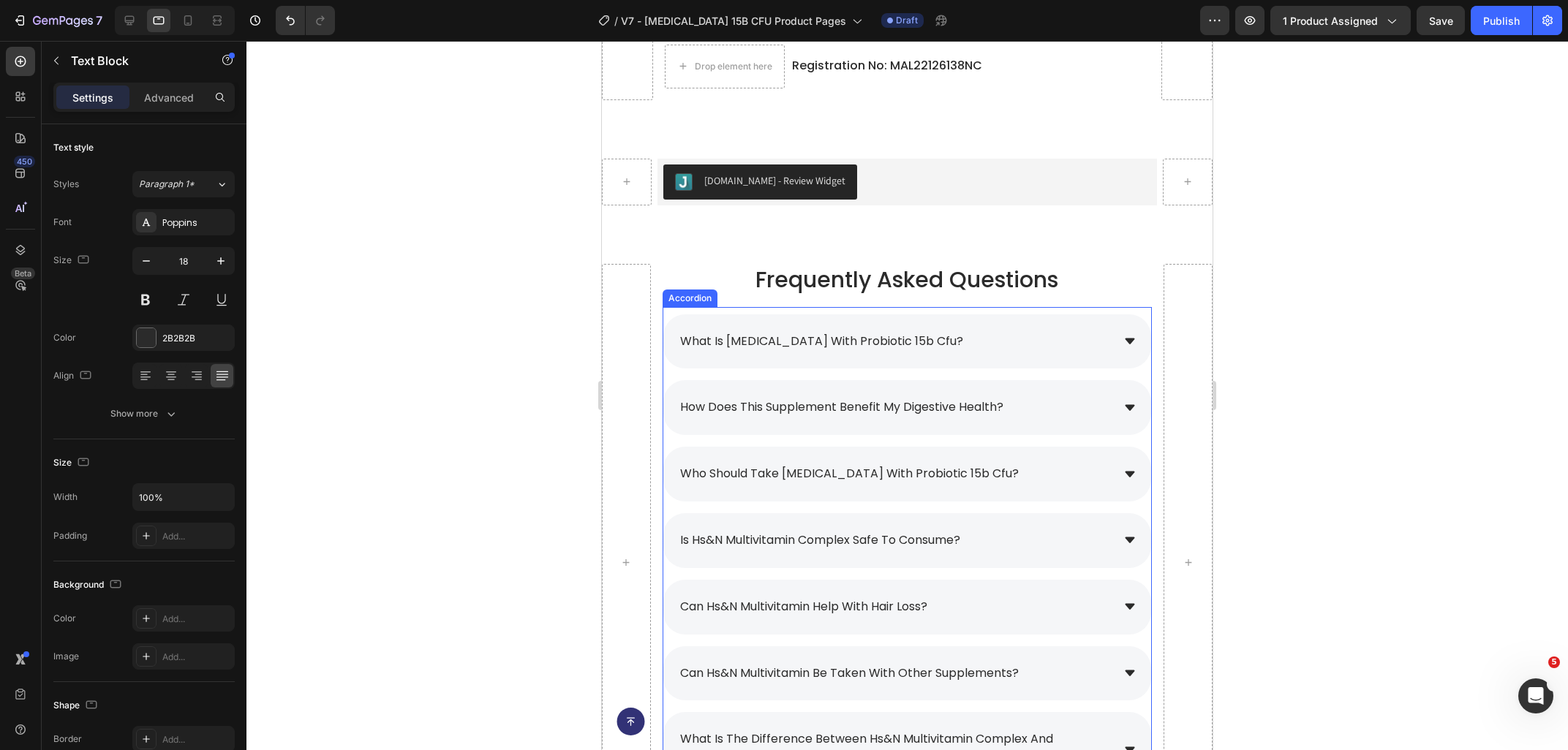
click at [1027, 461] on div "who should take [MEDICAL_DATA] with probiotic 15b cfu?" at bounding box center [894, 474] width 434 height 26
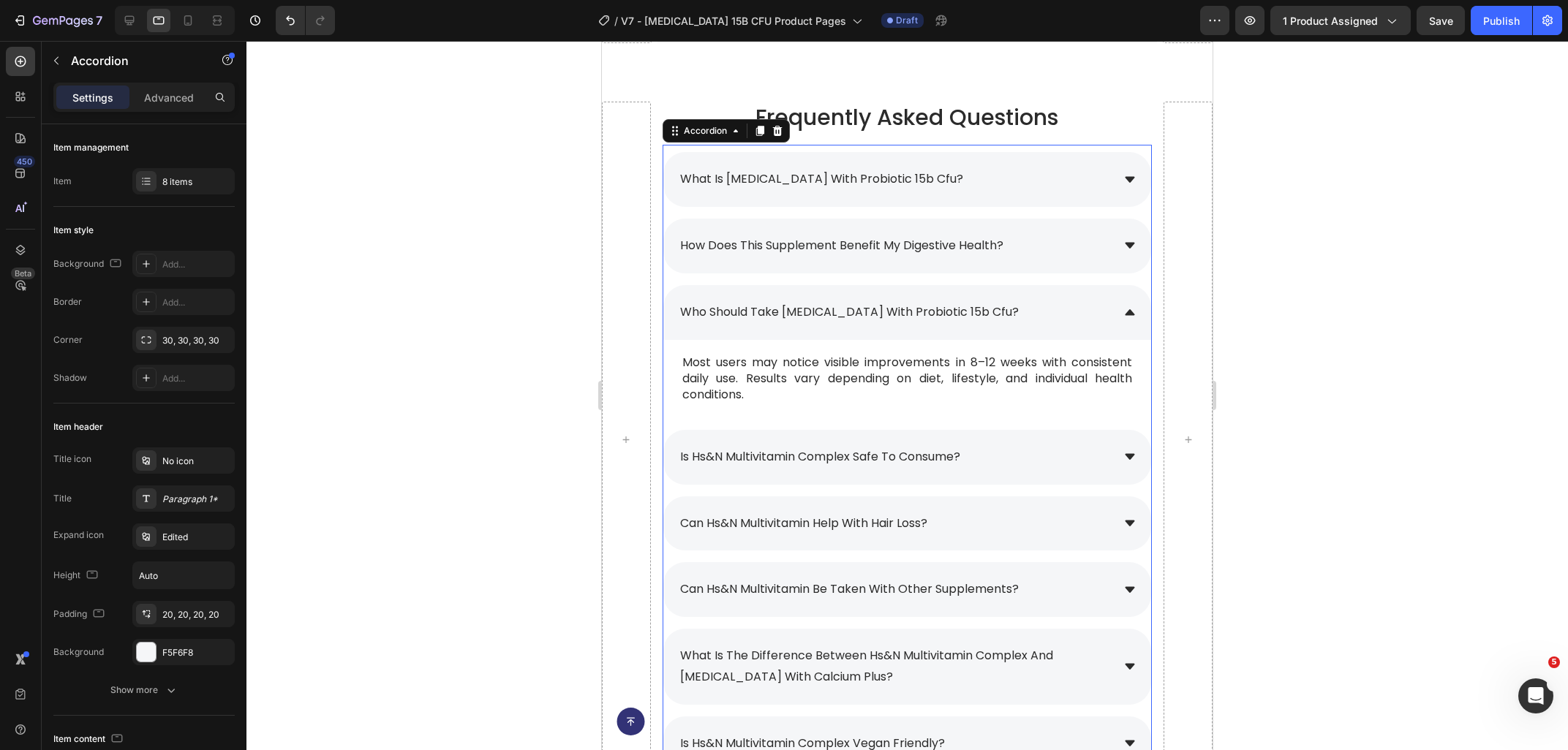
scroll to position [6629, 0]
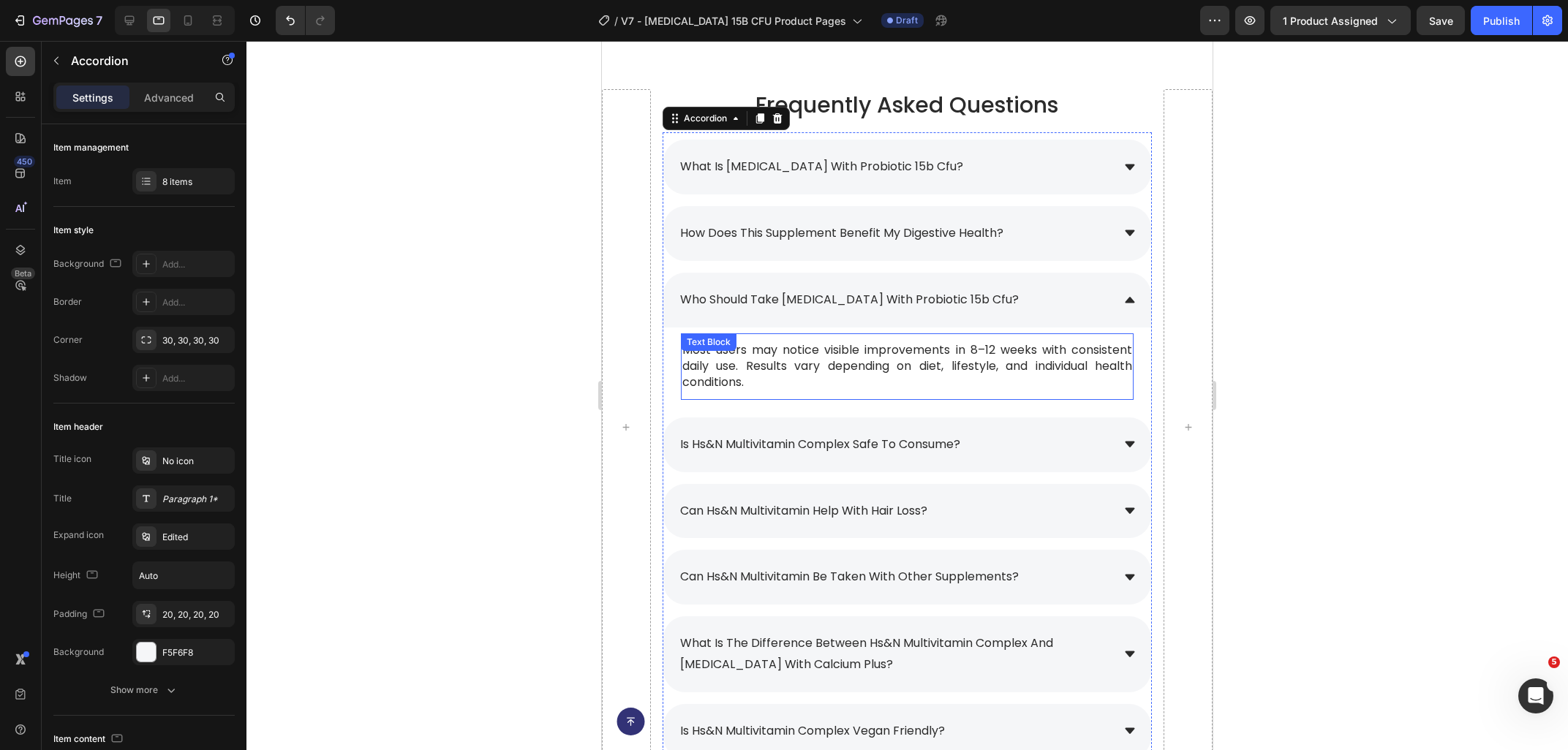
click at [795, 386] on p "Most users may notice visible improvements in 8–12 weeks with consistent daily …" at bounding box center [907, 367] width 450 height 49
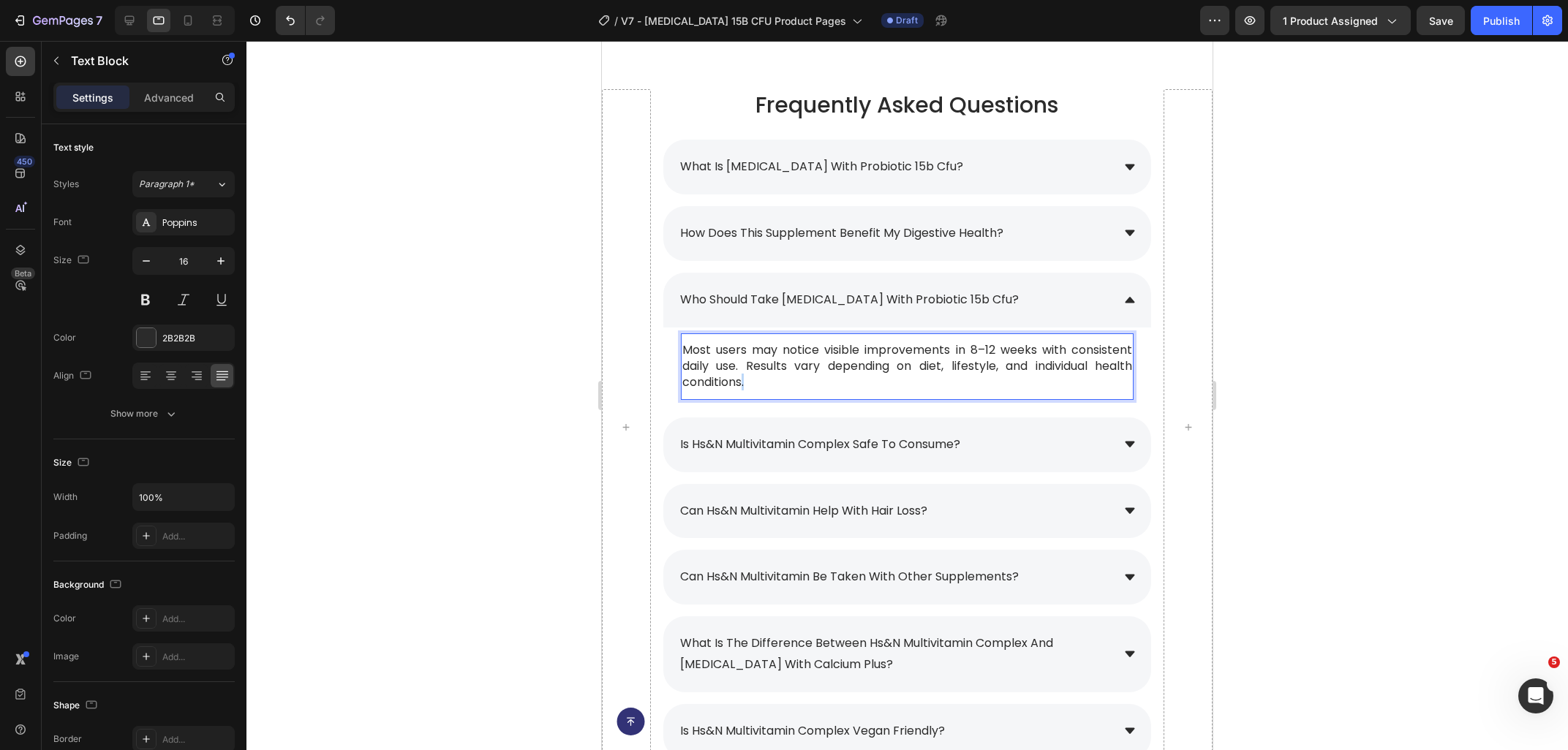
click at [795, 386] on p "Most users may notice visible improvements in 8–12 weeks with consistent daily …" at bounding box center [907, 367] width 450 height 49
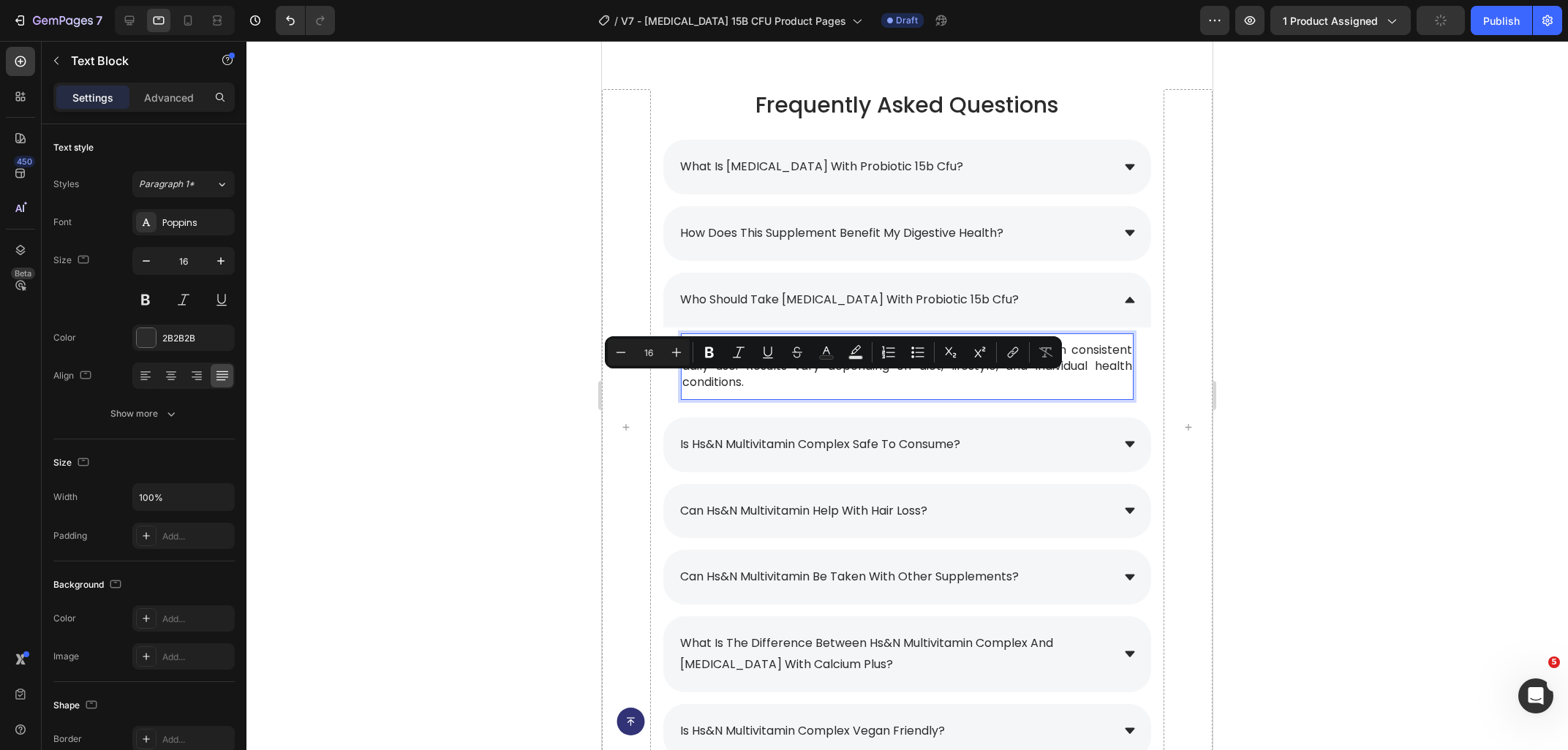
click at [799, 383] on p "Most users may notice visible improvements in 8–12 weeks with consistent daily …" at bounding box center [907, 367] width 450 height 49
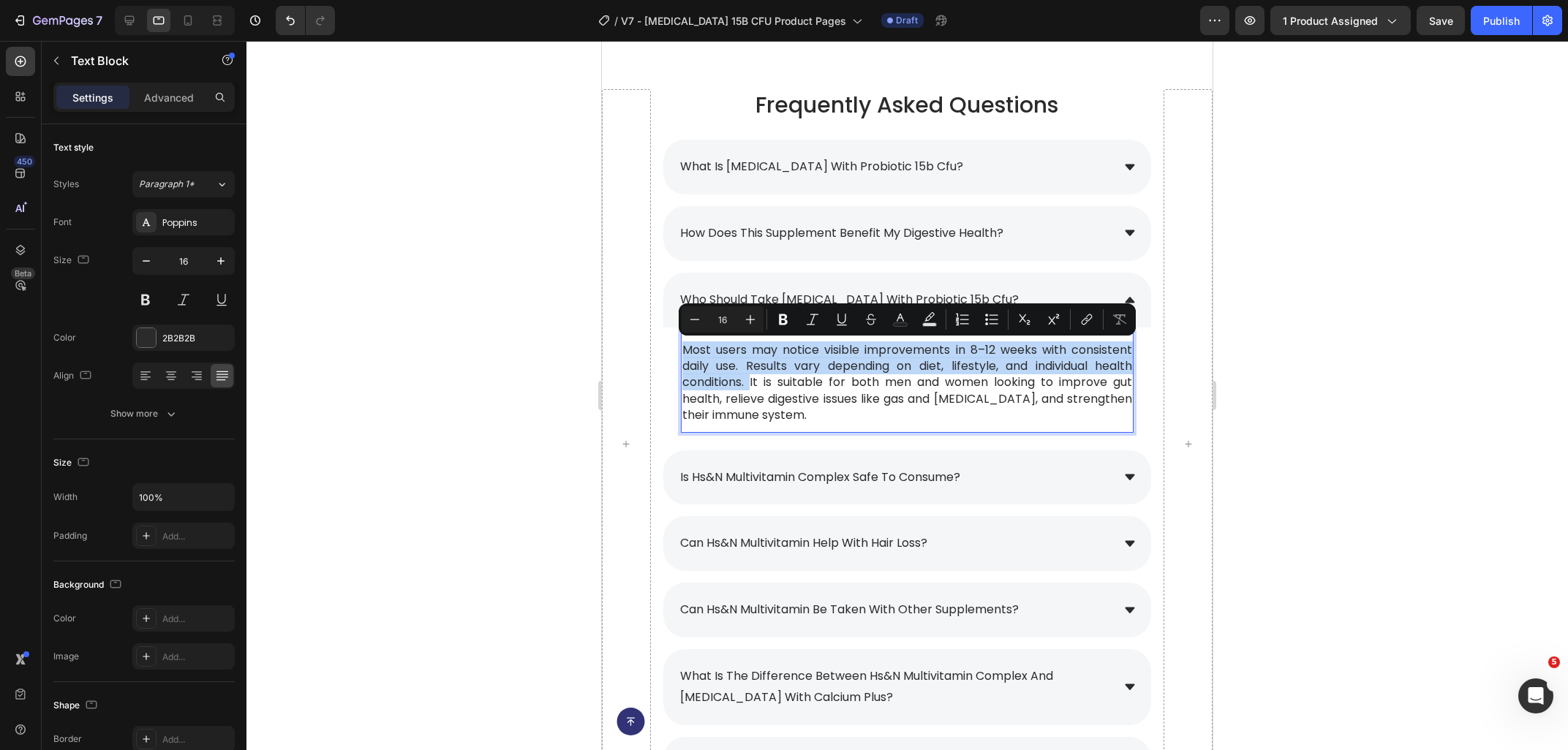
drag, startPoint x: 750, startPoint y: 385, endPoint x: 677, endPoint y: 350, distance: 81.0
click at [681, 350] on div "Most users may notice visible improvements in 8–12 weeks with consistent daily …" at bounding box center [907, 383] width 453 height 85
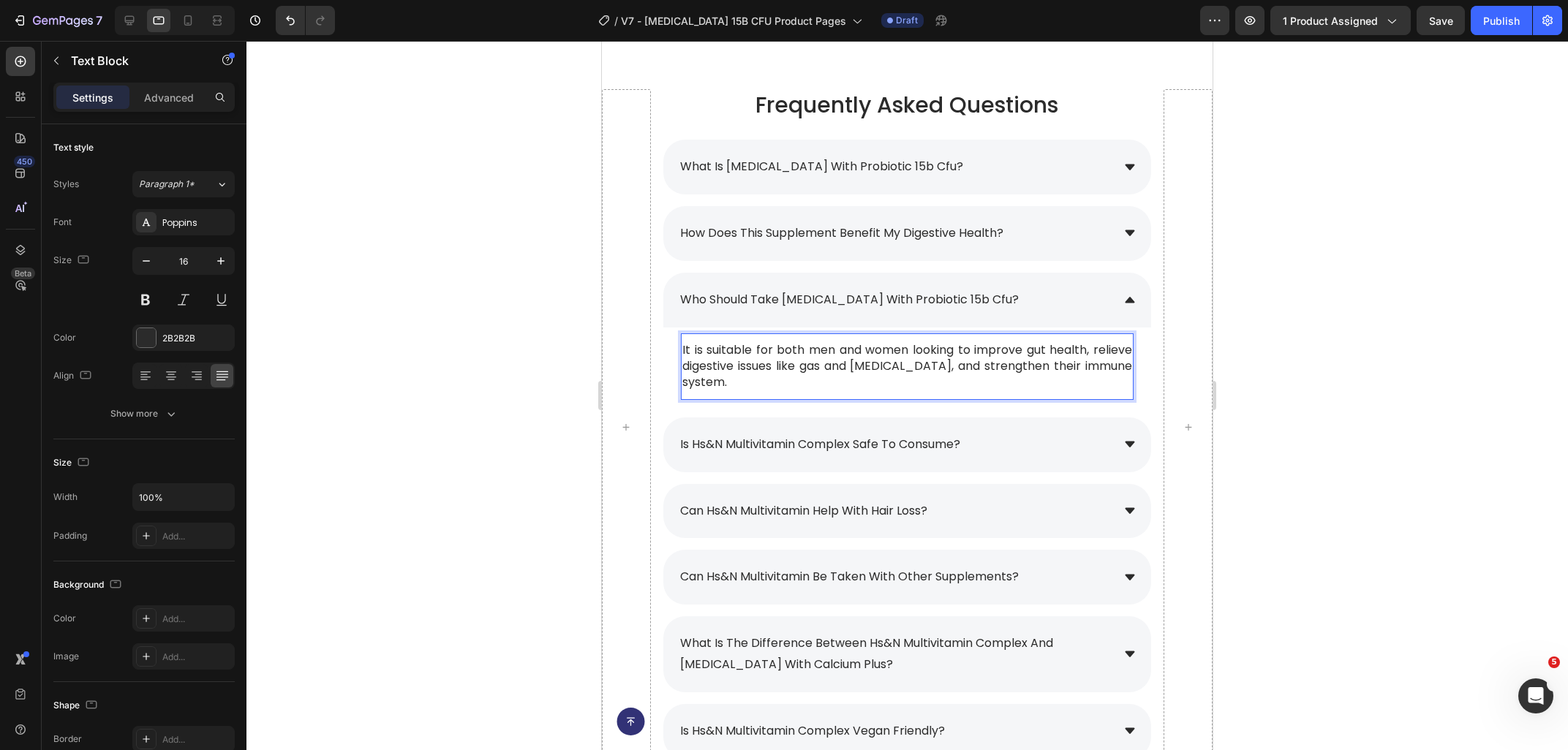
click at [1355, 301] on div at bounding box center [906, 396] width 1321 height 709
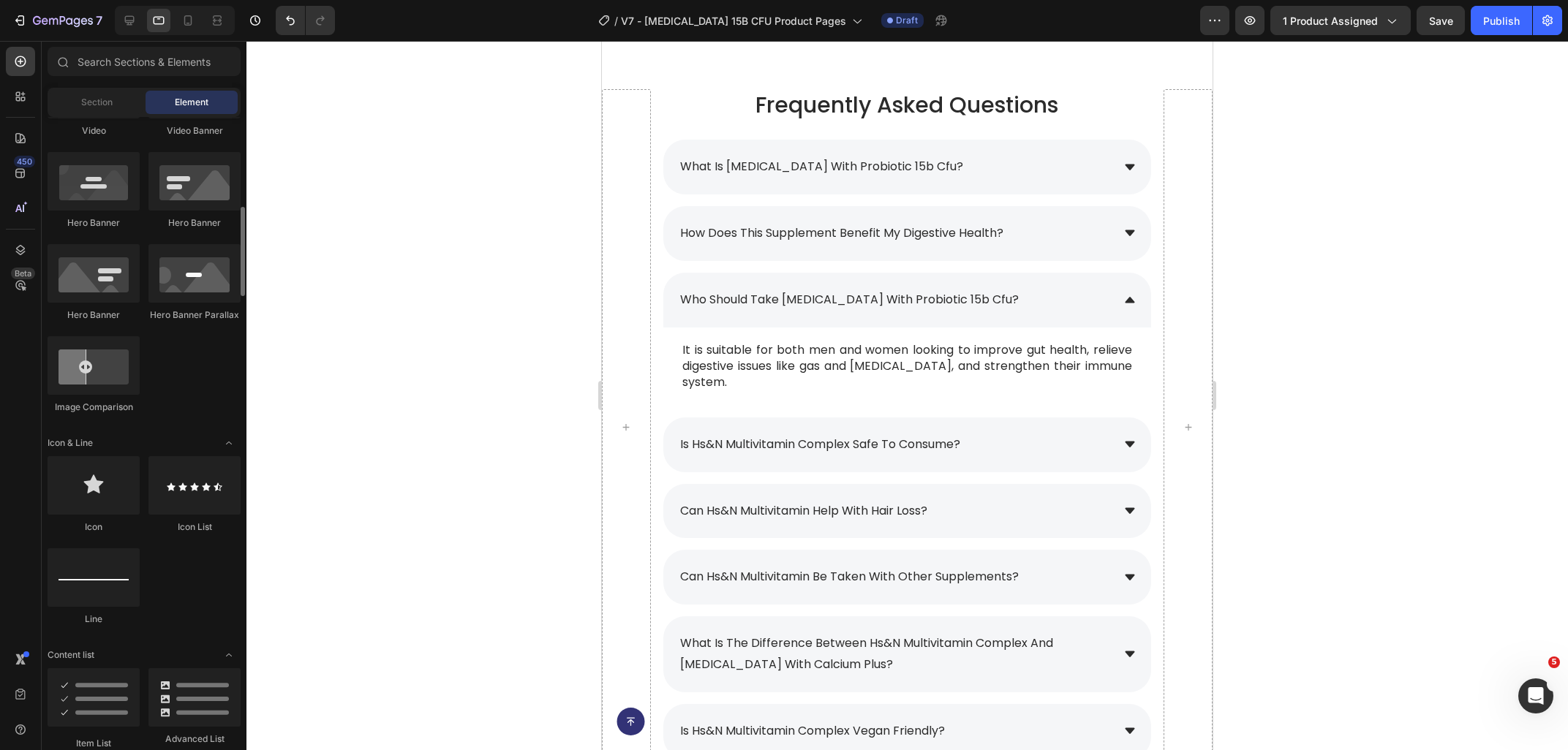
scroll to position [633, 0]
click at [1073, 293] on div "who should take [MEDICAL_DATA] with probiotic 15b cfu?" at bounding box center [894, 300] width 434 height 26
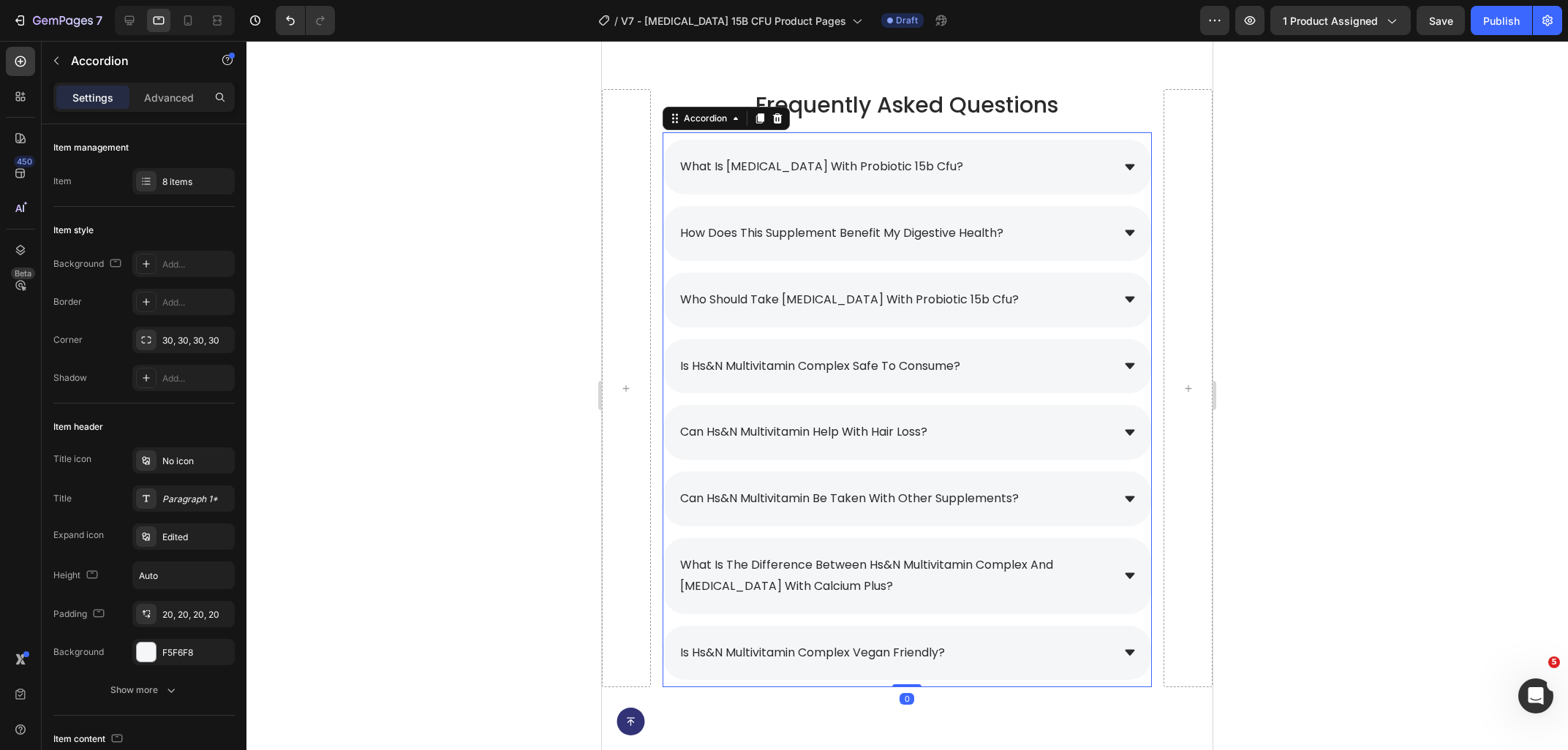
click at [1073, 293] on div "who should take [MEDICAL_DATA] with probiotic 15b cfu?" at bounding box center [894, 300] width 434 height 26
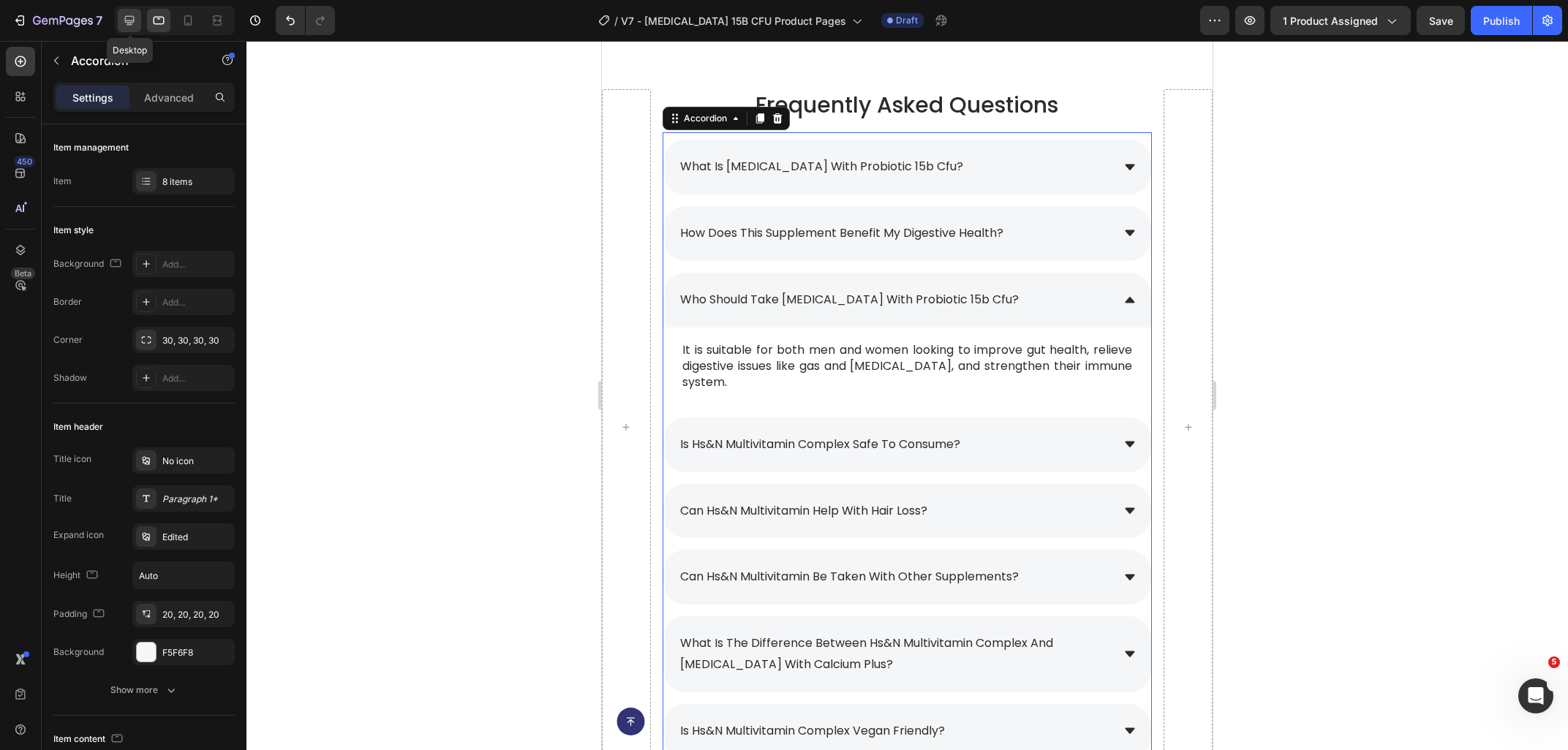
click at [123, 25] on icon at bounding box center [129, 20] width 14 height 14
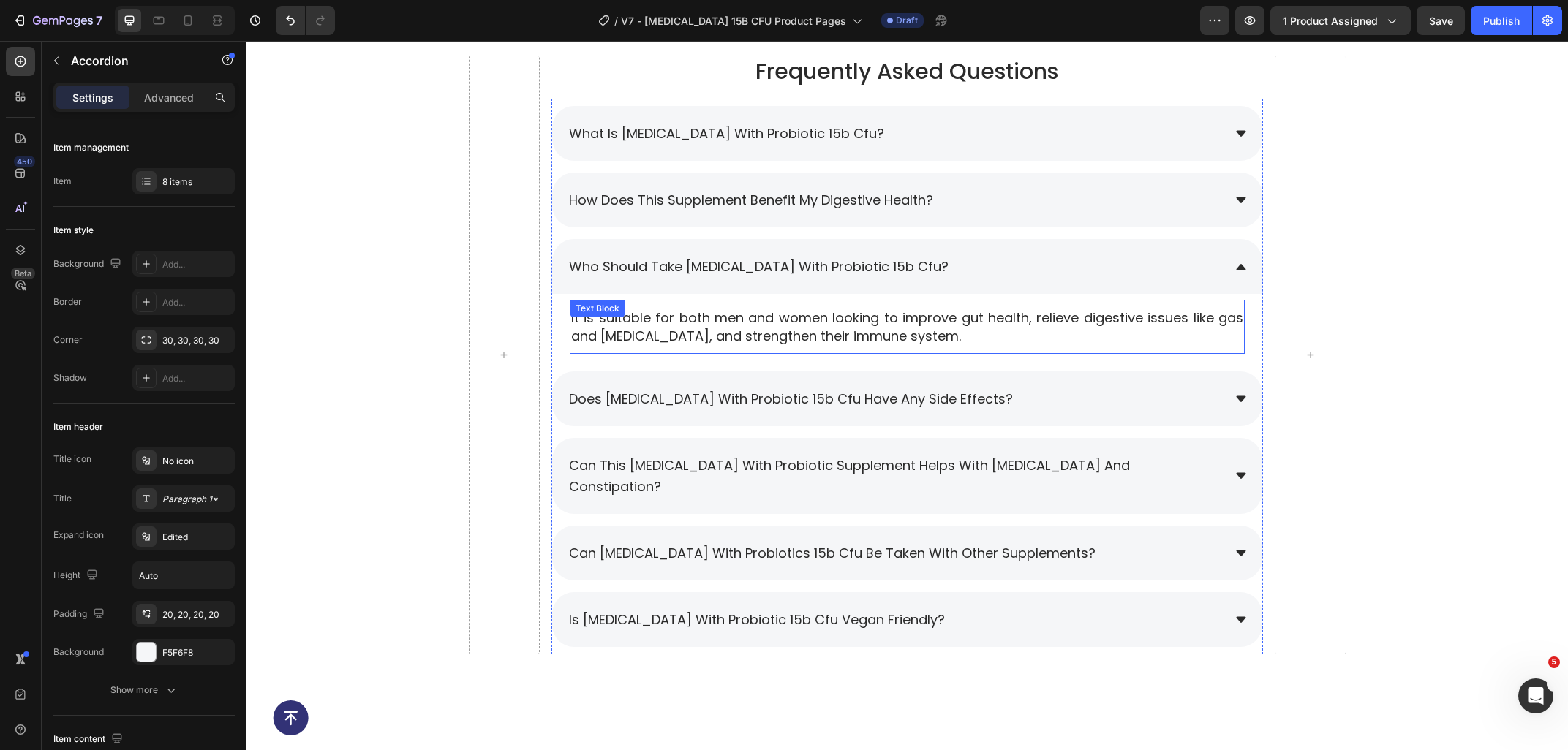
scroll to position [6904, 0]
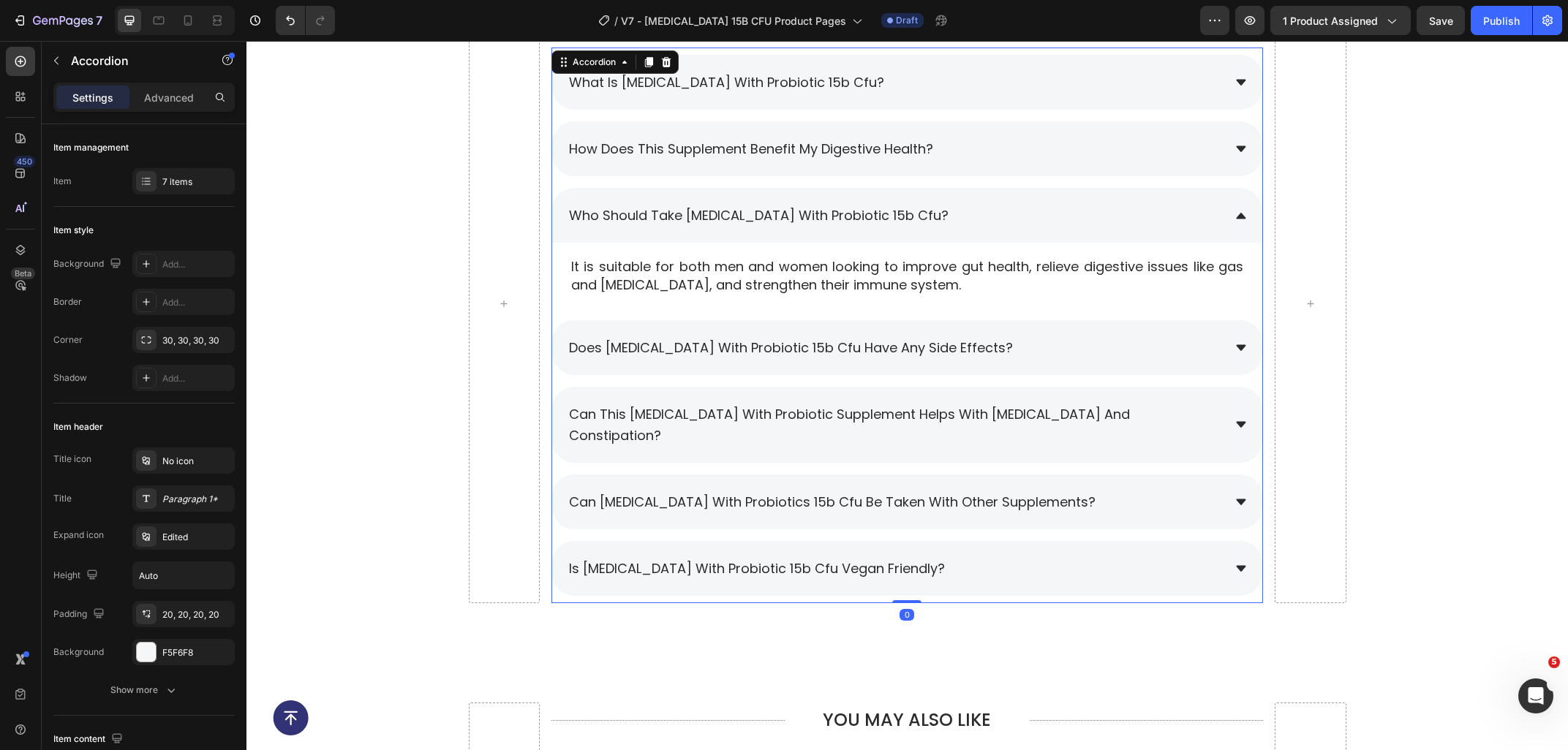
click at [657, 344] on span "does [MEDICAL_DATA] with probiotic 15b cfu have any side effects?" at bounding box center [790, 348] width 444 height 18
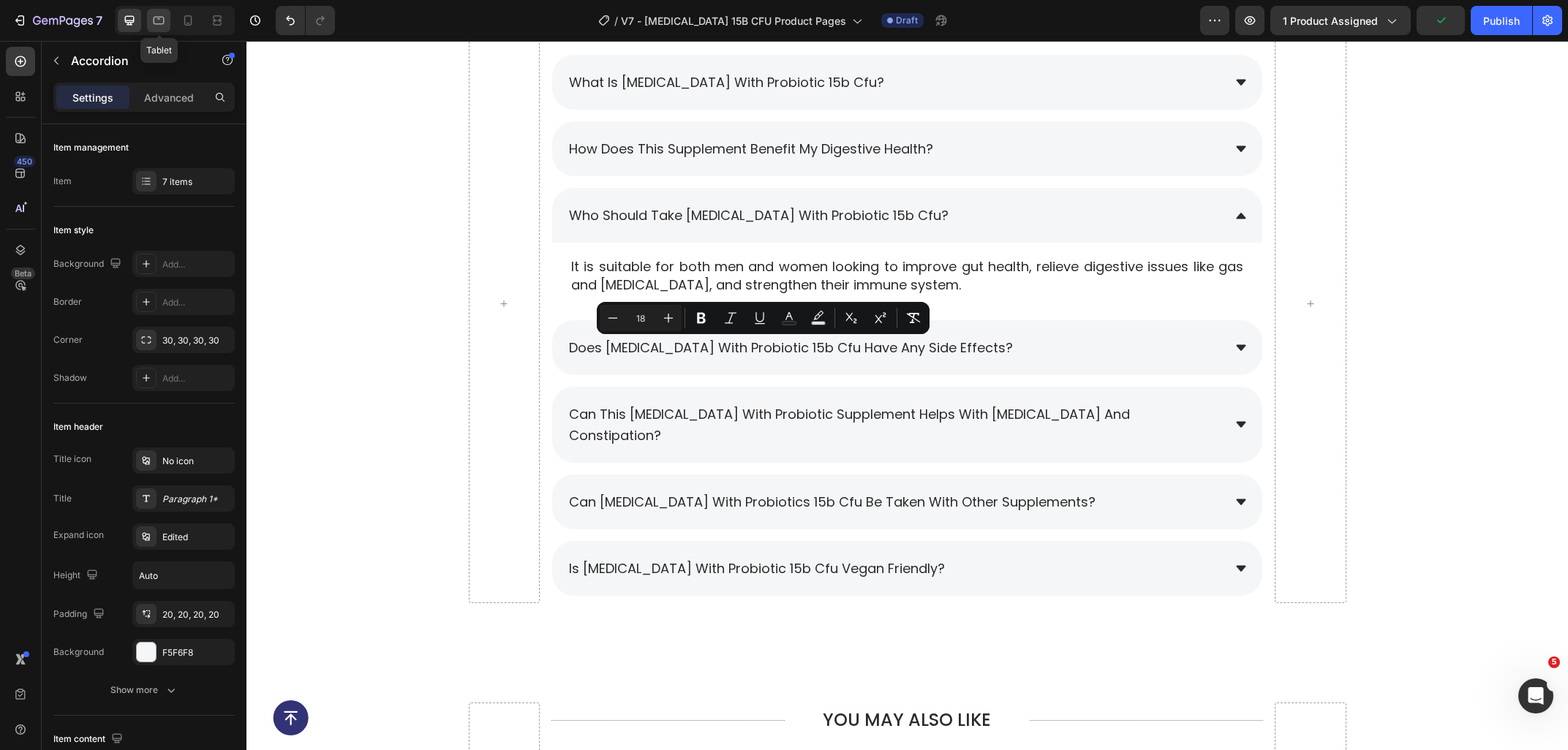
click at [158, 15] on icon at bounding box center [159, 20] width 14 height 14
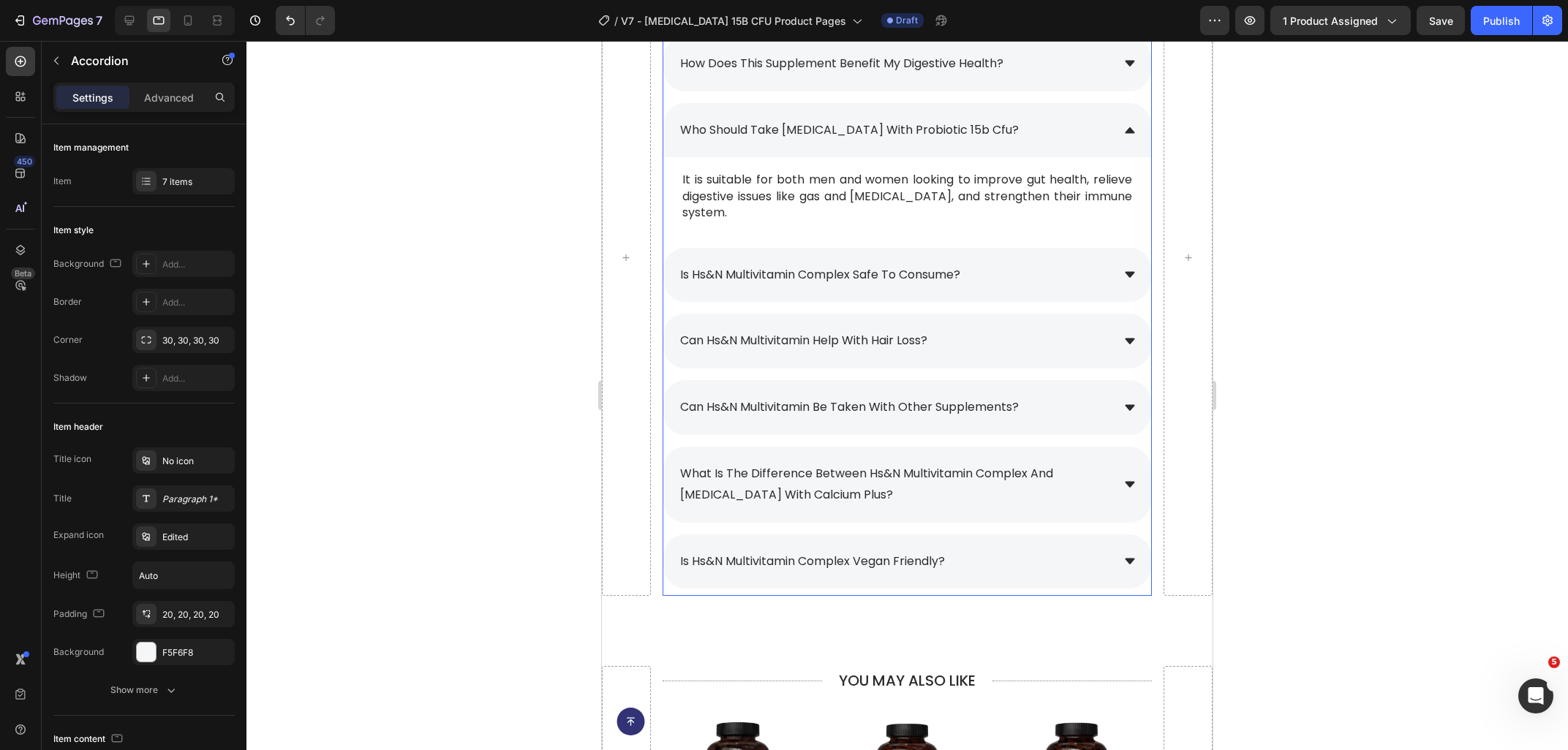
scroll to position [6785, 0]
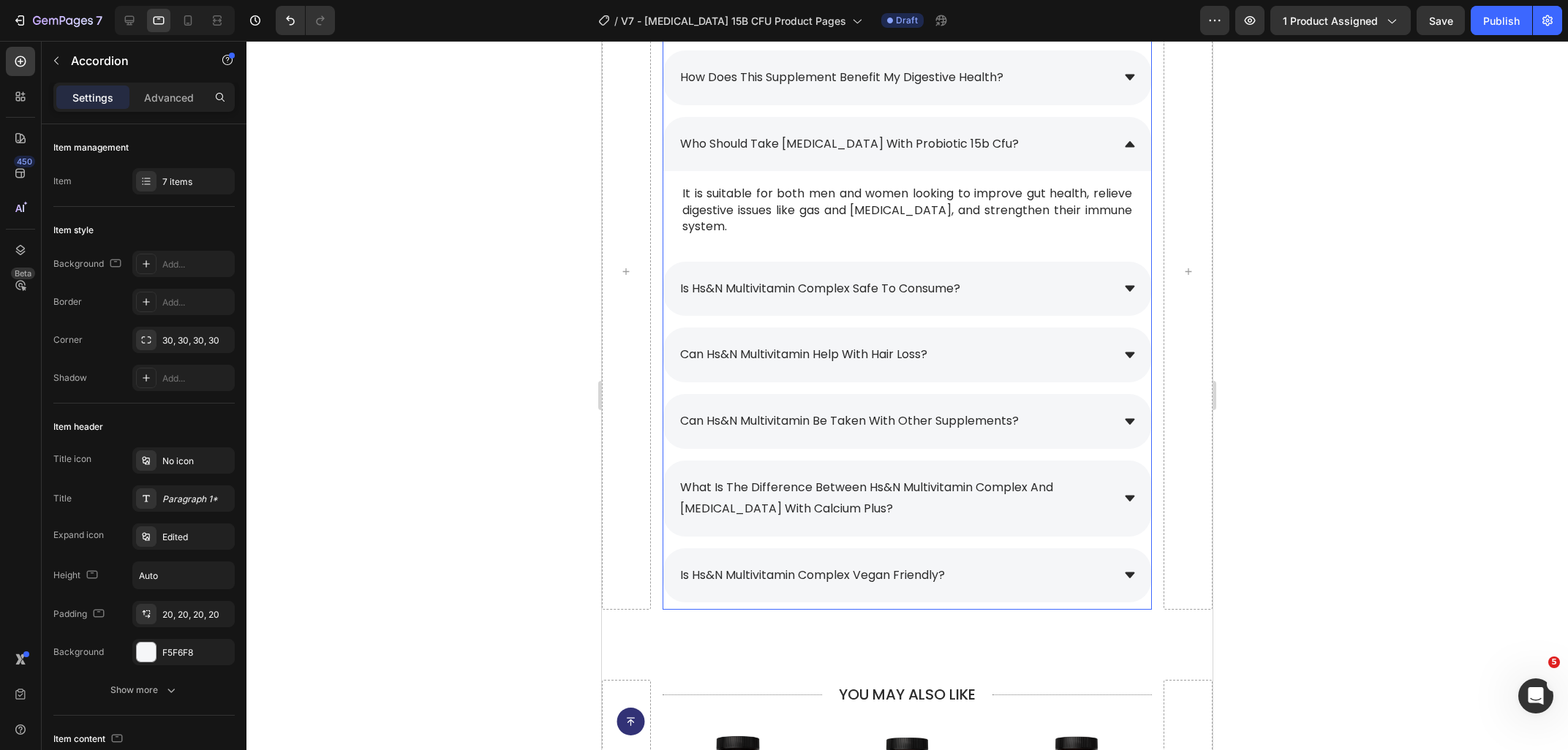
click at [960, 280] on span "is hs&n multivitamin complex safe to consume?" at bounding box center [819, 288] width 280 height 17
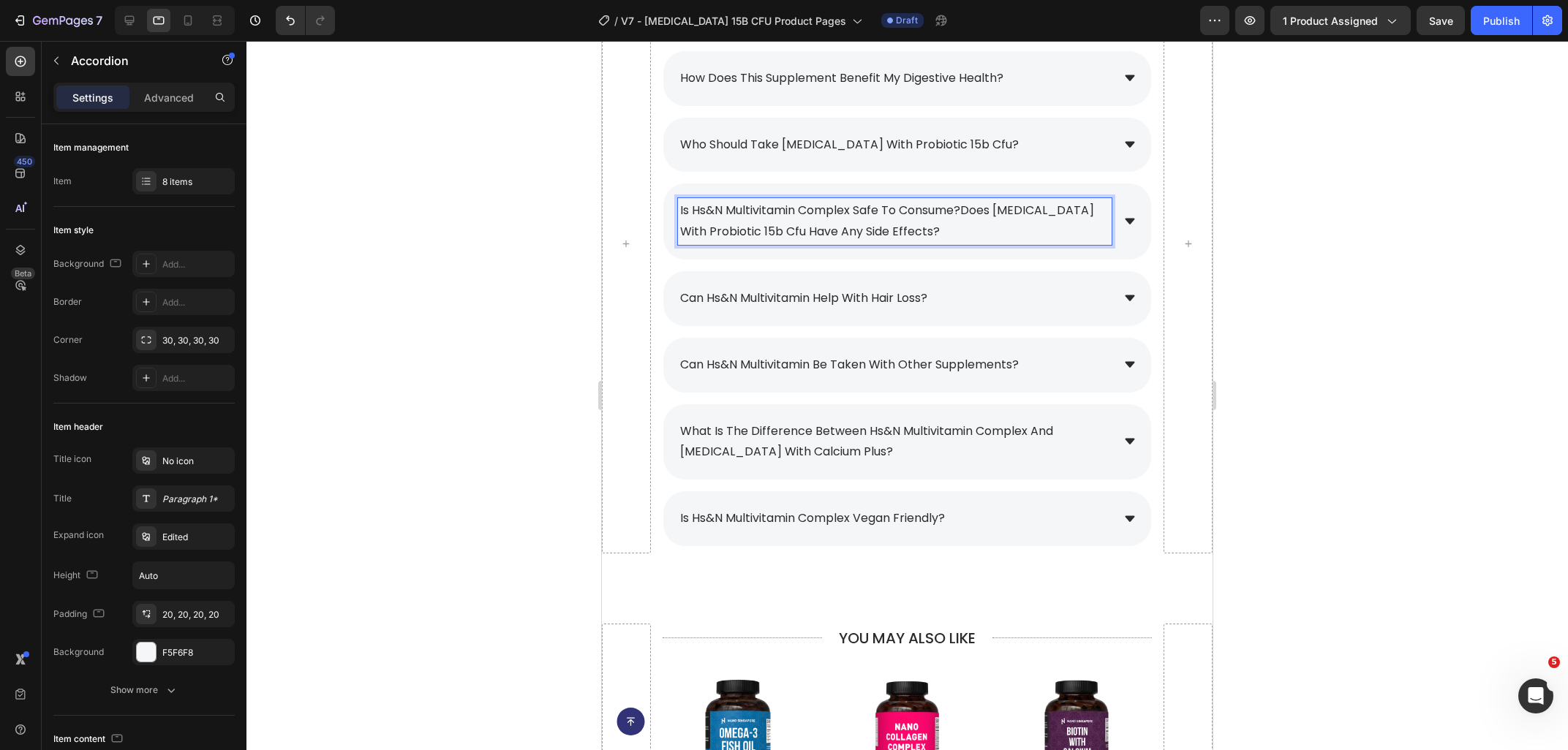
scroll to position [6783, 0]
click at [686, 207] on span "is hs&n multivitamin complex safe to consume?does prebiotic with probiotic 15b …" at bounding box center [887, 223] width 414 height 38
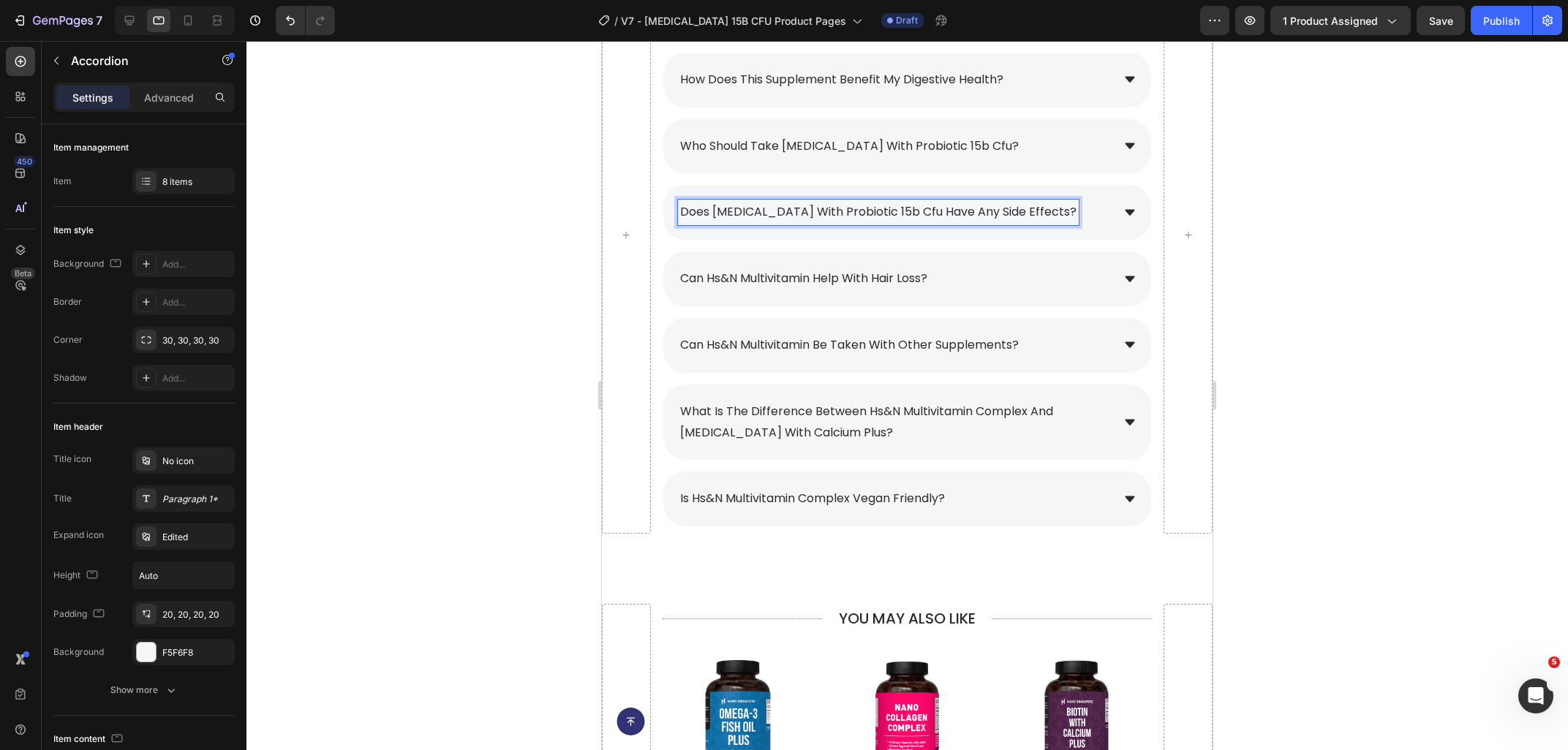
click at [1105, 213] on div "does [MEDICAL_DATA] with probiotic 15b cfu have any side effects?" at bounding box center [894, 213] width 434 height 26
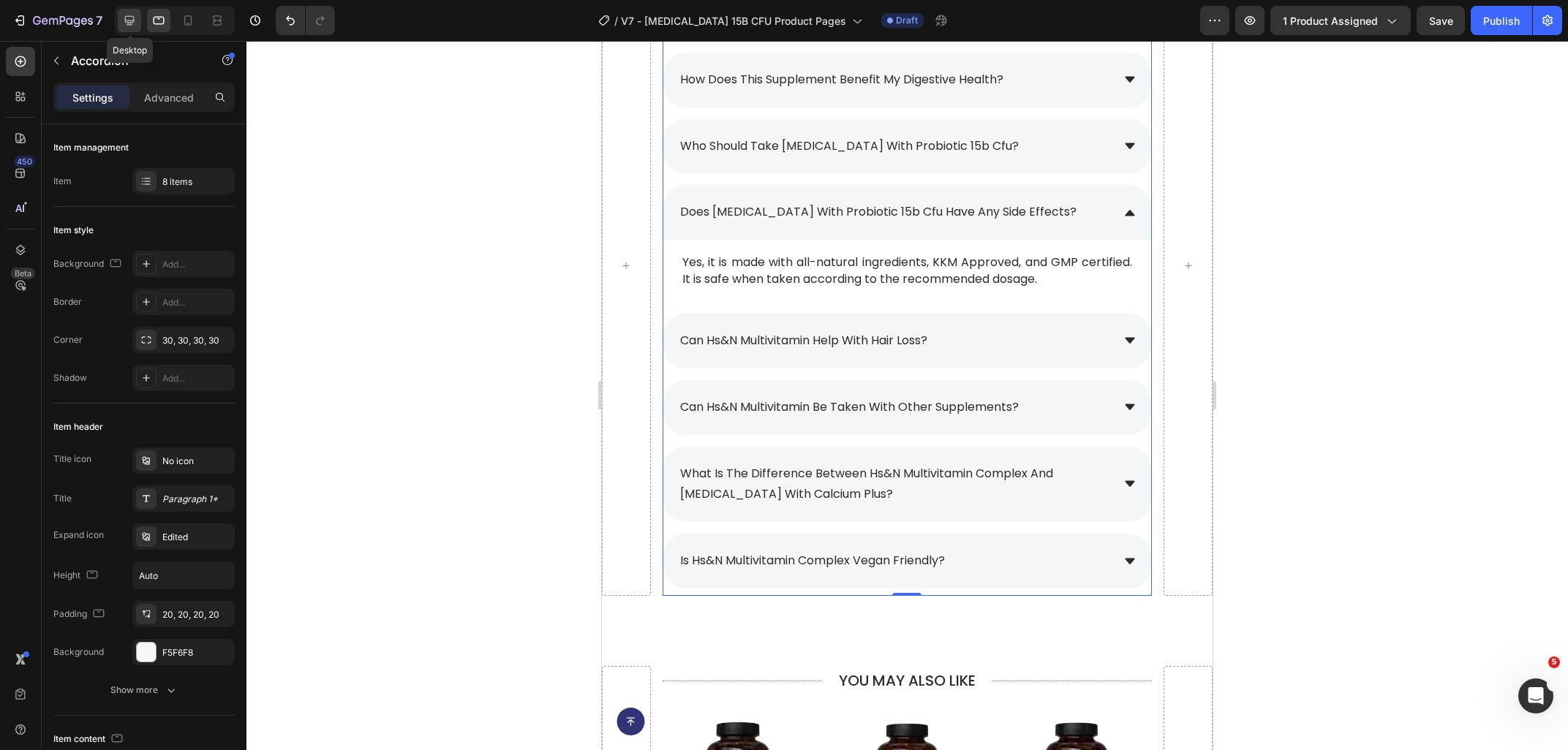
click at [138, 14] on div at bounding box center [129, 21] width 24 height 24
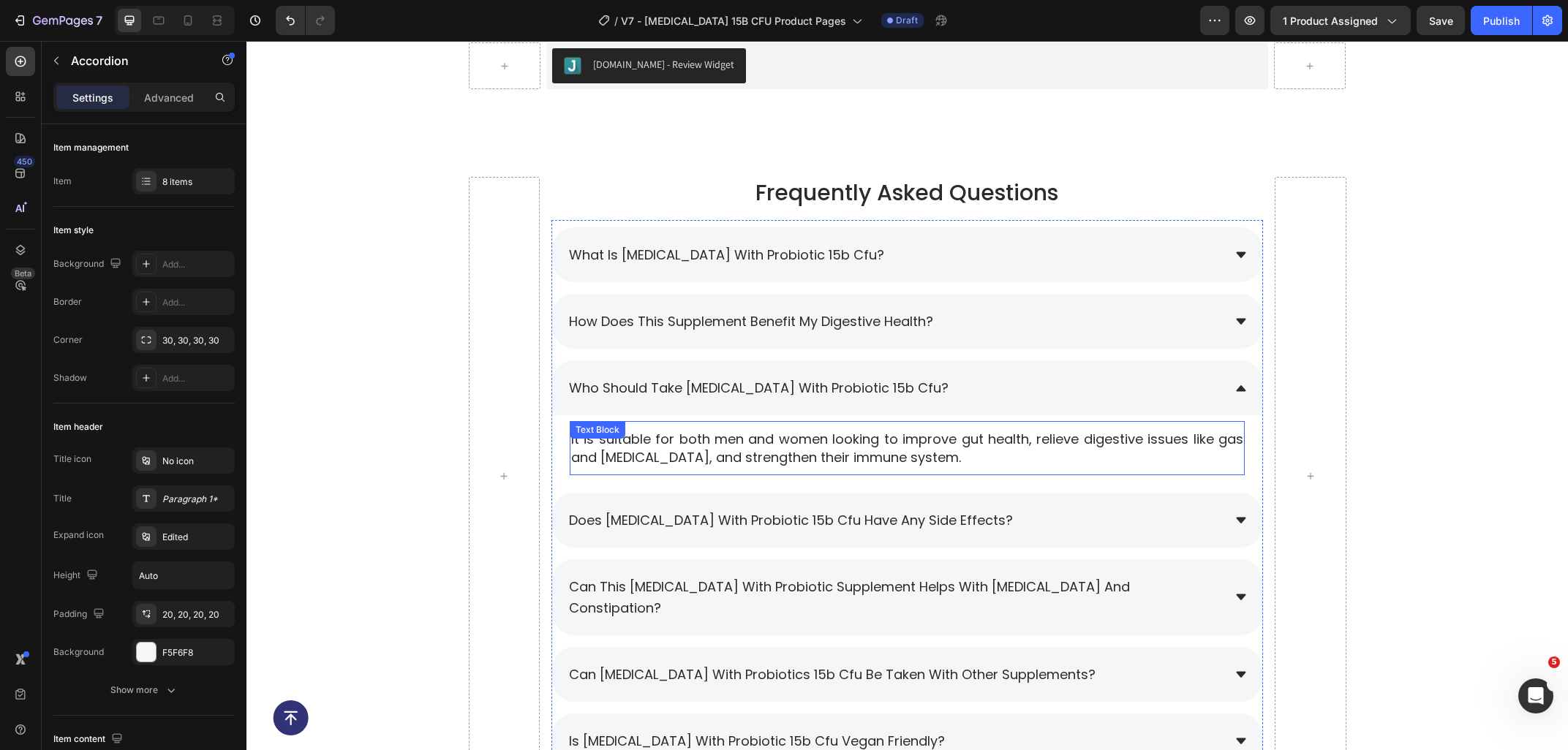
scroll to position [6731, 0]
click at [159, 9] on div at bounding box center [159, 21] width 24 height 24
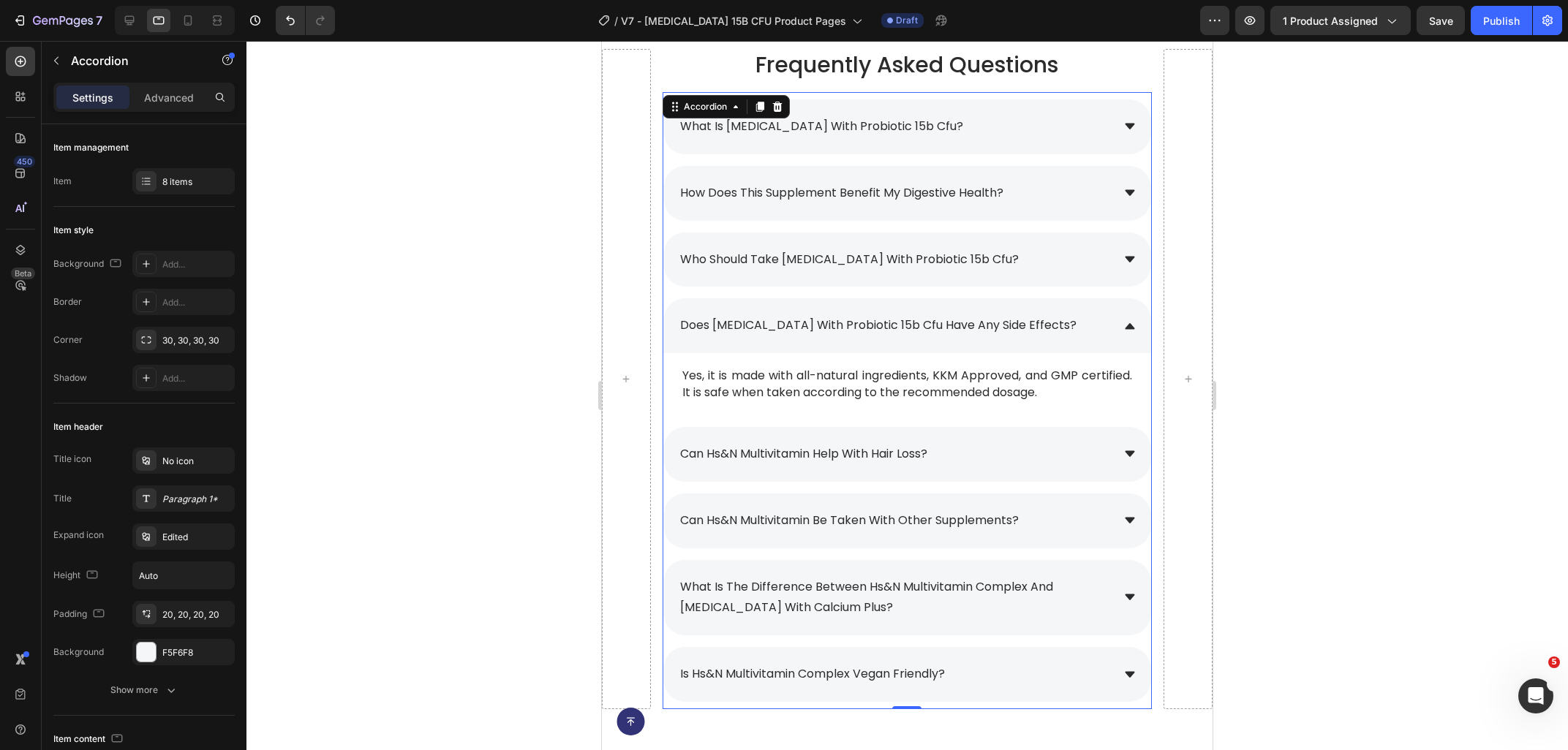
scroll to position [6668, 0]
click at [133, 23] on icon at bounding box center [129, 20] width 14 height 14
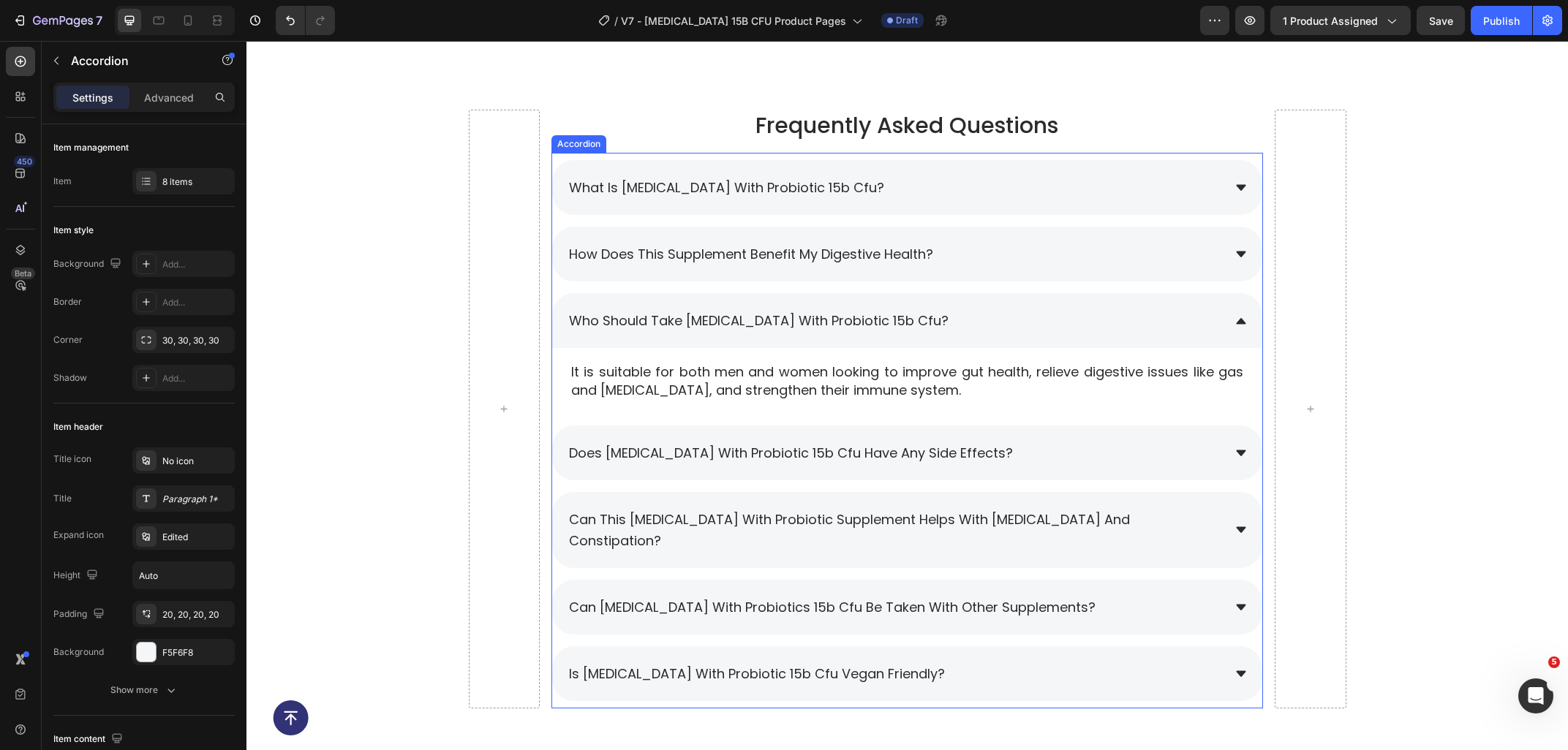
scroll to position [6854, 0]
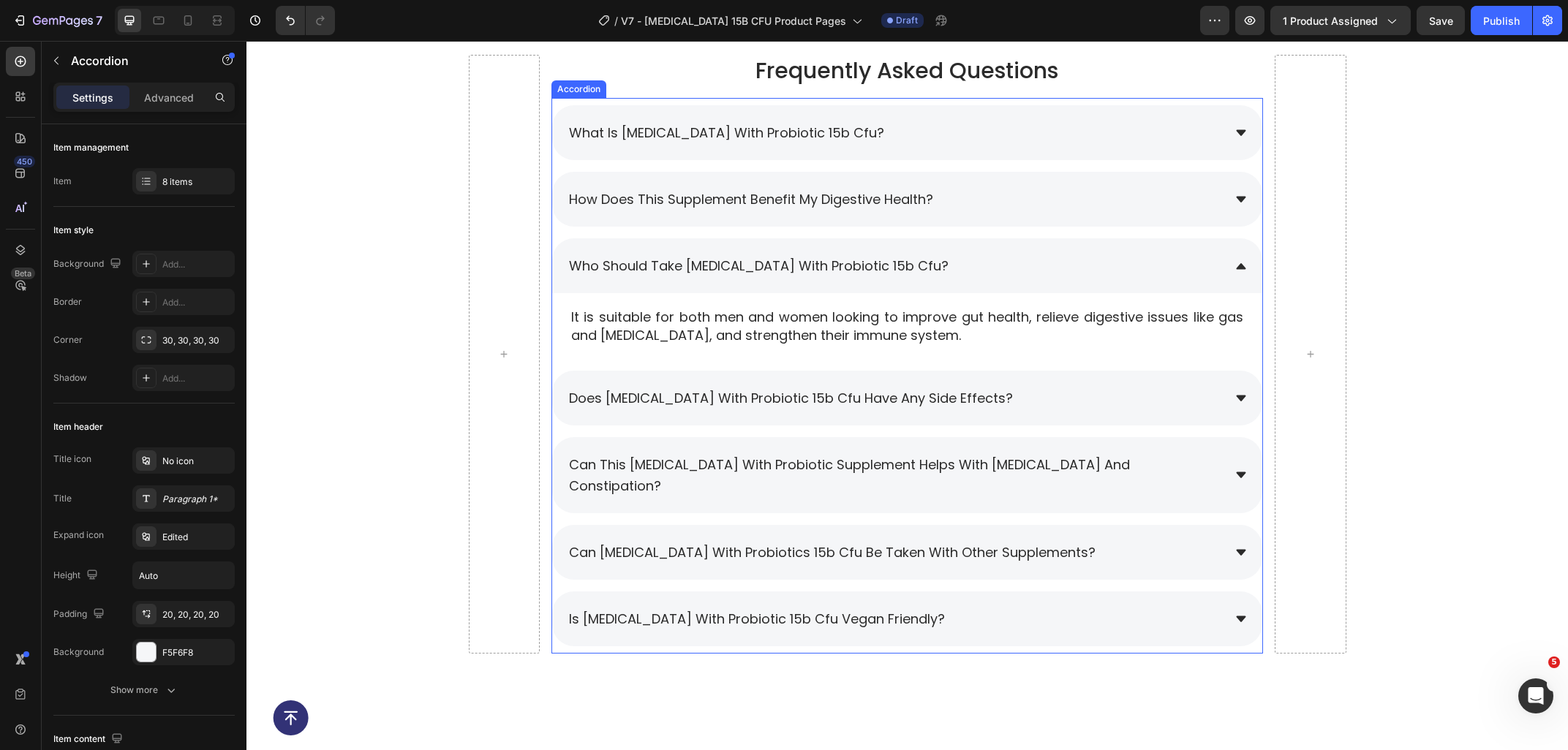
click at [1024, 393] on div "does [MEDICAL_DATA] with probiotic 15b cfu have any side effects?" at bounding box center [894, 399] width 656 height 26
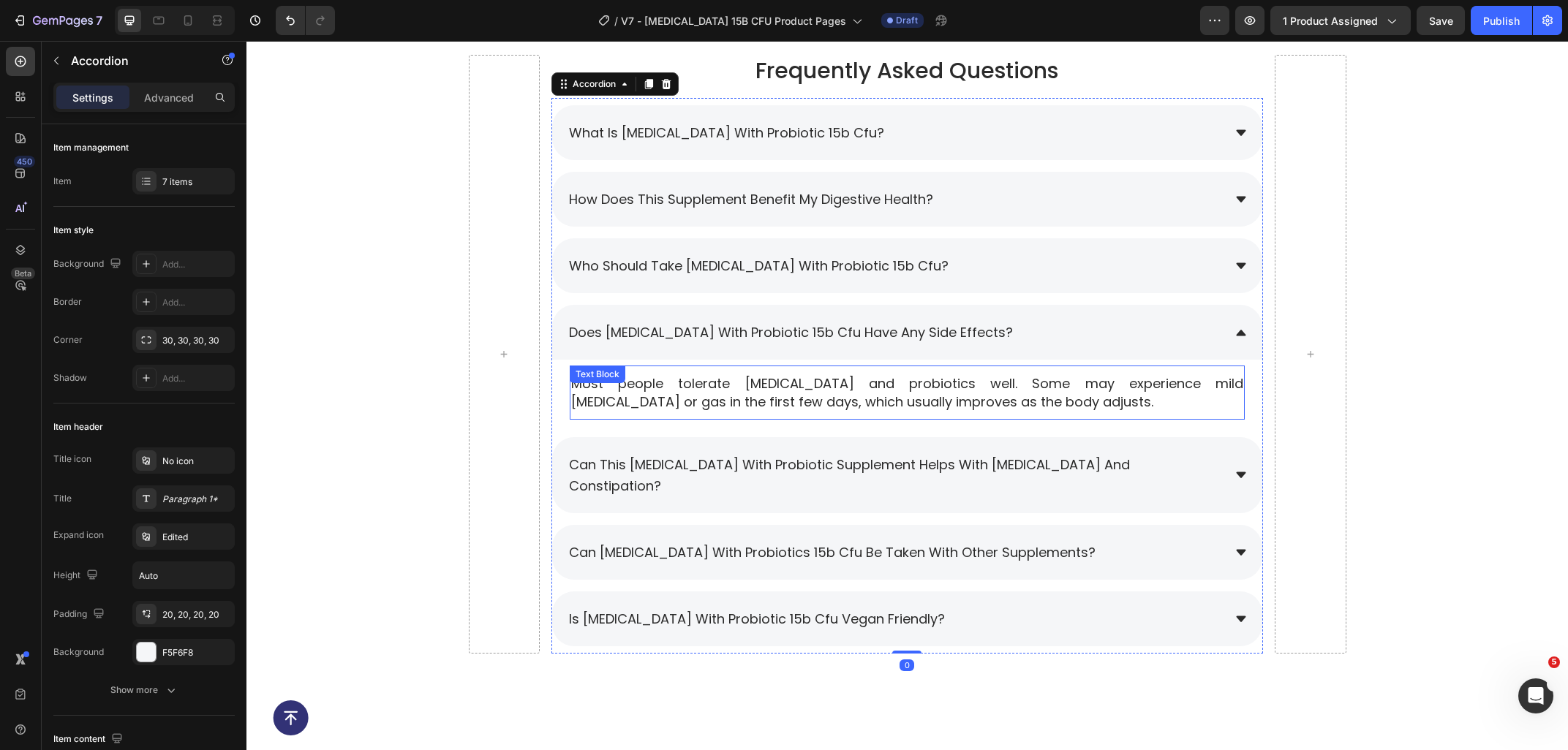
click at [687, 383] on p "Most people tolerate prebiotics and probiotics well. Some may experience mild b…" at bounding box center [907, 393] width 672 height 37
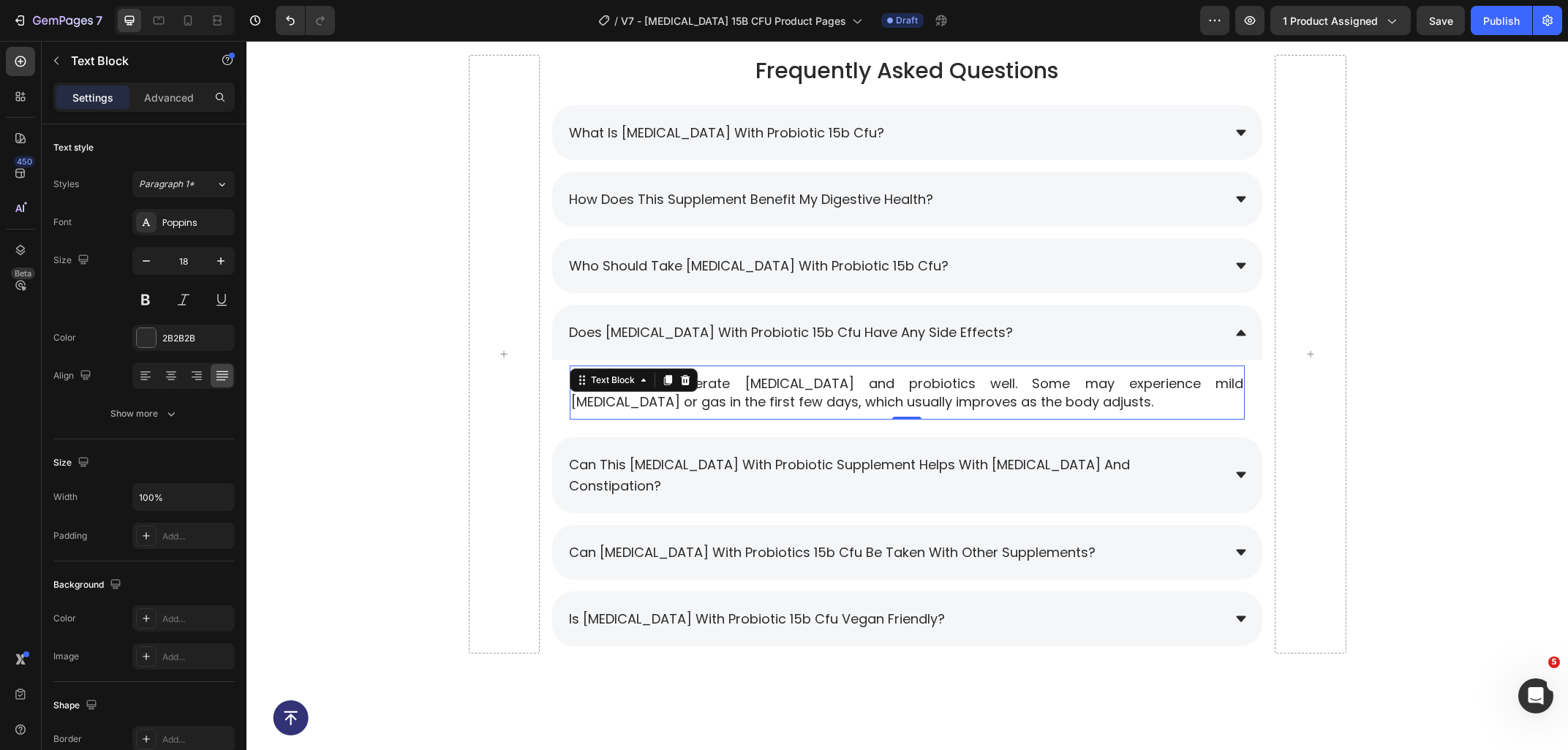
click at [687, 383] on icon at bounding box center [685, 380] width 11 height 11
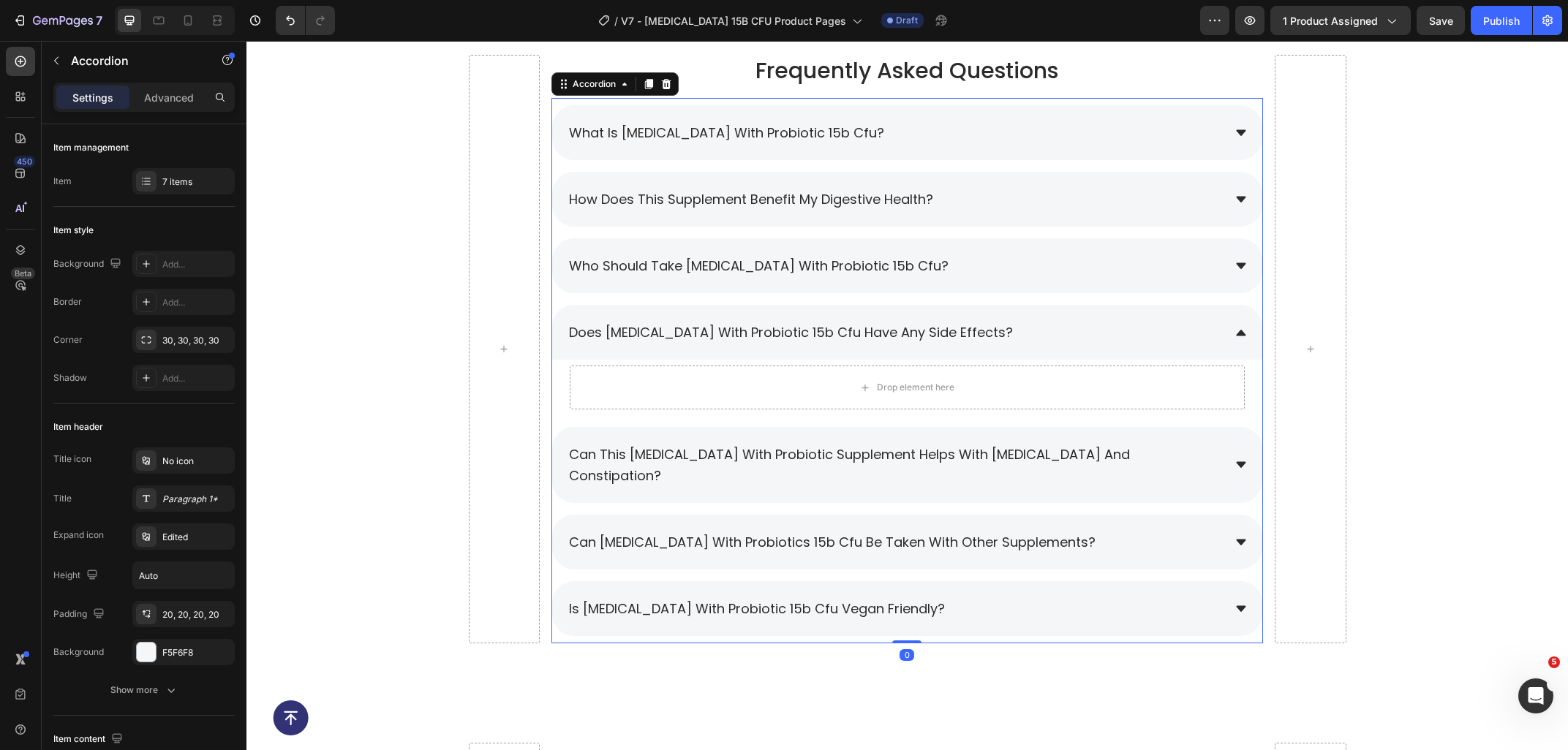
scroll to position [0, 0]
click at [287, 23] on icon "Undo/Redo" at bounding box center [290, 20] width 14 height 14
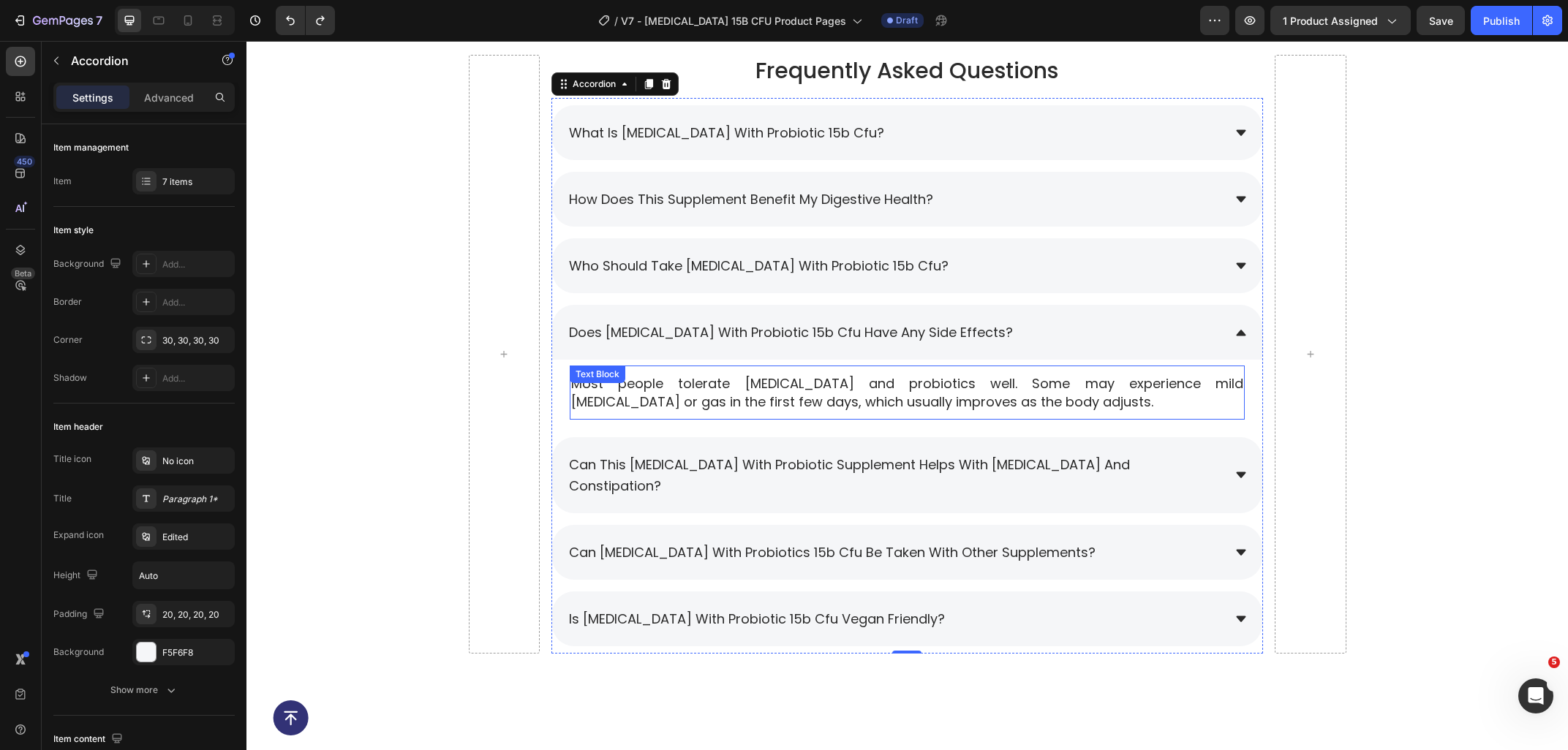
click at [941, 387] on p "Most people tolerate prebiotics and probiotics well. Some may experience mild b…" at bounding box center [907, 393] width 672 height 37
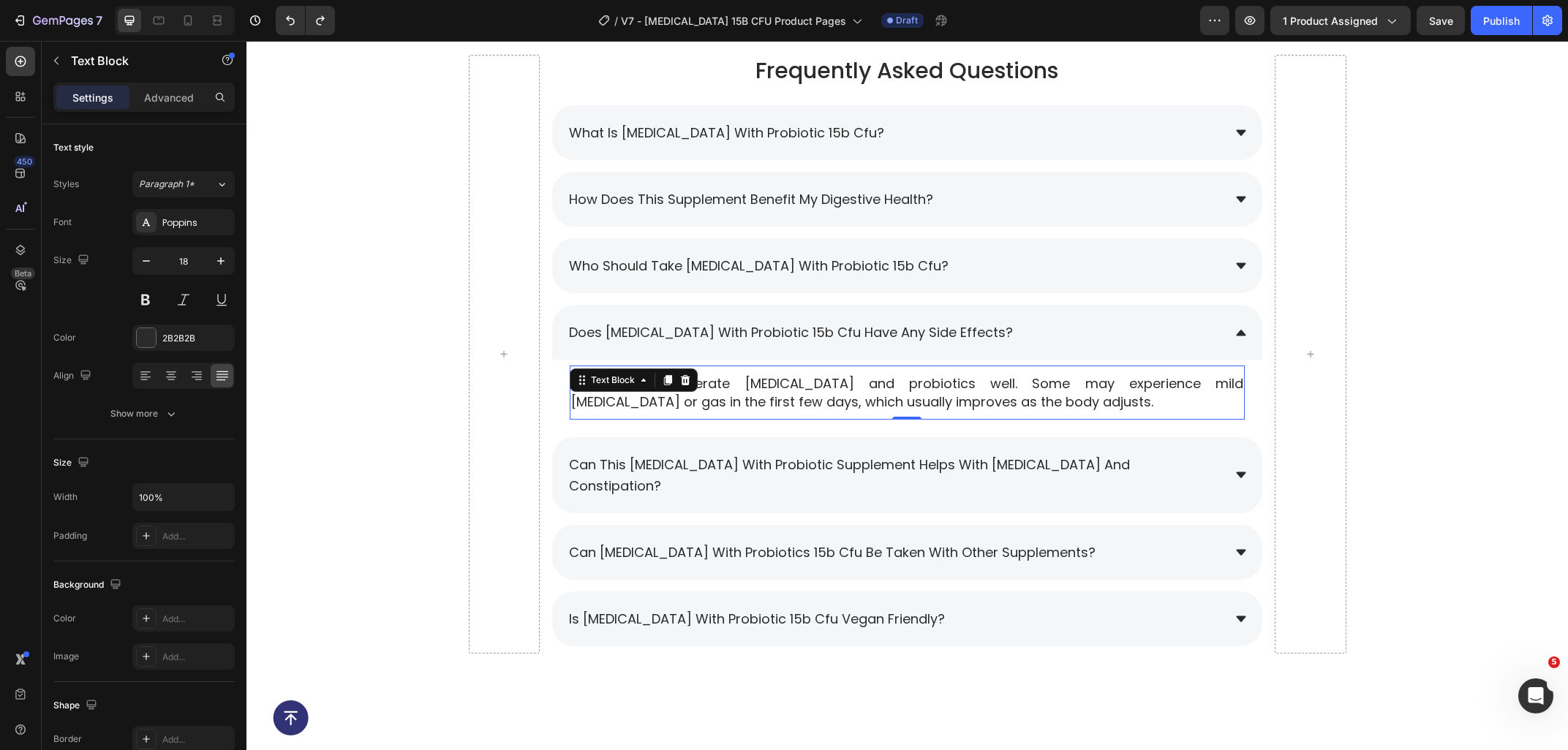
click at [941, 387] on p "Most people tolerate prebiotics and probiotics well. Some may experience mild b…" at bounding box center [907, 393] width 672 height 37
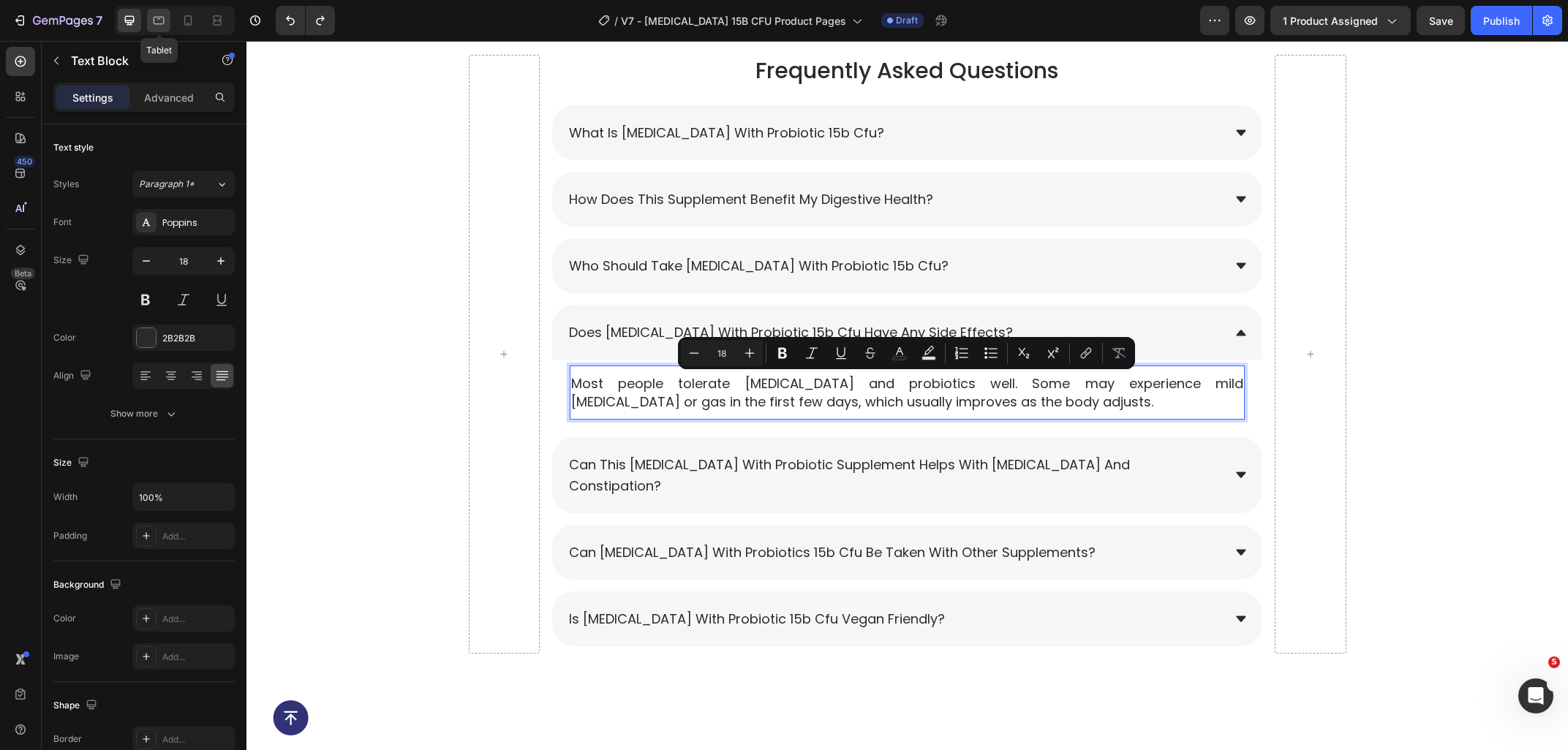
click at [163, 23] on icon at bounding box center [159, 20] width 14 height 14
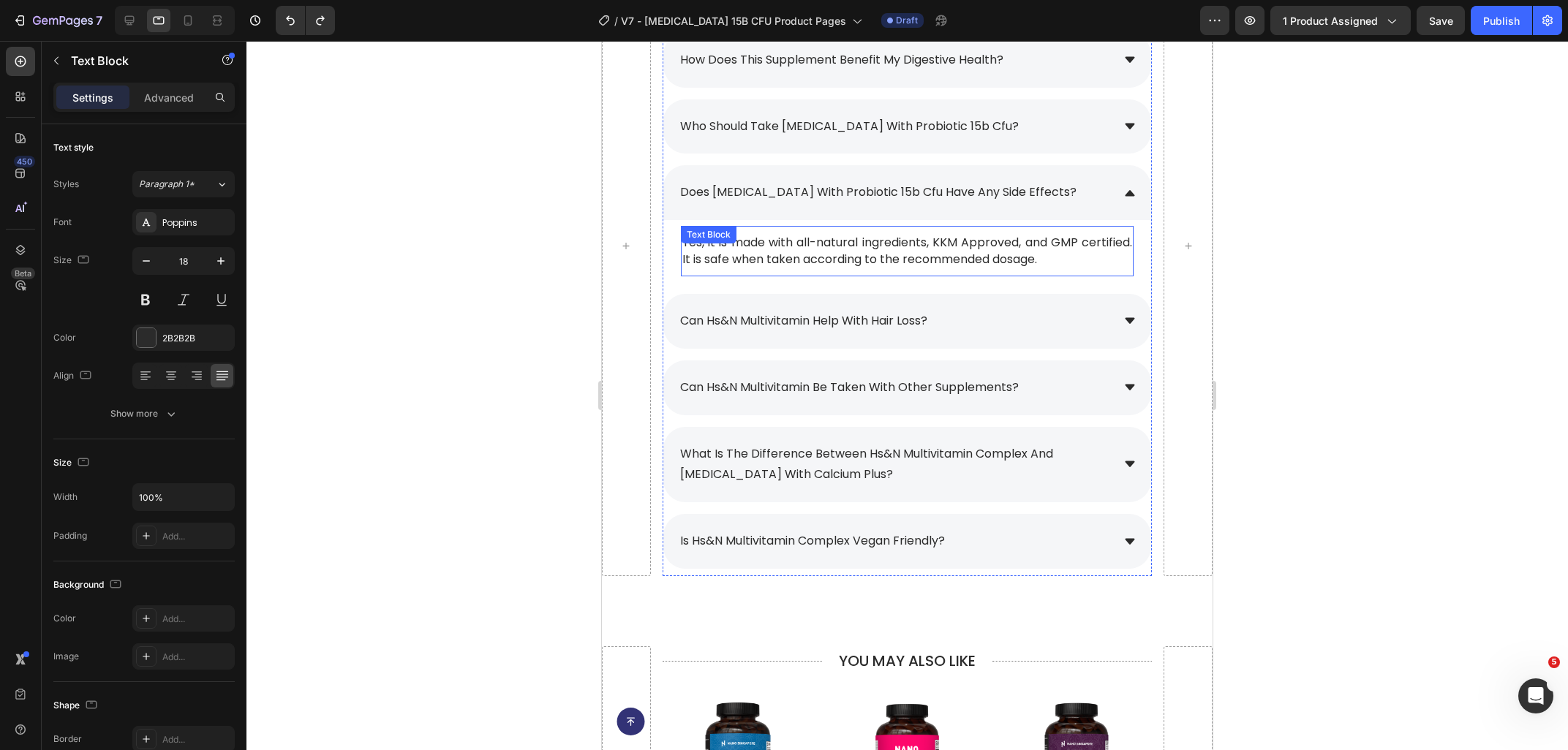
scroll to position [6802, 0]
click at [947, 242] on p "Yes, it is made with all-natural ingredients, KKM Approved, and GMP certified. …" at bounding box center [907, 252] width 450 height 33
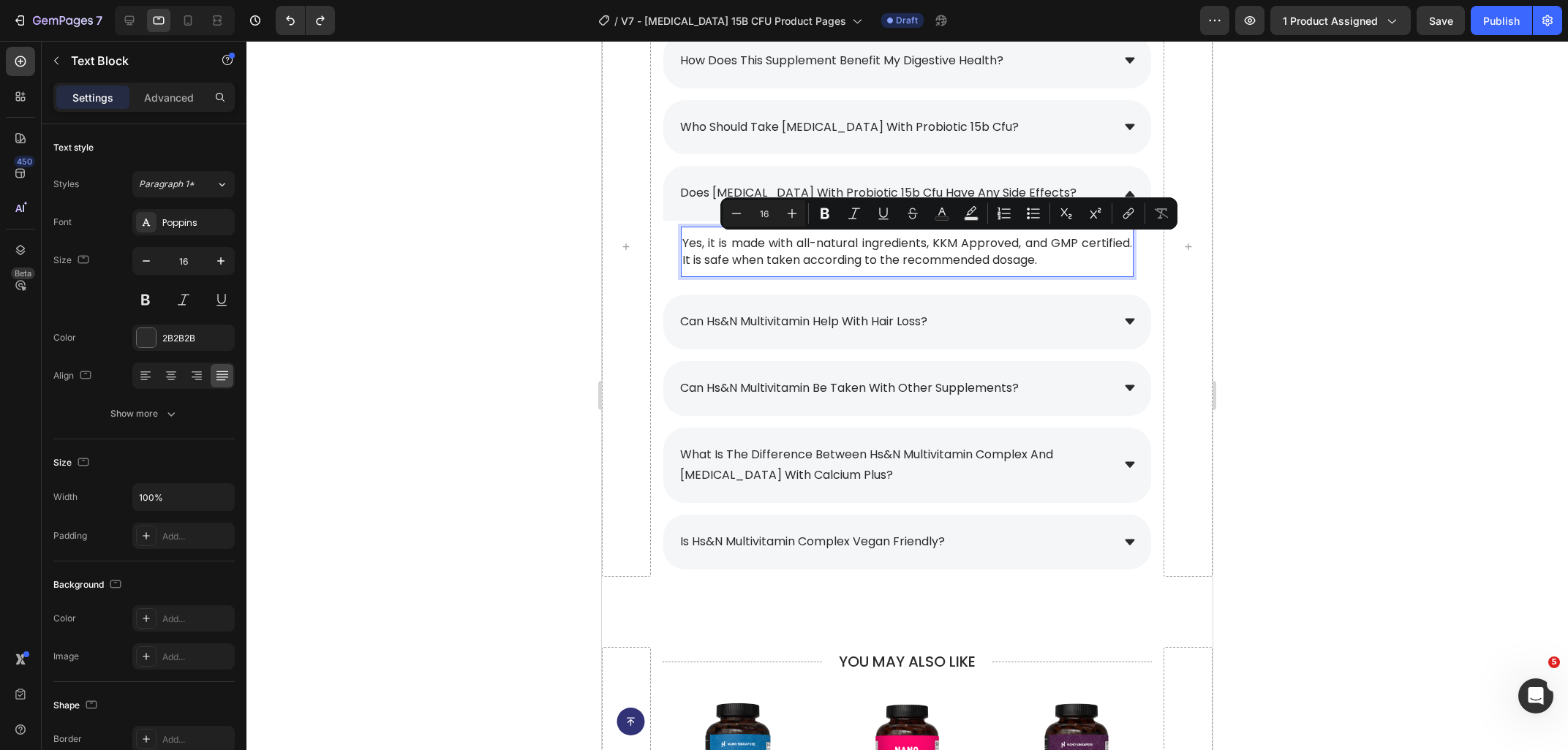
click at [1059, 252] on p "Yes, it is made with all-natural ingredients, KKM Approved, and GMP certified. …" at bounding box center [907, 252] width 450 height 33
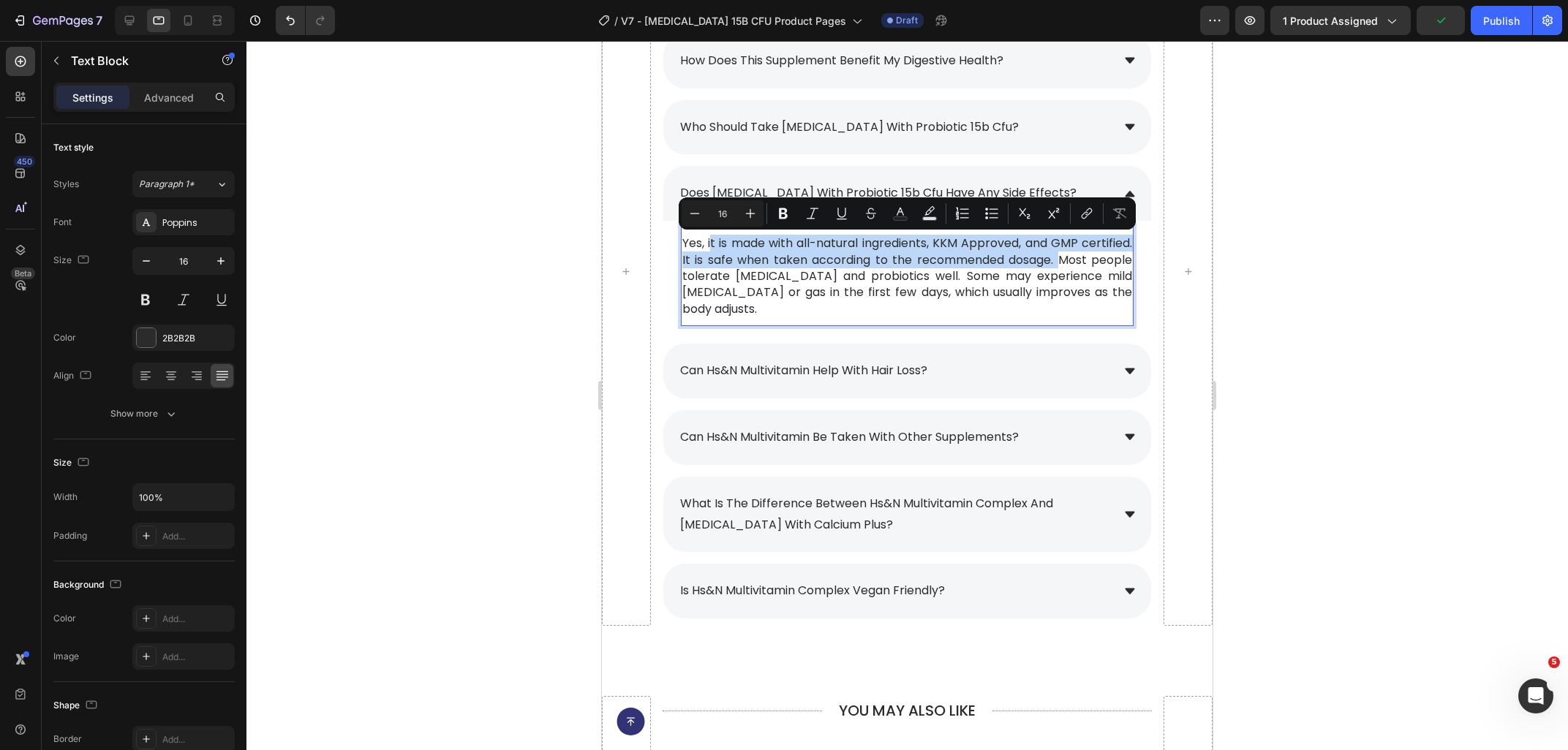
drag, startPoint x: 1063, startPoint y: 261, endPoint x: 711, endPoint y: 248, distance: 352.2
click at [711, 248] on p "Yes, it is made with all-natural ingredients, KKM Approved, and GMP certified. …" at bounding box center [907, 276] width 450 height 82
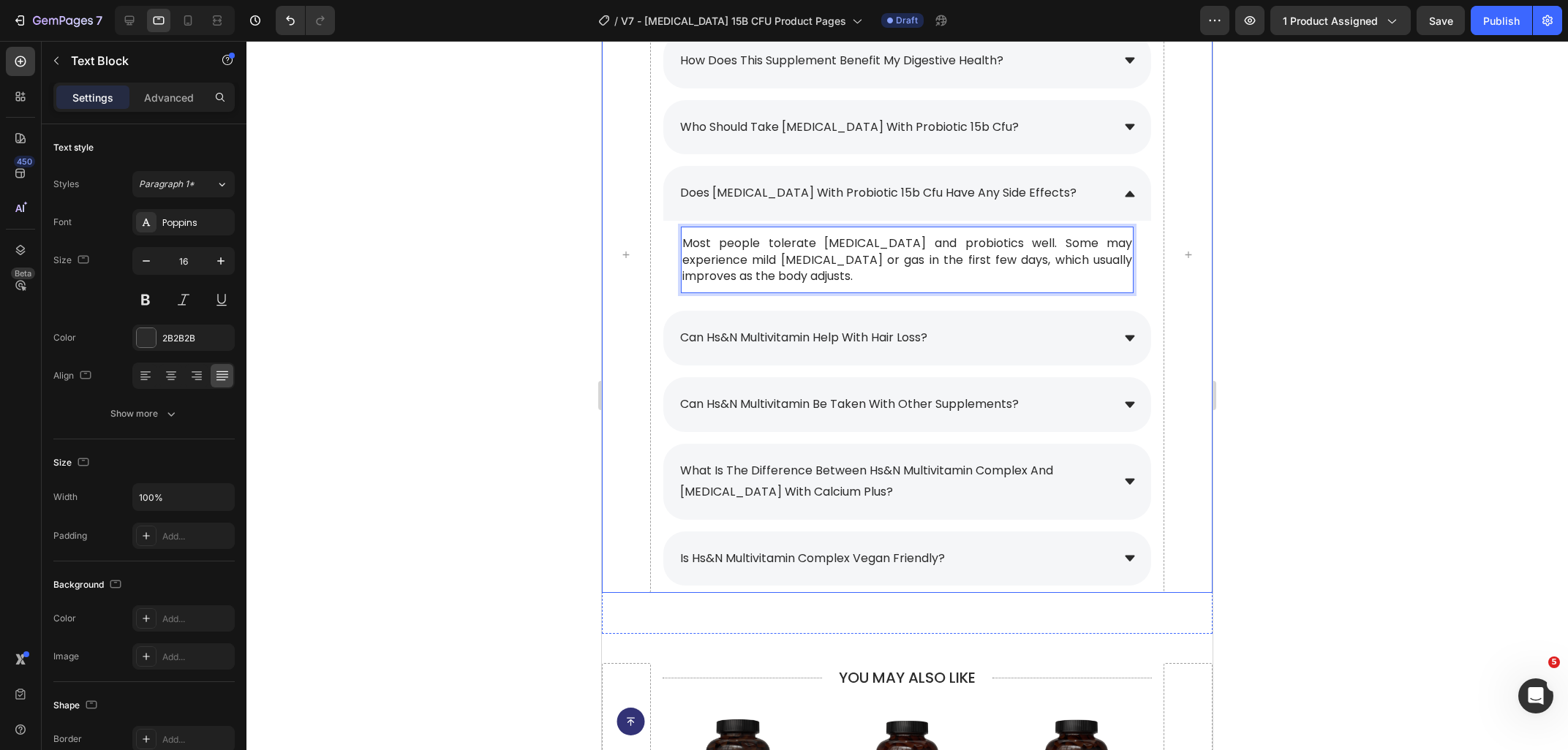
click at [1450, 335] on div at bounding box center [906, 396] width 1321 height 709
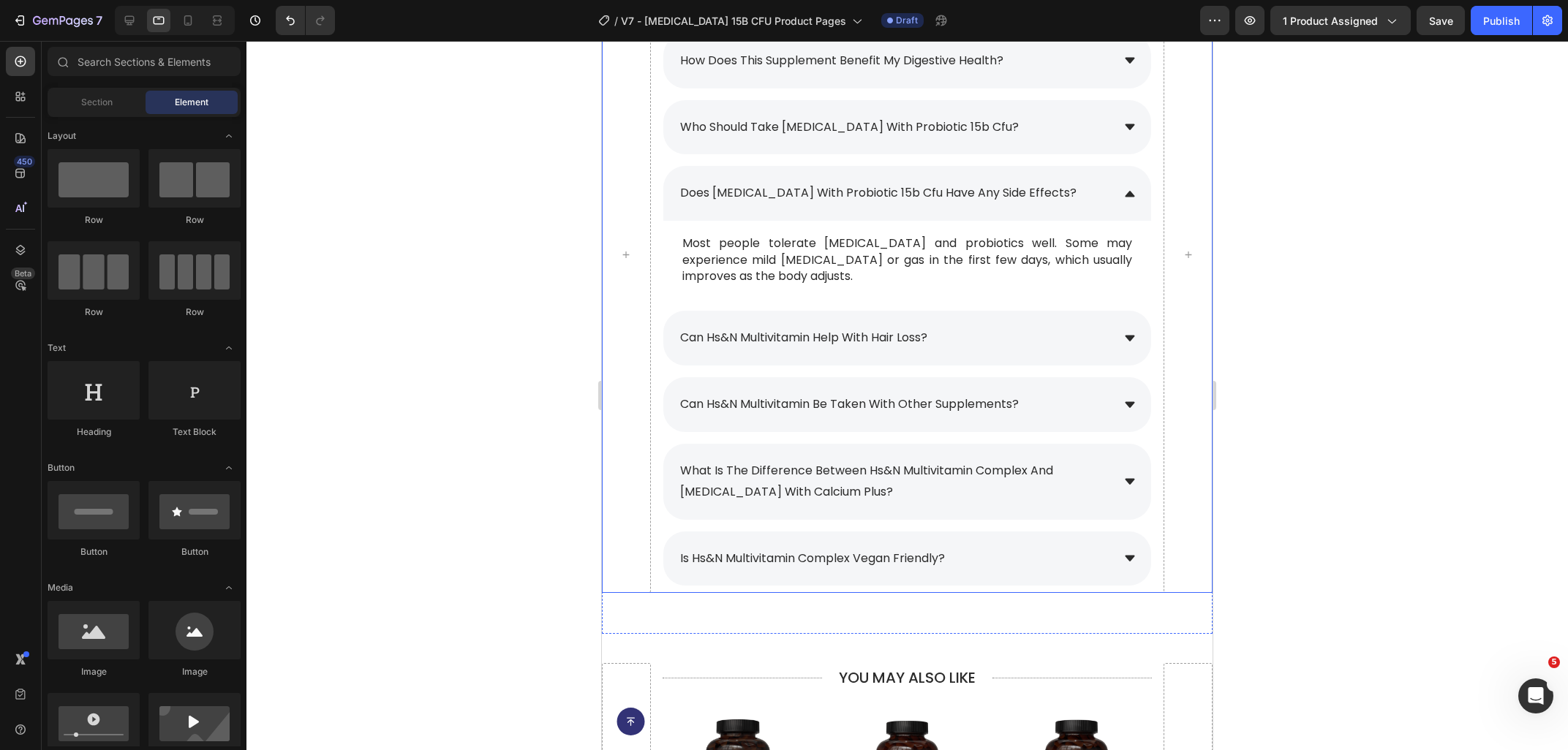
scroll to position [633, 0]
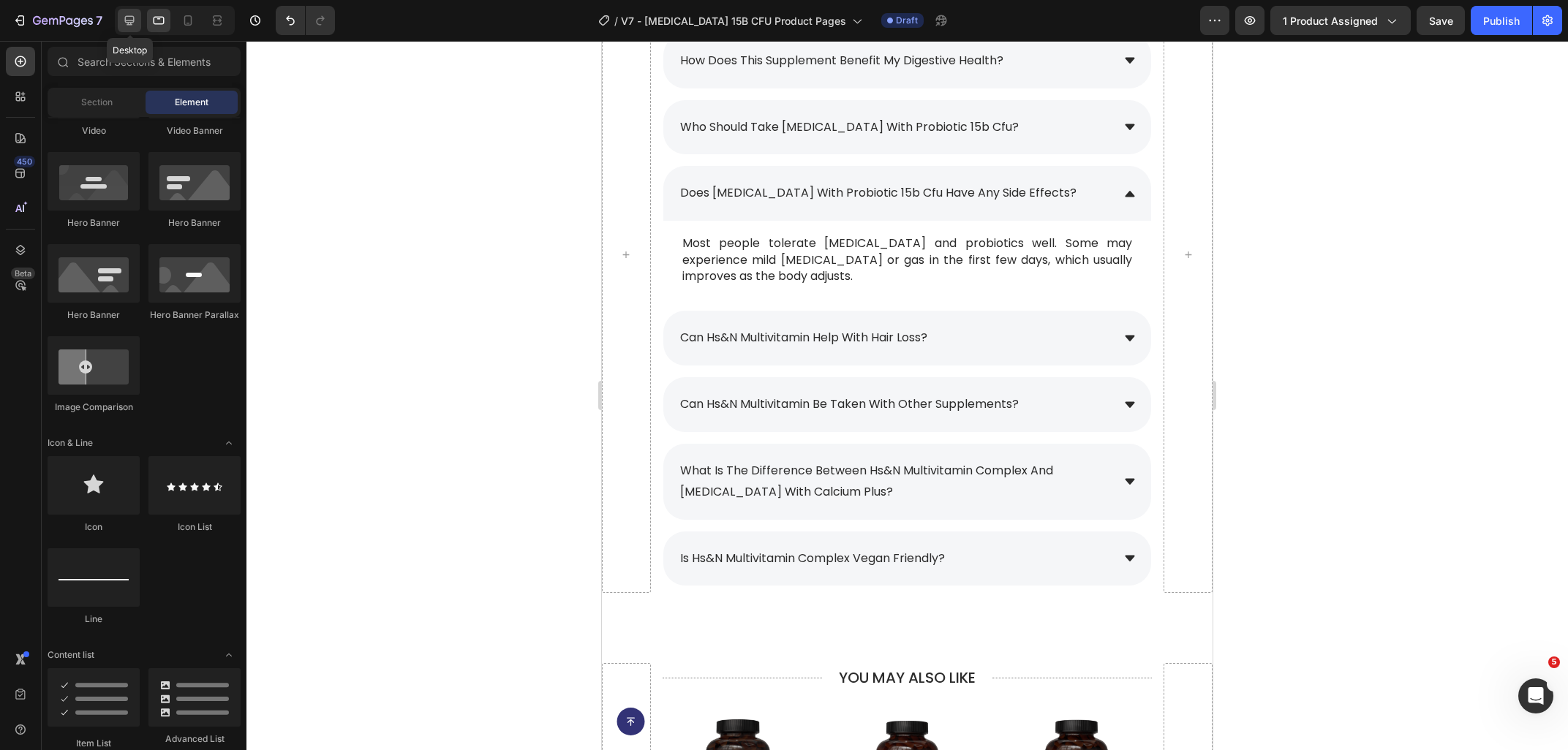
click at [127, 27] on div at bounding box center [129, 21] width 24 height 24
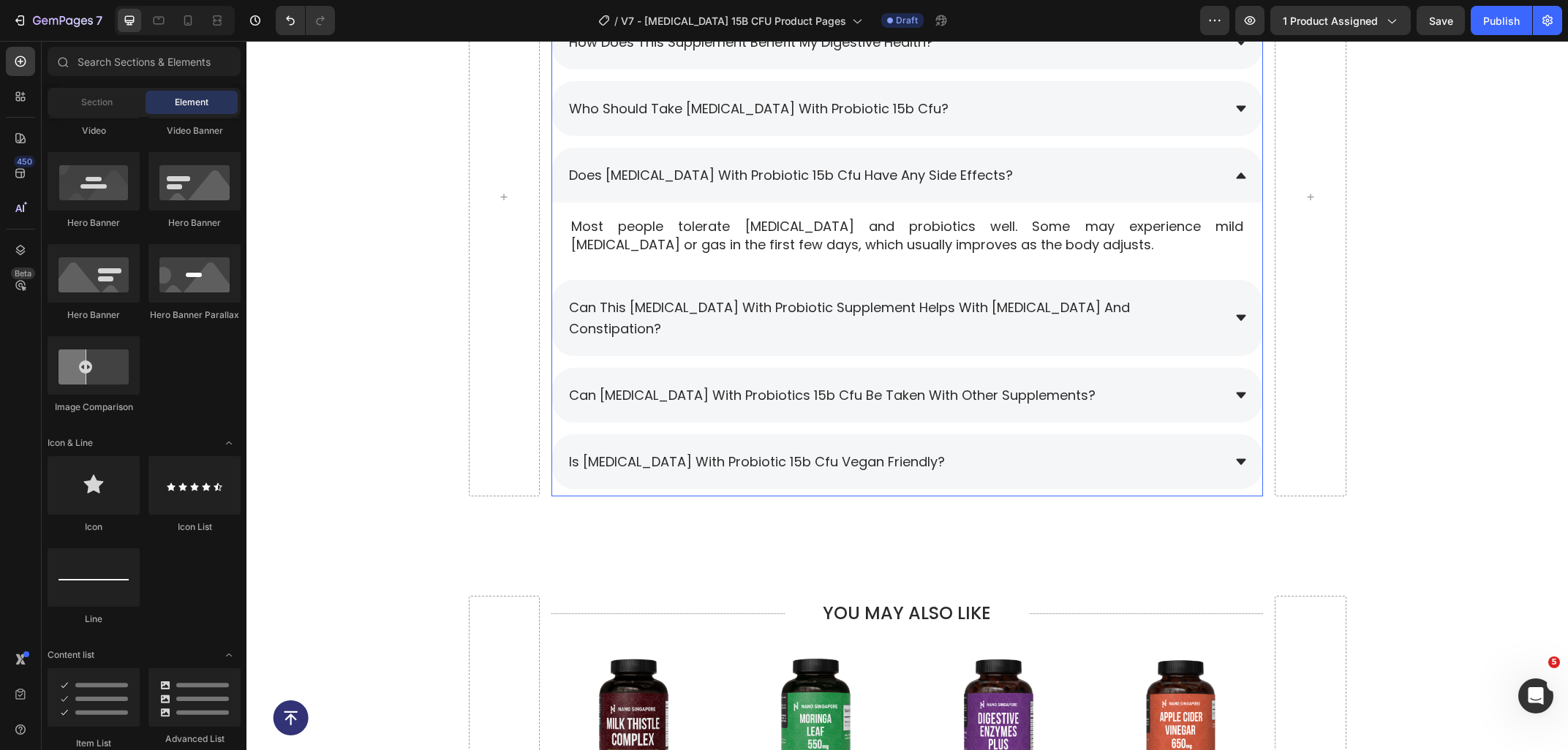
scroll to position [7037, 0]
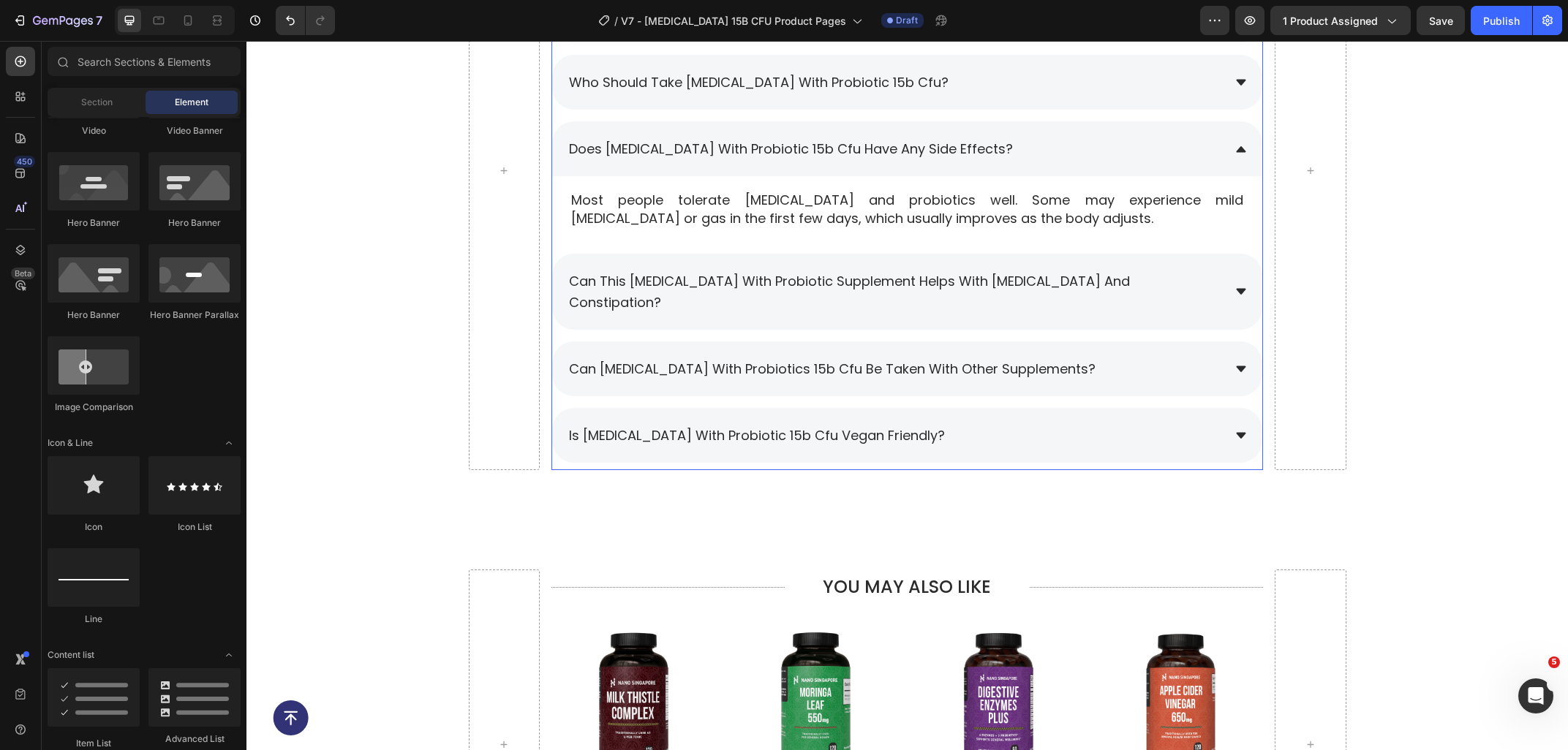
click at [740, 287] on span "can this [MEDICAL_DATA] with probiotic supplement helps with [MEDICAL_DATA] and…" at bounding box center [849, 292] width 561 height 40
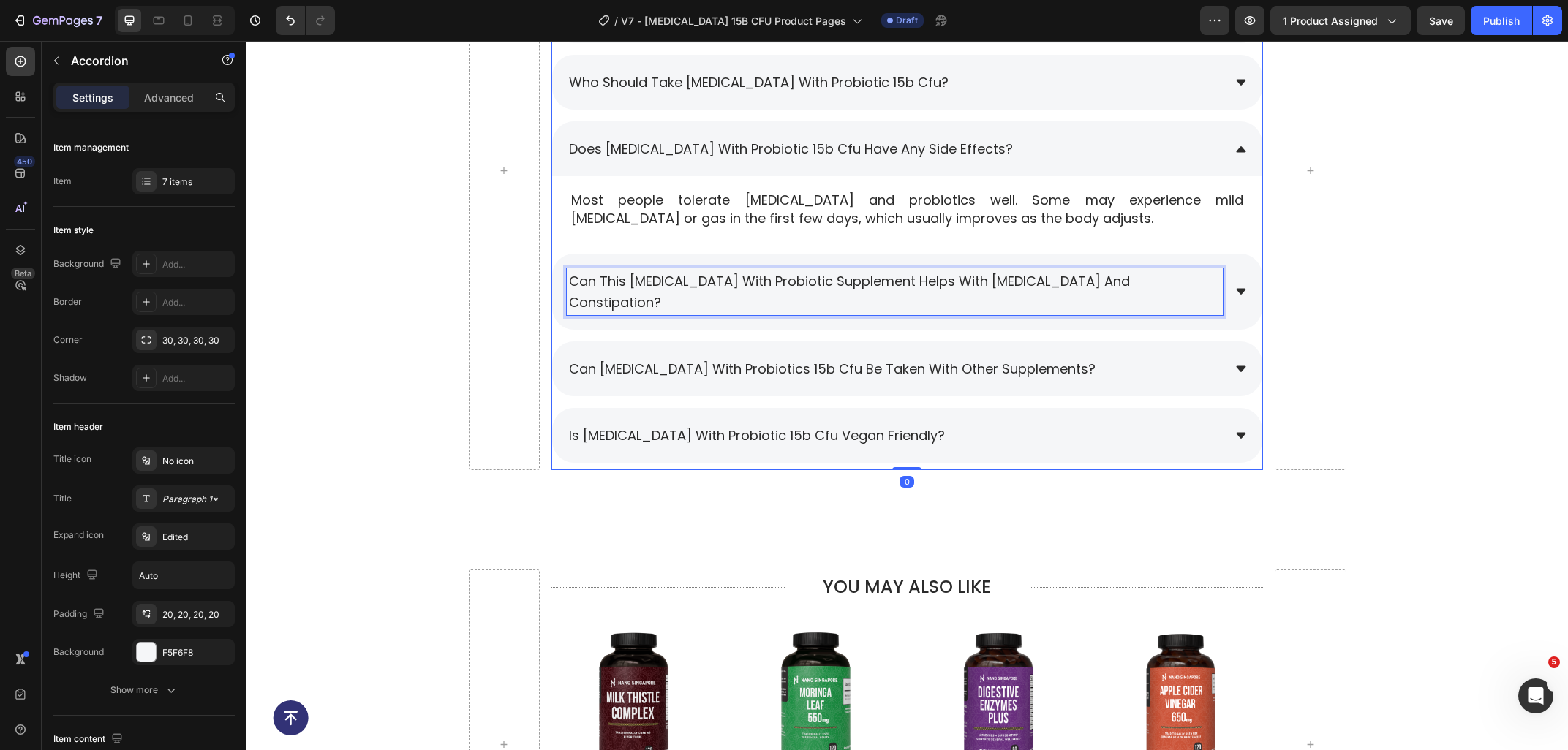
click at [740, 287] on span "can this [MEDICAL_DATA] with probiotic supplement helps with [MEDICAL_DATA] and…" at bounding box center [849, 292] width 561 height 40
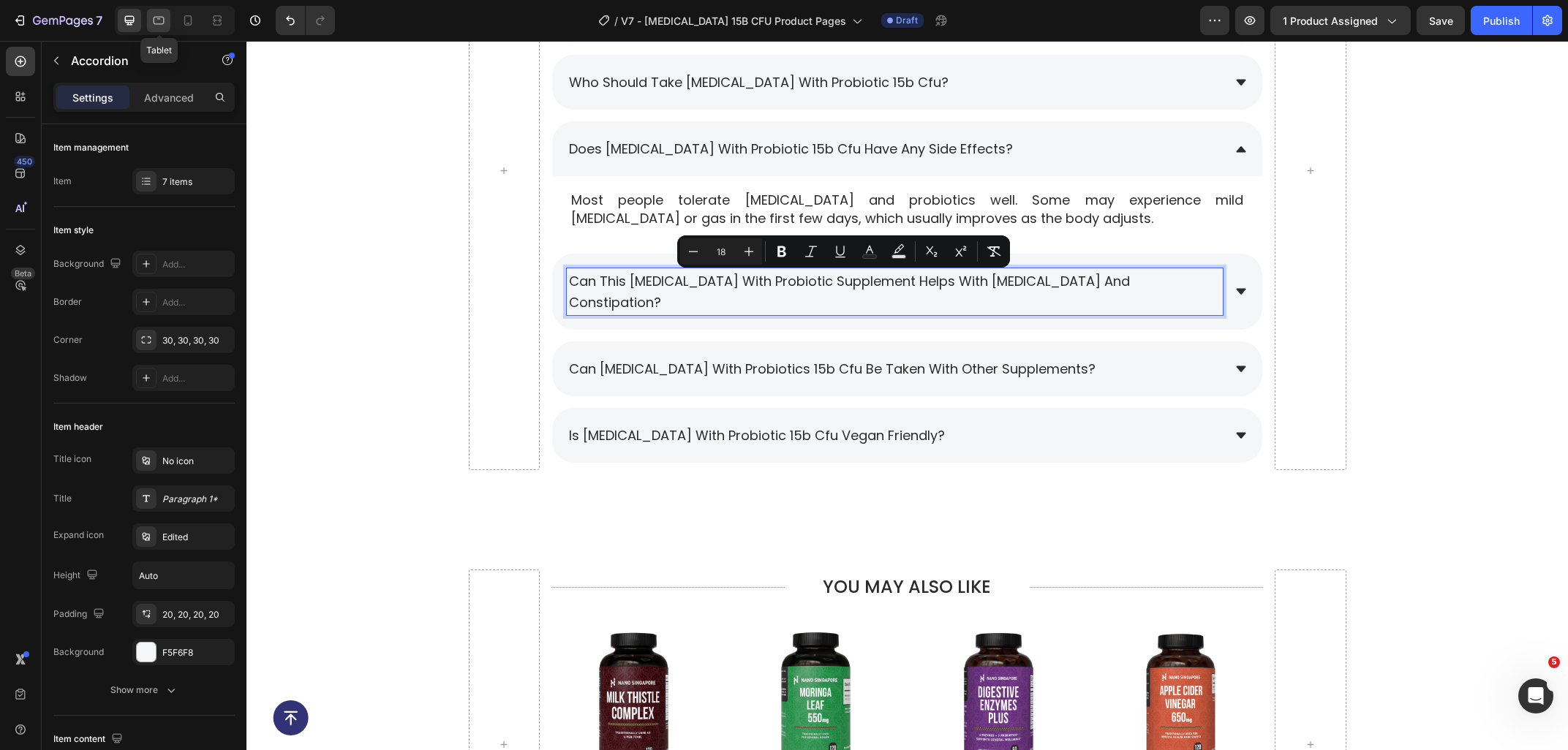
click at [159, 32] on div at bounding box center [159, 21] width 24 height 24
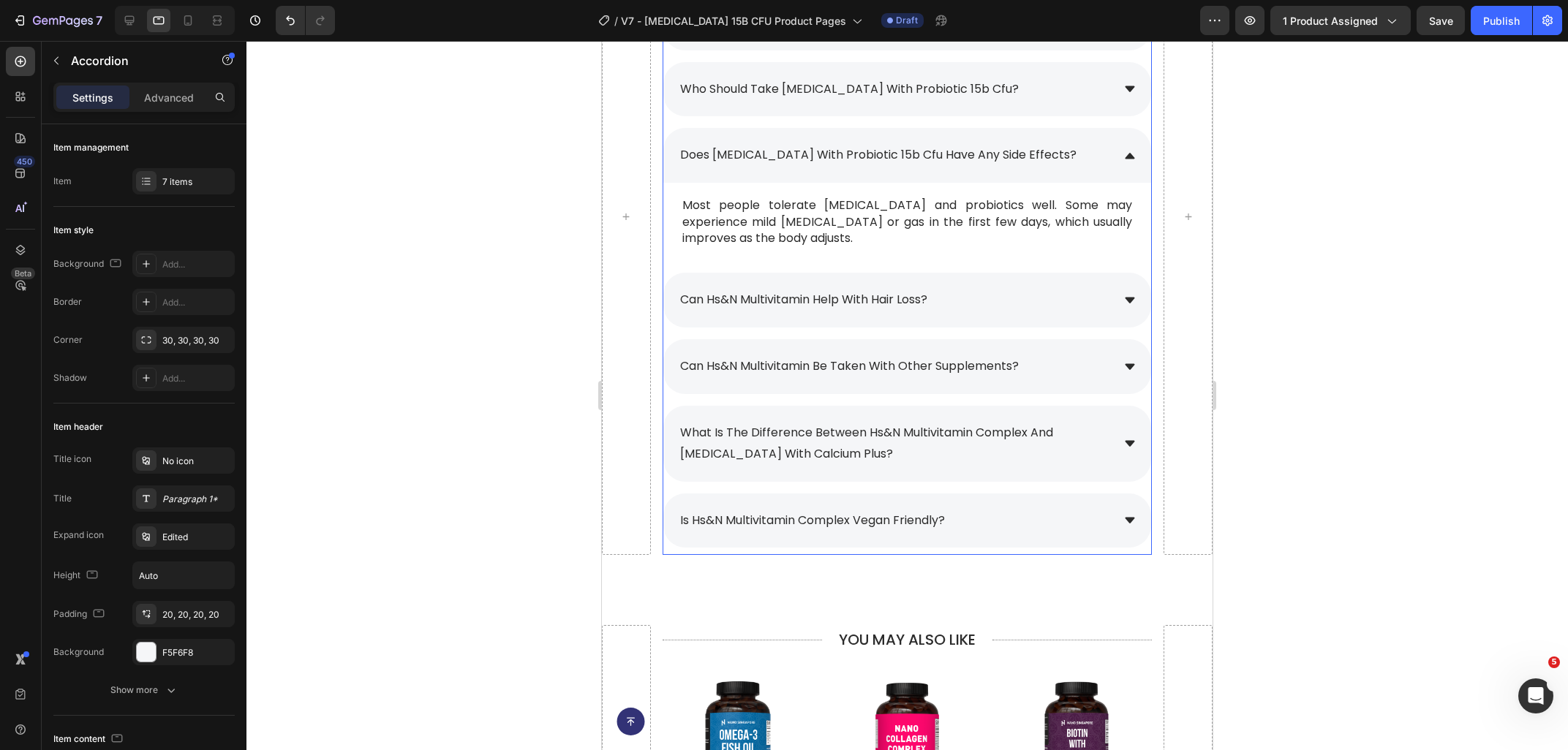
scroll to position [6829, 0]
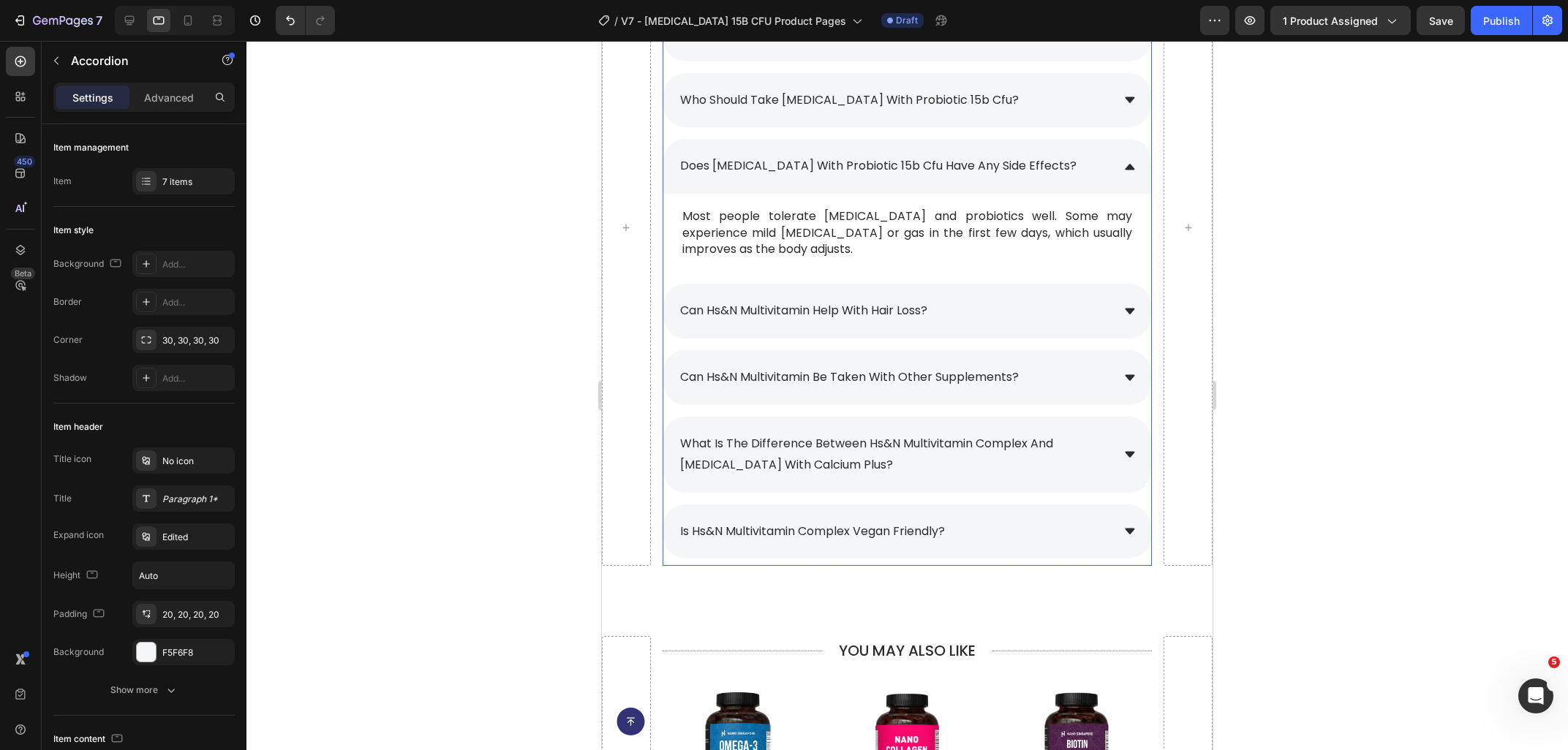
click at [906, 306] on span "can hs&n multivitamin help with hair loss?" at bounding box center [803, 310] width 247 height 17
click at [929, 314] on div "can hs&n multivitamin help with hair loss?" at bounding box center [803, 311] width 252 height 26
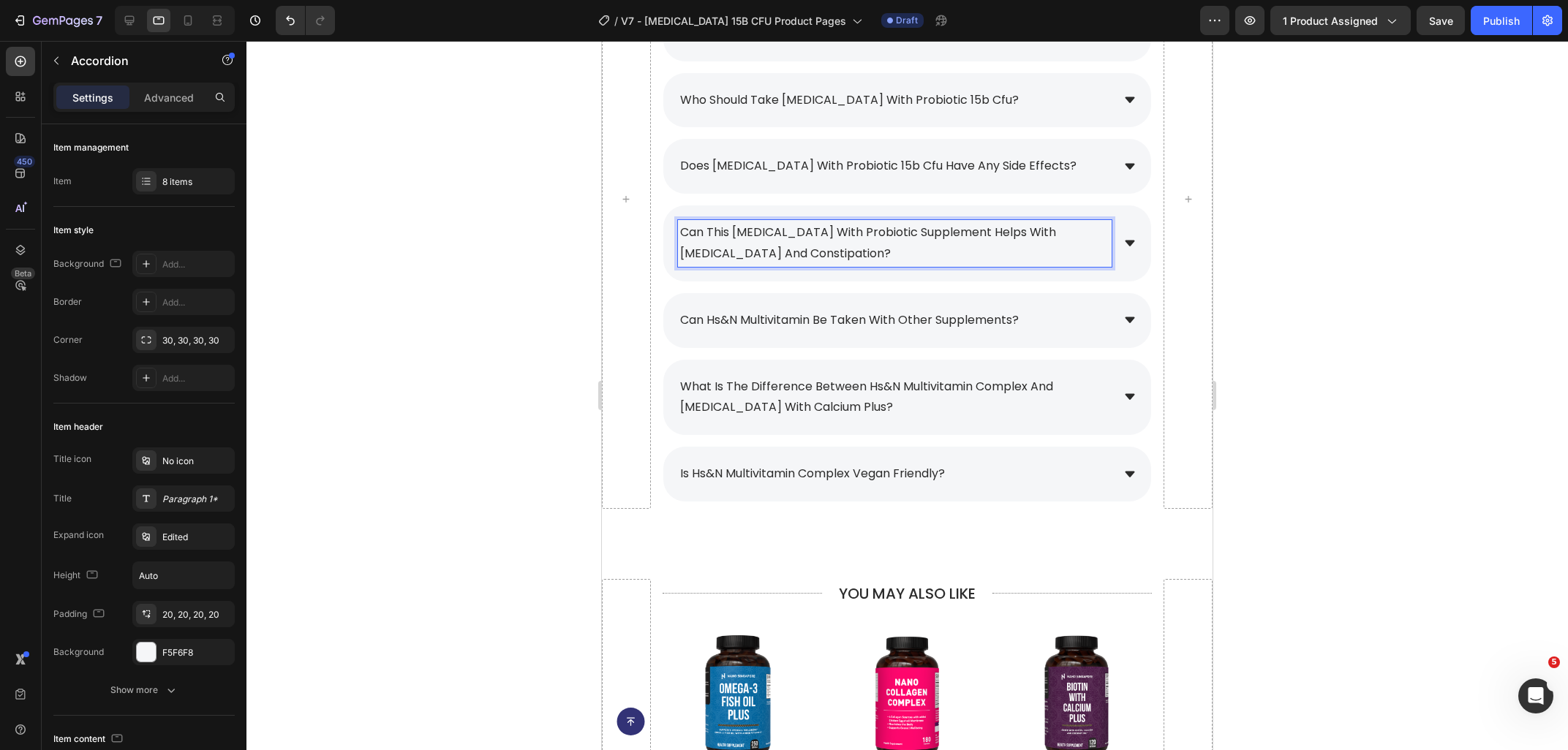
click at [1365, 311] on div at bounding box center [906, 396] width 1321 height 709
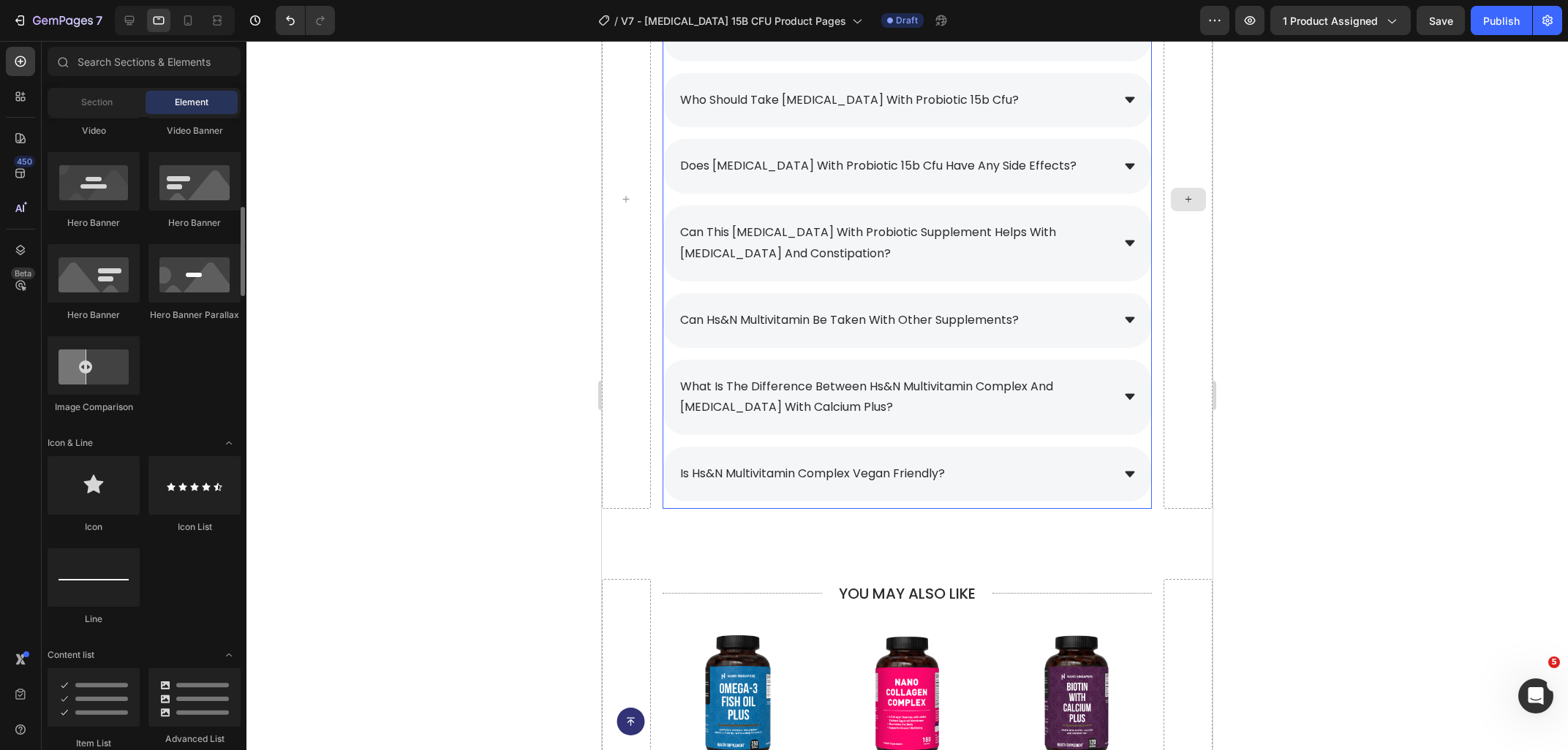
scroll to position [633, 0]
click at [1134, 250] on icon at bounding box center [1129, 243] width 13 height 13
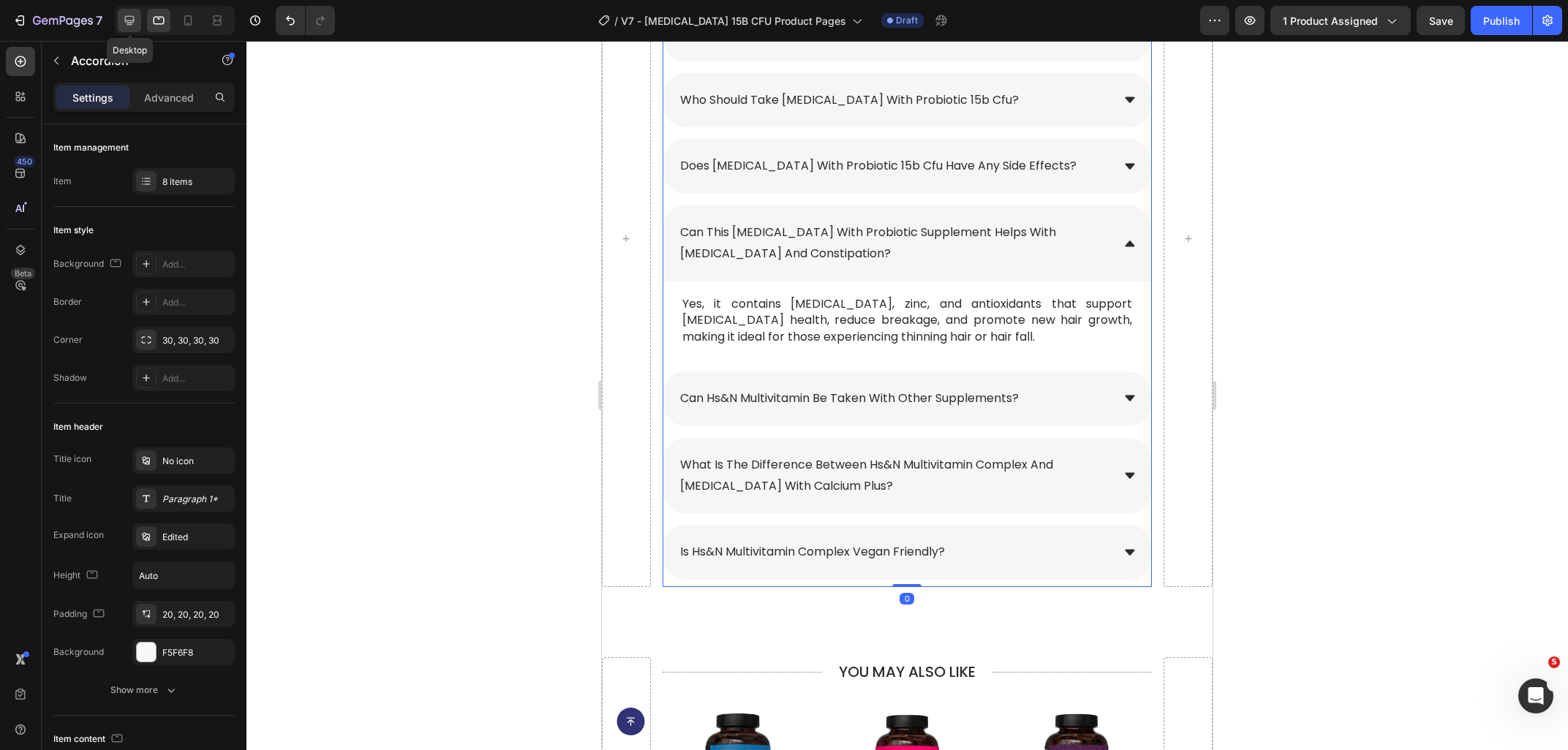
click at [124, 14] on icon at bounding box center [129, 20] width 14 height 14
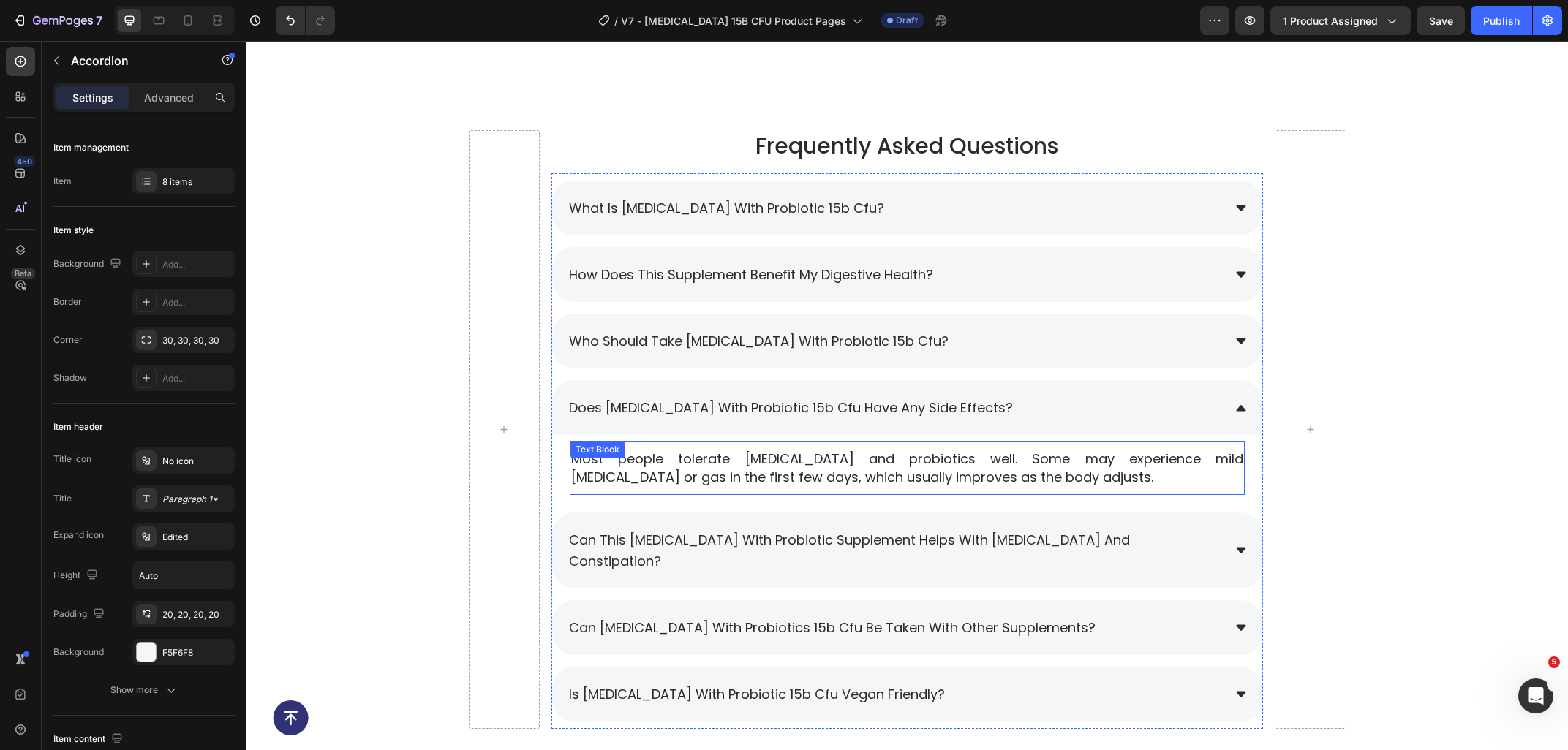
scroll to position [6777, 0]
click at [1243, 546] on icon at bounding box center [1240, 551] width 13 height 13
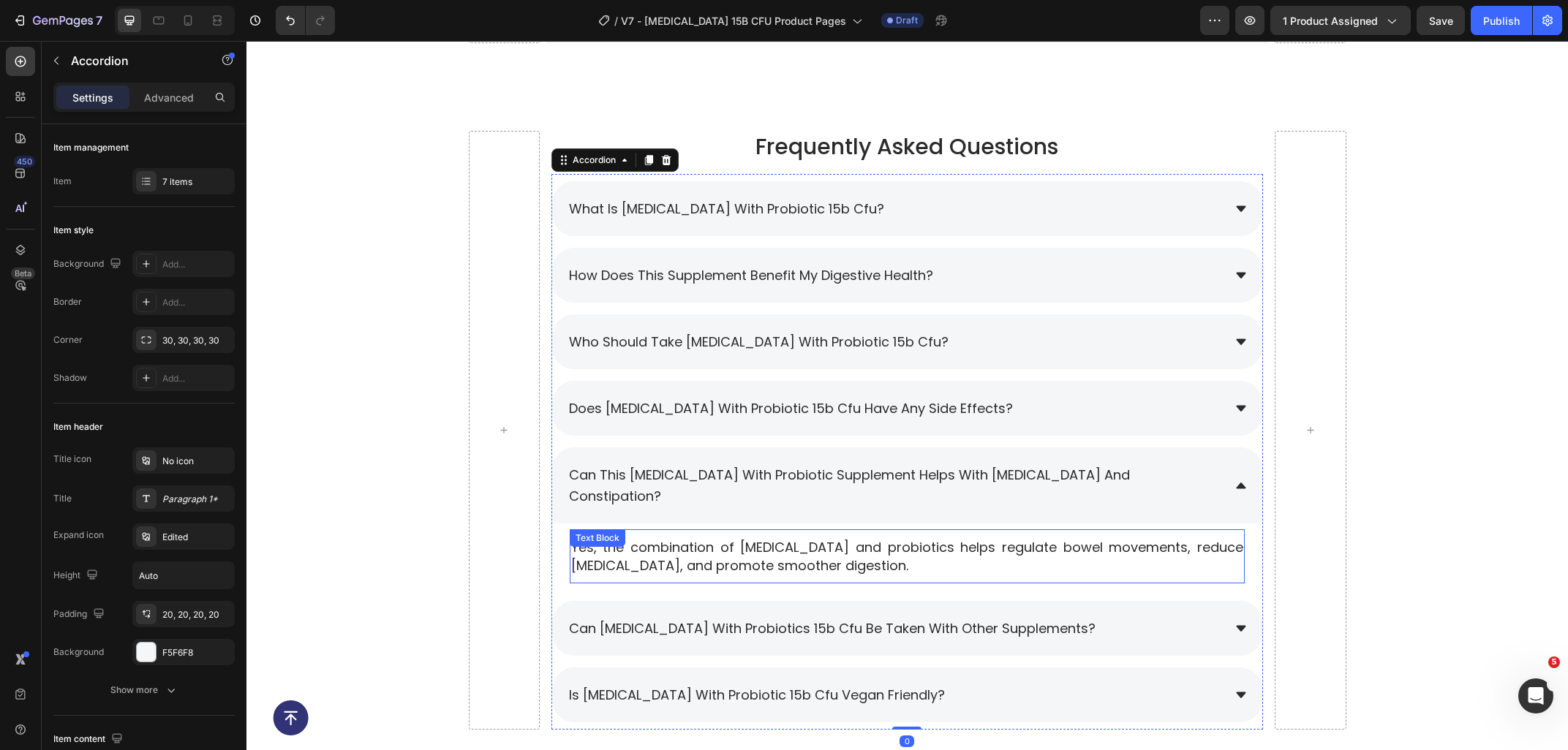
click at [761, 538] on p "Yes, the combination of prebiotics and probiotics helps regulate bowel movement…" at bounding box center [907, 556] width 672 height 37
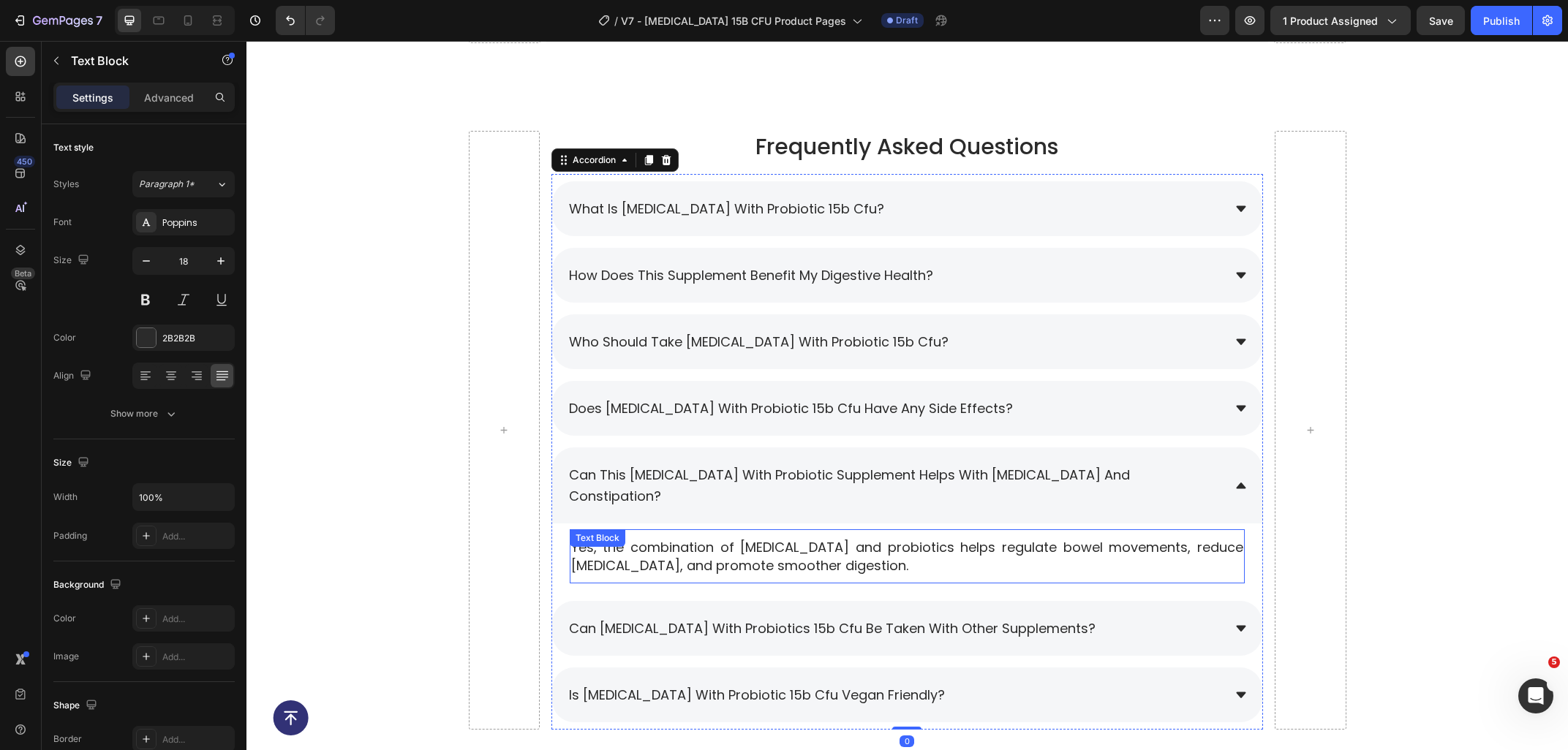
click at [761, 538] on p "Yes, the combination of prebiotics and probiotics helps regulate bowel movement…" at bounding box center [907, 556] width 672 height 37
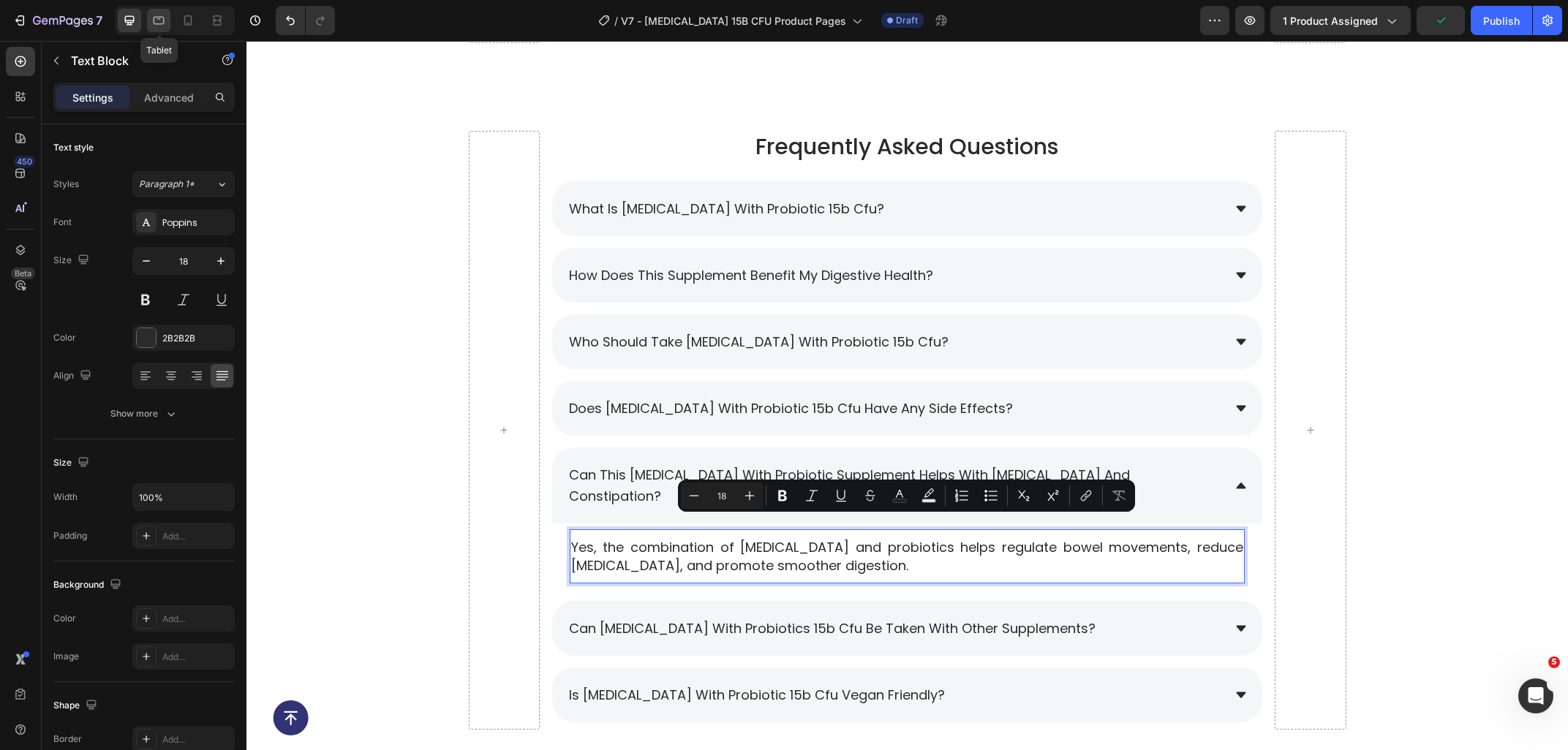
click at [154, 21] on icon at bounding box center [159, 21] width 11 height 8
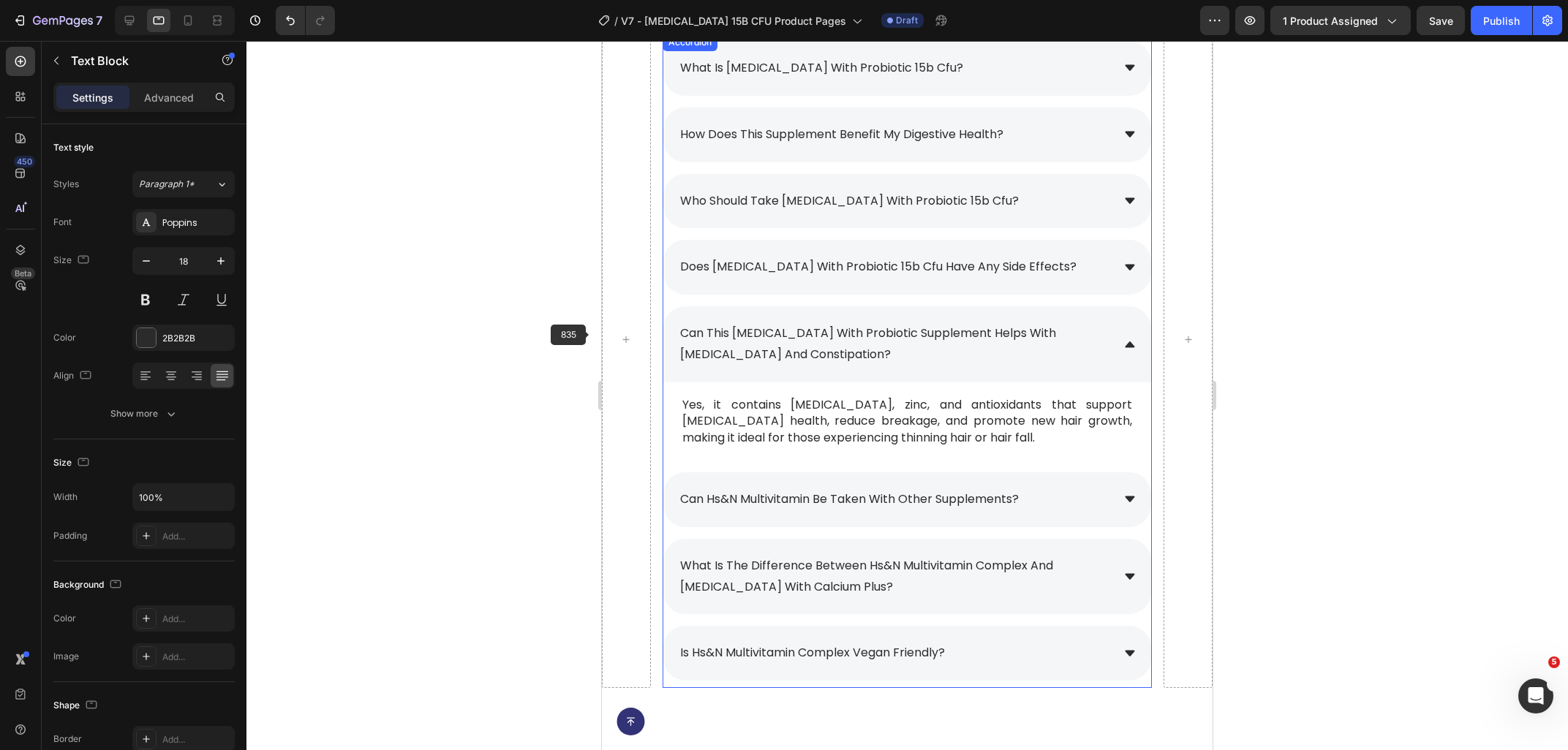
scroll to position [6726, 0]
click at [896, 399] on div "Yes, it contains biotin, zinc, and antioxidants that support hair follicle heal…" at bounding box center [907, 423] width 453 height 52
click at [911, 425] on p "Yes, it contains biotin, zinc, and antioxidants that support hair follicle heal…" at bounding box center [907, 423] width 450 height 49
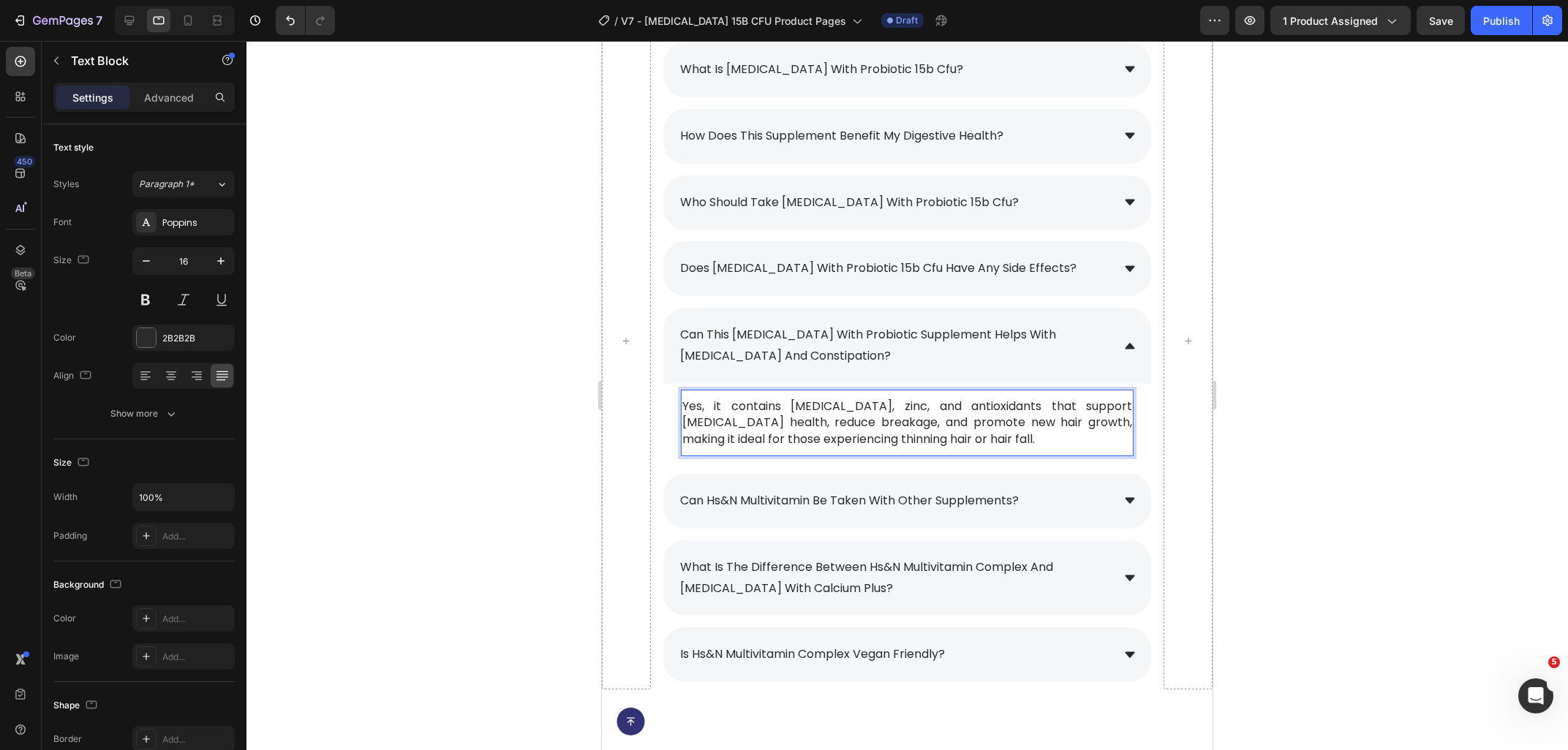
click at [919, 440] on p "Yes, it contains biotin, zinc, and antioxidants that support hair follicle heal…" at bounding box center [907, 423] width 450 height 49
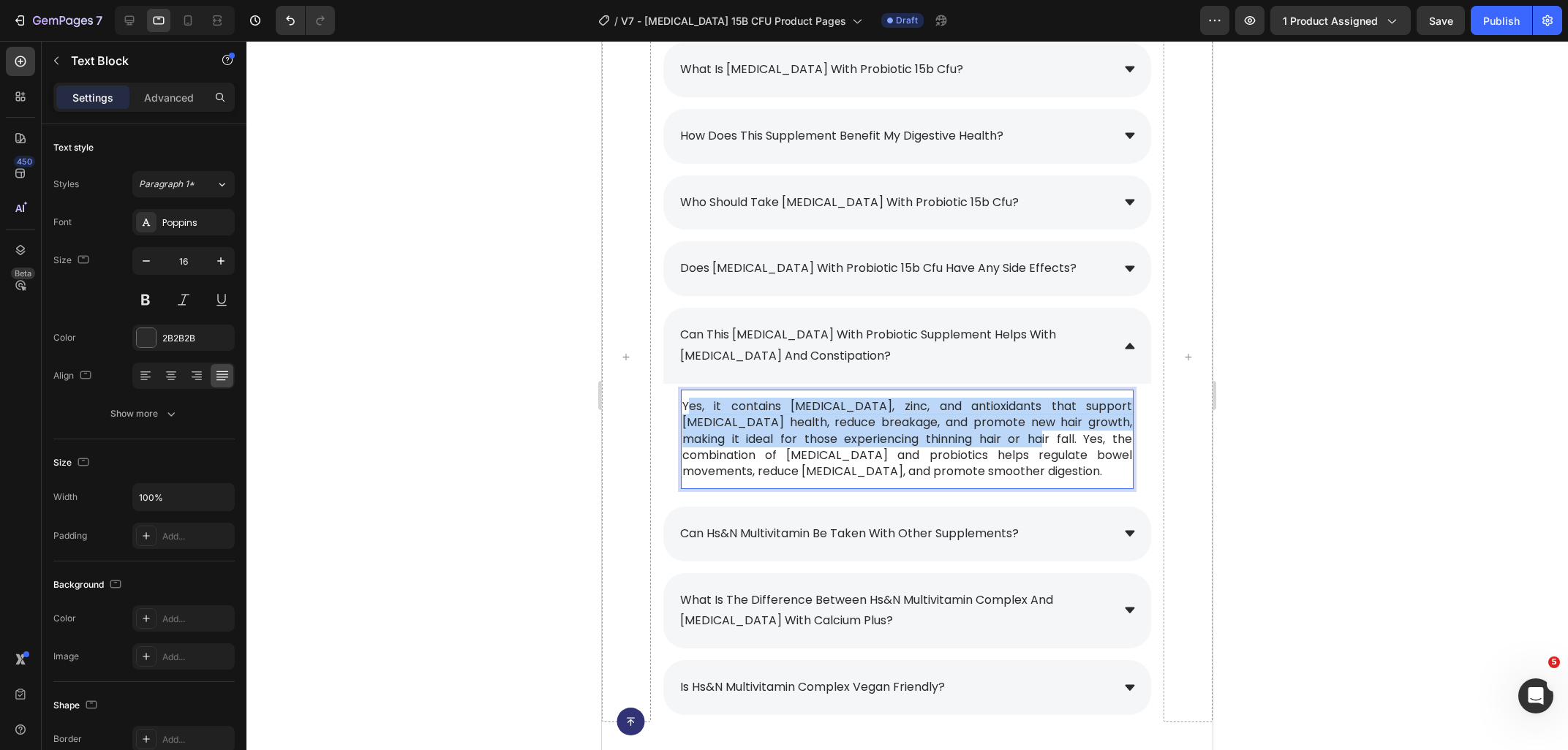
drag, startPoint x: 903, startPoint y: 441, endPoint x: 689, endPoint y: 406, distance: 216.8
click at [689, 406] on p "Yes, it contains biotin, zinc, and antioxidants that support hair follicle heal…" at bounding box center [907, 439] width 450 height 82
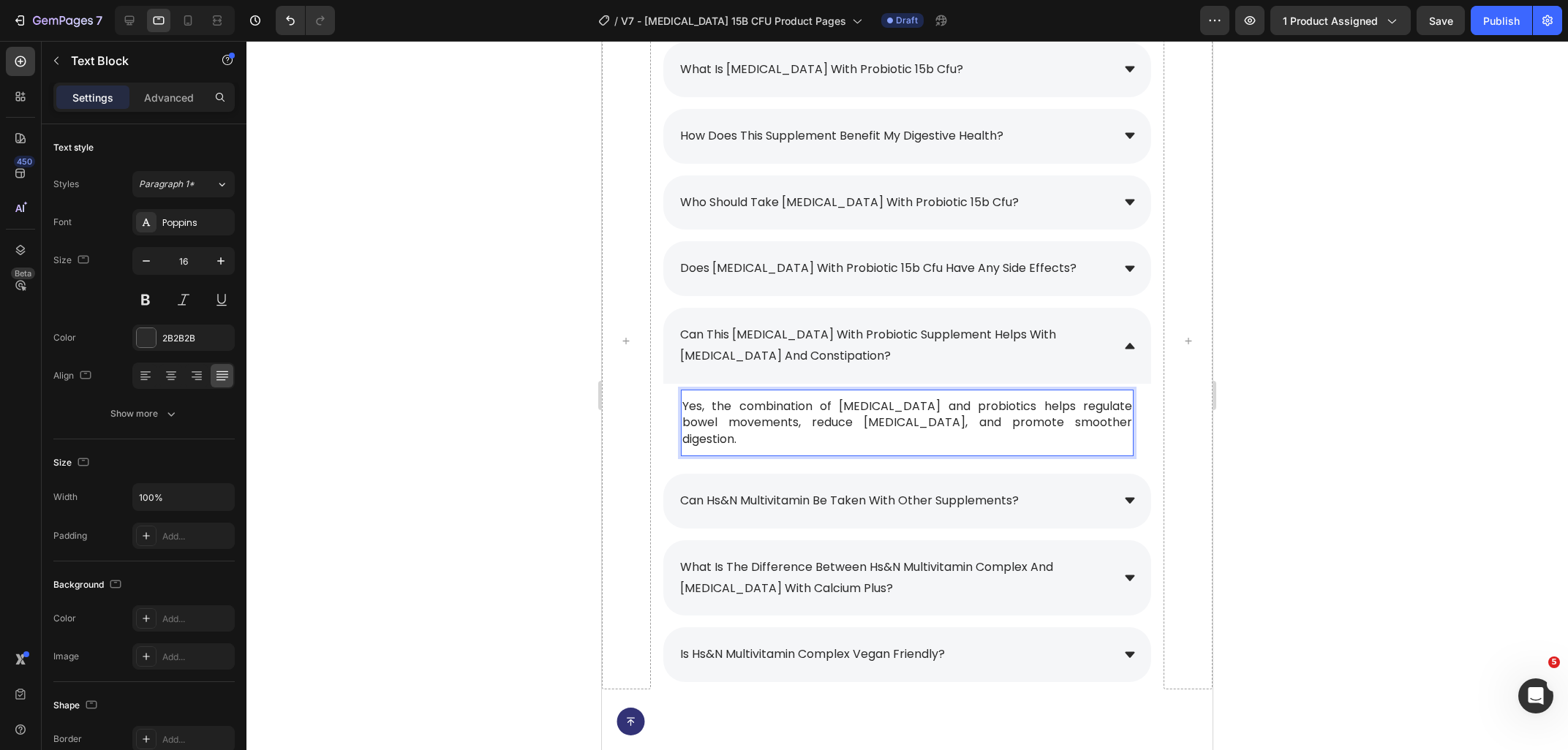
click at [1408, 405] on div at bounding box center [906, 396] width 1321 height 709
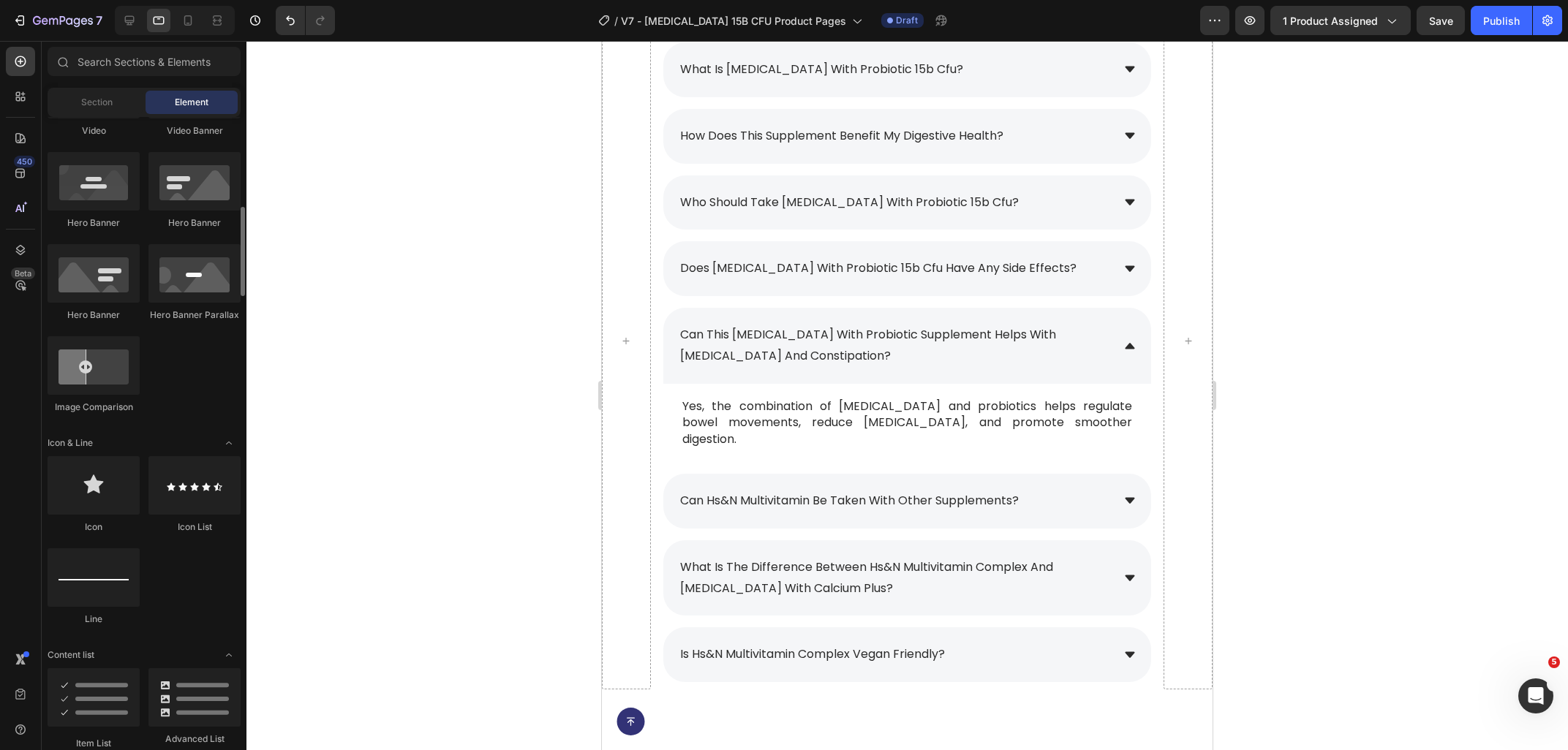
scroll to position [633, 0]
click at [129, 26] on icon at bounding box center [129, 20] width 14 height 14
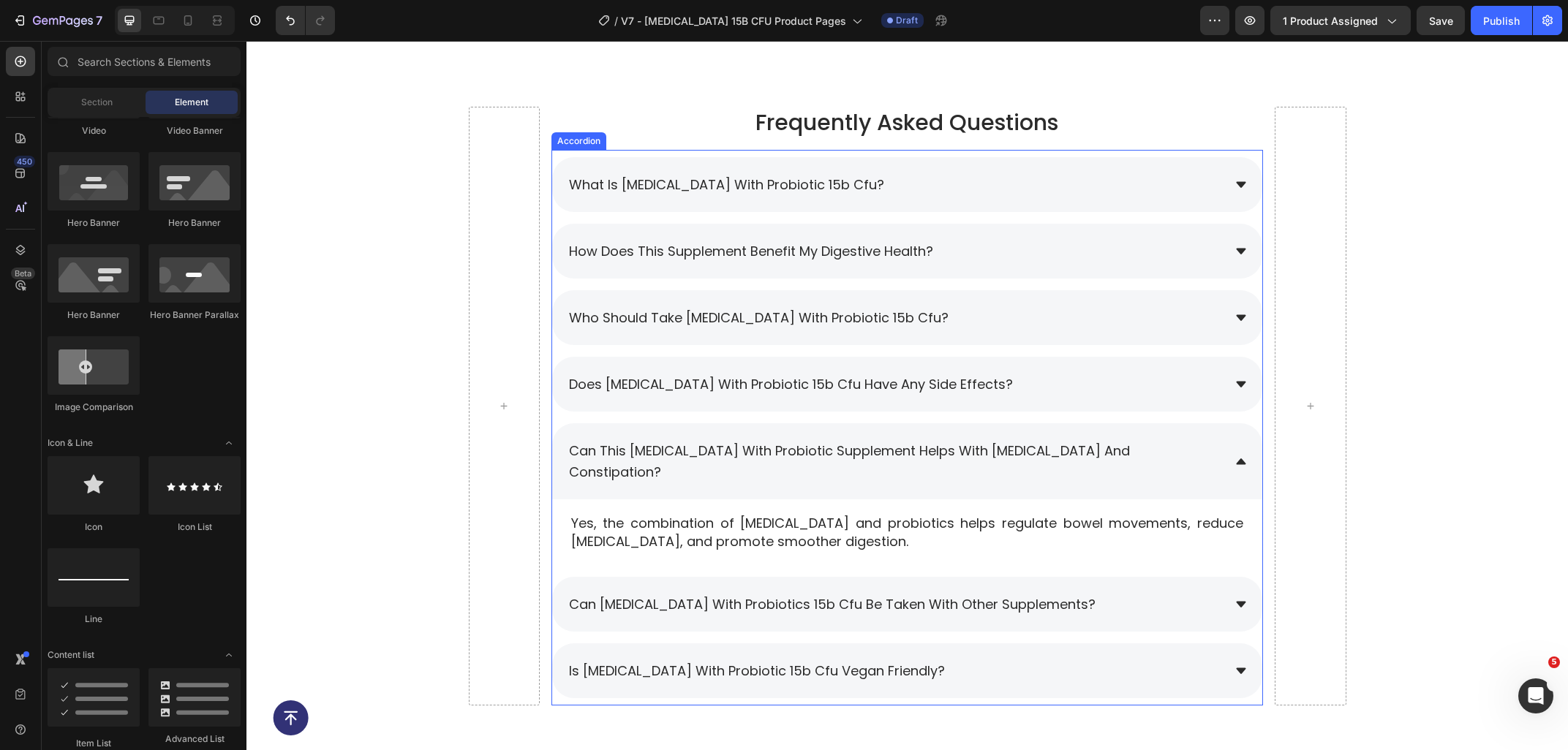
scroll to position [6961, 0]
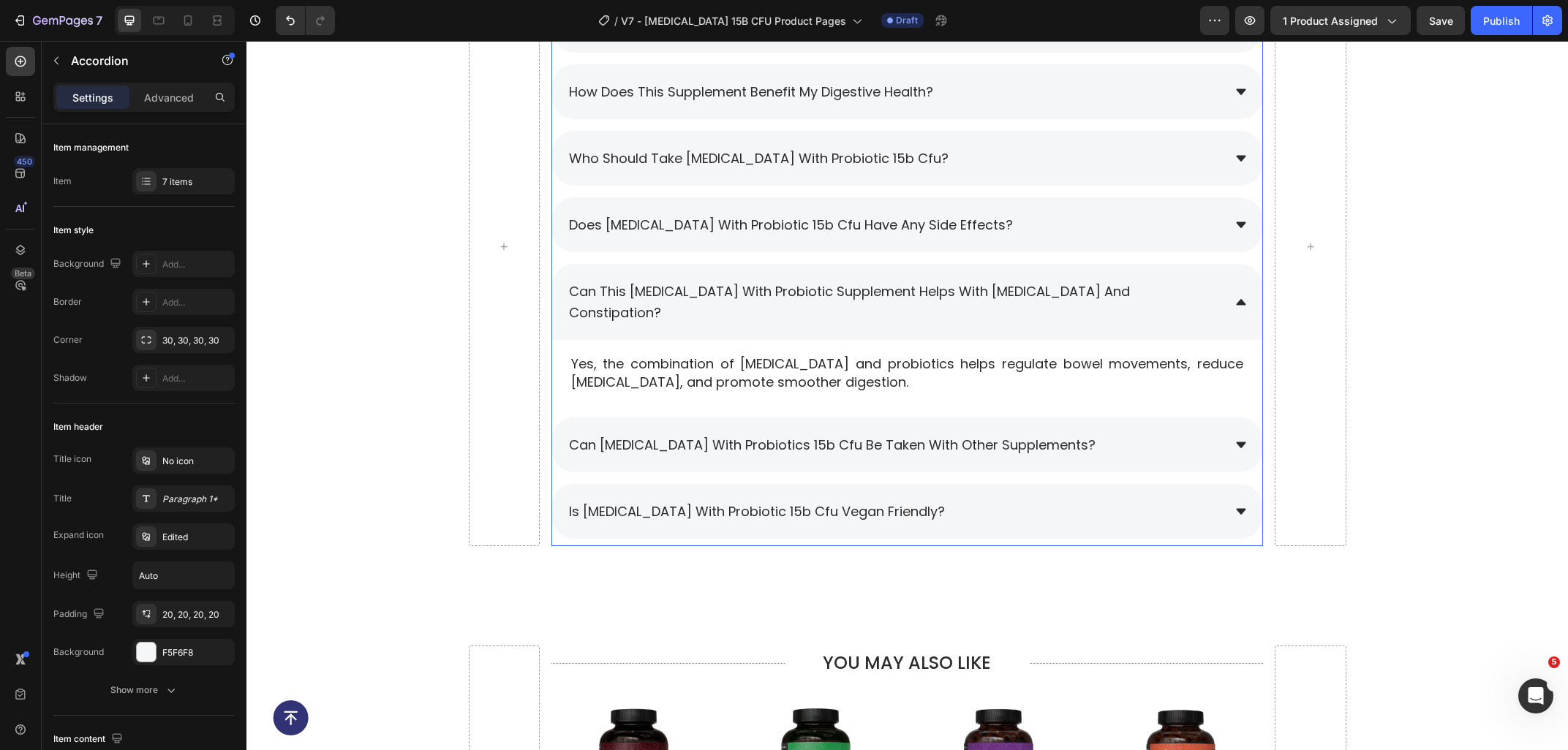
click at [867, 436] on span "can [MEDICAL_DATA] with probiotics 15b cfu be taken with other supplements?" at bounding box center [832, 445] width 527 height 18
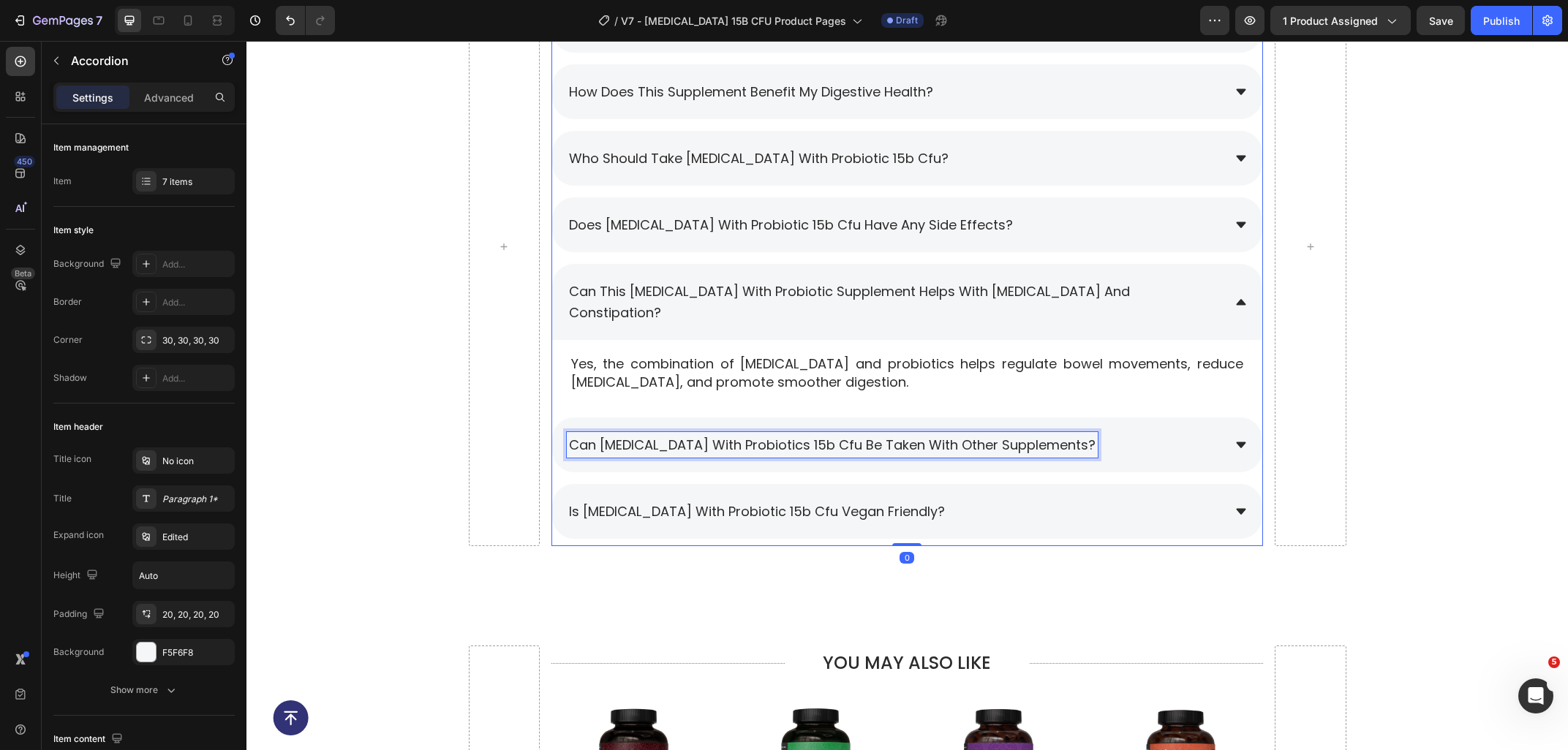
click at [867, 436] on span "can [MEDICAL_DATA] with probiotics 15b cfu be taken with other supplements?" at bounding box center [832, 445] width 527 height 18
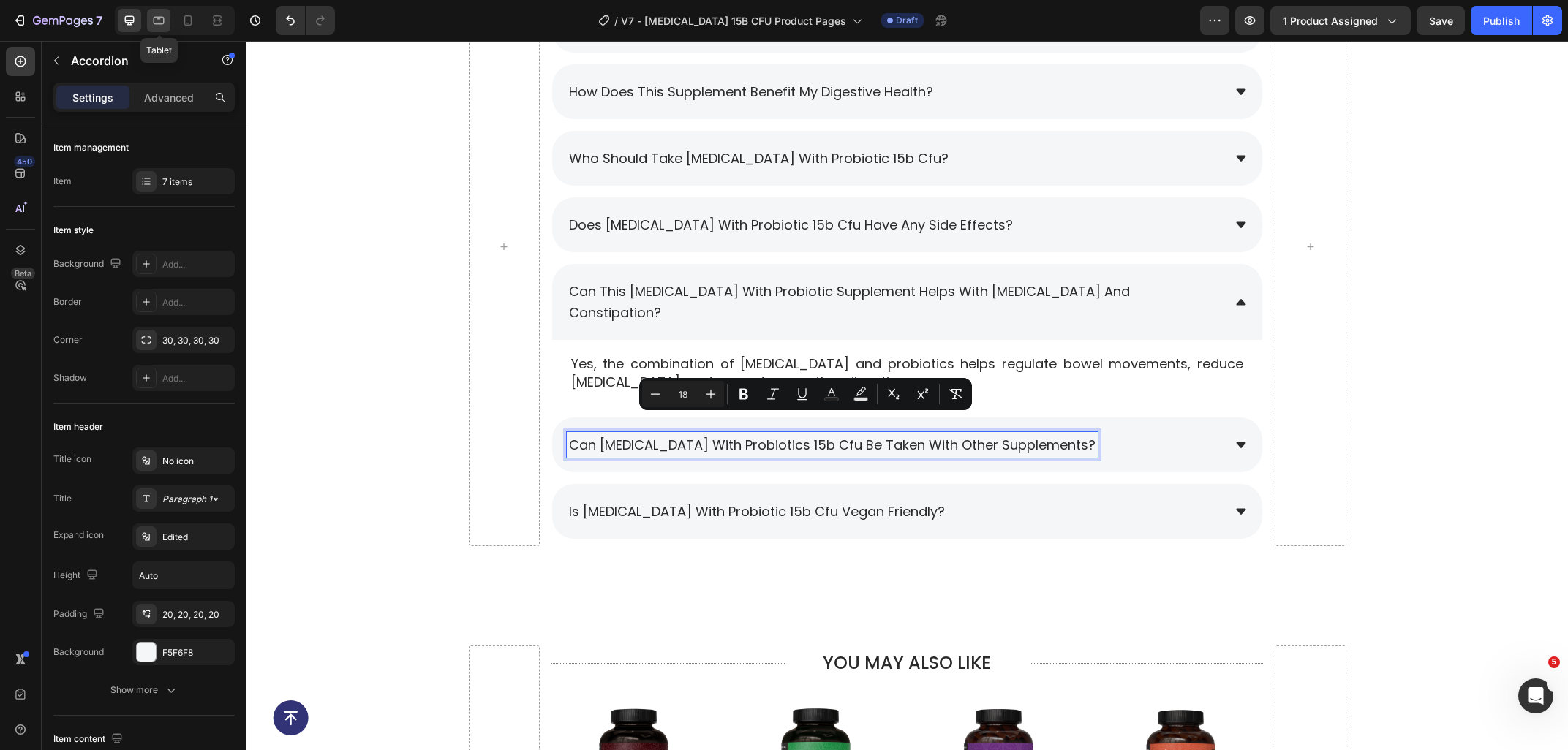
click at [166, 20] on icon at bounding box center [159, 20] width 14 height 14
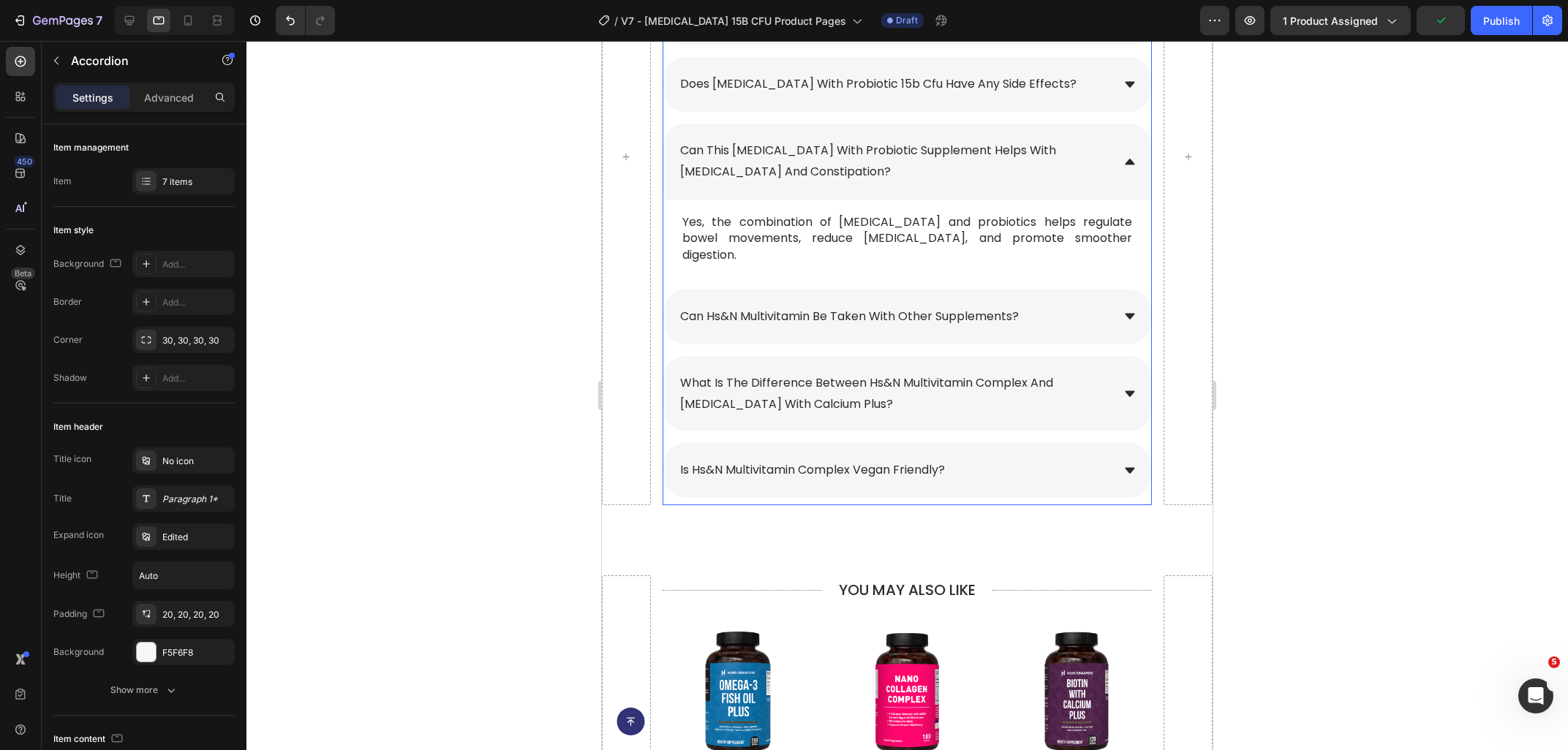
scroll to position [6910, 0]
click at [1013, 309] on span "can hs&n multivitamin be taken with other supplements?" at bounding box center [849, 317] width 338 height 17
click at [1018, 309] on span "can hs&n multivitamin be taken with other supplements?" at bounding box center [849, 317] width 338 height 17
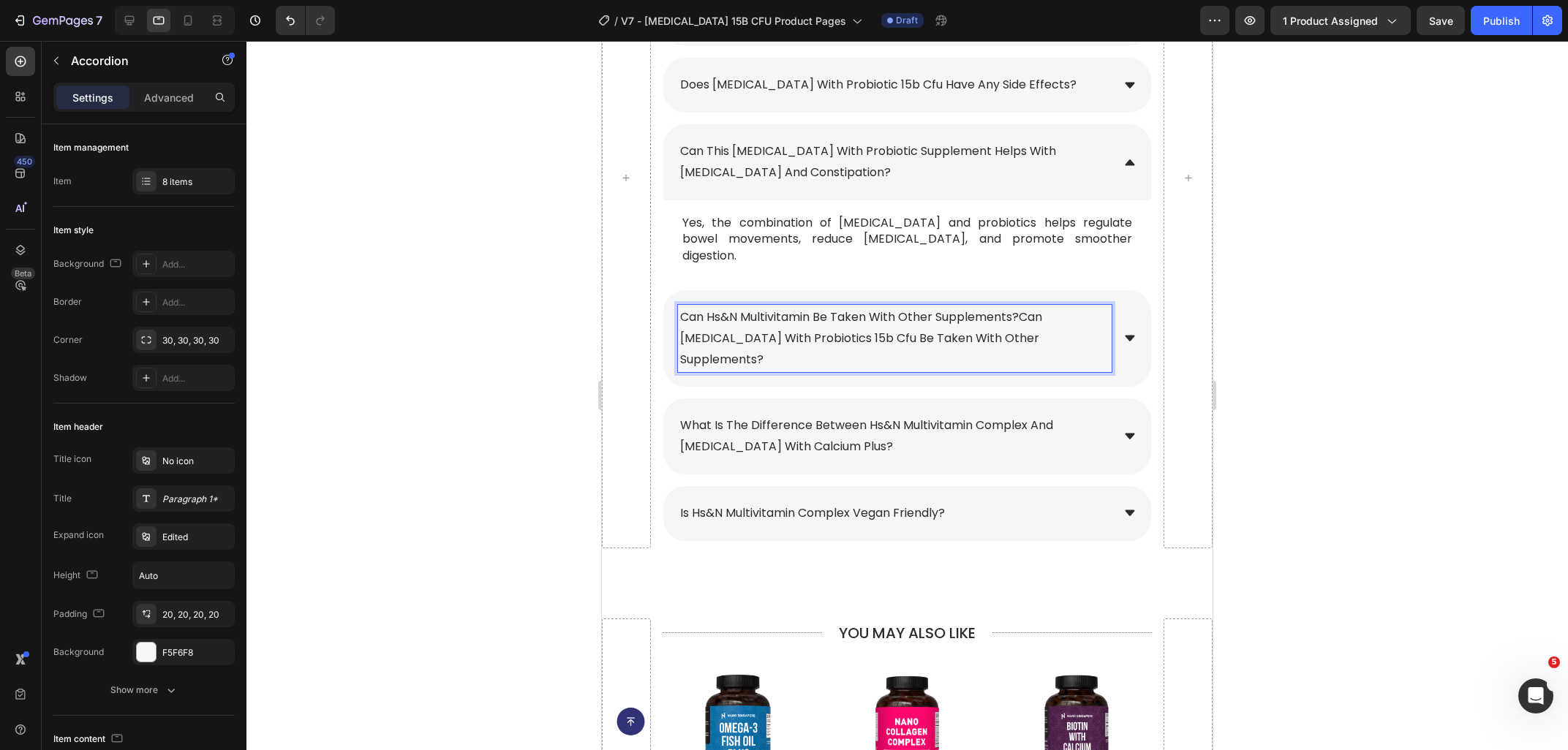
click at [1022, 306] on div "can hs&n multivitamin be taken with other supplements?can prebiotic with probio…" at bounding box center [894, 338] width 434 height 67
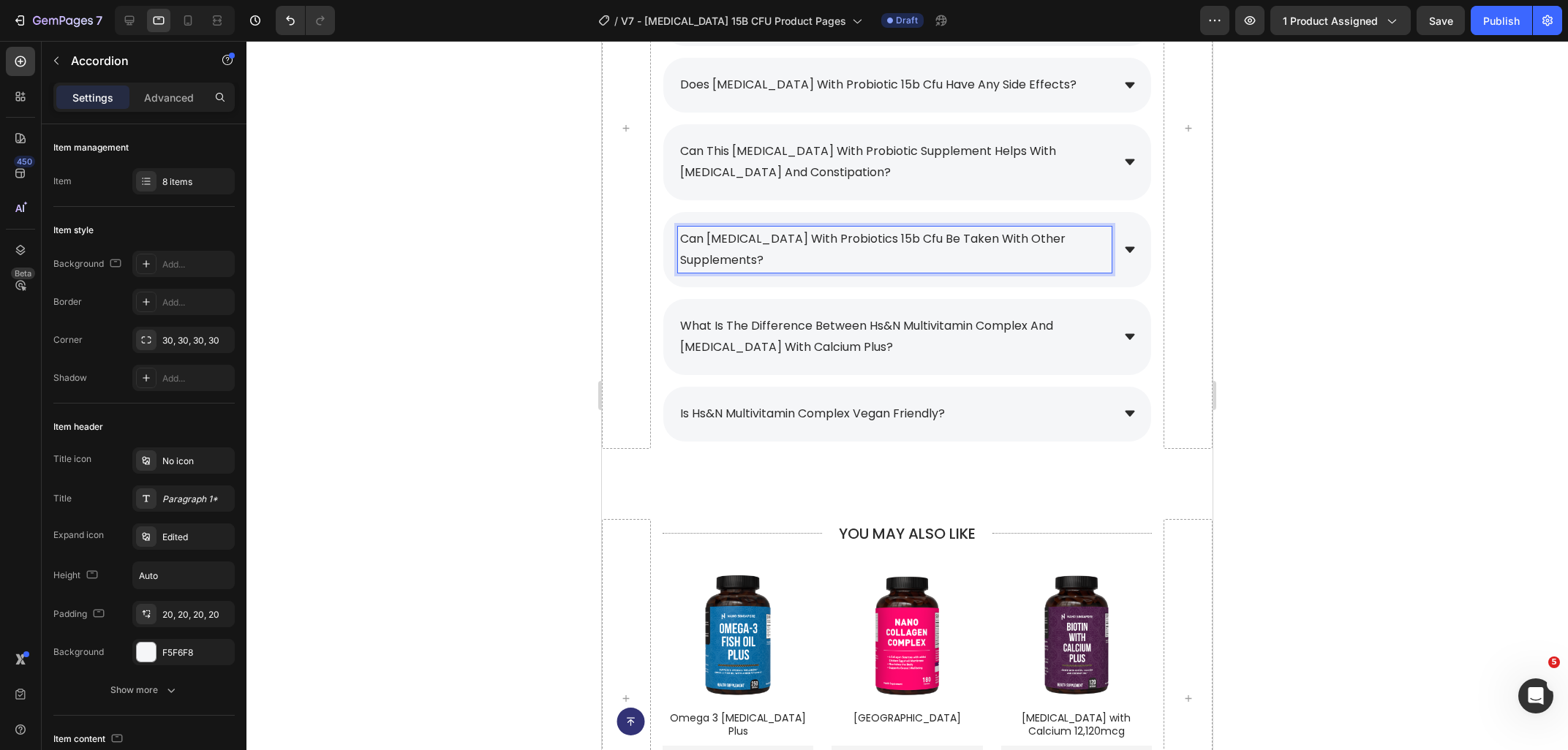
click at [1128, 251] on div "can [MEDICAL_DATA] with probiotics 15b cfu be taken with other supplements?" at bounding box center [907, 250] width 488 height 76
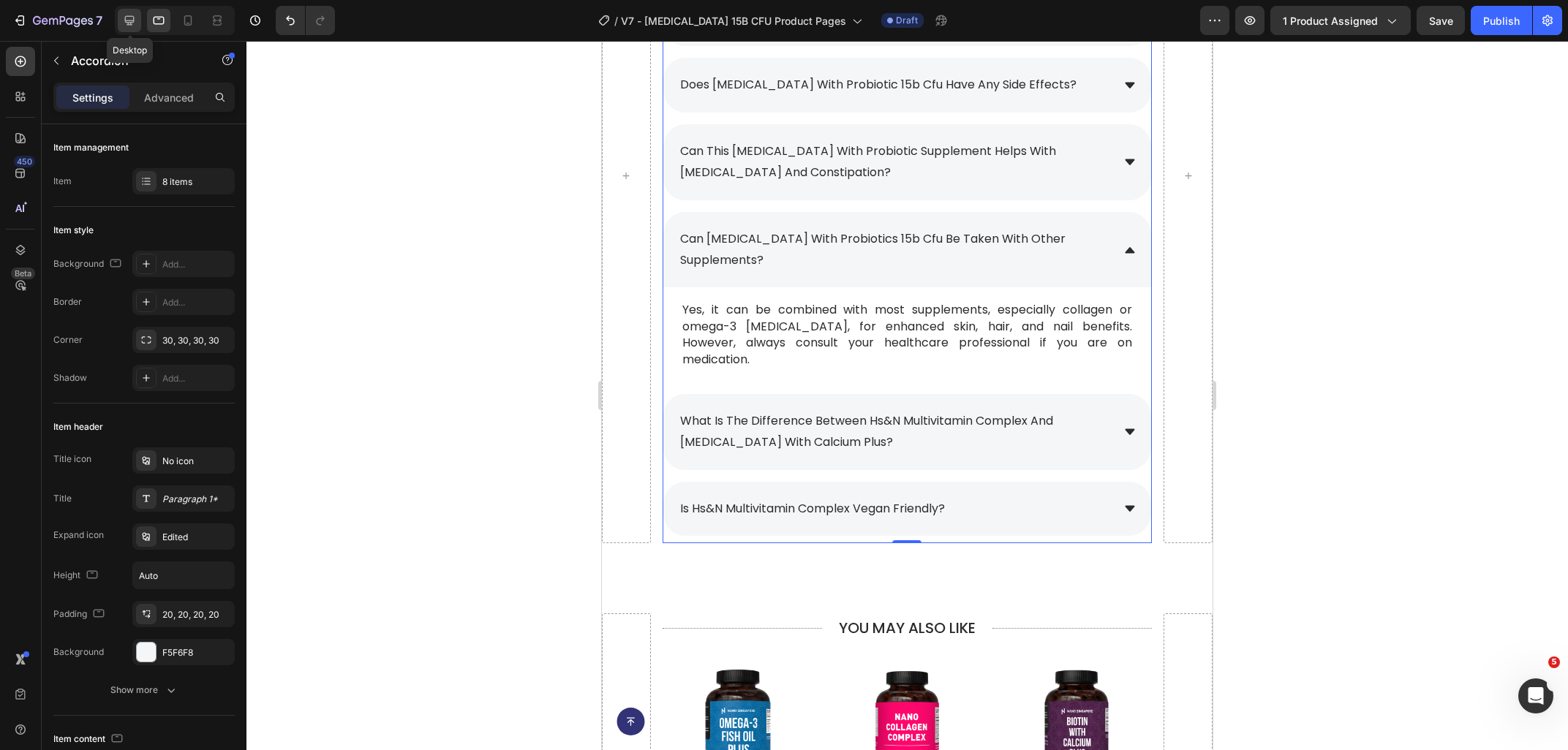
click at [133, 18] on icon at bounding box center [129, 20] width 14 height 14
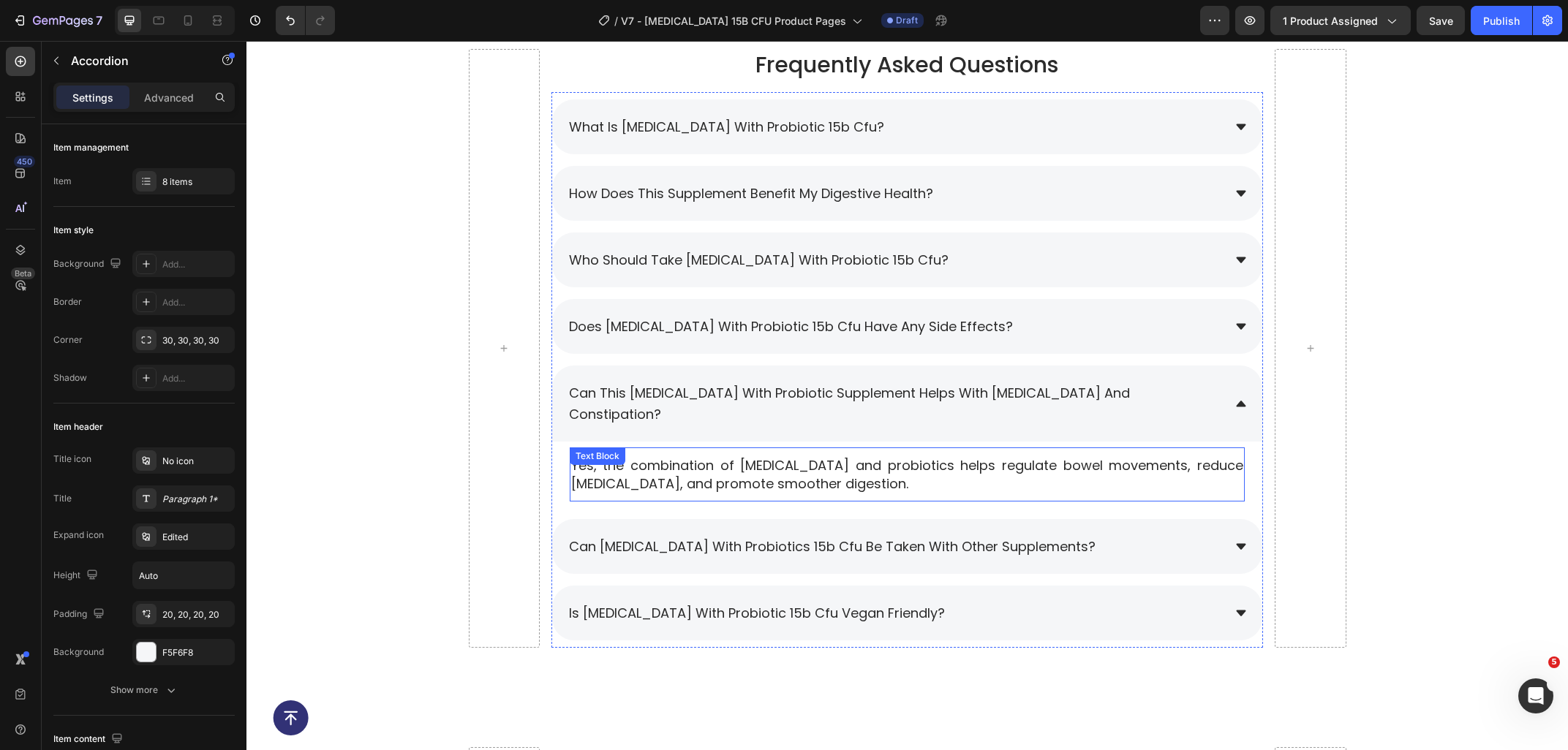
scroll to position [6858, 0]
click at [668, 457] on p "Yes, the combination of prebiotics and probiotics helps regulate bowel movement…" at bounding box center [907, 476] width 672 height 37
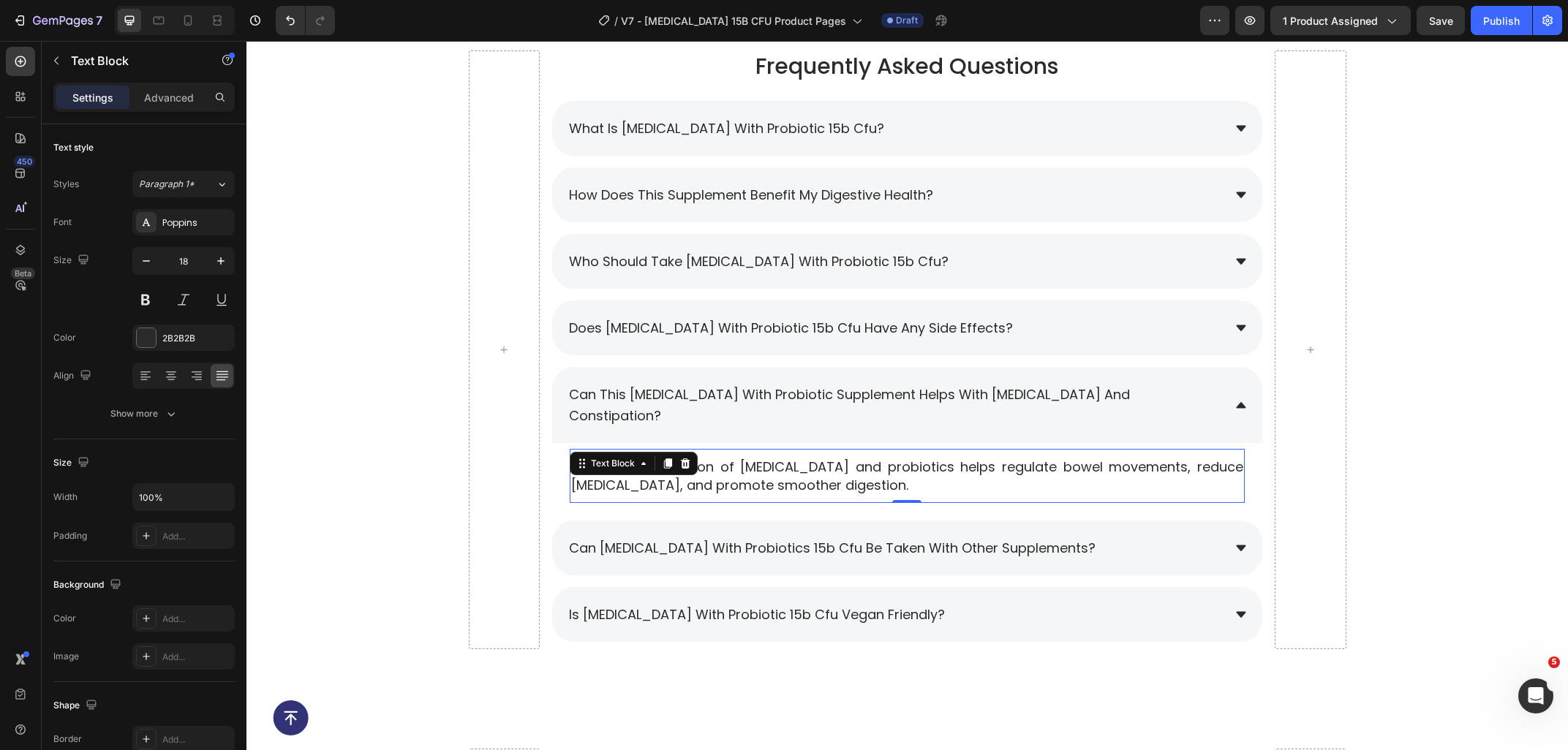
click at [668, 455] on div at bounding box center [667, 463] width 18 height 18
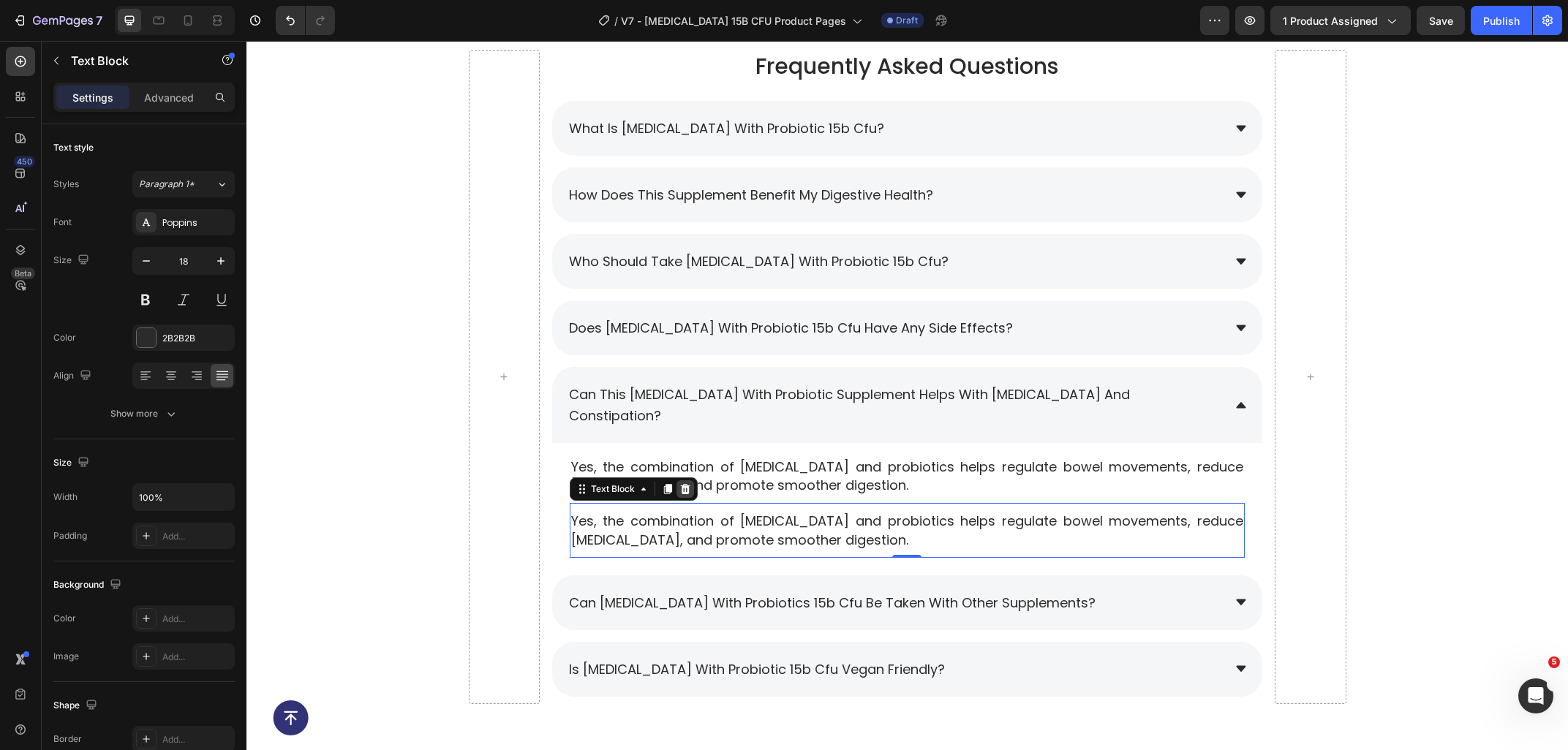
click at [683, 484] on icon at bounding box center [685, 489] width 9 height 10
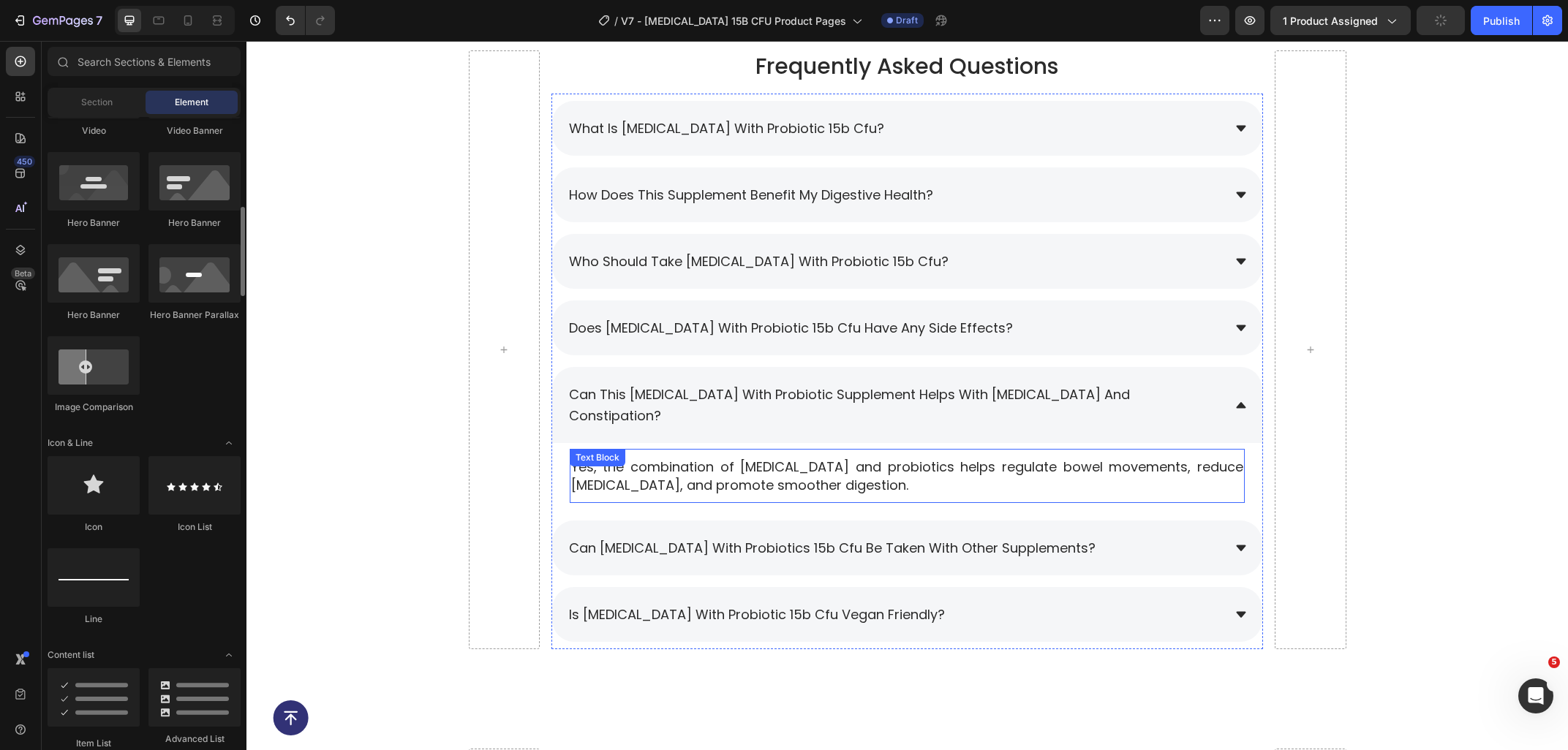
click at [752, 457] on p "Yes, the combination of prebiotics and probiotics helps regulate bowel movement…" at bounding box center [907, 476] width 672 height 37
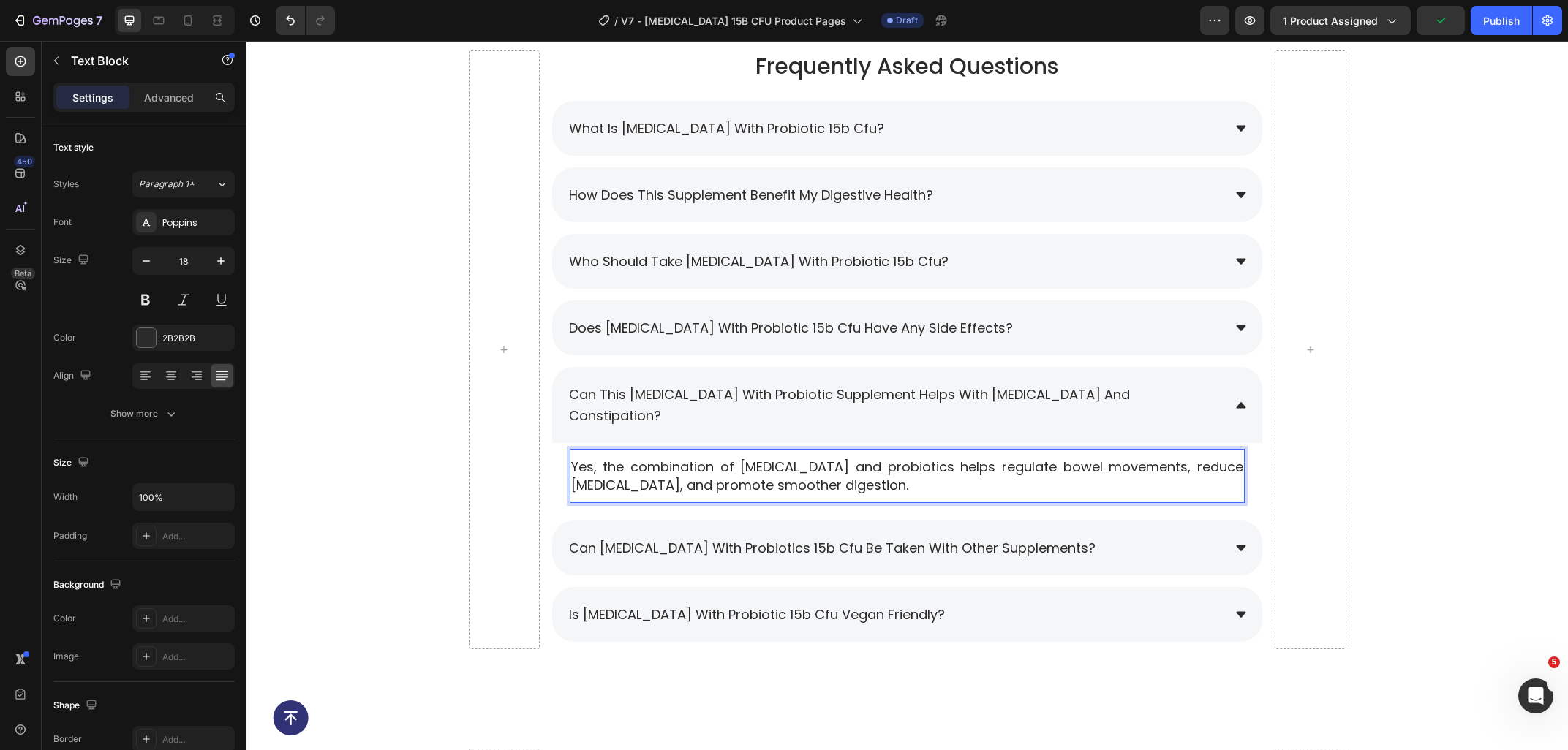
click at [752, 457] on p "Yes, the combination of prebiotics and probiotics helps regulate bowel movement…" at bounding box center [907, 476] width 672 height 37
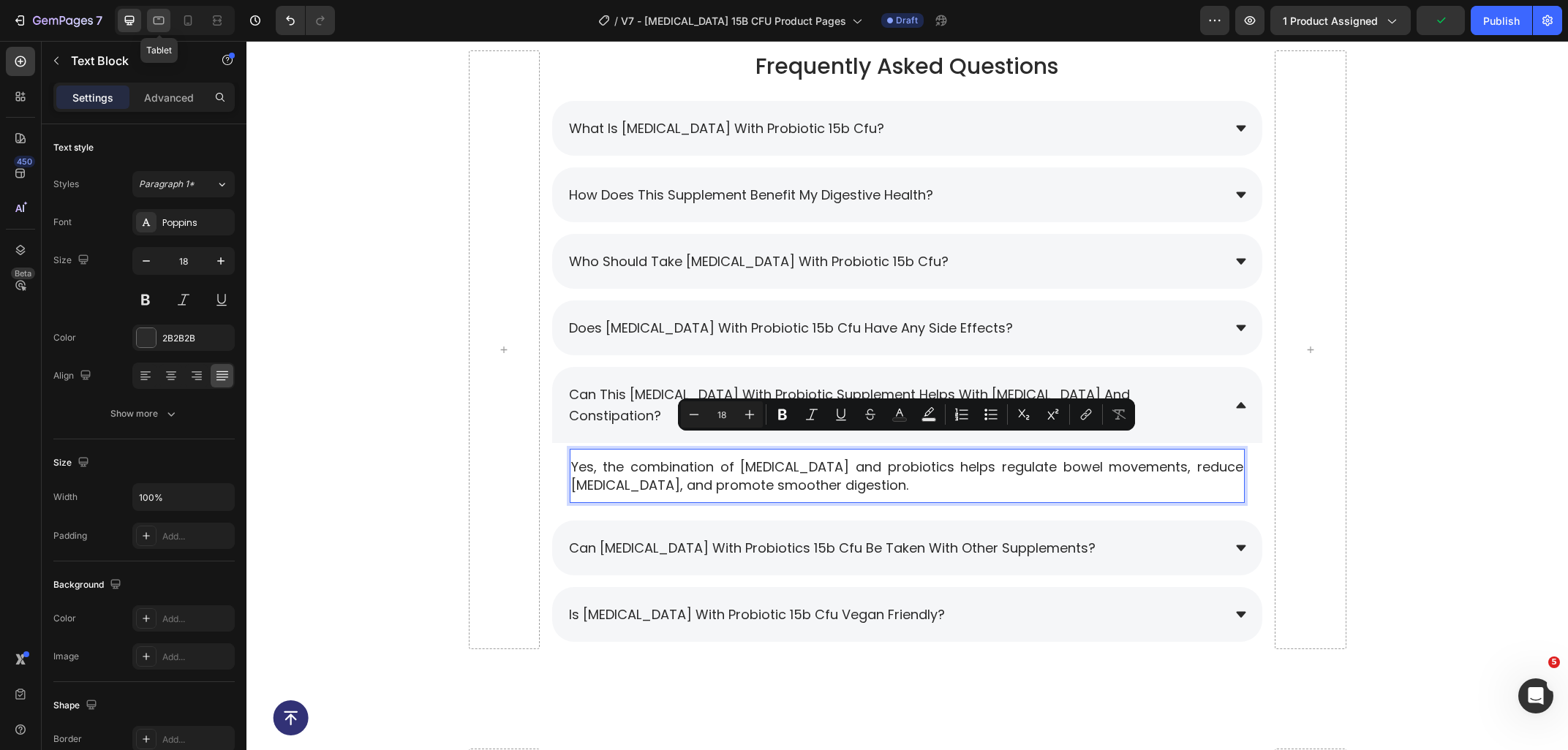
click at [160, 14] on icon at bounding box center [159, 20] width 14 height 14
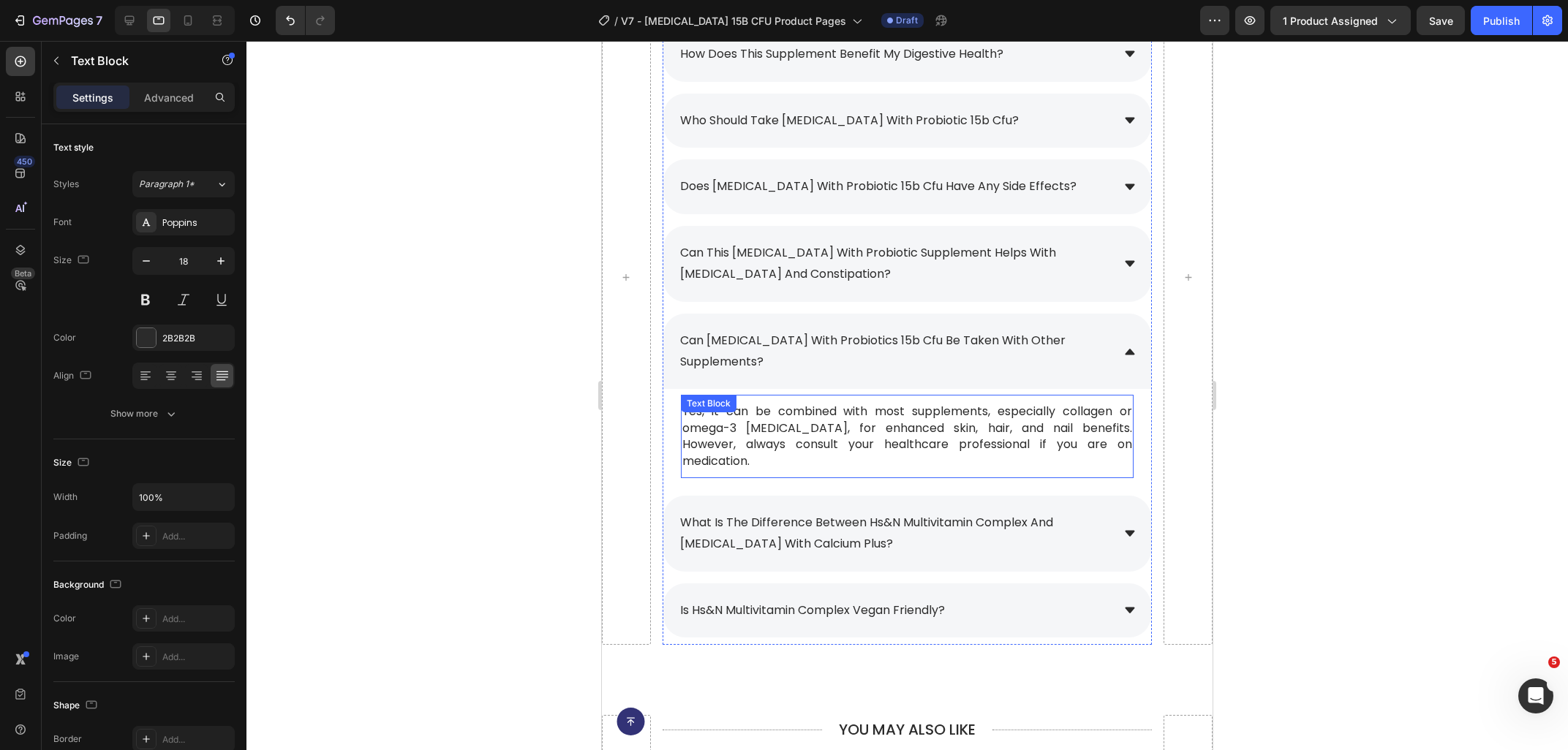
scroll to position [6806, 0]
click at [992, 405] on p "Yes, it can be combined with most supplements, especially collagen or omega-3 f…" at bounding box center [907, 438] width 450 height 66
click at [1068, 415] on p "Yes, it can be combined with most supplements, especially collagen or omega-3 f…" at bounding box center [907, 438] width 450 height 66
click at [1068, 434] on p "Yes, it can be combined with most supplements, especially collagen or omega-3 f…" at bounding box center [907, 438] width 450 height 66
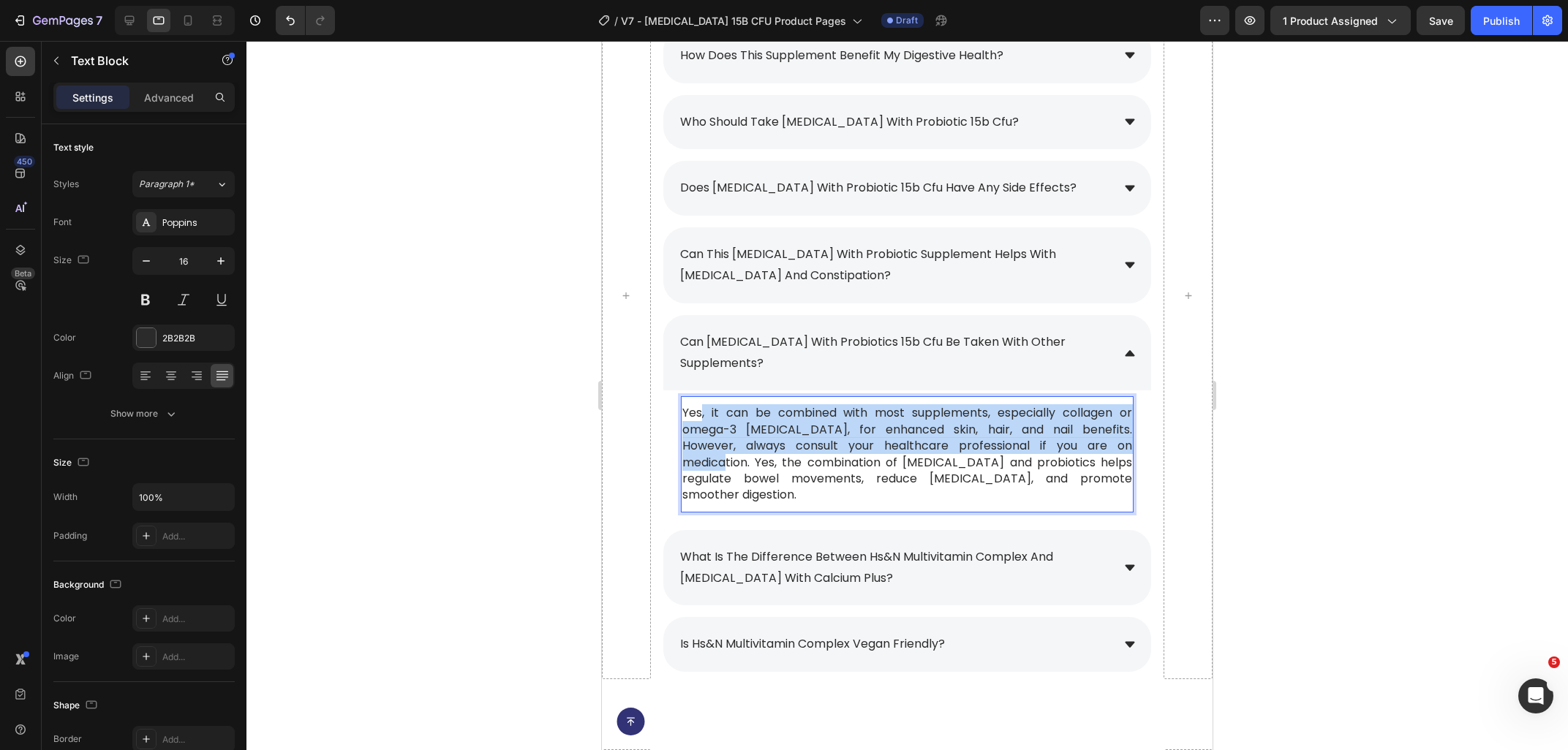
drag, startPoint x: 1081, startPoint y: 430, endPoint x: 703, endPoint y: 390, distance: 380.1
click at [703, 405] on p "Yes, it can be combined with most supplements, especially collagen or omega-3 f…" at bounding box center [907, 454] width 450 height 98
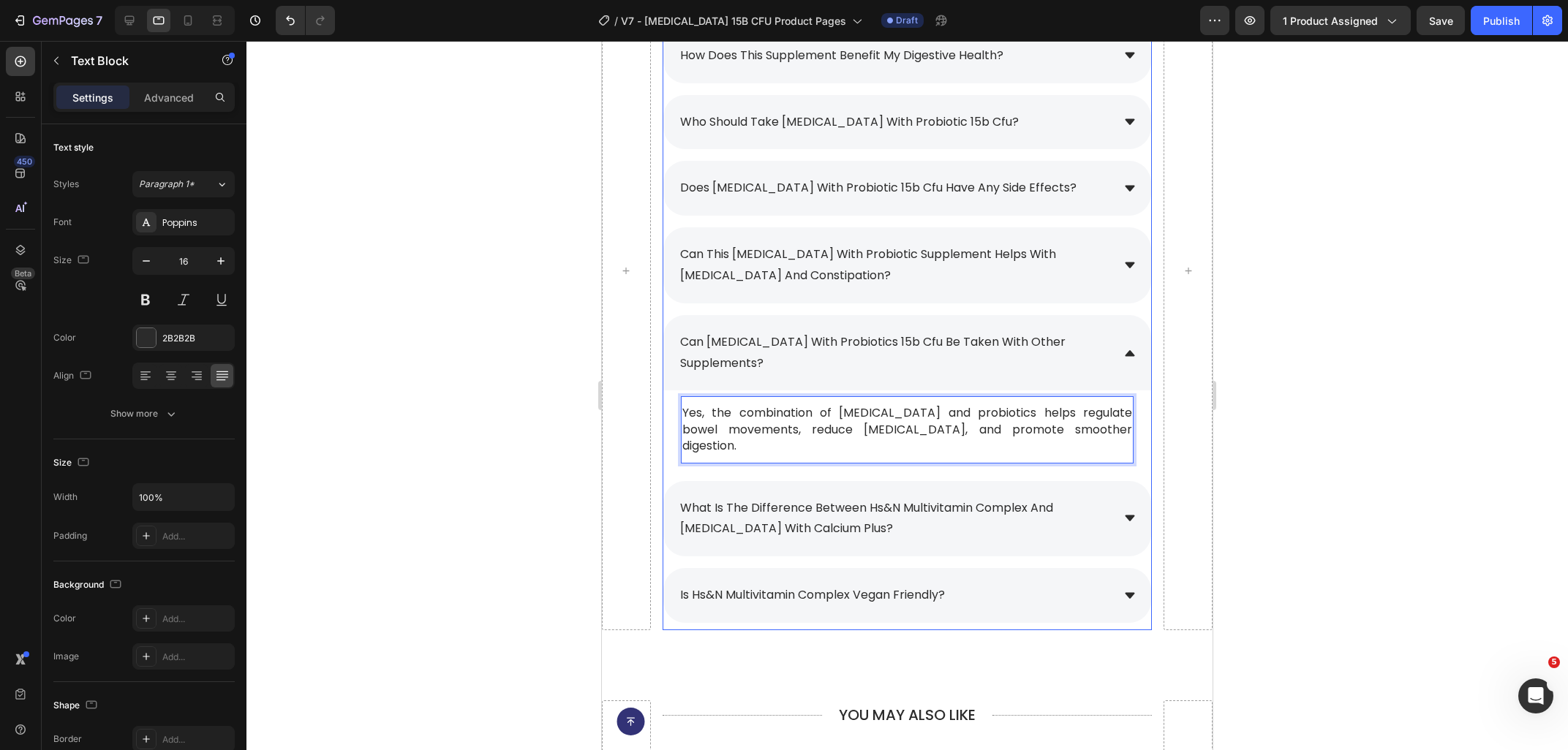
click at [1130, 348] on icon at bounding box center [1129, 353] width 13 height 13
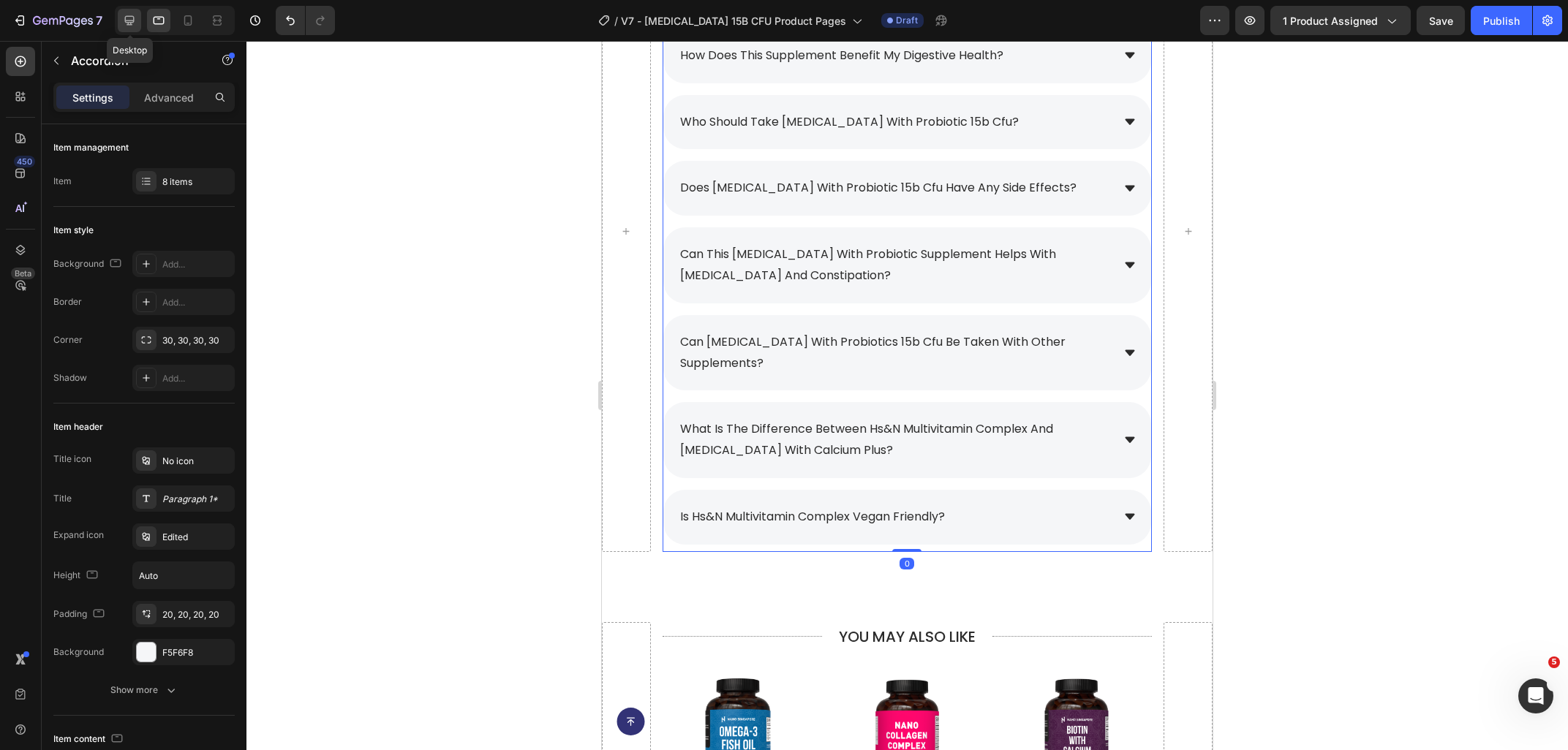
click at [130, 21] on icon at bounding box center [129, 20] width 14 height 14
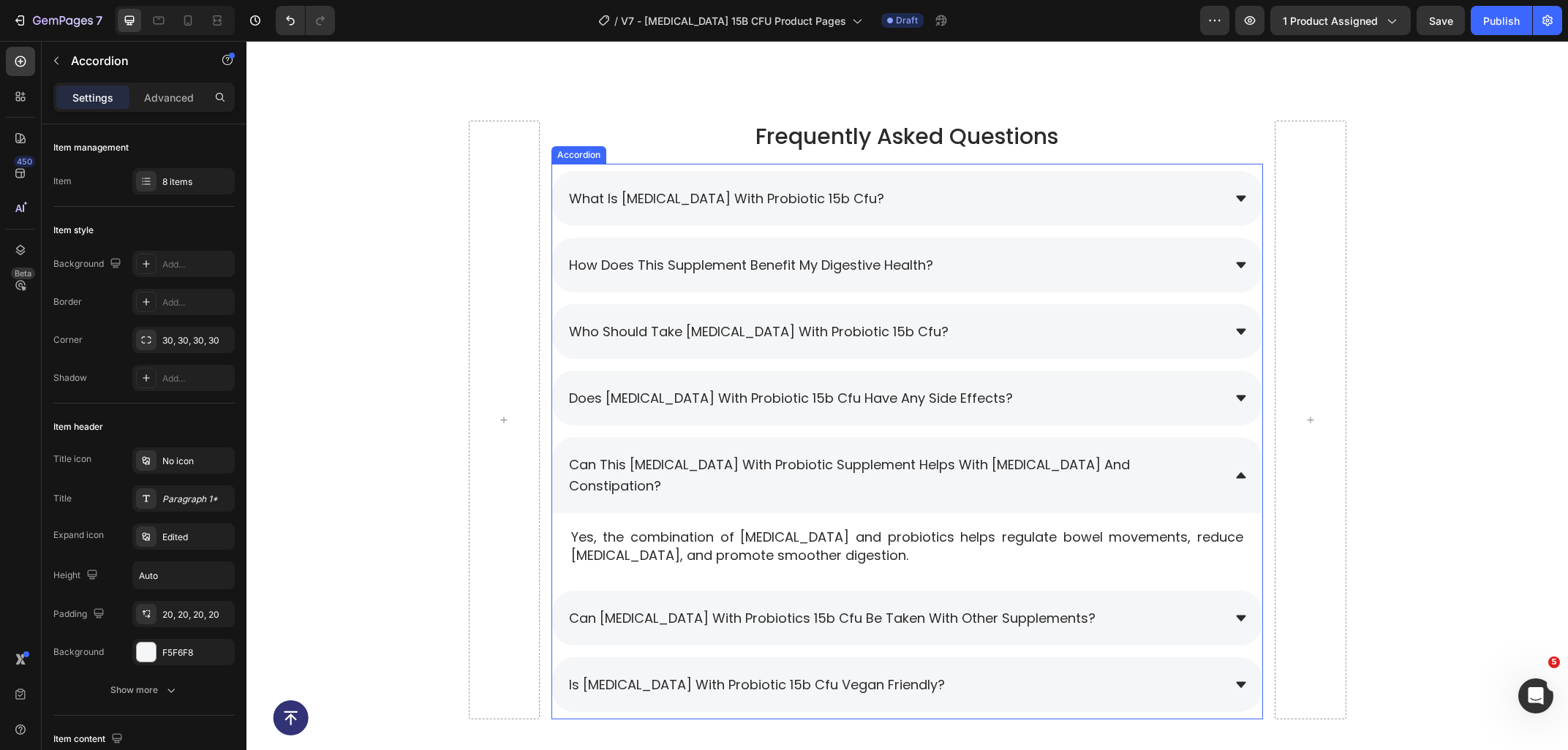
scroll to position [6912, 0]
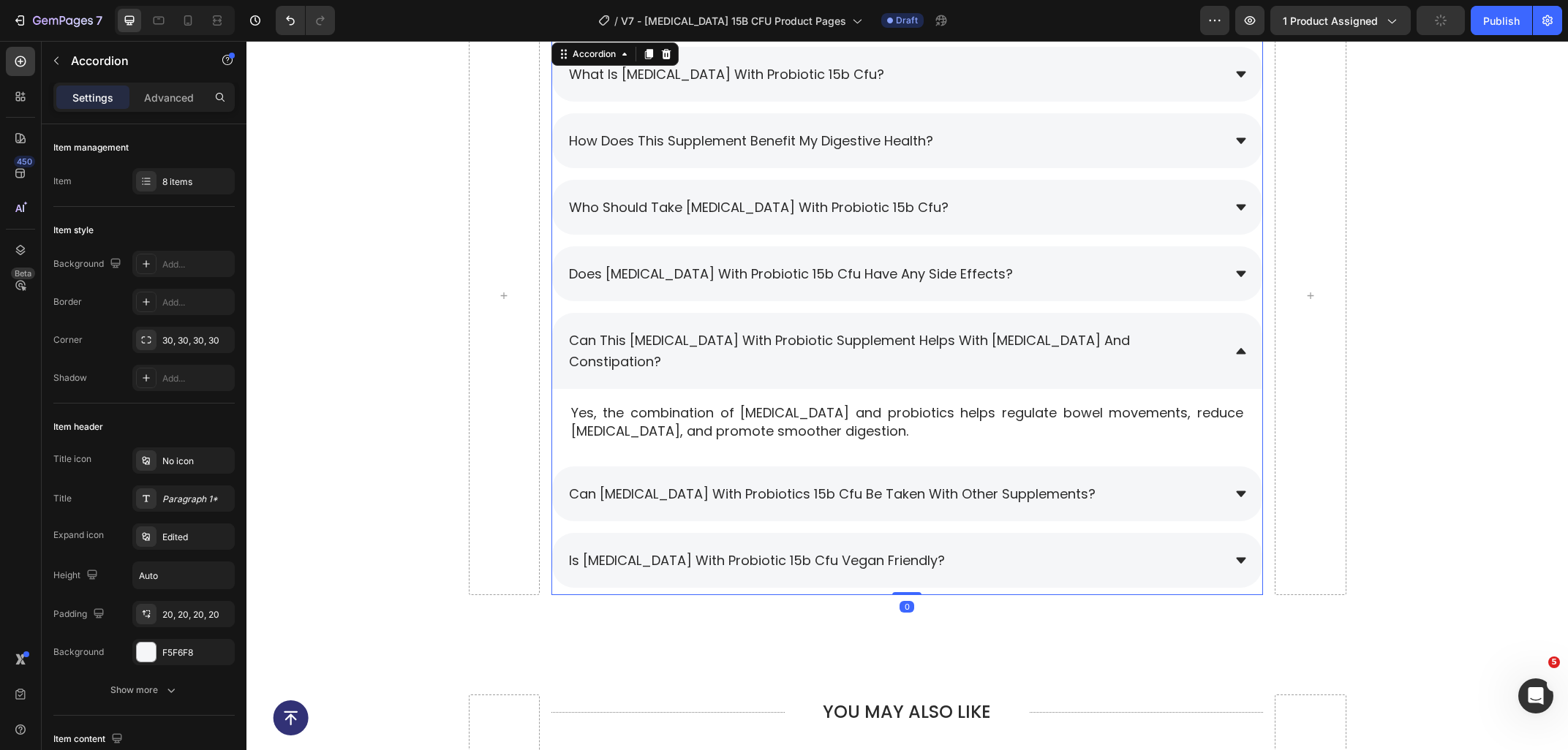
click at [818, 485] on span "can [MEDICAL_DATA] with probiotics 15b cfu be taken with other supplements?" at bounding box center [832, 494] width 527 height 18
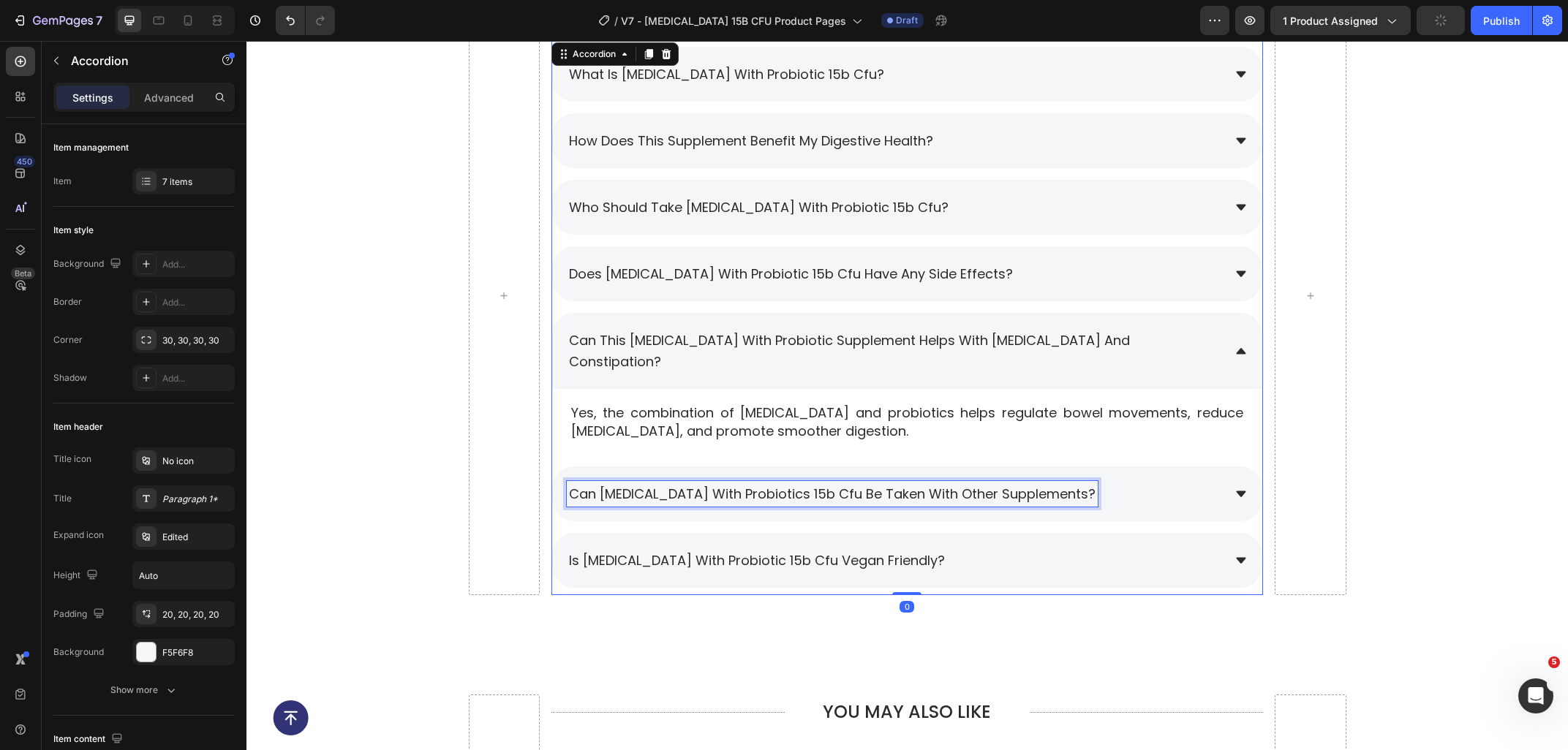
click at [818, 485] on span "can [MEDICAL_DATA] with probiotics 15b cfu be taken with other supplements?" at bounding box center [832, 494] width 527 height 18
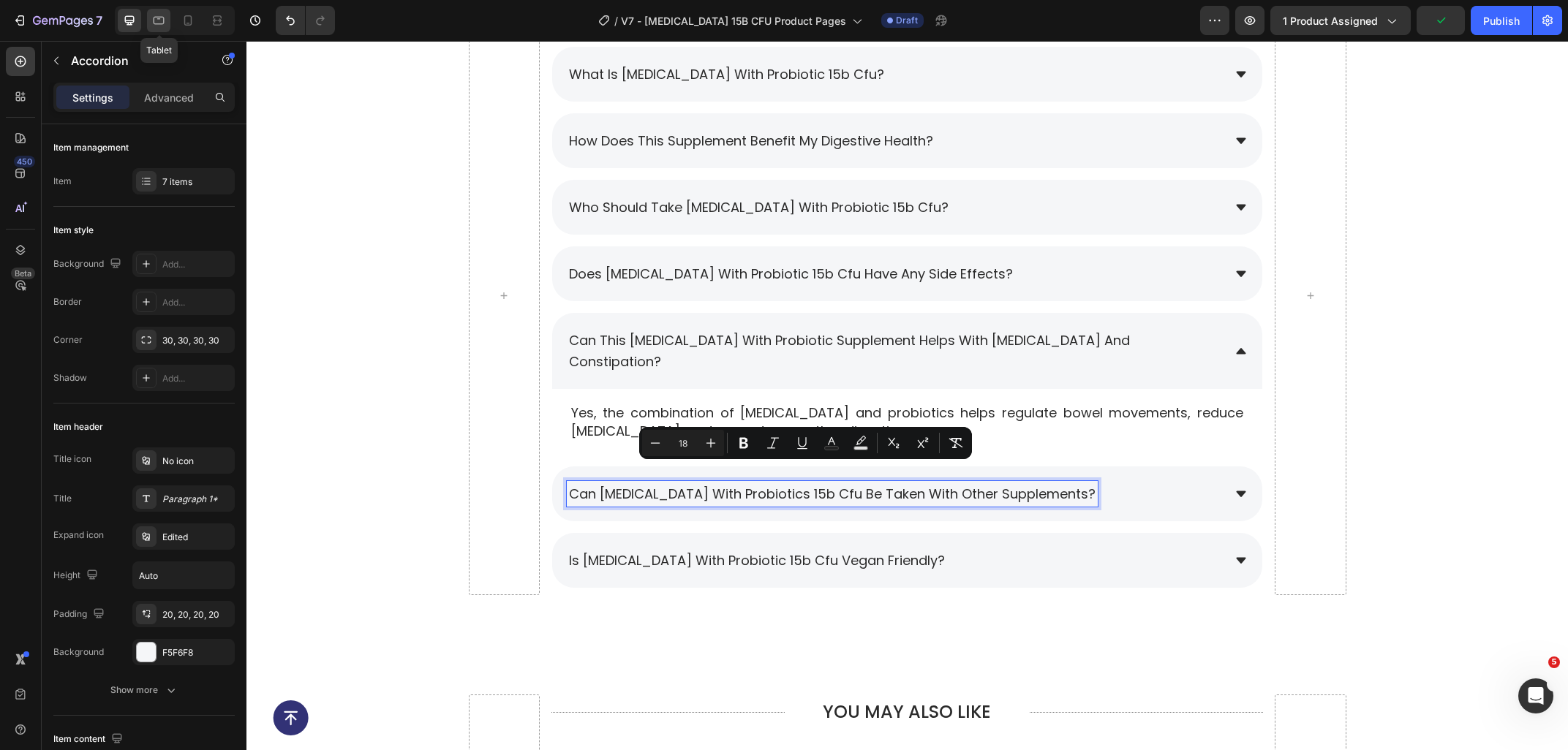
click at [162, 21] on icon at bounding box center [159, 20] width 14 height 14
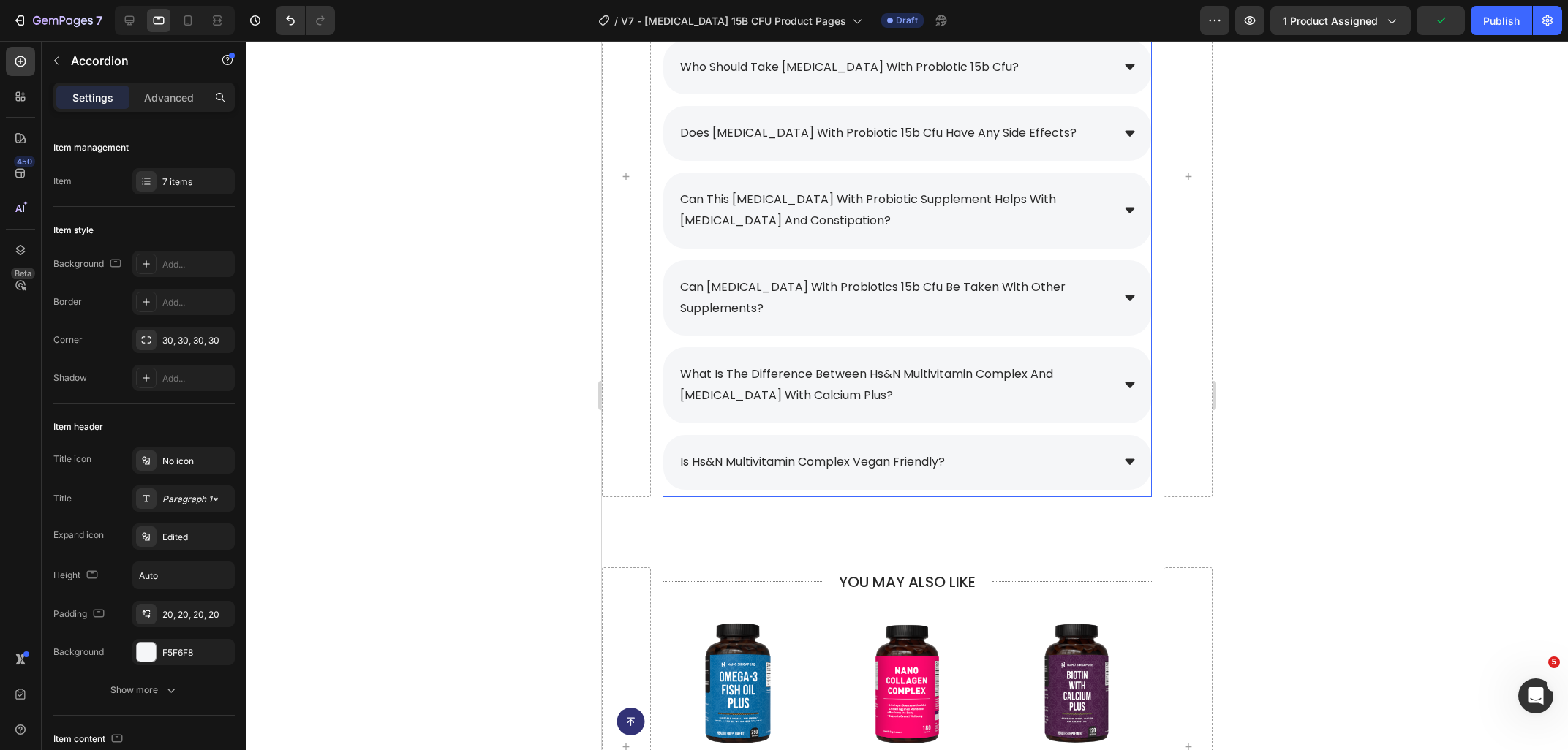
scroll to position [6861, 0]
click at [1126, 293] on icon at bounding box center [1129, 299] width 13 height 13
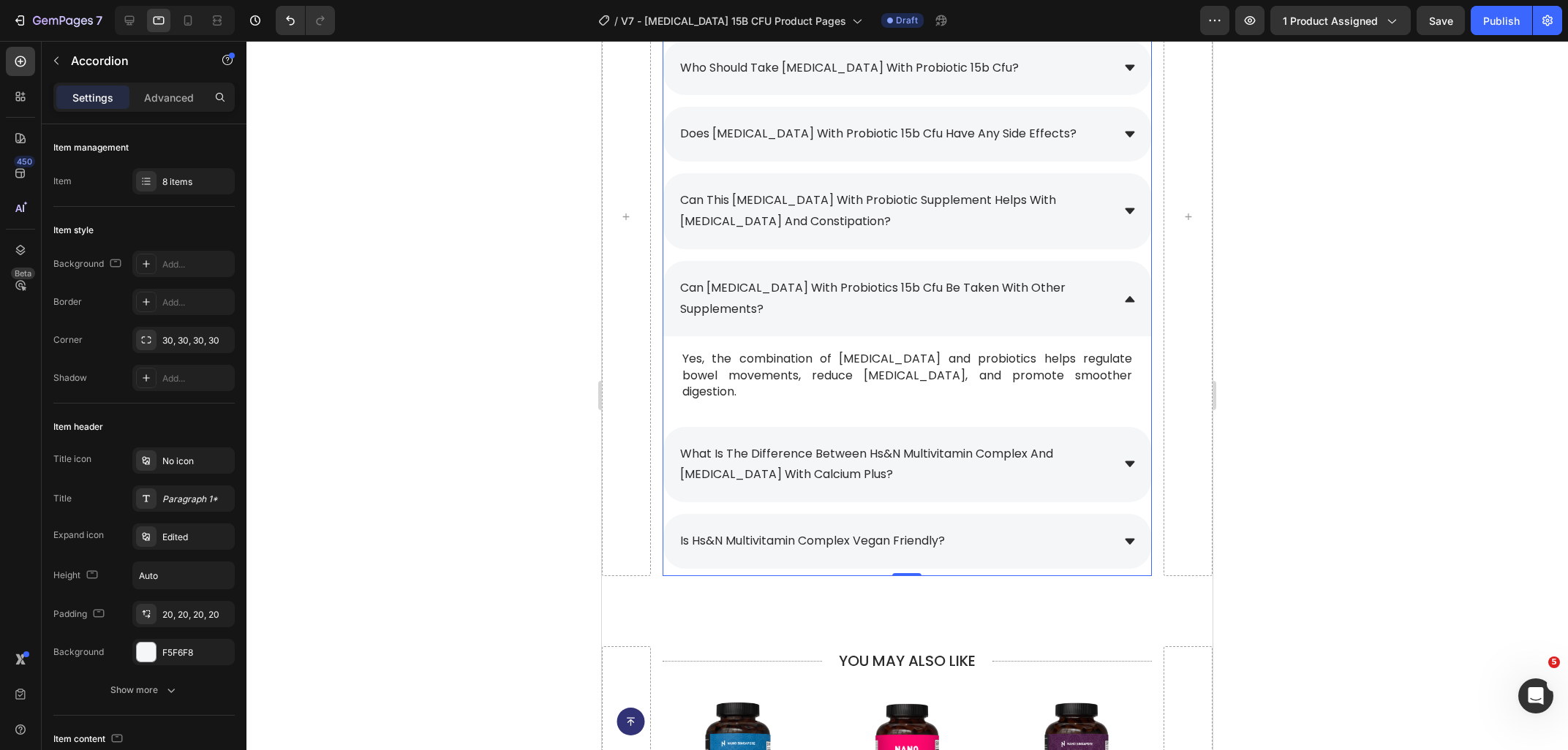
click at [676, 380] on div "what is prebiotic with probiotic 15b cfu? how does this supplement benefit my d…" at bounding box center [907, 238] width 489 height 661
click at [188, 175] on div "8 items" at bounding box center [197, 181] width 69 height 13
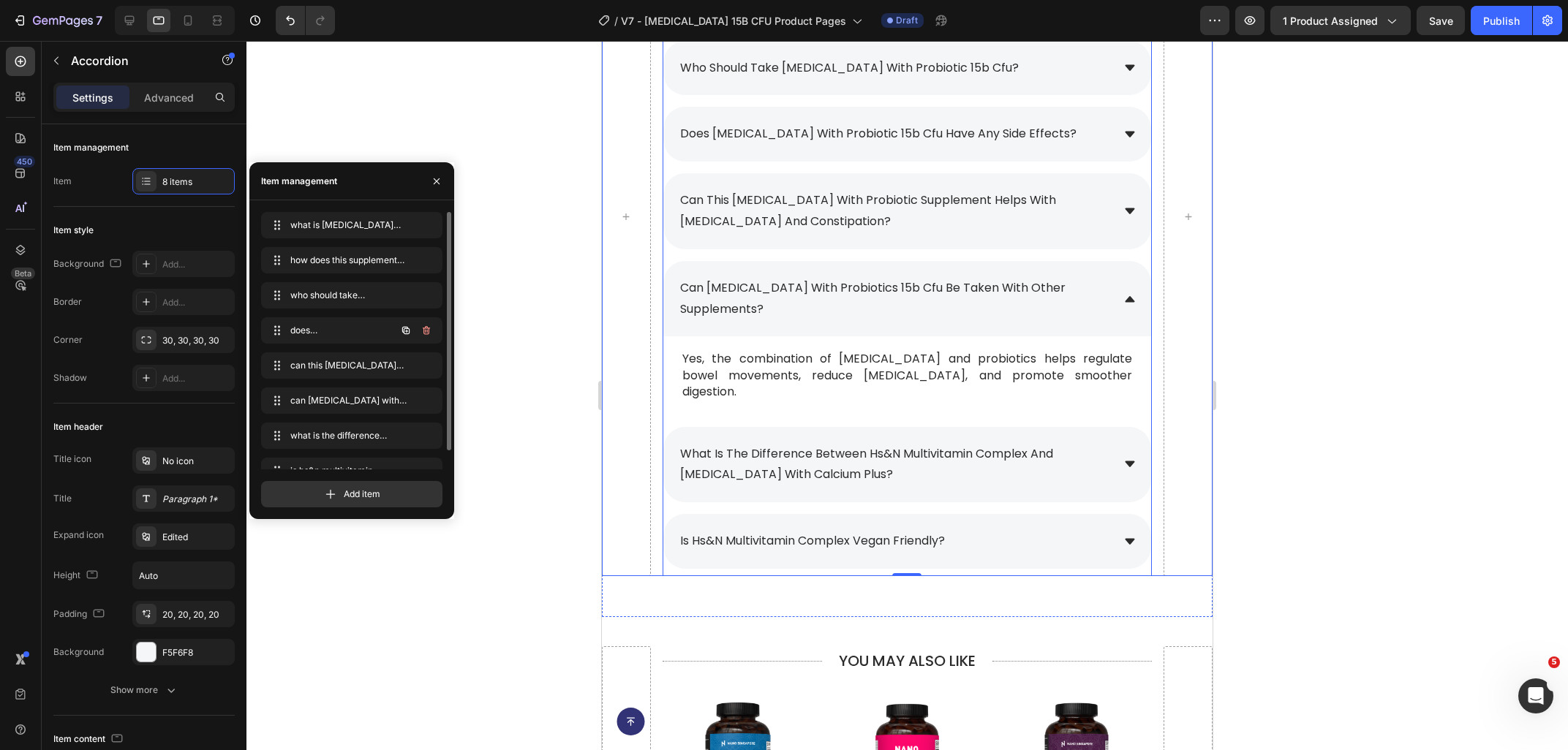
scroll to position [20, 0]
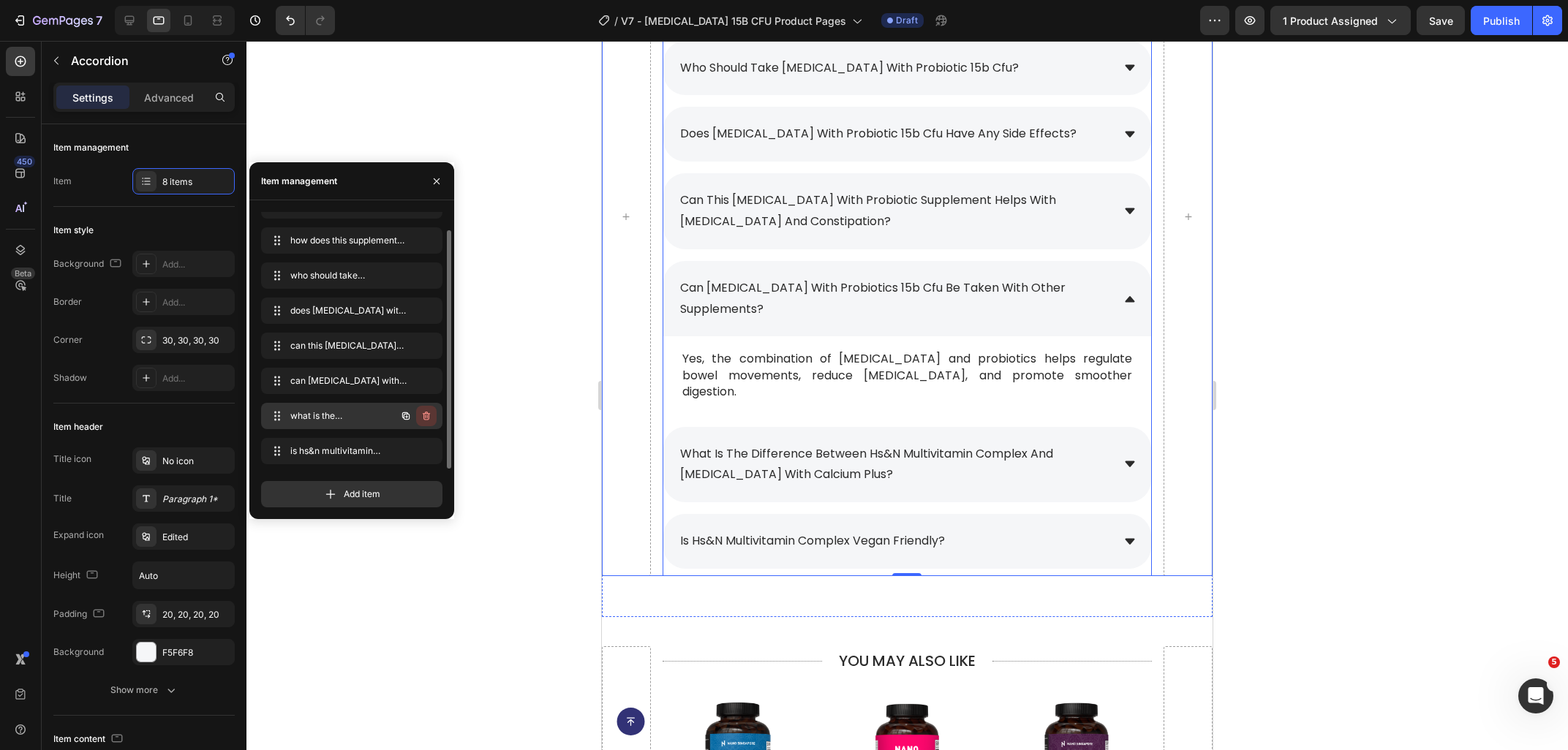
click at [425, 413] on icon "button" at bounding box center [426, 416] width 8 height 9
click at [425, 411] on div "Delete" at bounding box center [416, 415] width 27 height 13
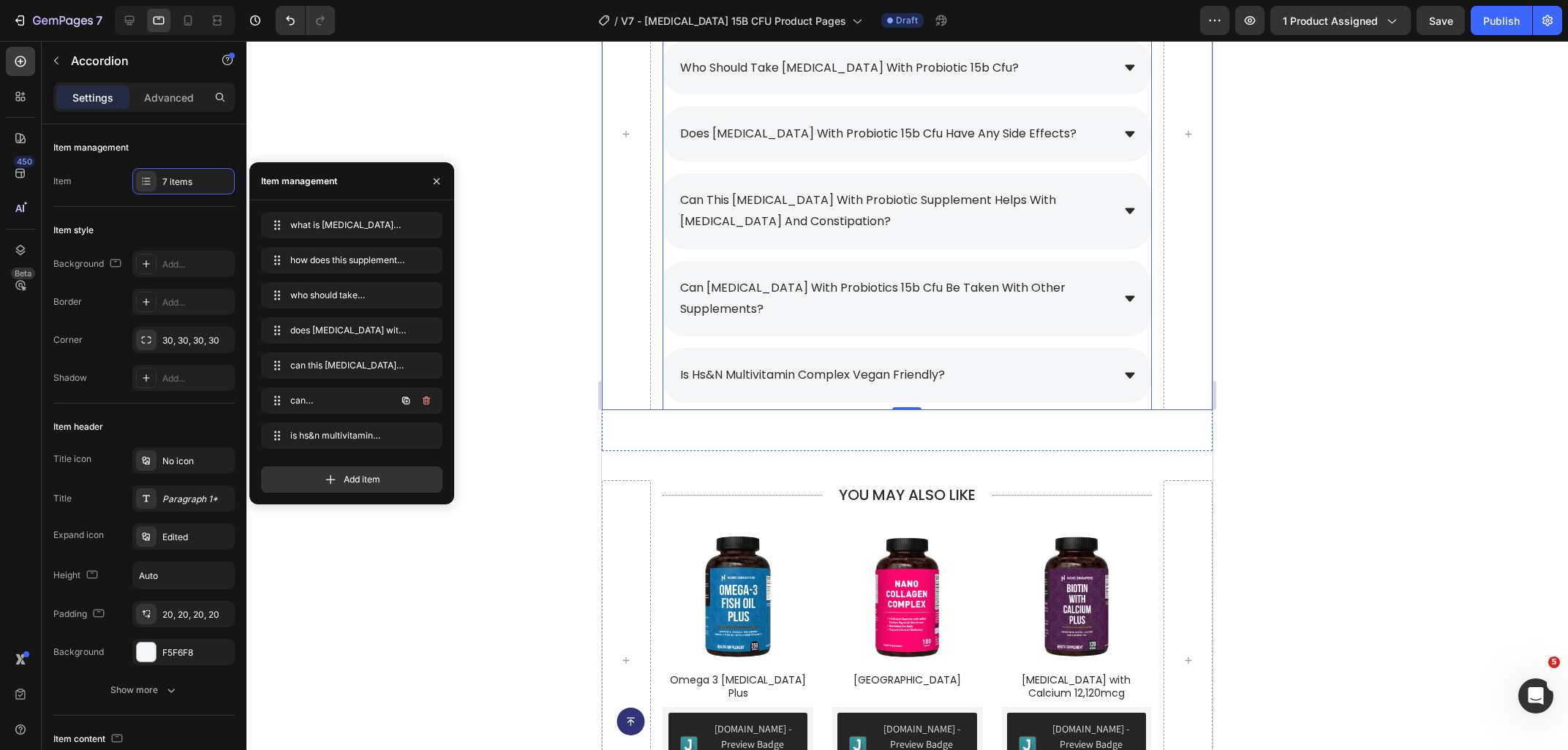
scroll to position [0, 0]
click at [134, 11] on div at bounding box center [129, 21] width 24 height 24
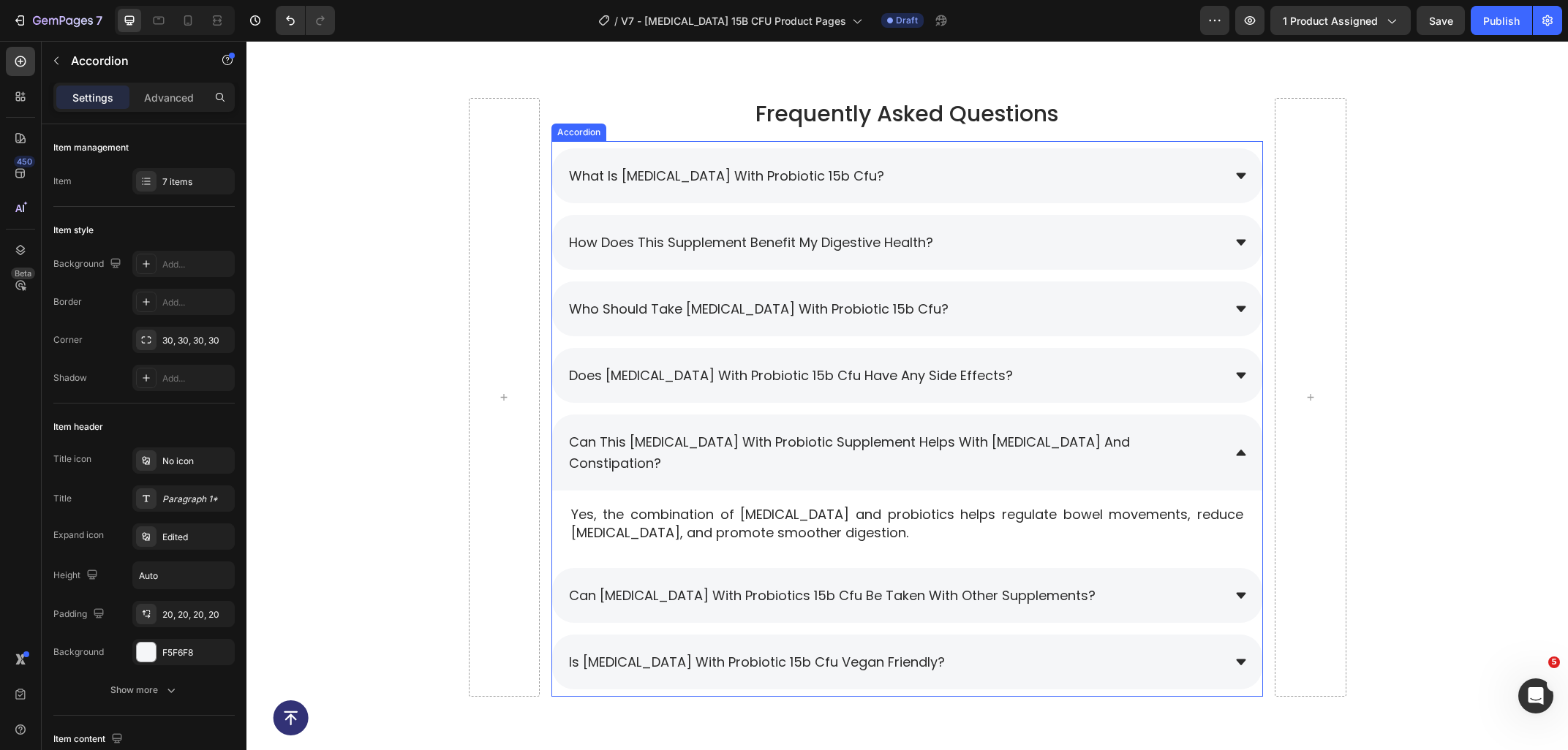
scroll to position [6809, 0]
click at [723, 655] on span "is [MEDICAL_DATA] with probiotic 15b cfu vegan friendly?" at bounding box center [756, 664] width 376 height 18
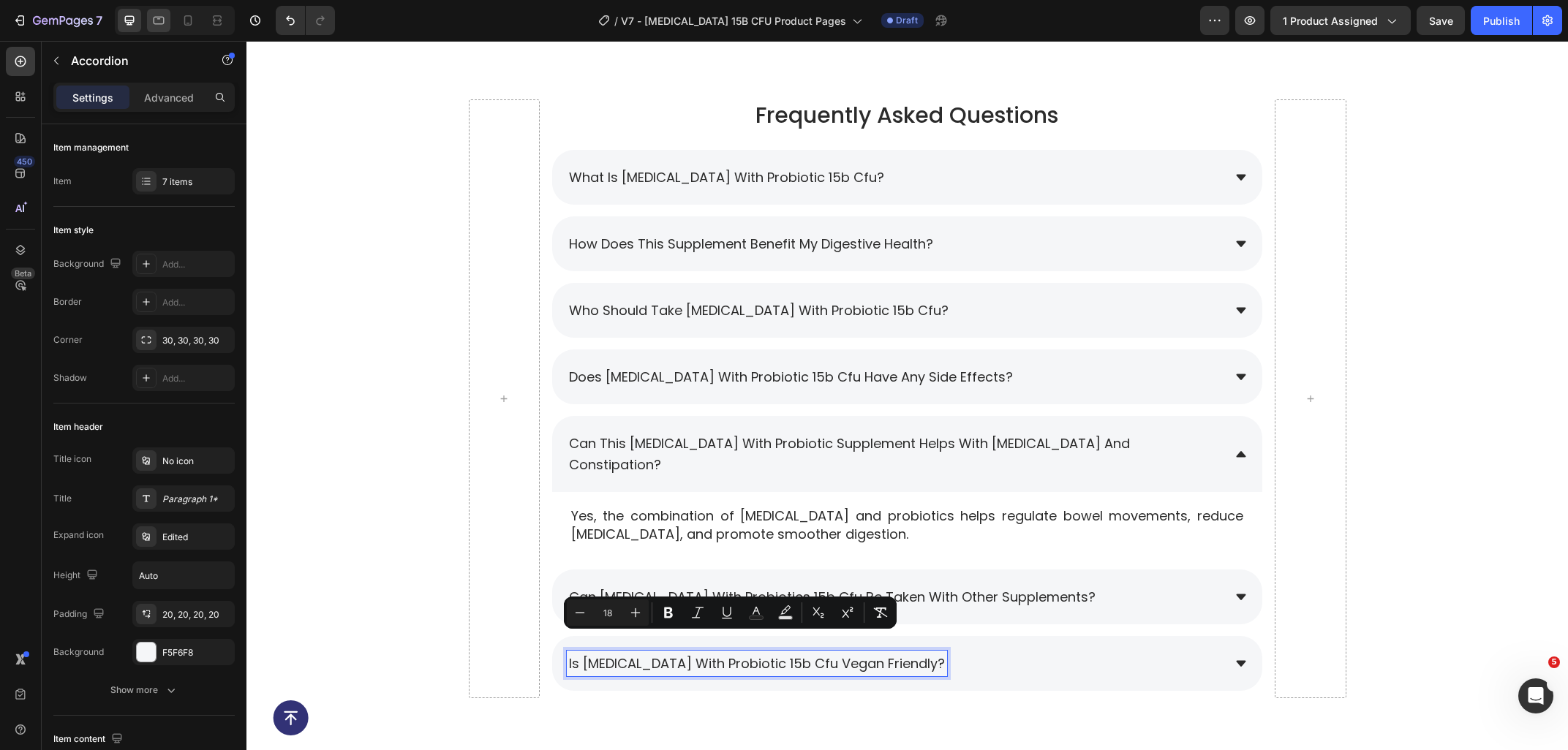
click at [162, 22] on icon at bounding box center [159, 20] width 14 height 14
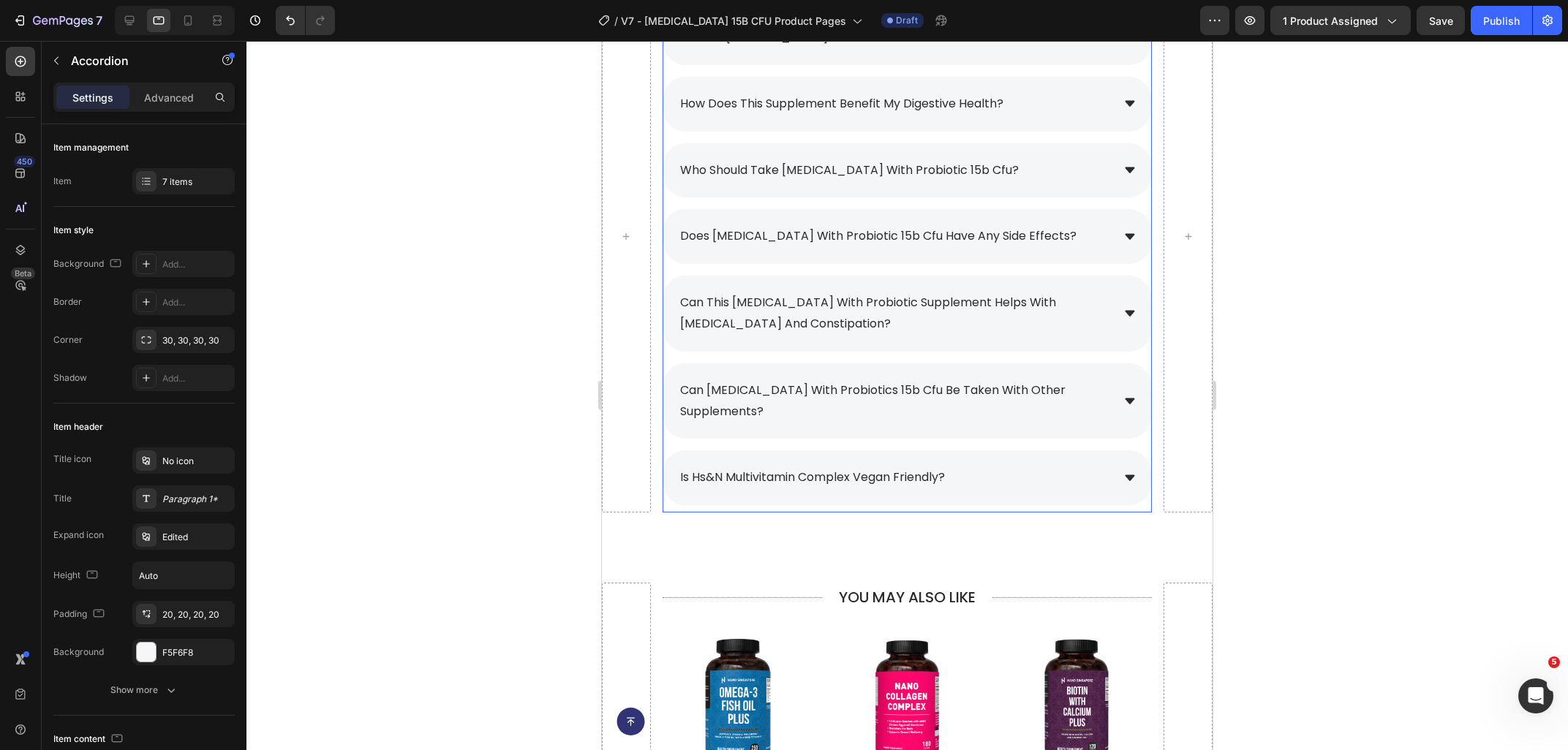
scroll to position [6758, 0]
click at [938, 470] on span "is hs&n multivitamin complex vegan friendly?" at bounding box center [812, 478] width 265 height 17
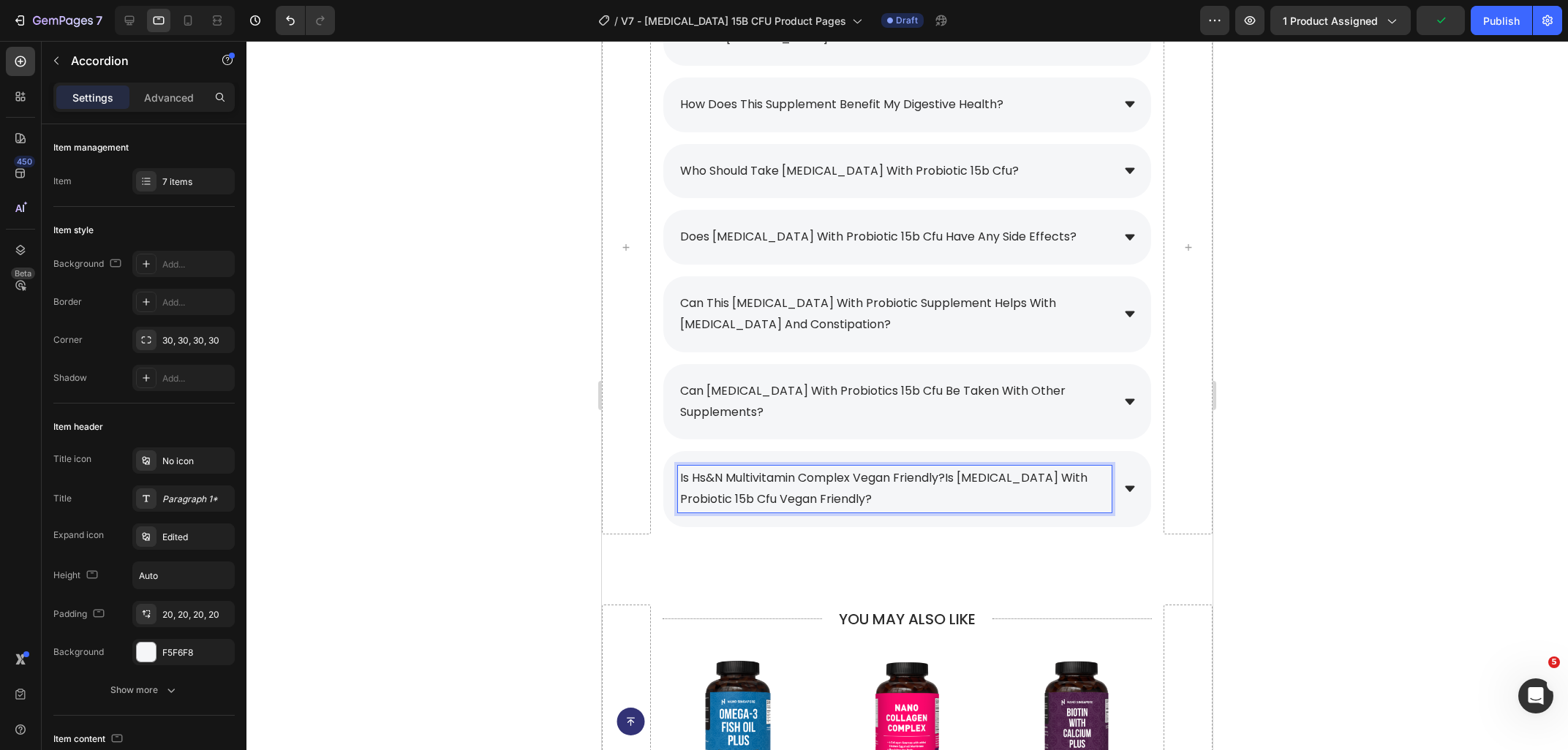
click at [952, 470] on span "is hs&n multivitamin complex vegan friendly?is prebiotic with probiotic 15b cfu…" at bounding box center [883, 489] width 407 height 38
click at [947, 470] on span "is hs&n multivitamin complex vegan friendly?is prebiotic with probiotic 15b cfu…" at bounding box center [883, 489] width 407 height 38
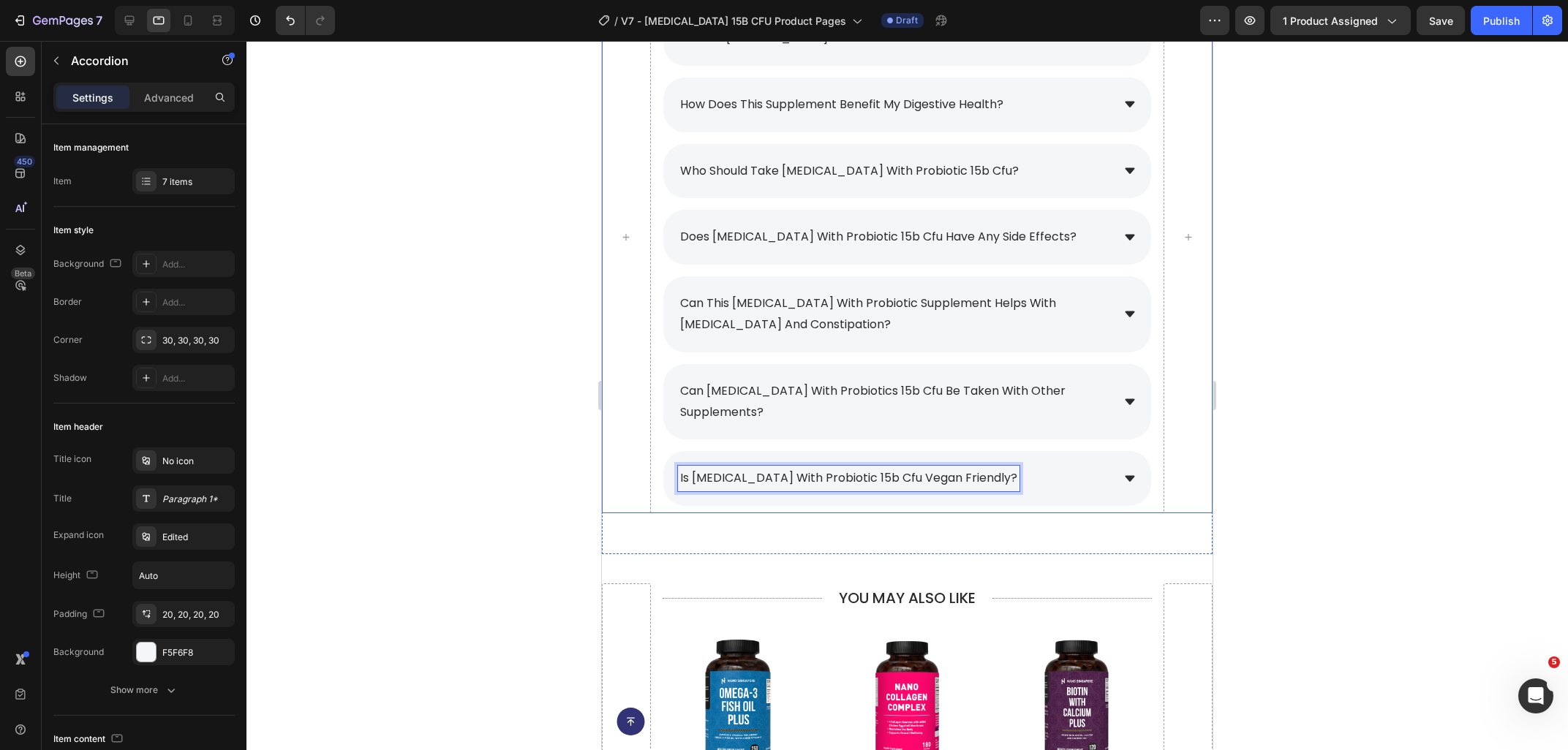
click at [1367, 507] on div at bounding box center [906, 396] width 1321 height 709
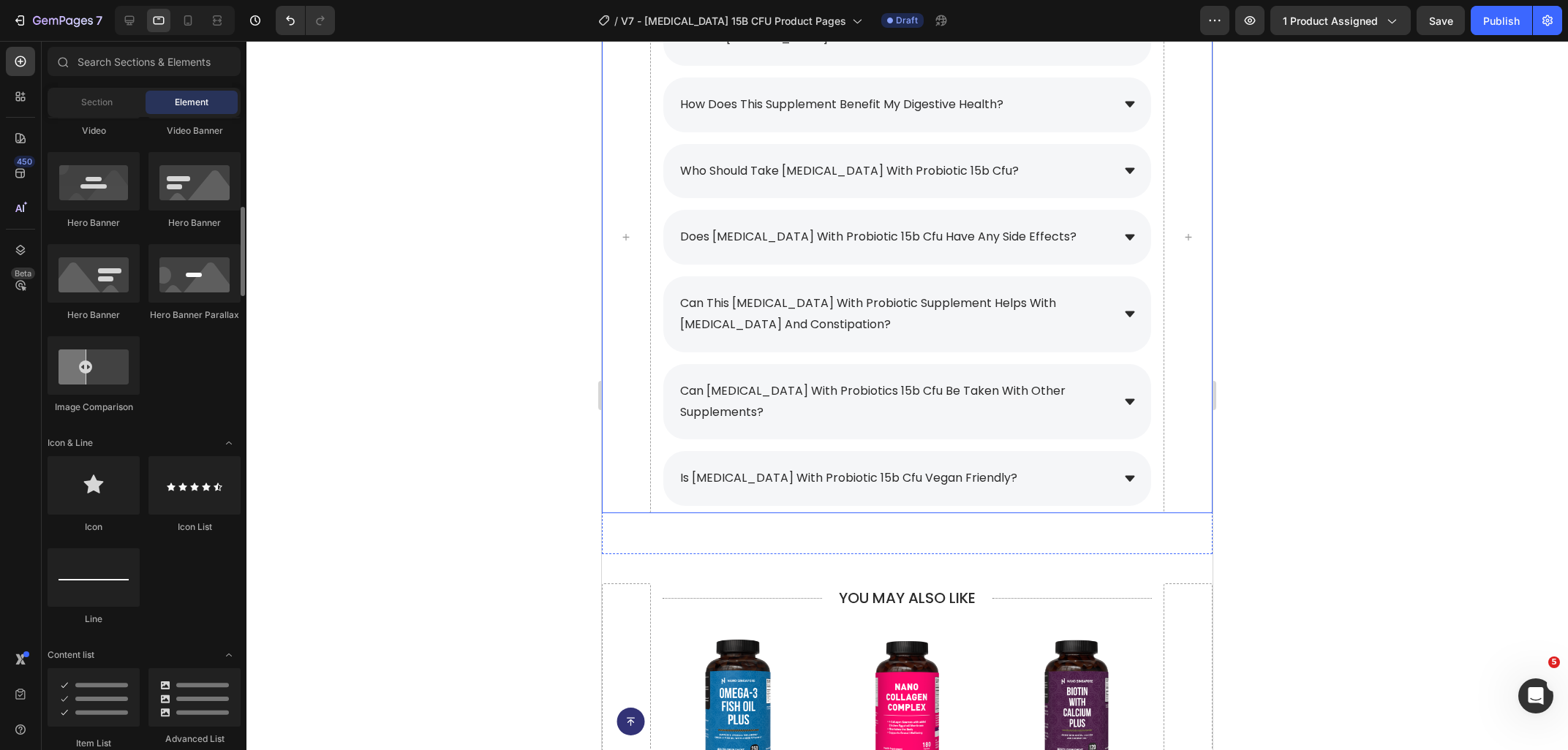
scroll to position [633, 0]
click at [1089, 466] on div "is [MEDICAL_DATA] with probiotic 15b cfu vegan friendly?" at bounding box center [894, 479] width 434 height 26
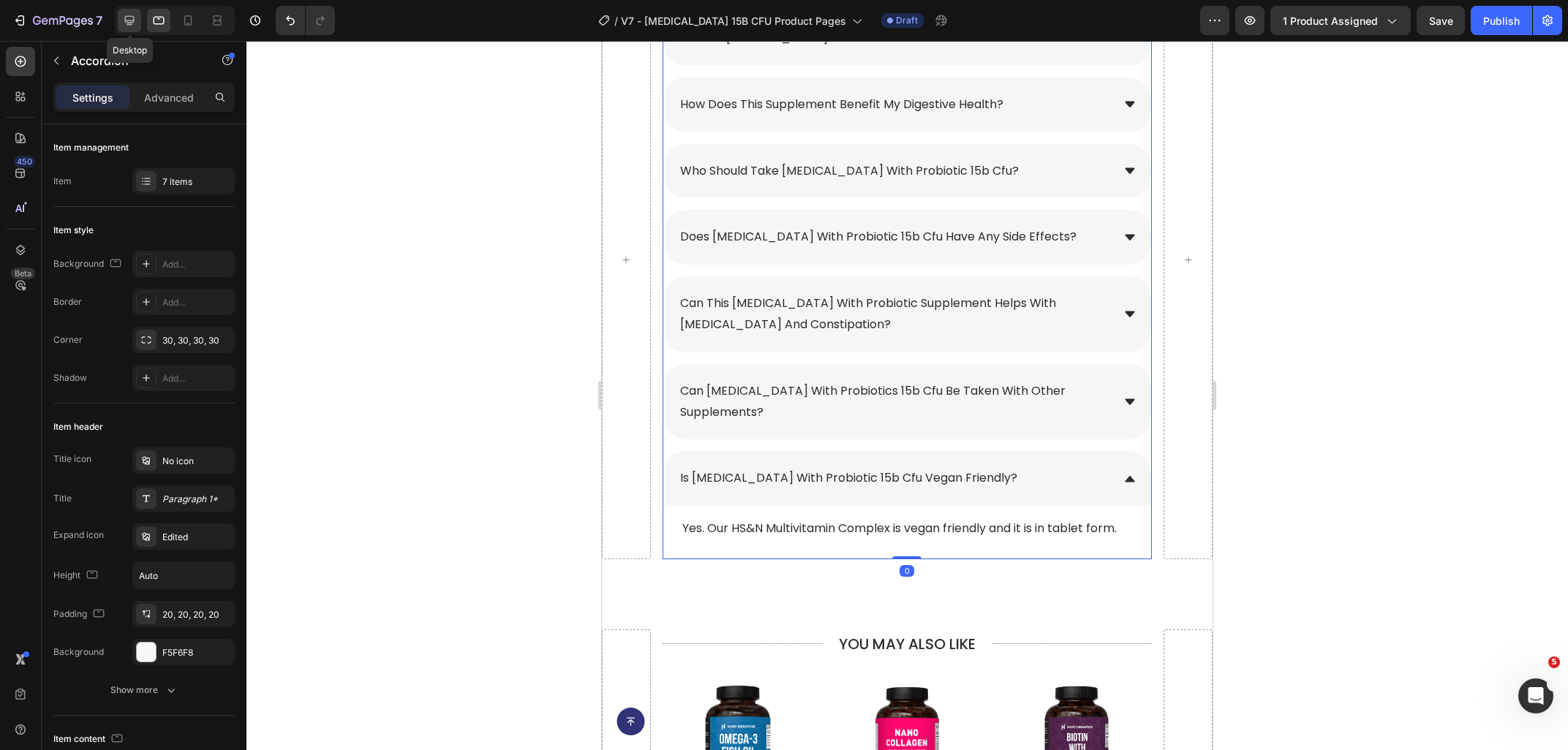
click at [131, 26] on icon at bounding box center [129, 20] width 14 height 14
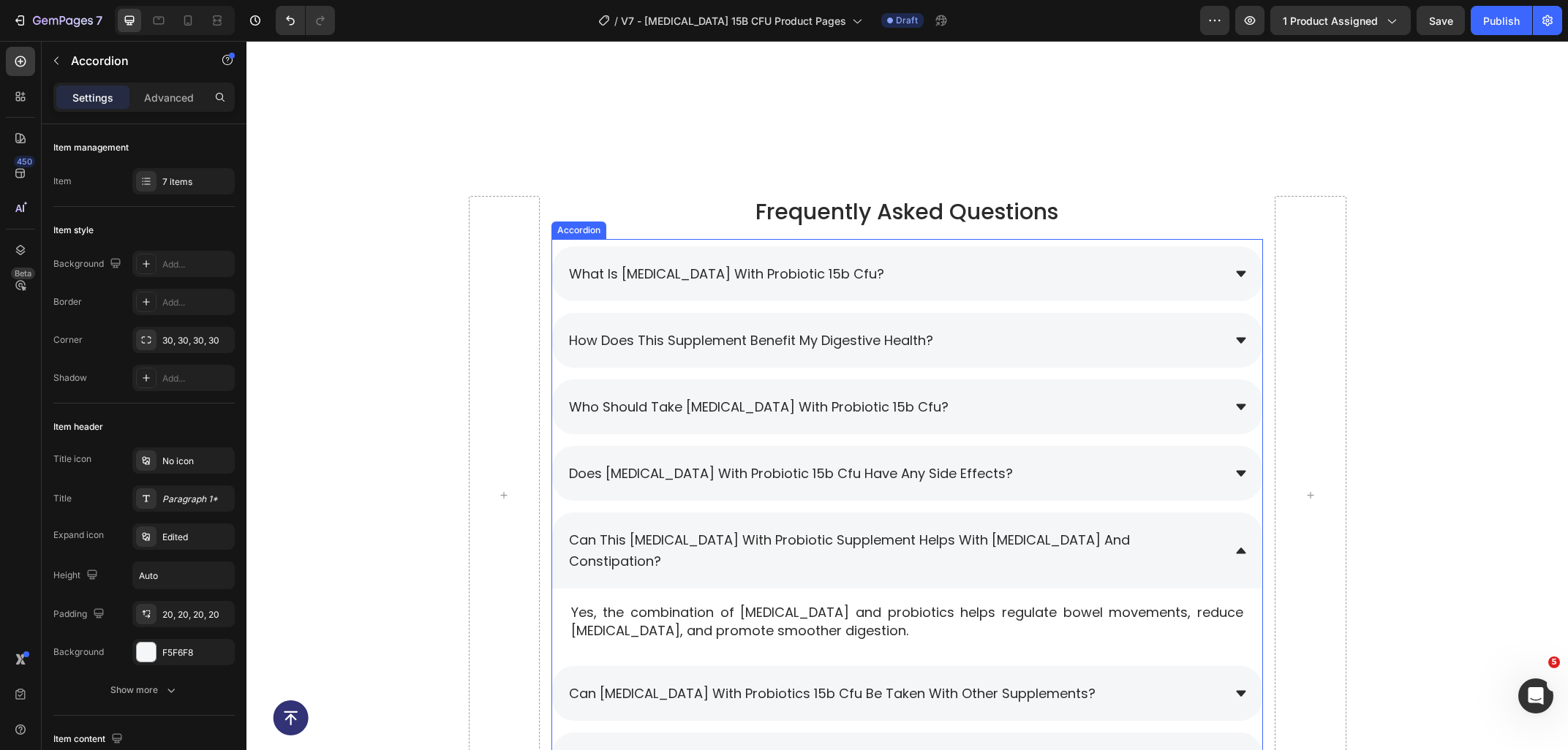
scroll to position [7024, 0]
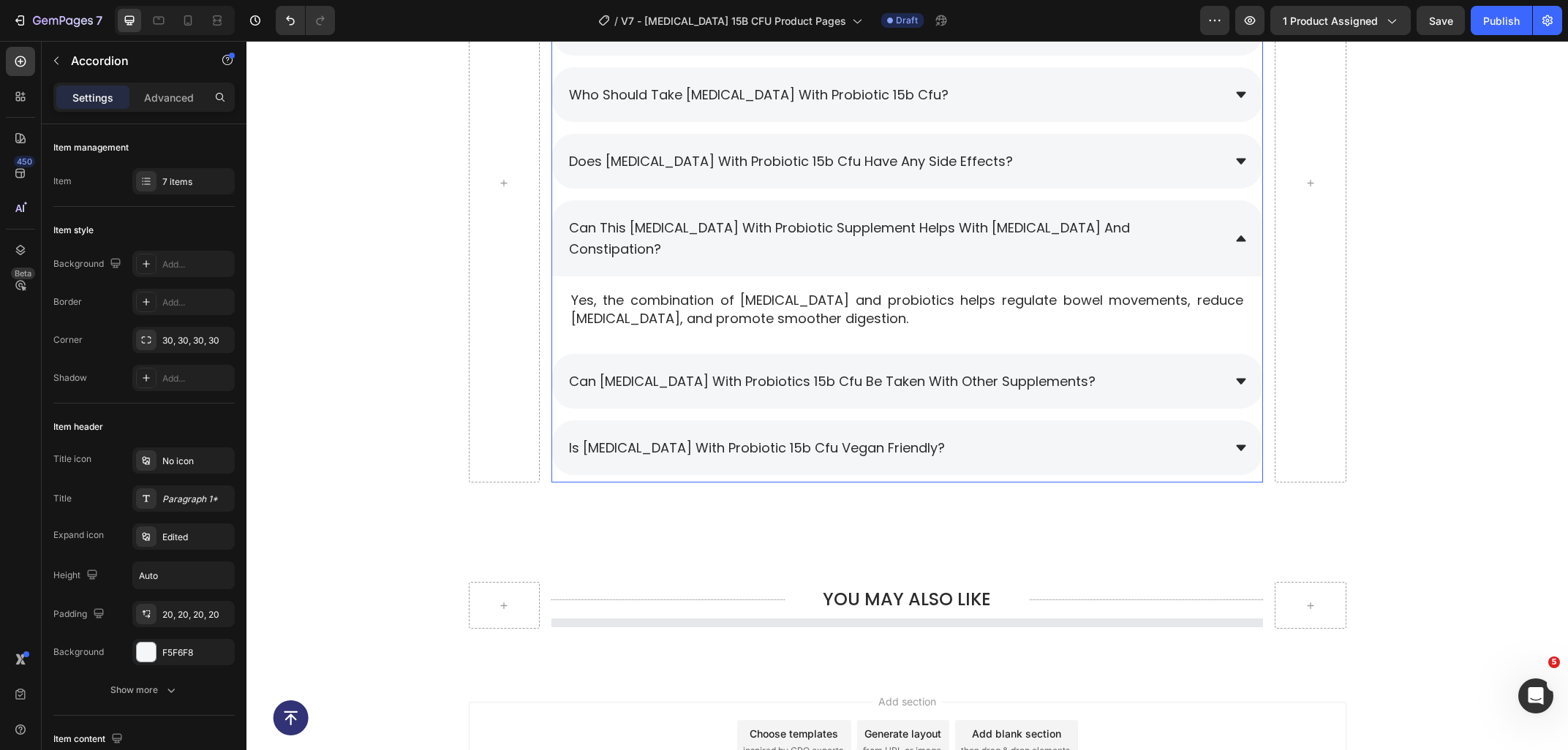
click at [996, 439] on div "is [MEDICAL_DATA] with probiotic 15b cfu vegan friendly?" at bounding box center [894, 448] width 656 height 26
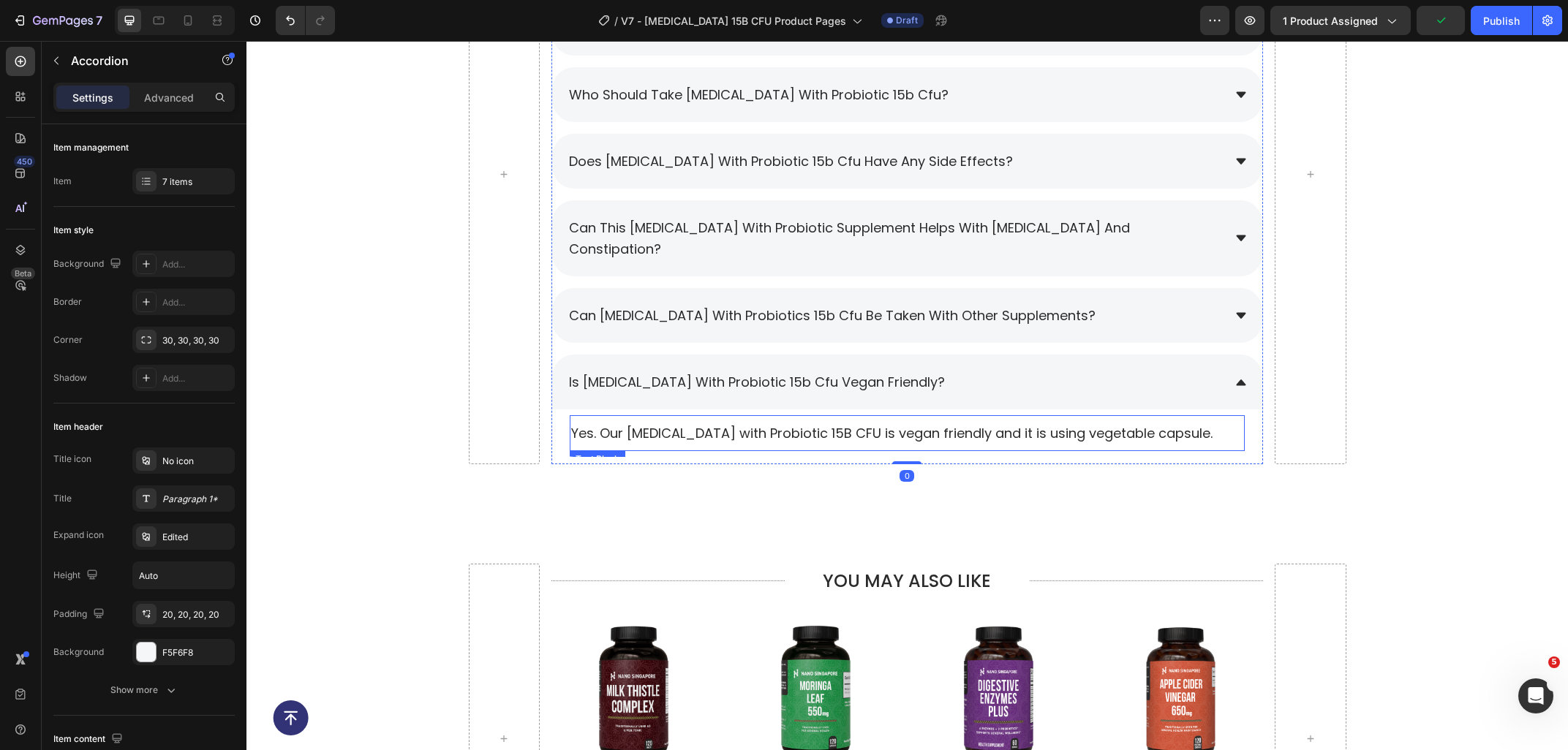
click at [712, 424] on p "Yes. Our Prebiotic with Probiotic 15B CFU is vegan friendly and it is using veg…" at bounding box center [907, 433] width 672 height 18
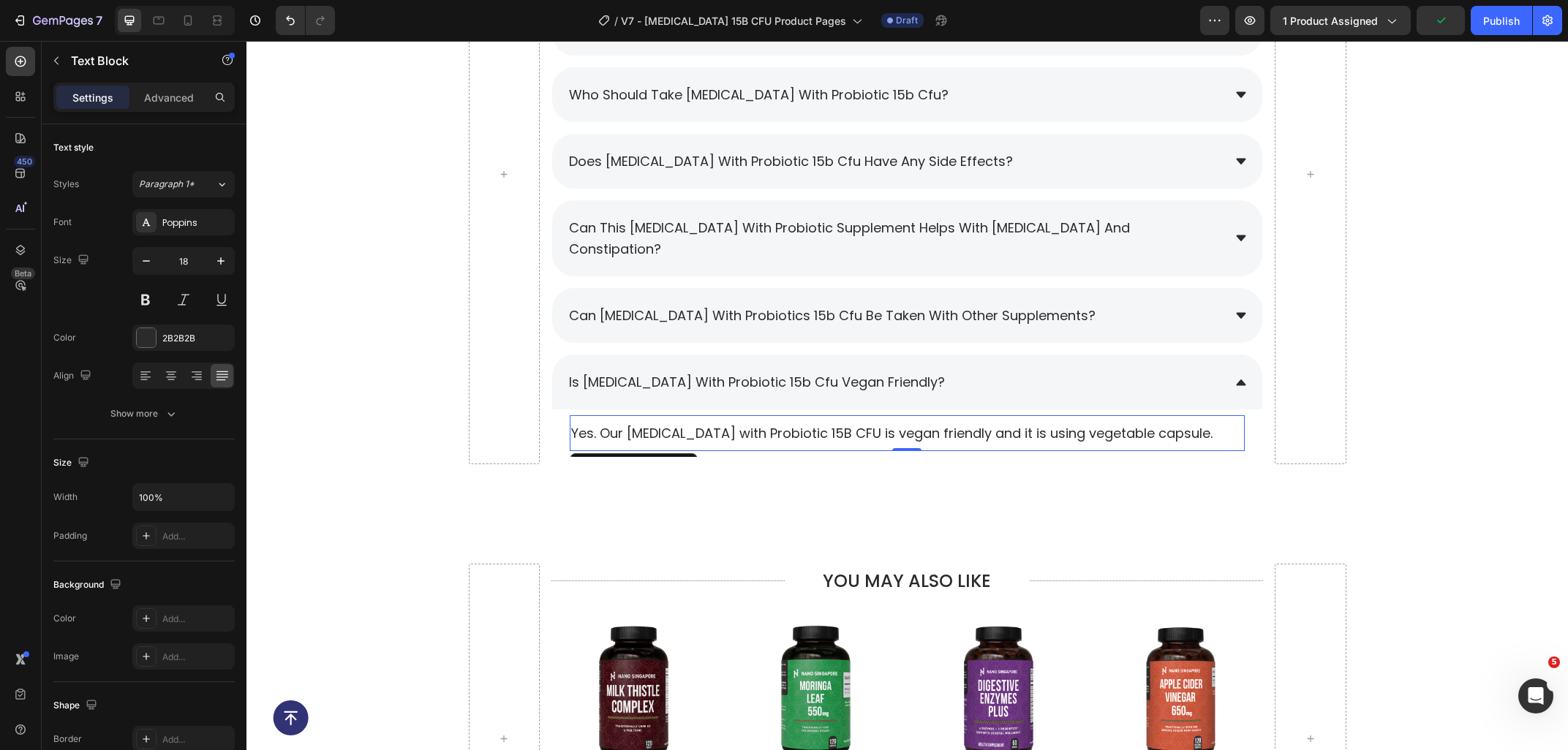
click at [712, 424] on p "Yes. Our Prebiotic with Probiotic 15B CFU is vegan friendly and it is using veg…" at bounding box center [907, 433] width 672 height 18
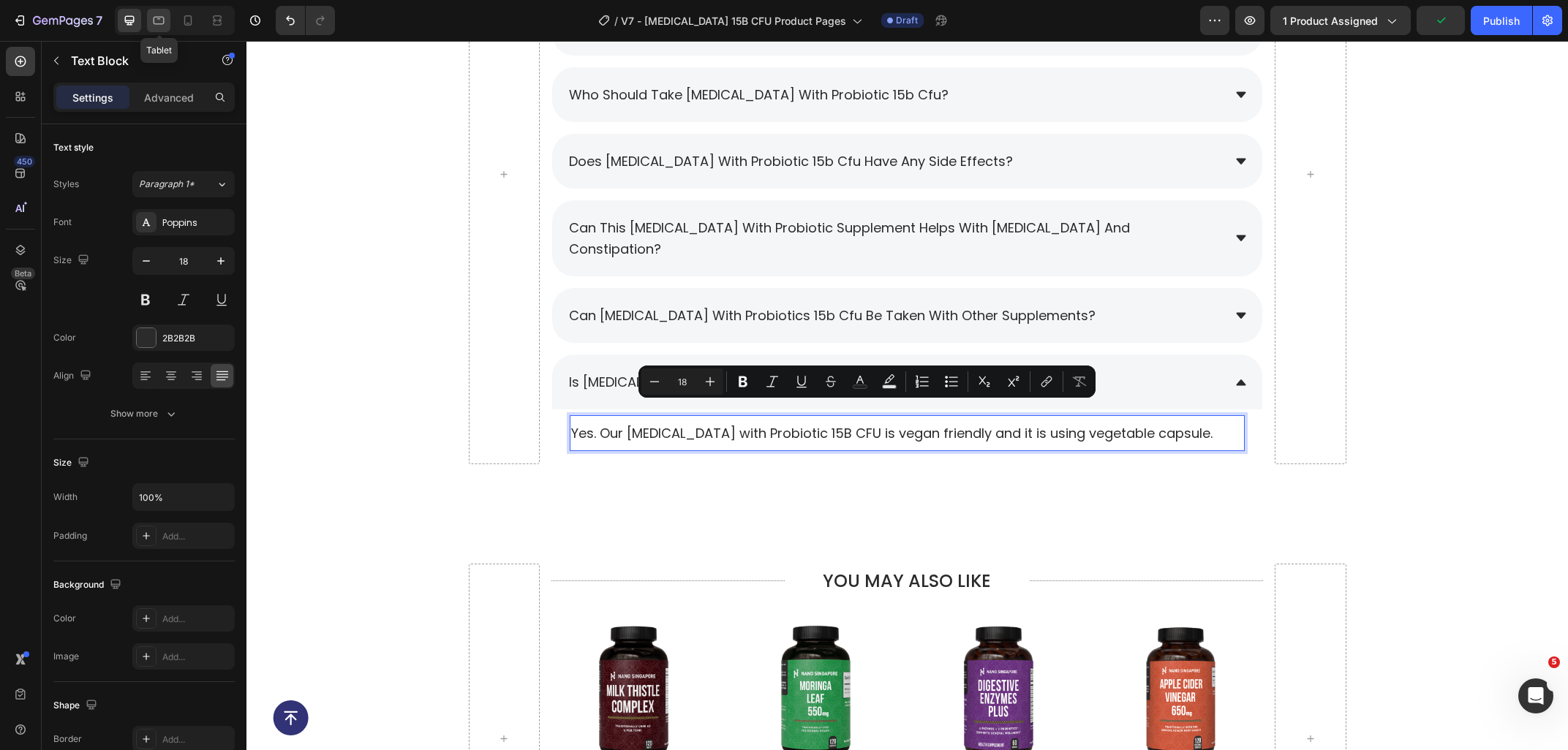
click at [156, 28] on div at bounding box center [159, 21] width 24 height 24
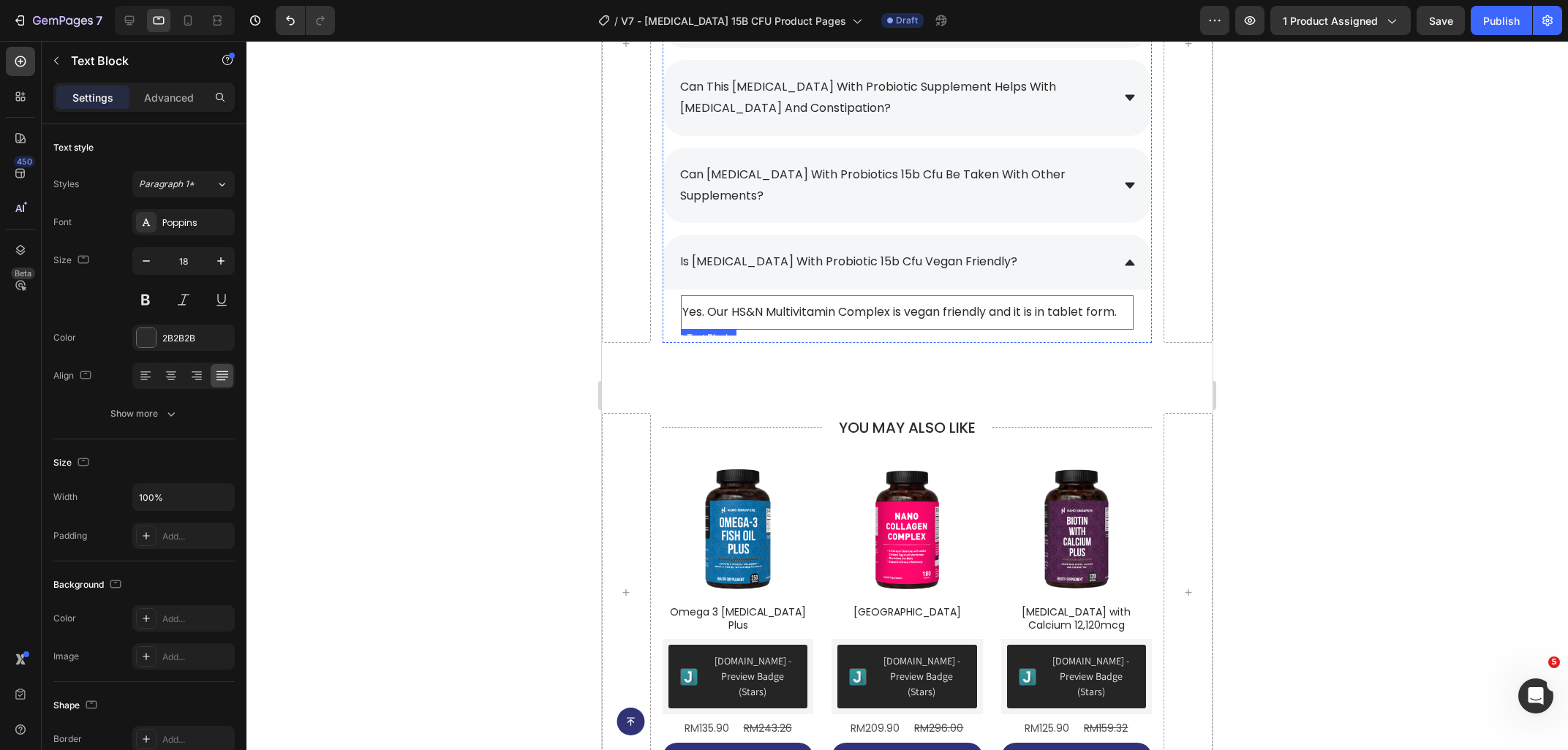
scroll to position [6973, 0]
click at [1115, 305] on p "Yes. Our HS&N Multivitamin Complex is vegan friendly and it is in tablet form." at bounding box center [907, 312] width 450 height 16
click at [1120, 305] on p "Yes. Our HS&N Multivitamin Complex is vegan friendly and it is in tablet form." at bounding box center [907, 312] width 450 height 16
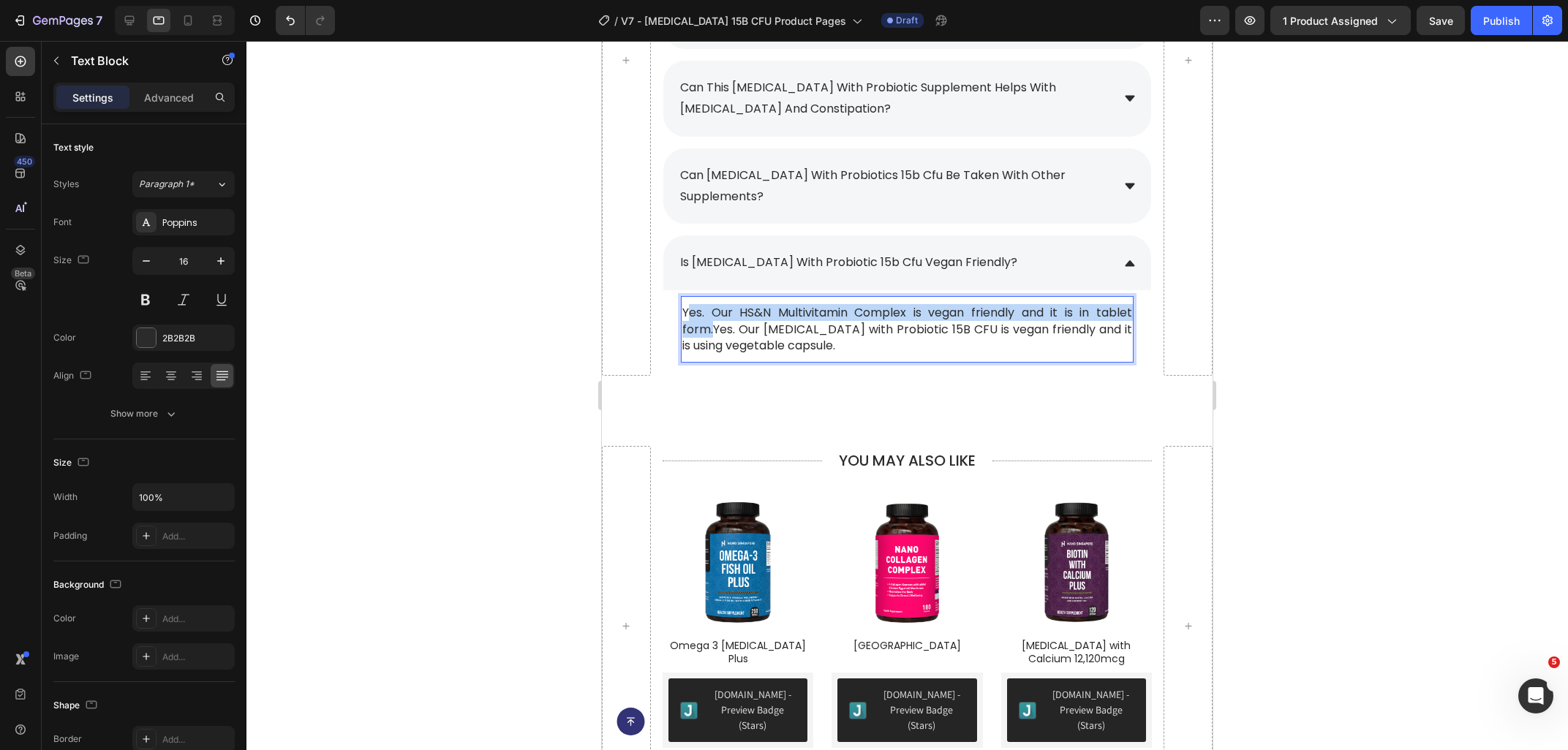
drag, startPoint x: 713, startPoint y: 314, endPoint x: 692, endPoint y: 296, distance: 27.7
click at [692, 305] on p "Yes. Our HS&N Multivitamin Complex is vegan friendly and it is in tablet form.Y…" at bounding box center [907, 329] width 450 height 49
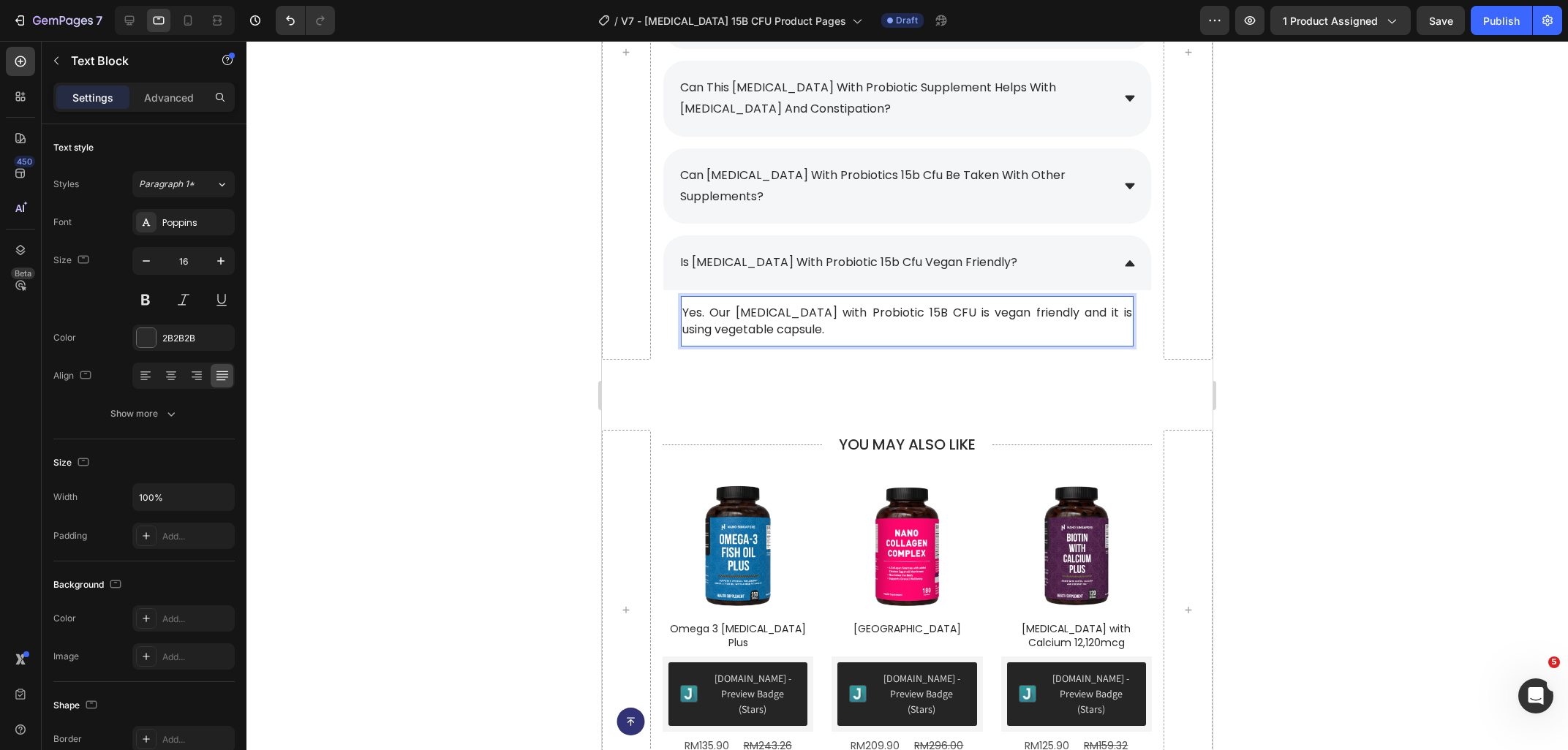
click at [1316, 348] on div at bounding box center [906, 396] width 1321 height 709
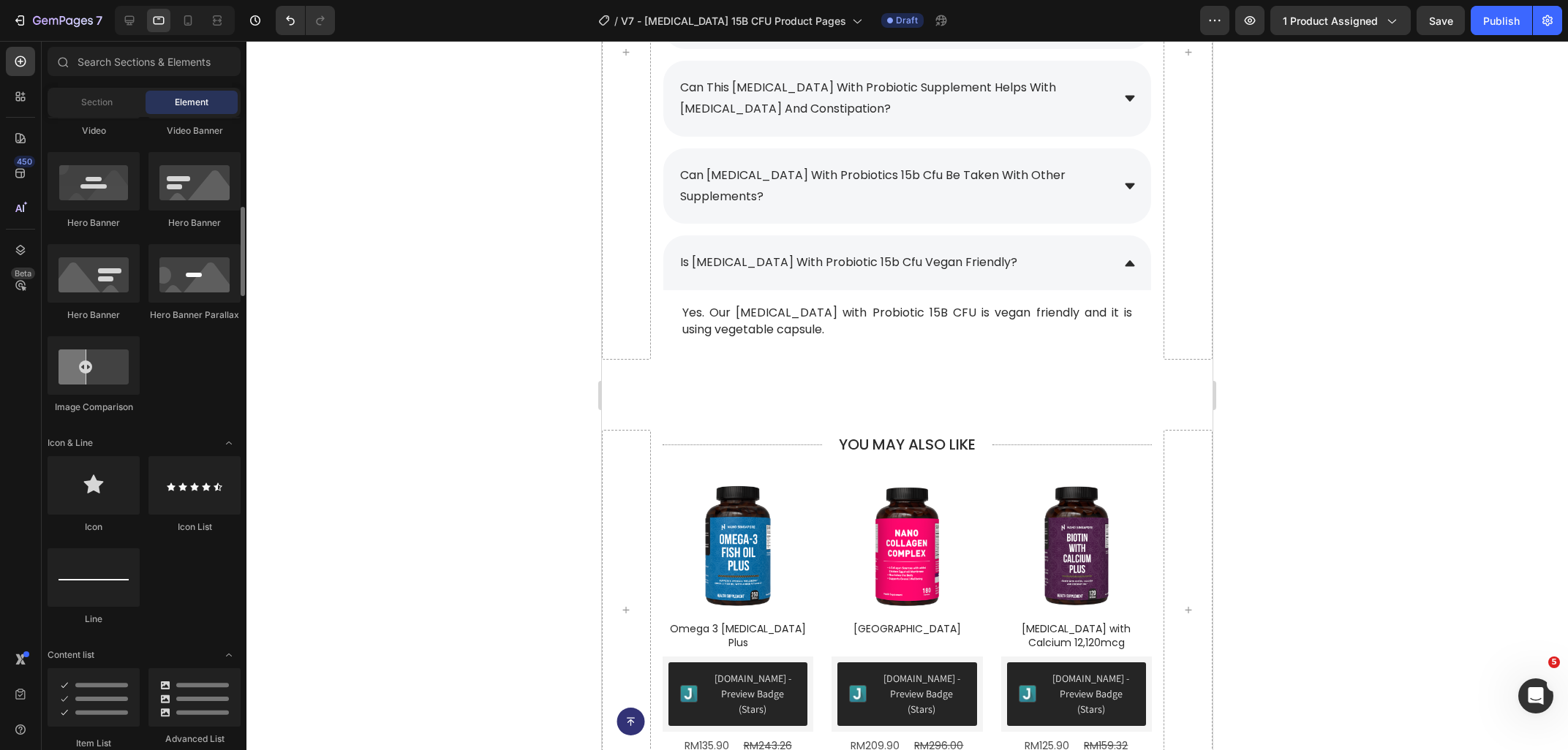
scroll to position [633, 0]
click at [1444, 32] on button "Save" at bounding box center [1440, 21] width 48 height 29
click at [694, 459] on div "Product Images Omega 3 Fish Oil Plus Product Title Judge.me - Preview Badge (St…" at bounding box center [907, 624] width 489 height 331
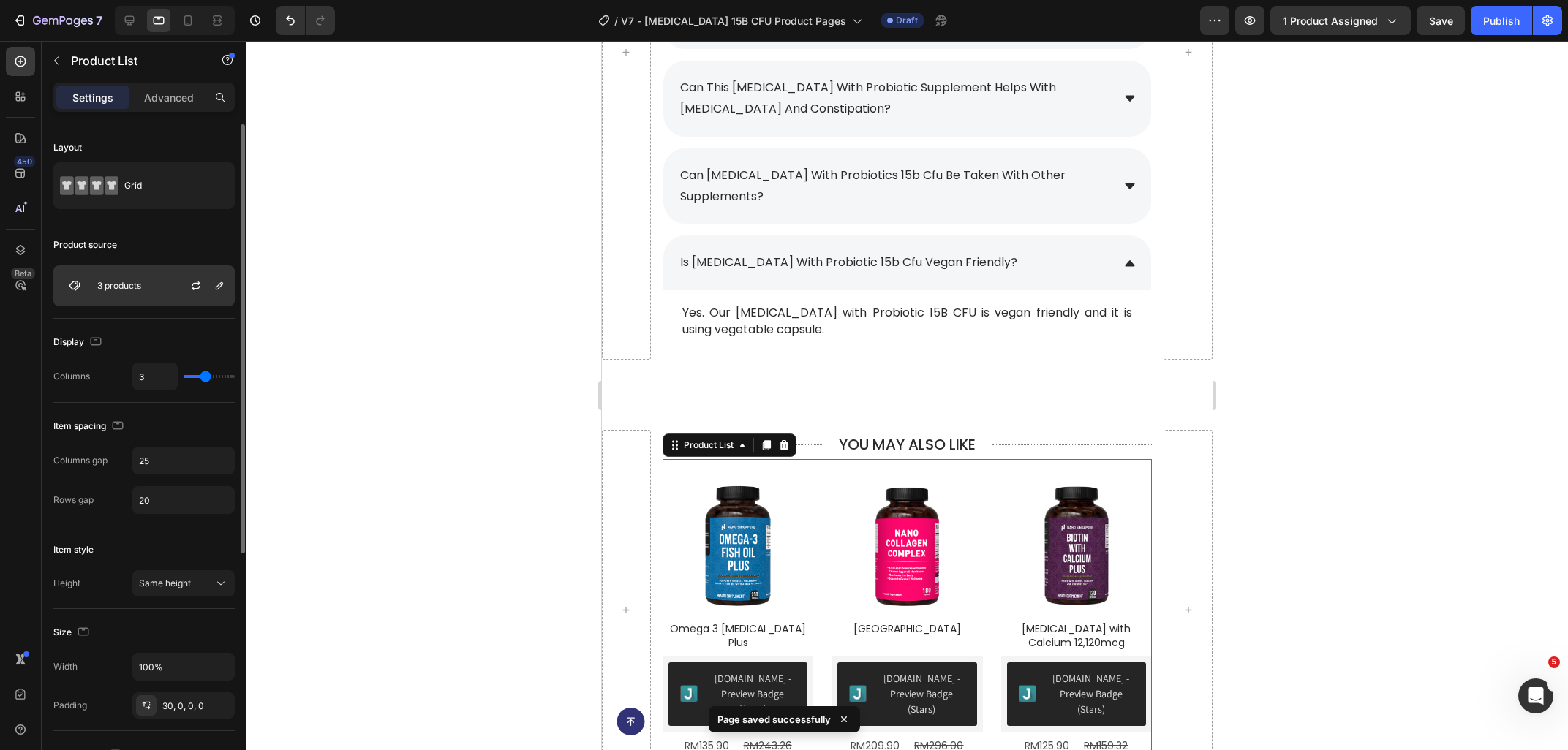
click at [131, 291] on p "3 products" at bounding box center [120, 285] width 44 height 10
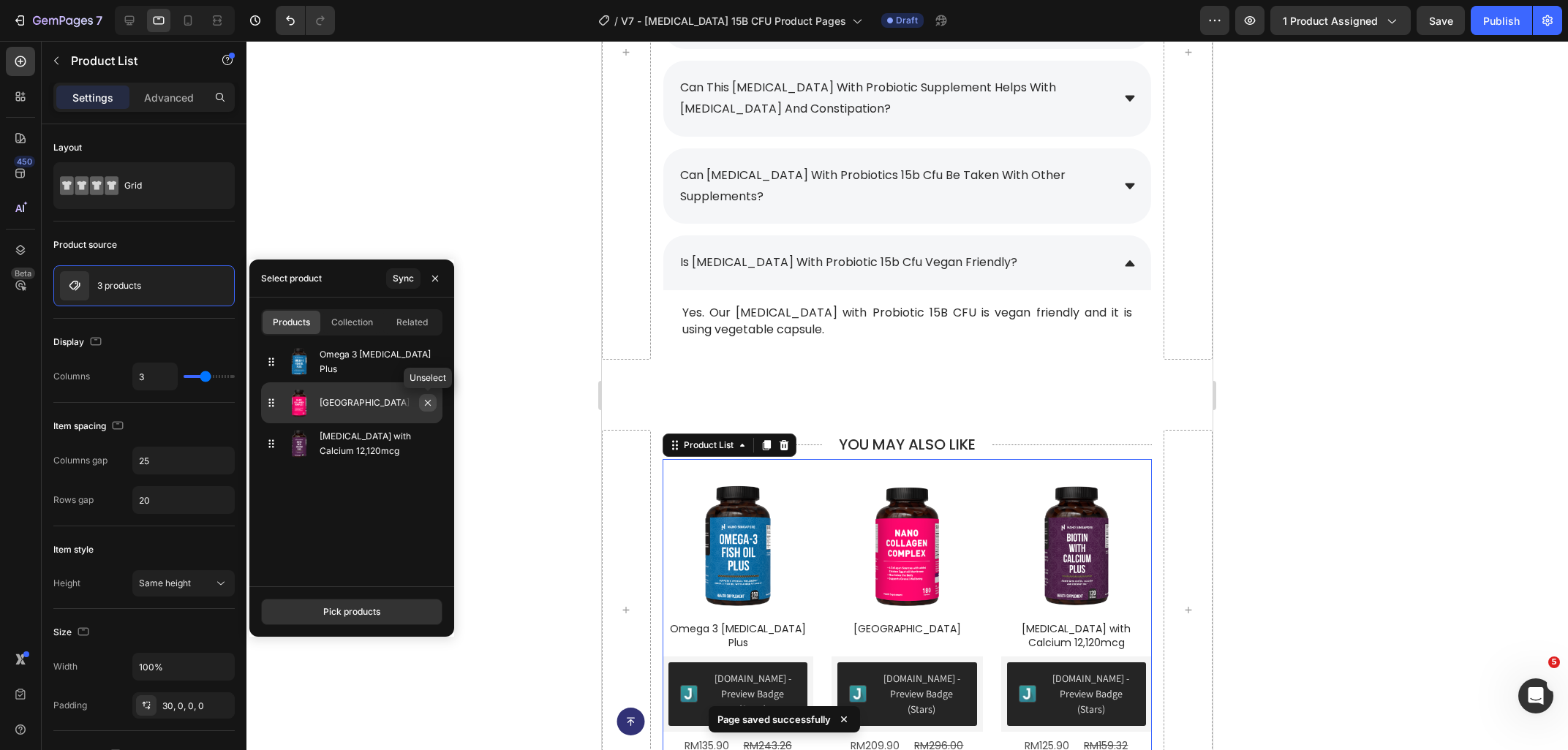
click at [428, 412] on button "button" at bounding box center [428, 402] width 18 height 18
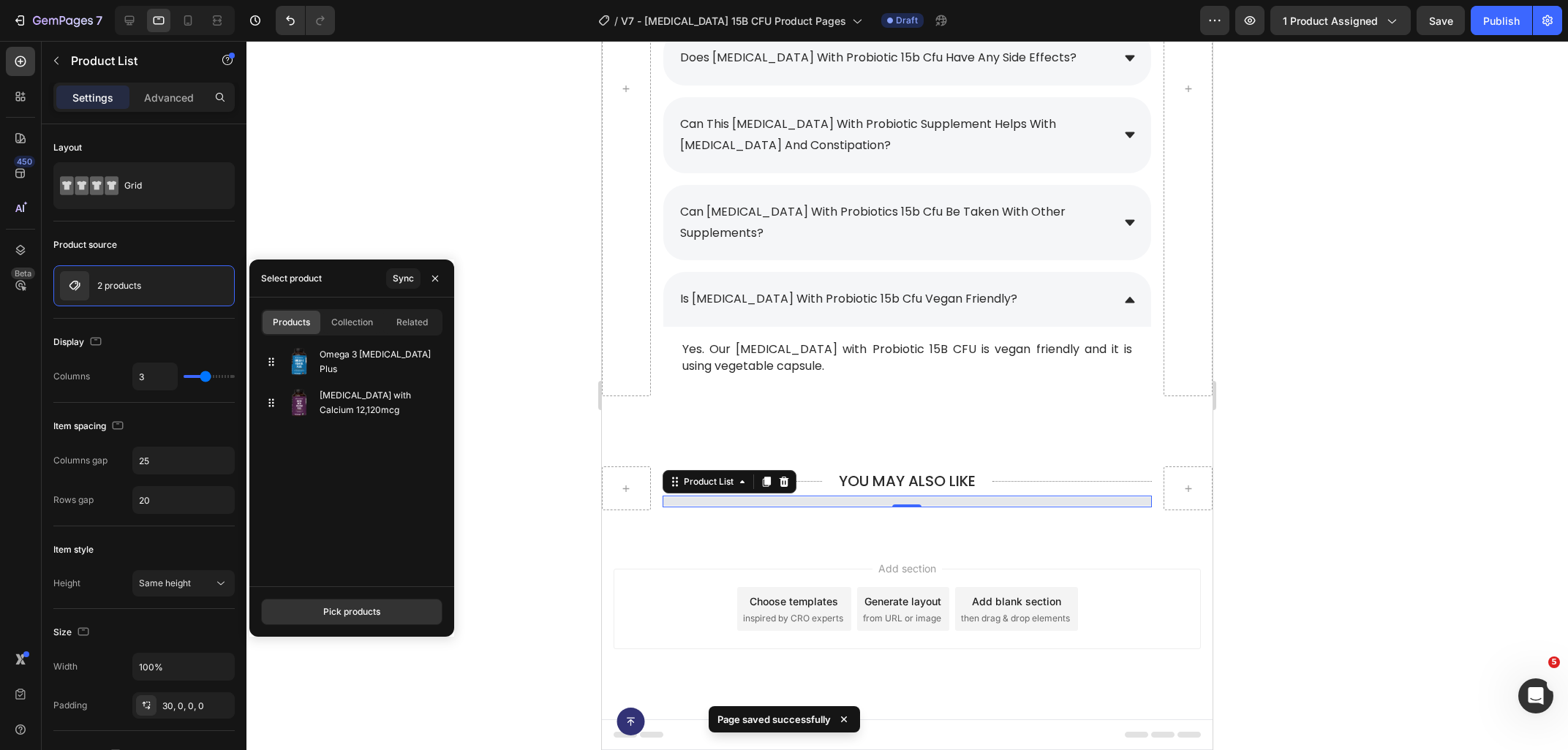
scroll to position [6917, 0]
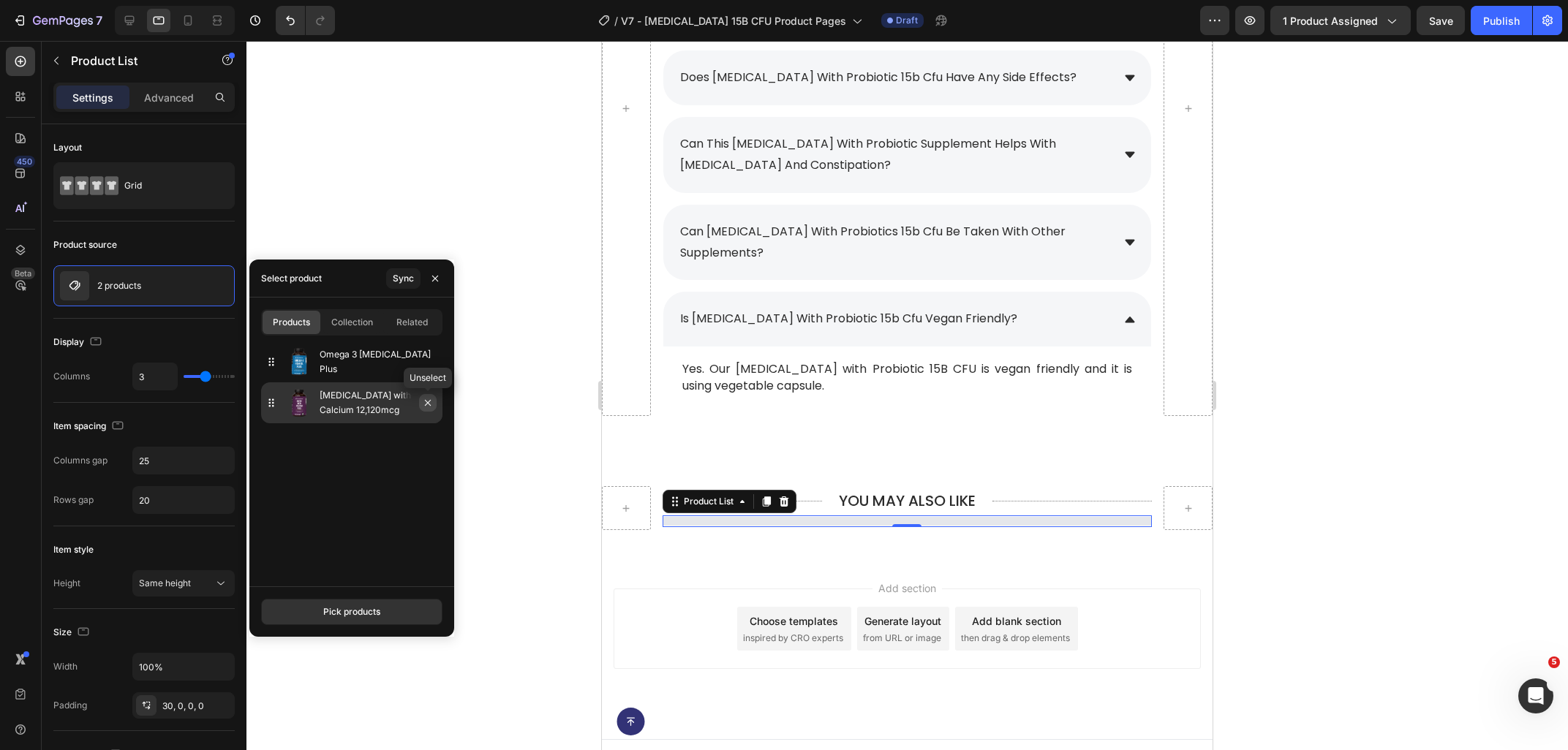
click at [427, 408] on icon "button" at bounding box center [427, 402] width 11 height 11
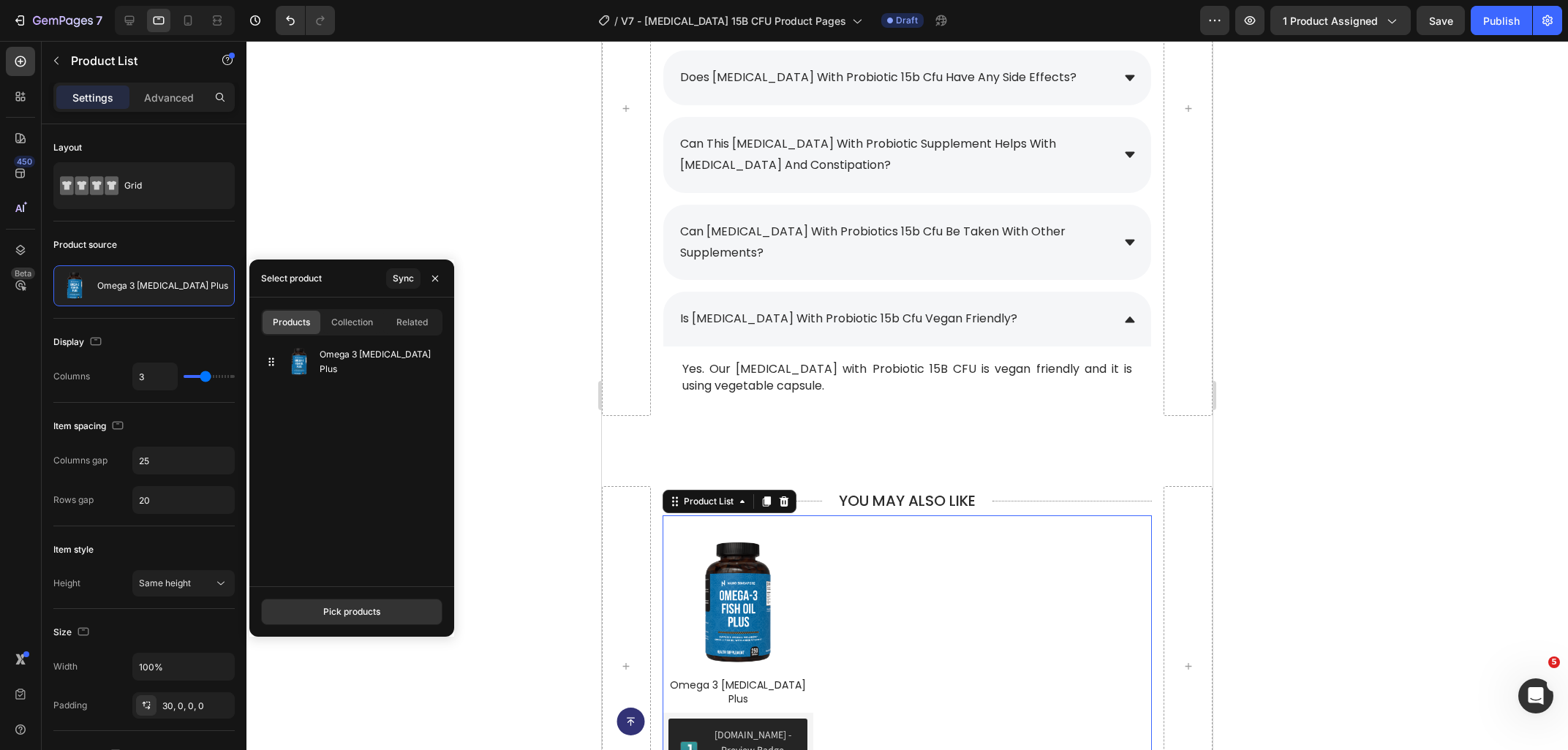
click at [351, 631] on div "Pick products" at bounding box center [351, 611] width 205 height 50
click at [349, 604] on button "Pick products" at bounding box center [351, 612] width 181 height 27
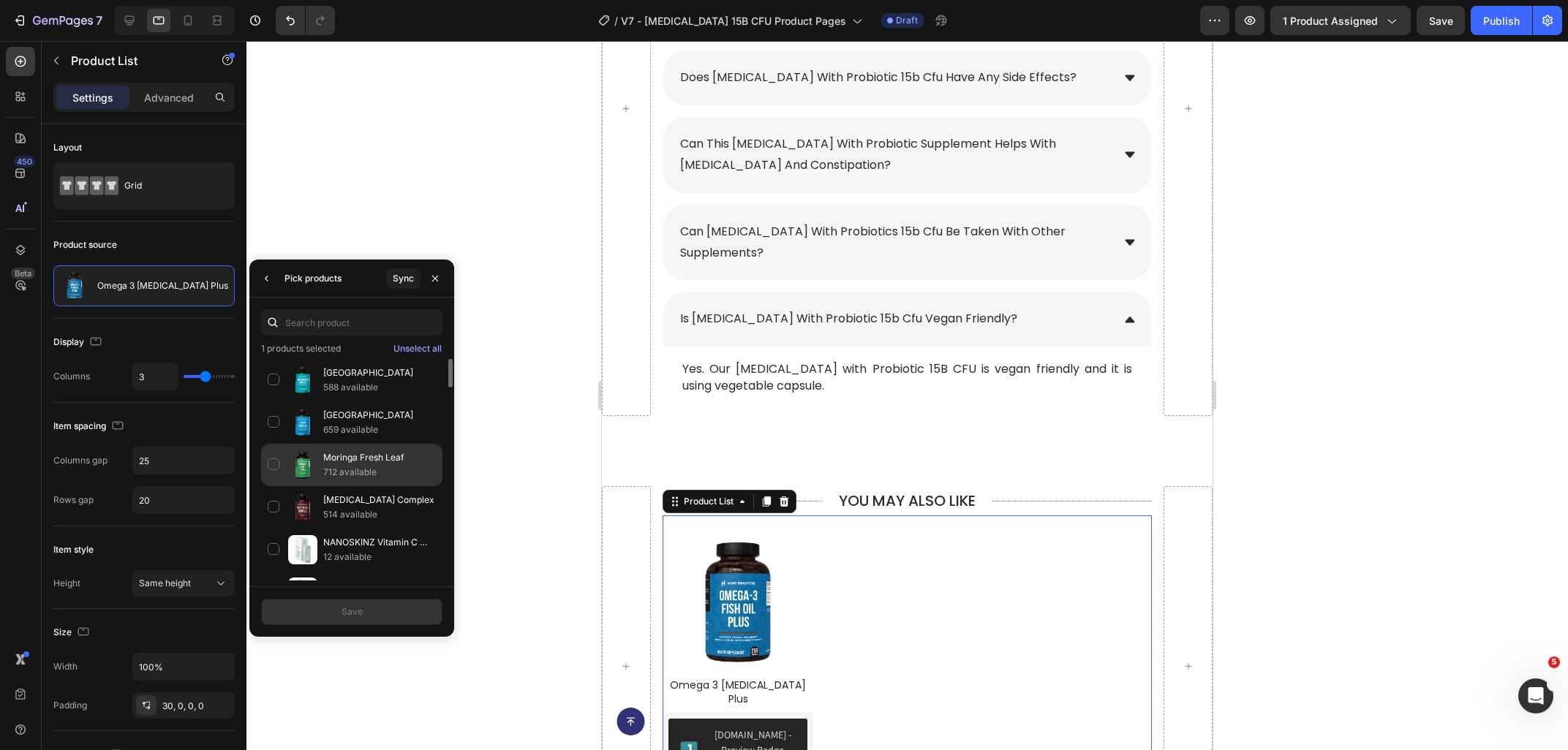
click at [346, 457] on p "Moringa Fresh Leaf" at bounding box center [380, 457] width 113 height 14
click at [374, 503] on p "Milk Thistle Complex" at bounding box center [380, 500] width 113 height 14
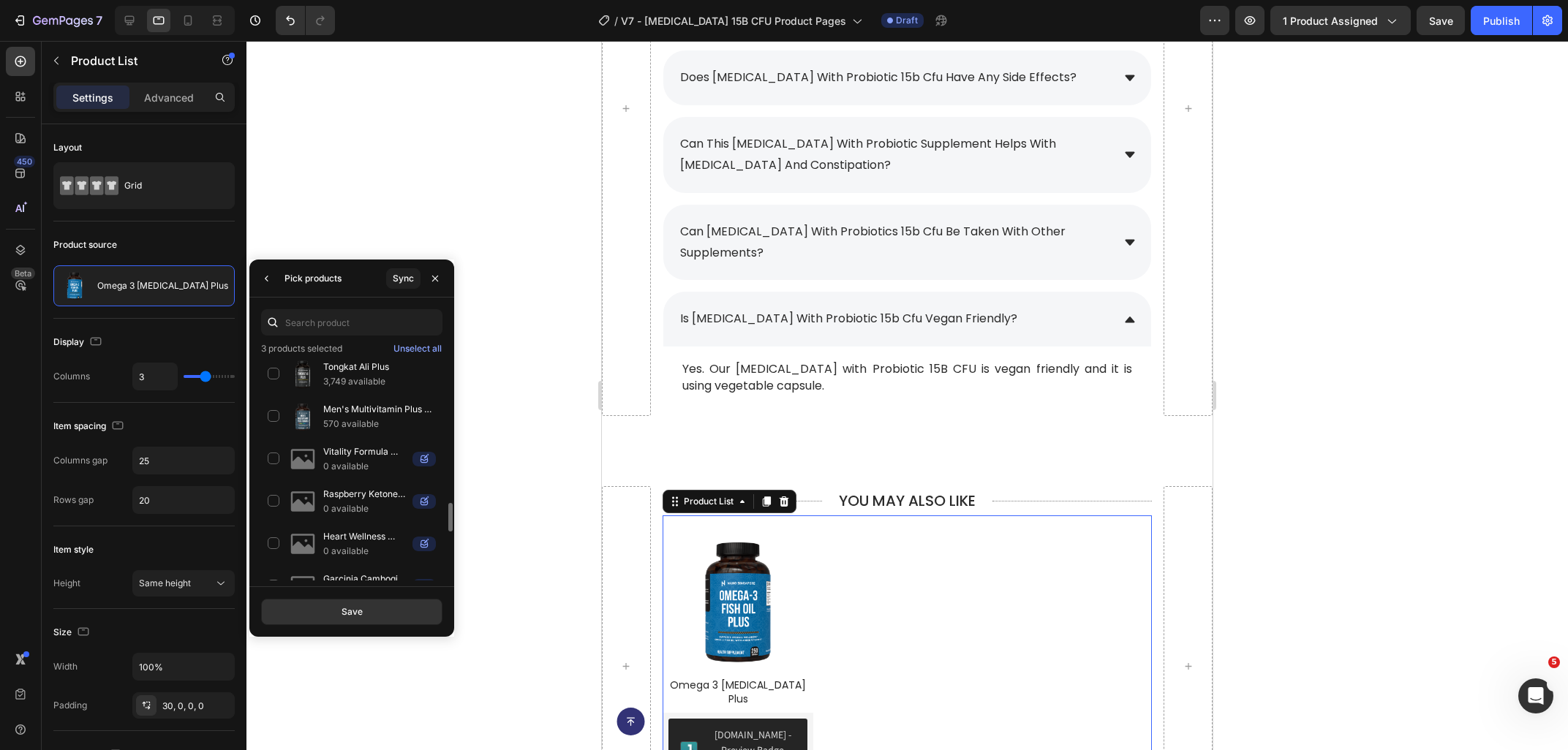
scroll to position [1267, 0]
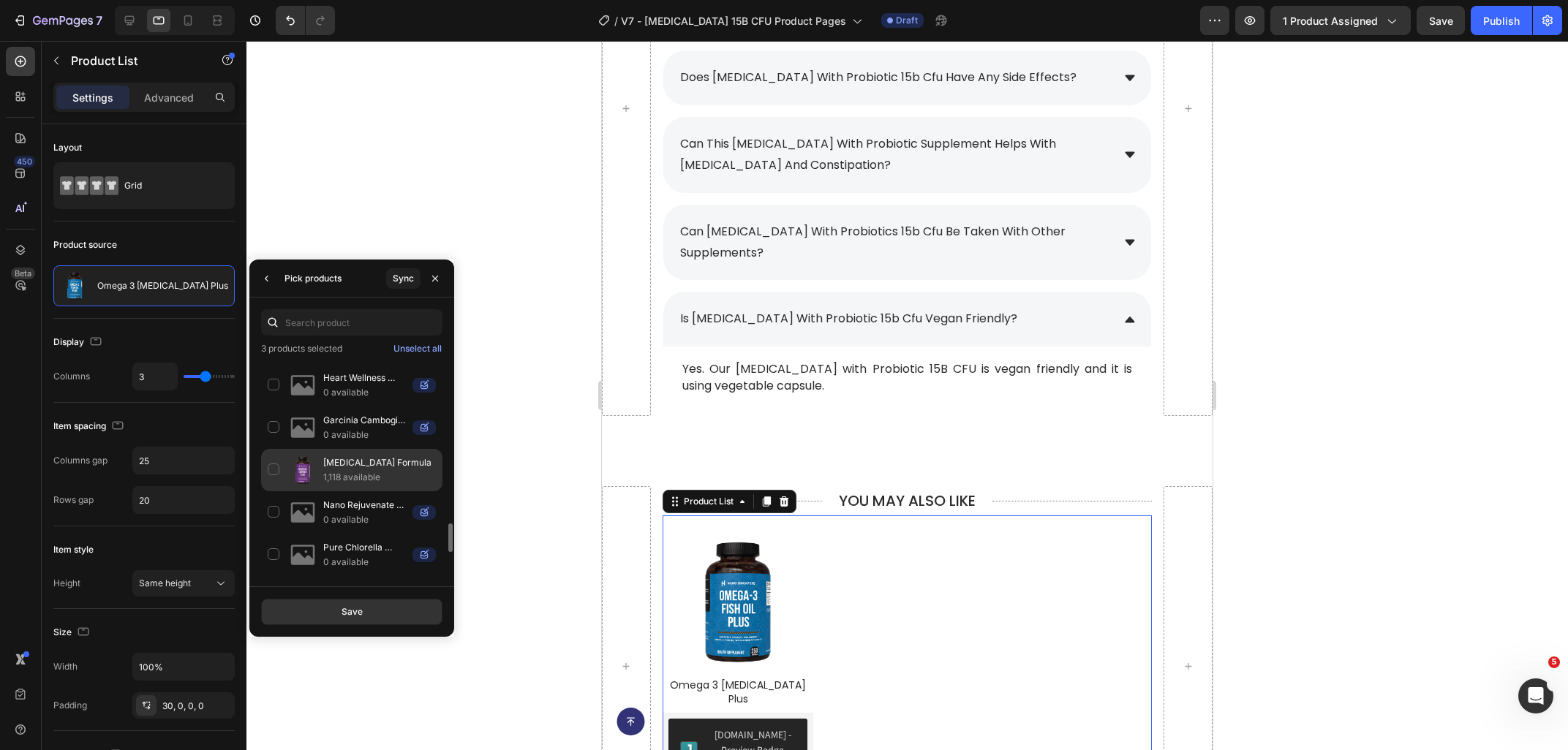
click at [338, 482] on p "1,118 available" at bounding box center [380, 477] width 113 height 14
click at [350, 617] on div "Save" at bounding box center [352, 611] width 21 height 13
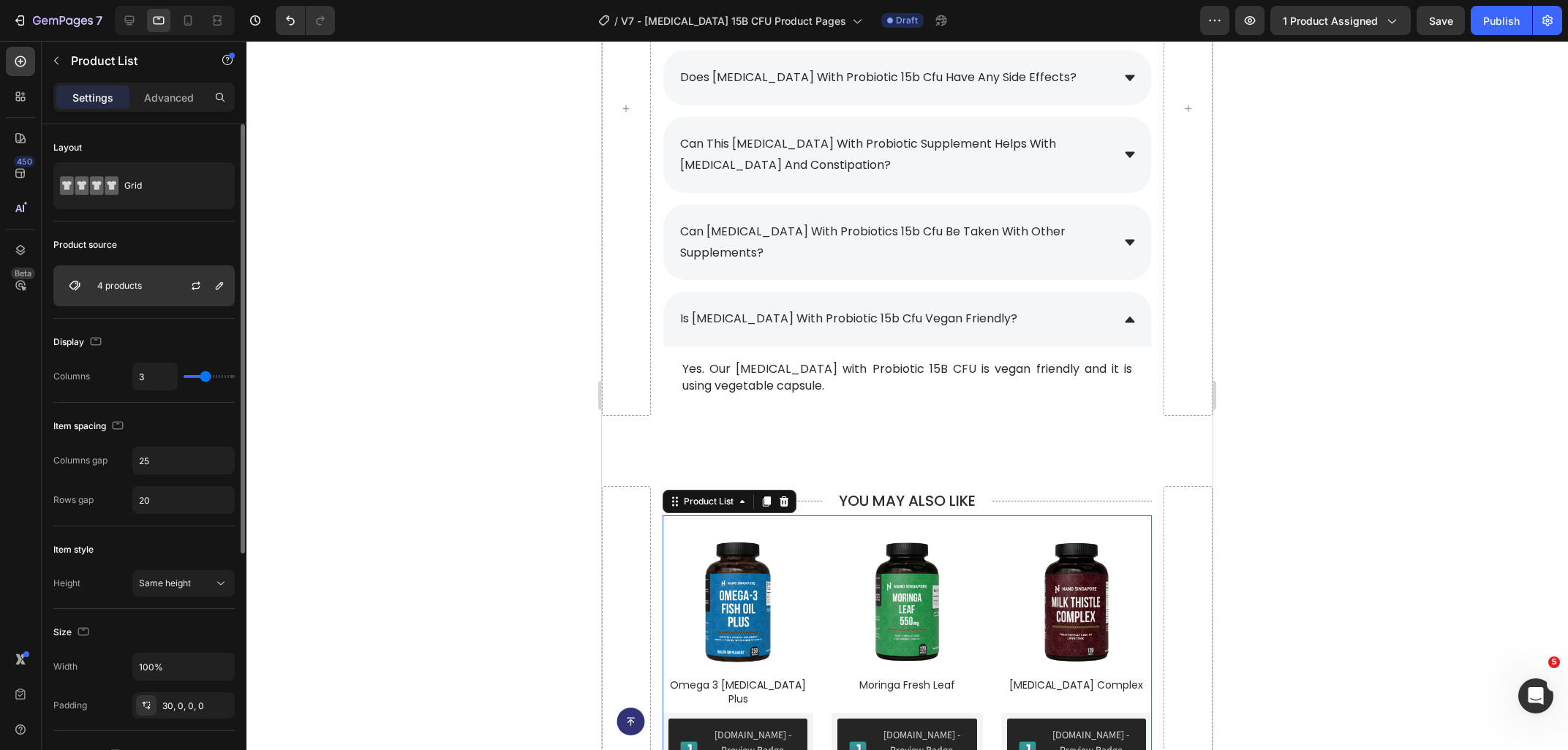
click at [133, 292] on div "4 products" at bounding box center [144, 286] width 181 height 41
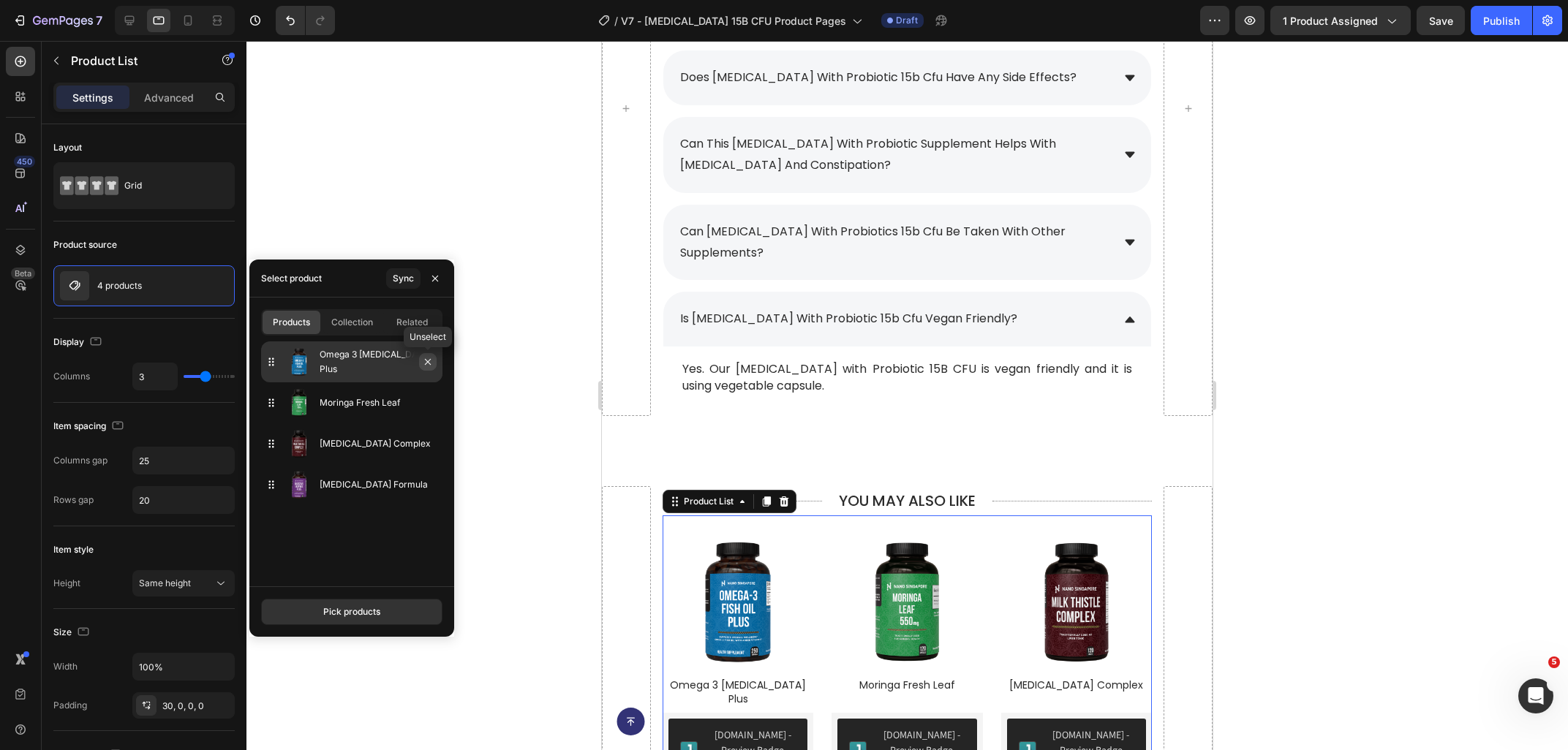
click at [429, 367] on icon "button" at bounding box center [427, 361] width 11 height 11
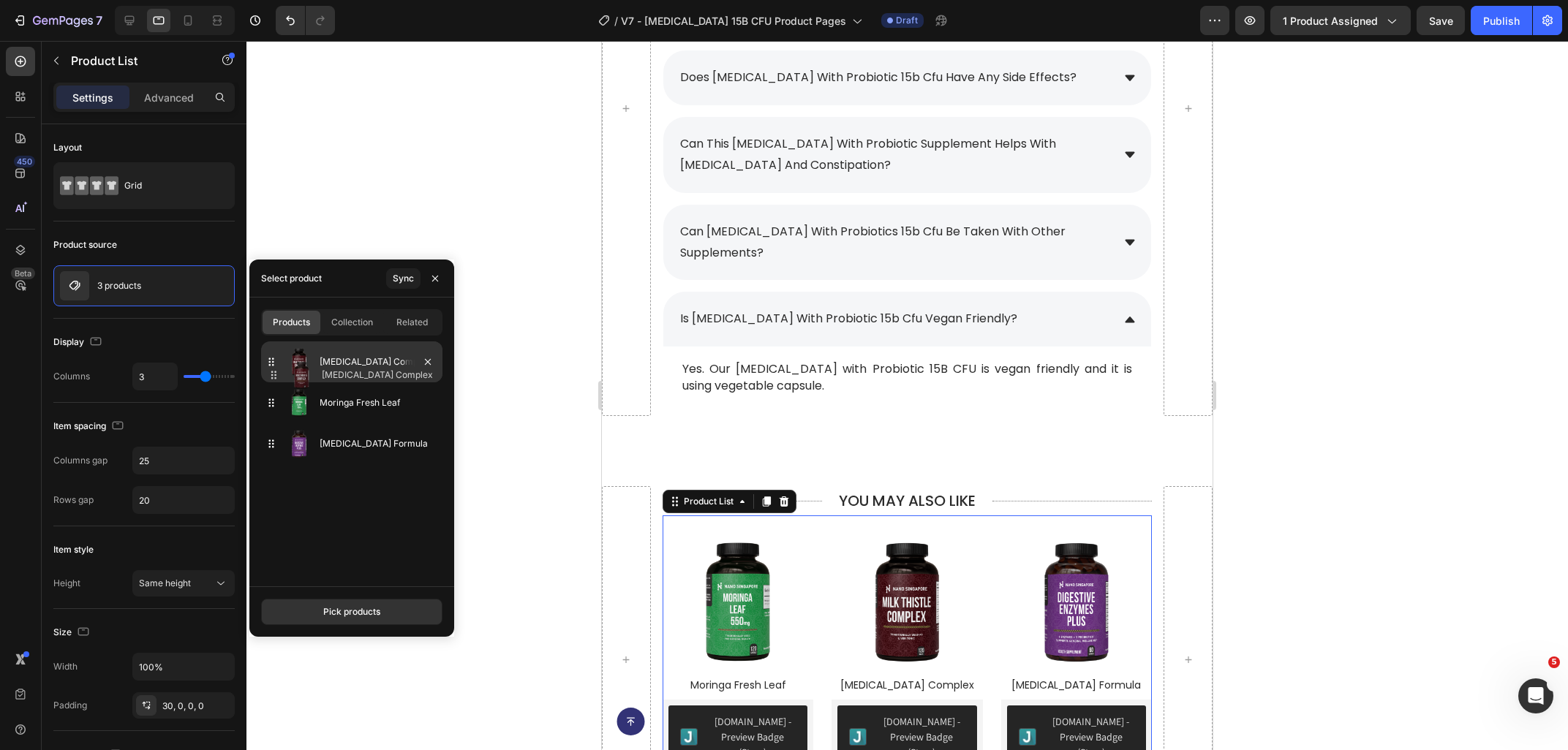
drag, startPoint x: 274, startPoint y: 410, endPoint x: 278, endPoint y: 371, distance: 39.2
click at [278, 371] on div "Milk Thistle Complex" at bounding box center [351, 362] width 181 height 41
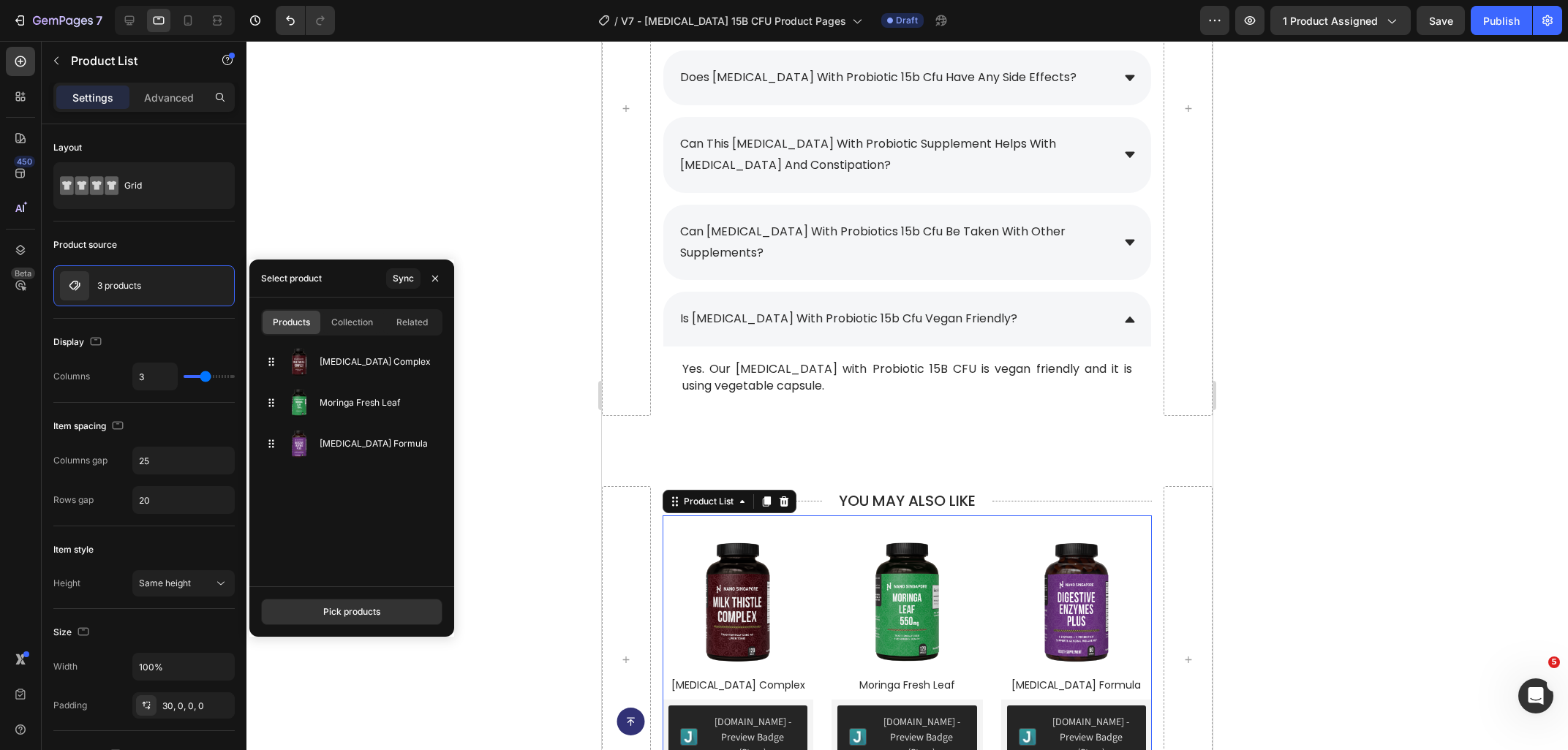
click at [494, 559] on div at bounding box center [906, 396] width 1321 height 709
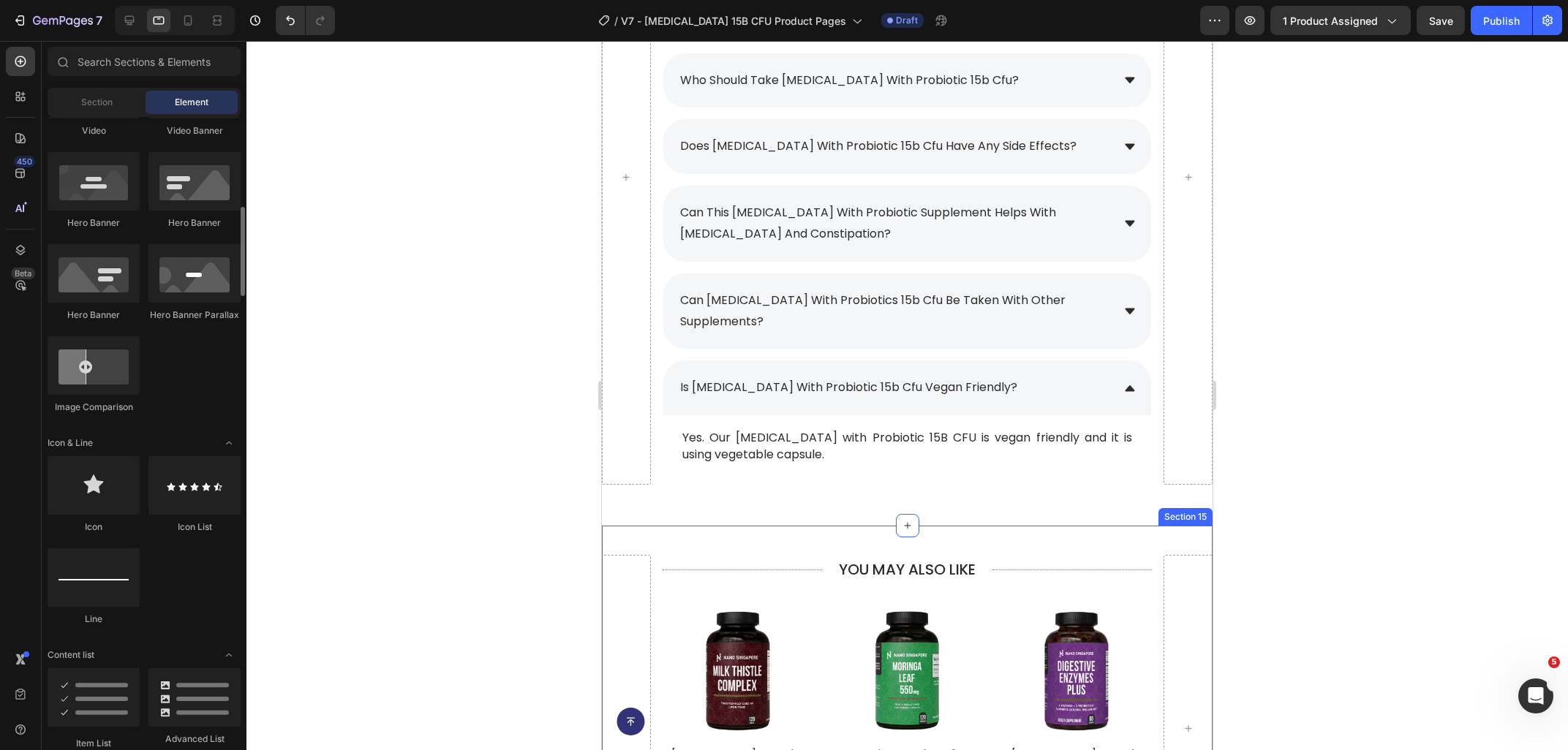
scroll to position [6761, 0]
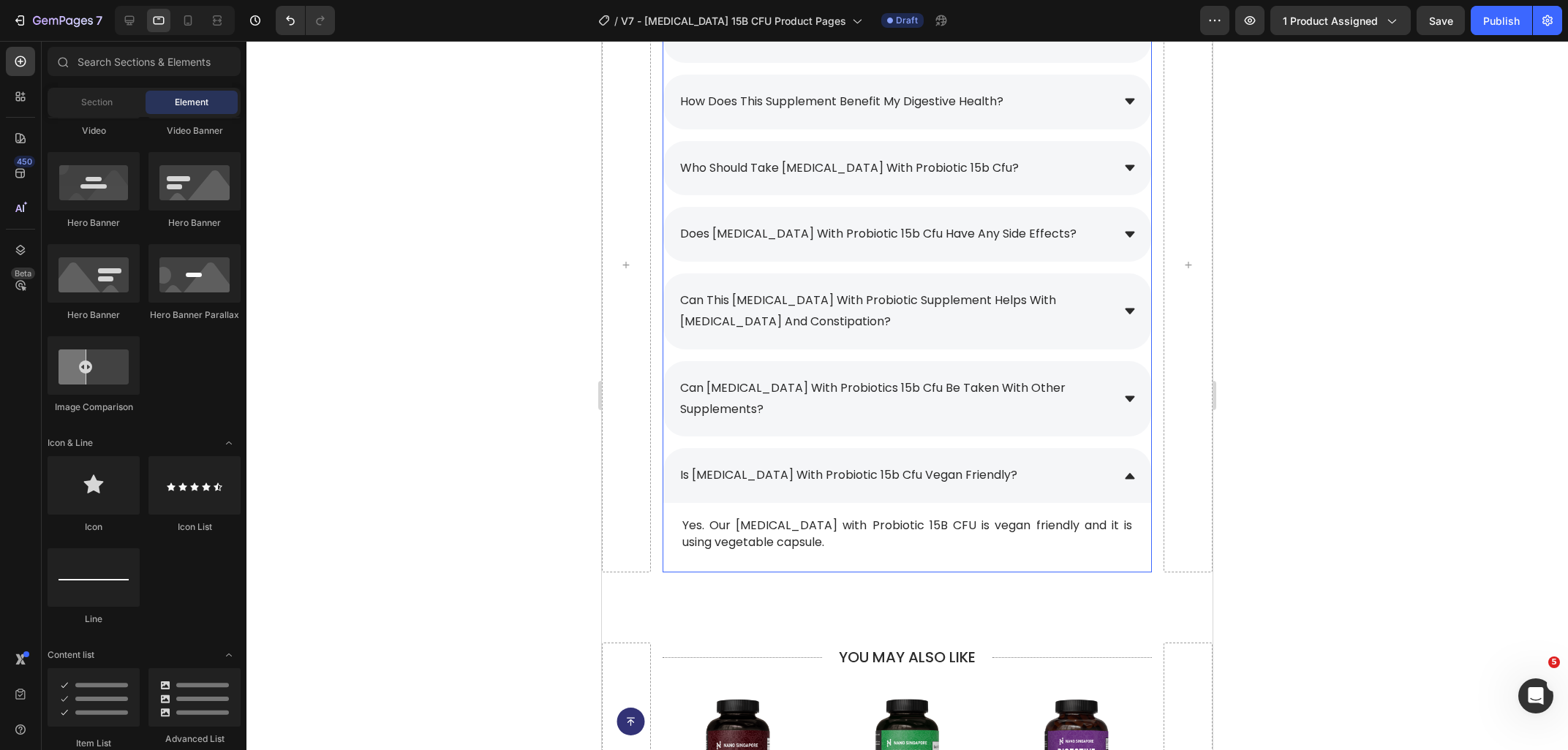
click at [1022, 463] on div "is [MEDICAL_DATA] with probiotic 15b cfu vegan friendly?" at bounding box center [894, 476] width 434 height 26
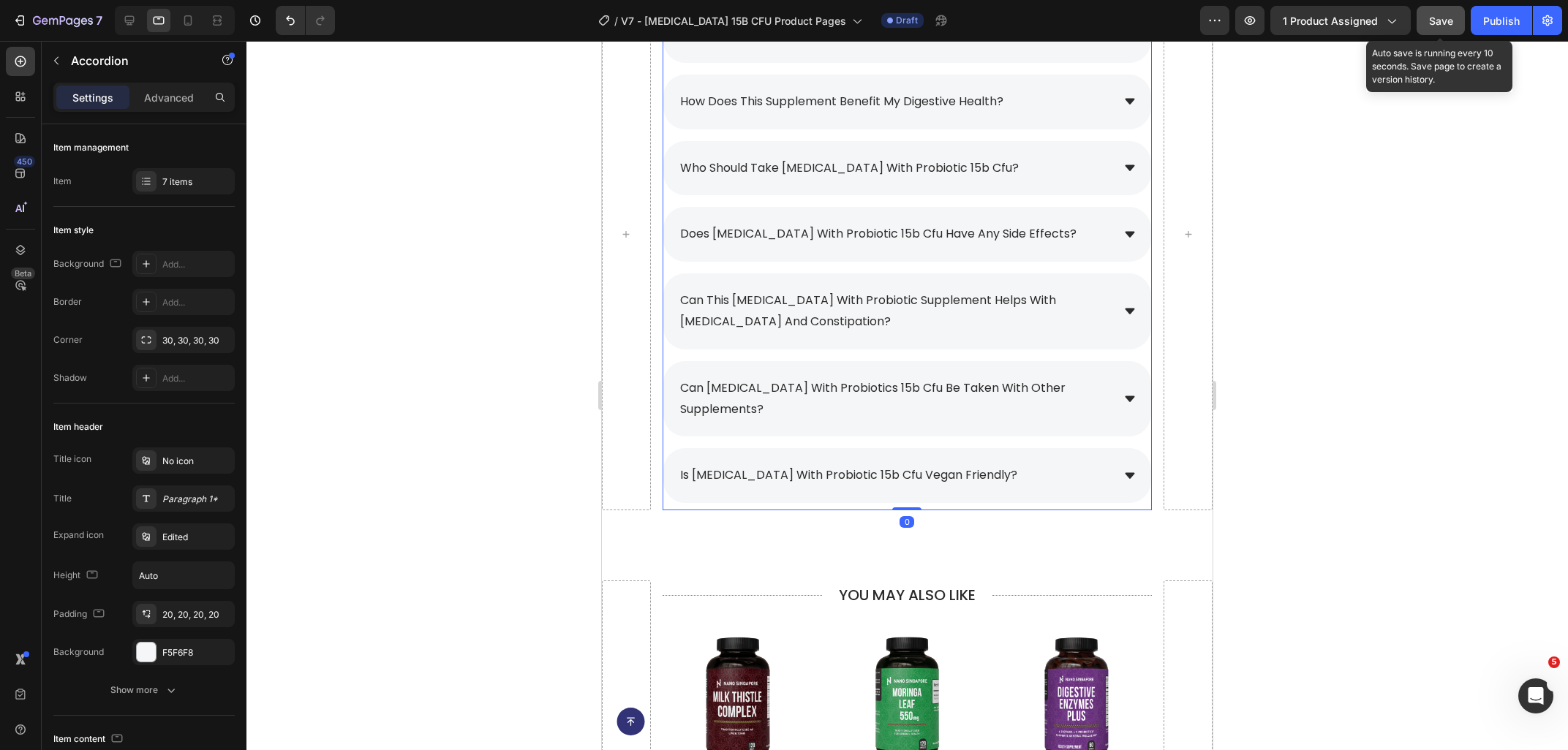
click at [1447, 28] on button "Save" at bounding box center [1440, 21] width 48 height 29
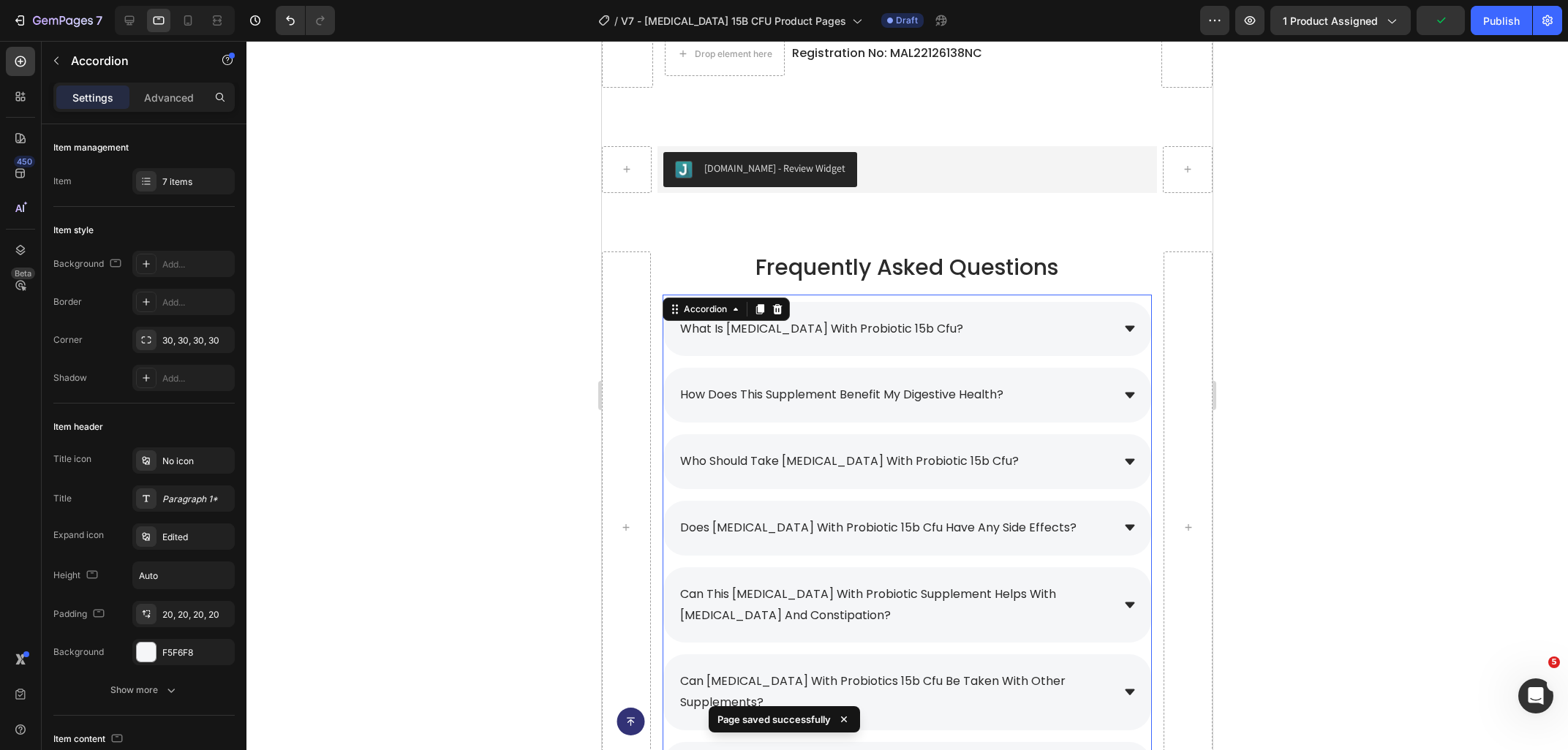
scroll to position [6447, 0]
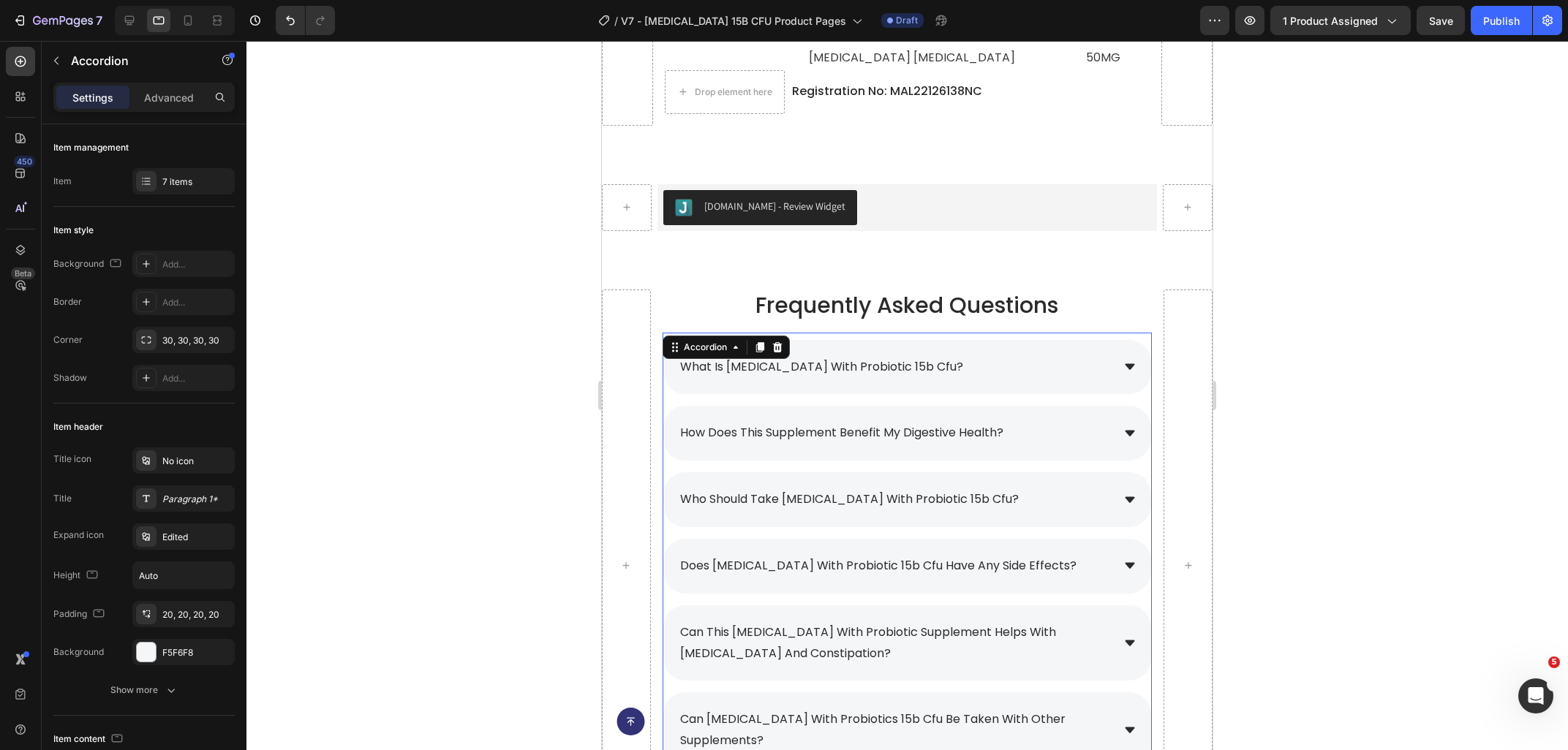
click at [1046, 354] on div "what is [MEDICAL_DATA] with probiotic 15b cfu?" at bounding box center [894, 367] width 434 height 26
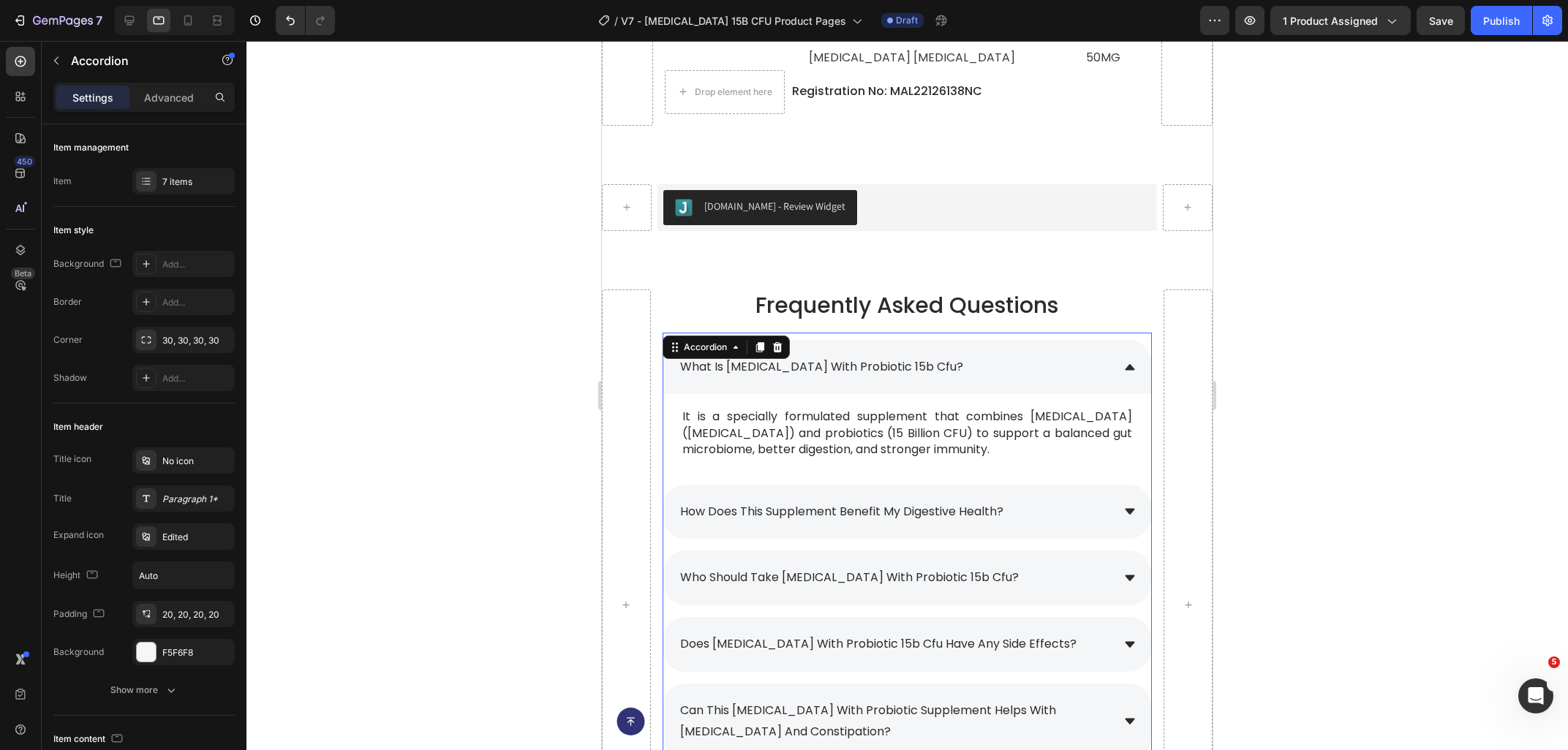
click at [1070, 499] on div "how does this supplement benefit my digestive health?" at bounding box center [894, 512] width 434 height 26
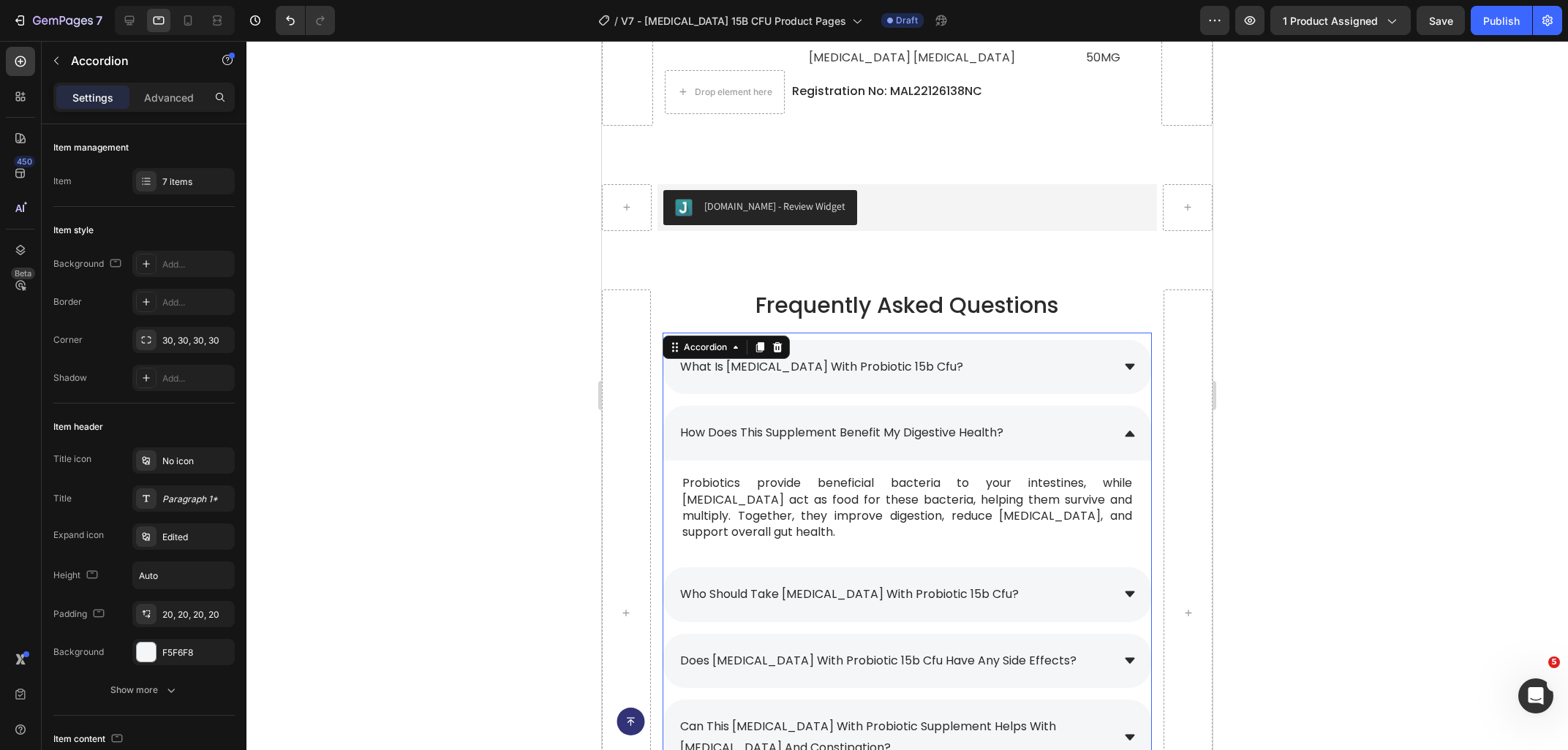
click at [1048, 421] on div "how does this supplement benefit my digestive health?" at bounding box center [894, 434] width 434 height 26
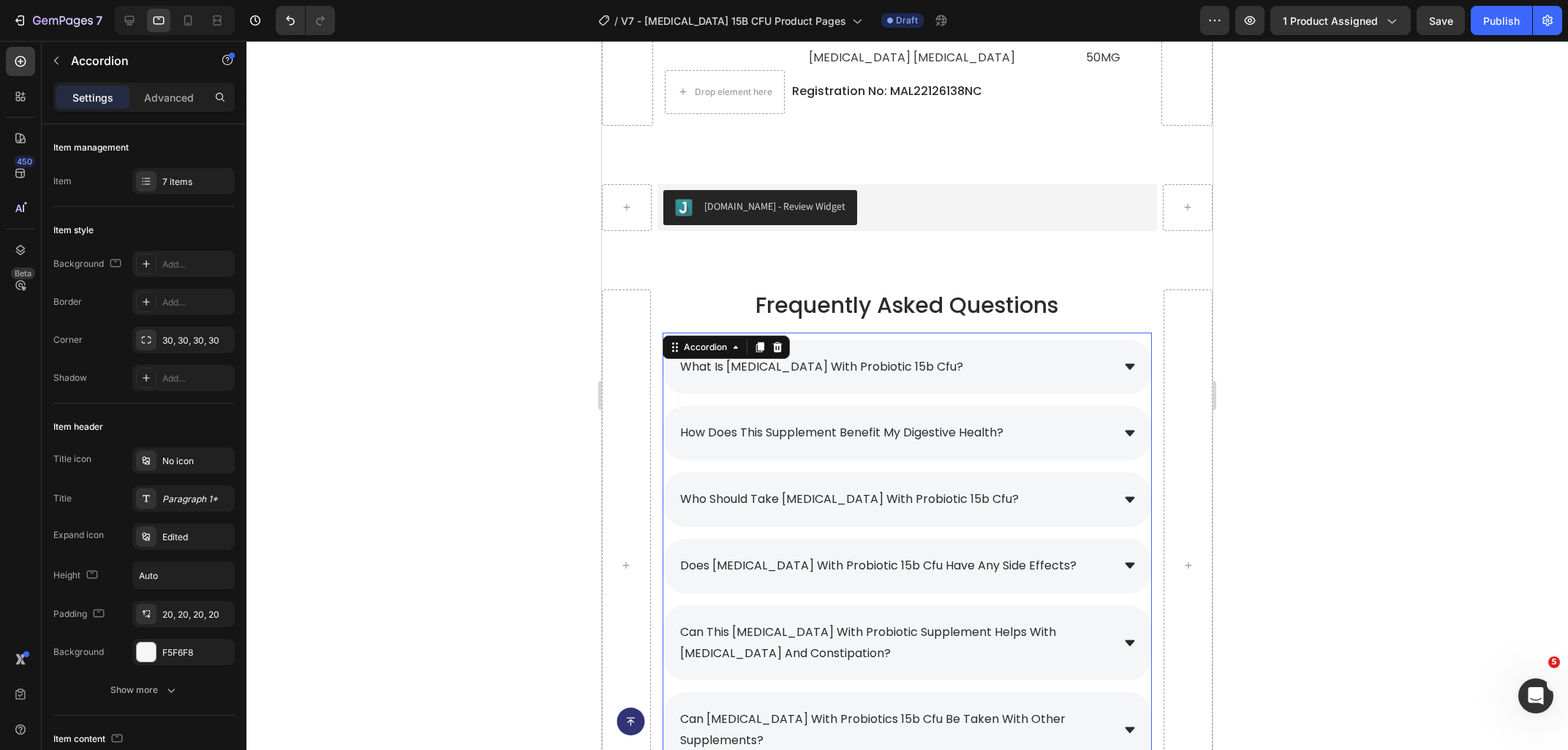
click at [1051, 487] on div "who should take [MEDICAL_DATA] with probiotic 15b cfu?" at bounding box center [894, 500] width 434 height 26
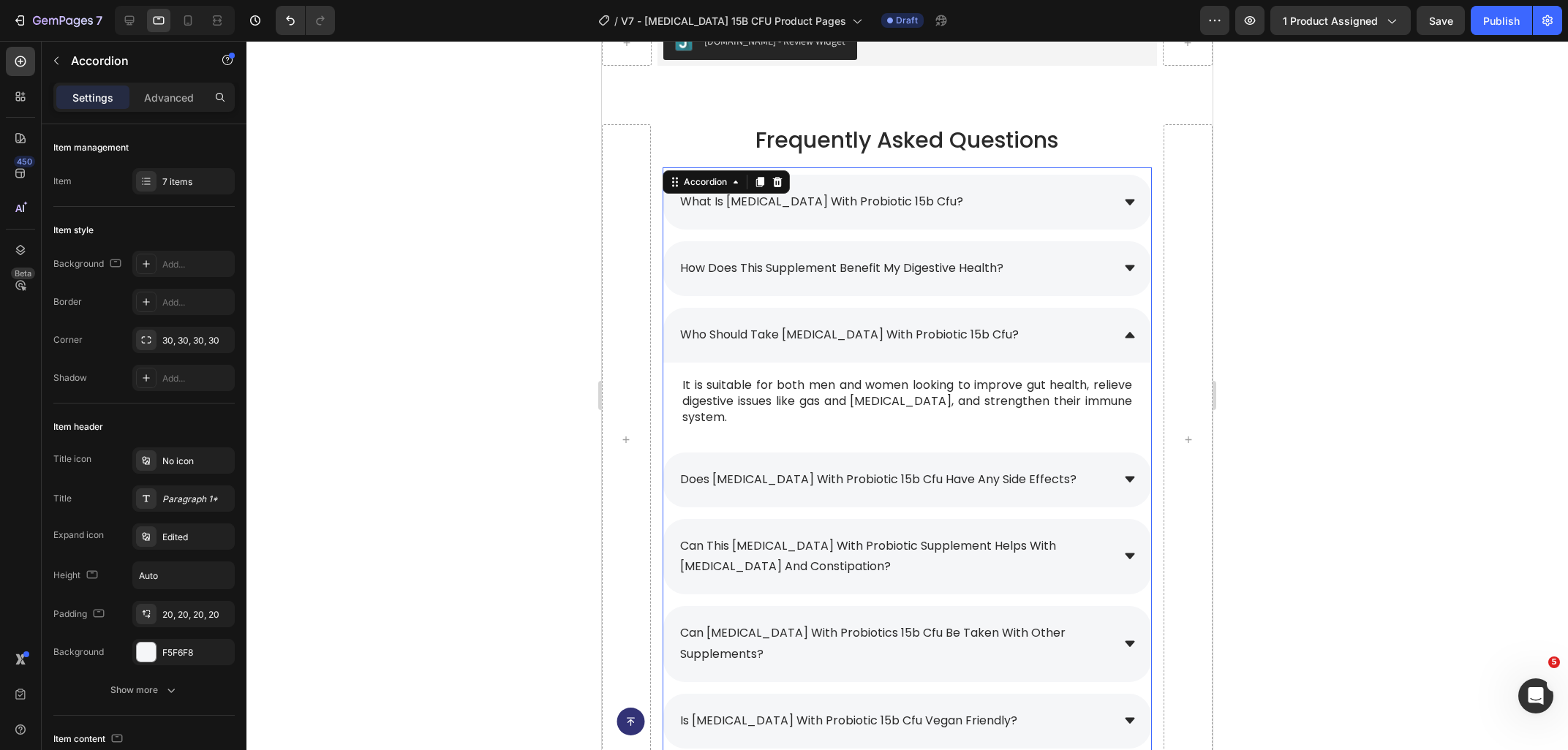
scroll to position [6604, 0]
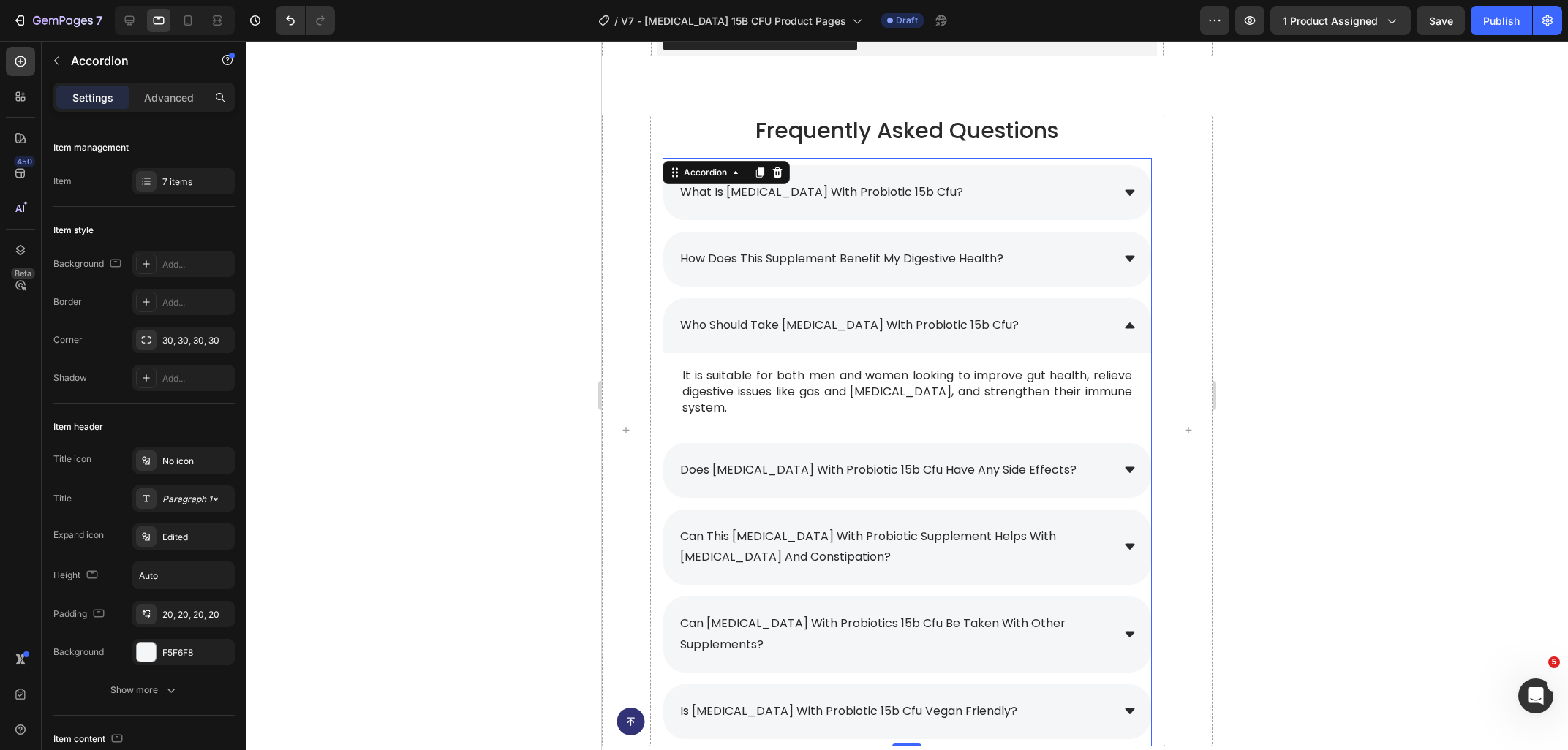
click at [1067, 460] on div "does [MEDICAL_DATA] with probiotic 15b cfu have any side effects?" at bounding box center [894, 470] width 434 height 26
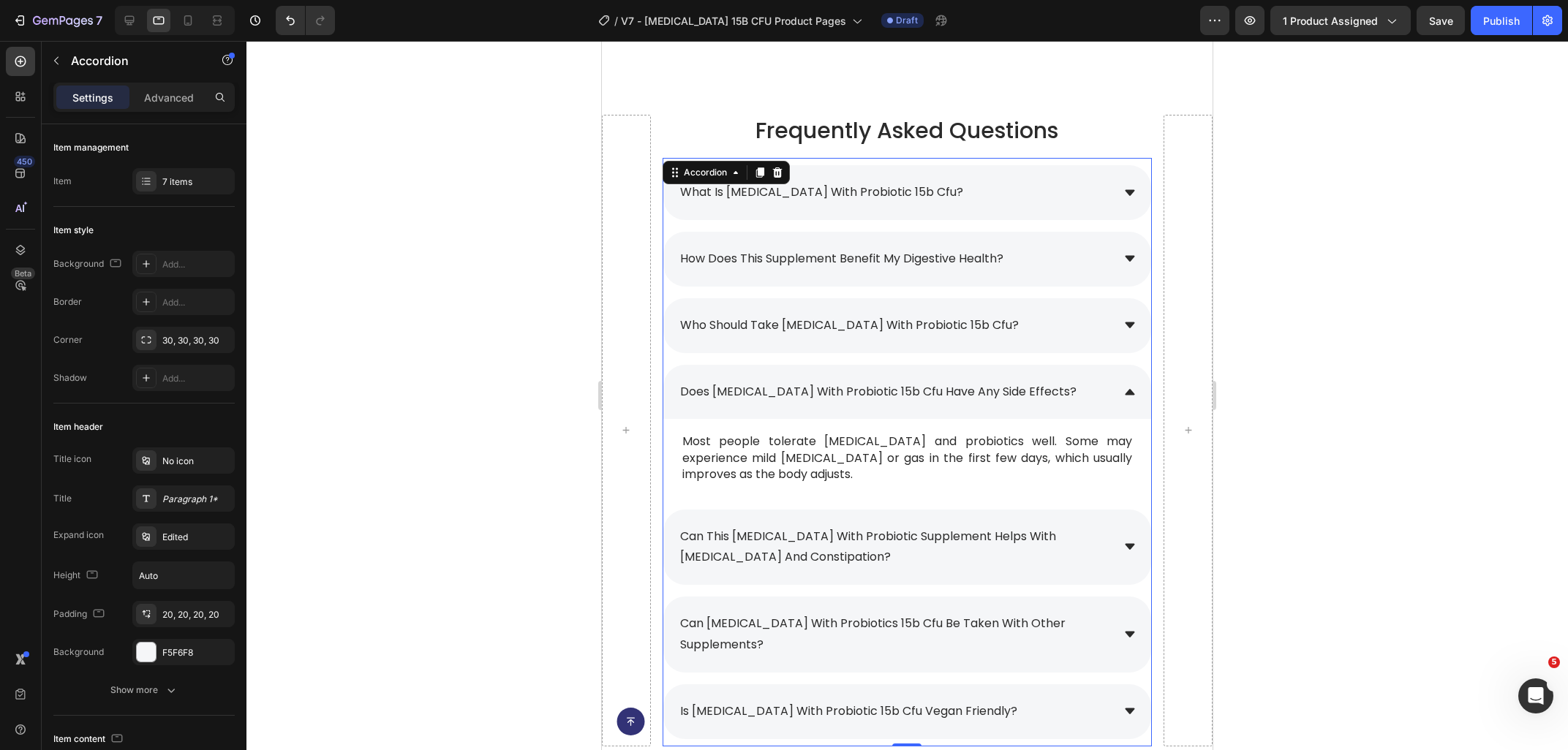
scroll to position [6681, 0]
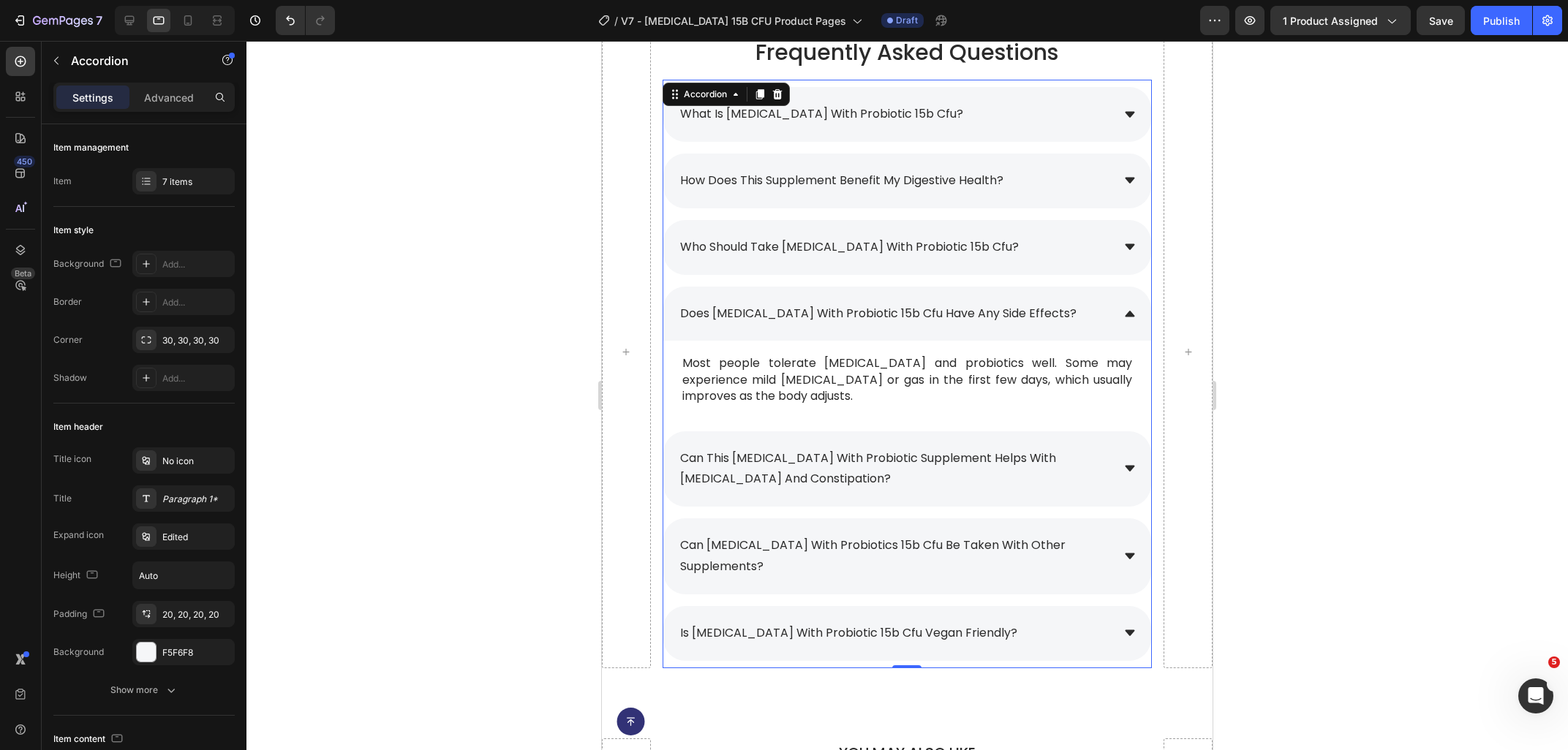
click at [1121, 476] on div "can this [MEDICAL_DATA] with probiotic supplement helps with [MEDICAL_DATA] and…" at bounding box center [907, 470] width 488 height 76
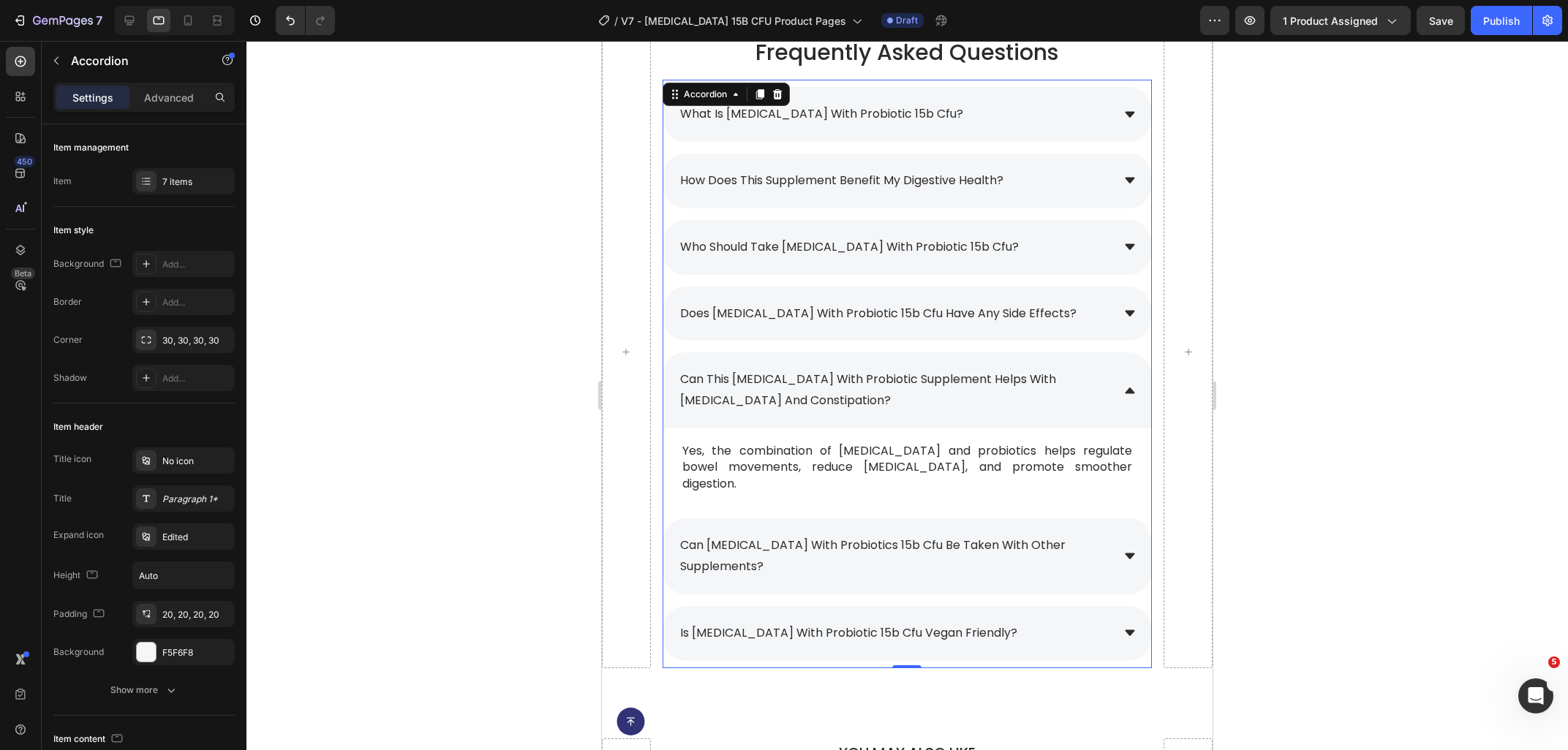
click at [1083, 546] on div "can [MEDICAL_DATA] with probiotics 15b cfu be taken with other supplements?" at bounding box center [907, 556] width 488 height 76
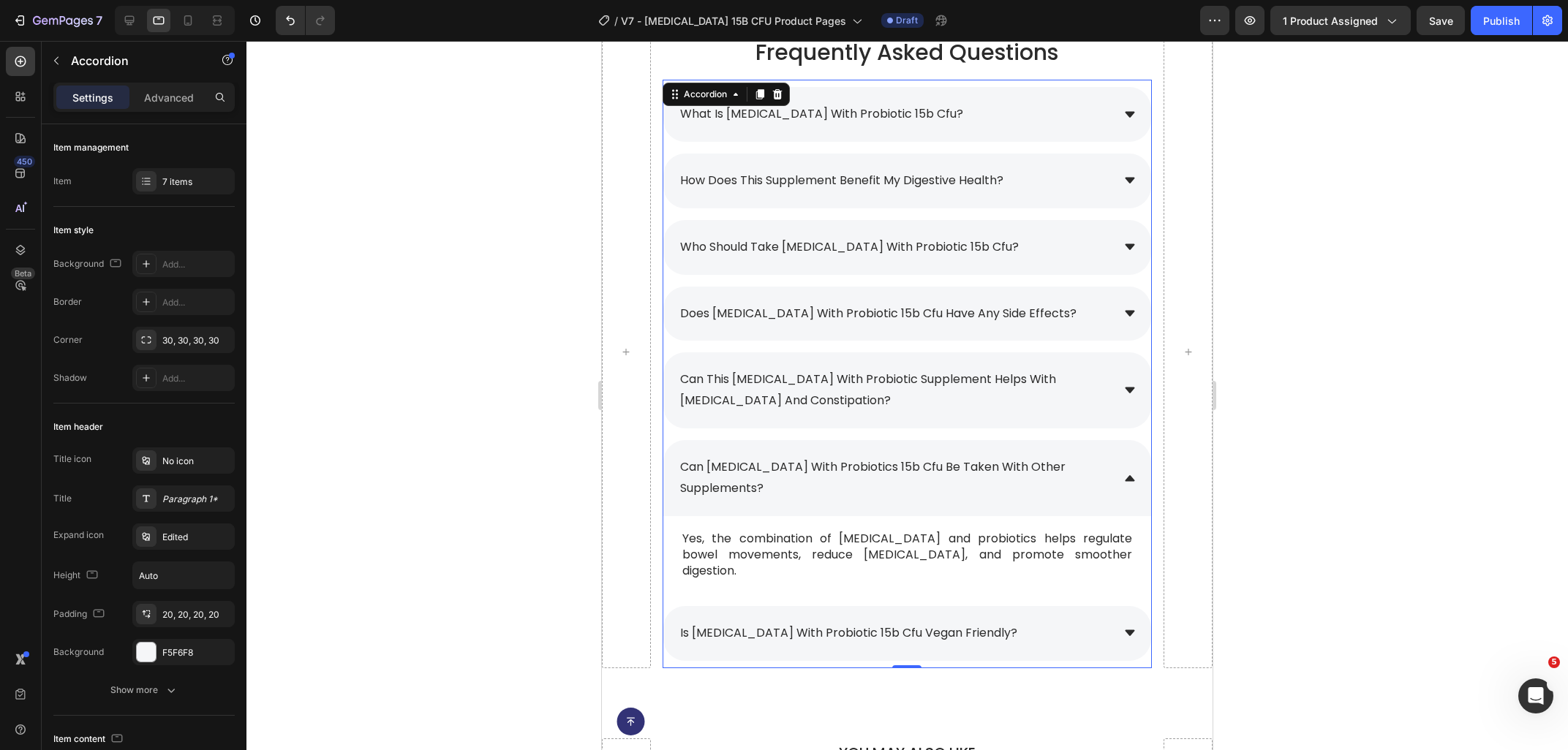
click at [939, 420] on div "can this [MEDICAL_DATA] with probiotic supplement helps with [MEDICAL_DATA] and…" at bounding box center [907, 390] width 488 height 76
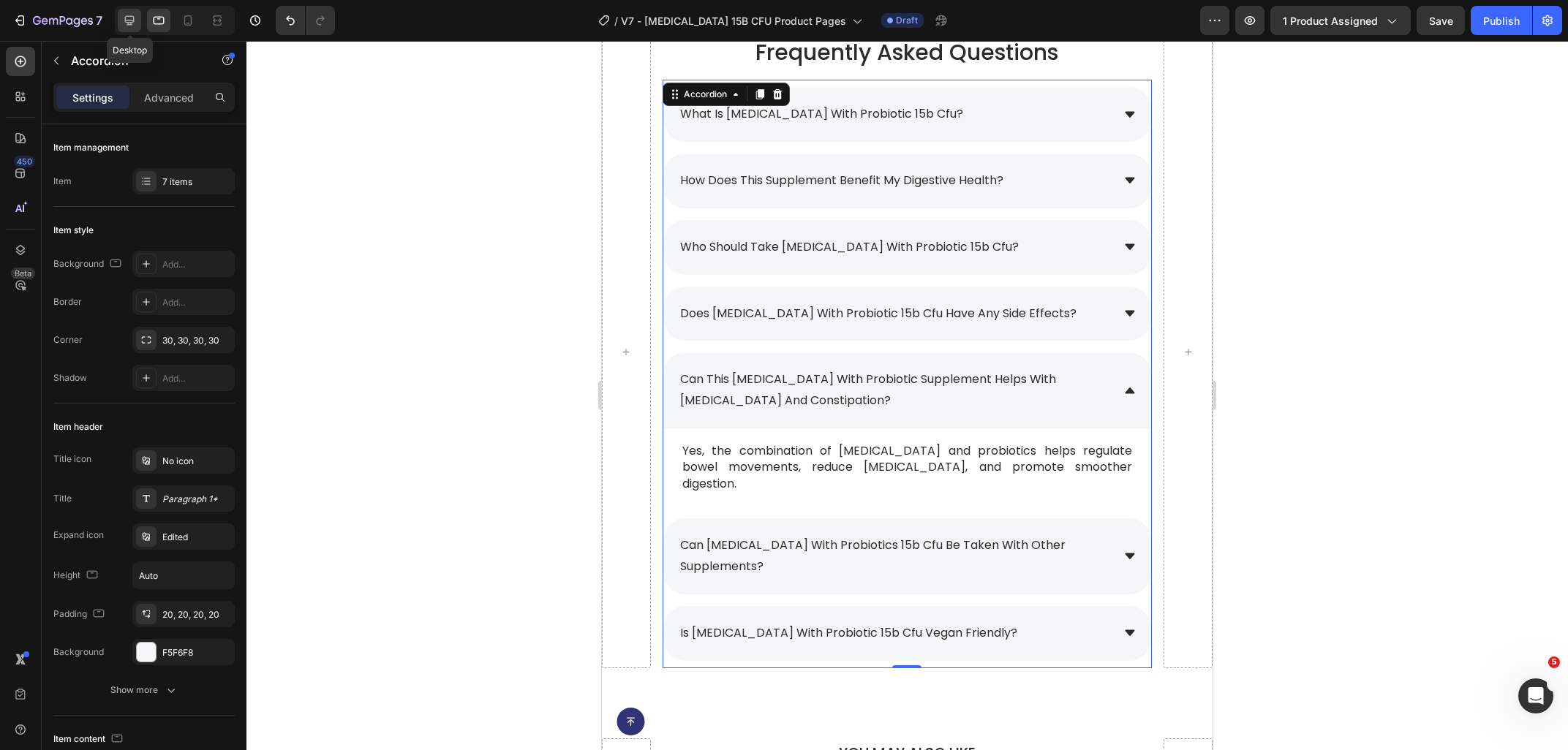
click at [130, 16] on icon at bounding box center [130, 21] width 9 height 9
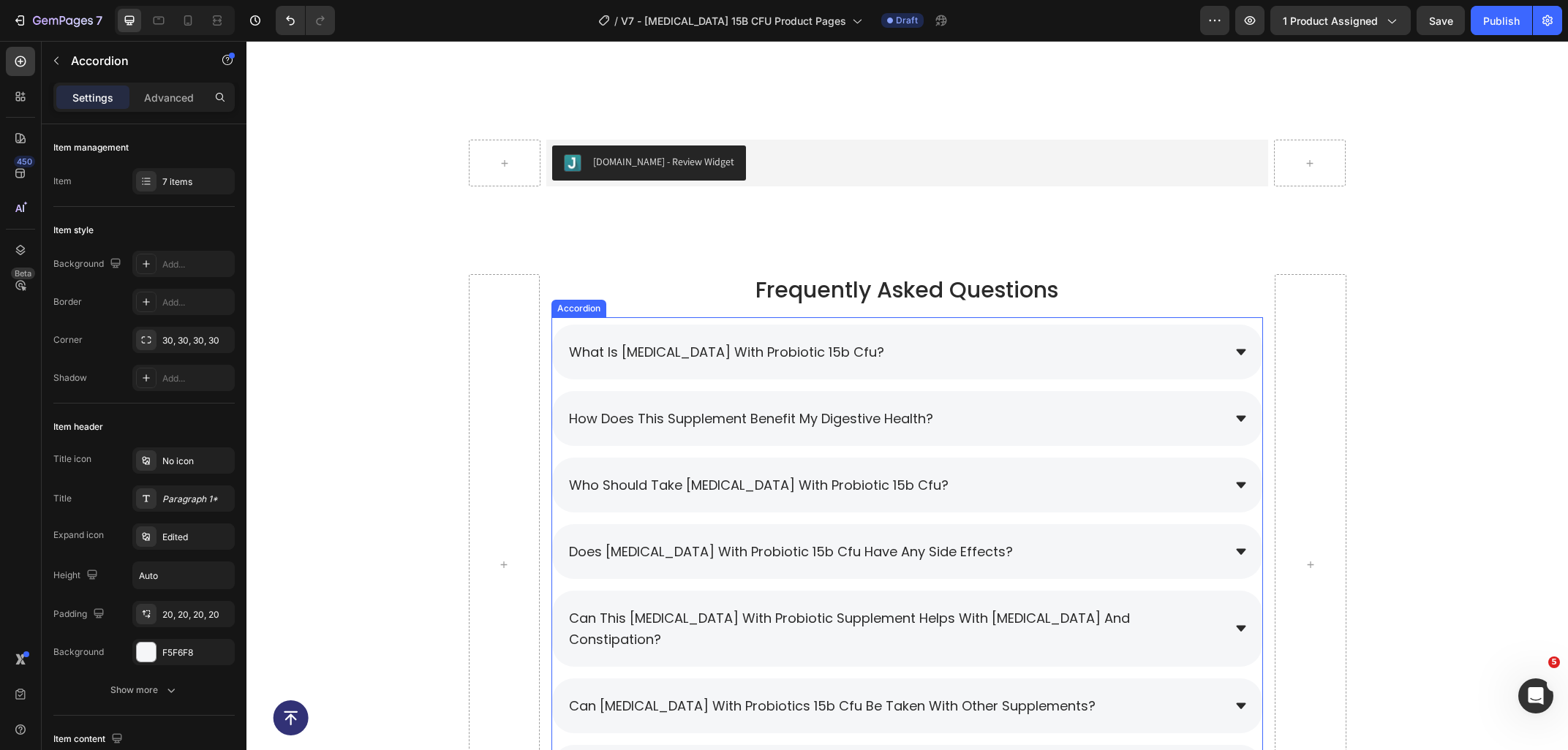
scroll to position [6946, 0]
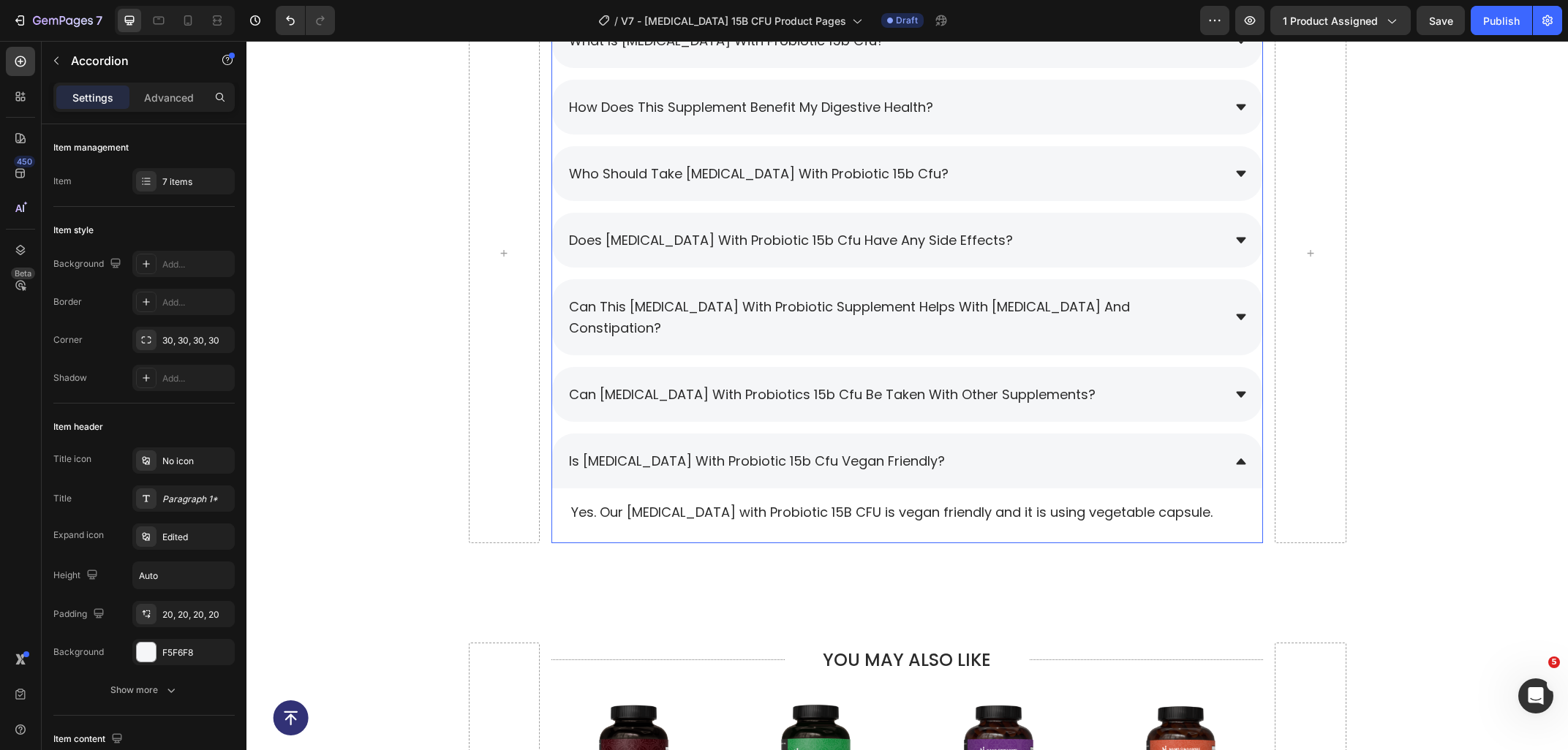
click at [1083, 382] on div "can [MEDICAL_DATA] with probiotics 15b cfu be taken with other supplements?" at bounding box center [894, 395] width 656 height 26
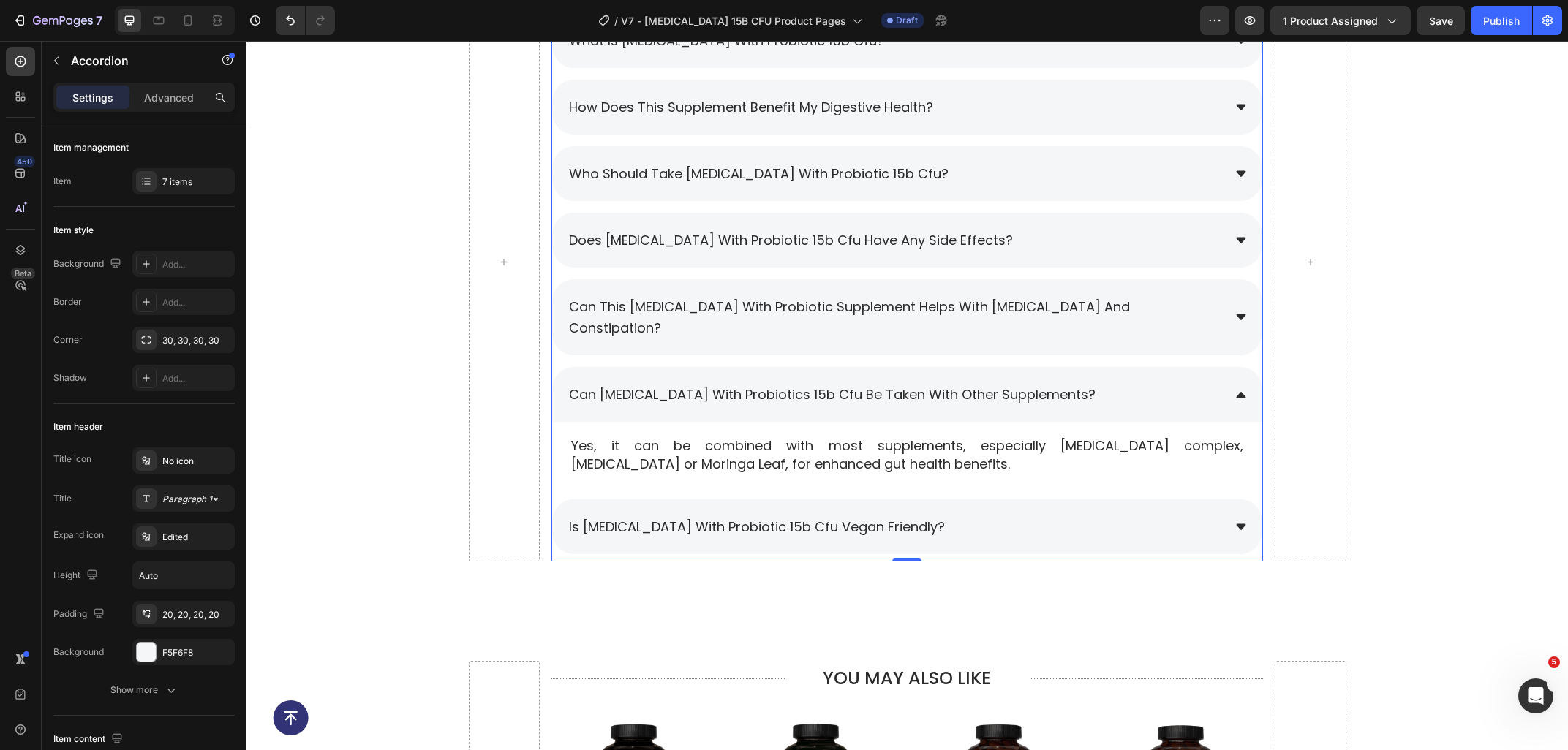
click at [1153, 309] on div "can this [MEDICAL_DATA] with probiotic supplement helps with [MEDICAL_DATA] and…" at bounding box center [894, 317] width 656 height 46
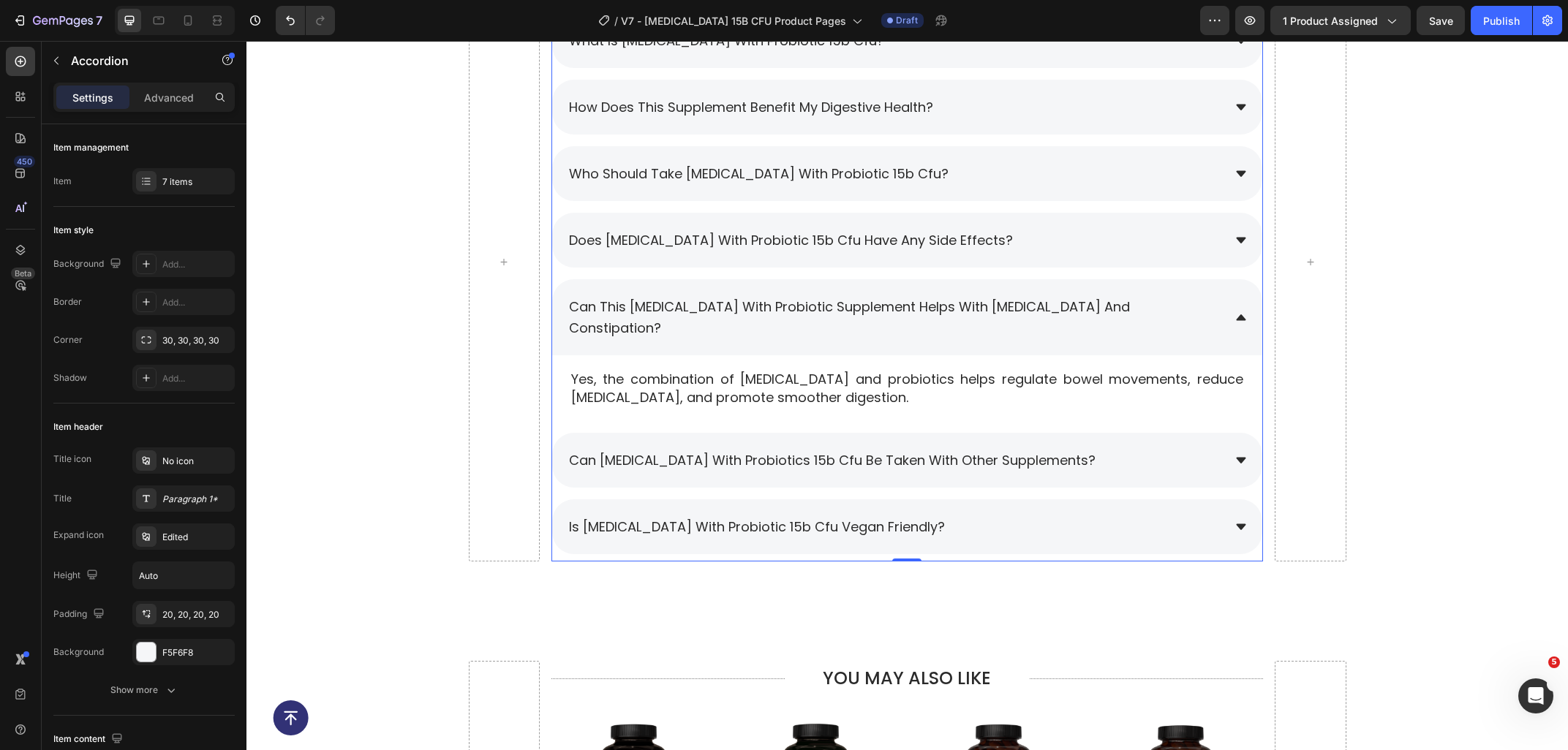
click at [1092, 447] on div "can [MEDICAL_DATA] with probiotics 15b cfu be taken with other supplements?" at bounding box center [894, 460] width 656 height 26
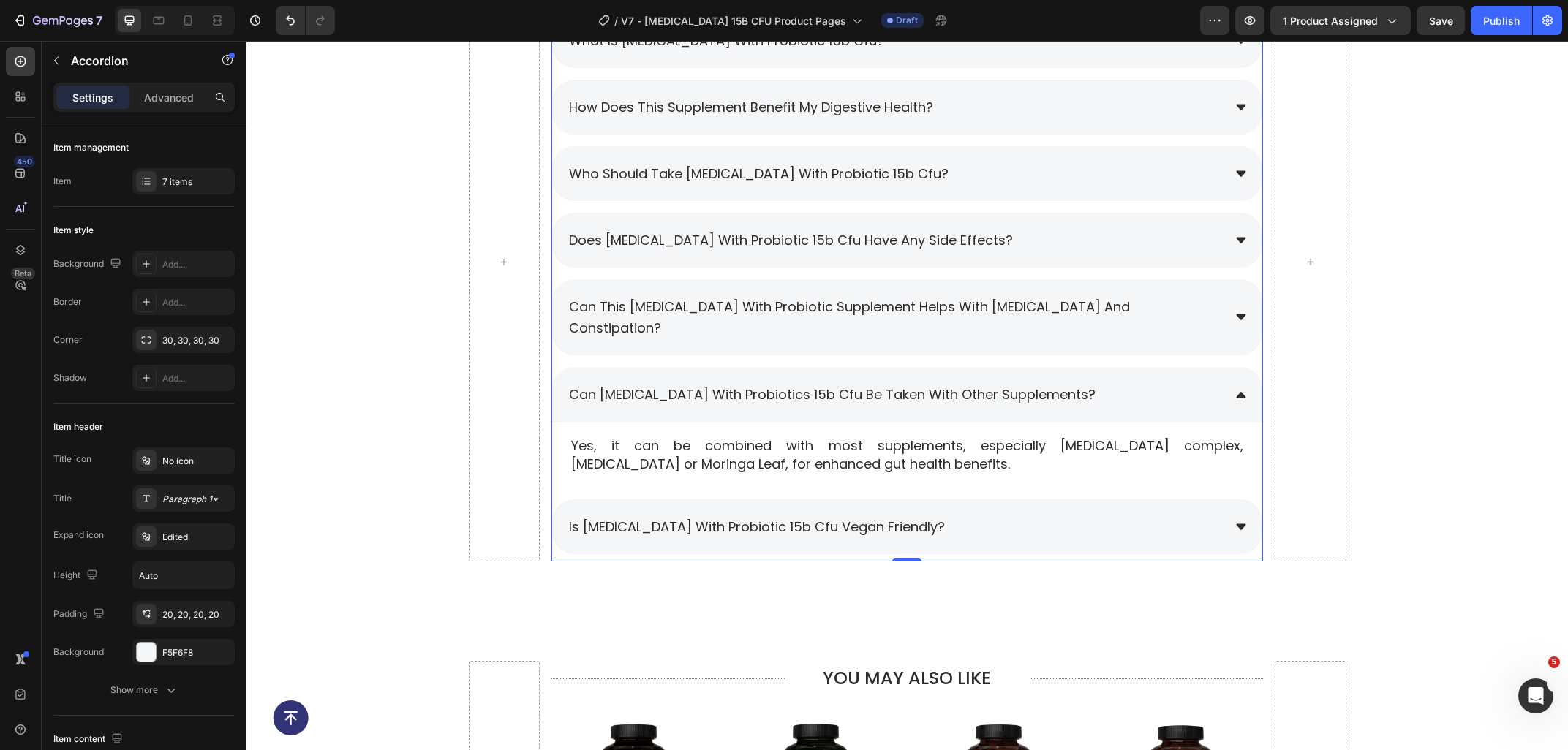
click at [1028, 470] on div "what is prebiotic with probiotic 15b cfu? how does this supplement benefit my d…" at bounding box center [906, 284] width 711 height 541
click at [1017, 514] on div "is [MEDICAL_DATA] with probiotic 15b cfu vegan friendly?" at bounding box center [894, 527] width 656 height 26
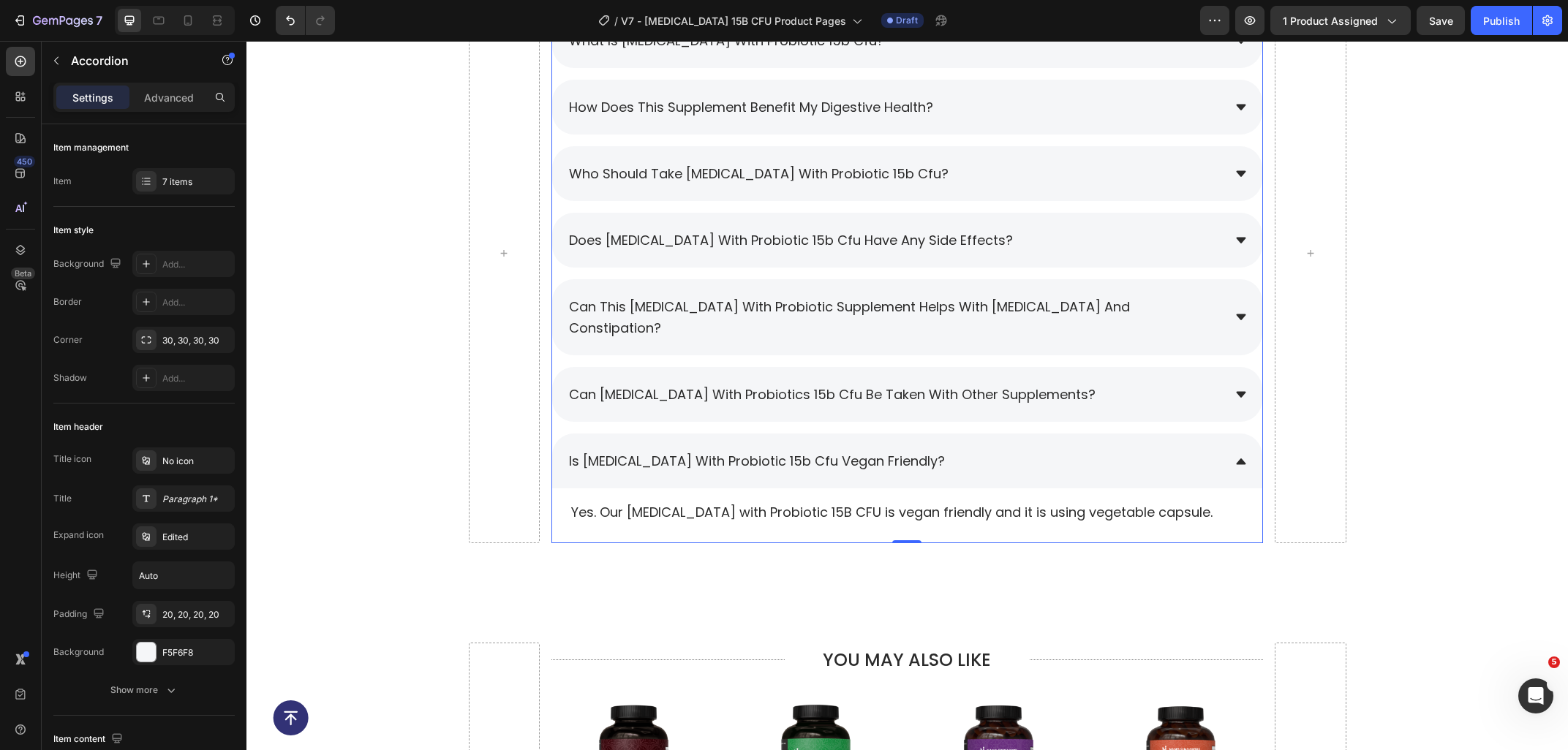
click at [1085, 382] on div "can [MEDICAL_DATA] with probiotics 15b cfu be taken with other supplements?" at bounding box center [894, 395] width 656 height 26
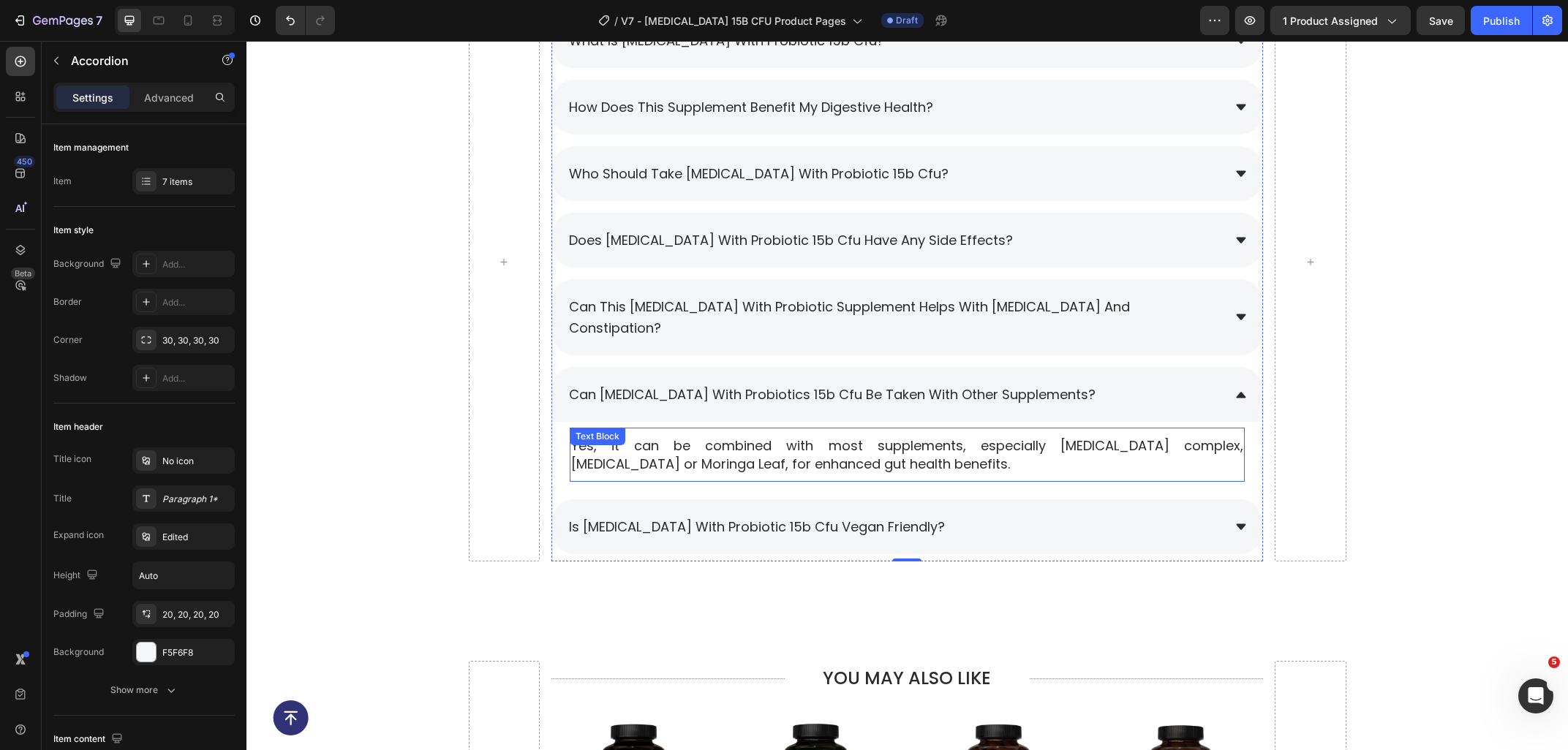
click at [815, 437] on p "Yes, it can be combined with most supplements, especially milk thistle complex,…" at bounding box center [907, 455] width 672 height 37
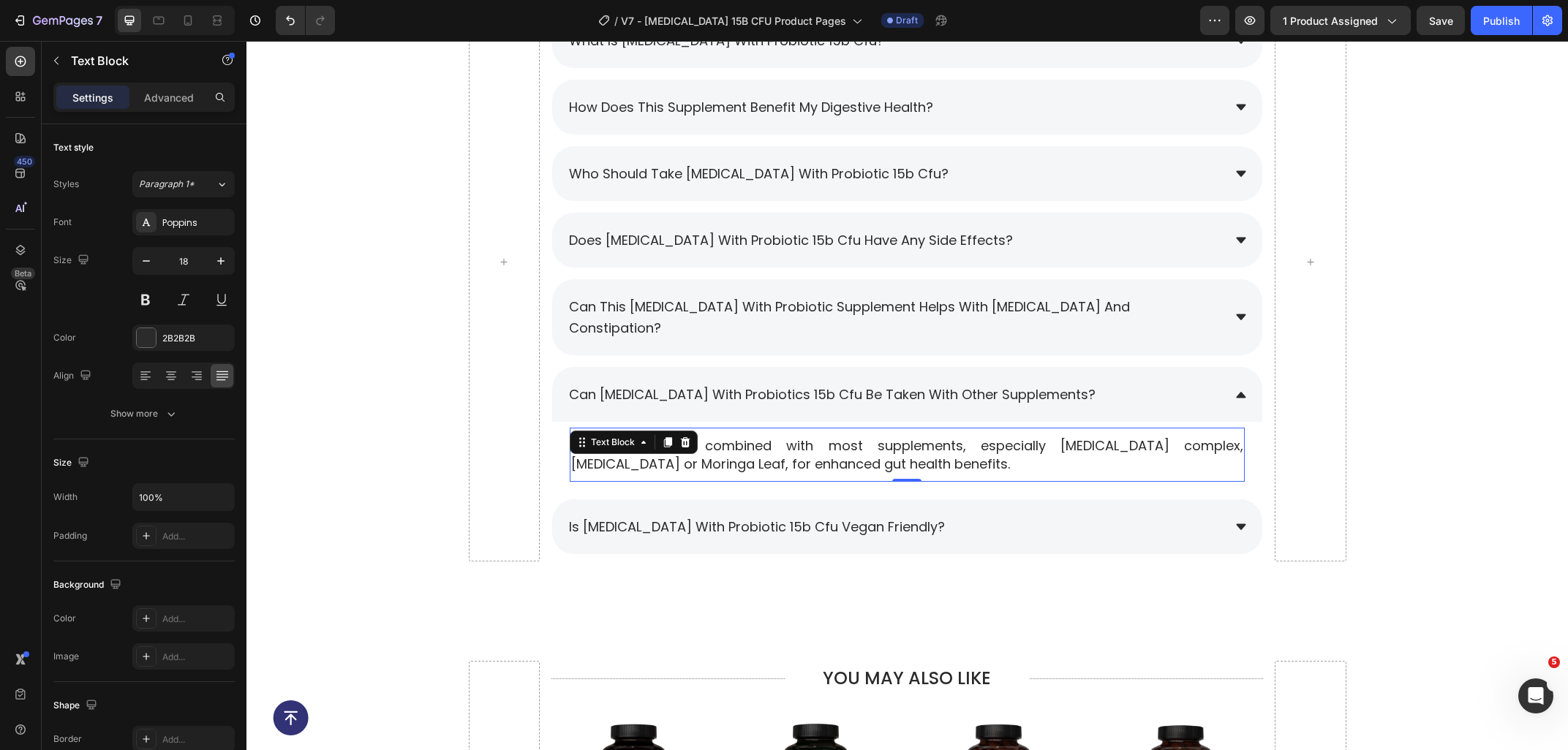
click at [815, 437] on p "Yes, it can be combined with most supplements, especially milk thistle complex,…" at bounding box center [907, 455] width 672 height 37
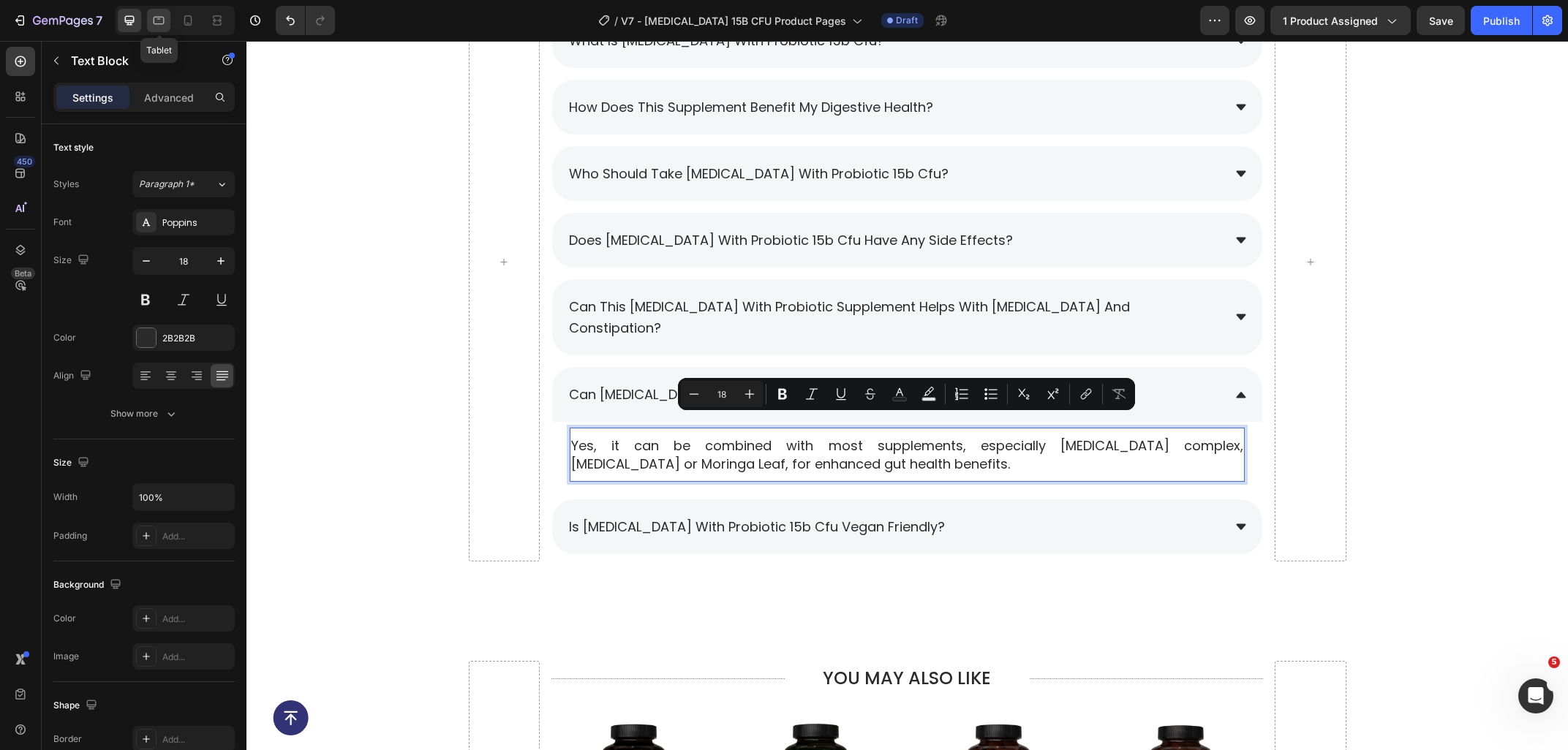
click at [161, 26] on icon at bounding box center [159, 20] width 14 height 14
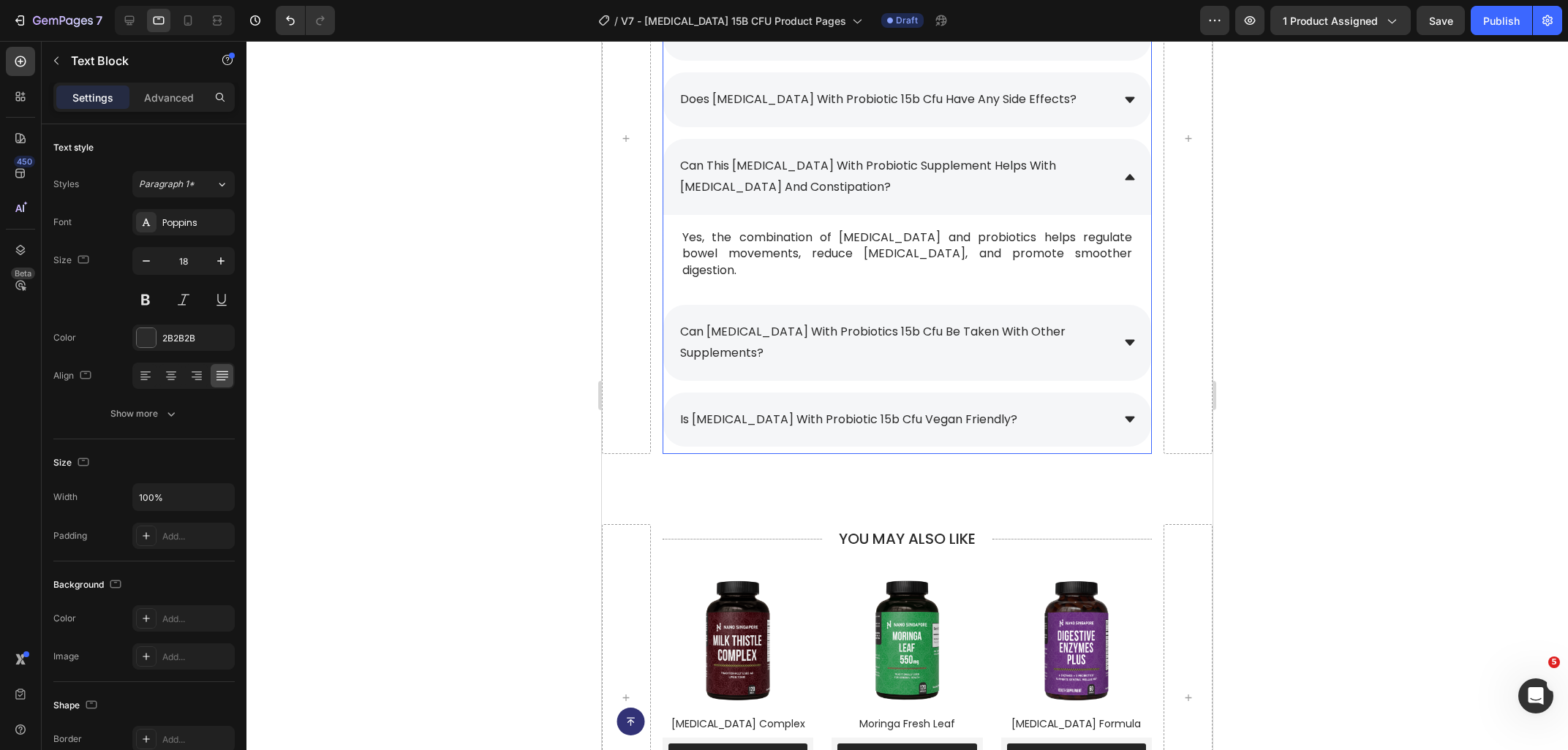
scroll to position [6894, 0]
click at [1108, 328] on div "can [MEDICAL_DATA] with probiotics 15b cfu be taken with other supplements?" at bounding box center [894, 343] width 434 height 46
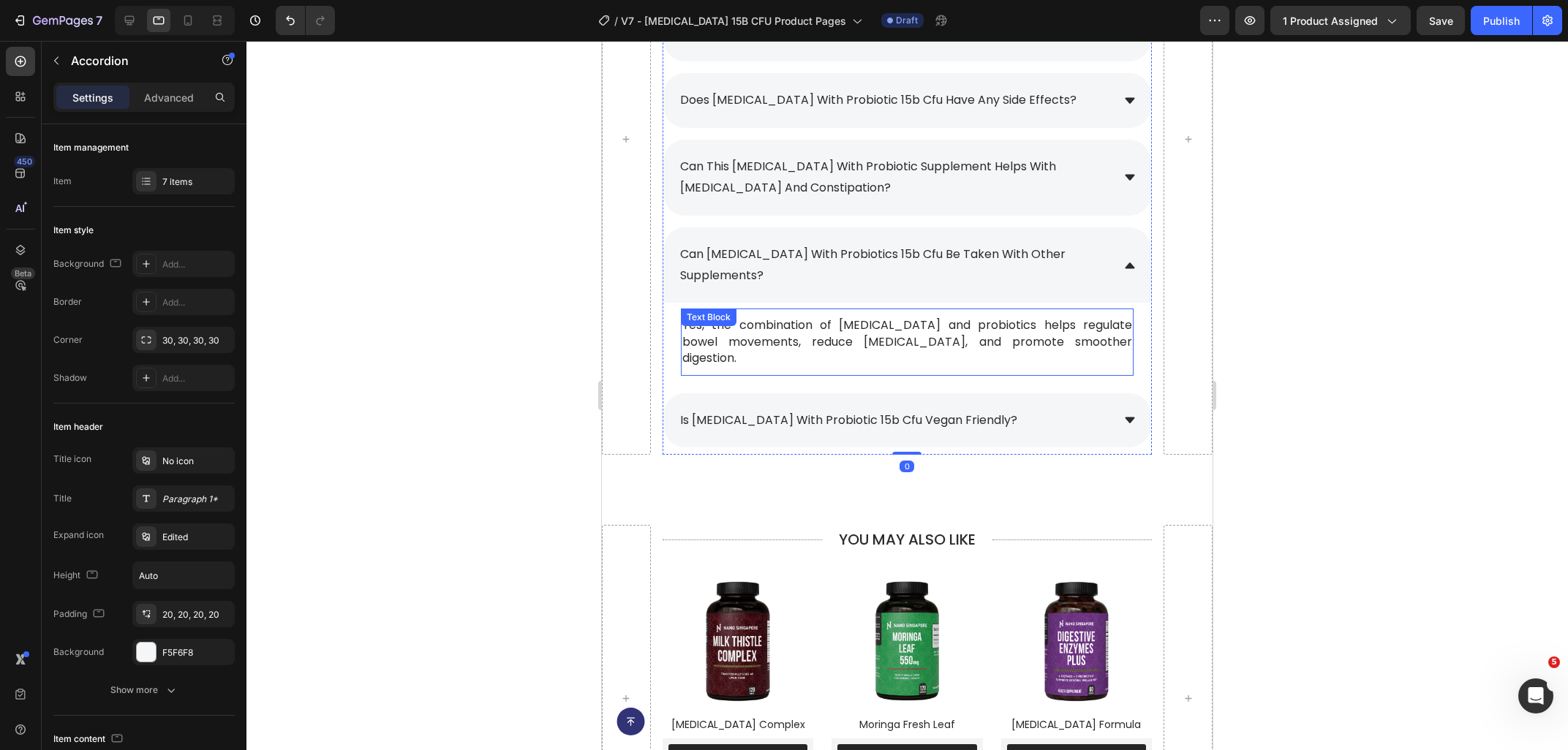
click at [936, 321] on p "Yes, the combination of prebiotics and probiotics helps regulate bowel movement…" at bounding box center [907, 341] width 450 height 49
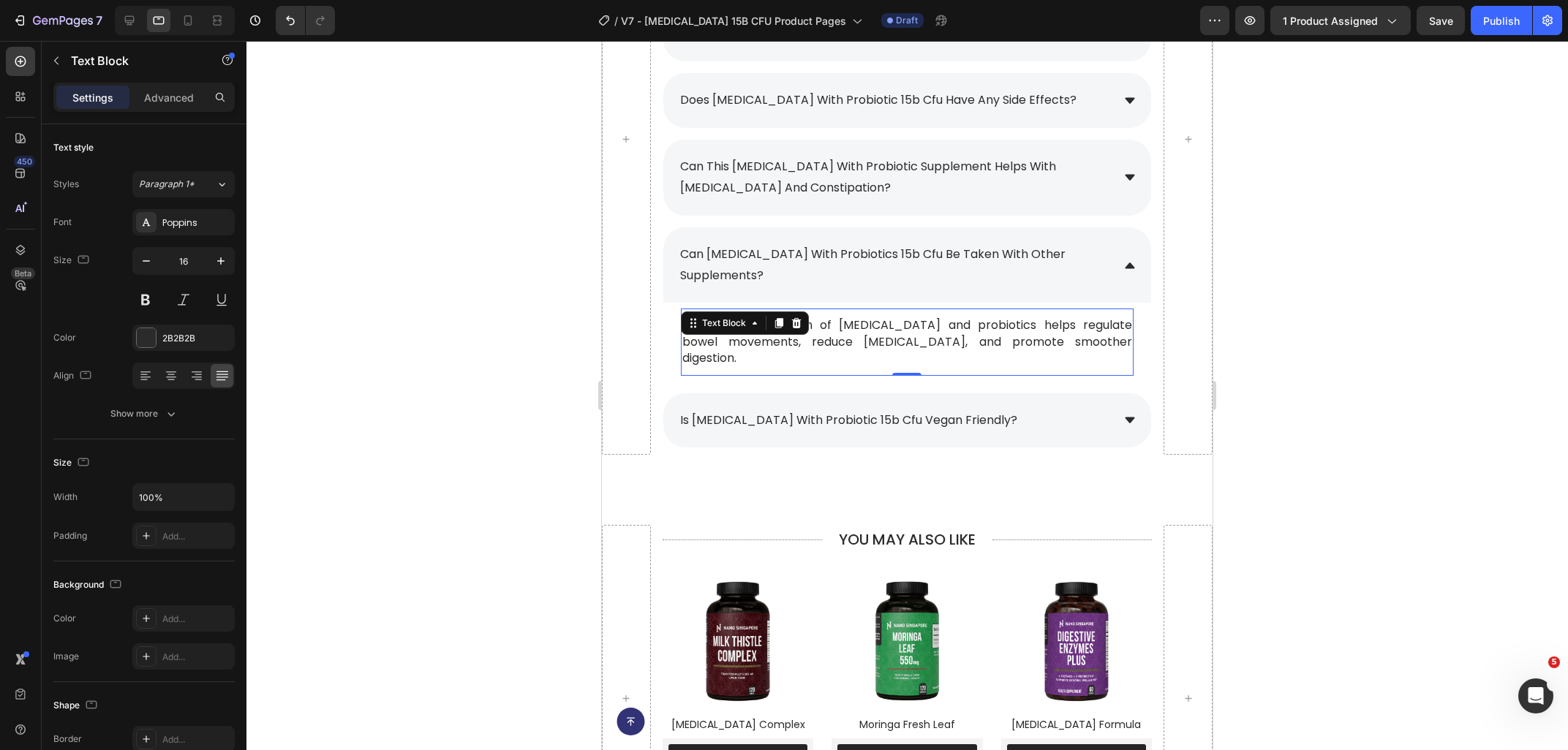
click at [1079, 320] on p "Yes, the combination of prebiotics and probiotics helps regulate bowel movement…" at bounding box center [907, 341] width 450 height 49
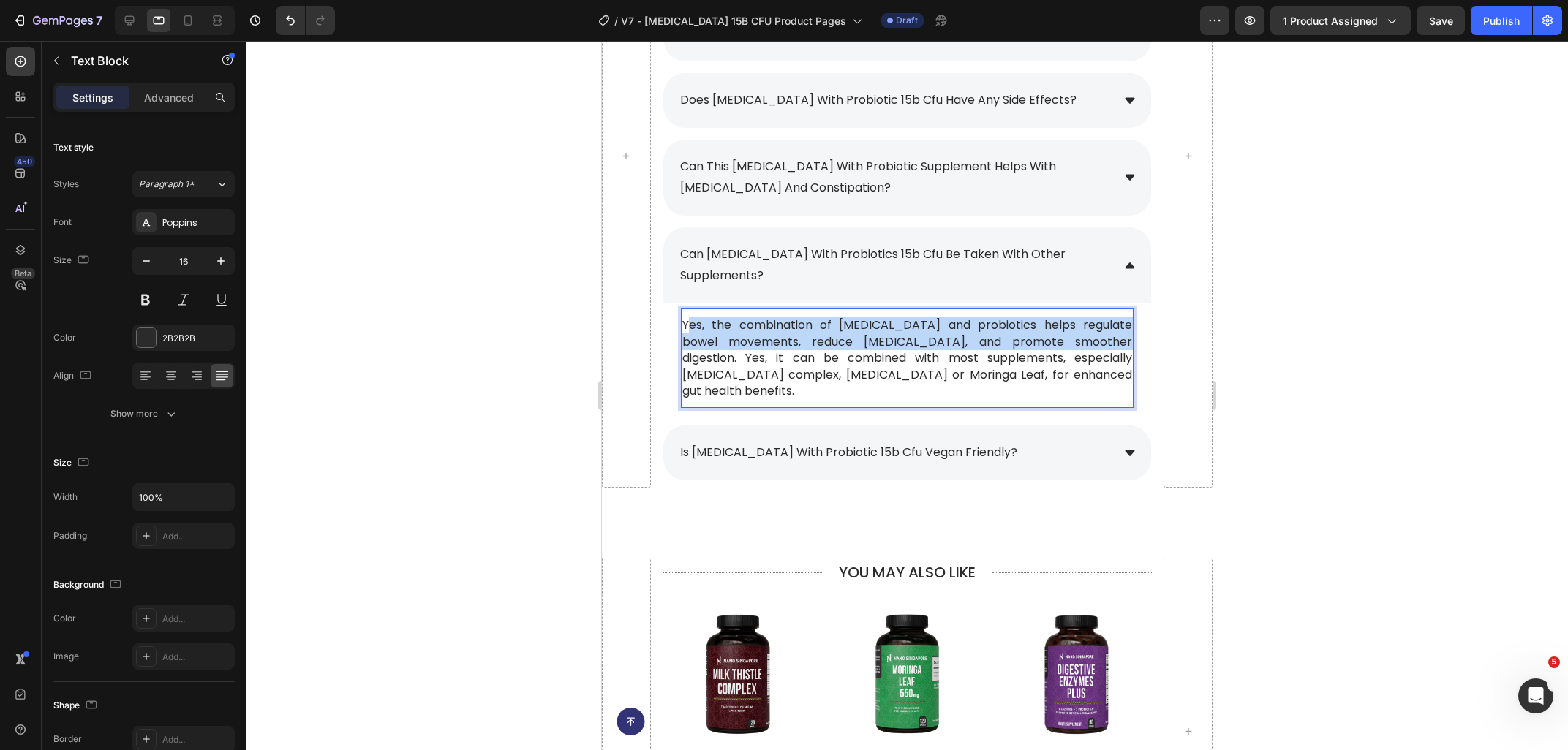
drag, startPoint x: 1065, startPoint y: 327, endPoint x: 688, endPoint y: 306, distance: 377.6
click at [688, 317] on p "Yes, the combination of prebiotics and probiotics helps regulate bowel movement…" at bounding box center [907, 357] width 450 height 82
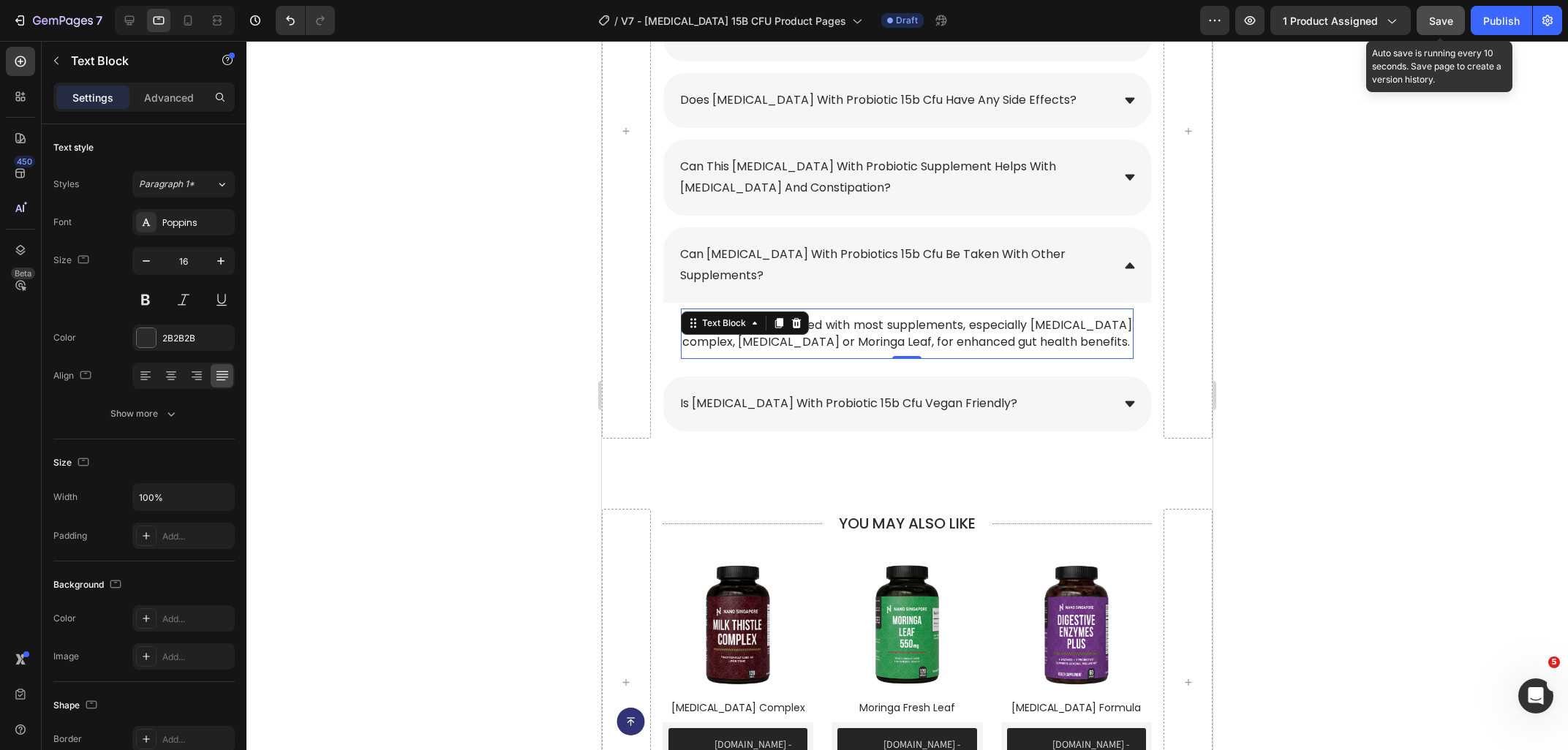
click at [1441, 30] on button "Save" at bounding box center [1440, 21] width 48 height 29
click at [1272, 310] on div at bounding box center [906, 396] width 1321 height 709
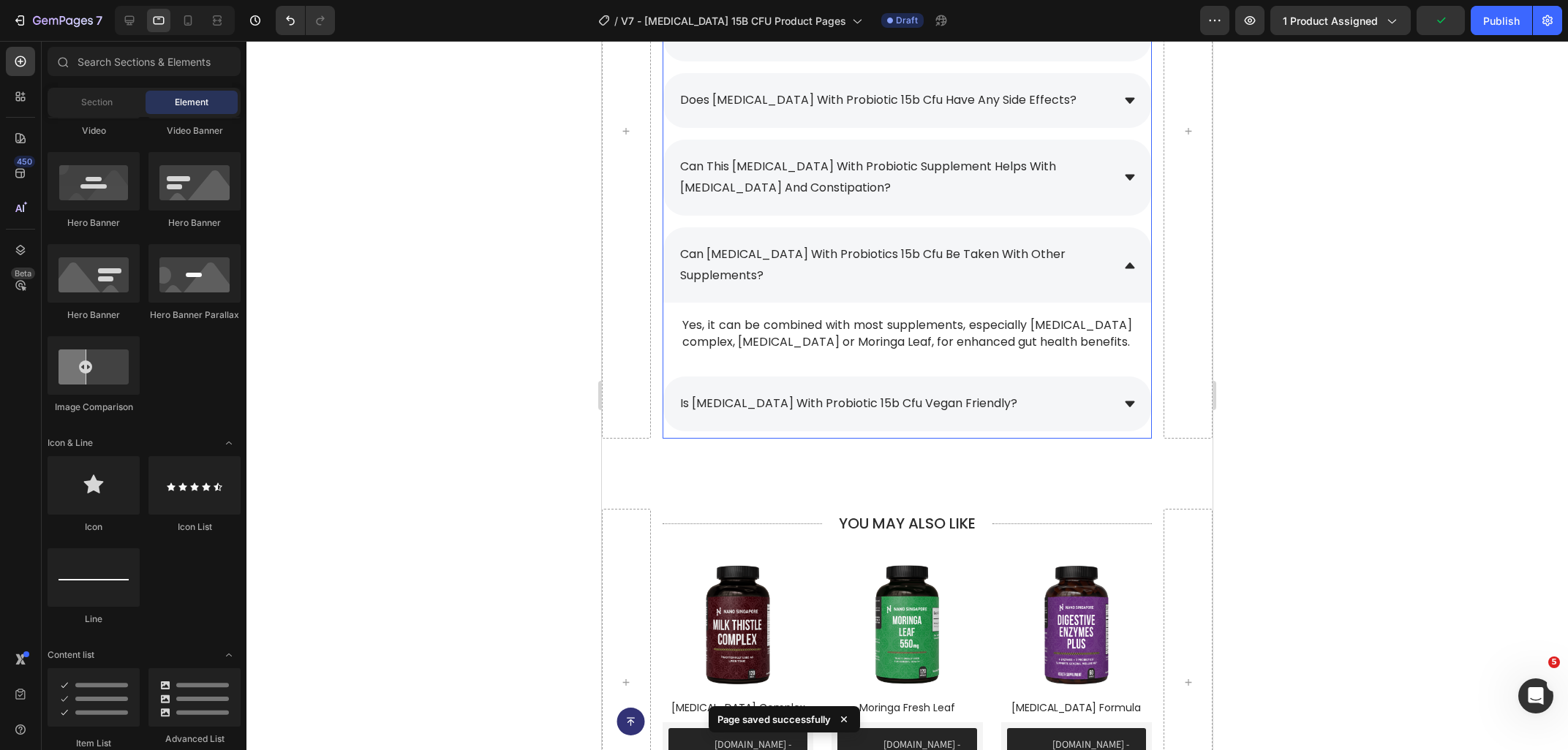
click at [1133, 262] on icon at bounding box center [1130, 265] width 9 height 6
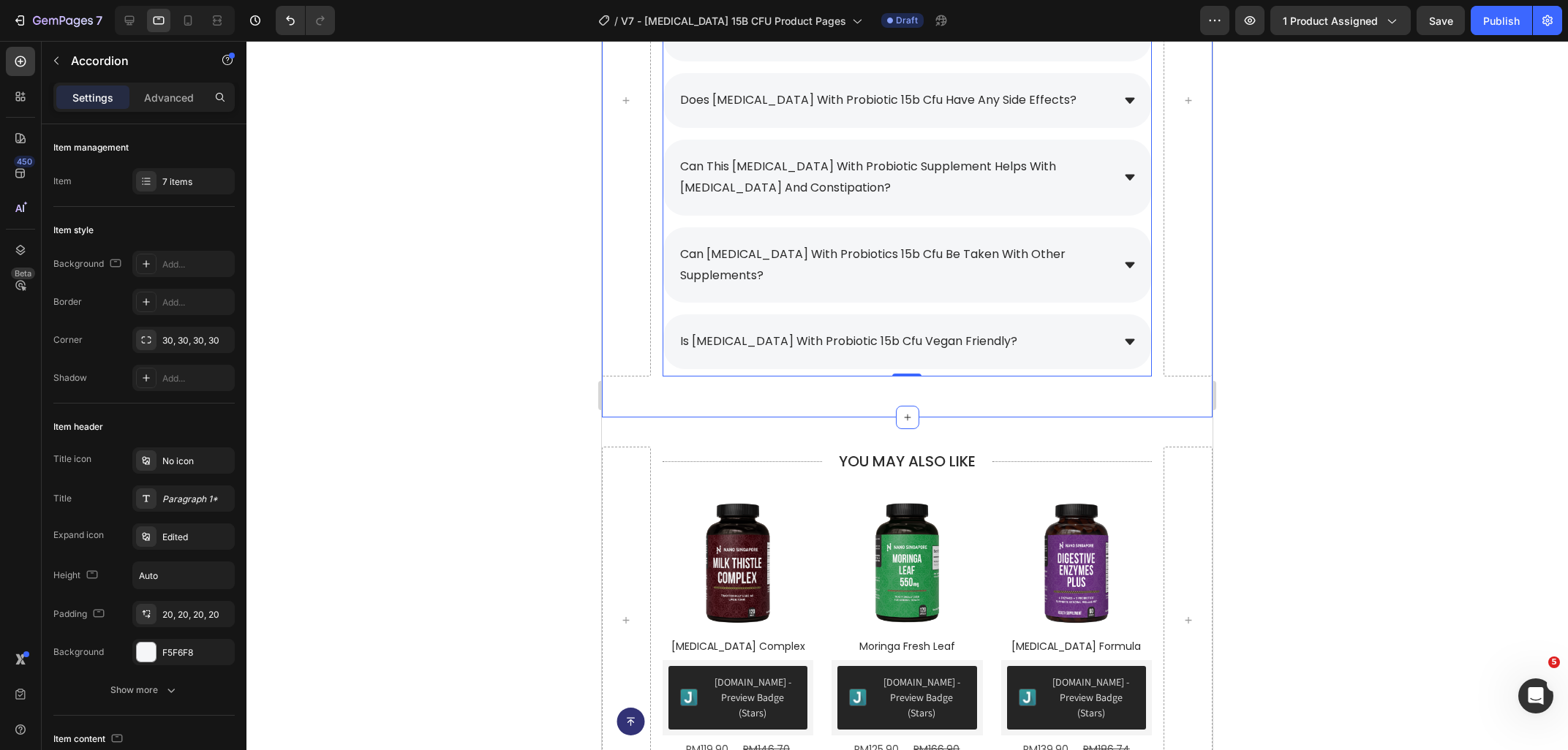
click at [476, 461] on div at bounding box center [906, 396] width 1321 height 709
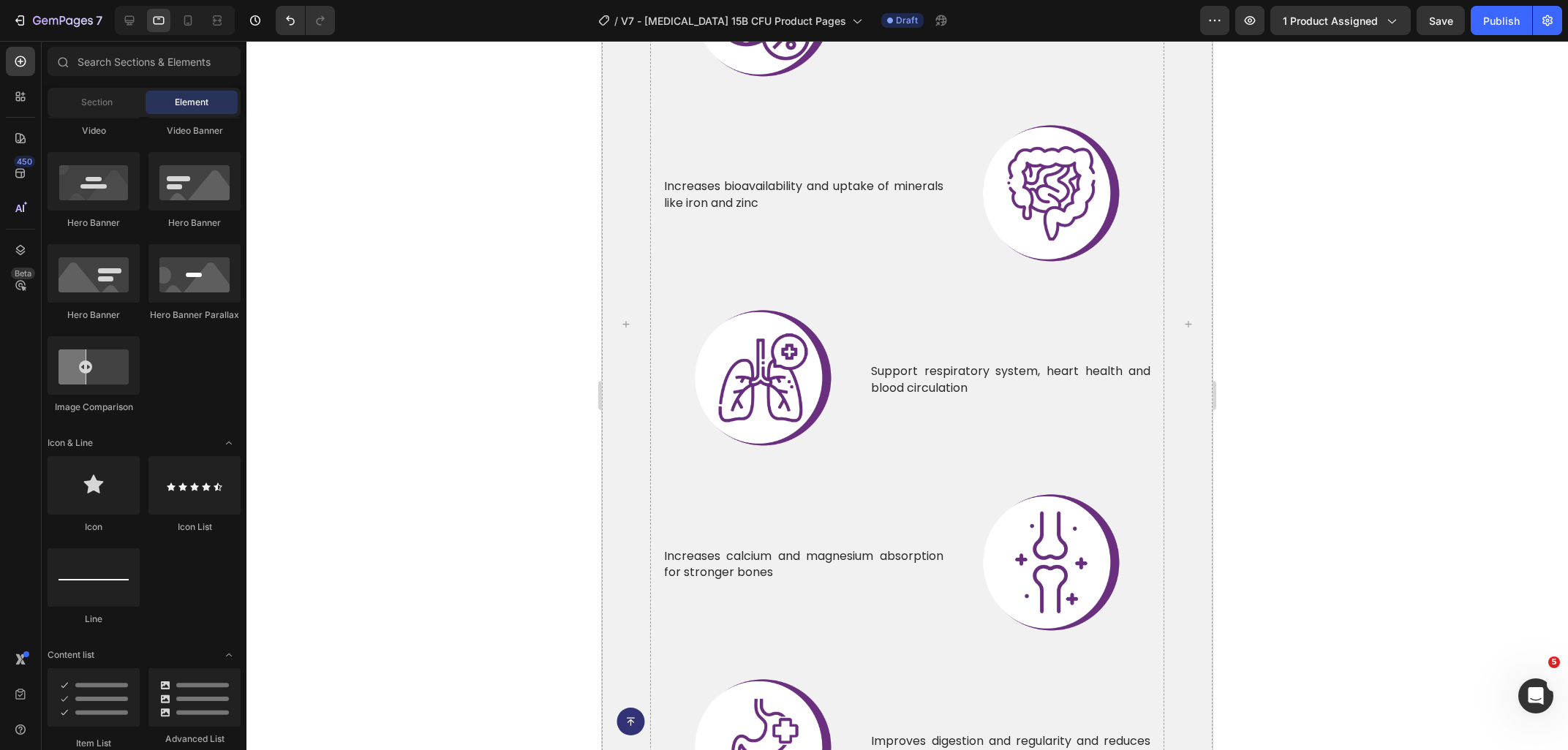
scroll to position [4778, 0]
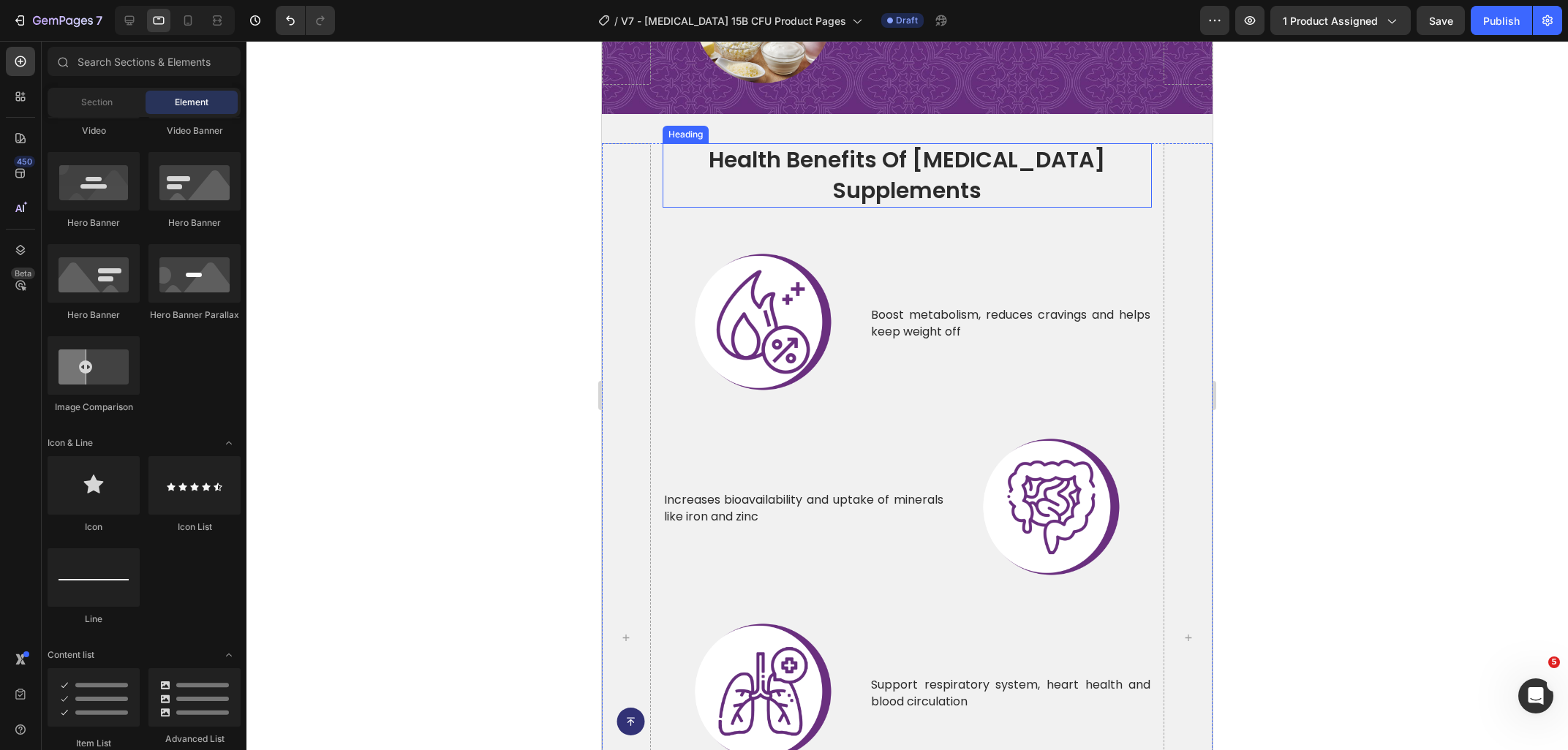
click at [804, 164] on h2 "health benefits of [MEDICAL_DATA] supplements" at bounding box center [907, 175] width 489 height 64
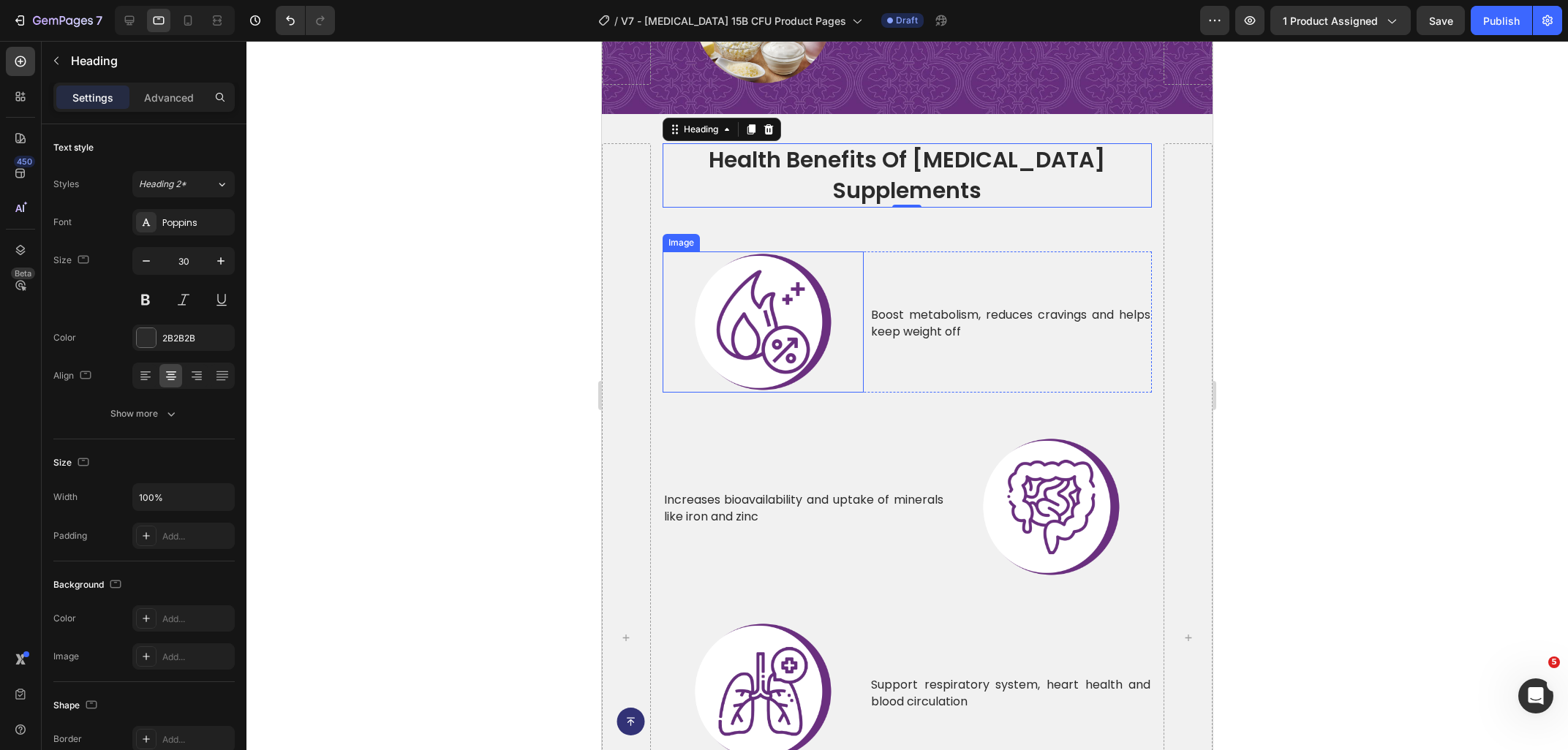
click at [901, 307] on p "Boost metabolism, reduces cravings and helps keep weight off" at bounding box center [1010, 323] width 279 height 33
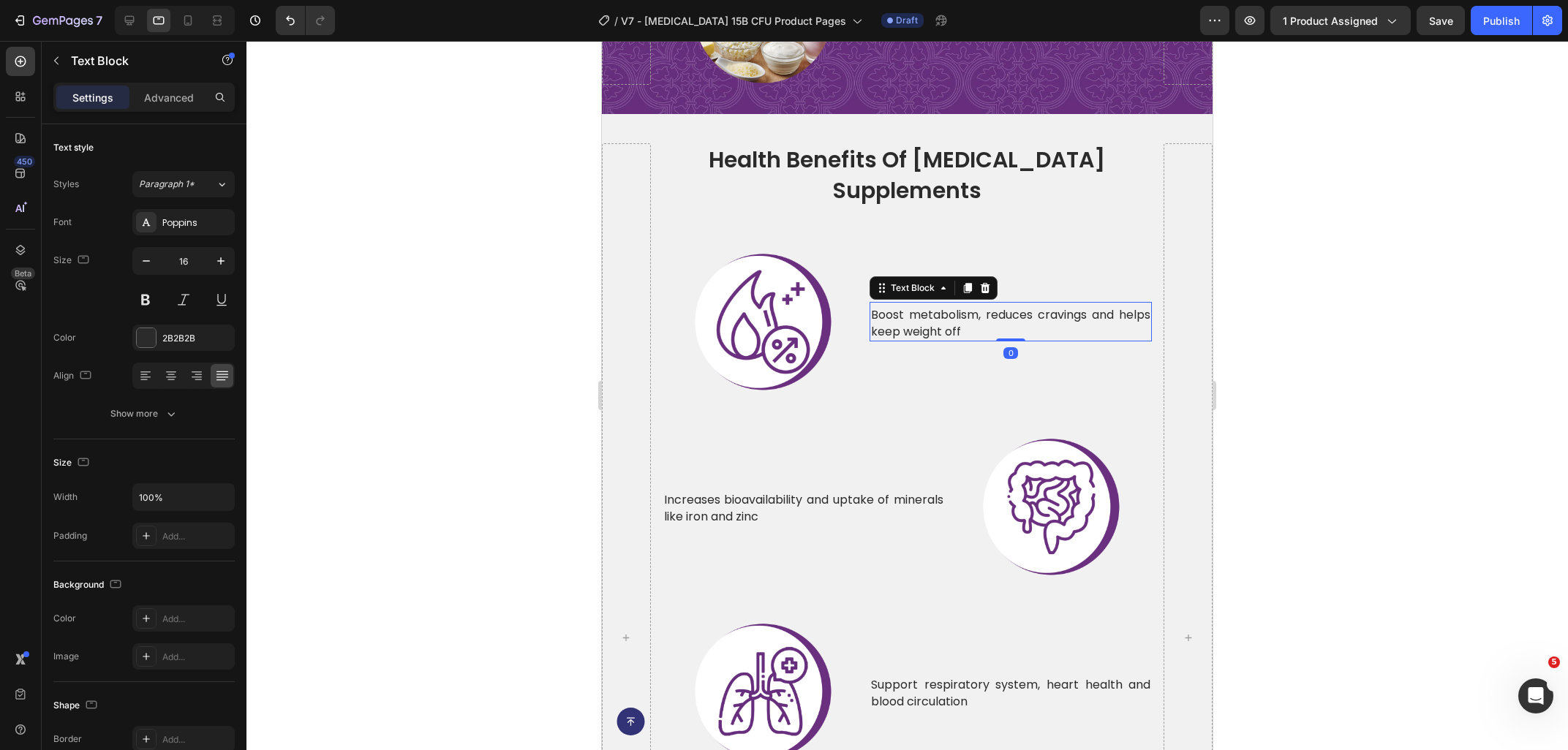
click at [914, 307] on p "Boost metabolism, reduces cravings and helps keep weight off" at bounding box center [1010, 323] width 279 height 33
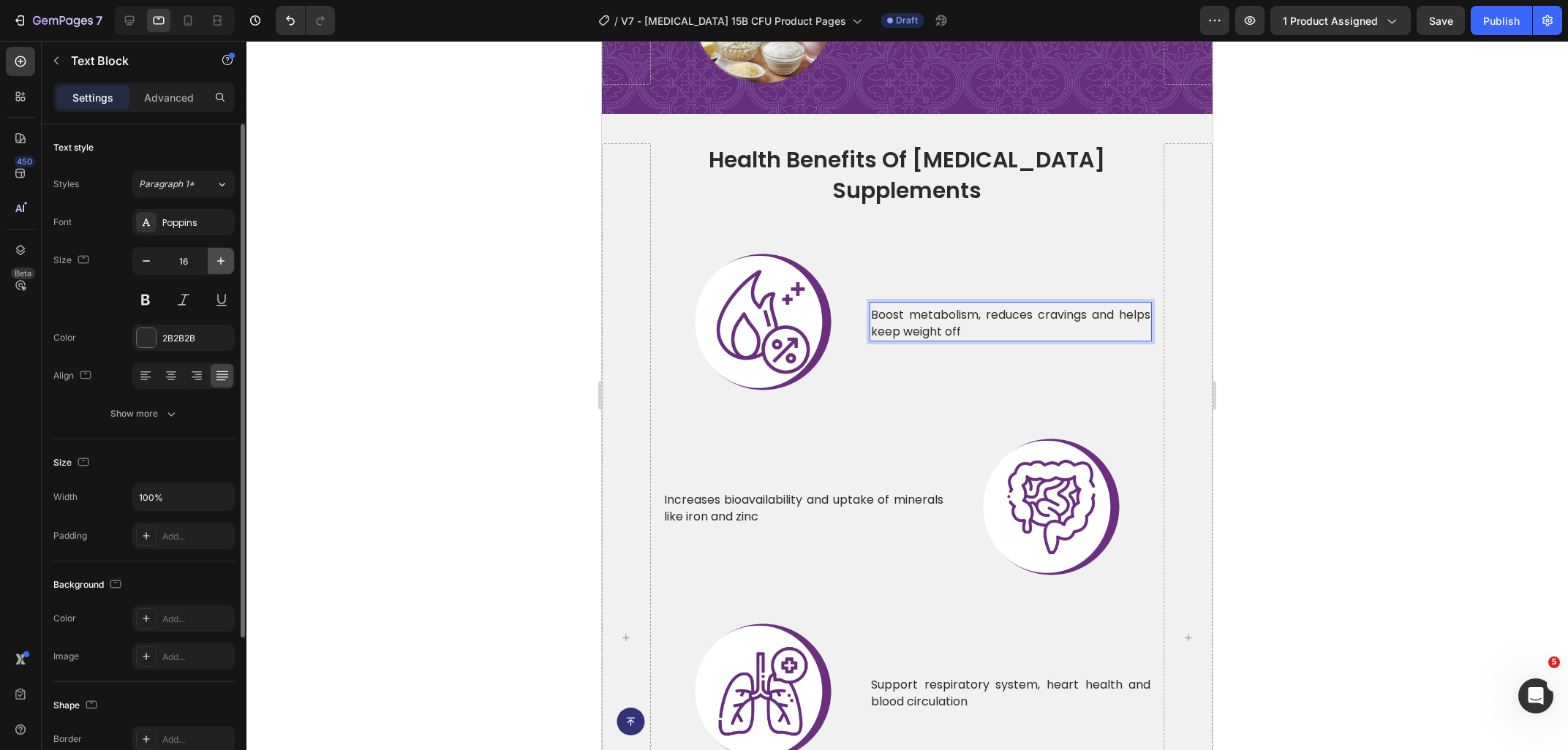
click at [226, 260] on icon "button" at bounding box center [220, 261] width 14 height 14
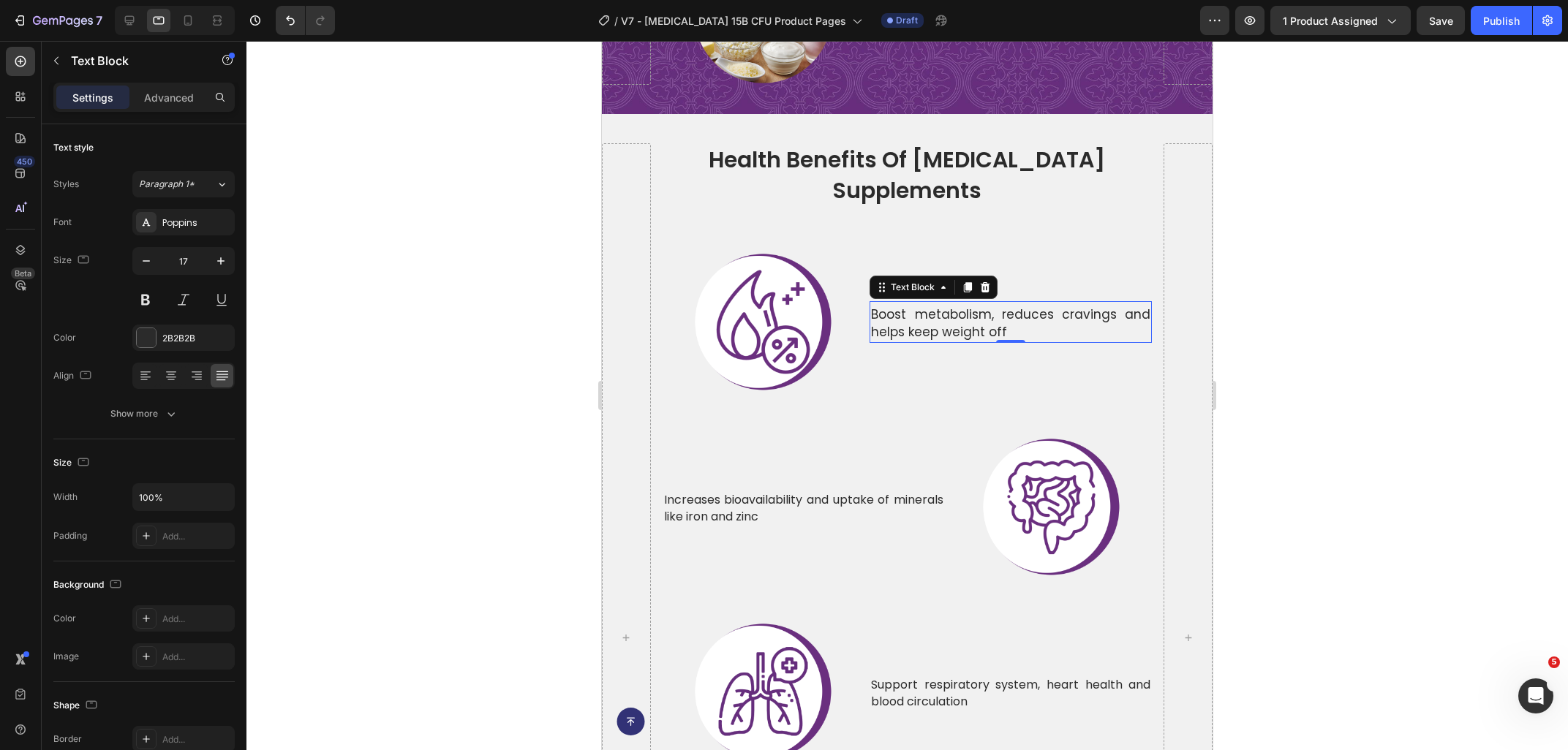
type input "18"
click at [782, 341] on img at bounding box center [762, 322] width 141 height 141
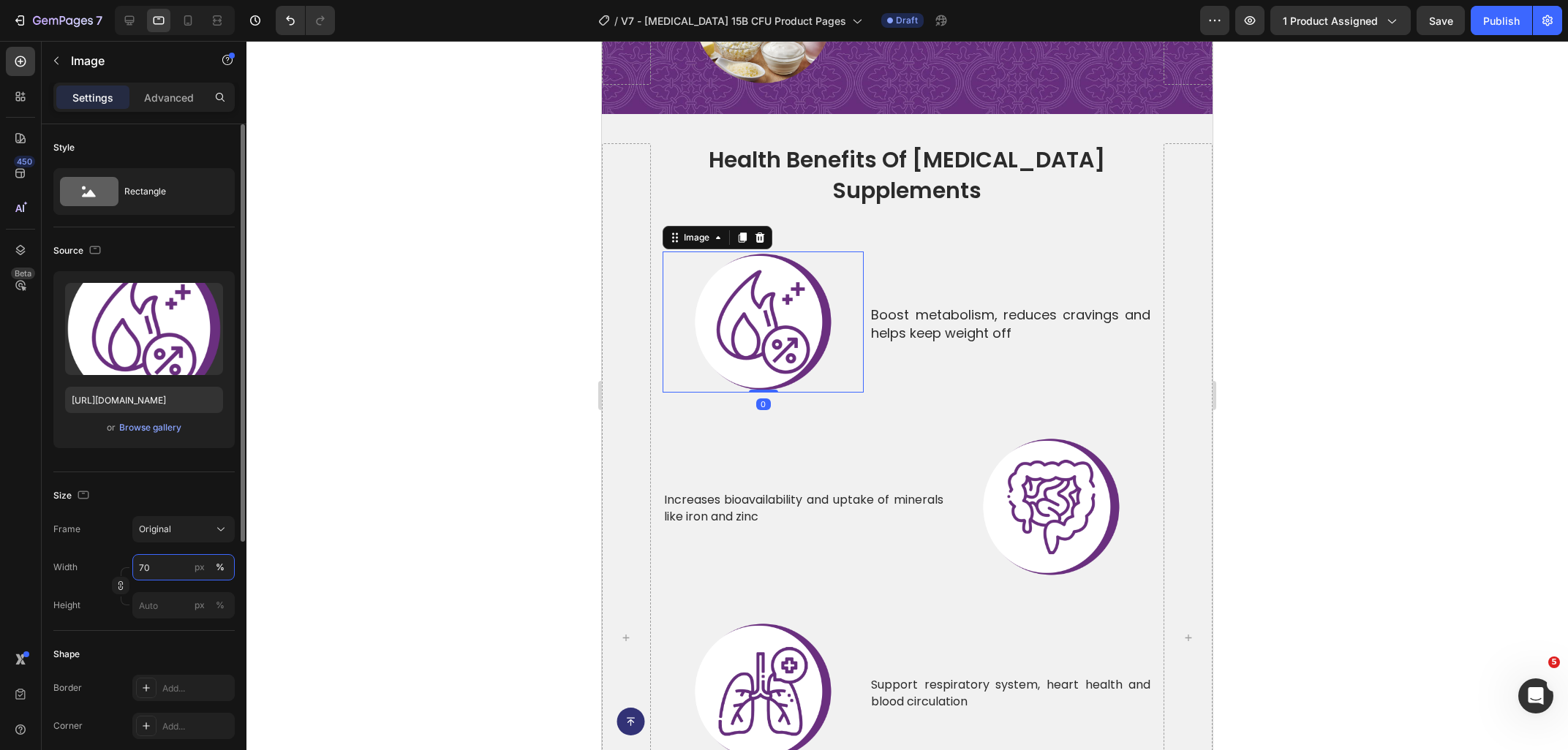
click at [146, 569] on input "70" at bounding box center [184, 567] width 102 height 27
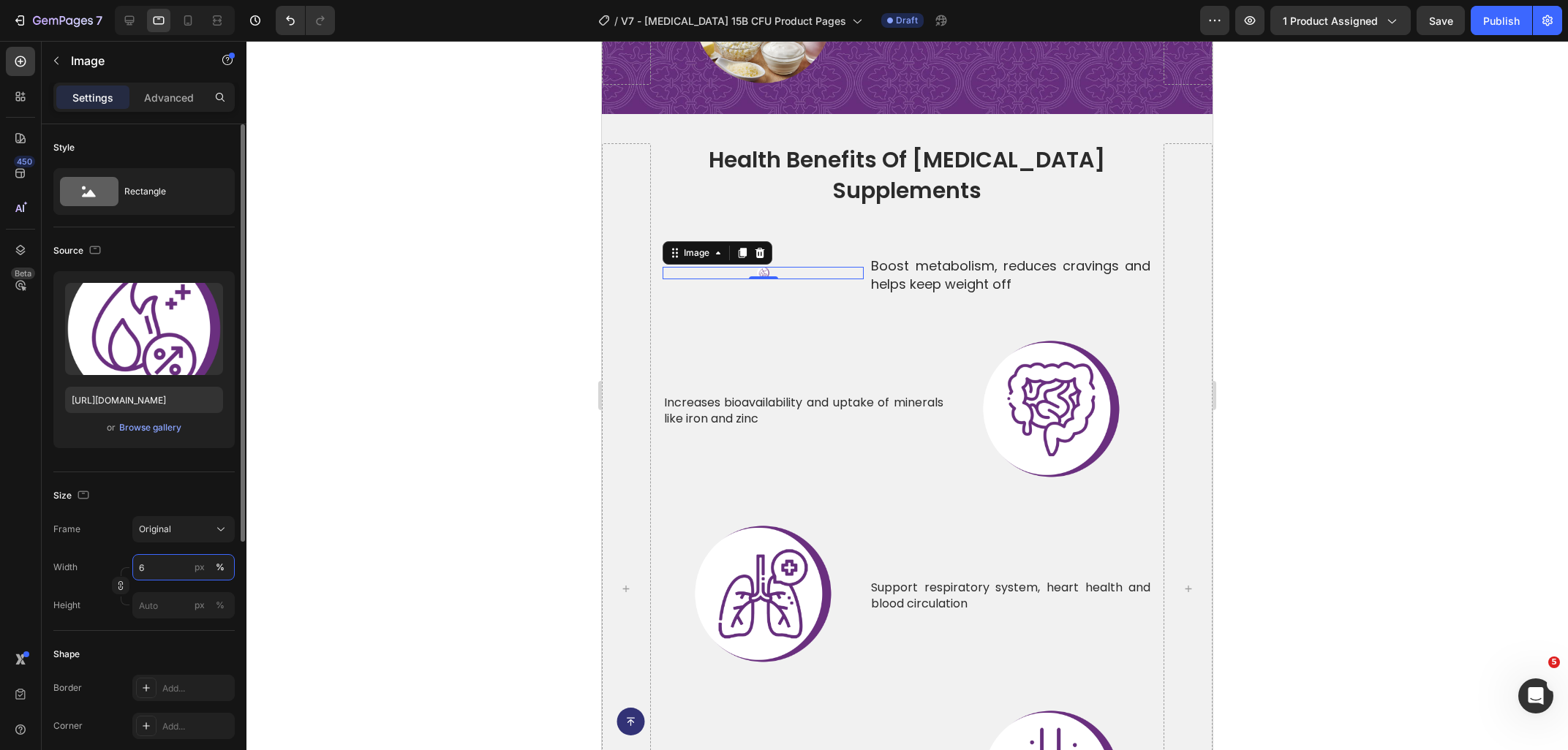
type input "60"
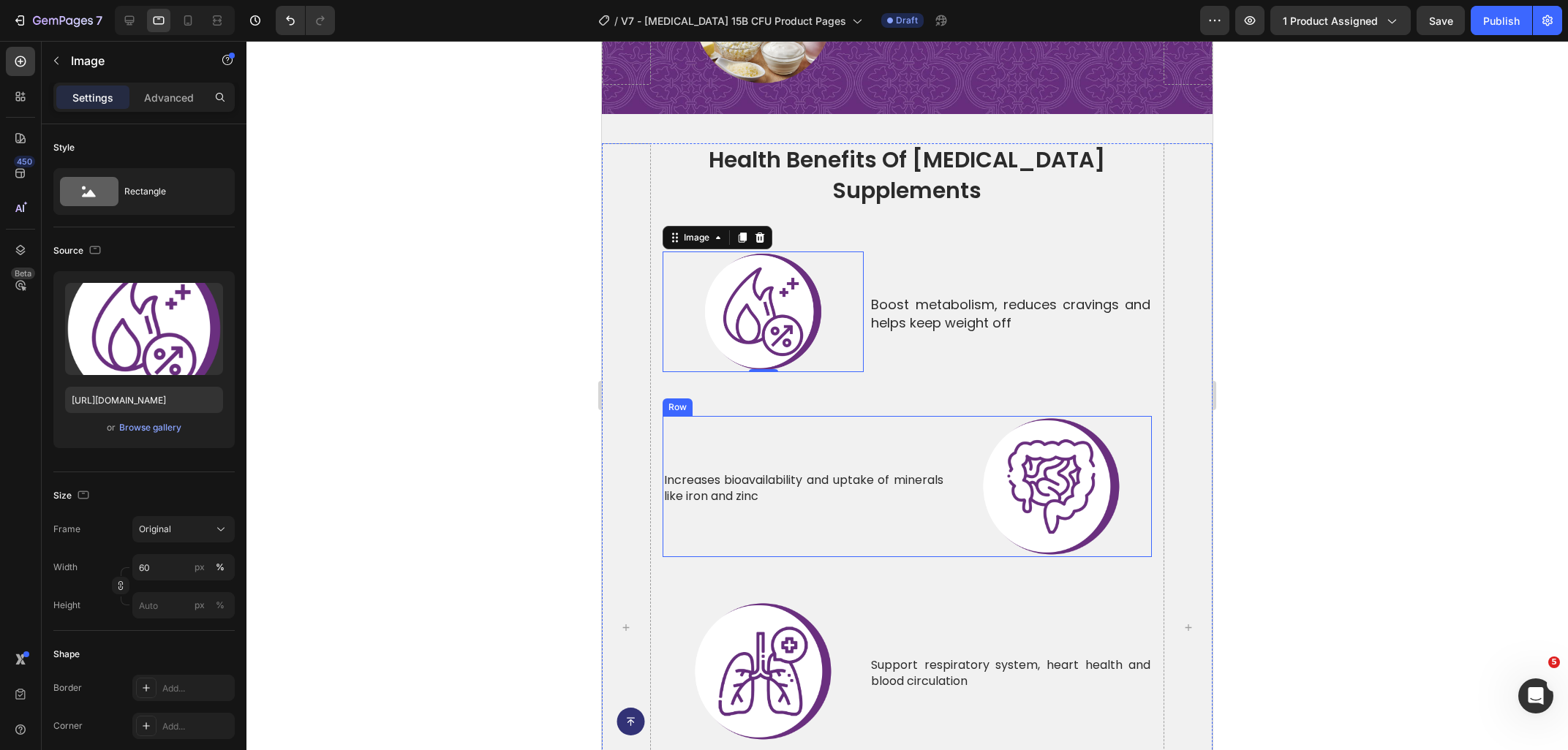
click at [1009, 448] on img at bounding box center [1050, 486] width 141 height 141
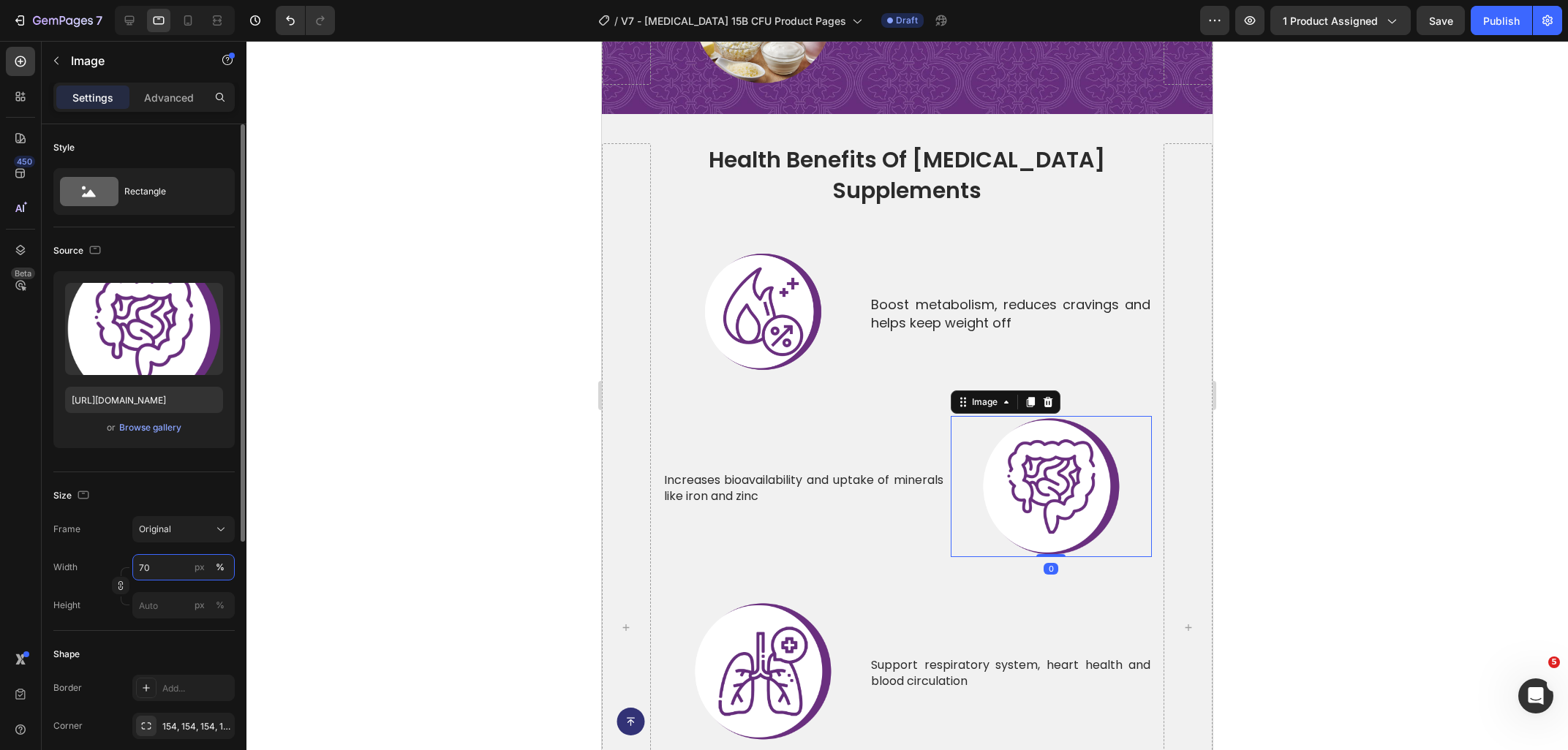
click at [169, 569] on input "70" at bounding box center [184, 567] width 102 height 27
type input "60"
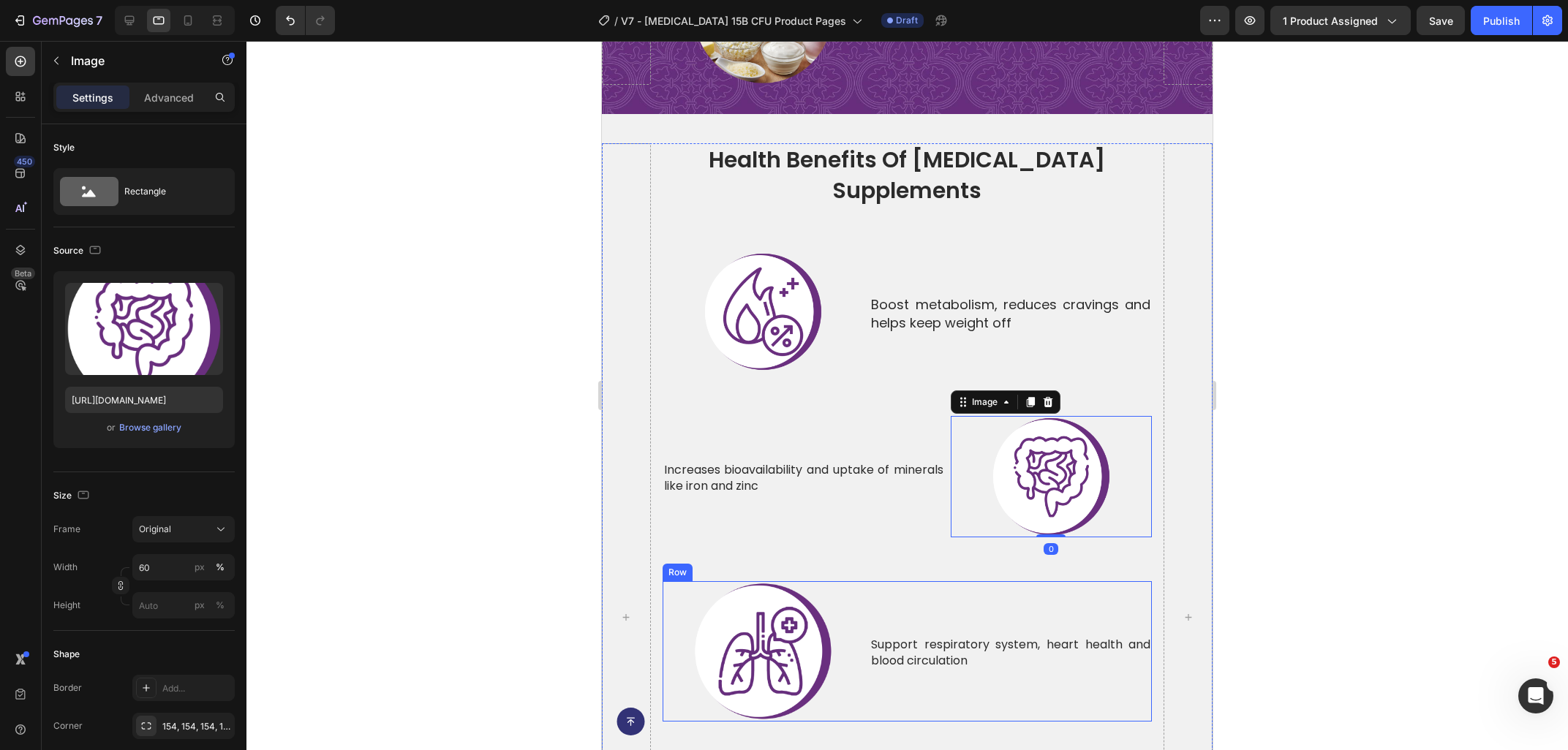
click at [793, 582] on img at bounding box center [762, 652] width 141 height 141
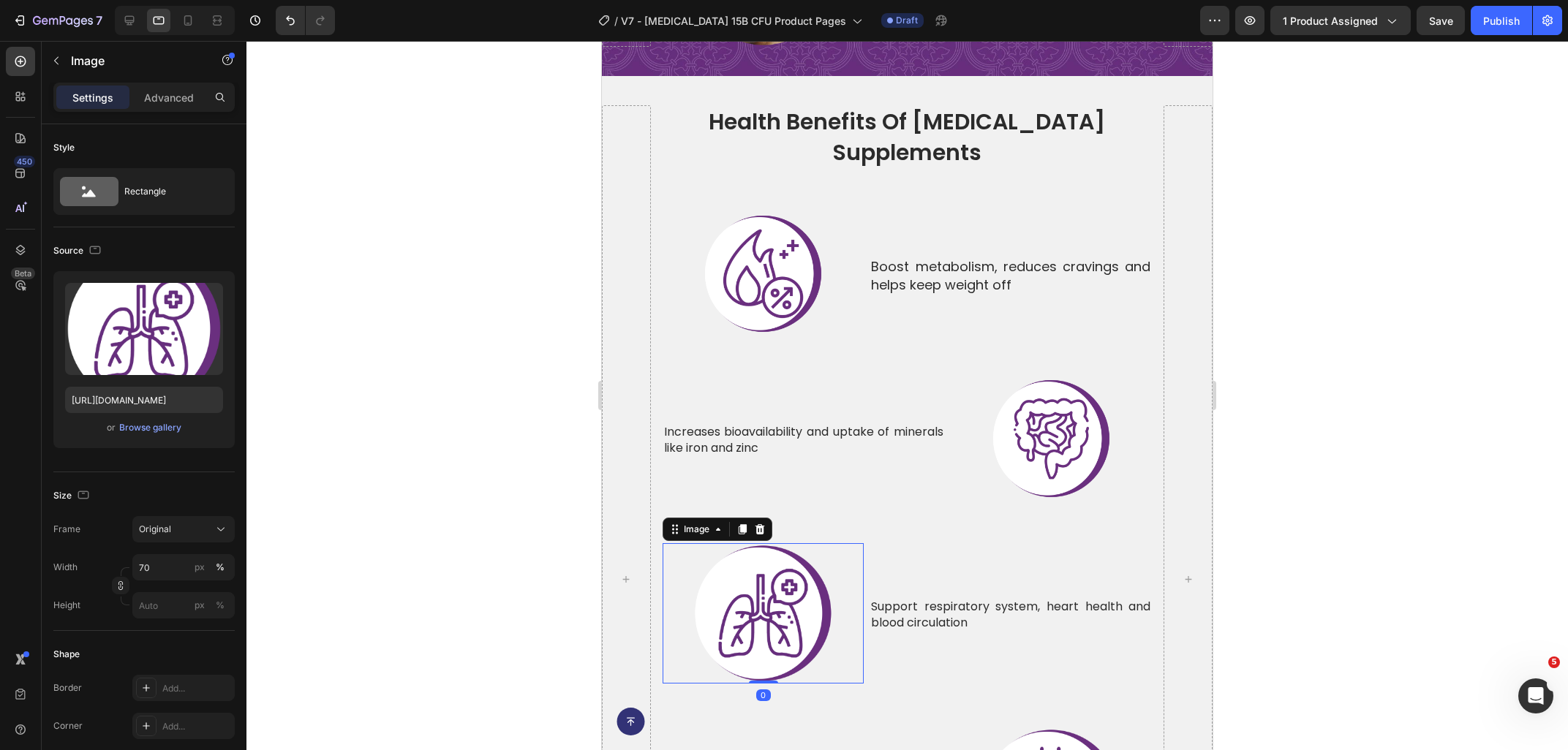
scroll to position [4857, 0]
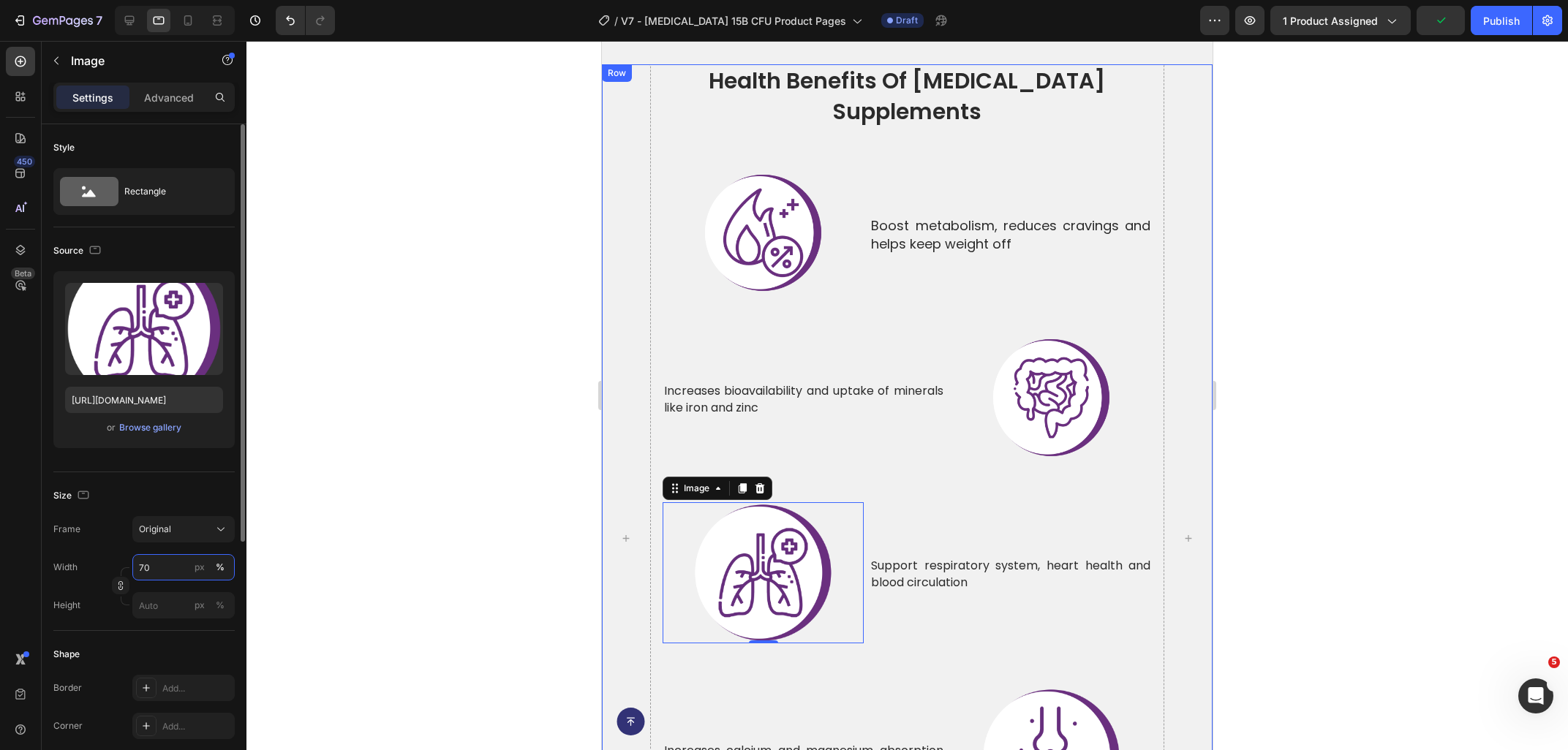
click at [161, 574] on input "70" at bounding box center [184, 567] width 102 height 27
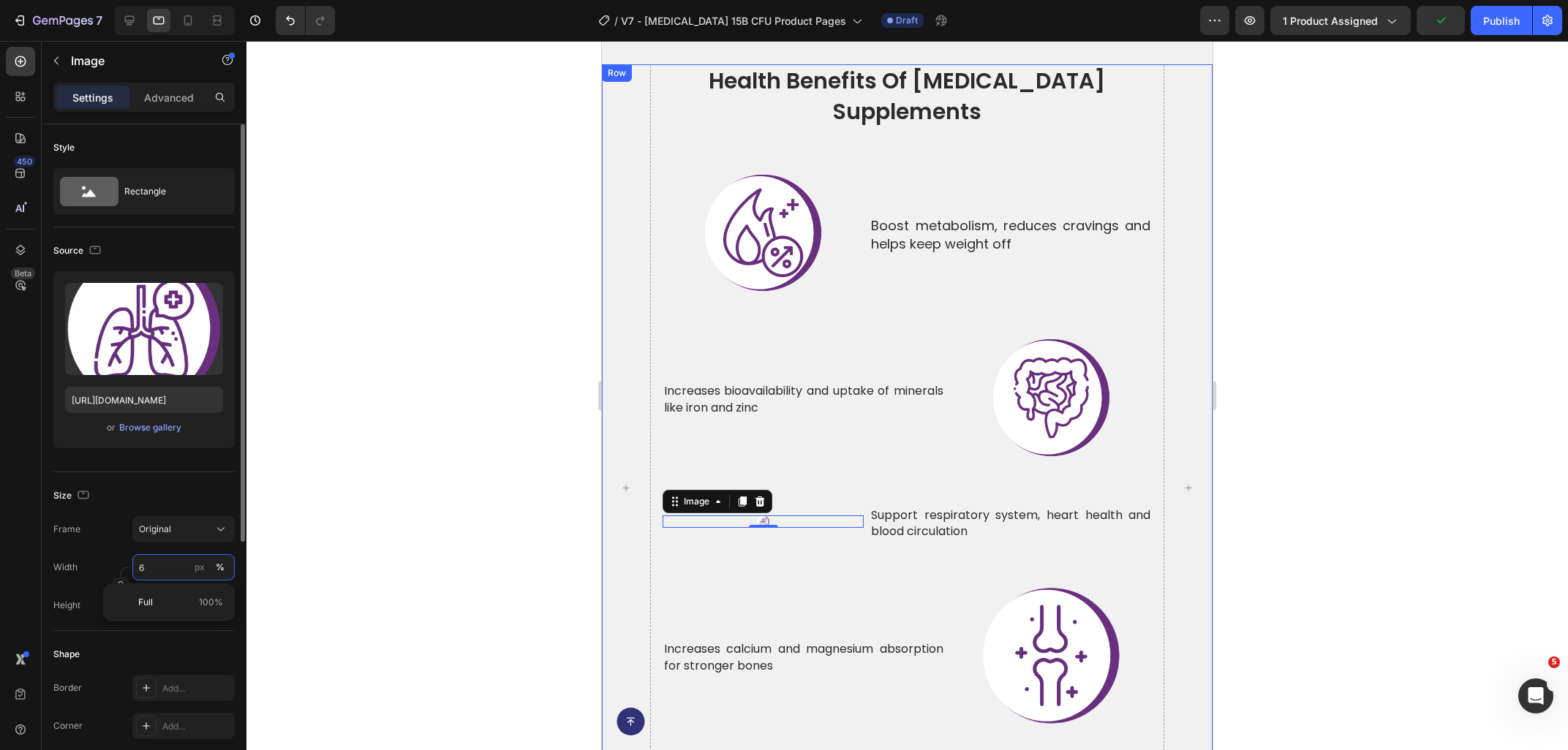
type input "60"
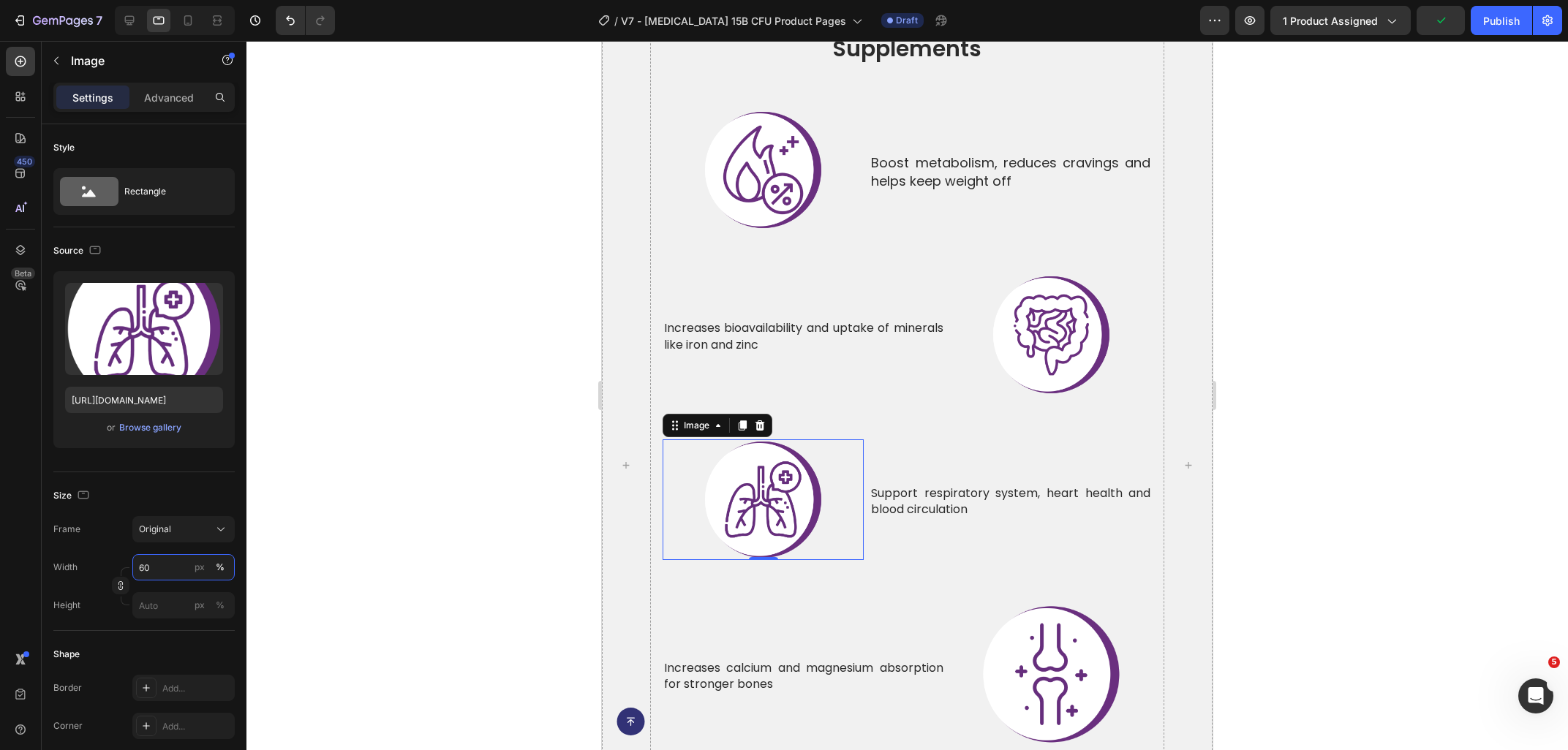
scroll to position [5091, 0]
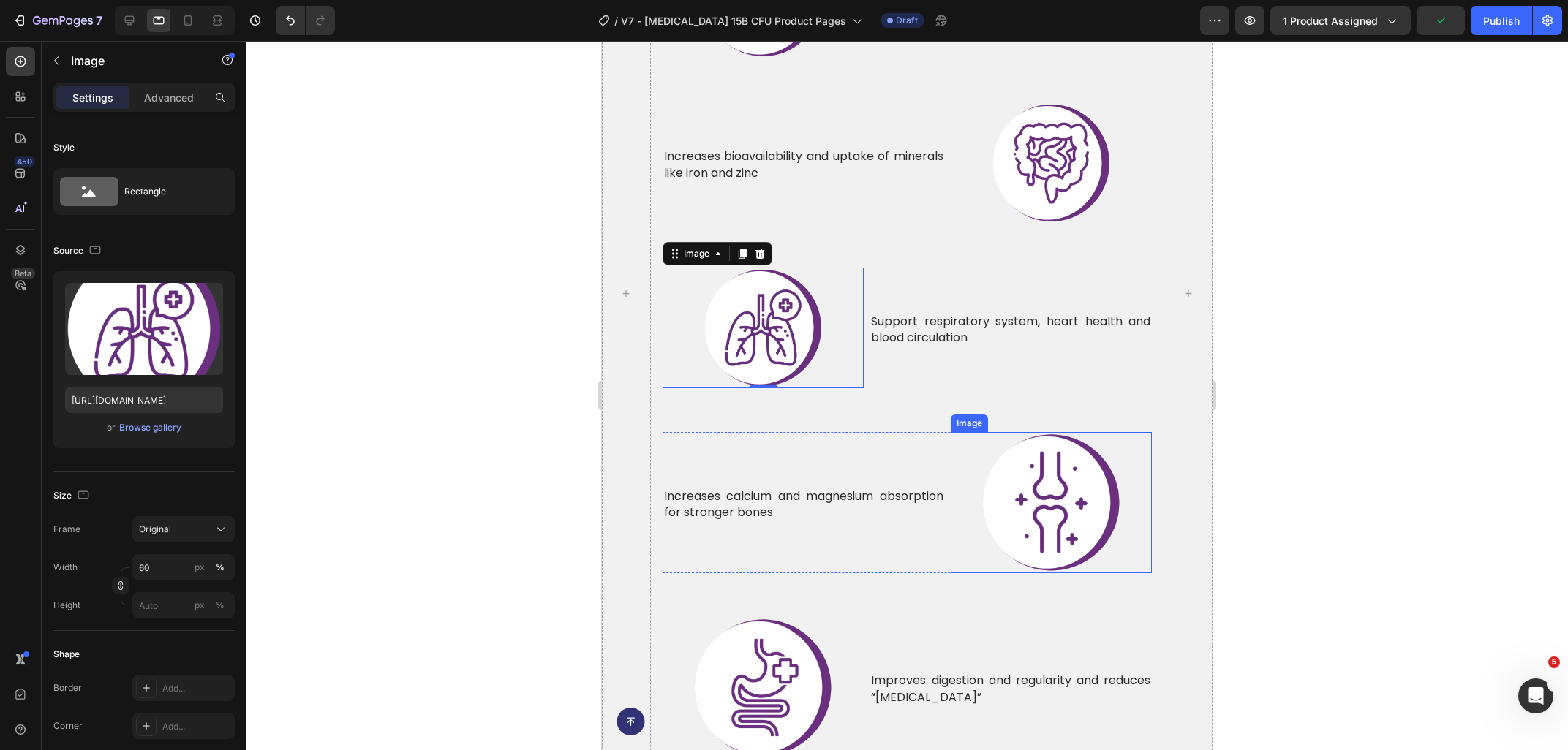
click at [1030, 482] on img at bounding box center [1050, 502] width 141 height 141
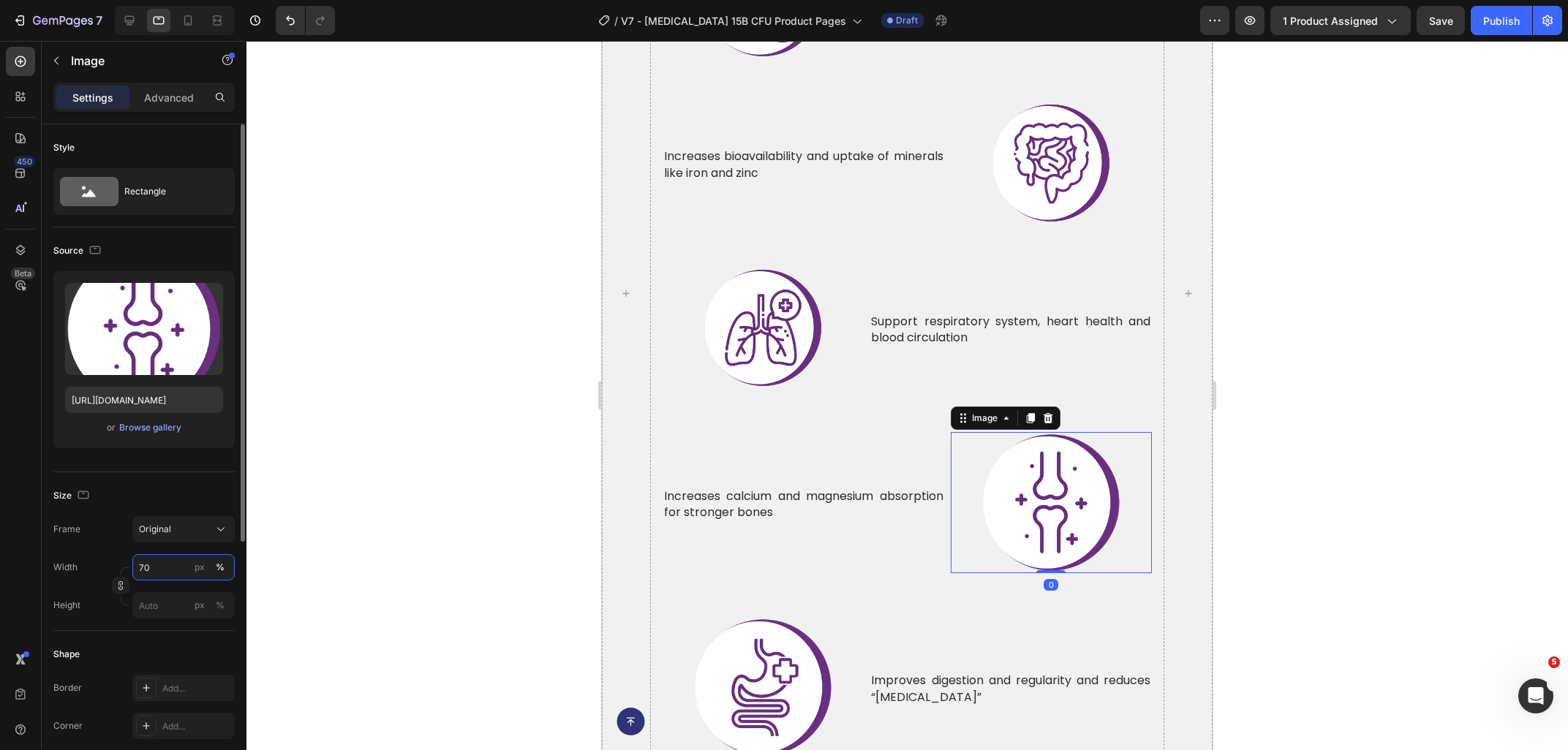
click at [165, 566] on input "70" at bounding box center [184, 567] width 102 height 27
type input "60"
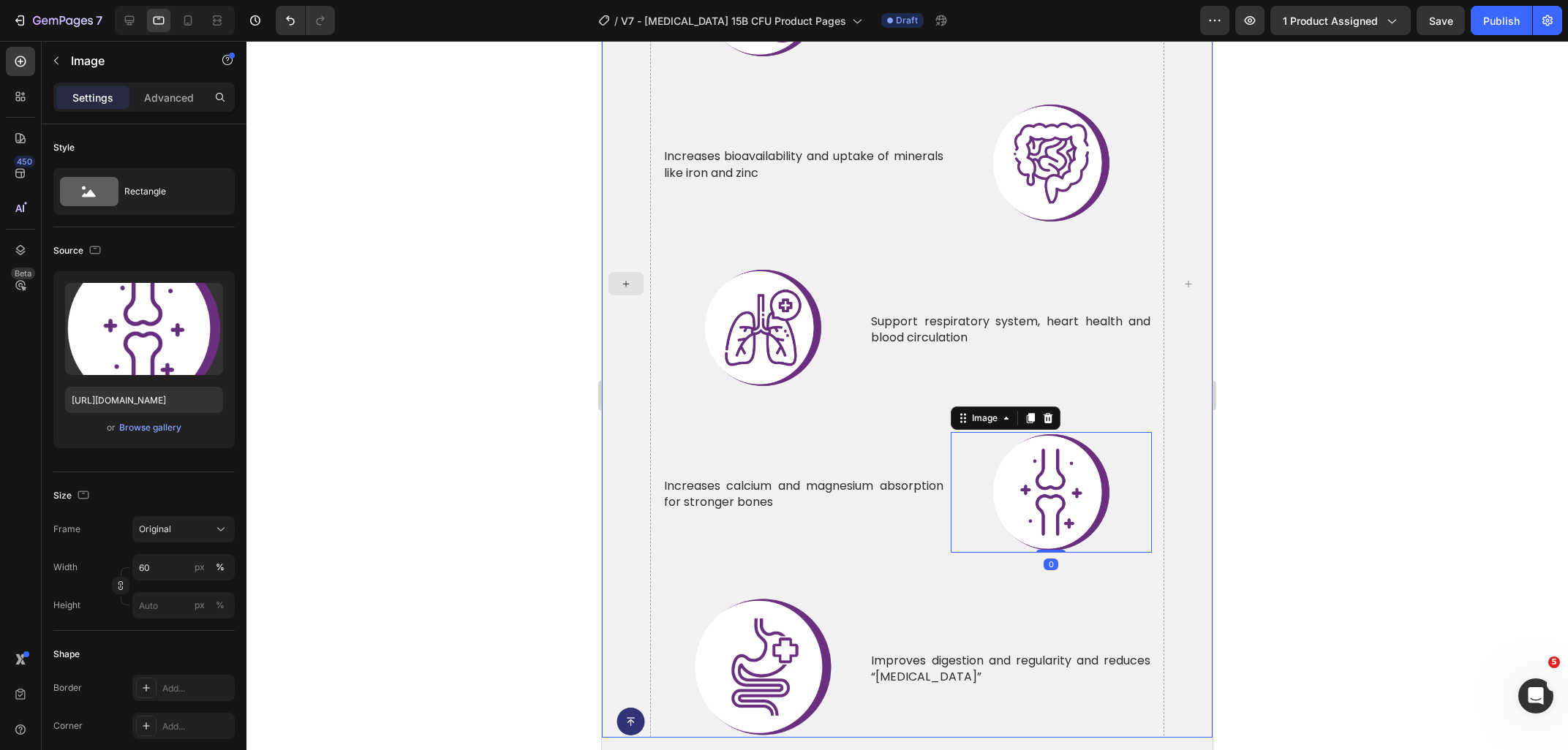
click at [746, 610] on img at bounding box center [762, 667] width 141 height 141
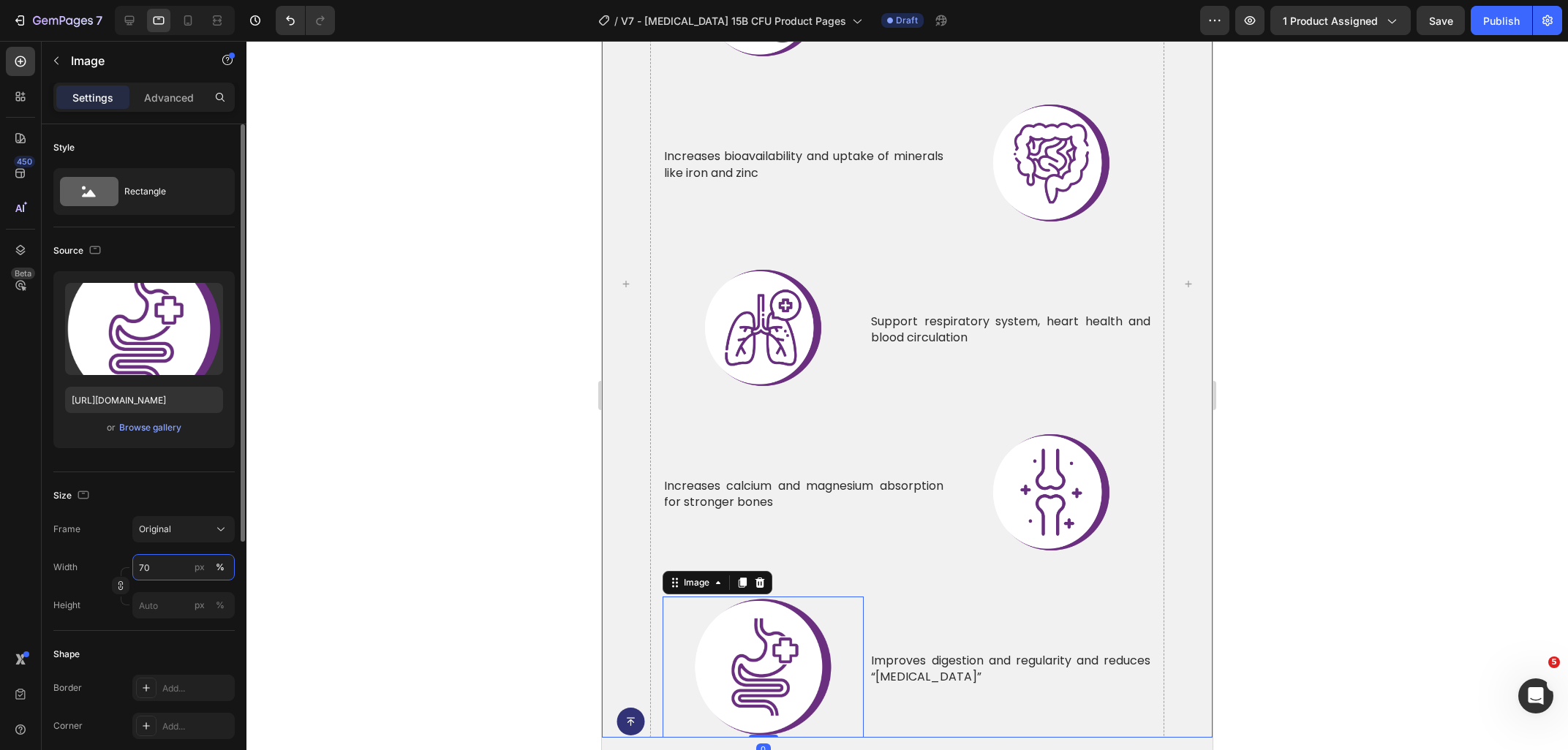
click at [169, 565] on input "70" at bounding box center [184, 567] width 102 height 27
type input "60"
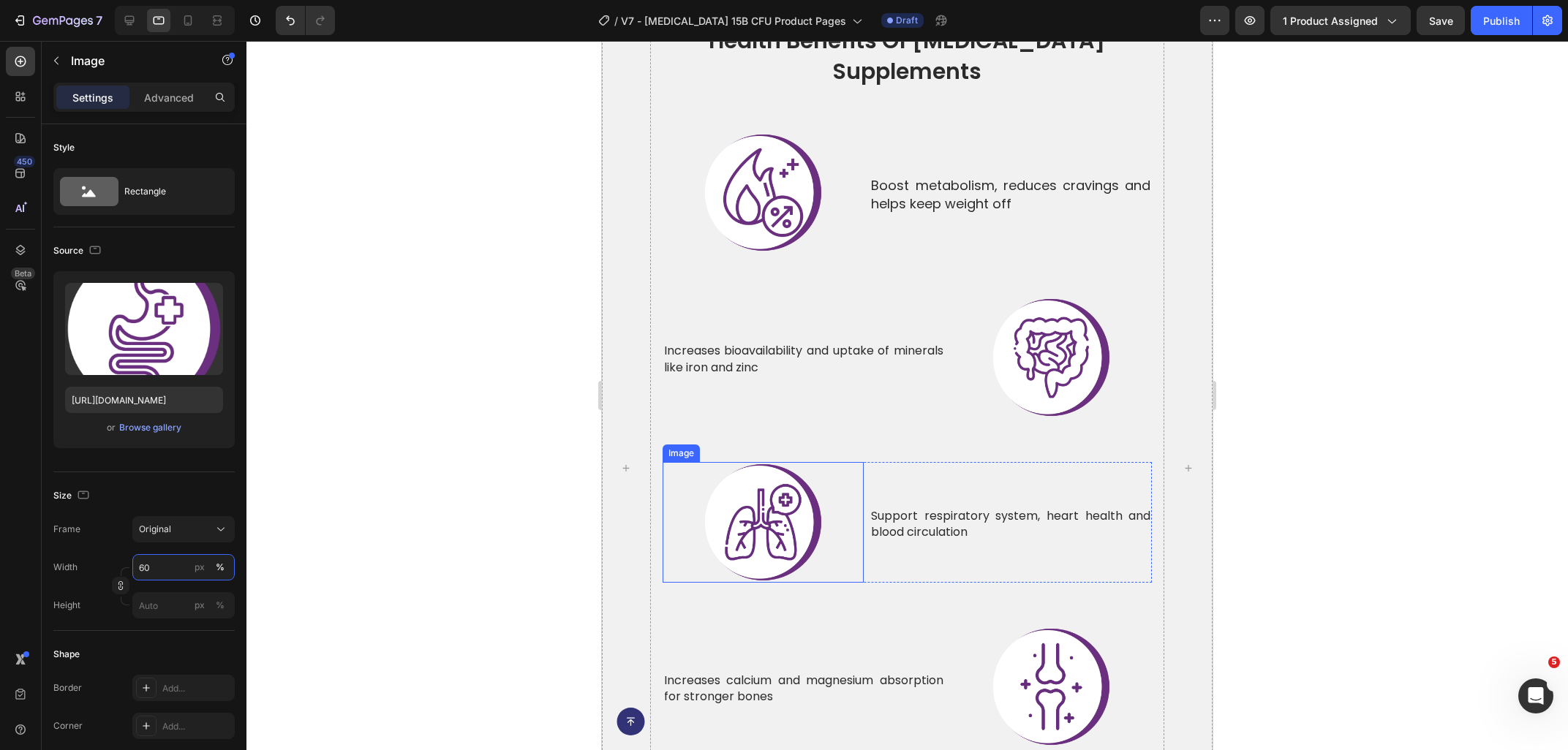
scroll to position [4857, 0]
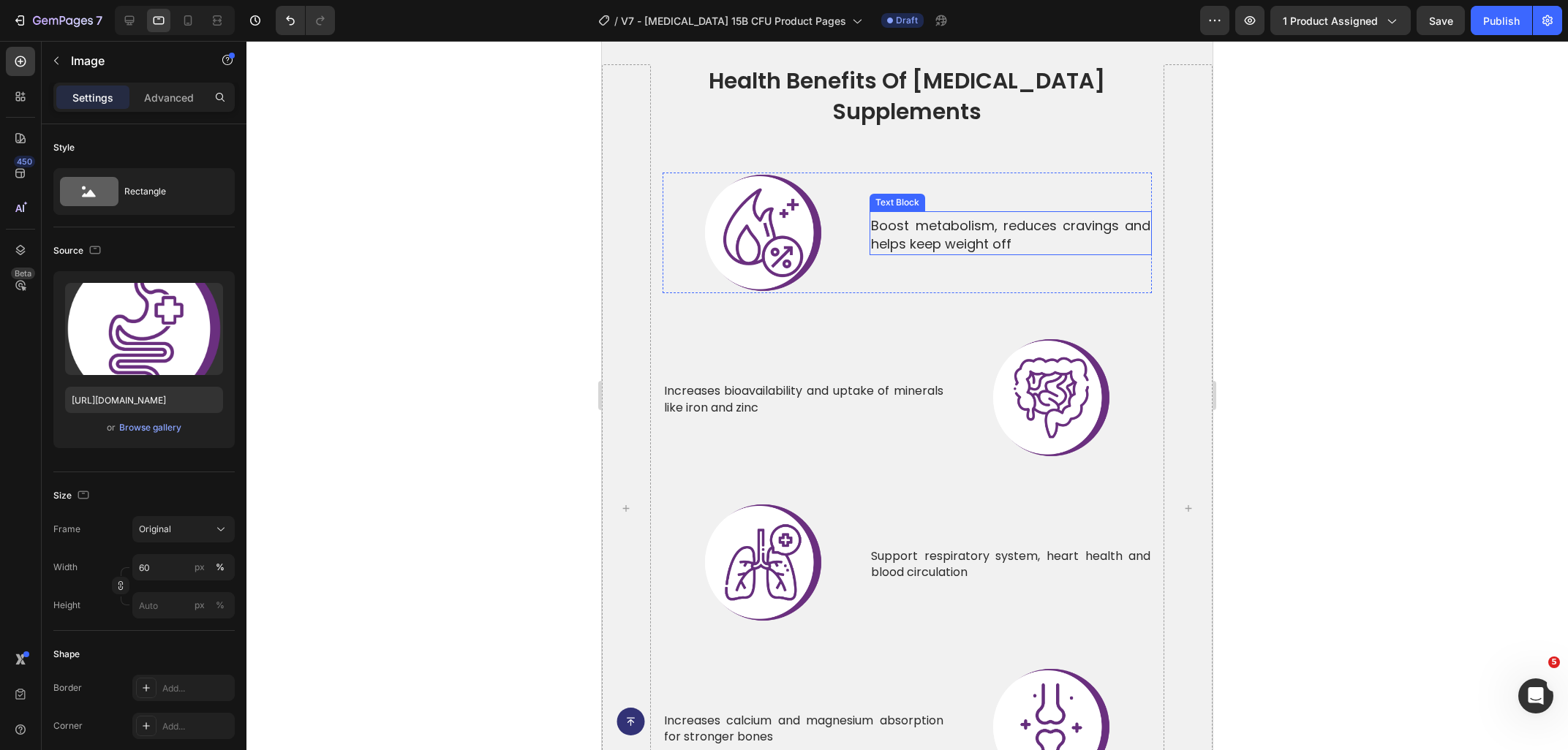
click at [905, 216] on p "Boost metabolism, reduces cravings and helps keep weight off" at bounding box center [1010, 235] width 279 height 37
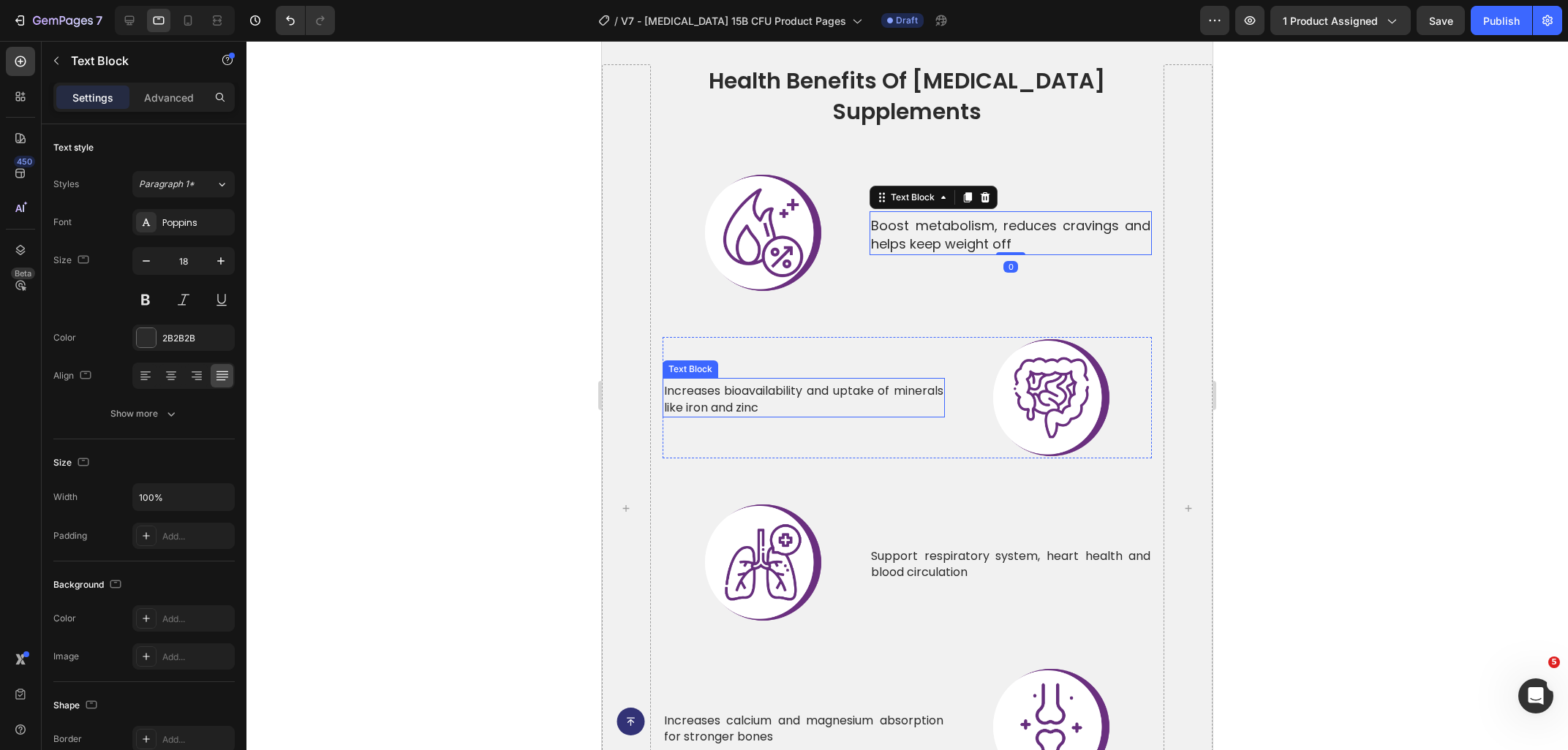
click at [782, 383] on p "Increases bioavailability and uptake of minerals like iron and zinc" at bounding box center [803, 399] width 279 height 33
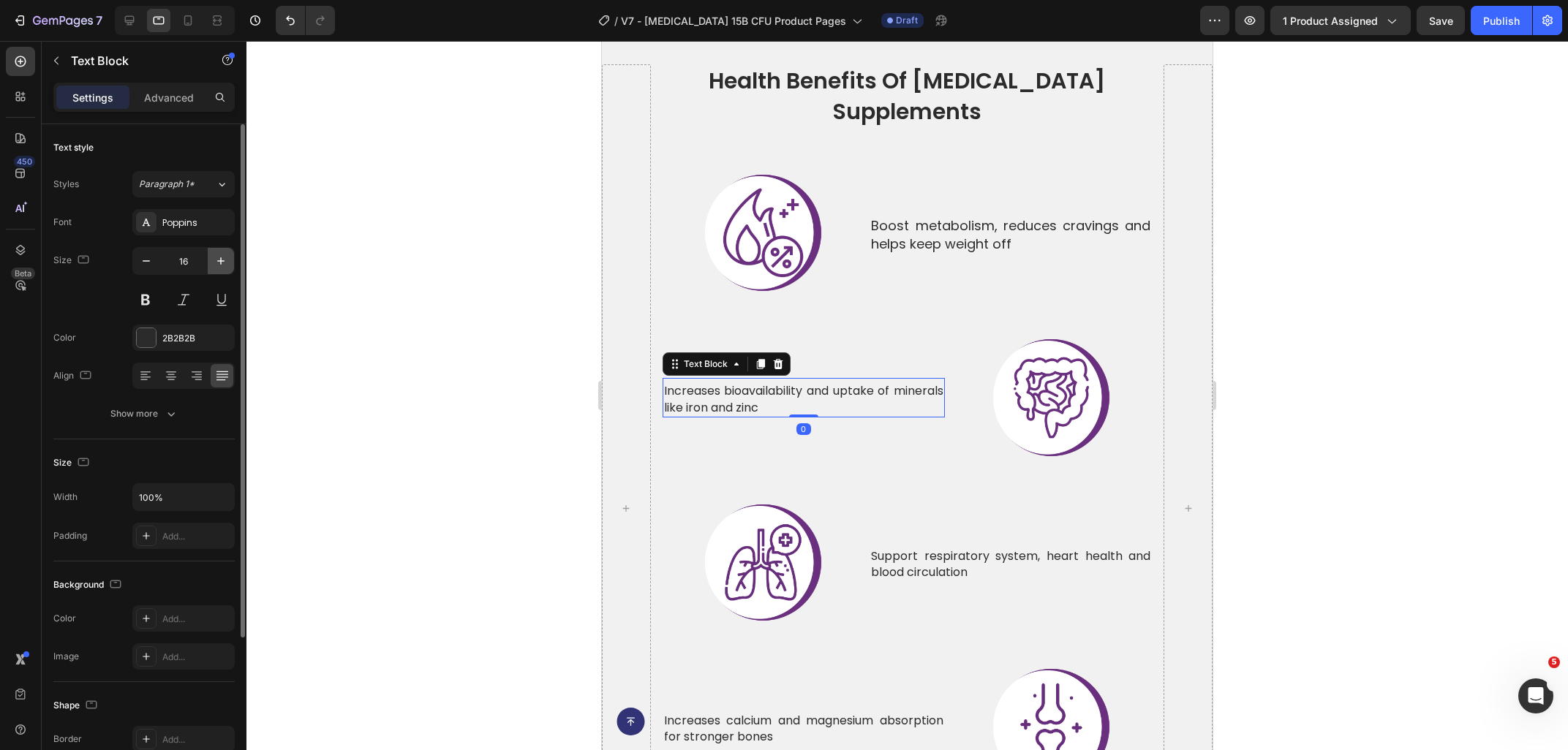
click at [221, 263] on icon "button" at bounding box center [221, 261] width 8 height 8
type input "18"
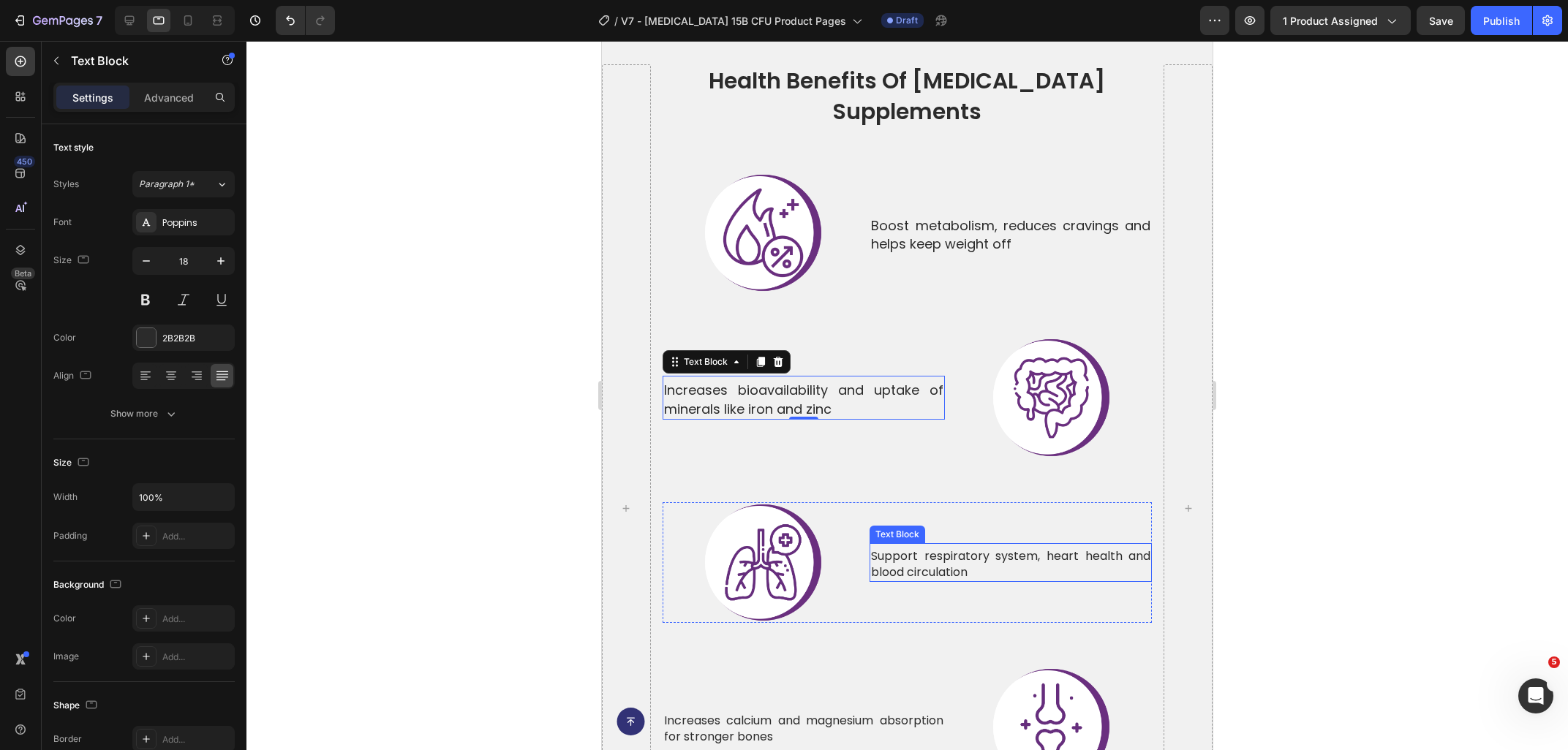
click at [957, 548] on p "Support respiratory system, heart health and blood circulation" at bounding box center [1010, 564] width 279 height 33
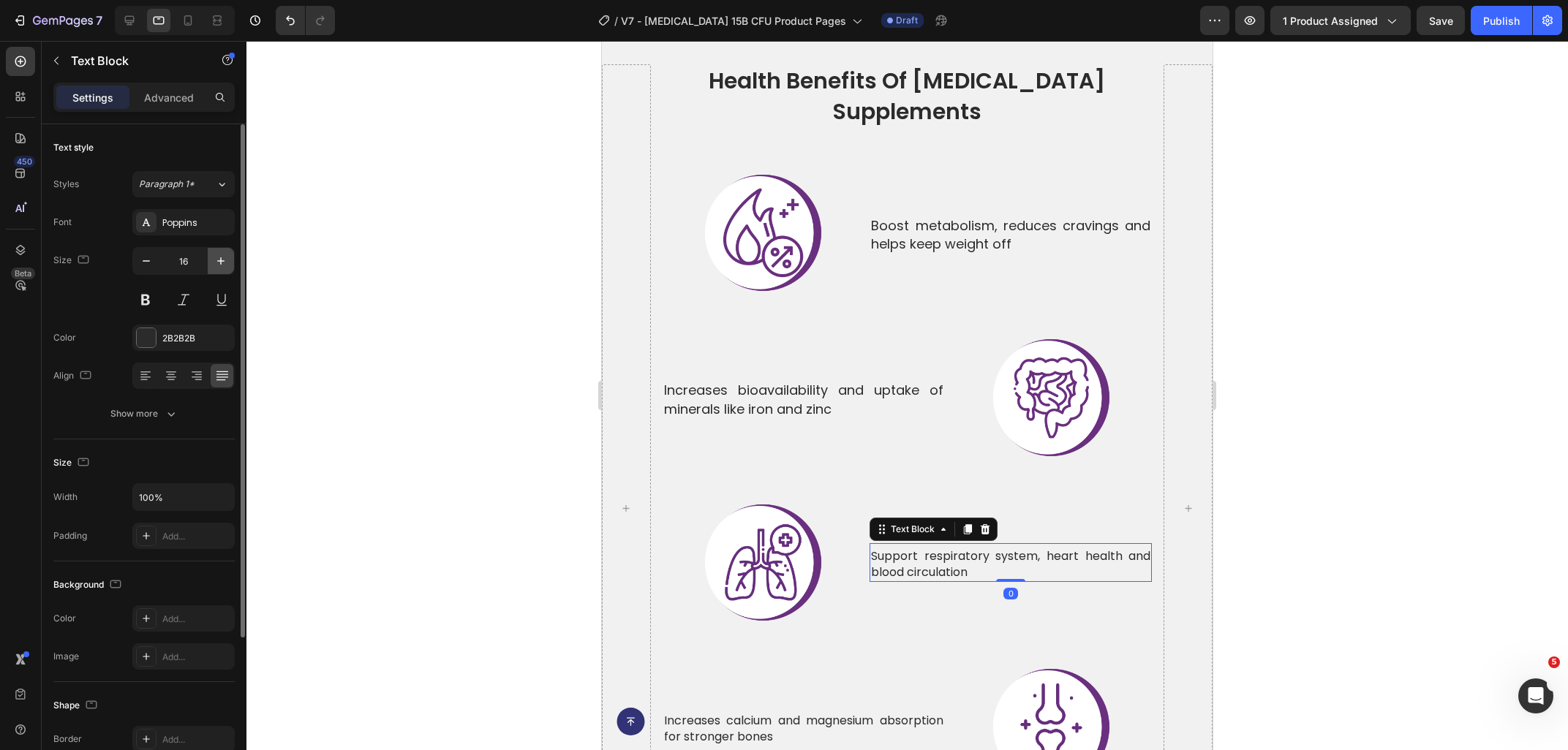
click at [216, 260] on icon "button" at bounding box center [220, 261] width 14 height 14
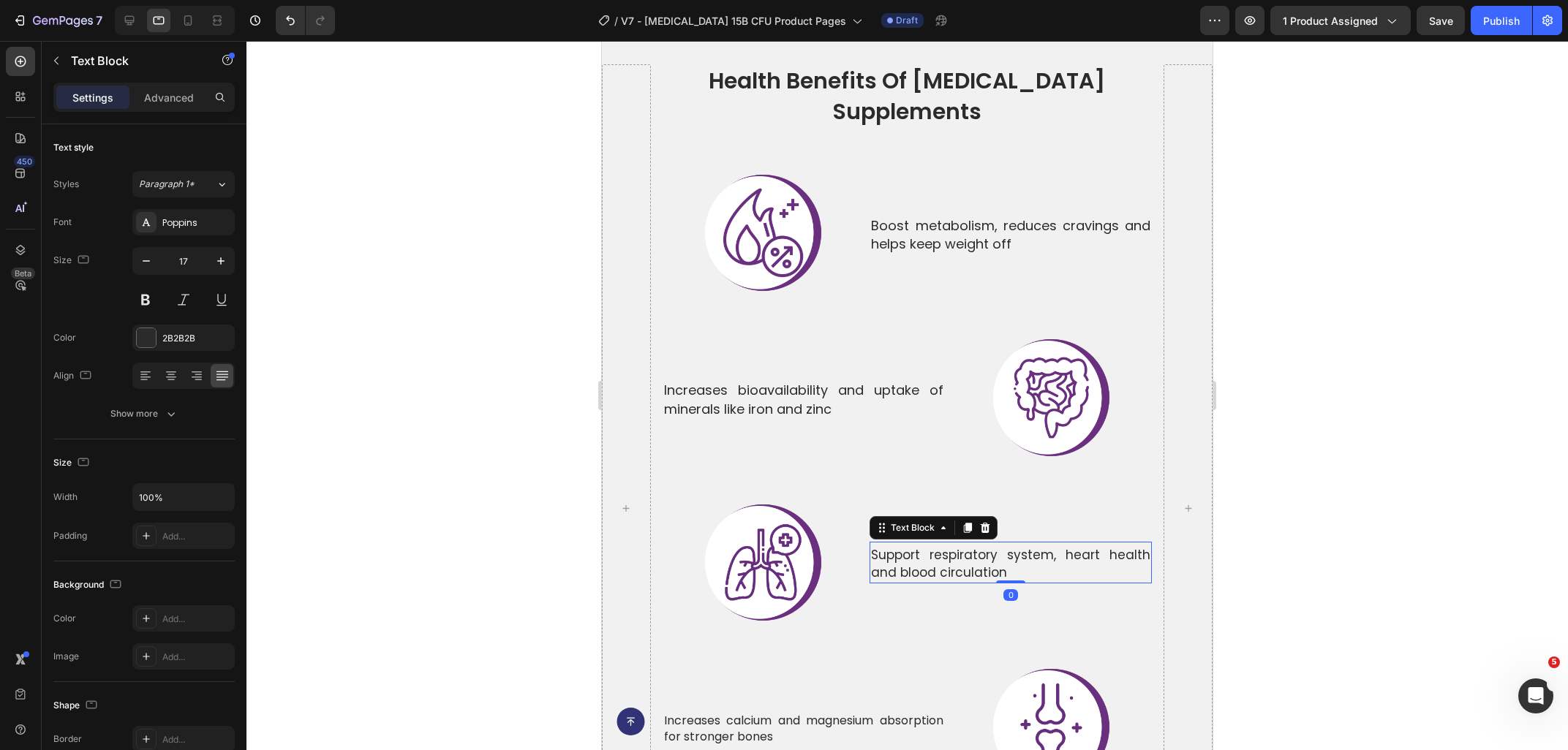
type input "18"
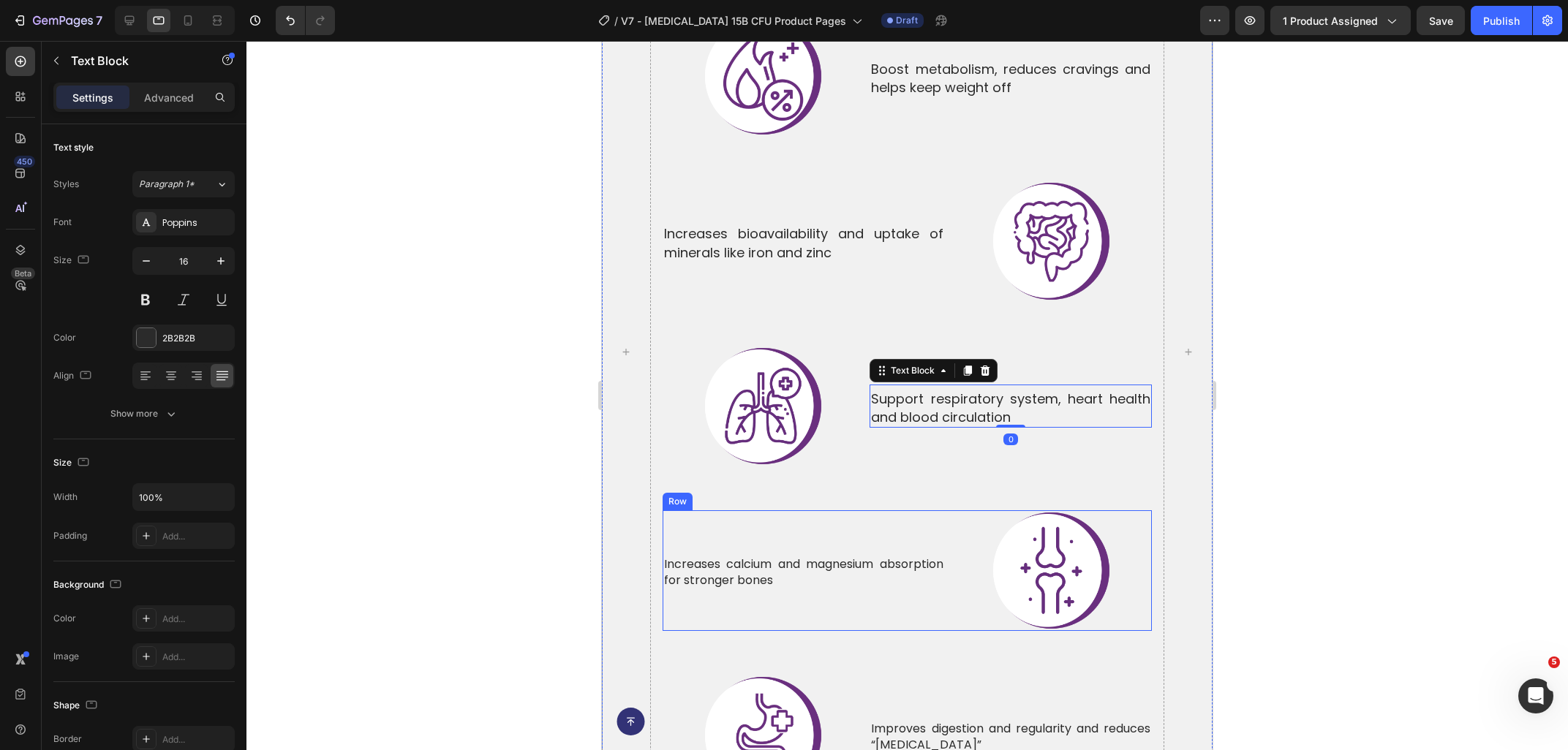
click at [713, 556] on p "Increases calcium and magnesium absorption for stronger bones" at bounding box center [803, 572] width 279 height 33
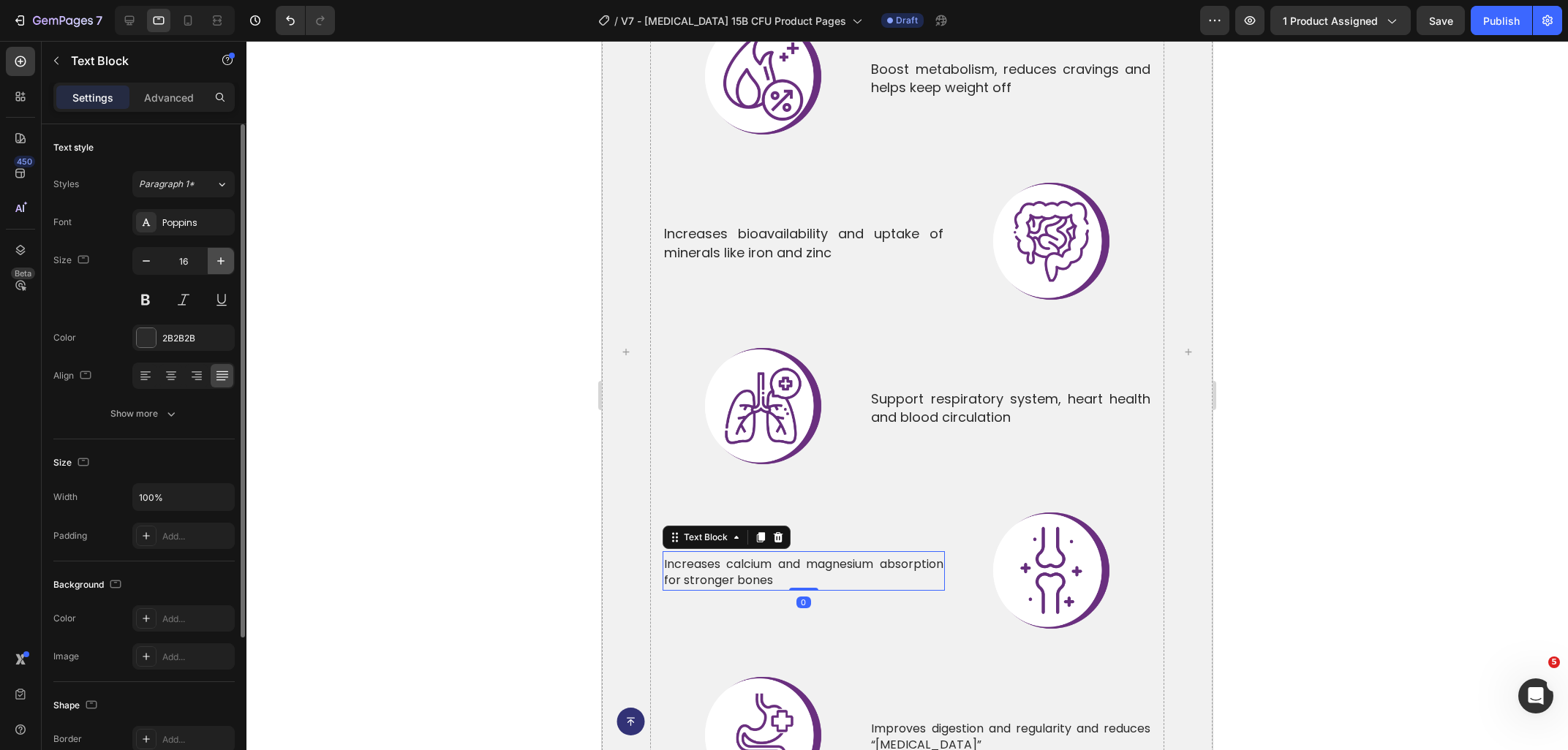
click at [229, 264] on button "button" at bounding box center [220, 261] width 27 height 27
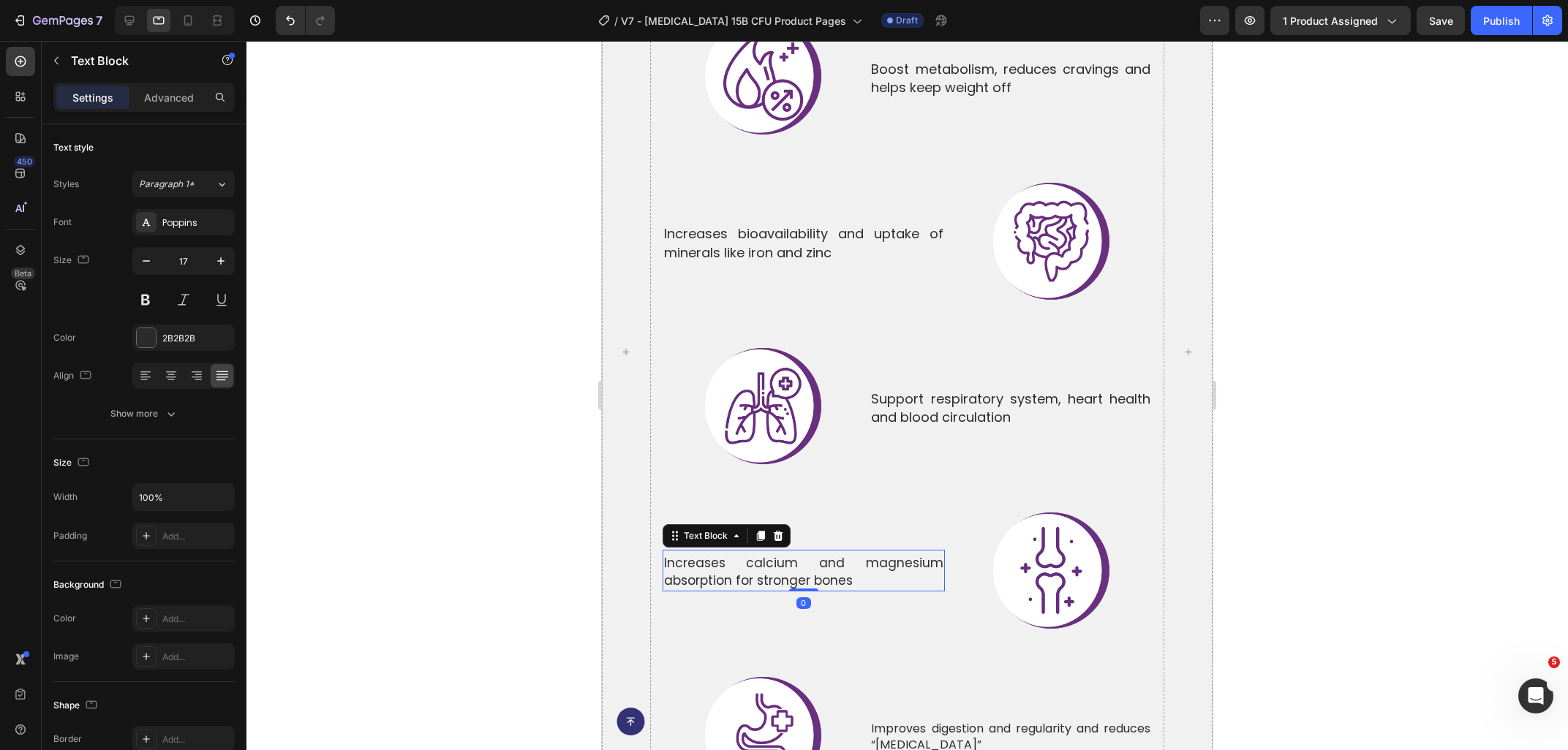
type input "18"
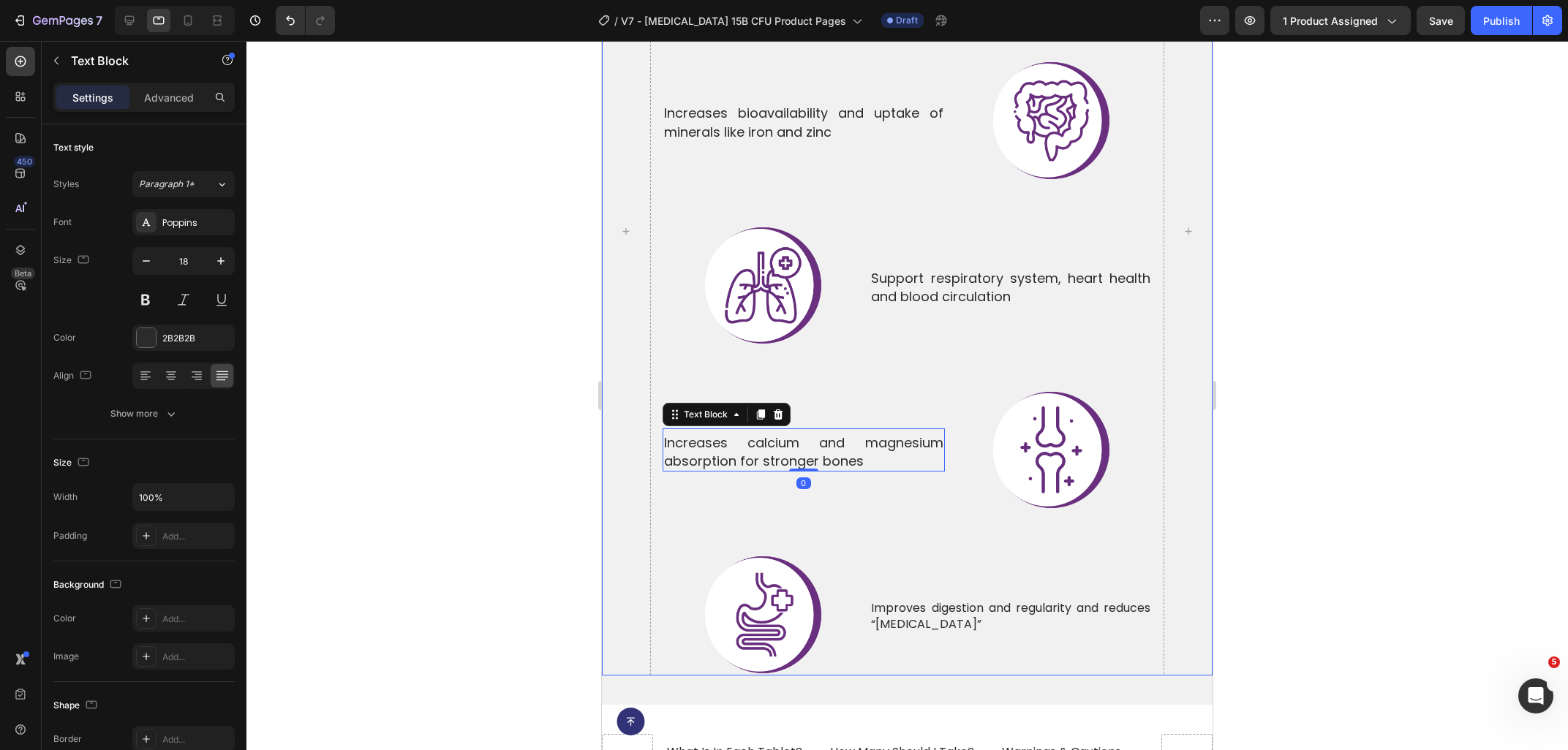
scroll to position [5170, 0]
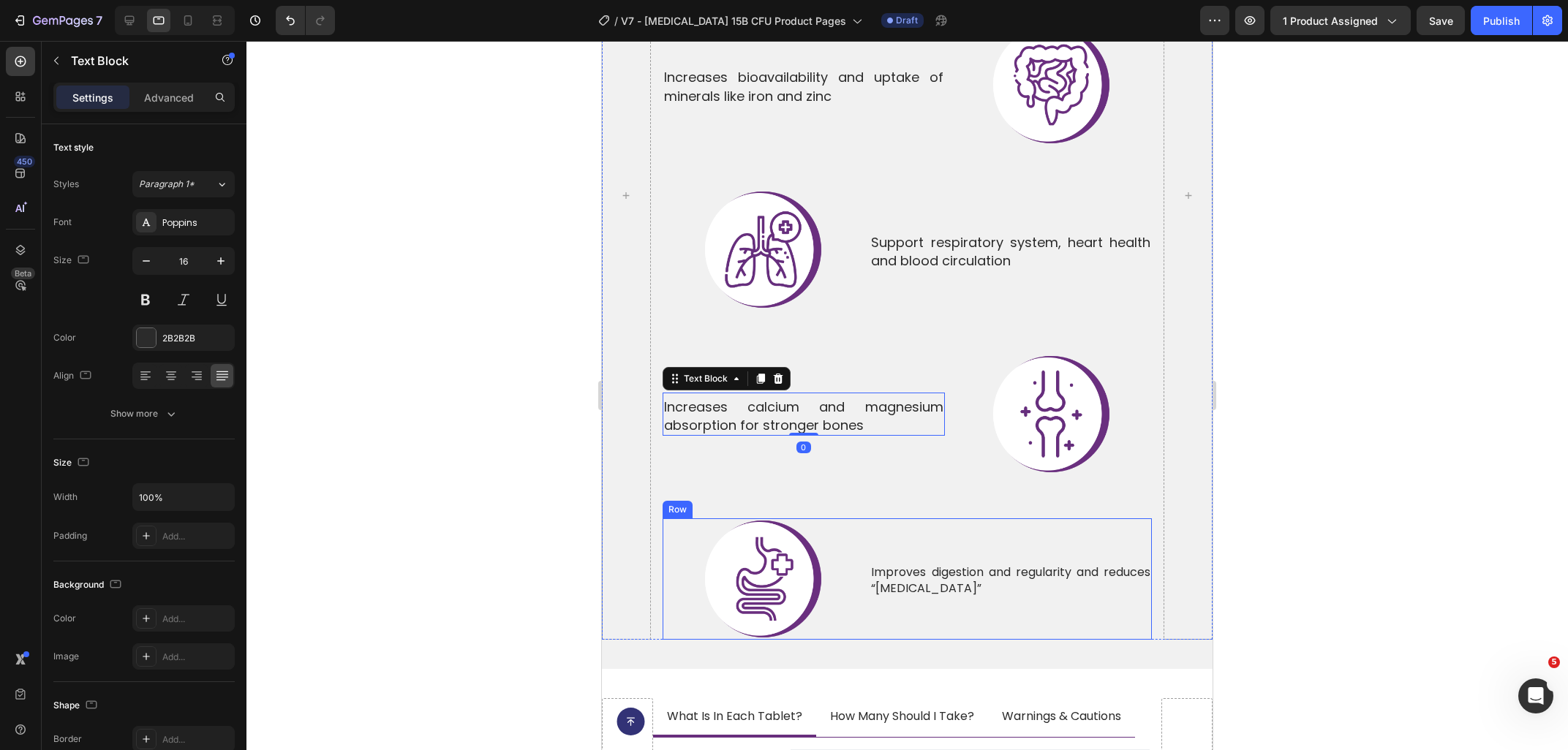
click at [932, 565] on p "Improves digestion and regularity and reduces “[MEDICAL_DATA]”" at bounding box center [1010, 581] width 279 height 33
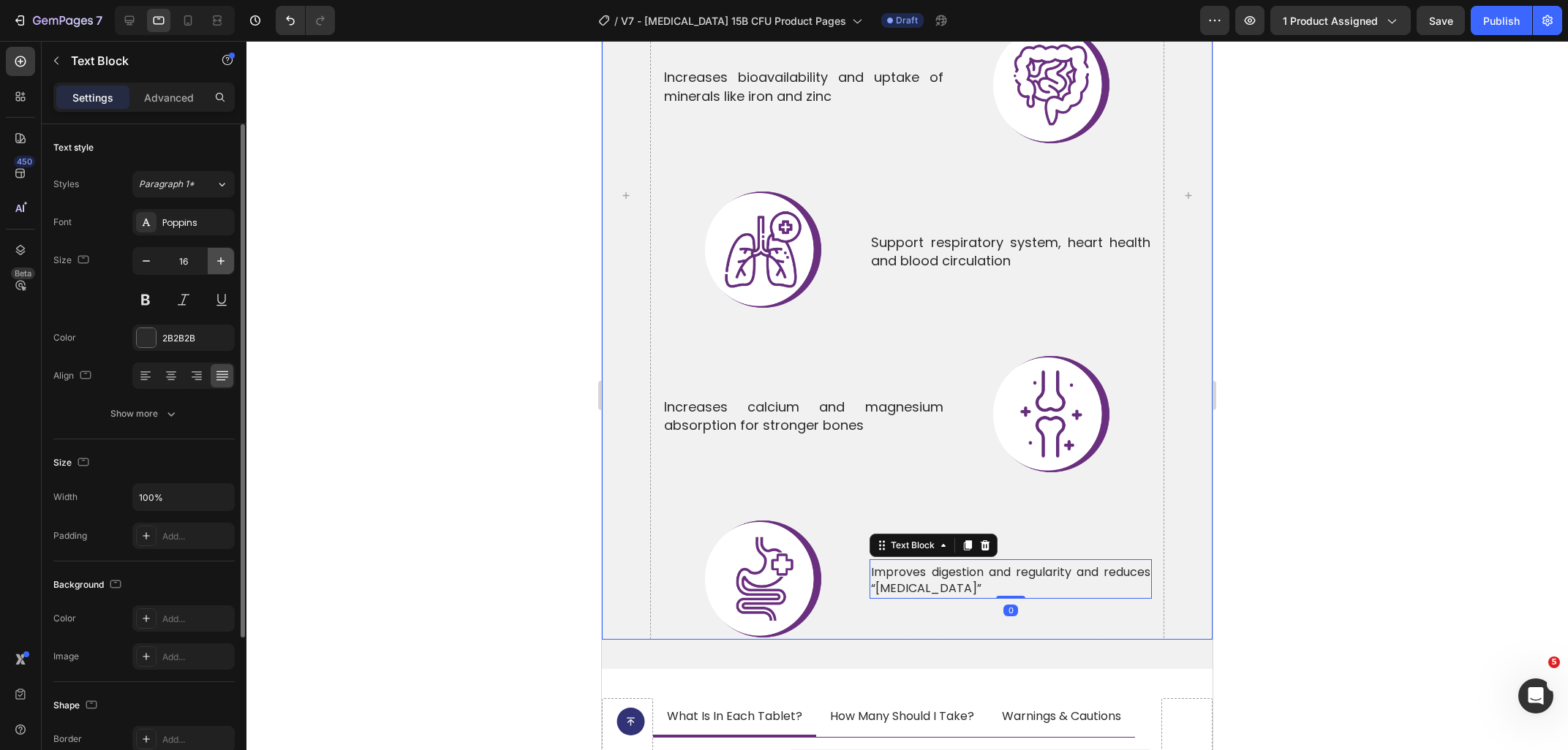
click at [213, 266] on button "button" at bounding box center [220, 261] width 27 height 27
type input "18"
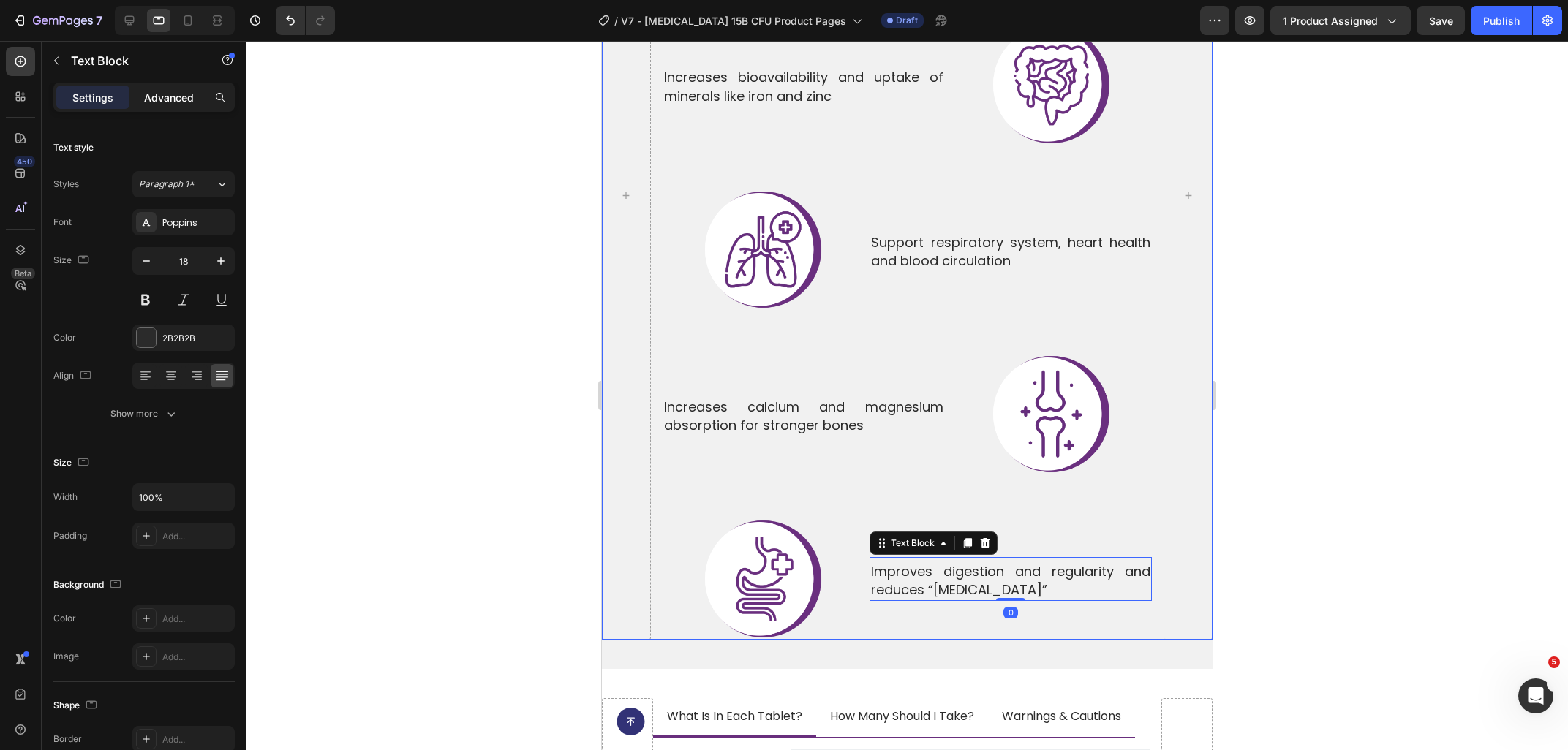
click at [163, 101] on p "Advanced" at bounding box center [168, 98] width 50 height 15
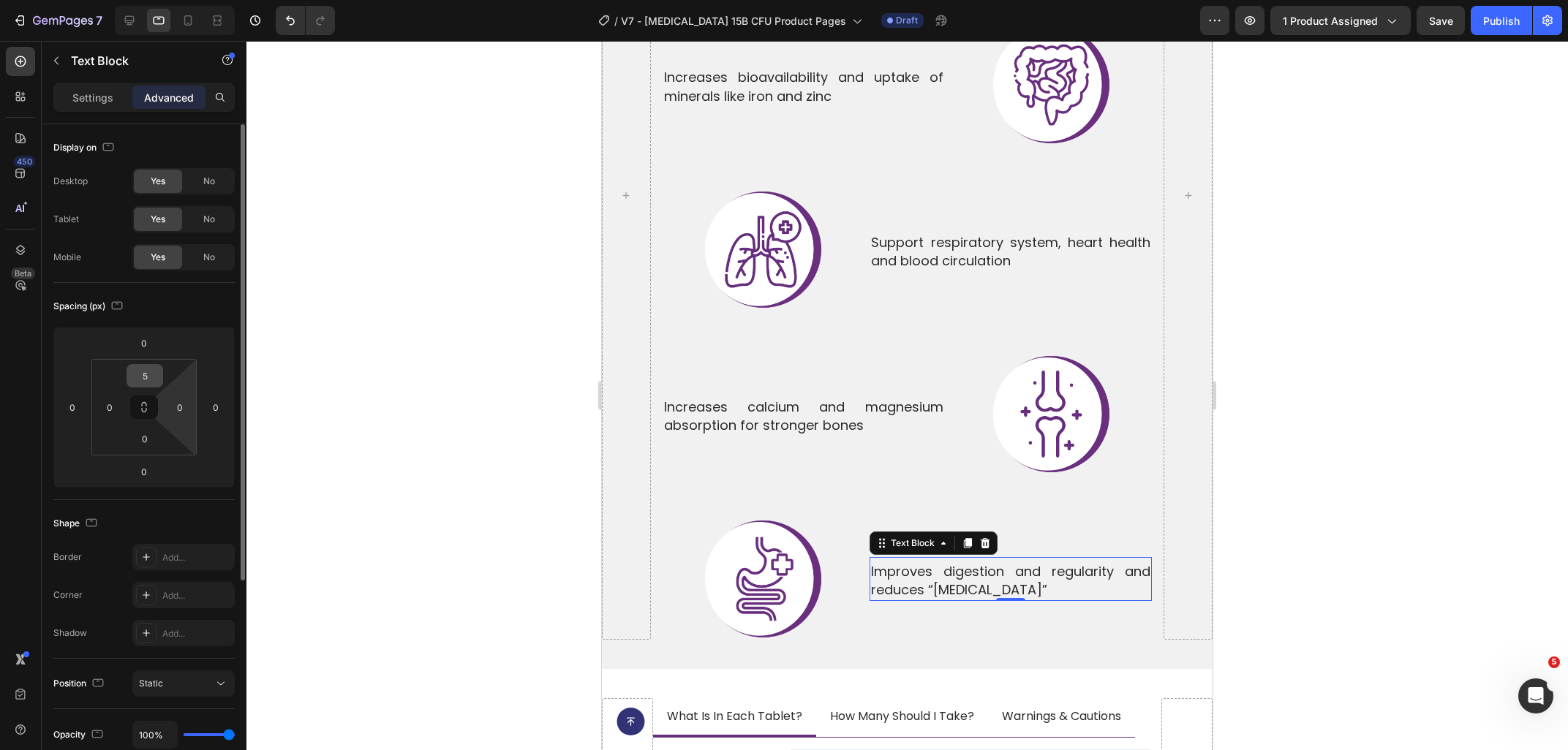
click at [149, 380] on input "5" at bounding box center [145, 376] width 29 height 22
type input "0"
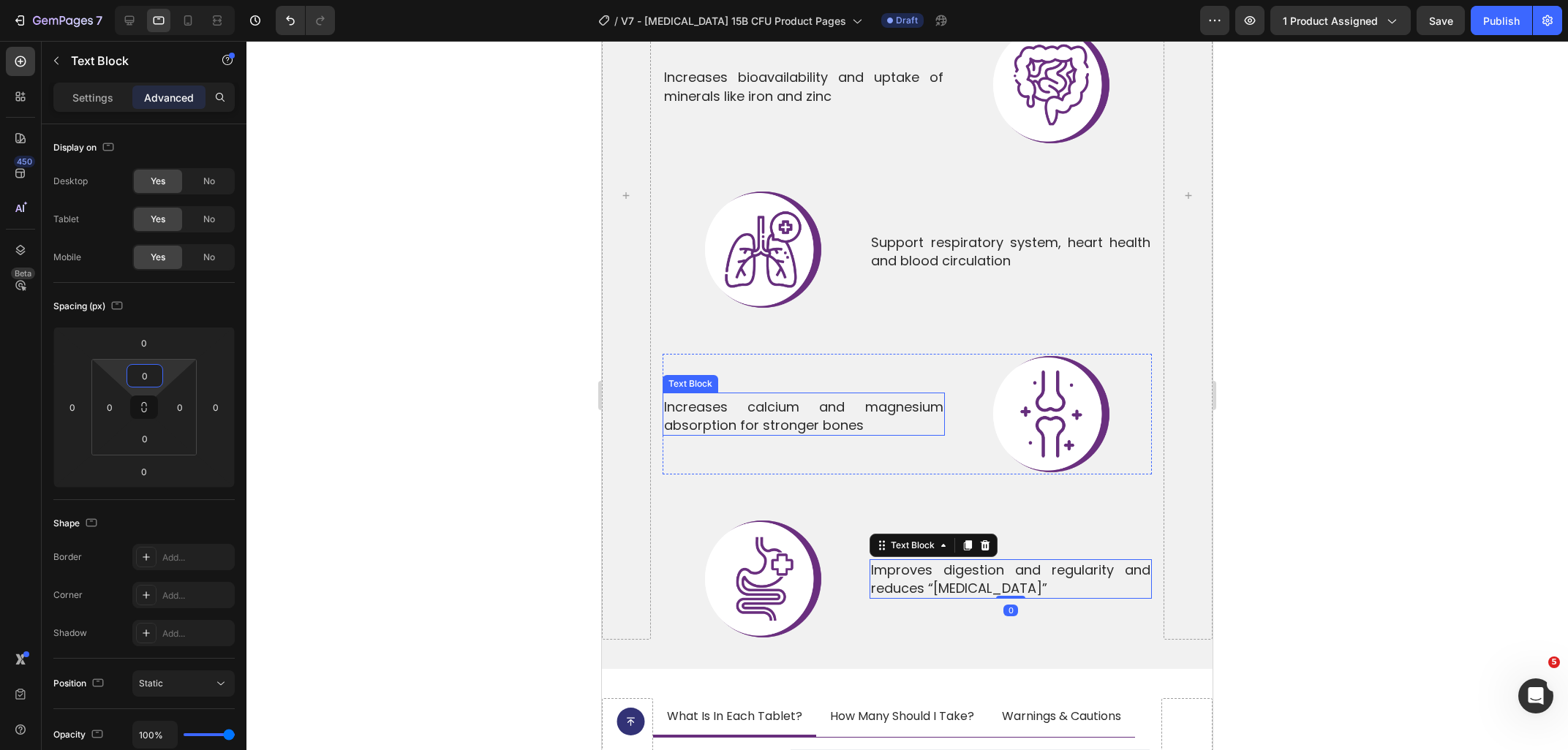
click at [778, 398] on p "Increases calcium and magnesium absorption for stronger bones" at bounding box center [803, 416] width 279 height 37
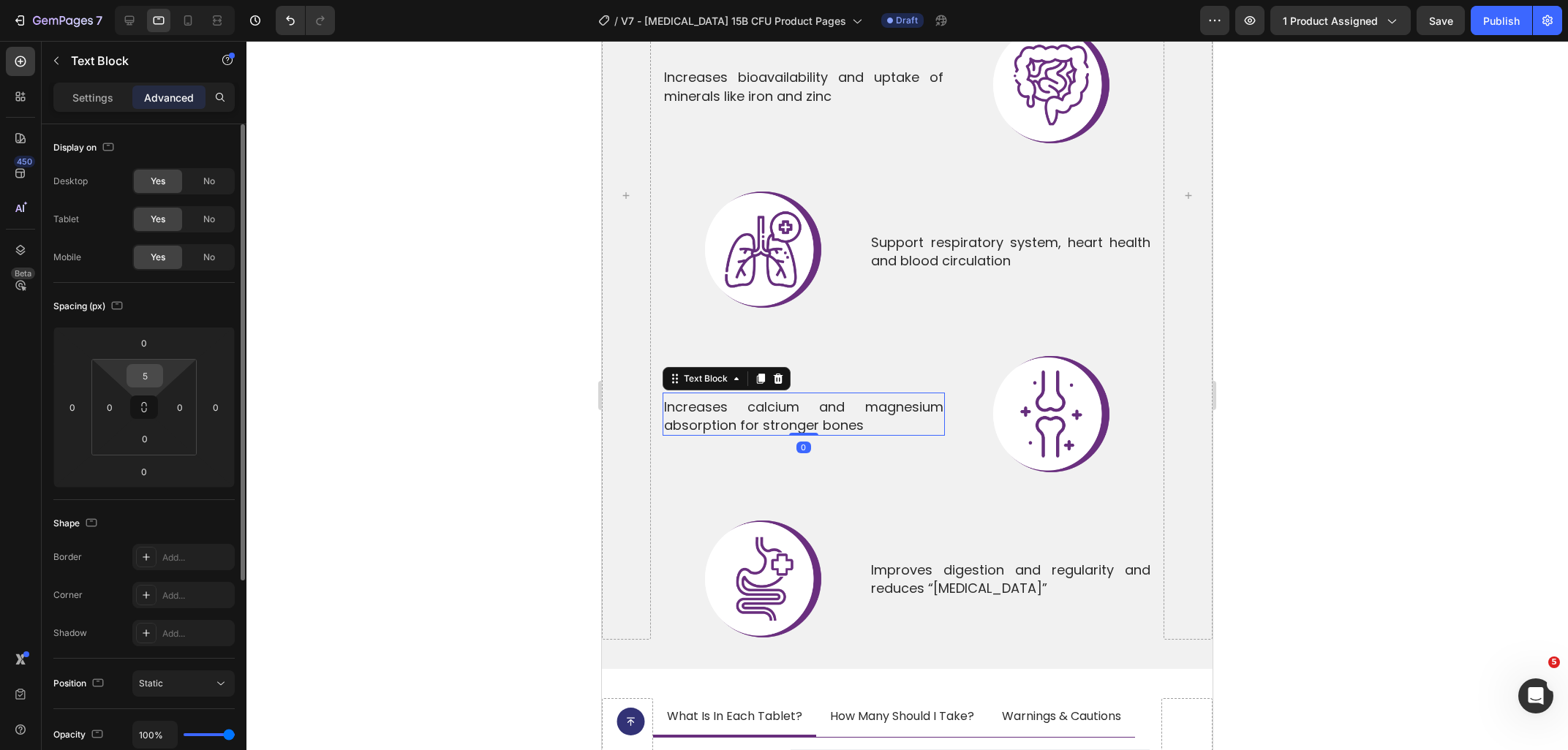
click at [149, 377] on input "5" at bounding box center [145, 376] width 29 height 22
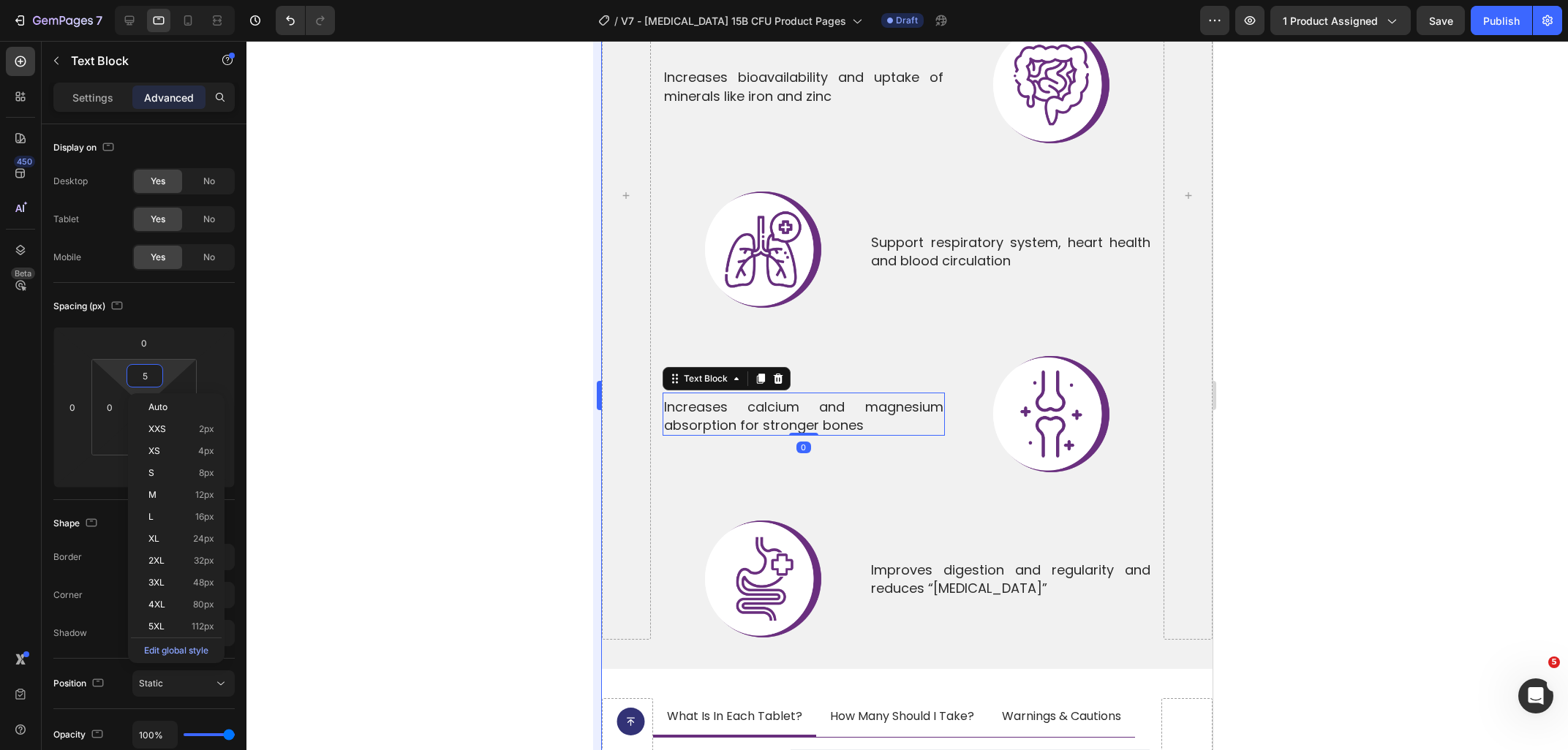
type input "0"
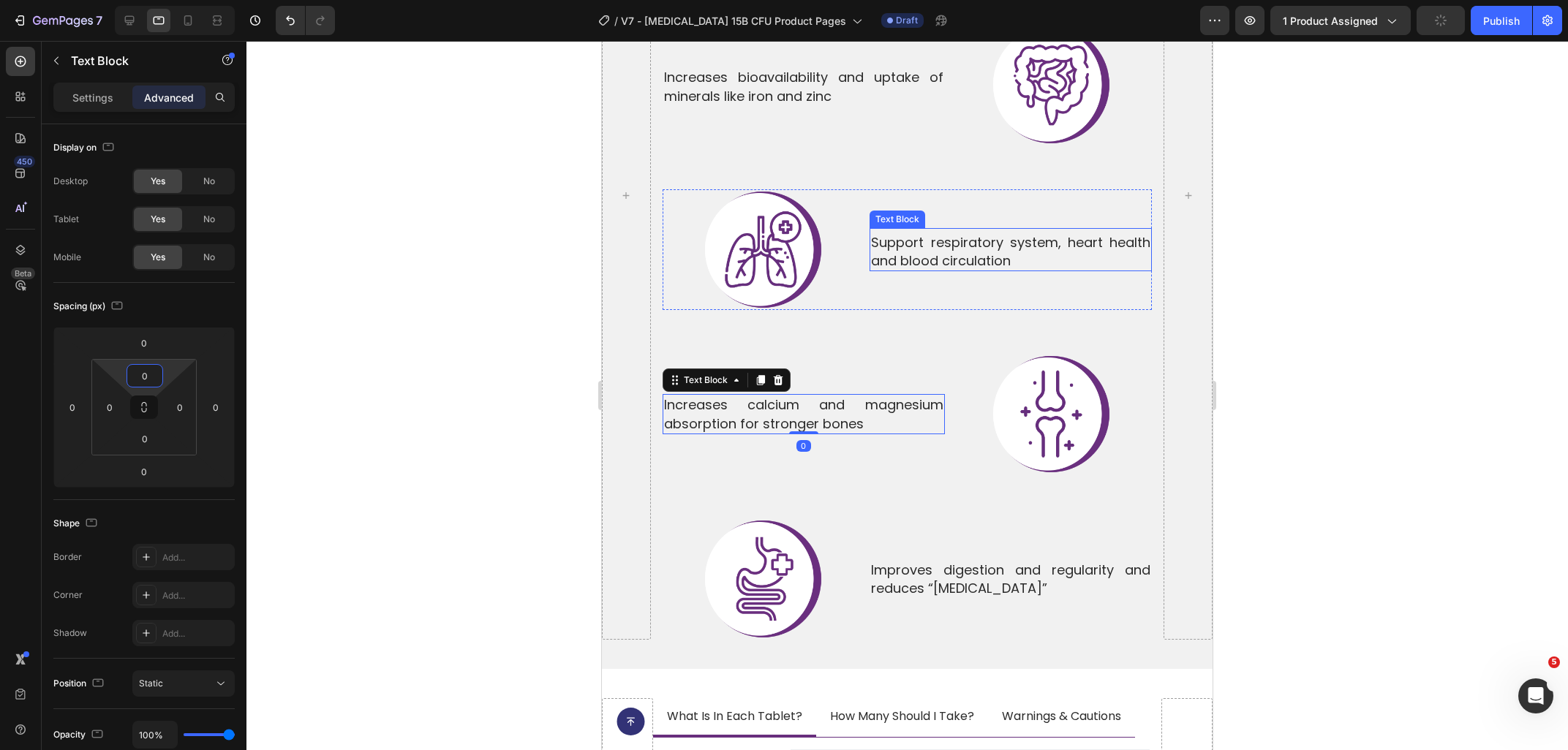
click at [946, 233] on p "Support respiratory system, heart health and blood circulation" at bounding box center [1010, 252] width 279 height 37
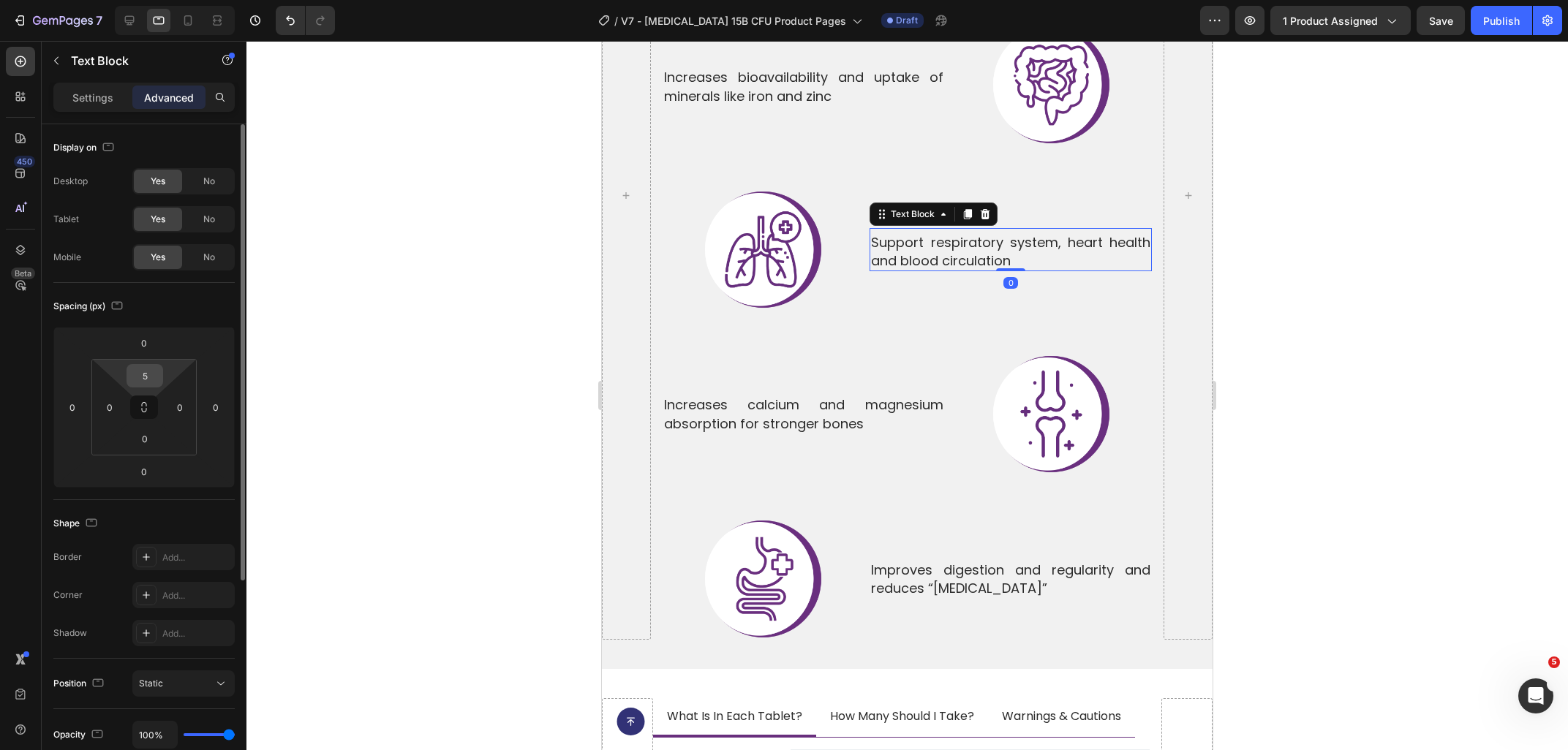
click at [139, 373] on input "5" at bounding box center [145, 376] width 29 height 22
type input "0"
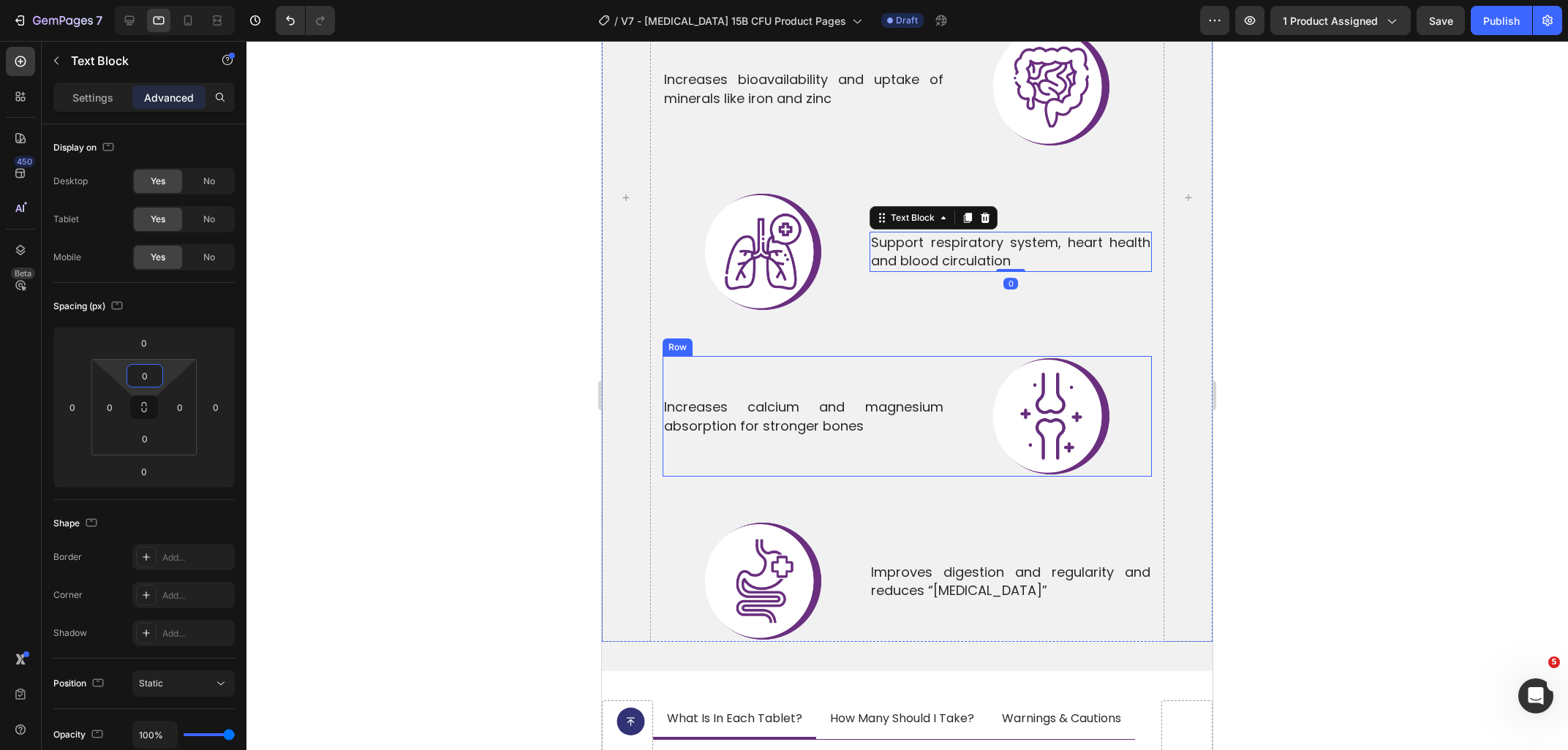
scroll to position [5013, 0]
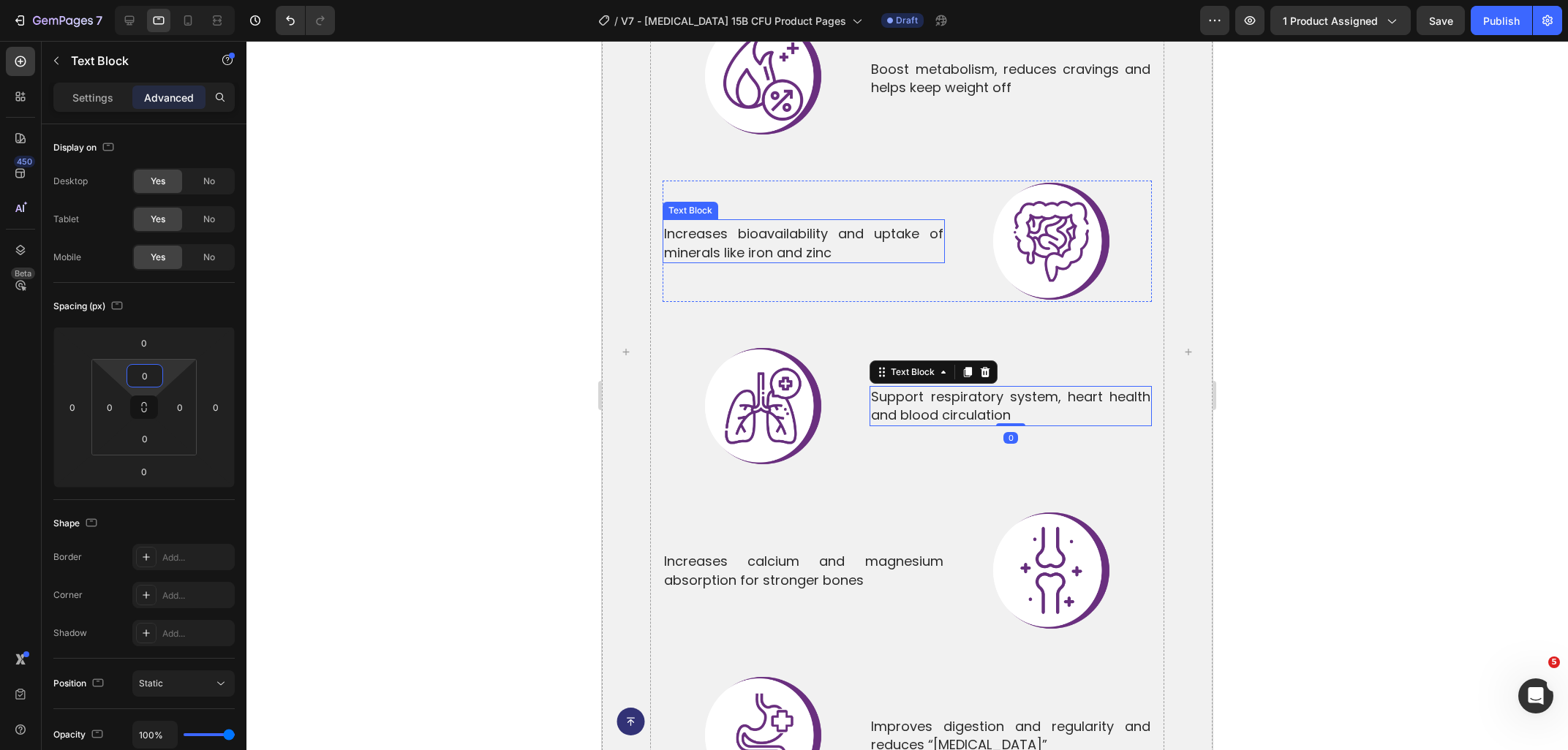
click at [736, 224] on p "Increases bioavailability and uptake of minerals like iron and zinc" at bounding box center [803, 242] width 279 height 37
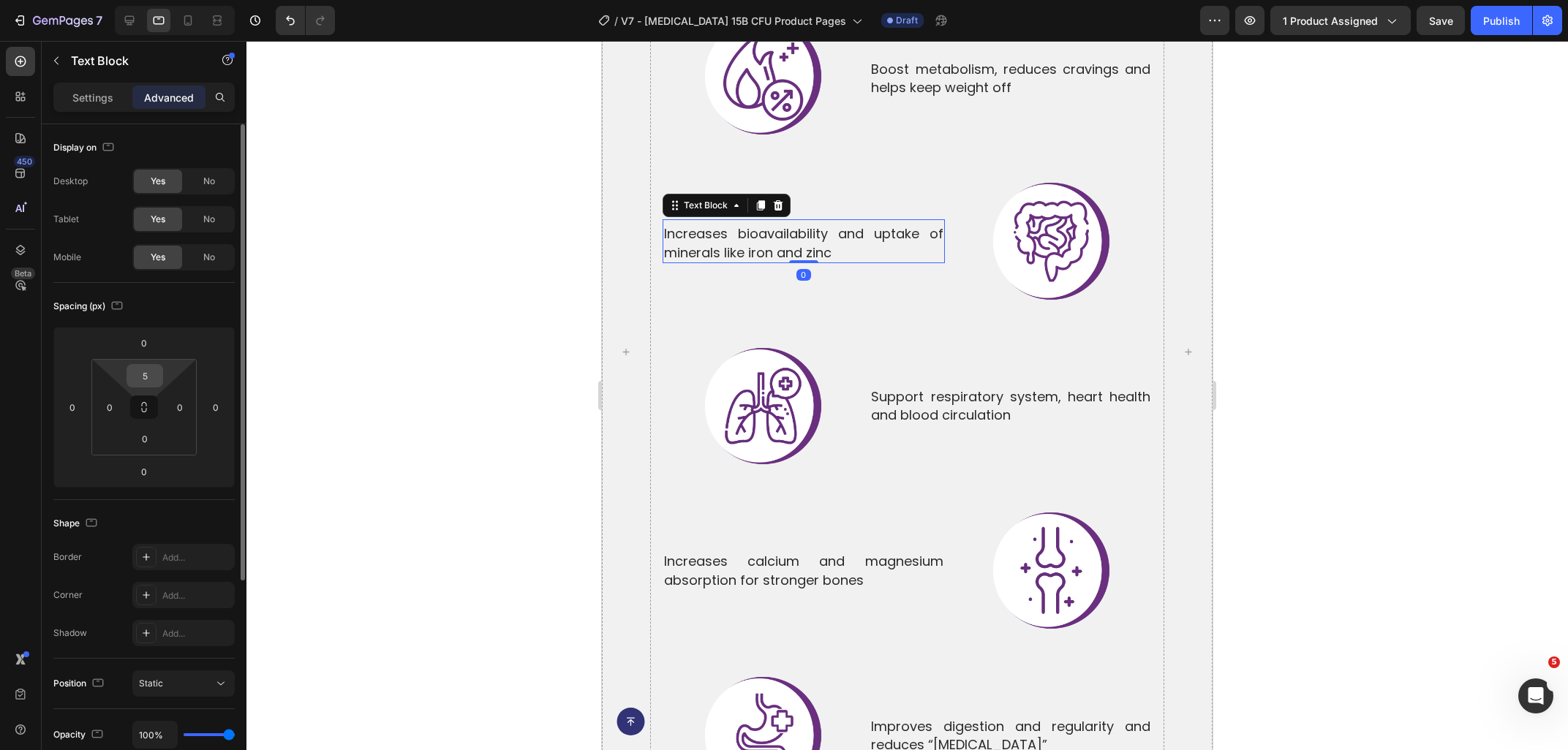
click at [148, 386] on input "5" at bounding box center [145, 376] width 29 height 22
type input "0"
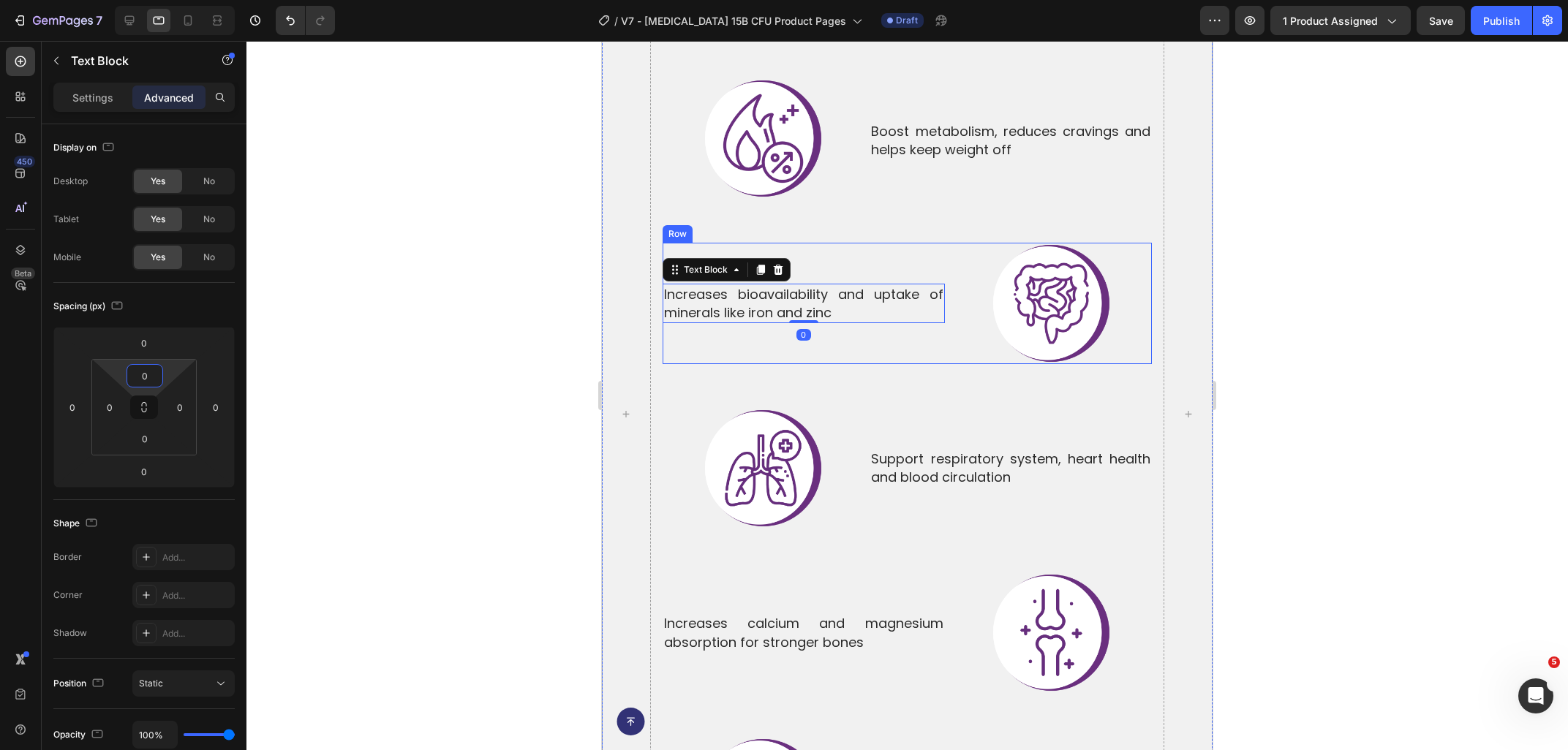
scroll to position [4857, 0]
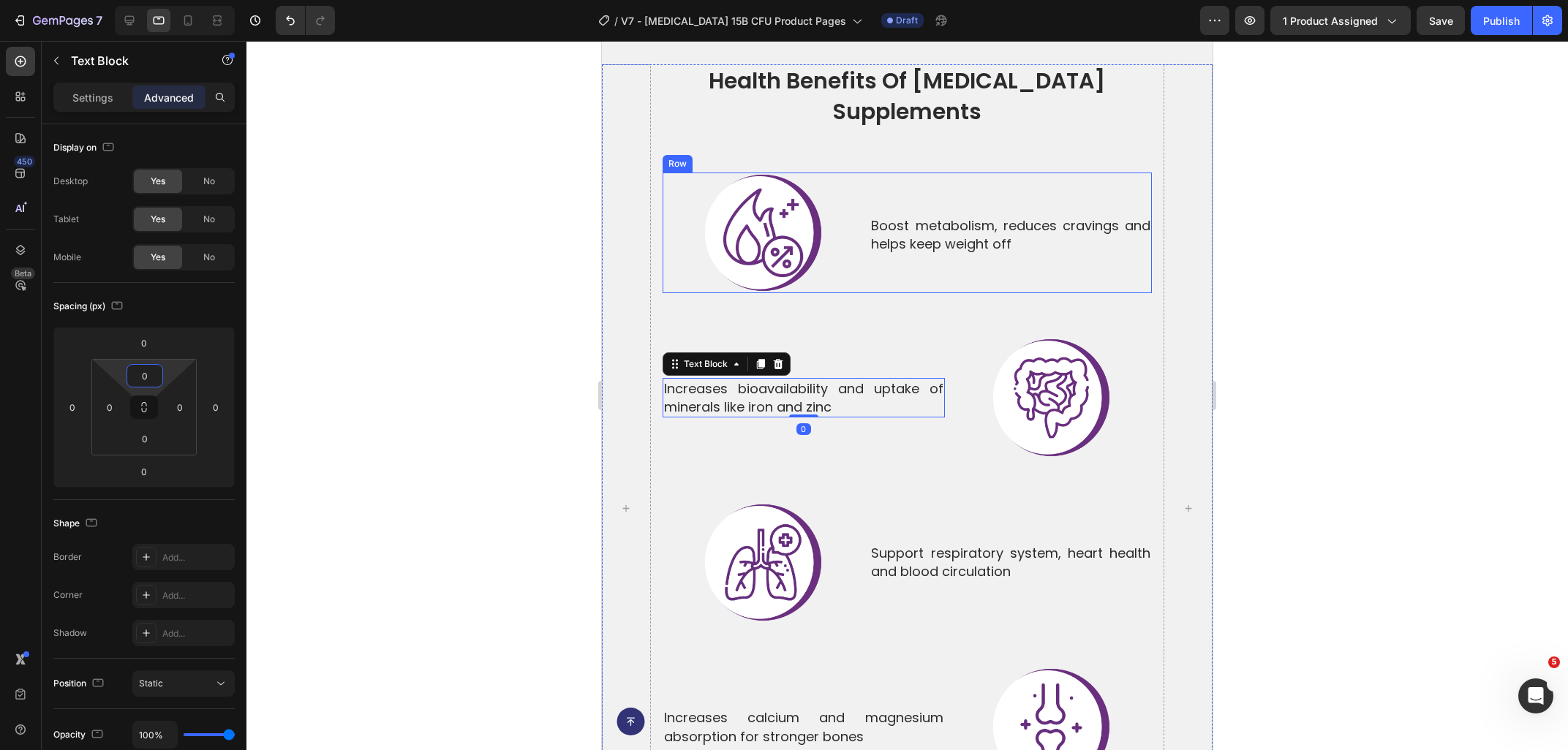
click at [938, 216] on p "Boost metabolism, reduces cravings and helps keep weight off" at bounding box center [1010, 235] width 279 height 37
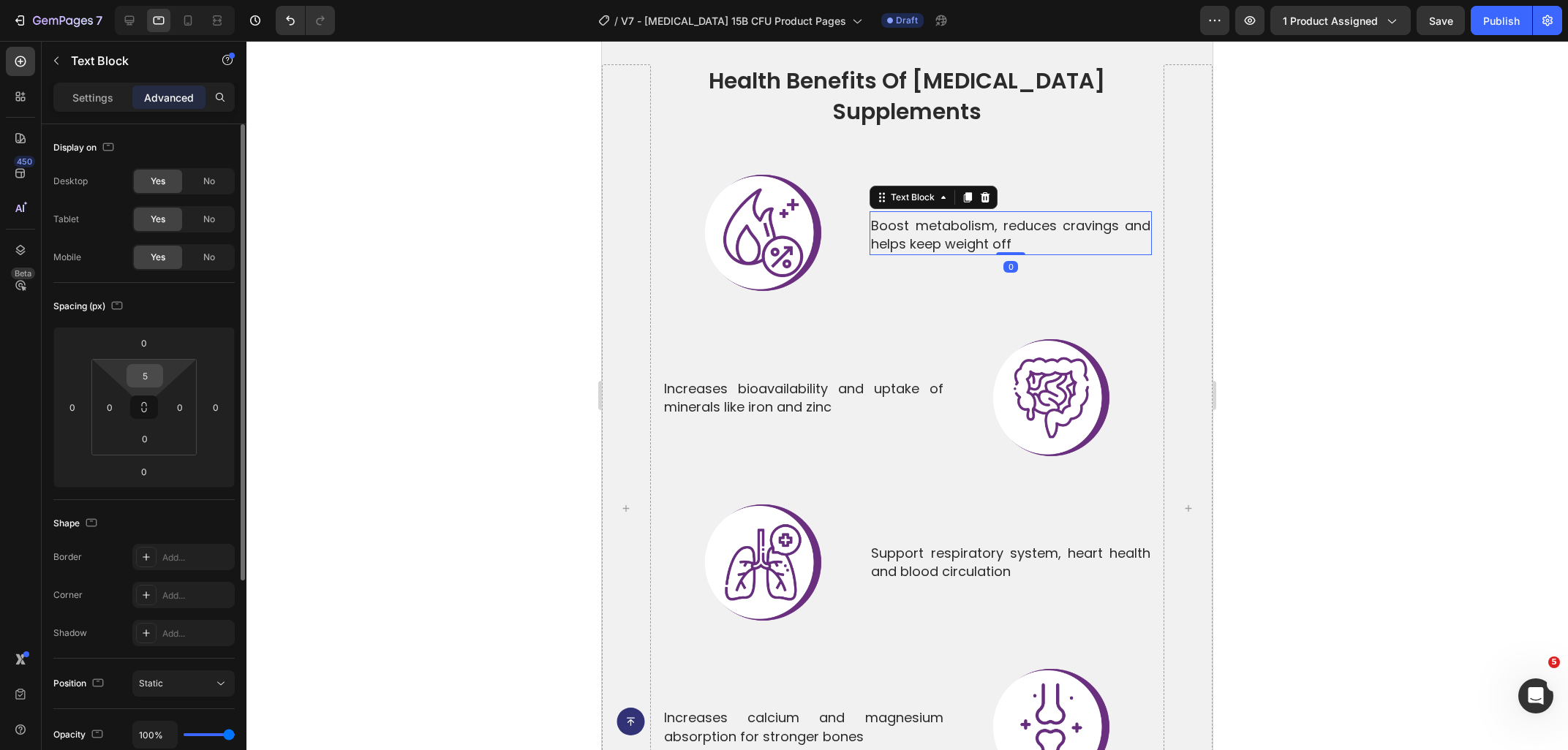
click at [148, 376] on input "5" at bounding box center [145, 376] width 29 height 22
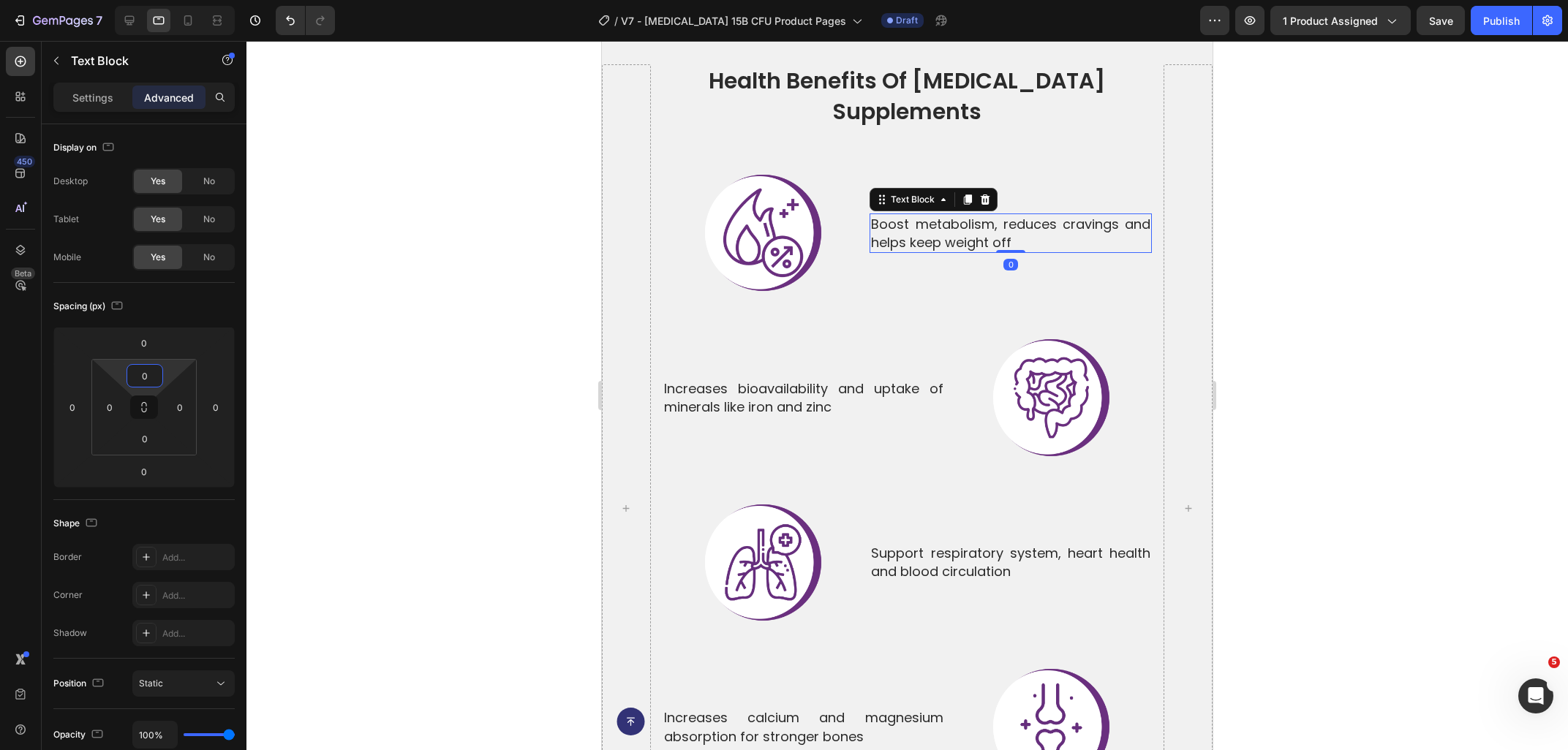
type input "0"
click at [434, 337] on div at bounding box center [906, 396] width 1321 height 709
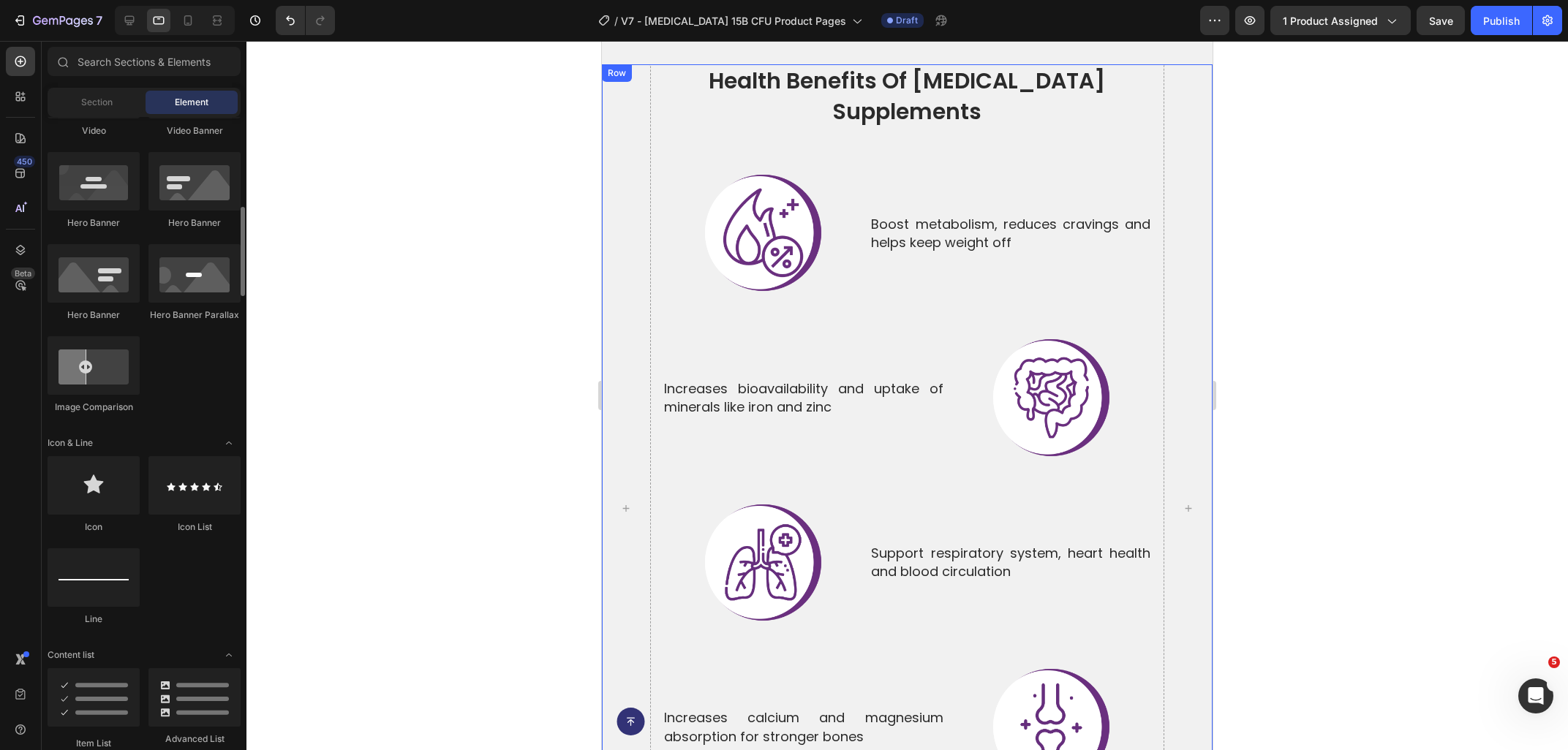
click at [748, 90] on h2 "health benefits of [MEDICAL_DATA] supplements" at bounding box center [907, 96] width 489 height 64
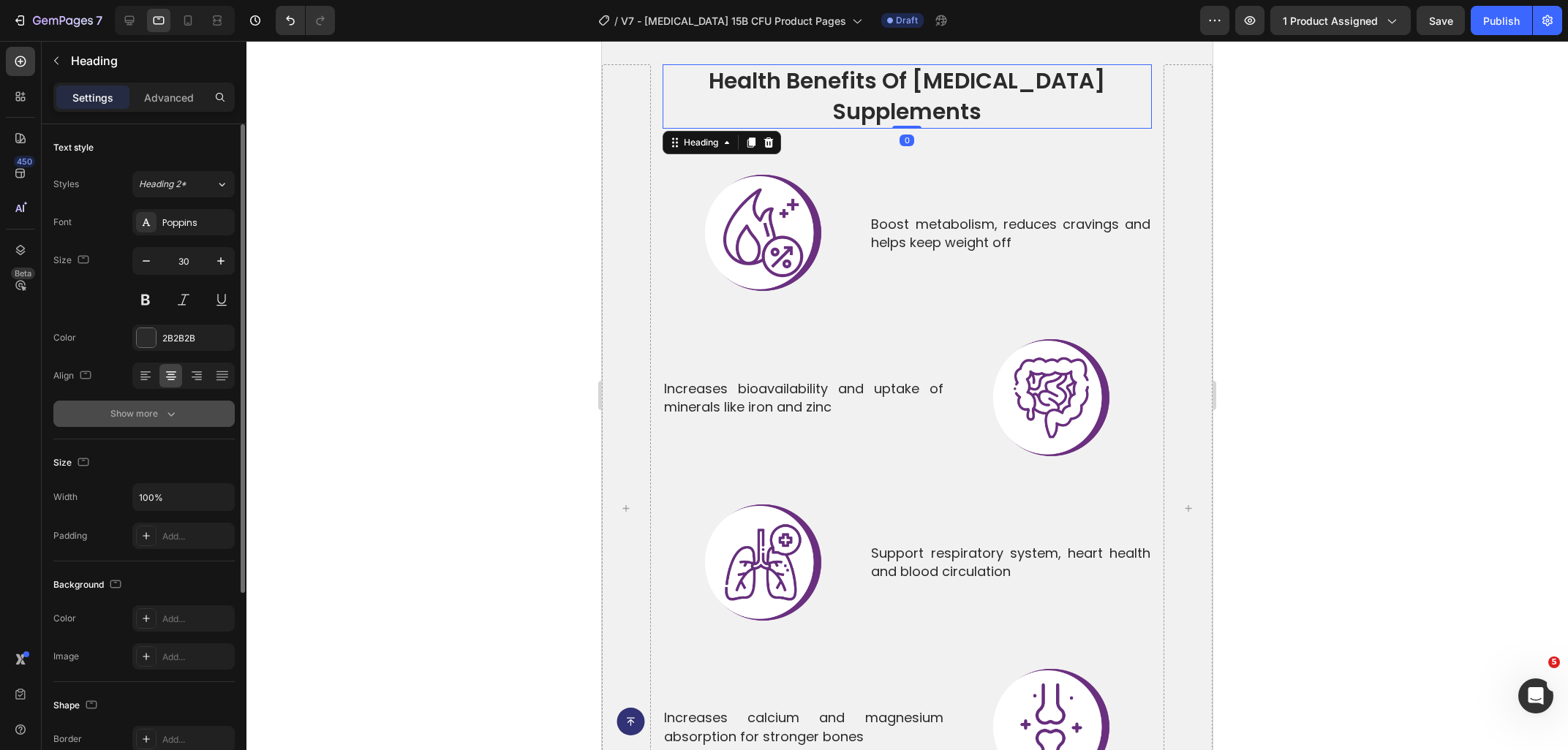
click at [181, 415] on button "Show more" at bounding box center [144, 414] width 181 height 27
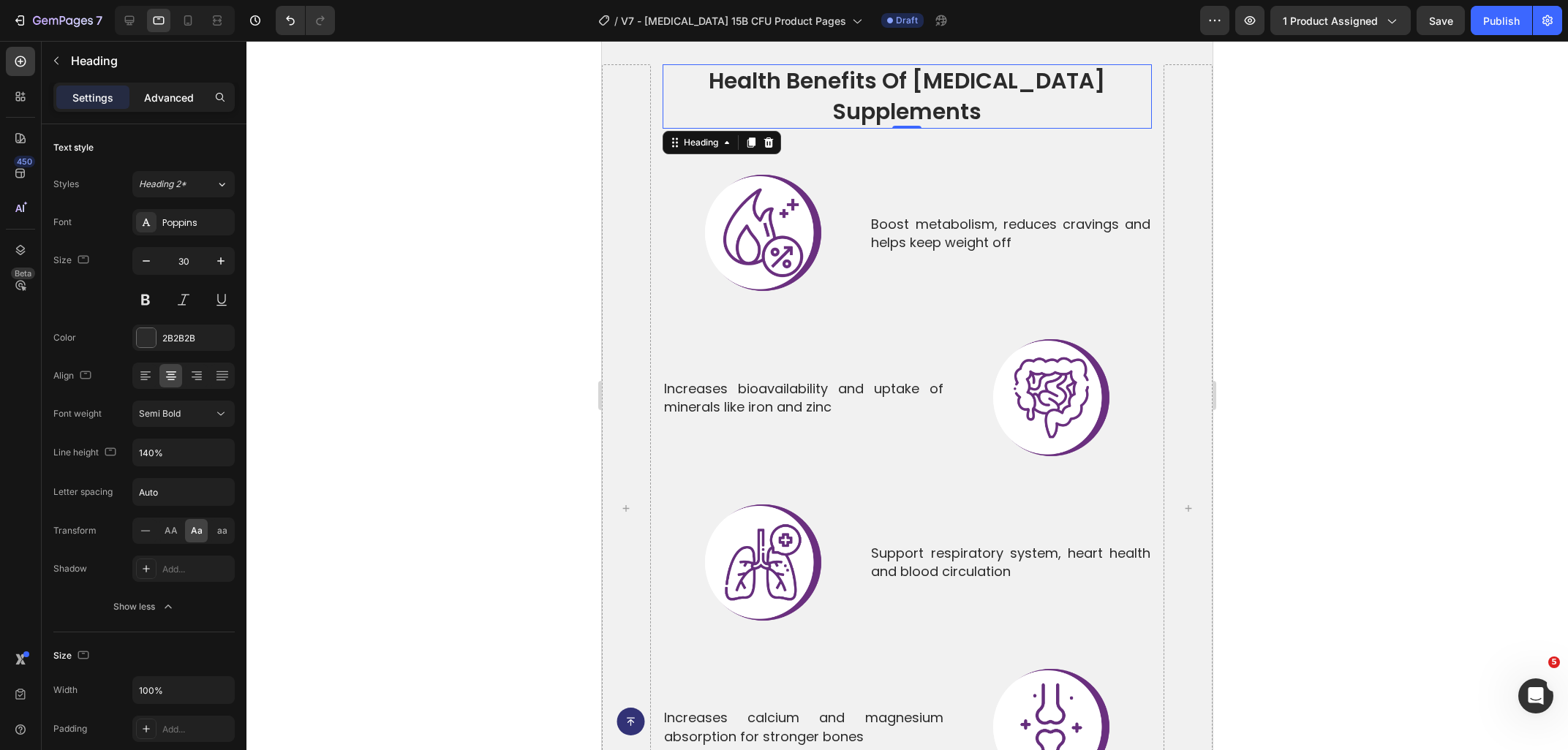
click at [181, 104] on p "Advanced" at bounding box center [168, 98] width 50 height 15
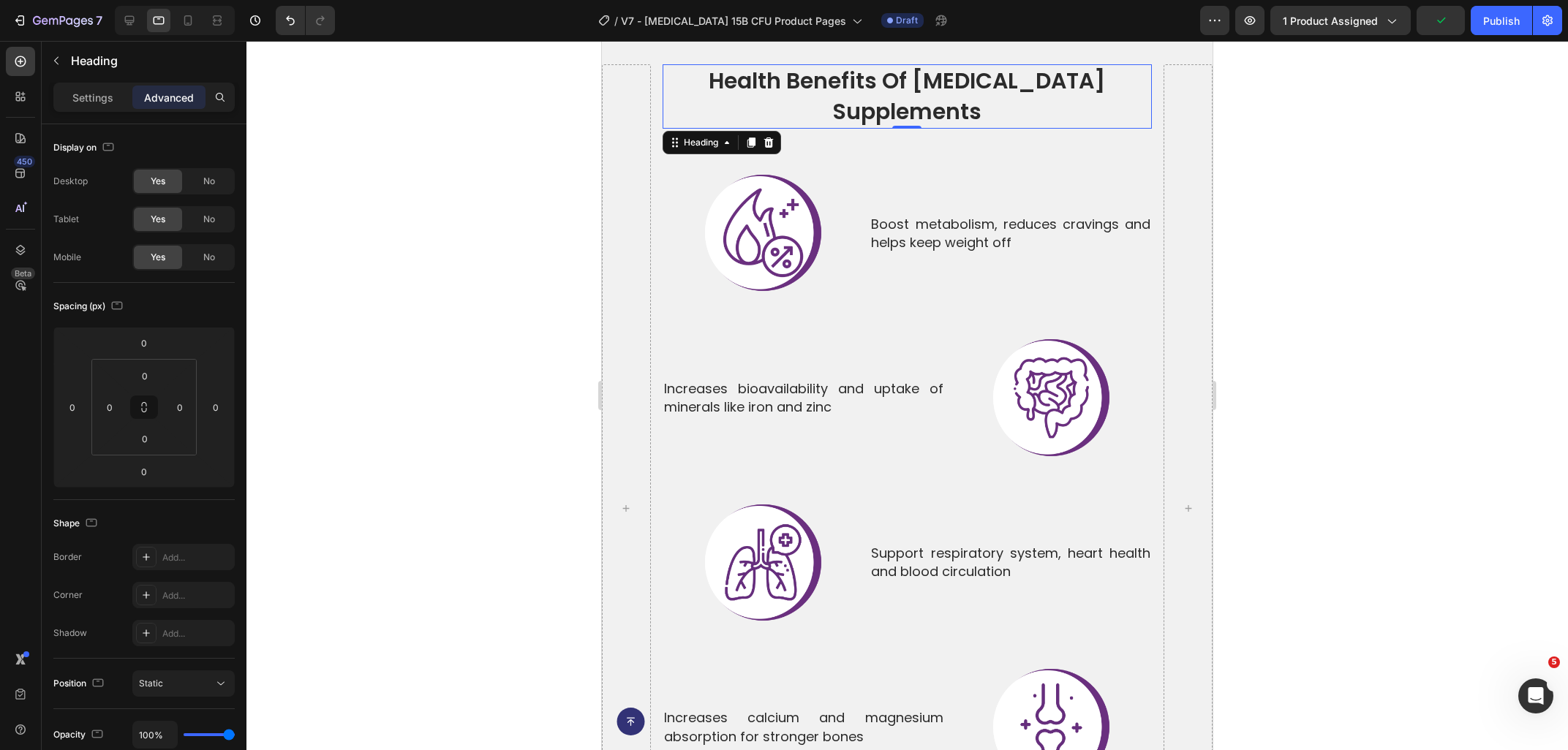
click at [376, 385] on div at bounding box center [906, 396] width 1321 height 709
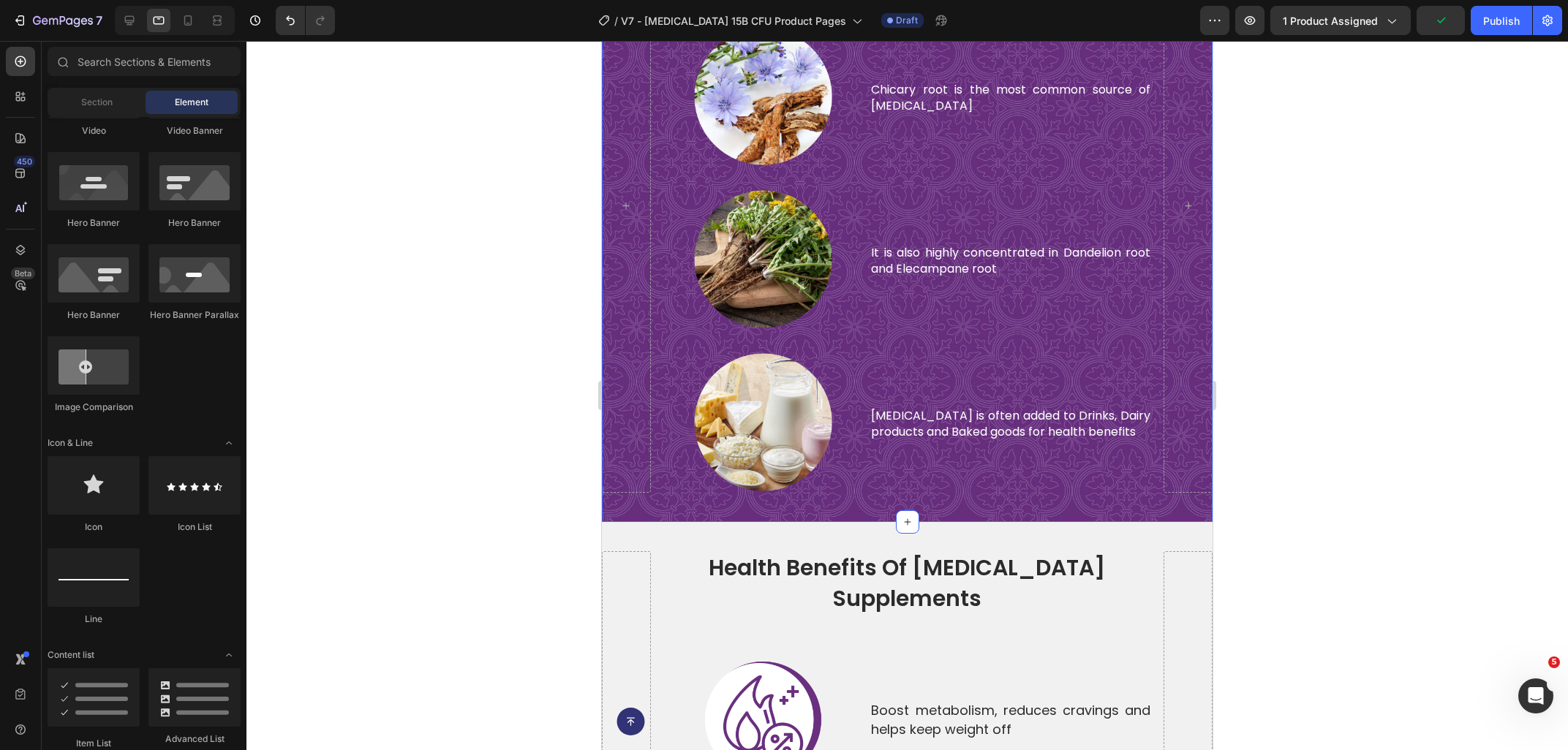
scroll to position [4229, 0]
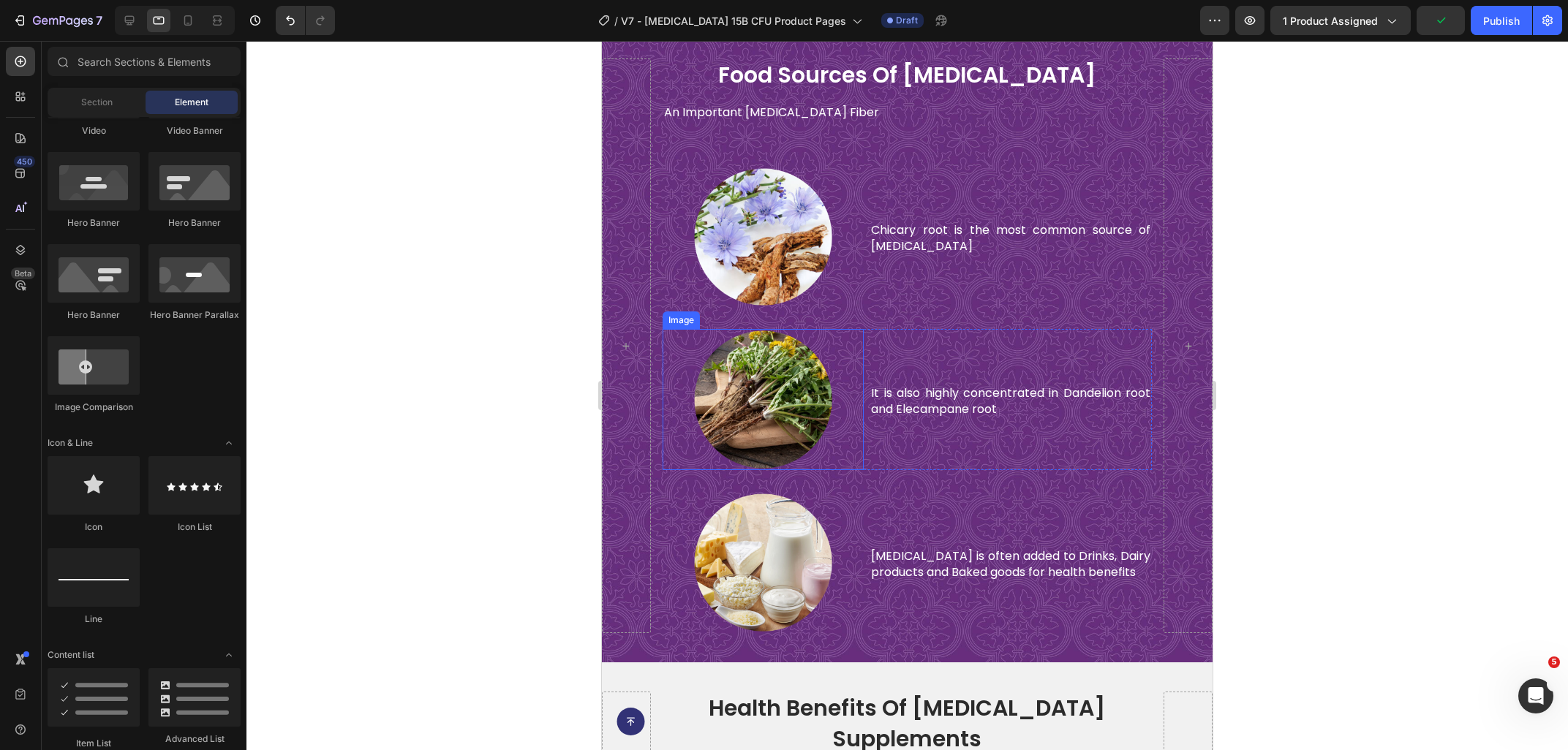
click at [733, 267] on img at bounding box center [762, 237] width 141 height 141
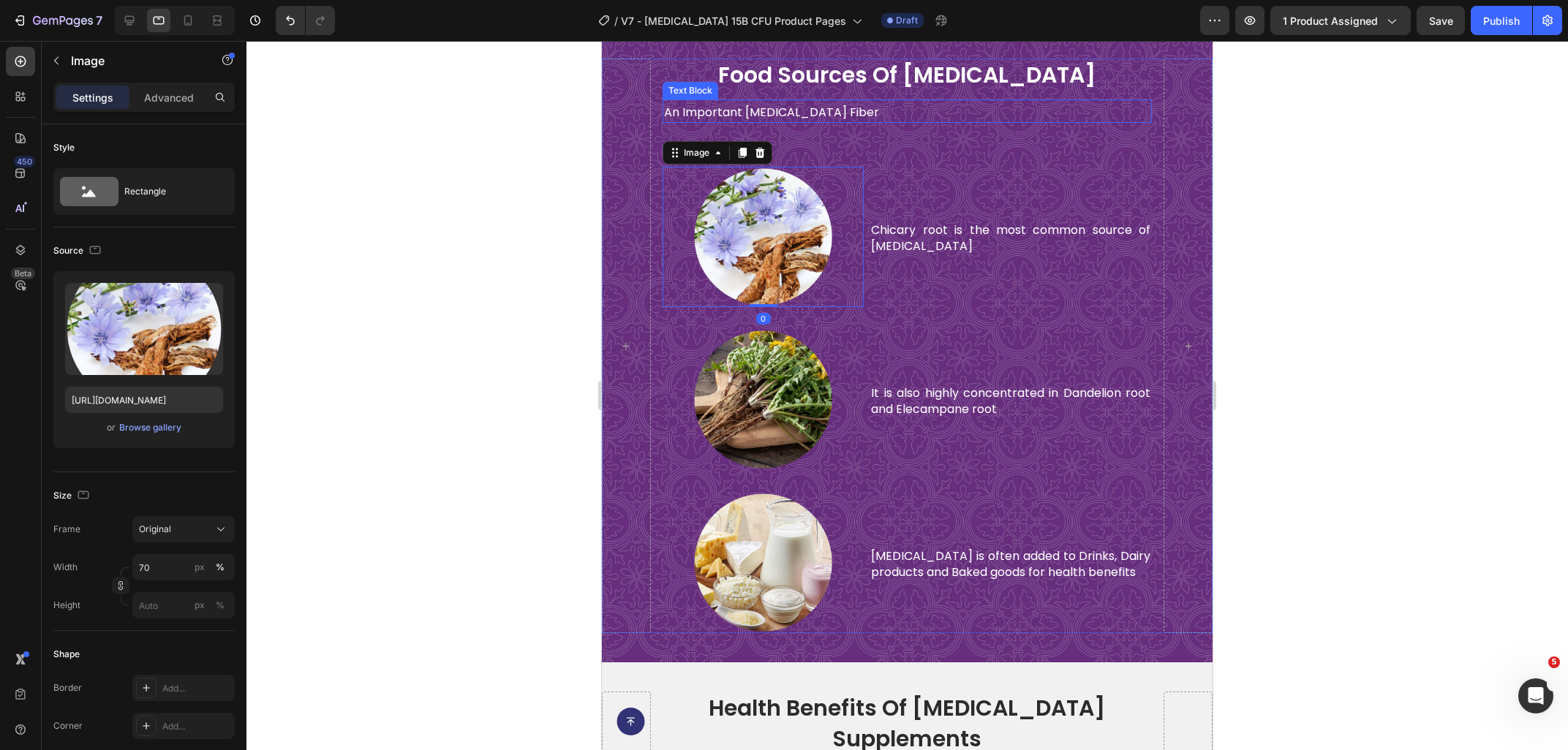
click at [754, 111] on p "An Important [MEDICAL_DATA] Fiber" at bounding box center [907, 112] width 486 height 16
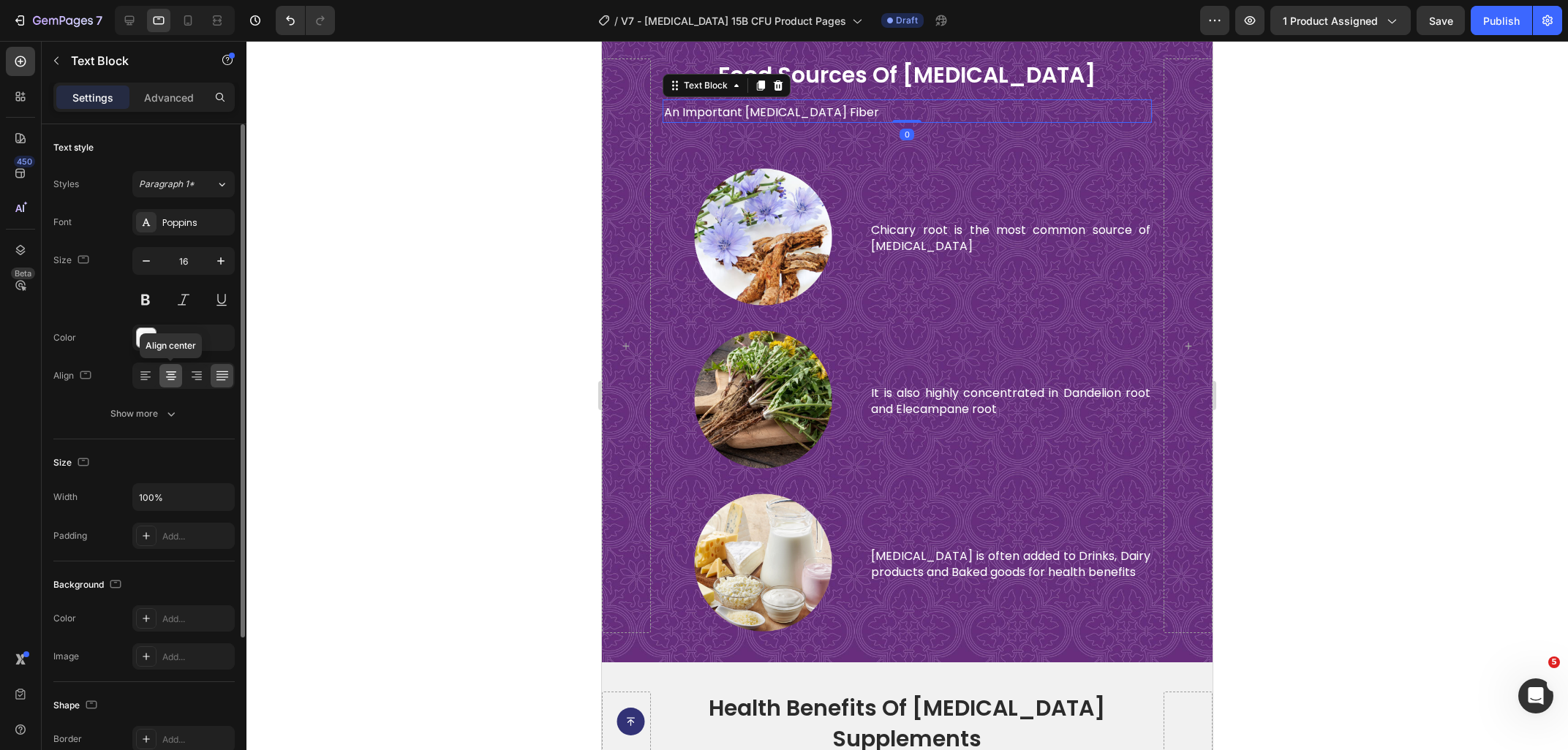
click at [168, 378] on icon at bounding box center [171, 375] width 14 height 14
click at [226, 261] on icon "button" at bounding box center [220, 261] width 14 height 14
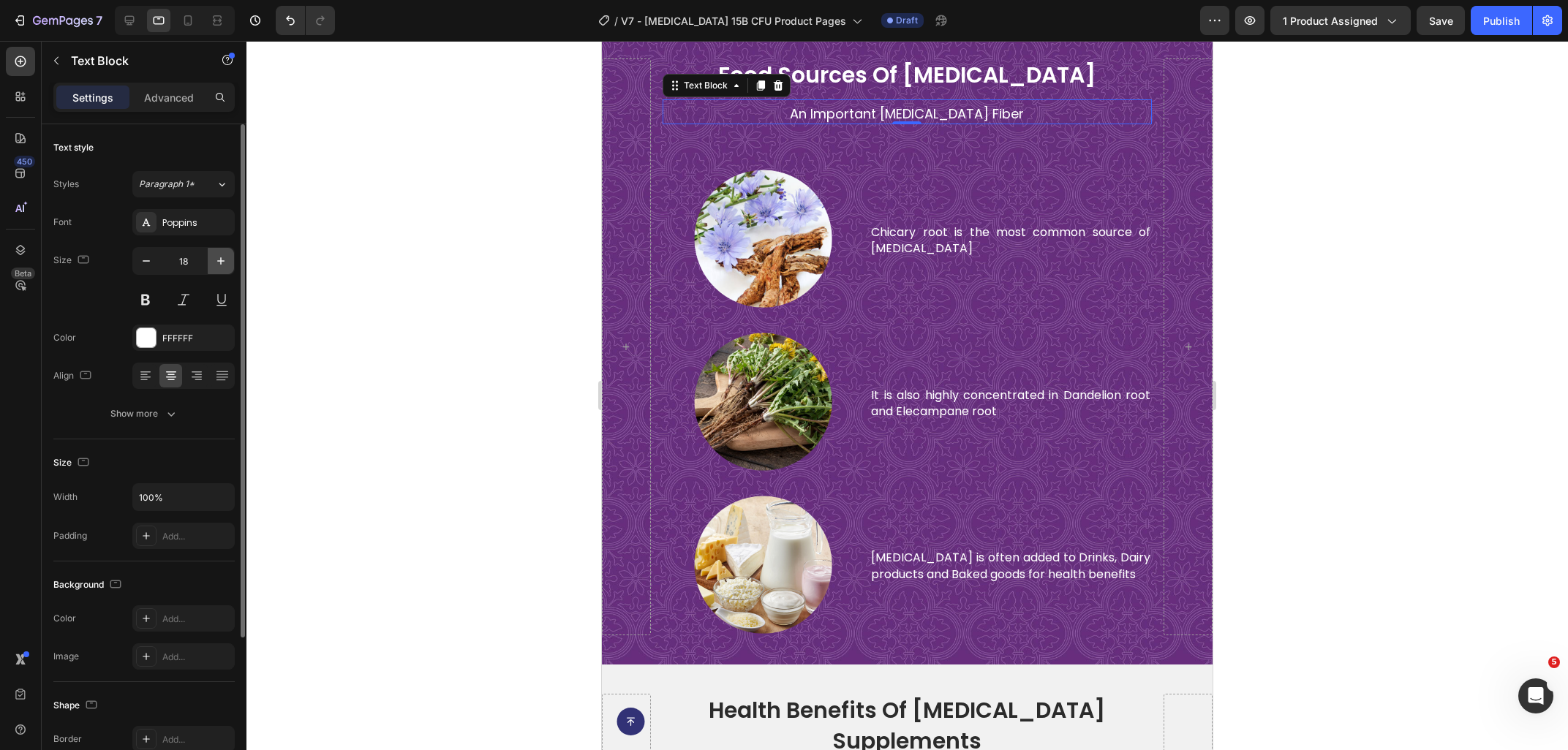
click at [226, 261] on icon "button" at bounding box center [220, 261] width 14 height 14
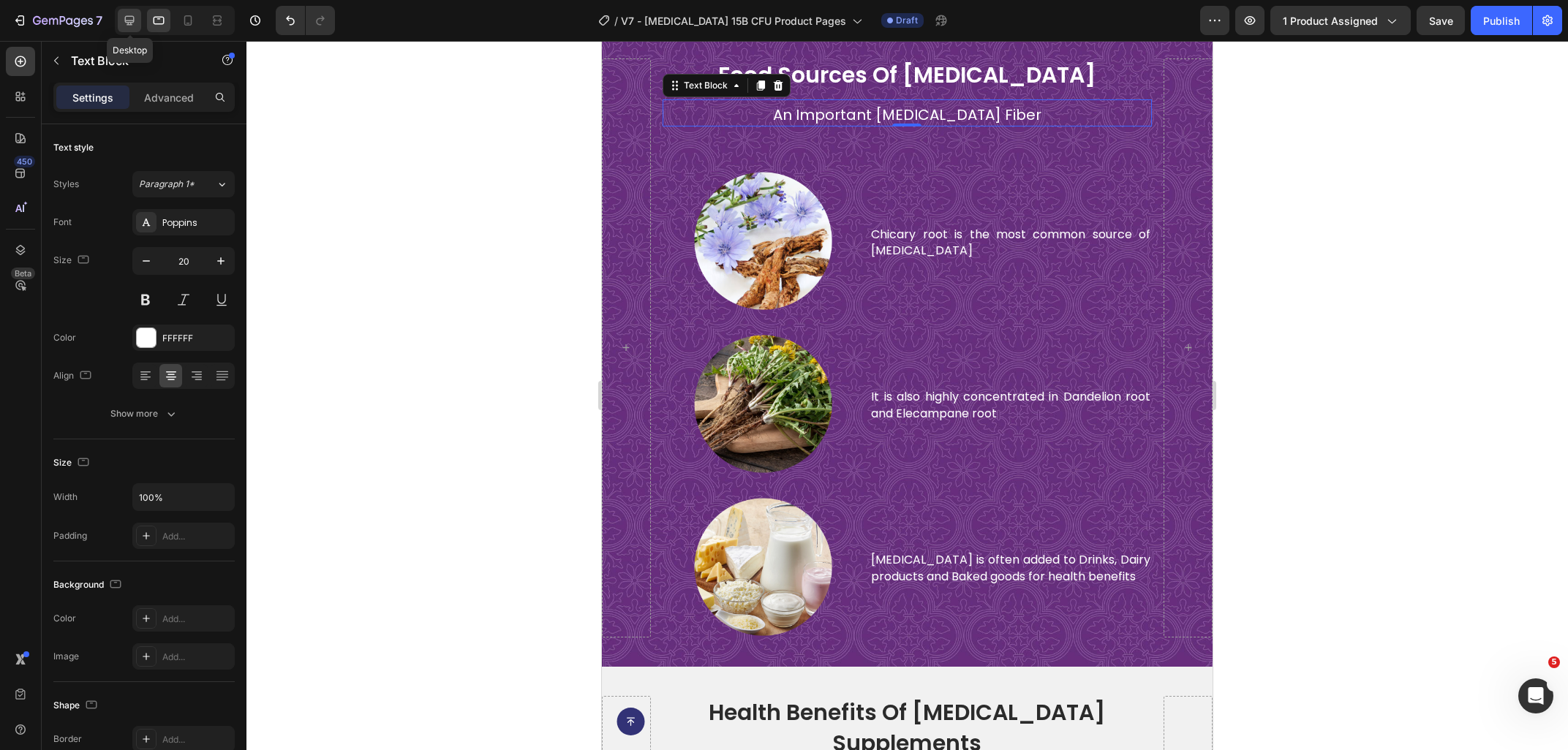
click at [132, 28] on div at bounding box center [129, 21] width 24 height 24
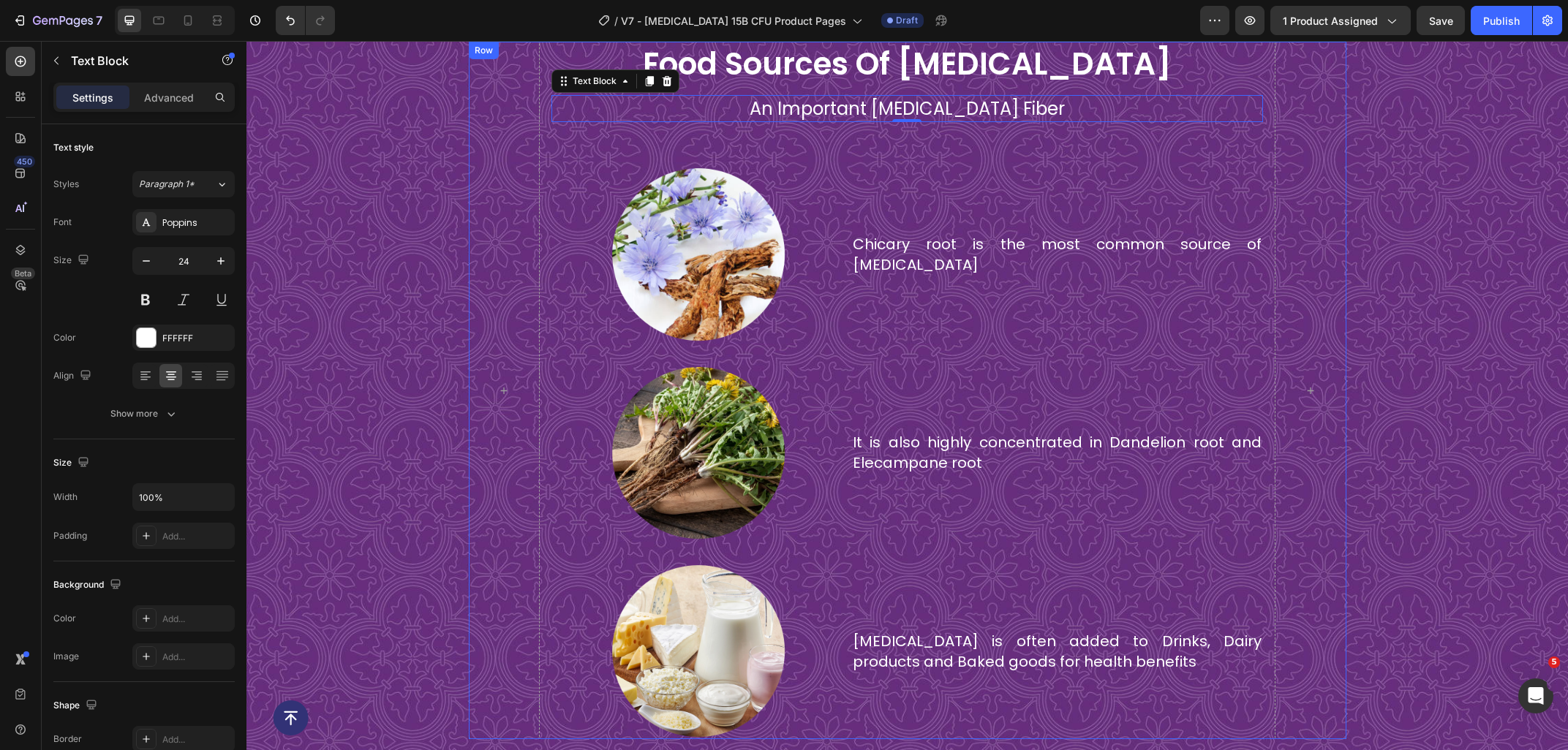
scroll to position [4322, 0]
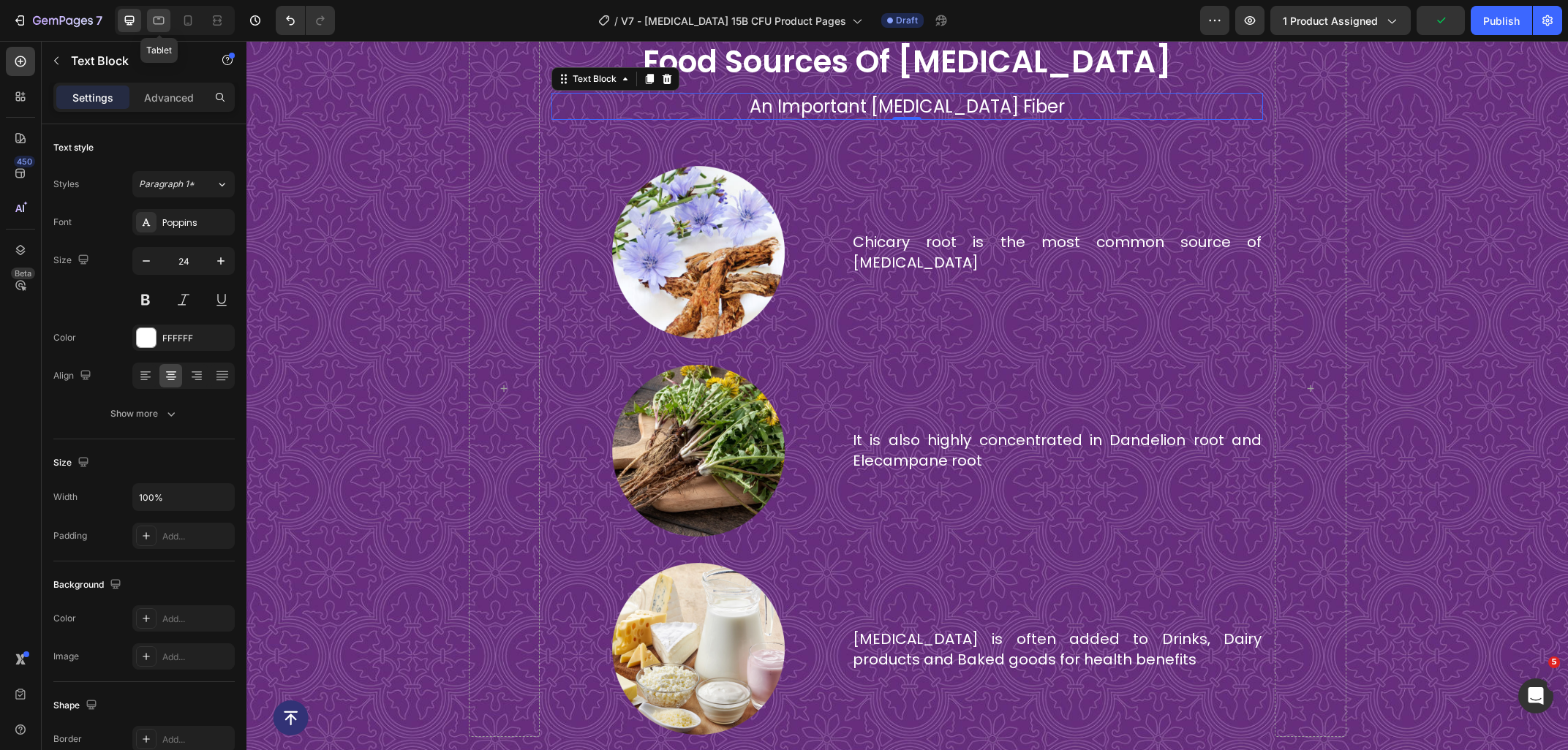
click at [152, 28] on div at bounding box center [159, 21] width 24 height 24
type input "20"
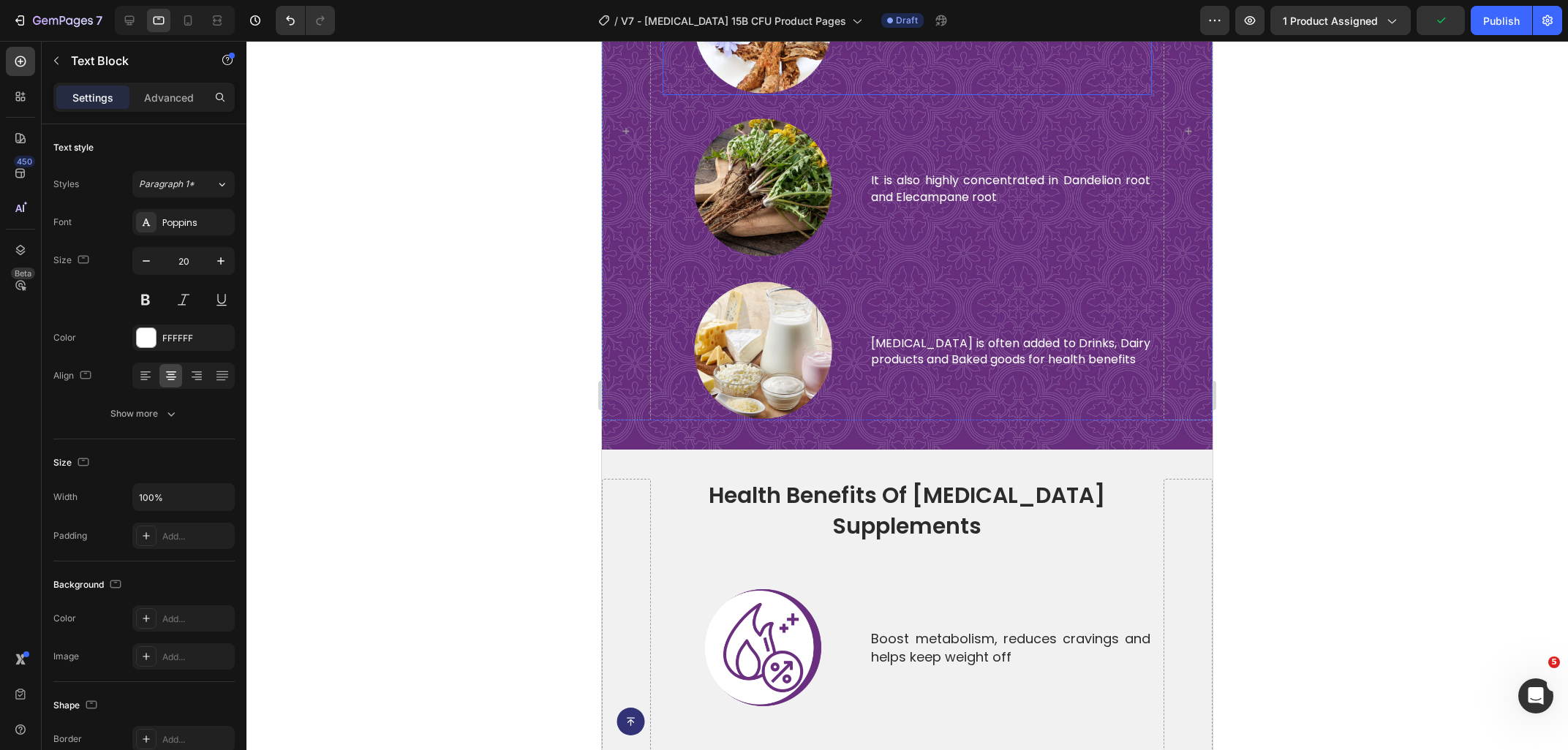
scroll to position [3760, 0]
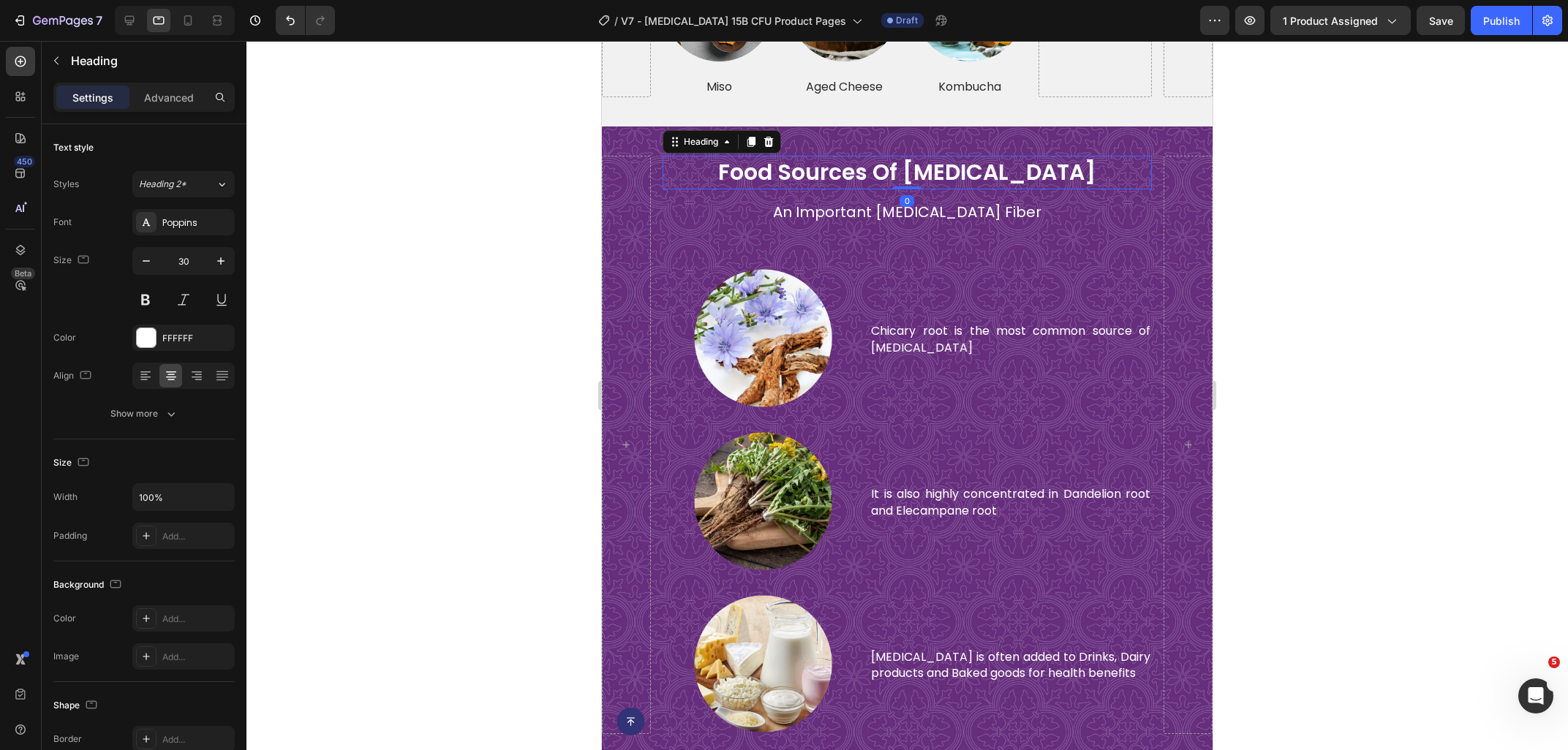
click at [879, 170] on h2 "food sources of [MEDICAL_DATA]" at bounding box center [907, 172] width 489 height 34
click at [910, 323] on p "Chicary root is the most common source of [MEDICAL_DATA]" at bounding box center [1010, 339] width 279 height 33
click at [172, 99] on p "Advanced" at bounding box center [168, 98] width 50 height 15
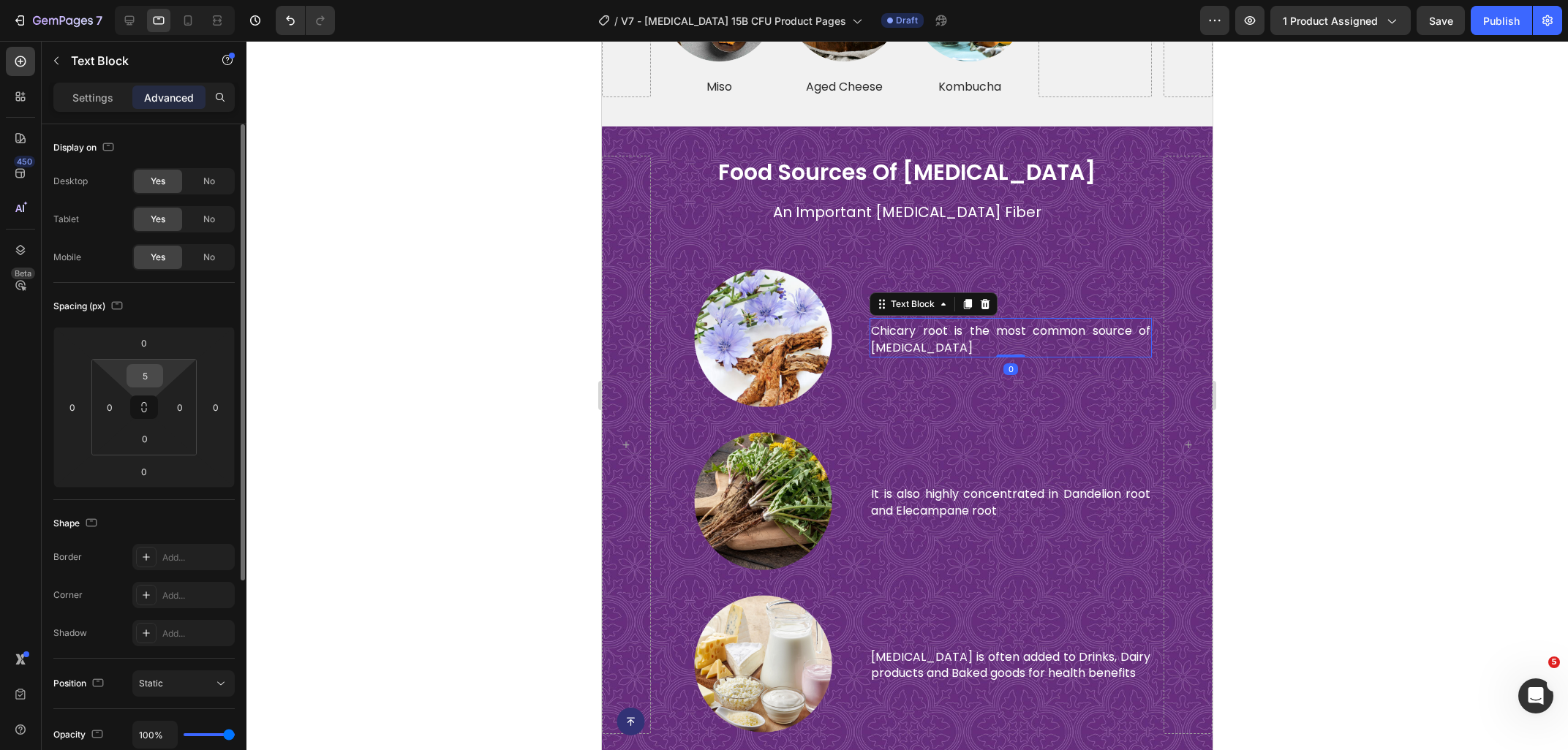
click at [148, 380] on input "5" at bounding box center [145, 376] width 29 height 22
type input "0"
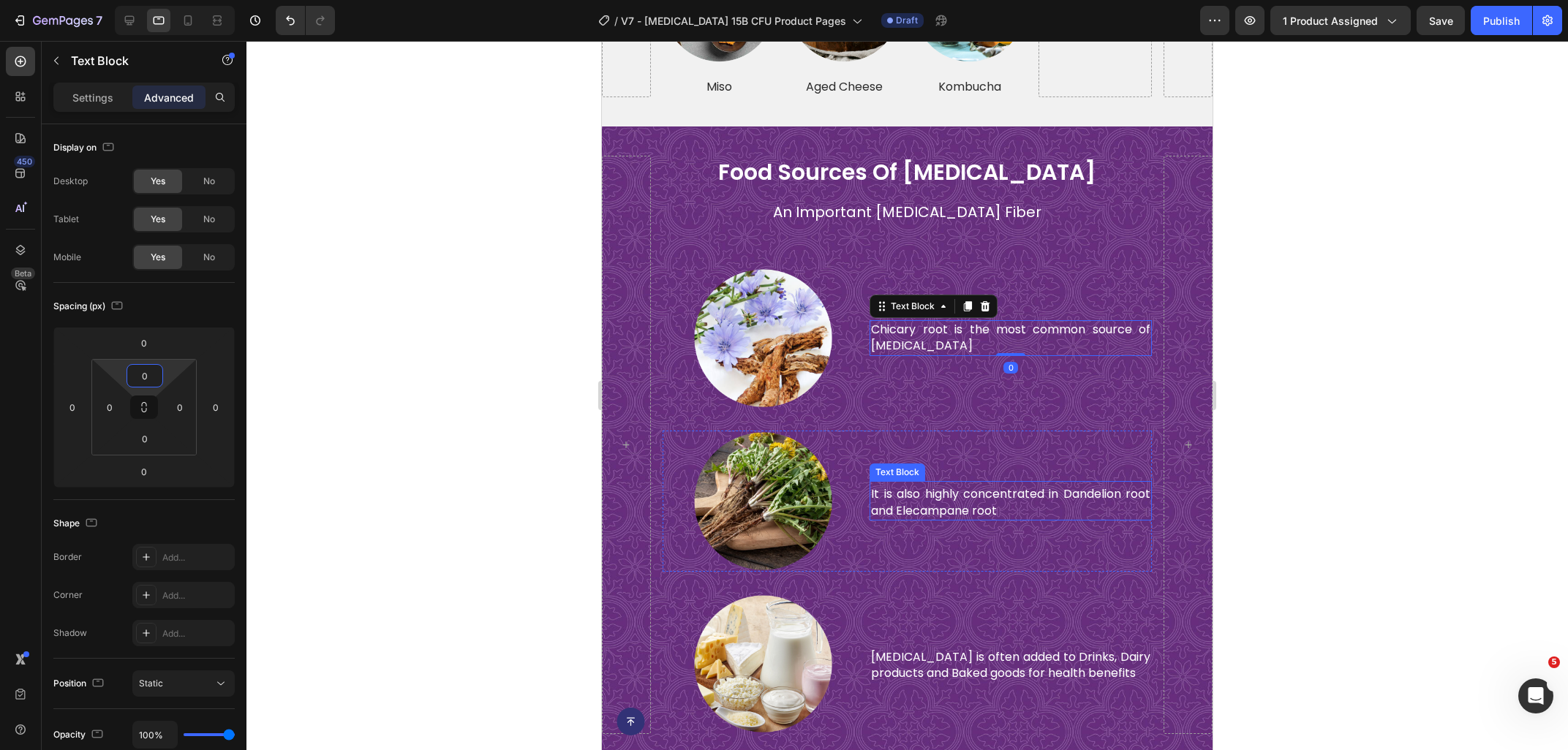
click at [912, 484] on div "It is also highly concentrated in Dandelion root and Elecampane root Text Block" at bounding box center [1011, 501] width 282 height 40
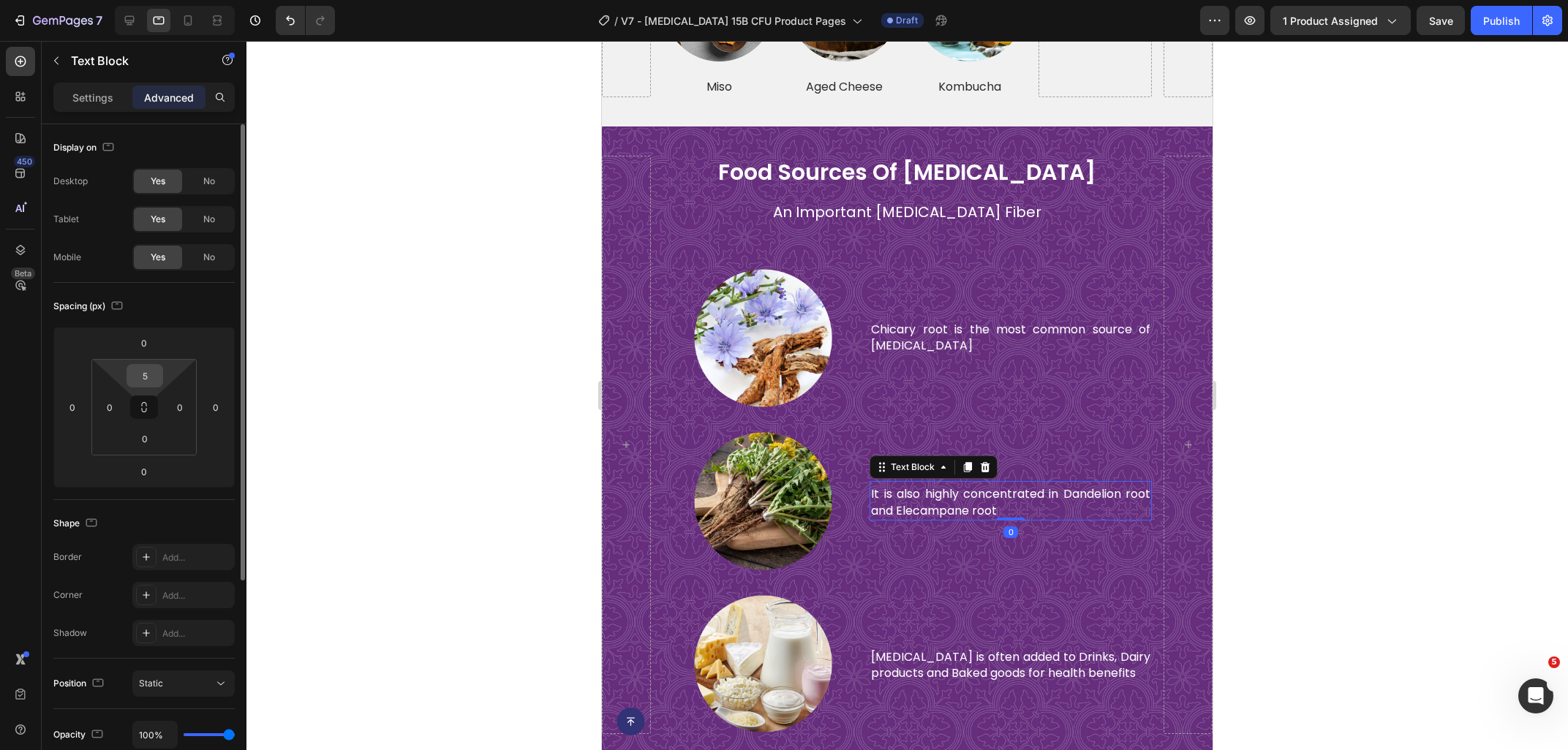
click at [150, 373] on input "5" at bounding box center [145, 376] width 29 height 22
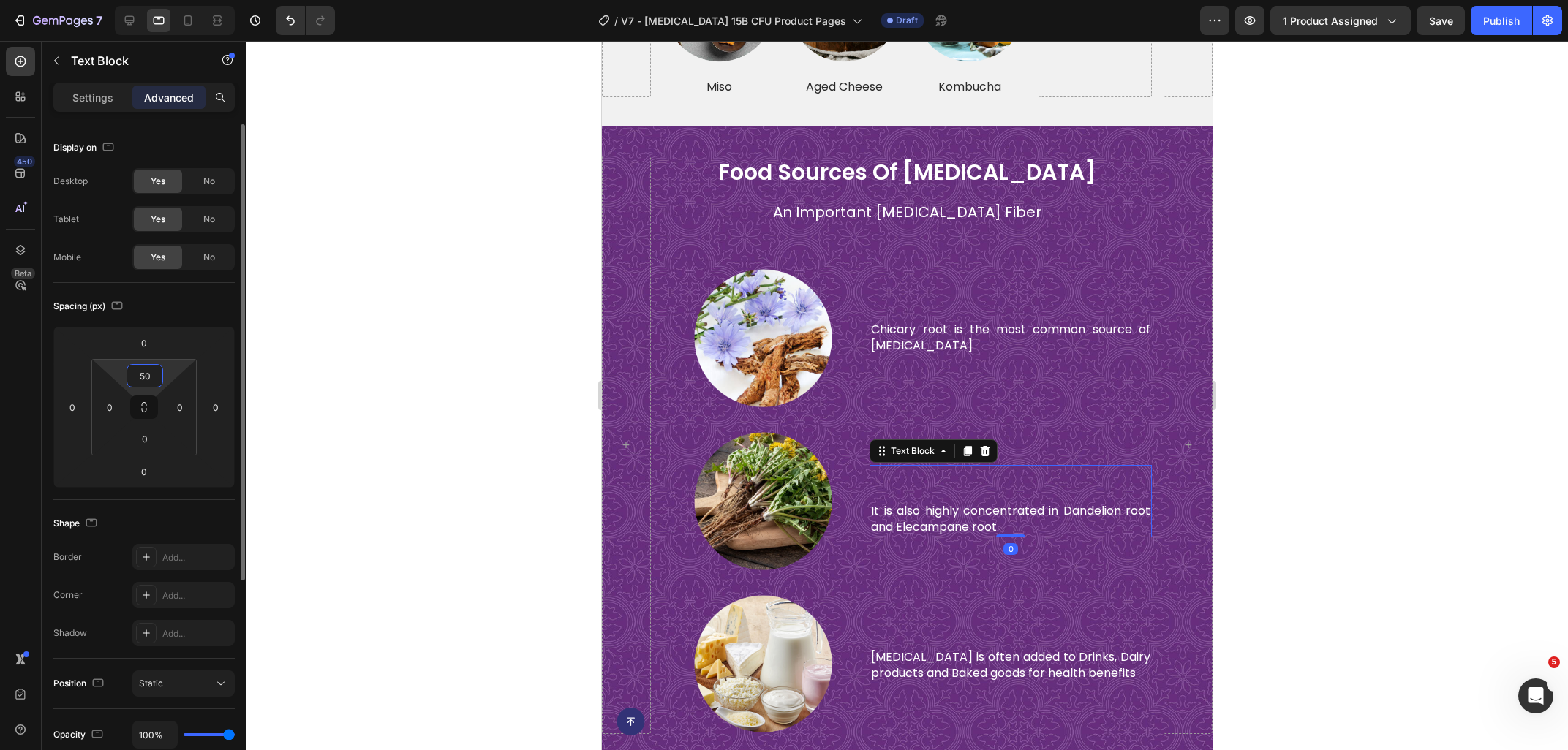
click at [150, 373] on input "50" at bounding box center [145, 376] width 29 height 22
type input "0"
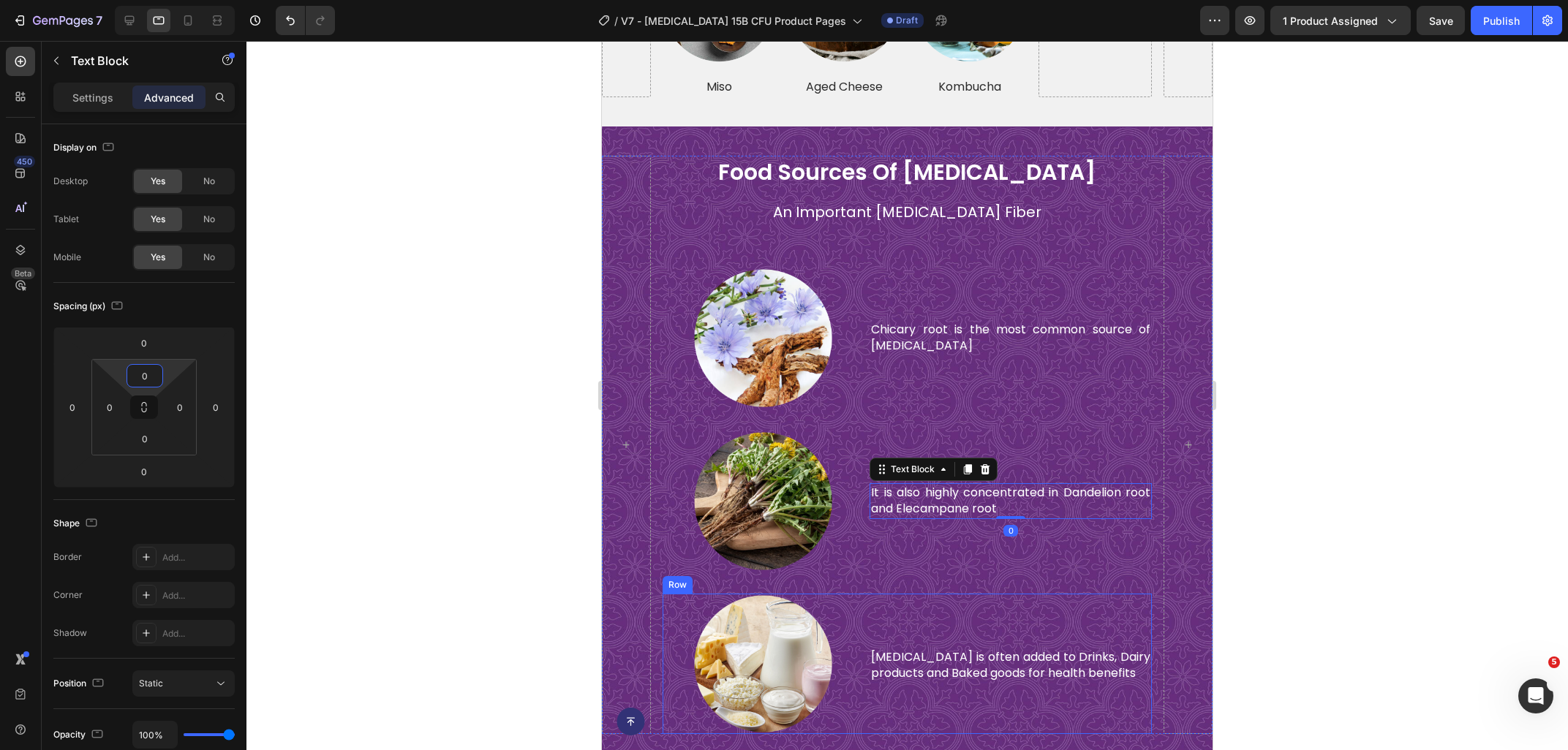
click at [887, 657] on p "[MEDICAL_DATA] is often added to Drinks, Dairy products and Baked goods for hea…" at bounding box center [1010, 665] width 279 height 33
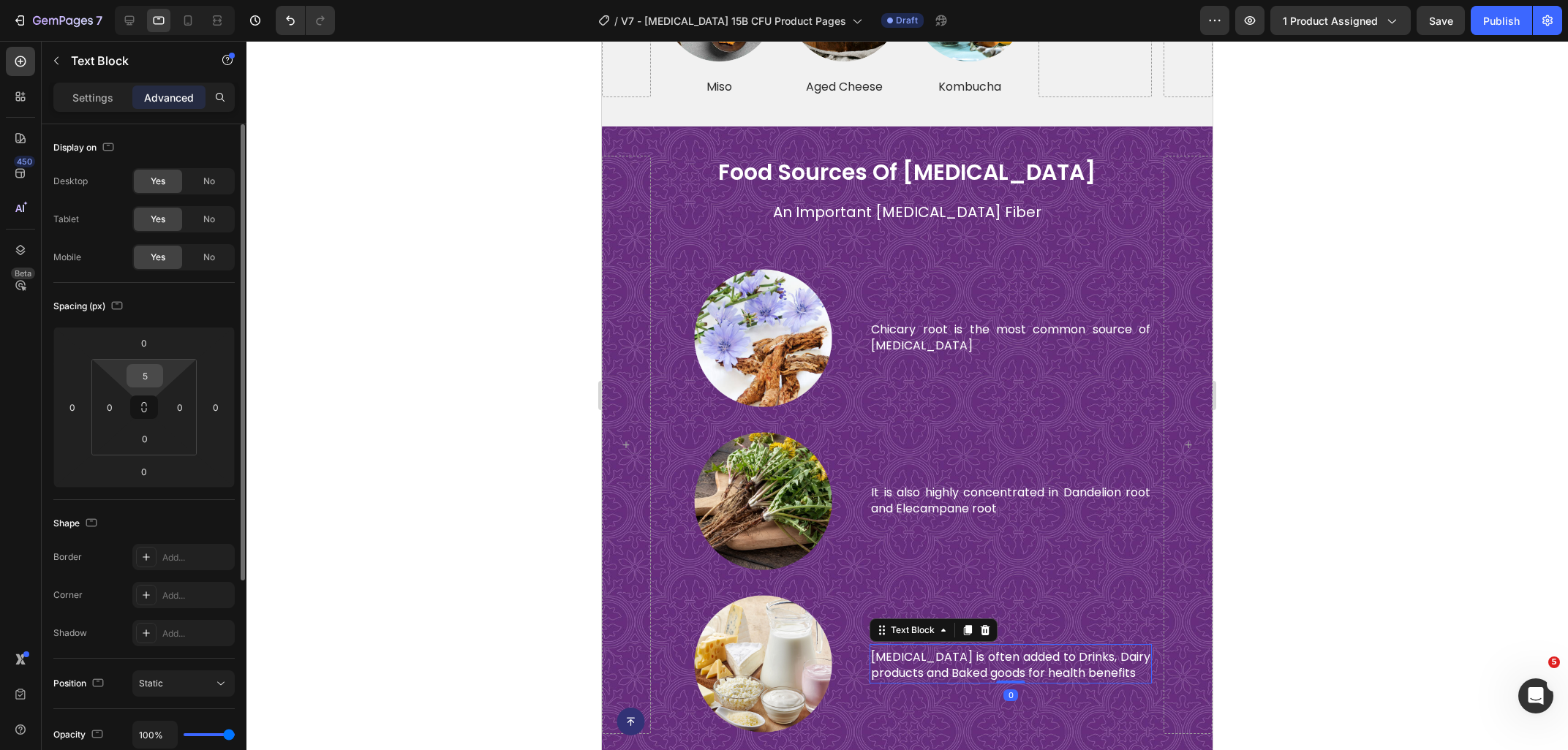
click at [149, 376] on input "5" at bounding box center [145, 376] width 29 height 22
type input "0"
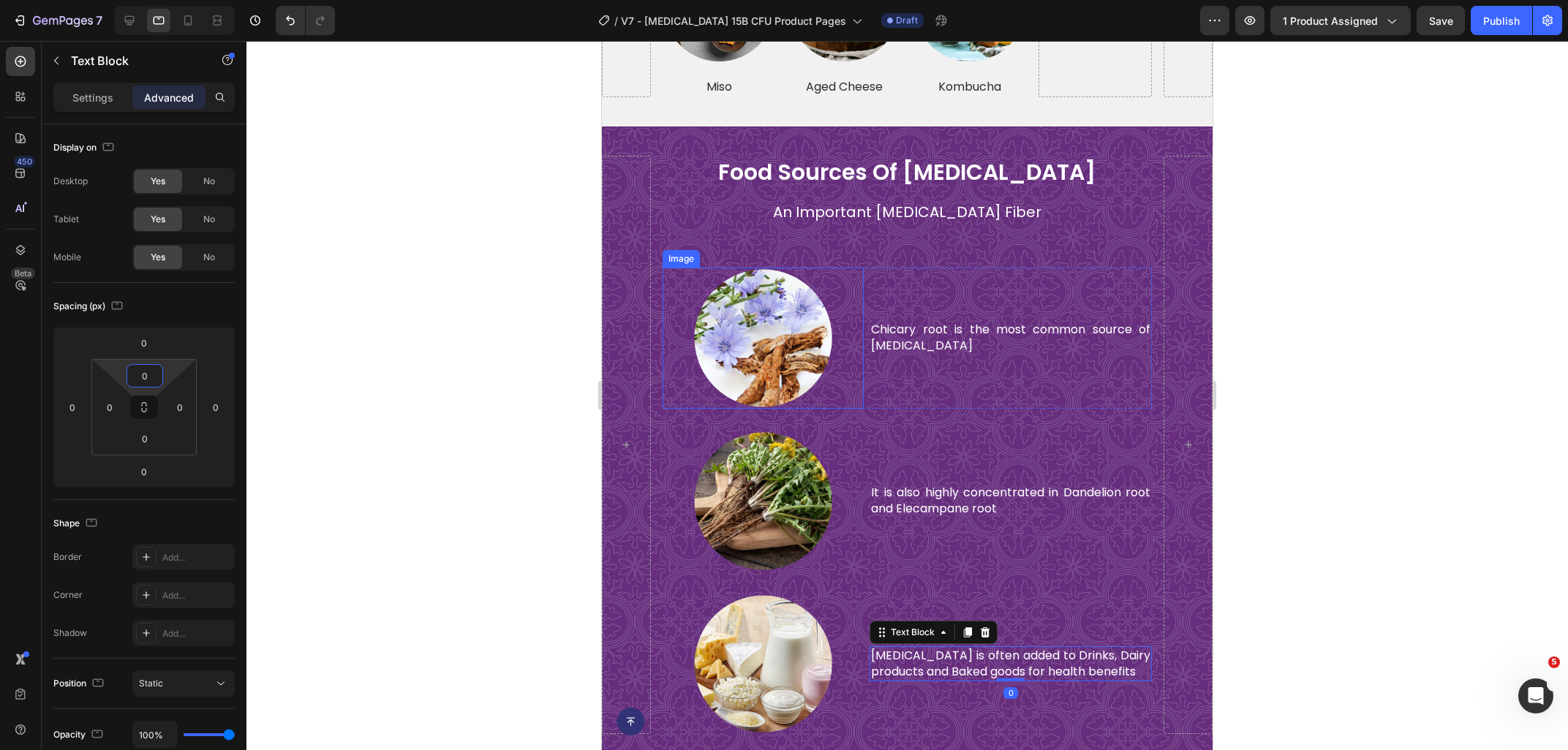
click at [877, 331] on p "Chicary root is the most common source of [MEDICAL_DATA]" at bounding box center [1010, 338] width 279 height 33
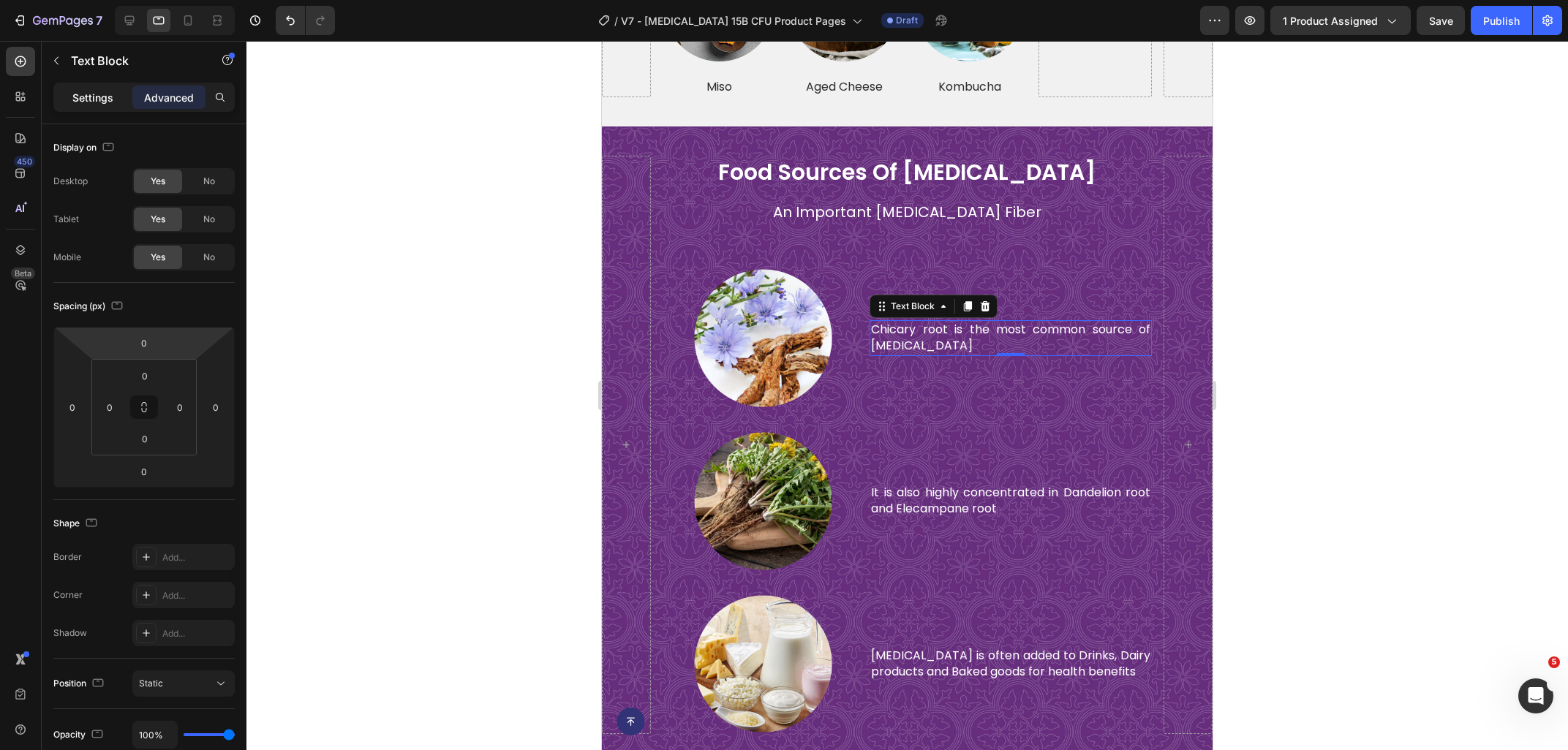
click at [92, 94] on p "Settings" at bounding box center [93, 98] width 41 height 15
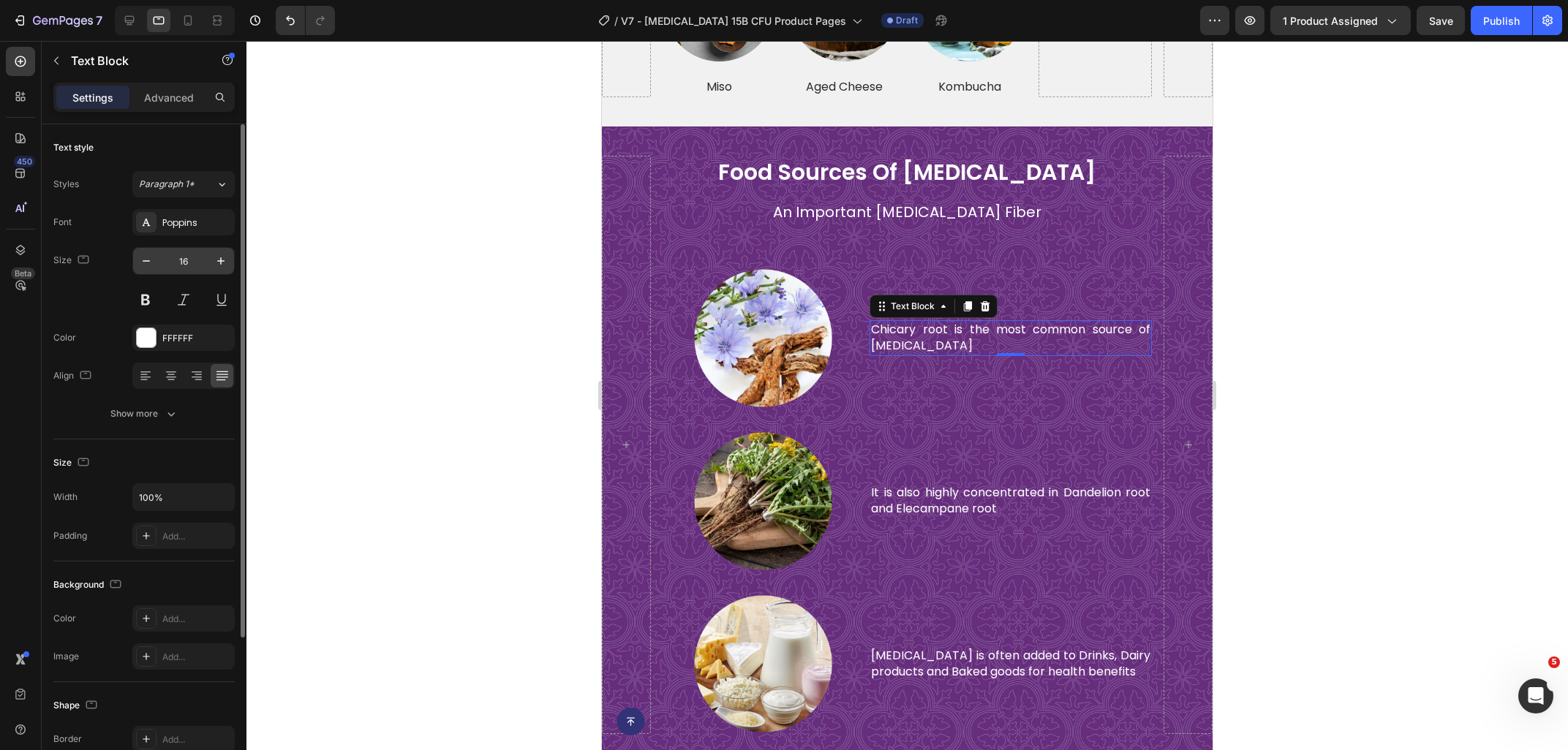
click at [187, 261] on input "16" at bounding box center [183, 261] width 48 height 27
type input "18"
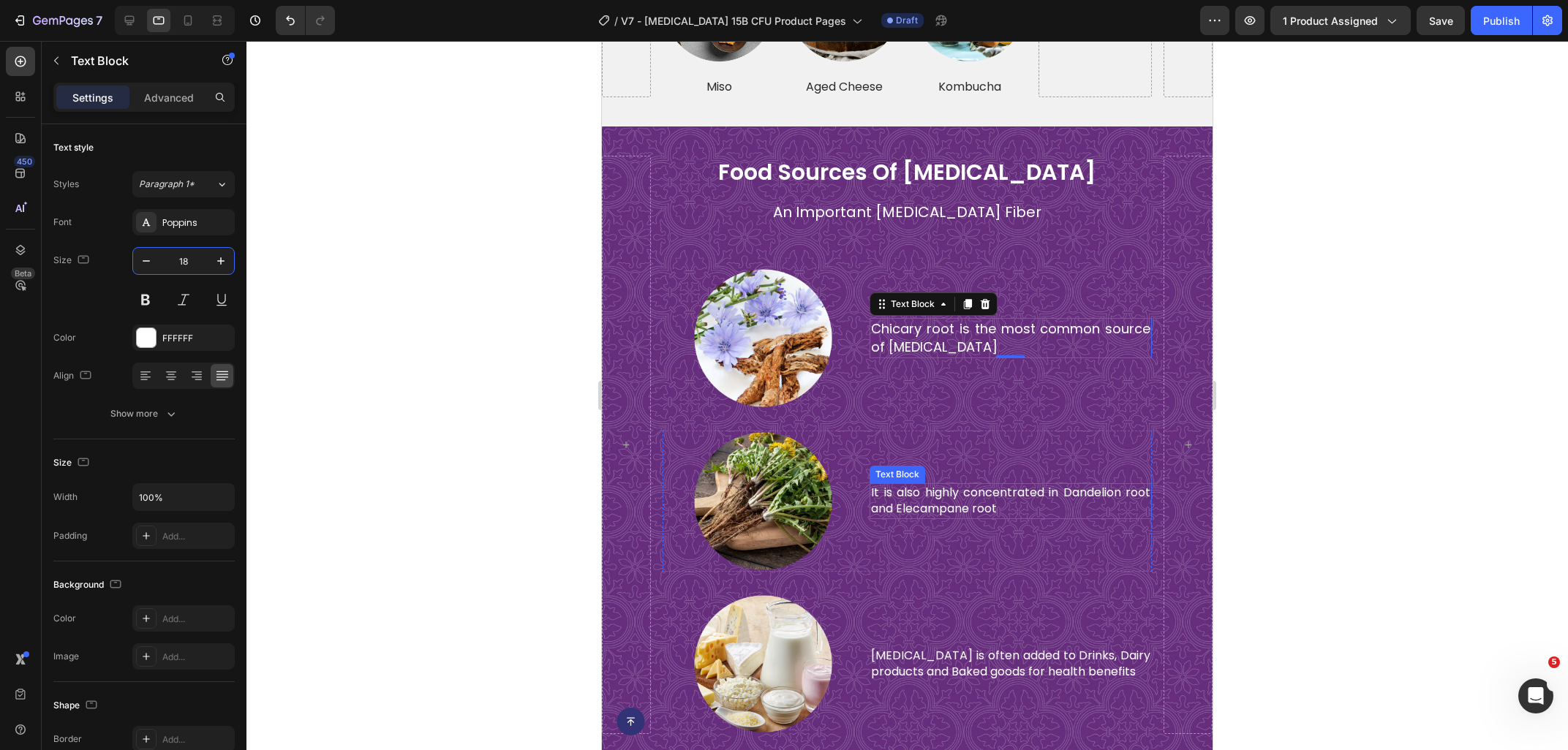
click at [915, 494] on p "It is also highly concentrated in Dandelion root and Elecampane root" at bounding box center [1010, 501] width 279 height 33
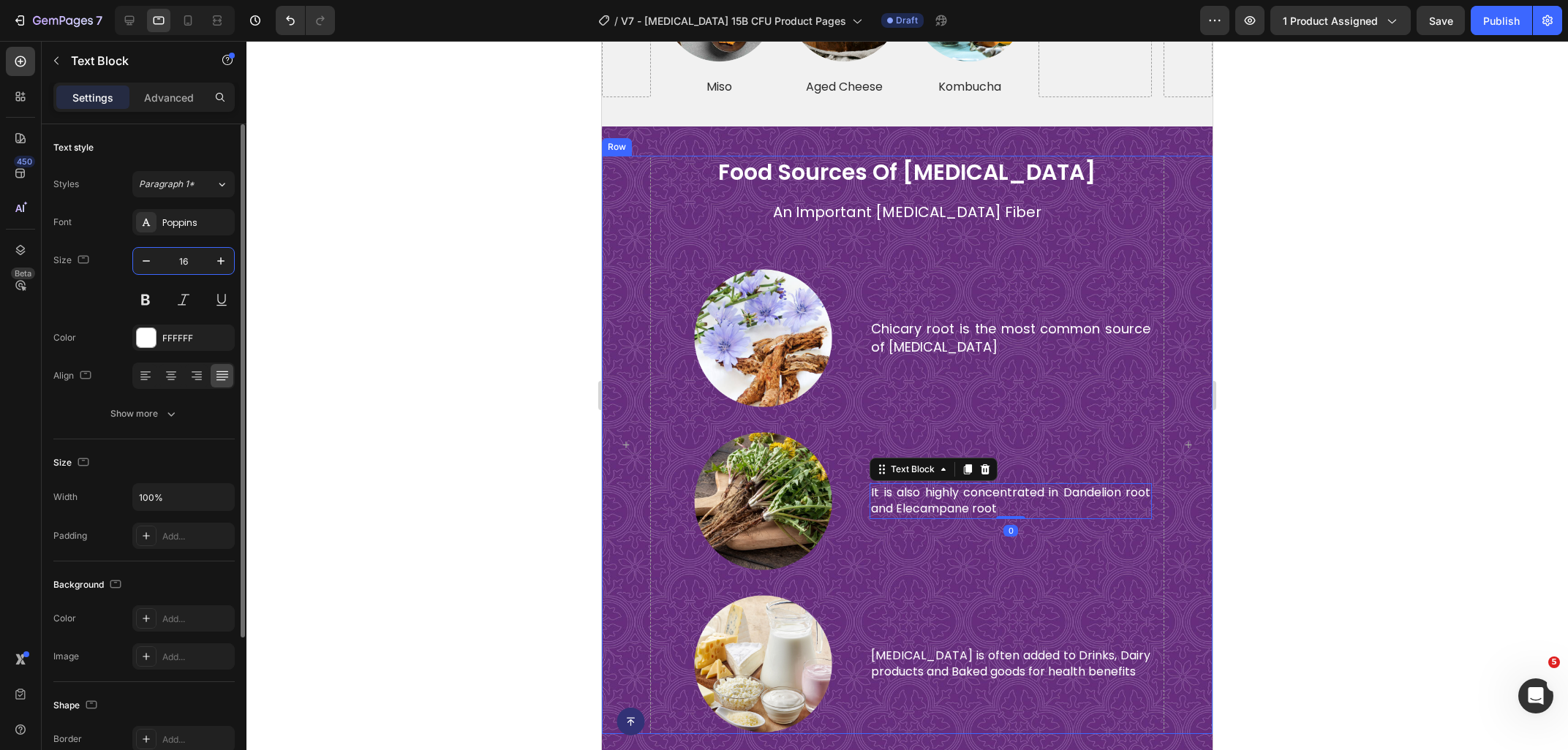
click at [194, 254] on input "16" at bounding box center [183, 261] width 48 height 27
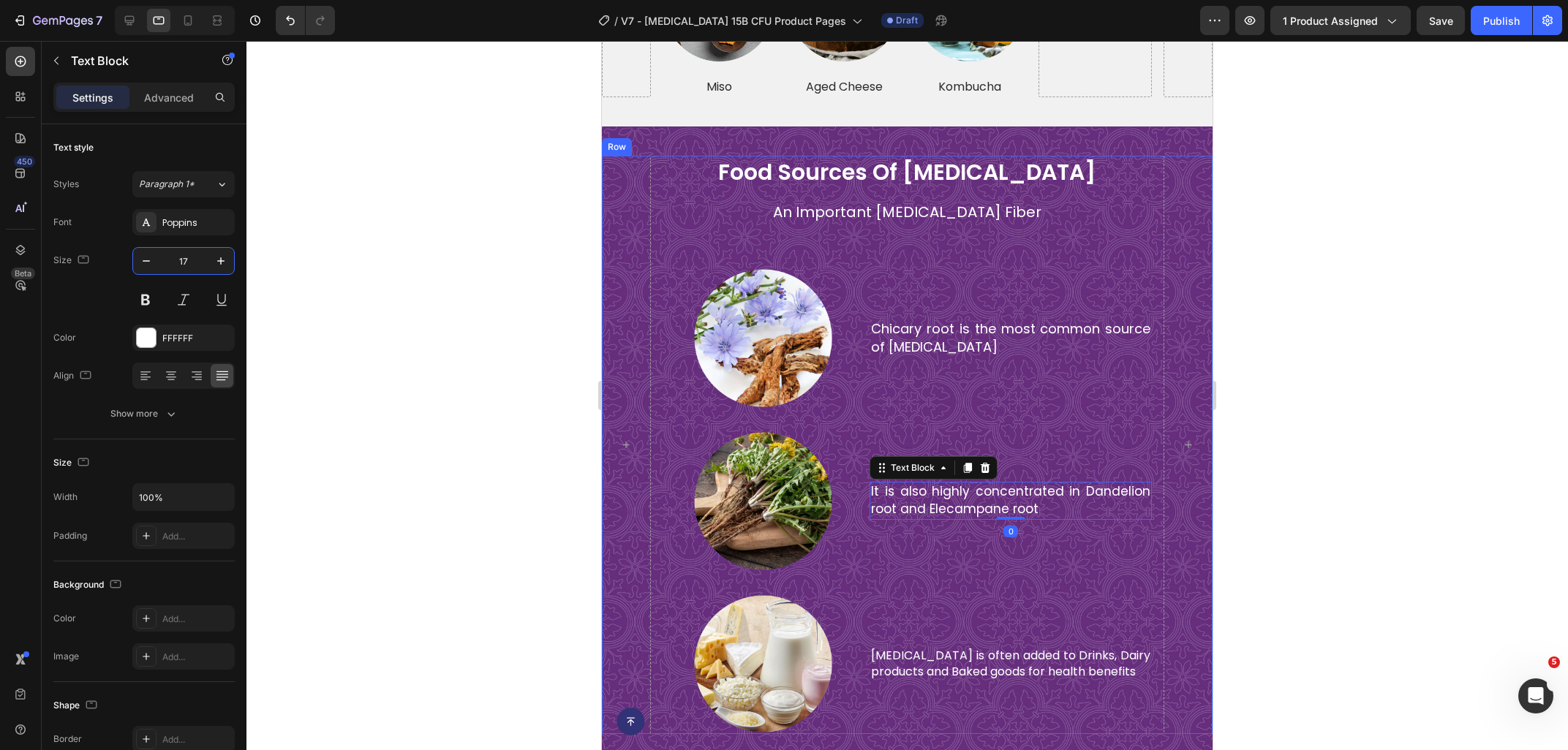
type input "18"
click at [945, 643] on div "Inulin is often added to Drinks, Dairy products and Baked goods for health bene…" at bounding box center [1011, 664] width 282 height 141
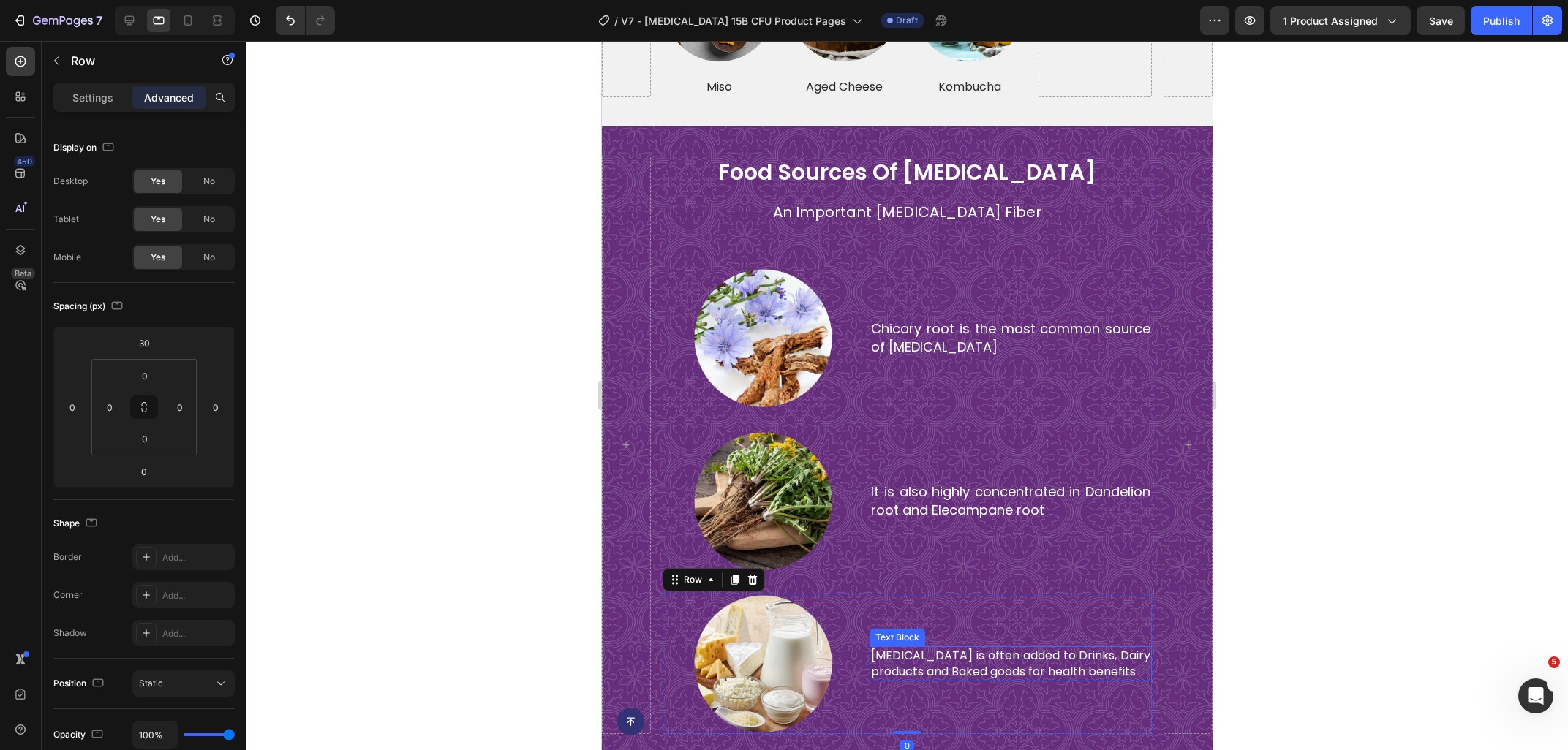
click at [941, 664] on p "[MEDICAL_DATA] is often added to Drinks, Dairy products and Baked goods for hea…" at bounding box center [1010, 664] width 279 height 33
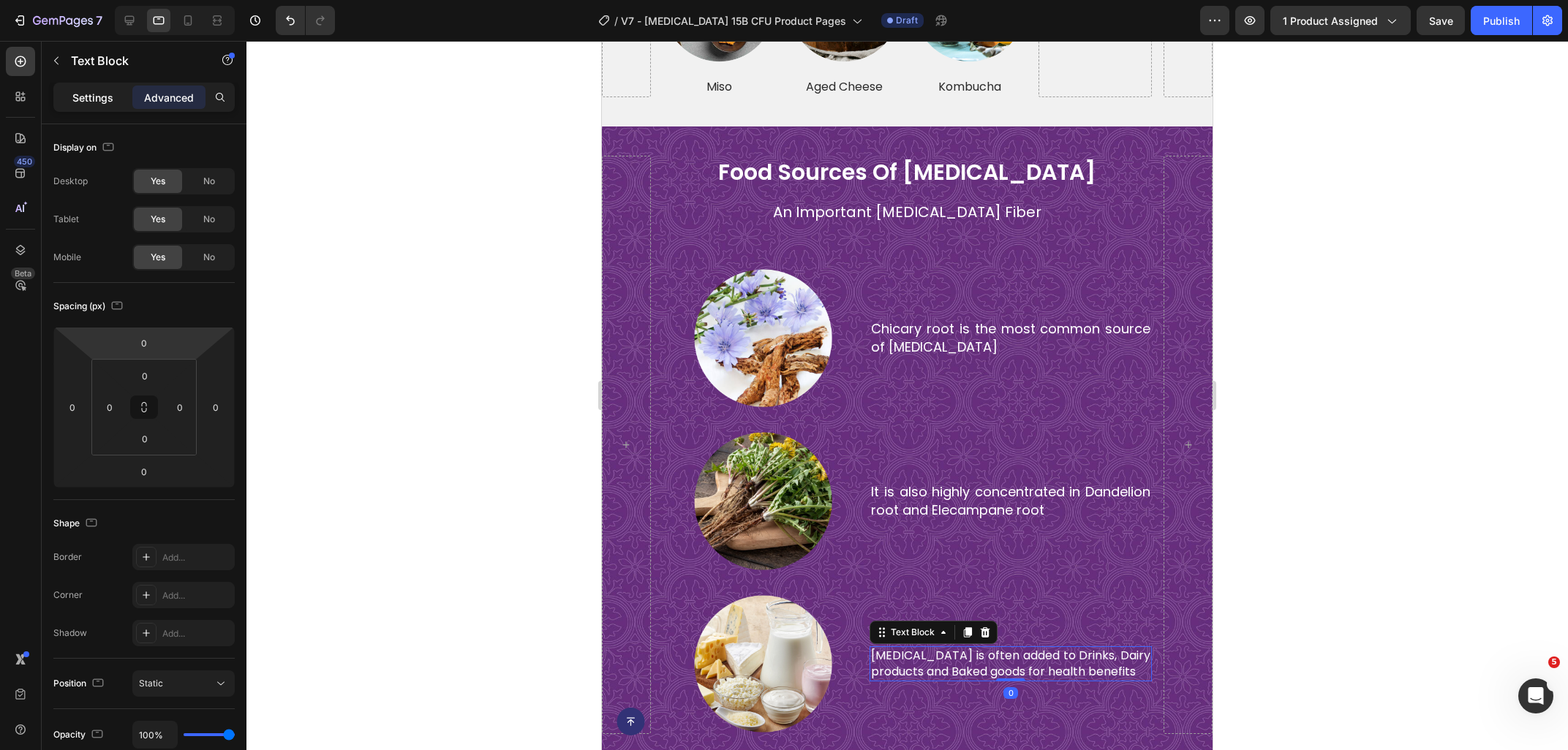
click at [99, 101] on p "Settings" at bounding box center [93, 98] width 41 height 15
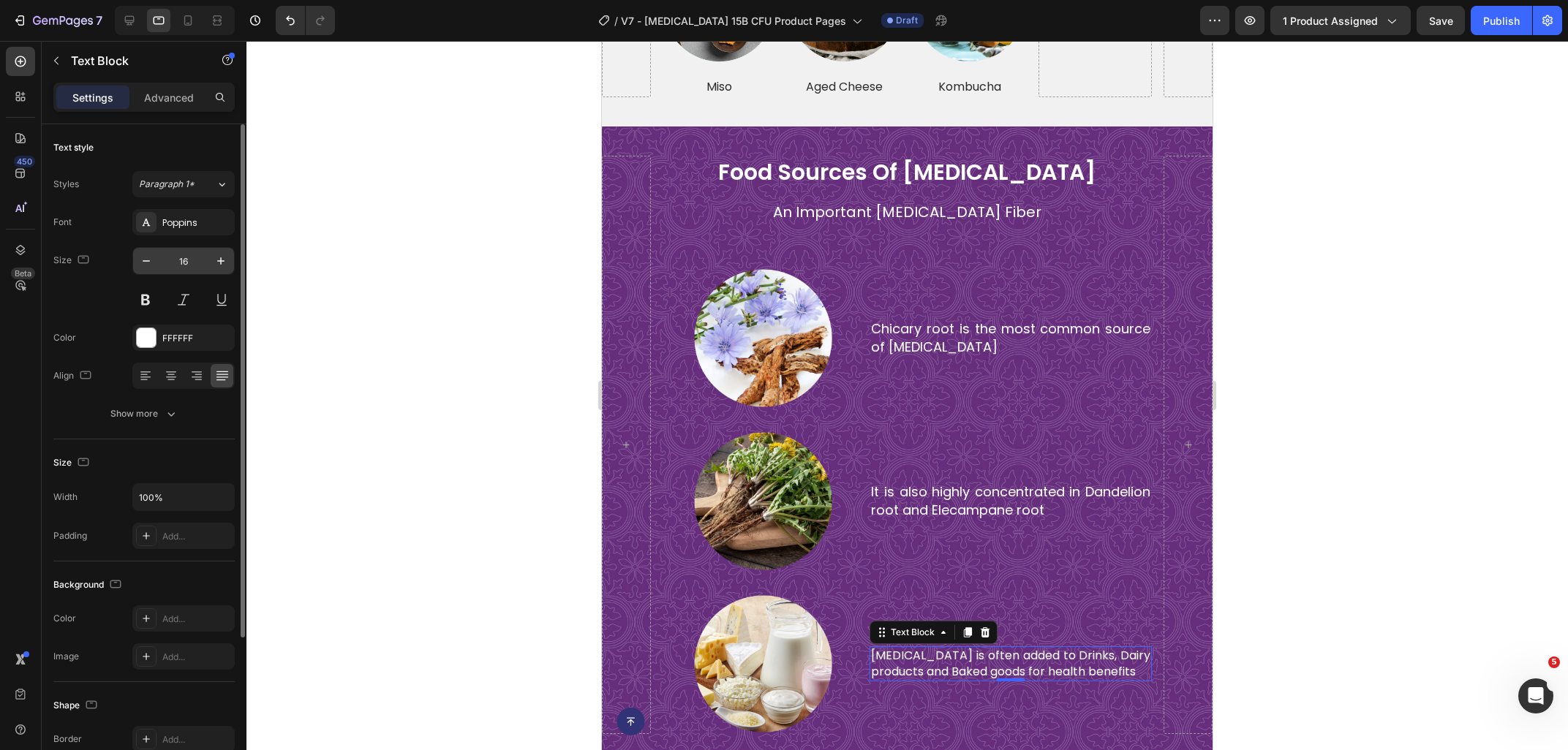
click at [187, 268] on input "16" at bounding box center [183, 261] width 48 height 27
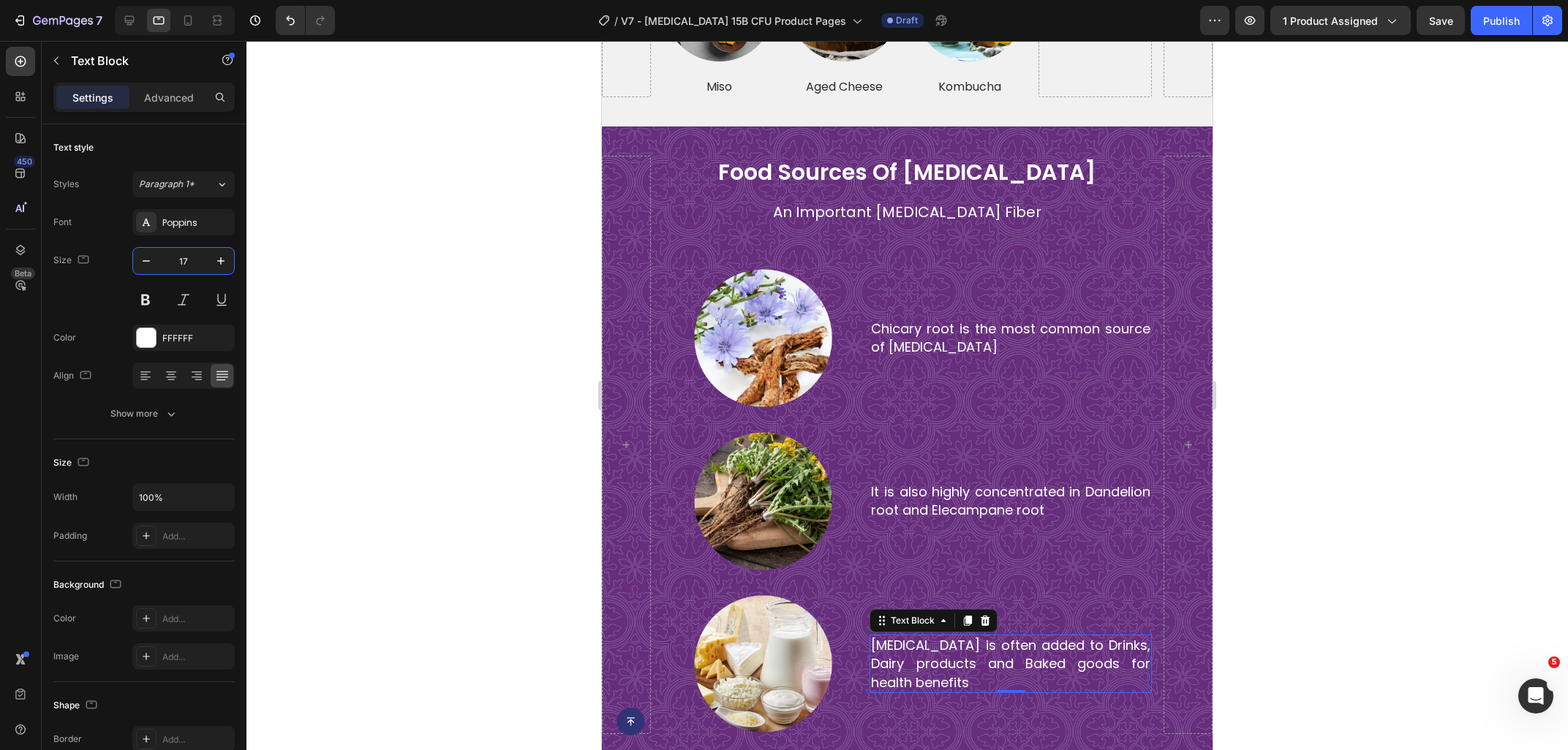
type input "18"
click at [432, 375] on div at bounding box center [906, 396] width 1321 height 709
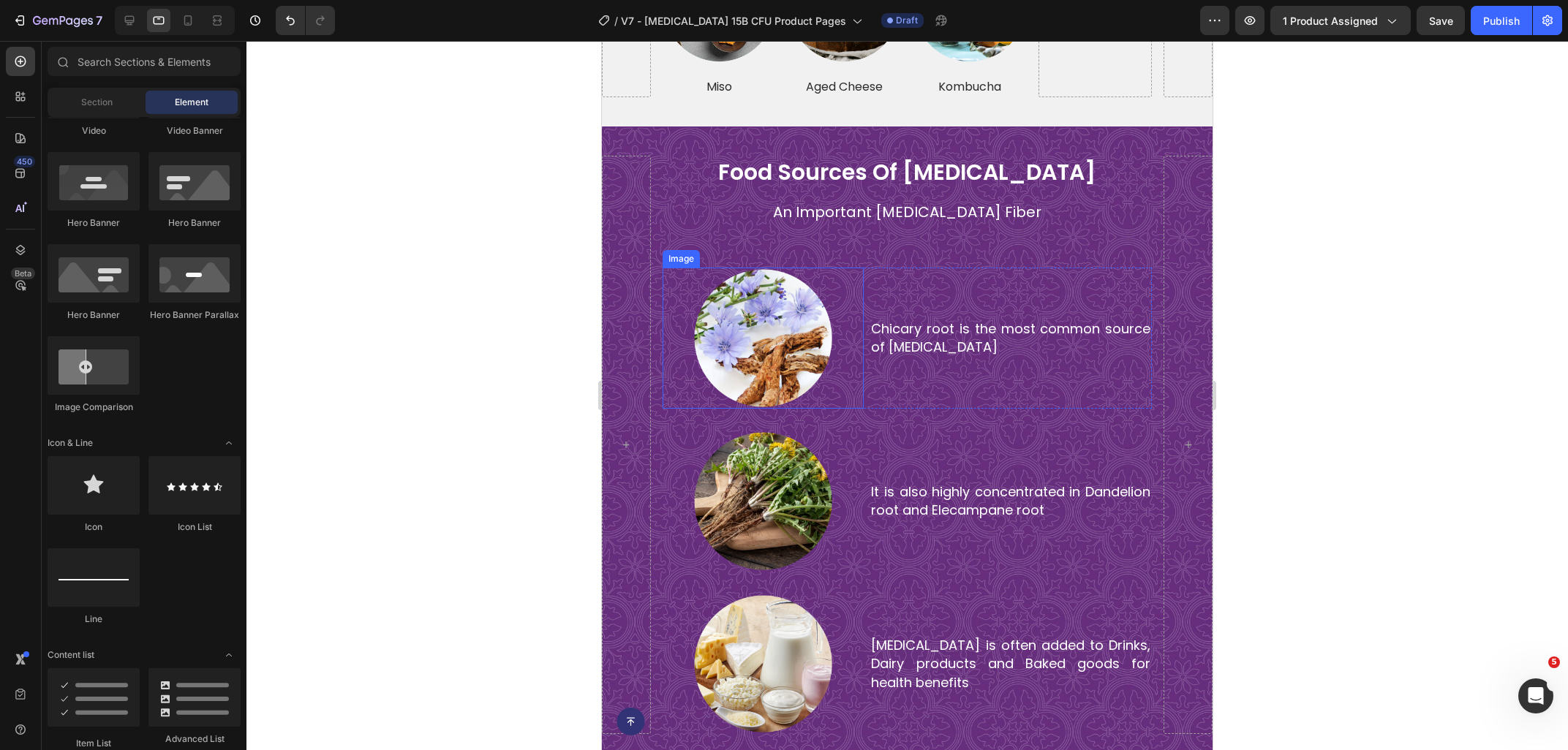
scroll to position [4074, 0]
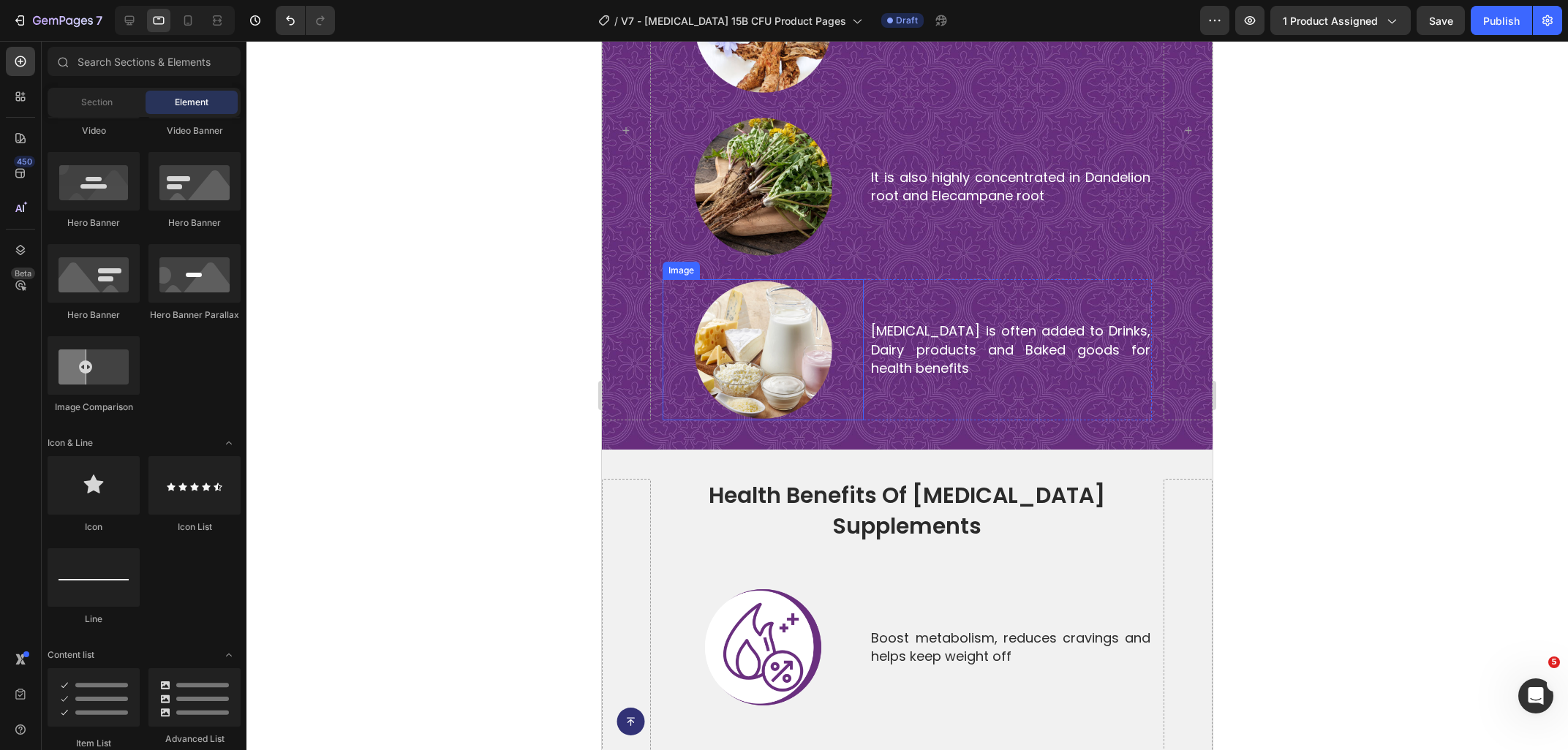
click at [813, 362] on img at bounding box center [762, 349] width 141 height 141
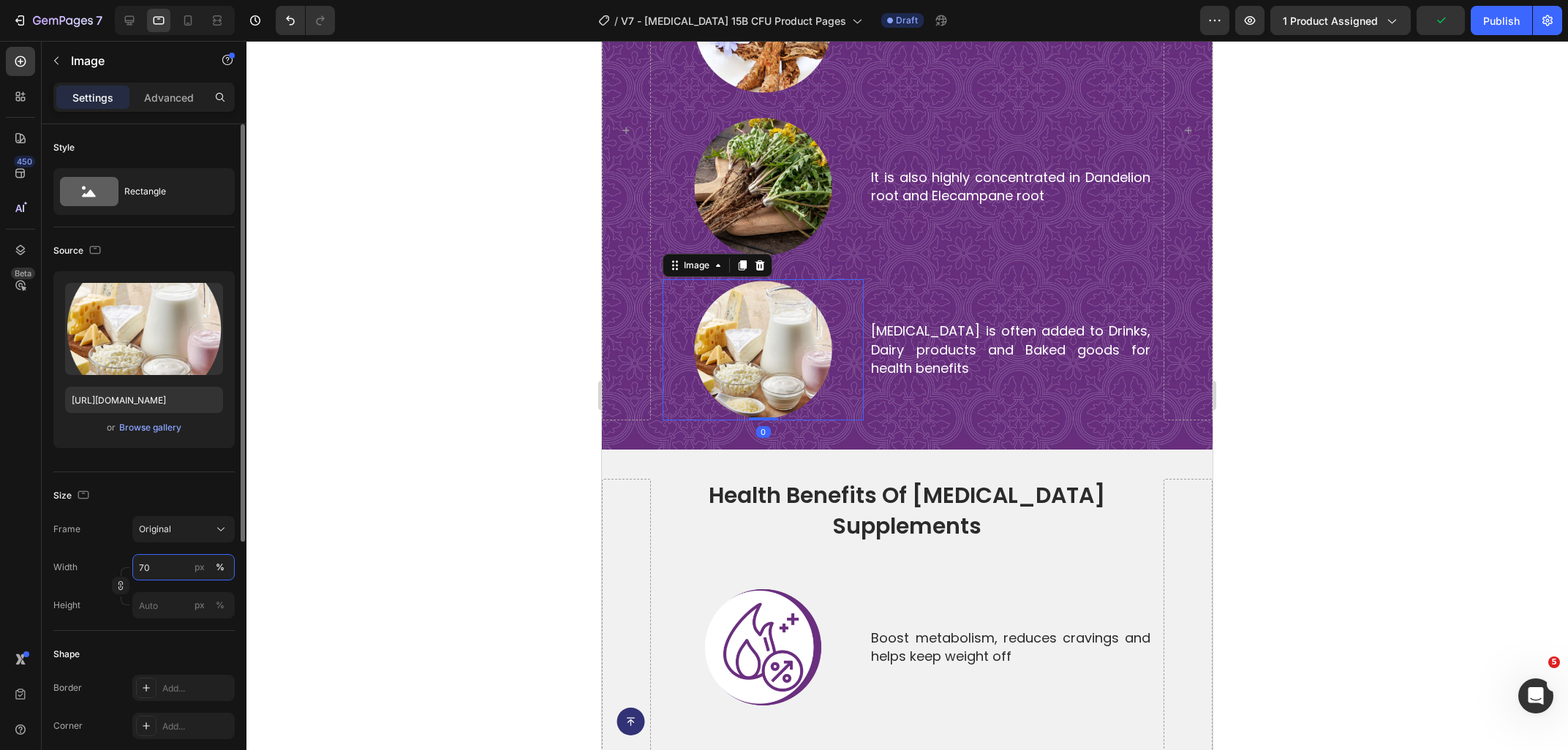
click at [153, 564] on input "70" at bounding box center [184, 567] width 102 height 27
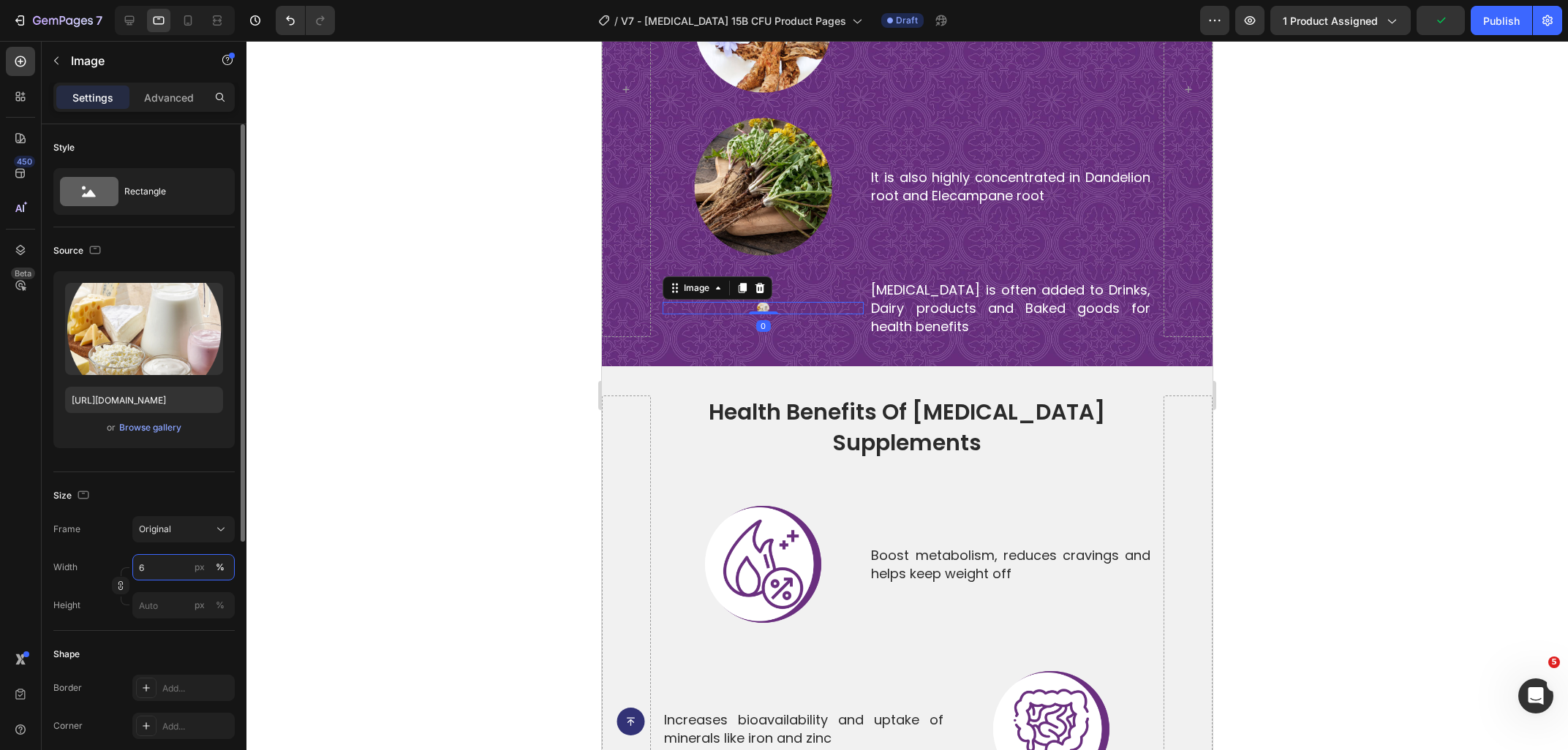
type input "60"
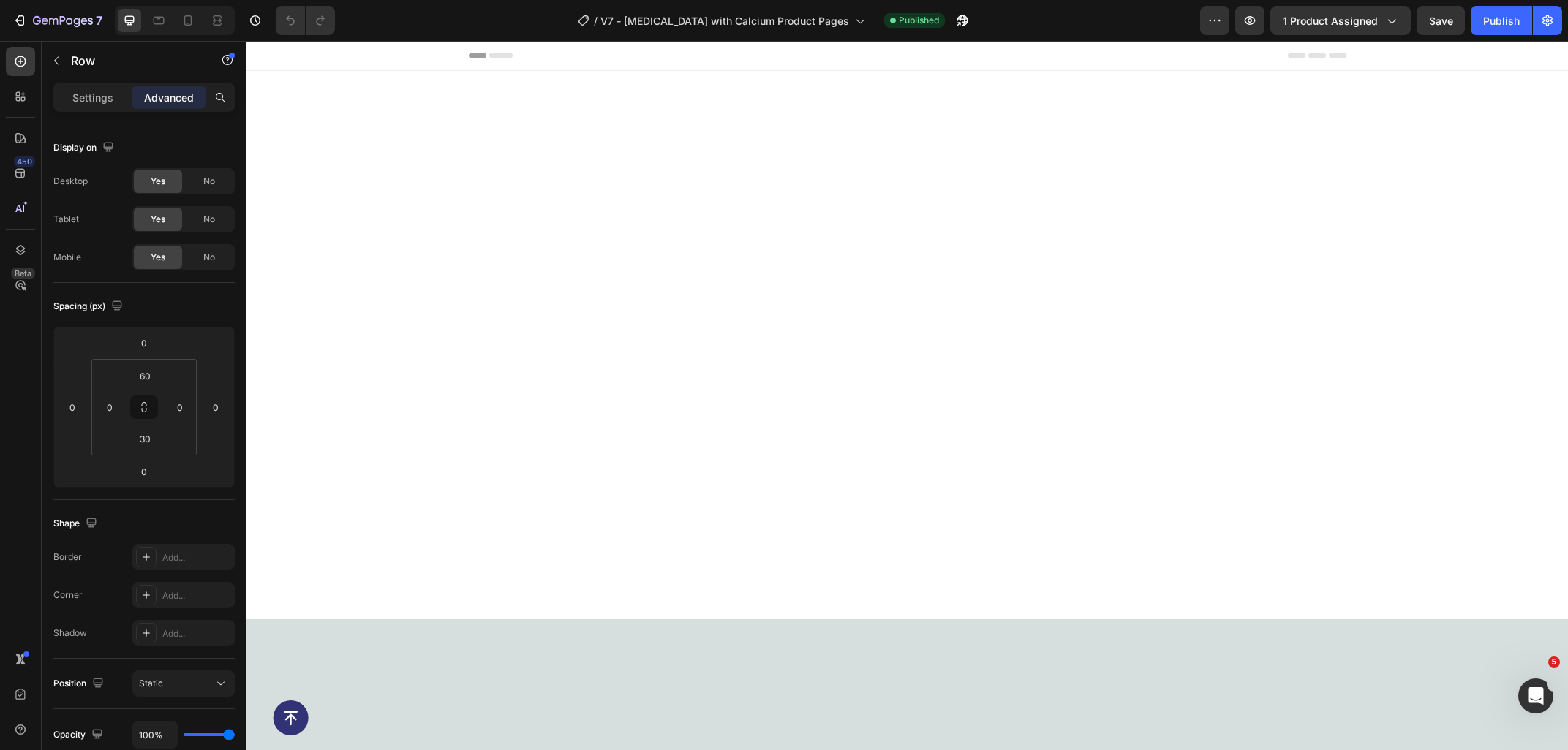
scroll to position [3370, 0]
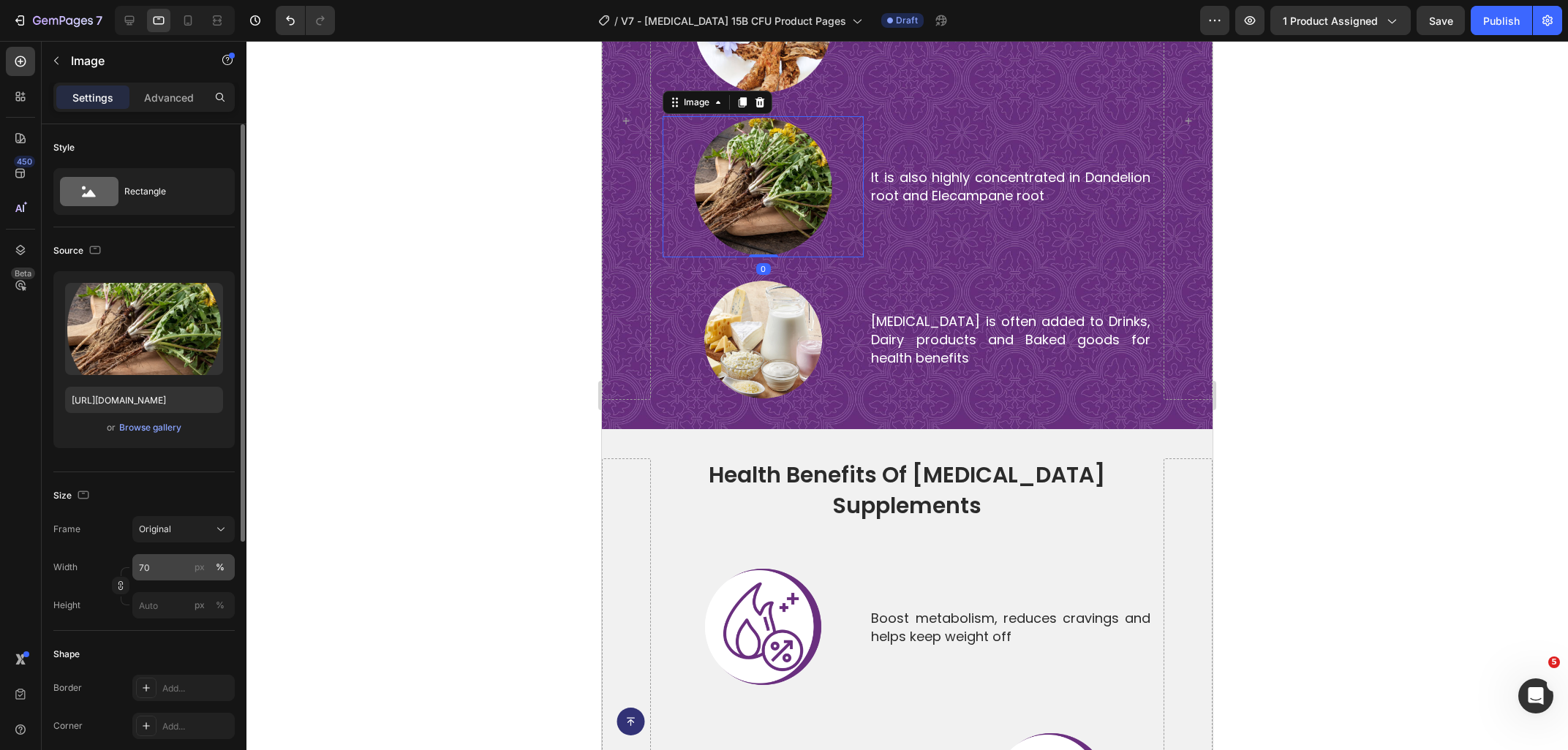
click at [164, 569] on input "70" at bounding box center [184, 567] width 102 height 27
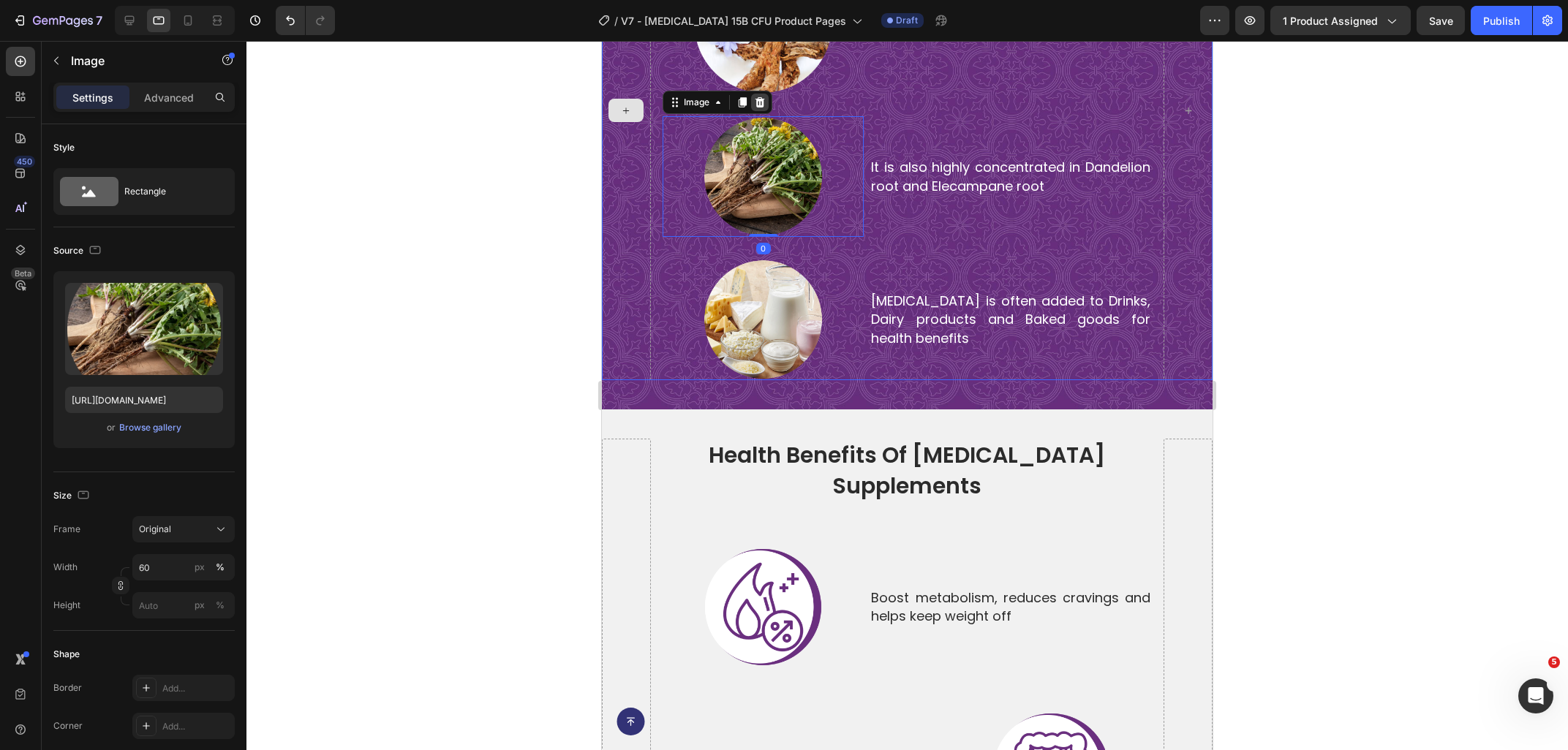
type input "60"
click at [757, 96] on div at bounding box center [759, 102] width 18 height 18
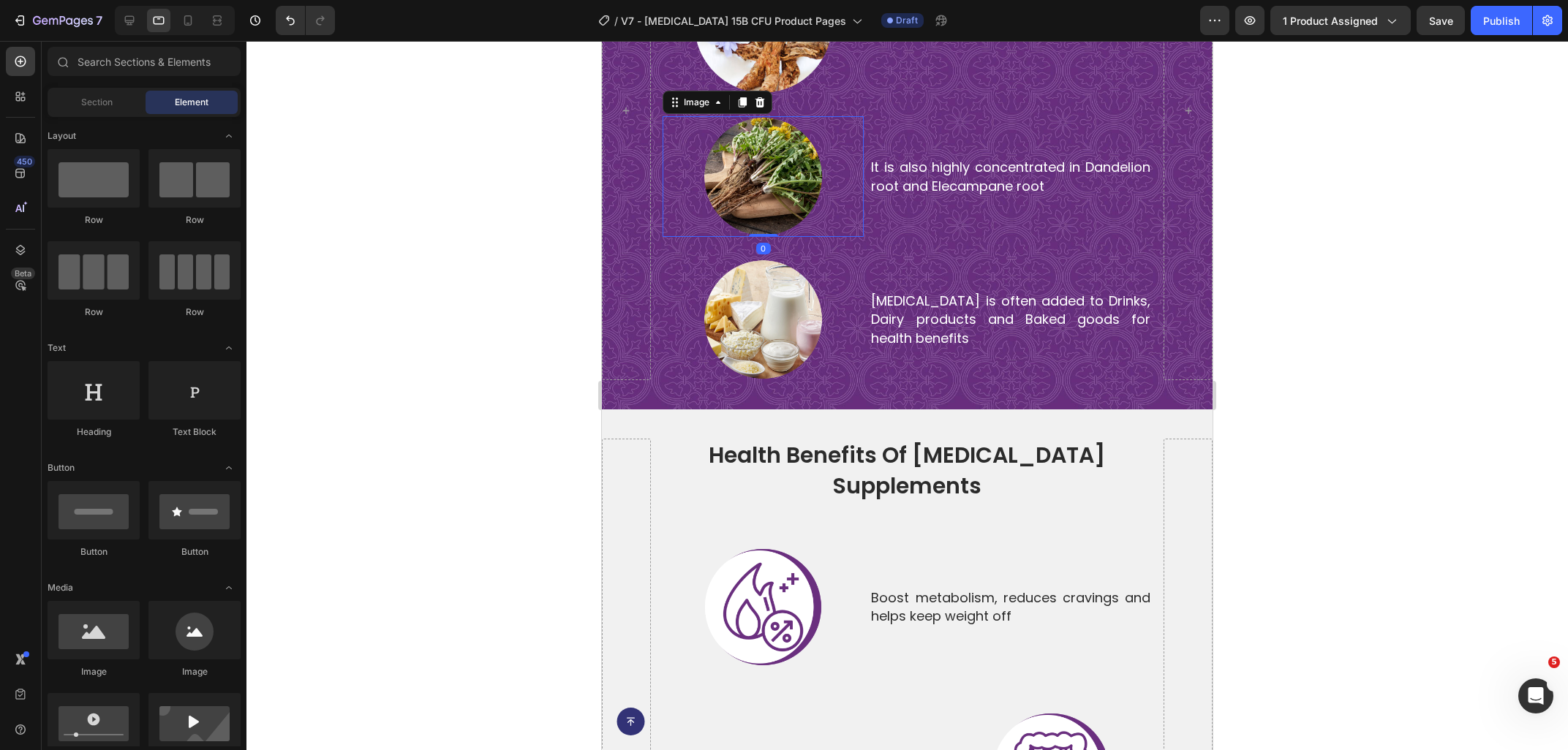
scroll to position [633, 0]
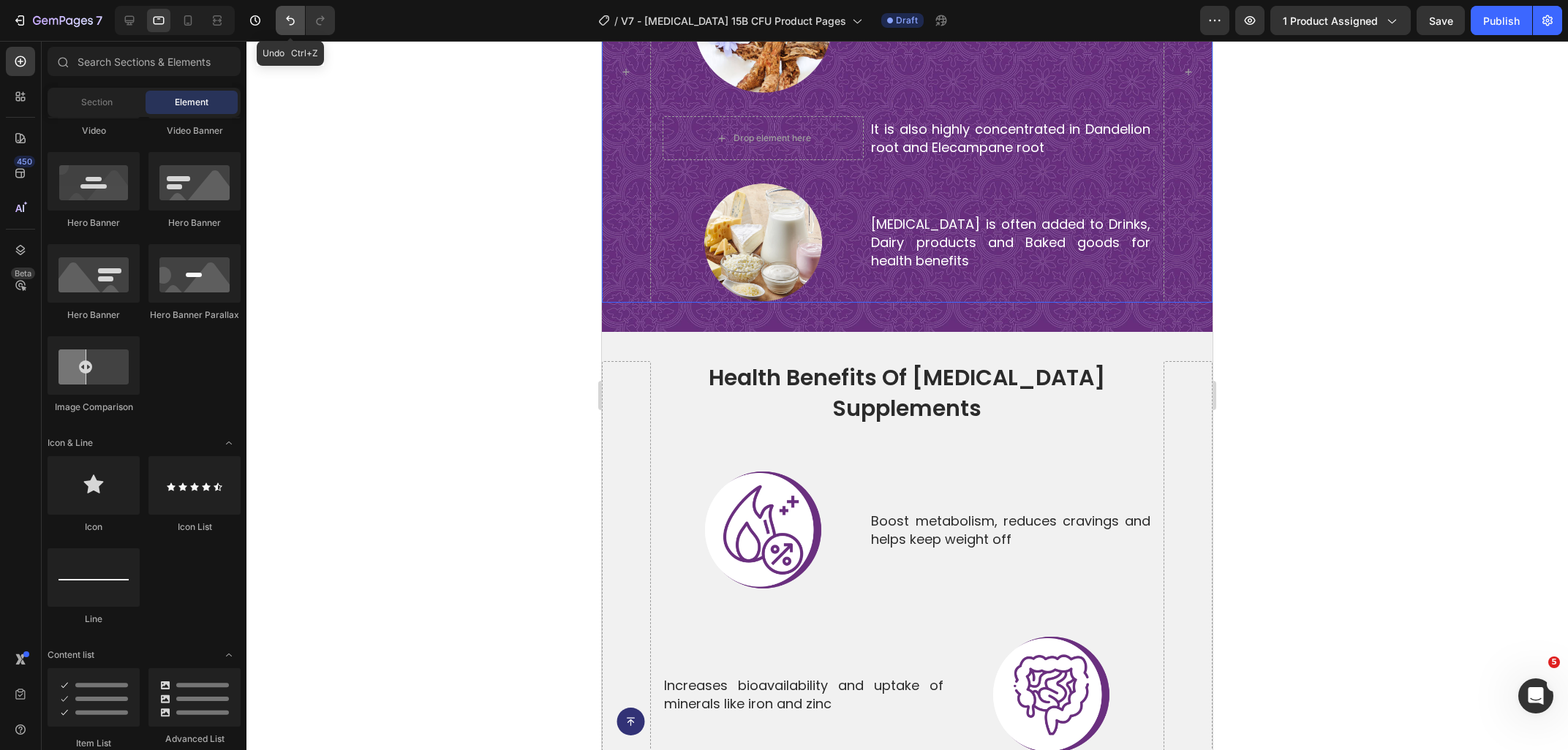
click at [278, 23] on button "Undo/Redo" at bounding box center [290, 21] width 29 height 29
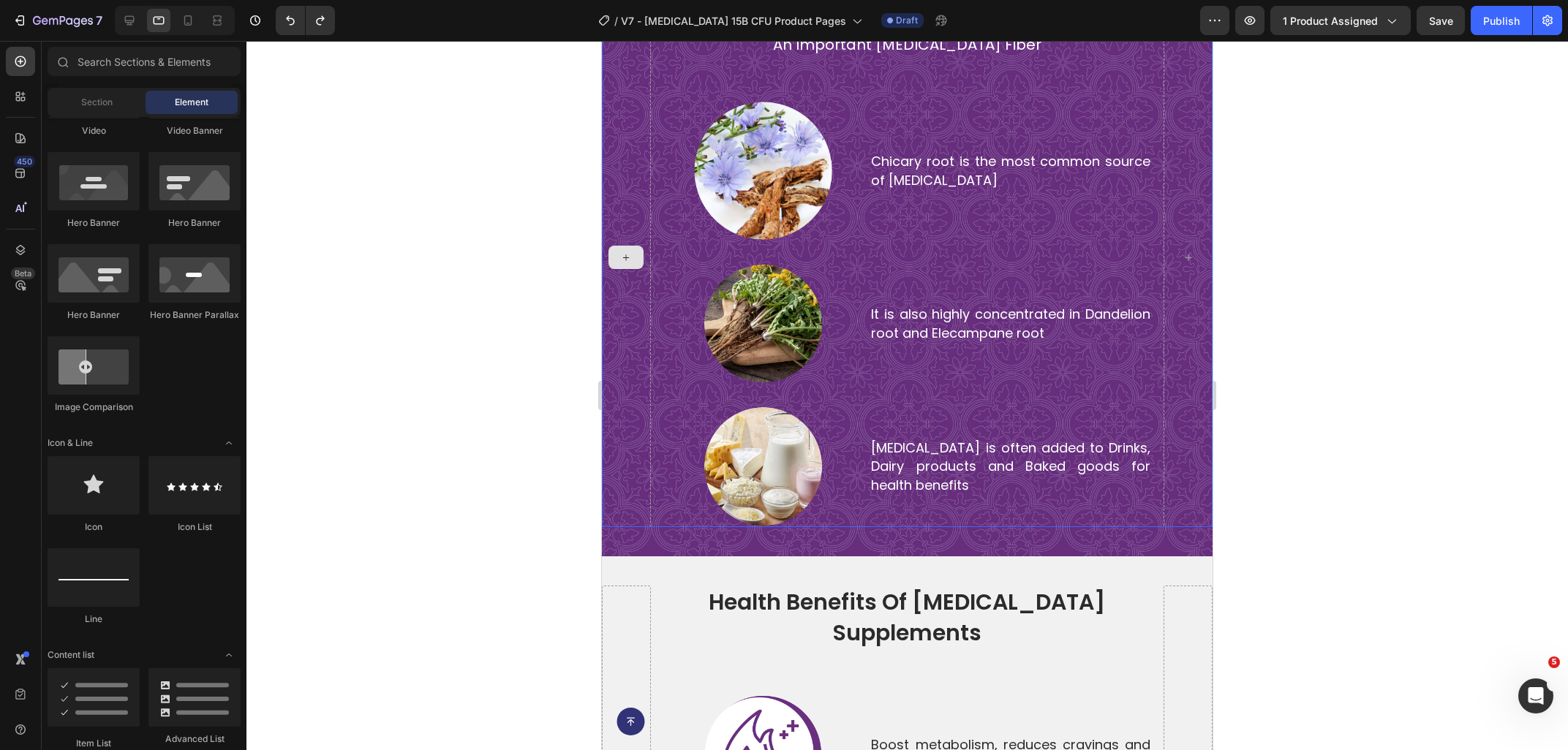
scroll to position [3917, 0]
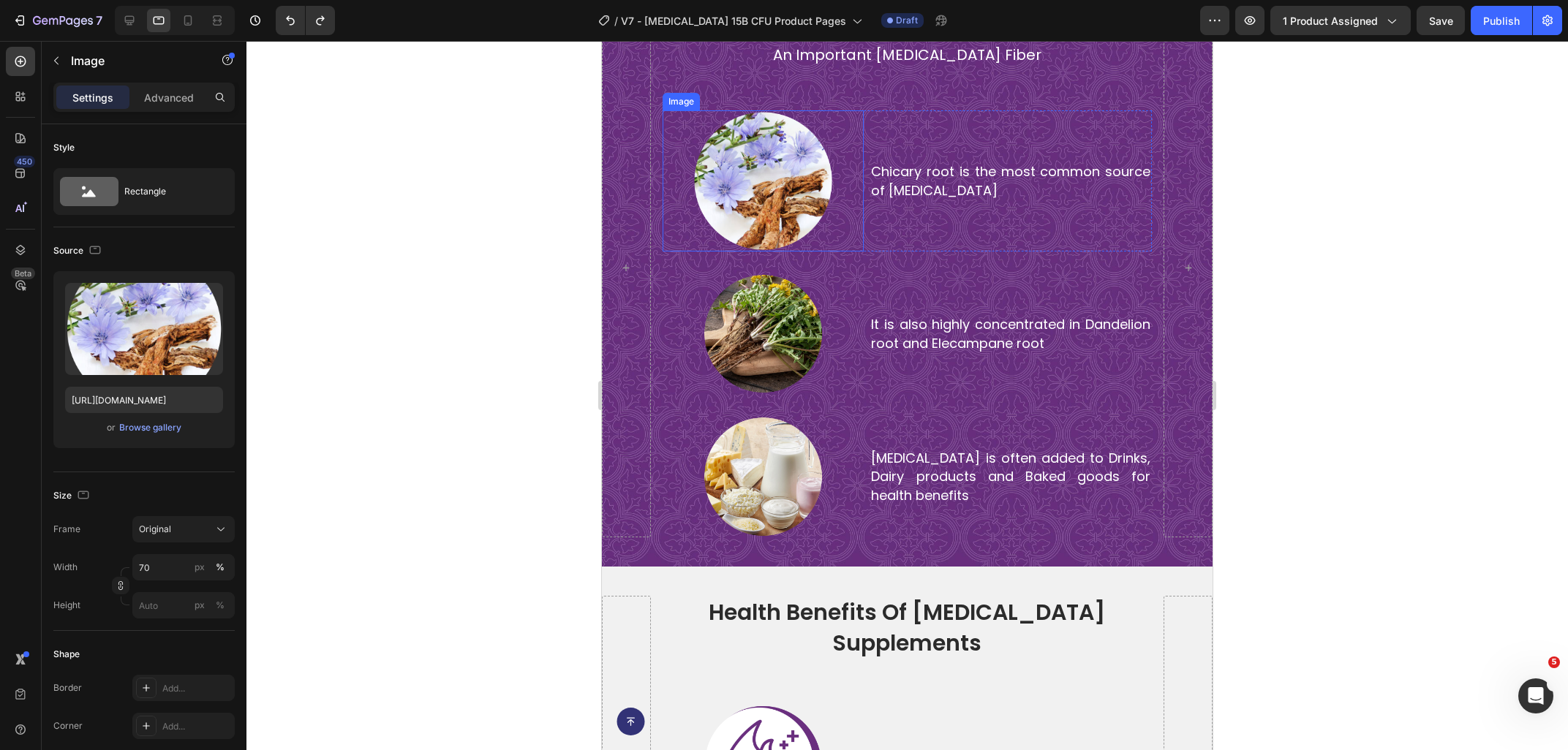
click at [761, 184] on img at bounding box center [762, 181] width 141 height 141
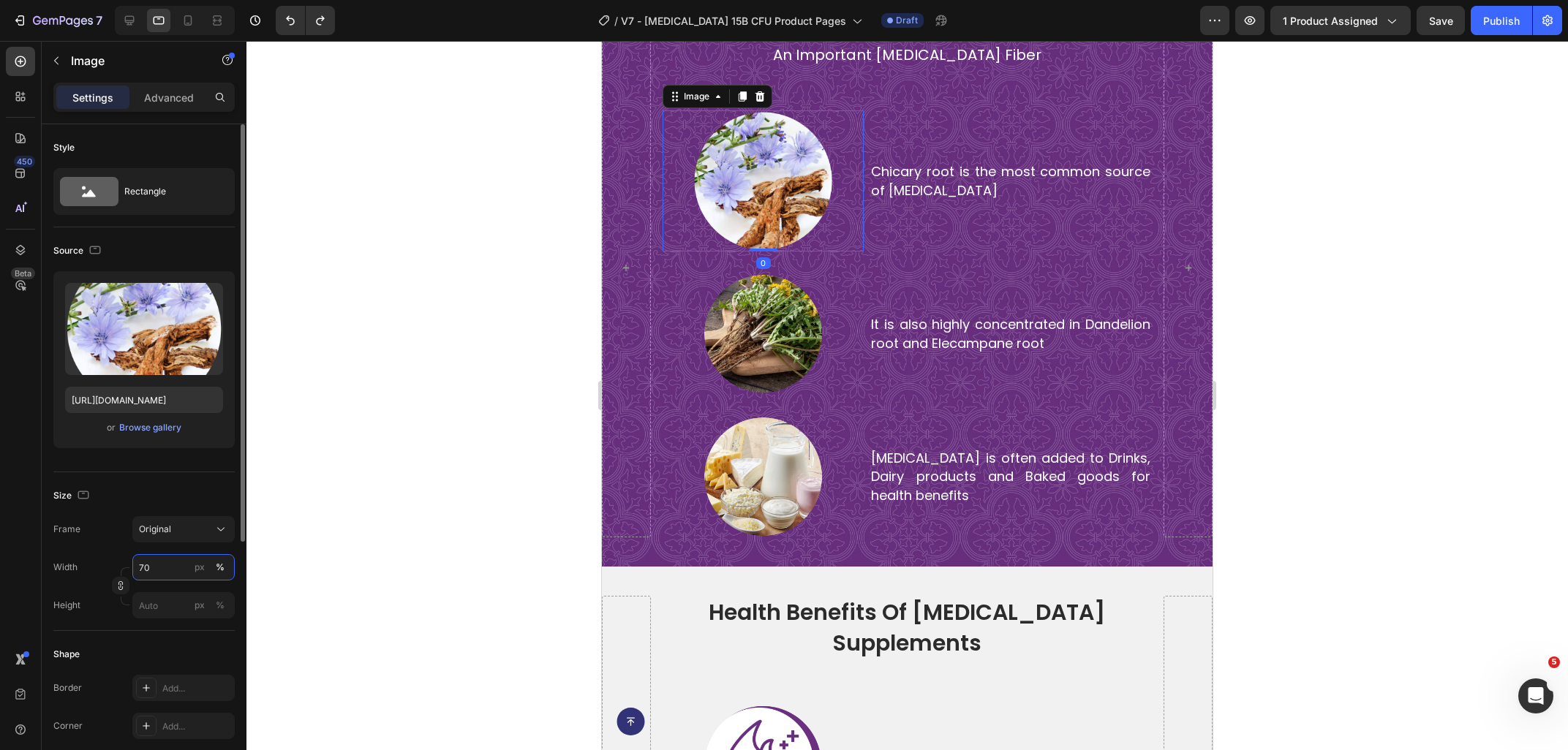
click at [162, 565] on input "70" at bounding box center [184, 567] width 102 height 27
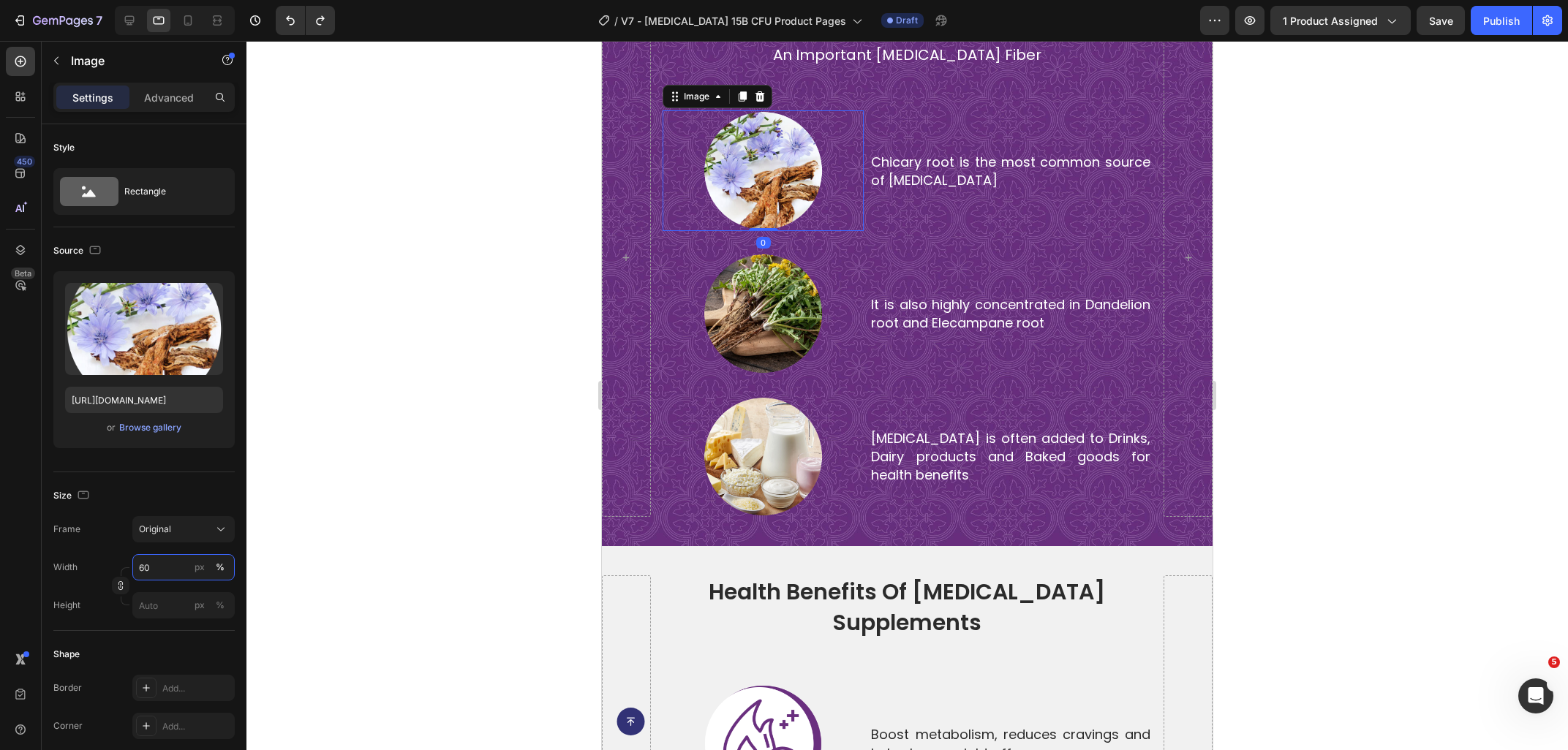
type input "60"
click at [380, 410] on div at bounding box center [906, 396] width 1321 height 709
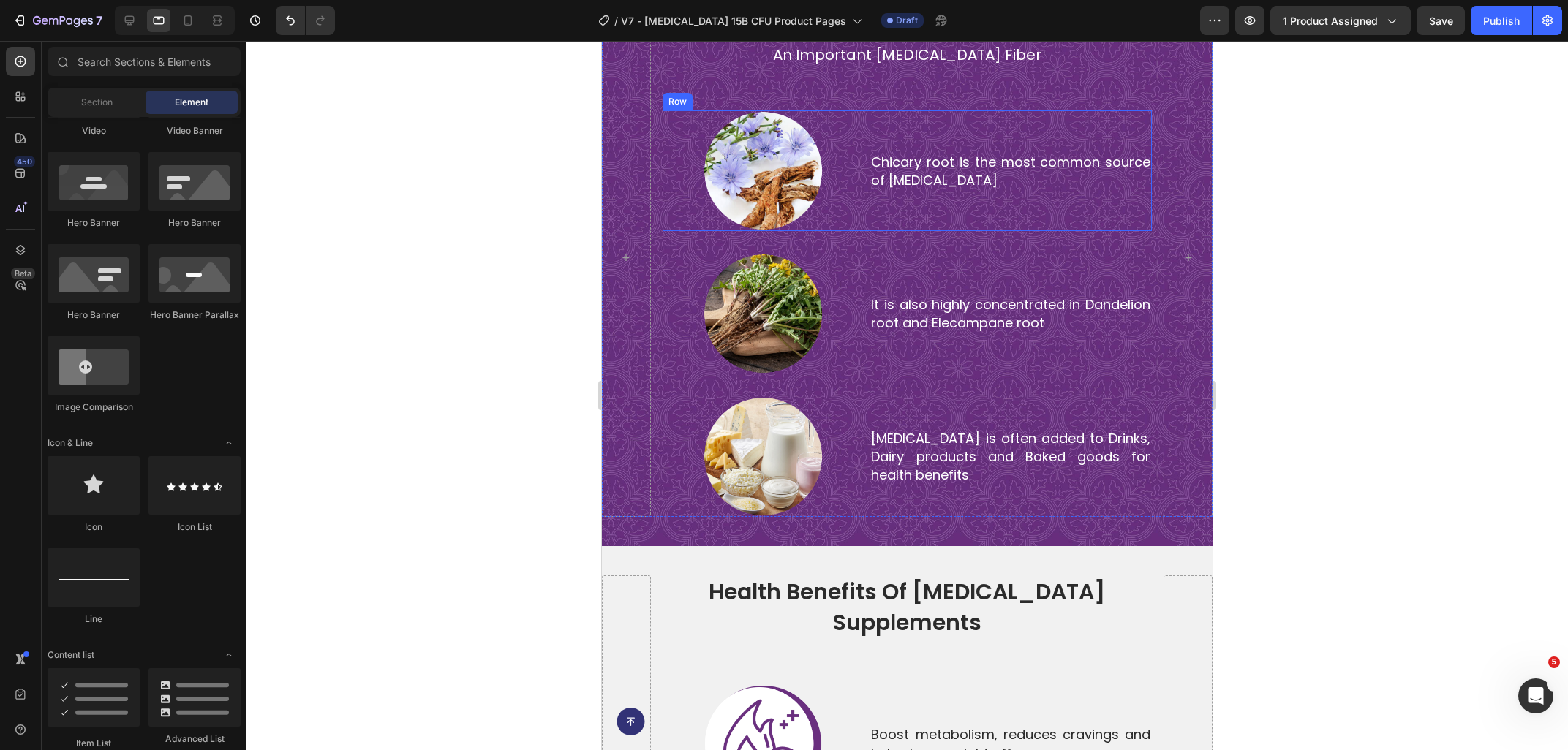
click at [906, 155] on p "Chicary root is the most common source of [MEDICAL_DATA]" at bounding box center [1010, 171] width 279 height 37
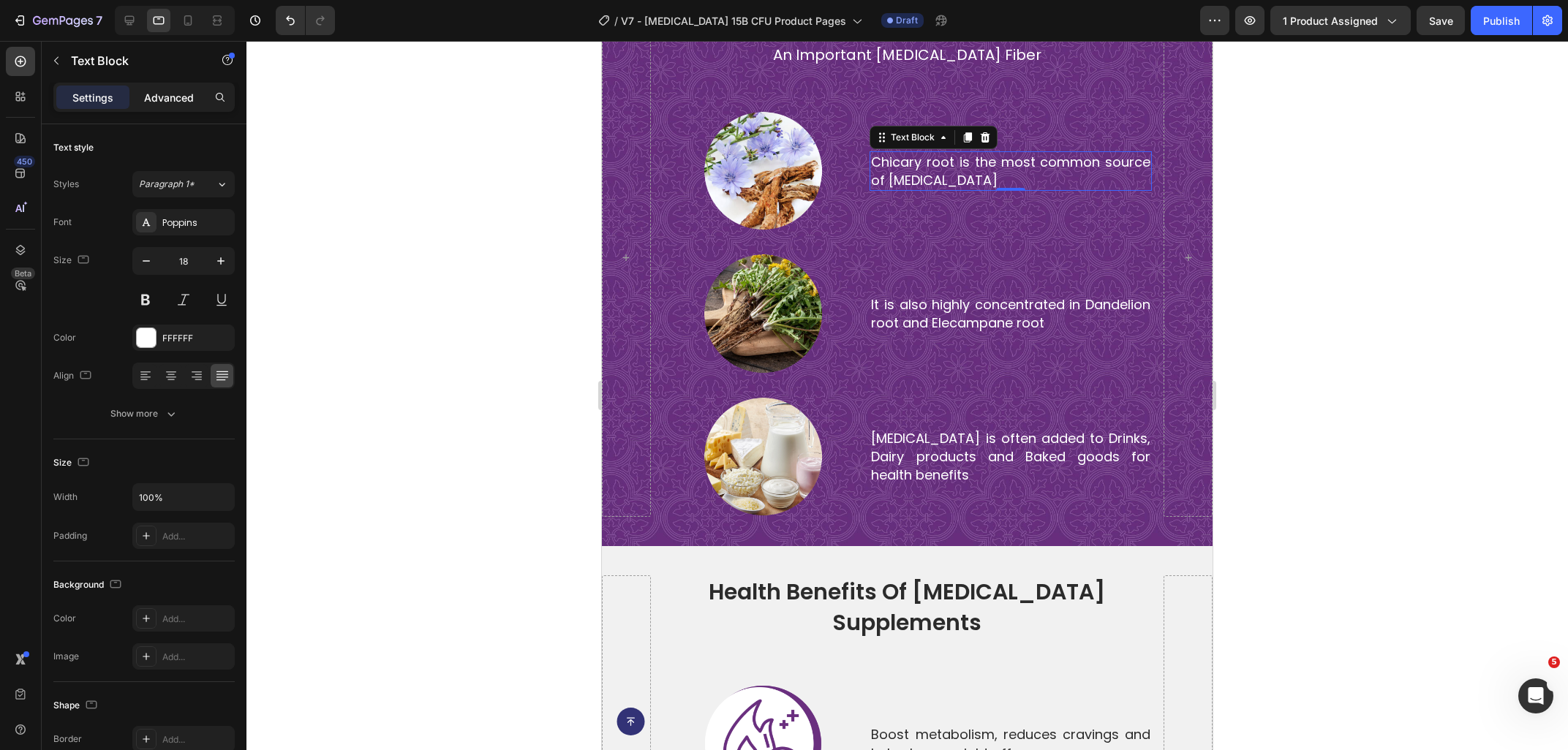
click at [154, 98] on p "Advanced" at bounding box center [168, 98] width 50 height 15
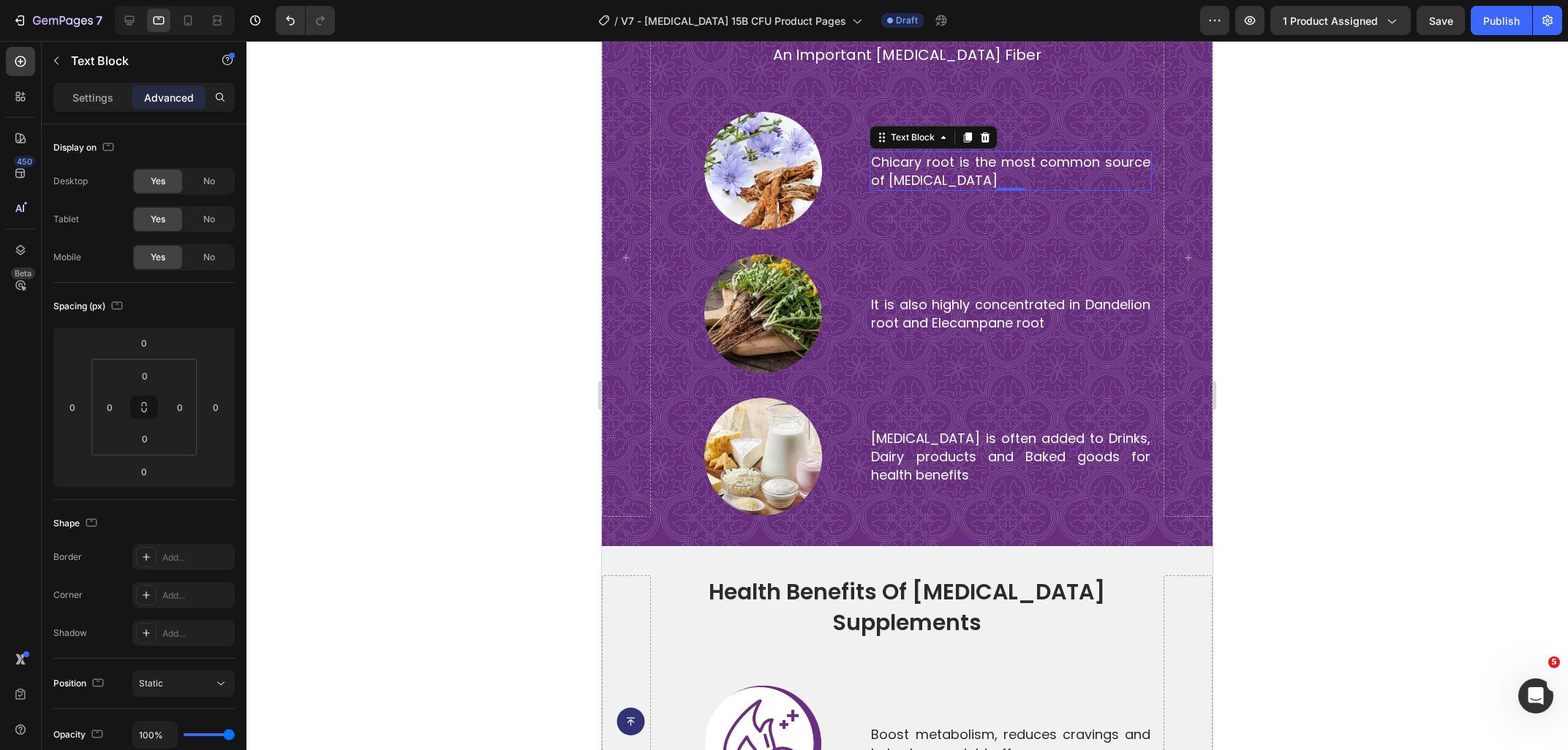
click at [461, 248] on div at bounding box center [906, 396] width 1321 height 709
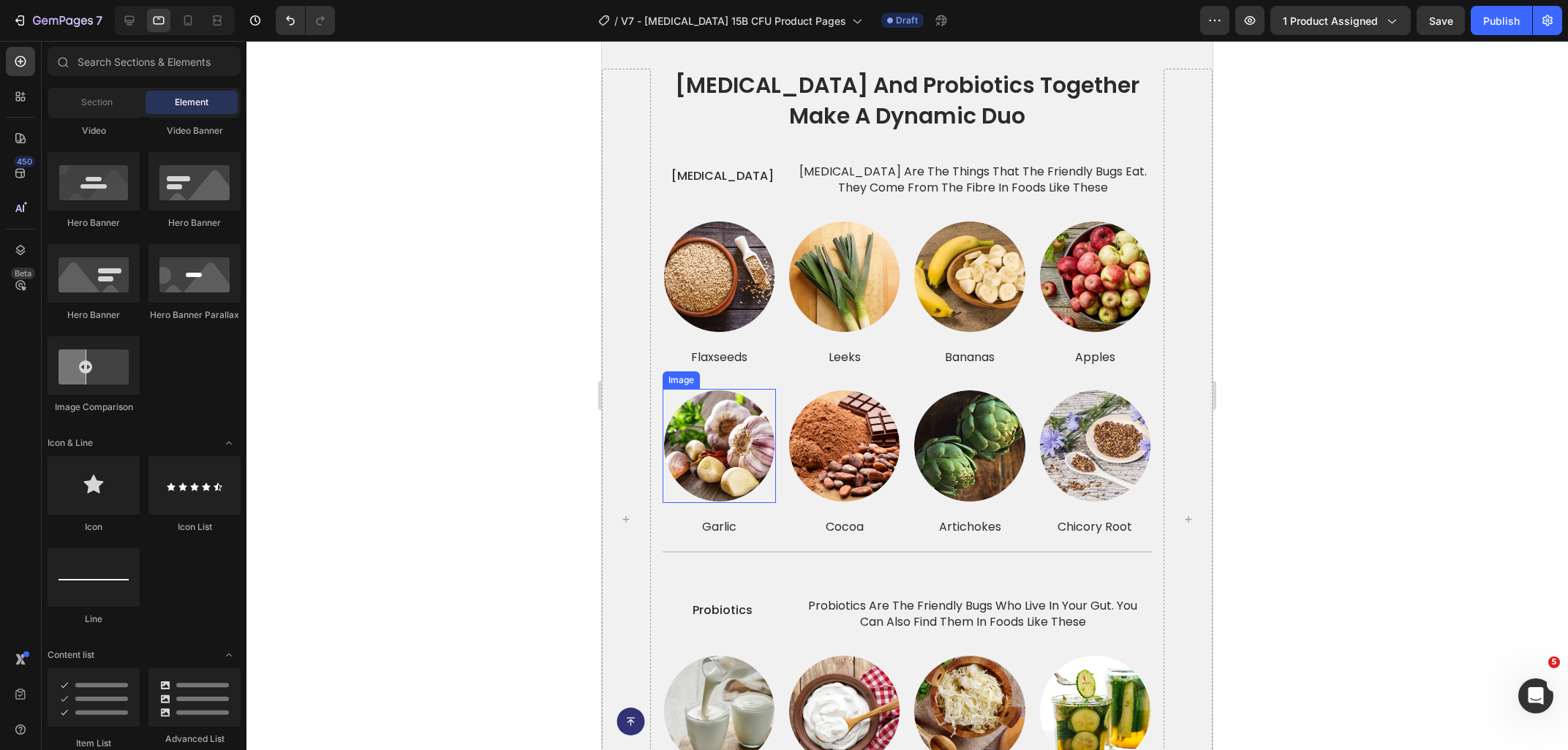
scroll to position [2585, 0]
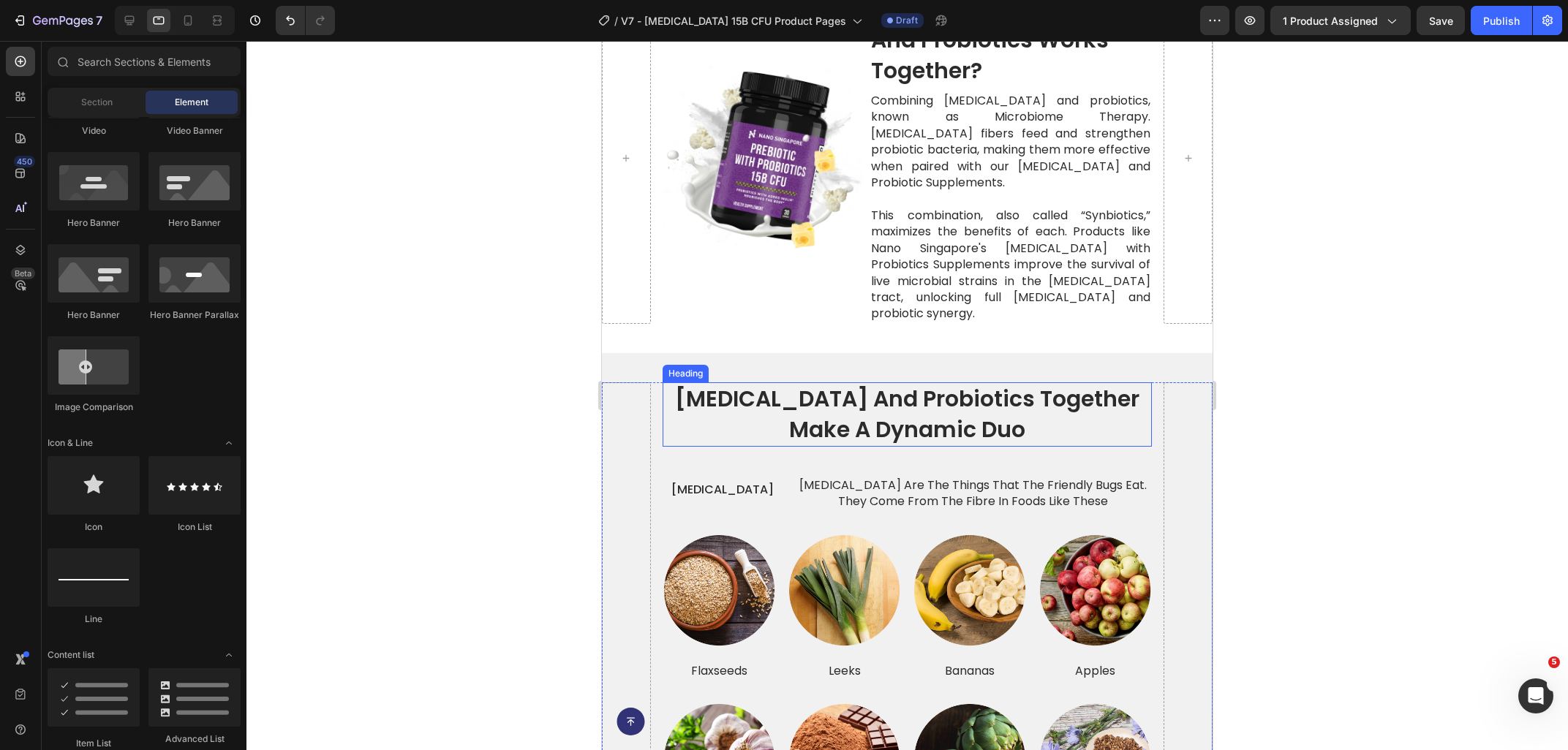
click at [789, 386] on h2 "[MEDICAL_DATA] and probiotics together make a dynamic duo" at bounding box center [907, 415] width 489 height 64
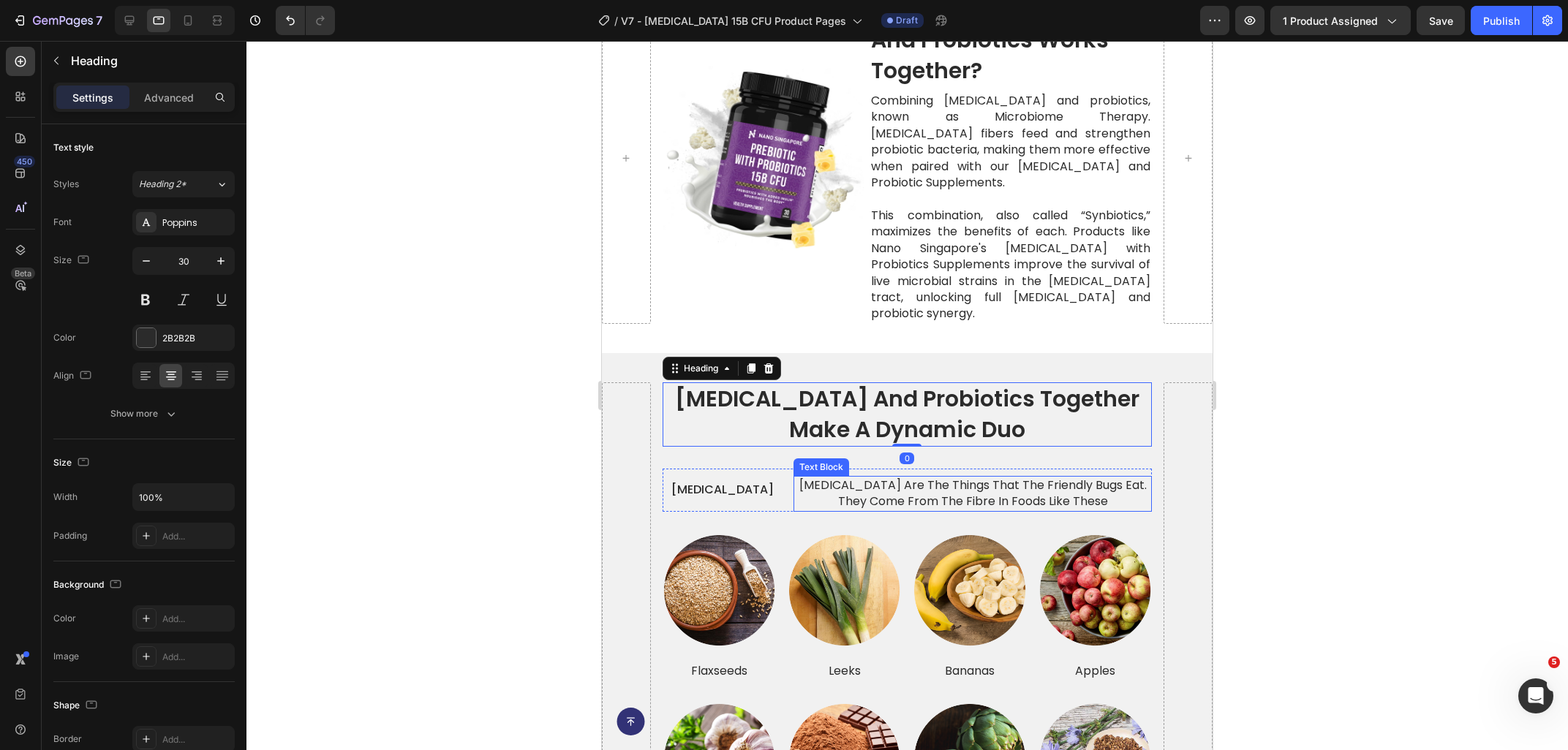
click at [860, 477] on p "[MEDICAL_DATA] are the things that the friendly bugs eat. they come from the fi…" at bounding box center [973, 493] width 355 height 33
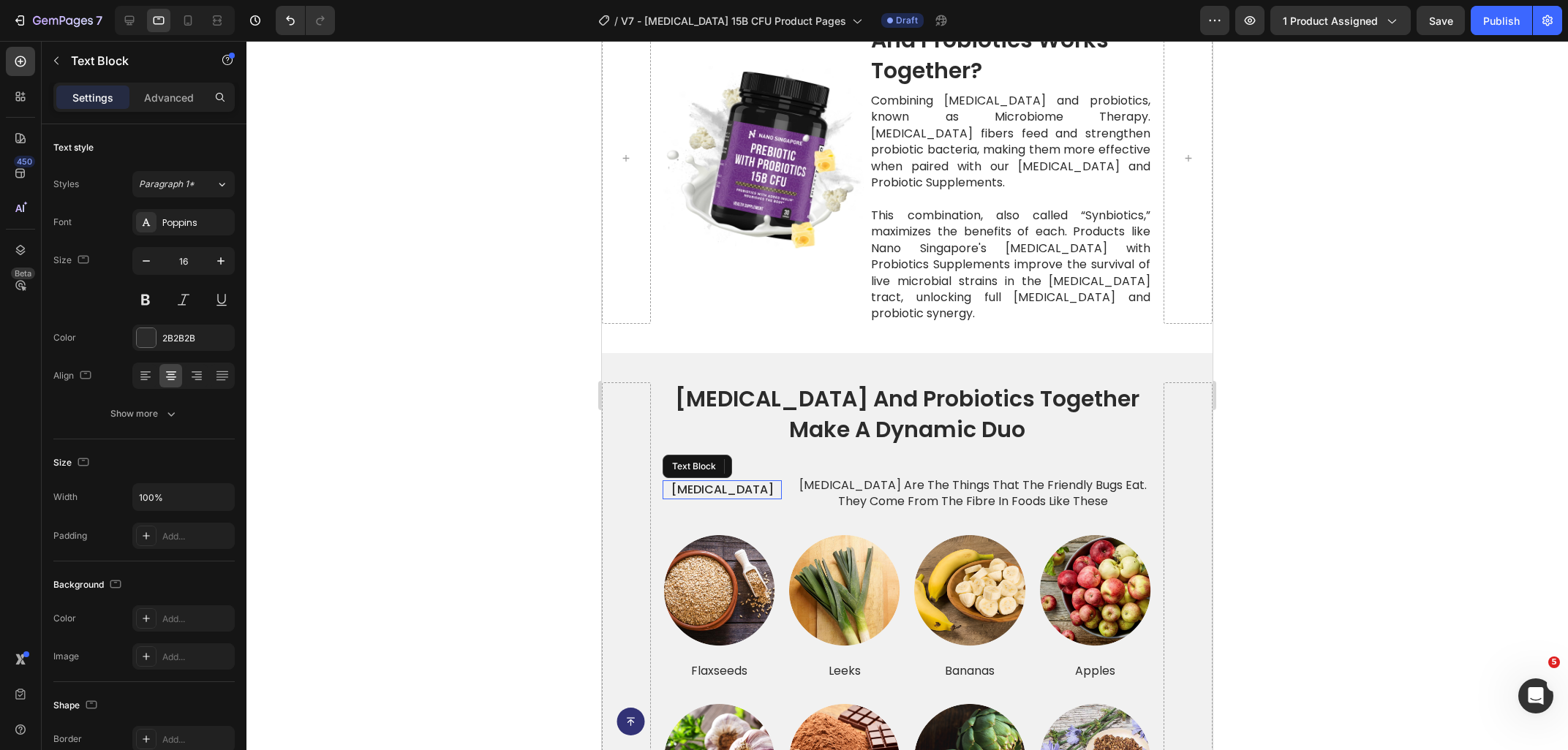
click at [715, 482] on p "[MEDICAL_DATA]" at bounding box center [722, 489] width 117 height 16
click at [131, 23] on icon at bounding box center [130, 21] width 9 height 9
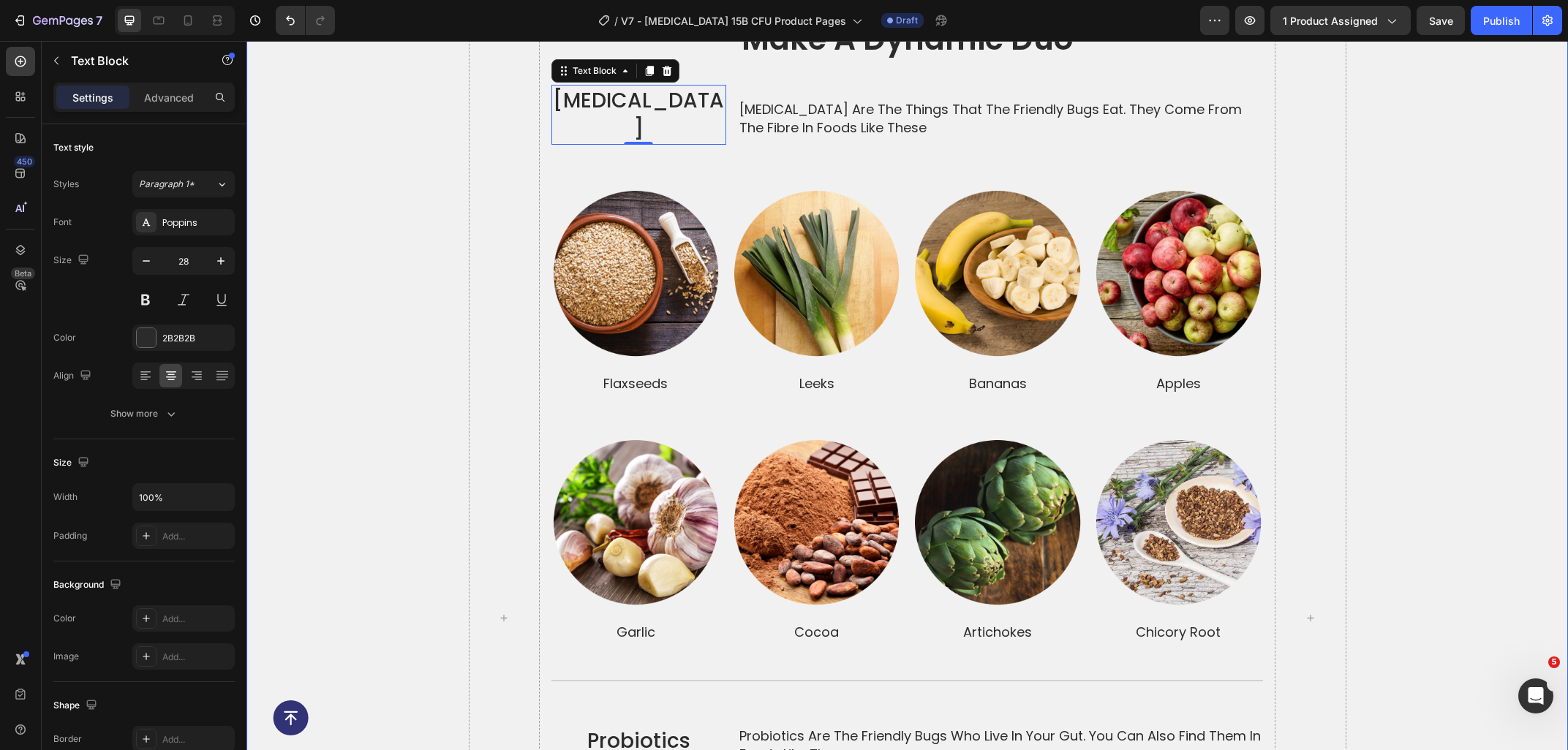
scroll to position [3025, 0]
click at [164, 30] on div at bounding box center [159, 21] width 24 height 24
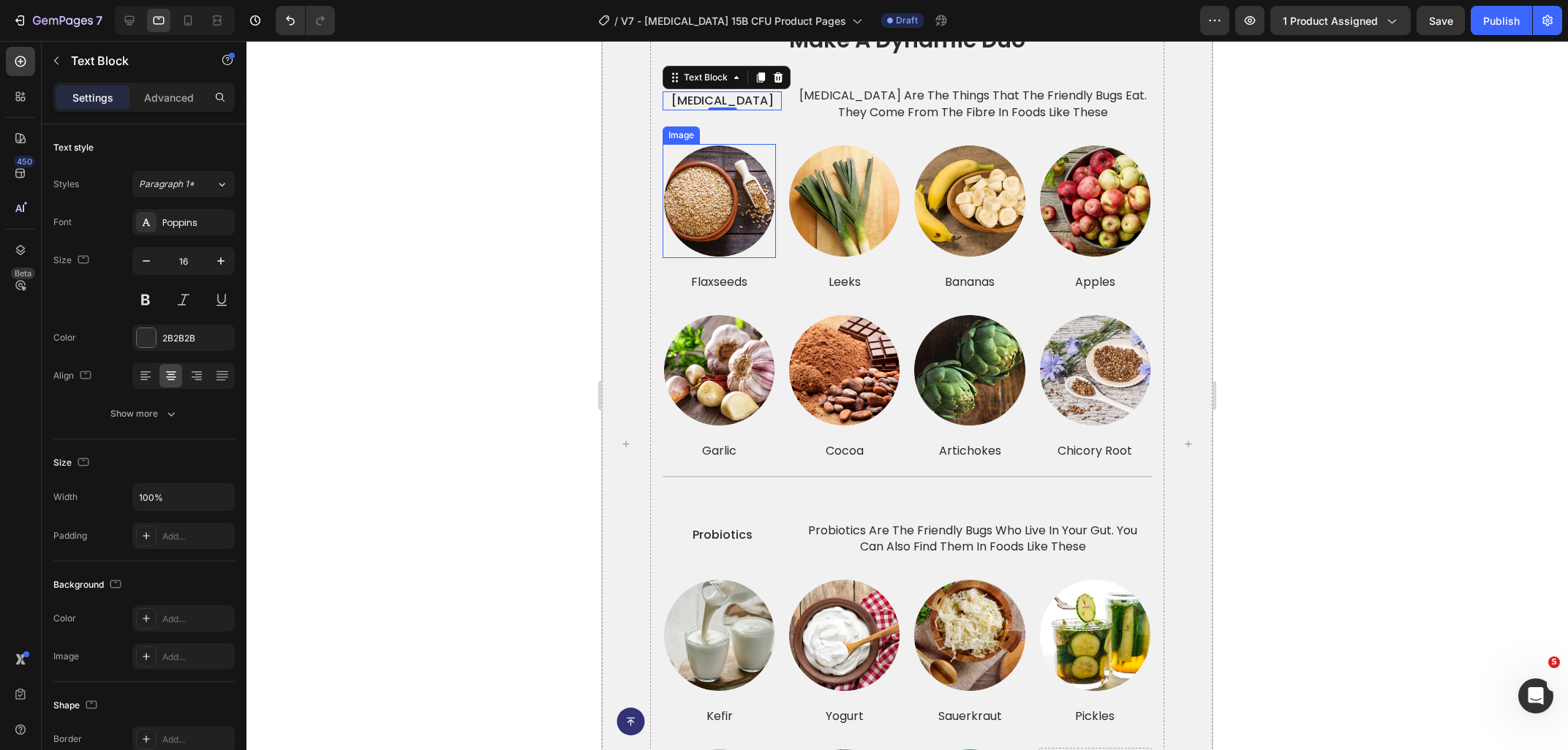
scroll to position [2961, 0]
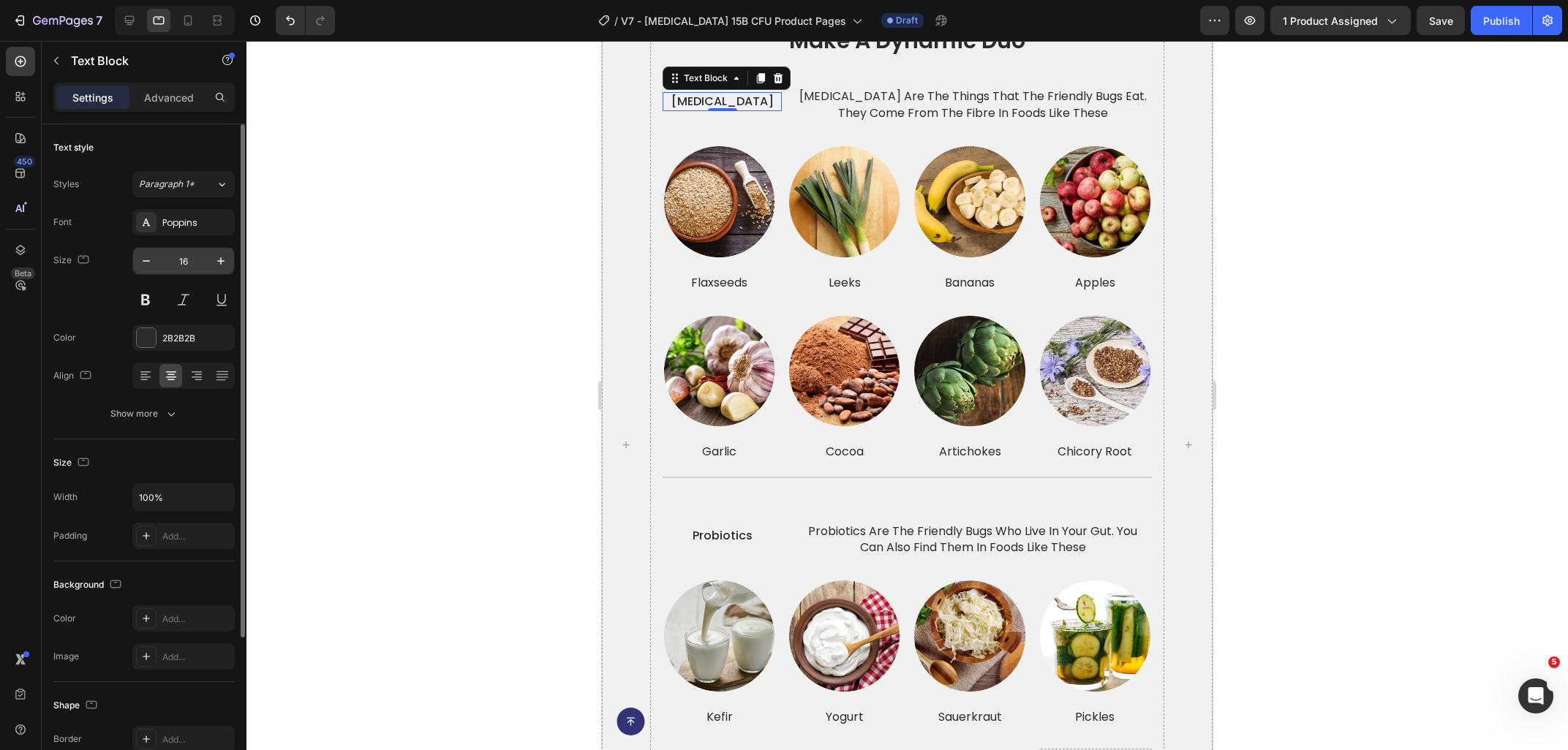
click at [199, 252] on input "16" at bounding box center [183, 261] width 48 height 27
click at [207, 254] on input "16" at bounding box center [183, 261] width 48 height 27
click at [216, 256] on icon "button" at bounding box center [220, 261] width 14 height 14
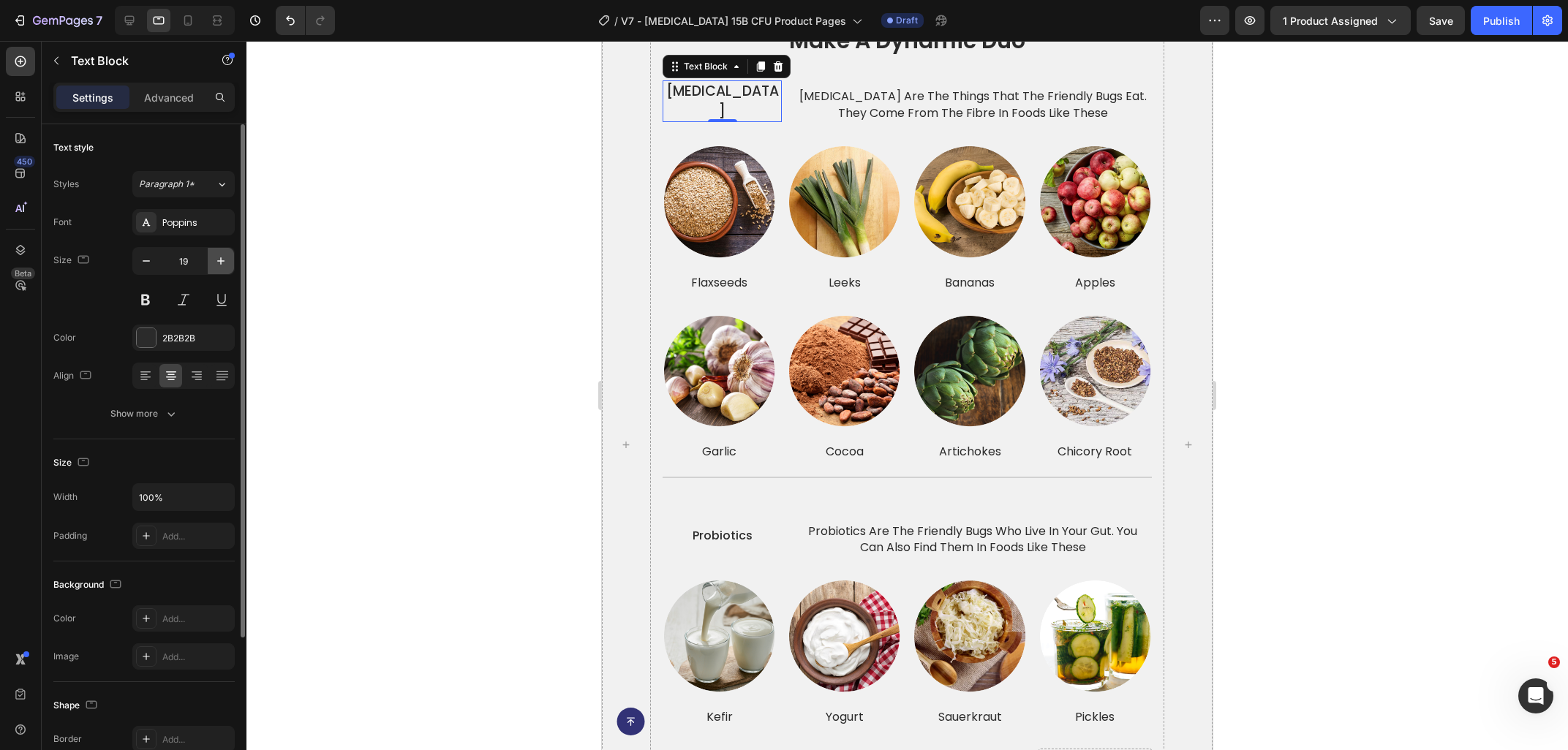
click at [216, 256] on icon "button" at bounding box center [220, 261] width 14 height 14
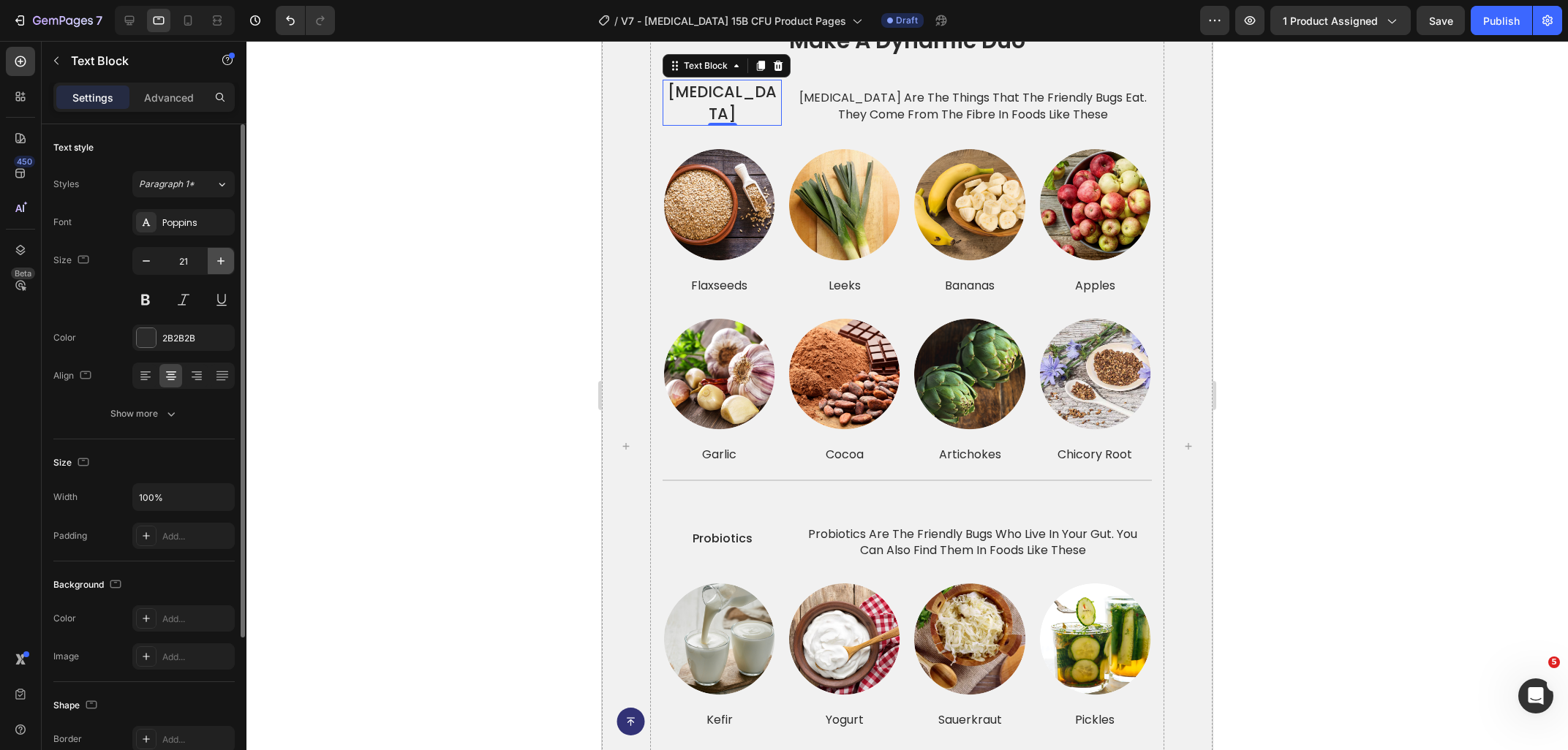
type input "22"
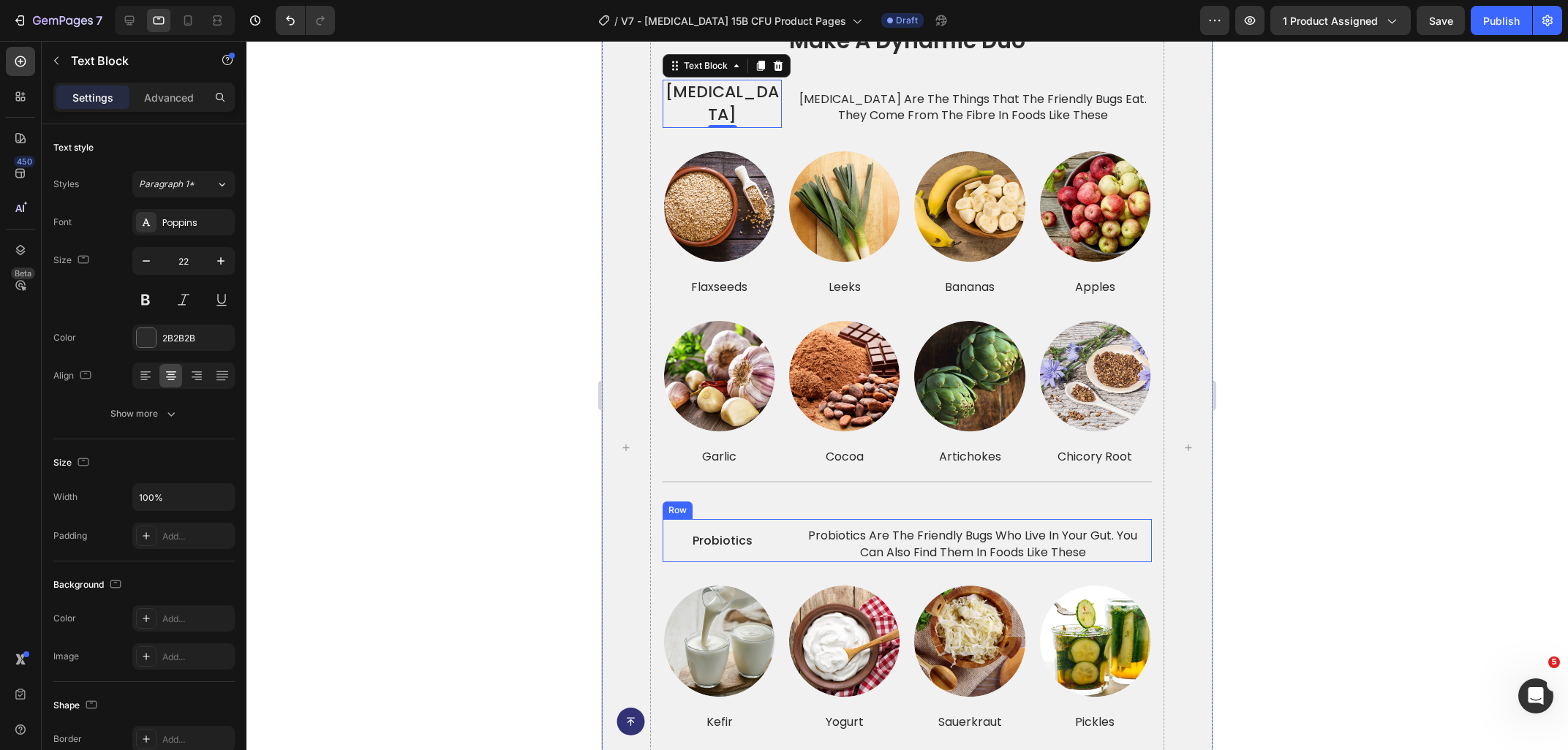
click at [732, 537] on p "probiotics" at bounding box center [722, 540] width 117 height 16
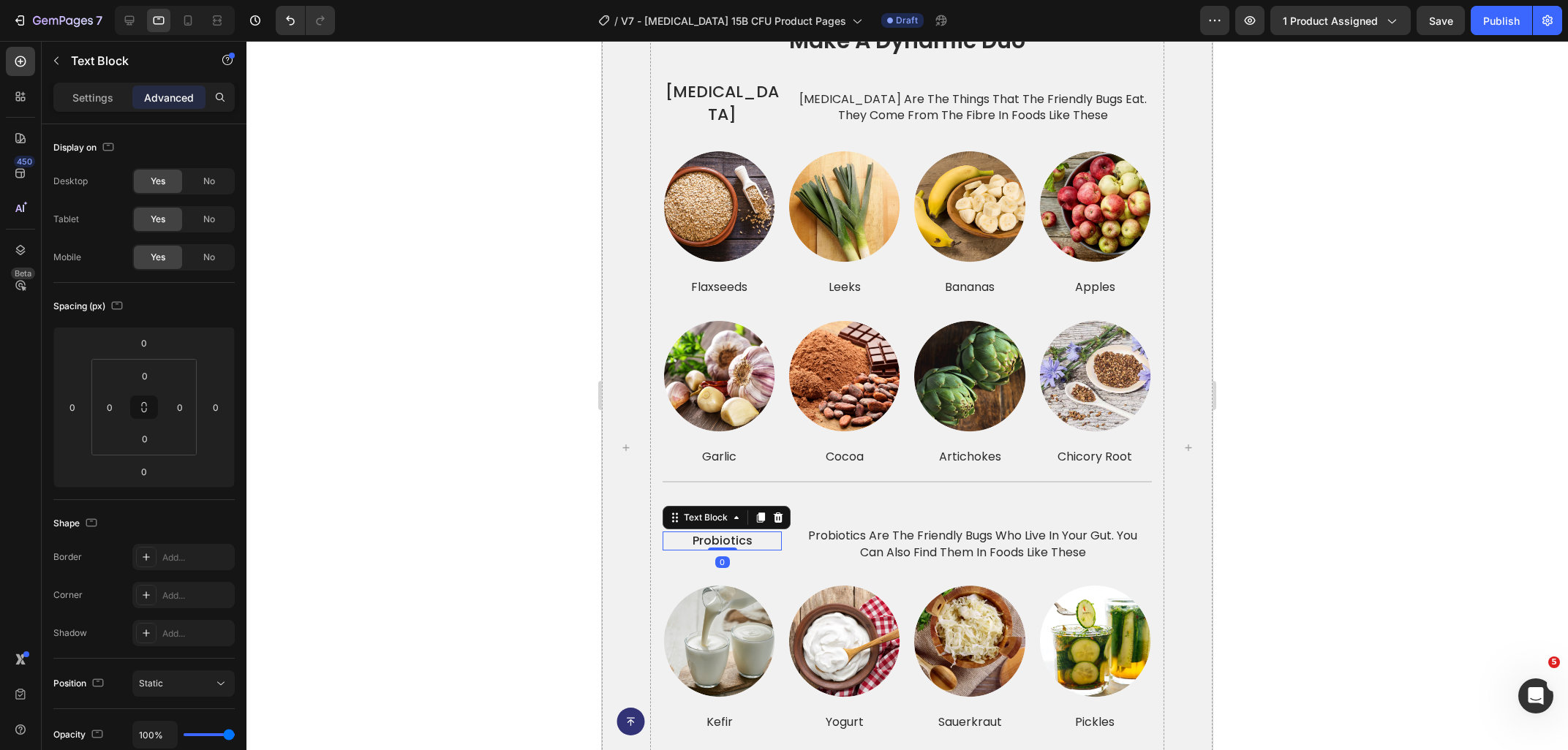
click at [86, 113] on div "Settings Advanced" at bounding box center [144, 103] width 205 height 42
click at [93, 97] on p "Settings" at bounding box center [93, 98] width 41 height 15
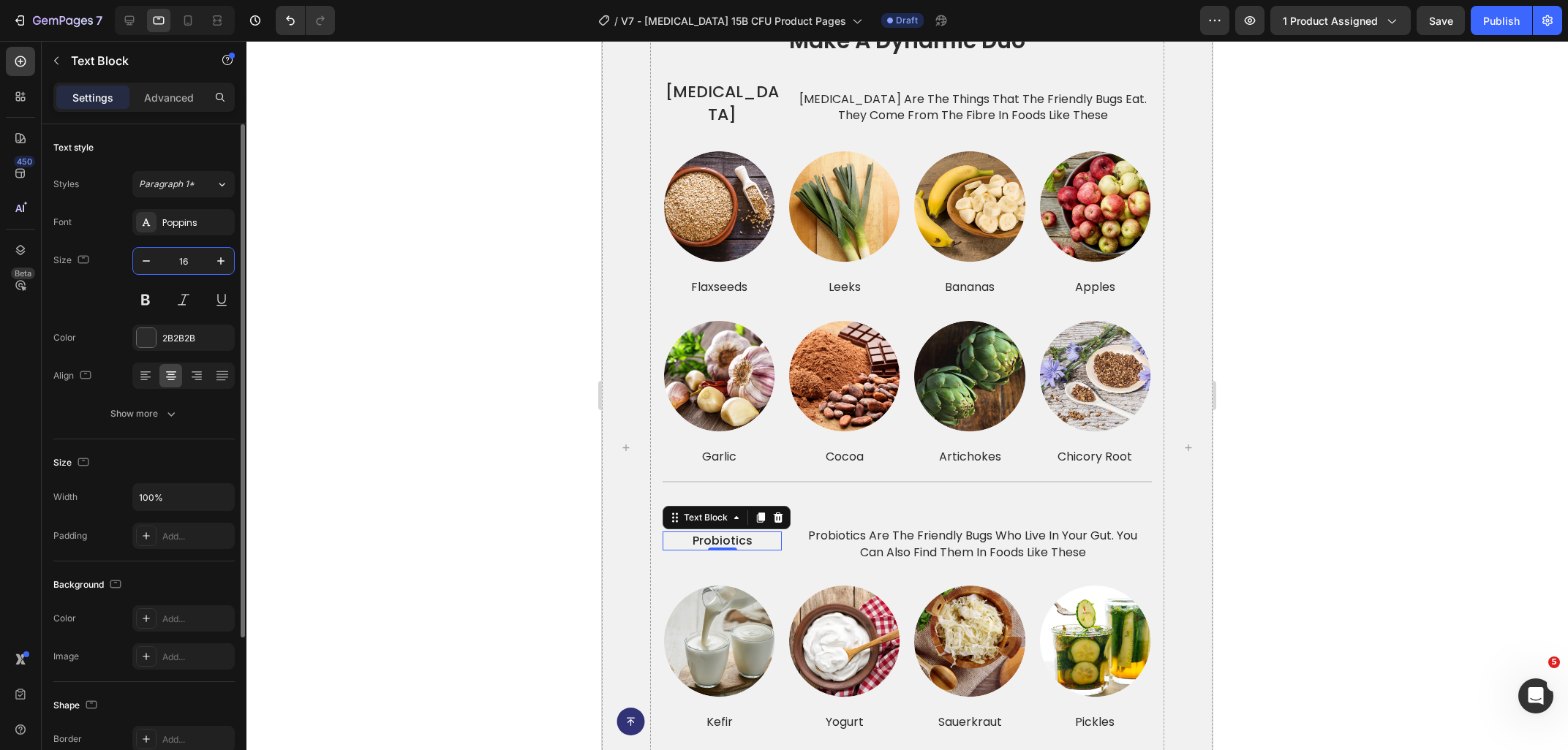
click at [181, 258] on input "16" at bounding box center [183, 261] width 48 height 27
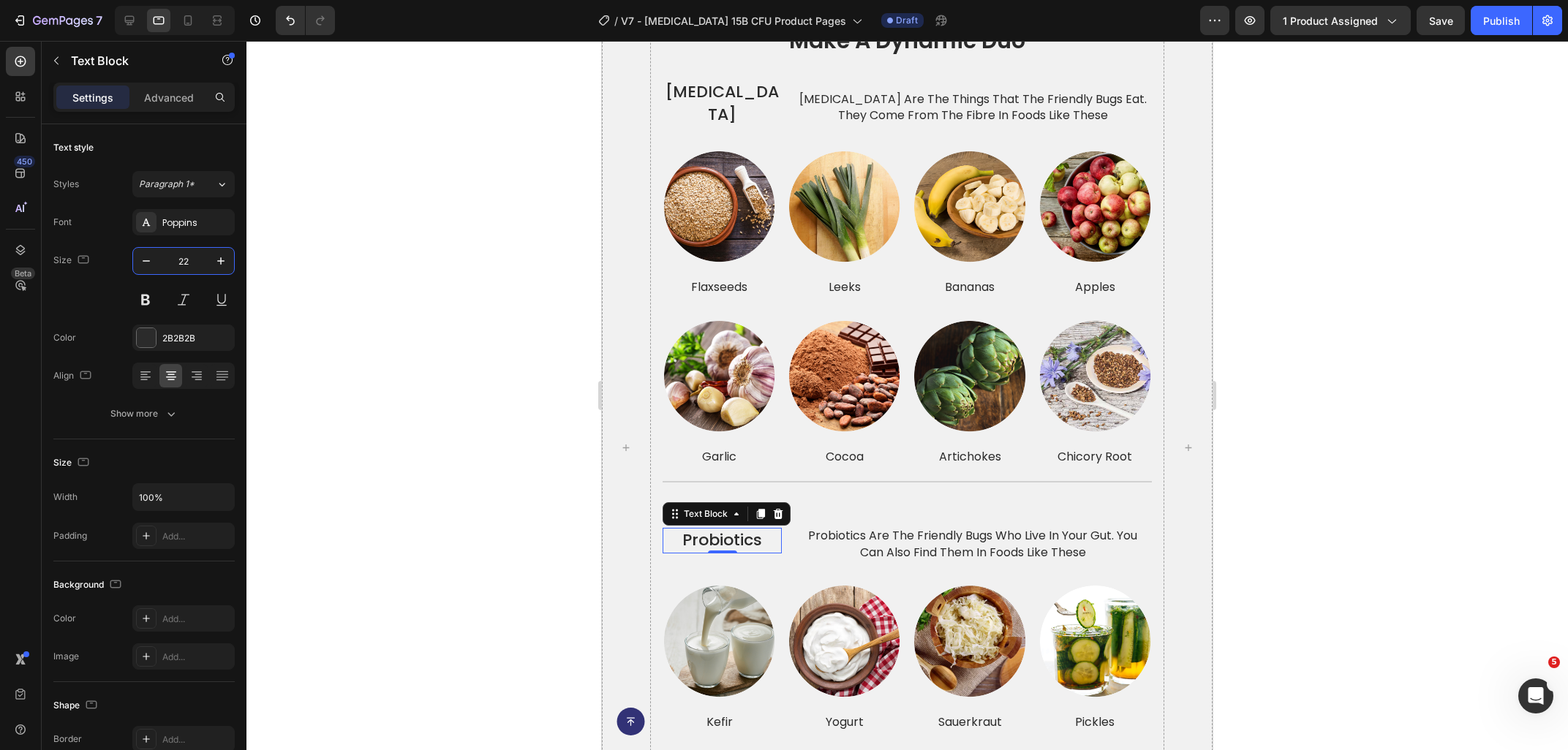
type input "22"
click at [396, 299] on div at bounding box center [906, 396] width 1321 height 709
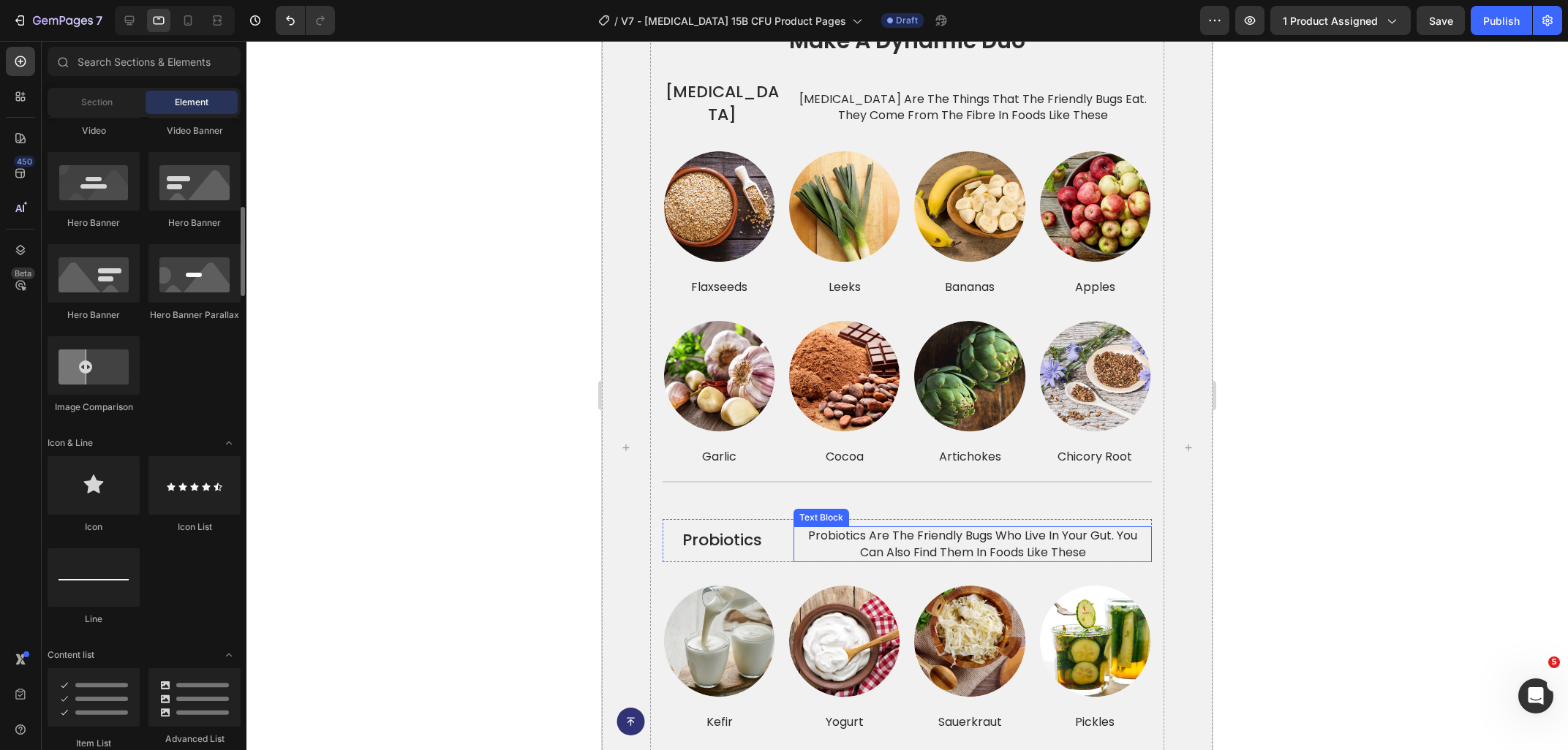
click at [842, 528] on p "probiotics are the friendly bugs who live in your gut. you can also find them i…" at bounding box center [973, 544] width 355 height 33
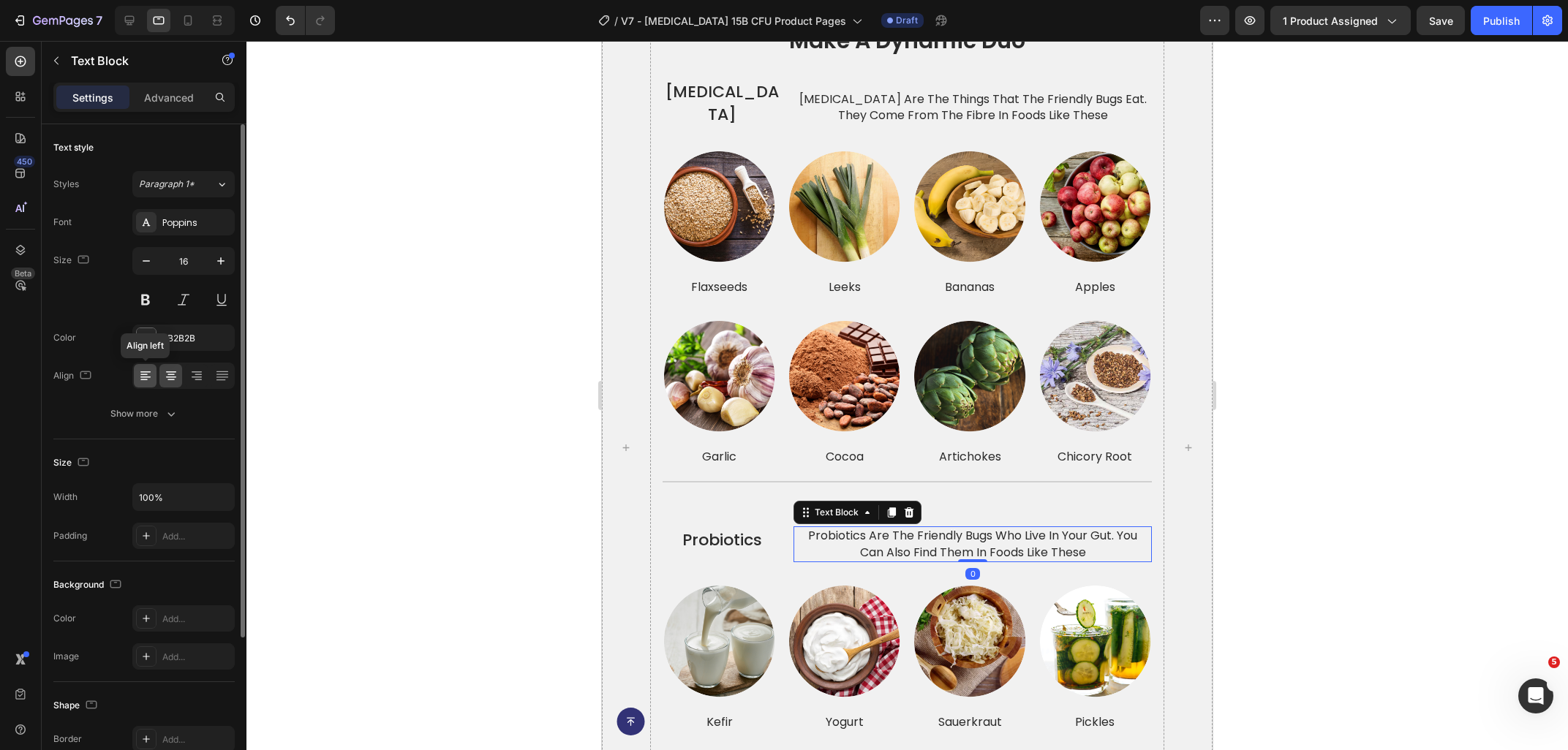
click at [147, 378] on icon at bounding box center [145, 375] width 14 height 14
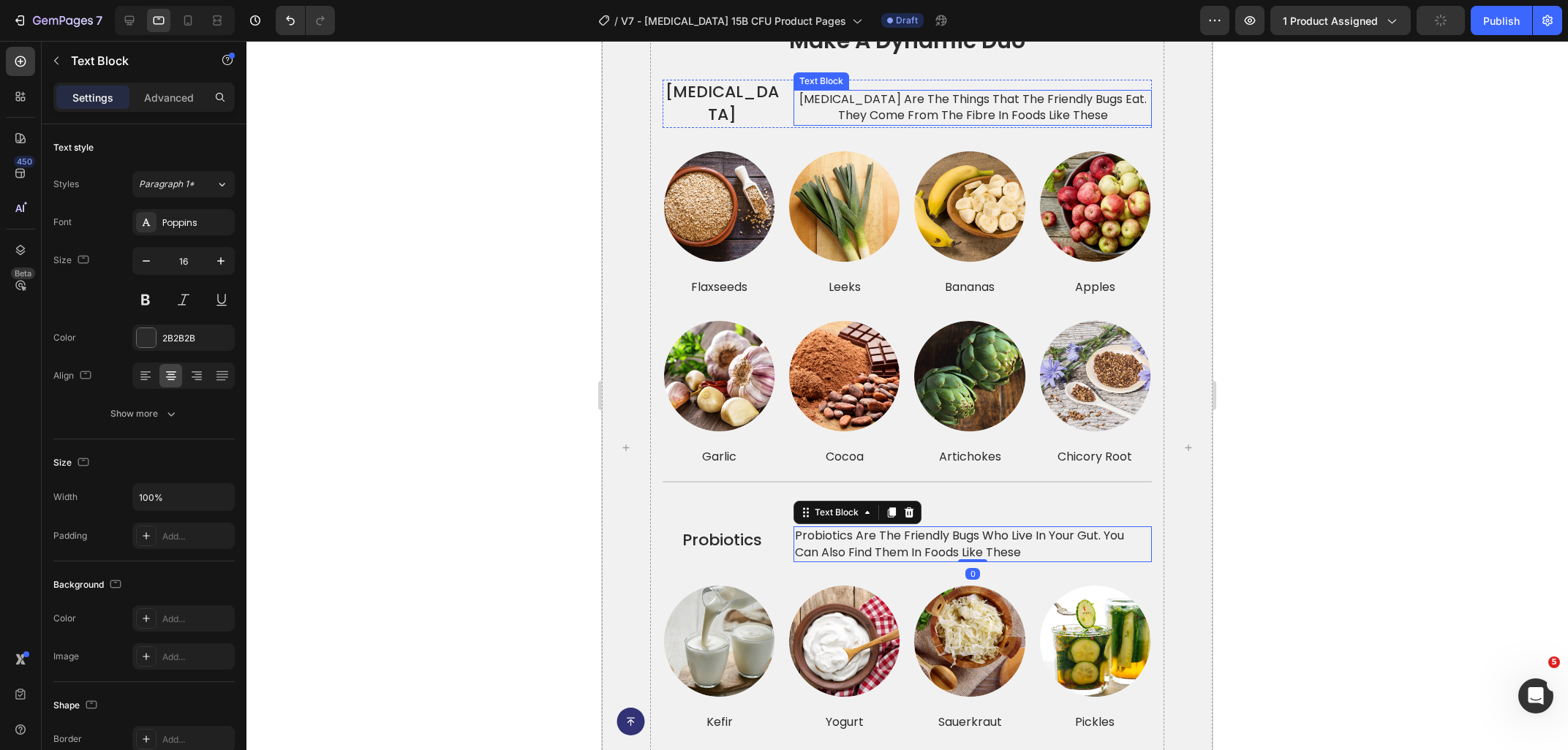
click at [880, 112] on div "[MEDICAL_DATA] are the things that the friendly bugs eat. they come from the fi…" at bounding box center [973, 104] width 358 height 48
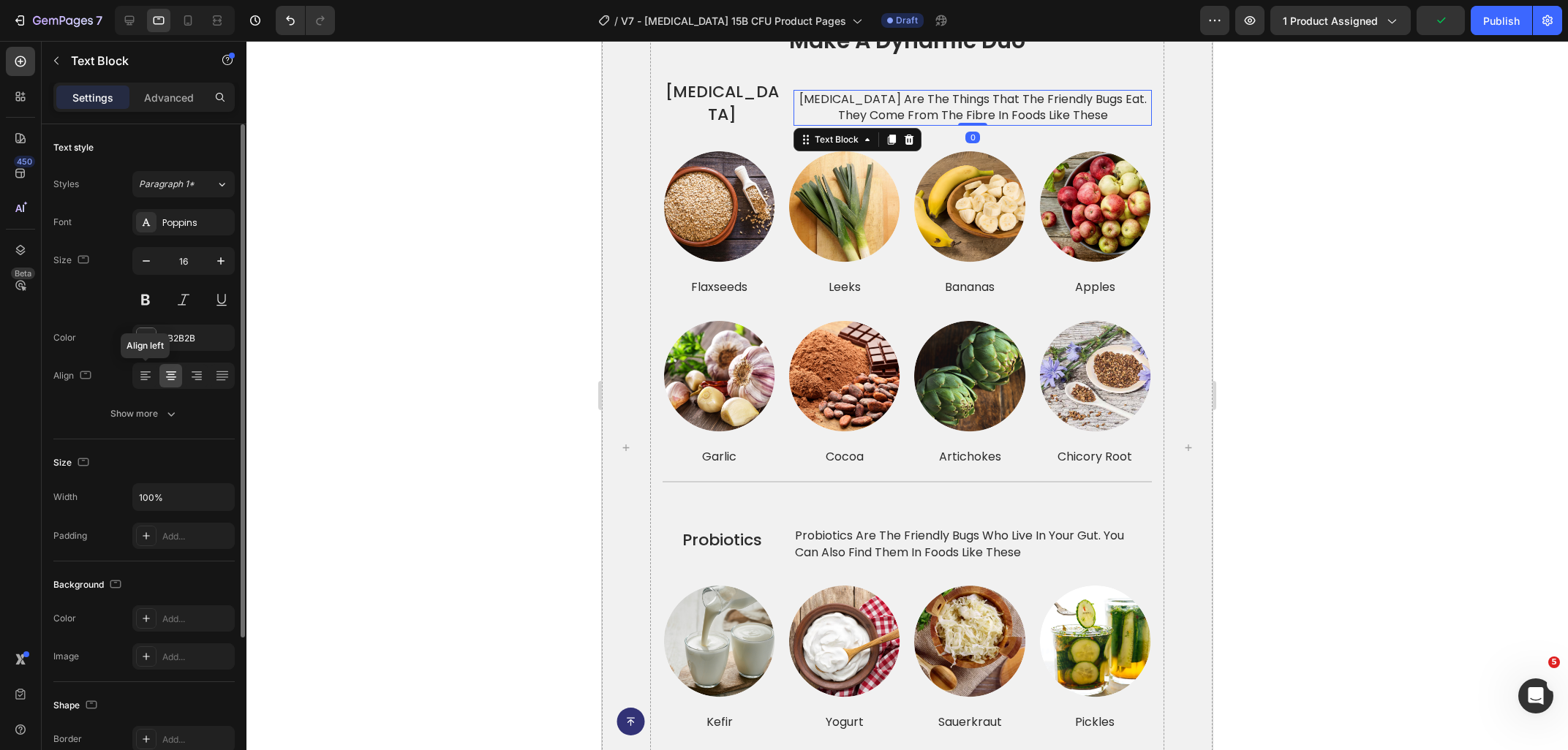
click at [148, 373] on icon at bounding box center [145, 375] width 14 height 14
click at [152, 412] on div "Show more" at bounding box center [144, 413] width 68 height 14
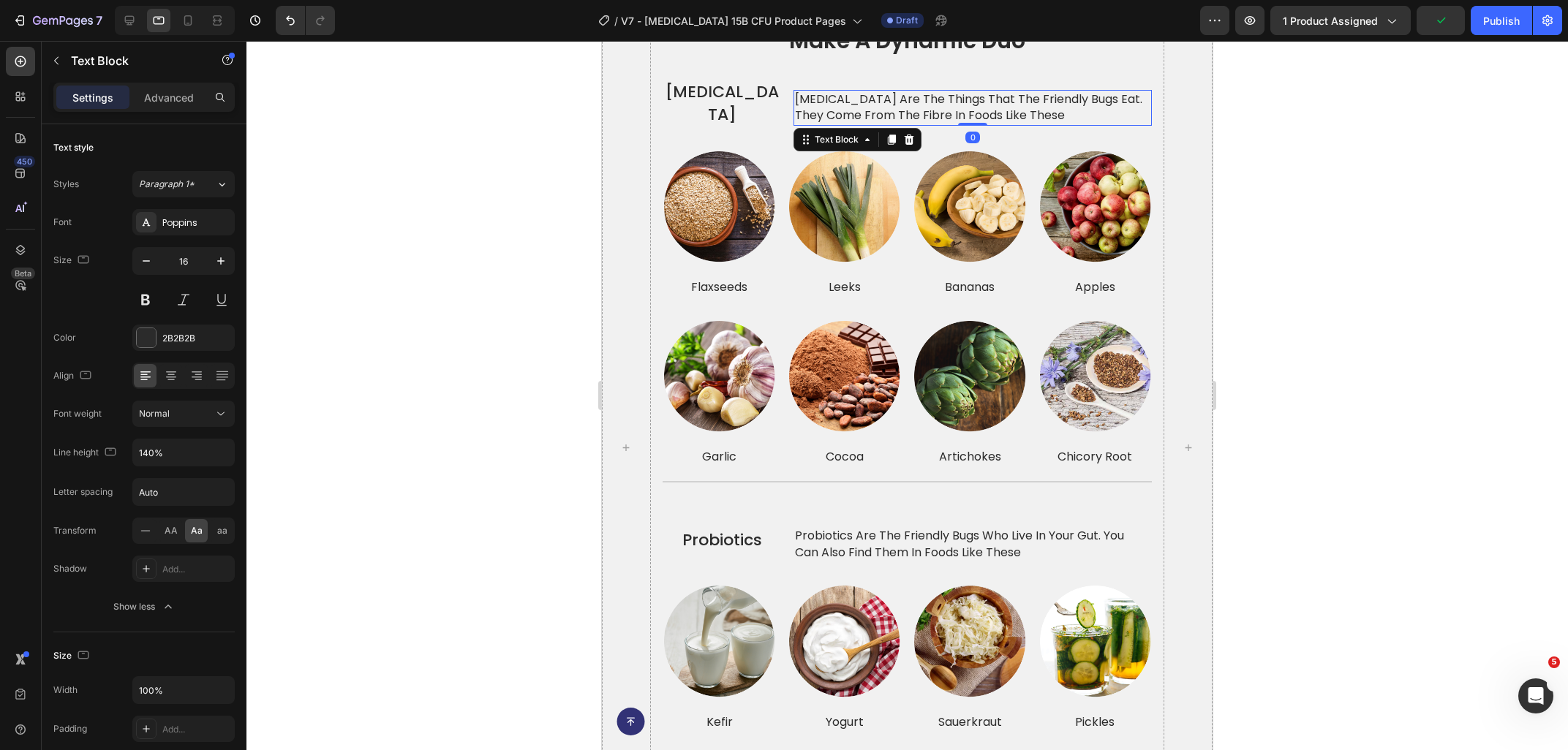
click at [399, 364] on div at bounding box center [906, 396] width 1321 height 709
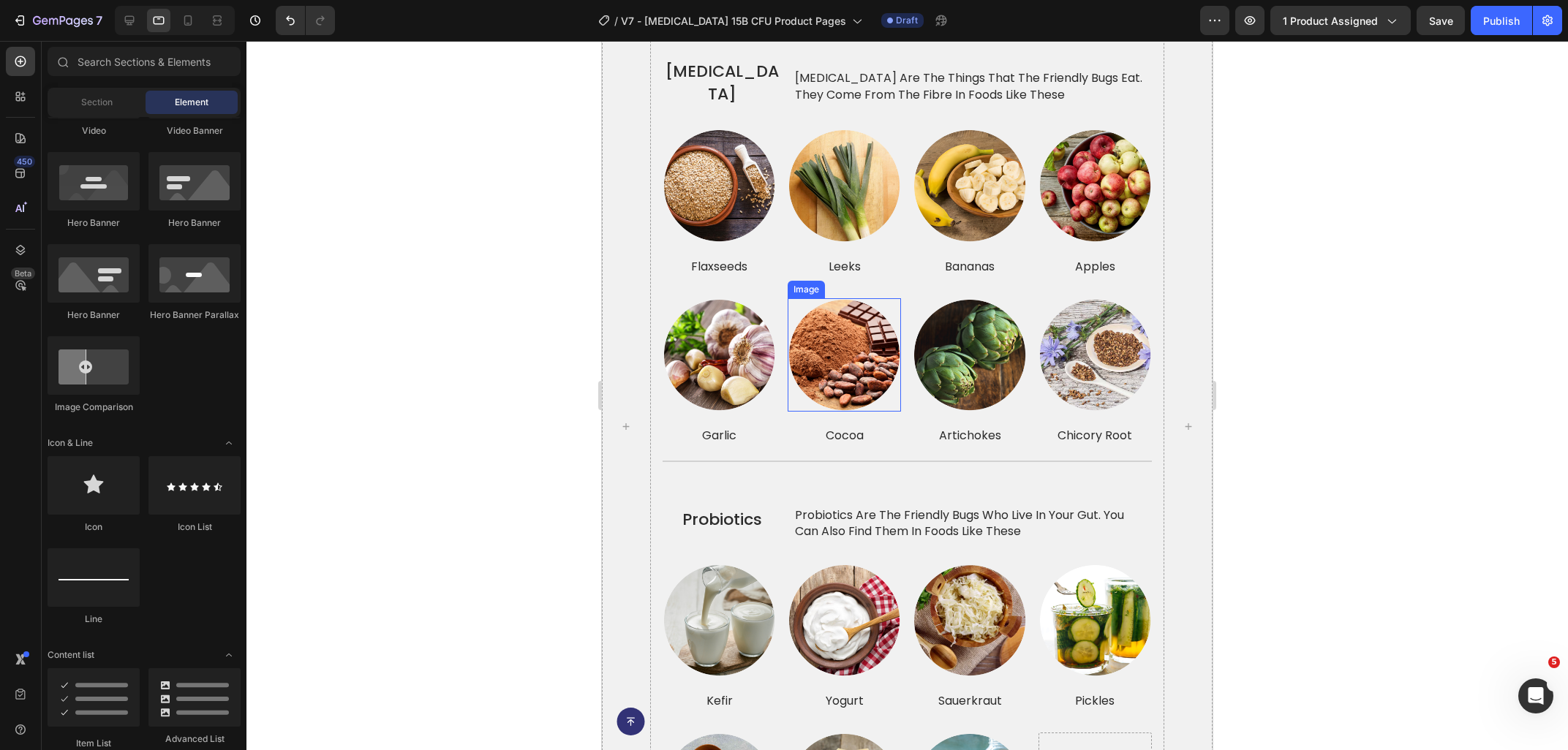
scroll to position [3274, 0]
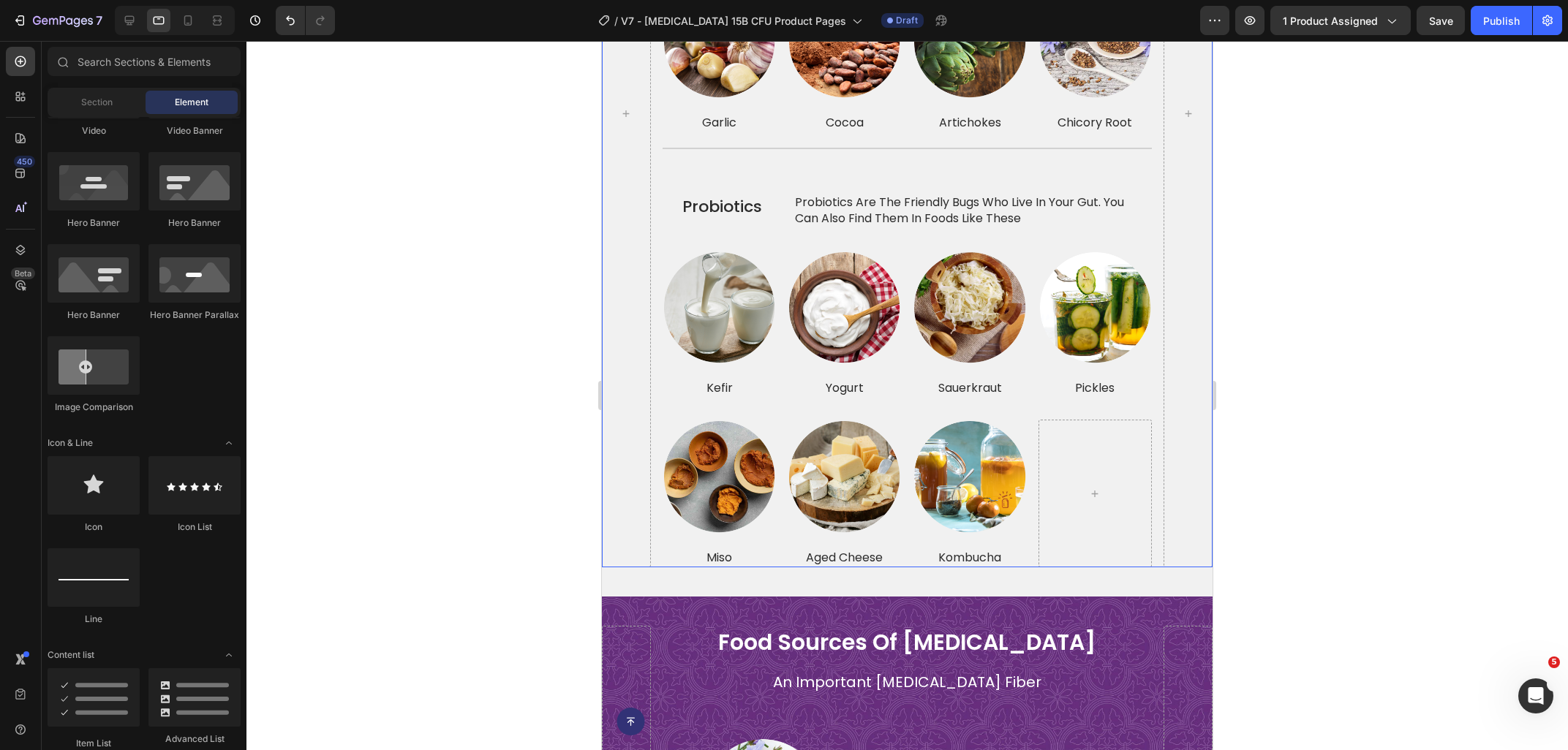
click at [740, 147] on div "[MEDICAL_DATA] and probiotics together make a dynamic duo Heading [MEDICAL_DATA…" at bounding box center [907, 114] width 489 height 907
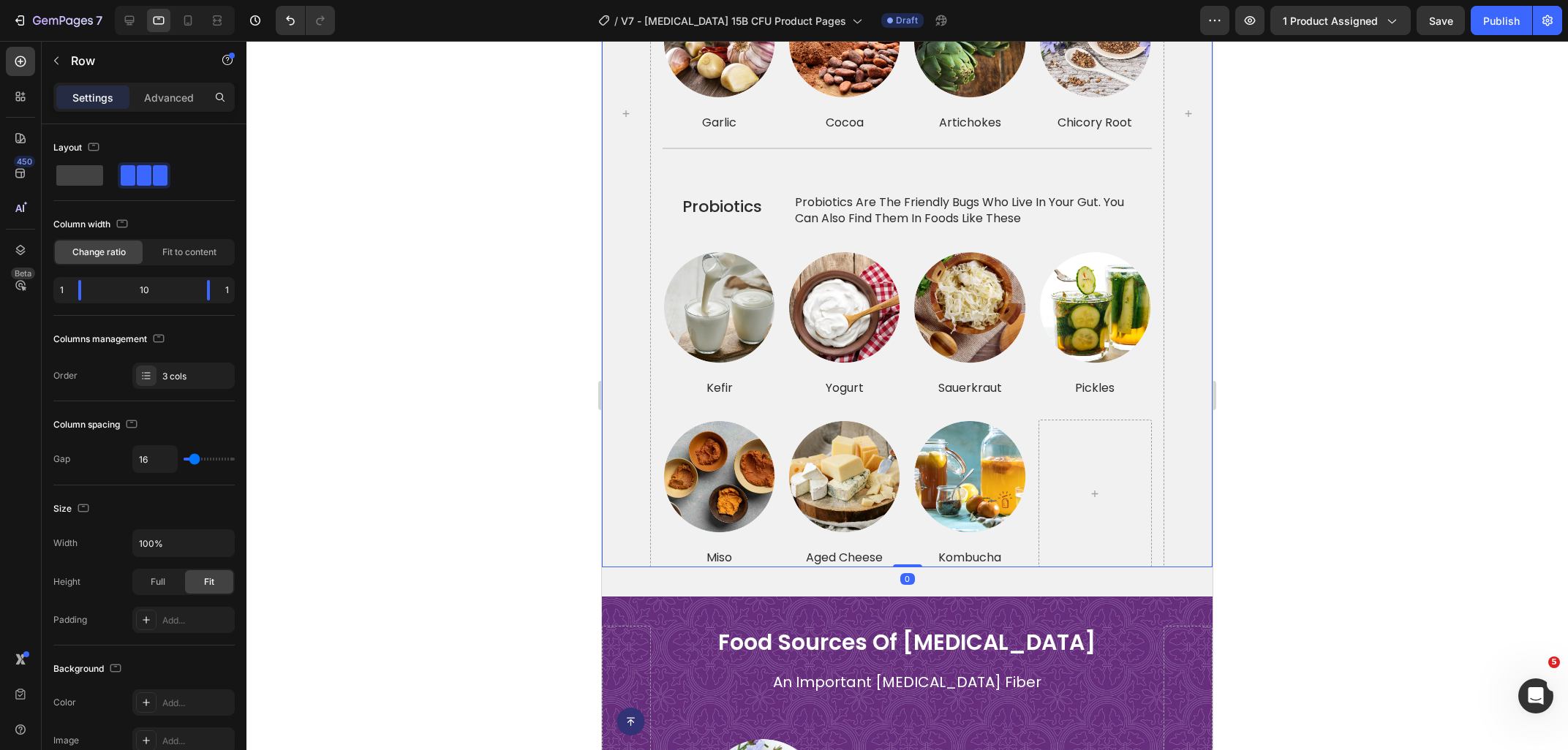
click at [681, 129] on div "[MEDICAL_DATA] and probiotics together make a dynamic duo Heading [MEDICAL_DATA…" at bounding box center [907, 114] width 489 height 907
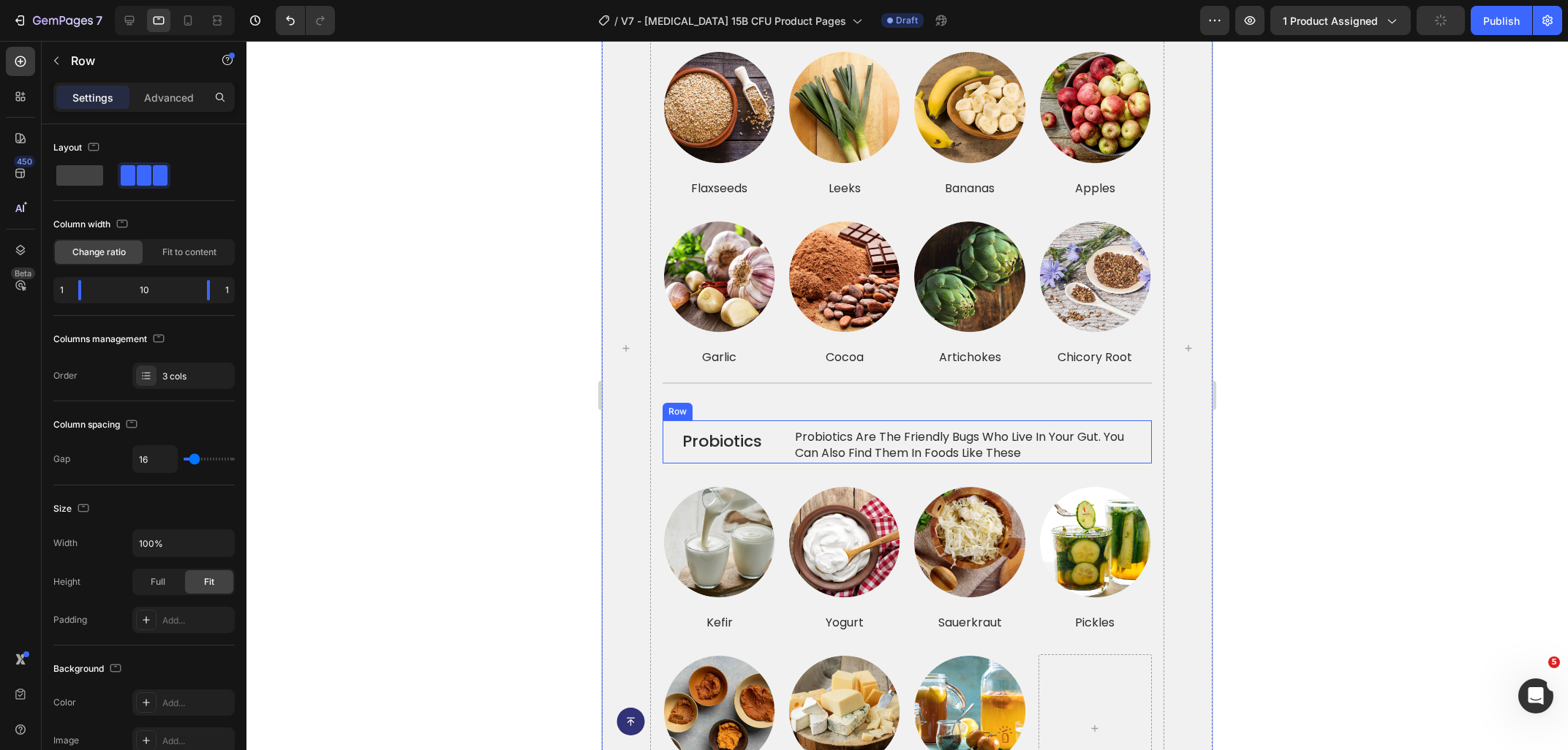
click at [705, 422] on div "probiotics Text Block" at bounding box center [722, 442] width 119 height 43
click at [689, 402] on div "Row" at bounding box center [693, 406] width 24 height 13
click at [691, 403] on div "Row" at bounding box center [693, 406] width 24 height 13
click at [183, 110] on div "Settings Advanced" at bounding box center [144, 97] width 181 height 29
click at [173, 95] on p "Advanced" at bounding box center [168, 98] width 50 height 15
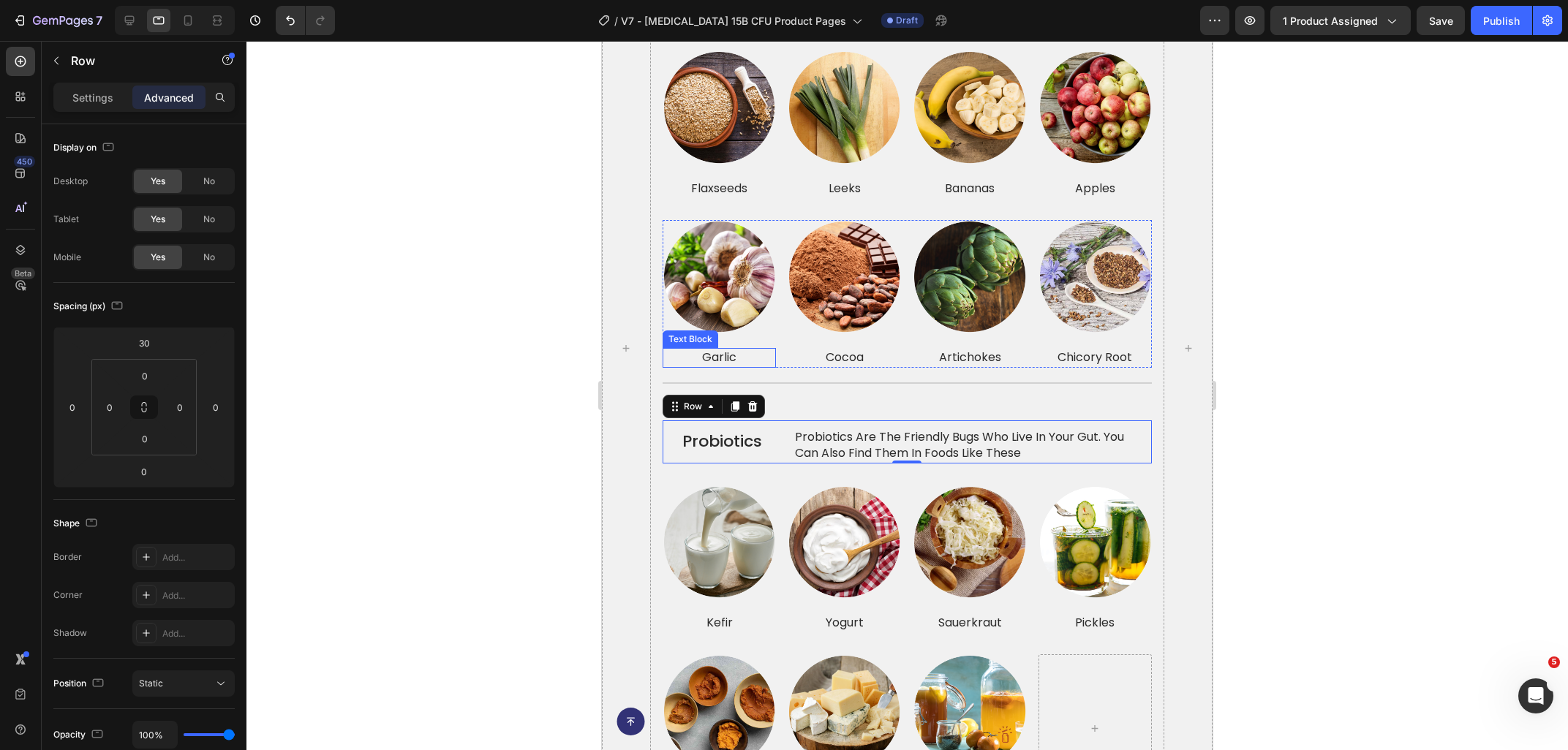
click at [679, 350] on p "garlic" at bounding box center [719, 357] width 111 height 16
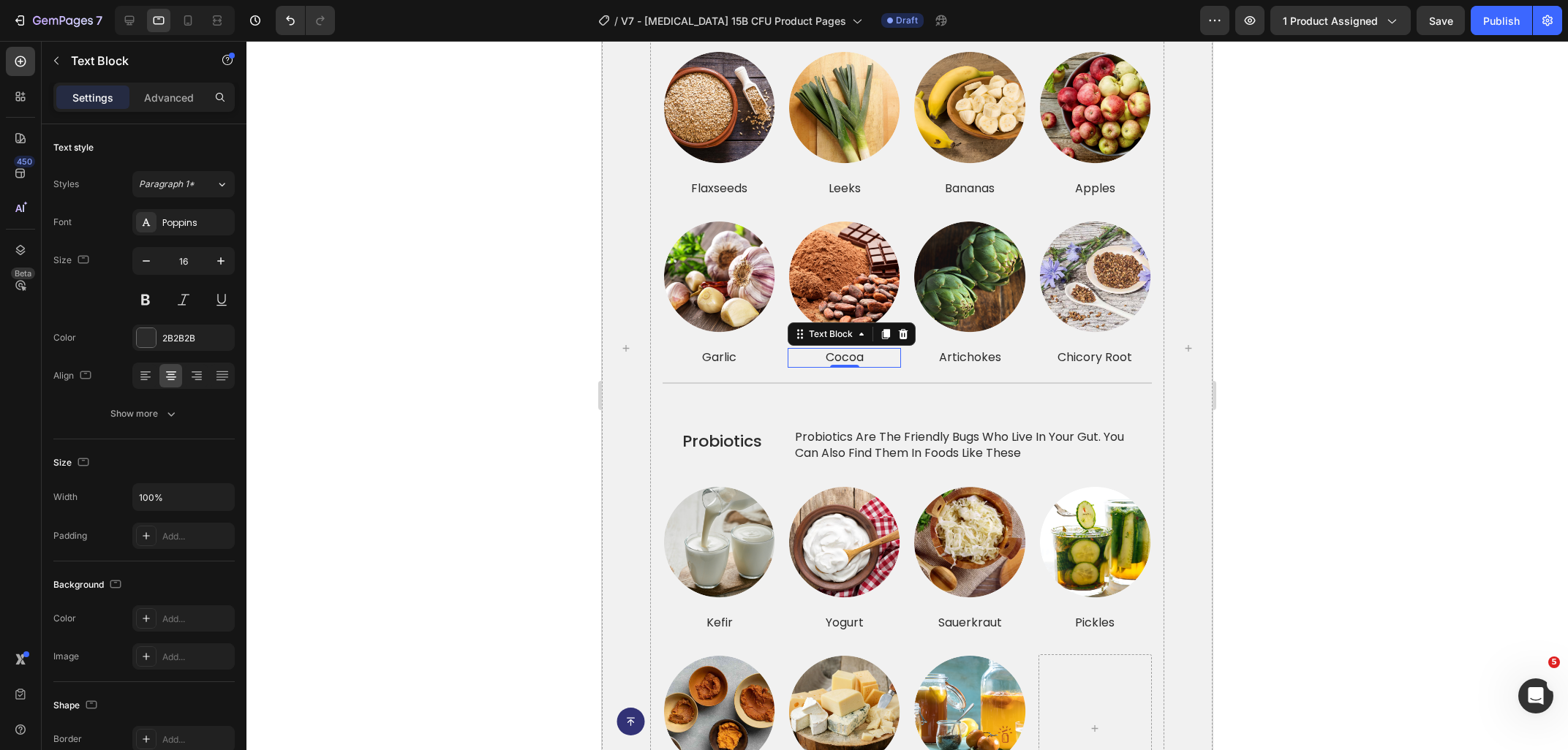
click at [789, 357] on div "cocoa" at bounding box center [844, 357] width 114 height 19
click at [781, 352] on div "Image Row garlic Text Block Image Row cocoa Text Block Image Row artichokes Tex…" at bounding box center [907, 294] width 489 height 148
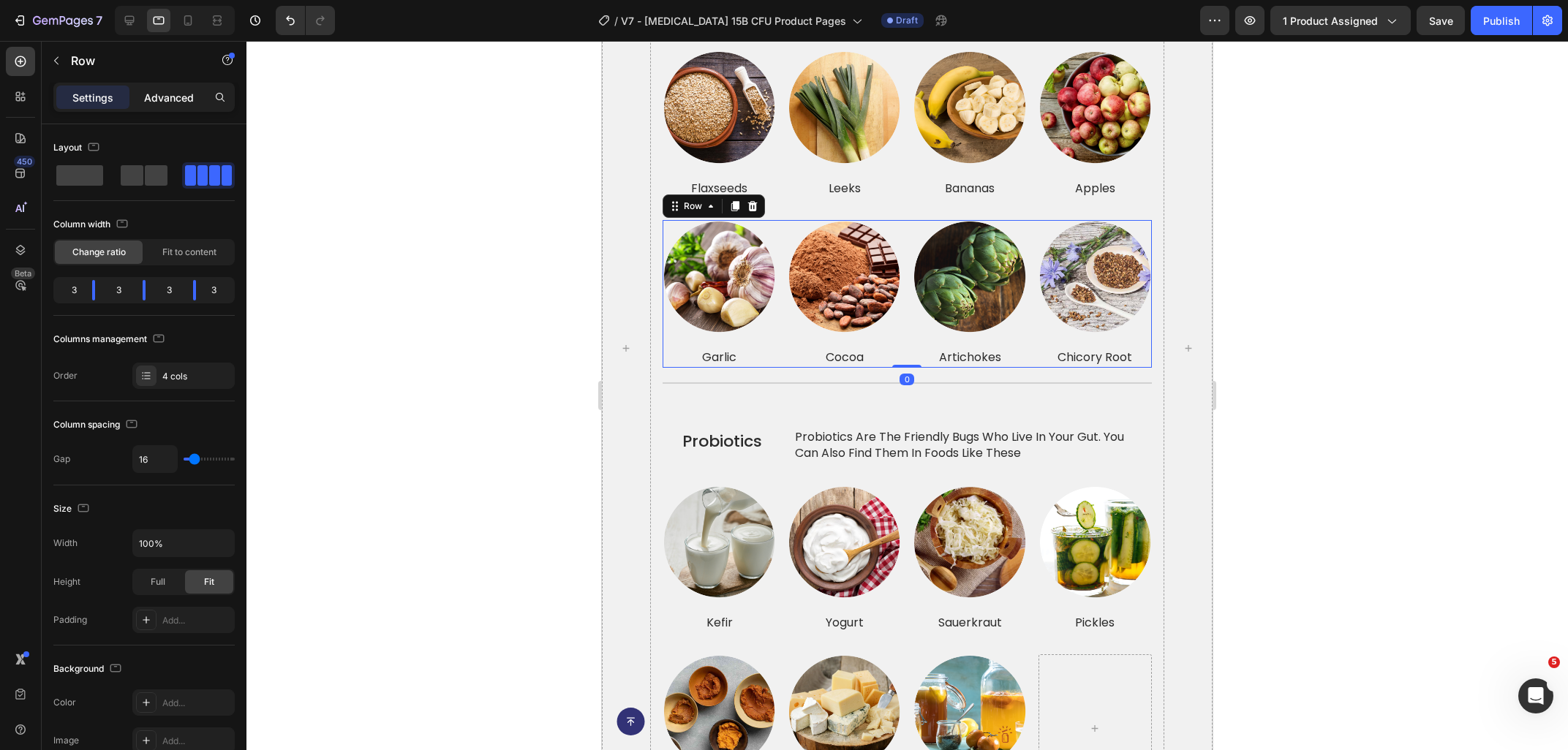
click at [165, 103] on p "Advanced" at bounding box center [168, 98] width 50 height 15
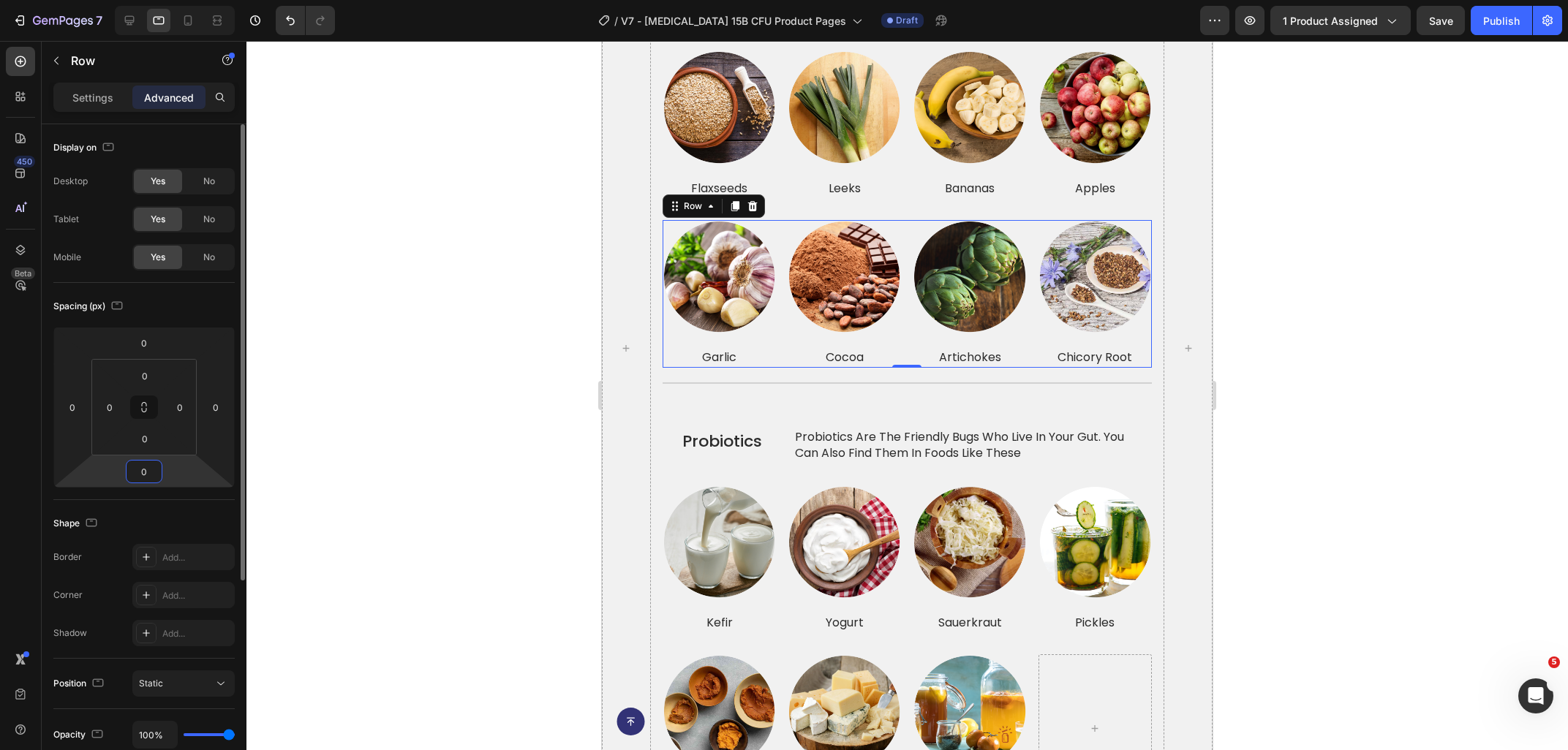
click at [143, 464] on input "0" at bounding box center [144, 471] width 29 height 22
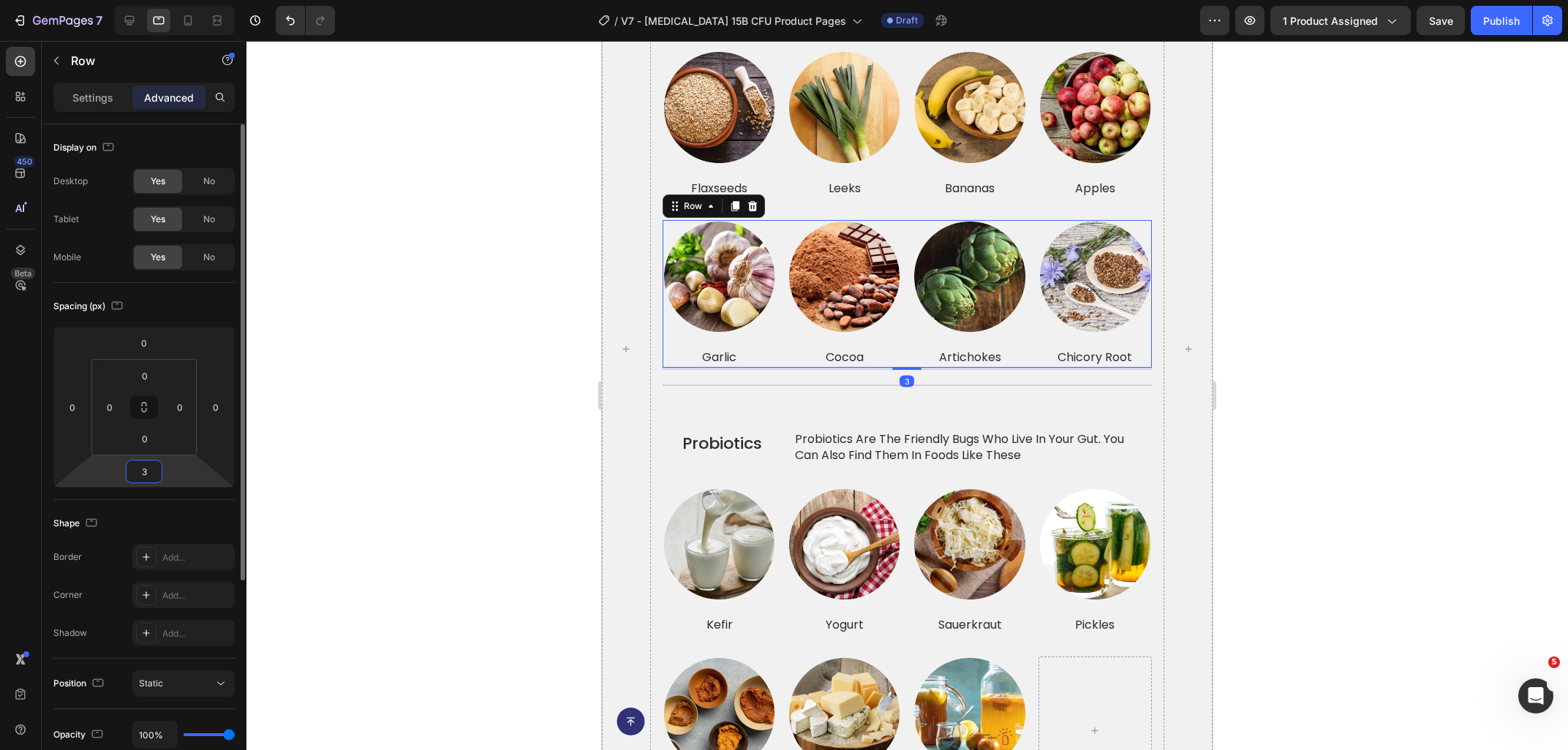
type input "30"
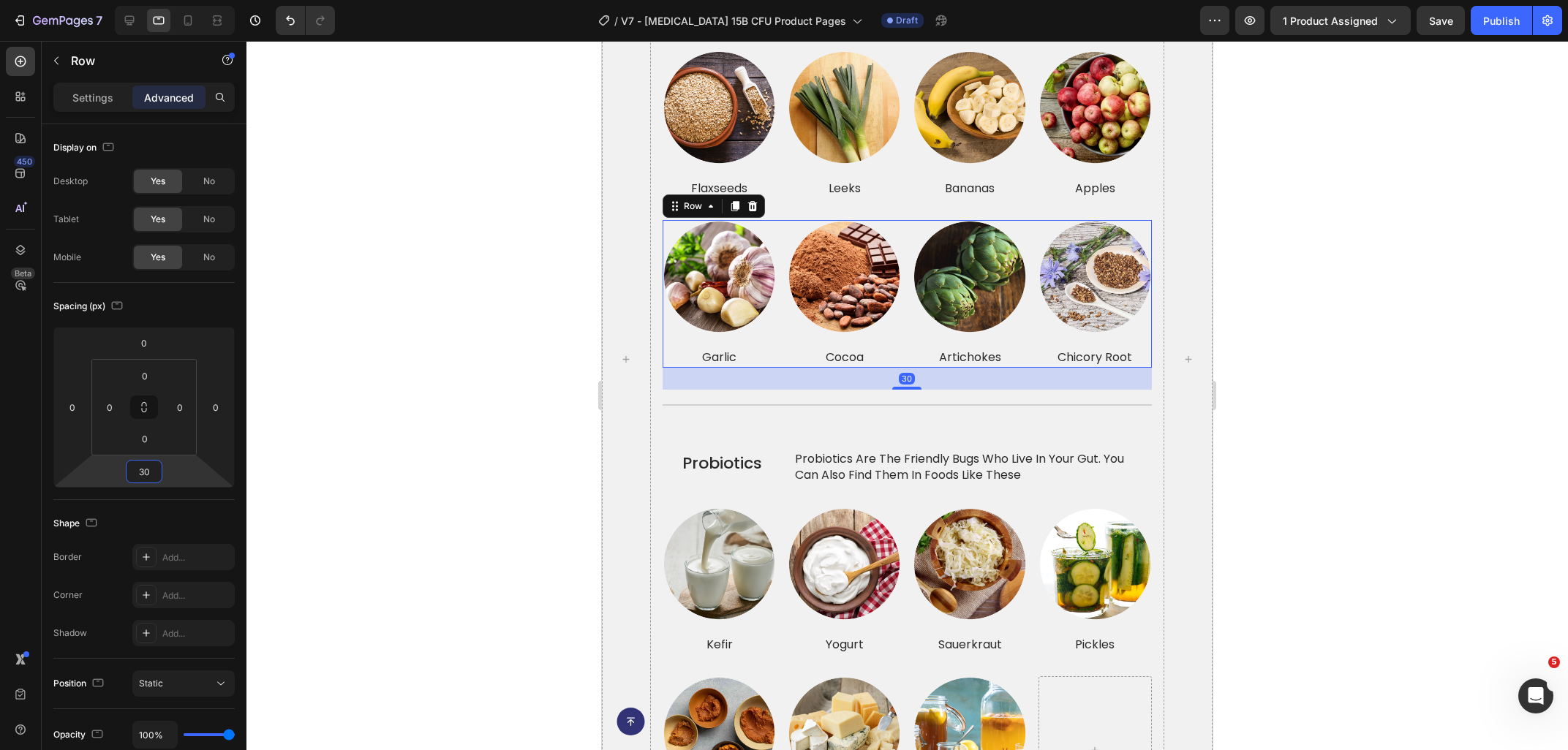
click at [1355, 437] on div at bounding box center [906, 396] width 1321 height 709
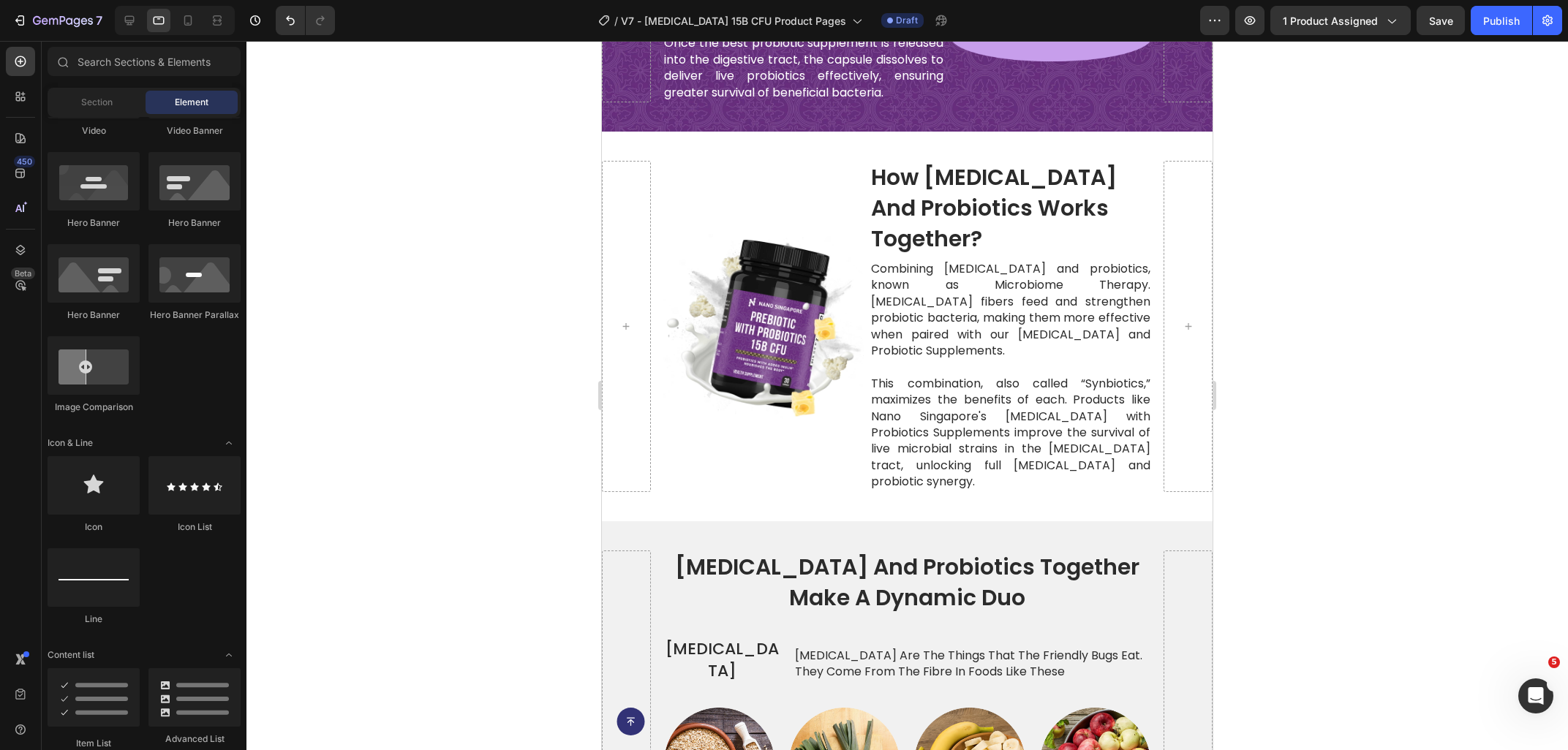
scroll to position [2178, 0]
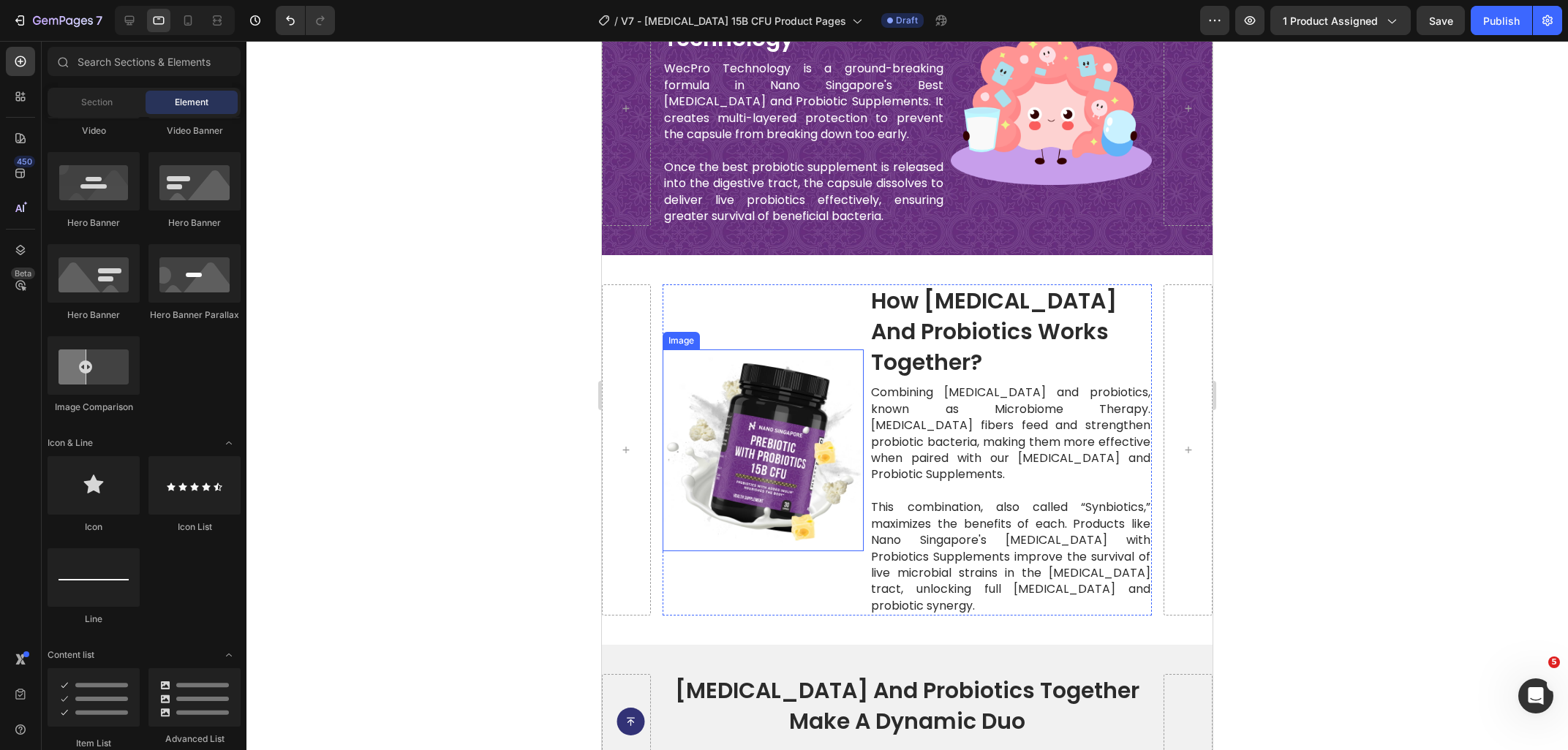
click at [798, 405] on img at bounding box center [763, 450] width 201 height 201
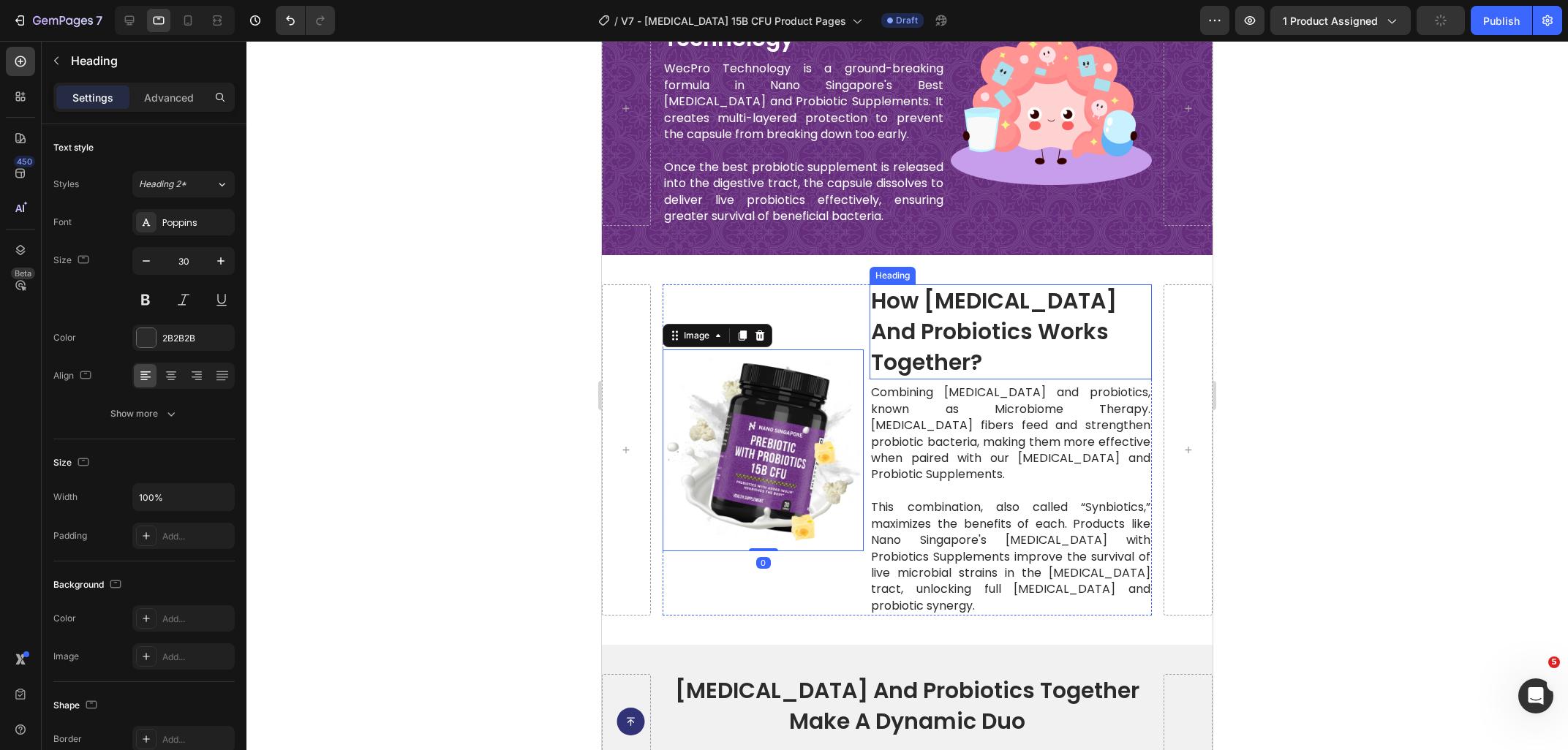
click at [1049, 303] on h2 "how [MEDICAL_DATA] and probiotics works together?" at bounding box center [1011, 332] width 282 height 95
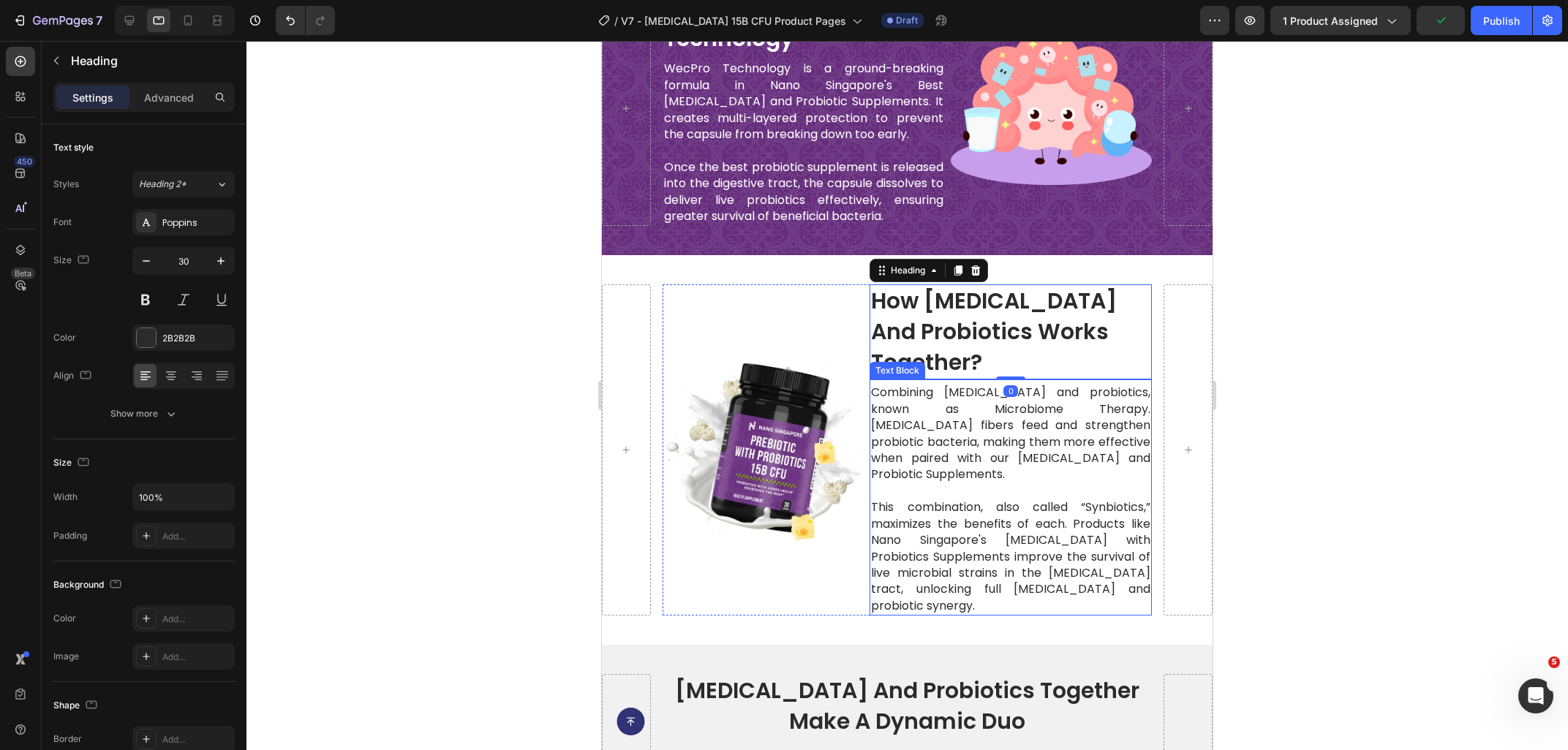
click at [935, 483] on p at bounding box center [1010, 491] width 279 height 16
click at [926, 316] on h2 "how [MEDICAL_DATA] and probiotics works together?" at bounding box center [1011, 332] width 282 height 95
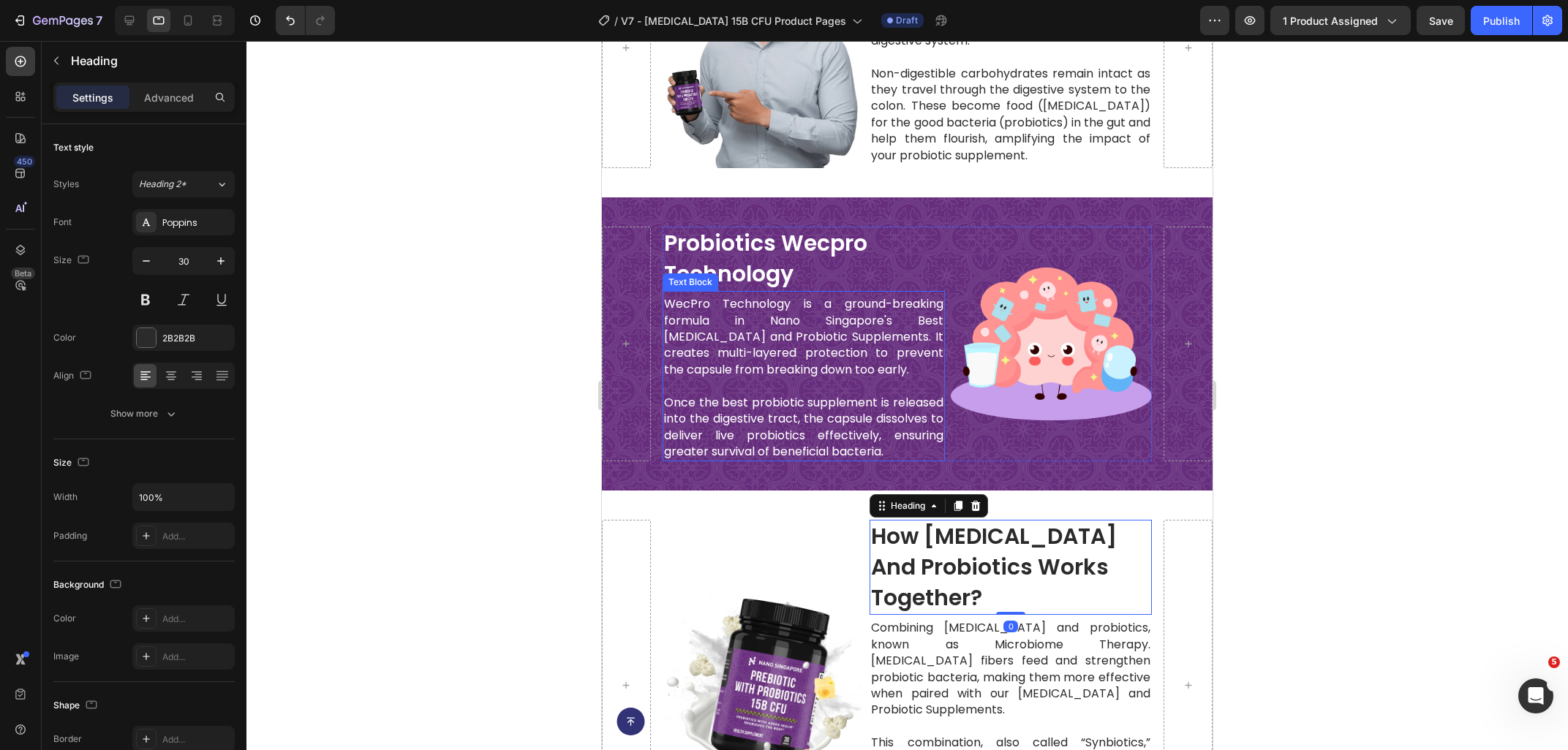
click at [730, 383] on p at bounding box center [803, 386] width 279 height 16
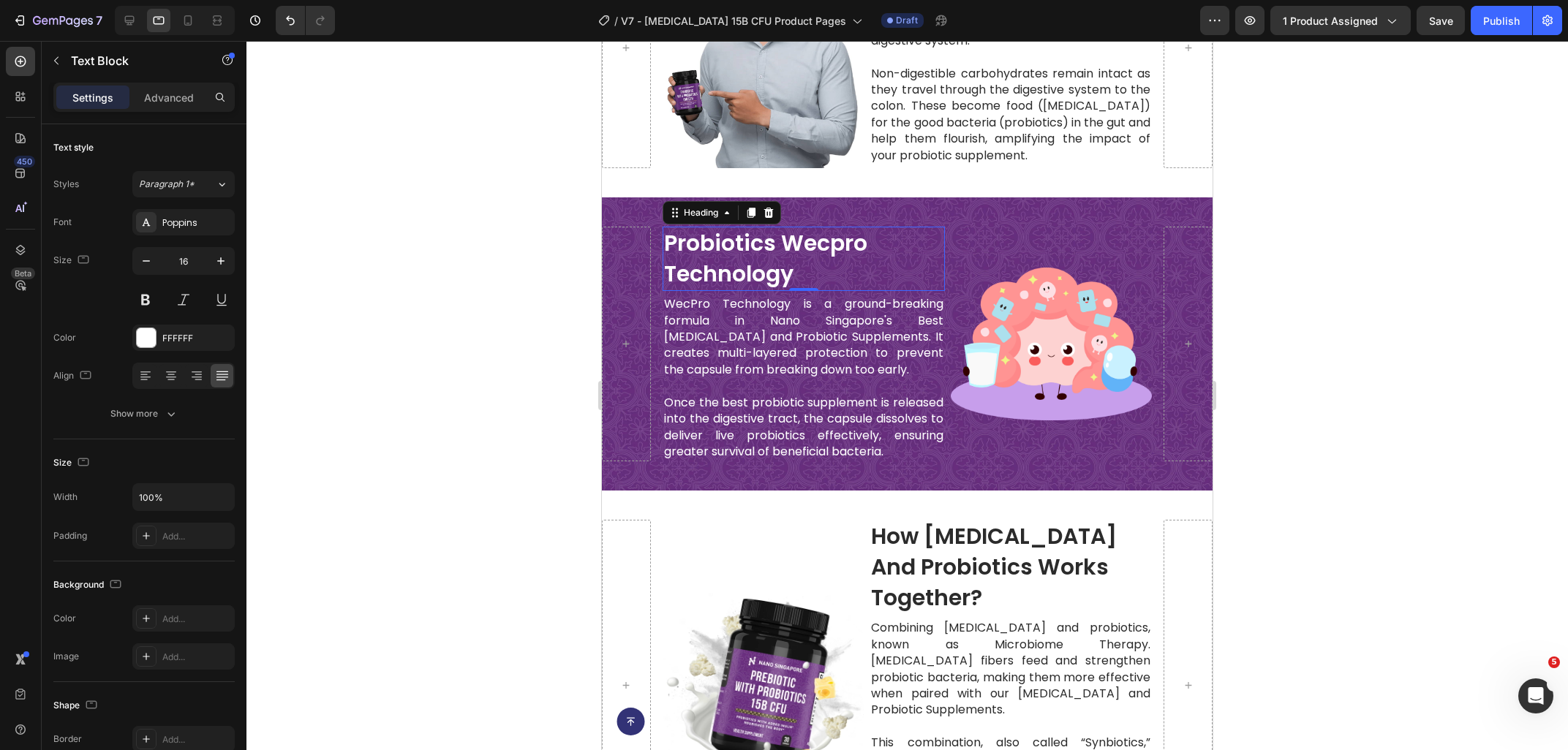
click at [826, 258] on h2 "probiotics wecpro technology" at bounding box center [803, 258] width 282 height 64
click at [844, 361] on p "WecPro Technology is a ground-breaking formula in Nano Singapore's Best [MEDICA…" at bounding box center [803, 336] width 279 height 82
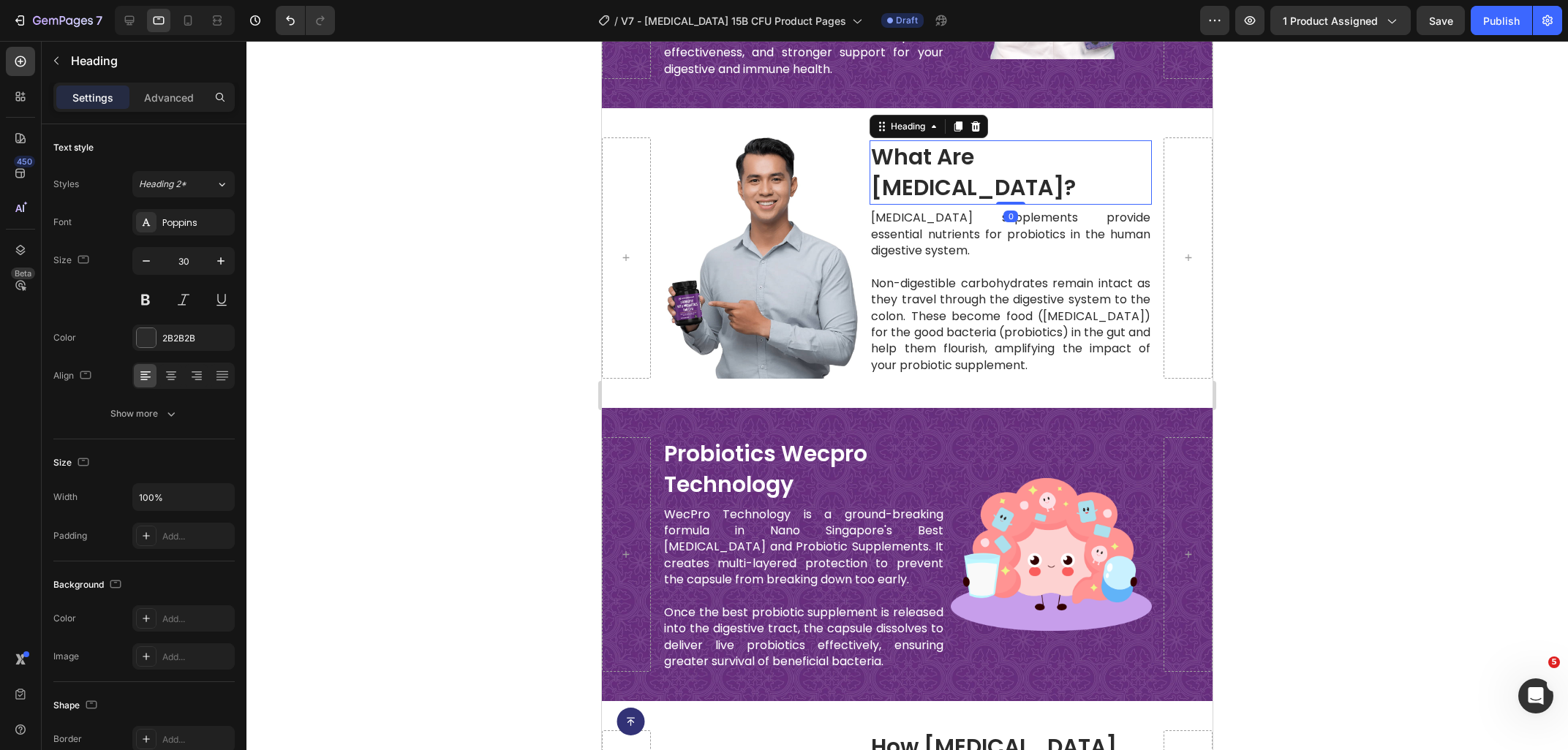
click at [1002, 173] on h2 "what are [MEDICAL_DATA]?" at bounding box center [1011, 172] width 282 height 64
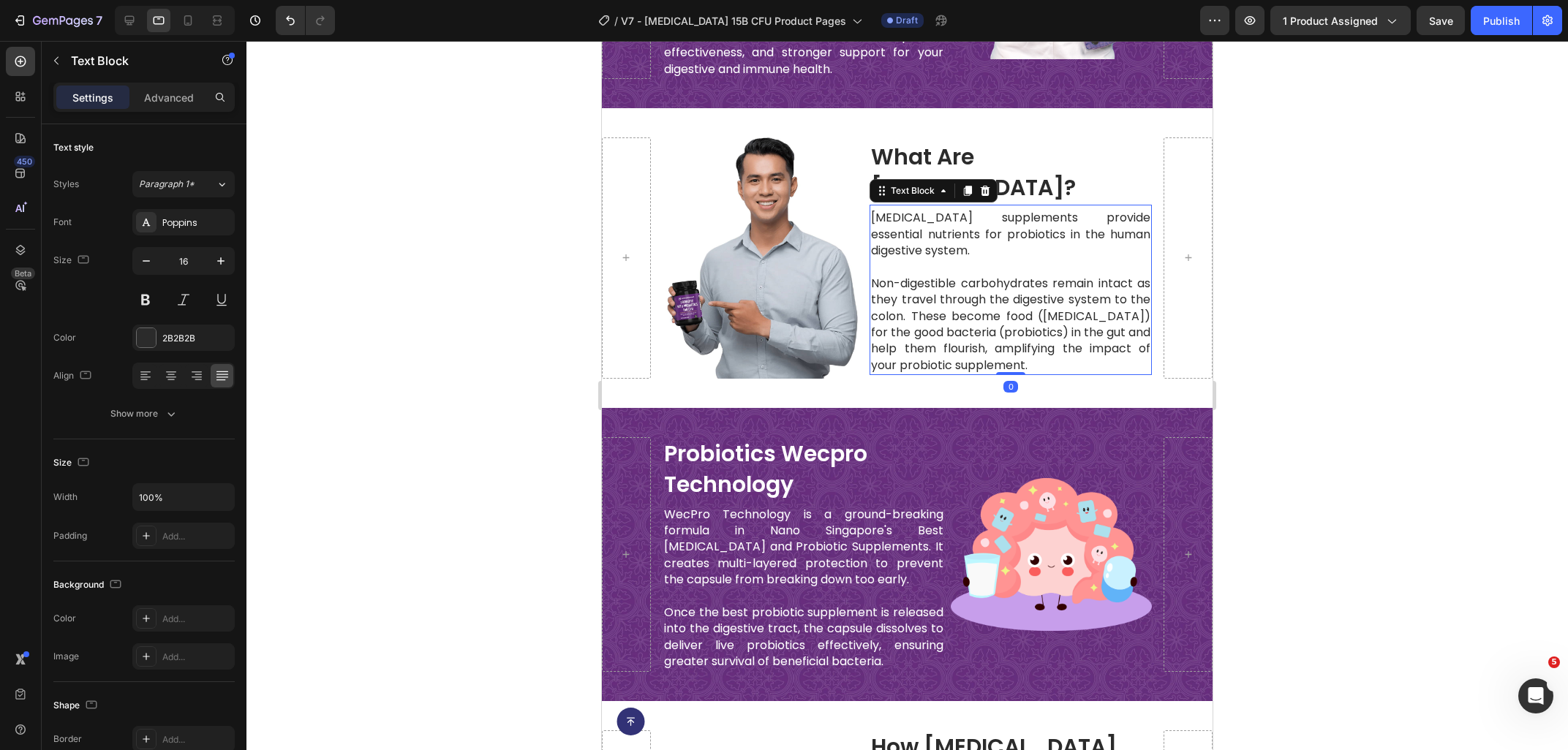
click at [1020, 234] on p "[MEDICAL_DATA] supplements provide essential nutrients for probiotics in the hu…" at bounding box center [1010, 234] width 279 height 49
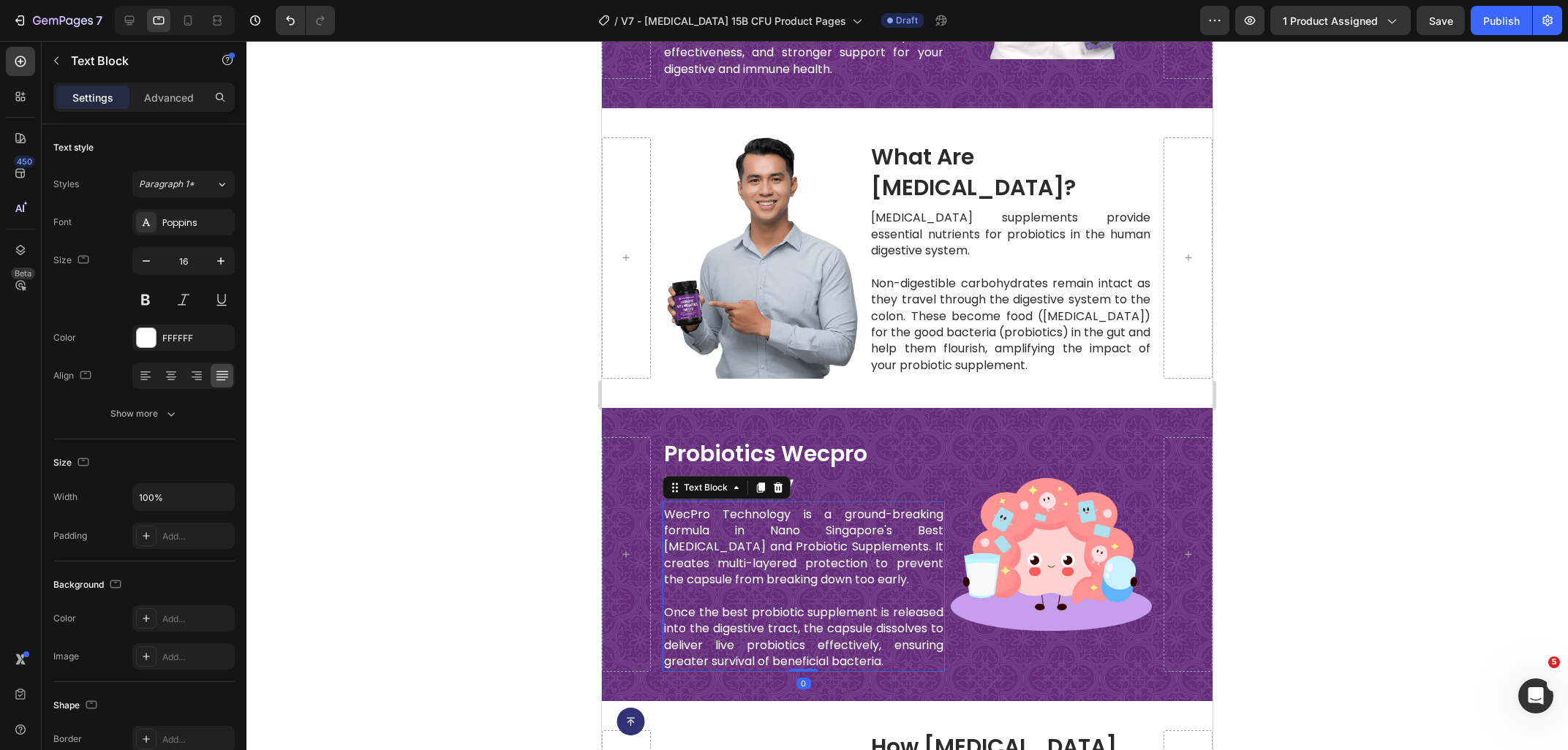
click at [816, 576] on p "WecPro Technology is a ground-breaking formula in Nano Singapore's Best [MEDICA…" at bounding box center [803, 547] width 279 height 82
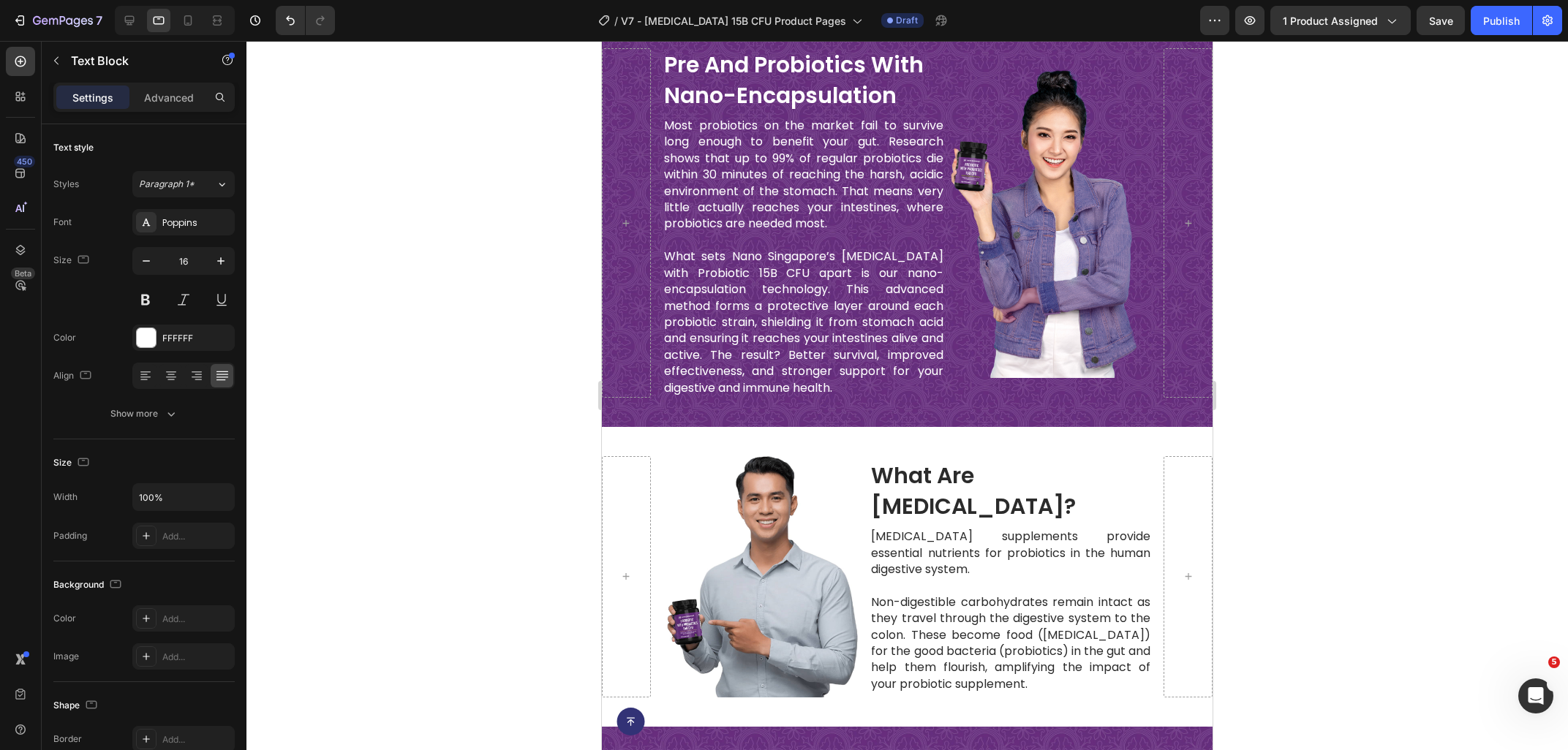
scroll to position [1158, 0]
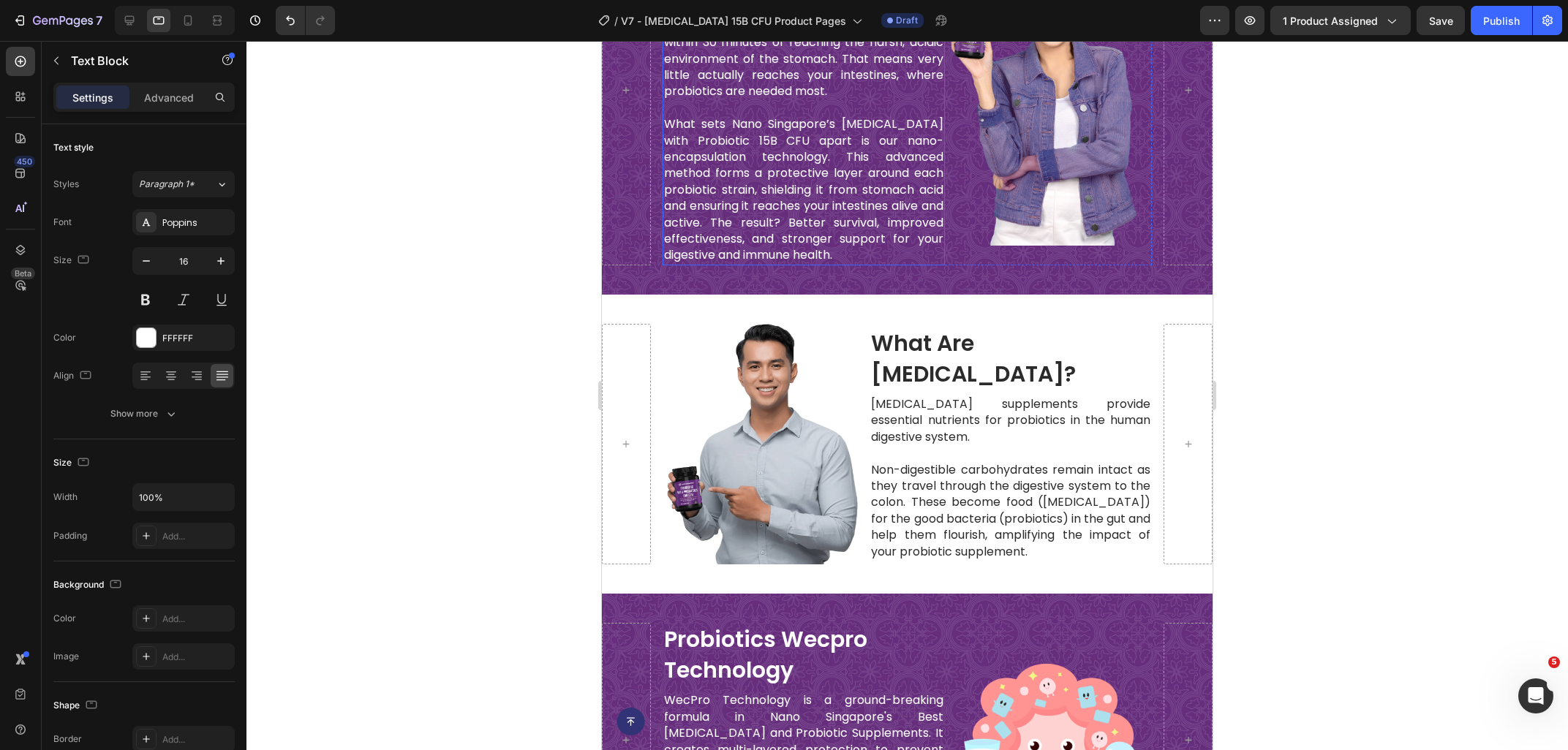
click at [746, 239] on p "What sets Nano Singapore’s [MEDICAL_DATA] with Probiotic 15B CFU apart is our n…" at bounding box center [803, 191] width 279 height 148
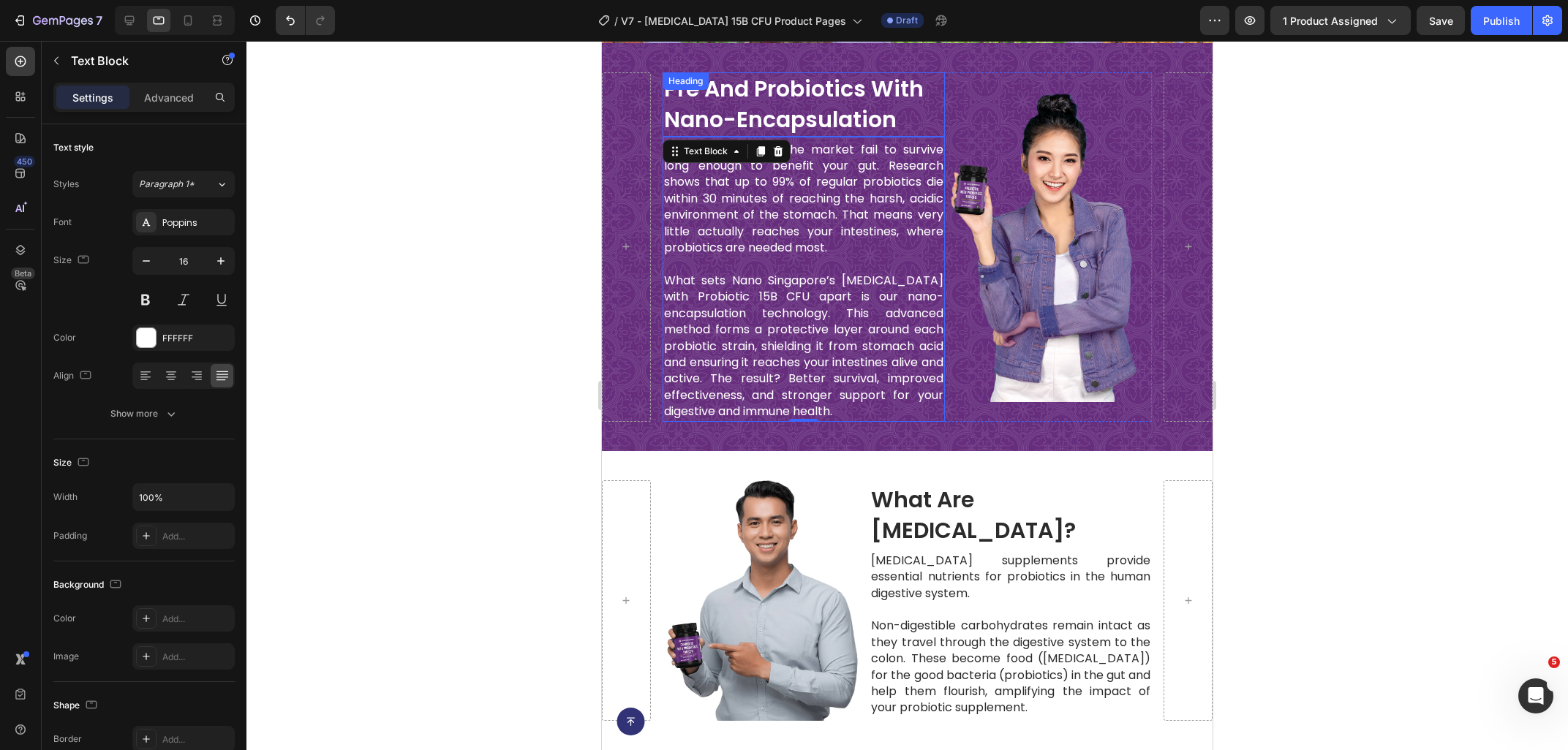
click at [806, 111] on h2 "pre and probiotics with nano-encapsulation" at bounding box center [803, 104] width 282 height 64
click at [853, 331] on p "What sets Nano Singapore’s [MEDICAL_DATA] with Probiotic 15B CFU apart is our n…" at bounding box center [803, 347] width 279 height 148
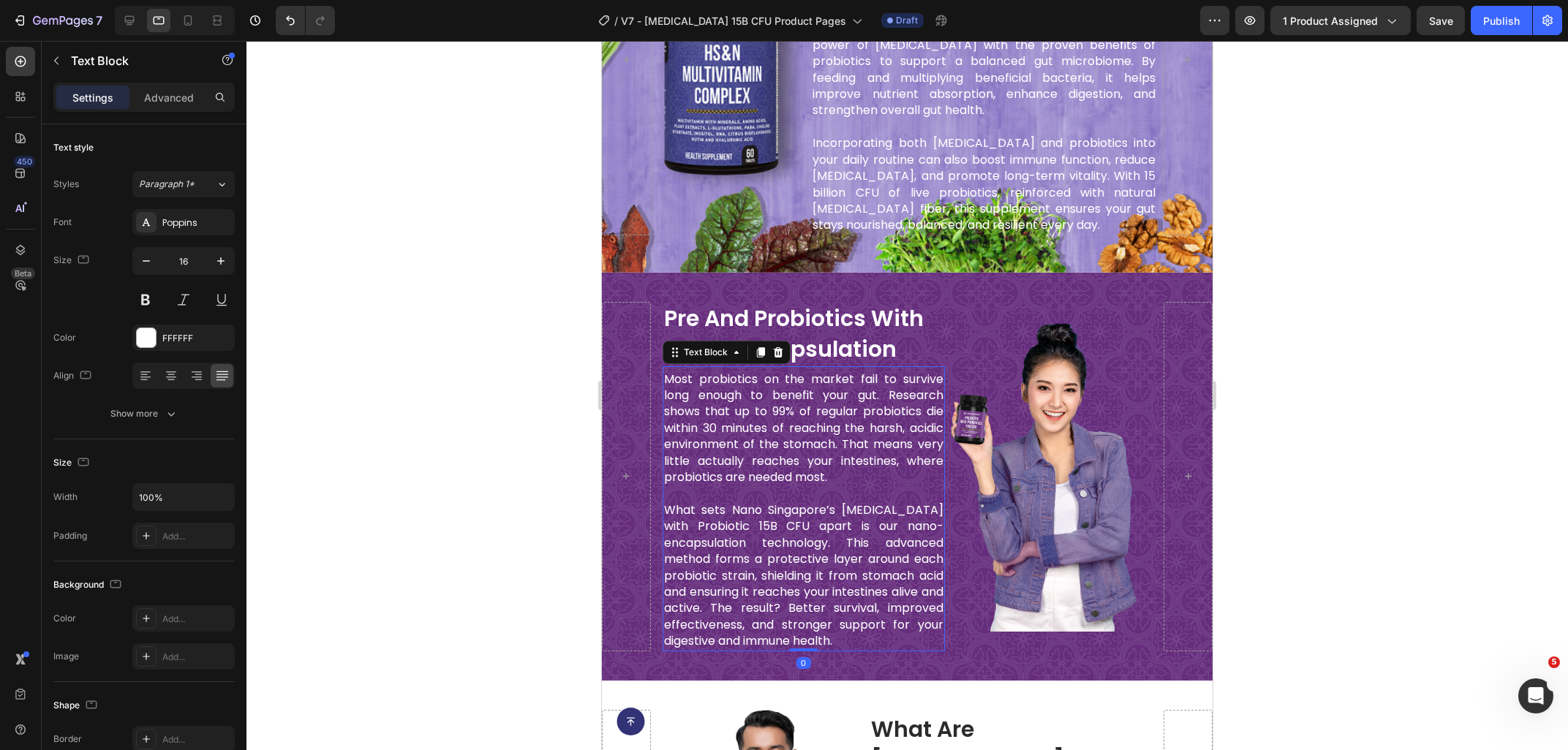
scroll to position [766, 0]
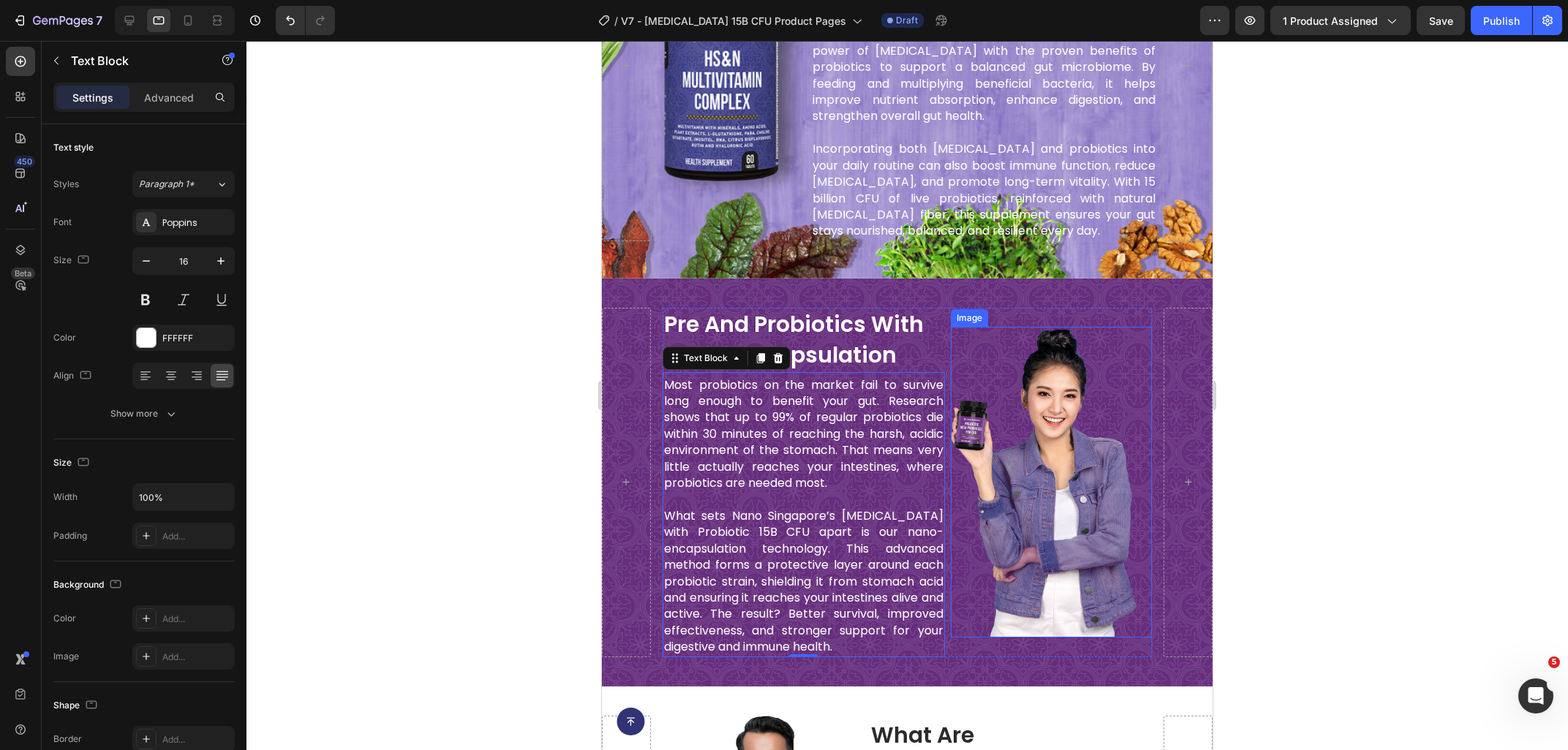
click at [992, 420] on img at bounding box center [1051, 482] width 202 height 310
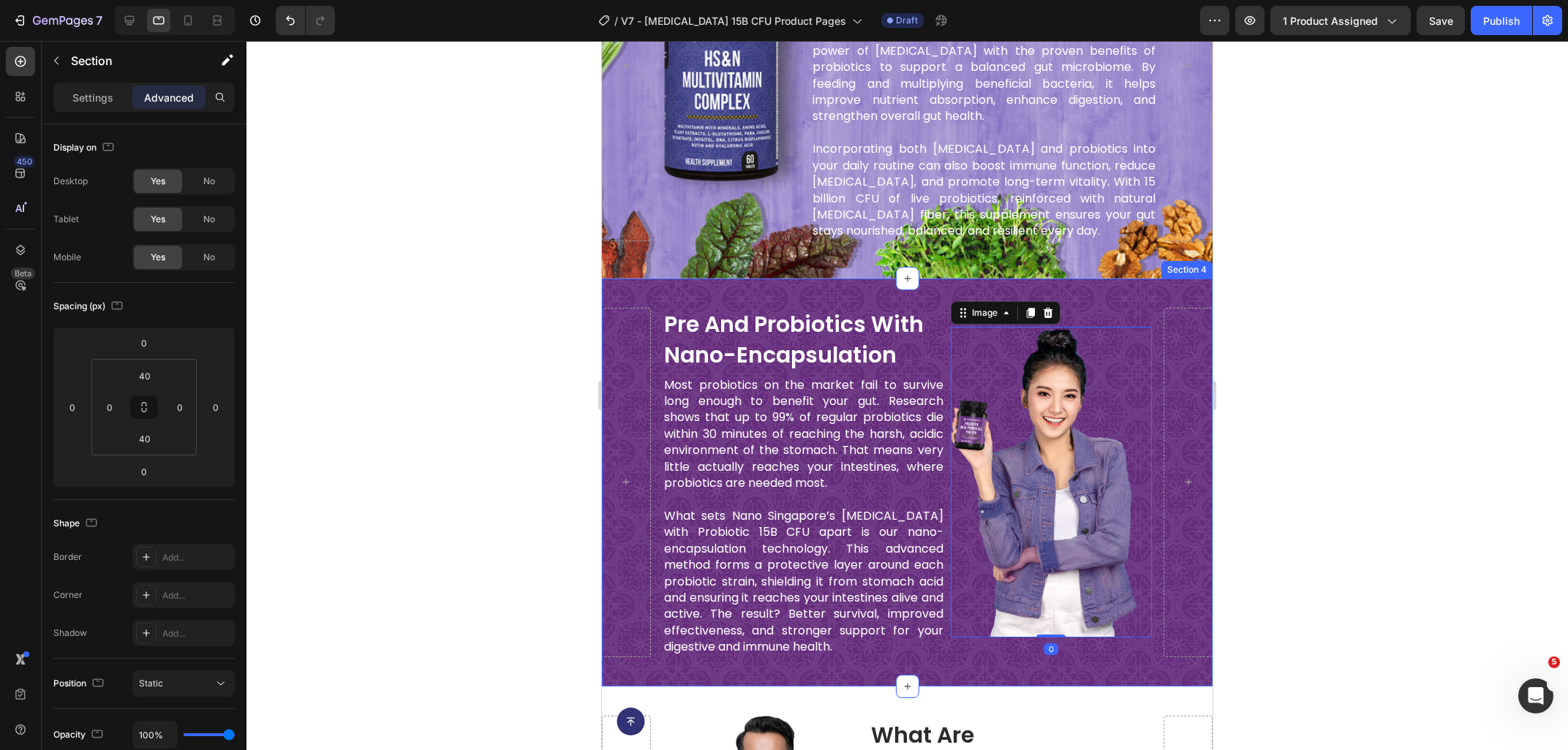
click at [771, 667] on div "pre and probiotics with nano-encapsulation Heading Most probiotics on the marke…" at bounding box center [906, 482] width 611 height 408
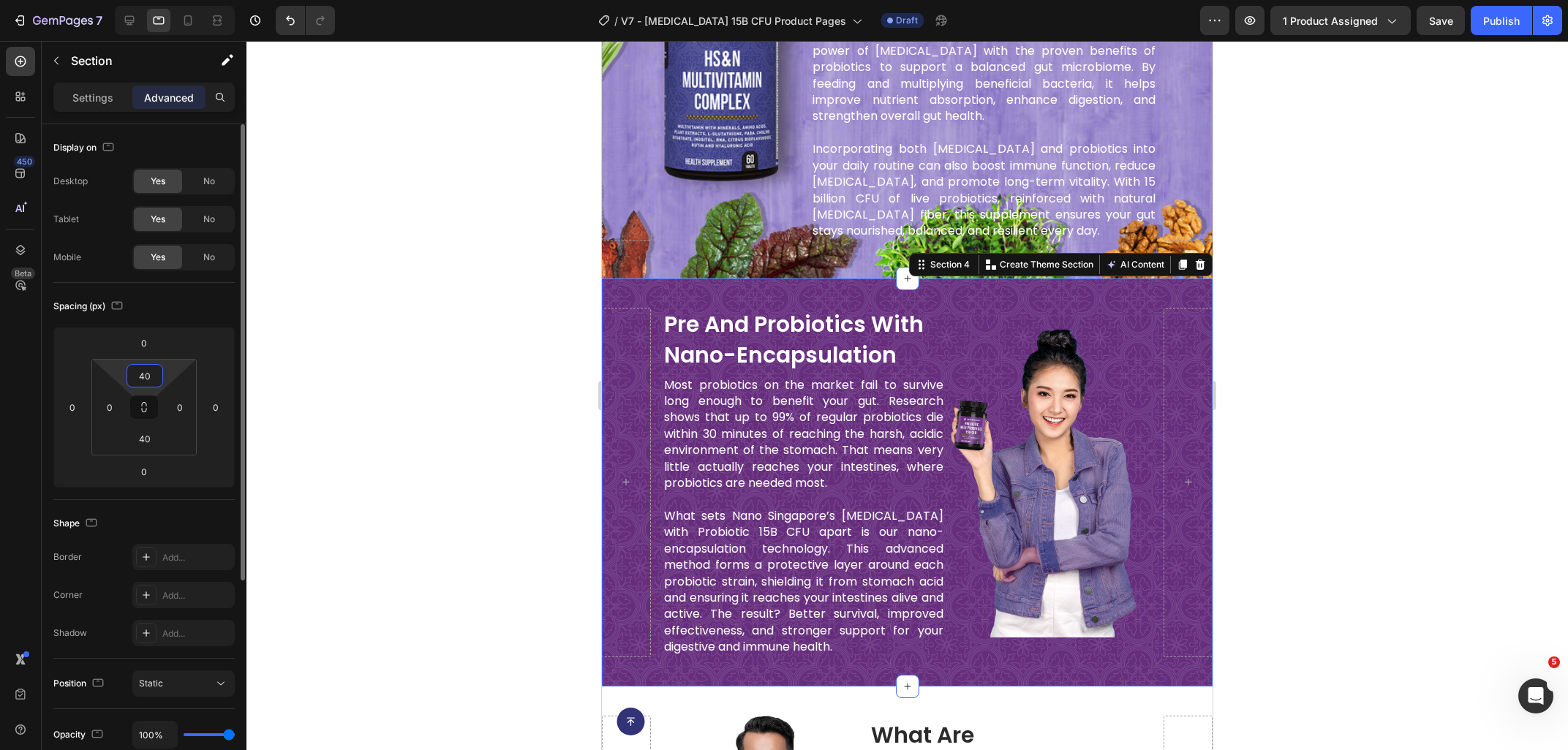
click at [139, 377] on input "40" at bounding box center [145, 376] width 29 height 22
click at [145, 380] on input "040" at bounding box center [145, 376] width 29 height 22
type input "040"
click at [102, 0] on html "7 Version history / V7 - [MEDICAL_DATA] 15B CFU Product Pages Draft Preview 1 p…" at bounding box center [784, 0] width 1568 height 0
click at [139, 447] on input "40" at bounding box center [145, 438] width 29 height 22
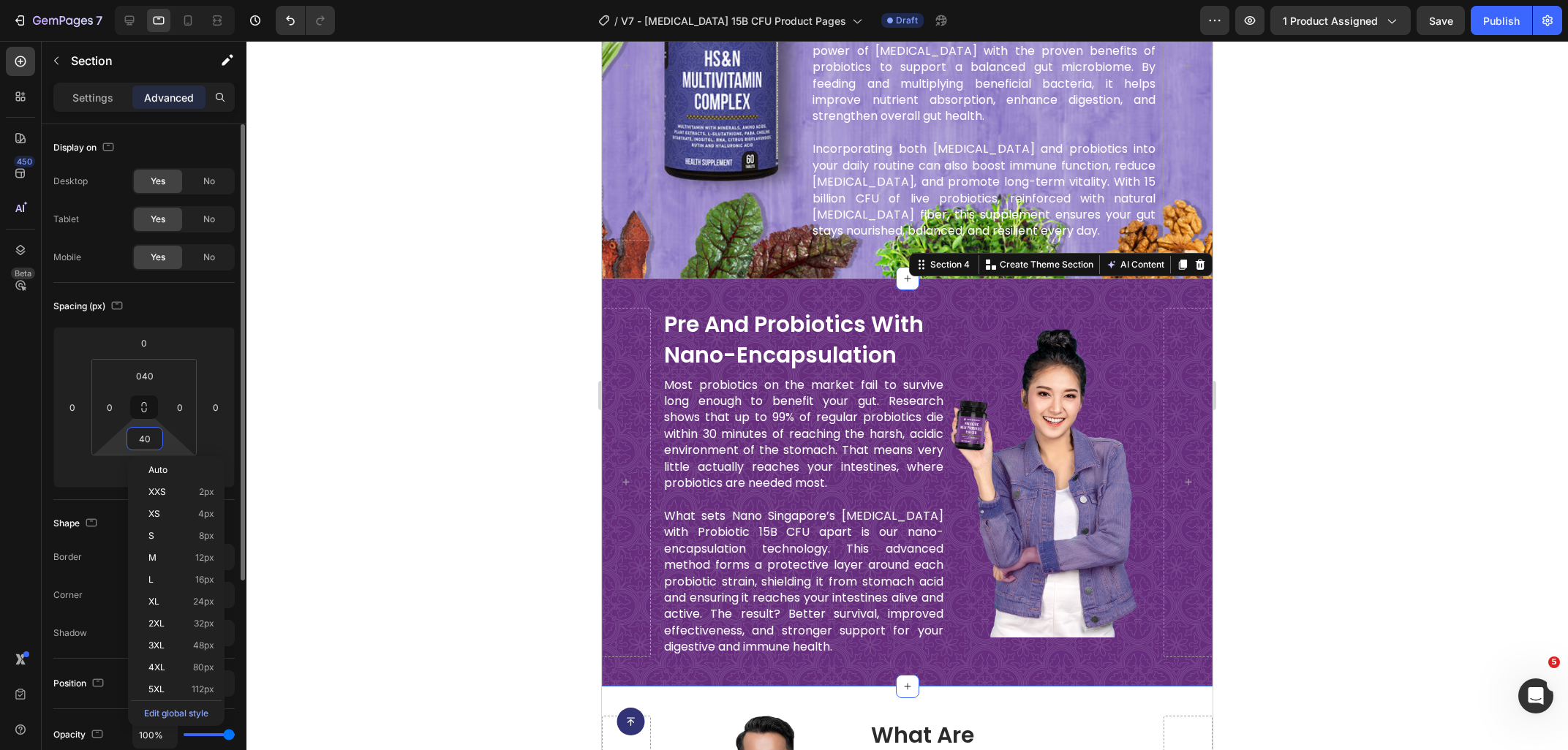
click at [143, 442] on input "40" at bounding box center [145, 438] width 29 height 22
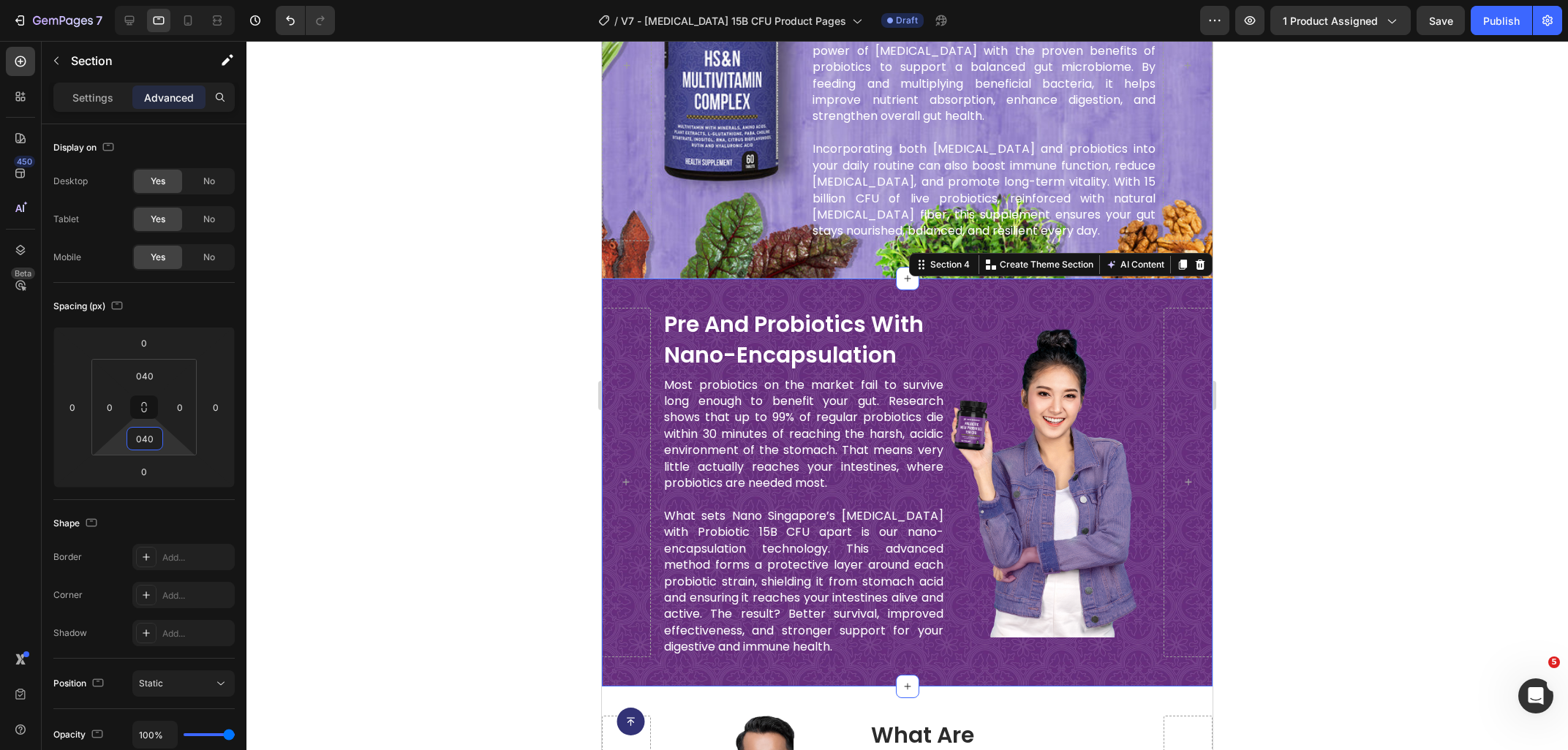
type input "040"
click at [1304, 390] on div at bounding box center [906, 396] width 1321 height 709
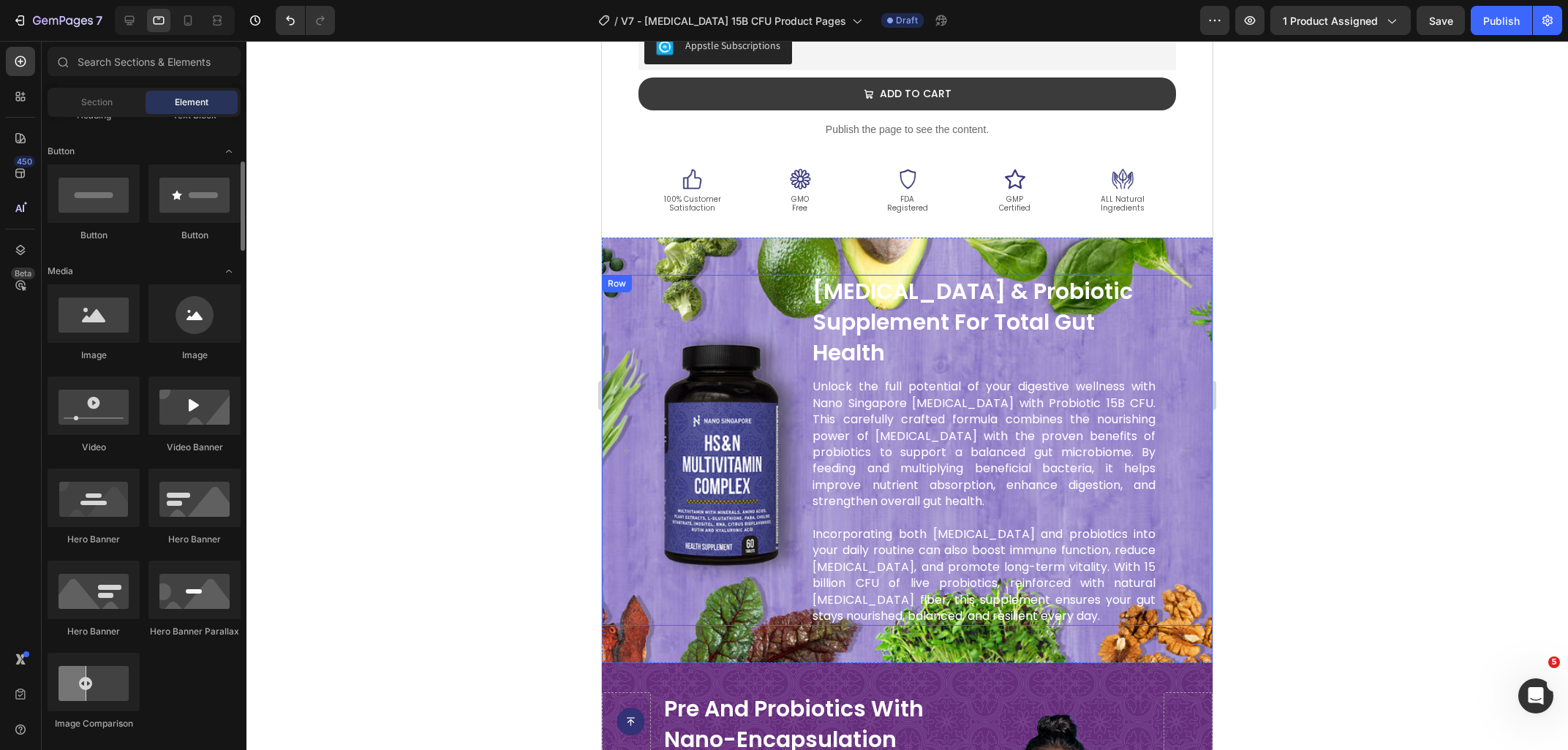
scroll to position [0, 0]
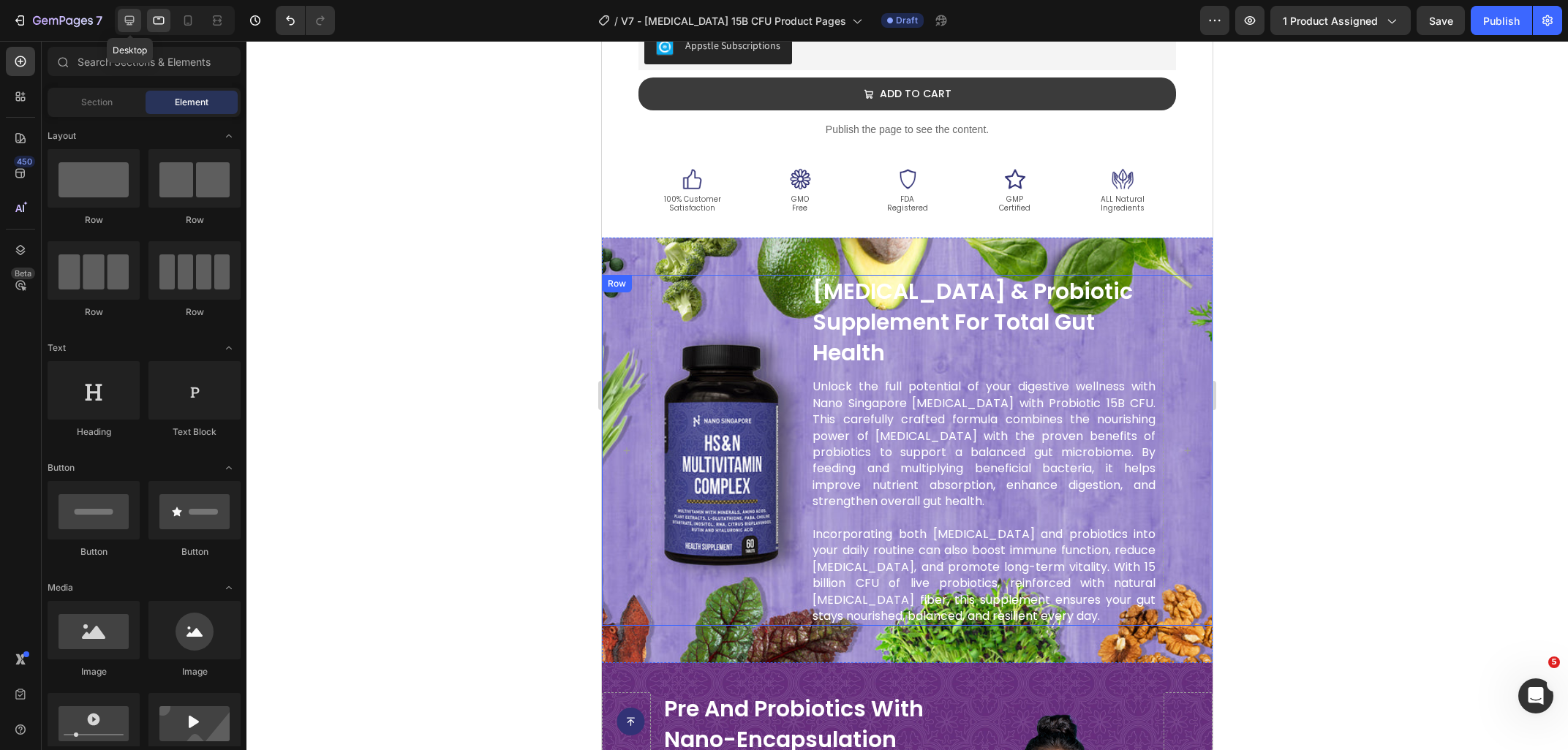
click at [127, 26] on icon at bounding box center [129, 20] width 14 height 14
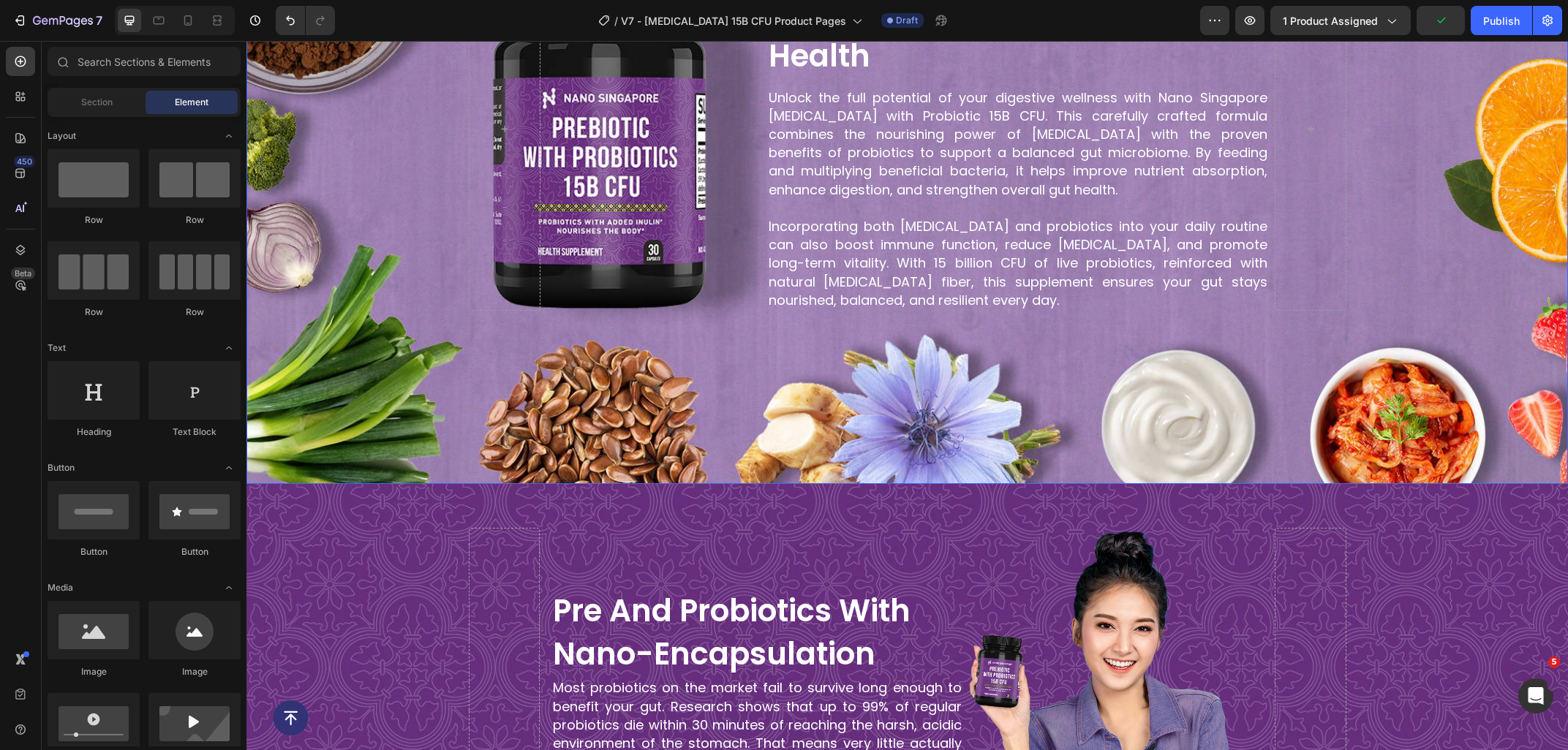
click at [412, 357] on div "Background Image" at bounding box center [906, 130] width 1321 height 709
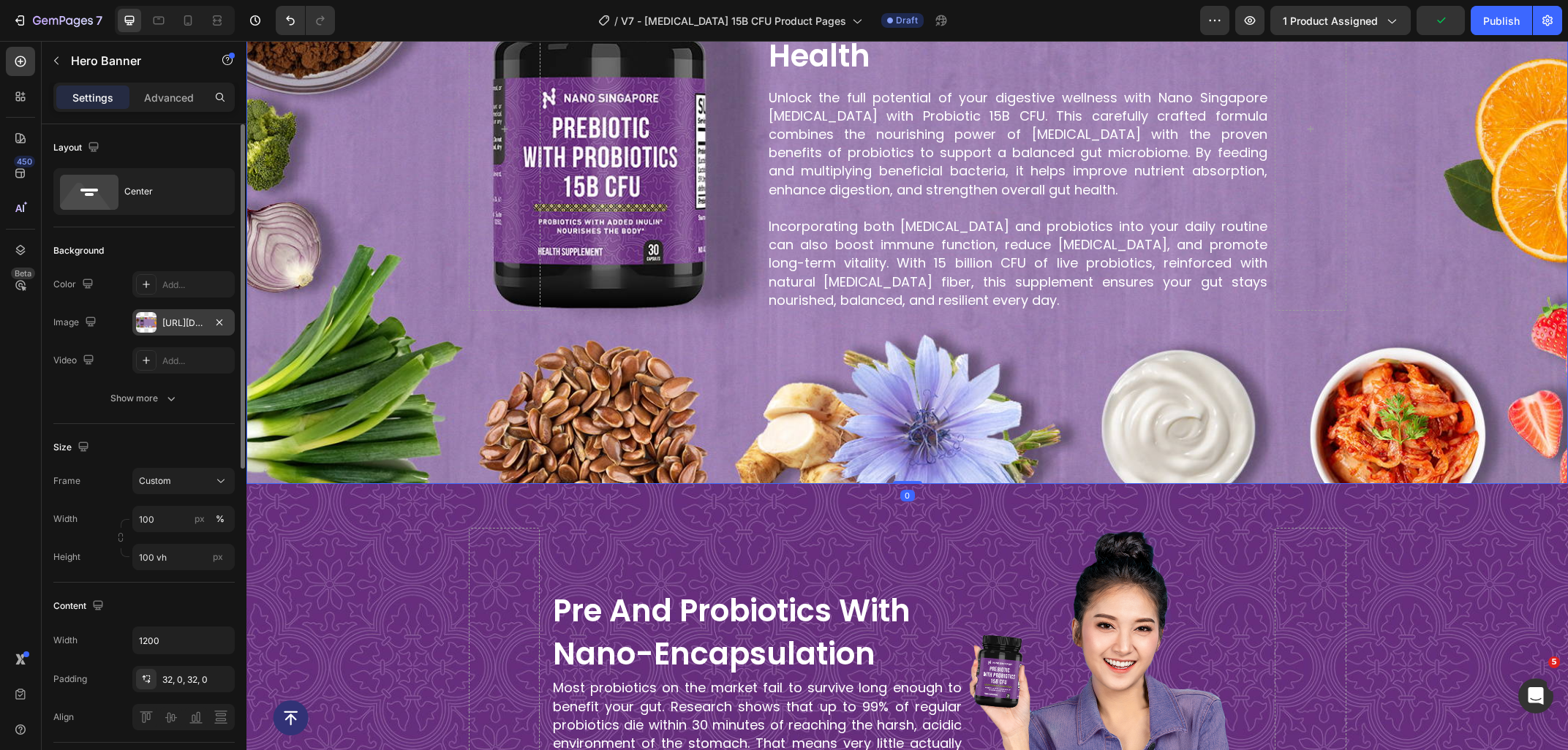
click at [155, 328] on div at bounding box center [146, 322] width 21 height 21
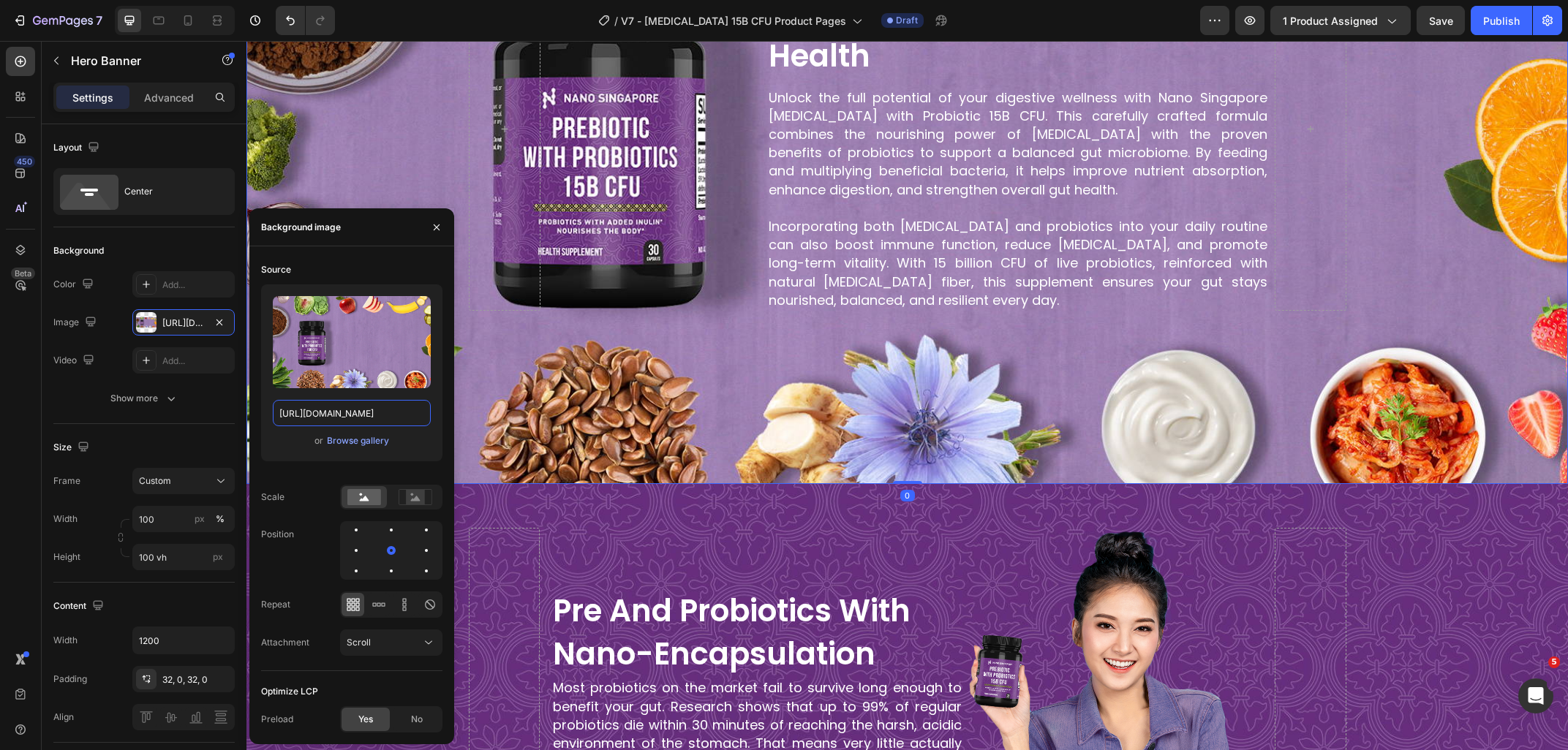
click at [341, 409] on input "[URL][DOMAIN_NAME]" at bounding box center [351, 413] width 158 height 27
click at [145, 20] on div at bounding box center [175, 21] width 120 height 29
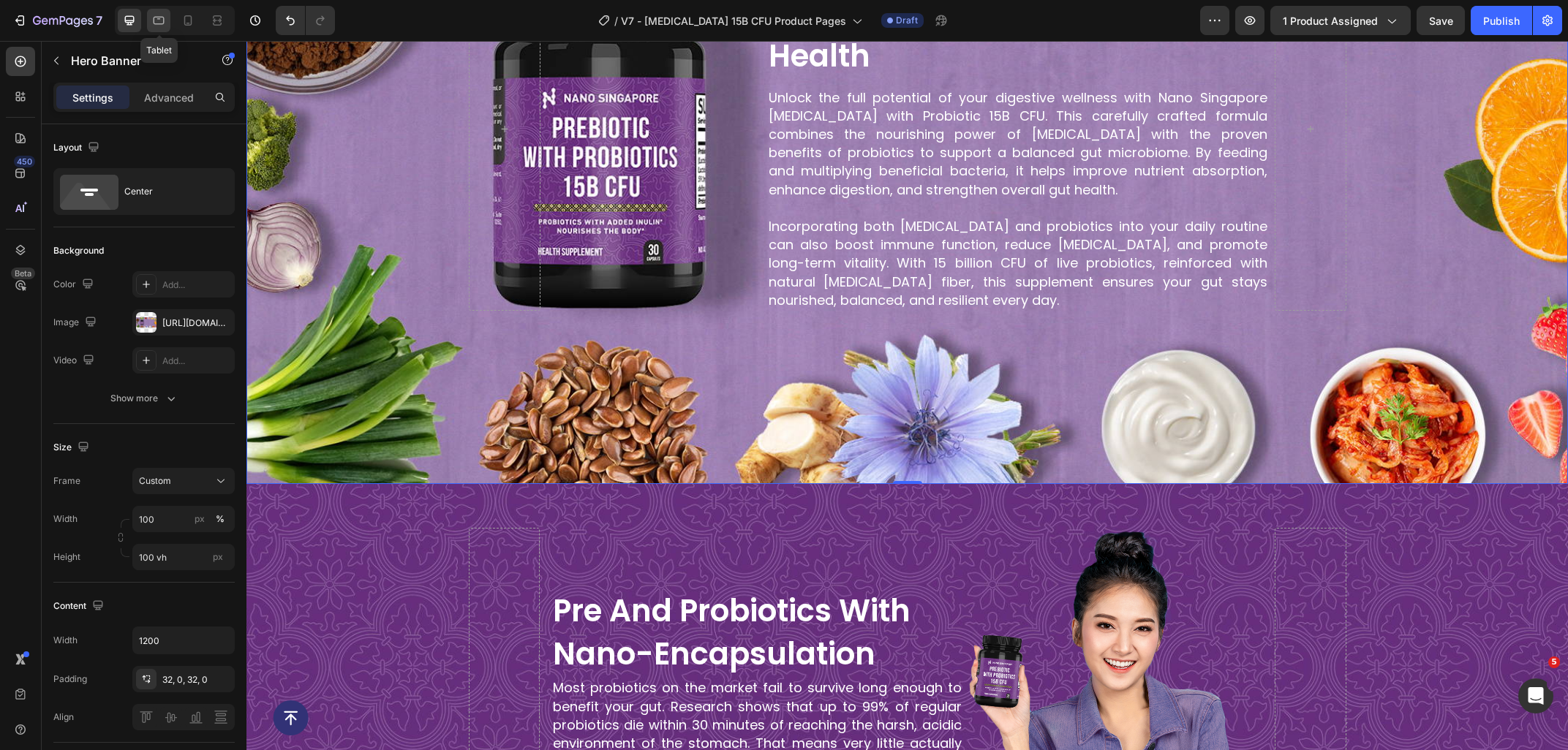
click at [158, 21] on icon at bounding box center [159, 20] width 14 height 14
type input "60 vh"
type input "100%"
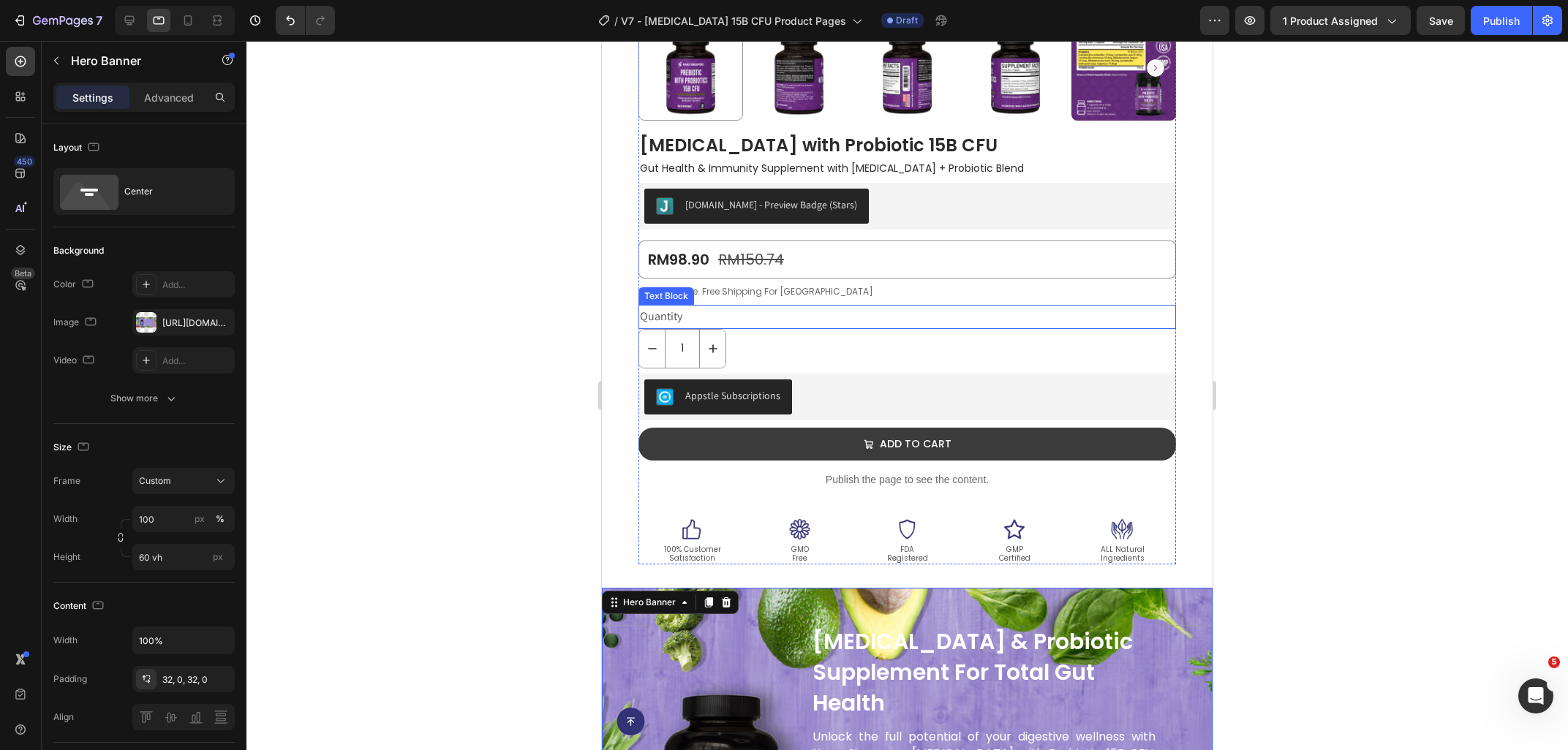
click at [653, 293] on div "Text Block" at bounding box center [665, 296] width 50 height 13
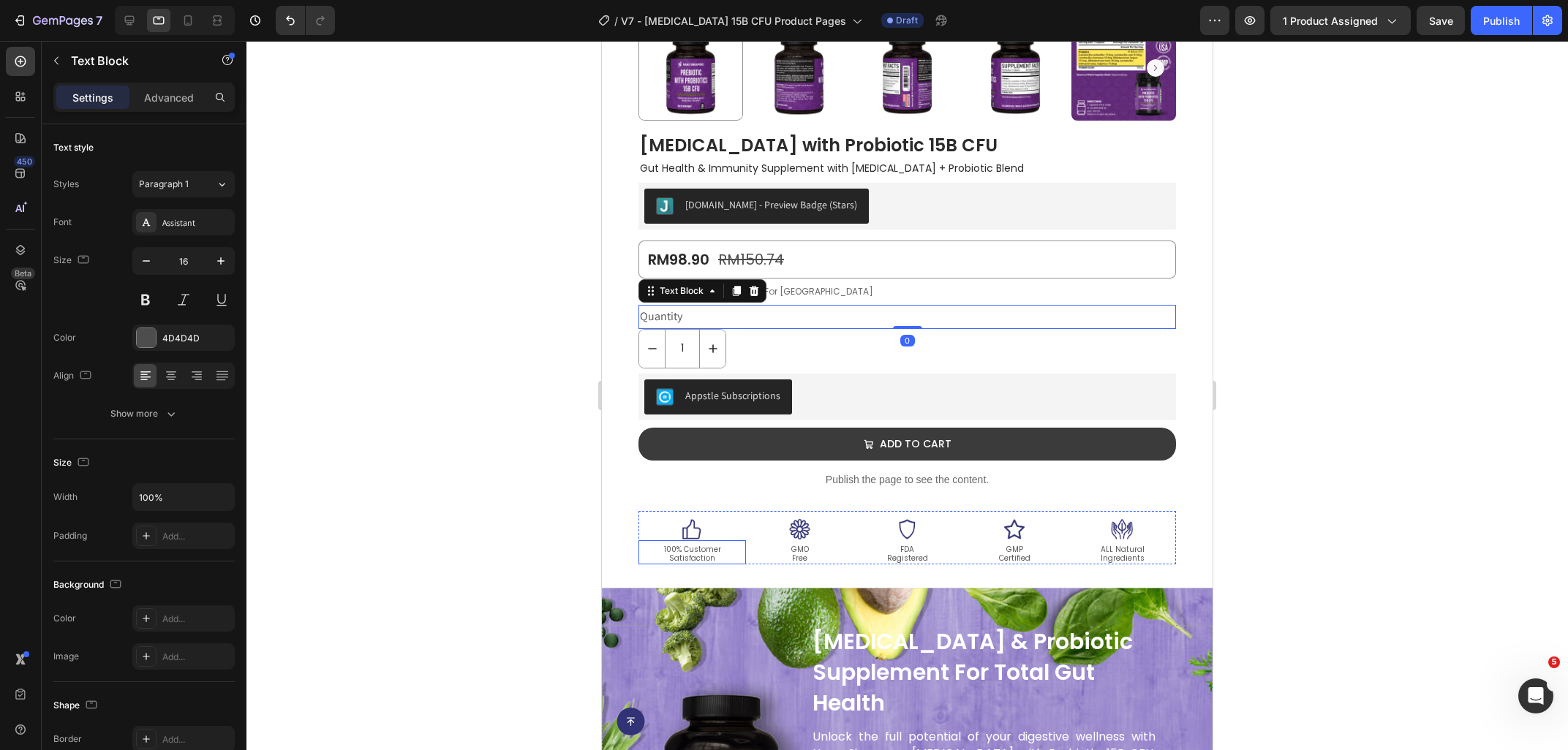
scroll to position [808, 0]
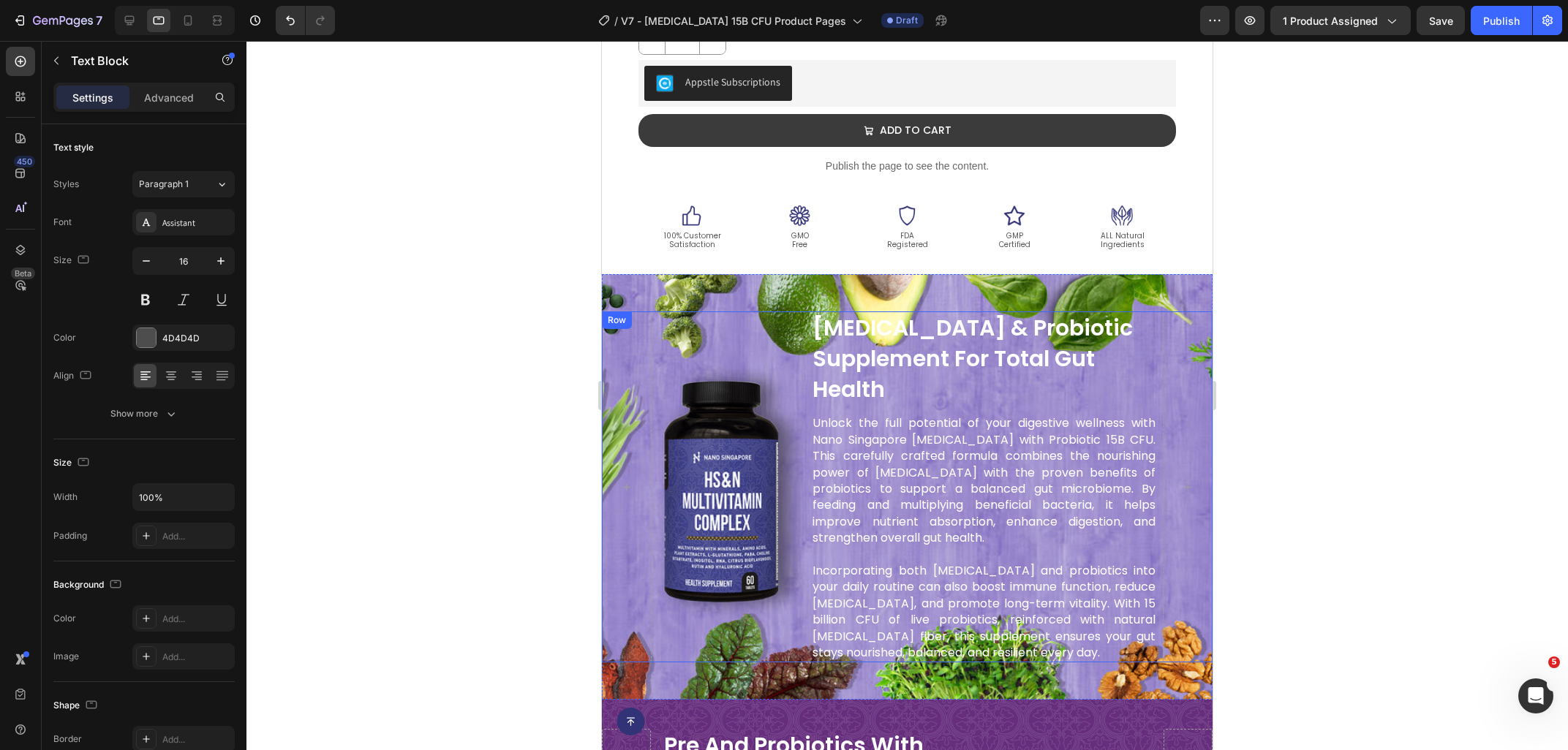
click at [668, 331] on div "vitamins for hair skin and nails Heading Unlock the potential of your hair with…" at bounding box center [731, 487] width 149 height 351
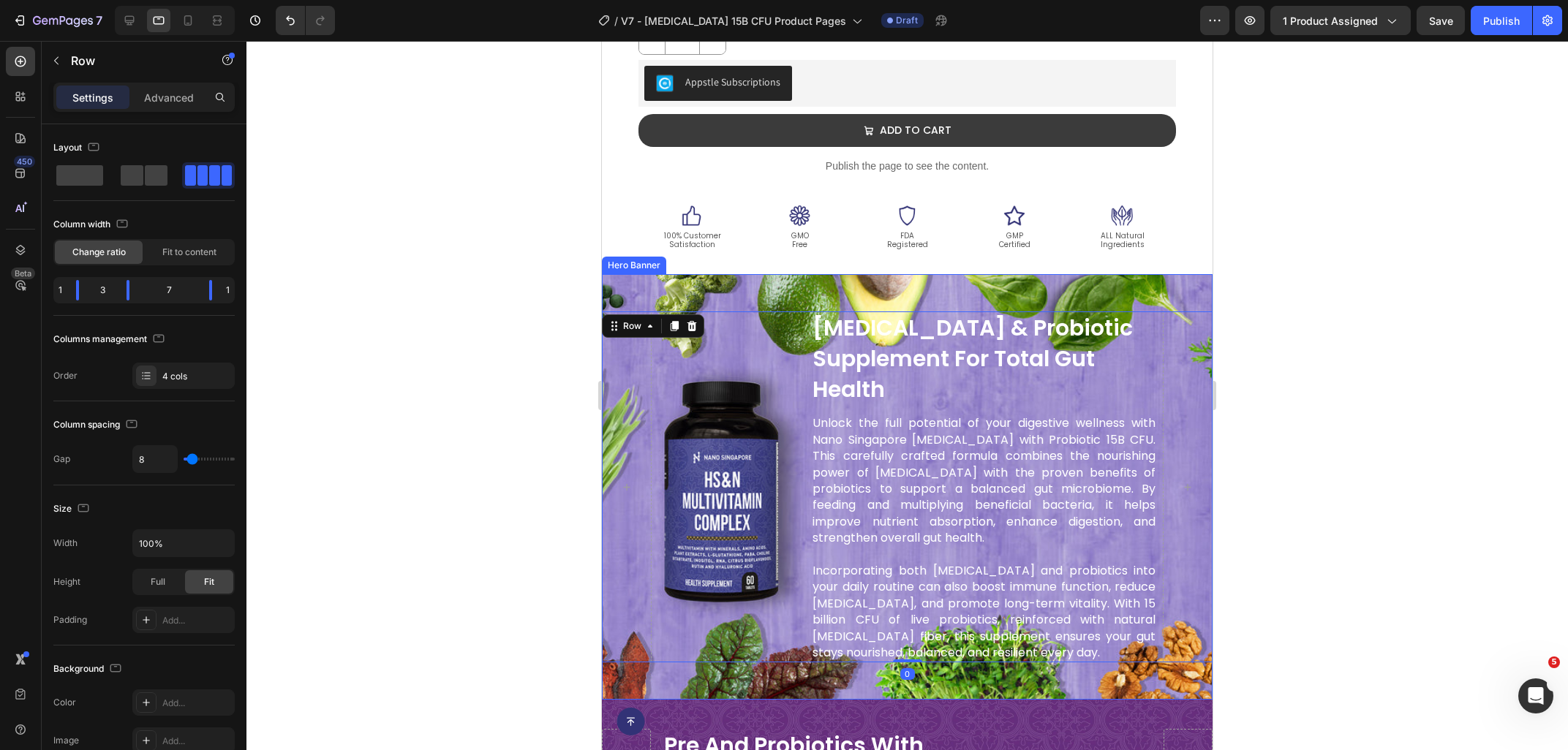
click at [678, 292] on div "vitamins for hair skin and nails Heading Unlock the potential of your hair with…" at bounding box center [906, 487] width 611 height 398
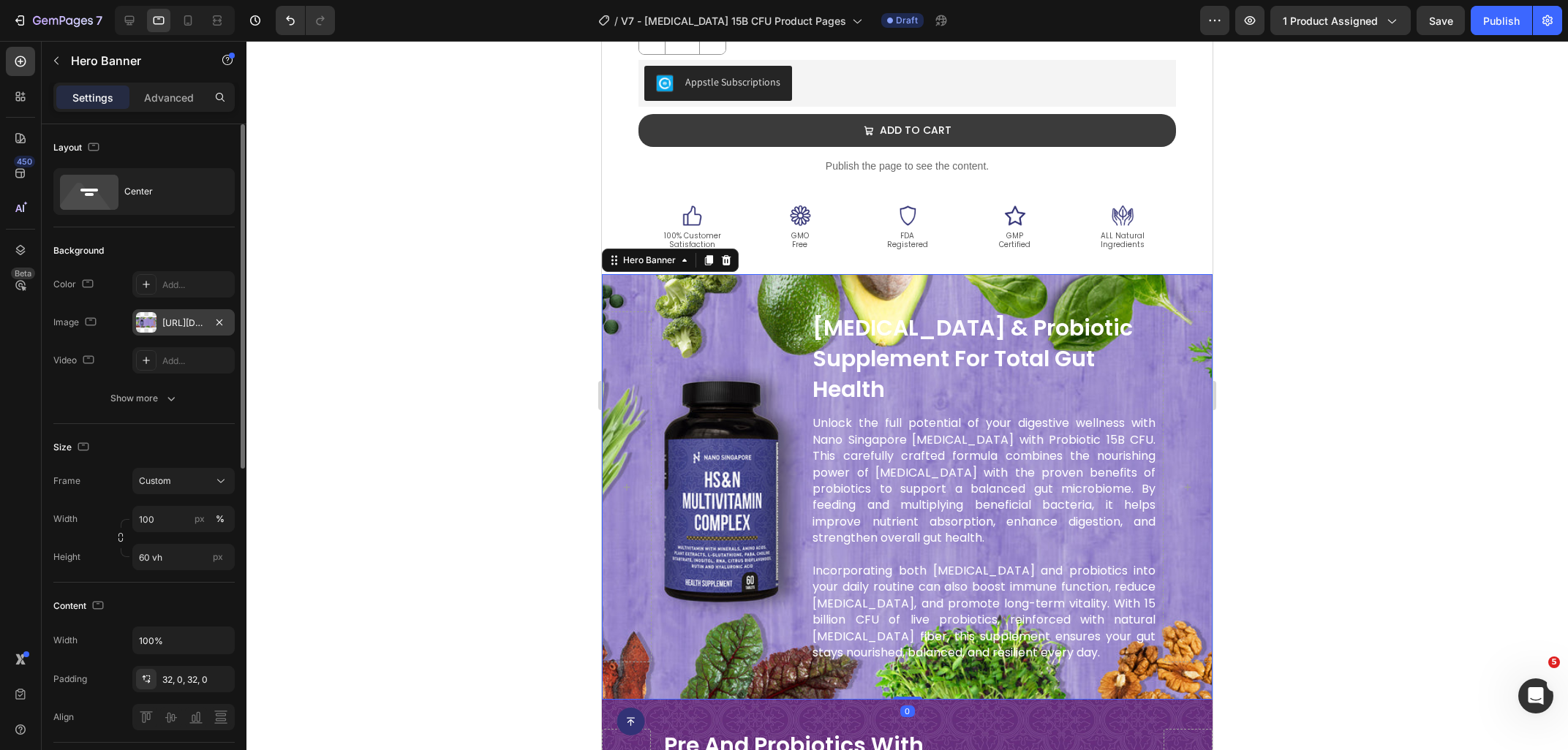
click at [181, 316] on div "[URL][DOMAIN_NAME]" at bounding box center [184, 322] width 102 height 27
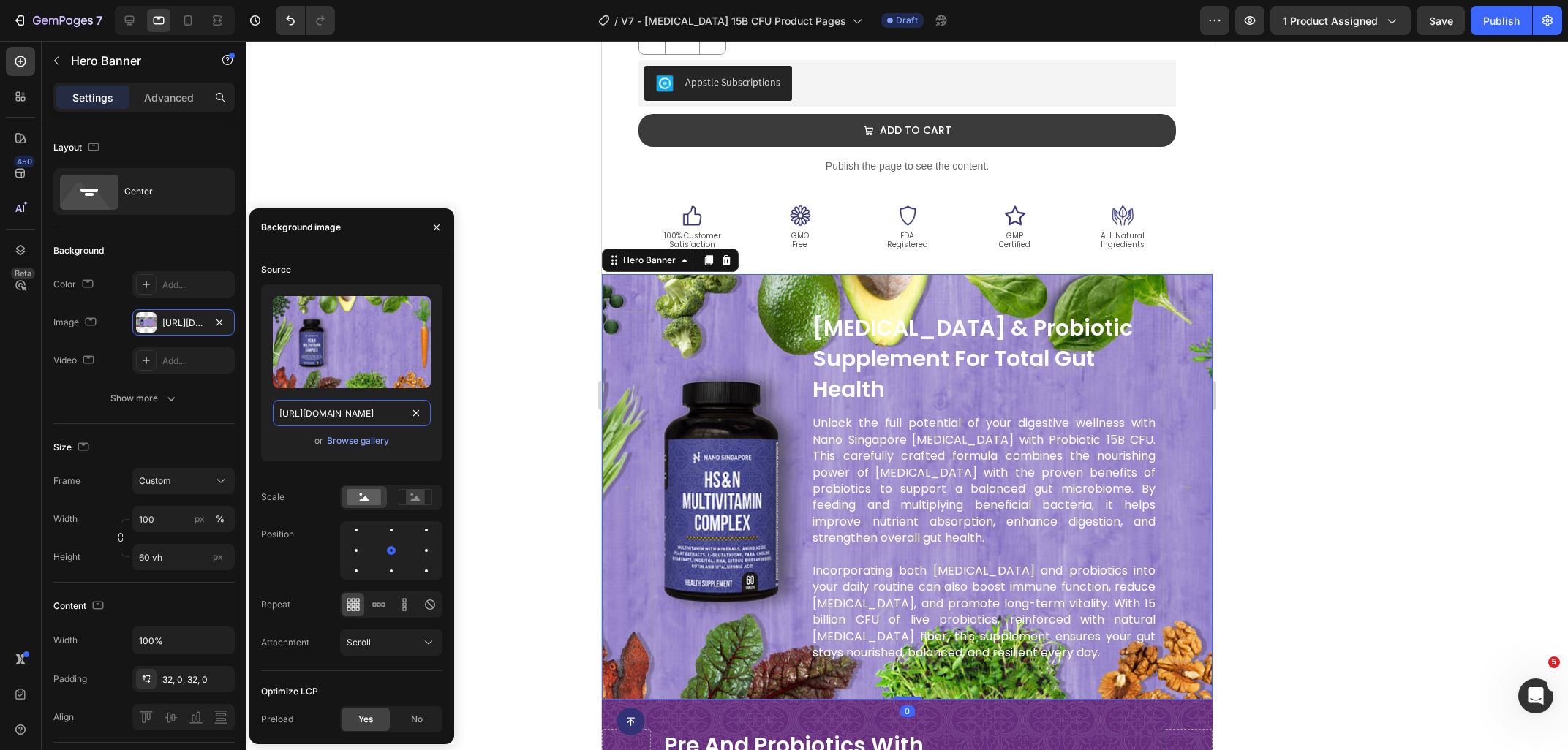
click at [332, 409] on input "[URL][DOMAIN_NAME]" at bounding box center [351, 413] width 158 height 27
paste input "[DOMAIN_NAME][URL]"
type input "[URL][DOMAIN_NAME]"
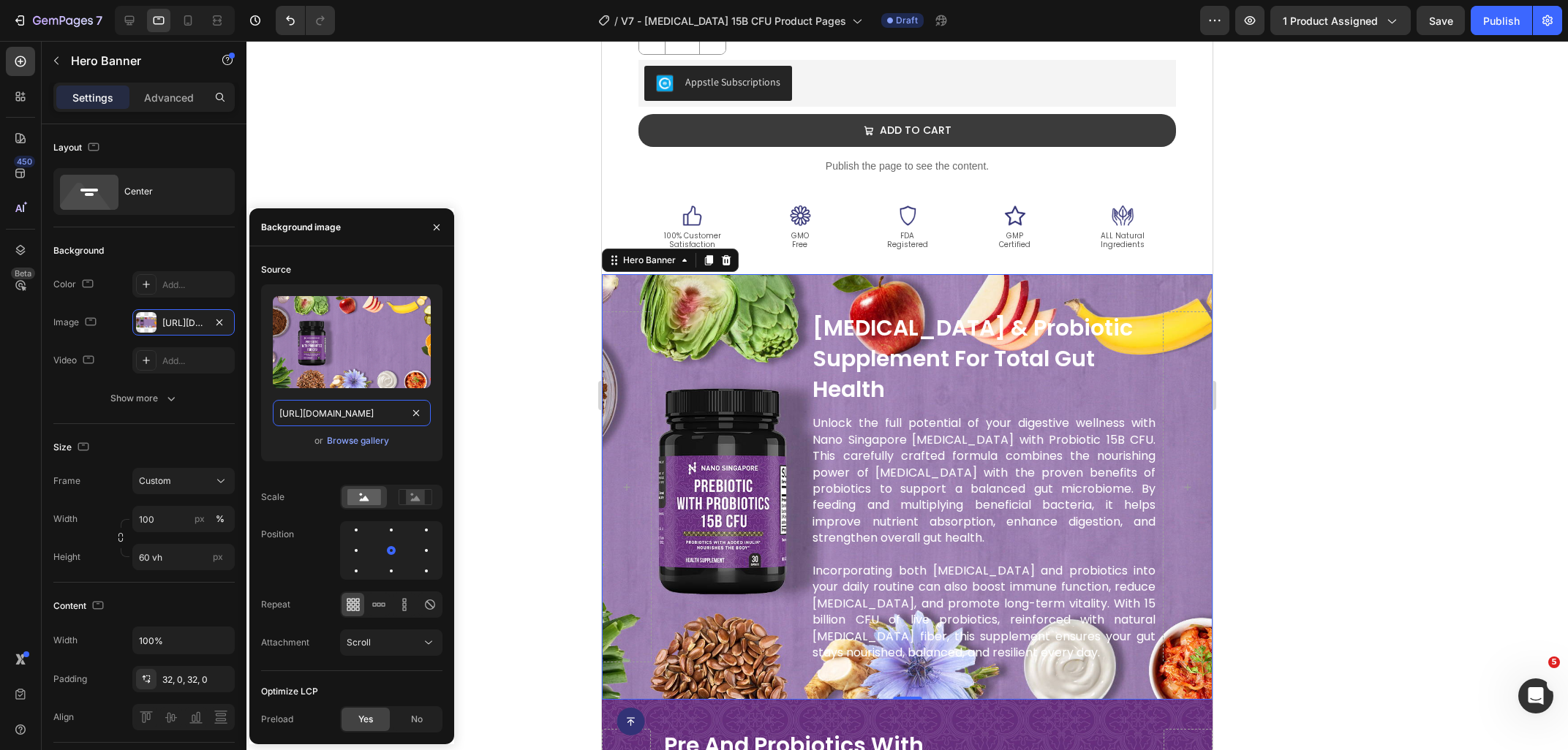
scroll to position [0, 442]
click at [518, 395] on div at bounding box center [906, 396] width 1321 height 709
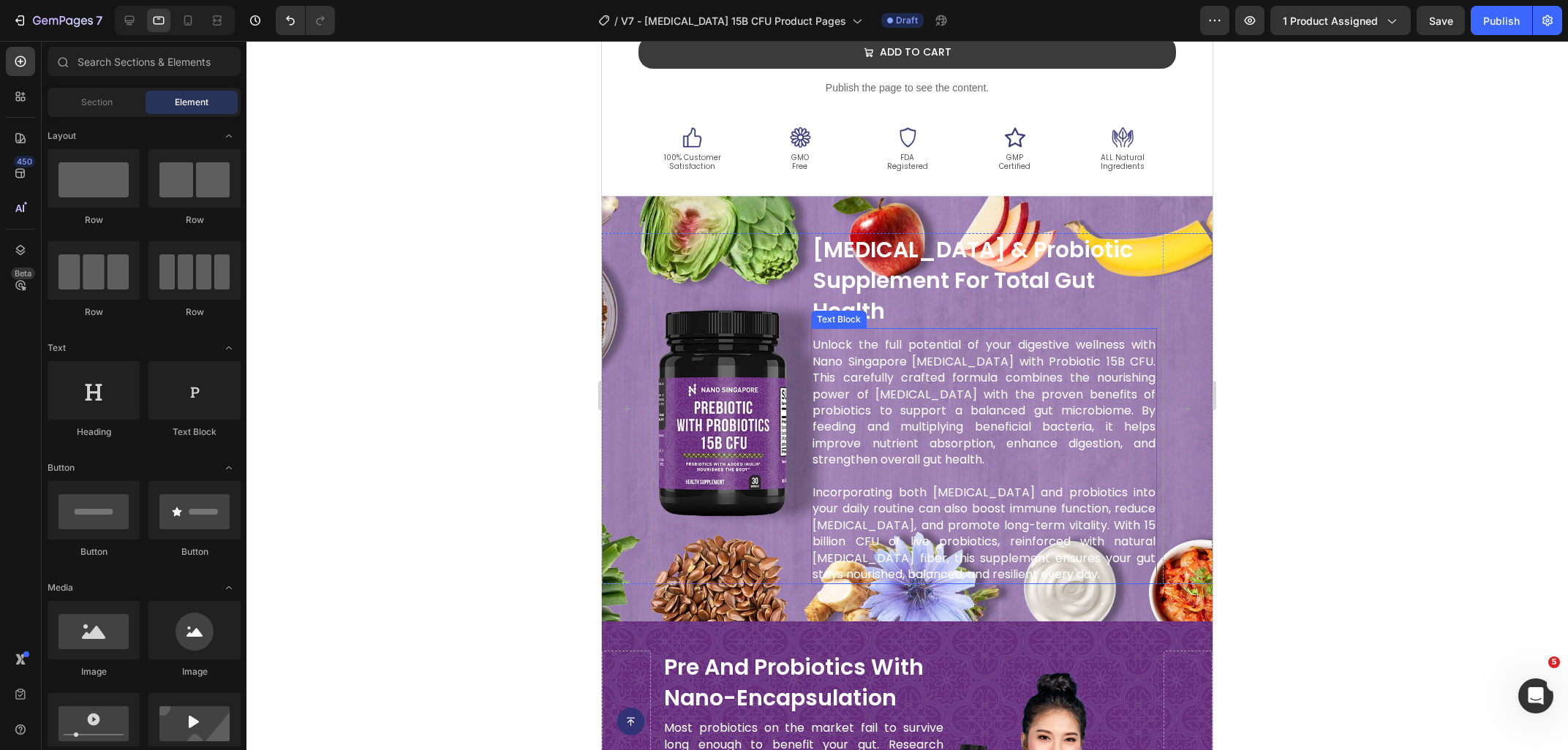
scroll to position [1278, 0]
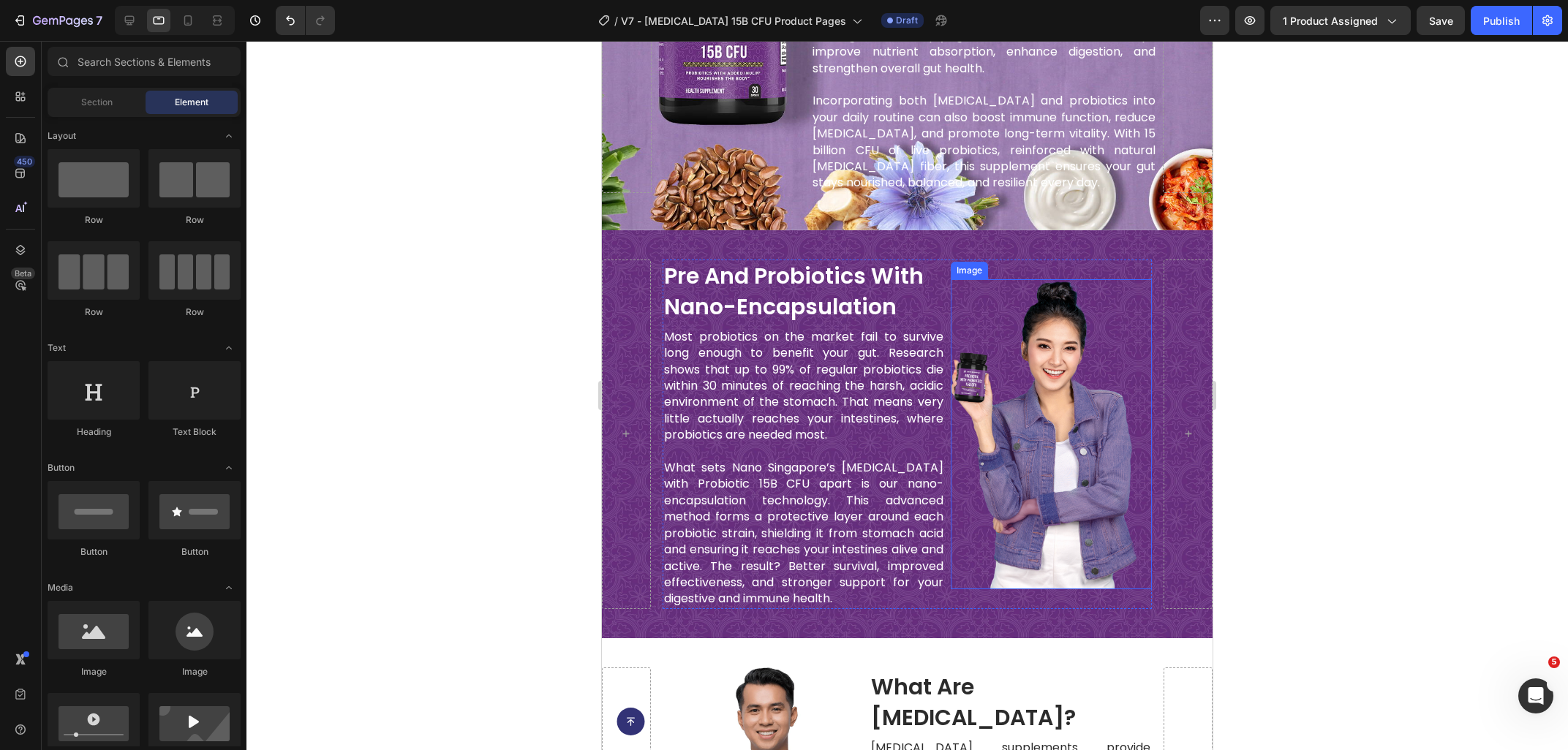
click at [979, 286] on img at bounding box center [1051, 434] width 202 height 310
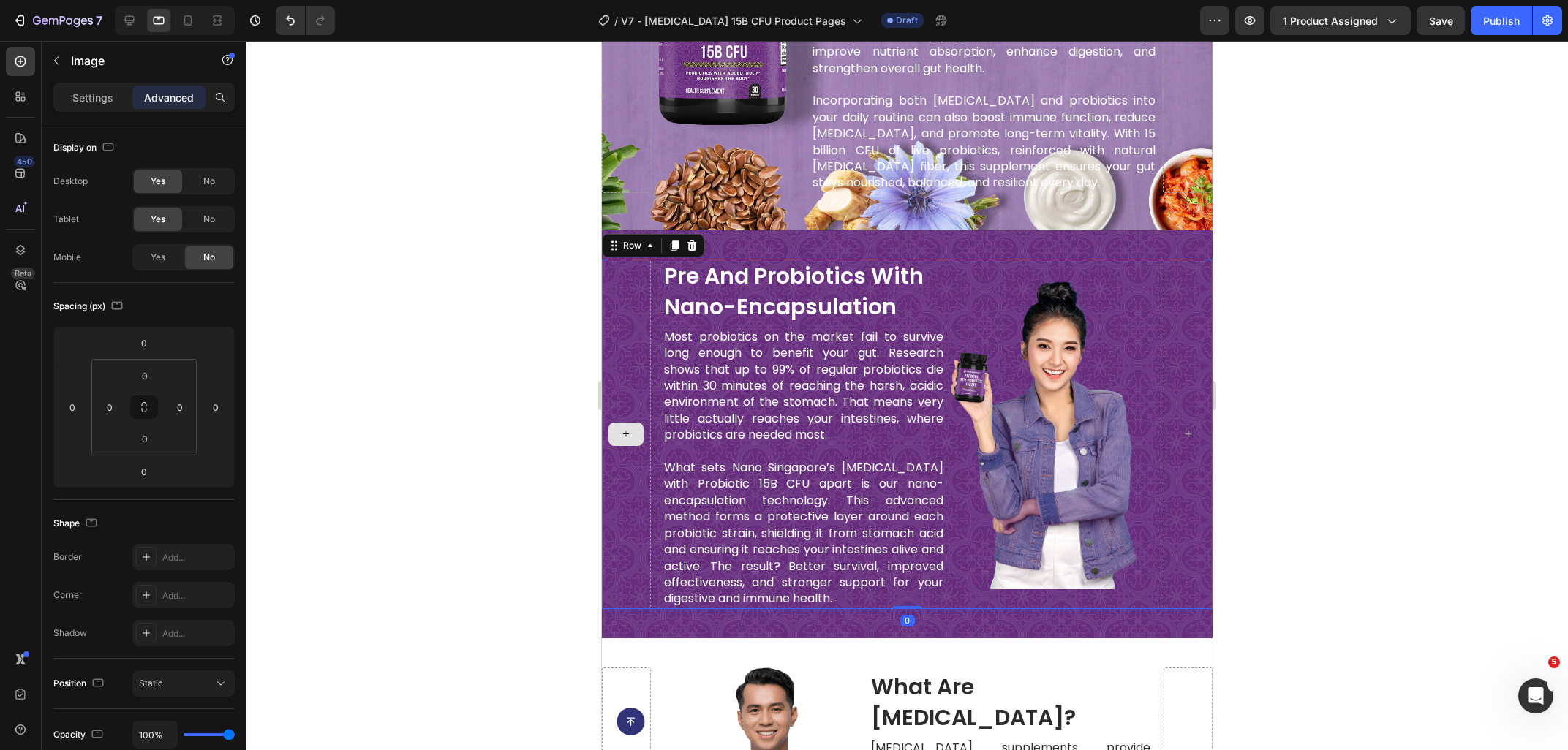
click at [645, 274] on div at bounding box center [626, 434] width 49 height 350
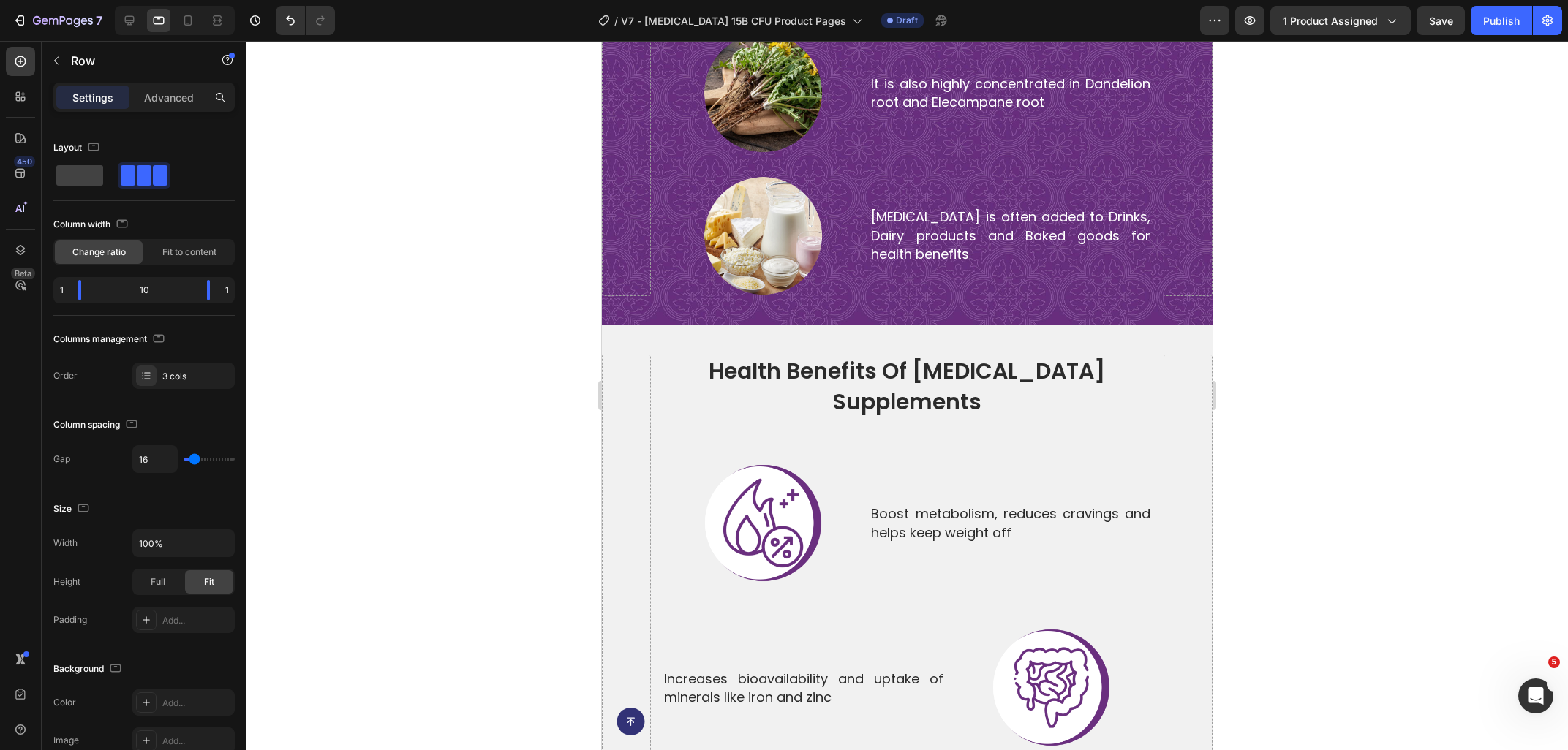
scroll to position [3864, 0]
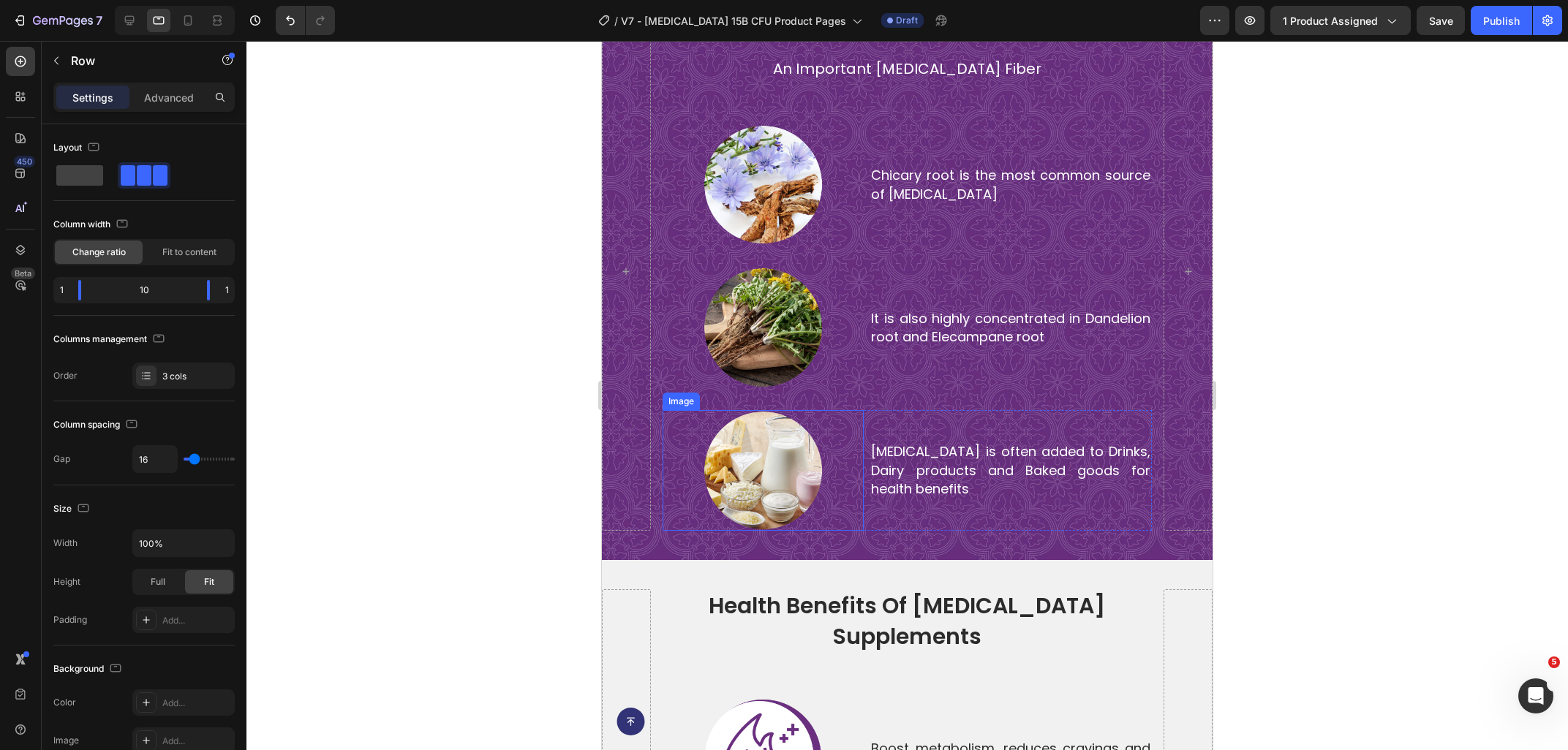
click at [674, 439] on div at bounding box center [763, 470] width 201 height 120
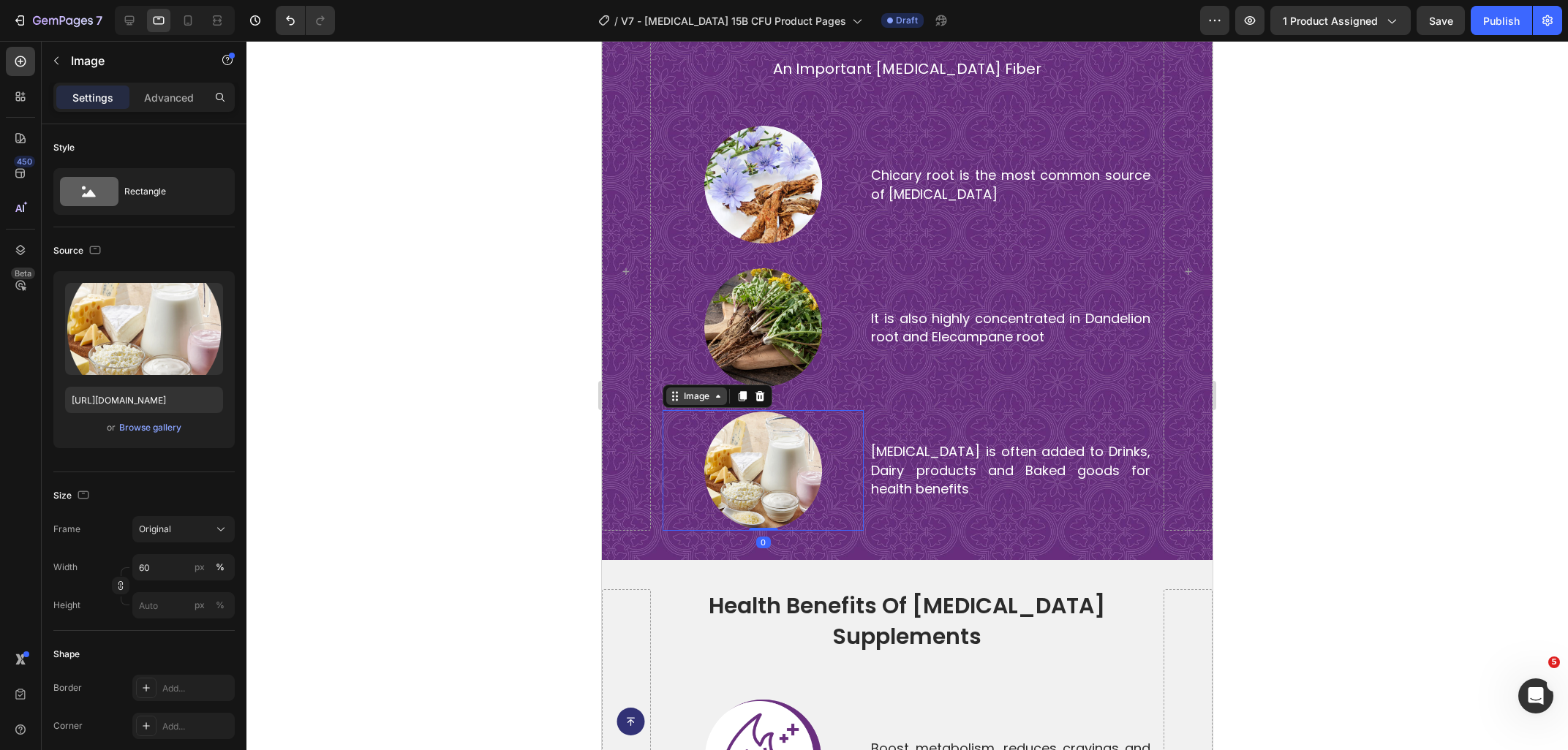
click at [699, 403] on div "Image" at bounding box center [696, 396] width 31 height 13
click at [1275, 428] on div at bounding box center [906, 396] width 1321 height 709
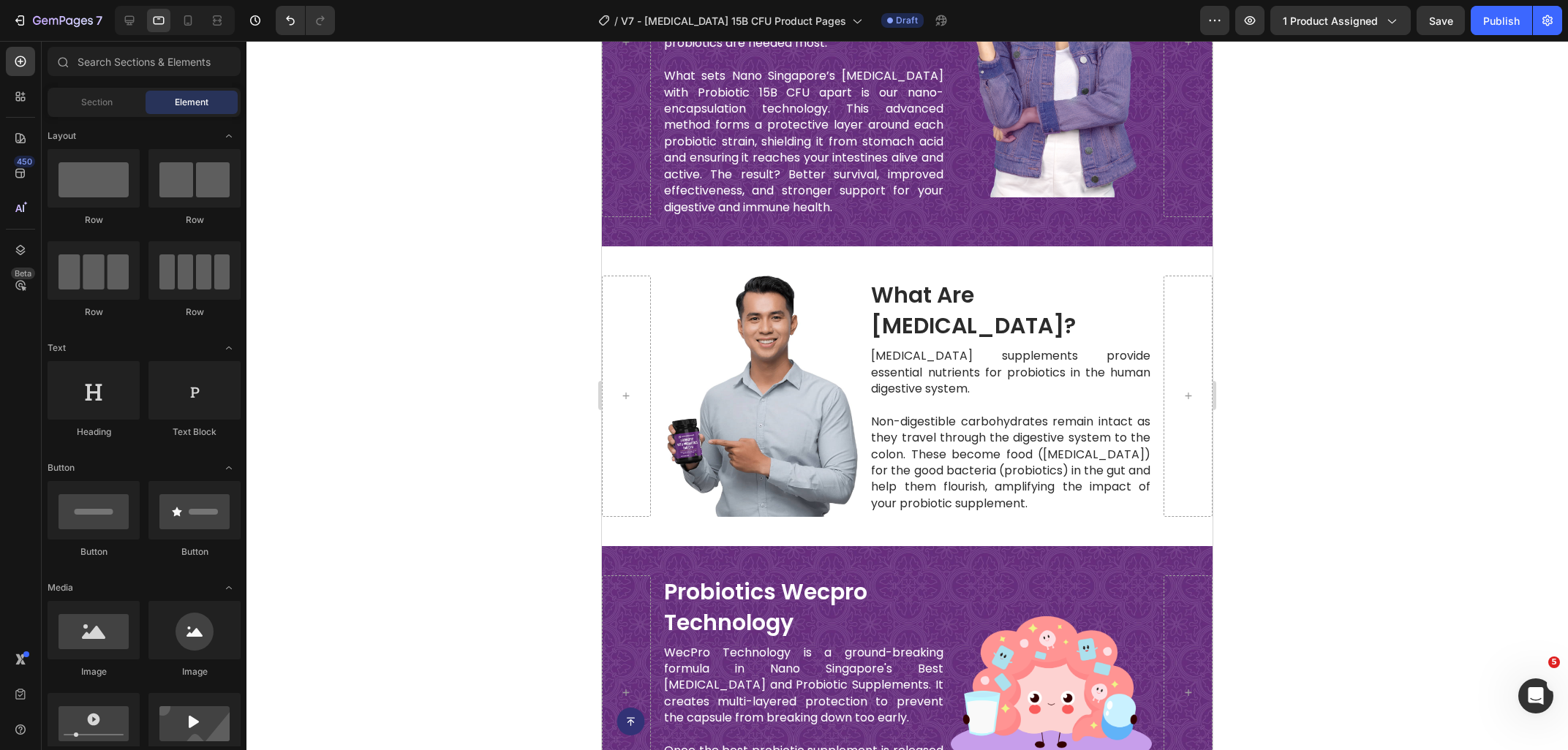
scroll to position [1356, 0]
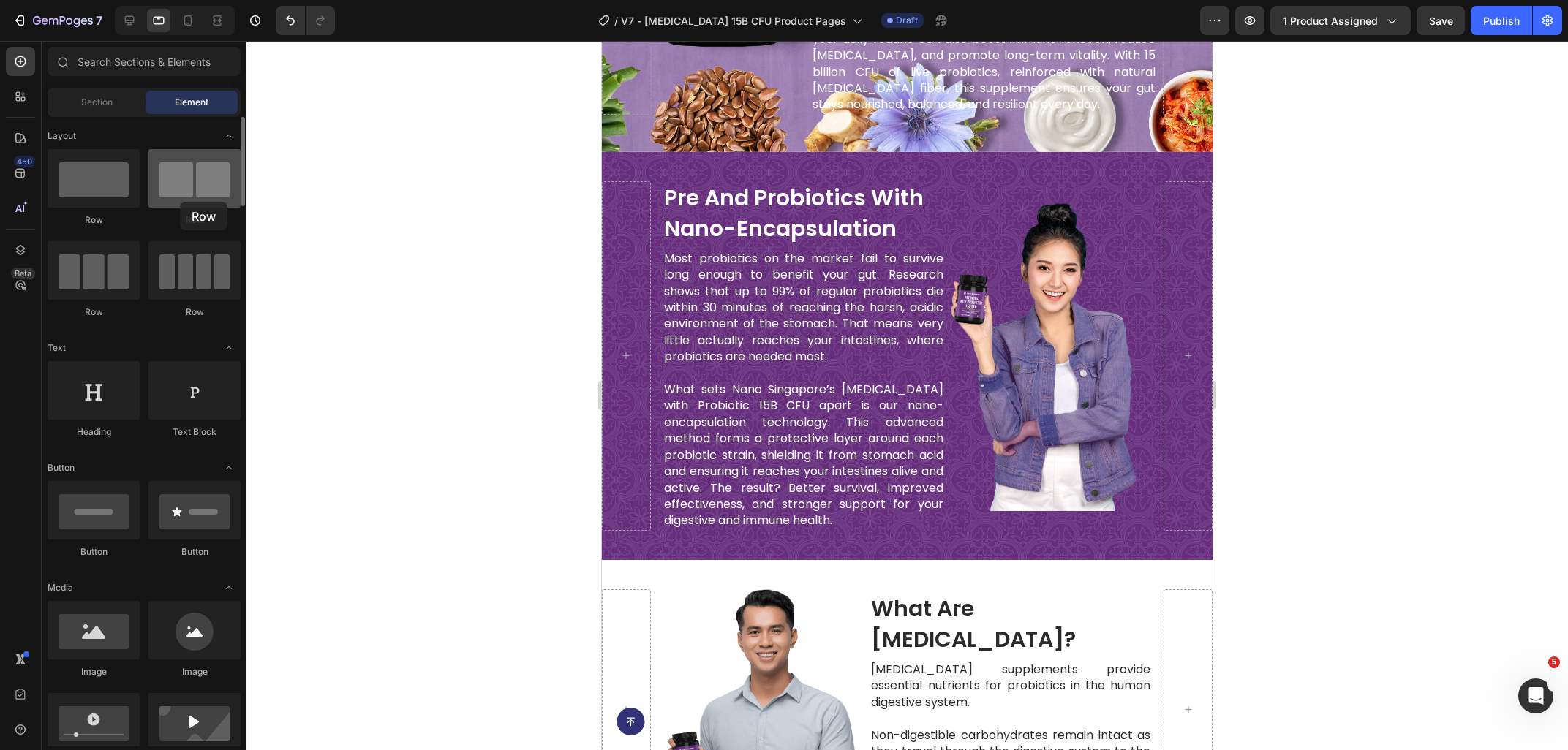
click at [180, 202] on div at bounding box center [194, 178] width 92 height 59
click at [685, 176] on div "Heading" at bounding box center [685, 172] width 46 height 18
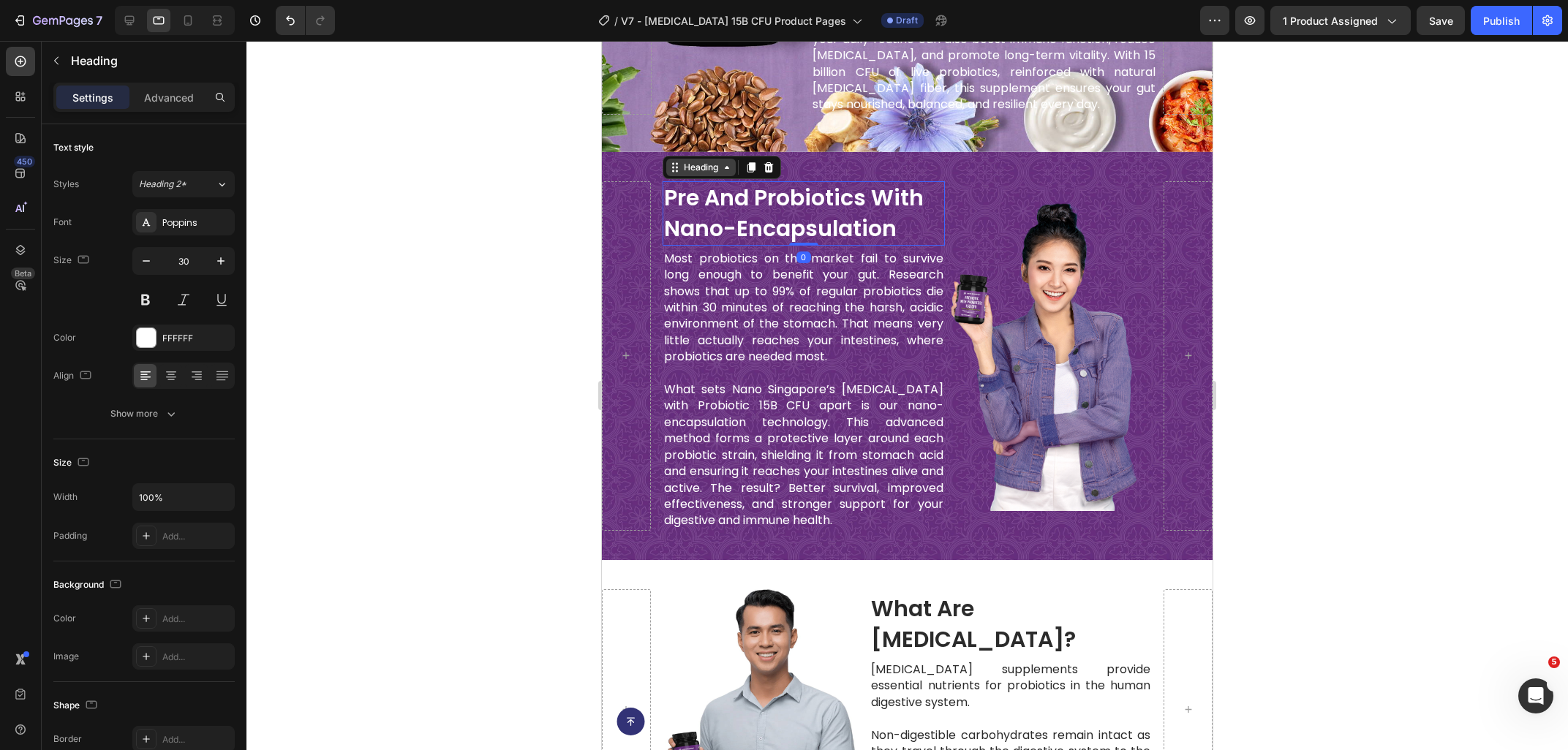
click at [692, 168] on div "Heading" at bounding box center [701, 167] width 40 height 13
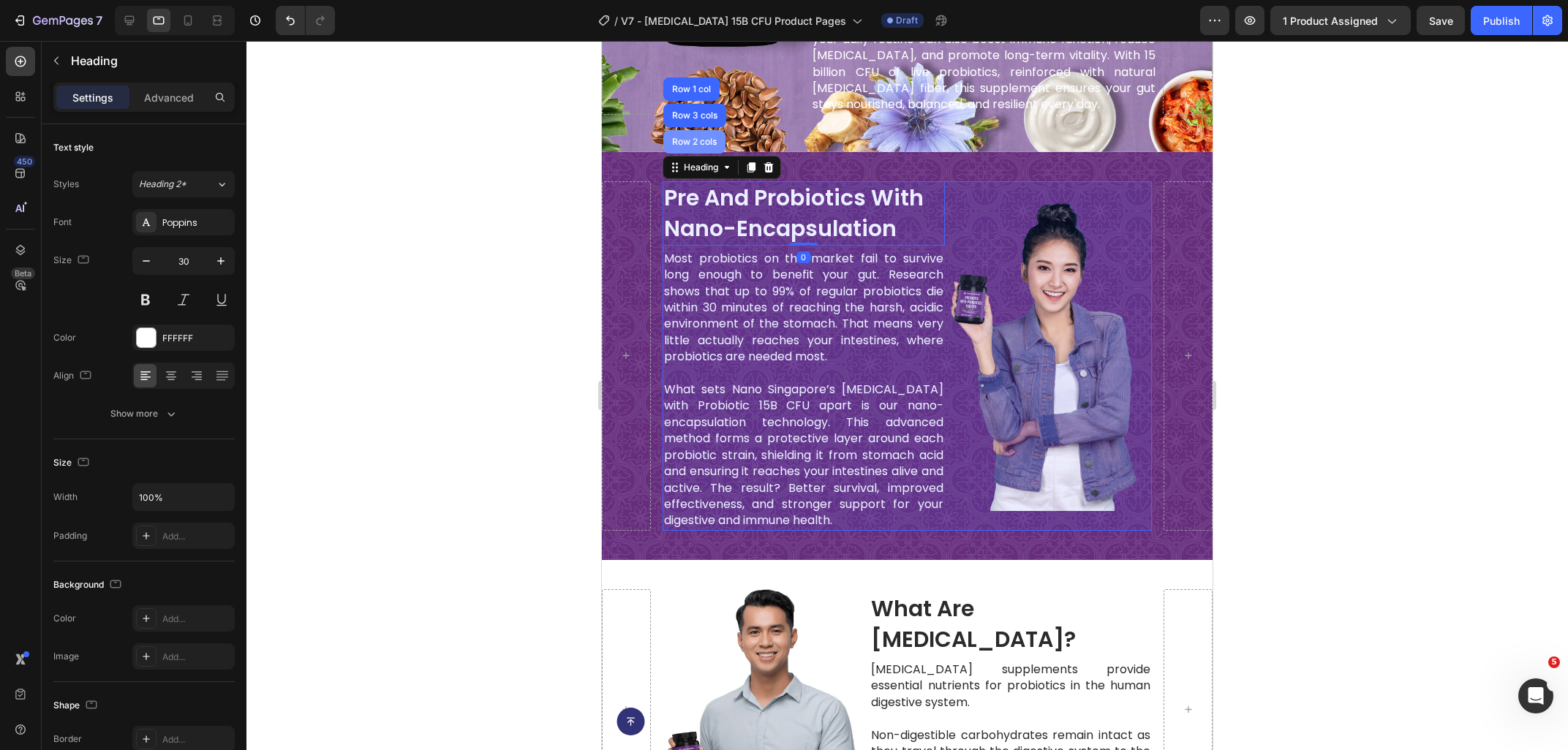
click at [700, 152] on div "Row 2 cols" at bounding box center [694, 142] width 63 height 24
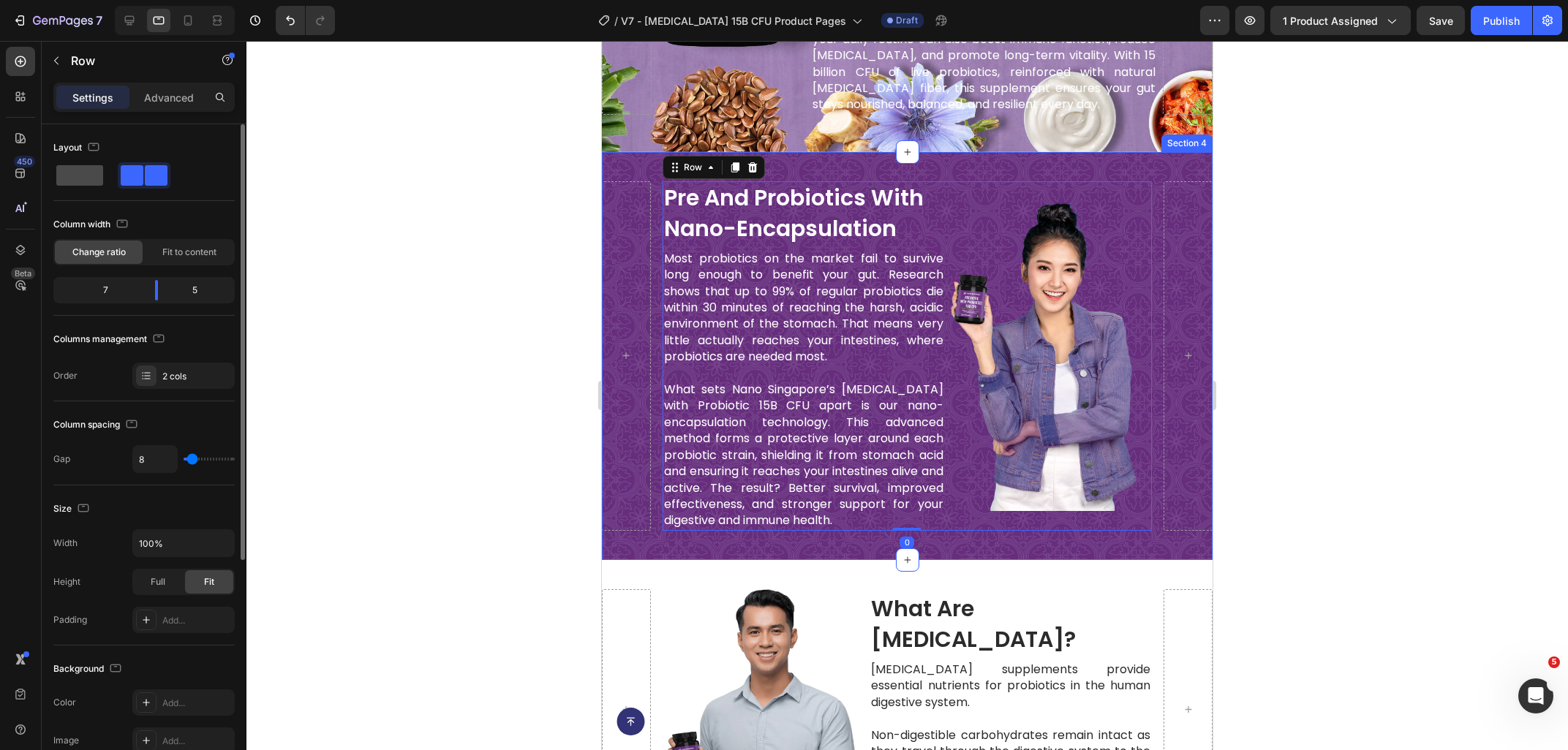
click at [80, 168] on span at bounding box center [79, 175] width 46 height 21
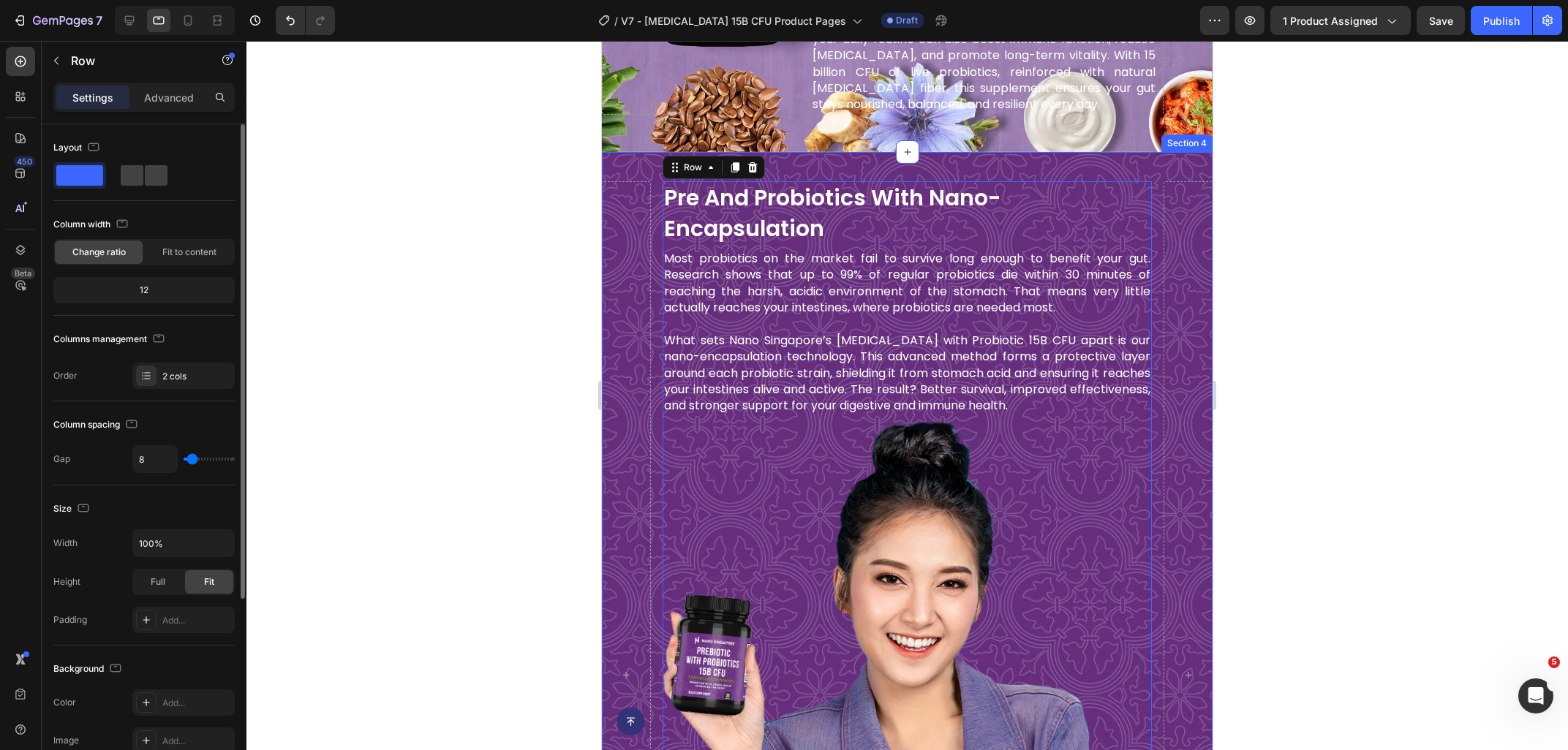
type input "0"
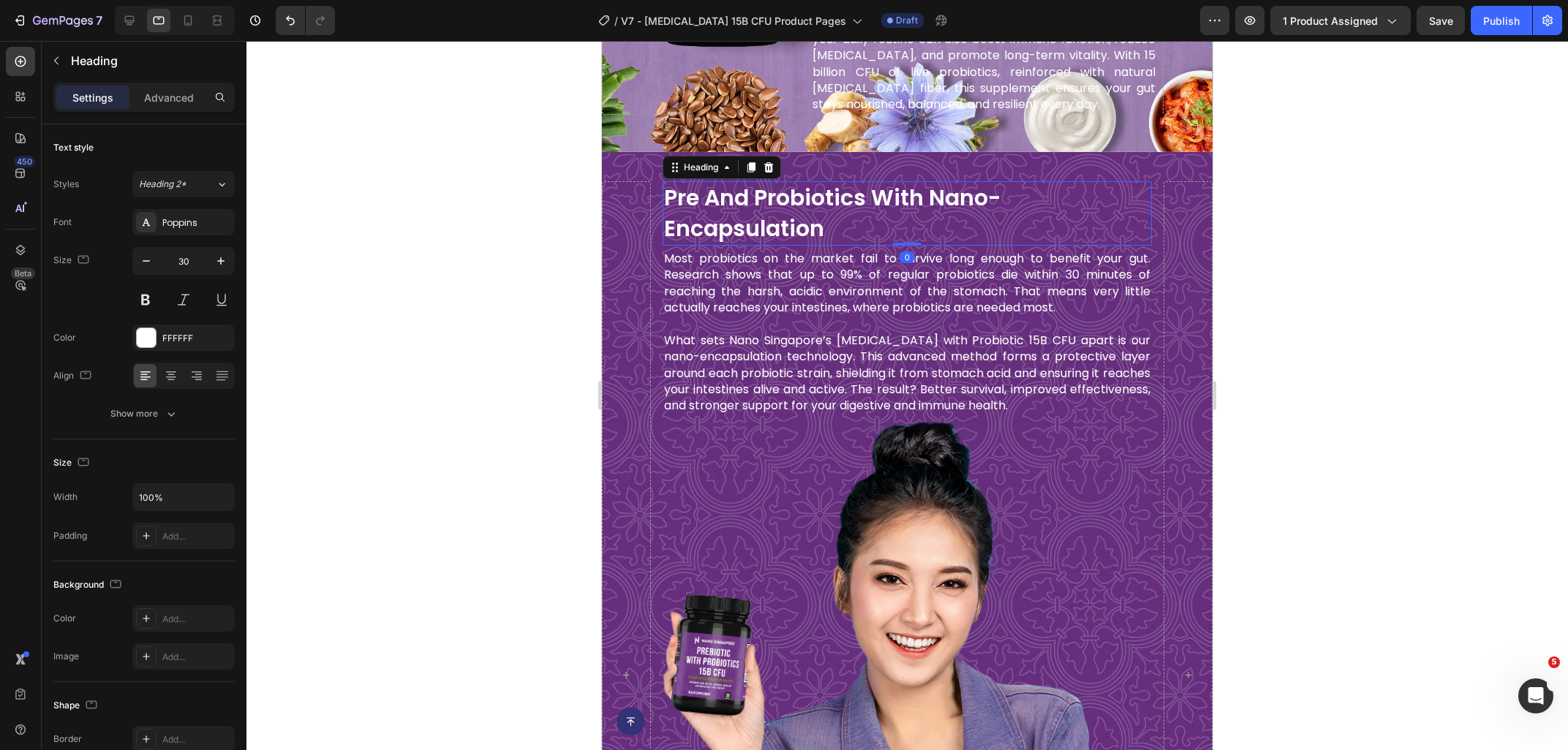
click at [813, 231] on h2 "pre and probiotics with nano-encapsulation" at bounding box center [907, 213] width 489 height 64
click at [178, 377] on icon at bounding box center [171, 375] width 14 height 14
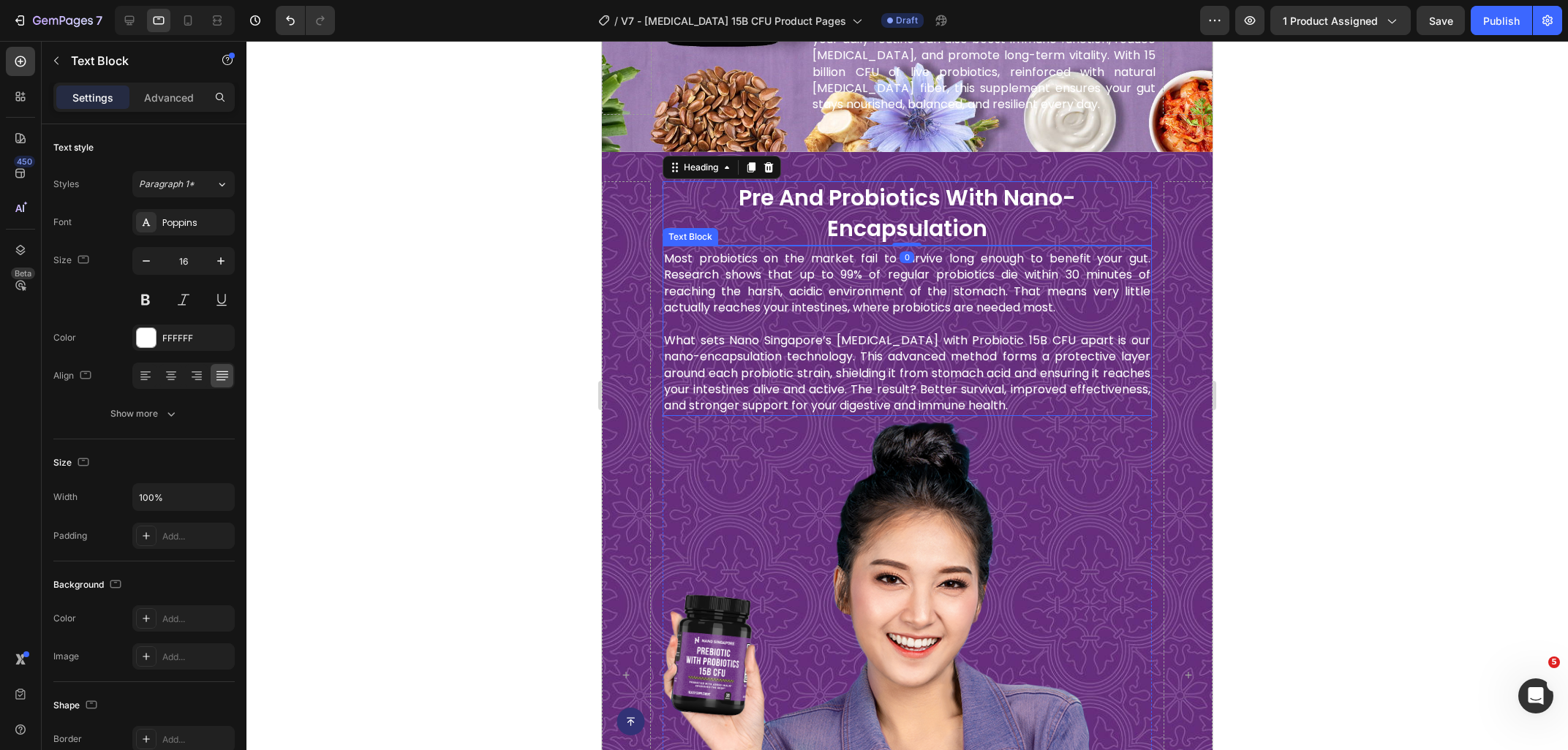
click at [777, 326] on p at bounding box center [907, 323] width 486 height 16
click at [1354, 346] on div at bounding box center [906, 396] width 1321 height 709
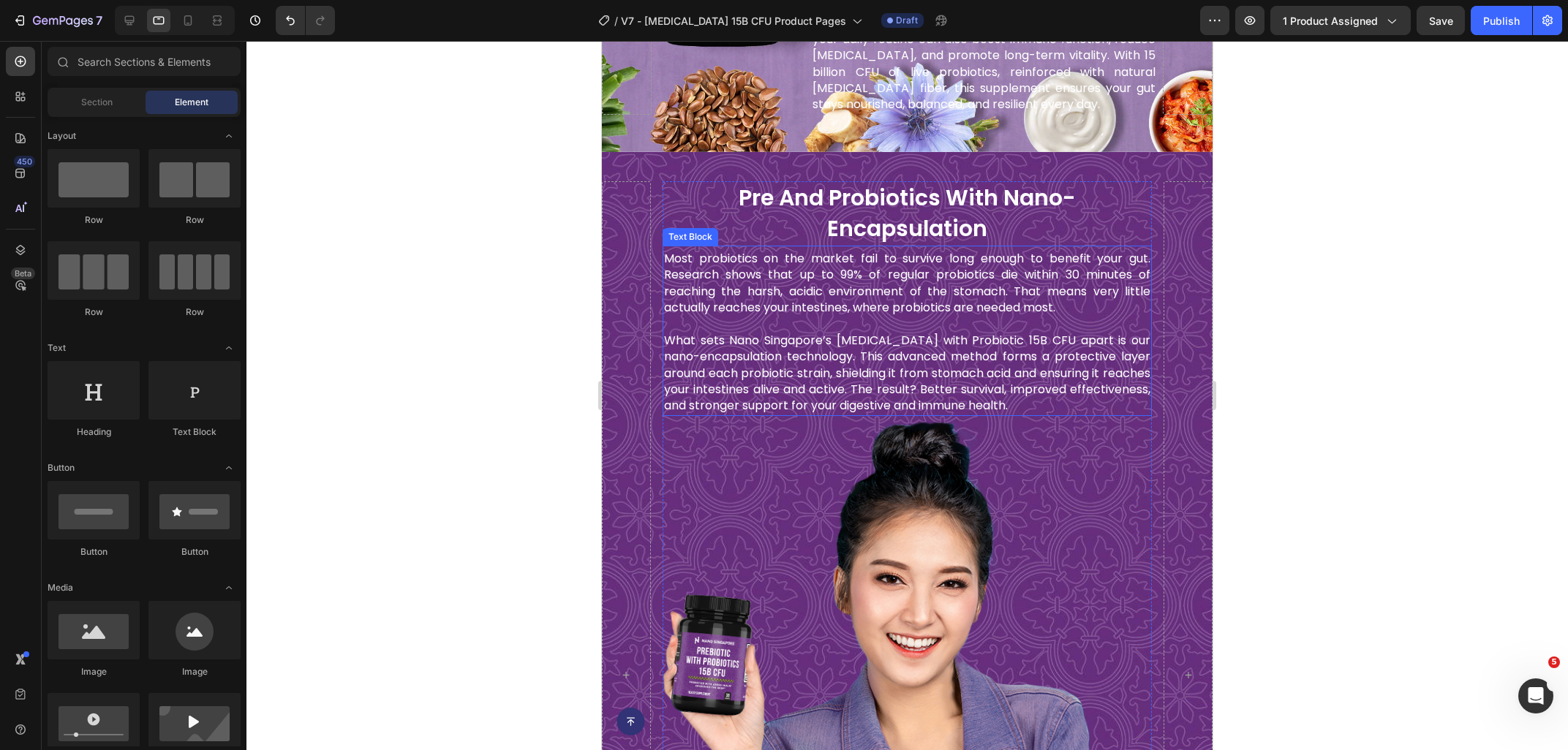
click at [894, 296] on p "Most probiotics on the market fail to survive long enough to benefit your gut. …" at bounding box center [907, 284] width 486 height 66
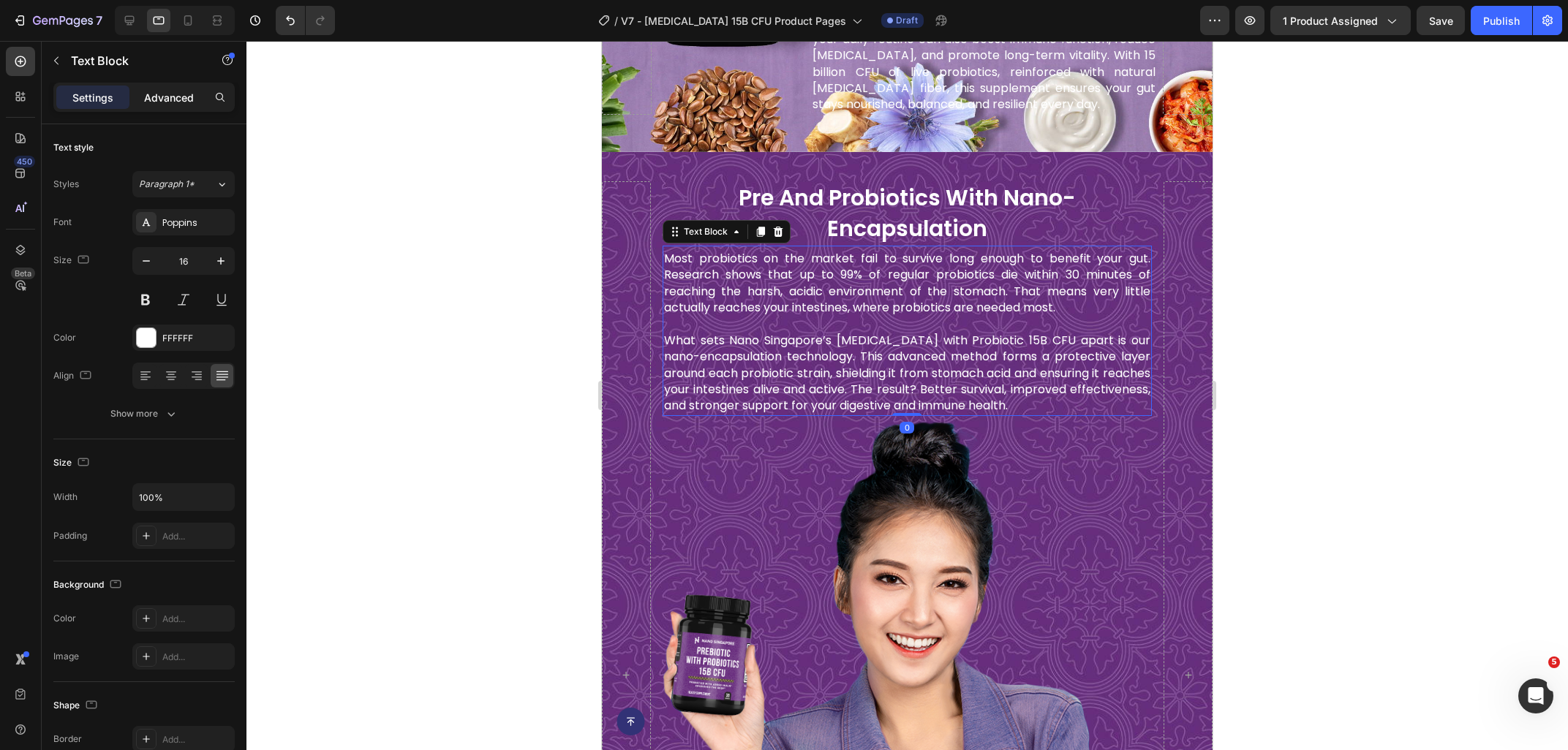
click at [169, 101] on p "Advanced" at bounding box center [168, 98] width 50 height 15
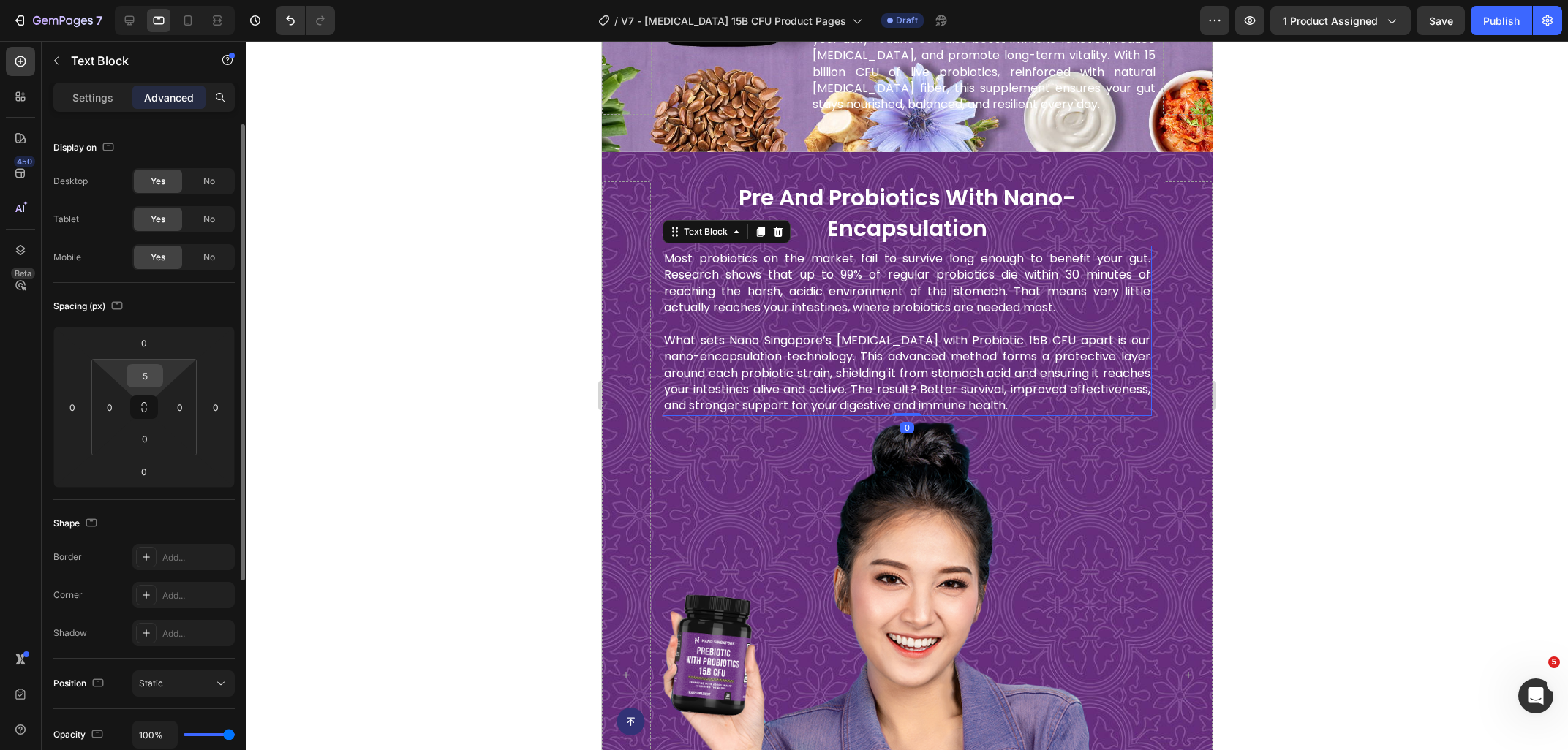
click at [150, 379] on input "5" at bounding box center [145, 376] width 29 height 22
type input "20"
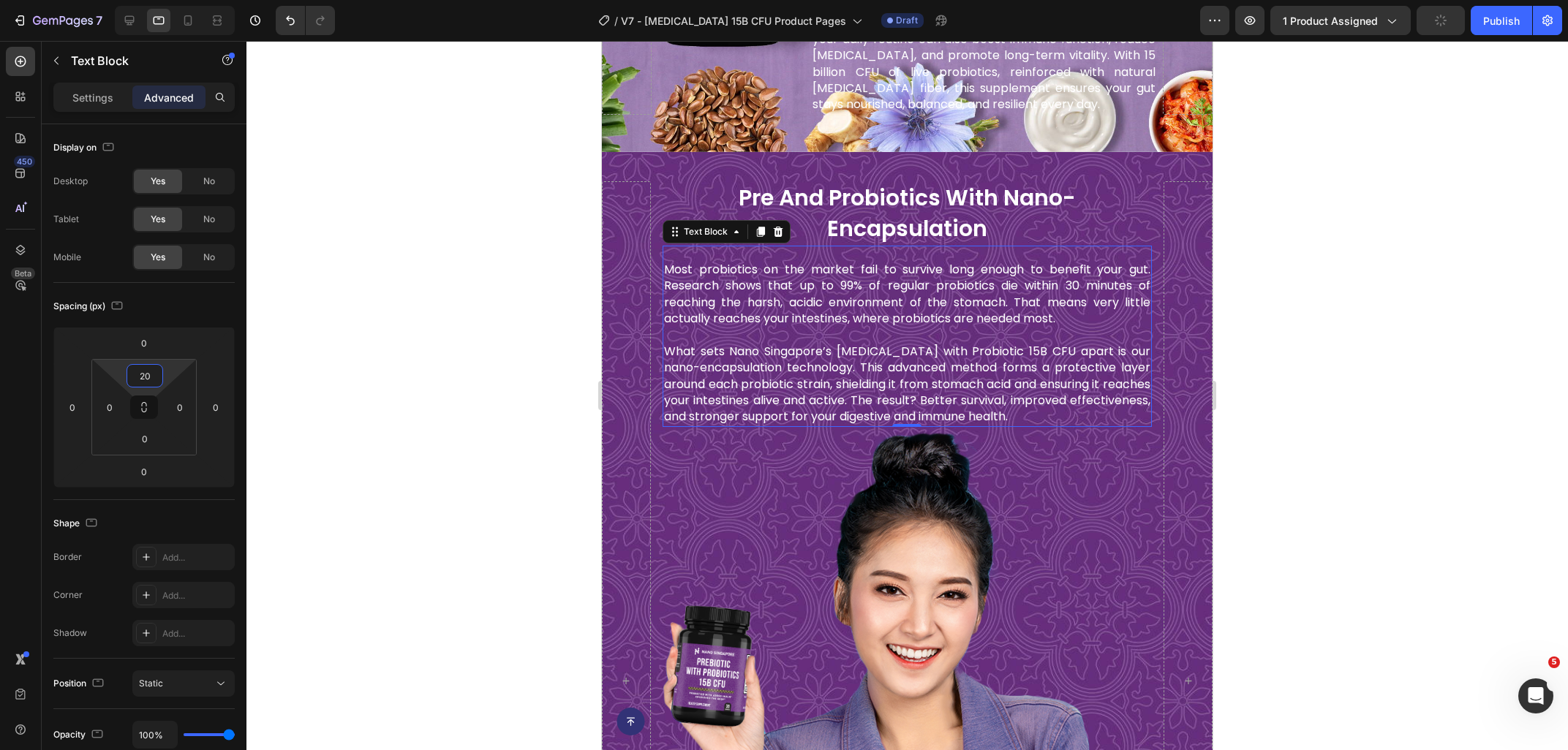
click at [1355, 372] on div at bounding box center [906, 396] width 1321 height 709
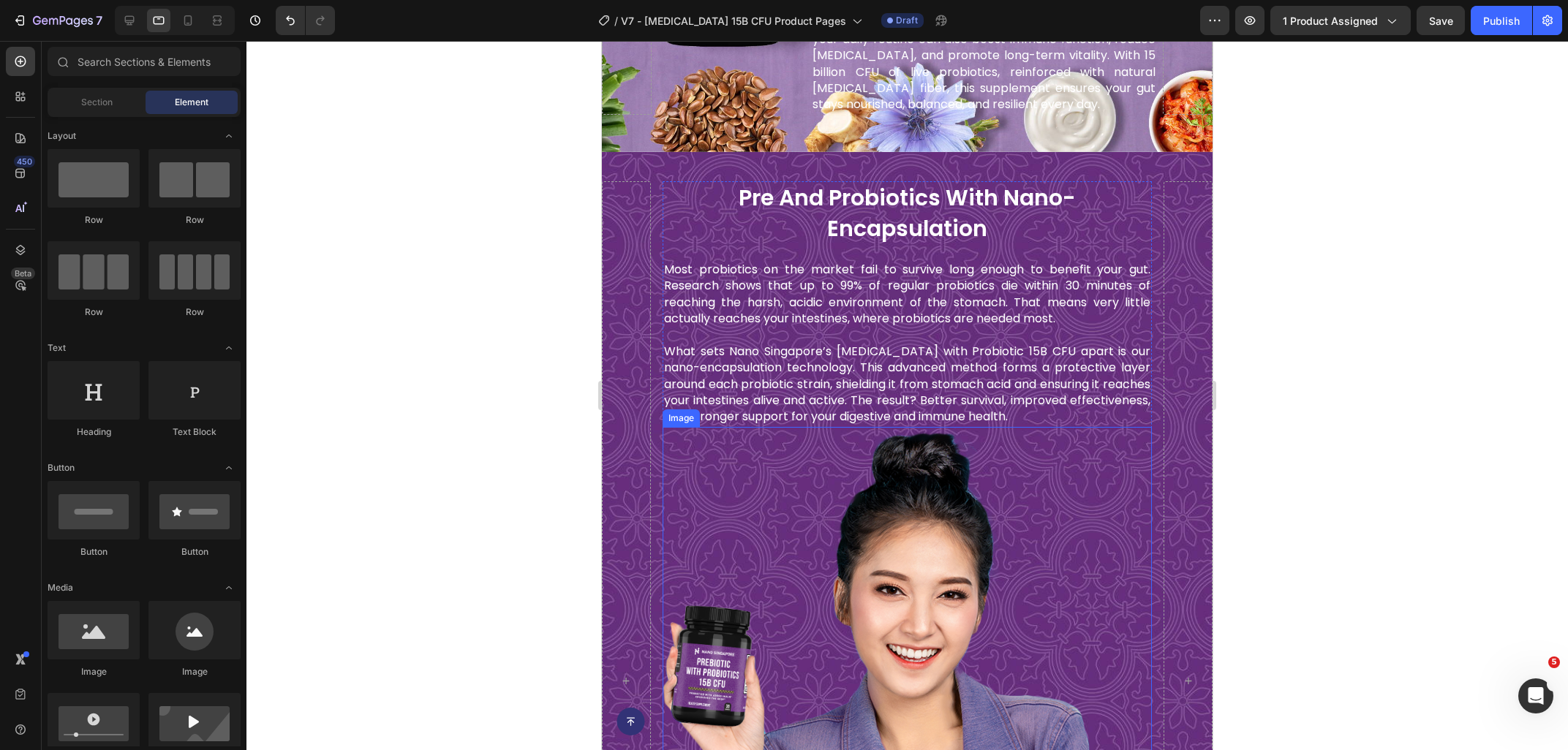
scroll to position [1670, 0]
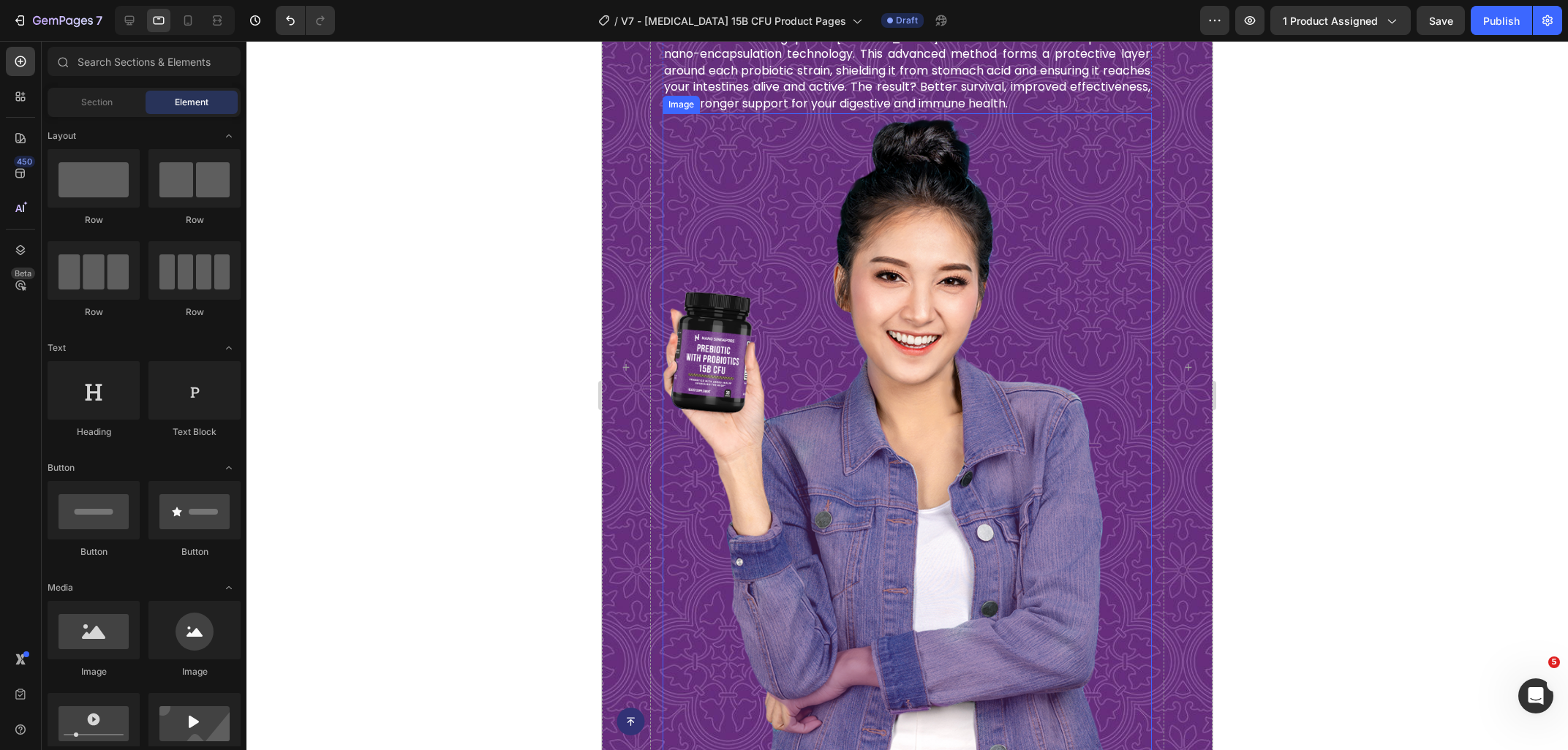
click at [923, 338] on img at bounding box center [907, 490] width 489 height 754
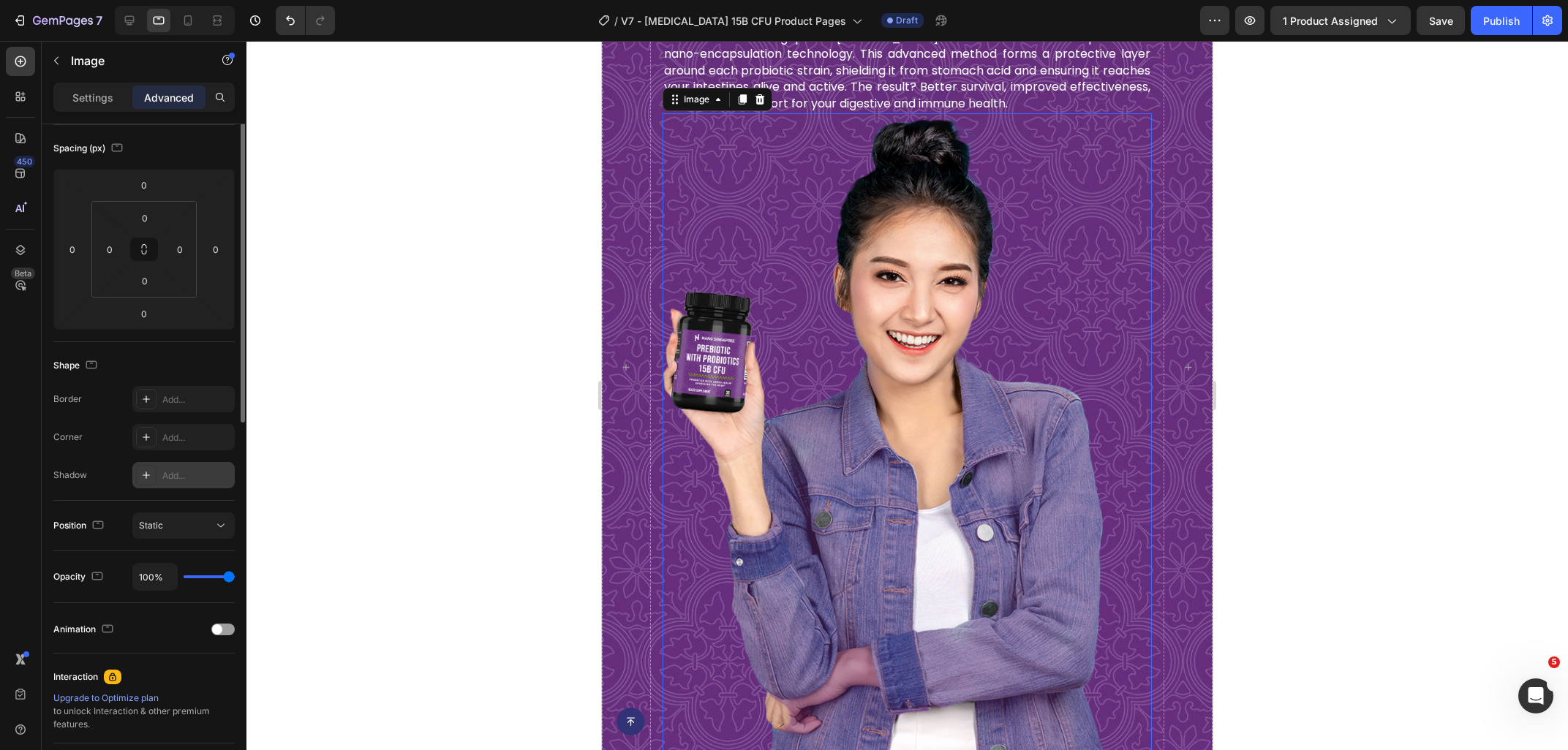
scroll to position [0, 0]
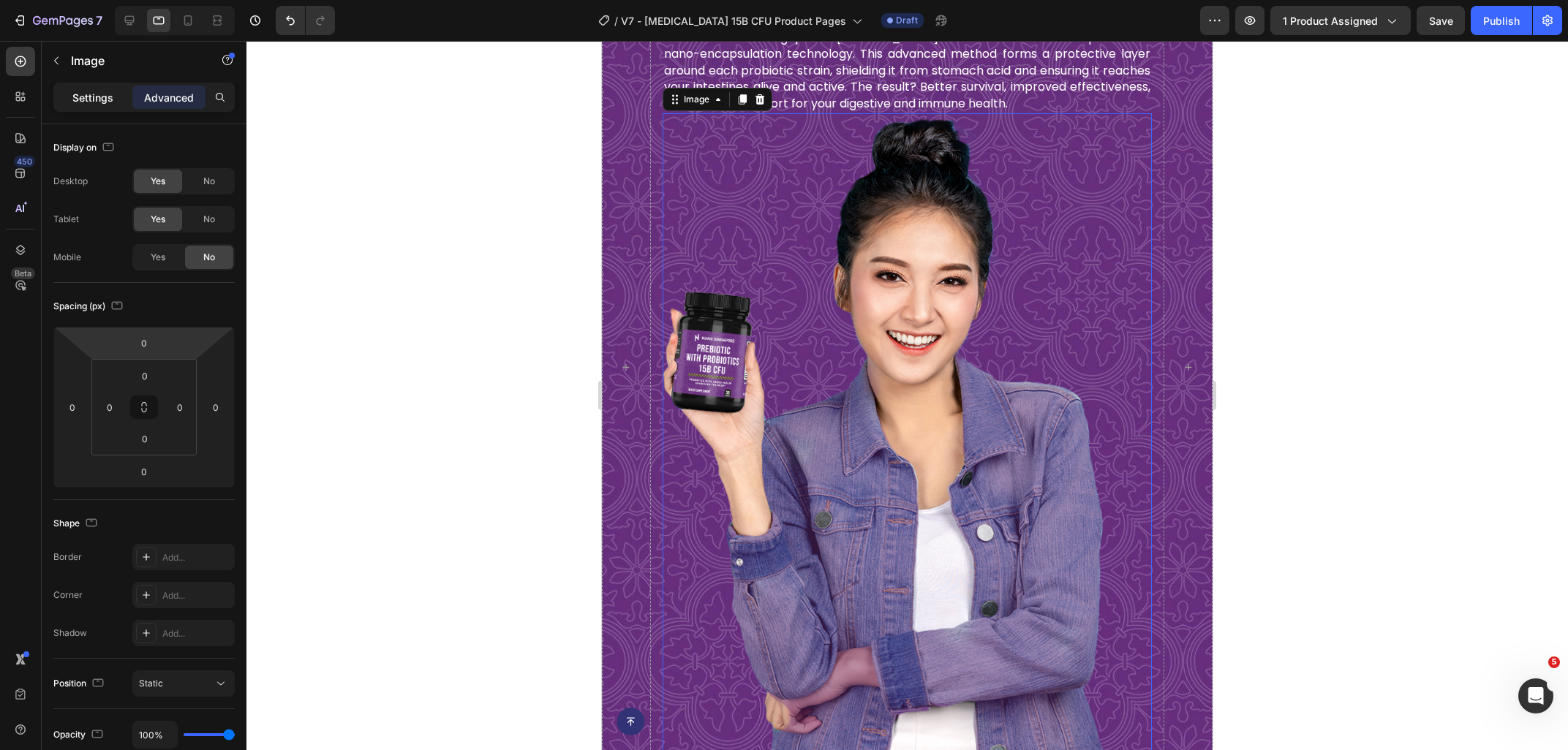
click at [98, 107] on div "Settings" at bounding box center [93, 97] width 73 height 24
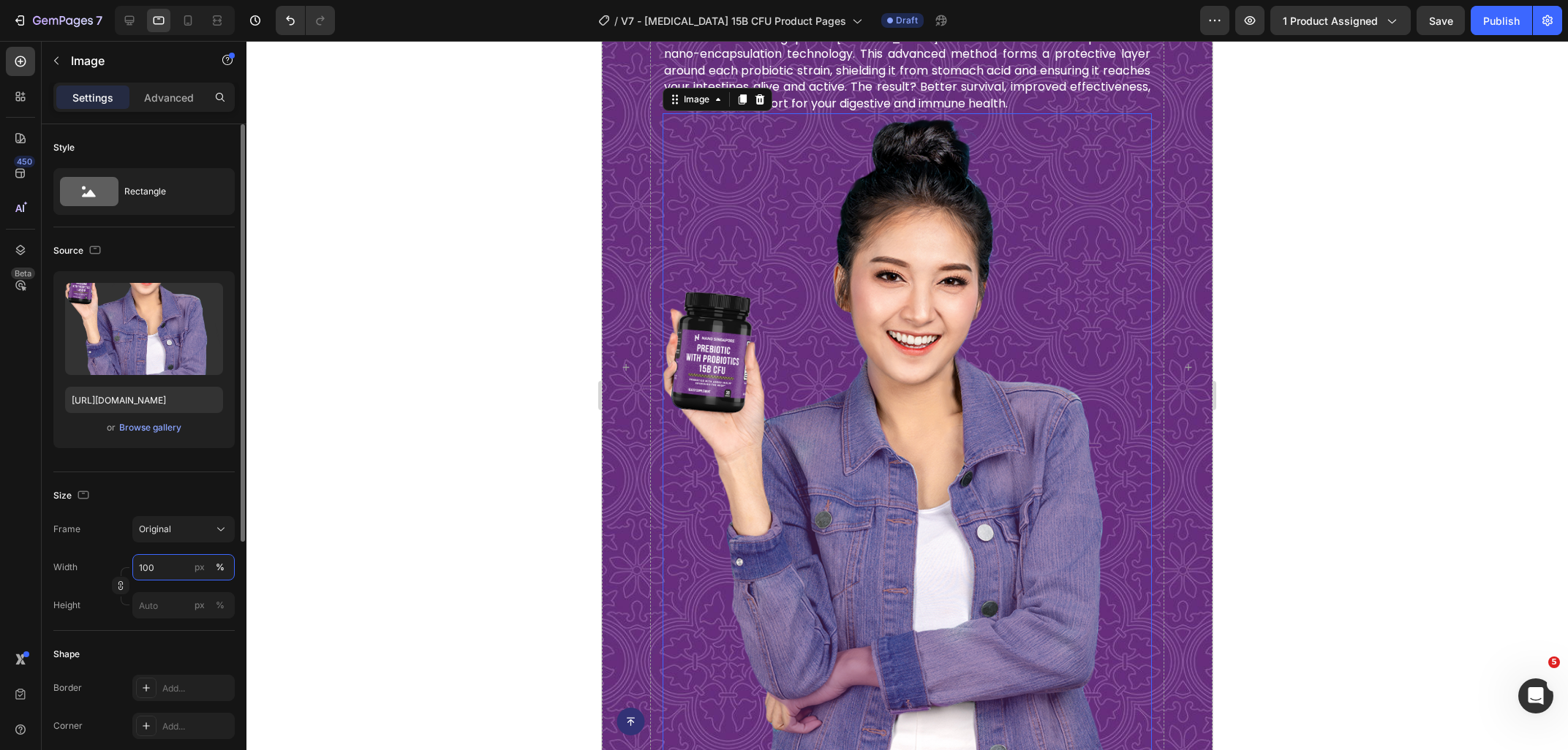
click at [162, 577] on input "100" at bounding box center [184, 567] width 102 height 27
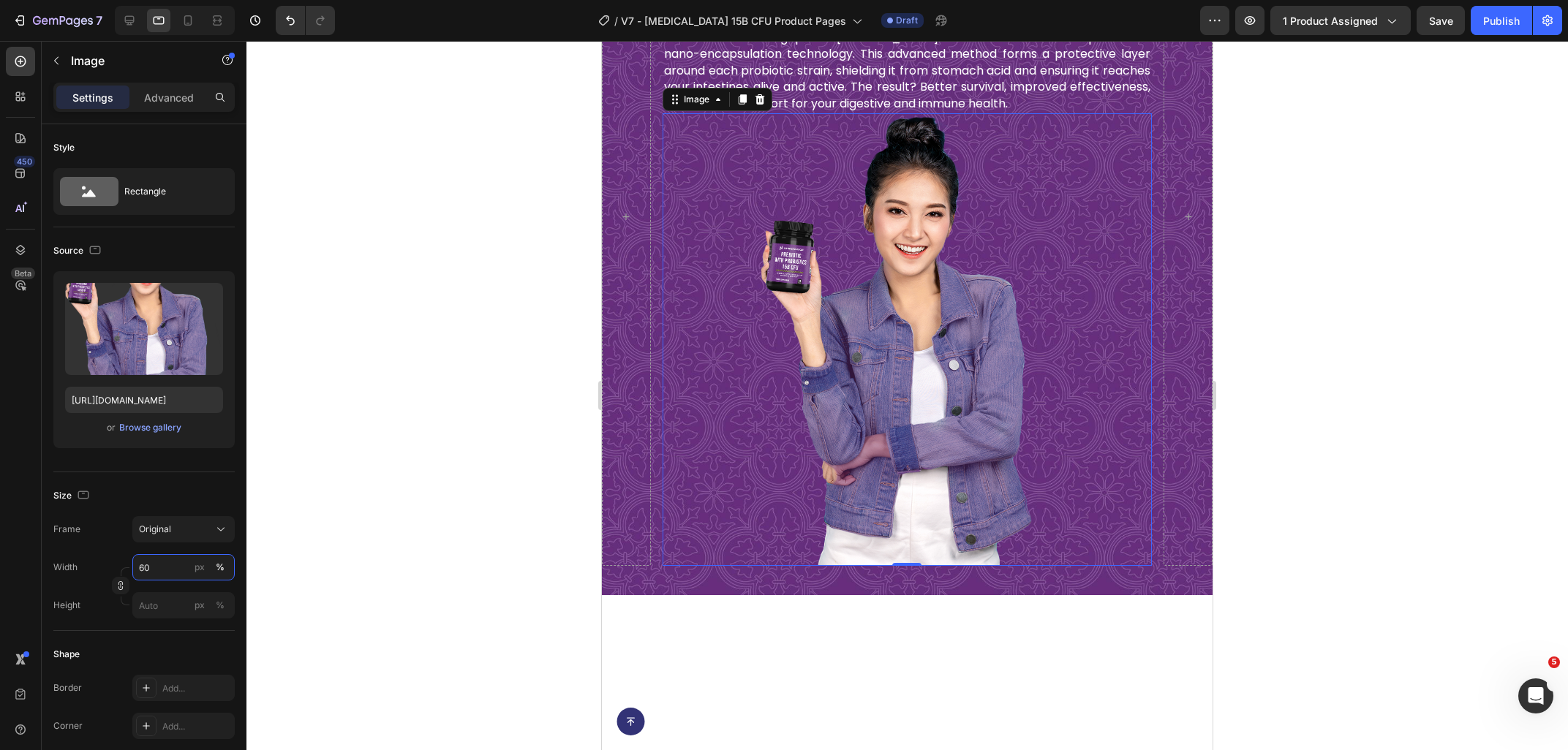
type input "60"
click at [883, 418] on img at bounding box center [908, 340] width 294 height 453
click at [156, 102] on p "Advanced" at bounding box center [168, 98] width 50 height 15
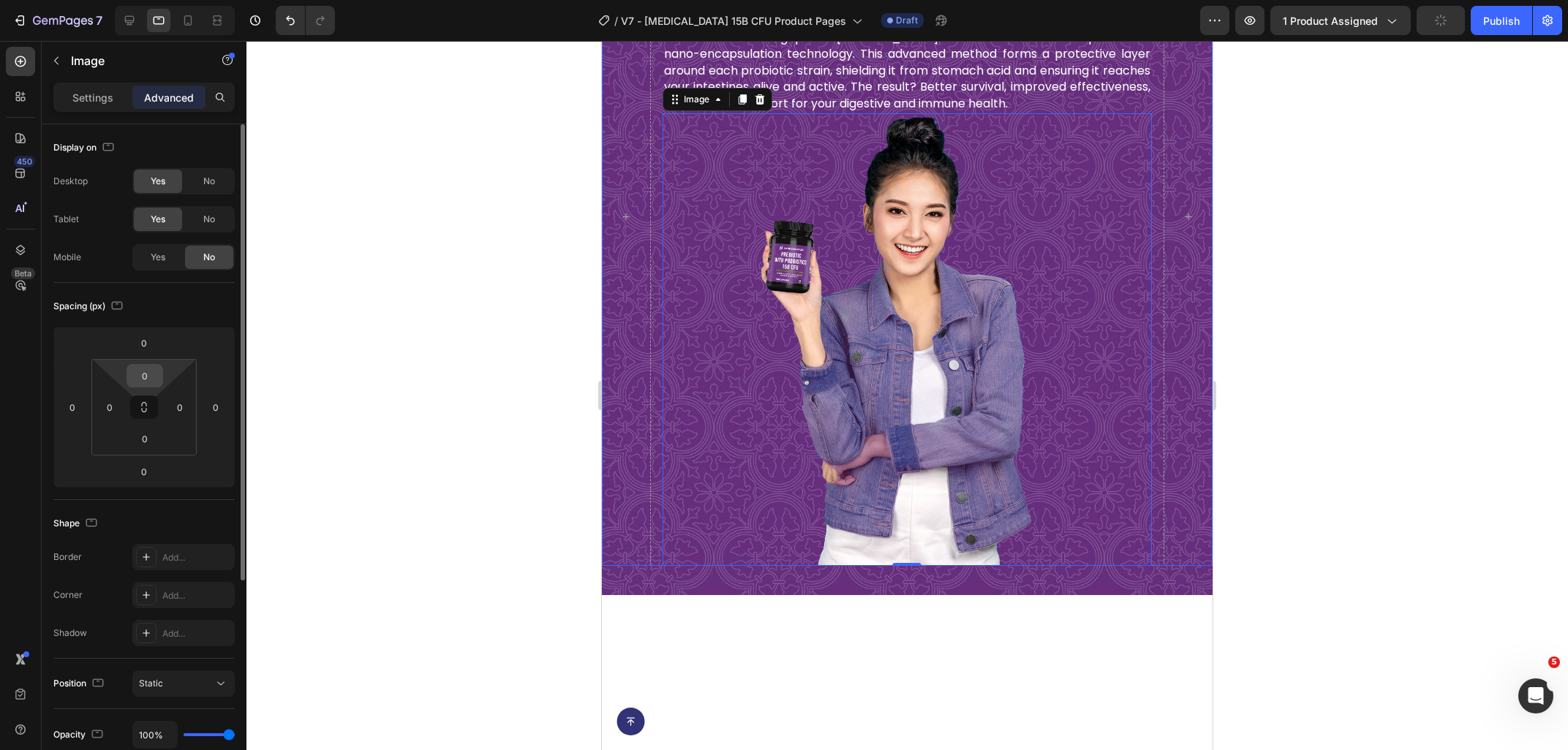
click at [148, 379] on input "0" at bounding box center [145, 376] width 29 height 22
click at [149, 345] on input "0" at bounding box center [144, 342] width 29 height 22
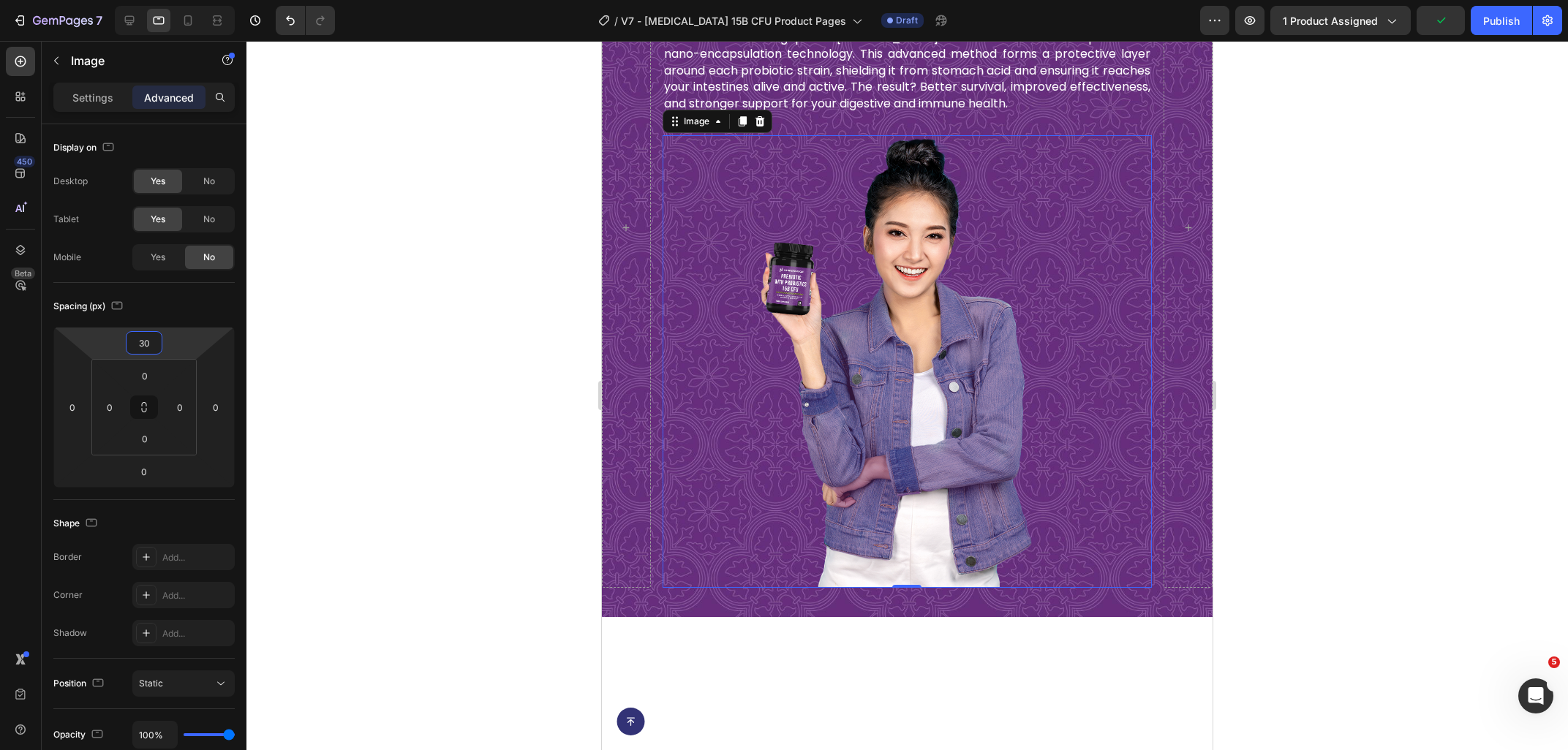
type input "30"
click at [880, 309] on img at bounding box center [908, 361] width 294 height 453
click at [671, 588] on div "pre and probiotics with nano-encapsulation Heading Most probiotics on the marke…" at bounding box center [906, 228] width 611 height 779
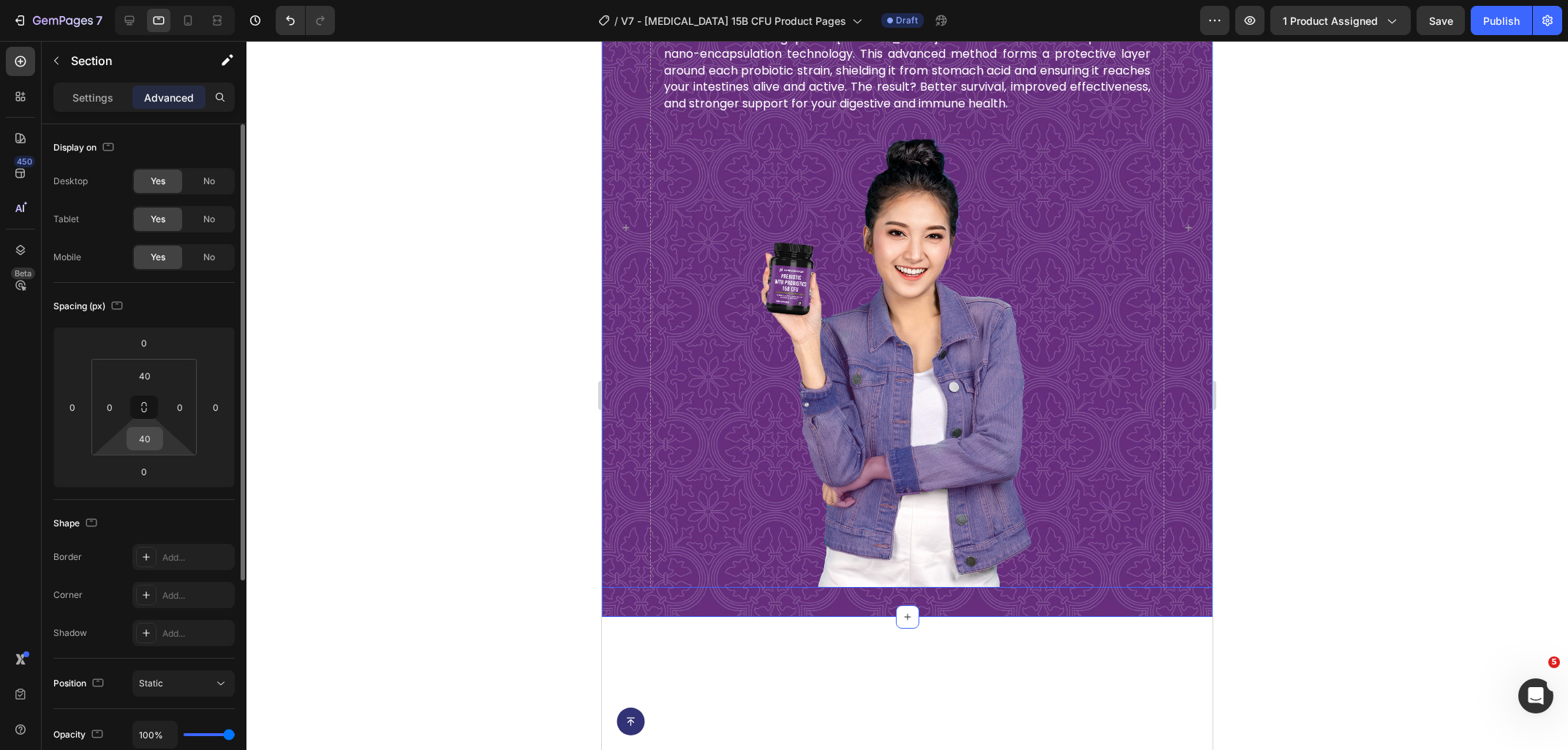
click at [160, 445] on div "40" at bounding box center [145, 438] width 37 height 24
click at [152, 442] on input "40" at bounding box center [145, 438] width 29 height 22
type input "0"
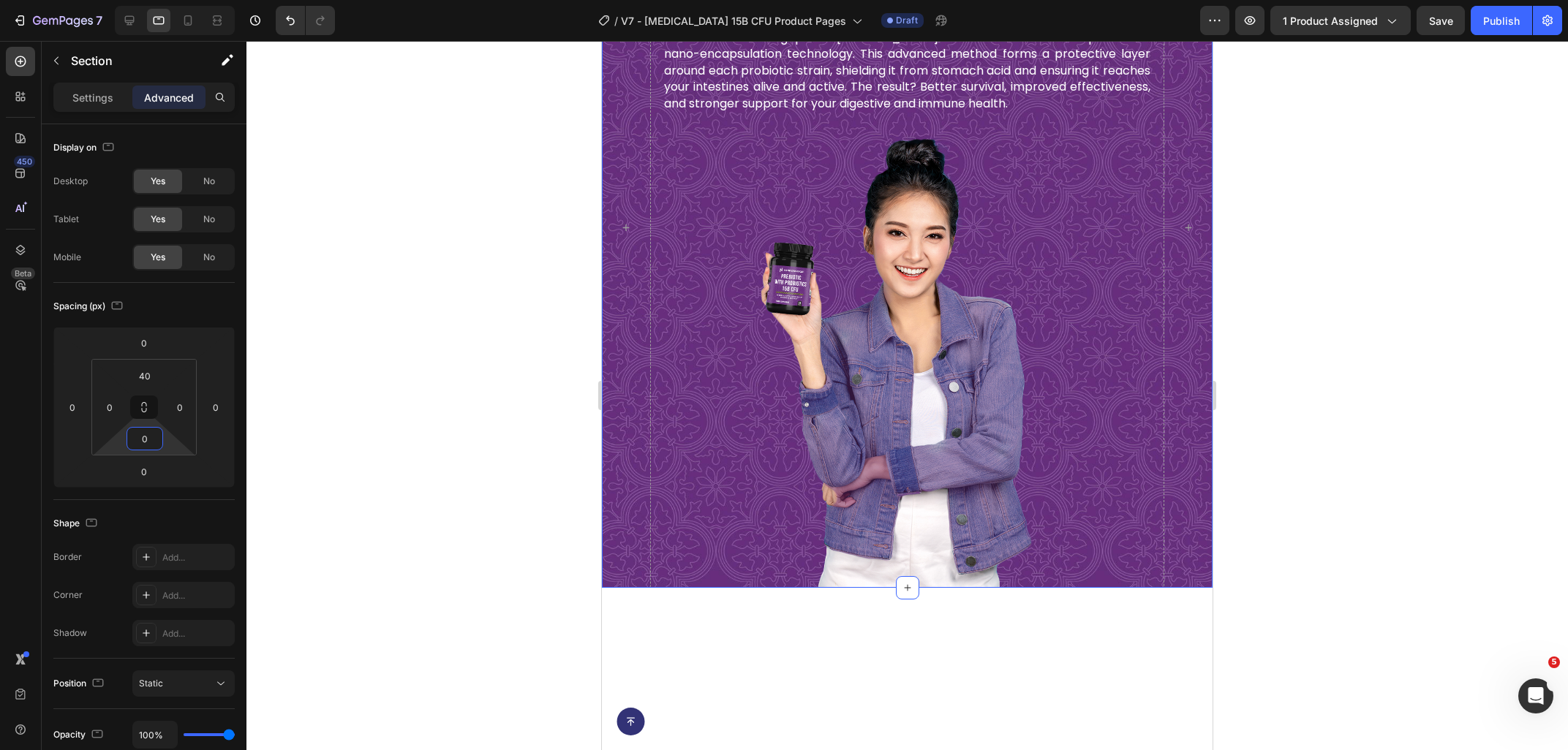
click at [1514, 424] on div at bounding box center [906, 396] width 1321 height 709
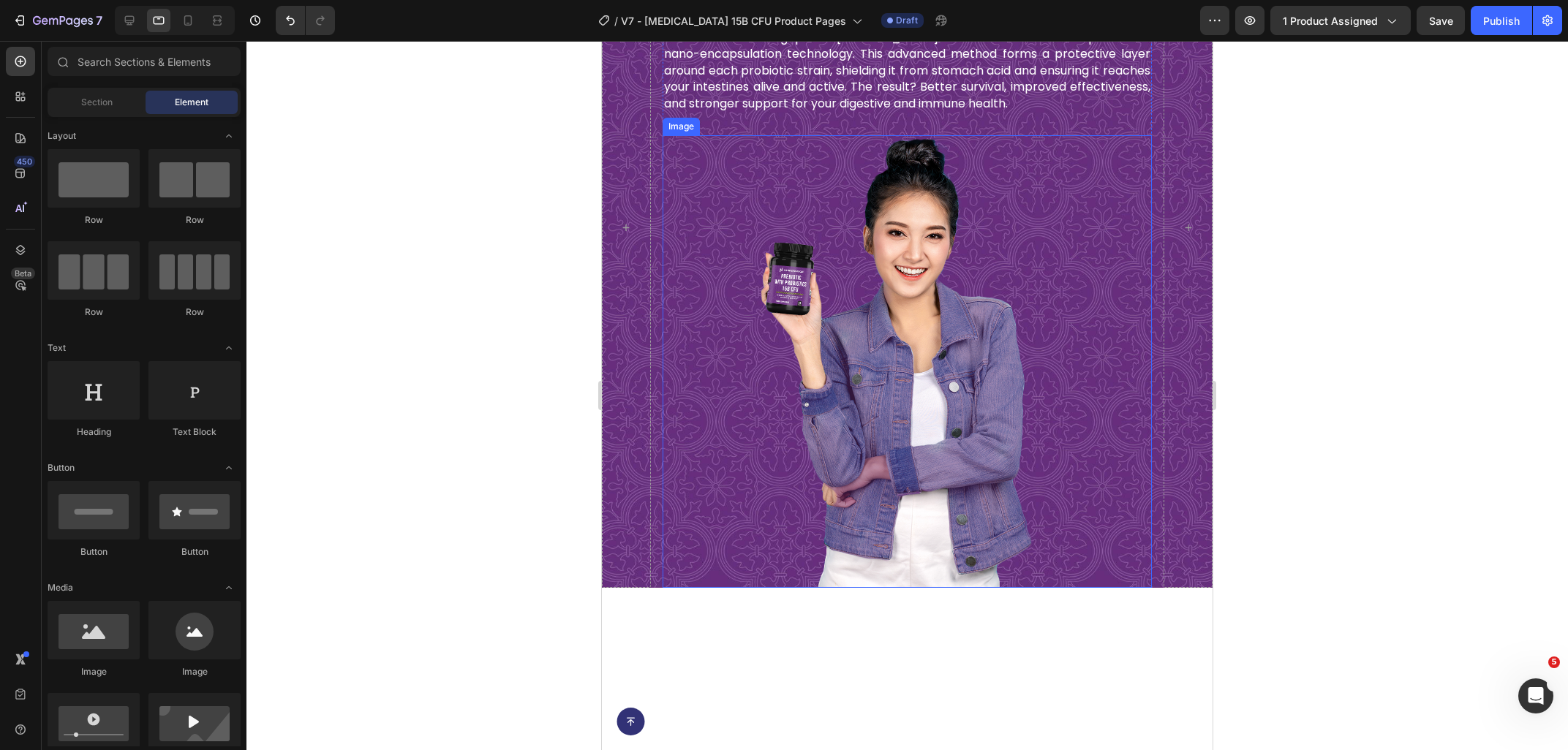
scroll to position [1278, 0]
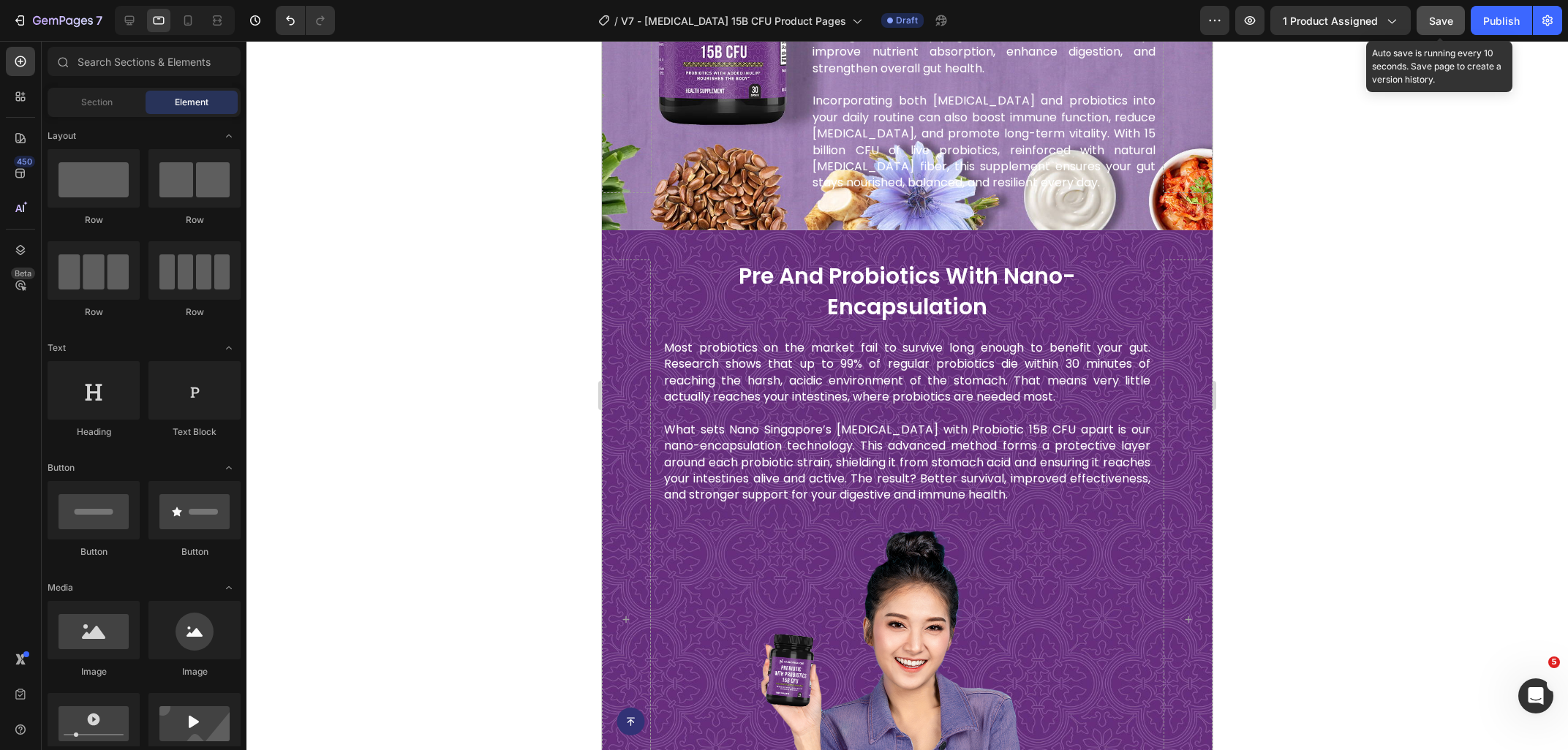
click at [1445, 29] on button "Save" at bounding box center [1440, 21] width 48 height 29
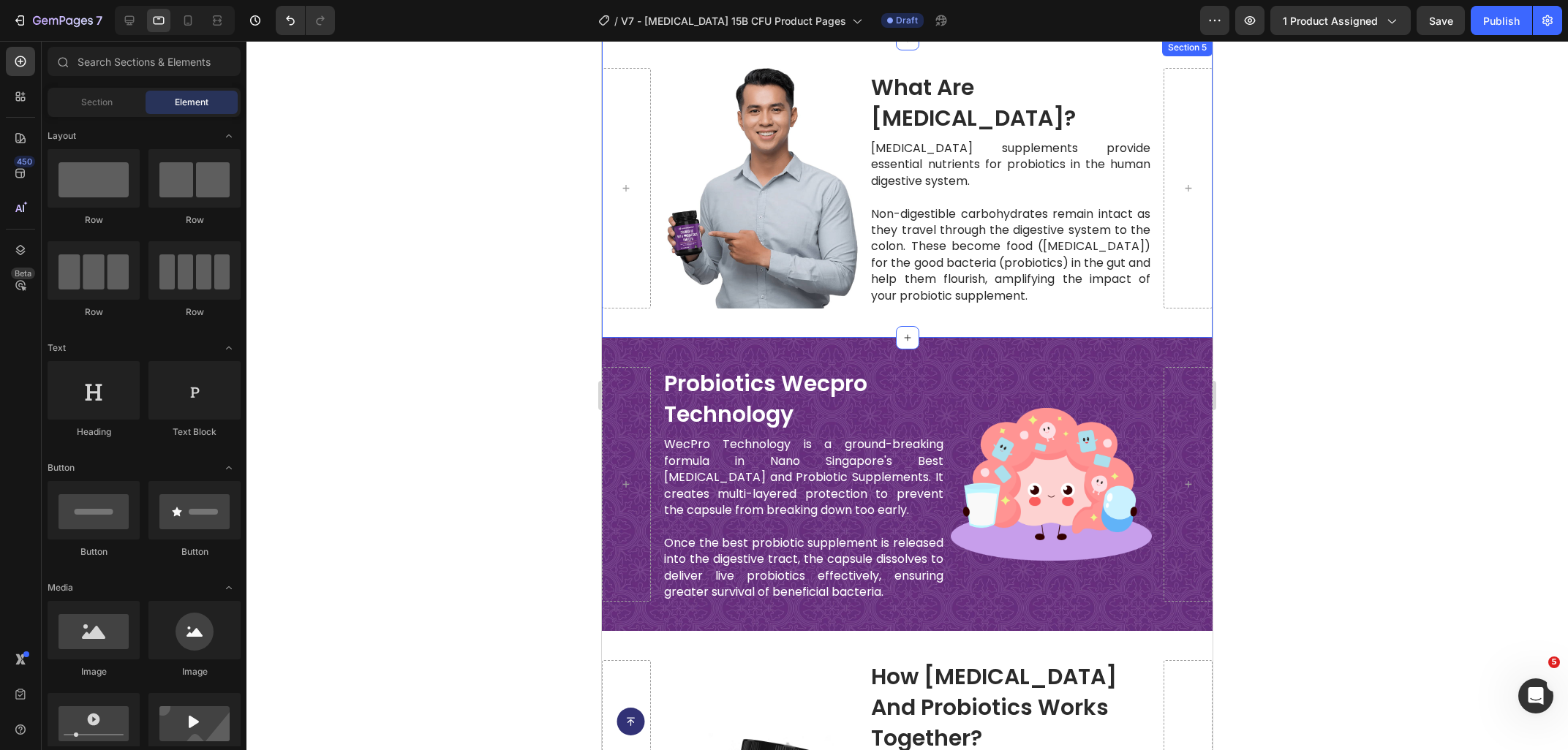
scroll to position [1983, 0]
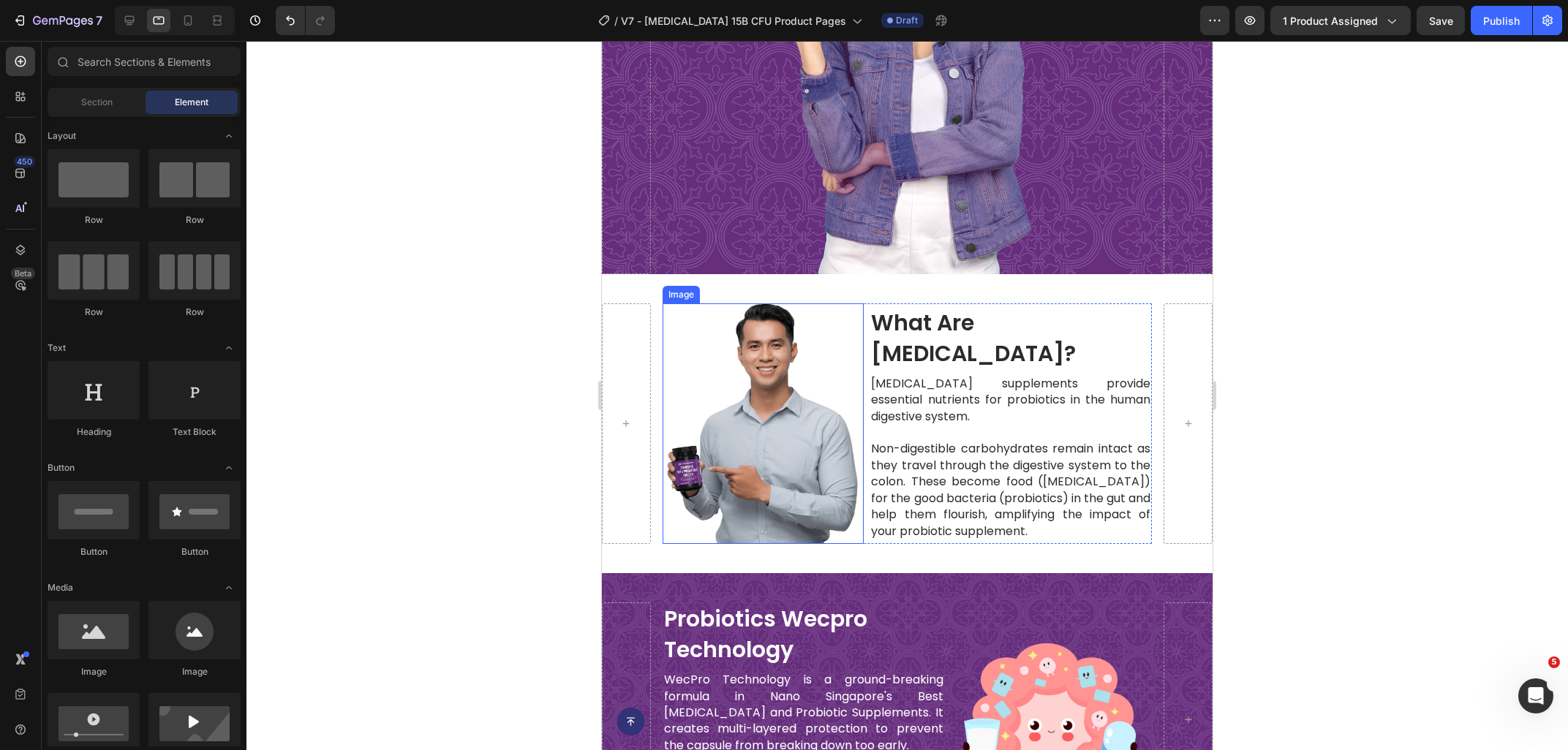
click at [685, 296] on div "Image" at bounding box center [681, 294] width 31 height 13
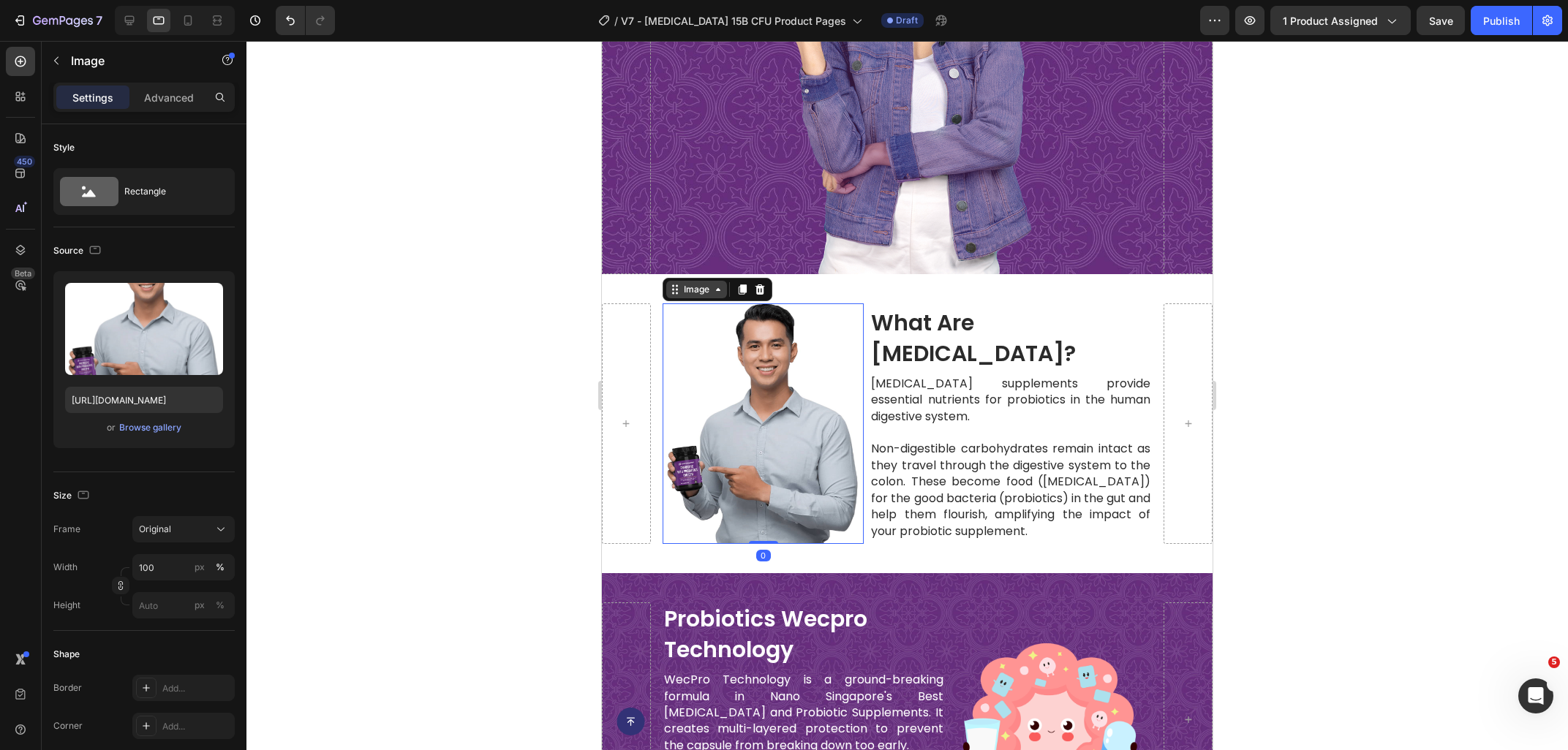
click at [685, 296] on div "Image" at bounding box center [696, 289] width 31 height 13
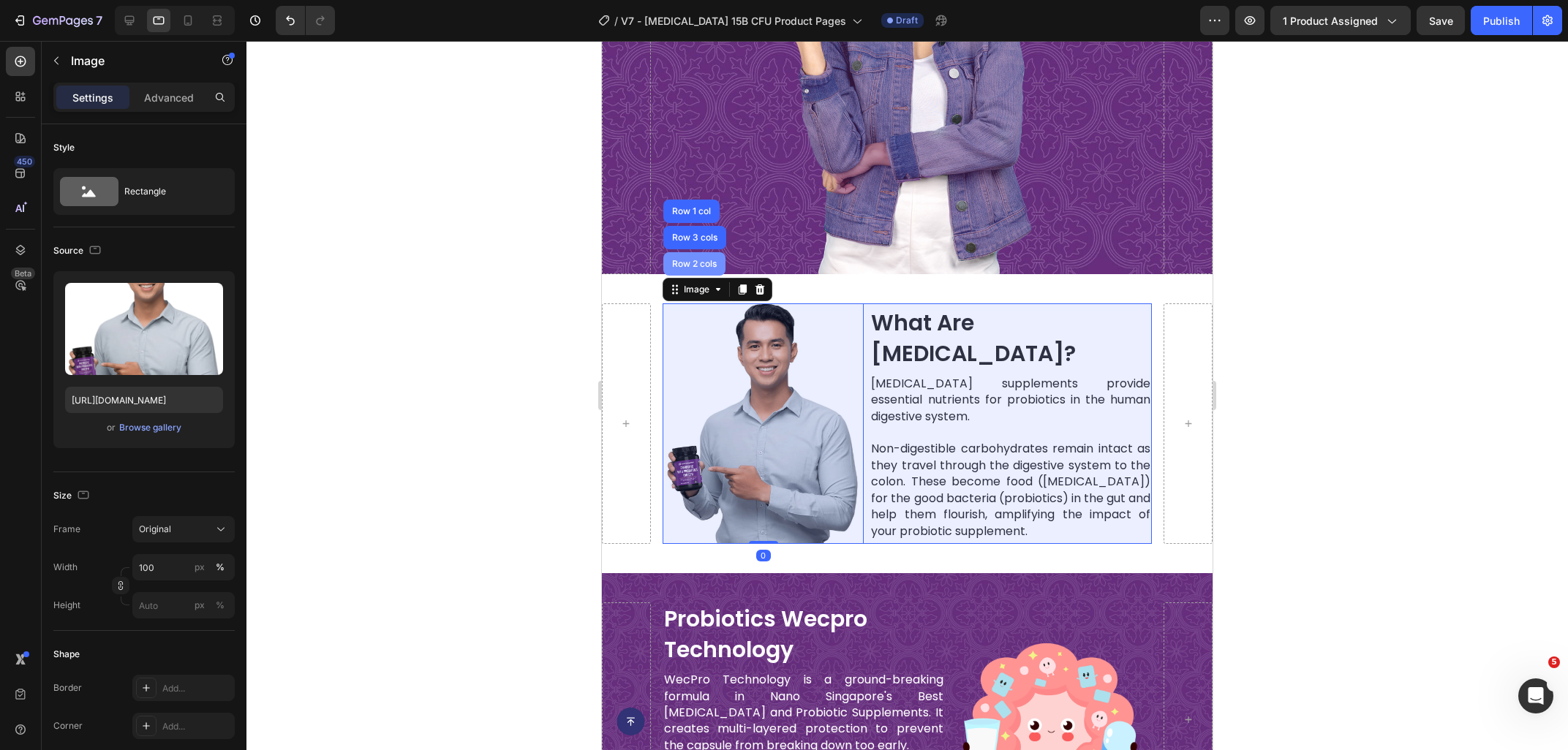
drag, startPoint x: 697, startPoint y: 268, endPoint x: 1022, endPoint y: 338, distance: 332.5
click at [697, 268] on div "Row 2 cols" at bounding box center [694, 264] width 63 height 24
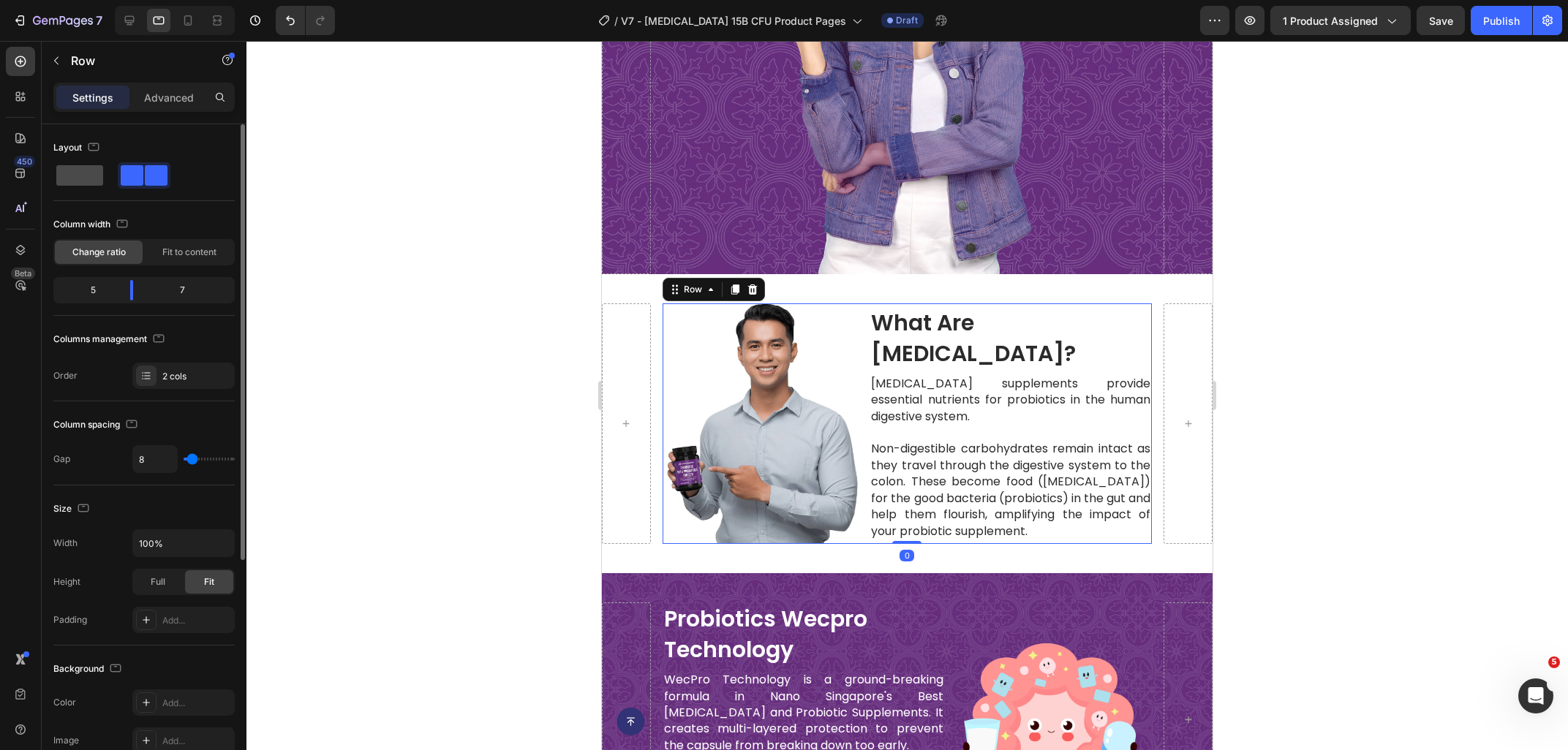
click at [90, 173] on span at bounding box center [79, 175] width 46 height 21
type input "0"
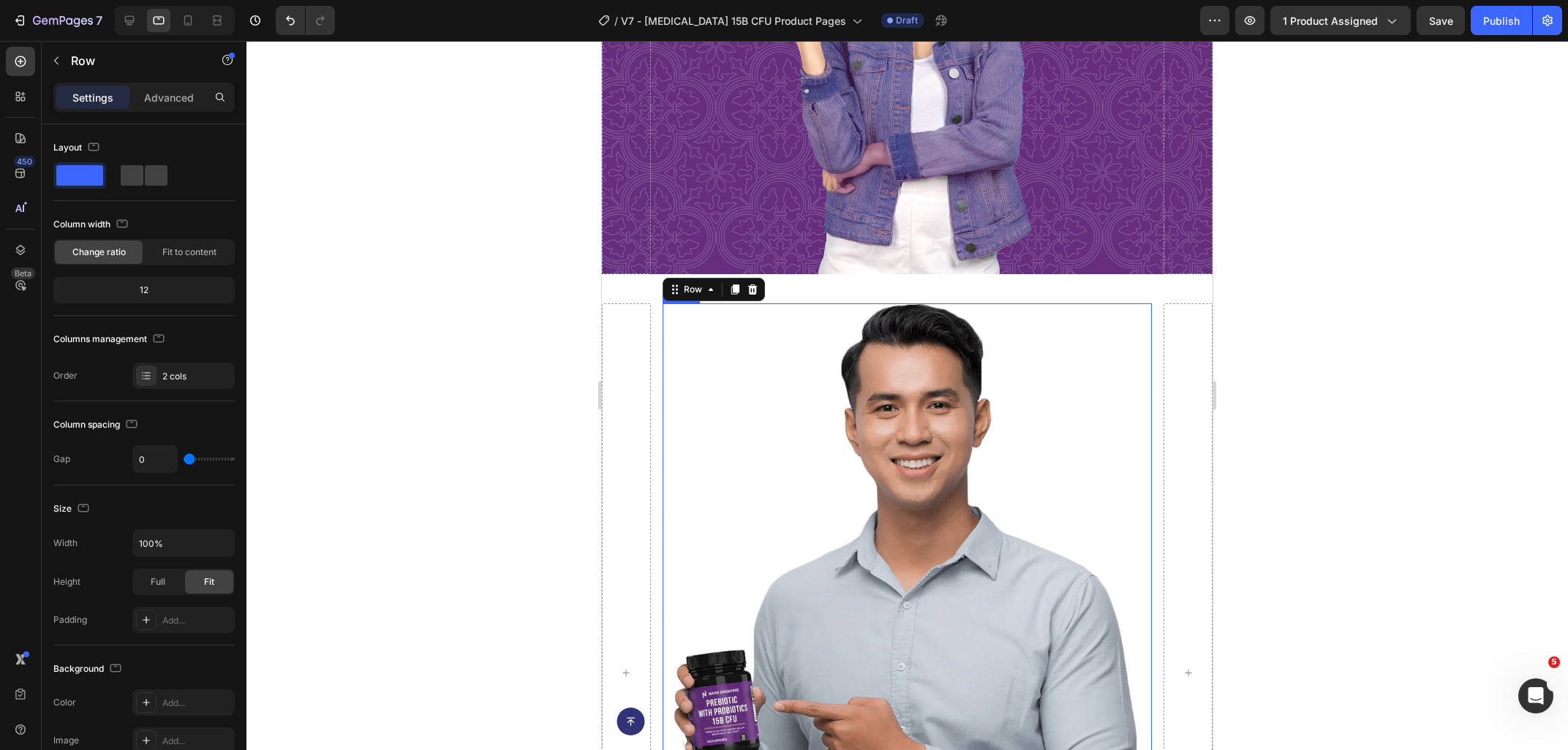
click at [848, 487] on img at bounding box center [907, 596] width 489 height 585
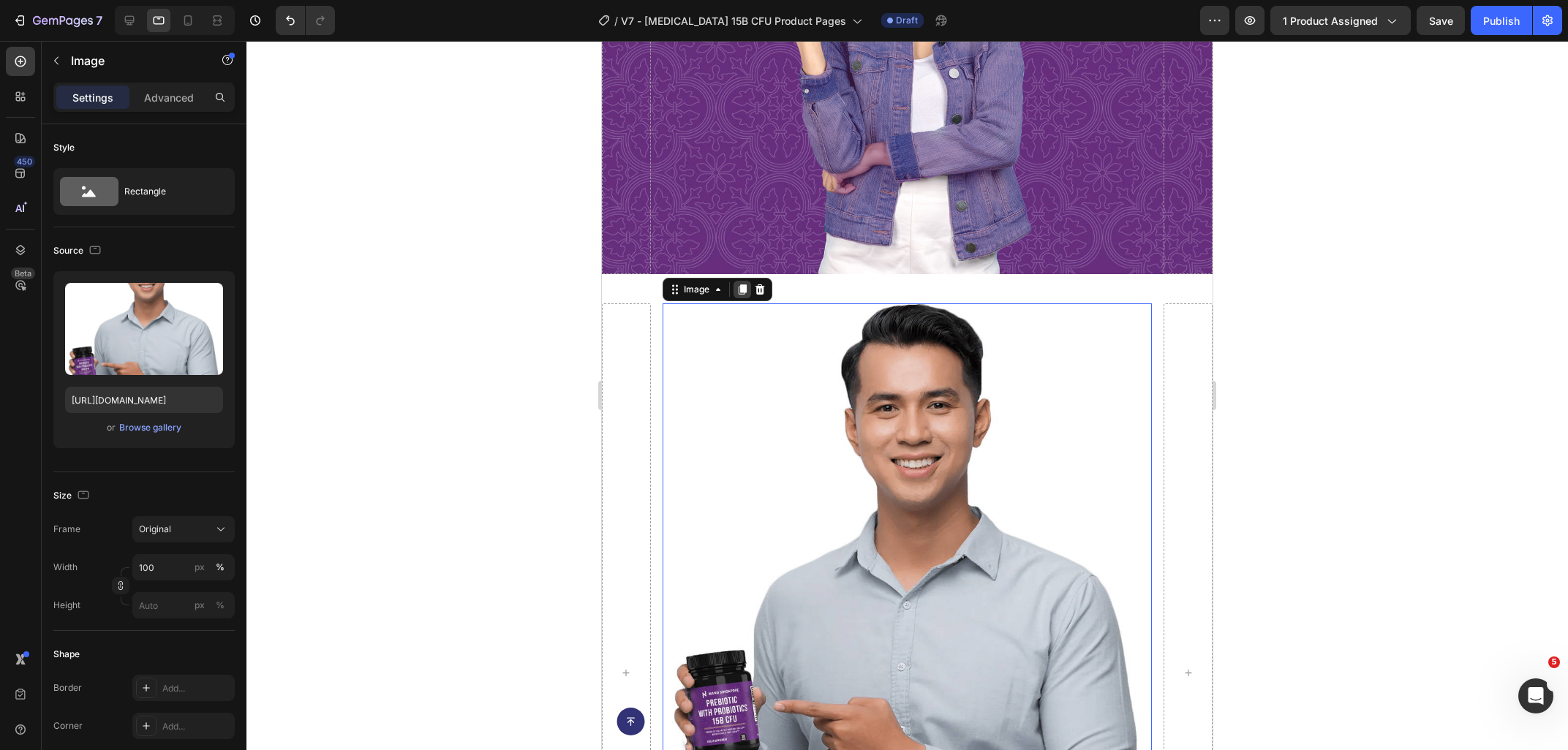
click at [740, 295] on icon at bounding box center [742, 289] width 11 height 11
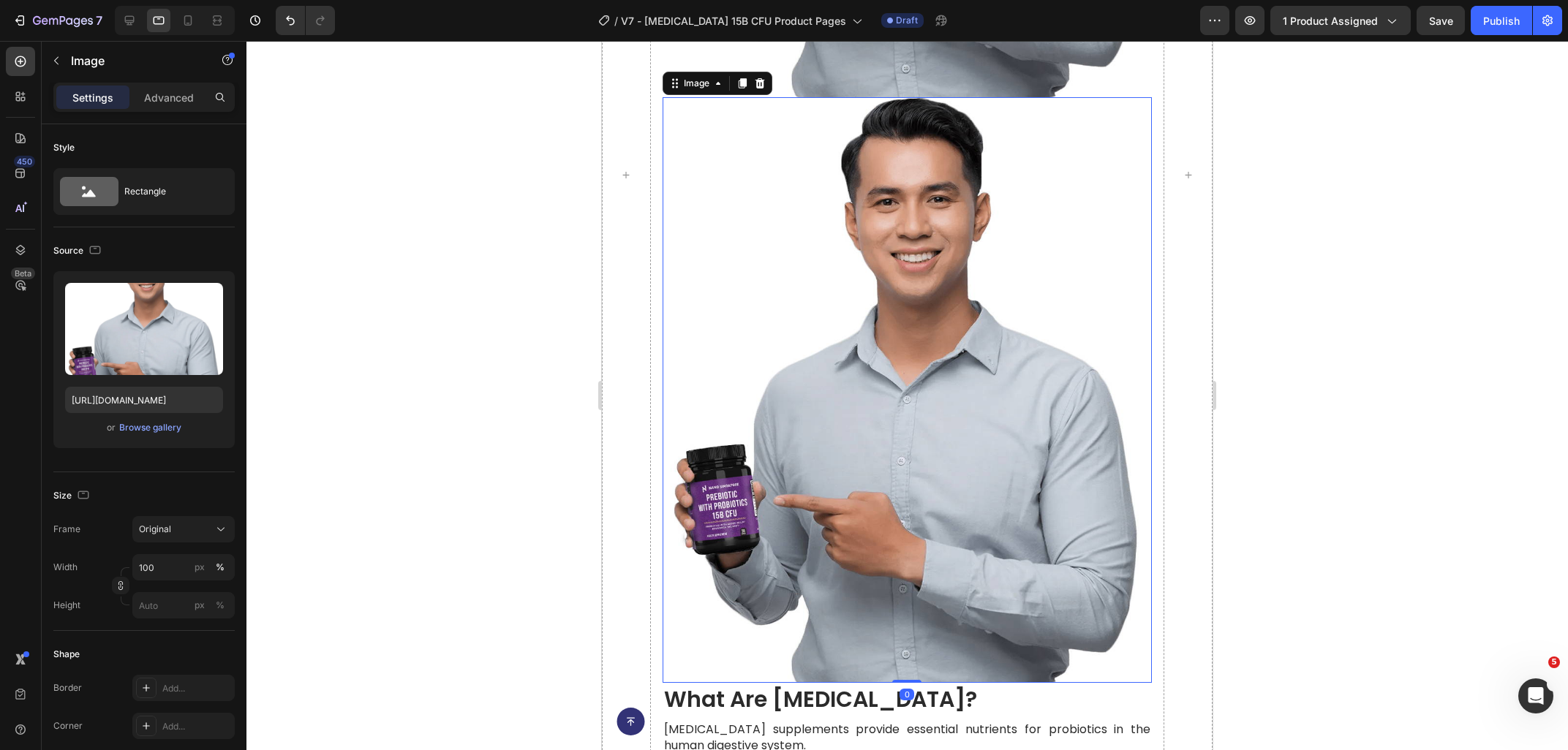
scroll to position [2543, 0]
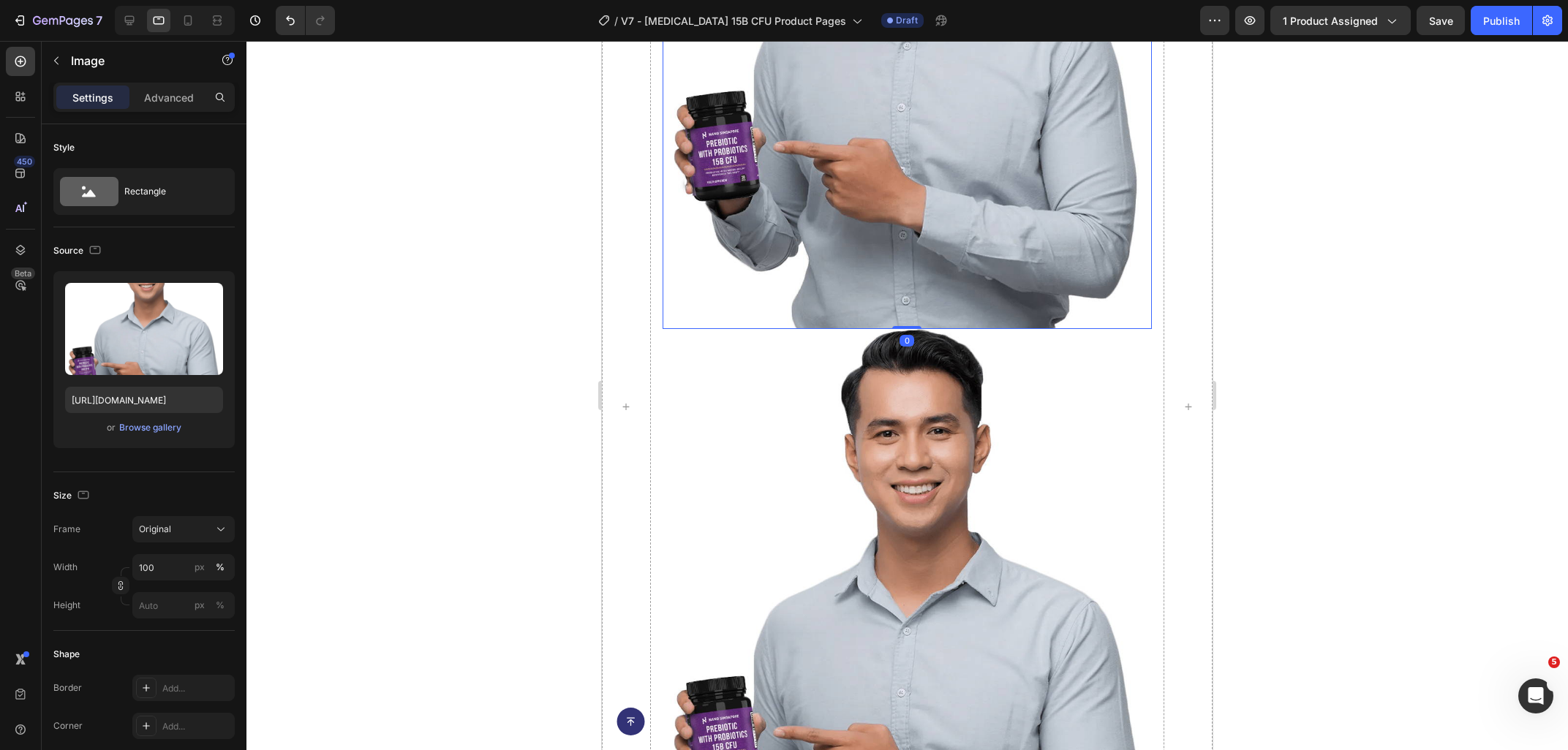
click at [883, 278] on img at bounding box center [907, 37] width 489 height 585
click at [170, 104] on p "Advanced" at bounding box center [168, 98] width 50 height 15
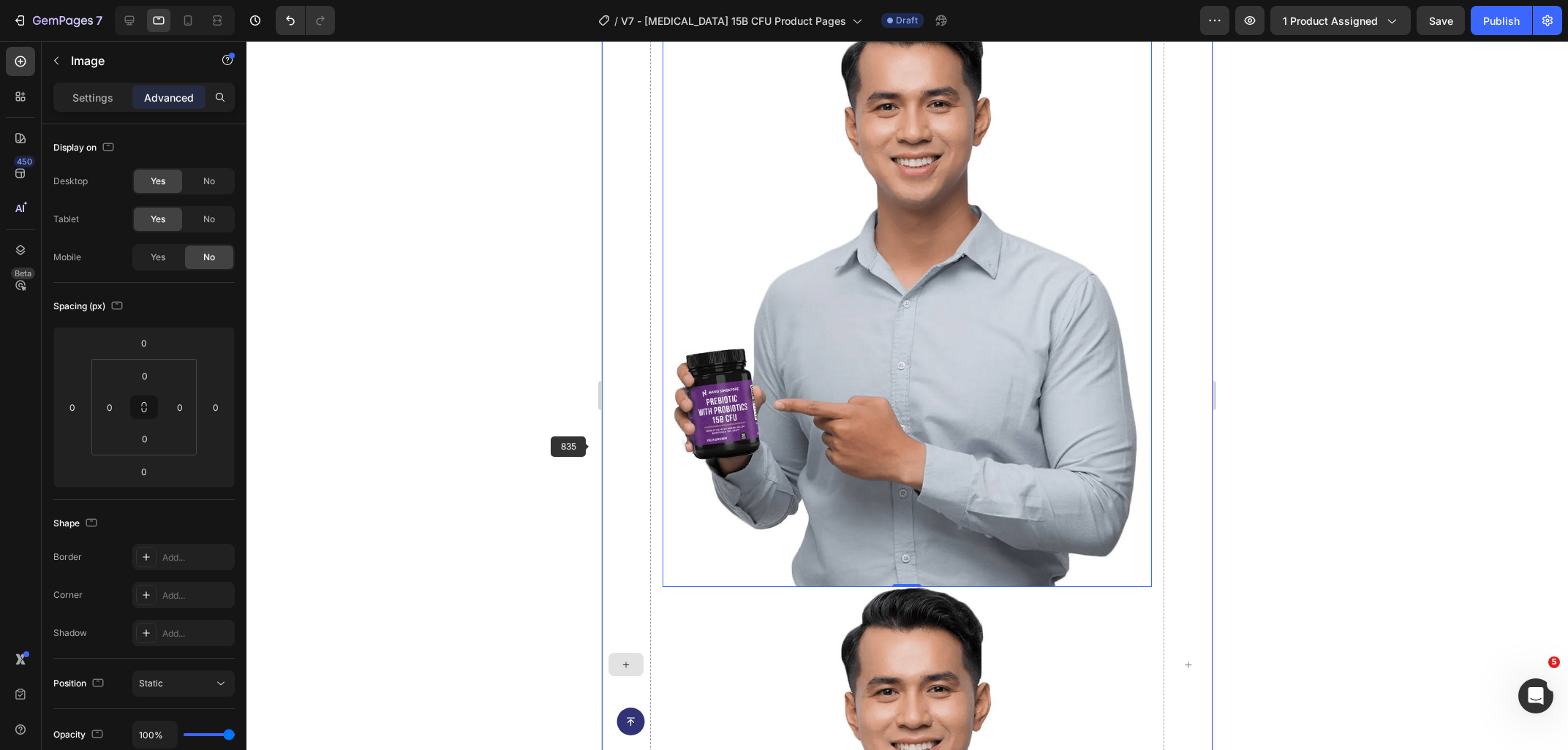
scroll to position [2151, 0]
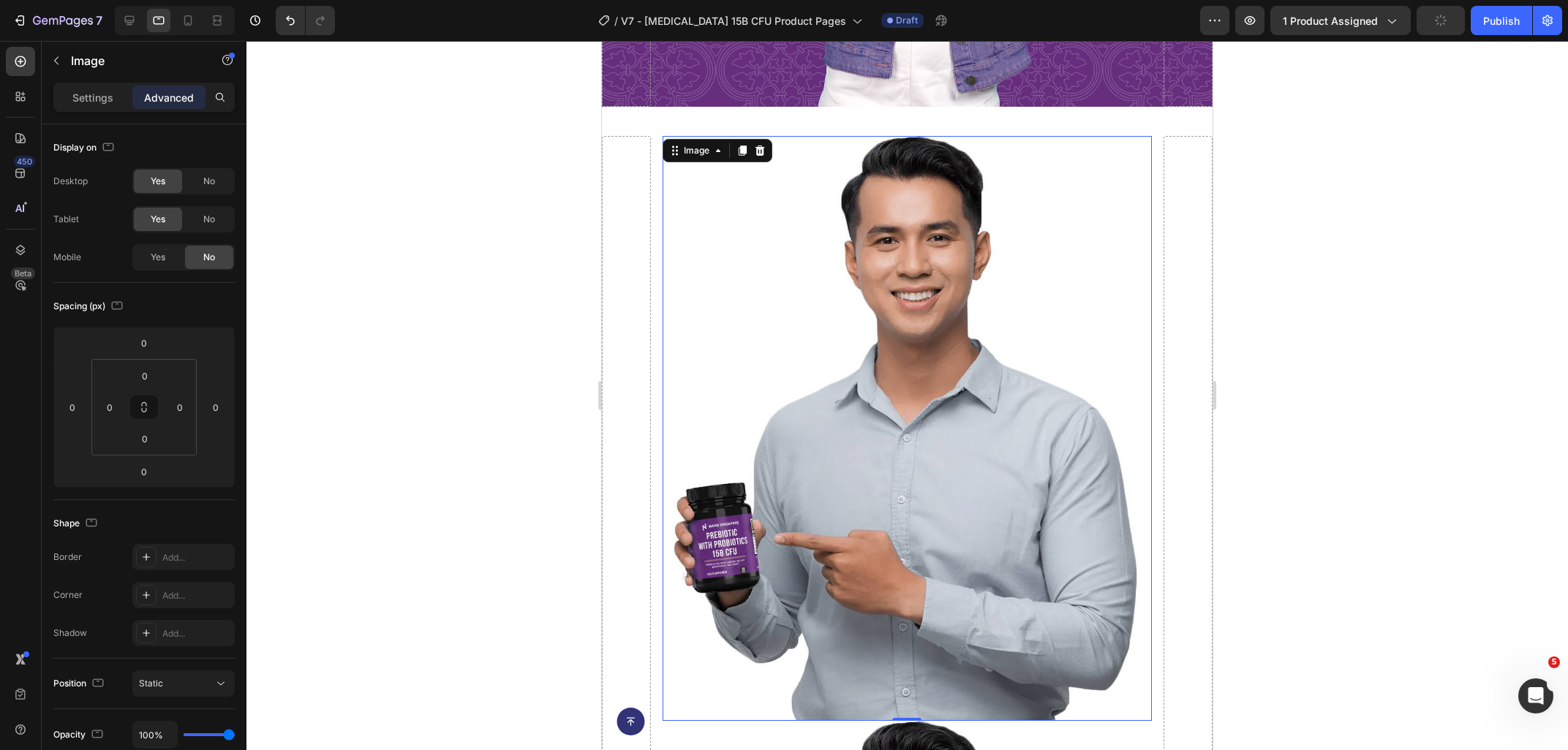
click at [729, 316] on img at bounding box center [907, 428] width 489 height 585
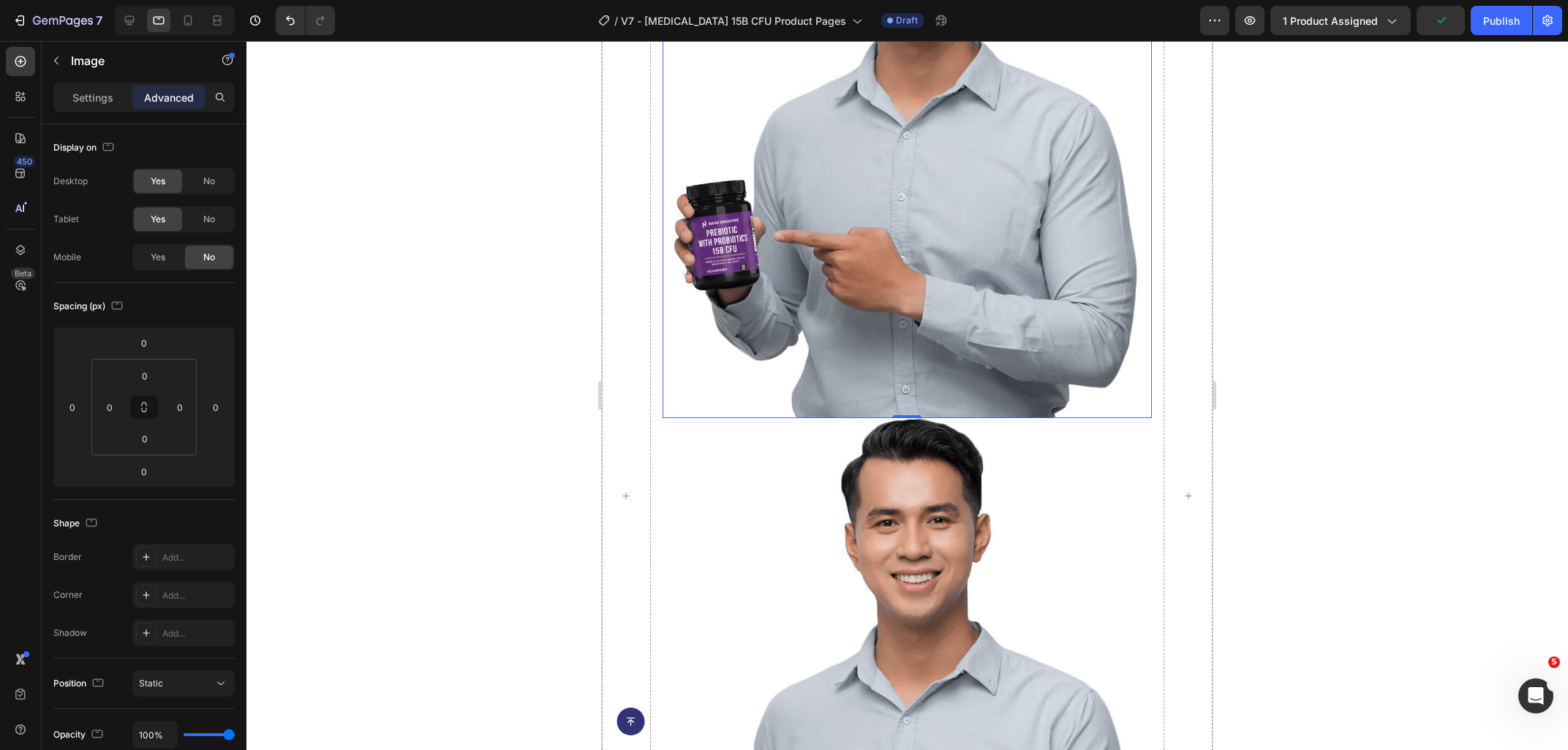
scroll to position [2543, 0]
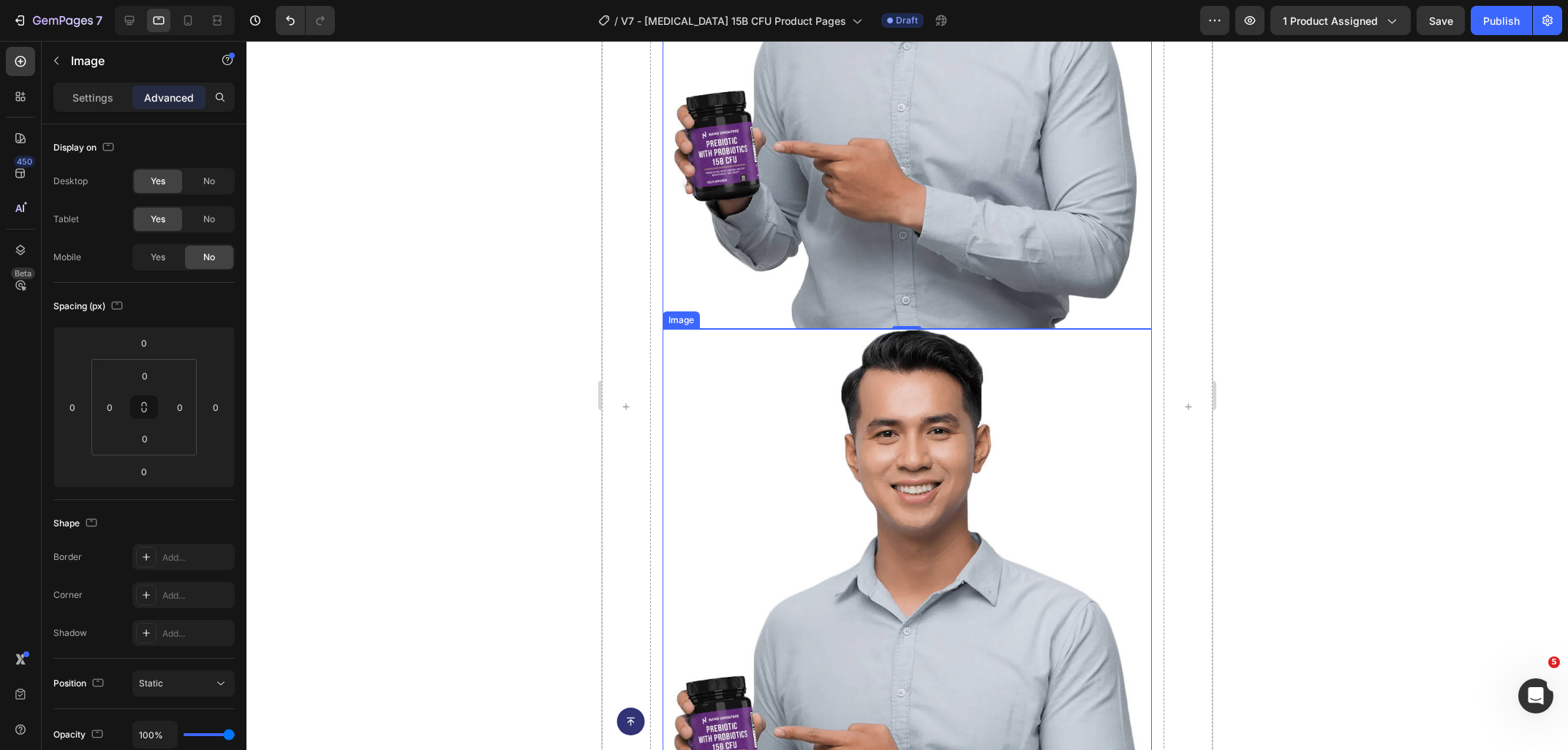
click at [883, 431] on img at bounding box center [907, 622] width 489 height 585
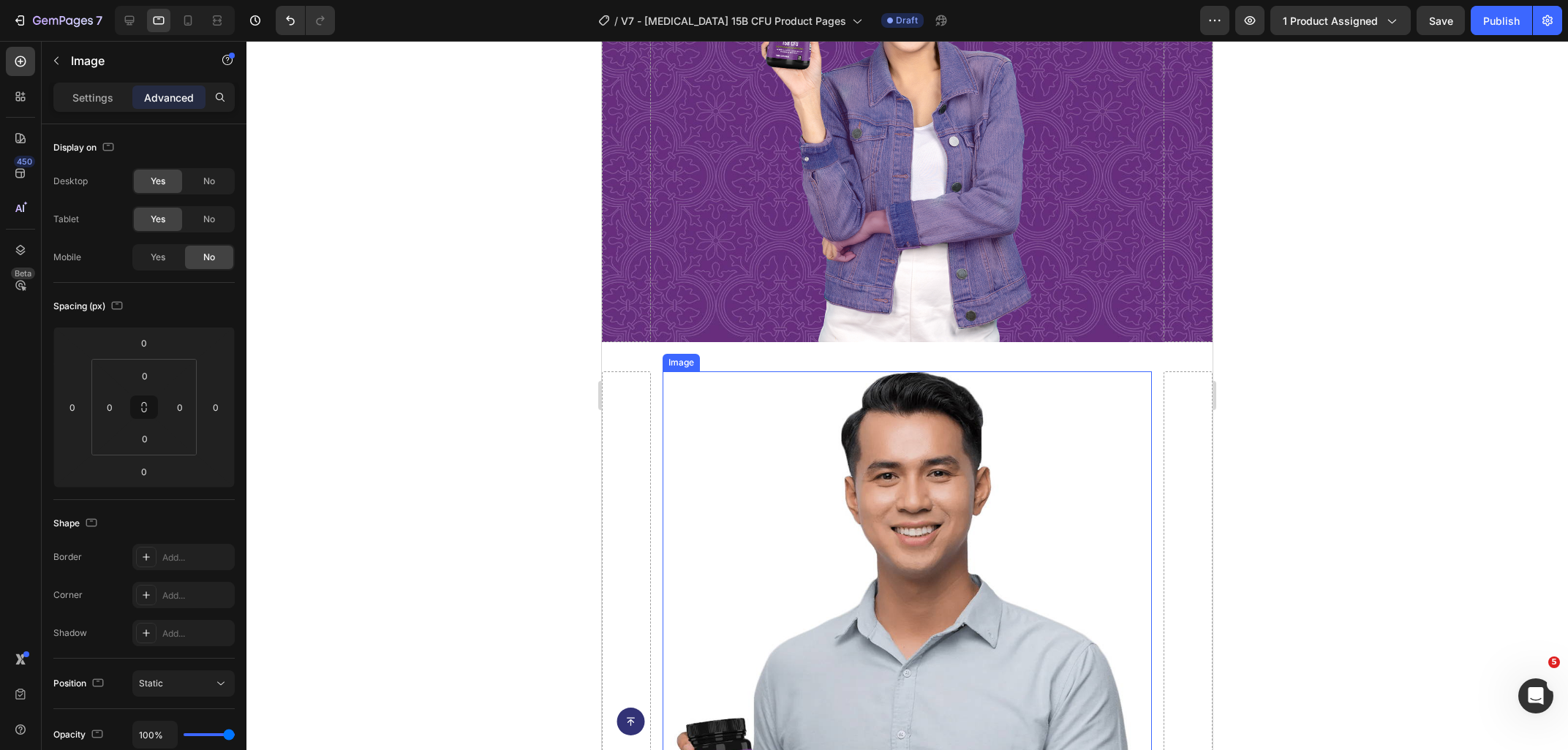
scroll to position [2229, 0]
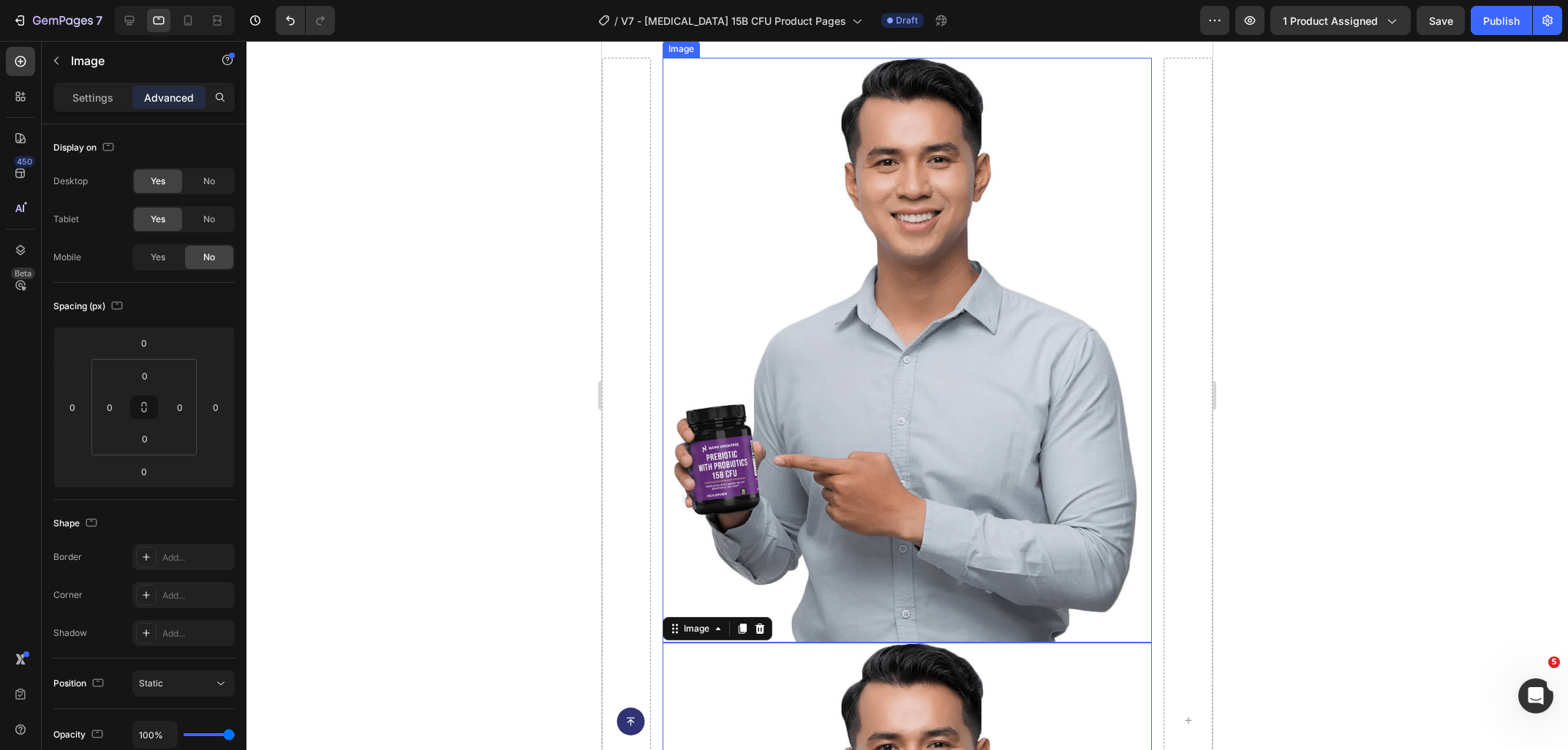
click at [846, 314] on img at bounding box center [907, 351] width 489 height 585
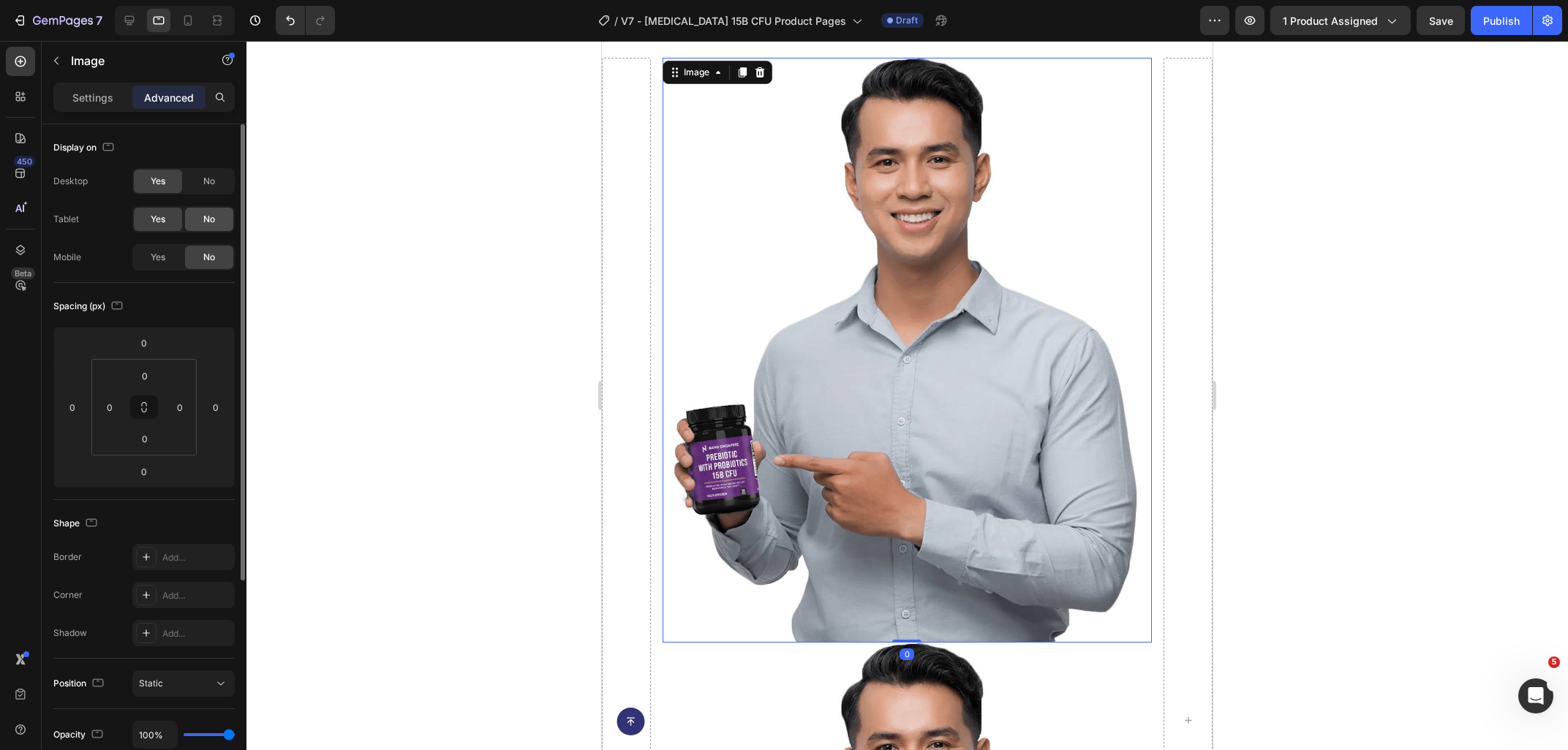
click at [214, 223] on span "No" at bounding box center [209, 219] width 11 height 13
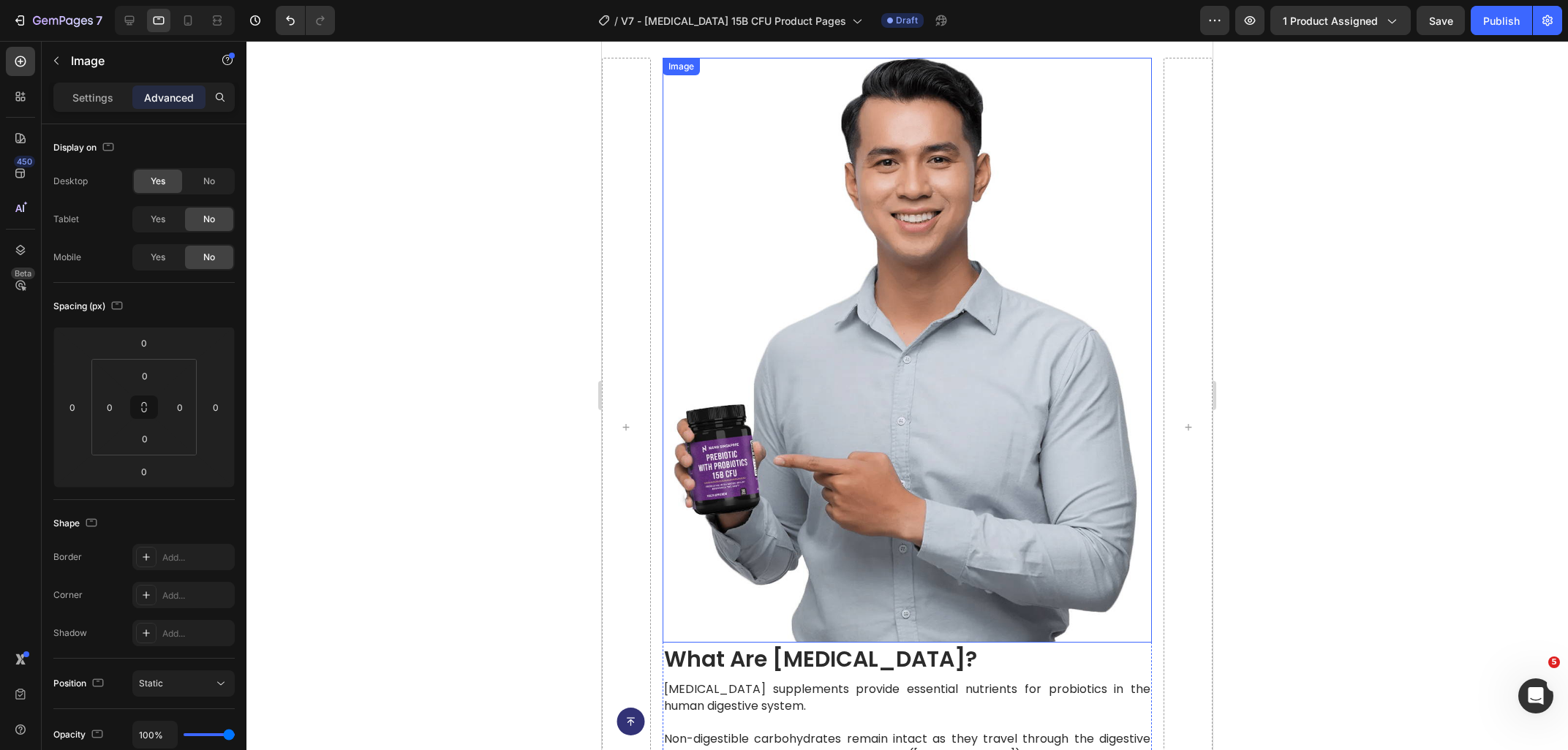
click at [821, 293] on img at bounding box center [907, 351] width 489 height 585
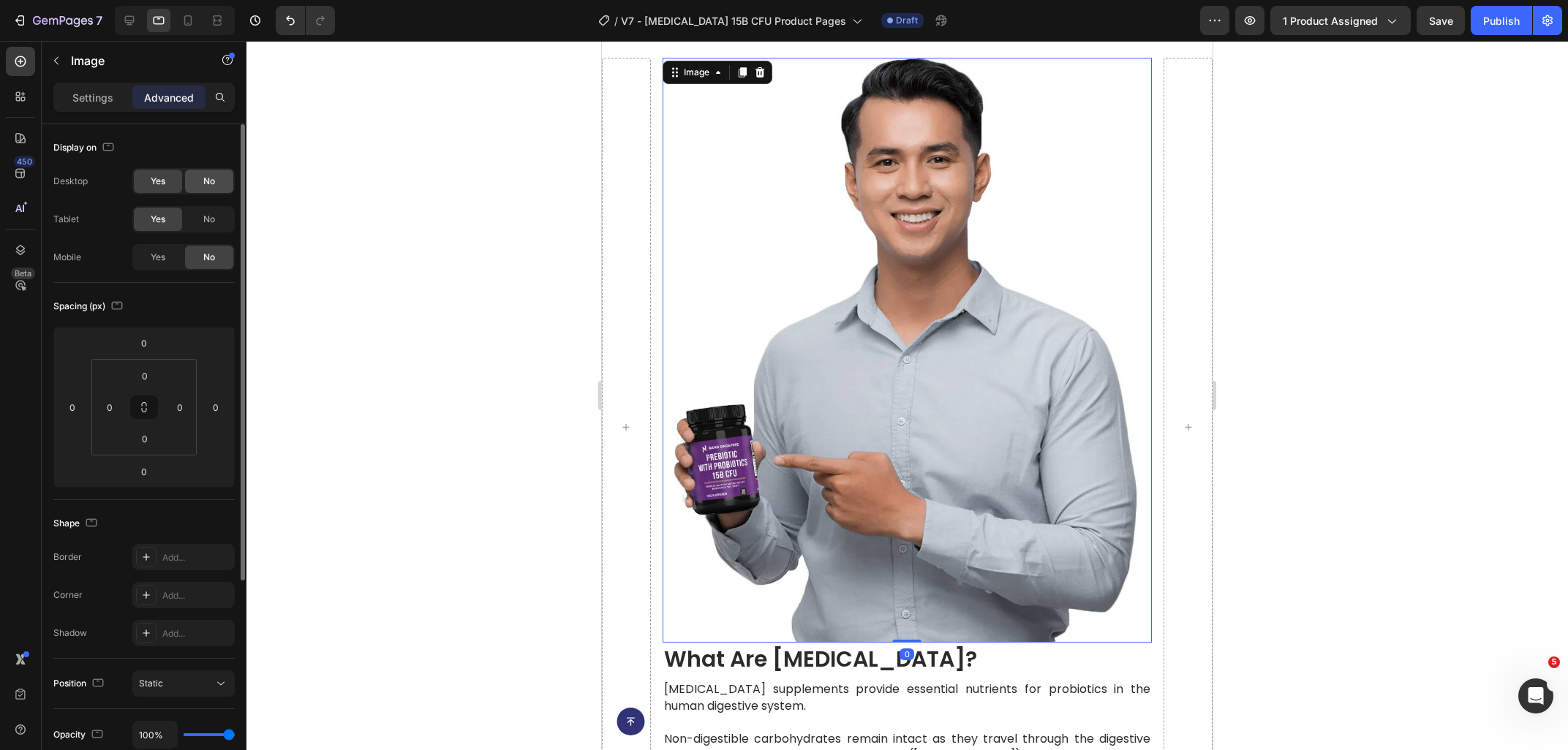
click at [210, 185] on span "No" at bounding box center [209, 181] width 11 height 13
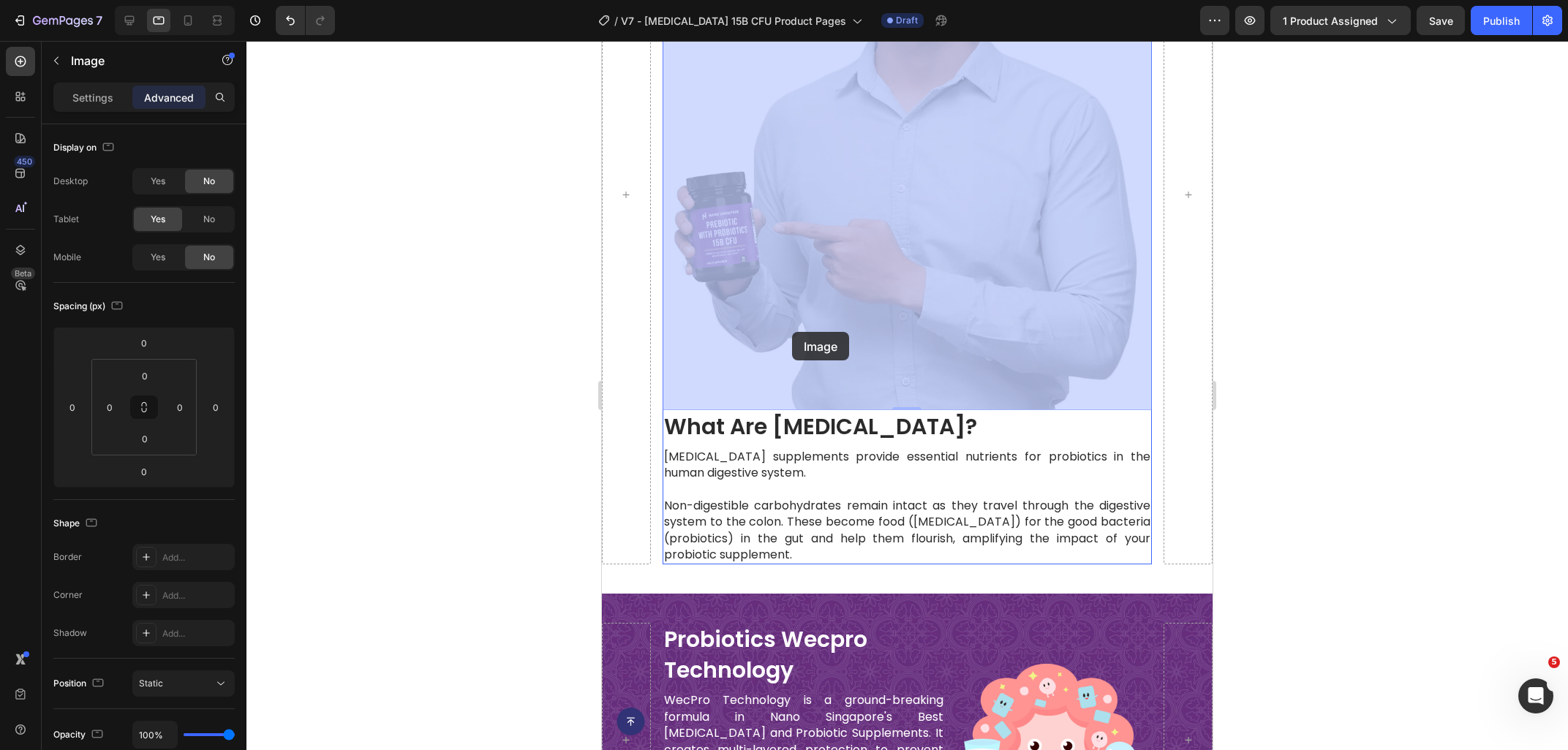
scroll to position [2465, 0]
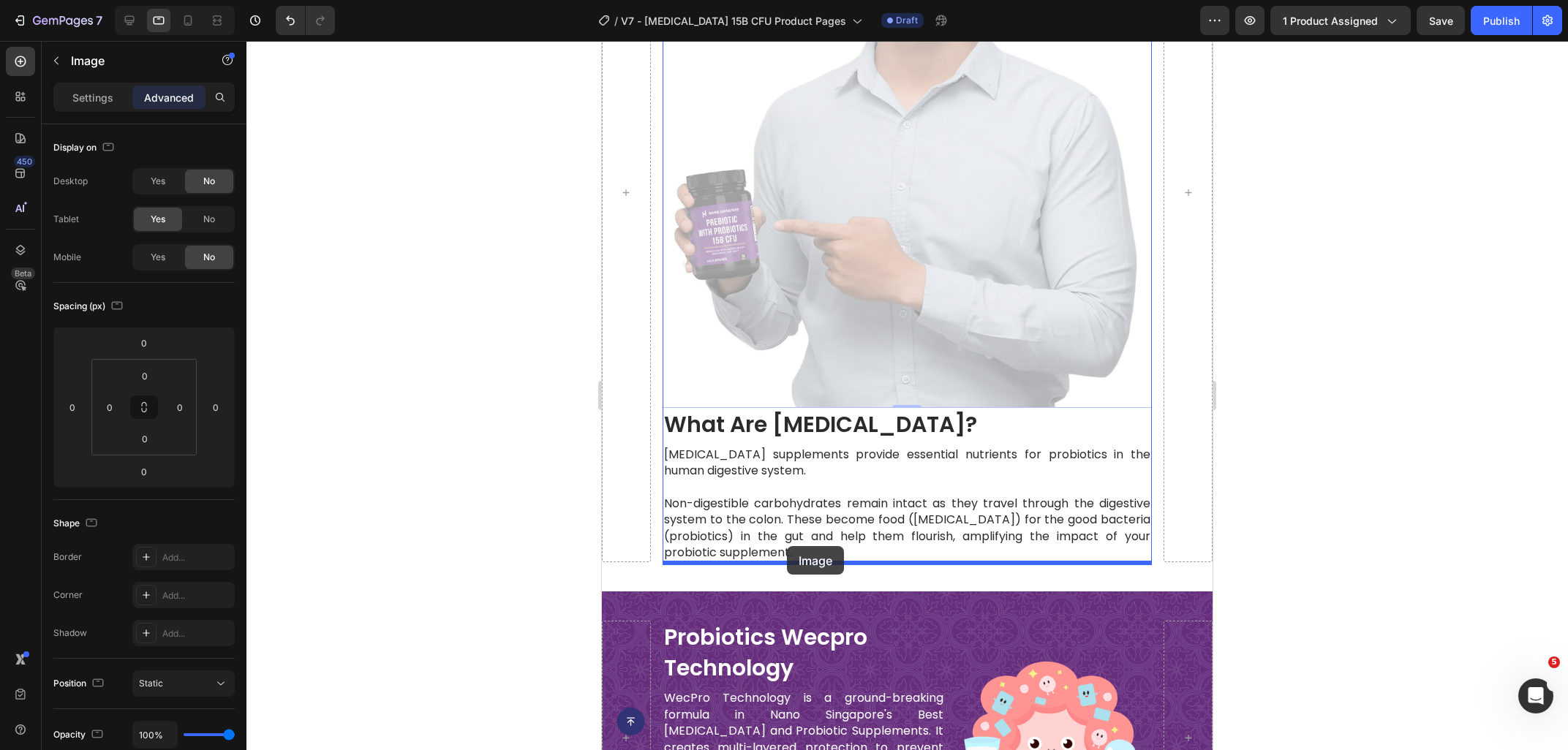
drag, startPoint x: 692, startPoint y: 153, endPoint x: 787, endPoint y: 546, distance: 404.3
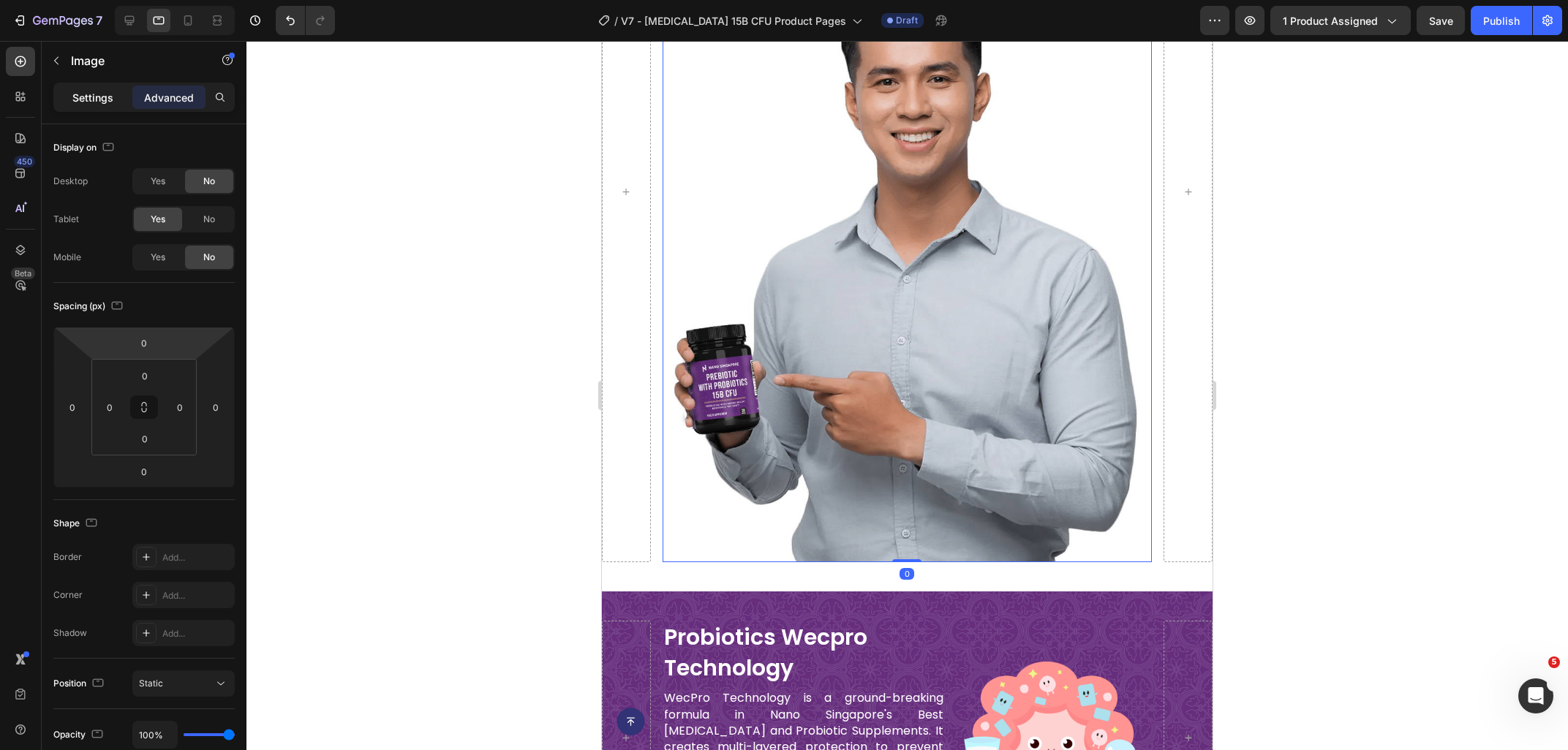
click at [97, 103] on p "Settings" at bounding box center [93, 98] width 41 height 15
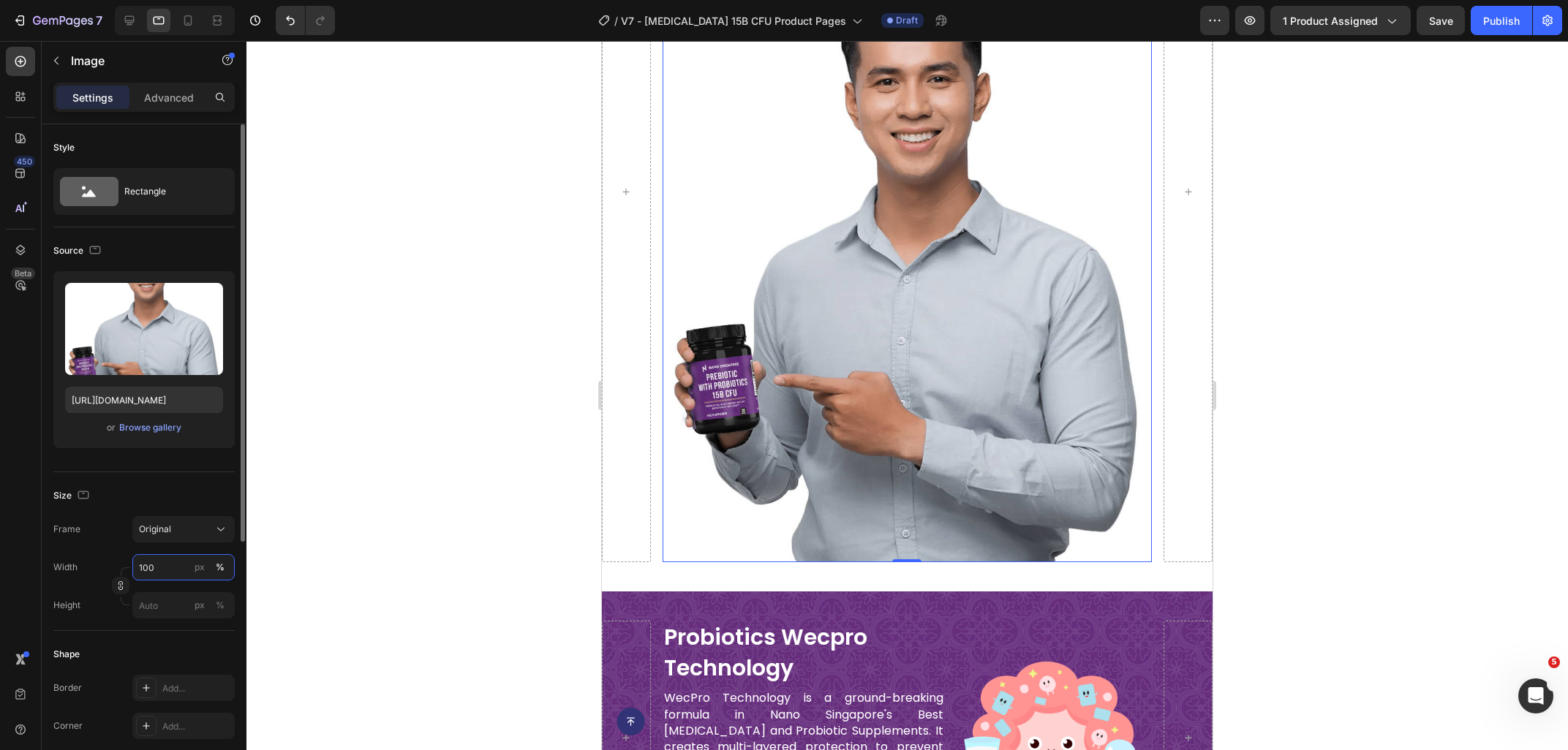
click at [172, 565] on input "100" at bounding box center [184, 567] width 102 height 27
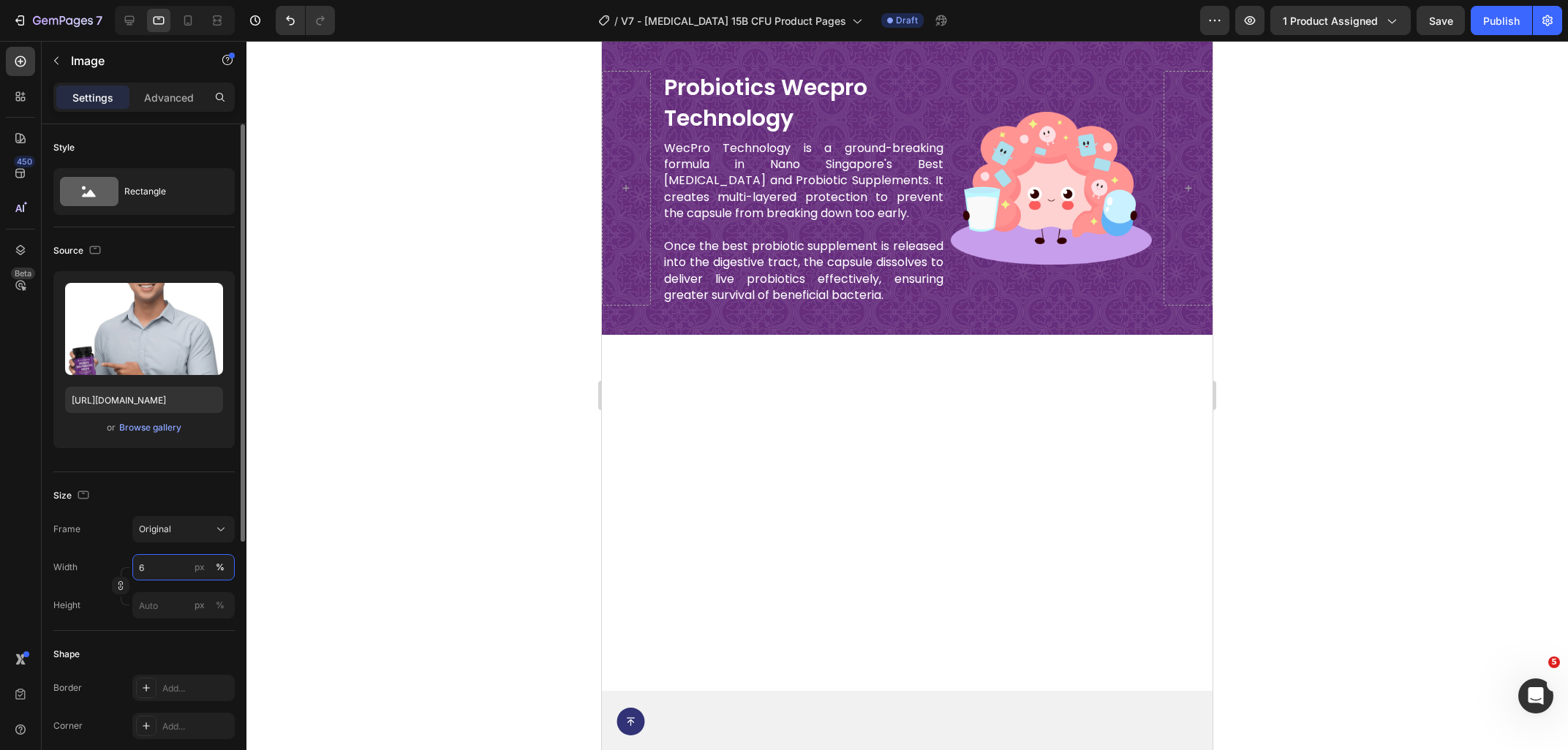
type input "60"
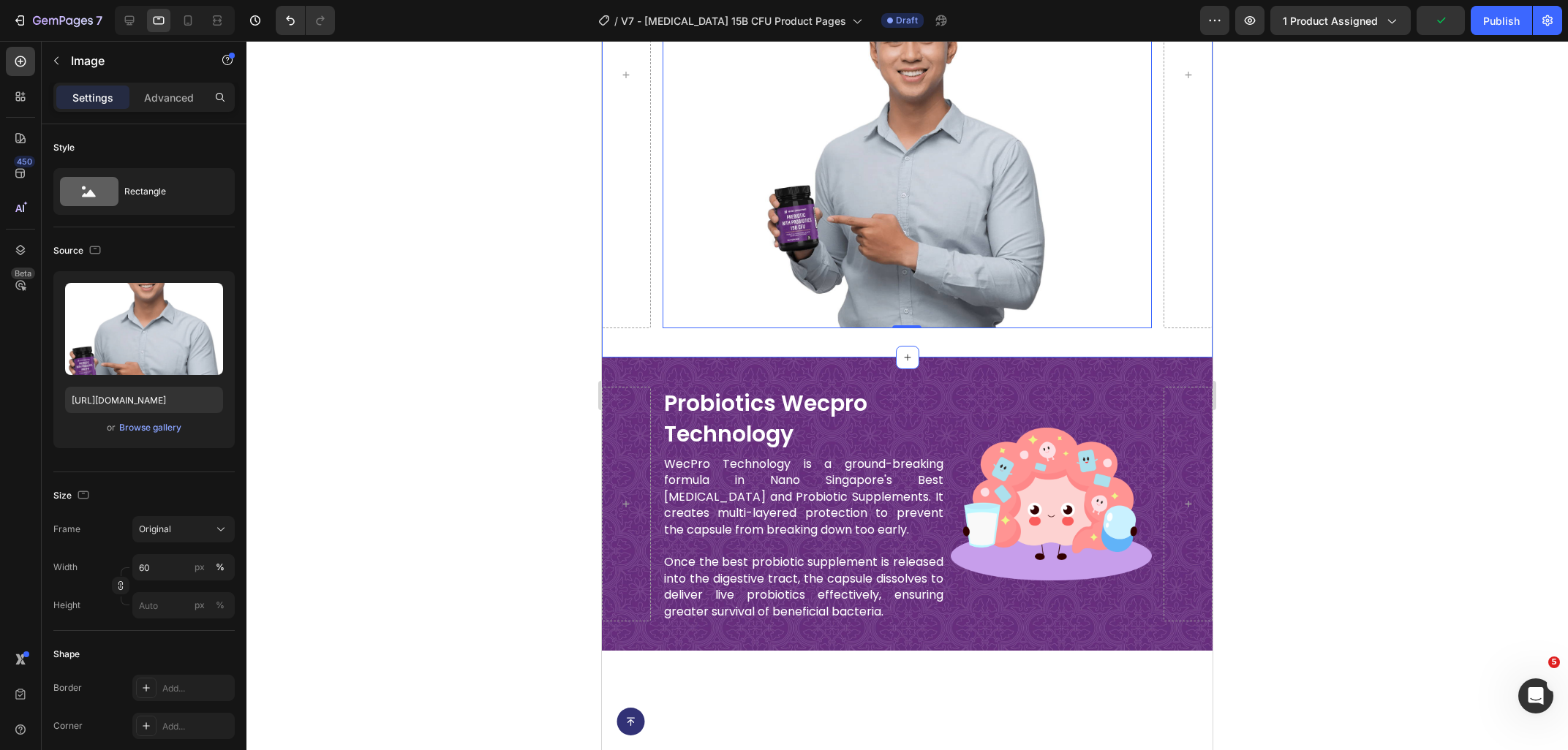
click at [660, 338] on div "Image Image what are [MEDICAL_DATA]? Heading [MEDICAL_DATA] supplements provide…" at bounding box center [906, 75] width 611 height 565
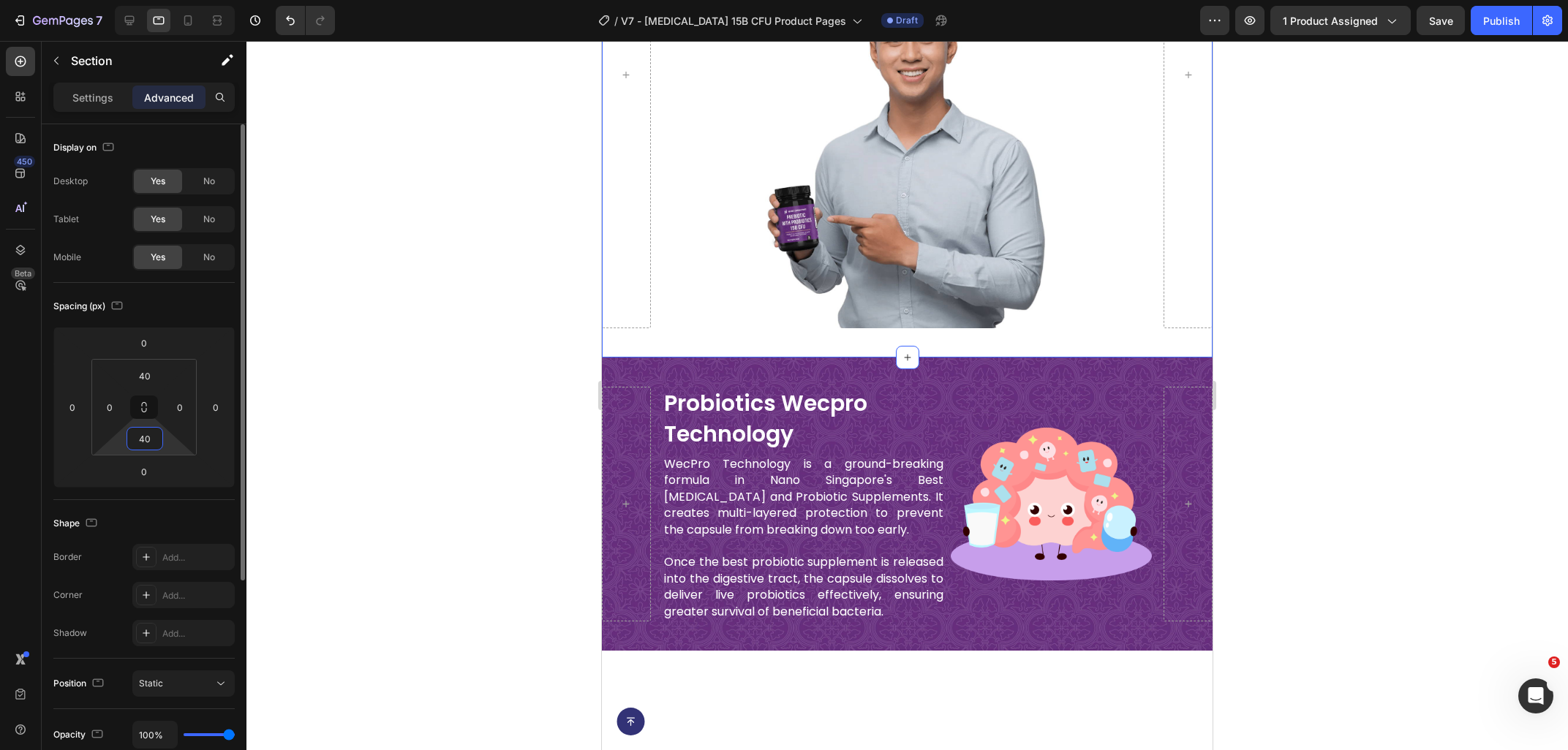
click at [146, 442] on input "40" at bounding box center [145, 438] width 29 height 22
type input "0"
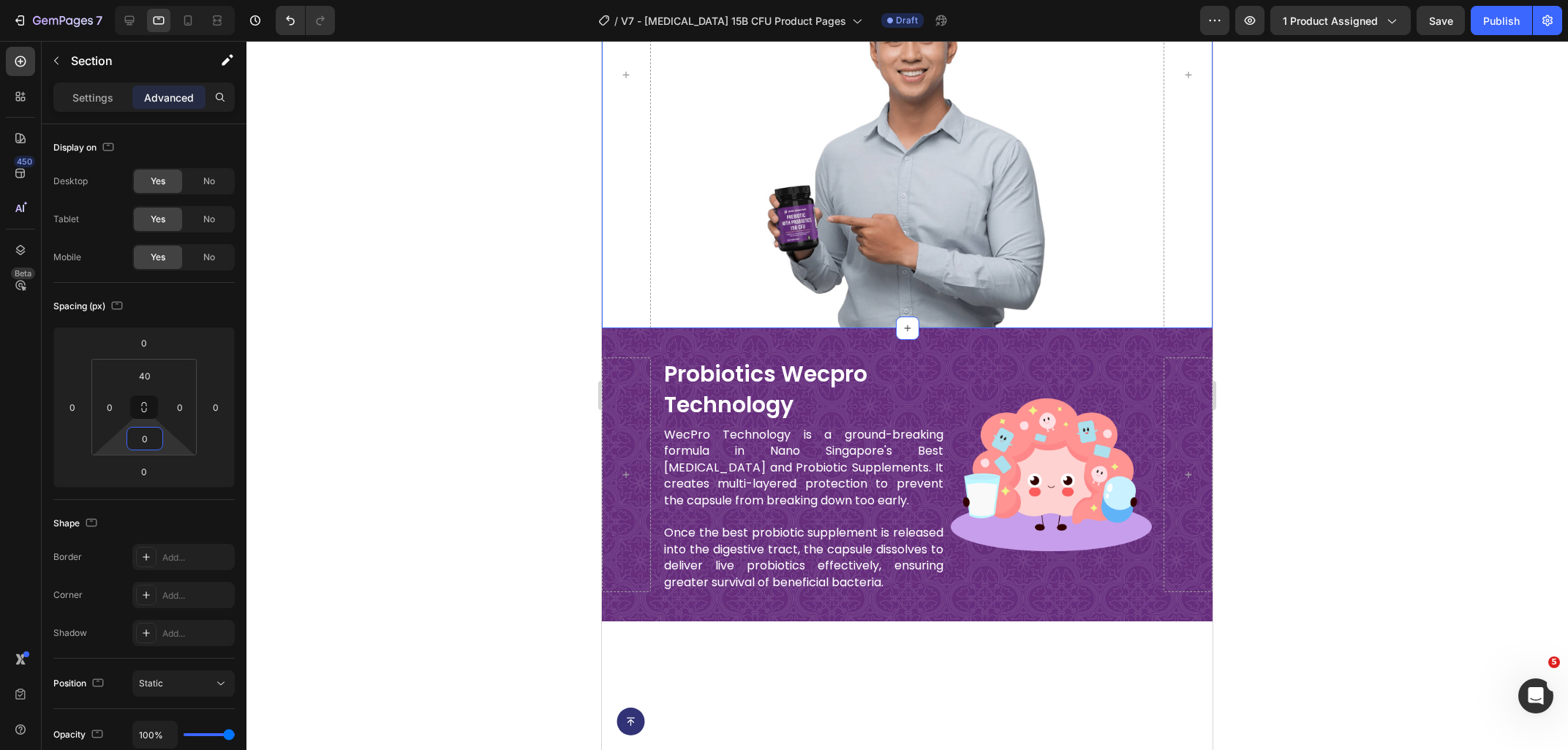
click at [1430, 252] on div at bounding box center [906, 396] width 1321 height 709
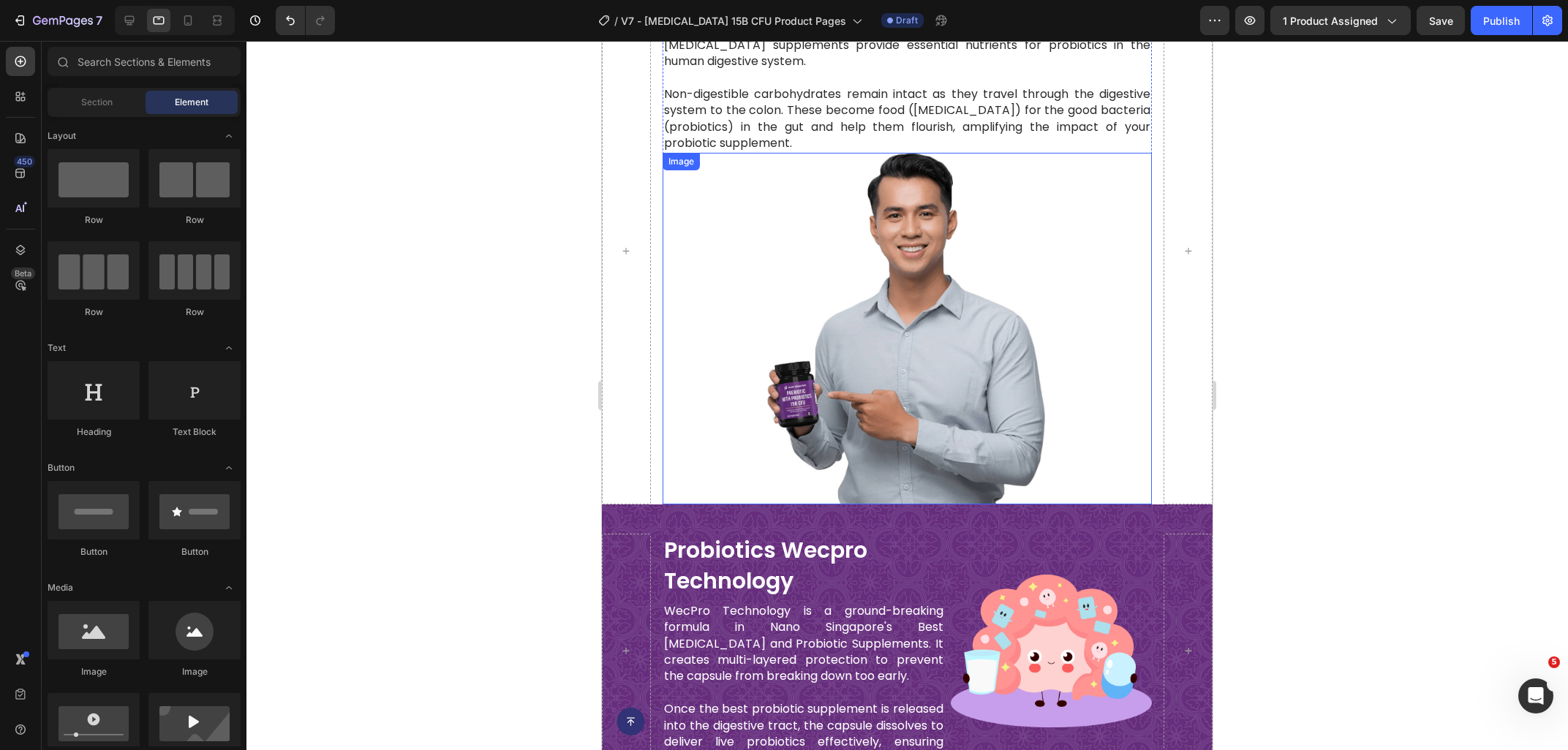
scroll to position [2151, 0]
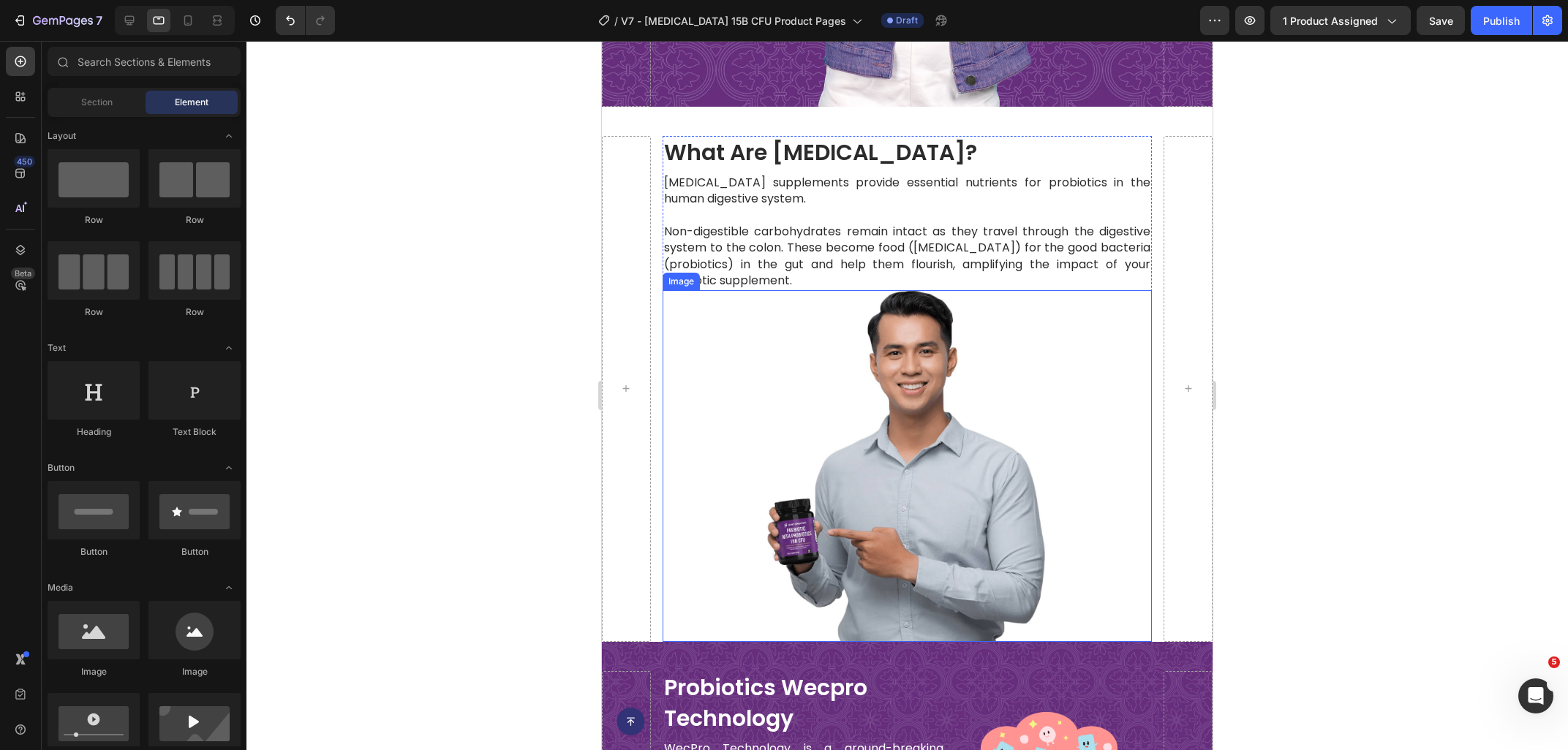
click at [890, 357] on img at bounding box center [908, 466] width 294 height 351
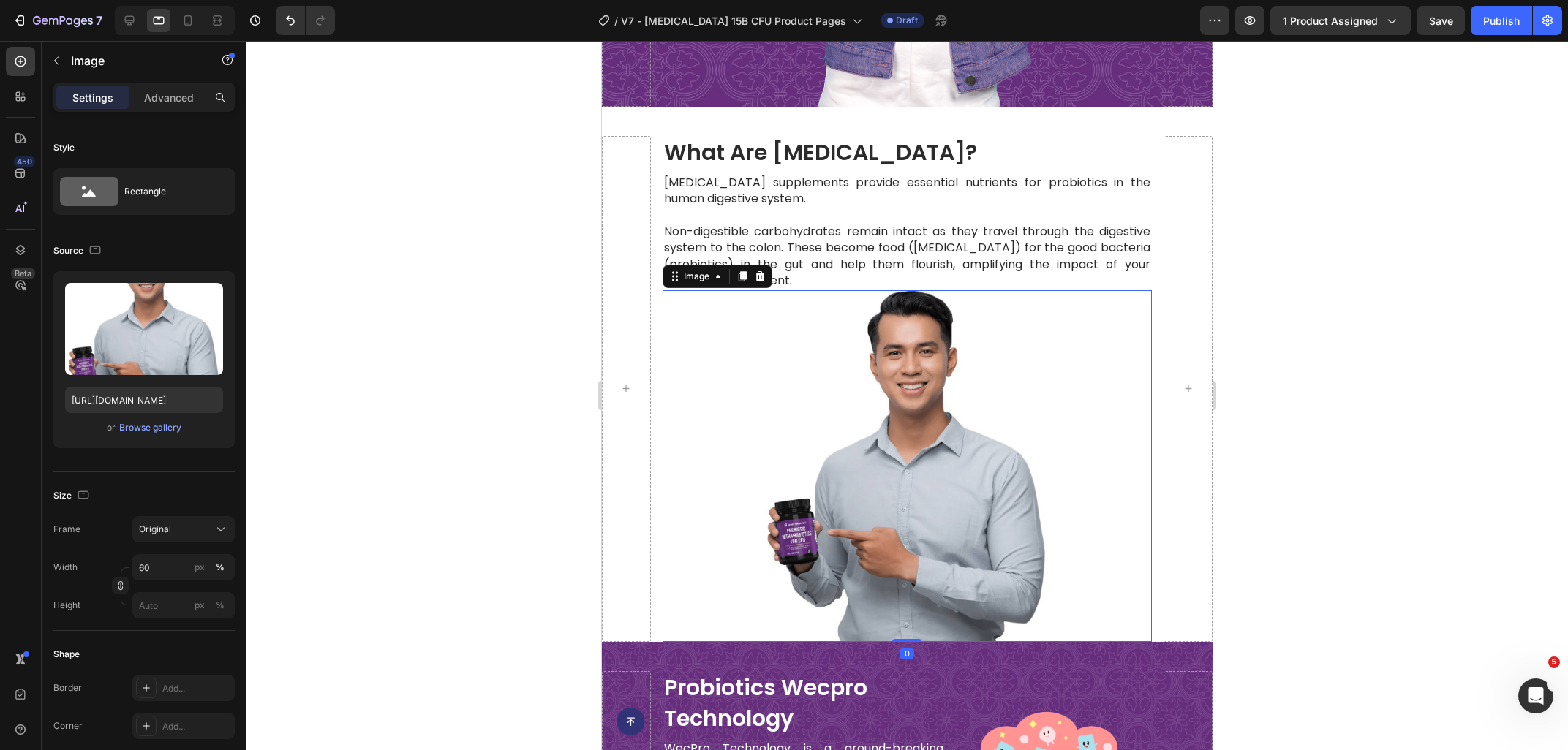
click at [152, 85] on div "Settings Advanced" at bounding box center [144, 97] width 181 height 29
click at [177, 93] on p "Advanced" at bounding box center [168, 98] width 50 height 15
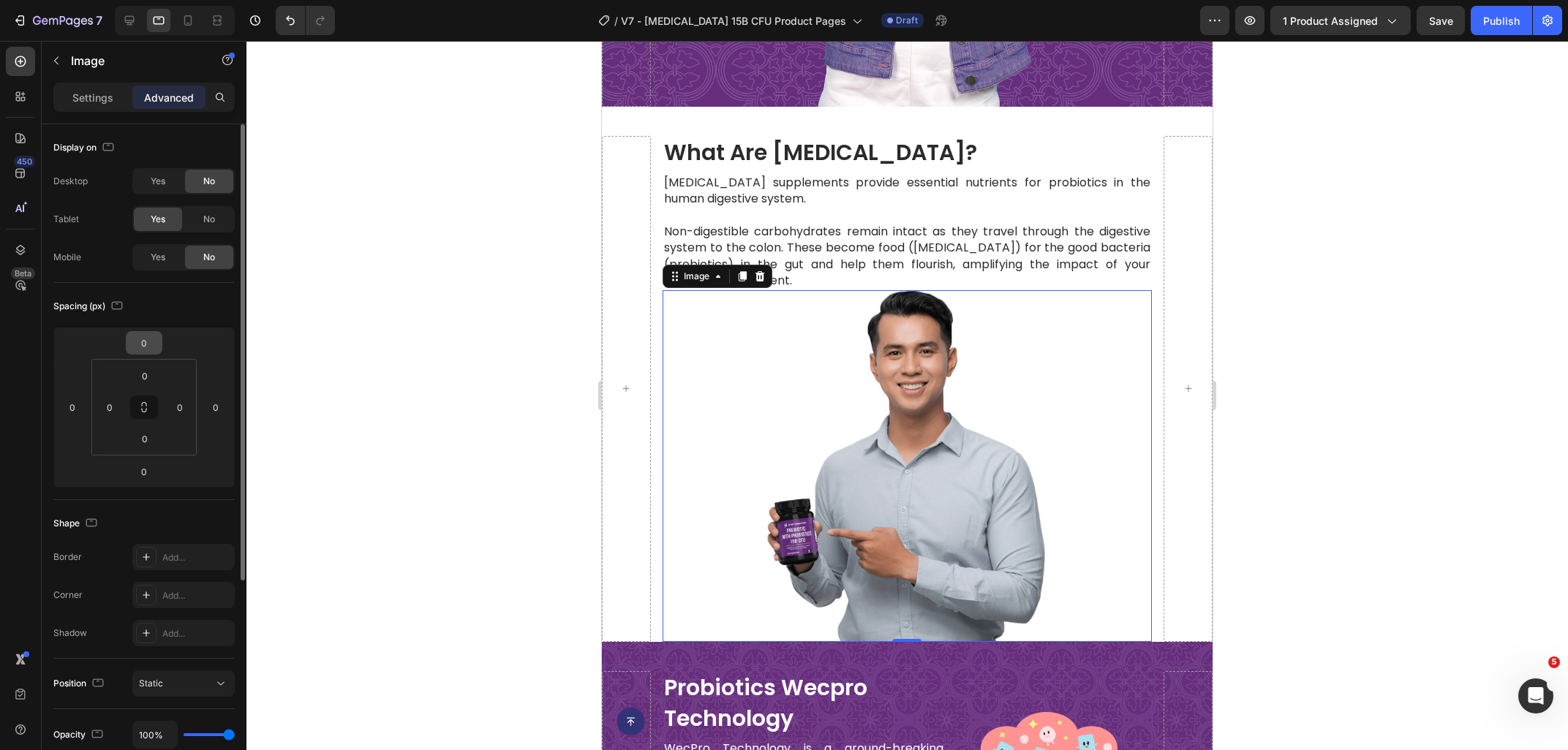
click at [152, 338] on input "0" at bounding box center [144, 342] width 29 height 22
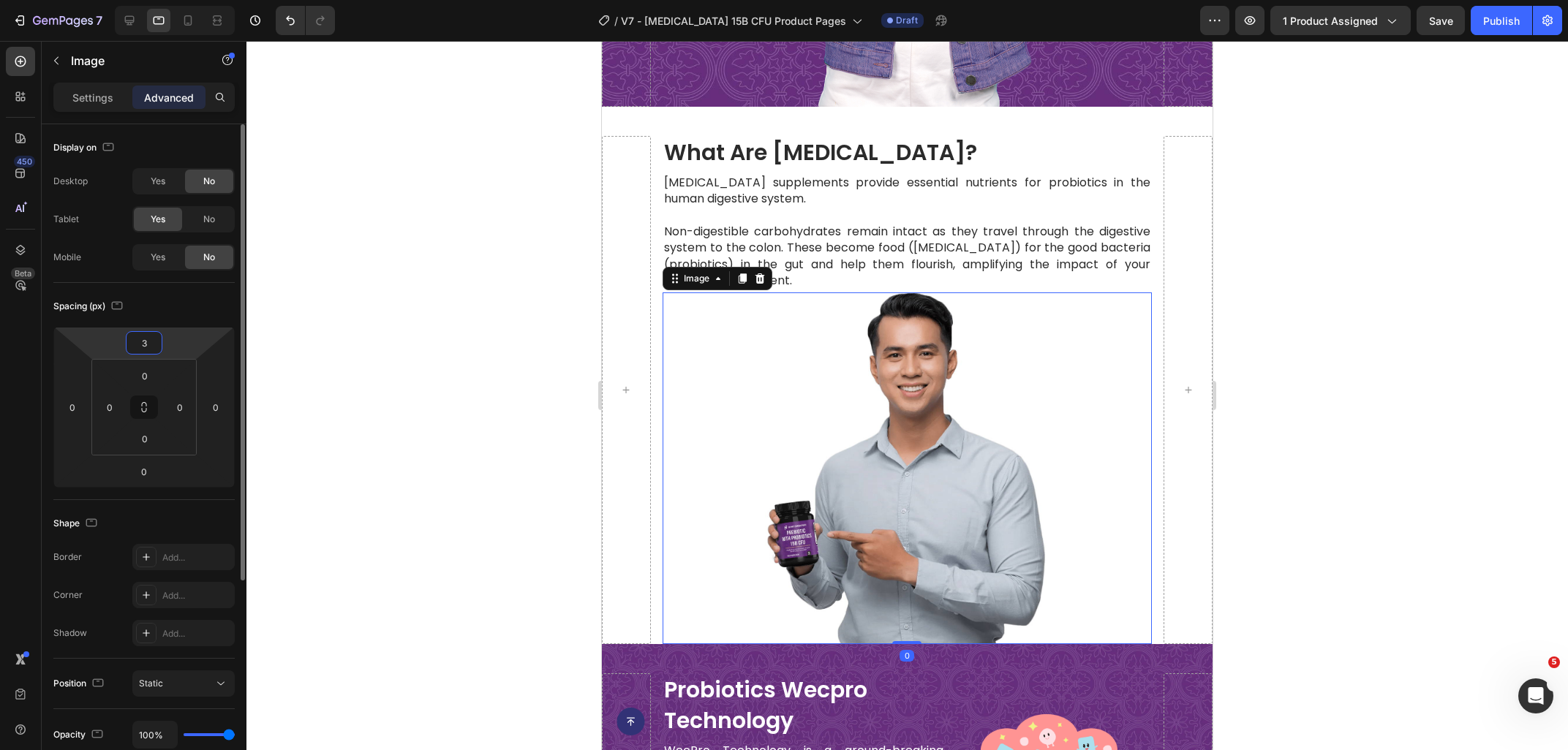
type input "30"
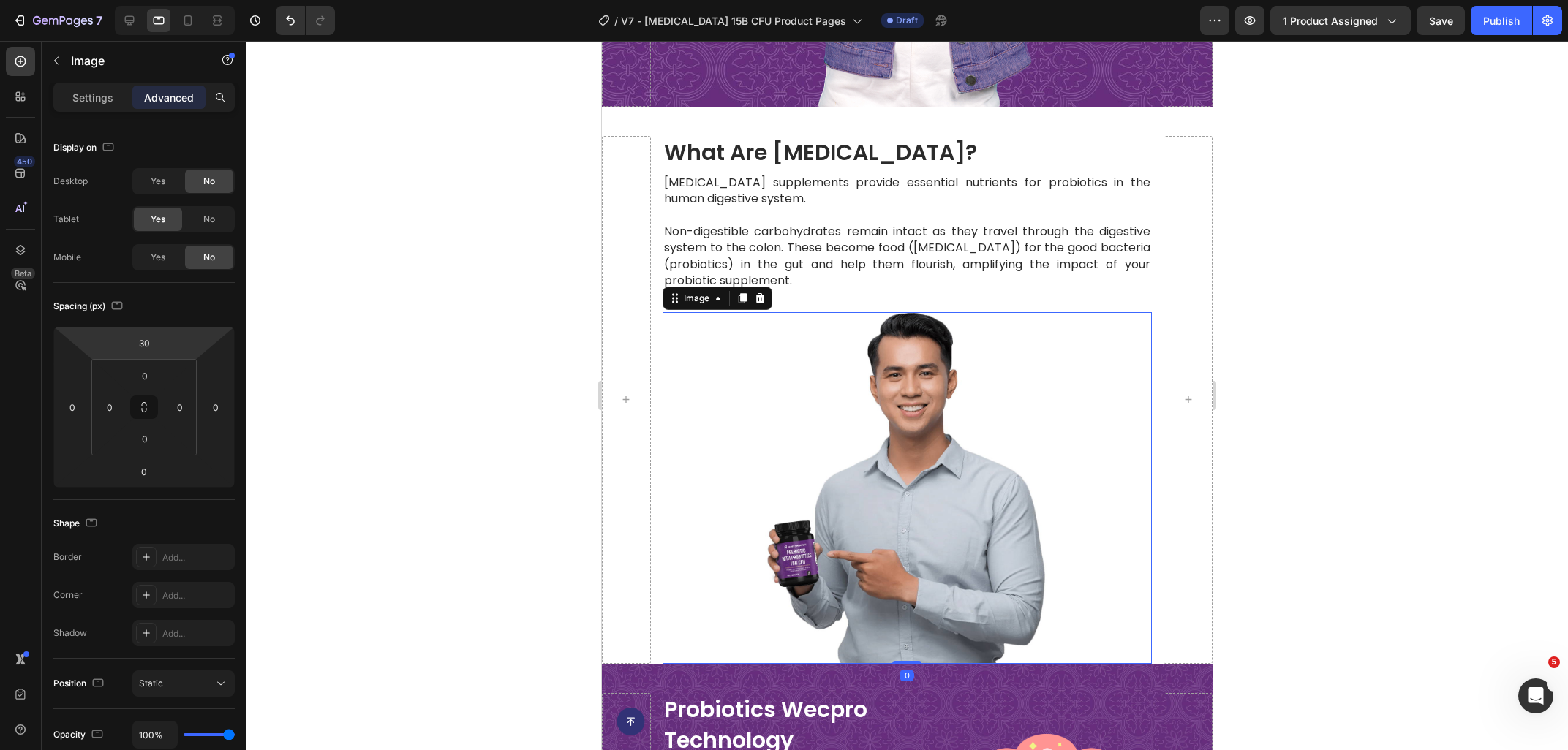
click at [1420, 350] on div at bounding box center [906, 396] width 1321 height 709
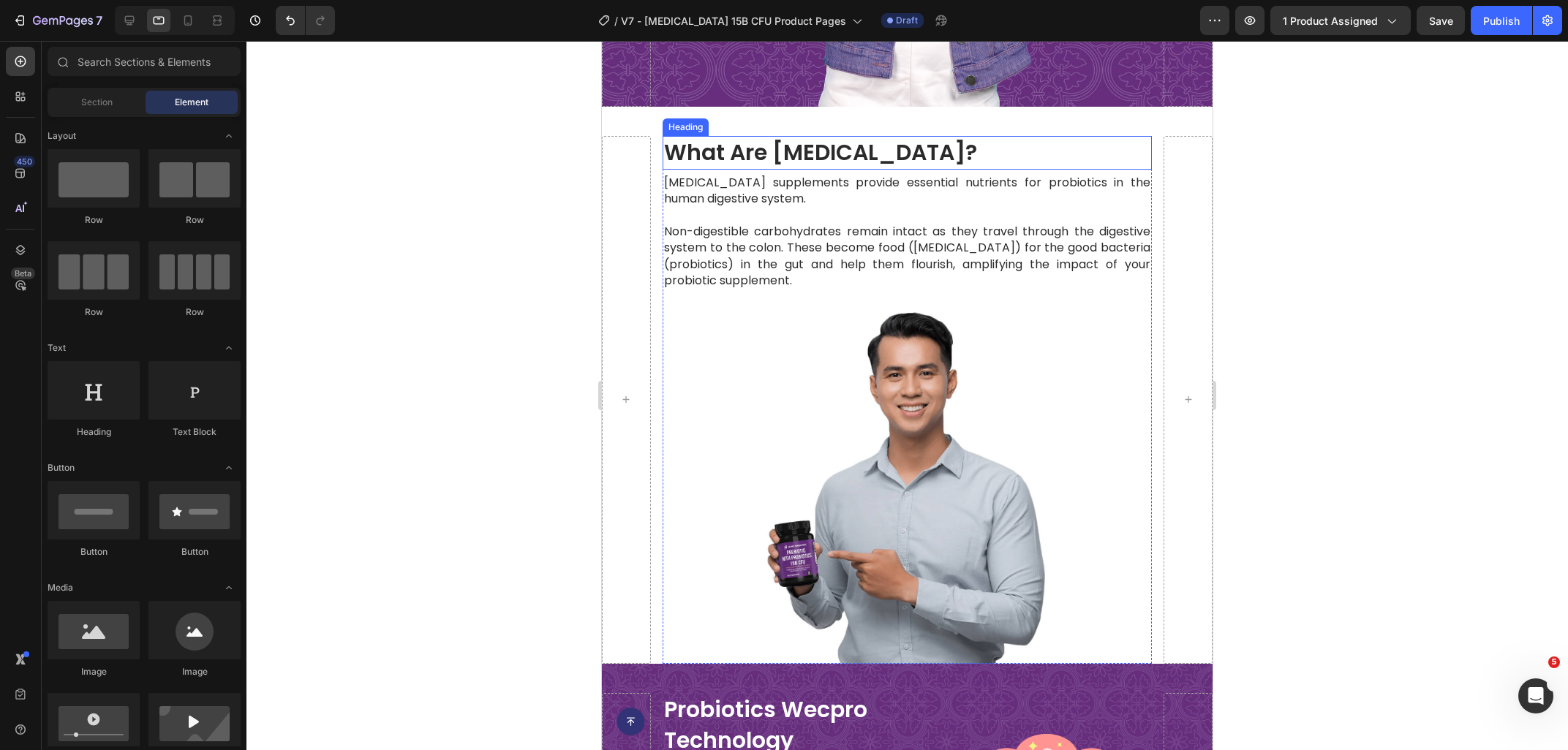
click at [813, 155] on h2 "what are [MEDICAL_DATA]?" at bounding box center [907, 152] width 489 height 34
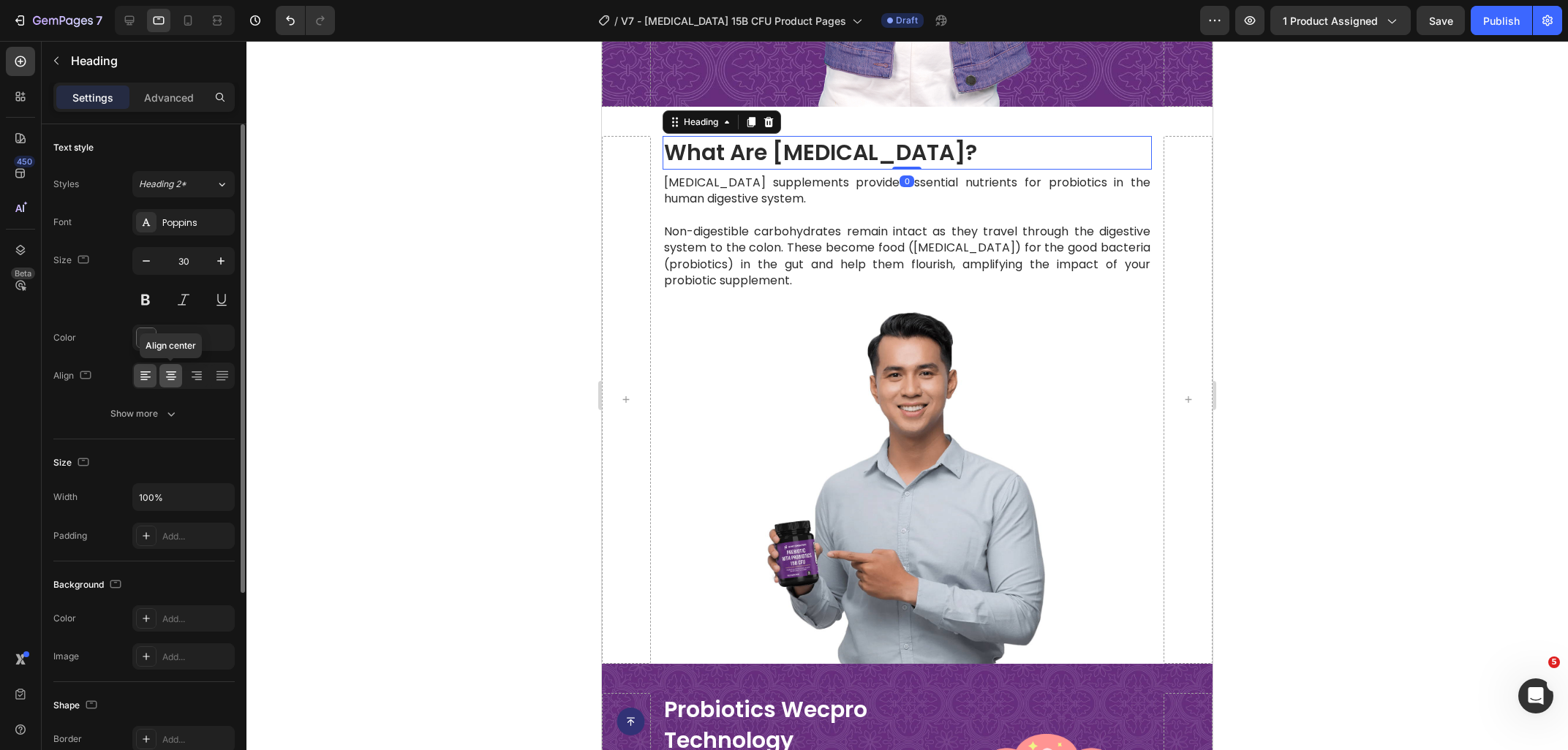
click at [173, 370] on icon at bounding box center [171, 375] width 14 height 14
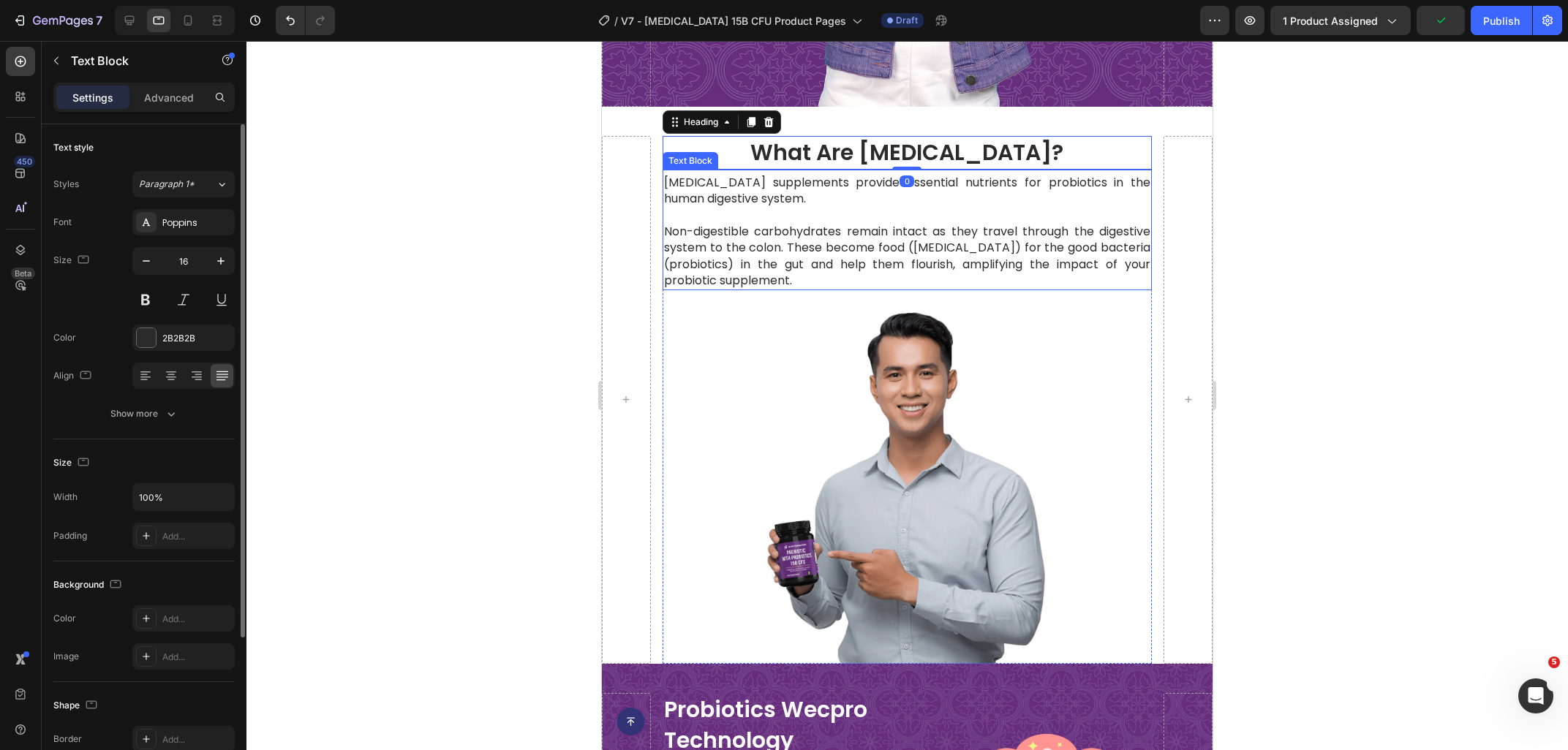
click at [679, 221] on p at bounding box center [907, 214] width 486 height 16
click at [163, 96] on p "Advanced" at bounding box center [168, 98] width 50 height 15
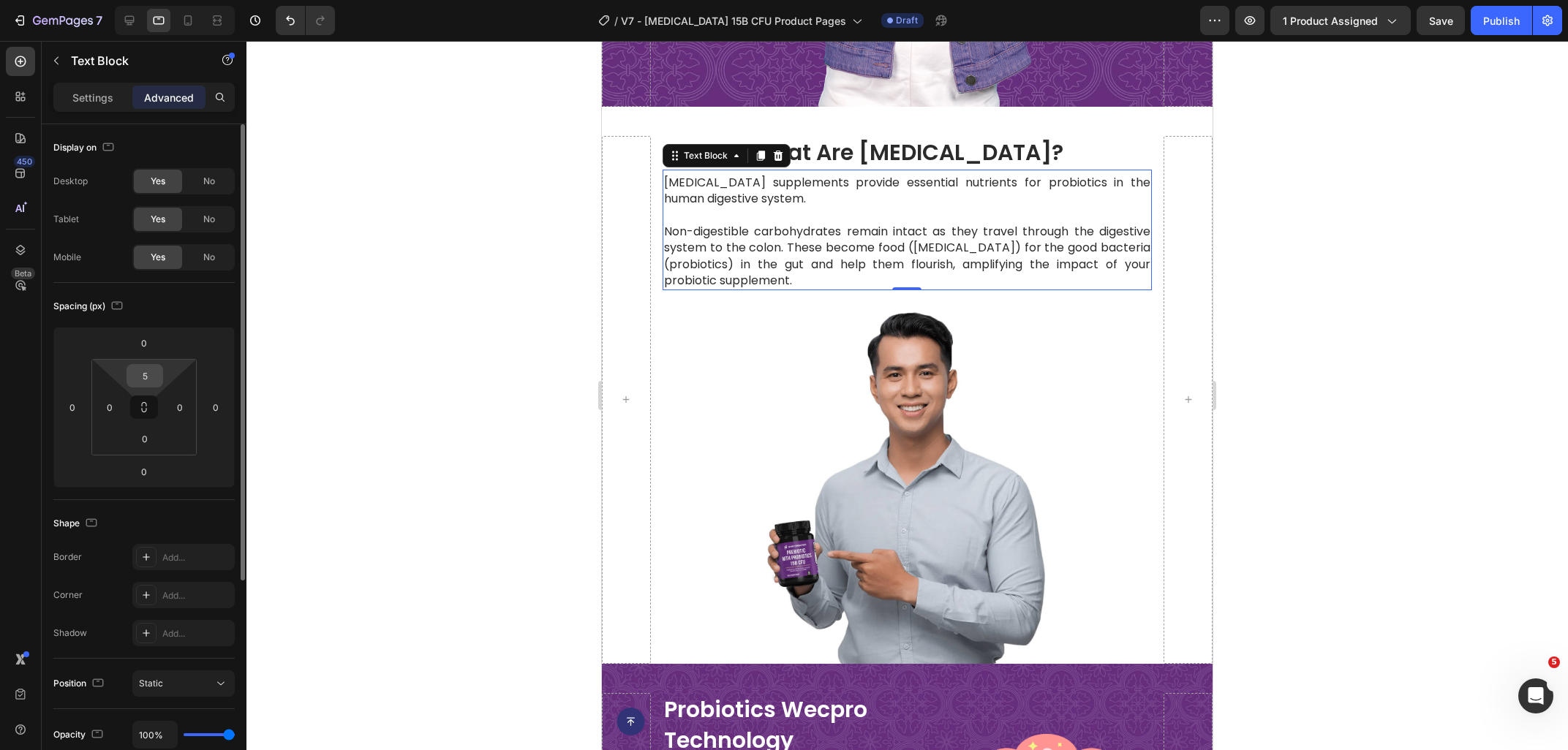
click at [148, 370] on input "5" at bounding box center [145, 376] width 29 height 22
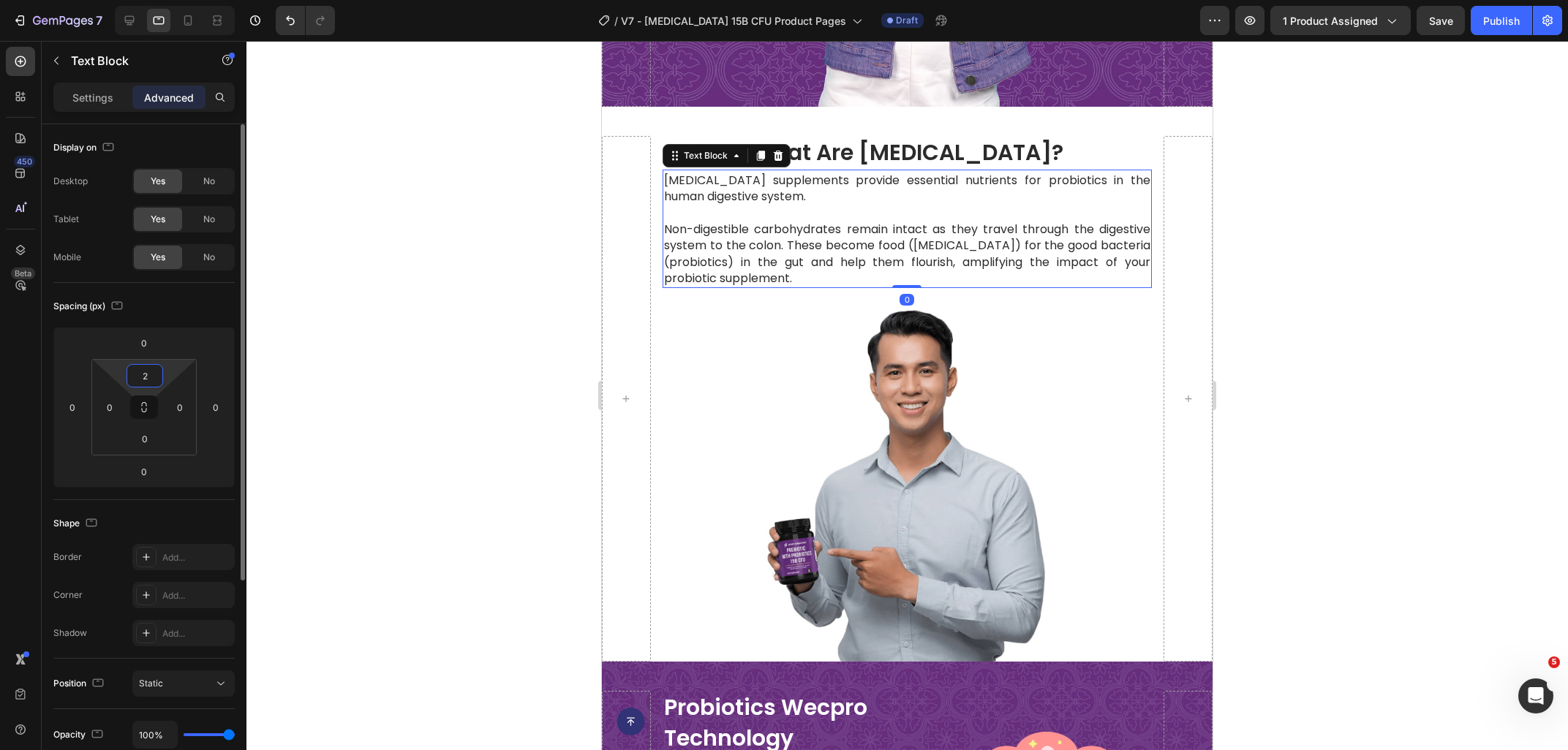
type input "20"
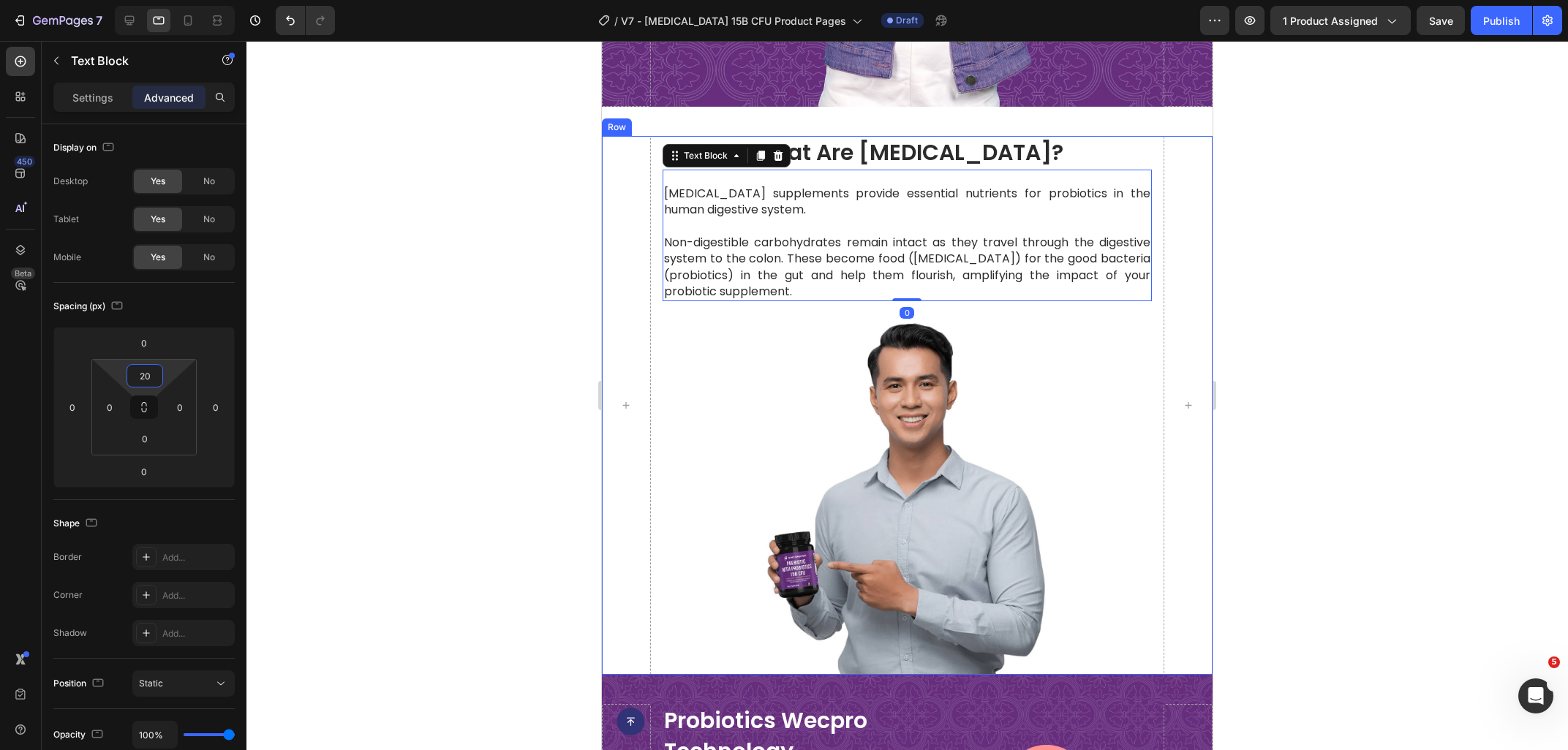
click at [1386, 344] on div at bounding box center [906, 396] width 1321 height 709
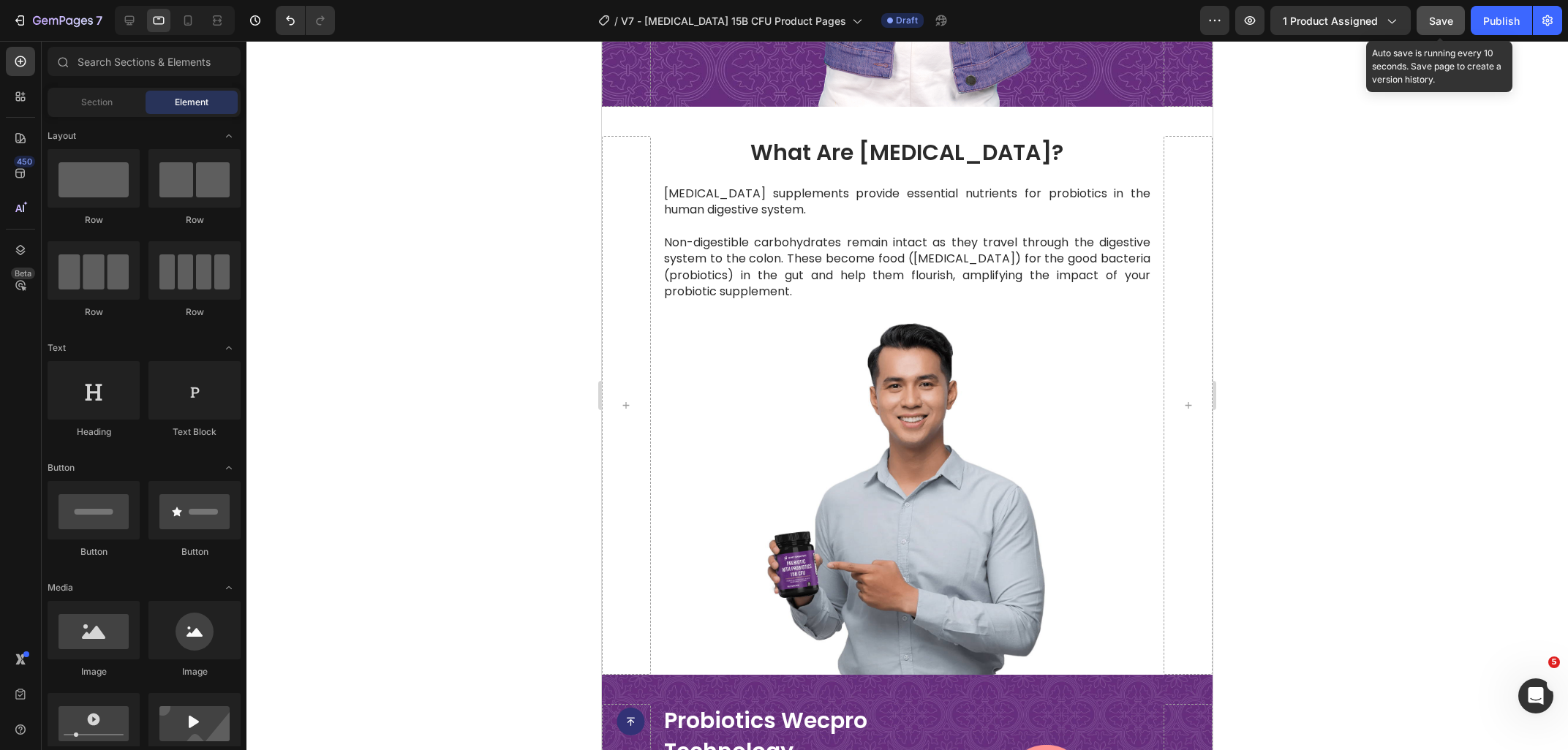
click at [1445, 21] on span "Save" at bounding box center [1441, 21] width 24 height 12
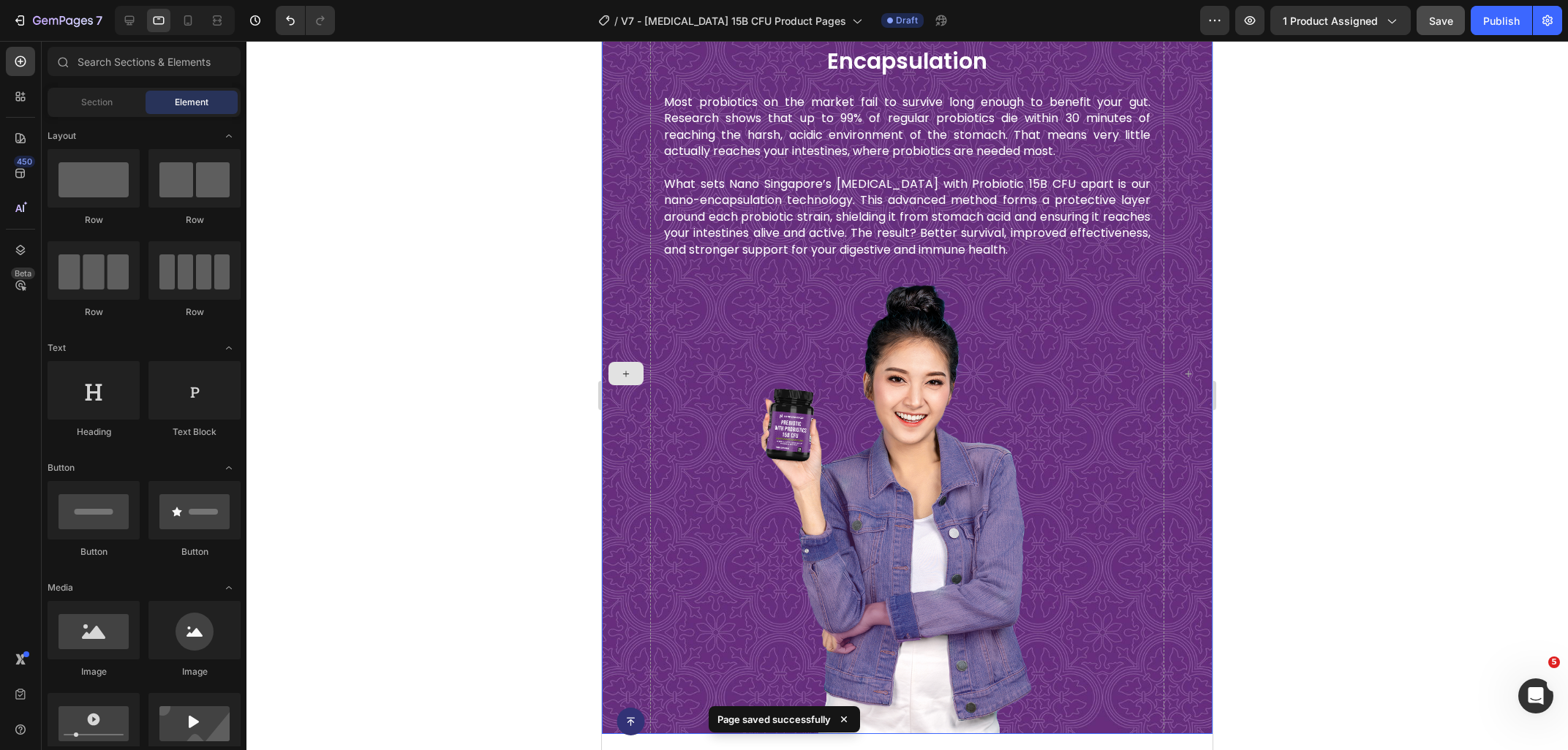
scroll to position [1367, 0]
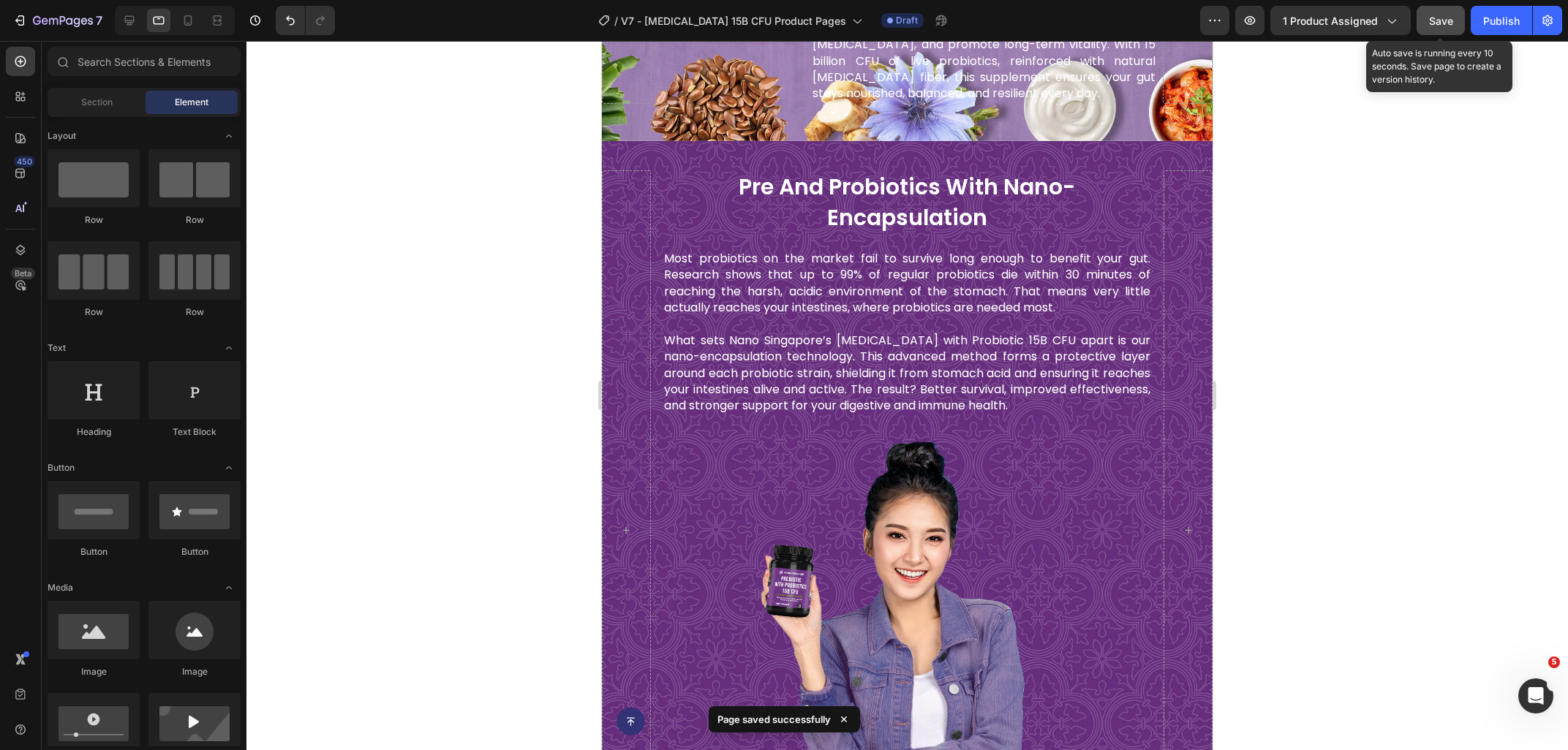
click at [1441, 30] on button "Save" at bounding box center [1440, 21] width 48 height 29
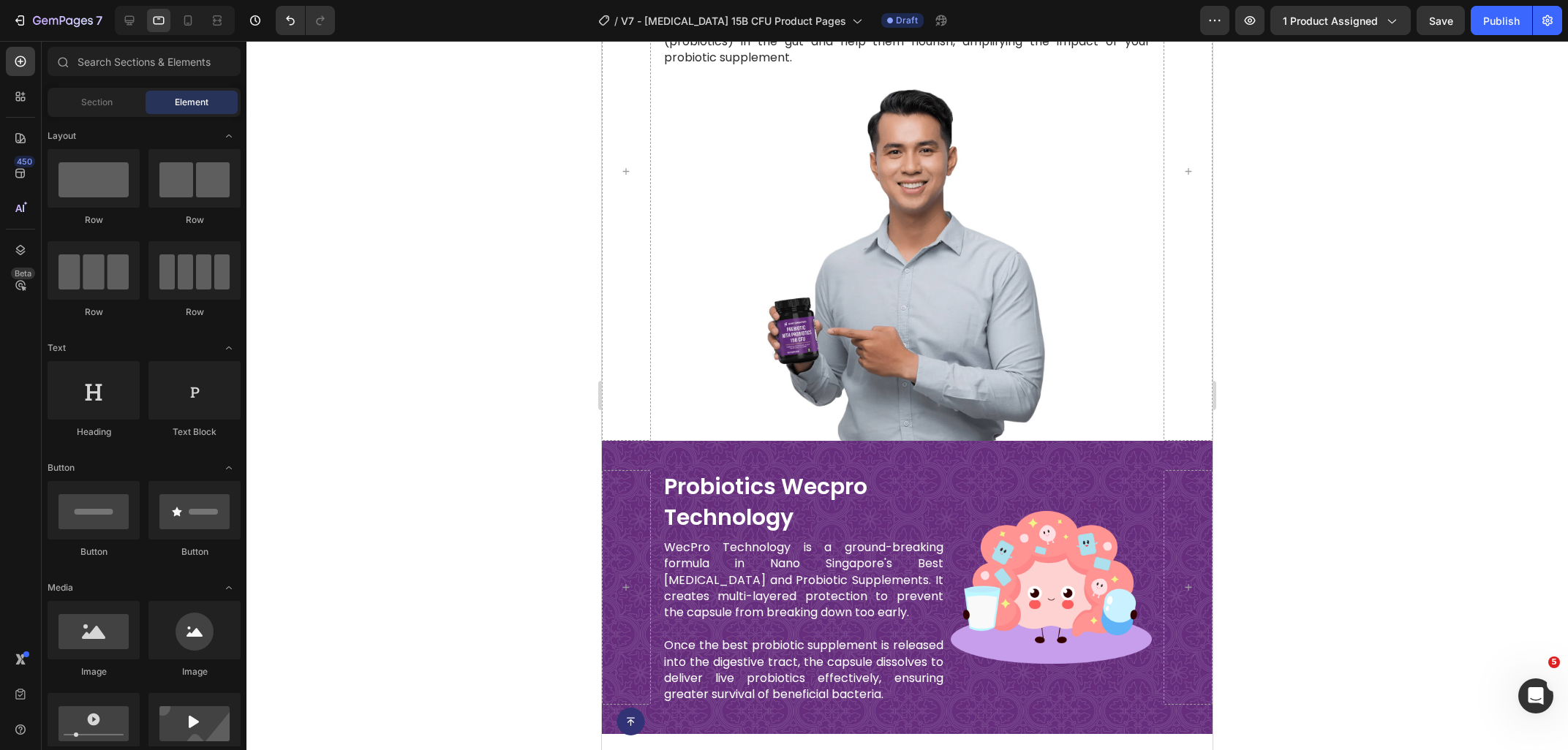
scroll to position [2386, 0]
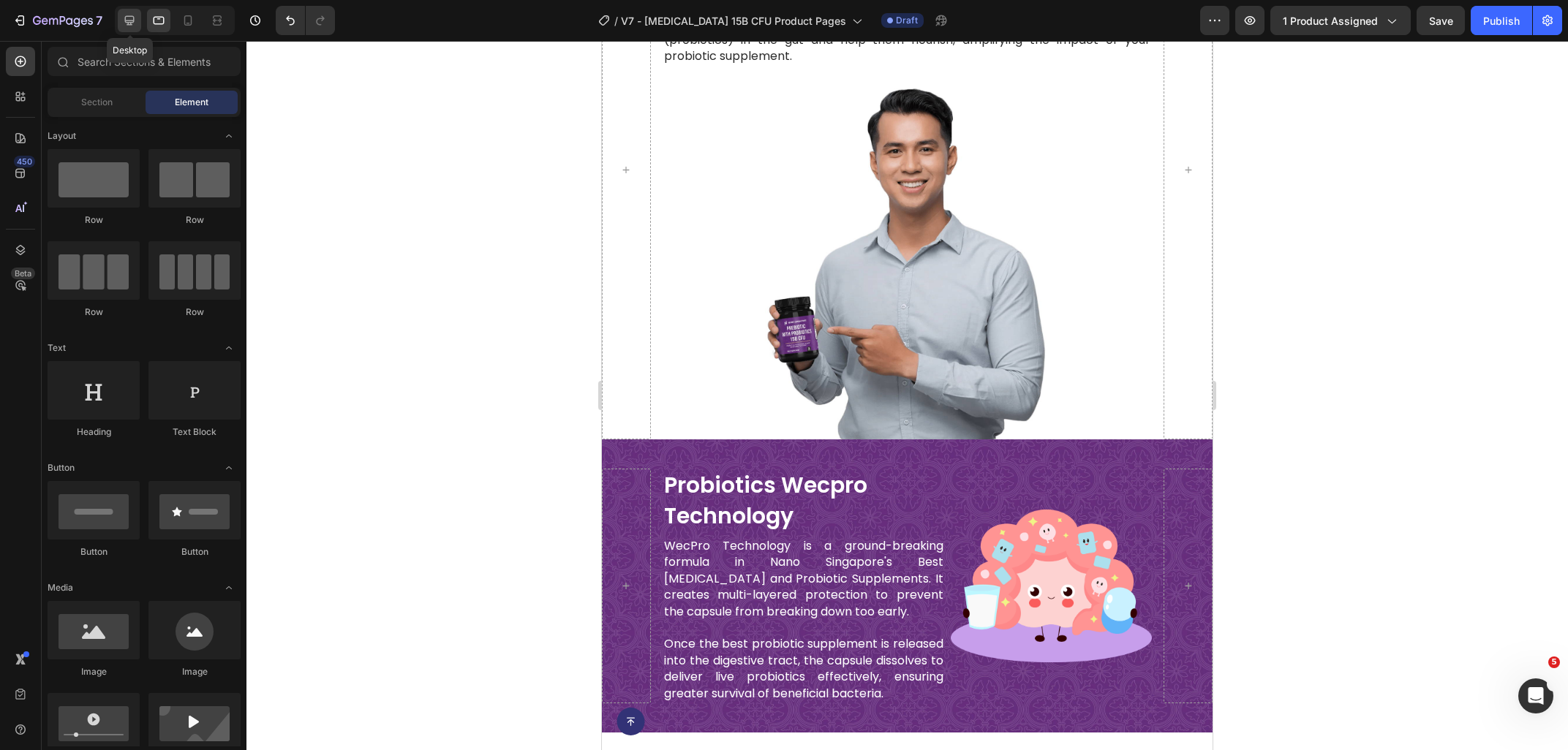
click at [130, 25] on icon at bounding box center [130, 21] width 9 height 9
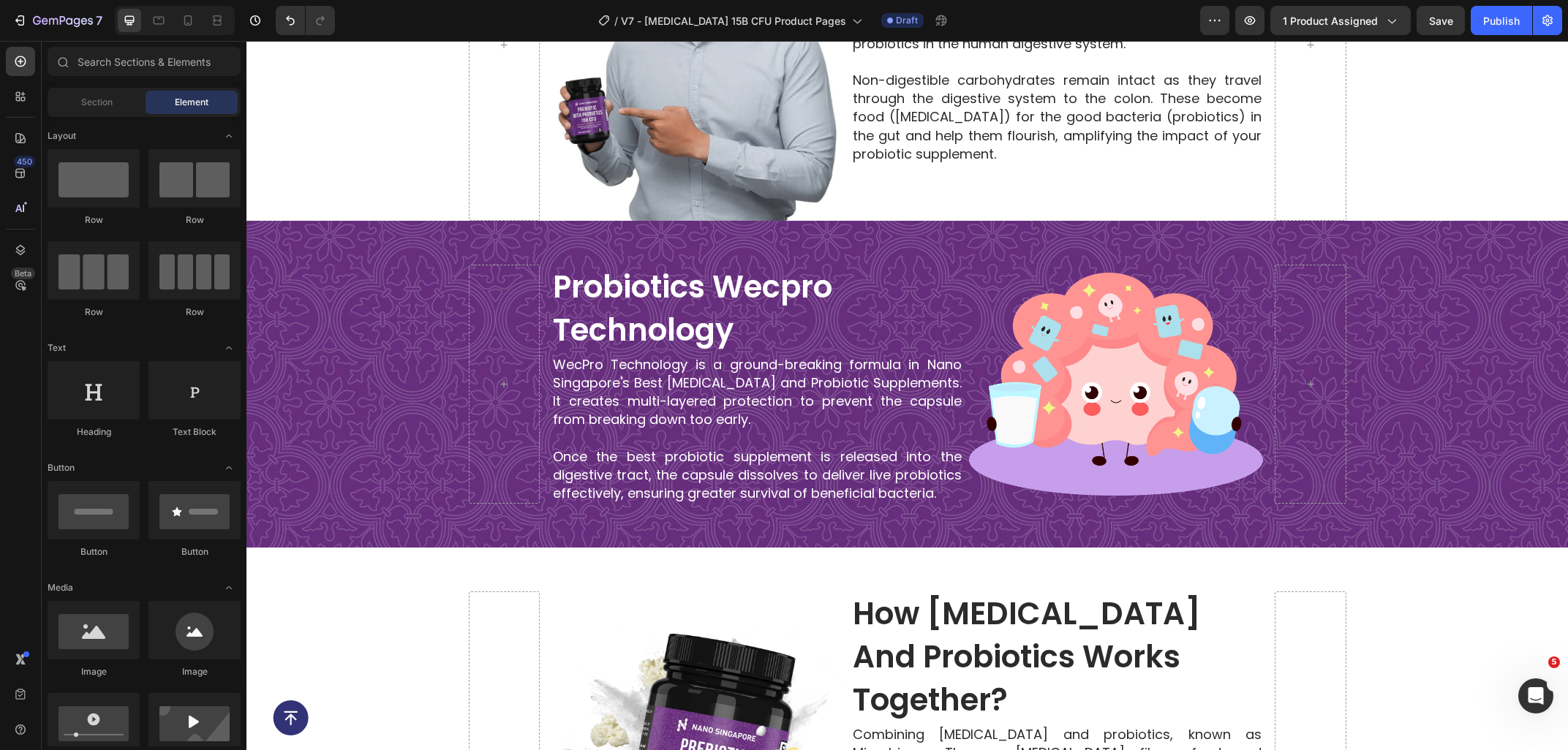
scroll to position [2465, 0]
click at [158, 28] on div at bounding box center [159, 21] width 24 height 24
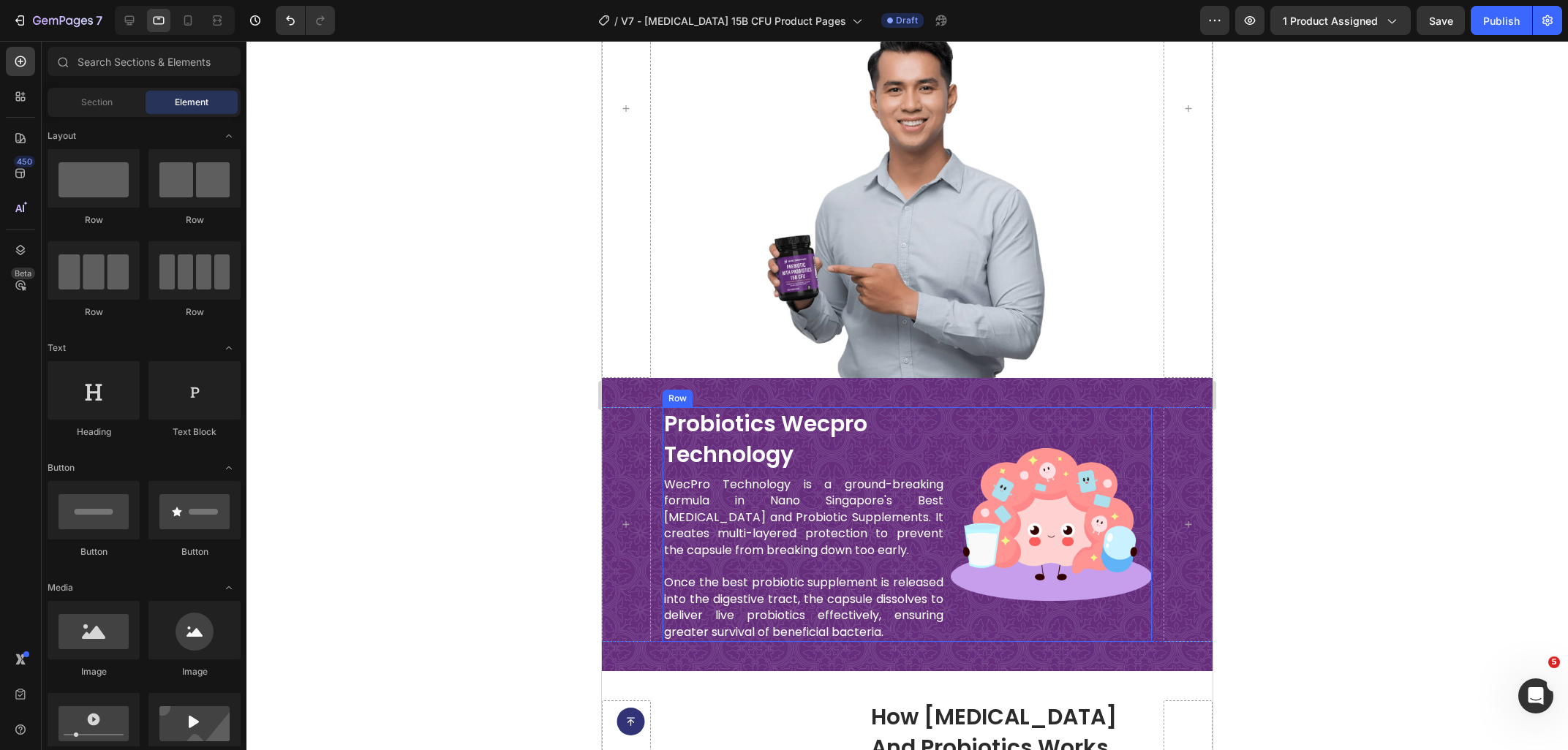
click at [965, 439] on div "Image" at bounding box center [1051, 524] width 202 height 235
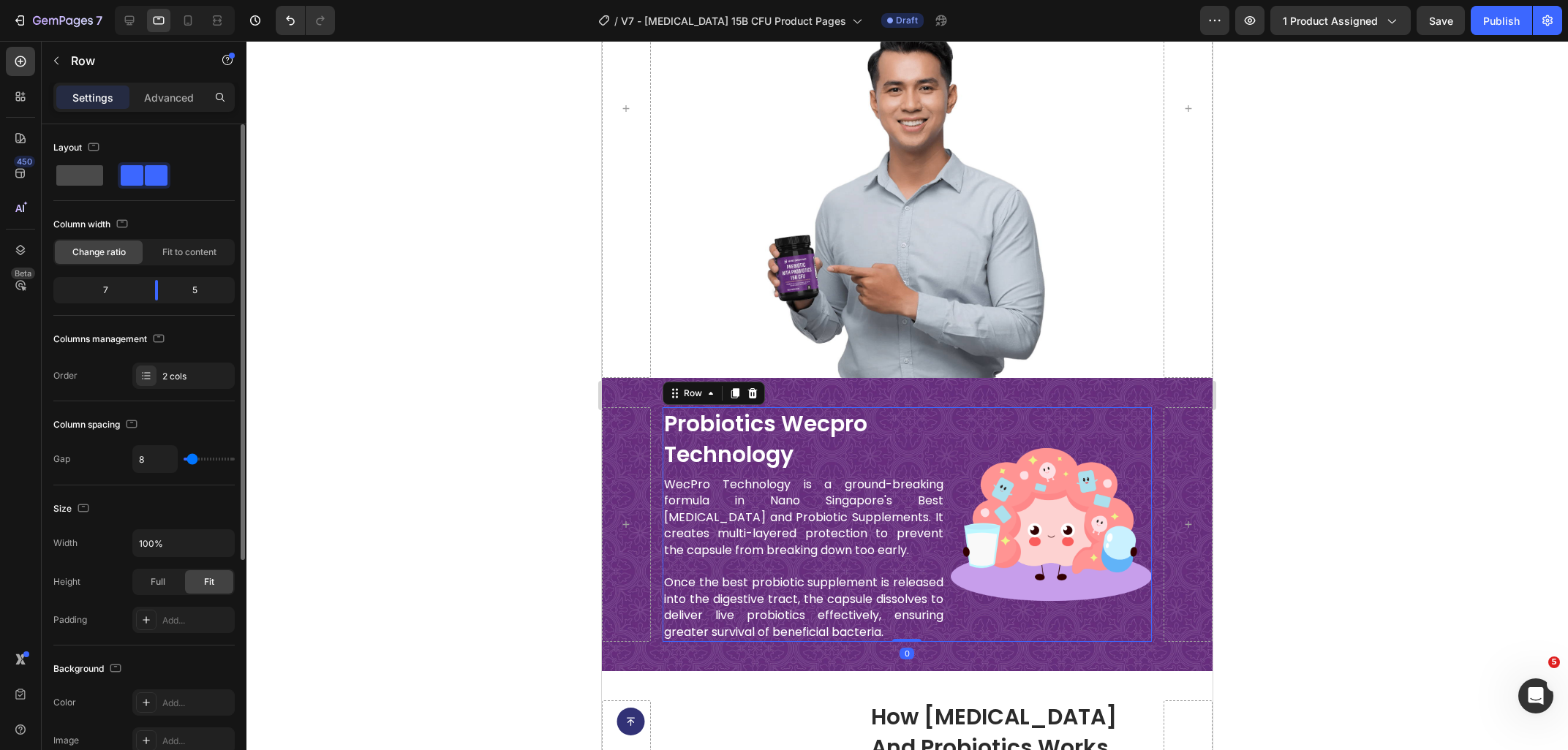
click at [92, 170] on span at bounding box center [79, 175] width 46 height 21
type input "0"
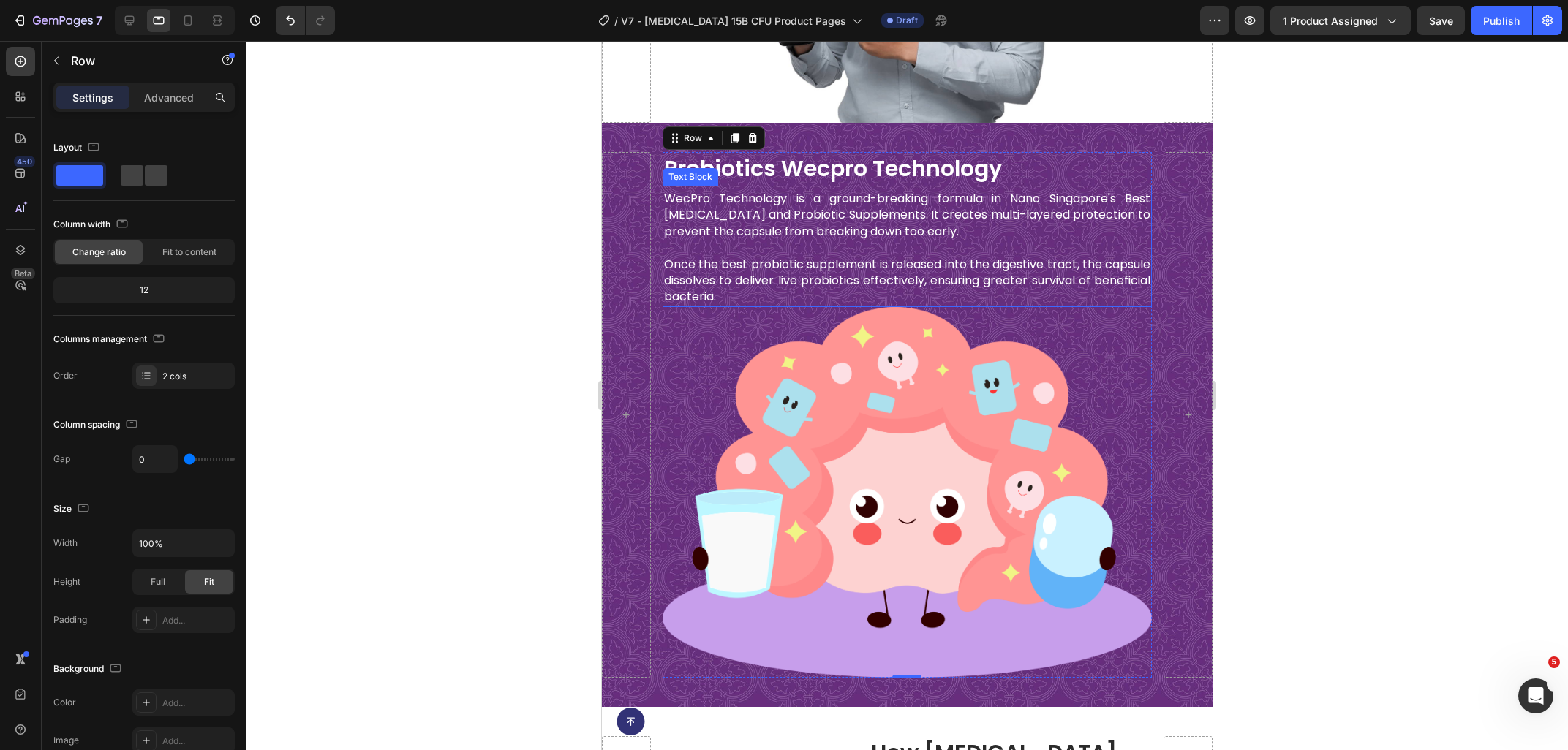
scroll to position [2778, 0]
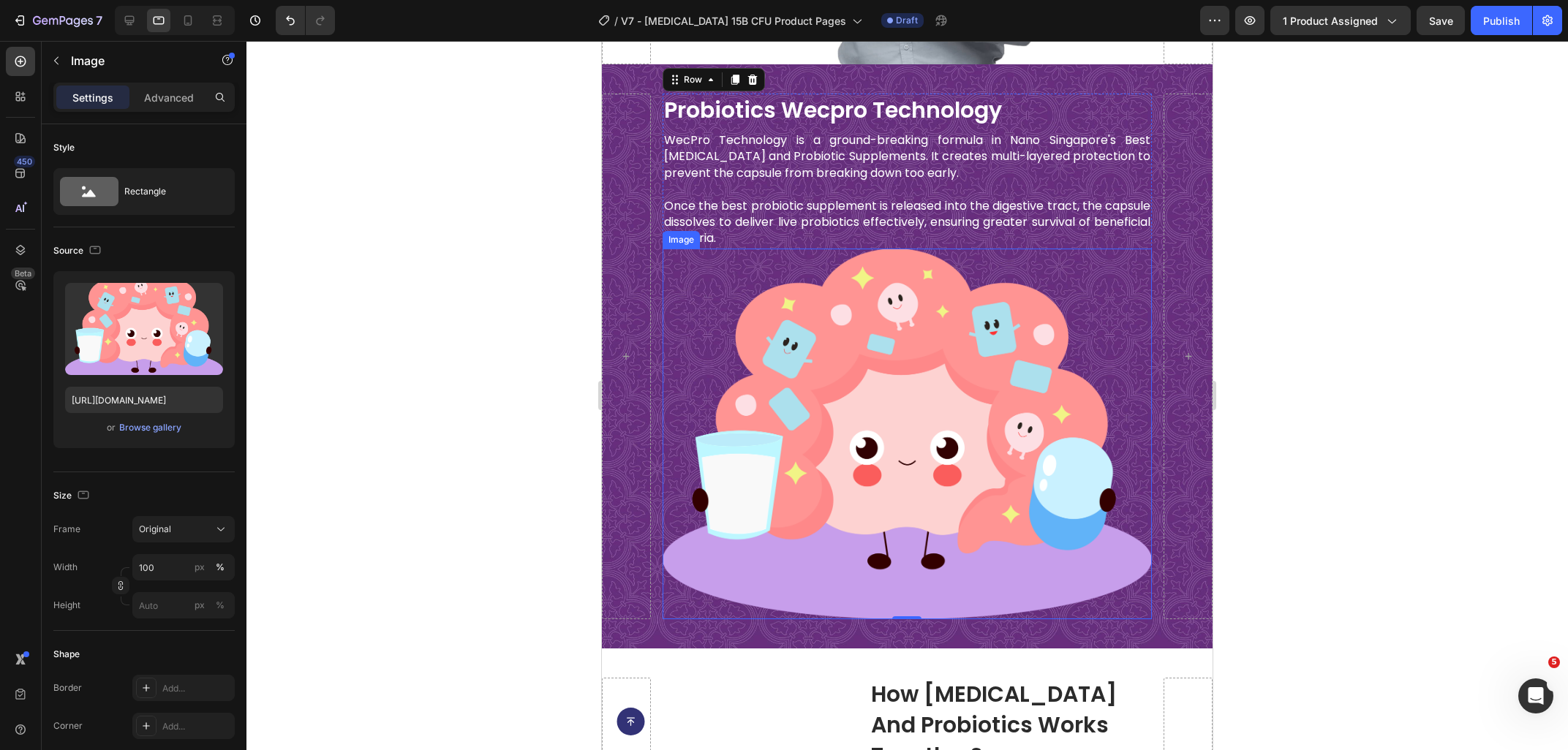
click at [833, 473] on img at bounding box center [907, 434] width 489 height 370
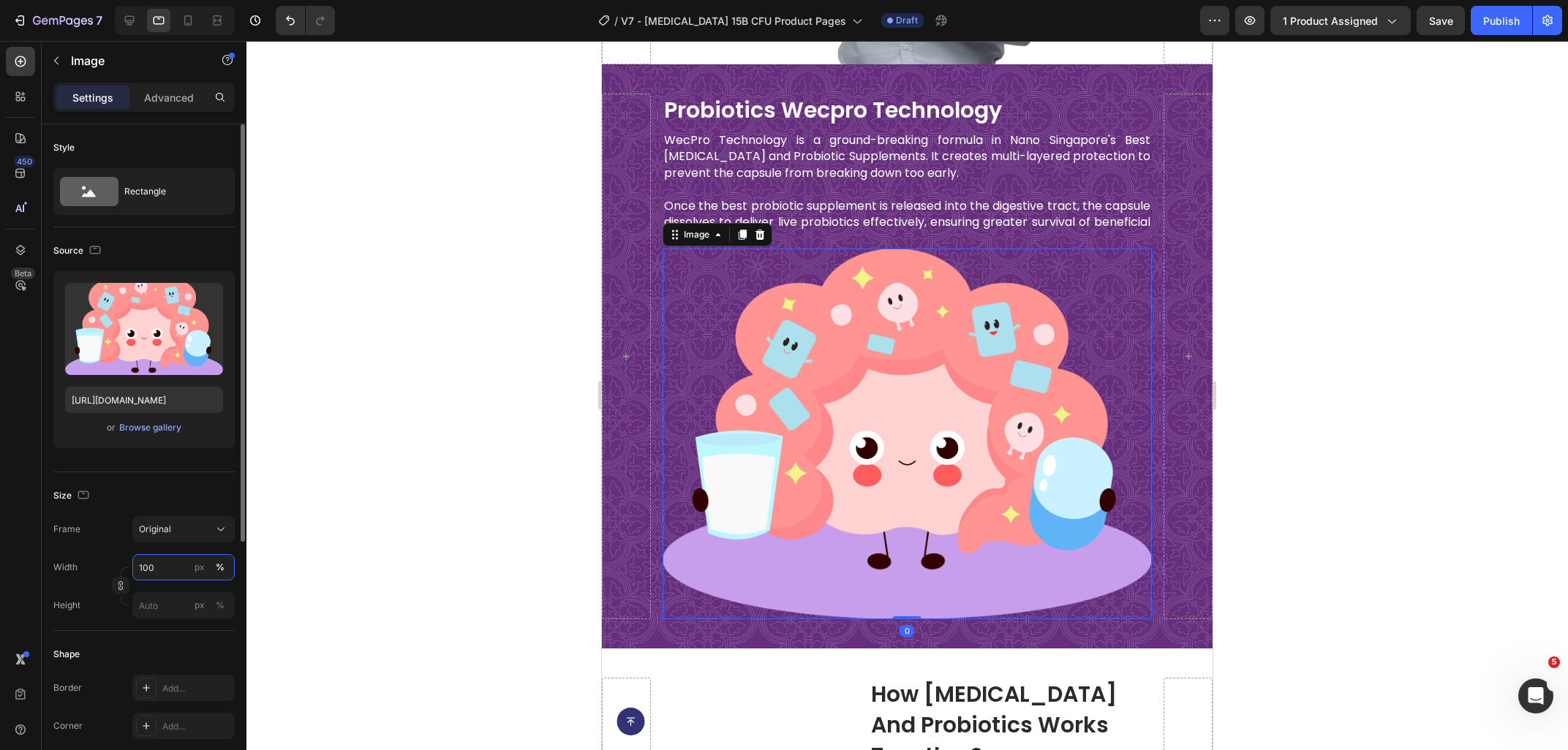
click at [172, 572] on input "100" at bounding box center [184, 567] width 102 height 27
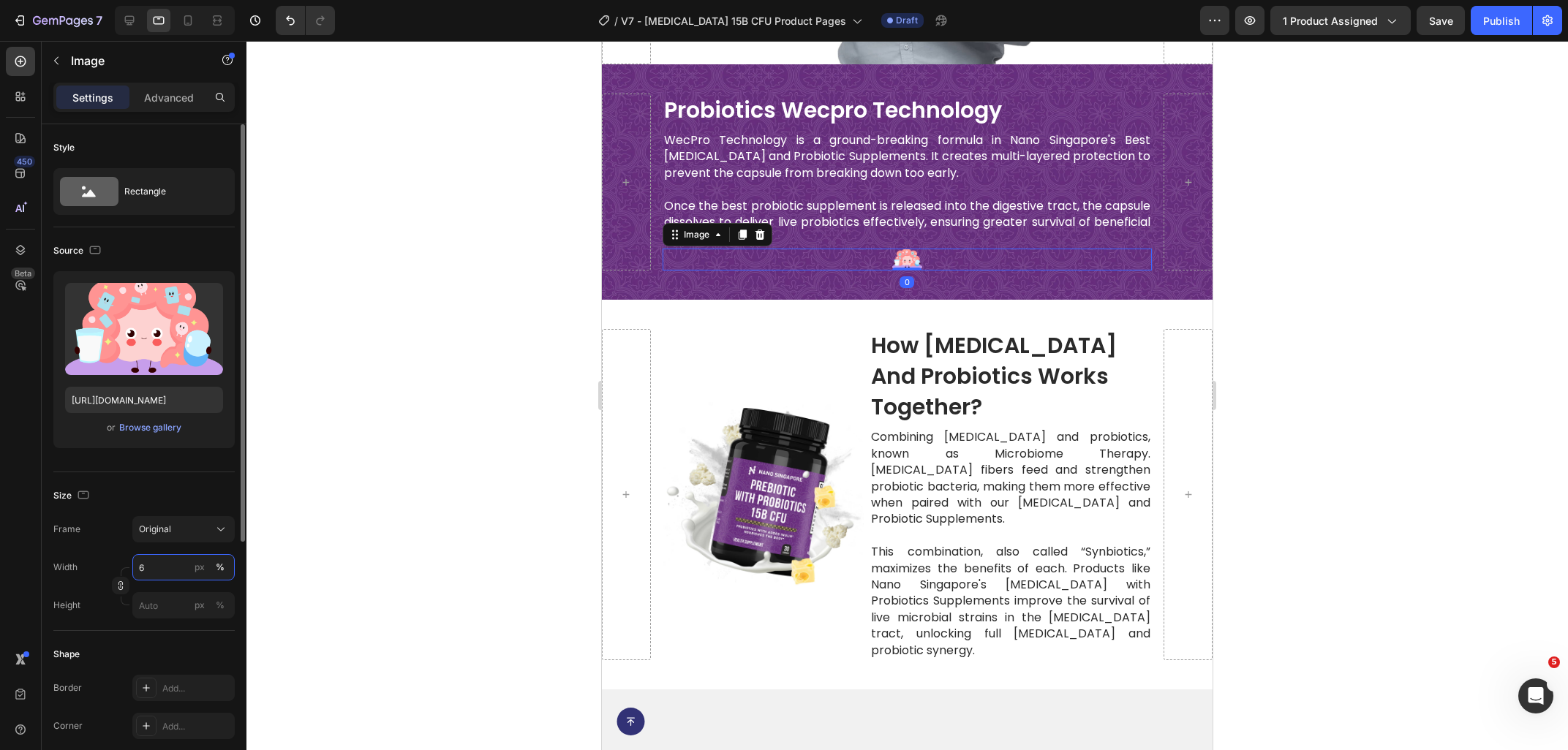
type input "60"
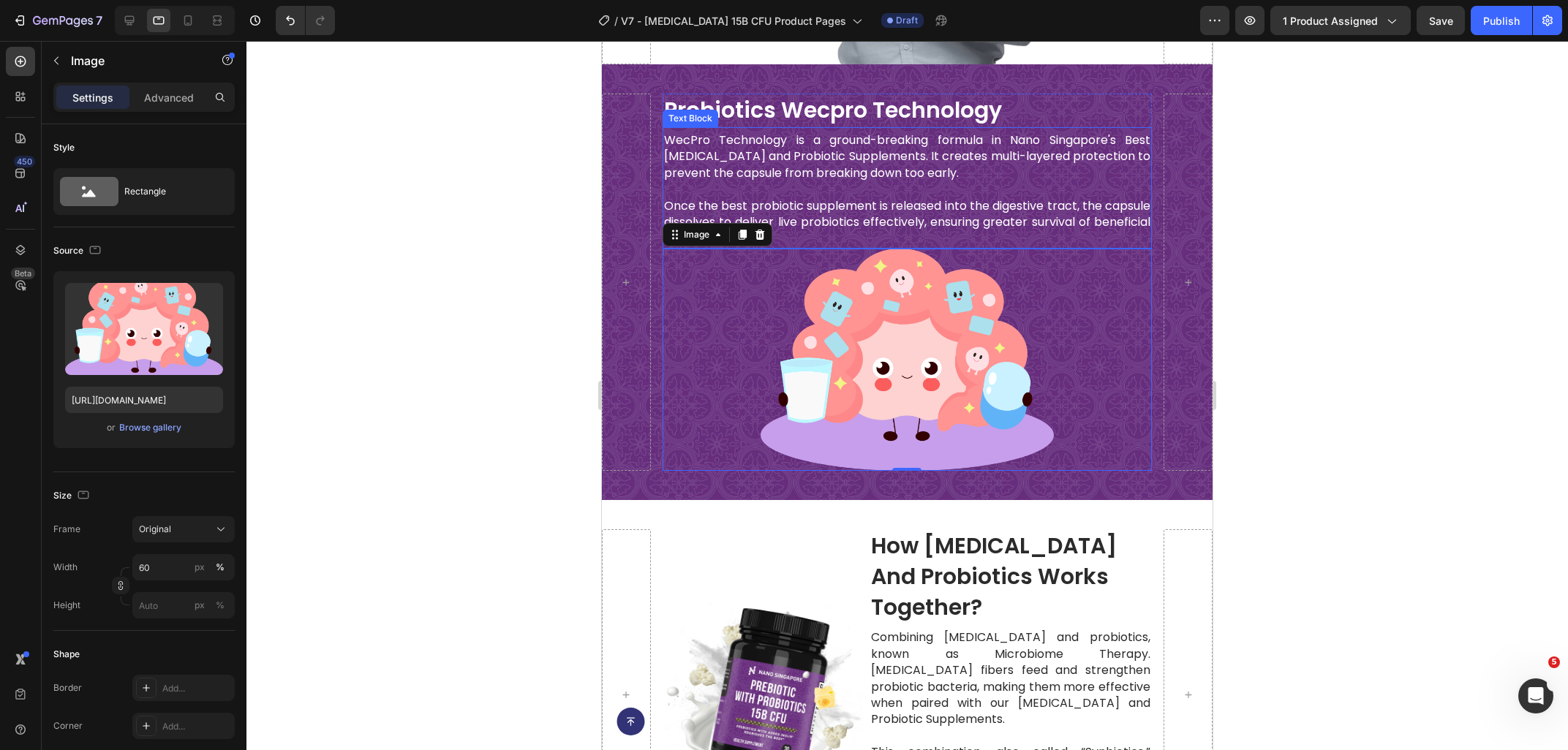
click at [834, 114] on h2 "probiotics wecpro technology" at bounding box center [907, 111] width 489 height 34
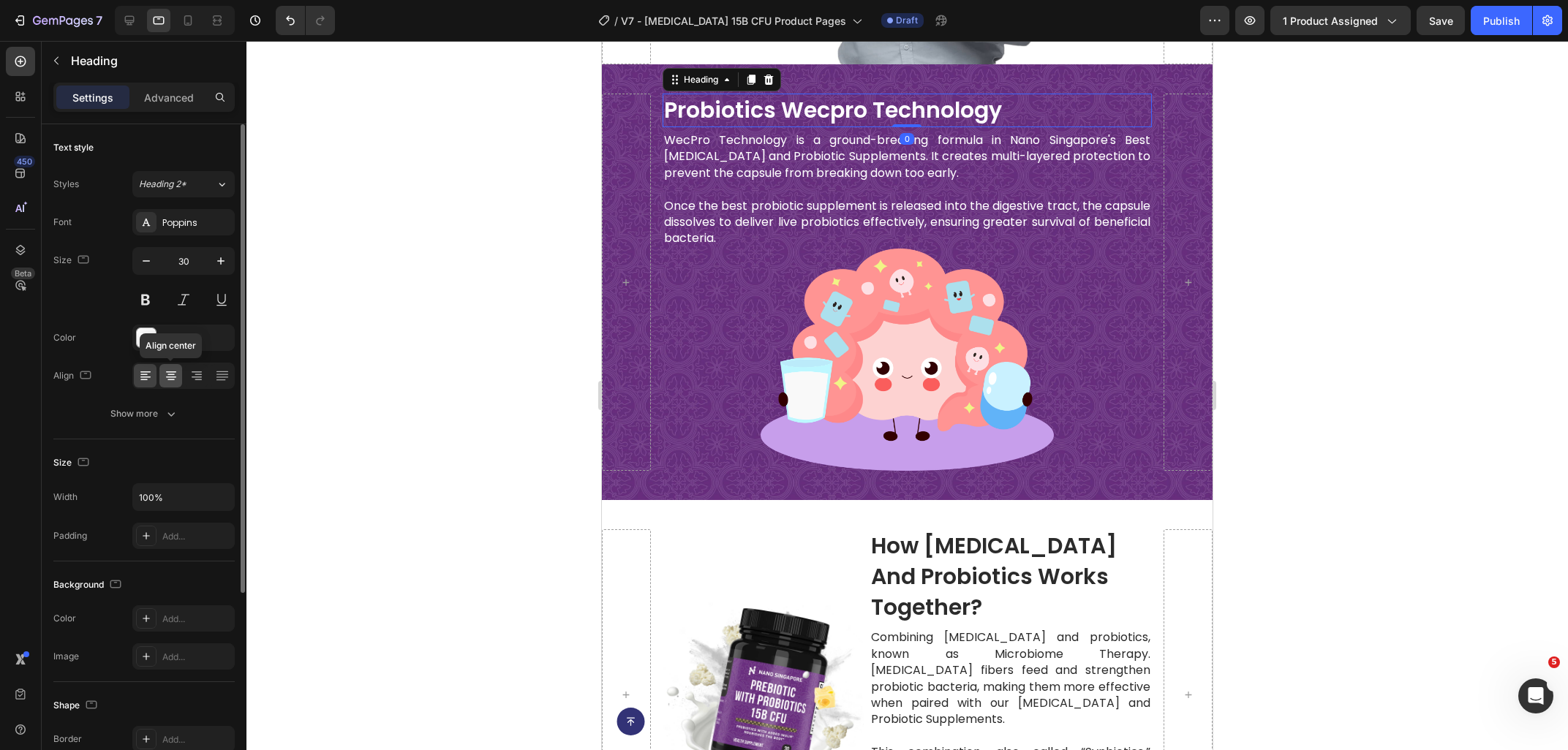
click at [170, 377] on icon at bounding box center [171, 375] width 14 height 14
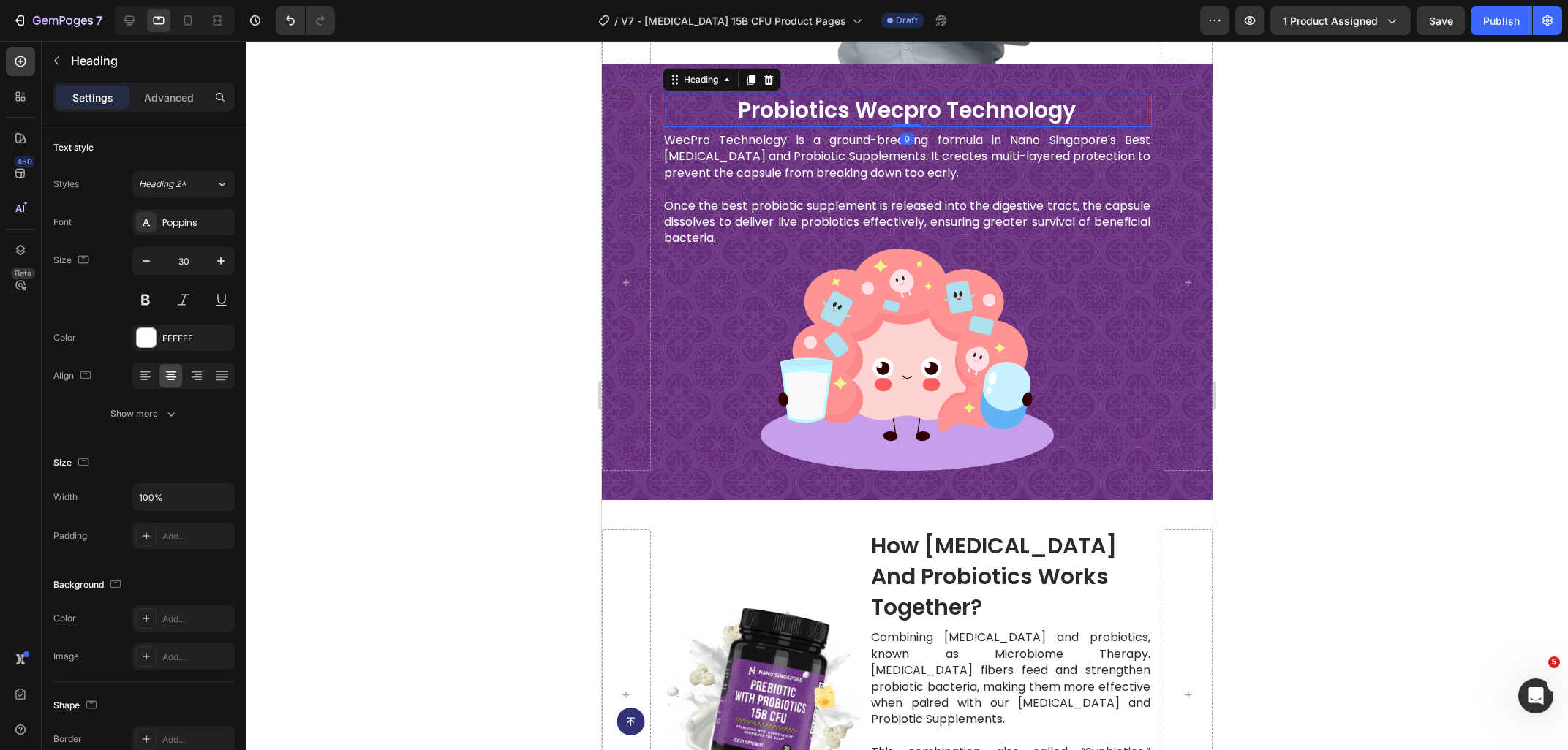
click at [794, 197] on p at bounding box center [907, 189] width 486 height 16
click at [163, 105] on div "Advanced" at bounding box center [169, 97] width 73 height 24
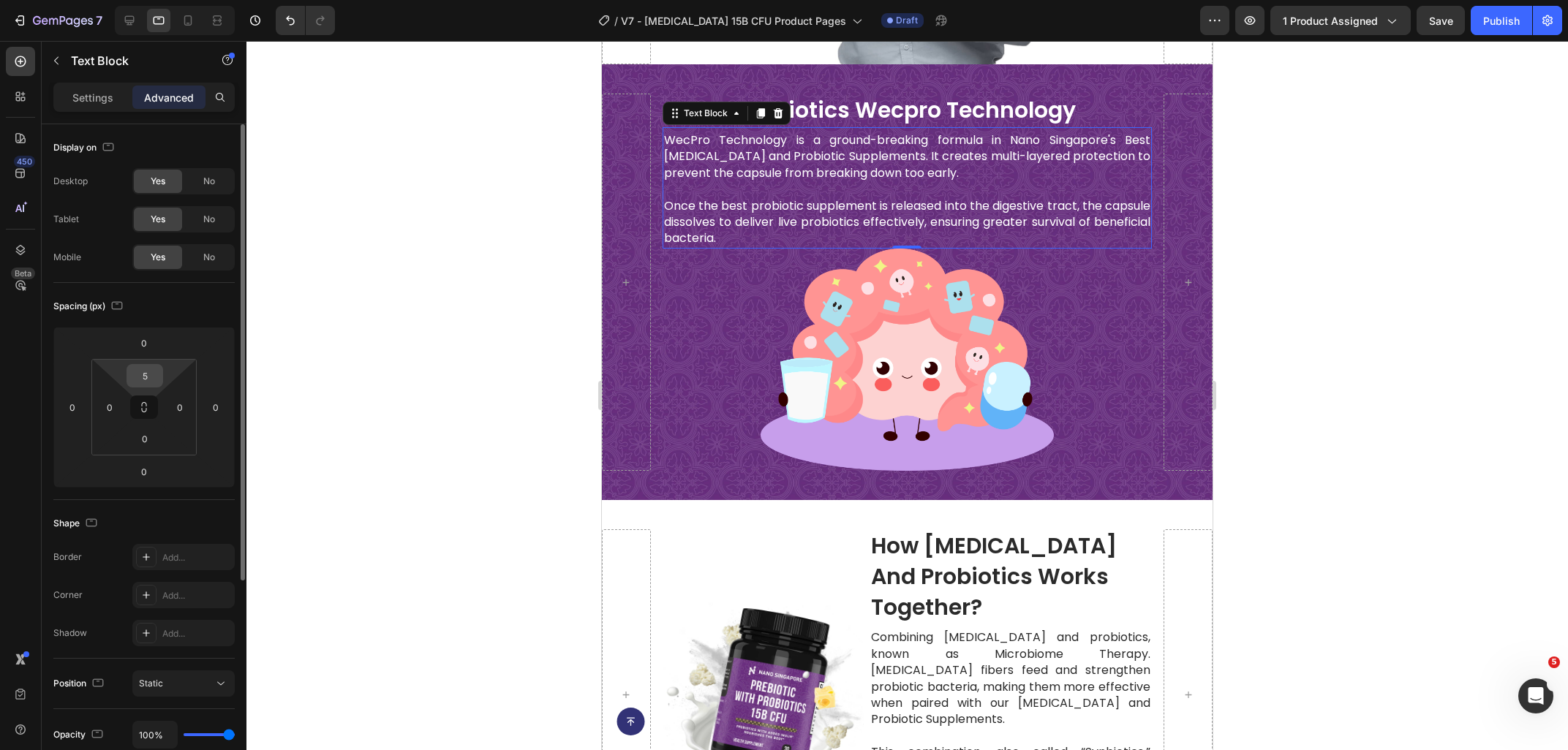
click at [144, 386] on input "5" at bounding box center [145, 376] width 29 height 22
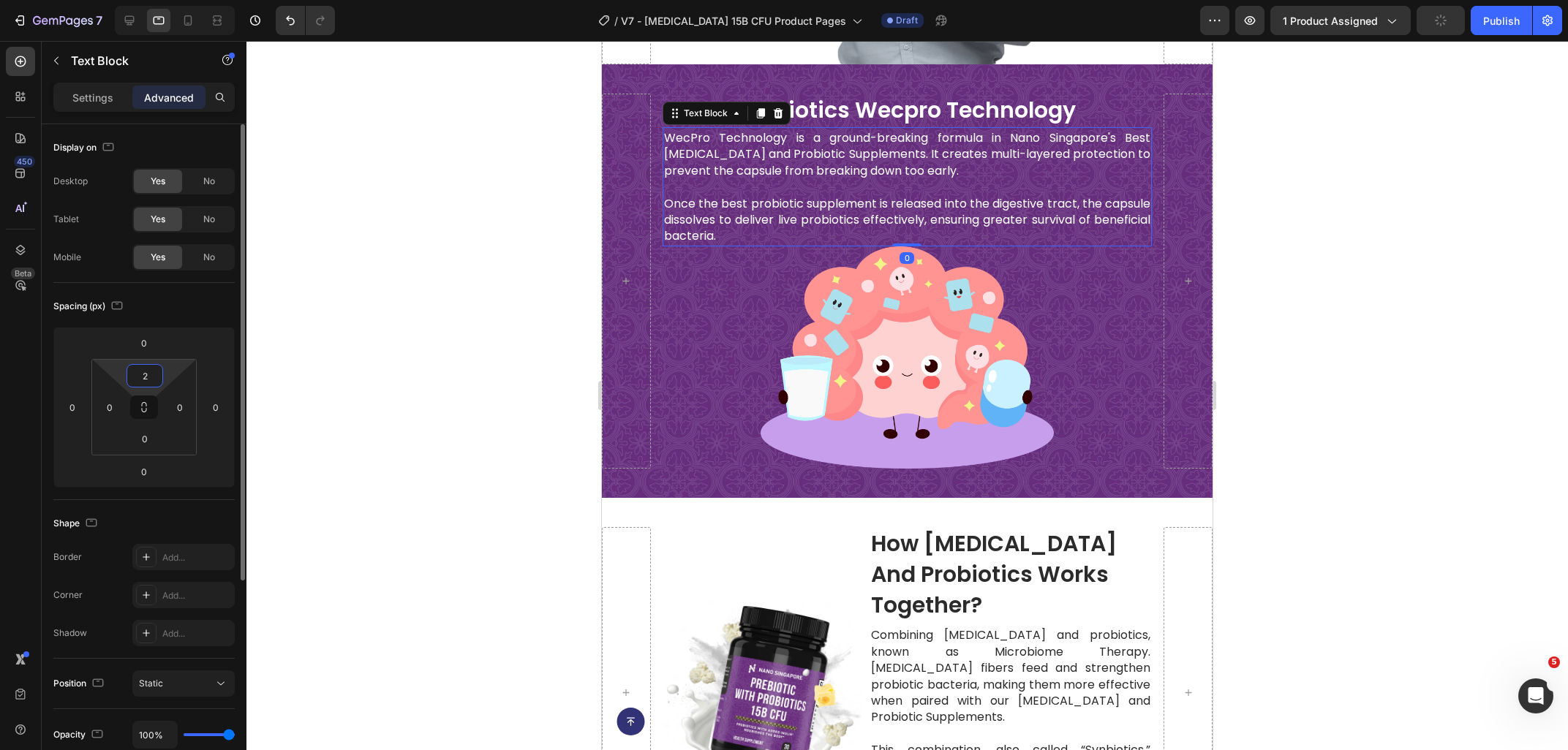
type input "20"
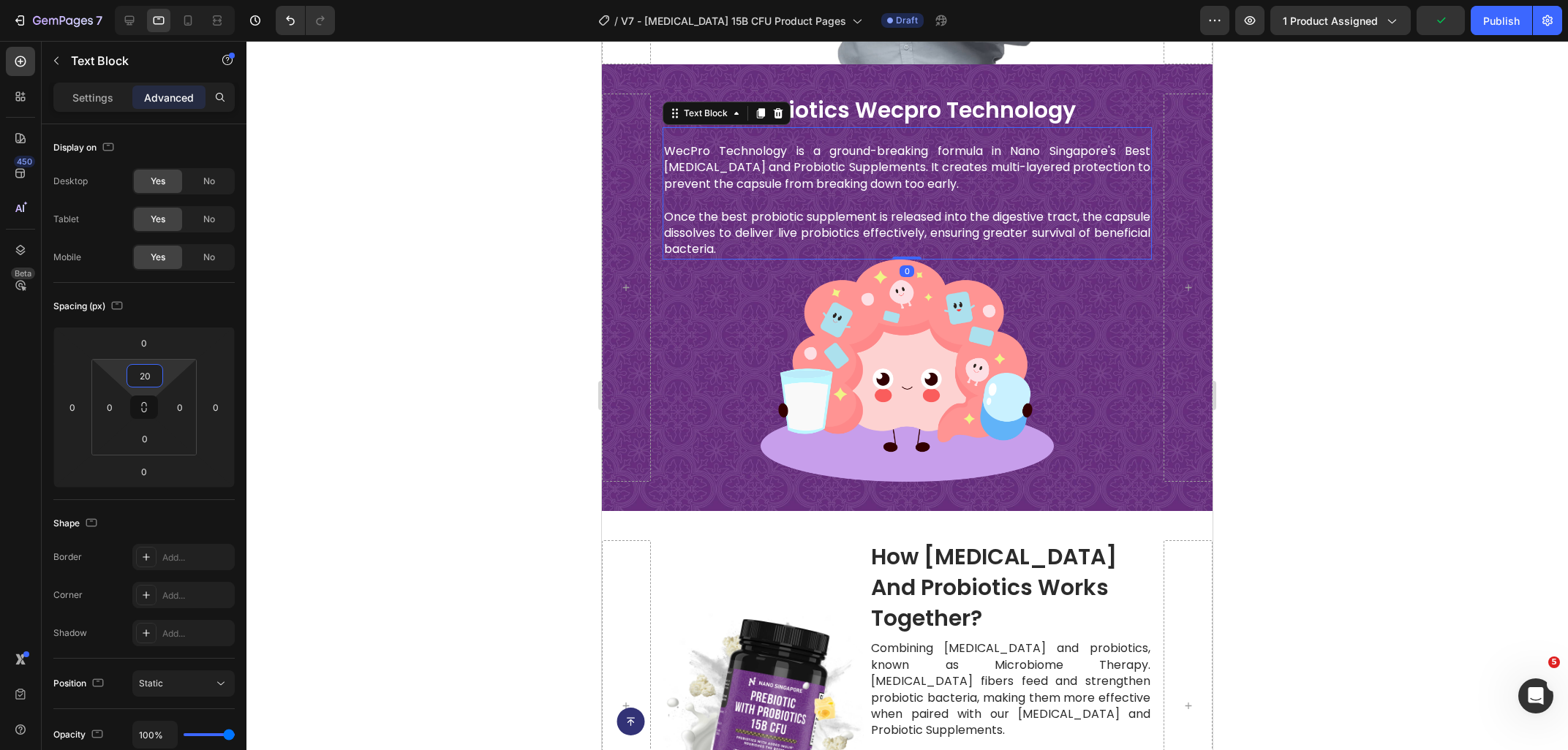
click at [1376, 280] on div at bounding box center [906, 396] width 1321 height 709
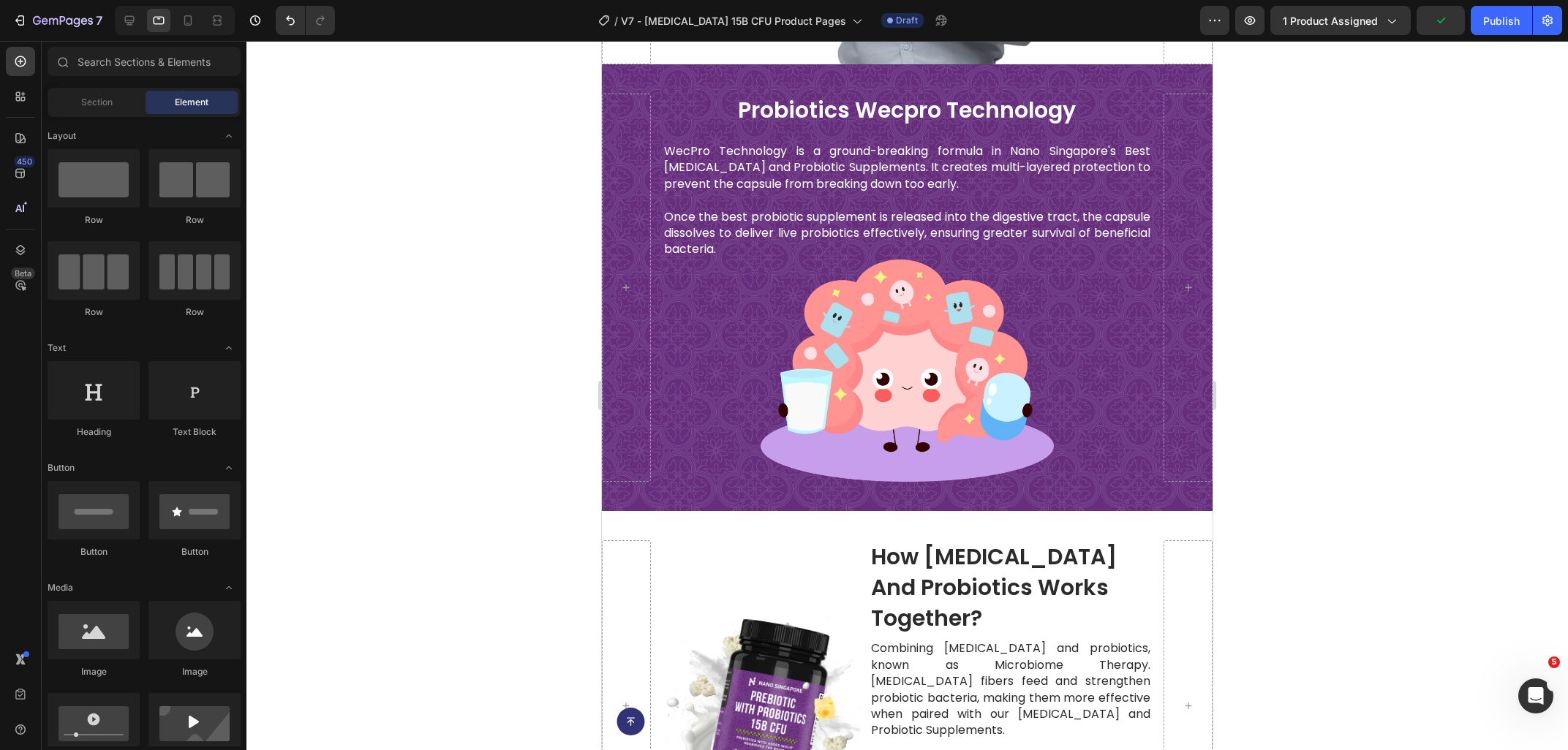
click at [1374, 239] on div at bounding box center [906, 396] width 1321 height 709
click at [973, 232] on p "Once the best probiotic supplement is released into the digestive tract, the ca…" at bounding box center [907, 233] width 486 height 49
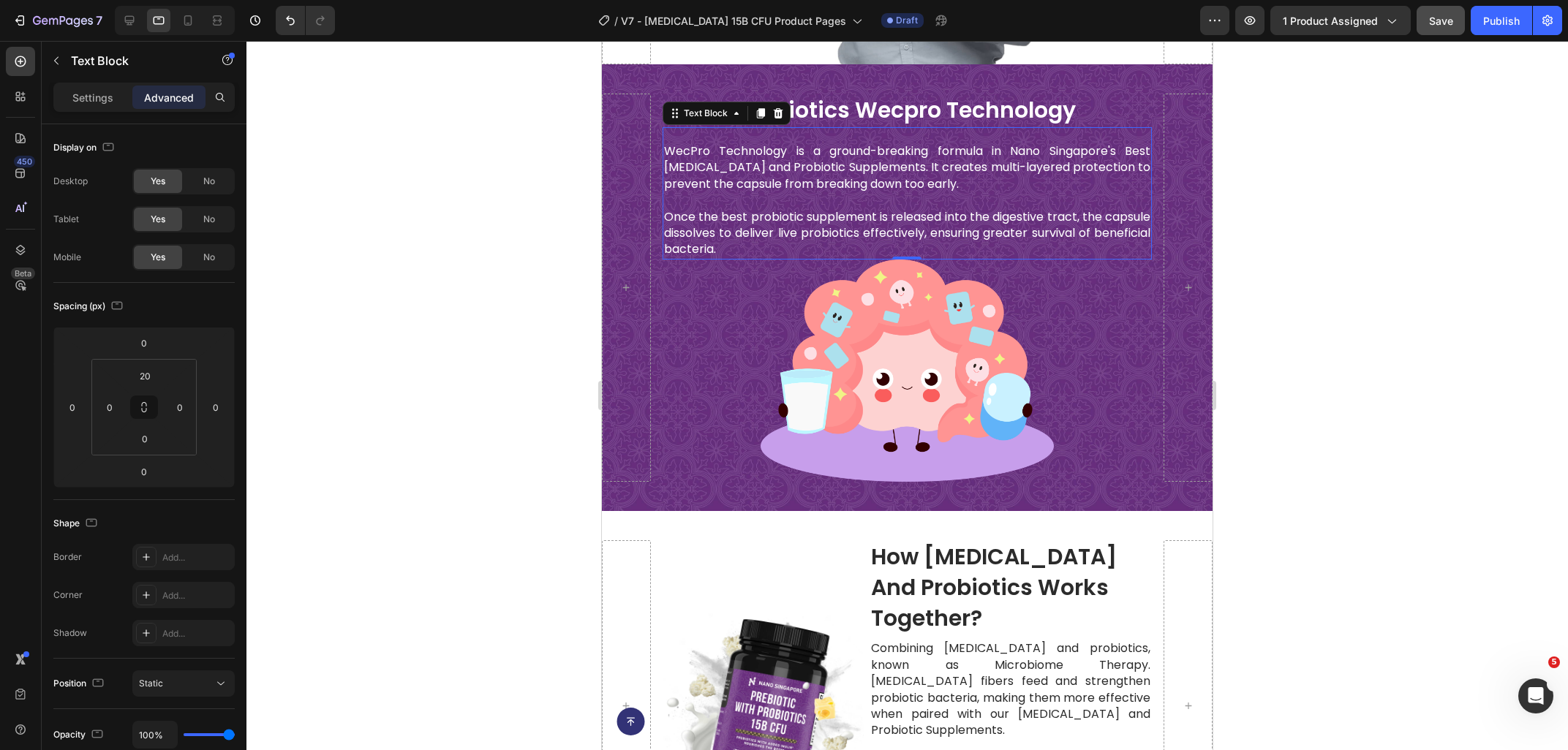
click at [1432, 34] on button "Save" at bounding box center [1440, 21] width 48 height 29
click at [979, 213] on p "Once the best probiotic supplement is released into the digestive tract, the ca…" at bounding box center [907, 233] width 486 height 49
click at [1348, 296] on div at bounding box center [906, 396] width 1321 height 709
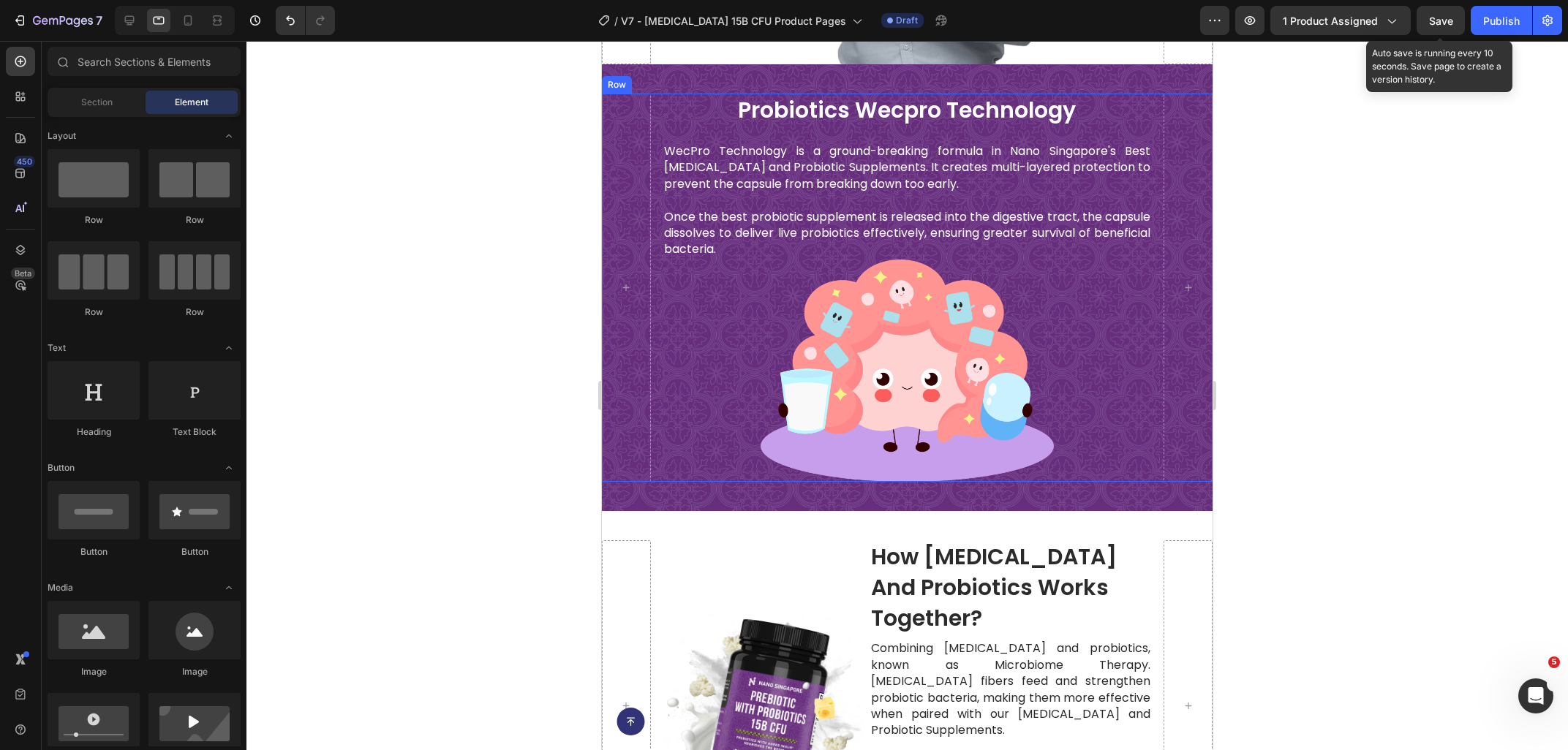
click at [1439, 20] on span "Save" at bounding box center [1441, 21] width 24 height 12
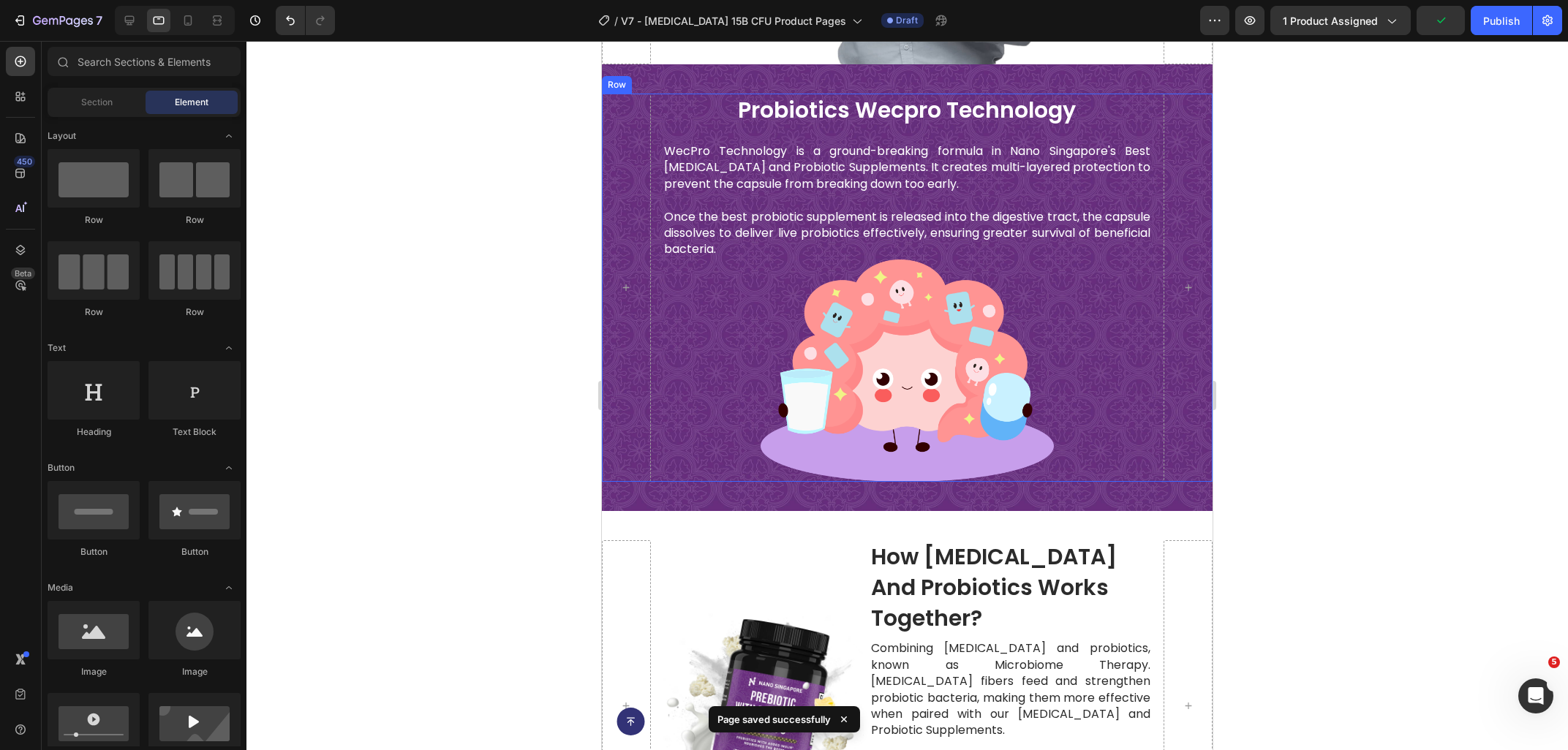
click at [1320, 390] on div at bounding box center [906, 396] width 1321 height 709
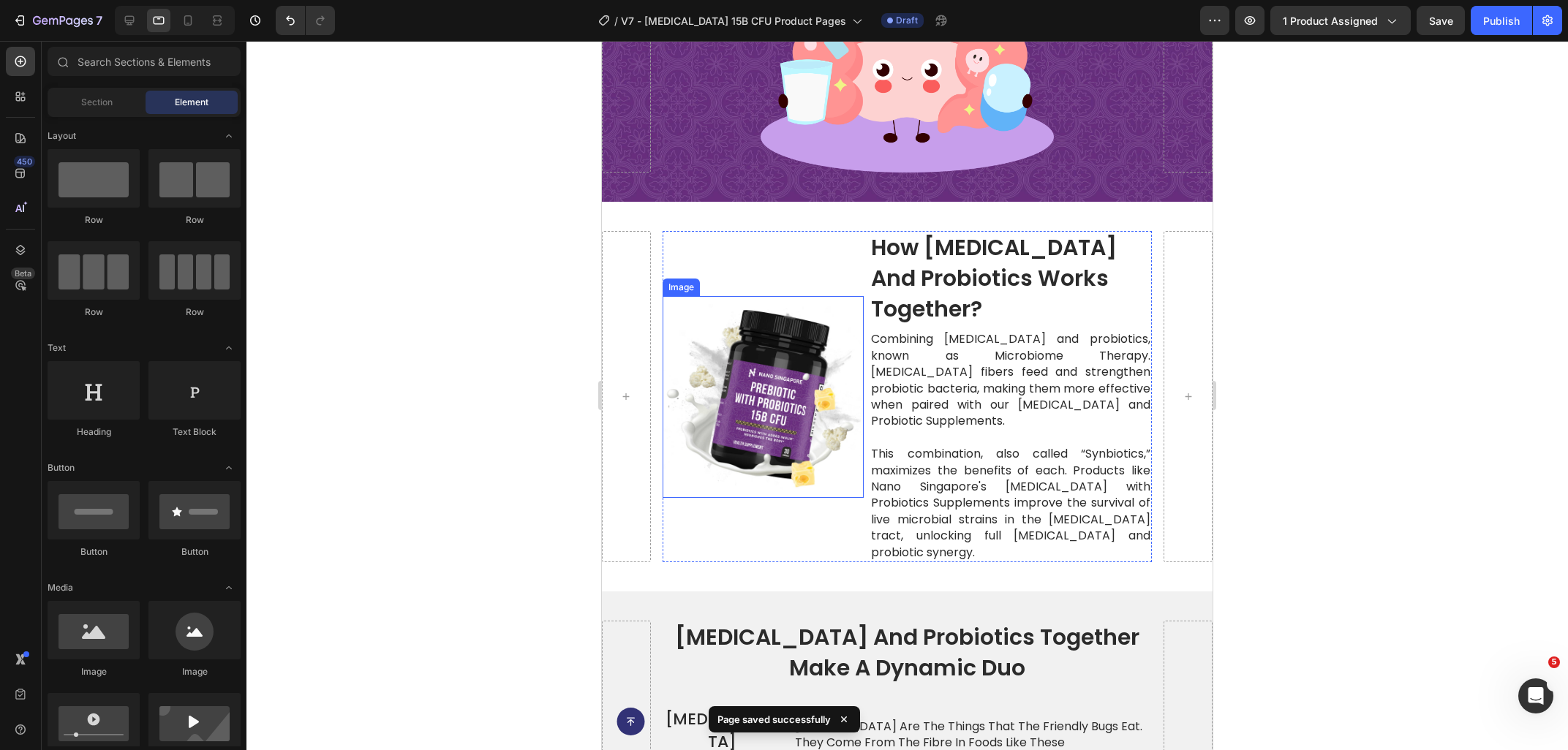
scroll to position [3091, 0]
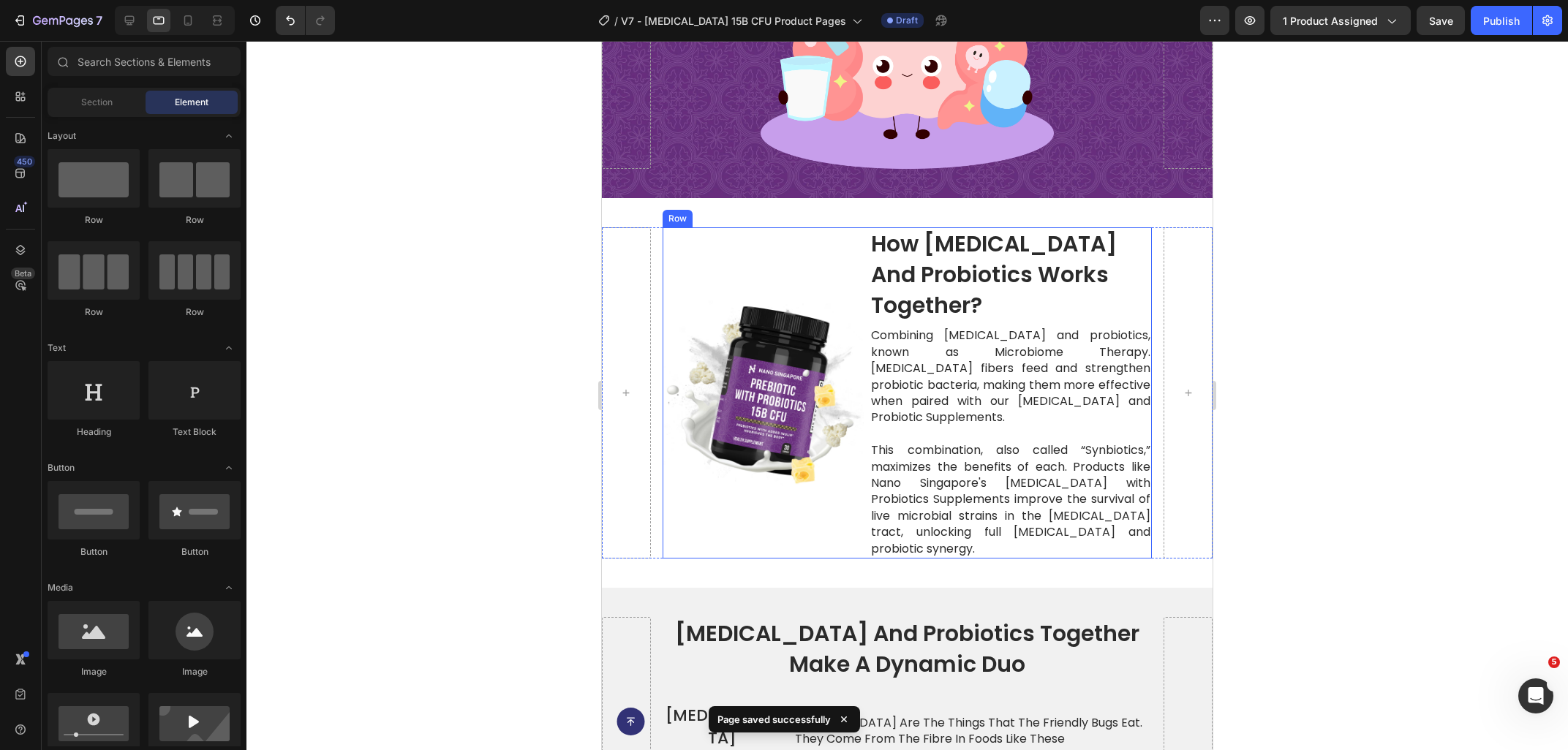
click at [781, 514] on div "Image Image" at bounding box center [763, 393] width 201 height 332
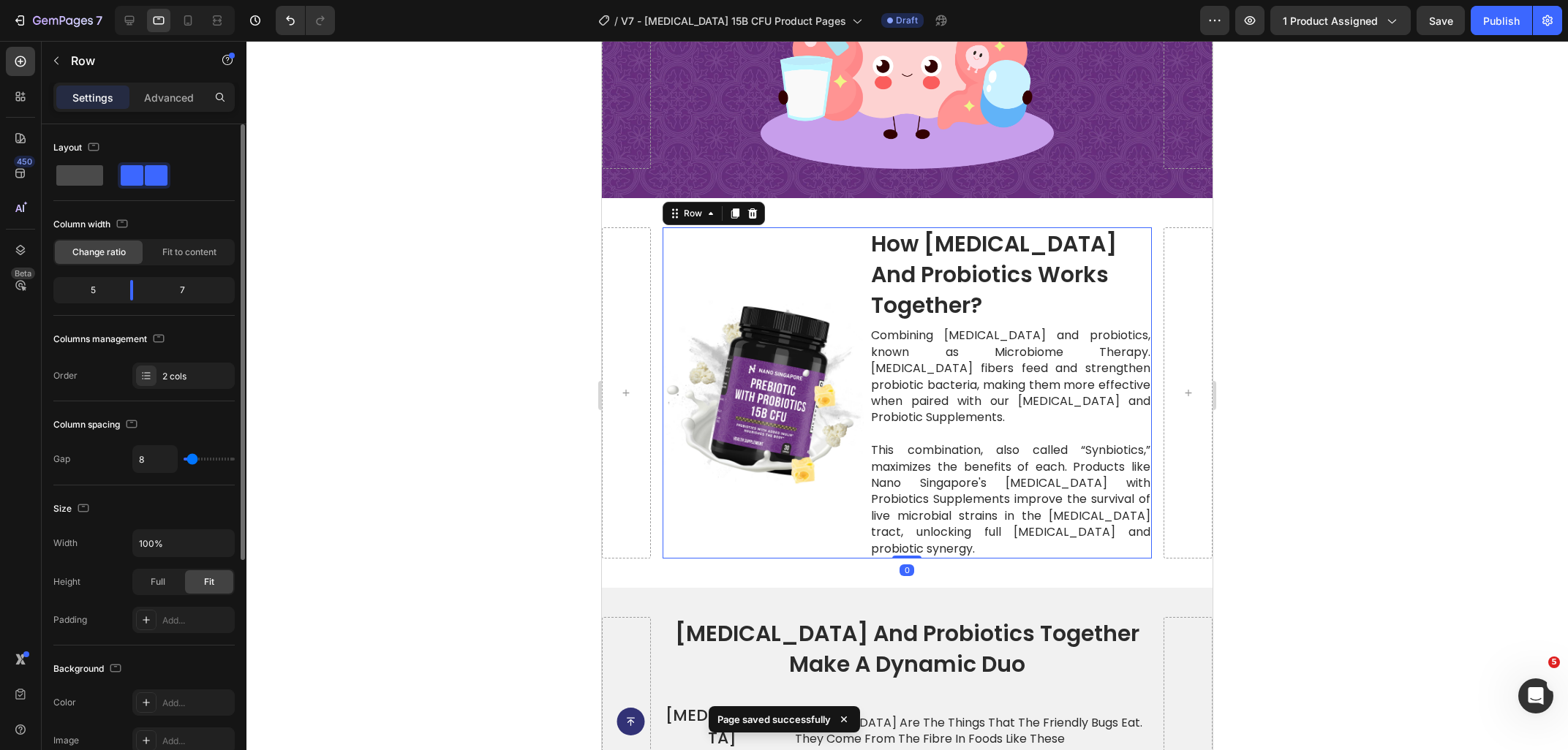
click at [83, 181] on span at bounding box center [79, 175] width 46 height 21
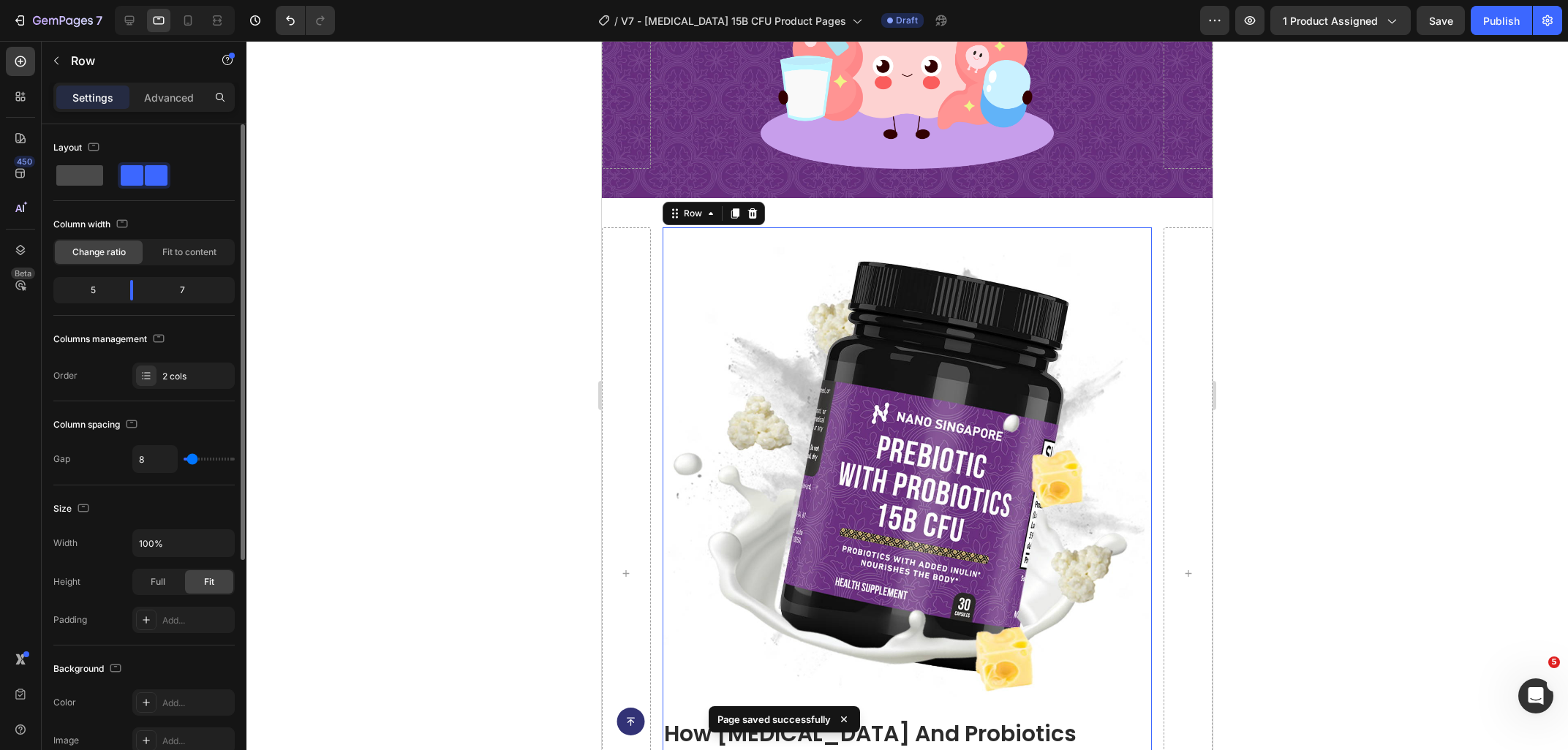
type input "0"
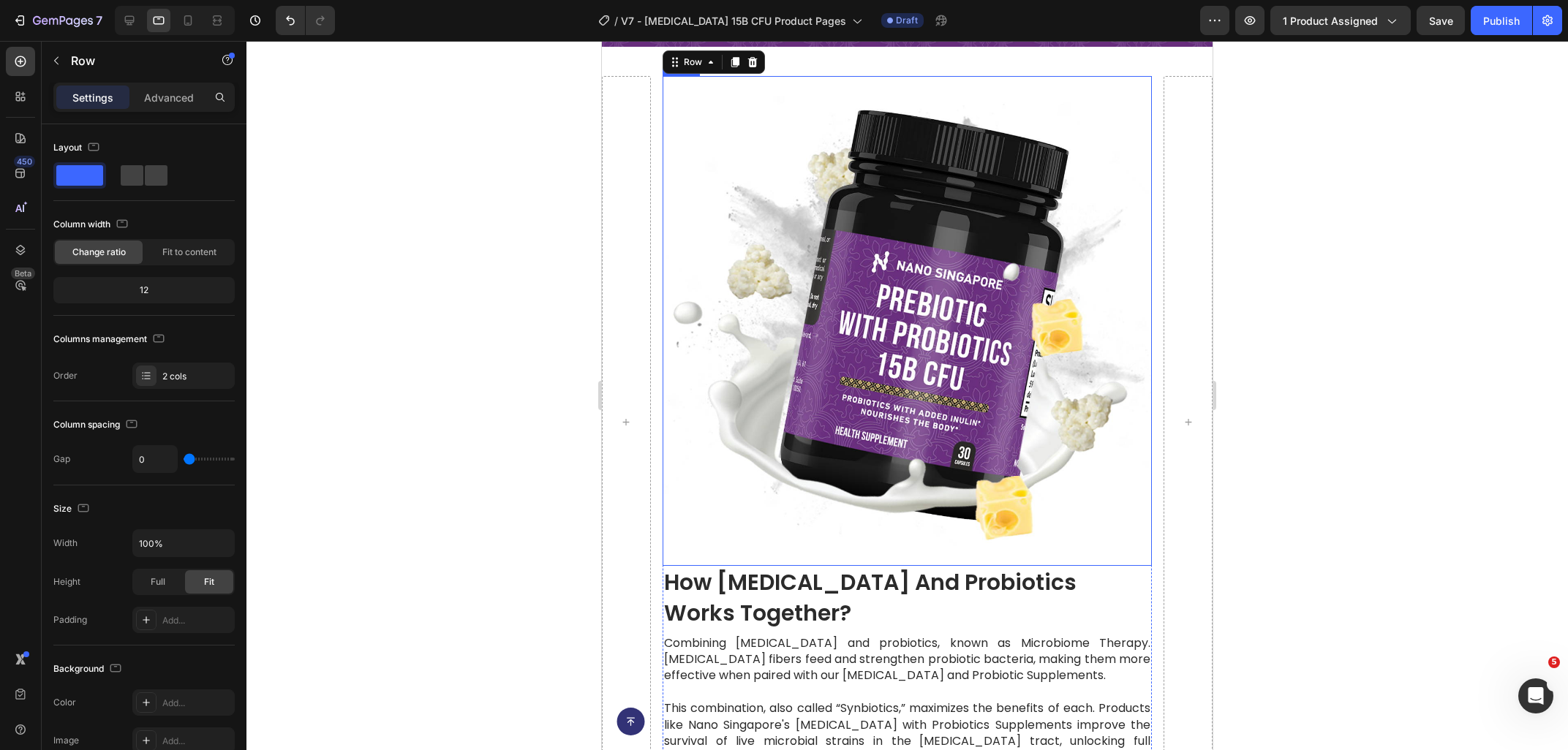
scroll to position [3248, 0]
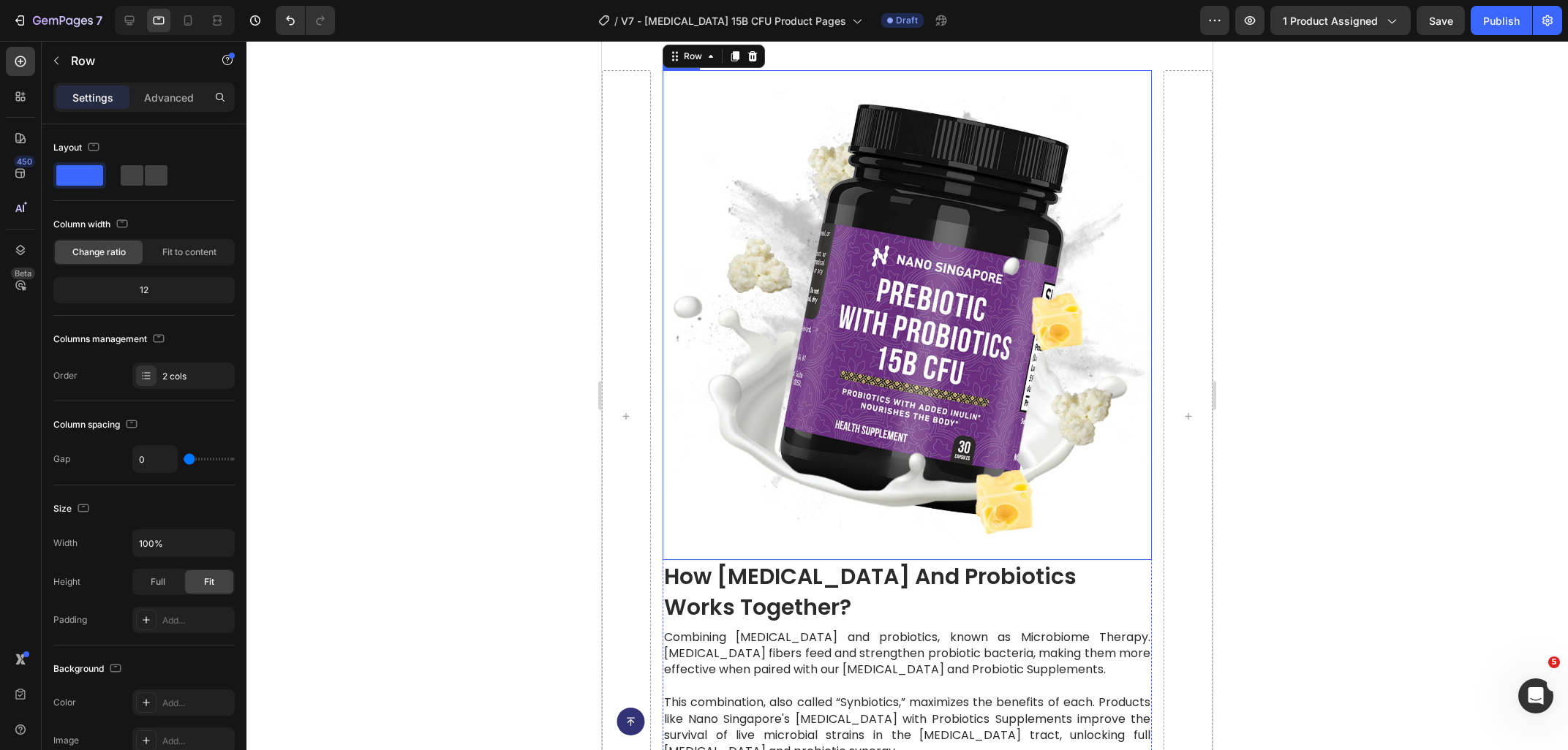
click at [823, 278] on img at bounding box center [907, 315] width 489 height 489
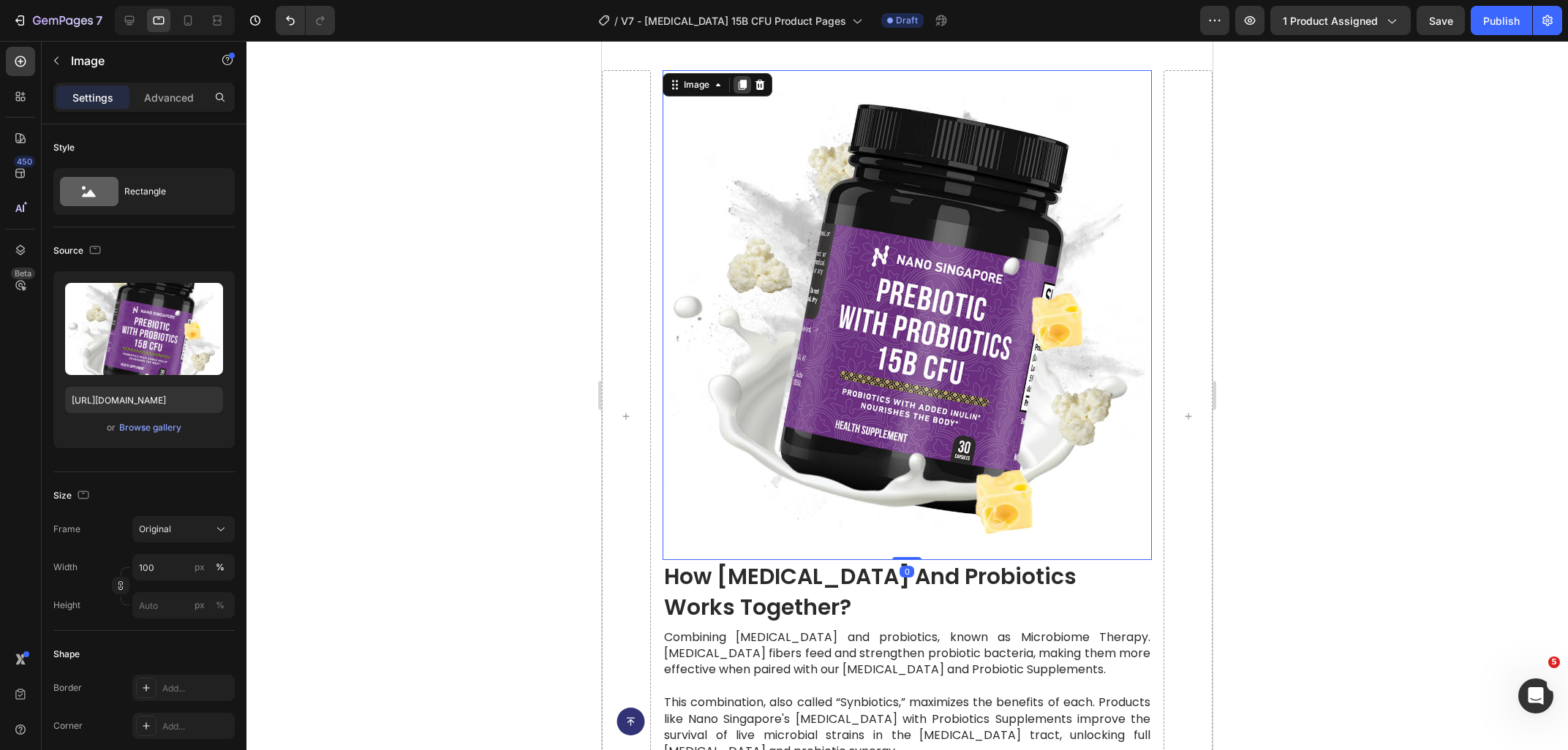
click at [739, 88] on icon at bounding box center [742, 85] width 8 height 10
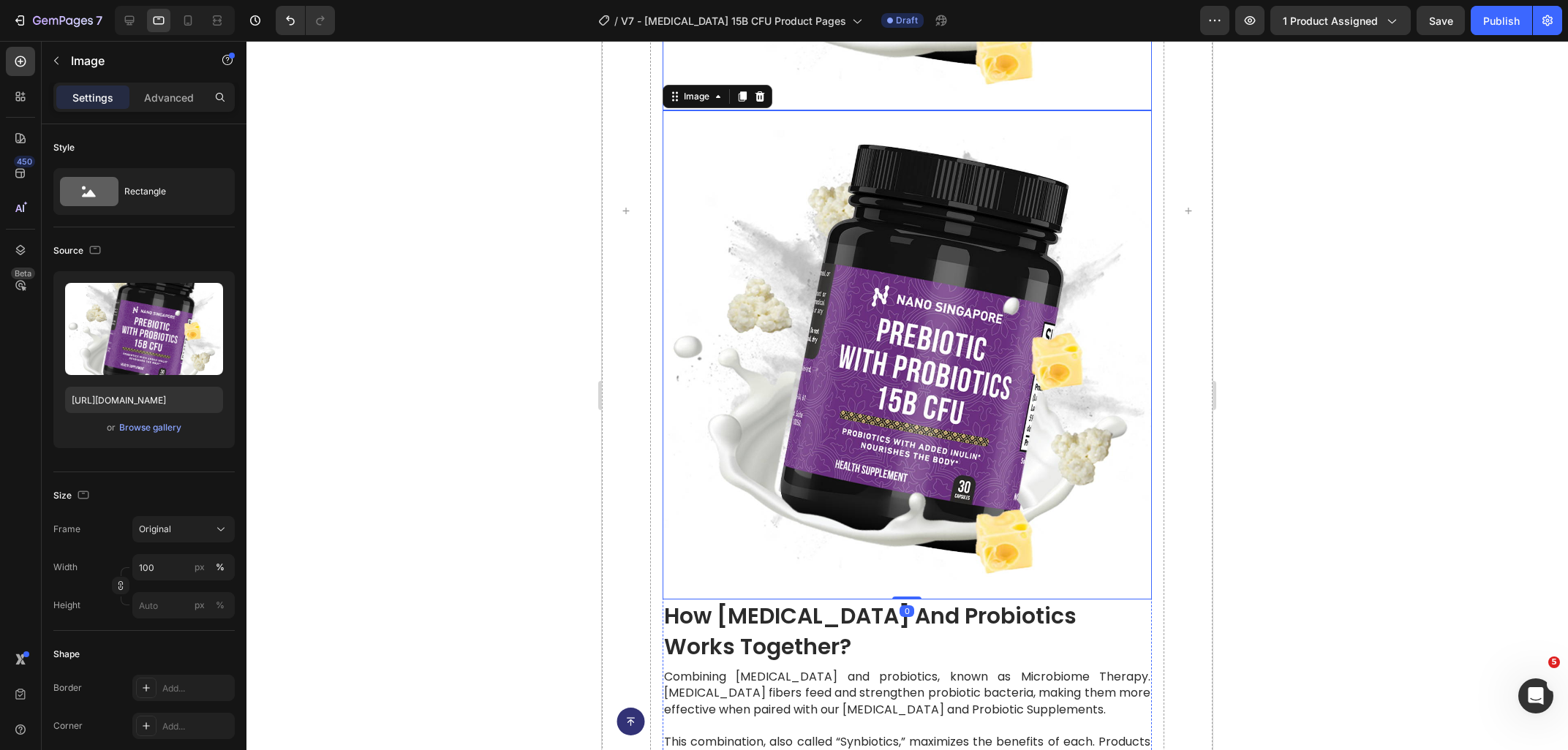
scroll to position [3476, 0]
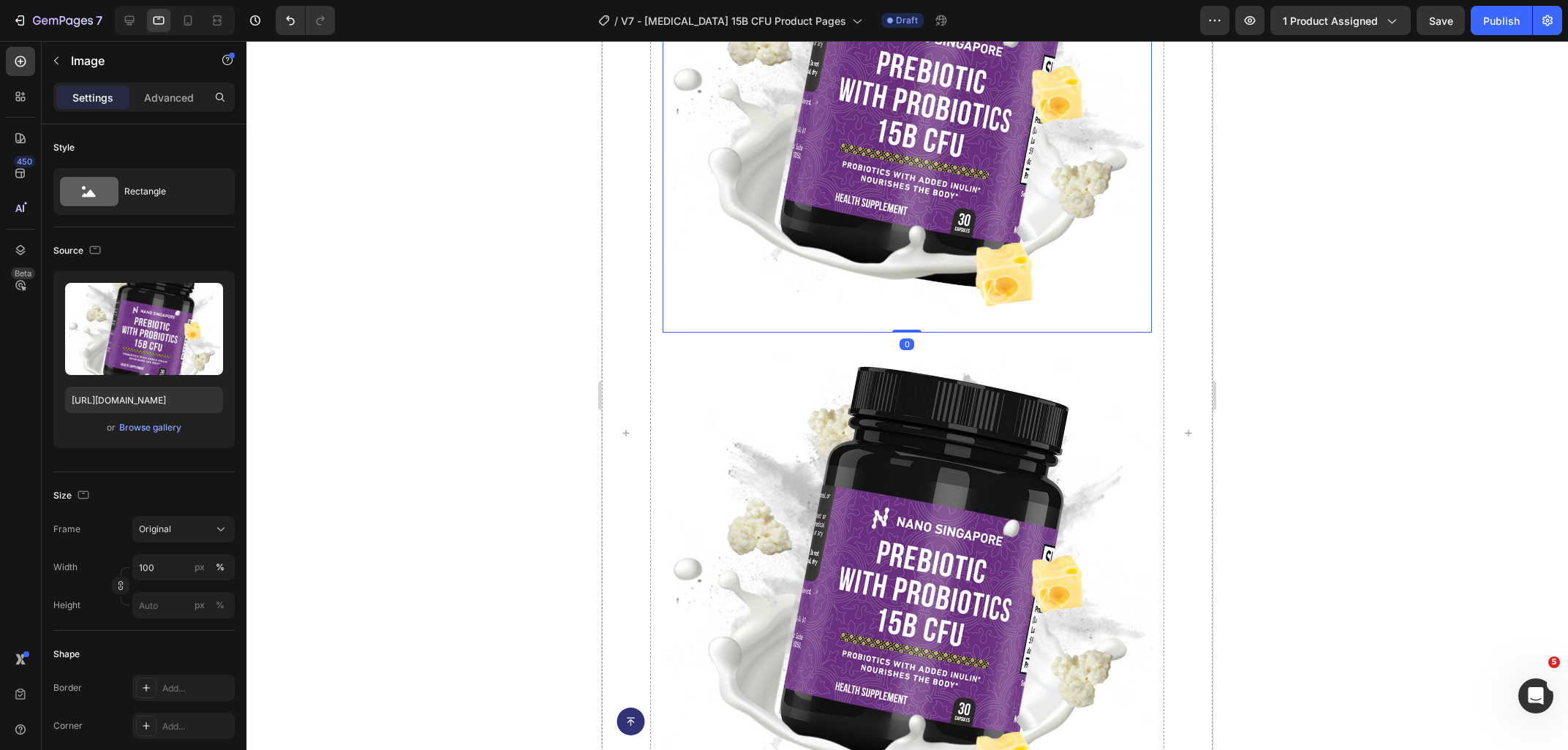
drag, startPoint x: 823, startPoint y: 142, endPoint x: 996, endPoint y: 188, distance: 179.0
click at [823, 142] on img at bounding box center [907, 88] width 489 height 489
click at [145, 111] on div "Settings Advanced" at bounding box center [144, 97] width 181 height 29
click at [159, 90] on p "Advanced" at bounding box center [168, 98] width 50 height 15
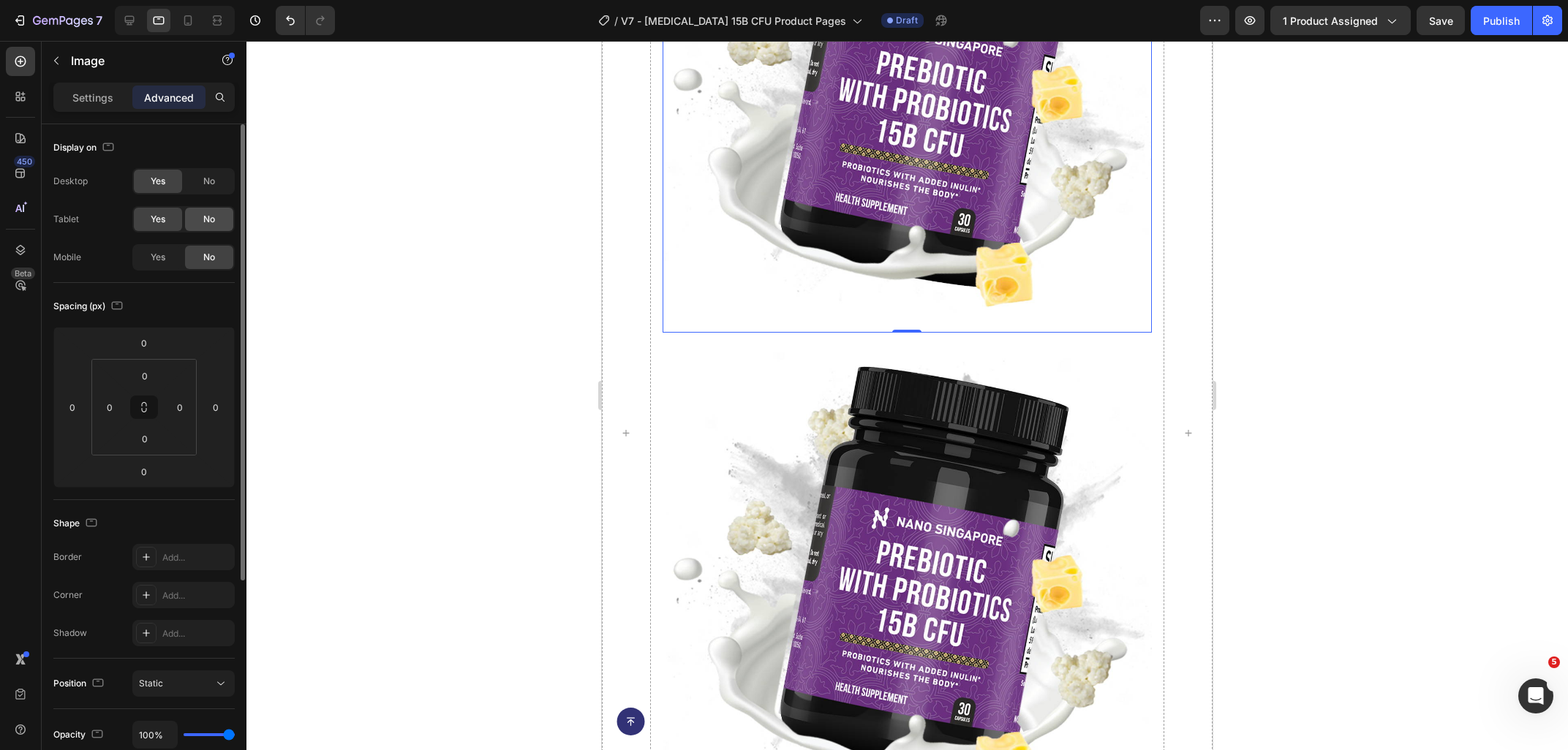
click at [207, 213] on span "No" at bounding box center [209, 219] width 11 height 13
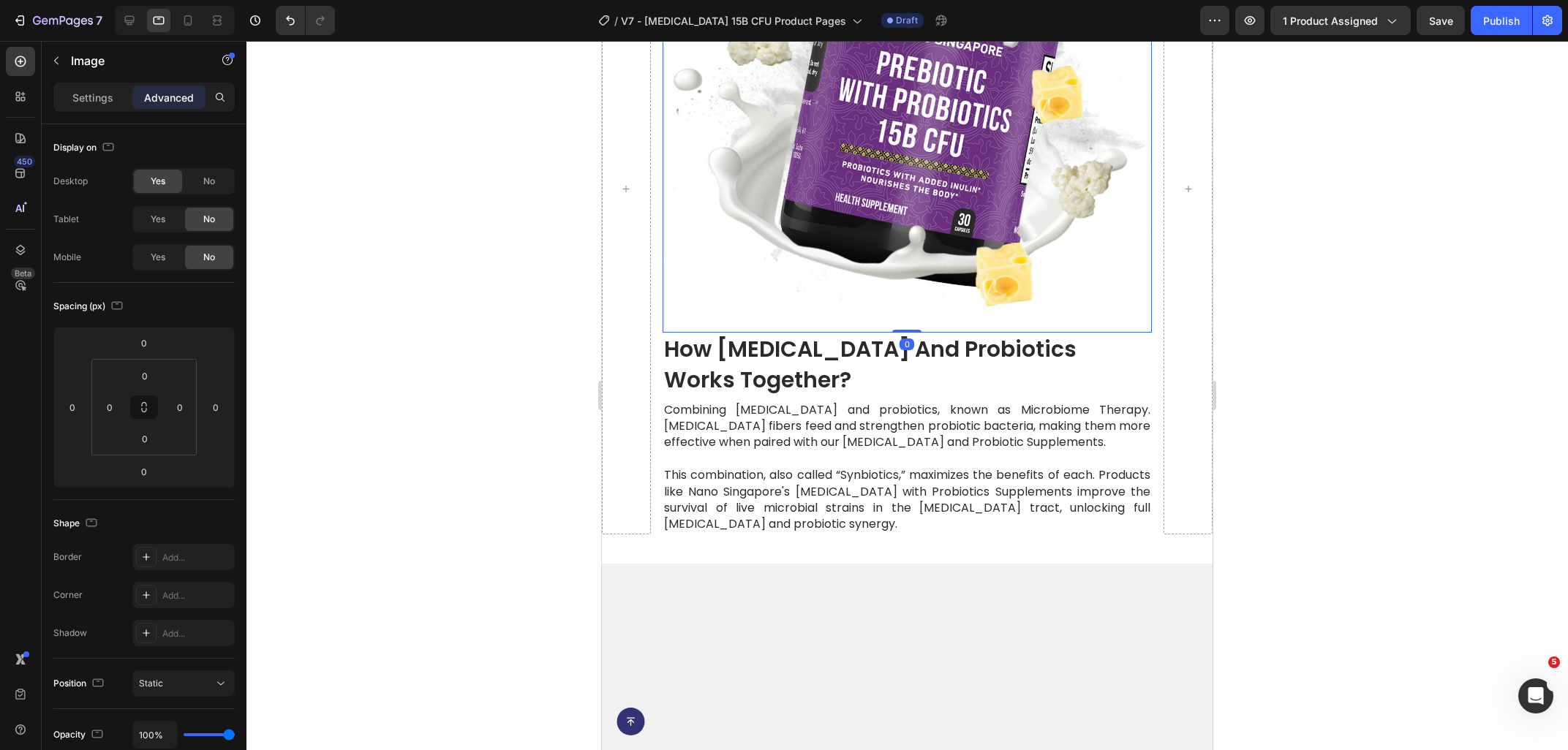
click at [761, 172] on img at bounding box center [907, 88] width 489 height 489
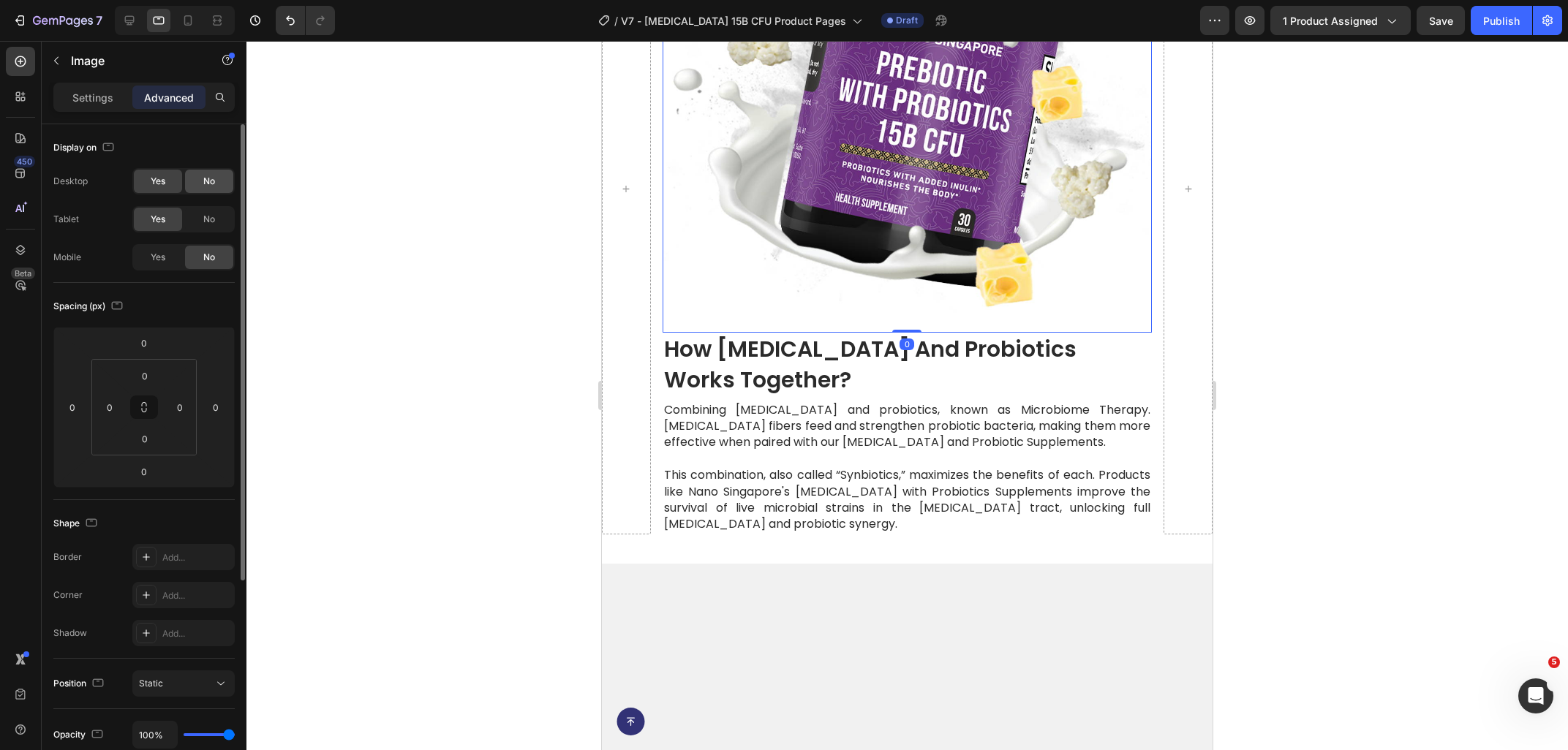
click at [207, 187] on span "No" at bounding box center [209, 181] width 11 height 13
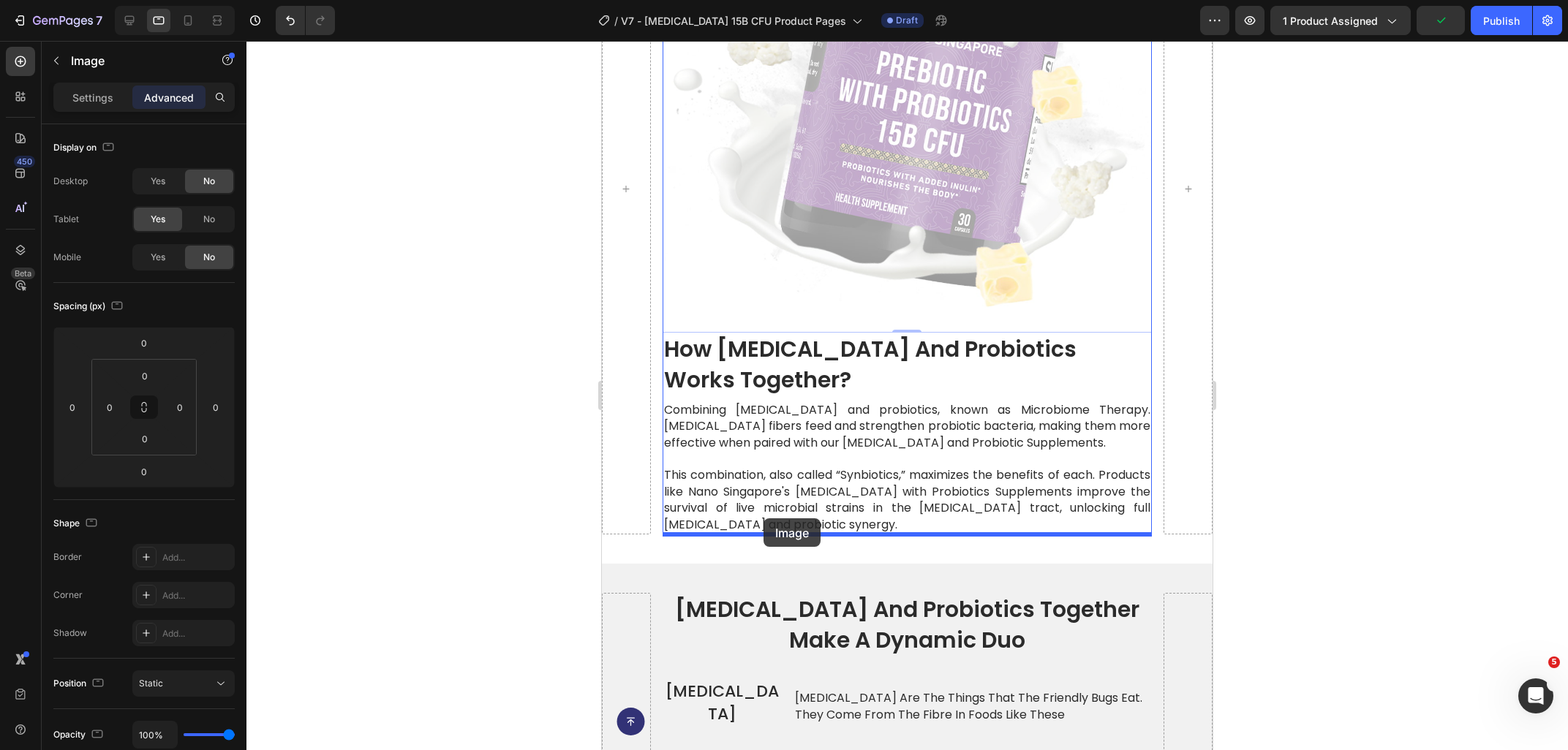
drag, startPoint x: 688, startPoint y: 98, endPoint x: 763, endPoint y: 518, distance: 426.6
click at [763, 518] on div "Tablet ( 835 px) iPhone 13 Mini iPhone 13 Pro iPhone 11 Pro Max iPhone 15 Pro M…" at bounding box center [906, 497] width 611 height 7864
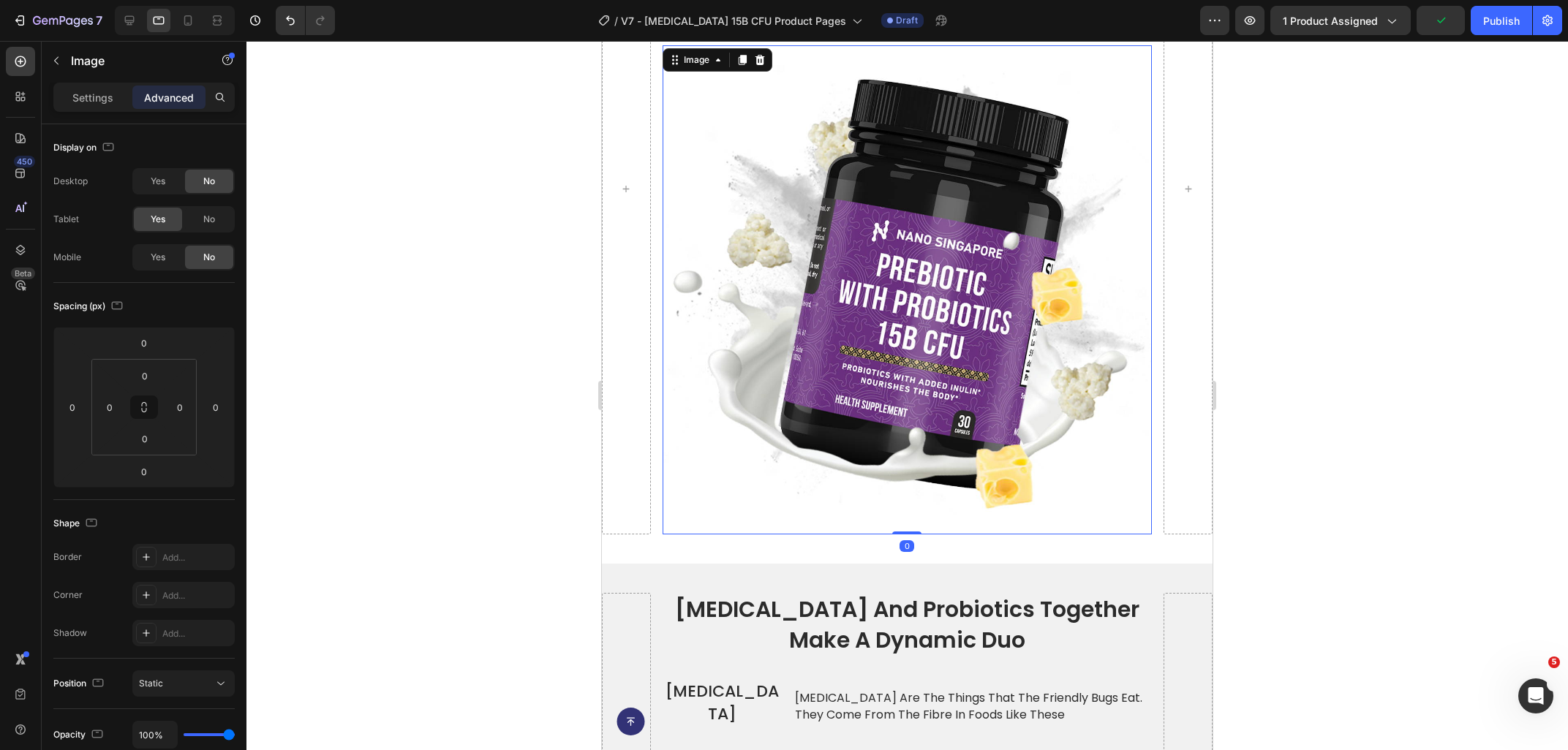
click at [885, 367] on img at bounding box center [907, 290] width 489 height 489
click at [98, 103] on p "Settings" at bounding box center [93, 98] width 41 height 15
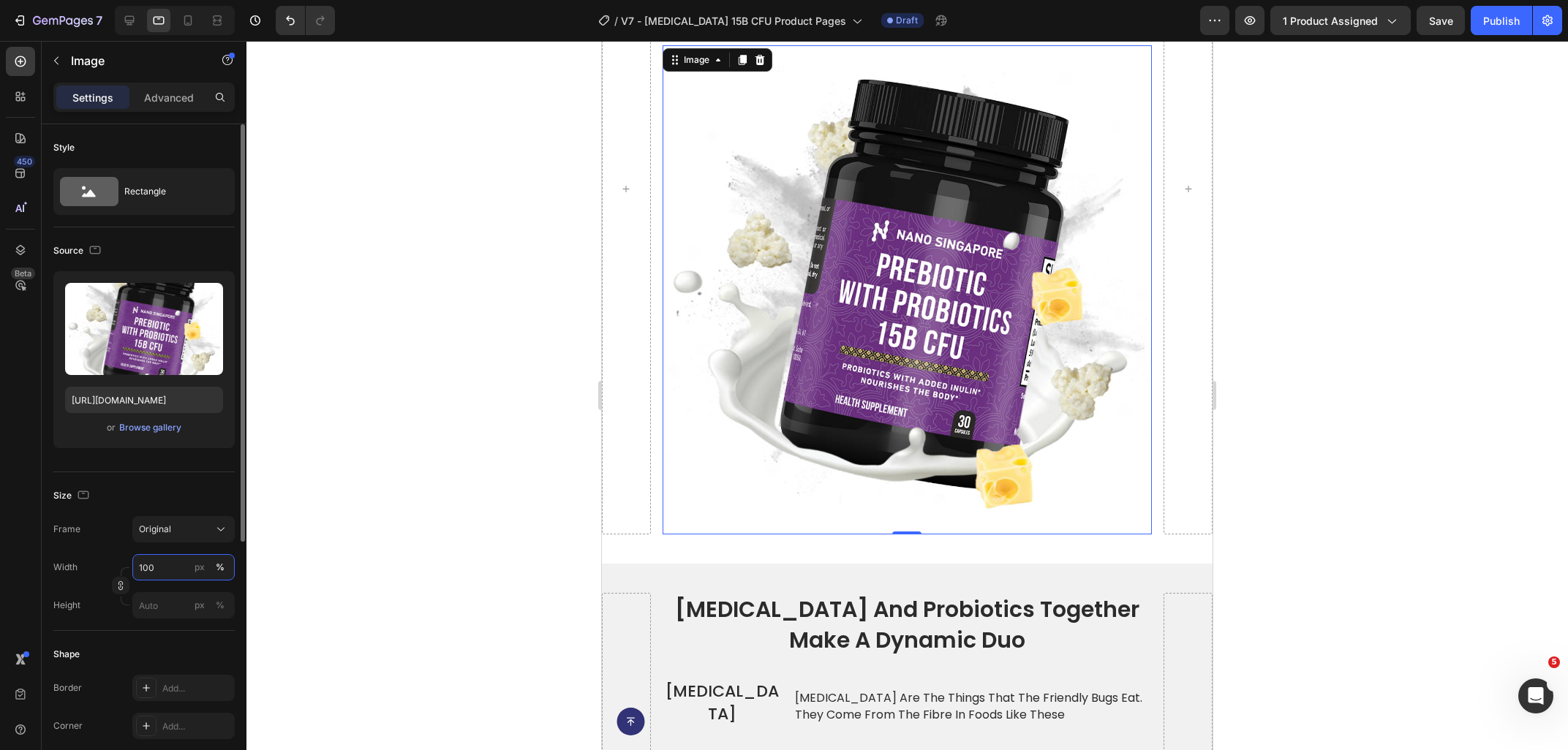
click at [155, 557] on input "100" at bounding box center [184, 567] width 102 height 27
type input "60"
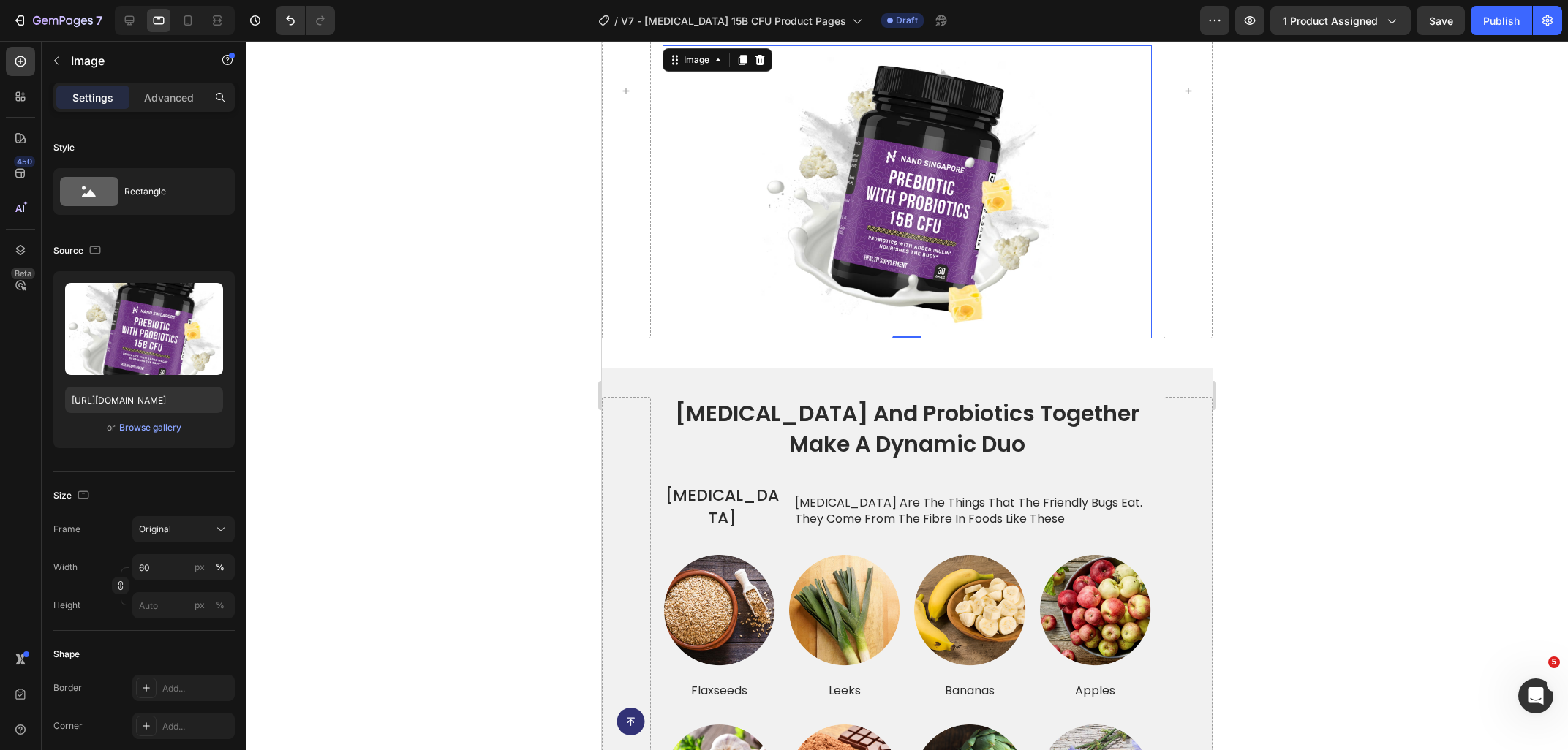
click at [466, 332] on div at bounding box center [906, 396] width 1321 height 709
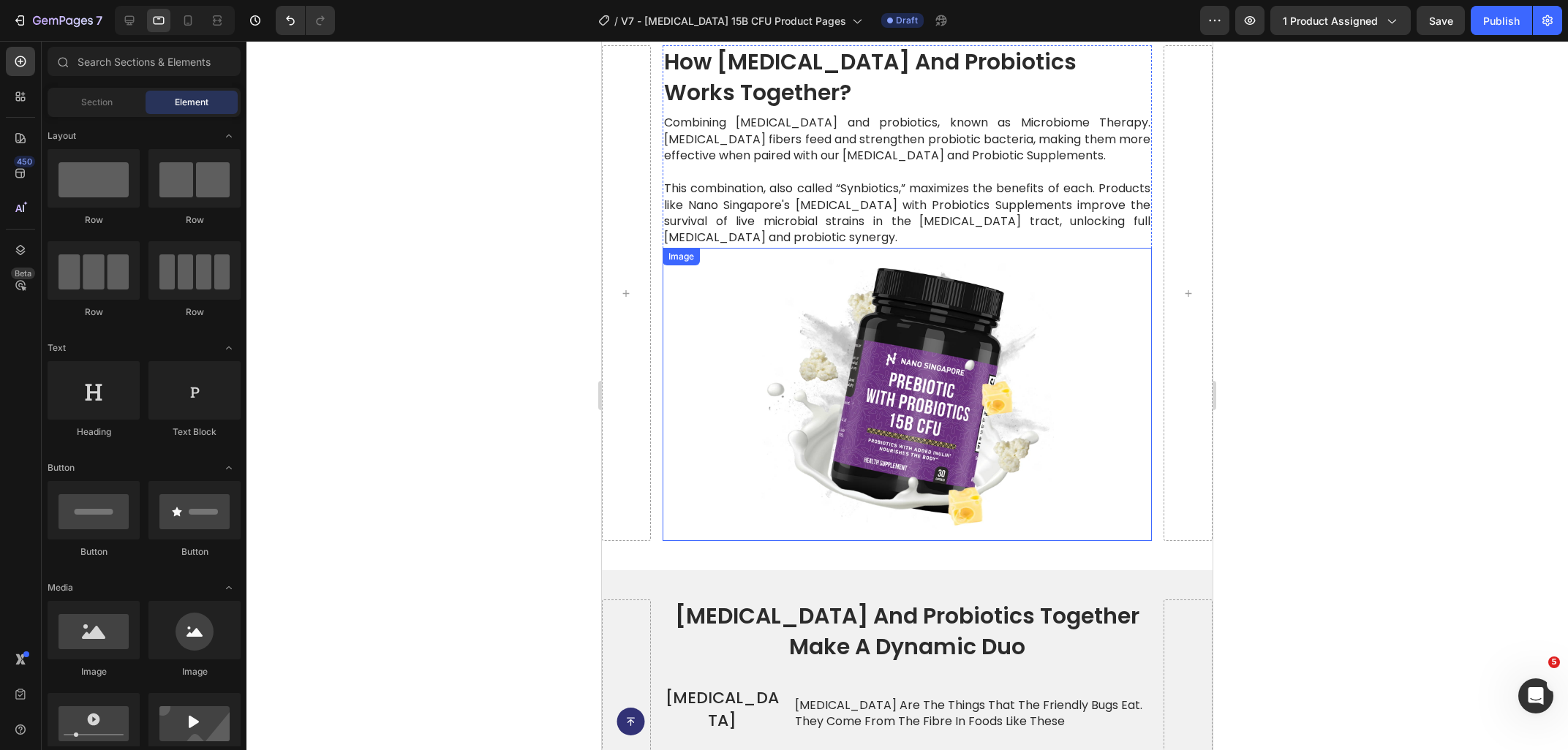
scroll to position [3241, 0]
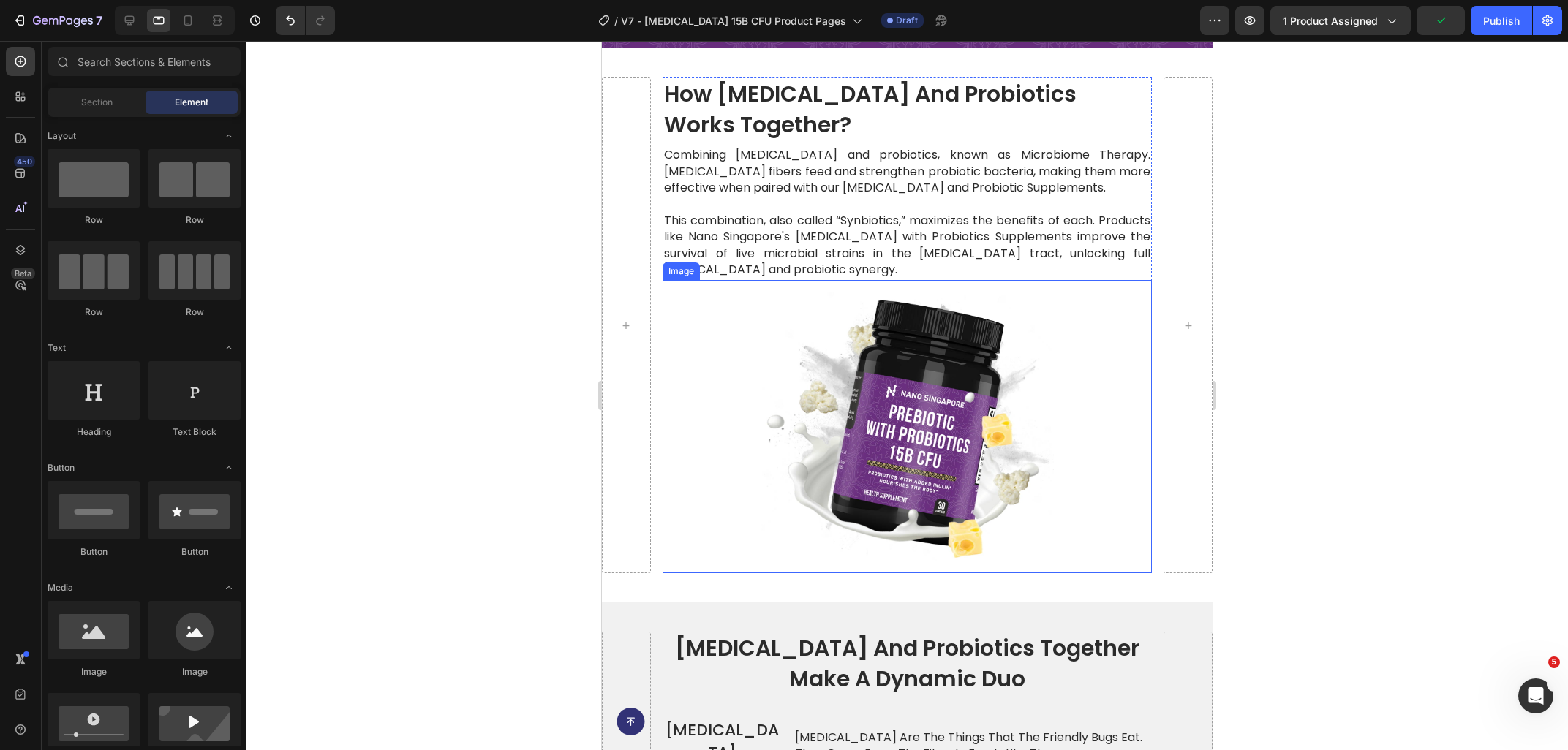
click at [993, 412] on img at bounding box center [908, 427] width 294 height 294
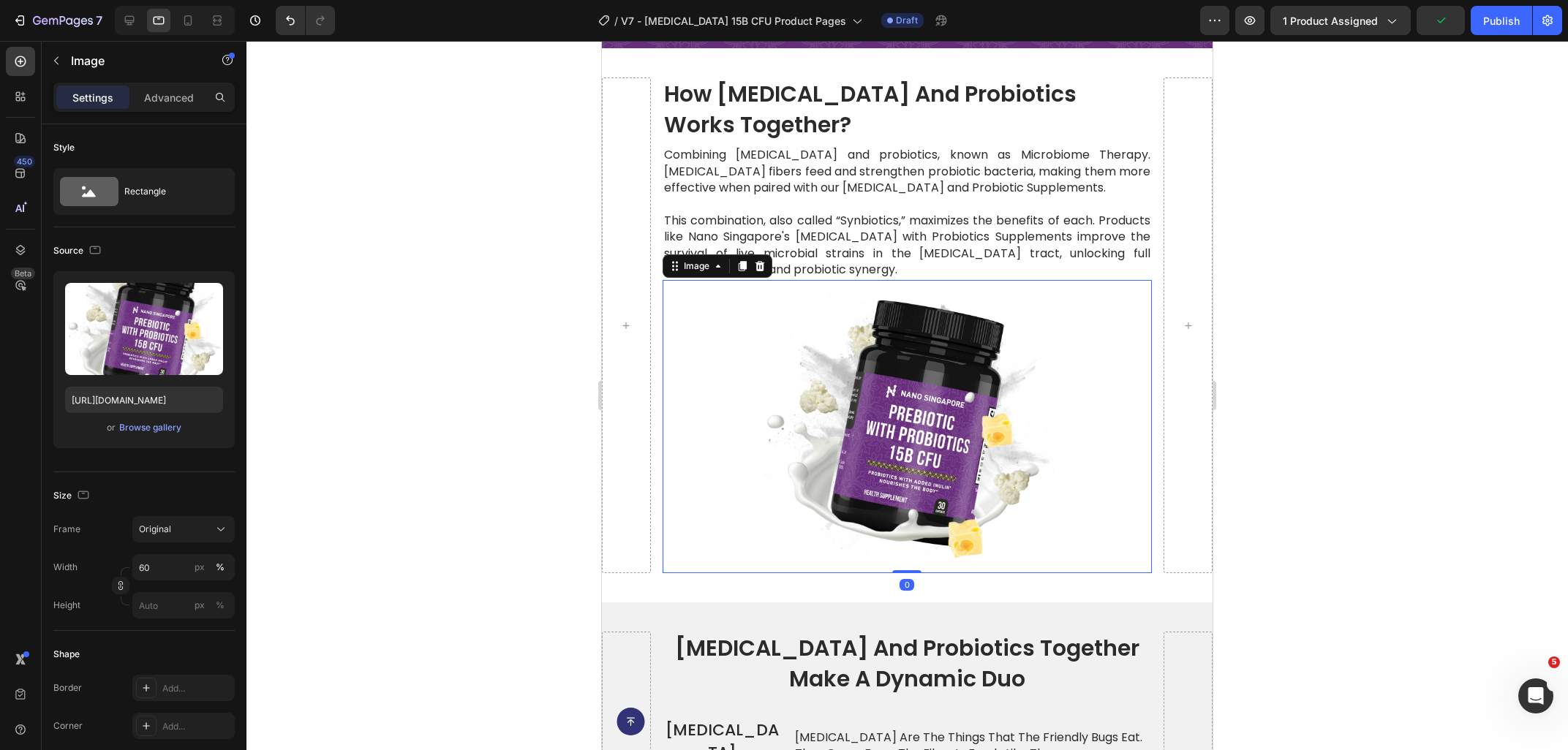
click at [170, 110] on div "Settings Advanced" at bounding box center [144, 97] width 181 height 29
click at [170, 99] on p "Advanced" at bounding box center [168, 98] width 50 height 15
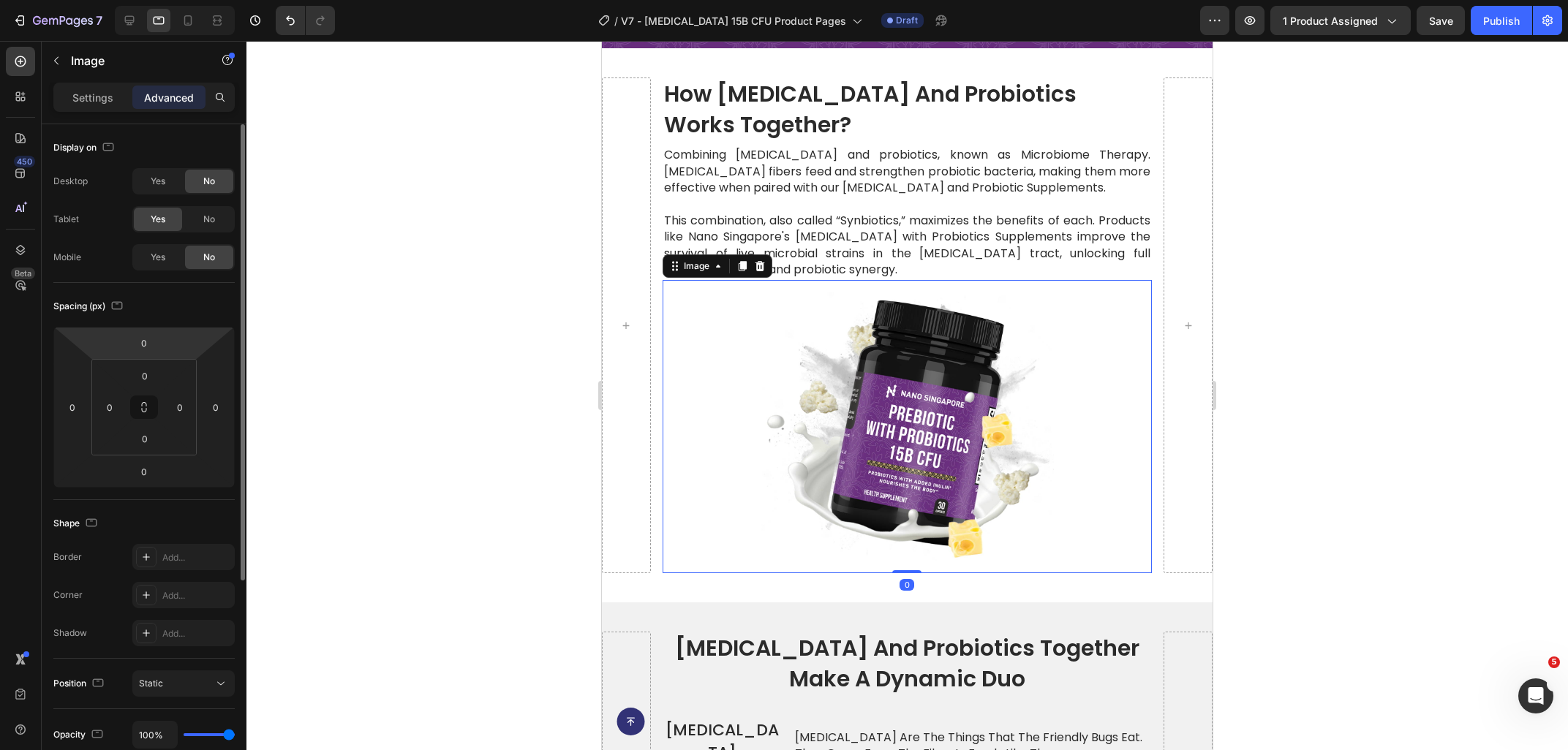
click at [155, 0] on html "7 Version history / V7 - [MEDICAL_DATA] 15B CFU Product Pages Draft Preview 1 p…" at bounding box center [784, 0] width 1568 height 0
click at [150, 332] on div "0" at bounding box center [144, 343] width 37 height 24
click at [132, 343] on input "0" at bounding box center [144, 342] width 29 height 22
type input "30"
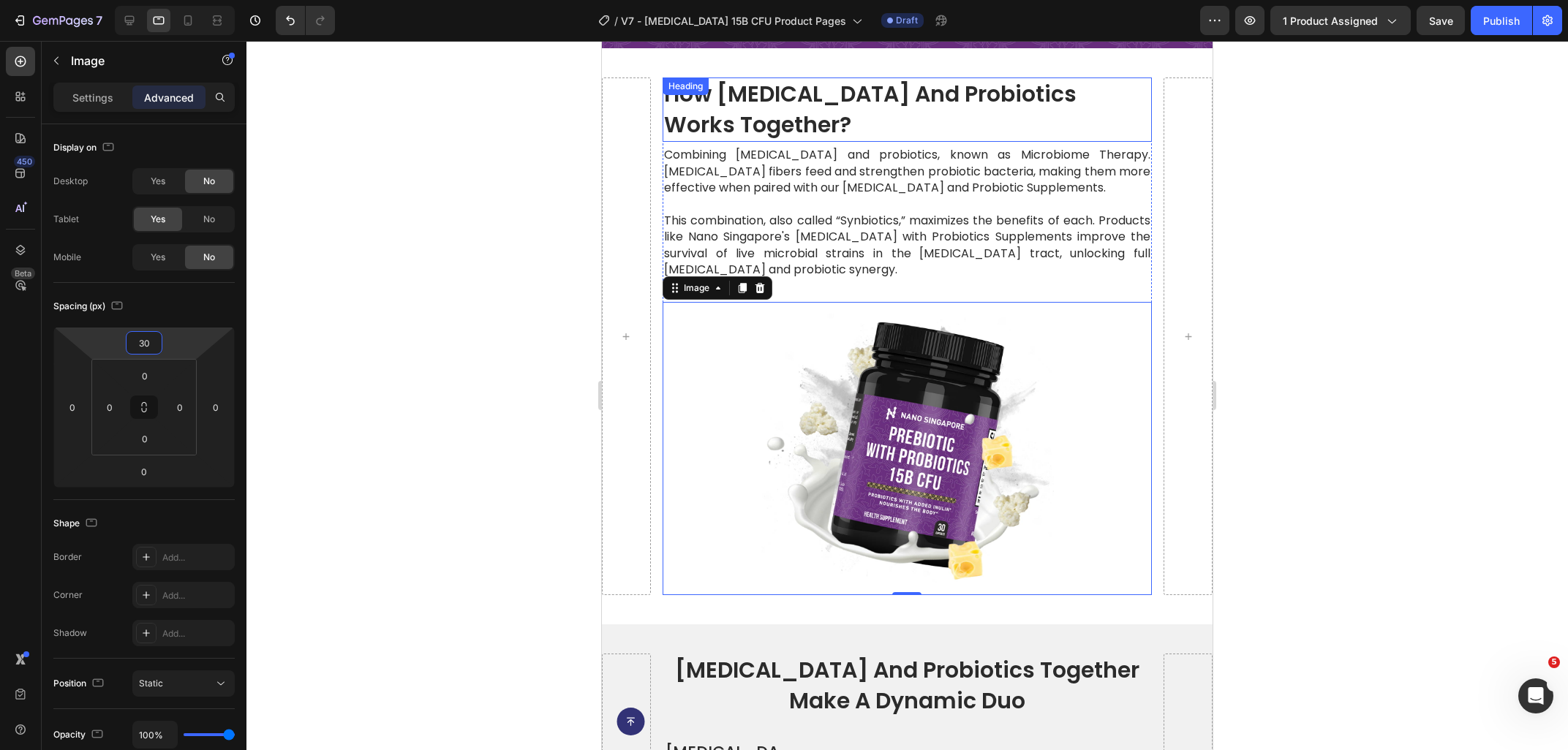
click at [867, 98] on h2 "how [MEDICAL_DATA] and probiotics works together?" at bounding box center [907, 110] width 489 height 64
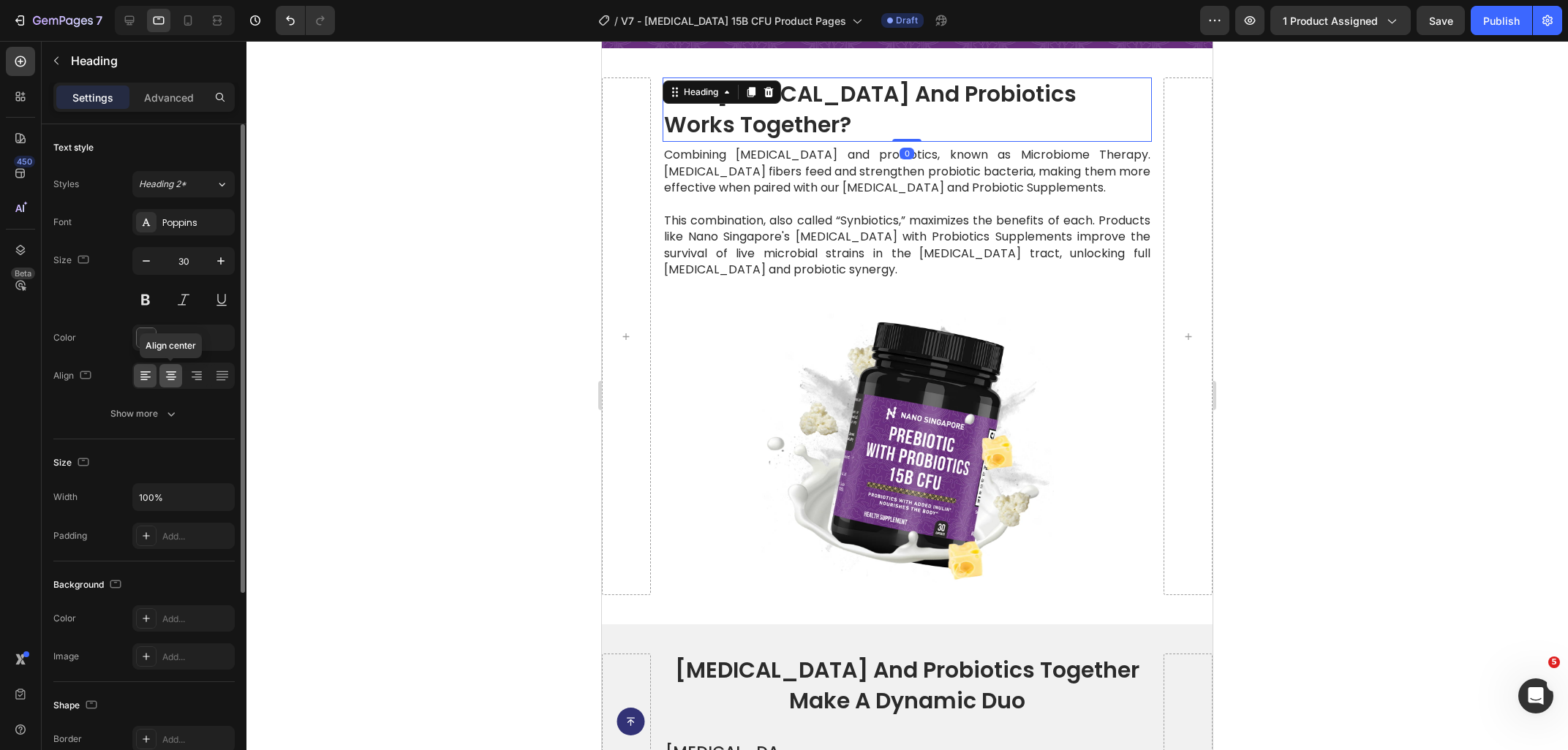
click at [169, 378] on icon at bounding box center [171, 375] width 14 height 14
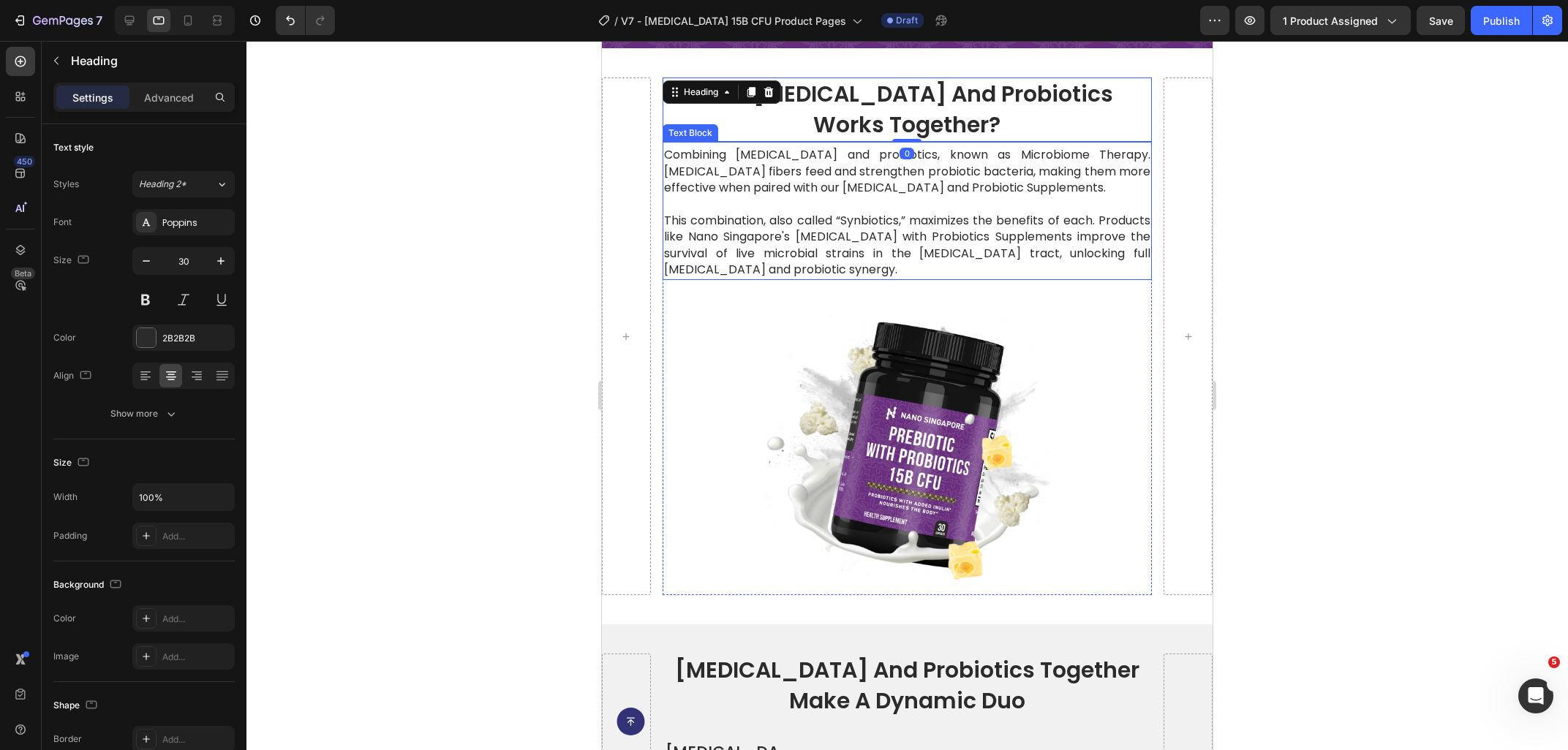
click at [744, 218] on p "This combination, also called “Synbiotics,” maximizes the benefits of each. Pro…" at bounding box center [907, 245] width 486 height 66
click at [184, 98] on p "Advanced" at bounding box center [168, 98] width 50 height 15
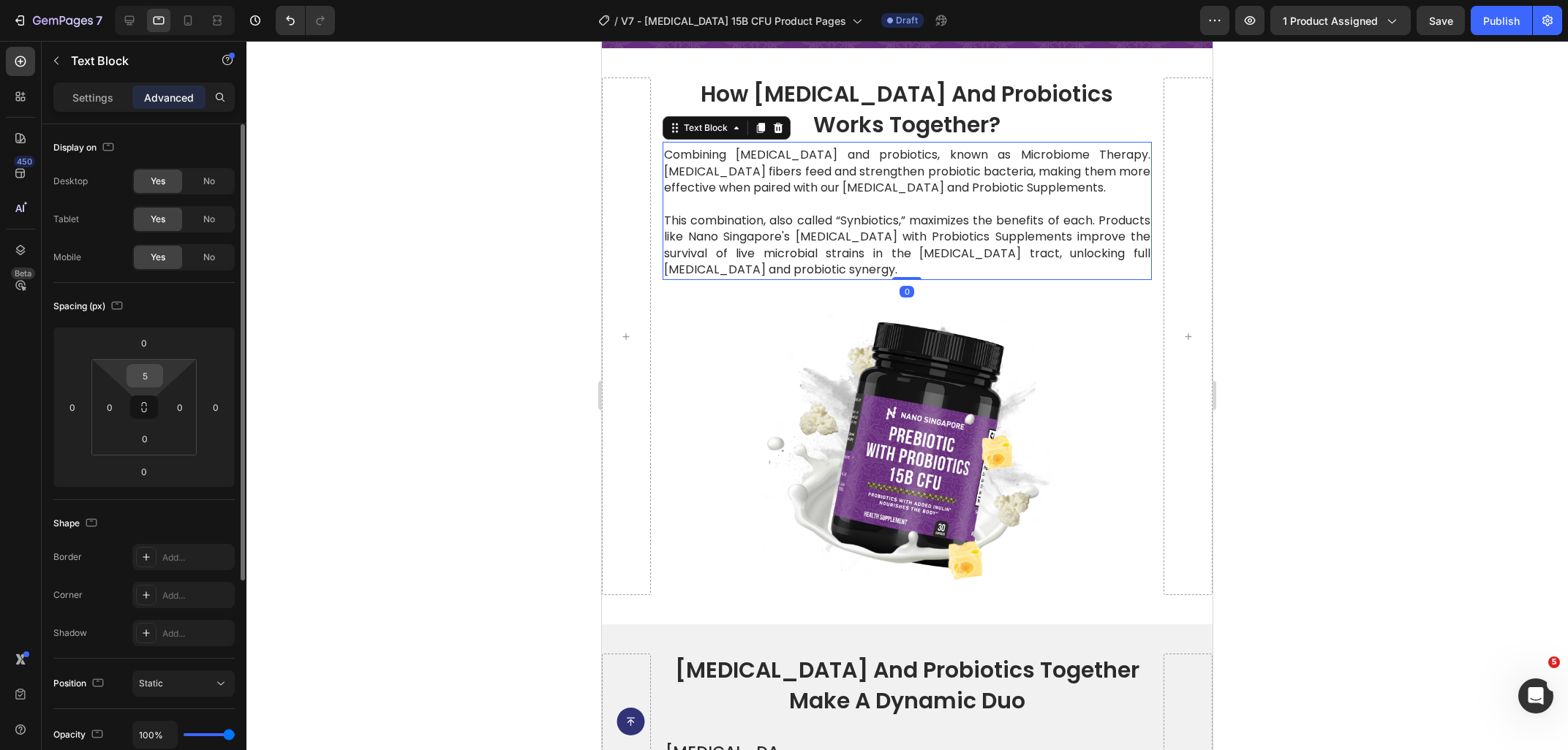
click at [154, 386] on div "5" at bounding box center [145, 376] width 37 height 24
click at [143, 373] on input "5" at bounding box center [145, 376] width 29 height 22
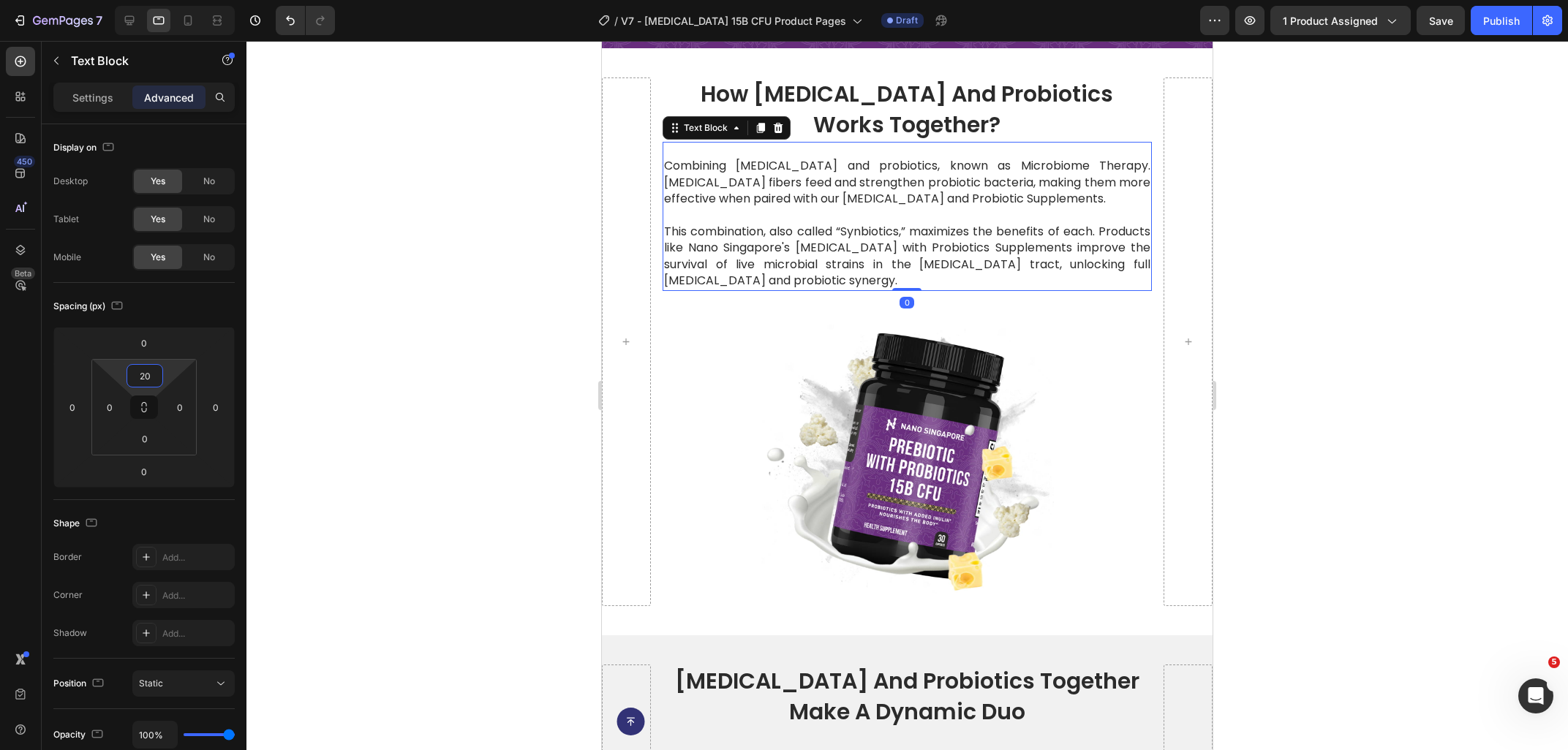
type input "20"
click at [438, 345] on div at bounding box center [906, 396] width 1321 height 709
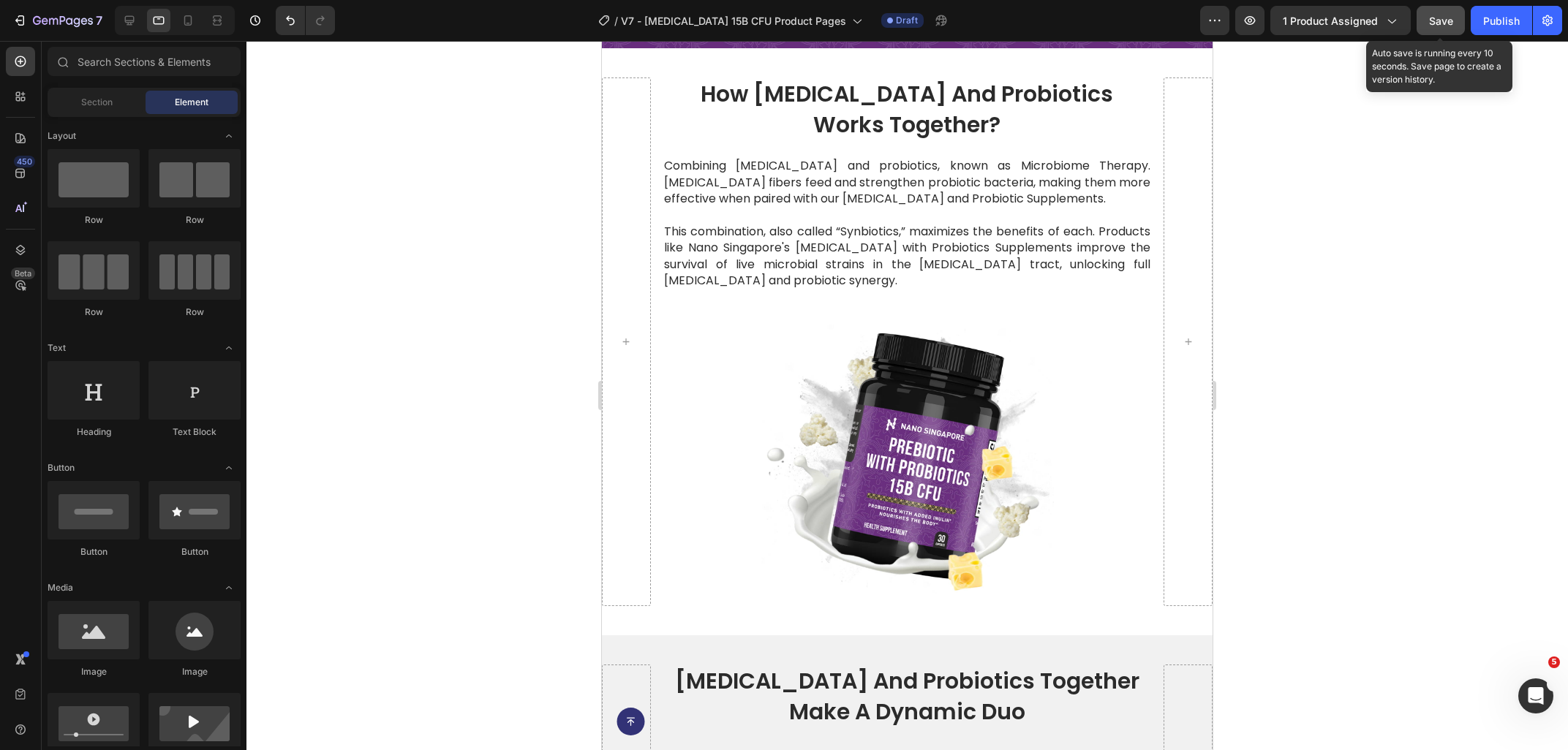
click at [1429, 24] on button "Save" at bounding box center [1440, 21] width 48 height 29
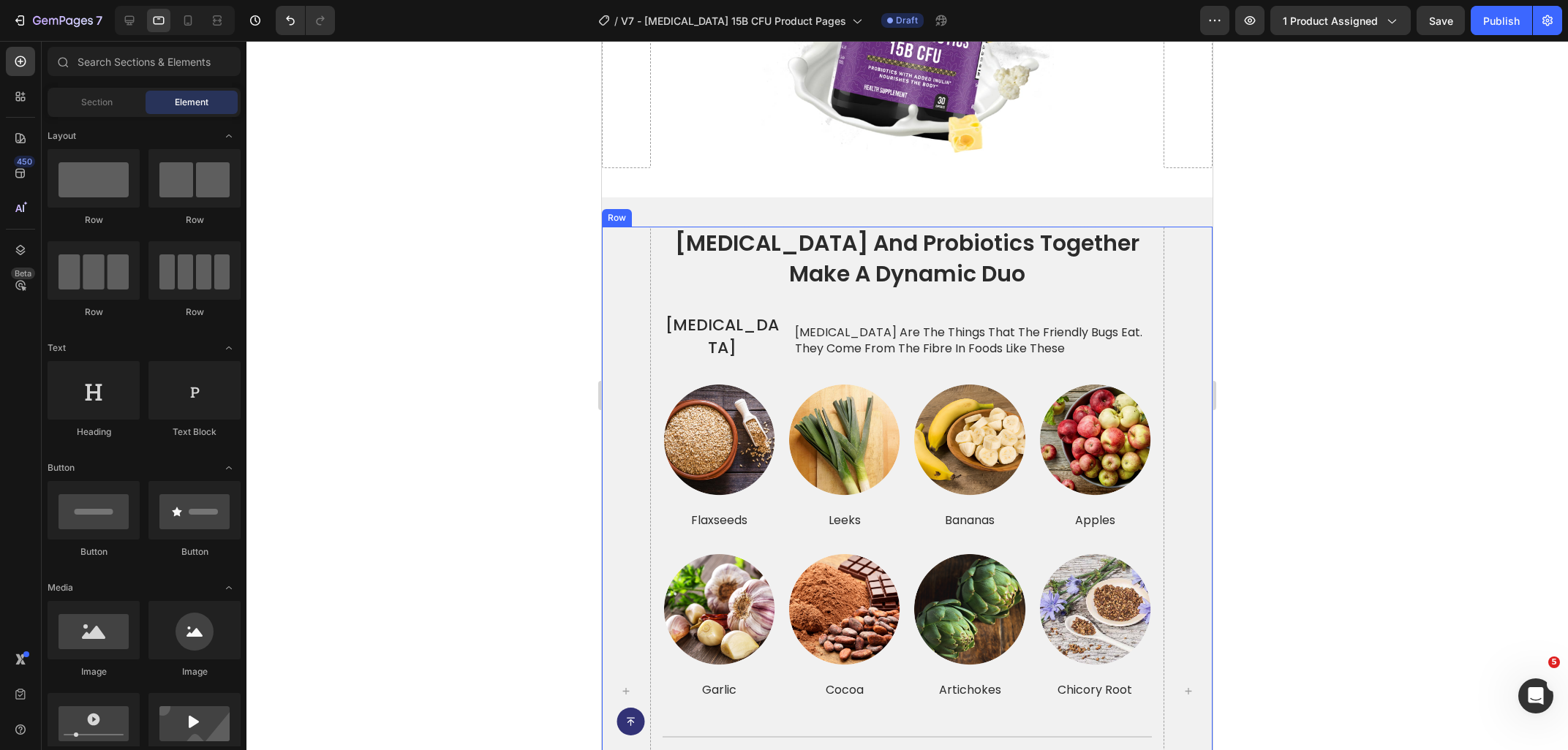
scroll to position [3711, 0]
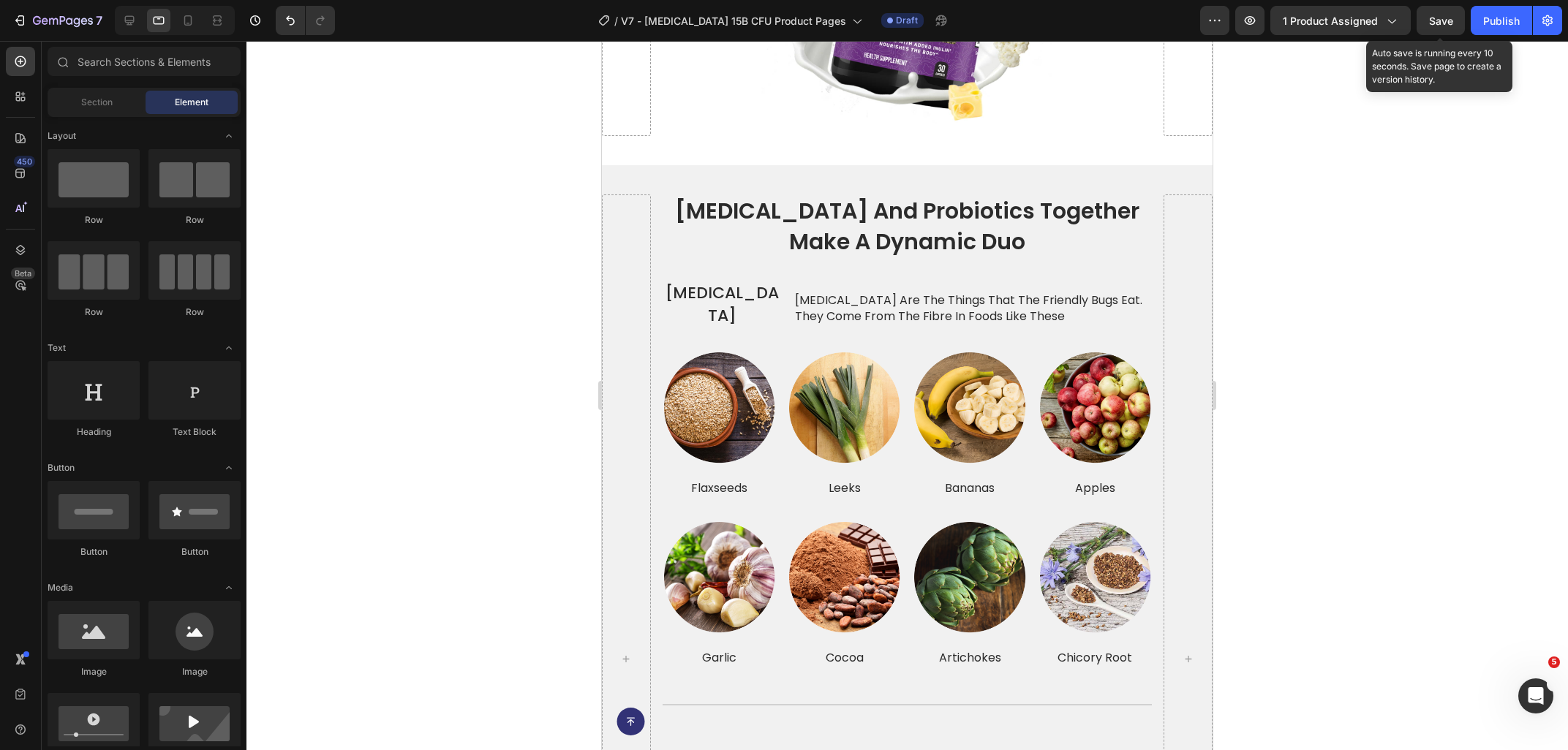
click at [1435, 21] on span "Save" at bounding box center [1441, 21] width 24 height 12
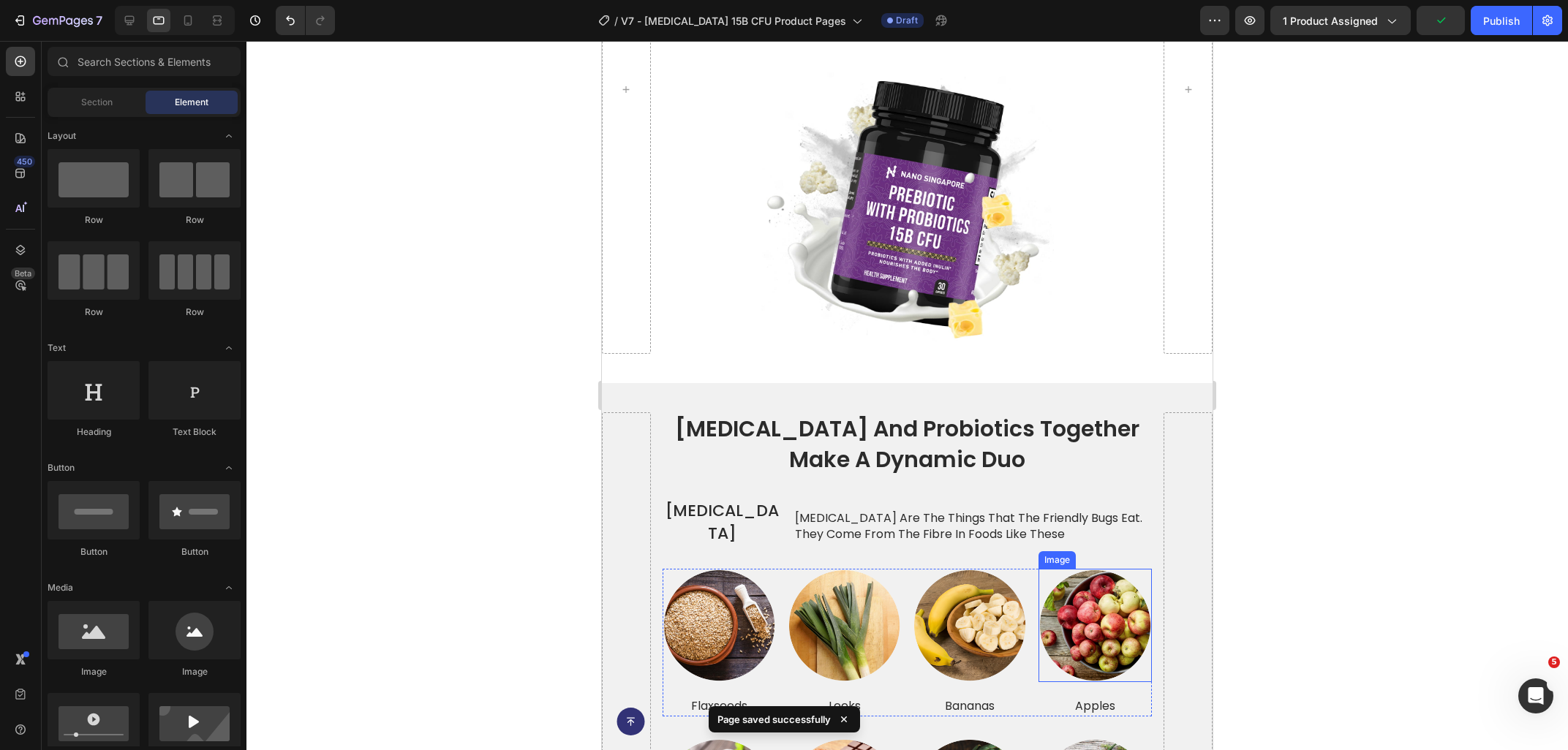
scroll to position [3476, 0]
